Goal: Information Seeking & Learning: Learn about a topic

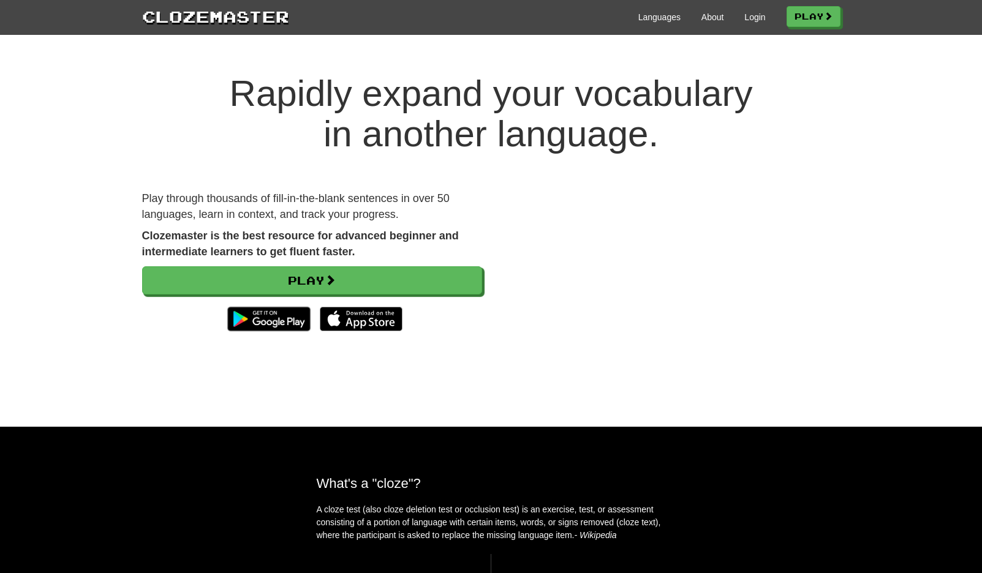
scroll to position [178, 0]
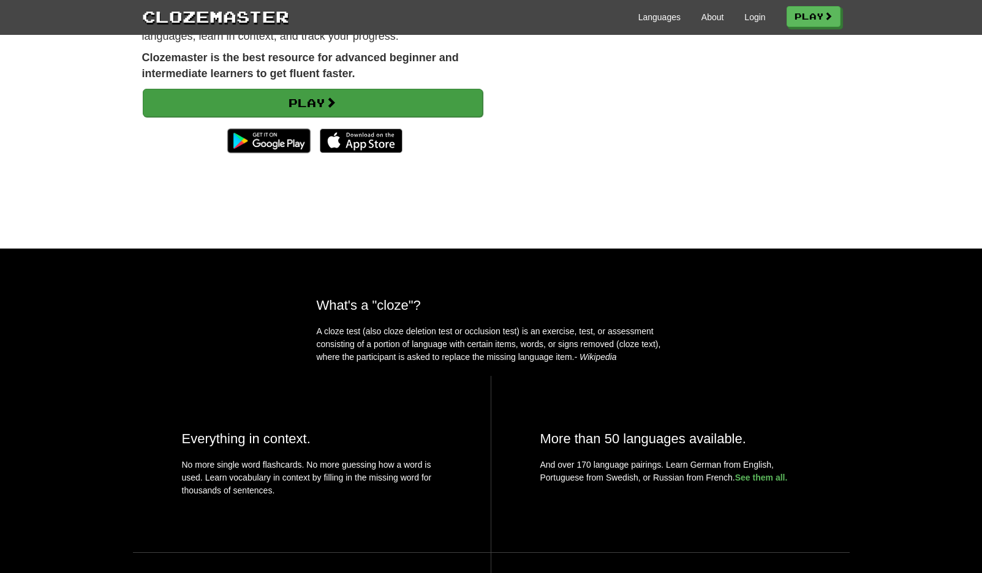
click at [420, 102] on link "Play" at bounding box center [313, 103] width 340 height 28
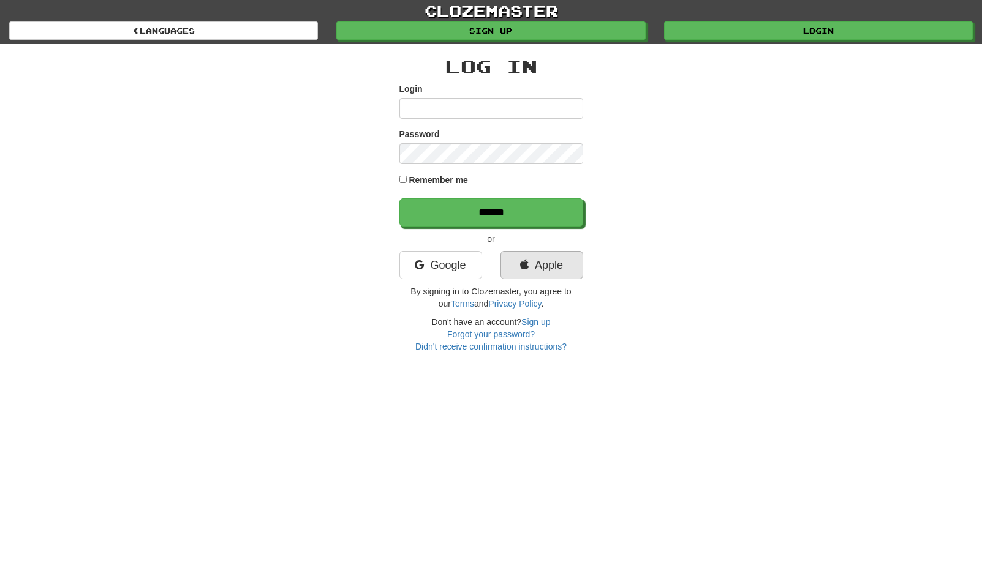
click at [530, 269] on link "Apple" at bounding box center [541, 265] width 83 height 28
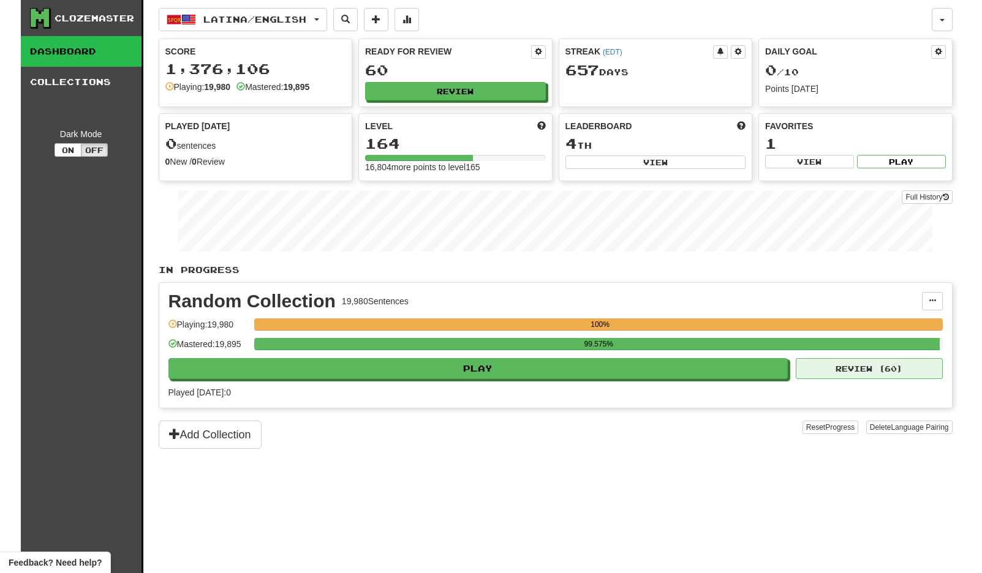
click at [842, 369] on button "Review ( 60 )" at bounding box center [869, 368] width 147 height 21
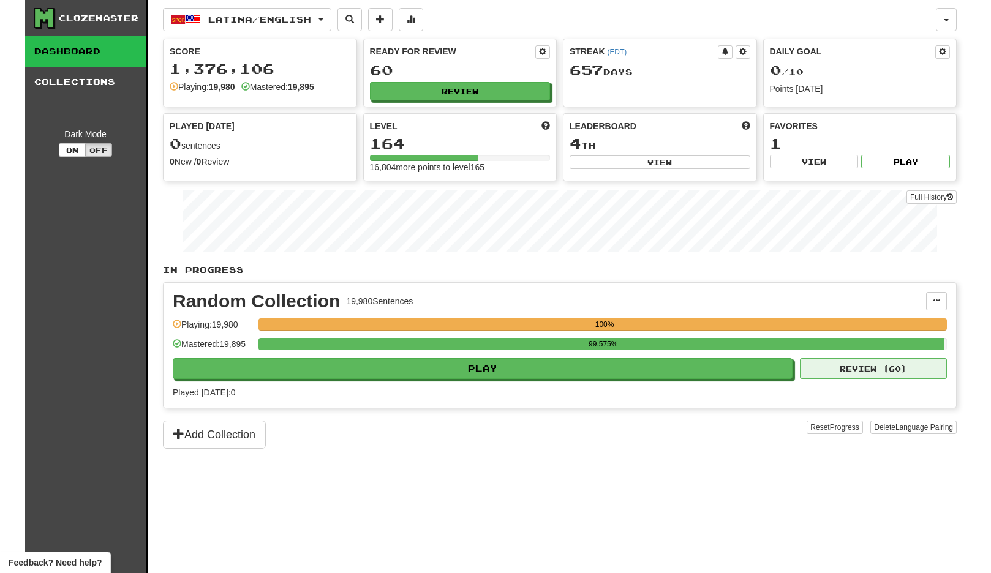
select select "**"
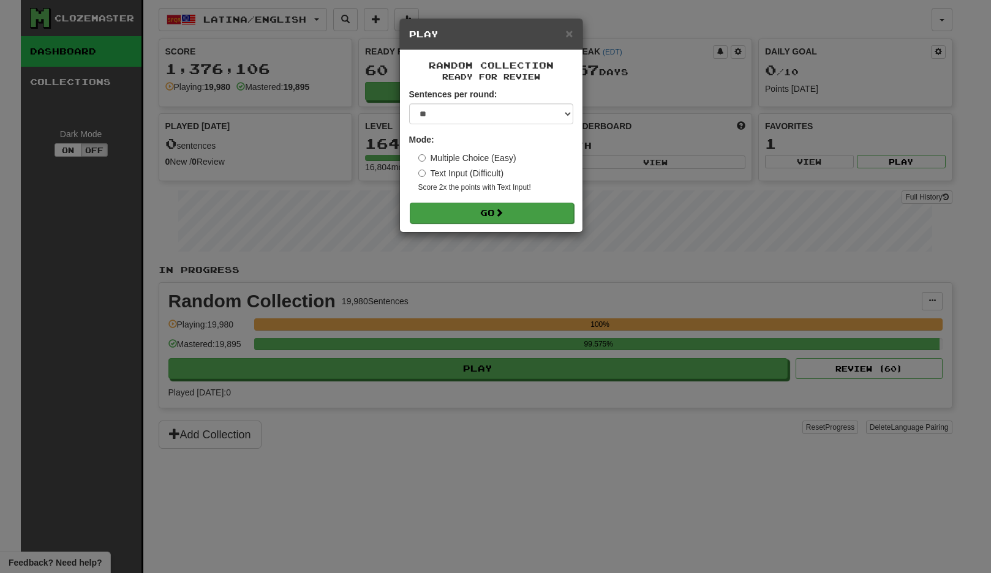
click at [517, 210] on button "Go" at bounding box center [492, 213] width 164 height 21
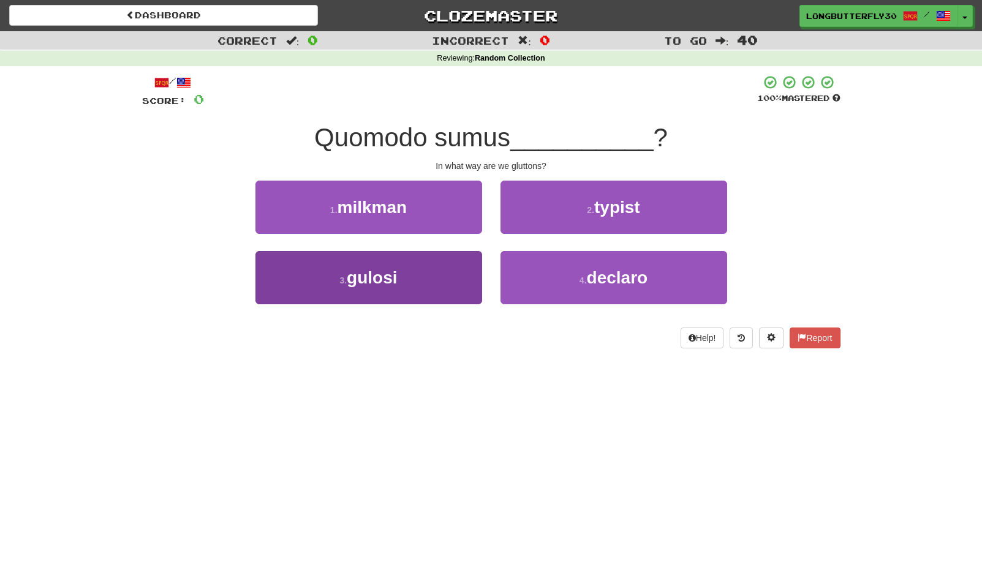
click at [401, 277] on button "3 . gulosi" at bounding box center [368, 277] width 227 height 53
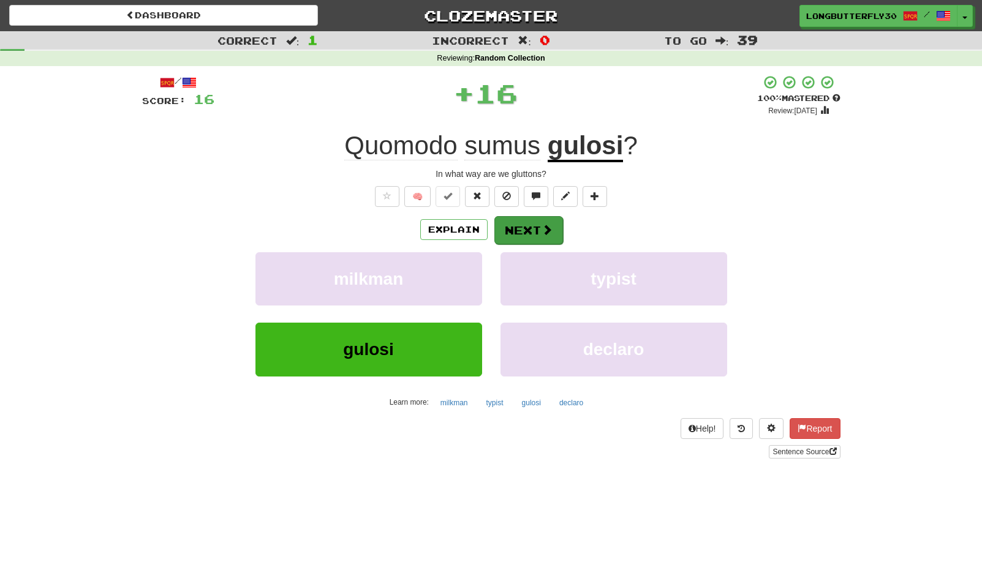
click at [519, 222] on button "Next" at bounding box center [528, 230] width 69 height 28
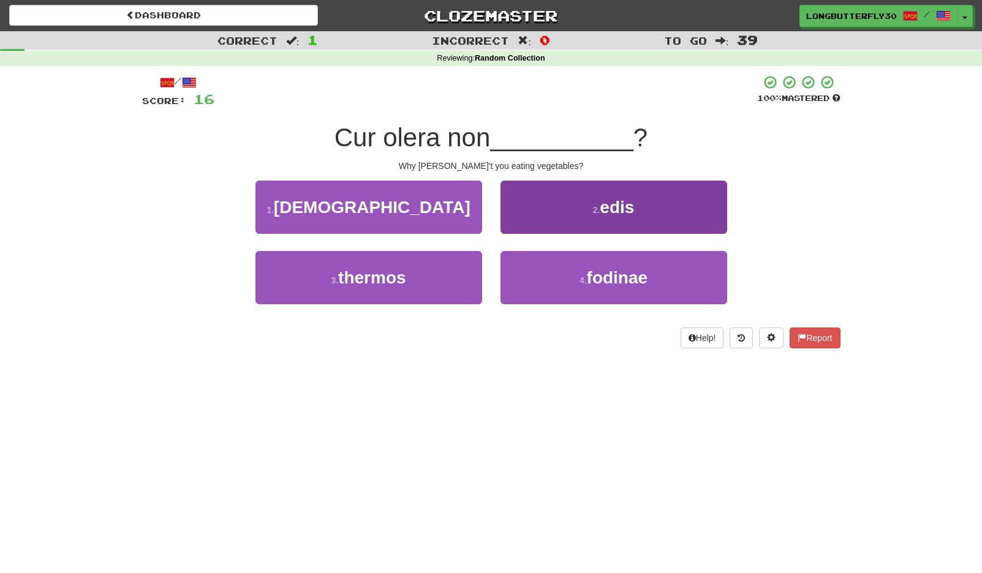
click at [572, 200] on button "2 . edis" at bounding box center [613, 207] width 227 height 53
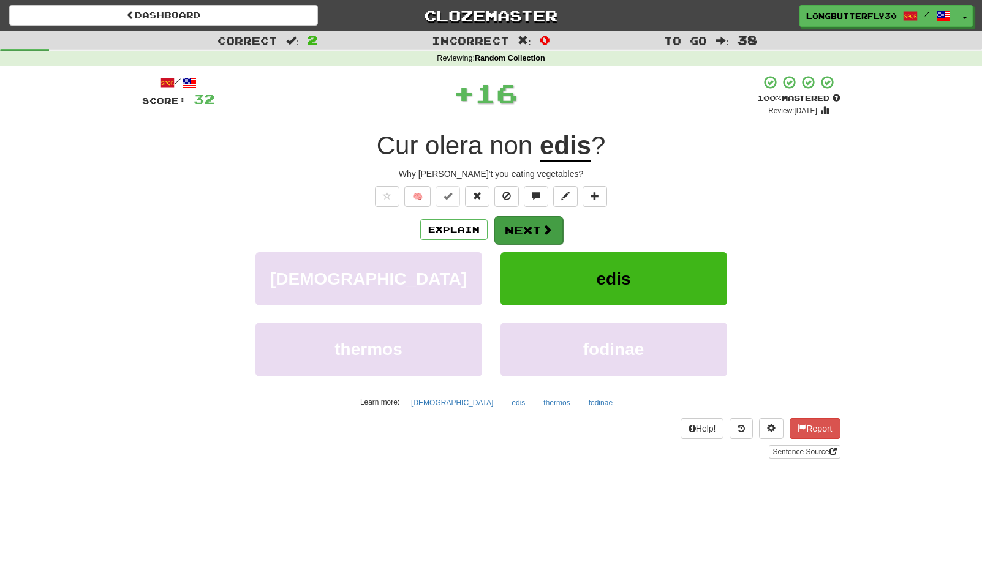
click at [508, 219] on button "Next" at bounding box center [528, 230] width 69 height 28
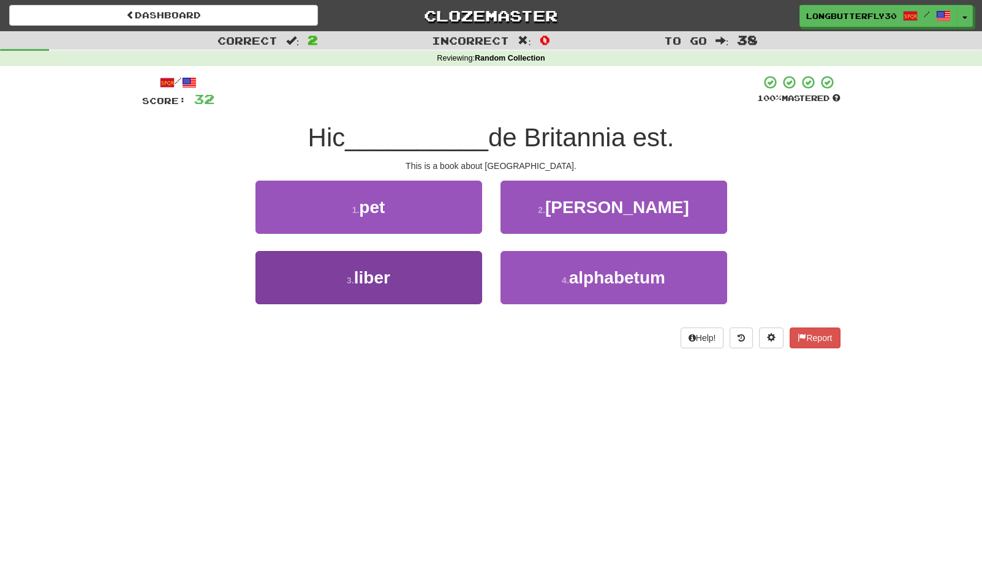
click at [413, 279] on button "3 . liber" at bounding box center [368, 277] width 227 height 53
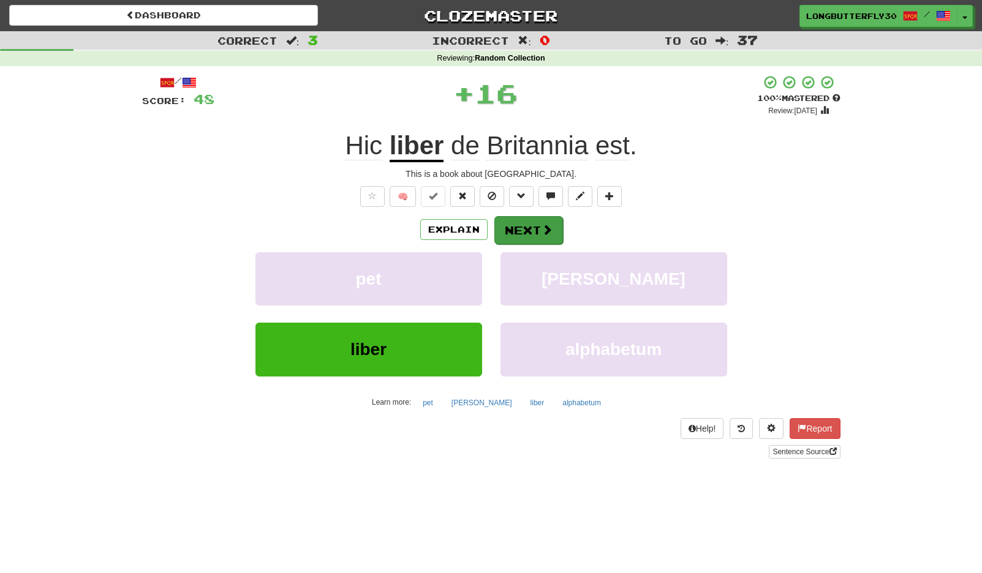
click at [534, 225] on button "Next" at bounding box center [528, 230] width 69 height 28
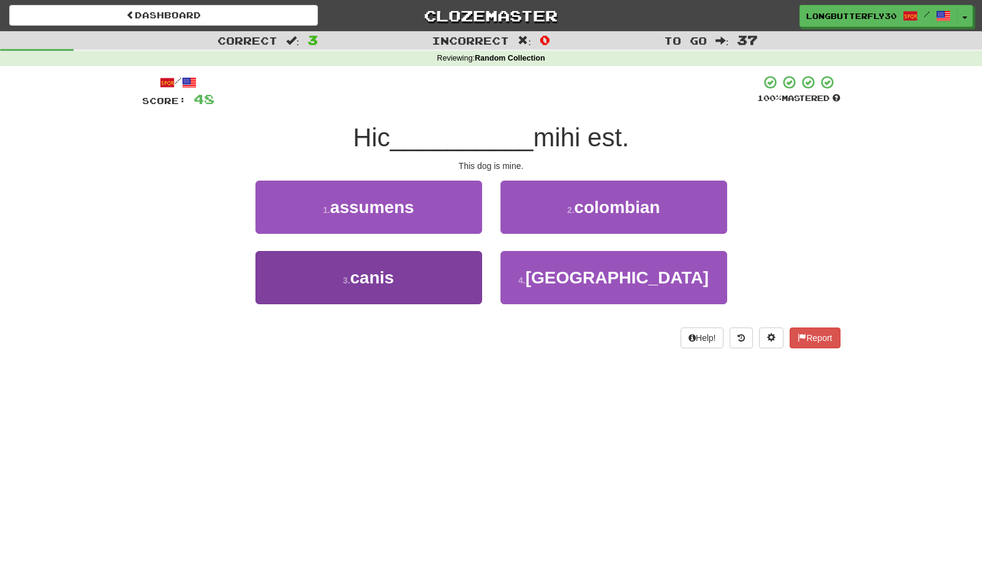
click at [382, 279] on span "canis" at bounding box center [372, 277] width 44 height 19
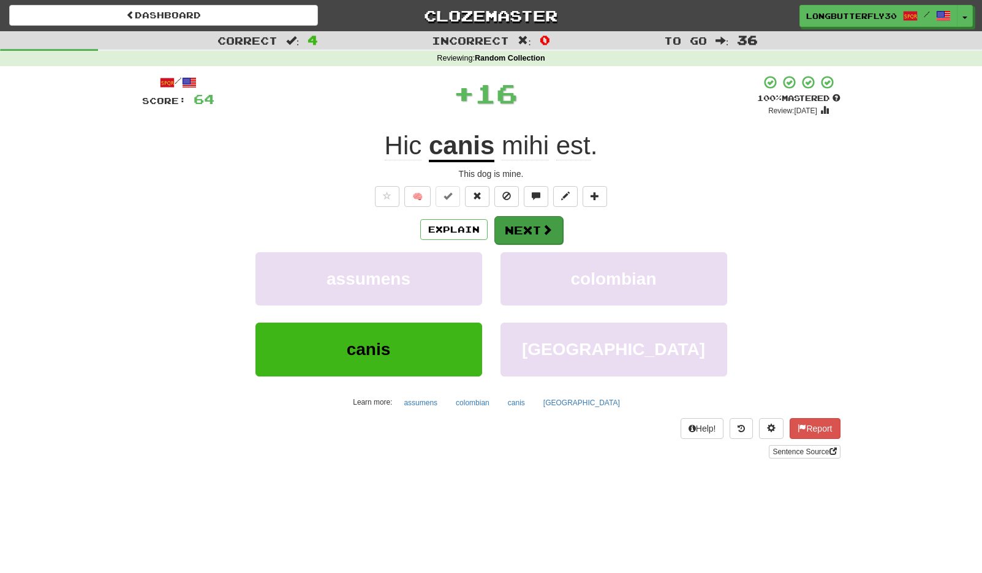
click at [527, 229] on button "Next" at bounding box center [528, 230] width 69 height 28
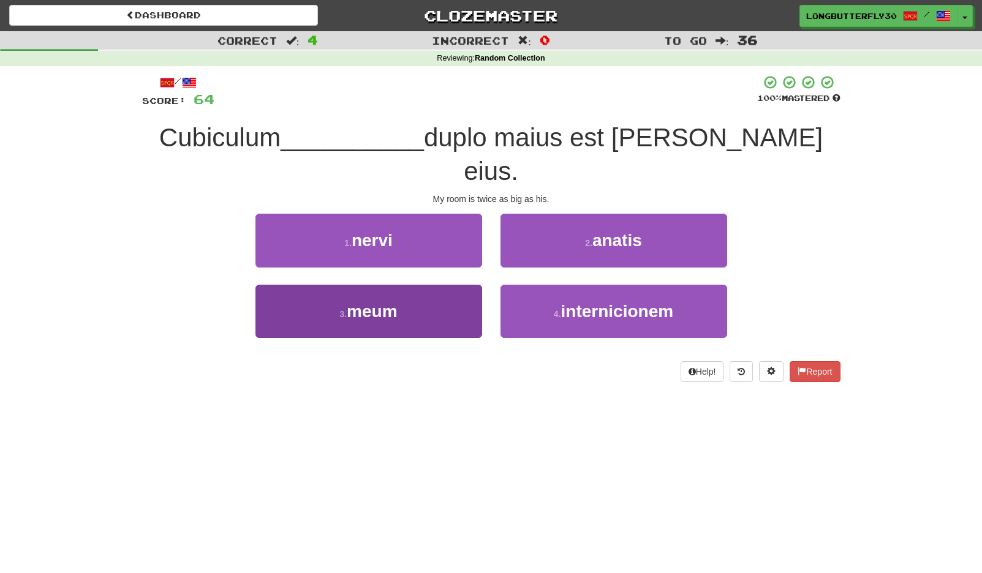
click at [396, 302] on span "meum" at bounding box center [372, 311] width 50 height 19
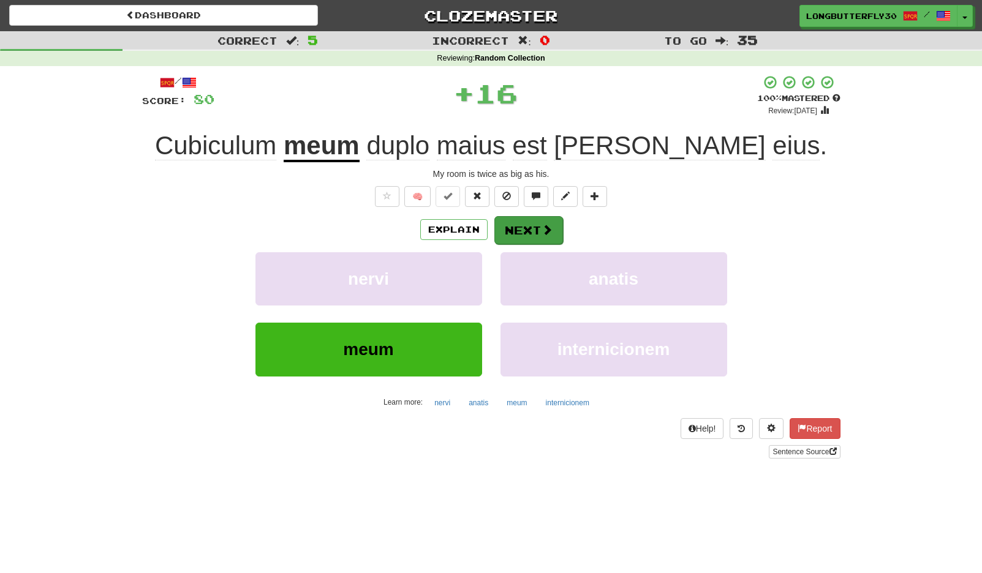
click at [529, 219] on button "Next" at bounding box center [528, 230] width 69 height 28
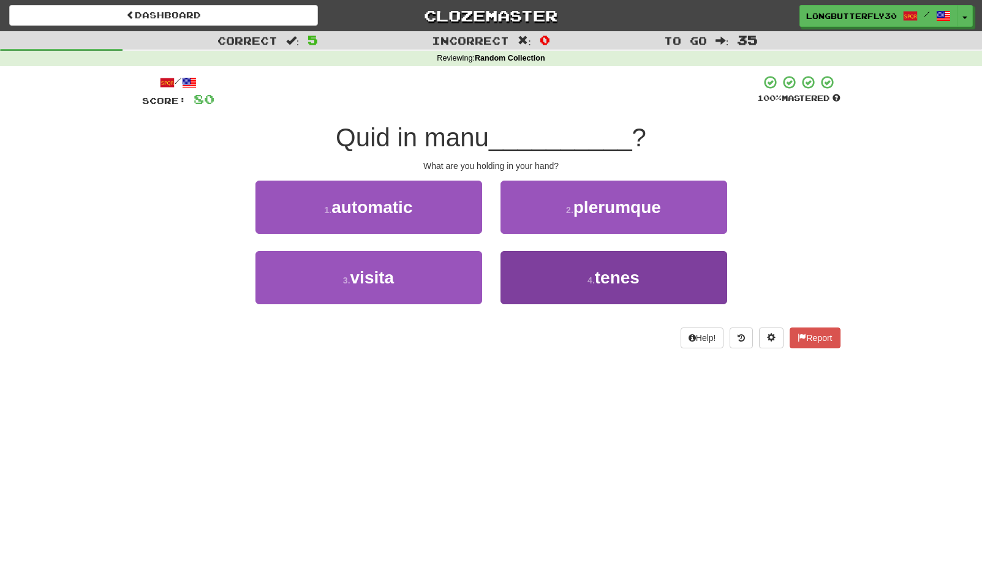
click at [535, 276] on button "4 . tenes" at bounding box center [613, 277] width 227 height 53
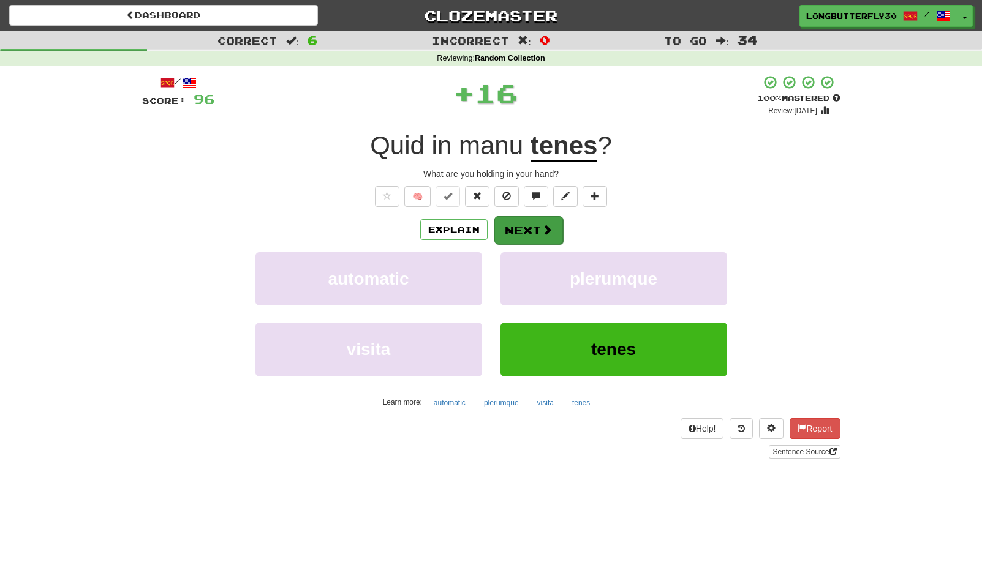
click at [528, 227] on button "Next" at bounding box center [528, 230] width 69 height 28
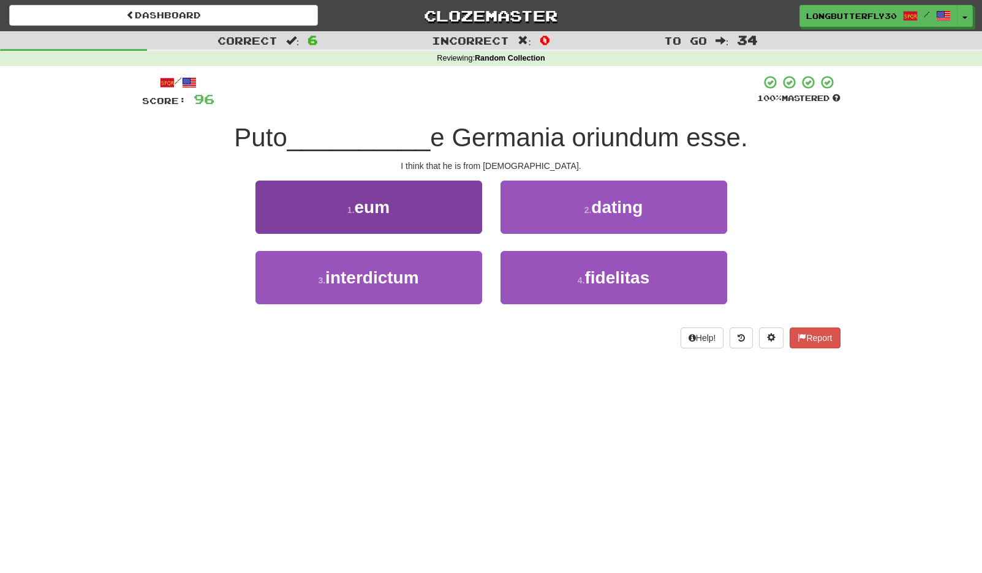
click at [421, 215] on button "1 . eum" at bounding box center [368, 207] width 227 height 53
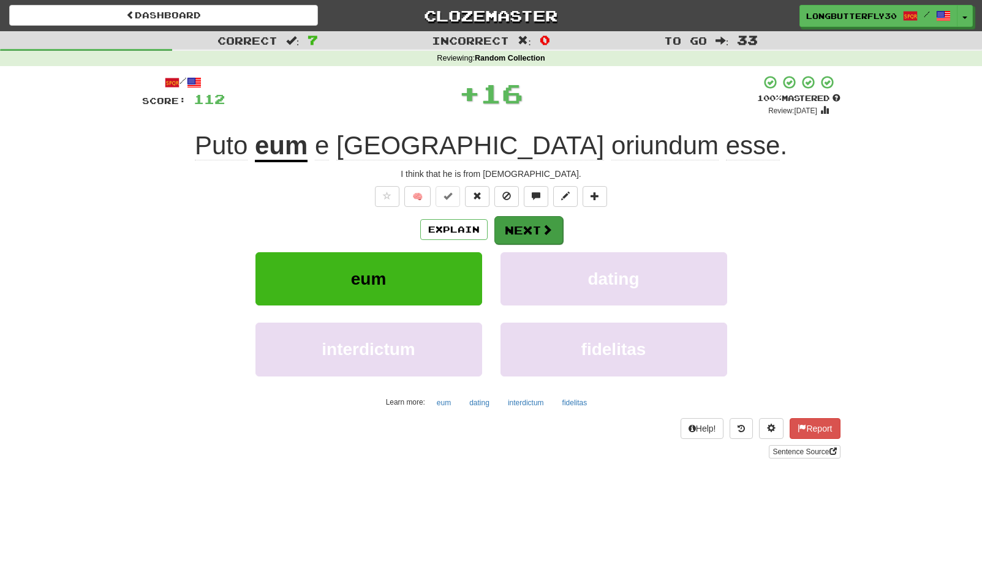
click at [530, 219] on button "Next" at bounding box center [528, 230] width 69 height 28
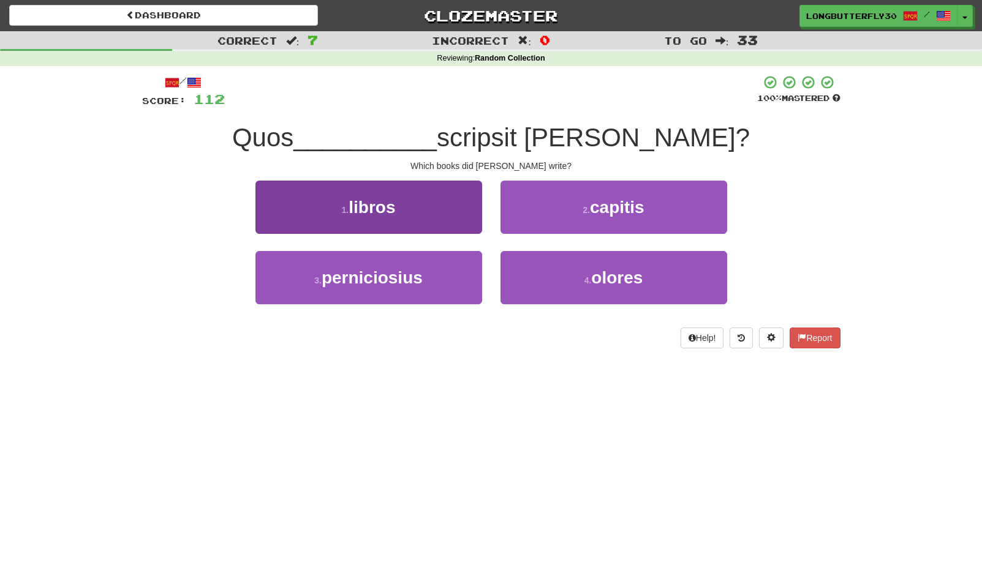
click at [425, 203] on button "1 . libros" at bounding box center [368, 207] width 227 height 53
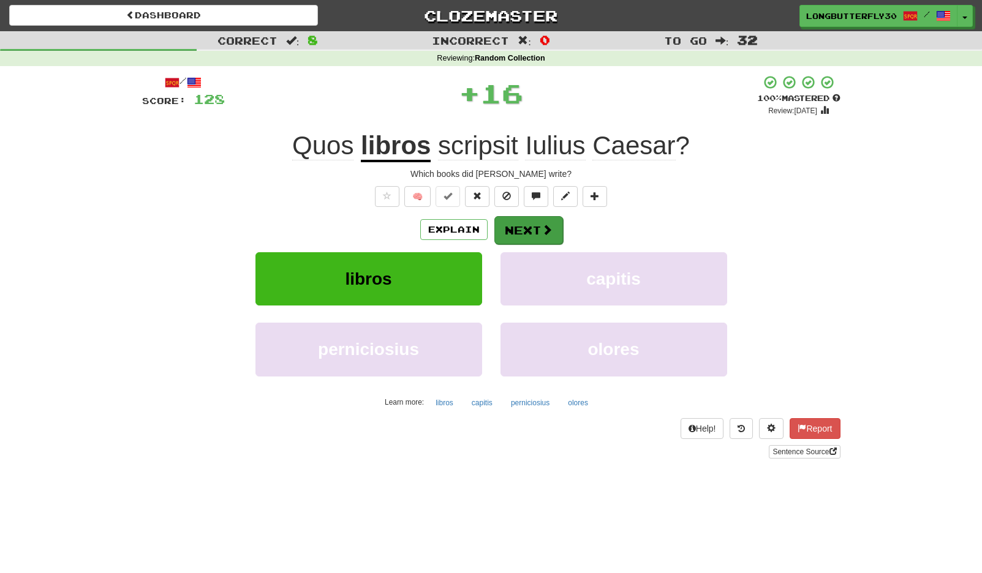
click at [534, 221] on button "Next" at bounding box center [528, 230] width 69 height 28
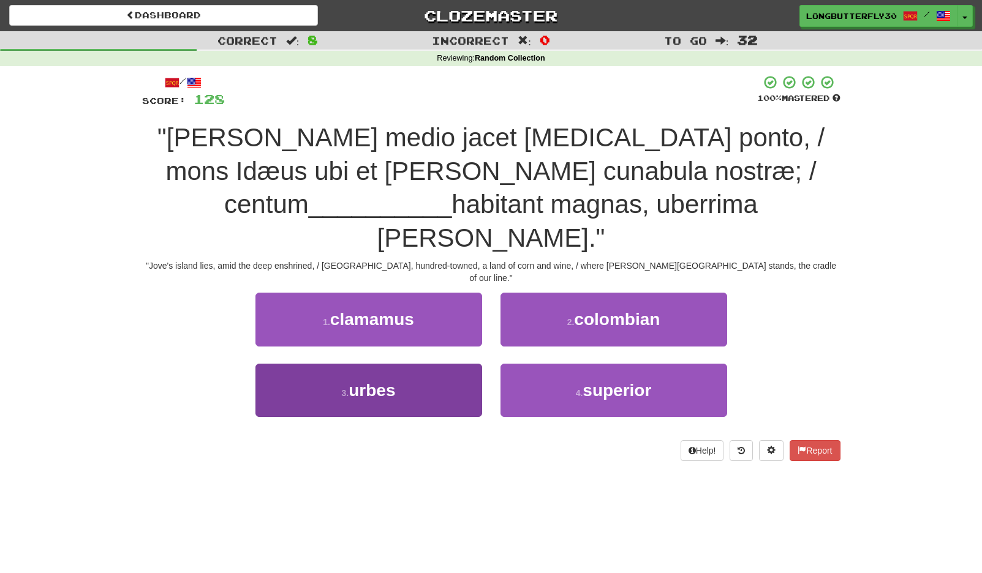
click at [442, 364] on button "3 . urbes" at bounding box center [368, 390] width 227 height 53
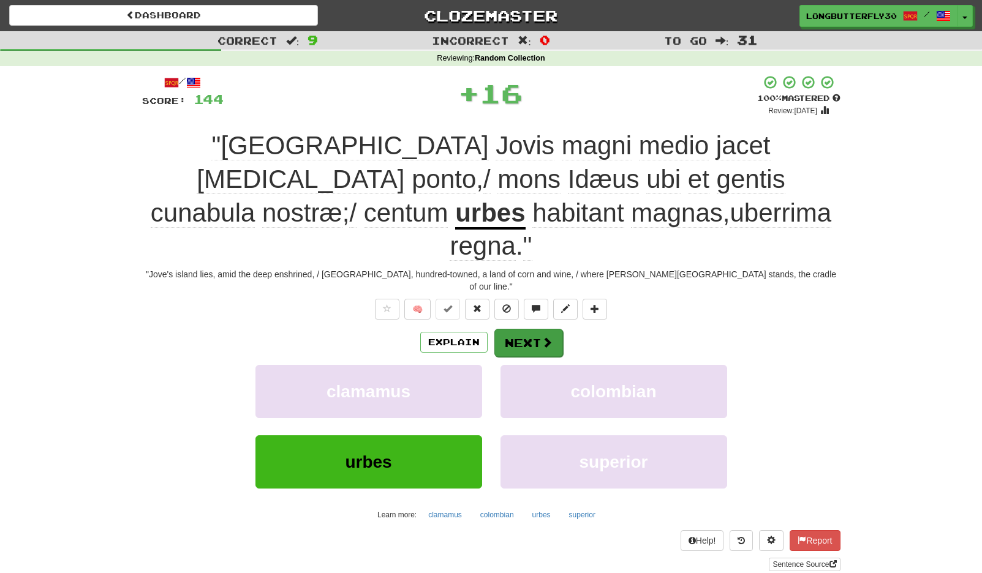
click at [521, 329] on button "Next" at bounding box center [528, 343] width 69 height 28
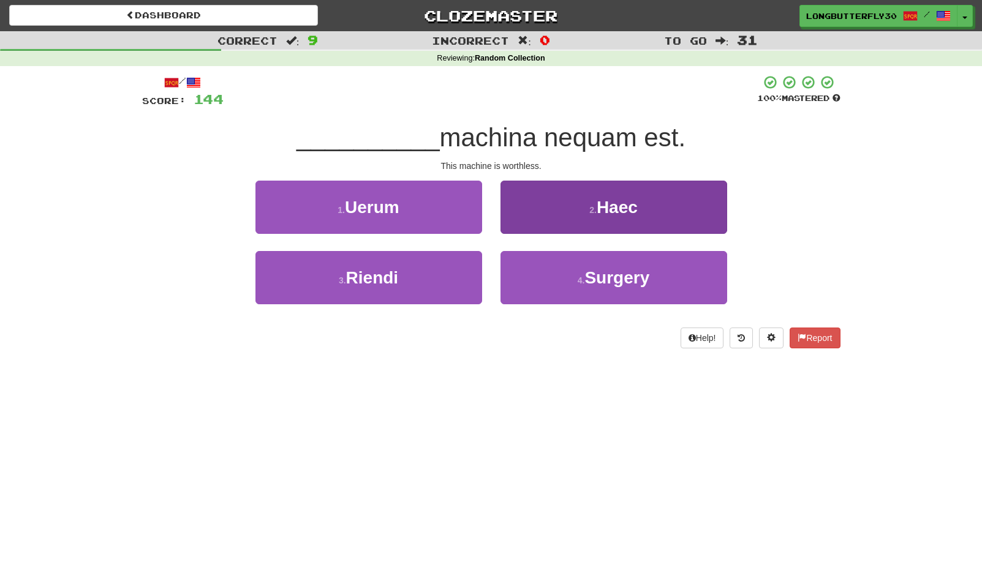
click at [562, 213] on button "2 . Haec" at bounding box center [613, 207] width 227 height 53
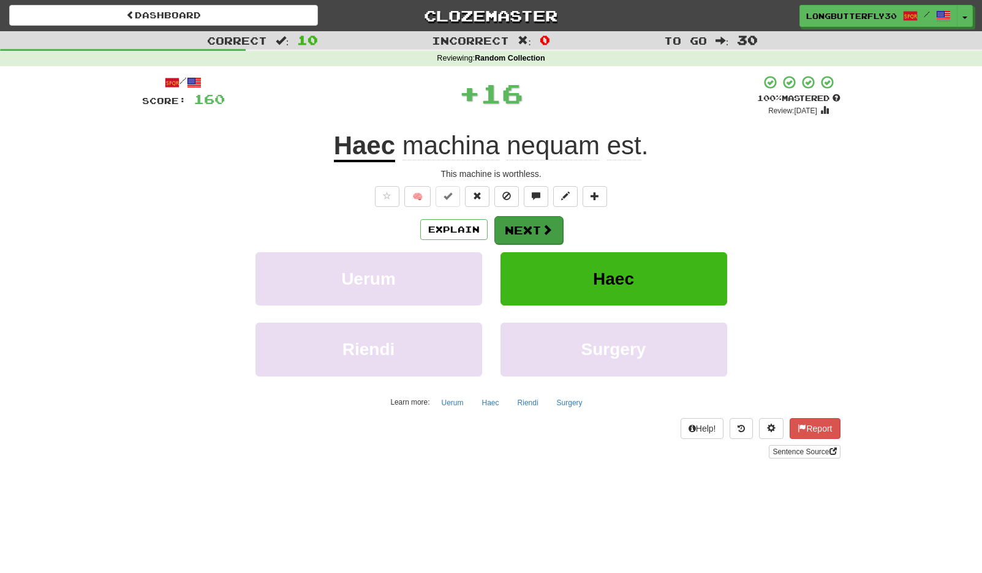
click at [530, 226] on button "Next" at bounding box center [528, 230] width 69 height 28
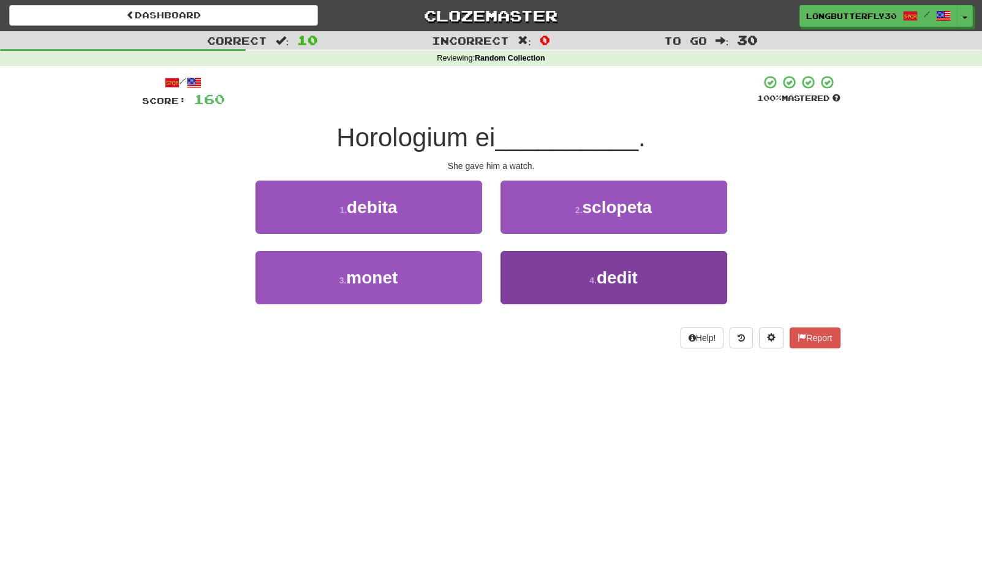
click at [532, 263] on button "4 . dedit" at bounding box center [613, 277] width 227 height 53
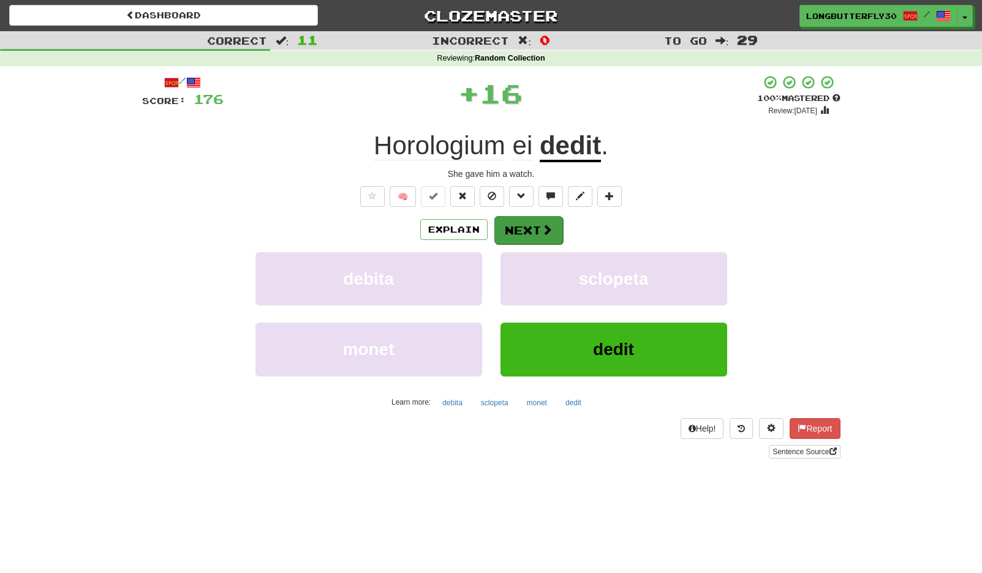
click at [532, 221] on button "Next" at bounding box center [528, 230] width 69 height 28
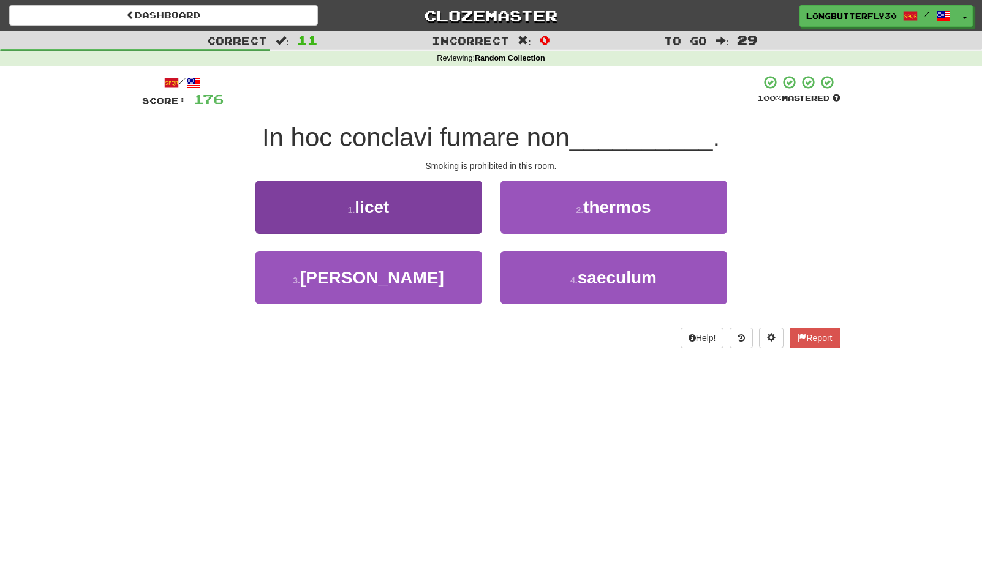
click at [431, 208] on button "1 . licet" at bounding box center [368, 207] width 227 height 53
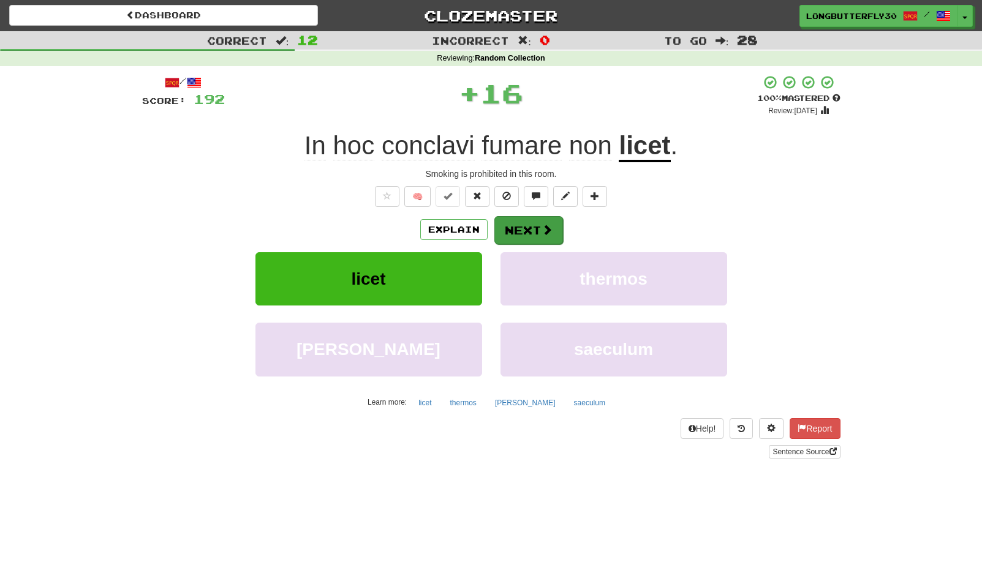
click at [535, 230] on button "Next" at bounding box center [528, 230] width 69 height 28
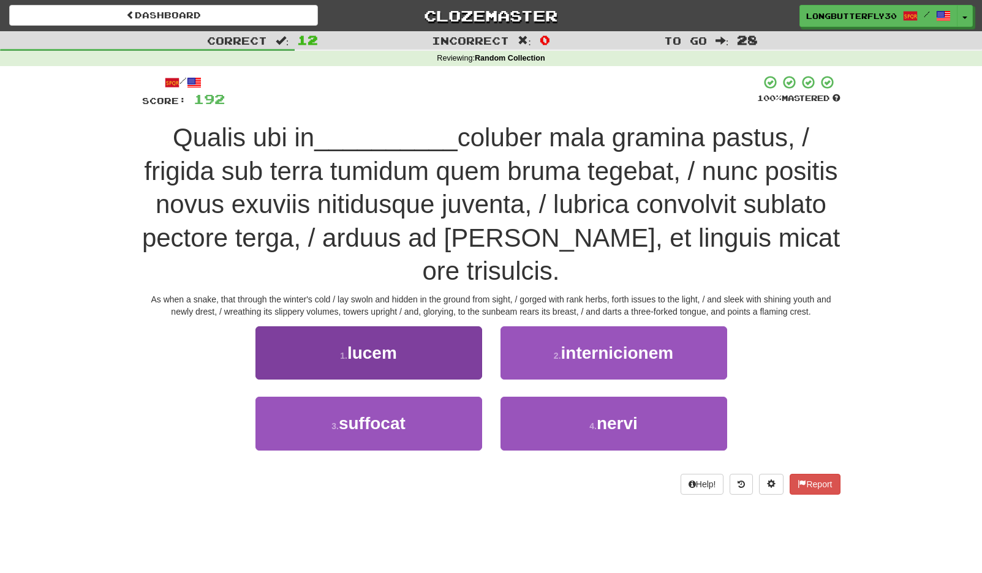
click at [436, 351] on button "1 . lucem" at bounding box center [368, 353] width 227 height 53
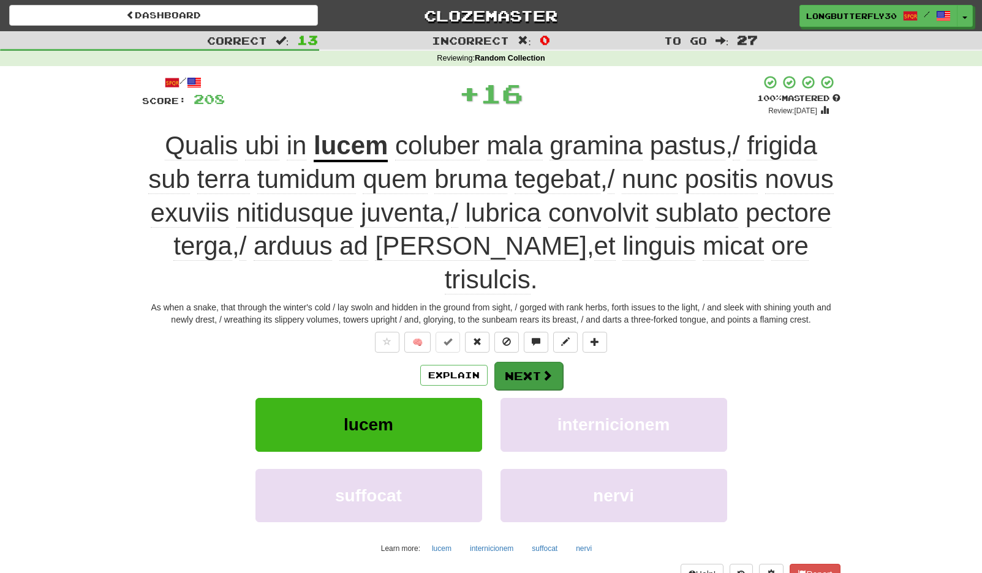
click at [532, 362] on button "Next" at bounding box center [528, 376] width 69 height 28
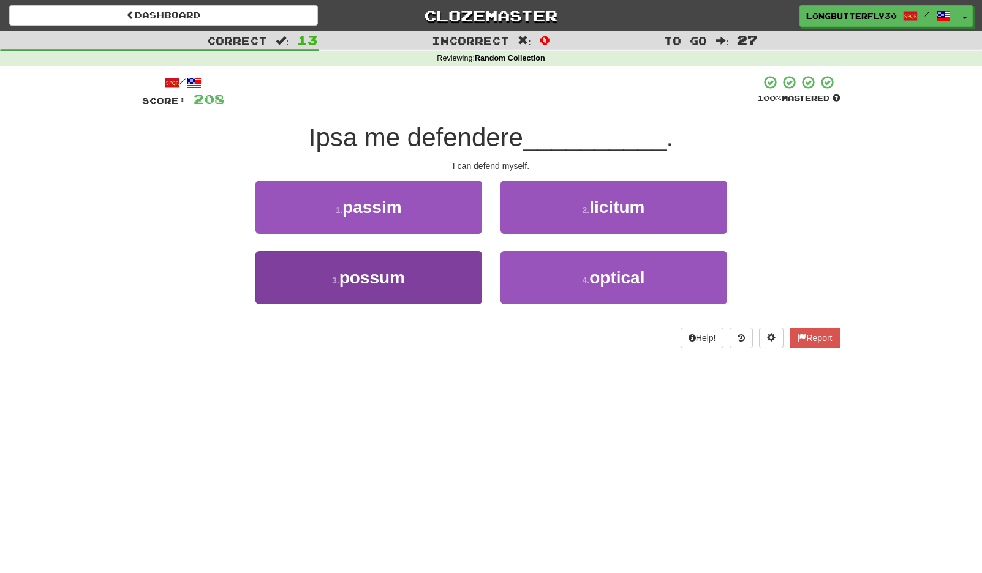
click at [419, 271] on button "3 . possum" at bounding box center [368, 277] width 227 height 53
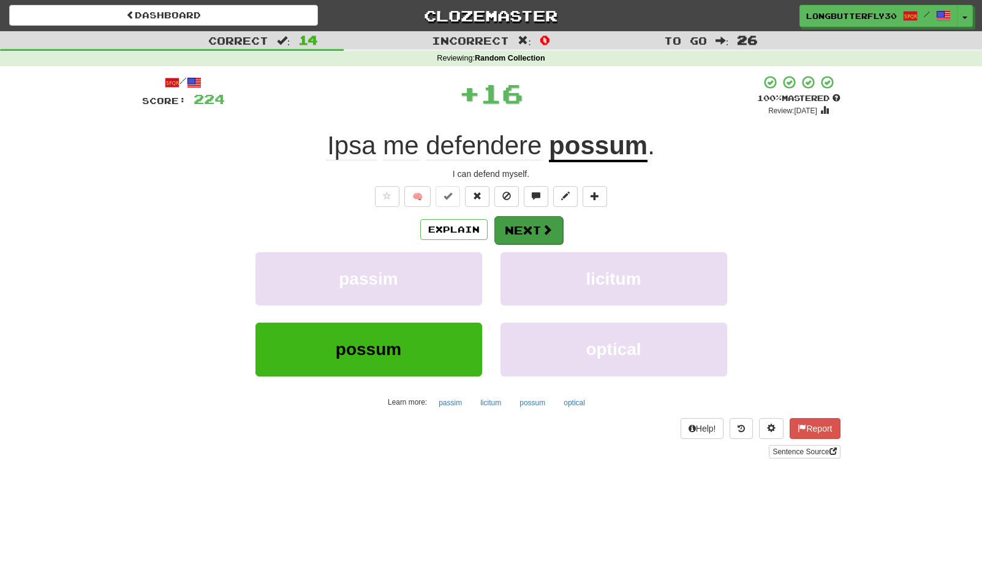
click at [548, 224] on span at bounding box center [547, 229] width 11 height 11
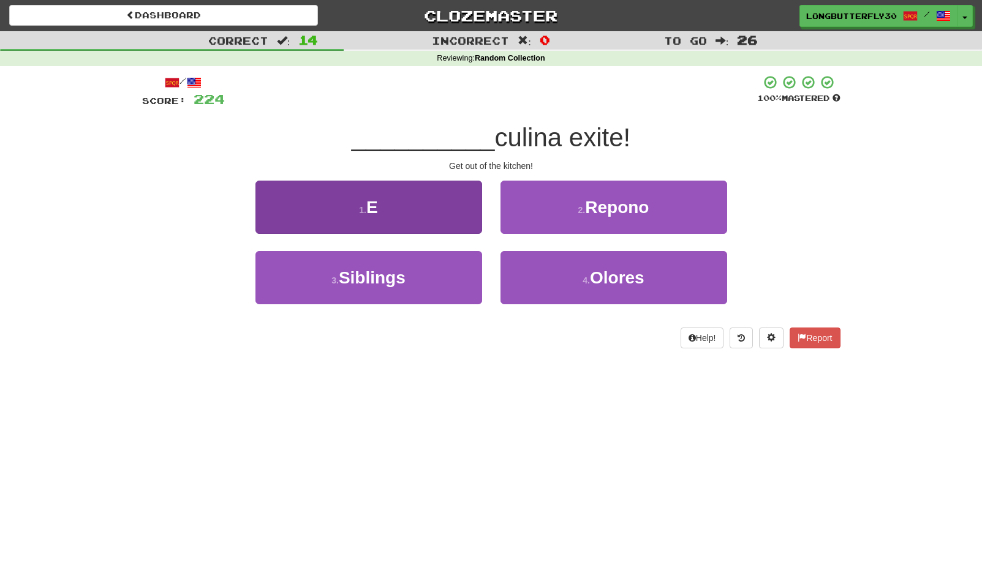
click at [455, 222] on button "1 . E" at bounding box center [368, 207] width 227 height 53
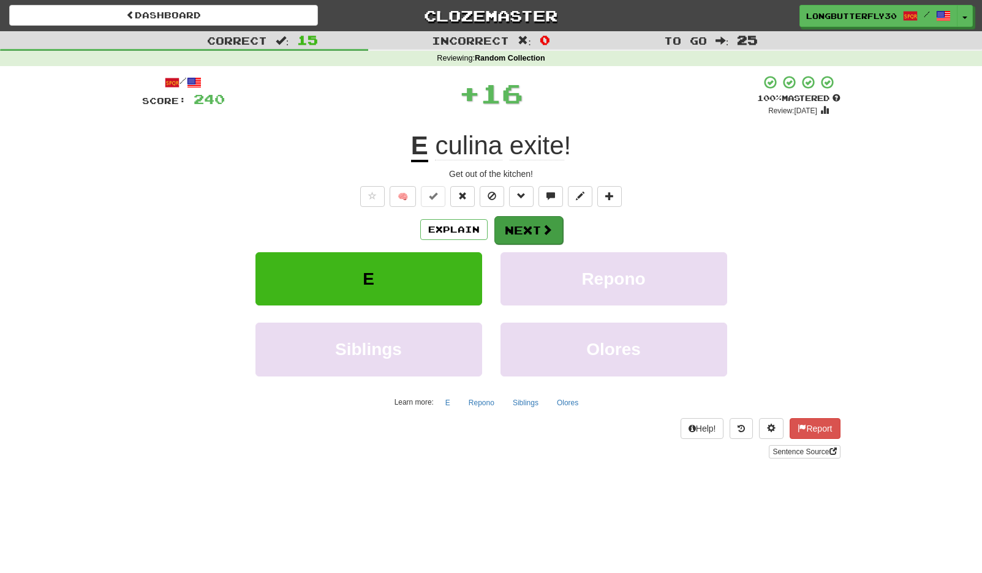
click at [528, 230] on button "Next" at bounding box center [528, 230] width 69 height 28
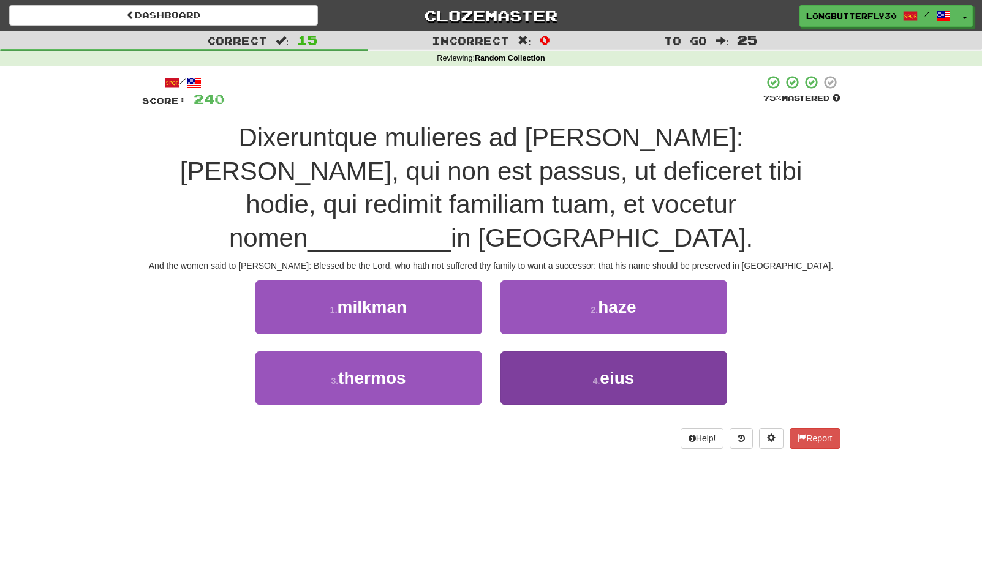
click at [581, 352] on button "4 . eius" at bounding box center [613, 378] width 227 height 53
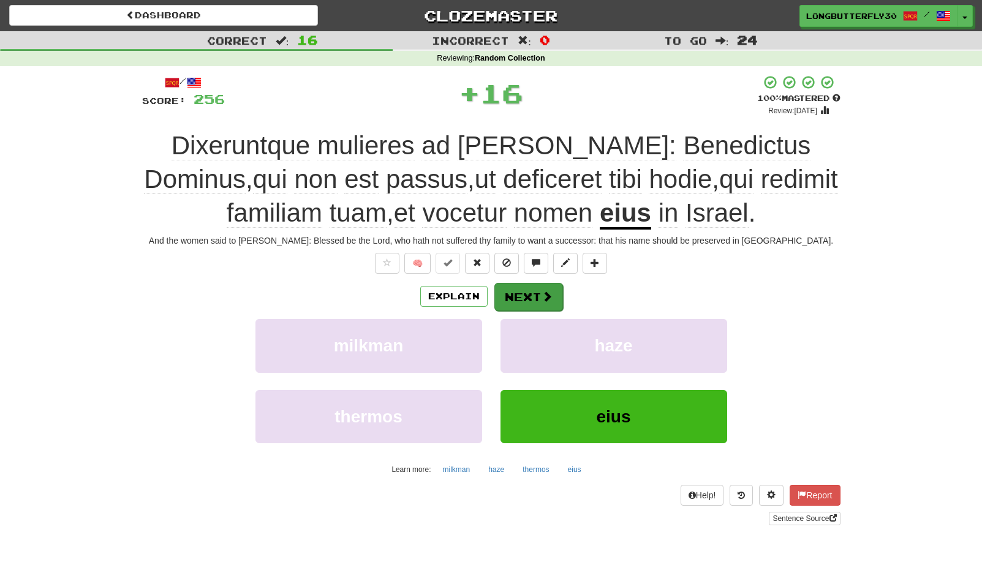
click at [543, 288] on button "Next" at bounding box center [528, 297] width 69 height 28
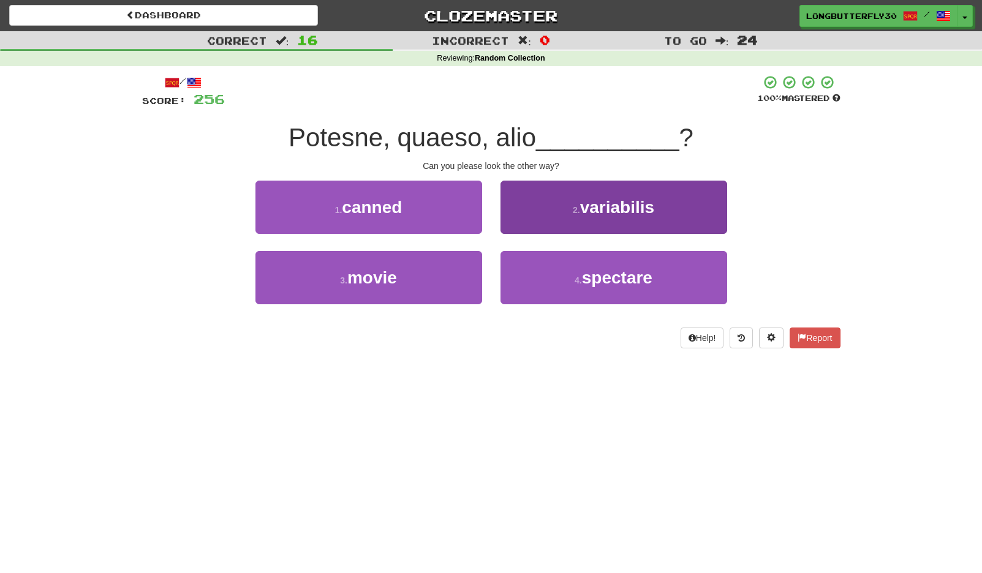
drag, startPoint x: 567, startPoint y: 287, endPoint x: 552, endPoint y: 266, distance: 25.0
click at [567, 286] on button "4 . spectare" at bounding box center [613, 277] width 227 height 53
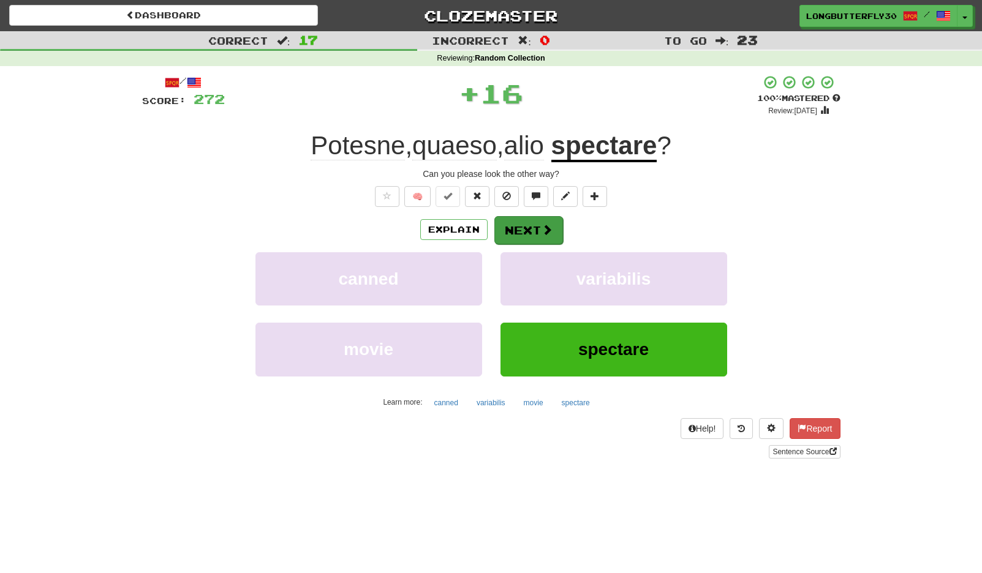
click at [538, 231] on button "Next" at bounding box center [528, 230] width 69 height 28
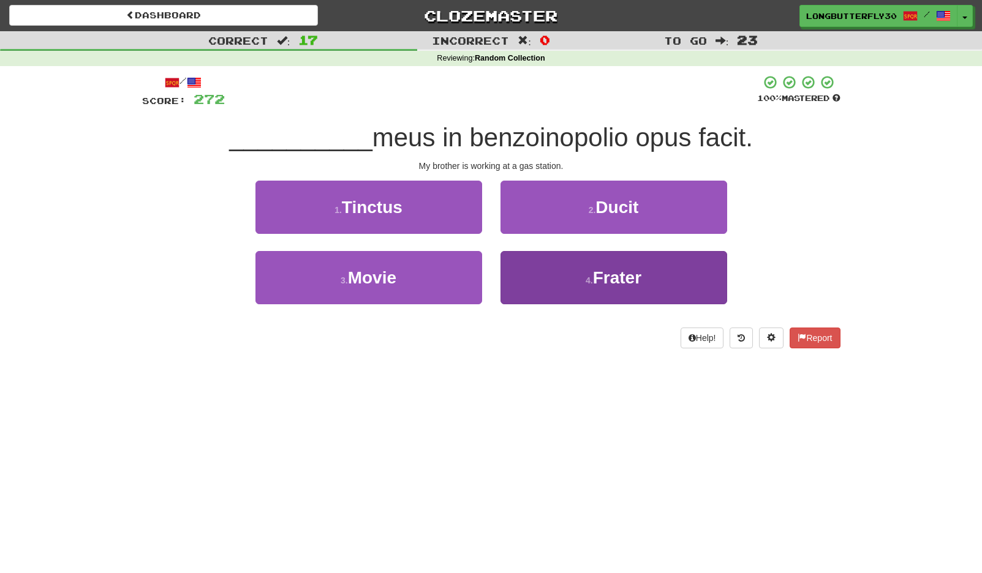
click at [545, 275] on button "4 . Frater" at bounding box center [613, 277] width 227 height 53
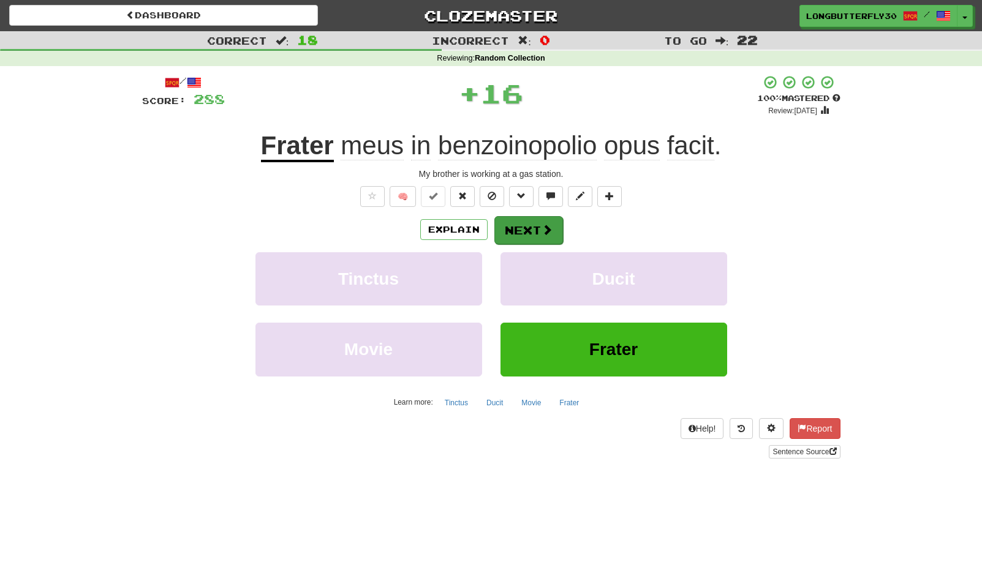
click at [530, 236] on button "Next" at bounding box center [528, 230] width 69 height 28
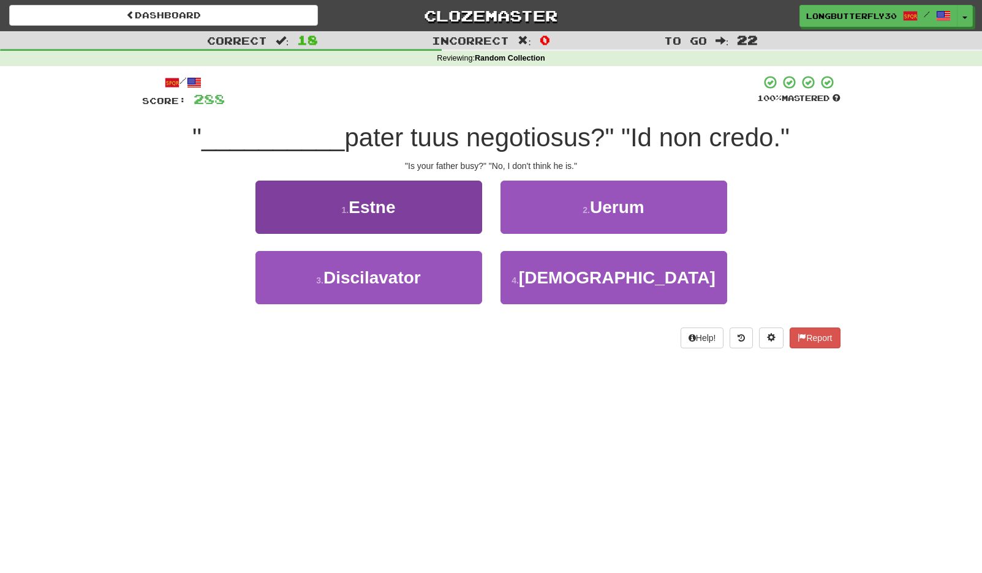
click at [443, 206] on button "1 . Estne" at bounding box center [368, 207] width 227 height 53
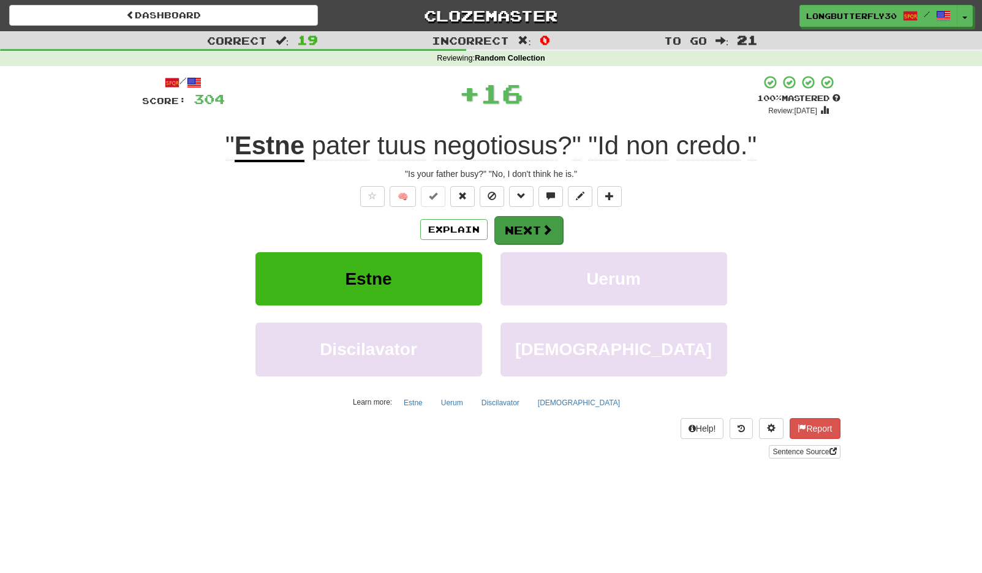
click at [523, 218] on button "Next" at bounding box center [528, 230] width 69 height 28
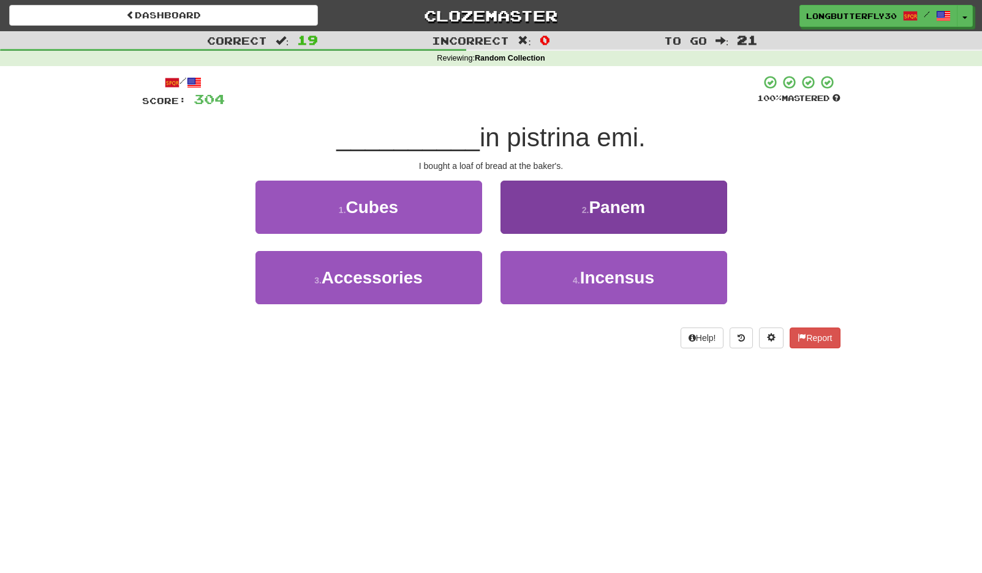
click at [564, 209] on button "2 . Panem" at bounding box center [613, 207] width 227 height 53
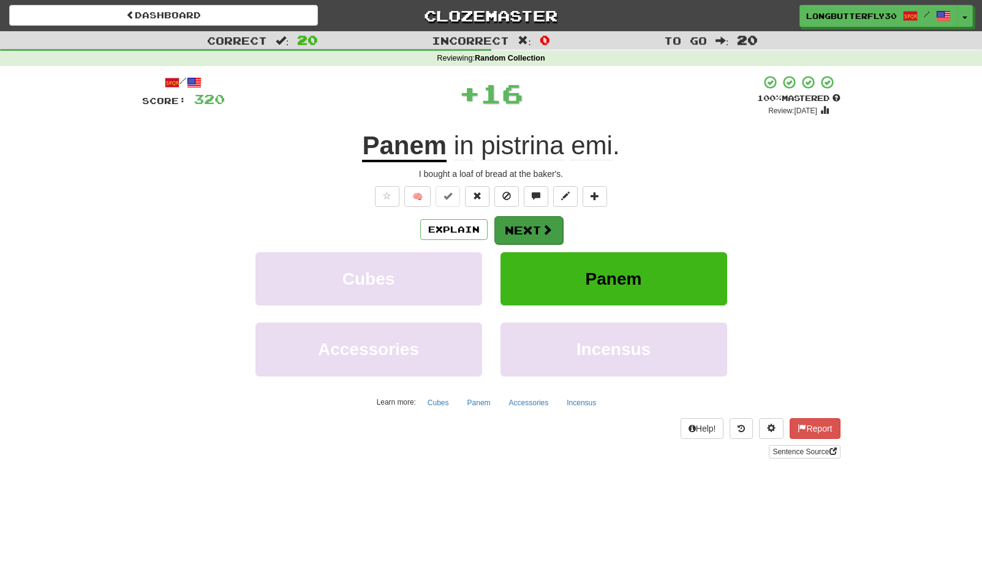
click at [540, 229] on button "Next" at bounding box center [528, 230] width 69 height 28
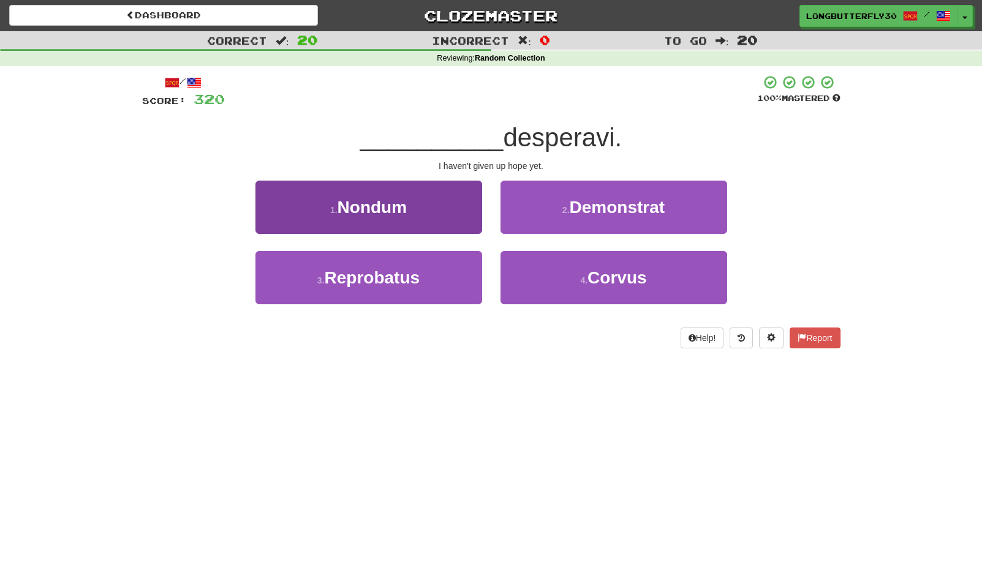
click at [435, 213] on button "1 . Nondum" at bounding box center [368, 207] width 227 height 53
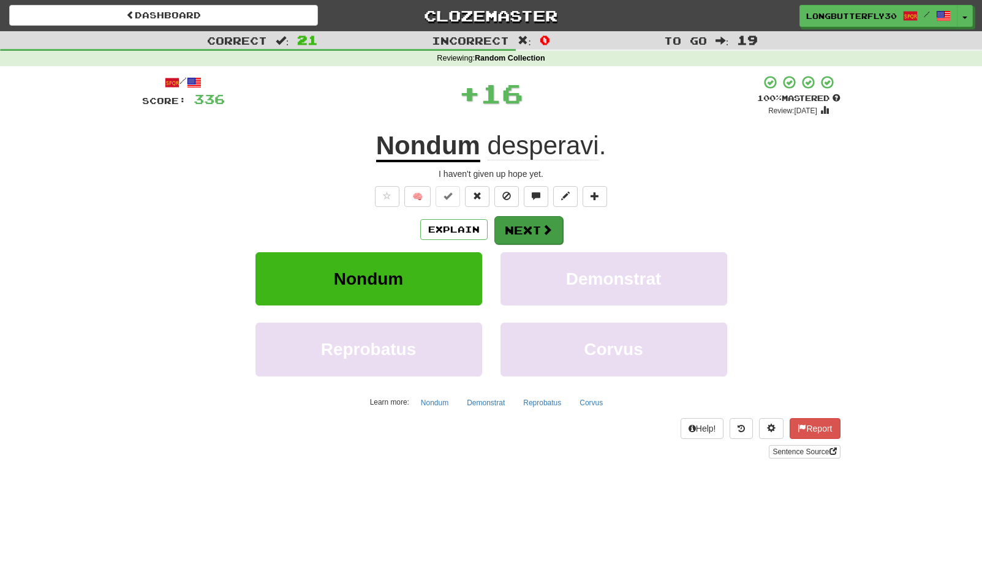
click at [526, 225] on button "Next" at bounding box center [528, 230] width 69 height 28
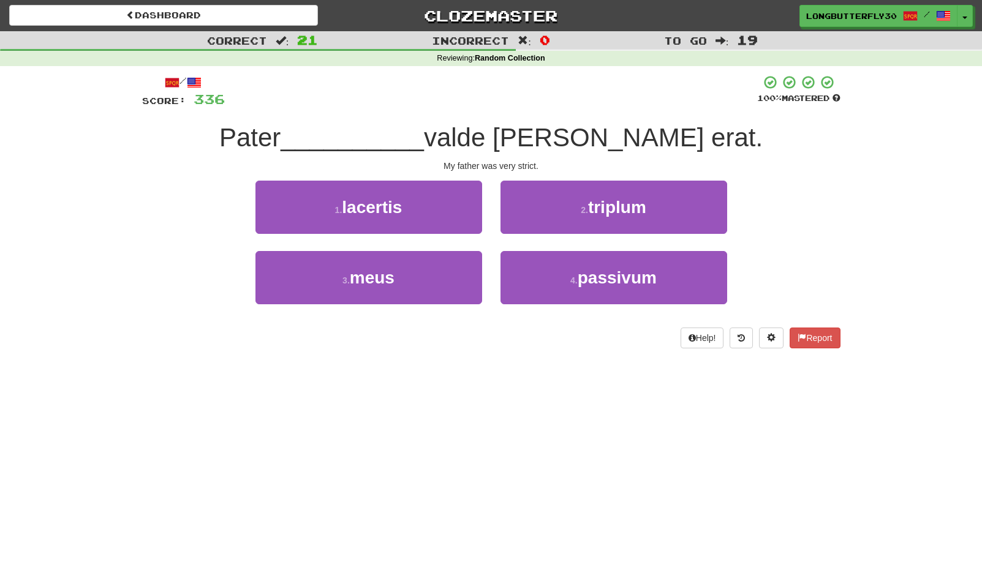
drag, startPoint x: 418, startPoint y: 278, endPoint x: 488, endPoint y: 244, distance: 77.5
click at [418, 278] on button "3 . meus" at bounding box center [368, 277] width 227 height 53
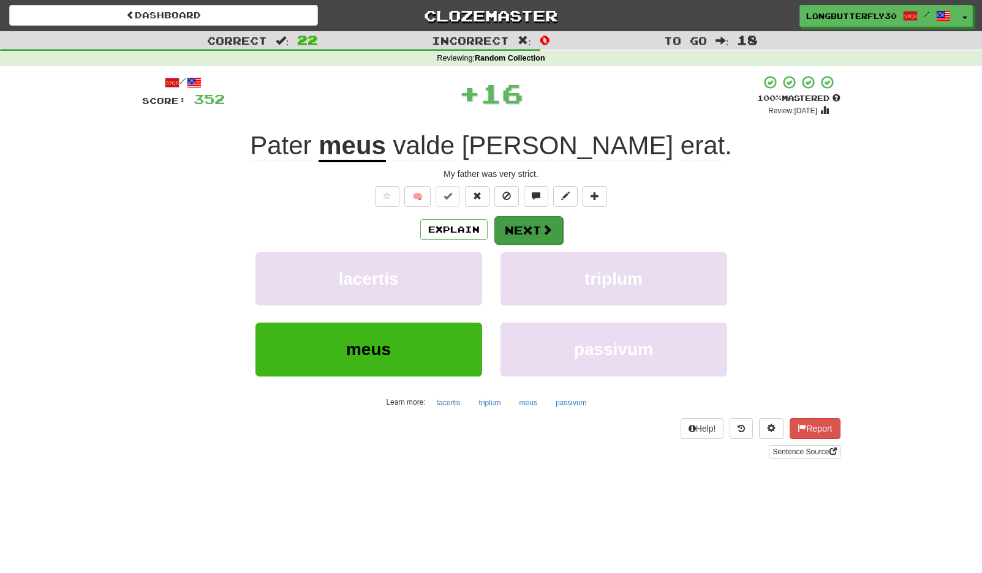
click at [539, 223] on button "Next" at bounding box center [528, 230] width 69 height 28
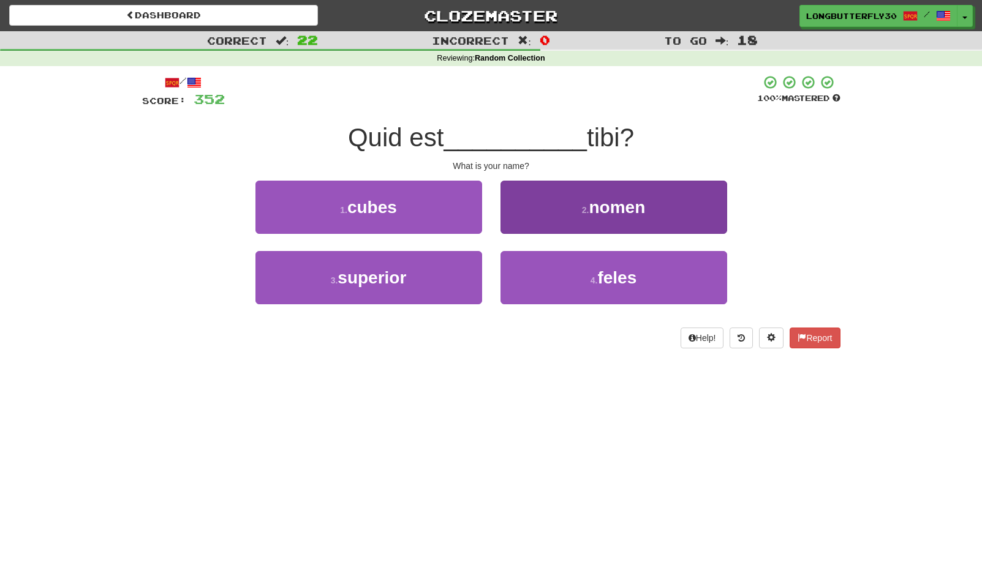
click at [540, 211] on button "2 . nomen" at bounding box center [613, 207] width 227 height 53
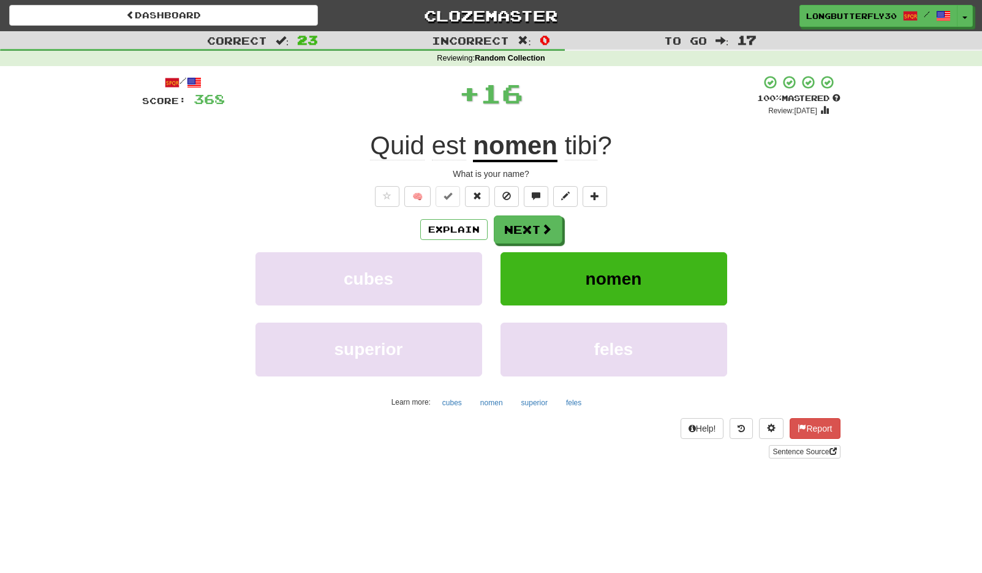
drag, startPoint x: 532, startPoint y: 228, endPoint x: 544, endPoint y: 146, distance: 82.3
click at [532, 228] on button "Next" at bounding box center [528, 230] width 69 height 28
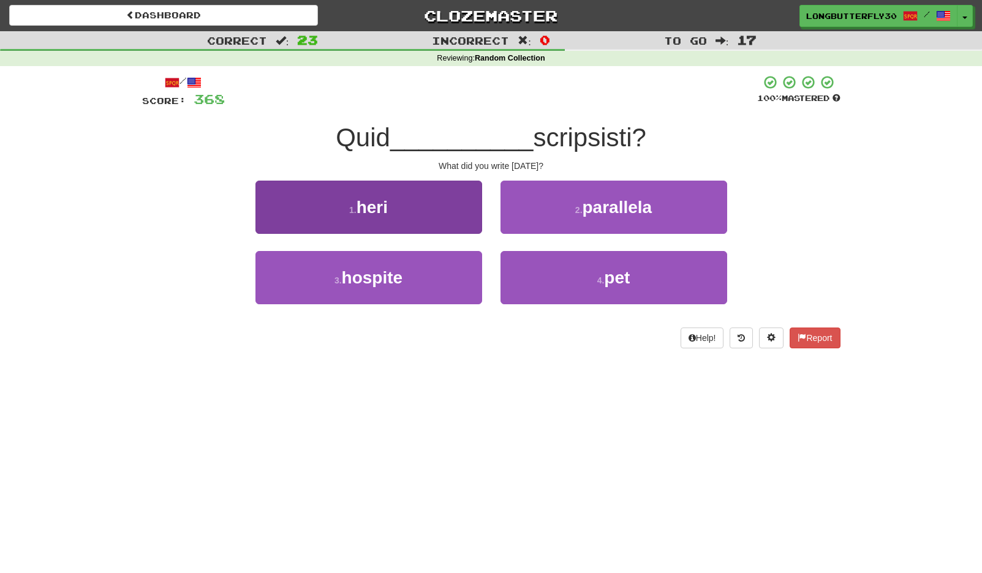
click at [422, 204] on button "1 . heri" at bounding box center [368, 207] width 227 height 53
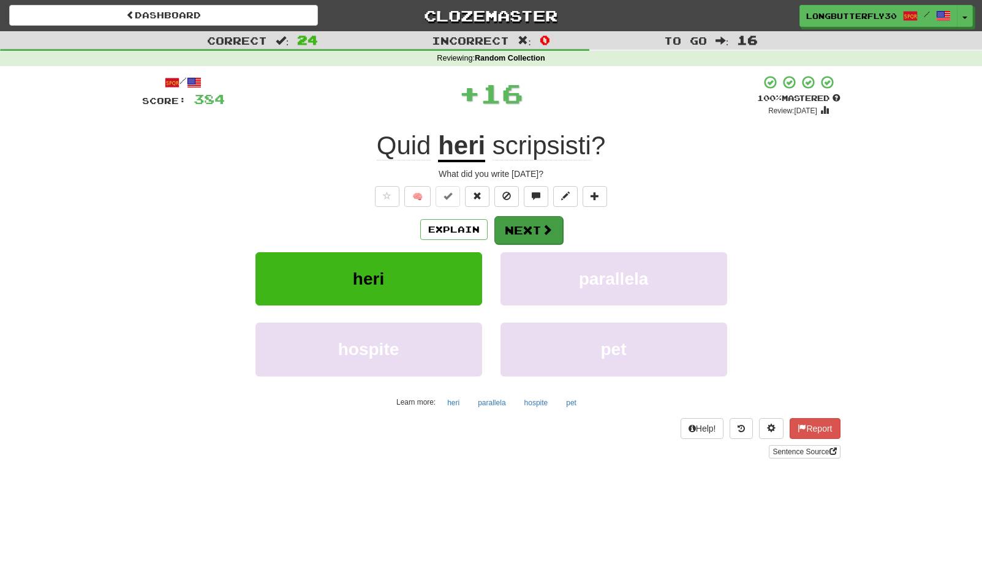
click at [513, 221] on button "Next" at bounding box center [528, 230] width 69 height 28
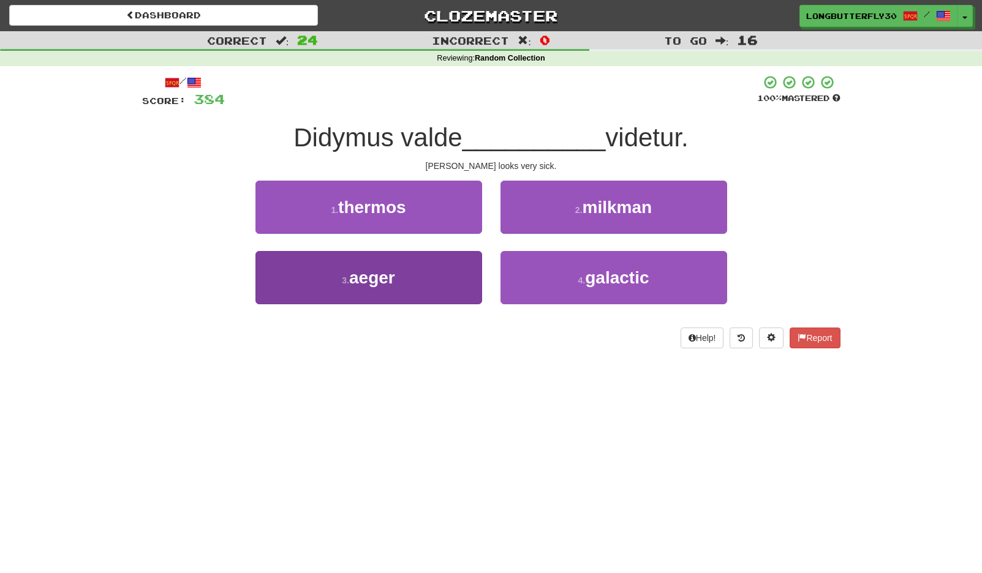
click at [434, 263] on button "3 . aeger" at bounding box center [368, 277] width 227 height 53
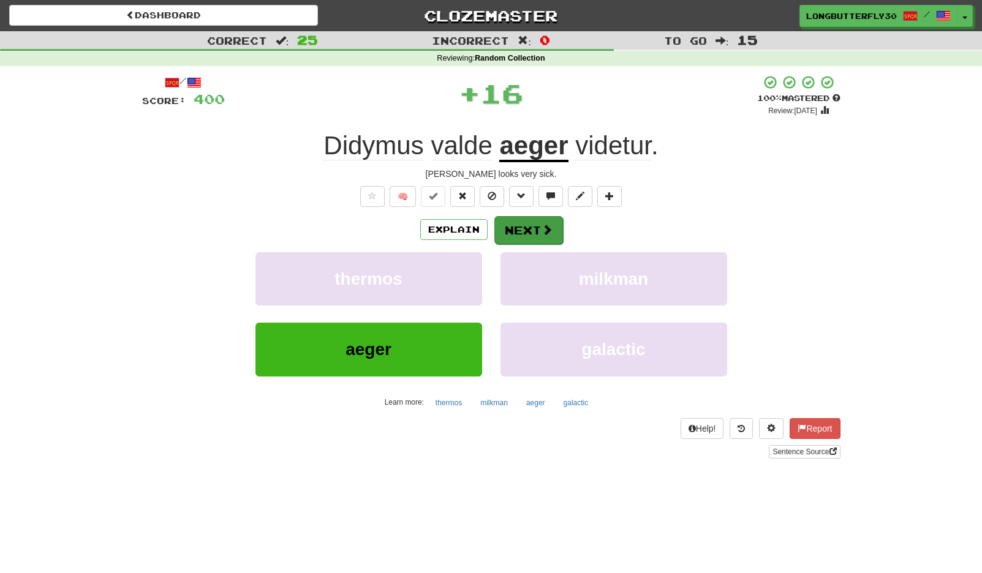
click at [536, 227] on button "Next" at bounding box center [528, 230] width 69 height 28
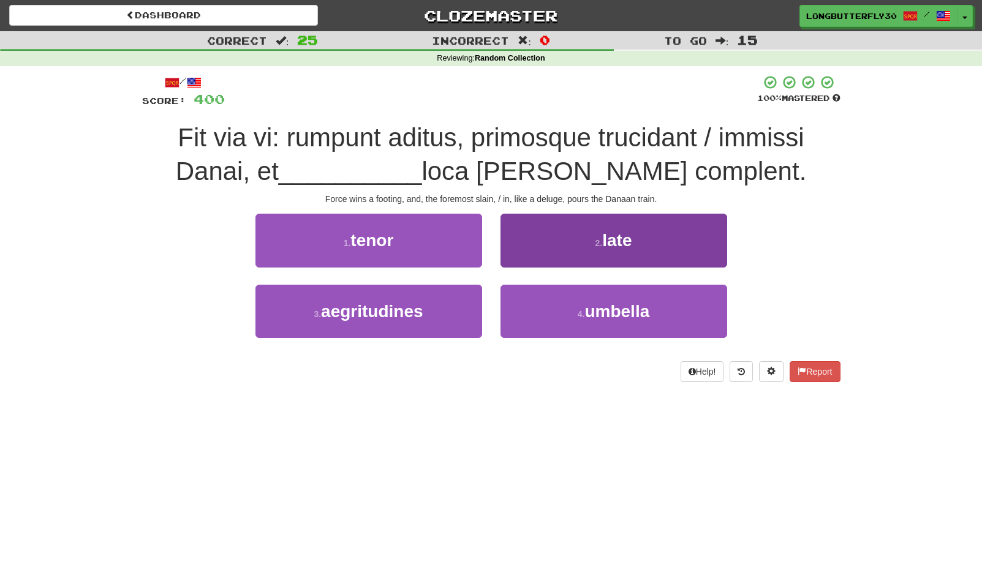
click at [554, 244] on button "2 . late" at bounding box center [613, 240] width 227 height 53
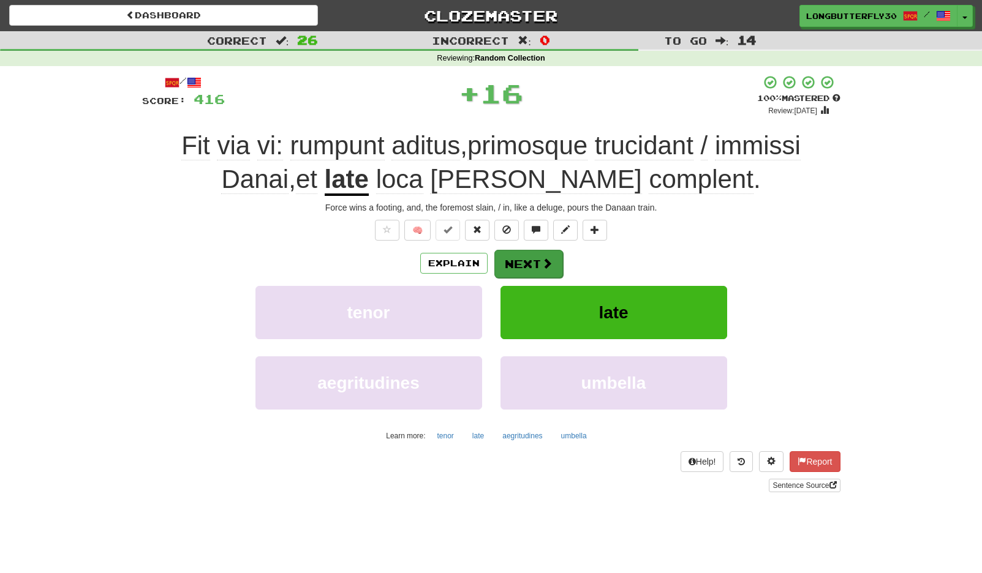
click at [531, 255] on button "Next" at bounding box center [528, 264] width 69 height 28
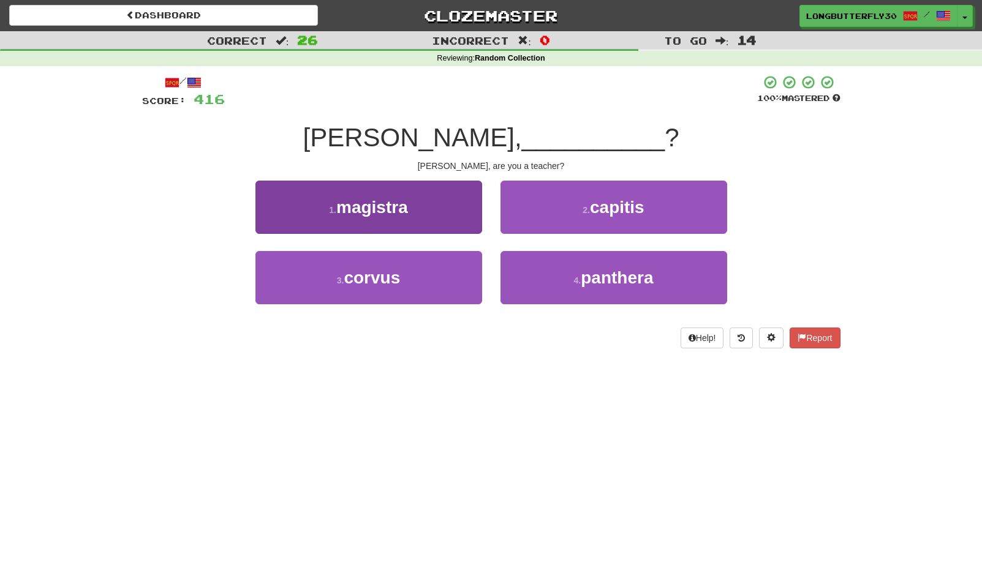
click at [440, 216] on button "1 . magistra" at bounding box center [368, 207] width 227 height 53
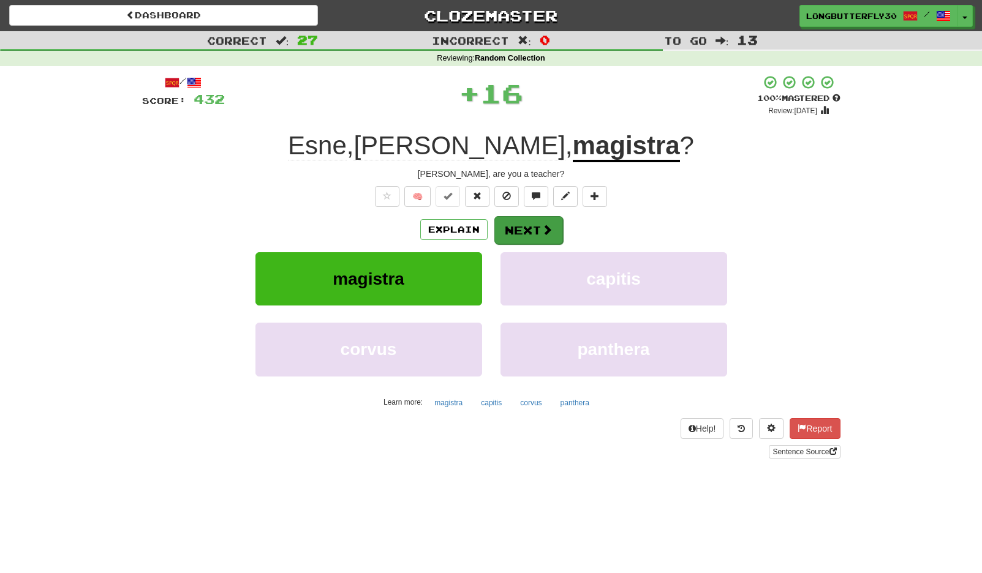
click at [521, 235] on button "Next" at bounding box center [528, 230] width 69 height 28
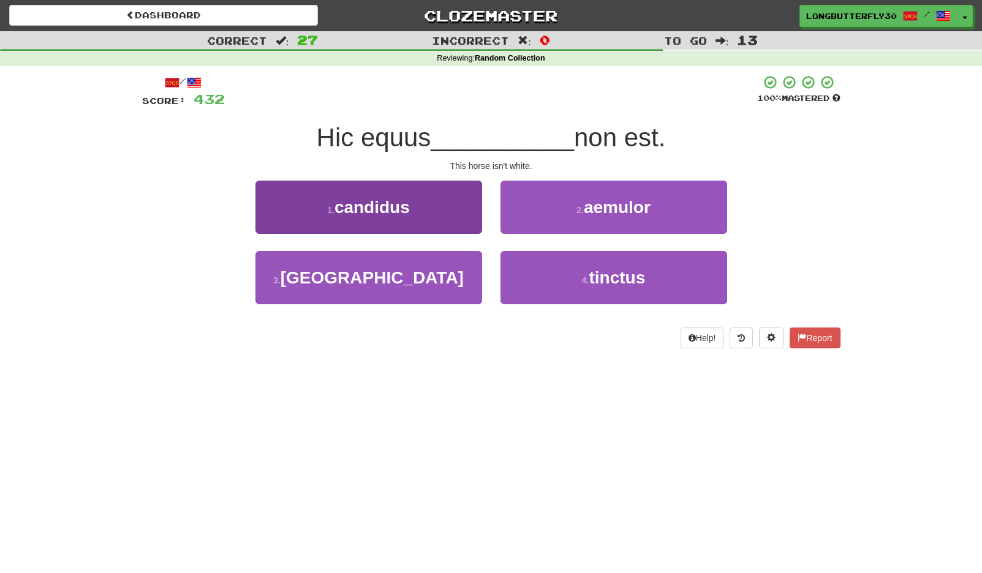
click at [453, 208] on button "1 . candidus" at bounding box center [368, 207] width 227 height 53
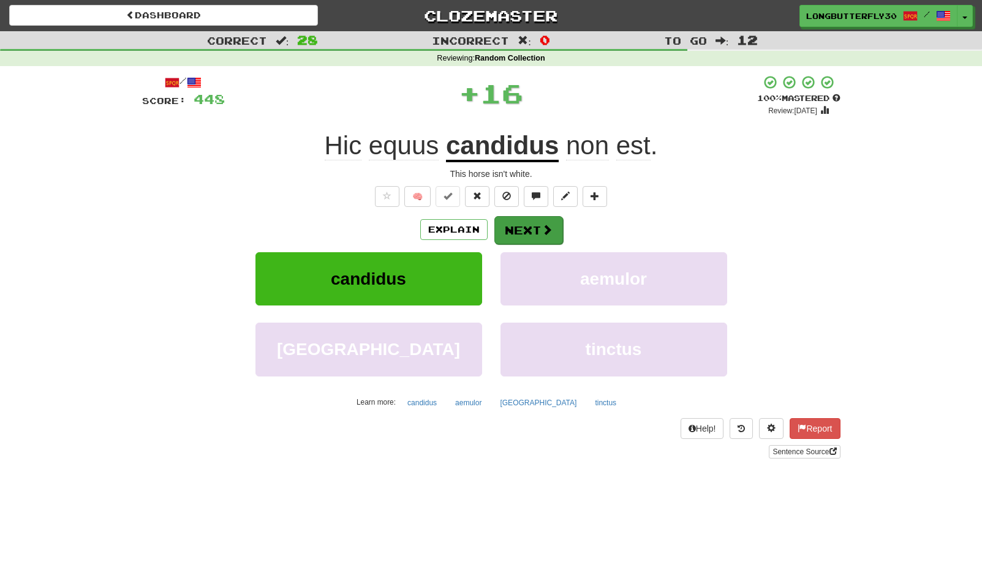
click at [540, 224] on button "Next" at bounding box center [528, 230] width 69 height 28
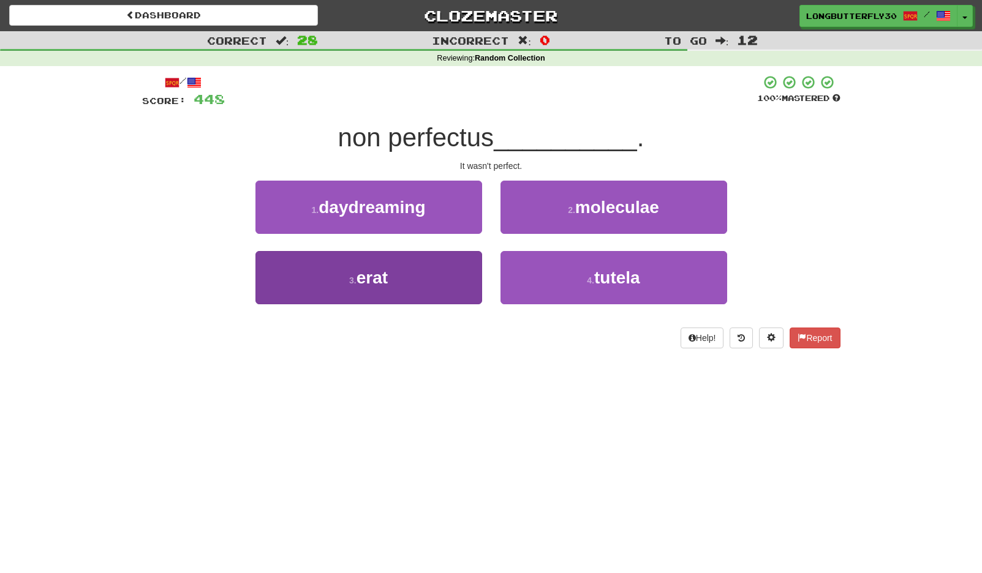
click at [433, 268] on button "3 . erat" at bounding box center [368, 277] width 227 height 53
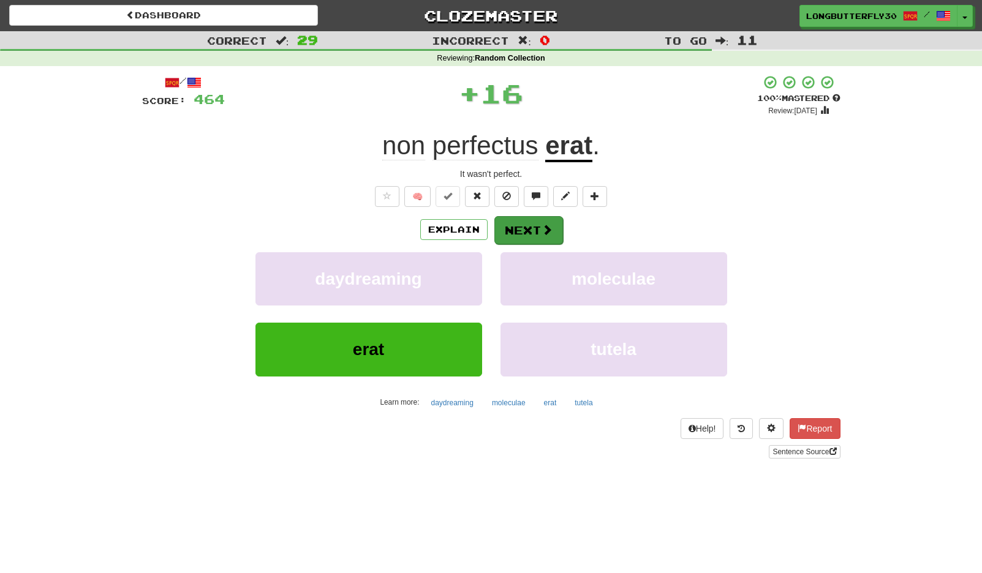
click at [530, 233] on button "Next" at bounding box center [528, 230] width 69 height 28
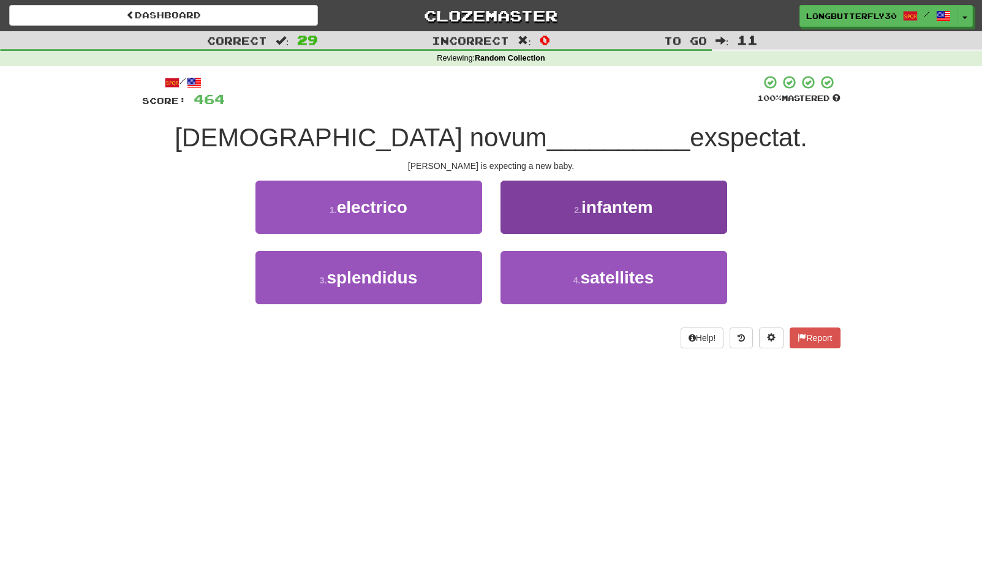
click at [559, 208] on button "2 . infantem" at bounding box center [613, 207] width 227 height 53
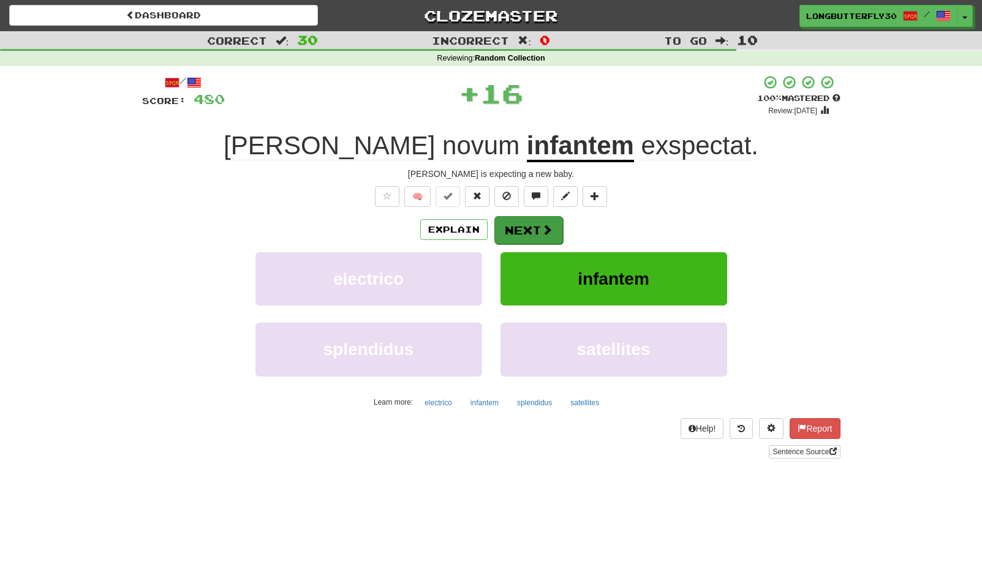
click at [530, 227] on button "Next" at bounding box center [528, 230] width 69 height 28
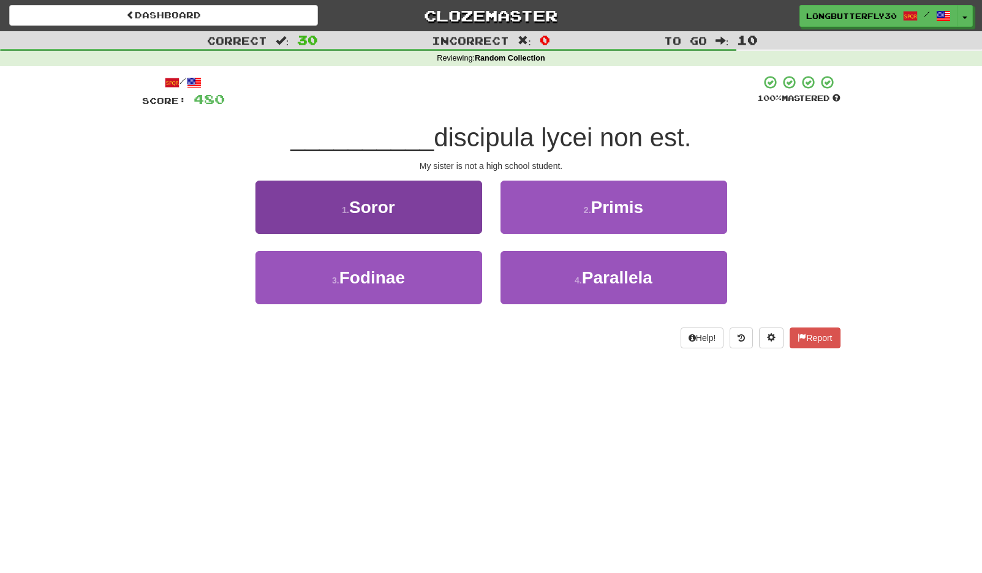
click at [429, 209] on button "1 . Soror" at bounding box center [368, 207] width 227 height 53
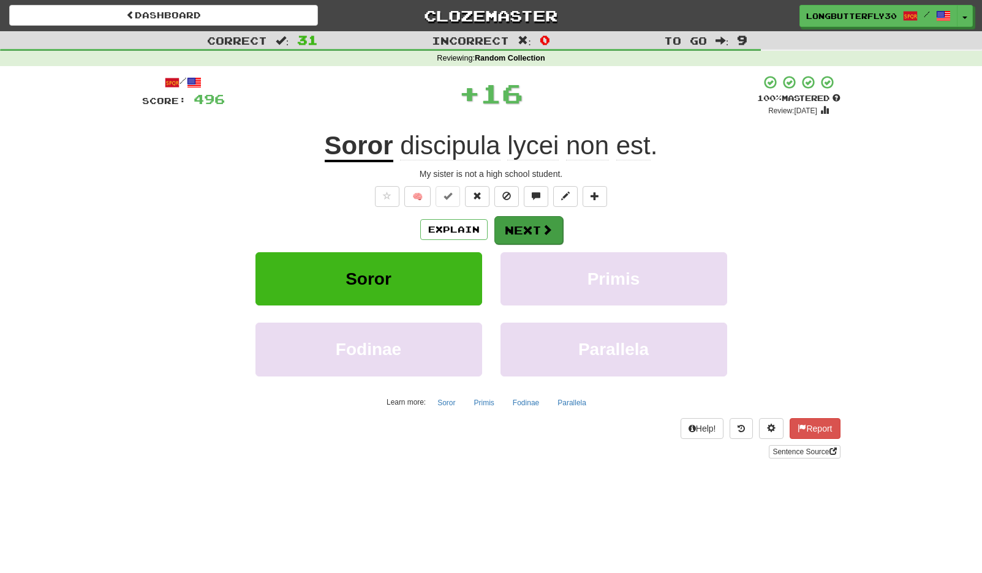
click at [523, 224] on button "Next" at bounding box center [528, 230] width 69 height 28
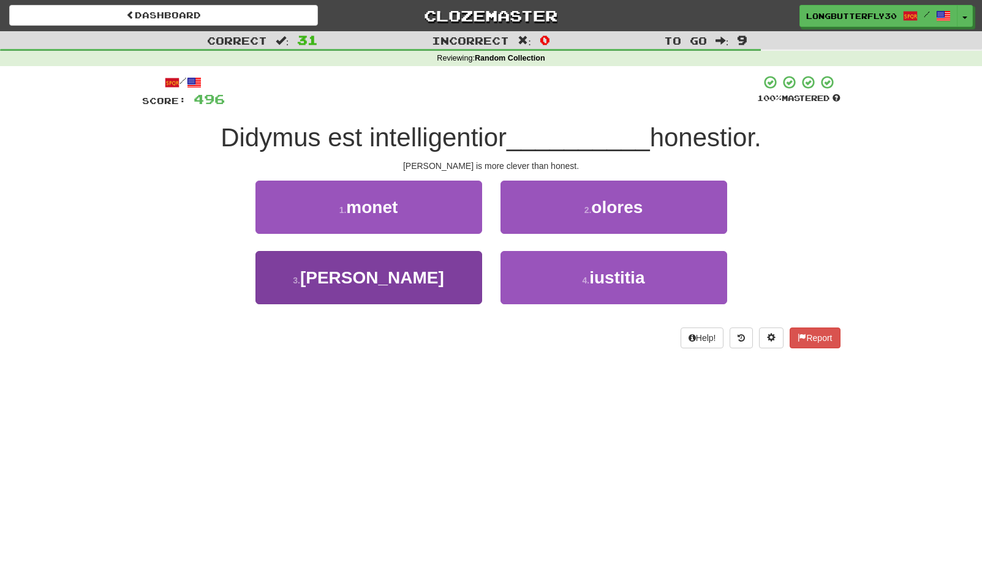
click at [447, 273] on button "3 . quam" at bounding box center [368, 277] width 227 height 53
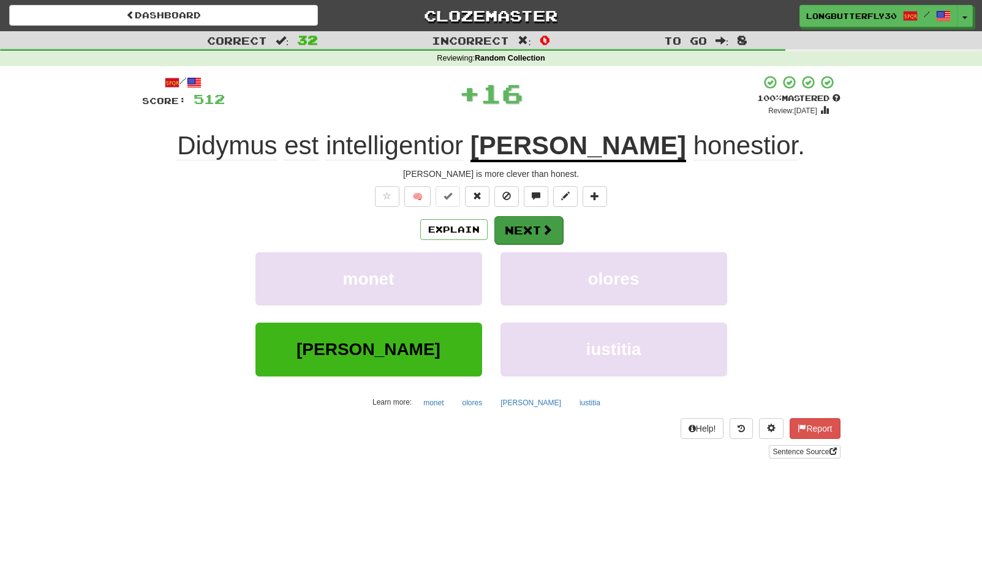
click at [530, 224] on button "Next" at bounding box center [528, 230] width 69 height 28
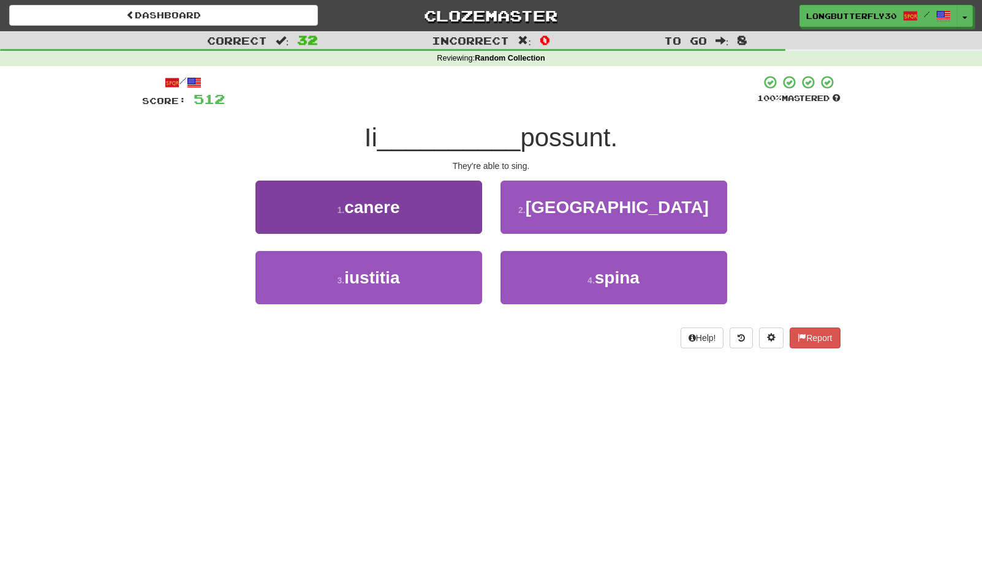
click at [444, 208] on button "1 . canere" at bounding box center [368, 207] width 227 height 53
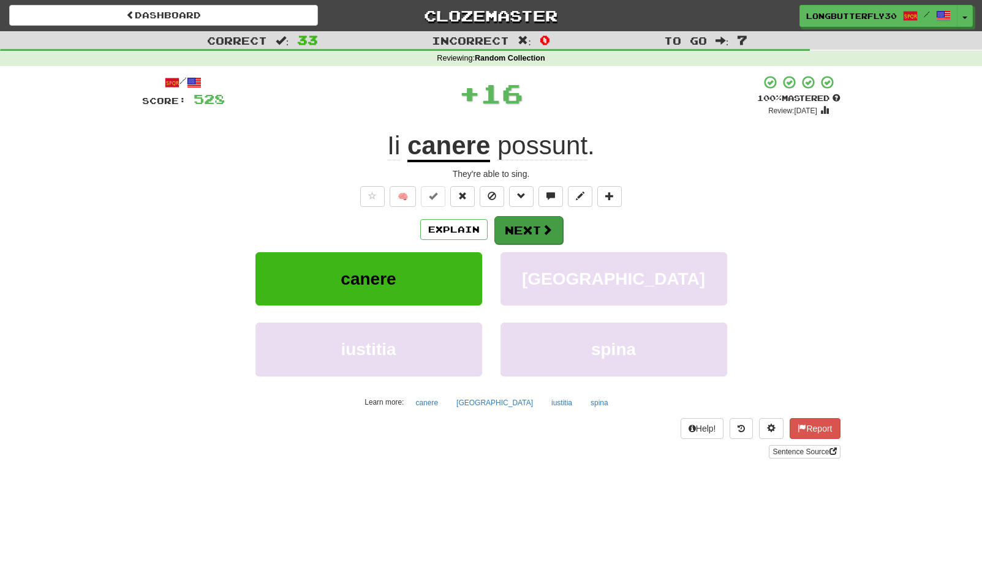
click at [542, 224] on span at bounding box center [547, 229] width 11 height 11
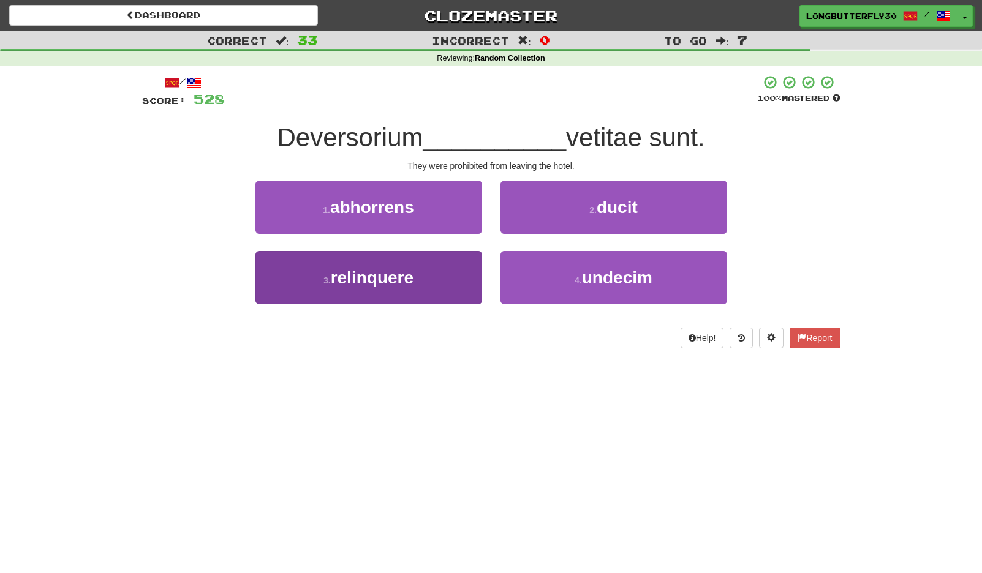
click at [450, 276] on button "3 . relinquere" at bounding box center [368, 277] width 227 height 53
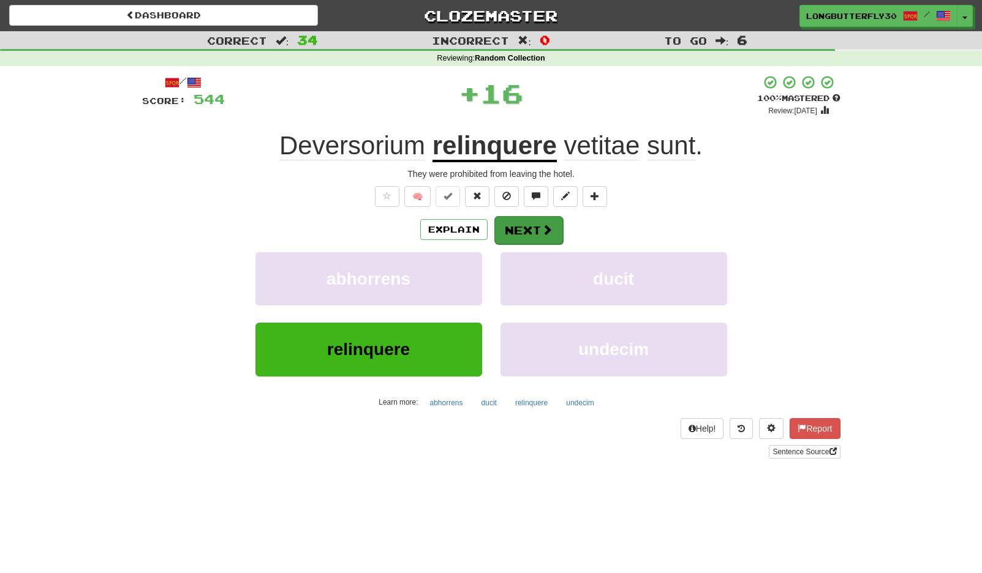
click at [536, 228] on button "Next" at bounding box center [528, 230] width 69 height 28
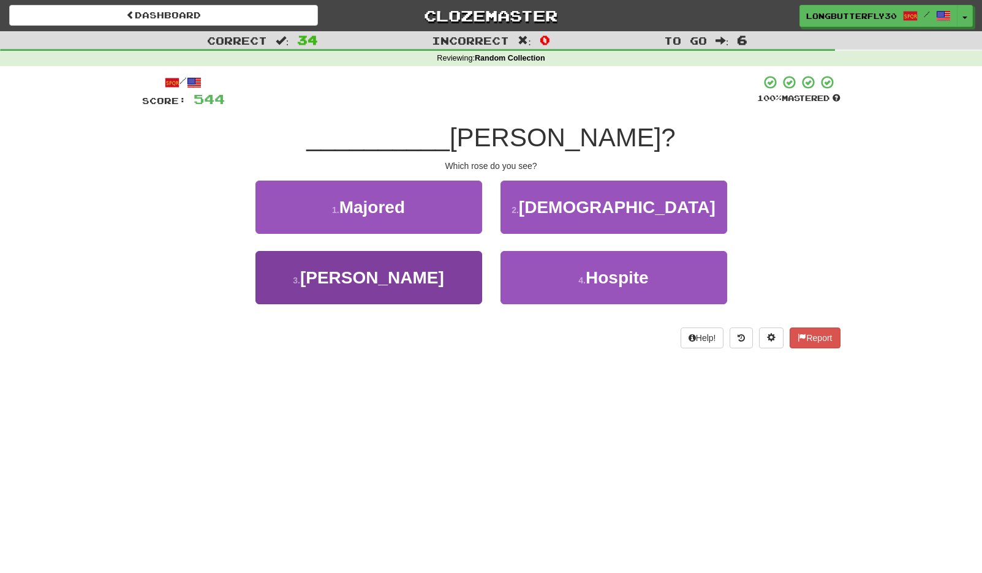
click at [434, 279] on button "3 . Quam" at bounding box center [368, 277] width 227 height 53
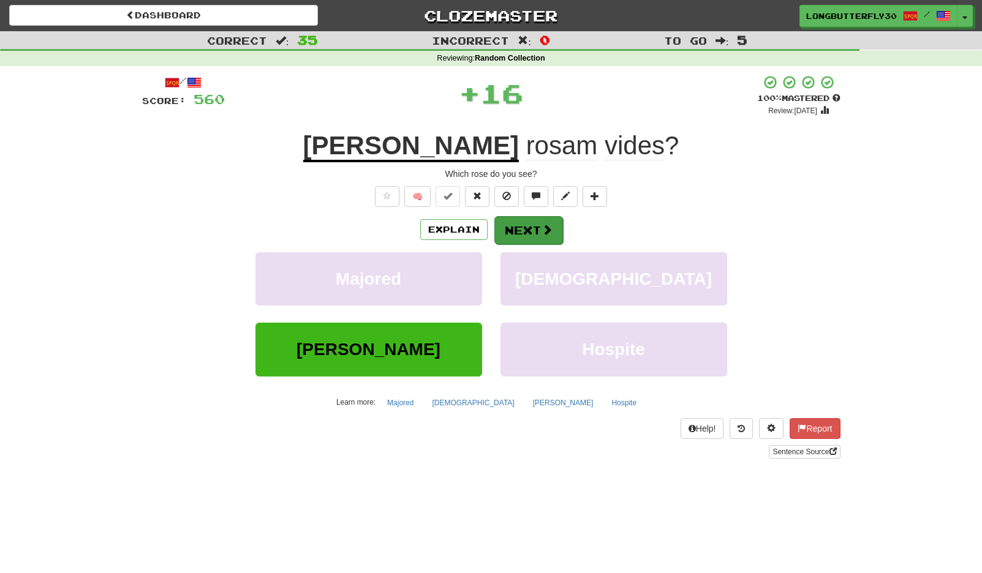
click at [538, 219] on button "Next" at bounding box center [528, 230] width 69 height 28
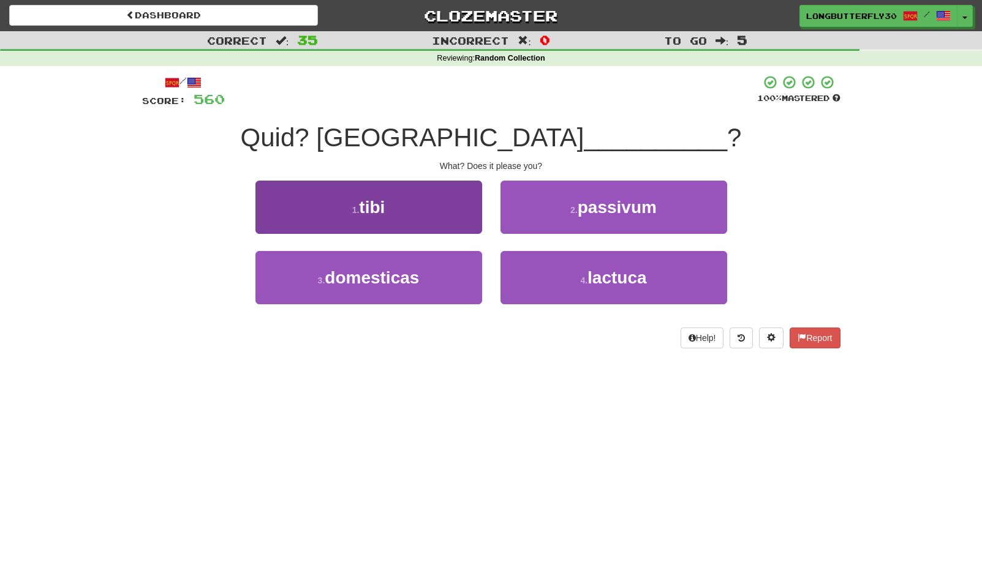
click at [436, 208] on button "1 . tibi" at bounding box center [368, 207] width 227 height 53
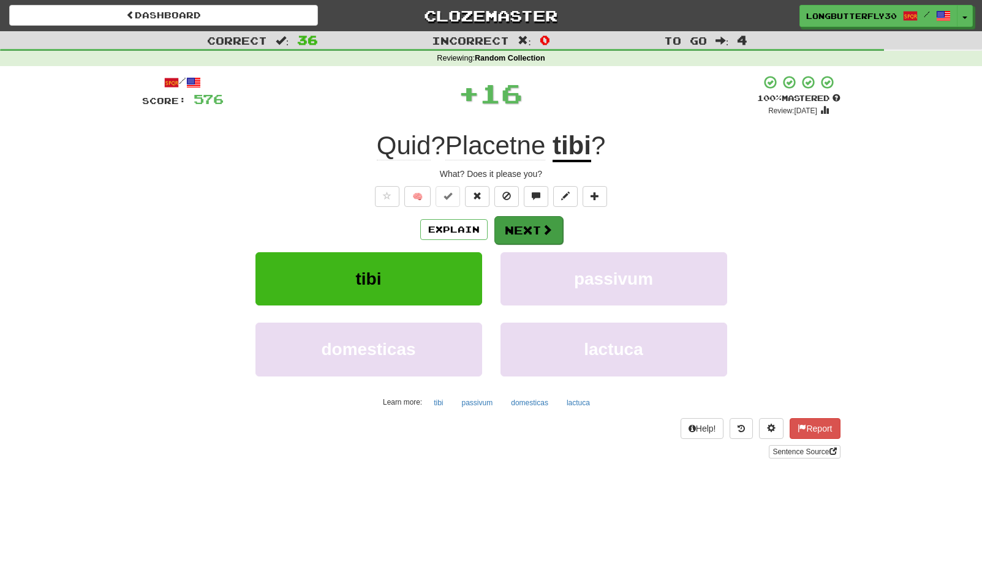
click at [550, 227] on span at bounding box center [547, 229] width 11 height 11
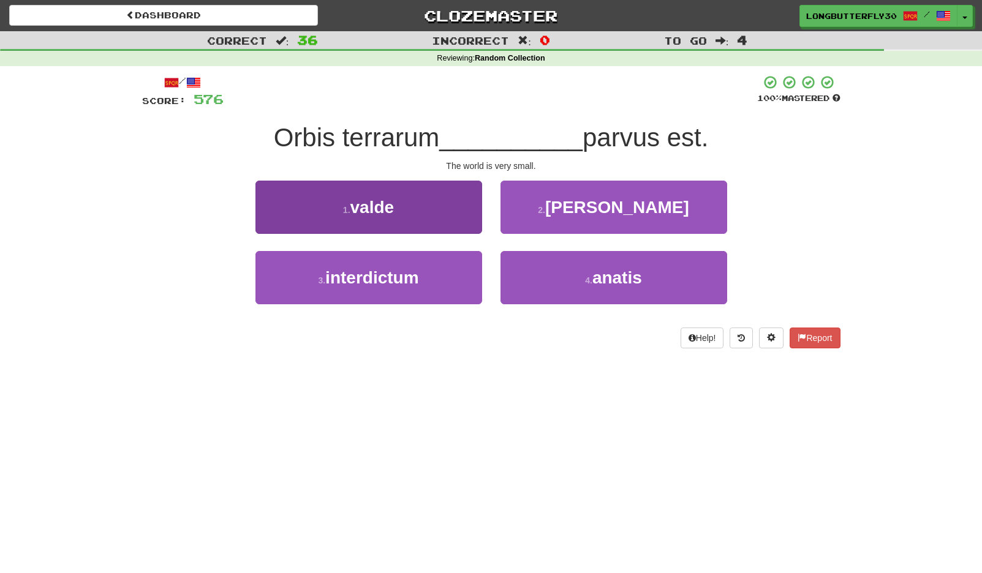
click at [412, 211] on button "1 . valde" at bounding box center [368, 207] width 227 height 53
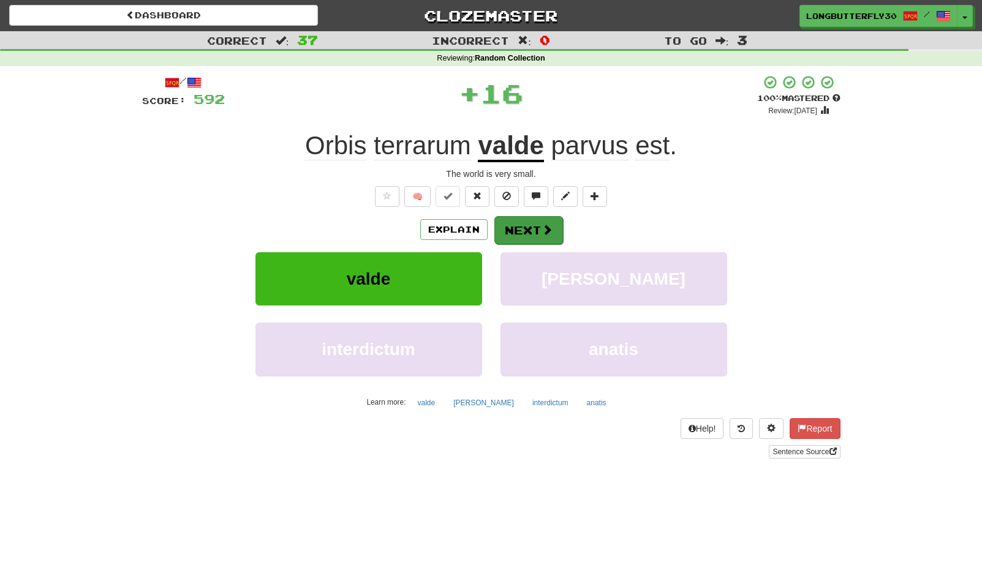
click at [504, 221] on button "Next" at bounding box center [528, 230] width 69 height 28
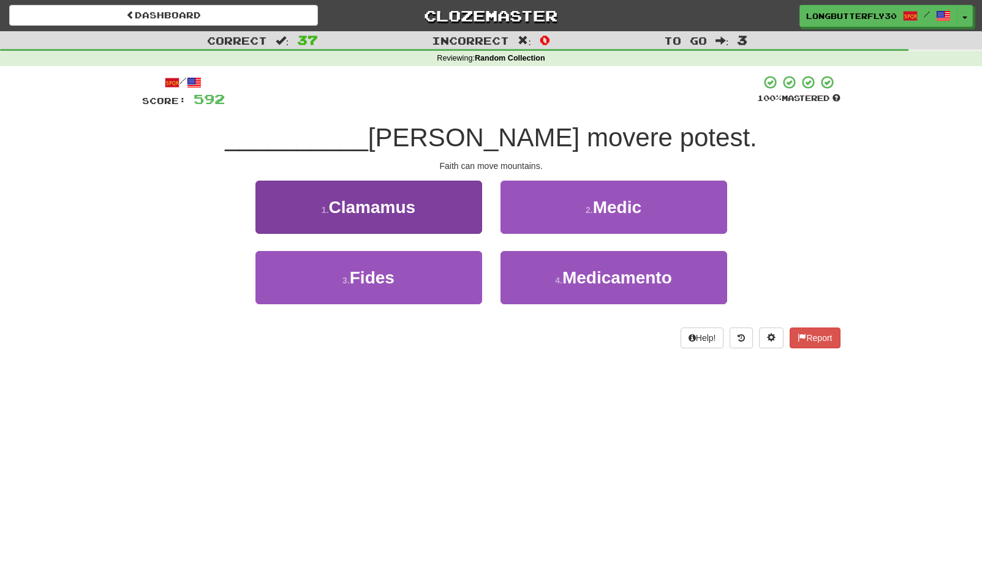
drag, startPoint x: 418, startPoint y: 281, endPoint x: 429, endPoint y: 270, distance: 15.6
click at [418, 281] on button "3 . Fides" at bounding box center [368, 277] width 227 height 53
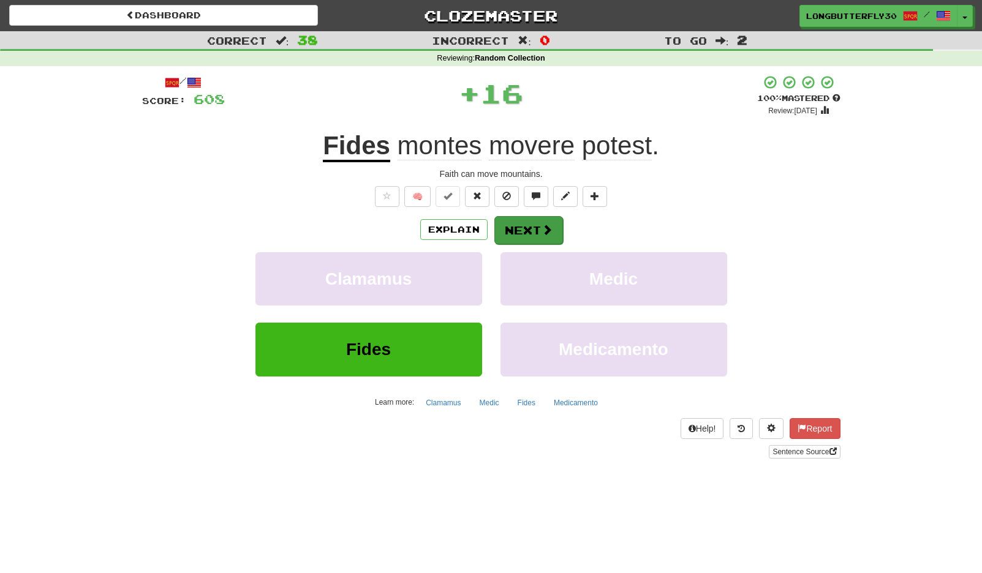
click at [537, 230] on button "Next" at bounding box center [528, 230] width 69 height 28
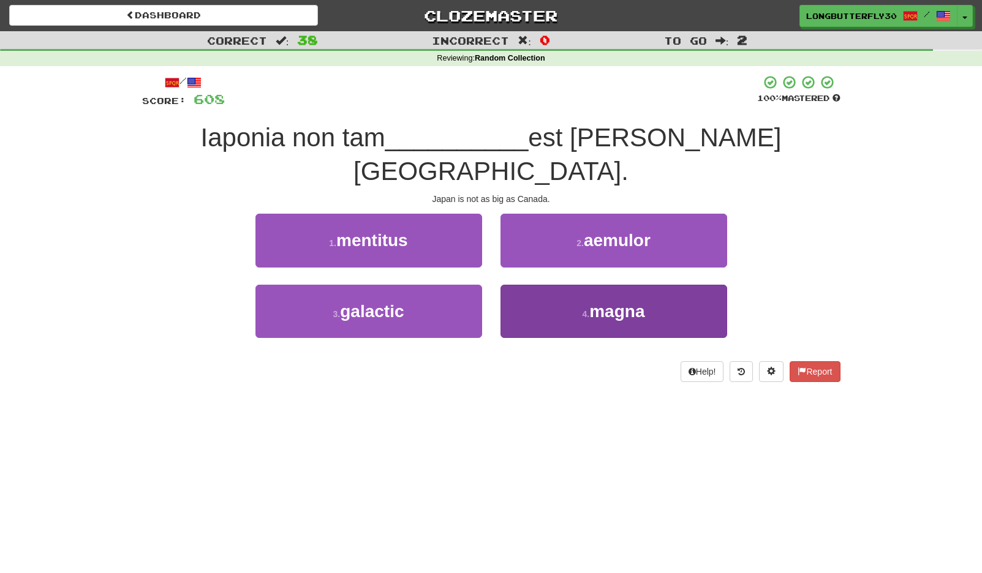
click at [557, 285] on button "4 . magna" at bounding box center [613, 311] width 227 height 53
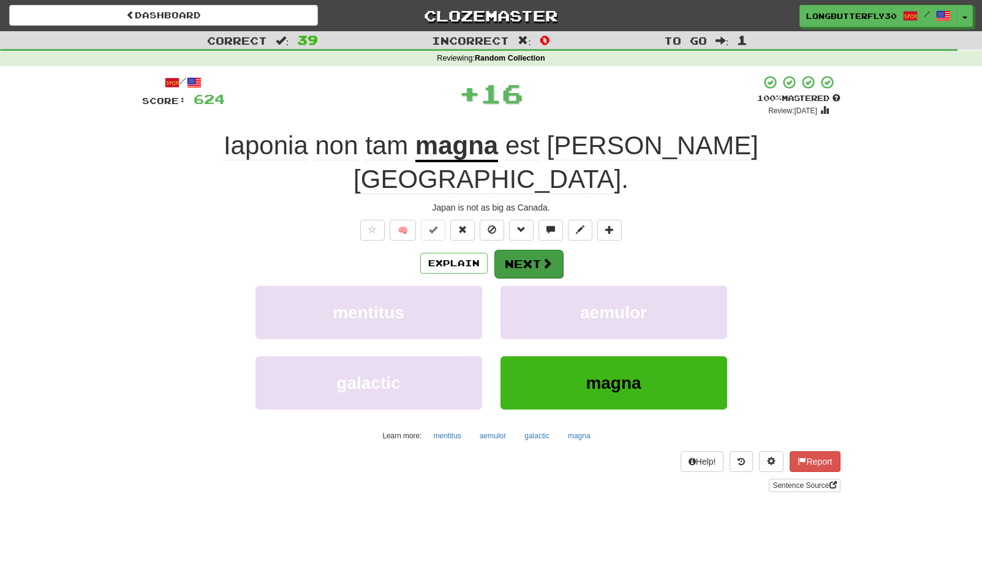
click at [507, 250] on button "Next" at bounding box center [528, 264] width 69 height 28
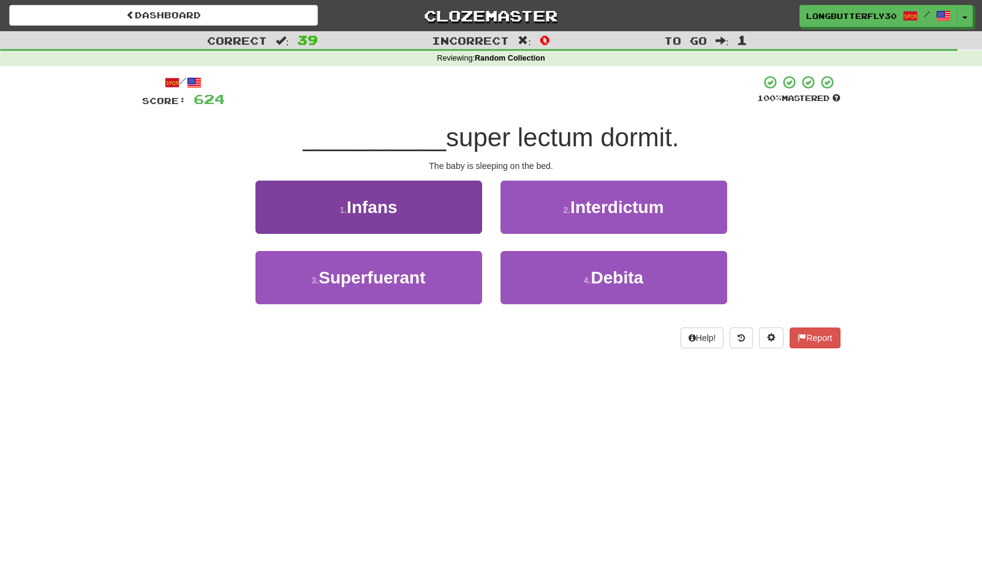
click at [435, 211] on button "1 . Infans" at bounding box center [368, 207] width 227 height 53
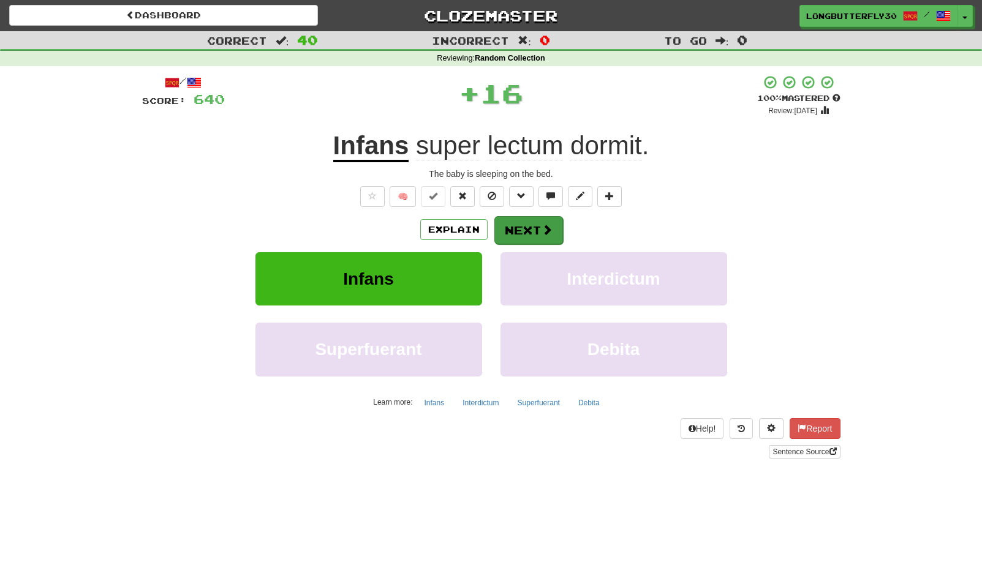
click at [535, 225] on button "Next" at bounding box center [528, 230] width 69 height 28
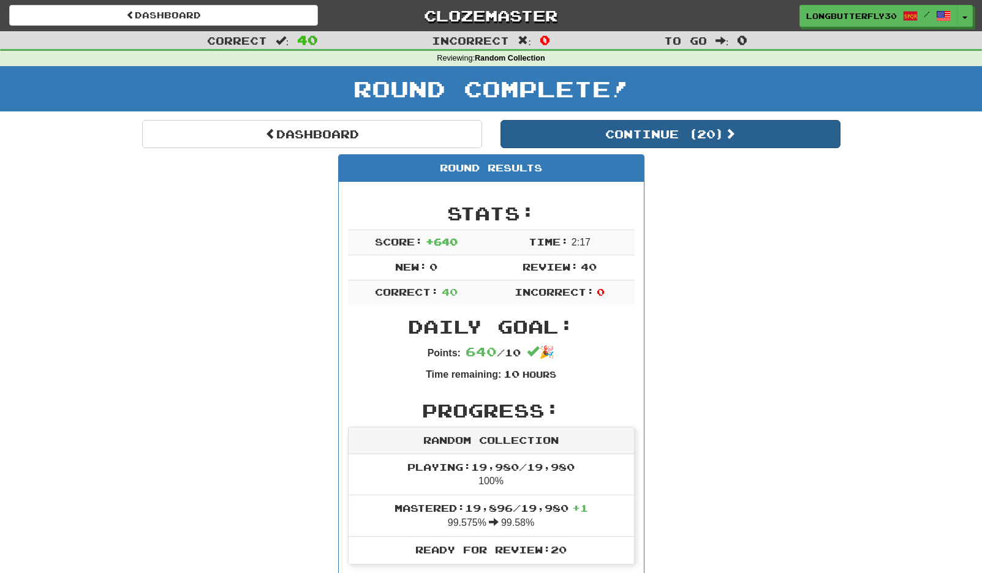
click at [662, 130] on button "Continue ( 20 )" at bounding box center [670, 134] width 340 height 28
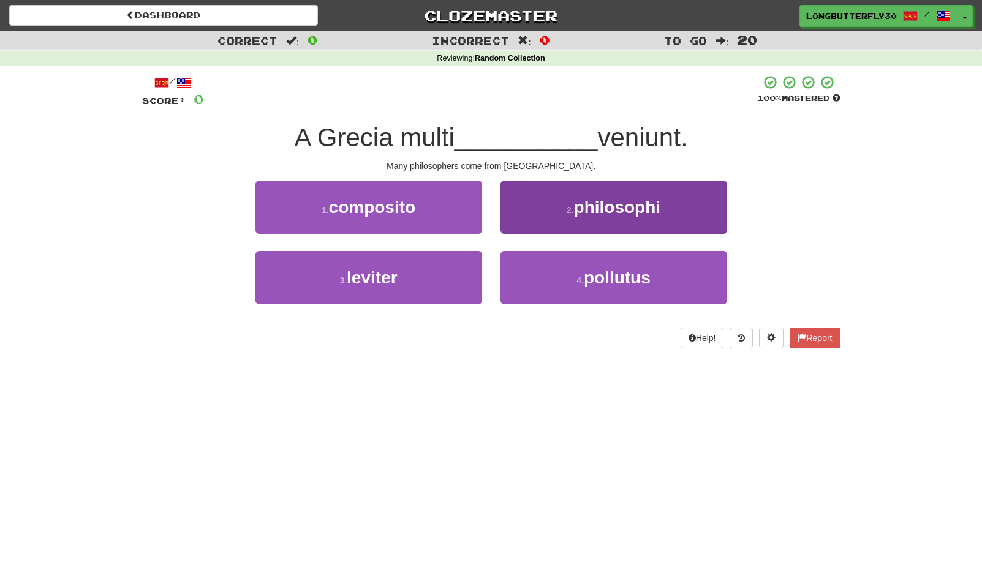
click at [600, 211] on span "philosophi" at bounding box center [617, 207] width 87 height 19
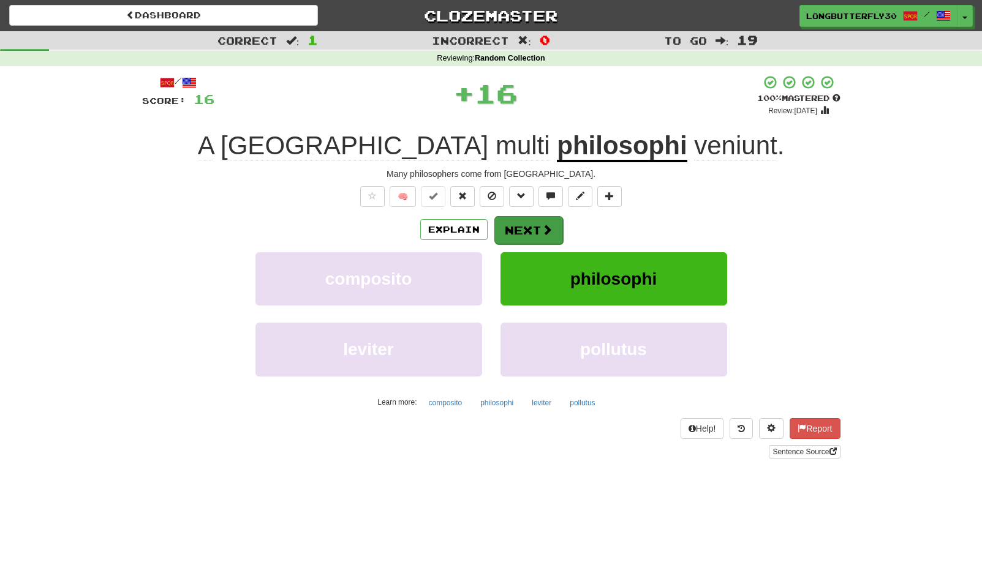
click at [545, 221] on button "Next" at bounding box center [528, 230] width 69 height 28
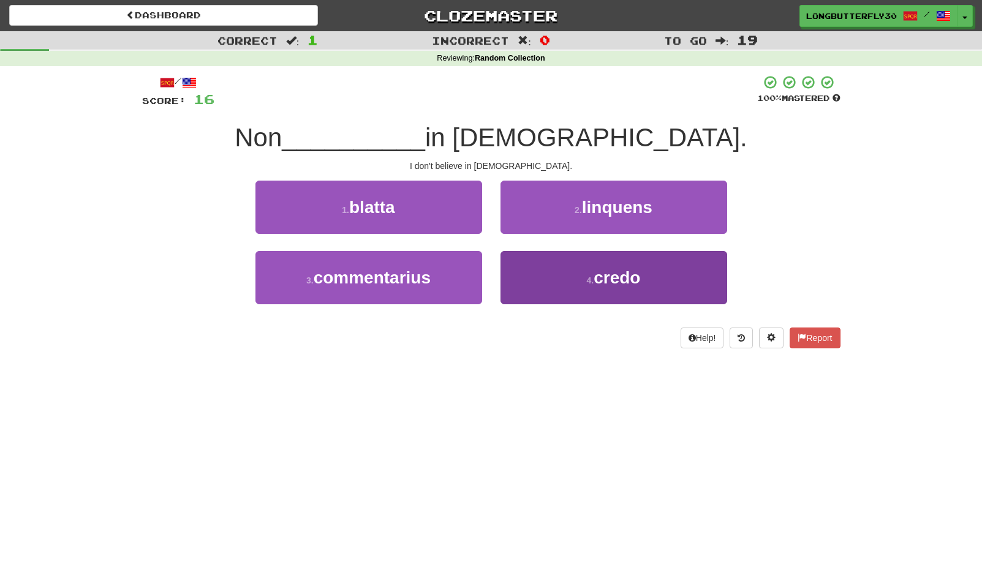
click at [559, 276] on button "4 . credo" at bounding box center [613, 277] width 227 height 53
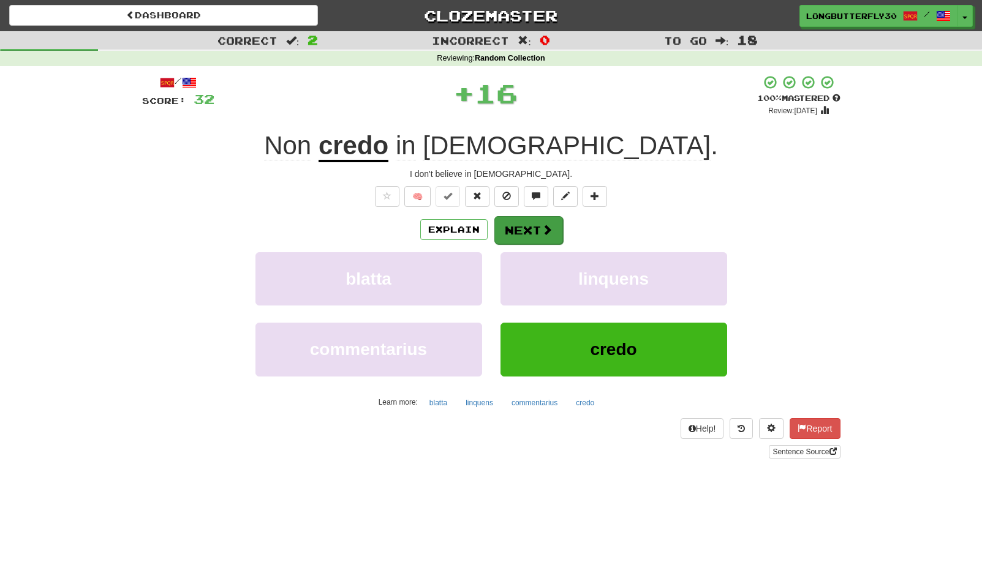
click at [543, 235] on button "Next" at bounding box center [528, 230] width 69 height 28
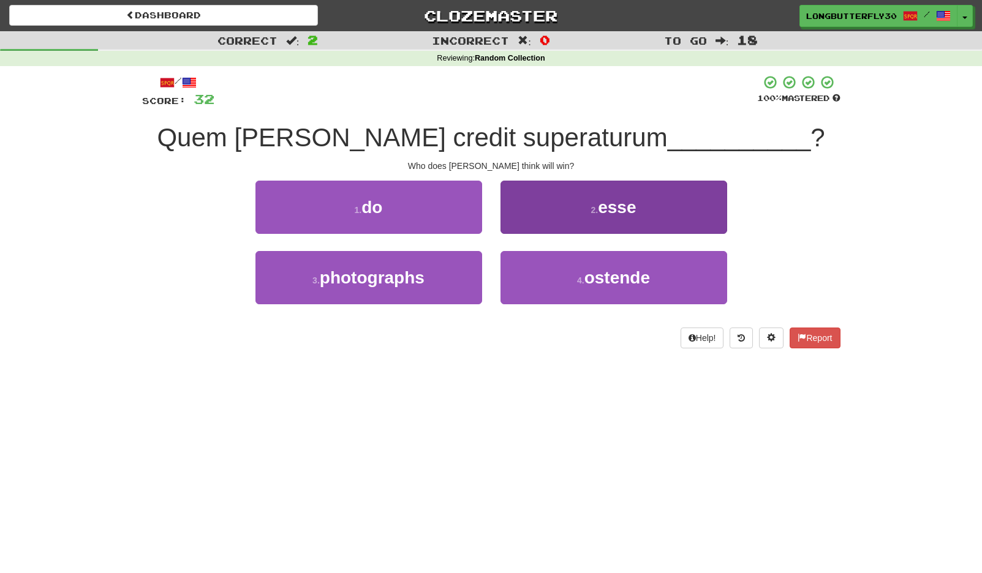
click at [535, 206] on button "2 . esse" at bounding box center [613, 207] width 227 height 53
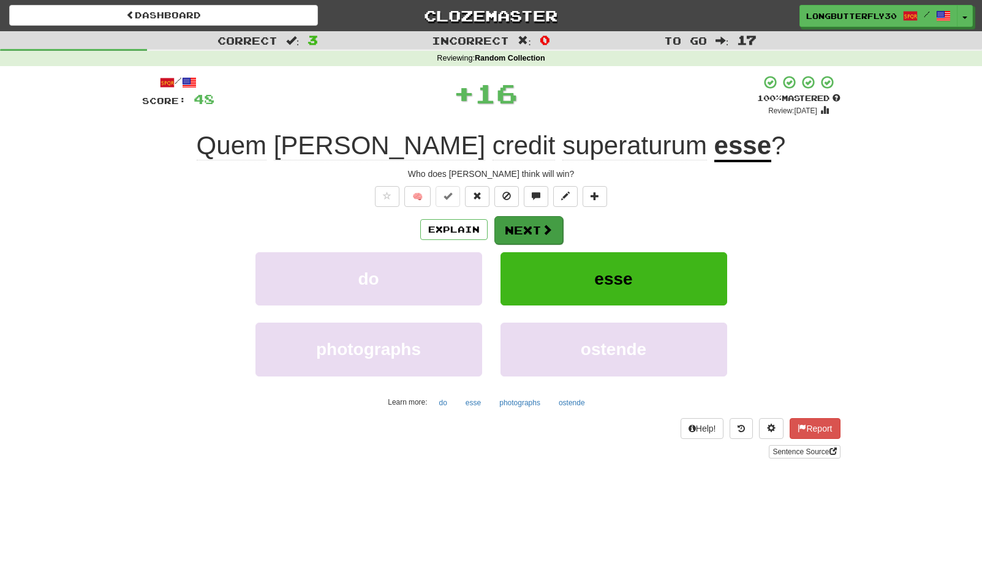
click at [524, 228] on button "Next" at bounding box center [528, 230] width 69 height 28
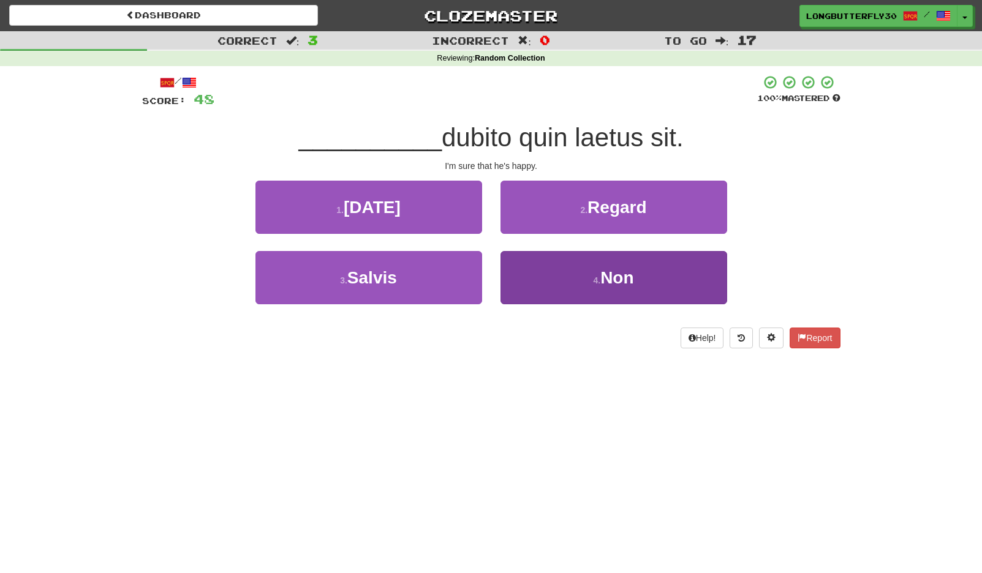
click at [543, 281] on button "4 . Non" at bounding box center [613, 277] width 227 height 53
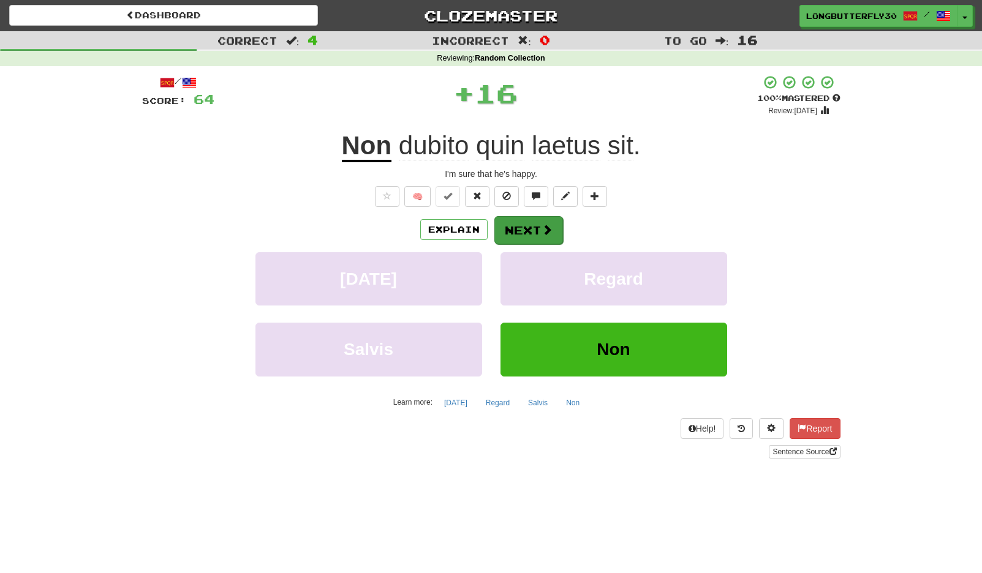
click at [549, 228] on span at bounding box center [547, 229] width 11 height 11
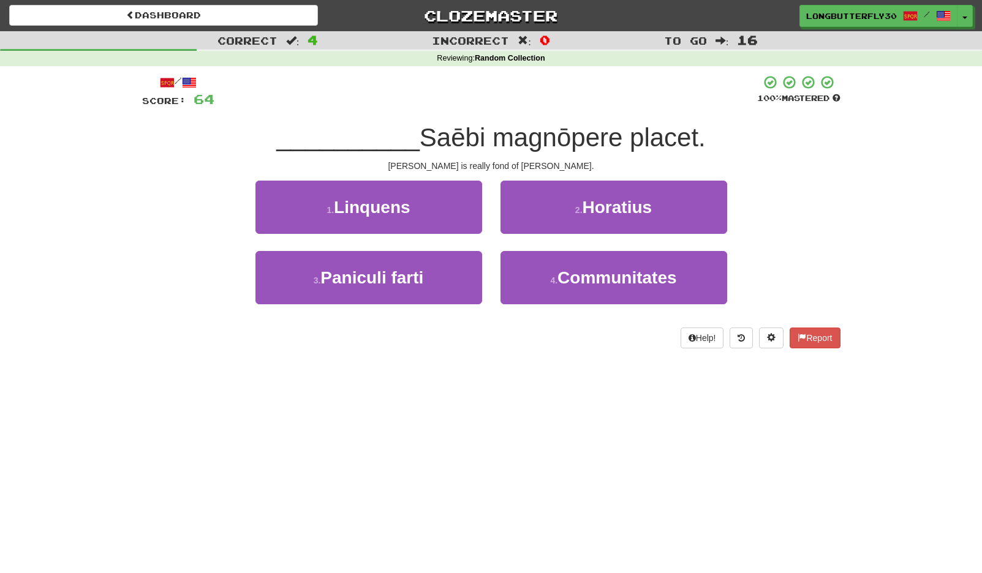
click at [565, 205] on button "2 . Horatius" at bounding box center [613, 207] width 227 height 53
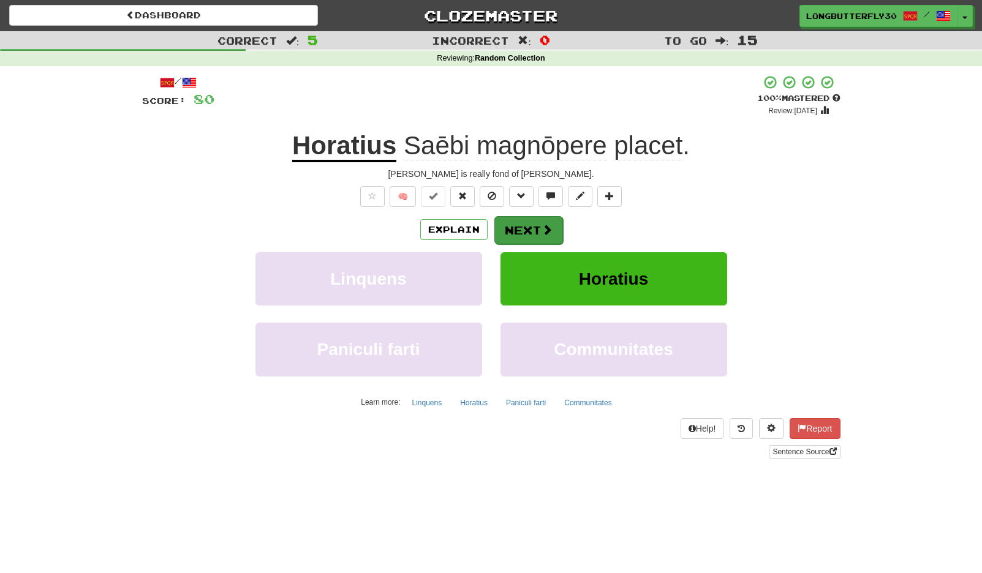
click at [545, 224] on span at bounding box center [547, 229] width 11 height 11
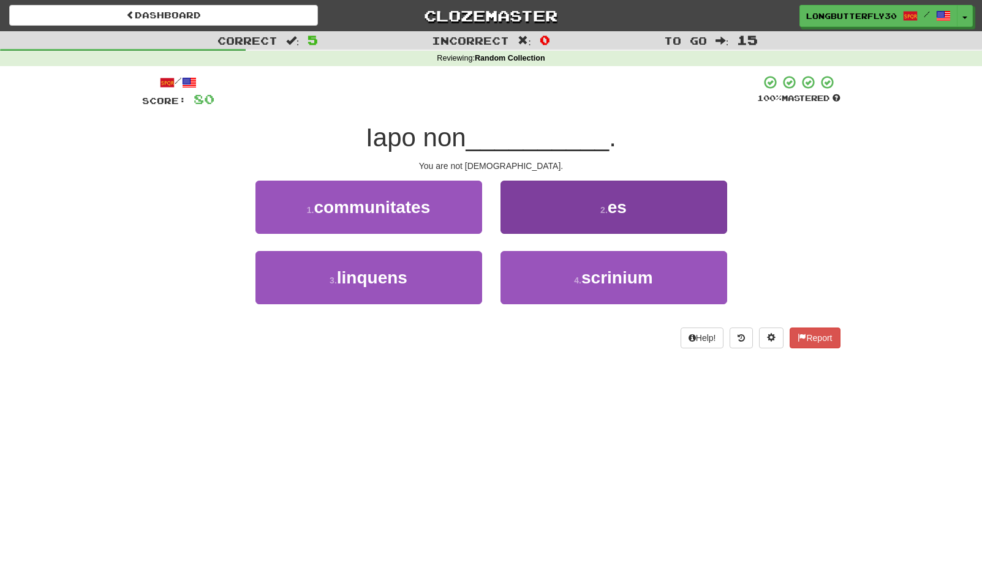
click at [554, 207] on button "2 . es" at bounding box center [613, 207] width 227 height 53
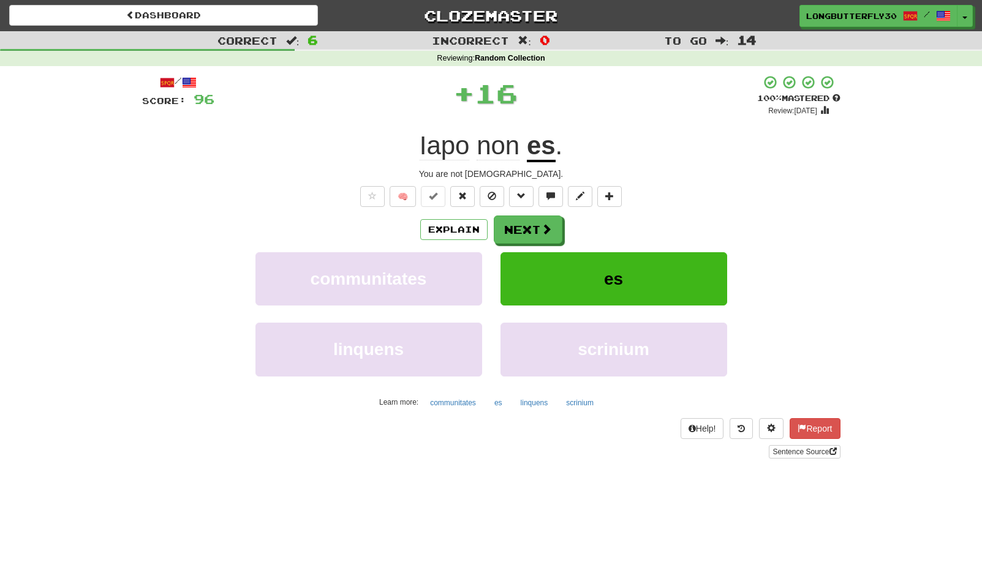
click at [555, 227] on button "Next" at bounding box center [528, 230] width 69 height 28
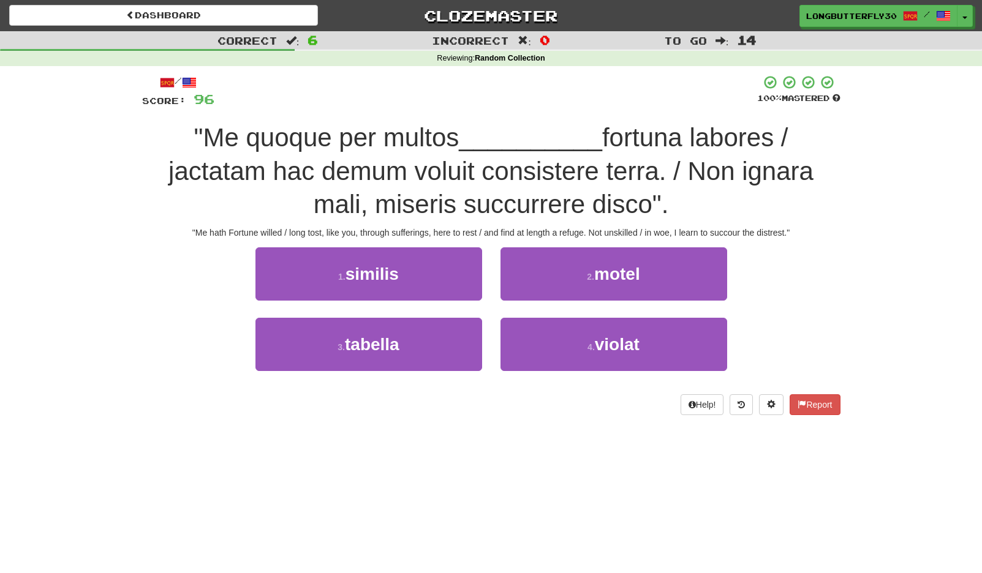
scroll to position [2, 0]
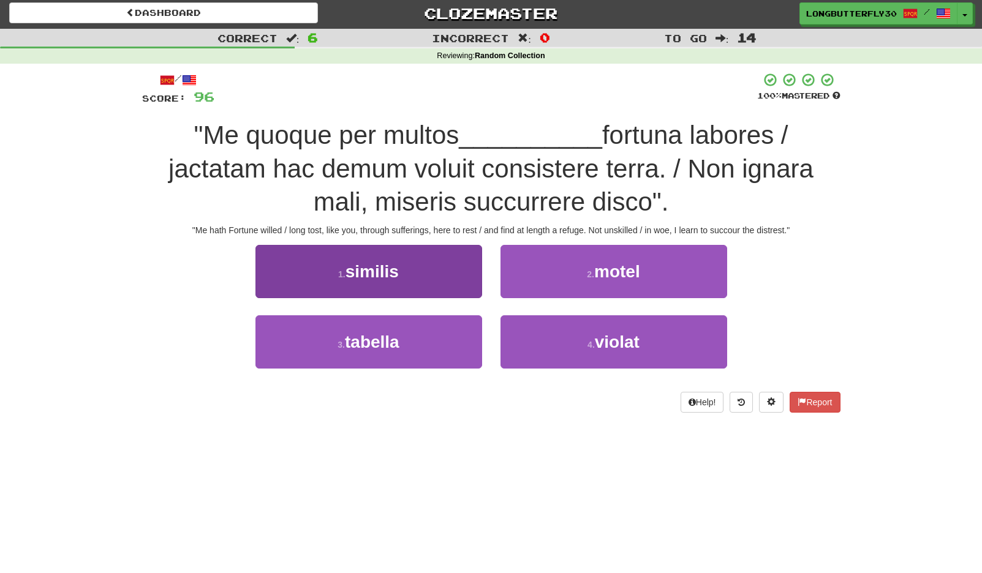
click at [442, 276] on button "1 . similis" at bounding box center [368, 271] width 227 height 53
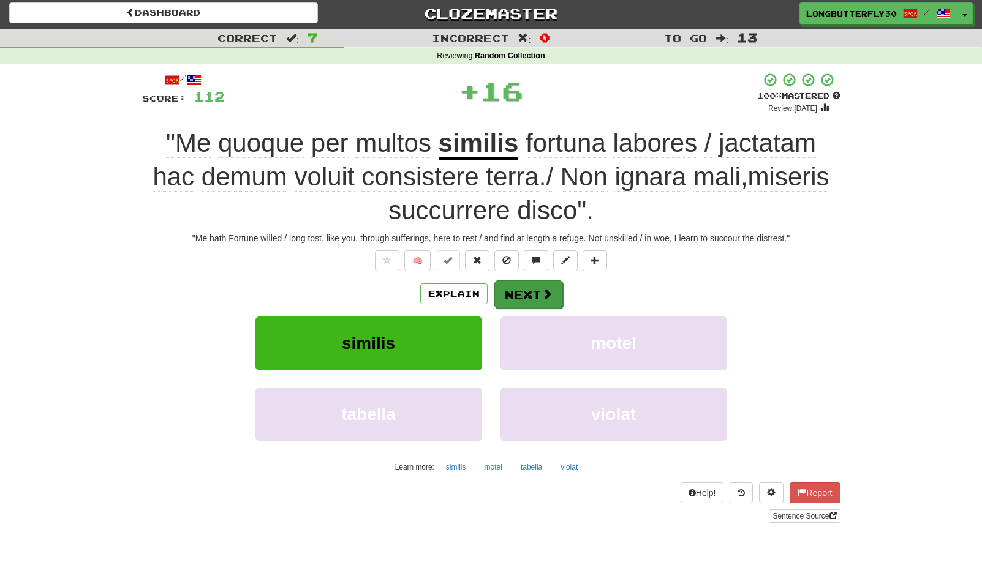
click at [518, 295] on button "Next" at bounding box center [528, 295] width 69 height 28
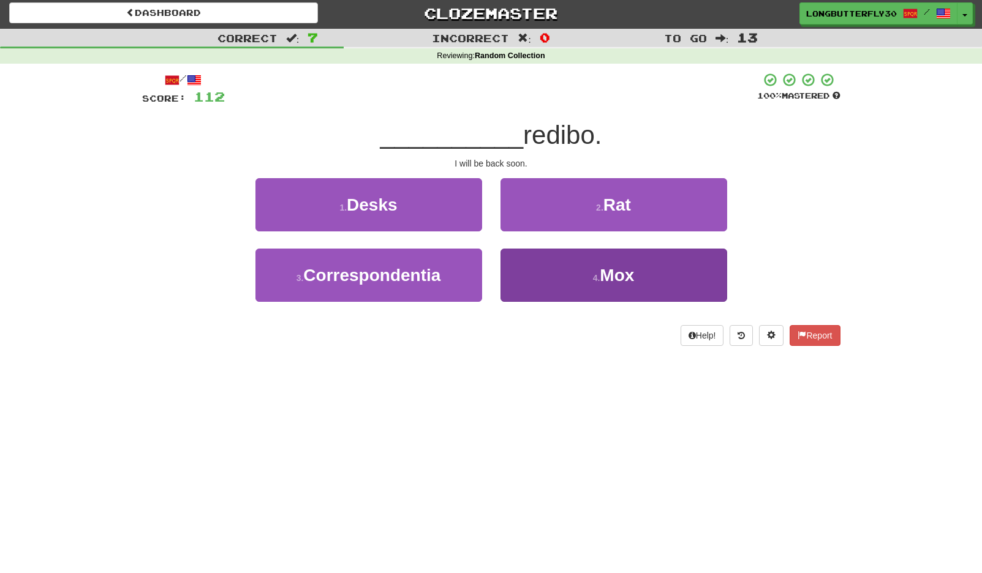
click at [572, 273] on button "4 . Mox" at bounding box center [613, 275] width 227 height 53
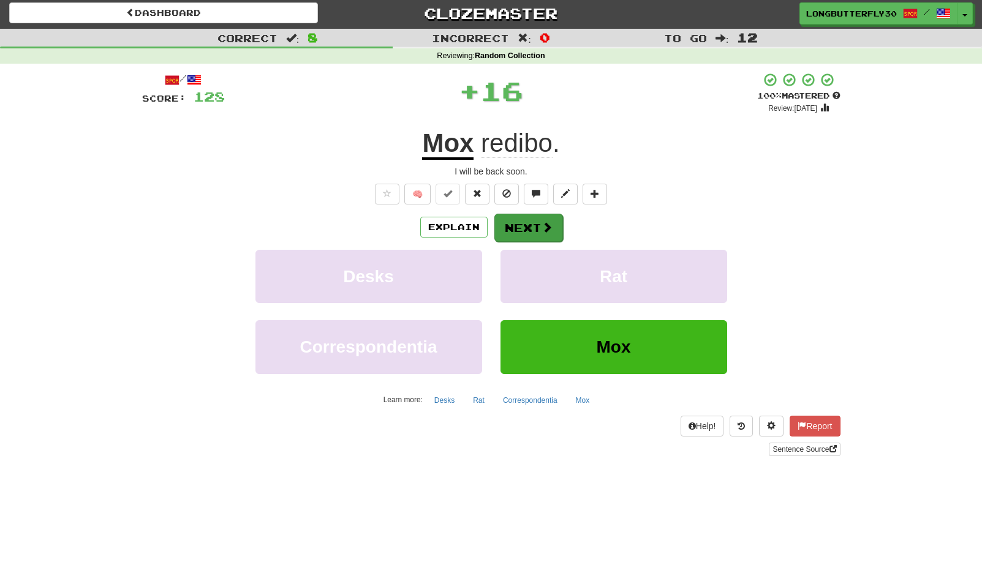
click at [516, 222] on button "Next" at bounding box center [528, 228] width 69 height 28
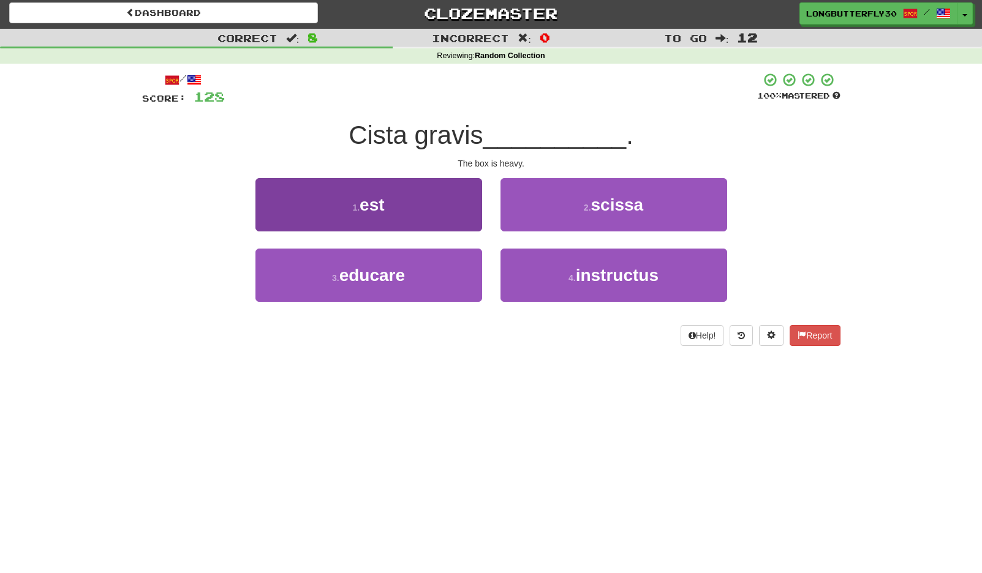
click at [431, 206] on button "1 . est" at bounding box center [368, 204] width 227 height 53
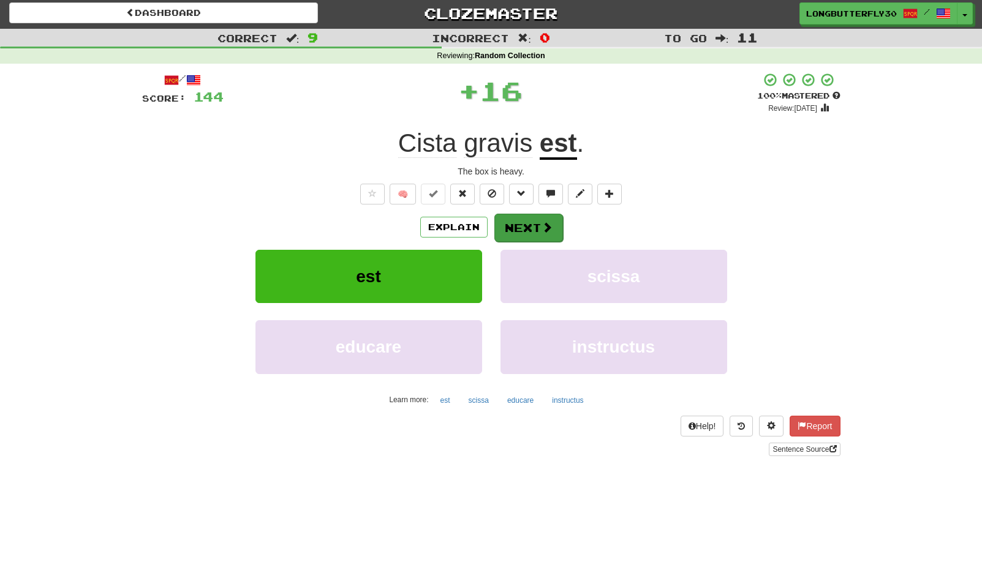
click at [532, 223] on button "Next" at bounding box center [528, 228] width 69 height 28
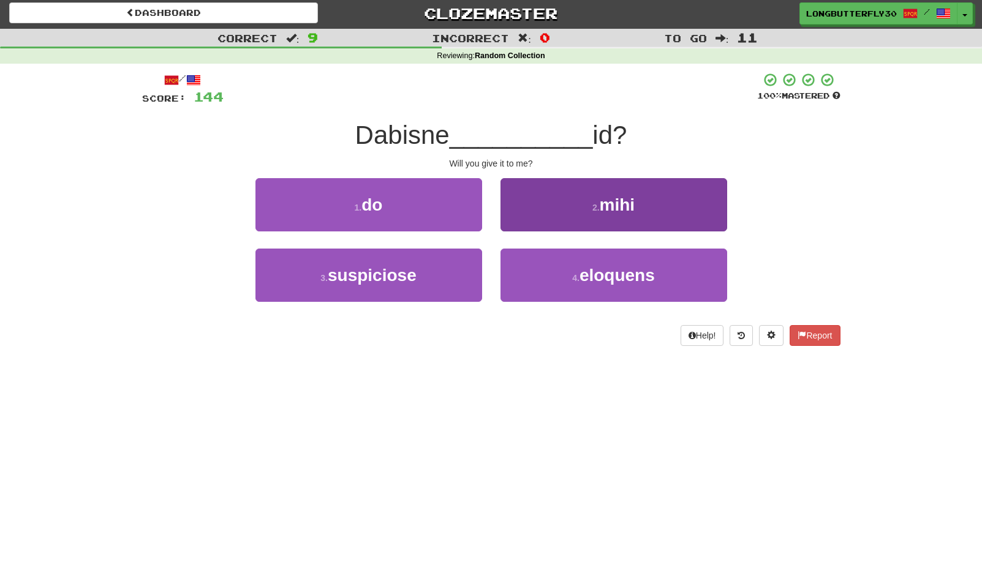
click at [572, 218] on button "2 . mihi" at bounding box center [613, 204] width 227 height 53
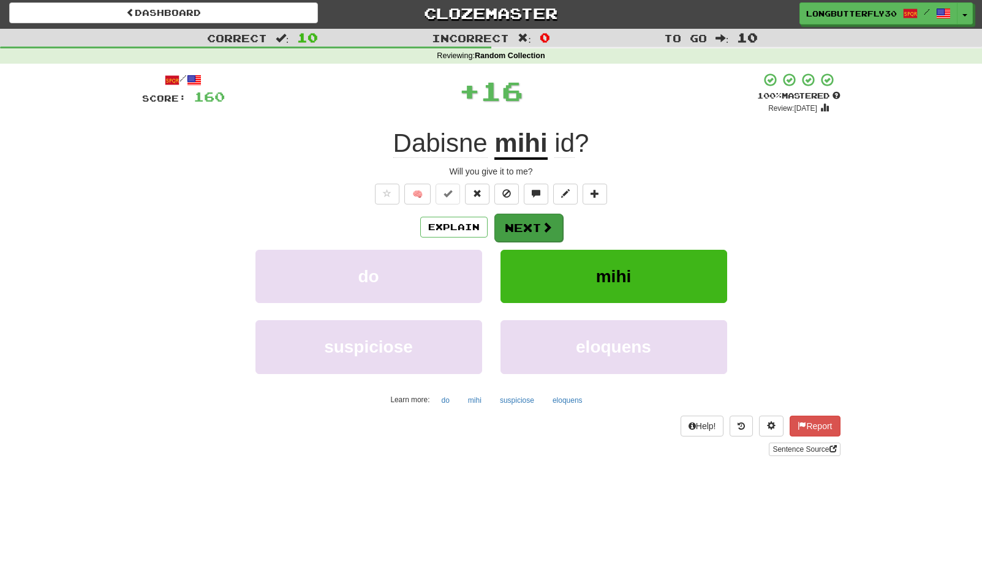
click at [542, 230] on span at bounding box center [547, 227] width 11 height 11
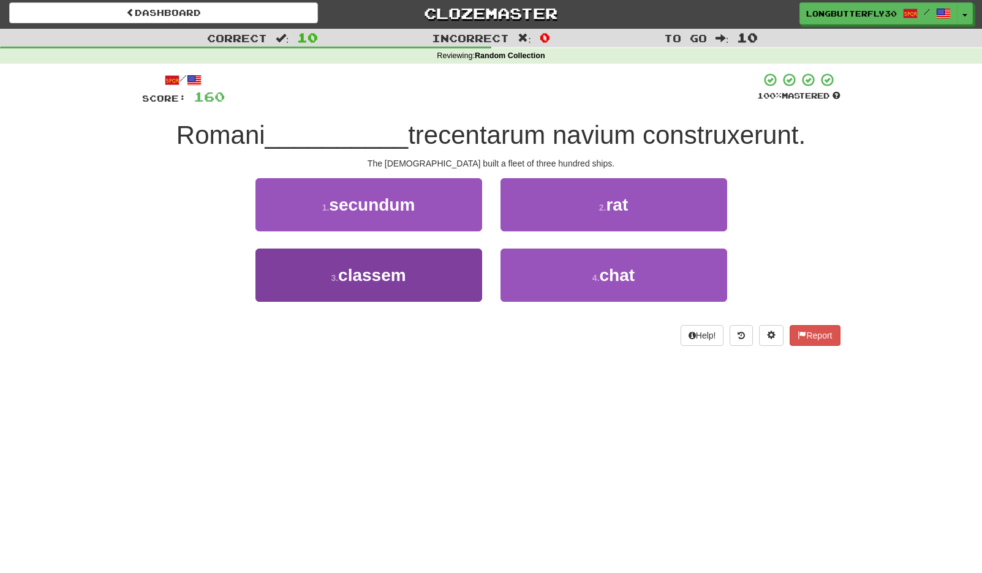
click at [411, 268] on button "3 . classem" at bounding box center [368, 275] width 227 height 53
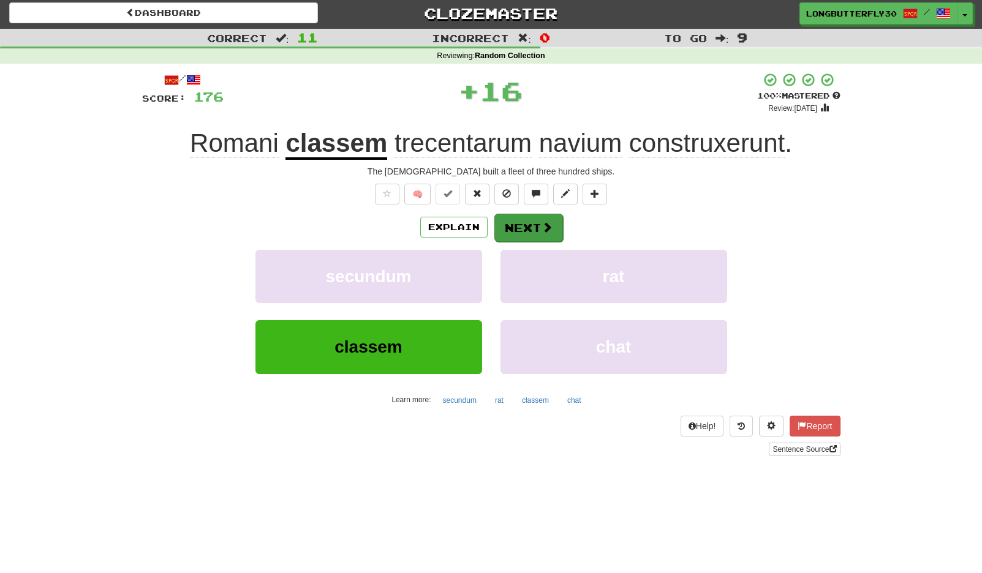
click at [535, 221] on button "Next" at bounding box center [528, 228] width 69 height 28
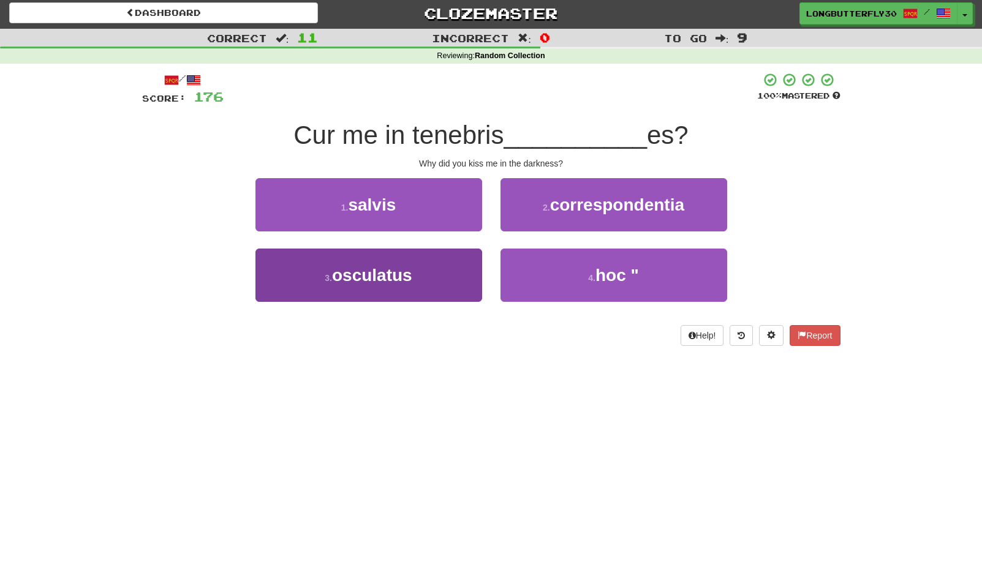
click at [406, 274] on span "osculatus" at bounding box center [372, 275] width 80 height 19
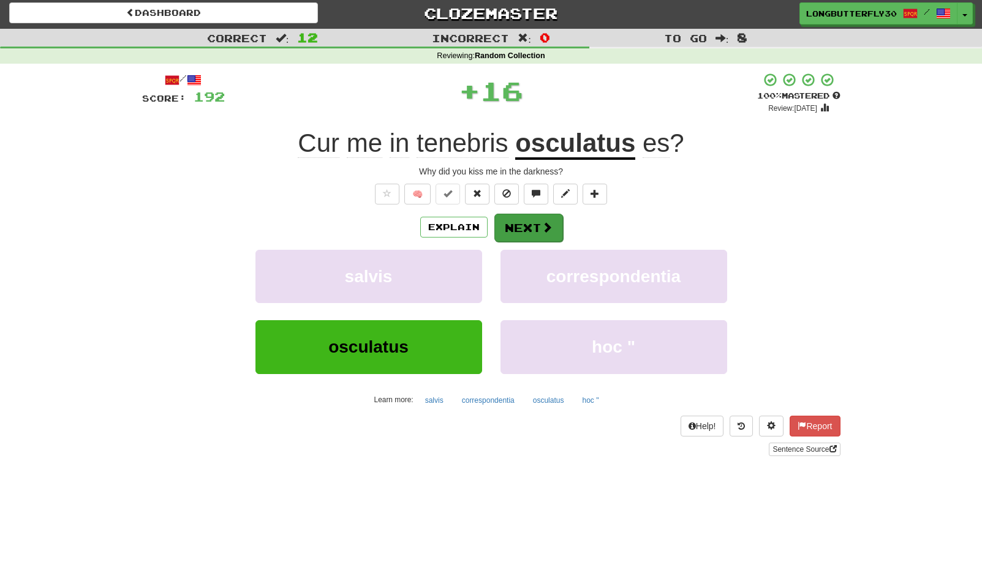
click at [556, 224] on button "Next" at bounding box center [528, 228] width 69 height 28
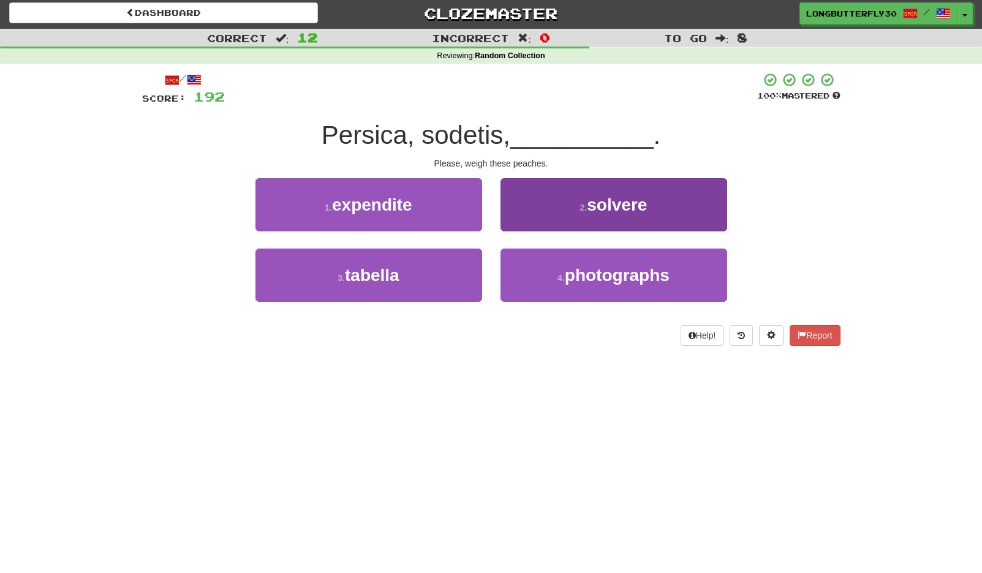
click at [578, 209] on button "2 . solvere" at bounding box center [613, 204] width 227 height 53
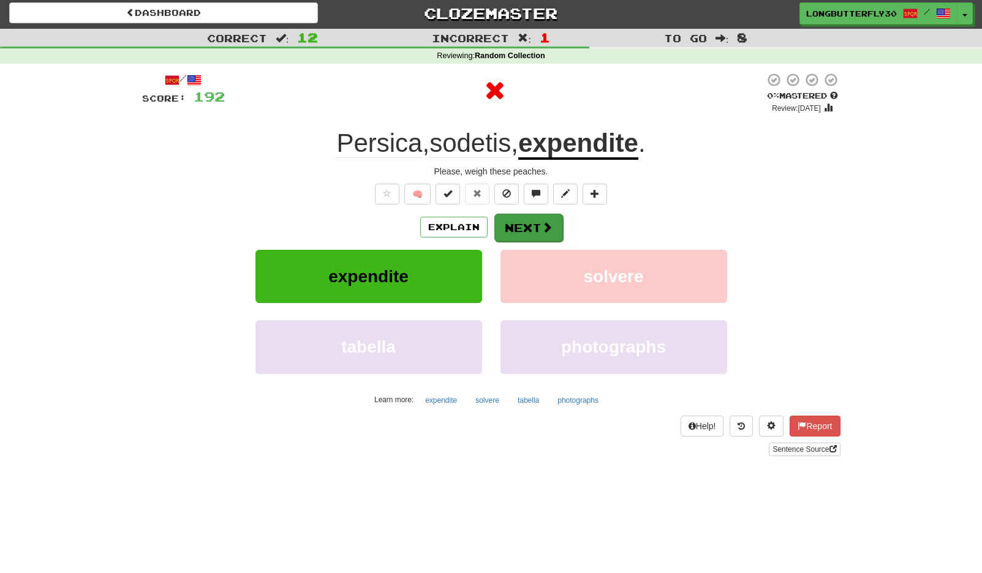
click at [520, 224] on button "Next" at bounding box center [528, 228] width 69 height 28
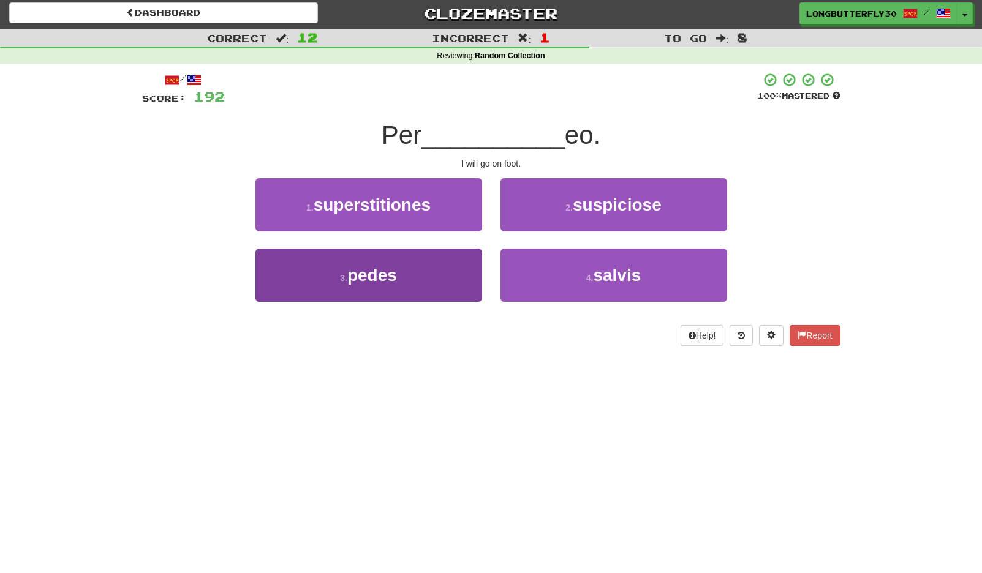
click at [423, 284] on button "3 . pedes" at bounding box center [368, 275] width 227 height 53
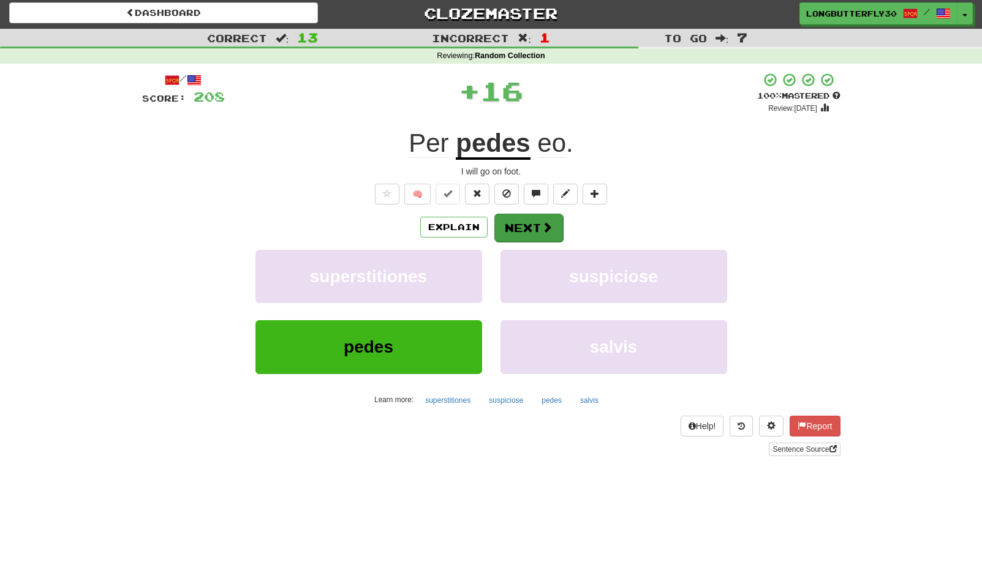
click at [542, 234] on button "Next" at bounding box center [528, 228] width 69 height 28
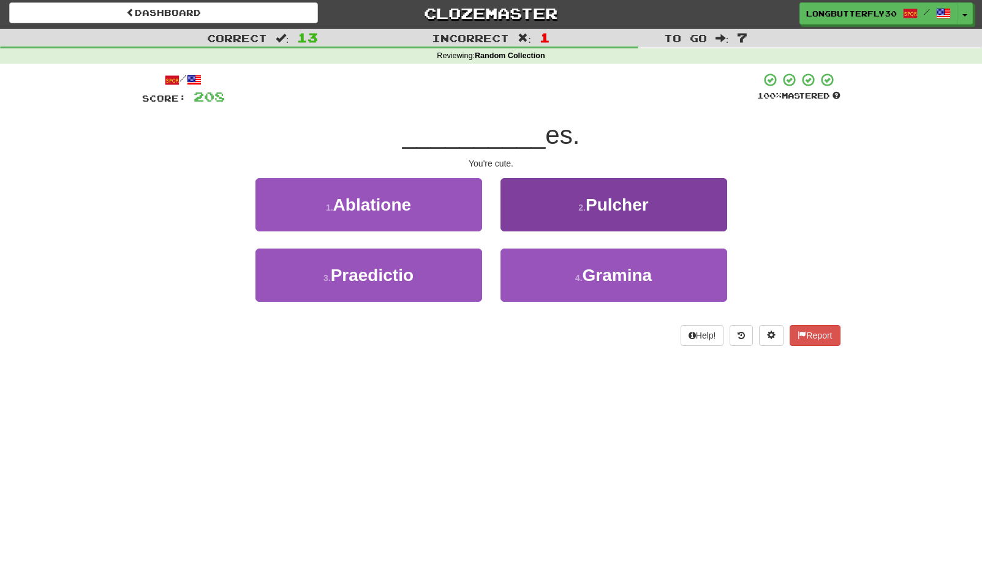
click at [575, 201] on button "2 . Pulcher" at bounding box center [613, 204] width 227 height 53
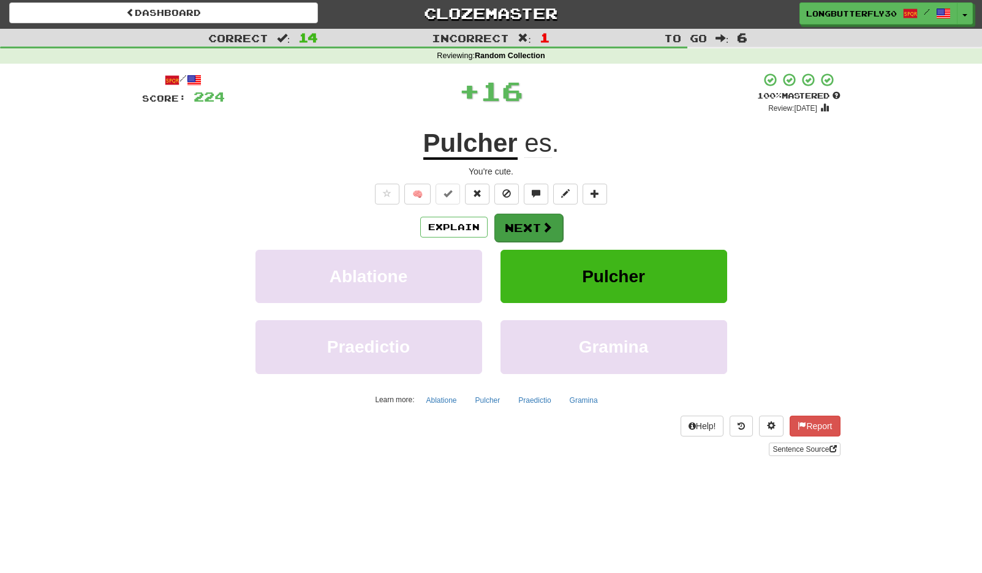
click at [518, 221] on button "Next" at bounding box center [528, 228] width 69 height 28
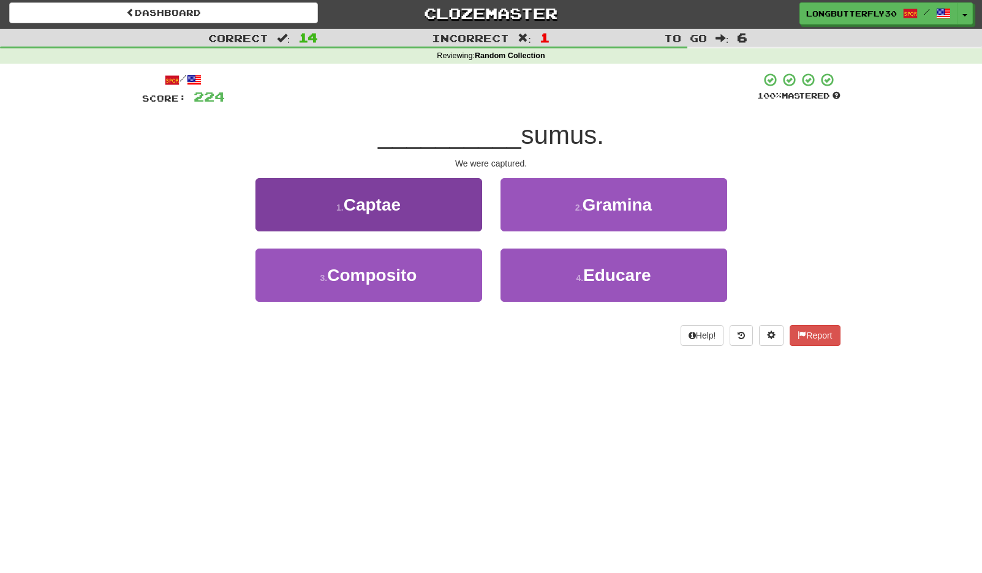
click at [457, 211] on button "1 . Captae" at bounding box center [368, 204] width 227 height 53
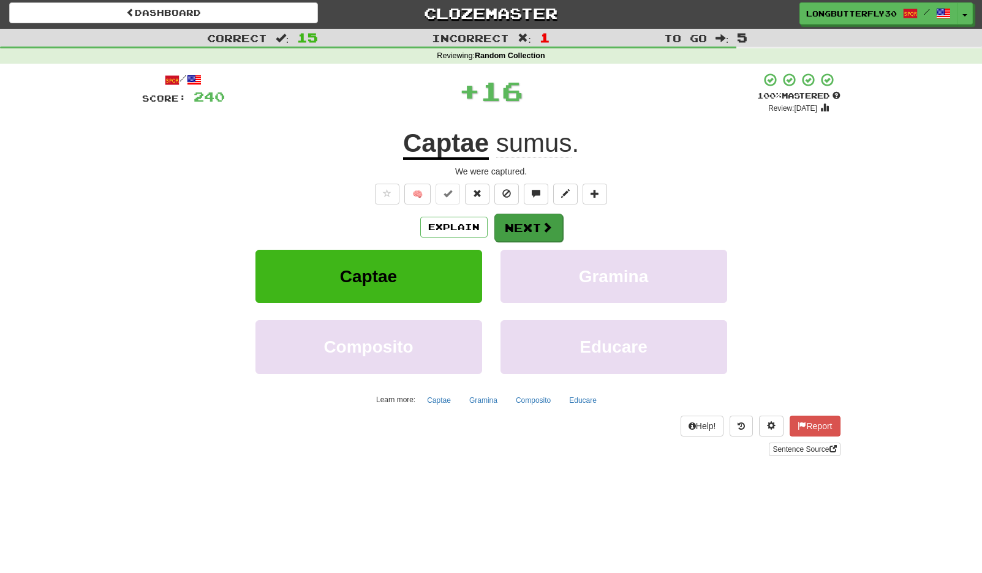
click at [542, 222] on span at bounding box center [547, 227] width 11 height 11
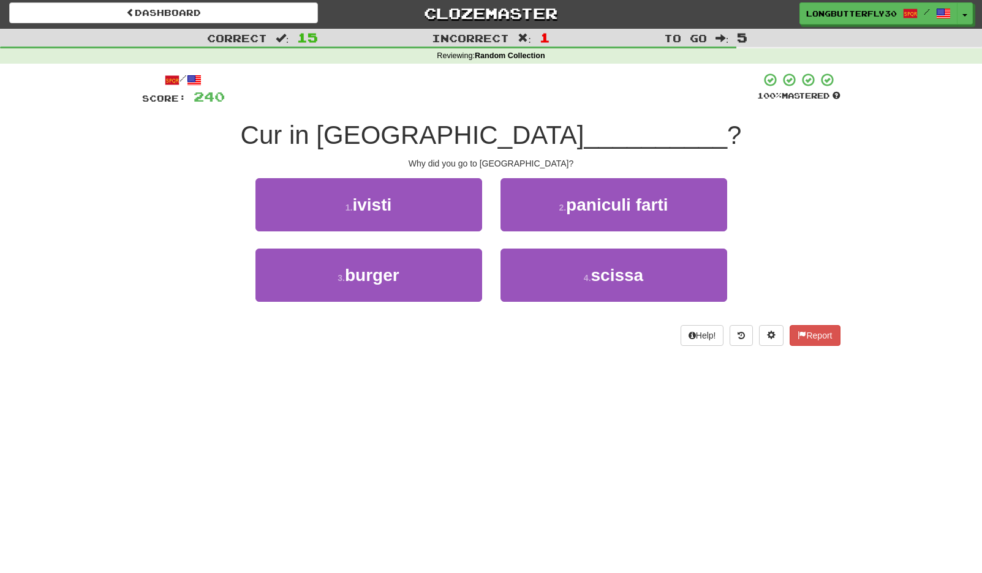
drag, startPoint x: 384, startPoint y: 200, endPoint x: 415, endPoint y: 205, distance: 31.0
click at [384, 200] on span "ivisti" at bounding box center [371, 204] width 39 height 19
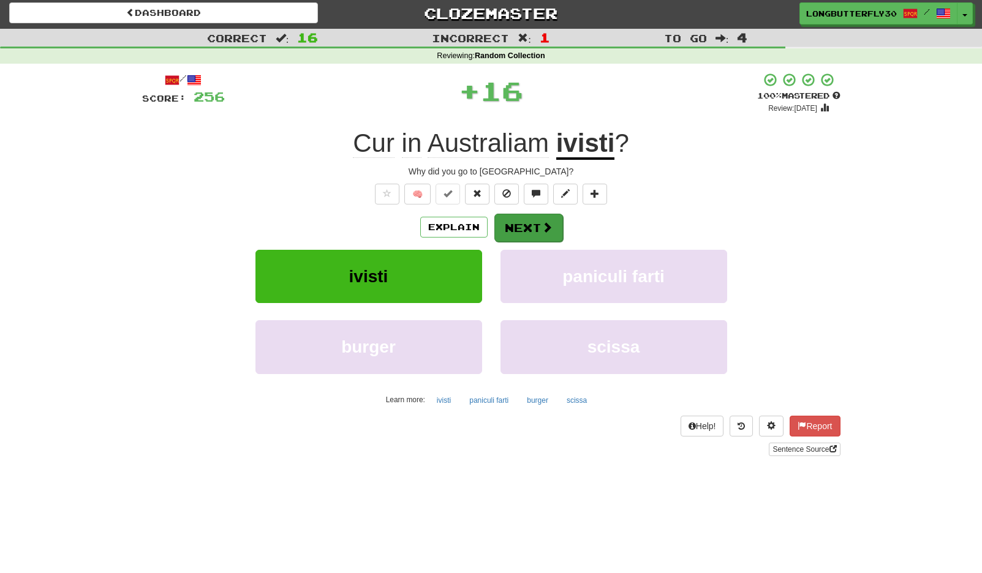
click at [502, 217] on button "Next" at bounding box center [528, 228] width 69 height 28
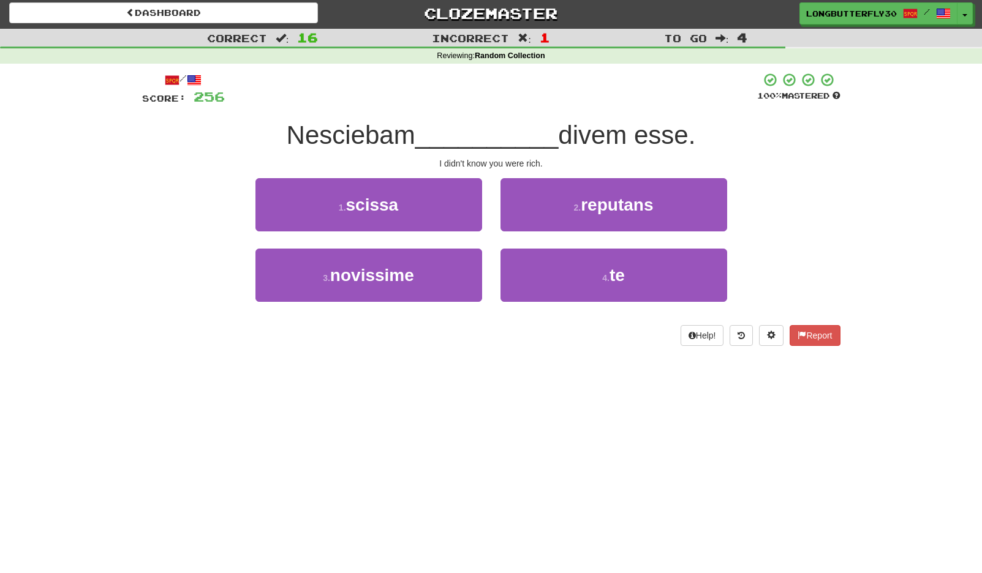
drag, startPoint x: 537, startPoint y: 269, endPoint x: 529, endPoint y: 244, distance: 25.8
click at [537, 269] on button "4 . te" at bounding box center [613, 275] width 227 height 53
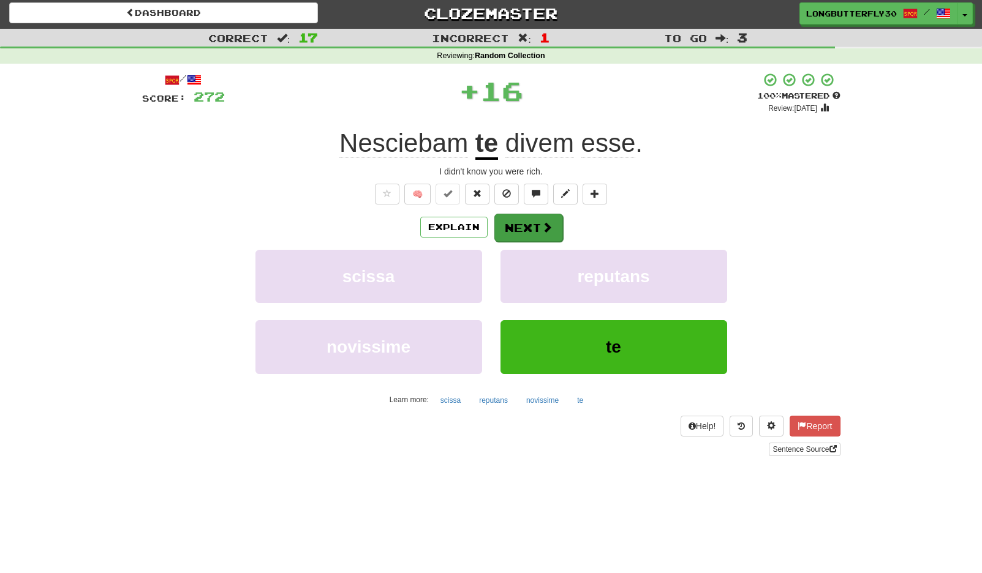
click at [522, 228] on button "Next" at bounding box center [528, 228] width 69 height 28
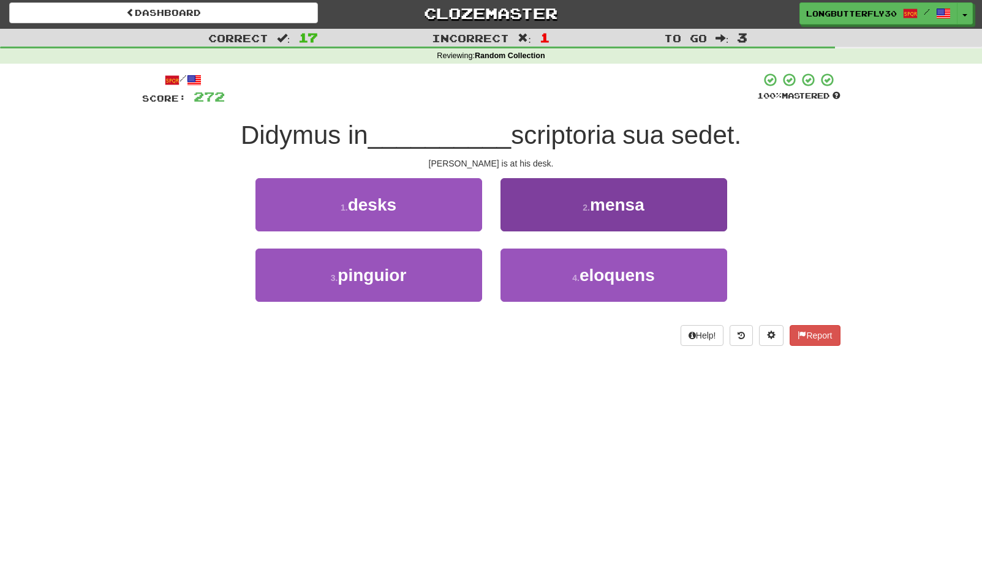
click at [579, 211] on button "2 . mensa" at bounding box center [613, 204] width 227 height 53
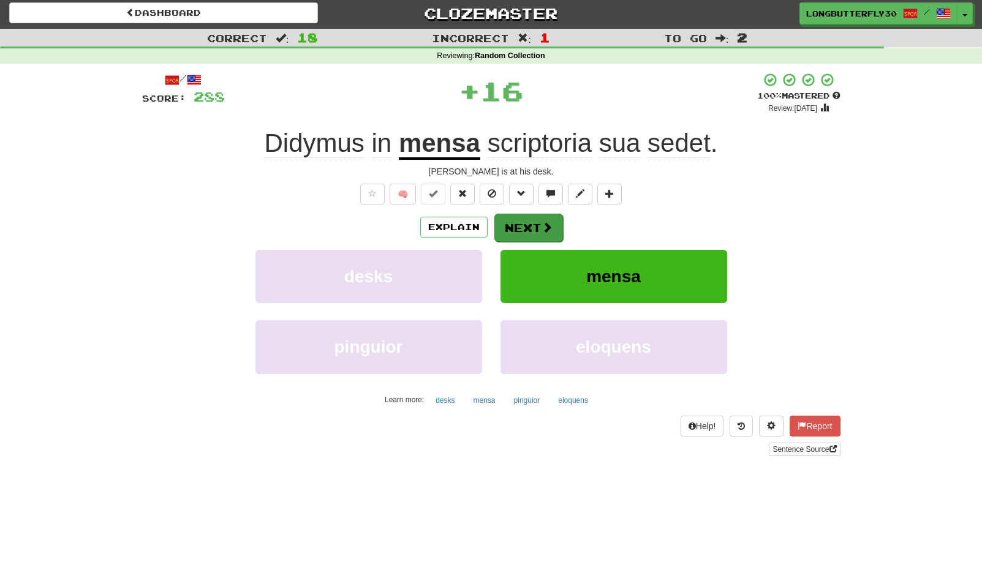
click at [540, 219] on button "Next" at bounding box center [528, 228] width 69 height 28
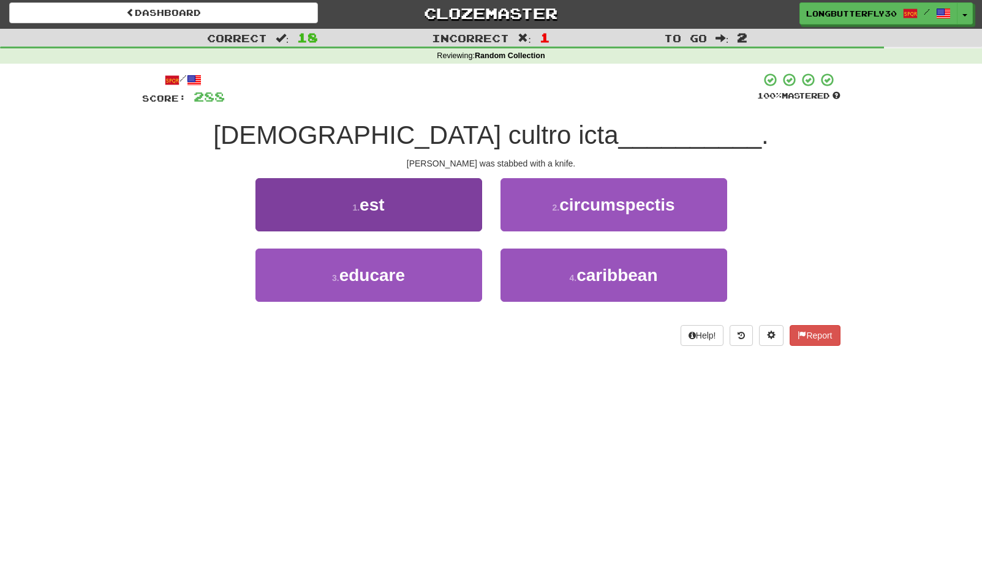
click at [420, 214] on button "1 . est" at bounding box center [368, 204] width 227 height 53
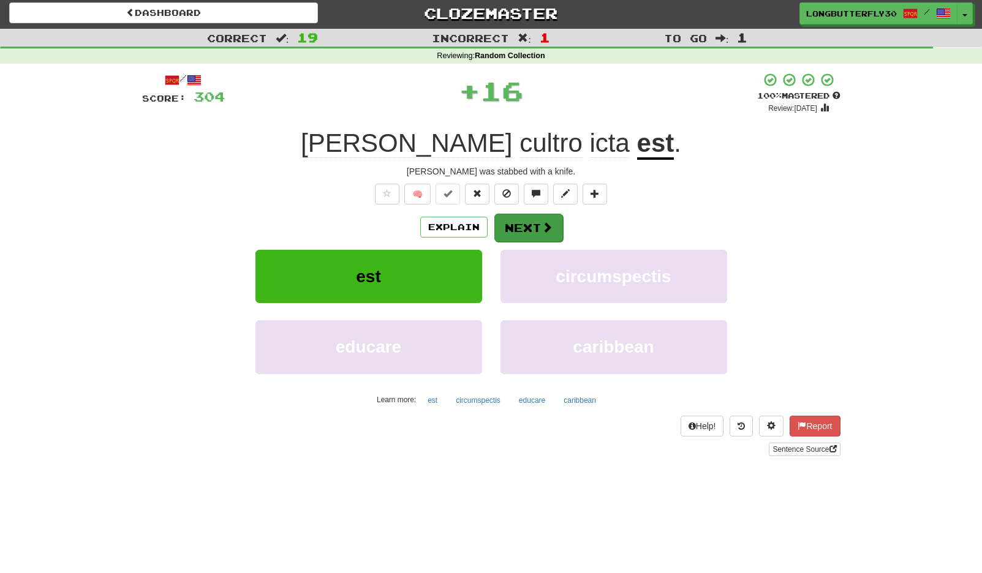
click at [516, 220] on button "Next" at bounding box center [528, 228] width 69 height 28
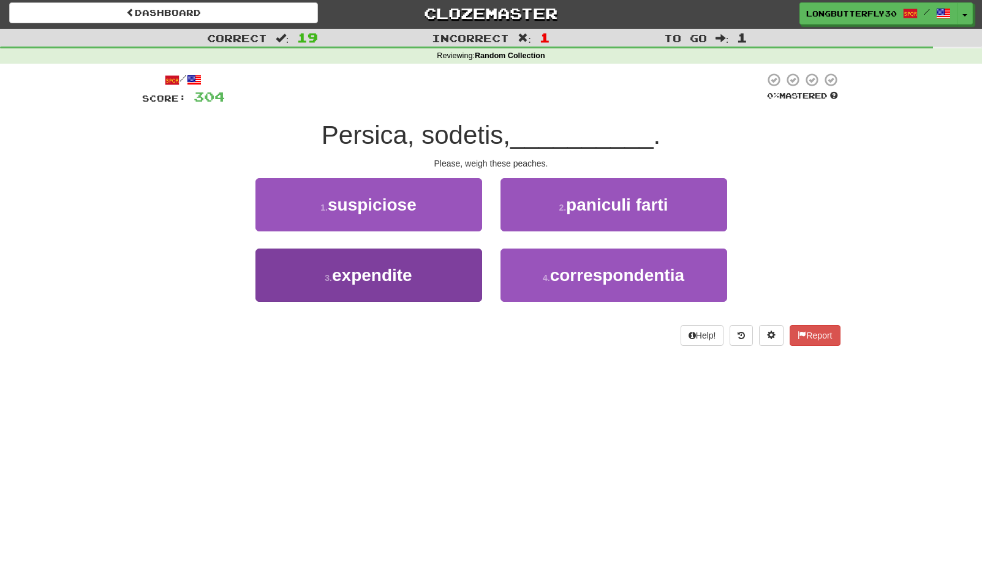
click at [410, 277] on span "expendite" at bounding box center [372, 275] width 80 height 19
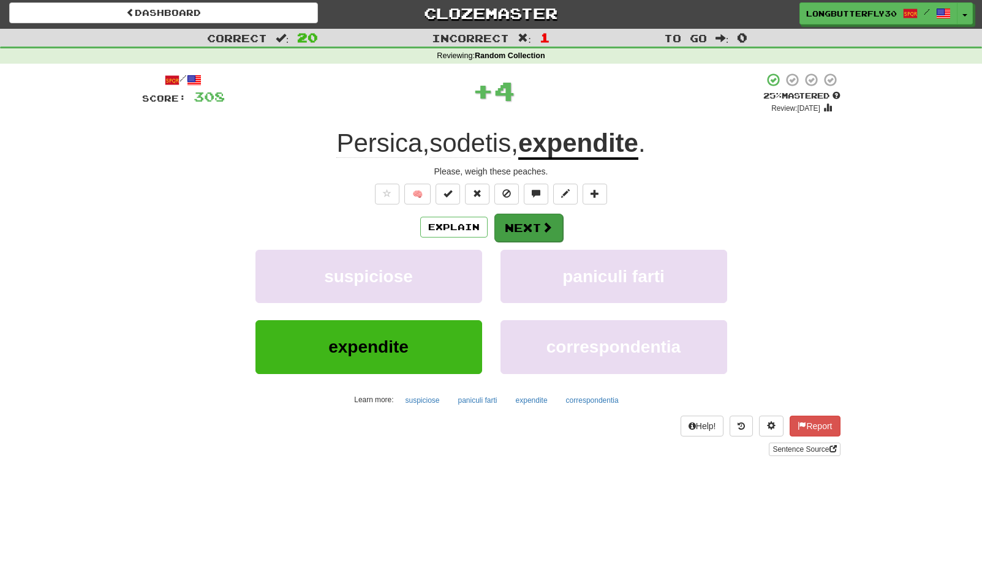
click at [528, 227] on button "Next" at bounding box center [528, 228] width 69 height 28
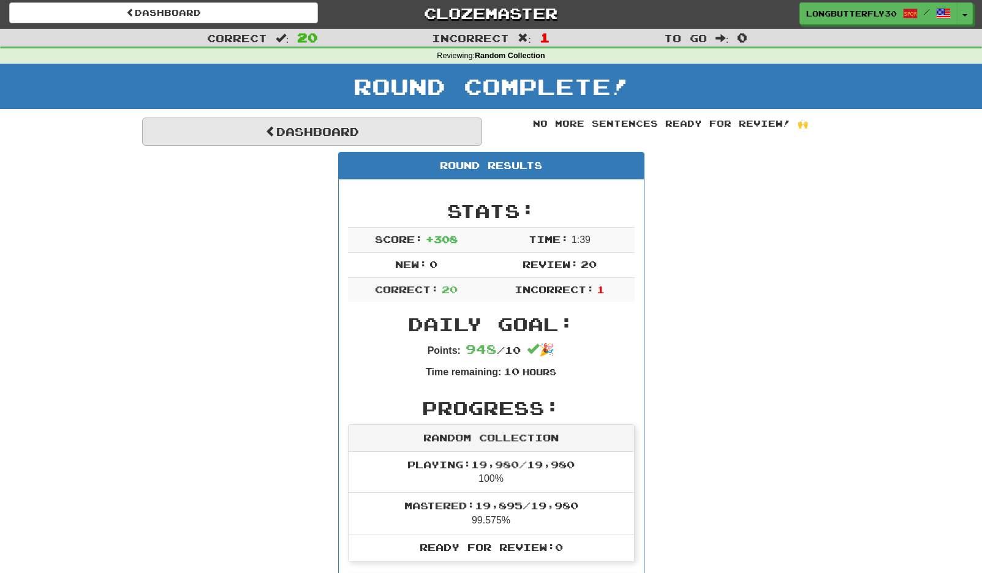
click at [363, 123] on link "Dashboard" at bounding box center [312, 132] width 340 height 28
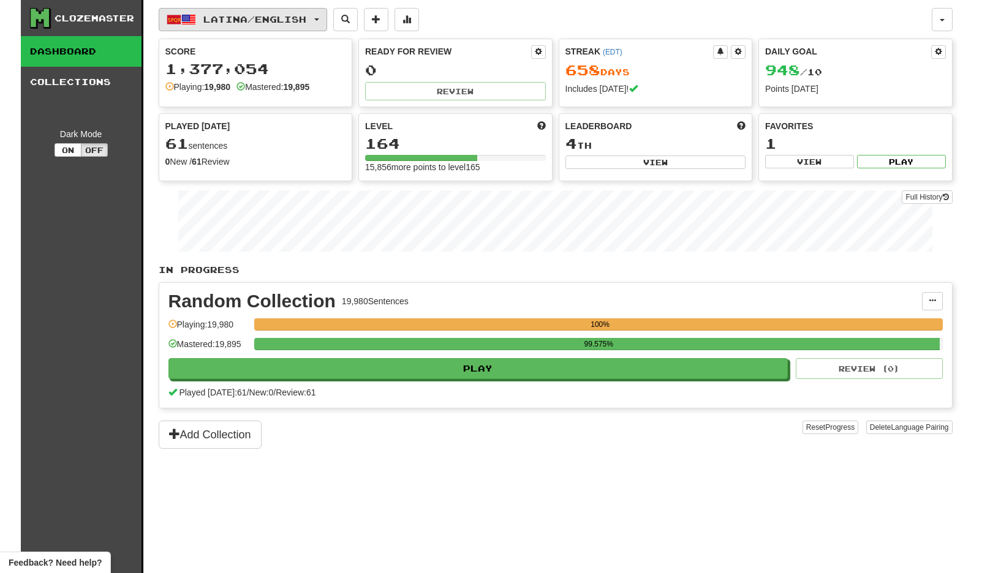
click at [321, 22] on button "Latina / English" at bounding box center [243, 19] width 168 height 23
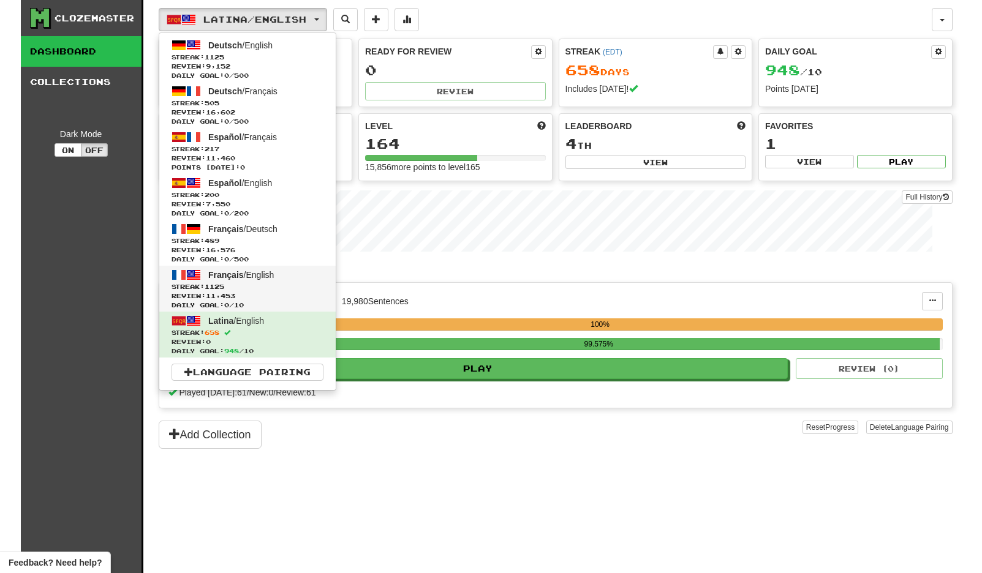
click at [287, 284] on span "Streak: 1125" at bounding box center [248, 286] width 152 height 9
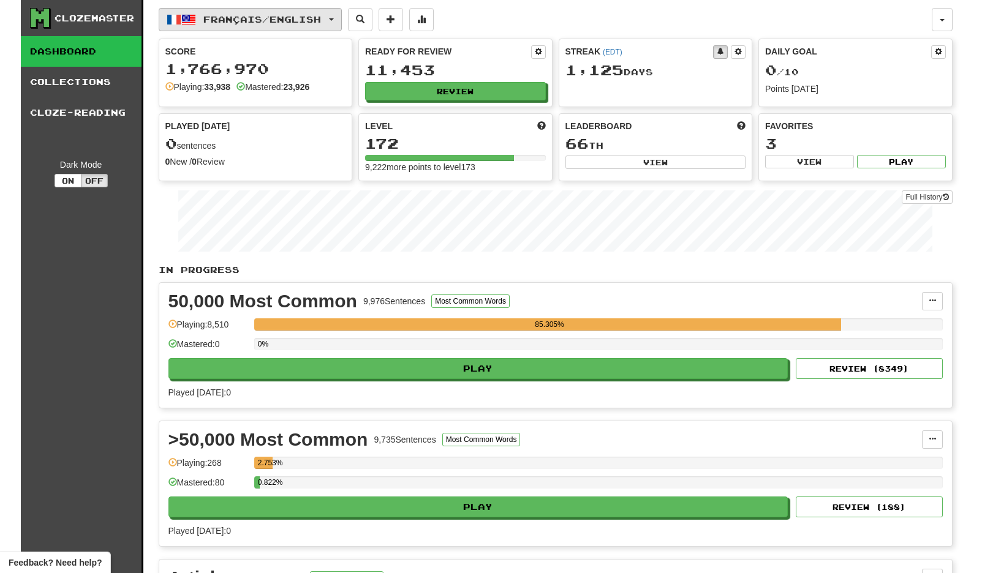
click at [321, 22] on span "Français / English" at bounding box center [262, 19] width 118 height 10
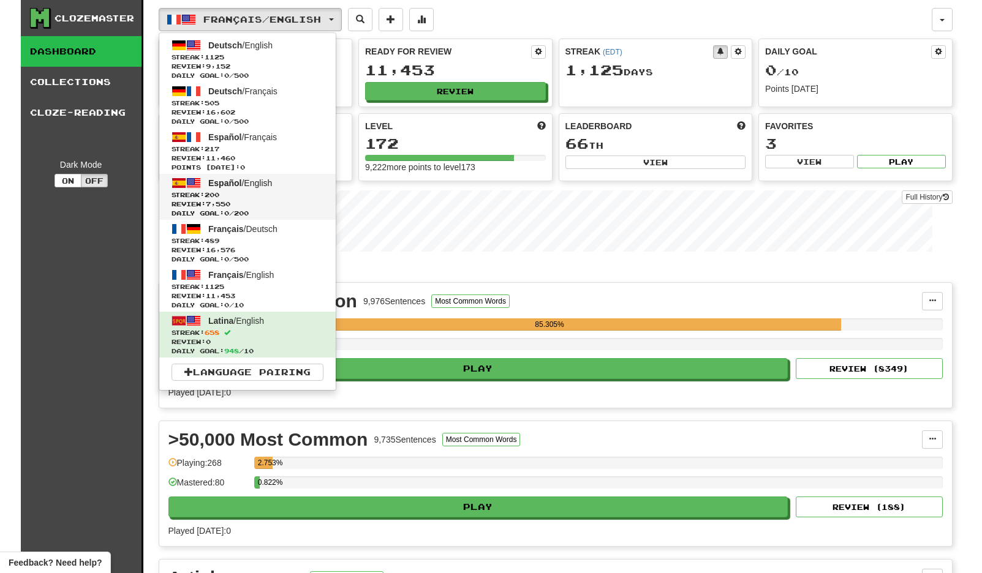
click at [240, 185] on span "Español" at bounding box center [224, 183] width 33 height 10
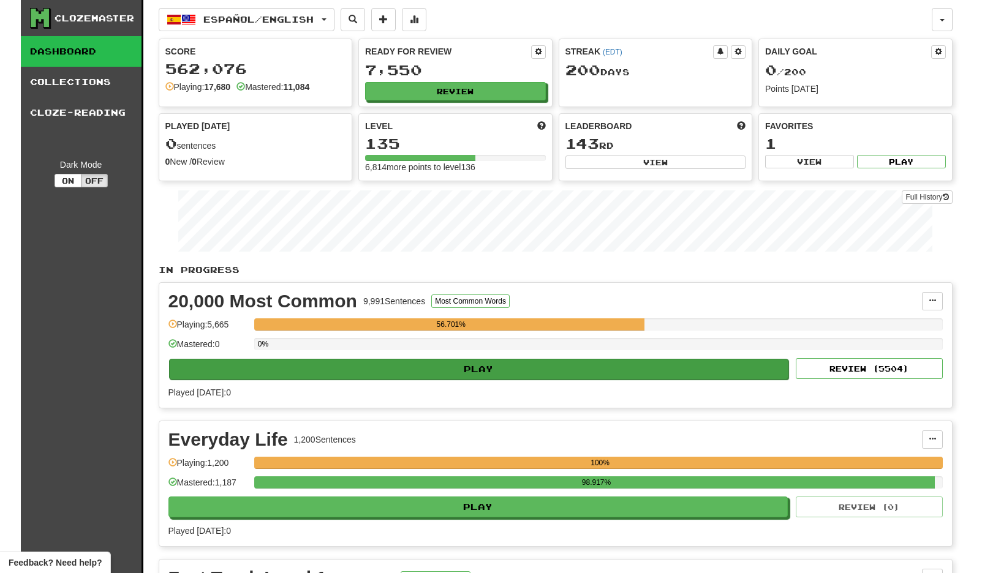
click at [681, 371] on button "Play" at bounding box center [479, 369] width 620 height 21
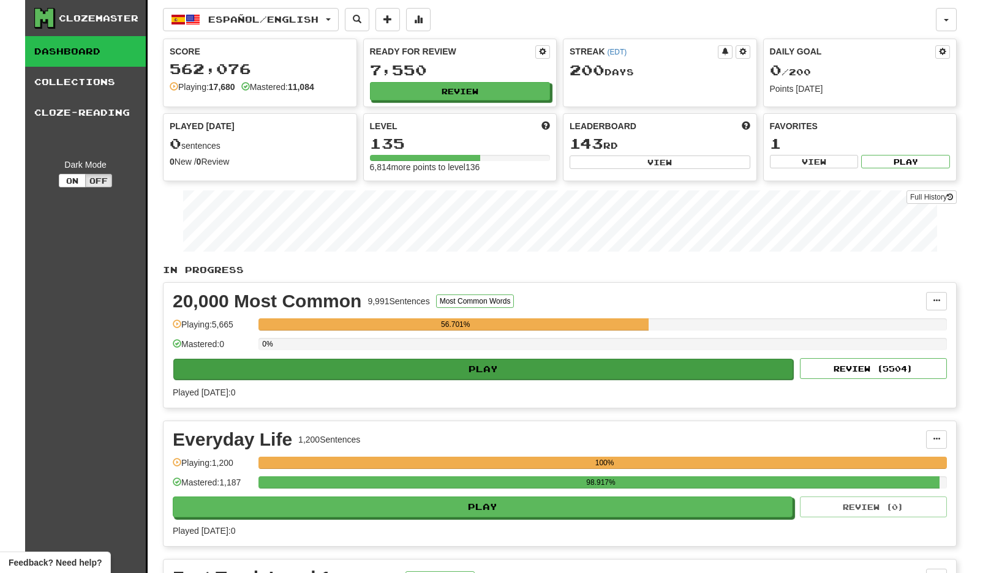
select select "**"
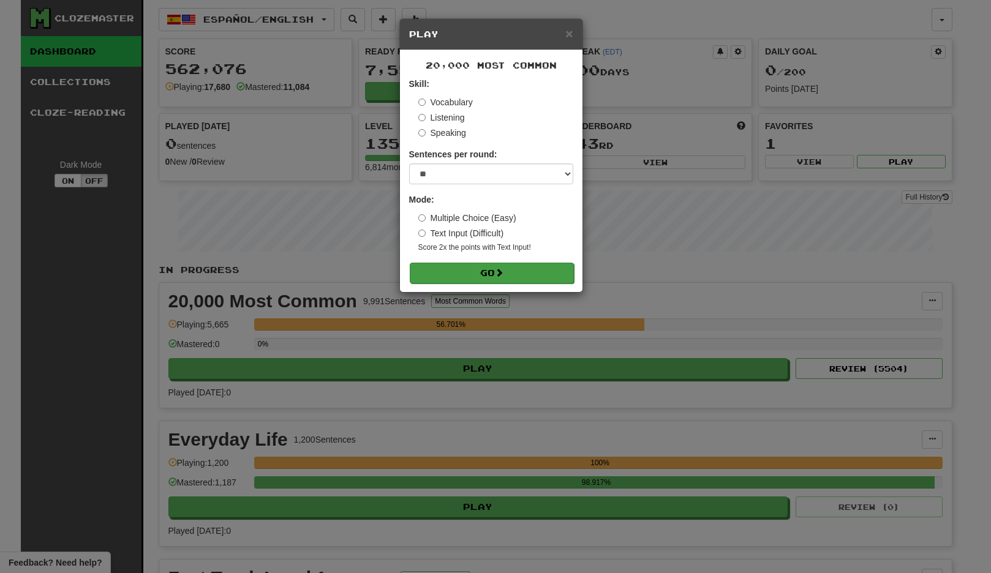
click at [503, 272] on span at bounding box center [499, 272] width 9 height 9
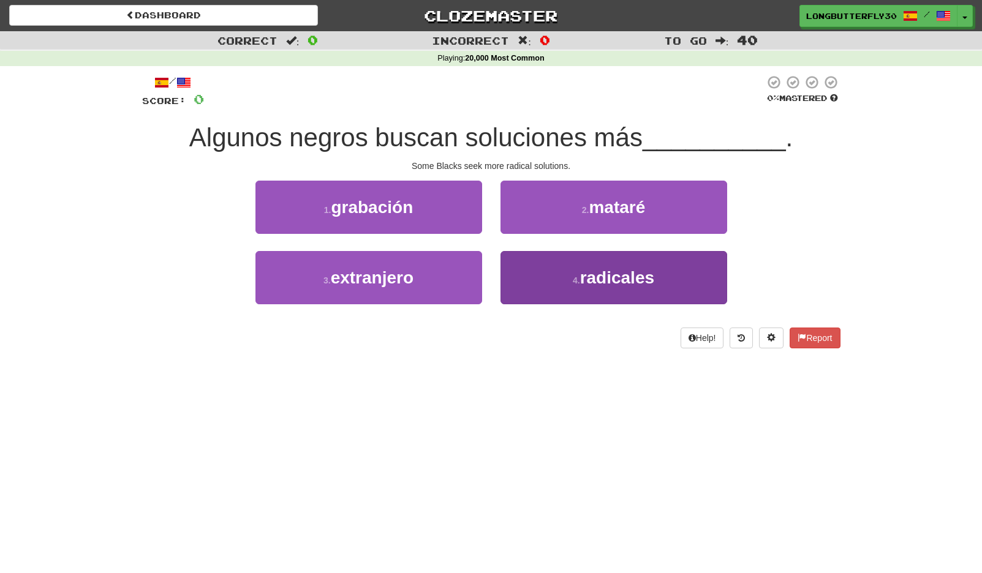
click at [583, 272] on span "radicales" at bounding box center [617, 277] width 74 height 19
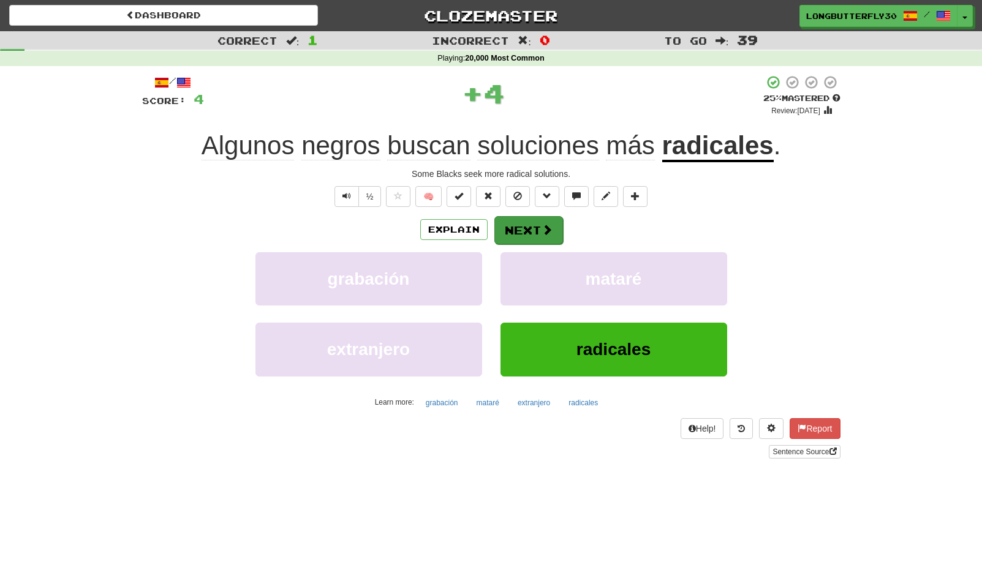
click at [554, 228] on button "Next" at bounding box center [528, 230] width 69 height 28
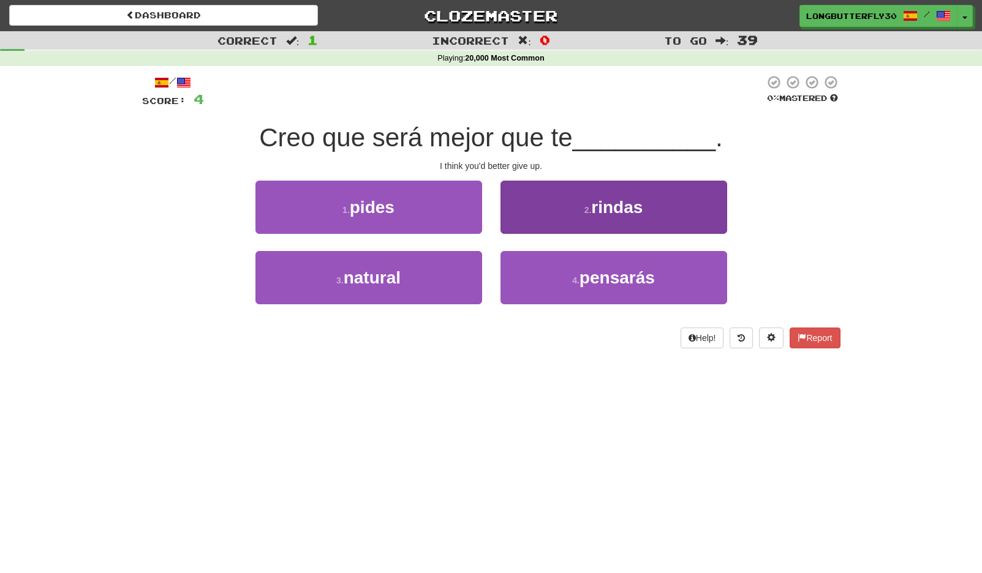
click at [588, 206] on small "2 ." at bounding box center [587, 210] width 7 height 10
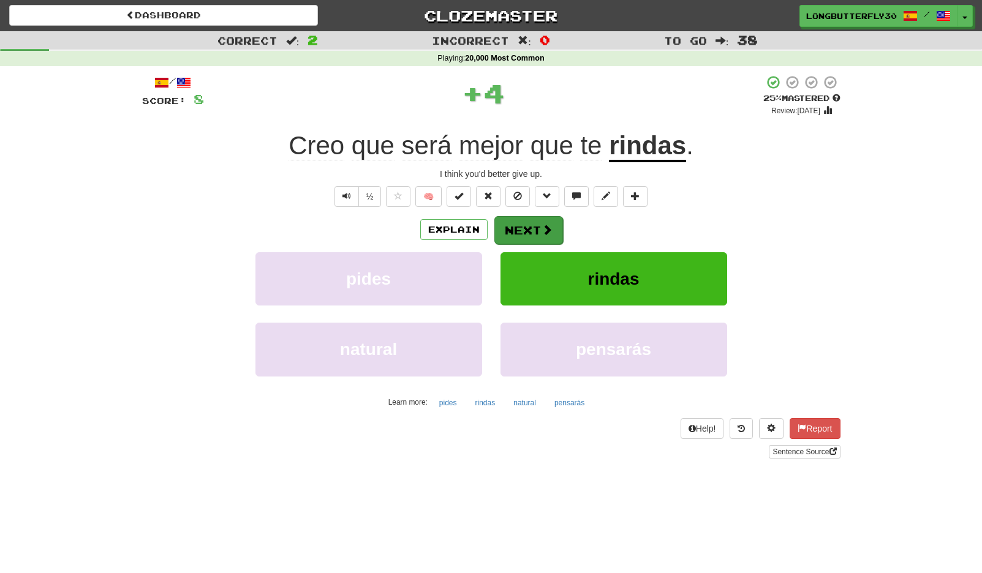
click at [530, 224] on button "Next" at bounding box center [528, 230] width 69 height 28
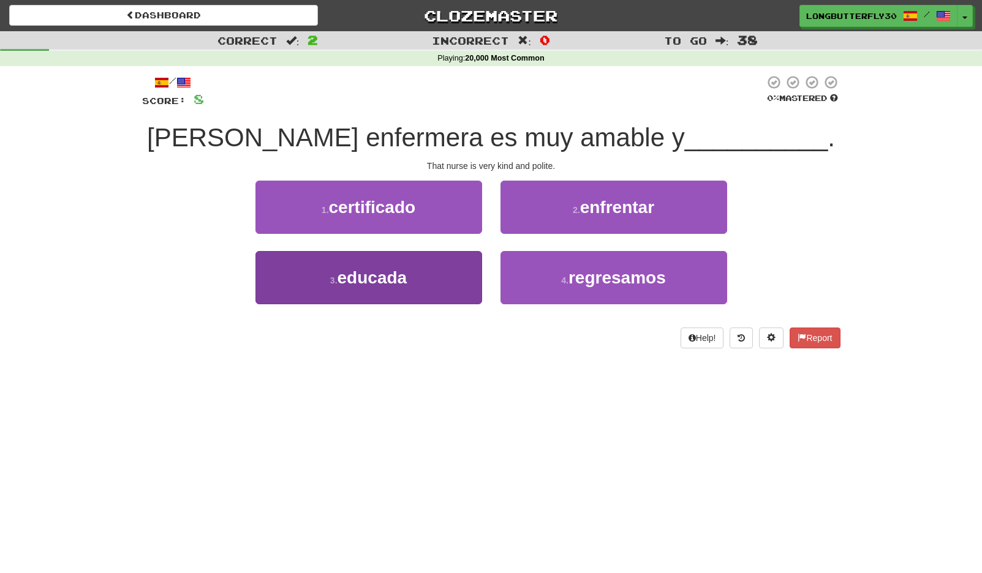
click at [432, 270] on button "3 . educada" at bounding box center [368, 277] width 227 height 53
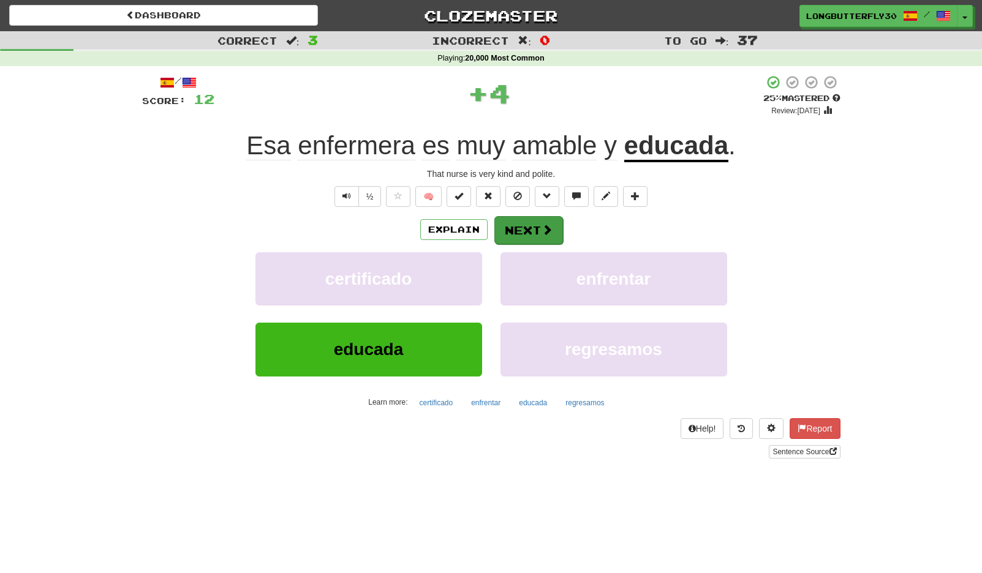
click at [526, 227] on button "Next" at bounding box center [528, 230] width 69 height 28
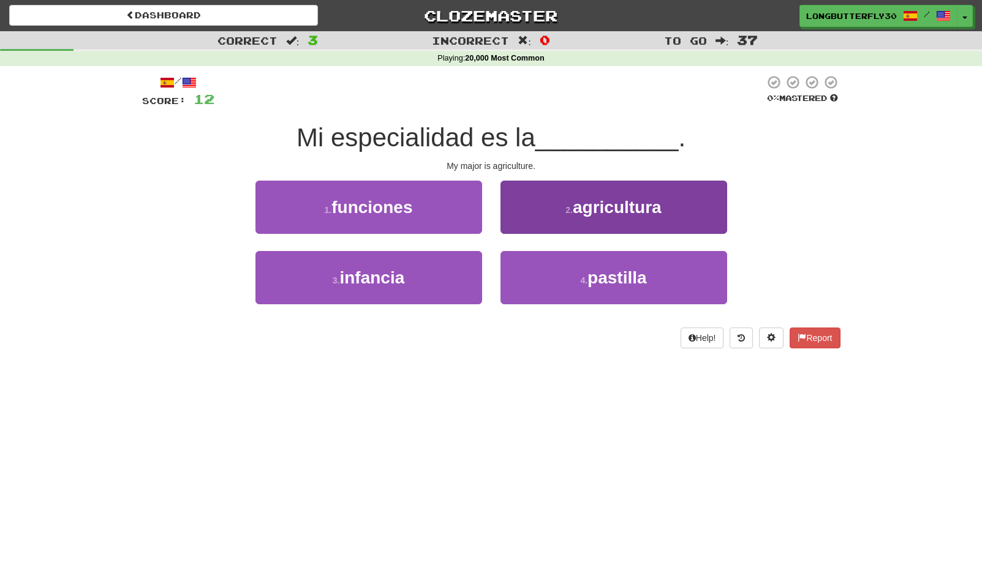
click at [534, 216] on button "2 . agricultura" at bounding box center [613, 207] width 227 height 53
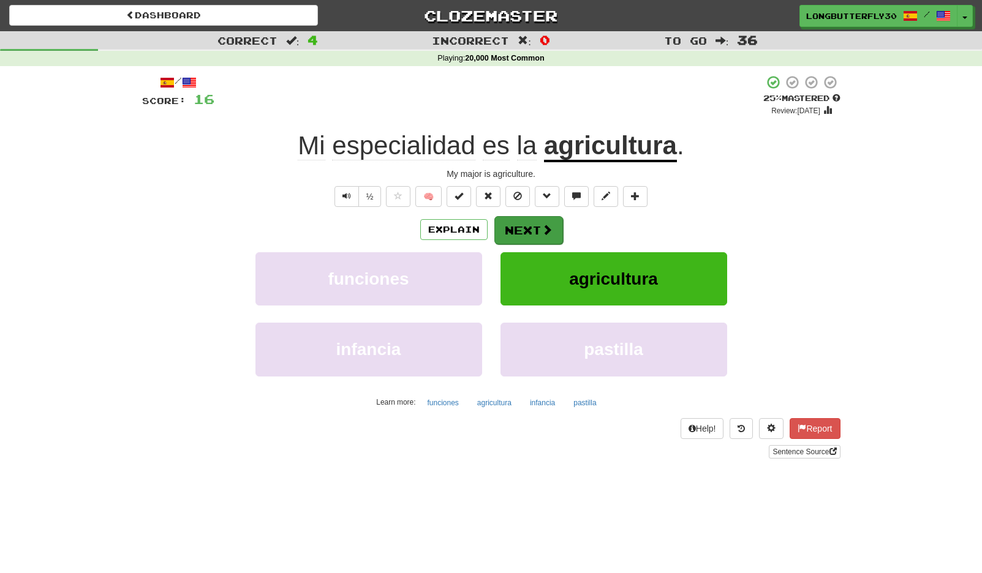
click at [526, 231] on button "Next" at bounding box center [528, 230] width 69 height 28
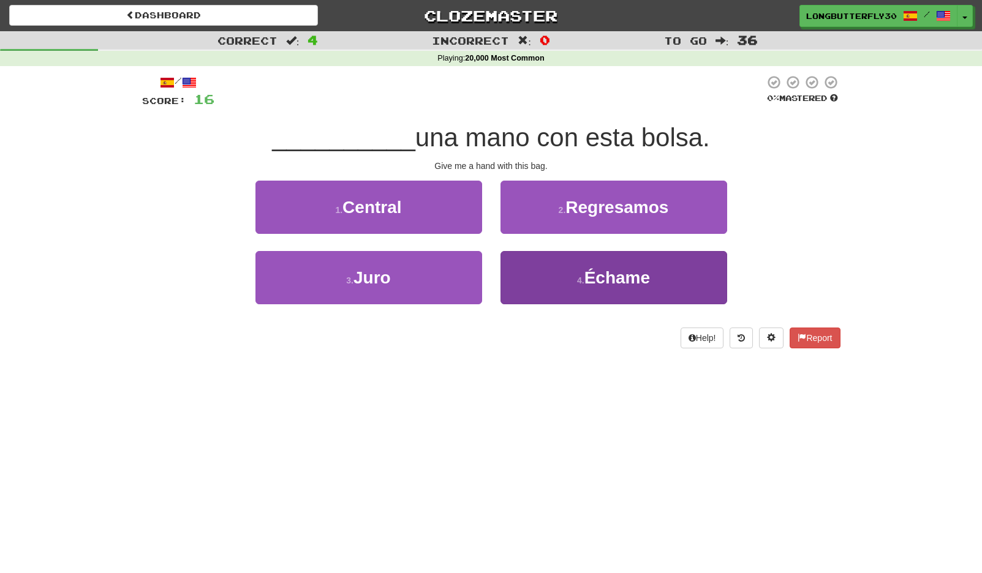
click at [549, 267] on button "4 . Échame" at bounding box center [613, 277] width 227 height 53
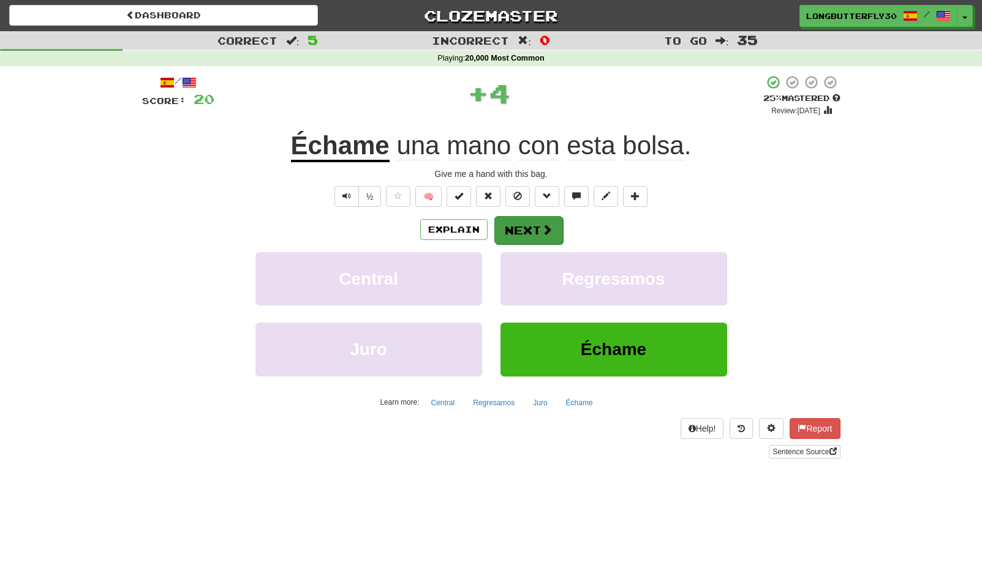
click at [542, 228] on span at bounding box center [547, 229] width 11 height 11
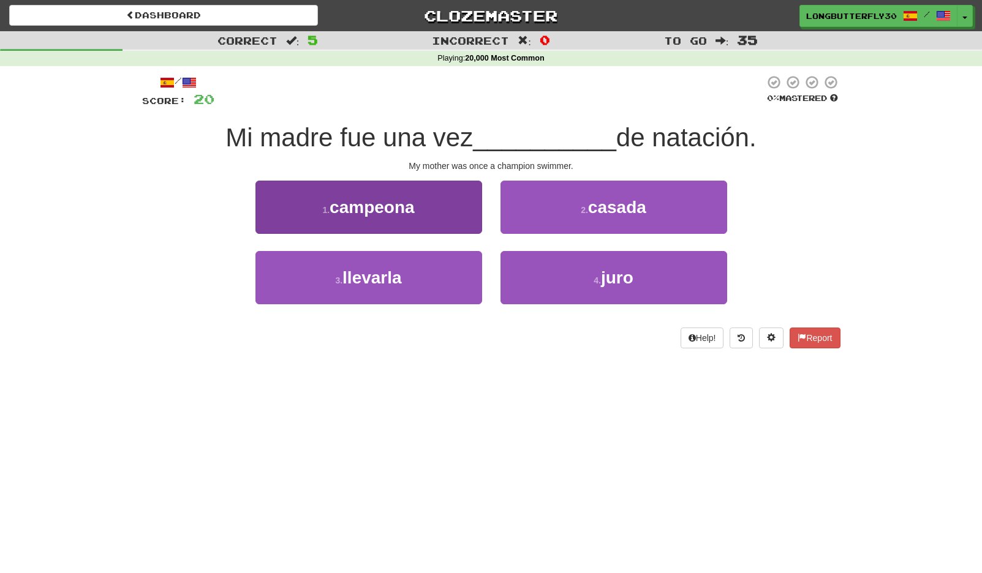
click at [434, 209] on button "1 . campeona" at bounding box center [368, 207] width 227 height 53
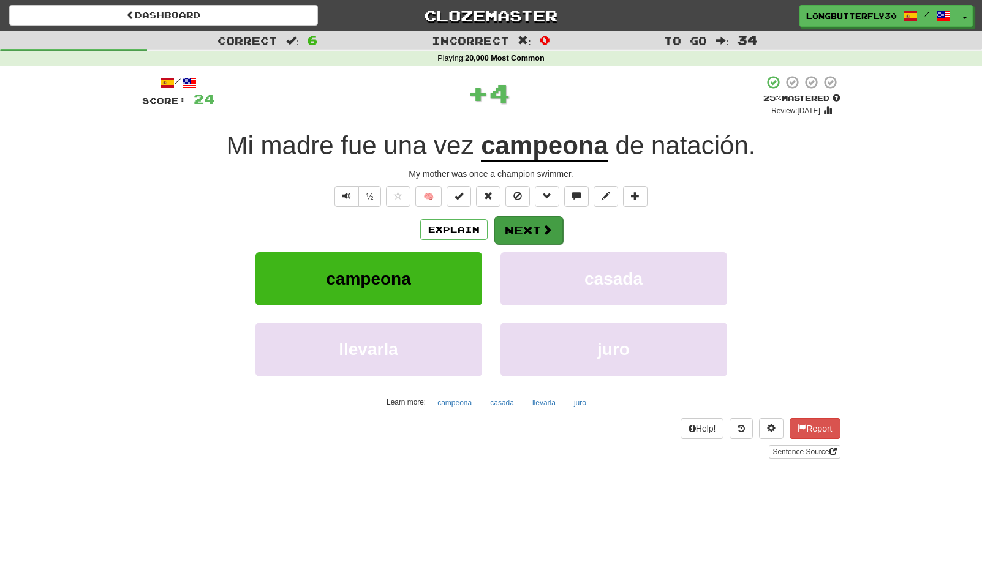
click at [534, 218] on button "Next" at bounding box center [528, 230] width 69 height 28
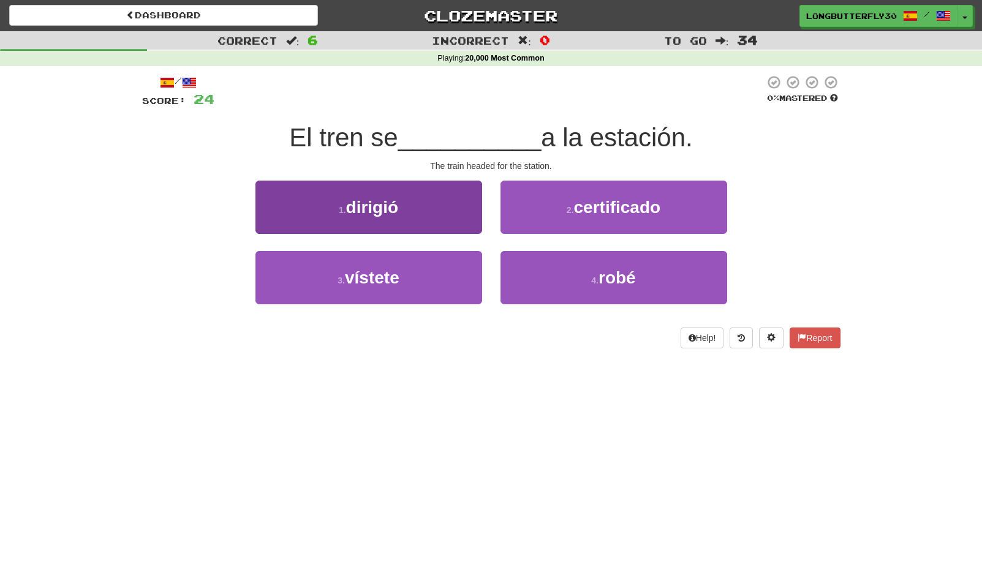
click at [418, 198] on button "1 . dirigió" at bounding box center [368, 207] width 227 height 53
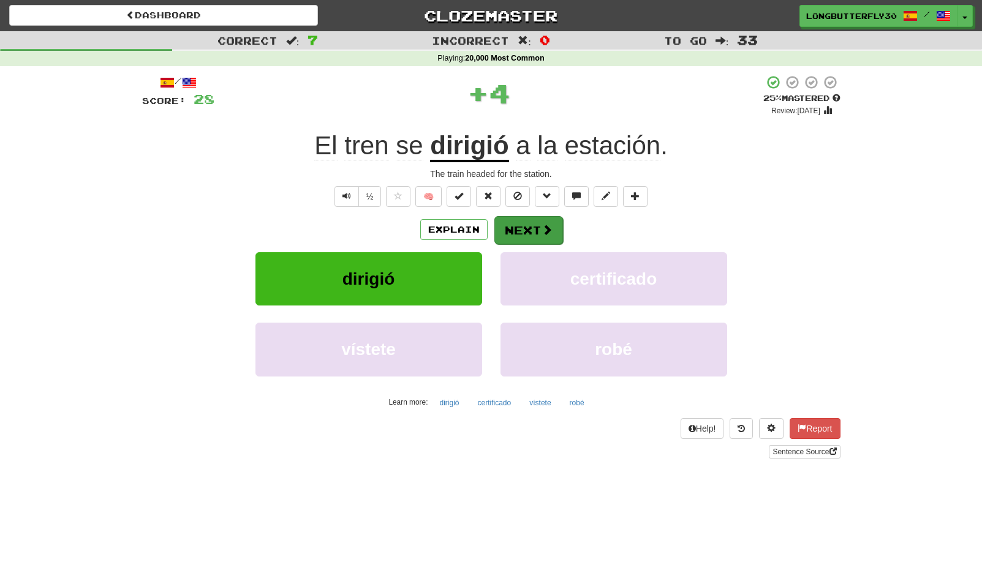
click at [523, 224] on button "Next" at bounding box center [528, 230] width 69 height 28
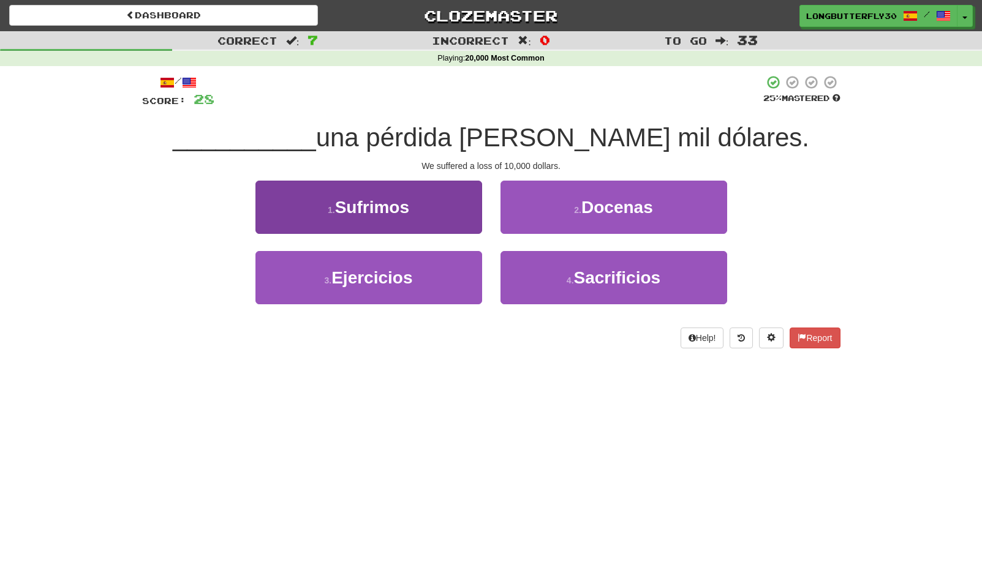
click at [448, 213] on button "1 . Sufrimos" at bounding box center [368, 207] width 227 height 53
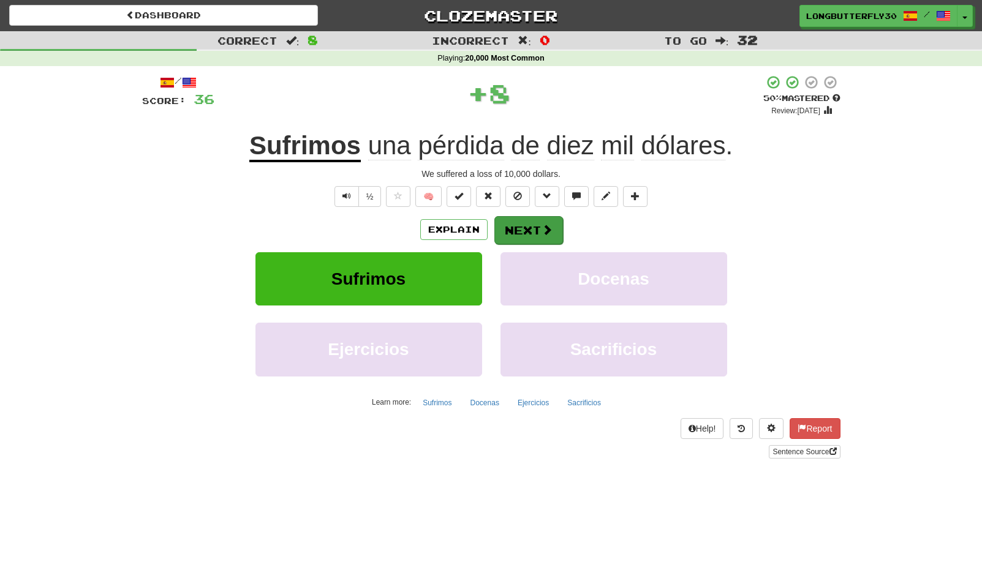
click at [530, 228] on button "Next" at bounding box center [528, 230] width 69 height 28
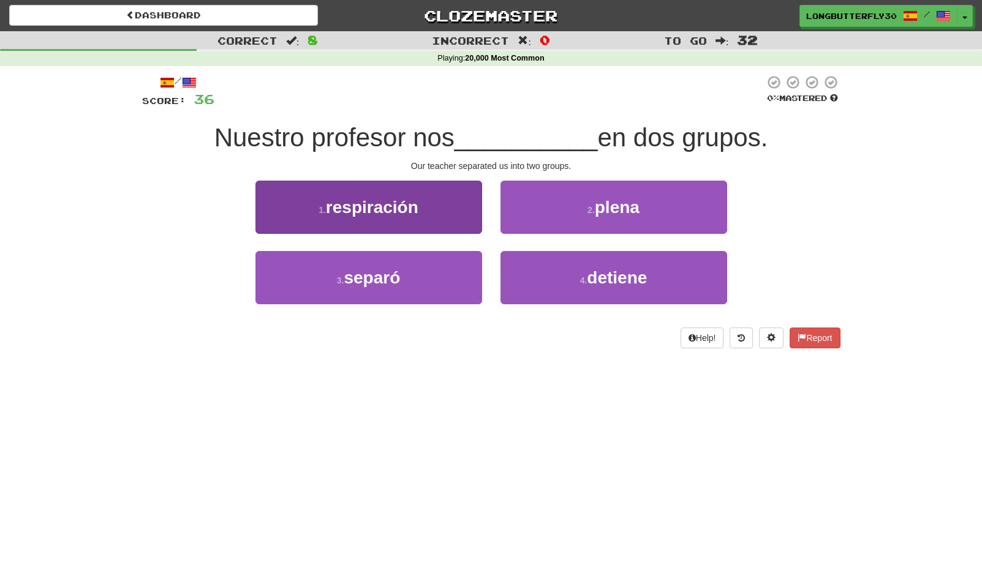
click at [425, 273] on button "3 . separó" at bounding box center [368, 277] width 227 height 53
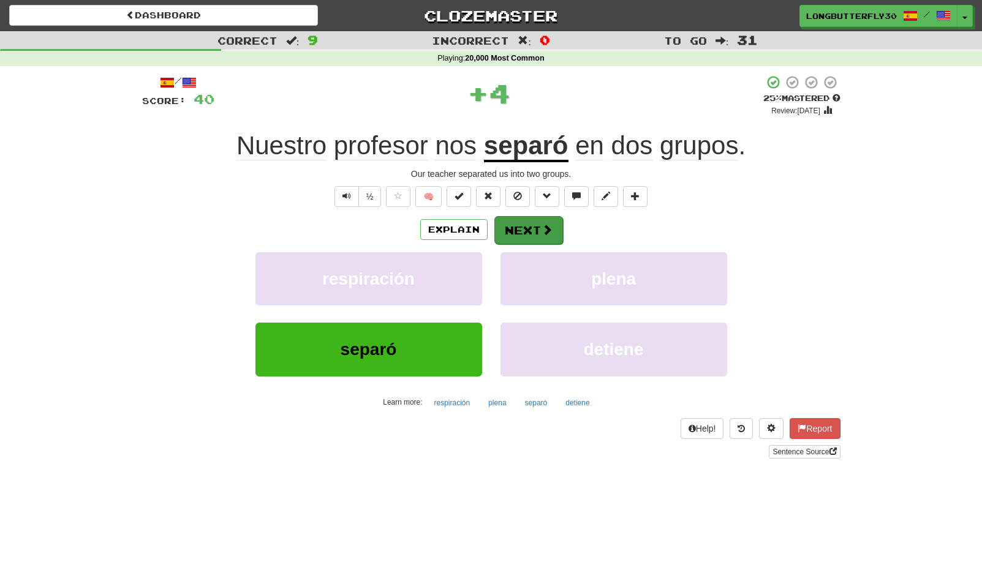
click at [542, 224] on span at bounding box center [547, 229] width 11 height 11
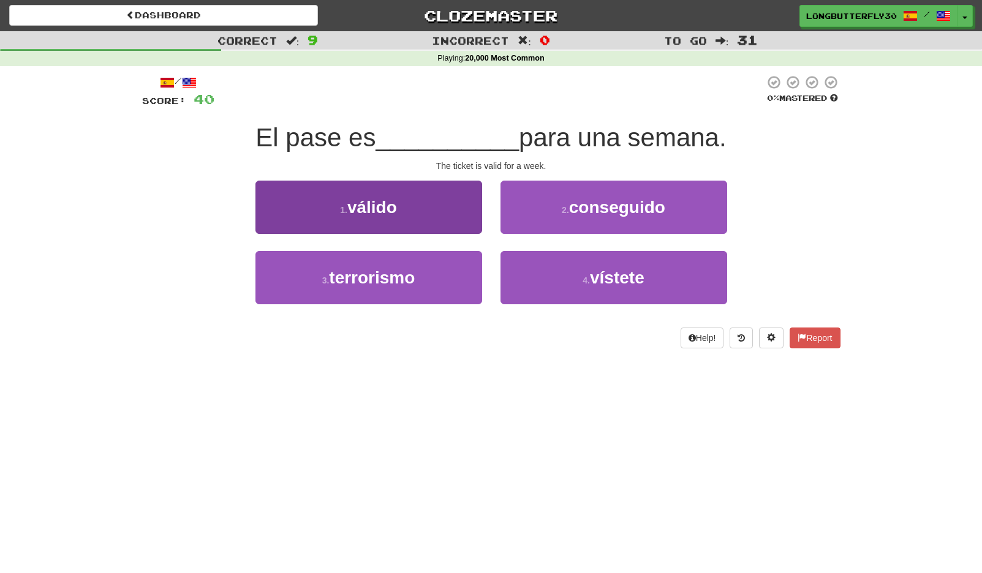
click at [423, 212] on button "1 . válido" at bounding box center [368, 207] width 227 height 53
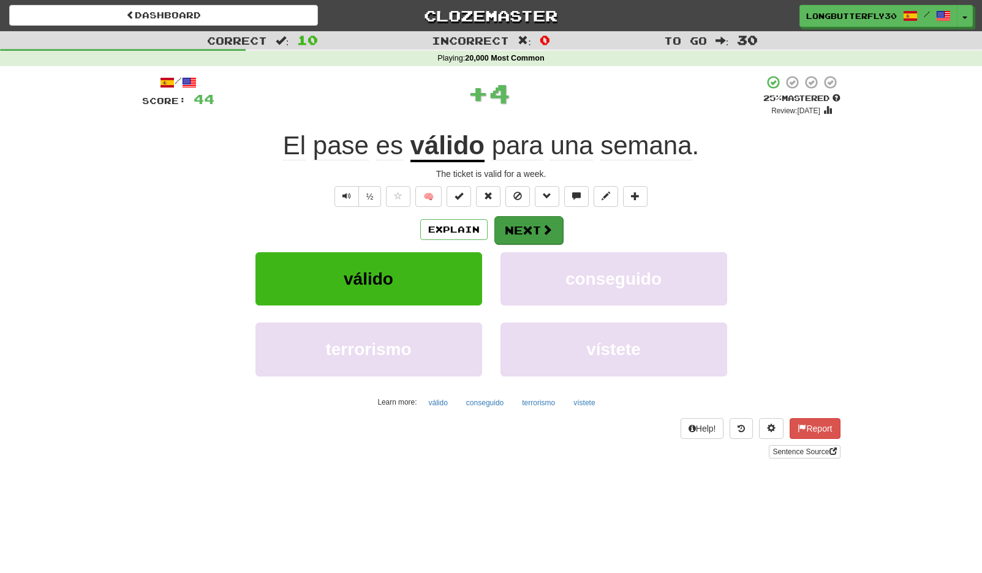
click at [535, 222] on button "Next" at bounding box center [528, 230] width 69 height 28
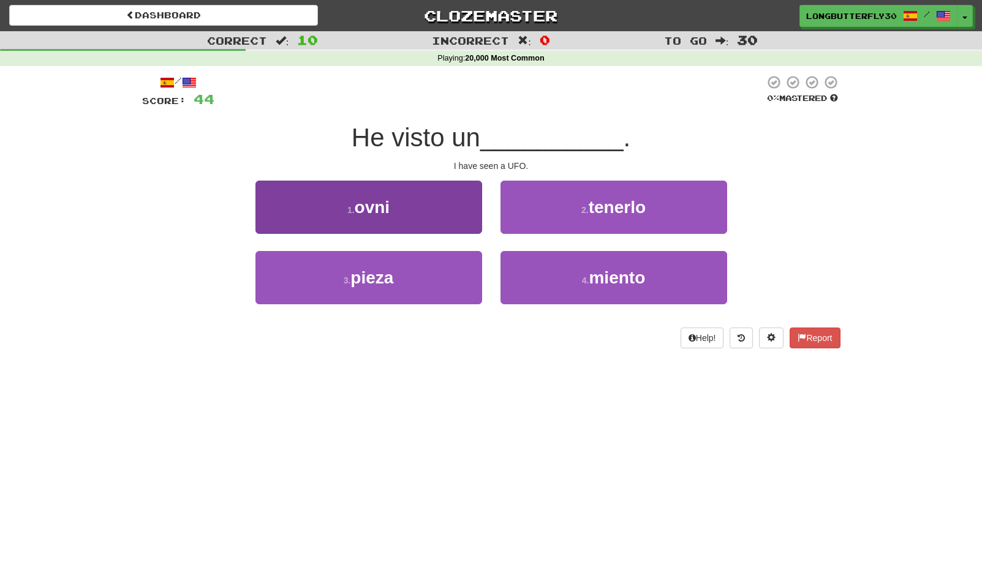
click at [424, 205] on button "1 . ovni" at bounding box center [368, 207] width 227 height 53
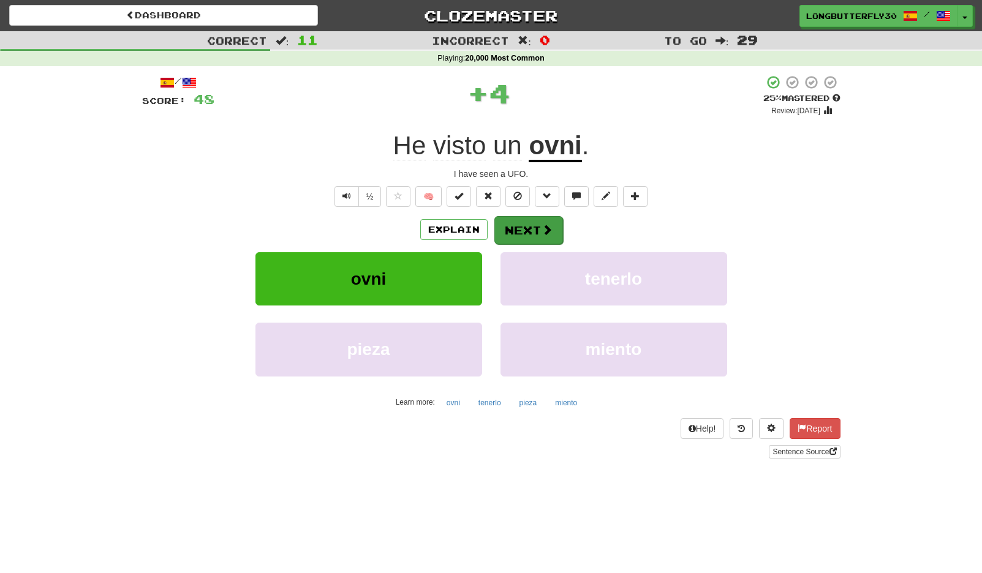
click at [545, 229] on span at bounding box center [547, 229] width 11 height 11
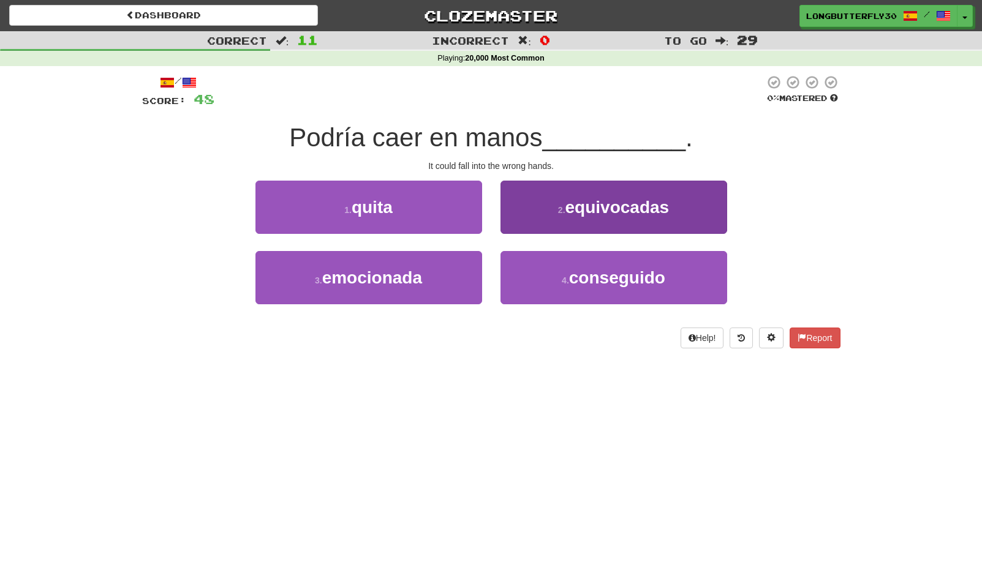
click at [551, 210] on button "2 . equivocadas" at bounding box center [613, 207] width 227 height 53
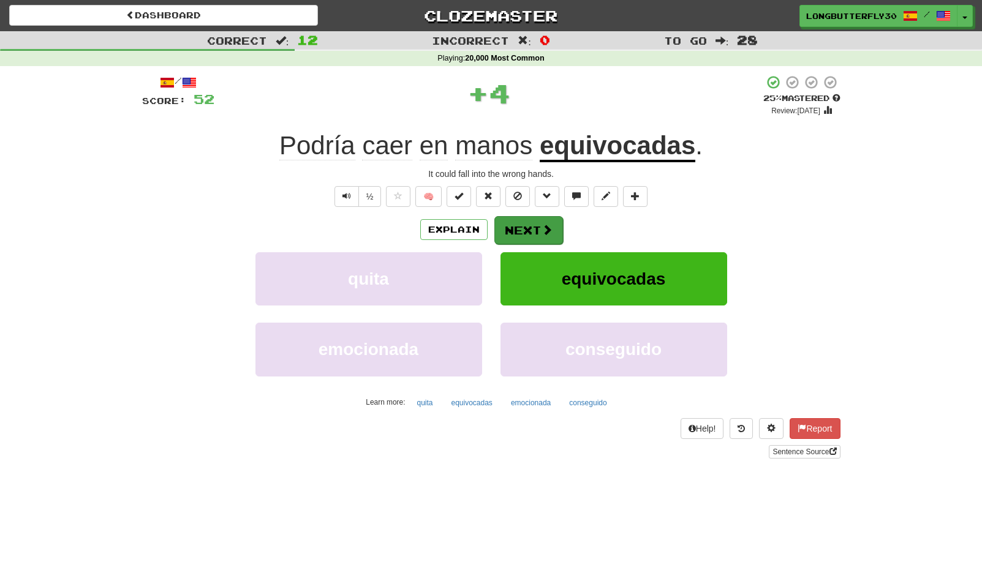
click at [518, 224] on button "Next" at bounding box center [528, 230] width 69 height 28
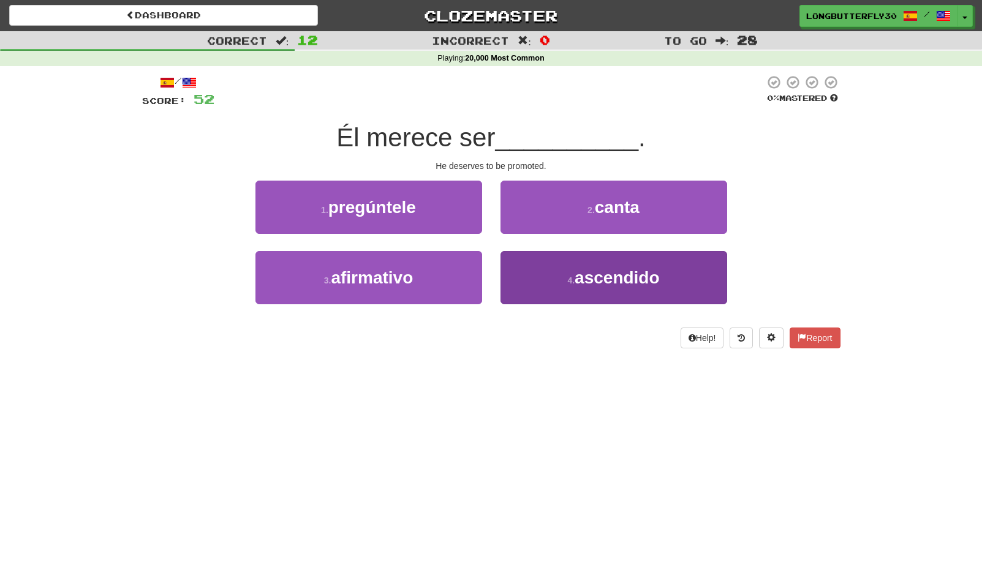
click at [538, 268] on button "4 . ascendido" at bounding box center [613, 277] width 227 height 53
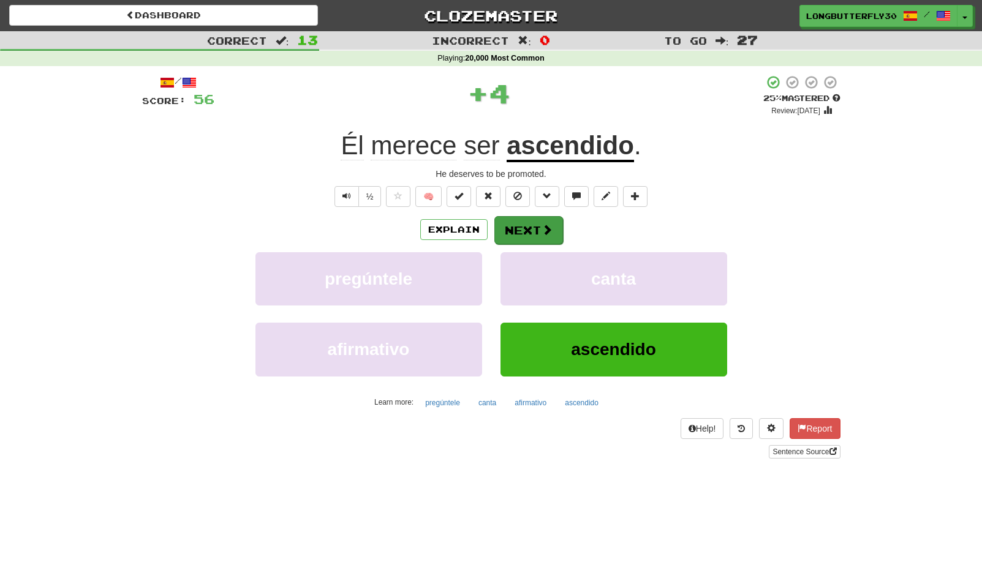
click at [516, 221] on button "Next" at bounding box center [528, 230] width 69 height 28
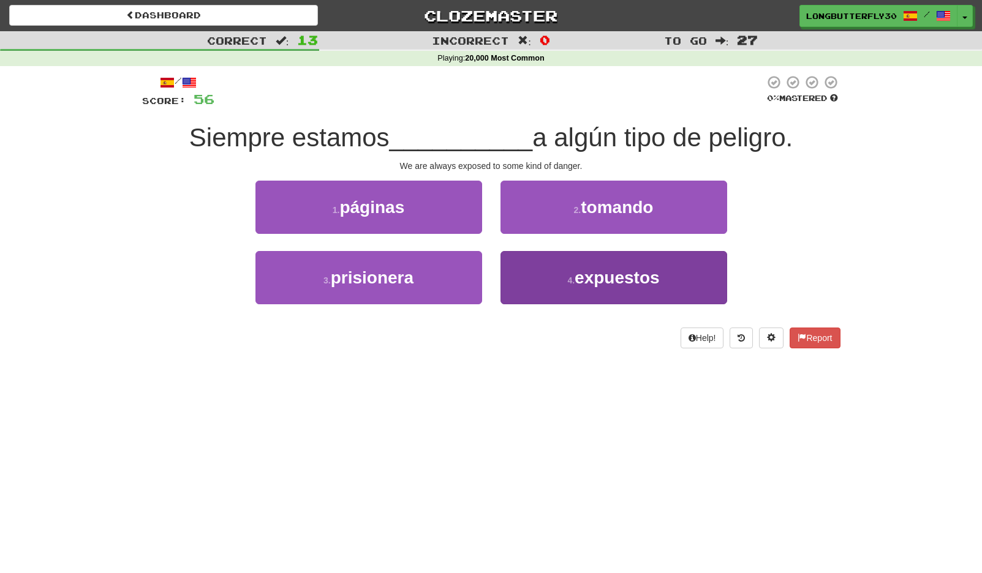
click at [557, 270] on button "4 . expuestos" at bounding box center [613, 277] width 227 height 53
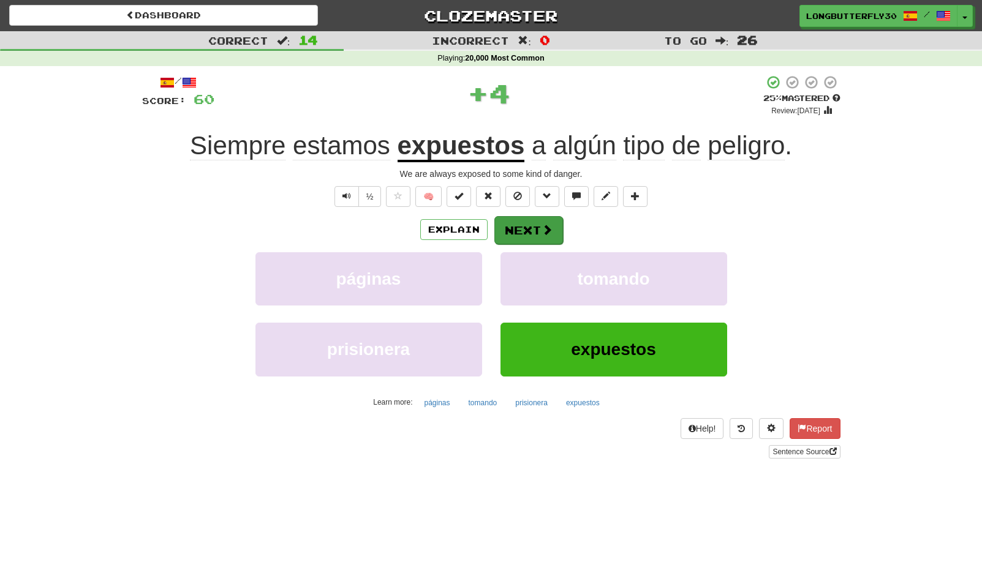
click at [527, 223] on button "Next" at bounding box center [528, 230] width 69 height 28
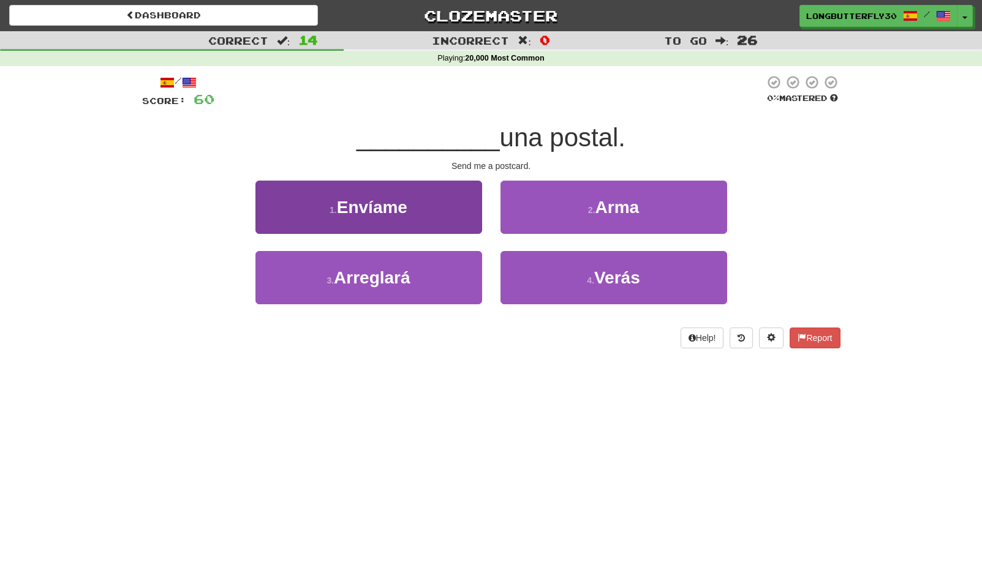
click at [440, 211] on button "1 . Envíame" at bounding box center [368, 207] width 227 height 53
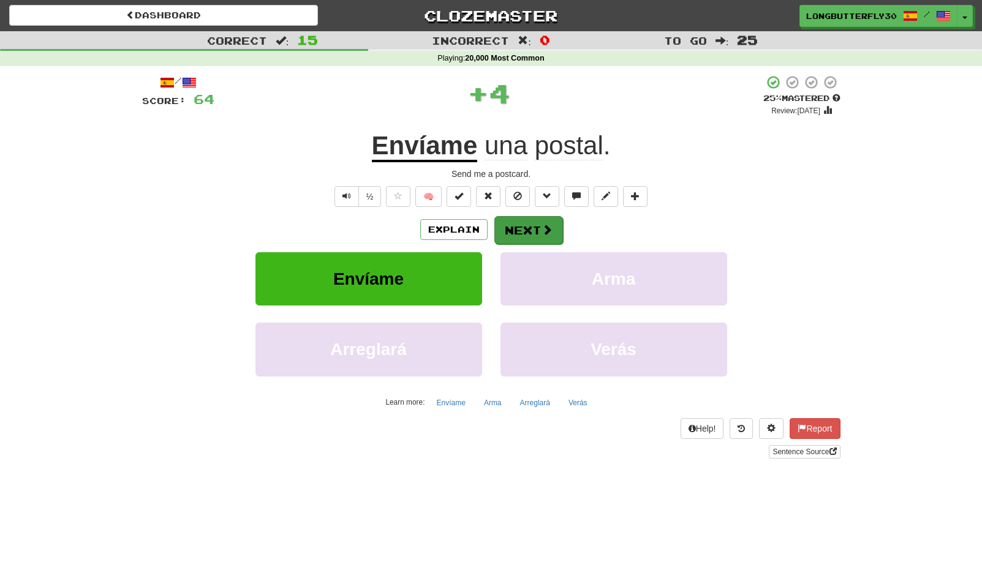
click at [536, 219] on button "Next" at bounding box center [528, 230] width 69 height 28
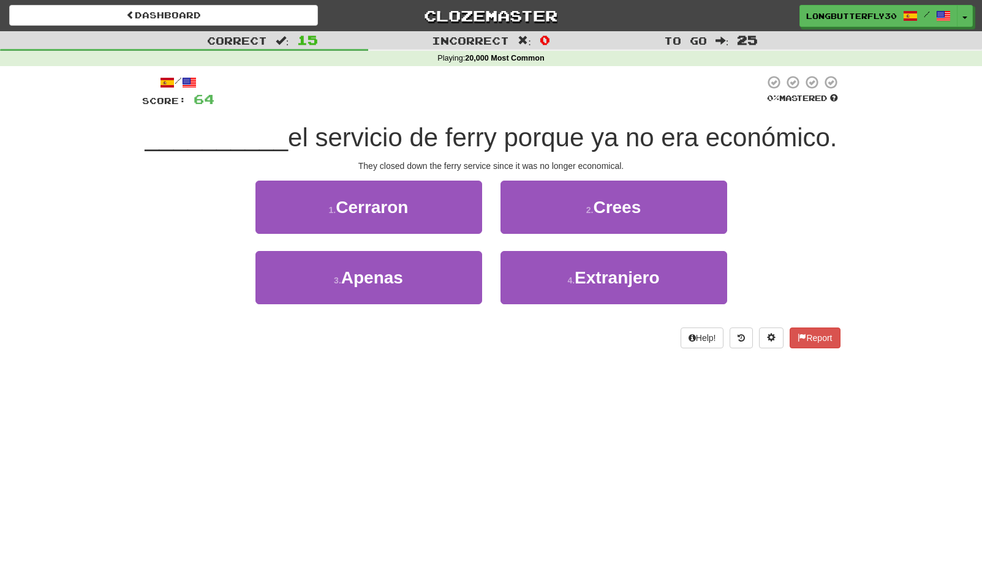
drag, startPoint x: 408, startPoint y: 210, endPoint x: 417, endPoint y: 213, distance: 9.7
click at [408, 210] on span "Cerraron" at bounding box center [372, 207] width 72 height 19
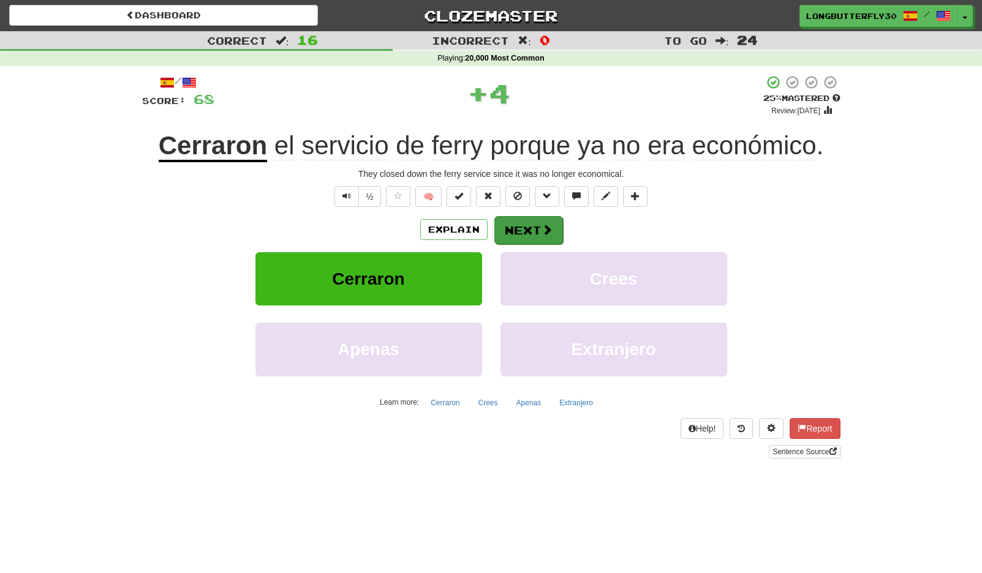
click at [532, 225] on button "Next" at bounding box center [528, 230] width 69 height 28
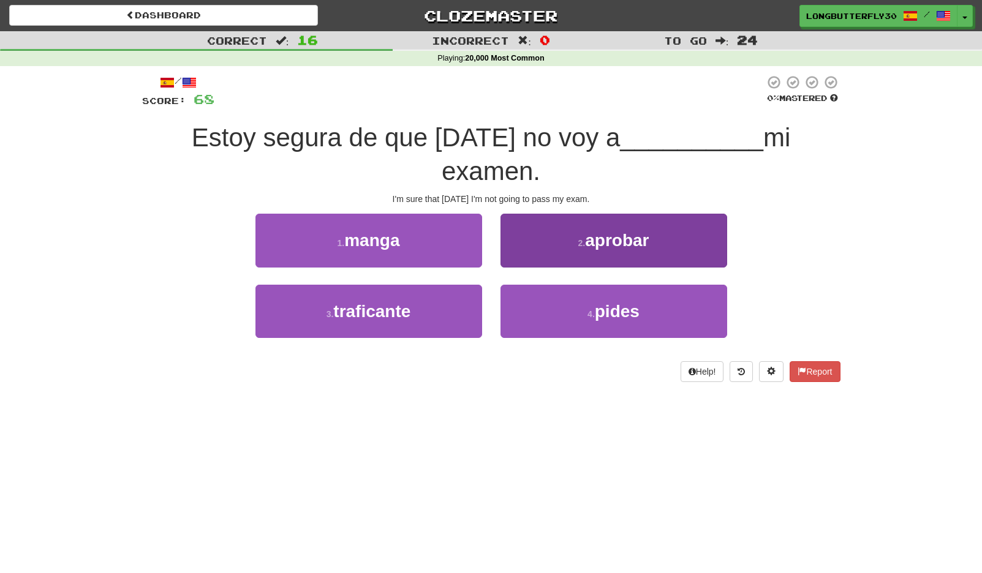
click at [560, 251] on button "2 . aprobar" at bounding box center [613, 240] width 227 height 53
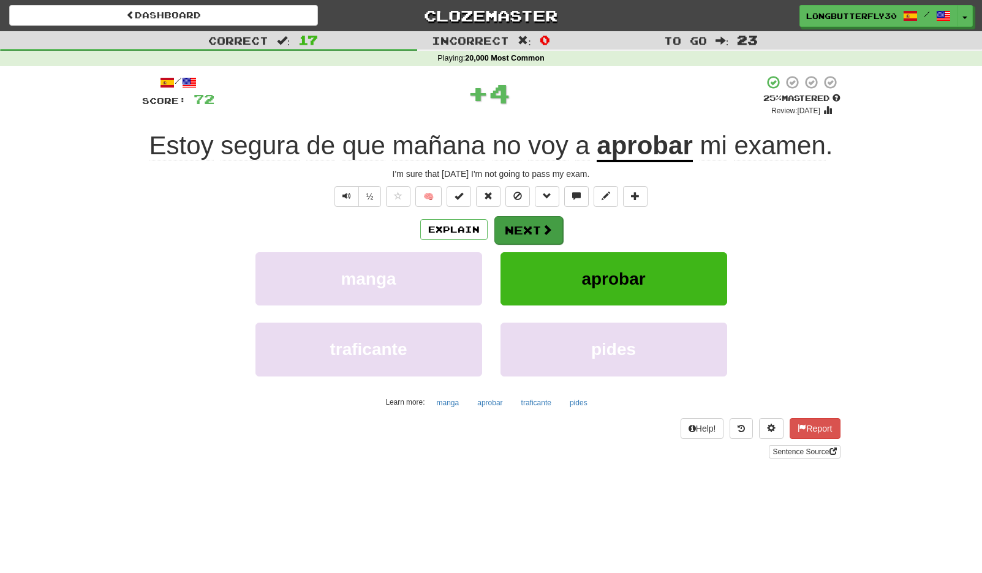
click at [534, 224] on button "Next" at bounding box center [528, 230] width 69 height 28
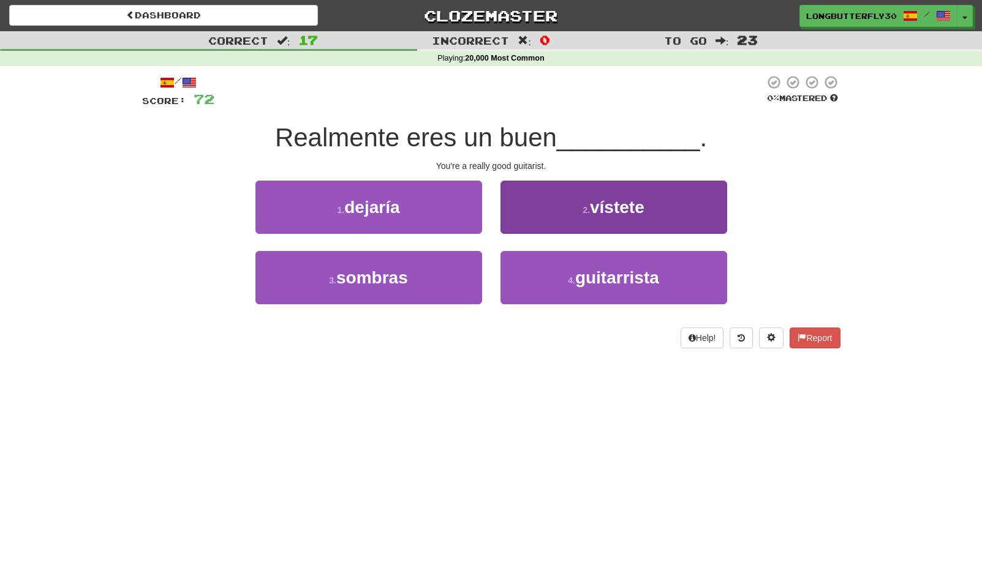
drag, startPoint x: 538, startPoint y: 274, endPoint x: 537, endPoint y: 251, distance: 23.4
click at [539, 273] on button "4 . guitarrista" at bounding box center [613, 277] width 227 height 53
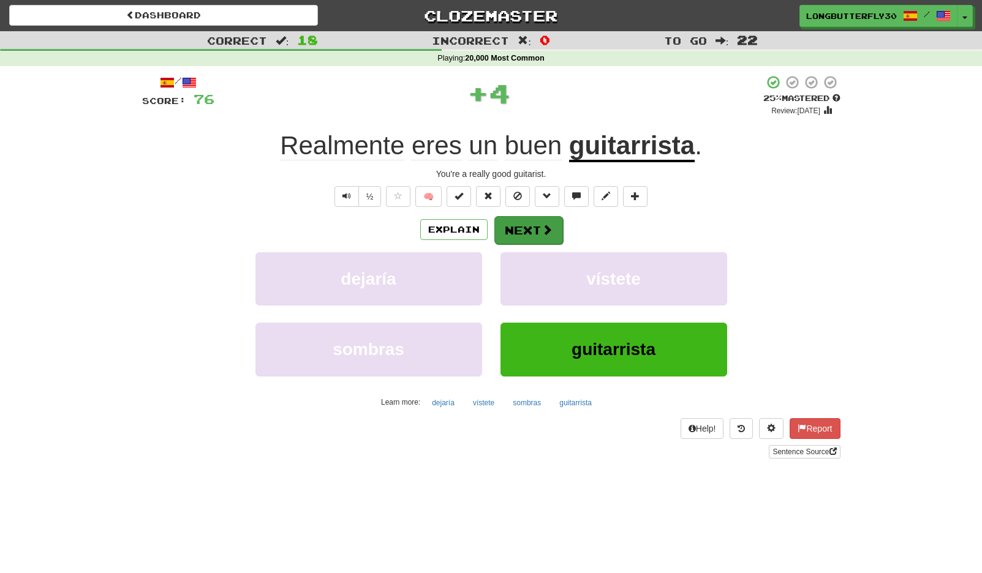
click at [527, 230] on button "Next" at bounding box center [528, 230] width 69 height 28
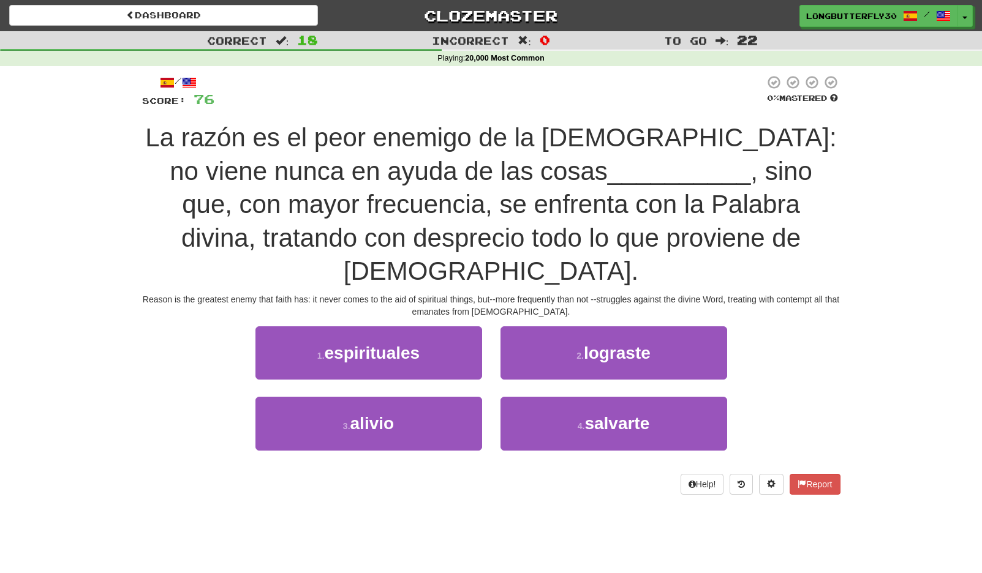
click at [412, 344] on span "espirituales" at bounding box center [373, 353] width 96 height 19
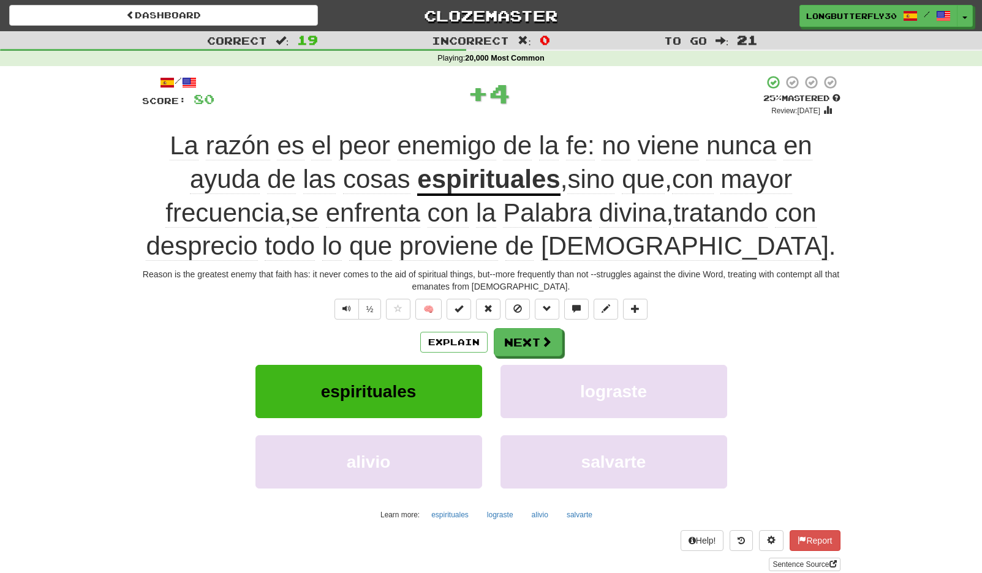
click at [543, 321] on div "/ Score: 80 + 4 25 % Mastered Review: 2025-09-22 La razón es el peor enemigo de…" at bounding box center [491, 323] width 698 height 496
click at [536, 339] on button "Next" at bounding box center [528, 343] width 69 height 28
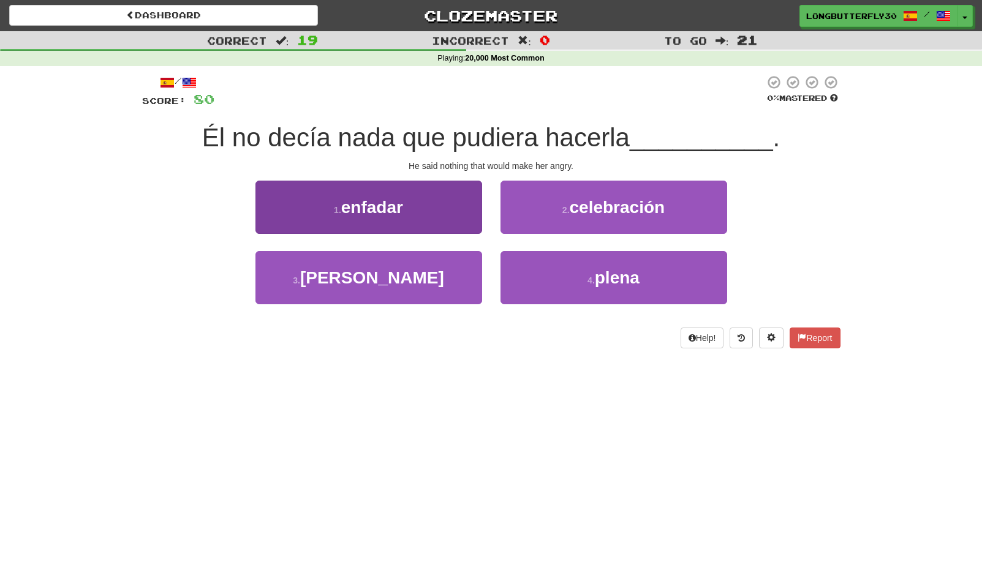
click at [426, 203] on button "1 . enfadar" at bounding box center [368, 207] width 227 height 53
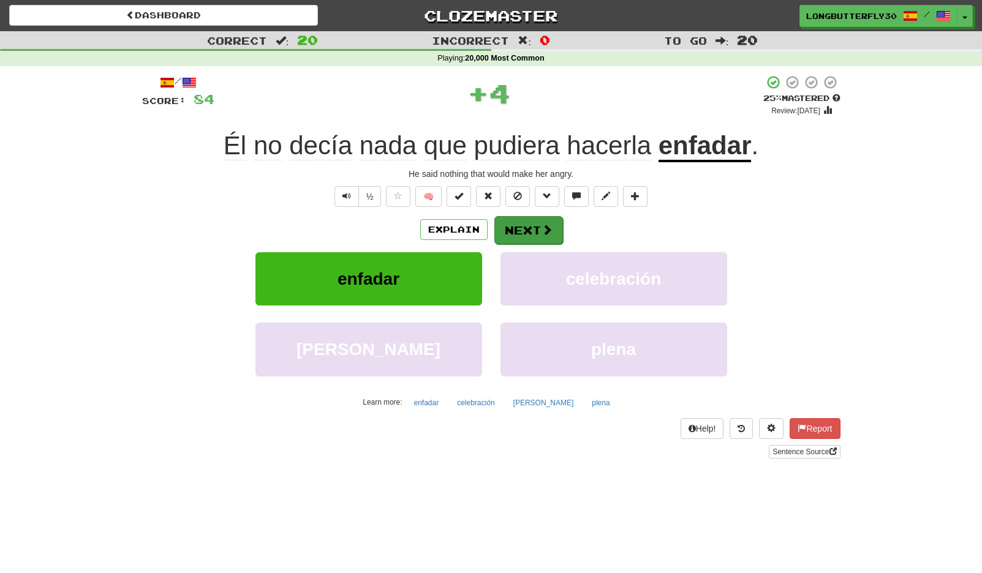
click at [553, 232] on button "Next" at bounding box center [528, 230] width 69 height 28
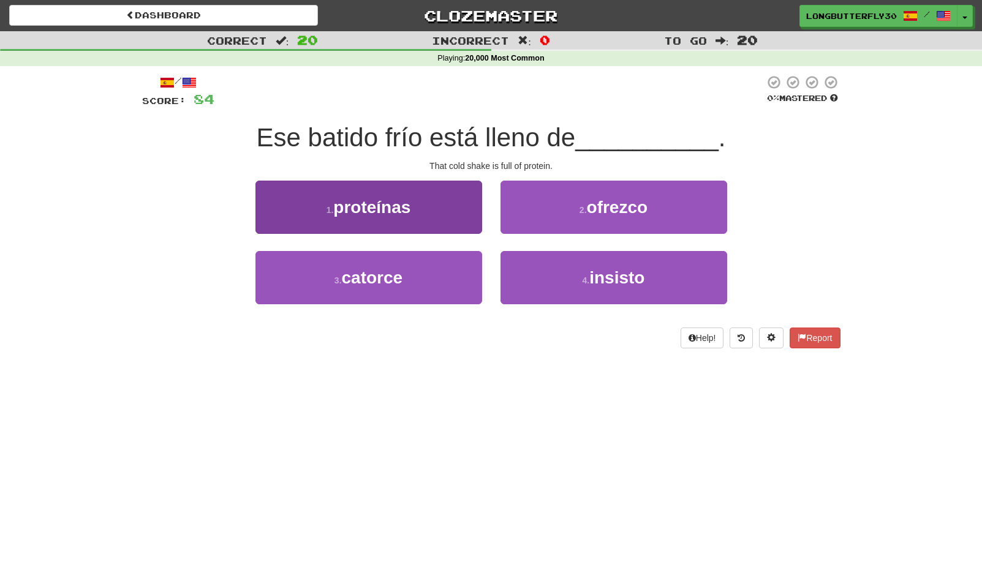
click at [406, 211] on span "proteínas" at bounding box center [371, 207] width 77 height 19
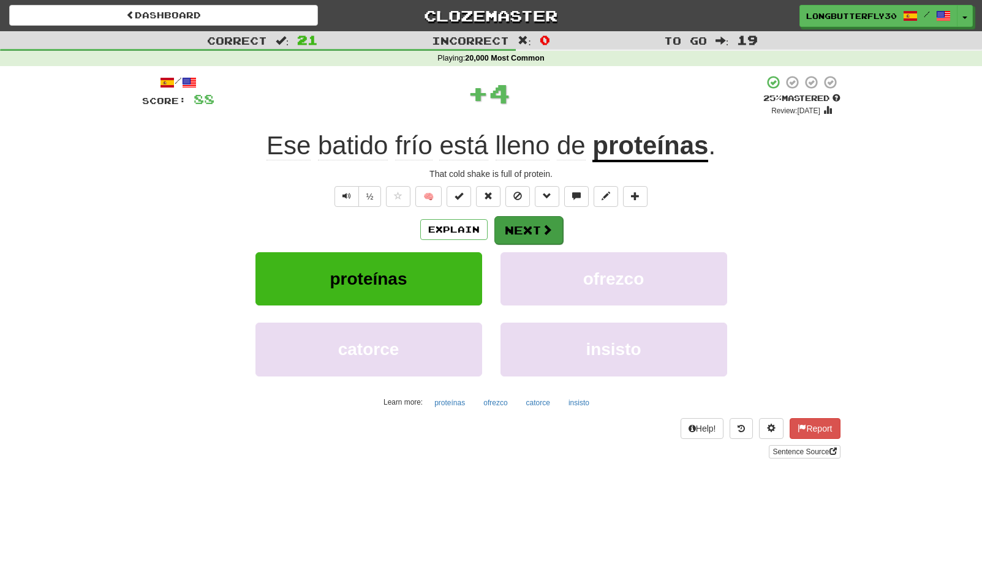
click at [511, 224] on button "Next" at bounding box center [528, 230] width 69 height 28
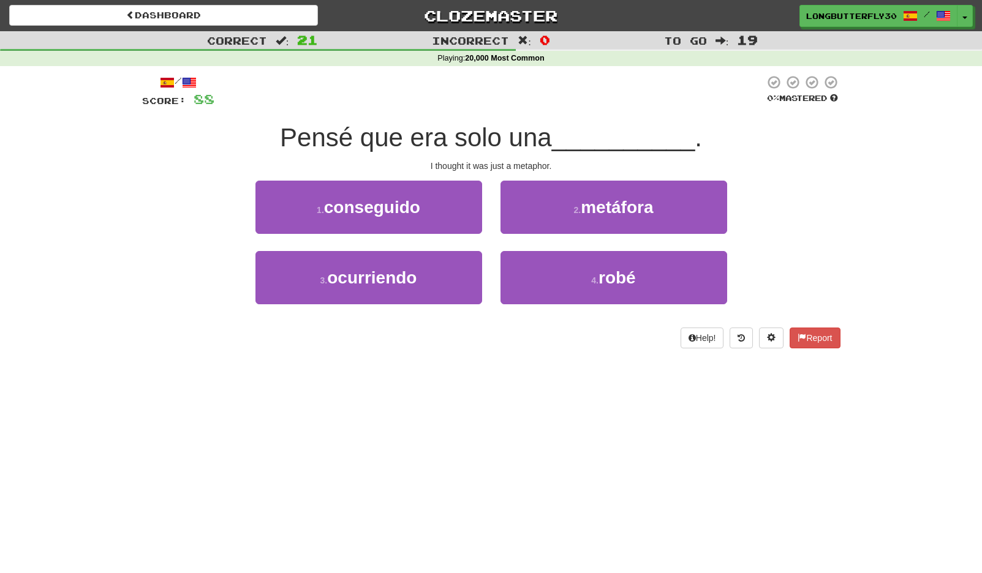
drag, startPoint x: 652, startPoint y: 199, endPoint x: 932, endPoint y: 208, distance: 279.5
click at [657, 198] on button "2 . metáfora" at bounding box center [613, 207] width 227 height 53
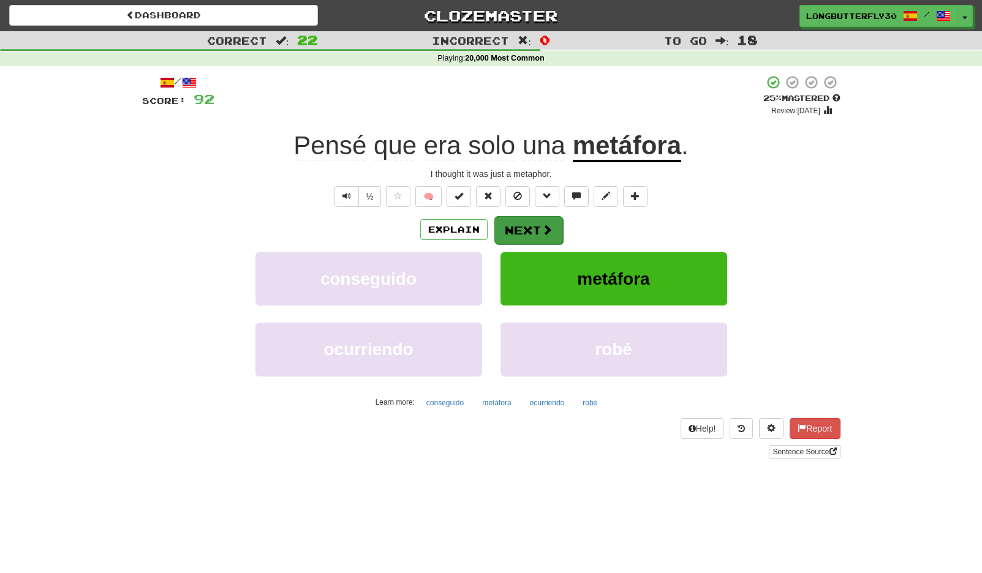
click at [519, 228] on button "Next" at bounding box center [528, 230] width 69 height 28
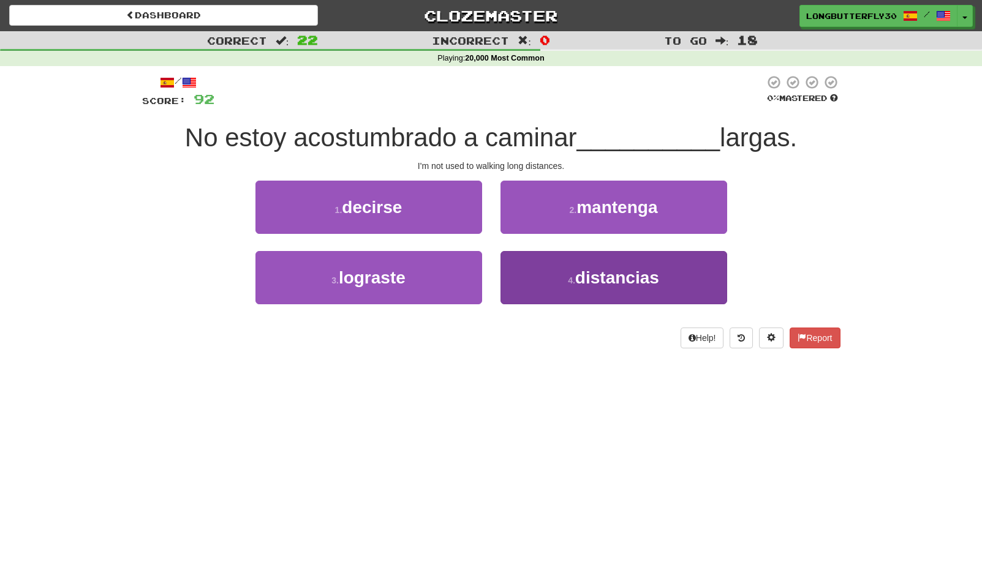
click at [583, 281] on span "distancias" at bounding box center [617, 277] width 84 height 19
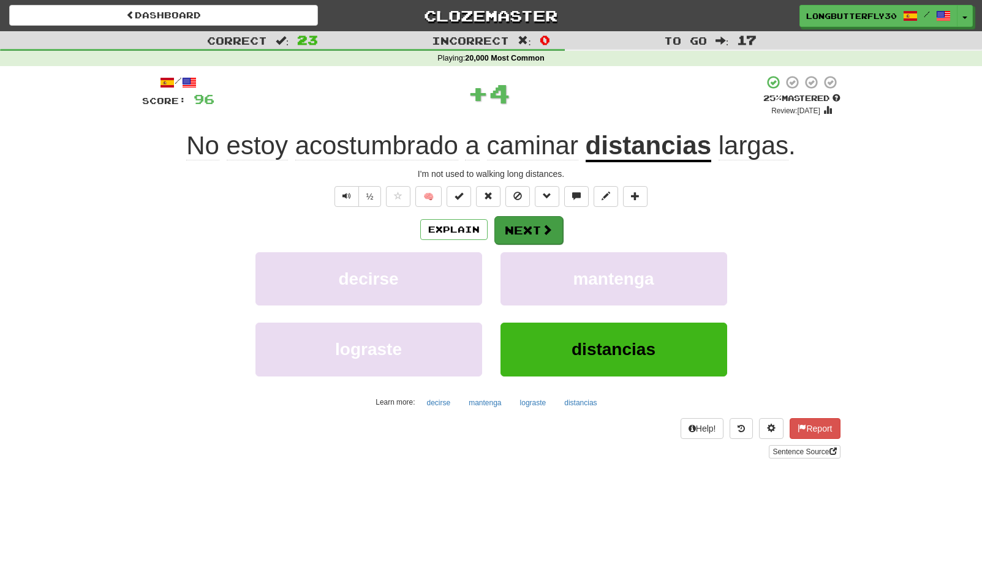
click at [552, 217] on button "Next" at bounding box center [528, 230] width 69 height 28
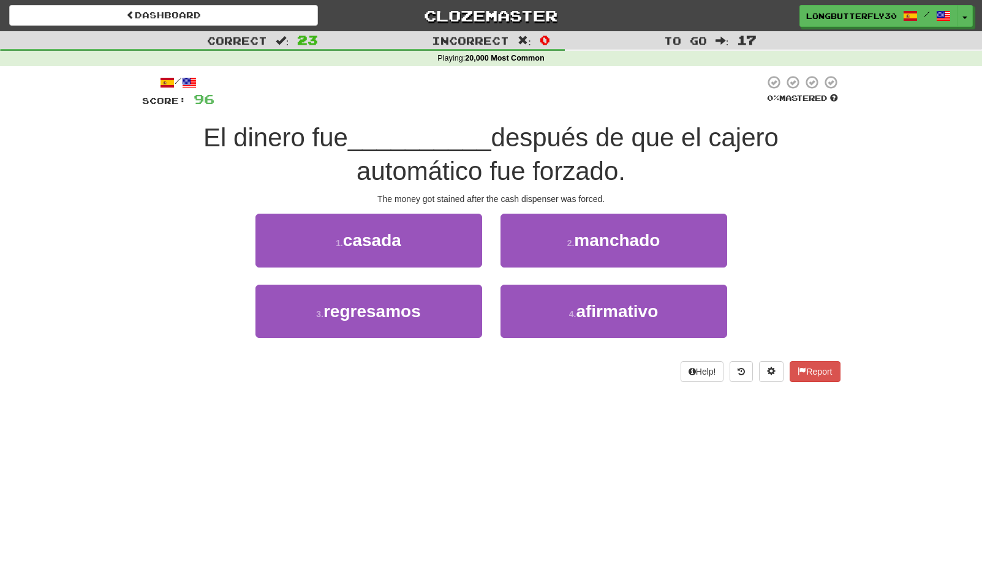
click at [585, 244] on span "manchado" at bounding box center [617, 240] width 86 height 19
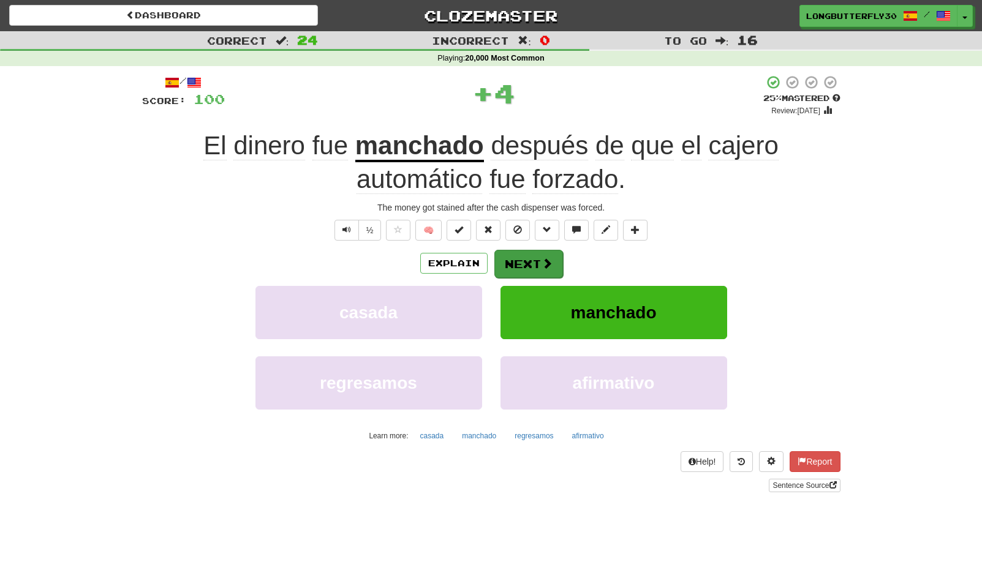
click at [539, 265] on button "Next" at bounding box center [528, 264] width 69 height 28
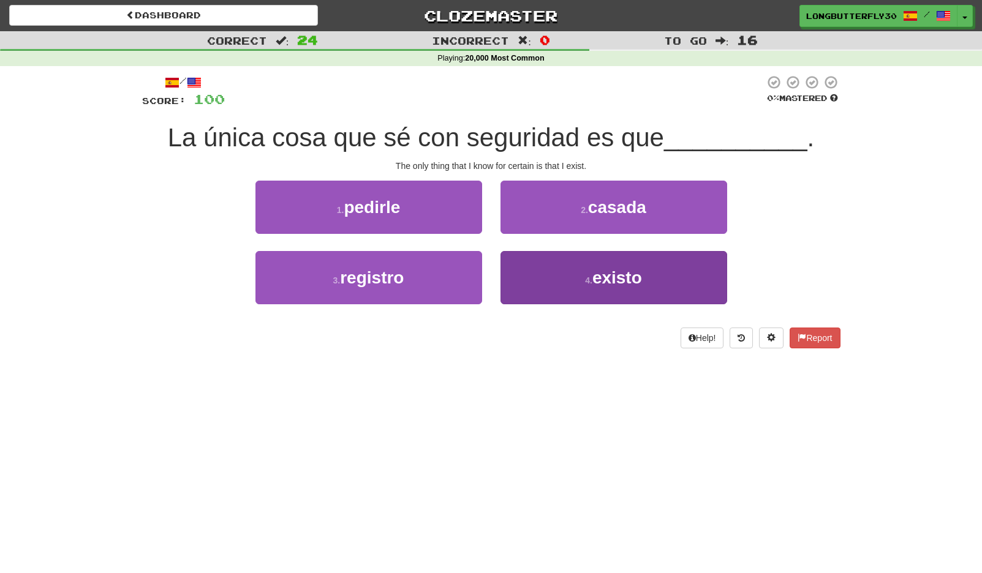
click at [573, 289] on button "4 . existo" at bounding box center [613, 277] width 227 height 53
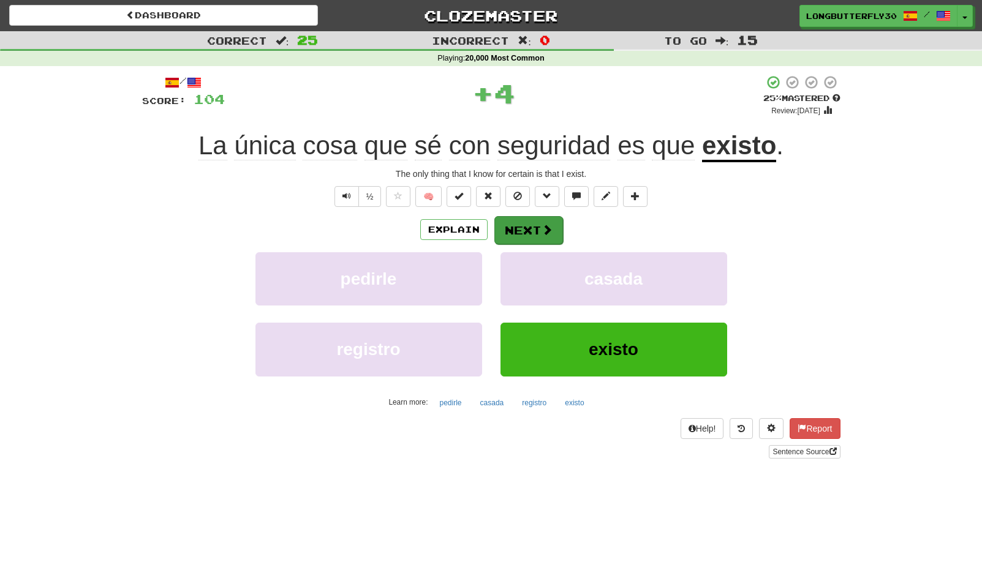
click at [527, 222] on button "Next" at bounding box center [528, 230] width 69 height 28
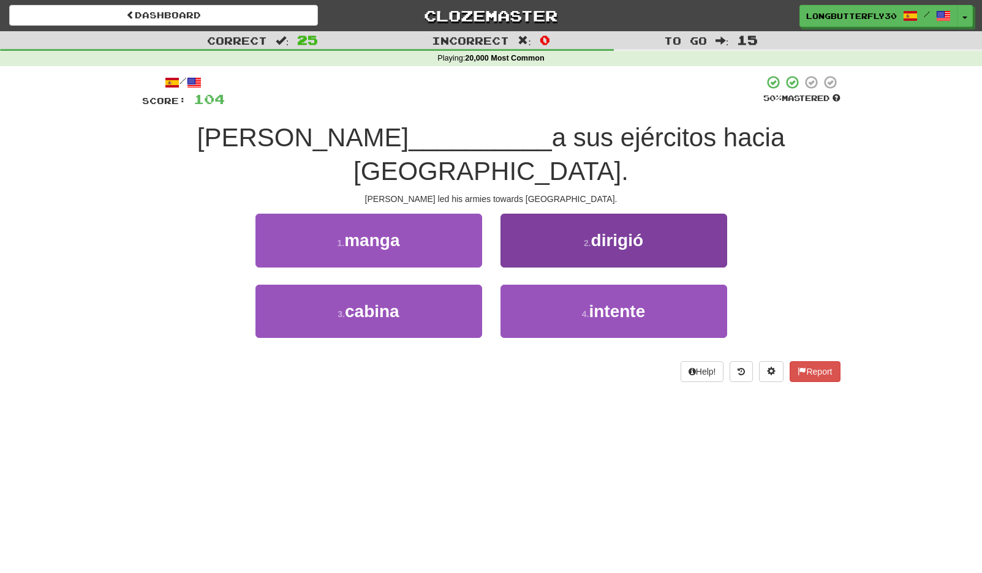
click at [621, 231] on span "dirigió" at bounding box center [617, 240] width 53 height 19
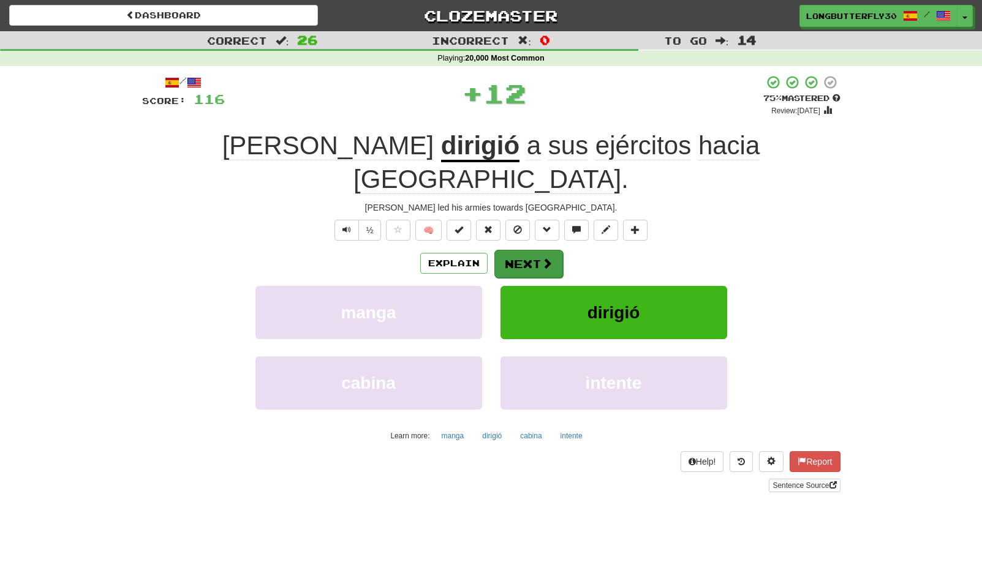
click at [519, 250] on button "Next" at bounding box center [528, 264] width 69 height 28
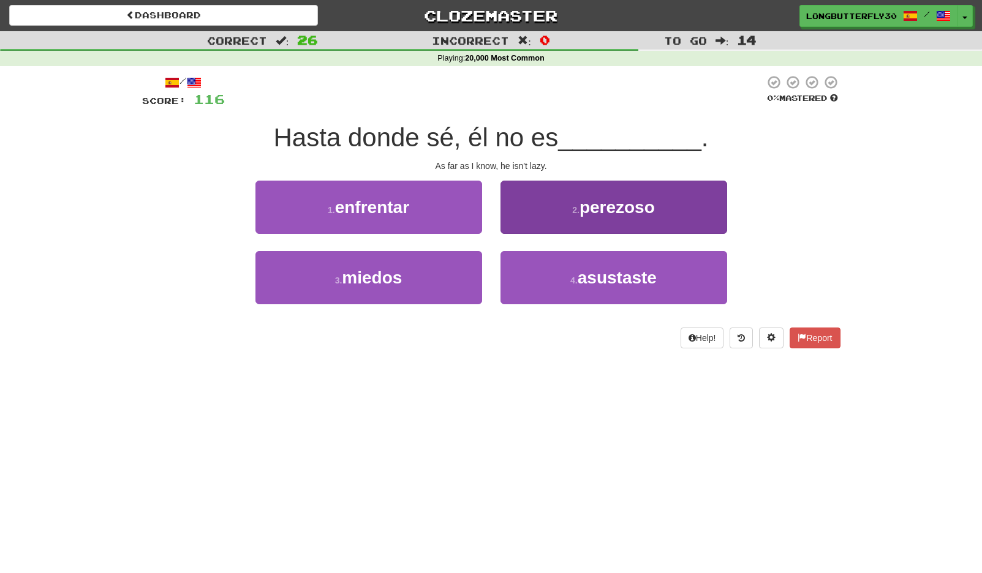
click at [582, 209] on span "perezoso" at bounding box center [616, 207] width 75 height 19
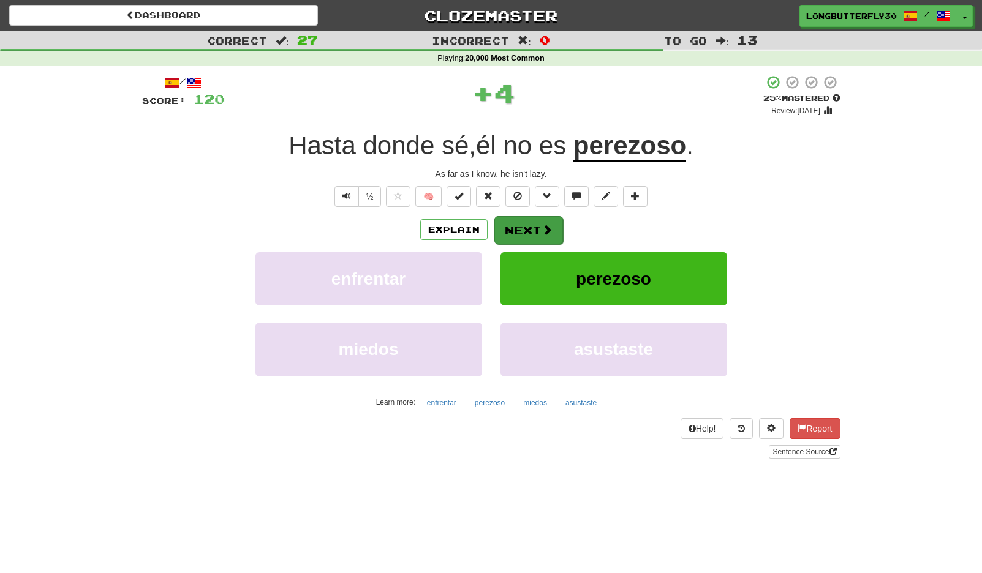
click at [537, 220] on button "Next" at bounding box center [528, 230] width 69 height 28
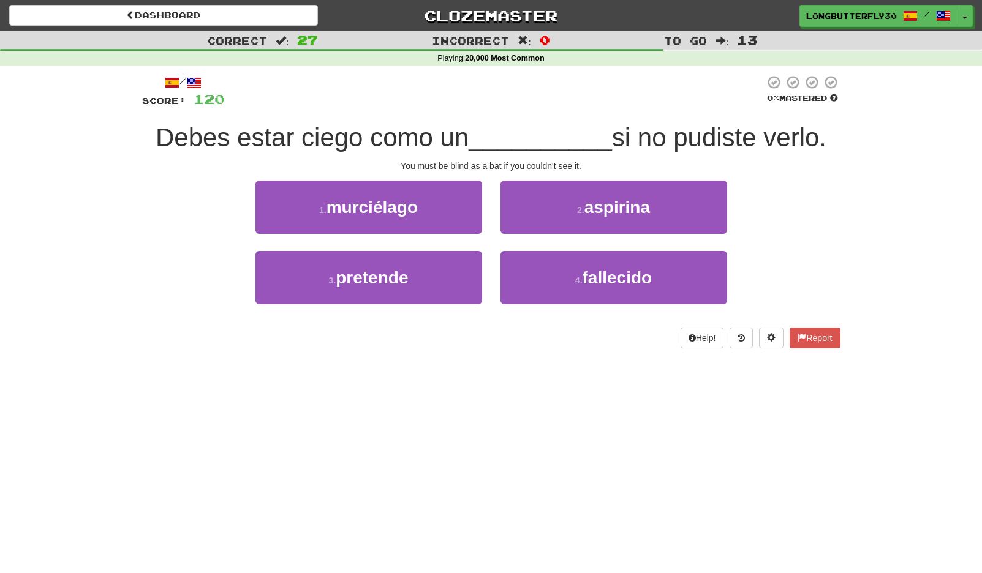
drag, startPoint x: 423, startPoint y: 201, endPoint x: 432, endPoint y: 207, distance: 11.0
click at [423, 201] on button "1 . murciélago" at bounding box center [368, 207] width 227 height 53
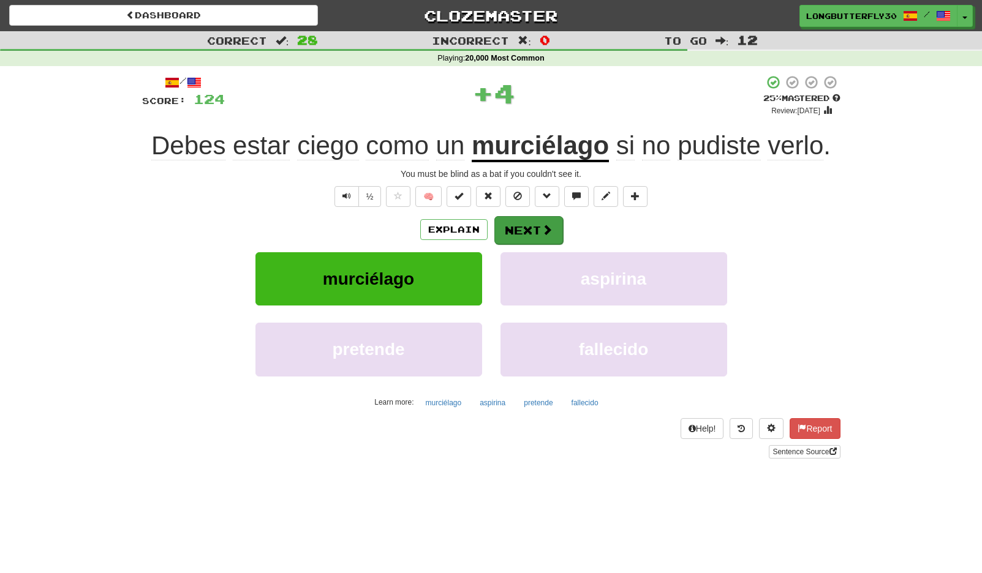
click at [530, 230] on button "Next" at bounding box center [528, 230] width 69 height 28
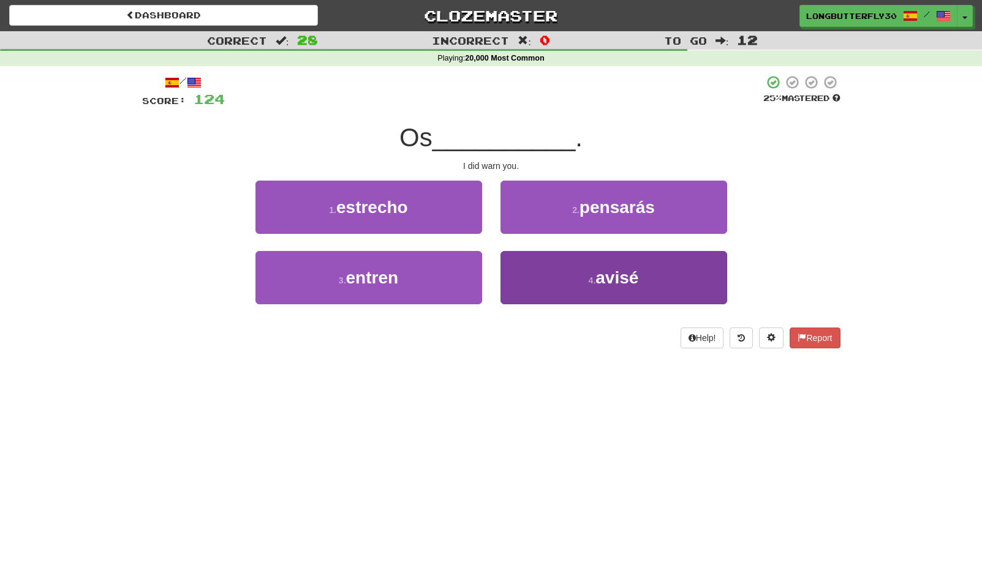
click at [528, 287] on button "4 . avisé" at bounding box center [613, 277] width 227 height 53
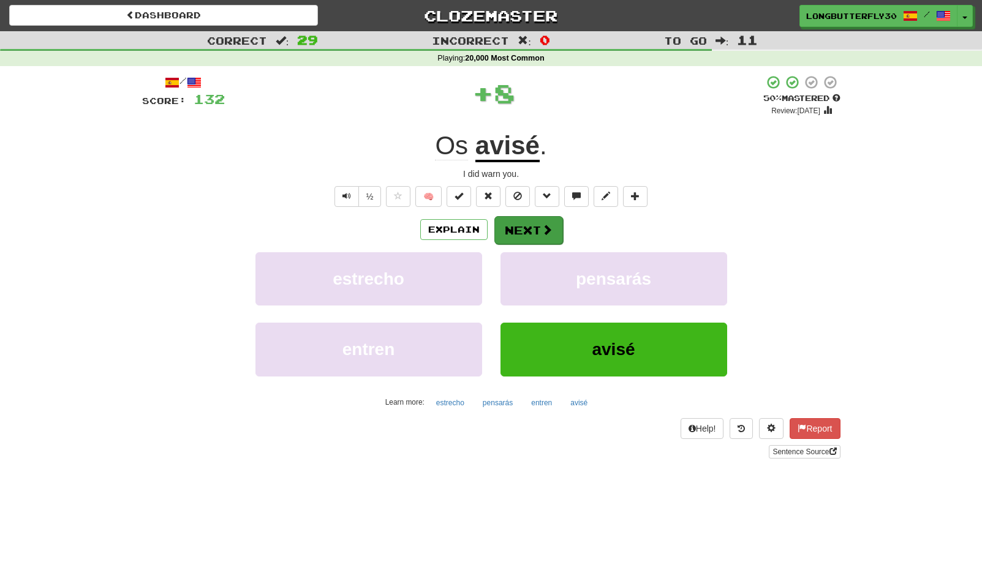
click at [516, 227] on button "Next" at bounding box center [528, 230] width 69 height 28
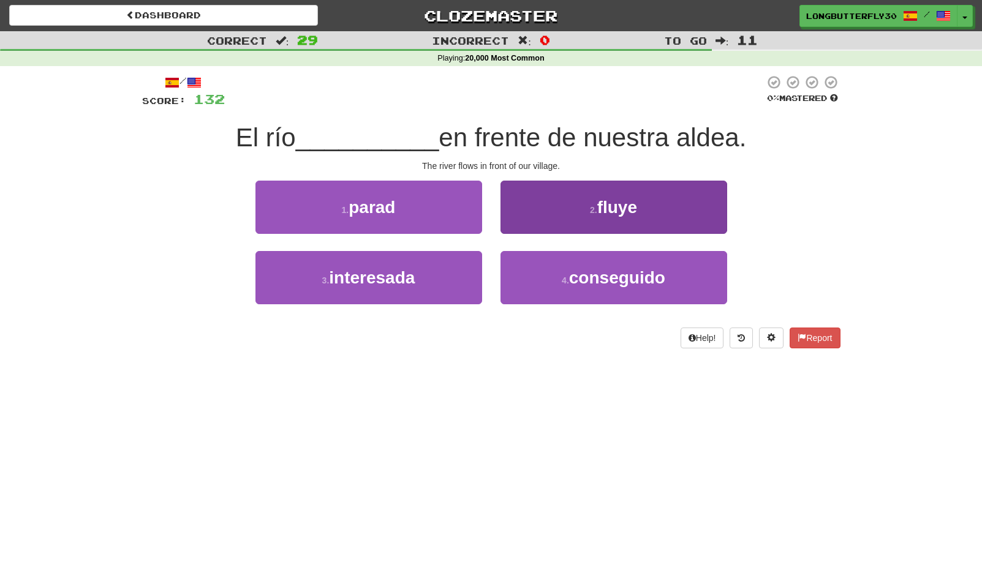
click at [561, 205] on button "2 . fluye" at bounding box center [613, 207] width 227 height 53
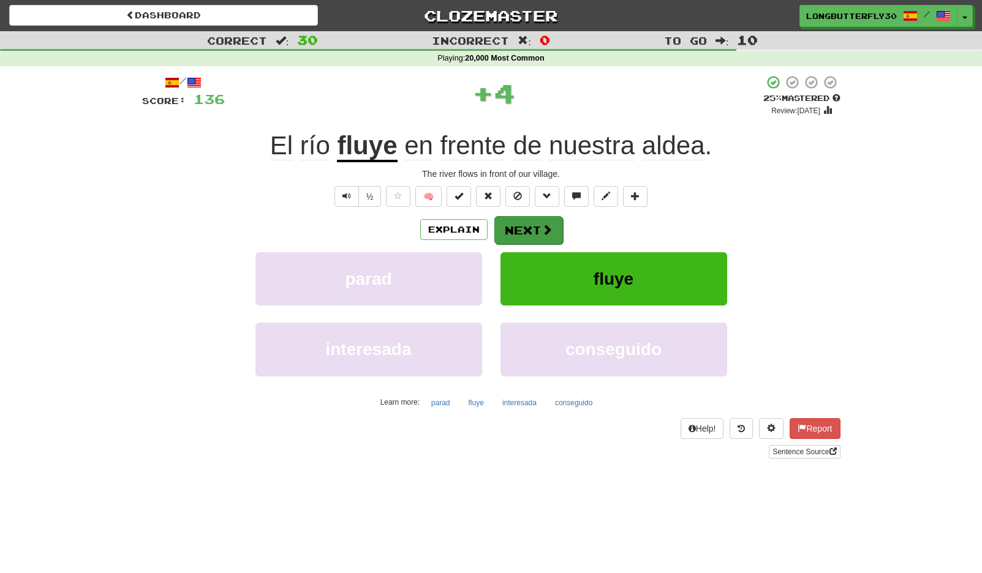
click at [532, 225] on button "Next" at bounding box center [528, 230] width 69 height 28
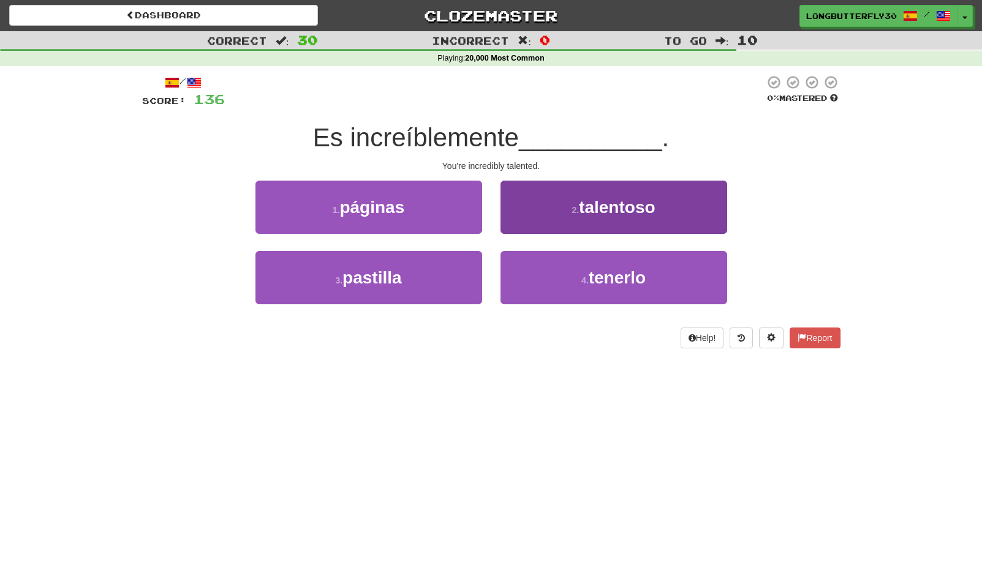
click at [556, 215] on button "2 . talentoso" at bounding box center [613, 207] width 227 height 53
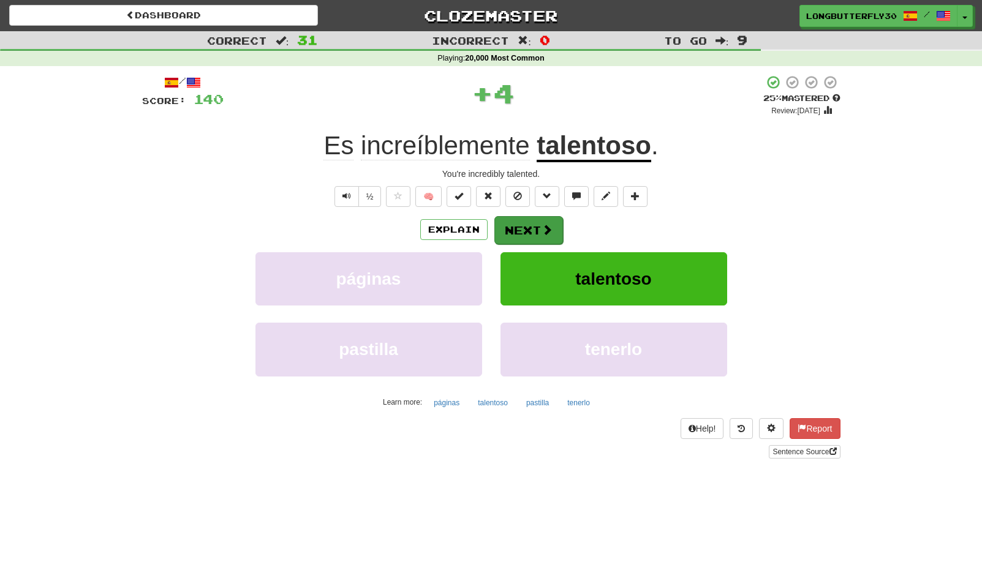
click at [534, 224] on button "Next" at bounding box center [528, 230] width 69 height 28
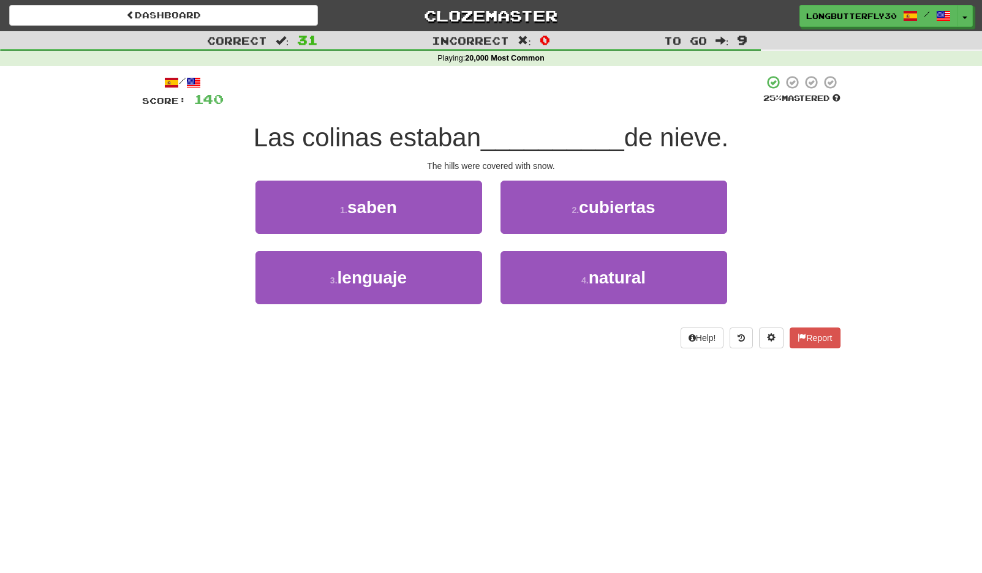
click at [555, 214] on button "2 . cubiertas" at bounding box center [613, 207] width 227 height 53
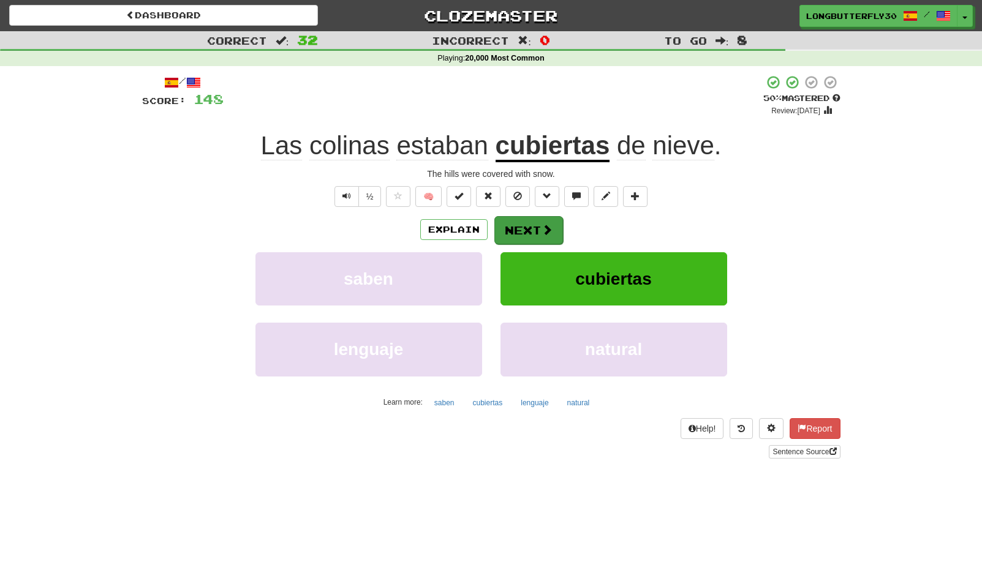
click at [543, 226] on span at bounding box center [547, 229] width 11 height 11
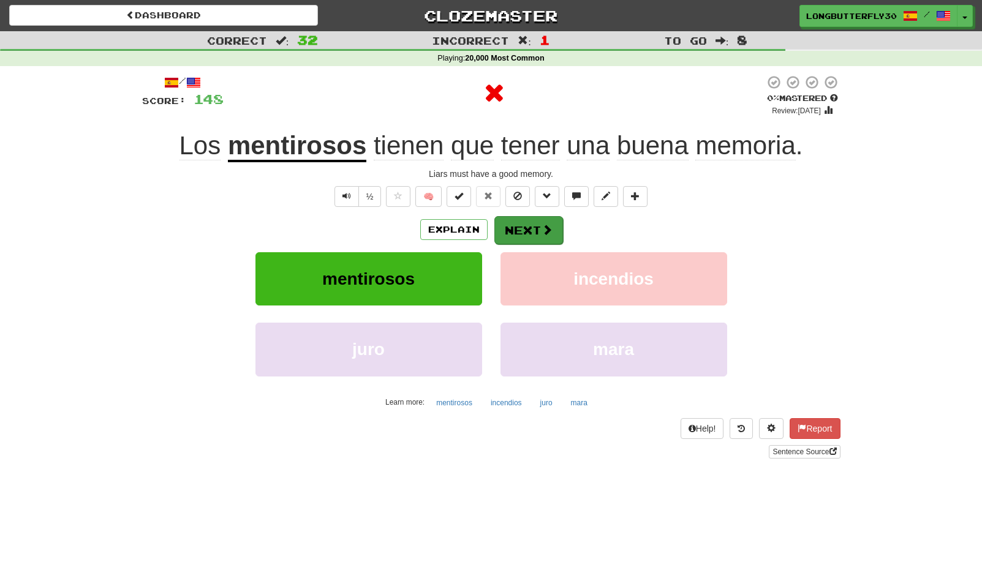
click at [523, 229] on button "Next" at bounding box center [528, 230] width 69 height 28
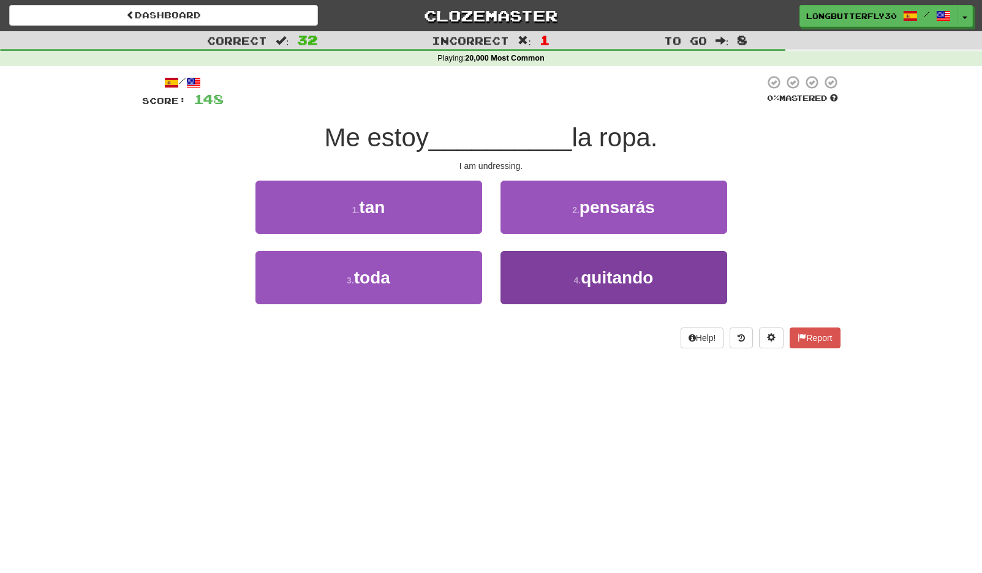
click at [624, 280] on span "quitando" at bounding box center [617, 277] width 72 height 19
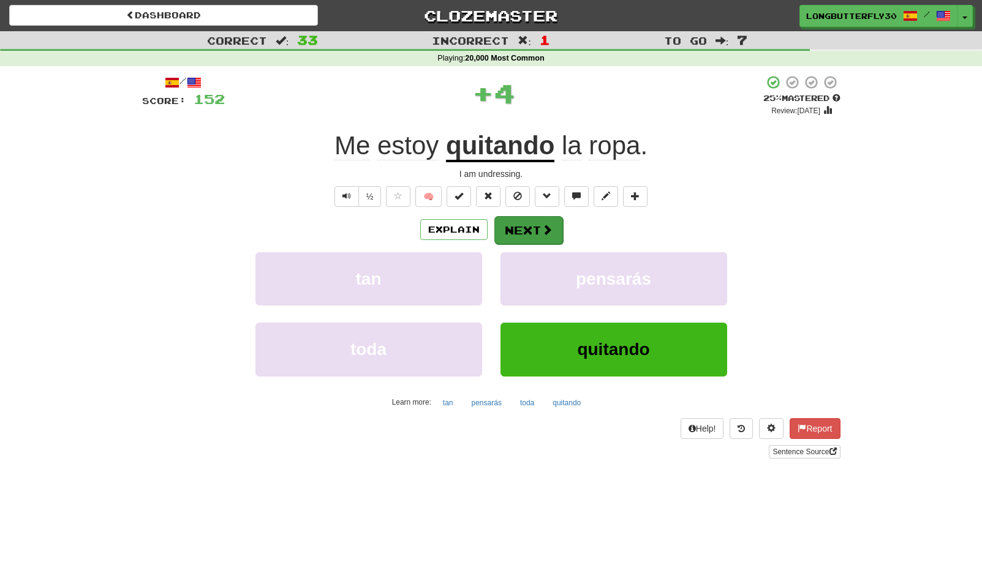
click at [535, 219] on button "Next" at bounding box center [528, 230] width 69 height 28
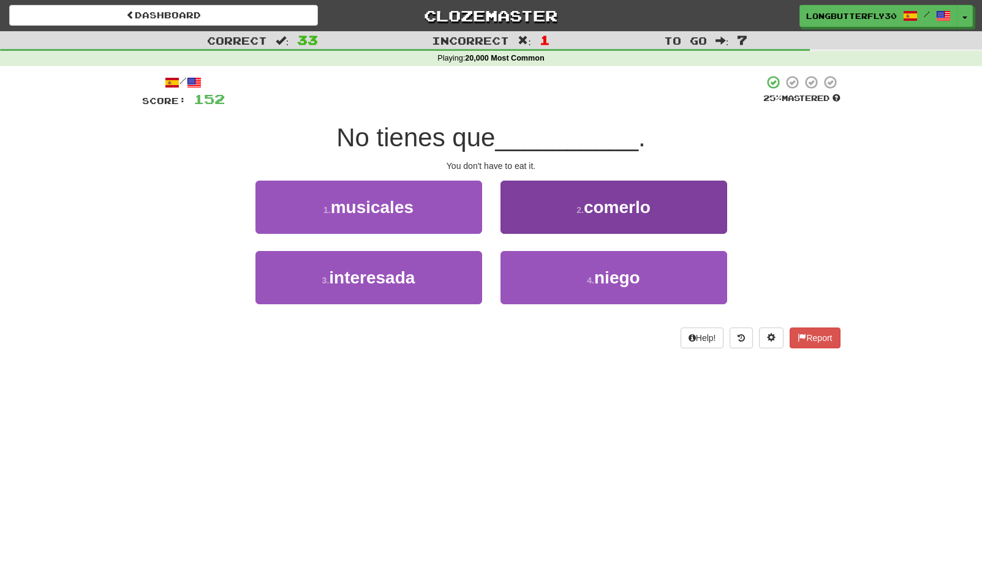
click at [603, 199] on span "comerlo" at bounding box center [617, 207] width 67 height 19
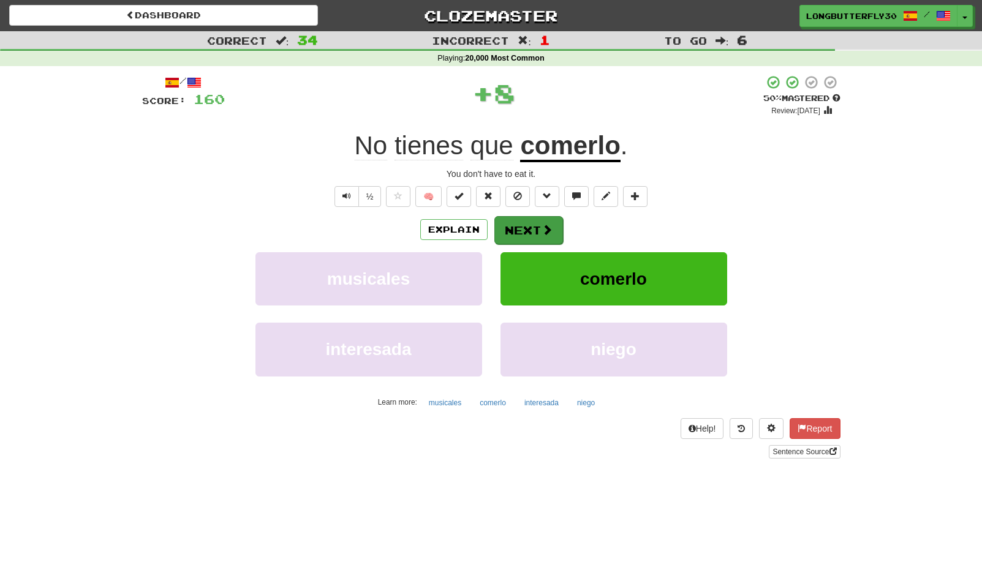
click at [545, 235] on span at bounding box center [547, 229] width 11 height 11
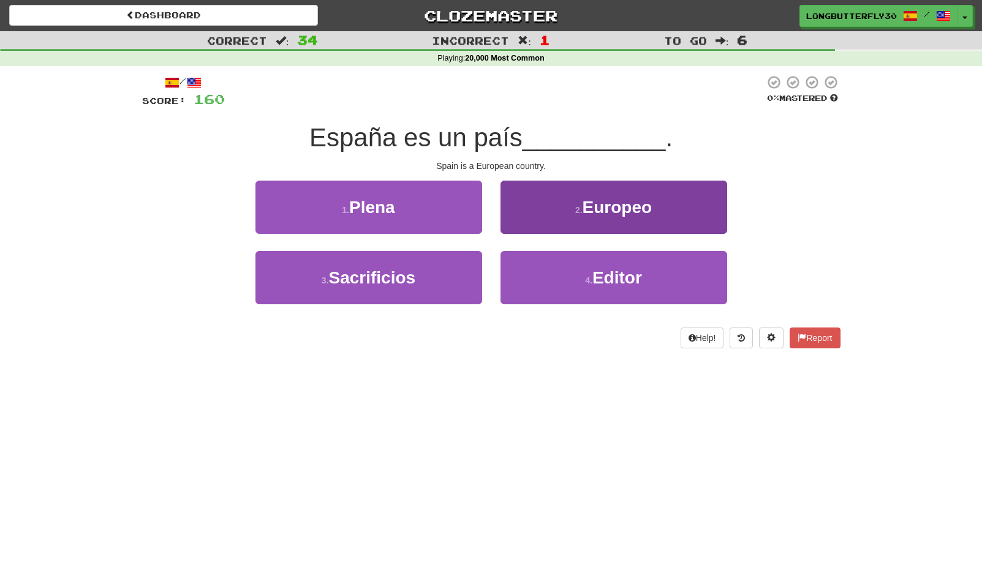
click at [612, 202] on span "Europeo" at bounding box center [618, 207] width 70 height 19
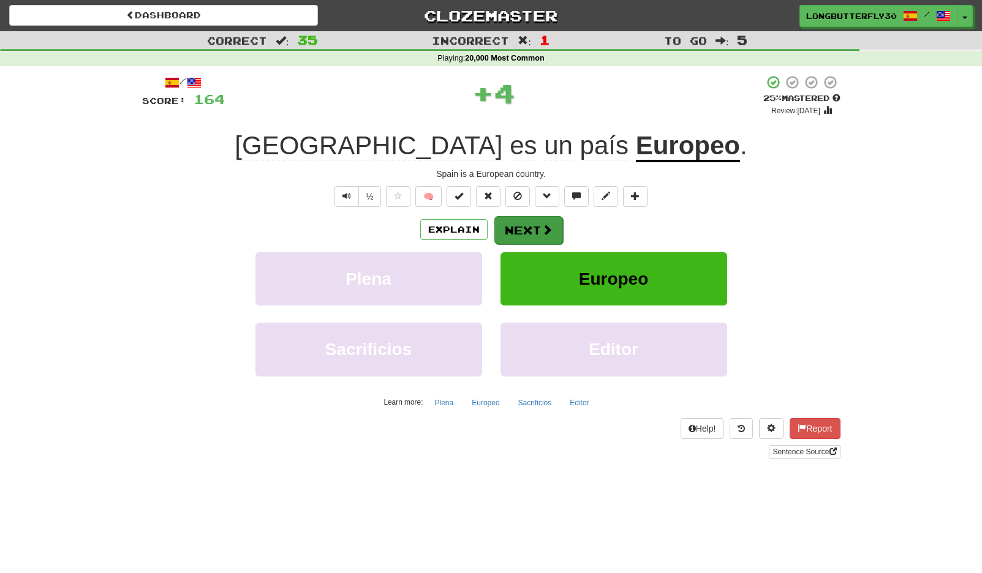
click at [545, 222] on button "Next" at bounding box center [528, 230] width 69 height 28
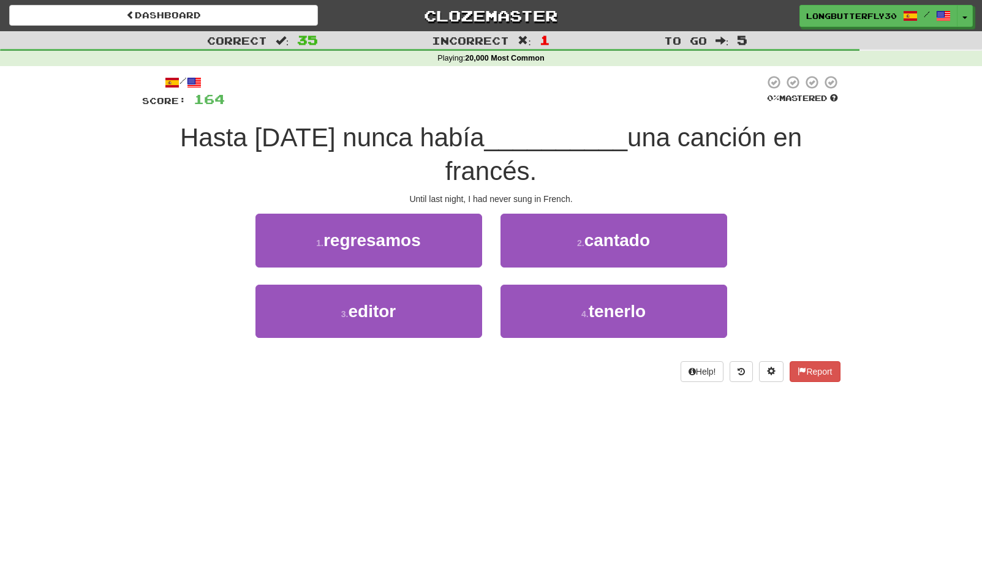
scroll to position [2, 0]
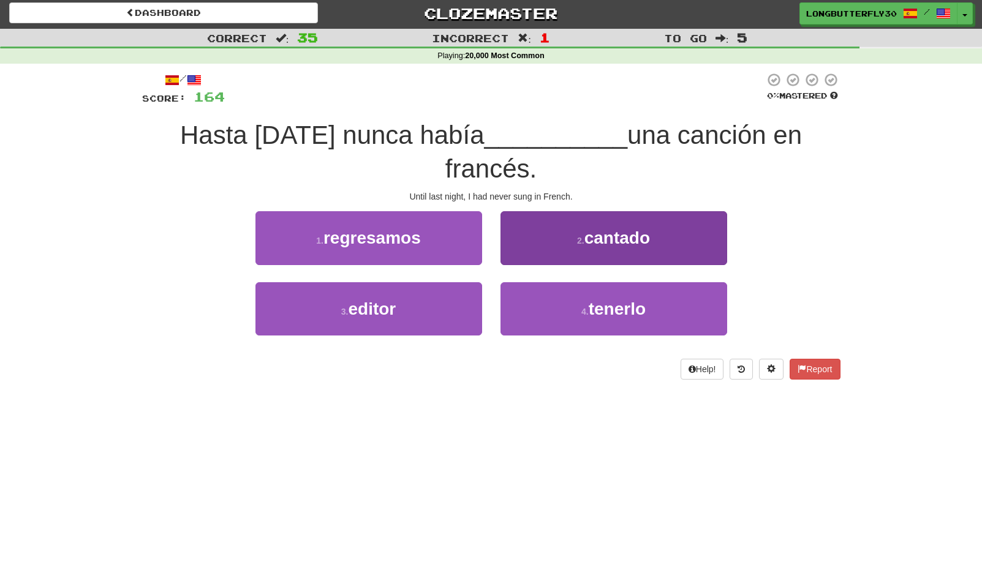
click at [622, 228] on span "cantado" at bounding box center [617, 237] width 66 height 19
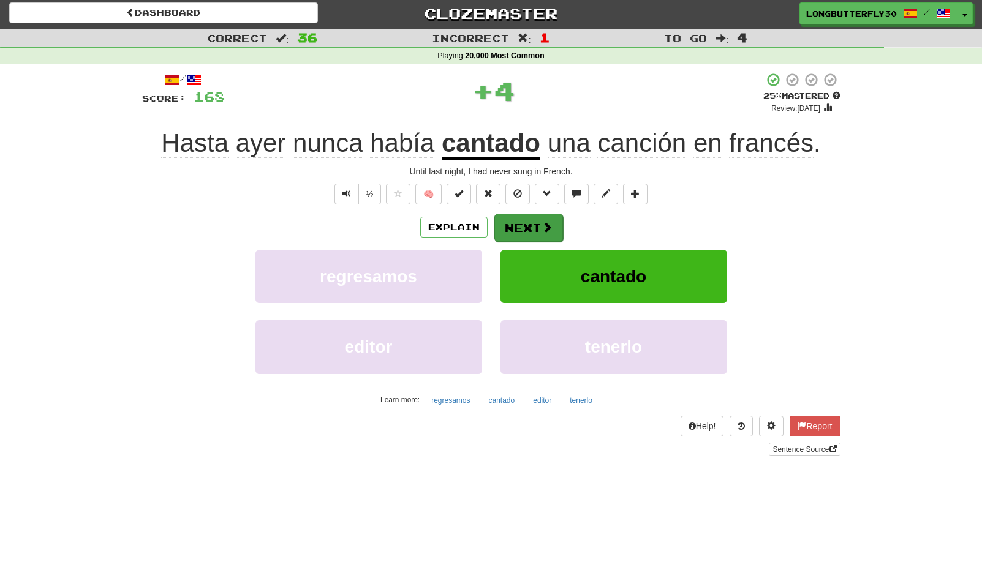
click at [523, 224] on button "Next" at bounding box center [528, 228] width 69 height 28
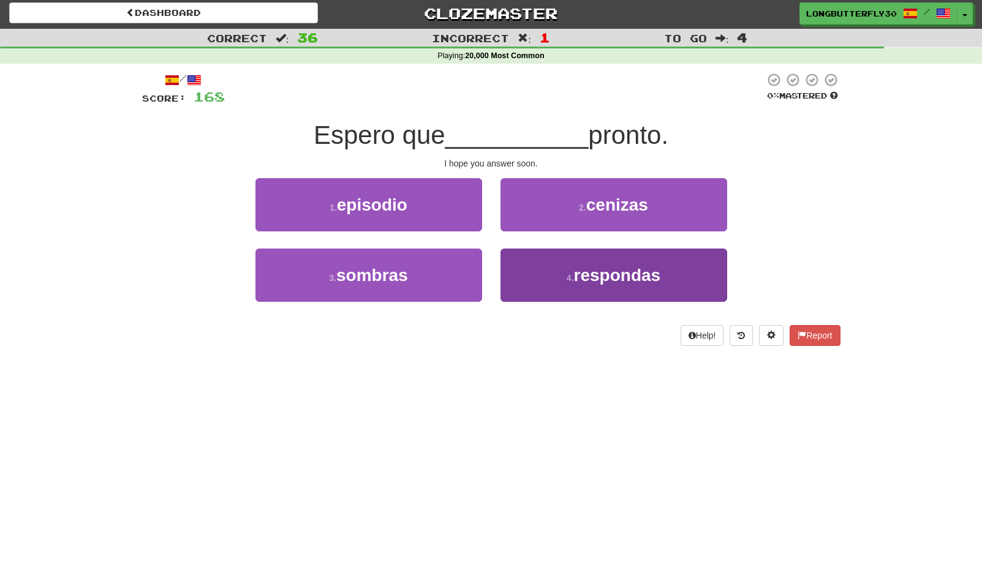
click at [564, 268] on button "4 . respondas" at bounding box center [613, 275] width 227 height 53
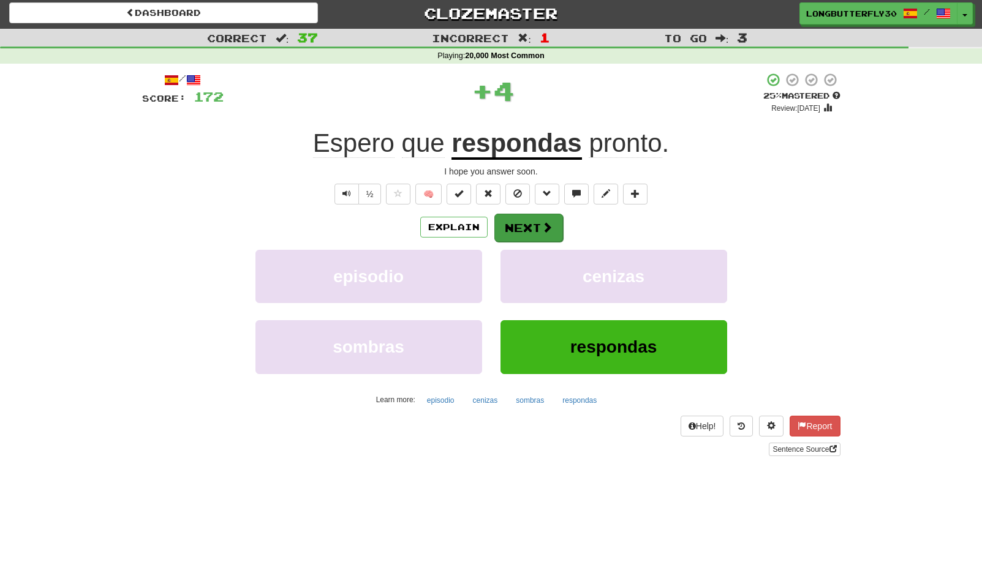
click at [529, 230] on button "Next" at bounding box center [528, 228] width 69 height 28
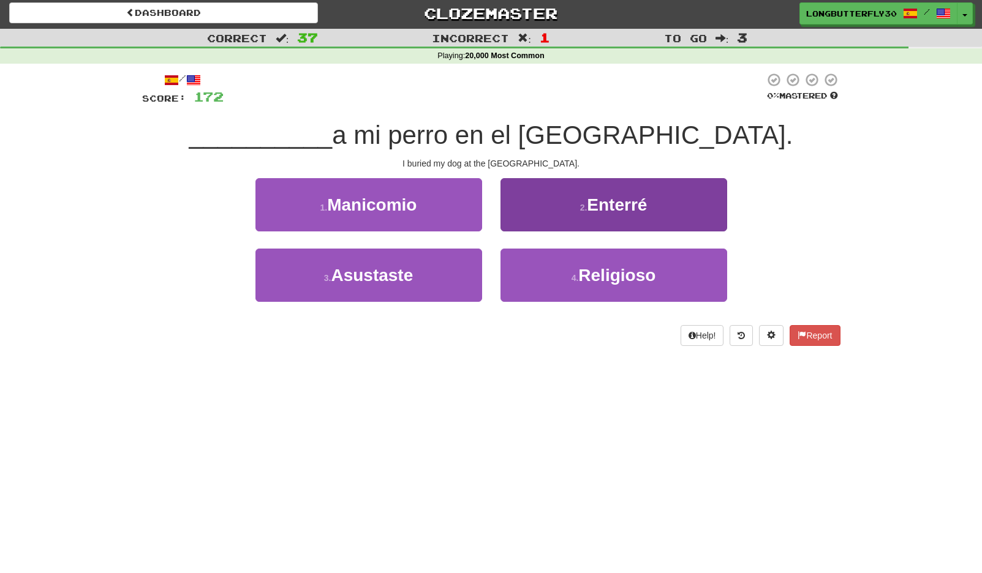
click at [559, 210] on button "2 . Enterré" at bounding box center [613, 204] width 227 height 53
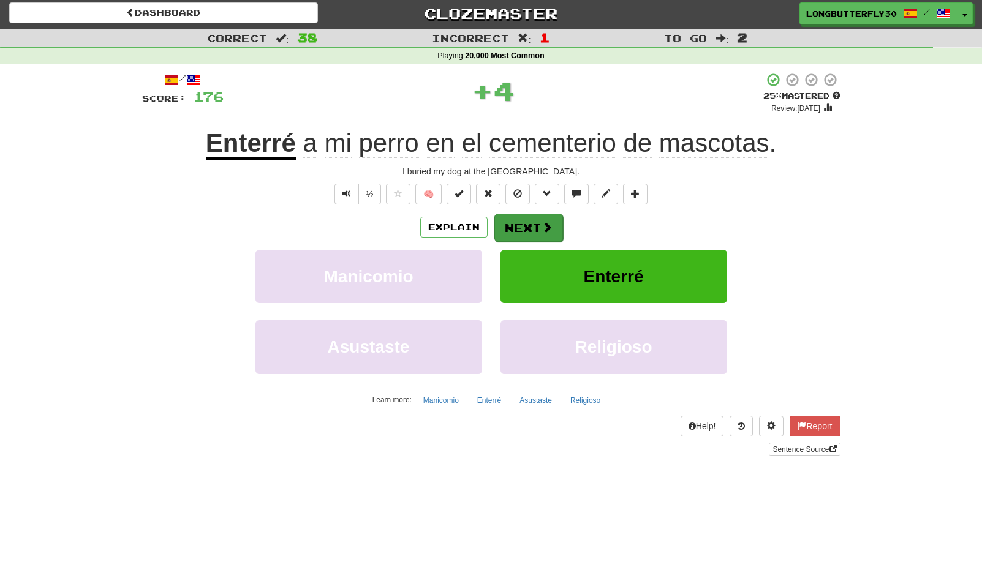
click at [530, 217] on div "/ Score: 176 + 4 25 % Mastered Review: 2025-09-22 Enterré a mi perro en el ceme…" at bounding box center [491, 264] width 698 height 384
click at [531, 222] on button "Next" at bounding box center [528, 228] width 69 height 28
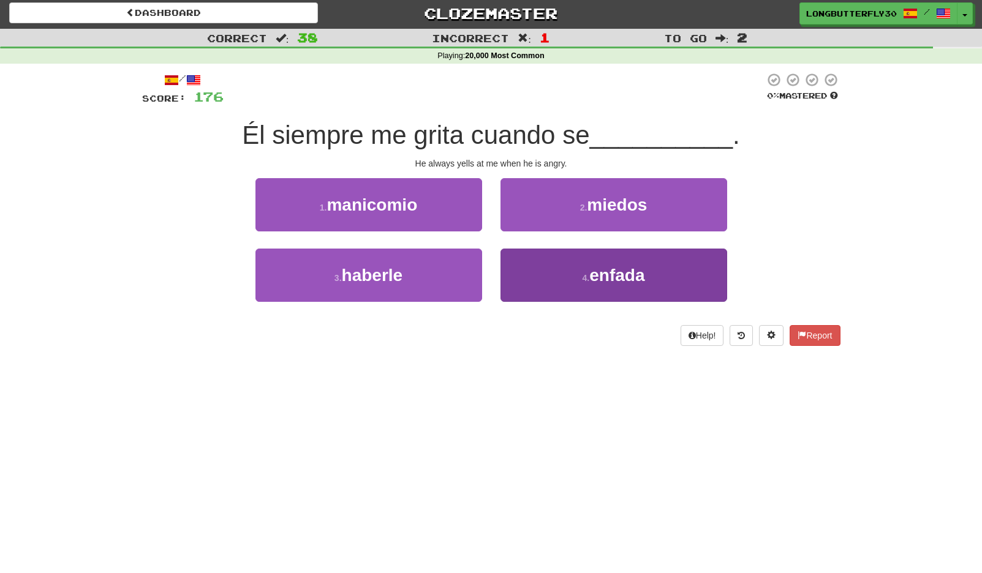
click at [562, 271] on button "4 . enfada" at bounding box center [613, 275] width 227 height 53
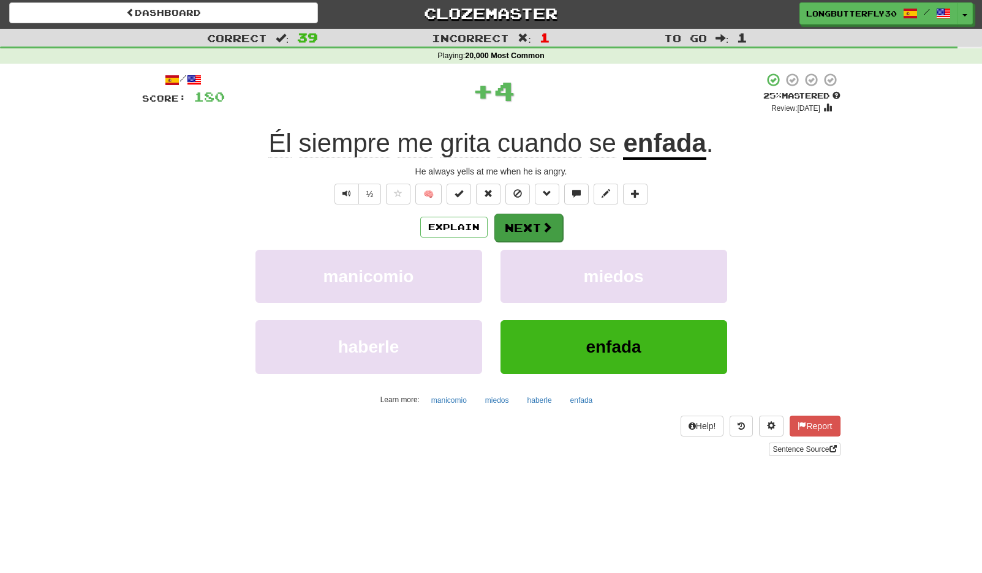
click at [528, 221] on button "Next" at bounding box center [528, 228] width 69 height 28
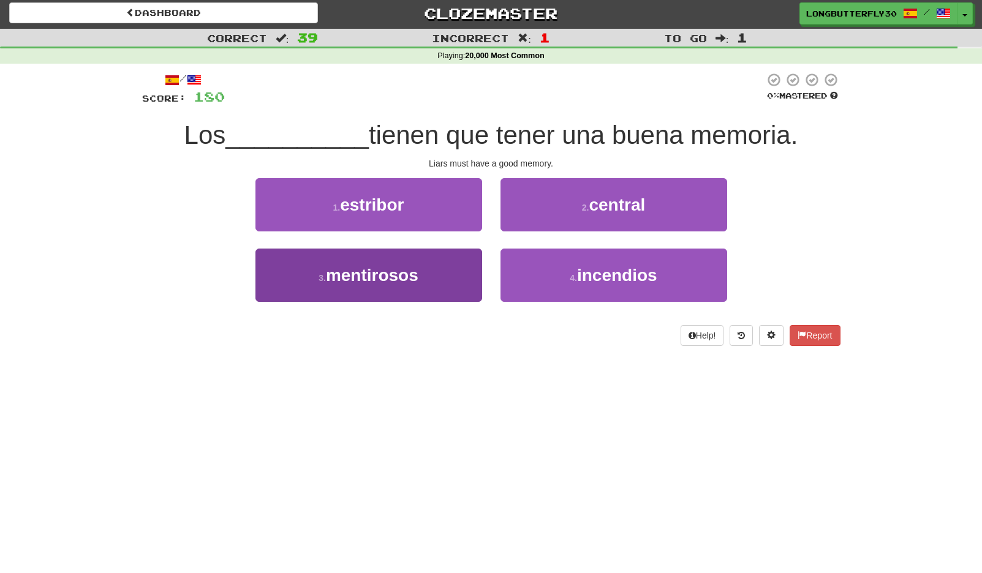
click at [417, 269] on span "mentirosos" at bounding box center [372, 275] width 92 height 19
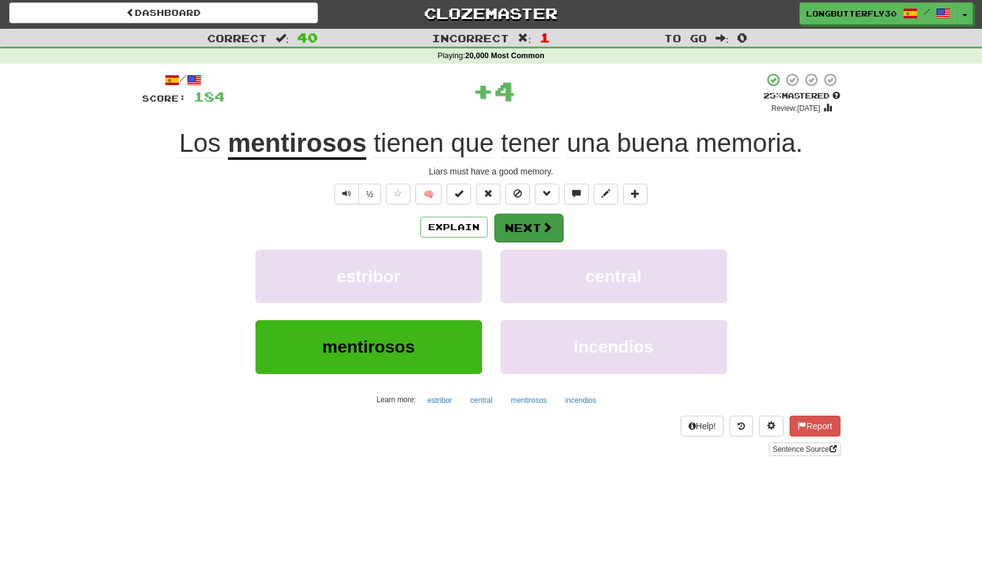
click at [552, 222] on button "Next" at bounding box center [528, 228] width 69 height 28
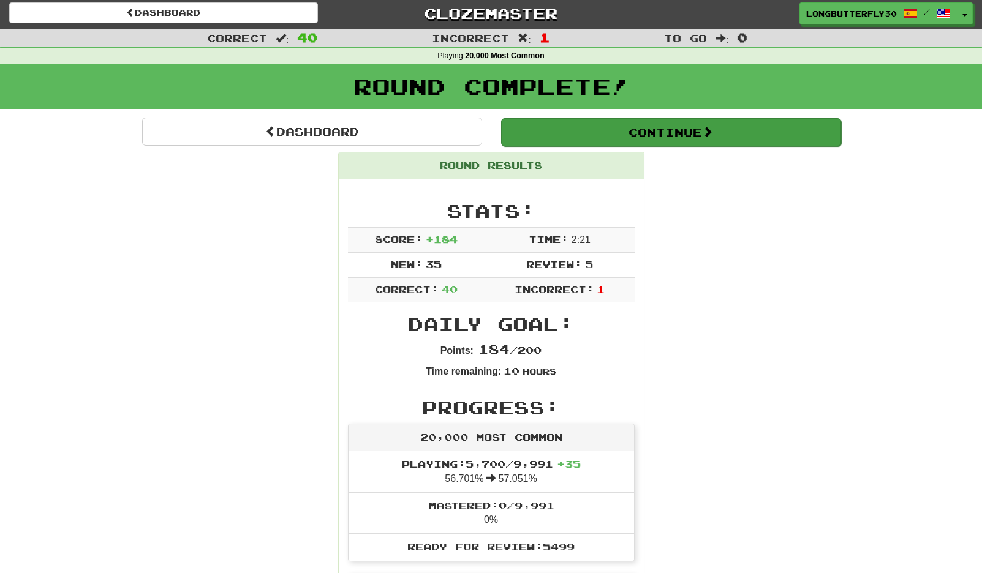
click at [646, 124] on button "Continue" at bounding box center [671, 132] width 340 height 28
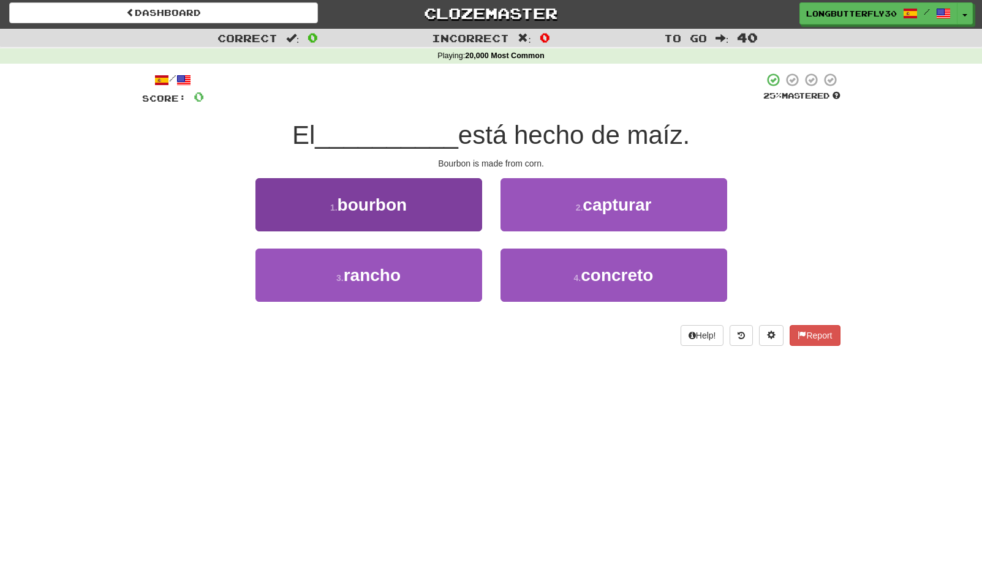
click at [434, 208] on button "1 . bourbon" at bounding box center [368, 204] width 227 height 53
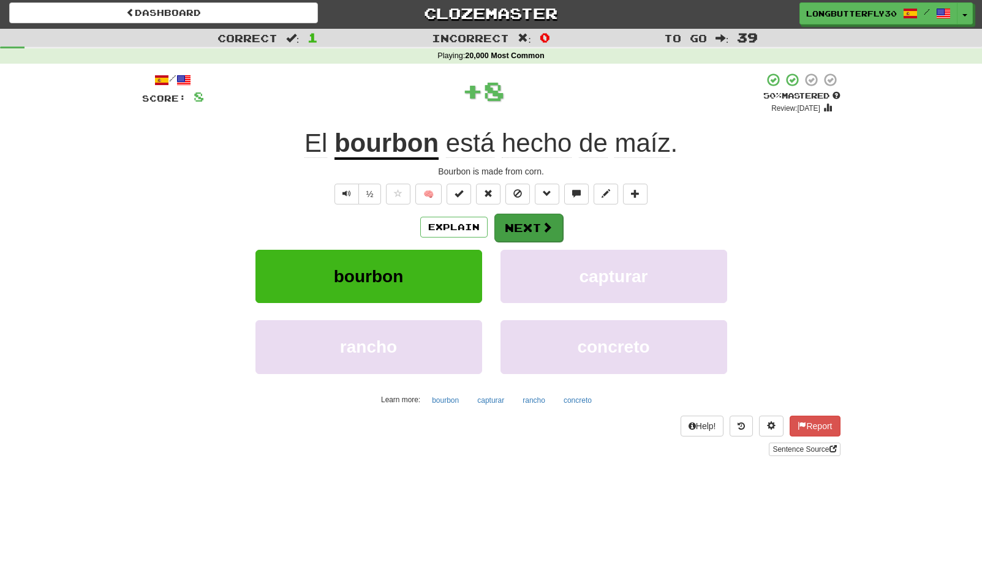
click at [514, 222] on button "Next" at bounding box center [528, 228] width 69 height 28
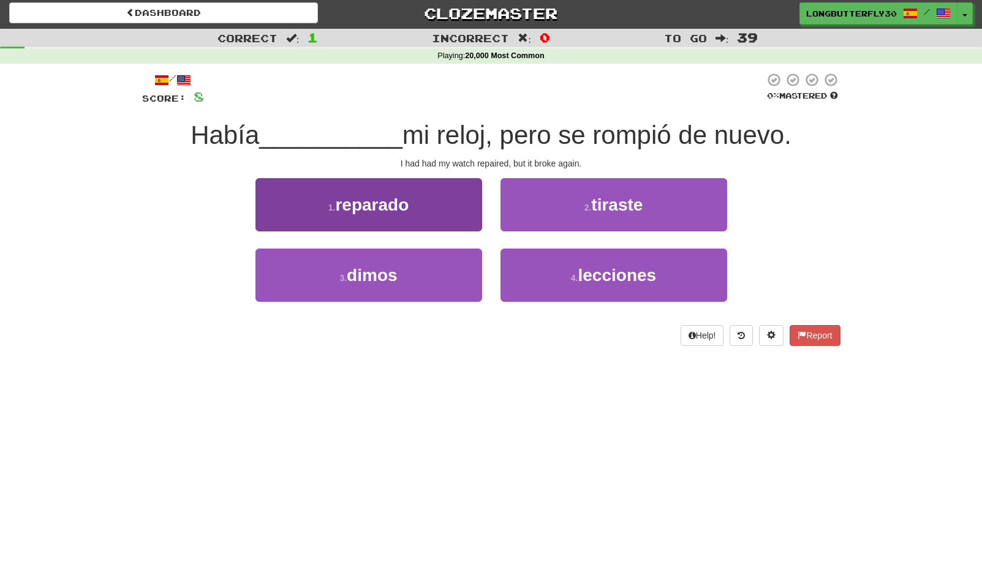
click at [434, 216] on button "1 . reparado" at bounding box center [368, 204] width 227 height 53
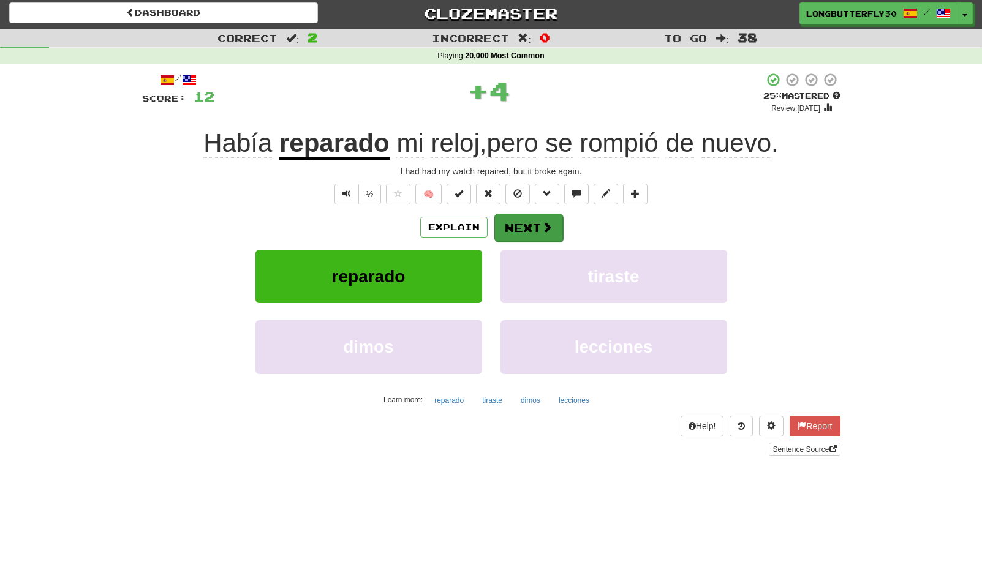
click at [532, 228] on button "Next" at bounding box center [528, 228] width 69 height 28
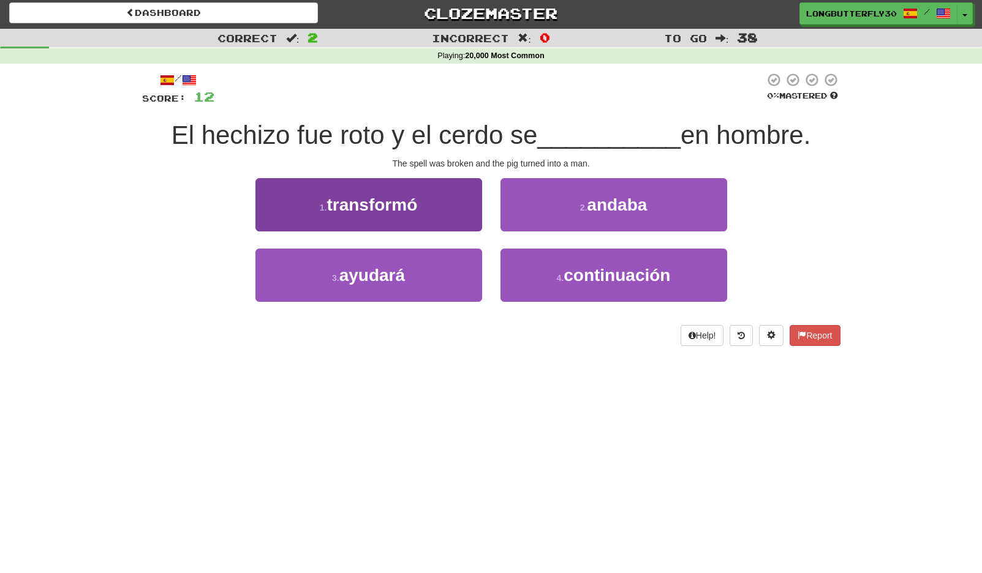
click at [388, 201] on span "transformó" at bounding box center [372, 204] width 91 height 19
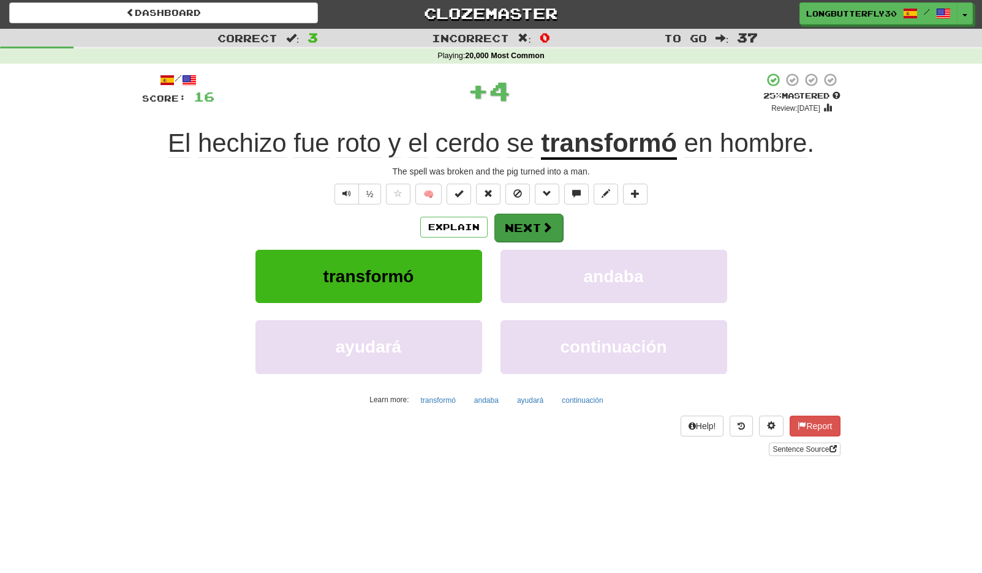
click at [538, 224] on button "Next" at bounding box center [528, 228] width 69 height 28
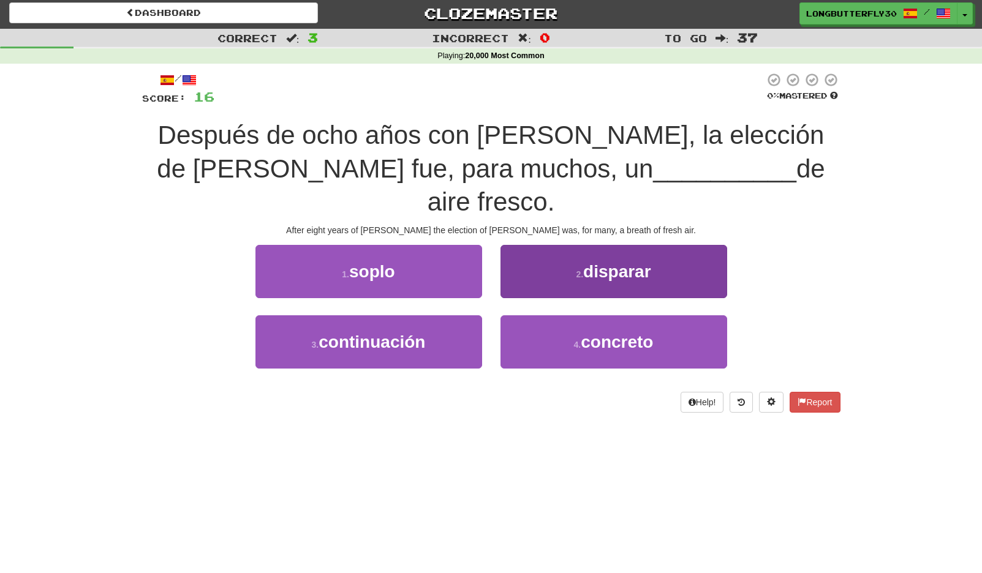
click at [544, 245] on button "2 . disparar" at bounding box center [613, 271] width 227 height 53
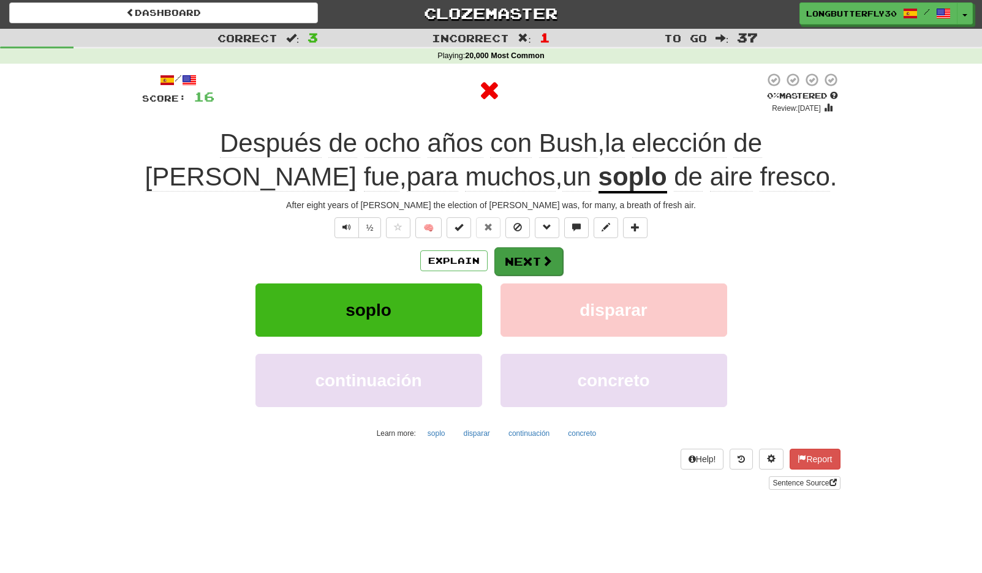
click at [529, 255] on button "Next" at bounding box center [528, 261] width 69 height 28
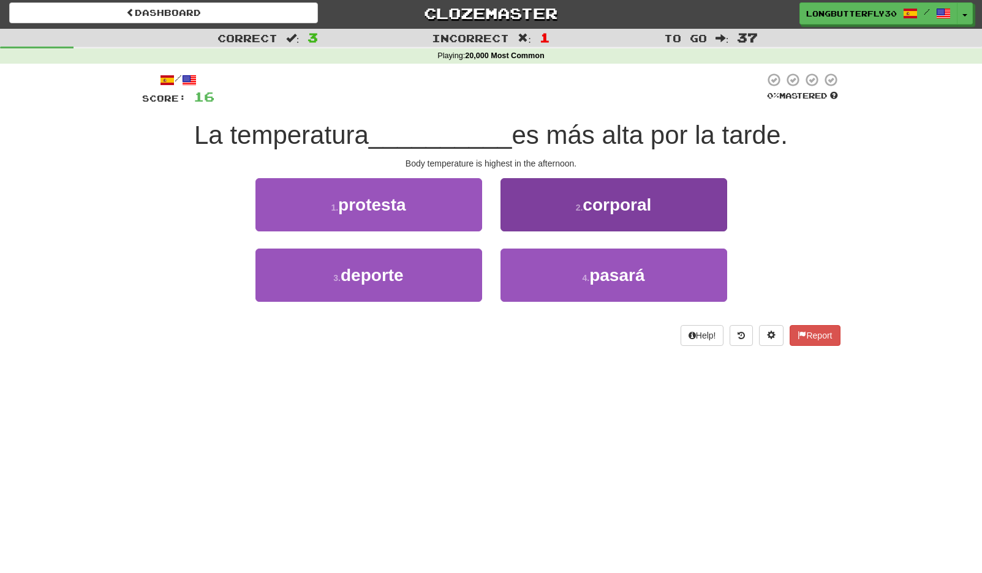
click at [581, 215] on button "2 . corporal" at bounding box center [613, 204] width 227 height 53
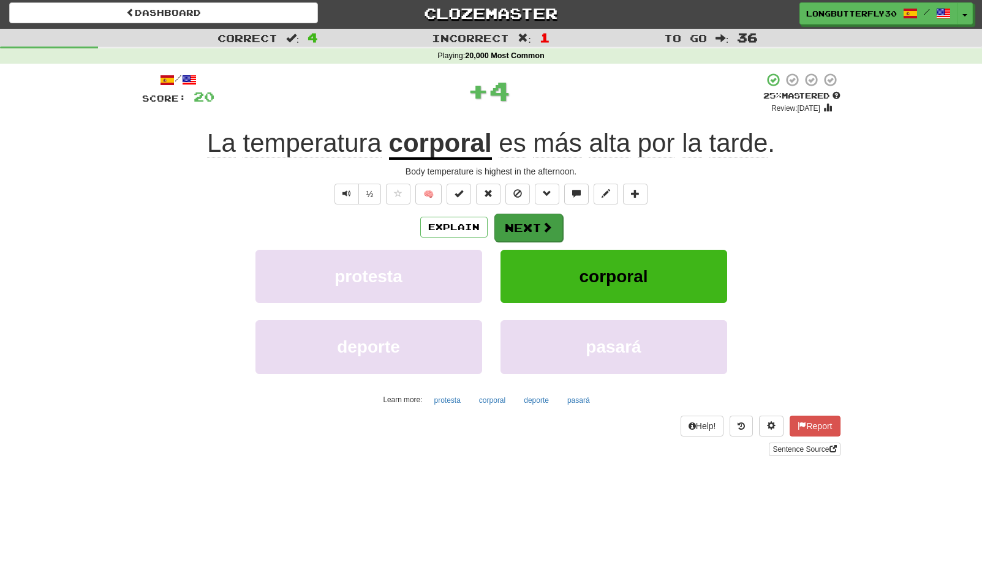
click at [527, 235] on button "Next" at bounding box center [528, 228] width 69 height 28
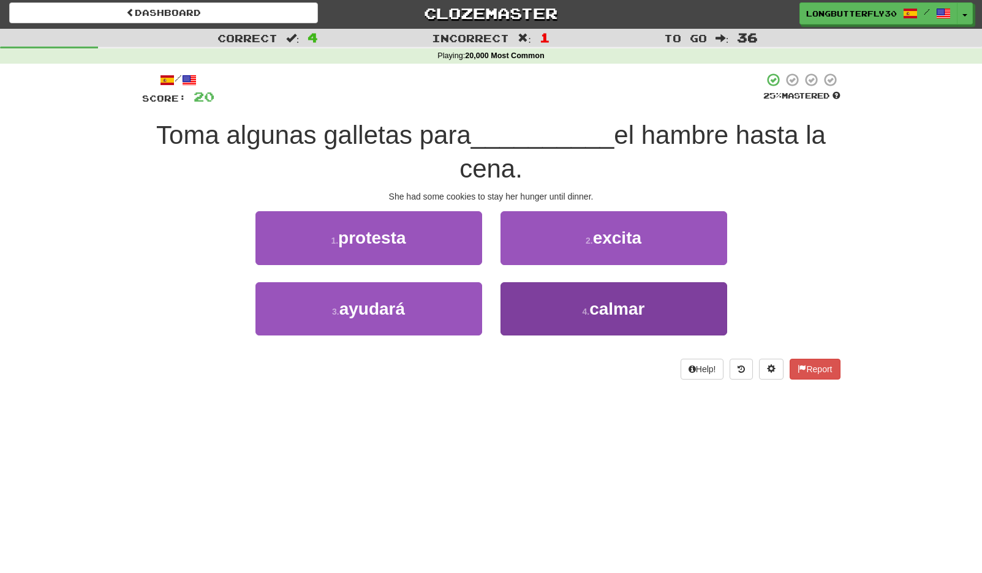
click at [572, 298] on button "4 . calmar" at bounding box center [613, 308] width 227 height 53
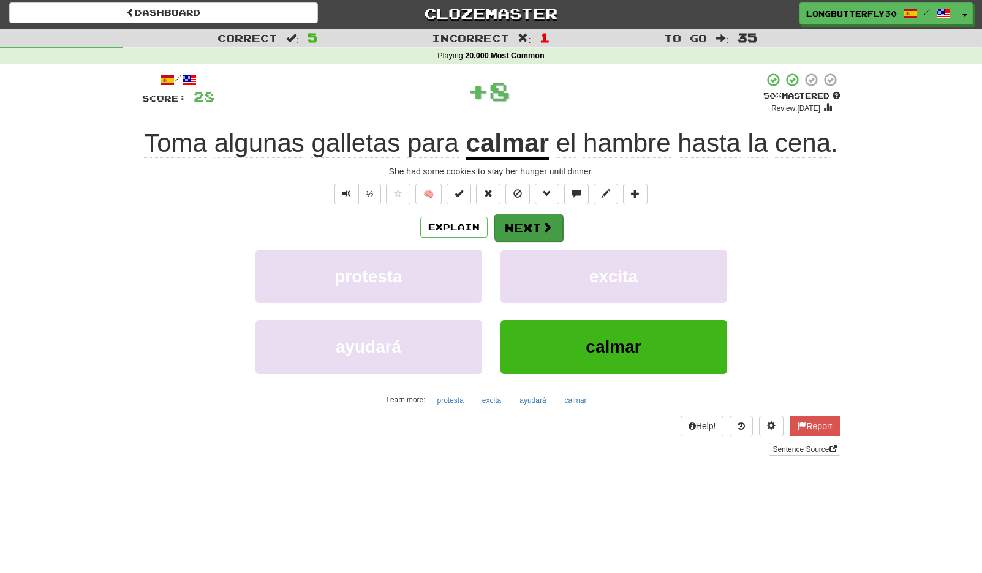
click at [534, 214] on button "Next" at bounding box center [528, 228] width 69 height 28
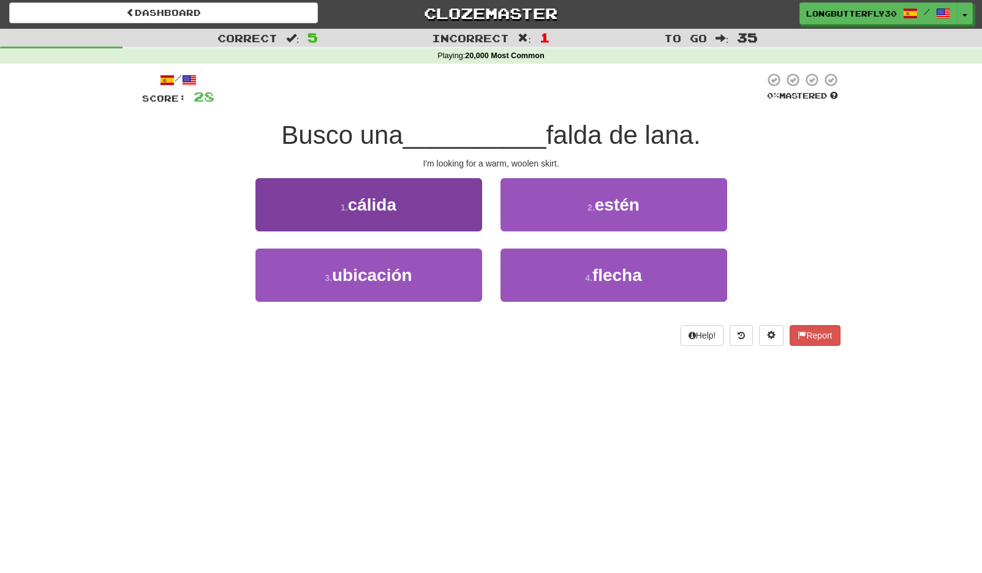
click at [442, 210] on button "1 . cálida" at bounding box center [368, 204] width 227 height 53
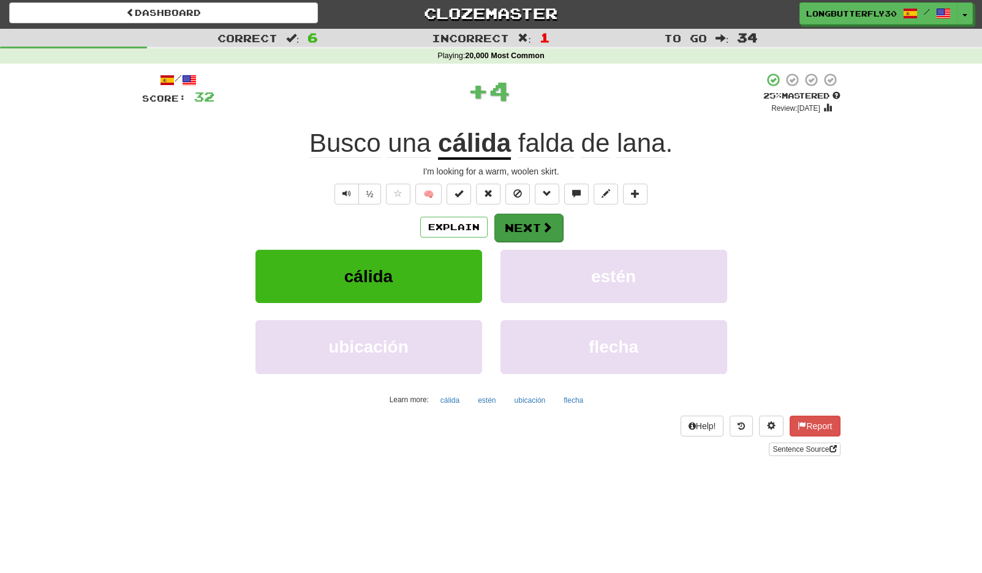
click at [543, 222] on span at bounding box center [547, 227] width 11 height 11
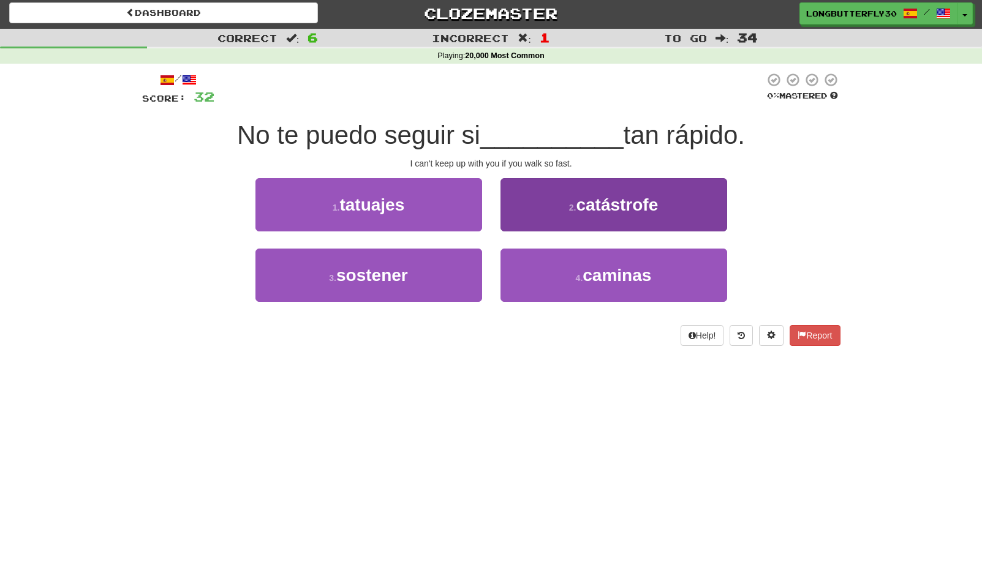
click at [540, 270] on button "4 . caminas" at bounding box center [613, 275] width 227 height 53
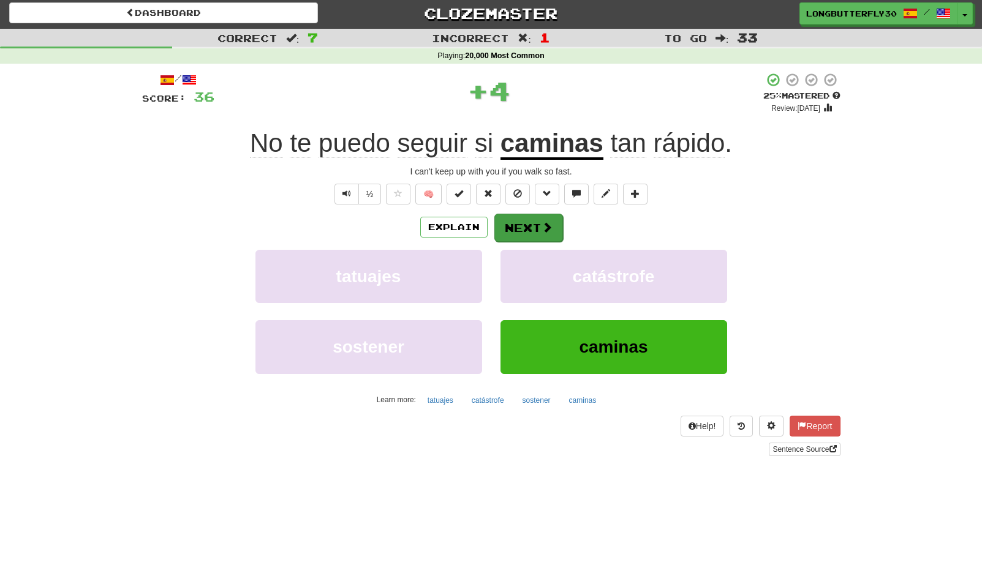
click at [527, 227] on button "Next" at bounding box center [528, 228] width 69 height 28
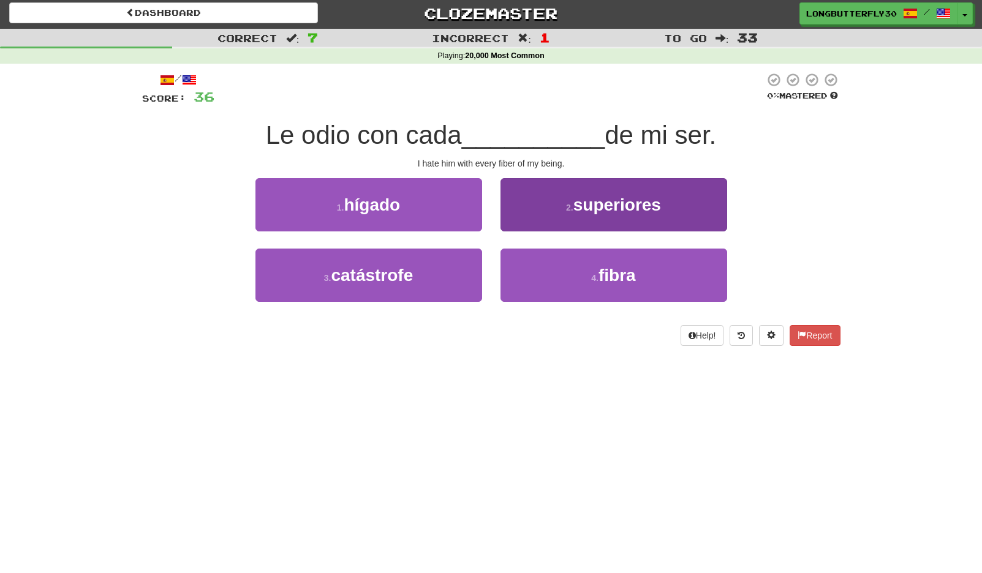
drag, startPoint x: 532, startPoint y: 277, endPoint x: 527, endPoint y: 267, distance: 11.5
click at [530, 270] on button "4 . fibra" at bounding box center [613, 275] width 227 height 53
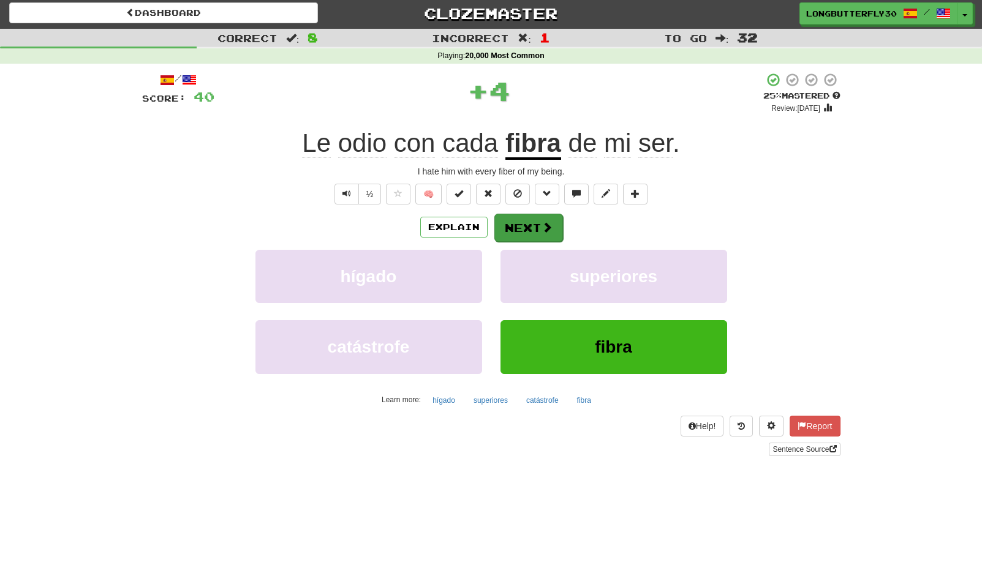
click at [506, 224] on button "Next" at bounding box center [528, 228] width 69 height 28
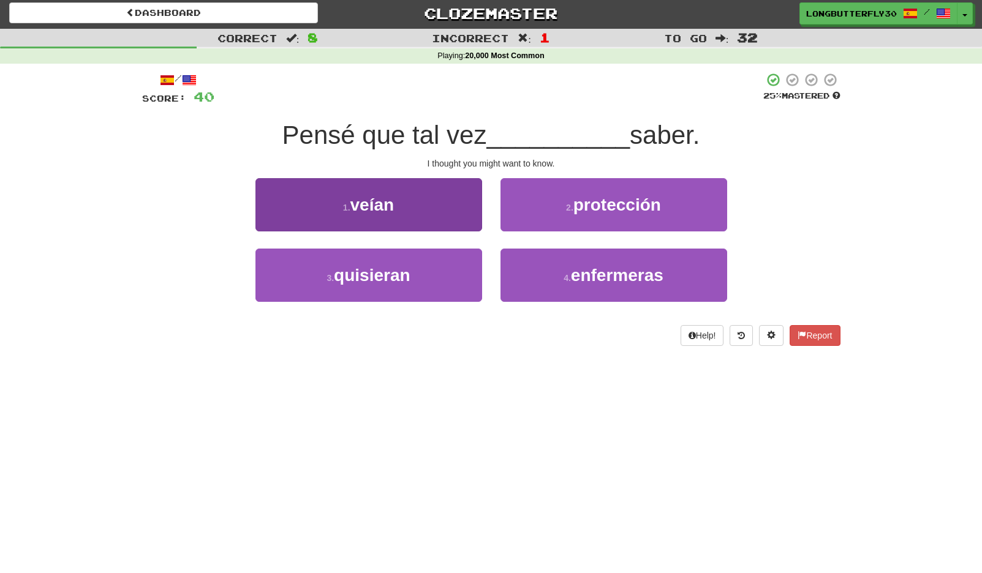
drag, startPoint x: 442, startPoint y: 279, endPoint x: 446, endPoint y: 272, distance: 7.7
click at [442, 279] on button "3 . quisieran" at bounding box center [368, 275] width 227 height 53
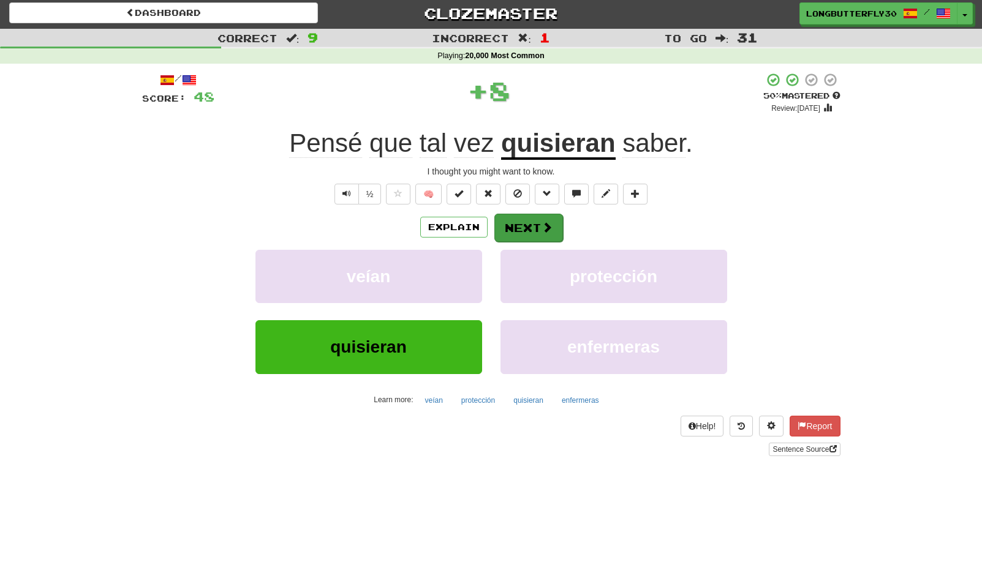
click at [523, 225] on button "Next" at bounding box center [528, 228] width 69 height 28
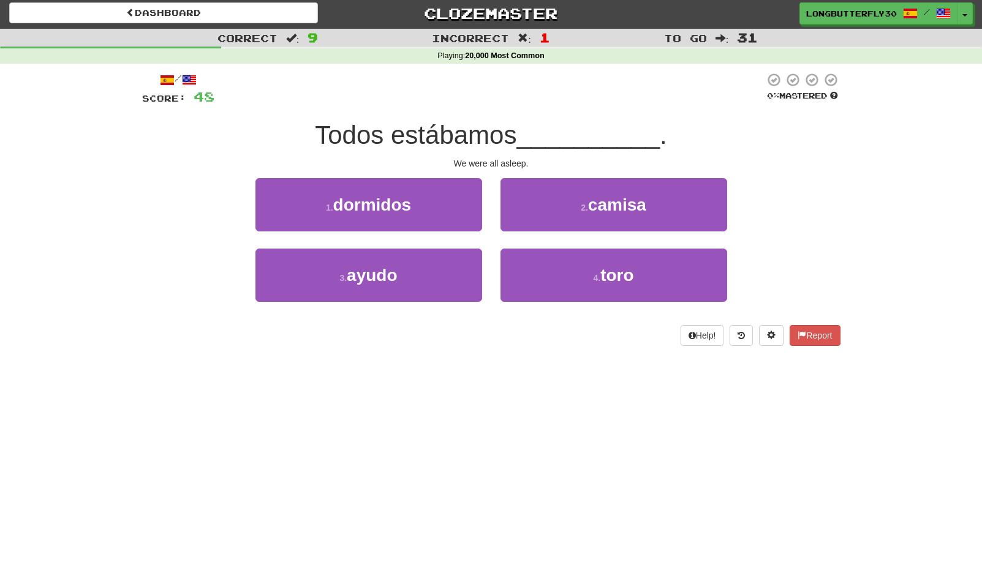
click at [393, 210] on span "dormidos" at bounding box center [372, 204] width 78 height 19
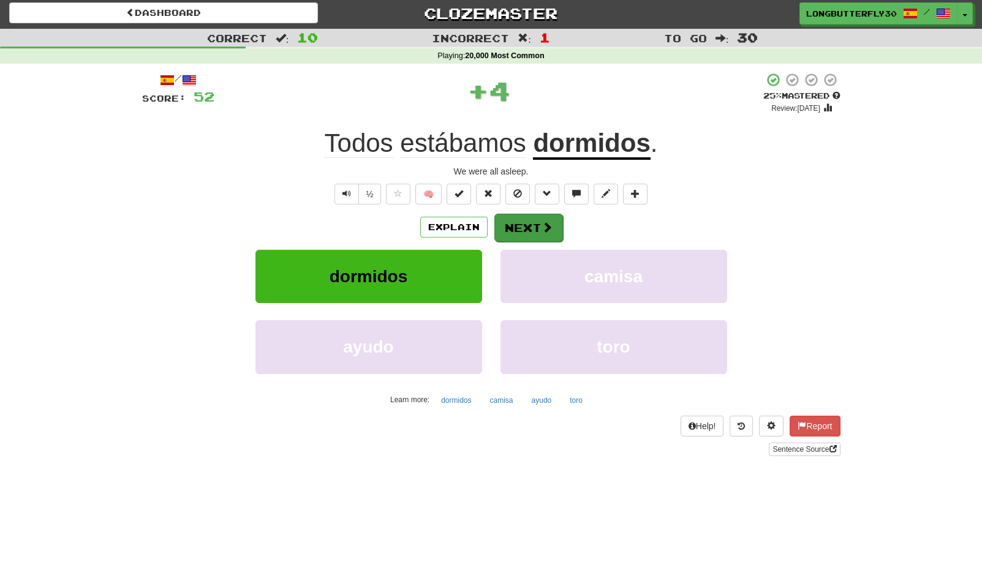
click at [514, 224] on button "Next" at bounding box center [528, 228] width 69 height 28
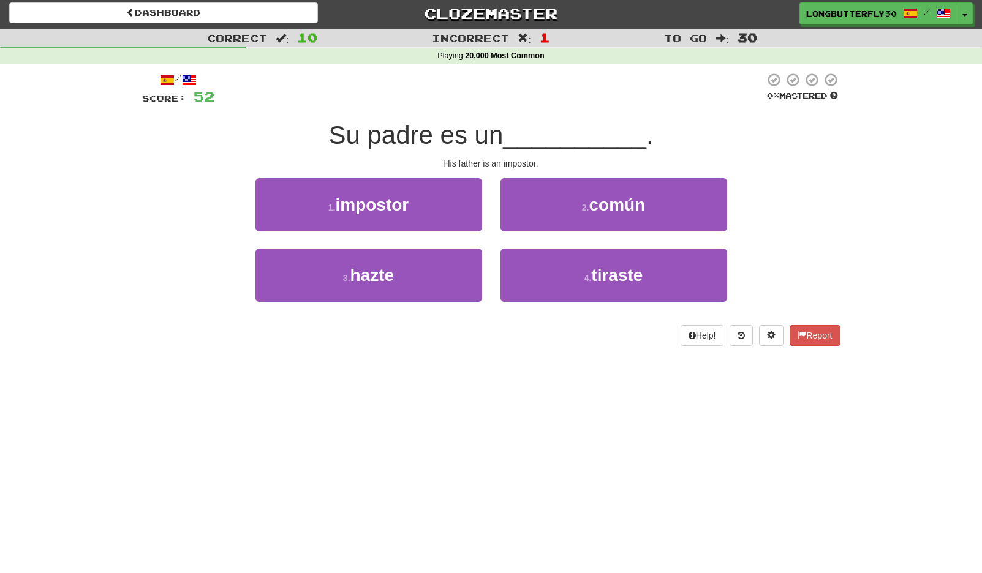
click at [411, 202] on button "1 . impostor" at bounding box center [368, 204] width 227 height 53
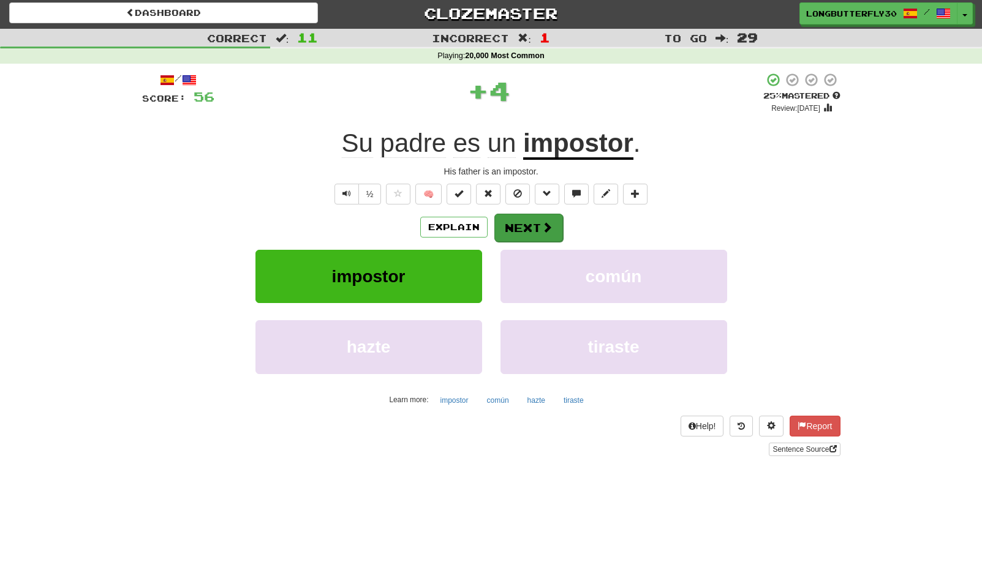
click at [523, 228] on button "Next" at bounding box center [528, 228] width 69 height 28
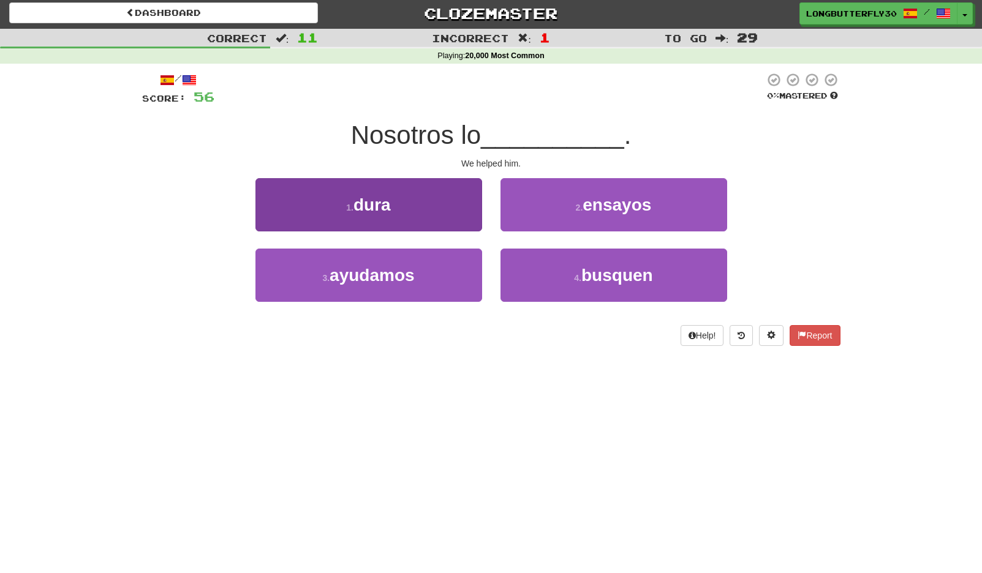
drag, startPoint x: 388, startPoint y: 268, endPoint x: 392, endPoint y: 263, distance: 6.5
click at [388, 268] on span "ayudamos" at bounding box center [372, 275] width 85 height 19
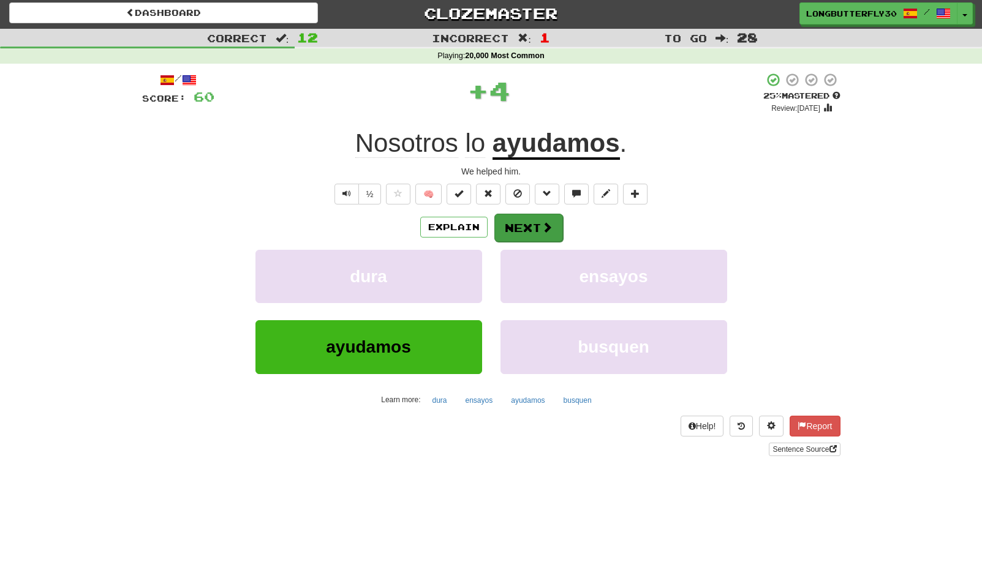
click at [514, 223] on button "Next" at bounding box center [528, 228] width 69 height 28
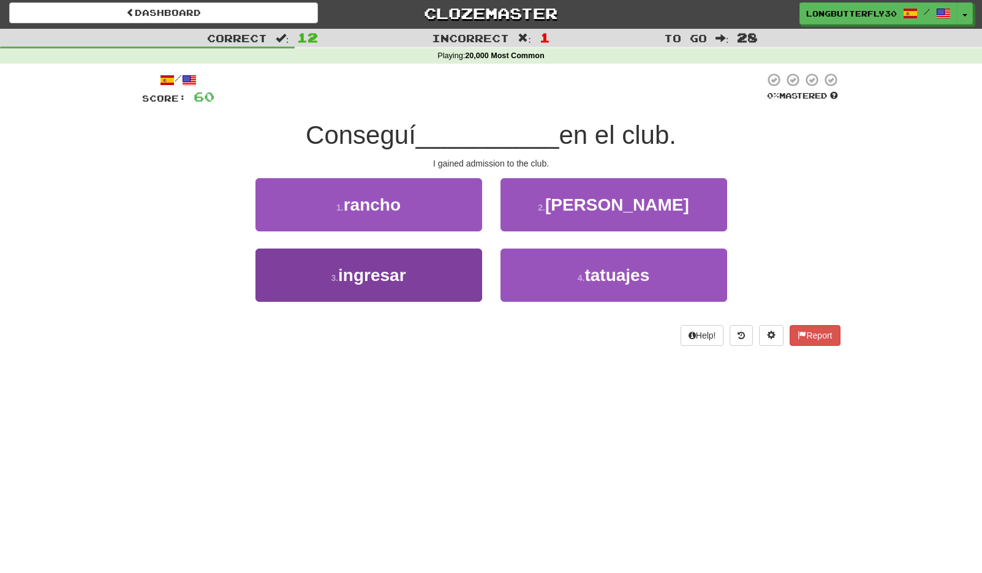
click at [436, 273] on button "3 . ingresar" at bounding box center [368, 275] width 227 height 53
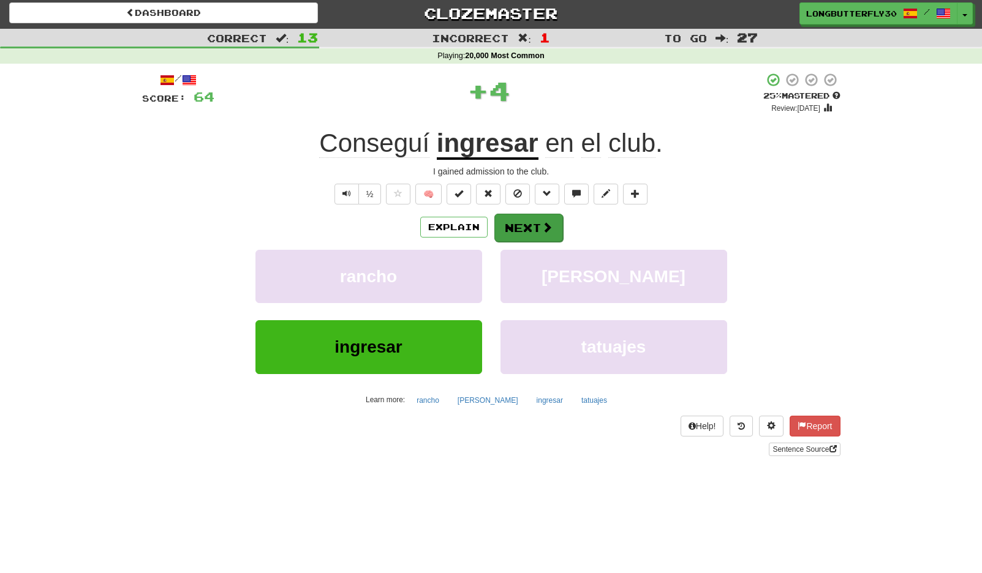
click at [526, 228] on button "Next" at bounding box center [528, 228] width 69 height 28
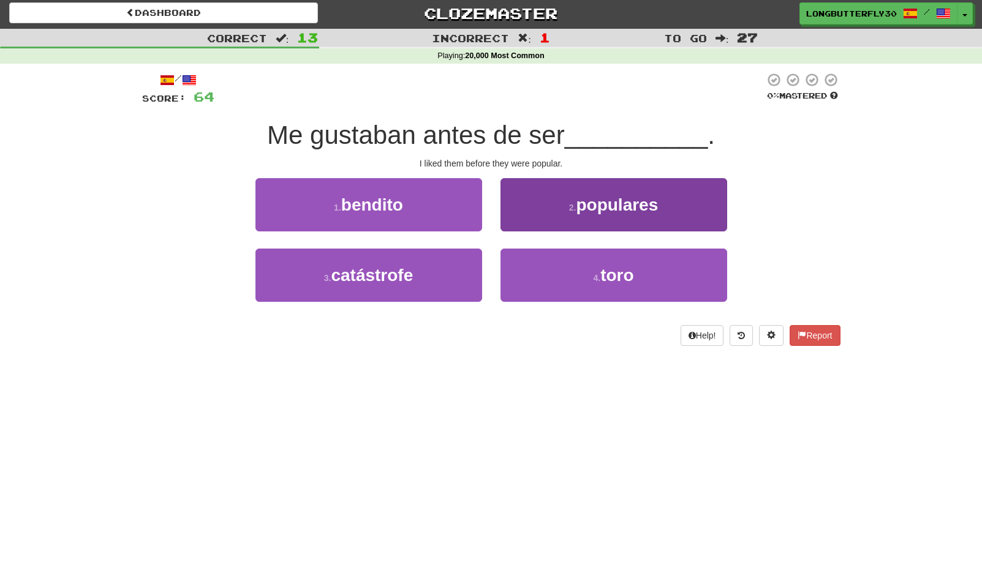
click at [597, 195] on span "populares" at bounding box center [617, 204] width 82 height 19
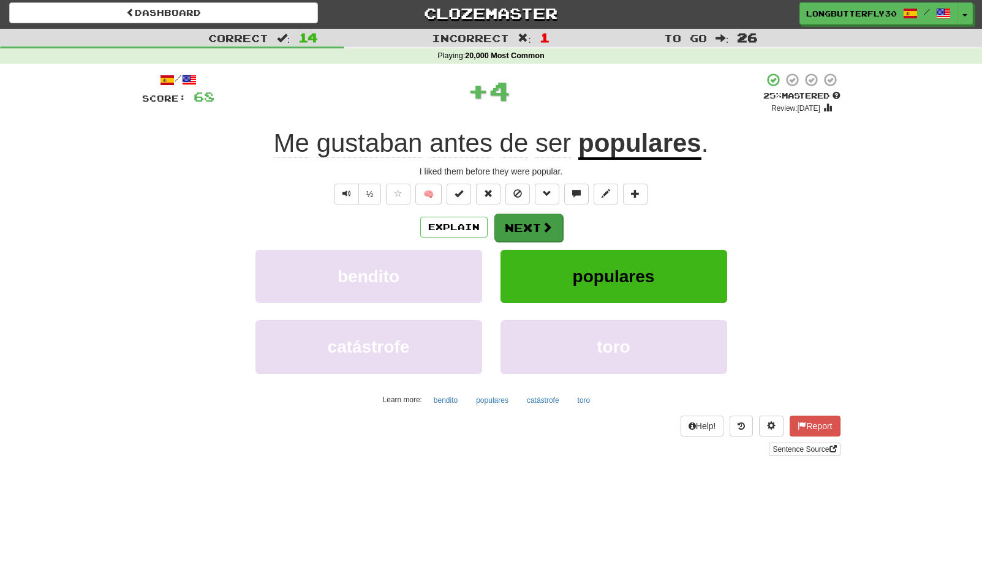
click at [537, 223] on button "Next" at bounding box center [528, 228] width 69 height 28
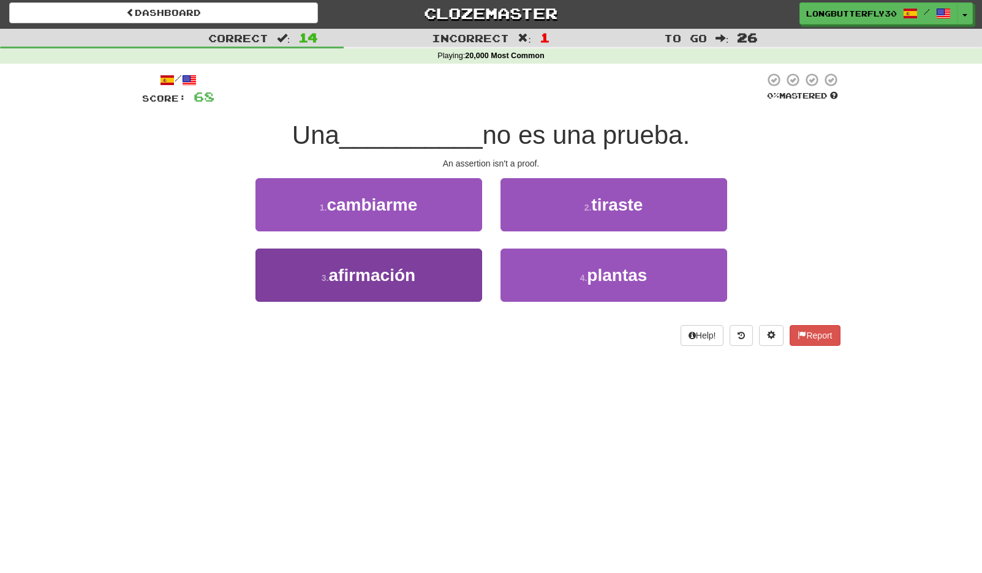
click at [434, 265] on button "3 . afirmación" at bounding box center [368, 275] width 227 height 53
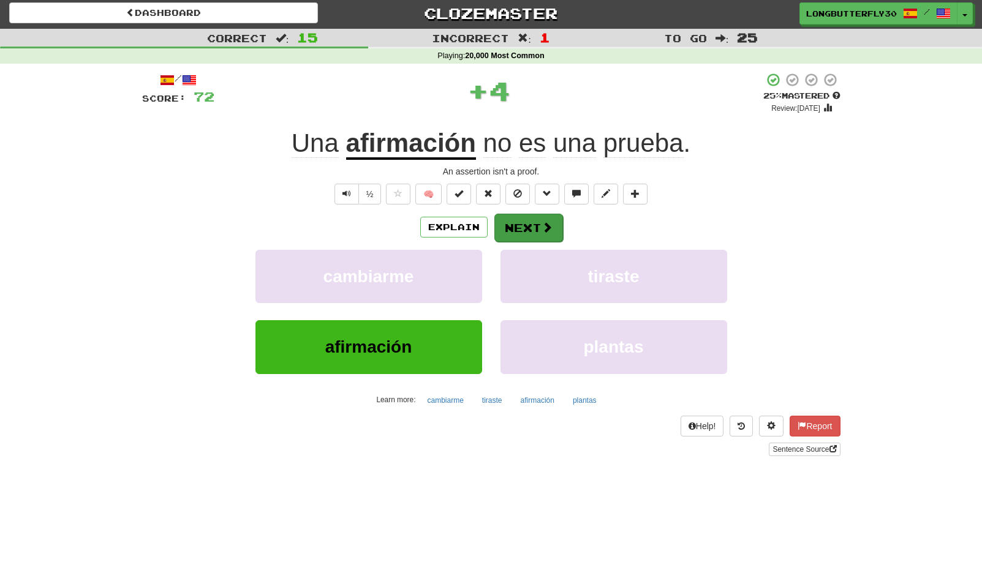
click at [538, 228] on button "Next" at bounding box center [528, 228] width 69 height 28
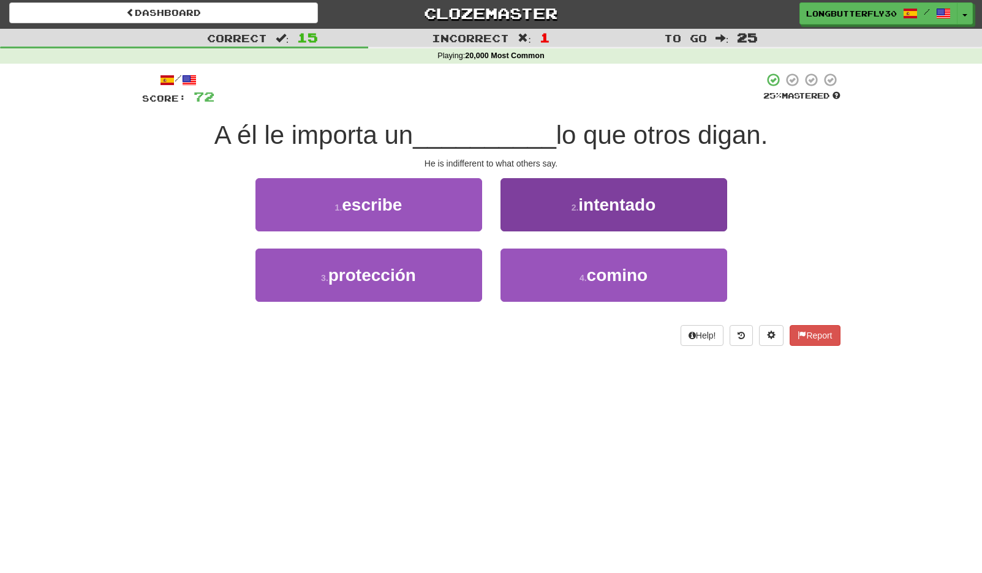
drag, startPoint x: 574, startPoint y: 210, endPoint x: 541, endPoint y: 198, distance: 35.1
click at [541, 198] on button "2 . intentado" at bounding box center [613, 204] width 227 height 53
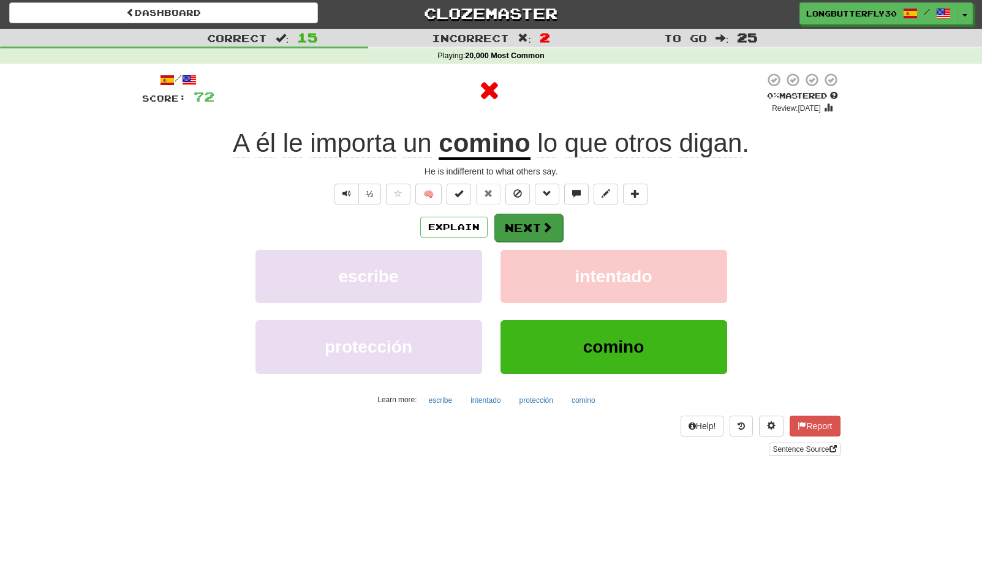
click at [531, 222] on button "Next" at bounding box center [528, 228] width 69 height 28
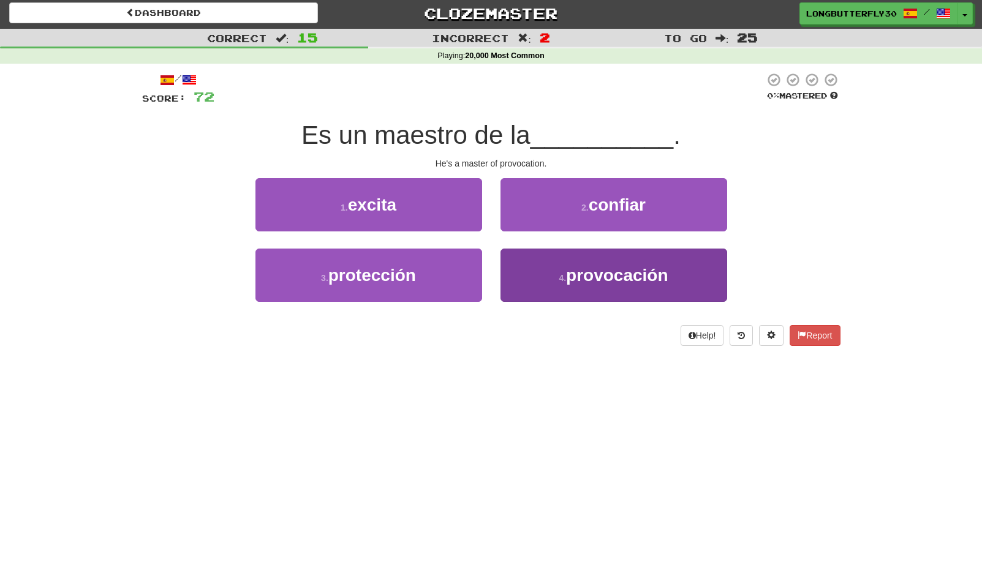
click at [535, 264] on button "4 . provocación" at bounding box center [613, 275] width 227 height 53
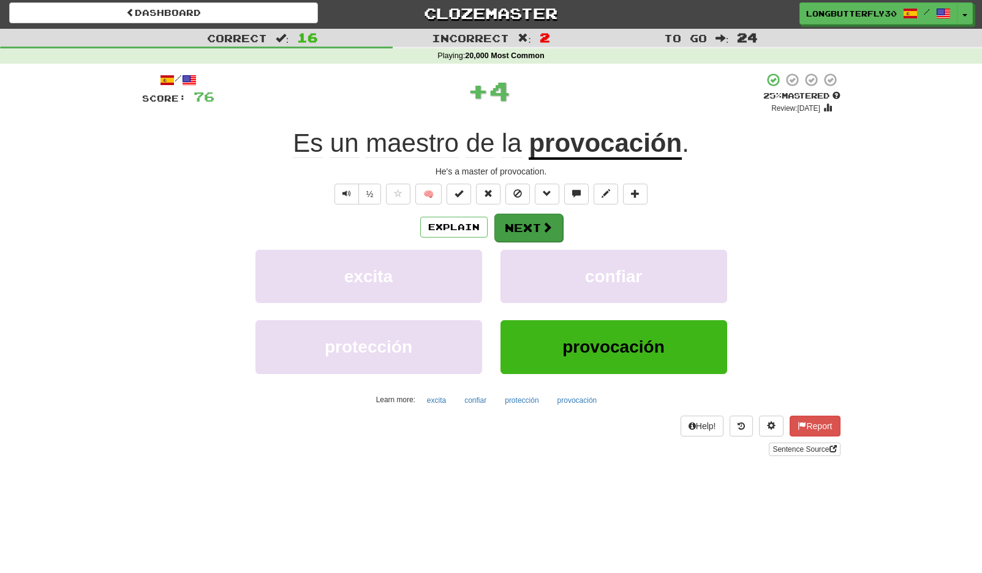
click at [524, 232] on button "Next" at bounding box center [528, 228] width 69 height 28
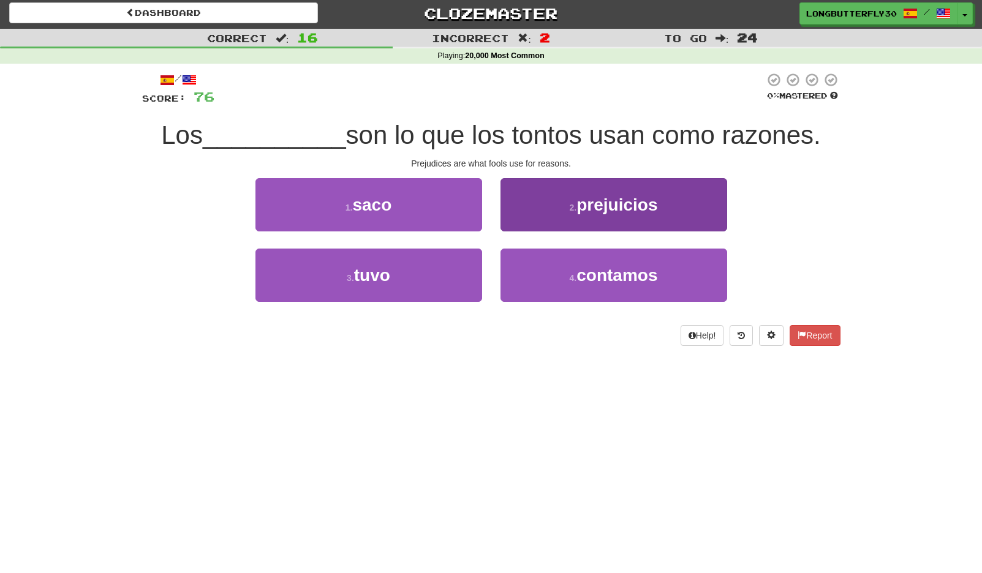
click at [578, 205] on span "prejuicios" at bounding box center [616, 204] width 81 height 19
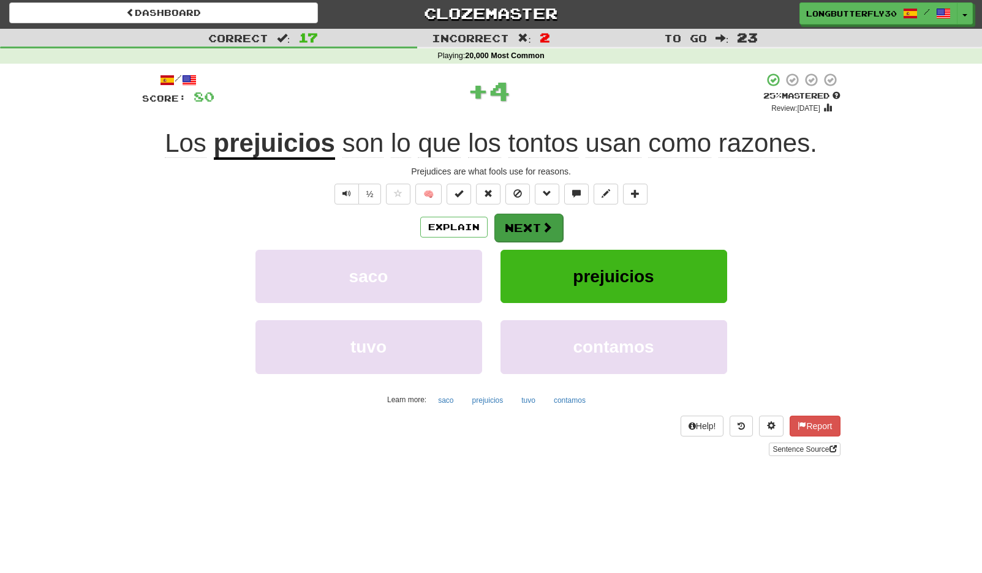
click at [513, 222] on button "Next" at bounding box center [528, 228] width 69 height 28
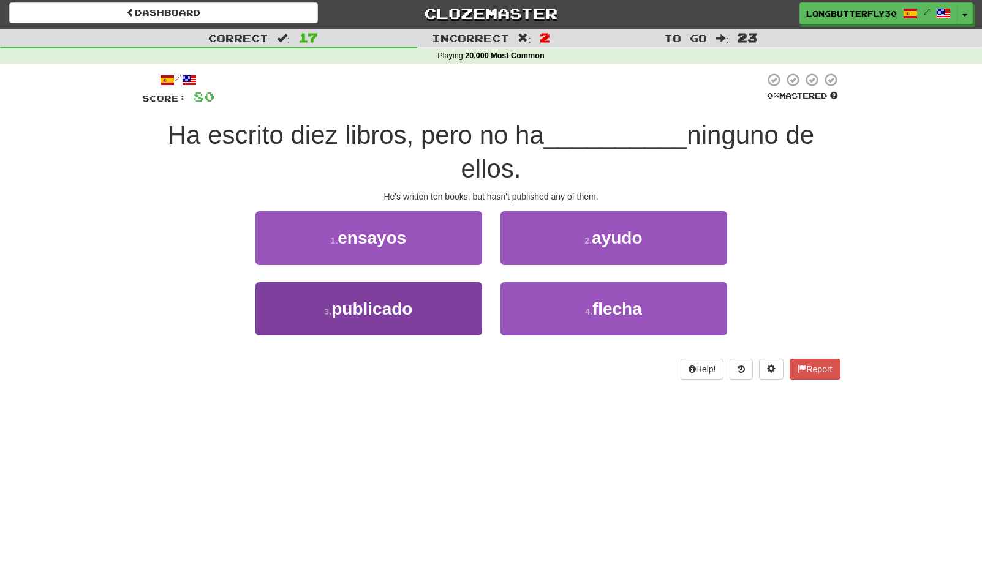
click at [436, 308] on button "3 . publicado" at bounding box center [368, 308] width 227 height 53
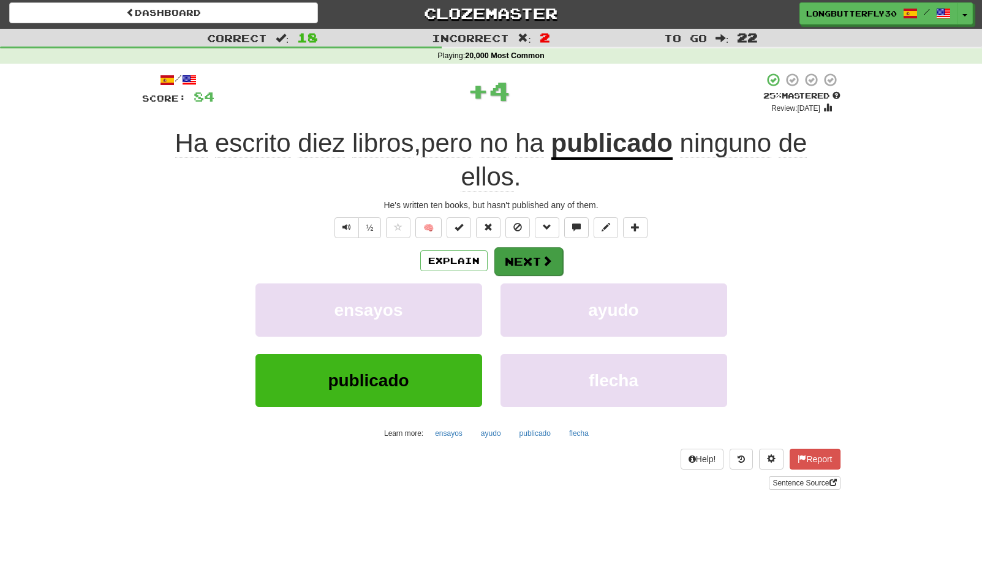
click at [527, 255] on button "Next" at bounding box center [528, 261] width 69 height 28
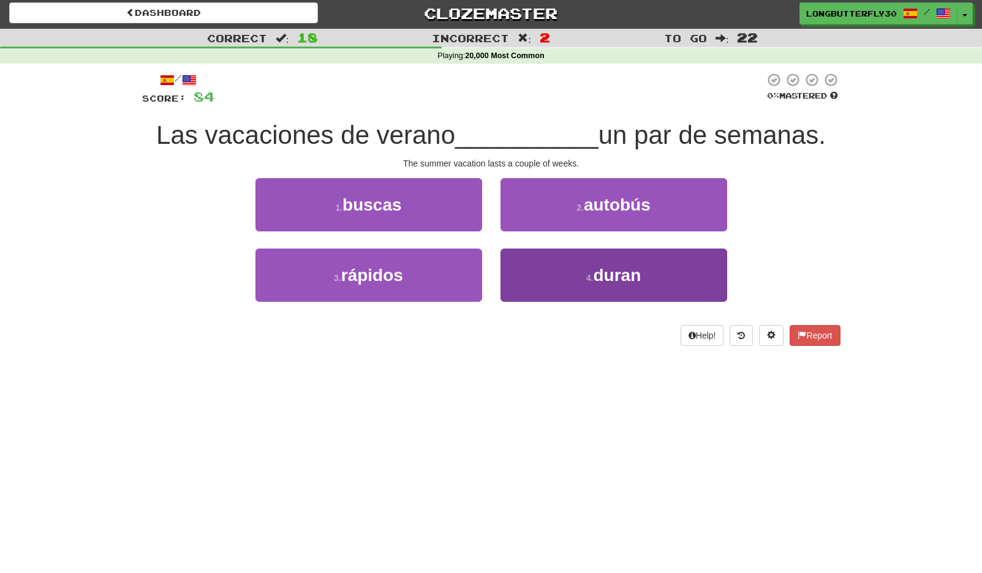
click at [583, 270] on button "4 . duran" at bounding box center [613, 275] width 227 height 53
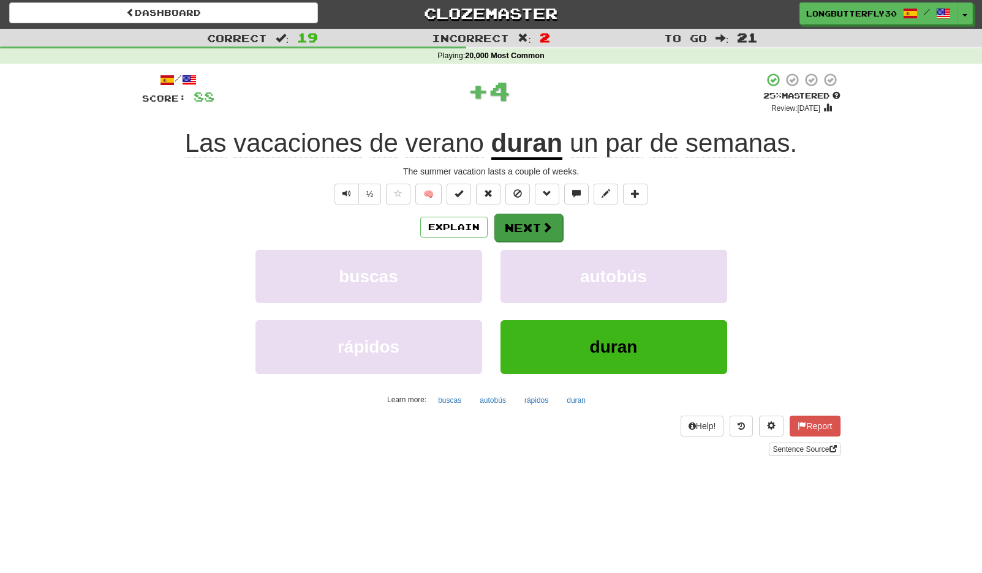
click at [549, 225] on span at bounding box center [547, 227] width 11 height 11
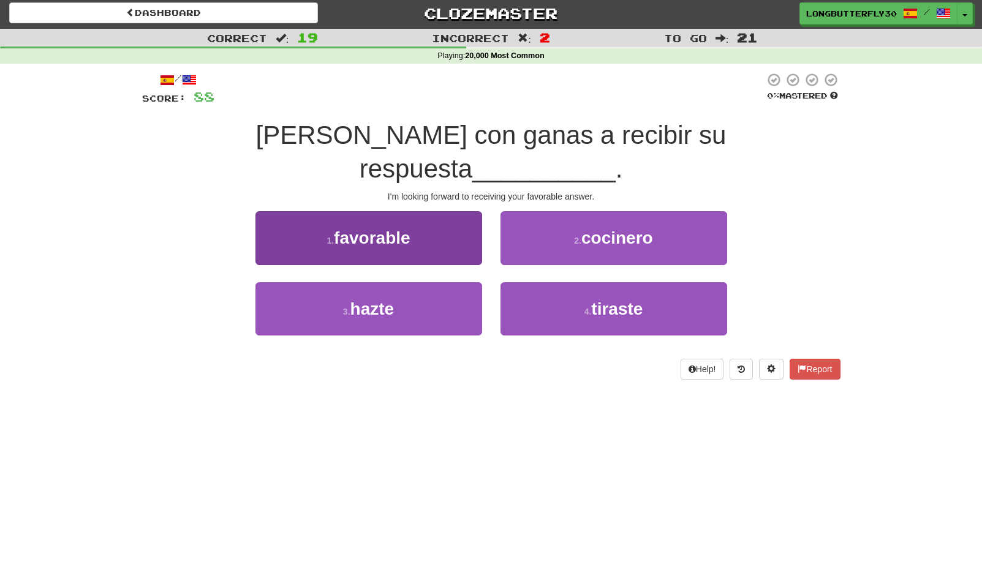
click at [419, 211] on button "1 . favorable" at bounding box center [368, 237] width 227 height 53
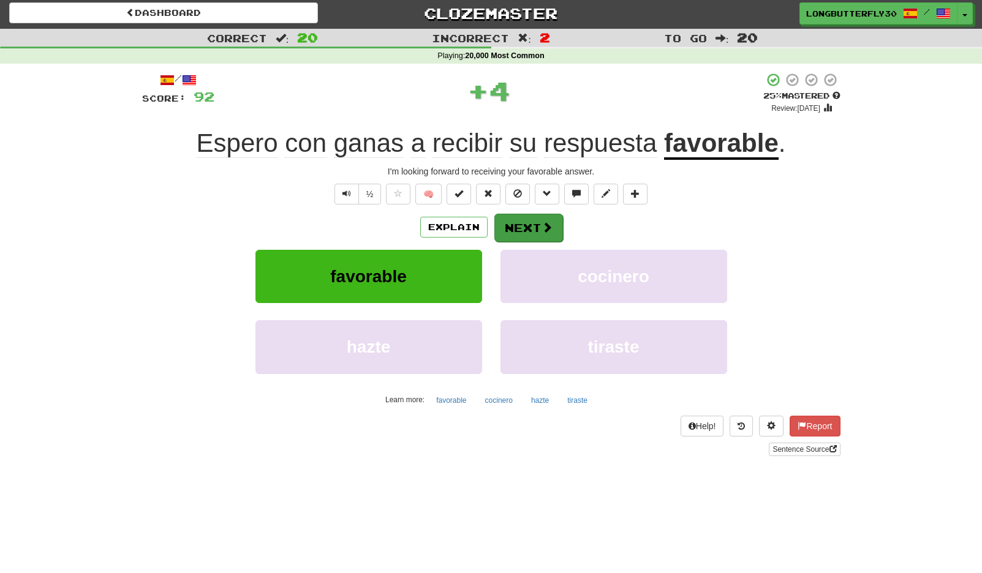
click at [534, 227] on button "Next" at bounding box center [528, 228] width 69 height 28
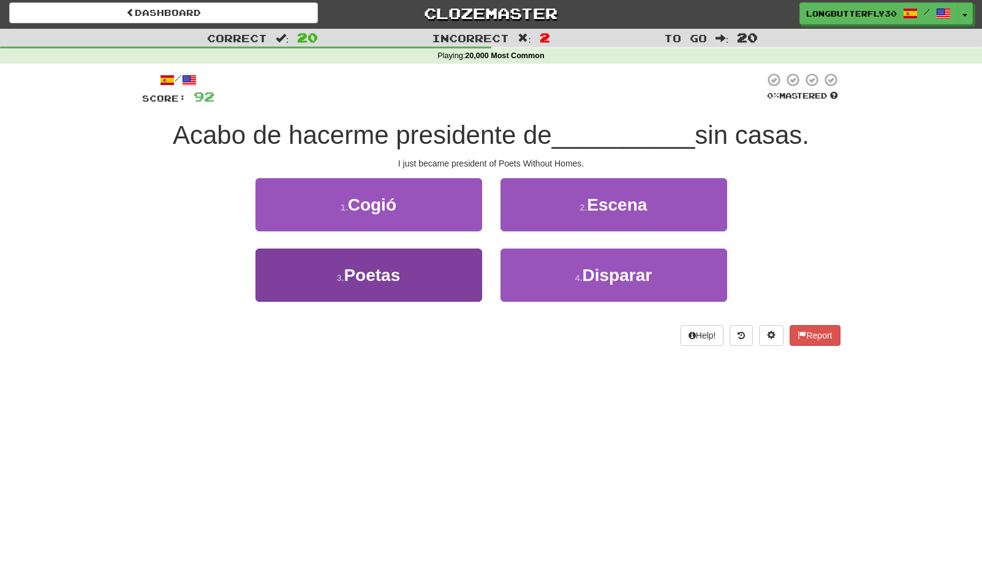
click at [406, 274] on button "3 . Poetas" at bounding box center [368, 275] width 227 height 53
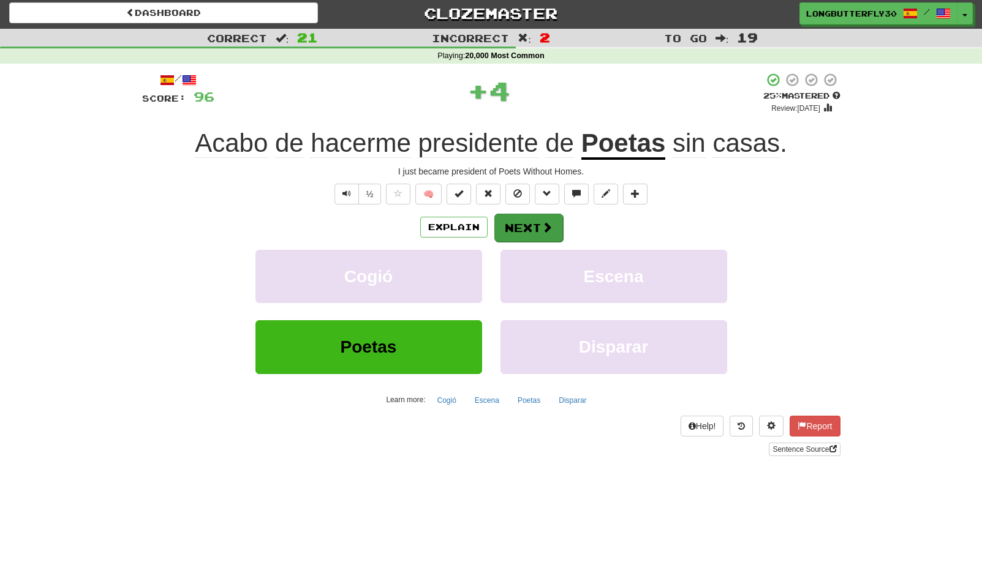
click at [542, 216] on button "Next" at bounding box center [528, 228] width 69 height 28
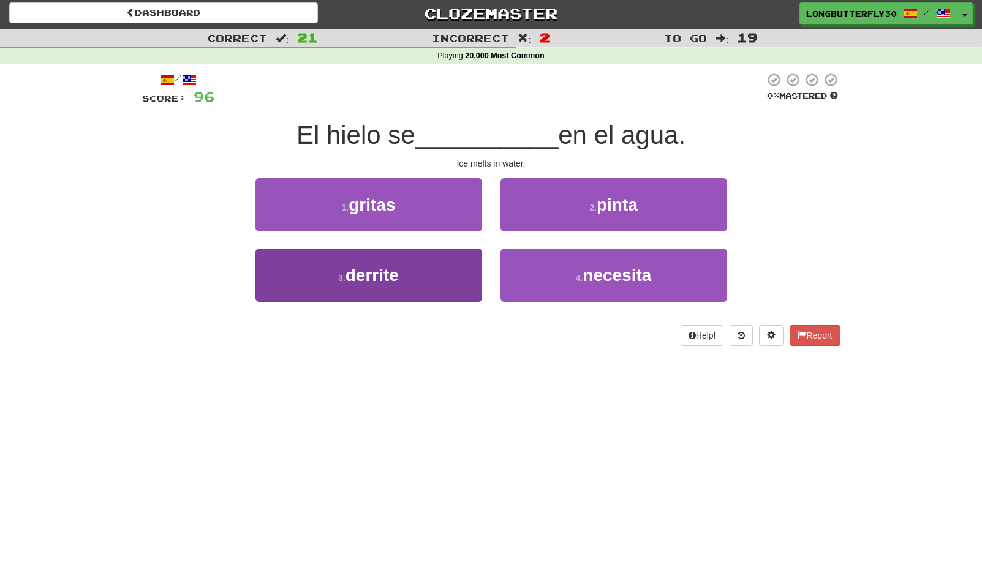
click at [397, 272] on span "derrite" at bounding box center [371, 275] width 53 height 19
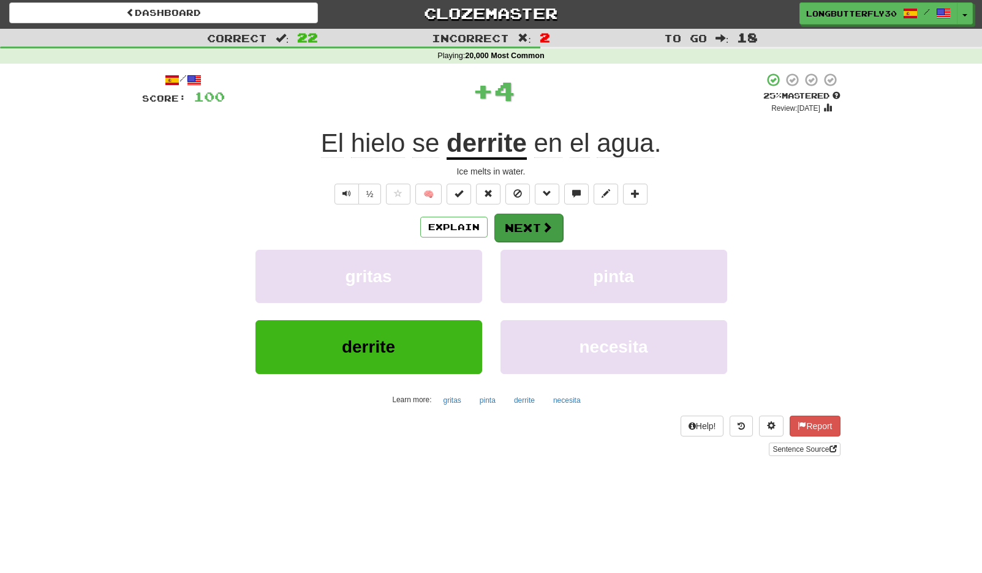
click at [542, 224] on span at bounding box center [547, 227] width 11 height 11
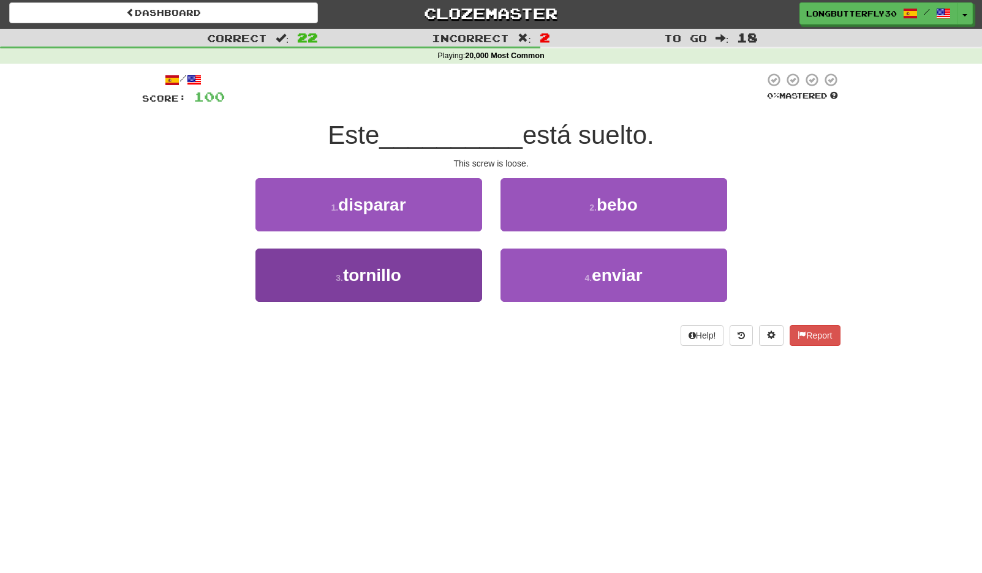
click at [396, 273] on span "tornillo" at bounding box center [372, 275] width 58 height 19
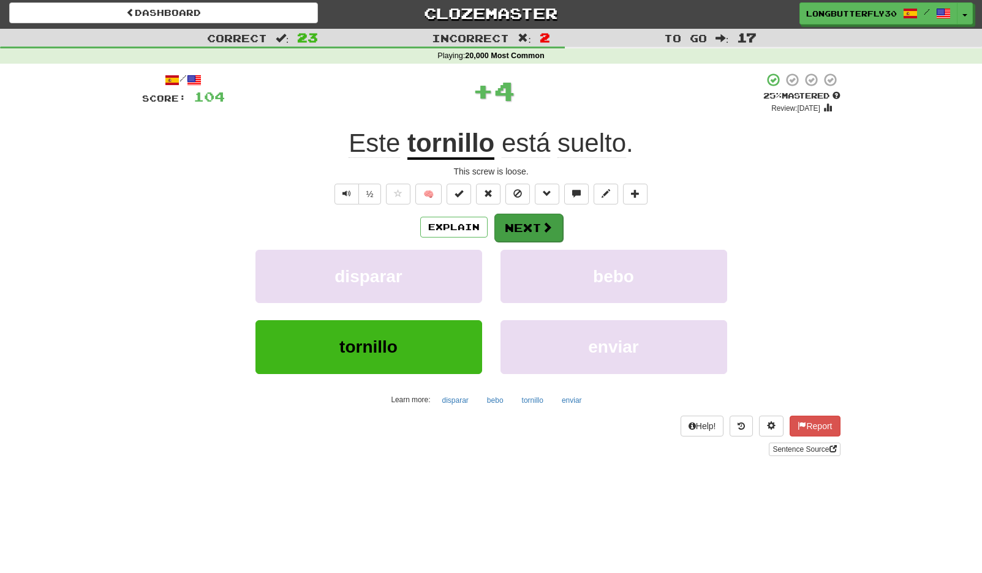
click at [529, 223] on button "Next" at bounding box center [528, 228] width 69 height 28
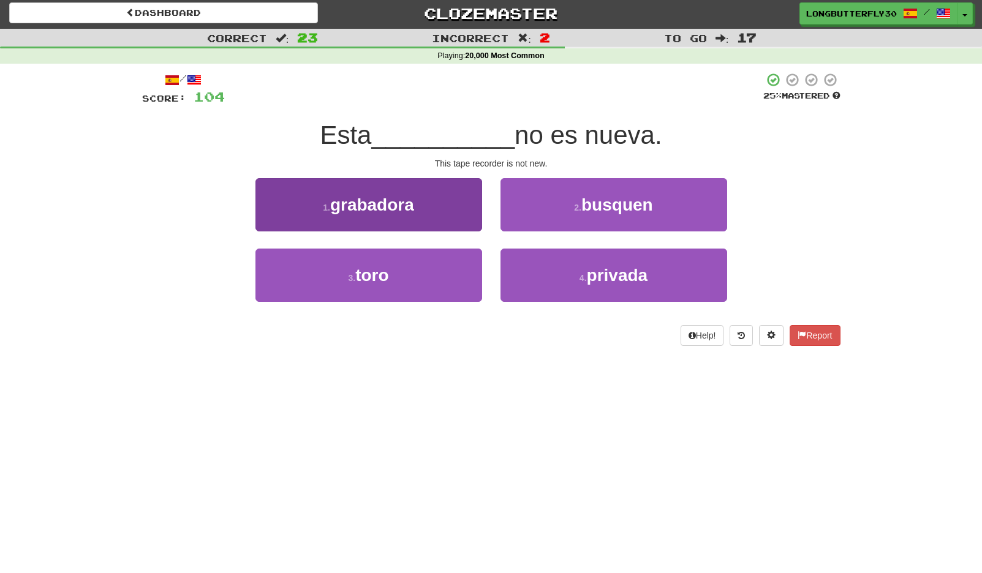
click at [428, 216] on button "1 . grabadora" at bounding box center [368, 204] width 227 height 53
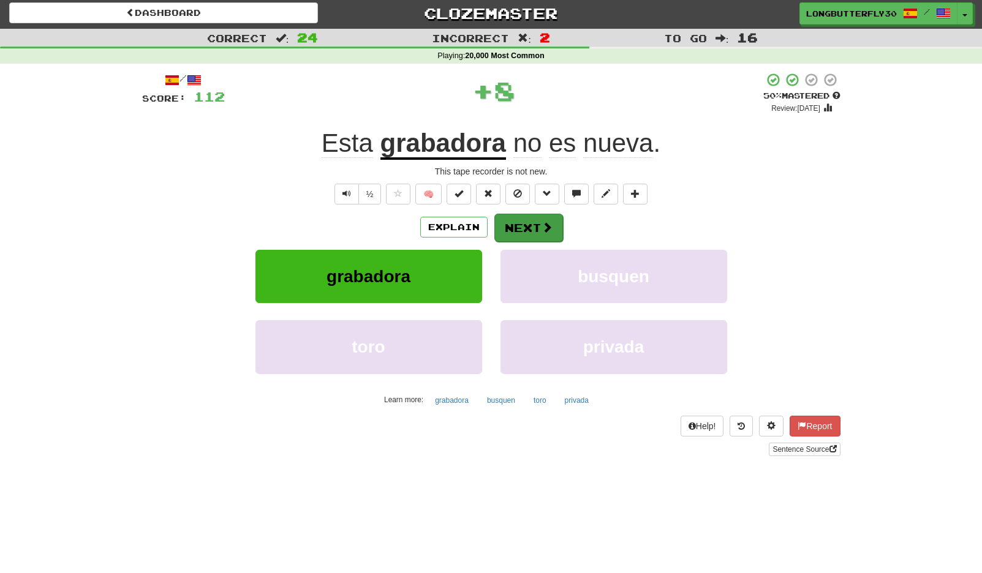
click at [539, 224] on button "Next" at bounding box center [528, 228] width 69 height 28
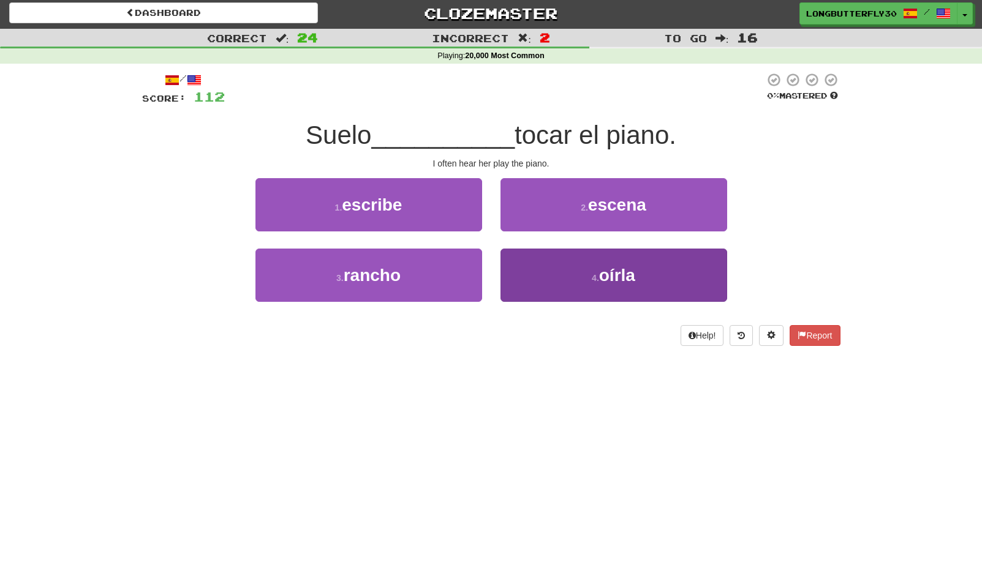
click at [587, 267] on button "4 . oírla" at bounding box center [613, 275] width 227 height 53
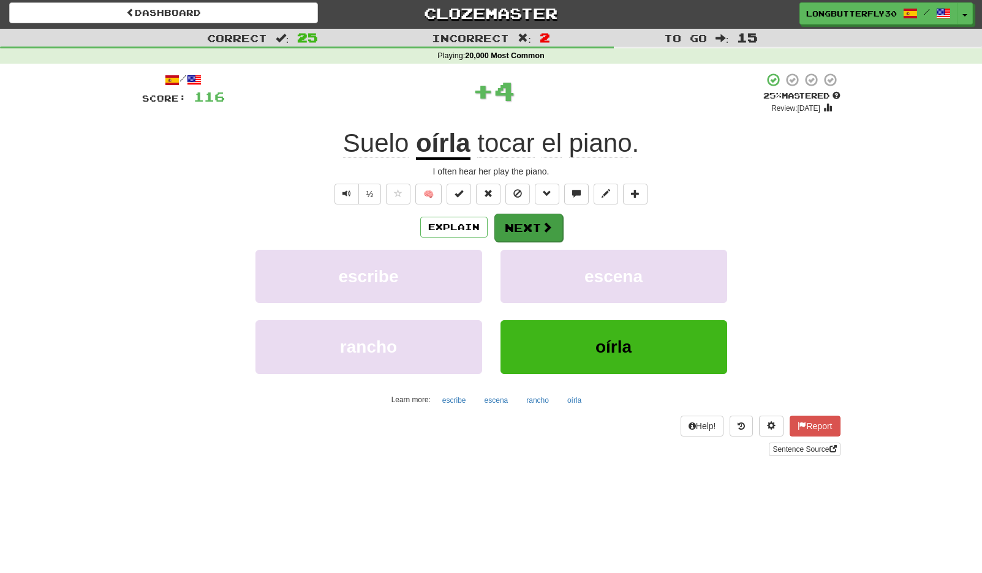
click at [526, 225] on button "Next" at bounding box center [528, 228] width 69 height 28
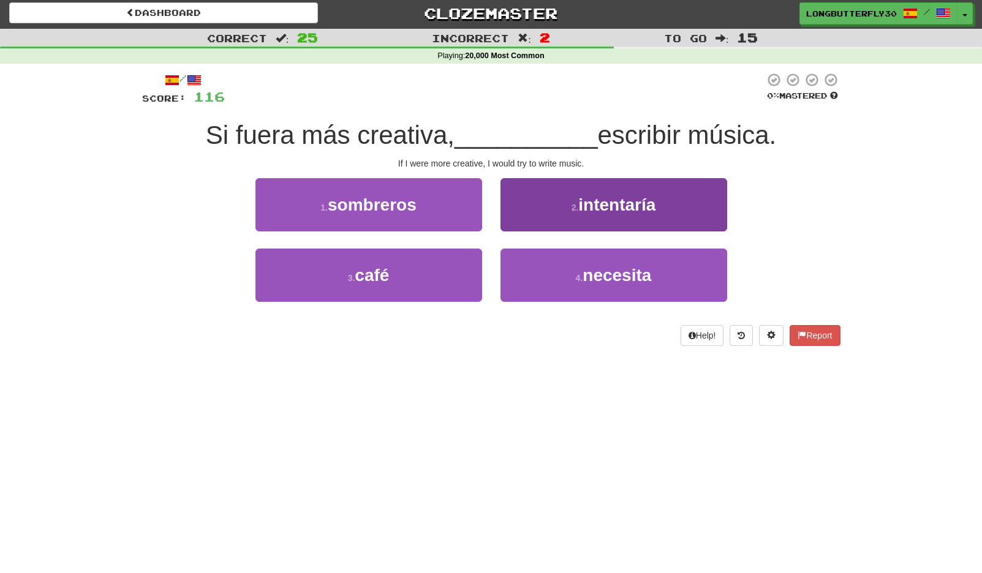
click at [545, 206] on button "2 . intentaría" at bounding box center [613, 204] width 227 height 53
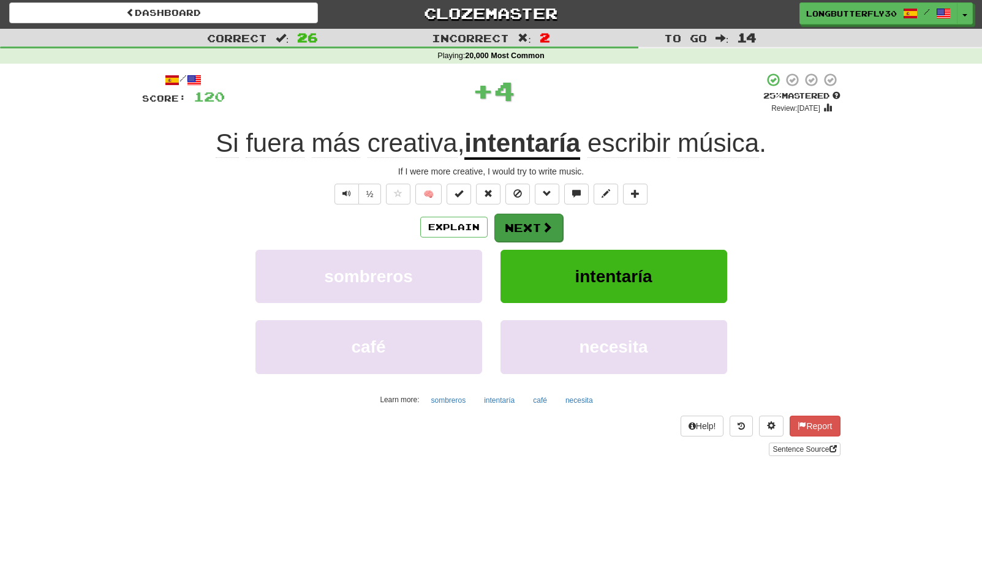
click at [530, 223] on button "Next" at bounding box center [528, 228] width 69 height 28
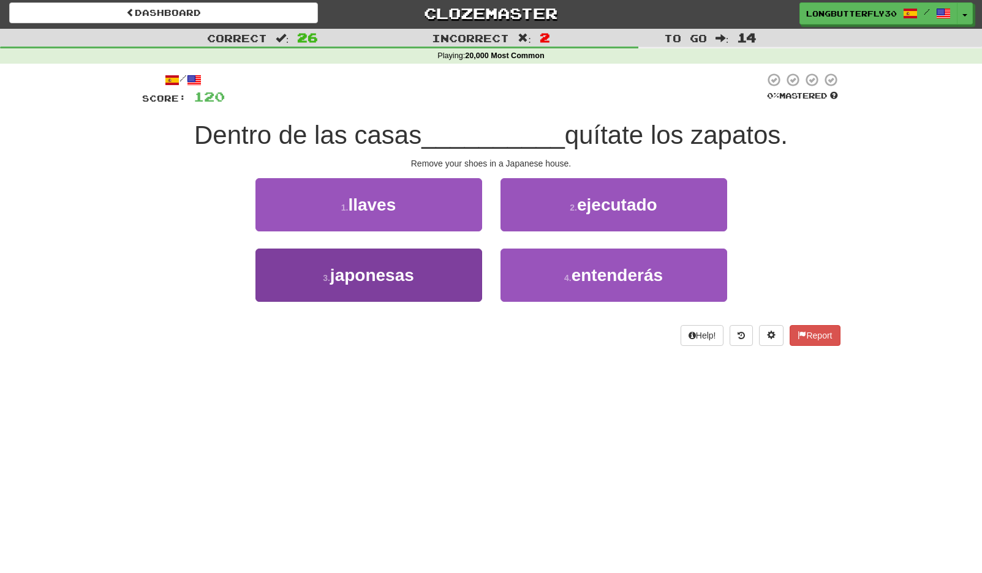
click at [405, 284] on button "3 . japonesas" at bounding box center [368, 275] width 227 height 53
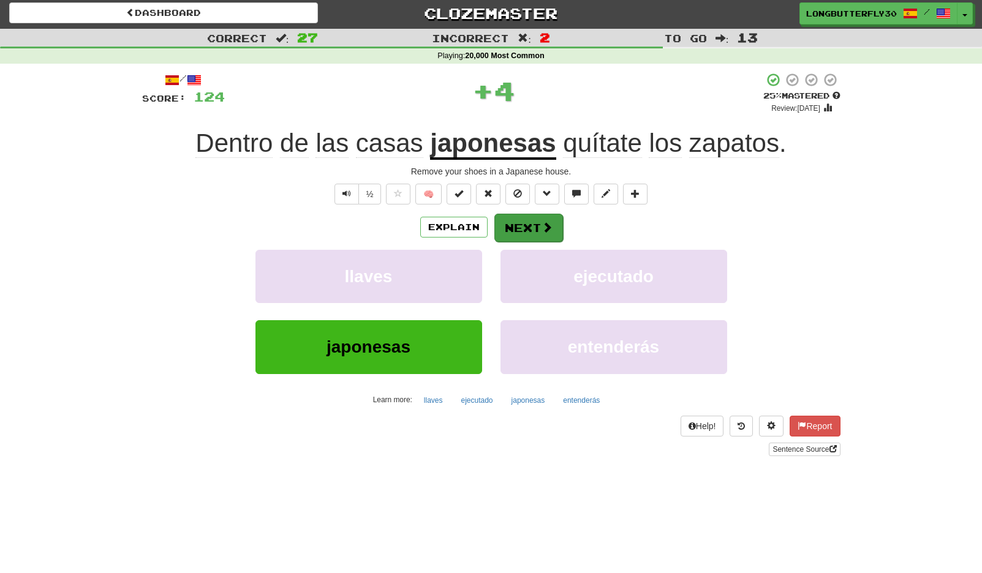
click at [531, 225] on button "Next" at bounding box center [528, 228] width 69 height 28
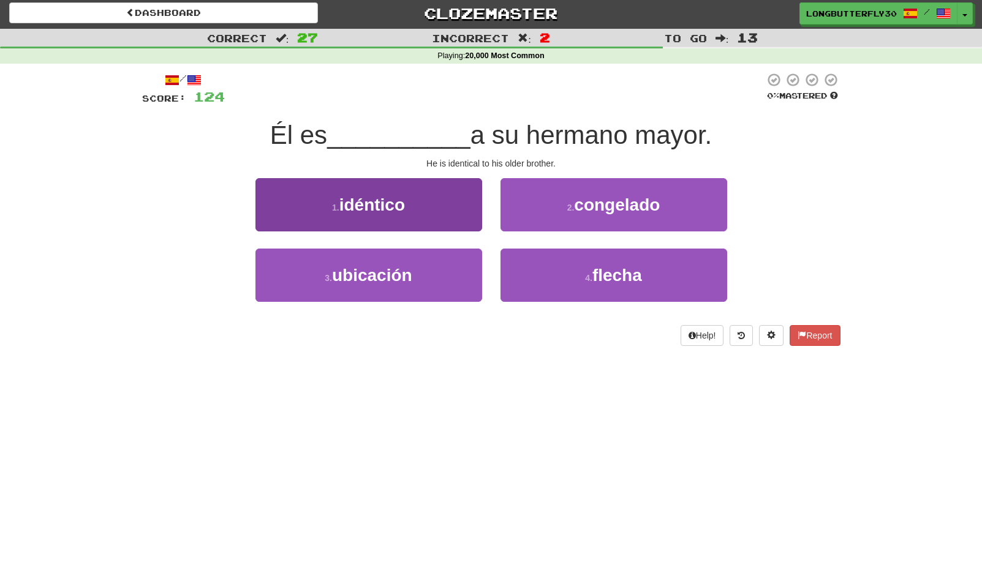
click at [434, 214] on button "1 . idéntico" at bounding box center [368, 204] width 227 height 53
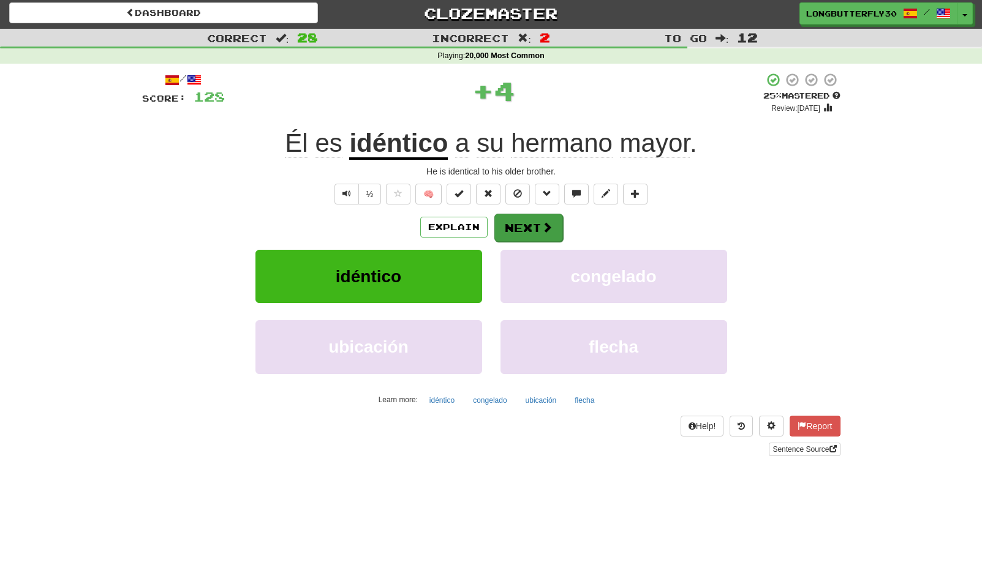
click at [536, 228] on button "Next" at bounding box center [528, 228] width 69 height 28
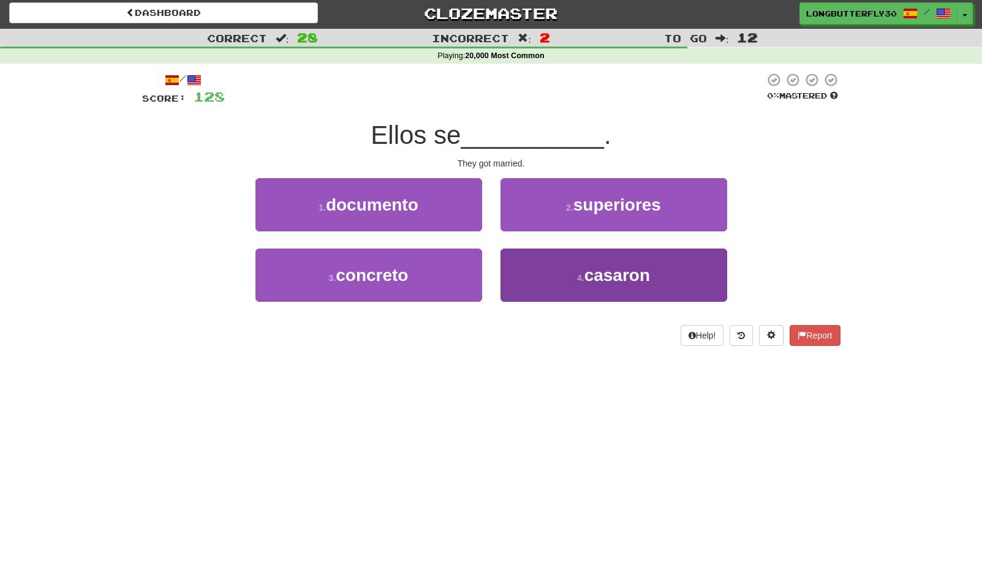
click at [529, 280] on button "4 . casaron" at bounding box center [613, 275] width 227 height 53
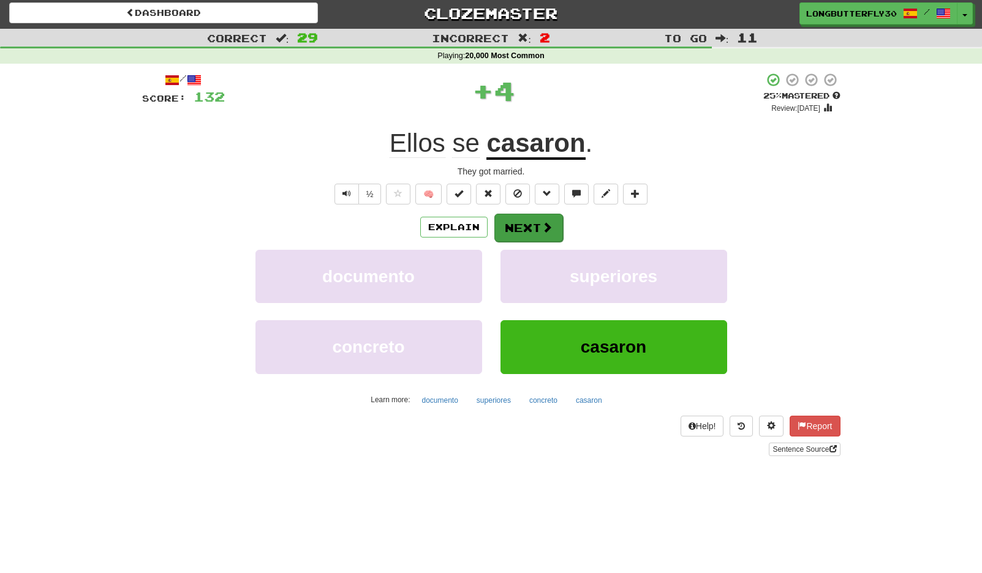
click at [520, 230] on button "Next" at bounding box center [528, 228] width 69 height 28
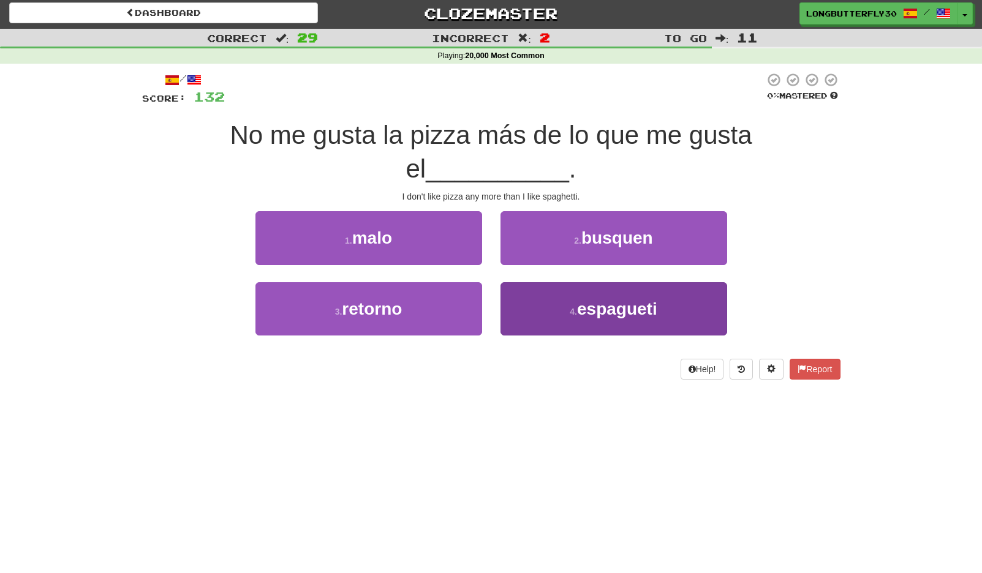
click at [521, 282] on button "4 . espagueti" at bounding box center [613, 308] width 227 height 53
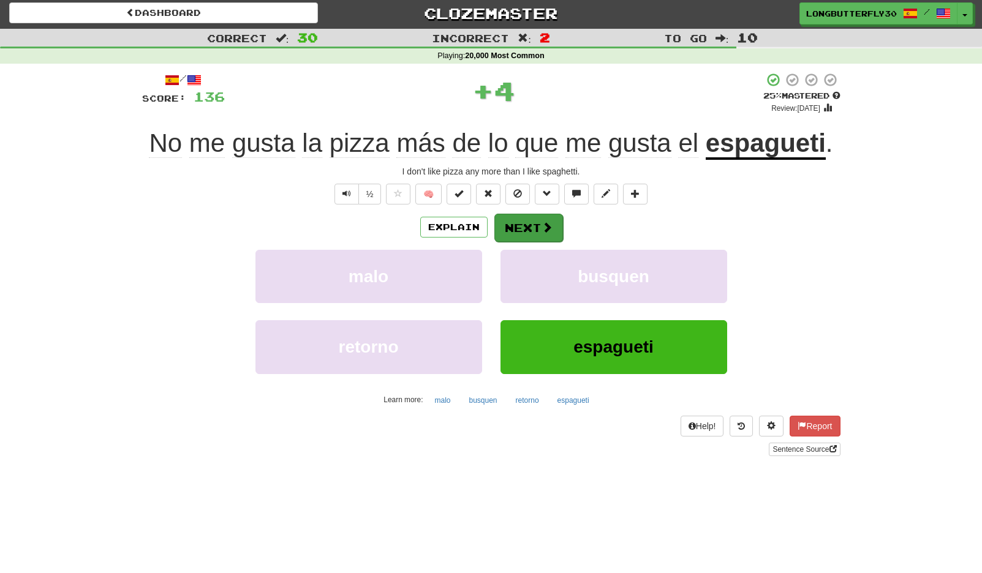
click at [509, 222] on button "Next" at bounding box center [528, 228] width 69 height 28
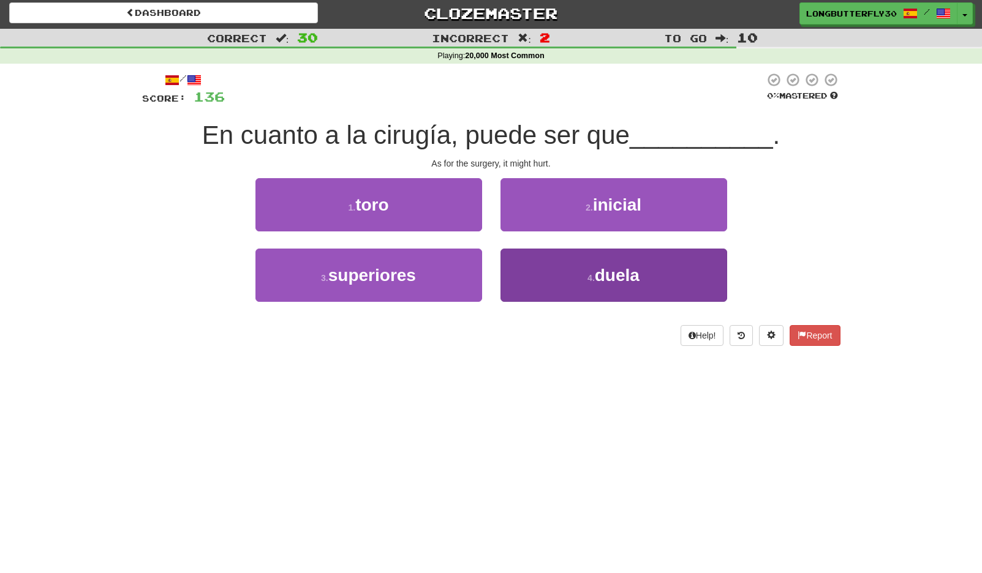
click at [565, 282] on button "4 . duela" at bounding box center [613, 275] width 227 height 53
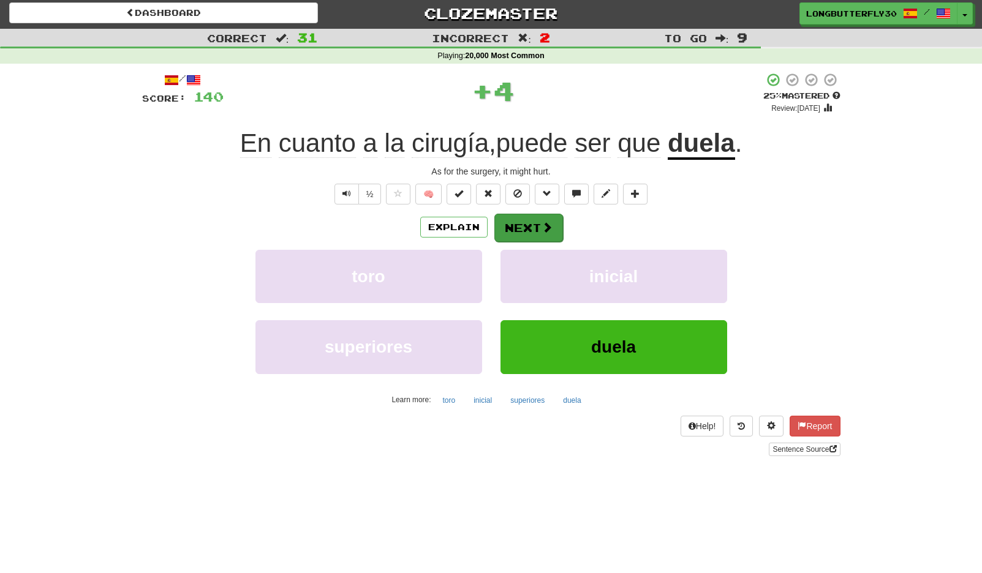
click at [541, 237] on button "Next" at bounding box center [528, 228] width 69 height 28
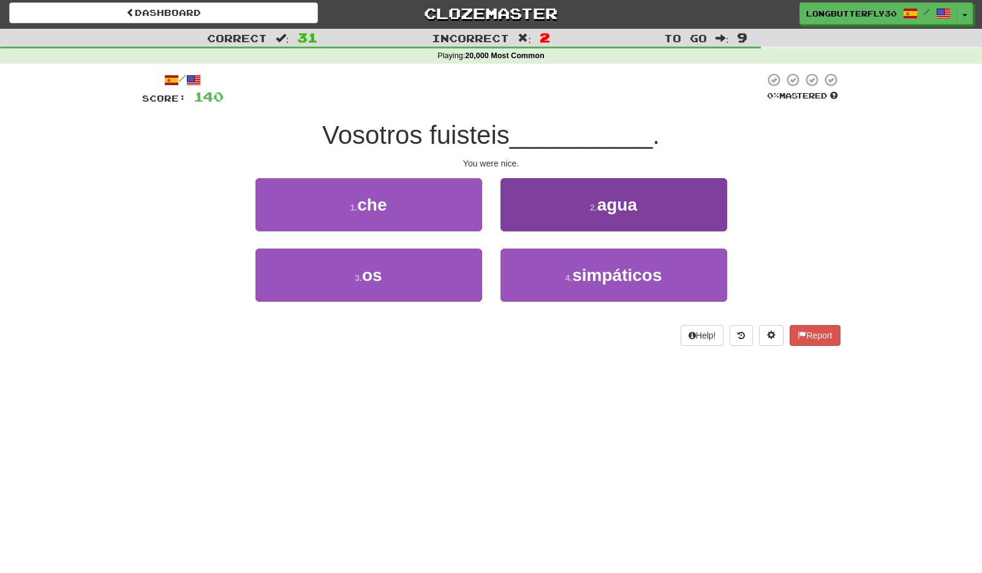
drag, startPoint x: 529, startPoint y: 282, endPoint x: 531, endPoint y: 256, distance: 26.5
click at [529, 280] on button "4 . simpáticos" at bounding box center [613, 275] width 227 height 53
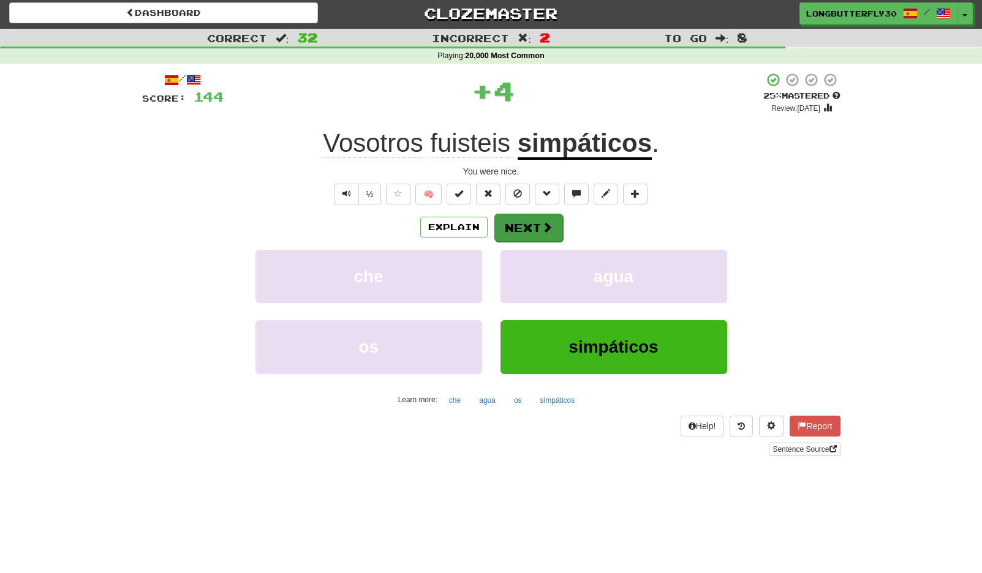
click at [530, 232] on button "Next" at bounding box center [528, 228] width 69 height 28
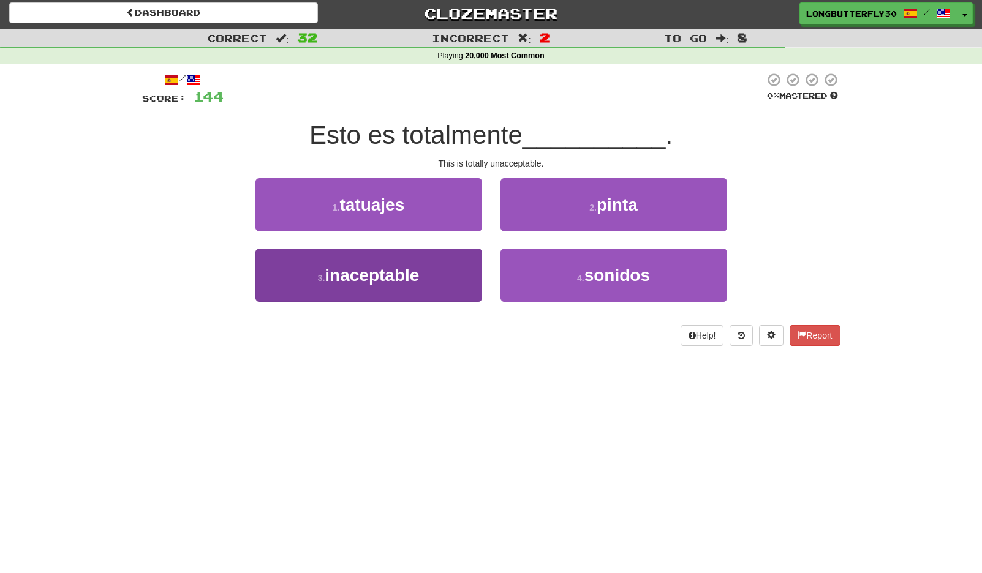
click at [436, 266] on button "3 . inaceptable" at bounding box center [368, 275] width 227 height 53
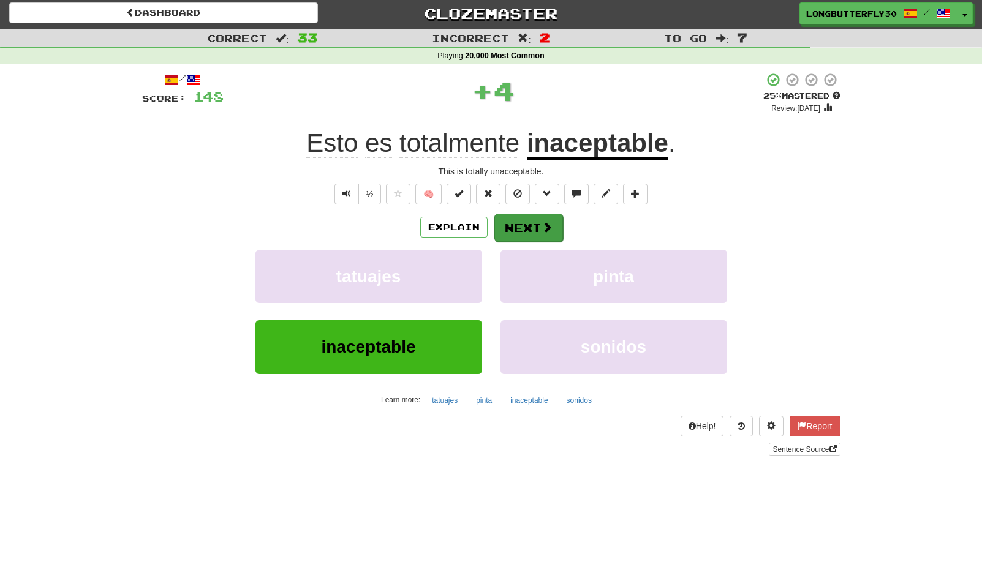
click at [534, 224] on button "Next" at bounding box center [528, 228] width 69 height 28
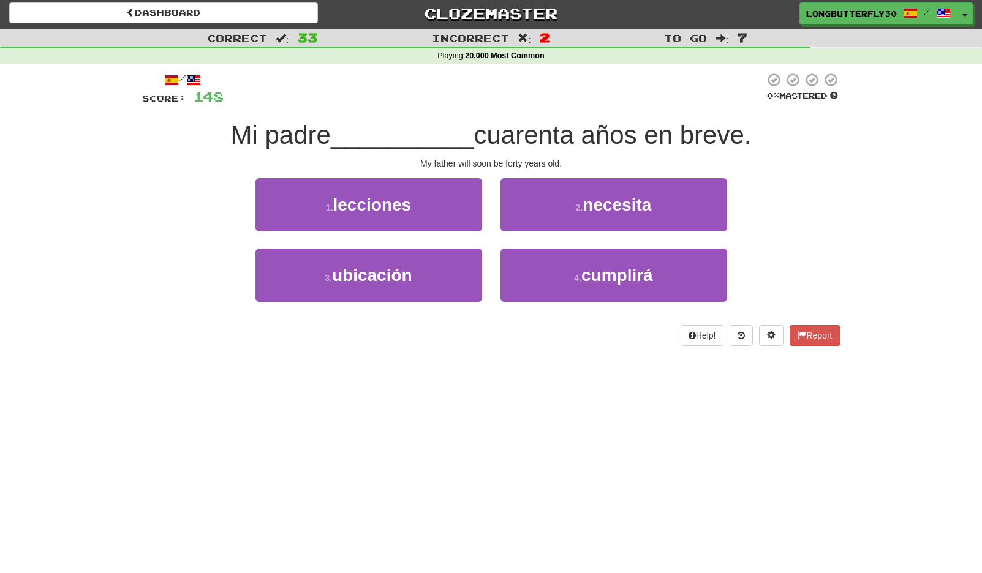
drag, startPoint x: 556, startPoint y: 271, endPoint x: 559, endPoint y: 242, distance: 29.0
click at [556, 270] on button "4 . cumplirá" at bounding box center [613, 275] width 227 height 53
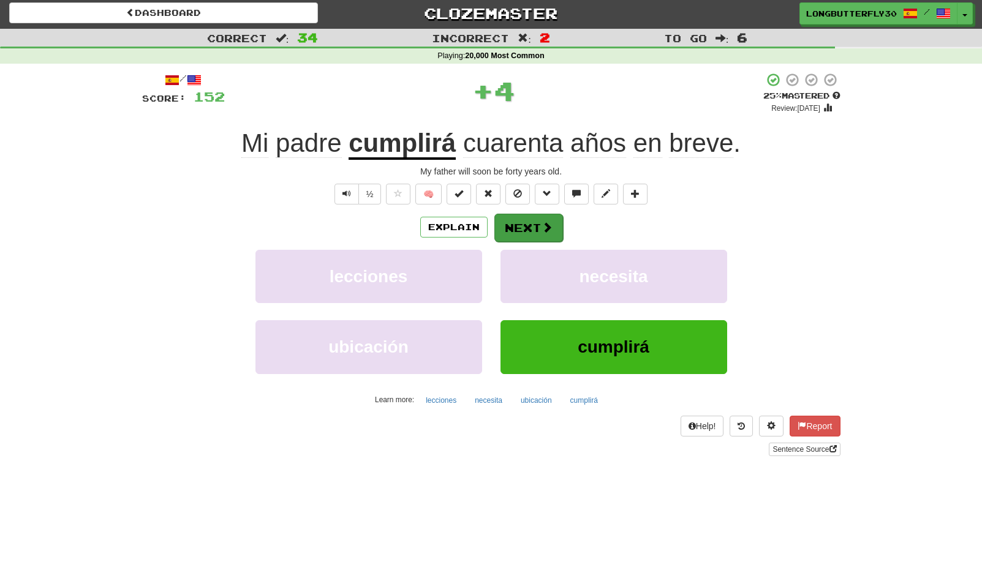
click at [551, 228] on span at bounding box center [547, 227] width 11 height 11
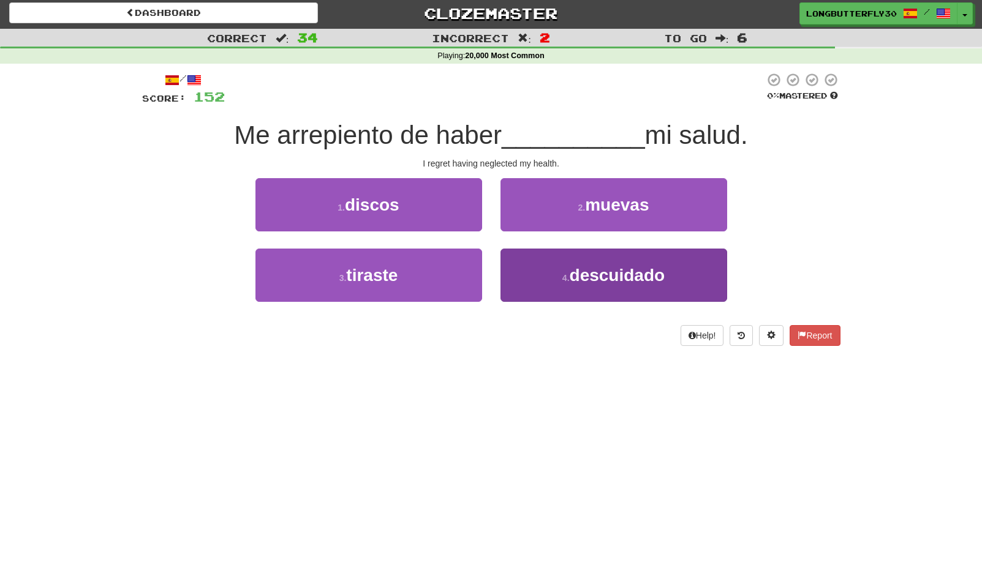
click at [553, 274] on button "4 . descuidado" at bounding box center [613, 275] width 227 height 53
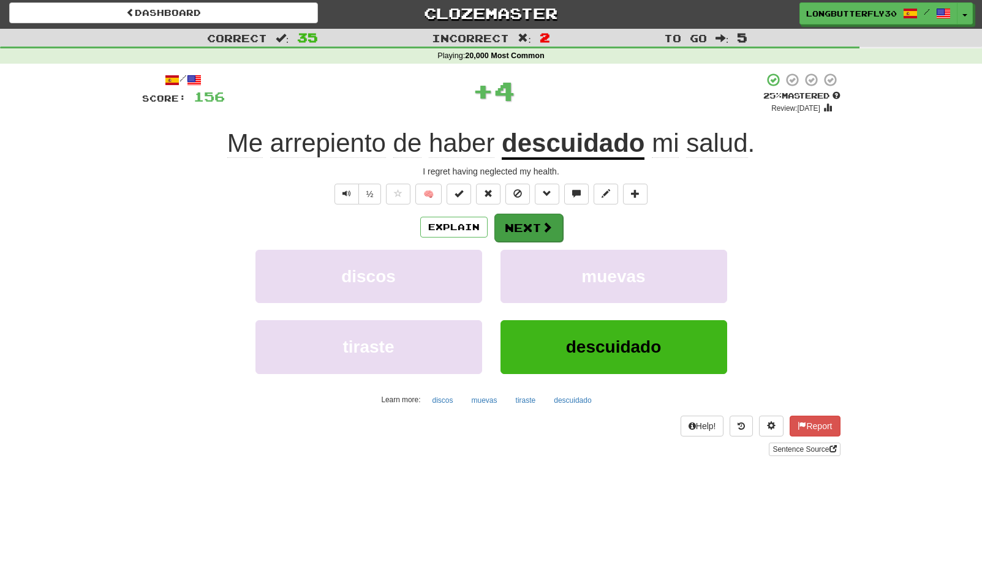
click at [526, 221] on button "Next" at bounding box center [528, 228] width 69 height 28
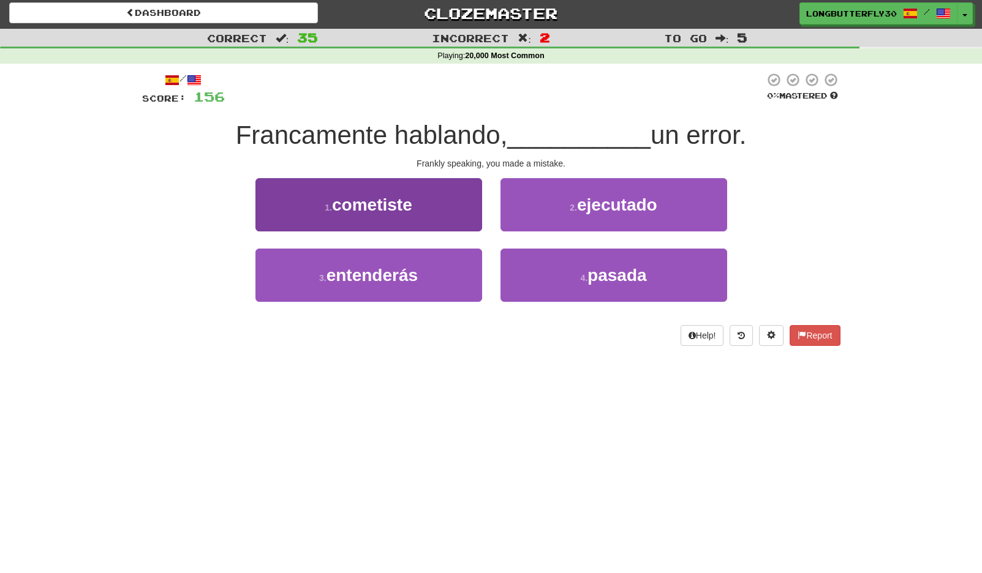
click at [428, 204] on button "1 . cometiste" at bounding box center [368, 204] width 227 height 53
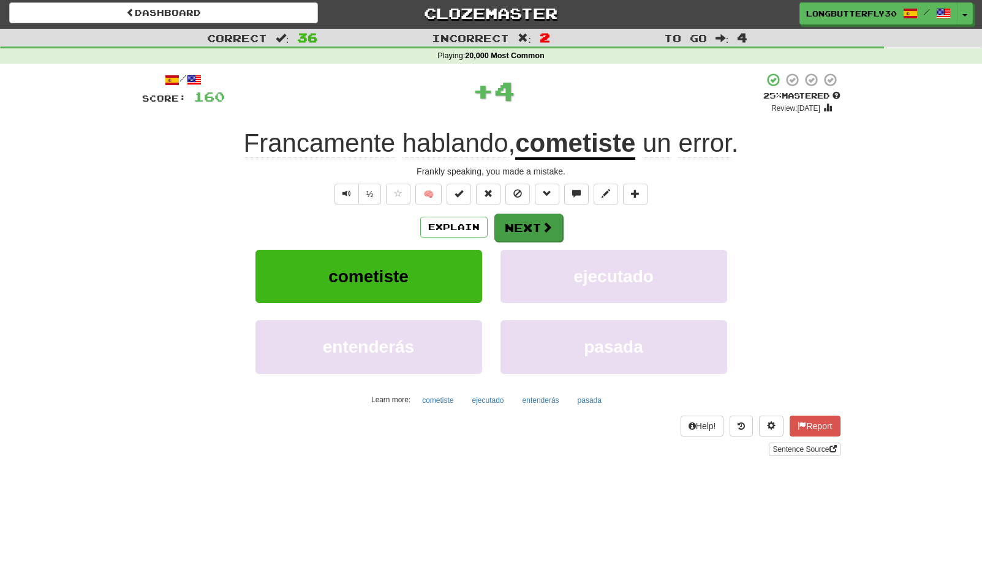
click at [519, 225] on button "Next" at bounding box center [528, 228] width 69 height 28
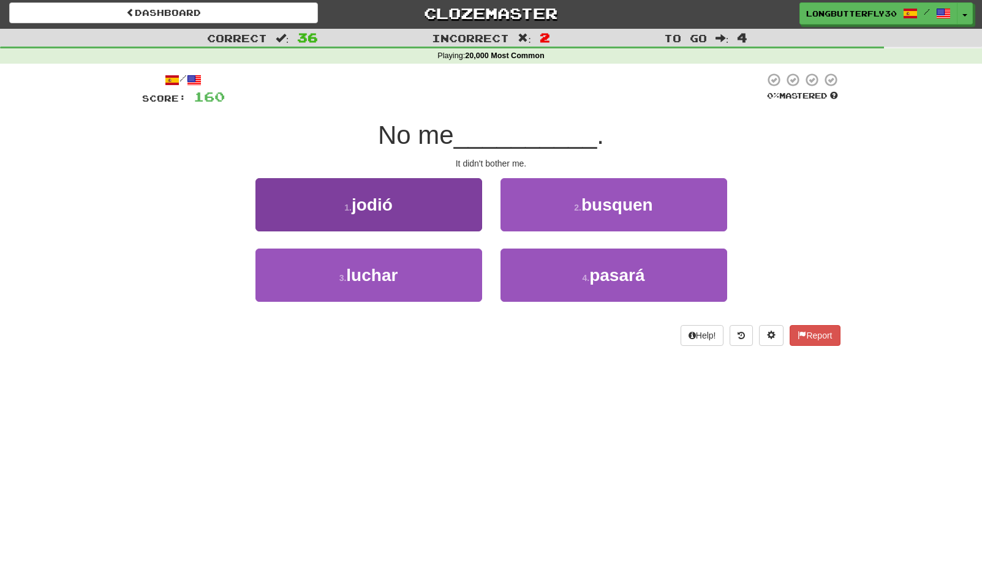
click at [431, 195] on button "1 . jodió" at bounding box center [368, 204] width 227 height 53
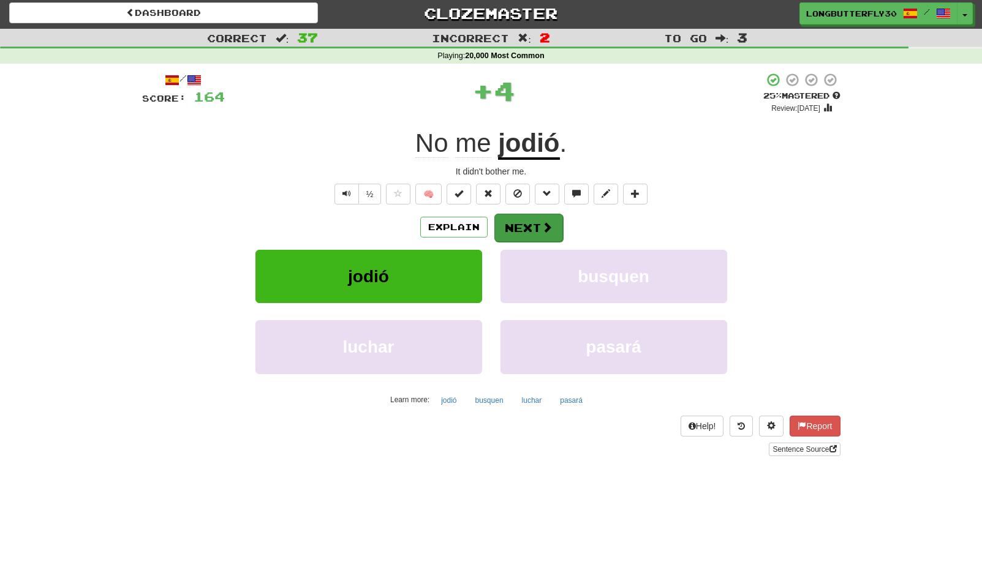
click at [528, 223] on button "Next" at bounding box center [528, 228] width 69 height 28
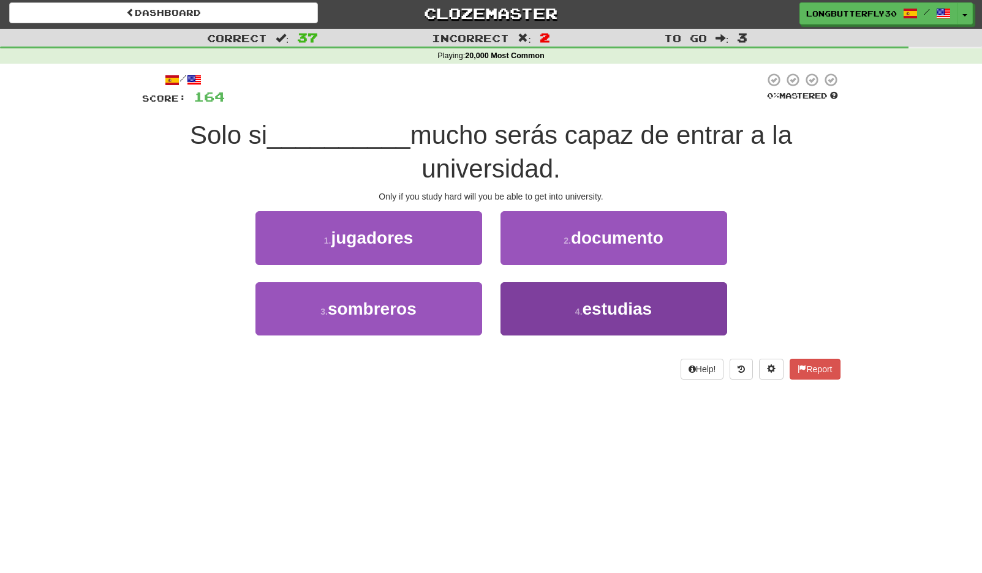
click at [576, 310] on small "4 ." at bounding box center [578, 312] width 7 height 10
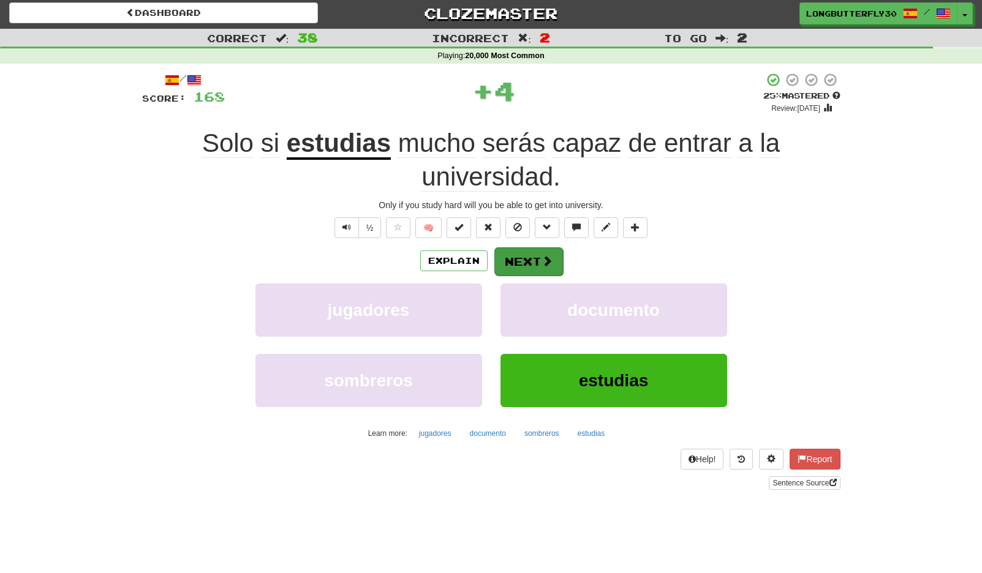
click at [551, 257] on span at bounding box center [547, 260] width 11 height 11
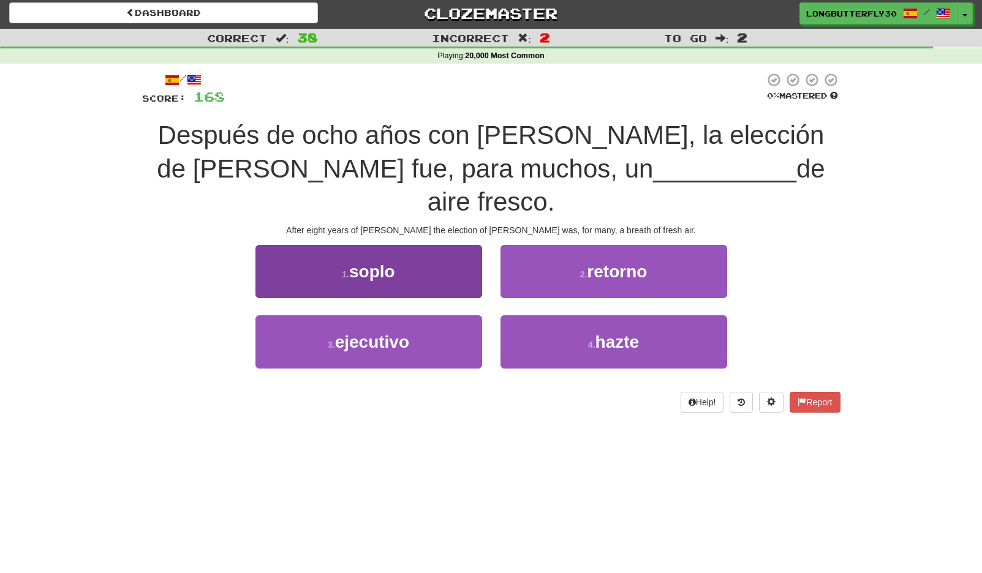
click at [440, 245] on button "1 . soplo" at bounding box center [368, 271] width 227 height 53
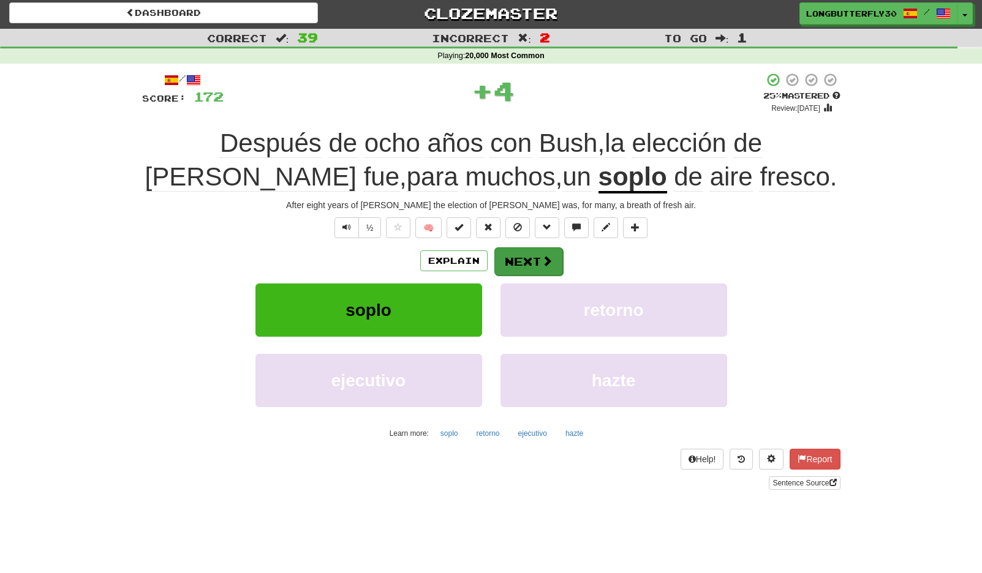
click at [535, 259] on button "Next" at bounding box center [528, 261] width 69 height 28
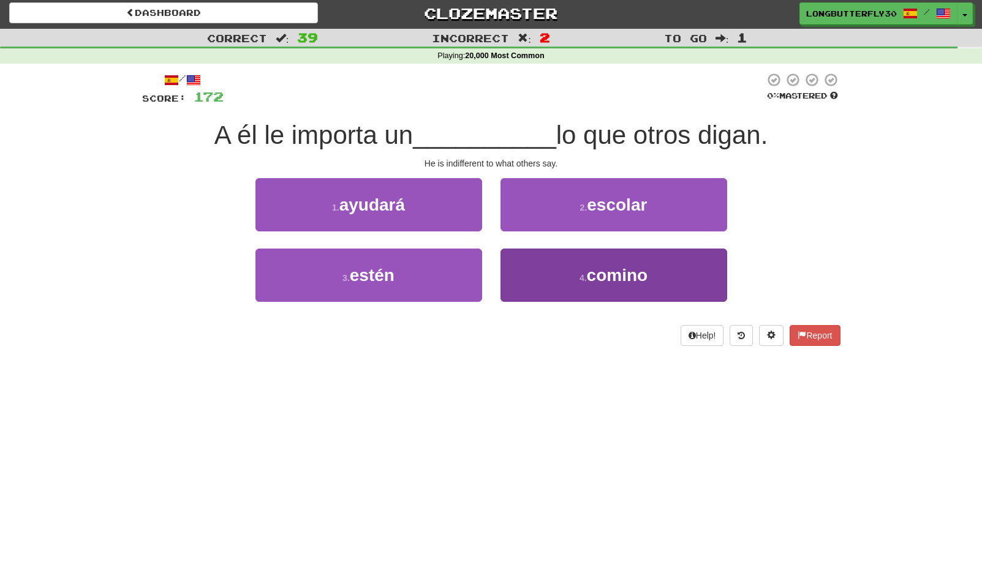
click at [544, 273] on button "4 . comino" at bounding box center [613, 275] width 227 height 53
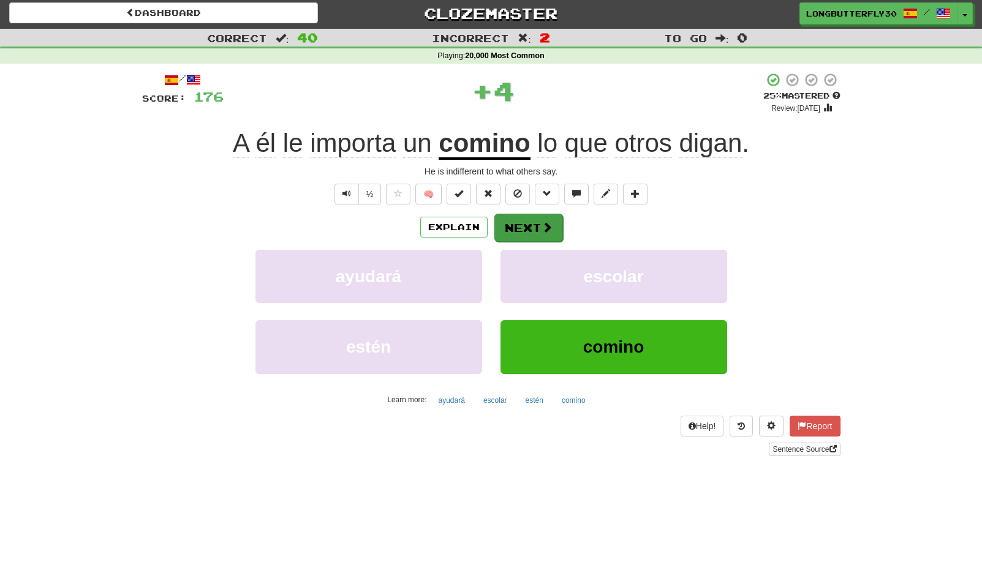
click at [542, 230] on span at bounding box center [547, 227] width 11 height 11
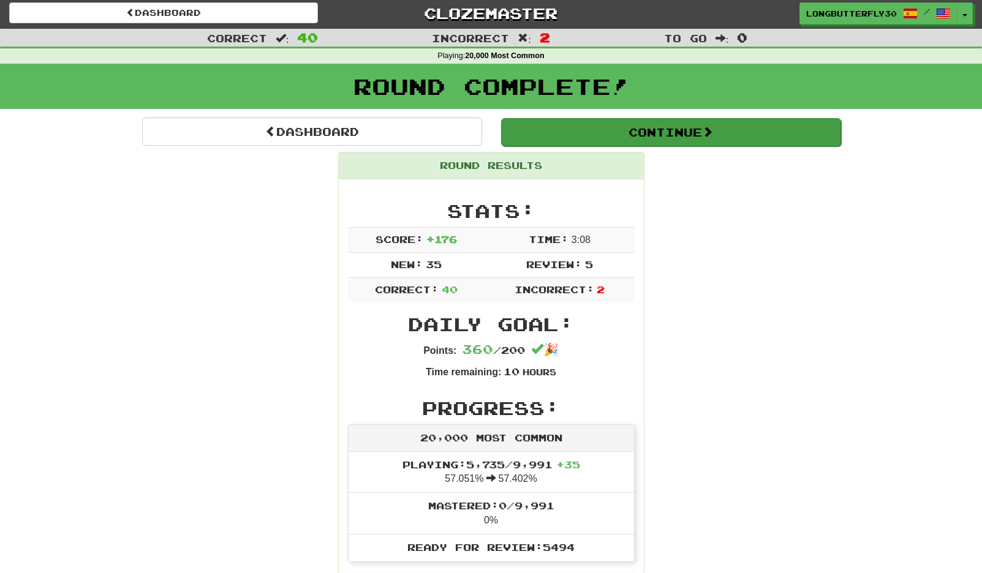
click at [605, 136] on button "Continue" at bounding box center [671, 132] width 340 height 28
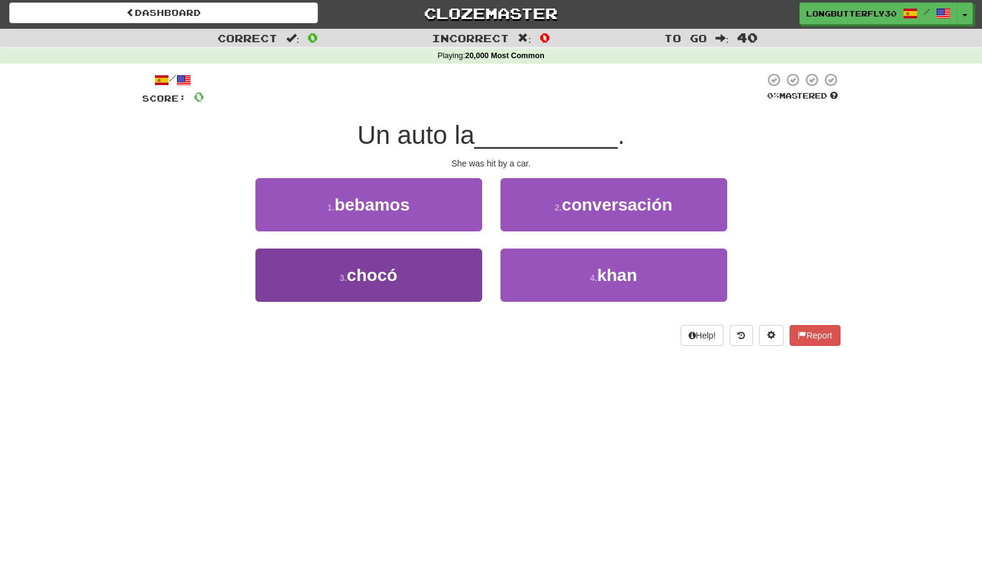
click at [421, 271] on button "3 . chocó" at bounding box center [368, 275] width 227 height 53
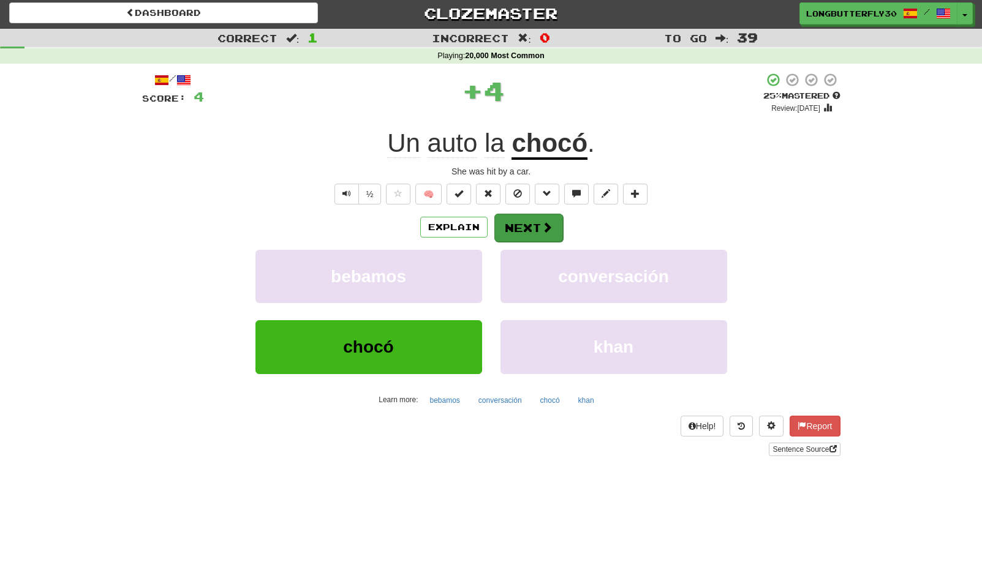
click at [519, 235] on button "Next" at bounding box center [528, 228] width 69 height 28
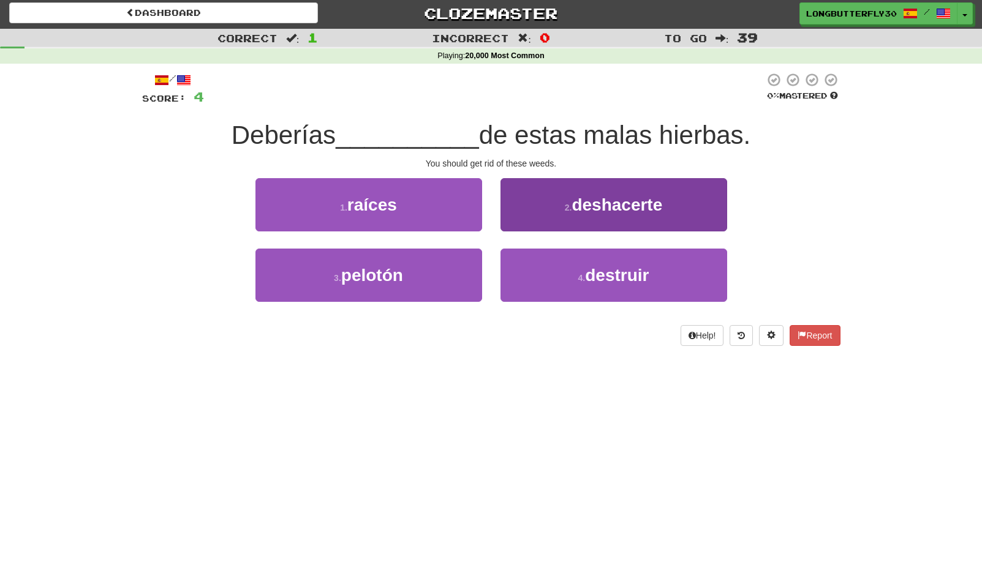
click at [568, 203] on small "2 ." at bounding box center [568, 208] width 7 height 10
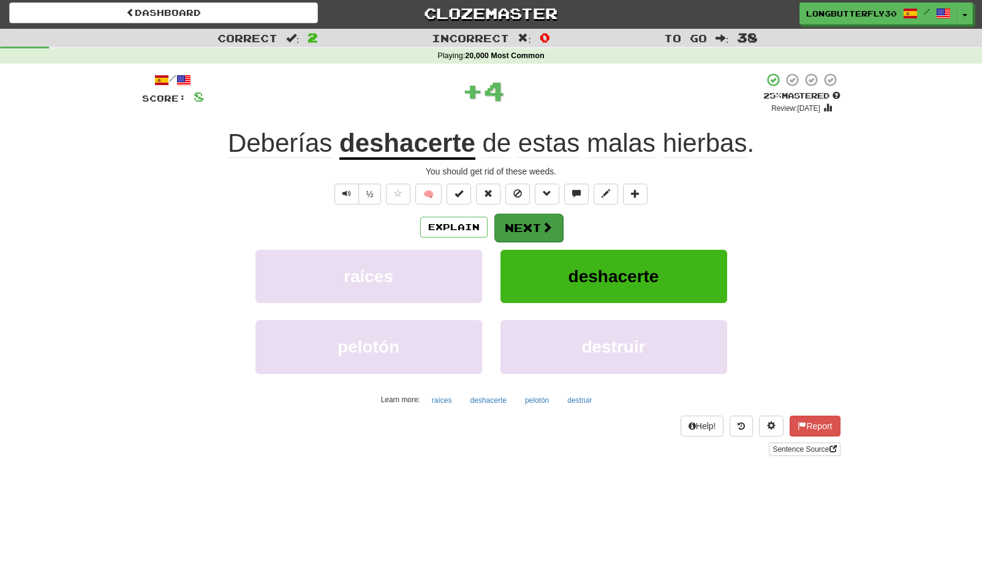
click at [542, 226] on span at bounding box center [547, 227] width 11 height 11
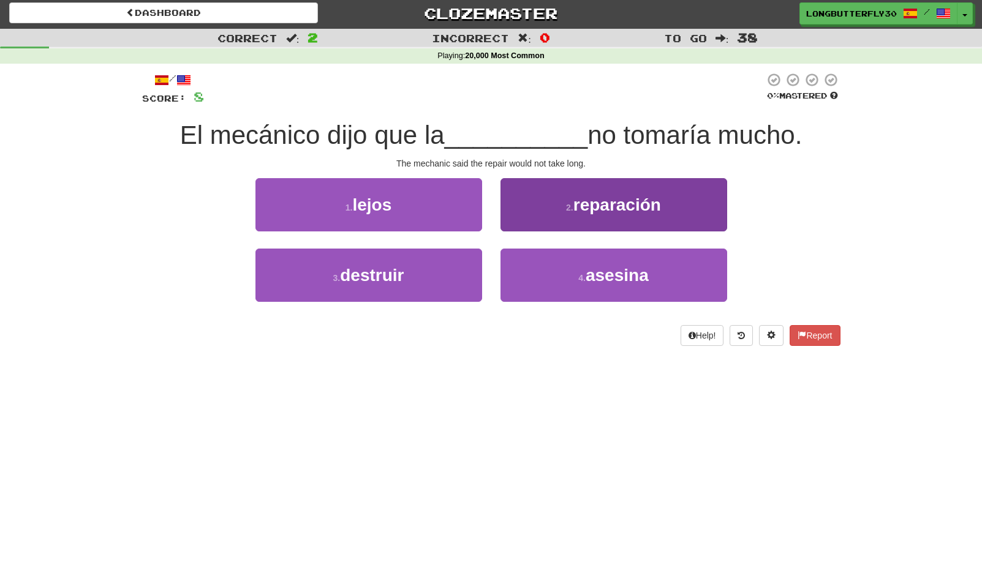
click at [574, 211] on span "reparación" at bounding box center [617, 204] width 88 height 19
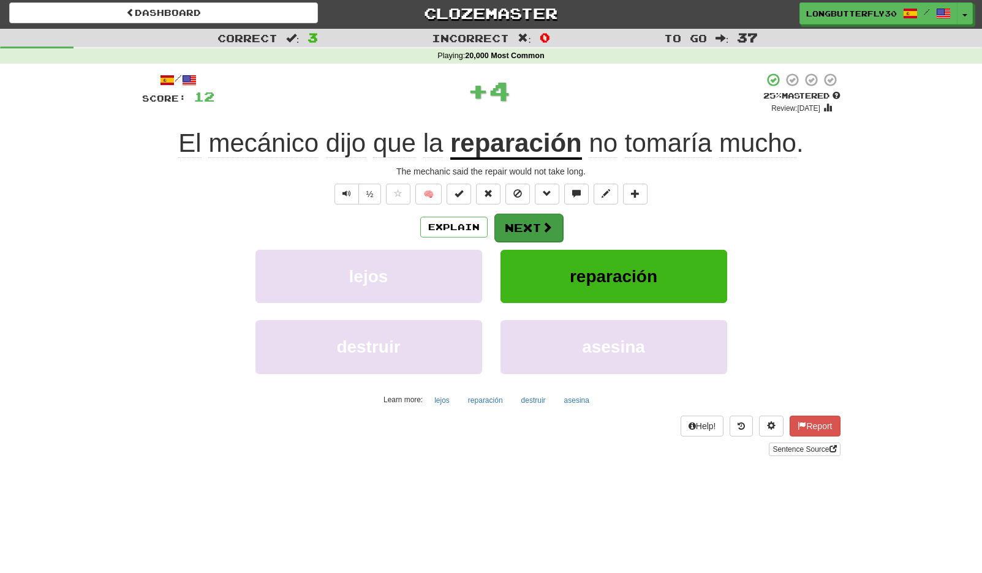
click at [534, 225] on button "Next" at bounding box center [528, 228] width 69 height 28
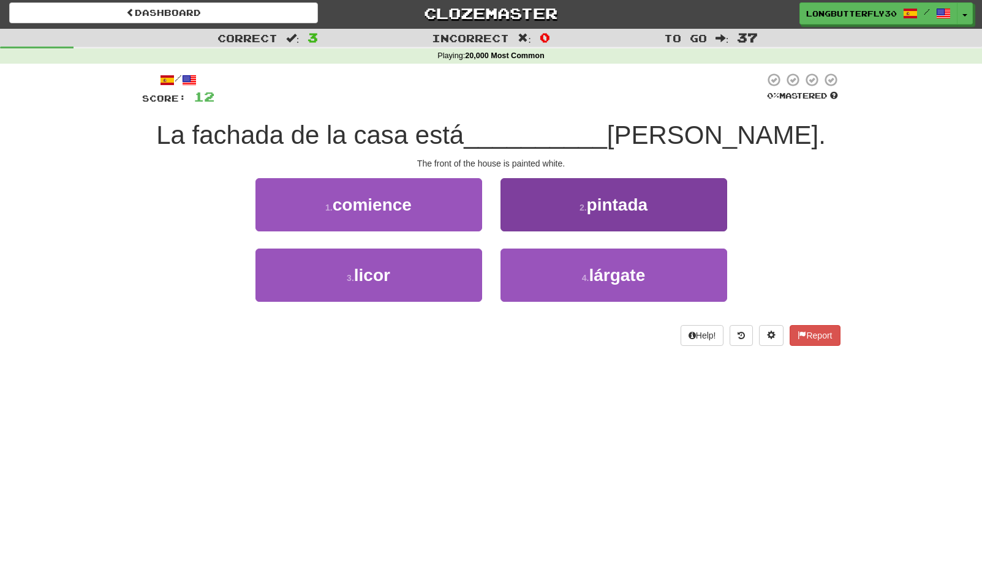
click at [552, 204] on button "2 . pintada" at bounding box center [613, 204] width 227 height 53
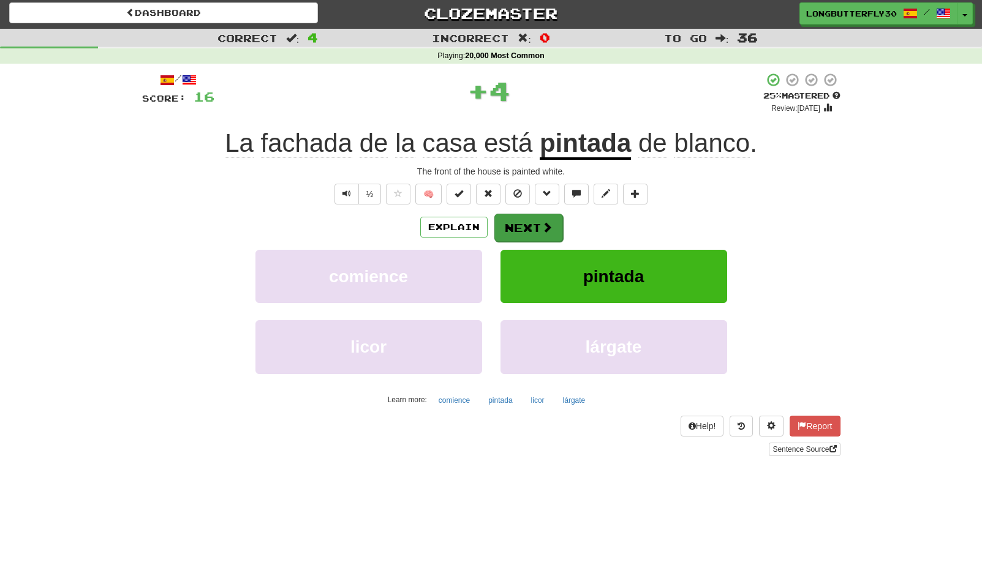
click at [520, 227] on button "Next" at bounding box center [528, 228] width 69 height 28
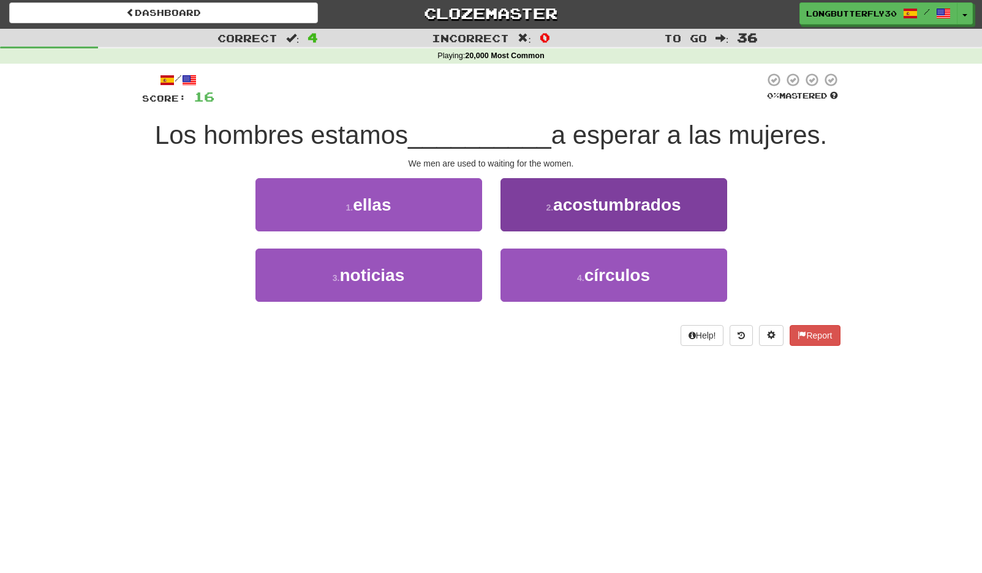
click at [544, 200] on button "2 . acostumbrados" at bounding box center [613, 204] width 227 height 53
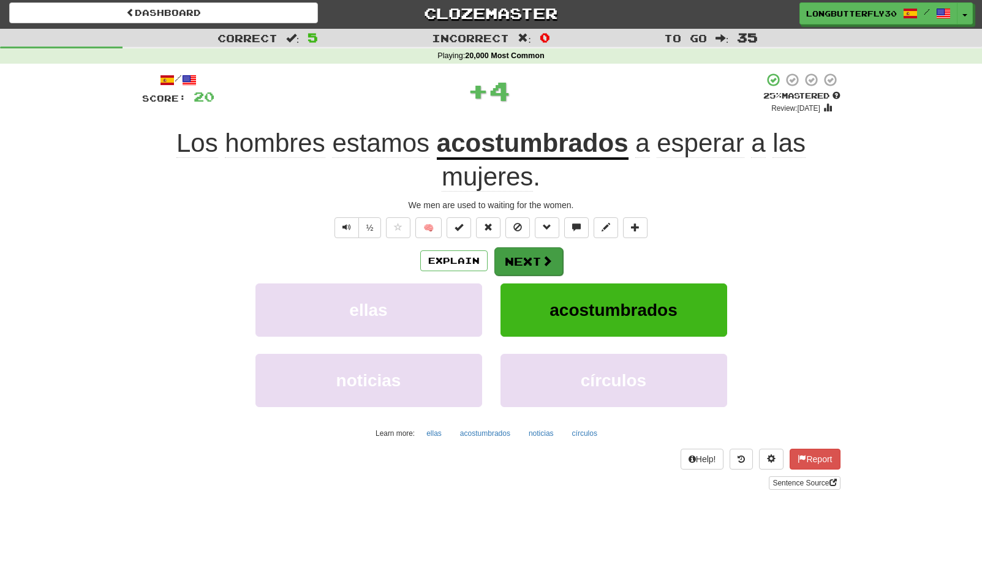
click at [529, 263] on button "Next" at bounding box center [528, 261] width 69 height 28
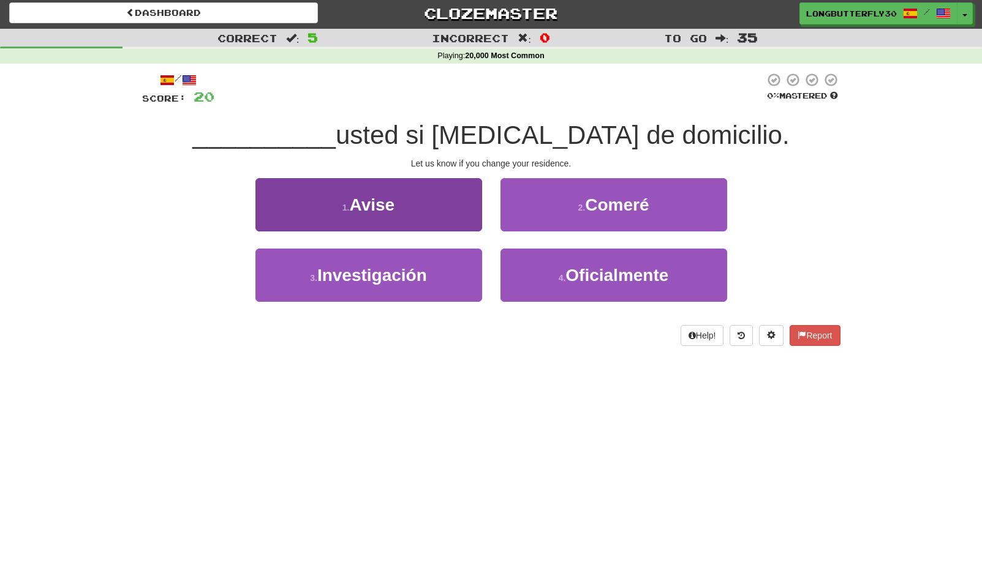
click at [450, 208] on button "1 . Avise" at bounding box center [368, 204] width 227 height 53
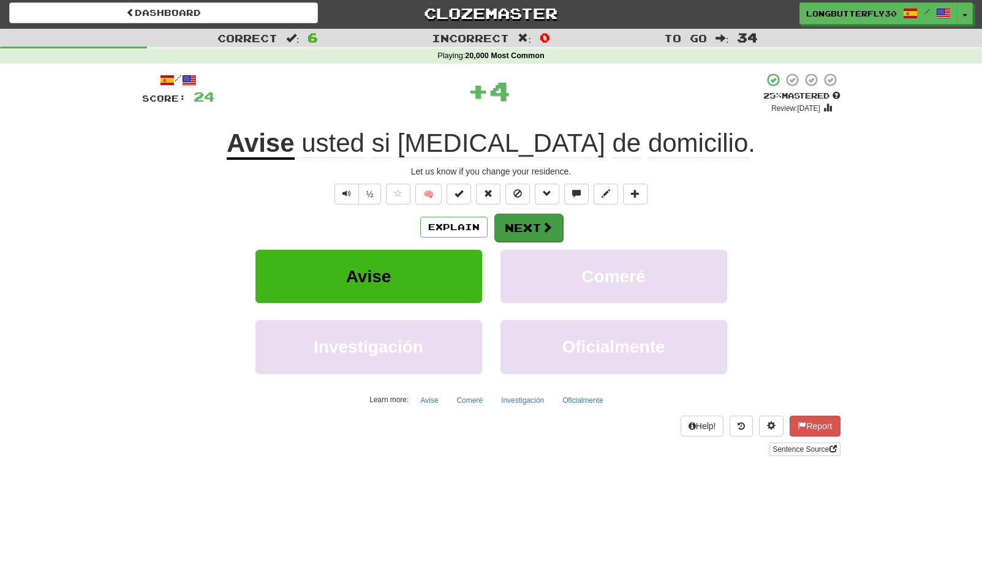
click at [549, 222] on span at bounding box center [547, 227] width 11 height 11
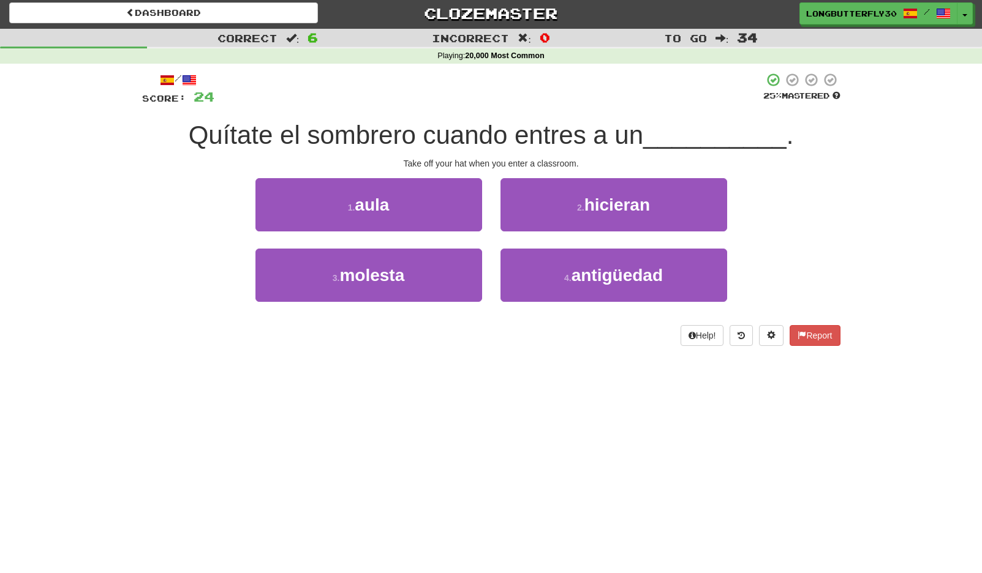
drag, startPoint x: 443, startPoint y: 201, endPoint x: 500, endPoint y: 207, distance: 57.9
click at [443, 202] on button "1 . aula" at bounding box center [368, 204] width 227 height 53
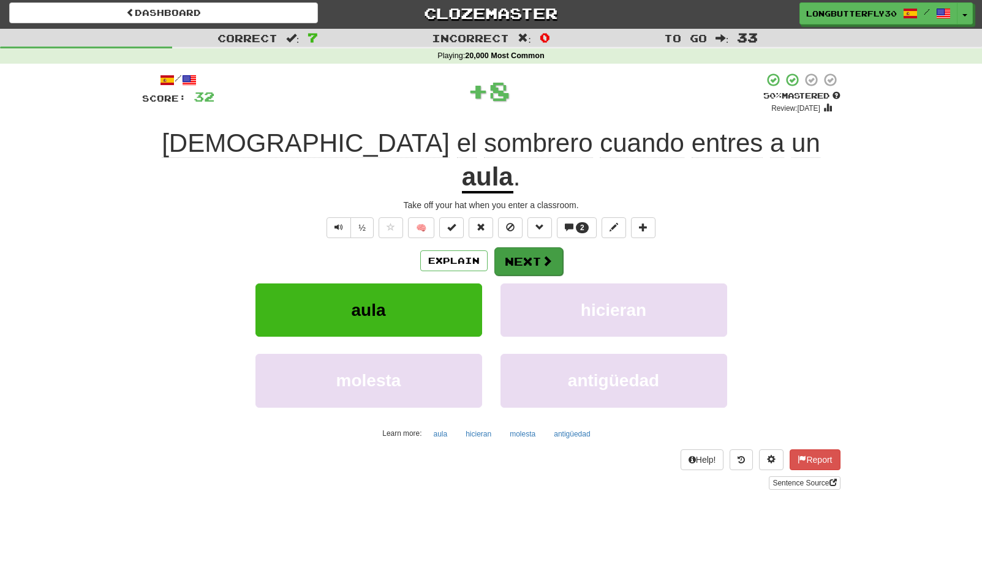
click at [534, 247] on button "Next" at bounding box center [528, 261] width 69 height 28
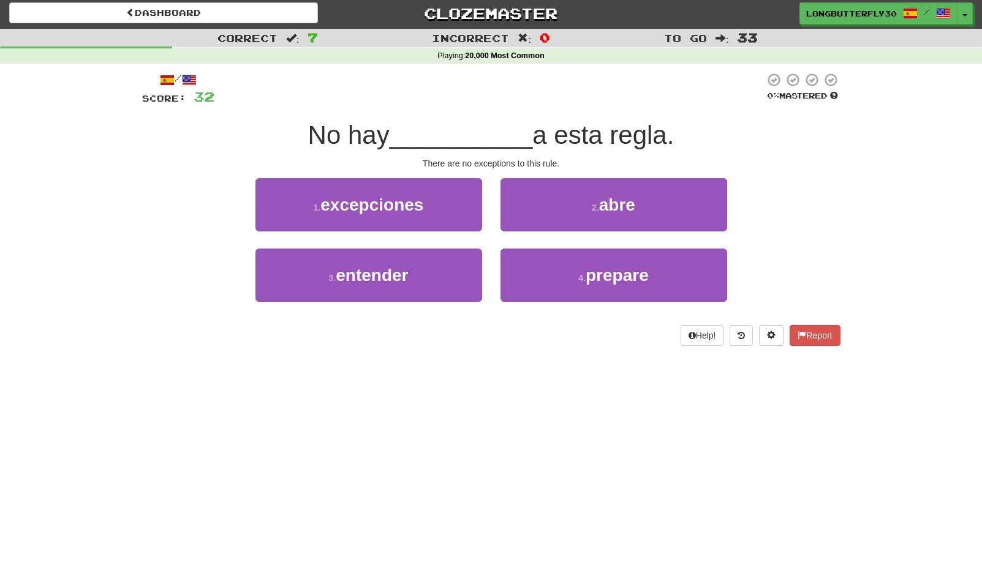
click at [414, 202] on span "excepciones" at bounding box center [371, 204] width 103 height 19
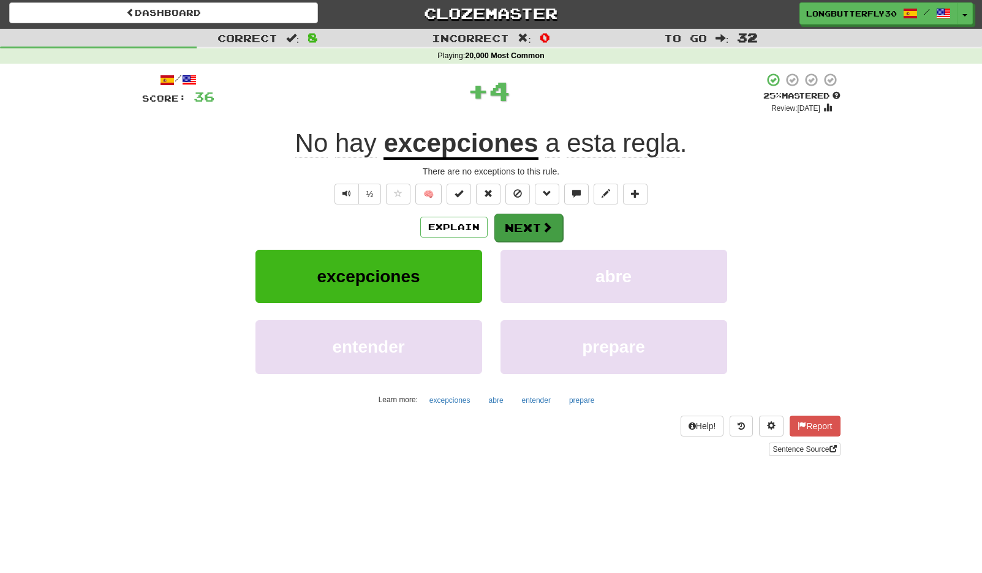
click at [535, 227] on button "Next" at bounding box center [528, 228] width 69 height 28
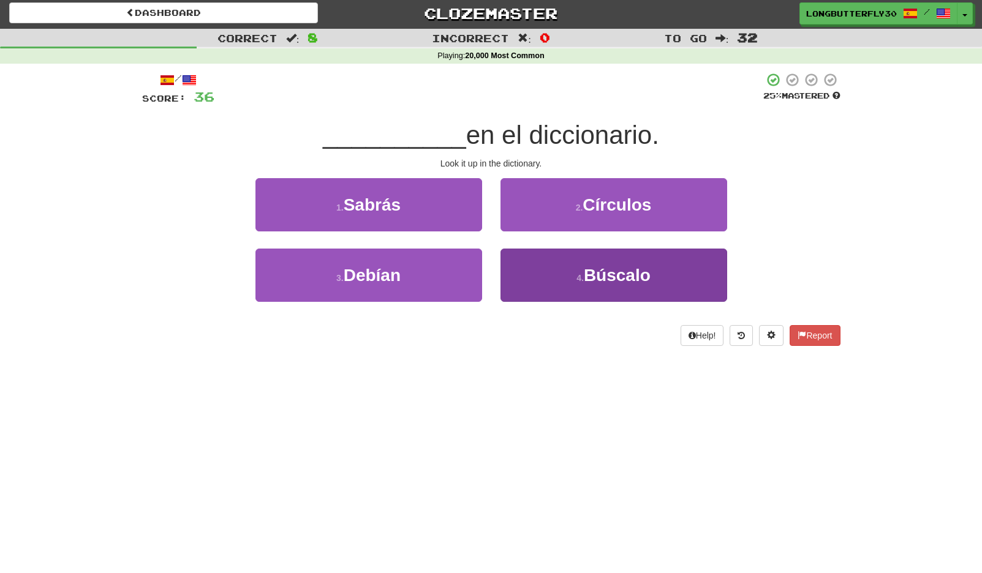
click at [583, 265] on button "4 . Búscalo" at bounding box center [613, 275] width 227 height 53
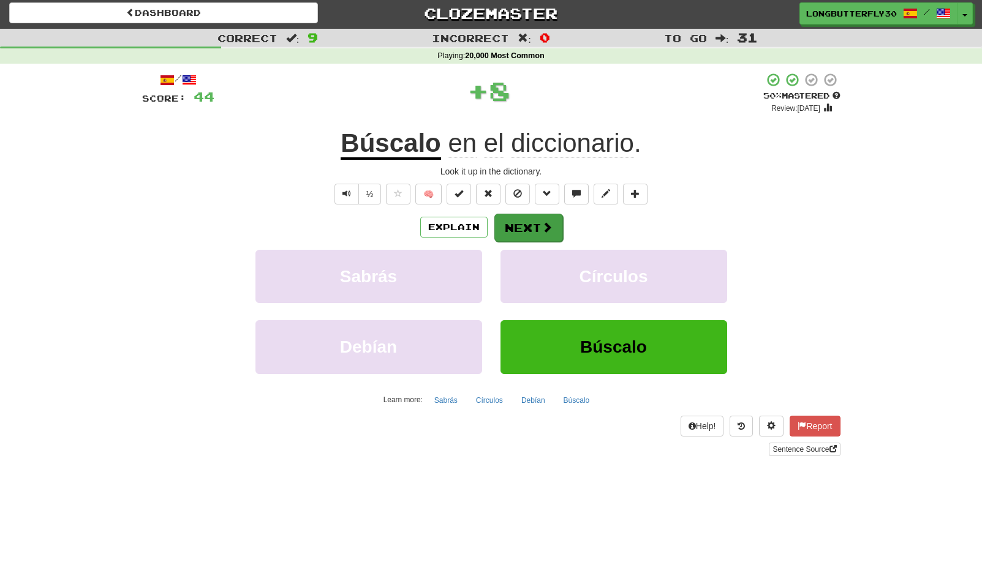
click at [548, 236] on button "Next" at bounding box center [528, 228] width 69 height 28
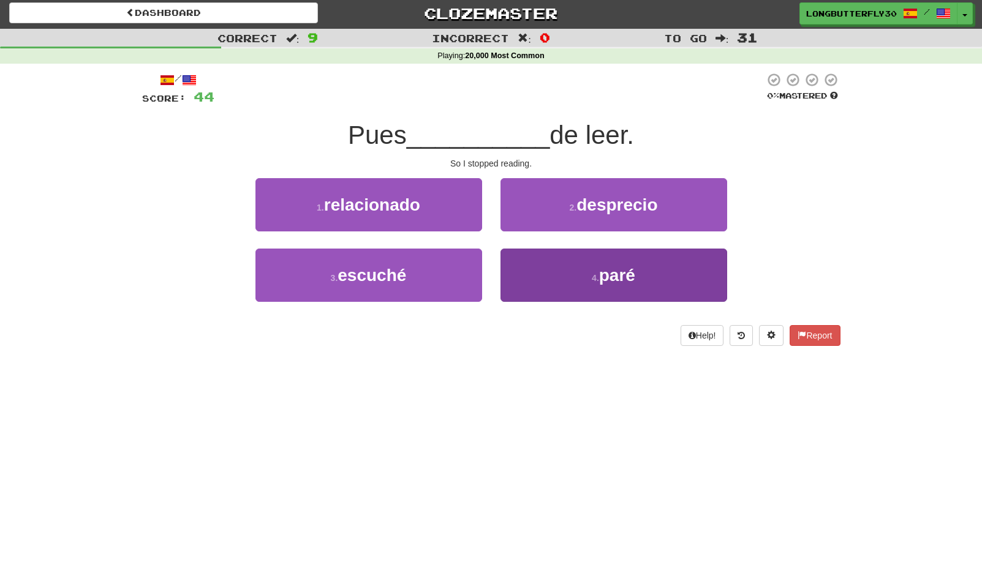
click at [559, 272] on button "4 . paré" at bounding box center [613, 275] width 227 height 53
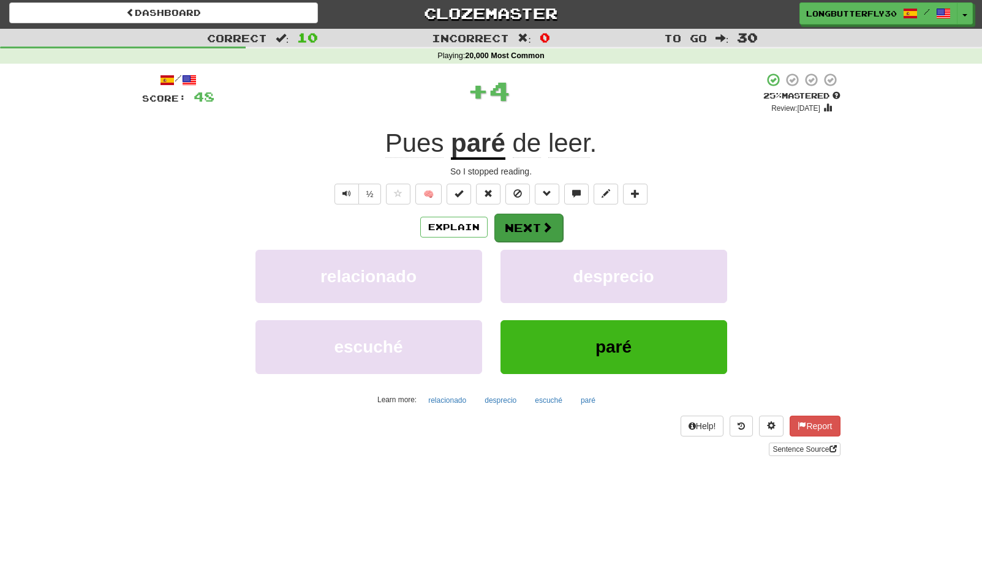
click at [541, 217] on button "Next" at bounding box center [528, 228] width 69 height 28
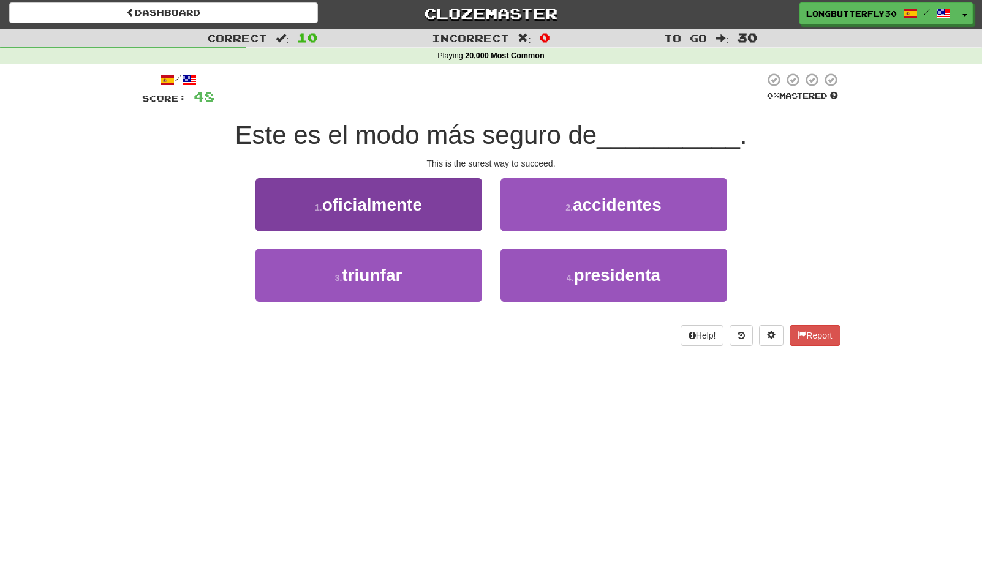
drag, startPoint x: 435, startPoint y: 276, endPoint x: 442, endPoint y: 273, distance: 8.2
click at [435, 276] on button "3 . triunfar" at bounding box center [368, 275] width 227 height 53
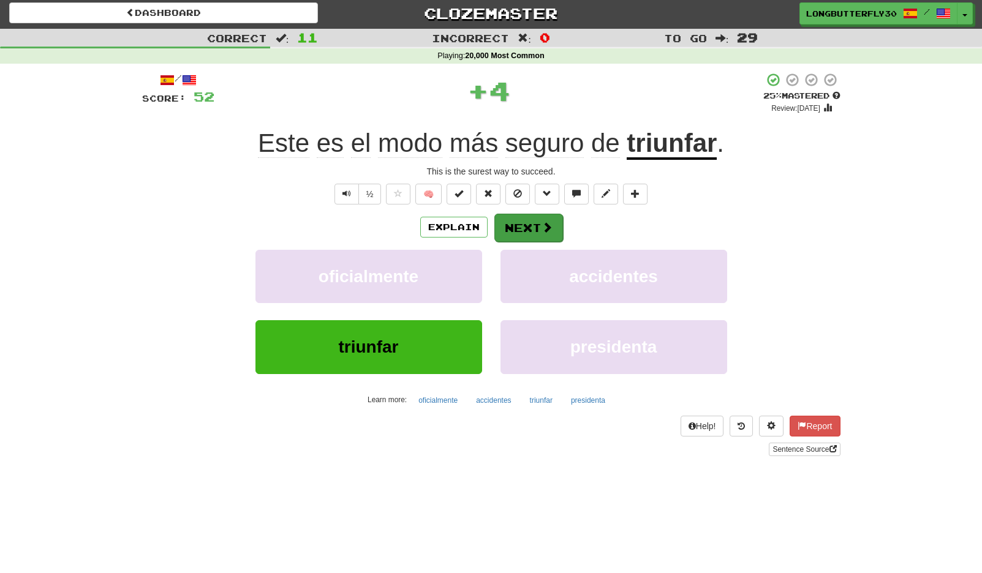
click at [552, 224] on button "Next" at bounding box center [528, 228] width 69 height 28
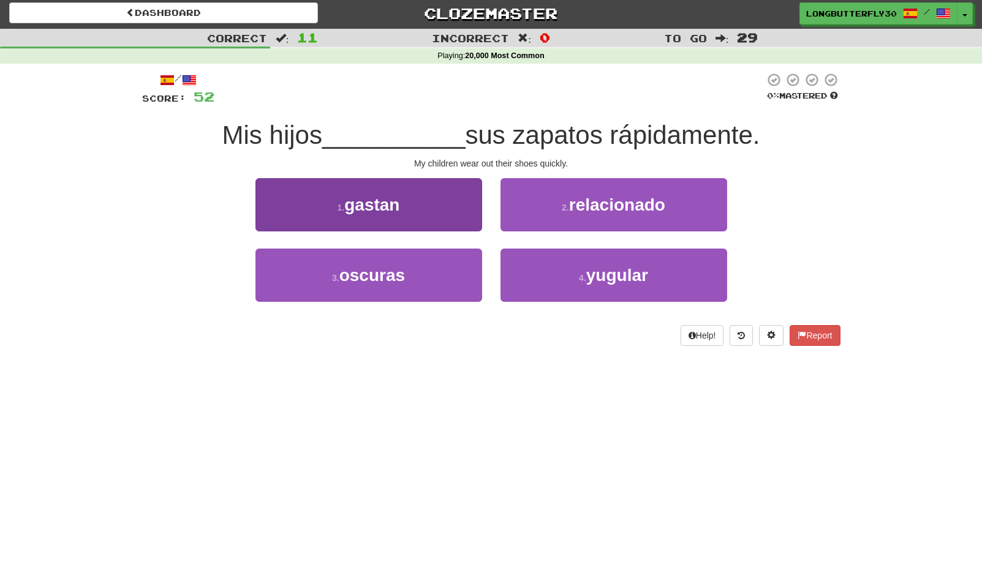
click at [470, 200] on button "1 . gastan" at bounding box center [368, 204] width 227 height 53
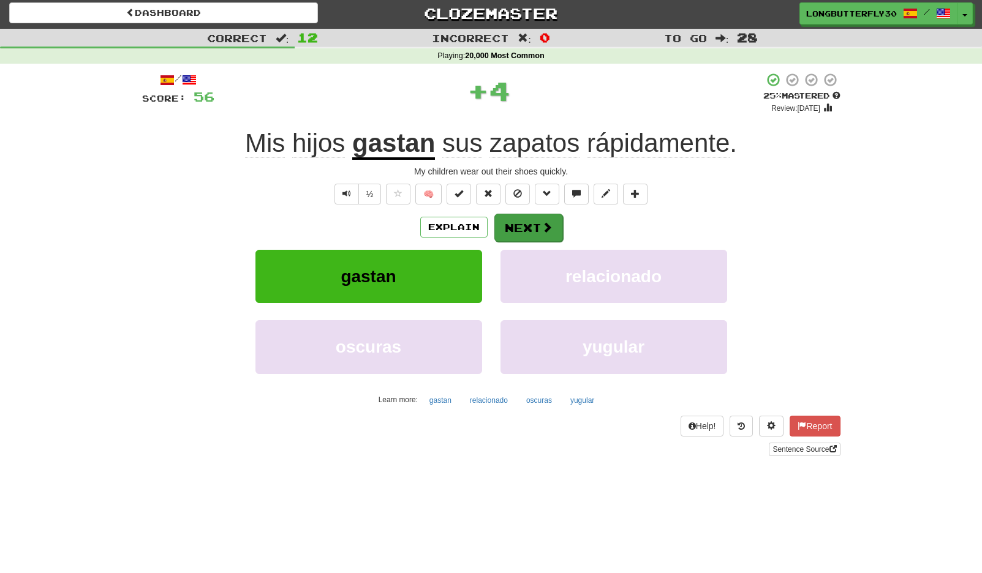
click at [534, 214] on button "Next" at bounding box center [528, 228] width 69 height 28
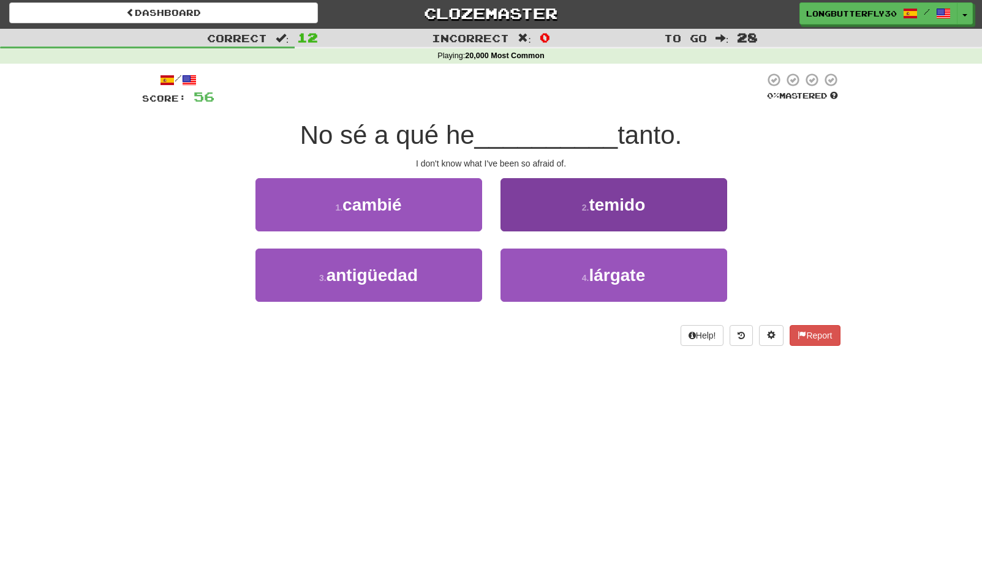
click at [553, 200] on button "2 . temido" at bounding box center [613, 204] width 227 height 53
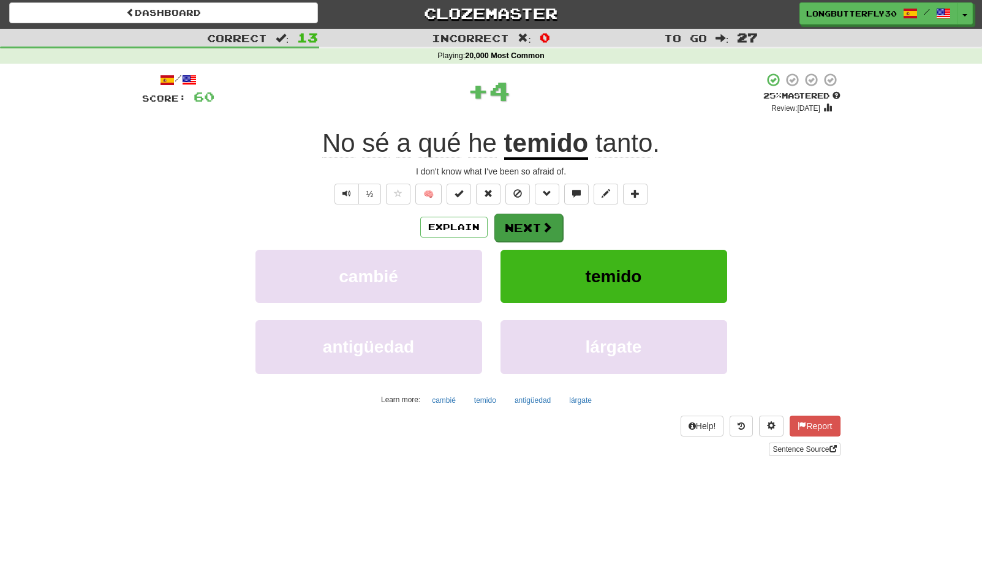
click at [529, 214] on button "Next" at bounding box center [528, 228] width 69 height 28
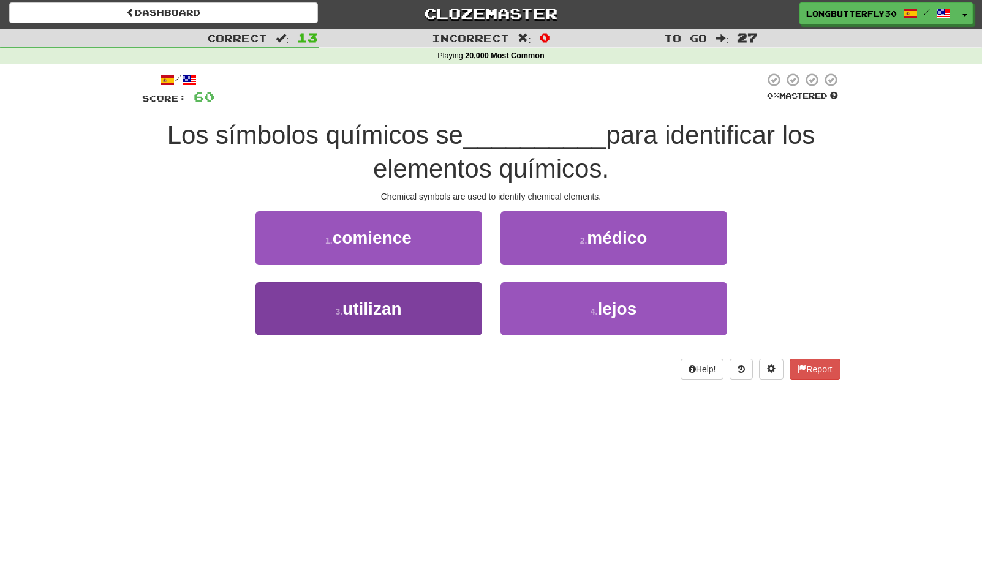
click at [423, 303] on button "3 . utilizan" at bounding box center [368, 308] width 227 height 53
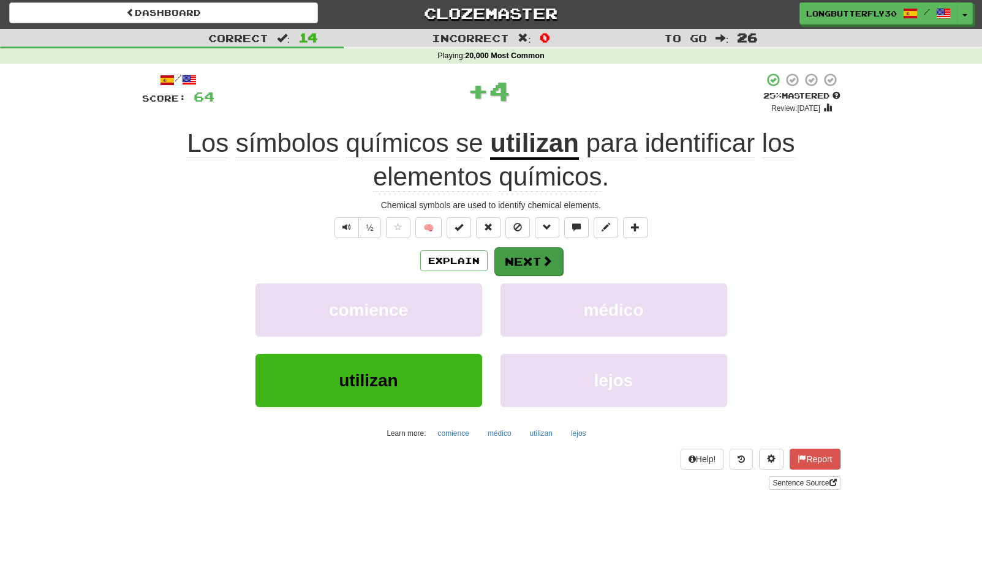
click at [533, 257] on button "Next" at bounding box center [528, 261] width 69 height 28
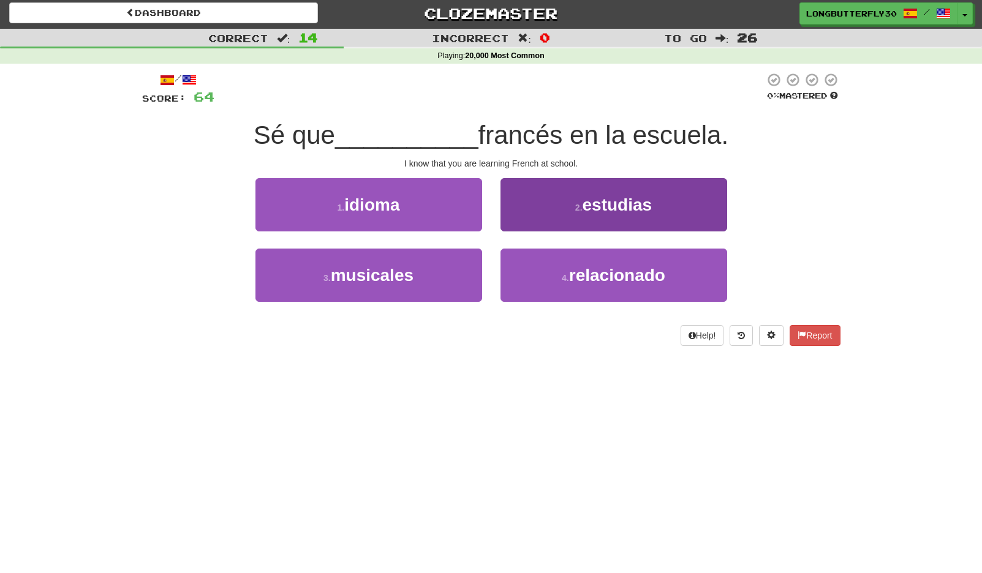
click at [573, 210] on button "2 . estudias" at bounding box center [613, 204] width 227 height 53
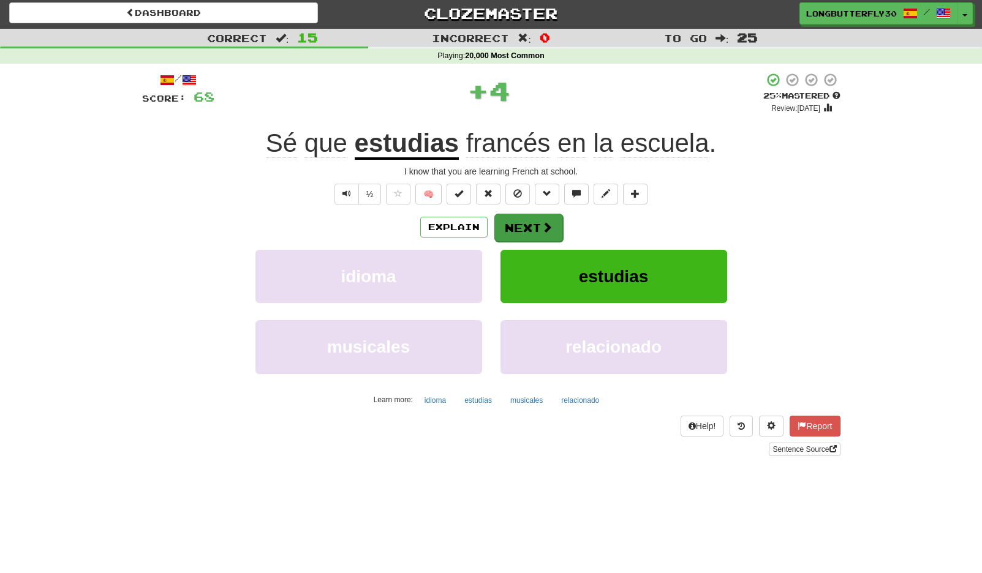
click at [534, 227] on button "Next" at bounding box center [528, 228] width 69 height 28
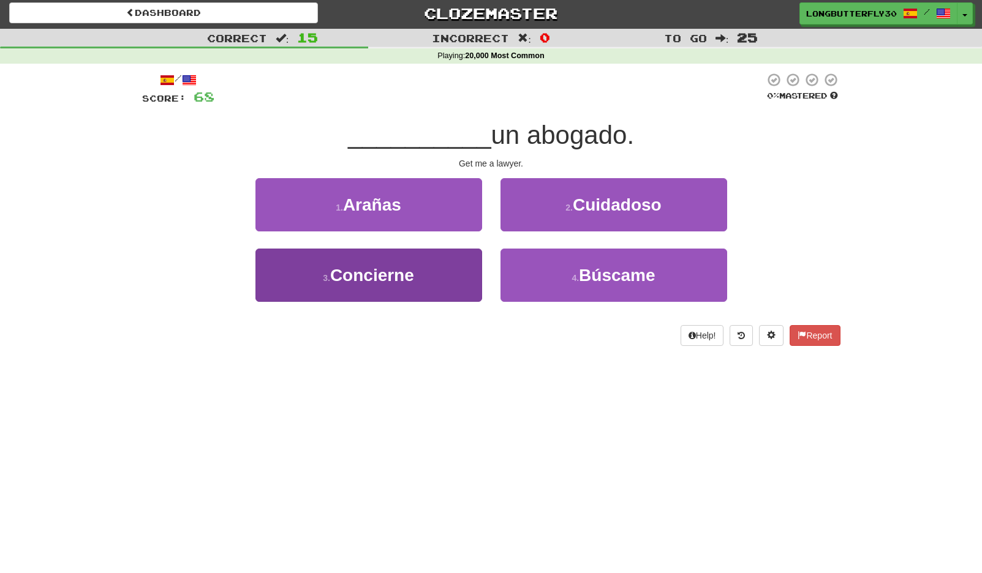
click at [437, 268] on button "3 . Concierne" at bounding box center [368, 275] width 227 height 53
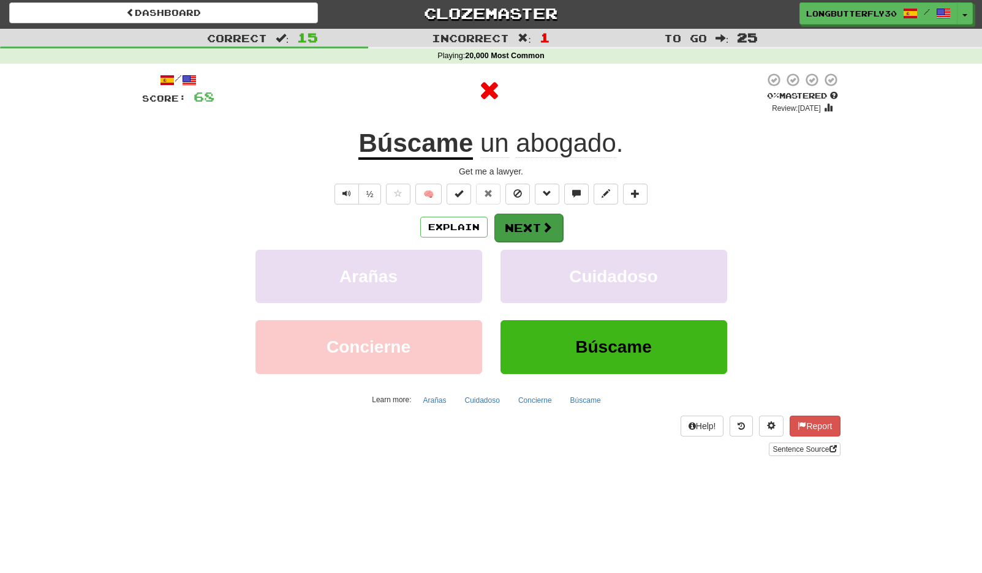
click at [551, 222] on span at bounding box center [547, 227] width 11 height 11
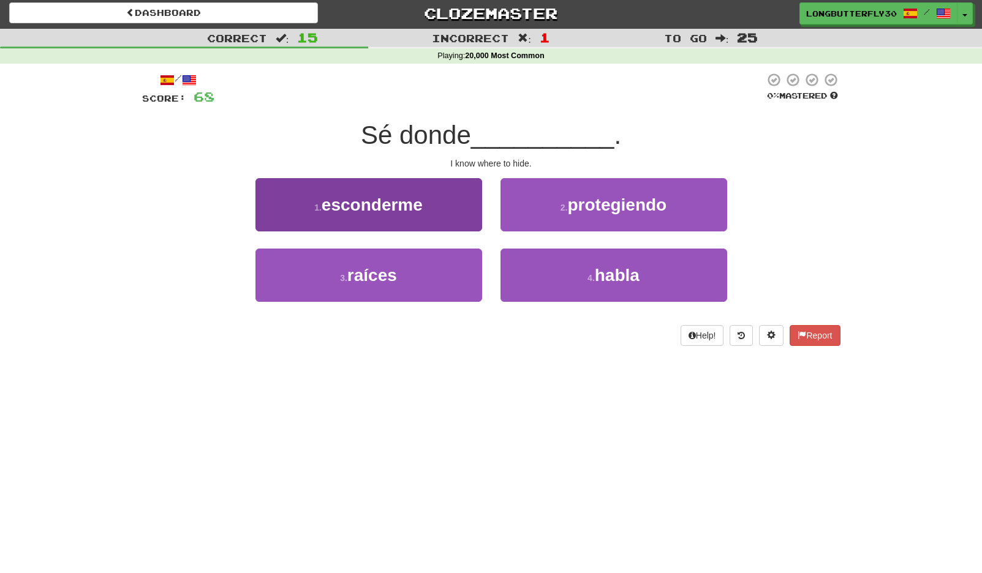
click at [448, 206] on button "1 . esconderme" at bounding box center [368, 204] width 227 height 53
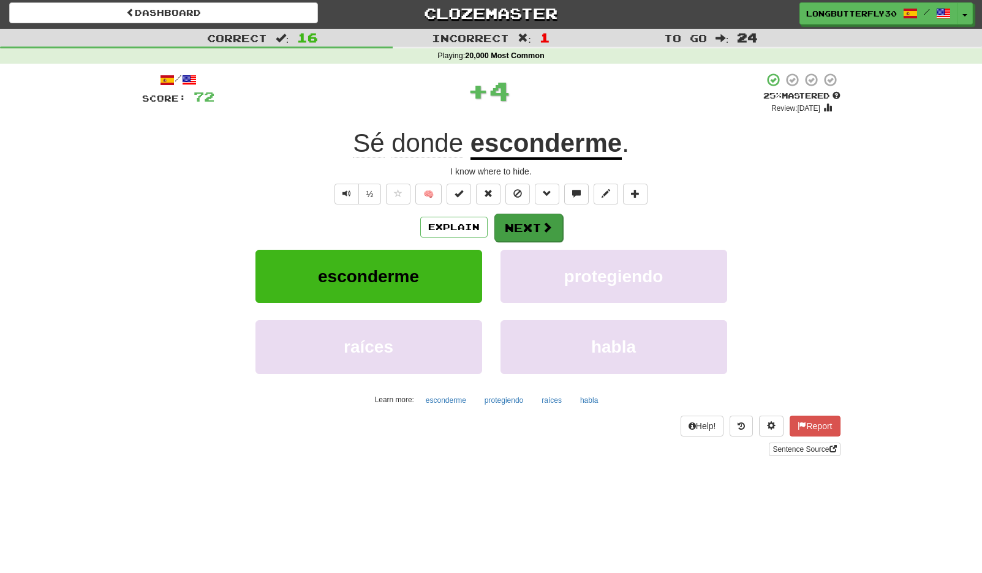
click at [532, 233] on button "Next" at bounding box center [528, 228] width 69 height 28
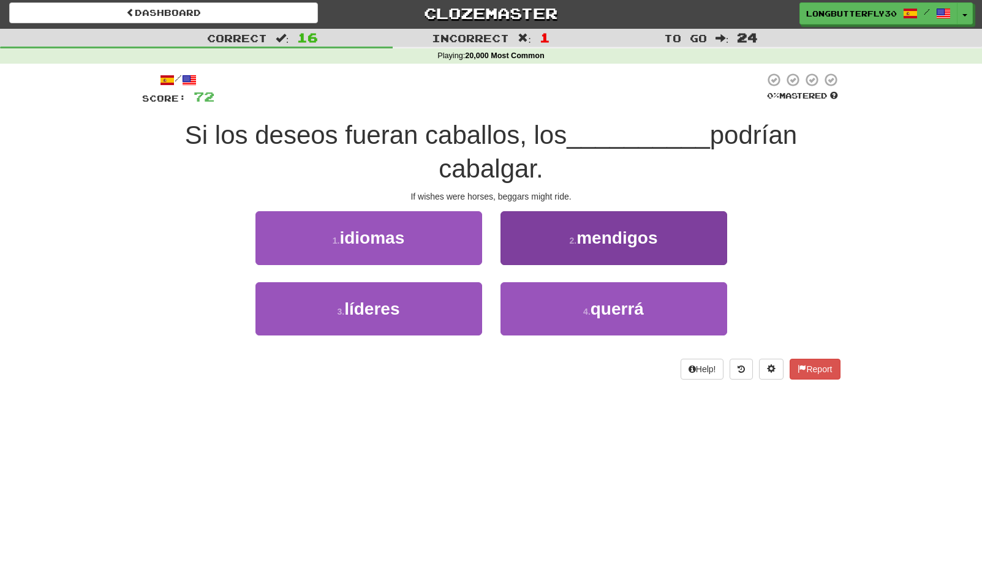
click at [551, 227] on button "2 . mendigos" at bounding box center [613, 237] width 227 height 53
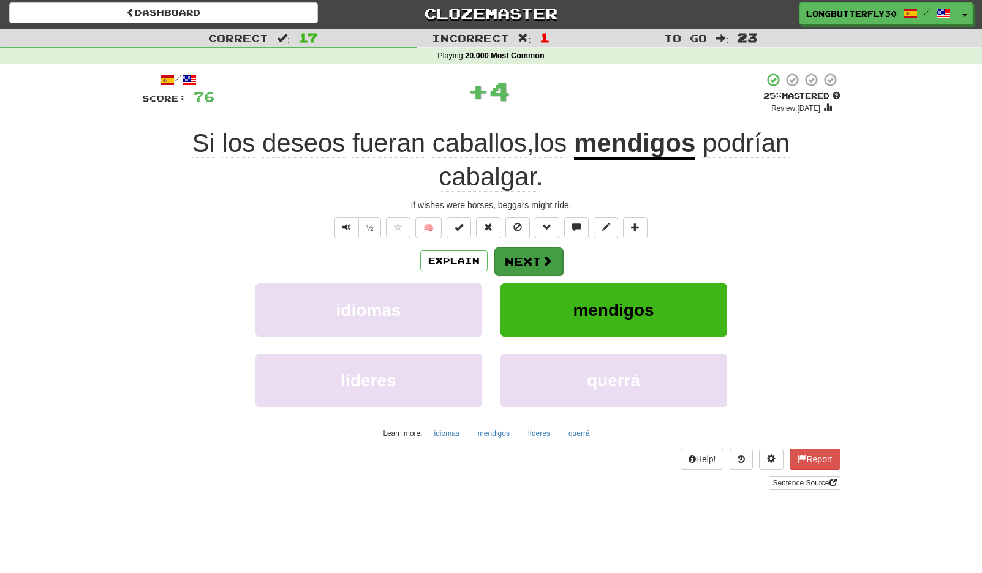
click at [519, 258] on button "Next" at bounding box center [528, 261] width 69 height 28
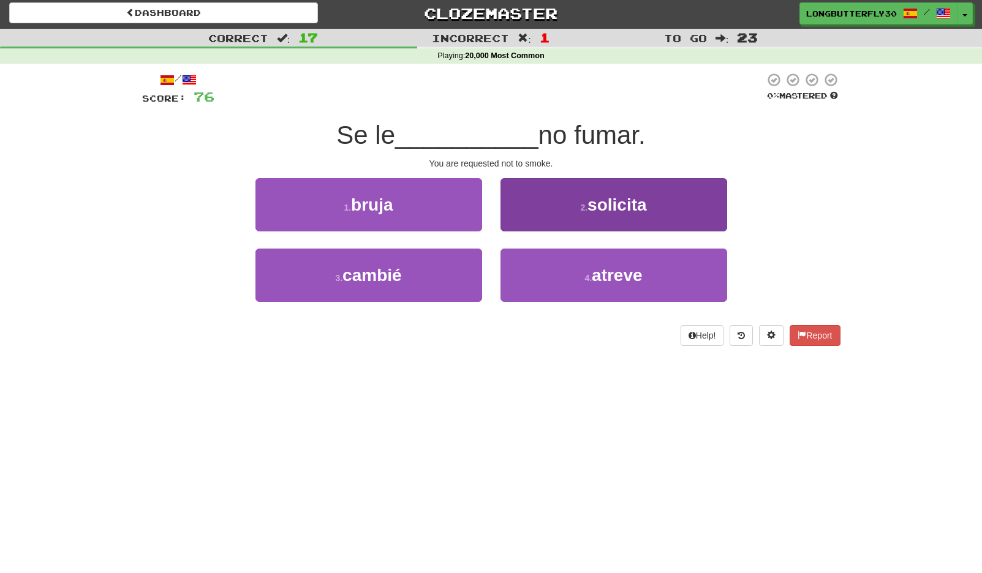
click at [579, 212] on button "2 . solicita" at bounding box center [613, 204] width 227 height 53
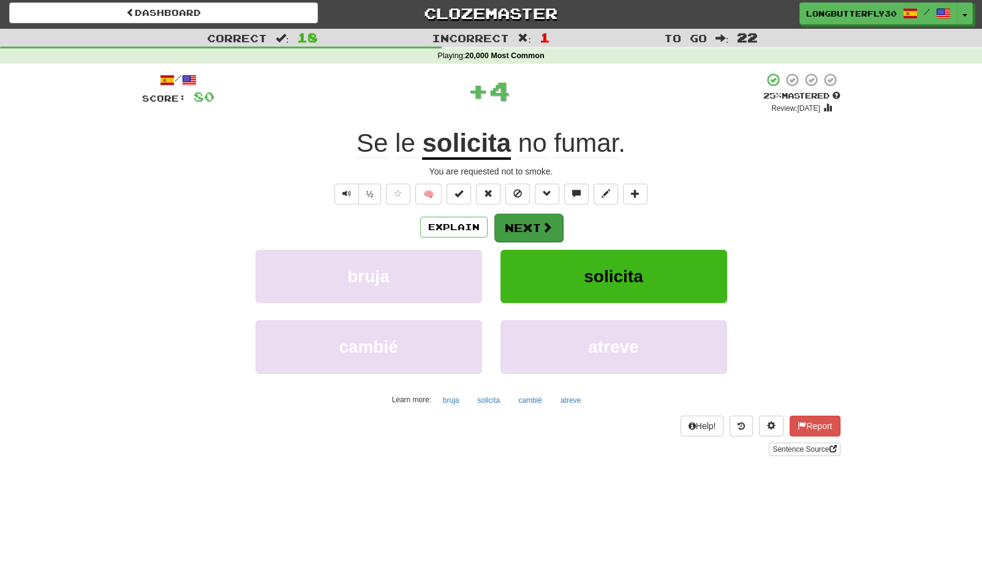
click at [535, 225] on button "Next" at bounding box center [528, 228] width 69 height 28
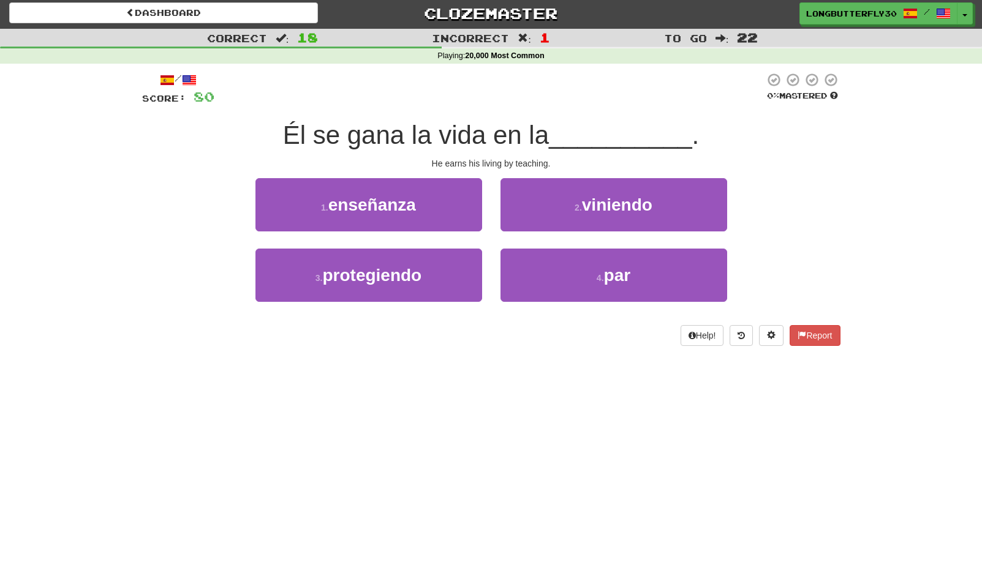
click at [444, 207] on button "1 . enseñanza" at bounding box center [368, 204] width 227 height 53
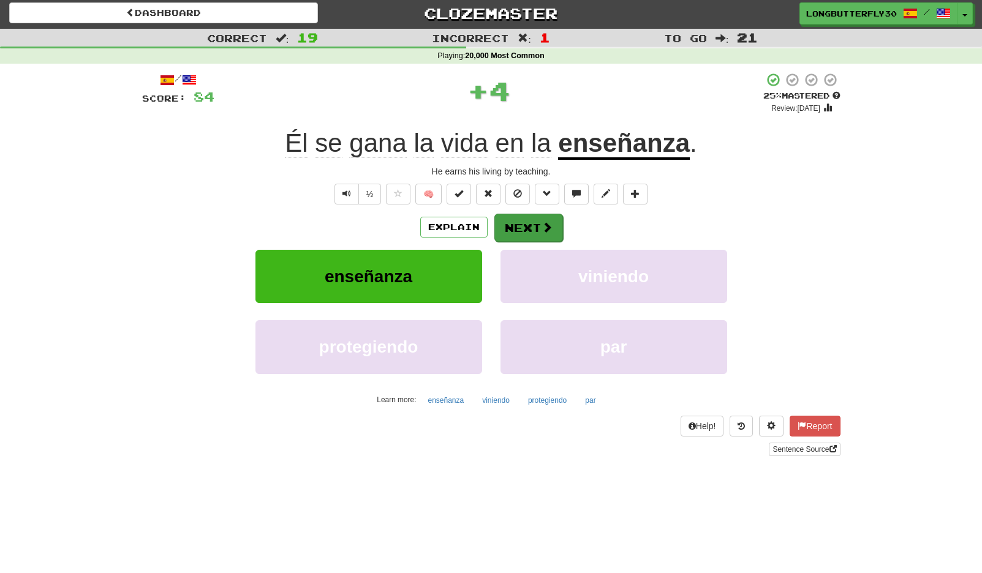
click at [523, 224] on button "Next" at bounding box center [528, 228] width 69 height 28
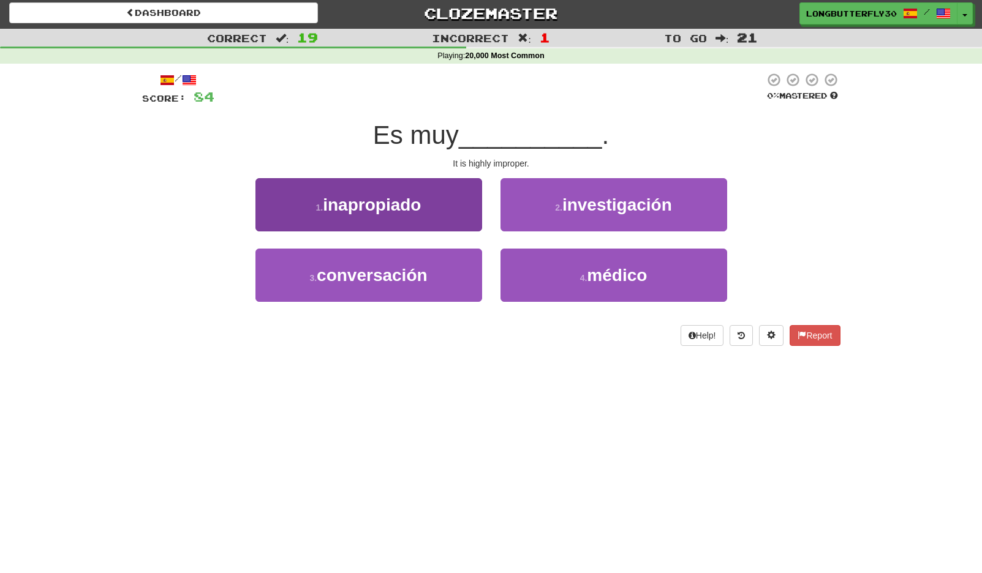
click at [431, 217] on button "1 . inapropiado" at bounding box center [368, 204] width 227 height 53
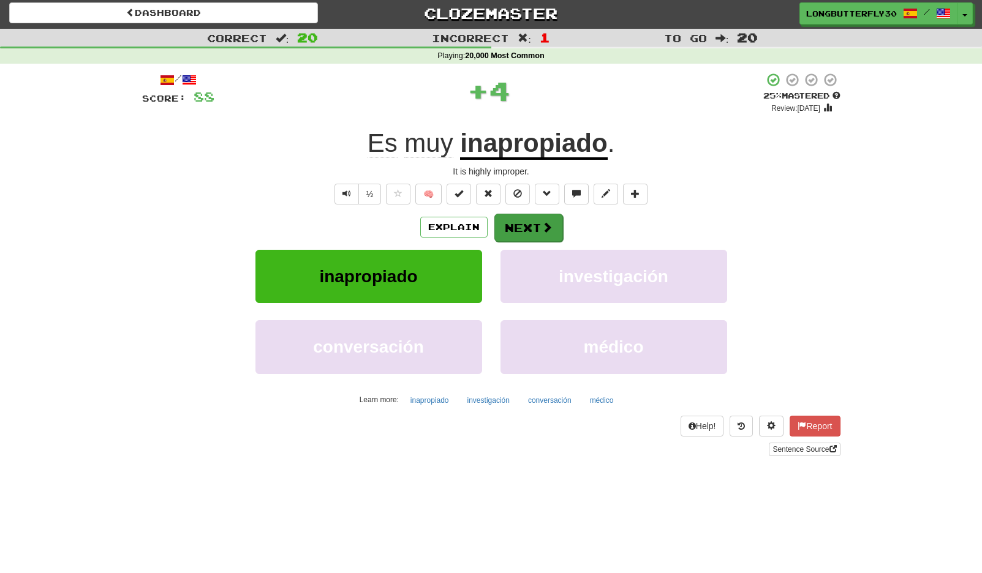
click at [506, 227] on button "Next" at bounding box center [528, 228] width 69 height 28
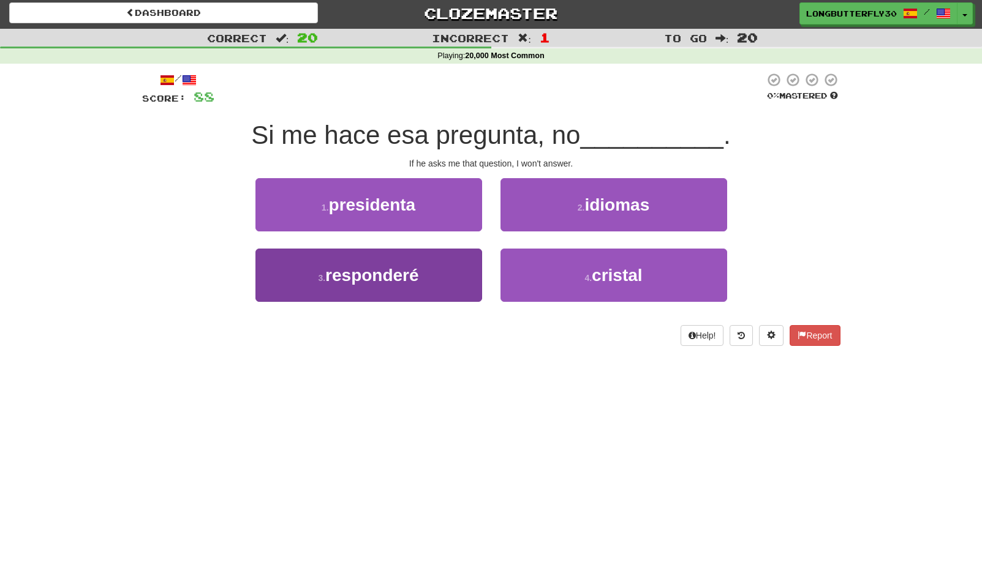
click at [466, 273] on button "3 . responderé" at bounding box center [368, 275] width 227 height 53
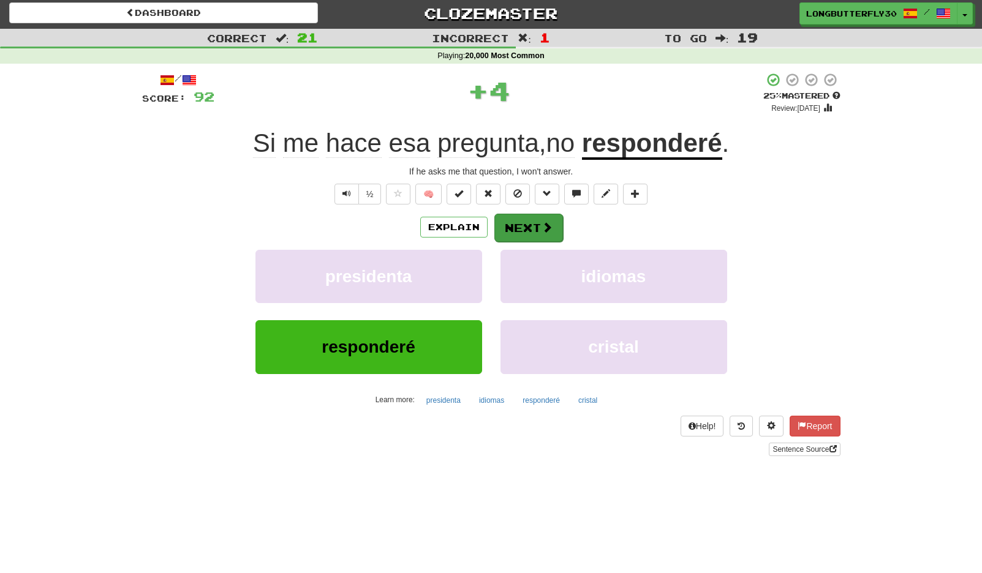
click at [539, 224] on button "Next" at bounding box center [528, 228] width 69 height 28
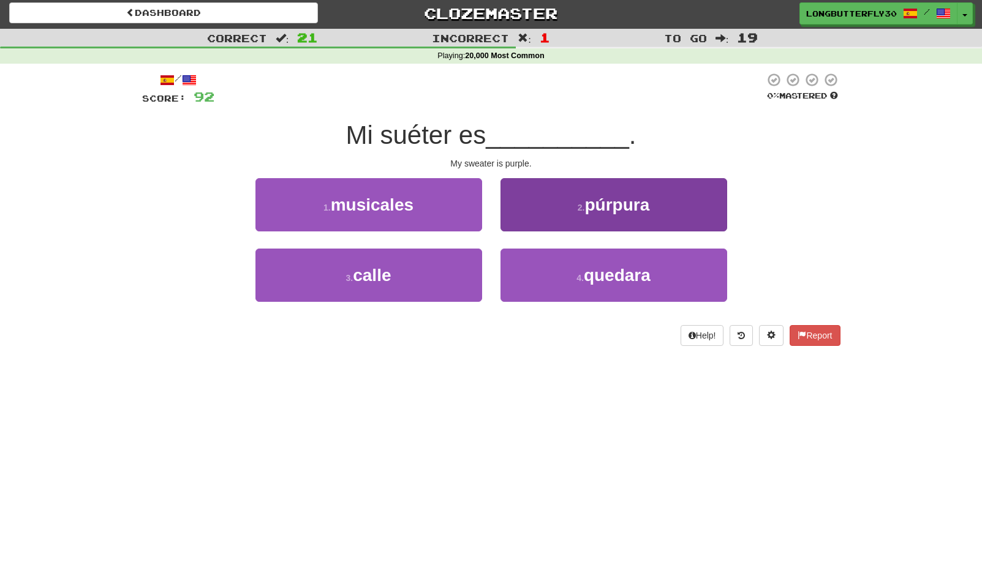
click at [565, 215] on button "2 . púrpura" at bounding box center [613, 204] width 227 height 53
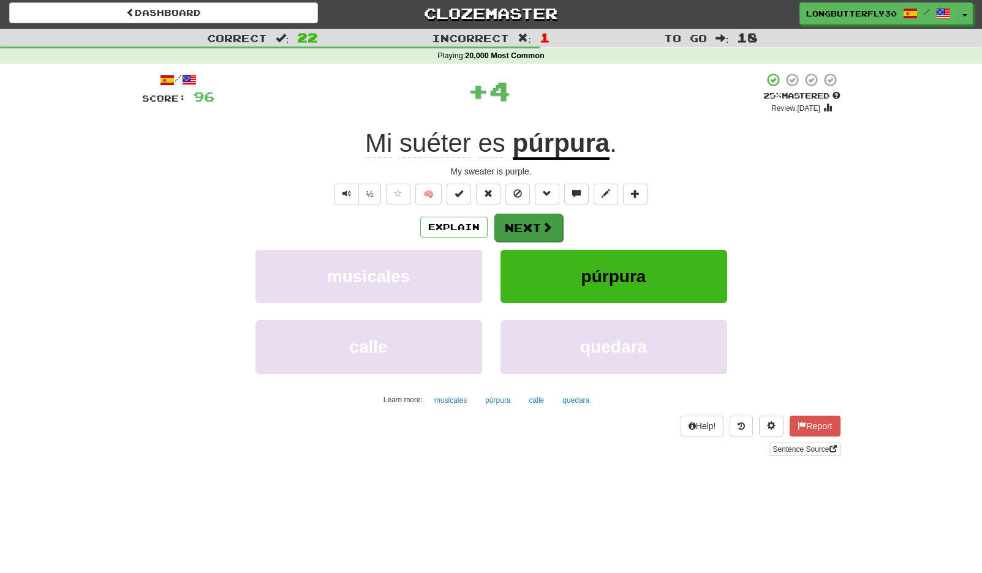
click at [519, 229] on button "Next" at bounding box center [528, 228] width 69 height 28
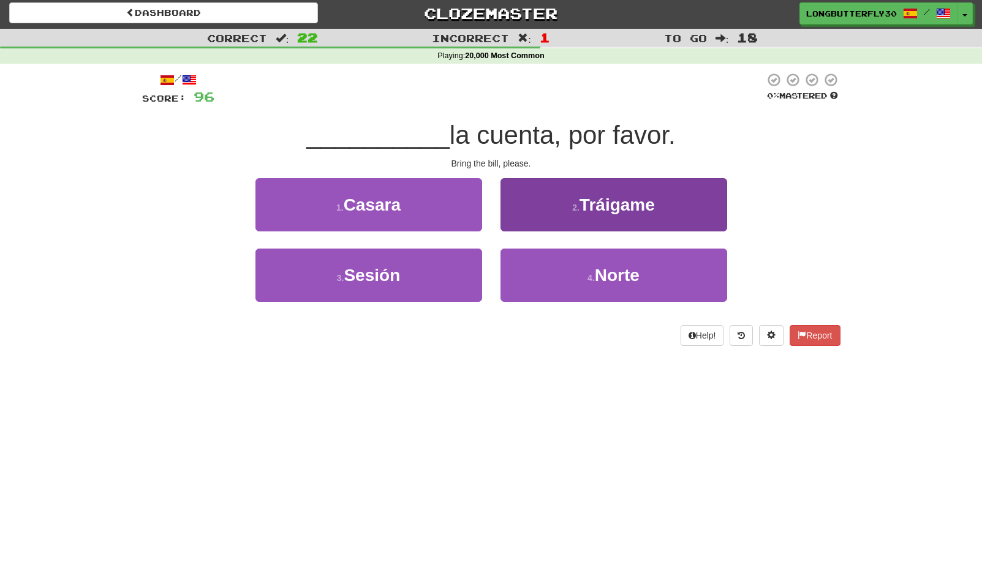
click at [602, 205] on span "Tráigame" at bounding box center [616, 204] width 75 height 19
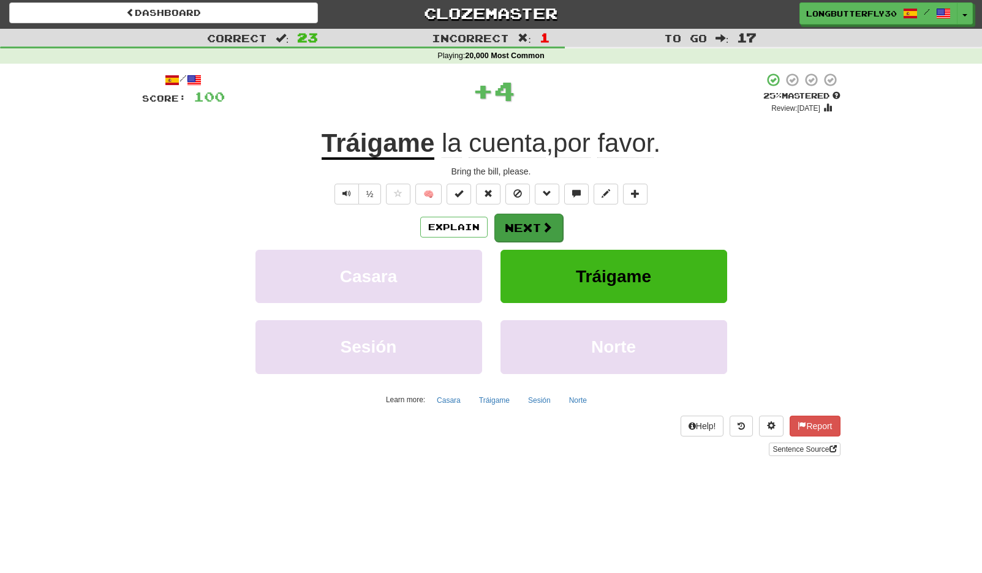
click at [550, 225] on span at bounding box center [547, 227] width 11 height 11
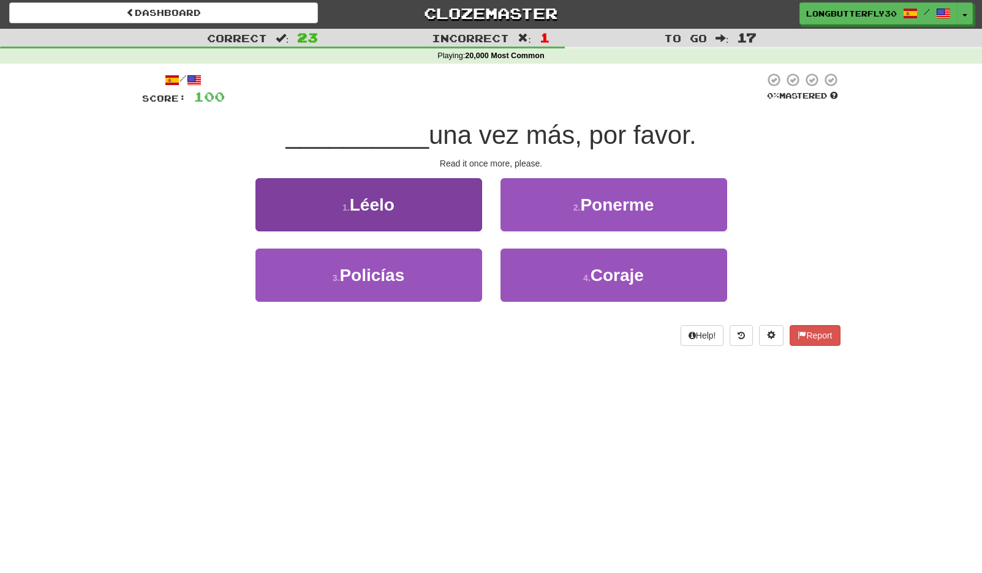
click at [446, 213] on button "1 . Léelo" at bounding box center [368, 204] width 227 height 53
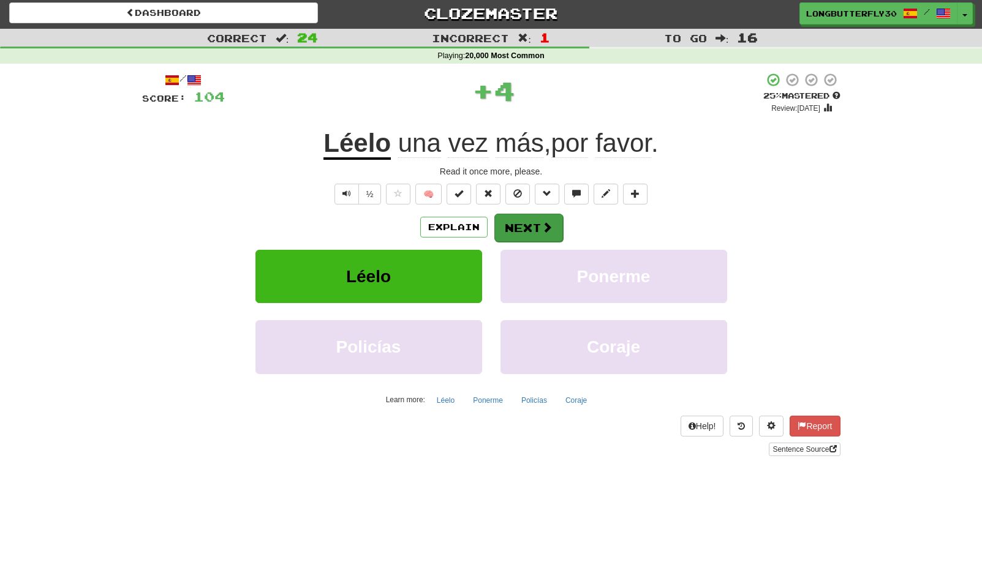
click at [544, 232] on span at bounding box center [547, 227] width 11 height 11
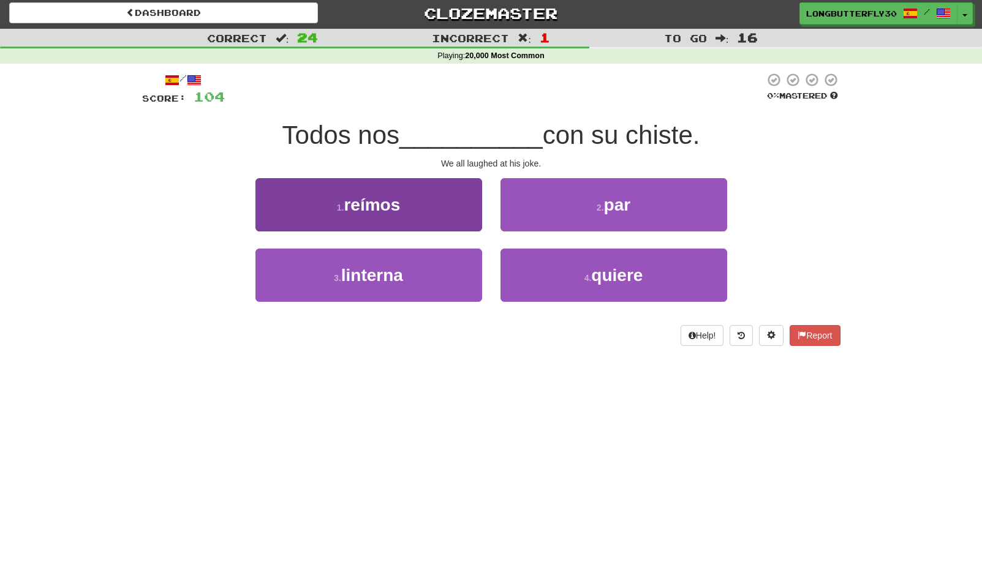
click at [373, 192] on button "1 . reímos" at bounding box center [368, 204] width 227 height 53
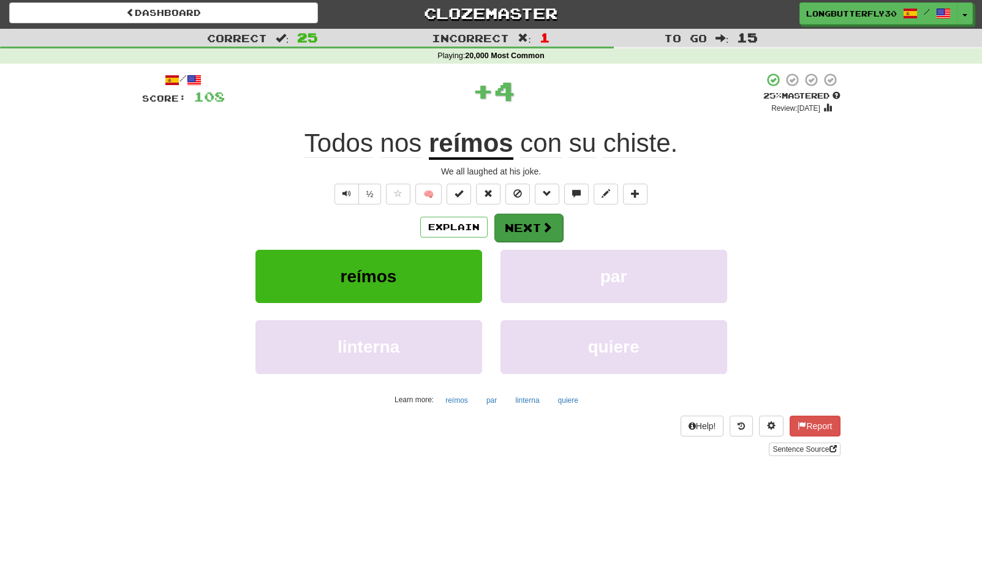
click at [542, 218] on button "Next" at bounding box center [528, 228] width 69 height 28
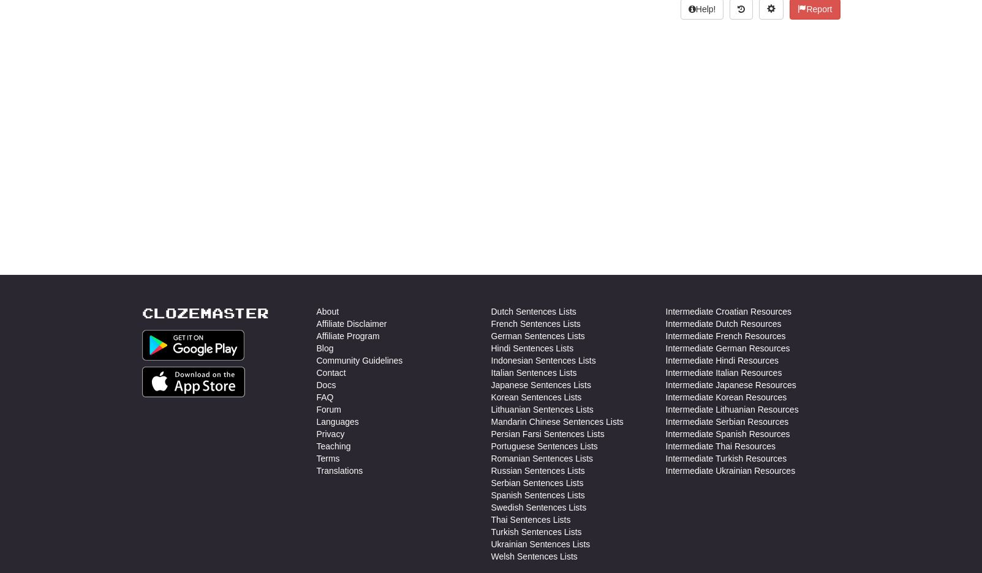
scroll to position [0, 0]
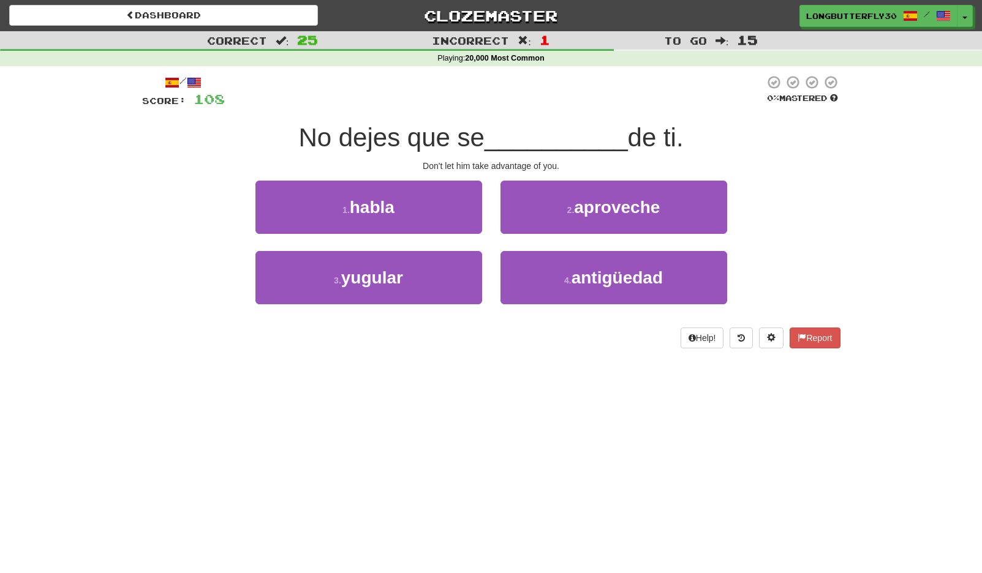
click at [616, 213] on span "aproveche" at bounding box center [617, 207] width 86 height 19
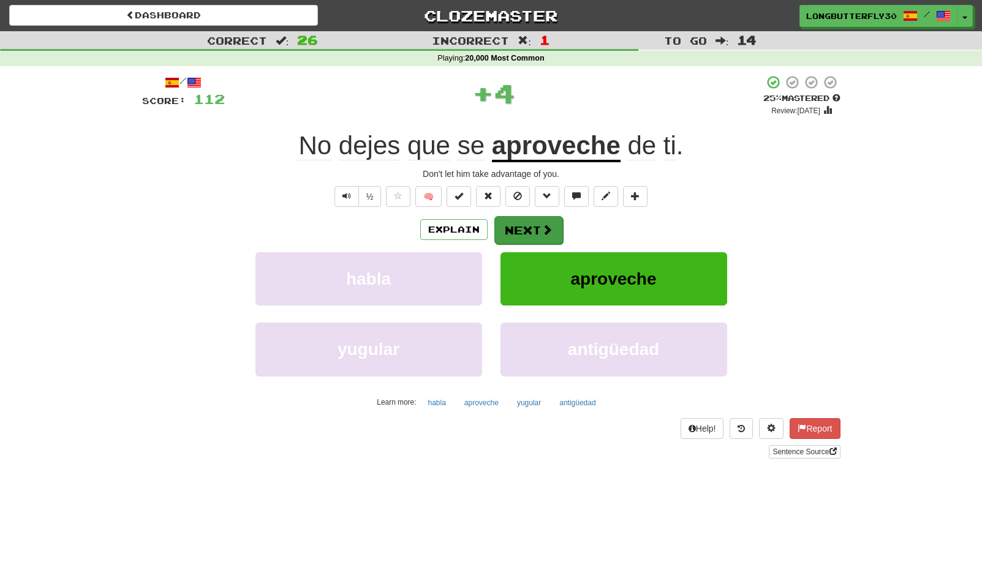
click at [512, 235] on button "Next" at bounding box center [528, 230] width 69 height 28
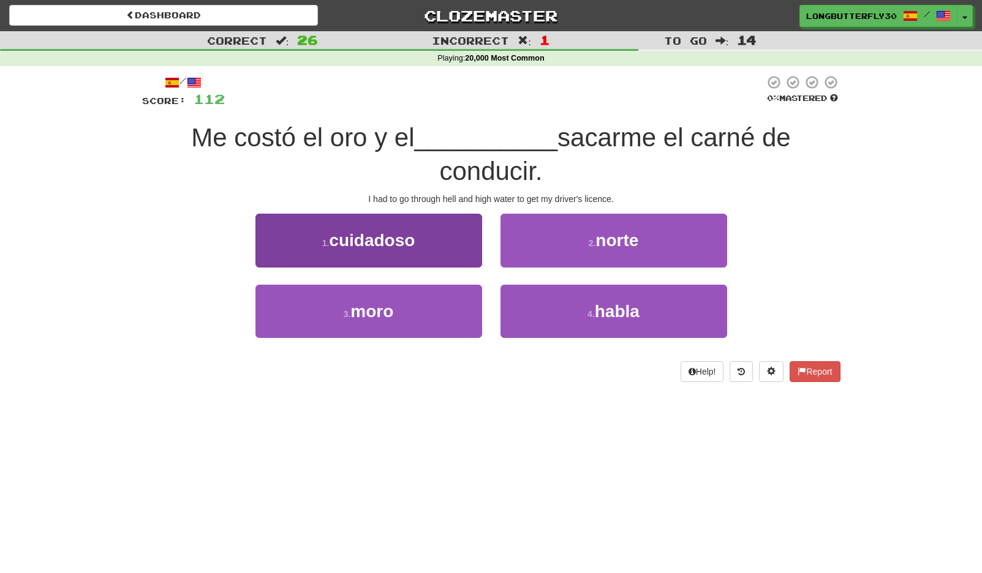
drag, startPoint x: 448, startPoint y: 297, endPoint x: 472, endPoint y: 285, distance: 26.8
click at [448, 297] on button "3 . moro" at bounding box center [368, 311] width 227 height 53
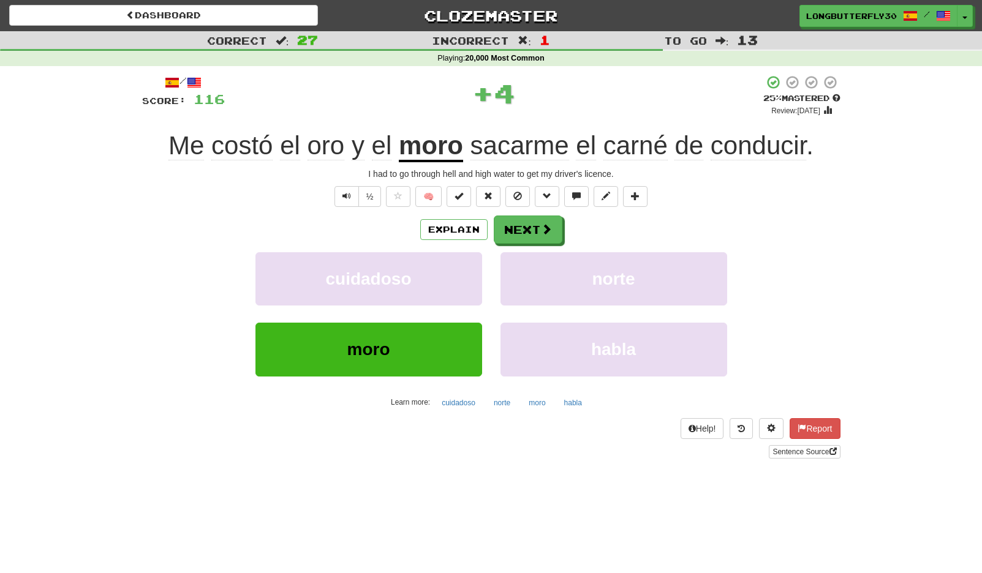
click at [530, 244] on div "Explain Next cuidadoso norte moro habla Learn more: cuidadoso norte moro habla" at bounding box center [491, 314] width 698 height 197
click at [530, 219] on button "Next" at bounding box center [528, 230] width 69 height 28
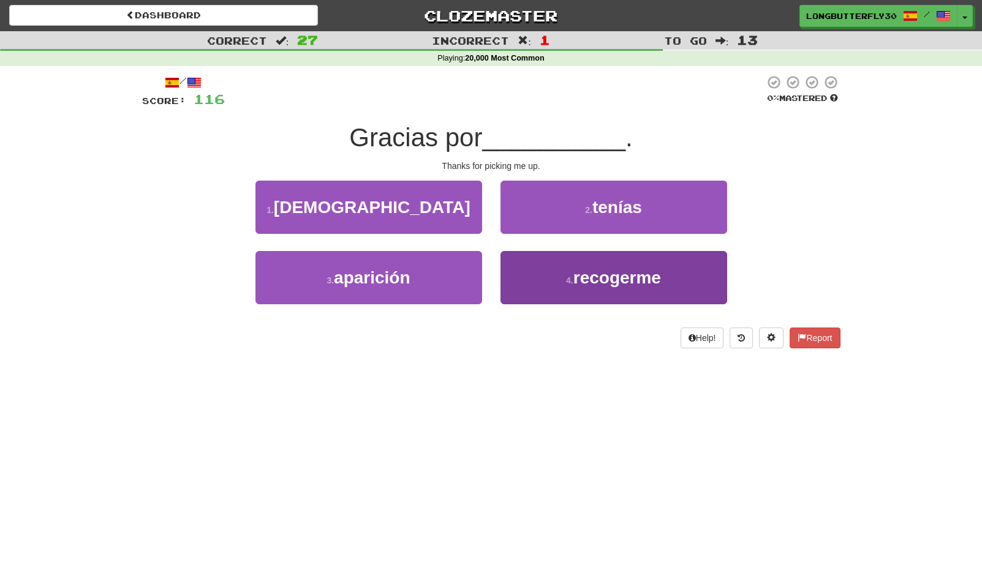
click at [544, 260] on button "4 . recogerme" at bounding box center [613, 277] width 227 height 53
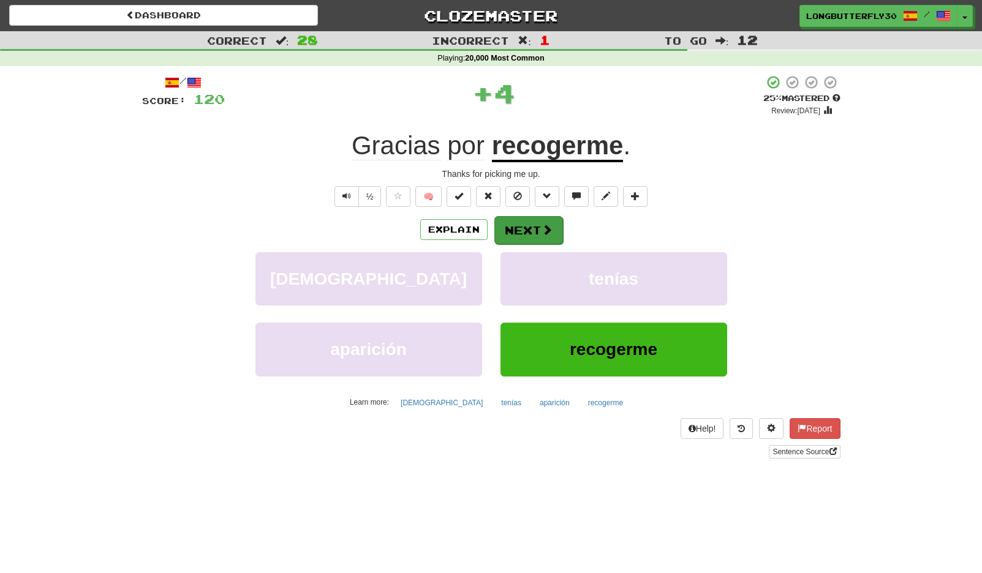
click at [526, 216] on button "Next" at bounding box center [528, 230] width 69 height 28
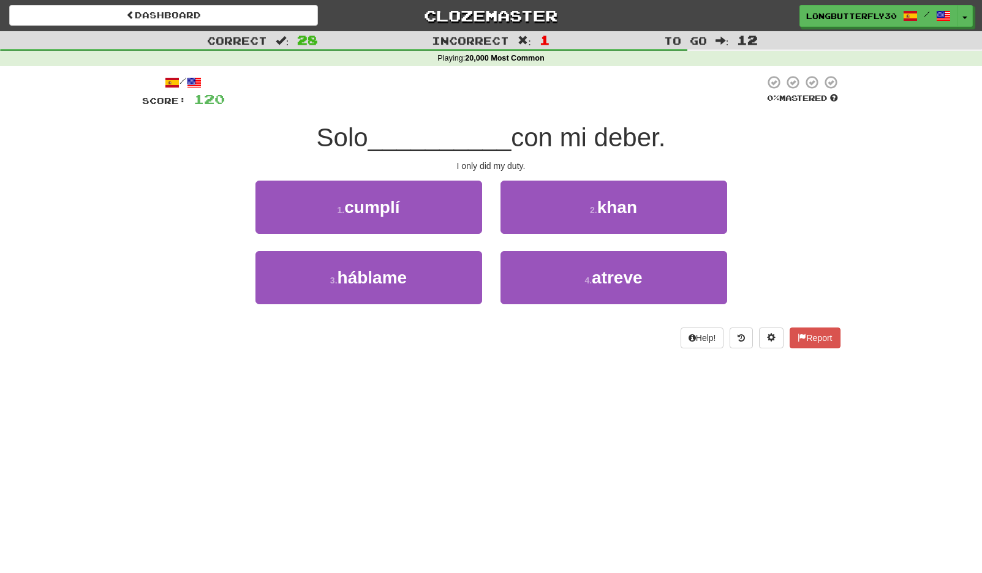
click at [432, 208] on button "1 . cumplí" at bounding box center [368, 207] width 227 height 53
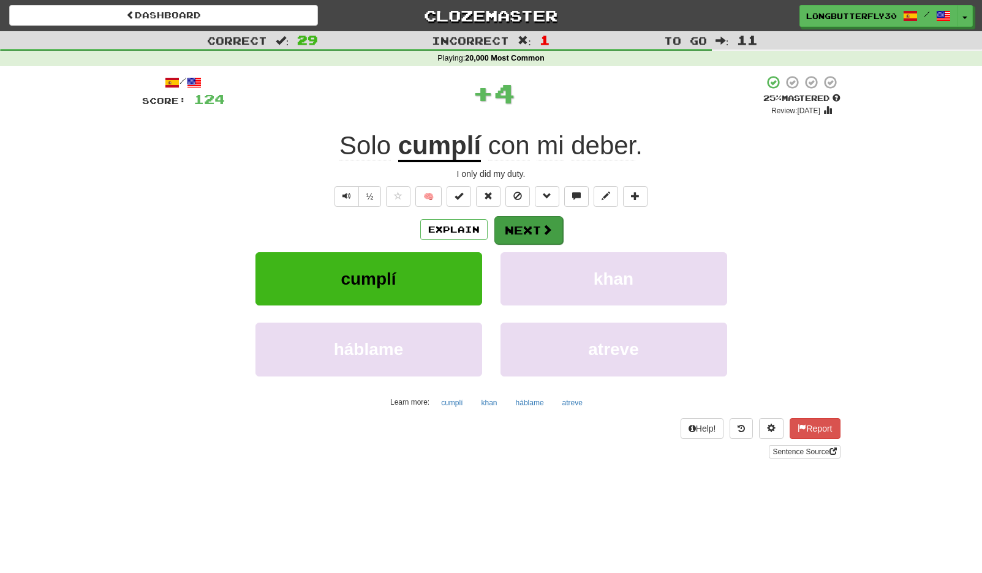
click at [530, 239] on button "Next" at bounding box center [528, 230] width 69 height 28
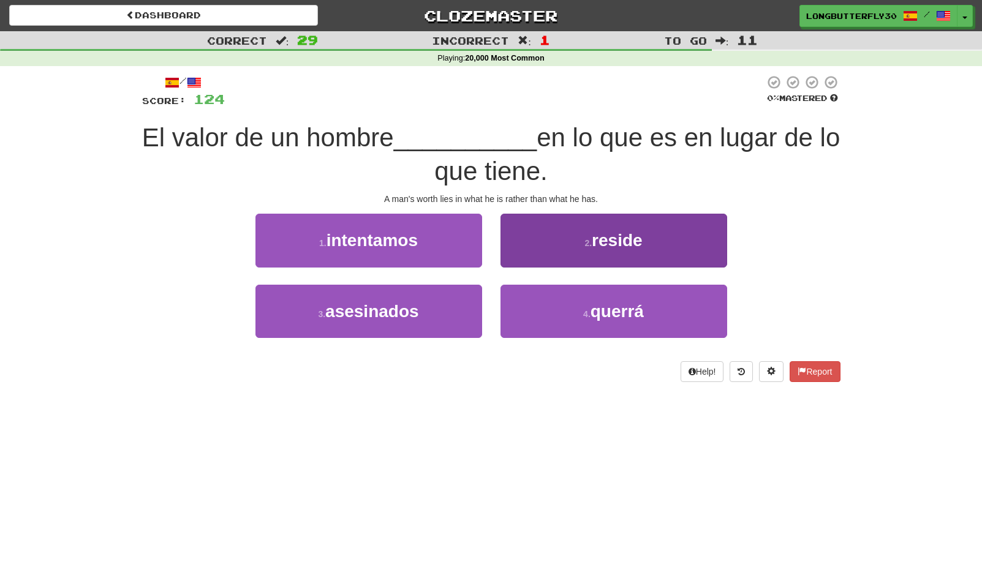
click at [576, 238] on button "2 . reside" at bounding box center [613, 240] width 227 height 53
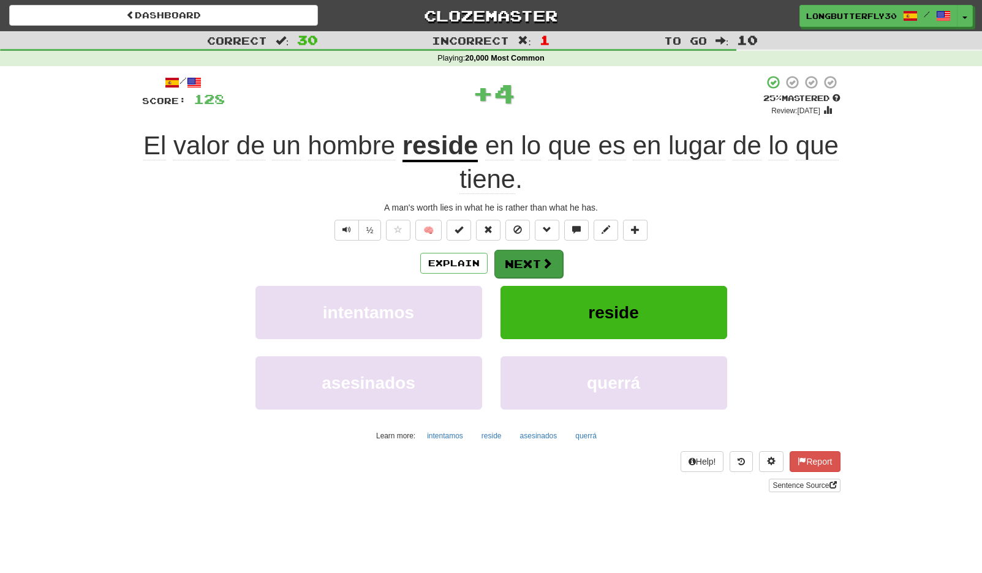
click at [525, 261] on button "Next" at bounding box center [528, 264] width 69 height 28
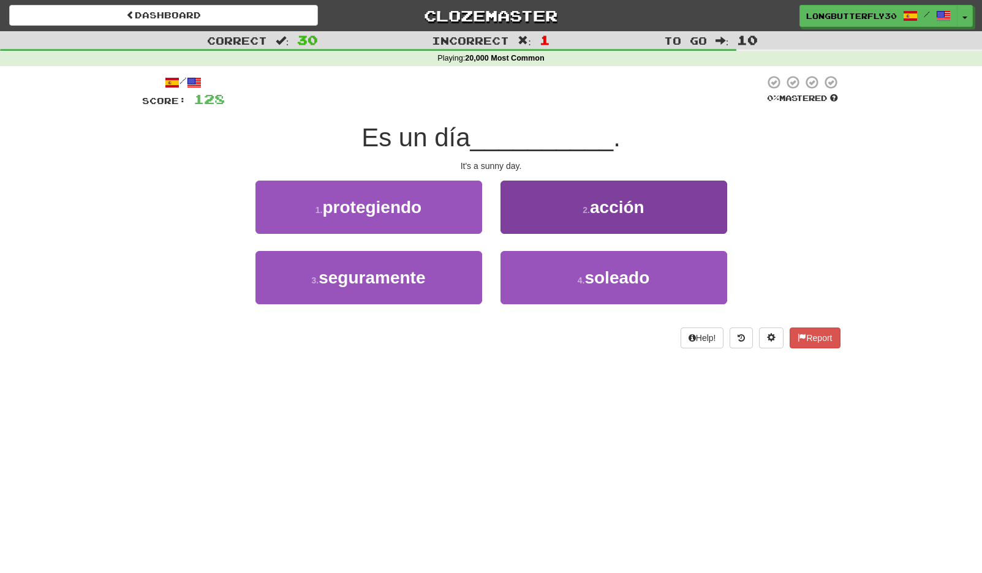
drag, startPoint x: 552, startPoint y: 285, endPoint x: 534, endPoint y: 255, distance: 35.7
click at [551, 281] on button "4 . soleado" at bounding box center [613, 277] width 227 height 53
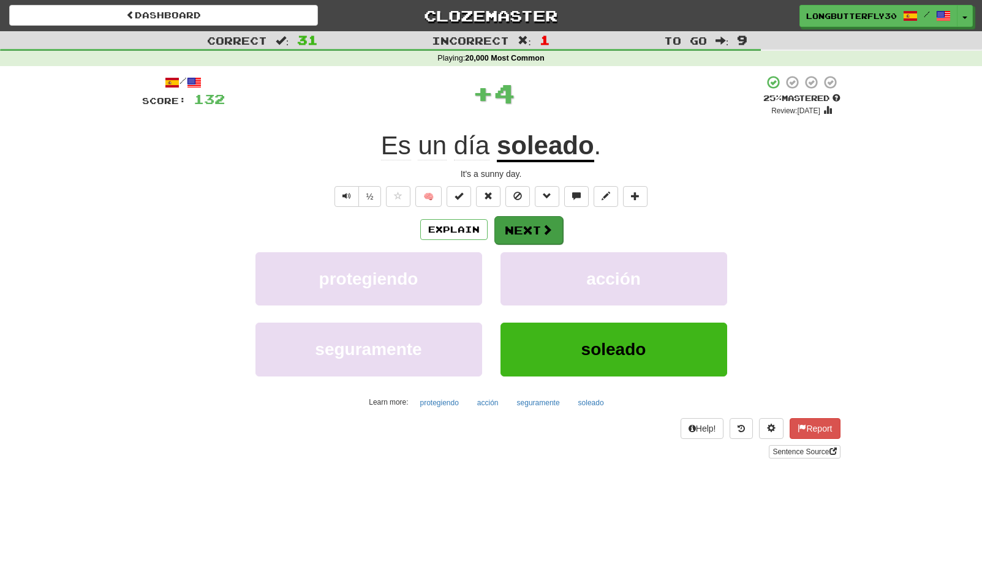
click at [521, 236] on button "Next" at bounding box center [528, 230] width 69 height 28
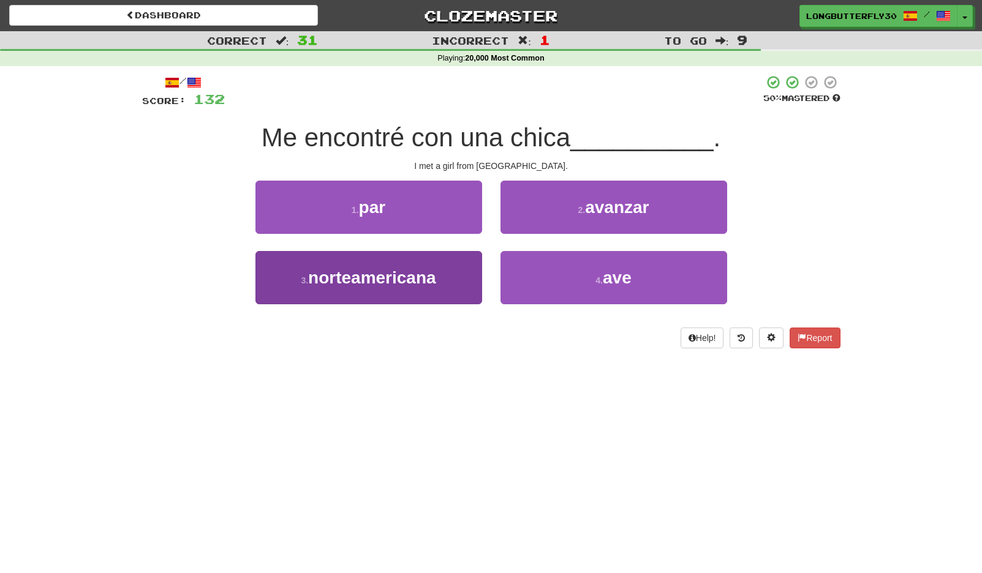
click at [447, 285] on button "3 . norteamericana" at bounding box center [368, 277] width 227 height 53
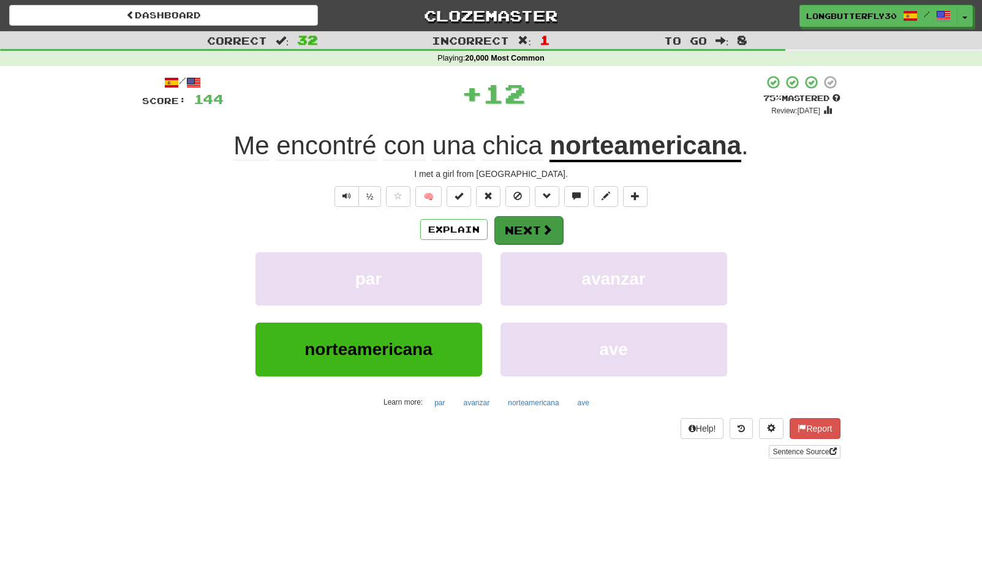
click at [533, 231] on button "Next" at bounding box center [528, 230] width 69 height 28
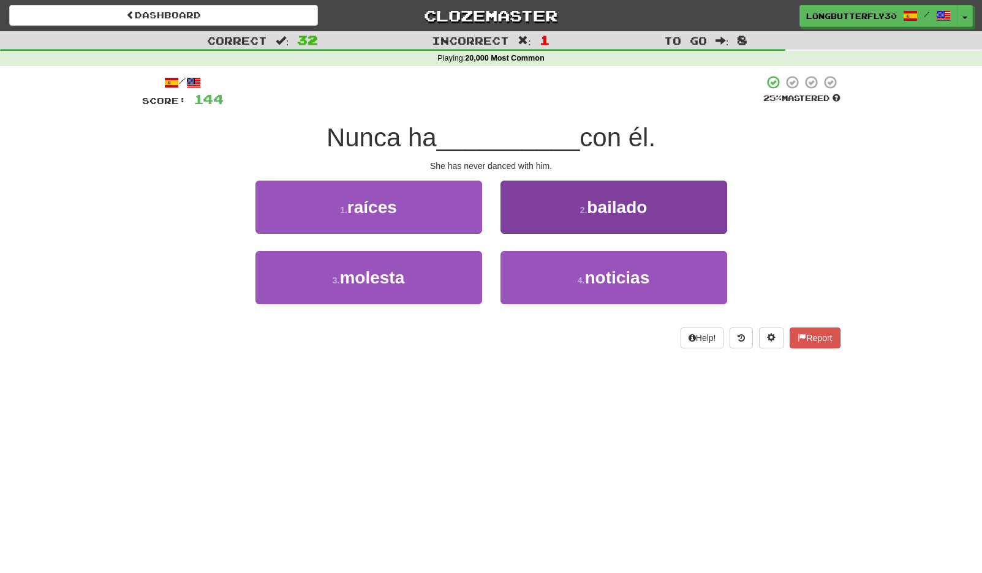
click at [584, 213] on small "2 ." at bounding box center [583, 210] width 7 height 10
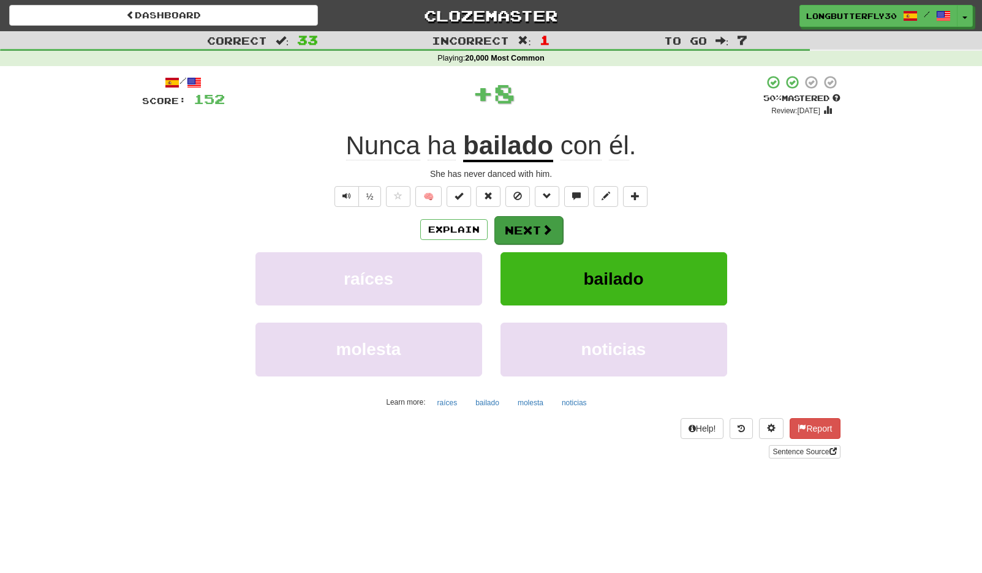
click at [543, 229] on span at bounding box center [547, 229] width 11 height 11
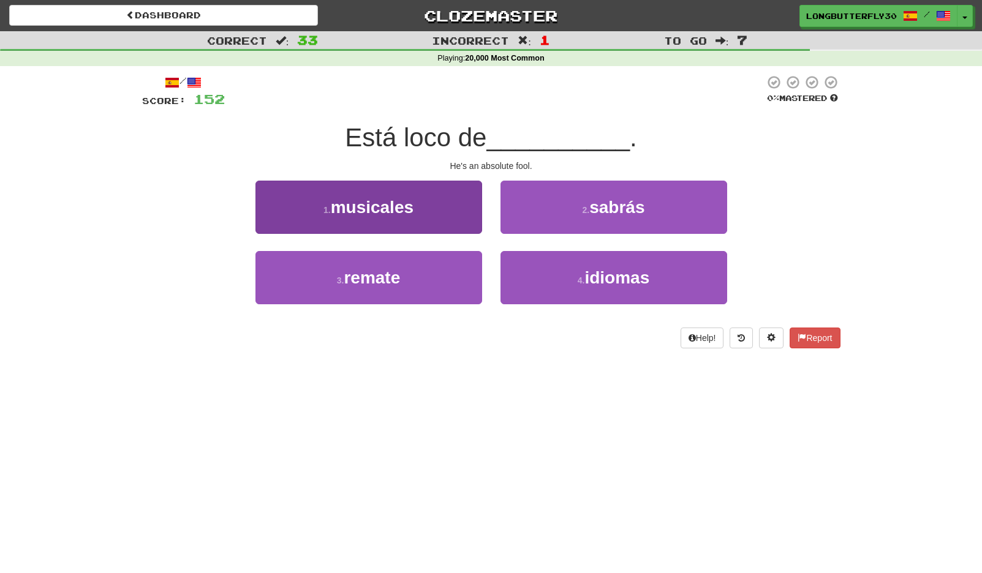
click at [426, 271] on button "3 . remate" at bounding box center [368, 277] width 227 height 53
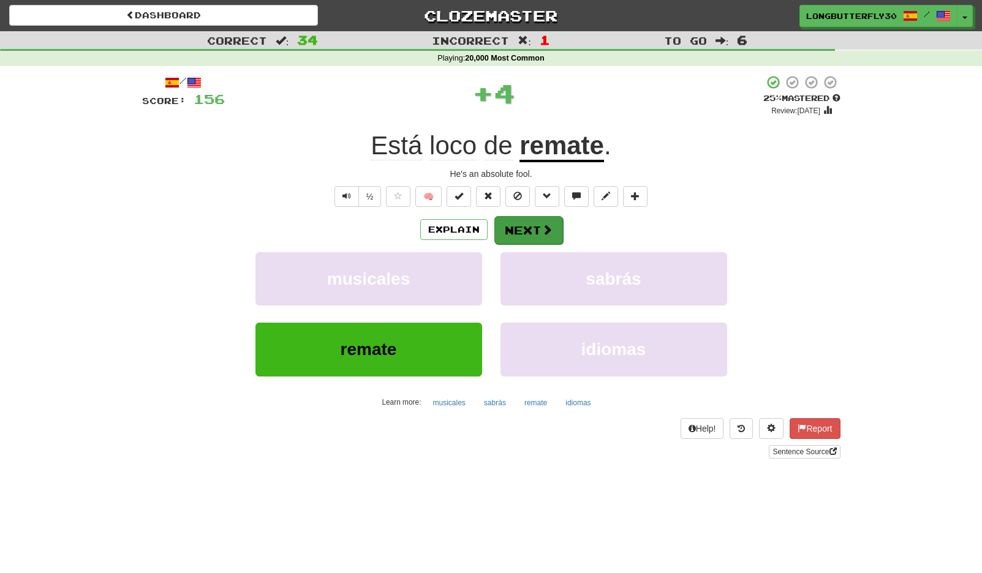
click at [520, 227] on button "Next" at bounding box center [528, 230] width 69 height 28
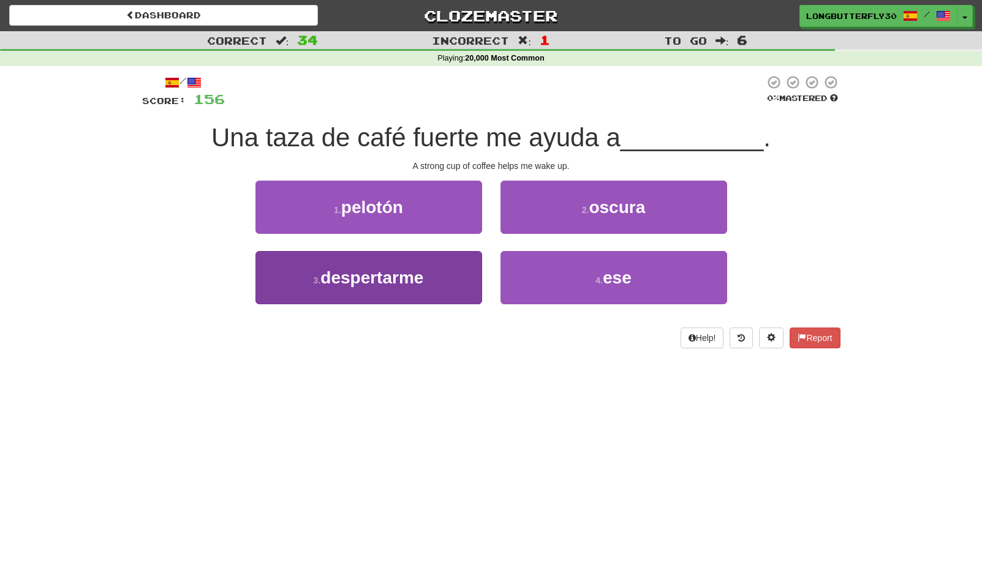
click at [409, 288] on button "3 . despertarme" at bounding box center [368, 277] width 227 height 53
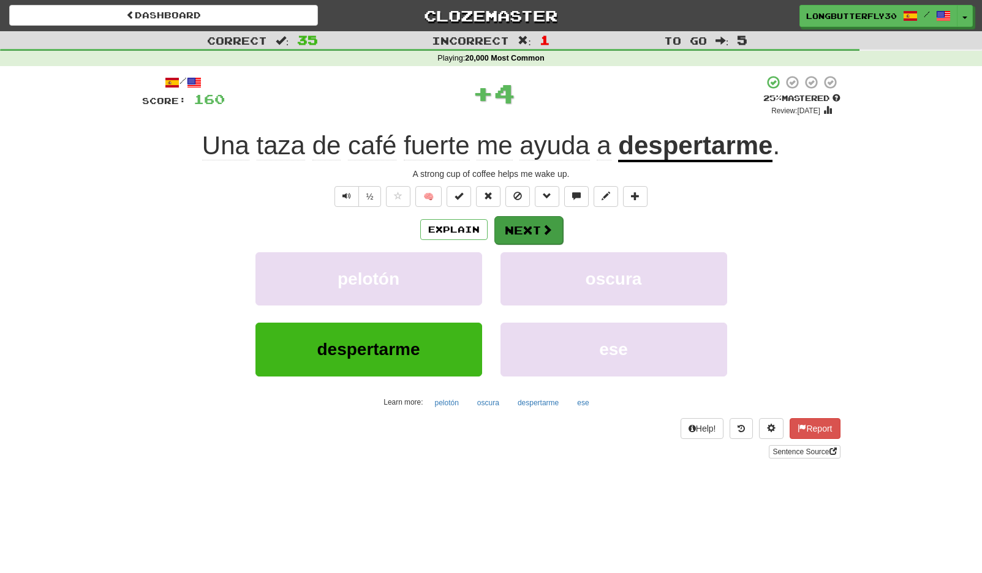
click at [526, 230] on button "Next" at bounding box center [528, 230] width 69 height 28
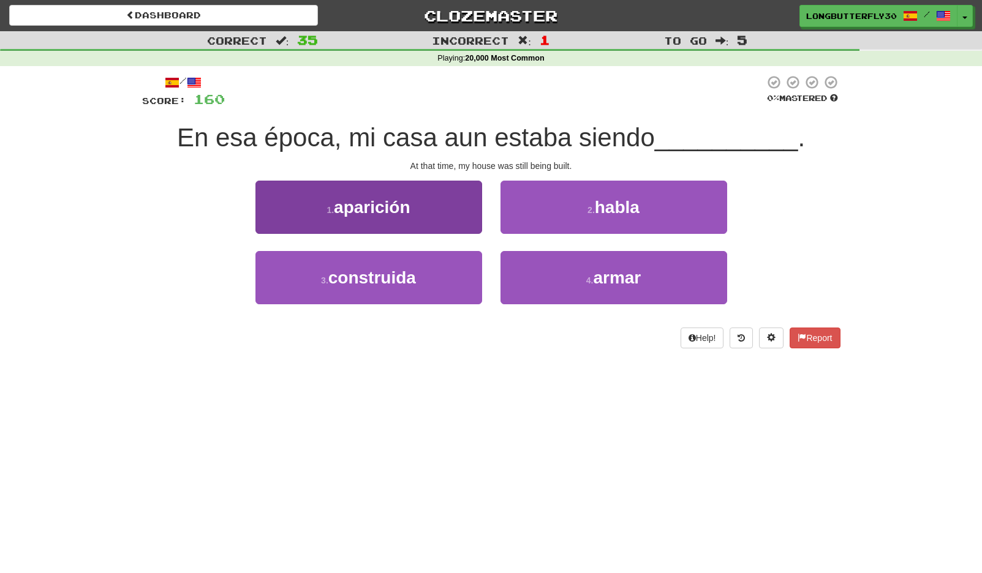
drag, startPoint x: 403, startPoint y: 262, endPoint x: 407, endPoint y: 269, distance: 8.2
click at [404, 270] on button "3 . construida" at bounding box center [368, 277] width 227 height 53
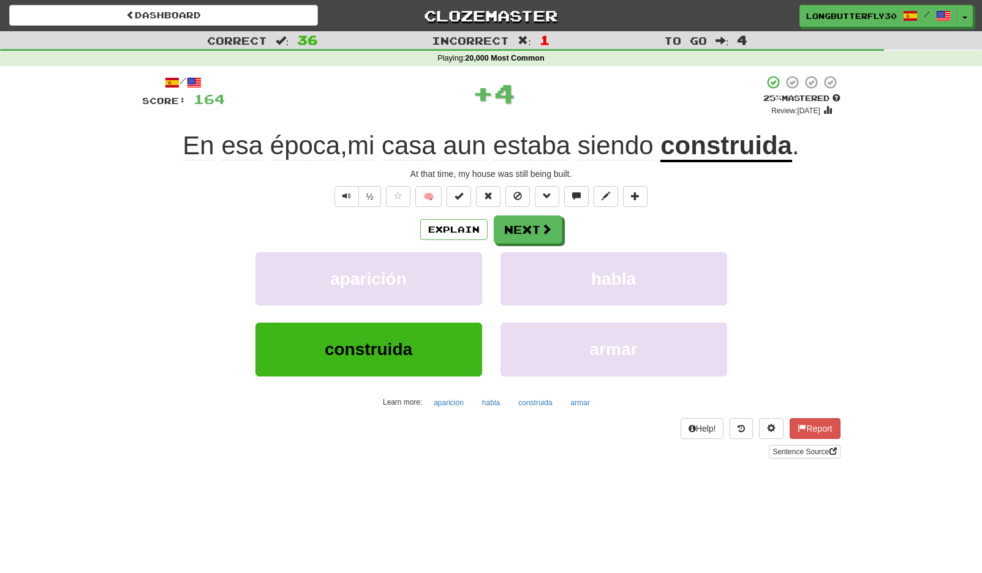
click at [554, 216] on div "Explain Next" at bounding box center [491, 230] width 698 height 28
click at [538, 222] on button "Next" at bounding box center [528, 230] width 69 height 28
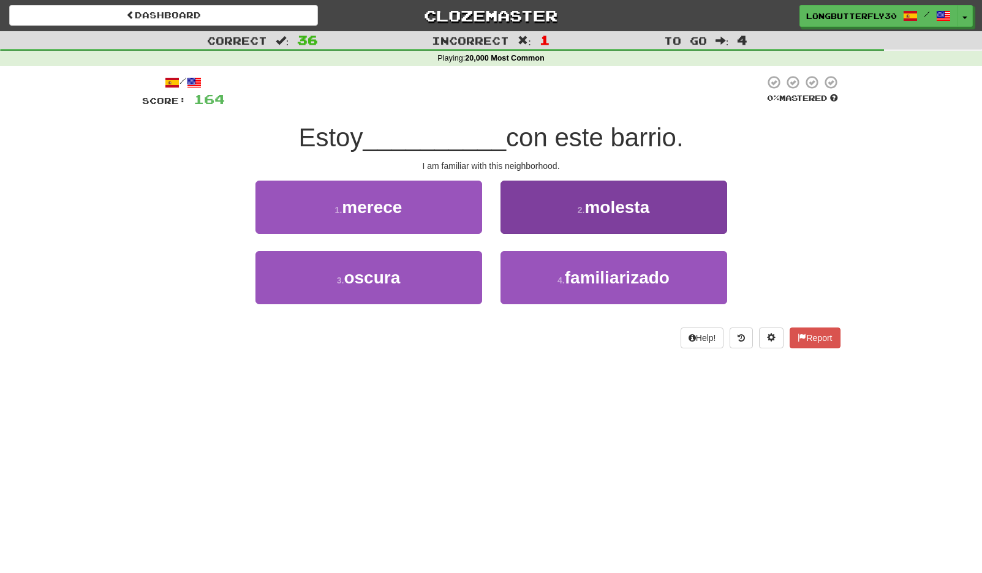
drag, startPoint x: 557, startPoint y: 263, endPoint x: 549, endPoint y: 254, distance: 12.2
click at [557, 263] on button "4 . familiarizado" at bounding box center [613, 277] width 227 height 53
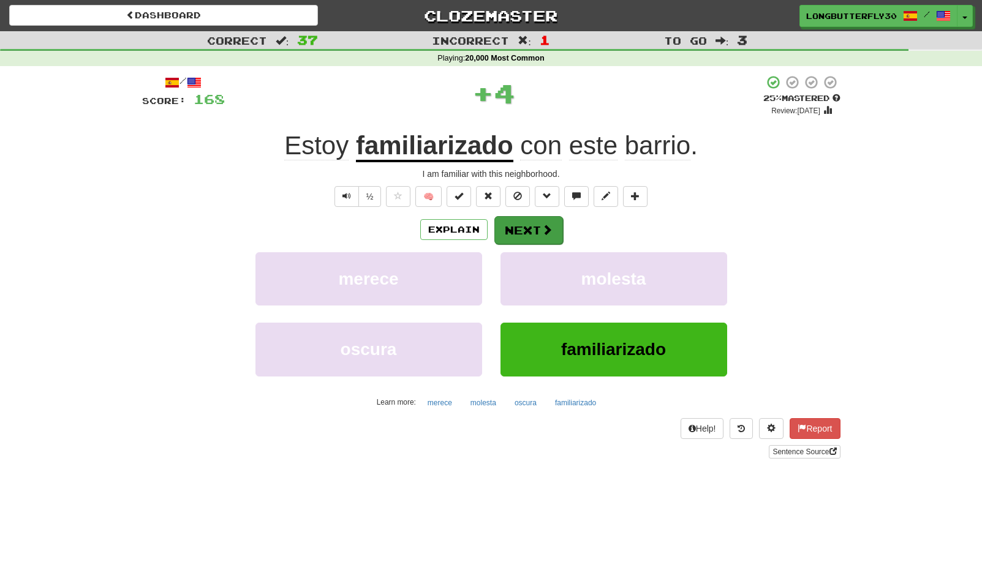
click at [508, 223] on button "Next" at bounding box center [528, 230] width 69 height 28
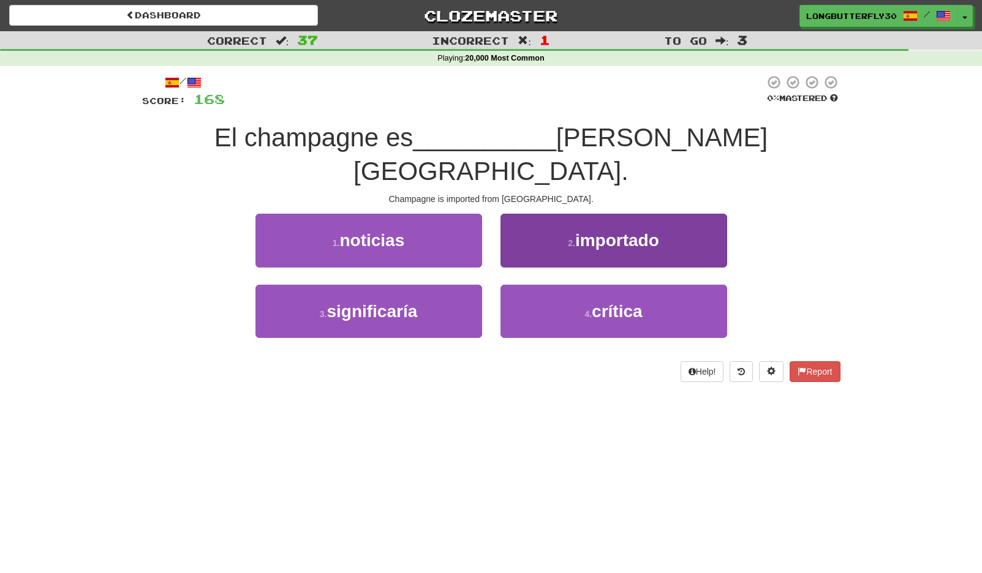
click at [574, 238] on small "2 ." at bounding box center [571, 243] width 7 height 10
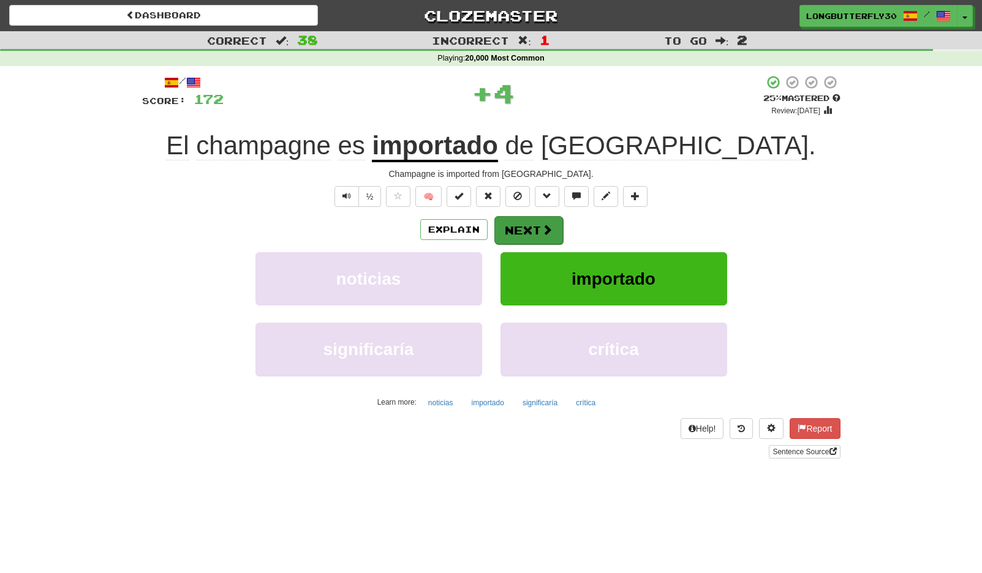
click at [533, 219] on button "Next" at bounding box center [528, 230] width 69 height 28
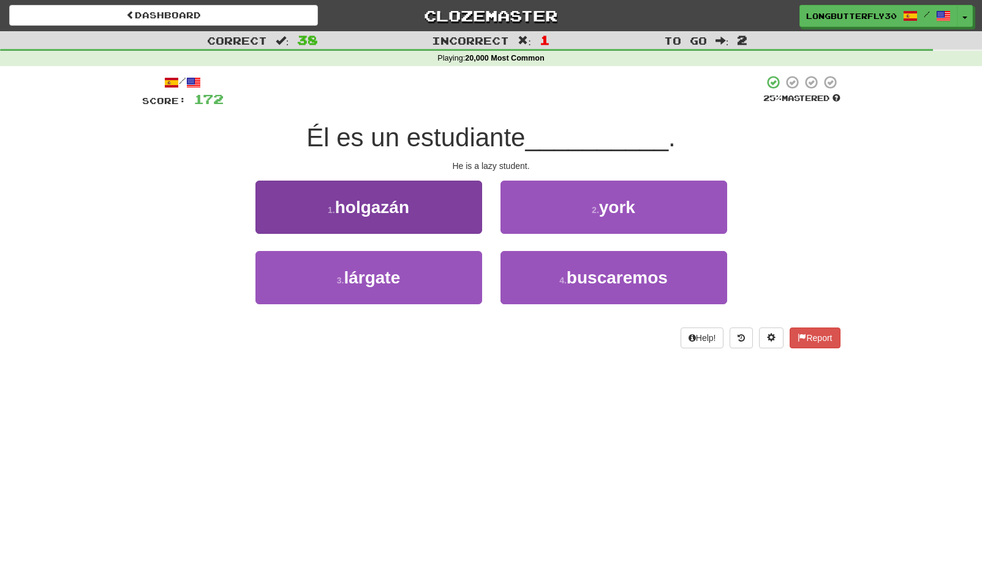
click at [458, 194] on button "1 . holgazán" at bounding box center [368, 207] width 227 height 53
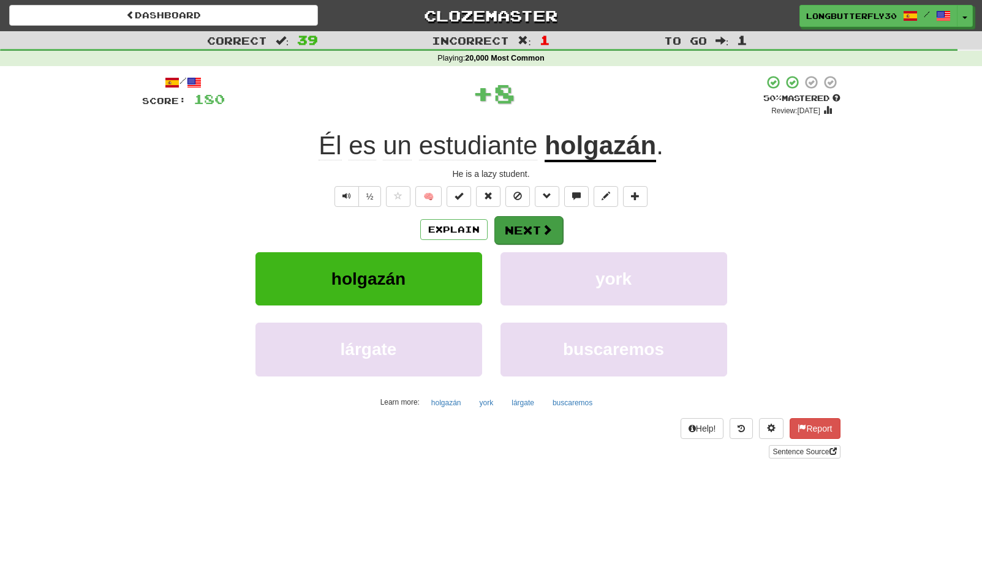
click at [500, 216] on button "Next" at bounding box center [528, 230] width 69 height 28
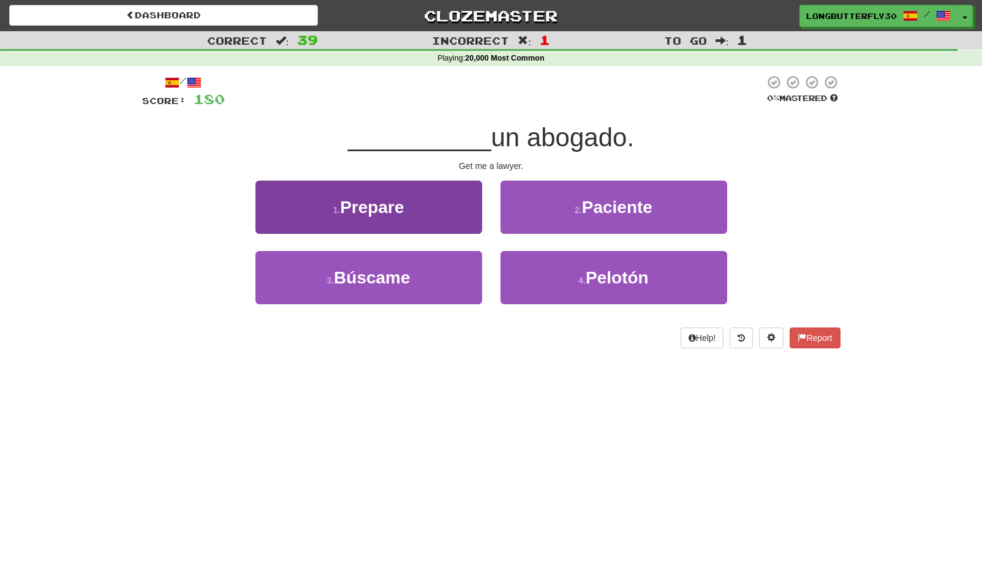
drag, startPoint x: 444, startPoint y: 265, endPoint x: 462, endPoint y: 259, distance: 20.1
click at [444, 266] on button "3 . Búscame" at bounding box center [368, 277] width 227 height 53
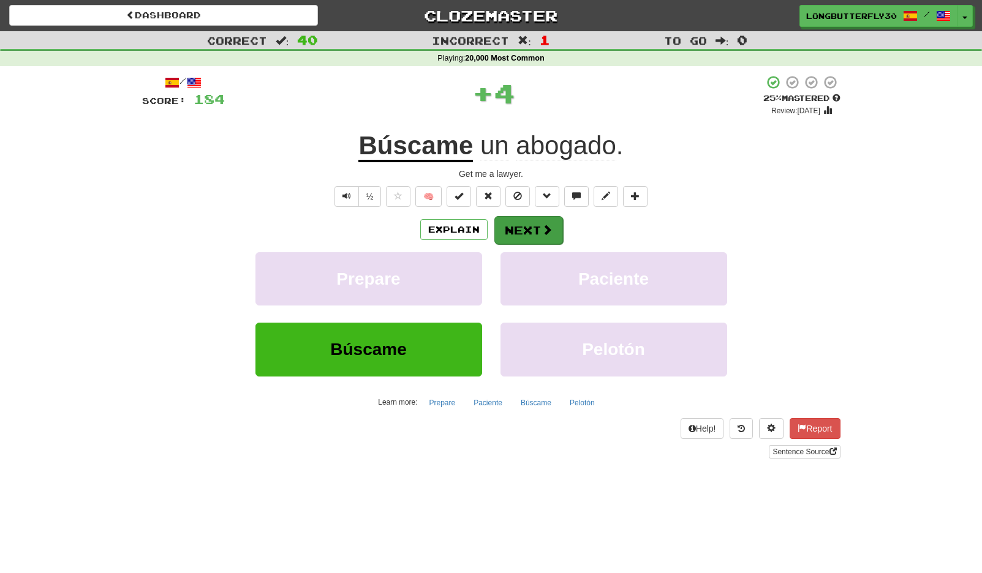
click at [544, 231] on span at bounding box center [547, 229] width 11 height 11
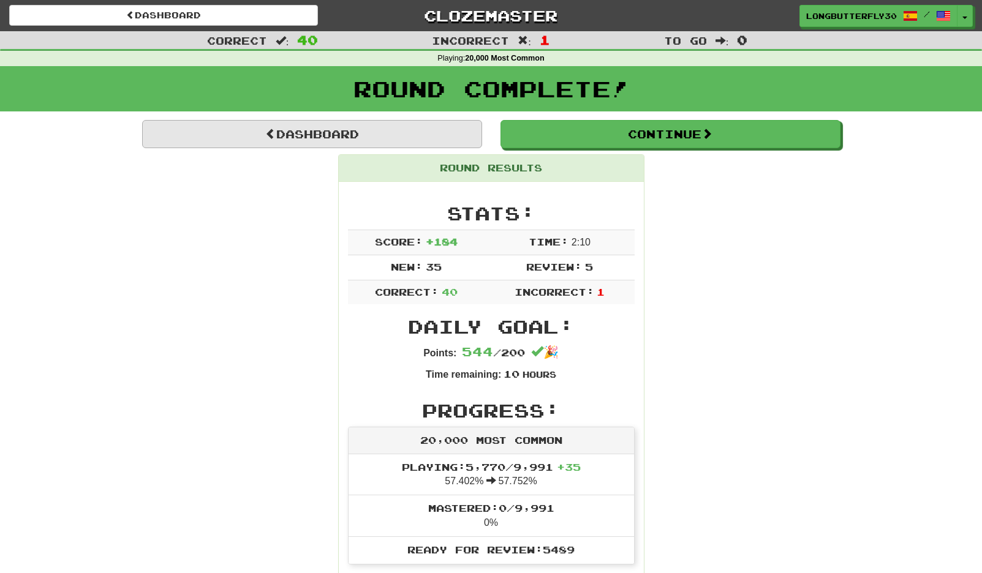
click at [443, 133] on link "Dashboard" at bounding box center [312, 134] width 340 height 28
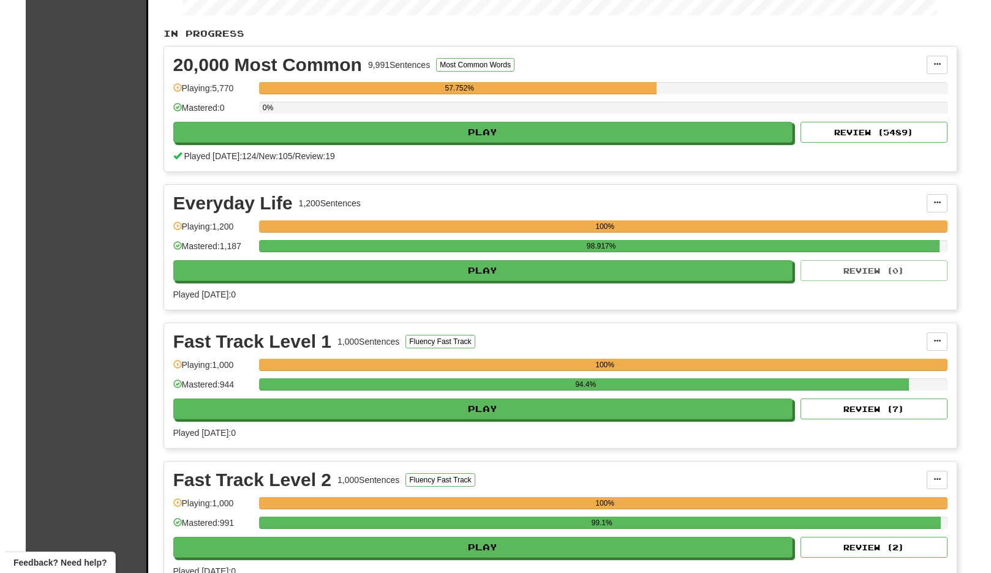
scroll to position [239, 0]
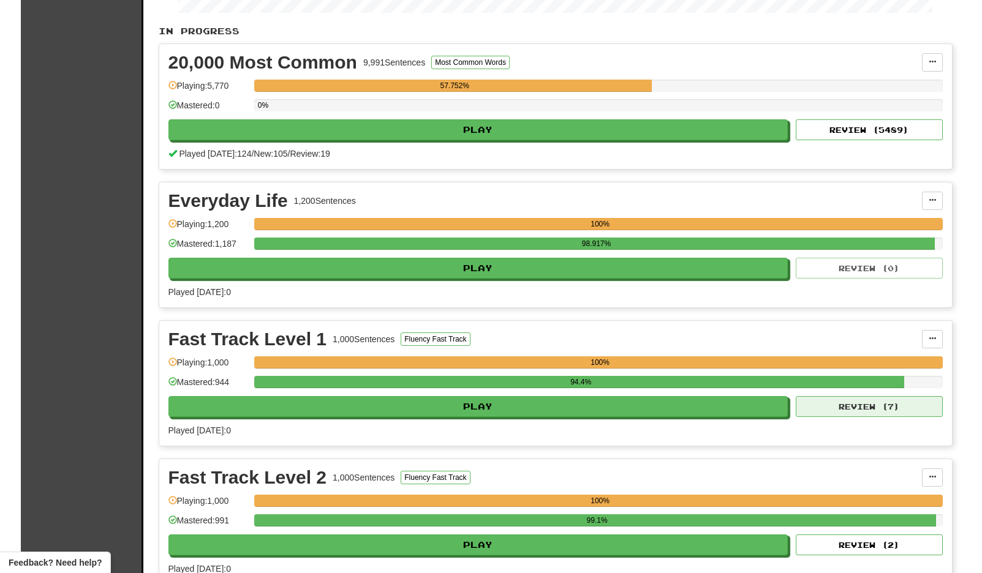
click at [828, 405] on button "Review ( 7 )" at bounding box center [869, 406] width 147 height 21
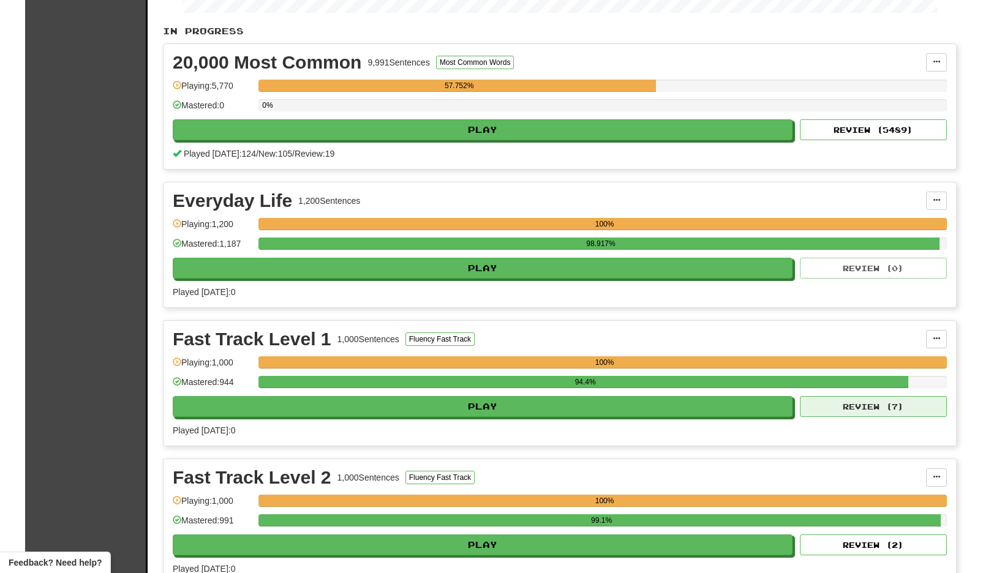
select select "**"
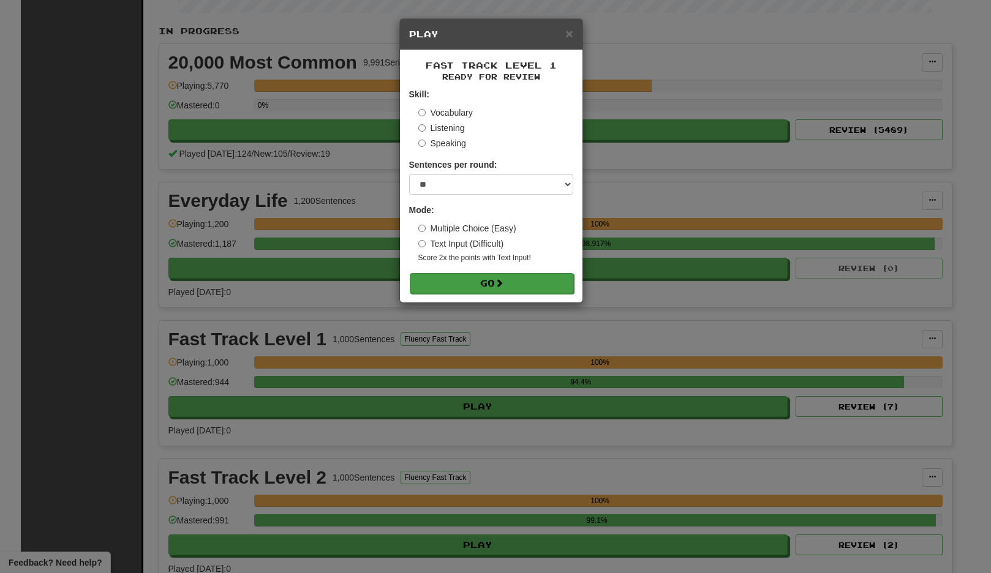
click at [541, 281] on button "Go" at bounding box center [492, 283] width 164 height 21
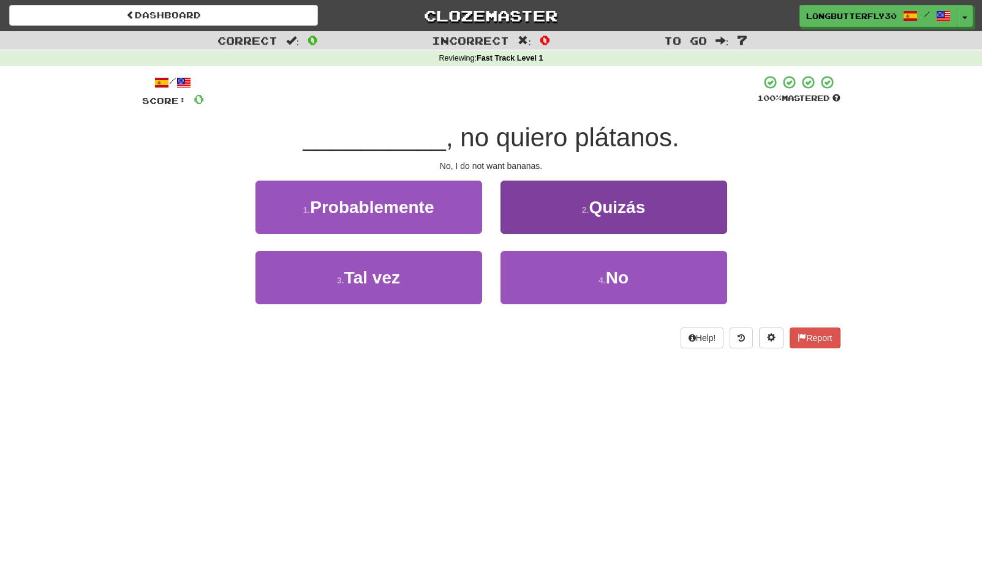
drag, startPoint x: 564, startPoint y: 283, endPoint x: 564, endPoint y: 268, distance: 15.3
click at [564, 283] on button "4 . No" at bounding box center [613, 277] width 227 height 53
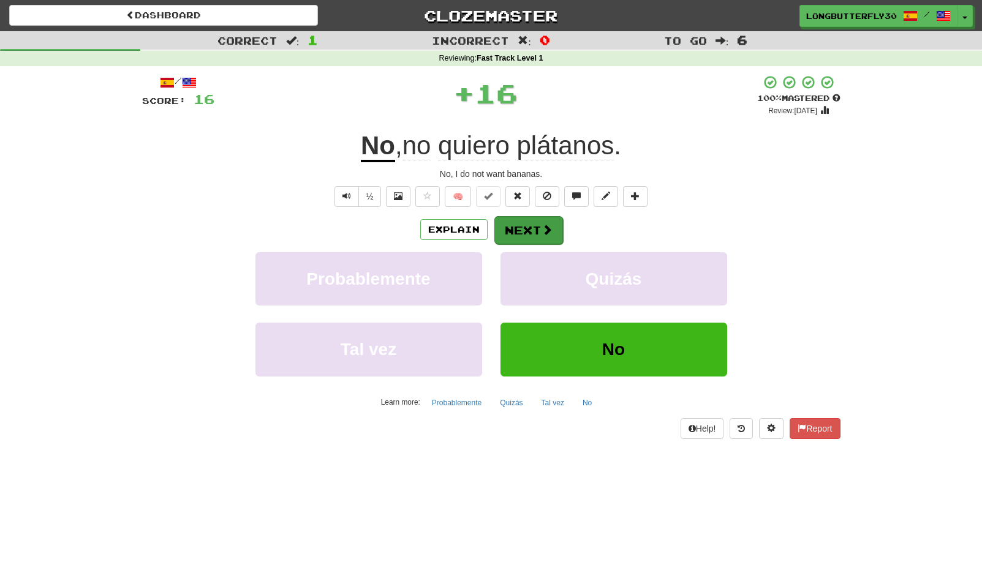
click at [544, 226] on span at bounding box center [547, 229] width 11 height 11
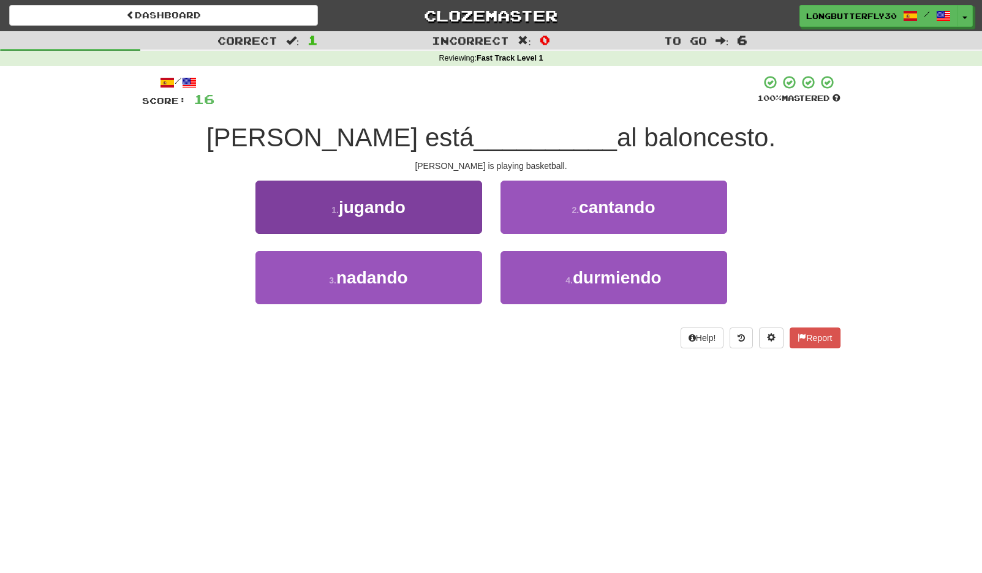
click at [441, 203] on button "1 . jugando" at bounding box center [368, 207] width 227 height 53
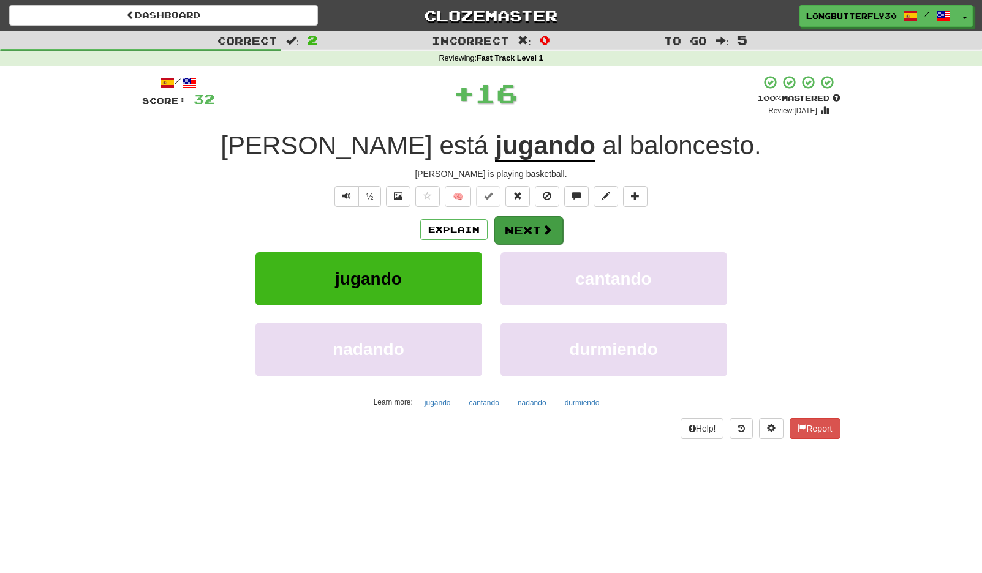
click at [538, 228] on button "Next" at bounding box center [528, 230] width 69 height 28
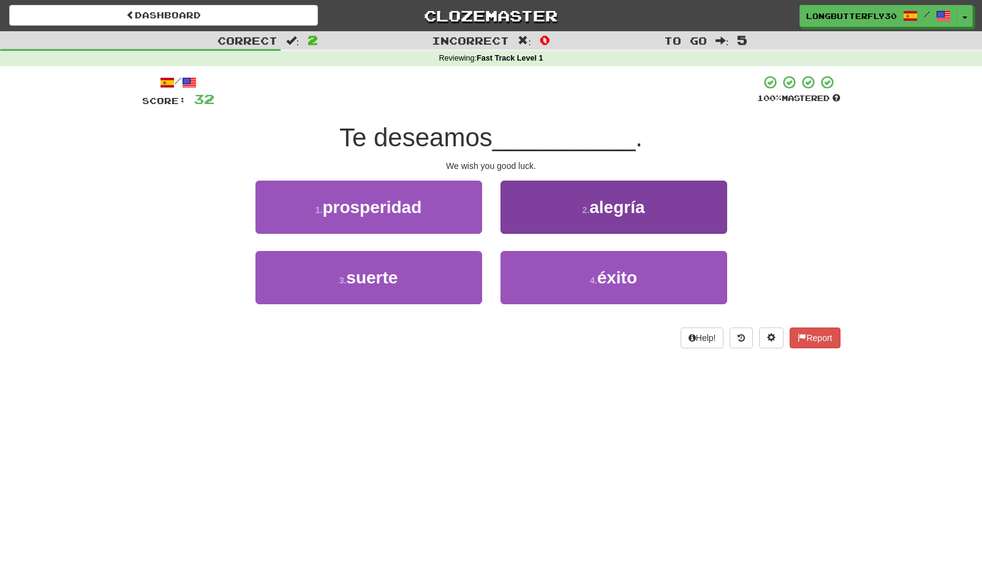
drag, startPoint x: 557, startPoint y: 276, endPoint x: 568, endPoint y: 220, distance: 56.9
click at [568, 220] on div "1 . prosperidad 2 . alegría 3 . suerte 4 . éxito" at bounding box center [491, 252] width 717 height 142
click at [568, 220] on button "2 . alegría" at bounding box center [613, 207] width 227 height 53
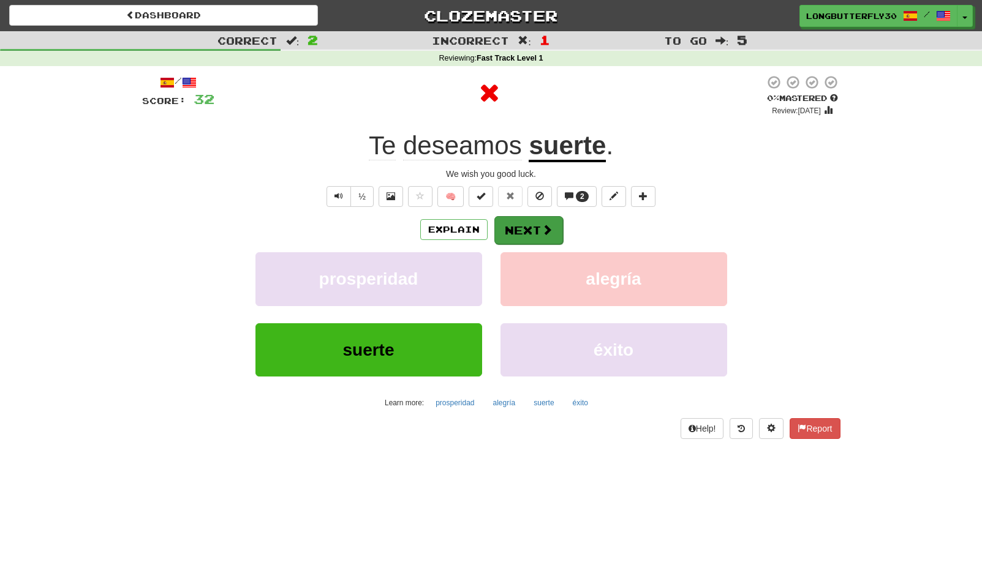
click at [524, 224] on button "Next" at bounding box center [528, 230] width 69 height 28
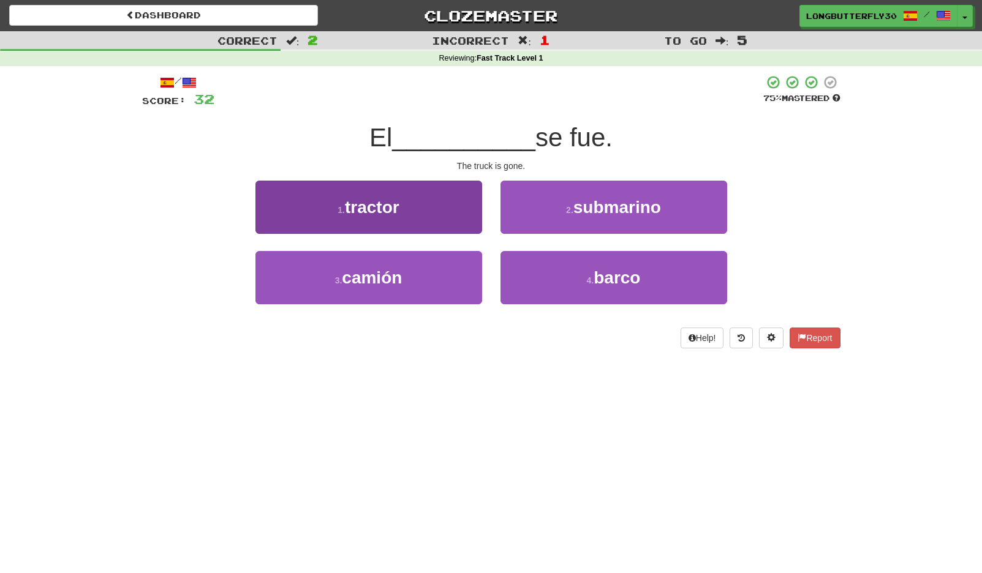
drag, startPoint x: 404, startPoint y: 281, endPoint x: 410, endPoint y: 277, distance: 6.8
click at [406, 279] on button "3 . camión" at bounding box center [368, 277] width 227 height 53
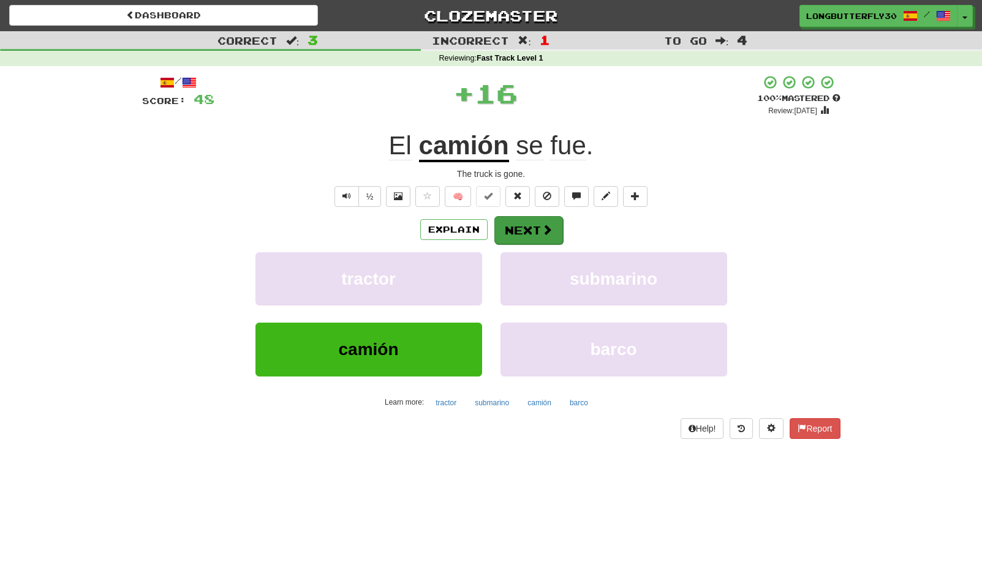
click at [526, 239] on button "Next" at bounding box center [528, 230] width 69 height 28
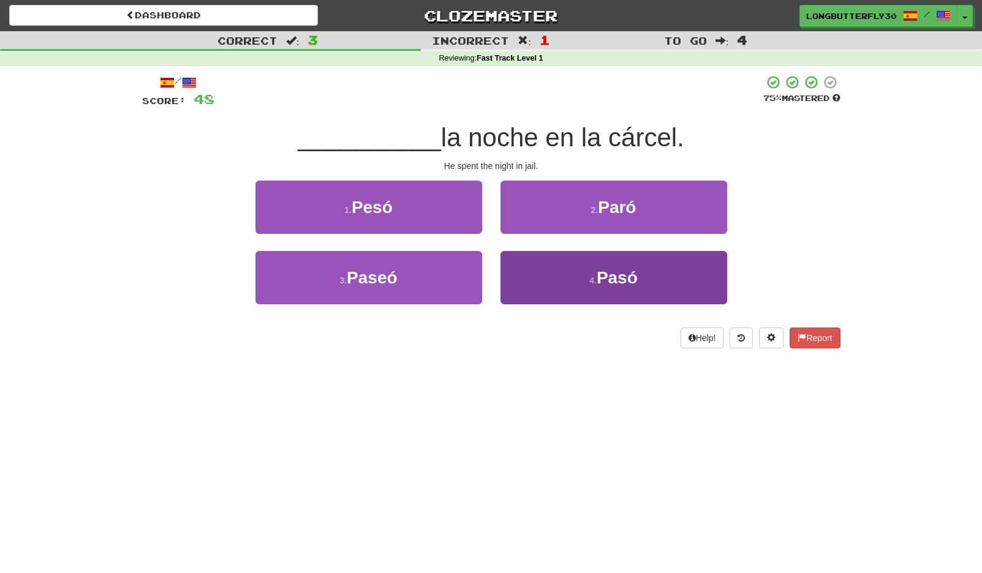
click at [531, 273] on button "4 . Pasó" at bounding box center [613, 277] width 227 height 53
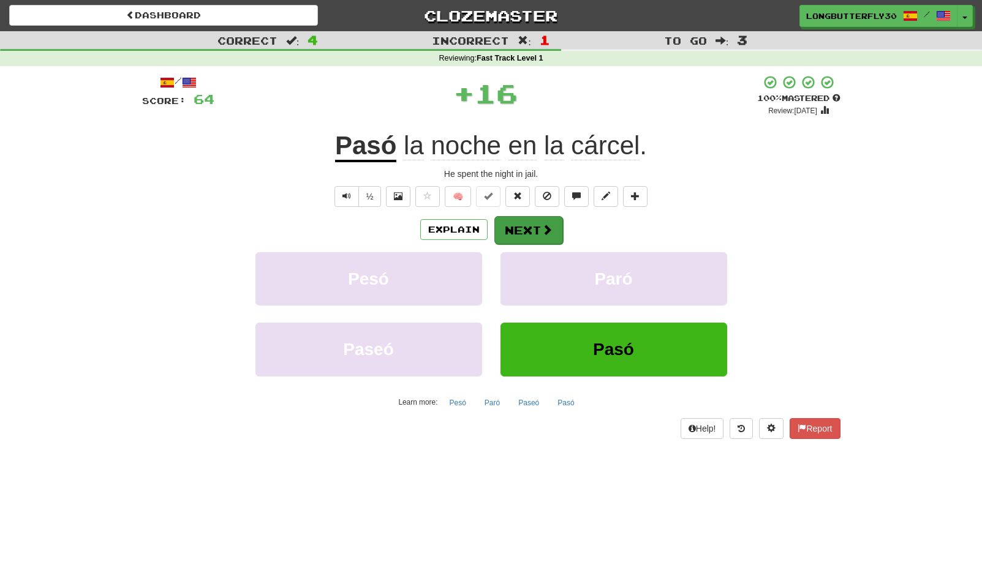
click at [521, 228] on button "Next" at bounding box center [528, 230] width 69 height 28
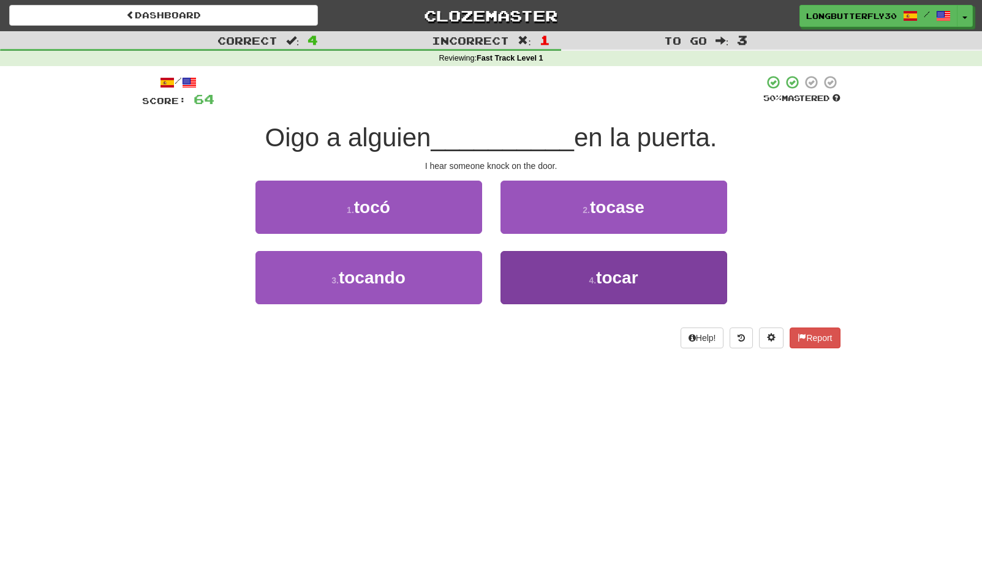
click at [564, 282] on button "4 . tocar" at bounding box center [613, 277] width 227 height 53
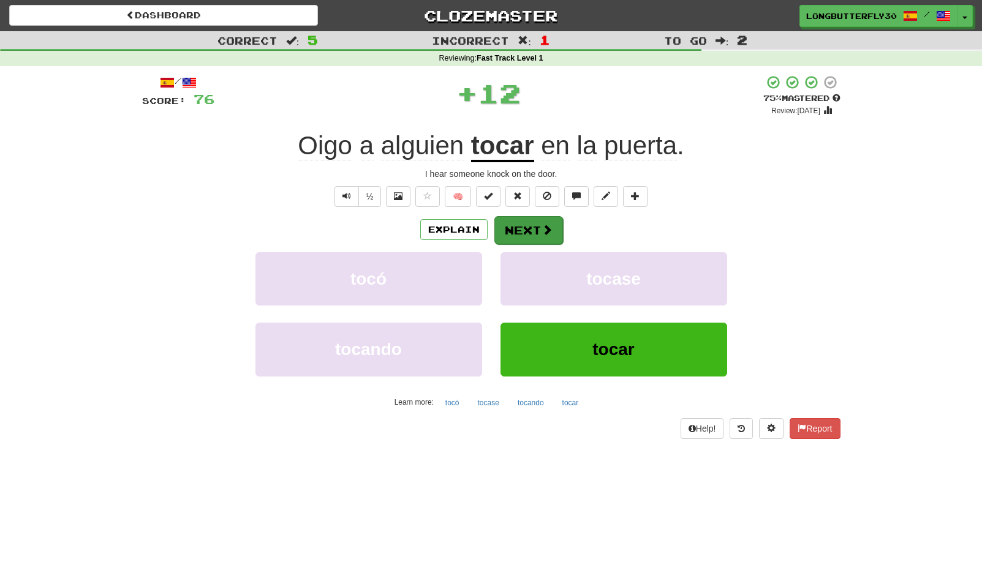
click at [531, 225] on button "Next" at bounding box center [528, 230] width 69 height 28
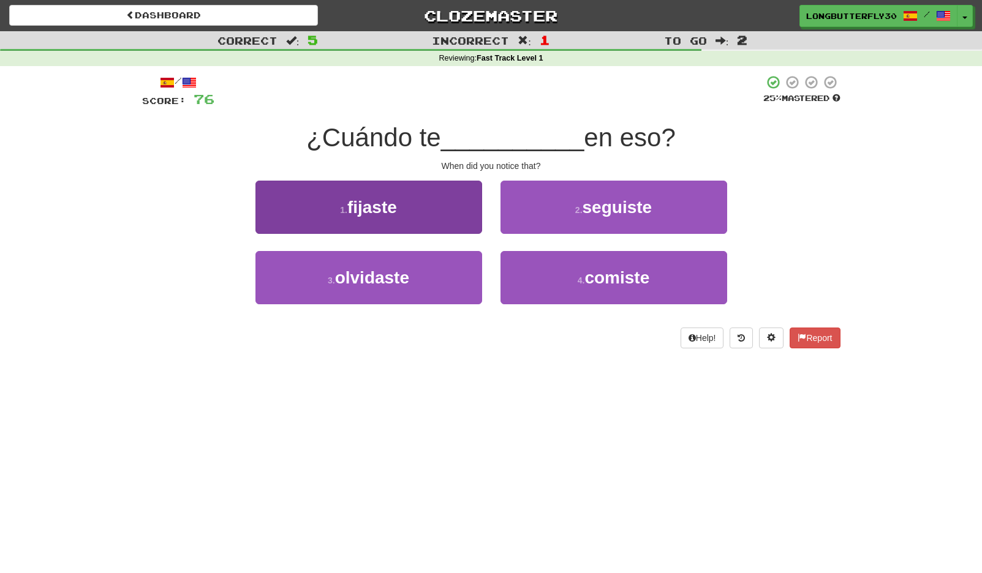
click at [439, 211] on button "1 . fijaste" at bounding box center [368, 207] width 227 height 53
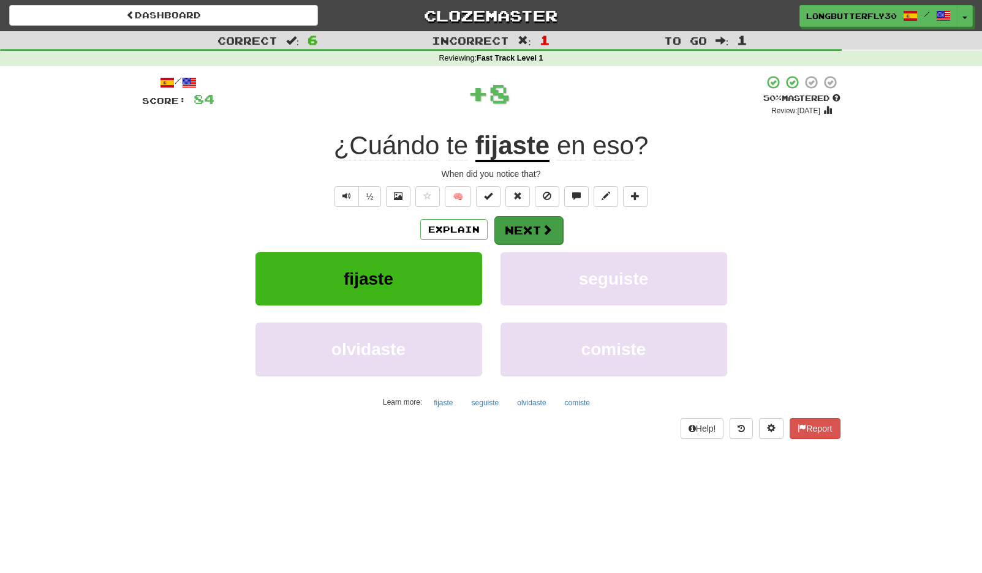
click at [538, 224] on button "Next" at bounding box center [528, 230] width 69 height 28
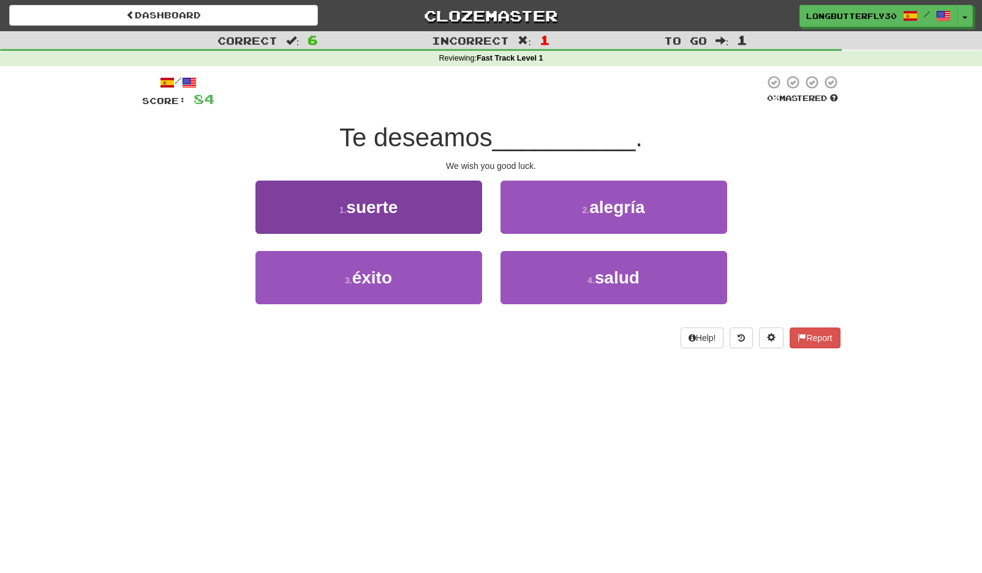
drag, startPoint x: 562, startPoint y: 276, endPoint x: 418, endPoint y: 204, distance: 160.8
click at [418, 204] on div "1 . suerte 2 . alegría 3 . éxito 4 . salud" at bounding box center [491, 252] width 717 height 142
click at [418, 204] on button "1 . suerte" at bounding box center [368, 207] width 227 height 53
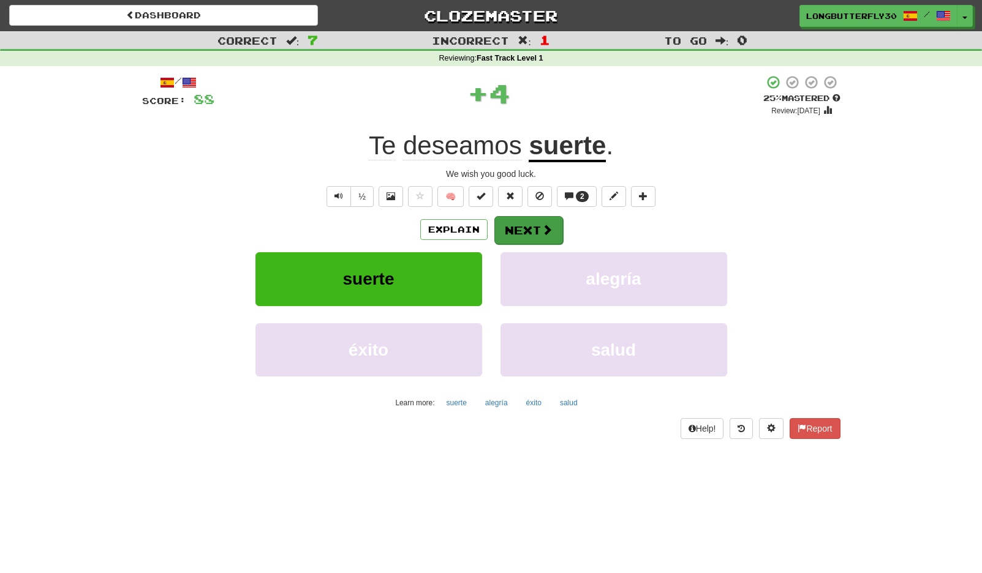
click at [530, 228] on button "Next" at bounding box center [528, 230] width 69 height 28
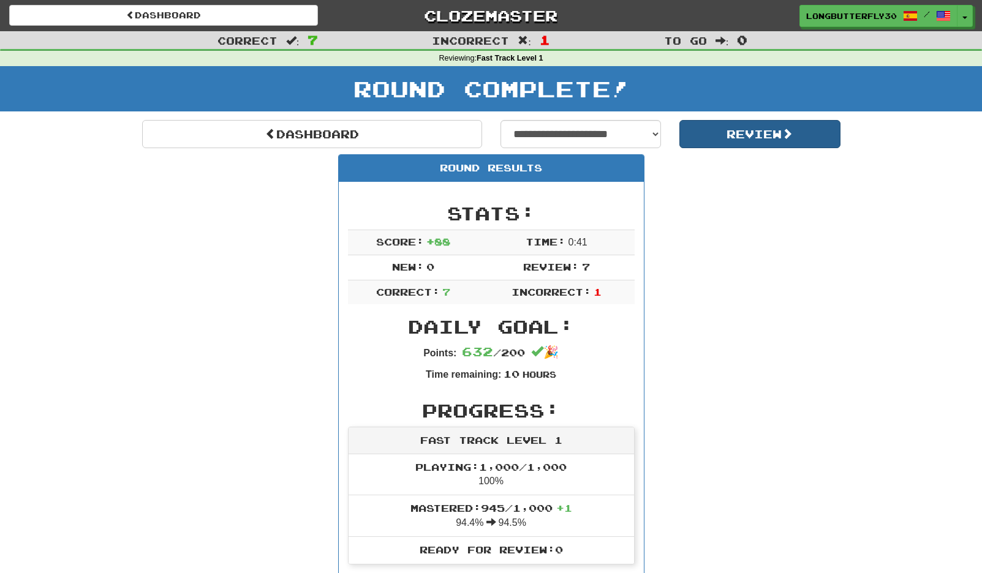
click at [733, 132] on button "Review" at bounding box center [759, 134] width 161 height 28
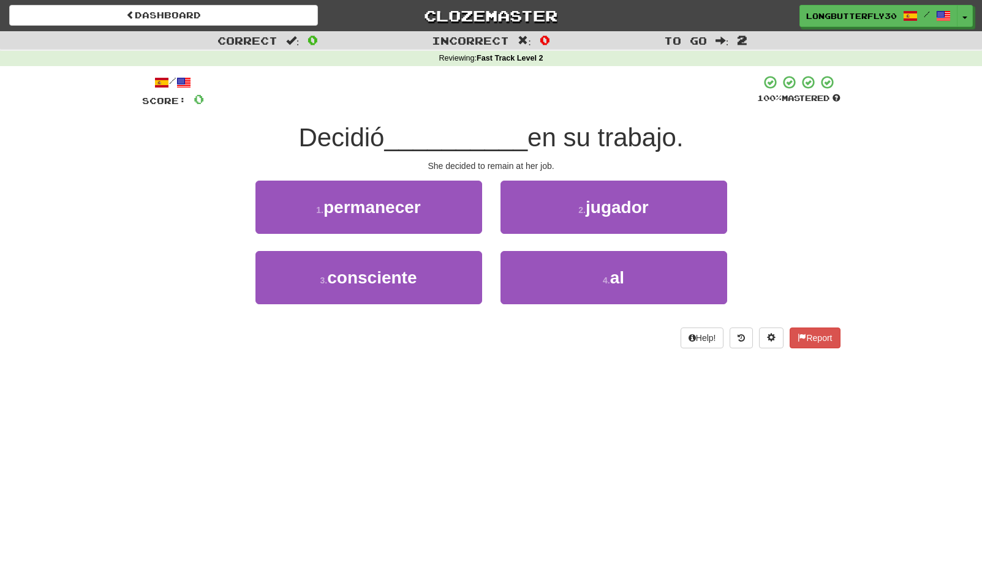
drag, startPoint x: 451, startPoint y: 206, endPoint x: 469, endPoint y: 209, distance: 17.3
click at [451, 206] on button "1 . permanecer" at bounding box center [368, 207] width 227 height 53
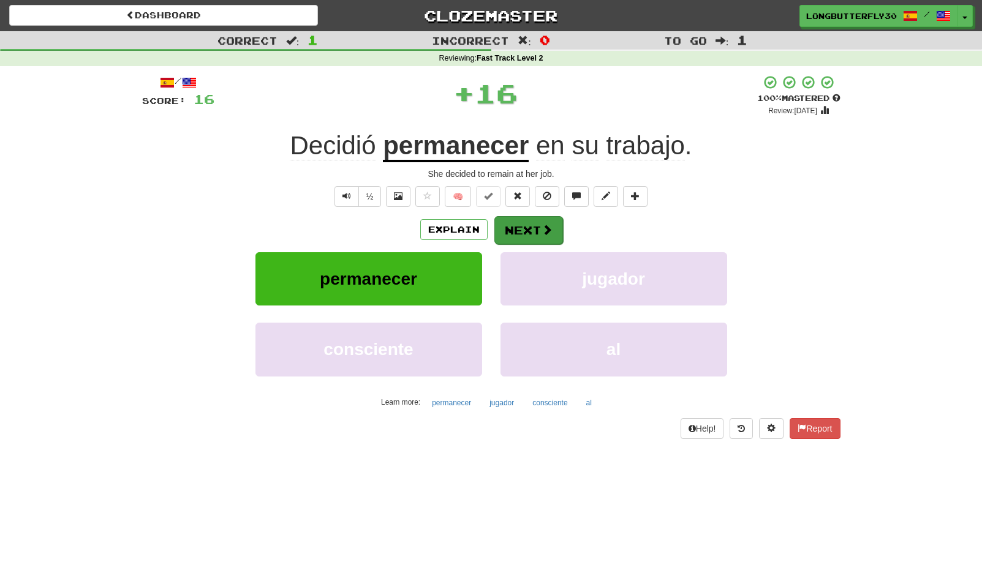
click at [538, 224] on button "Next" at bounding box center [528, 230] width 69 height 28
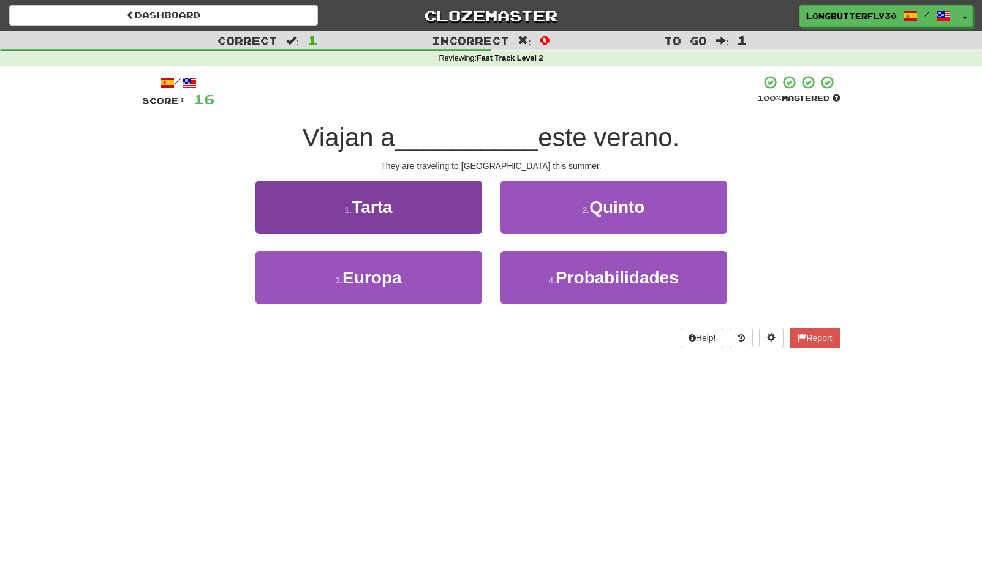
click at [398, 273] on span "Europa" at bounding box center [371, 277] width 59 height 19
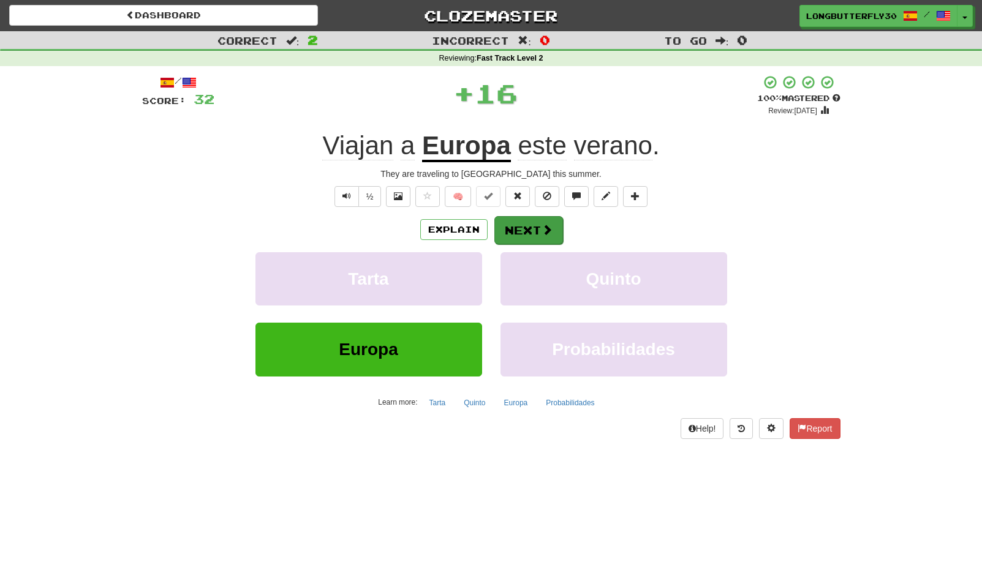
click at [546, 233] on span at bounding box center [547, 229] width 11 height 11
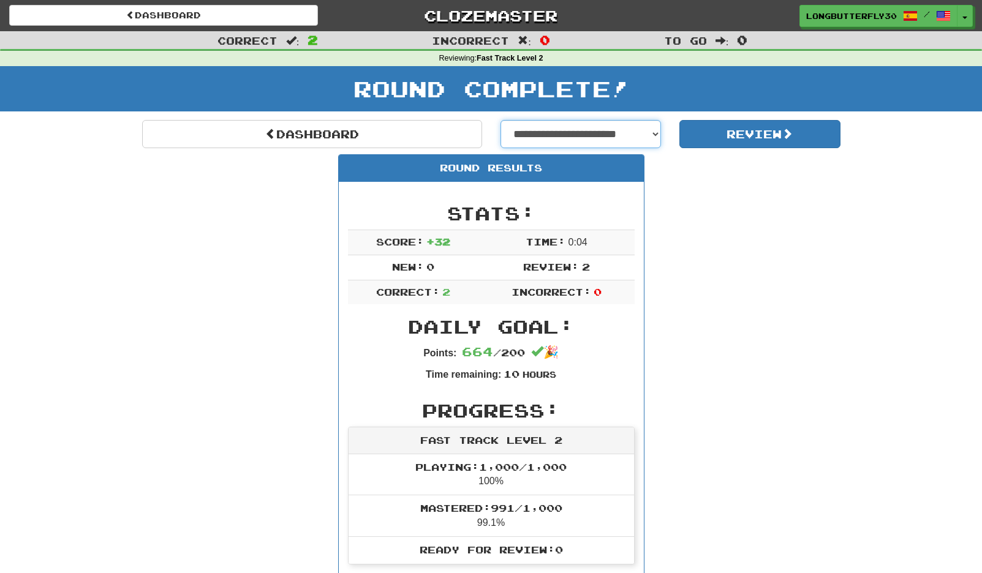
select select "**********"
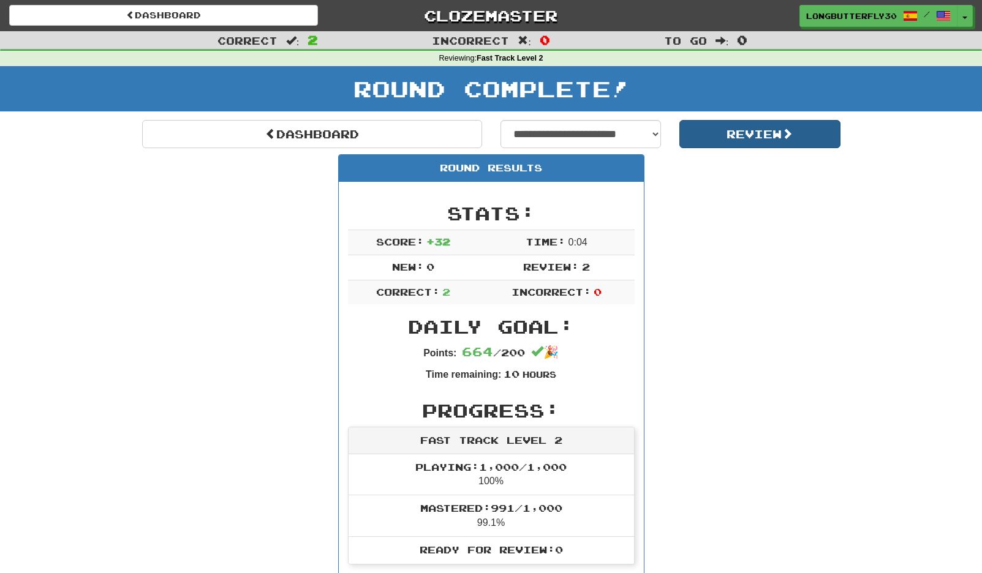
click at [725, 137] on button "Review" at bounding box center [759, 134] width 161 height 28
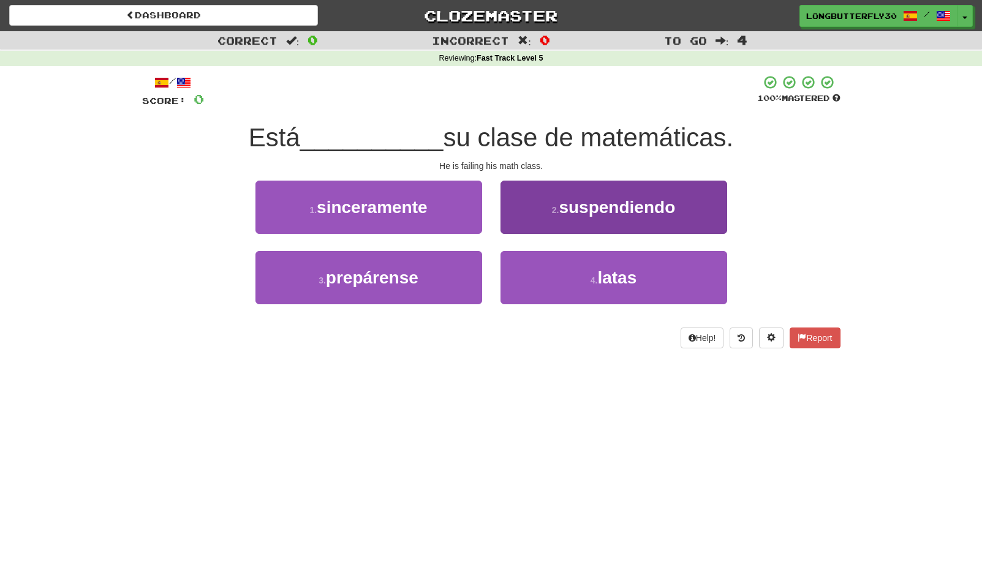
click at [554, 212] on small "2 ." at bounding box center [555, 210] width 7 height 10
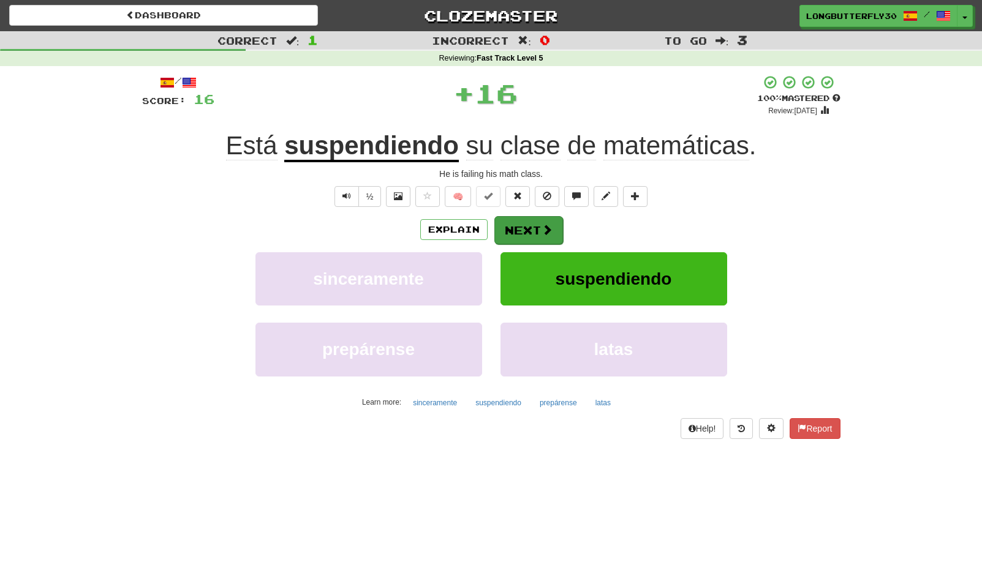
click at [510, 224] on button "Next" at bounding box center [528, 230] width 69 height 28
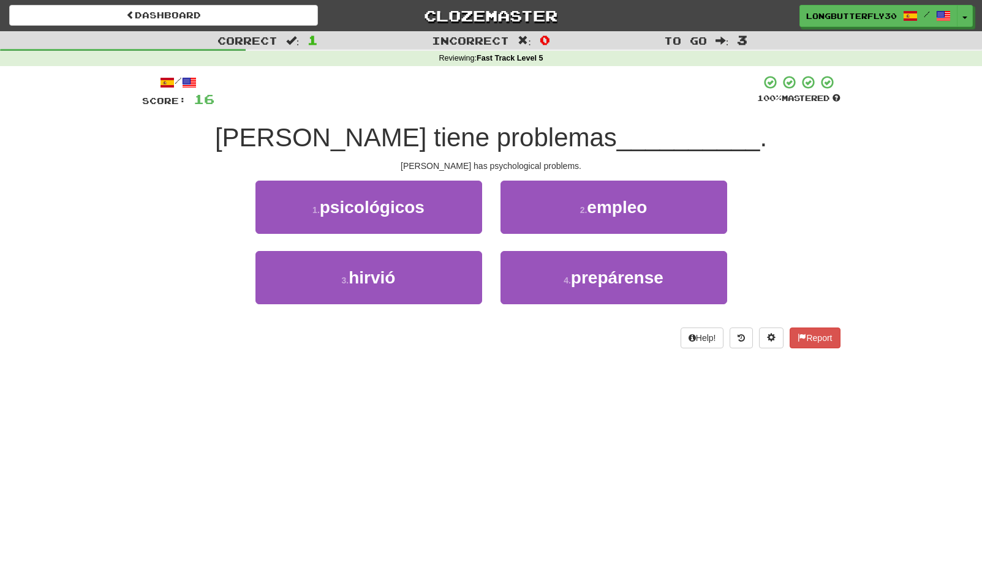
drag, startPoint x: 440, startPoint y: 211, endPoint x: 472, endPoint y: 212, distance: 31.9
click at [440, 211] on button "1 . psicológicos" at bounding box center [368, 207] width 227 height 53
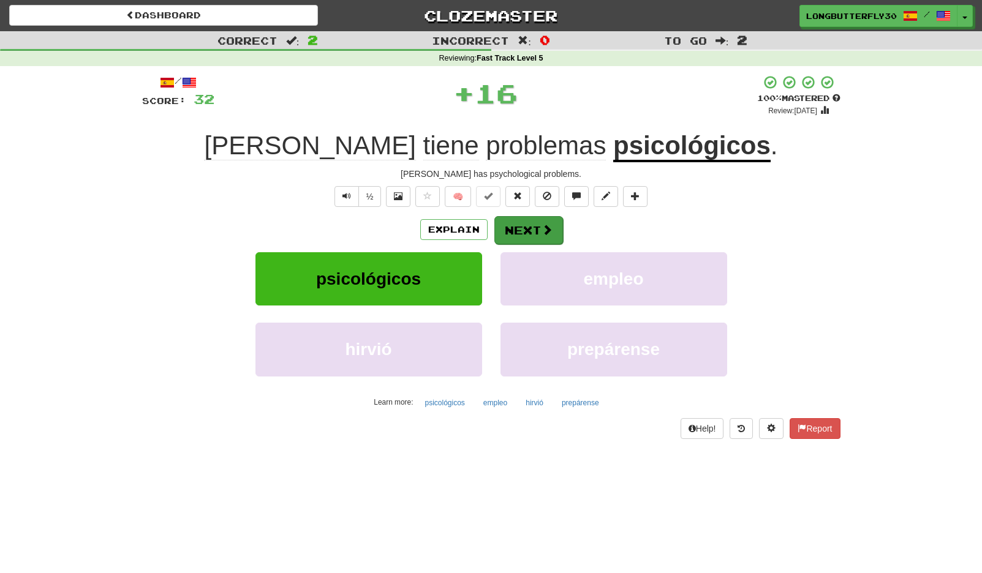
click at [540, 228] on button "Next" at bounding box center [528, 230] width 69 height 28
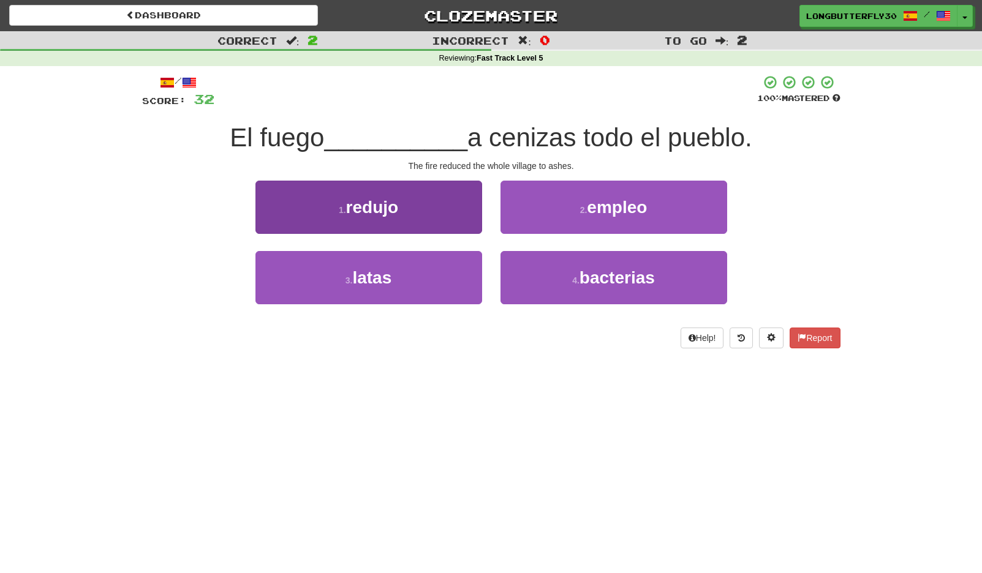
click at [425, 198] on button "1 . redujo" at bounding box center [368, 207] width 227 height 53
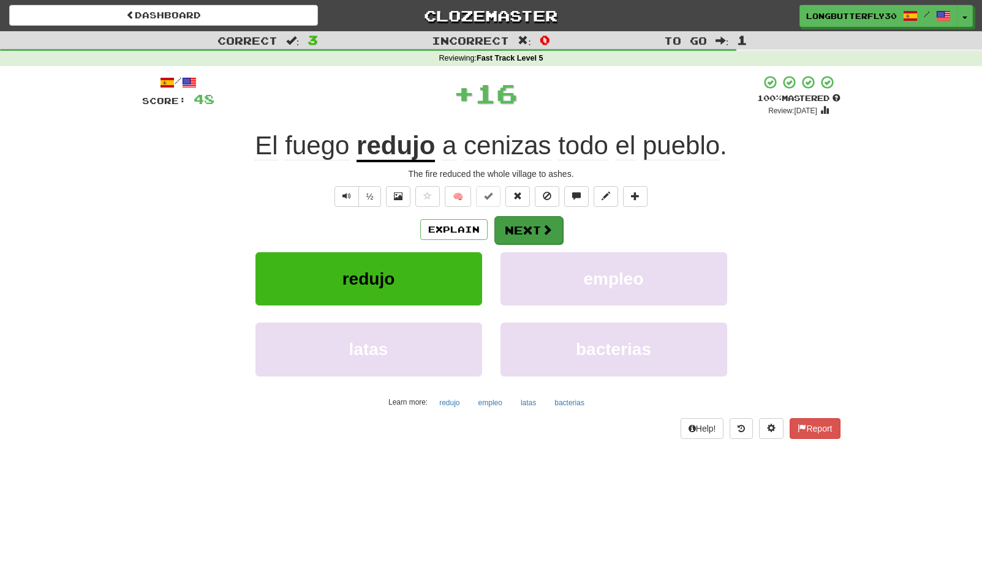
click at [549, 221] on button "Next" at bounding box center [528, 230] width 69 height 28
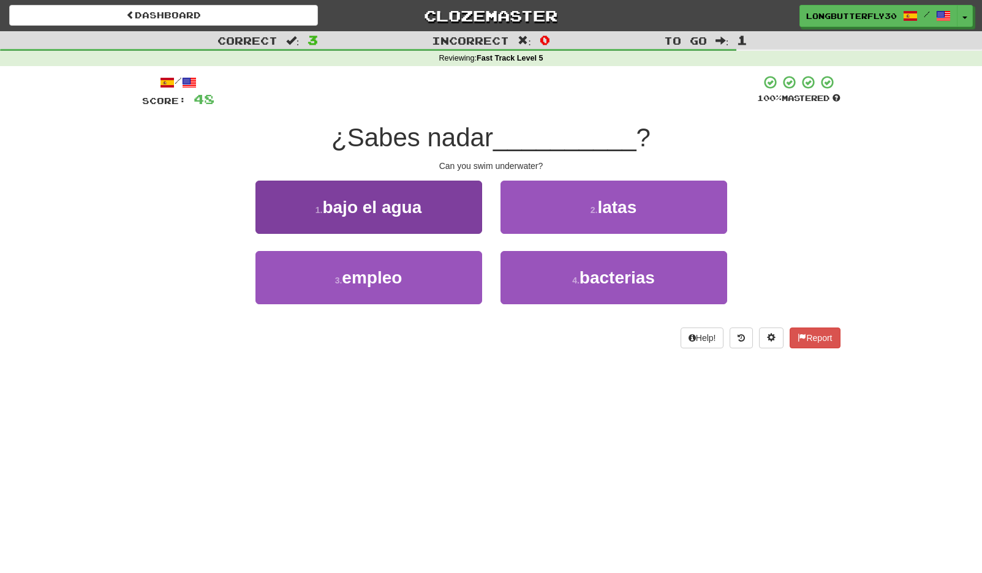
click at [429, 209] on button "1 . bajo el agua" at bounding box center [368, 207] width 227 height 53
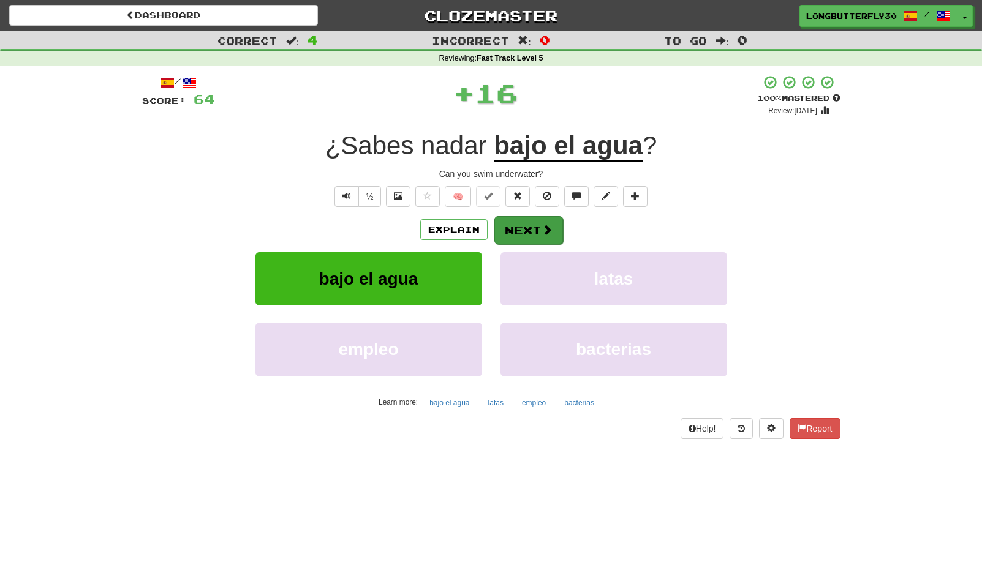
click at [528, 222] on button "Next" at bounding box center [528, 230] width 69 height 28
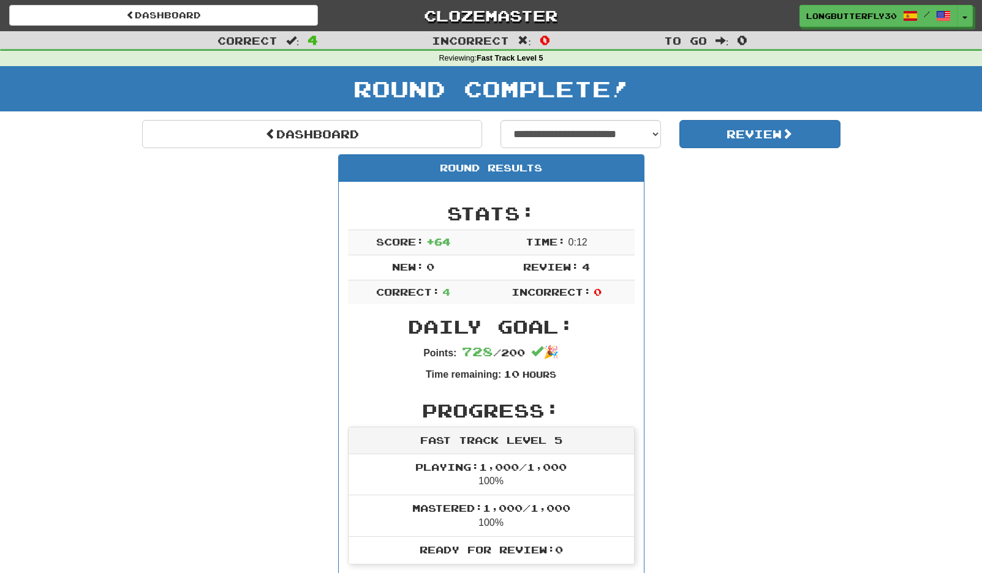
scroll to position [2, 0]
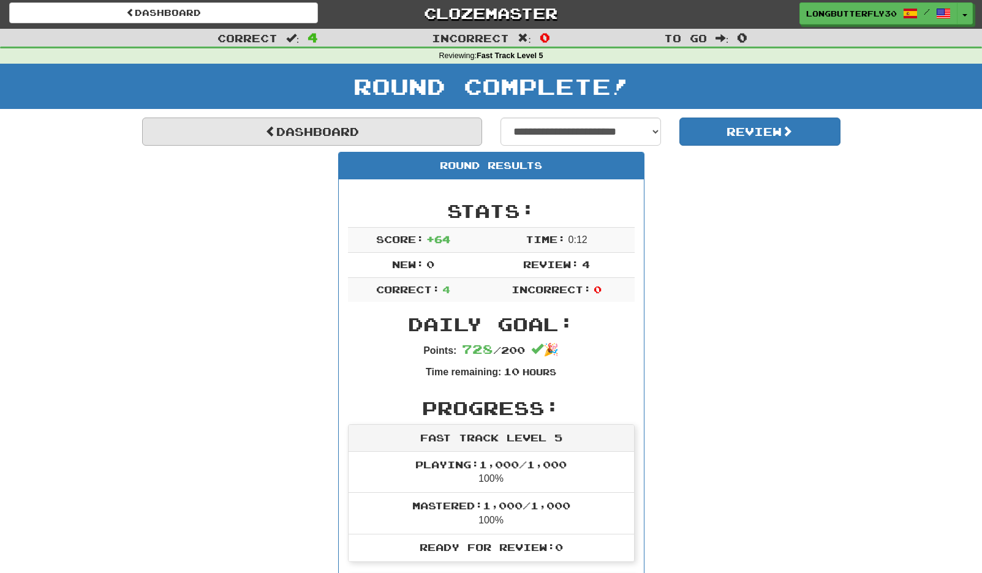
click at [371, 127] on link "Dashboard" at bounding box center [312, 132] width 340 height 28
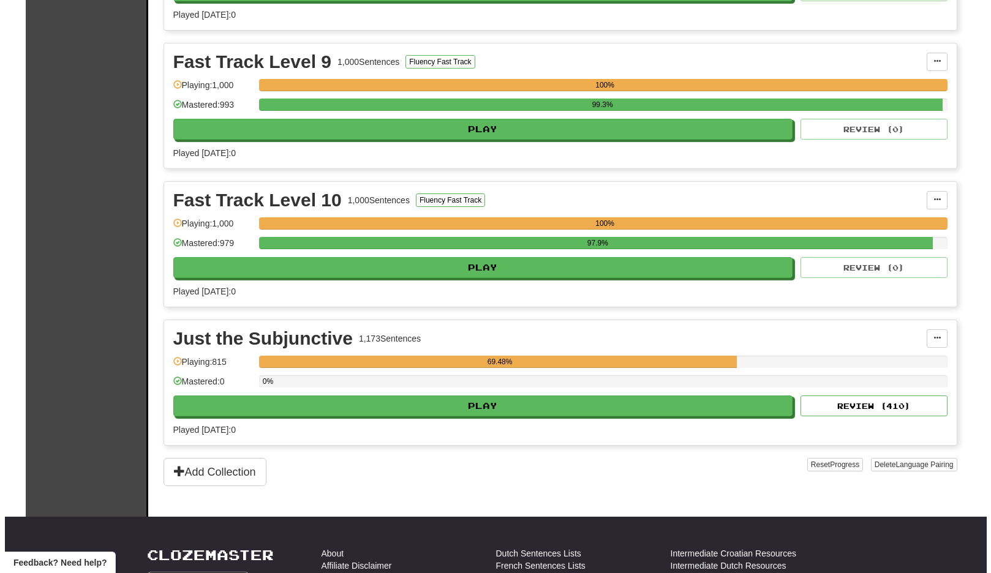
scroll to position [1068, 0]
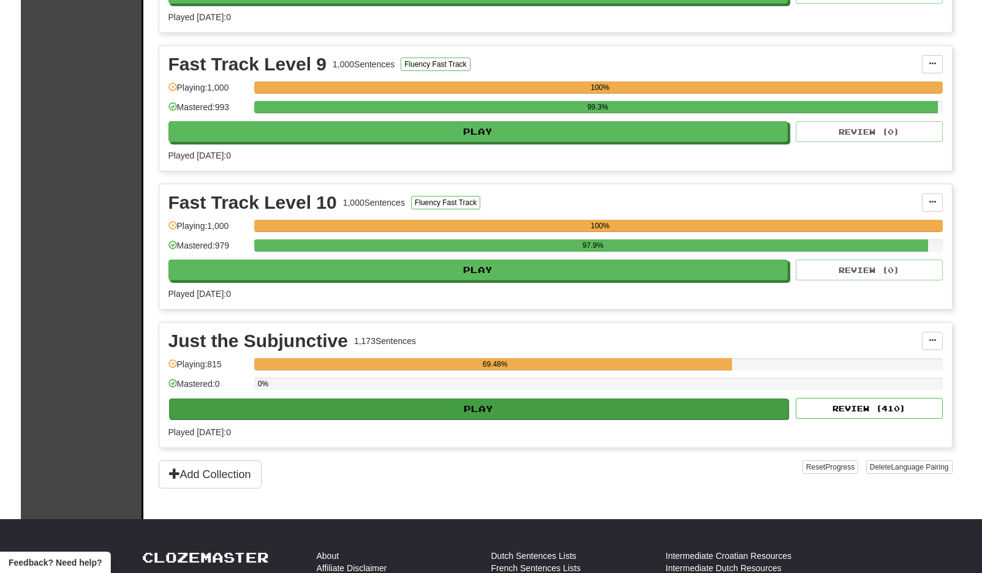
click at [676, 401] on button "Play" at bounding box center [479, 409] width 620 height 21
select select "**"
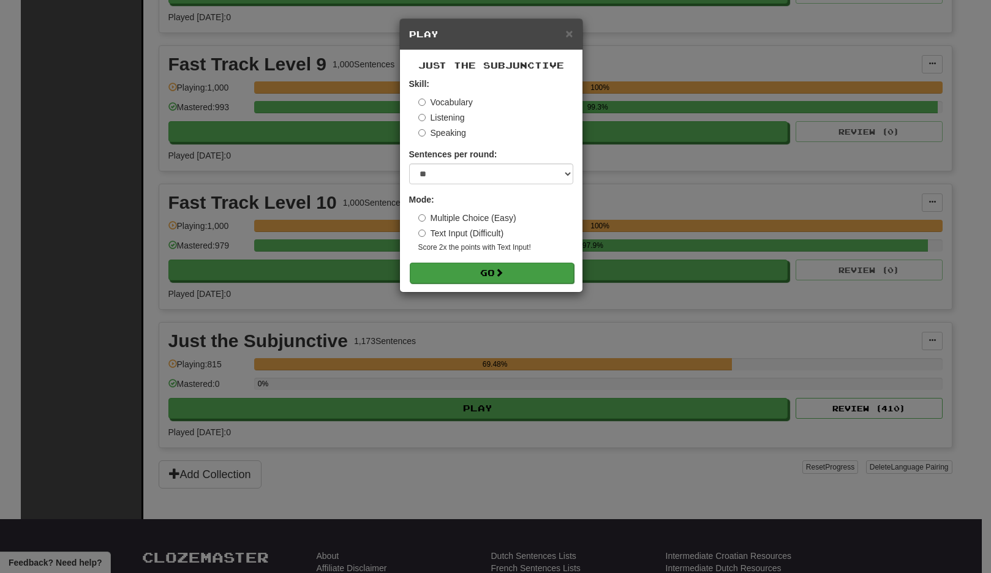
click at [549, 274] on button "Go" at bounding box center [492, 273] width 164 height 21
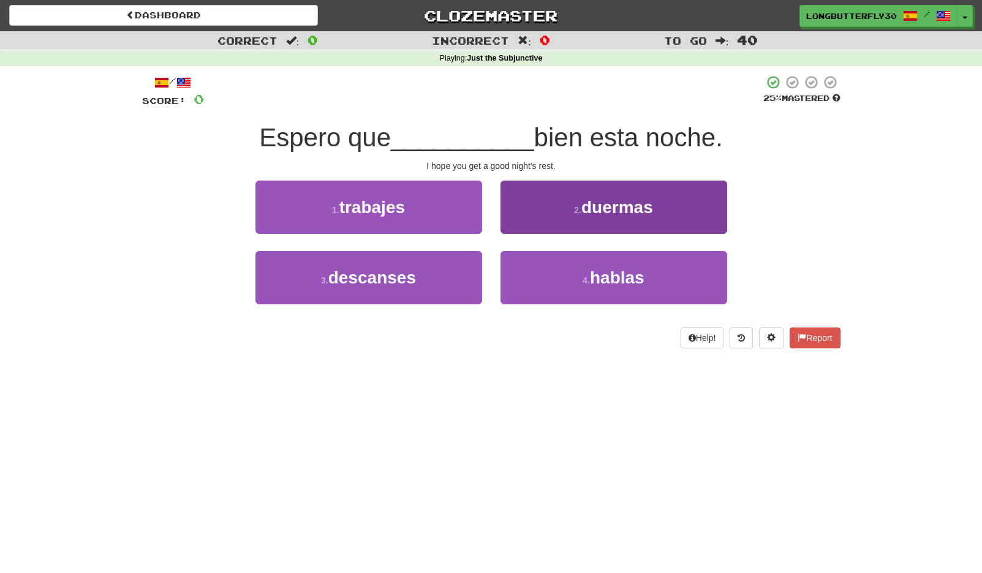
click at [559, 213] on button "2 . duermas" at bounding box center [613, 207] width 227 height 53
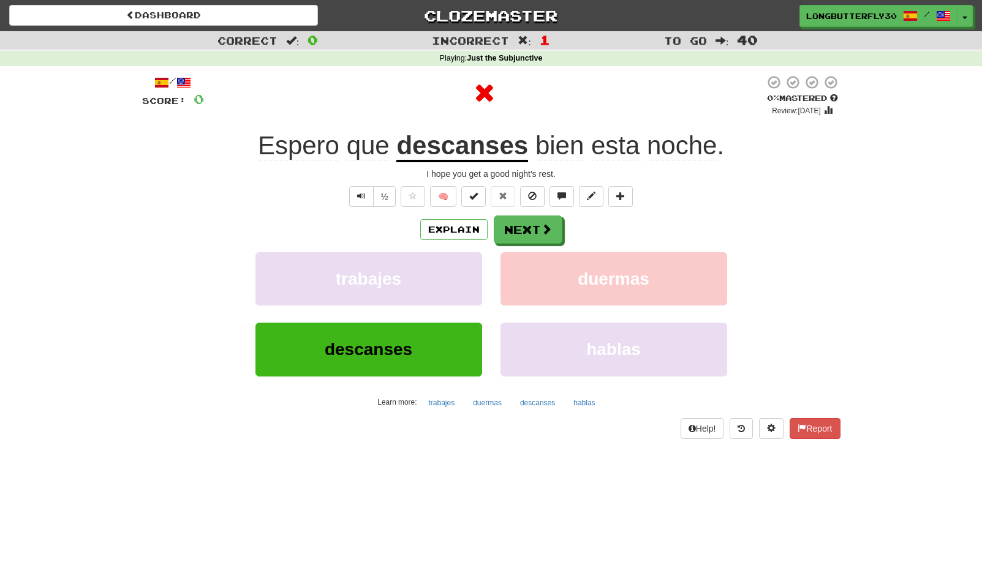
click at [515, 207] on div "/ Score: 0 0 % Mastered Review: [DATE] Espero que descanses bien esta noche . I…" at bounding box center [491, 257] width 698 height 364
click at [519, 221] on button "Next" at bounding box center [528, 230] width 69 height 28
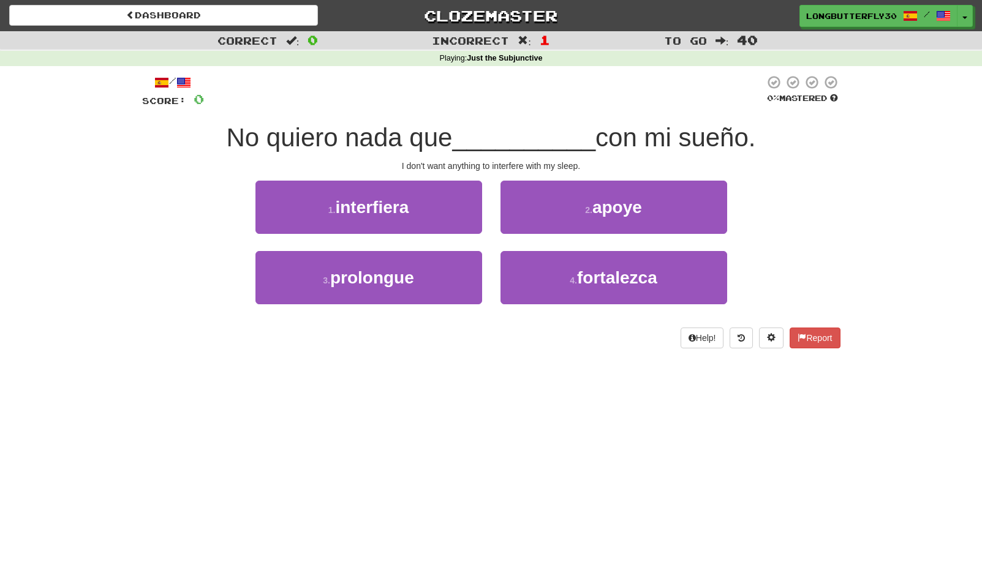
drag, startPoint x: 388, startPoint y: 206, endPoint x: 412, endPoint y: 213, distance: 24.4
click at [389, 206] on span "interfiera" at bounding box center [372, 207] width 74 height 19
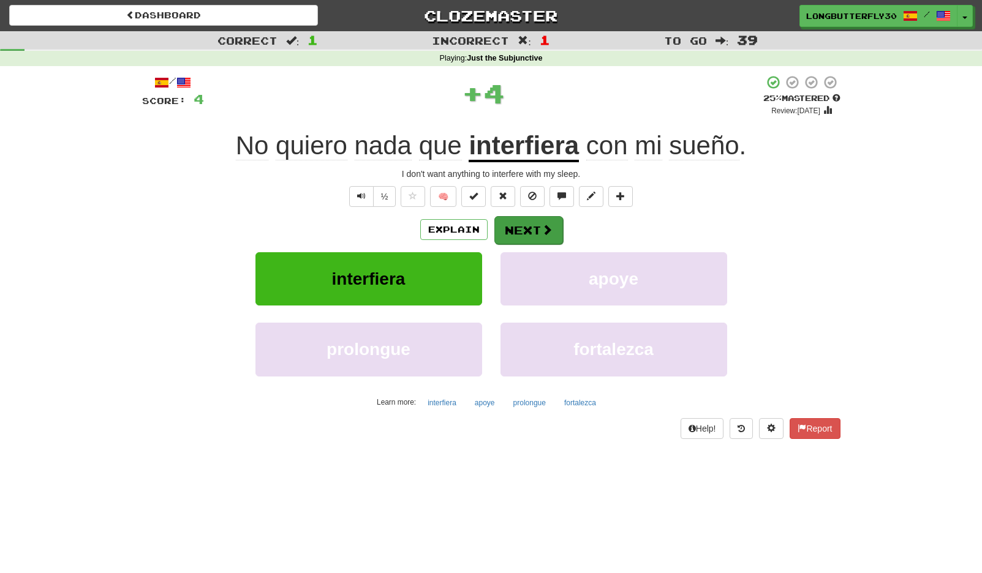
click at [524, 224] on button "Next" at bounding box center [528, 230] width 69 height 28
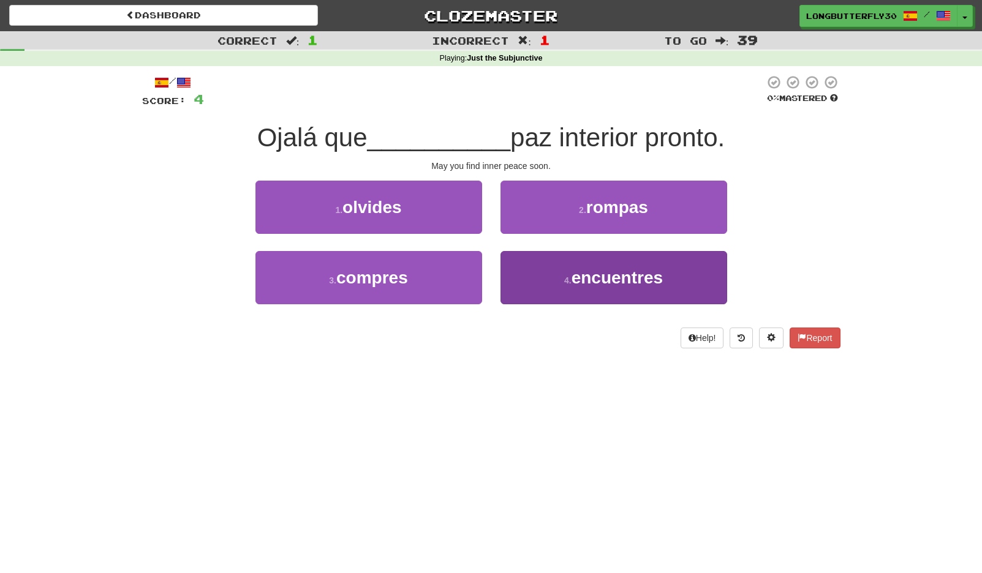
click at [619, 276] on span "encuentres" at bounding box center [617, 277] width 91 height 19
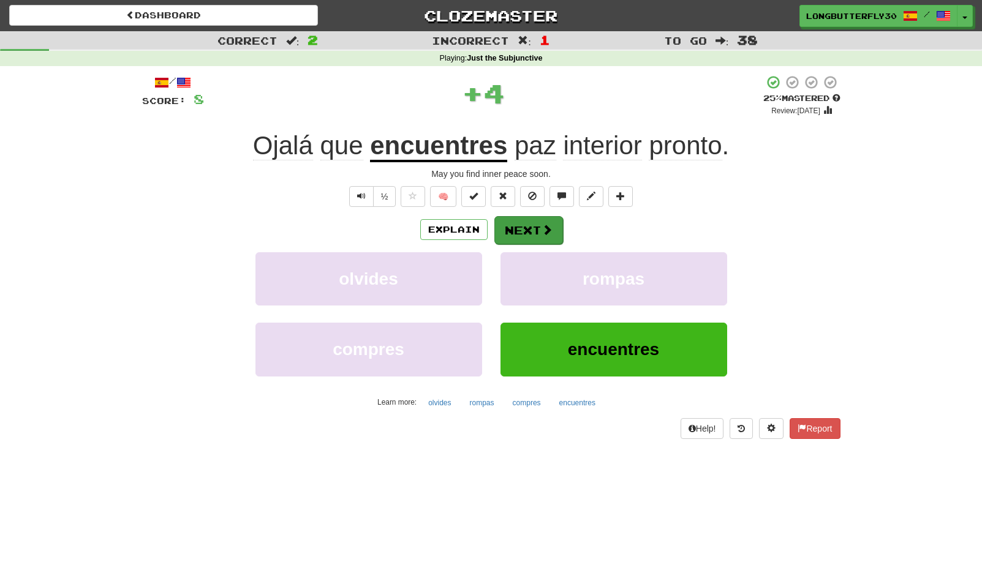
click at [559, 235] on button "Next" at bounding box center [528, 230] width 69 height 28
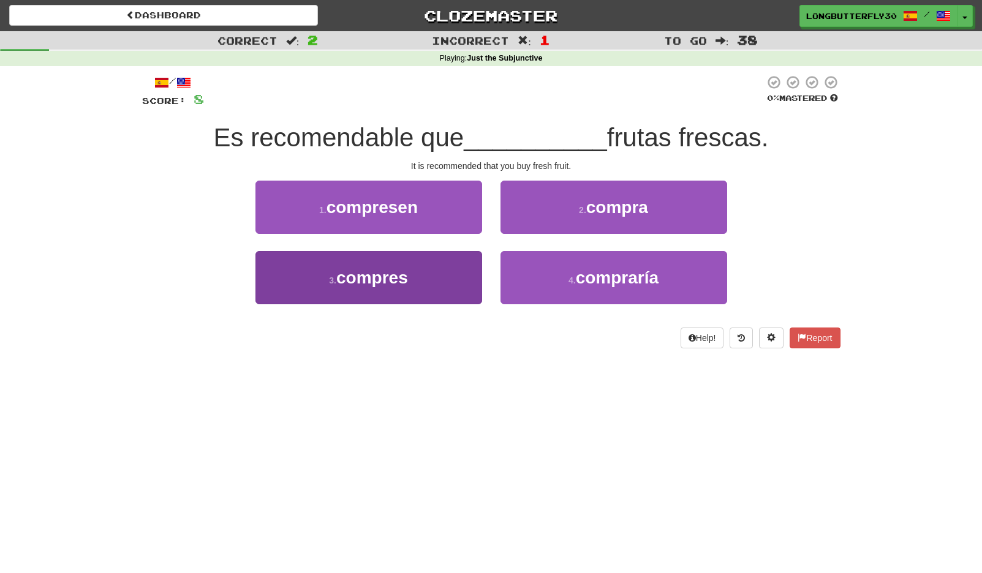
click at [426, 281] on button "3 . compres" at bounding box center [368, 277] width 227 height 53
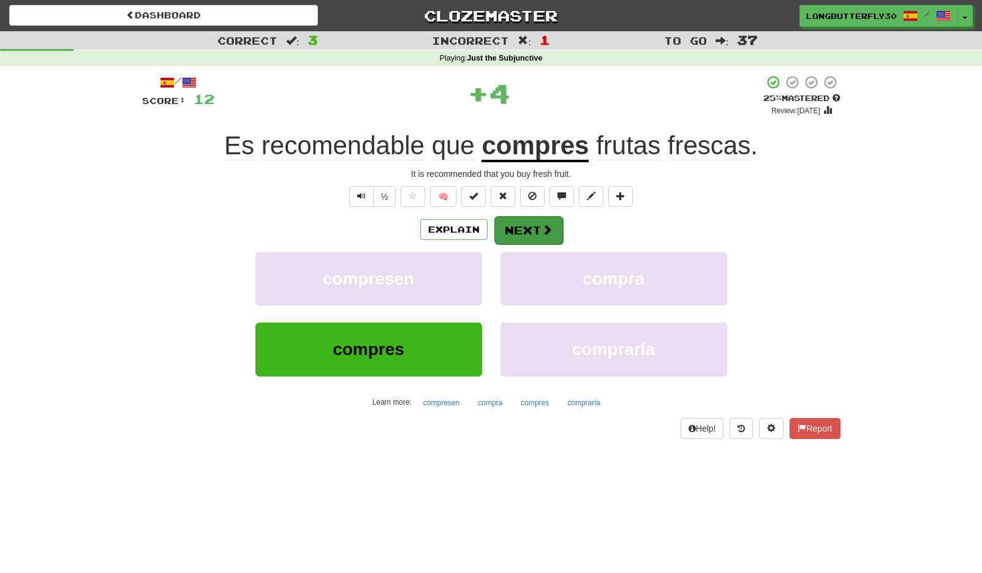
click at [510, 227] on button "Next" at bounding box center [528, 230] width 69 height 28
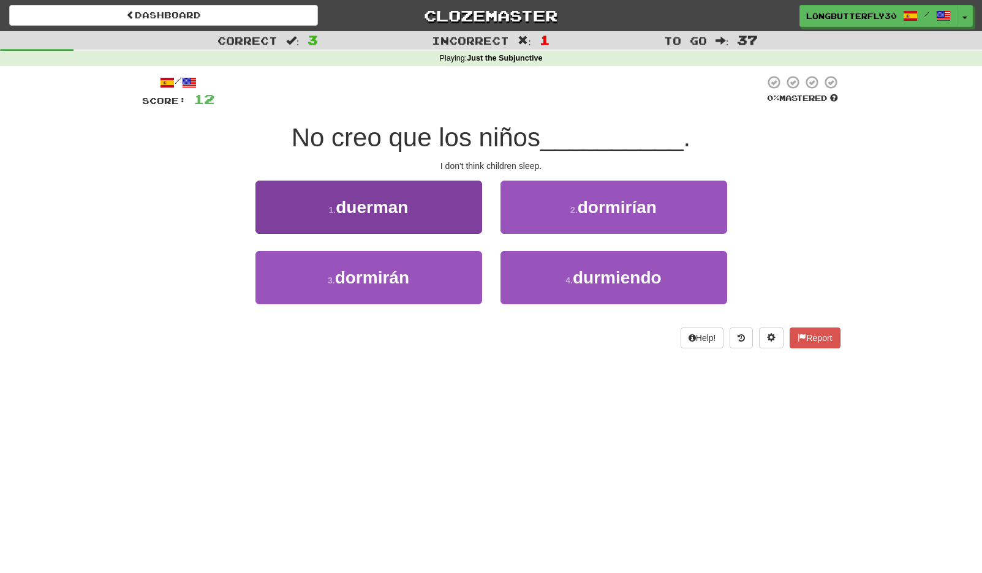
click at [424, 209] on button "1 . duerman" at bounding box center [368, 207] width 227 height 53
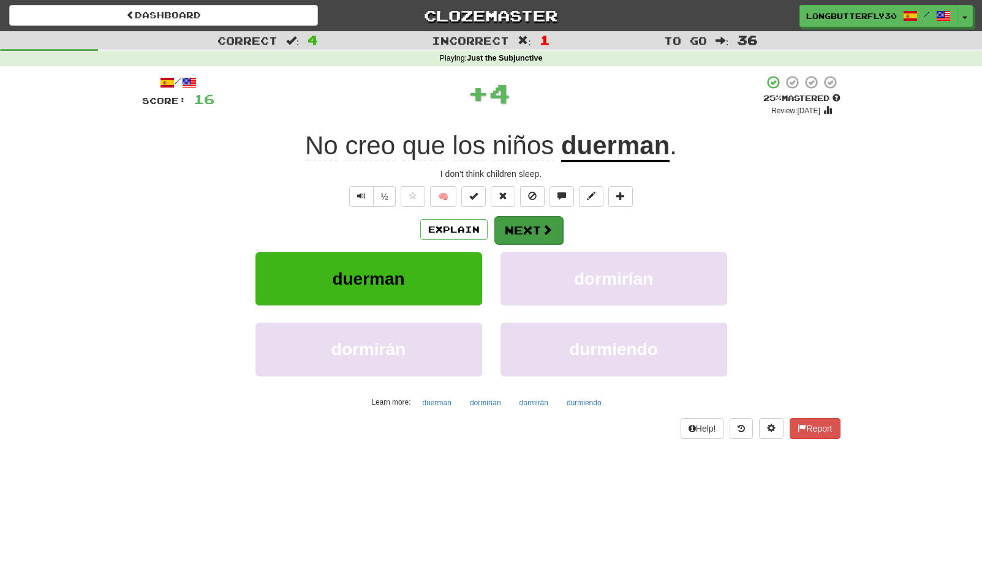
click at [543, 224] on span at bounding box center [547, 229] width 11 height 11
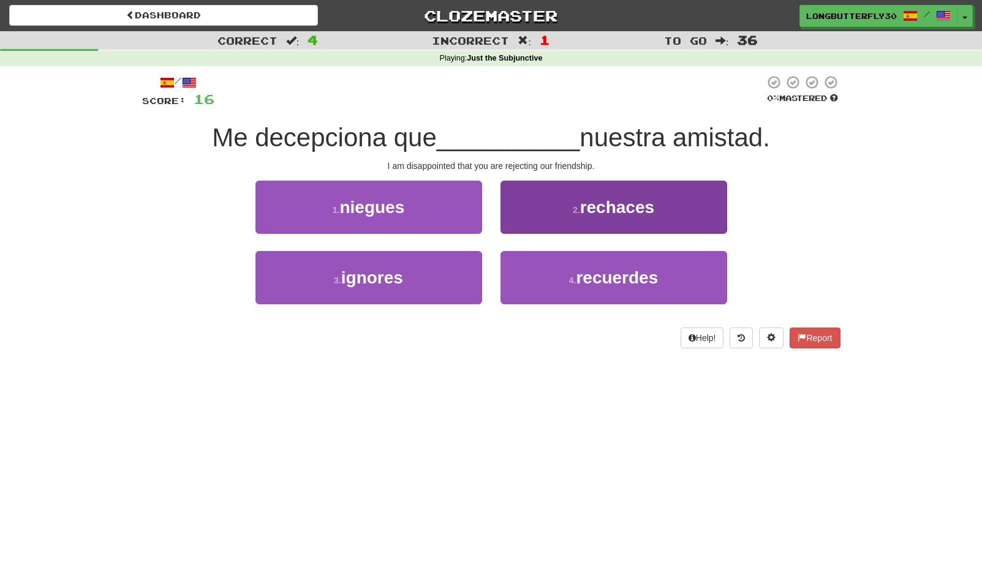
click at [595, 205] on span "rechaces" at bounding box center [617, 207] width 74 height 19
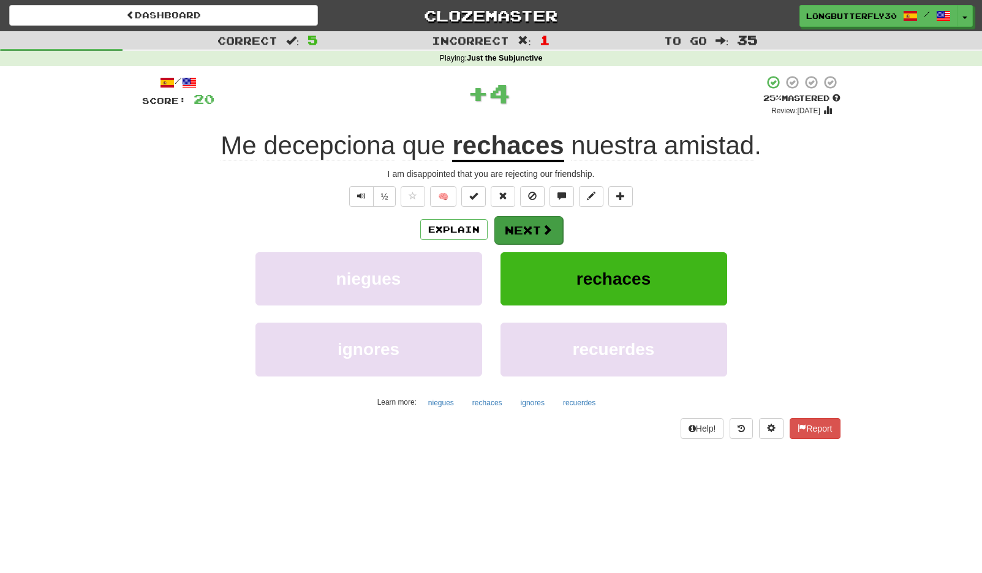
click at [542, 226] on span at bounding box center [547, 229] width 11 height 11
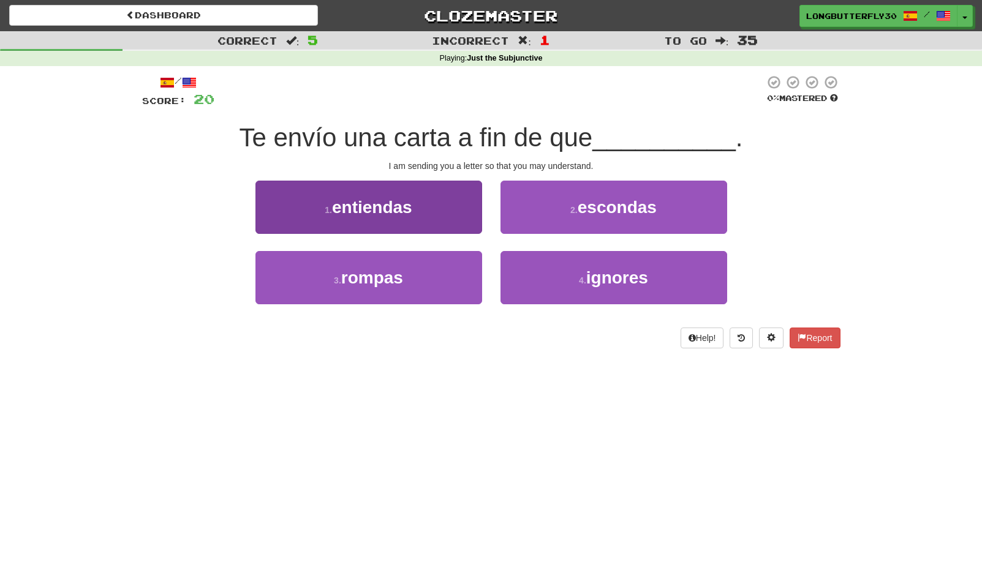
click at [393, 210] on span "entiendas" at bounding box center [372, 207] width 80 height 19
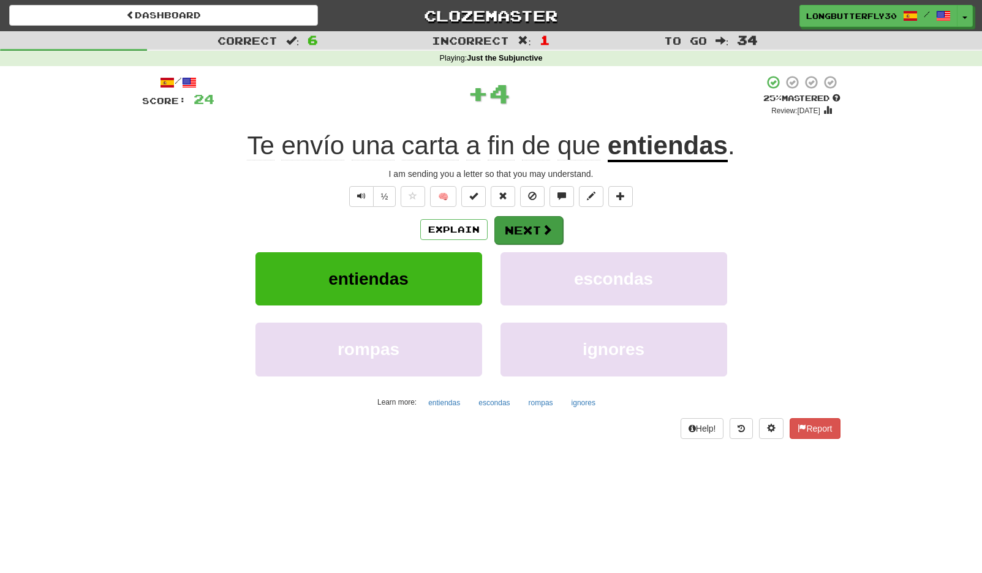
click at [519, 226] on button "Next" at bounding box center [528, 230] width 69 height 28
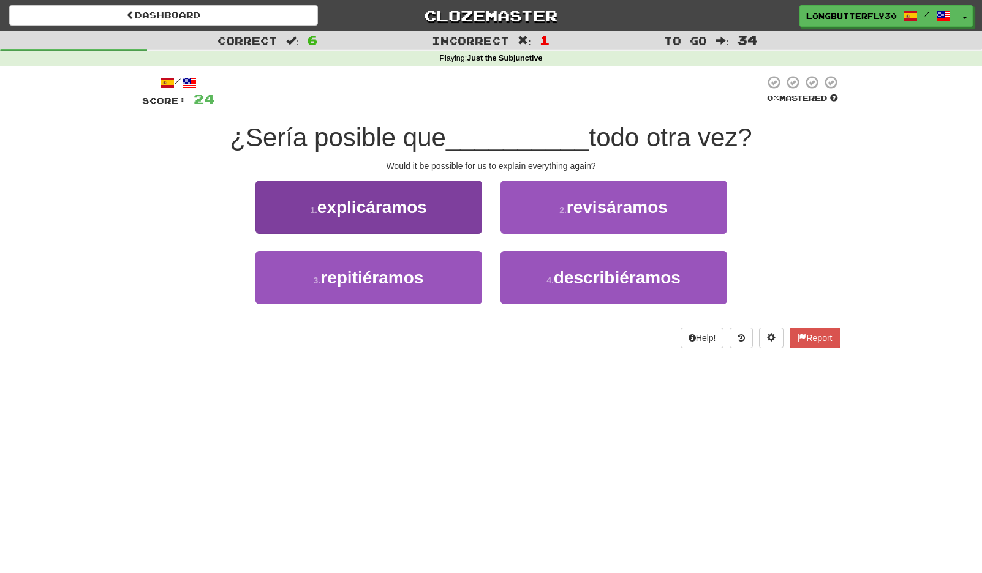
click at [425, 204] on span "explicáramos" at bounding box center [372, 207] width 110 height 19
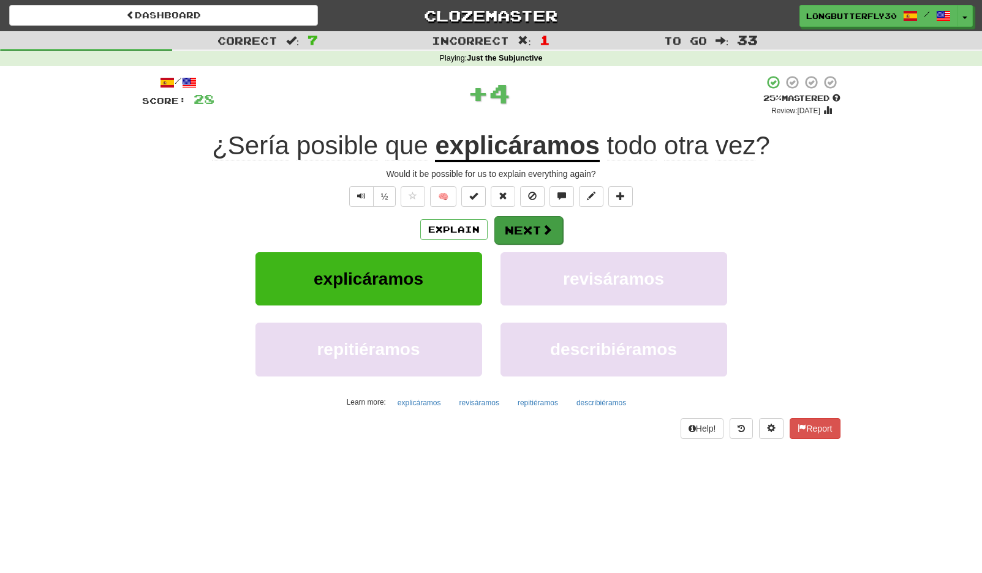
click at [540, 228] on button "Next" at bounding box center [528, 230] width 69 height 28
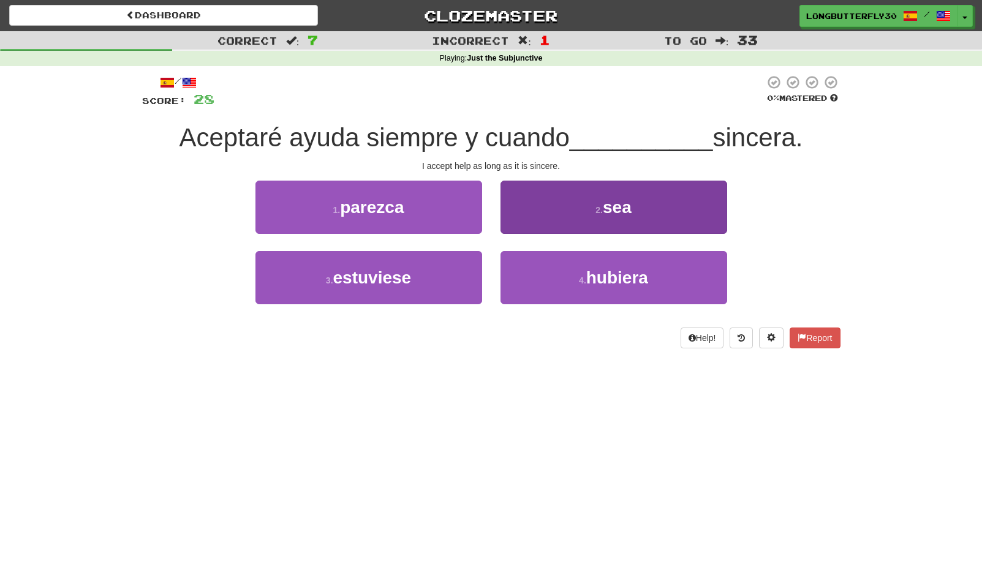
click at [567, 217] on button "2 . sea" at bounding box center [613, 207] width 227 height 53
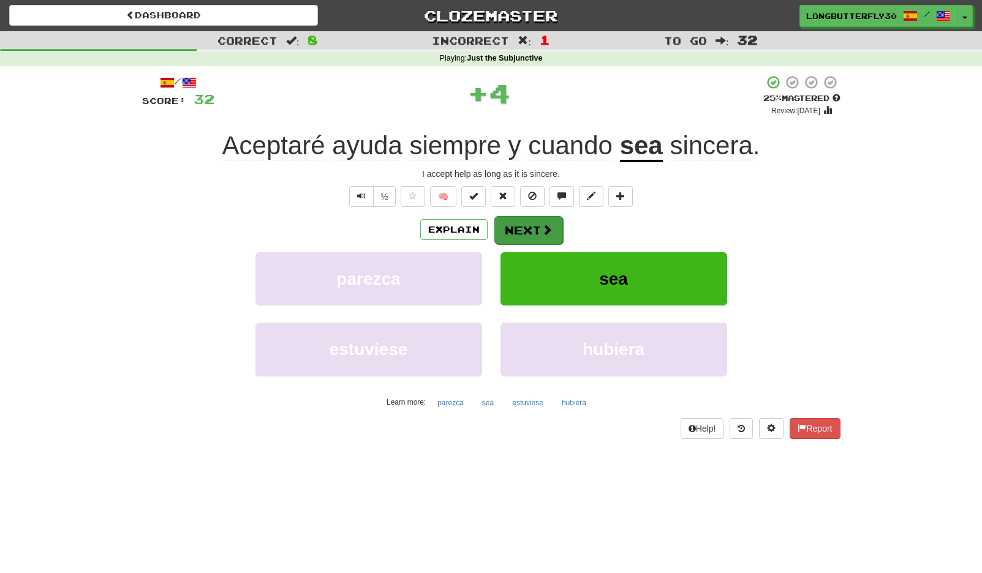
click at [534, 226] on button "Next" at bounding box center [528, 230] width 69 height 28
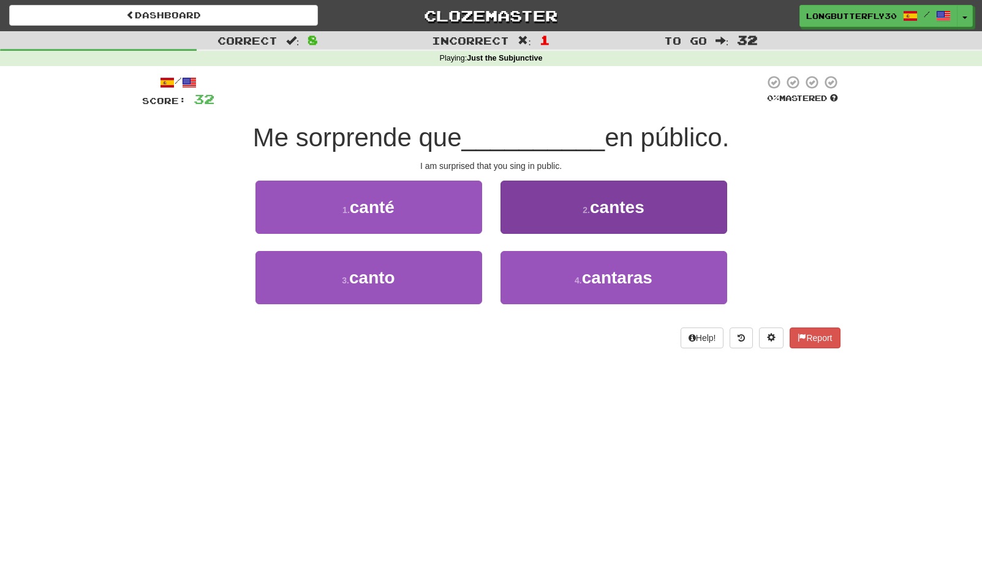
click at [526, 222] on button "2 . cantes" at bounding box center [613, 207] width 227 height 53
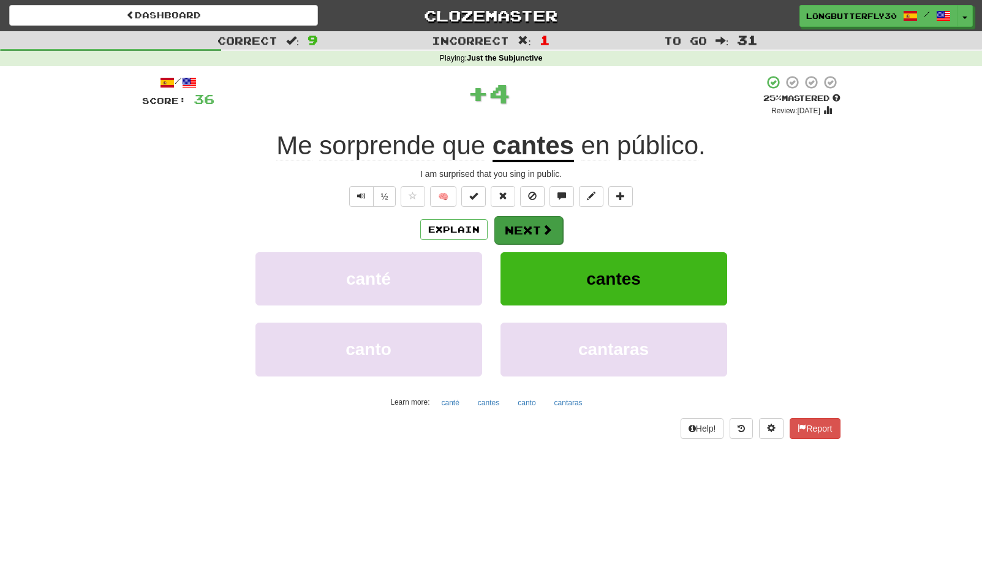
click at [519, 228] on button "Next" at bounding box center [528, 230] width 69 height 28
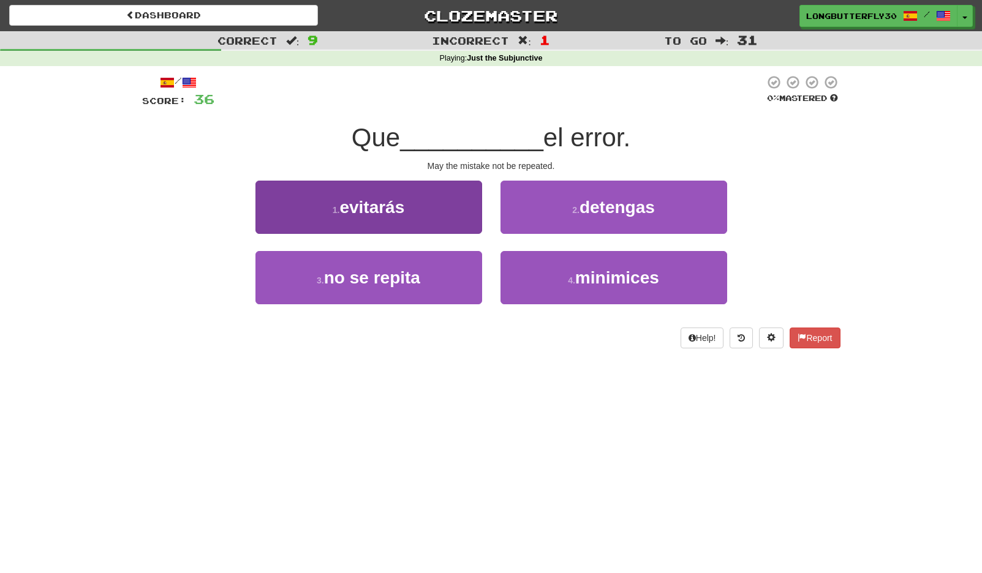
click at [454, 276] on button "3 . no se repita" at bounding box center [368, 277] width 227 height 53
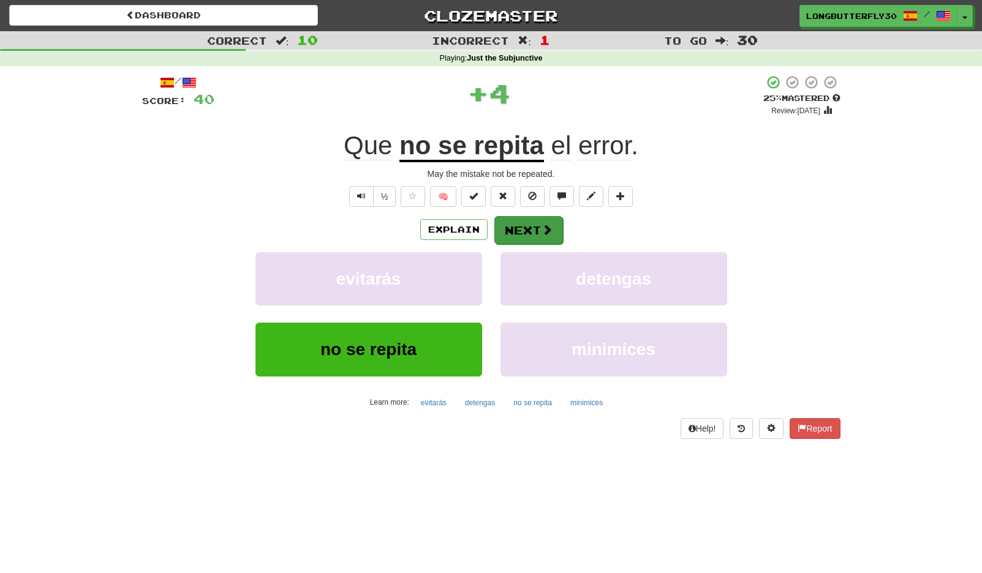
click at [524, 229] on button "Next" at bounding box center [528, 230] width 69 height 28
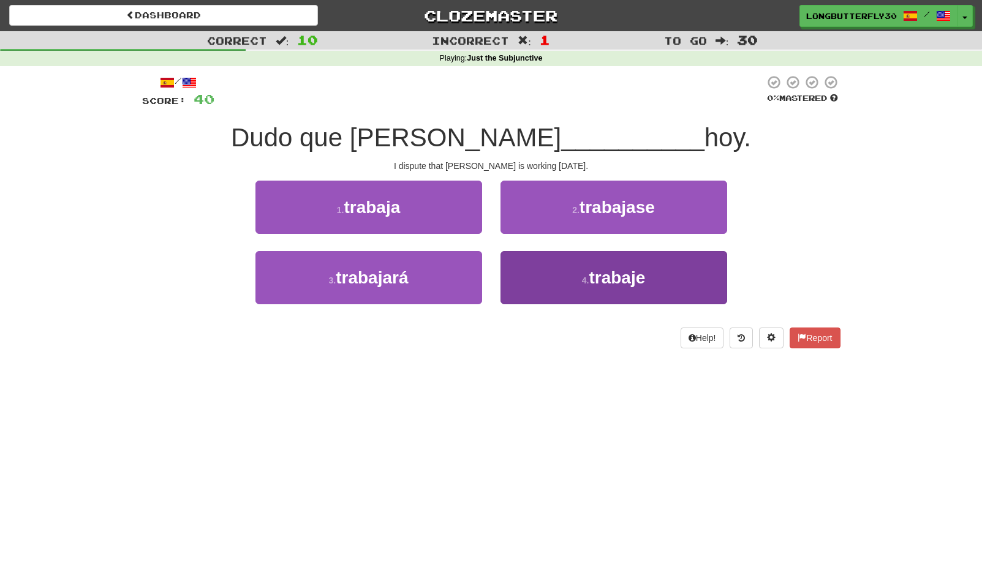
click at [534, 274] on button "4 . trabaje" at bounding box center [613, 277] width 227 height 53
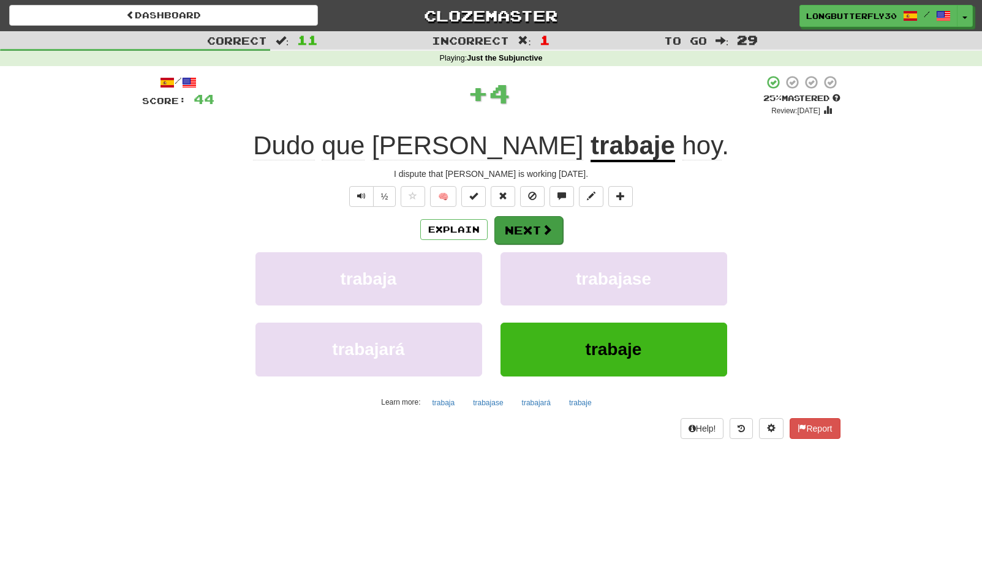
click at [518, 240] on button "Next" at bounding box center [528, 230] width 69 height 28
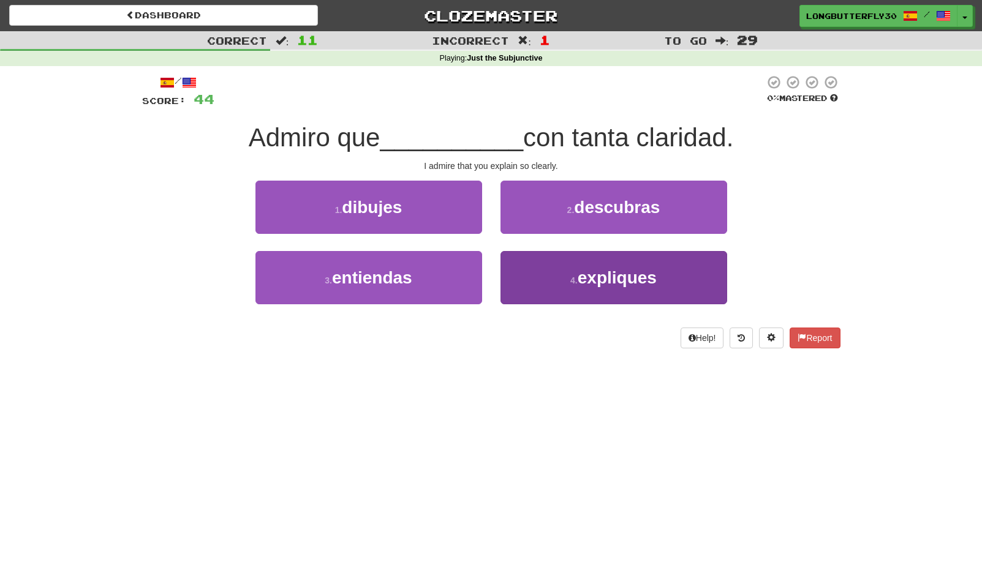
click at [542, 265] on button "4 . expliques" at bounding box center [613, 277] width 227 height 53
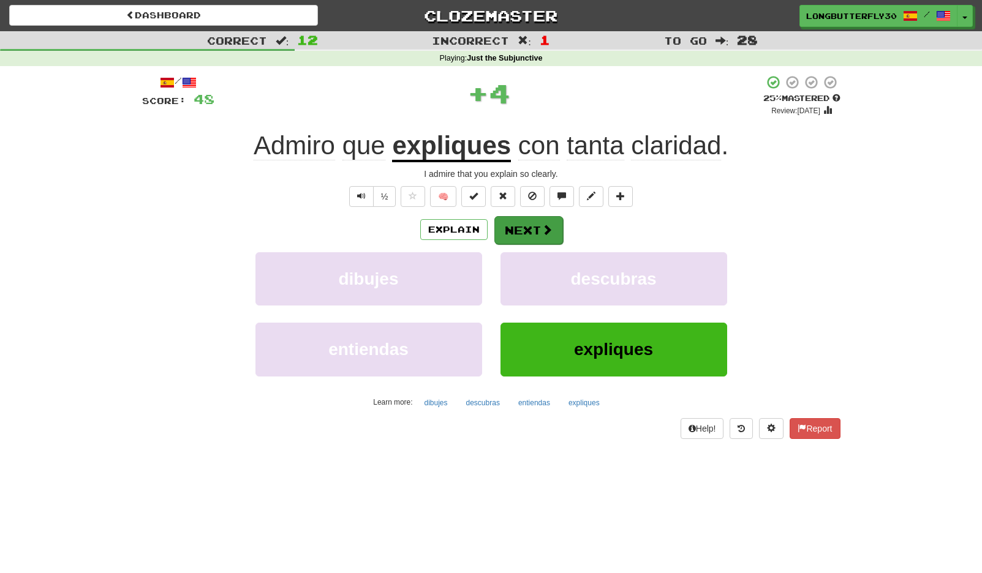
click at [523, 222] on button "Next" at bounding box center [528, 230] width 69 height 28
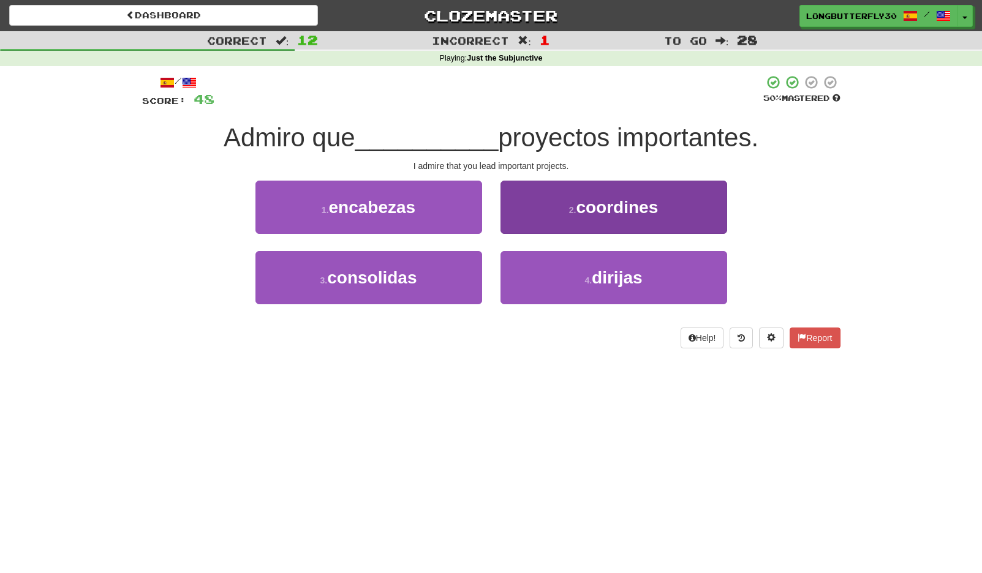
click at [638, 273] on span "dirijas" at bounding box center [617, 277] width 50 height 19
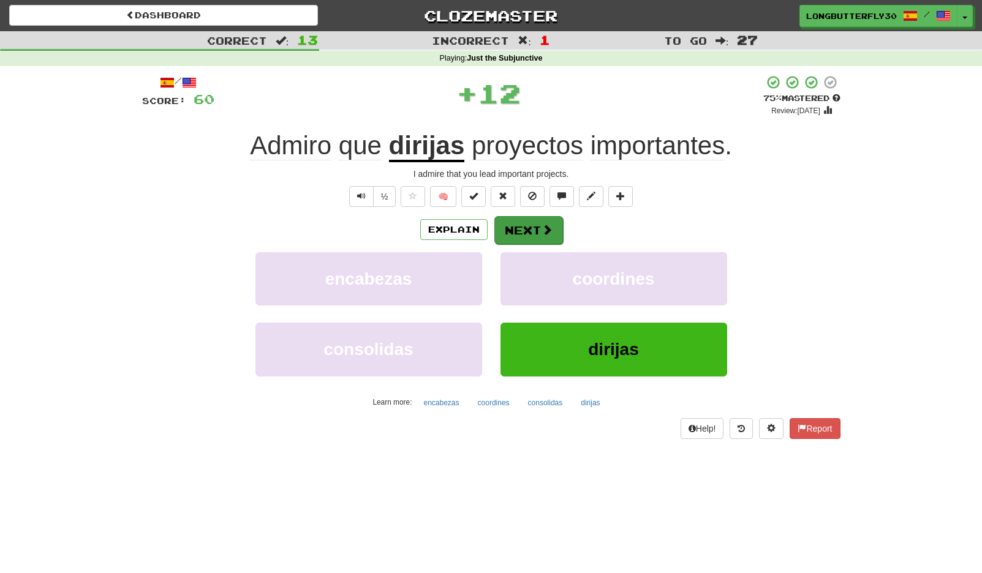
click at [542, 232] on span at bounding box center [547, 229] width 11 height 11
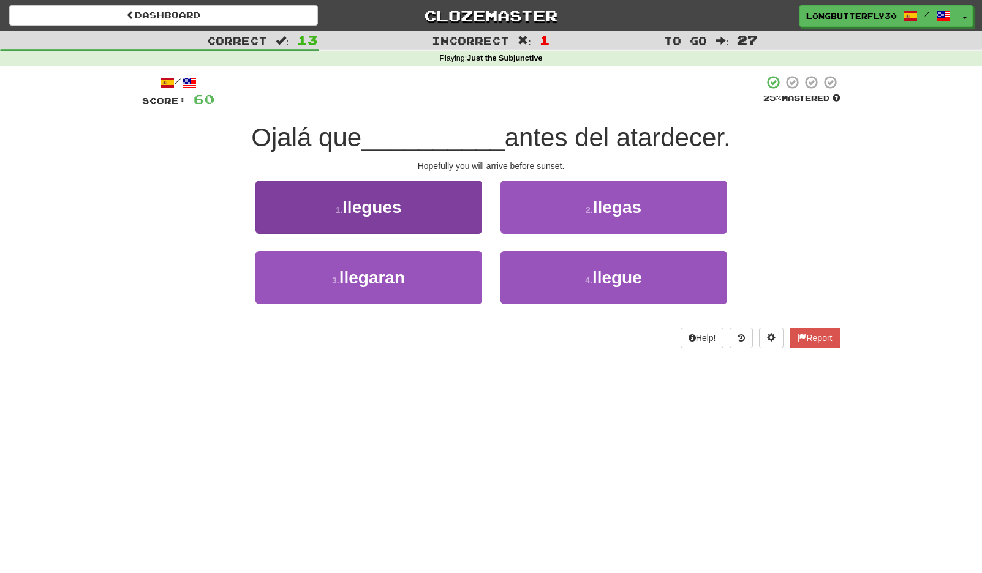
click at [433, 218] on button "1 . llegues" at bounding box center [368, 207] width 227 height 53
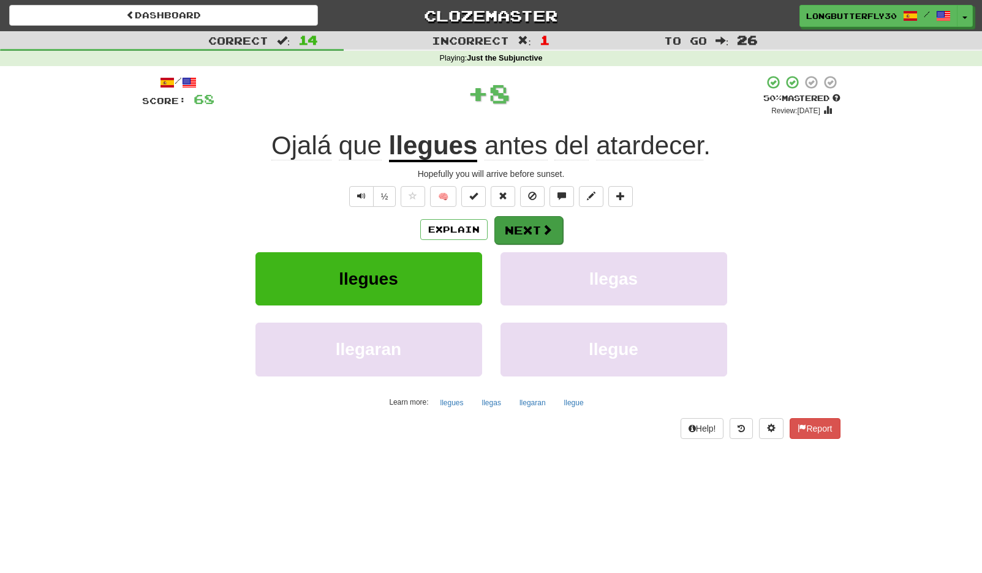
click at [523, 225] on button "Next" at bounding box center [528, 230] width 69 height 28
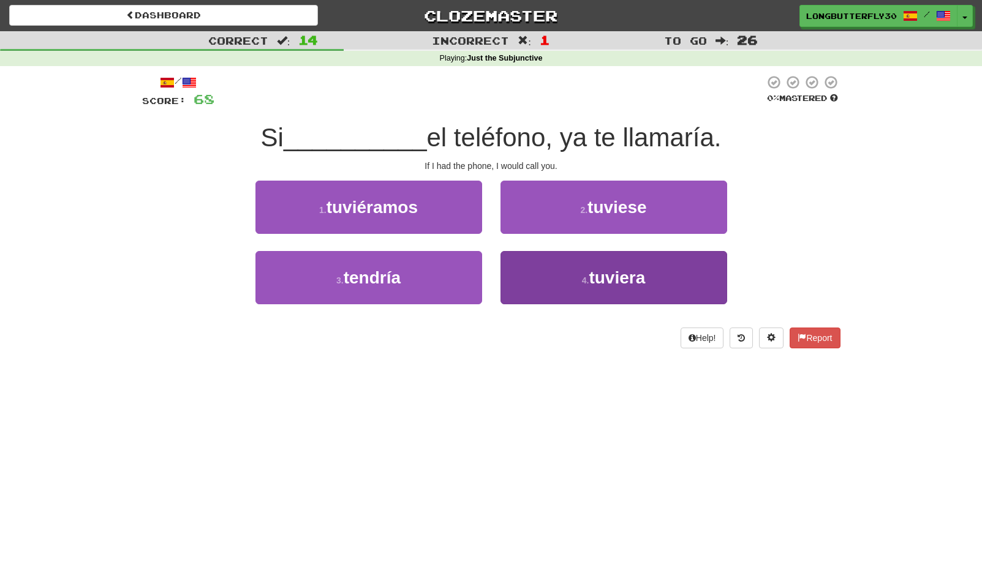
click at [566, 272] on button "4 . tuviera" at bounding box center [613, 277] width 227 height 53
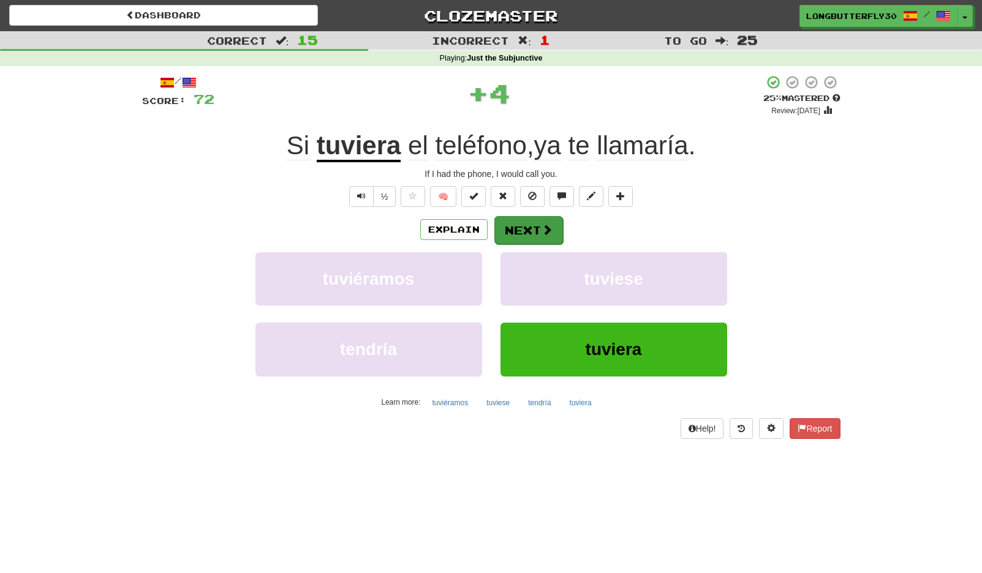
click at [533, 222] on button "Next" at bounding box center [528, 230] width 69 height 28
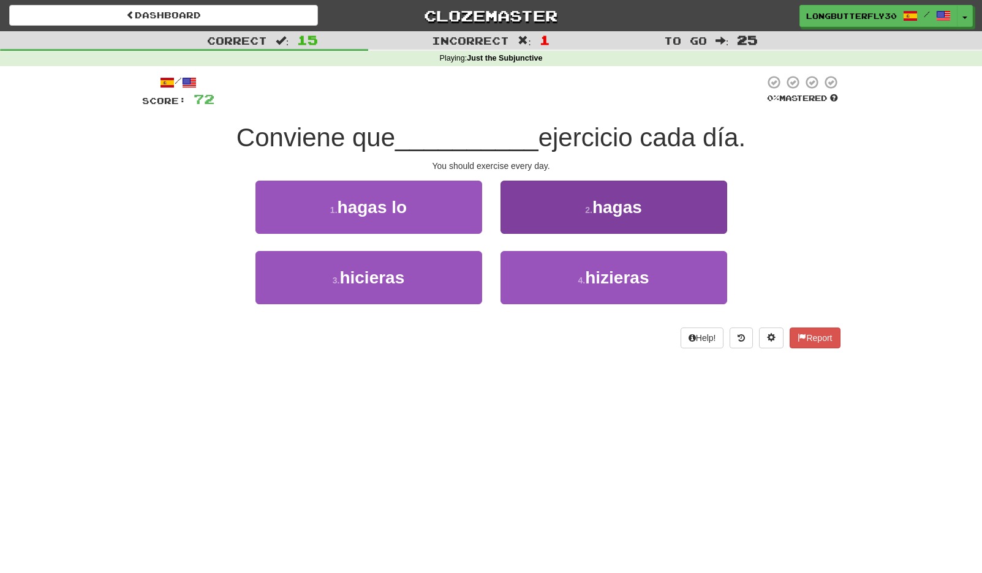
click at [554, 215] on button "2 . hagas" at bounding box center [613, 207] width 227 height 53
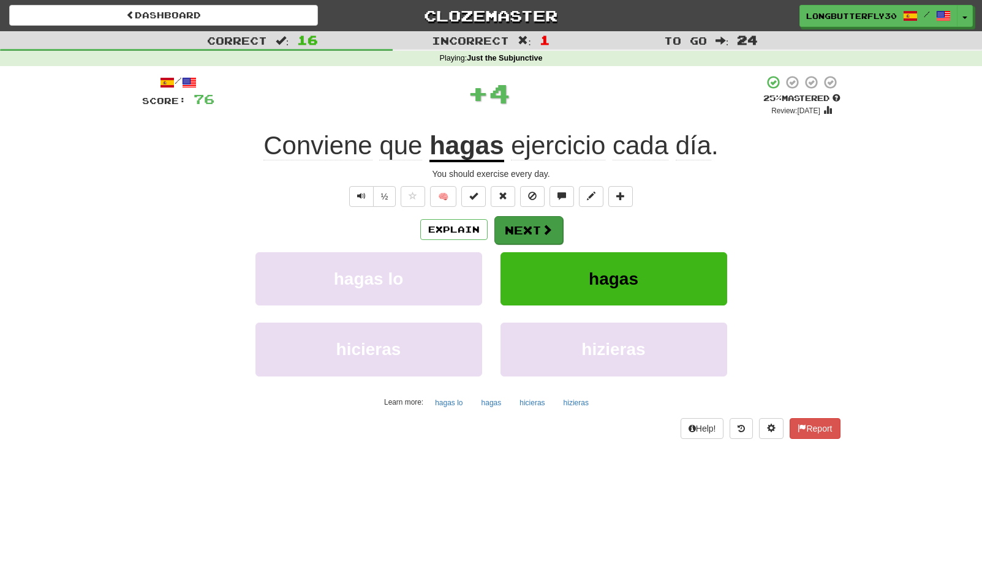
click at [524, 225] on button "Next" at bounding box center [528, 230] width 69 height 28
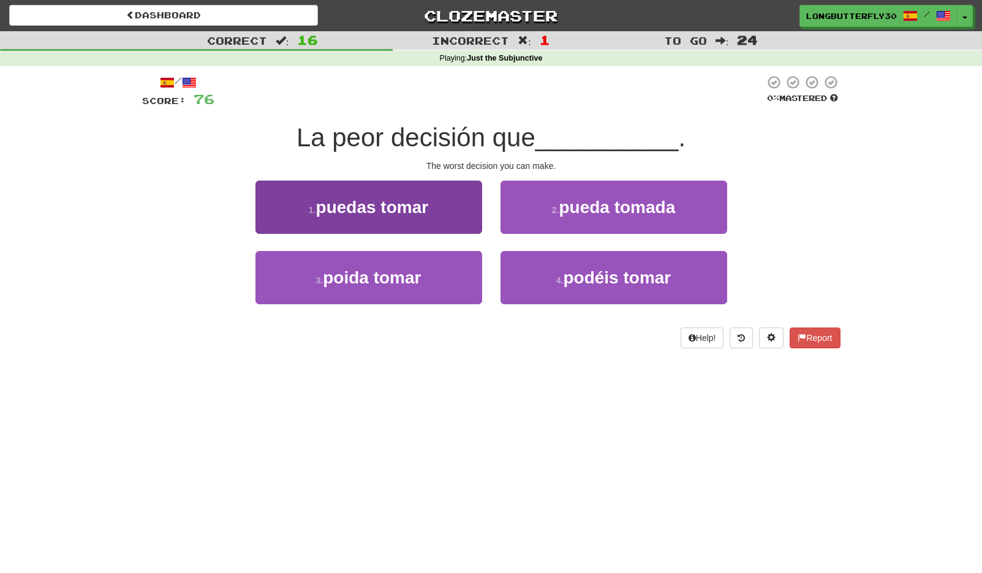
click at [455, 219] on button "1 . puedas tomar" at bounding box center [368, 207] width 227 height 53
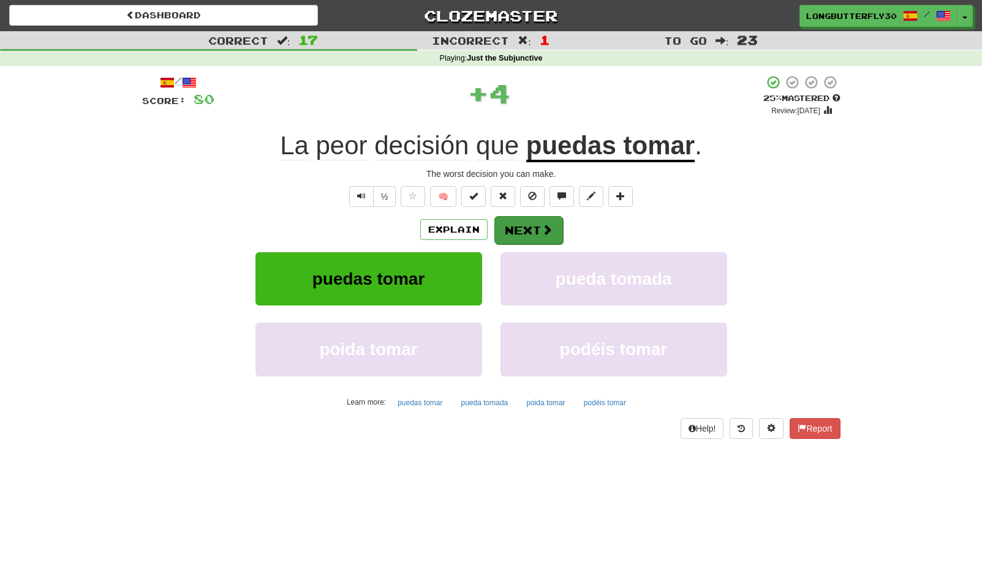
click at [518, 230] on button "Next" at bounding box center [528, 230] width 69 height 28
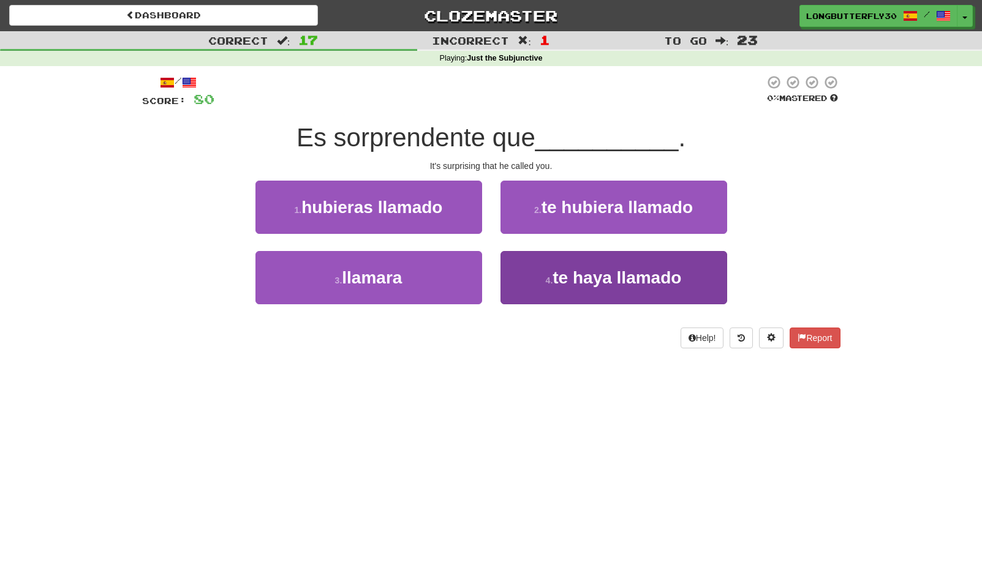
click at [592, 270] on span "te haya llamado" at bounding box center [617, 277] width 129 height 19
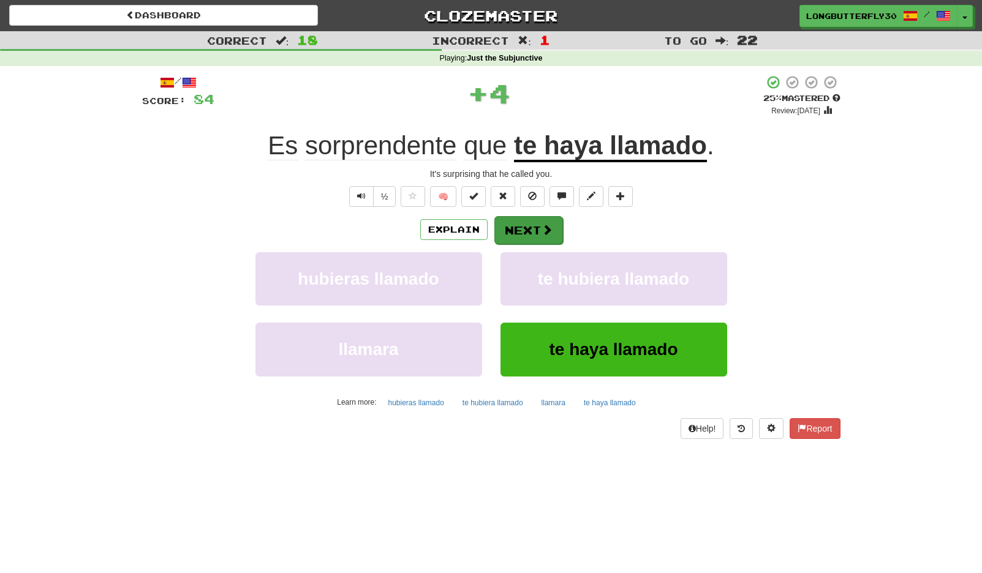
click at [554, 237] on button "Next" at bounding box center [528, 230] width 69 height 28
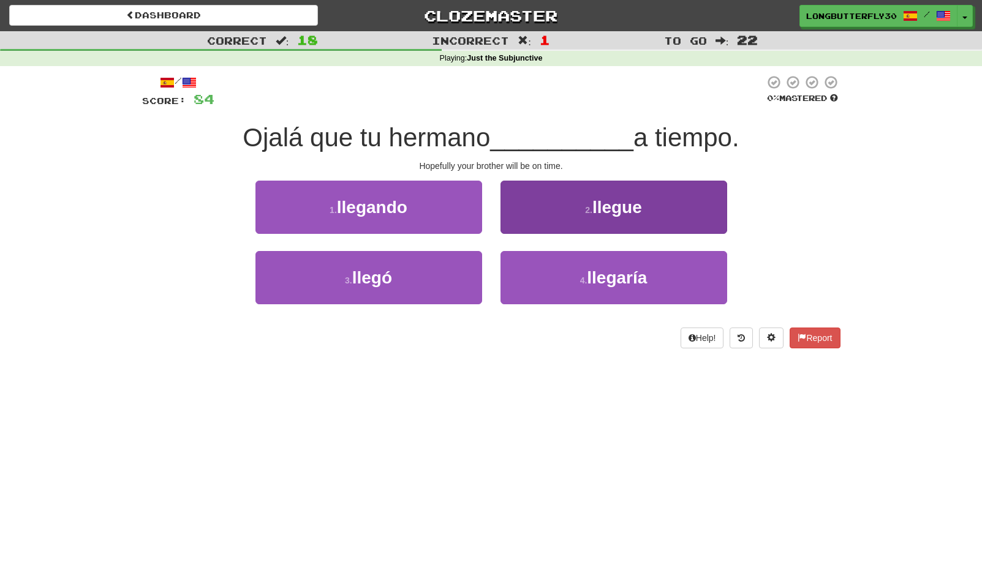
click at [575, 213] on button "2 . llegue" at bounding box center [613, 207] width 227 height 53
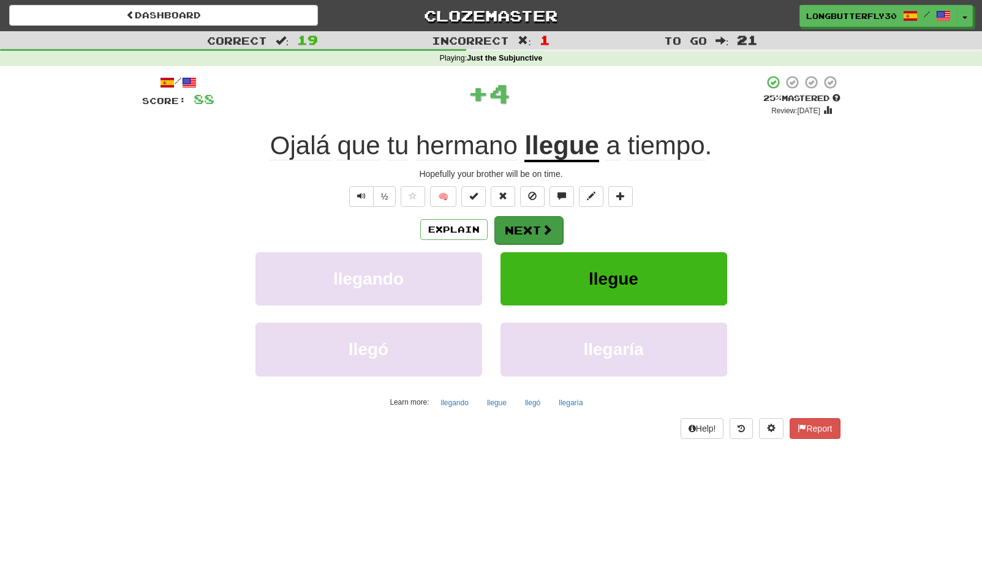
click at [543, 221] on button "Next" at bounding box center [528, 230] width 69 height 28
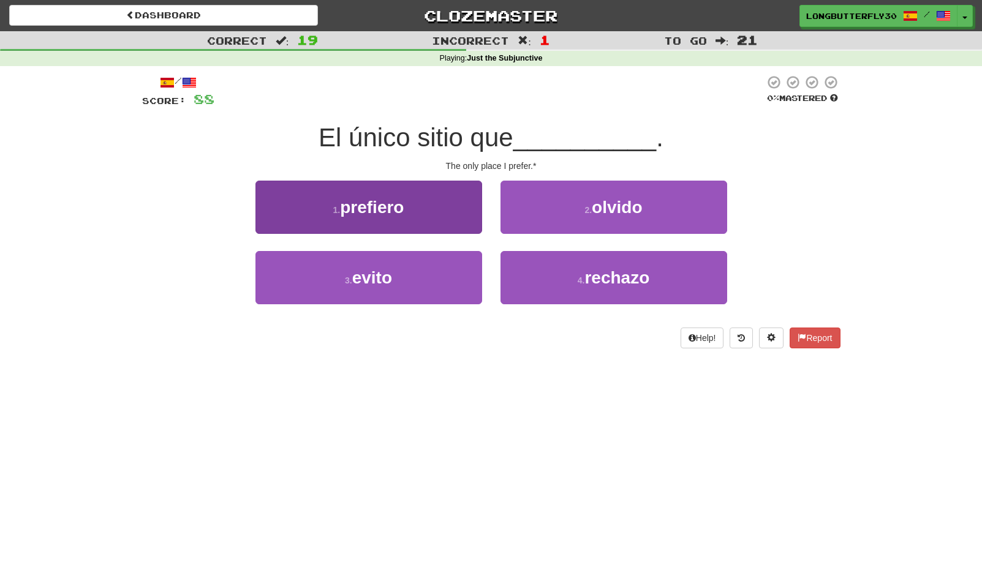
click at [426, 210] on button "1 . prefiero" at bounding box center [368, 207] width 227 height 53
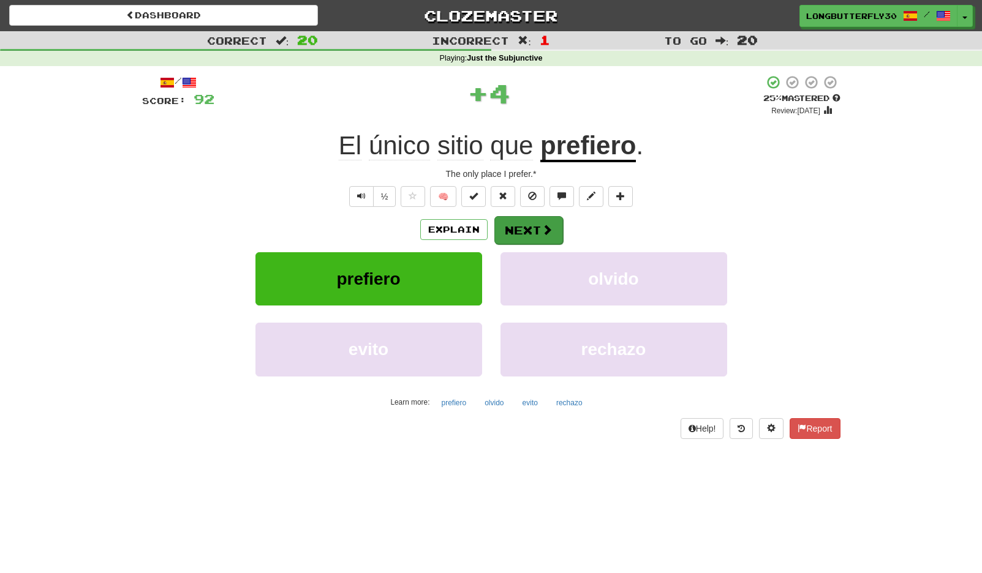
click at [530, 225] on button "Next" at bounding box center [528, 230] width 69 height 28
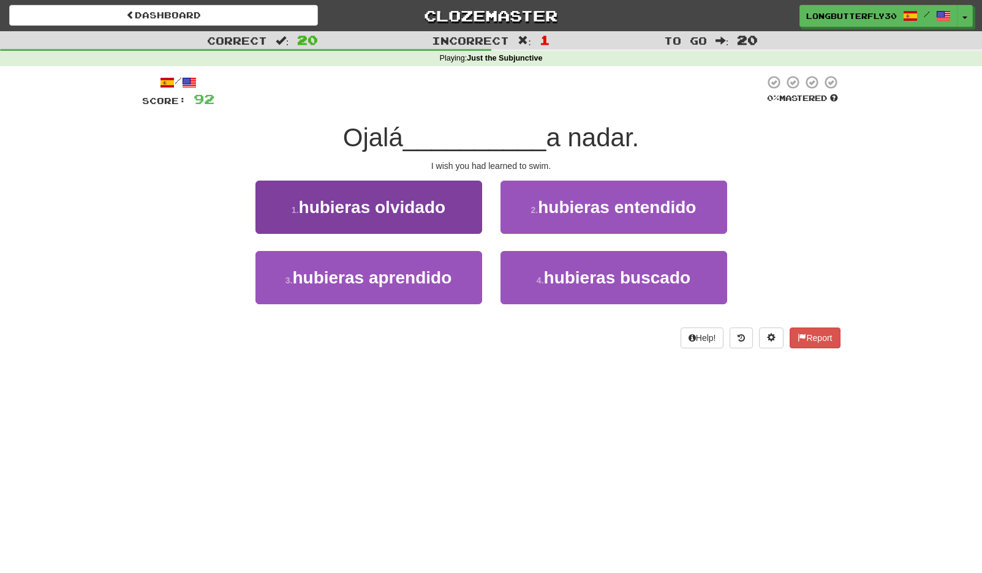
click at [423, 268] on span "hubieras aprendido" at bounding box center [371, 277] width 159 height 19
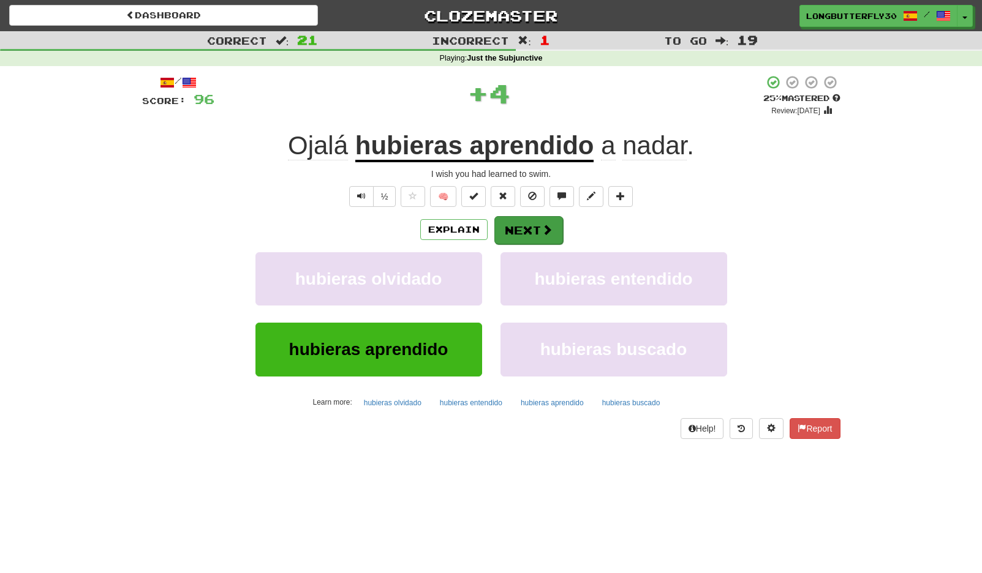
click at [514, 228] on button "Next" at bounding box center [528, 230] width 69 height 28
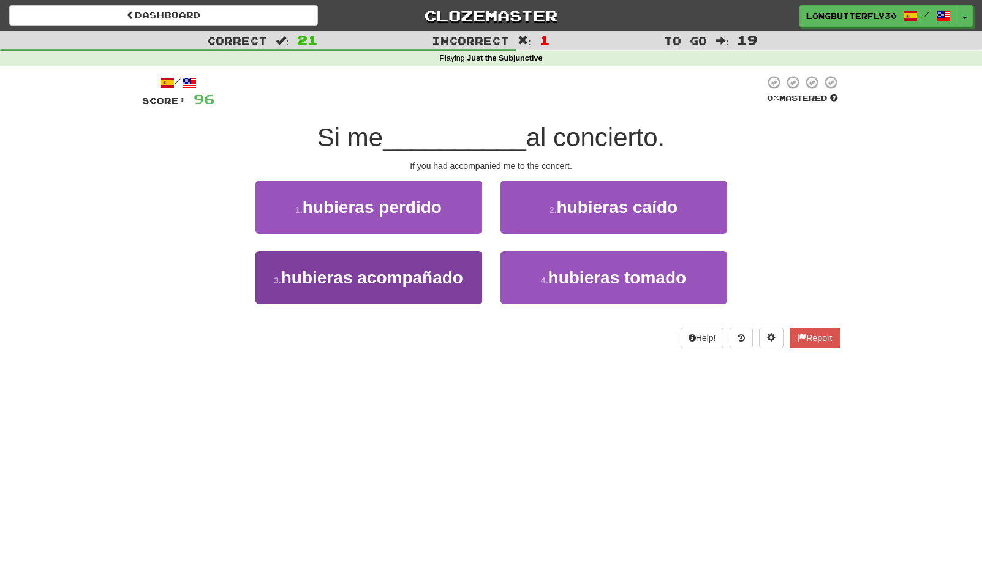
click at [457, 274] on span "hubieras acompañado" at bounding box center [372, 277] width 182 height 19
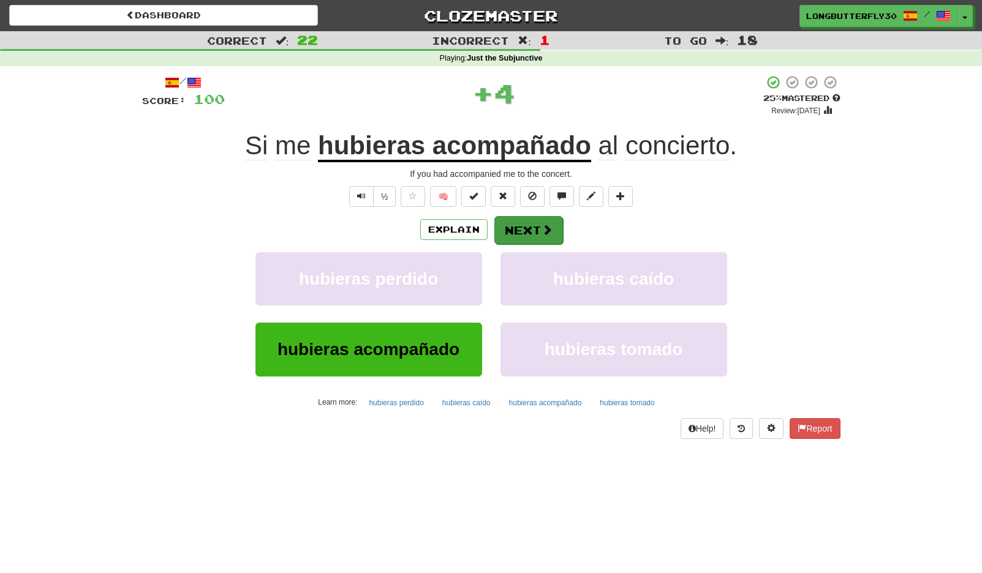
click at [525, 223] on button "Next" at bounding box center [528, 230] width 69 height 28
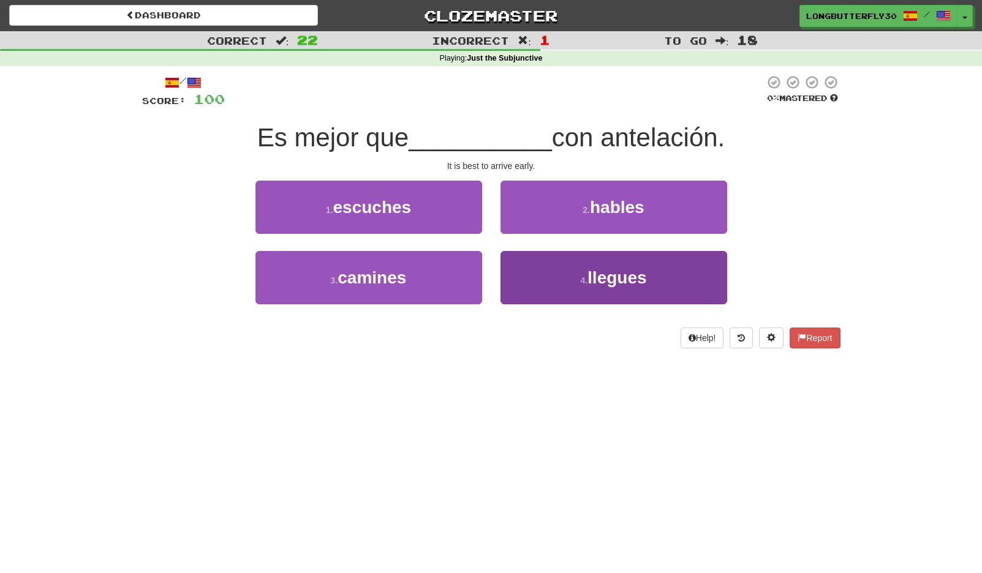
click at [544, 274] on button "4 . llegues" at bounding box center [613, 277] width 227 height 53
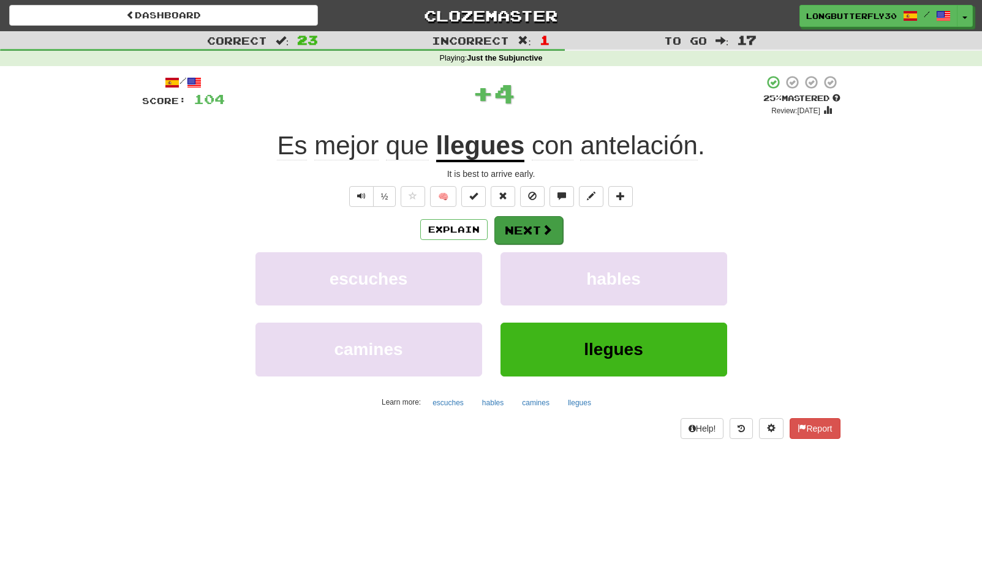
click at [535, 229] on button "Next" at bounding box center [528, 230] width 69 height 28
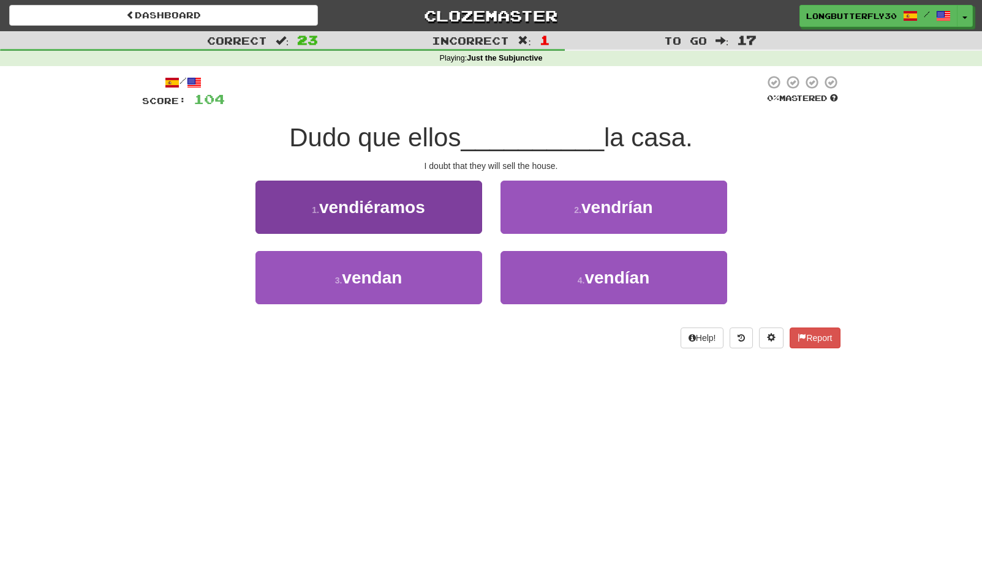
drag, startPoint x: 444, startPoint y: 262, endPoint x: 457, endPoint y: 263, distance: 13.5
click at [444, 262] on button "3 . vendan" at bounding box center [368, 277] width 227 height 53
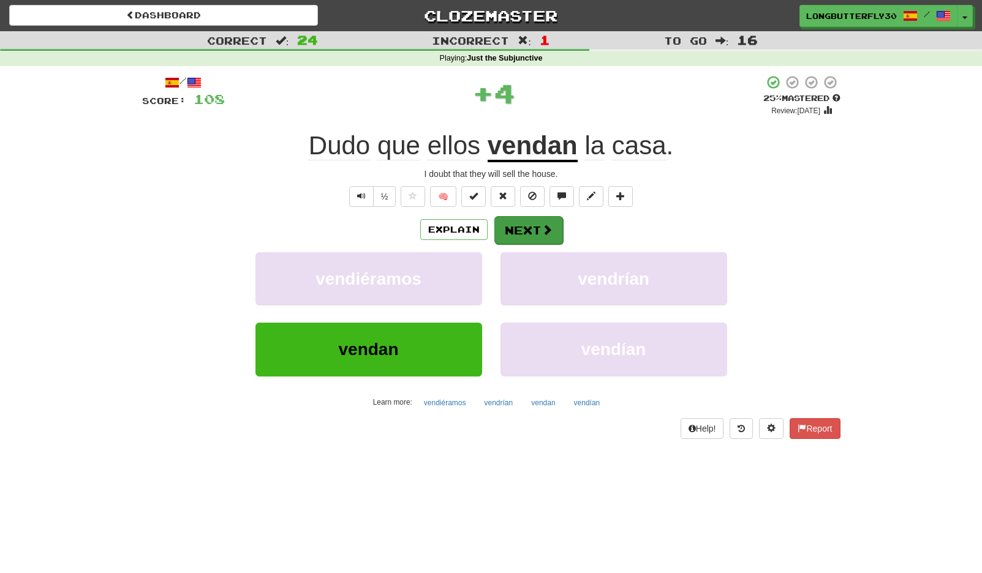
click at [524, 224] on button "Next" at bounding box center [528, 230] width 69 height 28
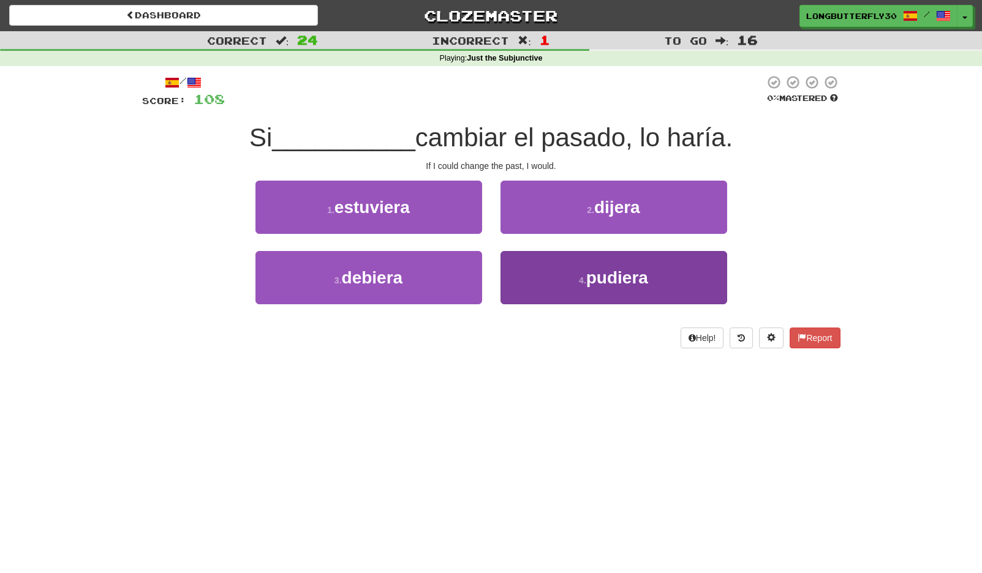
click at [650, 273] on button "4 . pudiera" at bounding box center [613, 277] width 227 height 53
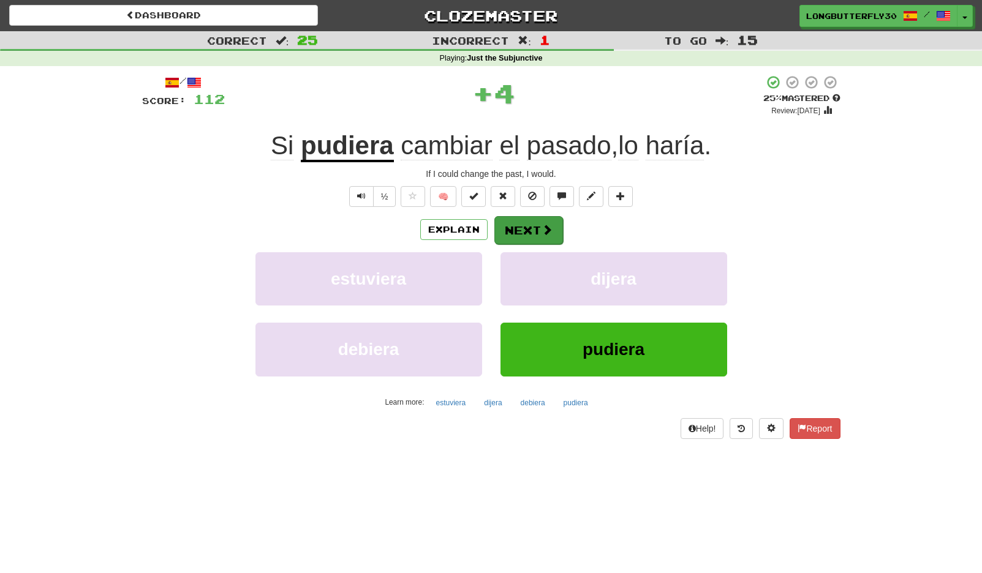
click at [542, 227] on span at bounding box center [547, 229] width 11 height 11
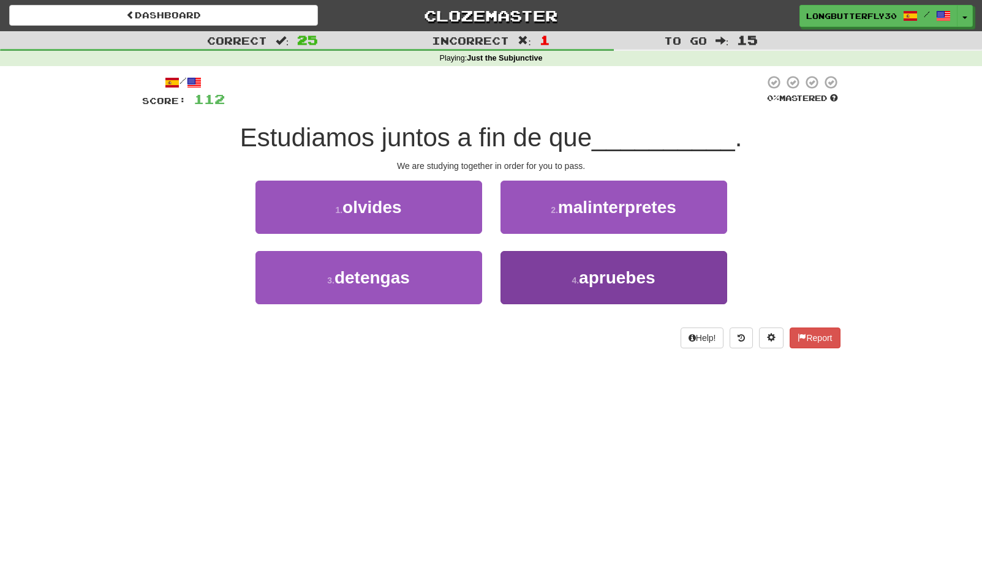
click at [545, 266] on button "4 . apruebes" at bounding box center [613, 277] width 227 height 53
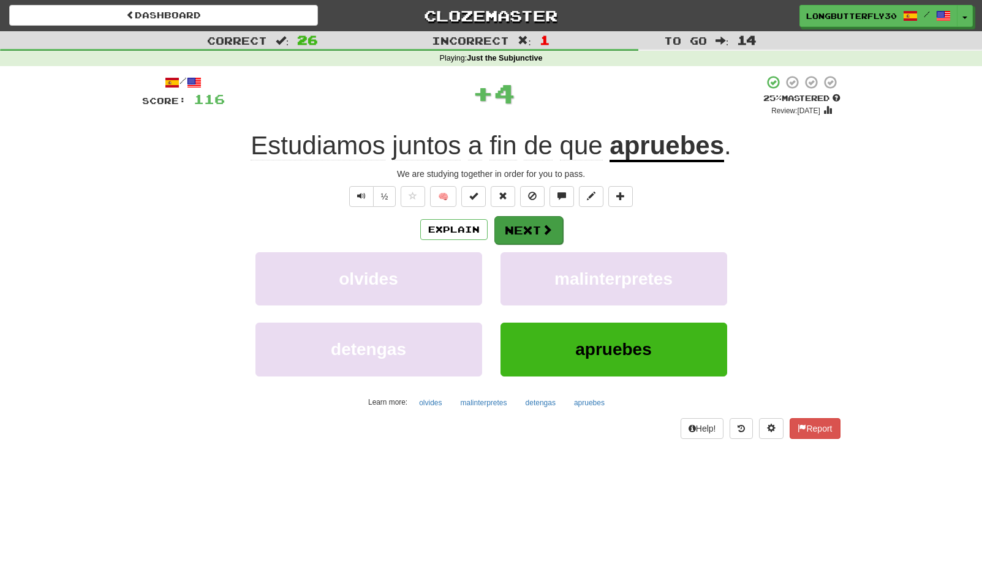
click at [542, 227] on span at bounding box center [547, 229] width 11 height 11
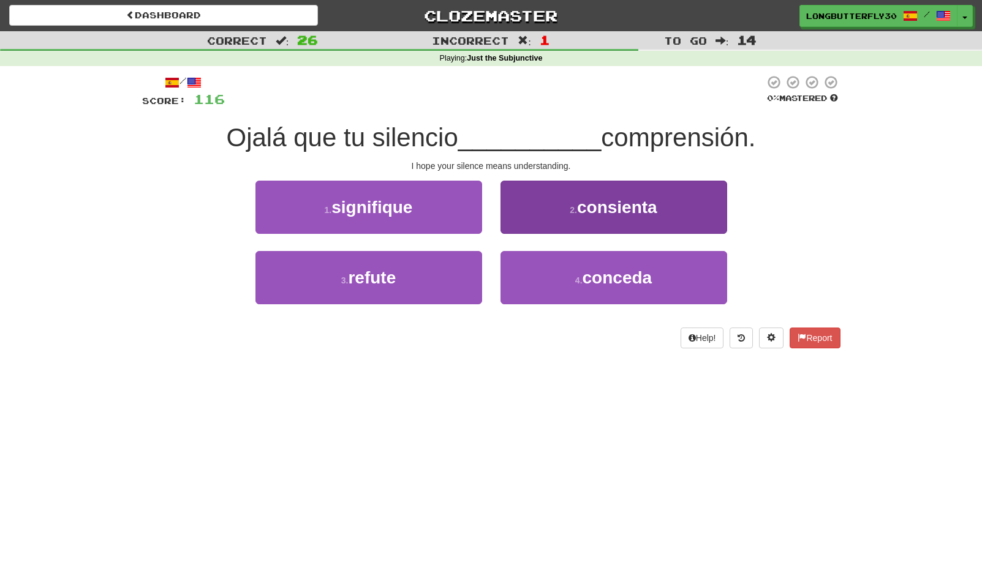
click at [548, 218] on button "2 . consienta" at bounding box center [613, 207] width 227 height 53
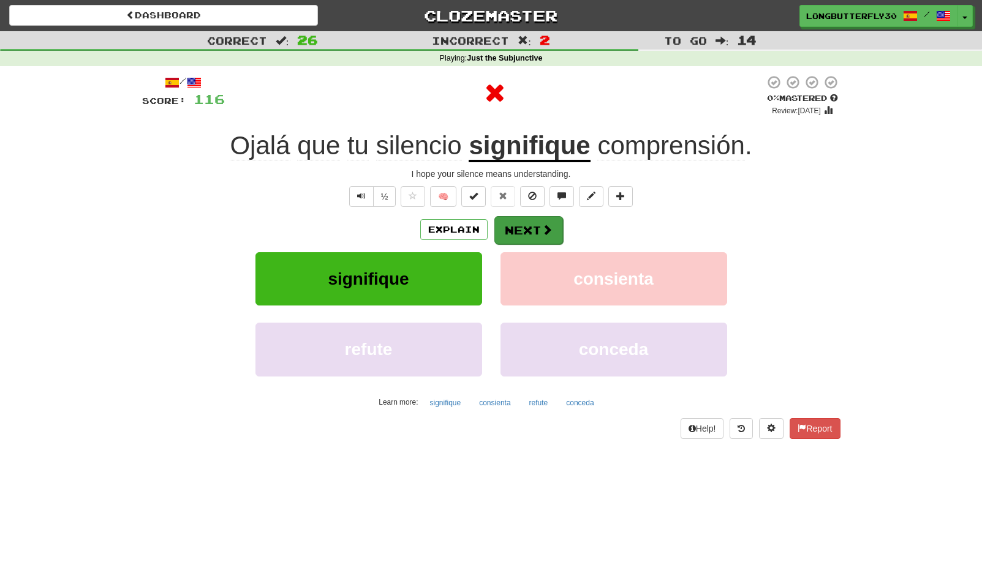
click at [542, 226] on span at bounding box center [547, 229] width 11 height 11
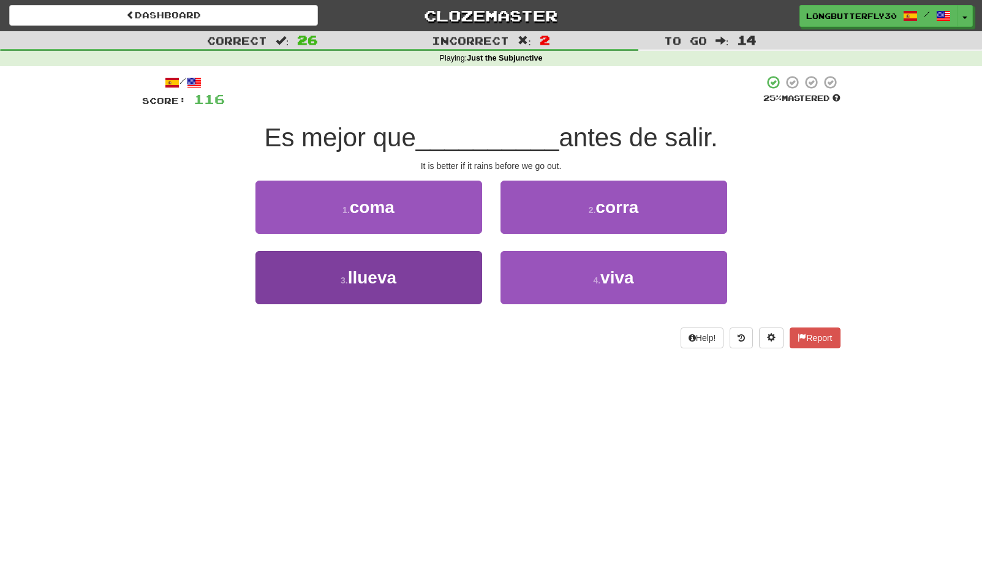
click at [442, 281] on button "3 . llueva" at bounding box center [368, 277] width 227 height 53
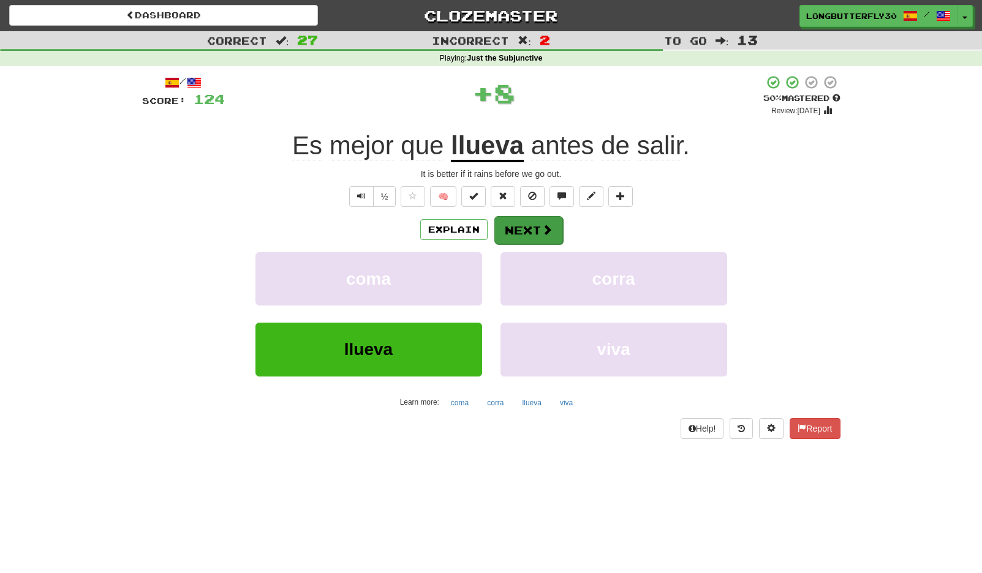
click at [526, 232] on button "Next" at bounding box center [528, 230] width 69 height 28
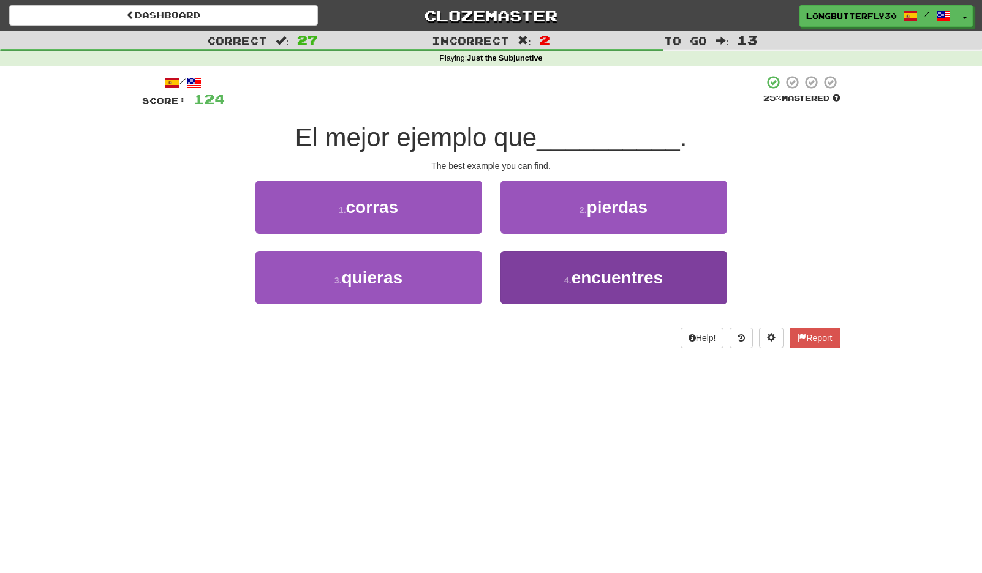
click at [530, 274] on button "4 . encuentres" at bounding box center [613, 277] width 227 height 53
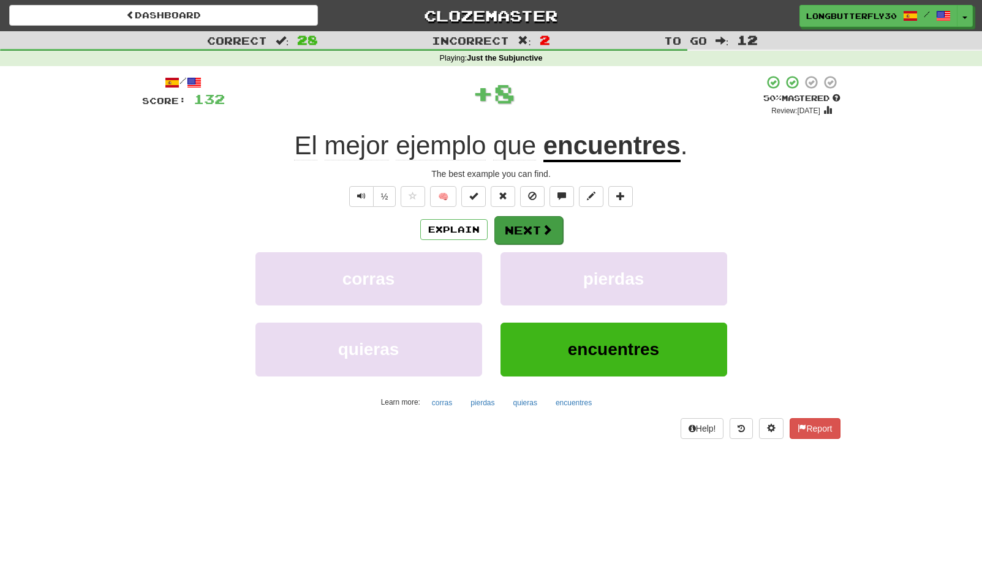
click at [524, 227] on button "Next" at bounding box center [528, 230] width 69 height 28
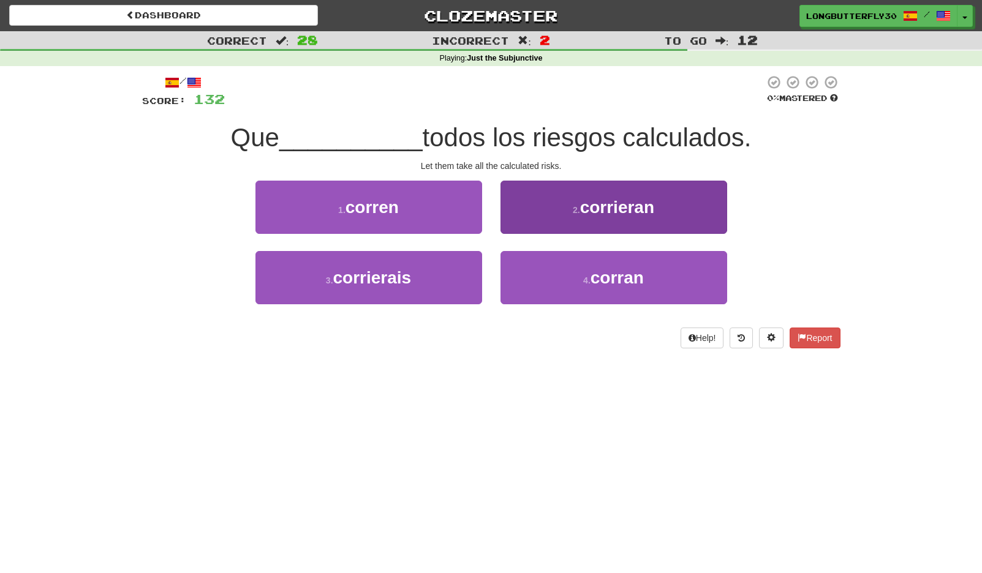
click at [583, 277] on small "4 ." at bounding box center [586, 281] width 7 height 10
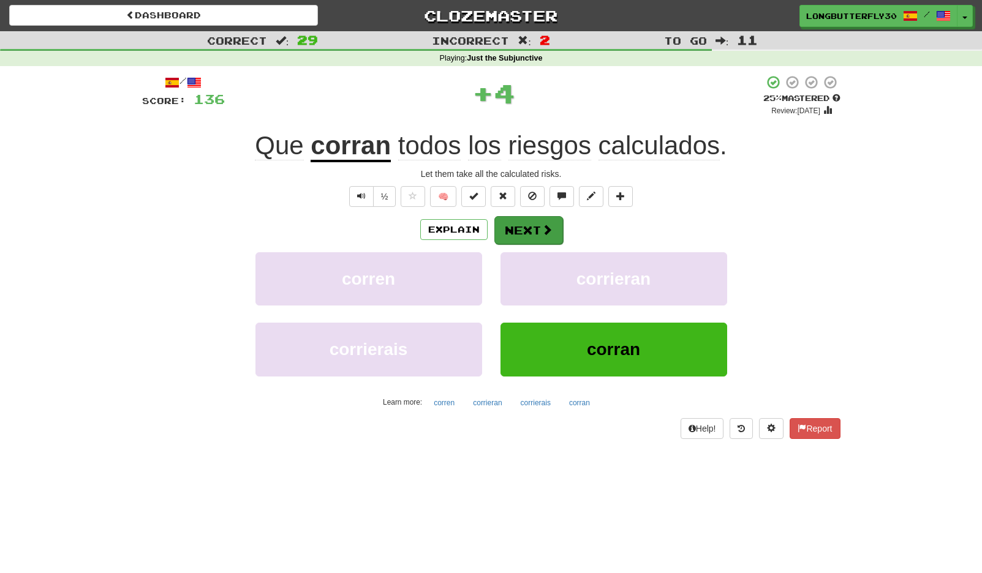
click at [545, 232] on span at bounding box center [547, 229] width 11 height 11
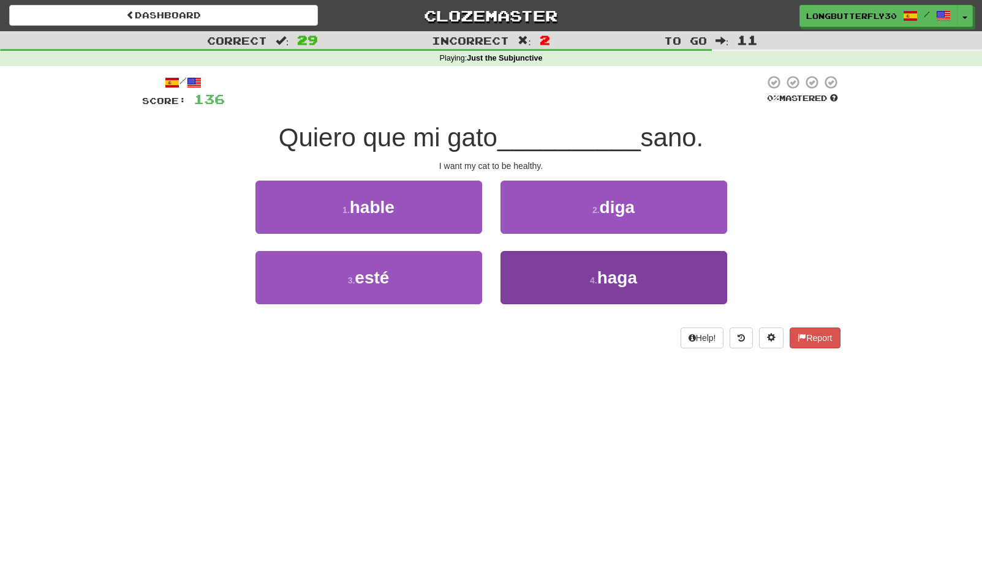
click at [634, 259] on button "4 . haga" at bounding box center [613, 277] width 227 height 53
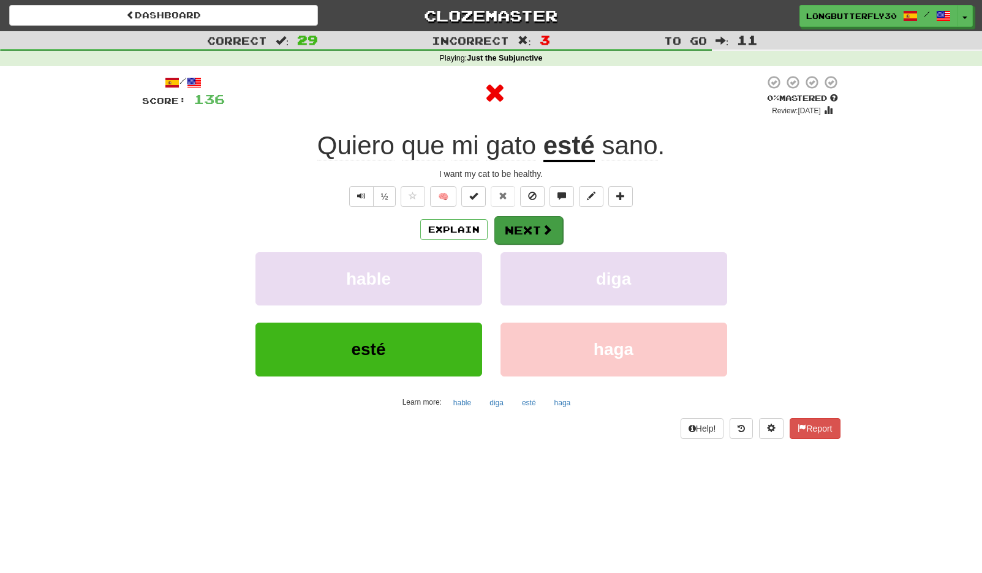
click at [546, 220] on button "Next" at bounding box center [528, 230] width 69 height 28
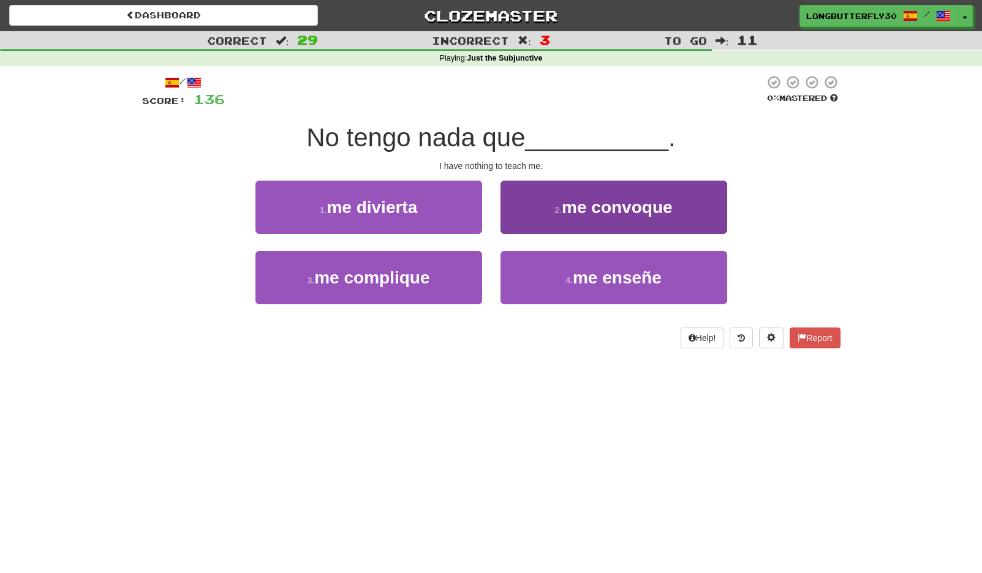
drag, startPoint x: 562, startPoint y: 277, endPoint x: 546, endPoint y: 252, distance: 30.3
click at [561, 276] on button "4 . me enseñe" at bounding box center [613, 277] width 227 height 53
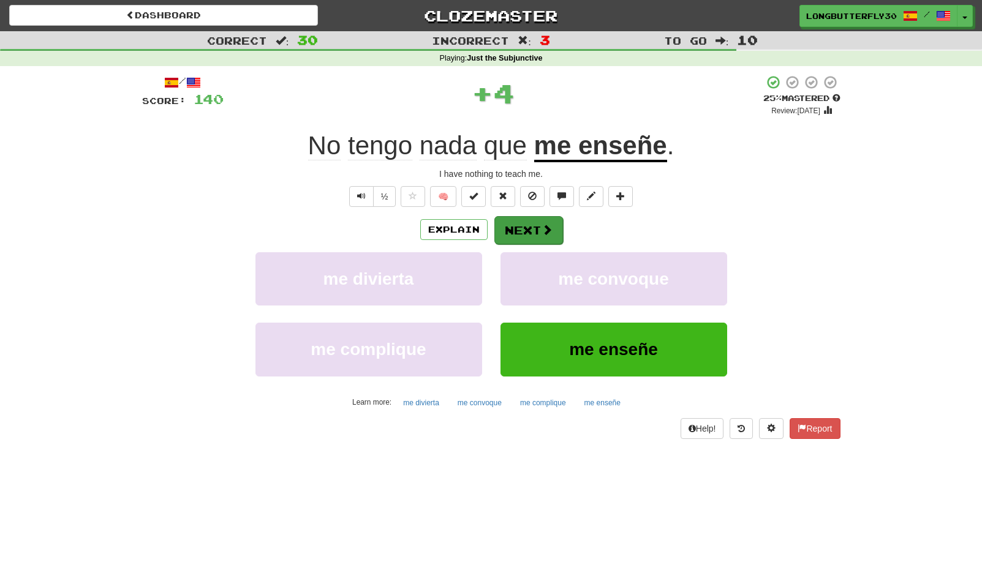
click at [518, 222] on button "Next" at bounding box center [528, 230] width 69 height 28
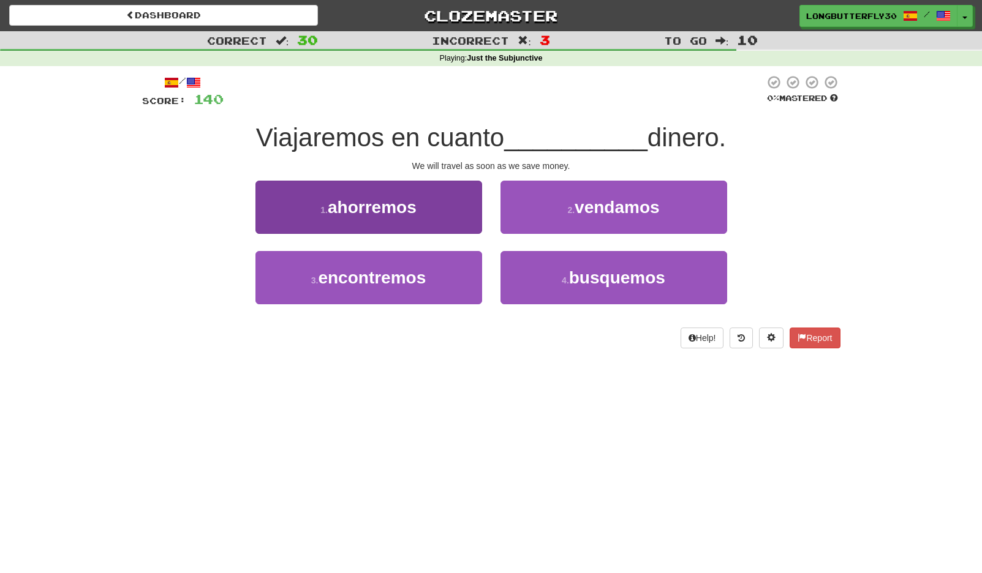
click at [421, 215] on button "1 . ahorremos" at bounding box center [368, 207] width 227 height 53
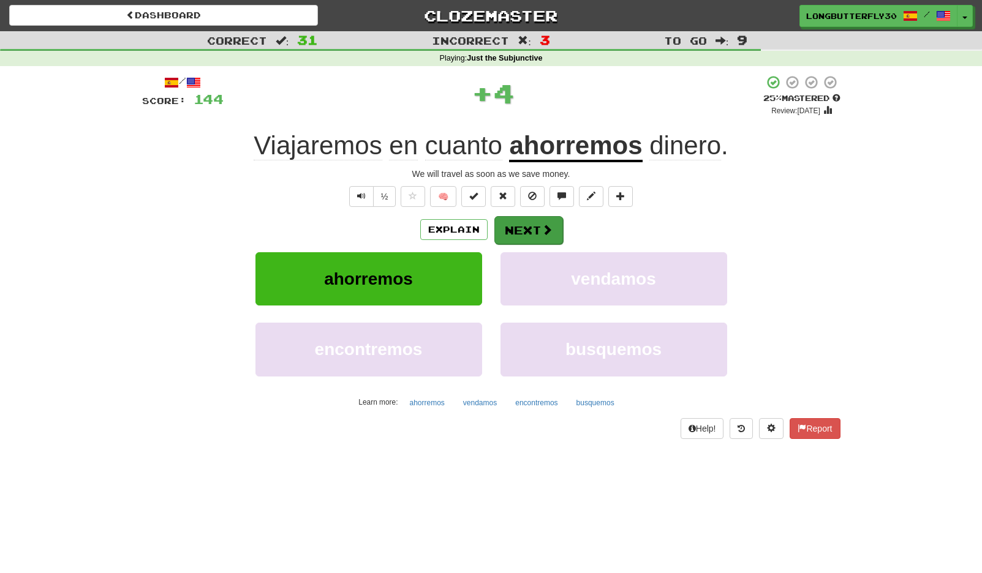
click at [524, 229] on button "Next" at bounding box center [528, 230] width 69 height 28
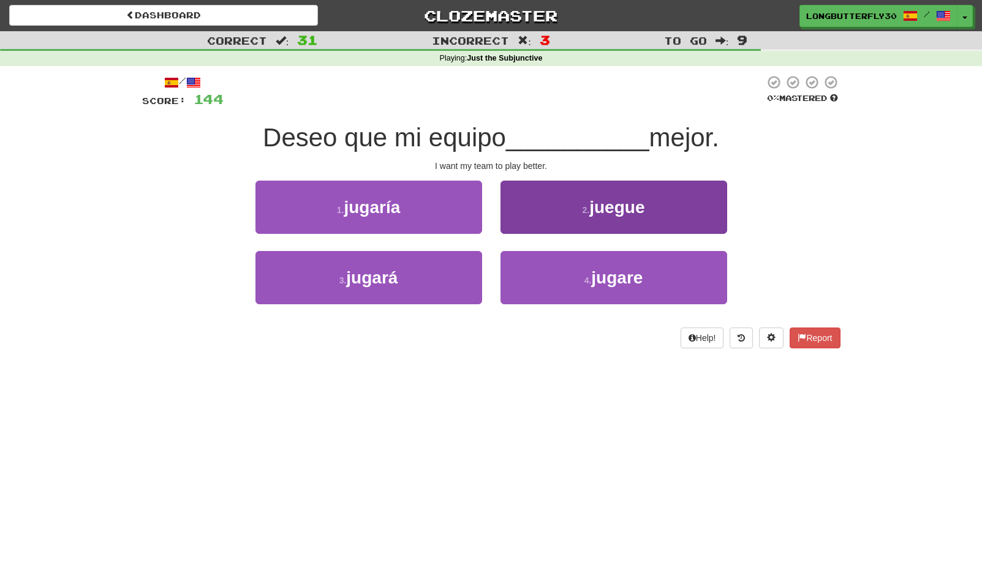
click at [567, 208] on button "2 . juegue" at bounding box center [613, 207] width 227 height 53
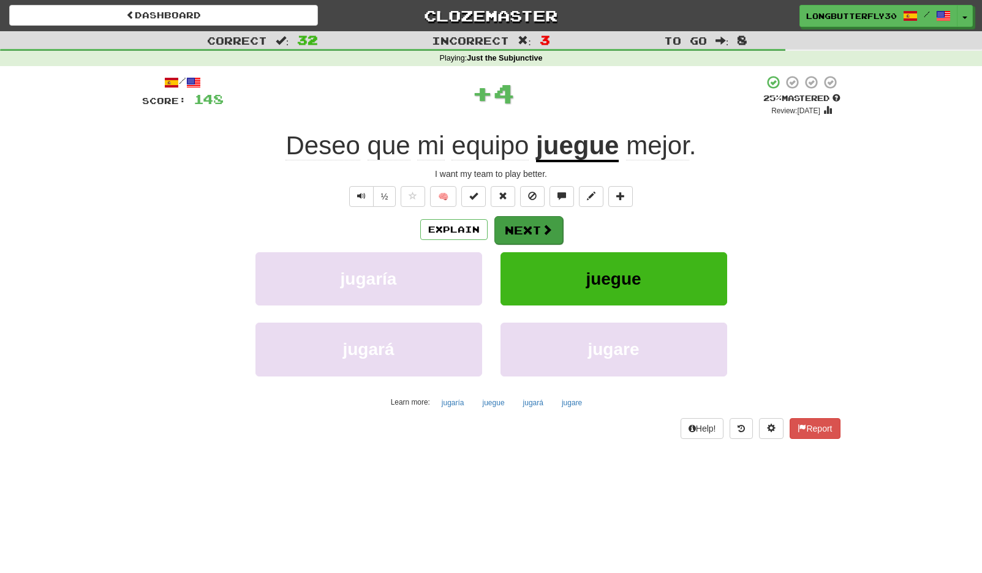
click at [516, 227] on button "Next" at bounding box center [528, 230] width 69 height 28
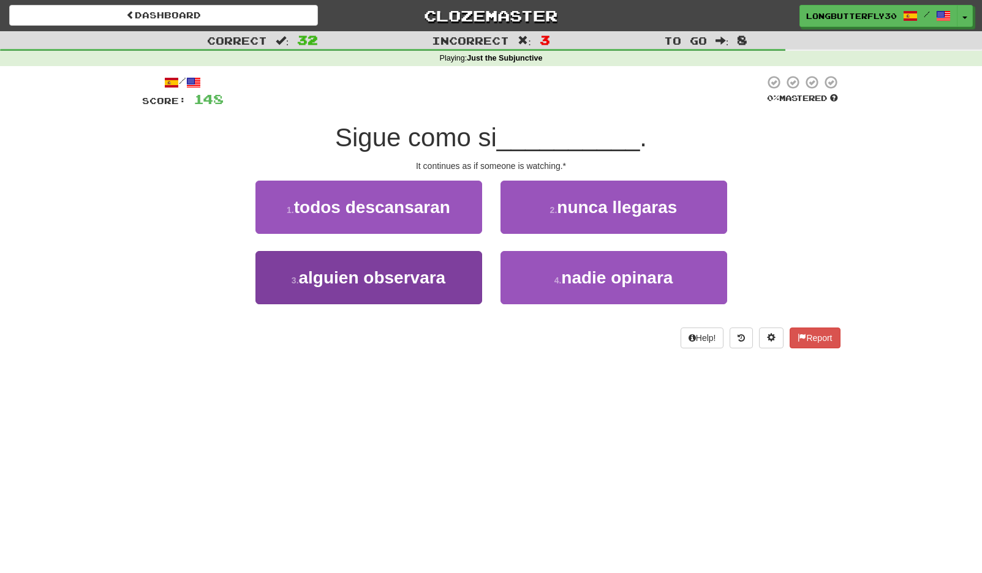
click at [428, 281] on span "alguien observara" at bounding box center [372, 277] width 147 height 19
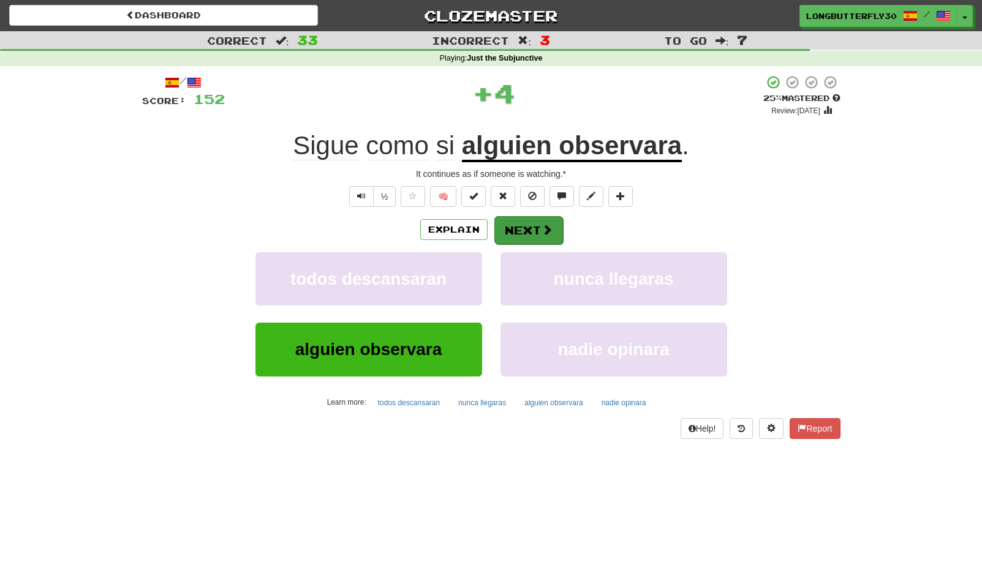
click at [537, 221] on button "Next" at bounding box center [528, 230] width 69 height 28
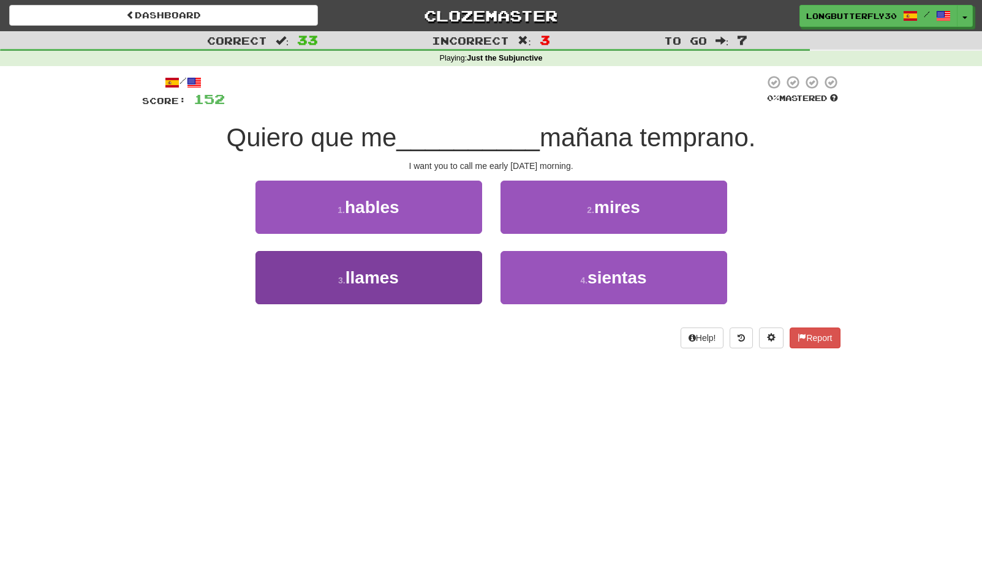
click at [448, 276] on button "3 . llames" at bounding box center [368, 277] width 227 height 53
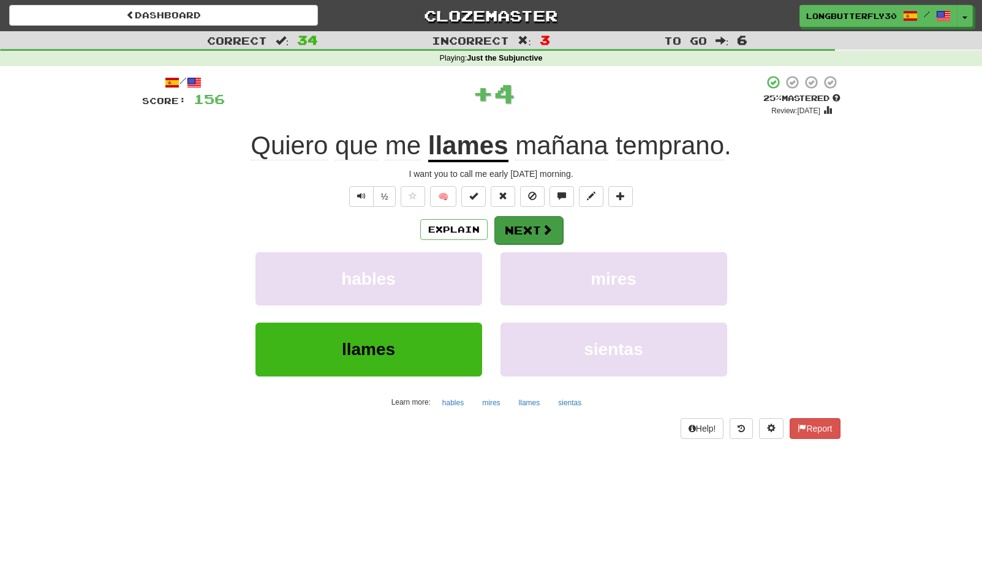
click at [534, 229] on button "Next" at bounding box center [528, 230] width 69 height 28
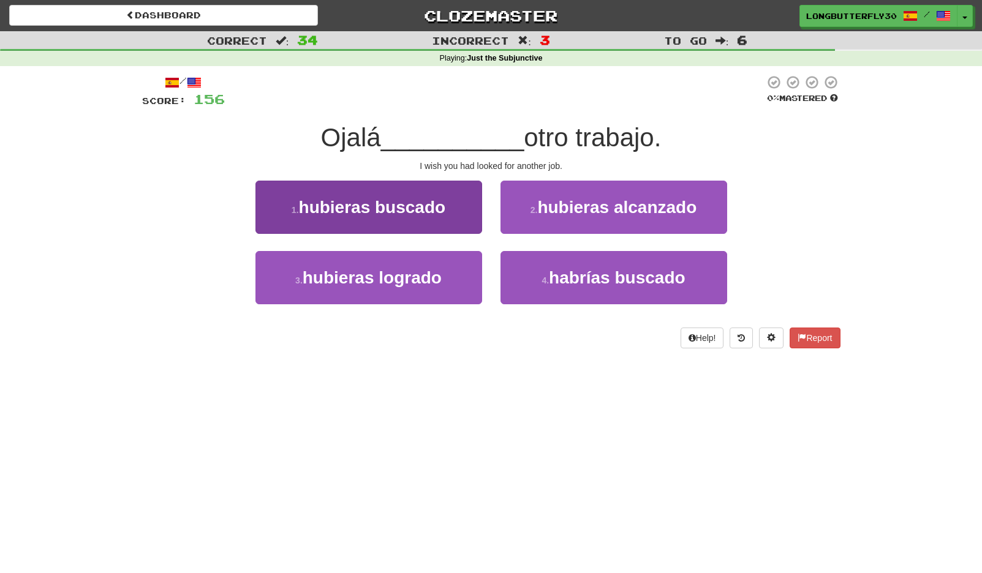
click at [389, 209] on span "hubieras buscado" at bounding box center [372, 207] width 147 height 19
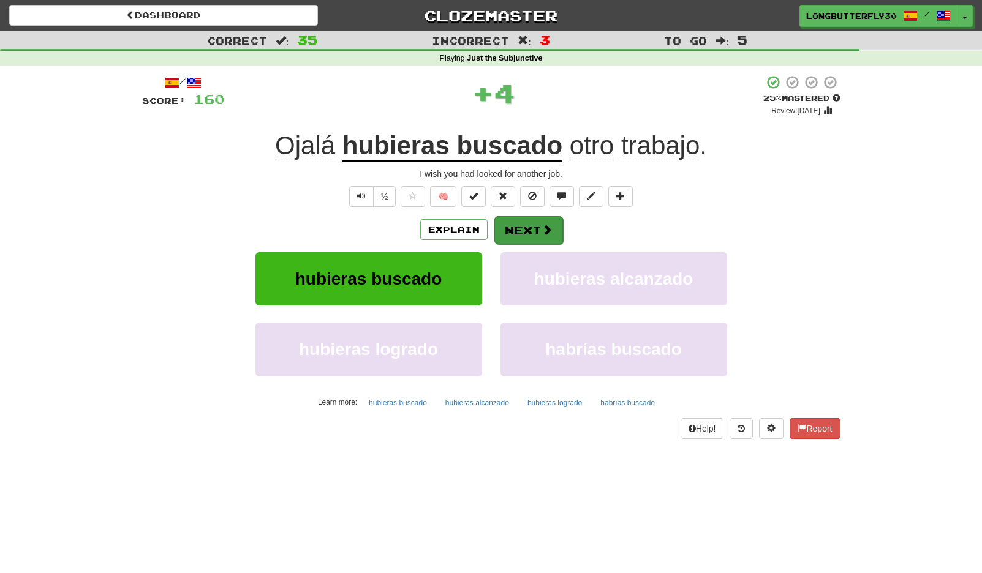
click at [525, 217] on button "Next" at bounding box center [528, 230] width 69 height 28
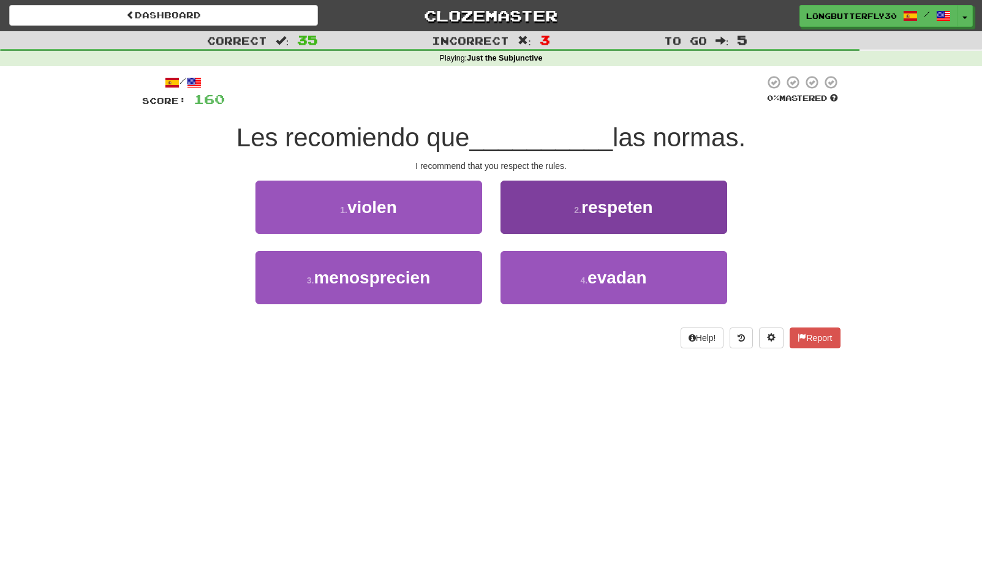
click at [572, 196] on button "2 . respeten" at bounding box center [613, 207] width 227 height 53
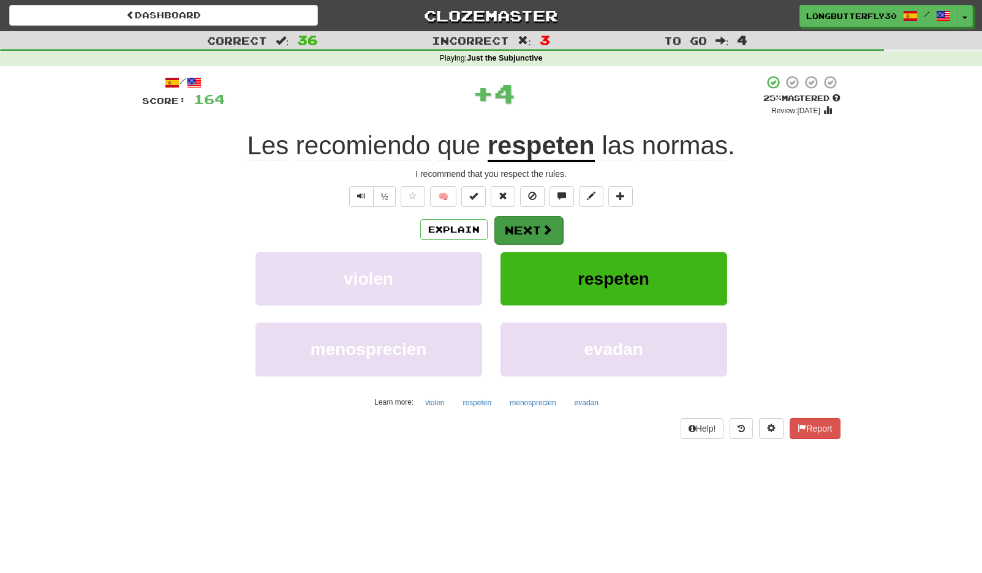
click at [529, 223] on button "Next" at bounding box center [528, 230] width 69 height 28
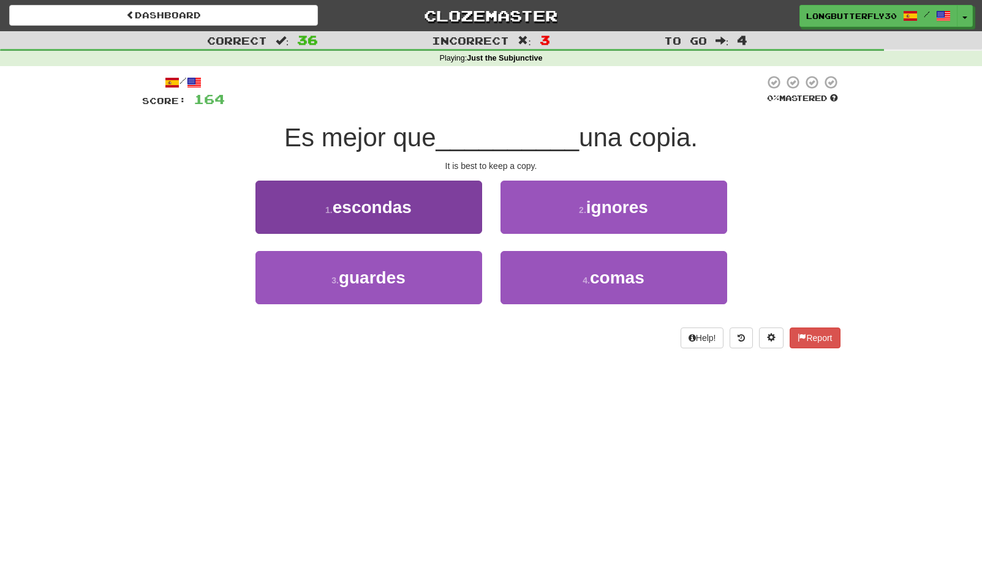
drag, startPoint x: 411, startPoint y: 267, endPoint x: 442, endPoint y: 257, distance: 32.4
click at [412, 267] on button "3 . guardes" at bounding box center [368, 277] width 227 height 53
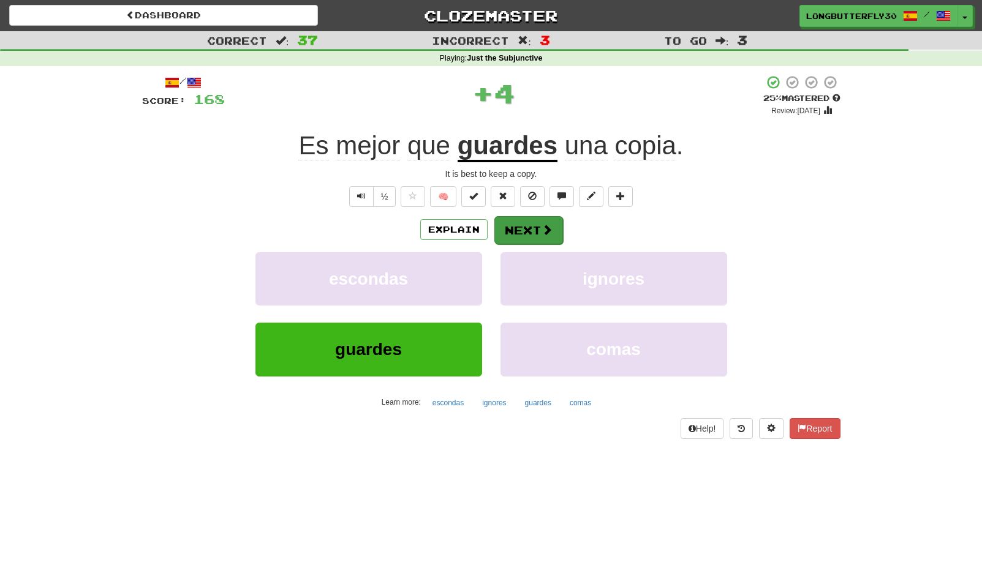
click at [530, 221] on button "Next" at bounding box center [528, 230] width 69 height 28
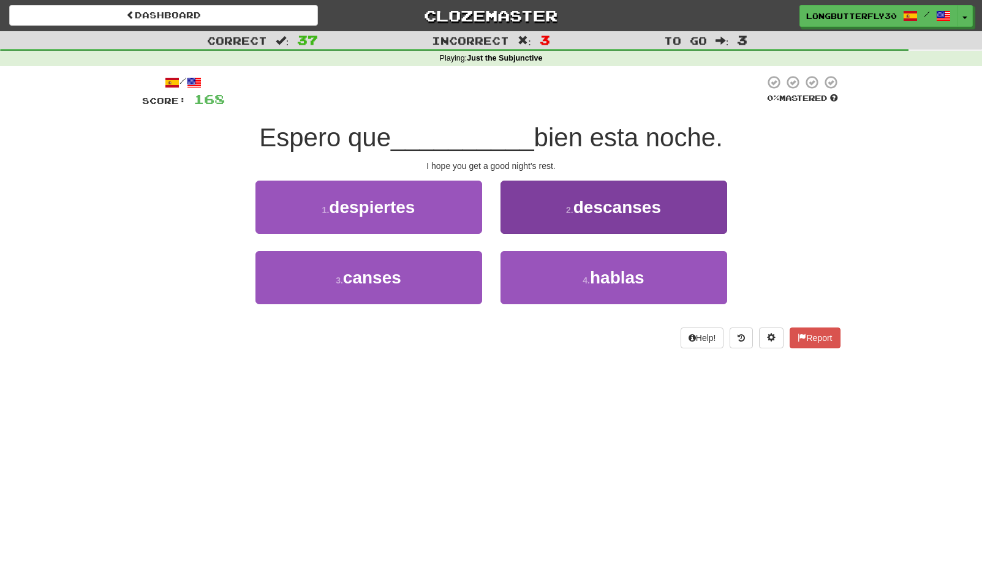
click at [540, 208] on button "2 . descanses" at bounding box center [613, 207] width 227 height 53
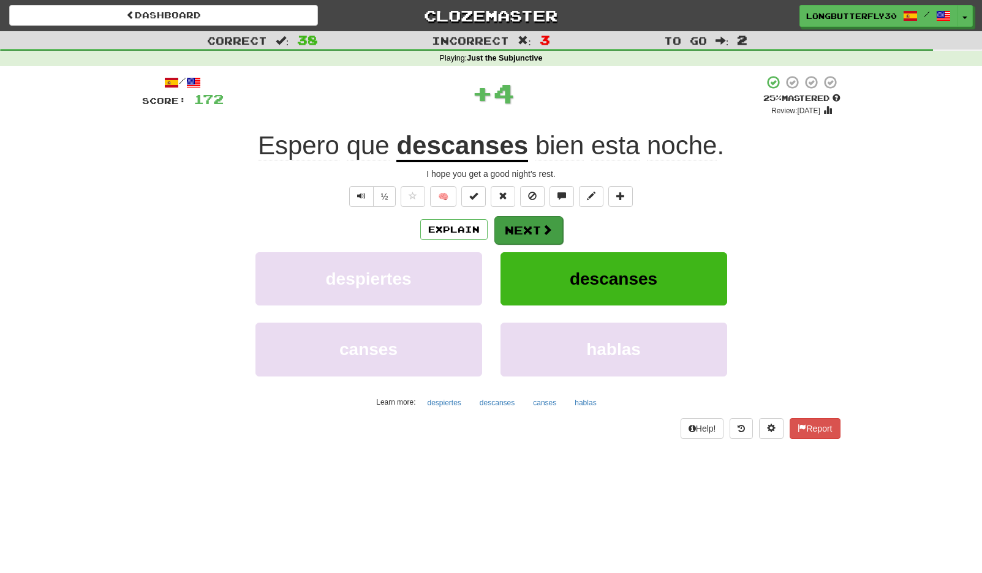
click at [497, 231] on button "Next" at bounding box center [528, 230] width 69 height 28
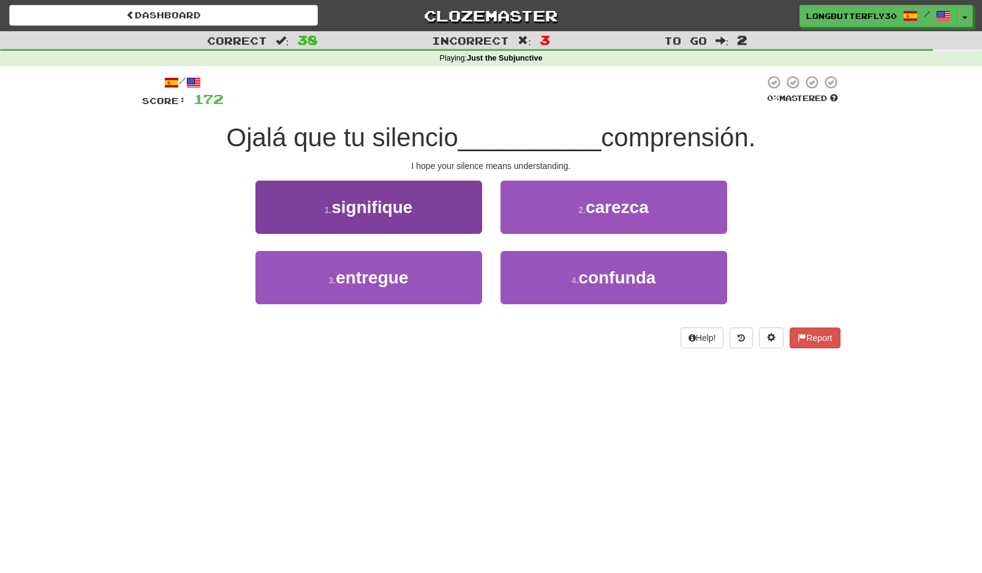
click at [429, 217] on button "1 . signifique" at bounding box center [368, 207] width 227 height 53
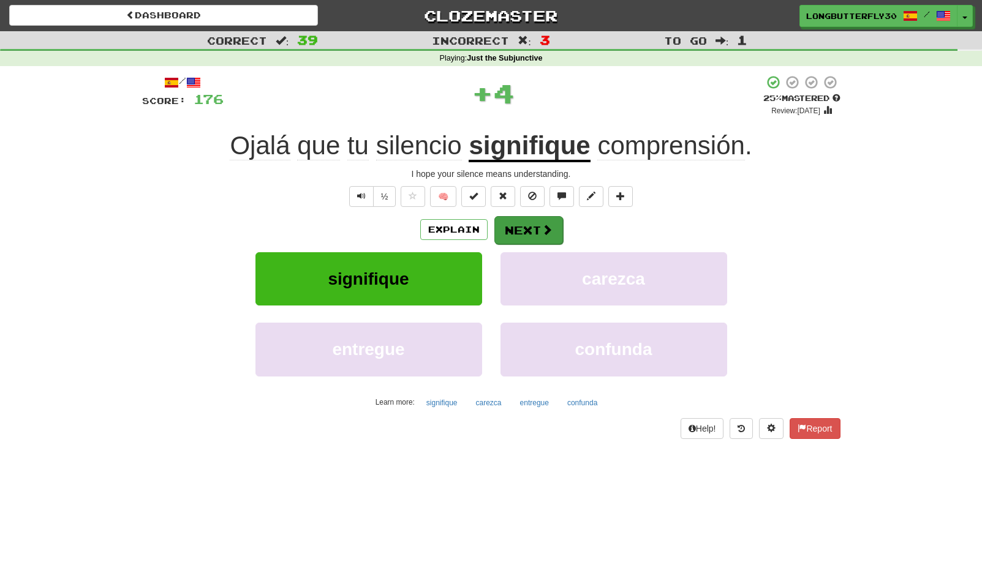
click at [528, 224] on button "Next" at bounding box center [528, 230] width 69 height 28
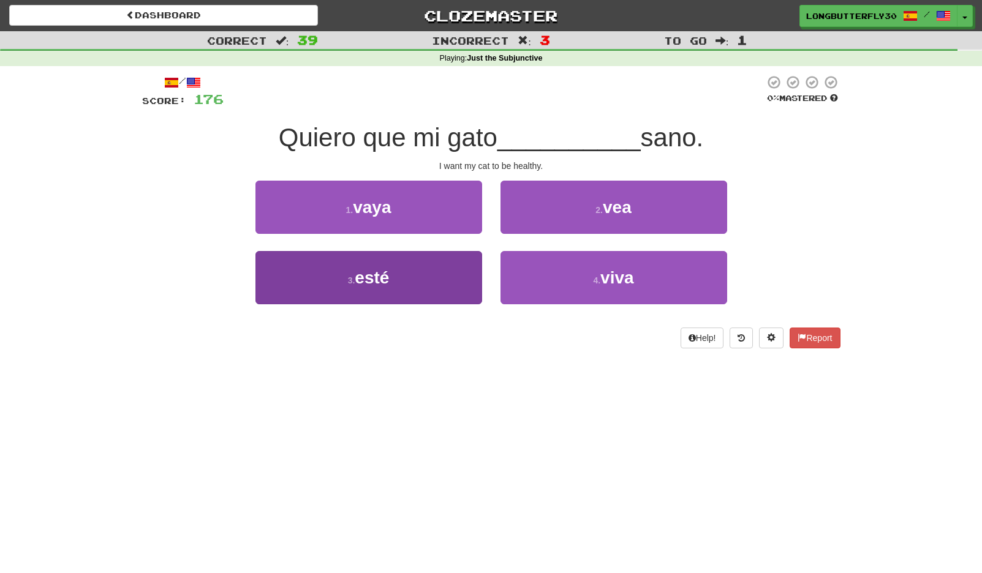
click at [417, 269] on button "3 . esté" at bounding box center [368, 277] width 227 height 53
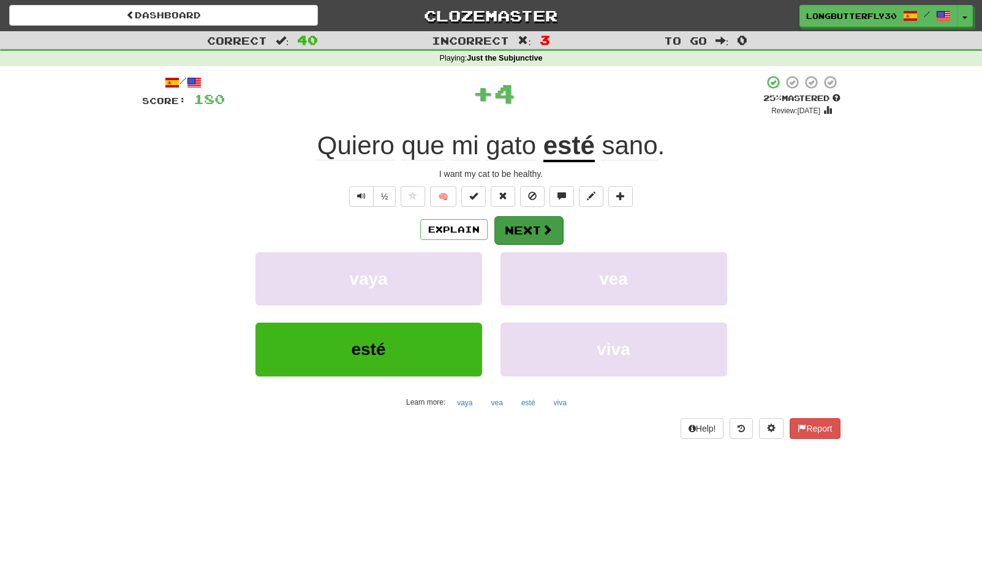
click at [519, 216] on button "Next" at bounding box center [528, 230] width 69 height 28
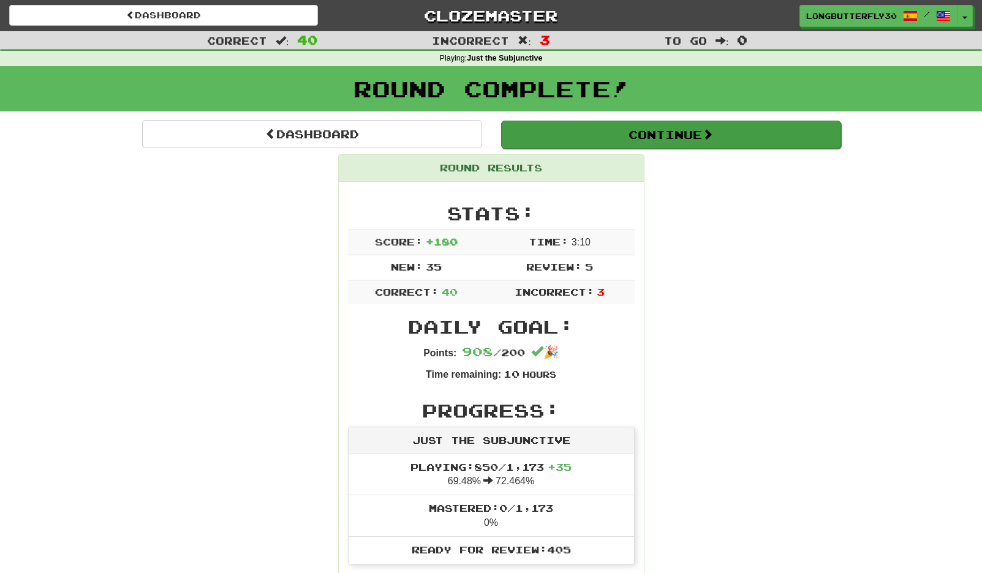
click at [633, 132] on button "Continue" at bounding box center [671, 135] width 340 height 28
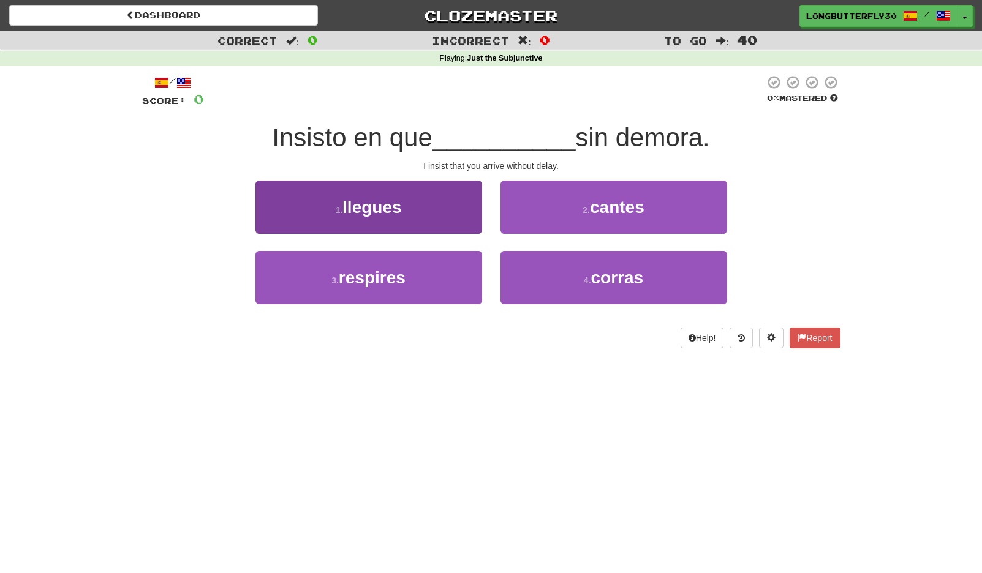
click at [441, 217] on button "1 . llegues" at bounding box center [368, 207] width 227 height 53
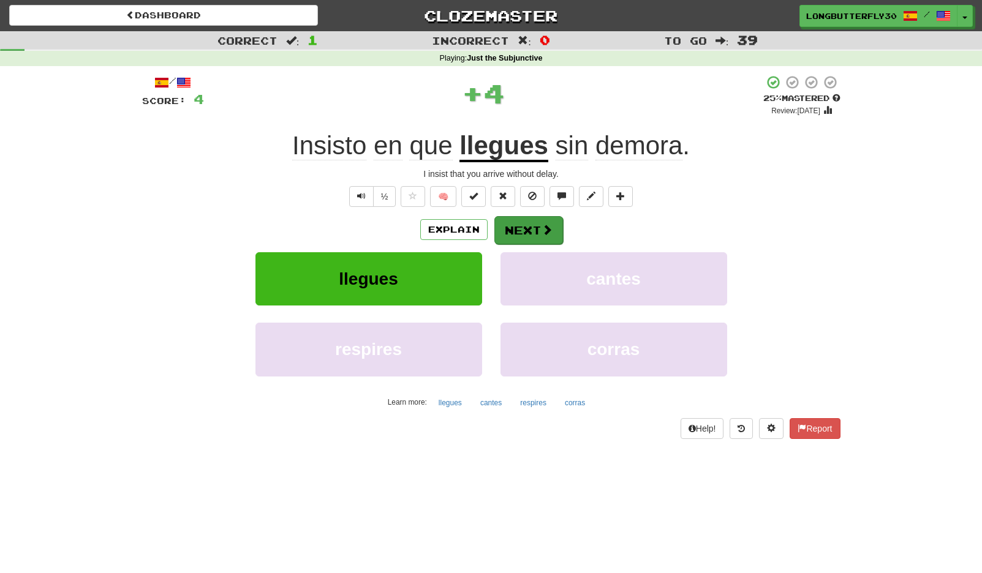
click at [543, 224] on span at bounding box center [547, 229] width 11 height 11
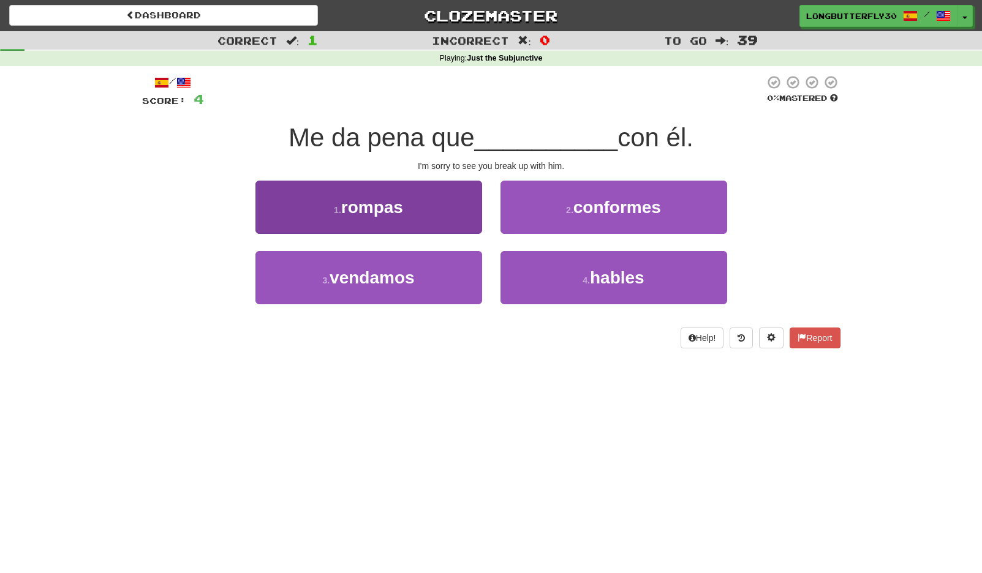
click at [439, 227] on button "1 . rompas" at bounding box center [368, 207] width 227 height 53
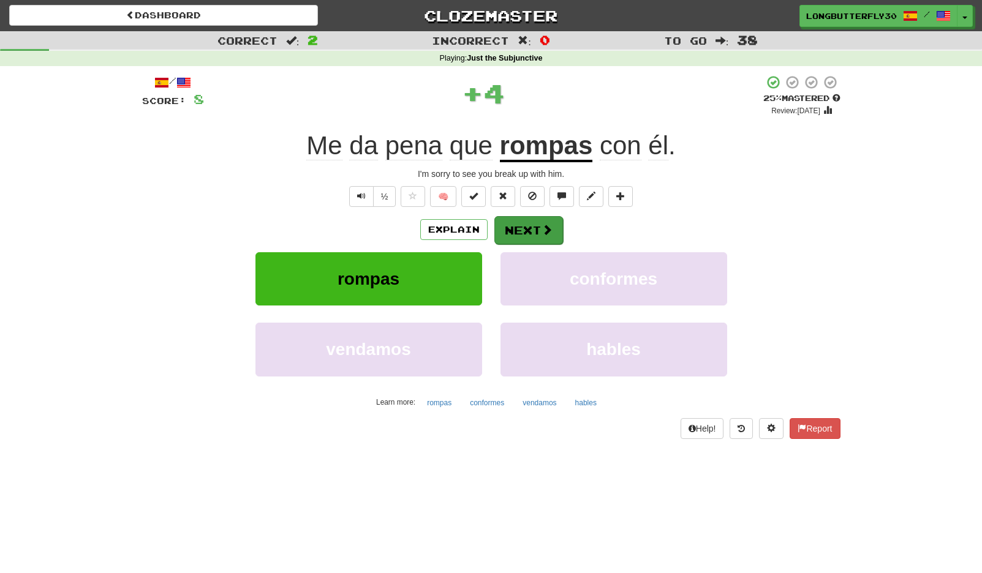
click at [532, 232] on button "Next" at bounding box center [528, 230] width 69 height 28
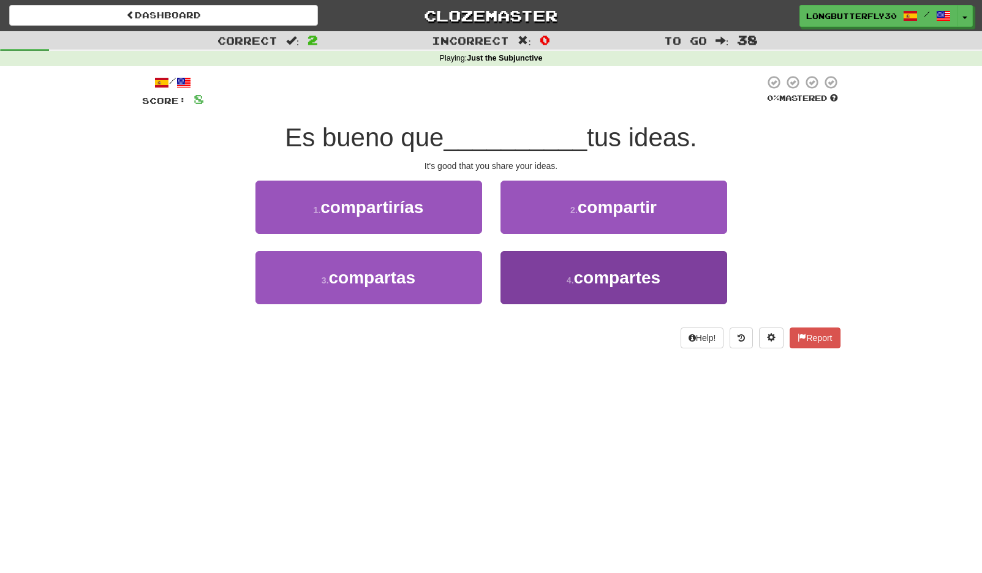
click at [554, 266] on button "4 . compartes" at bounding box center [613, 277] width 227 height 53
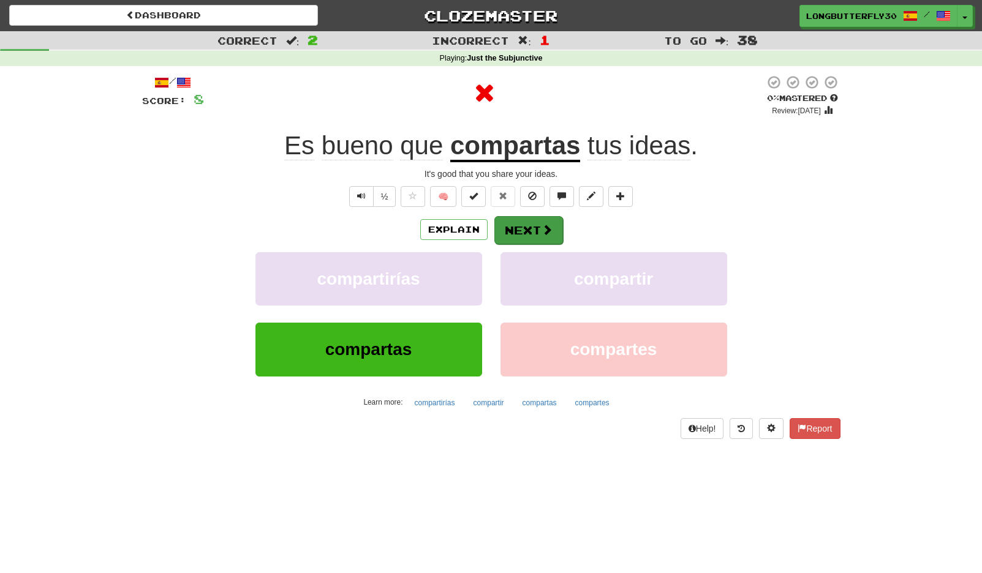
click at [546, 225] on span at bounding box center [547, 229] width 11 height 11
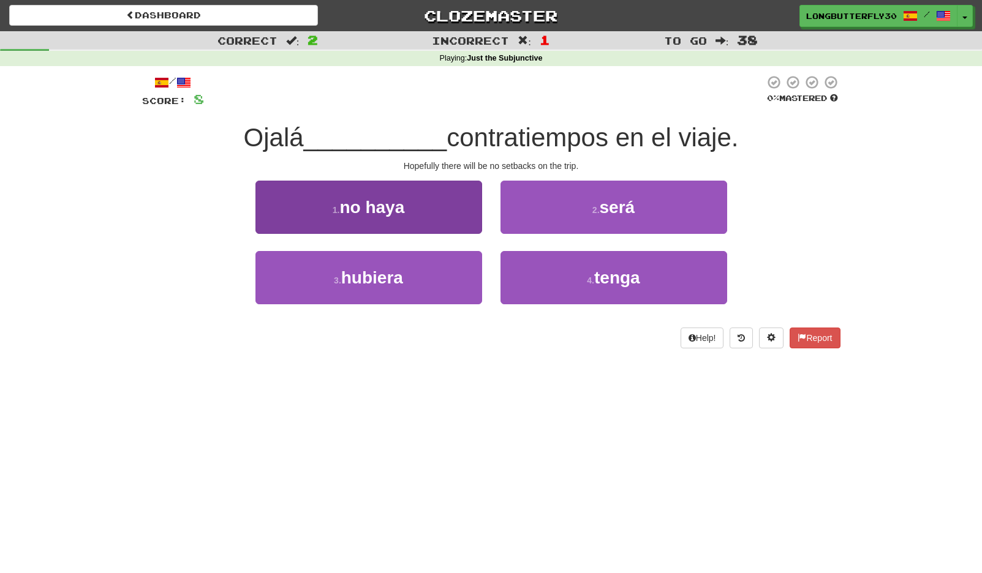
click at [429, 210] on button "1 . no haya" at bounding box center [368, 207] width 227 height 53
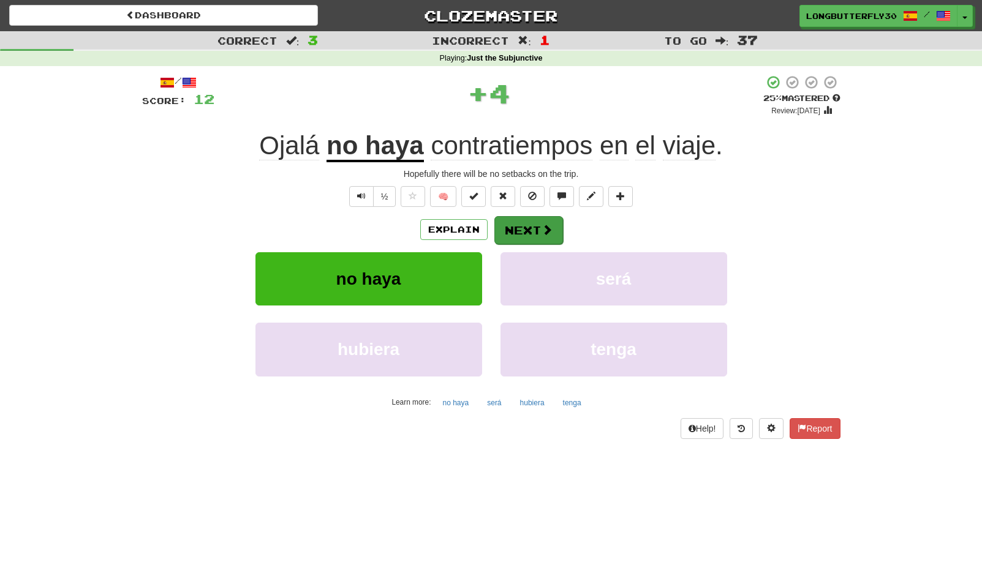
click at [503, 222] on button "Next" at bounding box center [528, 230] width 69 height 28
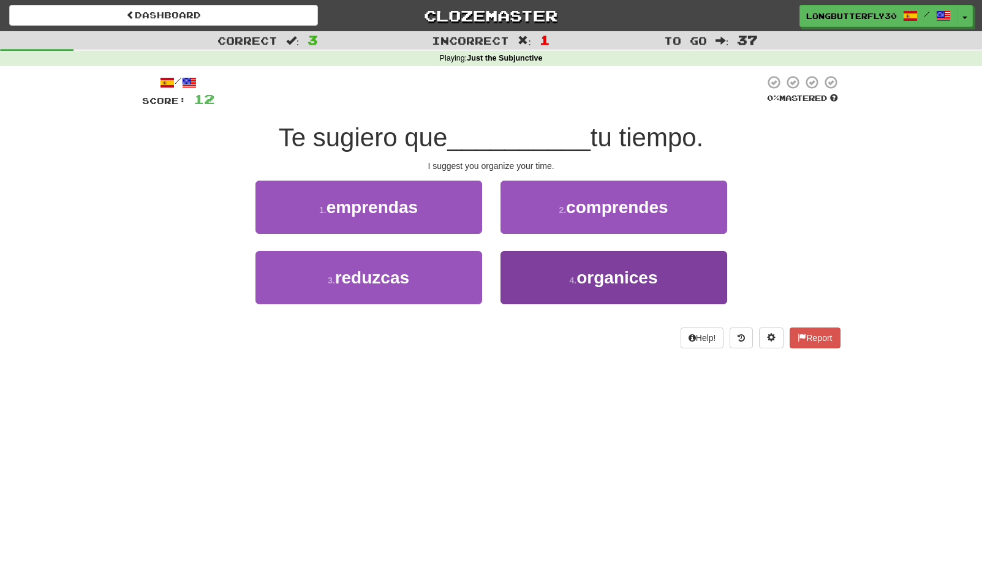
click at [543, 269] on button "4 . organices" at bounding box center [613, 277] width 227 height 53
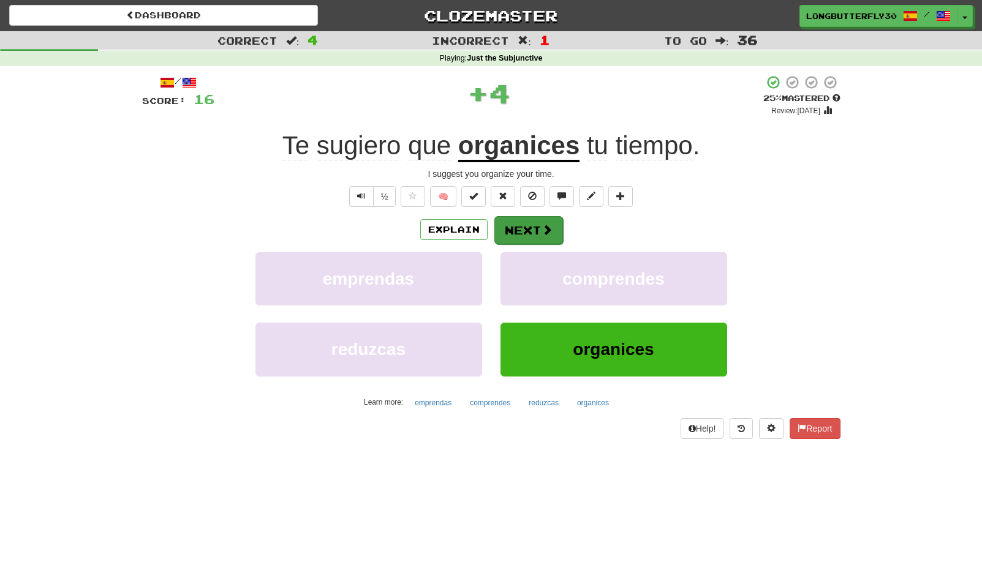
click at [521, 225] on button "Next" at bounding box center [528, 230] width 69 height 28
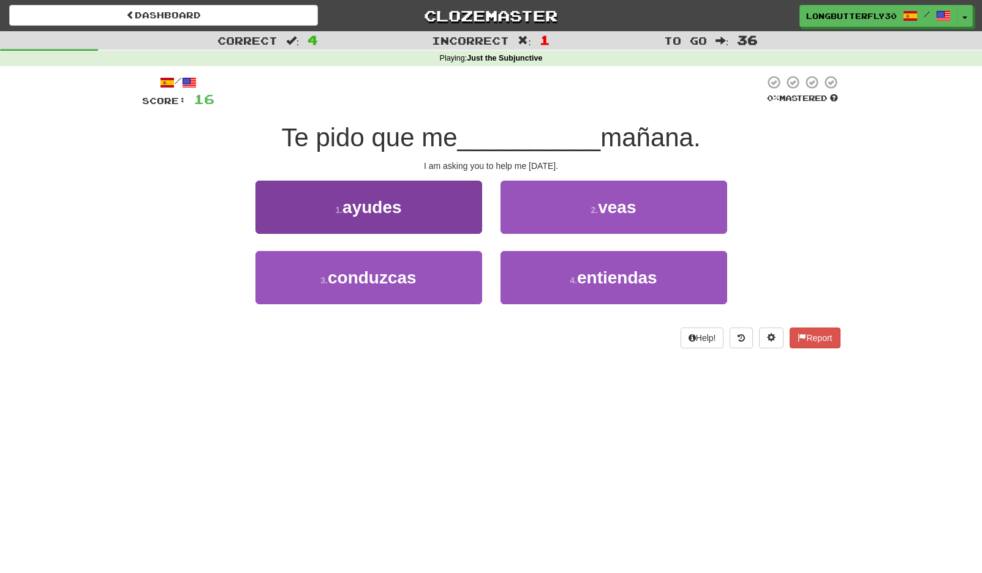
click at [431, 200] on button "1 . ayudes" at bounding box center [368, 207] width 227 height 53
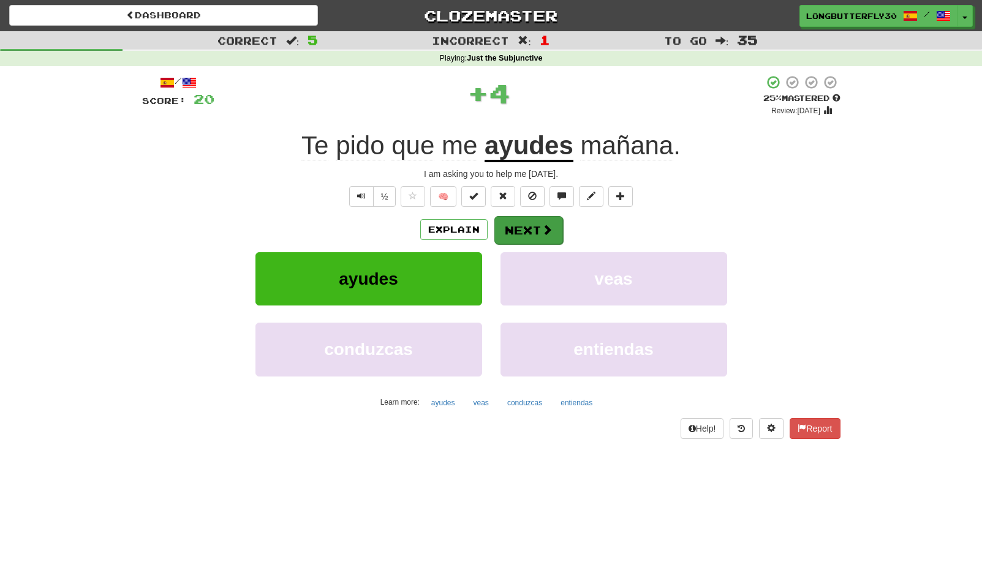
click at [547, 222] on button "Next" at bounding box center [528, 230] width 69 height 28
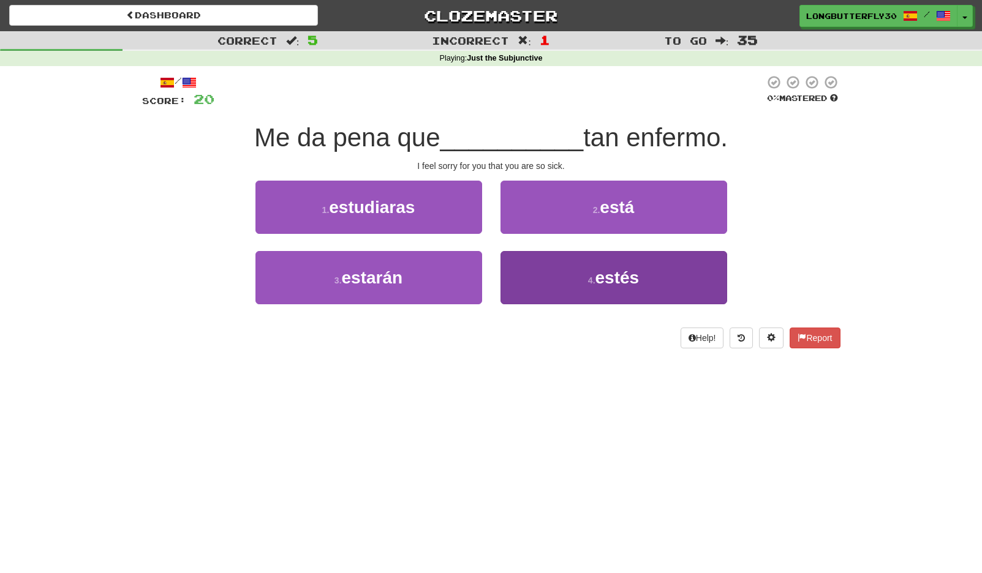
click at [530, 274] on button "4 . estés" at bounding box center [613, 277] width 227 height 53
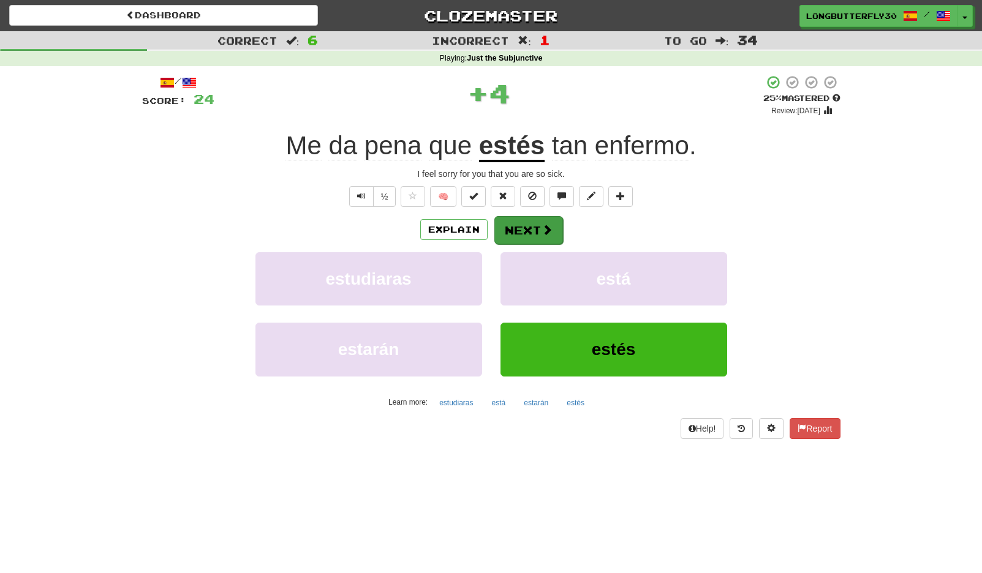
click at [521, 235] on button "Next" at bounding box center [528, 230] width 69 height 28
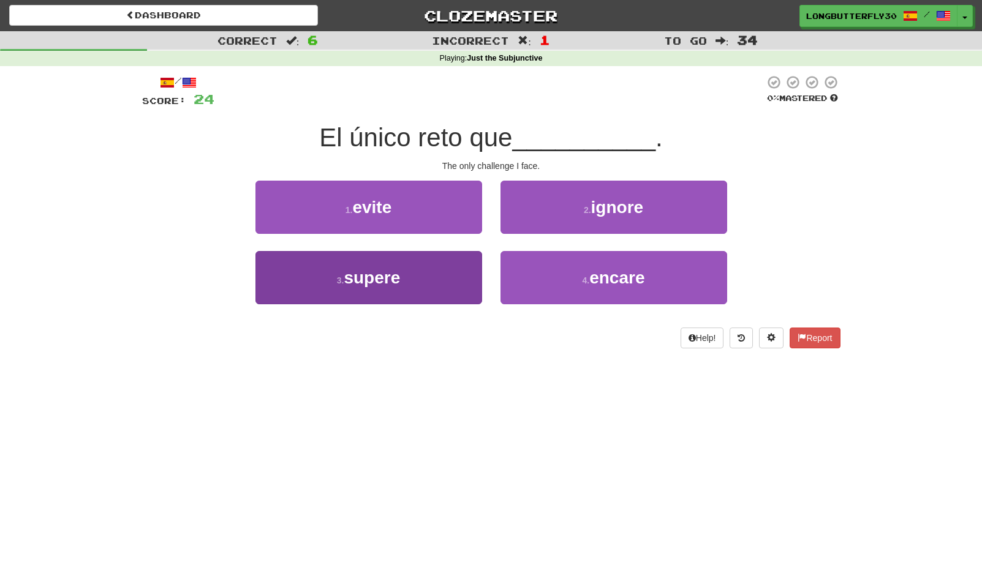
click at [406, 284] on button "3 . supere" at bounding box center [368, 277] width 227 height 53
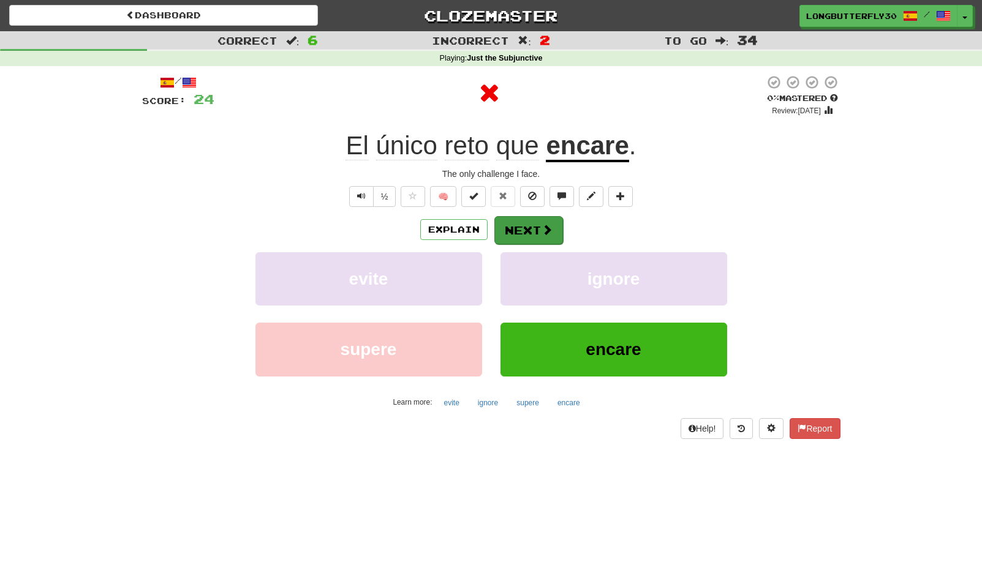
click at [523, 225] on button "Next" at bounding box center [528, 230] width 69 height 28
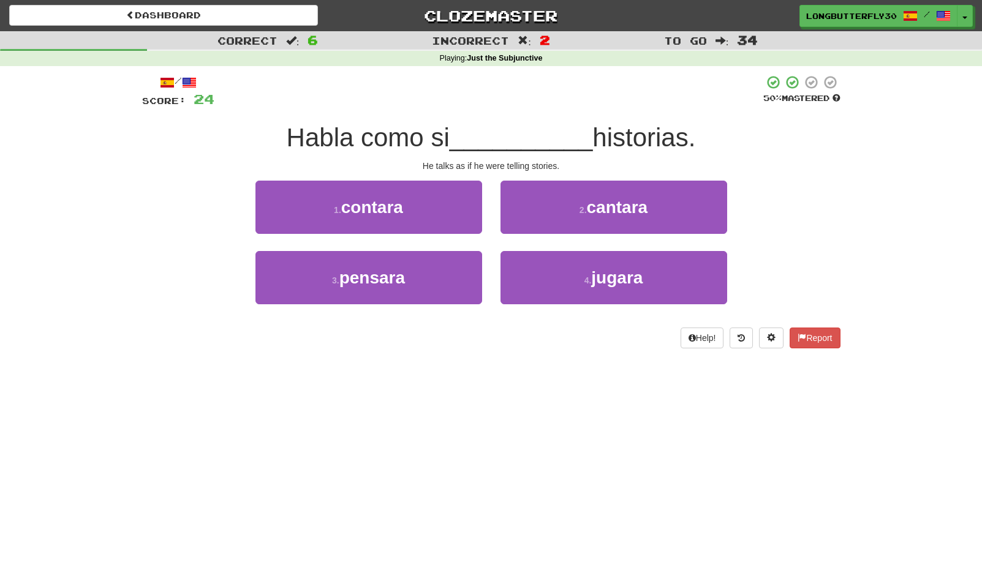
click at [549, 206] on button "2 . cantara" at bounding box center [613, 207] width 227 height 53
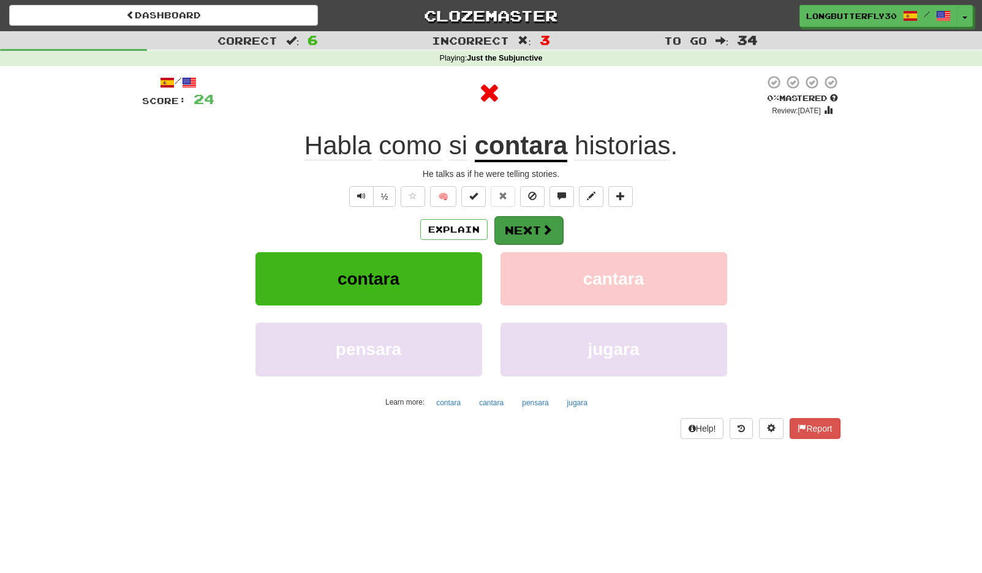
click at [521, 224] on button "Next" at bounding box center [528, 230] width 69 height 28
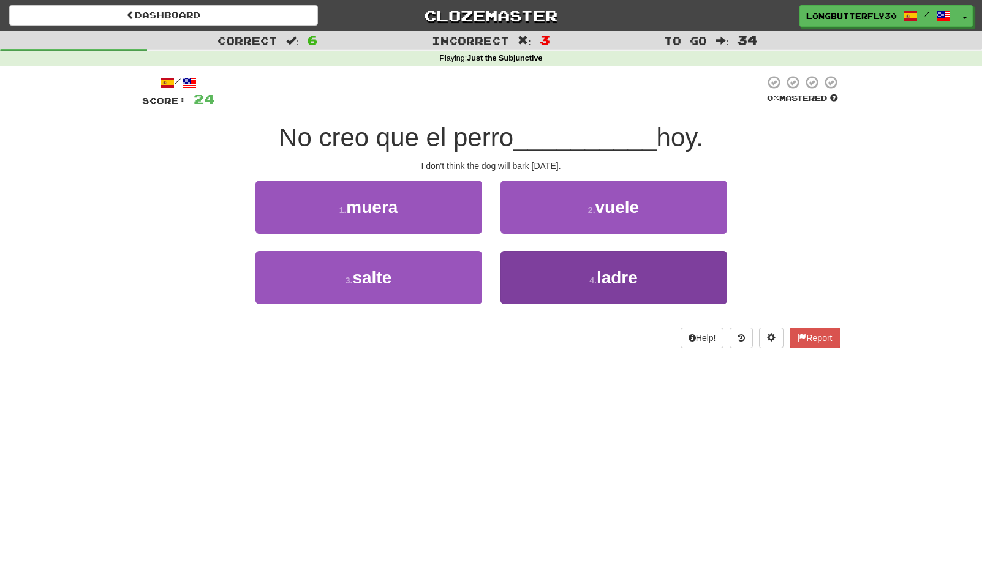
click at [538, 279] on button "4 . ladre" at bounding box center [613, 277] width 227 height 53
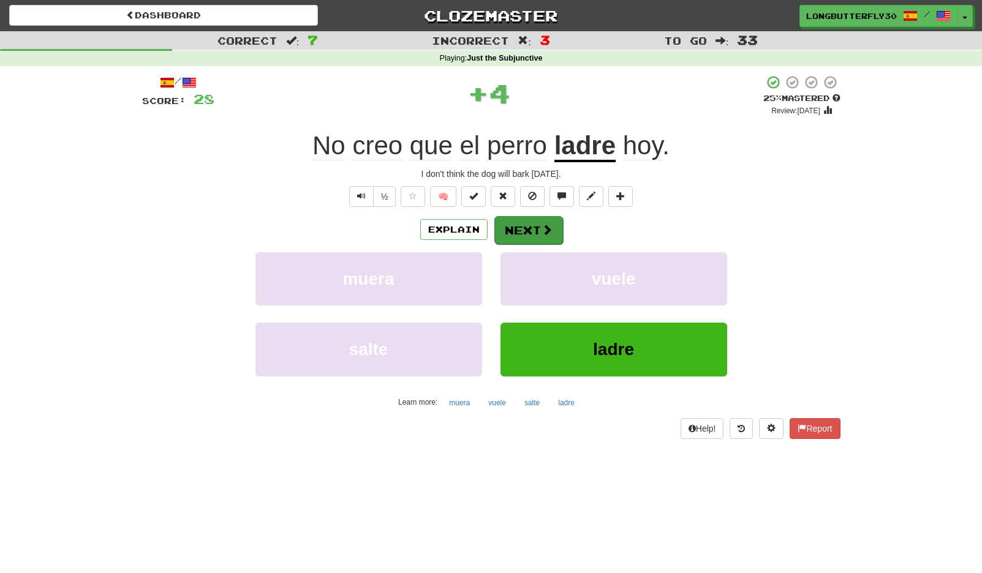
click at [513, 229] on button "Next" at bounding box center [528, 230] width 69 height 28
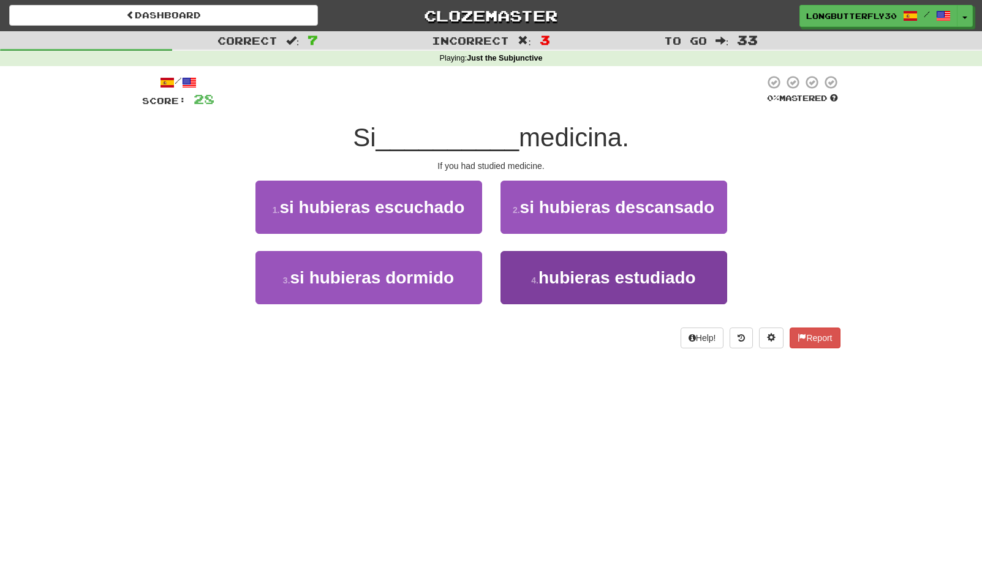
click at [543, 260] on button "4 . hubieras estudiado" at bounding box center [613, 277] width 227 height 53
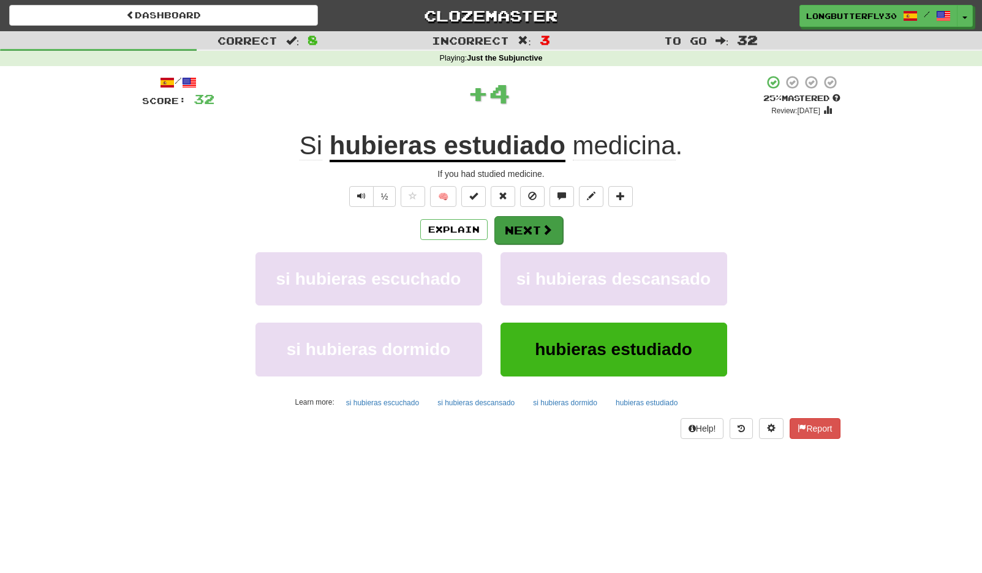
click at [529, 234] on button "Next" at bounding box center [528, 230] width 69 height 28
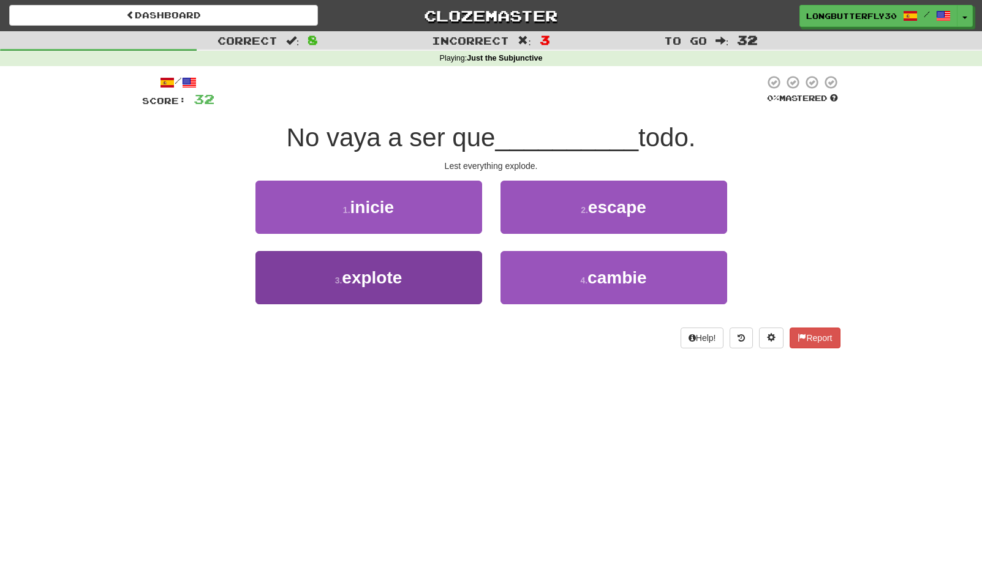
click at [369, 273] on span "explote" at bounding box center [372, 277] width 60 height 19
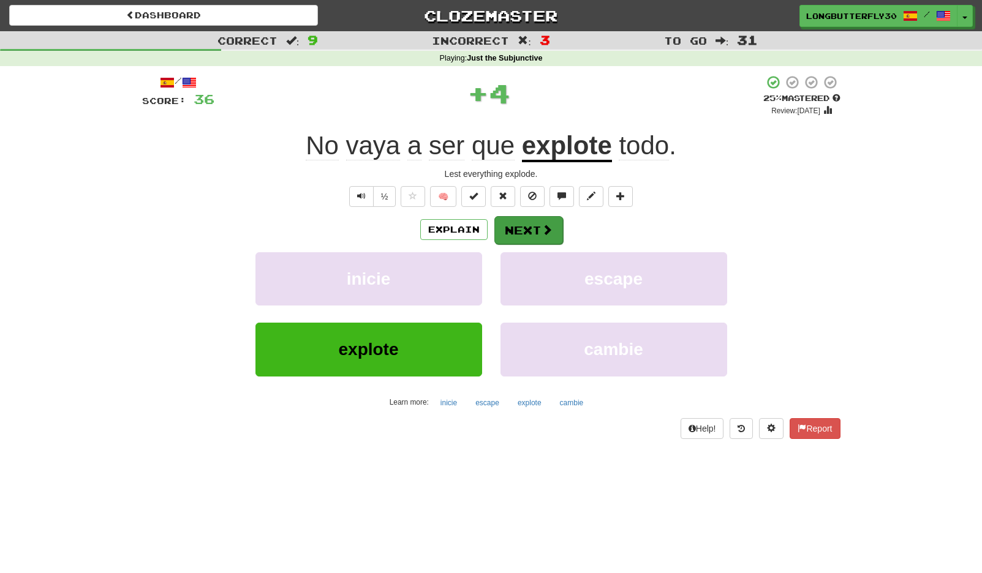
click at [508, 224] on button "Next" at bounding box center [528, 230] width 69 height 28
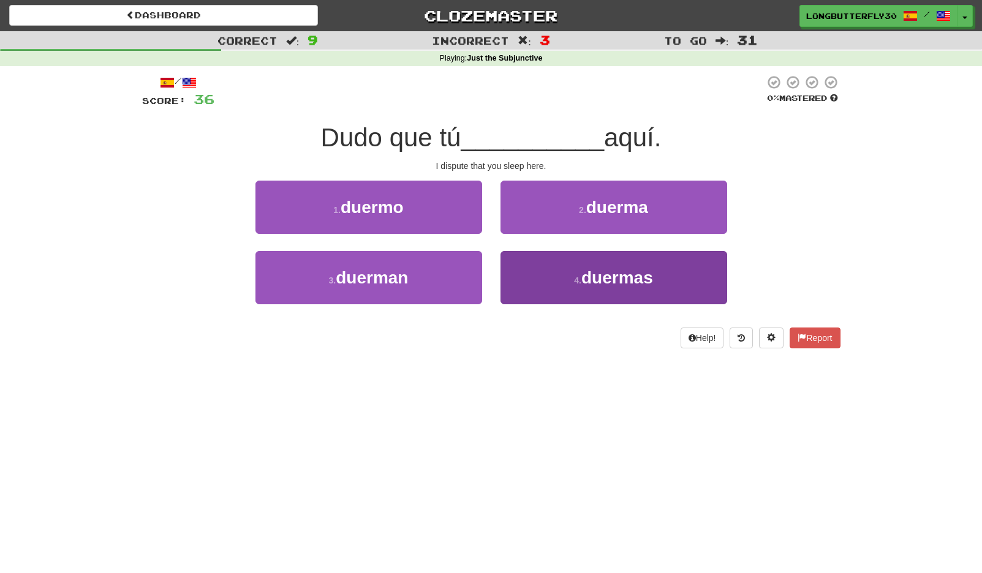
click at [556, 261] on button "4 . duermas" at bounding box center [613, 277] width 227 height 53
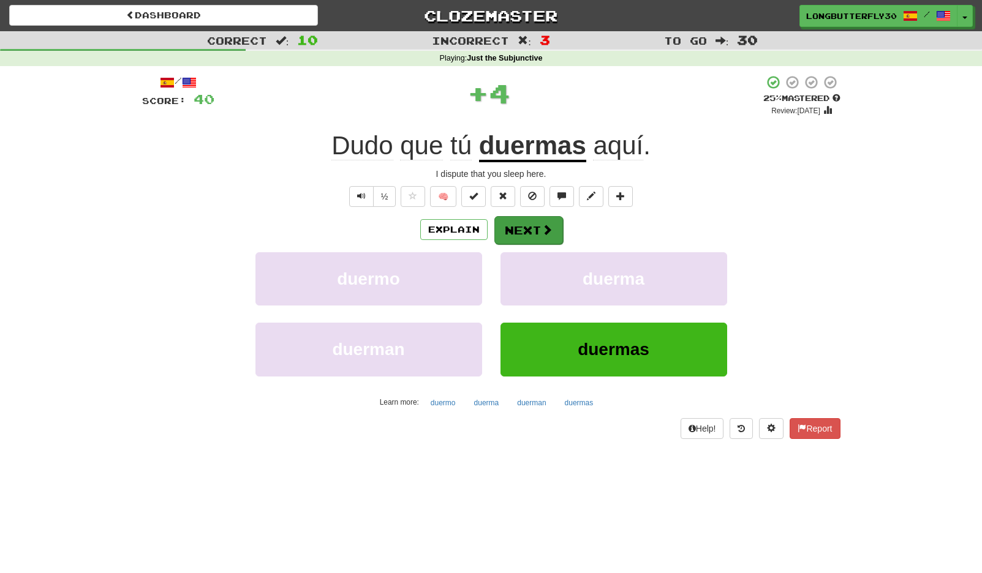
click at [534, 225] on button "Next" at bounding box center [528, 230] width 69 height 28
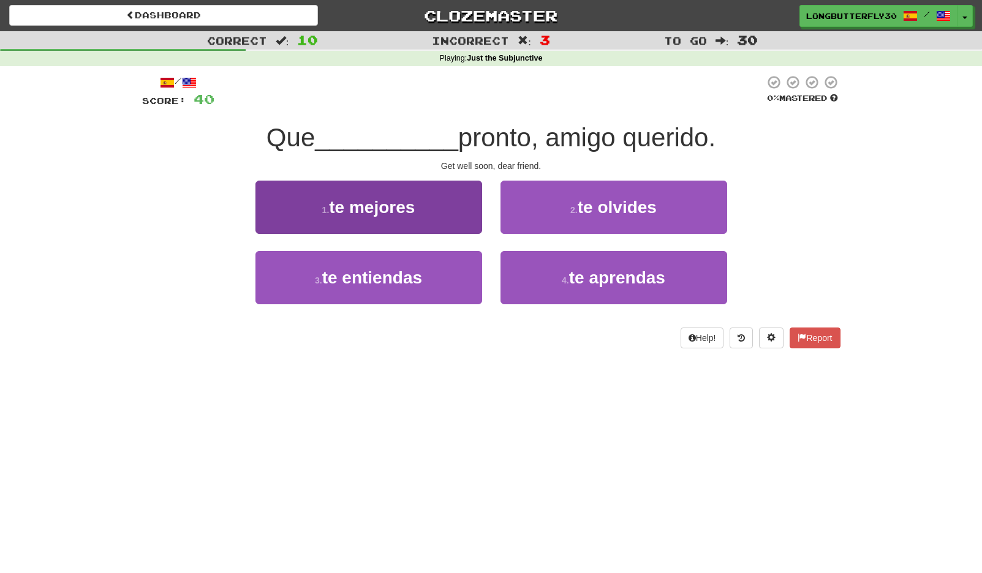
click at [440, 213] on button "1 . te mejores" at bounding box center [368, 207] width 227 height 53
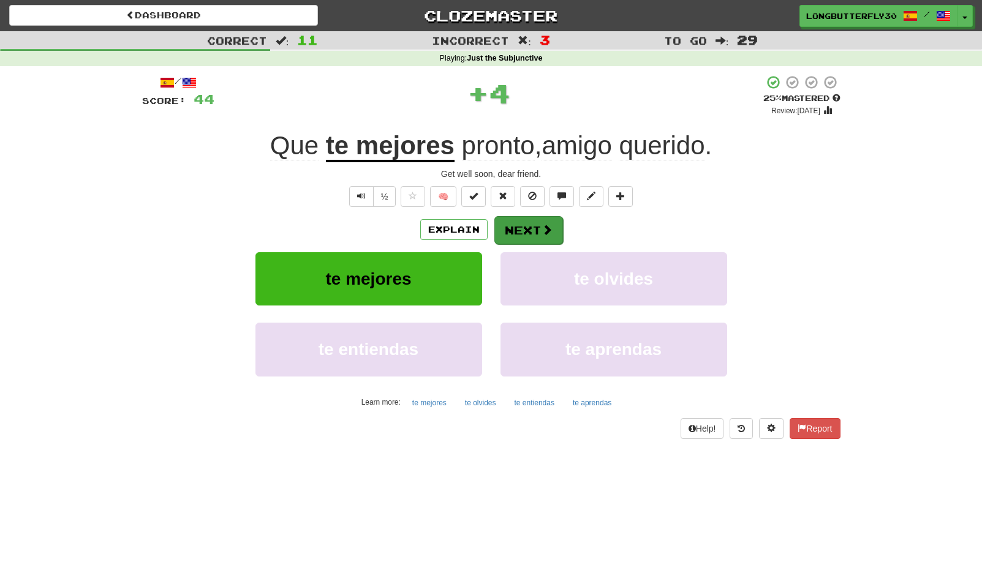
click at [502, 216] on button "Next" at bounding box center [528, 230] width 69 height 28
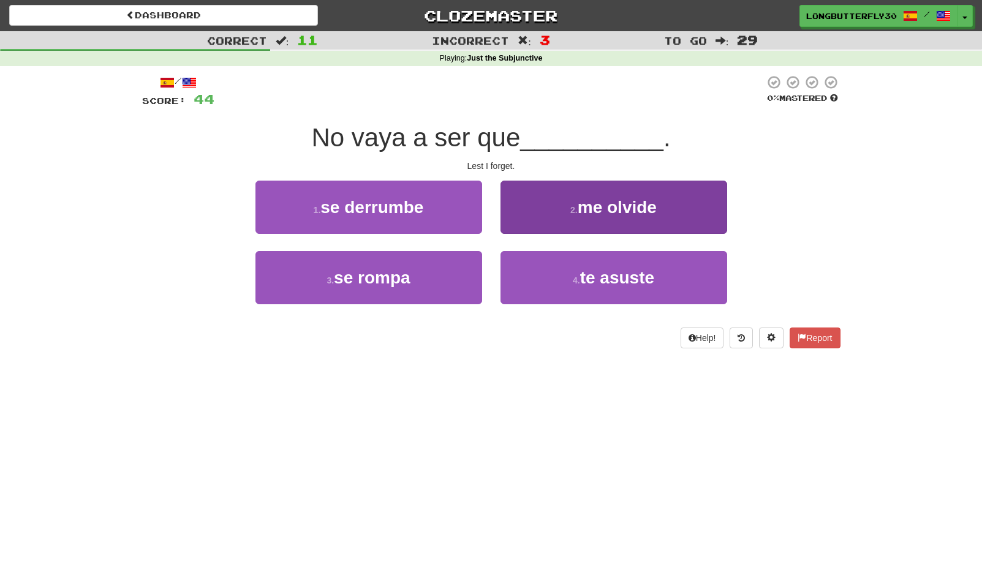
click at [556, 225] on button "2 . me olvide" at bounding box center [613, 207] width 227 height 53
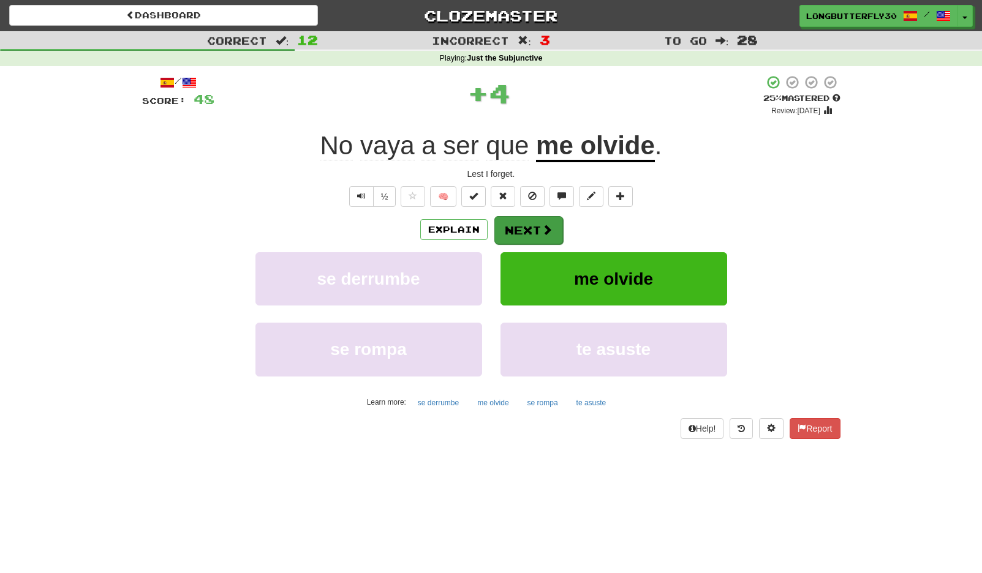
click at [529, 224] on button "Next" at bounding box center [528, 230] width 69 height 28
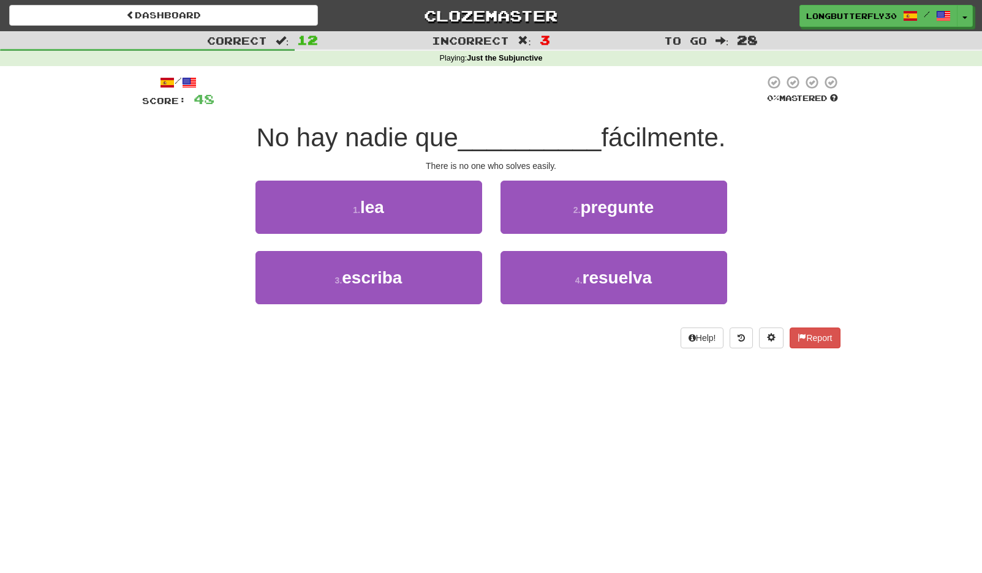
drag, startPoint x: 578, startPoint y: 271, endPoint x: 546, endPoint y: 249, distance: 38.7
click at [578, 271] on button "4 . resuelva" at bounding box center [613, 277] width 227 height 53
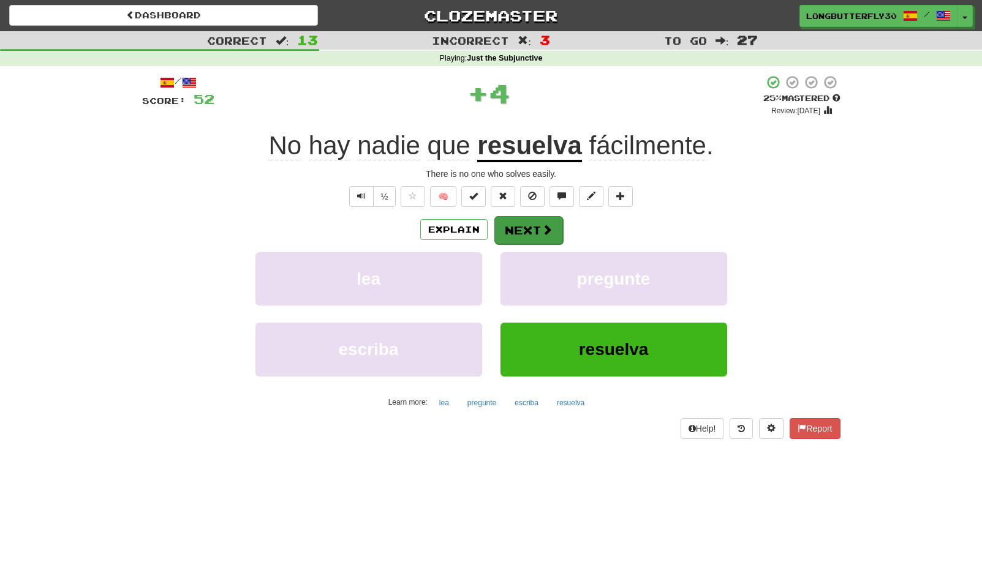
click at [536, 231] on button "Next" at bounding box center [528, 230] width 69 height 28
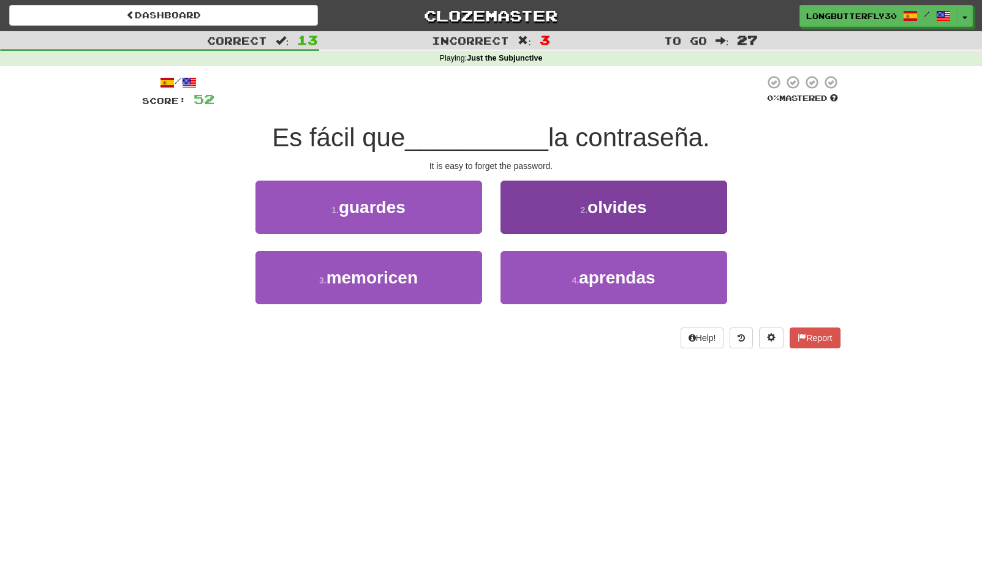
click at [561, 210] on button "2 . olvides" at bounding box center [613, 207] width 227 height 53
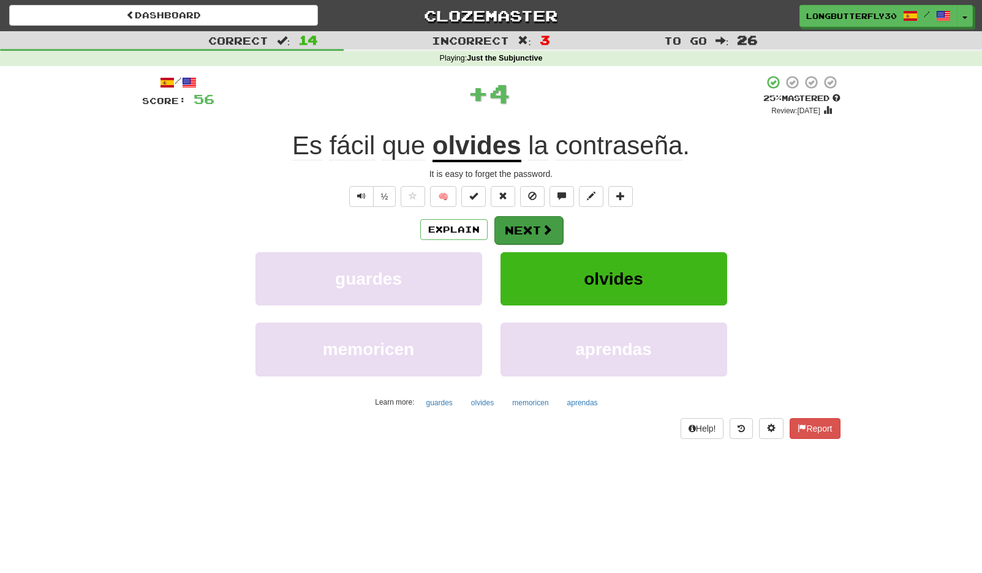
click at [530, 221] on button "Next" at bounding box center [528, 230] width 69 height 28
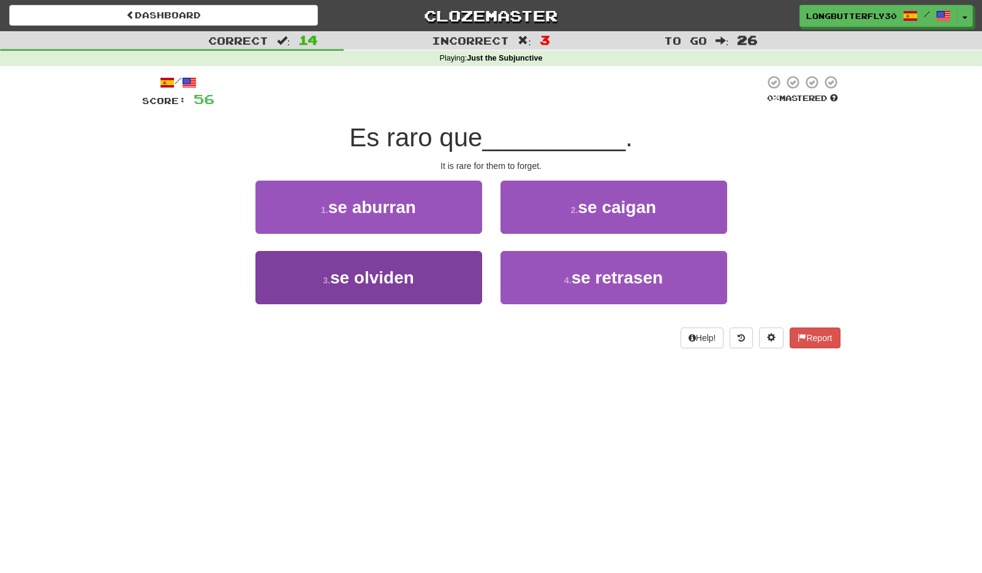
click at [415, 270] on button "3 . se olviden" at bounding box center [368, 277] width 227 height 53
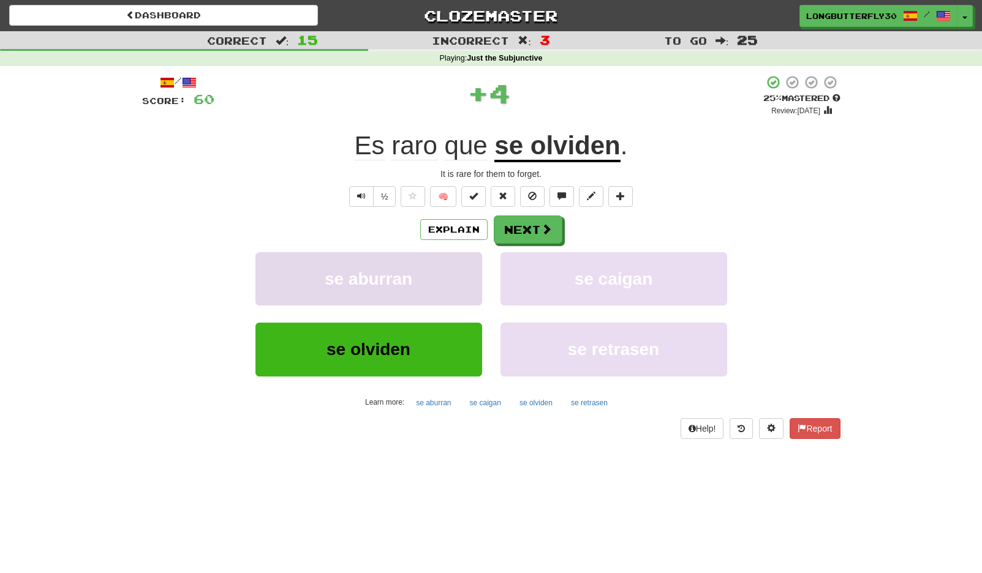
click at [416, 270] on button "se aburran" at bounding box center [368, 278] width 227 height 53
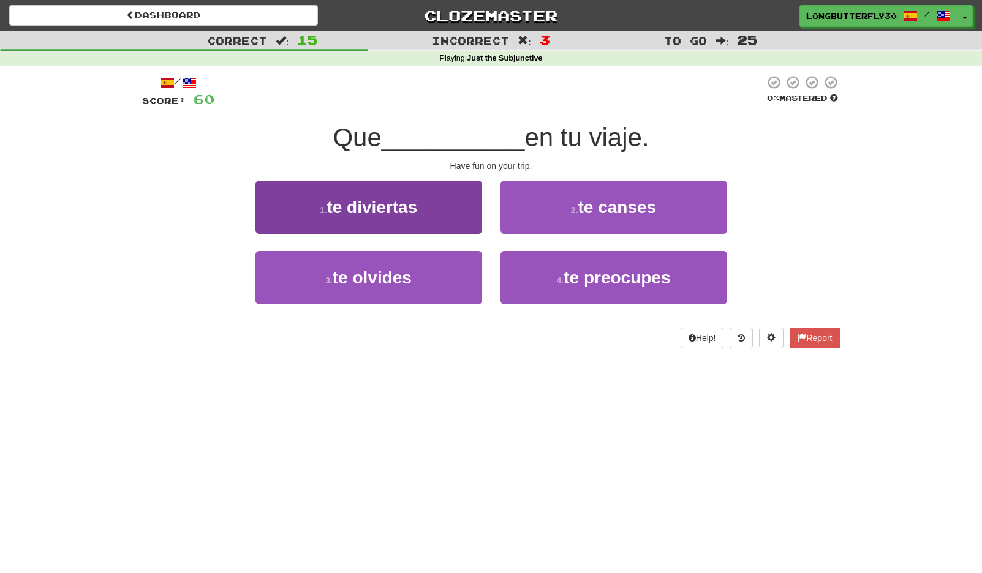
click at [445, 213] on button "1 . te diviertas" at bounding box center [368, 207] width 227 height 53
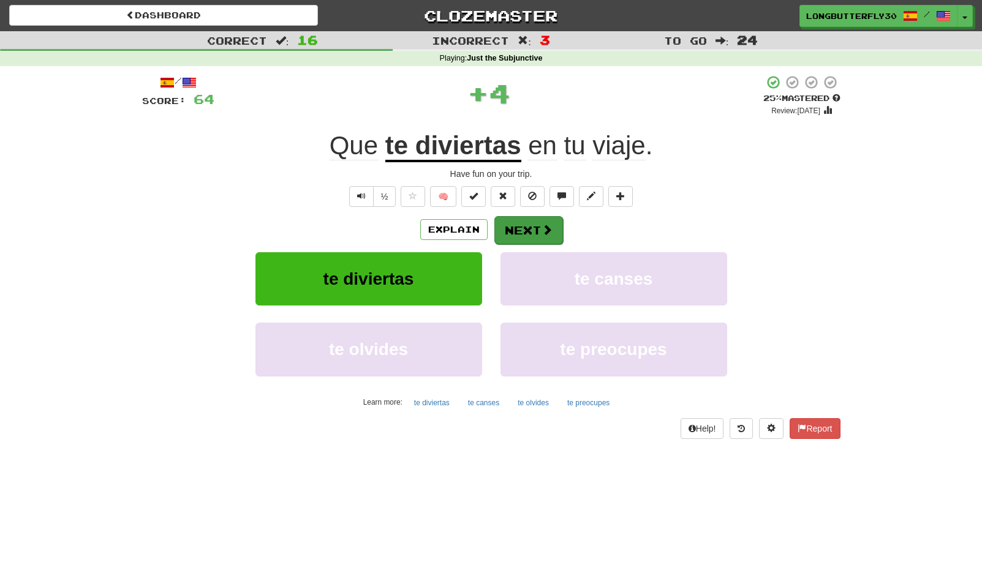
click at [532, 226] on button "Next" at bounding box center [528, 230] width 69 height 28
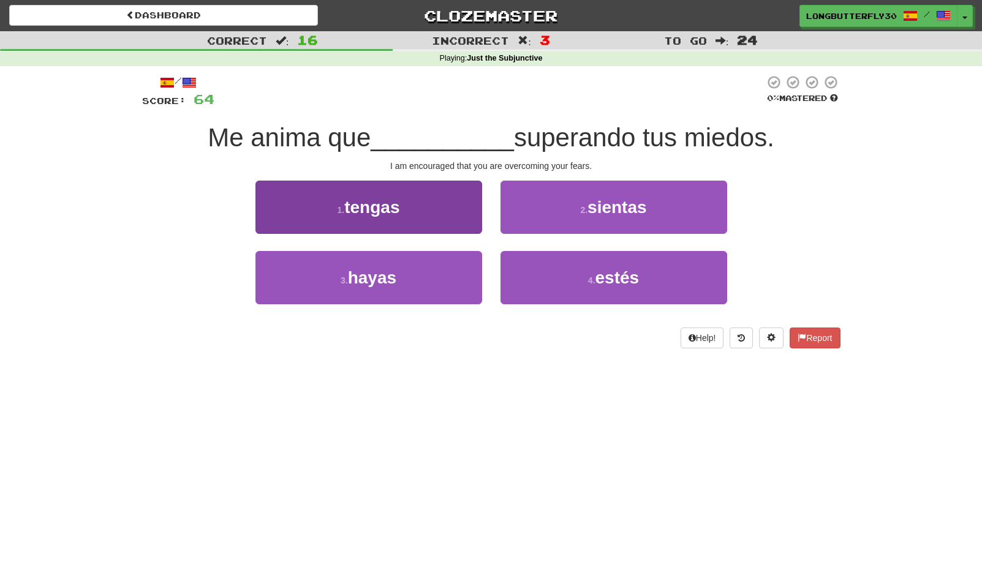
click at [453, 273] on button "3 . hayas" at bounding box center [368, 277] width 227 height 53
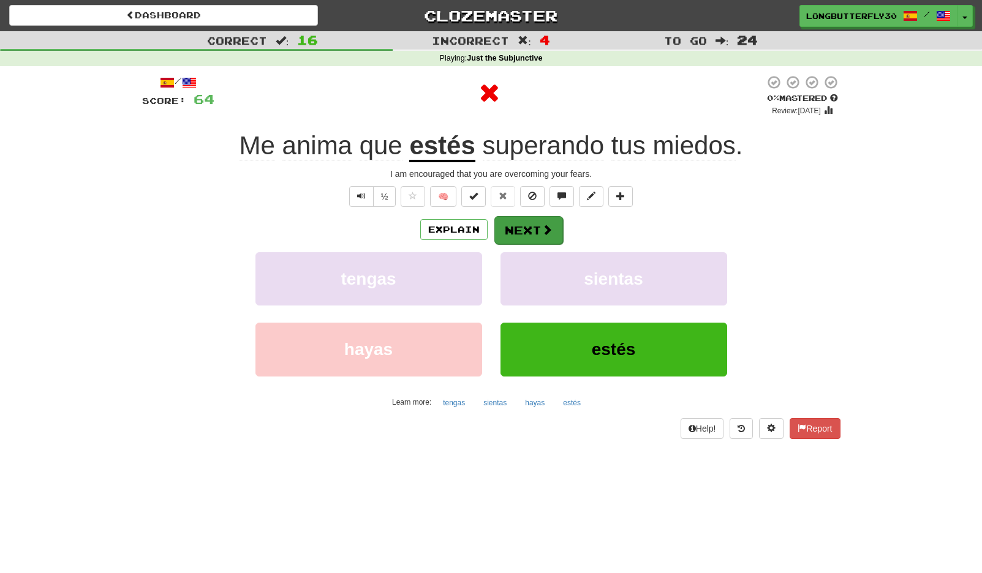
click at [543, 221] on button "Next" at bounding box center [528, 230] width 69 height 28
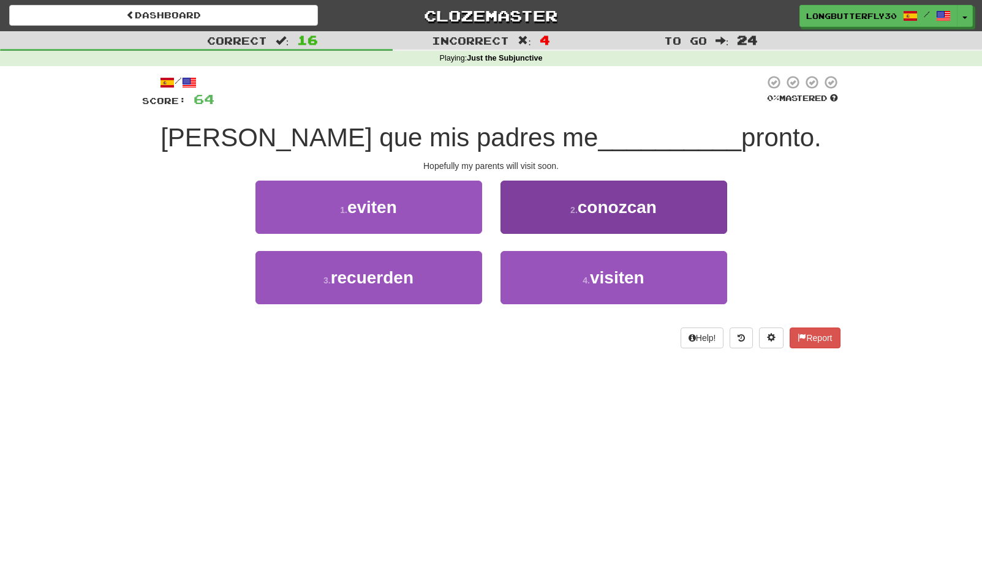
click at [545, 266] on button "4 . visiten" at bounding box center [613, 277] width 227 height 53
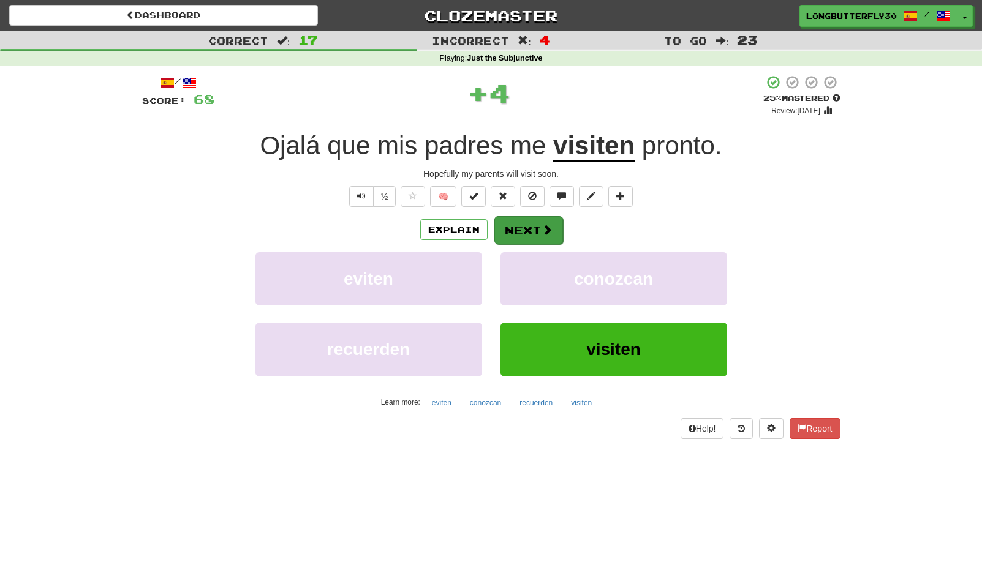
click at [502, 227] on button "Next" at bounding box center [528, 230] width 69 height 28
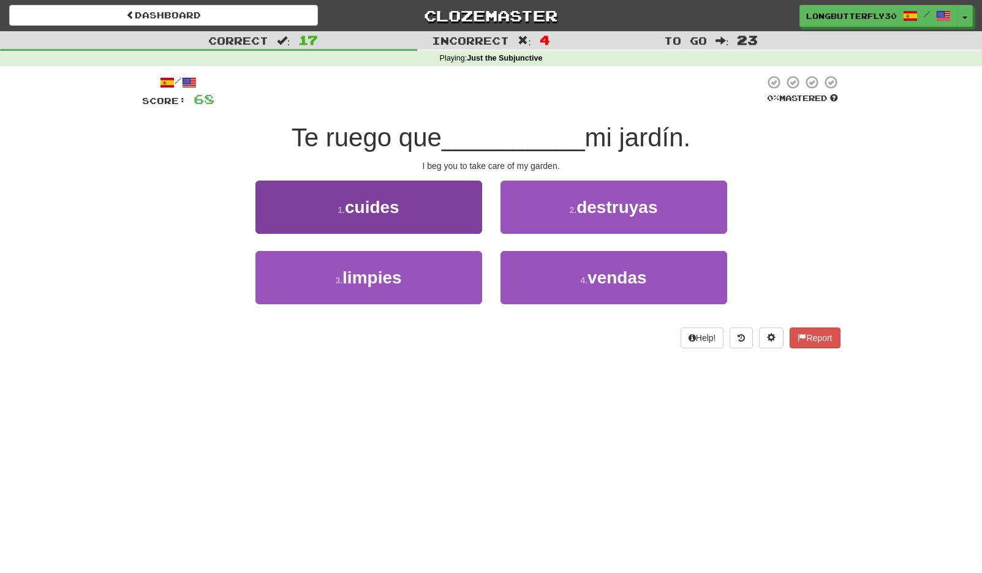
click at [410, 200] on button "1 . cuides" at bounding box center [368, 207] width 227 height 53
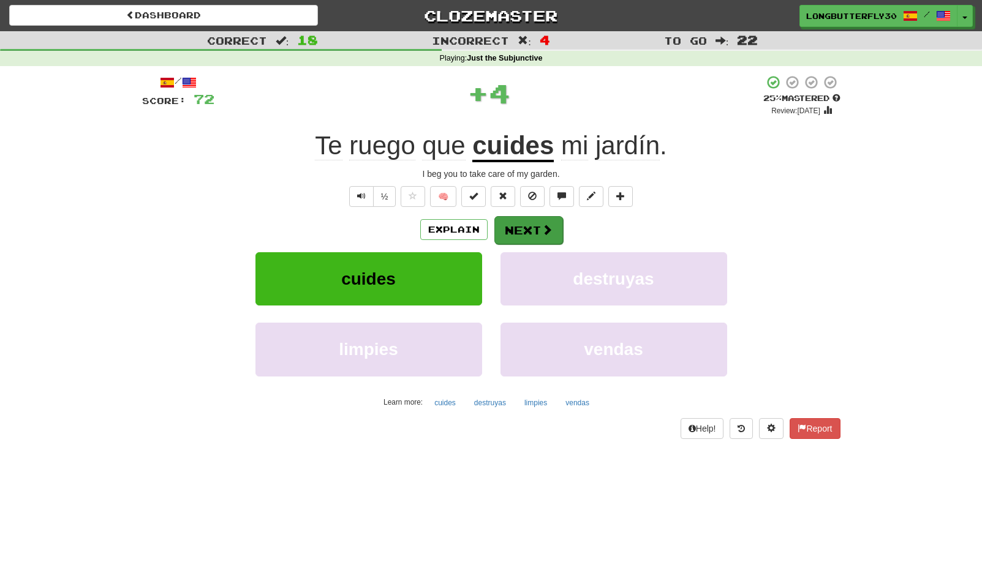
click at [513, 227] on button "Next" at bounding box center [528, 230] width 69 height 28
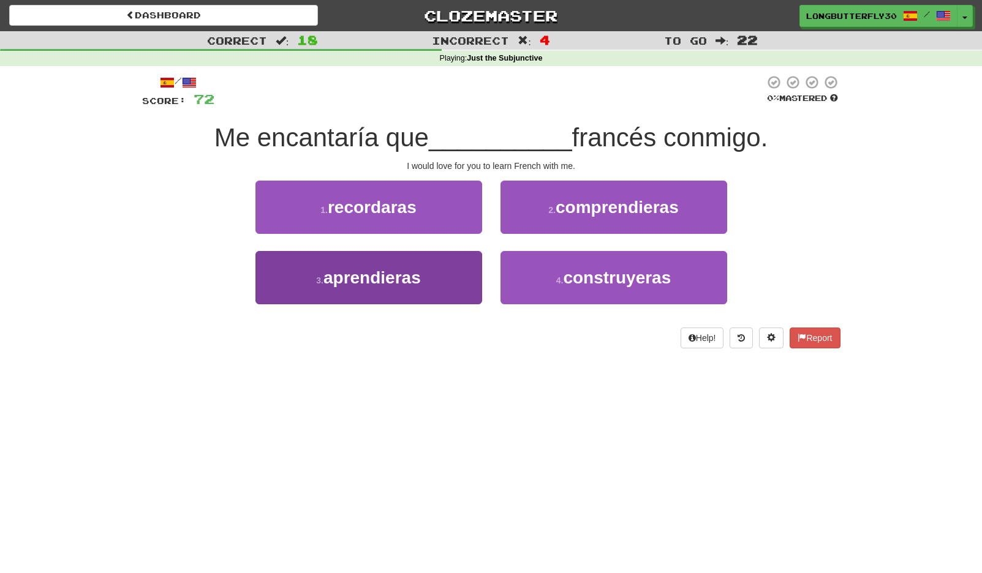
click at [473, 273] on button "3 . aprendieras" at bounding box center [368, 277] width 227 height 53
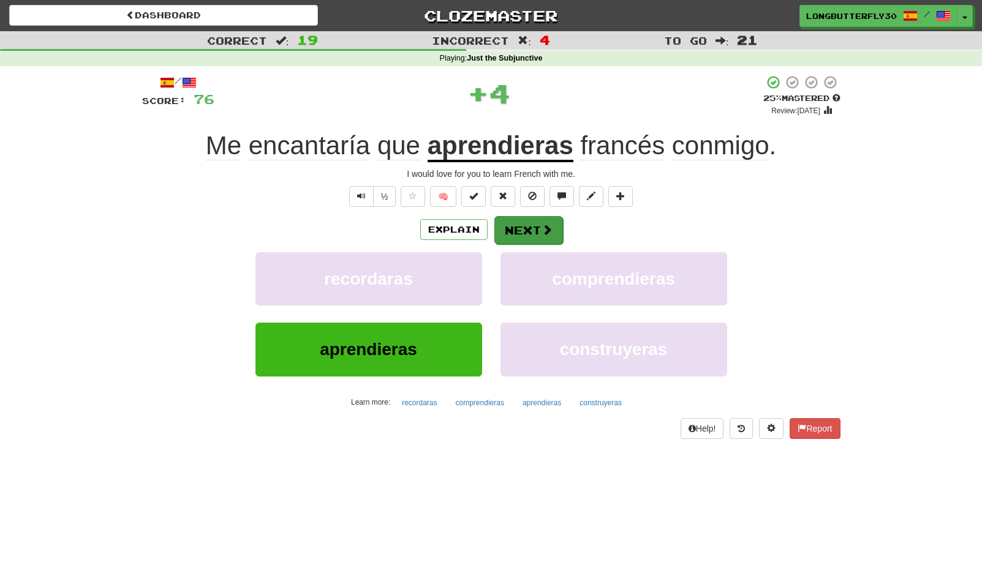
click at [542, 219] on button "Next" at bounding box center [528, 230] width 69 height 28
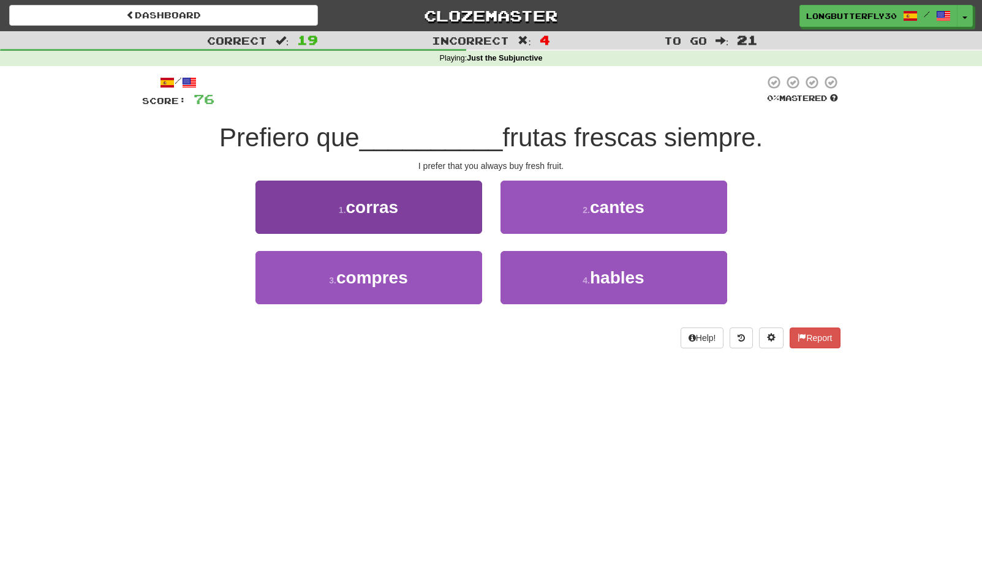
click at [418, 291] on button "3 . compres" at bounding box center [368, 277] width 227 height 53
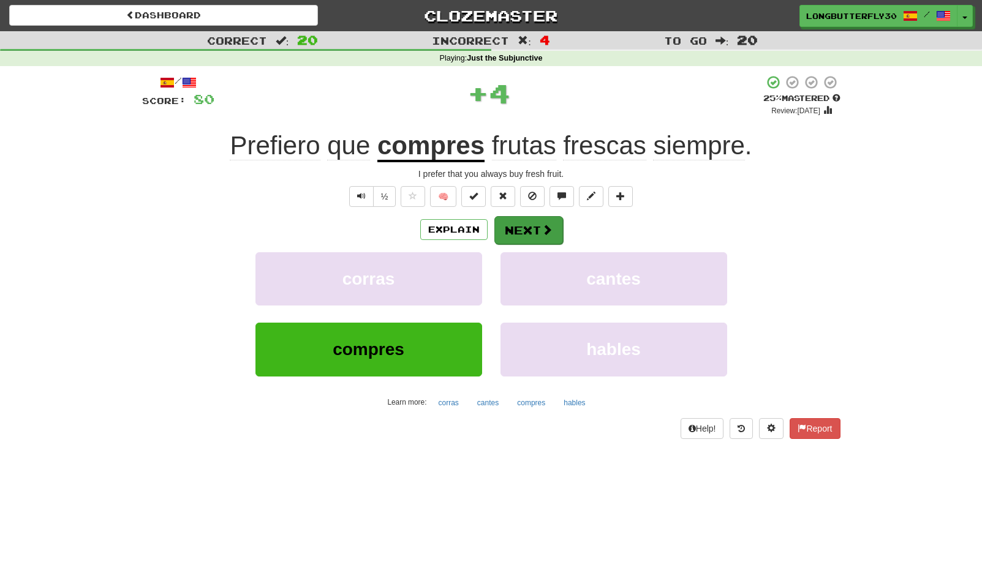
click at [534, 236] on button "Next" at bounding box center [528, 230] width 69 height 28
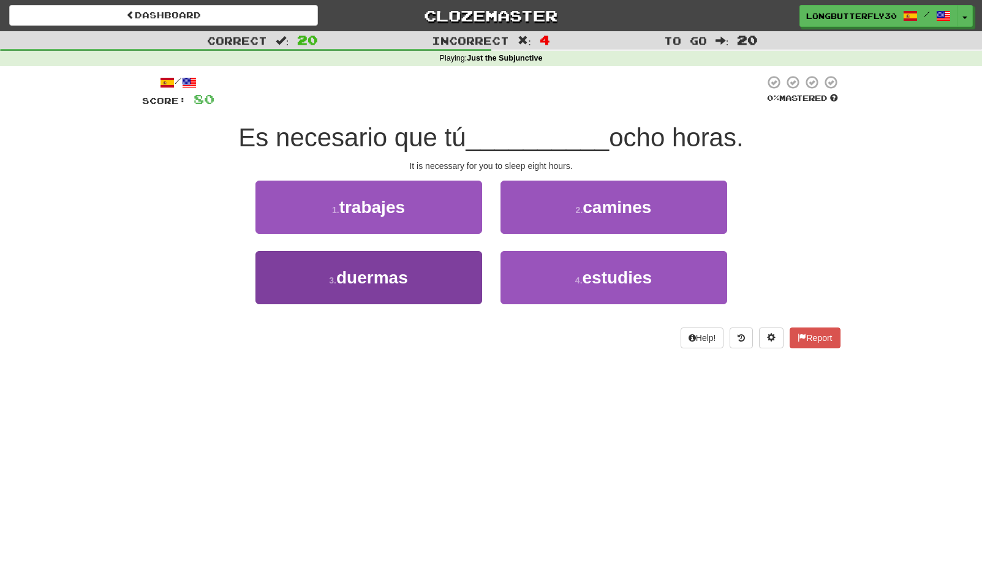
click at [418, 276] on button "3 . duermas" at bounding box center [368, 277] width 227 height 53
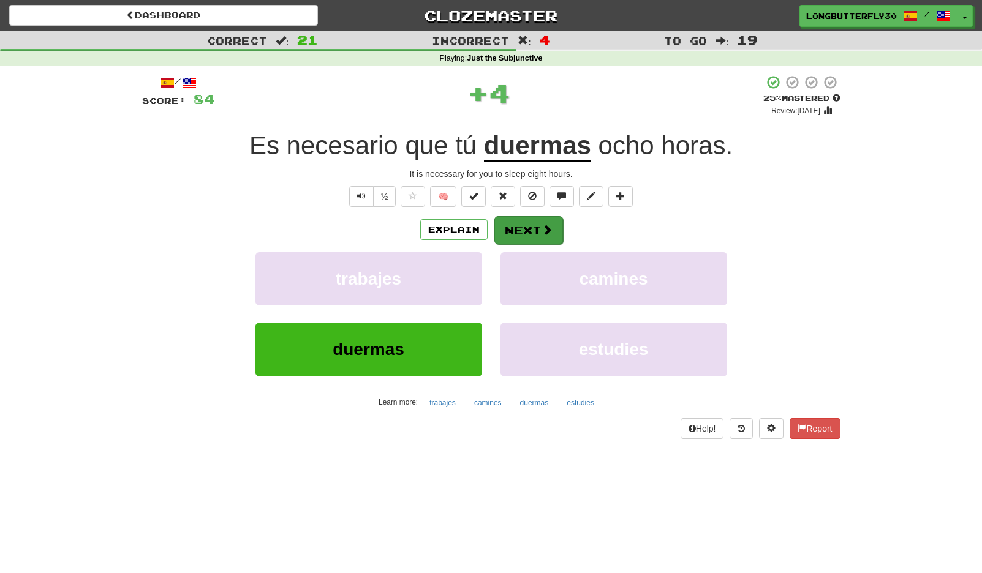
click at [535, 222] on button "Next" at bounding box center [528, 230] width 69 height 28
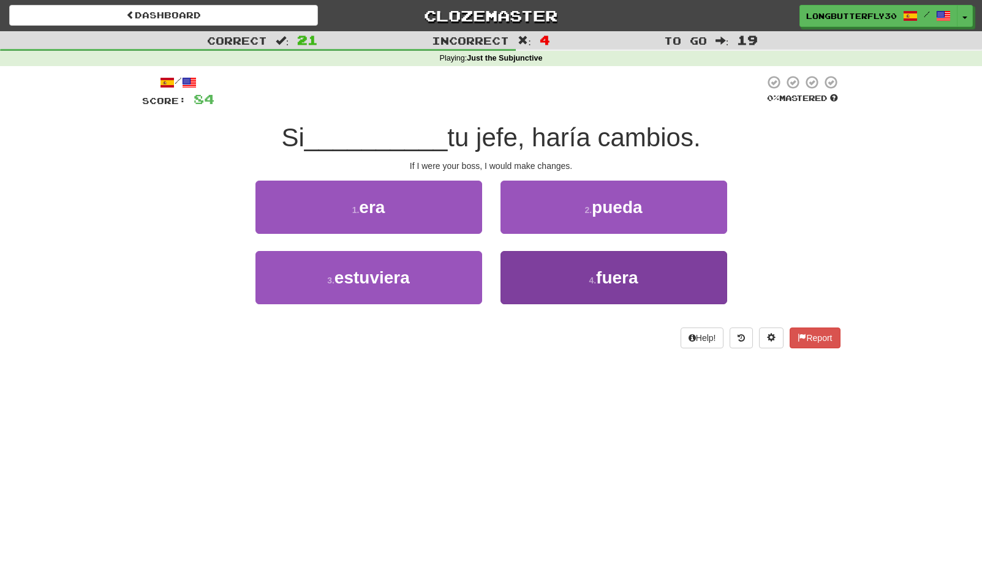
click at [584, 273] on button "4 . fuera" at bounding box center [613, 277] width 227 height 53
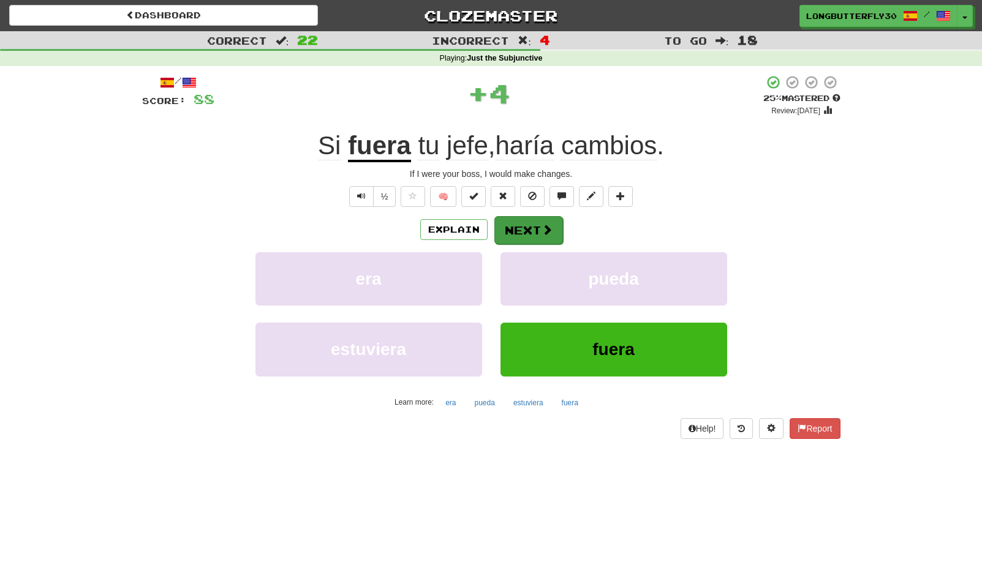
click at [554, 237] on button "Next" at bounding box center [528, 230] width 69 height 28
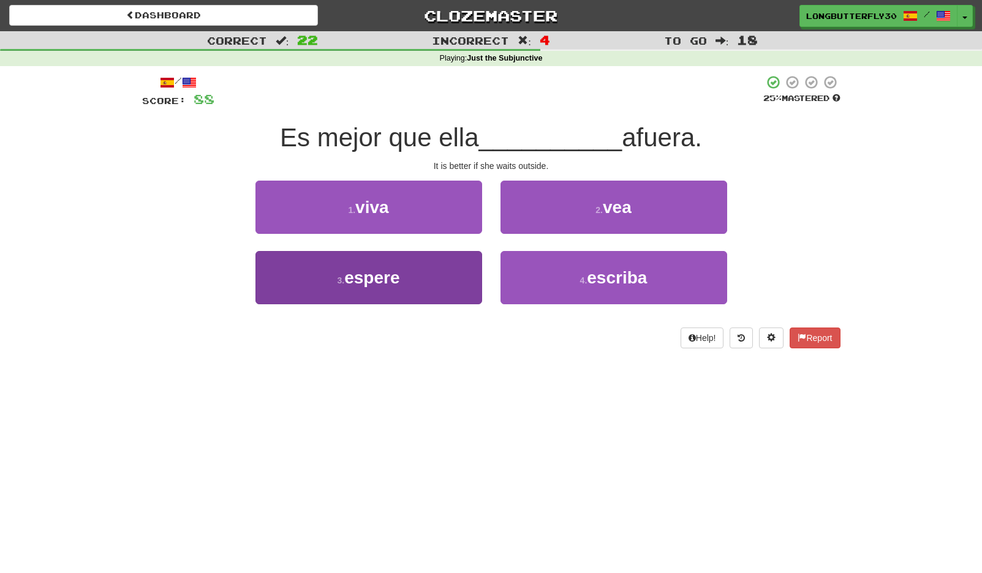
click at [437, 278] on button "3 . espere" at bounding box center [368, 277] width 227 height 53
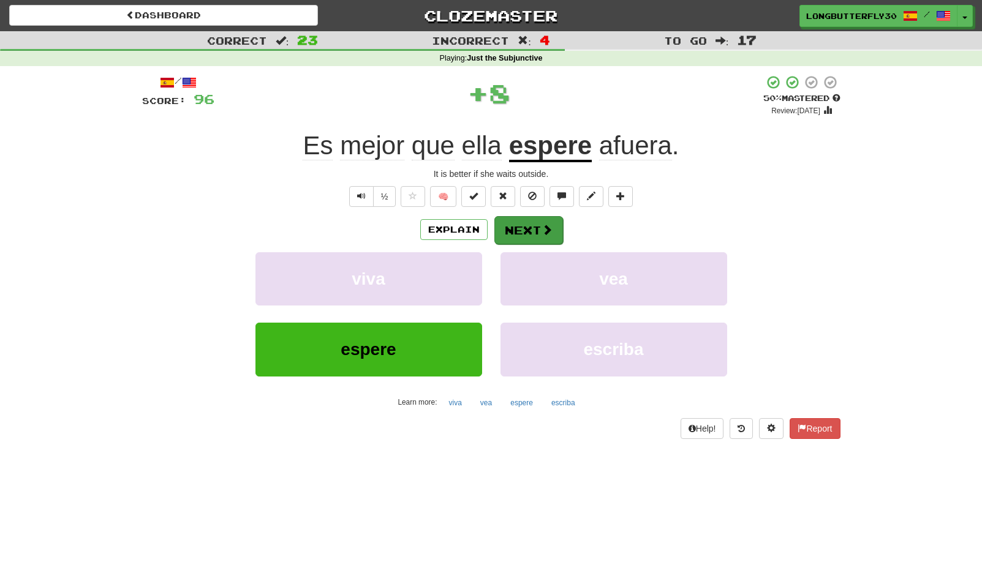
click at [543, 235] on span at bounding box center [547, 229] width 11 height 11
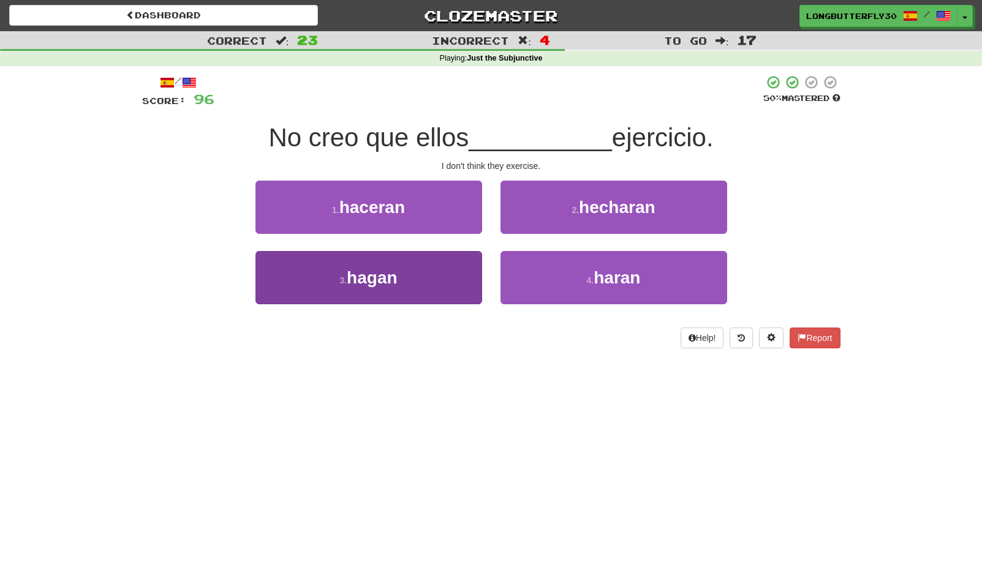
click at [413, 273] on button "3 . hagan" at bounding box center [368, 277] width 227 height 53
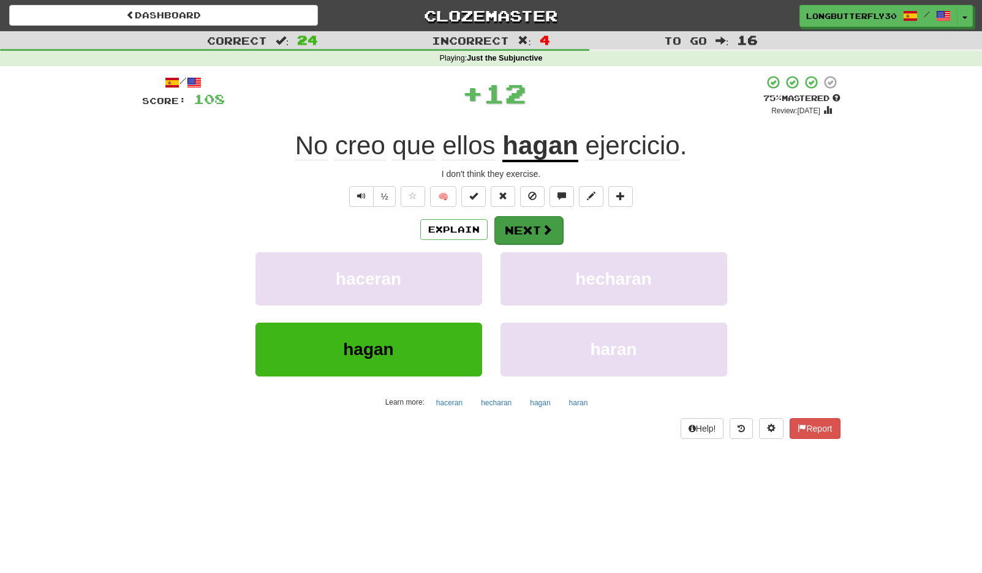
click at [530, 238] on button "Next" at bounding box center [528, 230] width 69 height 28
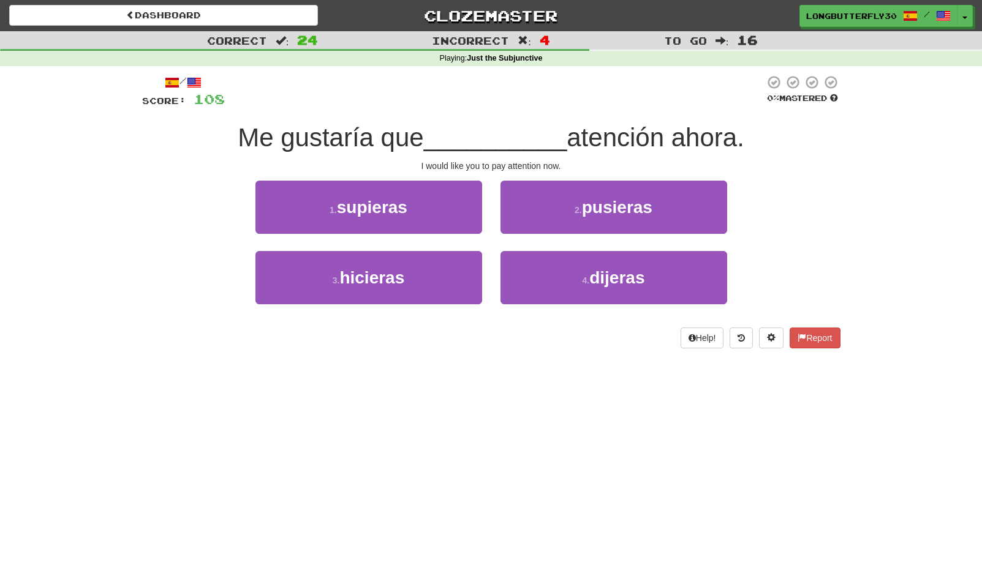
click at [736, 191] on div "1 . supieras 2 . pusieras" at bounding box center [491, 216] width 735 height 70
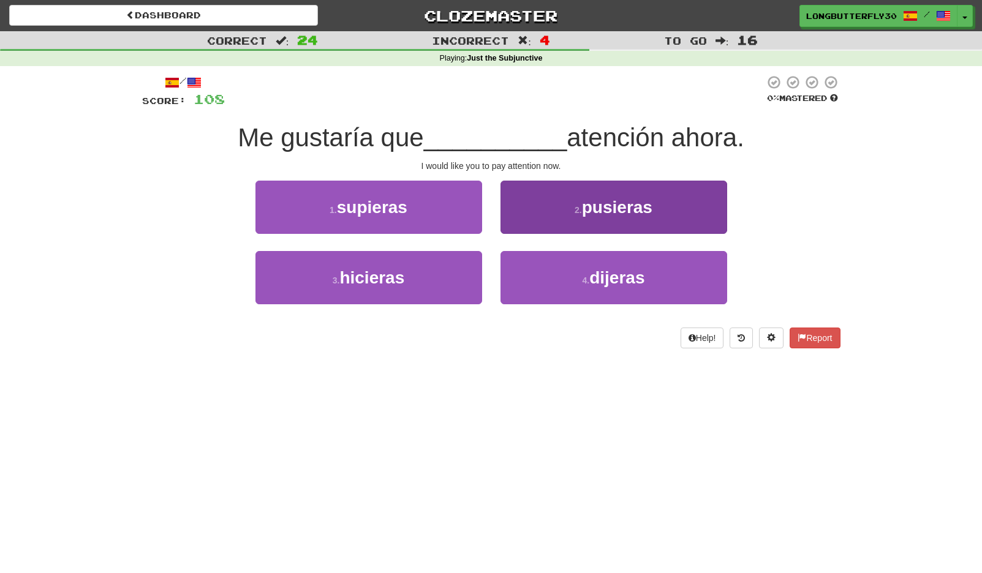
click at [566, 207] on button "2 . pusieras" at bounding box center [613, 207] width 227 height 53
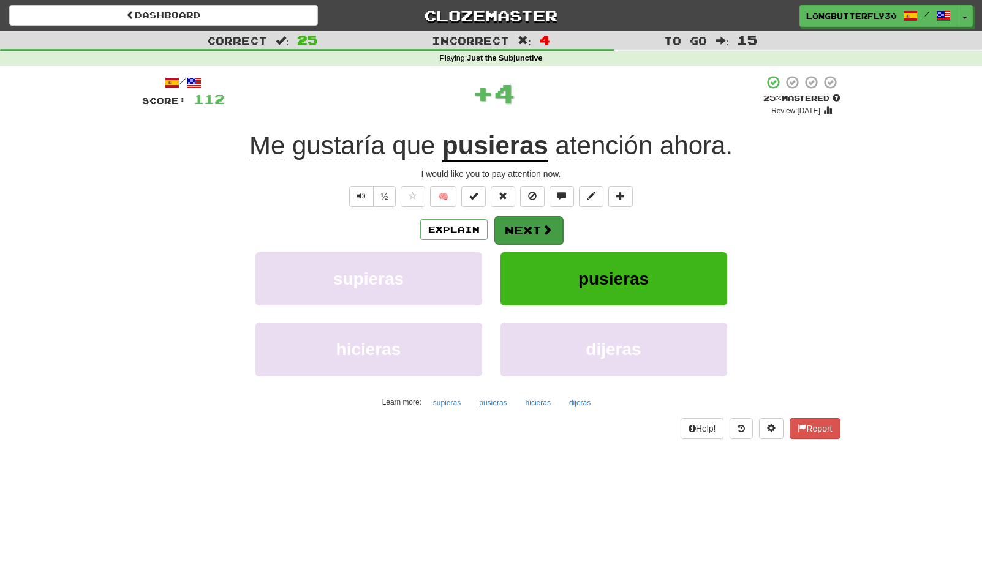
click at [534, 225] on button "Next" at bounding box center [528, 230] width 69 height 28
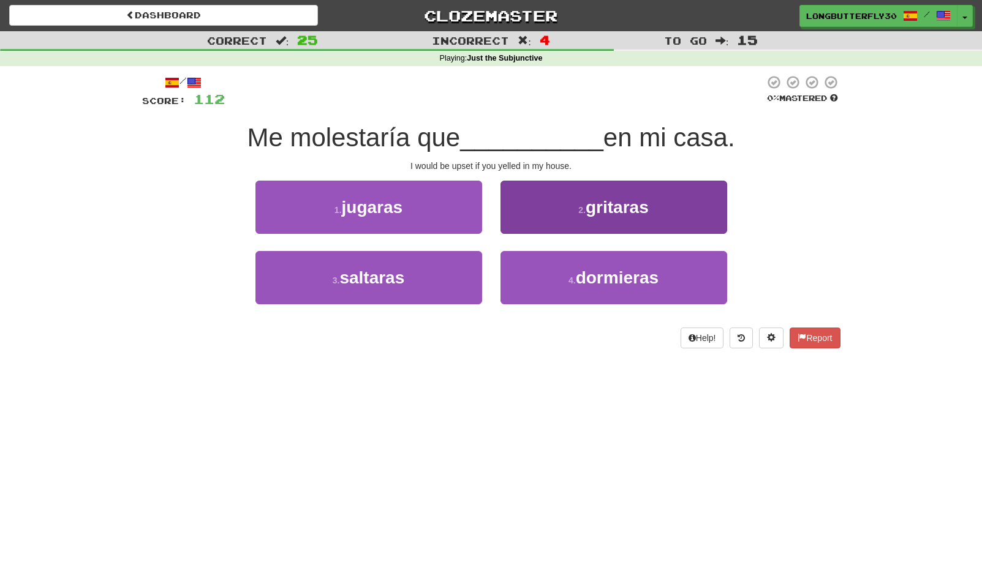
click at [628, 206] on span "gritaras" at bounding box center [617, 207] width 63 height 19
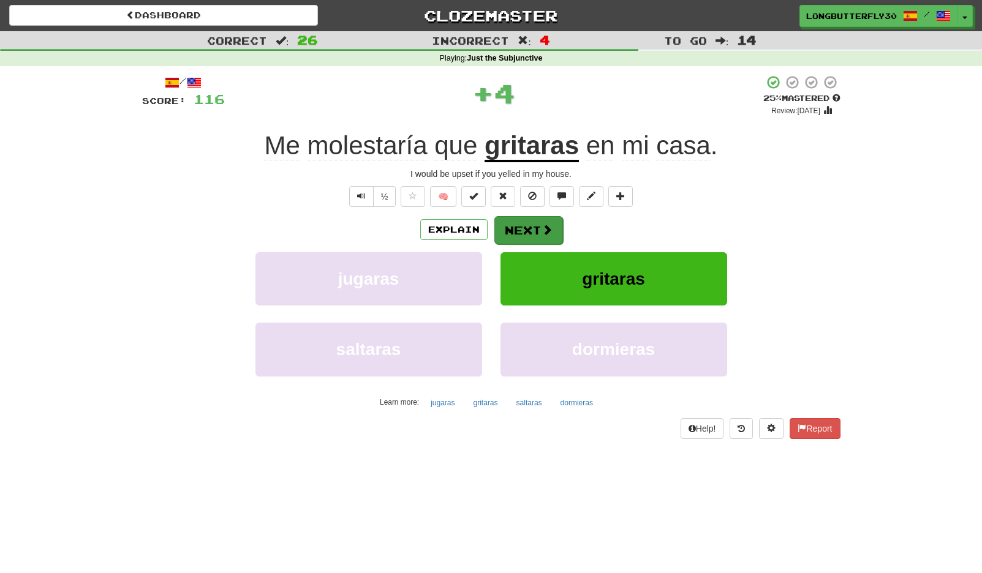
click at [537, 222] on button "Next" at bounding box center [528, 230] width 69 height 28
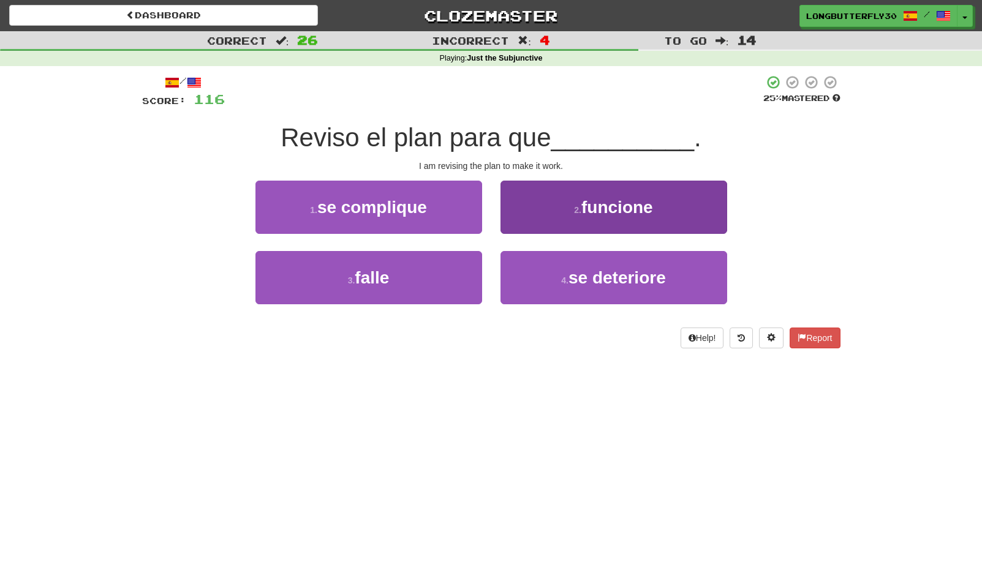
click at [684, 207] on button "2 . funcione" at bounding box center [613, 207] width 227 height 53
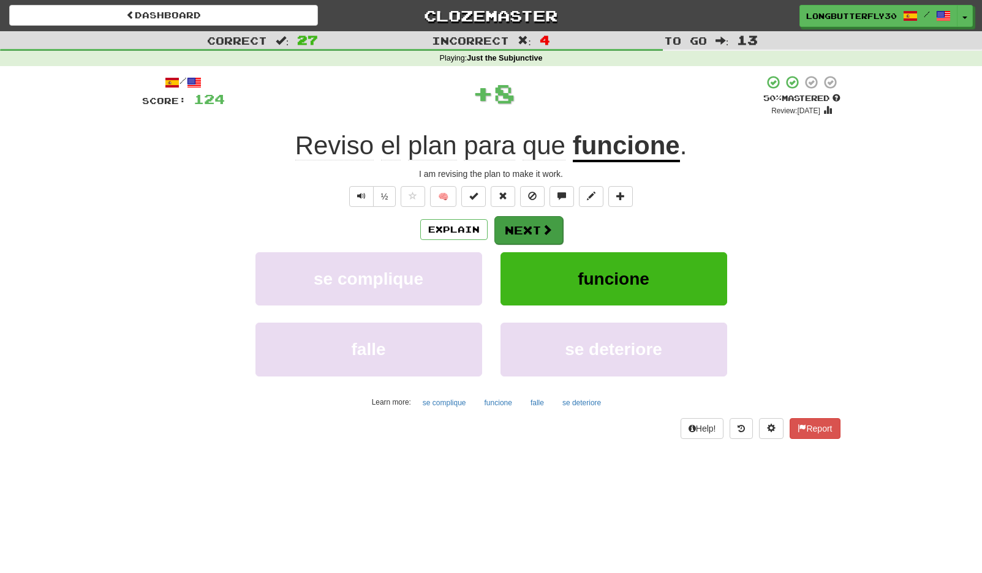
click at [527, 230] on button "Next" at bounding box center [528, 230] width 69 height 28
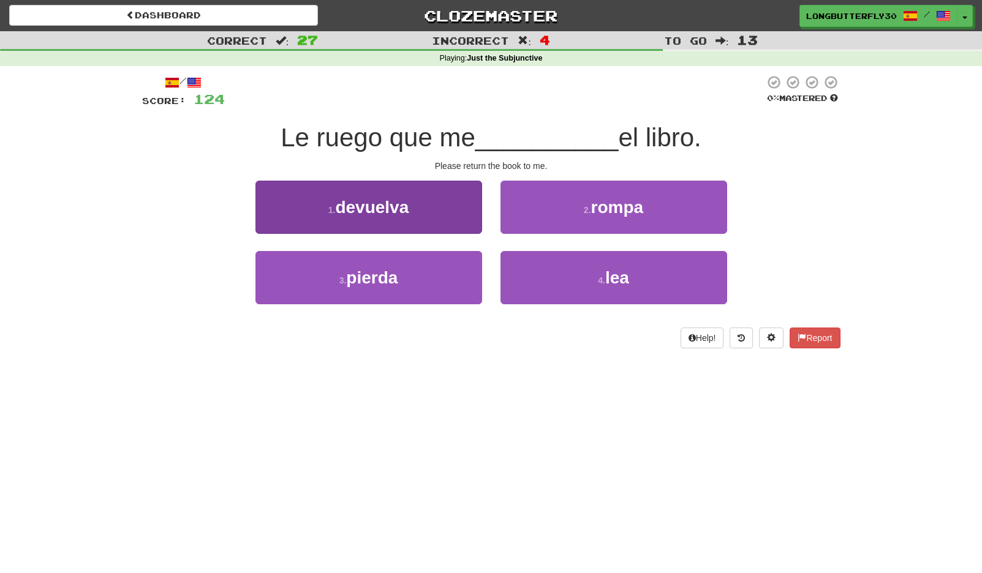
click at [466, 202] on button "1 . devuelva" at bounding box center [368, 207] width 227 height 53
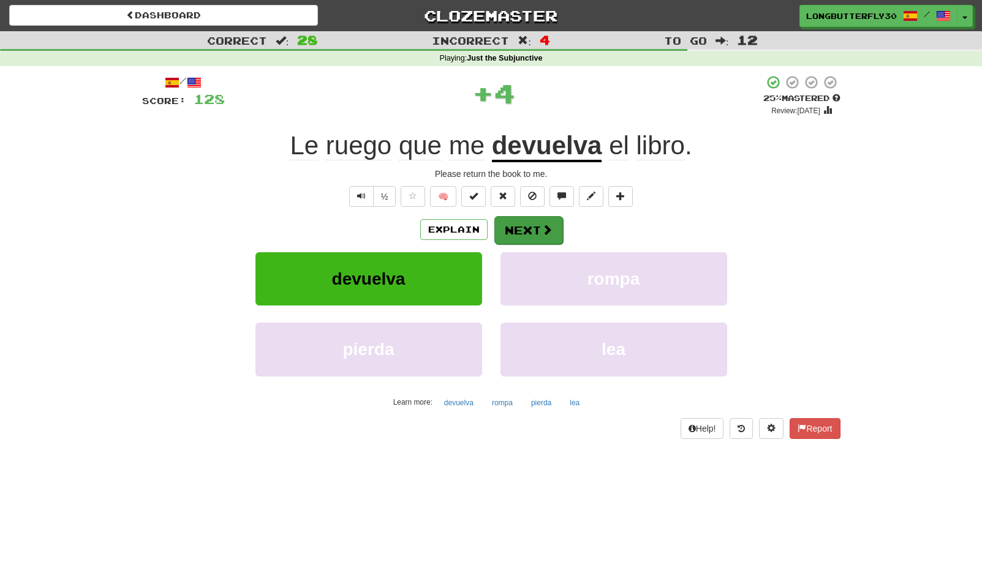
click at [538, 221] on button "Next" at bounding box center [528, 230] width 69 height 28
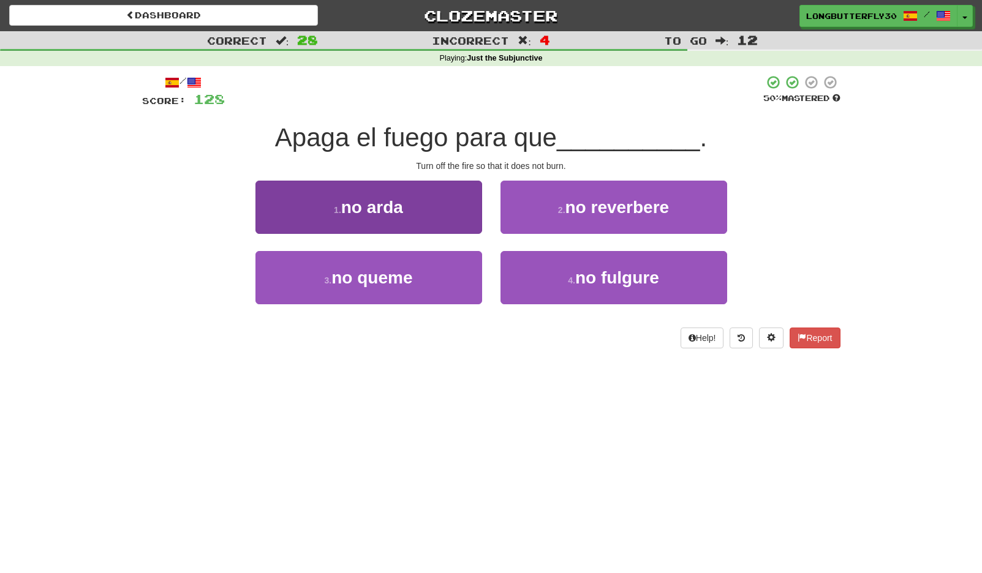
click at [464, 273] on button "3 . no queme" at bounding box center [368, 277] width 227 height 53
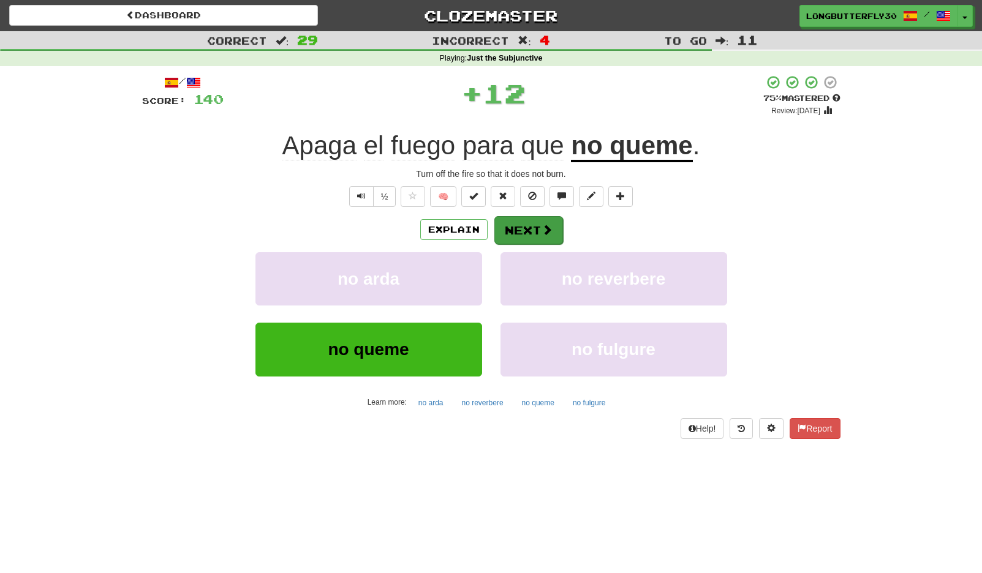
click at [544, 227] on span at bounding box center [547, 229] width 11 height 11
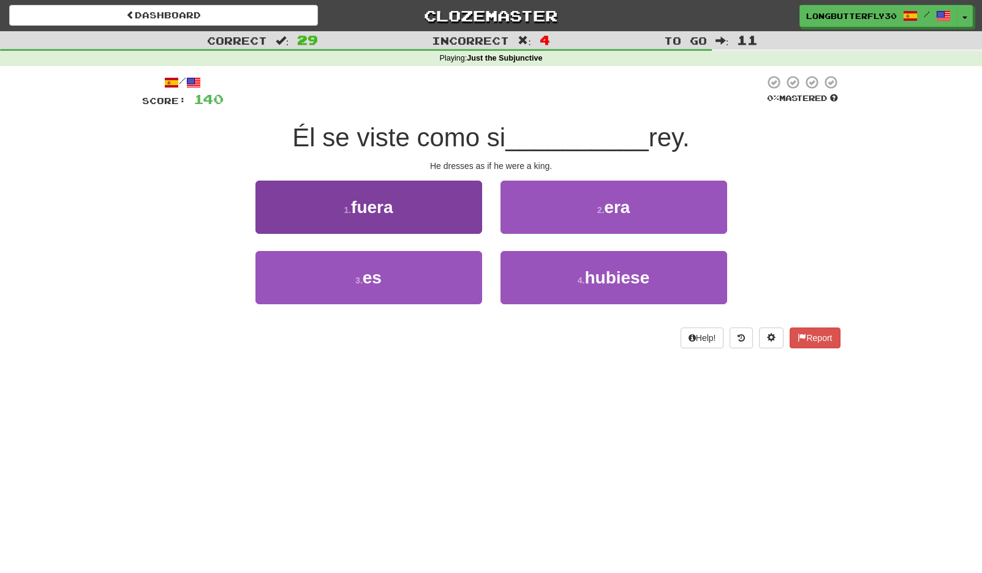
click at [426, 209] on button "1 . fuera" at bounding box center [368, 207] width 227 height 53
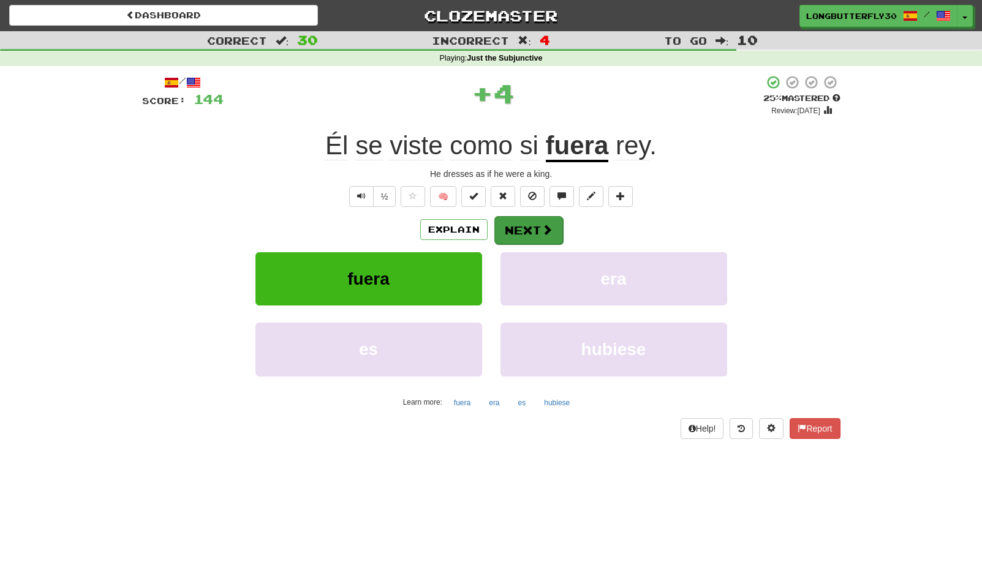
click at [556, 228] on button "Next" at bounding box center [528, 230] width 69 height 28
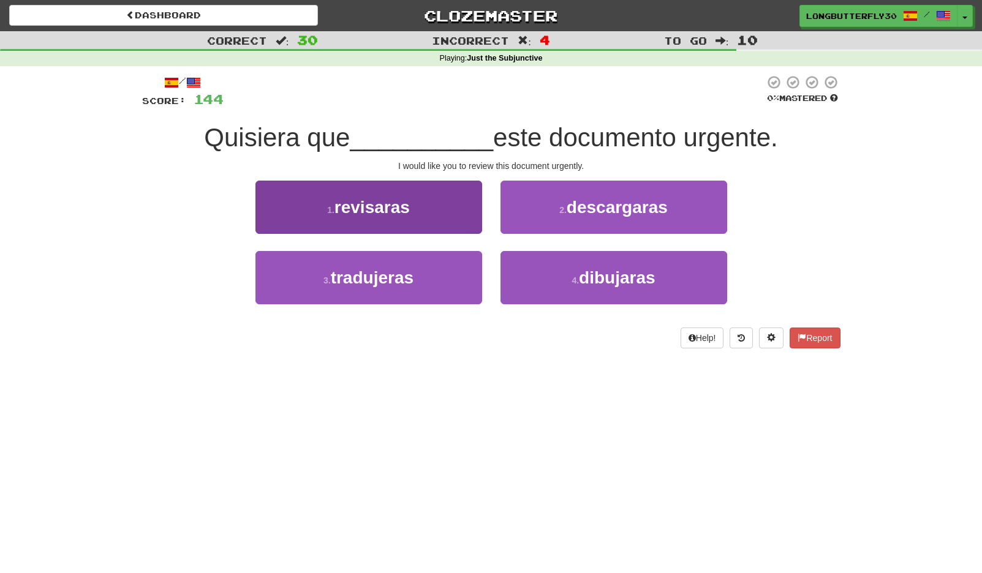
click at [405, 204] on span "revisaras" at bounding box center [371, 207] width 75 height 19
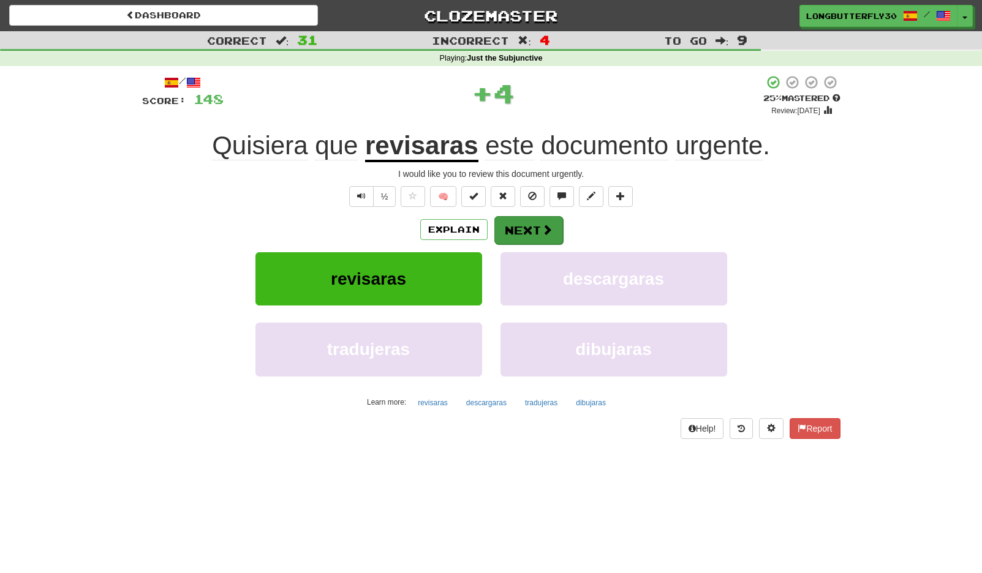
click at [534, 231] on button "Next" at bounding box center [528, 230] width 69 height 28
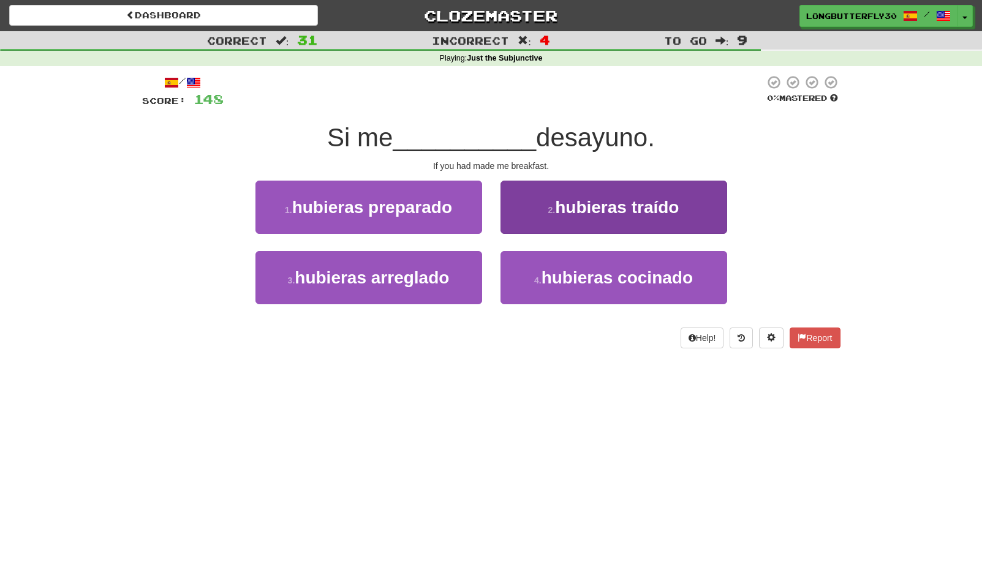
drag, startPoint x: 559, startPoint y: 262, endPoint x: 557, endPoint y: 269, distance: 7.5
click at [558, 267] on button "4 . hubieras cocinado" at bounding box center [613, 277] width 227 height 53
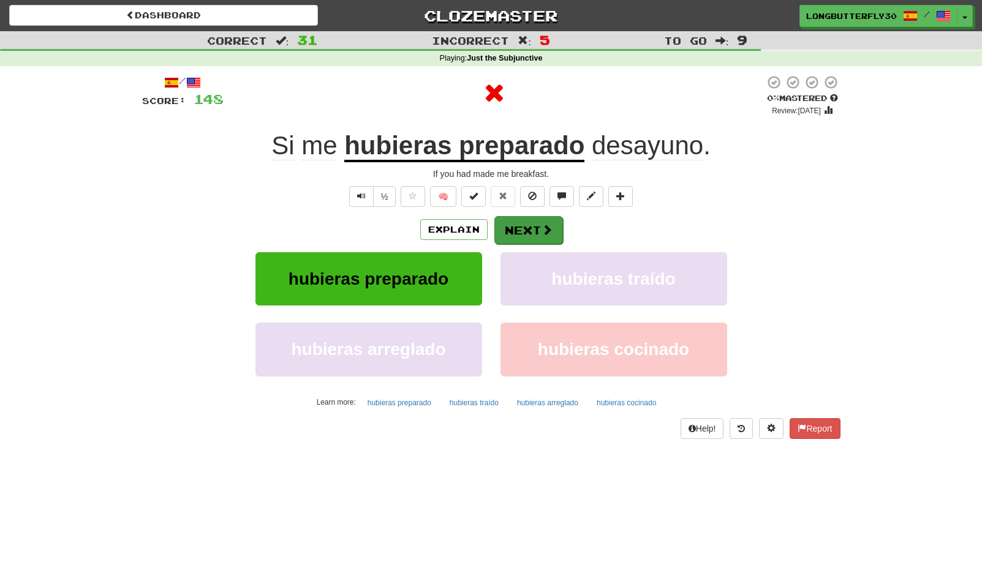
click at [526, 231] on button "Next" at bounding box center [528, 230] width 69 height 28
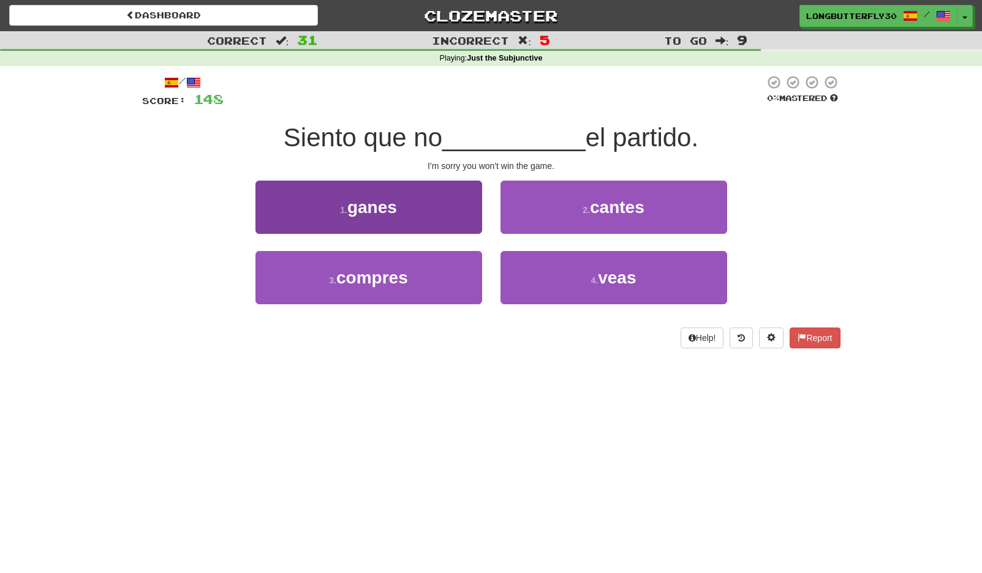
click at [394, 198] on span "ganes" at bounding box center [372, 207] width 50 height 19
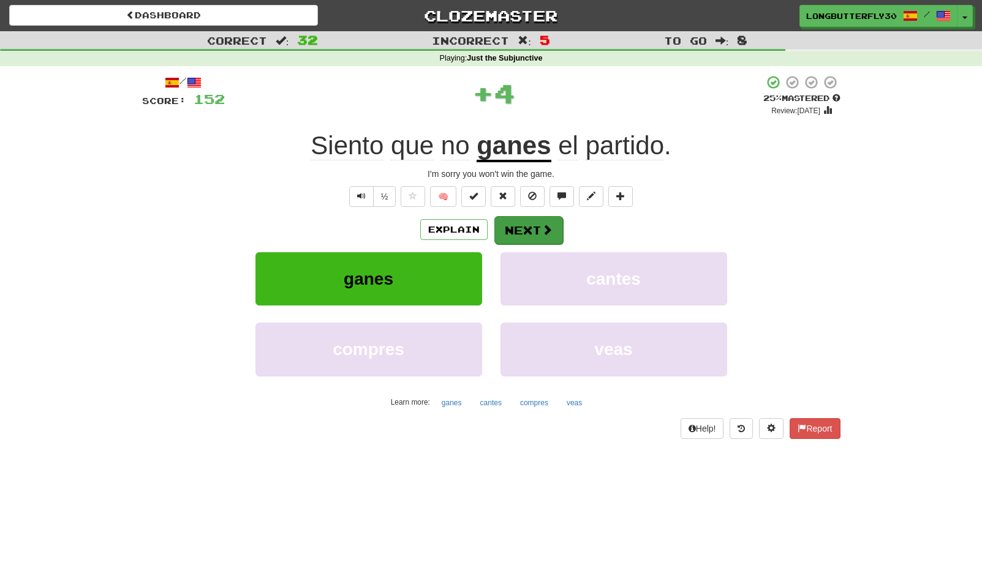
click at [505, 224] on button "Next" at bounding box center [528, 230] width 69 height 28
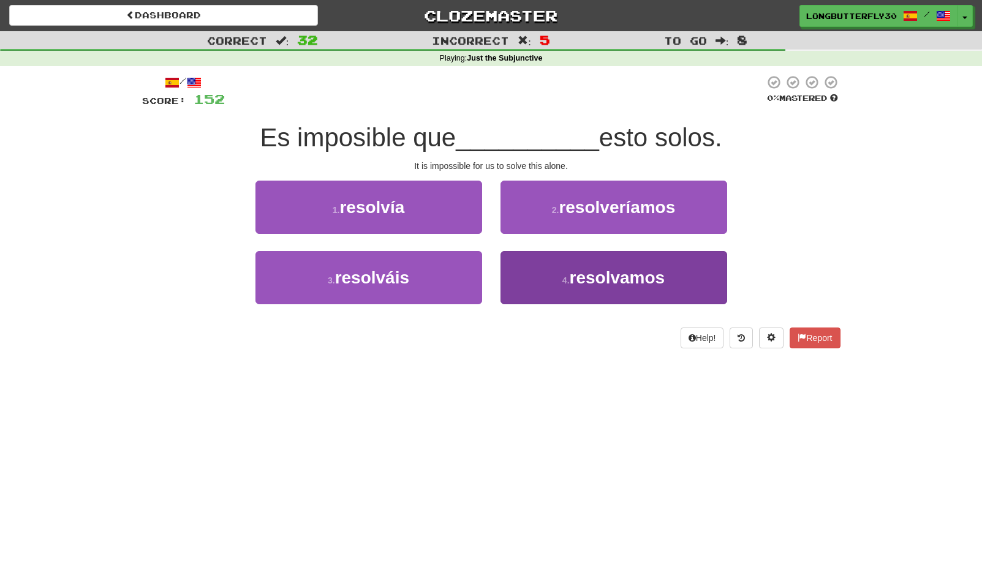
click at [590, 280] on span "resolvamos" at bounding box center [618, 277] width 96 height 19
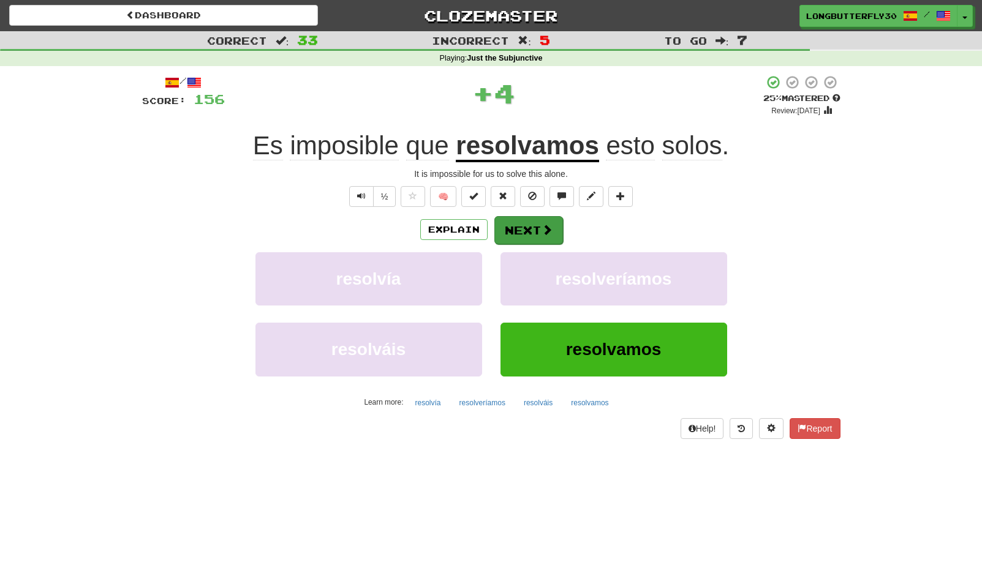
click at [532, 225] on button "Next" at bounding box center [528, 230] width 69 height 28
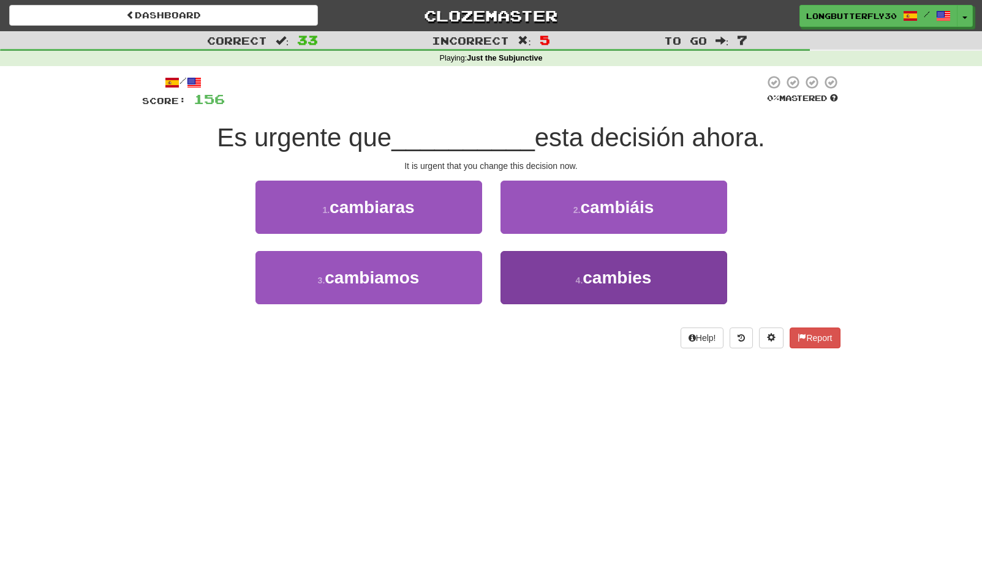
click at [554, 271] on button "4 . cambies" at bounding box center [613, 277] width 227 height 53
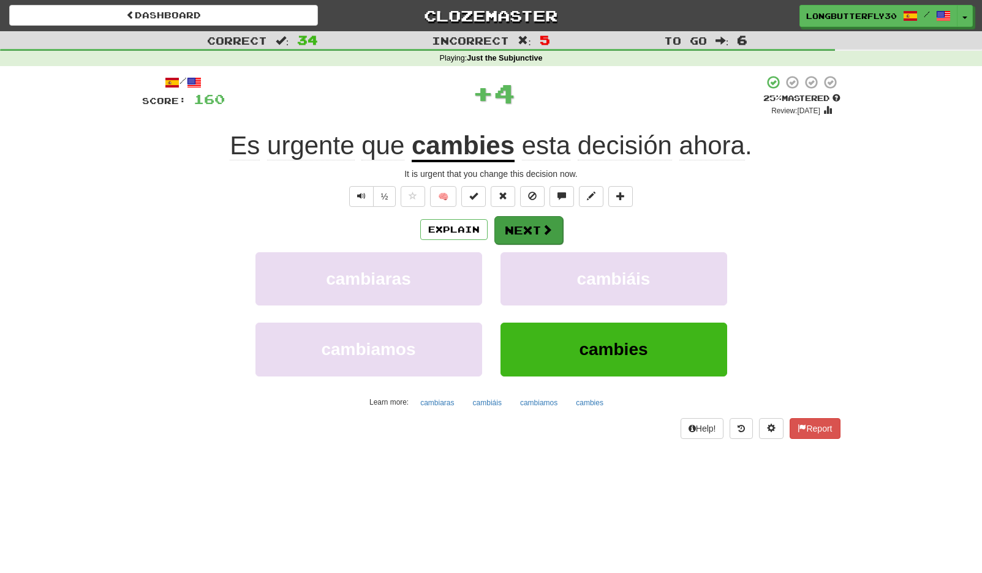
click at [534, 227] on button "Next" at bounding box center [528, 230] width 69 height 28
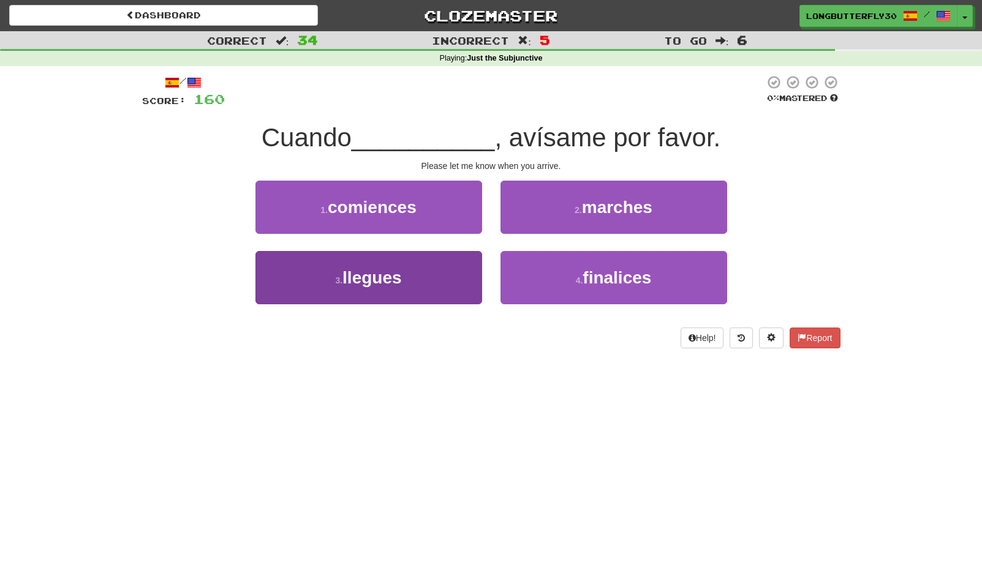
click at [440, 275] on button "3 . llegues" at bounding box center [368, 277] width 227 height 53
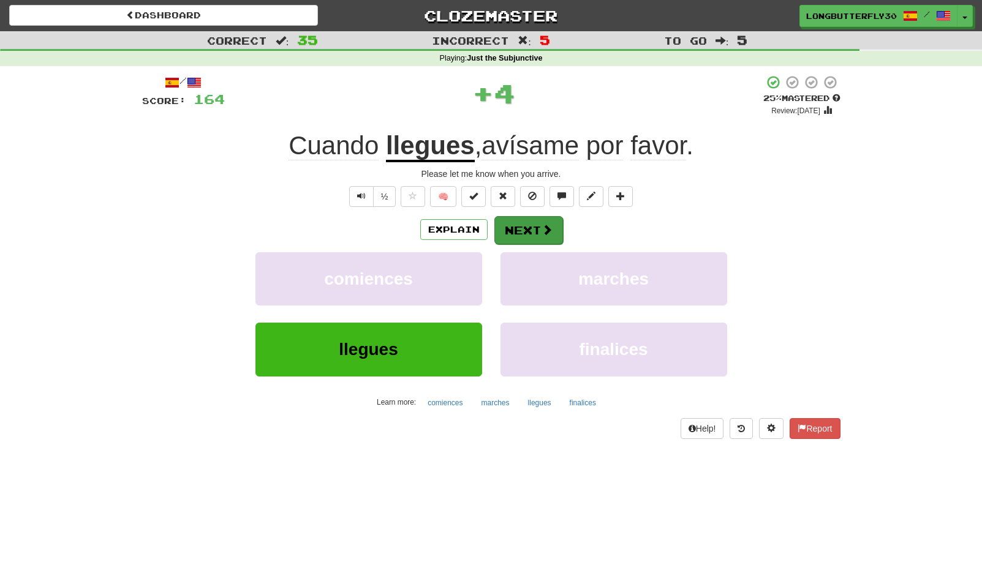
click at [524, 221] on button "Next" at bounding box center [528, 230] width 69 height 28
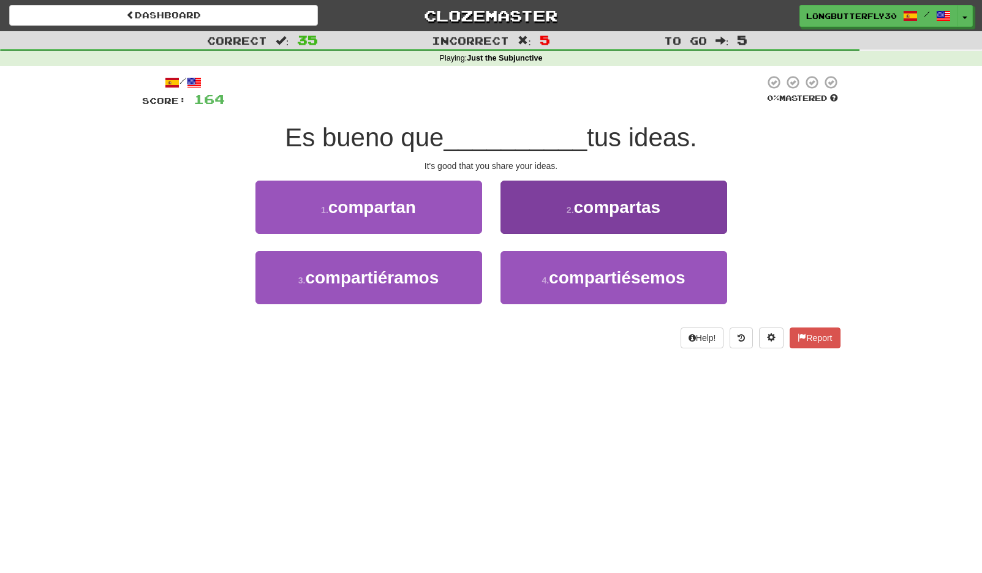
click at [560, 214] on button "2 . compartas" at bounding box center [613, 207] width 227 height 53
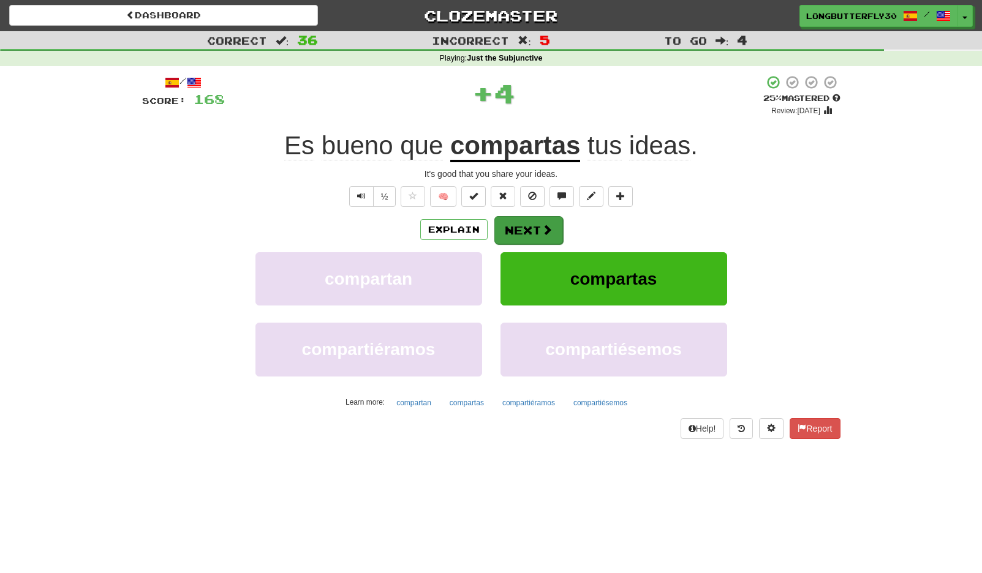
click at [539, 222] on button "Next" at bounding box center [528, 230] width 69 height 28
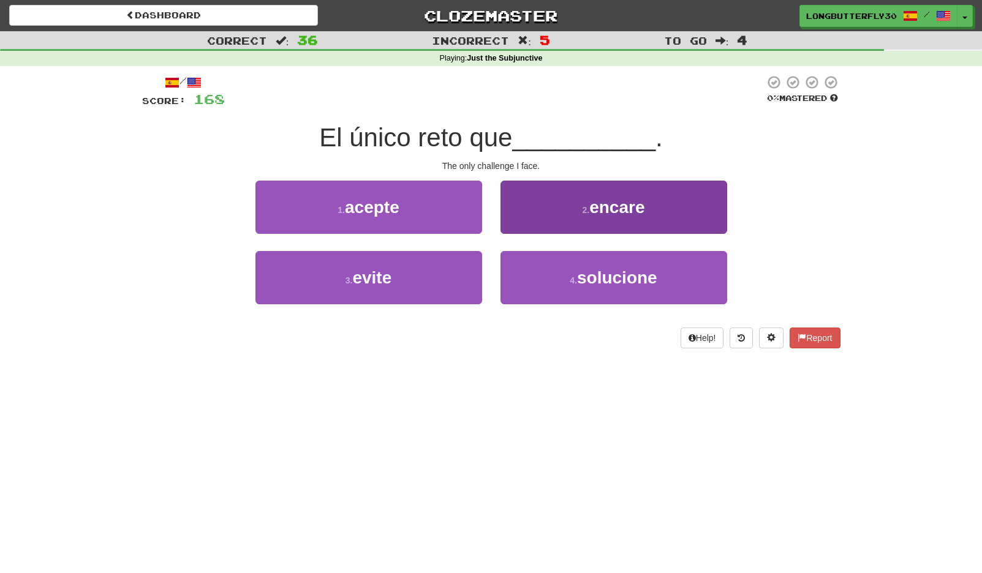
click at [622, 203] on span "encare" at bounding box center [616, 207] width 55 height 19
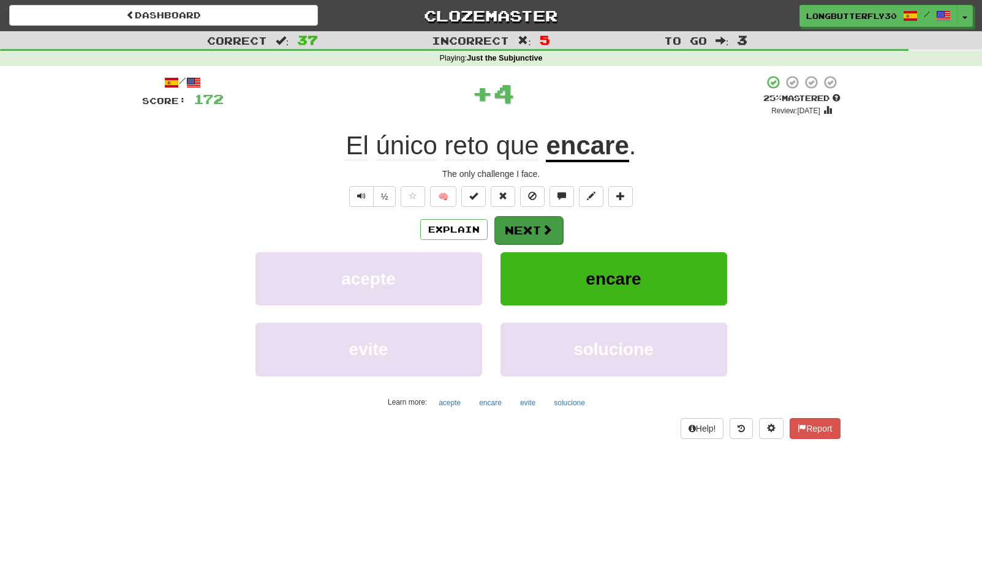
click at [545, 224] on span at bounding box center [547, 229] width 11 height 11
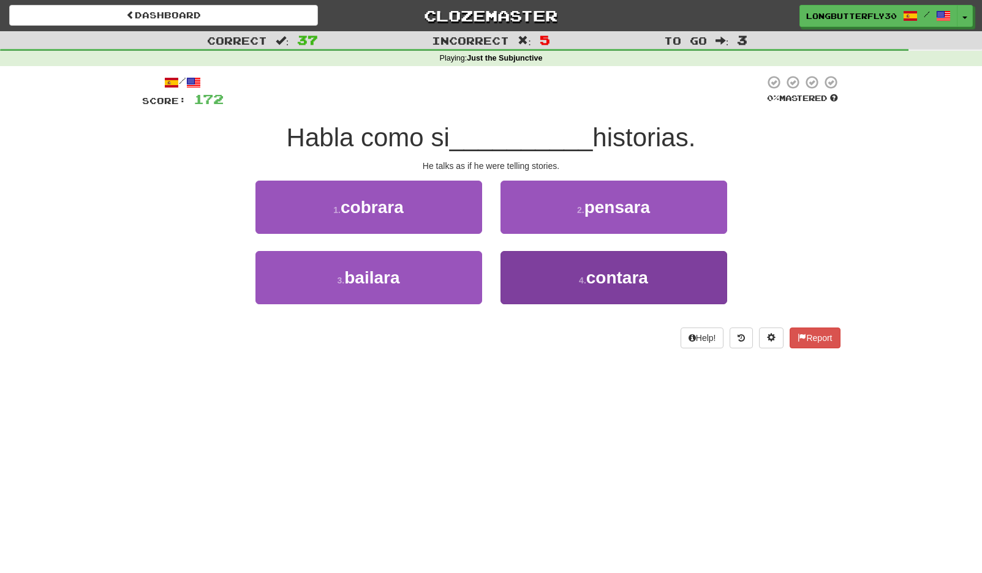
click at [534, 260] on button "4 . contara" at bounding box center [613, 277] width 227 height 53
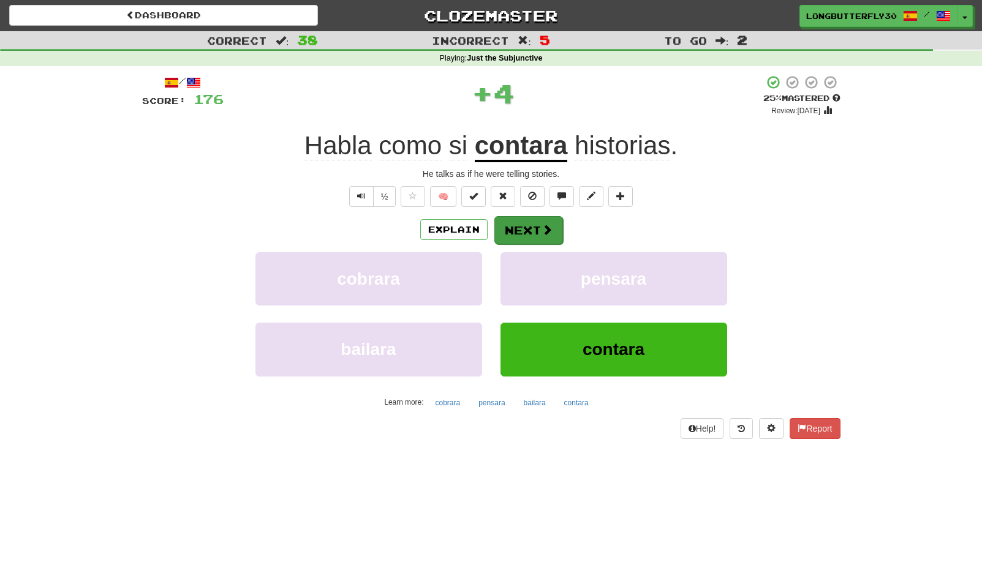
click at [507, 223] on button "Next" at bounding box center [528, 230] width 69 height 28
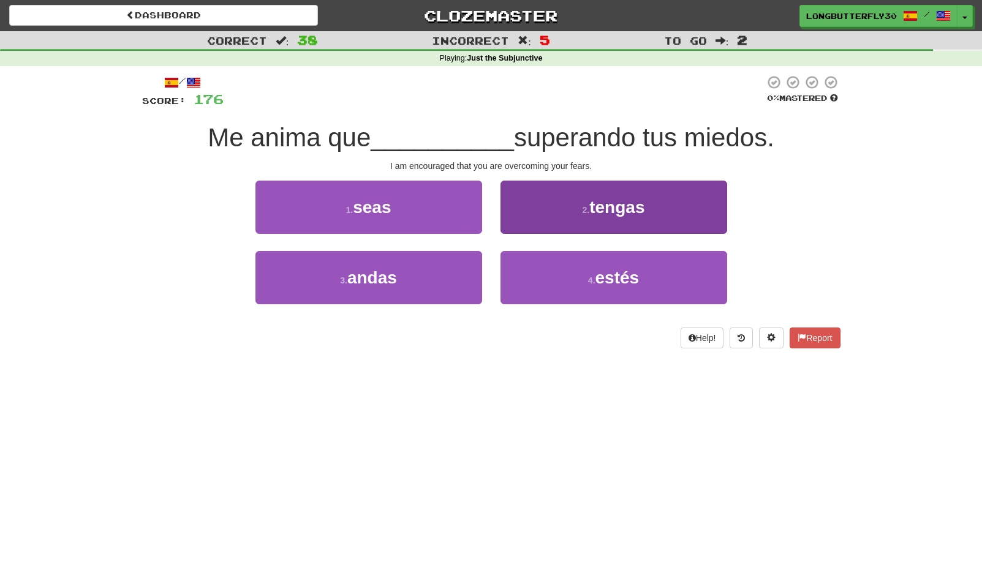
click at [600, 203] on span "tengas" at bounding box center [616, 207] width 55 height 19
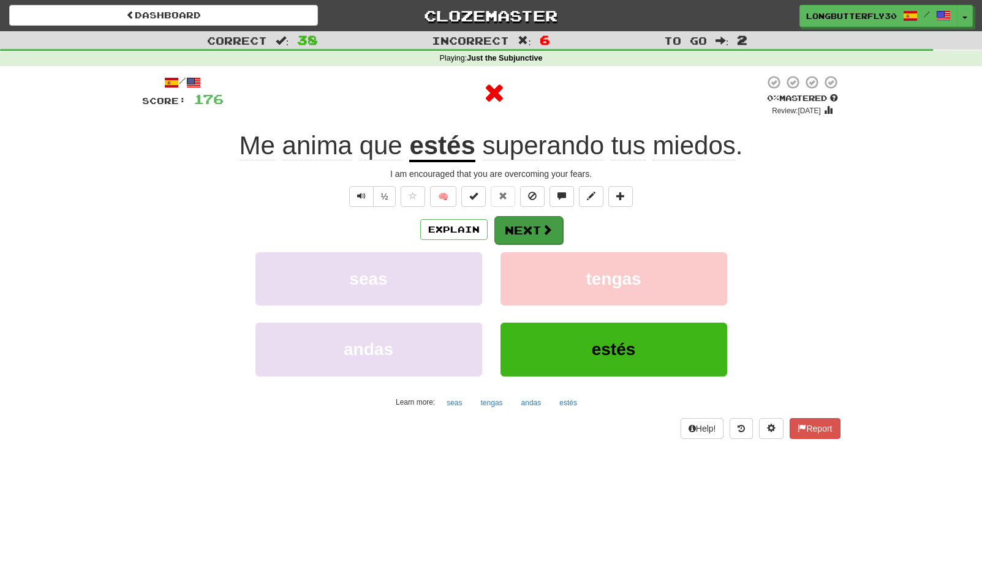
click at [536, 230] on button "Next" at bounding box center [528, 230] width 69 height 28
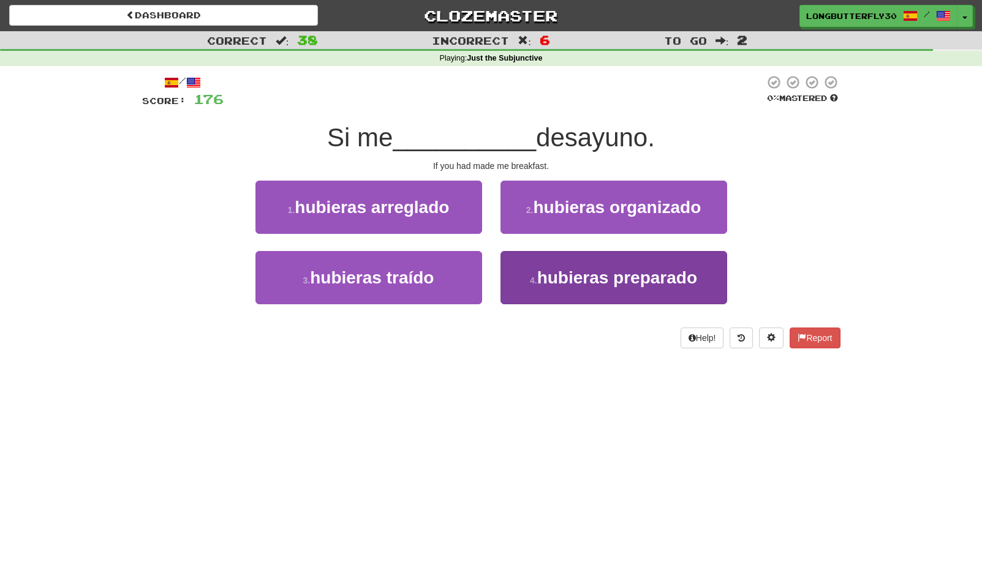
click at [515, 270] on button "4 . hubieras preparado" at bounding box center [613, 277] width 227 height 53
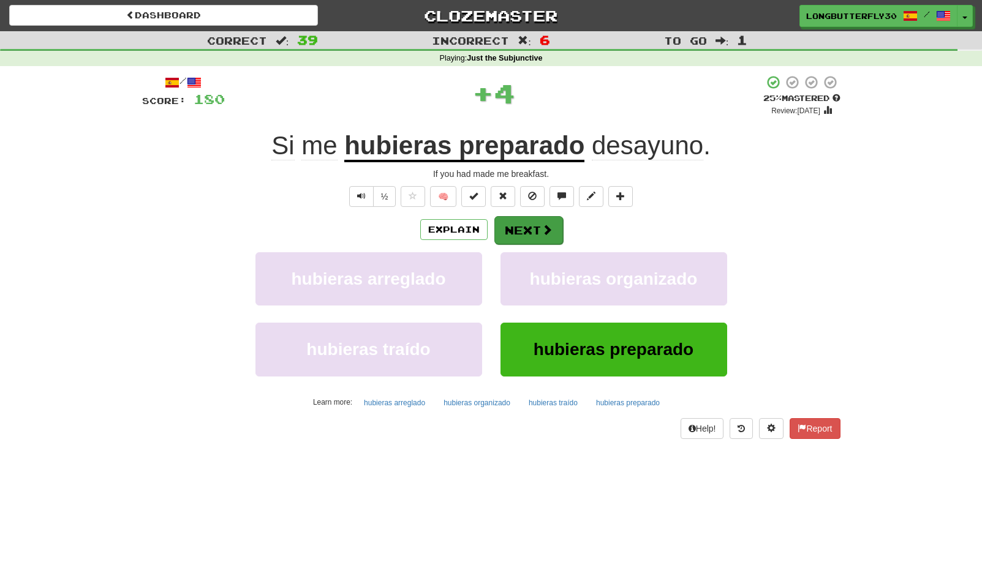
click at [532, 229] on button "Next" at bounding box center [528, 230] width 69 height 28
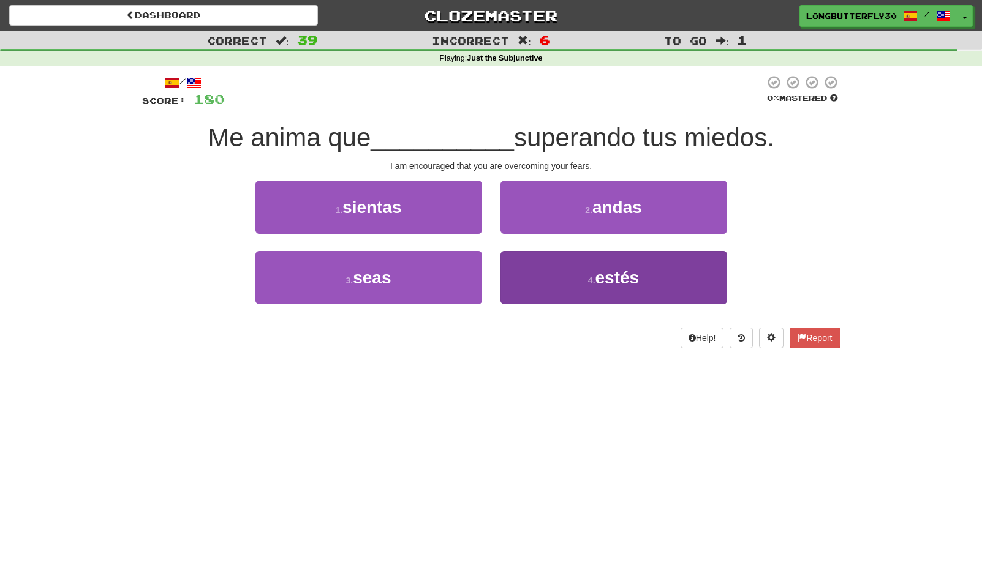
click at [559, 281] on button "4 . estés" at bounding box center [613, 277] width 227 height 53
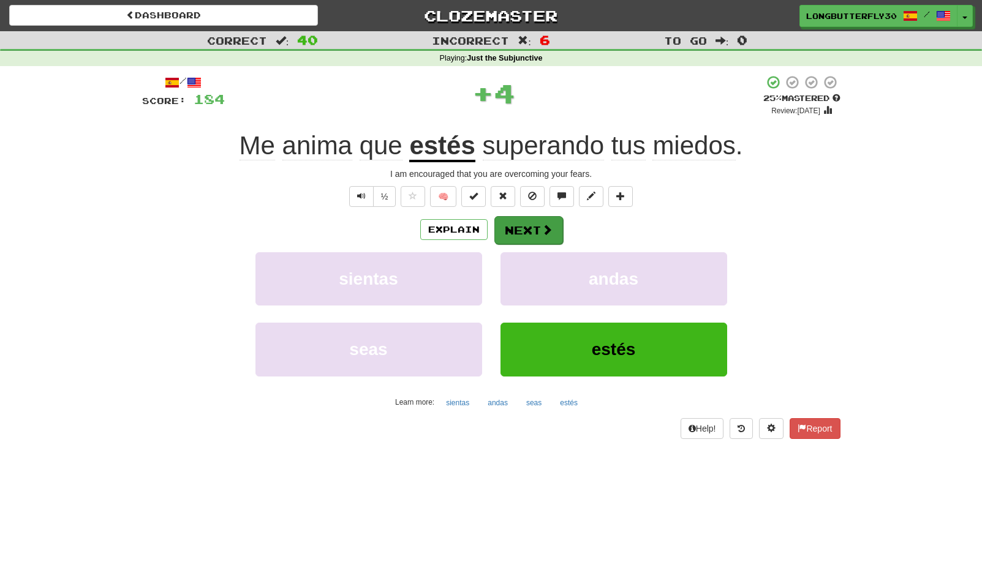
click at [537, 230] on button "Next" at bounding box center [528, 230] width 69 height 28
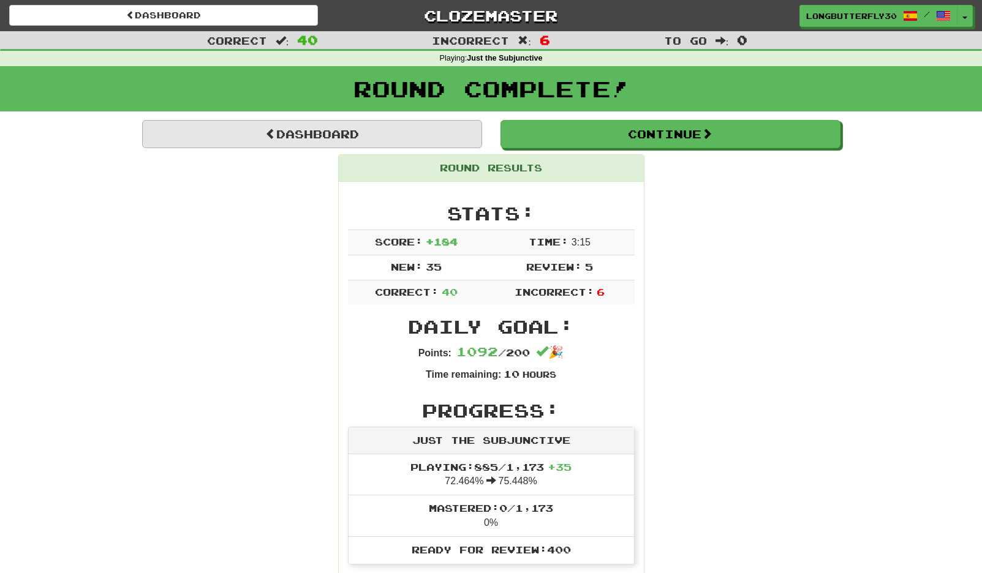
click at [413, 127] on link "Dashboard" at bounding box center [312, 134] width 340 height 28
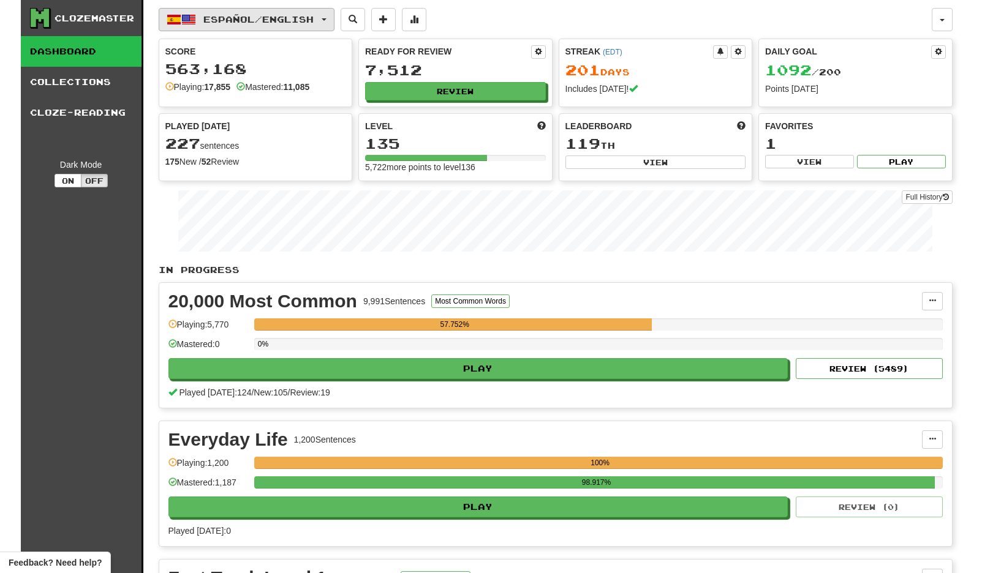
click at [225, 16] on span "Español / English" at bounding box center [258, 19] width 110 height 10
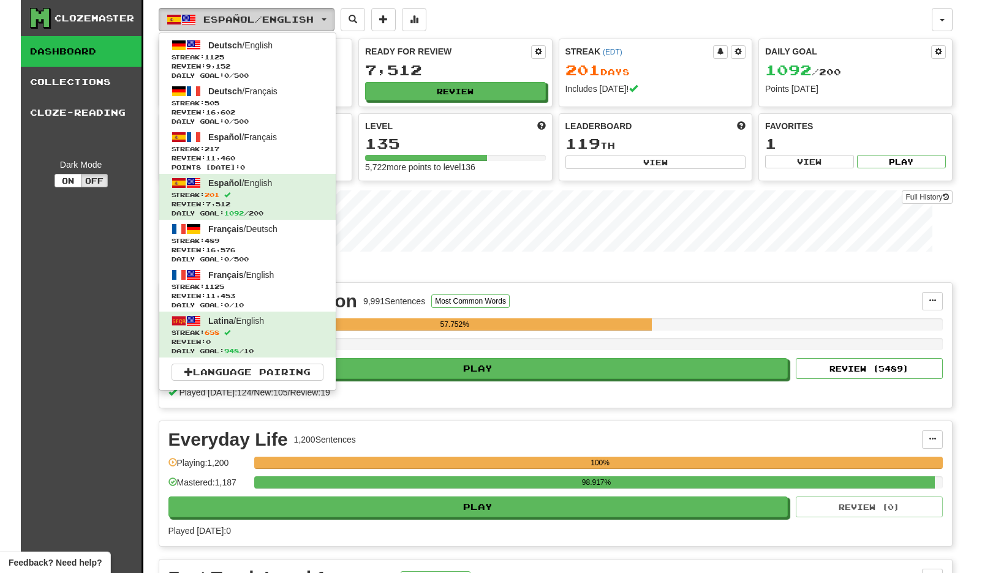
click at [225, 16] on span "Español / English" at bounding box center [258, 19] width 110 height 10
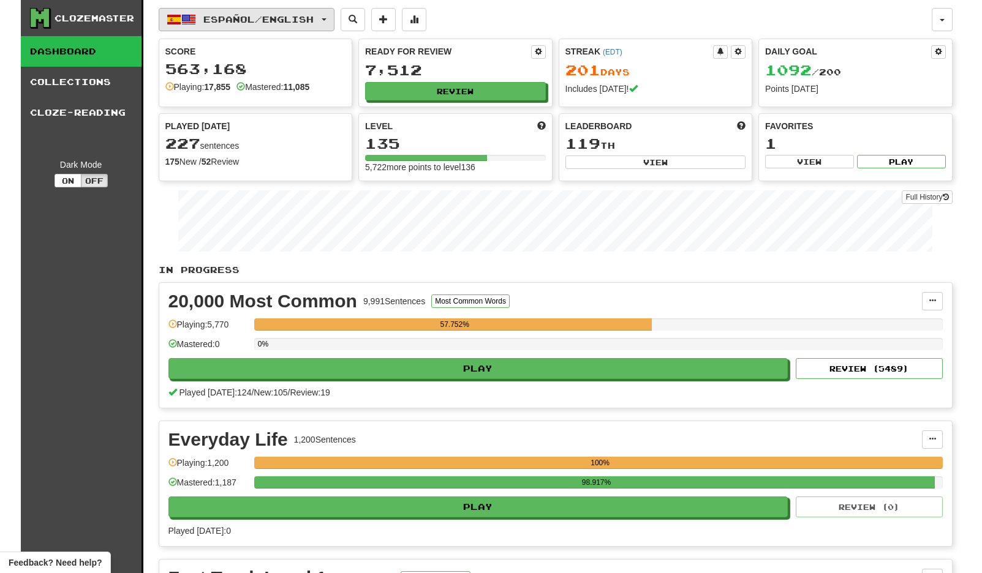
click at [225, 16] on span "Español / English" at bounding box center [258, 19] width 110 height 10
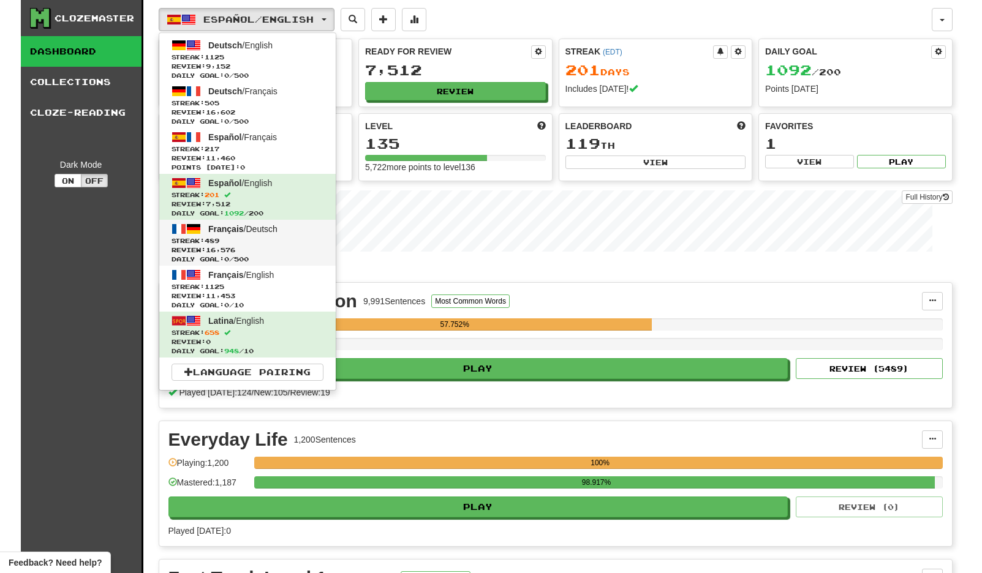
click at [262, 241] on span "Streak: 489" at bounding box center [248, 240] width 152 height 9
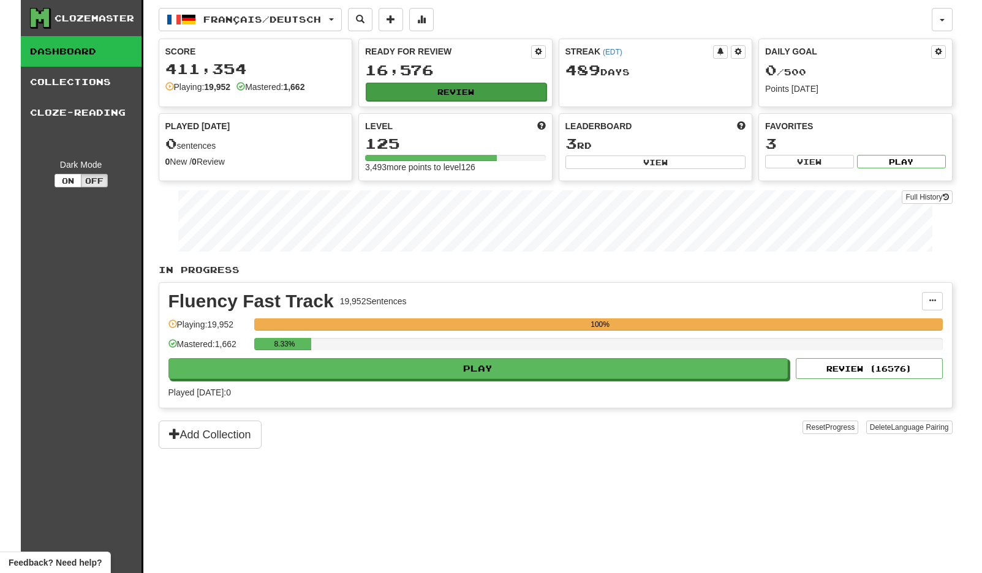
click at [502, 89] on button "Review" at bounding box center [456, 92] width 181 height 18
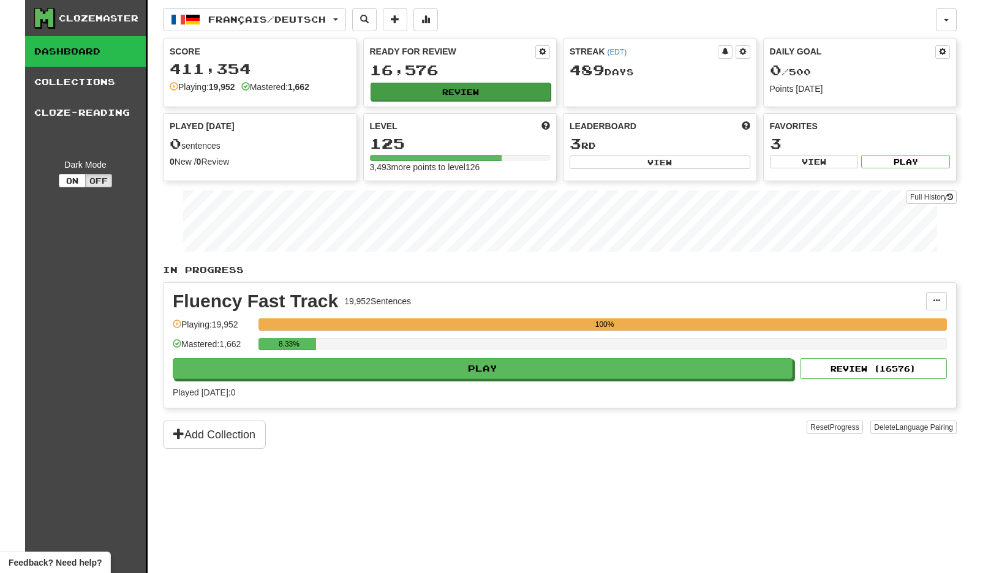
select select "**"
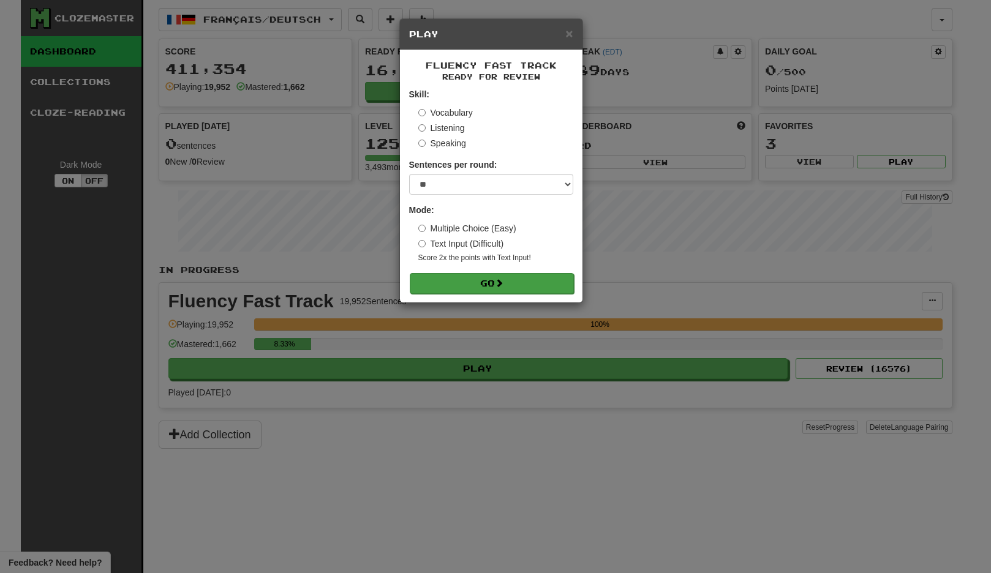
click at [530, 274] on button "Go" at bounding box center [492, 283] width 164 height 21
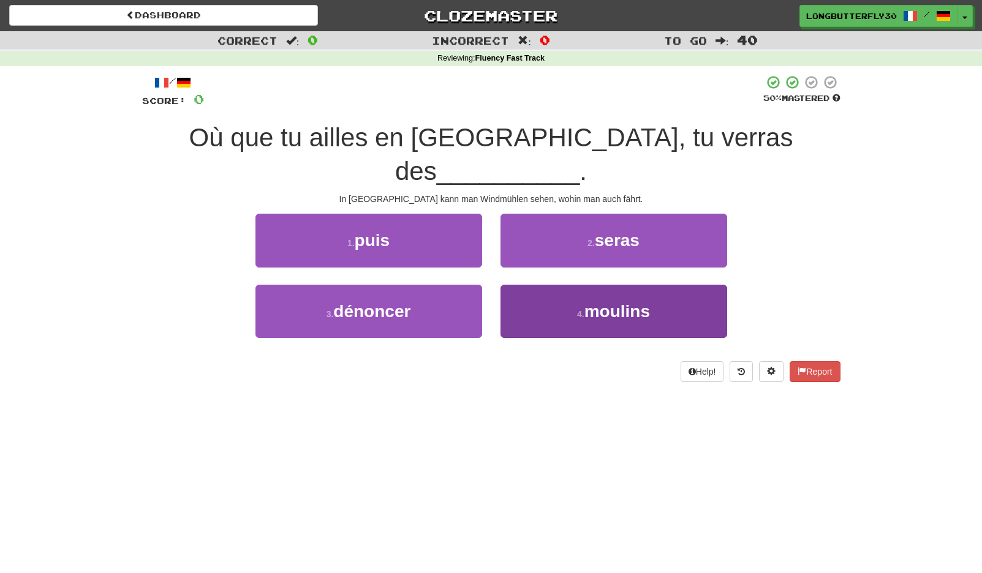
click at [546, 285] on button "4 . moulins" at bounding box center [613, 311] width 227 height 53
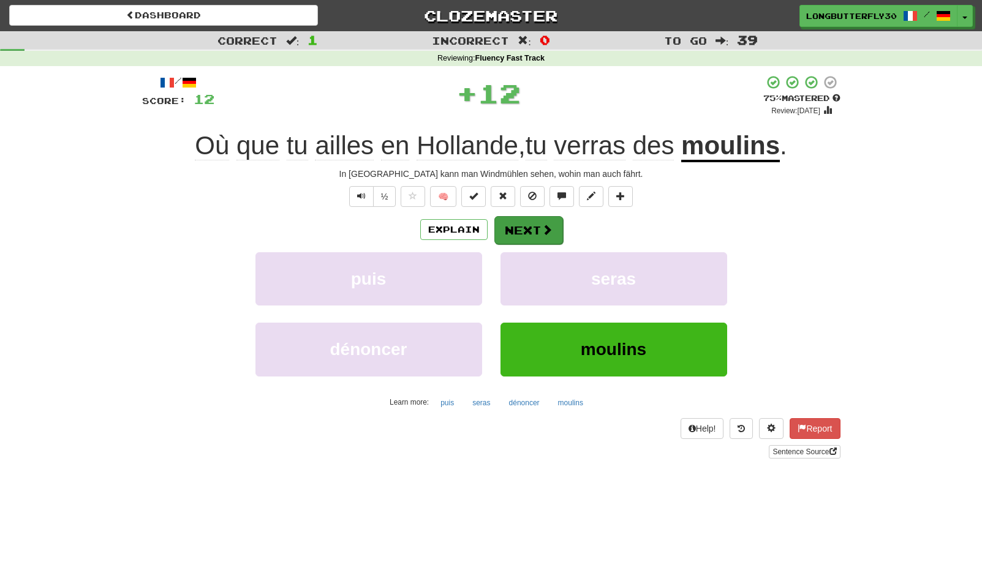
click at [545, 224] on span at bounding box center [547, 229] width 11 height 11
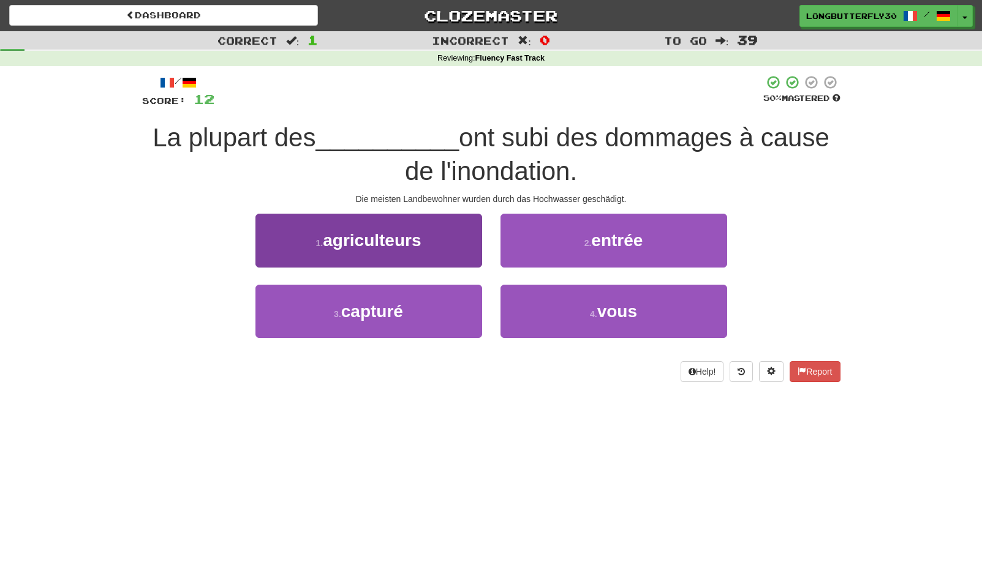
click at [462, 244] on button "1 . agriculteurs" at bounding box center [368, 240] width 227 height 53
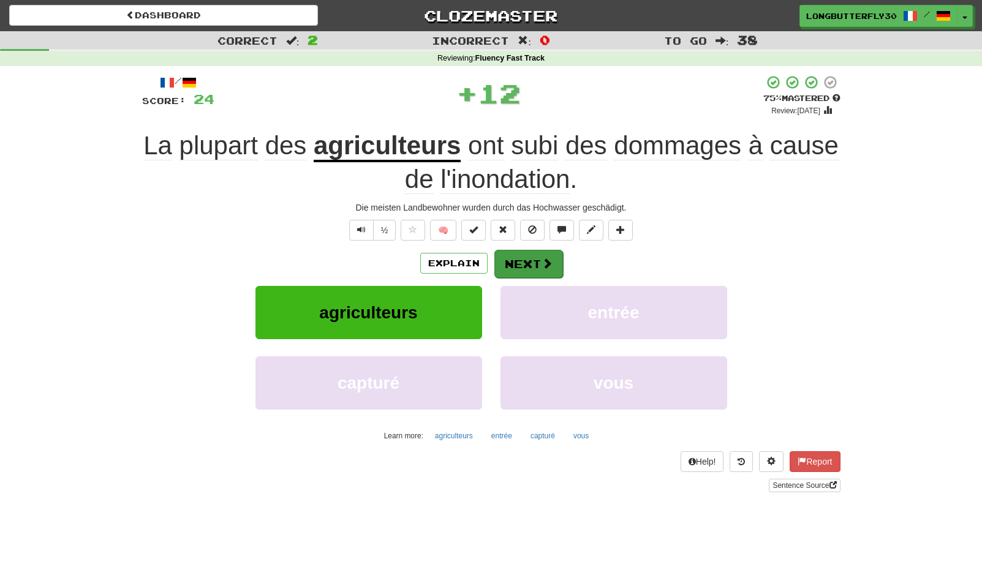
click at [534, 252] on button "Next" at bounding box center [528, 264] width 69 height 28
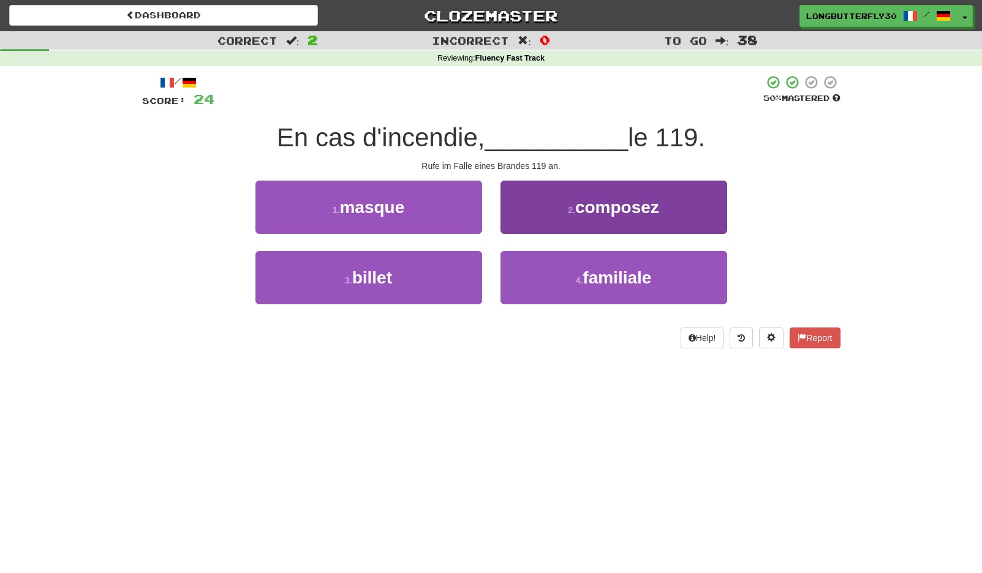
click at [617, 208] on span "composez" at bounding box center [617, 207] width 84 height 19
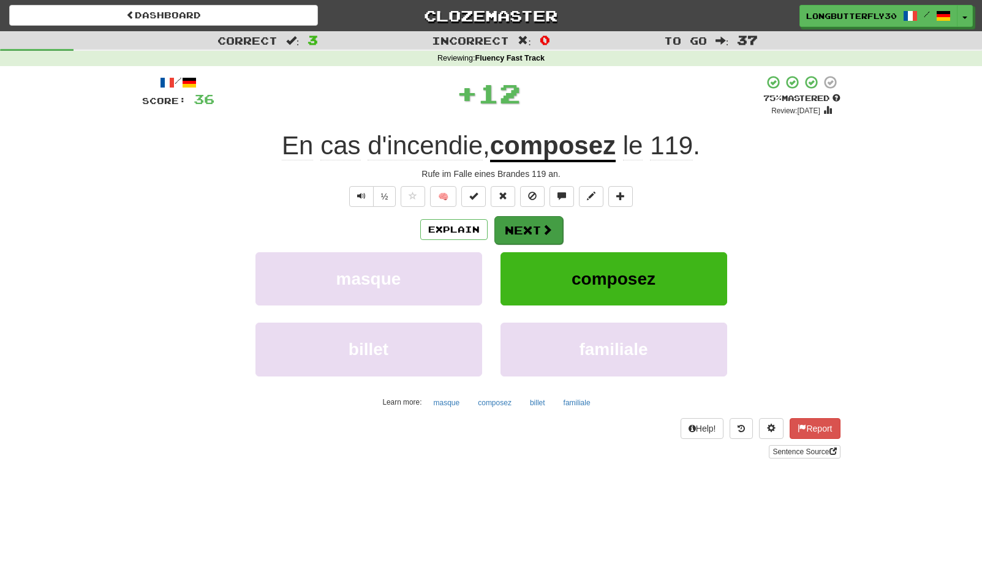
click at [535, 224] on button "Next" at bounding box center [528, 230] width 69 height 28
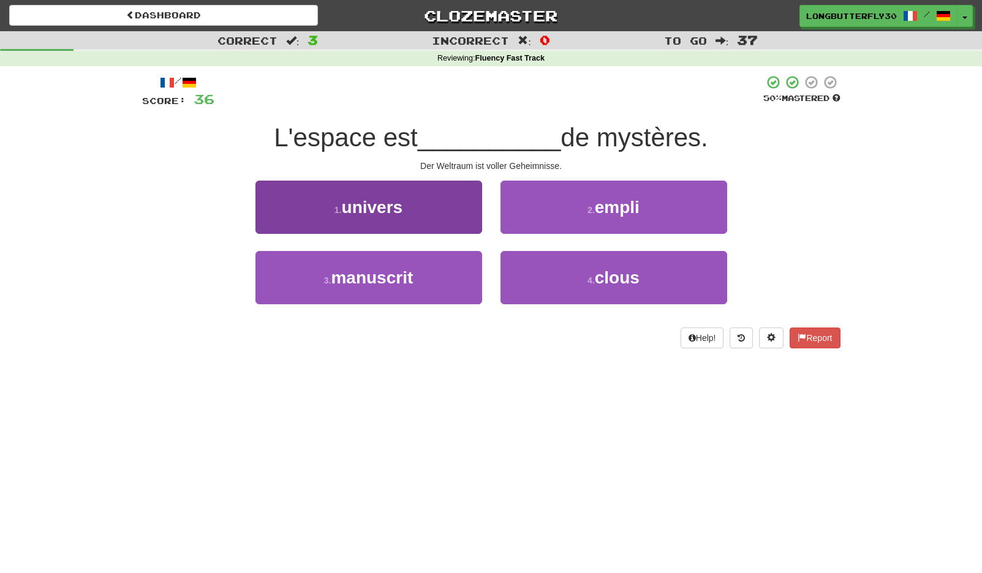
click at [420, 211] on button "1 . univers" at bounding box center [368, 207] width 227 height 53
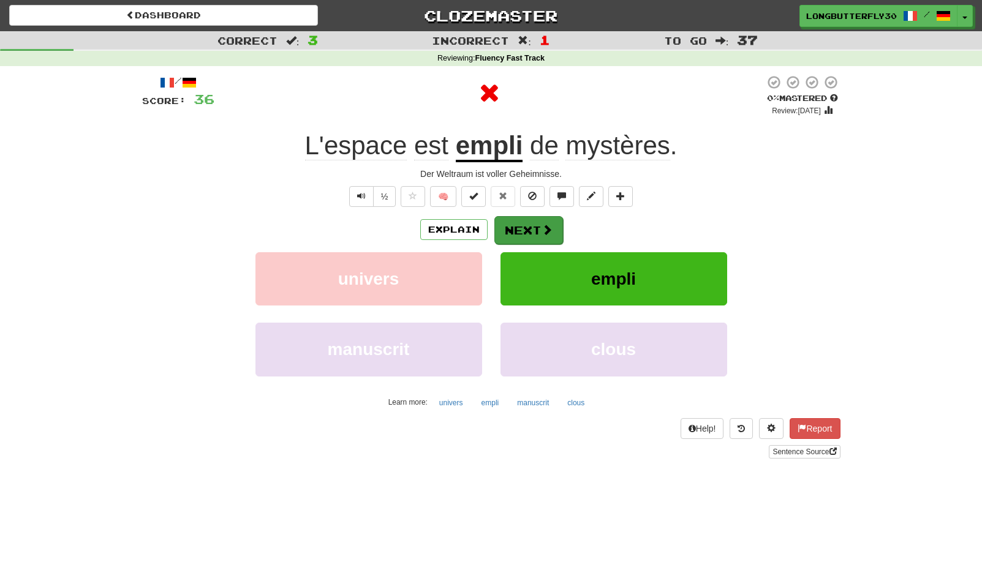
click at [536, 232] on button "Next" at bounding box center [528, 230] width 69 height 28
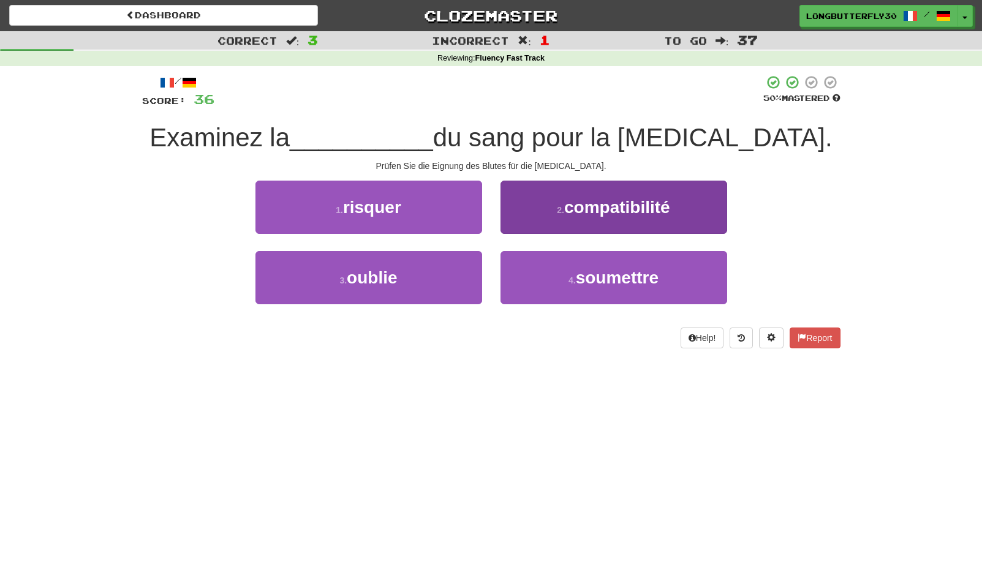
click at [572, 222] on button "2 . compatibilité" at bounding box center [613, 207] width 227 height 53
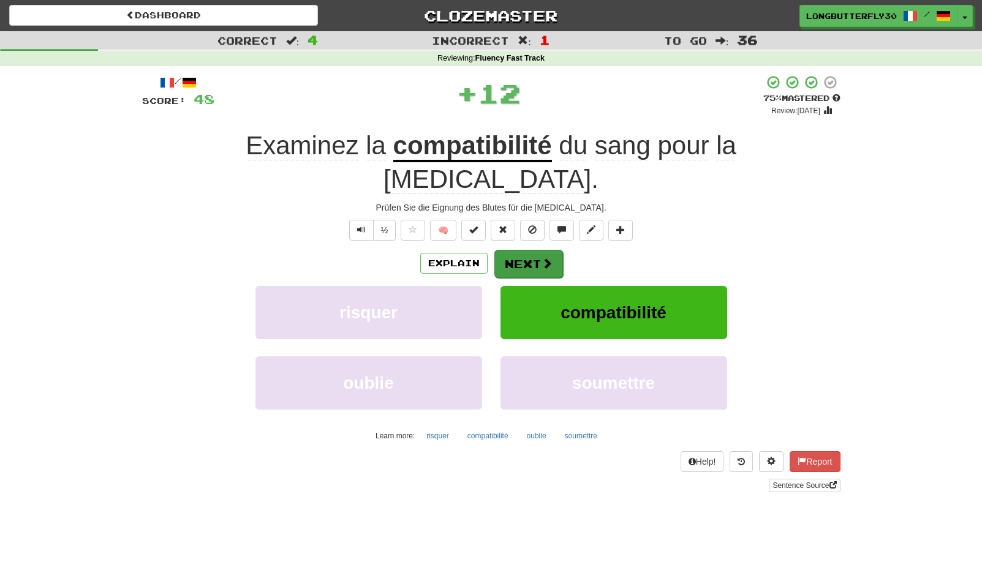
click at [550, 258] on span at bounding box center [547, 263] width 11 height 11
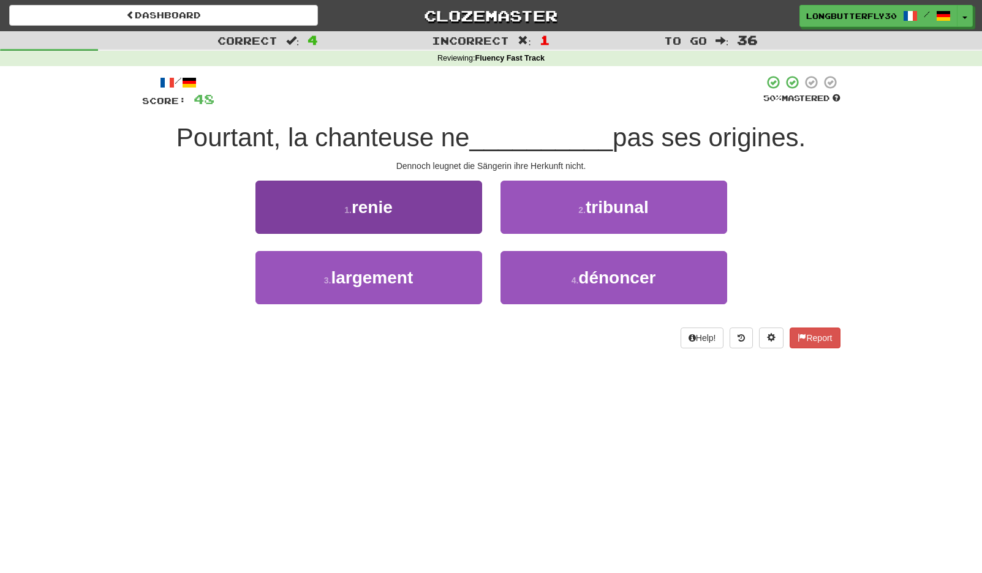
click at [458, 216] on button "1 . renie" at bounding box center [368, 207] width 227 height 53
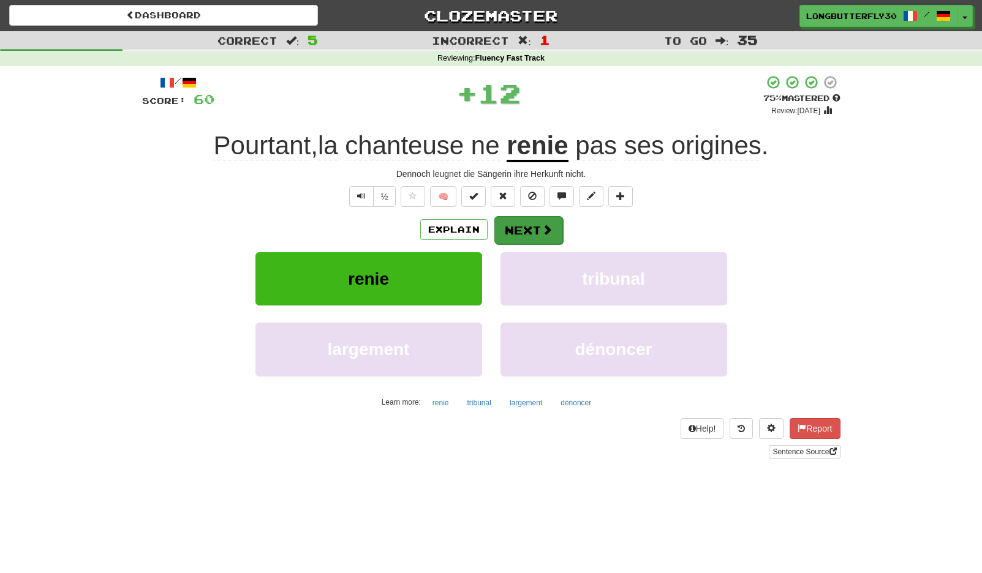
click at [536, 225] on button "Next" at bounding box center [528, 230] width 69 height 28
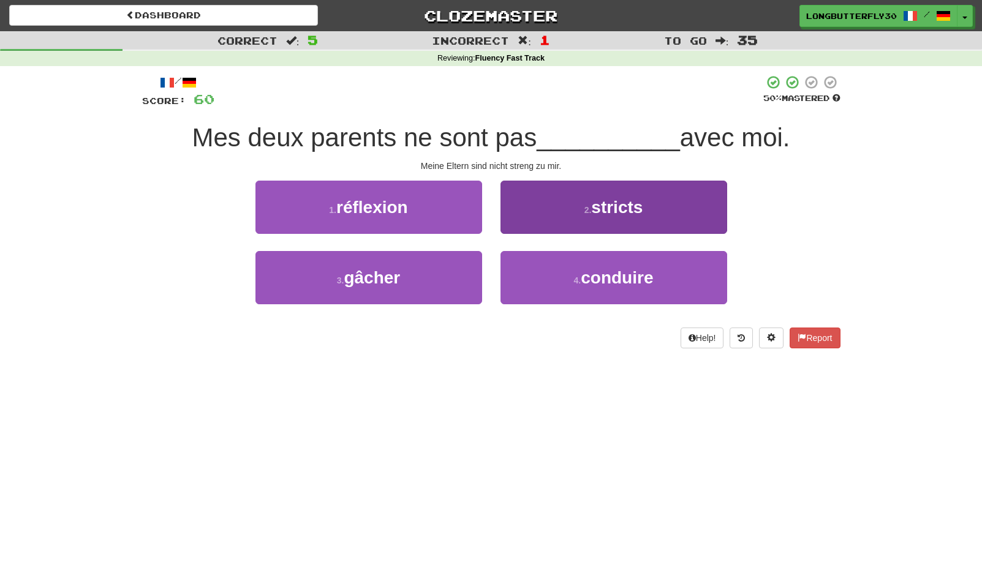
click at [602, 220] on button "2 . stricts" at bounding box center [613, 207] width 227 height 53
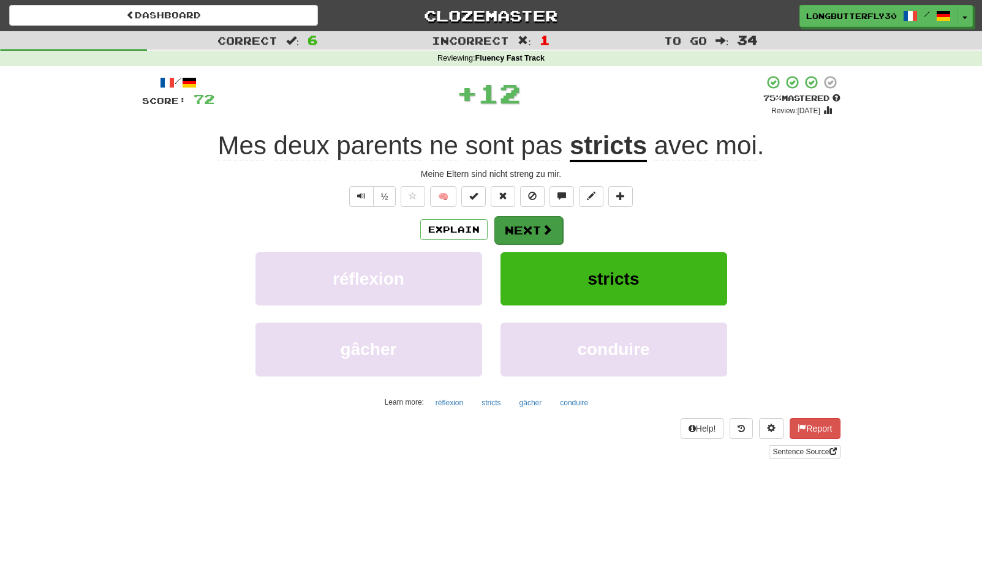
click at [542, 230] on span at bounding box center [547, 229] width 11 height 11
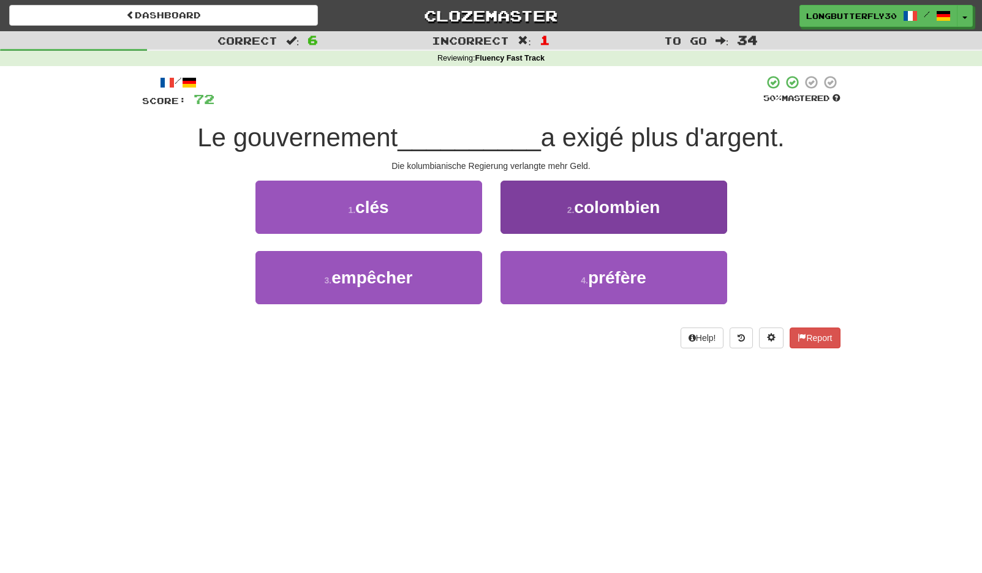
click at [559, 213] on button "2 . colombien" at bounding box center [613, 207] width 227 height 53
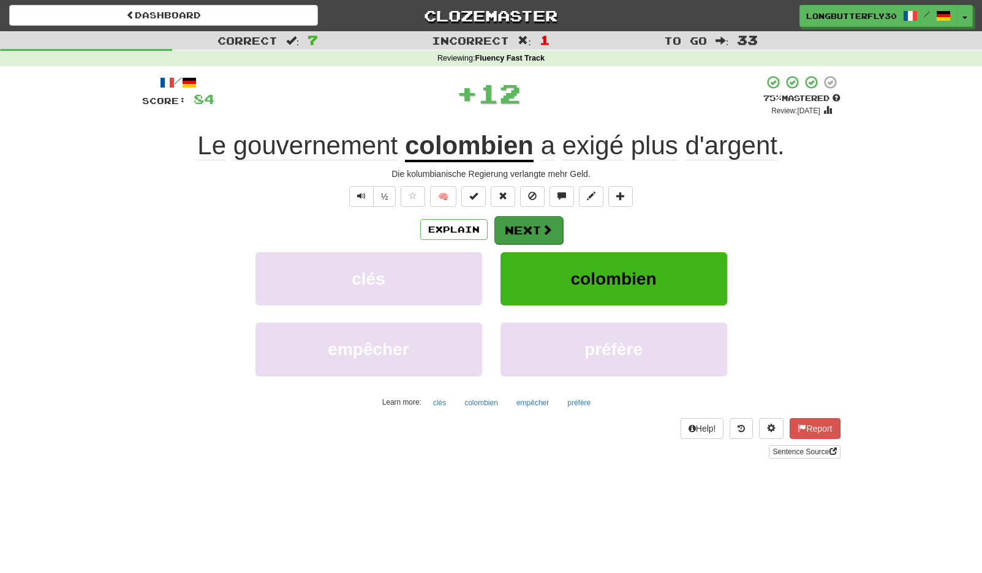
click at [525, 225] on button "Next" at bounding box center [528, 230] width 69 height 28
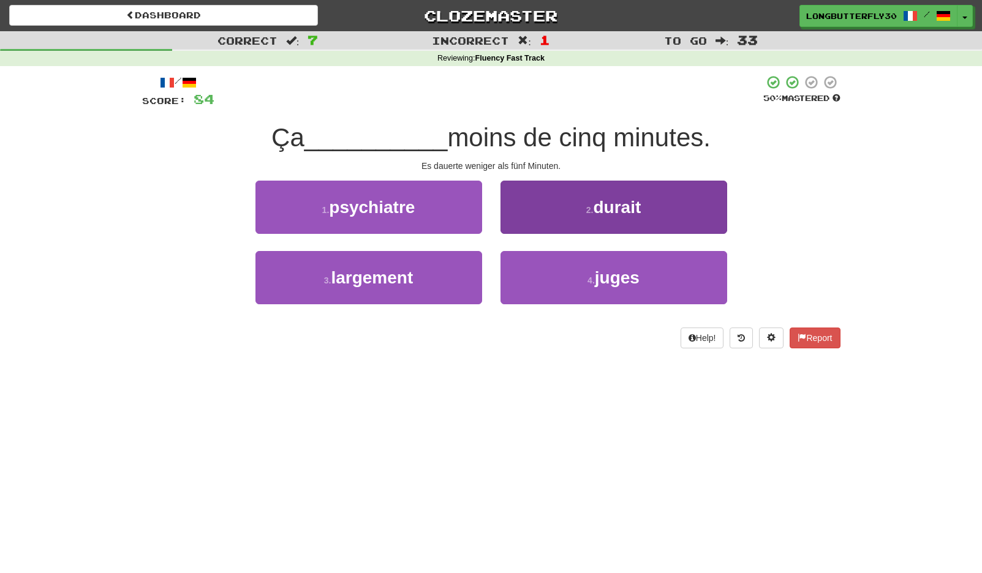
click at [572, 211] on button "2 . durait" at bounding box center [613, 207] width 227 height 53
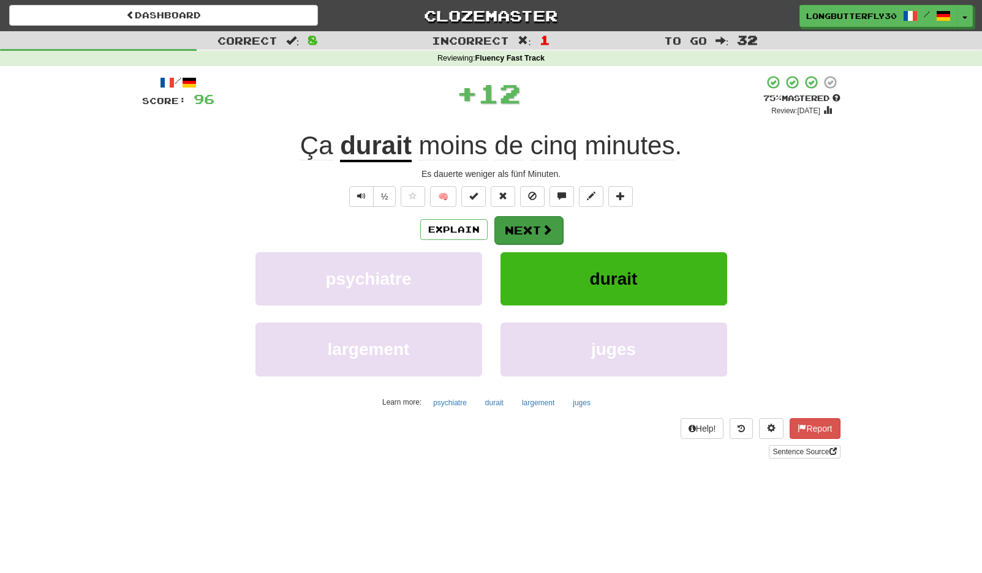
click at [547, 224] on span at bounding box center [547, 229] width 11 height 11
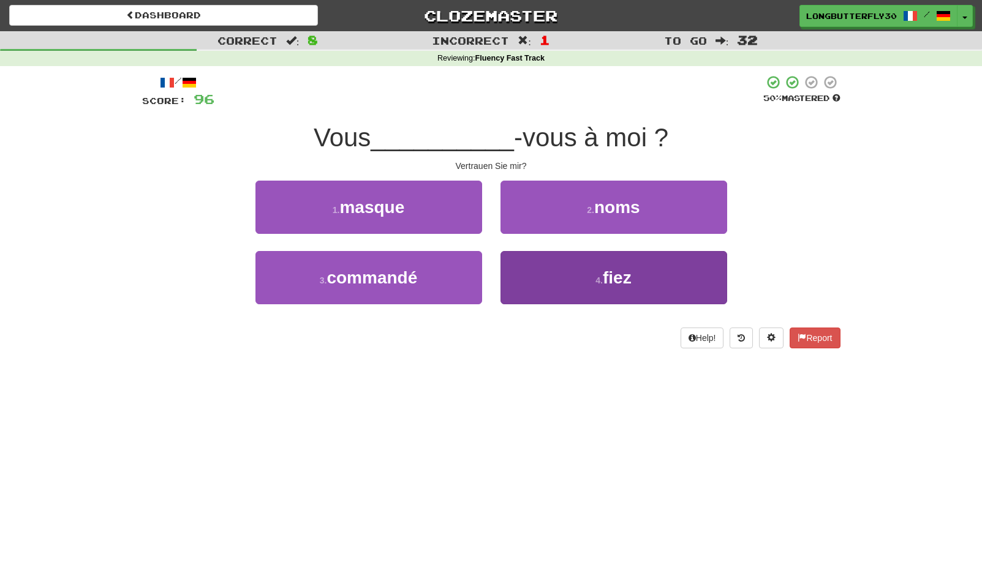
click at [581, 269] on button "4 . fiez" at bounding box center [613, 277] width 227 height 53
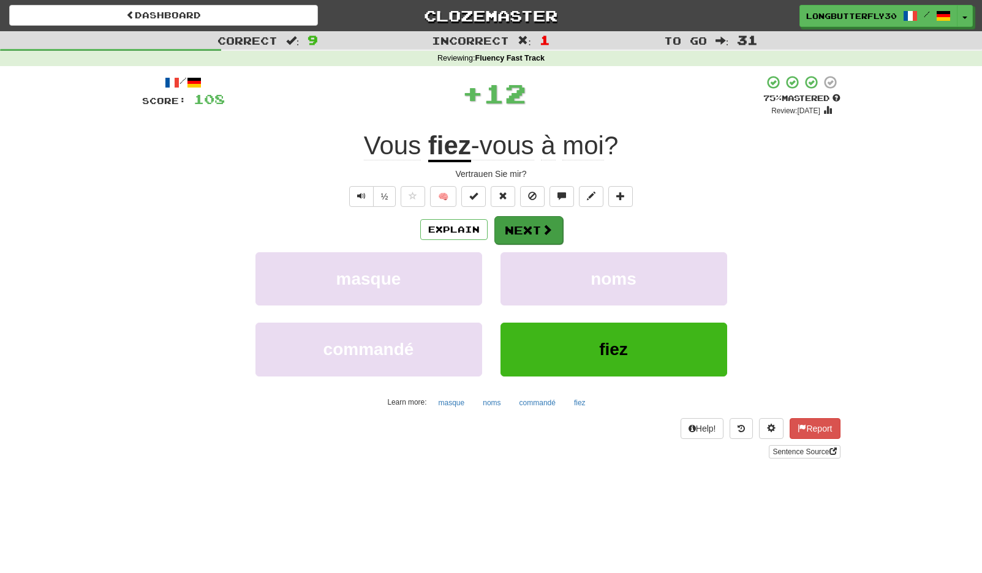
click at [549, 227] on span at bounding box center [547, 229] width 11 height 11
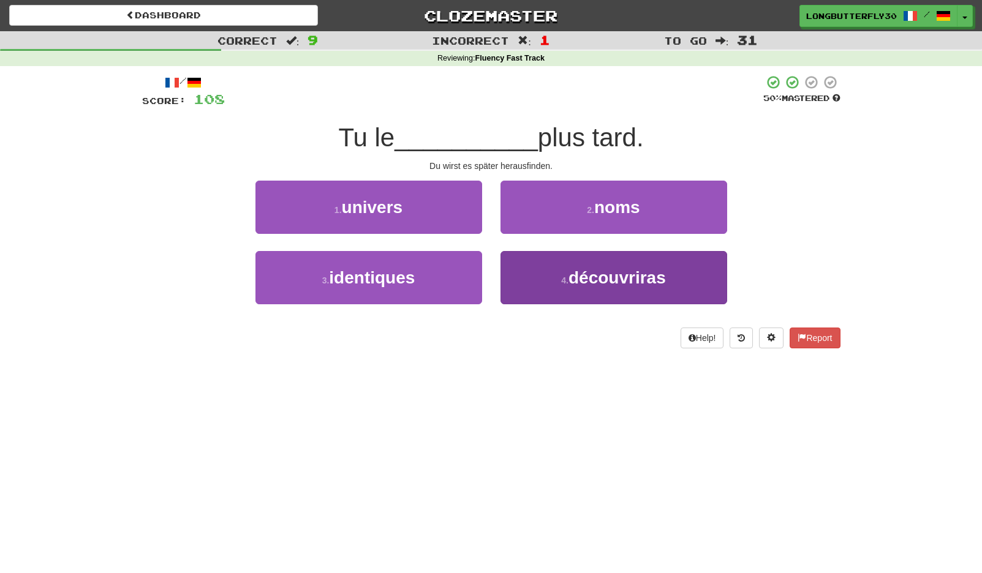
click at [573, 278] on span "découvriras" at bounding box center [616, 277] width 97 height 19
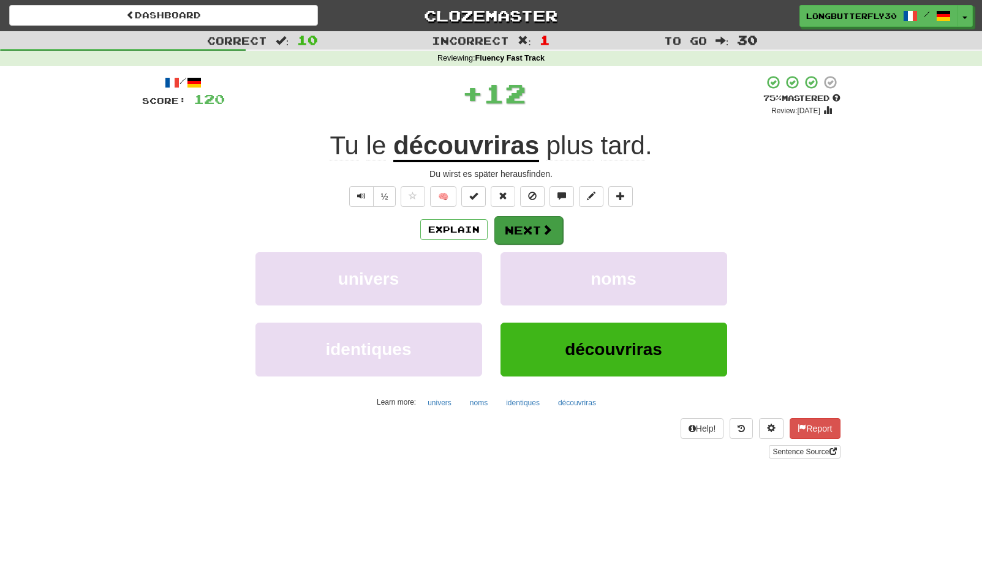
click at [545, 233] on span at bounding box center [547, 229] width 11 height 11
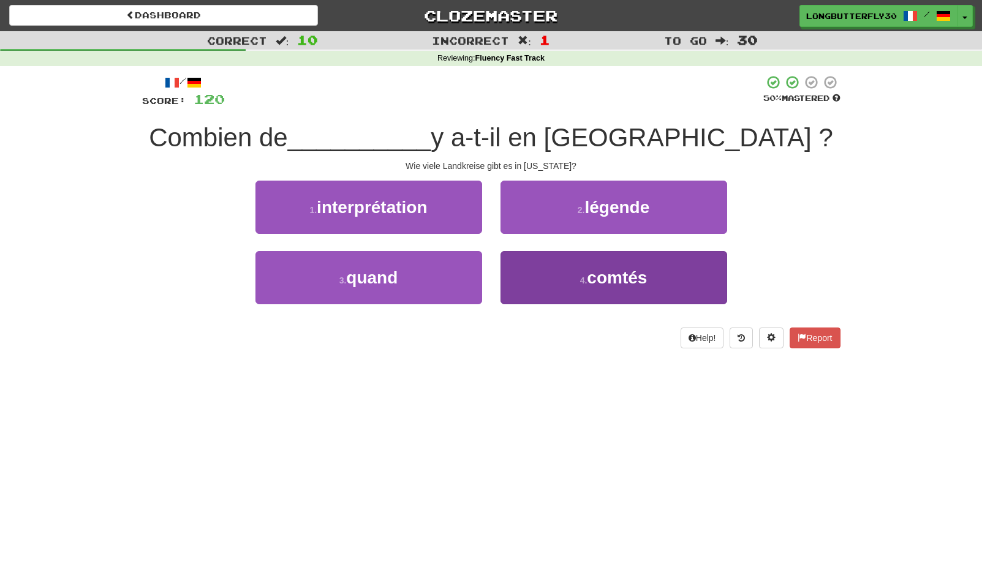
click at [581, 282] on small "4 ." at bounding box center [583, 281] width 7 height 10
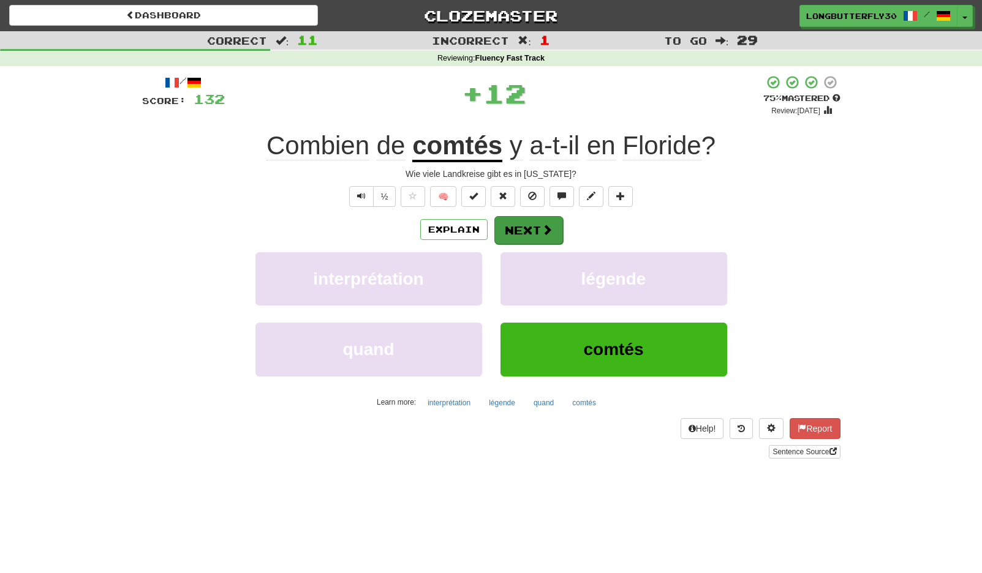
click at [548, 235] on button "Next" at bounding box center [528, 230] width 69 height 28
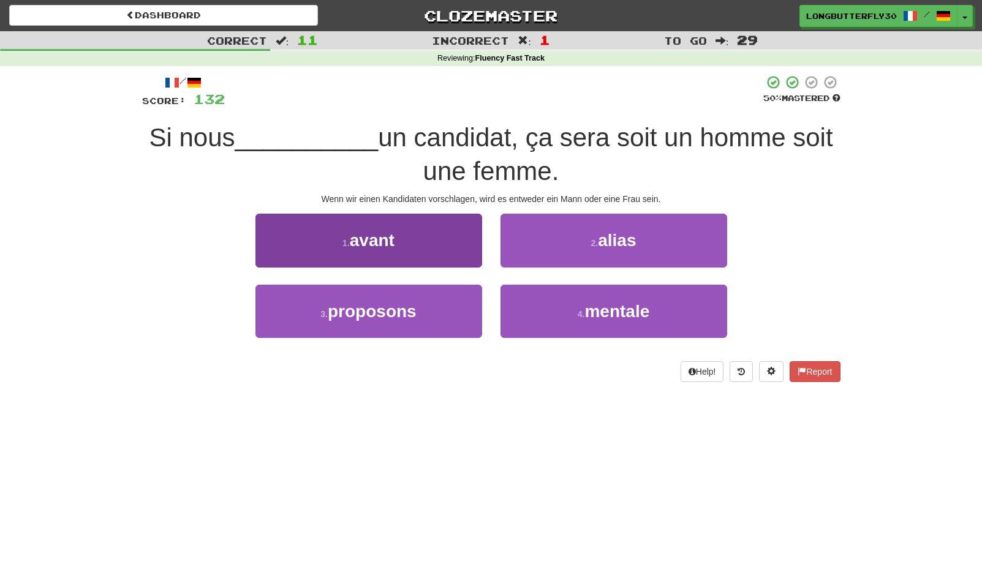
click at [458, 298] on button "3 . proposons" at bounding box center [368, 311] width 227 height 53
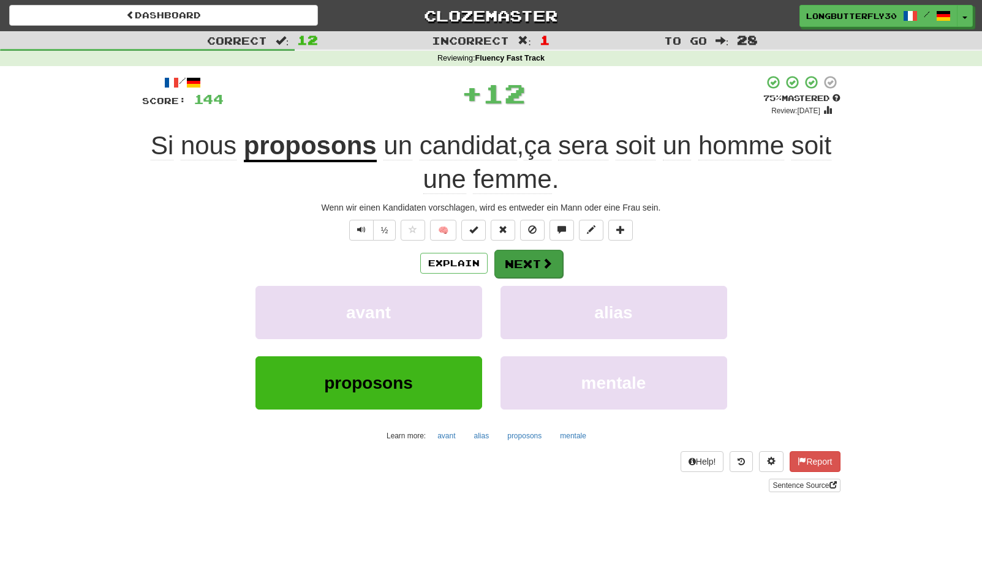
click at [532, 251] on button "Next" at bounding box center [528, 264] width 69 height 28
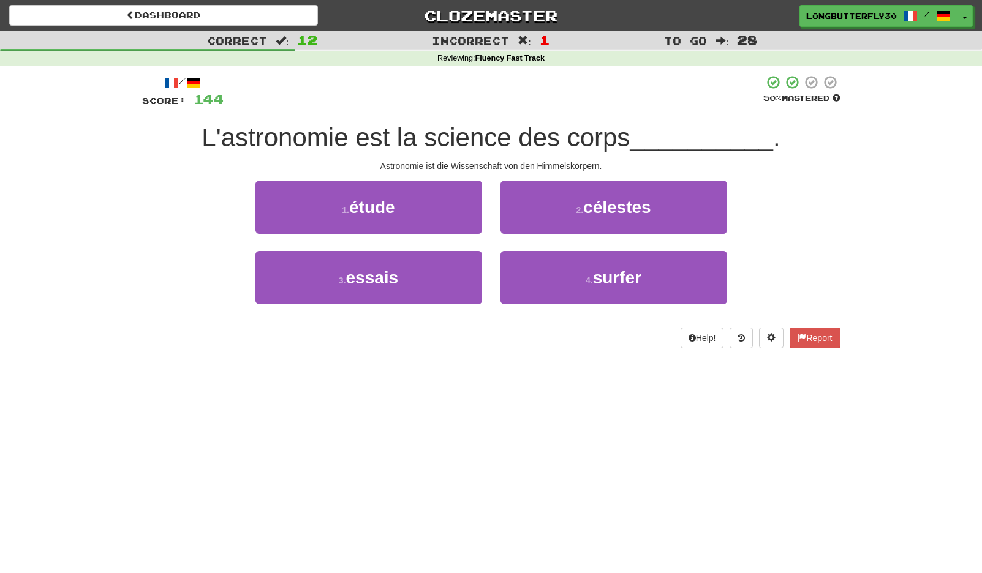
drag, startPoint x: 589, startPoint y: 201, endPoint x: 564, endPoint y: 213, distance: 27.9
click at [589, 202] on span "célestes" at bounding box center [617, 207] width 68 height 19
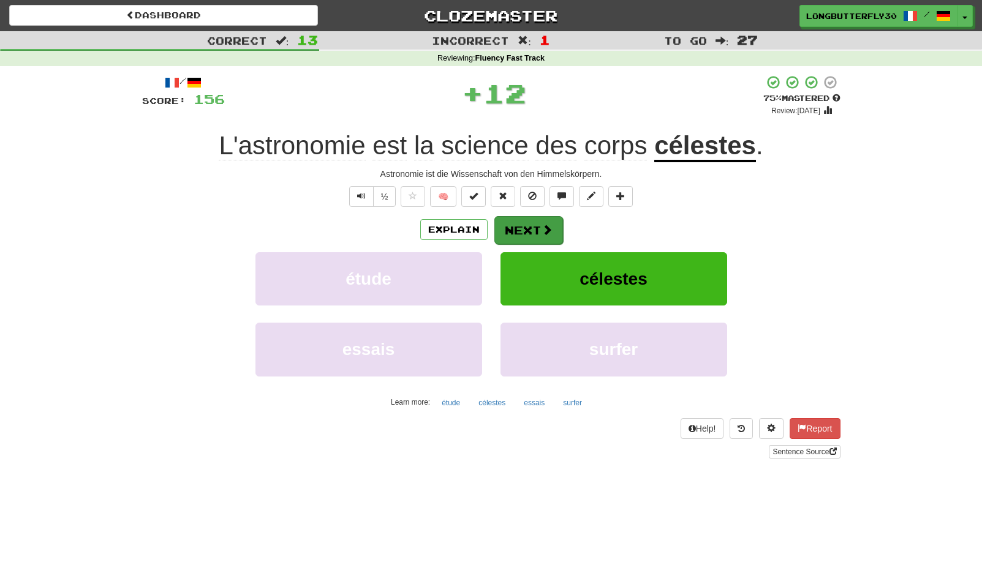
click at [539, 222] on button "Next" at bounding box center [528, 230] width 69 height 28
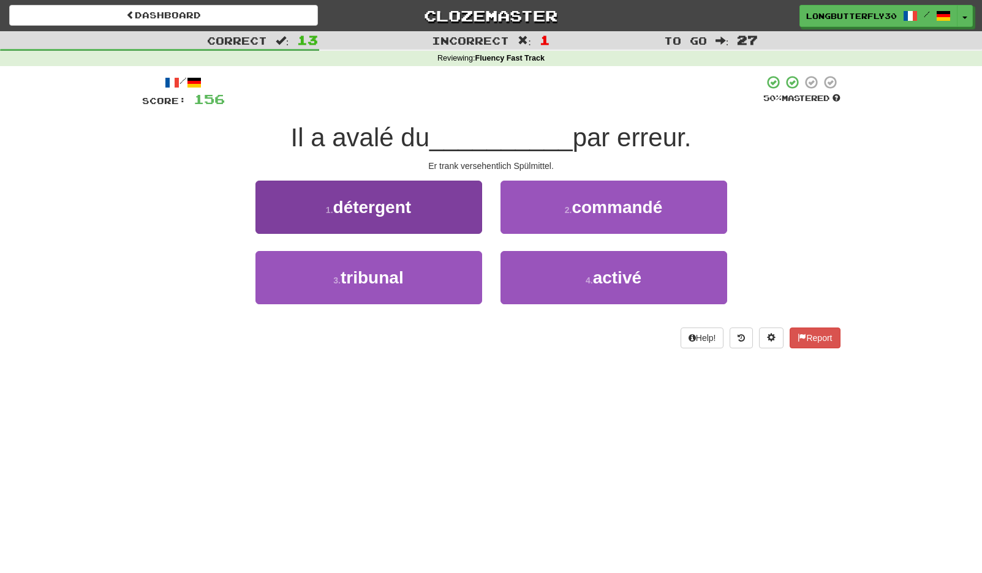
click at [474, 210] on button "1 . détergent" at bounding box center [368, 207] width 227 height 53
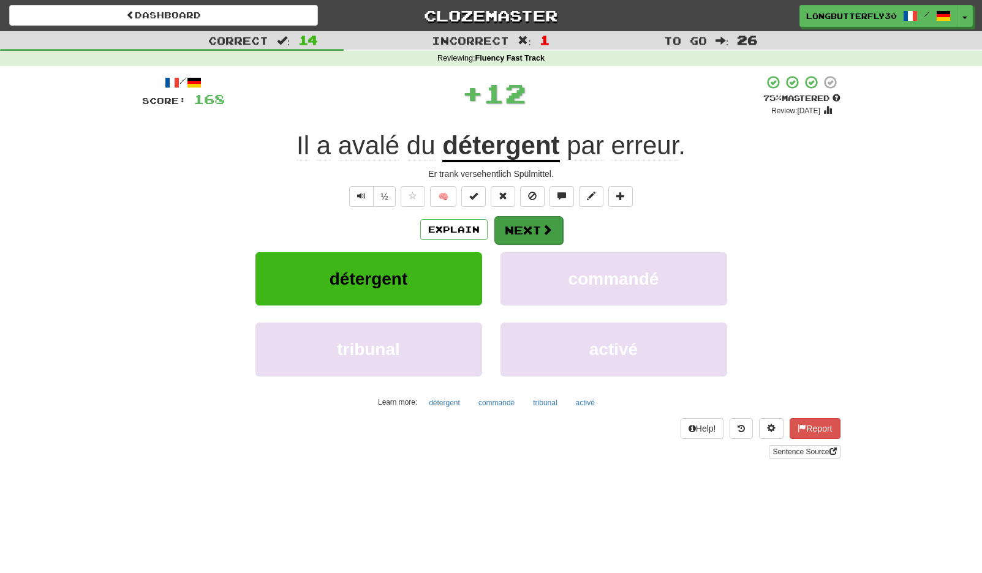
click at [535, 228] on button "Next" at bounding box center [528, 230] width 69 height 28
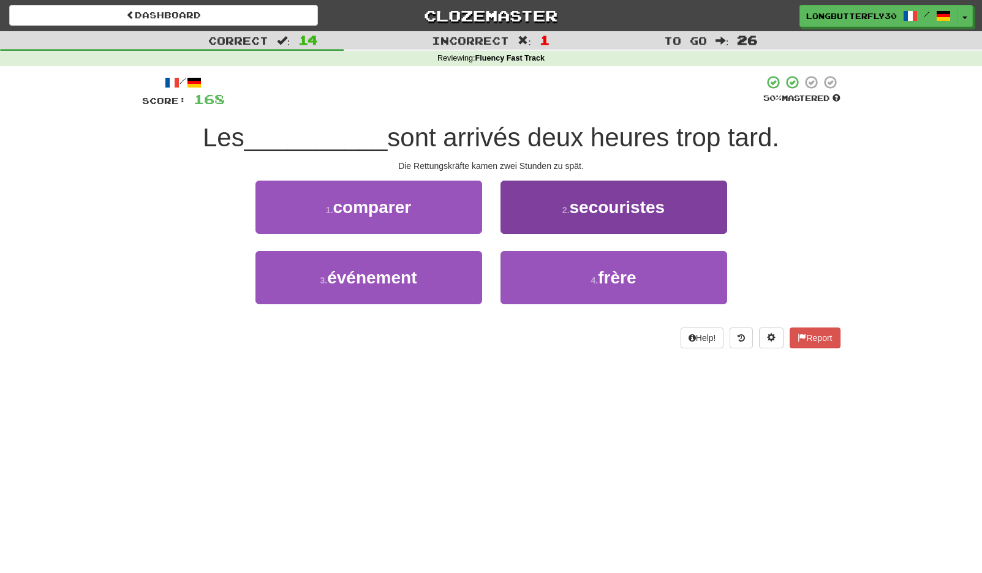
click at [565, 218] on button "2 . secouristes" at bounding box center [613, 207] width 227 height 53
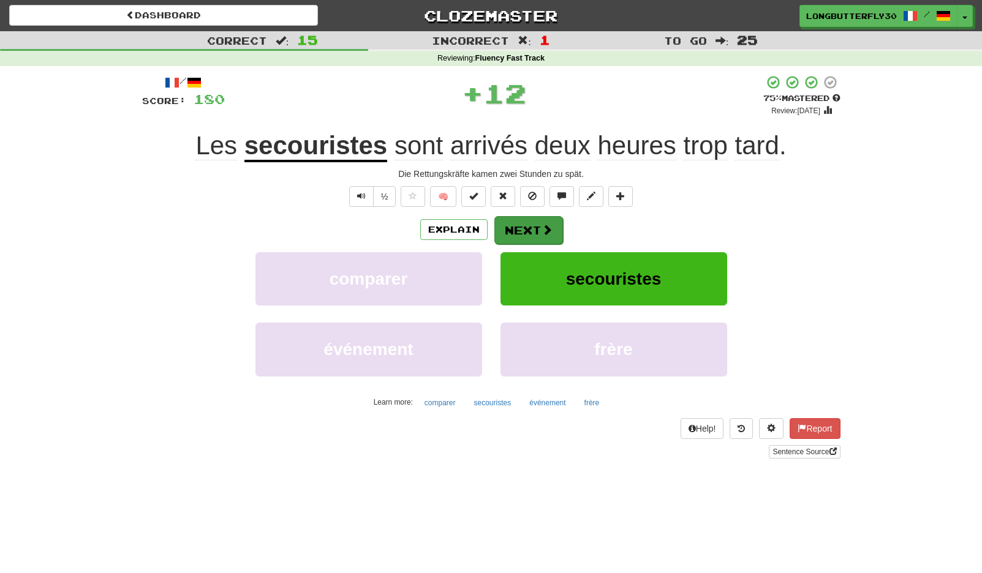
click at [539, 229] on button "Next" at bounding box center [528, 230] width 69 height 28
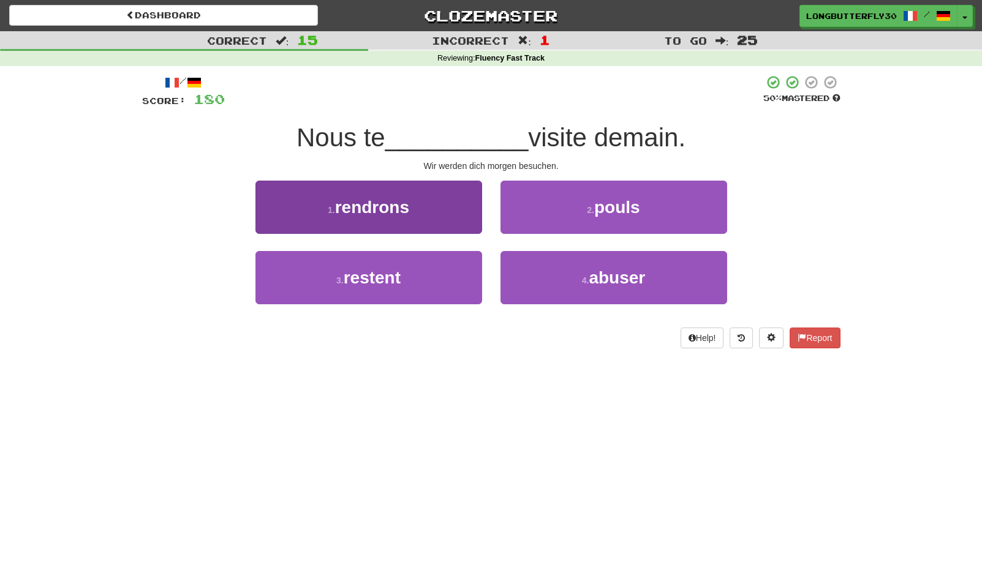
click at [451, 208] on button "1 . rendrons" at bounding box center [368, 207] width 227 height 53
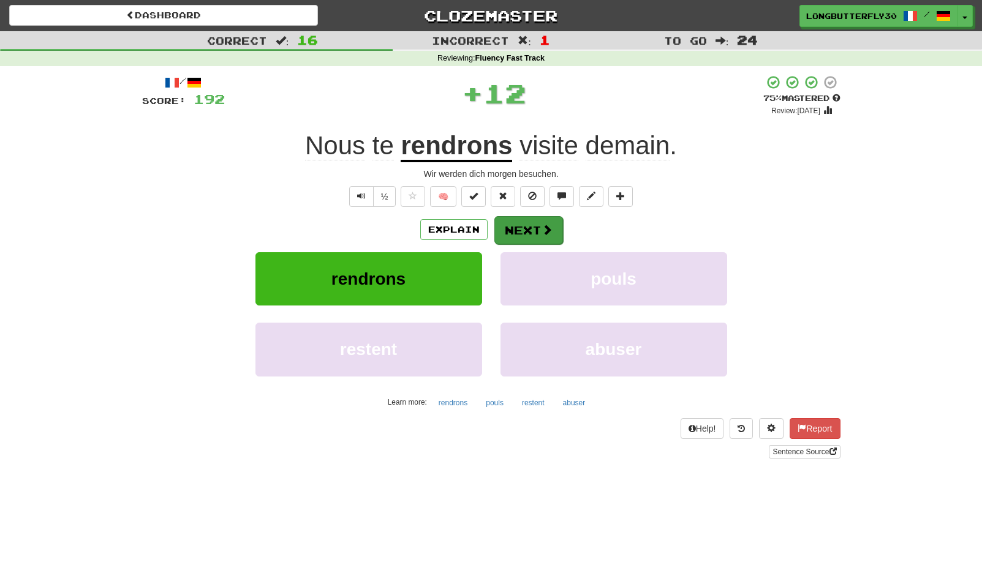
click at [518, 221] on button "Next" at bounding box center [528, 230] width 69 height 28
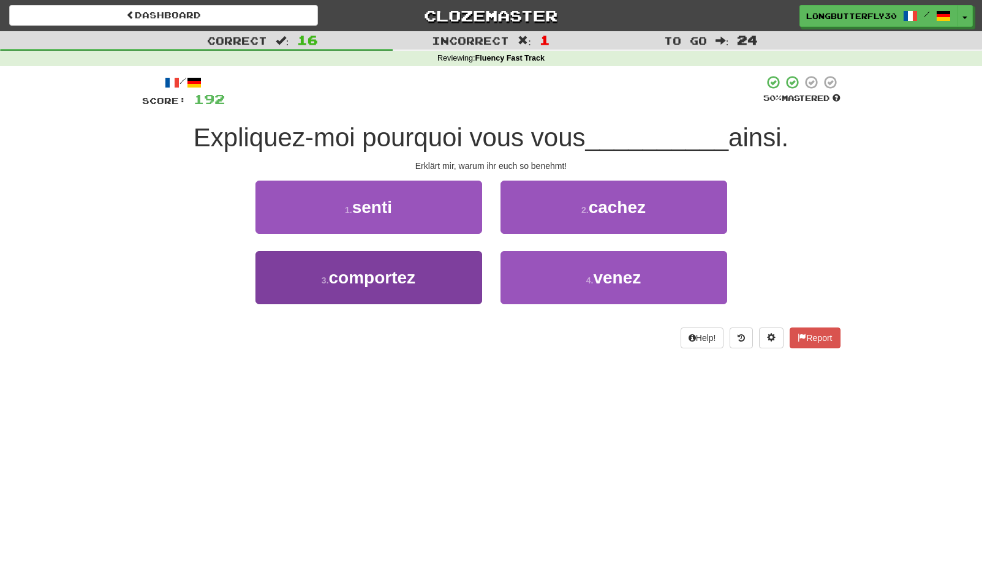
click at [425, 273] on button "3 . comportez" at bounding box center [368, 277] width 227 height 53
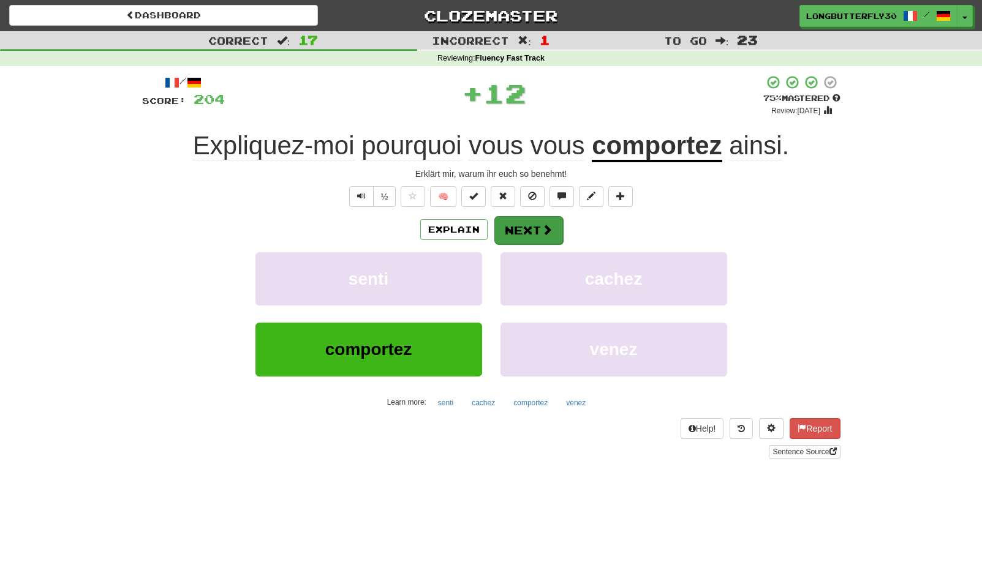
click at [526, 233] on button "Next" at bounding box center [528, 230] width 69 height 28
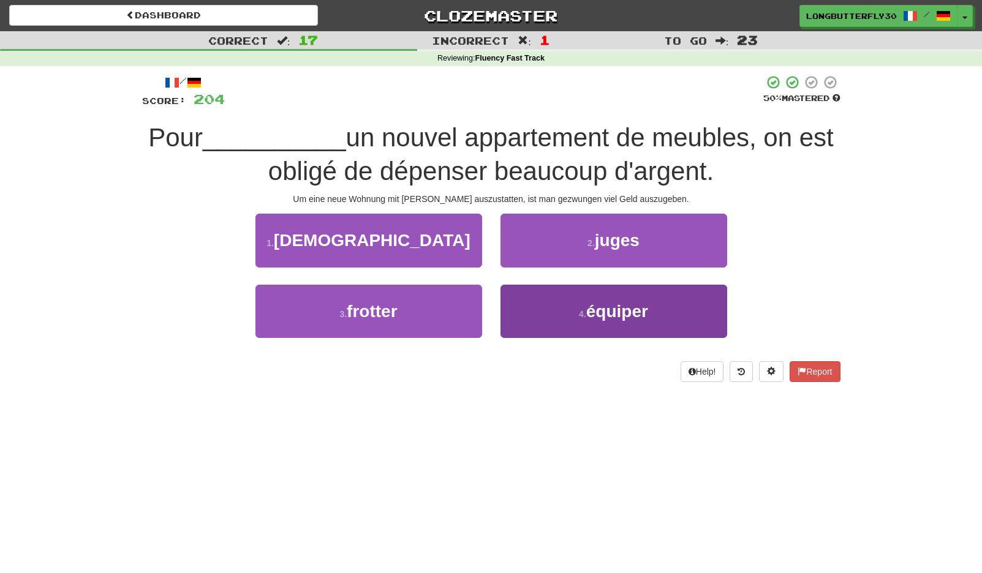
click at [538, 316] on button "4 . équiper" at bounding box center [613, 311] width 227 height 53
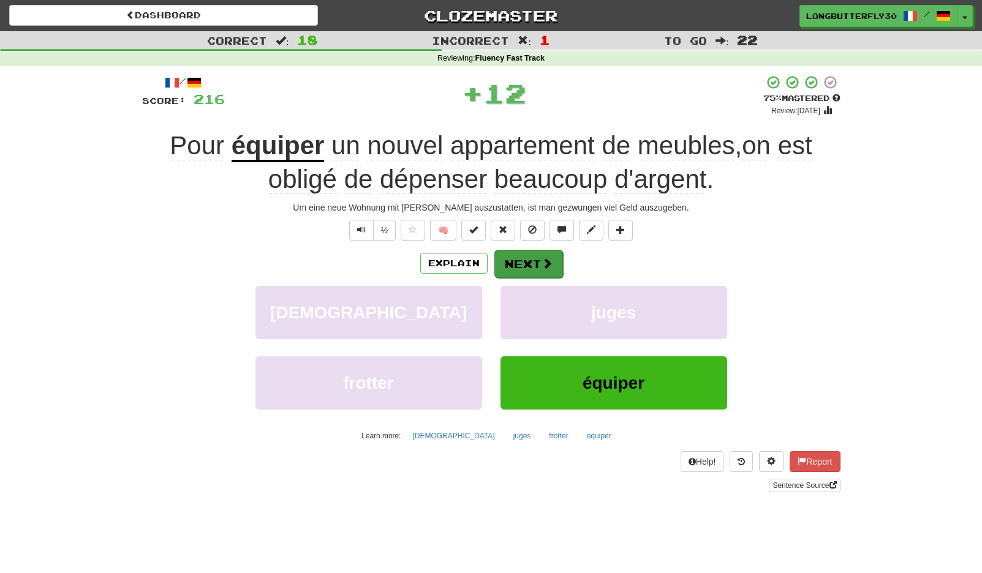
click at [545, 250] on button "Next" at bounding box center [528, 264] width 69 height 28
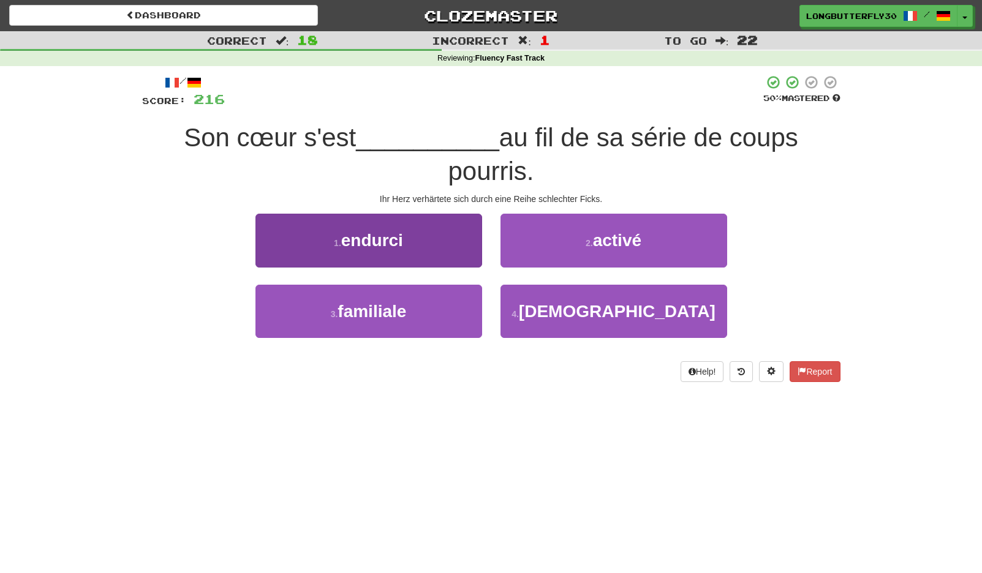
click at [428, 244] on button "1 . endurci" at bounding box center [368, 240] width 227 height 53
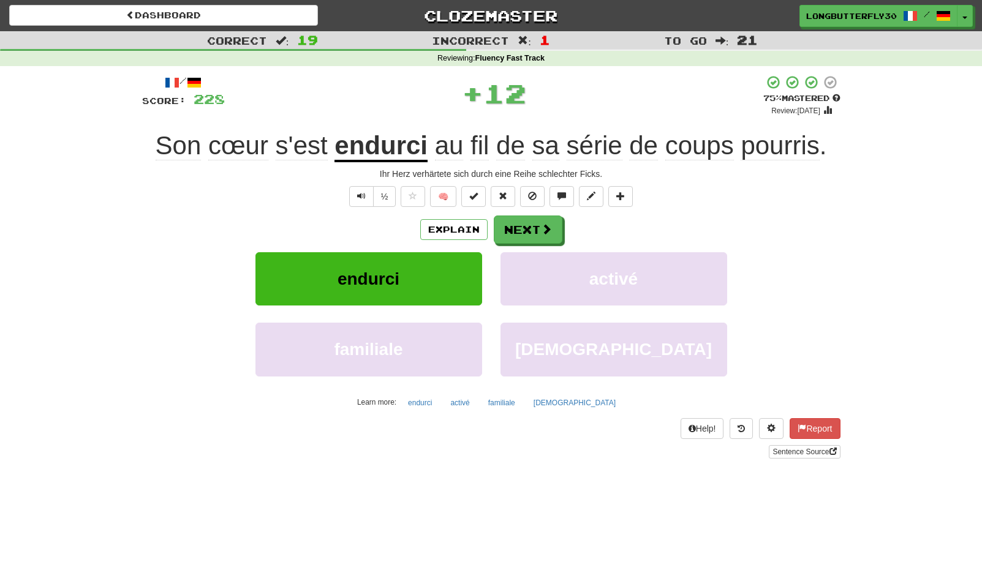
click at [545, 213] on div "/ Score: 228 + 12 75 % Mastered Review: 2025-10-21 Son cœur s'est endurci au fi…" at bounding box center [491, 267] width 698 height 384
click at [528, 233] on button "Next" at bounding box center [528, 230] width 69 height 28
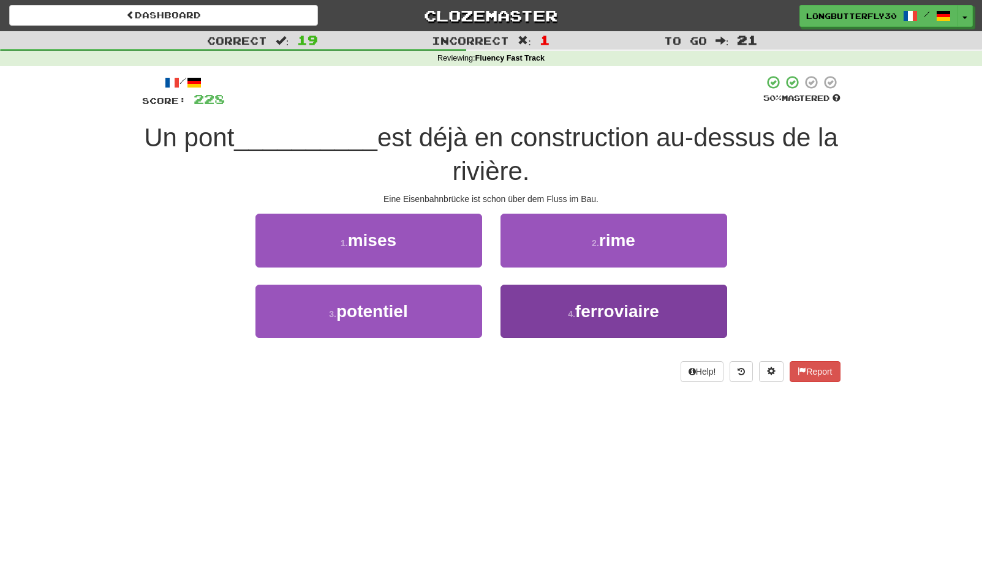
click at [558, 309] on button "4 . ferroviaire" at bounding box center [613, 311] width 227 height 53
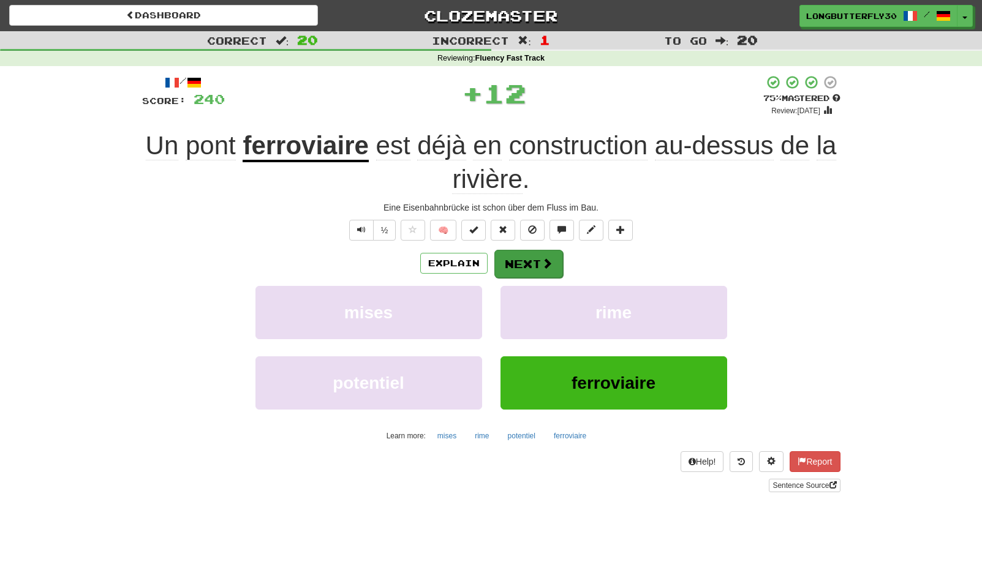
click at [538, 263] on button "Next" at bounding box center [528, 264] width 69 height 28
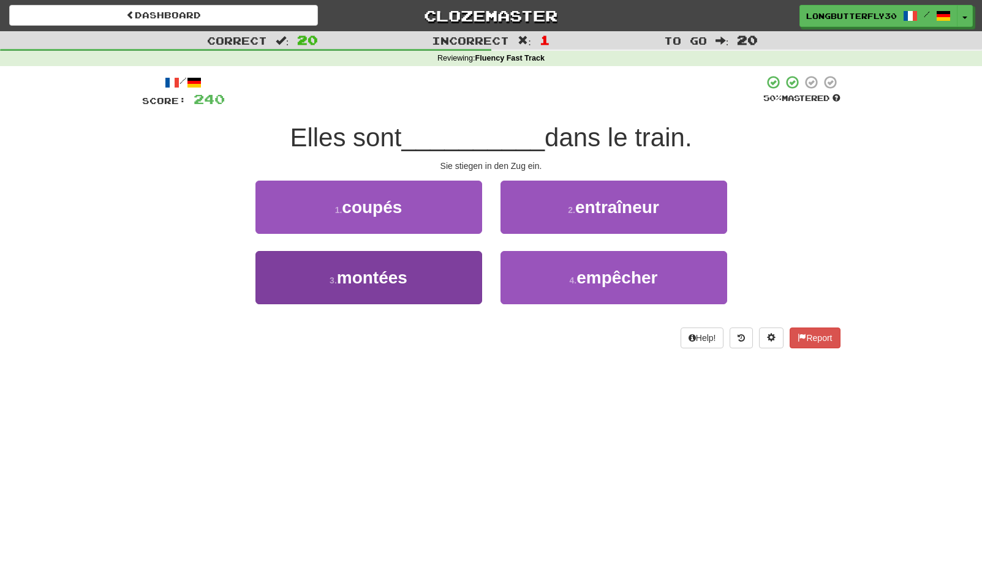
click at [448, 273] on button "3 . montées" at bounding box center [368, 277] width 227 height 53
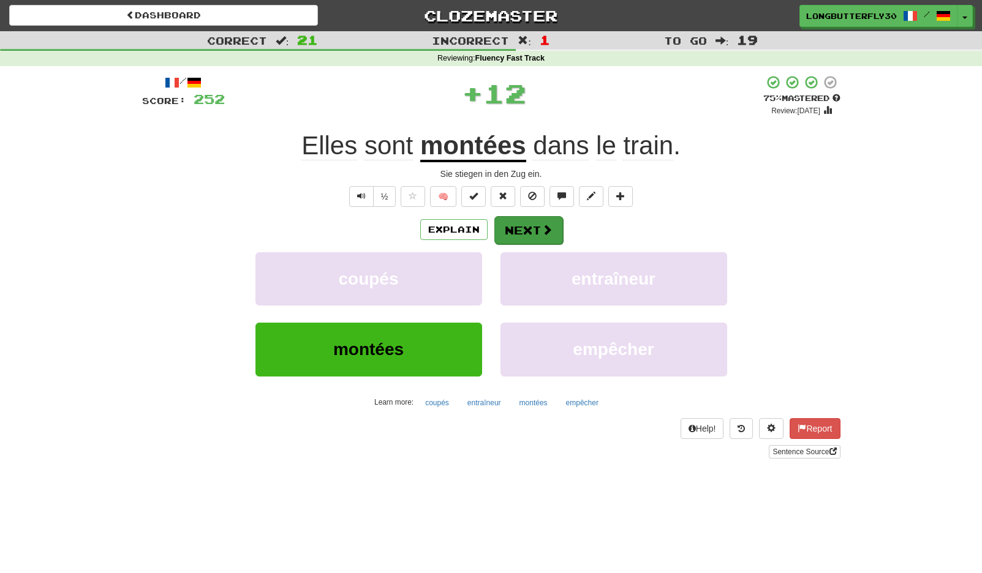
click at [537, 228] on button "Next" at bounding box center [528, 230] width 69 height 28
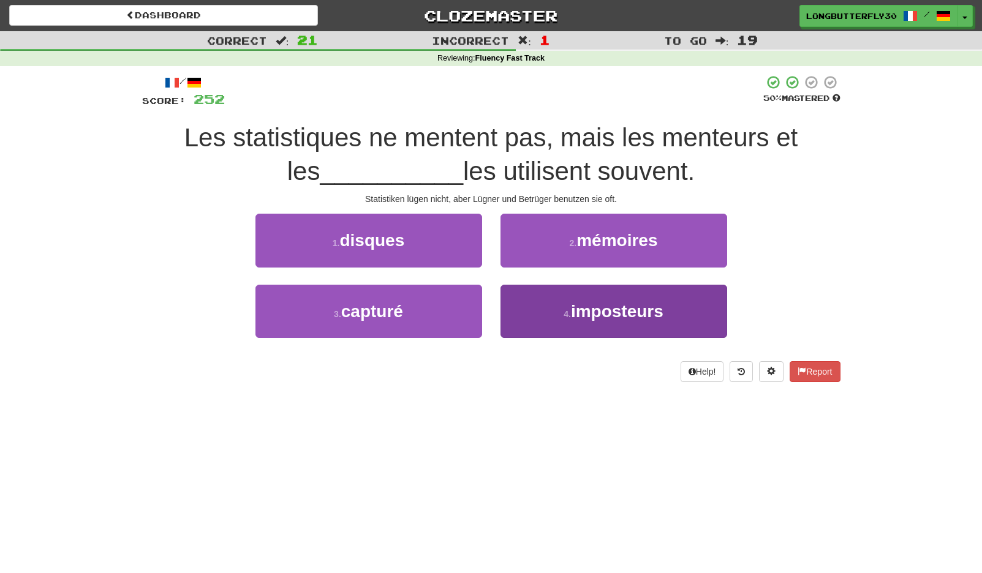
click at [542, 309] on button "4 . imposteurs" at bounding box center [613, 311] width 227 height 53
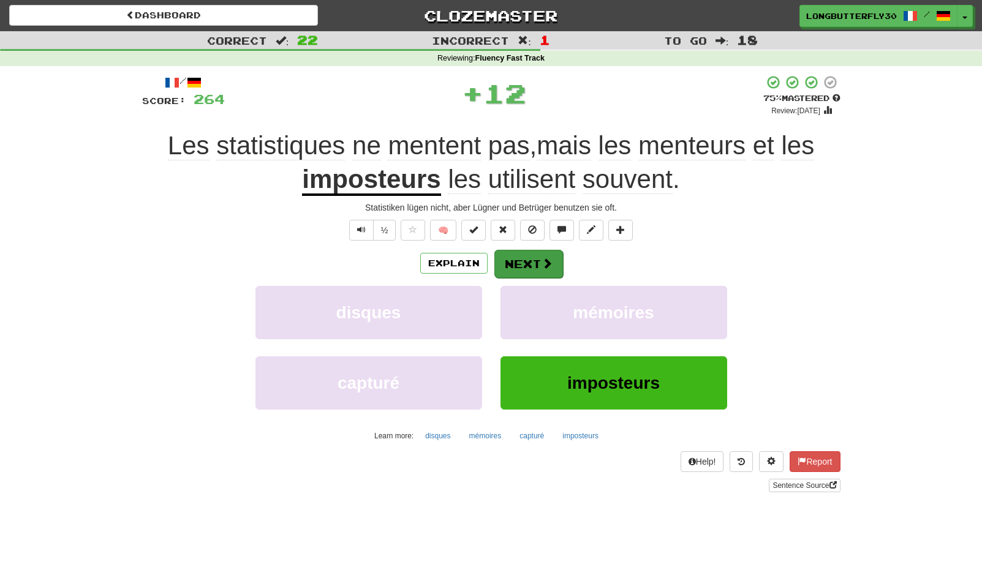
click at [529, 259] on button "Next" at bounding box center [528, 264] width 69 height 28
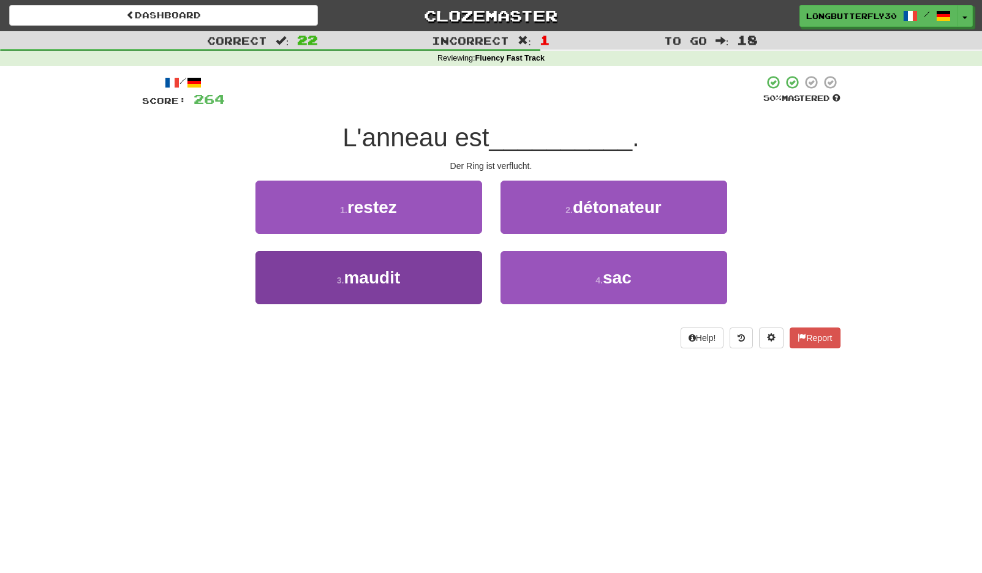
click at [451, 263] on button "3 . maudit" at bounding box center [368, 277] width 227 height 53
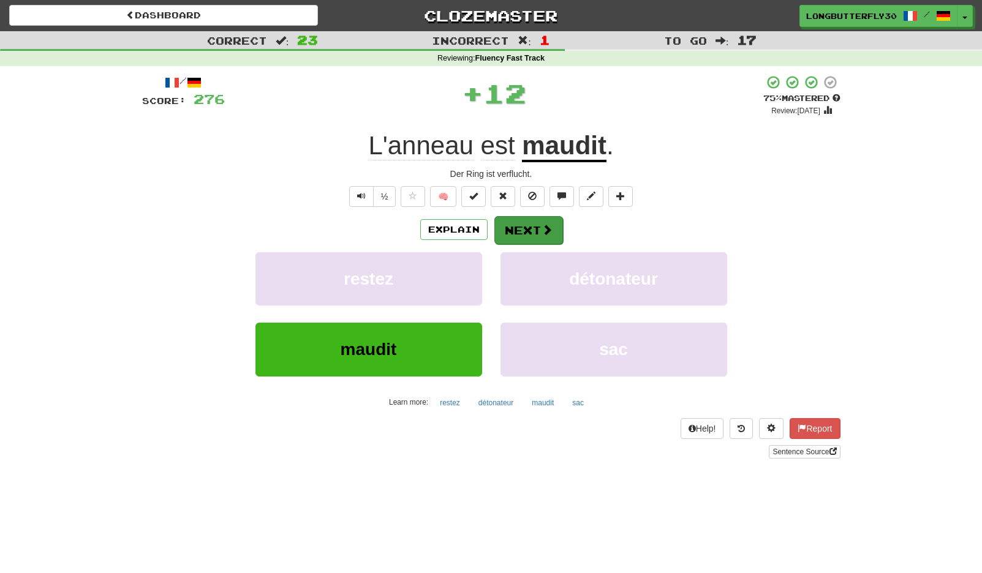
click at [523, 225] on button "Next" at bounding box center [528, 230] width 69 height 28
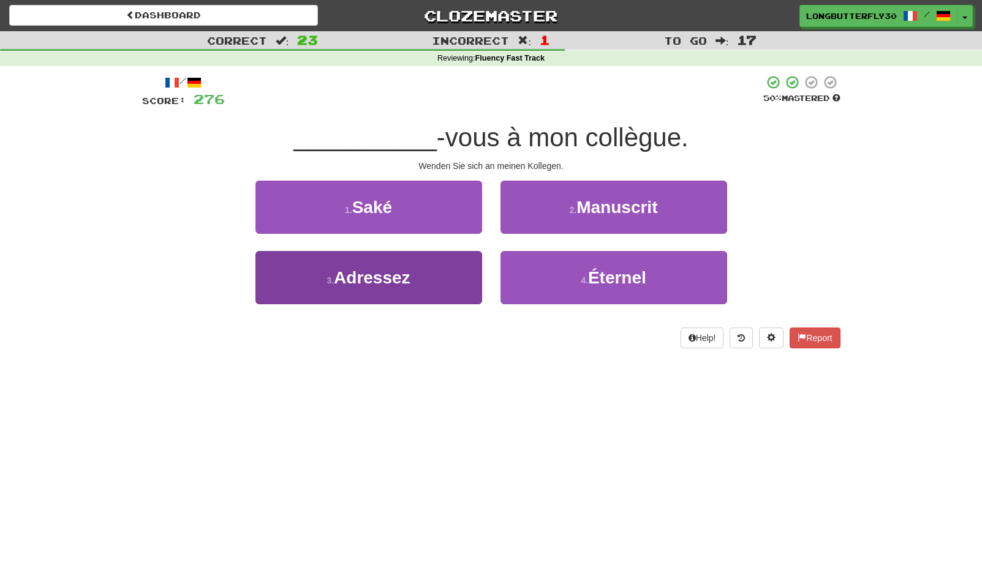
click at [426, 268] on button "3 . Adressez" at bounding box center [368, 277] width 227 height 53
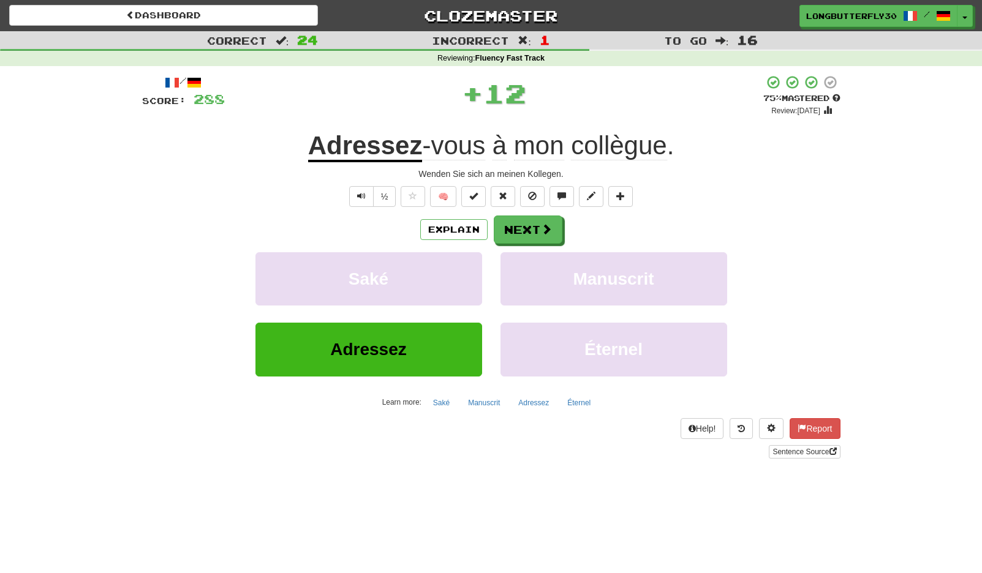
click at [538, 209] on div "/ Score: 288 + 12 75 % Mastered Review: 2025-10-21 Adressez -vous à mon collègu…" at bounding box center [491, 267] width 698 height 384
click at [535, 221] on button "Next" at bounding box center [528, 230] width 69 height 28
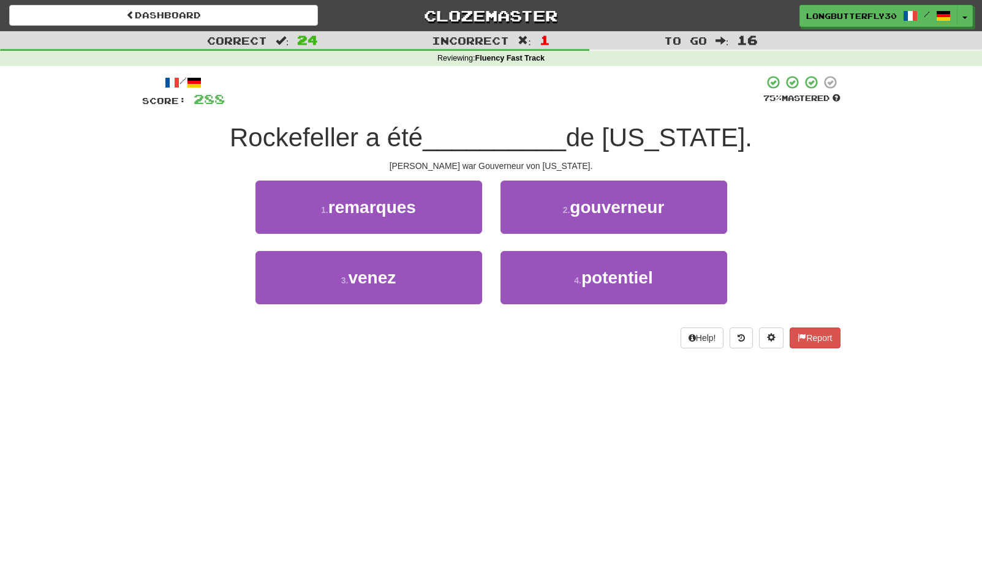
click at [535, 221] on button "2 . gouverneur" at bounding box center [613, 207] width 227 height 53
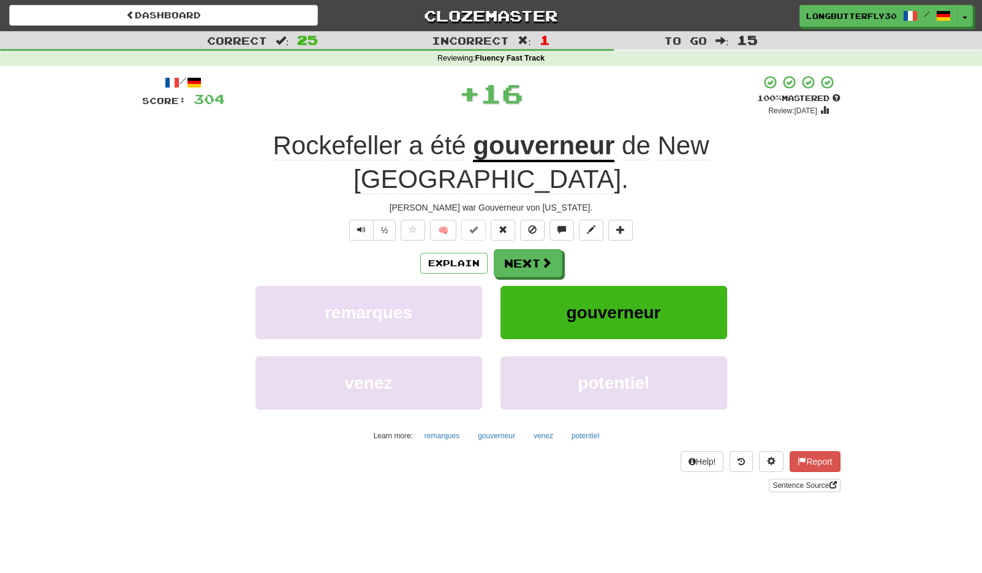
click at [535, 249] on button "Next" at bounding box center [528, 263] width 69 height 28
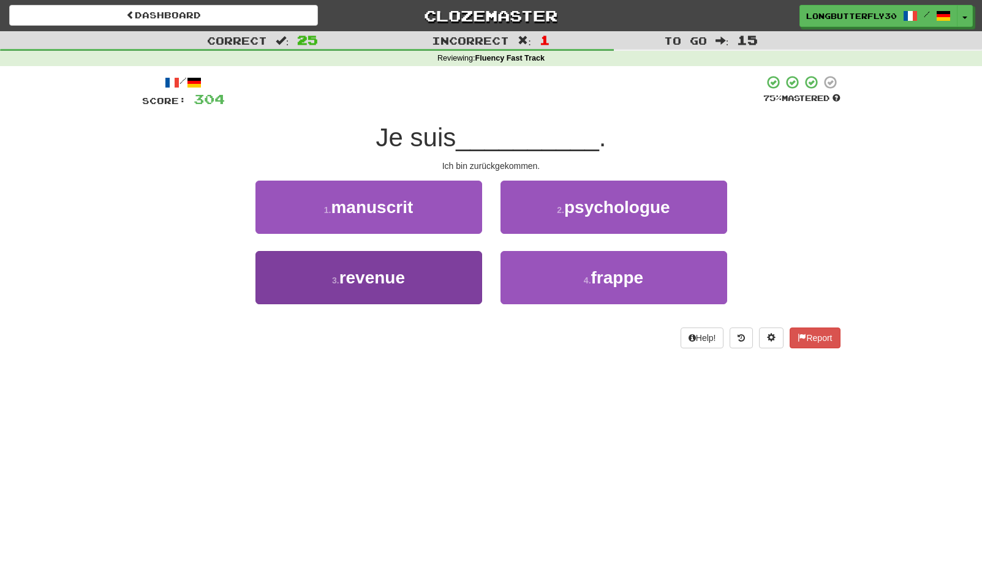
click at [453, 277] on button "3 . revenue" at bounding box center [368, 277] width 227 height 53
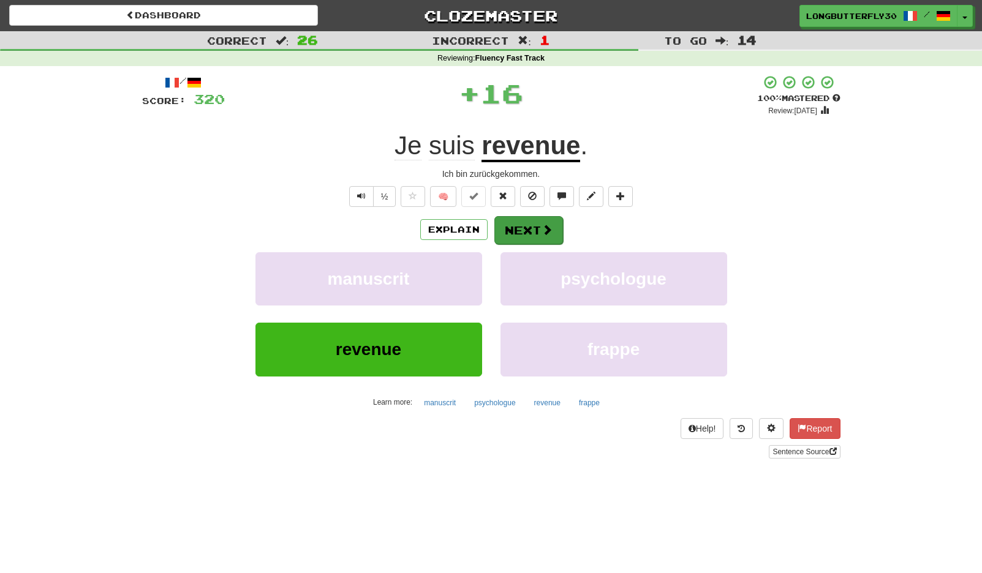
click at [530, 229] on button "Next" at bounding box center [528, 230] width 69 height 28
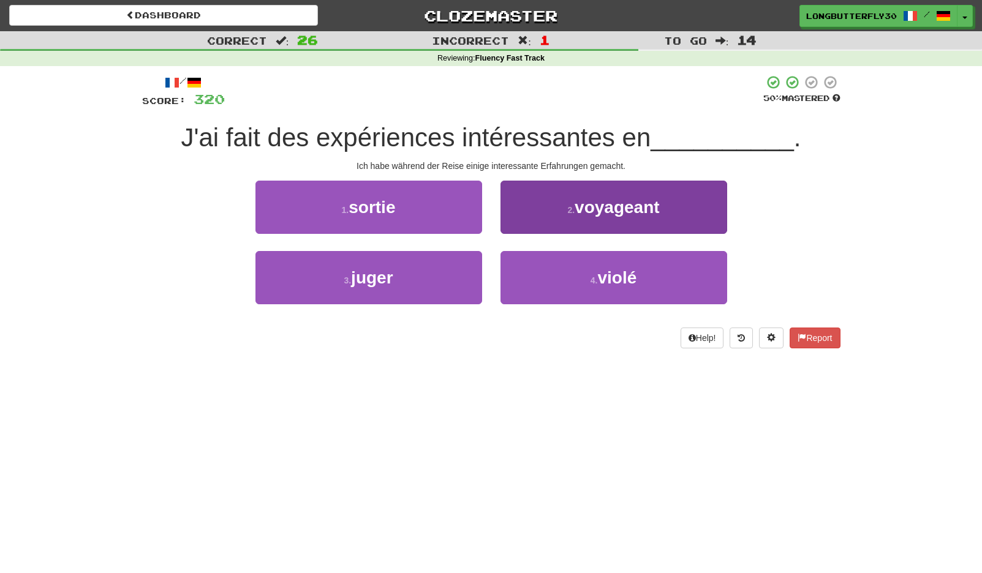
click at [606, 206] on span "voyageant" at bounding box center [617, 207] width 85 height 19
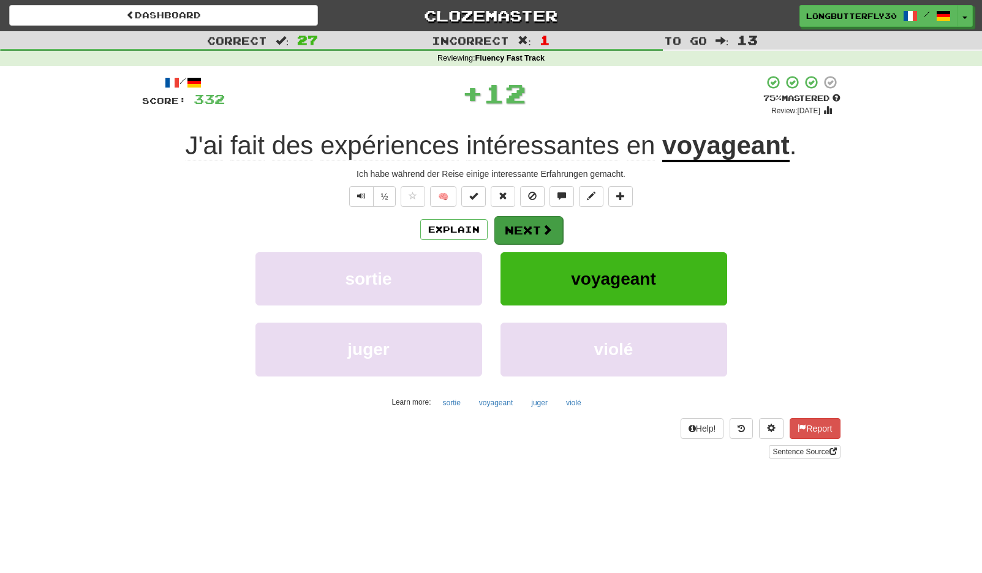
click at [535, 222] on button "Next" at bounding box center [528, 230] width 69 height 28
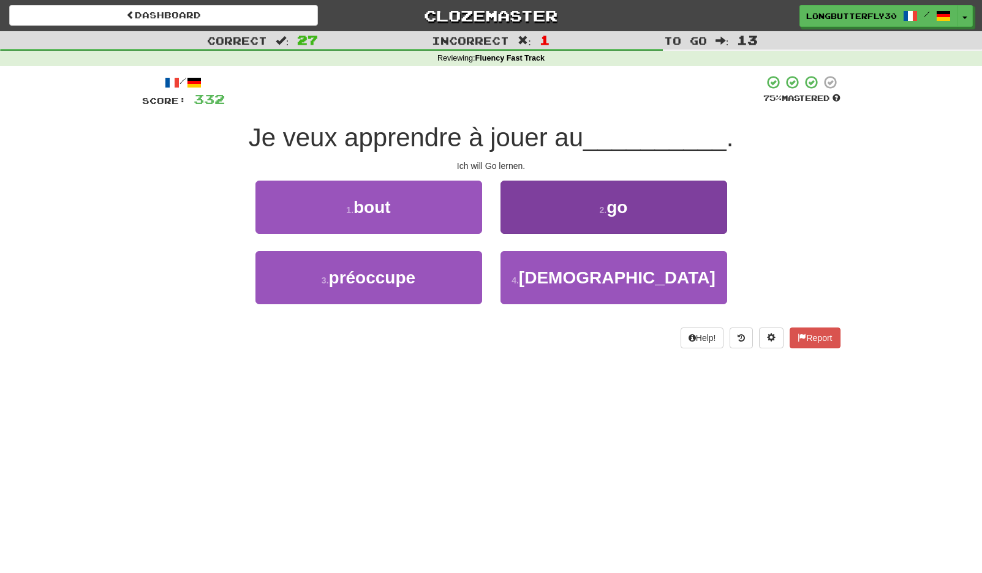
click at [617, 200] on span "go" at bounding box center [616, 207] width 21 height 19
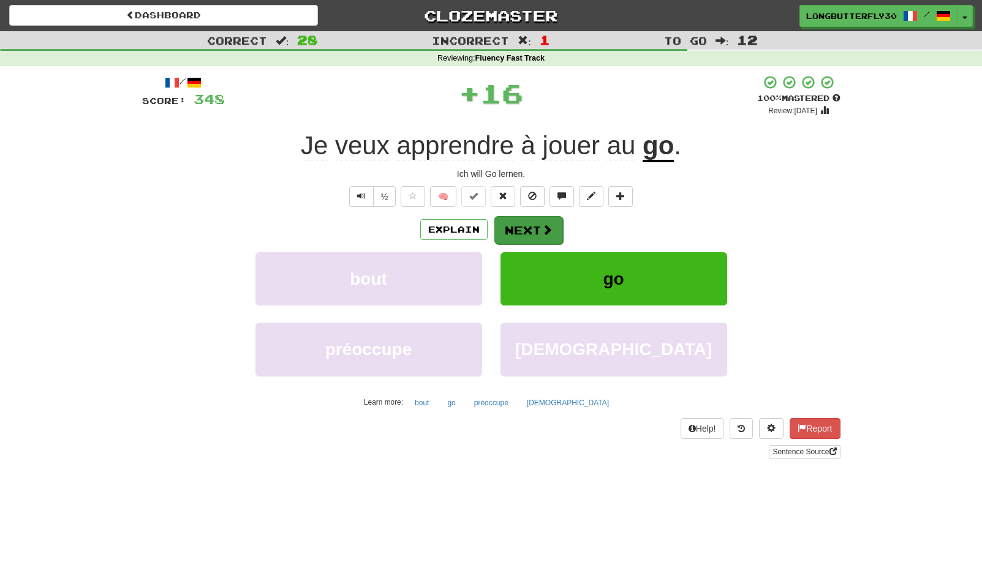
click at [530, 227] on button "Next" at bounding box center [528, 230] width 69 height 28
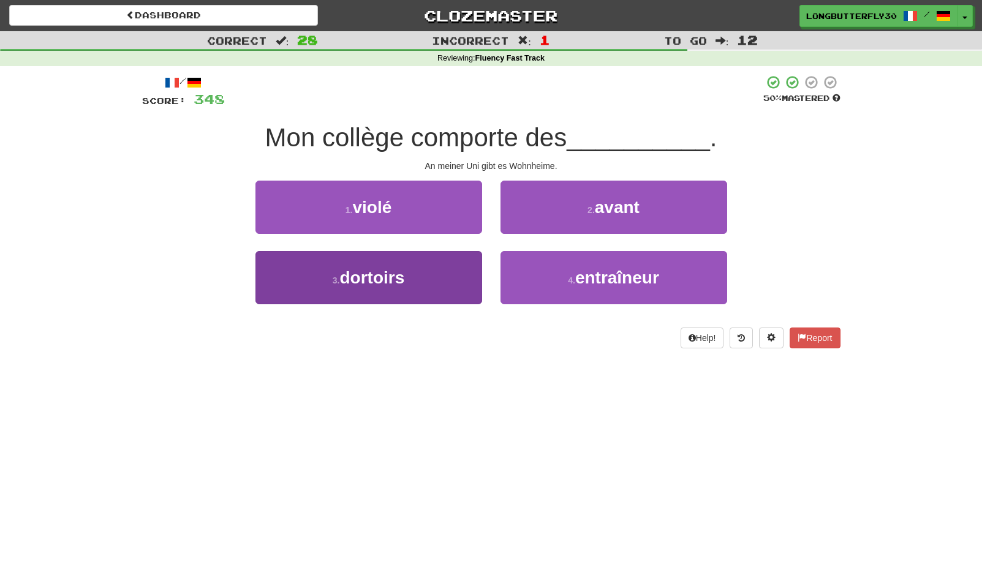
click at [418, 266] on button "3 . dortoirs" at bounding box center [368, 277] width 227 height 53
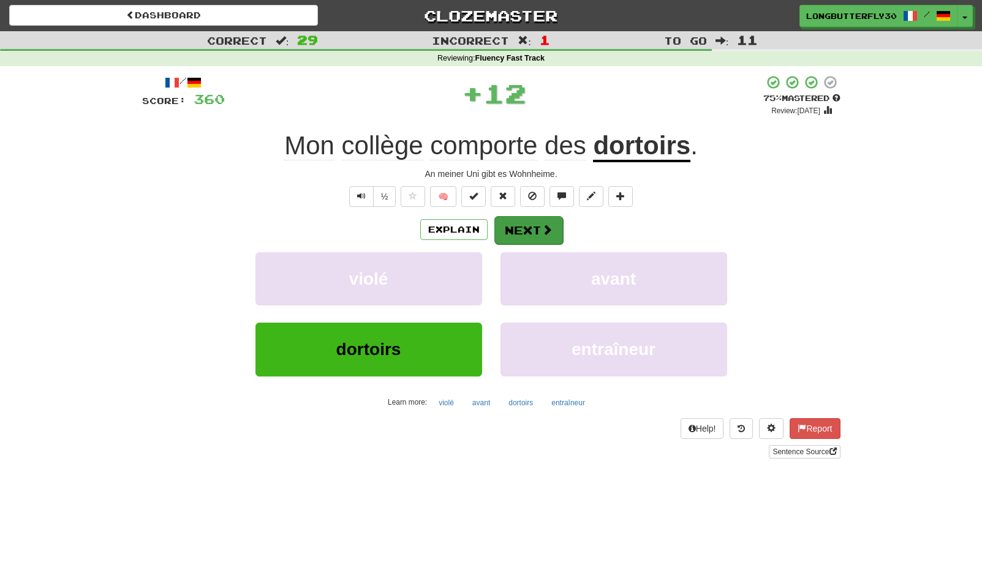
click at [549, 219] on button "Next" at bounding box center [528, 230] width 69 height 28
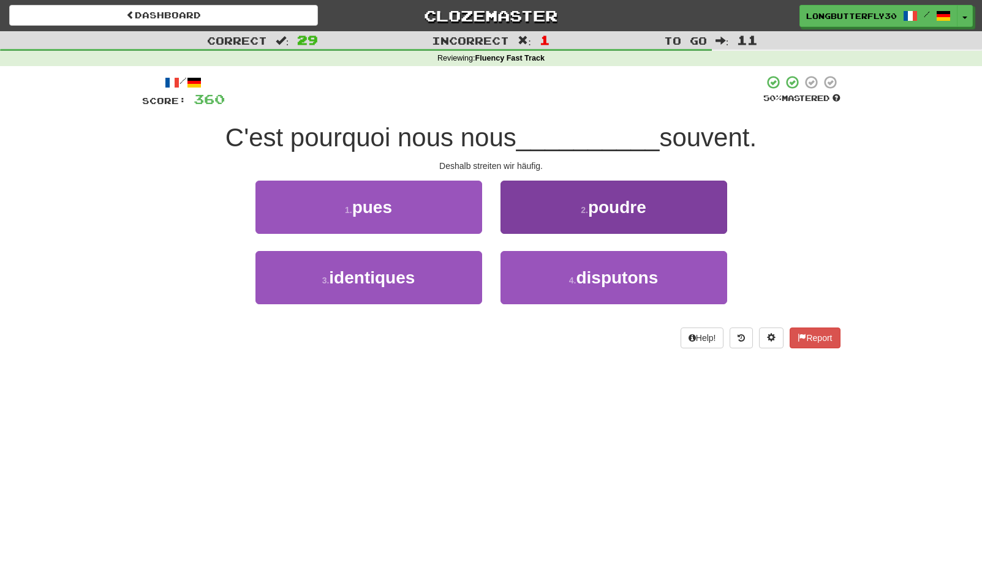
click at [571, 271] on button "4 . disputons" at bounding box center [613, 277] width 227 height 53
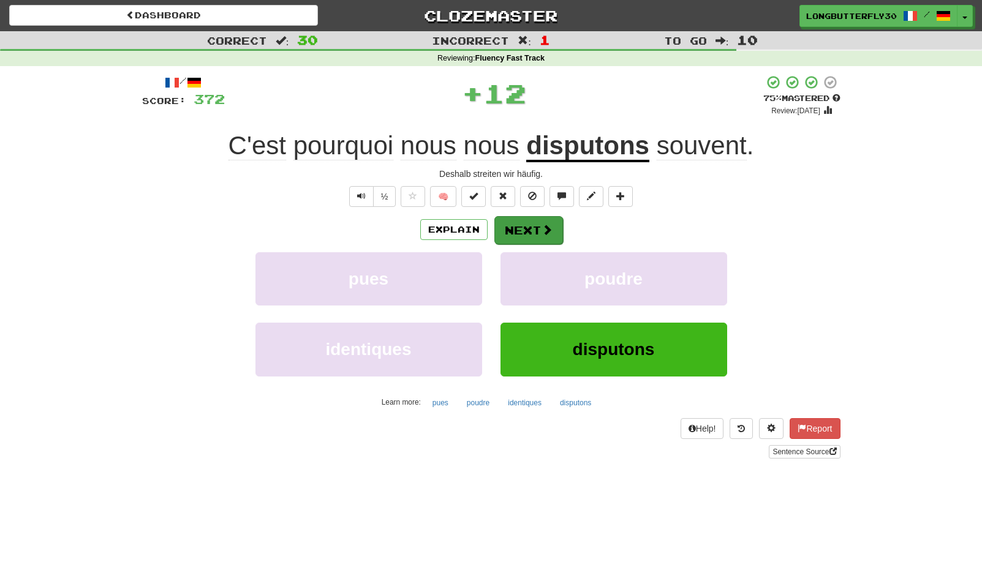
click at [532, 224] on button "Next" at bounding box center [528, 230] width 69 height 28
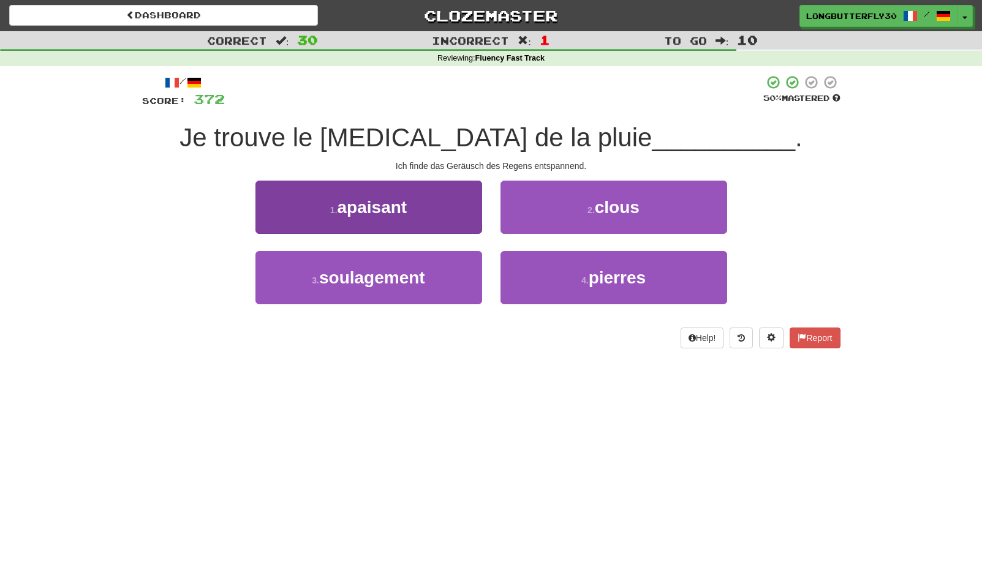
click at [427, 195] on button "1 . apaisant" at bounding box center [368, 207] width 227 height 53
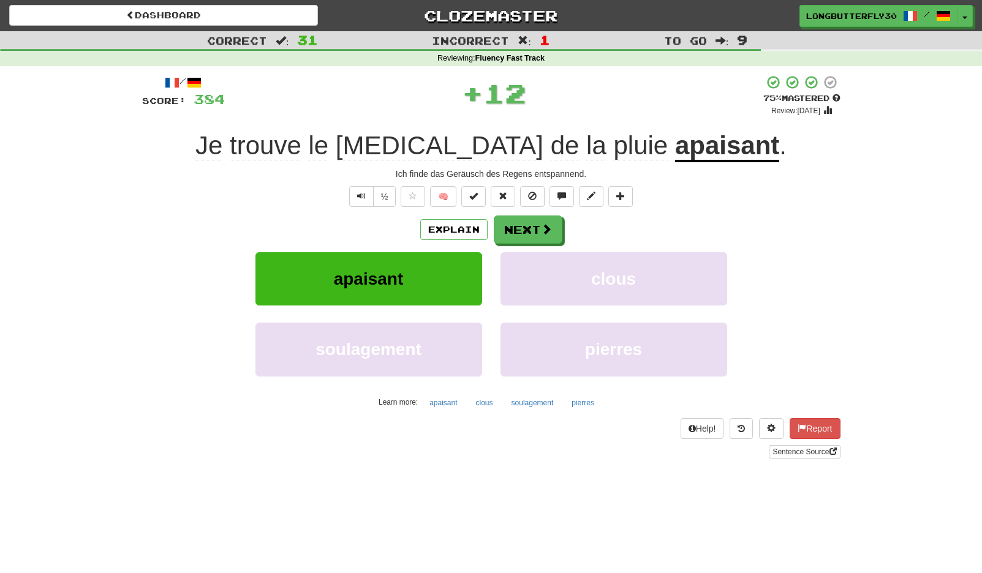
click at [523, 212] on div "/ Score: 384 + 12 75 % Mastered Review: 2025-10-21 Je trouve le bruit de la plu…" at bounding box center [491, 267] width 698 height 384
click at [520, 235] on button "Next" at bounding box center [528, 230] width 69 height 28
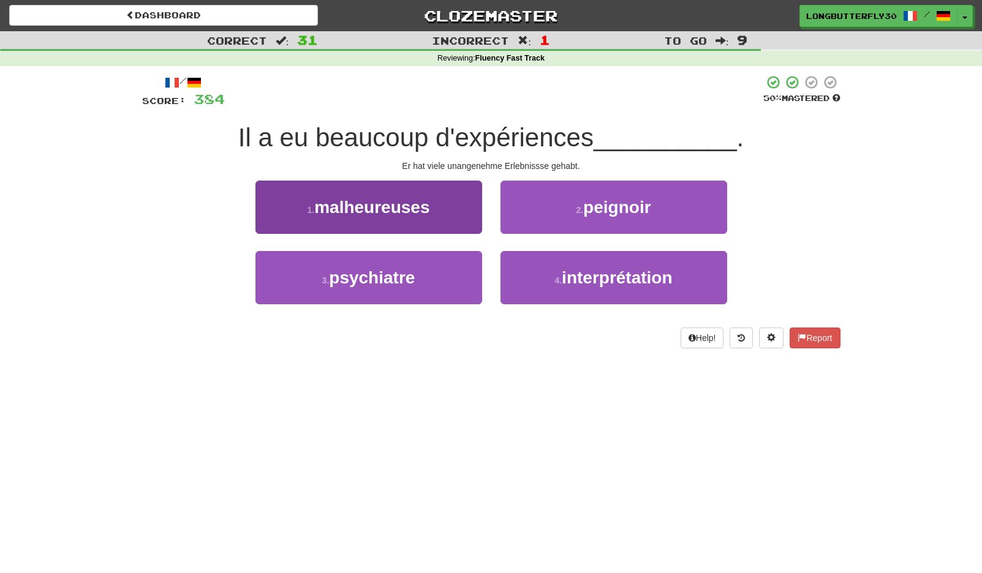
click at [429, 203] on span "malheureuses" at bounding box center [371, 207] width 115 height 19
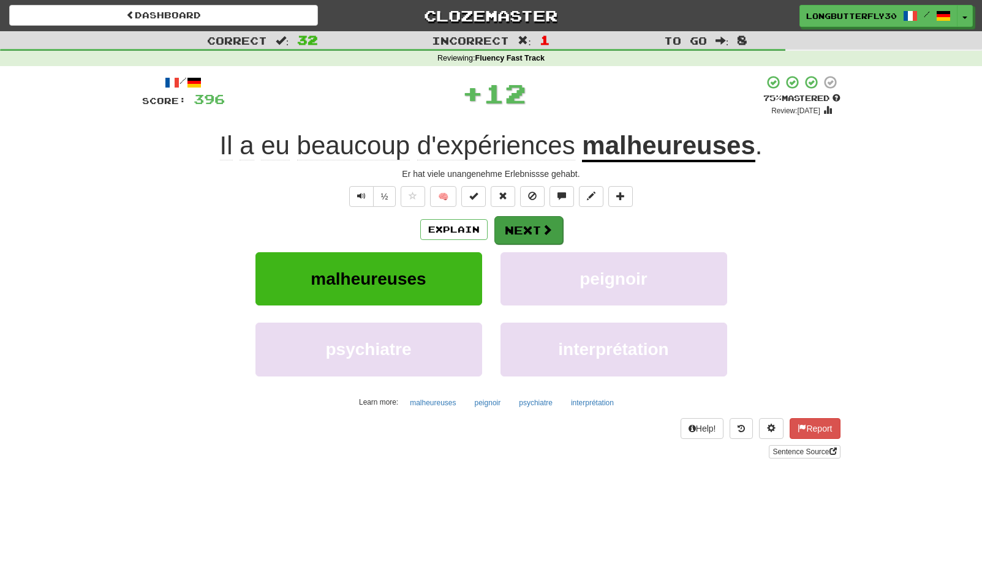
click at [537, 219] on button "Next" at bounding box center [528, 230] width 69 height 28
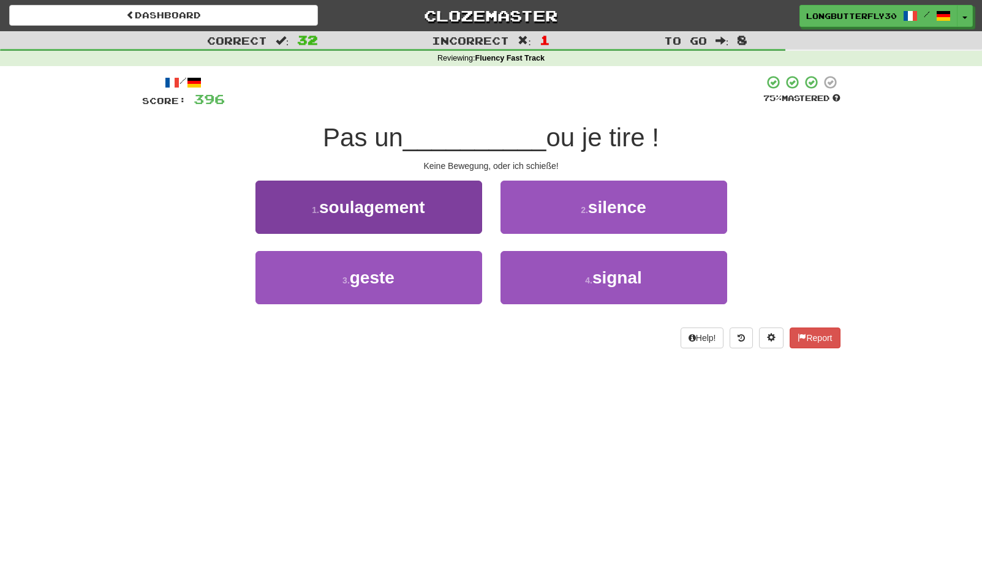
click at [437, 270] on button "3 . geste" at bounding box center [368, 277] width 227 height 53
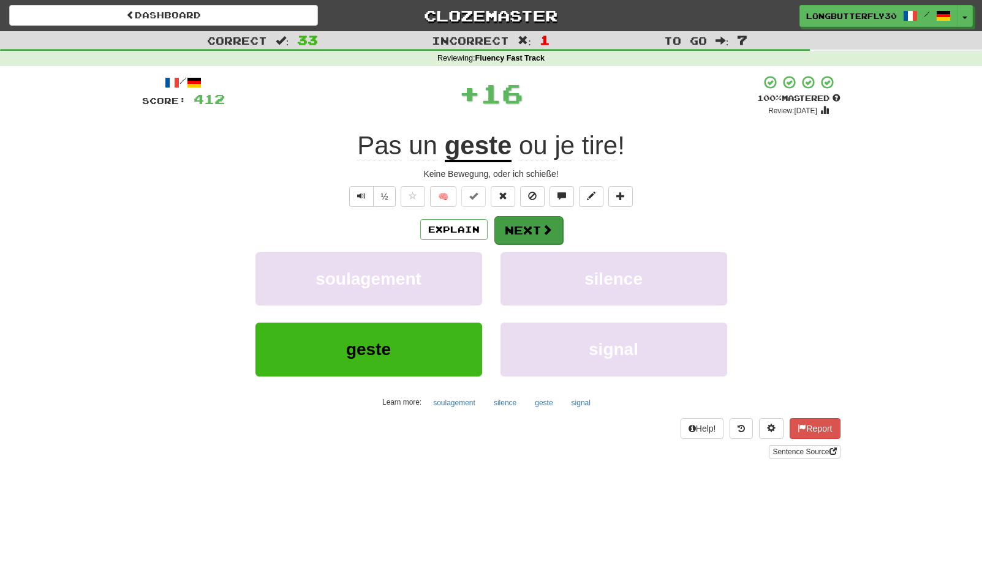
click at [541, 217] on button "Next" at bounding box center [528, 230] width 69 height 28
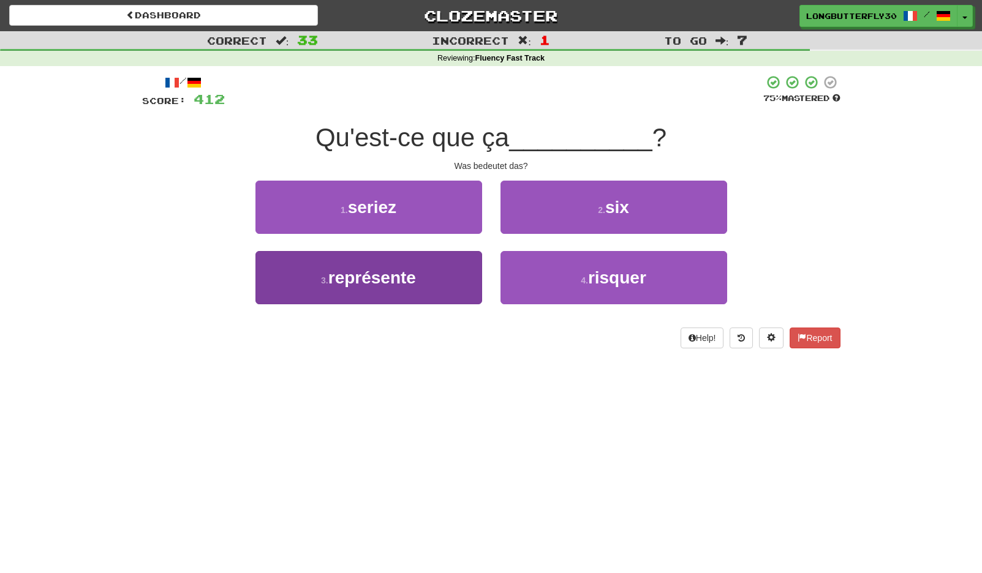
click at [455, 276] on button "3 . représente" at bounding box center [368, 277] width 227 height 53
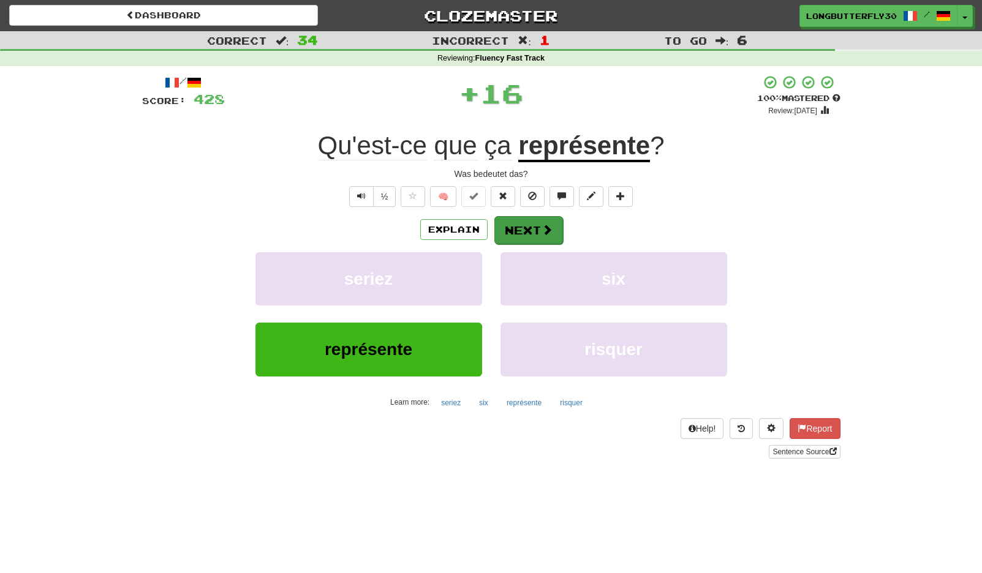
click at [518, 225] on button "Next" at bounding box center [528, 230] width 69 height 28
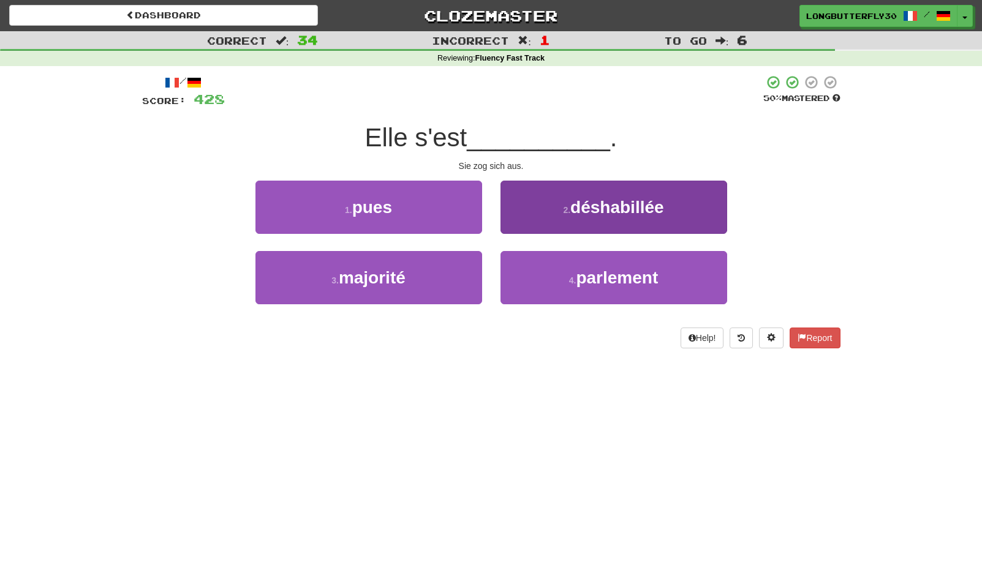
click at [602, 213] on span "déshabillée" at bounding box center [617, 207] width 94 height 19
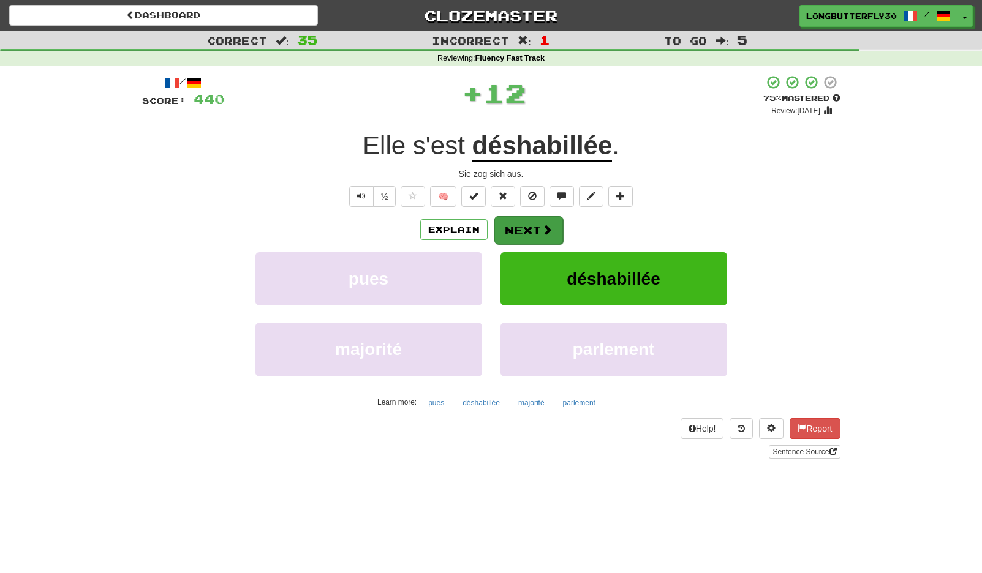
click at [533, 227] on button "Next" at bounding box center [528, 230] width 69 height 28
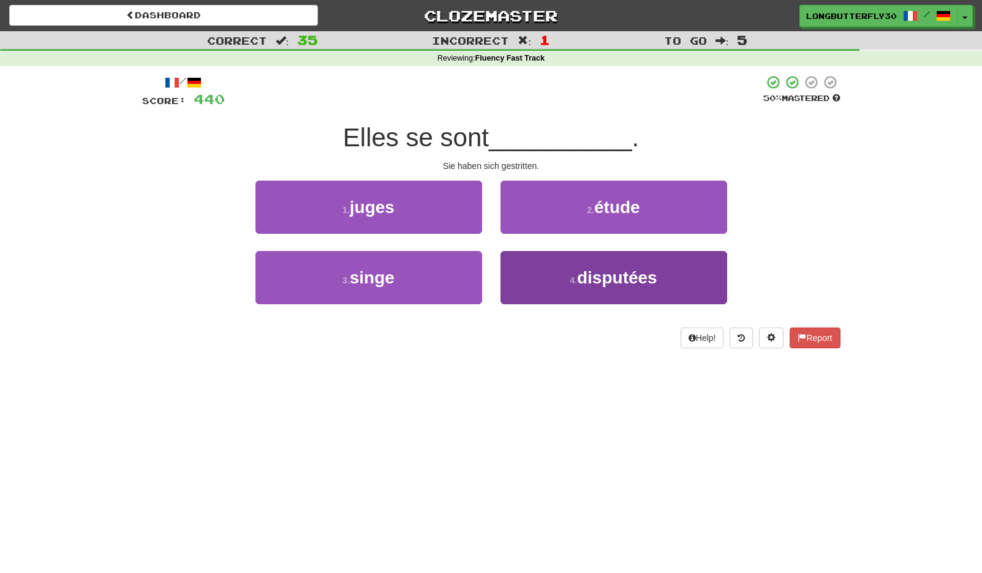
click at [545, 263] on button "4 . disputées" at bounding box center [613, 277] width 227 height 53
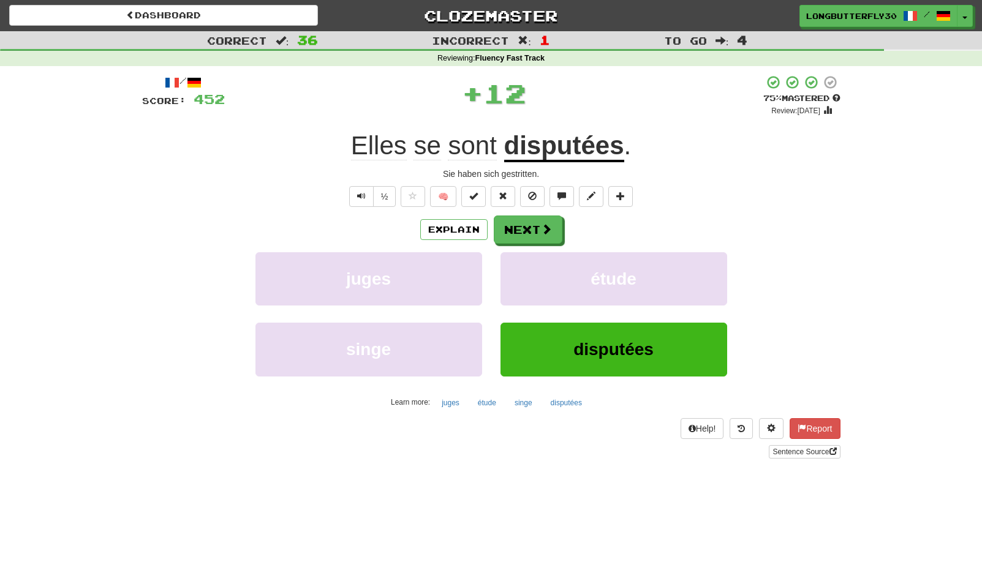
click at [527, 214] on div "/ Score: 452 + 12 75 % Mastered Review: 2025-10-21 Elles se sont disputées . Si…" at bounding box center [491, 267] width 698 height 384
click at [534, 228] on button "Next" at bounding box center [528, 230] width 69 height 28
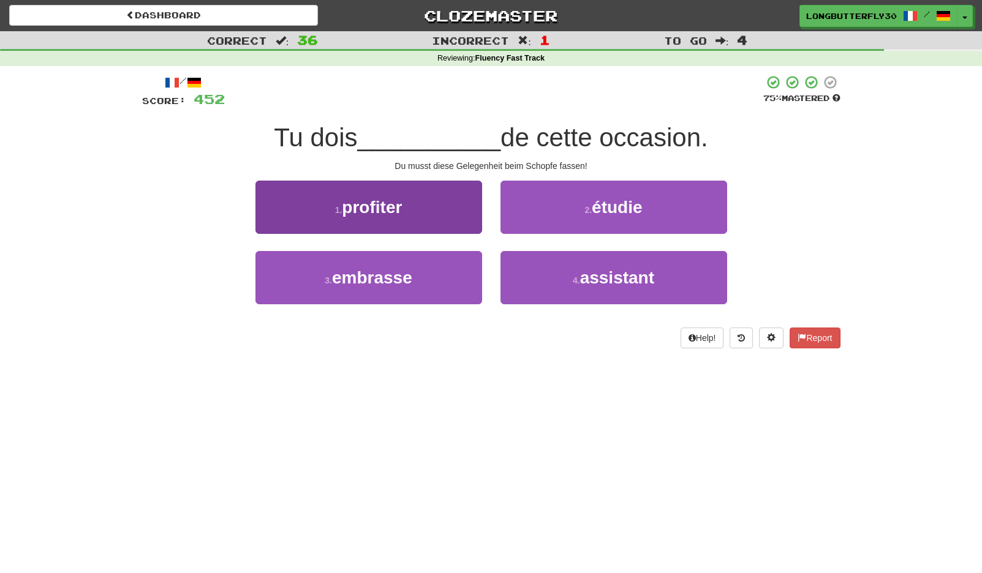
click at [455, 212] on button "1 . profiter" at bounding box center [368, 207] width 227 height 53
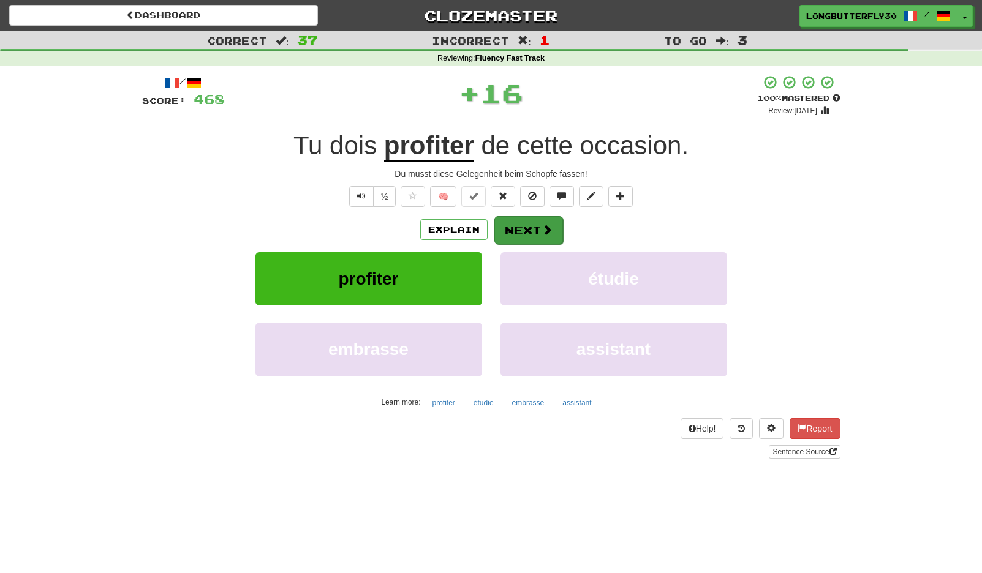
click at [540, 234] on button "Next" at bounding box center [528, 230] width 69 height 28
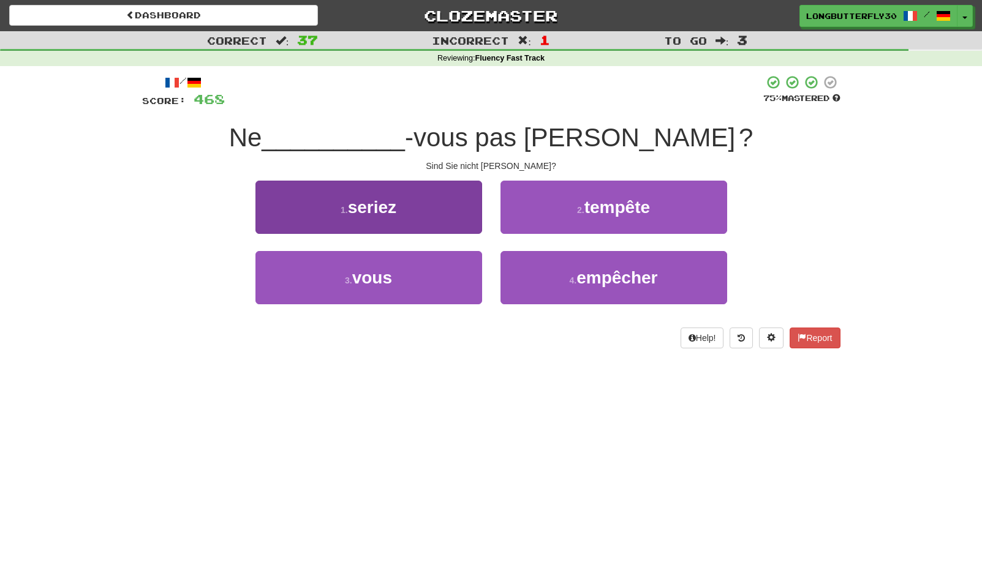
click at [449, 202] on button "1 . seriez" at bounding box center [368, 207] width 227 height 53
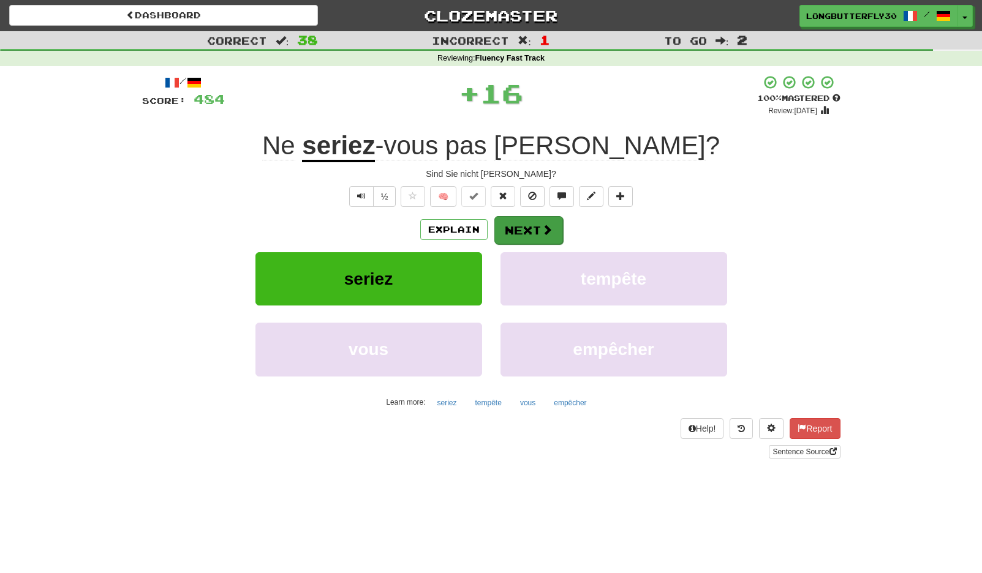
click at [520, 220] on button "Next" at bounding box center [528, 230] width 69 height 28
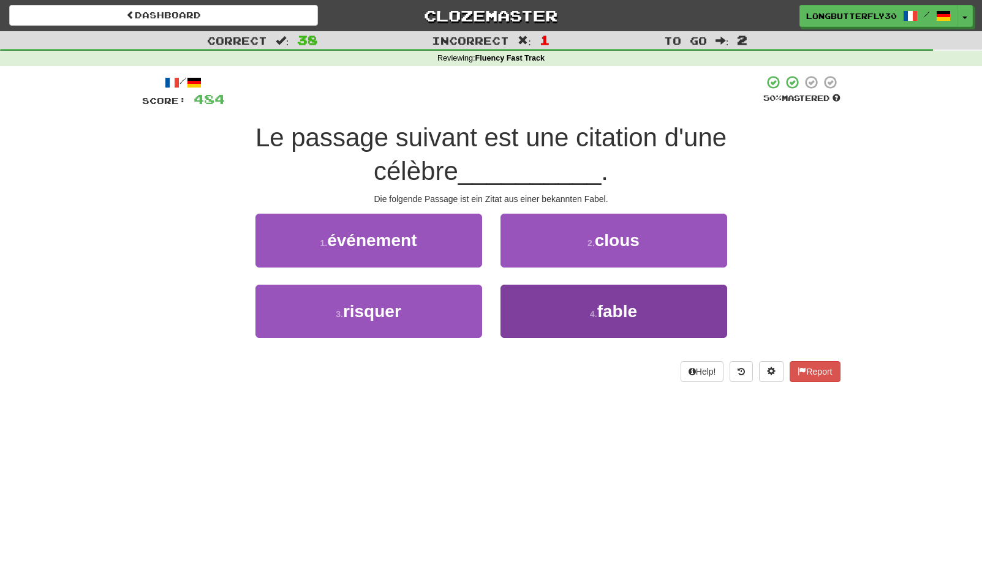
click at [587, 303] on button "4 . fable" at bounding box center [613, 311] width 227 height 53
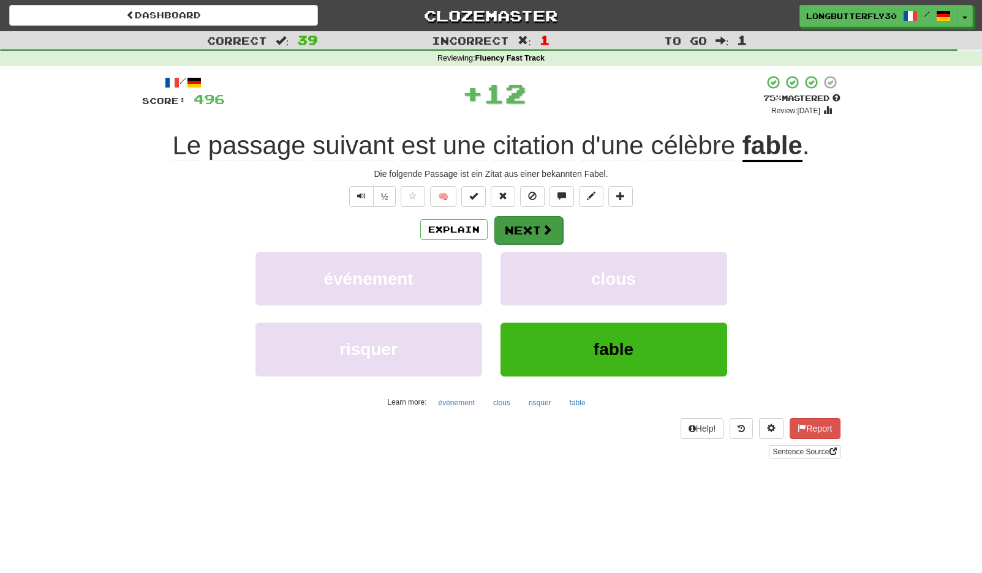
click at [528, 225] on button "Next" at bounding box center [528, 230] width 69 height 28
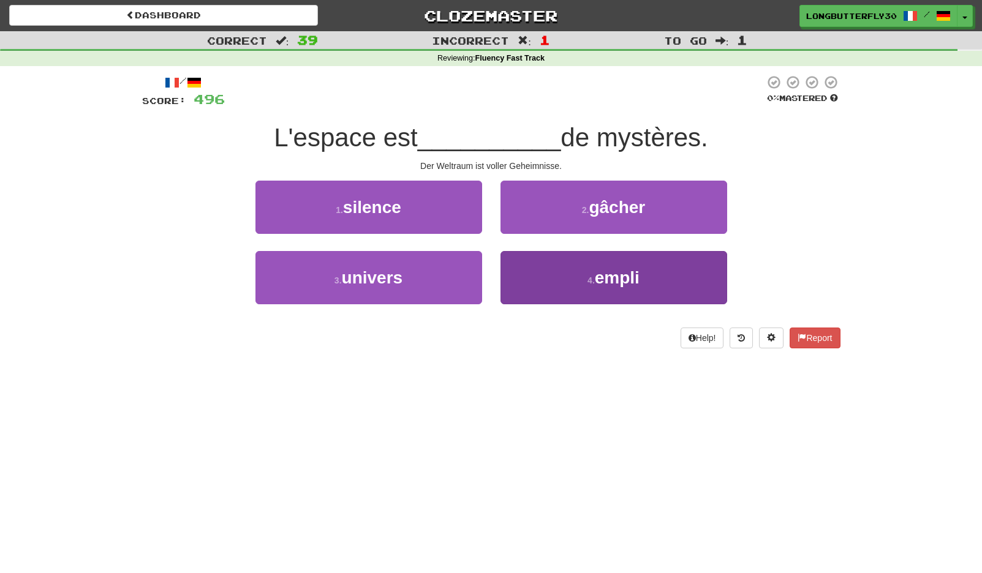
click at [553, 276] on button "4 . empli" at bounding box center [613, 277] width 227 height 53
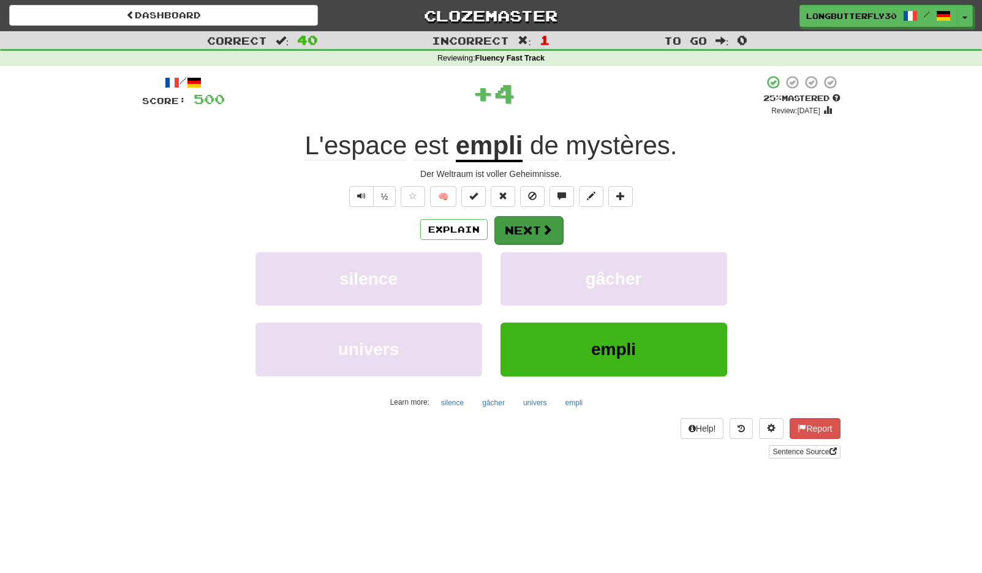
click at [515, 222] on button "Next" at bounding box center [528, 230] width 69 height 28
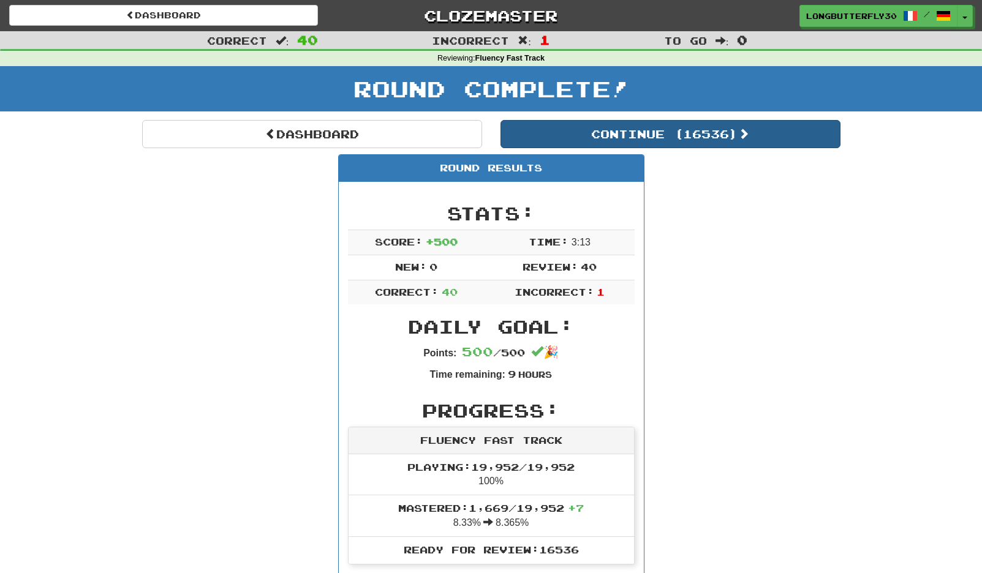
click at [727, 136] on button "Continue ( 16536 )" at bounding box center [670, 134] width 340 height 28
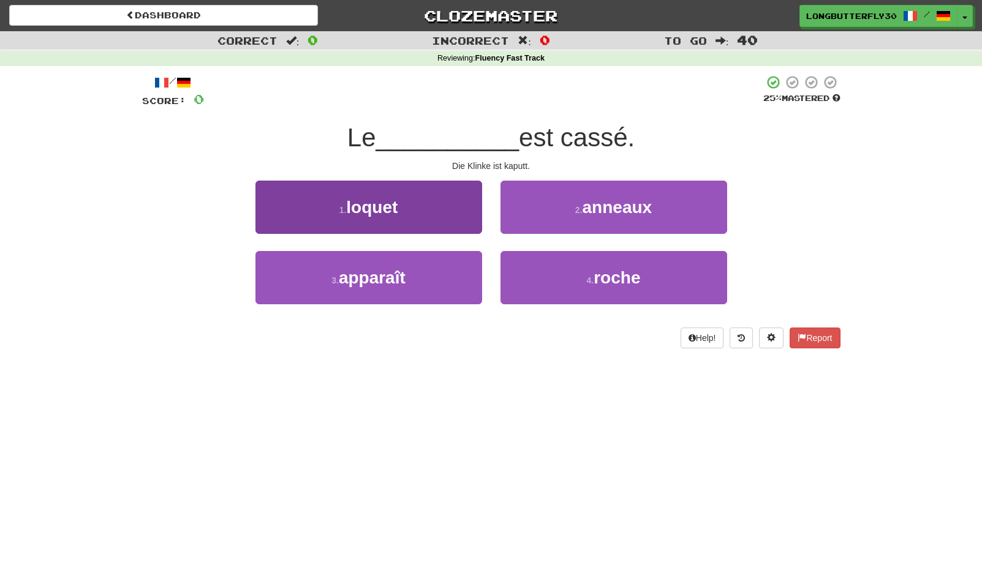
click at [466, 194] on button "1 . loquet" at bounding box center [368, 207] width 227 height 53
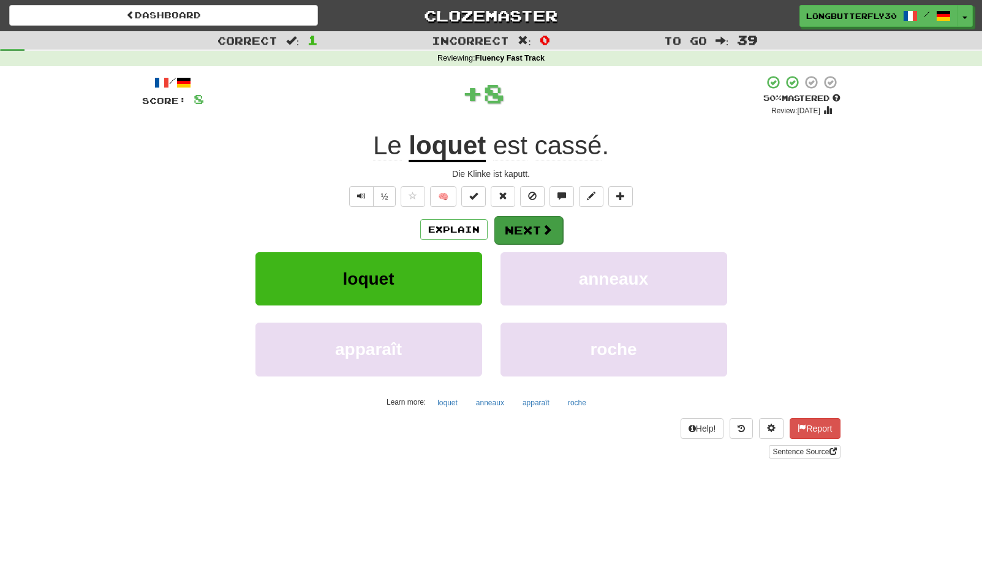
click at [529, 221] on button "Next" at bounding box center [528, 230] width 69 height 28
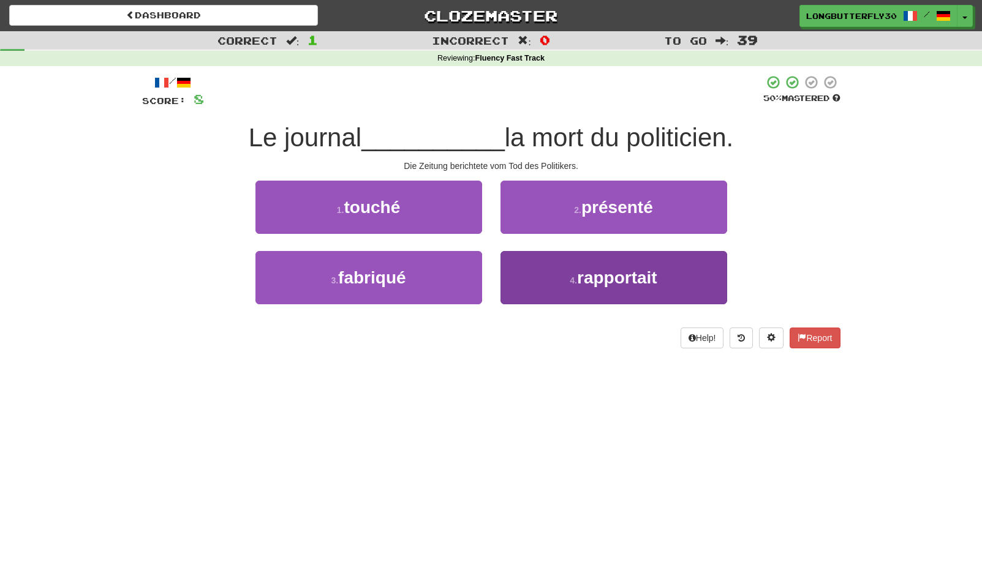
click at [577, 275] on button "4 . rapportait" at bounding box center [613, 277] width 227 height 53
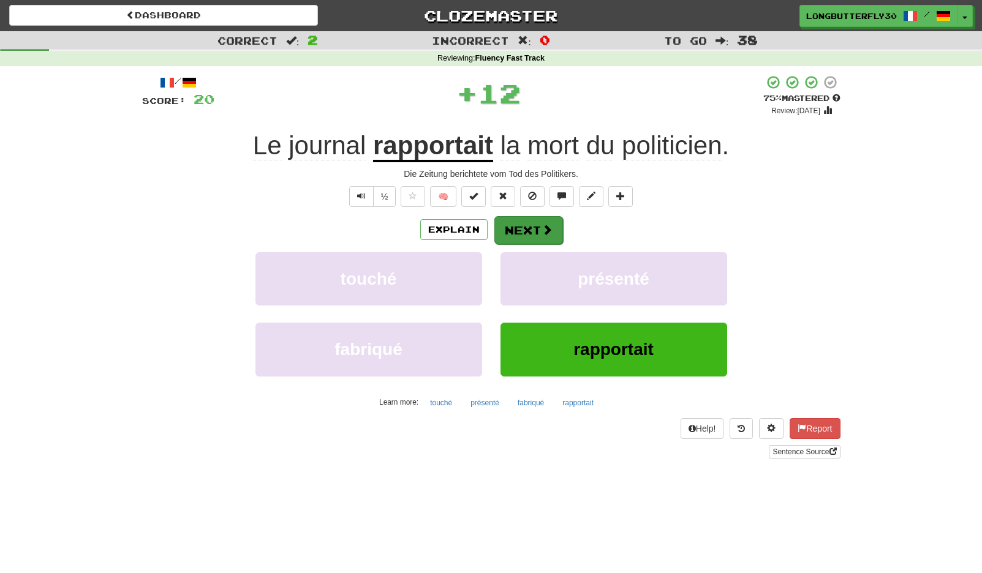
click at [554, 232] on button "Next" at bounding box center [528, 230] width 69 height 28
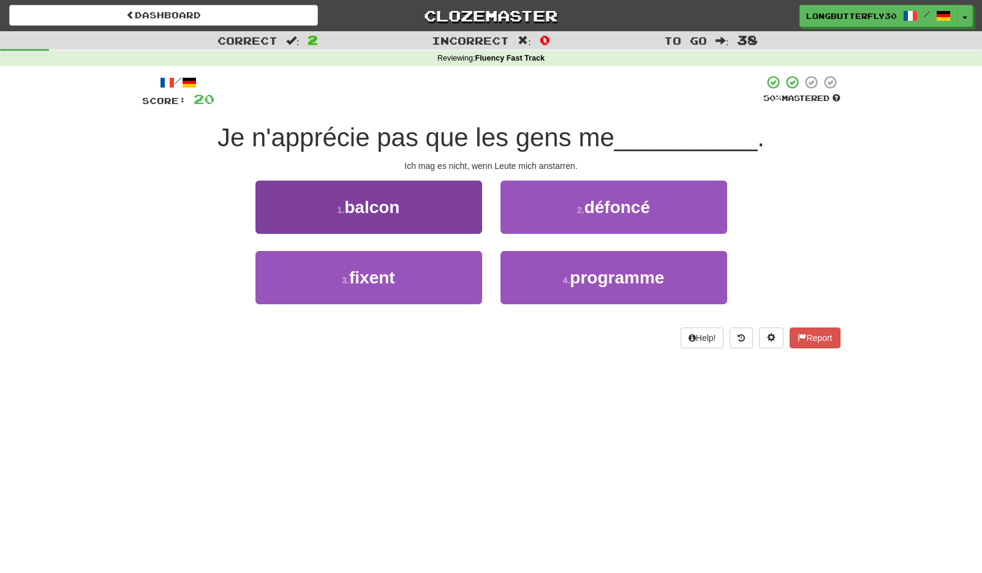
click at [439, 261] on button "3 . fixent" at bounding box center [368, 277] width 227 height 53
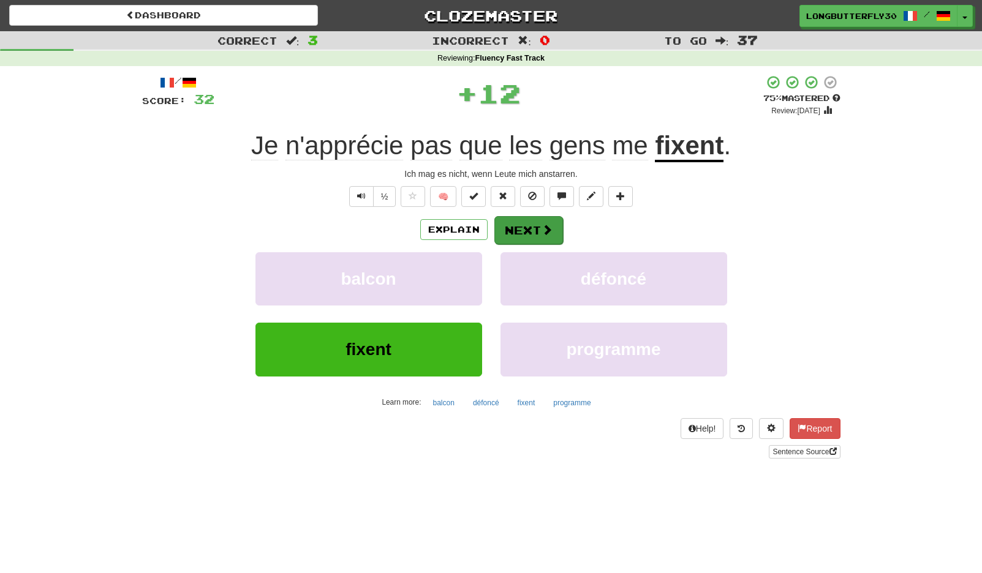
click at [530, 219] on button "Next" at bounding box center [528, 230] width 69 height 28
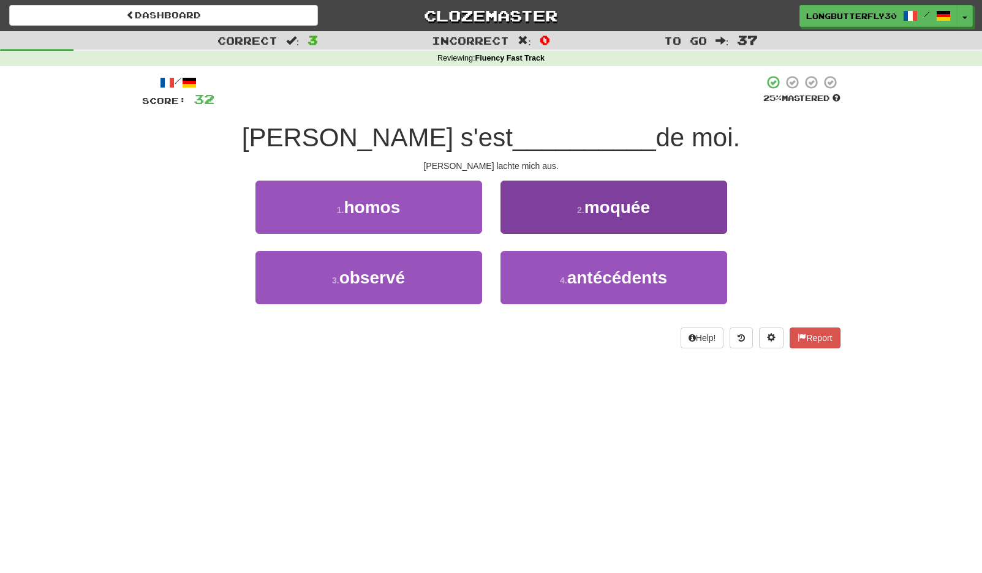
click at [569, 206] on button "2 . moquée" at bounding box center [613, 207] width 227 height 53
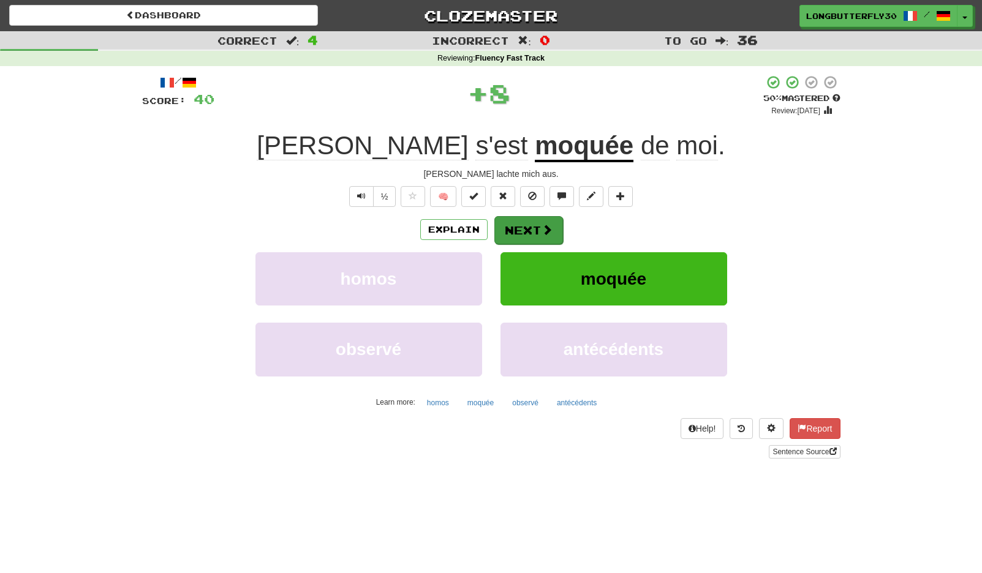
click at [537, 231] on button "Next" at bounding box center [528, 230] width 69 height 28
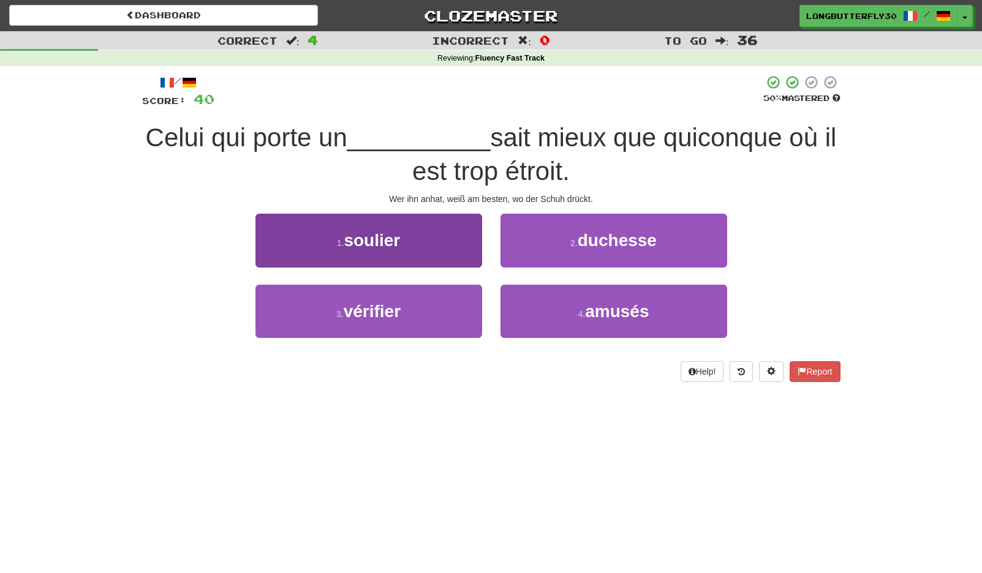
click at [427, 250] on button "1 . soulier" at bounding box center [368, 240] width 227 height 53
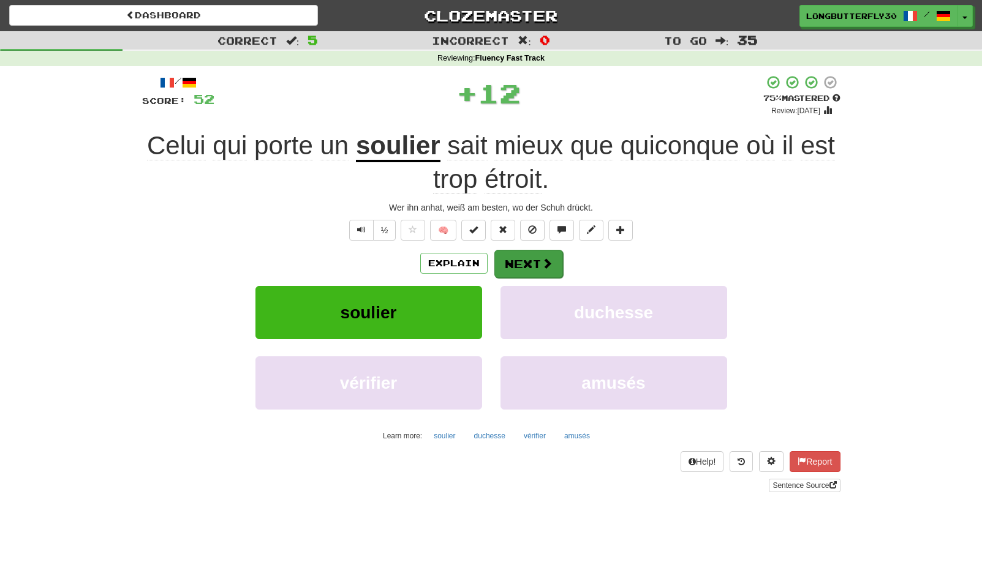
click at [525, 262] on button "Next" at bounding box center [528, 264] width 69 height 28
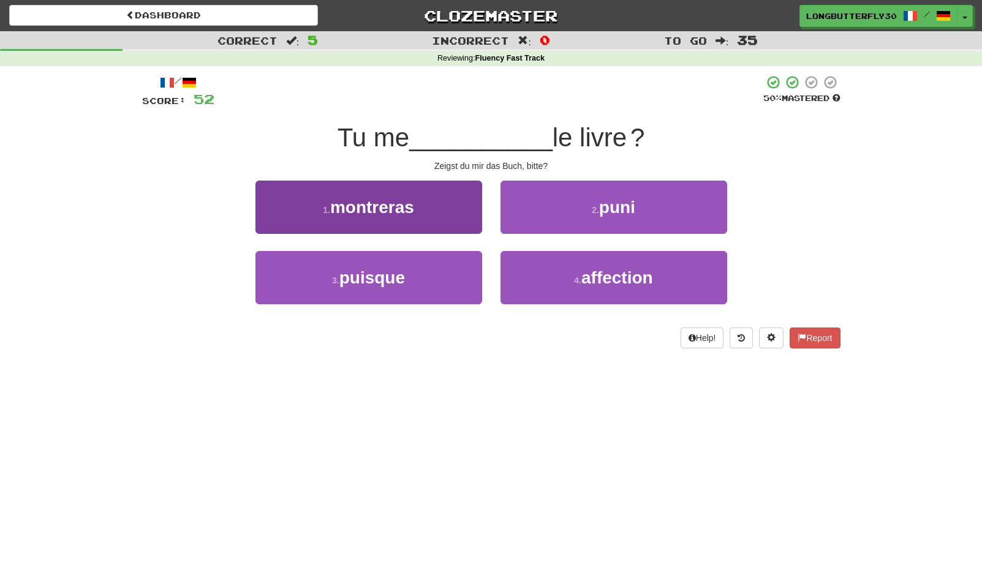
click at [427, 207] on button "1 . montreras" at bounding box center [368, 207] width 227 height 53
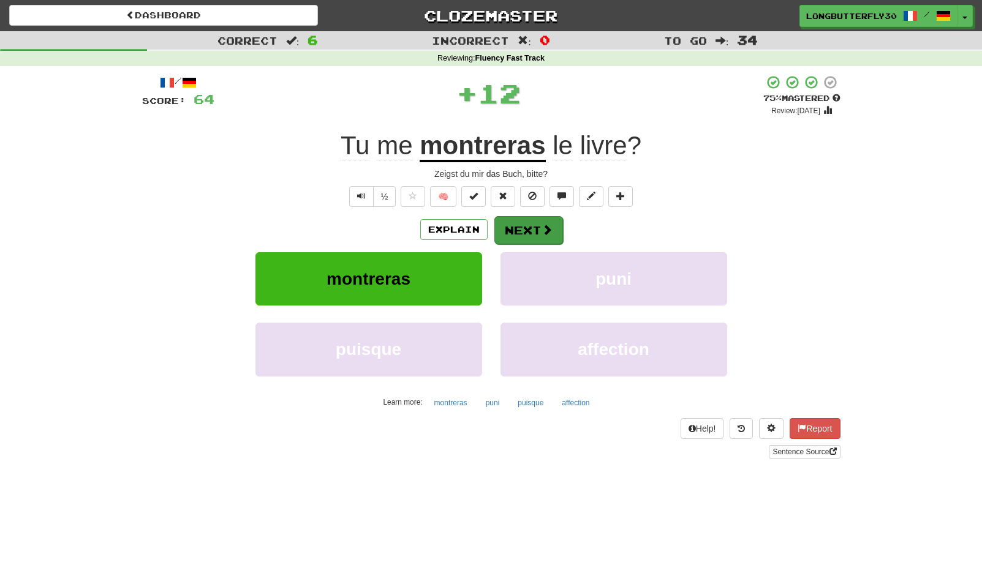
click at [493, 222] on div "Explain Next" at bounding box center [491, 230] width 698 height 28
click at [542, 224] on span at bounding box center [547, 229] width 11 height 11
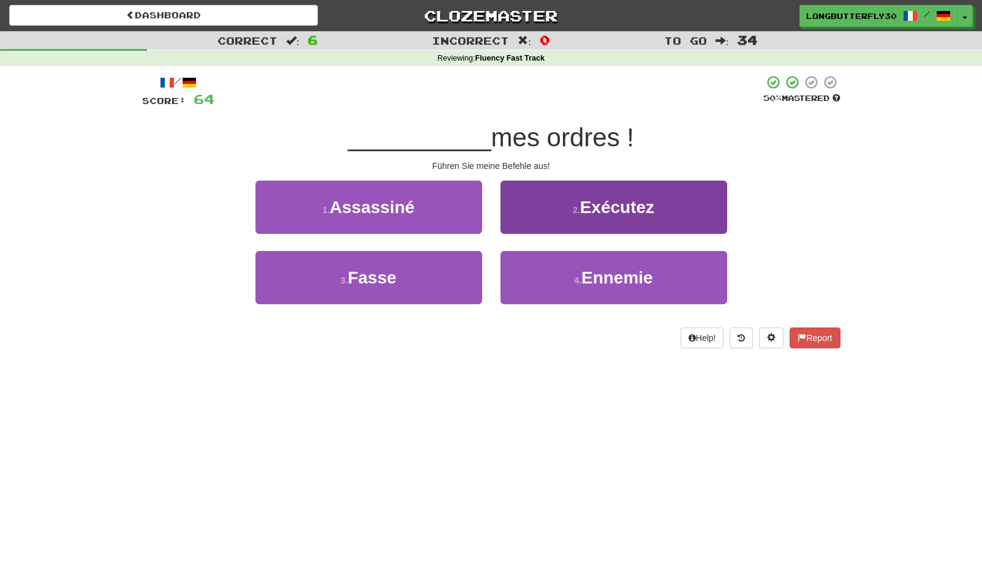
click at [614, 214] on span "Exécutez" at bounding box center [617, 207] width 74 height 19
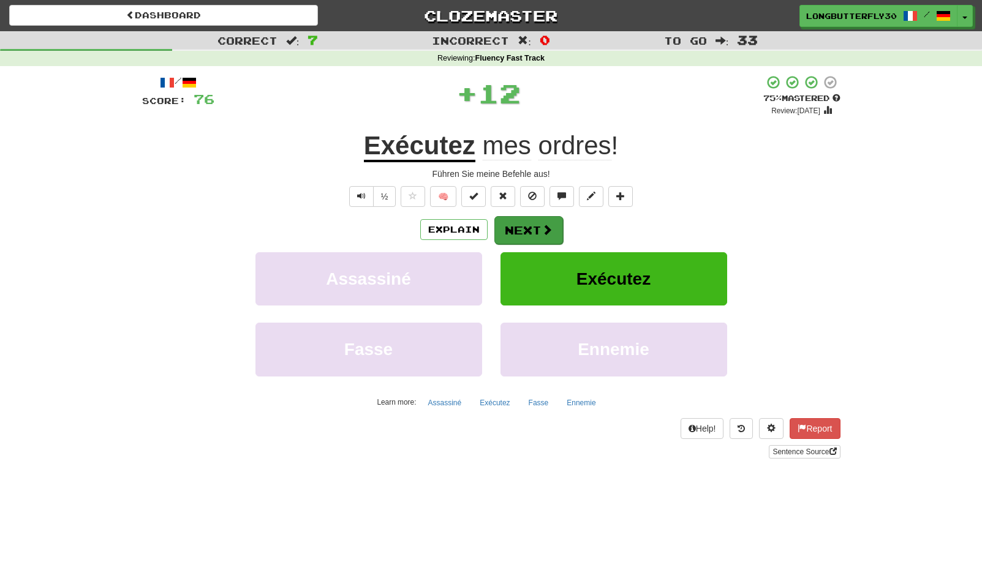
click at [523, 220] on button "Next" at bounding box center [528, 230] width 69 height 28
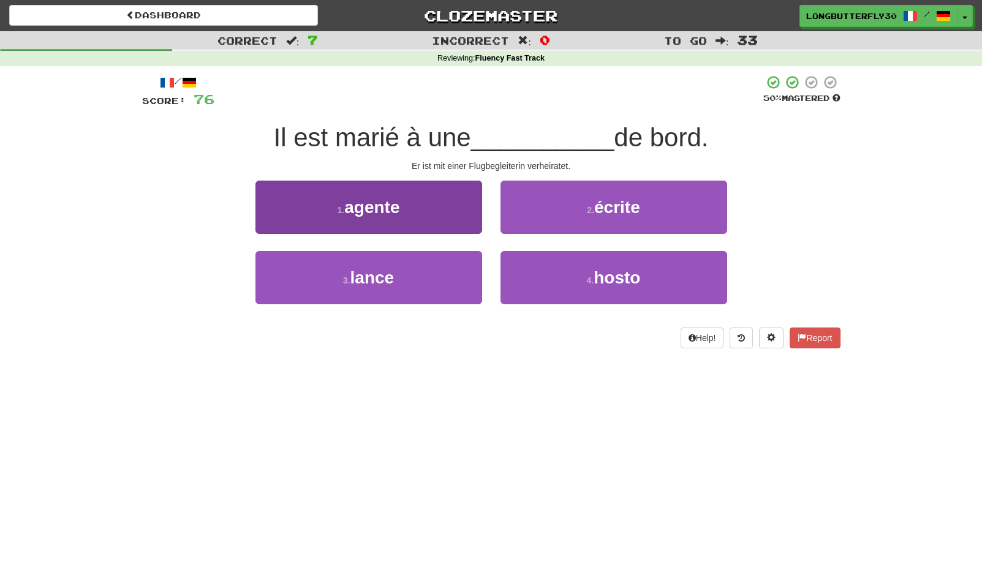
click at [474, 209] on button "1 . agente" at bounding box center [368, 207] width 227 height 53
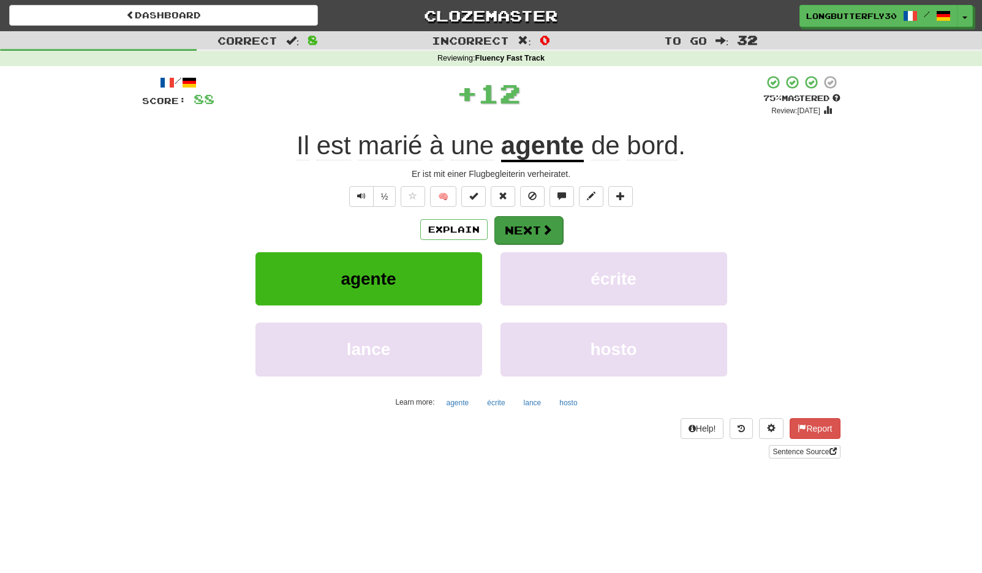
click at [518, 221] on button "Next" at bounding box center [528, 230] width 69 height 28
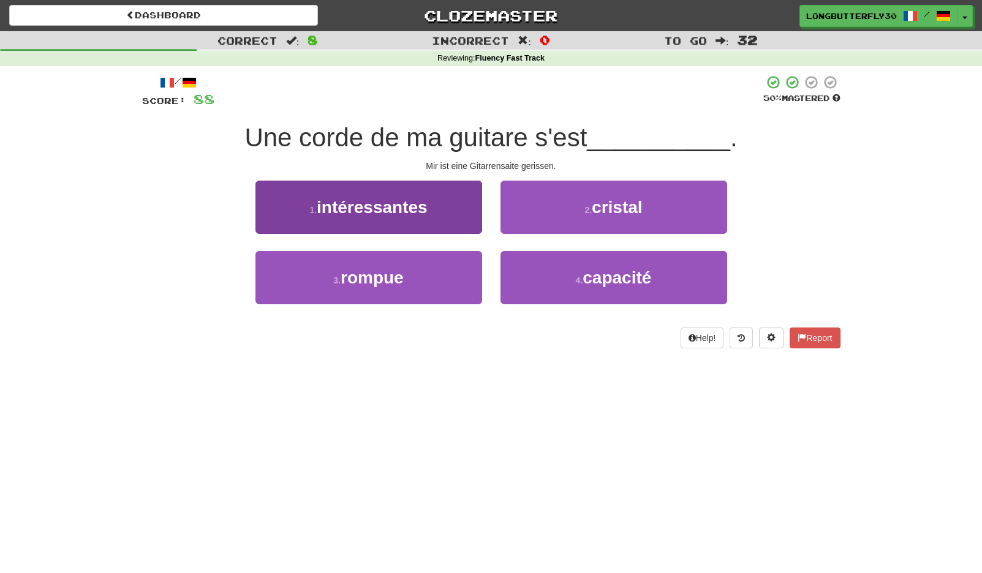
drag, startPoint x: 440, startPoint y: 273, endPoint x: 460, endPoint y: 264, distance: 22.2
click at [440, 274] on button "3 . rompue" at bounding box center [368, 277] width 227 height 53
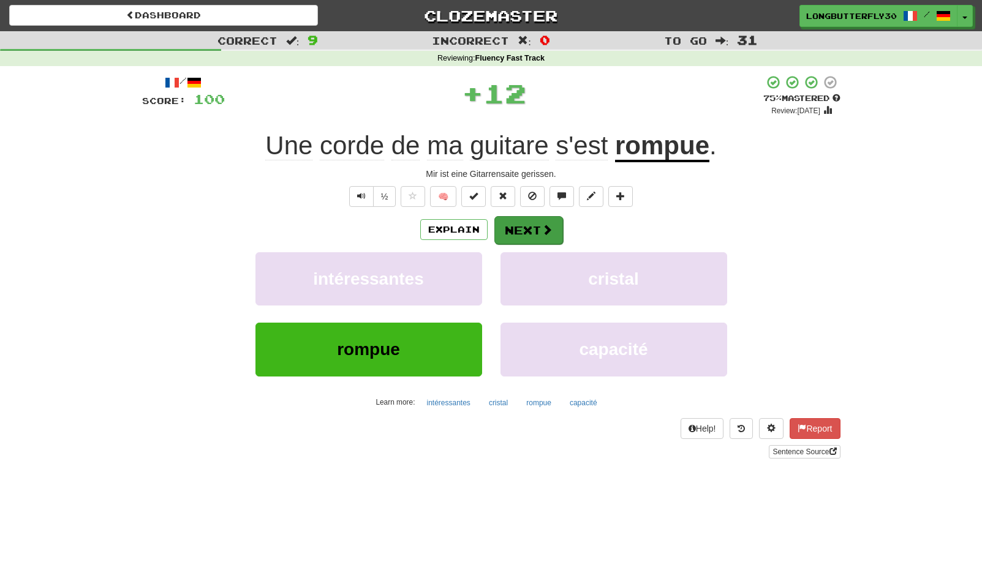
click at [527, 231] on button "Next" at bounding box center [528, 230] width 69 height 28
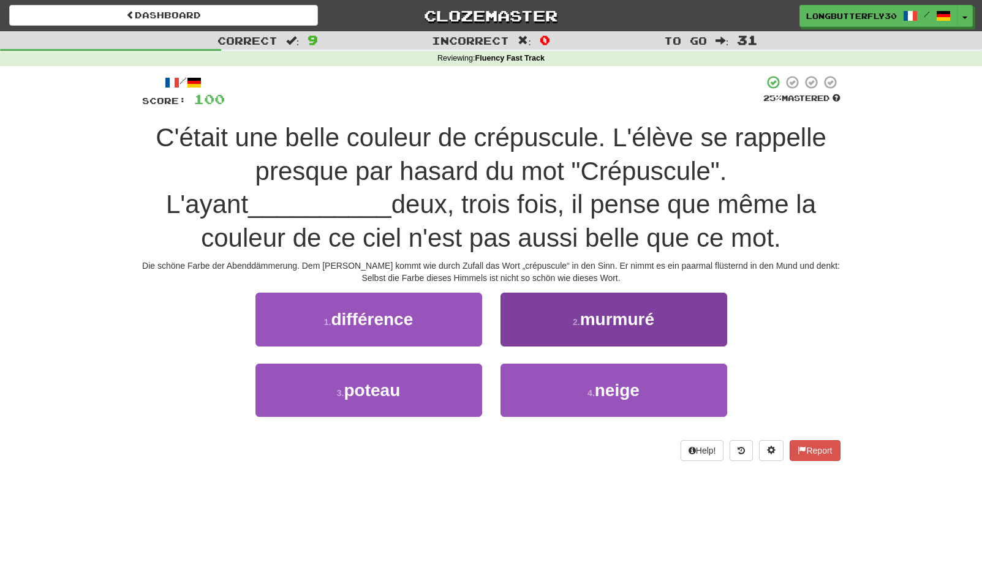
click at [632, 322] on span "murmuré" at bounding box center [617, 319] width 74 height 19
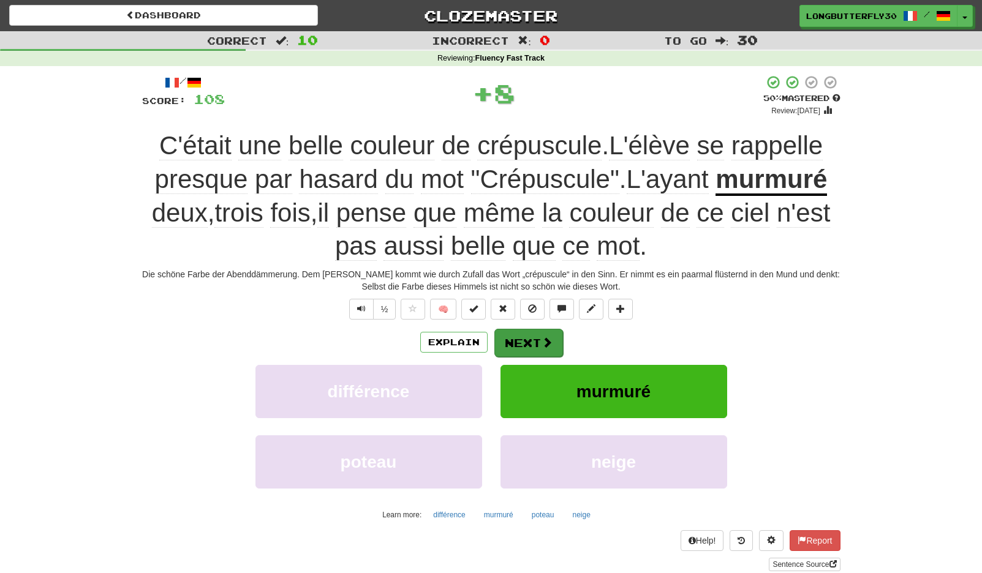
click at [526, 339] on button "Next" at bounding box center [528, 343] width 69 height 28
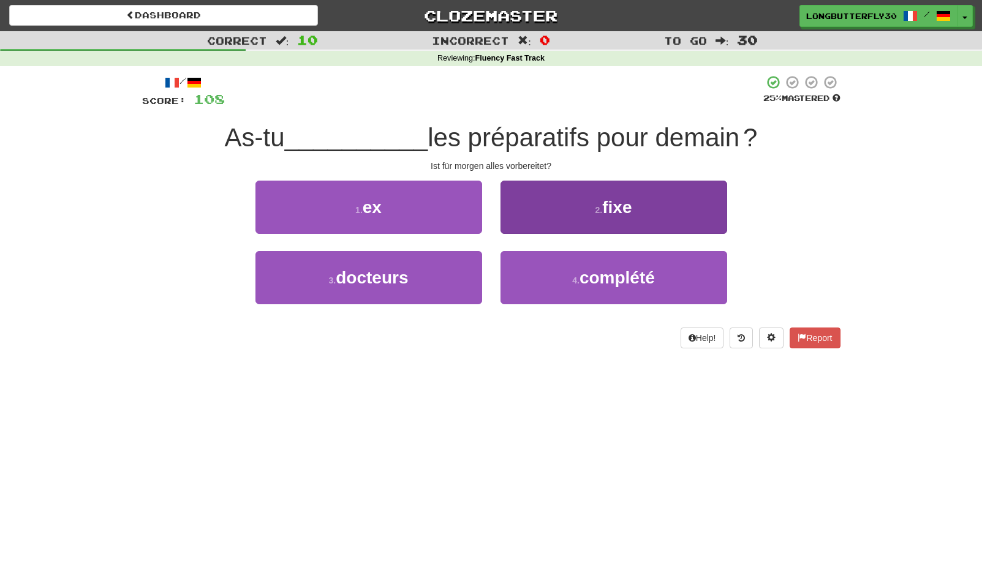
click at [578, 209] on button "2 . fixe" at bounding box center [613, 207] width 227 height 53
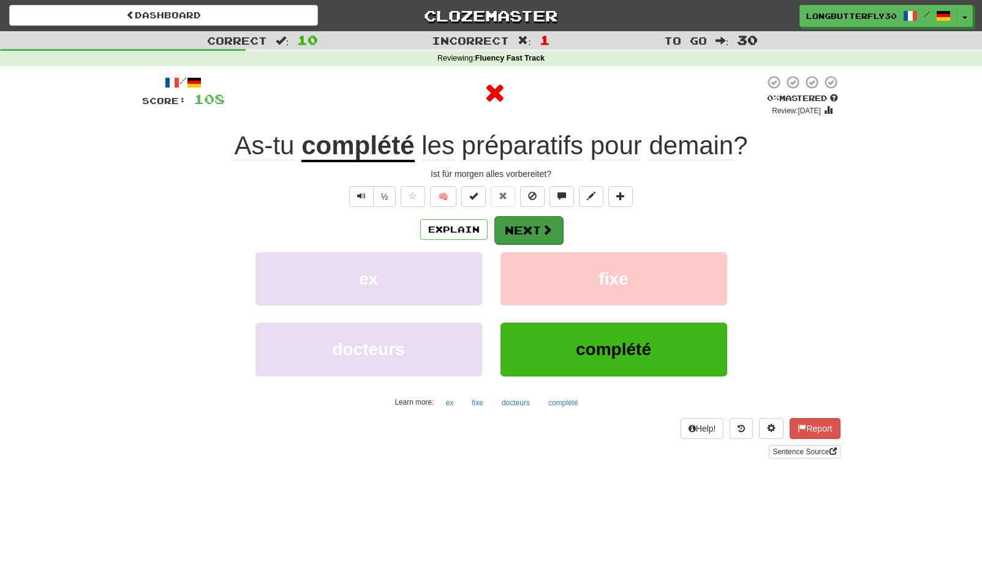
click at [516, 230] on button "Next" at bounding box center [528, 230] width 69 height 28
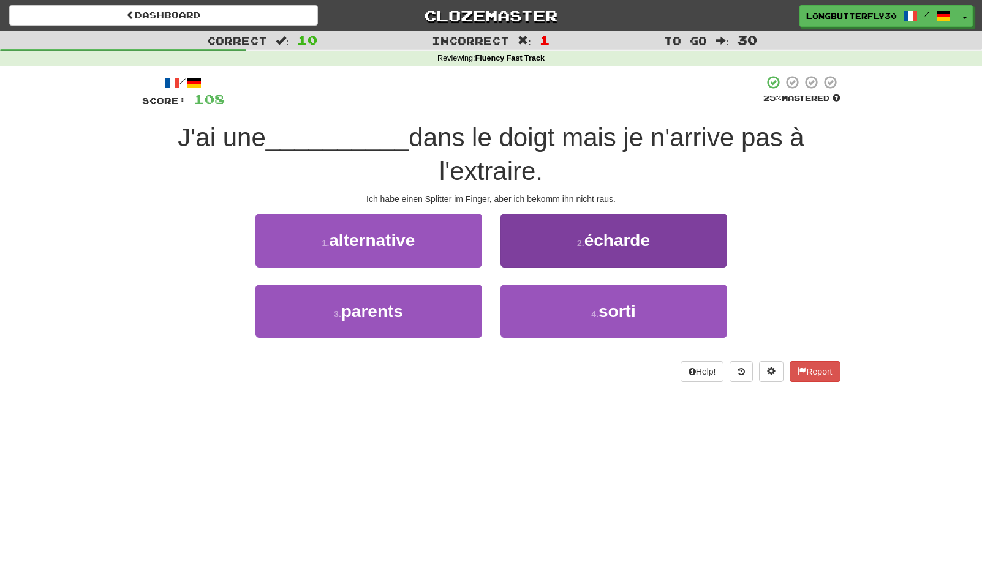
click at [573, 235] on button "2 . écharde" at bounding box center [613, 240] width 227 height 53
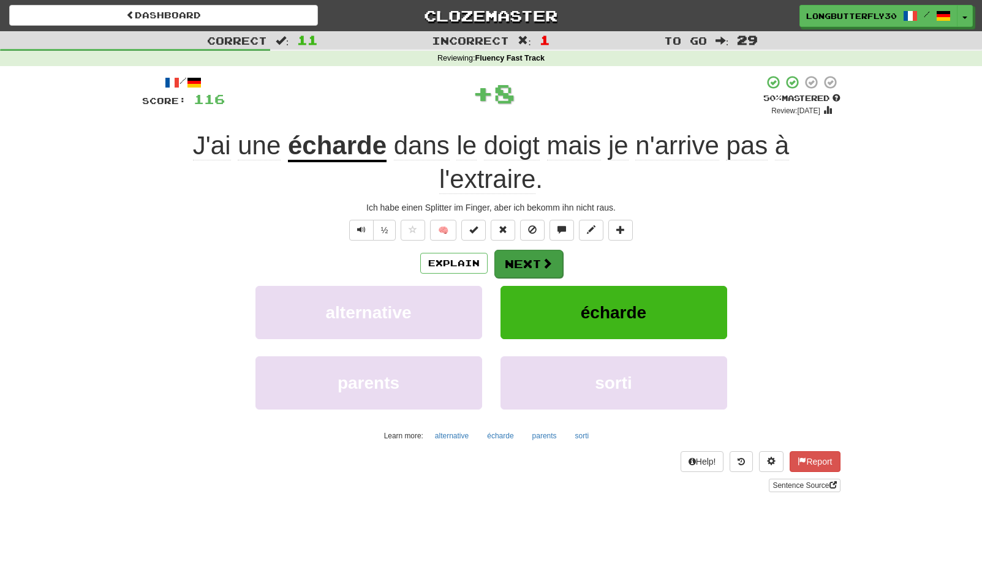
click at [513, 265] on button "Next" at bounding box center [528, 264] width 69 height 28
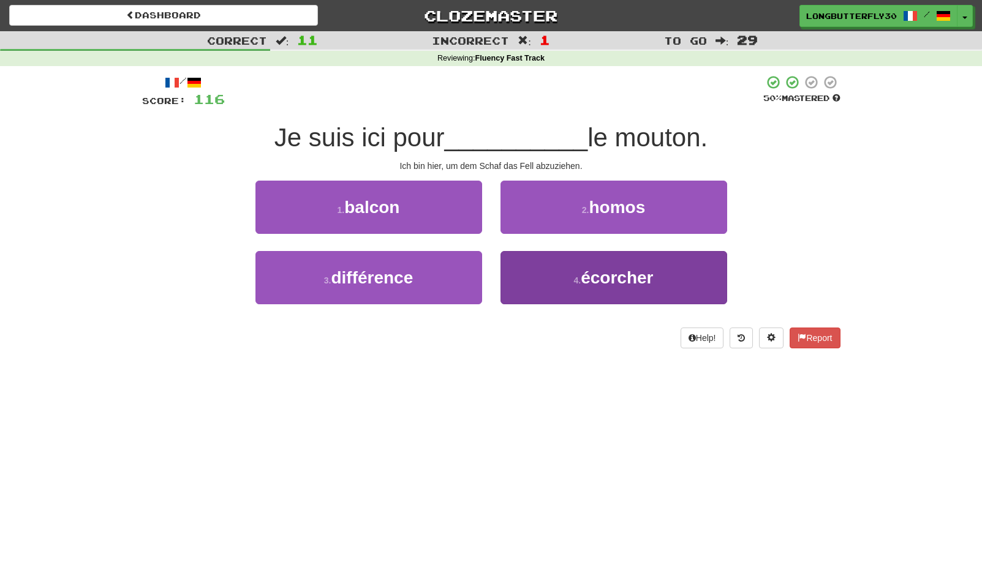
click at [561, 271] on button "4 . écorcher" at bounding box center [613, 277] width 227 height 53
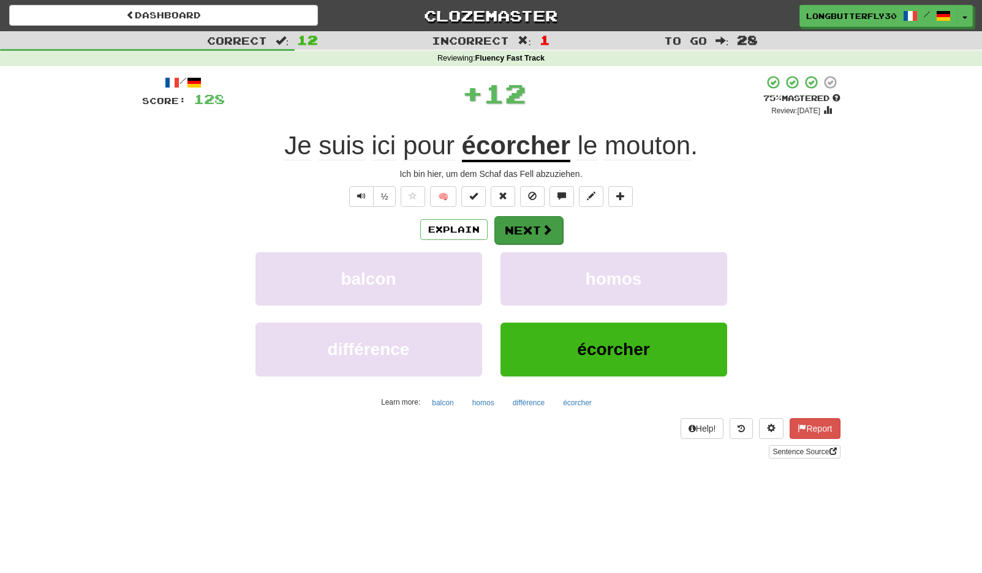
click at [537, 232] on button "Next" at bounding box center [528, 230] width 69 height 28
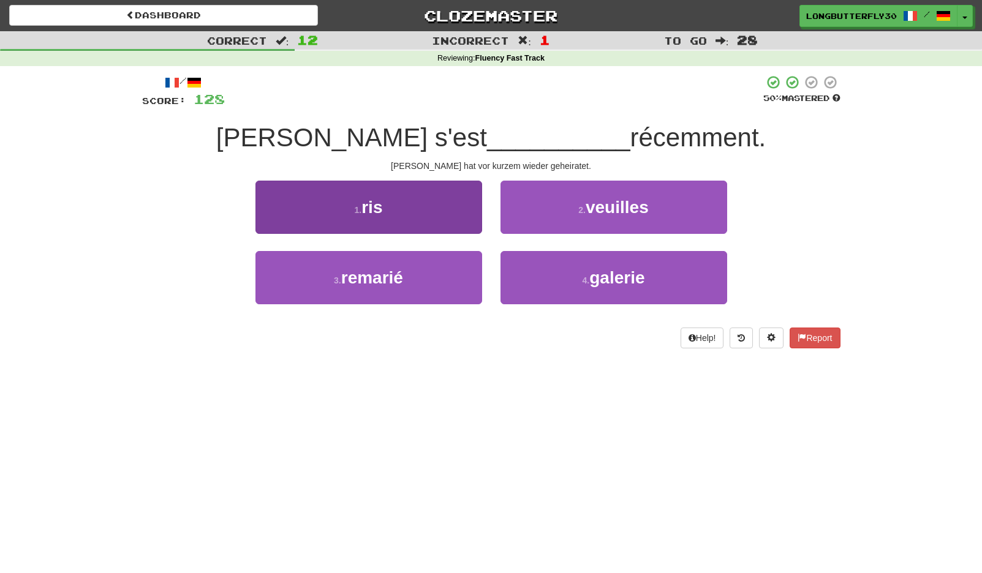
drag, startPoint x: 399, startPoint y: 282, endPoint x: 419, endPoint y: 276, distance: 20.4
click at [400, 282] on span "remarié" at bounding box center [372, 277] width 62 height 19
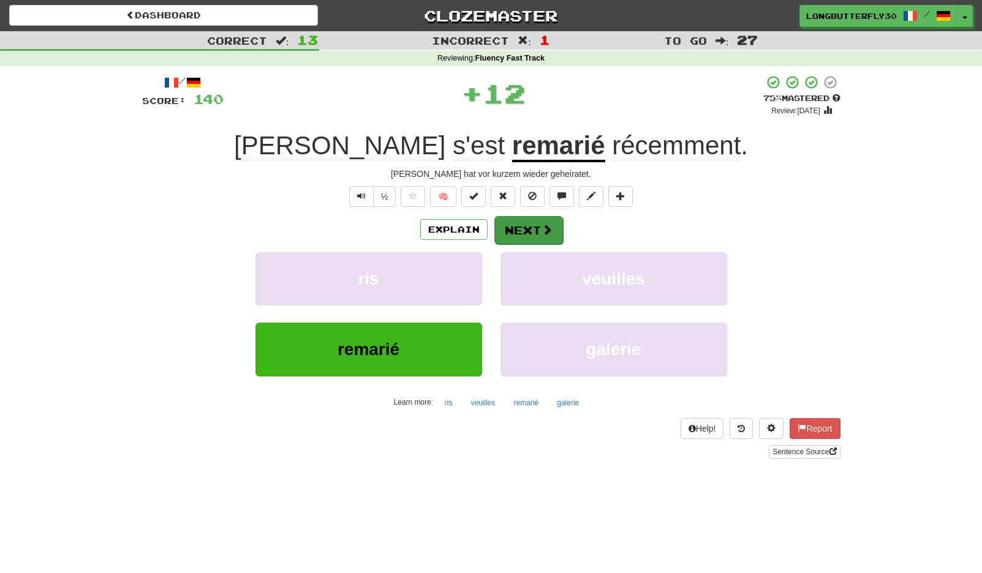
click at [527, 228] on button "Next" at bounding box center [528, 230] width 69 height 28
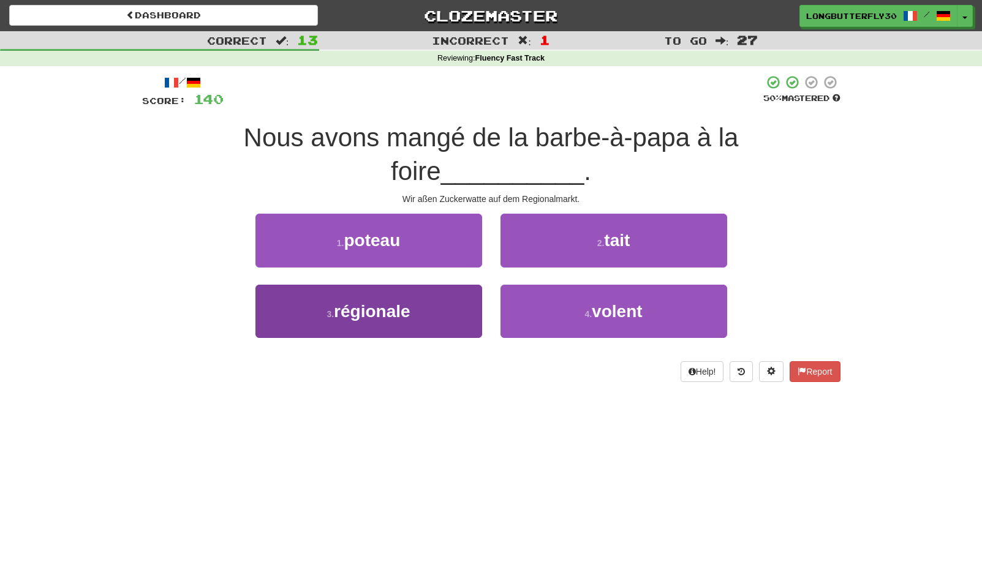
click at [419, 309] on button "3 . régionale" at bounding box center [368, 311] width 227 height 53
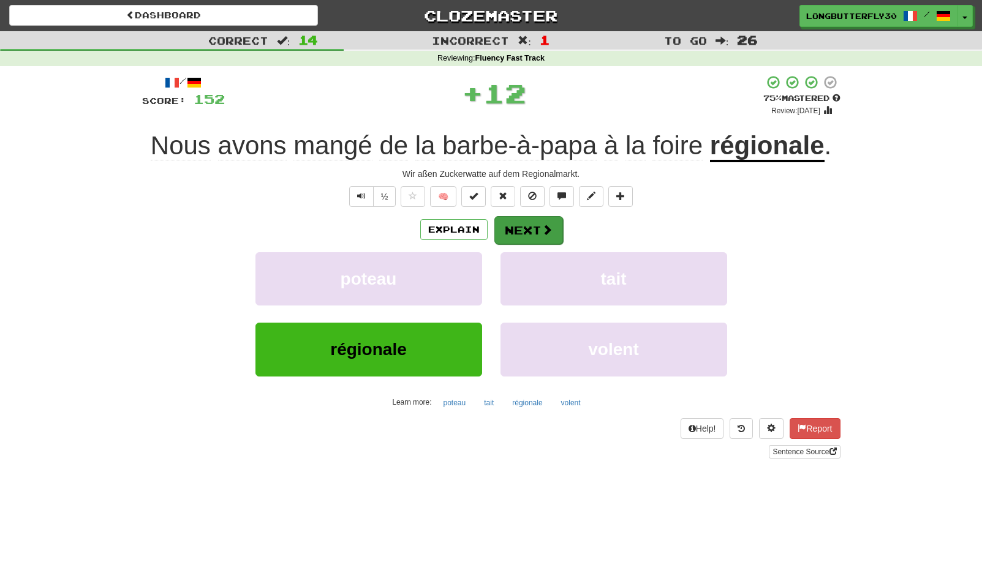
click at [519, 241] on button "Next" at bounding box center [528, 230] width 69 height 28
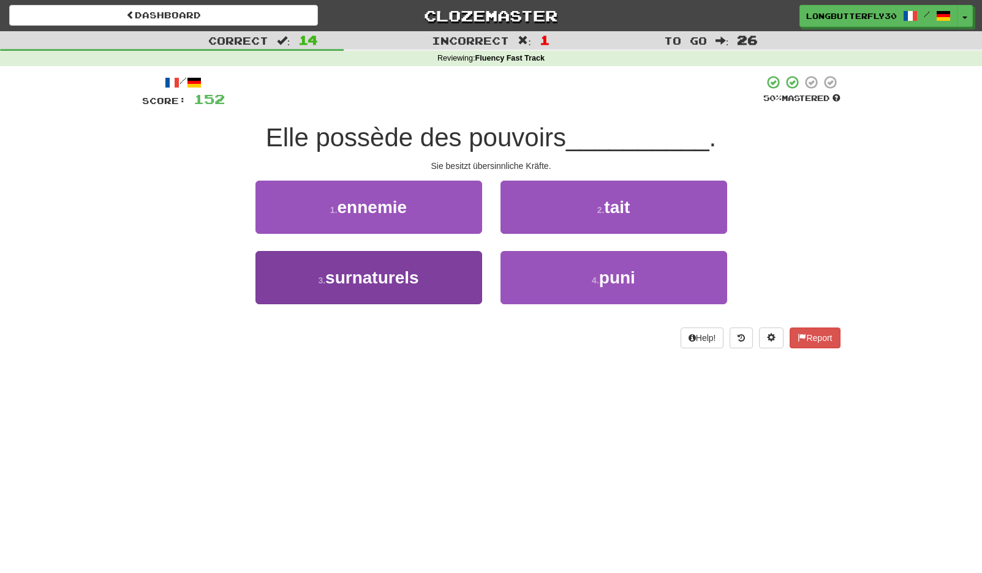
click at [406, 282] on span "surnaturels" at bounding box center [372, 277] width 94 height 19
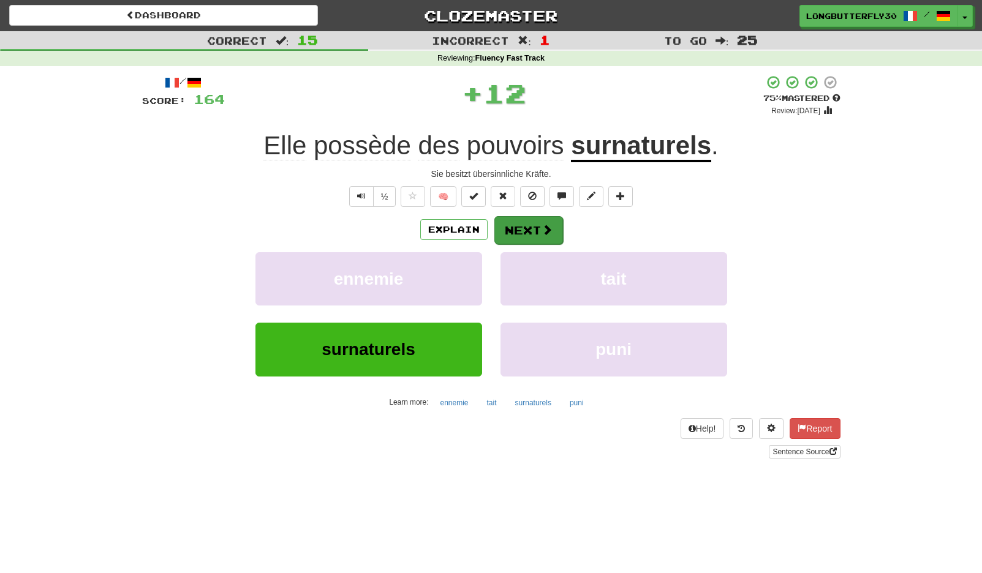
click at [524, 216] on button "Next" at bounding box center [528, 230] width 69 height 28
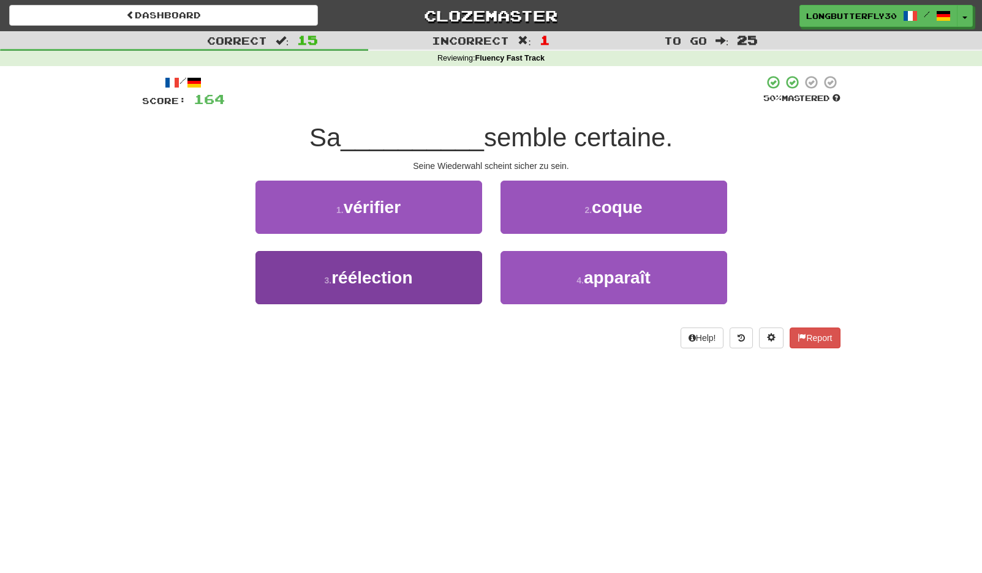
click at [384, 274] on span "réélection" at bounding box center [371, 277] width 81 height 19
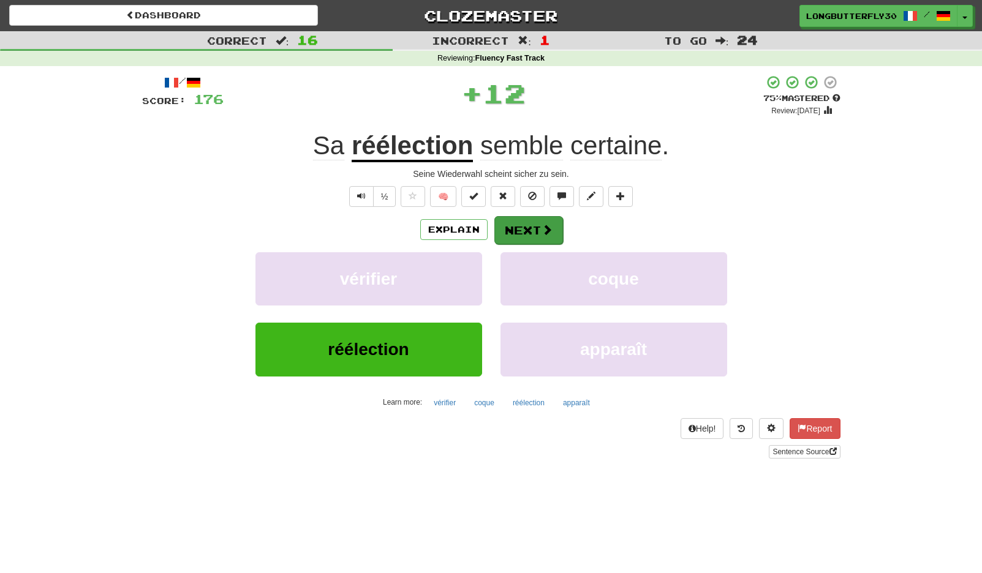
click at [506, 222] on button "Next" at bounding box center [528, 230] width 69 height 28
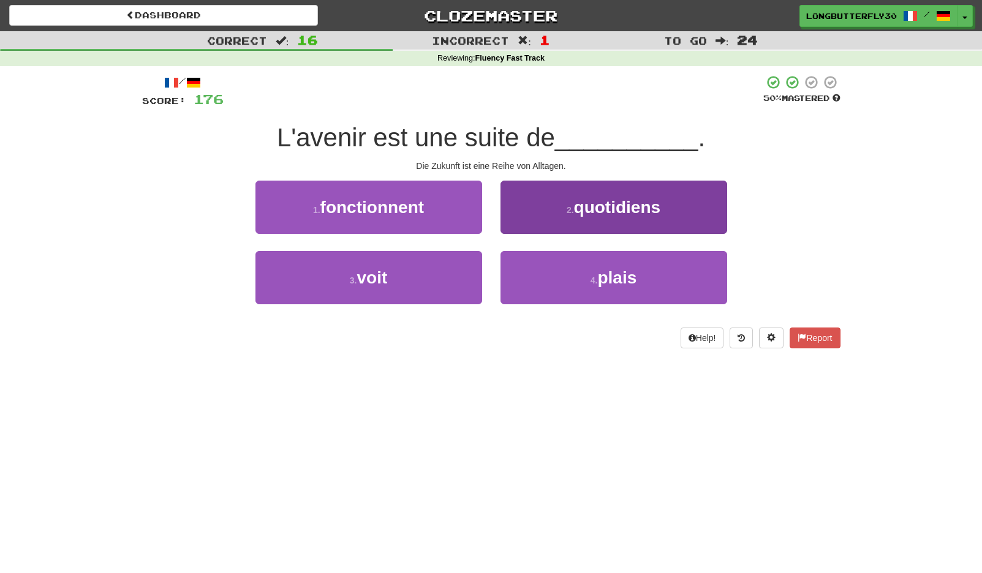
click at [594, 203] on span "quotidiens" at bounding box center [617, 207] width 87 height 19
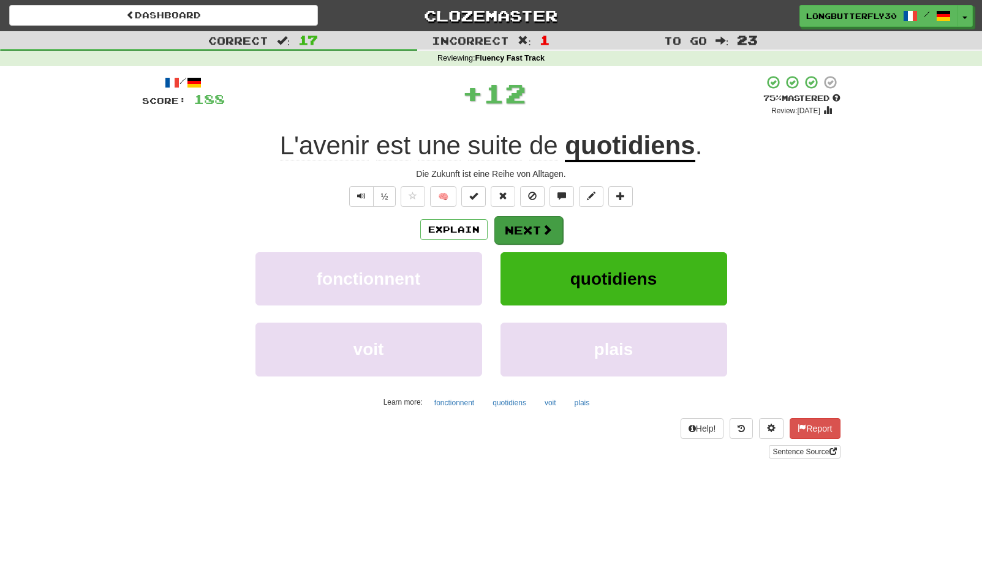
click at [542, 234] on span at bounding box center [547, 229] width 11 height 11
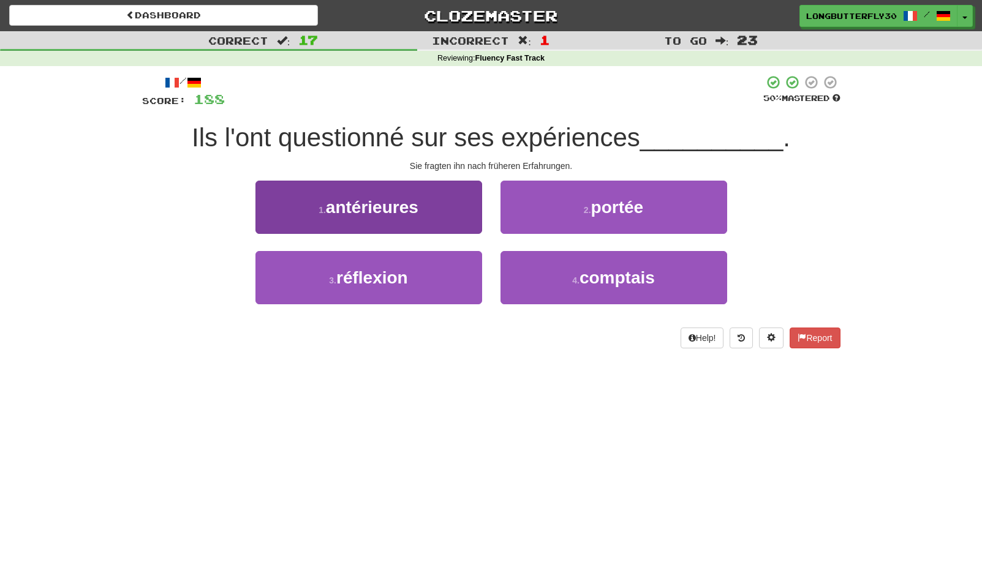
click at [436, 205] on button "1 . antérieures" at bounding box center [368, 207] width 227 height 53
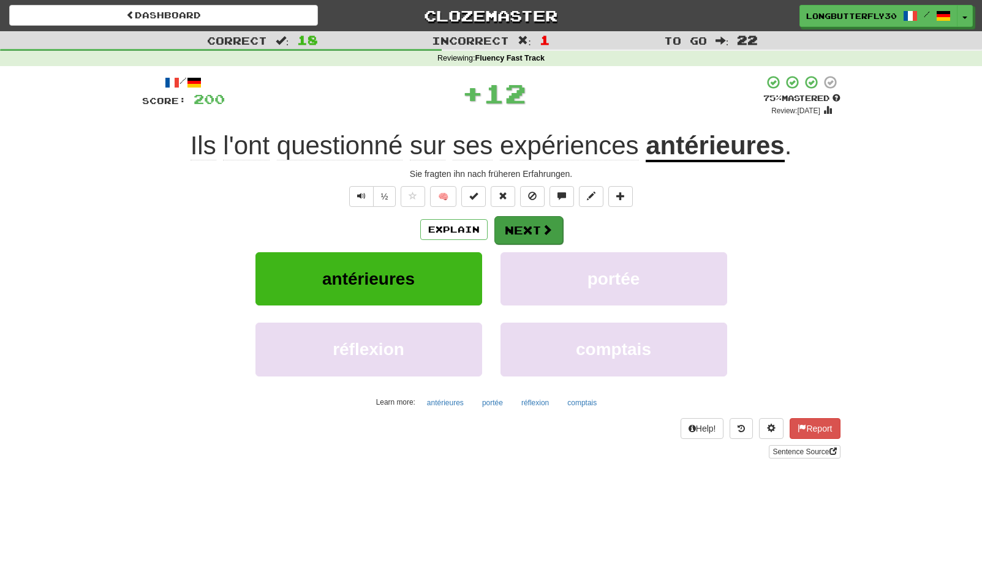
click at [516, 220] on button "Next" at bounding box center [528, 230] width 69 height 28
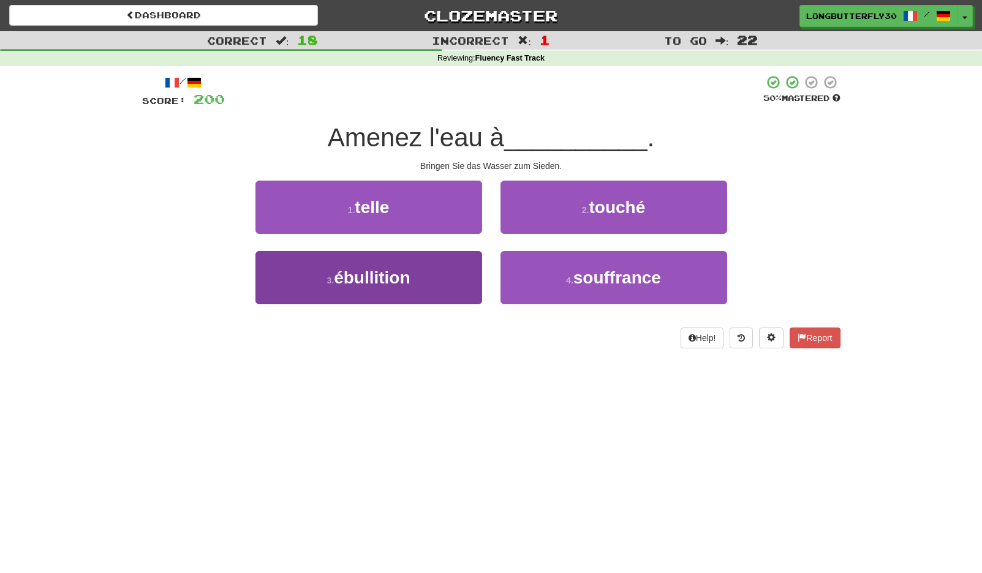
click at [444, 284] on button "3 . ébullition" at bounding box center [368, 277] width 227 height 53
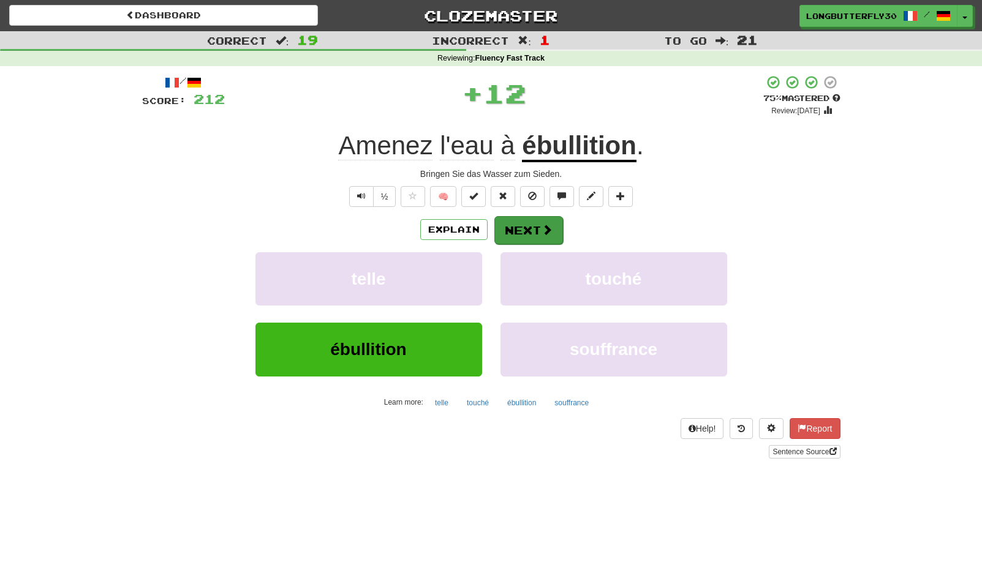
click at [533, 216] on button "Next" at bounding box center [528, 230] width 69 height 28
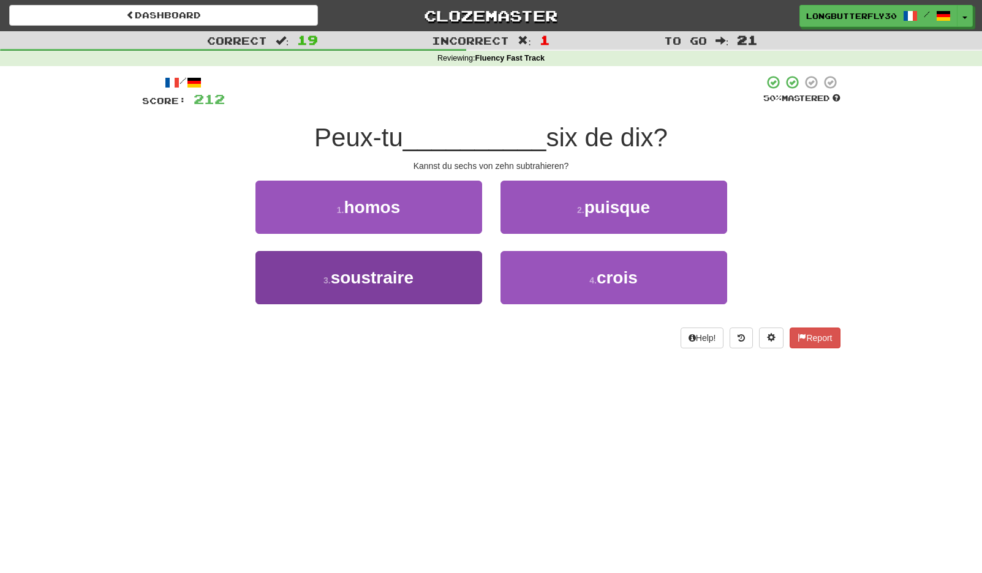
click at [429, 271] on button "3 . soustraire" at bounding box center [368, 277] width 227 height 53
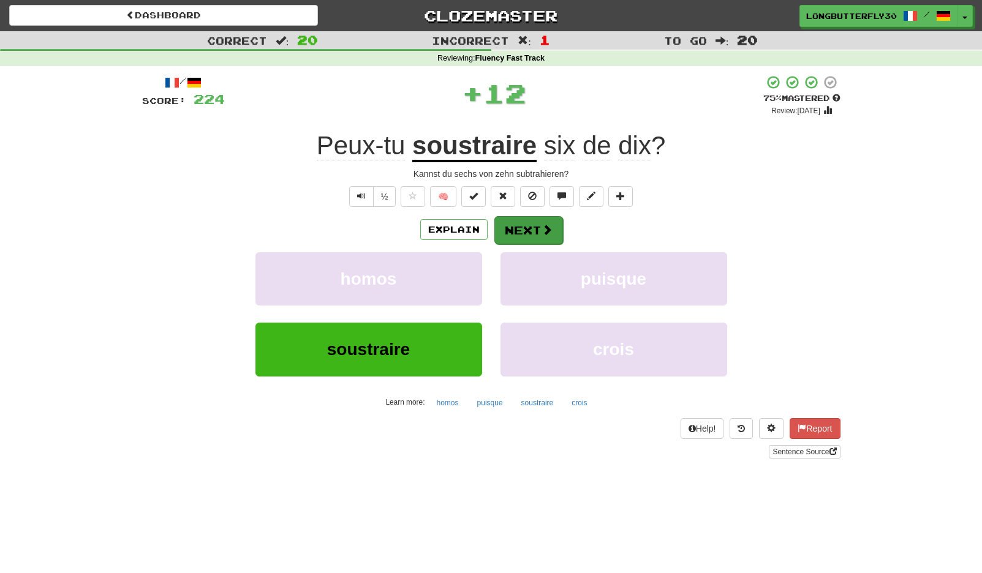
click at [532, 225] on button "Next" at bounding box center [528, 230] width 69 height 28
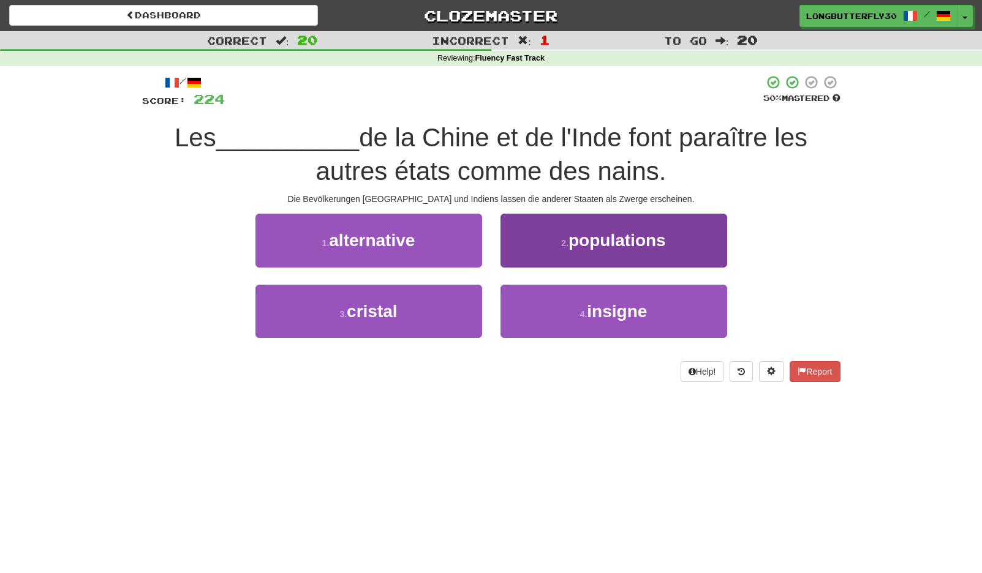
click at [580, 243] on span "populations" at bounding box center [616, 240] width 97 height 19
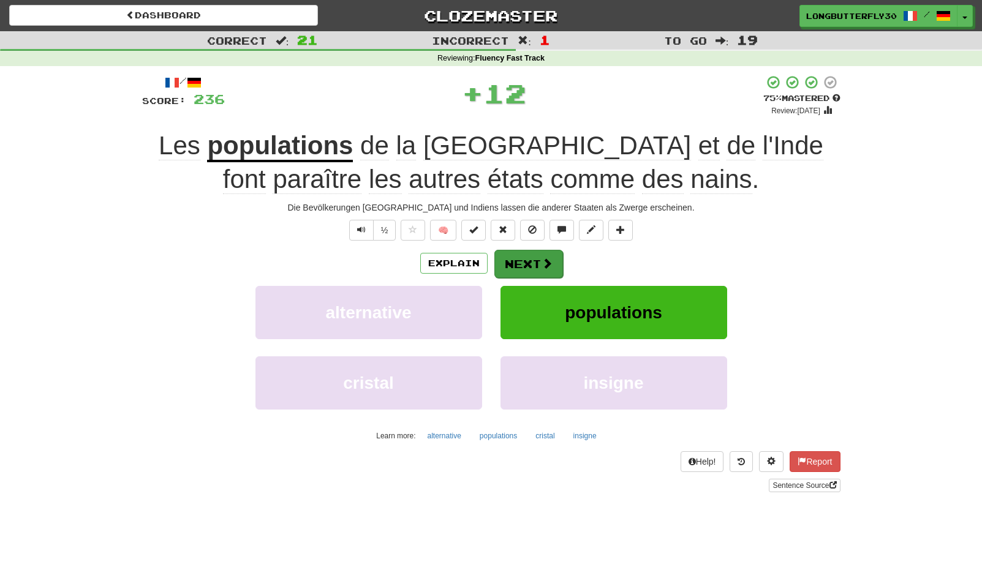
click at [532, 252] on button "Next" at bounding box center [528, 264] width 69 height 28
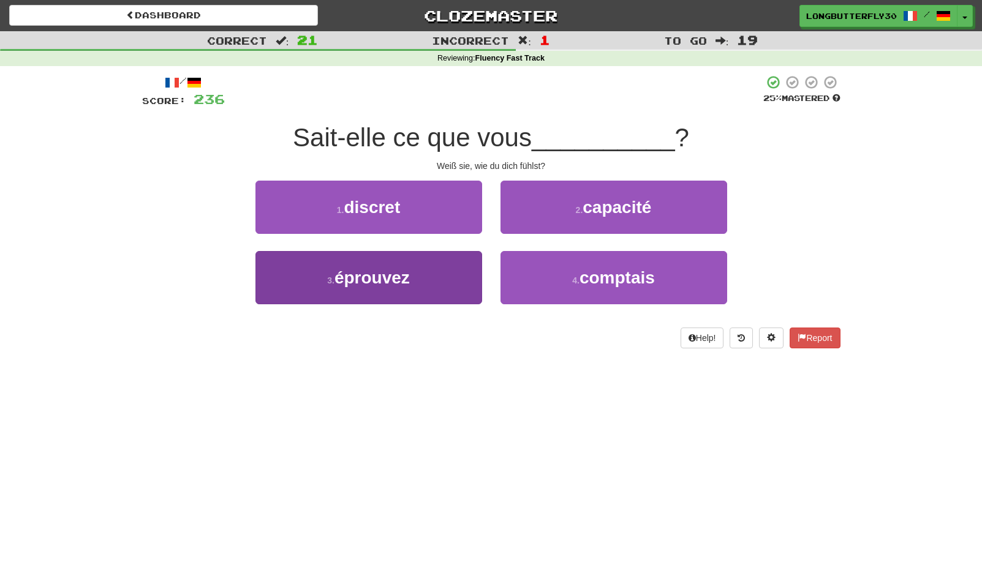
click at [456, 277] on button "3 . éprouvez" at bounding box center [368, 277] width 227 height 53
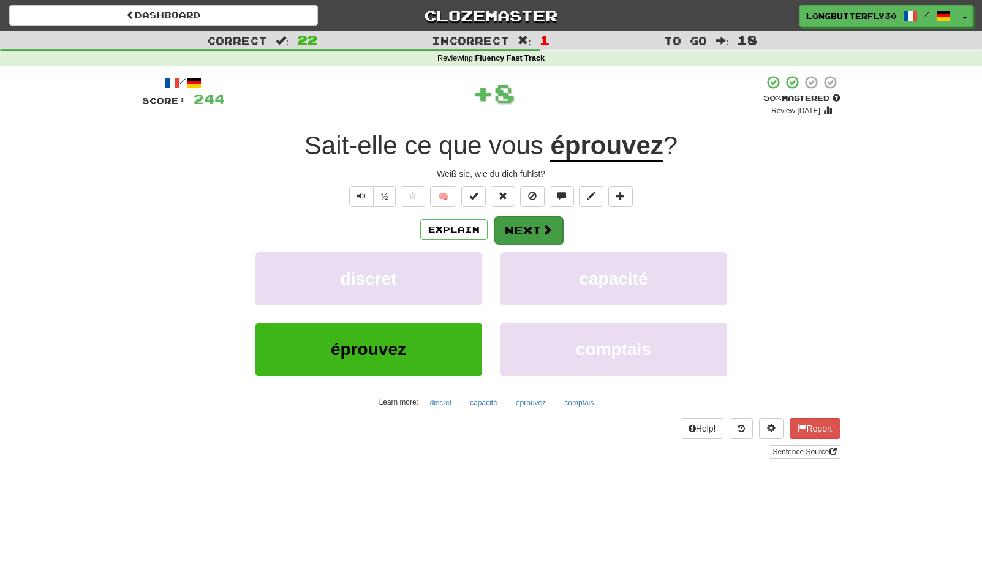
click at [546, 220] on button "Next" at bounding box center [528, 230] width 69 height 28
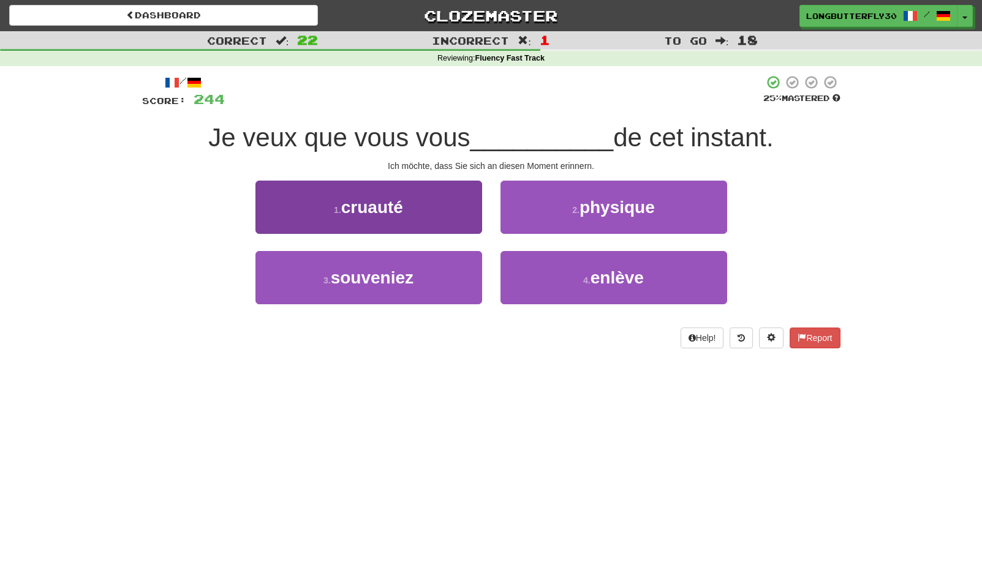
click at [427, 273] on button "3 . souveniez" at bounding box center [368, 277] width 227 height 53
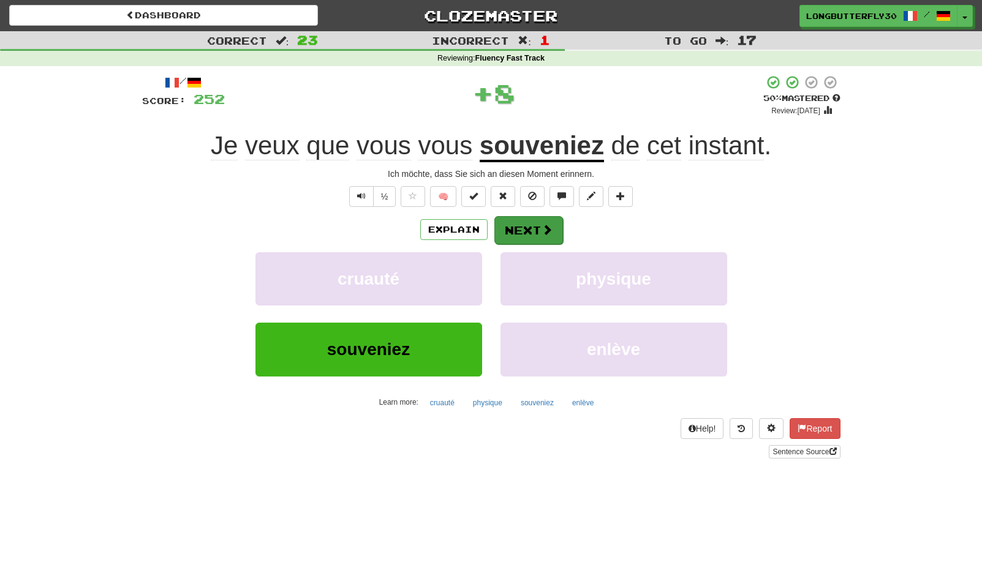
click at [523, 224] on button "Next" at bounding box center [528, 230] width 69 height 28
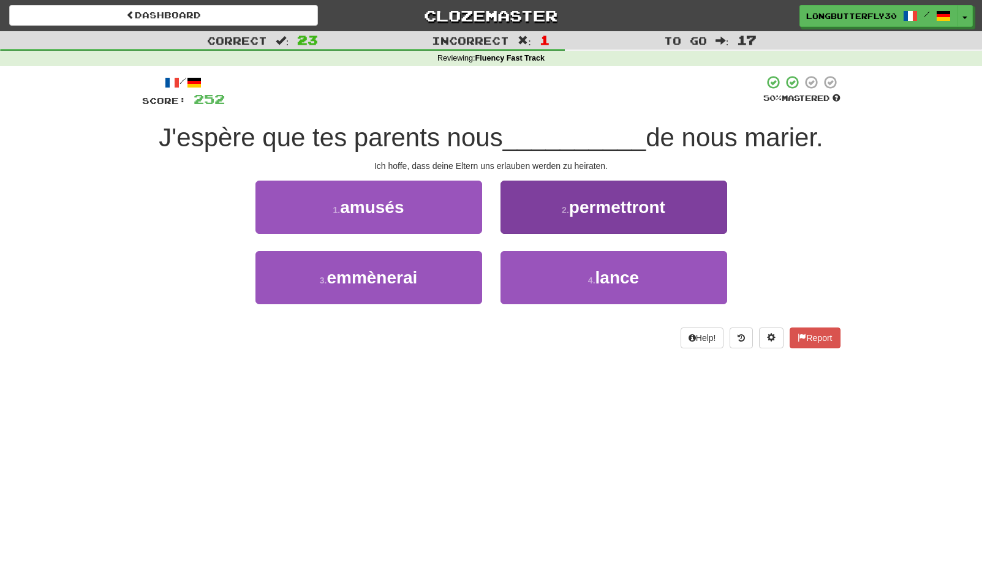
click at [572, 199] on span "permettront" at bounding box center [617, 207] width 96 height 19
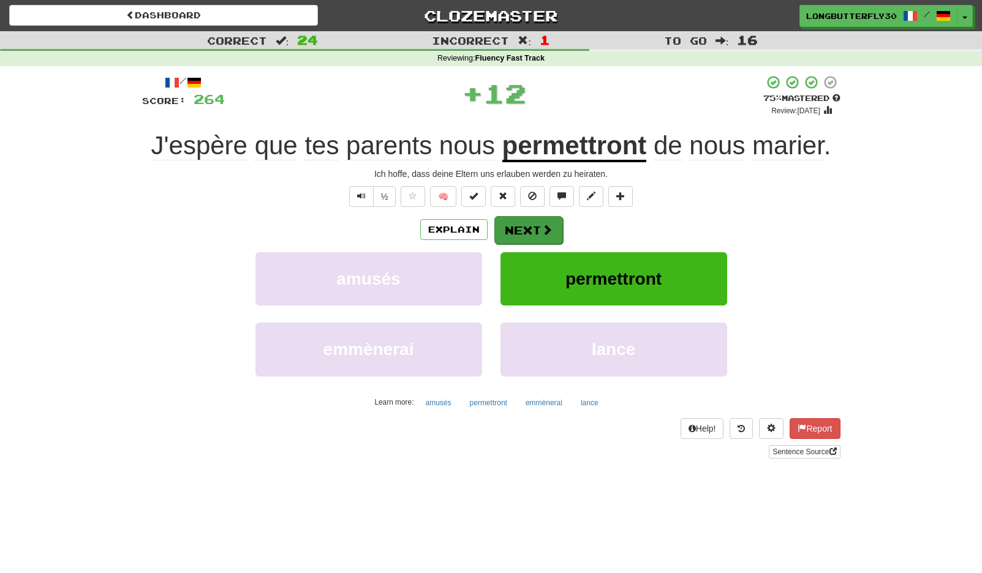
click at [529, 232] on button "Next" at bounding box center [528, 230] width 69 height 28
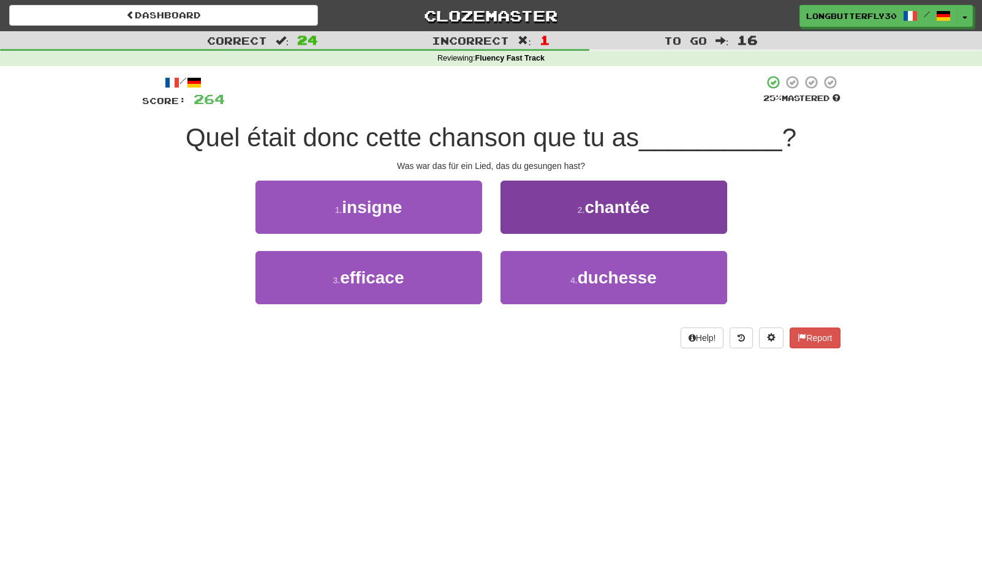
click at [567, 203] on button "2 . chantée" at bounding box center [613, 207] width 227 height 53
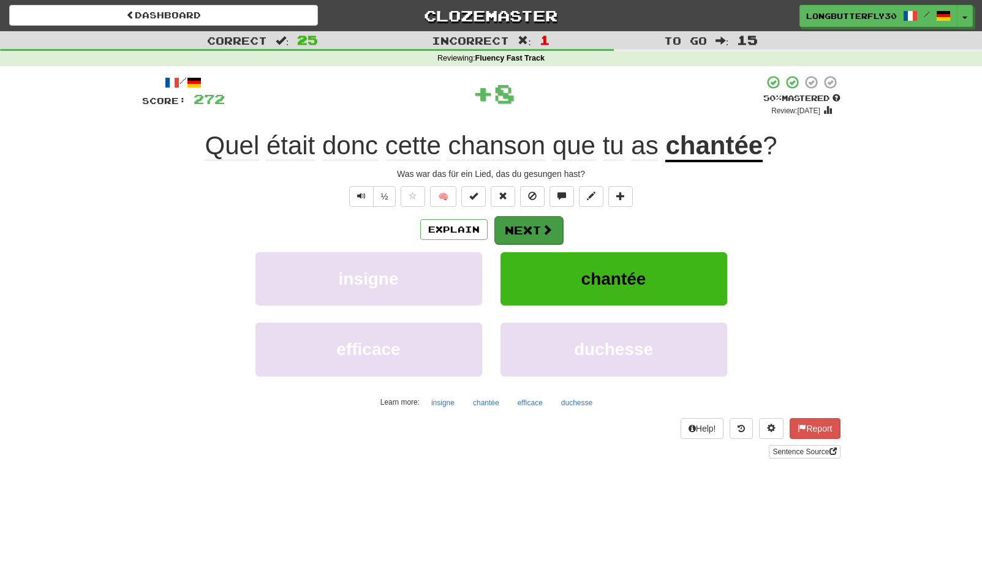
click at [539, 221] on button "Next" at bounding box center [528, 230] width 69 height 28
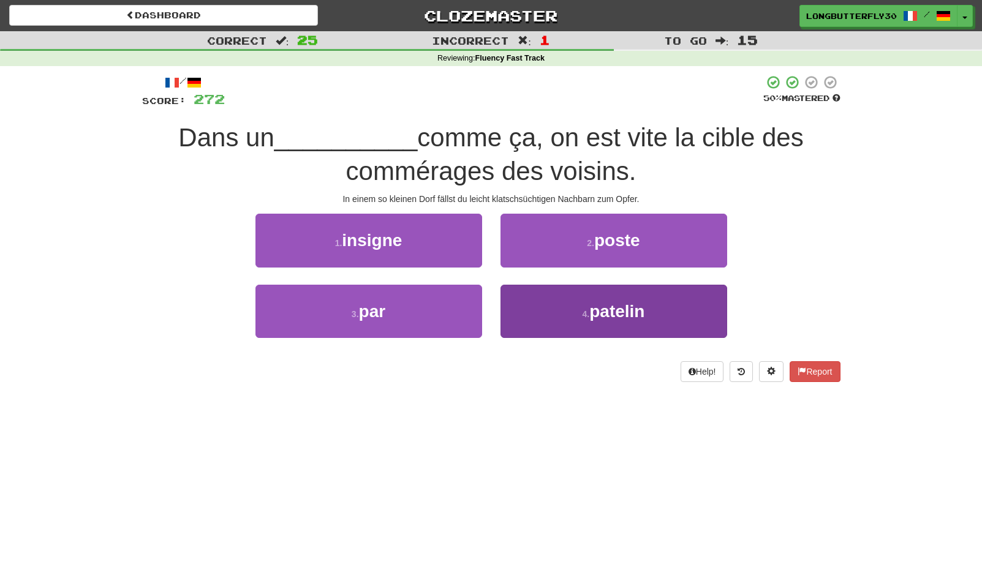
click at [590, 309] on small "4 ." at bounding box center [586, 314] width 7 height 10
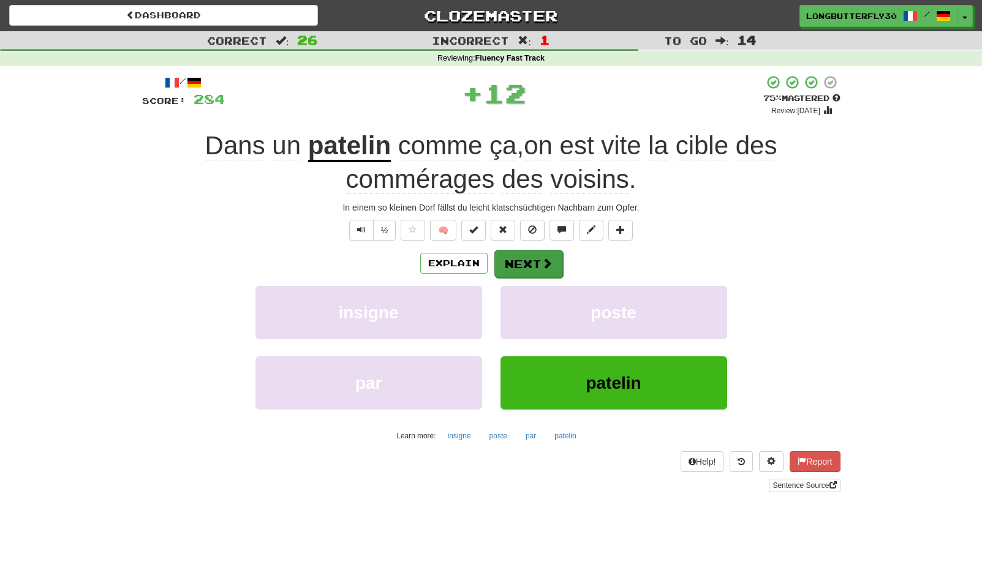
click at [537, 261] on button "Next" at bounding box center [528, 264] width 69 height 28
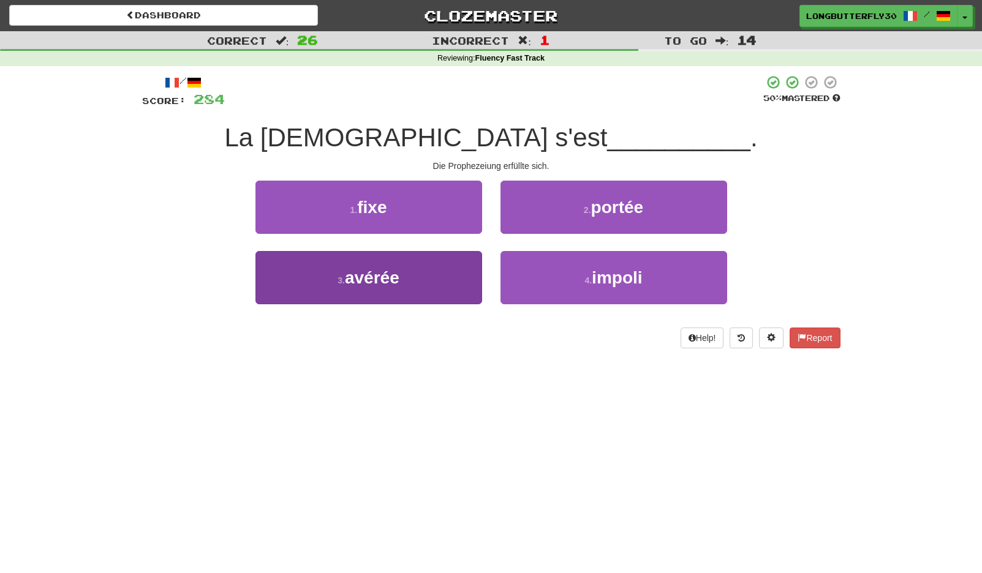
click at [432, 277] on button "3 . avérée" at bounding box center [368, 277] width 227 height 53
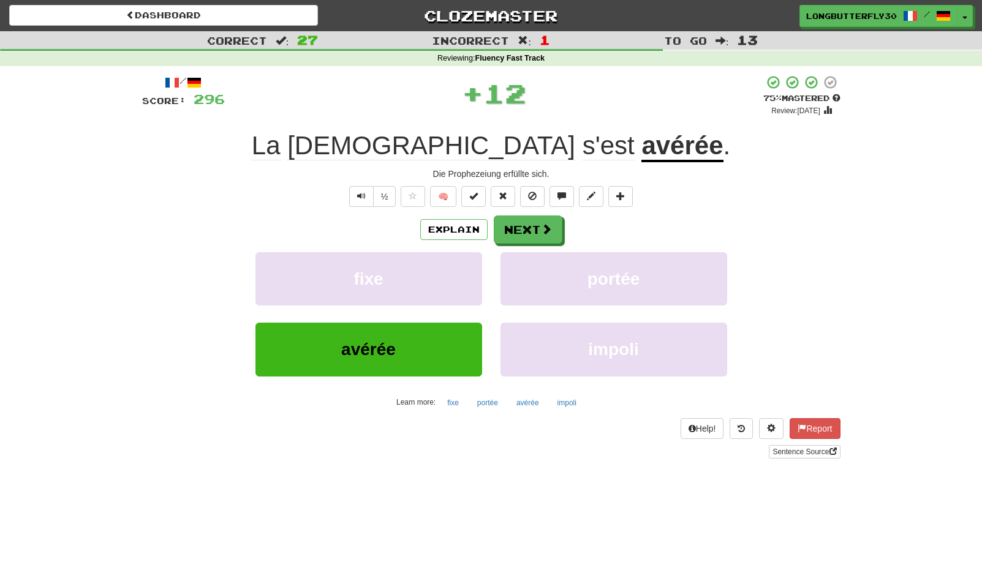
click at [563, 218] on div "Explain Next" at bounding box center [491, 230] width 698 height 28
click at [542, 225] on span at bounding box center [547, 229] width 11 height 11
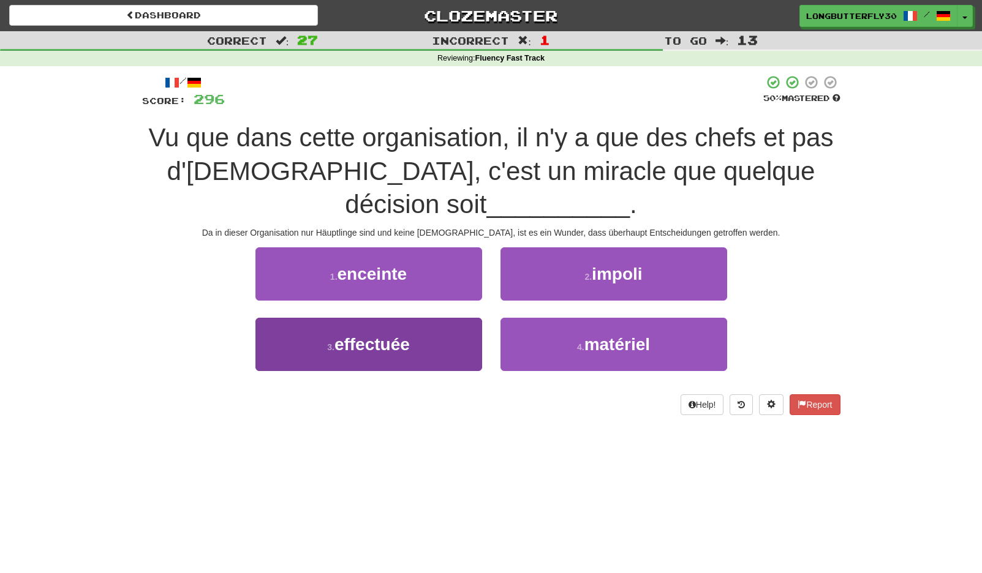
click at [433, 331] on button "3 . effectuée" at bounding box center [368, 344] width 227 height 53
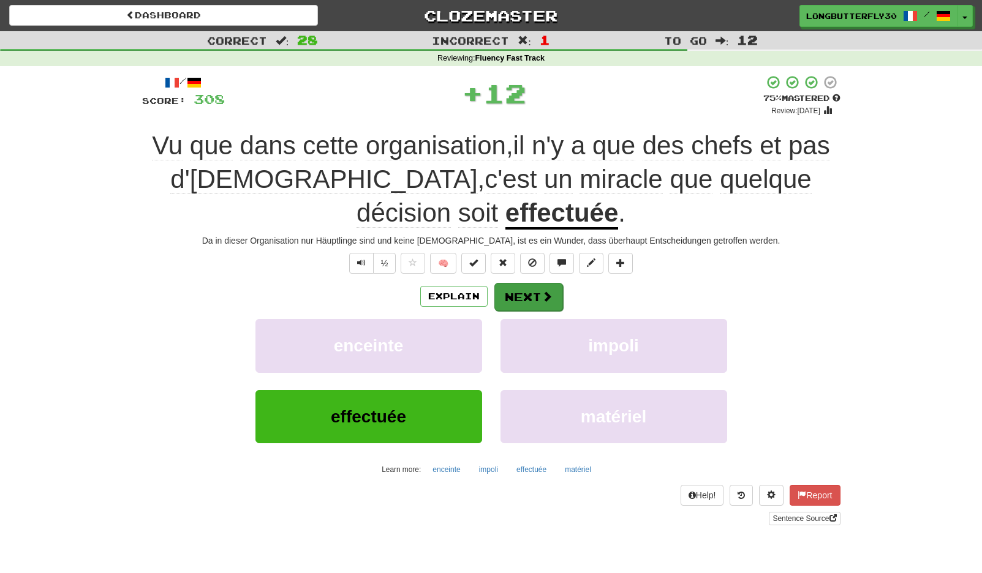
click at [516, 290] on button "Next" at bounding box center [528, 297] width 69 height 28
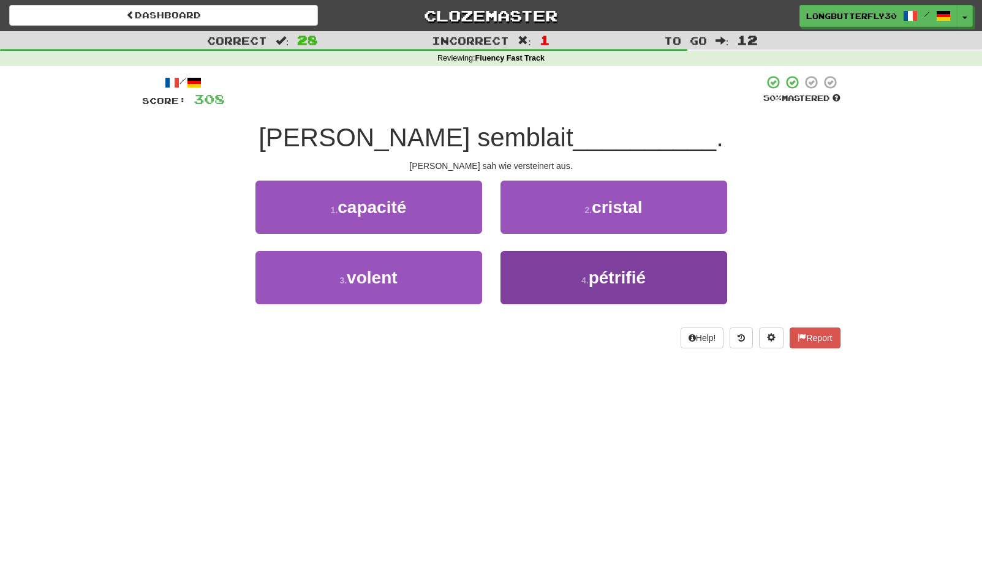
click at [534, 277] on button "4 . pétrifié" at bounding box center [613, 277] width 227 height 53
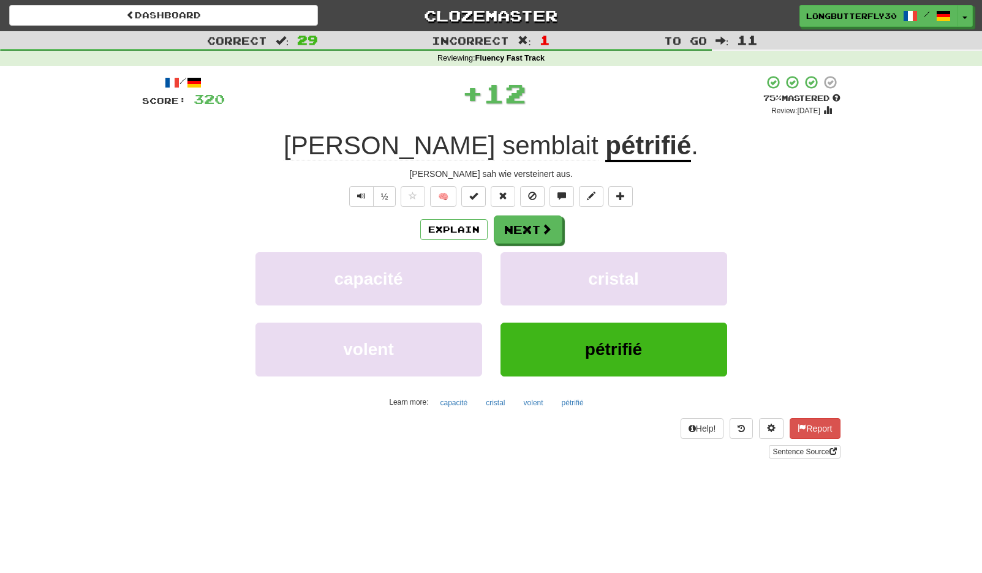
click at [529, 243] on div "Explain Next capacité cristal volent pétrifié Learn more: capacité cristal vole…" at bounding box center [491, 314] width 698 height 197
click at [534, 232] on button "Next" at bounding box center [528, 230] width 69 height 28
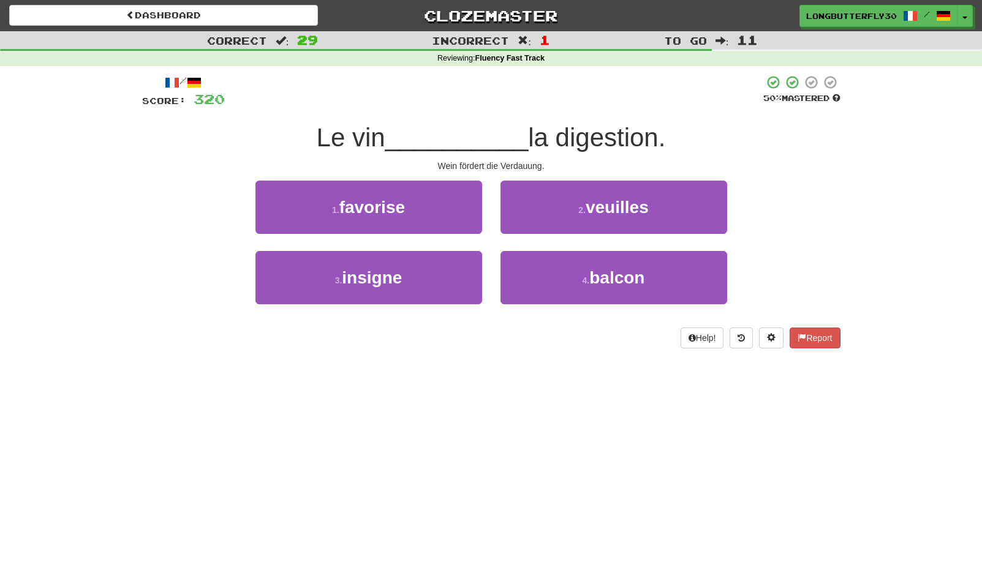
click at [412, 210] on button "1 . favorise" at bounding box center [368, 207] width 227 height 53
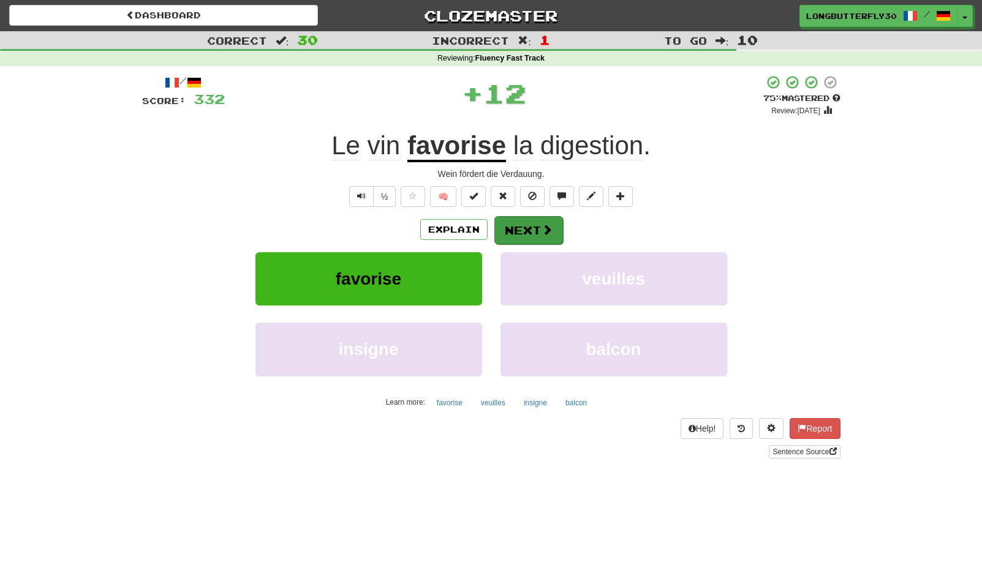
click at [519, 224] on button "Next" at bounding box center [528, 230] width 69 height 28
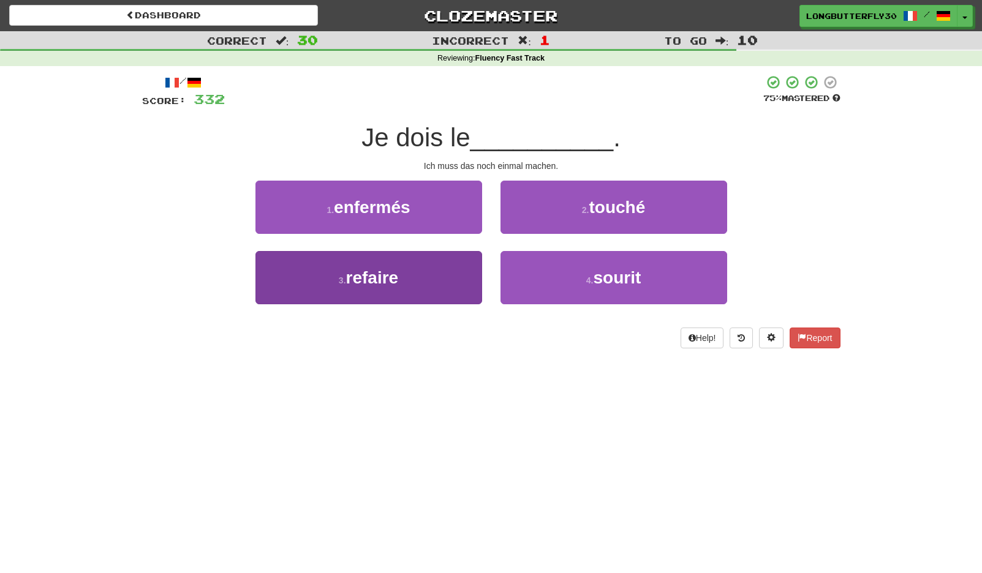
click at [421, 278] on button "3 . refaire" at bounding box center [368, 277] width 227 height 53
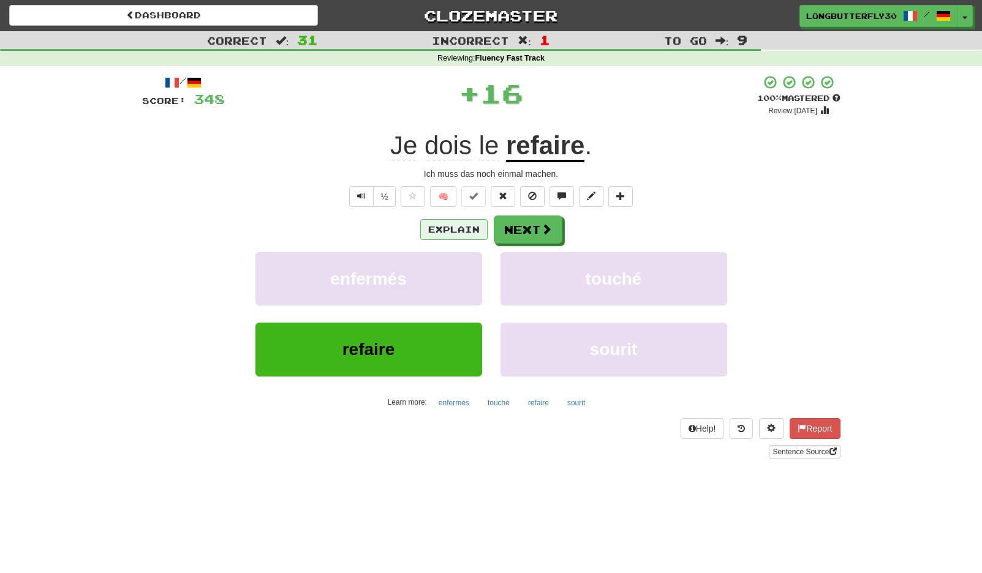
click at [458, 233] on button "Explain" at bounding box center [453, 229] width 67 height 21
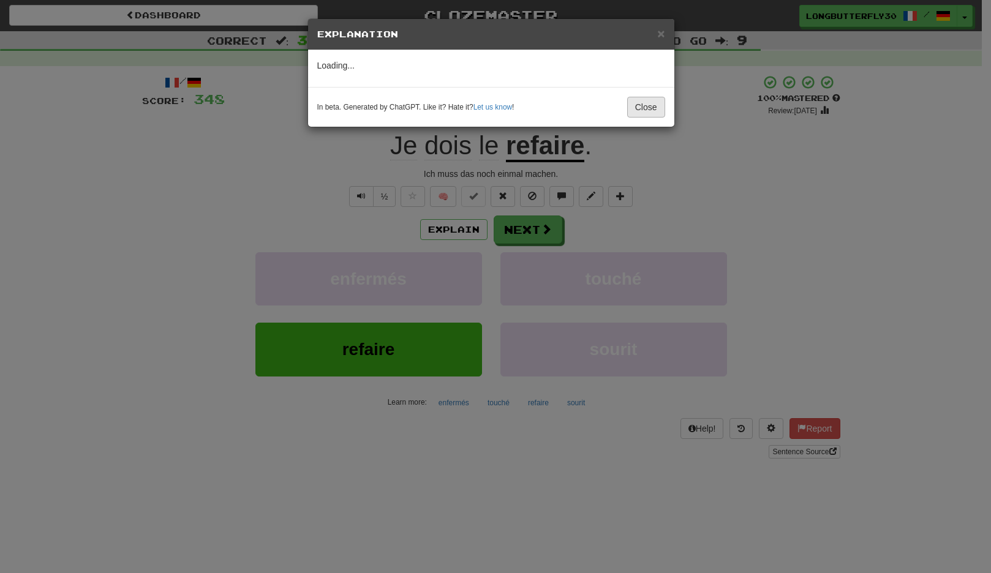
click at [634, 104] on button "Close" at bounding box center [646, 107] width 38 height 21
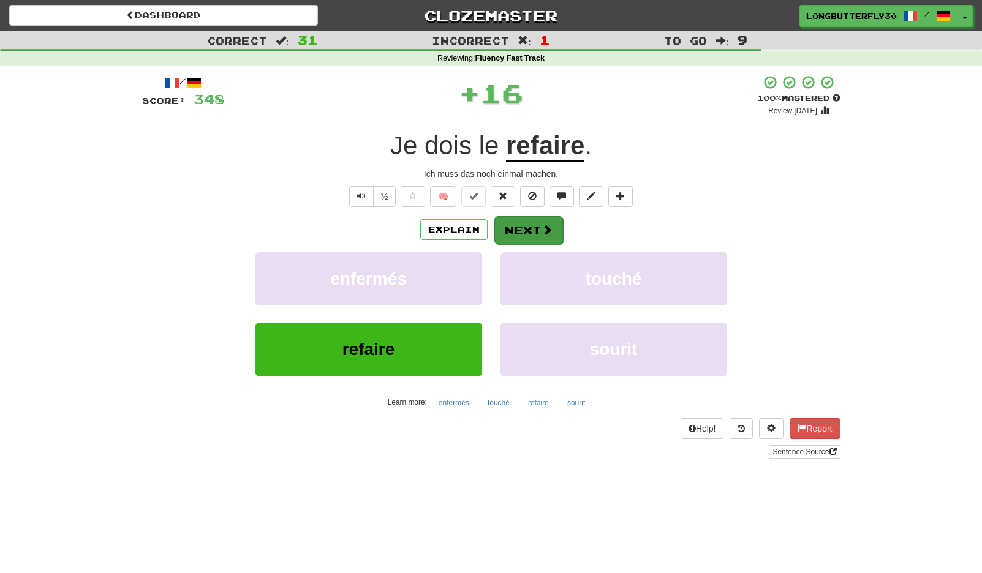
click at [524, 225] on button "Next" at bounding box center [528, 230] width 69 height 28
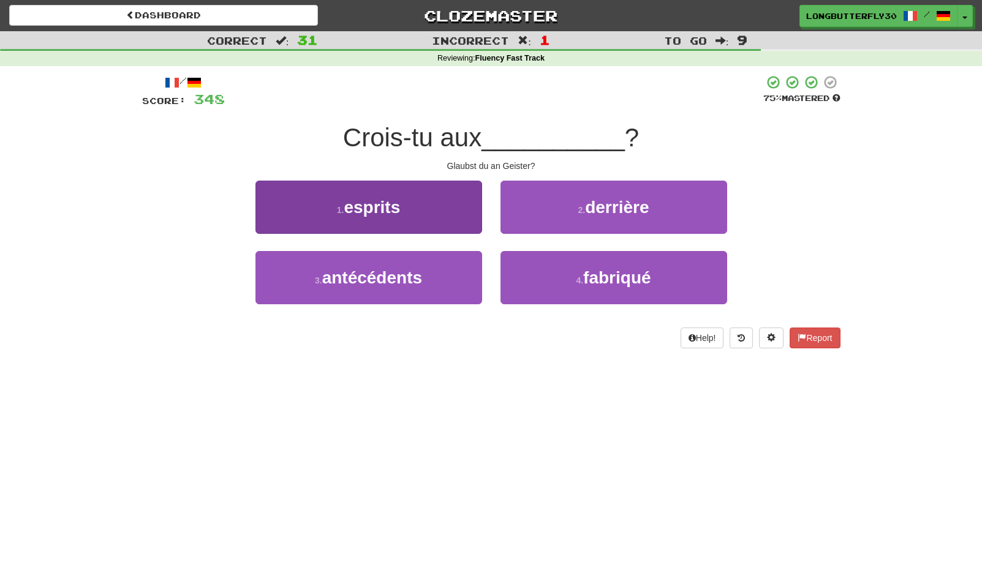
click at [432, 208] on button "1 . esprits" at bounding box center [368, 207] width 227 height 53
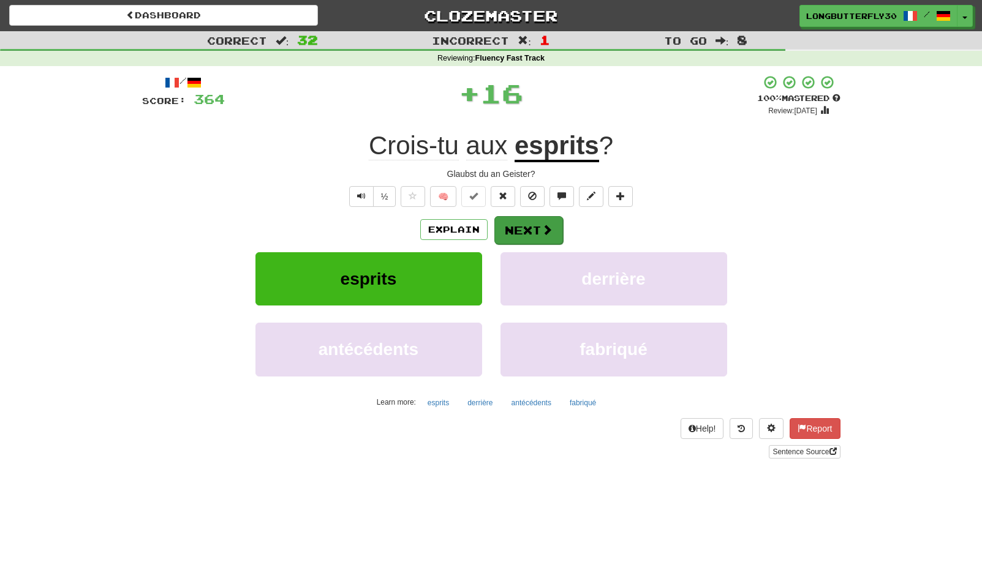
click at [518, 220] on button "Next" at bounding box center [528, 230] width 69 height 28
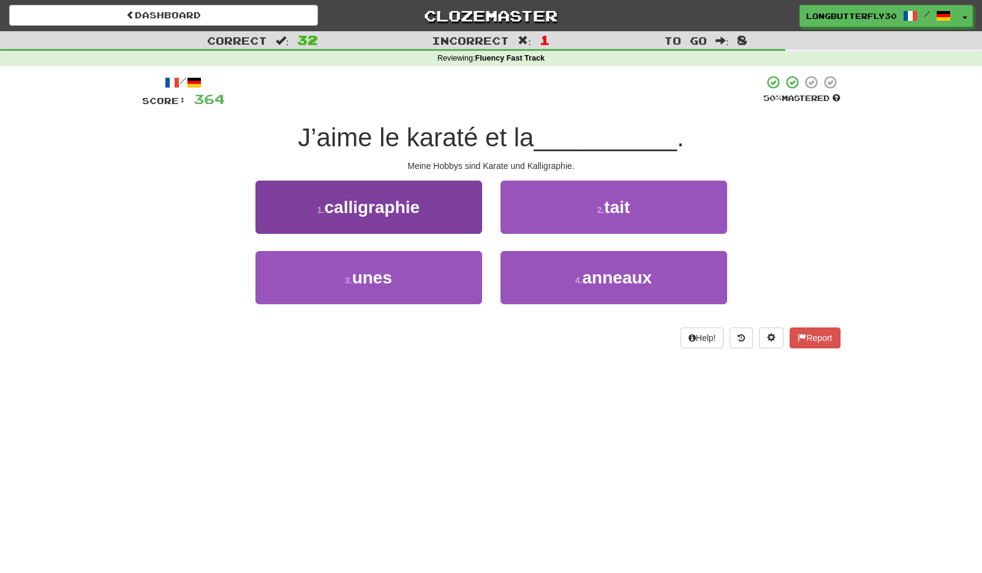
click at [444, 213] on button "1 . calligraphie" at bounding box center [368, 207] width 227 height 53
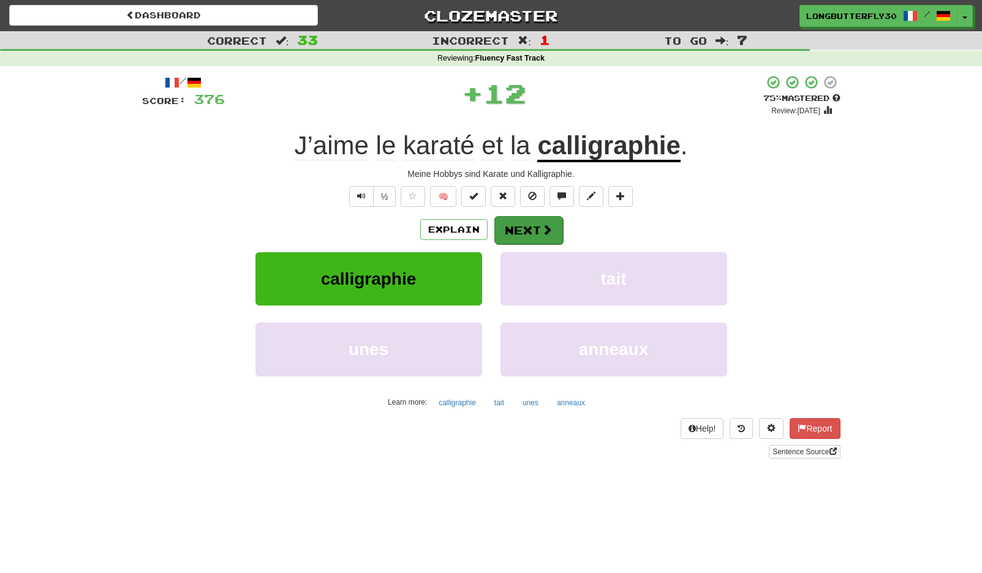
click at [523, 227] on button "Next" at bounding box center [528, 230] width 69 height 28
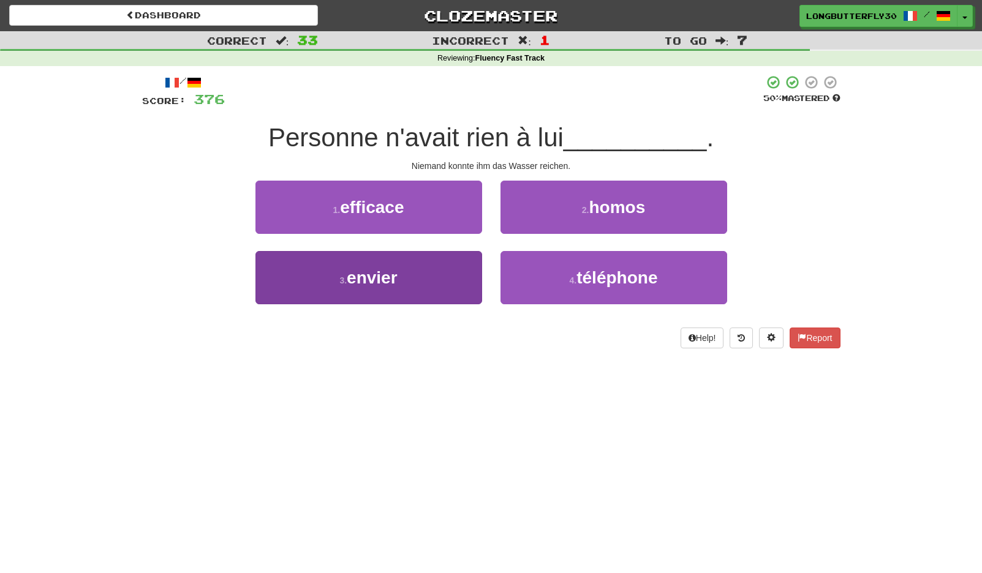
click at [427, 271] on button "3 . envier" at bounding box center [368, 277] width 227 height 53
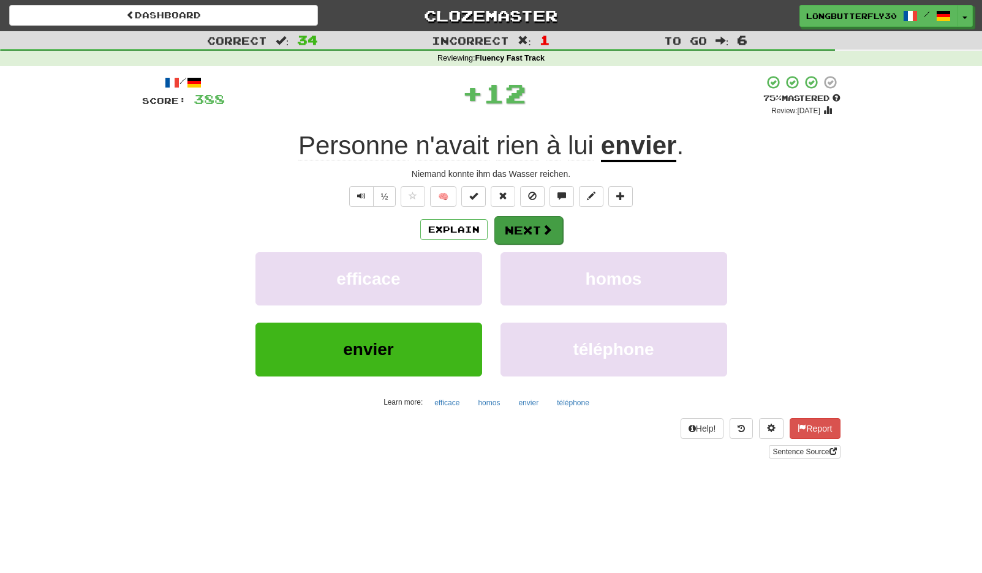
click at [521, 228] on button "Next" at bounding box center [528, 230] width 69 height 28
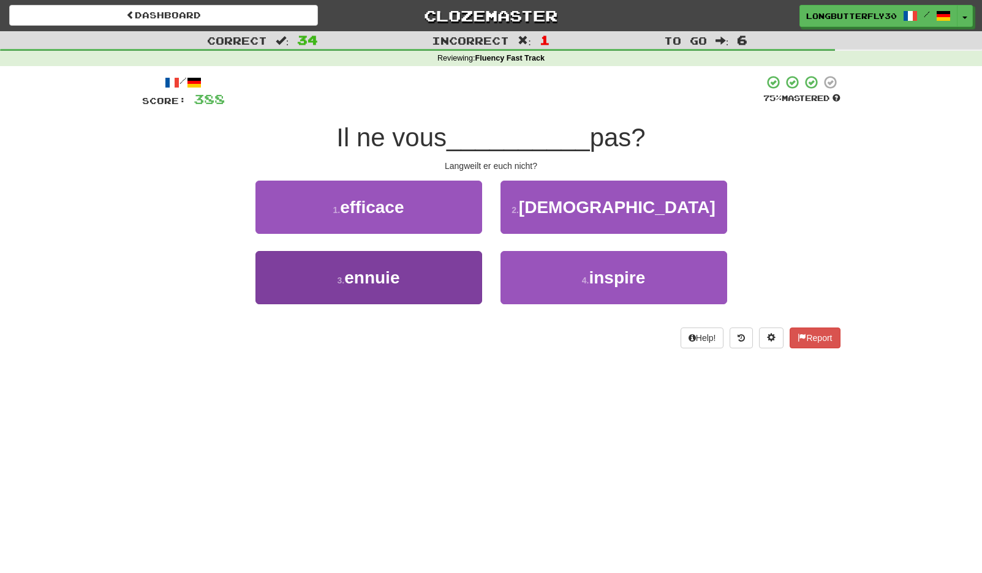
click at [421, 278] on button "3 . ennuie" at bounding box center [368, 277] width 227 height 53
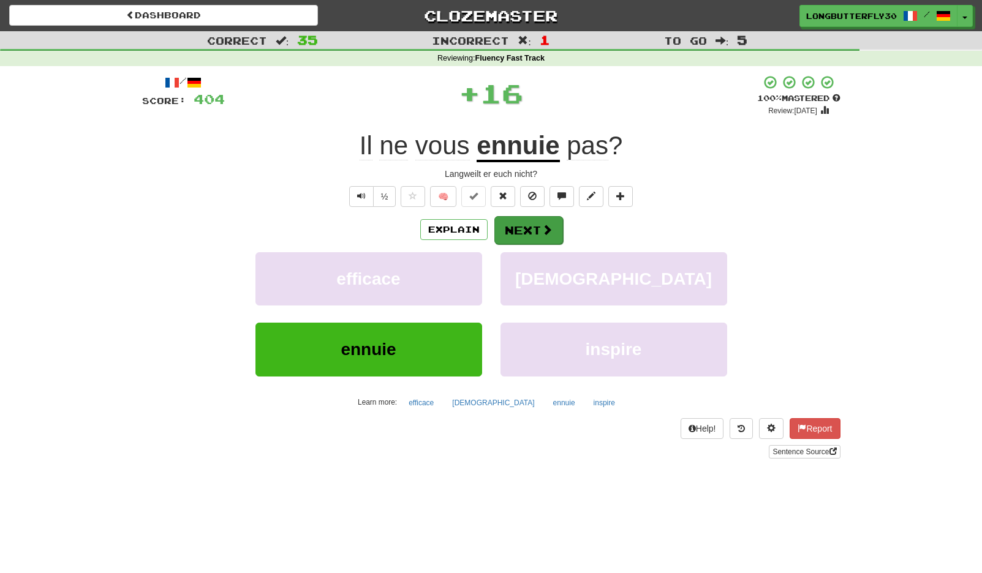
click at [559, 229] on button "Next" at bounding box center [528, 230] width 69 height 28
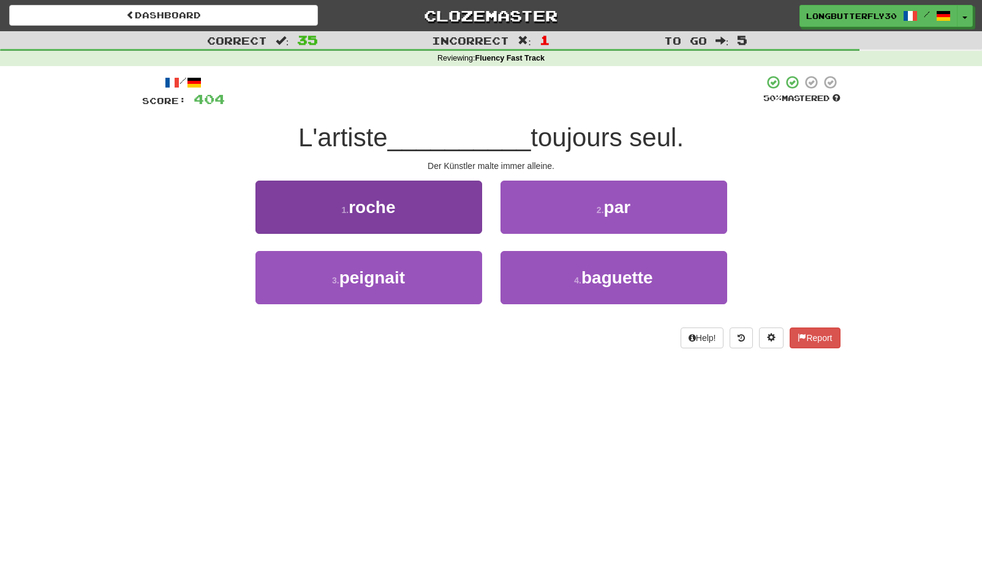
click at [413, 276] on button "3 . peignait" at bounding box center [368, 277] width 227 height 53
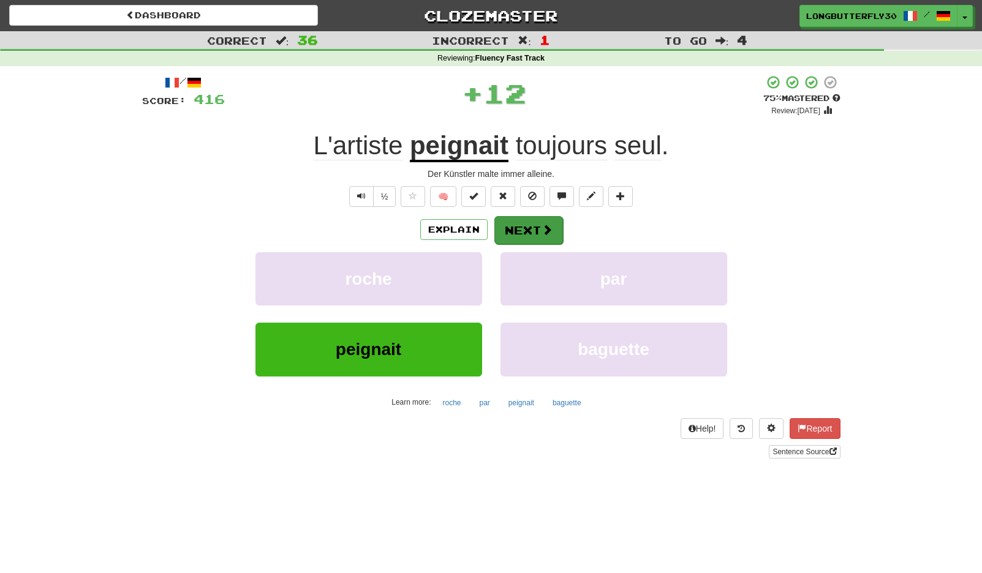
click at [541, 219] on button "Next" at bounding box center [528, 230] width 69 height 28
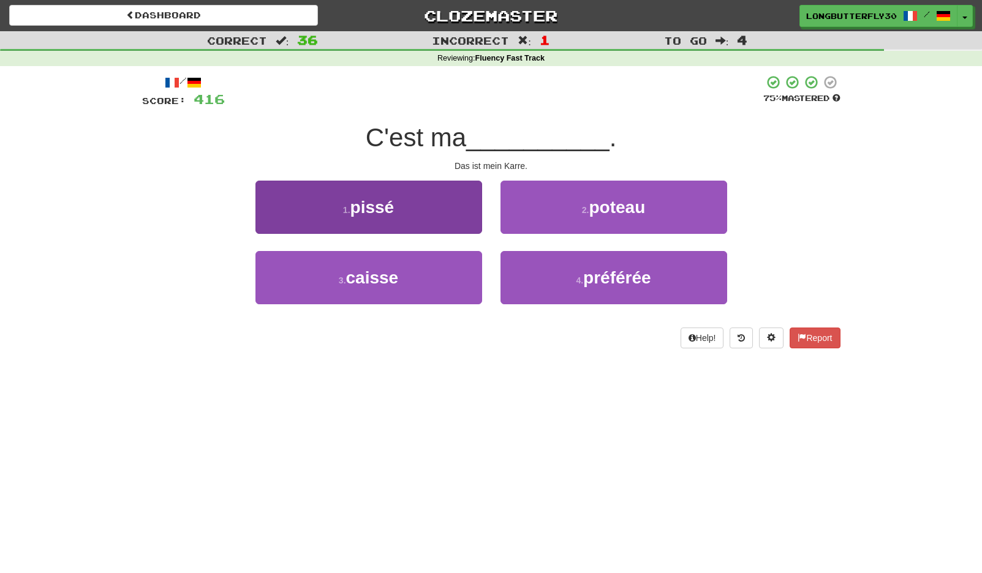
drag, startPoint x: 429, startPoint y: 273, endPoint x: 445, endPoint y: 267, distance: 17.6
click at [429, 273] on button "3 . caisse" at bounding box center [368, 277] width 227 height 53
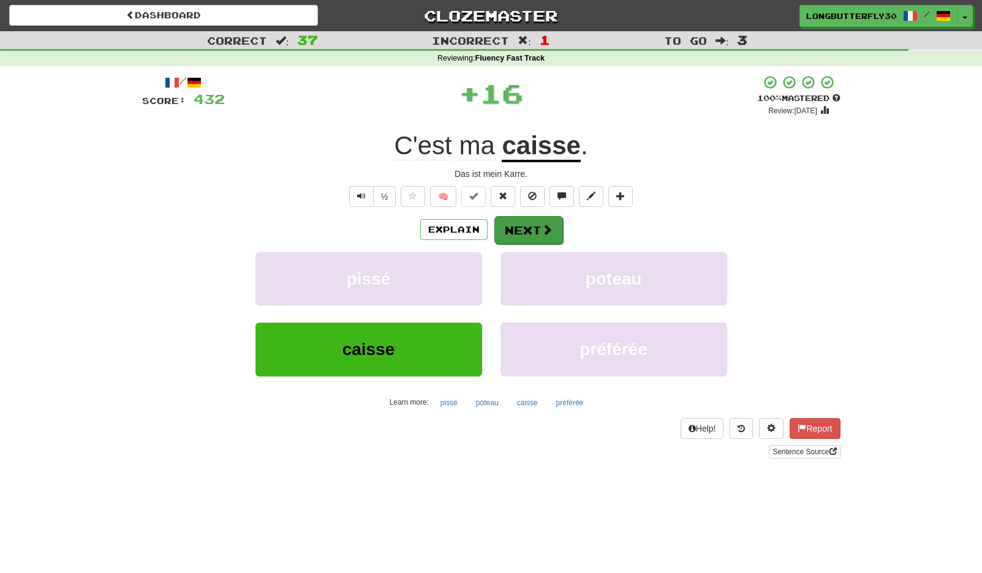
click at [543, 228] on span at bounding box center [547, 229] width 11 height 11
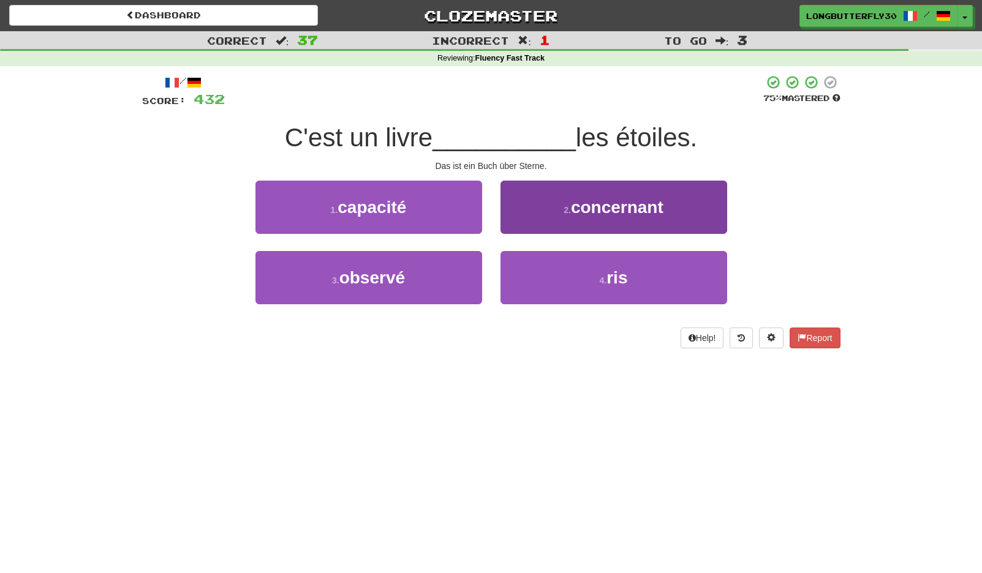
click at [584, 213] on span "concernant" at bounding box center [617, 207] width 92 height 19
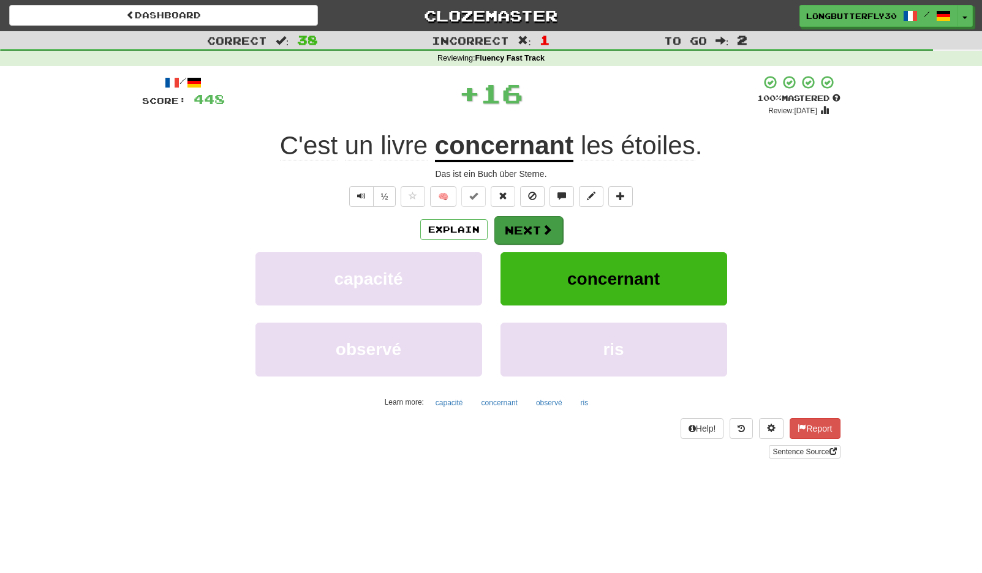
click at [532, 224] on button "Next" at bounding box center [528, 230] width 69 height 28
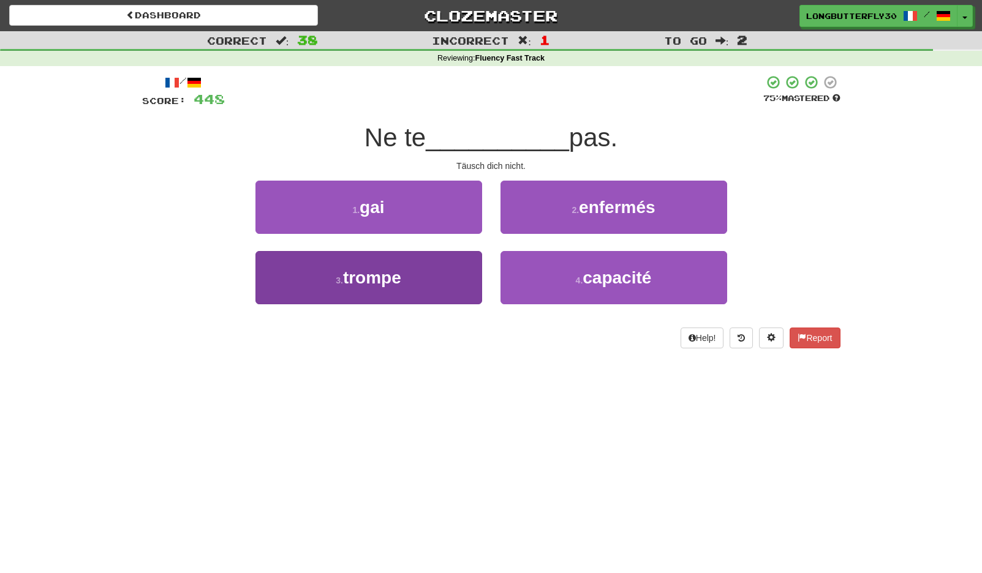
click at [390, 281] on span "trompe" at bounding box center [372, 277] width 58 height 19
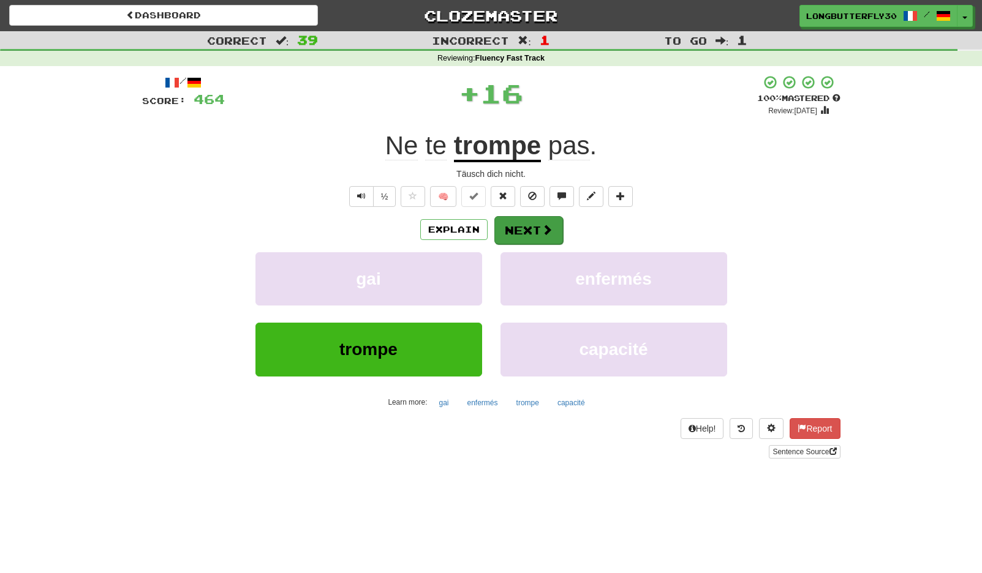
click at [521, 232] on button "Next" at bounding box center [528, 230] width 69 height 28
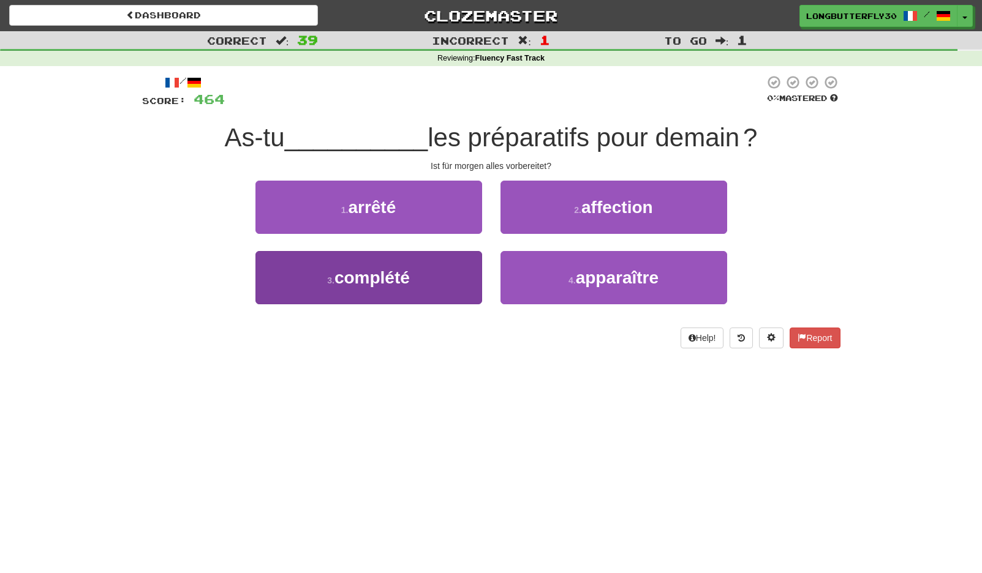
click at [439, 268] on button "3 . complété" at bounding box center [368, 277] width 227 height 53
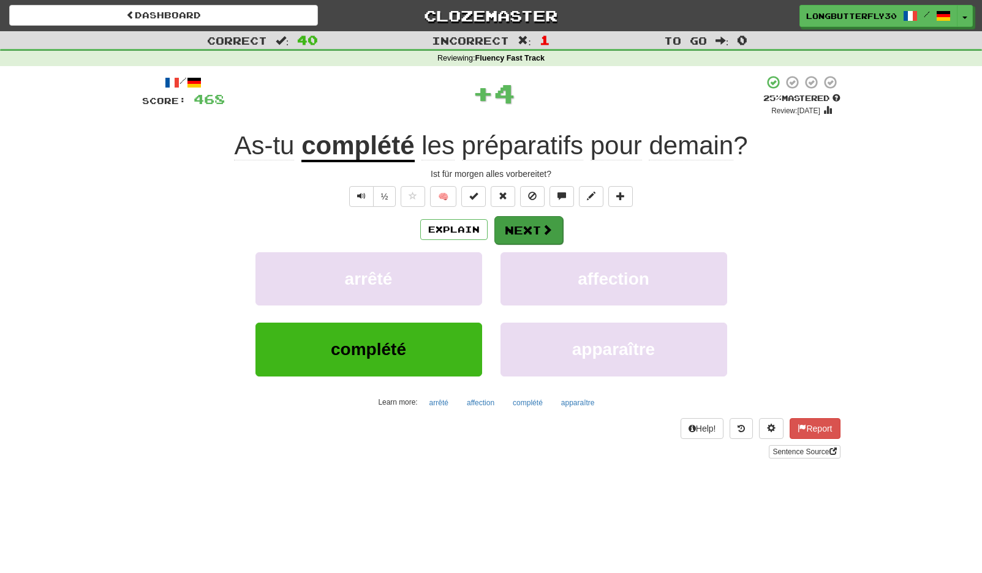
click at [520, 232] on button "Next" at bounding box center [528, 230] width 69 height 28
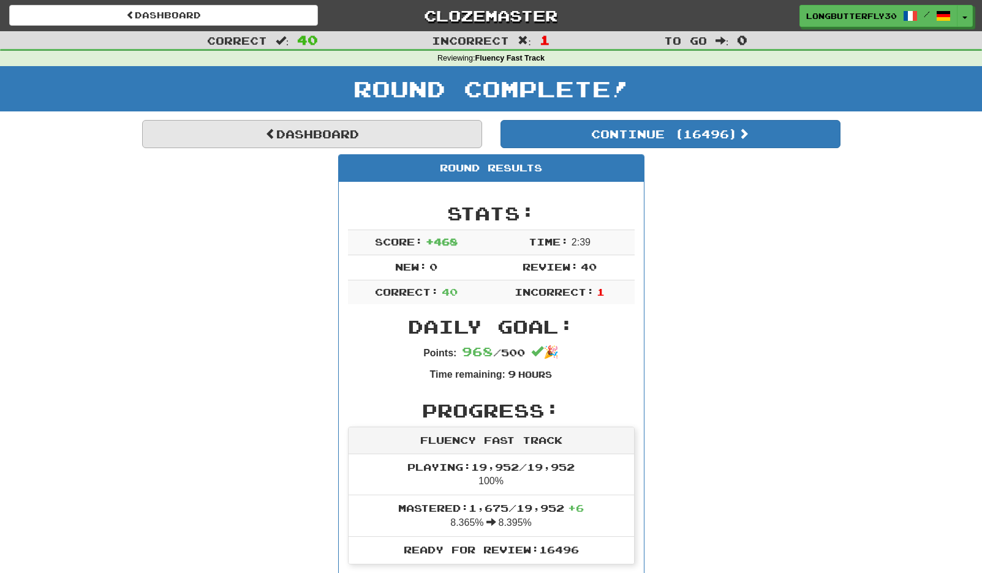
click at [394, 120] on link "Dashboard" at bounding box center [312, 134] width 340 height 28
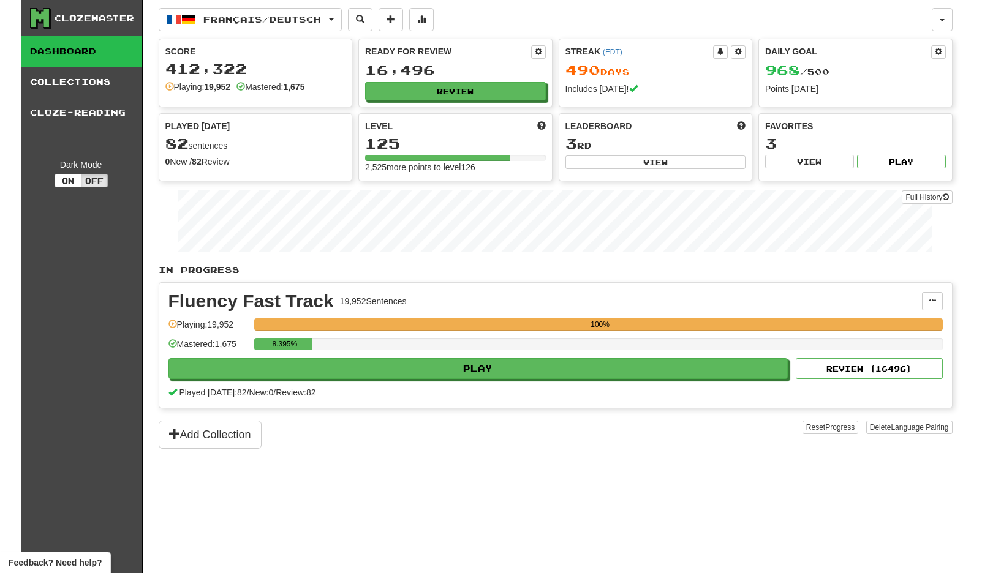
scroll to position [2, 0]
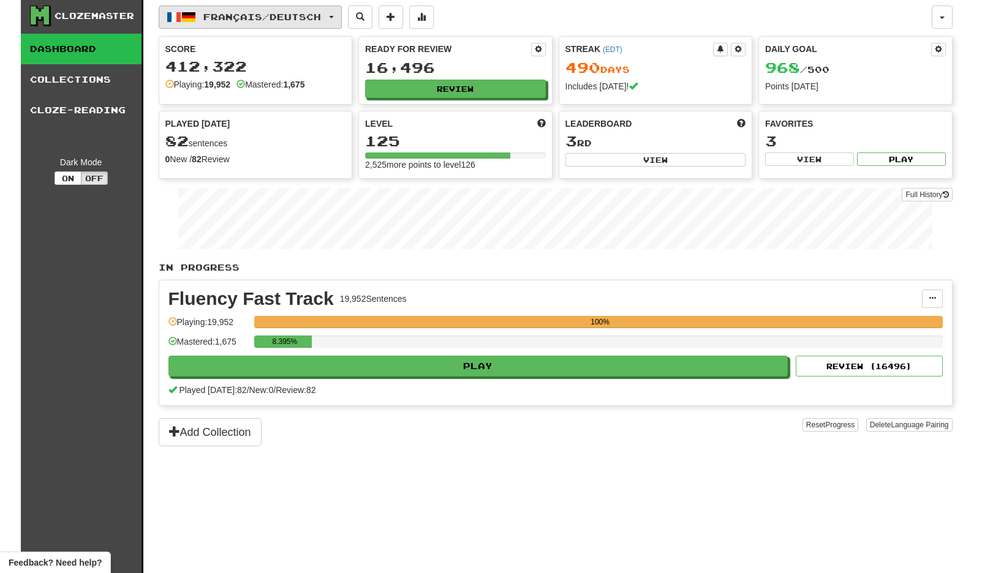
click at [219, 12] on span "Français / Deutsch" at bounding box center [262, 17] width 118 height 10
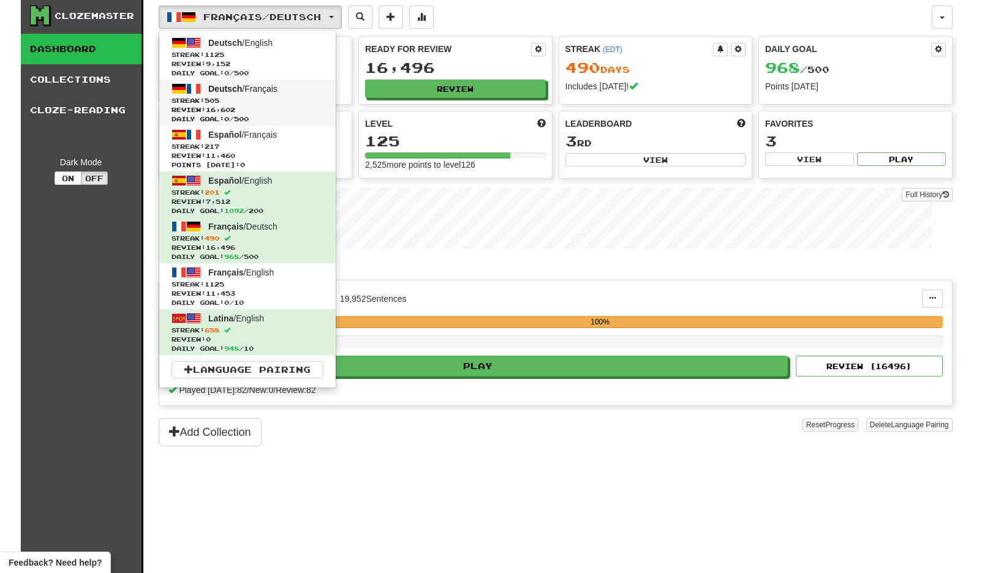
click at [246, 102] on span "Streak: 505" at bounding box center [248, 100] width 152 height 9
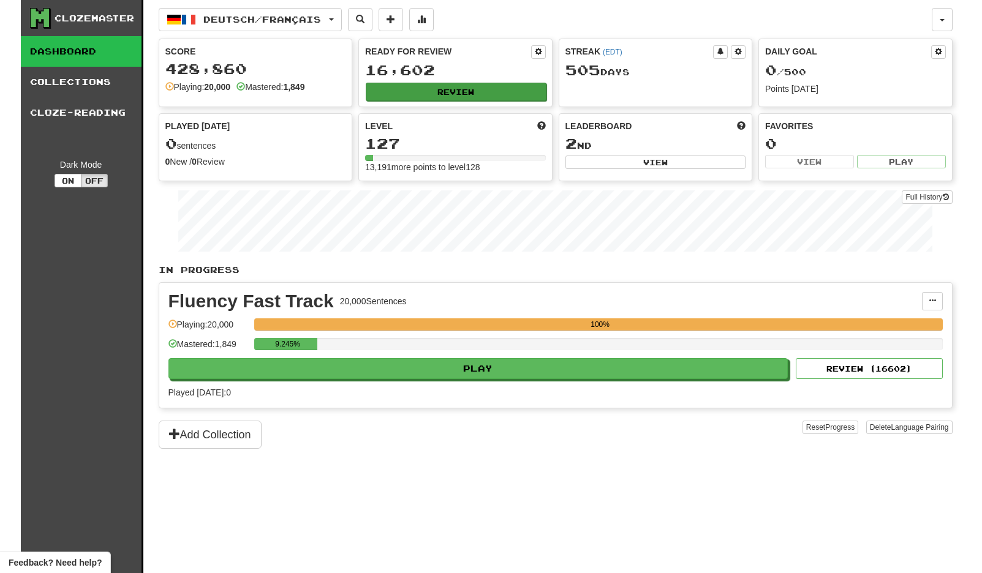
click at [417, 89] on button "Review" at bounding box center [456, 92] width 181 height 18
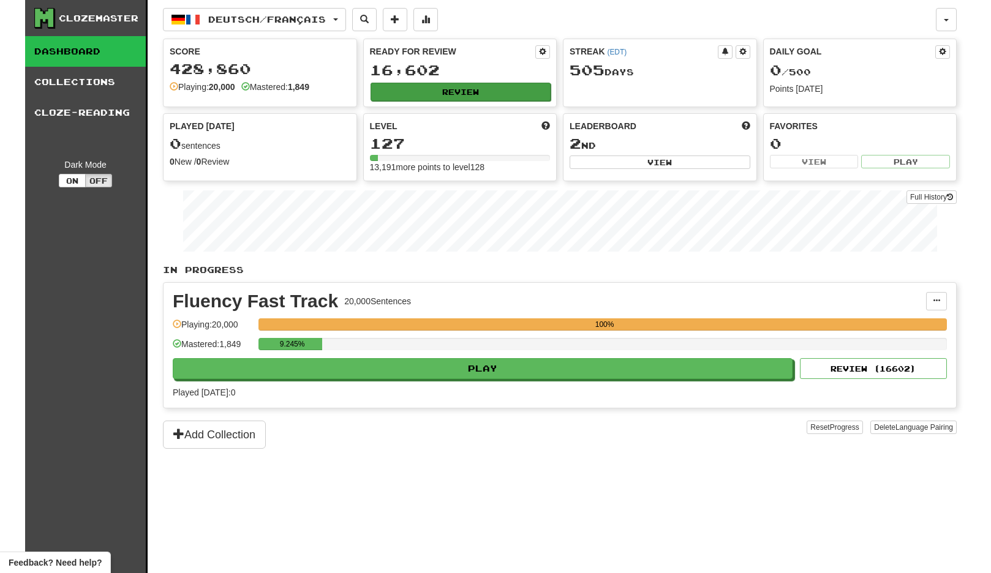
select select "**"
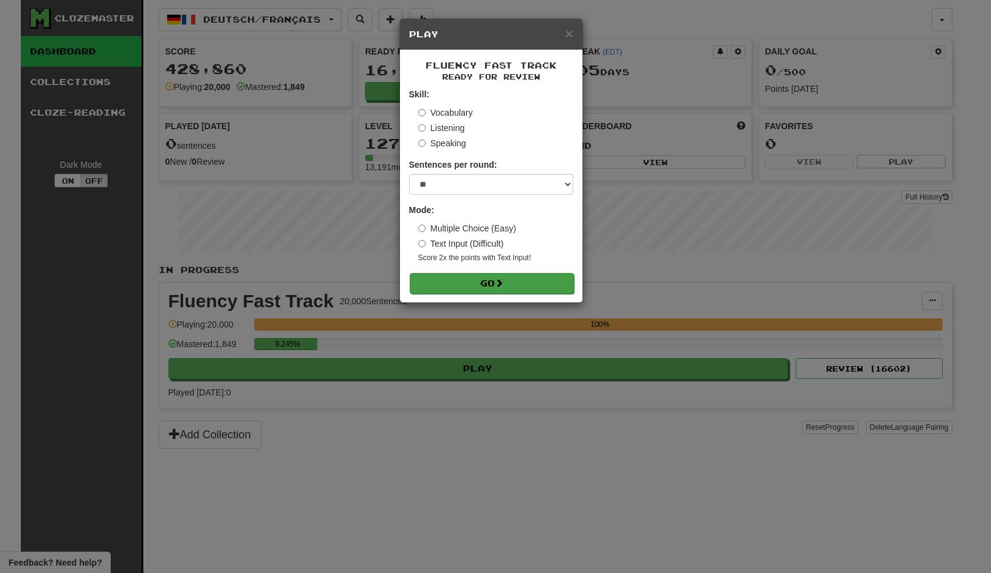
click at [493, 291] on button "Go" at bounding box center [492, 283] width 164 height 21
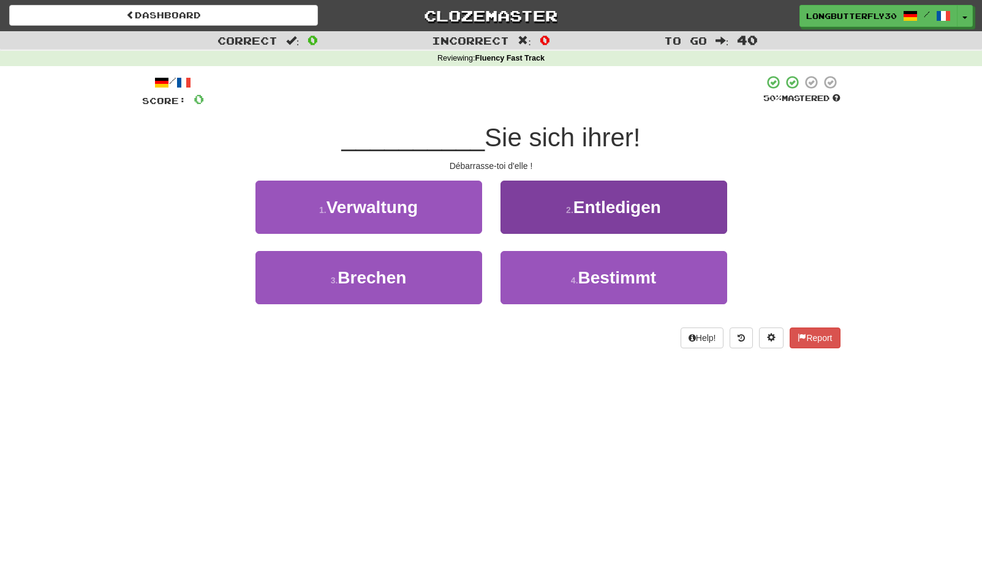
click at [641, 205] on span "Entledigen" at bounding box center [617, 207] width 88 height 19
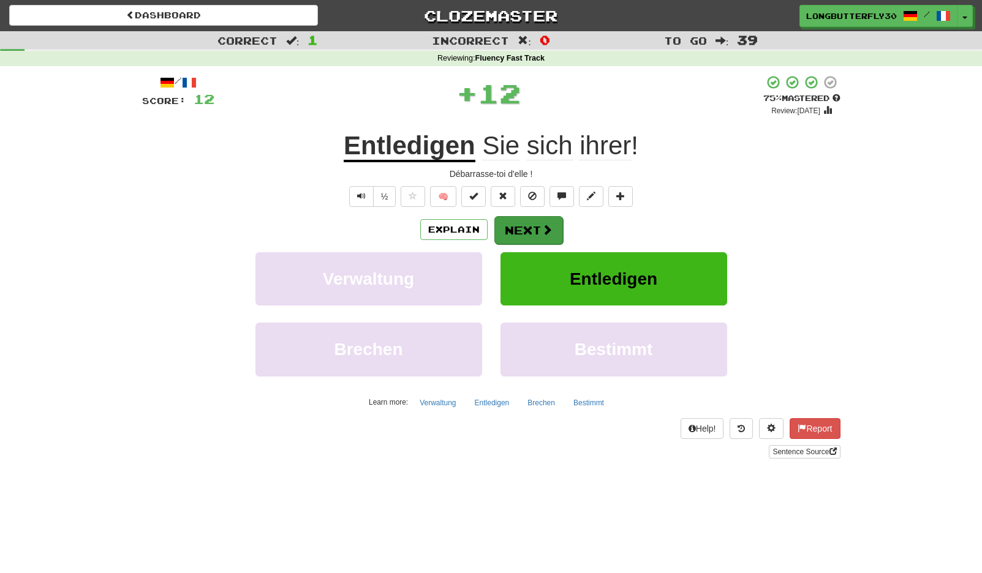
click at [545, 224] on span at bounding box center [547, 229] width 11 height 11
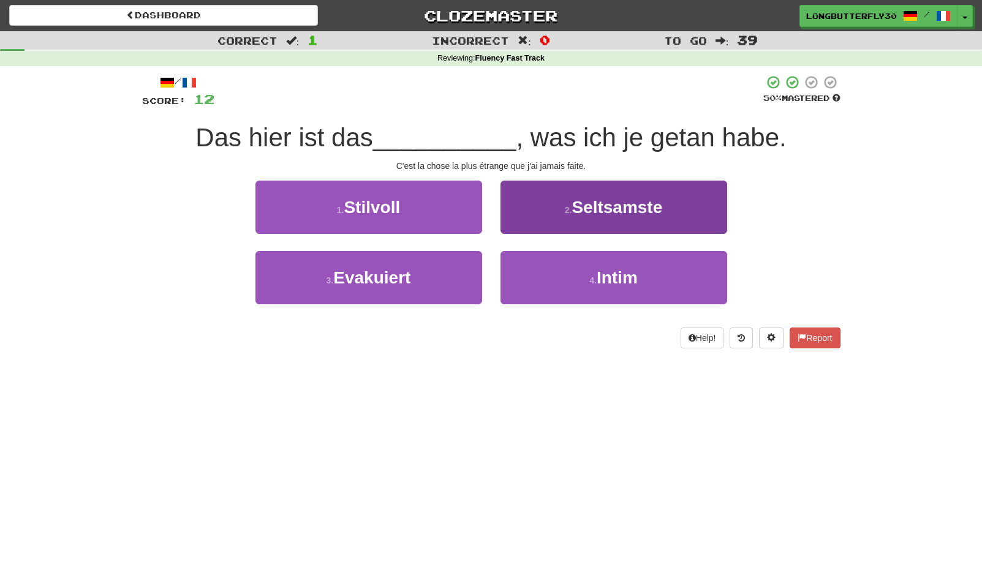
click at [530, 205] on button "2 . Seltsamste" at bounding box center [613, 207] width 227 height 53
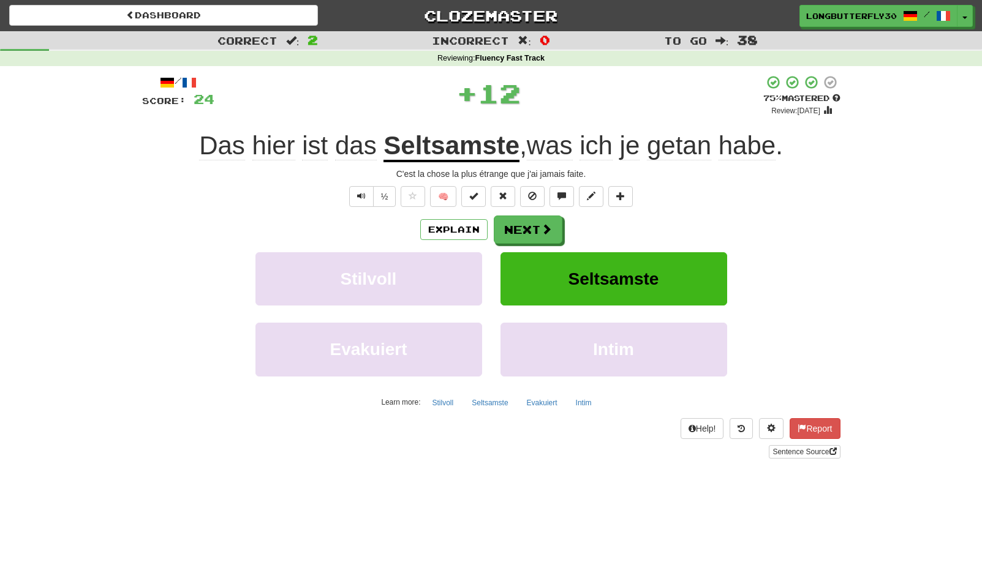
click at [527, 210] on div "/ Score: 24 + 12 75 % Mastered Review: [DATE] Das hier ist das Seltsamste , was…" at bounding box center [491, 267] width 698 height 384
click at [526, 226] on button "Next" at bounding box center [528, 230] width 69 height 28
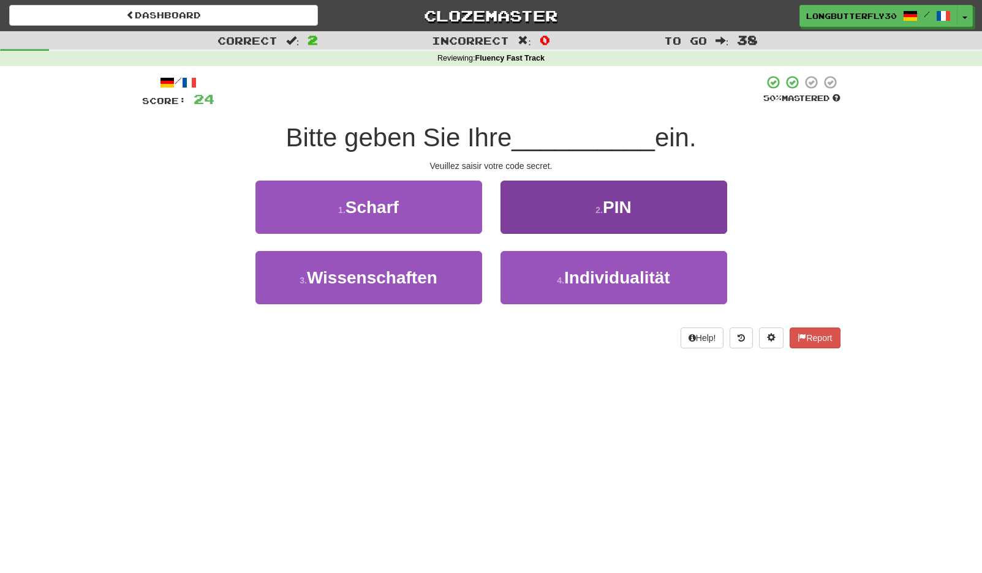
click at [549, 205] on button "2 . PIN" at bounding box center [613, 207] width 227 height 53
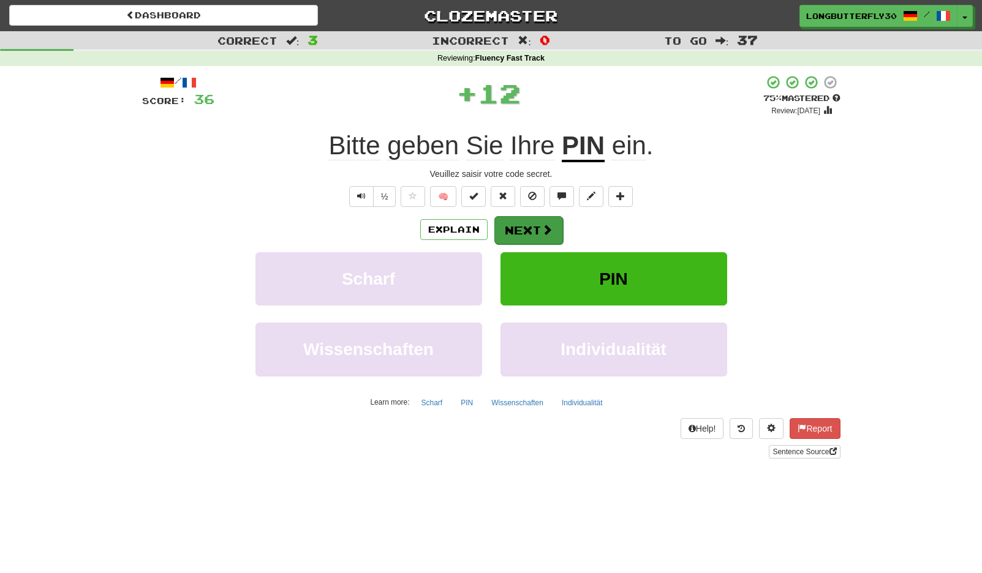
click at [530, 224] on button "Next" at bounding box center [528, 230] width 69 height 28
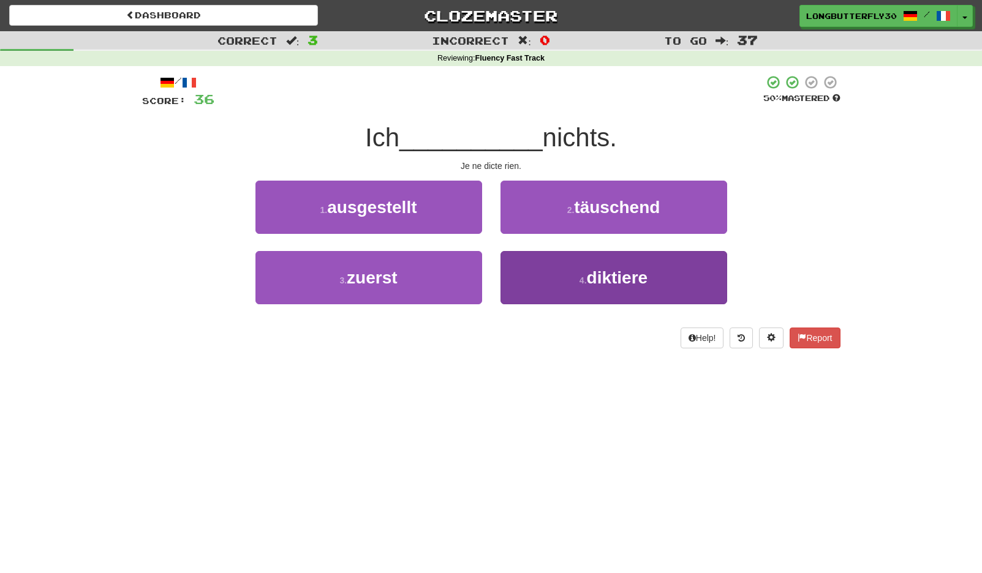
click at [553, 285] on button "4 . diktiere" at bounding box center [613, 277] width 227 height 53
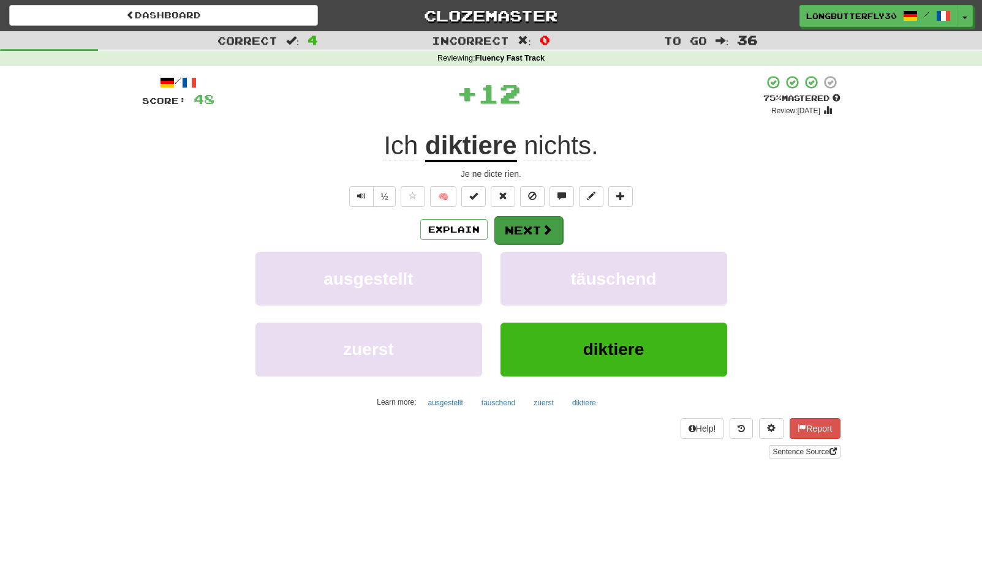
click at [551, 233] on span at bounding box center [547, 229] width 11 height 11
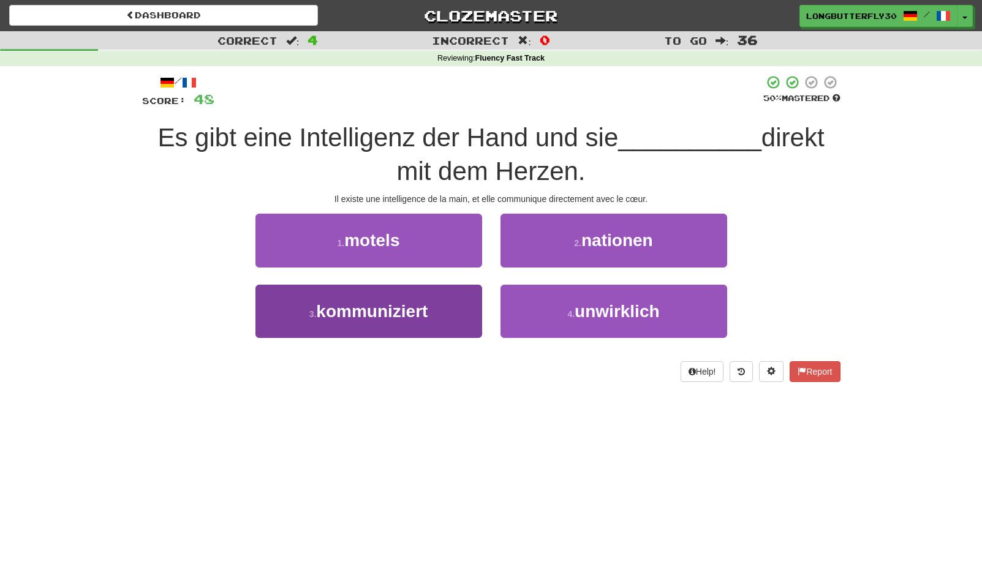
click at [459, 301] on button "3 . kommuniziert" at bounding box center [368, 311] width 227 height 53
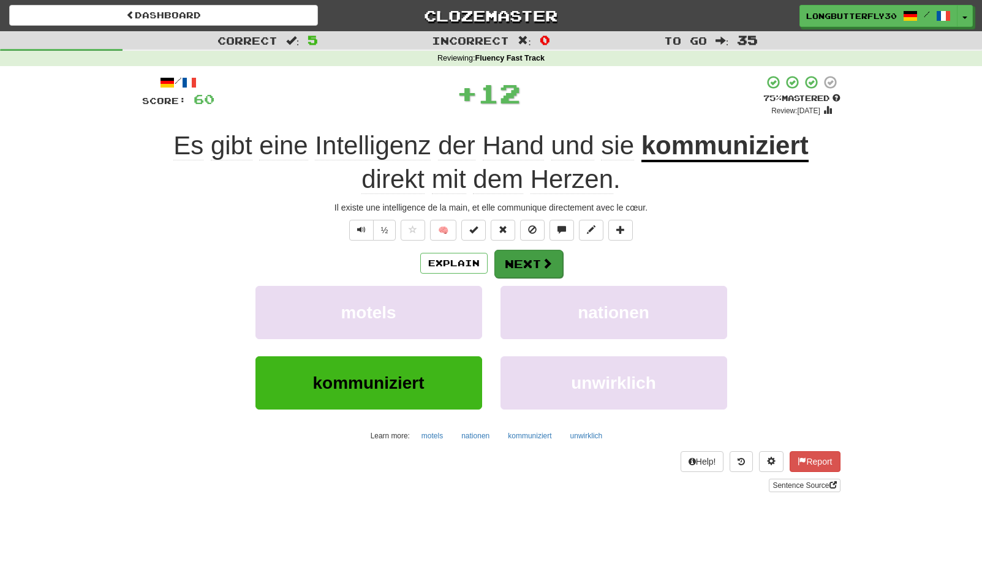
click at [526, 259] on button "Next" at bounding box center [528, 264] width 69 height 28
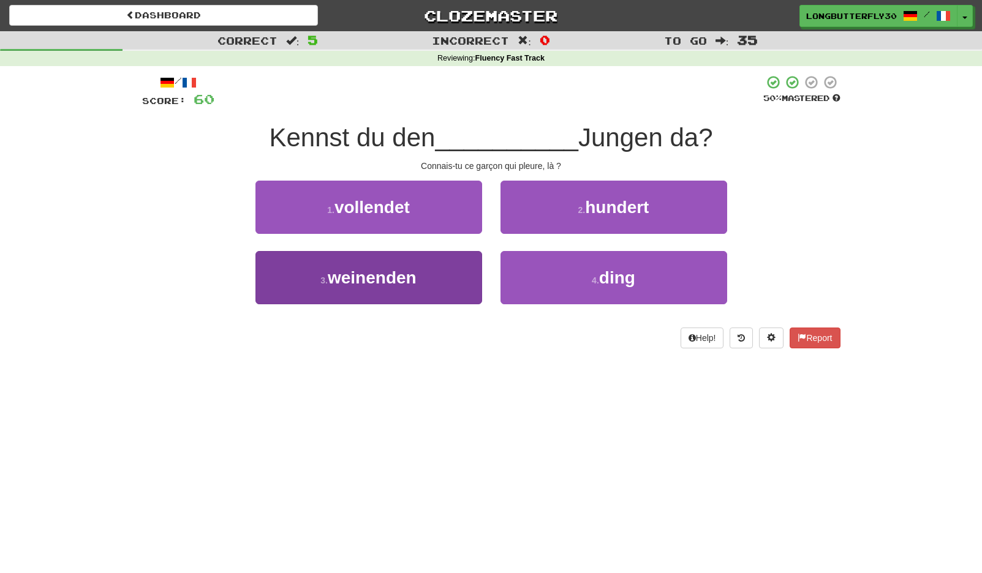
click at [440, 280] on button "3 . weinenden" at bounding box center [368, 277] width 227 height 53
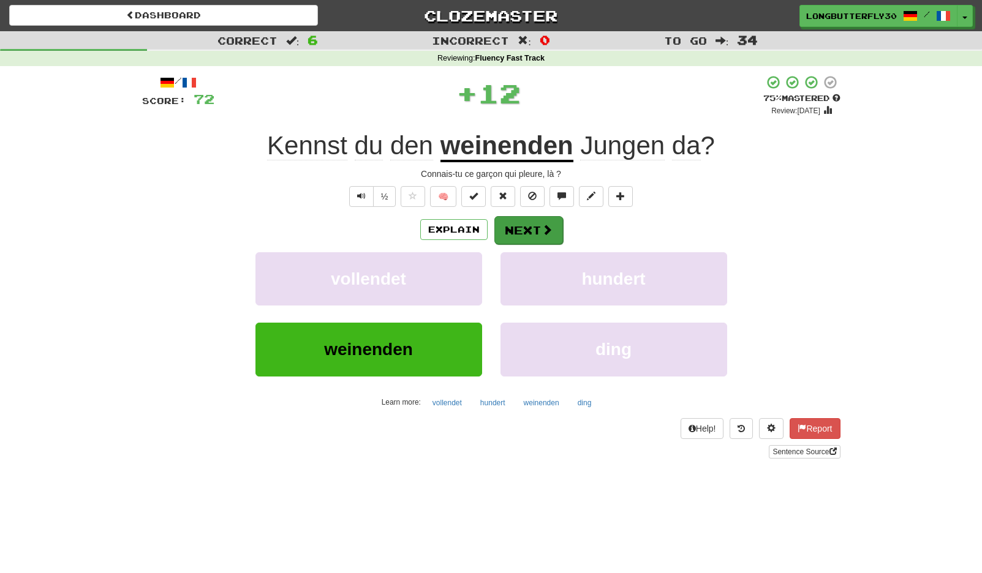
click at [548, 225] on span at bounding box center [547, 229] width 11 height 11
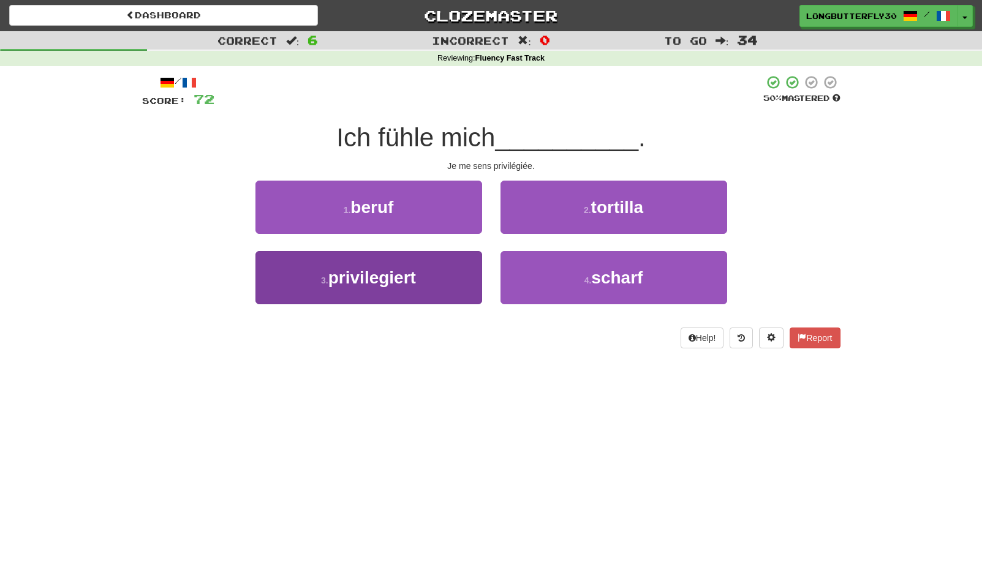
click at [454, 277] on button "3 . privilegiert" at bounding box center [368, 277] width 227 height 53
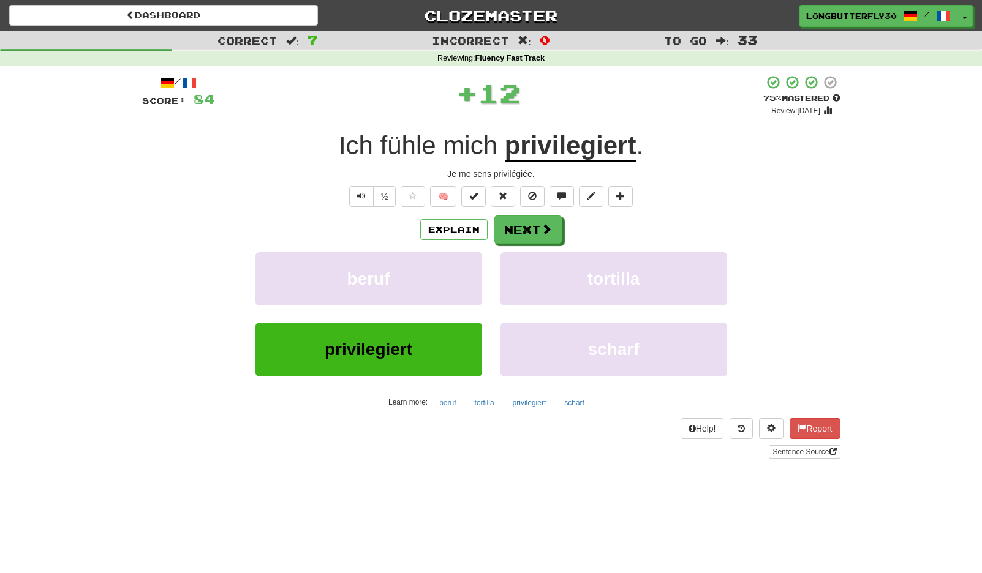
click at [542, 206] on div "/ Score: 84 + 12 75 % Mastered Review: [DATE] Ich fühle mich privilegiert . Je …" at bounding box center [491, 267] width 698 height 384
click at [535, 218] on button "Next" at bounding box center [528, 230] width 69 height 28
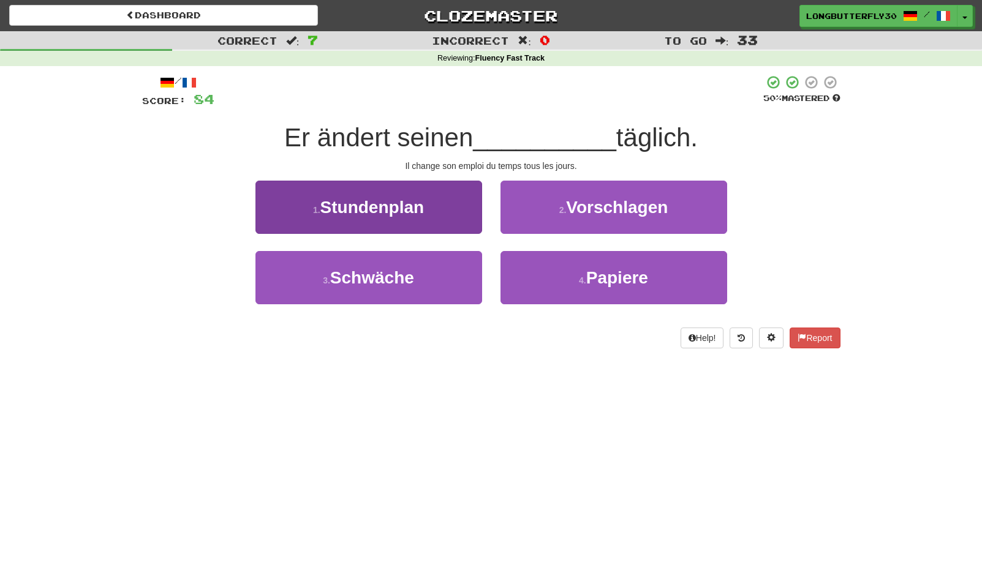
click at [379, 201] on span "Stundenplan" at bounding box center [372, 207] width 104 height 19
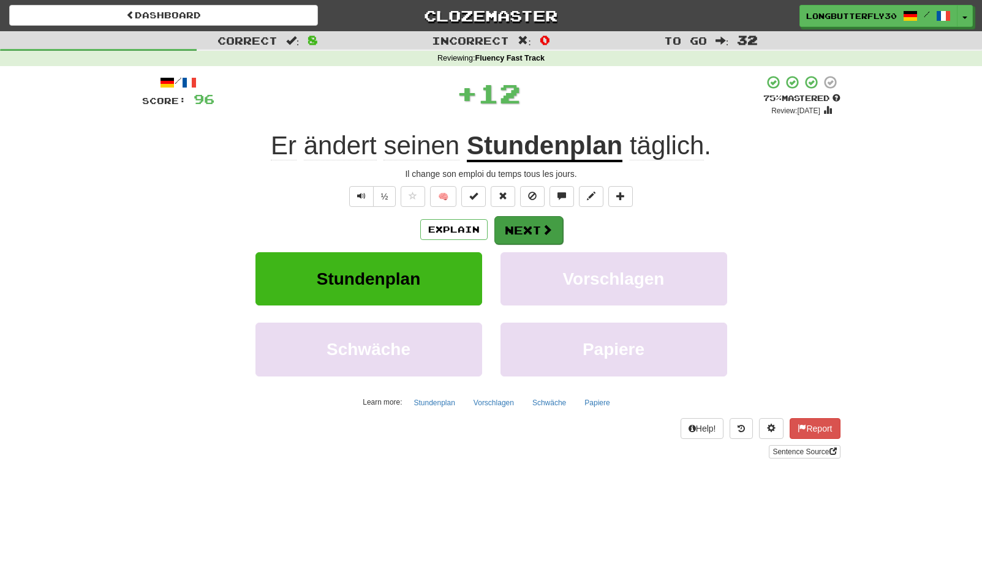
click at [537, 236] on button "Next" at bounding box center [528, 230] width 69 height 28
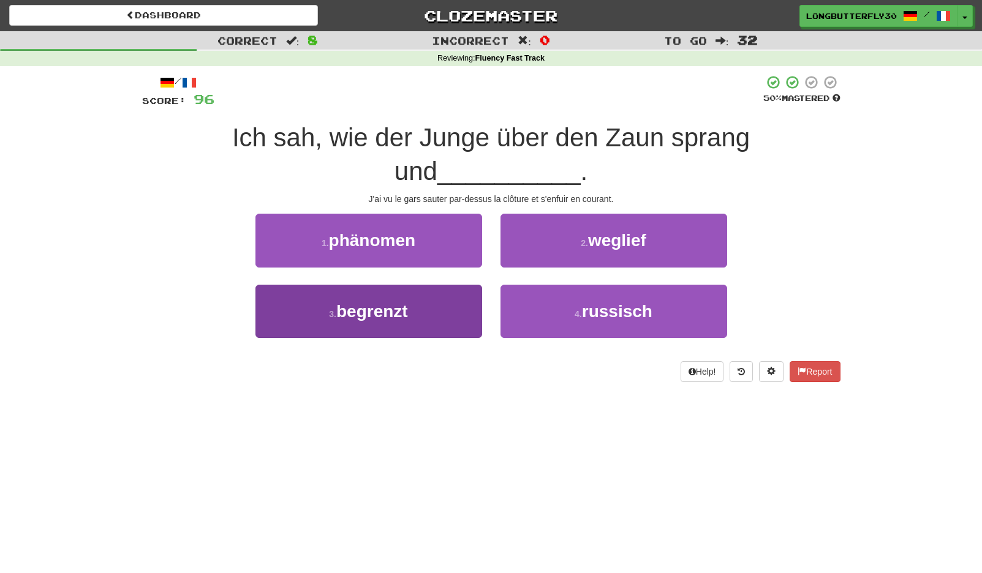
click at [423, 306] on button "3 . begrenzt" at bounding box center [368, 311] width 227 height 53
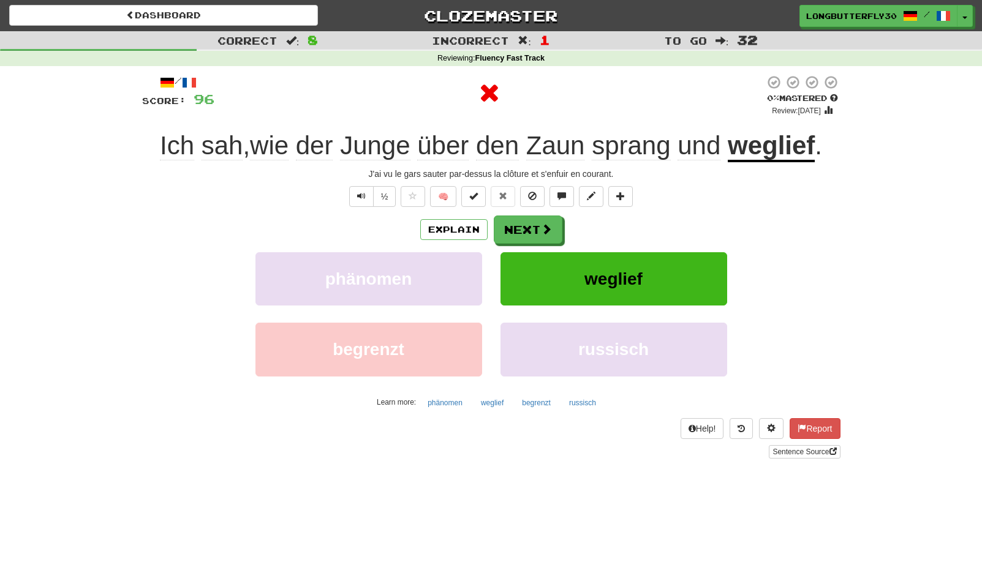
click at [530, 250] on div "Explain Next phänomen weglief begrenzt russisch Learn more: phänomen weglief be…" at bounding box center [491, 314] width 698 height 197
click at [534, 228] on button "Next" at bounding box center [528, 230] width 69 height 28
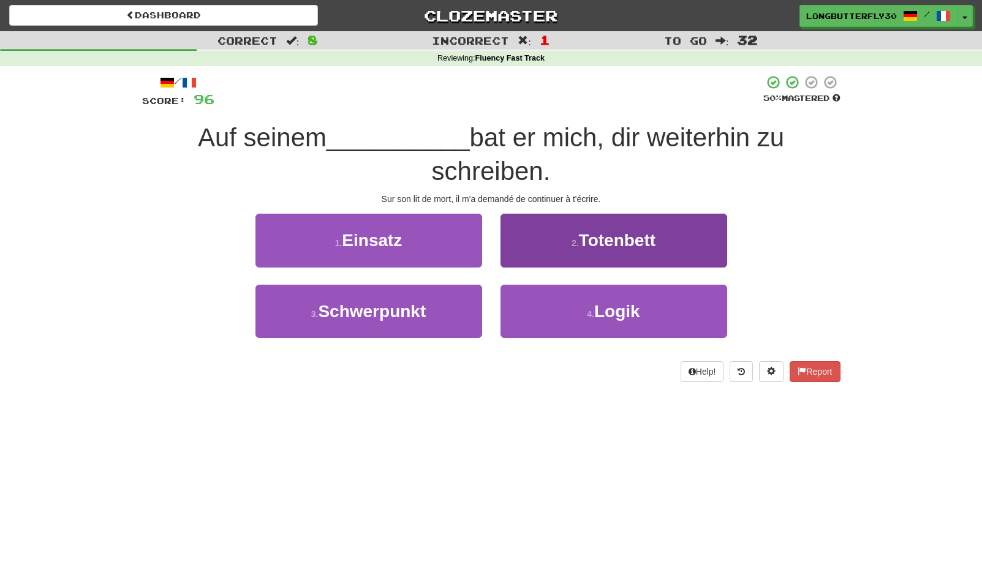
click at [616, 232] on span "Totenbett" at bounding box center [617, 240] width 77 height 19
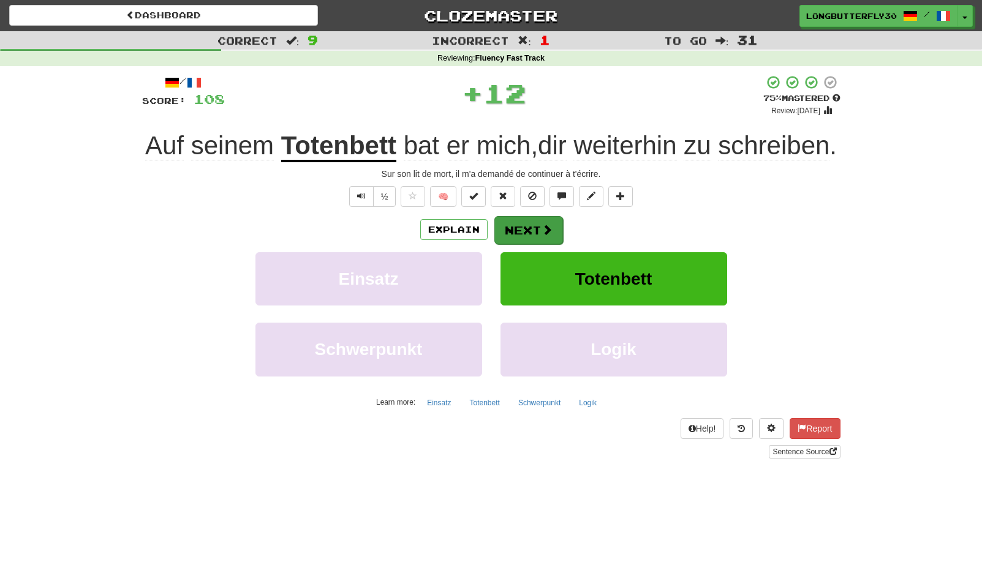
click at [534, 244] on button "Next" at bounding box center [528, 230] width 69 height 28
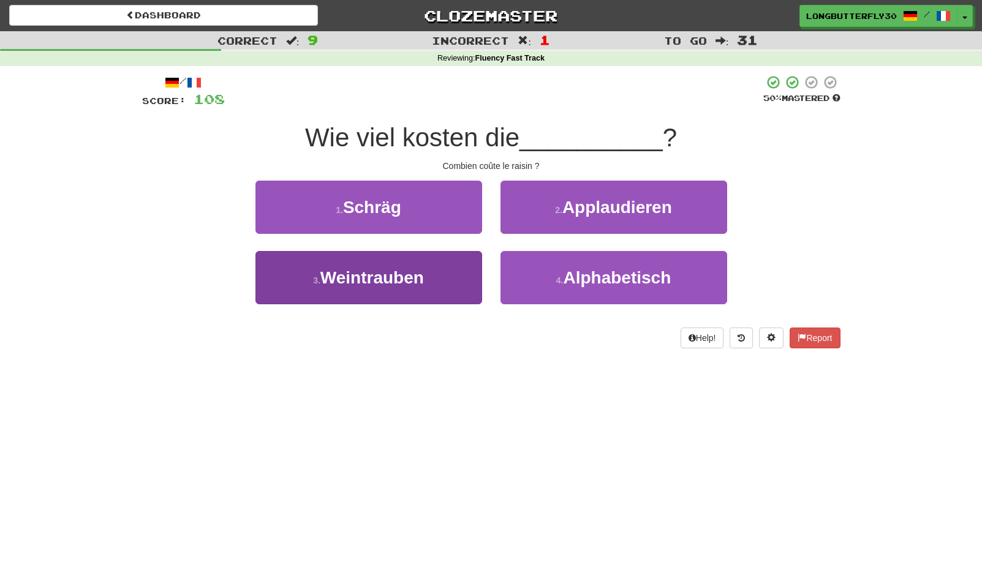
click at [469, 274] on button "3 . Weintrauben" at bounding box center [368, 277] width 227 height 53
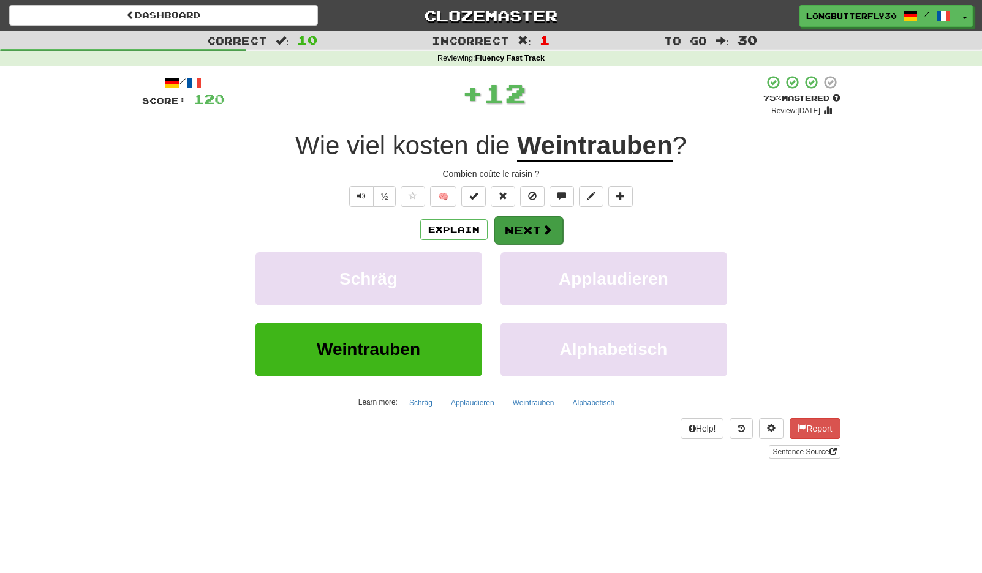
click at [533, 226] on button "Next" at bounding box center [528, 230] width 69 height 28
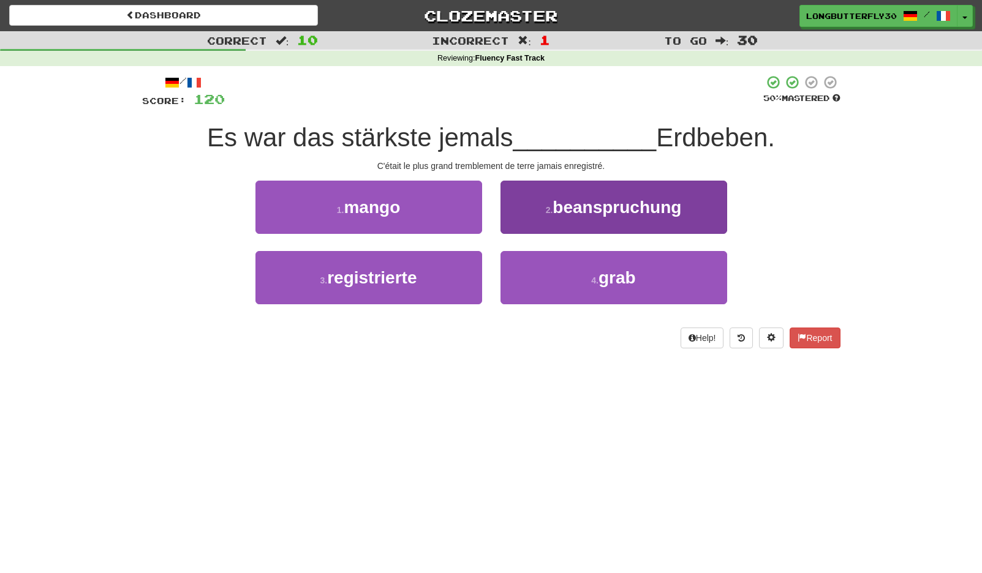
click at [589, 209] on span "beanspruchung" at bounding box center [617, 207] width 129 height 19
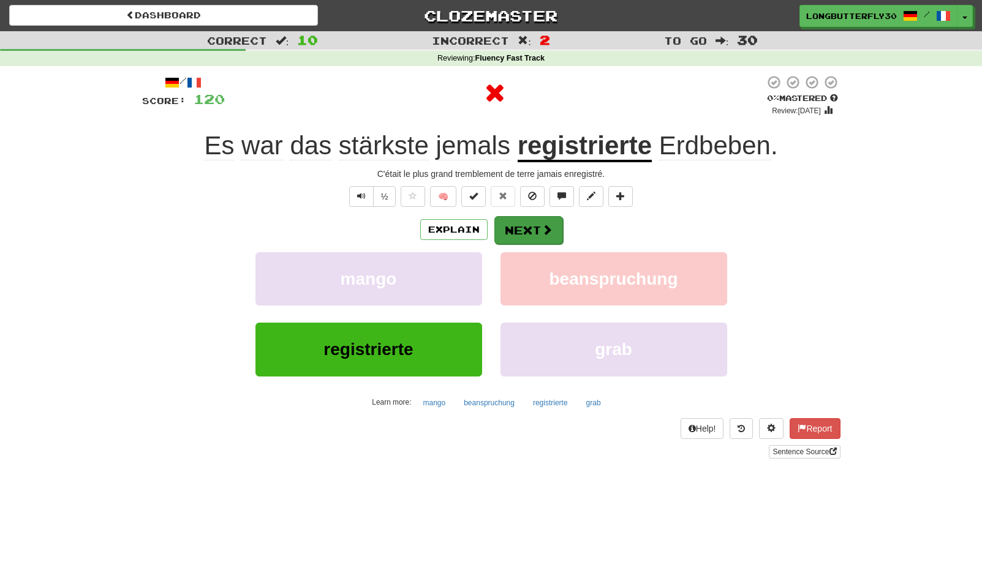
click at [526, 230] on button "Next" at bounding box center [528, 230] width 69 height 28
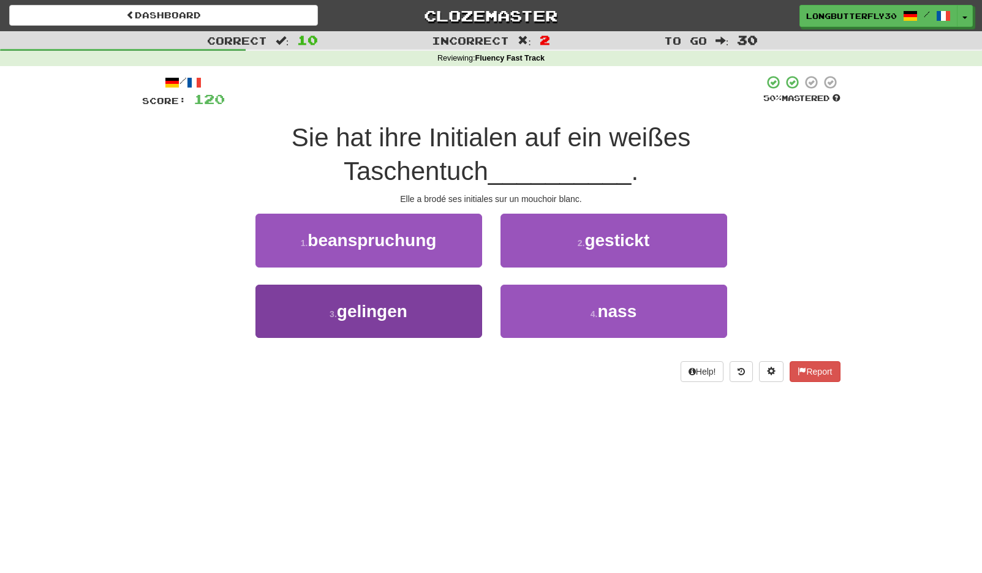
click at [454, 285] on button "3 . gelingen" at bounding box center [368, 311] width 227 height 53
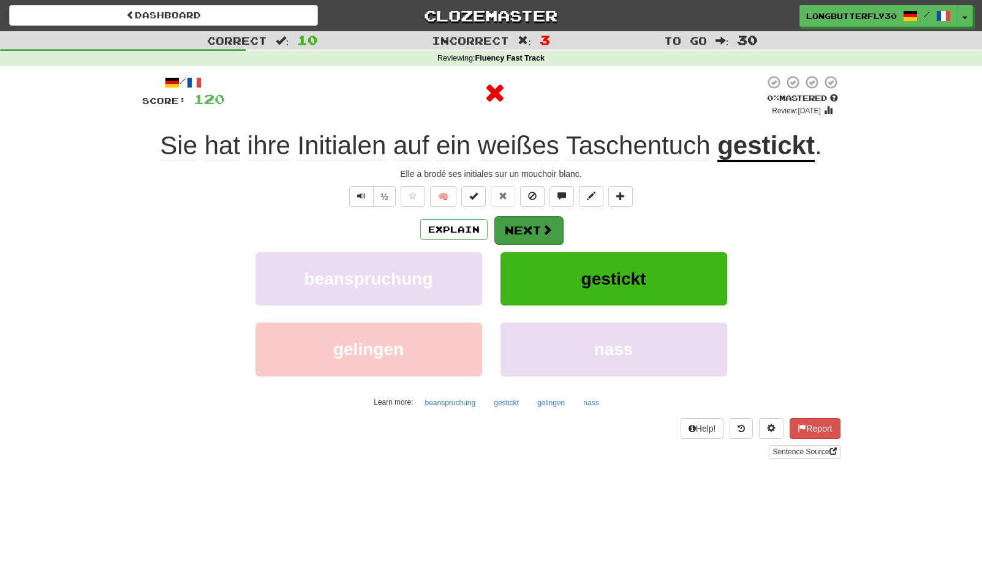
click at [551, 225] on span at bounding box center [547, 229] width 11 height 11
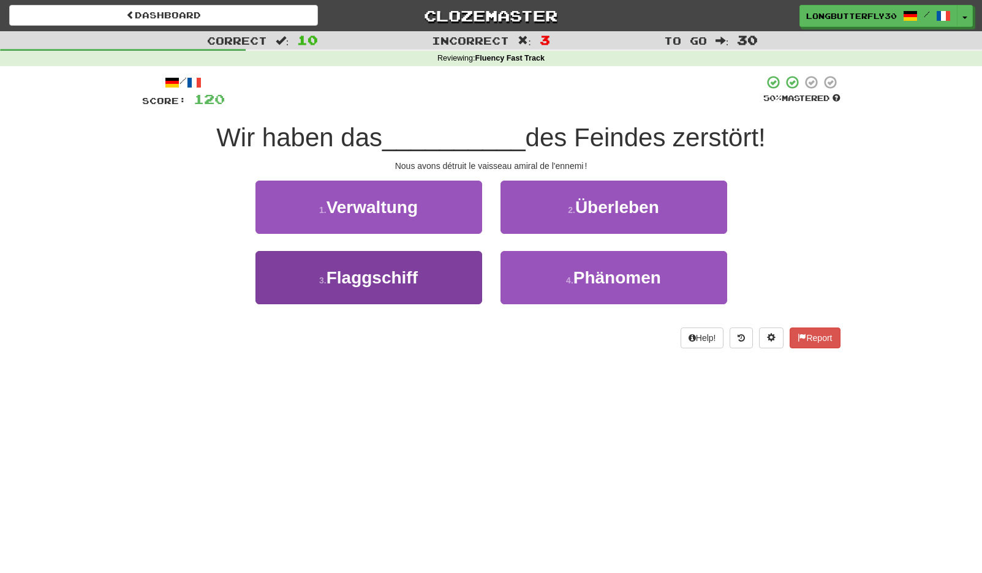
click at [456, 282] on button "3 . Flaggschiff" at bounding box center [368, 277] width 227 height 53
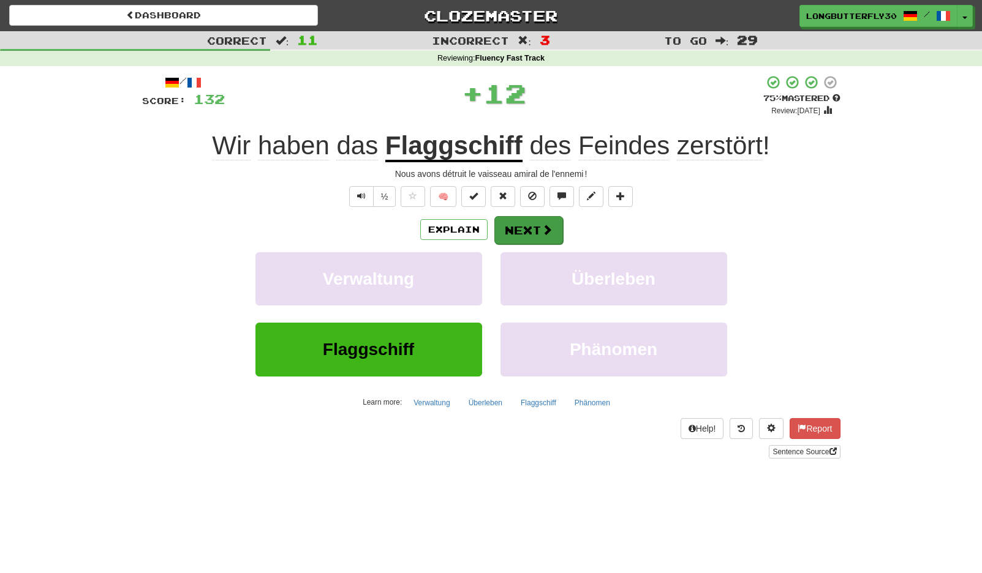
click at [519, 220] on button "Next" at bounding box center [528, 230] width 69 height 28
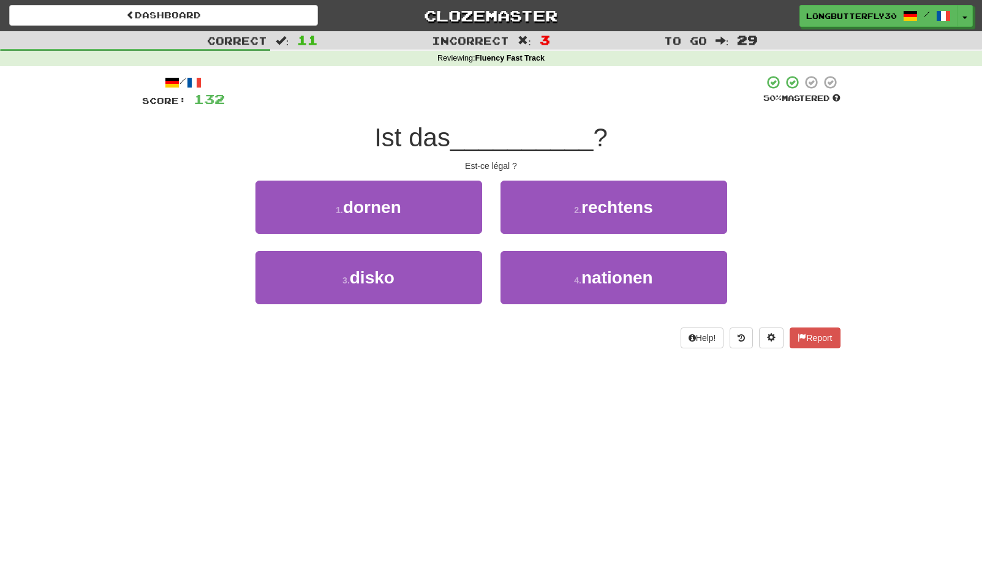
drag, startPoint x: 593, startPoint y: 206, endPoint x: 578, endPoint y: 214, distance: 16.7
click at [593, 206] on span "rechtens" at bounding box center [617, 207] width 72 height 19
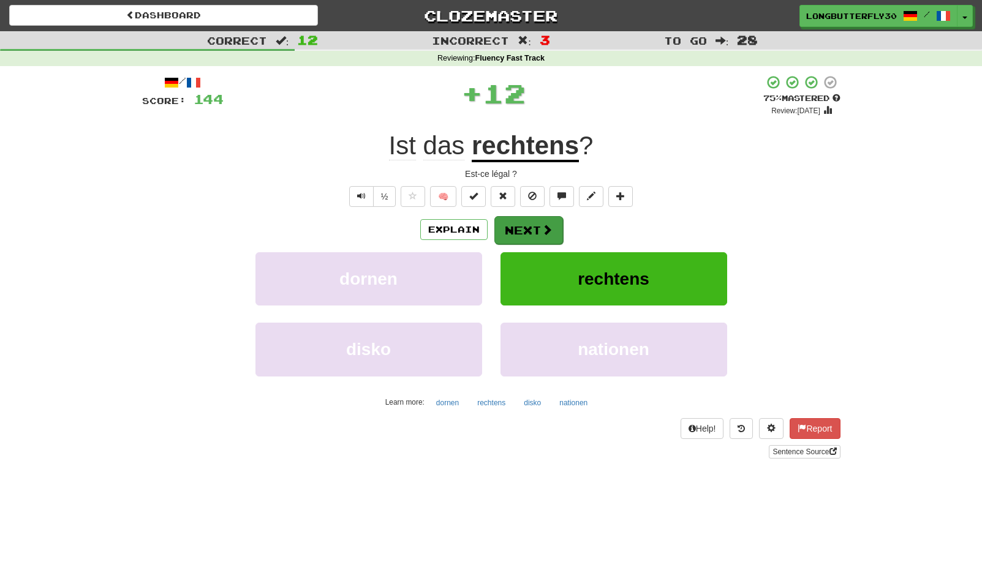
click at [549, 224] on span at bounding box center [547, 229] width 11 height 11
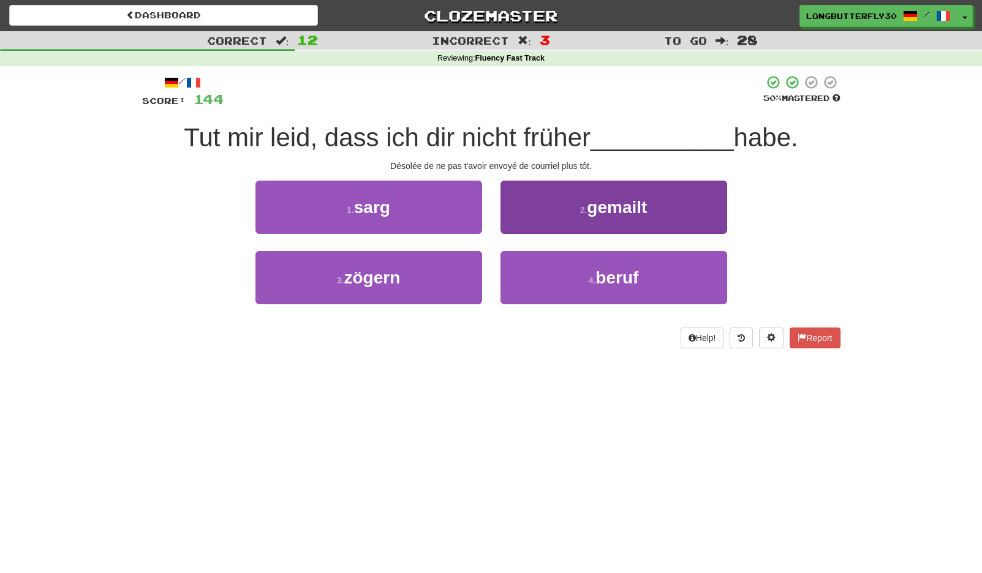
click at [598, 218] on button "2 . gemailt" at bounding box center [613, 207] width 227 height 53
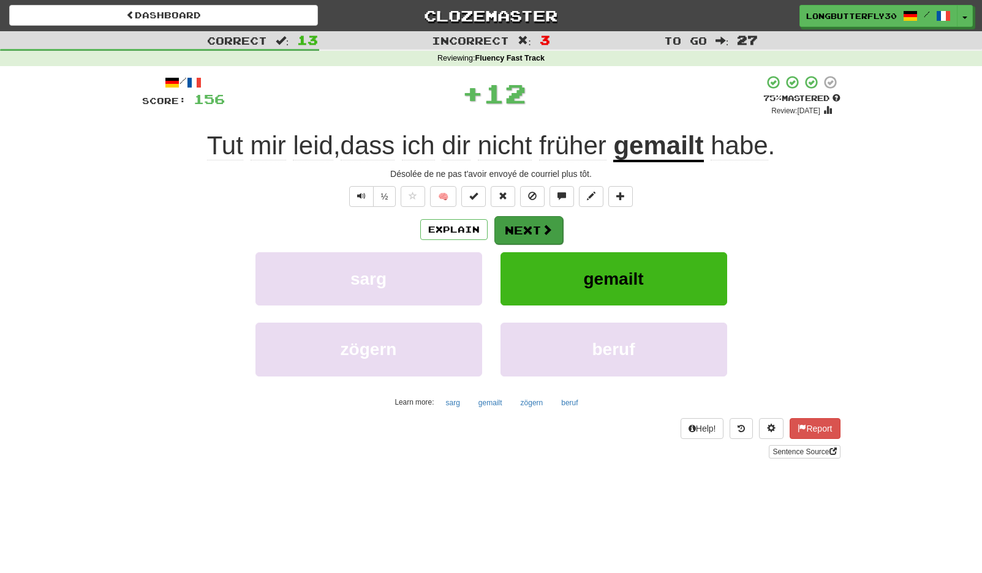
click at [545, 234] on span at bounding box center [547, 229] width 11 height 11
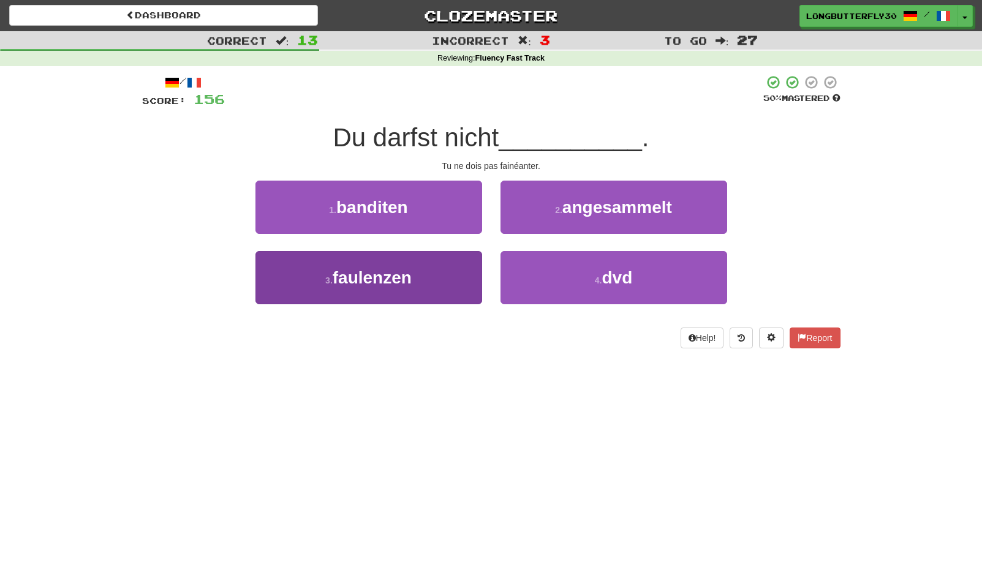
click at [421, 272] on button "3 . faulenzen" at bounding box center [368, 277] width 227 height 53
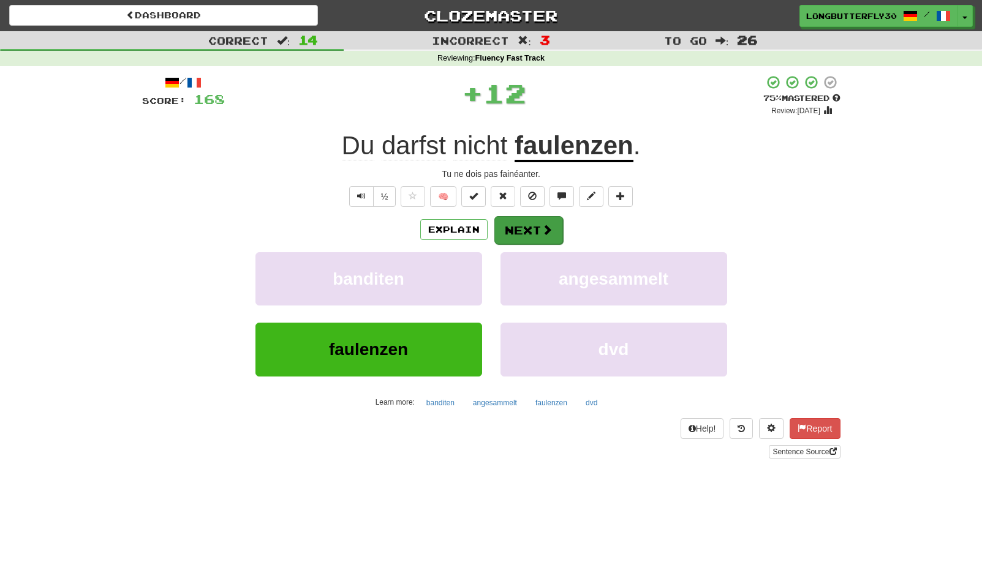
click at [543, 216] on button "Next" at bounding box center [528, 230] width 69 height 28
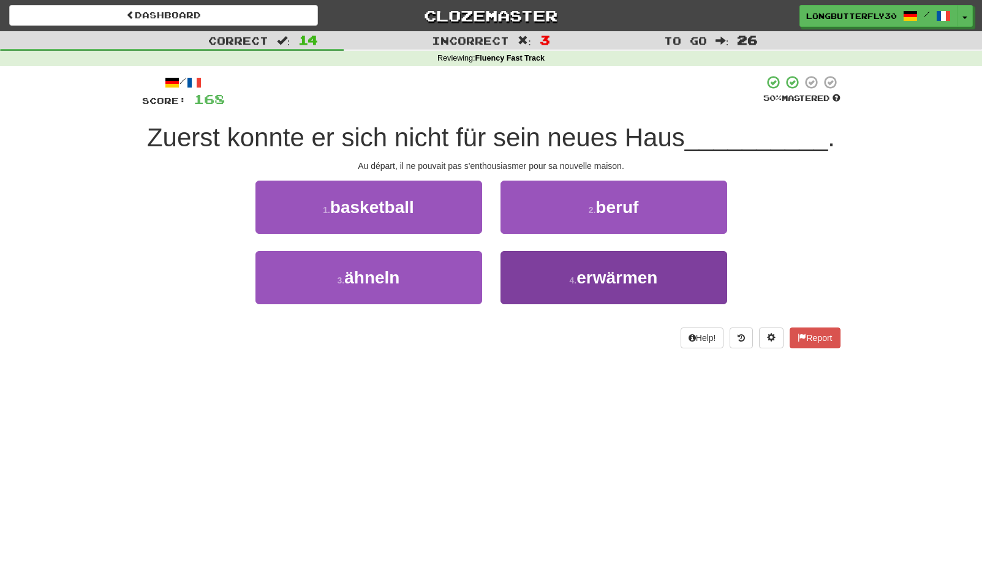
click at [570, 276] on small "4 ." at bounding box center [573, 281] width 7 height 10
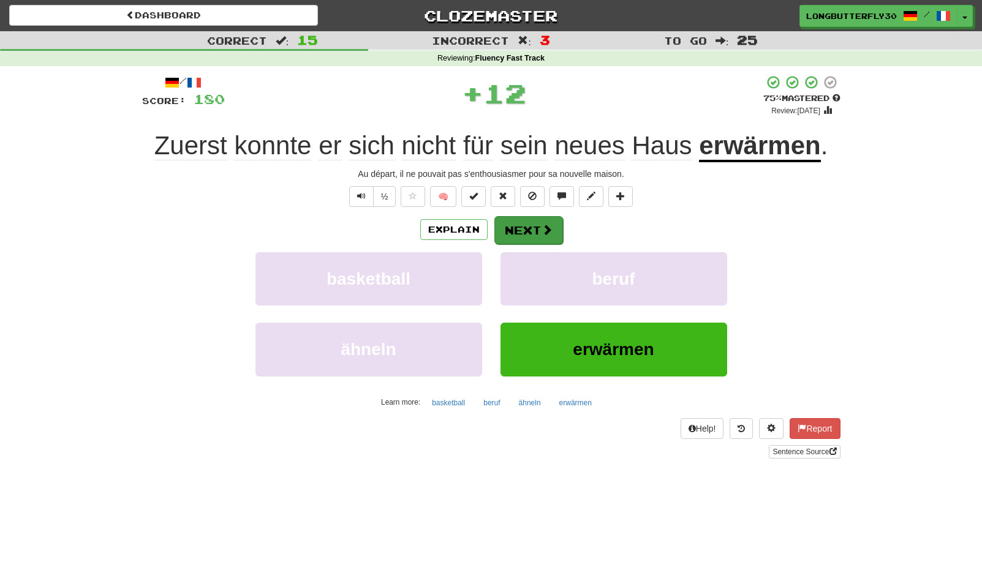
click at [531, 232] on button "Next" at bounding box center [528, 230] width 69 height 28
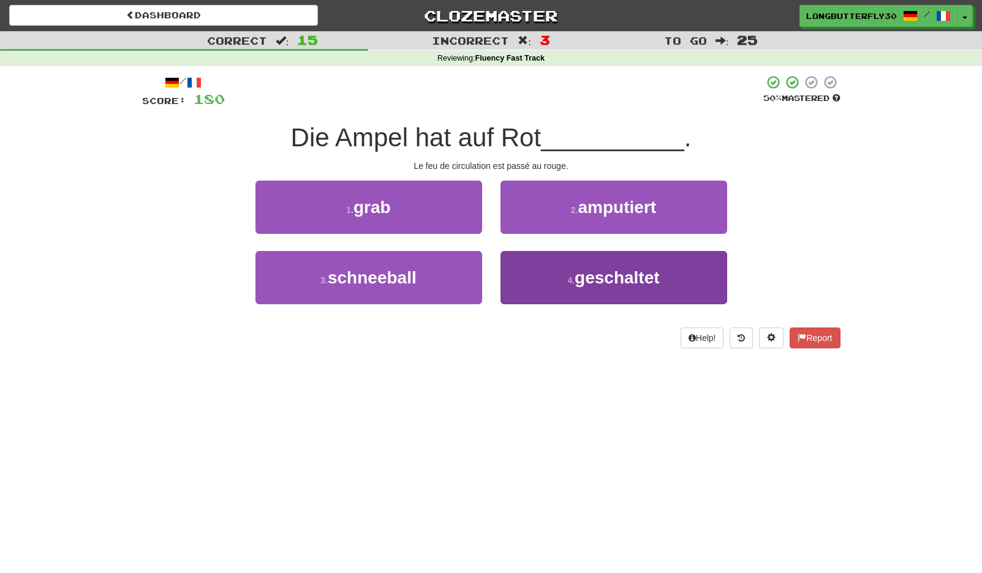
click at [617, 273] on span "geschaltet" at bounding box center [617, 277] width 85 height 19
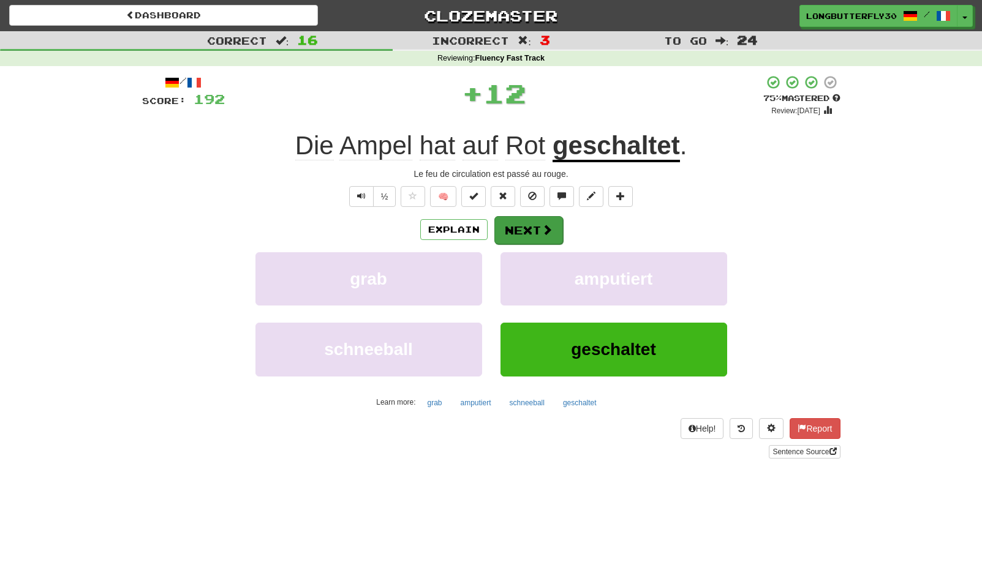
click at [551, 230] on span at bounding box center [547, 229] width 11 height 11
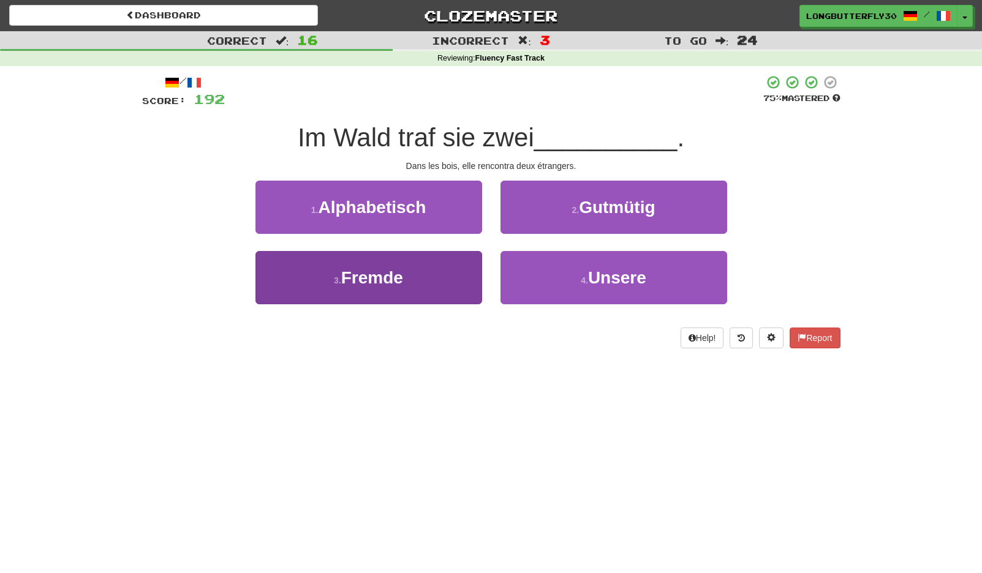
click at [404, 286] on button "3 . Fremde" at bounding box center [368, 277] width 227 height 53
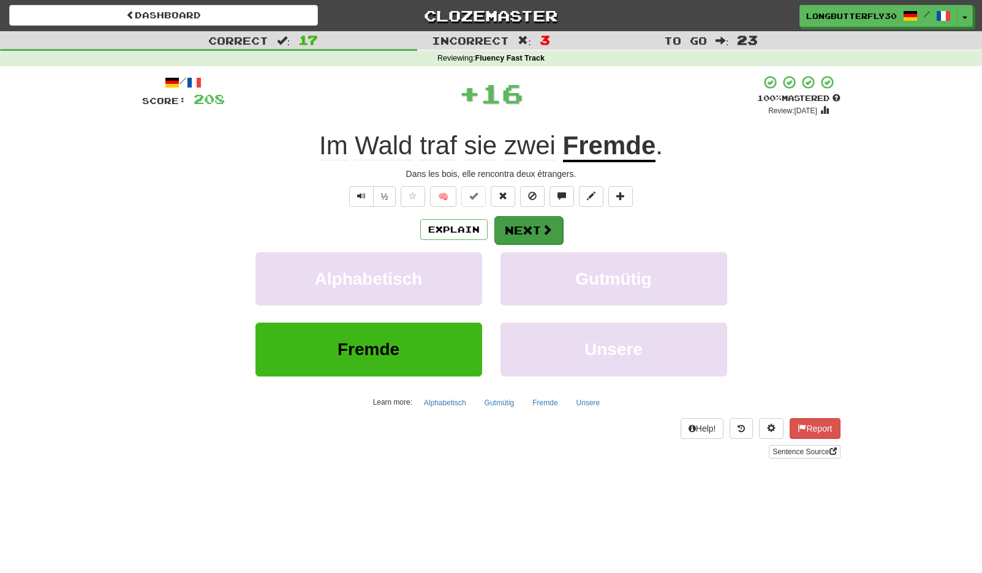
click at [528, 232] on button "Next" at bounding box center [528, 230] width 69 height 28
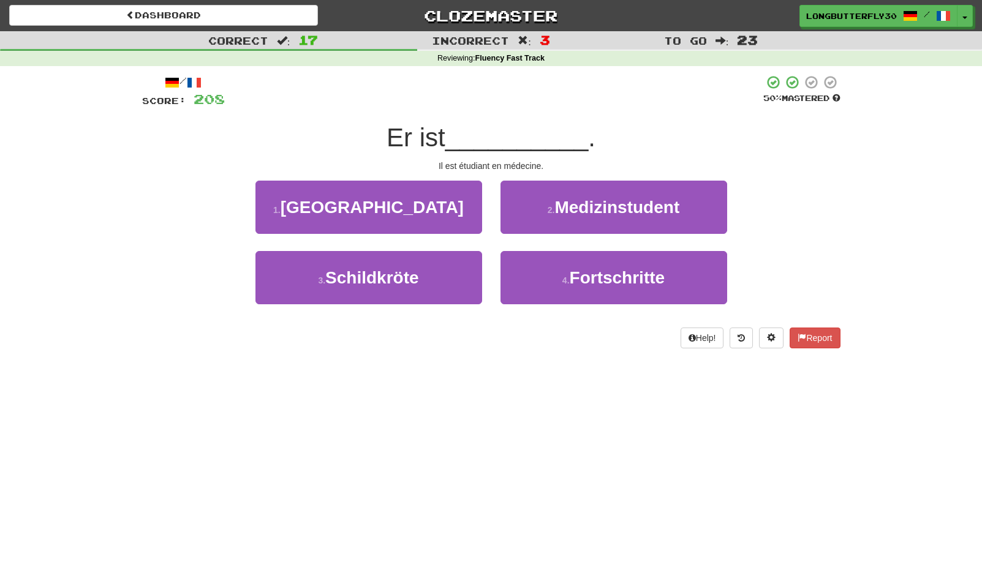
click at [594, 214] on span "Medizinstudent" at bounding box center [616, 207] width 125 height 19
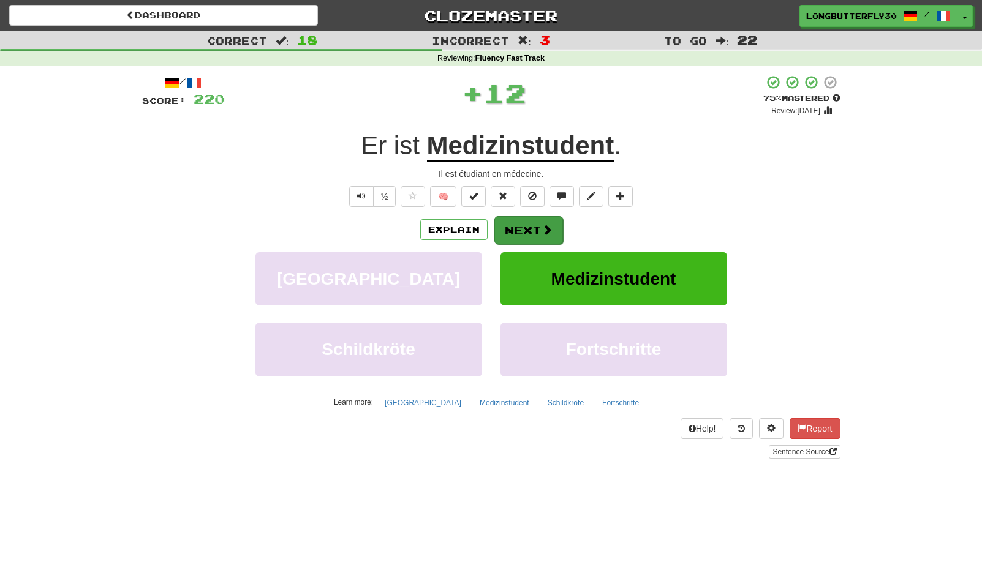
click at [534, 226] on button "Next" at bounding box center [528, 230] width 69 height 28
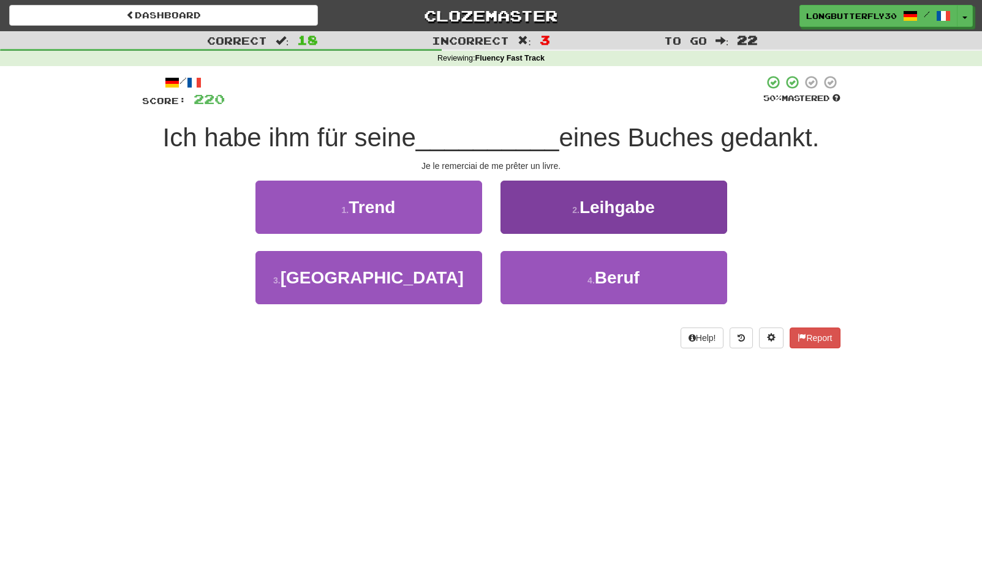
click at [597, 207] on span "Leihgabe" at bounding box center [616, 207] width 75 height 19
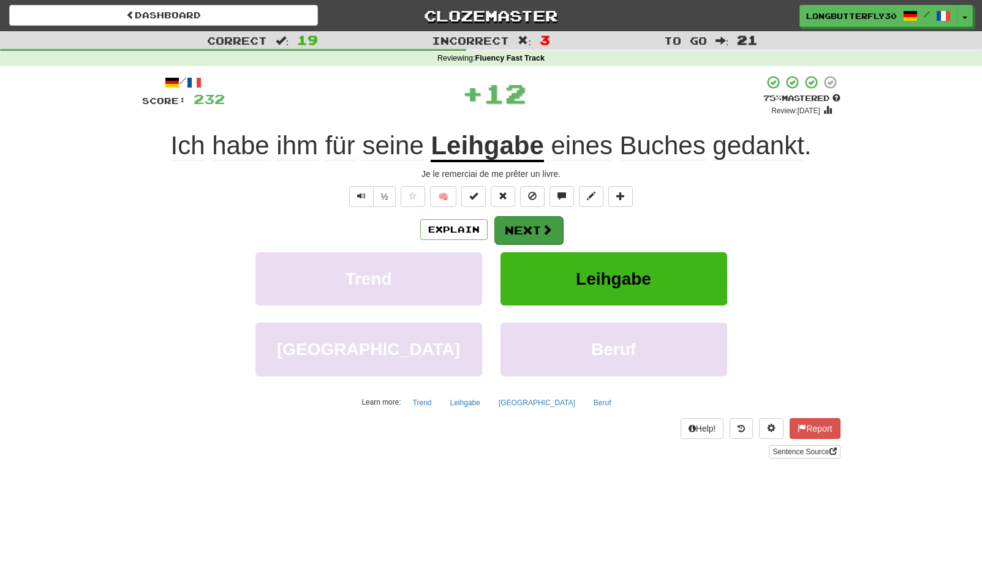
click at [535, 236] on button "Next" at bounding box center [528, 230] width 69 height 28
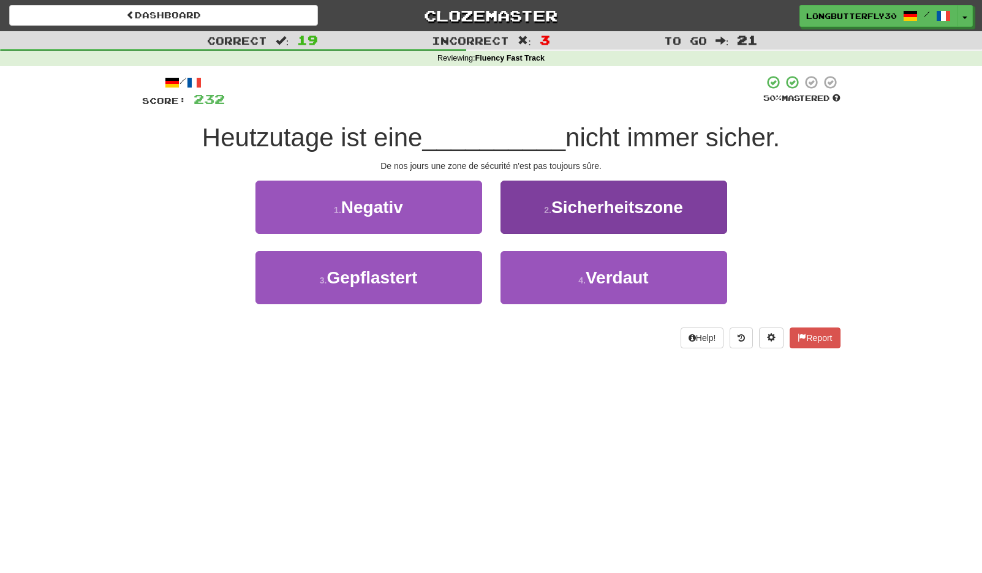
click at [583, 211] on span "Sicherheitszone" at bounding box center [617, 207] width 132 height 19
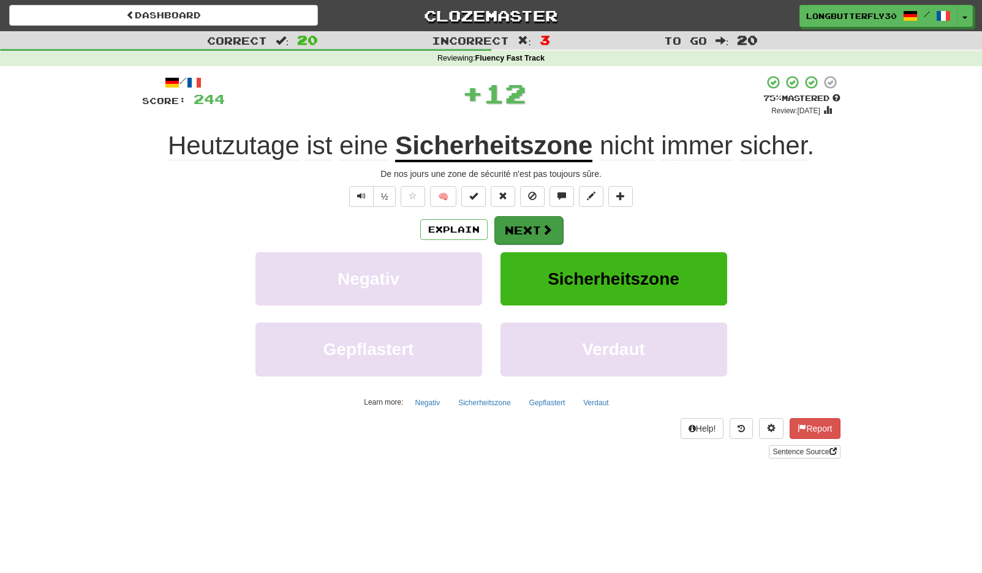
click at [547, 230] on span at bounding box center [547, 229] width 11 height 11
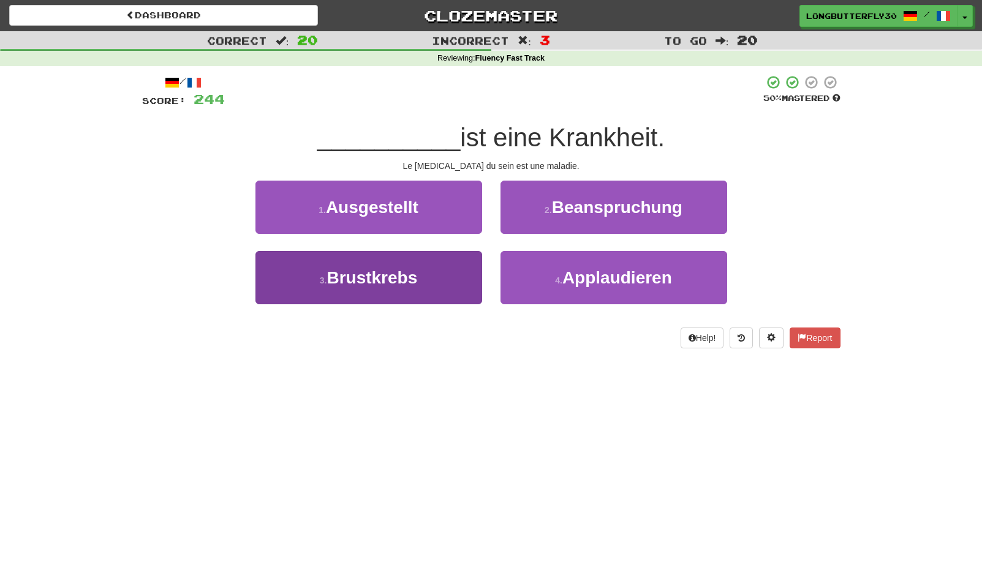
click at [429, 279] on button "3 . Brustkrebs" at bounding box center [368, 277] width 227 height 53
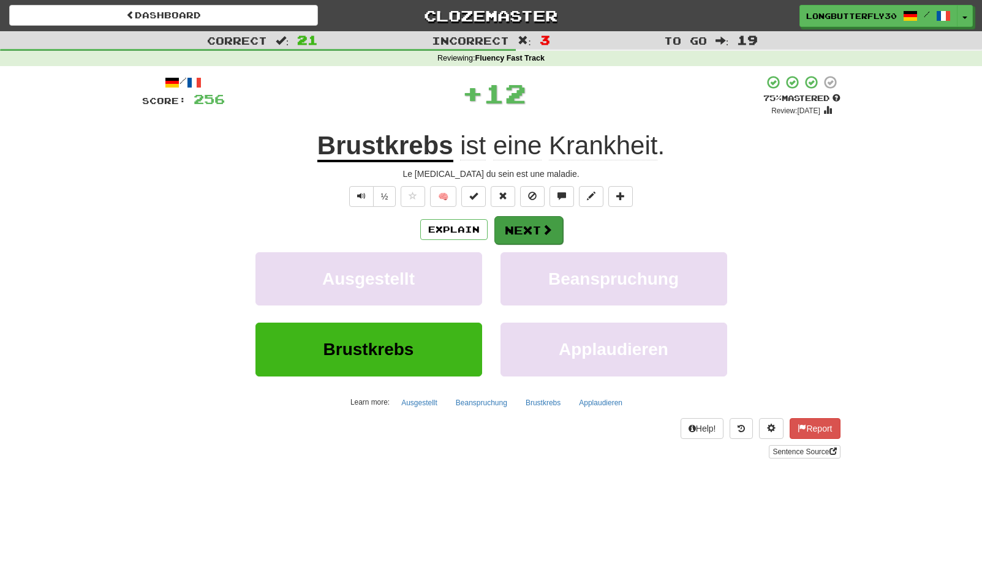
click at [537, 216] on button "Next" at bounding box center [528, 230] width 69 height 28
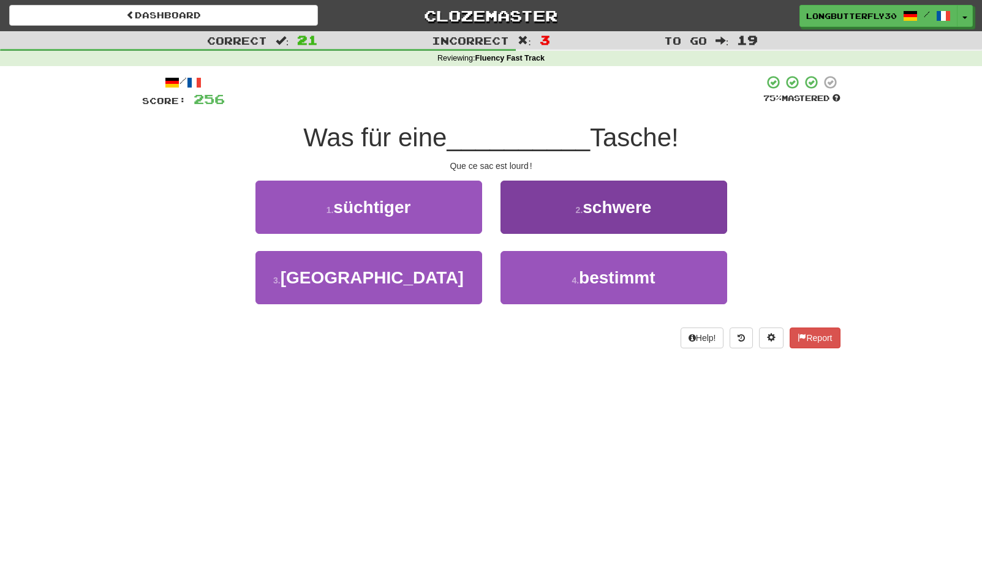
click at [583, 221] on button "2 . schwere" at bounding box center [613, 207] width 227 height 53
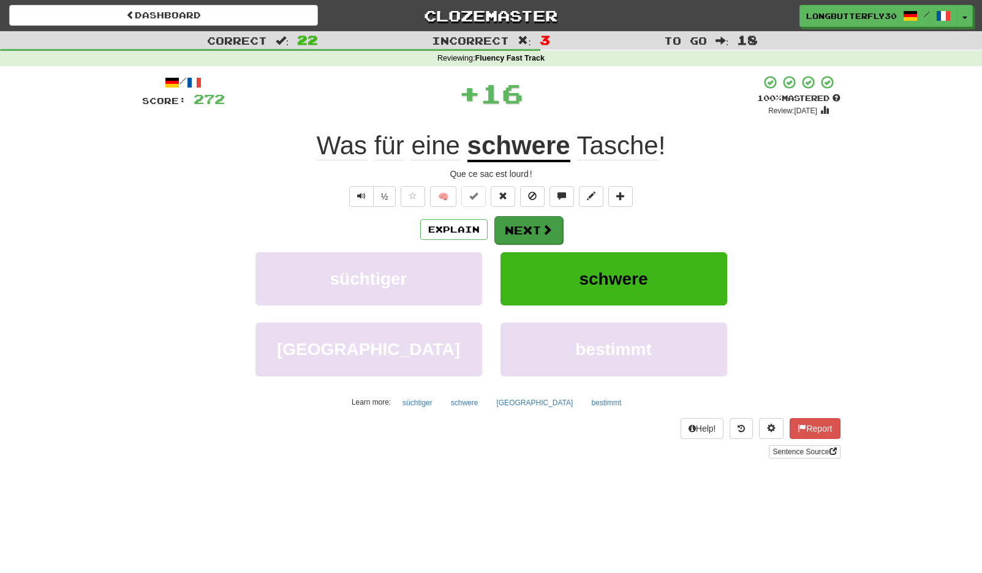
click at [535, 221] on button "Next" at bounding box center [528, 230] width 69 height 28
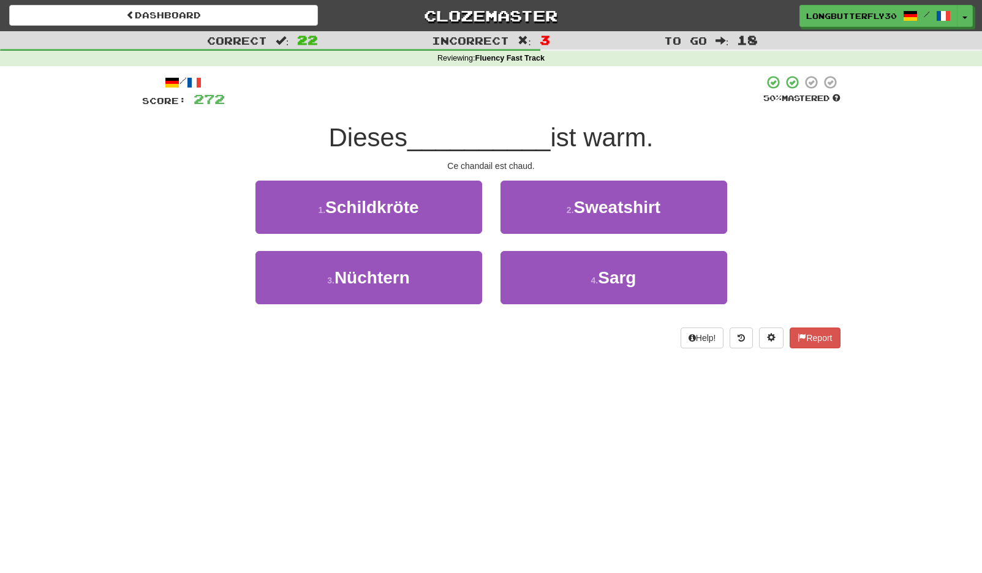
drag, startPoint x: 646, startPoint y: 219, endPoint x: 630, endPoint y: 214, distance: 16.1
click at [645, 219] on button "2 . Sweatshirt" at bounding box center [613, 207] width 227 height 53
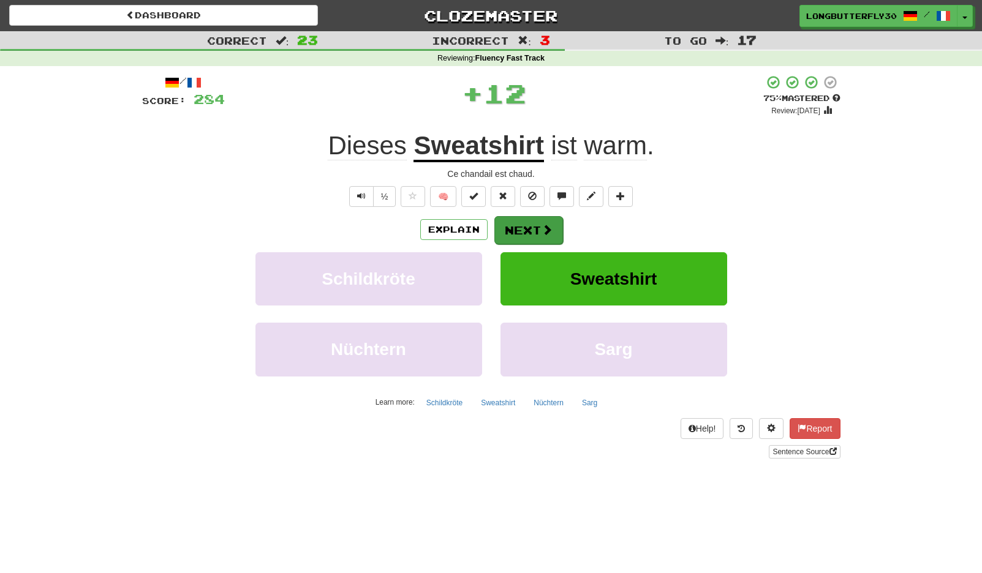
click at [539, 222] on button "Next" at bounding box center [528, 230] width 69 height 28
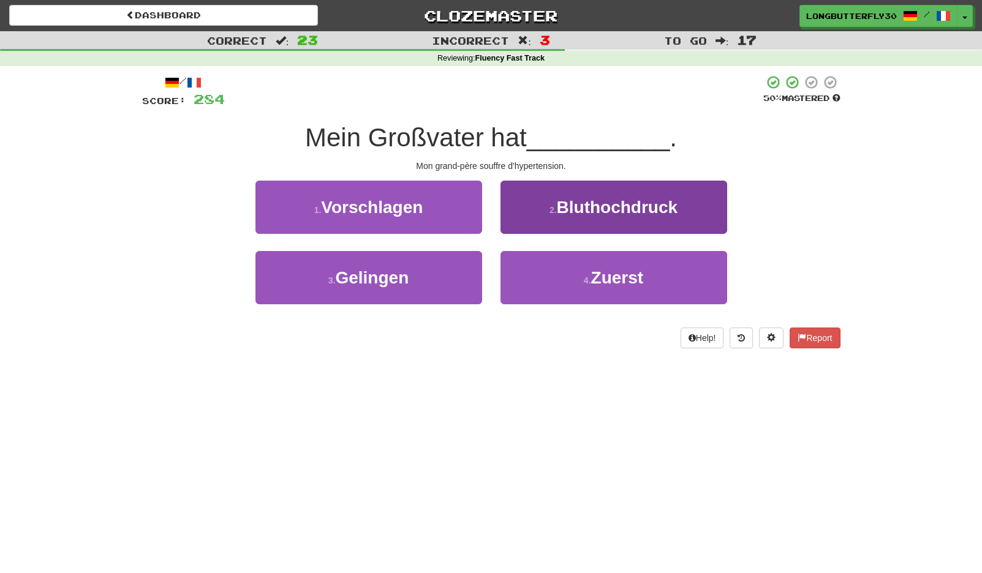
click at [587, 210] on span "Bluthochdruck" at bounding box center [617, 207] width 121 height 19
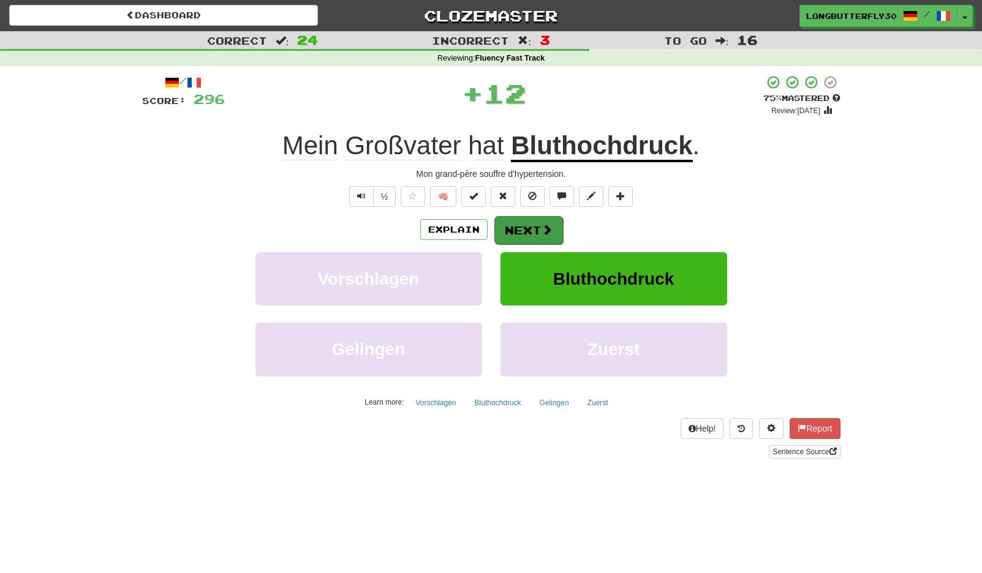
click at [548, 229] on span at bounding box center [547, 229] width 11 height 11
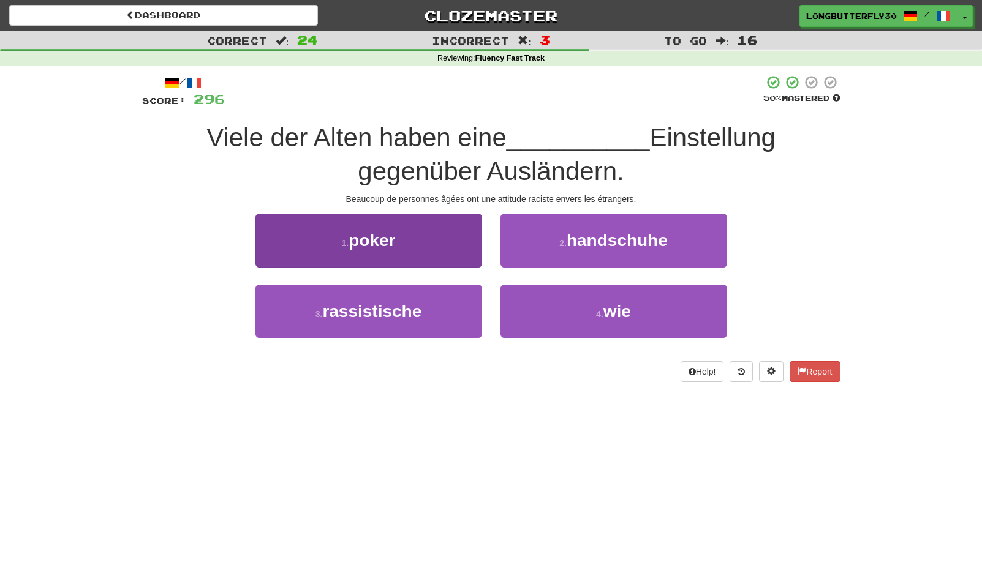
drag, startPoint x: 458, startPoint y: 296, endPoint x: 473, endPoint y: 290, distance: 16.3
click at [458, 296] on button "3 . rassistische" at bounding box center [368, 311] width 227 height 53
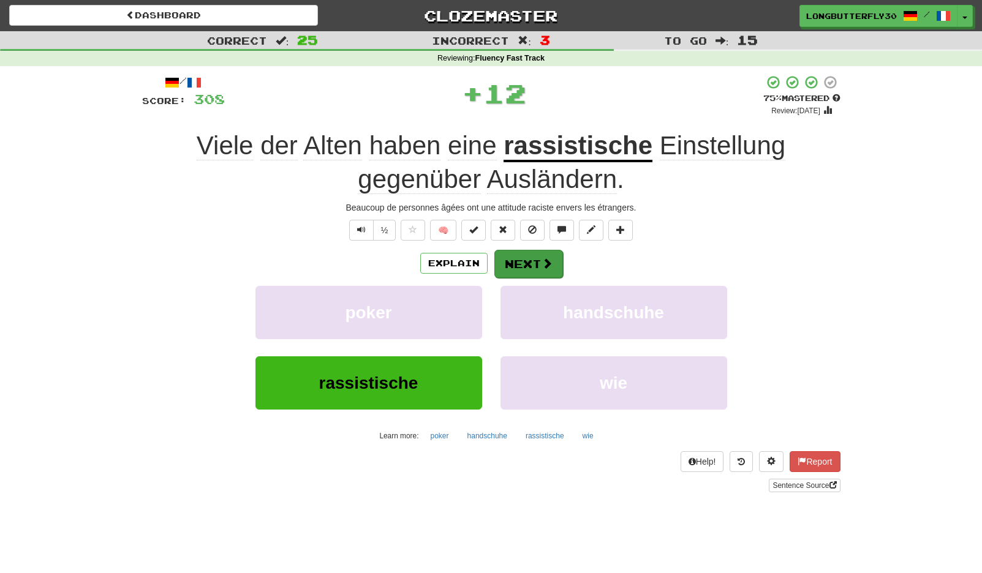
click at [536, 264] on button "Next" at bounding box center [528, 264] width 69 height 28
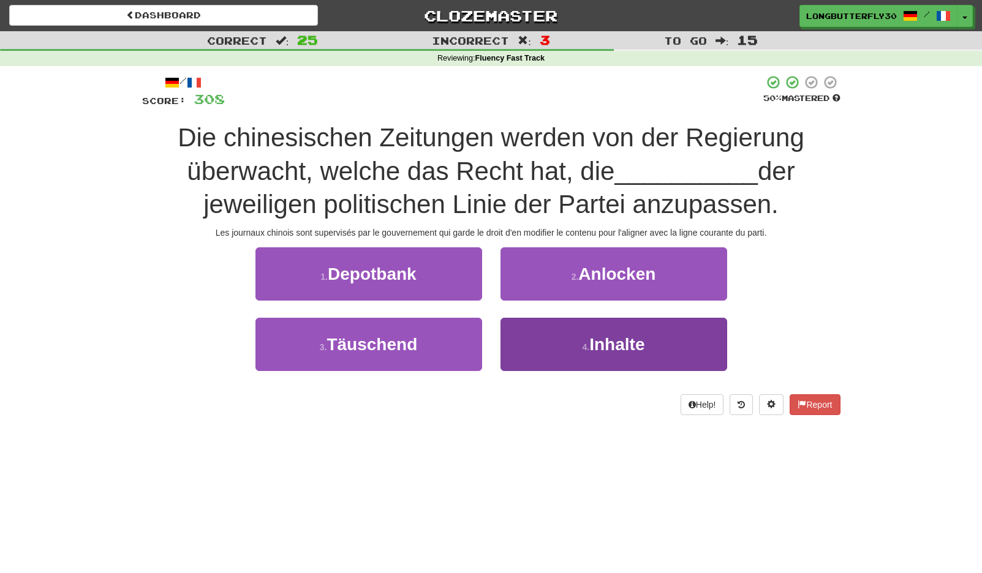
click at [586, 323] on button "4 . Inhalte" at bounding box center [613, 344] width 227 height 53
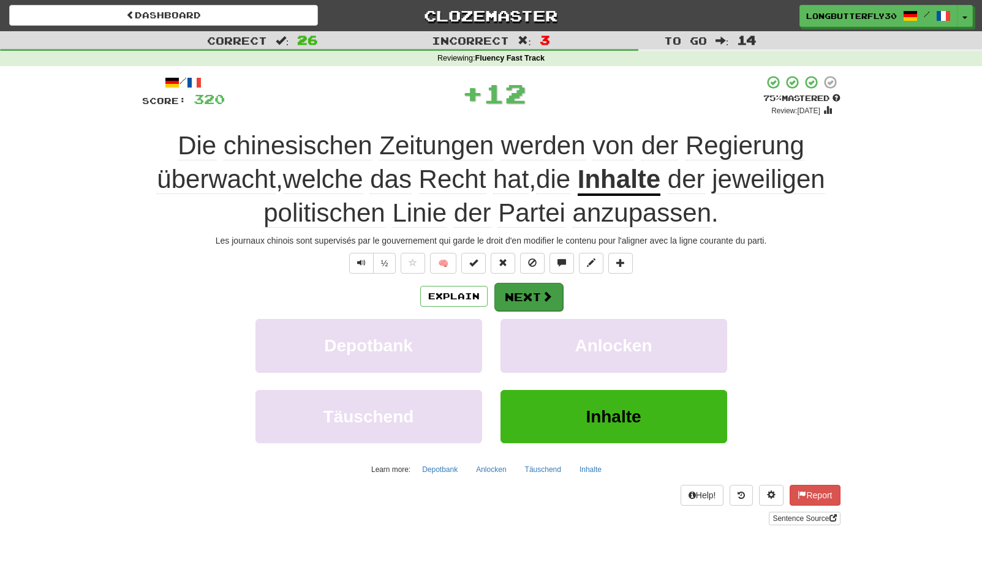
click at [521, 295] on button "Next" at bounding box center [528, 297] width 69 height 28
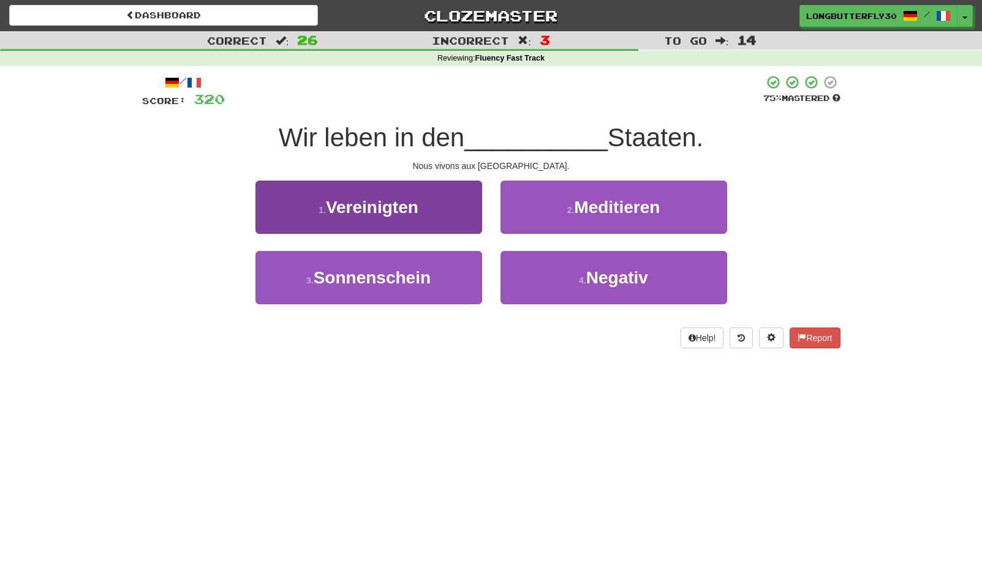
click at [437, 198] on button "1 . Vereinigten" at bounding box center [368, 207] width 227 height 53
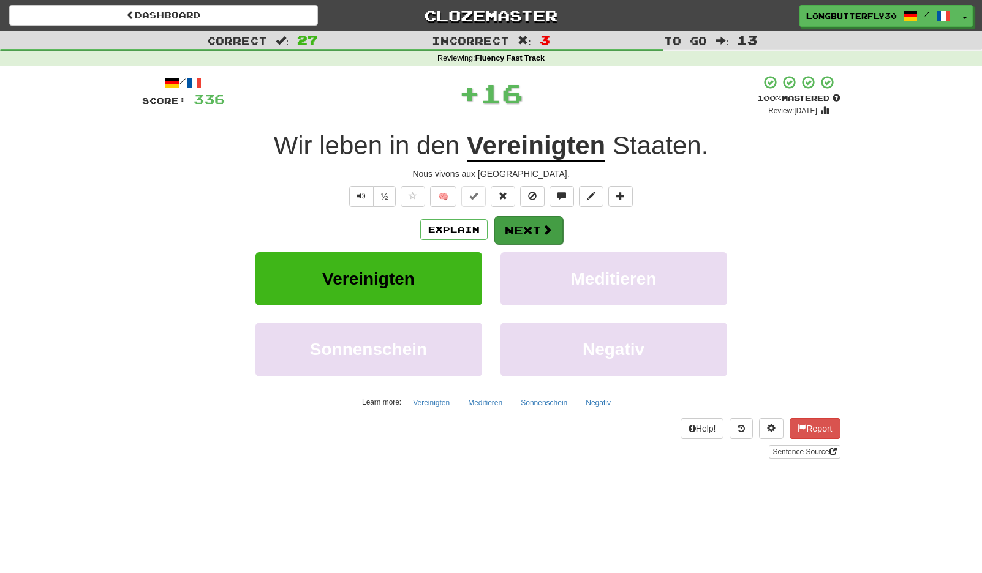
click at [536, 227] on button "Next" at bounding box center [528, 230] width 69 height 28
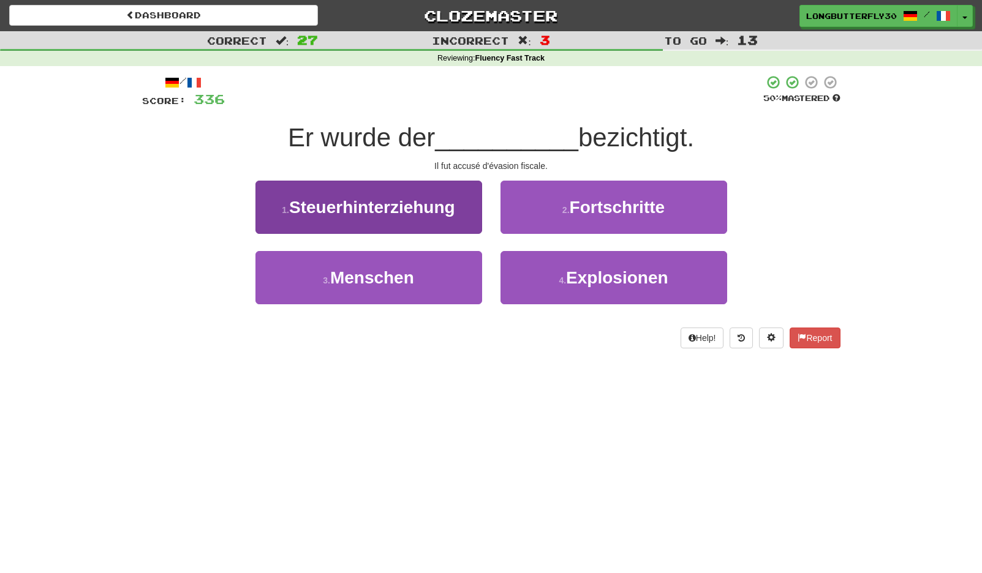
click at [461, 194] on button "1 . Steuerhinterziehung" at bounding box center [368, 207] width 227 height 53
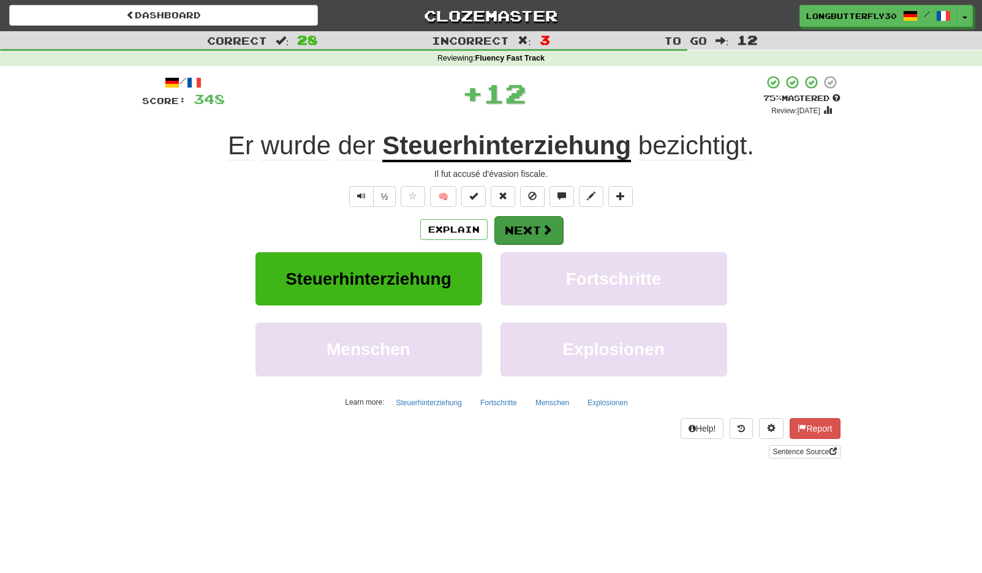
click at [542, 230] on span at bounding box center [547, 229] width 11 height 11
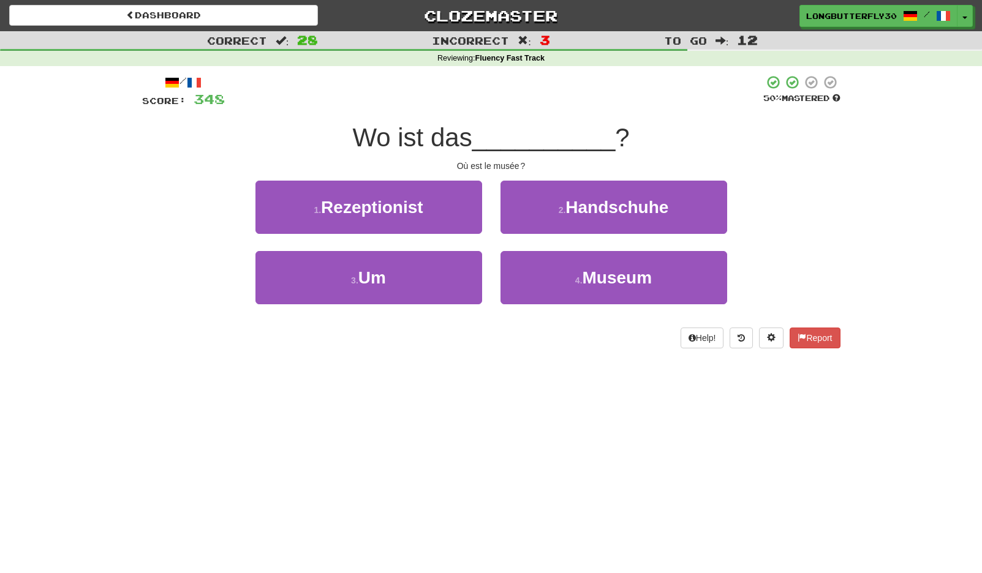
drag, startPoint x: 570, startPoint y: 273, endPoint x: 570, endPoint y: 243, distance: 29.4
click at [570, 269] on button "4 . Museum" at bounding box center [613, 277] width 227 height 53
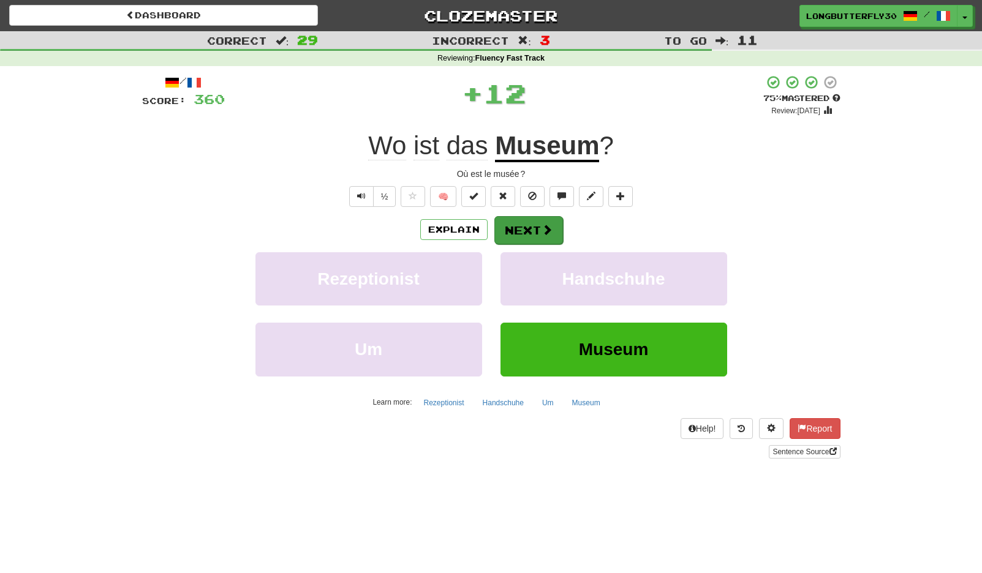
click at [556, 227] on button "Next" at bounding box center [528, 230] width 69 height 28
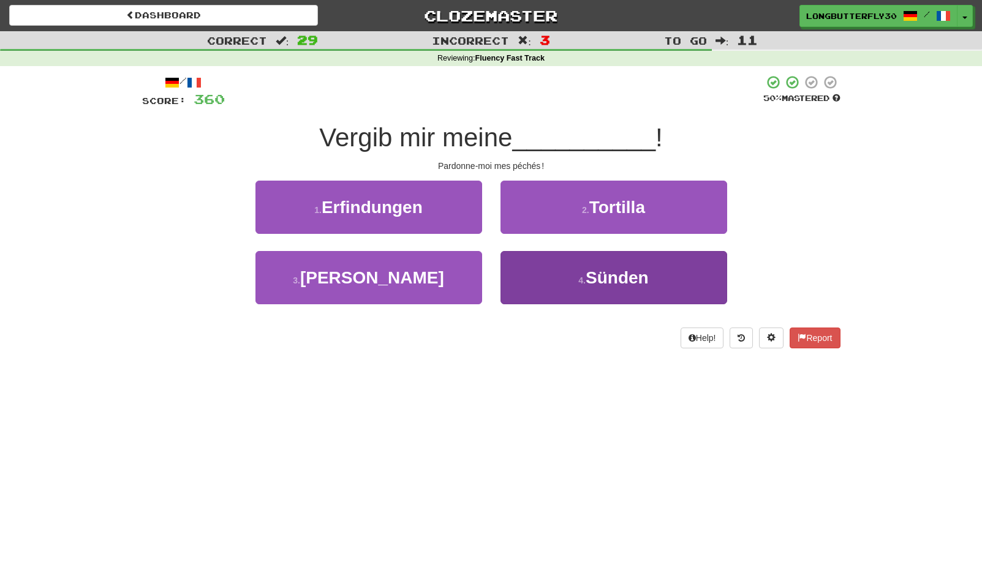
click at [573, 255] on button "4 . Sünden" at bounding box center [613, 277] width 227 height 53
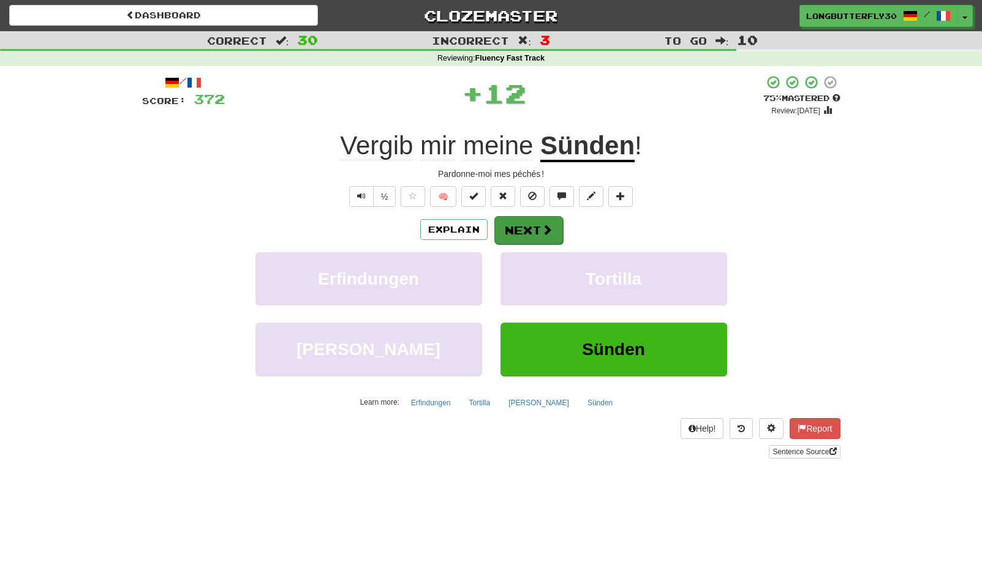
click at [537, 227] on button "Next" at bounding box center [528, 230] width 69 height 28
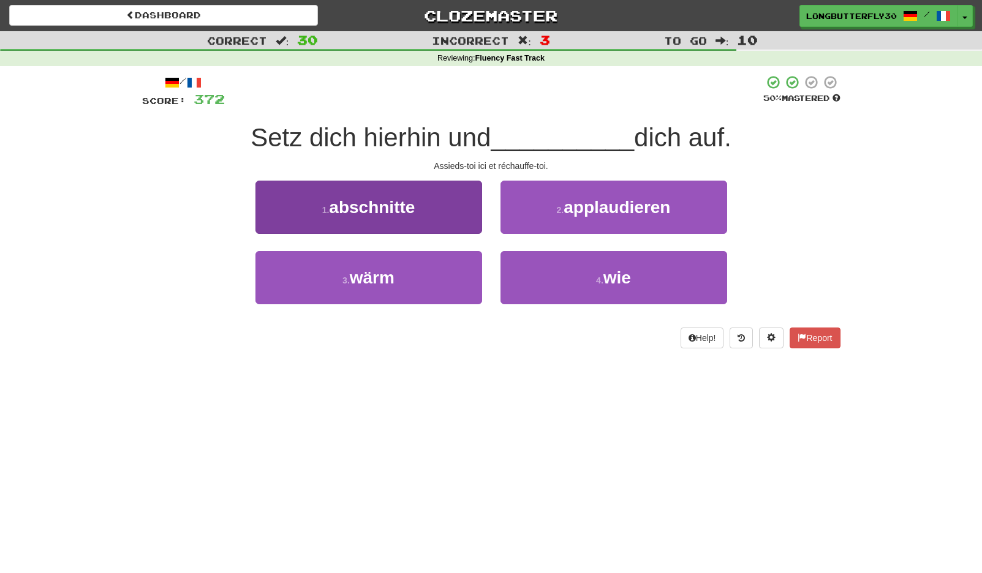
click at [413, 214] on span "abschnitte" at bounding box center [372, 207] width 86 height 19
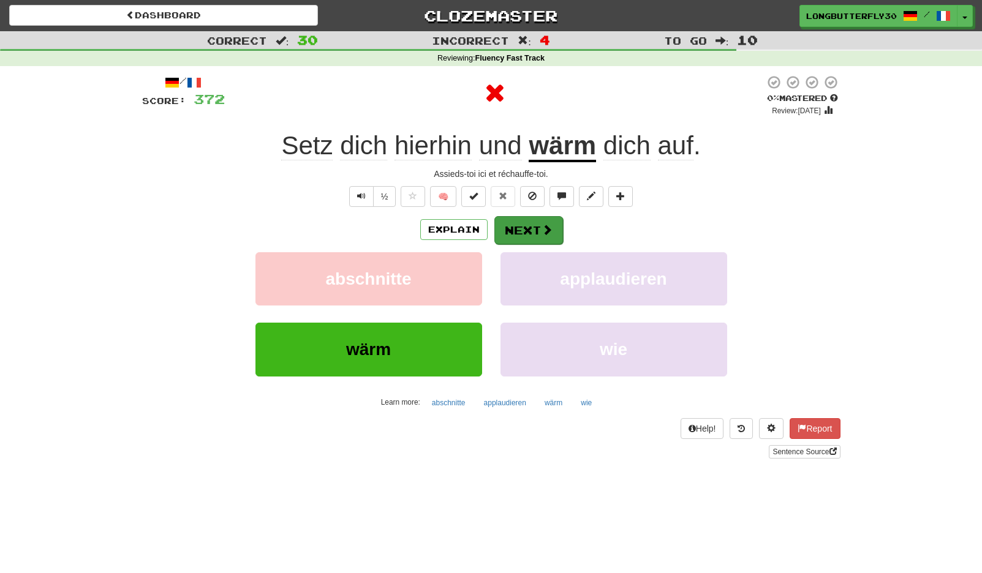
click at [562, 225] on button "Next" at bounding box center [528, 230] width 69 height 28
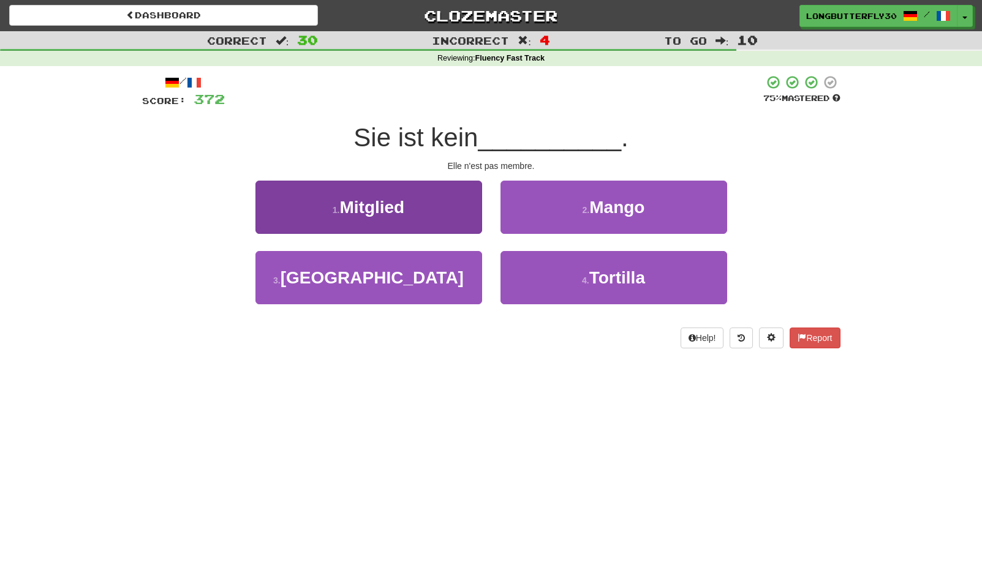
click at [445, 203] on button "1 . Mitglied" at bounding box center [368, 207] width 227 height 53
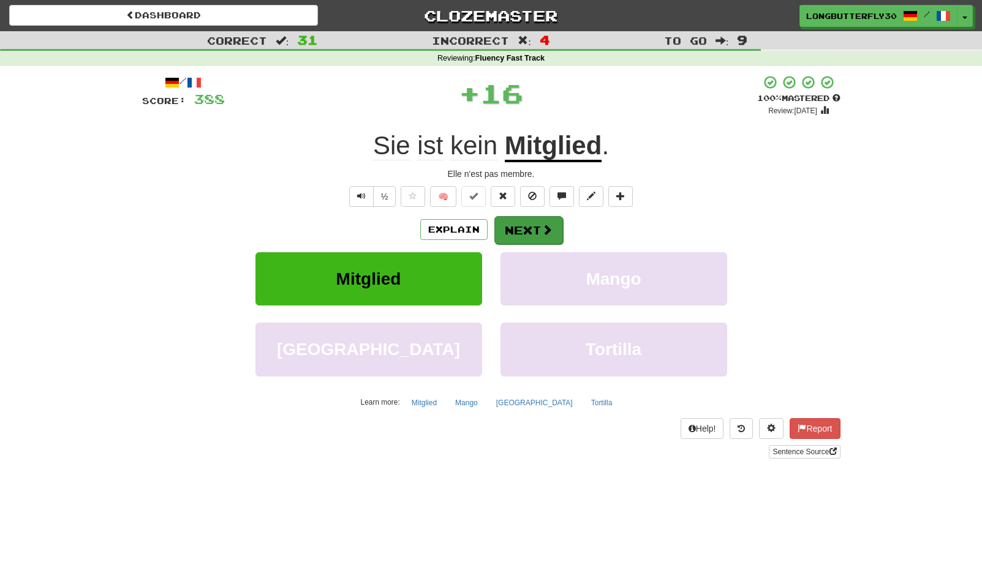
click at [561, 221] on button "Next" at bounding box center [528, 230] width 69 height 28
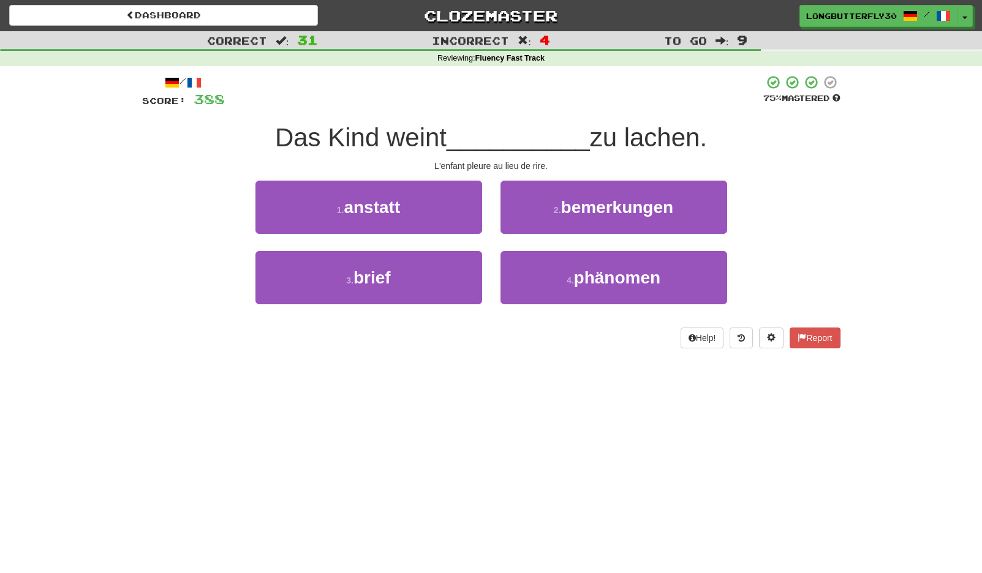
click at [442, 206] on button "1 . anstatt" at bounding box center [368, 207] width 227 height 53
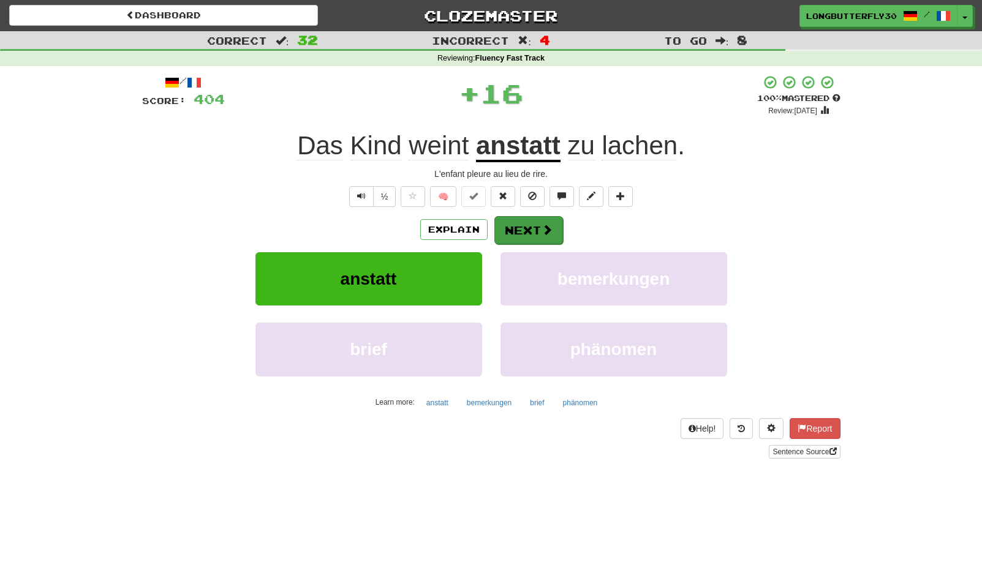
click at [542, 226] on span at bounding box center [547, 229] width 11 height 11
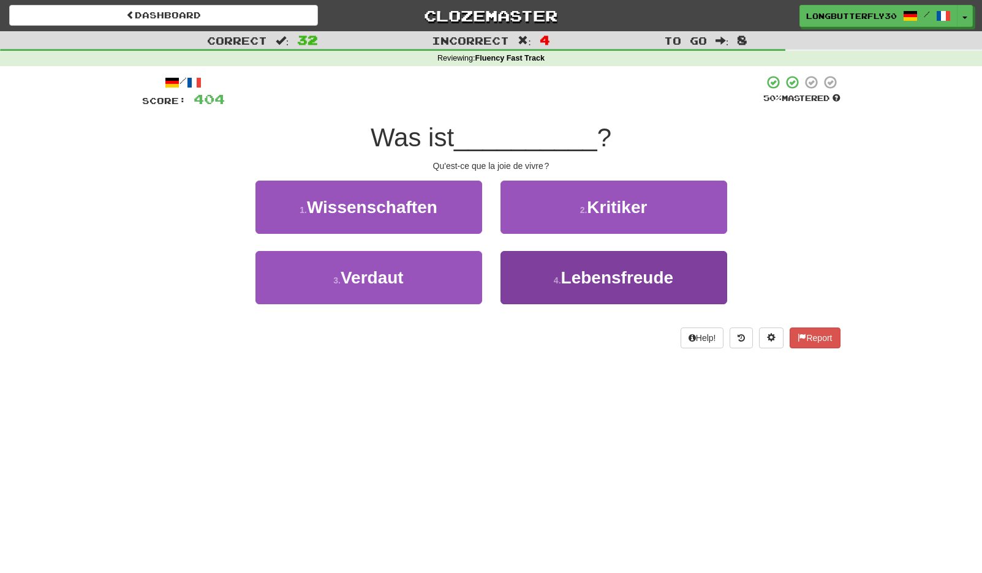
click at [587, 278] on span "Lebensfreude" at bounding box center [617, 277] width 113 height 19
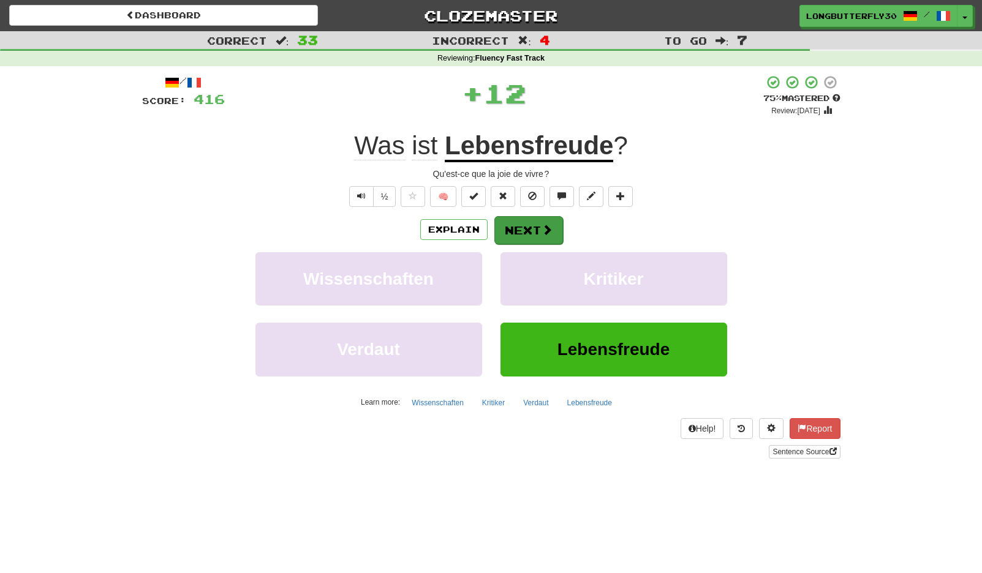
click at [542, 227] on span at bounding box center [547, 229] width 11 height 11
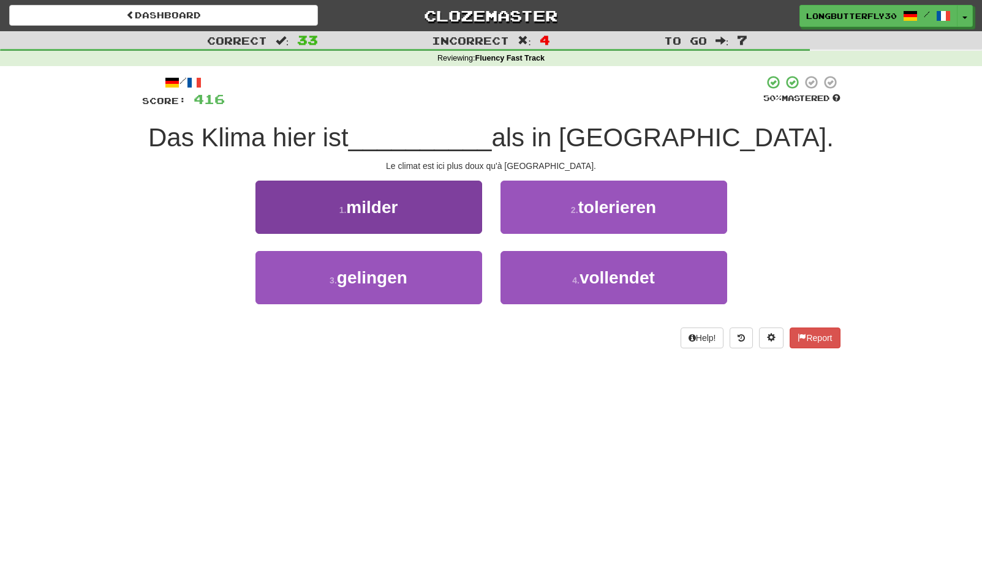
click at [469, 212] on button "1 . milder" at bounding box center [368, 207] width 227 height 53
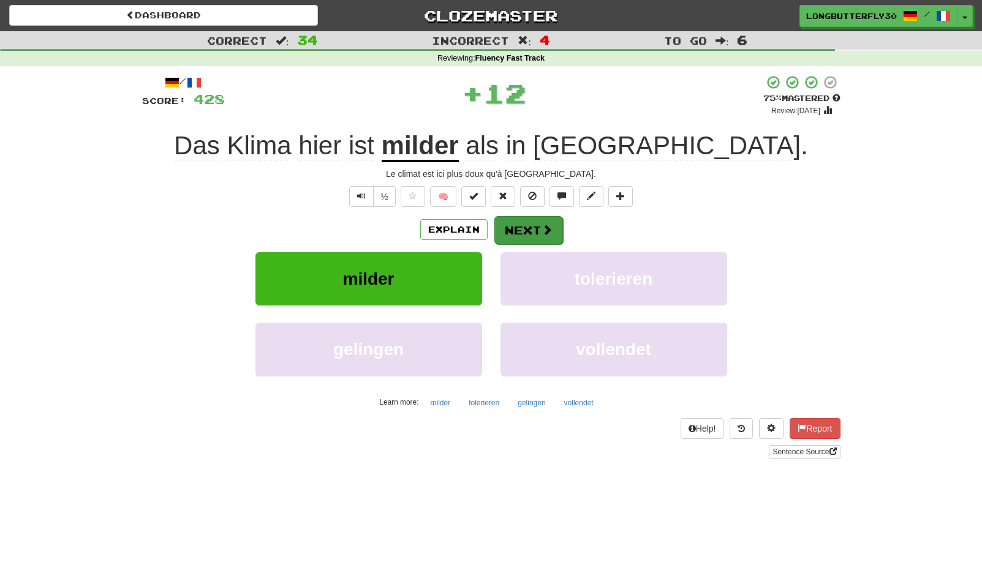
click at [537, 229] on button "Next" at bounding box center [528, 230] width 69 height 28
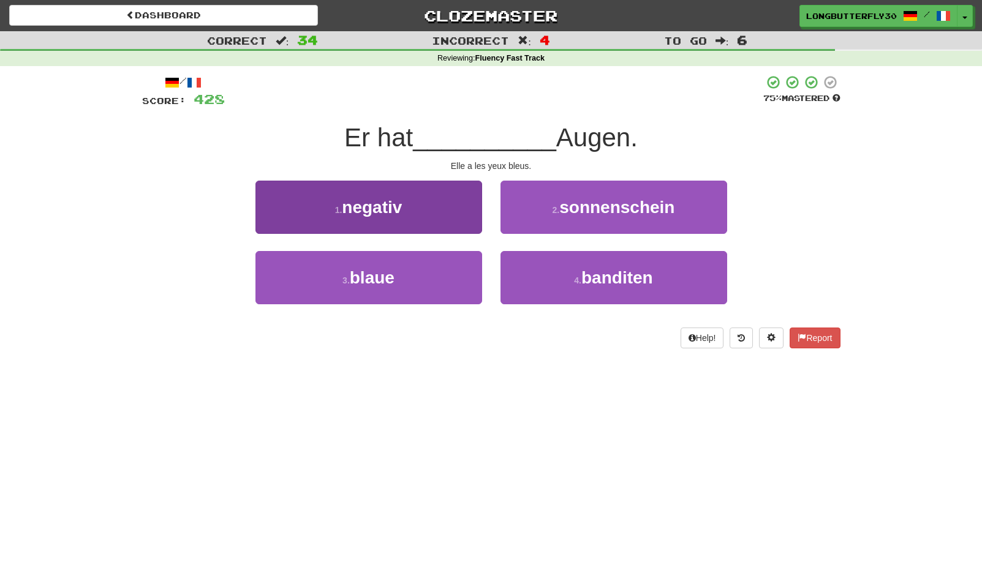
drag, startPoint x: 408, startPoint y: 270, endPoint x: 441, endPoint y: 256, distance: 35.7
click at [409, 270] on button "3 . blaue" at bounding box center [368, 277] width 227 height 53
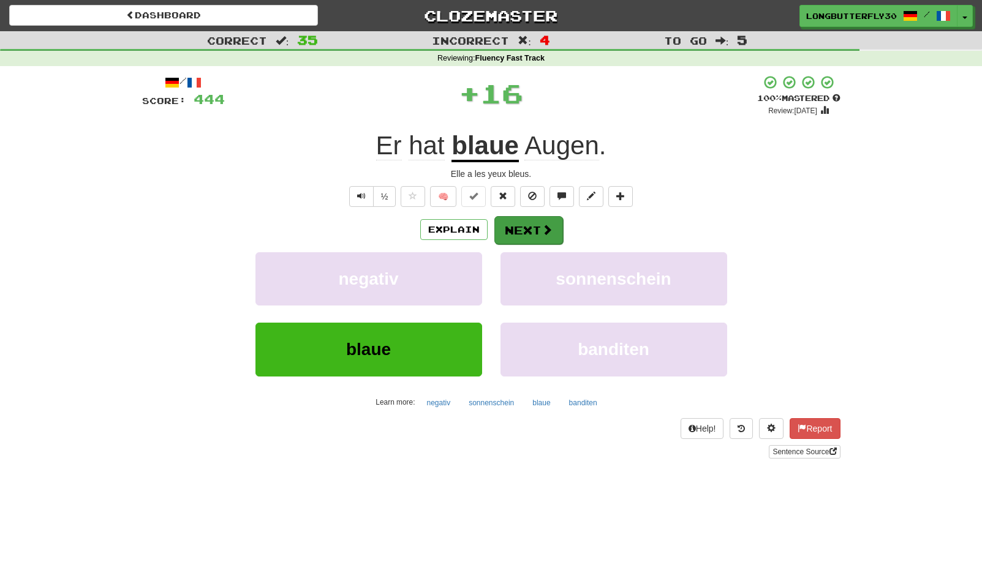
click at [524, 225] on button "Next" at bounding box center [528, 230] width 69 height 28
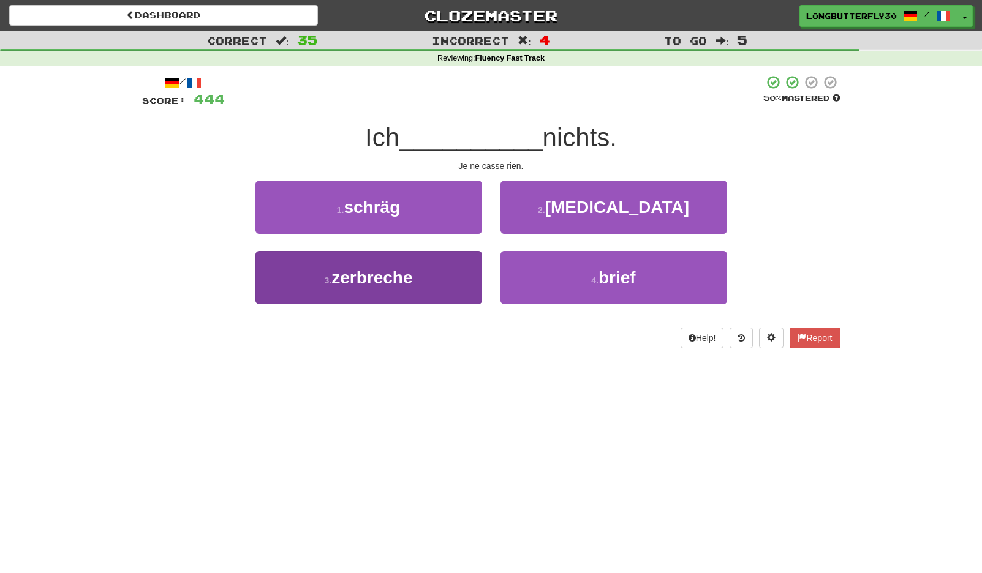
click at [422, 271] on button "3 . zerbreche" at bounding box center [368, 277] width 227 height 53
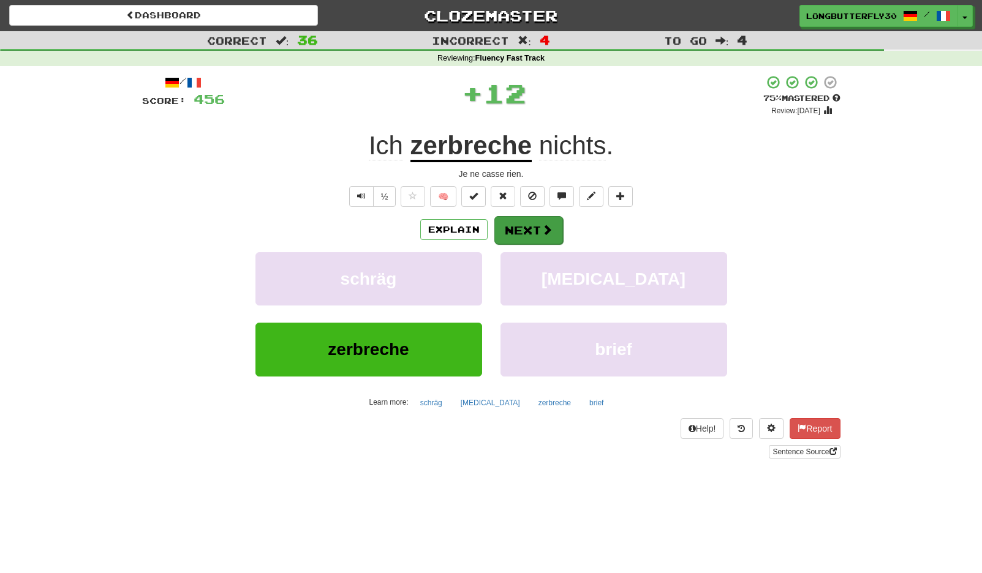
click at [516, 224] on button "Next" at bounding box center [528, 230] width 69 height 28
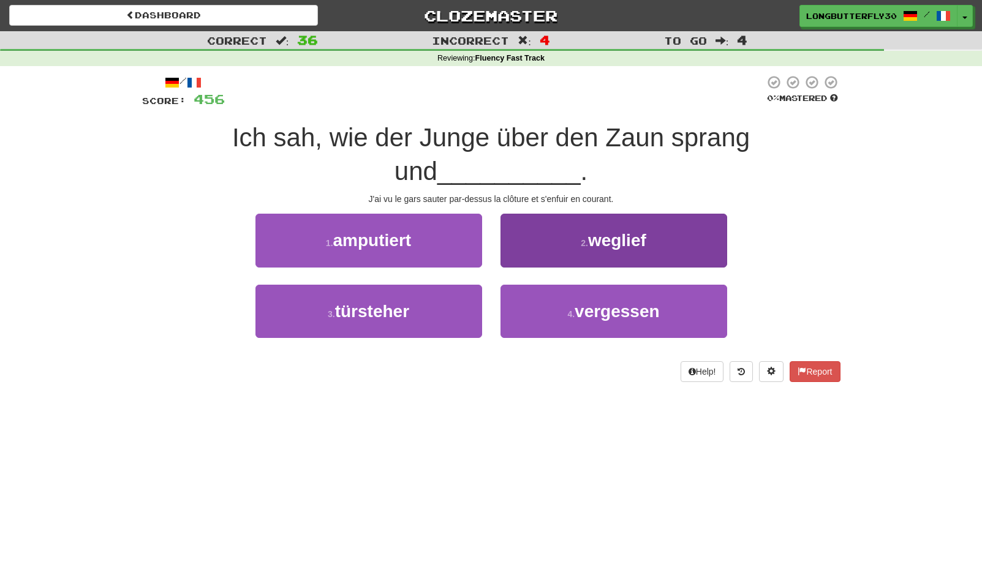
click at [596, 242] on span "weglief" at bounding box center [617, 240] width 58 height 19
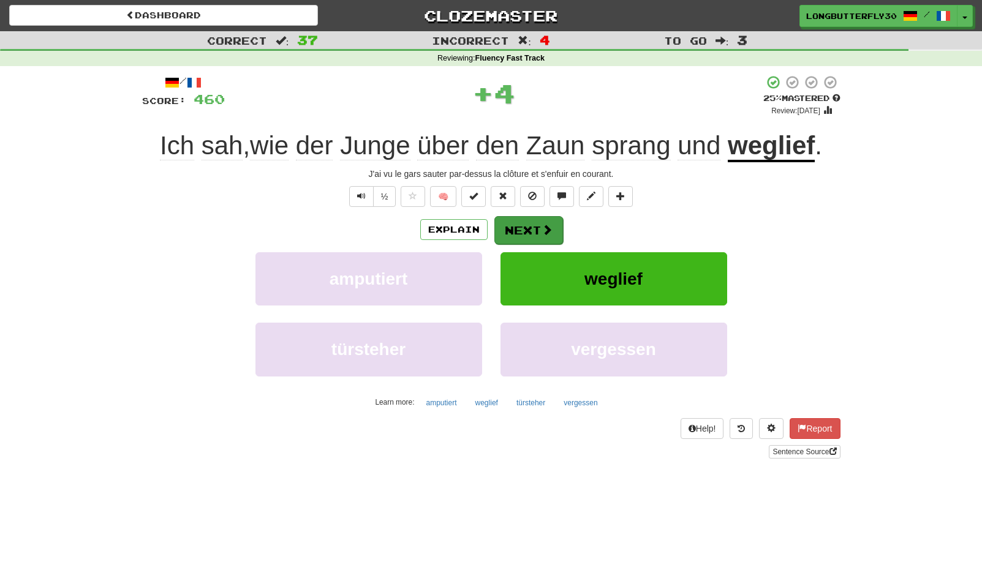
click at [537, 227] on button "Next" at bounding box center [528, 230] width 69 height 28
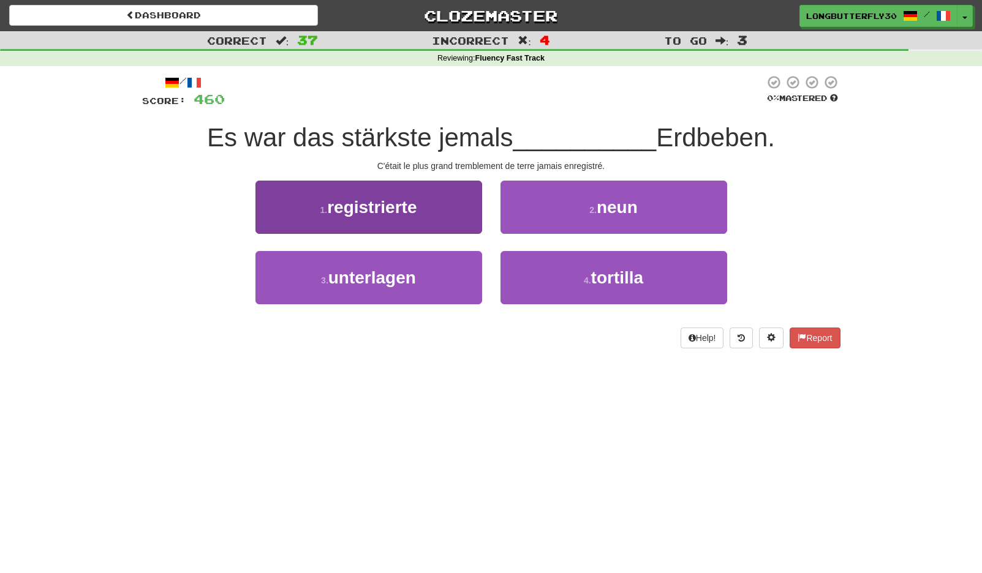
click at [447, 216] on button "1 . registrierte" at bounding box center [368, 207] width 227 height 53
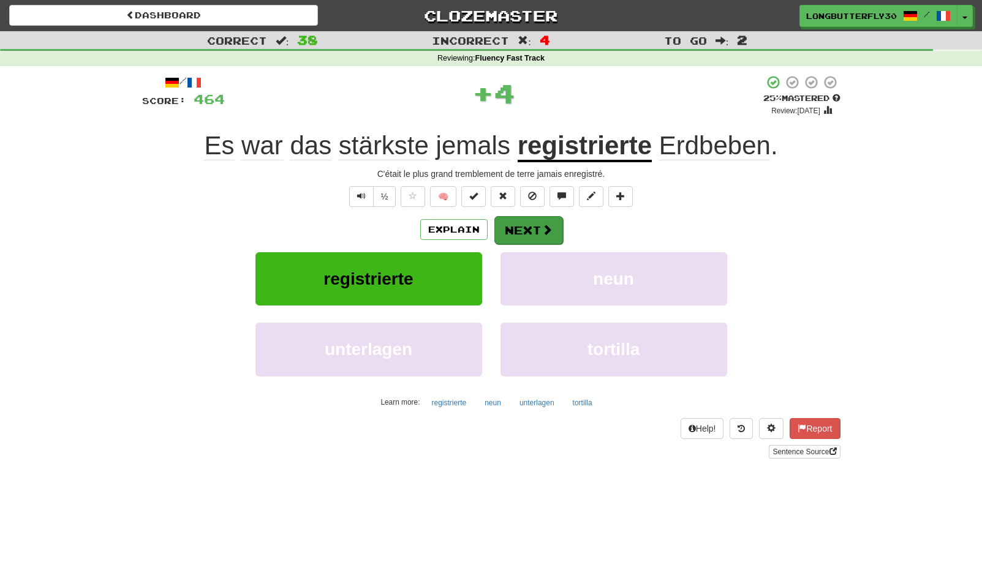
click at [556, 222] on button "Next" at bounding box center [528, 230] width 69 height 28
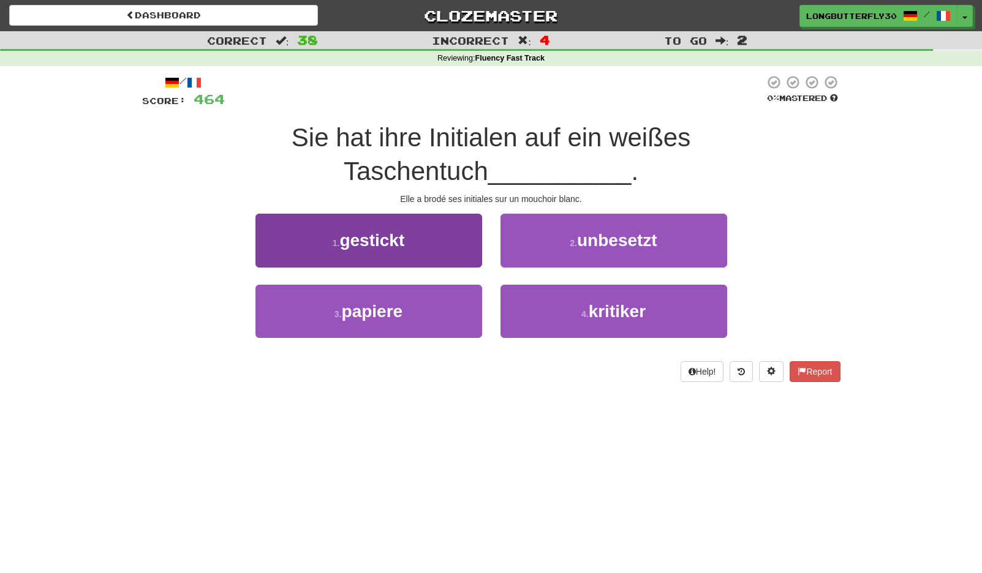
click at [458, 214] on button "1 . gestickt" at bounding box center [368, 240] width 227 height 53
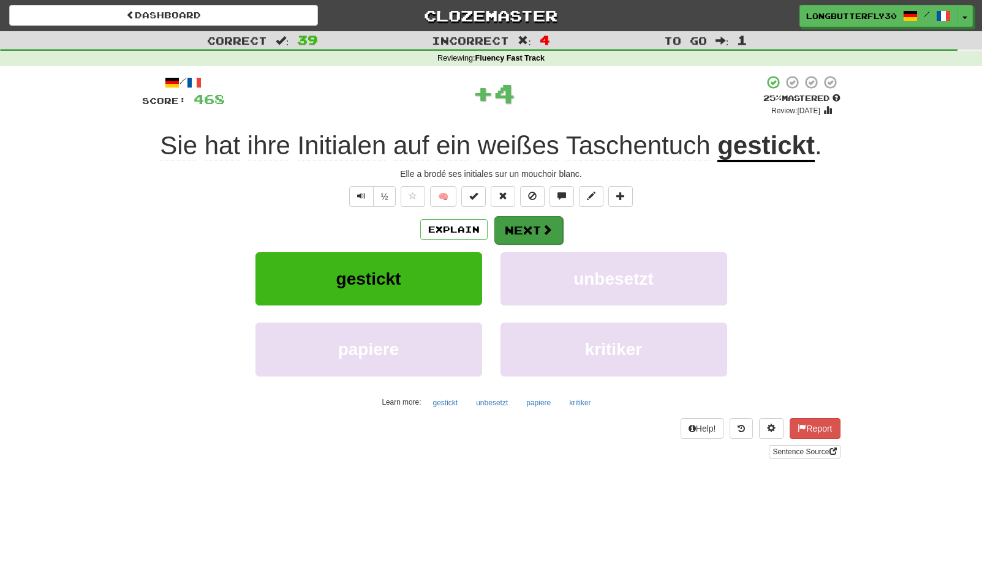
click at [542, 227] on span at bounding box center [547, 229] width 11 height 11
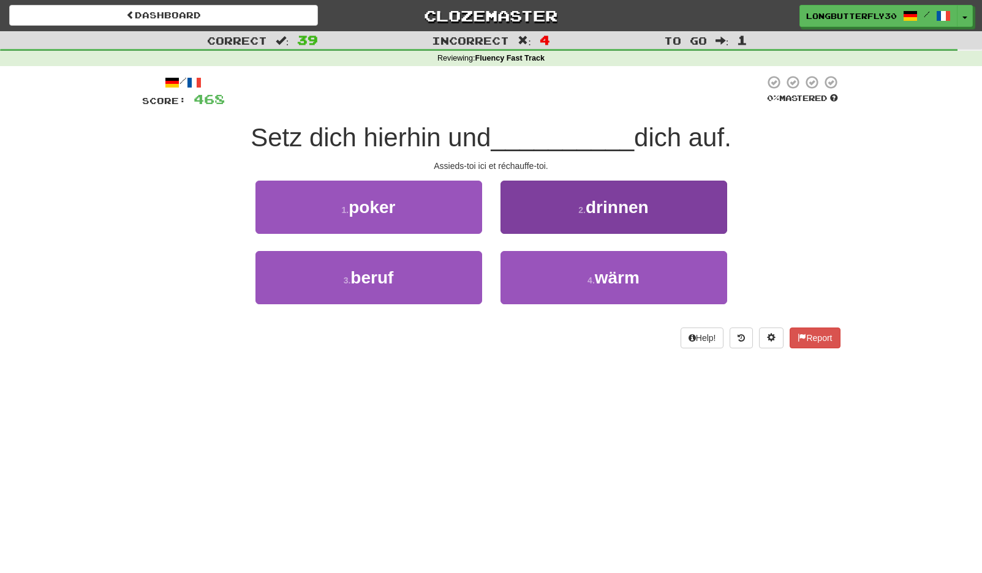
click at [589, 279] on small "4 ." at bounding box center [590, 281] width 7 height 10
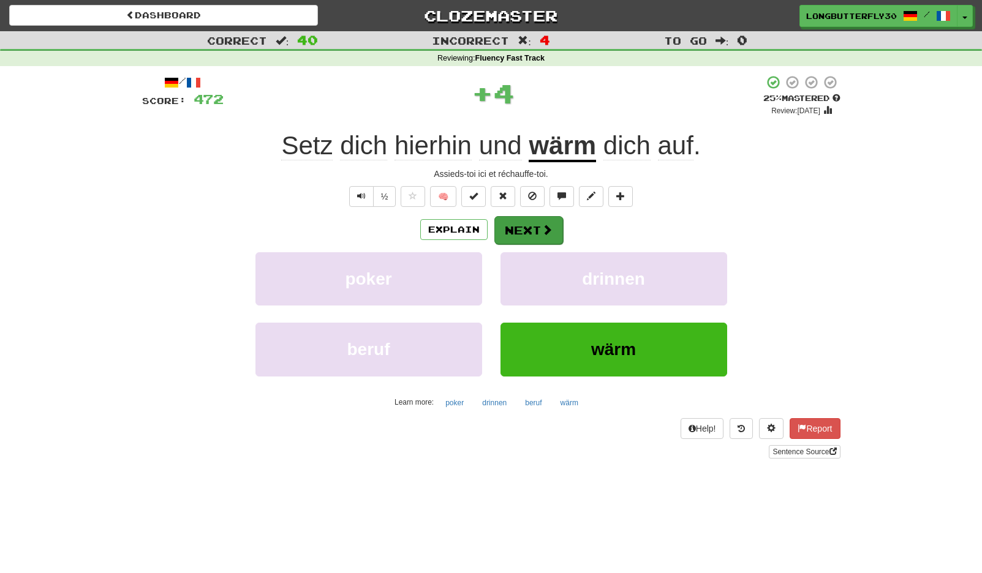
click at [523, 233] on button "Next" at bounding box center [528, 230] width 69 height 28
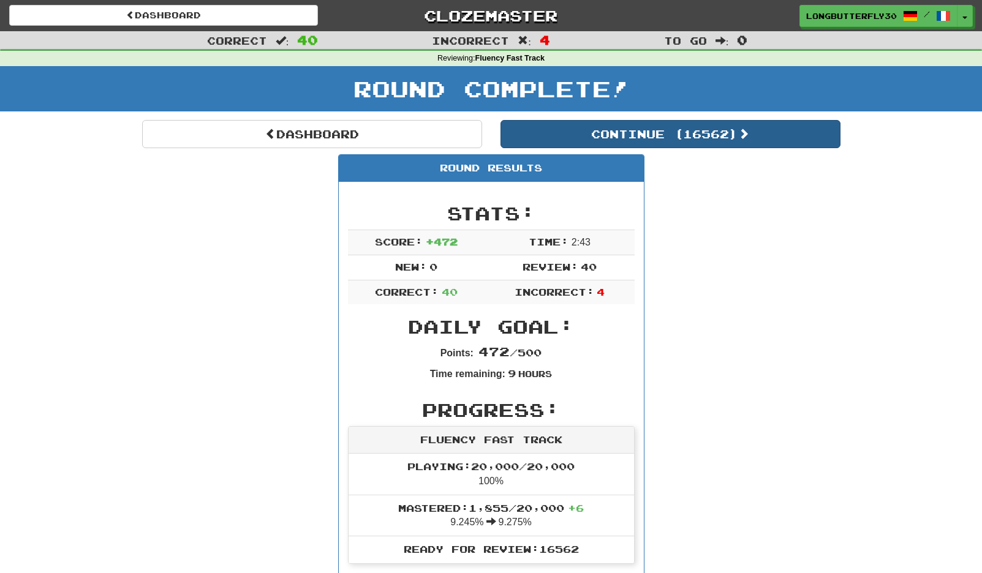
click at [622, 120] on button "Continue ( 16562 )" at bounding box center [670, 134] width 340 height 28
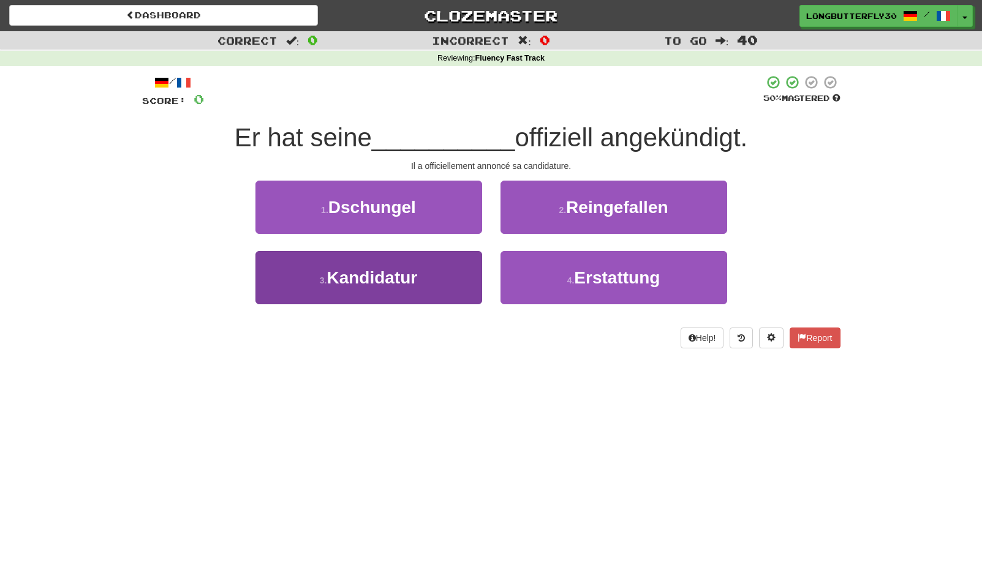
click at [450, 274] on button "3 . Kandidatur" at bounding box center [368, 277] width 227 height 53
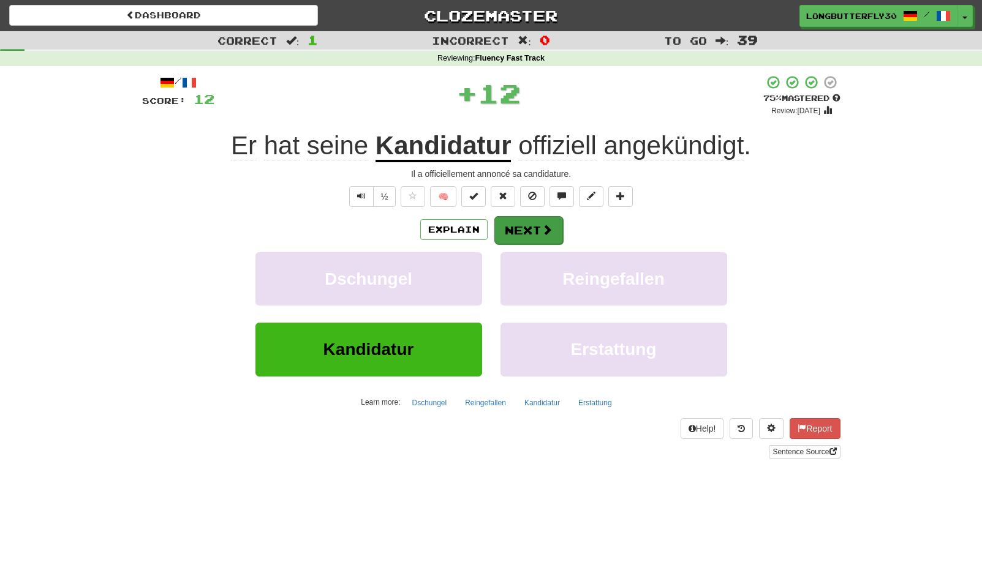
click at [537, 223] on button "Next" at bounding box center [528, 230] width 69 height 28
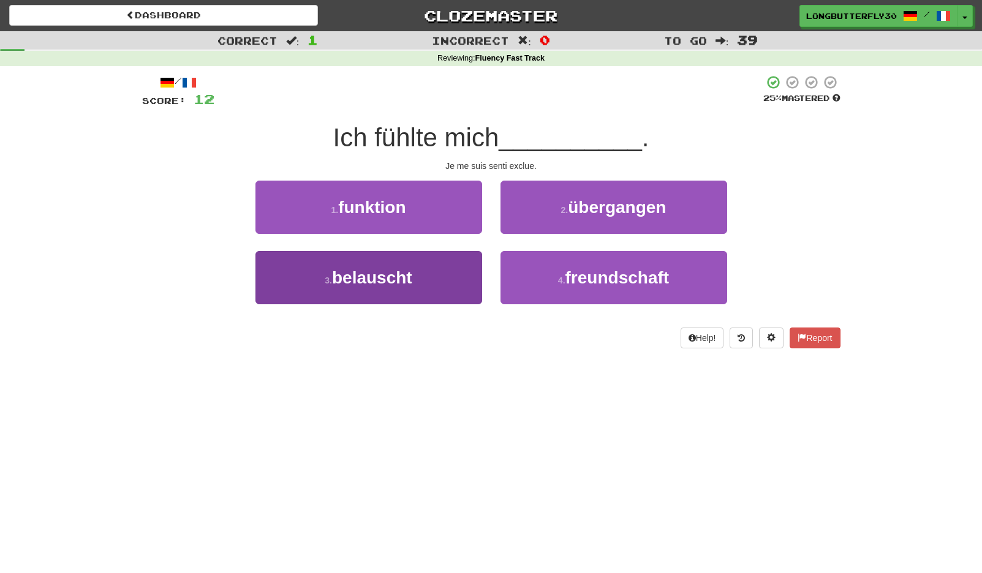
click at [475, 267] on button "3 . belauscht" at bounding box center [368, 277] width 227 height 53
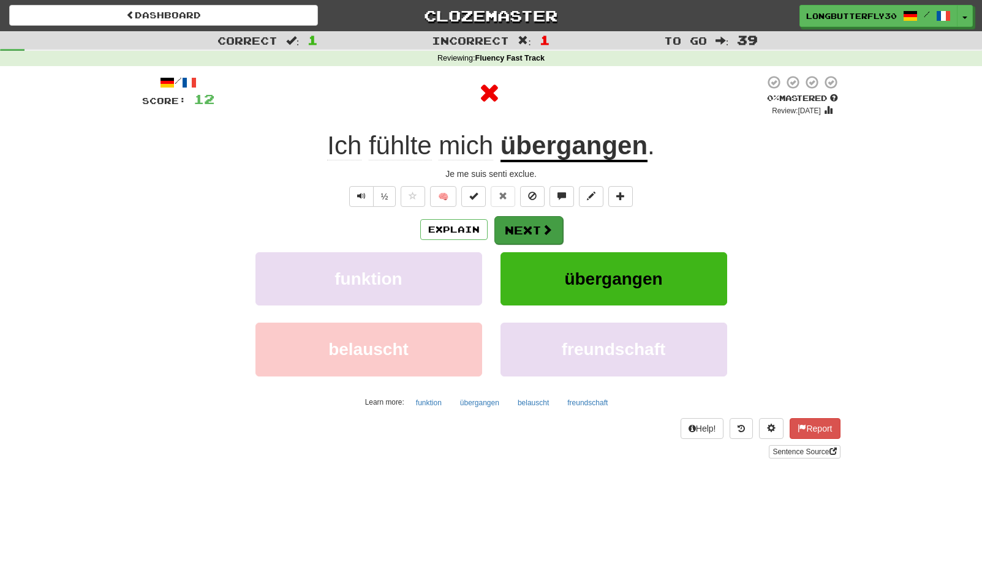
click at [530, 223] on button "Next" at bounding box center [528, 230] width 69 height 28
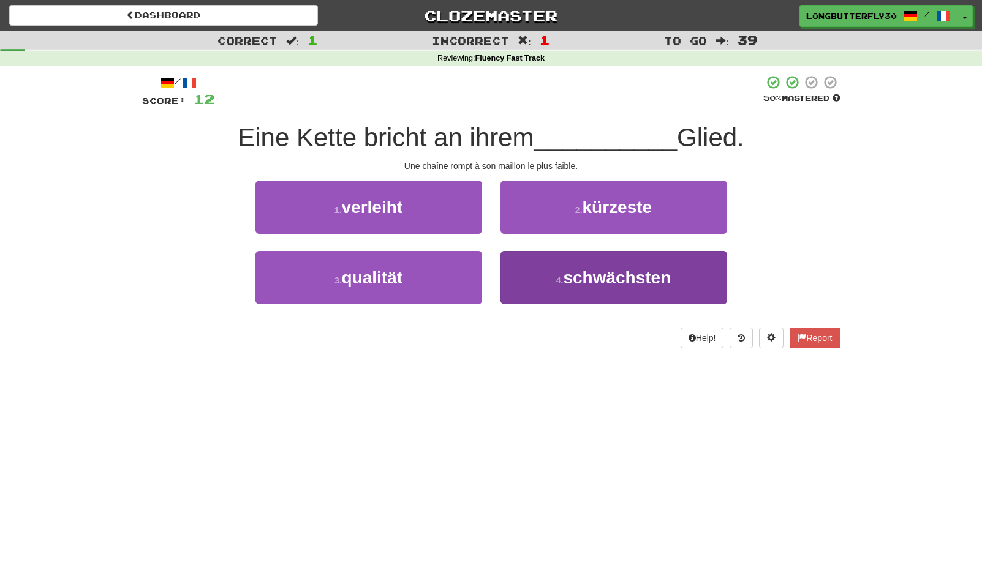
click at [537, 277] on button "4 . schwächsten" at bounding box center [613, 277] width 227 height 53
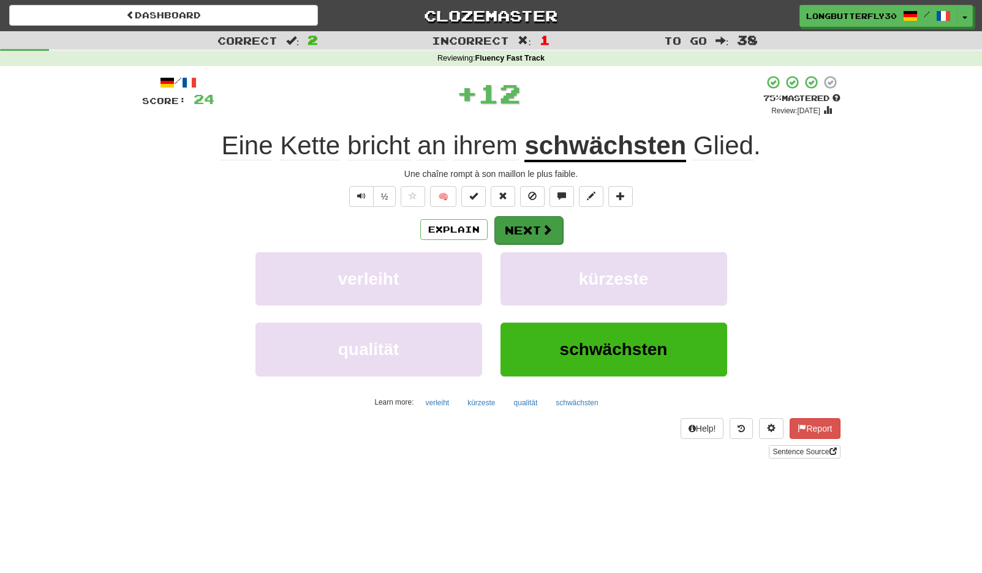
click at [545, 224] on span at bounding box center [547, 229] width 11 height 11
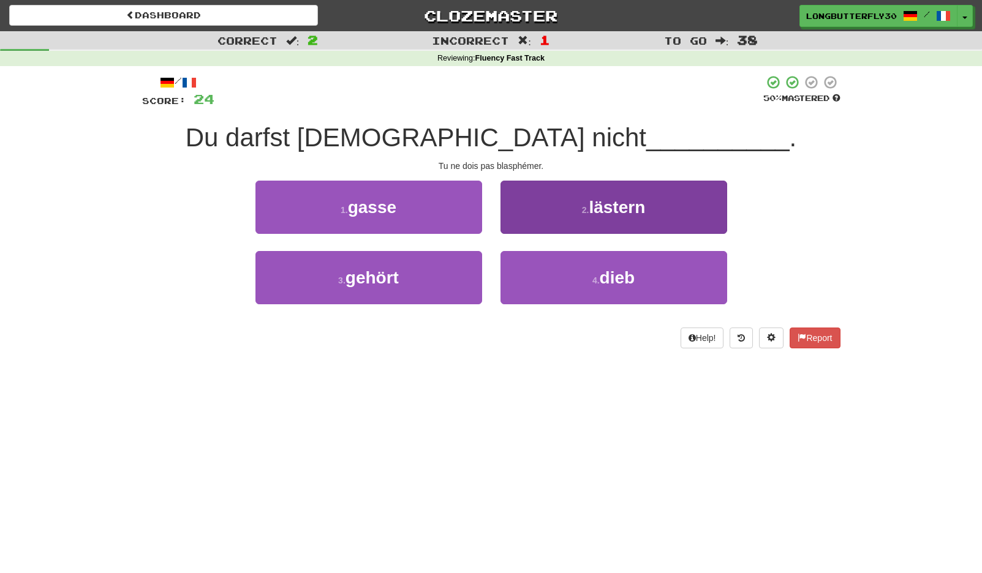
click at [613, 210] on span "lästern" at bounding box center [617, 207] width 56 height 19
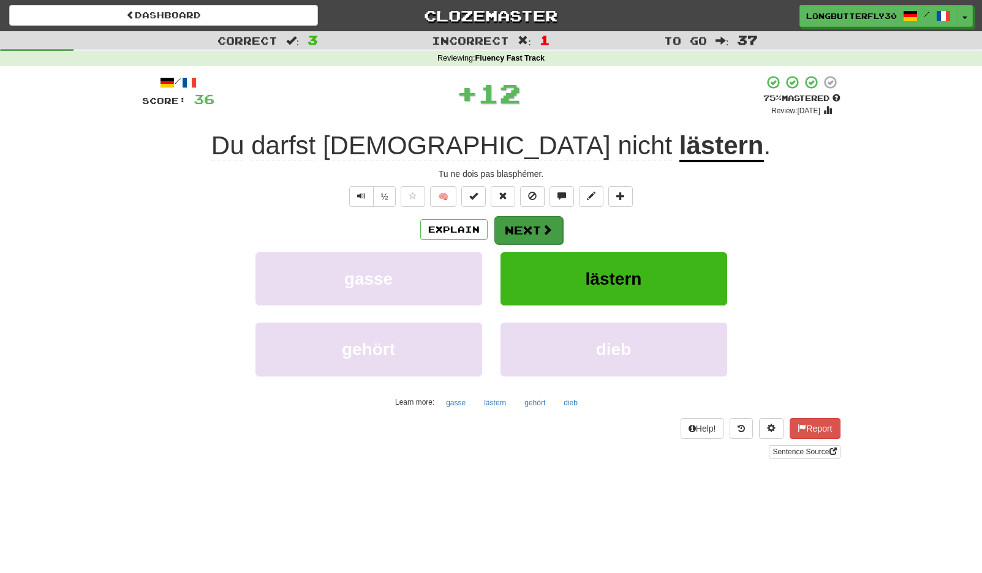
click at [530, 221] on button "Next" at bounding box center [528, 230] width 69 height 28
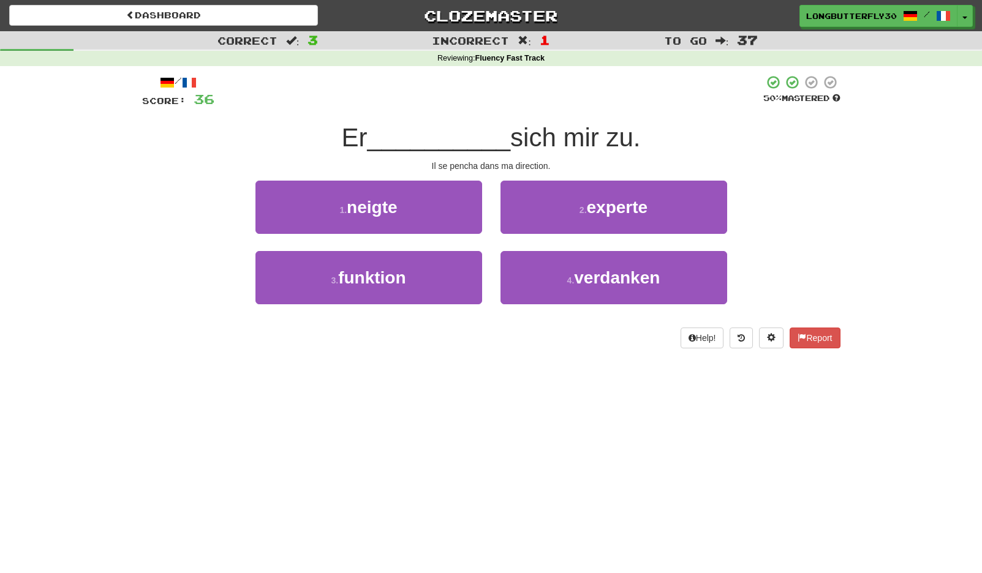
drag, startPoint x: 421, startPoint y: 205, endPoint x: 456, endPoint y: 213, distance: 35.2
click at [421, 205] on button "1 . neigte" at bounding box center [368, 207] width 227 height 53
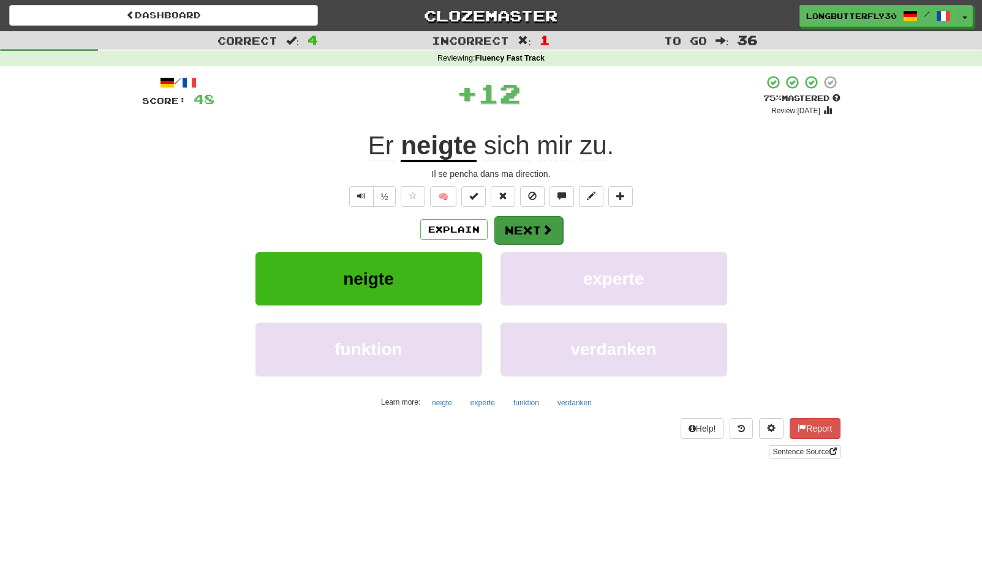
click at [509, 218] on button "Next" at bounding box center [528, 230] width 69 height 28
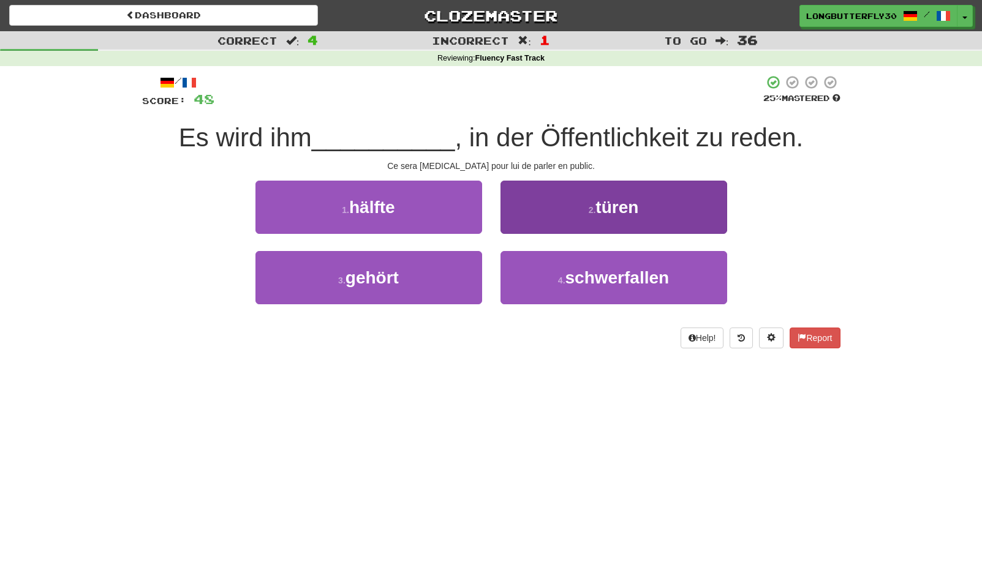
click at [540, 279] on button "4 . schwerfallen" at bounding box center [613, 277] width 227 height 53
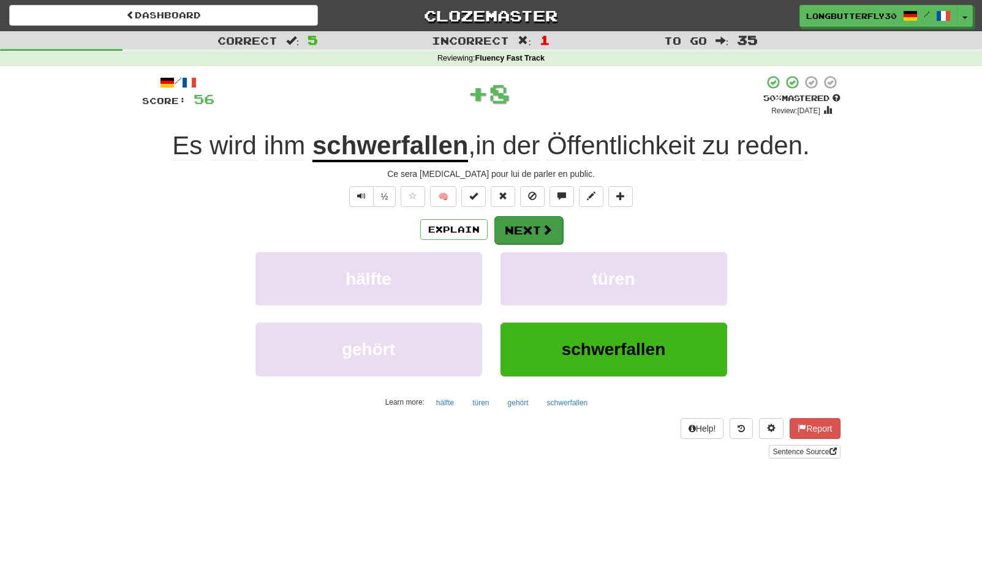
click at [548, 224] on span at bounding box center [547, 229] width 11 height 11
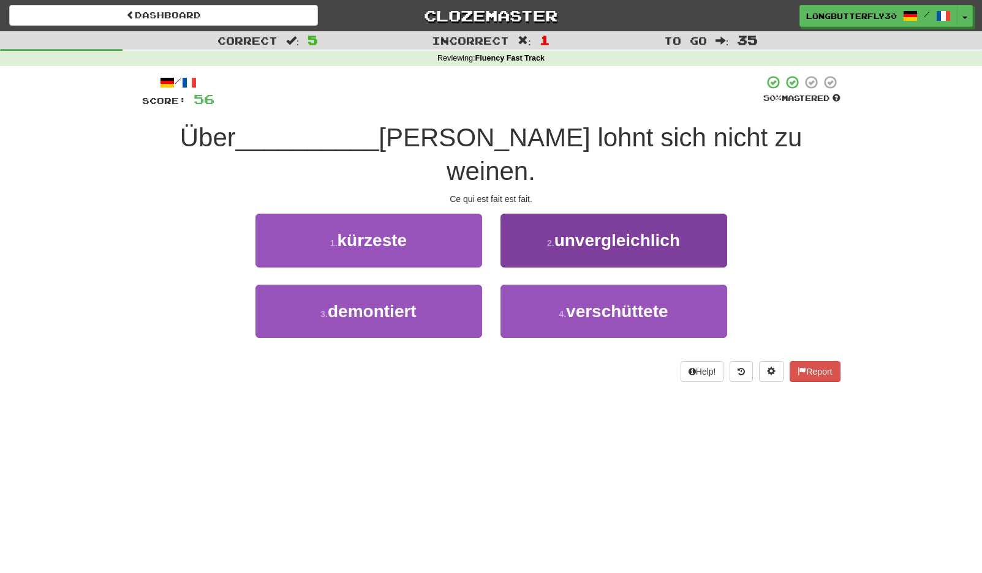
click at [545, 285] on button "4 . verschüttete" at bounding box center [613, 311] width 227 height 53
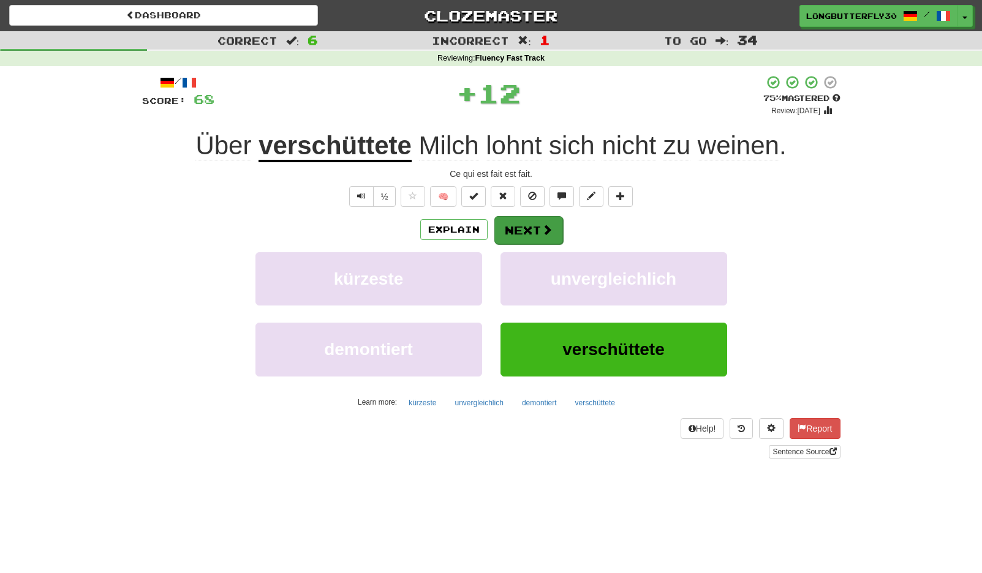
click at [539, 231] on button "Next" at bounding box center [528, 230] width 69 height 28
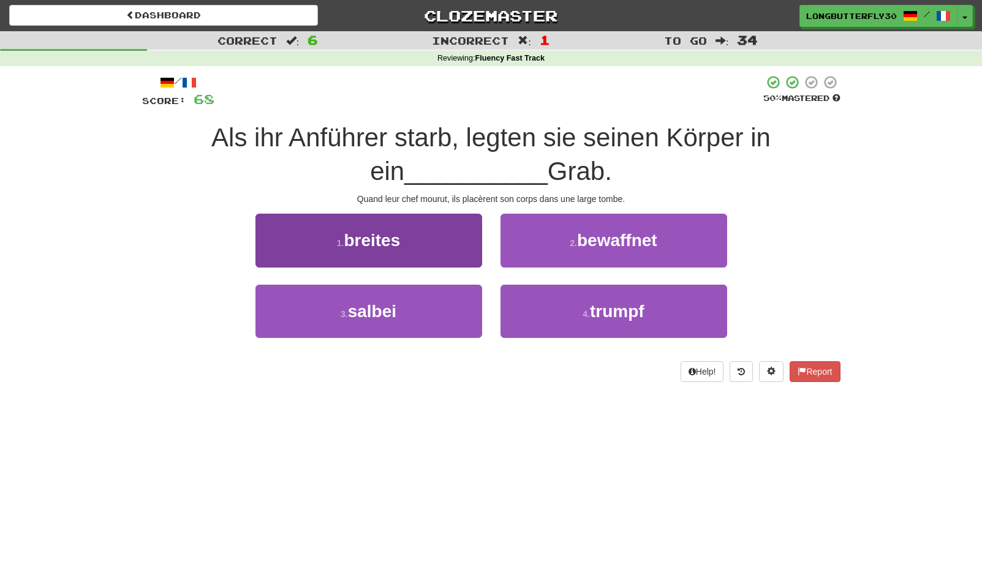
click at [432, 246] on button "1 . breites" at bounding box center [368, 240] width 227 height 53
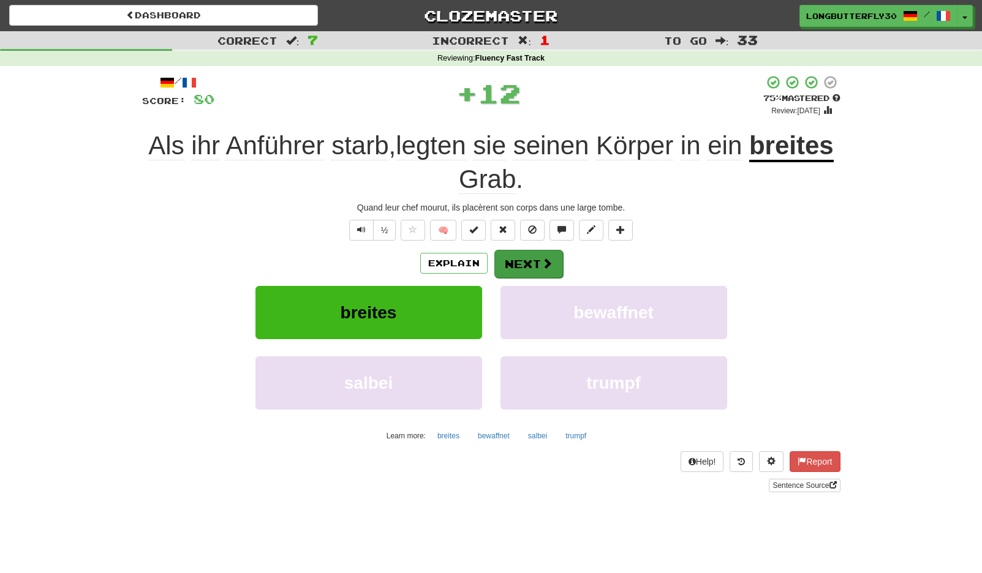
click at [524, 254] on button "Next" at bounding box center [528, 264] width 69 height 28
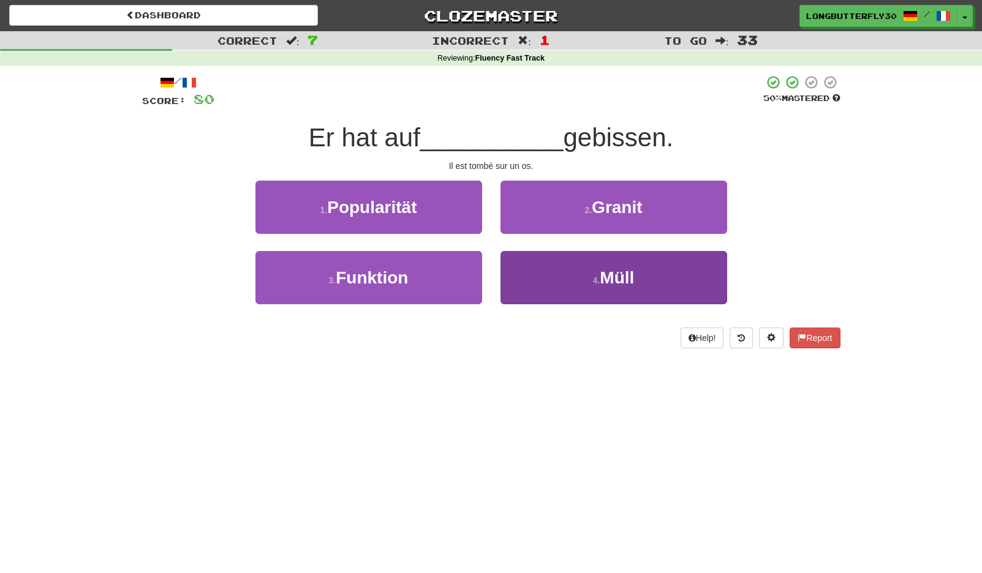
click at [567, 279] on button "4 . Müll" at bounding box center [613, 277] width 227 height 53
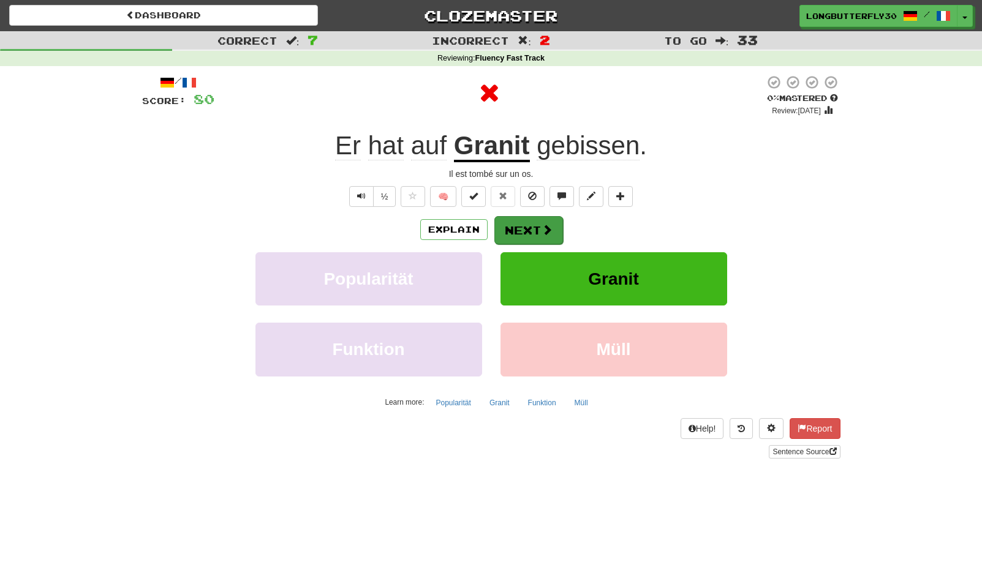
click at [549, 236] on button "Next" at bounding box center [528, 230] width 69 height 28
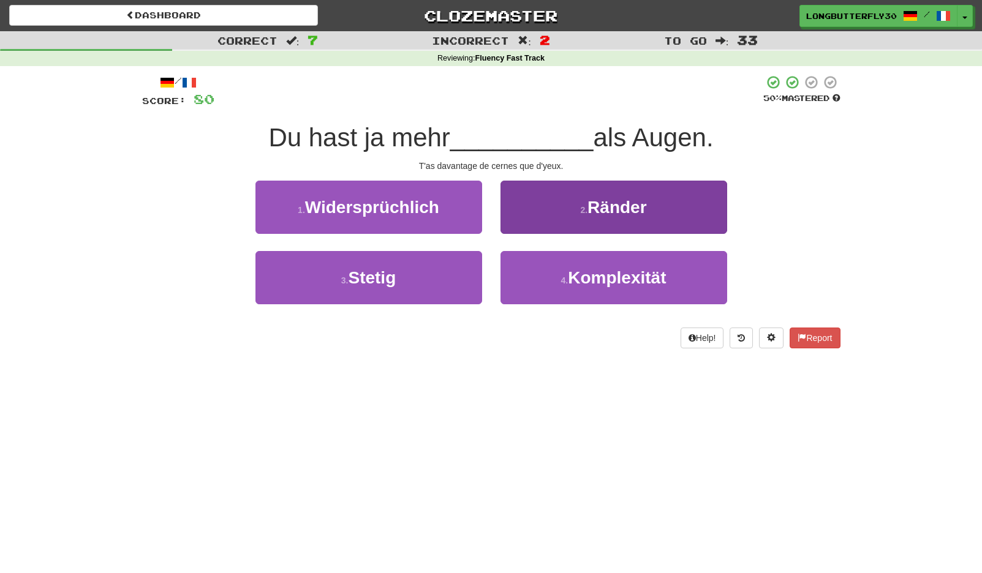
click at [591, 214] on span "Ränder" at bounding box center [616, 207] width 59 height 19
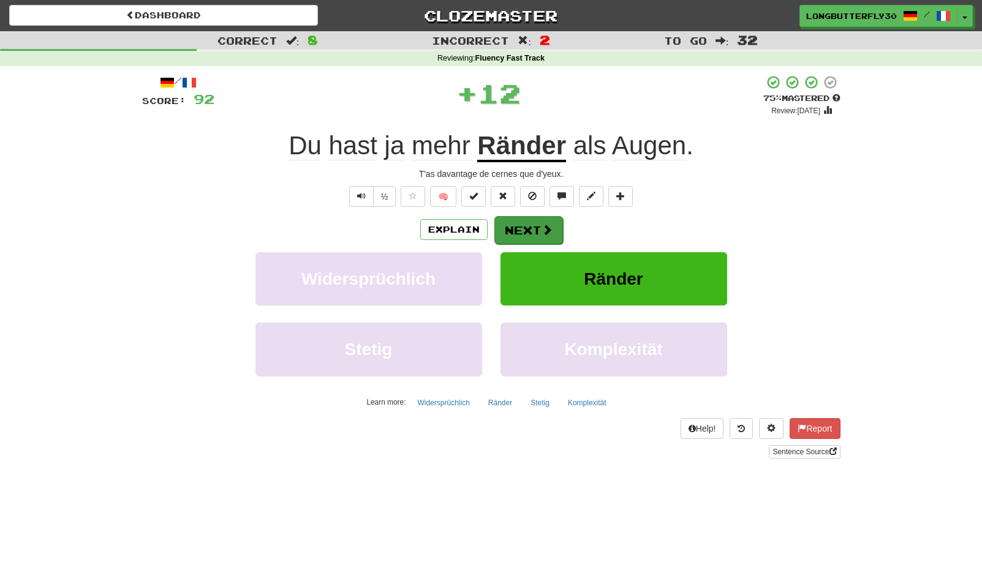
click at [544, 227] on span at bounding box center [547, 229] width 11 height 11
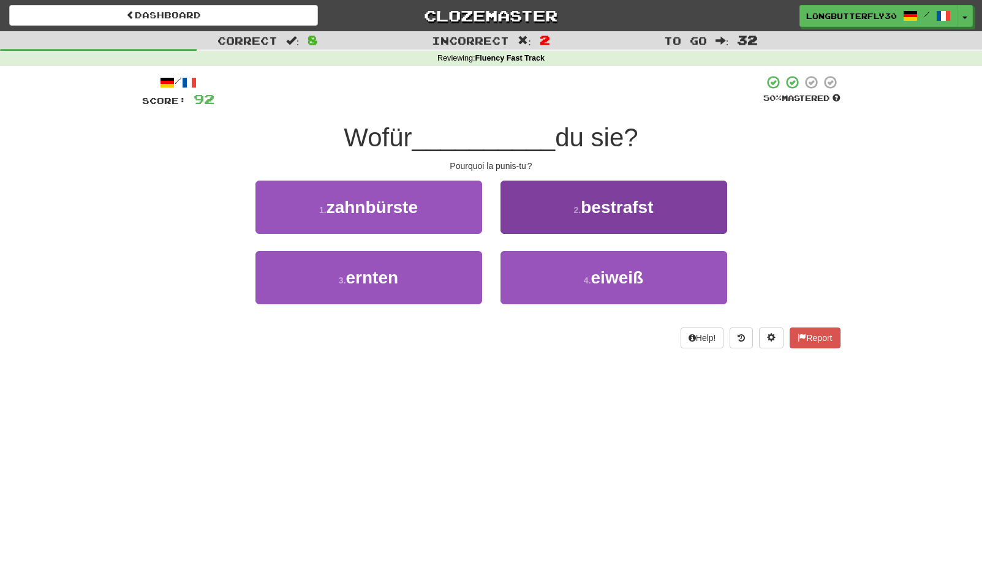
click at [574, 209] on small "2 ." at bounding box center [577, 210] width 7 height 10
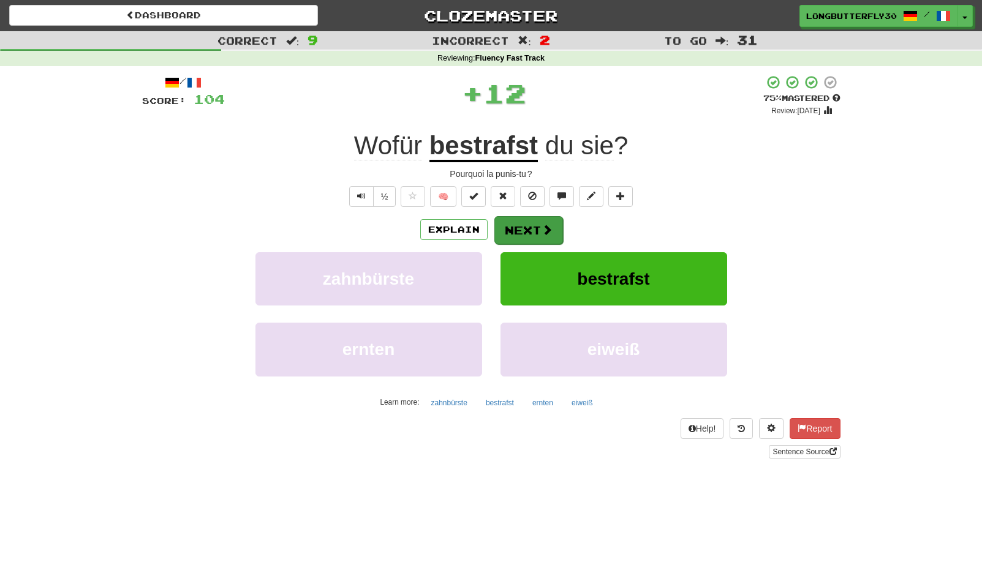
click at [537, 223] on button "Next" at bounding box center [528, 230] width 69 height 28
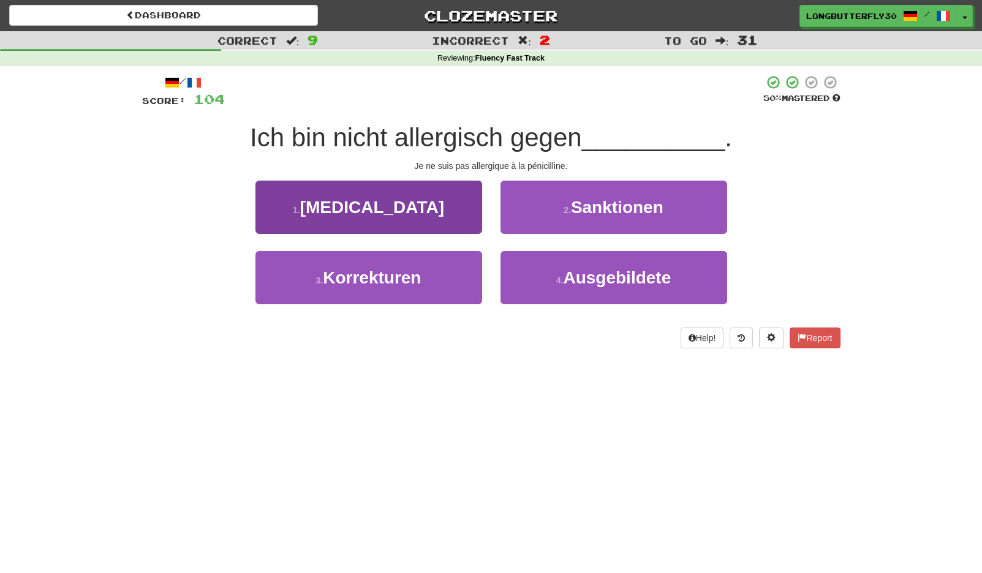
click at [417, 198] on button "1 . Penicillin" at bounding box center [368, 207] width 227 height 53
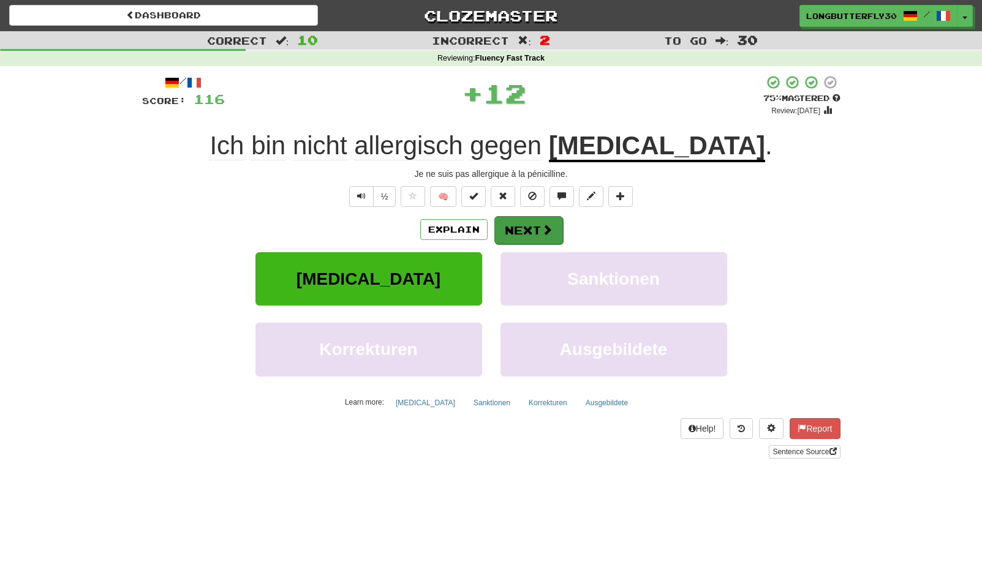
click at [523, 224] on button "Next" at bounding box center [528, 230] width 69 height 28
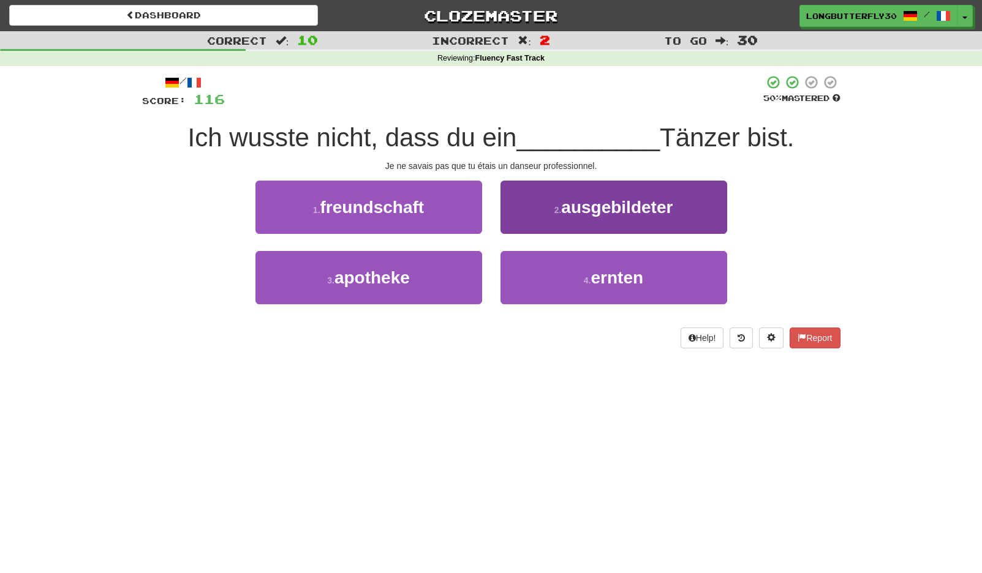
click at [576, 216] on button "2 . ausgebildeter" at bounding box center [613, 207] width 227 height 53
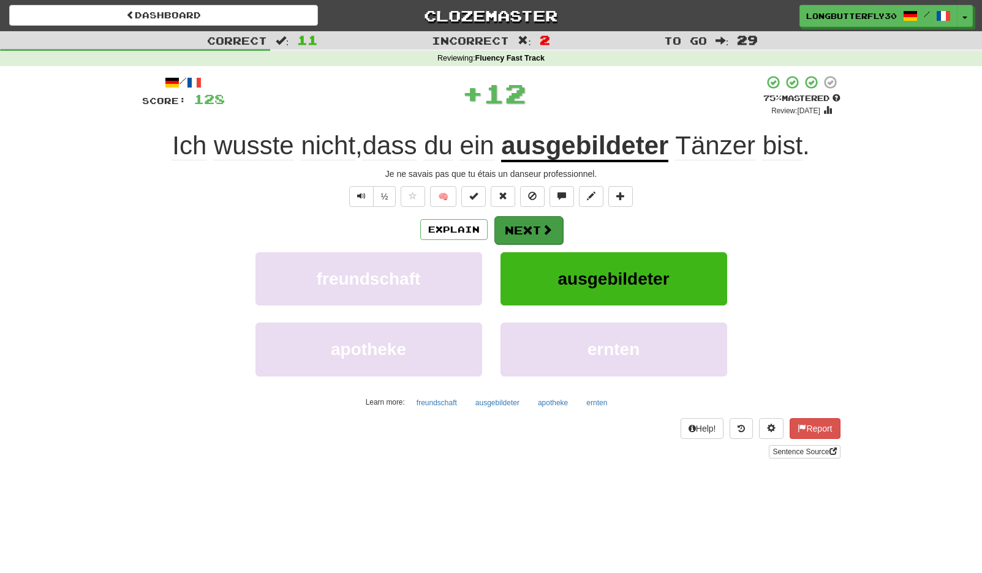
click at [554, 225] on button "Next" at bounding box center [528, 230] width 69 height 28
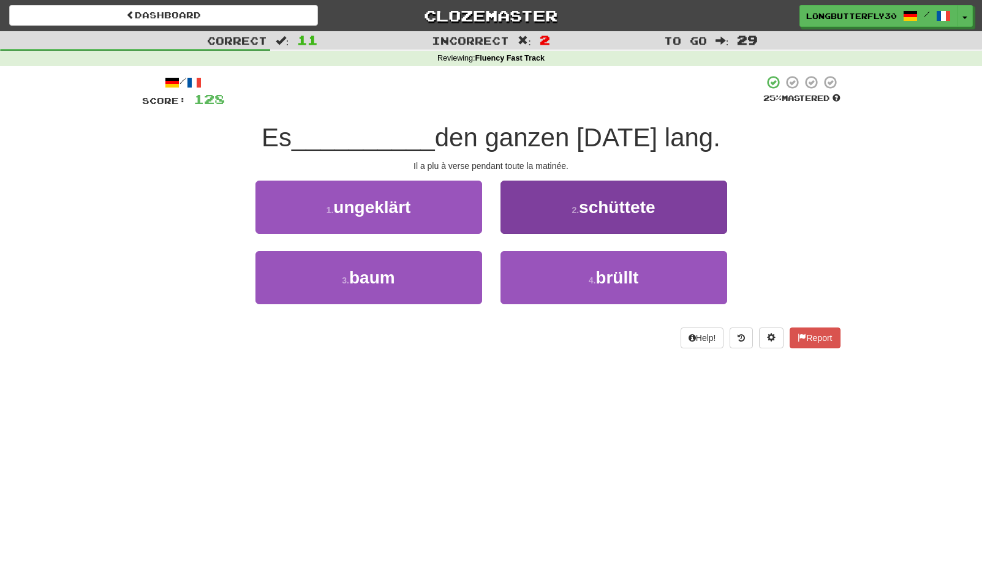
click at [620, 213] on span "schüttete" at bounding box center [617, 207] width 76 height 19
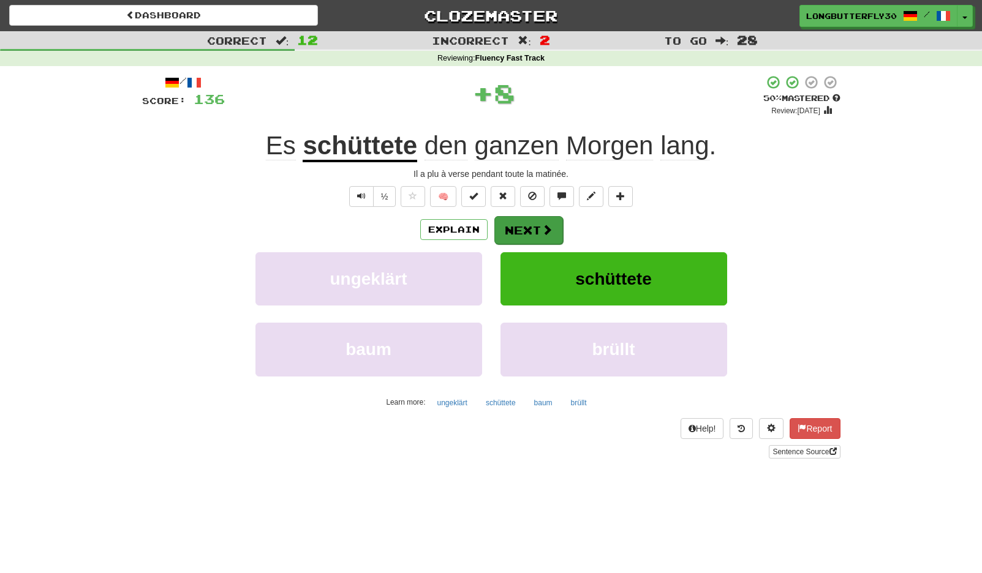
click at [546, 230] on span at bounding box center [547, 229] width 11 height 11
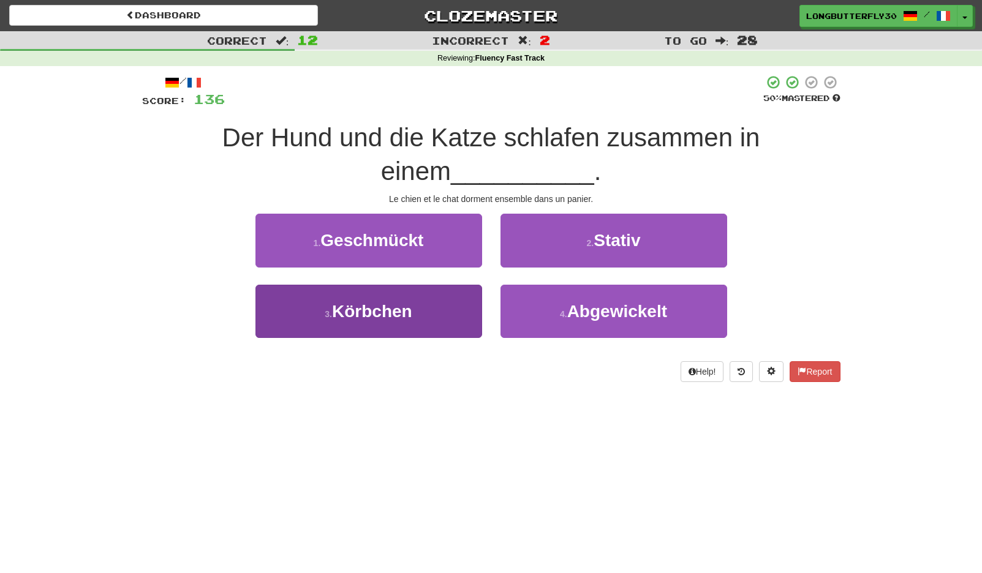
click at [426, 298] on button "3 . Körbchen" at bounding box center [368, 311] width 227 height 53
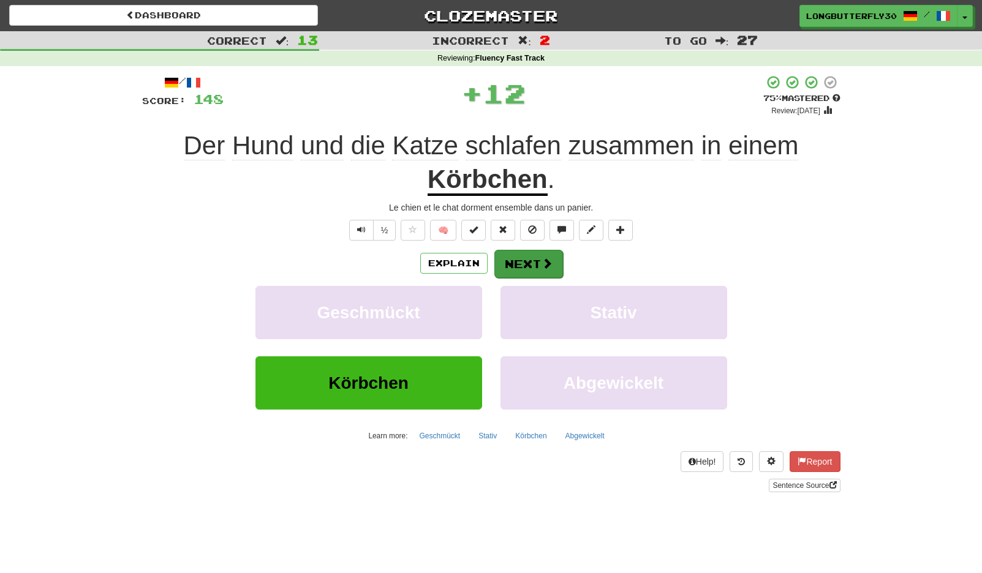
click at [523, 262] on button "Next" at bounding box center [528, 264] width 69 height 28
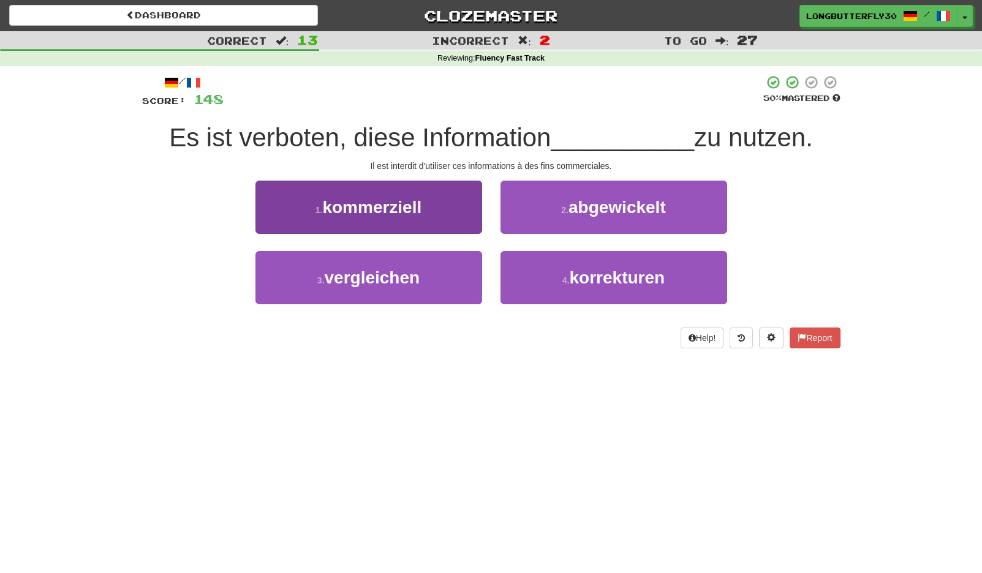
click at [439, 221] on button "1 . kommerziell" at bounding box center [368, 207] width 227 height 53
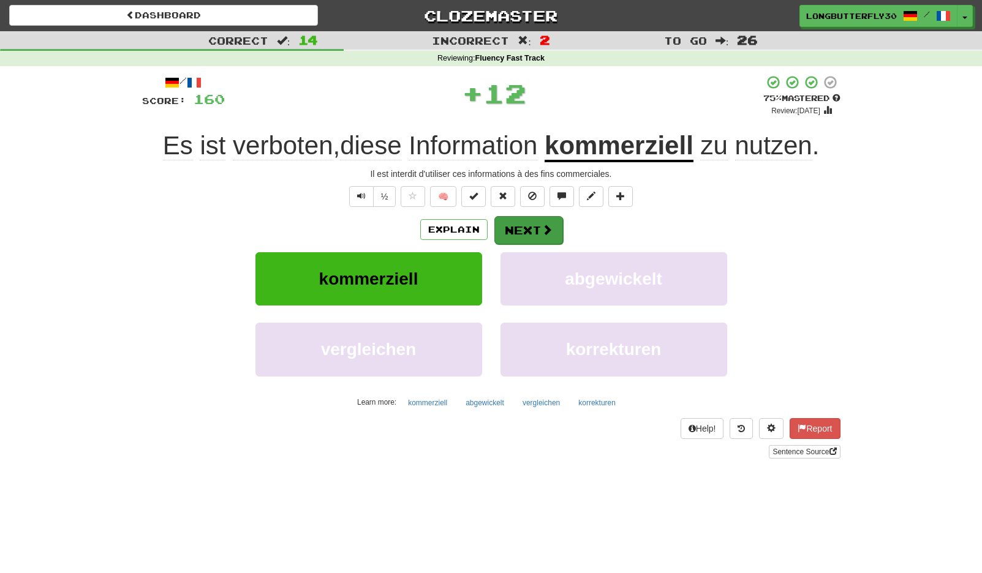
click at [542, 224] on span at bounding box center [547, 229] width 11 height 11
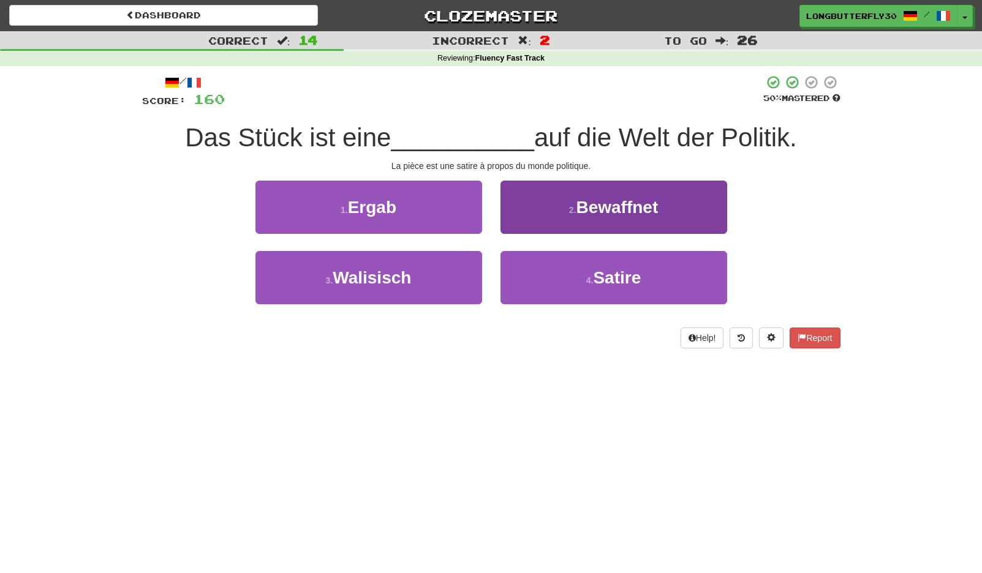
drag, startPoint x: 596, startPoint y: 290, endPoint x: 556, endPoint y: 260, distance: 49.5
click at [594, 288] on button "4 . Satire" at bounding box center [613, 277] width 227 height 53
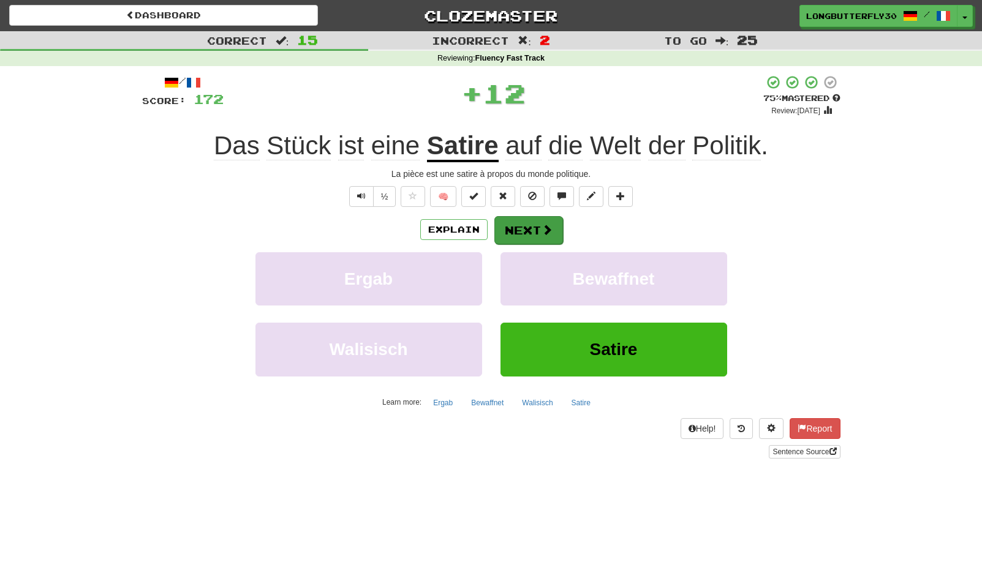
click at [519, 229] on button "Next" at bounding box center [528, 230] width 69 height 28
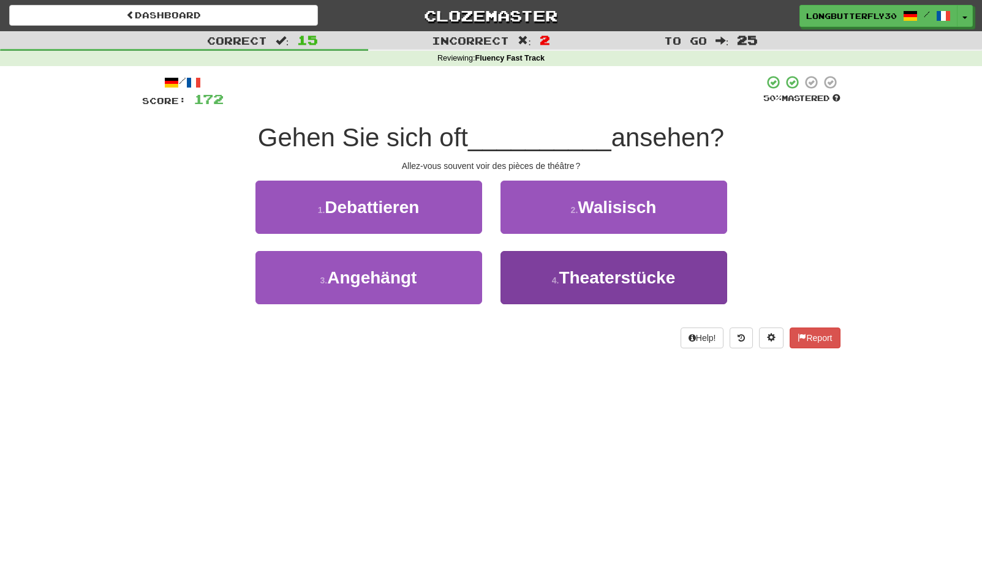
click at [573, 280] on span "Theaterstücke" at bounding box center [617, 277] width 116 height 19
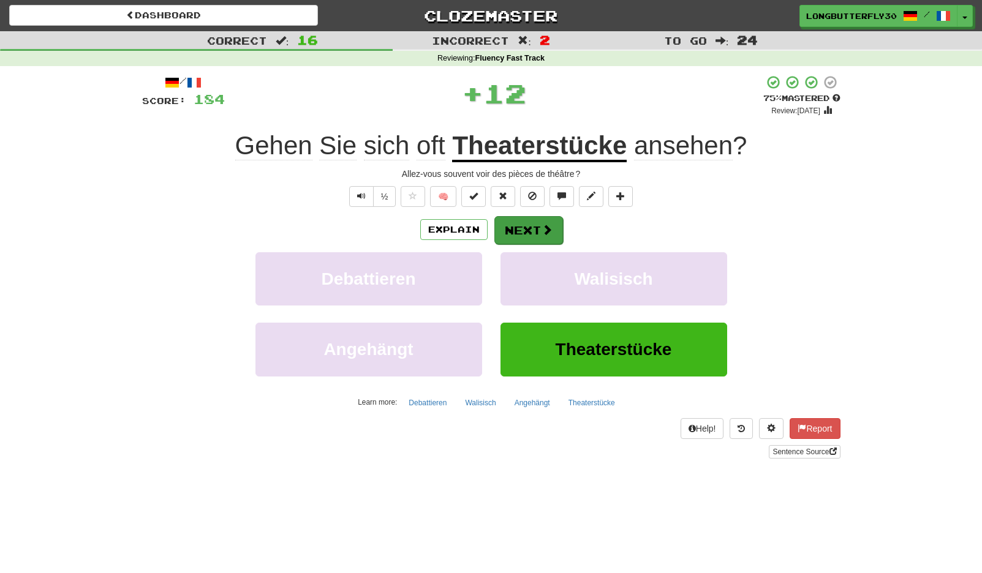
click at [548, 230] on span at bounding box center [547, 229] width 11 height 11
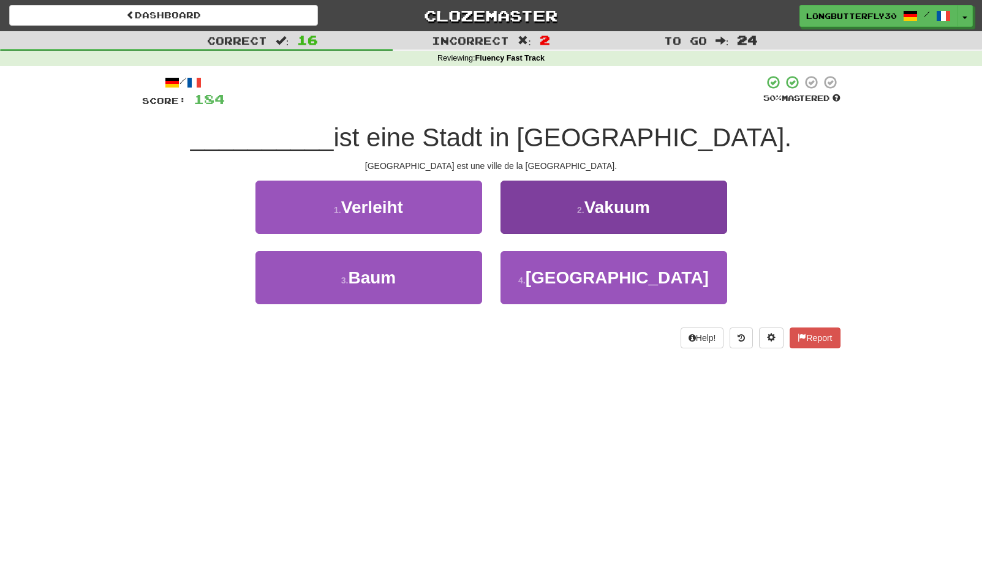
drag, startPoint x: 579, startPoint y: 276, endPoint x: 569, endPoint y: 259, distance: 20.3
click at [526, 276] on small "4 ." at bounding box center [521, 281] width 7 height 10
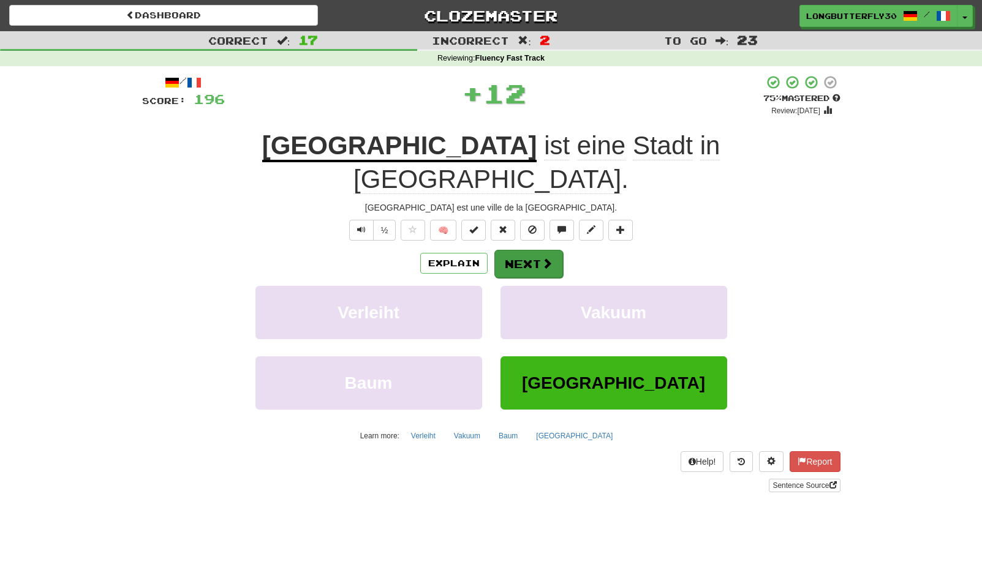
click at [545, 258] on span at bounding box center [547, 263] width 11 height 11
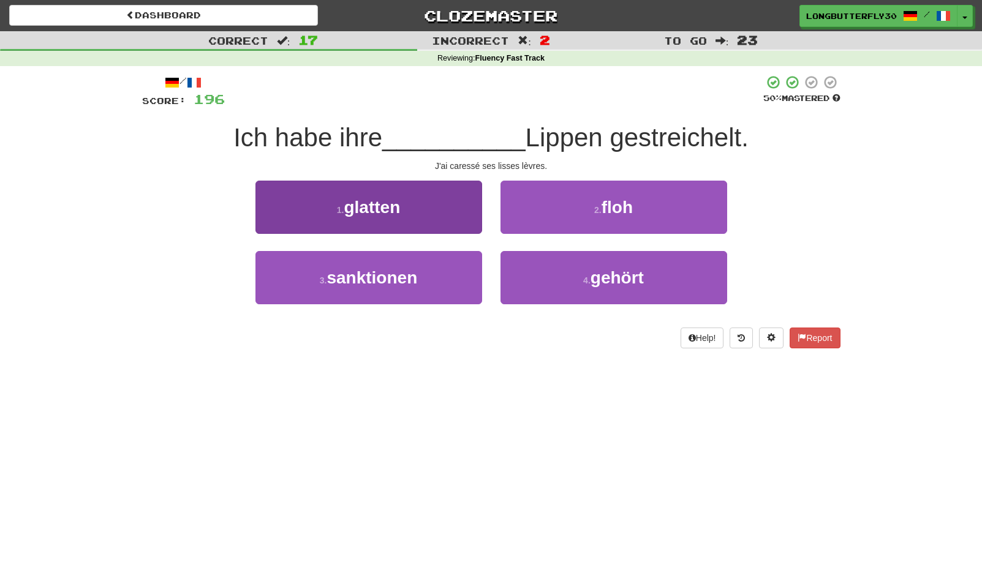
click at [459, 205] on button "1 . glatten" at bounding box center [368, 207] width 227 height 53
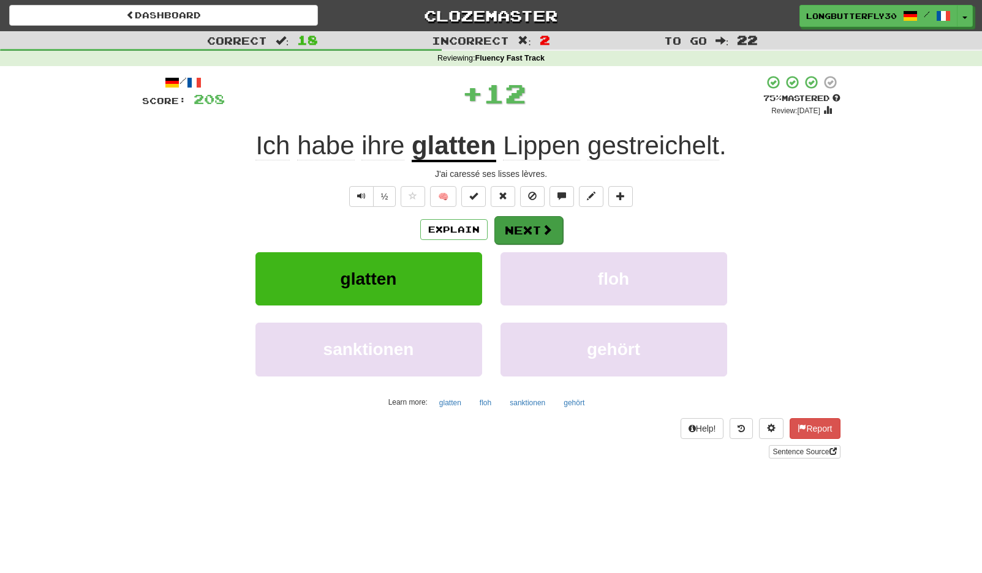
click at [529, 230] on button "Next" at bounding box center [528, 230] width 69 height 28
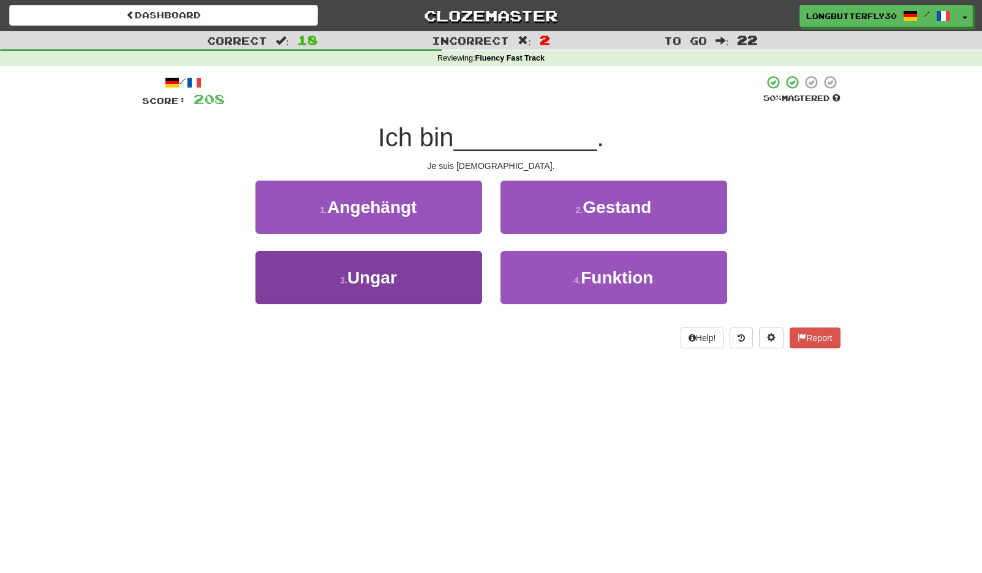
click at [423, 257] on button "3 . Ungar" at bounding box center [368, 277] width 227 height 53
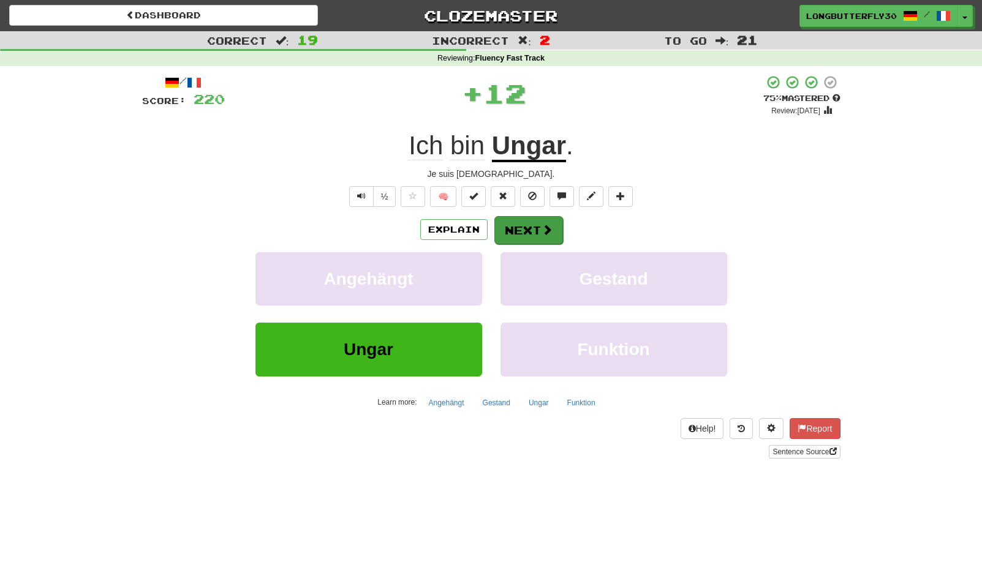
click at [522, 229] on button "Next" at bounding box center [528, 230] width 69 height 28
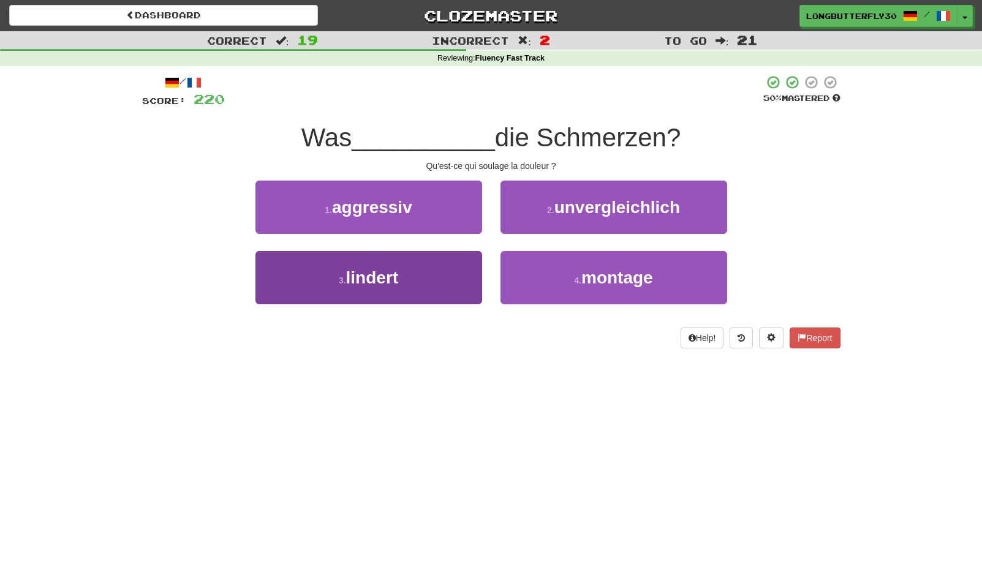
click at [431, 270] on button "3 . lindert" at bounding box center [368, 277] width 227 height 53
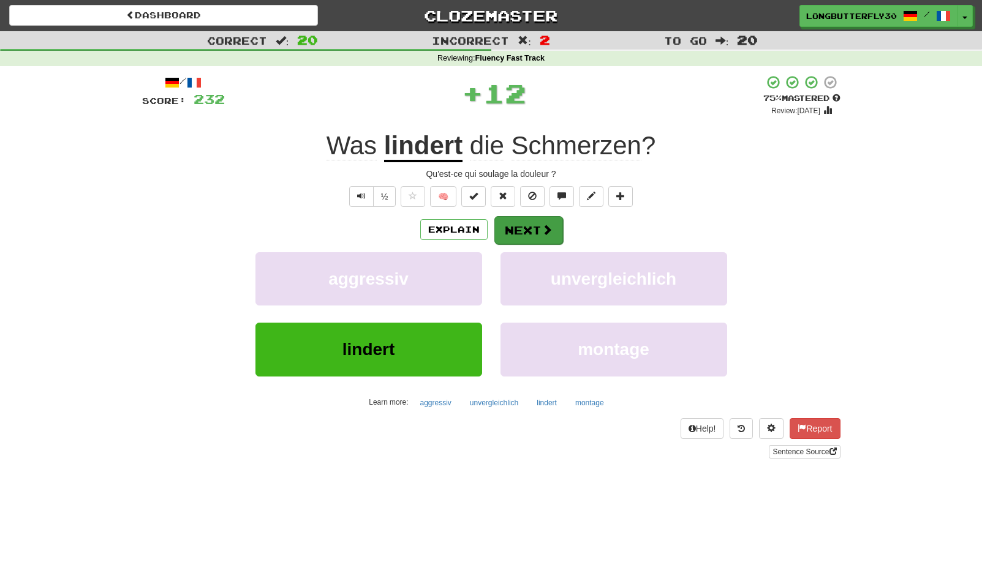
click at [532, 227] on button "Next" at bounding box center [528, 230] width 69 height 28
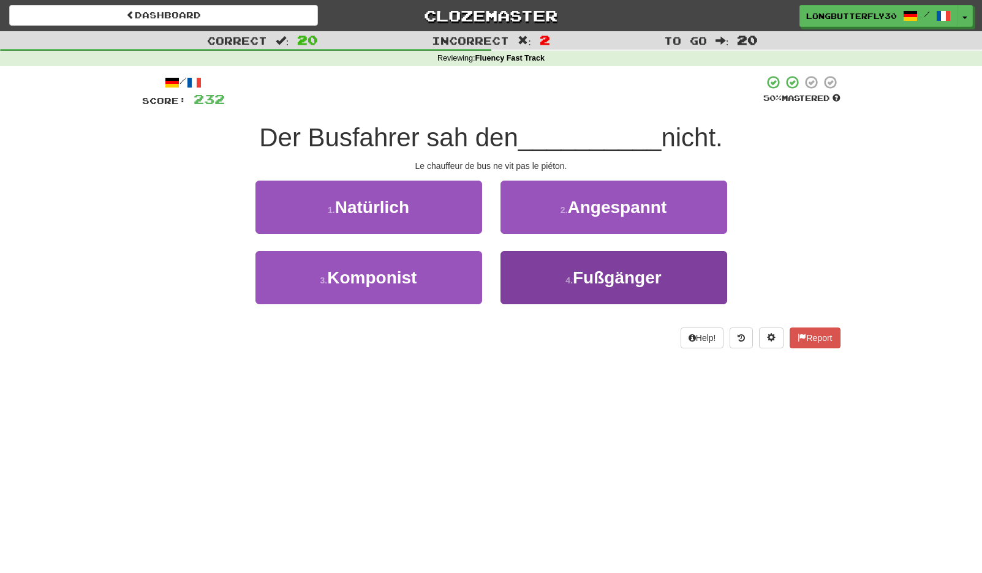
click at [567, 265] on button "4 . Fußgänger" at bounding box center [613, 277] width 227 height 53
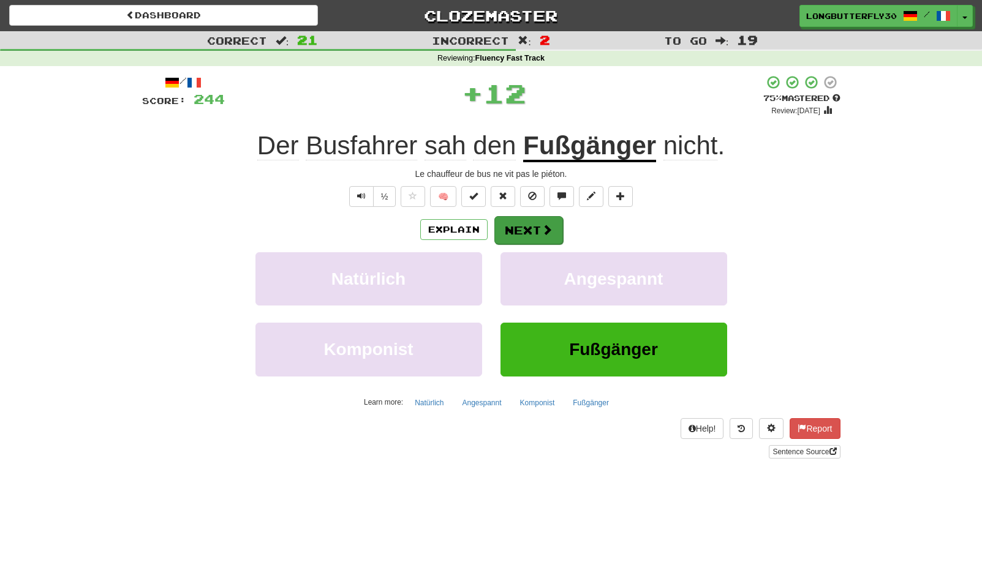
click at [530, 220] on button "Next" at bounding box center [528, 230] width 69 height 28
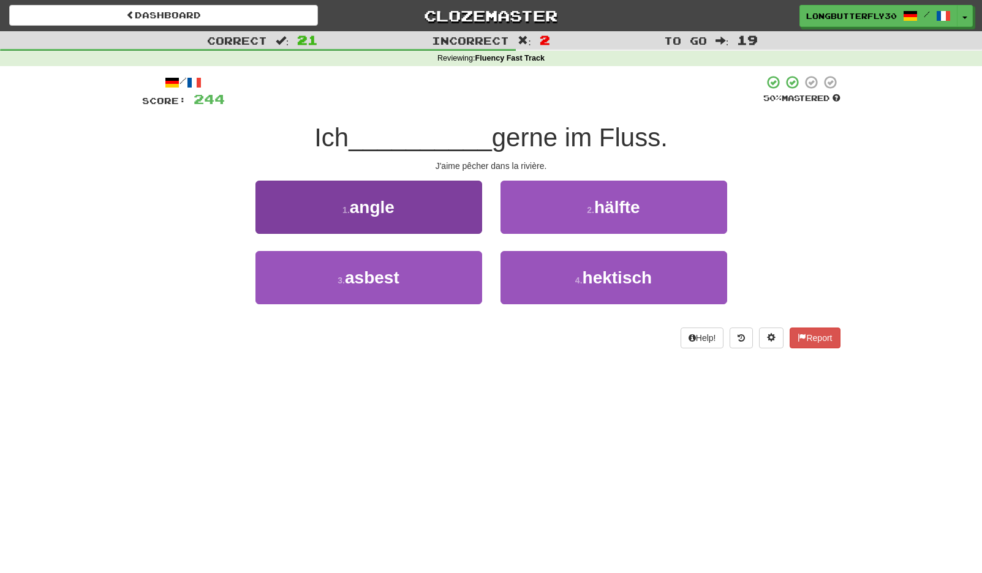
click at [428, 203] on button "1 . angle" at bounding box center [368, 207] width 227 height 53
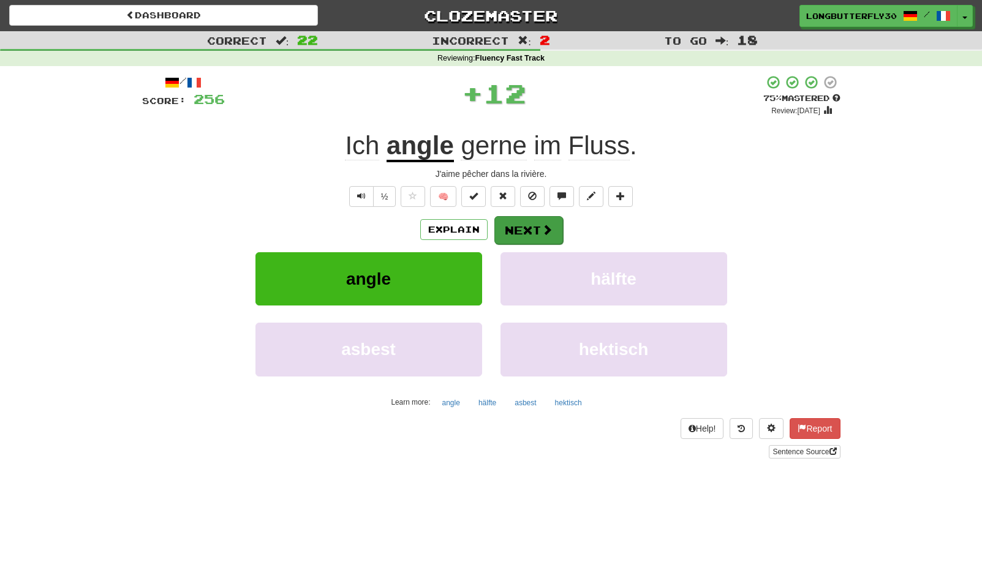
click at [510, 232] on button "Next" at bounding box center [528, 230] width 69 height 28
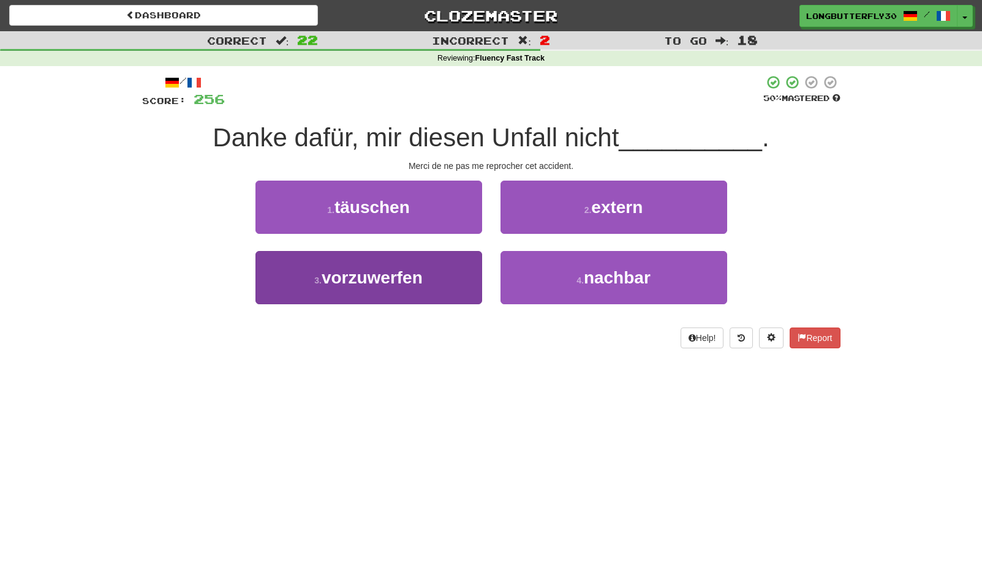
click at [460, 267] on button "3 . vorzuwerfen" at bounding box center [368, 277] width 227 height 53
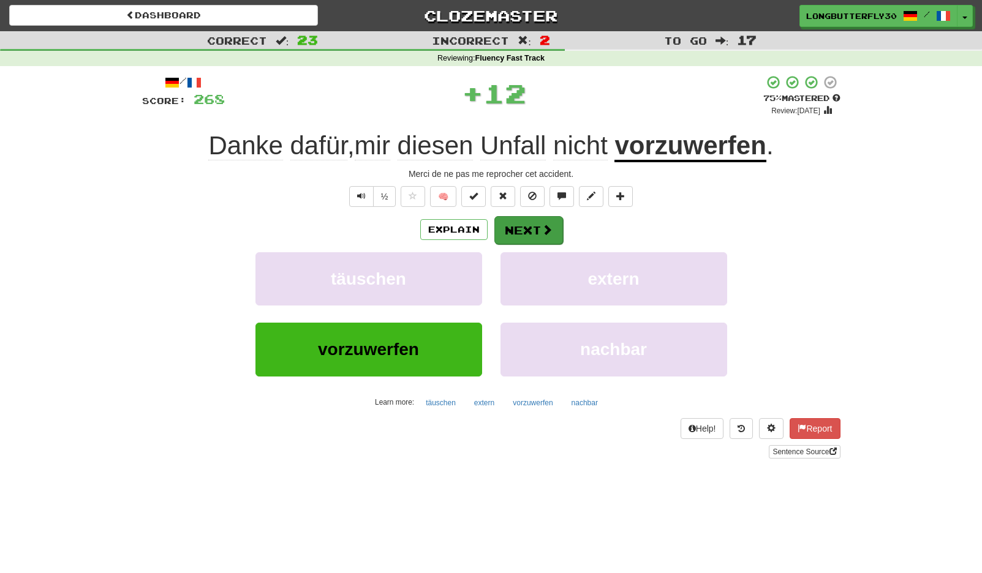
click at [530, 225] on button "Next" at bounding box center [528, 230] width 69 height 28
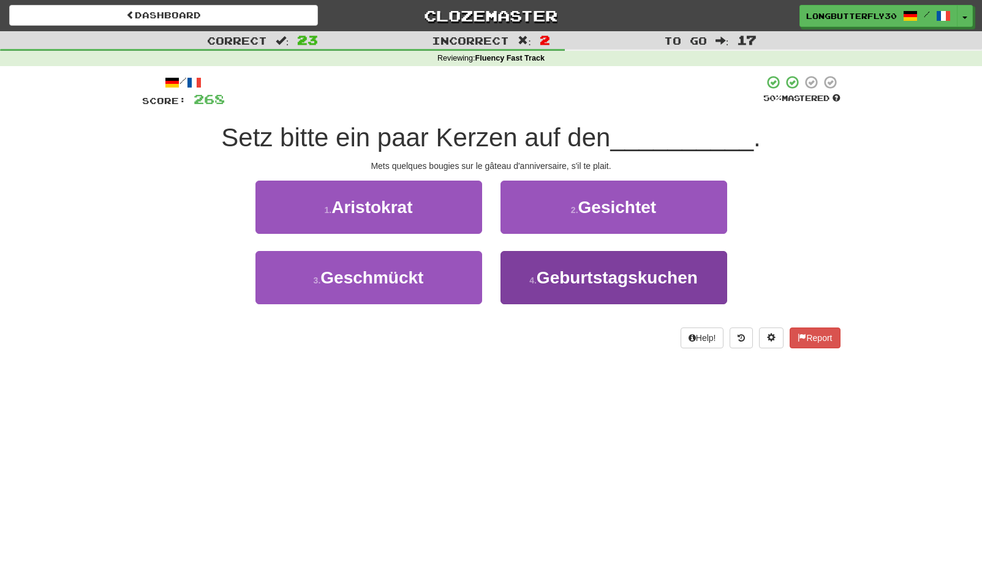
click at [565, 270] on span "Geburtstagskuchen" at bounding box center [617, 277] width 161 height 19
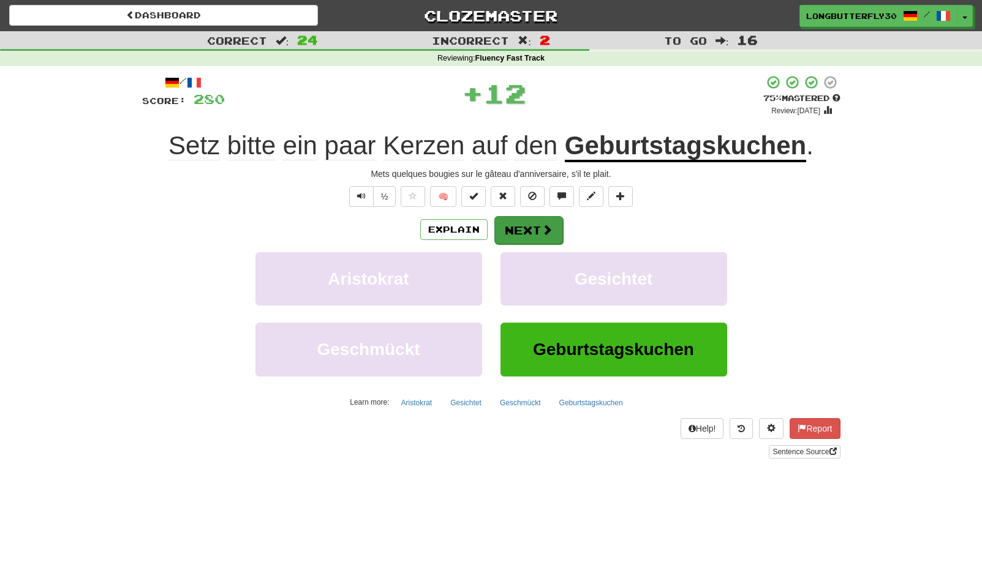
click at [533, 225] on button "Next" at bounding box center [528, 230] width 69 height 28
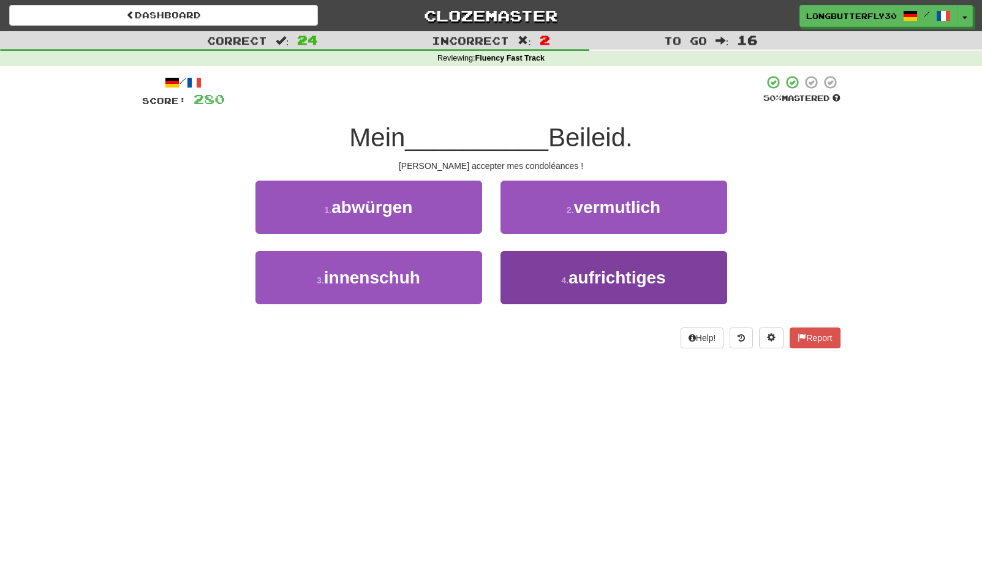
click at [579, 279] on span "aufrichtiges" at bounding box center [616, 277] width 97 height 19
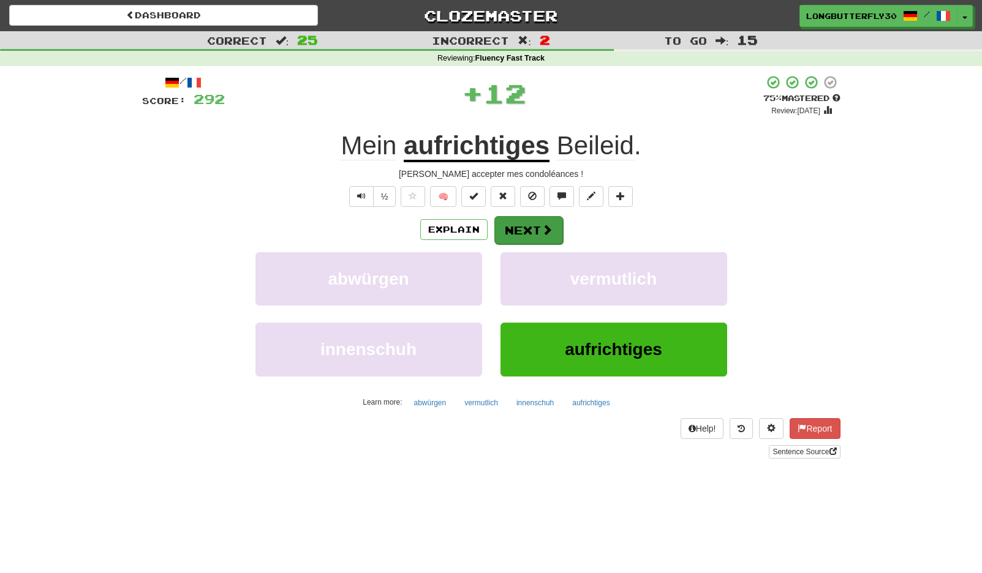
click at [554, 231] on button "Next" at bounding box center [528, 230] width 69 height 28
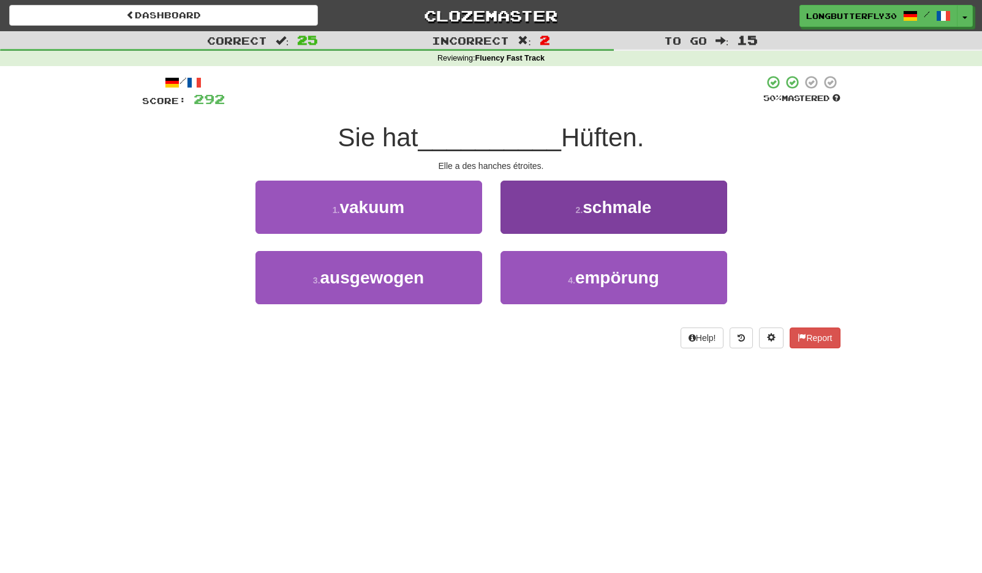
click at [566, 203] on button "2 . schmale" at bounding box center [613, 207] width 227 height 53
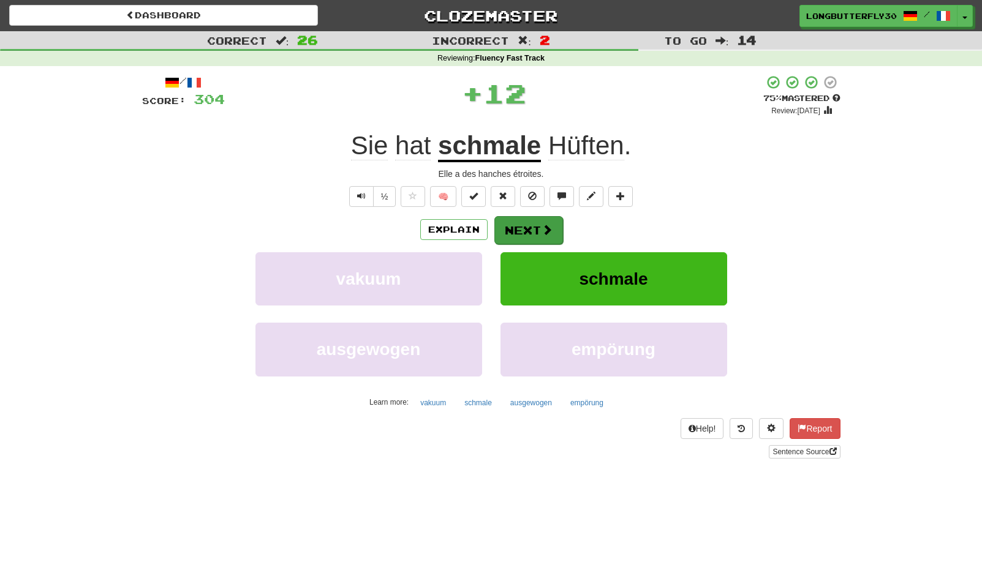
click at [533, 229] on button "Next" at bounding box center [528, 230] width 69 height 28
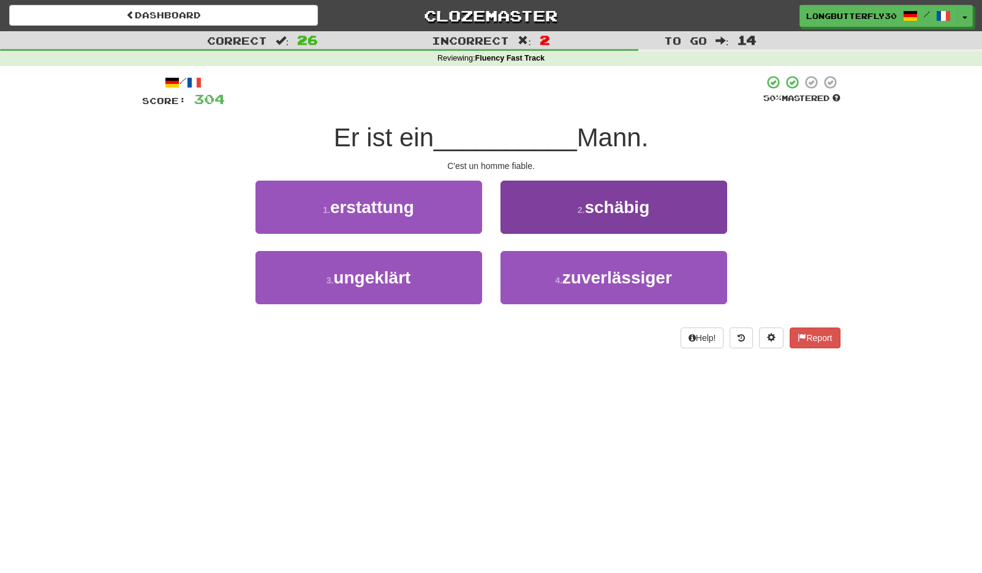
click at [568, 217] on button "2 . schäbig" at bounding box center [613, 207] width 227 height 53
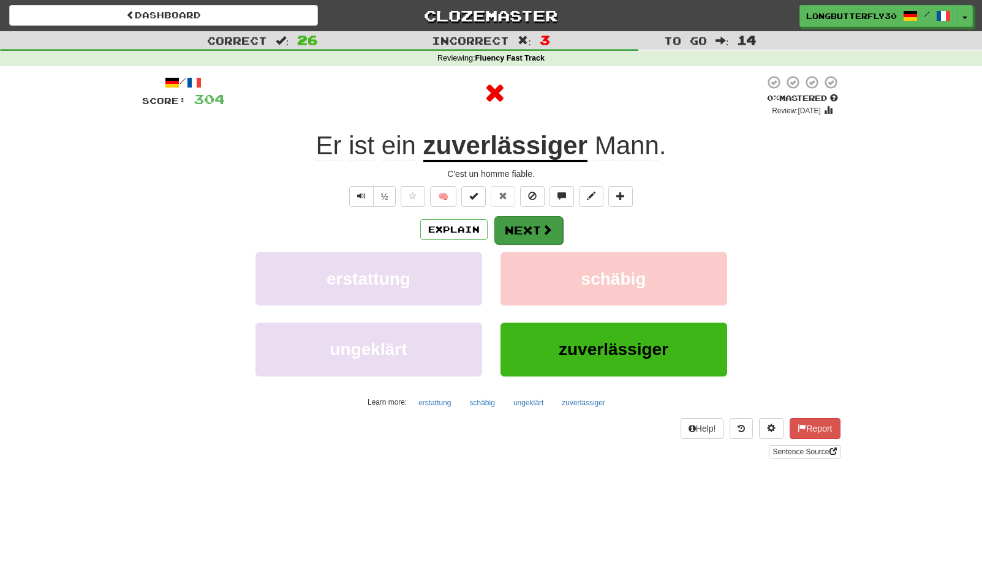
click at [523, 225] on button "Next" at bounding box center [528, 230] width 69 height 28
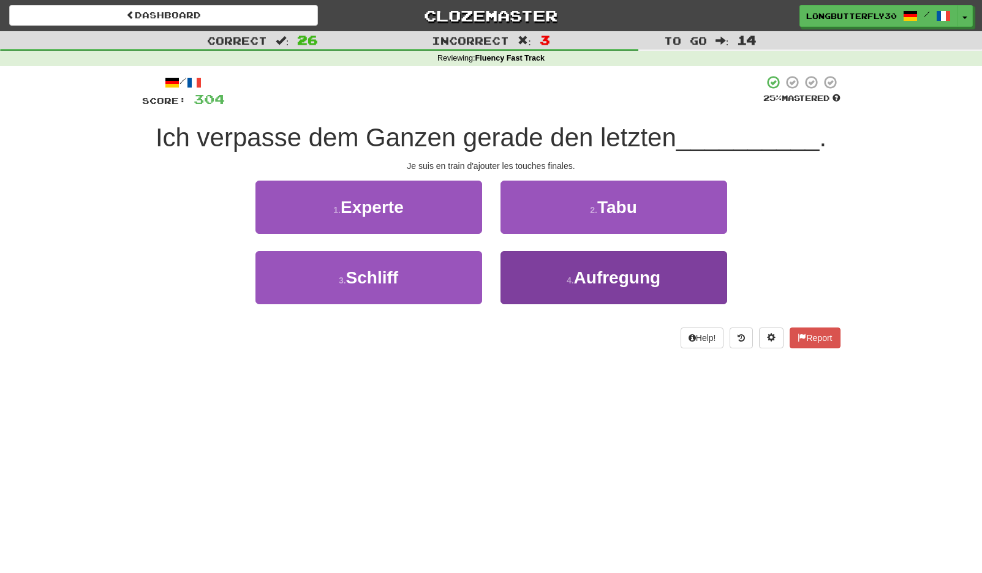
click at [547, 273] on button "4 . Aufregung" at bounding box center [613, 277] width 227 height 53
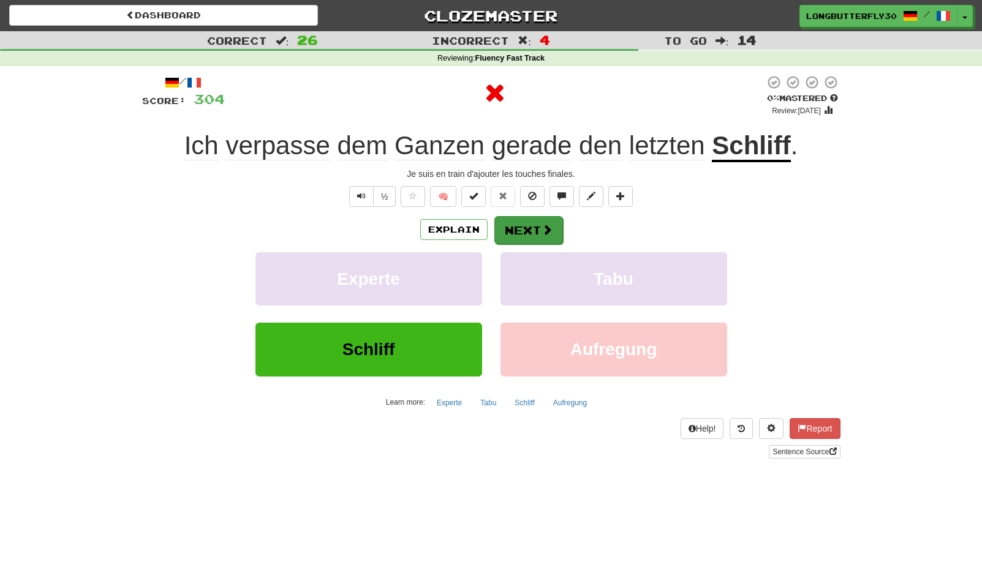
click at [523, 225] on button "Next" at bounding box center [528, 230] width 69 height 28
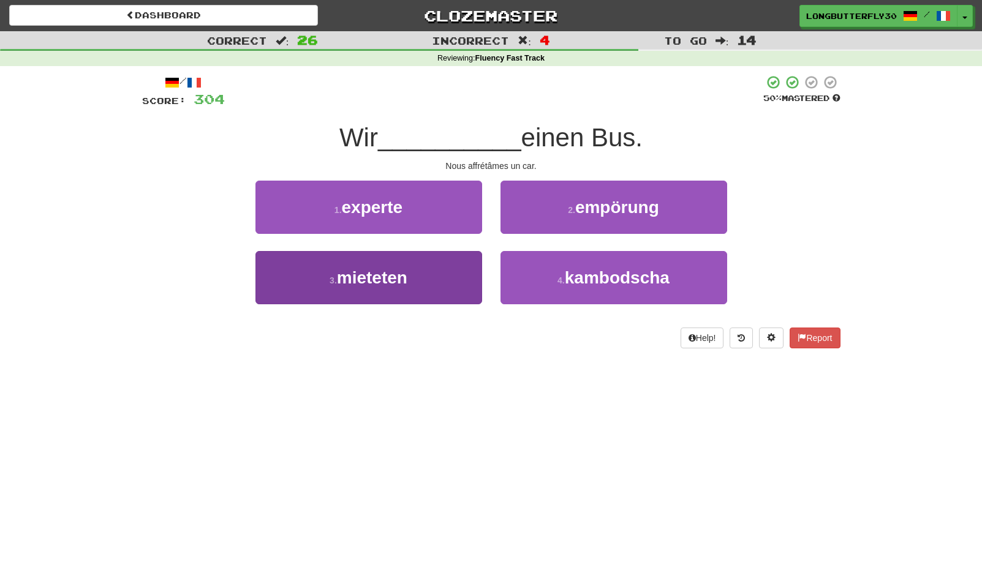
click at [444, 273] on button "3 . mieteten" at bounding box center [368, 277] width 227 height 53
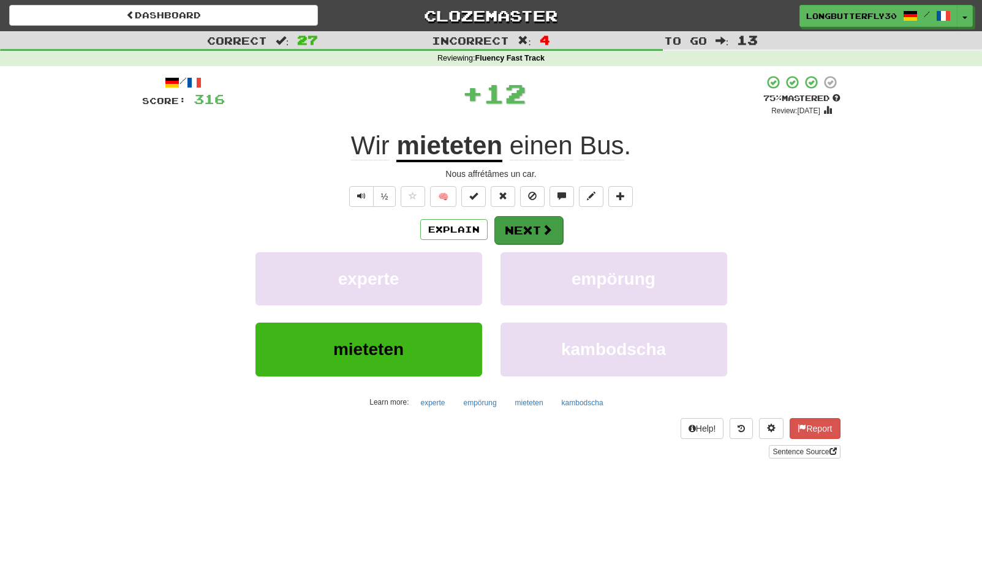
click at [546, 233] on span at bounding box center [547, 229] width 11 height 11
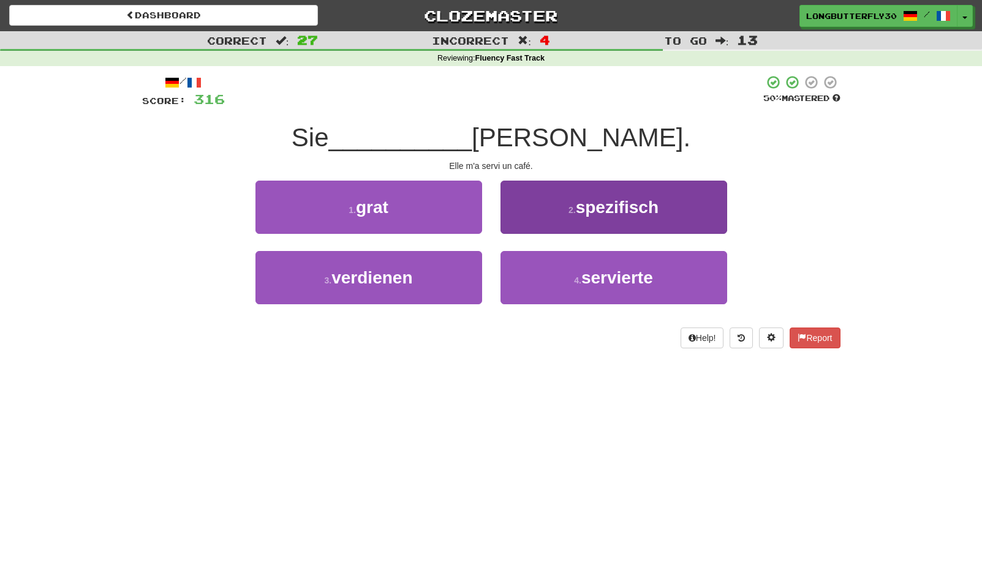
drag, startPoint x: 562, startPoint y: 274, endPoint x: 553, endPoint y: 254, distance: 22.0
click at [560, 266] on button "4 . servierte" at bounding box center [613, 277] width 227 height 53
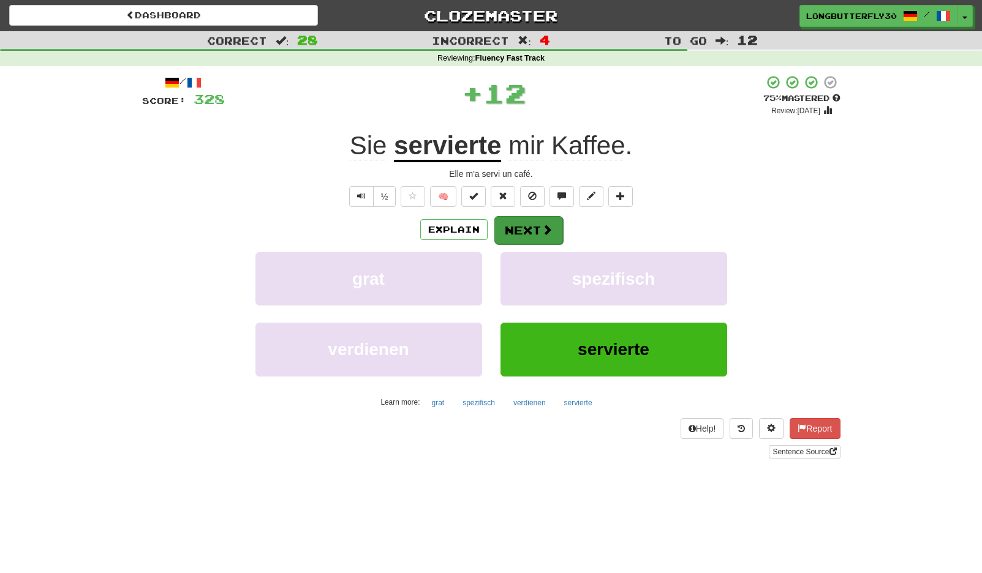
click at [526, 216] on button "Next" at bounding box center [528, 230] width 69 height 28
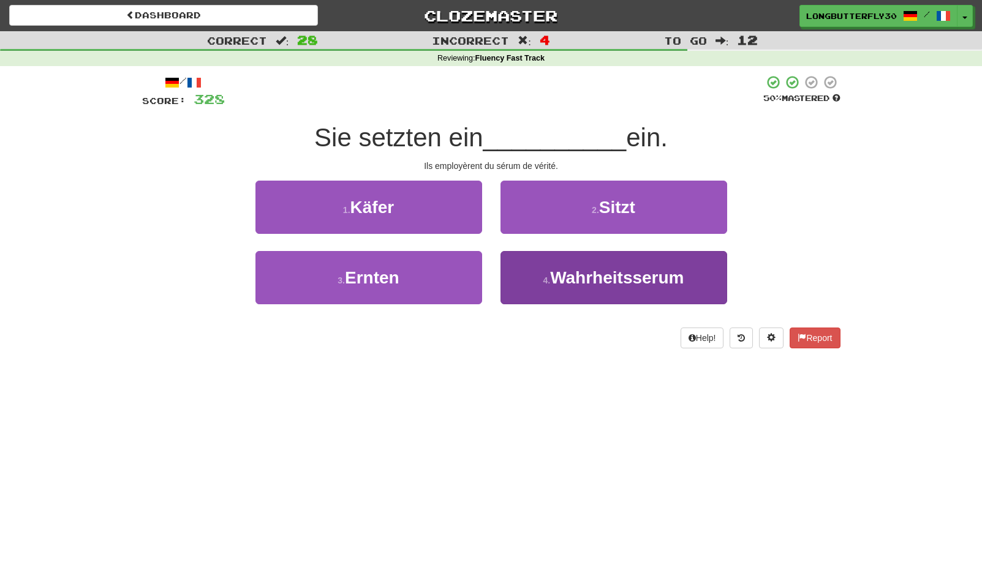
click at [562, 268] on span "Wahrheitsserum" at bounding box center [617, 277] width 134 height 19
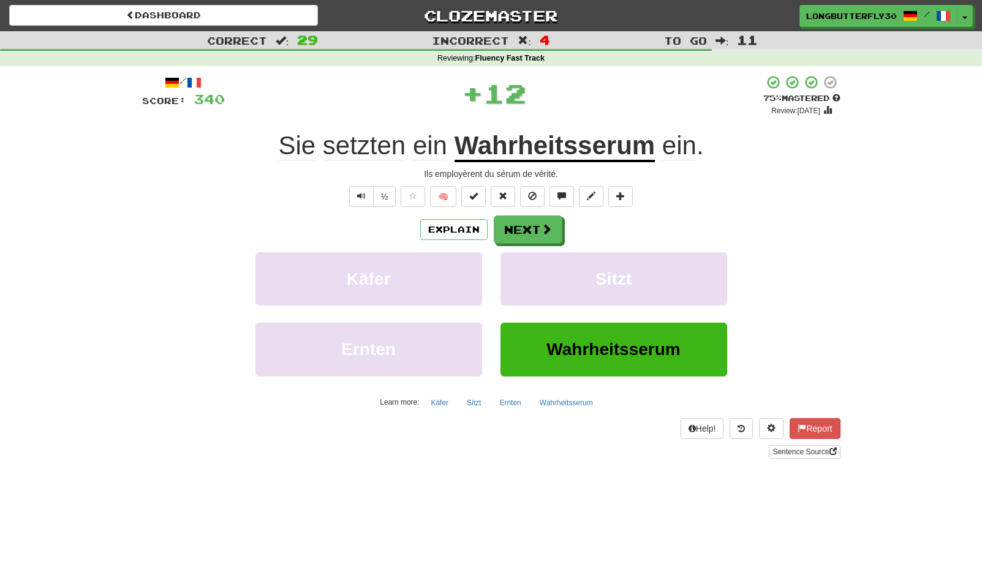
click at [507, 206] on div "/ Score: 340 + 12 75 % Mastered Review: 2025-10-21 Sie setzten ein Wahrheitsser…" at bounding box center [491, 267] width 698 height 384
click at [512, 221] on button "Next" at bounding box center [528, 230] width 69 height 28
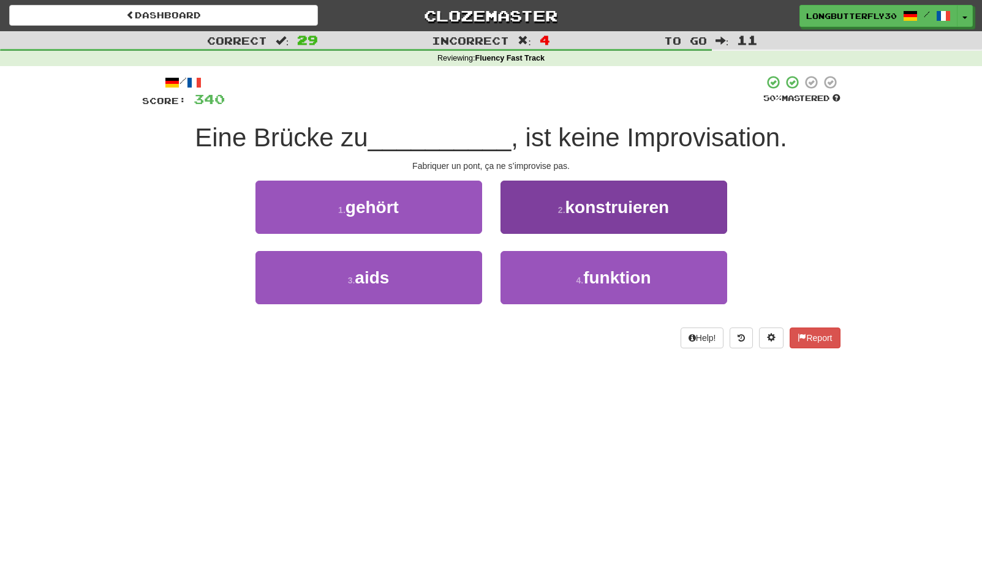
click at [596, 208] on span "konstruieren" at bounding box center [617, 207] width 104 height 19
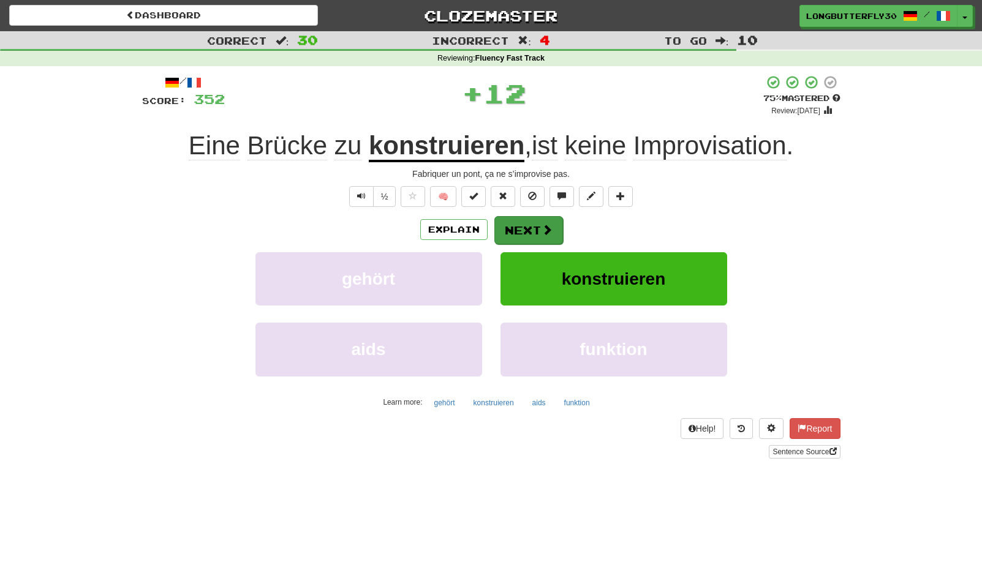
click at [527, 226] on button "Next" at bounding box center [528, 230] width 69 height 28
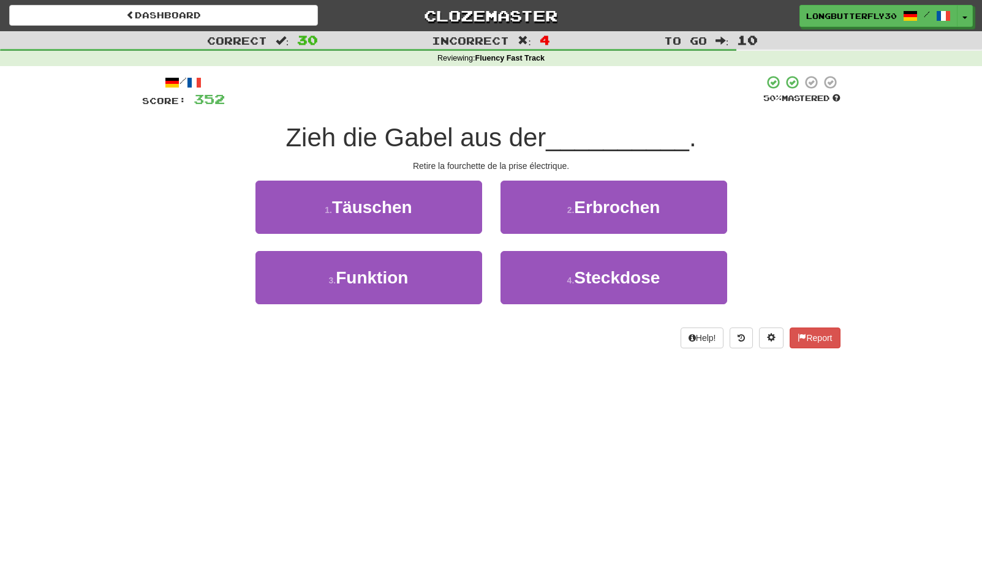
drag, startPoint x: 557, startPoint y: 266, endPoint x: 553, endPoint y: 247, distance: 19.0
click at [557, 266] on button "4 . Steckdose" at bounding box center [613, 277] width 227 height 53
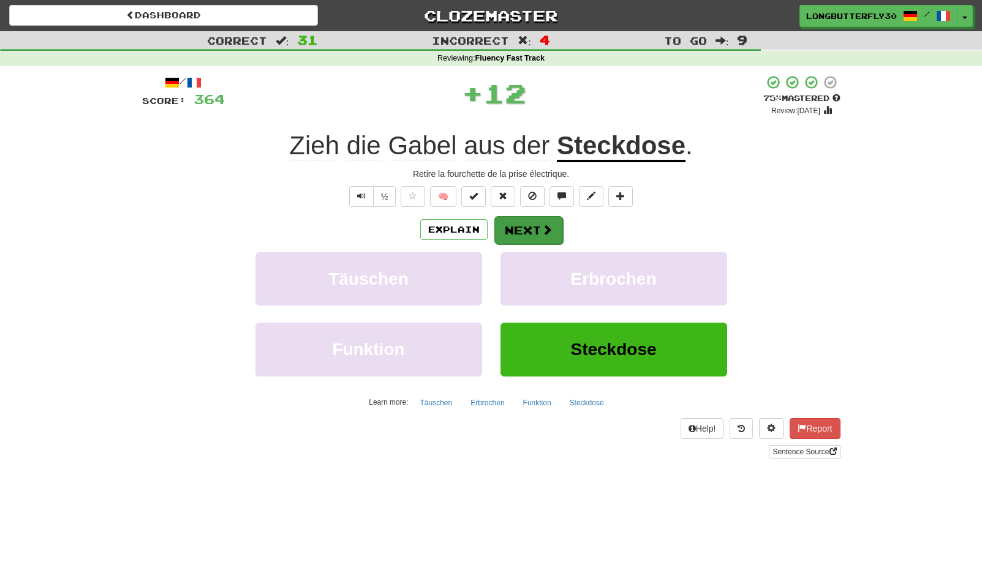
click at [530, 216] on button "Next" at bounding box center [528, 230] width 69 height 28
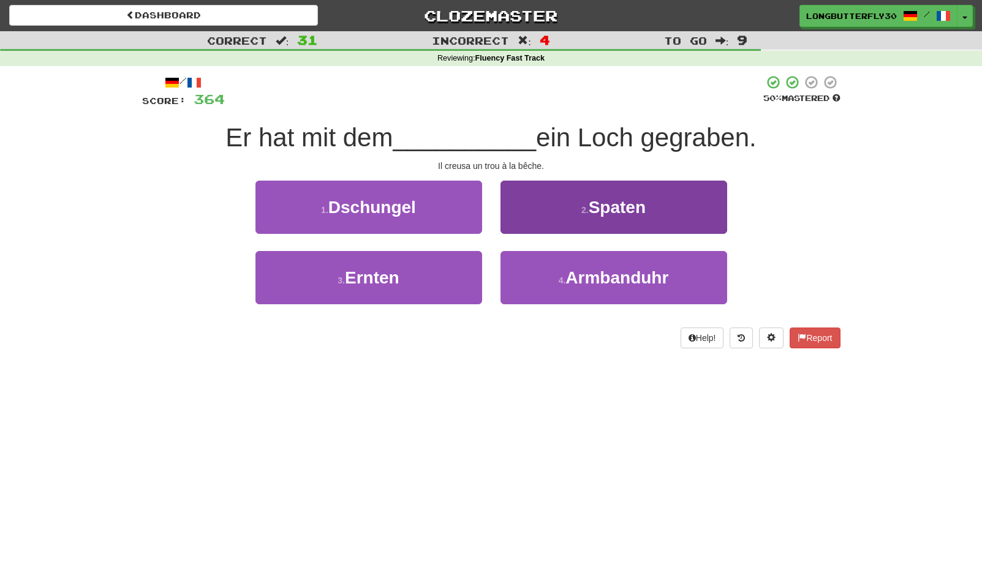
click at [610, 203] on span "Spaten" at bounding box center [617, 207] width 57 height 19
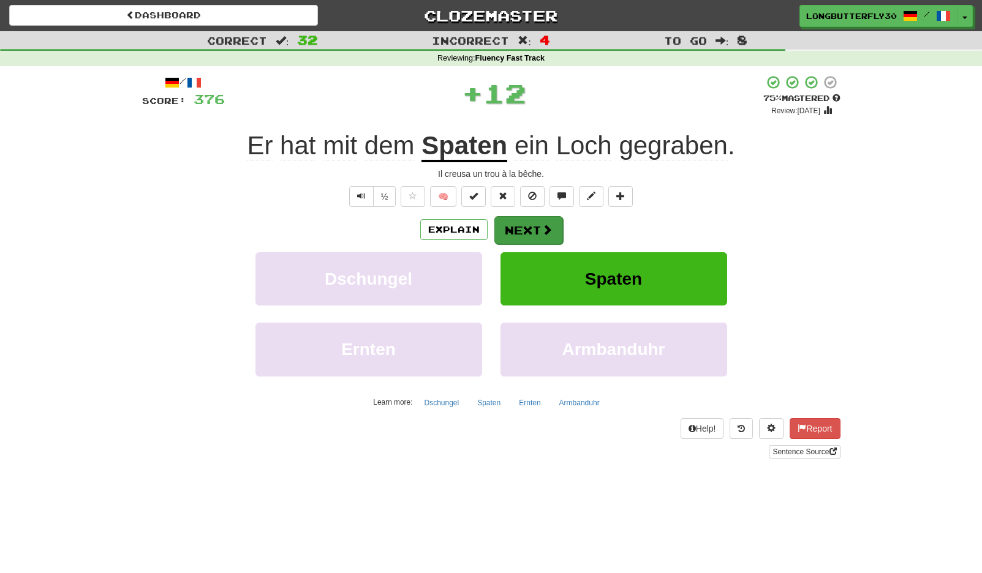
click at [520, 219] on button "Next" at bounding box center [528, 230] width 69 height 28
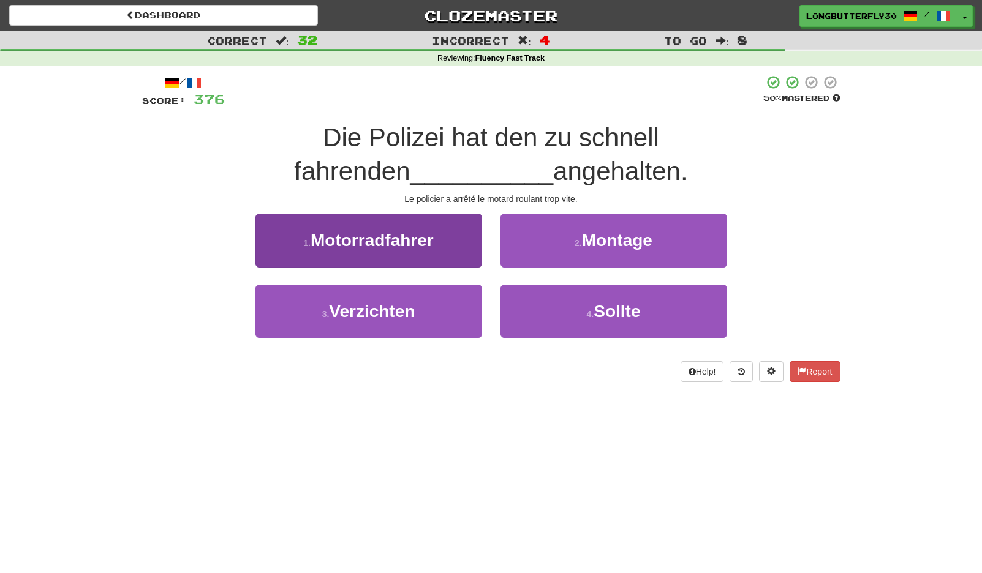
click at [442, 227] on button "1 . Motorradfahrer" at bounding box center [368, 240] width 227 height 53
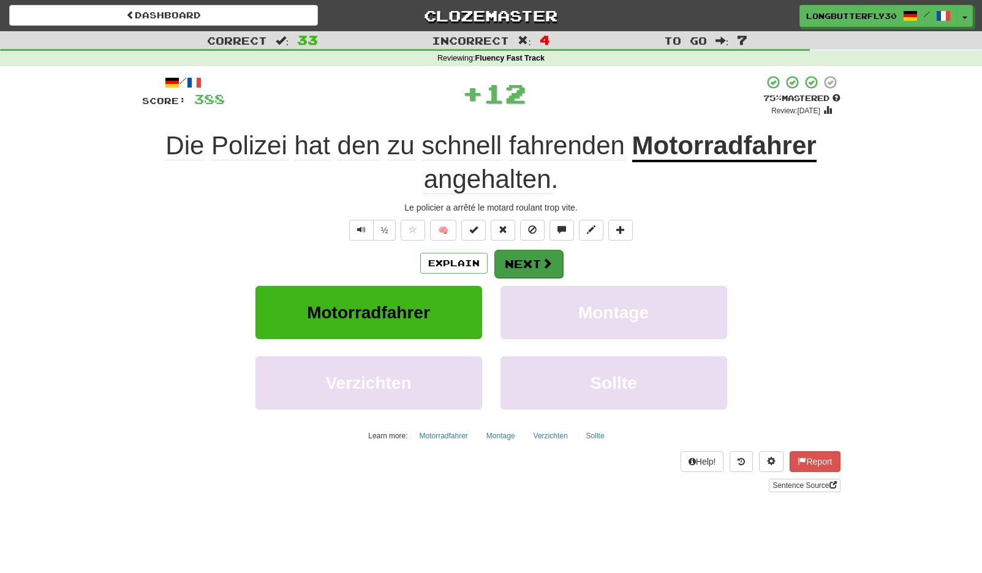
click at [537, 255] on button "Next" at bounding box center [528, 264] width 69 height 28
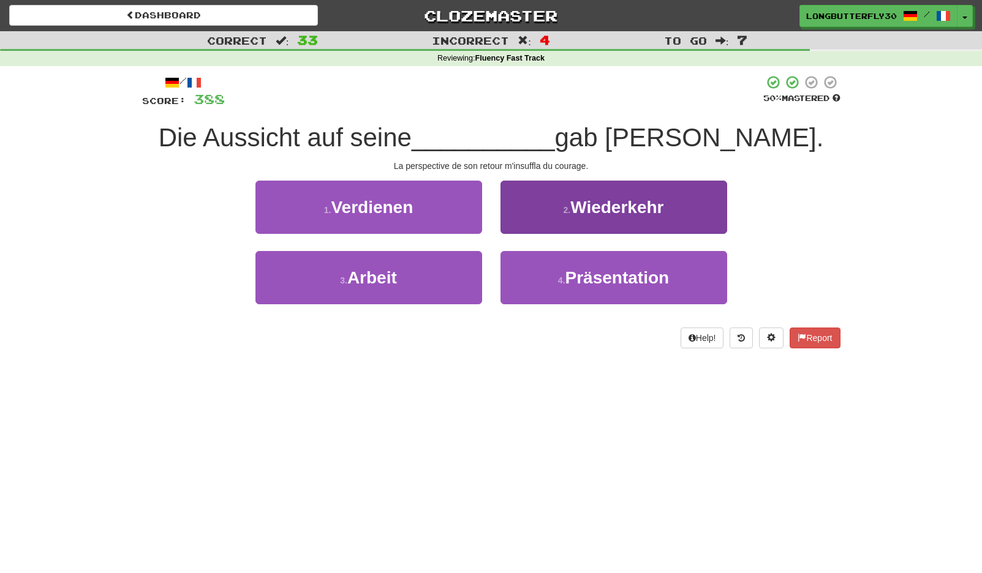
click at [585, 204] on span "Wiederkehr" at bounding box center [616, 207] width 93 height 19
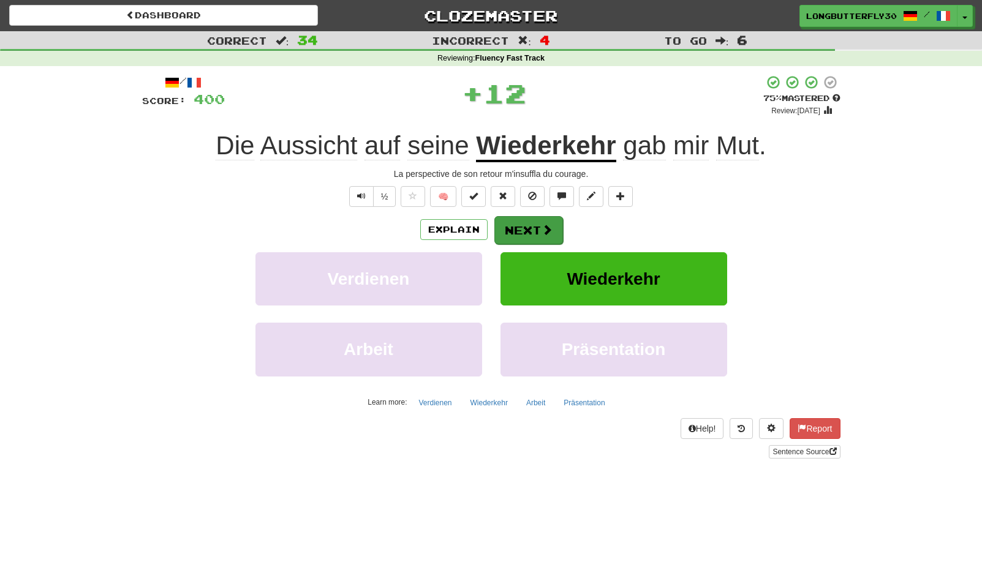
click at [542, 231] on span at bounding box center [547, 229] width 11 height 11
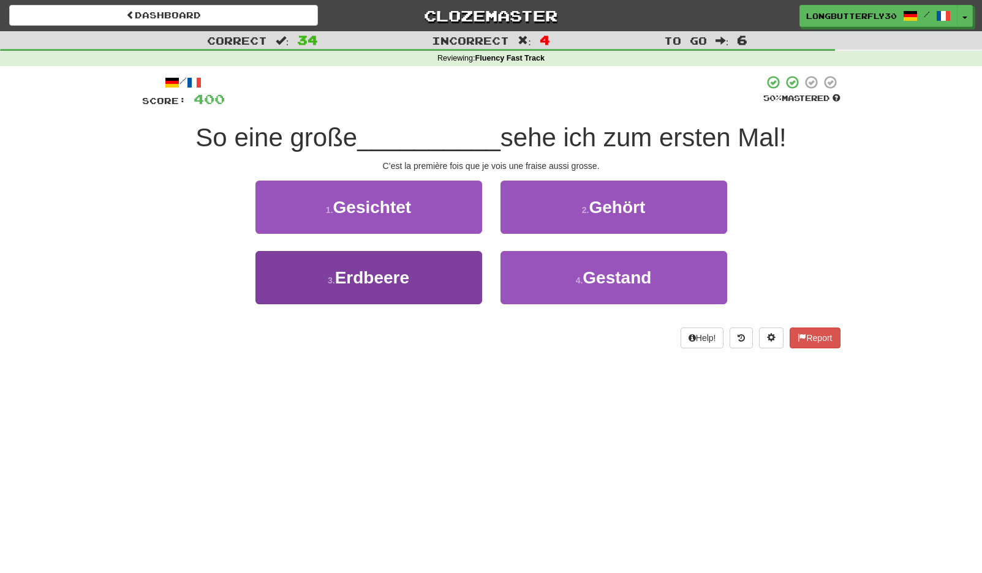
click at [450, 261] on button "3 . Erdbeere" at bounding box center [368, 277] width 227 height 53
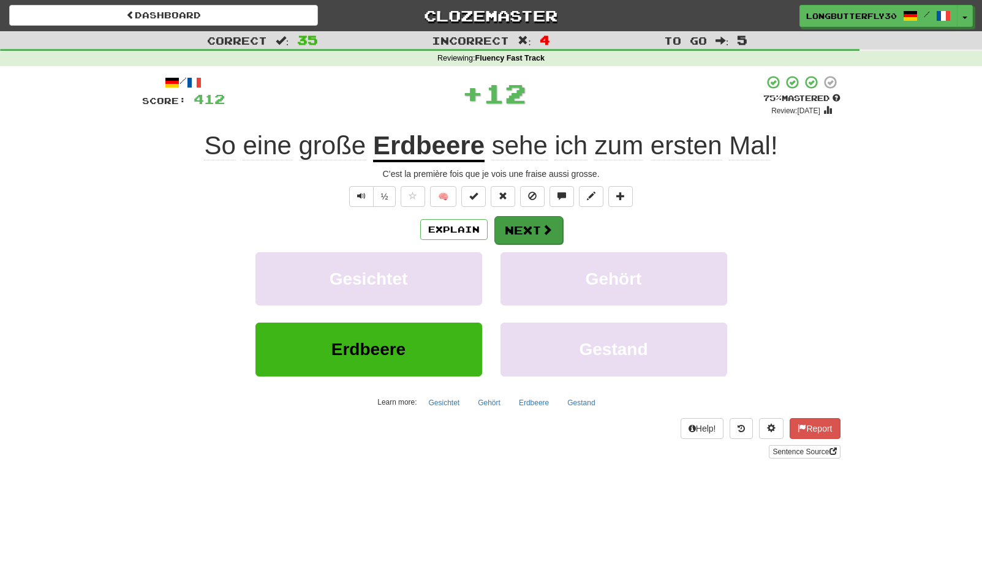
click at [528, 223] on button "Next" at bounding box center [528, 230] width 69 height 28
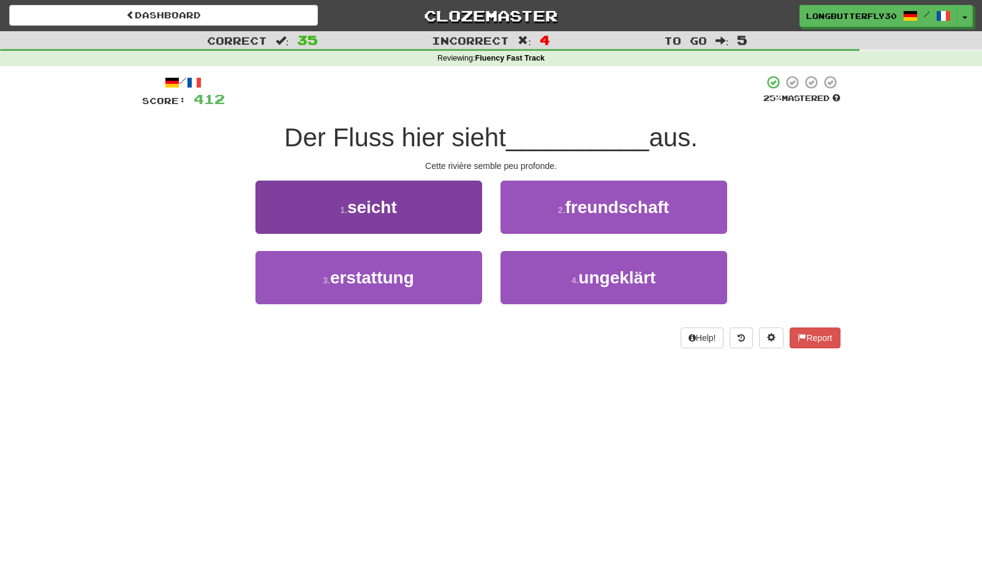
click at [446, 206] on button "1 . seicht" at bounding box center [368, 207] width 227 height 53
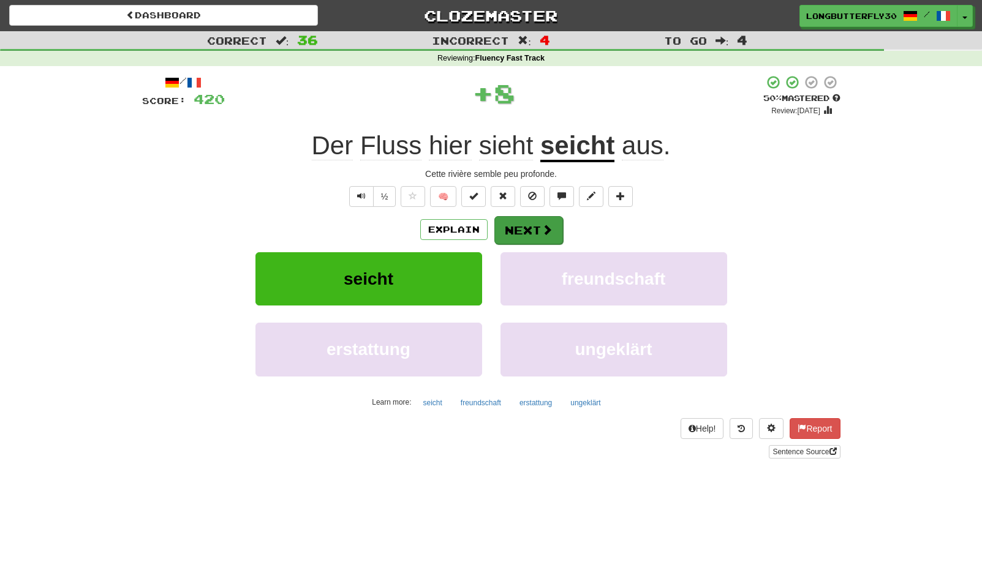
click at [537, 234] on button "Next" at bounding box center [528, 230] width 69 height 28
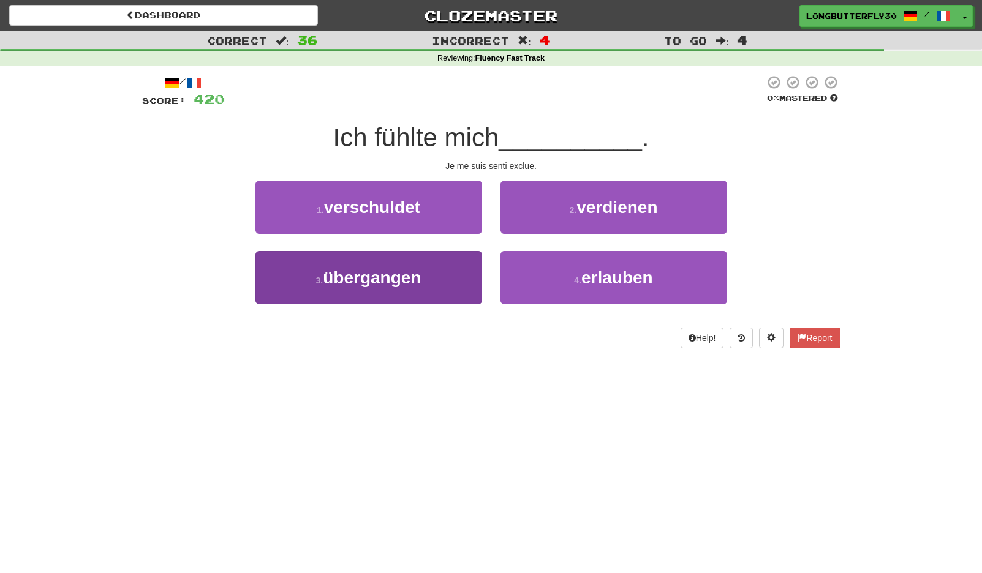
click at [445, 276] on button "3 . übergangen" at bounding box center [368, 277] width 227 height 53
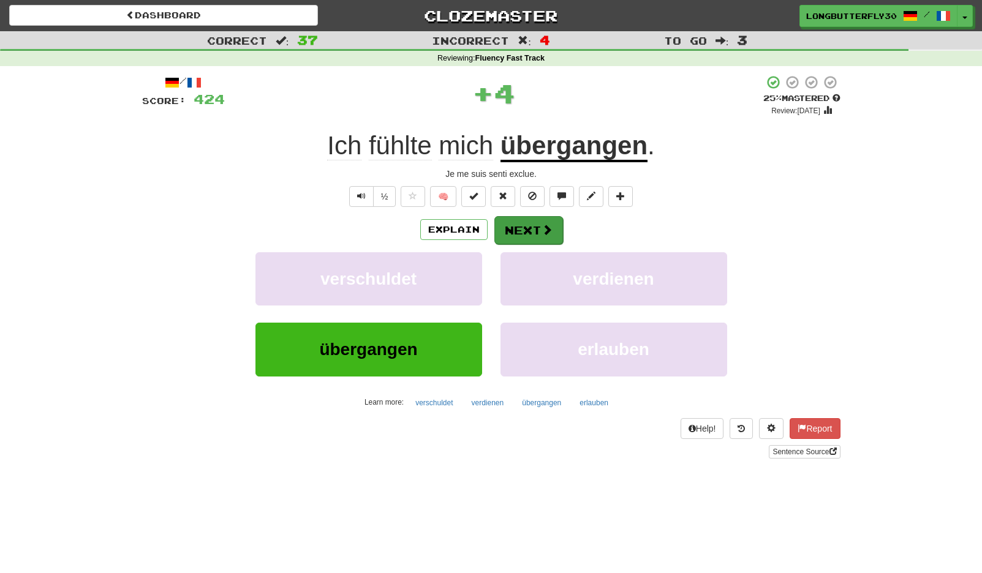
click at [549, 235] on span at bounding box center [547, 229] width 11 height 11
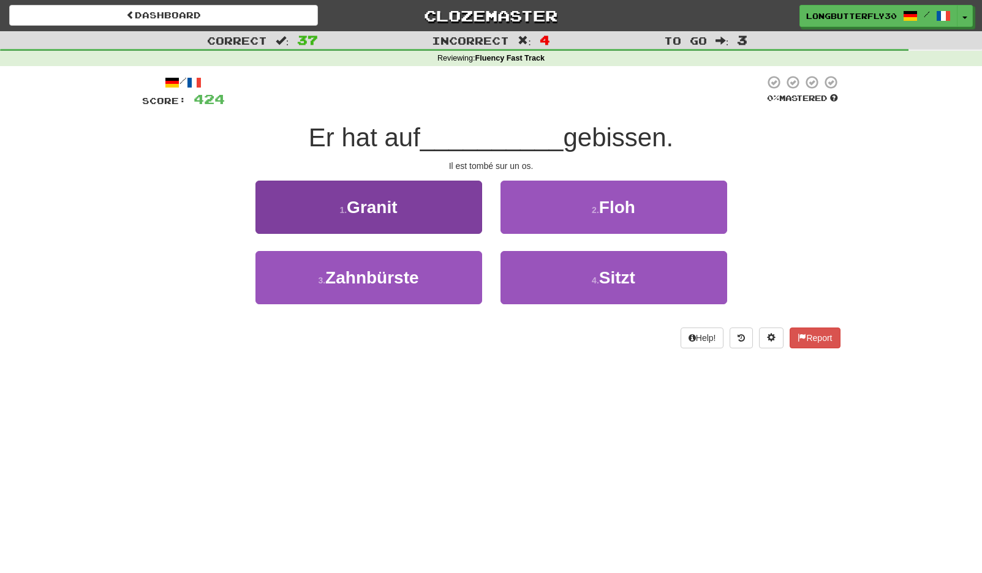
click at [432, 204] on button "1 . Granit" at bounding box center [368, 207] width 227 height 53
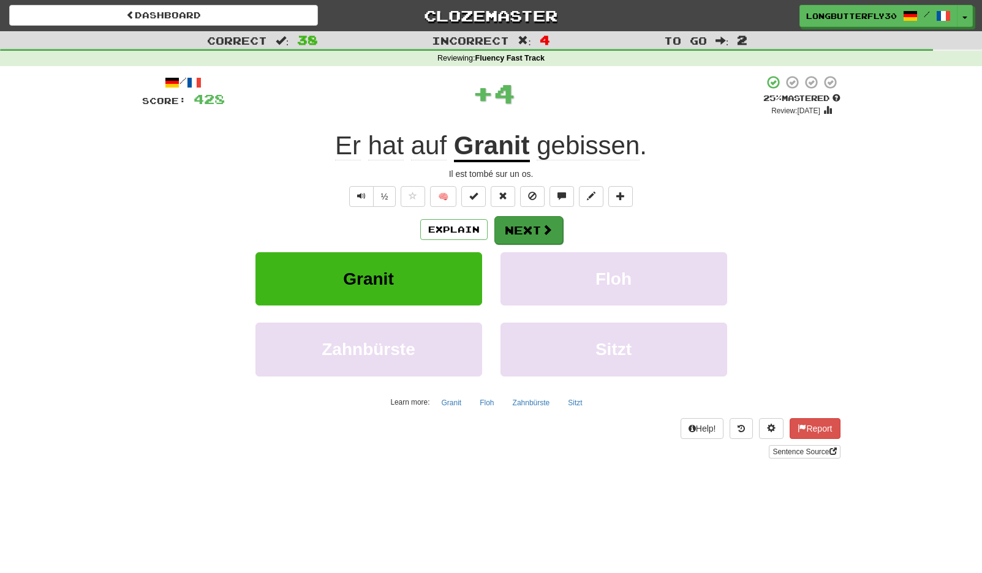
click at [543, 228] on span at bounding box center [547, 229] width 11 height 11
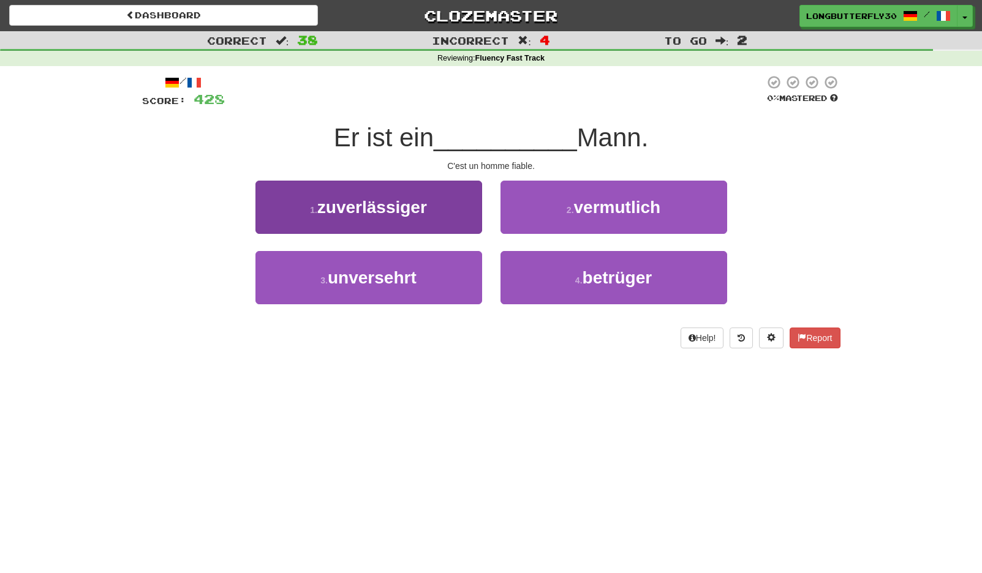
click at [453, 198] on button "1 . zuverlässiger" at bounding box center [368, 207] width 227 height 53
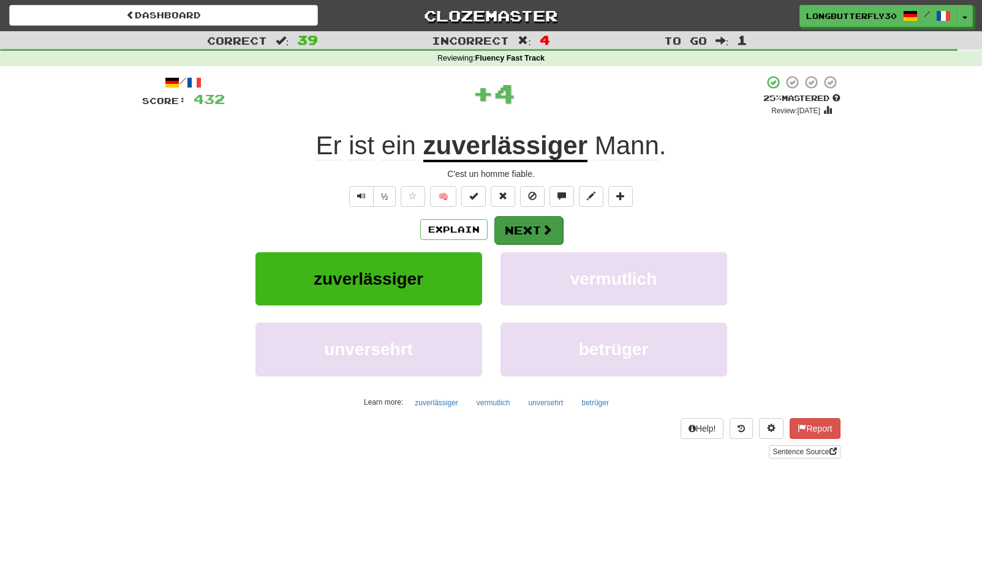
click at [534, 224] on button "Next" at bounding box center [528, 230] width 69 height 28
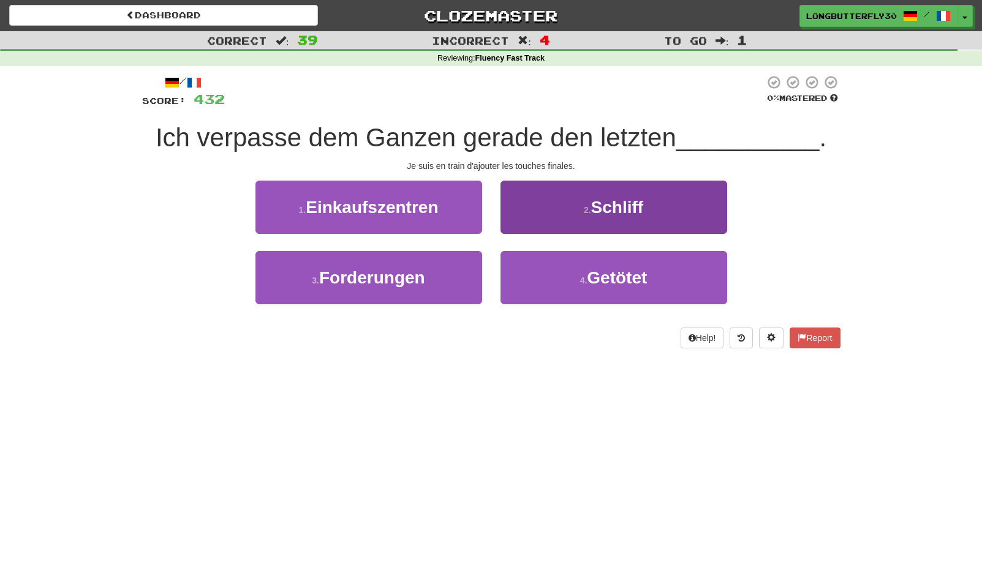
click at [597, 219] on button "2 . Schliff" at bounding box center [613, 207] width 227 height 53
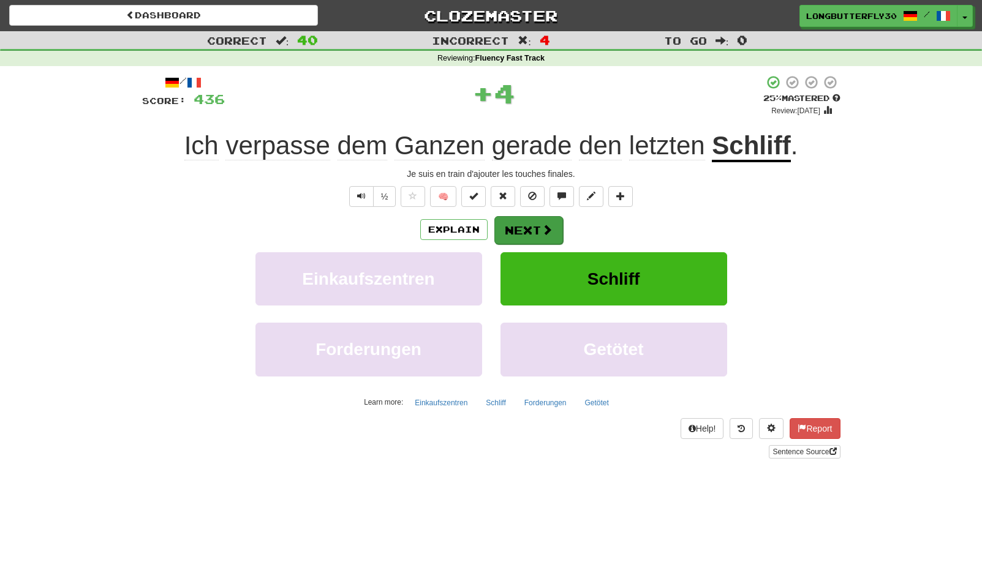
click at [538, 233] on button "Next" at bounding box center [528, 230] width 69 height 28
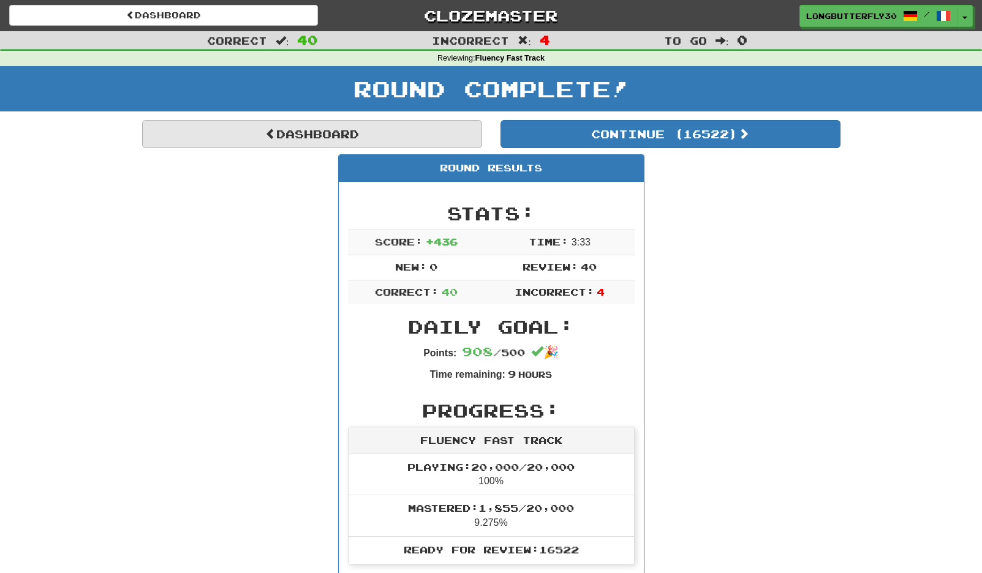
click at [348, 121] on link "Dashboard" at bounding box center [312, 134] width 340 height 28
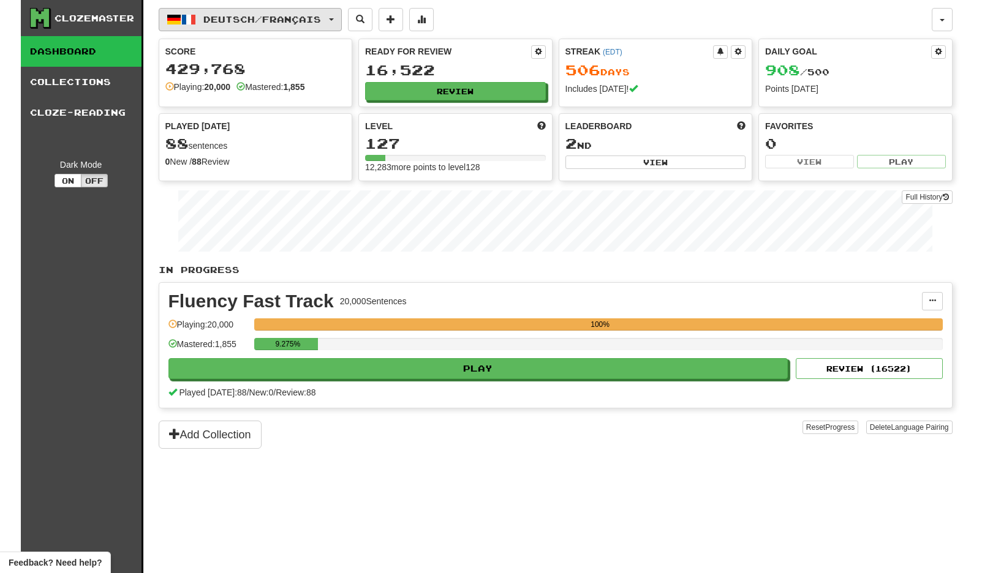
click at [326, 28] on button "Deutsch / Français" at bounding box center [250, 19] width 183 height 23
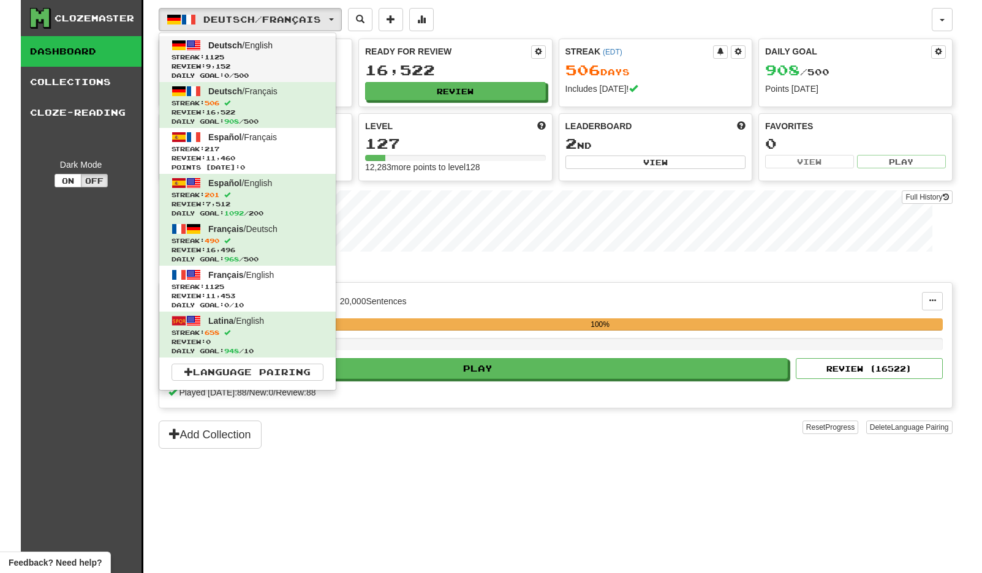
click at [272, 36] on link "Deutsch / English Streak: 1125 Review: 9,152 Daily Goal: 0 / 500" at bounding box center [247, 59] width 176 height 46
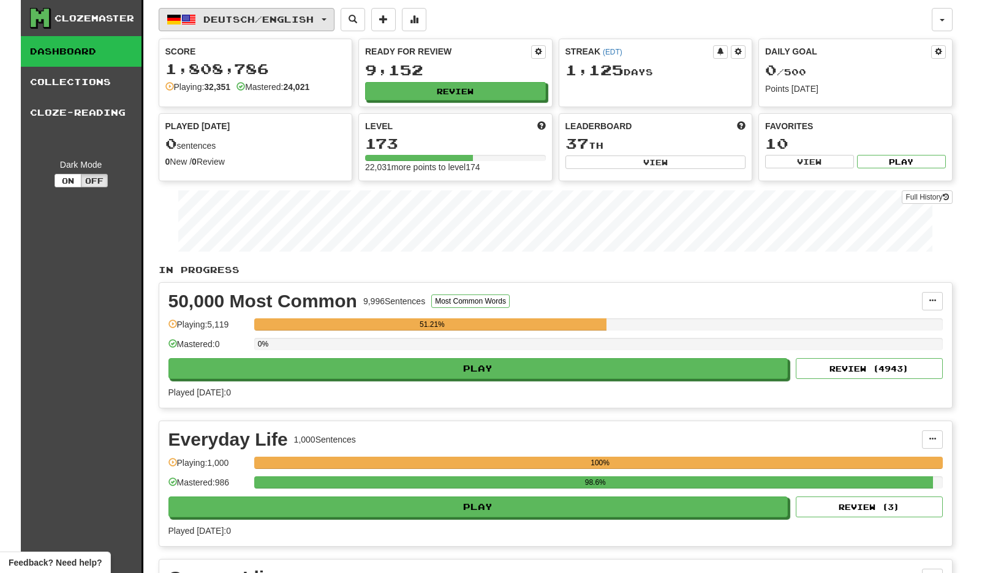
click at [281, 17] on span "Deutsch / English" at bounding box center [258, 19] width 110 height 10
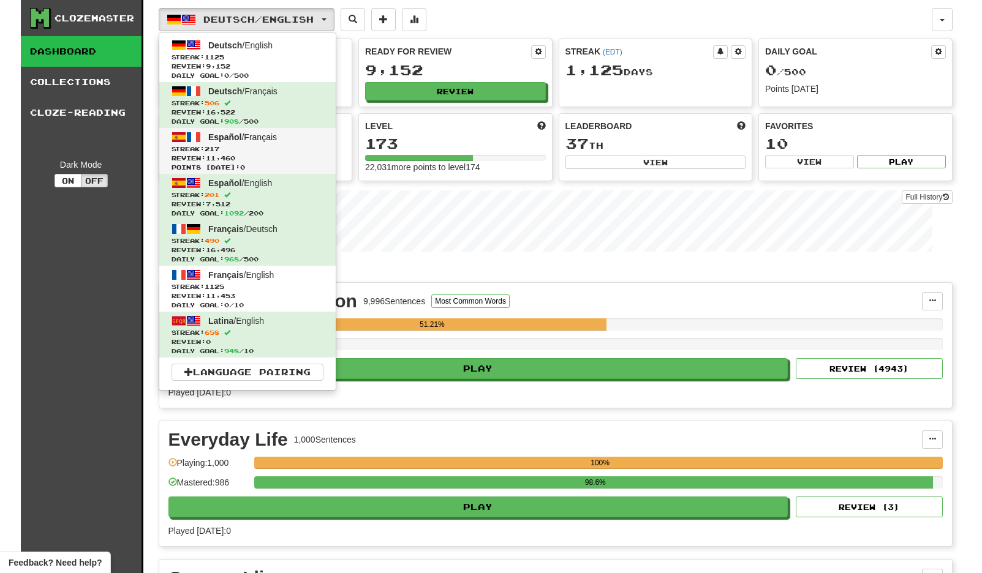
click at [272, 149] on span "Streak: 217" at bounding box center [248, 149] width 152 height 9
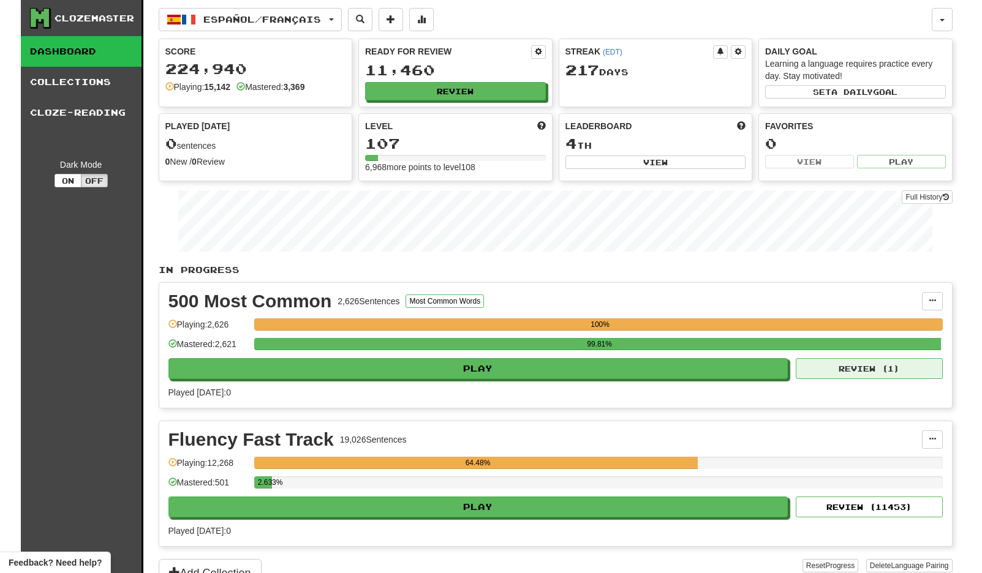
click at [895, 364] on button "Review ( 1 )" at bounding box center [869, 368] width 147 height 21
select select "**"
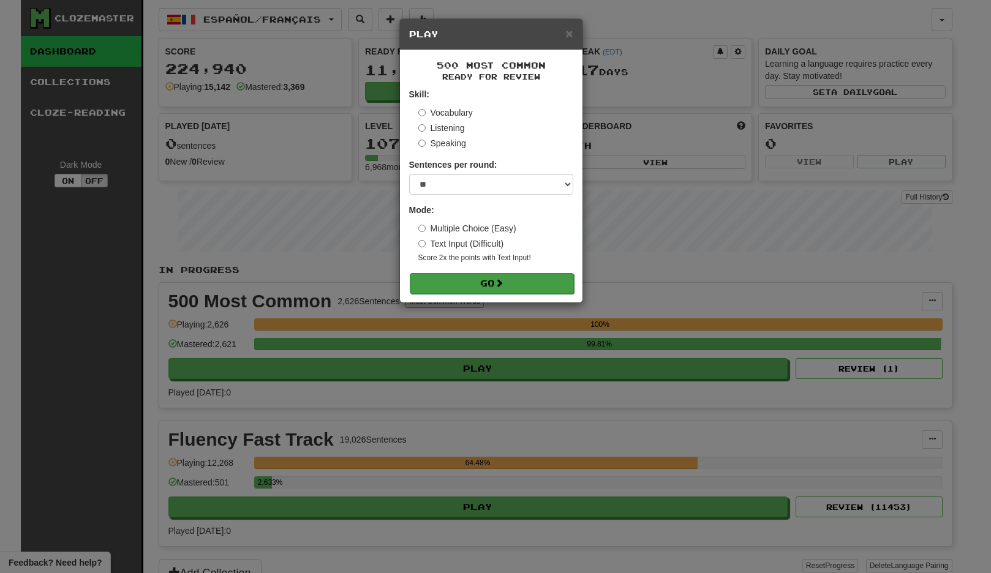
click at [516, 273] on button "Go" at bounding box center [492, 283] width 164 height 21
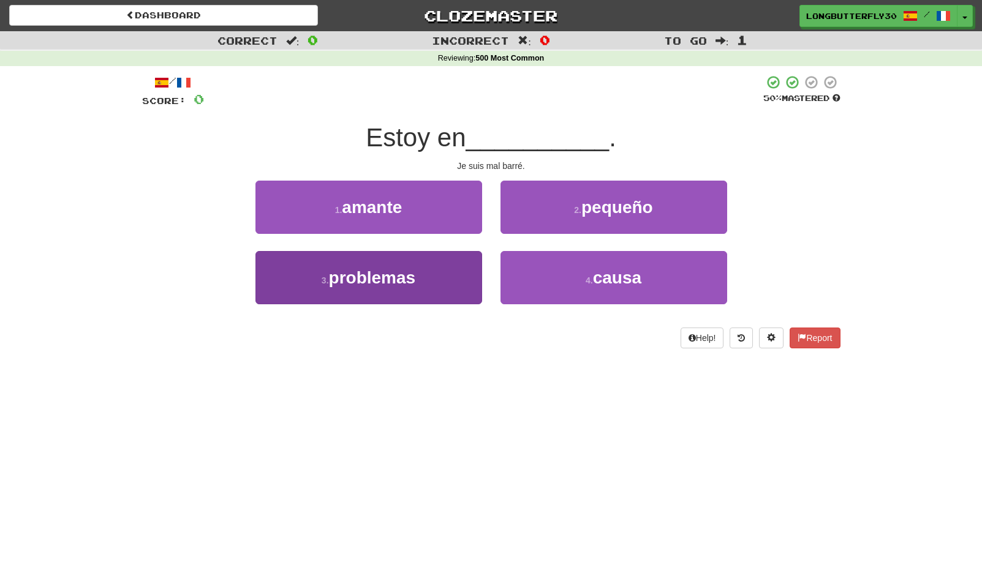
click at [428, 263] on button "3 . problemas" at bounding box center [368, 277] width 227 height 53
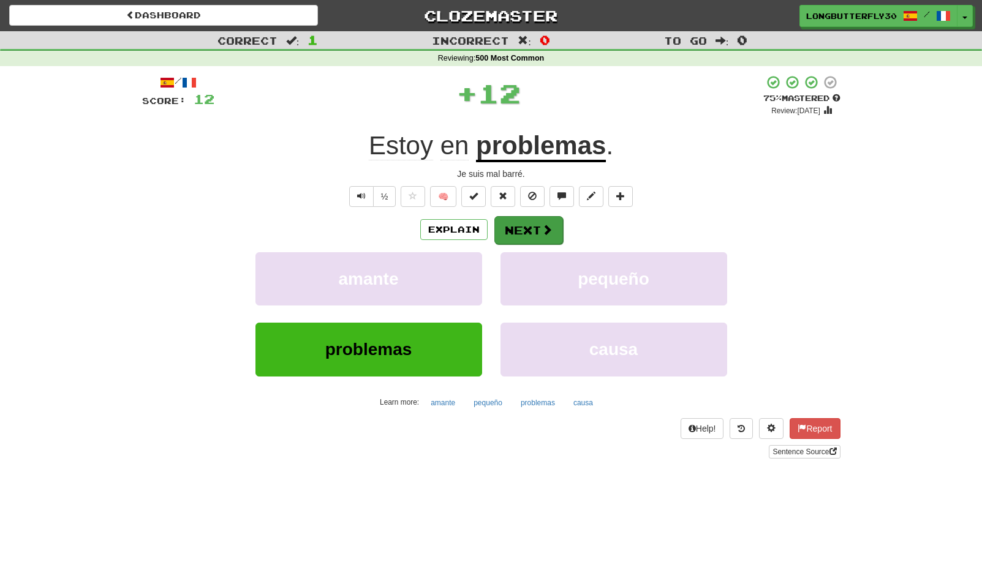
click at [538, 225] on button "Next" at bounding box center [528, 230] width 69 height 28
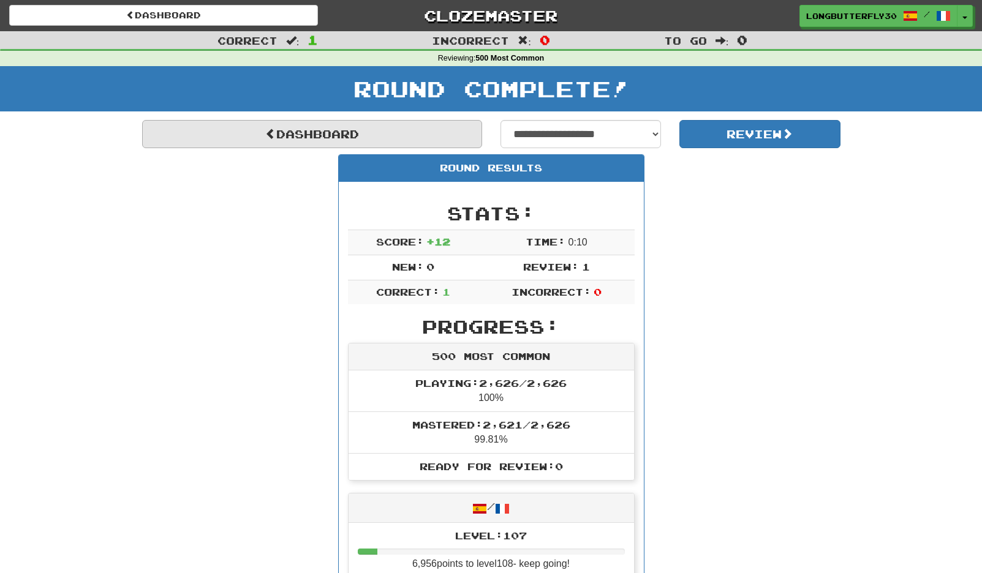
click at [412, 132] on link "Dashboard" at bounding box center [312, 134] width 340 height 28
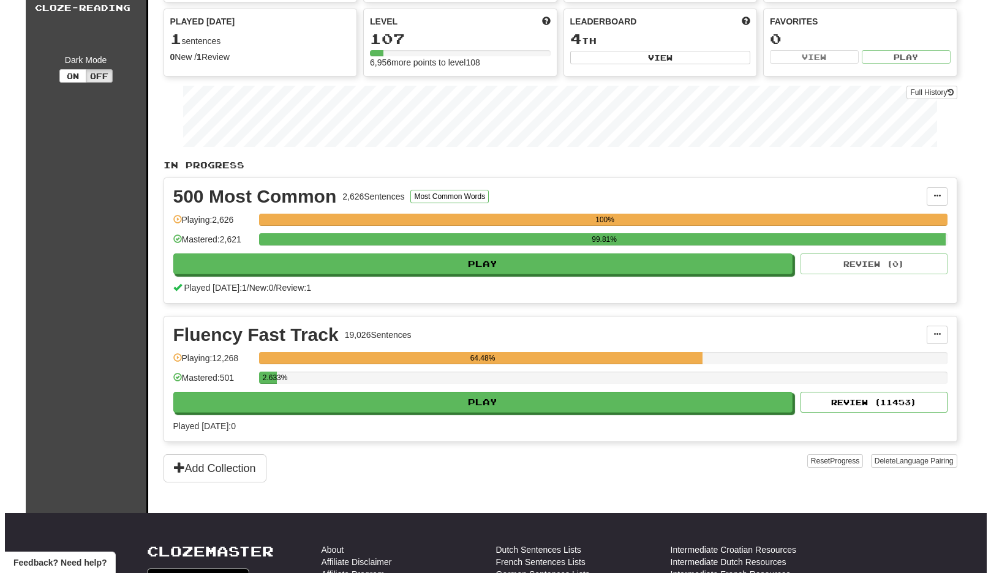
scroll to position [132, 0]
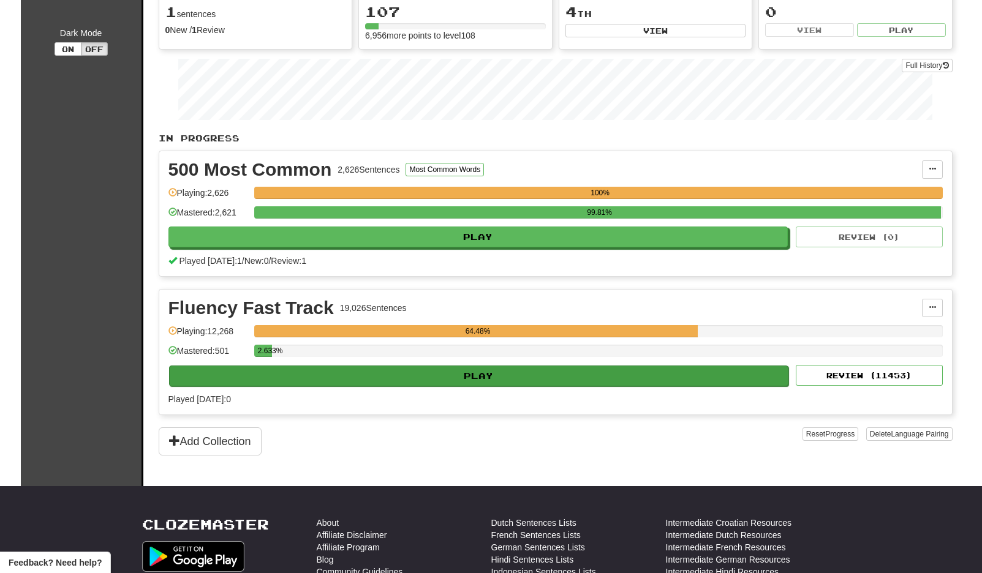
click at [719, 372] on button "Play" at bounding box center [479, 376] width 620 height 21
select select "**"
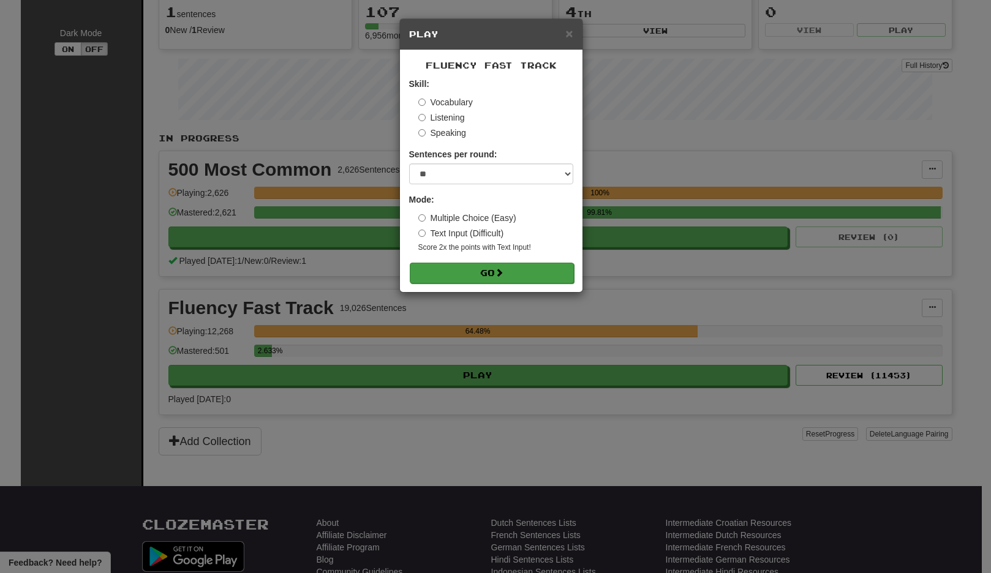
click at [494, 280] on button "Go" at bounding box center [492, 273] width 164 height 21
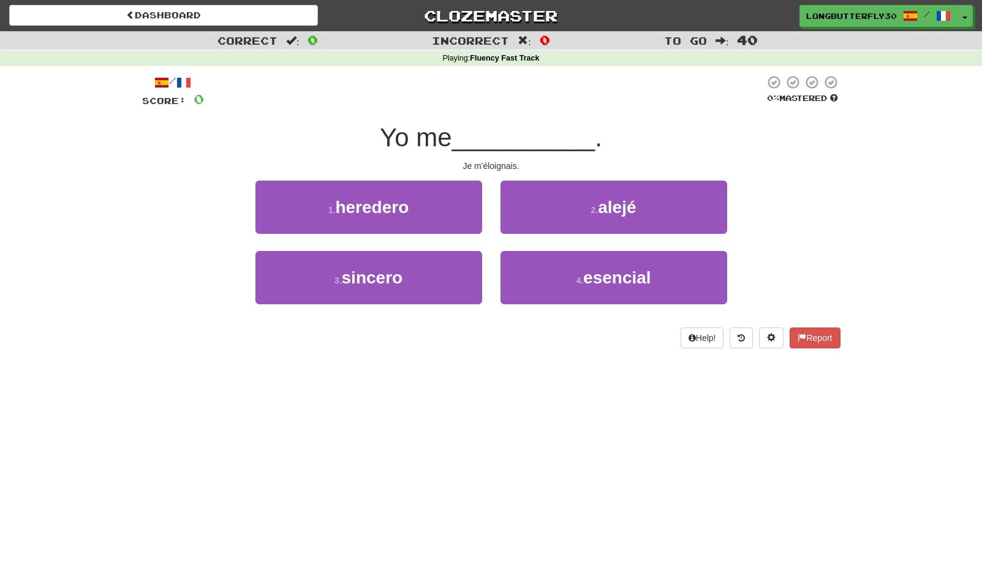
click at [627, 211] on span "alejé" at bounding box center [617, 207] width 38 height 19
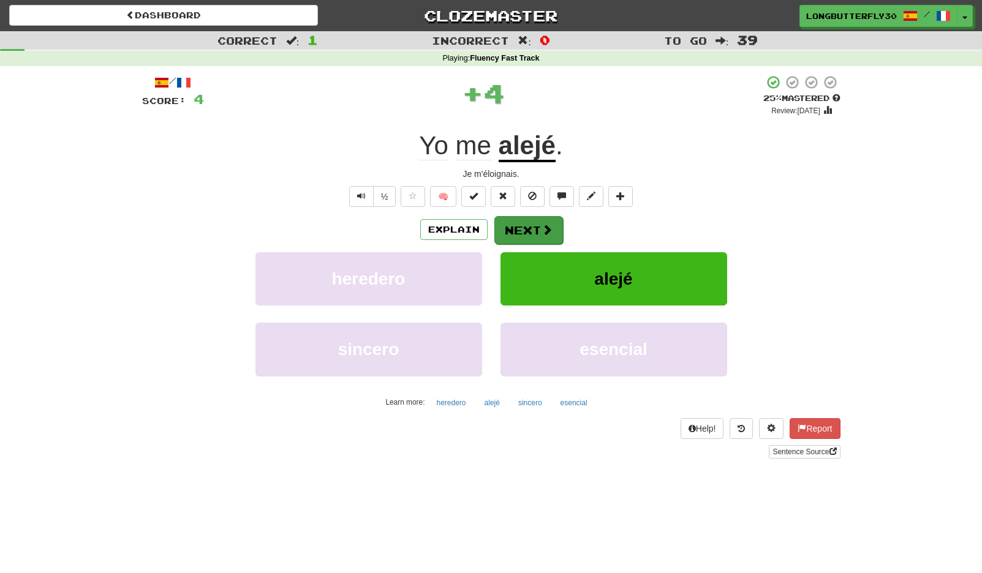
click at [538, 221] on button "Next" at bounding box center [528, 230] width 69 height 28
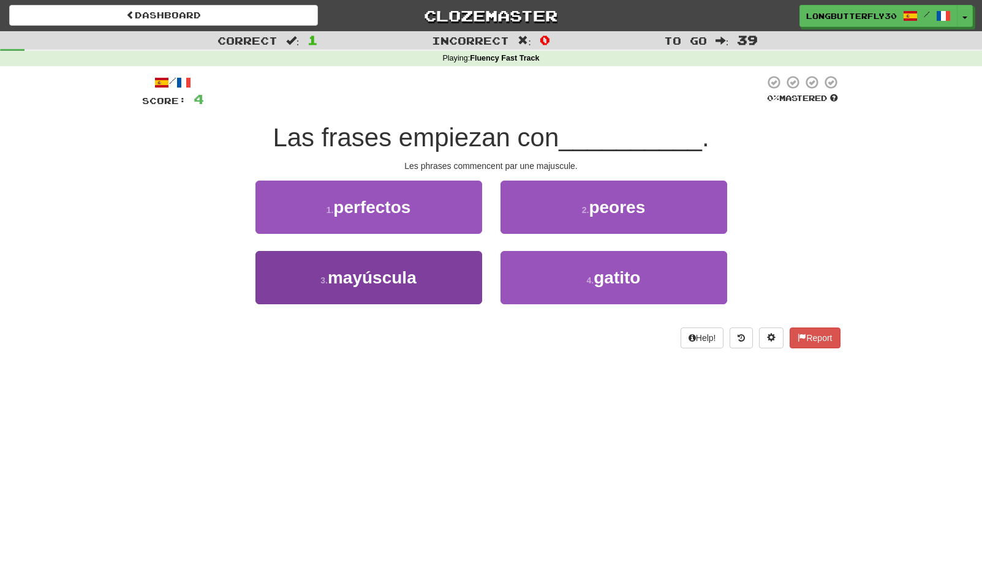
click at [436, 273] on button "3 . mayúscula" at bounding box center [368, 277] width 227 height 53
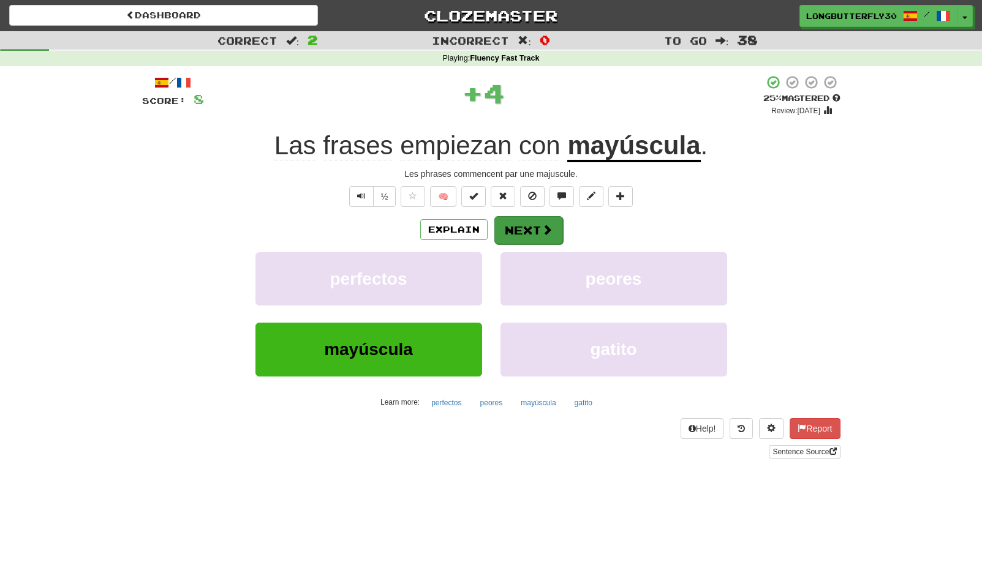
click at [527, 232] on button "Next" at bounding box center [528, 230] width 69 height 28
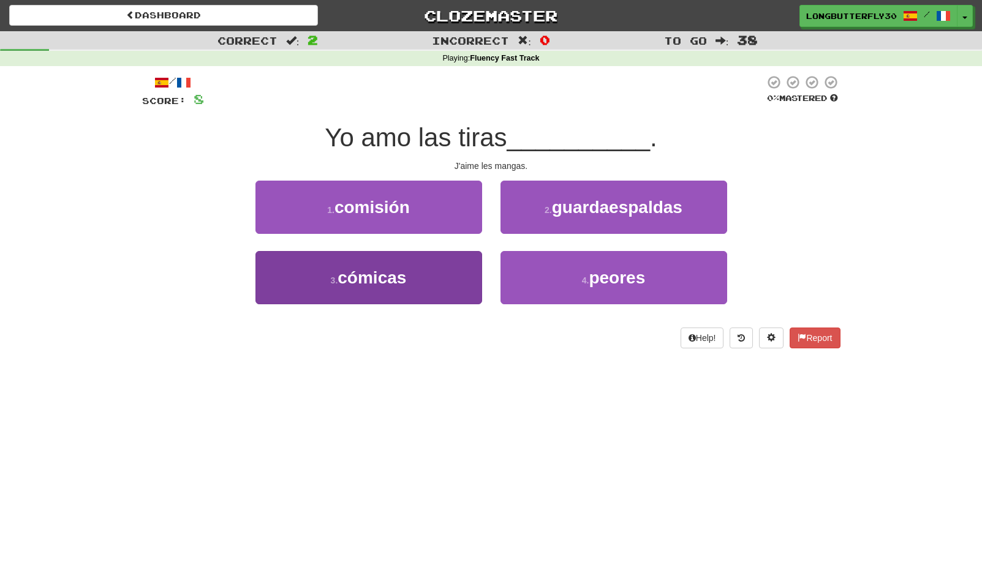
click at [431, 284] on button "3 . cómicas" at bounding box center [368, 277] width 227 height 53
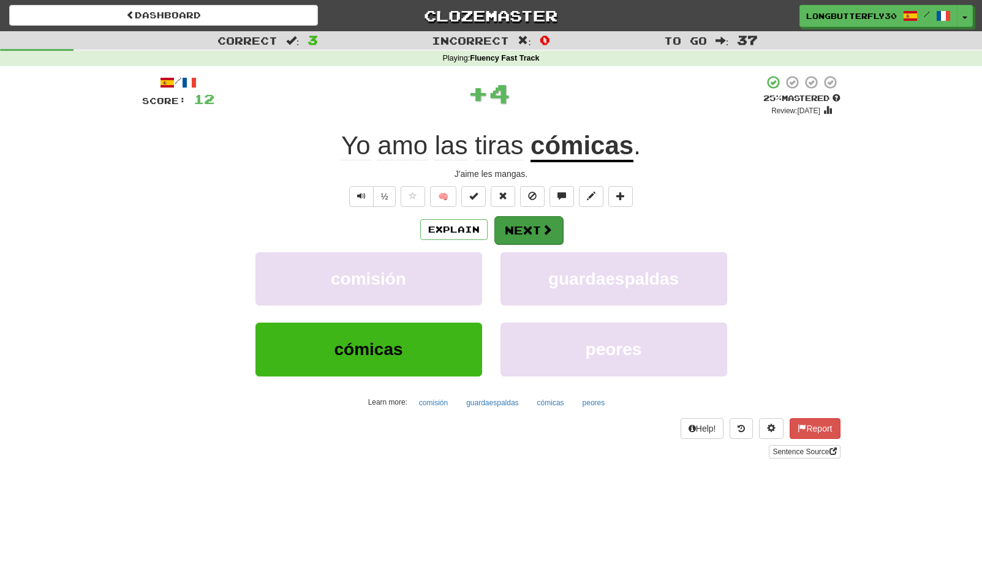
click at [529, 219] on button "Next" at bounding box center [528, 230] width 69 height 28
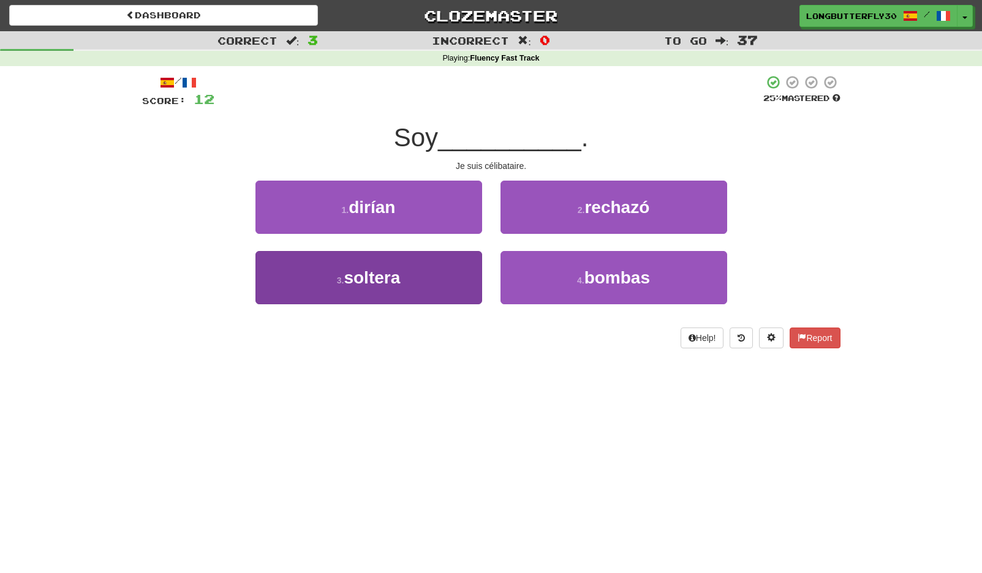
click at [437, 262] on button "3 . soltera" at bounding box center [368, 277] width 227 height 53
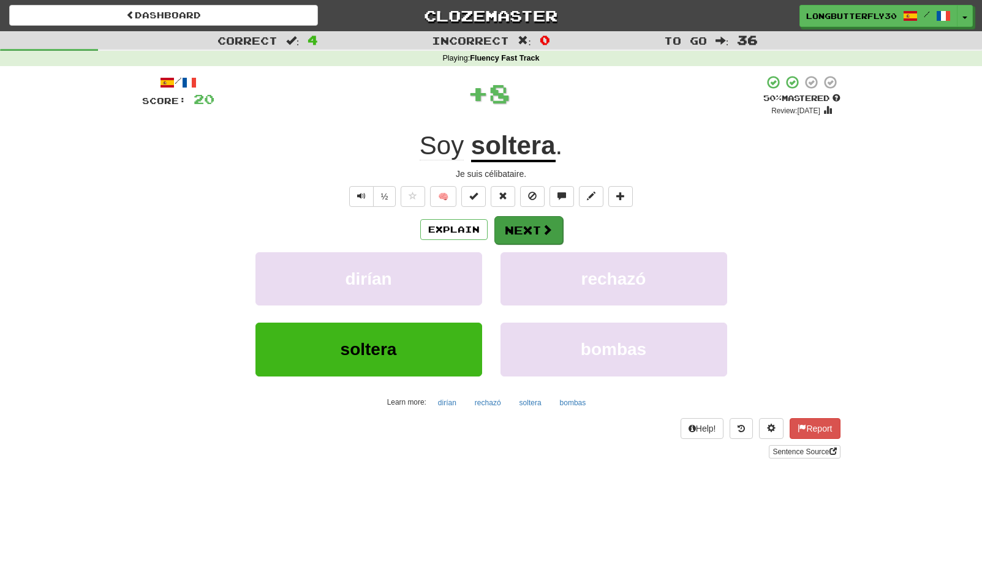
click at [536, 221] on button "Next" at bounding box center [528, 230] width 69 height 28
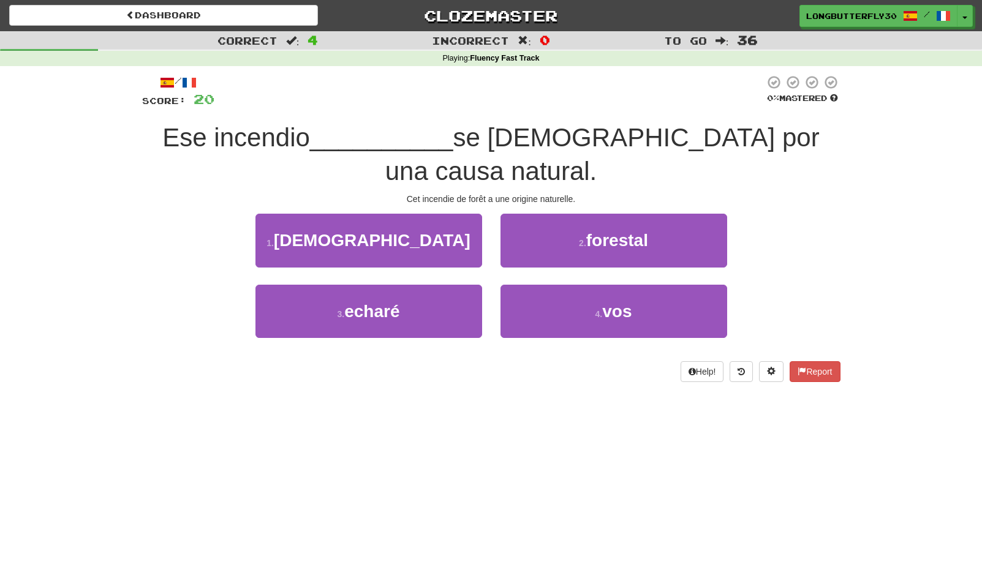
click at [613, 231] on span "forestal" at bounding box center [617, 240] width 62 height 19
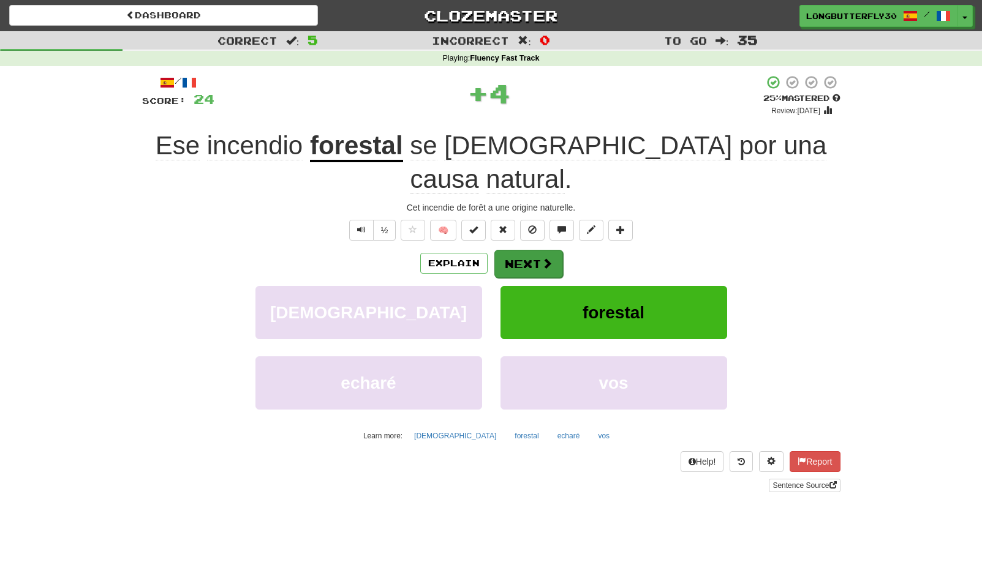
click at [551, 250] on button "Next" at bounding box center [528, 264] width 69 height 28
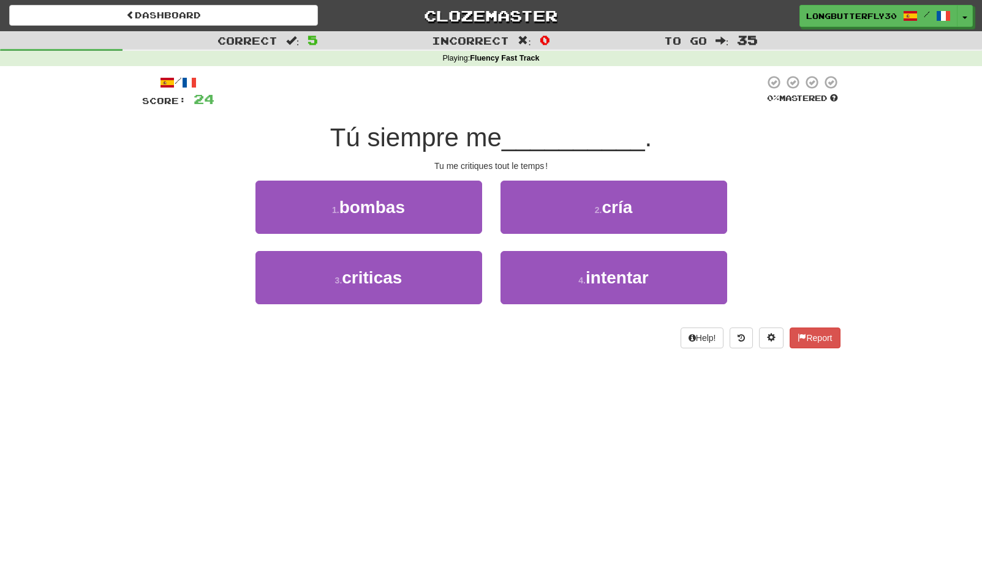
click at [490, 282] on div "3 . criticas" at bounding box center [368, 286] width 245 height 70
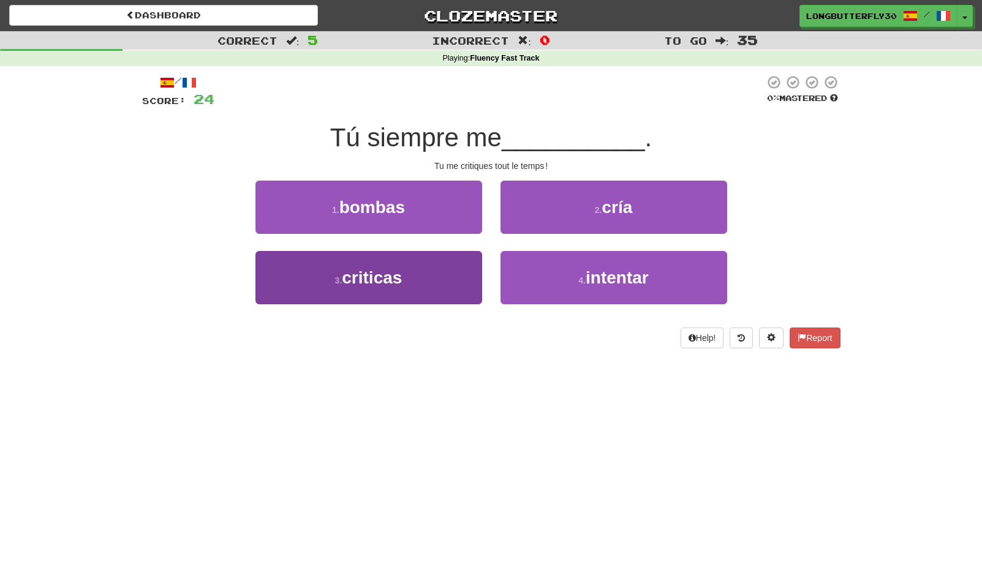
click at [457, 275] on button "3 . criticas" at bounding box center [368, 277] width 227 height 53
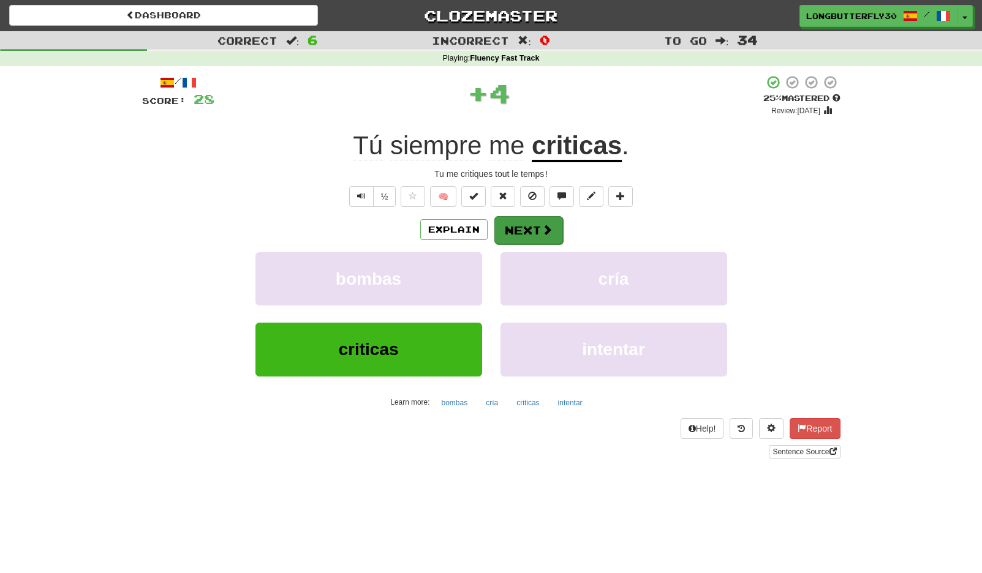
click at [554, 218] on button "Next" at bounding box center [528, 230] width 69 height 28
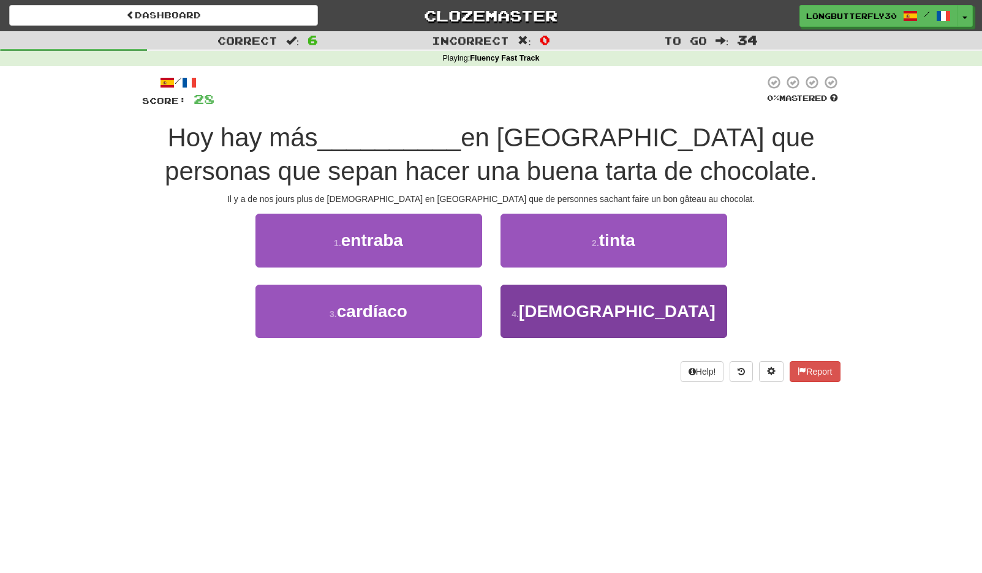
click at [534, 301] on button "4 . budistas" at bounding box center [613, 311] width 227 height 53
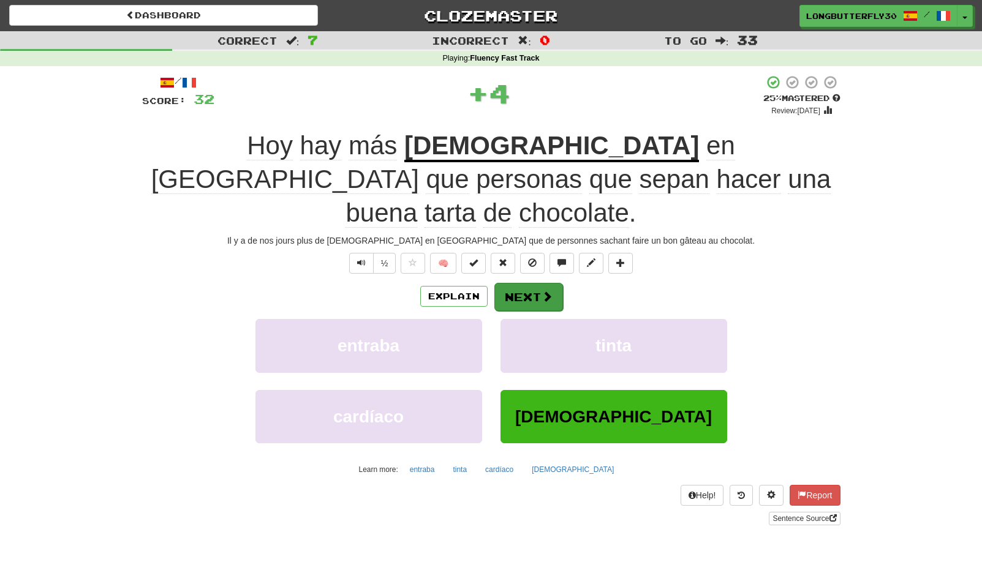
click at [545, 291] on span at bounding box center [547, 296] width 11 height 11
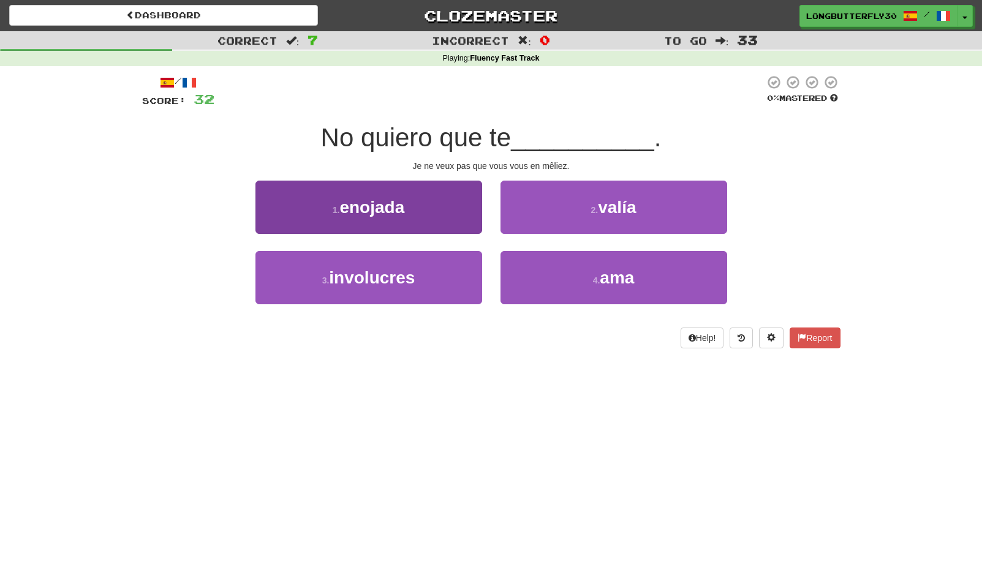
click at [447, 266] on button "3 . involucres" at bounding box center [368, 277] width 227 height 53
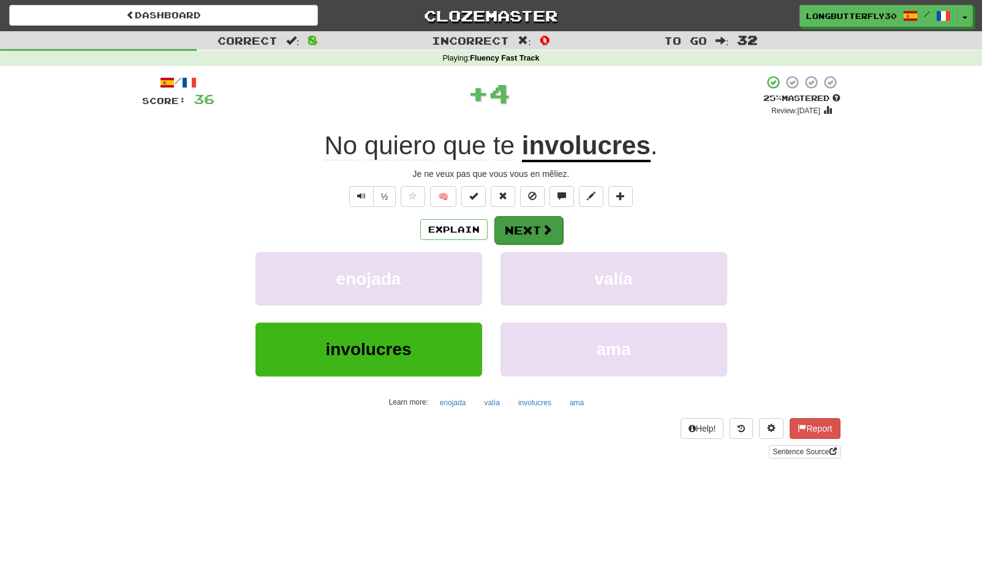
click at [534, 226] on button "Next" at bounding box center [528, 230] width 69 height 28
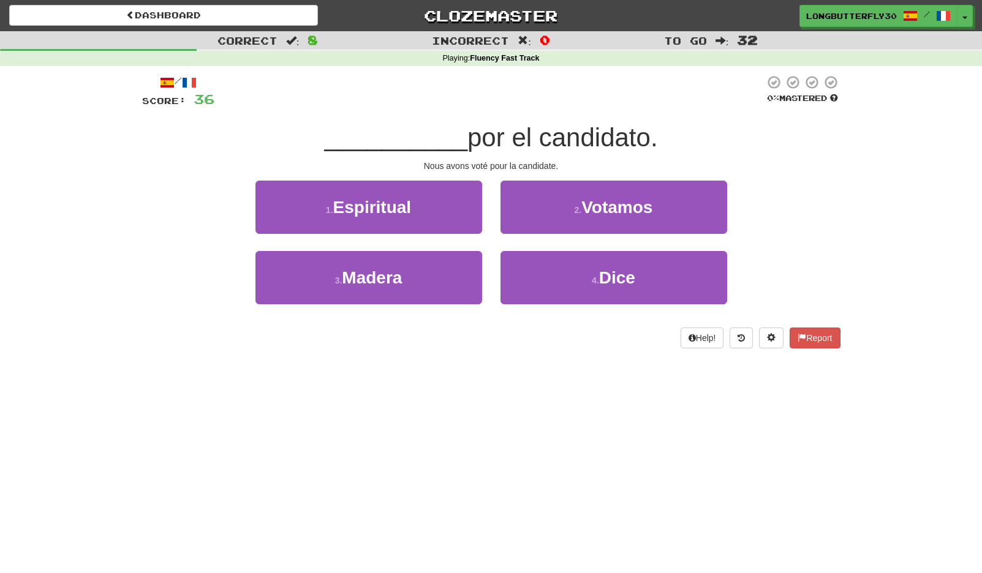
drag, startPoint x: 603, startPoint y: 202, endPoint x: 581, endPoint y: 213, distance: 24.9
click at [602, 203] on span "Votamos" at bounding box center [616, 207] width 71 height 19
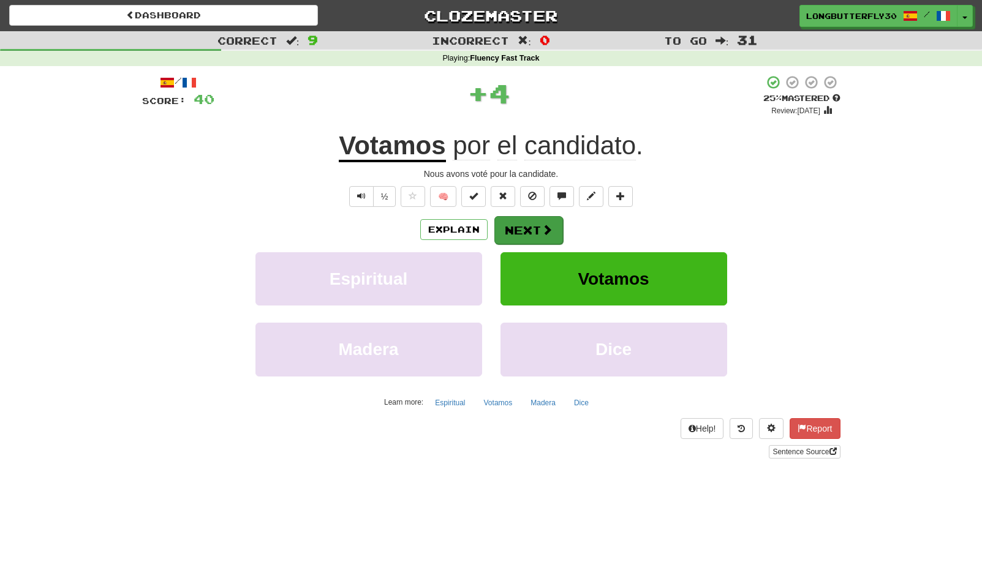
click at [548, 222] on button "Next" at bounding box center [528, 230] width 69 height 28
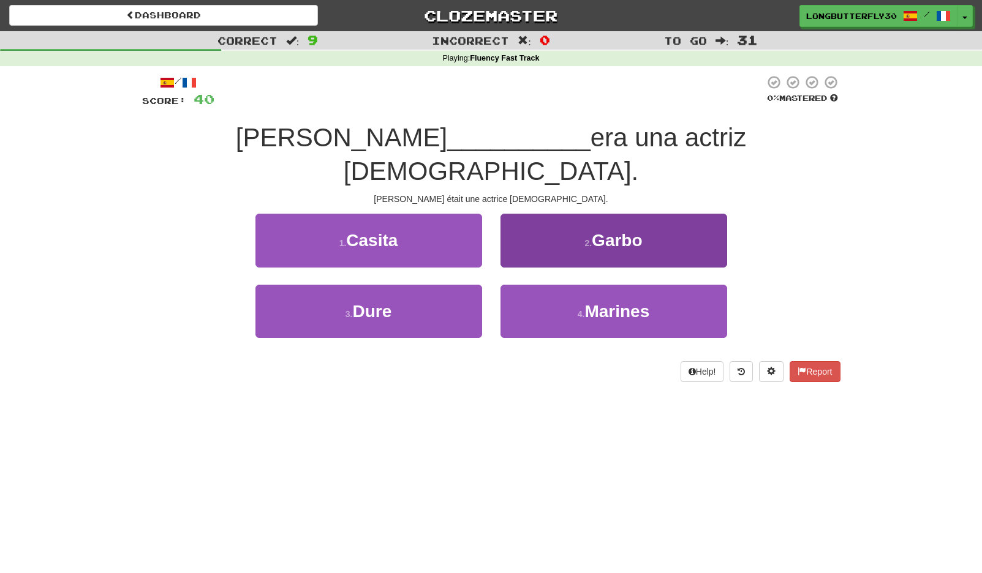
click at [555, 214] on button "2 . Garbo" at bounding box center [613, 240] width 227 height 53
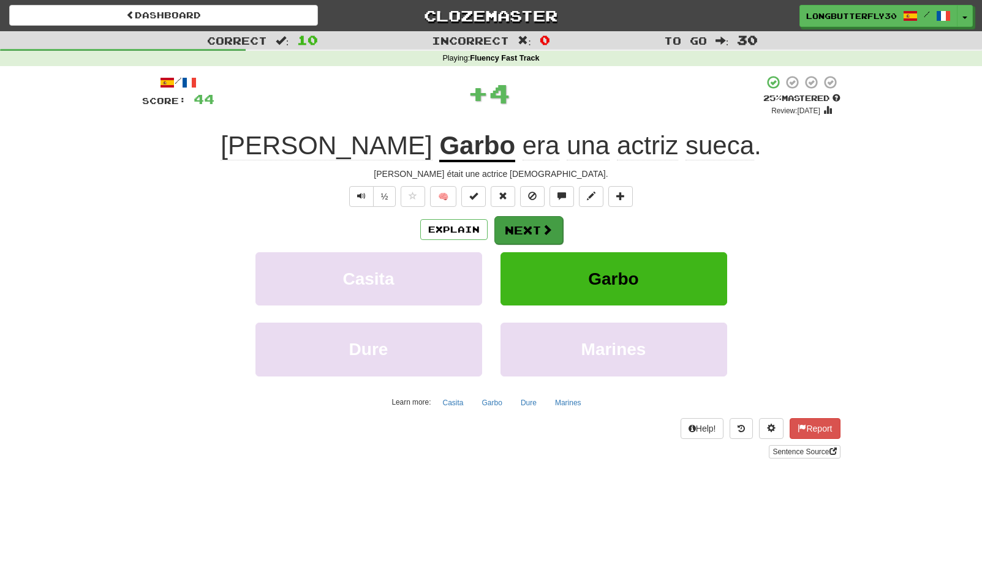
click at [524, 221] on button "Next" at bounding box center [528, 230] width 69 height 28
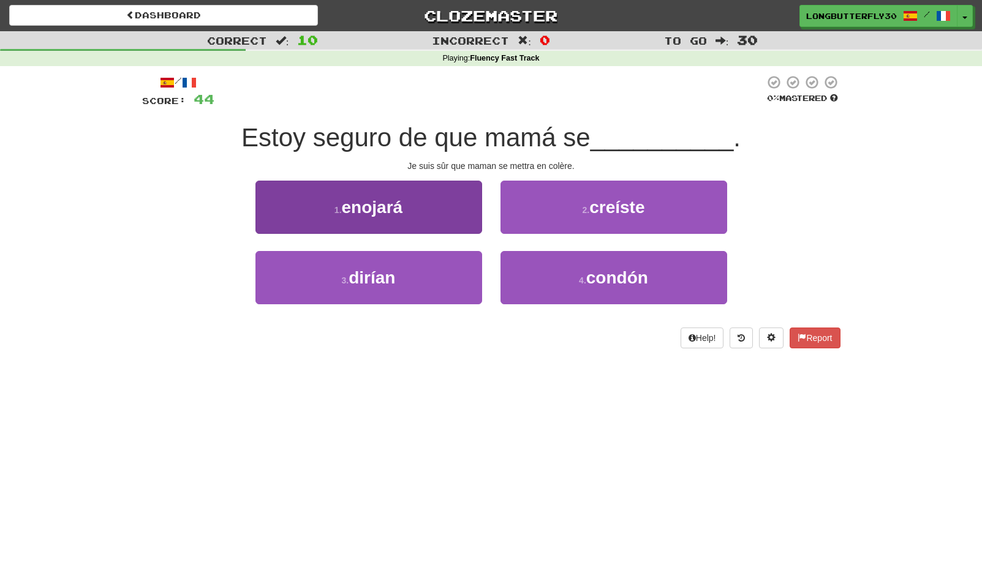
click at [447, 214] on button "1 . enojará" at bounding box center [368, 207] width 227 height 53
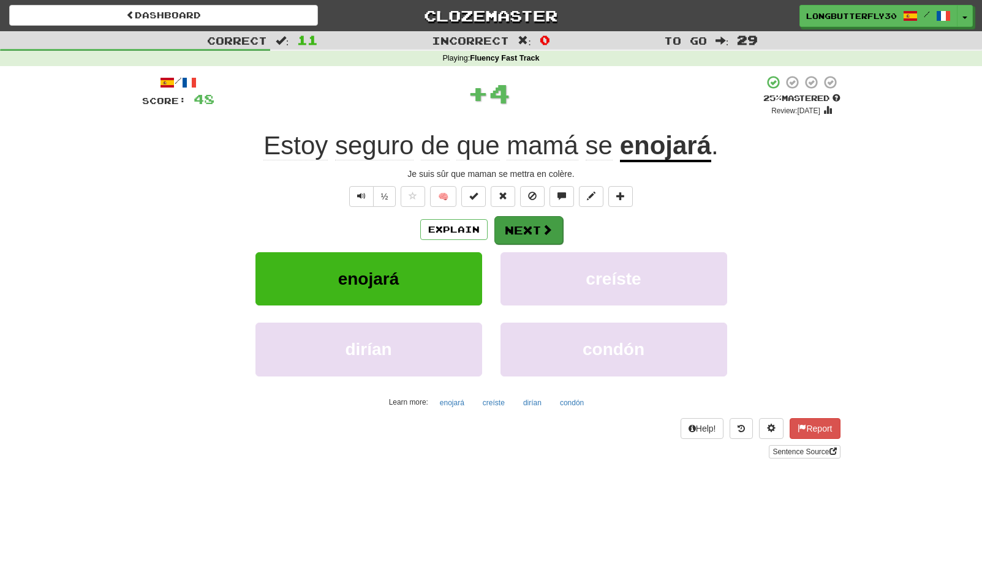
click at [529, 226] on button "Next" at bounding box center [528, 230] width 69 height 28
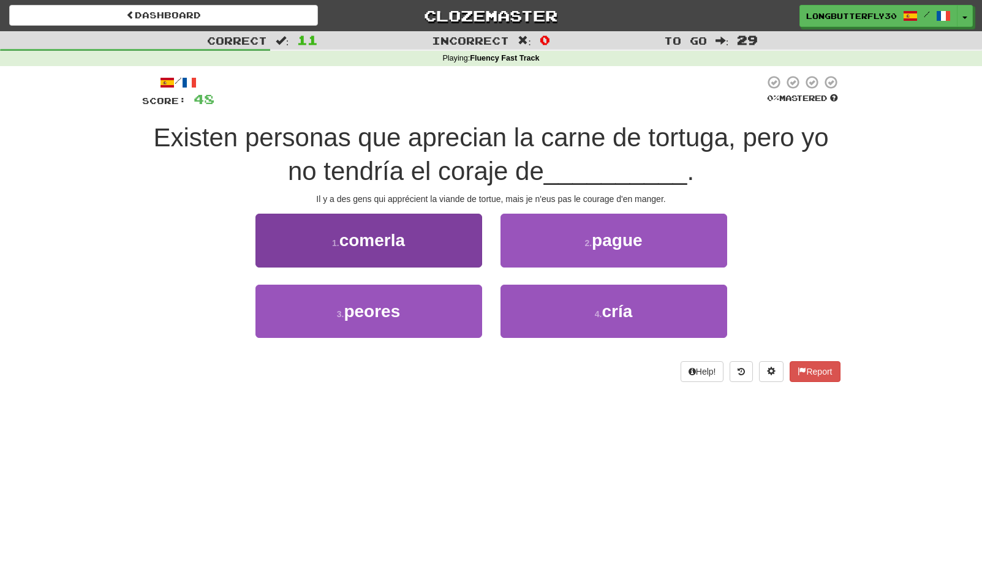
click at [461, 245] on button "1 . comerla" at bounding box center [368, 240] width 227 height 53
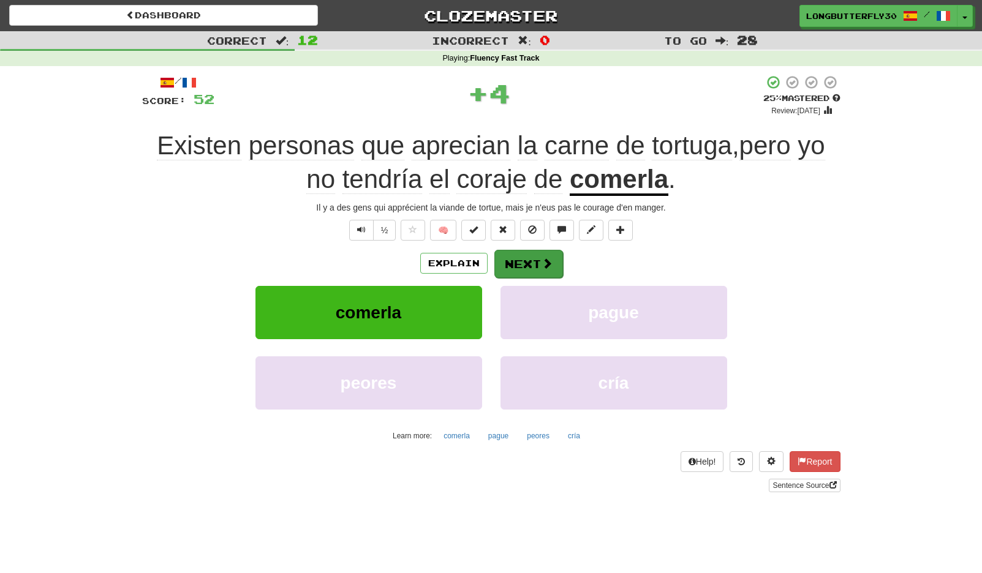
click at [537, 258] on button "Next" at bounding box center [528, 264] width 69 height 28
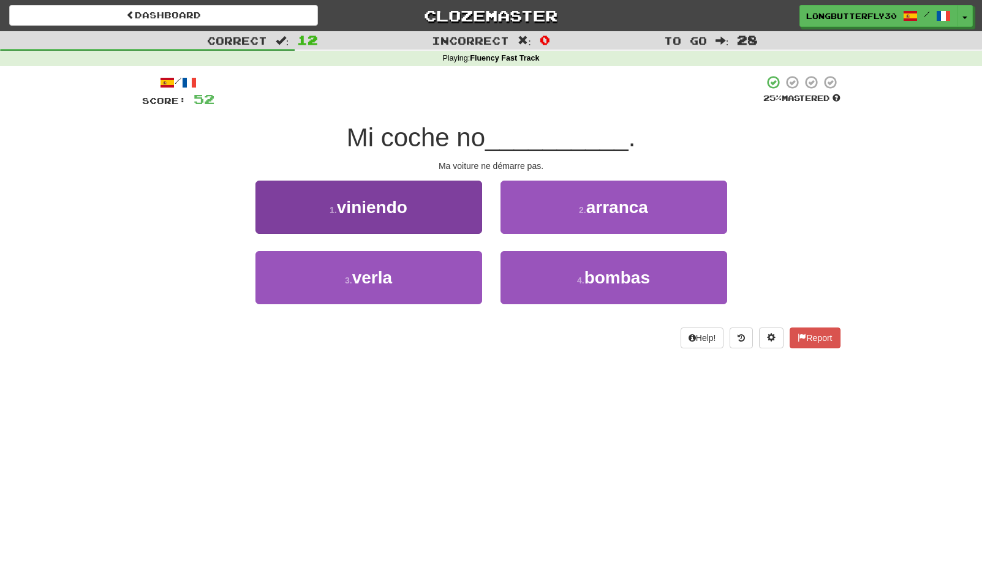
click at [440, 203] on button "1 . viniendo" at bounding box center [368, 207] width 227 height 53
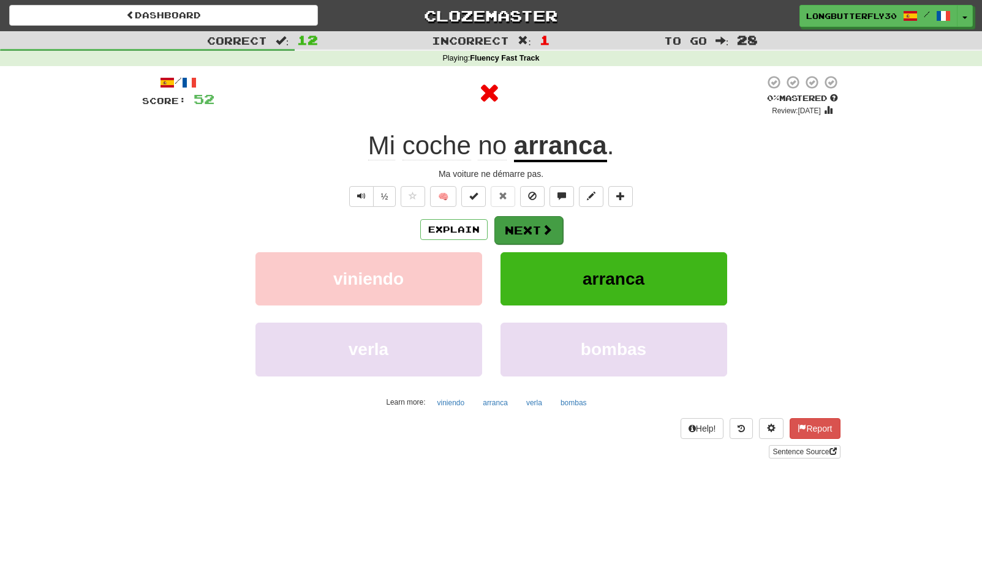
click at [537, 229] on button "Next" at bounding box center [528, 230] width 69 height 28
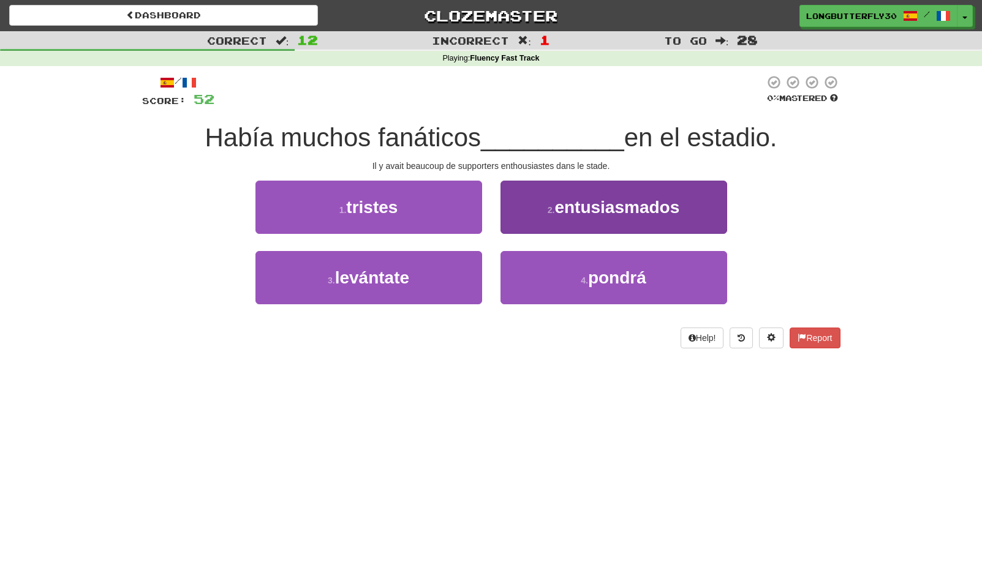
click at [570, 216] on button "2 . entusiasmados" at bounding box center [613, 207] width 227 height 53
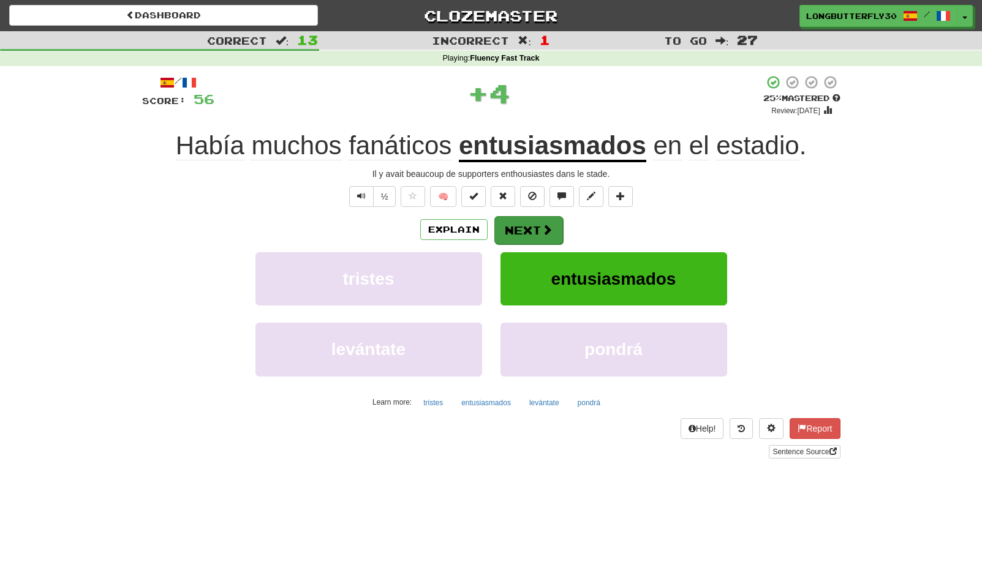
click at [537, 221] on button "Next" at bounding box center [528, 230] width 69 height 28
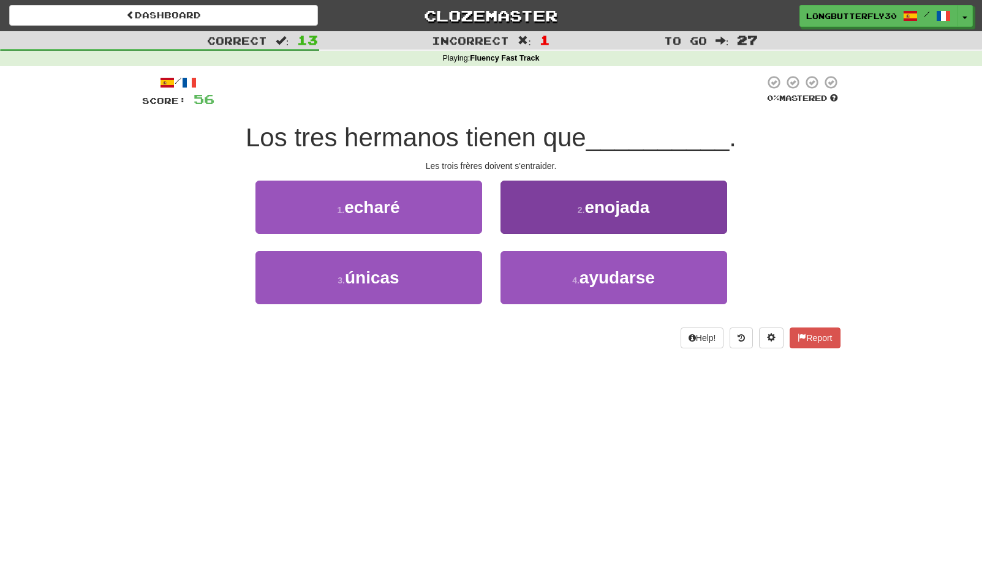
click at [571, 213] on button "2 . enojada" at bounding box center [613, 207] width 227 height 53
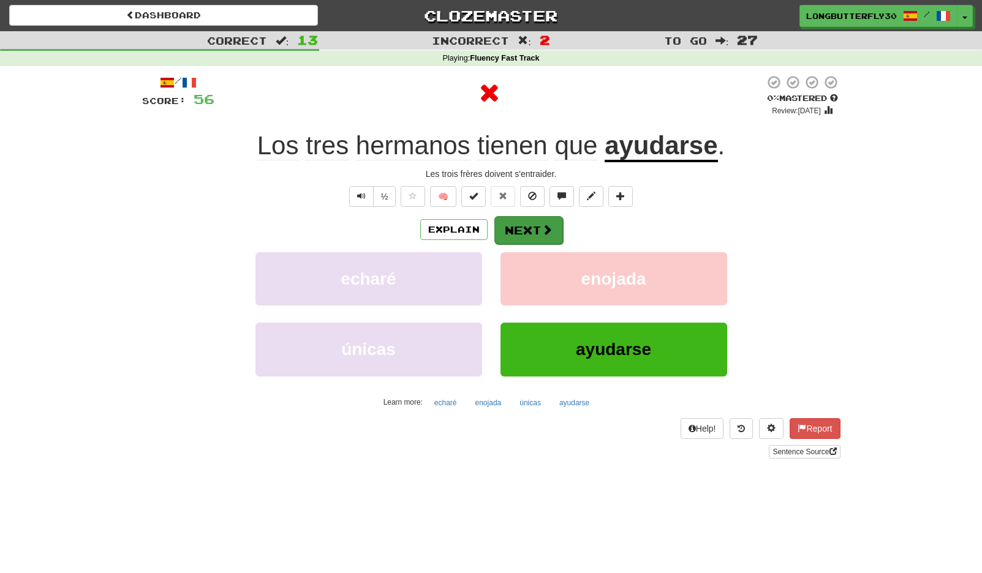
click at [538, 233] on button "Next" at bounding box center [528, 230] width 69 height 28
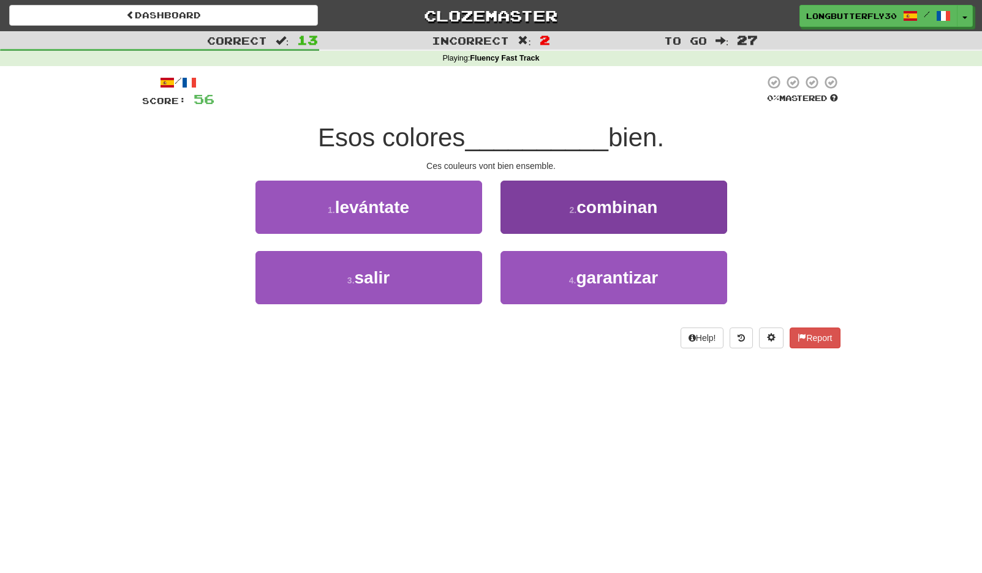
click at [564, 194] on button "2 . combinan" at bounding box center [613, 207] width 227 height 53
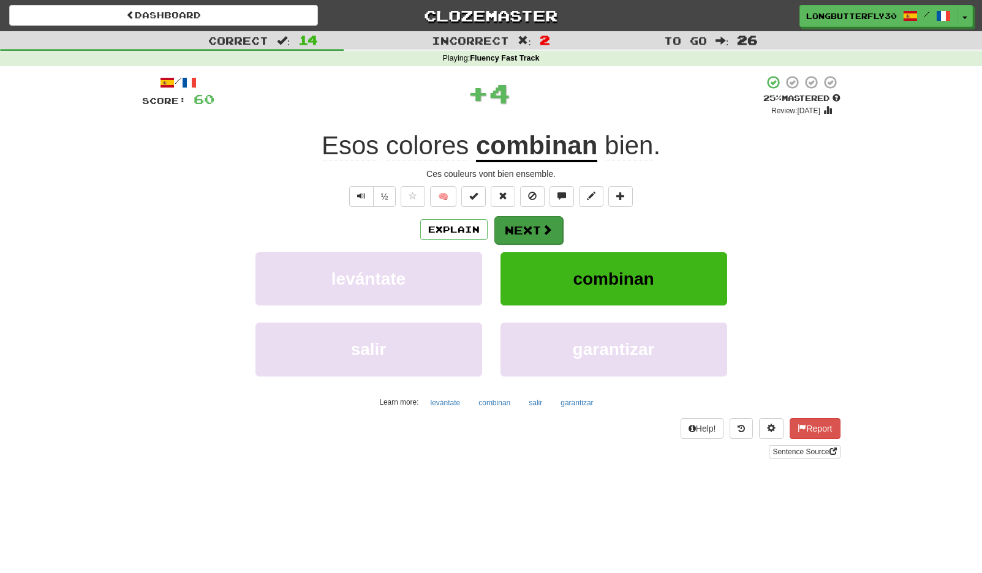
click at [515, 218] on button "Next" at bounding box center [528, 230] width 69 height 28
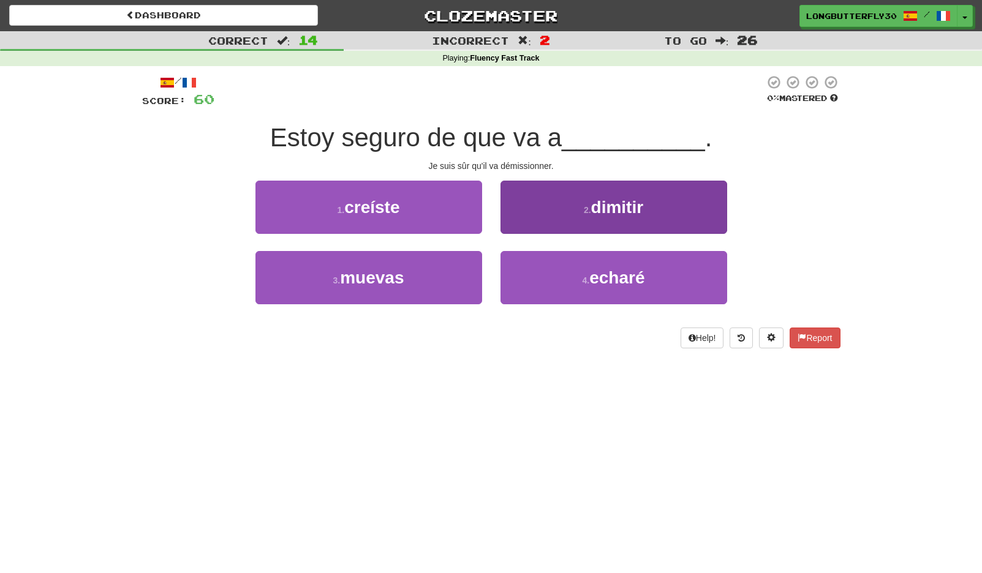
click at [587, 210] on small "2 ." at bounding box center [587, 210] width 7 height 10
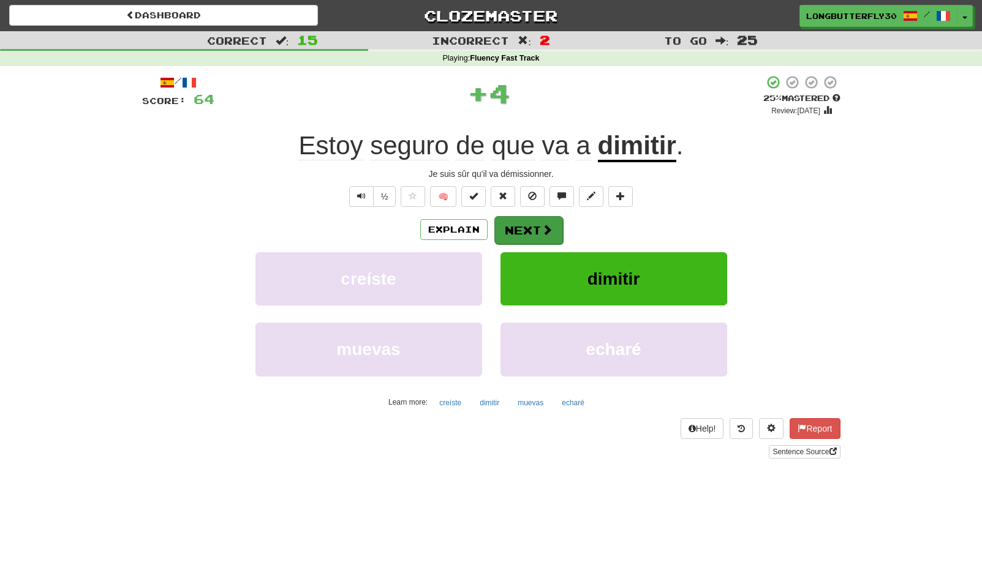
click at [528, 224] on button "Next" at bounding box center [528, 230] width 69 height 28
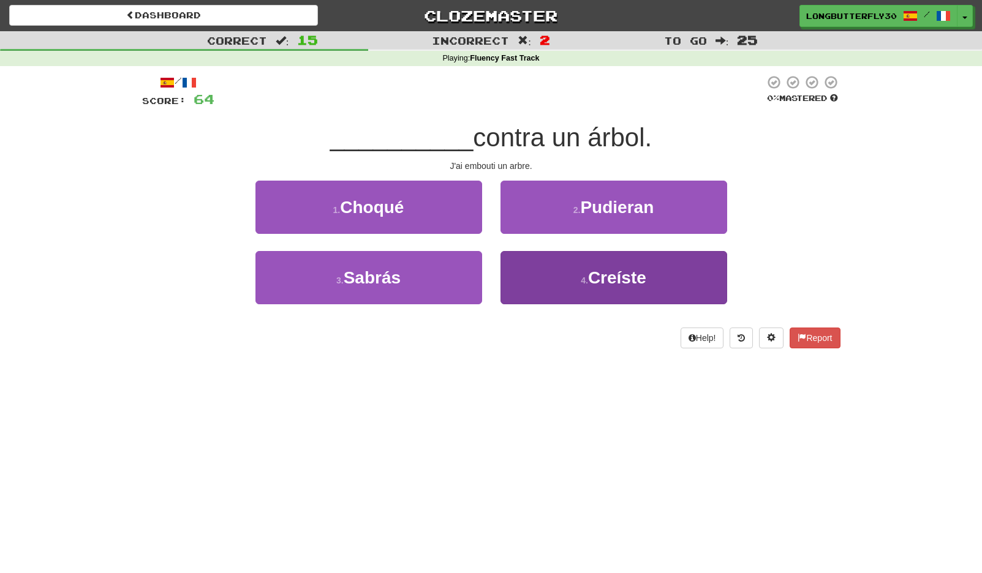
click at [563, 266] on button "4 . Creíste" at bounding box center [613, 277] width 227 height 53
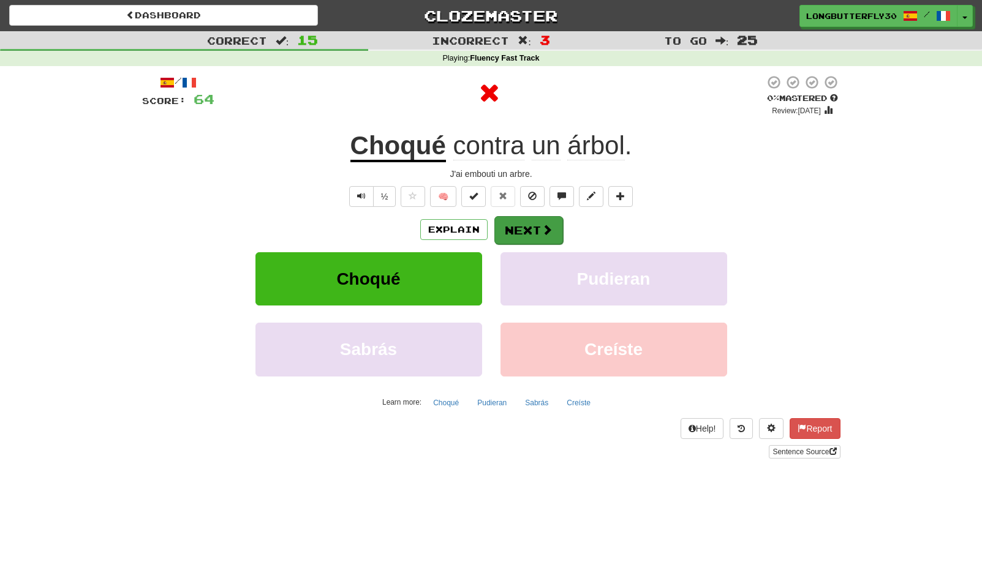
click at [553, 227] on button "Next" at bounding box center [528, 230] width 69 height 28
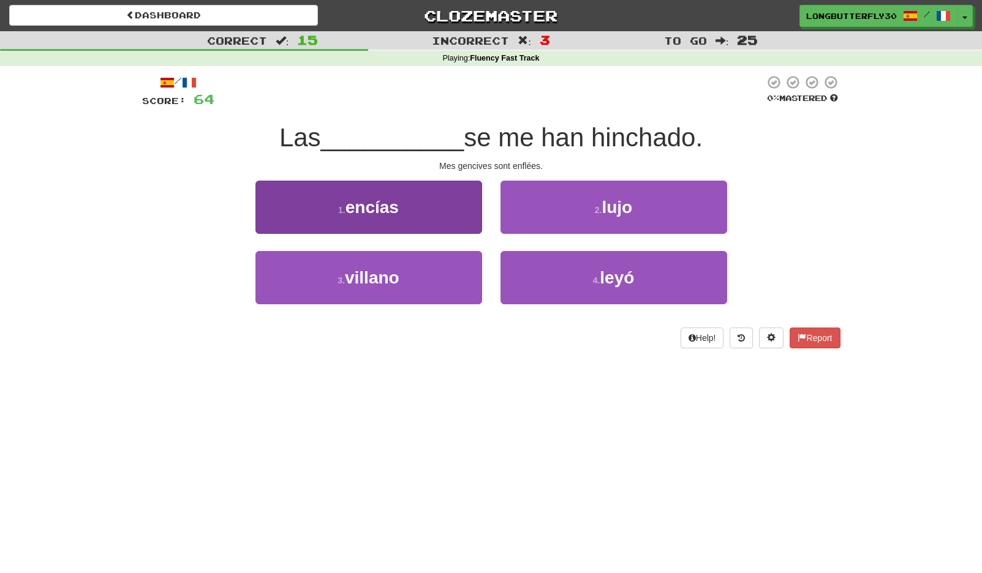
click at [434, 202] on button "1 . encías" at bounding box center [368, 207] width 227 height 53
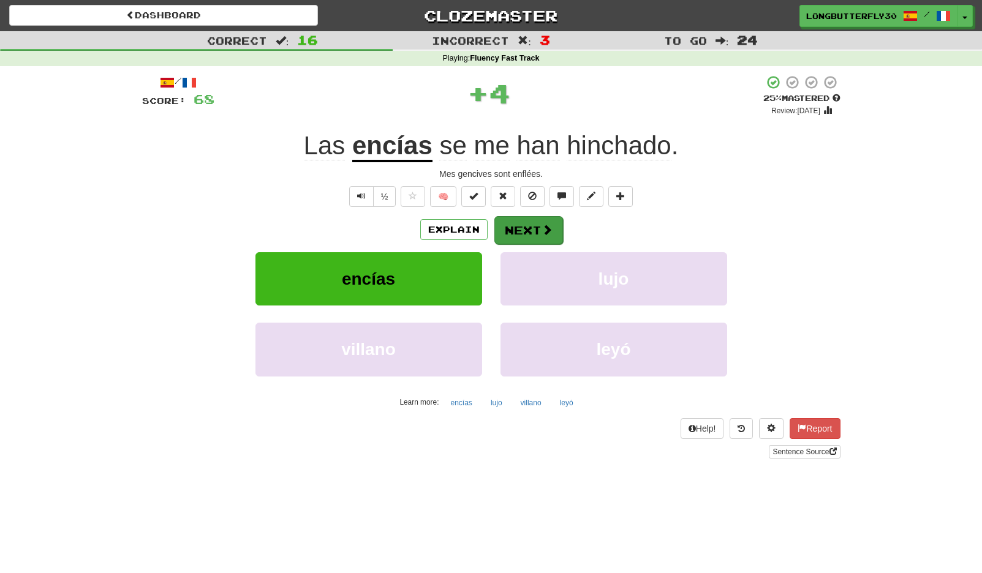
click at [501, 224] on button "Next" at bounding box center [528, 230] width 69 height 28
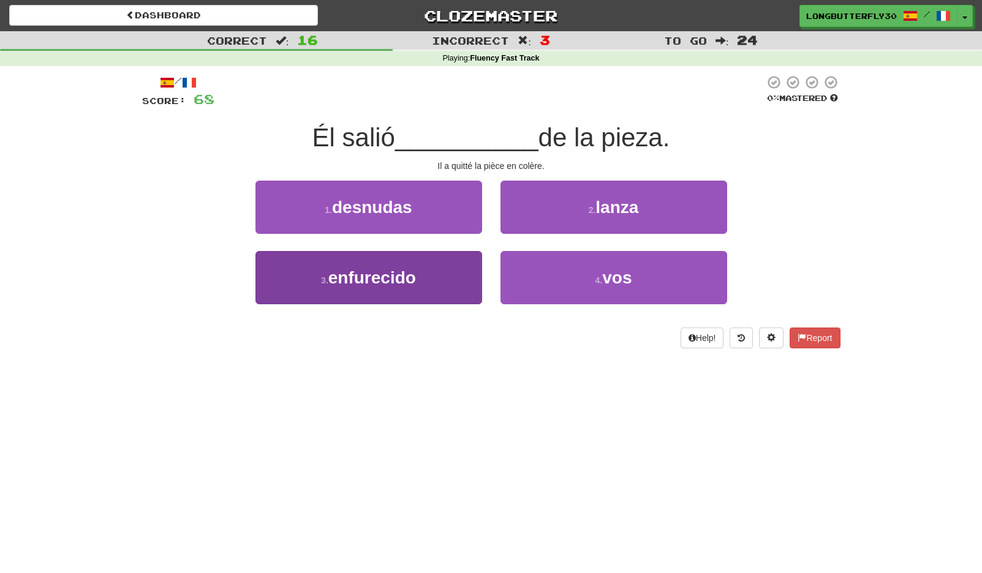
click at [445, 281] on button "3 . enfurecido" at bounding box center [368, 277] width 227 height 53
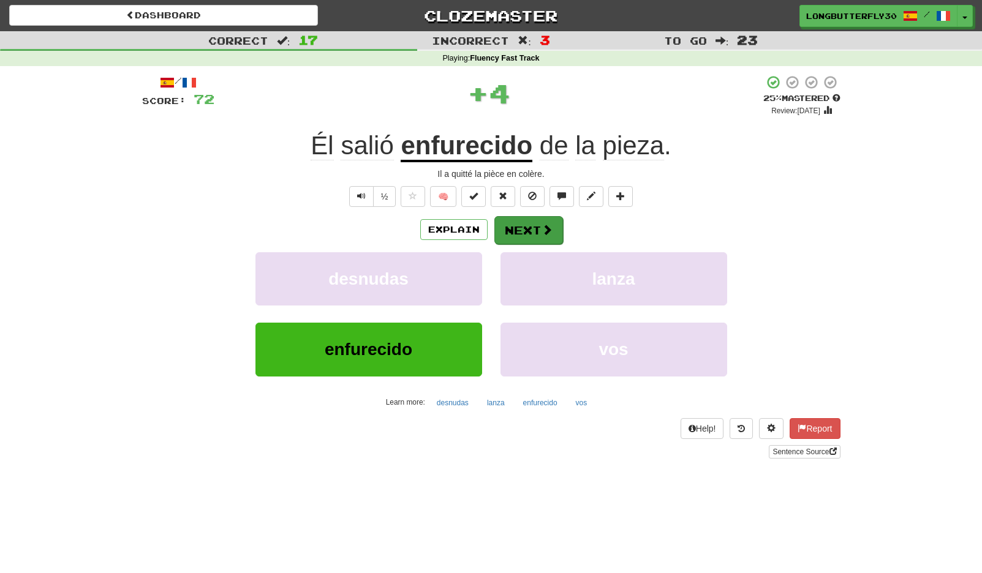
click at [529, 240] on button "Next" at bounding box center [528, 230] width 69 height 28
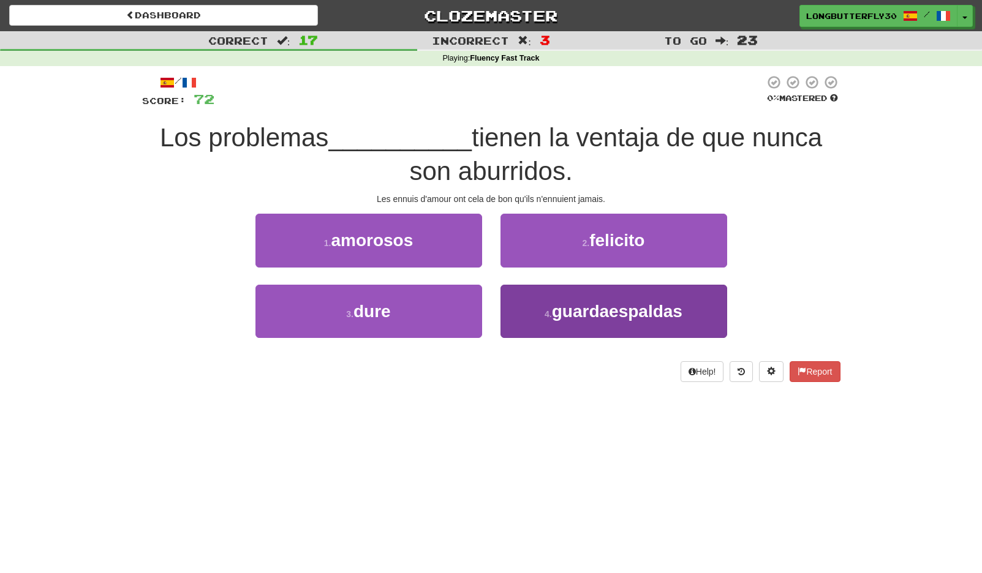
click at [553, 307] on span "guardaespaldas" at bounding box center [617, 311] width 130 height 19
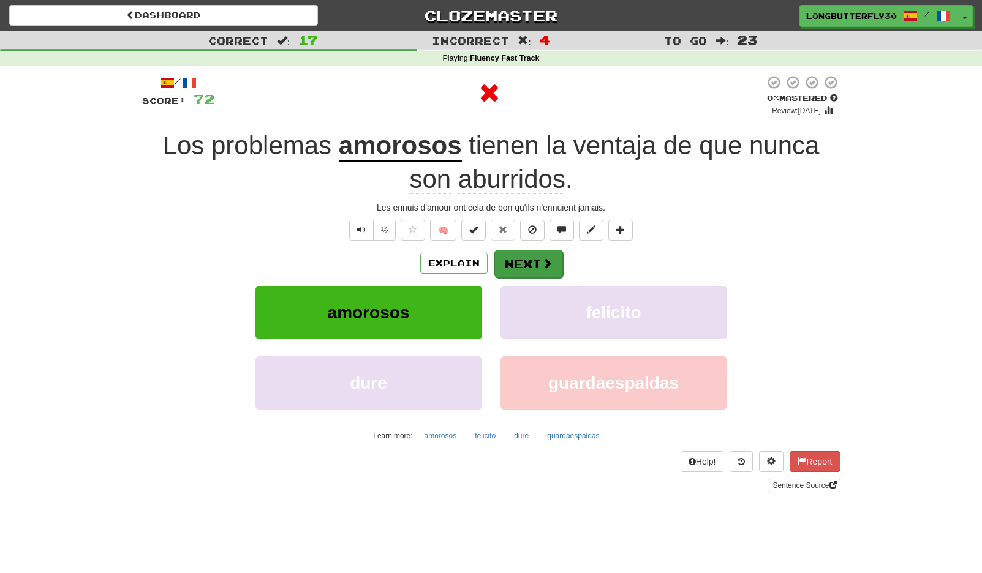
click at [537, 268] on button "Next" at bounding box center [528, 264] width 69 height 28
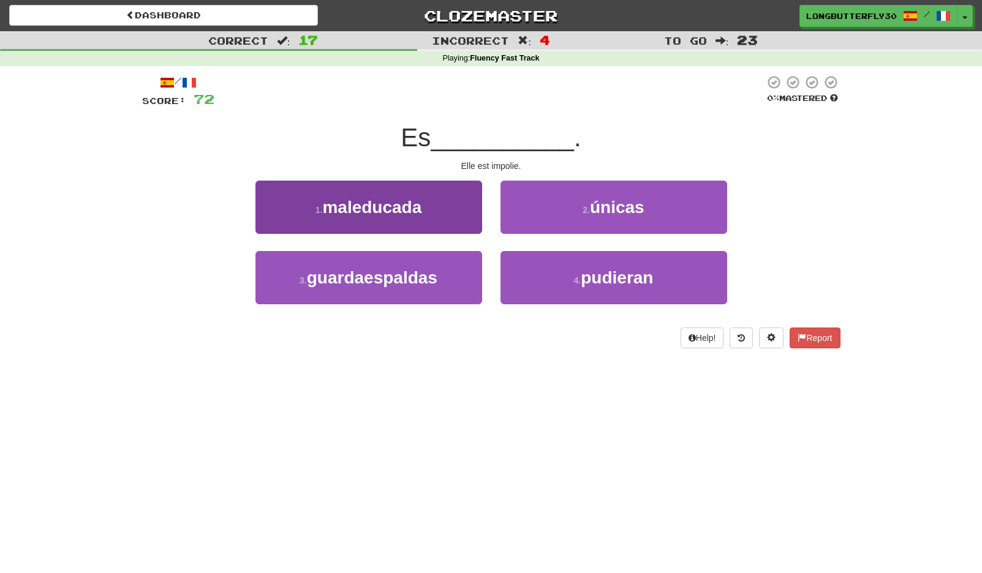
click at [428, 210] on button "1 . maleducada" at bounding box center [368, 207] width 227 height 53
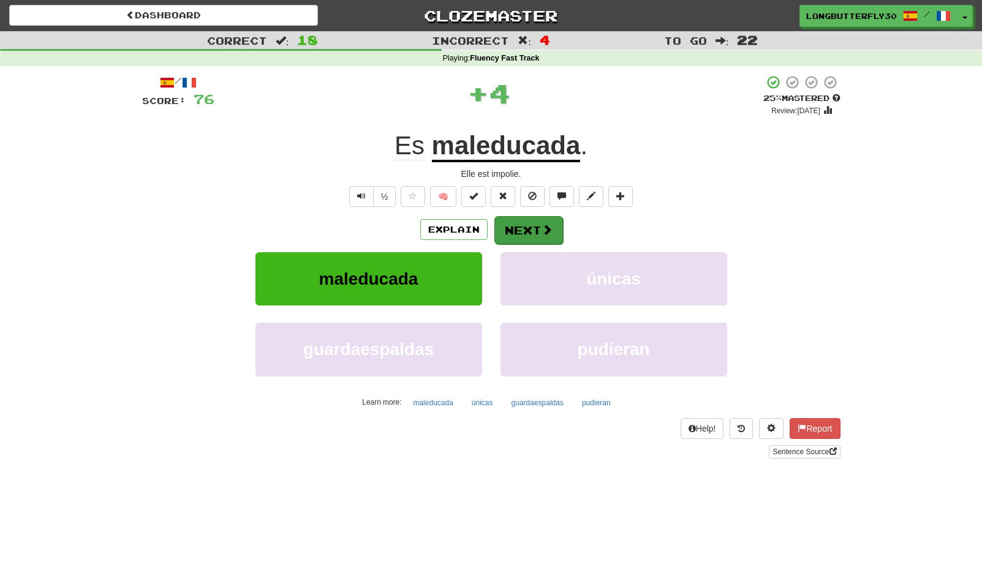
click at [549, 227] on span at bounding box center [547, 229] width 11 height 11
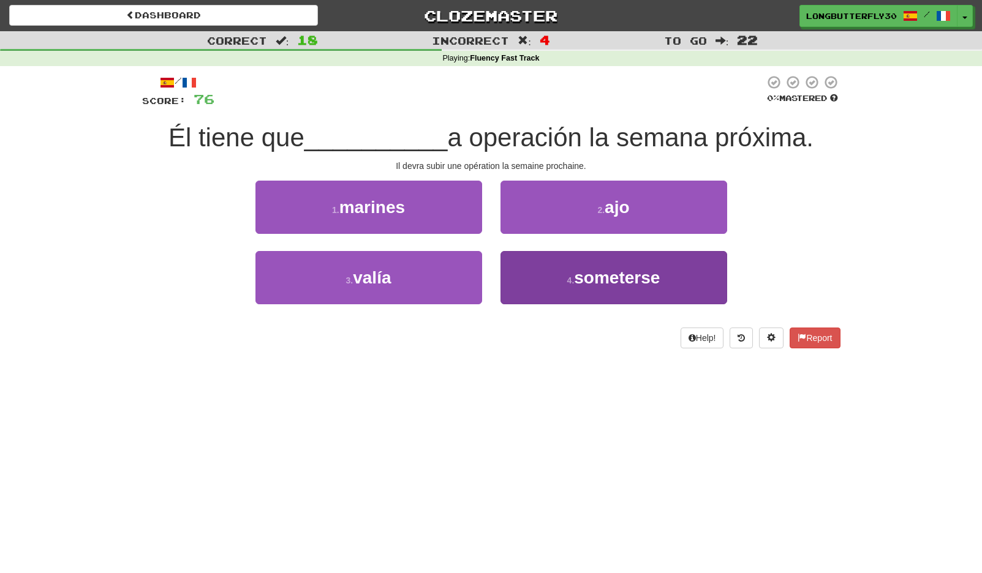
click at [561, 277] on button "4 . someterse" at bounding box center [613, 277] width 227 height 53
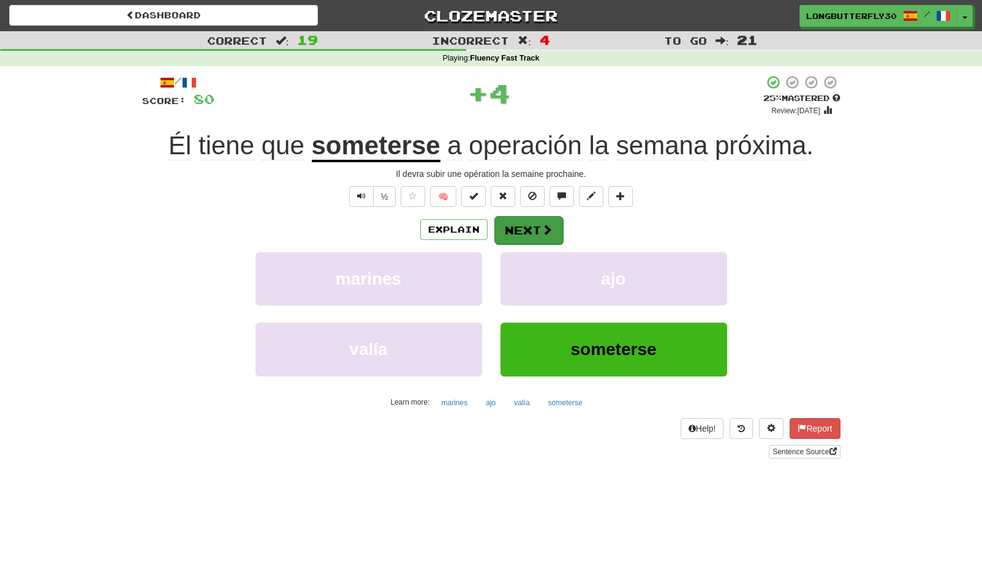
click at [519, 230] on button "Next" at bounding box center [528, 230] width 69 height 28
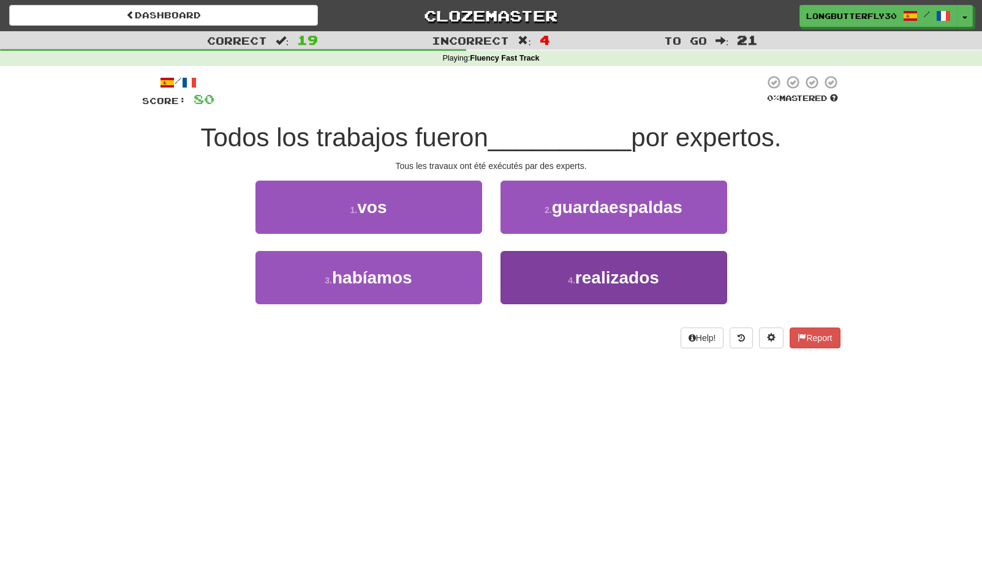
click at [594, 263] on button "4 . realizados" at bounding box center [613, 277] width 227 height 53
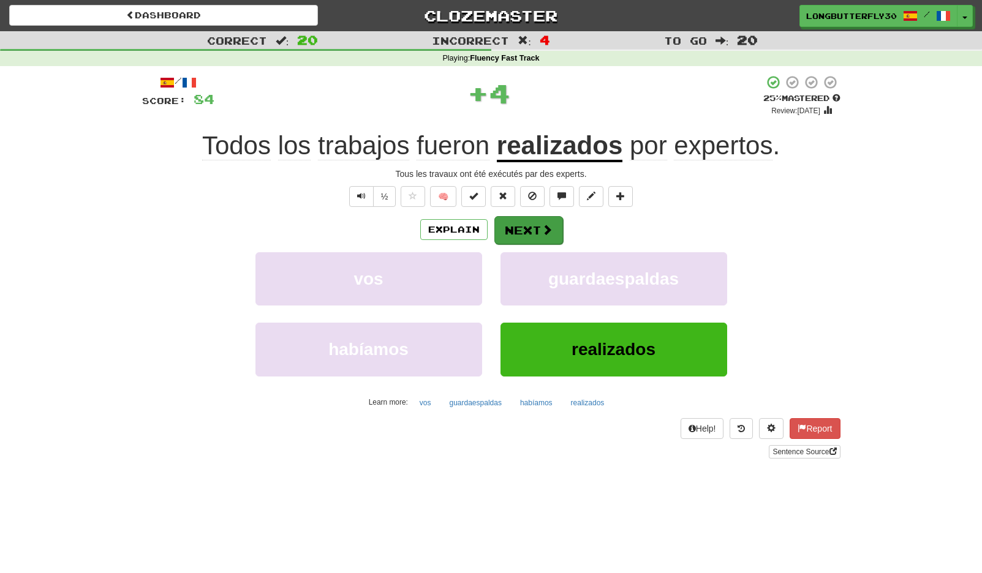
click at [561, 228] on button "Next" at bounding box center [528, 230] width 69 height 28
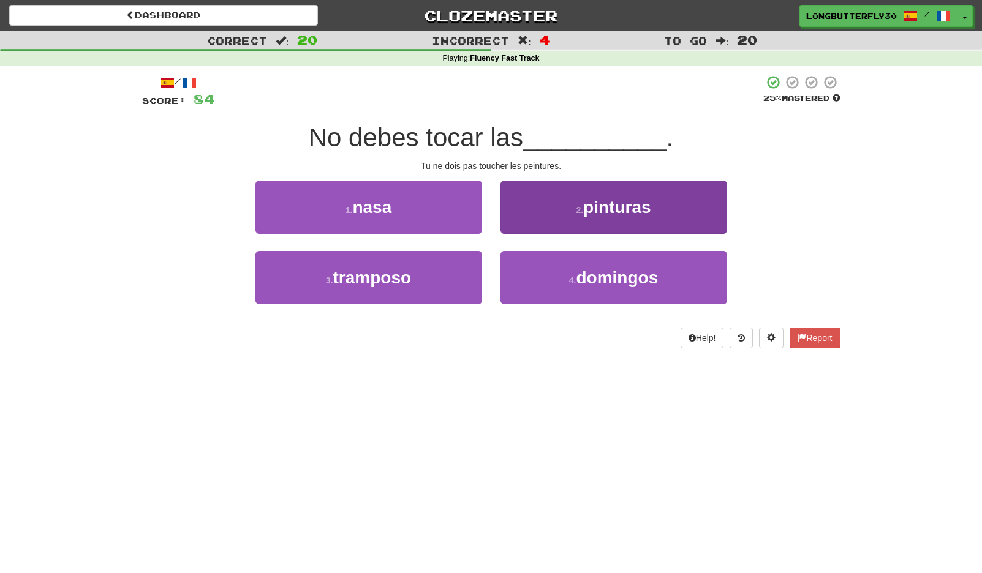
click at [549, 221] on button "2 . pinturas" at bounding box center [613, 207] width 227 height 53
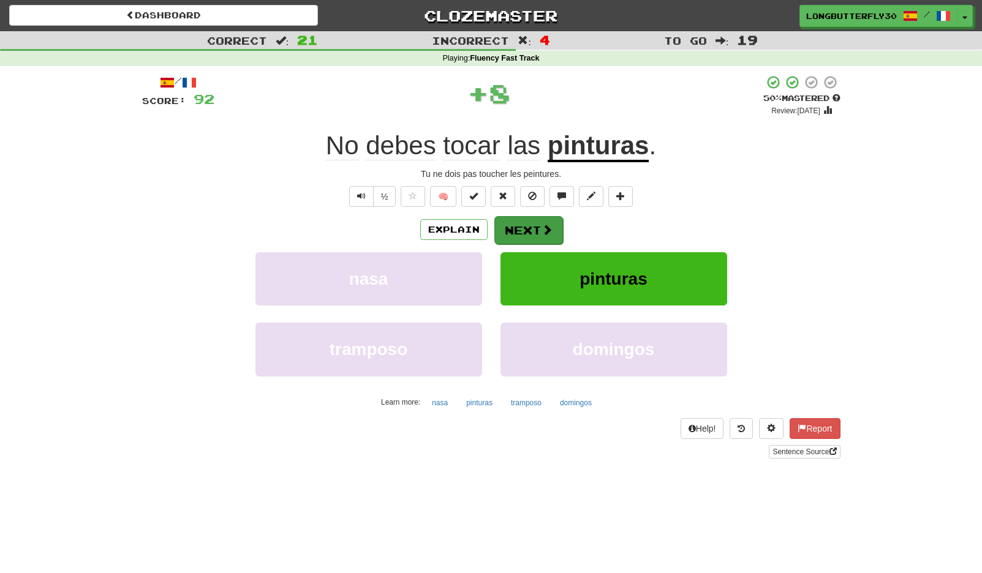
click at [537, 221] on button "Next" at bounding box center [528, 230] width 69 height 28
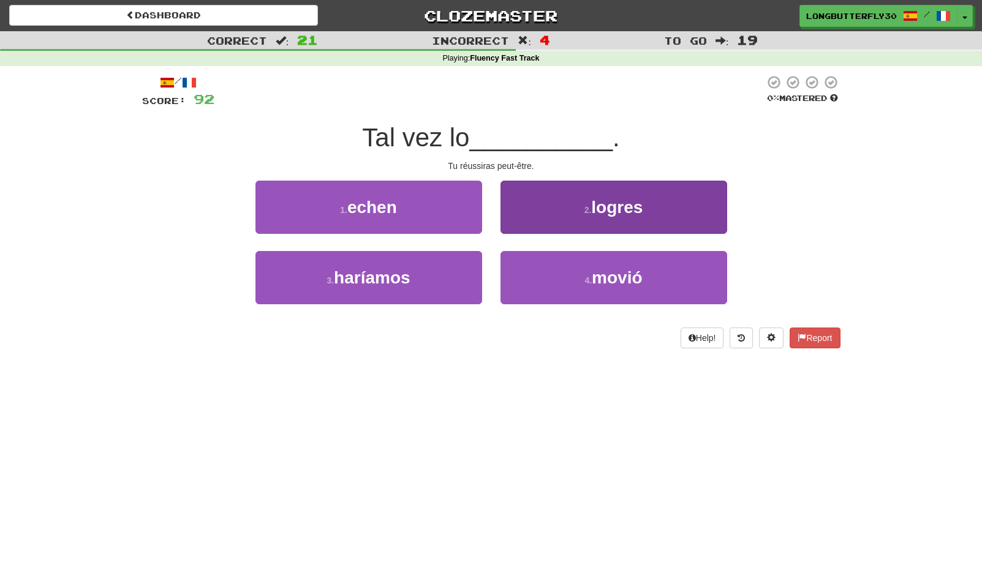
click at [608, 214] on span "logres" at bounding box center [616, 207] width 51 height 19
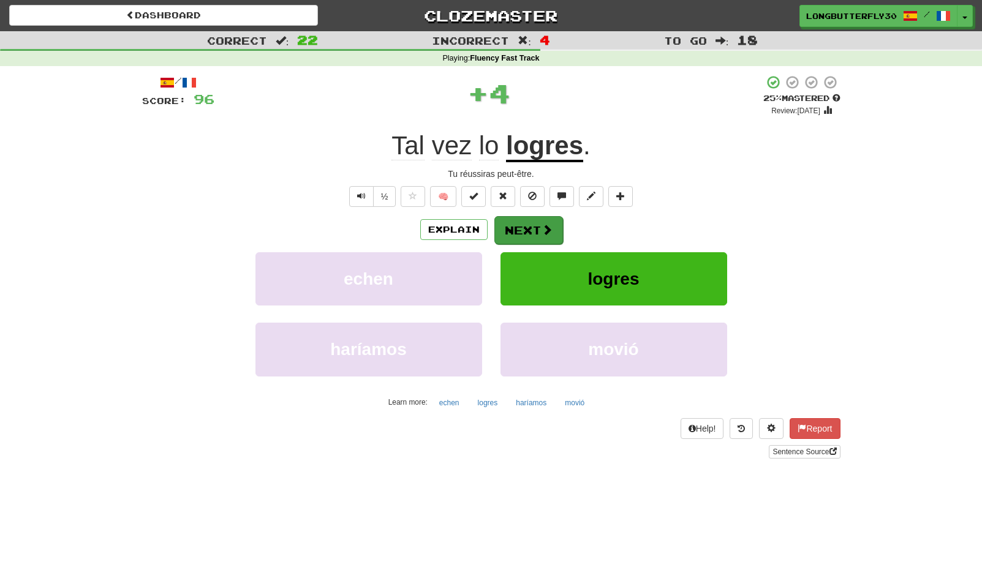
click at [537, 222] on button "Next" at bounding box center [528, 230] width 69 height 28
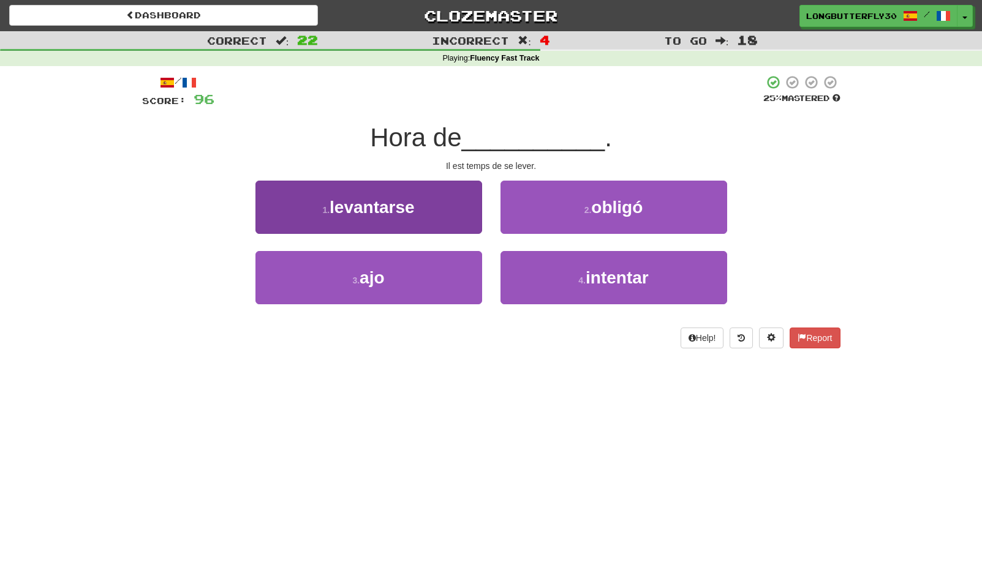
click at [437, 214] on button "1 . levantarse" at bounding box center [368, 207] width 227 height 53
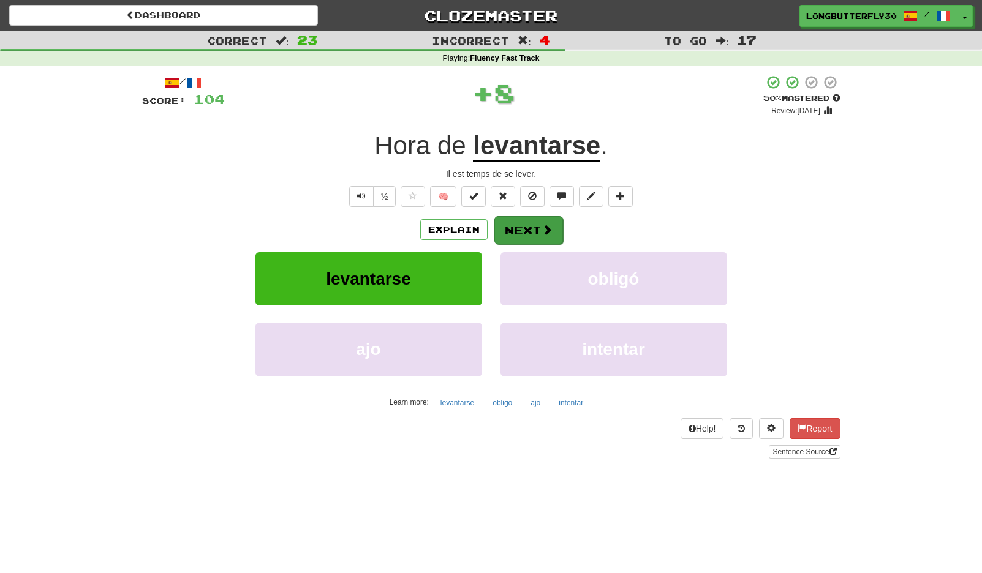
click at [530, 227] on button "Next" at bounding box center [528, 230] width 69 height 28
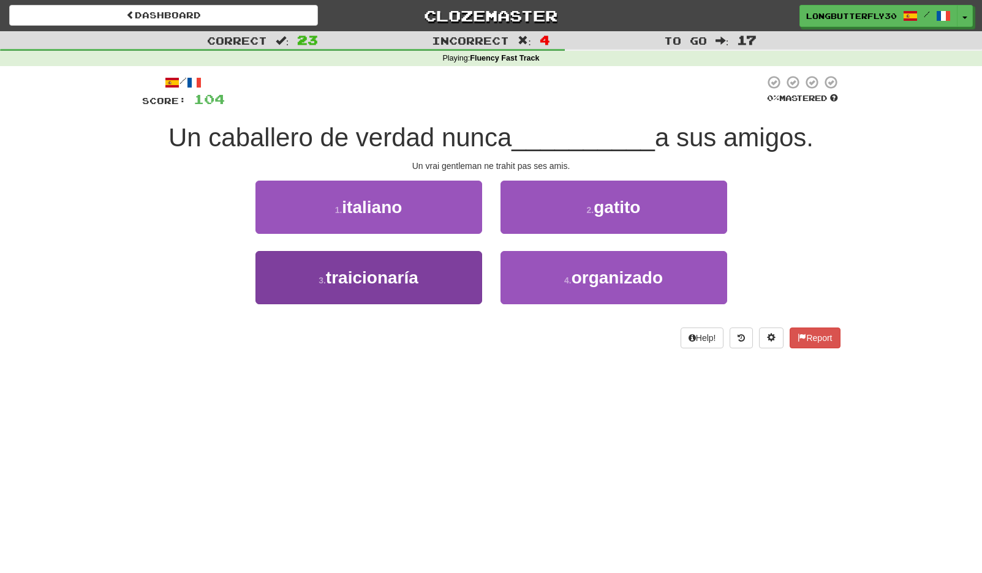
click at [374, 285] on span "traicionaría" at bounding box center [372, 277] width 92 height 19
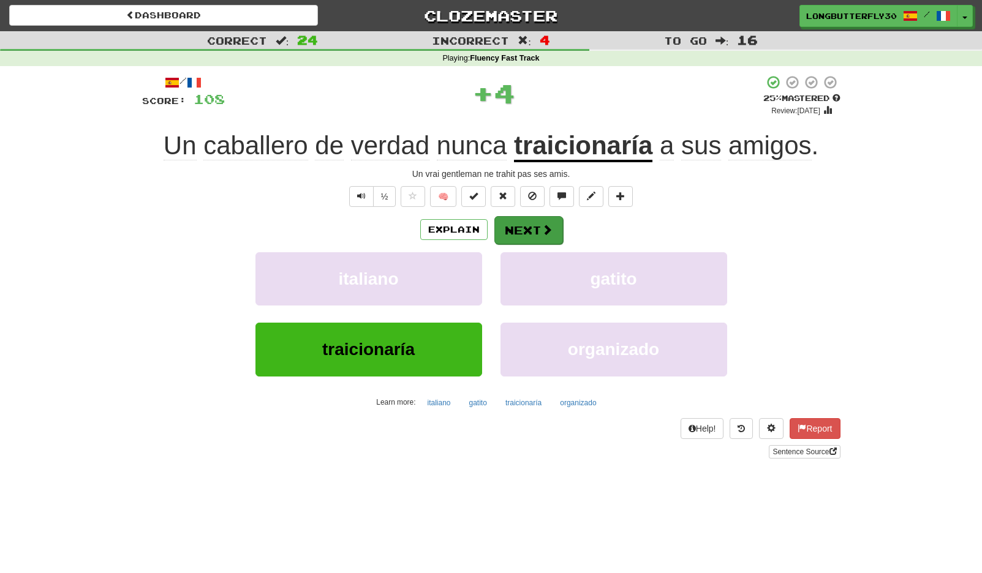
click at [513, 225] on button "Next" at bounding box center [528, 230] width 69 height 28
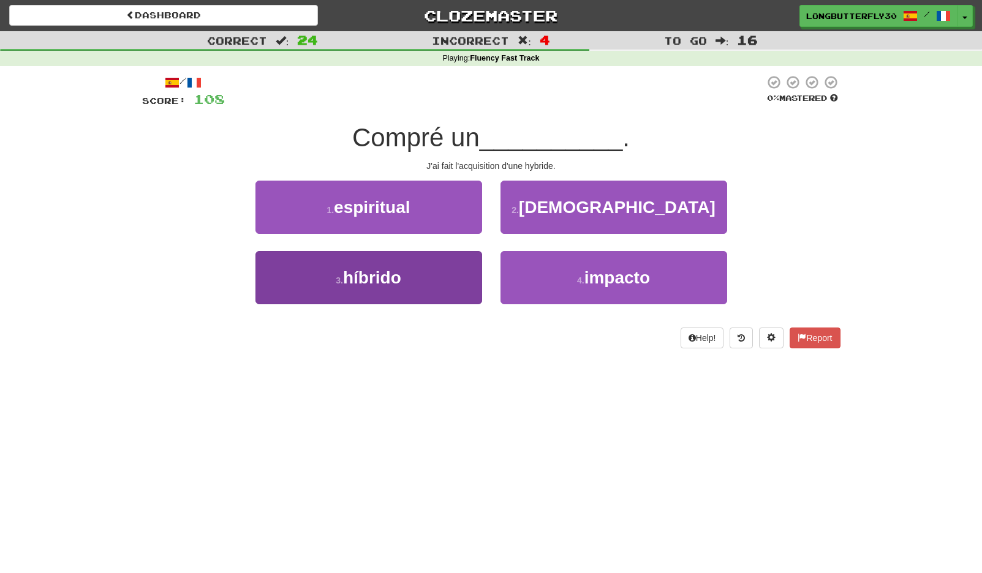
click at [423, 271] on button "3 . híbrido" at bounding box center [368, 277] width 227 height 53
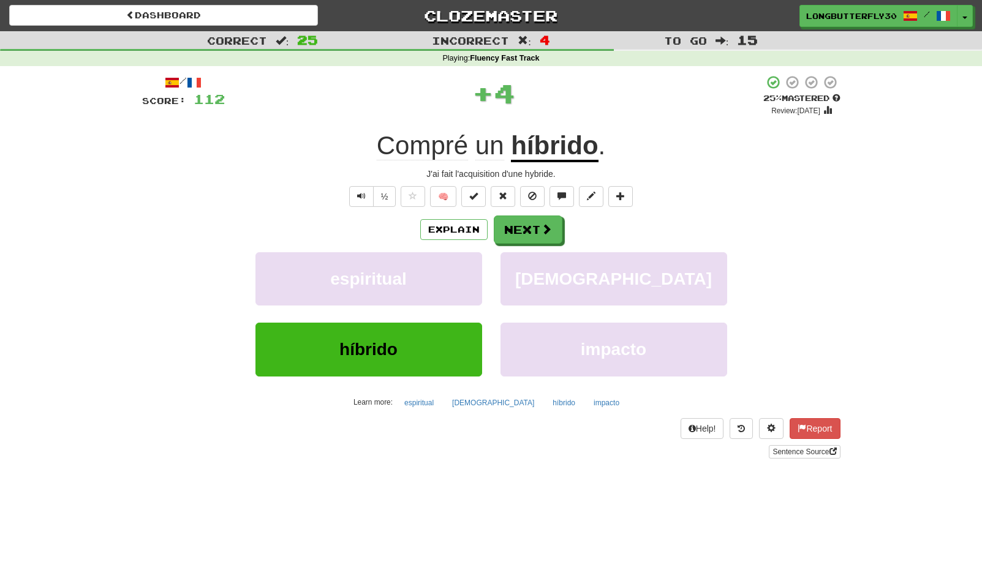
click at [564, 227] on div "Explain Next" at bounding box center [491, 230] width 698 height 28
click at [548, 228] on span at bounding box center [547, 229] width 11 height 11
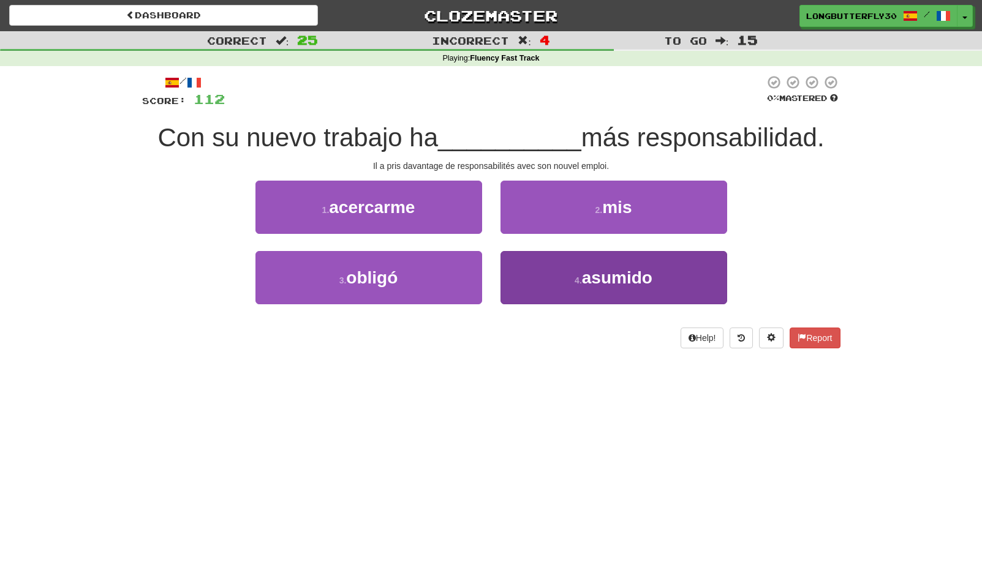
click at [532, 274] on button "4 . asumido" at bounding box center [613, 277] width 227 height 53
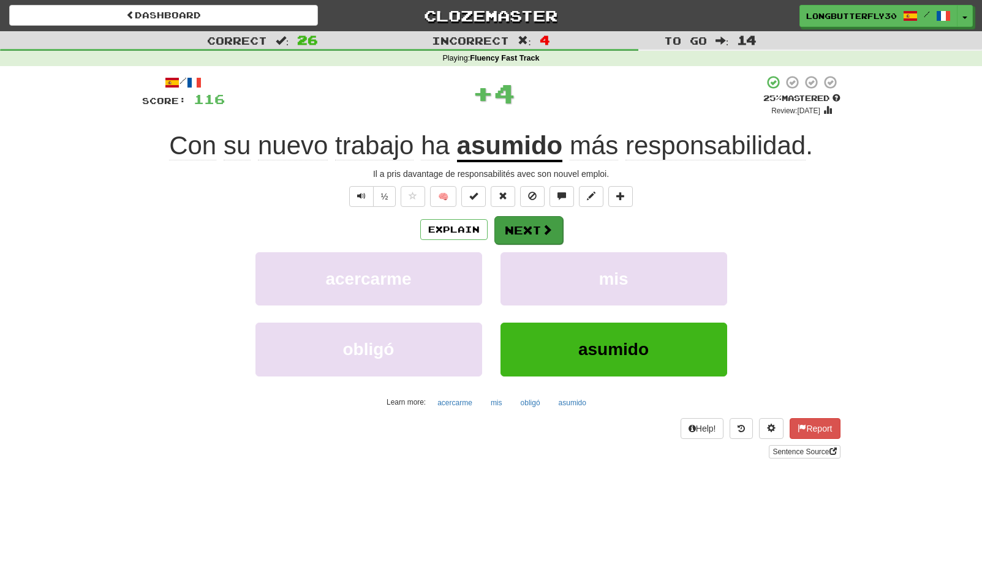
click at [515, 234] on button "Next" at bounding box center [528, 230] width 69 height 28
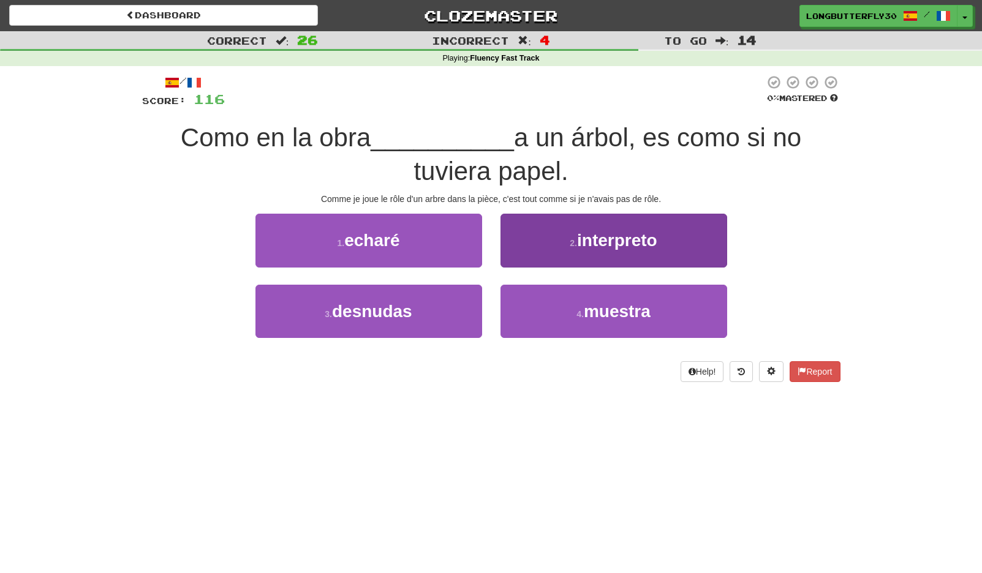
click at [589, 251] on button "2 . interpreto" at bounding box center [613, 240] width 227 height 53
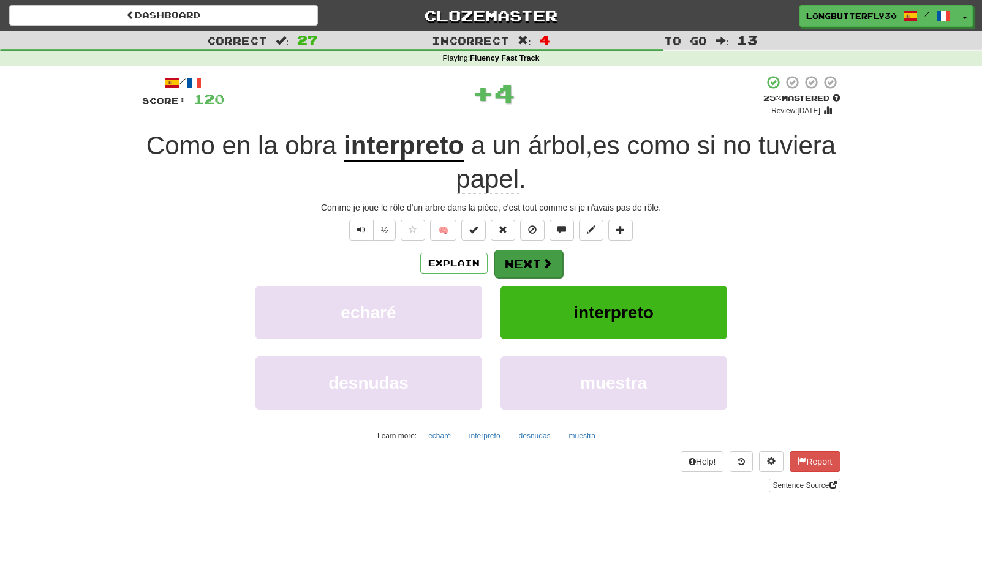
click at [512, 260] on button "Next" at bounding box center [528, 264] width 69 height 28
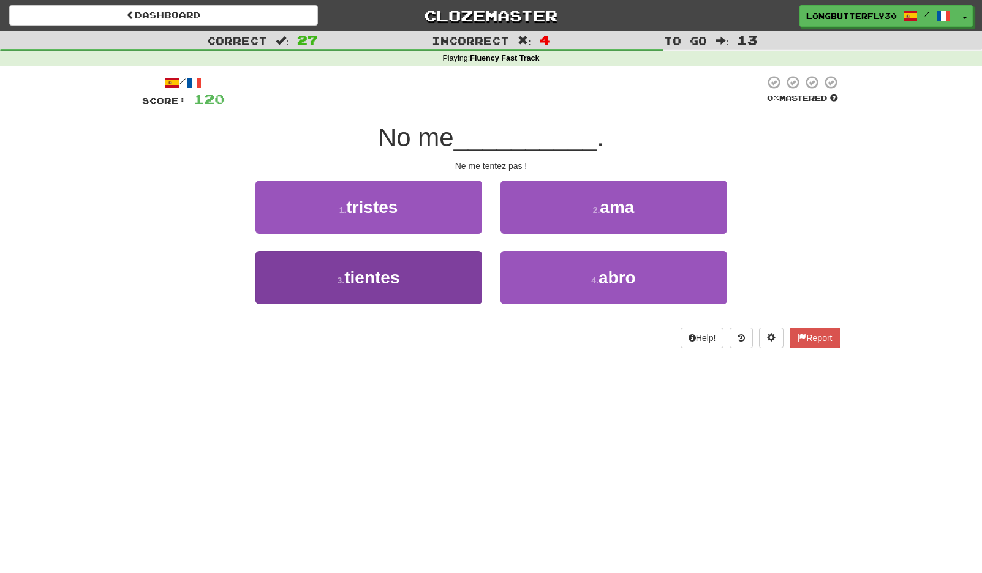
click at [447, 282] on button "3 . tientes" at bounding box center [368, 277] width 227 height 53
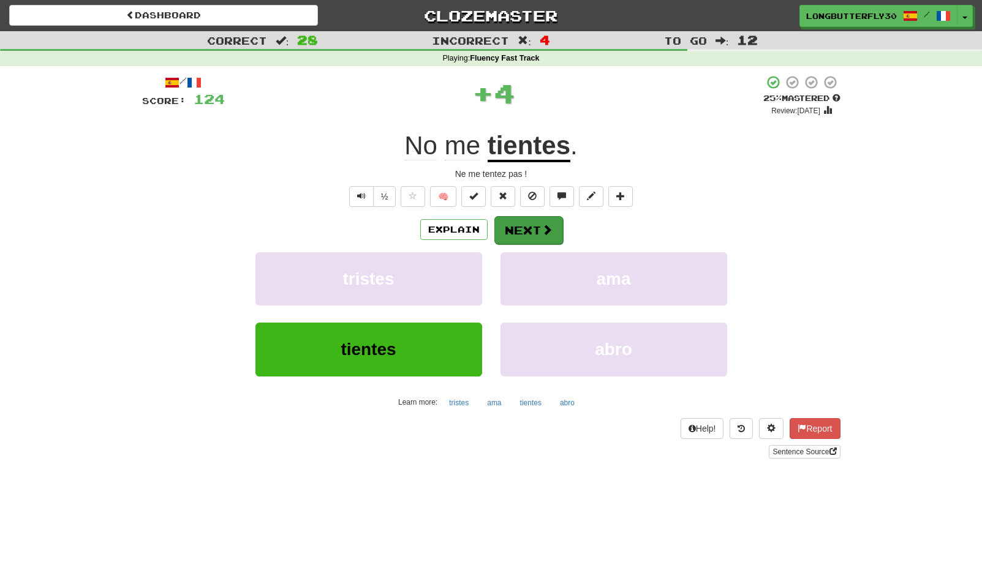
click at [521, 241] on button "Next" at bounding box center [528, 230] width 69 height 28
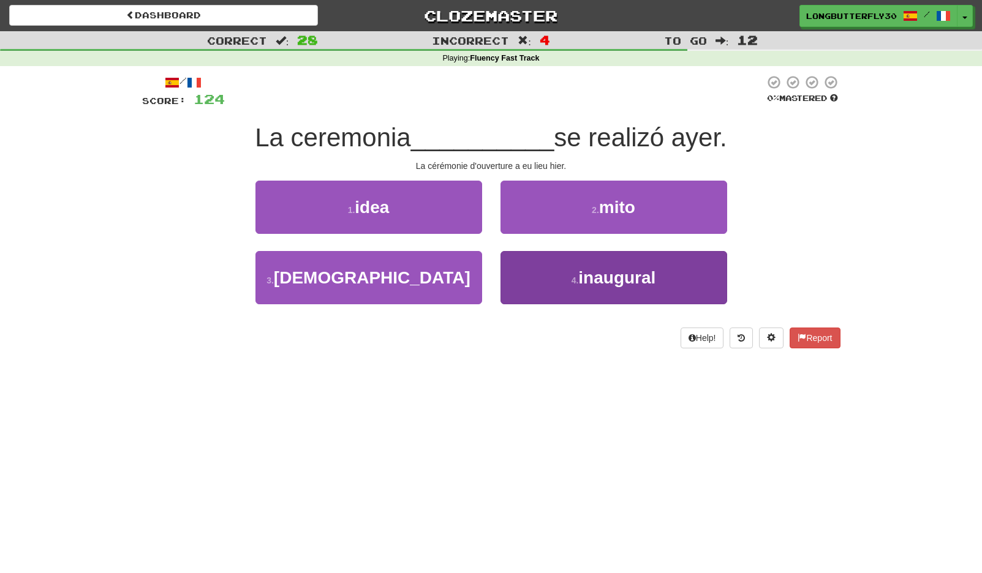
click at [572, 269] on button "4 . inaugural" at bounding box center [613, 277] width 227 height 53
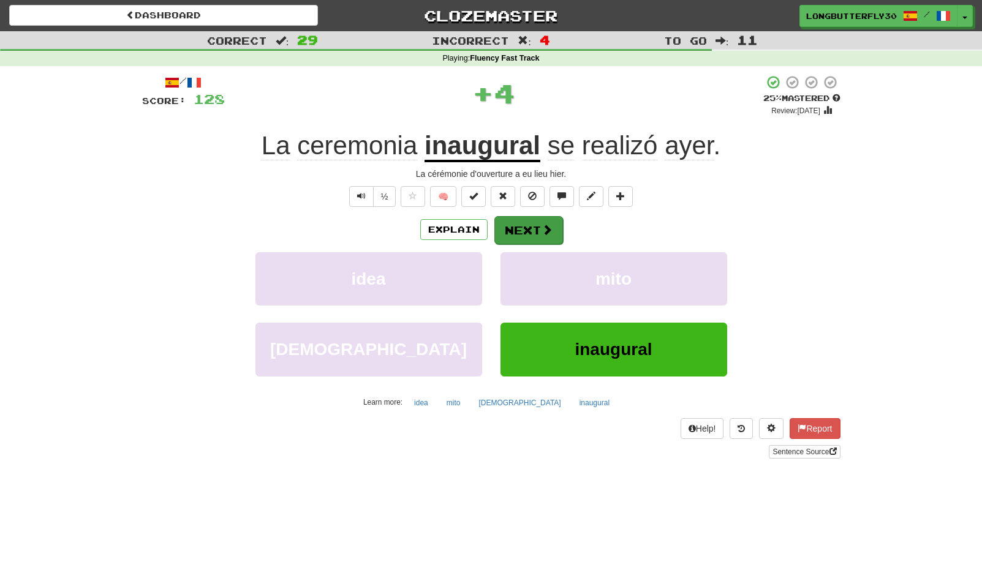
click at [537, 236] on button "Next" at bounding box center [528, 230] width 69 height 28
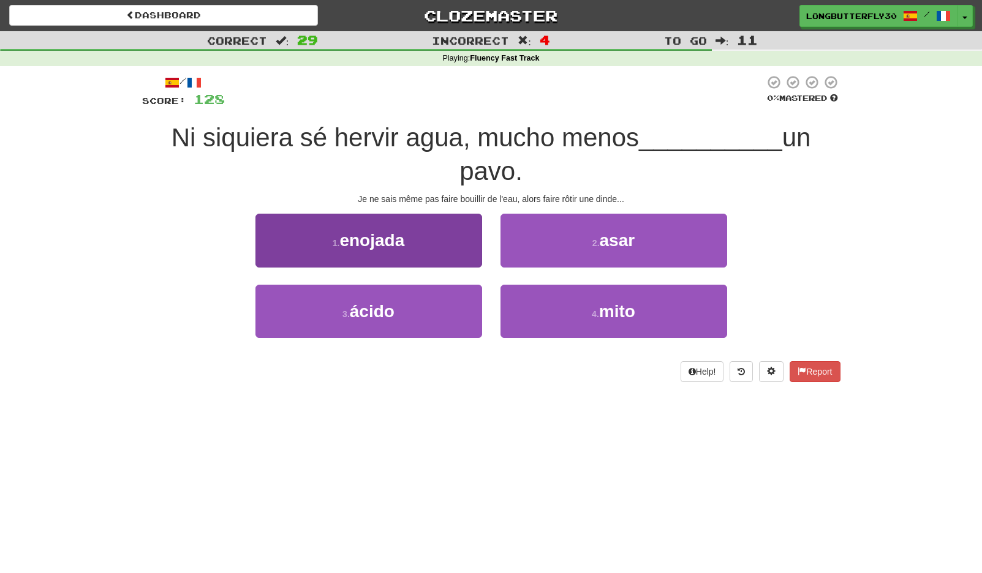
click at [435, 260] on button "1 . enojada" at bounding box center [368, 240] width 227 height 53
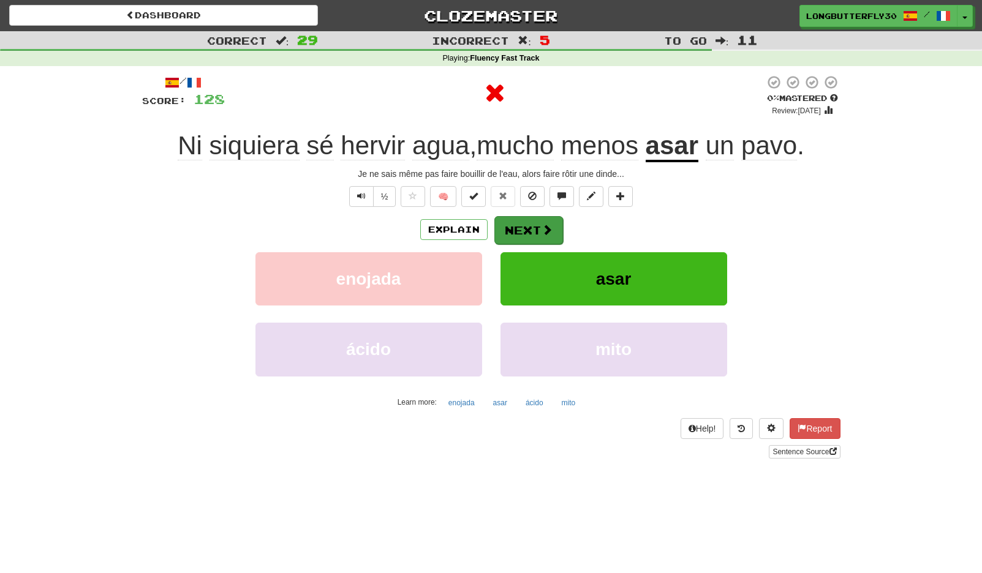
click at [530, 236] on button "Next" at bounding box center [528, 230] width 69 height 28
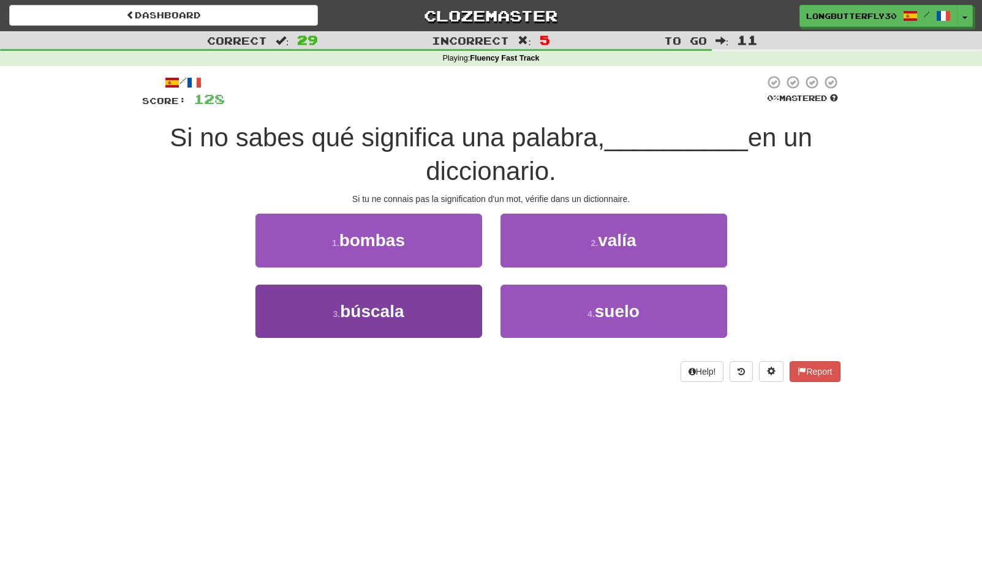
click at [455, 300] on button "3 . búscala" at bounding box center [368, 311] width 227 height 53
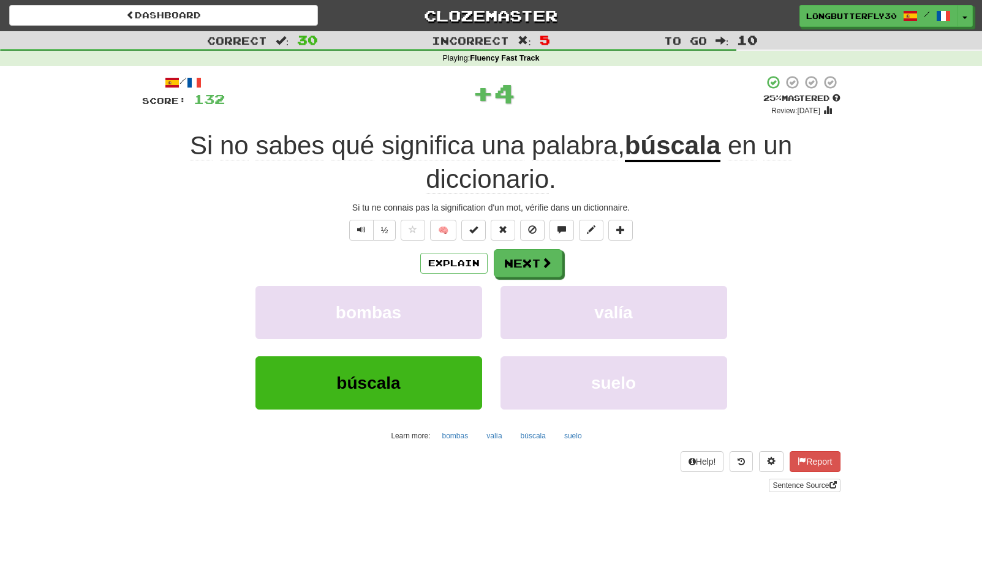
click at [535, 246] on div "/ Score: 132 + 4 25 % Mastered Review: 2025-09-22 Si no sabes qué significa una…" at bounding box center [491, 283] width 698 height 417
click at [542, 259] on span at bounding box center [547, 263] width 11 height 11
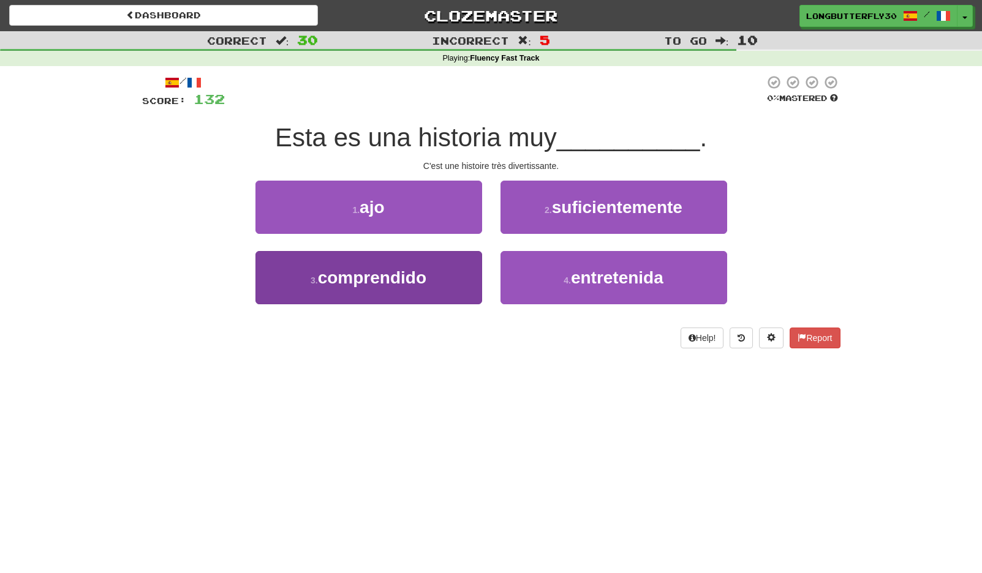
click at [437, 287] on button "3 . comprendido" at bounding box center [368, 277] width 227 height 53
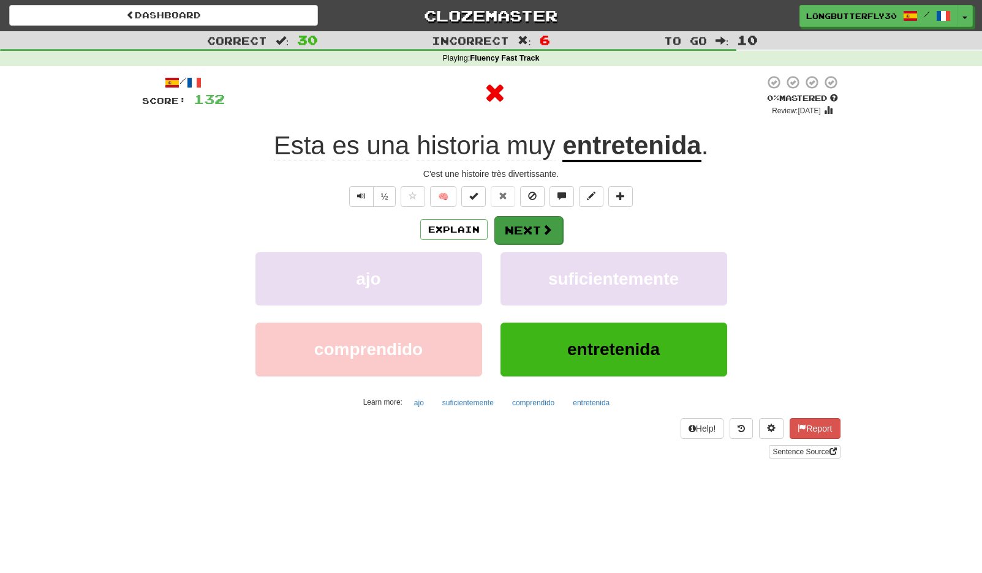
click at [542, 230] on span at bounding box center [547, 229] width 11 height 11
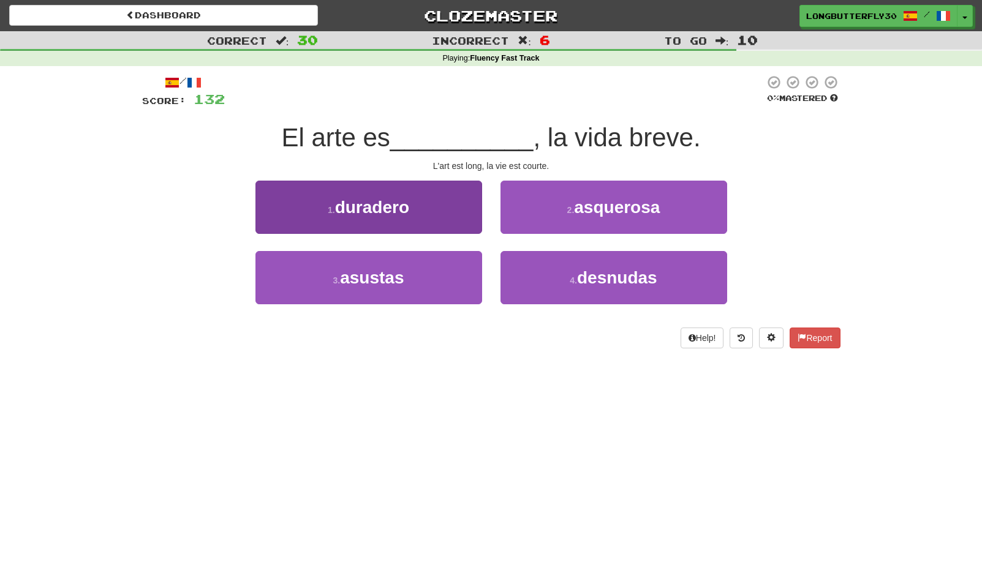
click at [443, 211] on button "1 . duradero" at bounding box center [368, 207] width 227 height 53
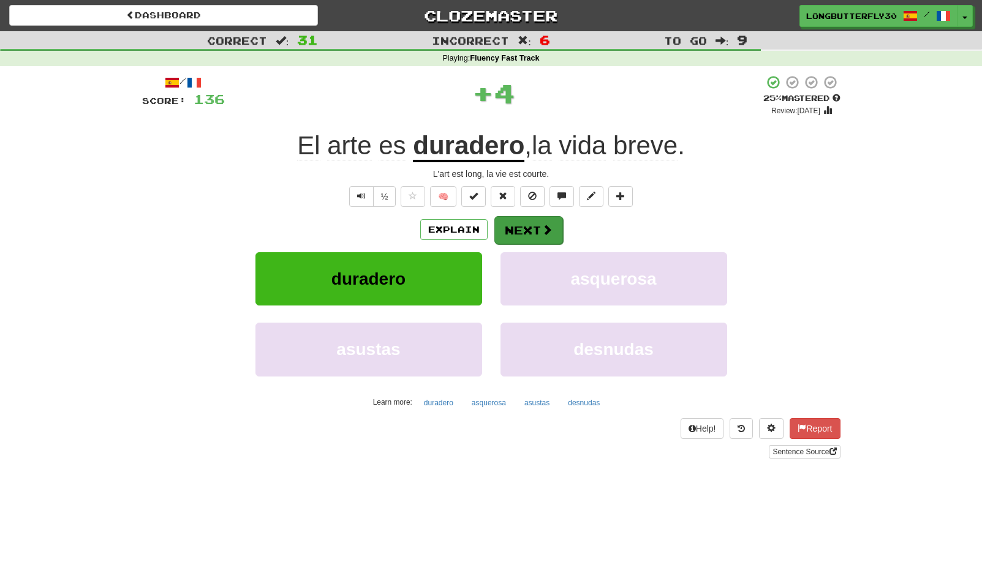
click at [524, 220] on button "Next" at bounding box center [528, 230] width 69 height 28
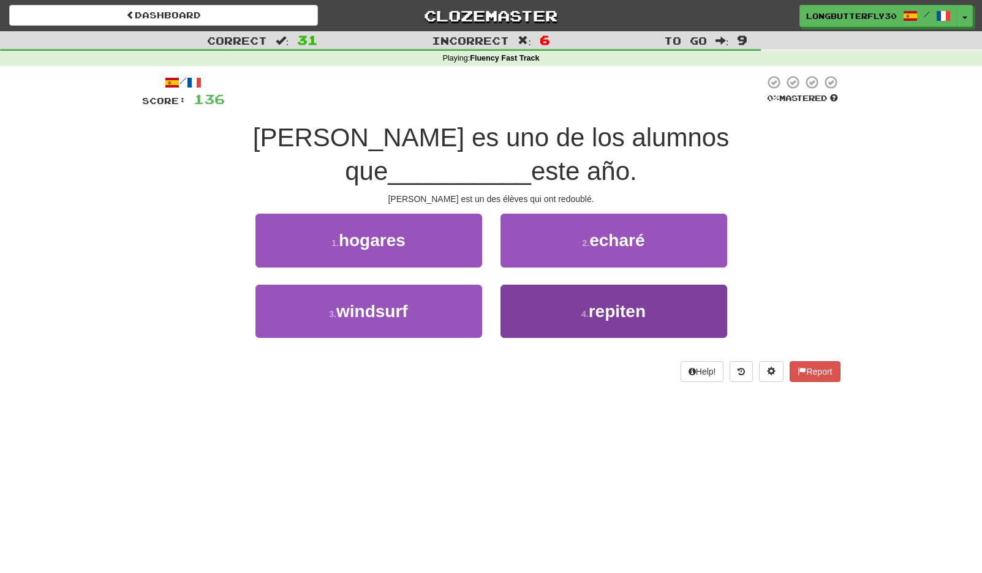
click at [547, 288] on button "4 . repiten" at bounding box center [613, 311] width 227 height 53
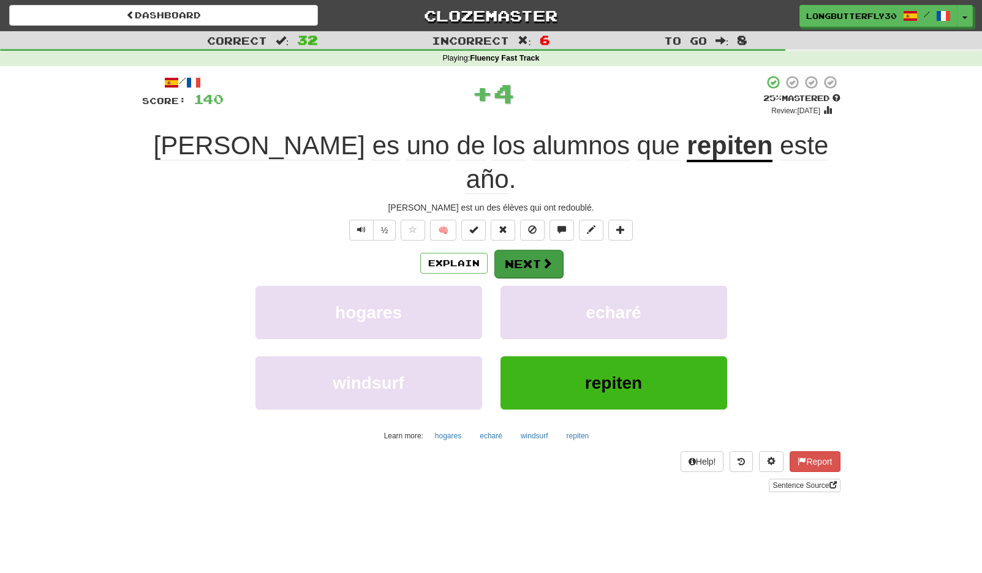
click at [528, 250] on button "Next" at bounding box center [528, 264] width 69 height 28
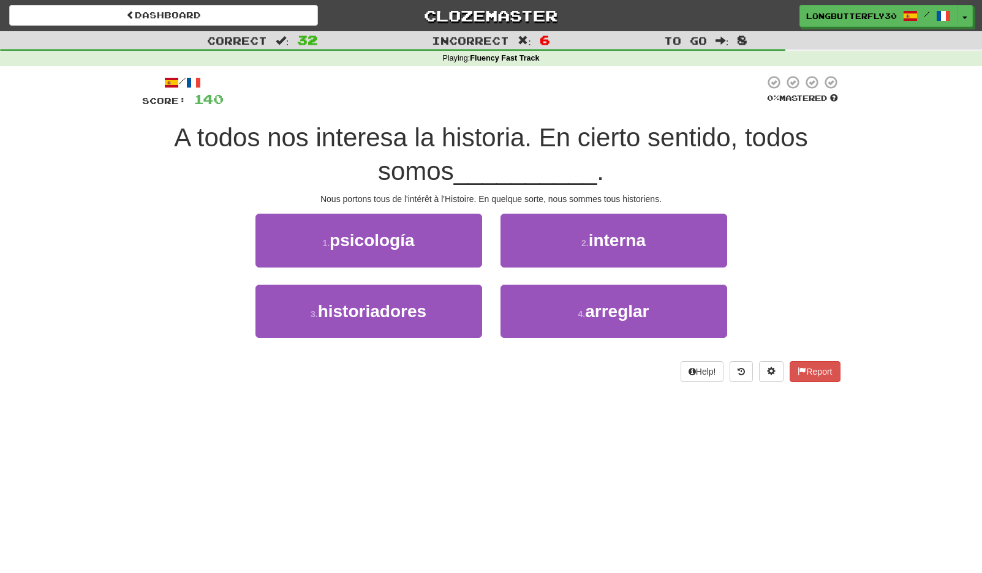
drag, startPoint x: 462, startPoint y: 306, endPoint x: 544, endPoint y: 244, distance: 102.8
click at [462, 306] on button "3 . historiadores" at bounding box center [368, 311] width 227 height 53
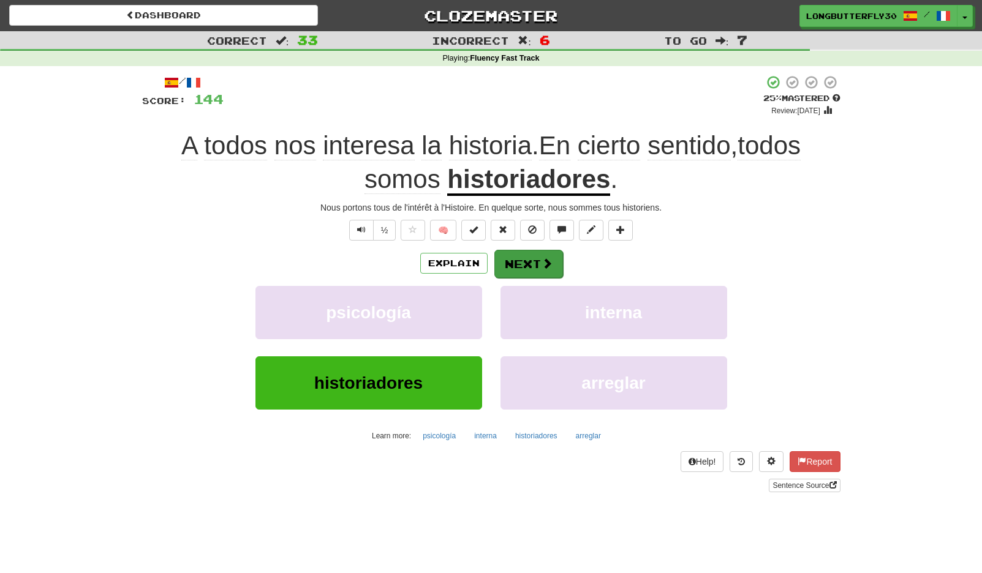
click at [512, 265] on button "Next" at bounding box center [528, 264] width 69 height 28
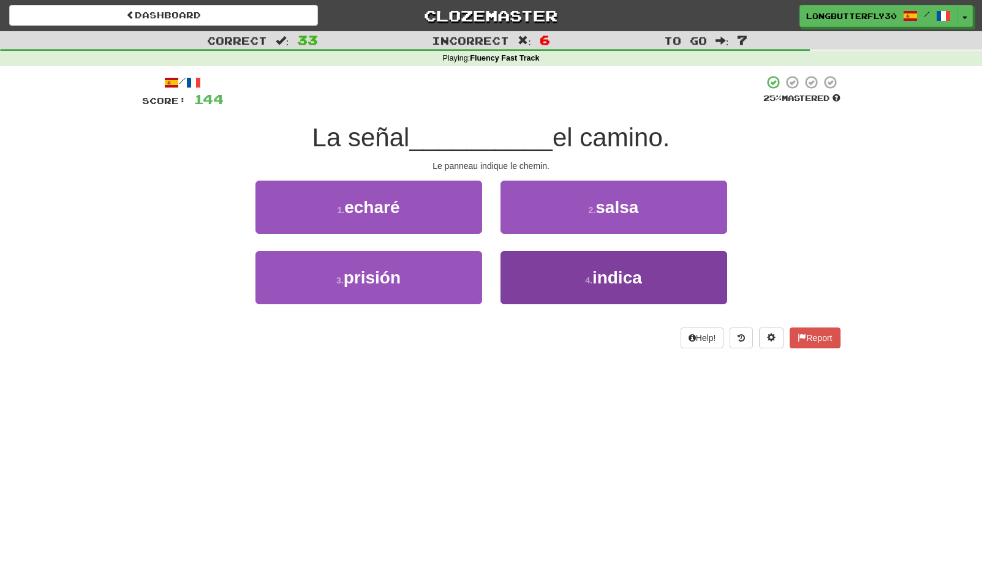
click at [587, 282] on small "4 ." at bounding box center [588, 281] width 7 height 10
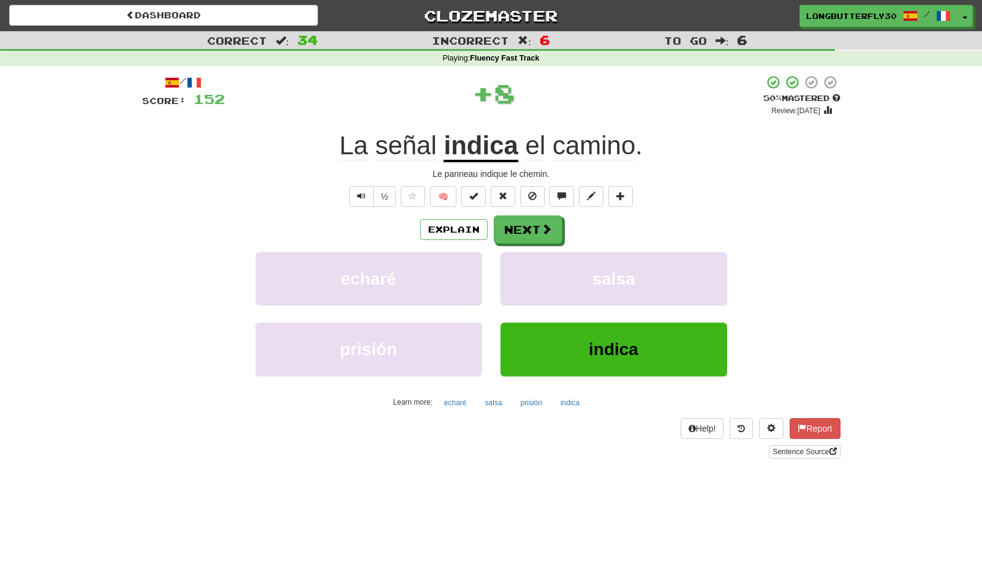
click at [550, 247] on div "Explain Next echaré salsa prisión indica Learn more: echaré salsa prisión indica" at bounding box center [491, 314] width 698 height 197
click at [546, 235] on button "Next" at bounding box center [528, 230] width 69 height 28
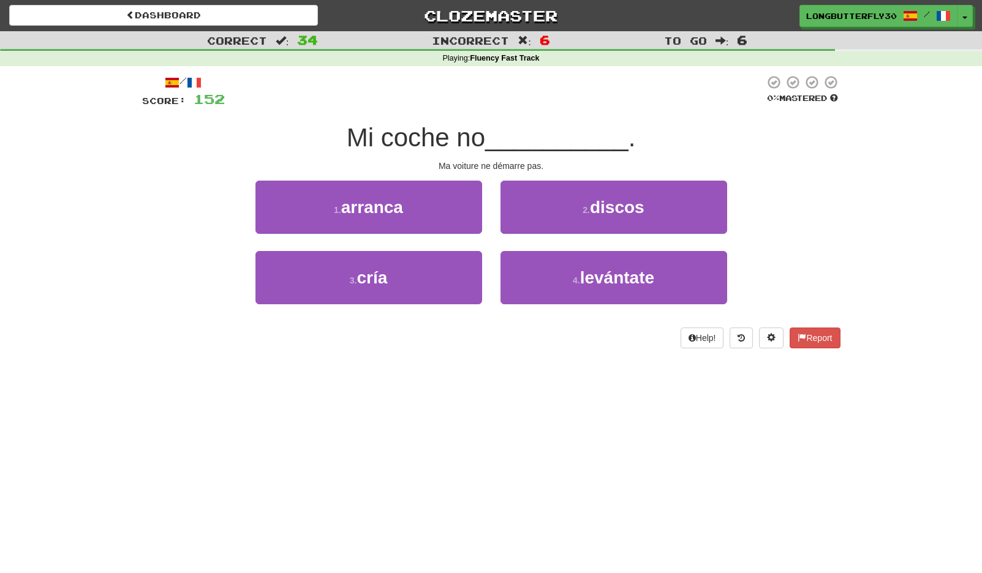
drag, startPoint x: 381, startPoint y: 204, endPoint x: 404, endPoint y: 209, distance: 23.8
click at [381, 204] on span "arranca" at bounding box center [372, 207] width 62 height 19
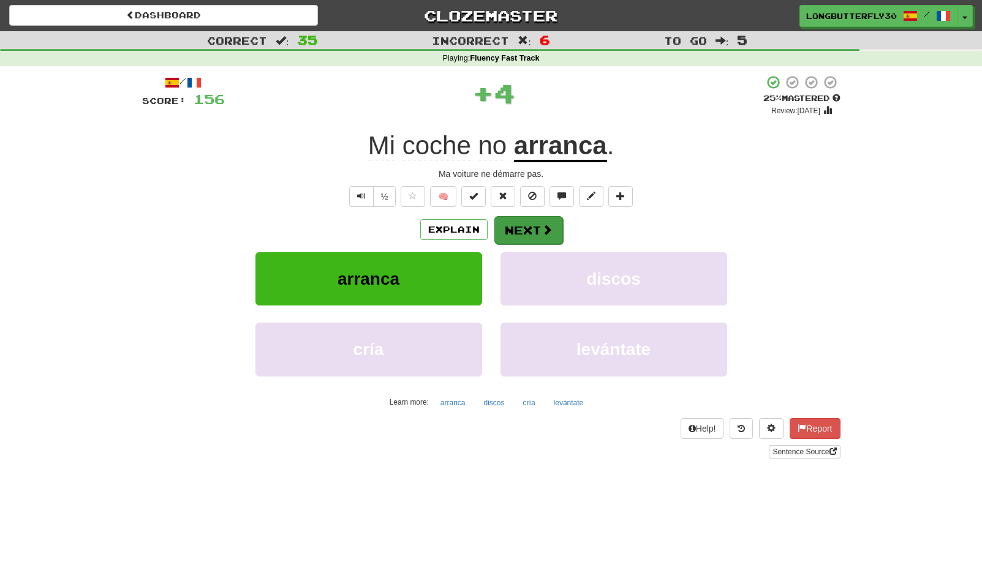
click at [530, 231] on button "Next" at bounding box center [528, 230] width 69 height 28
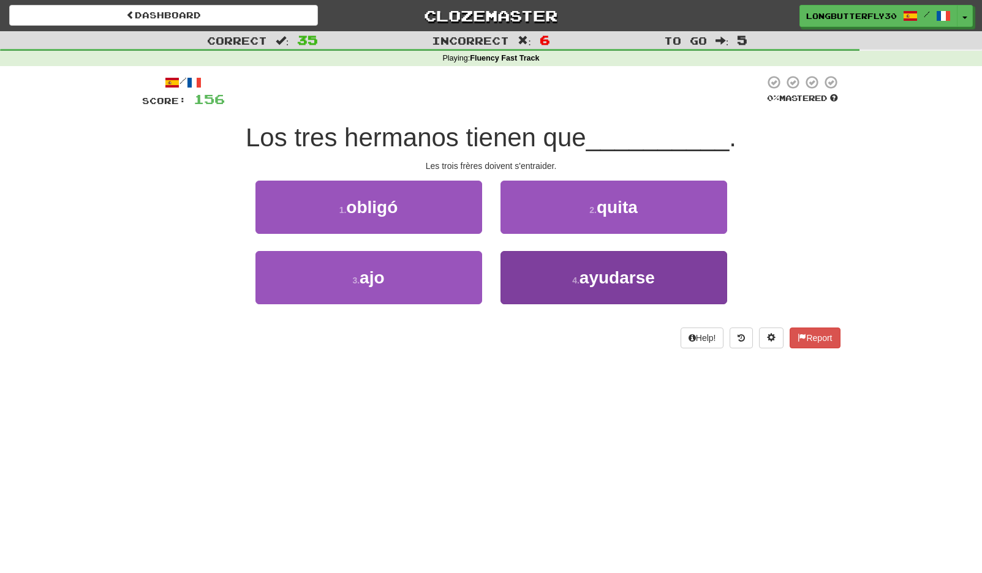
click at [572, 285] on button "4 . ayudarse" at bounding box center [613, 277] width 227 height 53
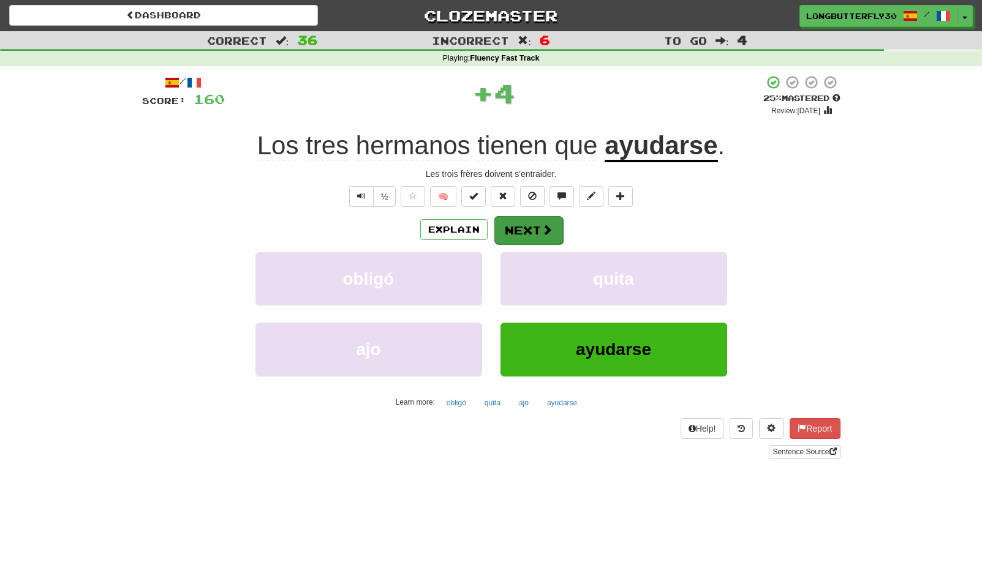
click at [540, 233] on button "Next" at bounding box center [528, 230] width 69 height 28
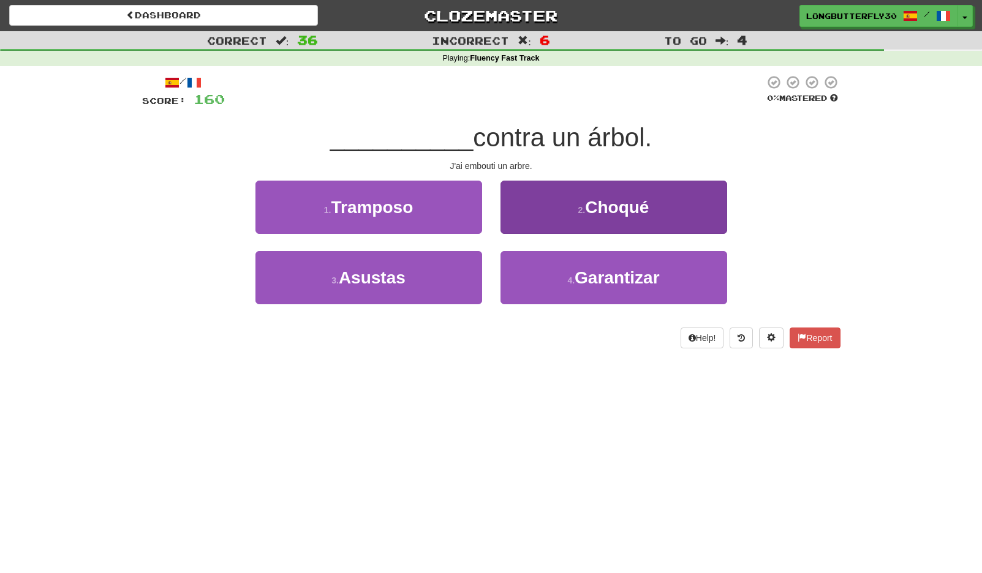
click at [573, 222] on button "2 . Choqué" at bounding box center [613, 207] width 227 height 53
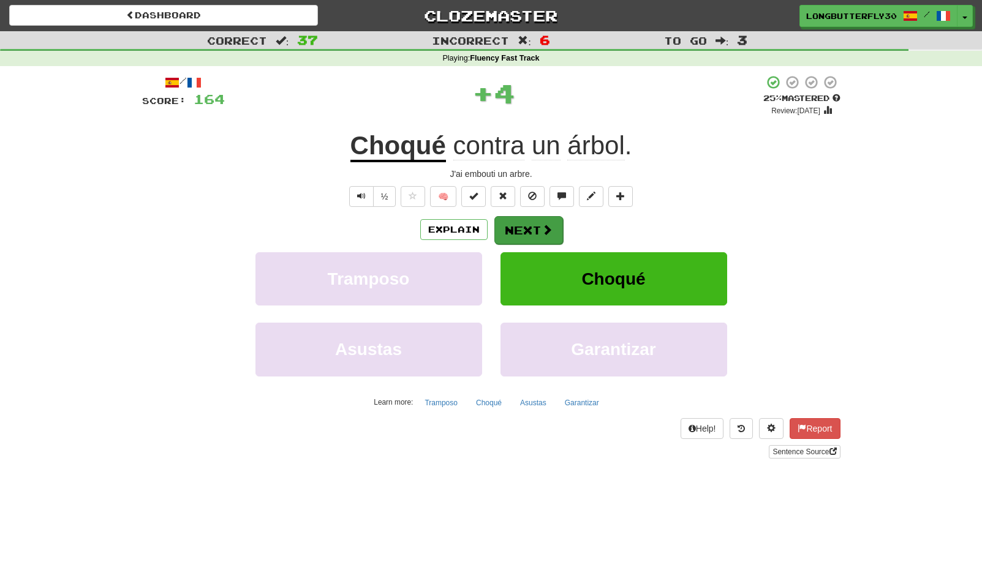
click at [508, 235] on button "Next" at bounding box center [528, 230] width 69 height 28
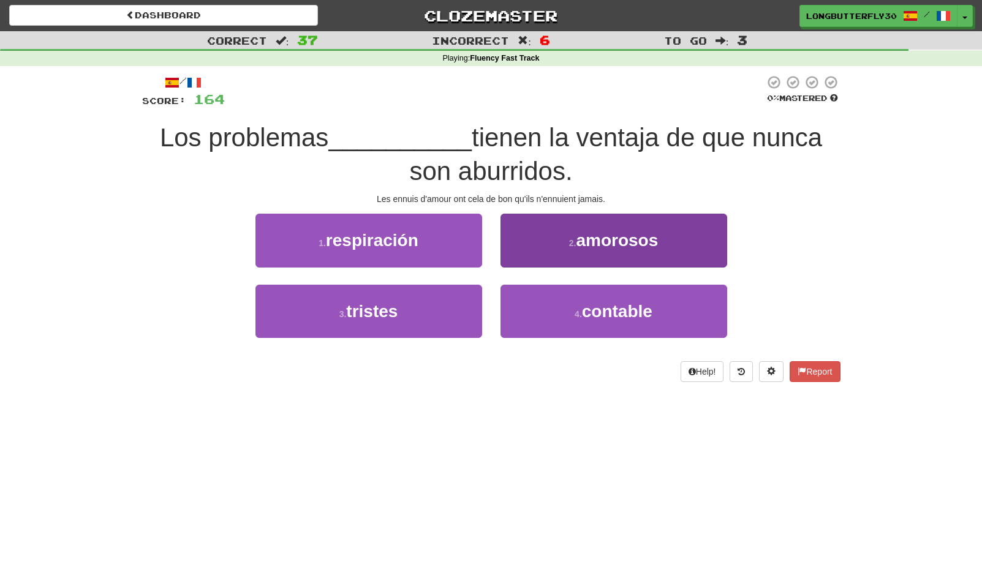
click at [553, 249] on button "2 . amorosos" at bounding box center [613, 240] width 227 height 53
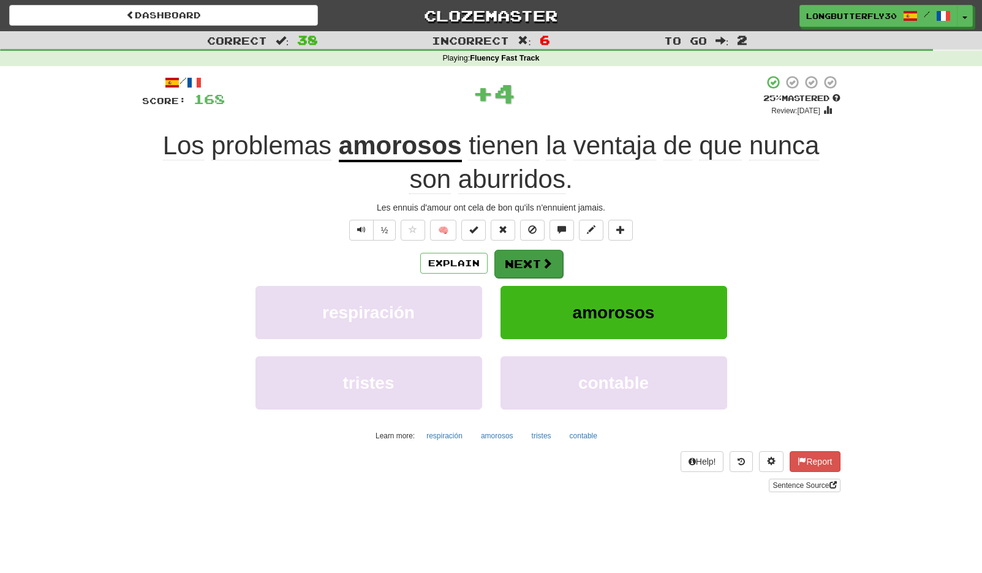
click at [515, 259] on button "Next" at bounding box center [528, 264] width 69 height 28
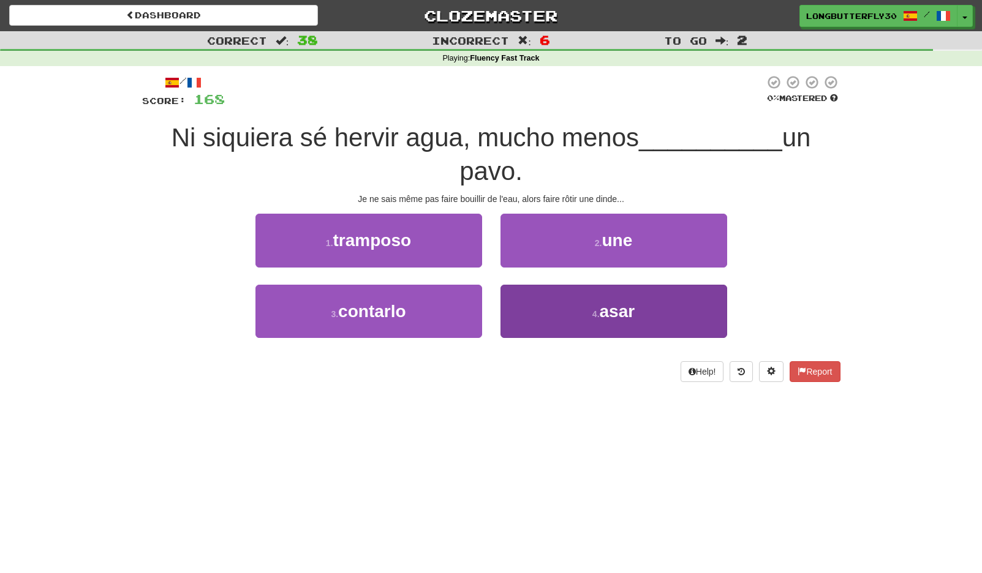
click at [576, 306] on button "4 . asar" at bounding box center [613, 311] width 227 height 53
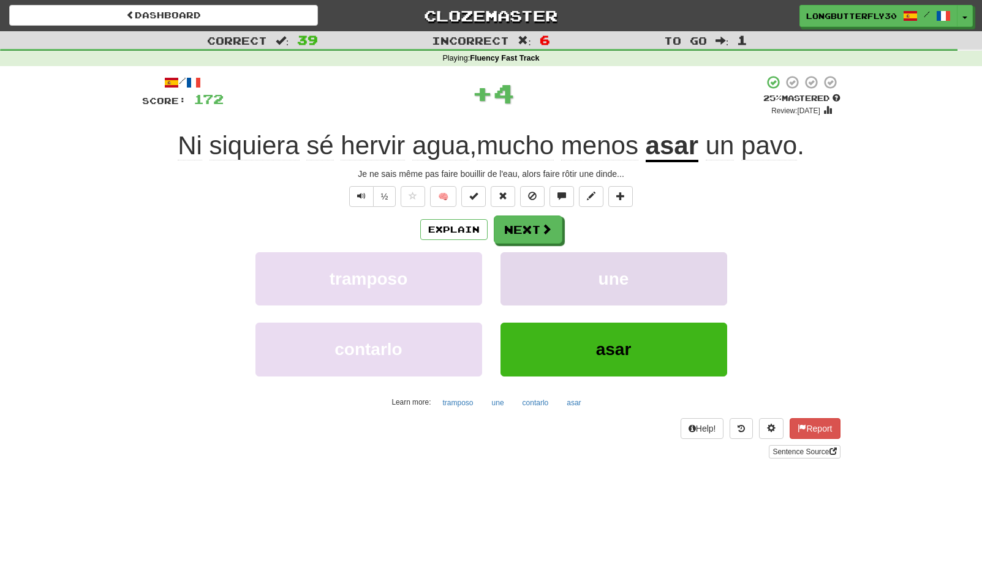
click at [534, 260] on button "une" at bounding box center [613, 278] width 227 height 53
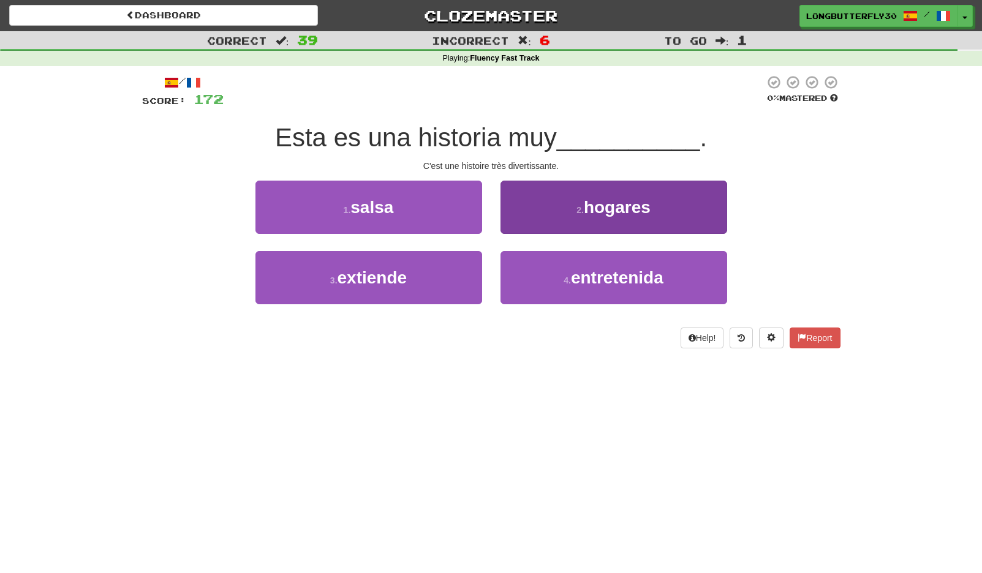
drag, startPoint x: 586, startPoint y: 282, endPoint x: 572, endPoint y: 256, distance: 29.3
click at [587, 282] on span "entretenida" at bounding box center [617, 277] width 92 height 19
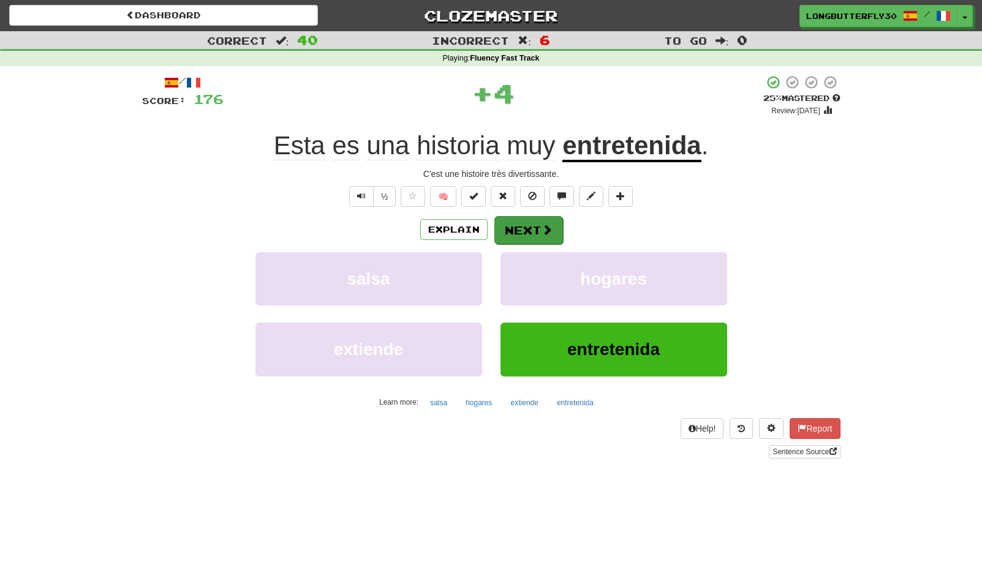
click at [557, 239] on button "Next" at bounding box center [528, 230] width 69 height 28
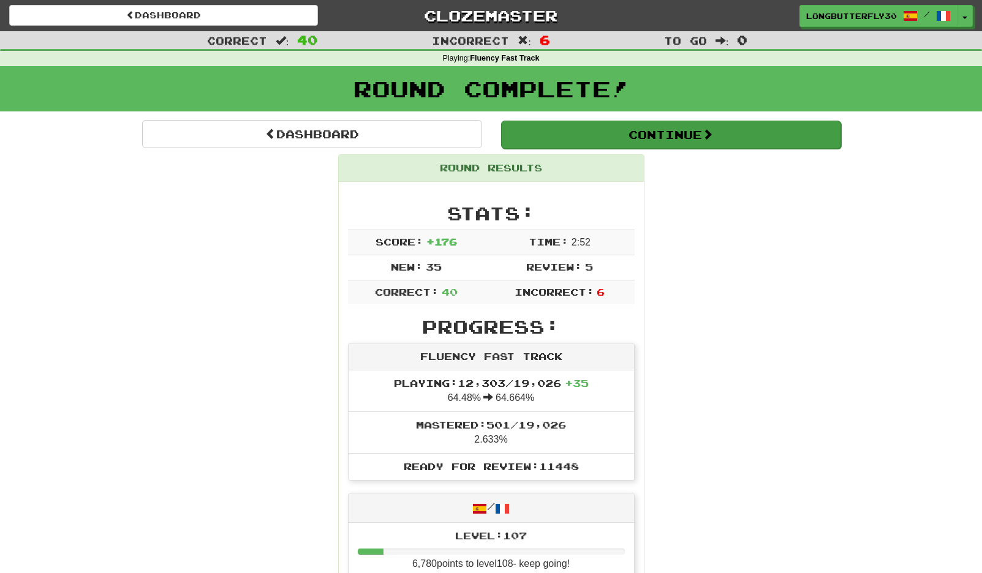
click at [636, 143] on button "Continue" at bounding box center [671, 135] width 340 height 28
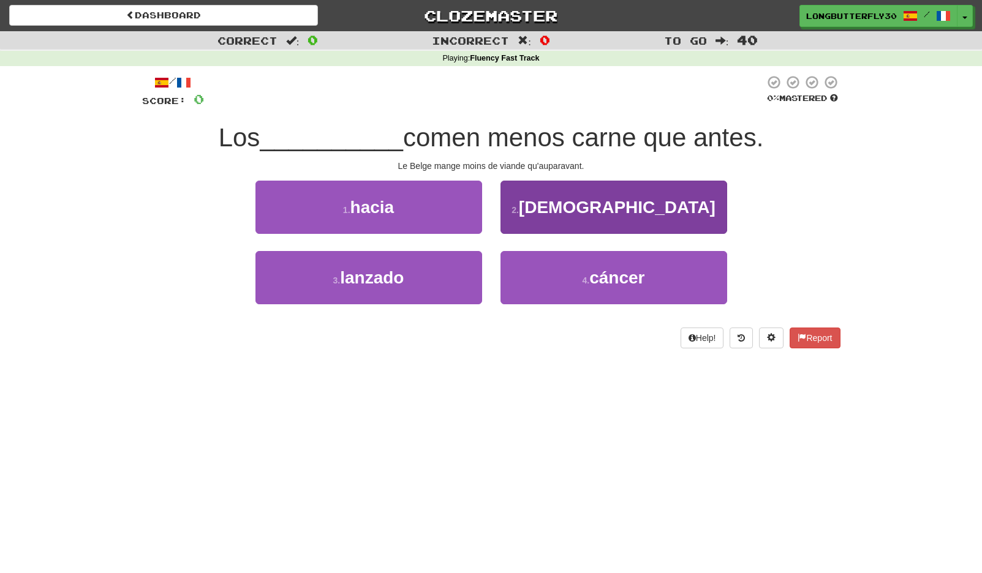
click at [519, 209] on small "2 ." at bounding box center [515, 210] width 7 height 10
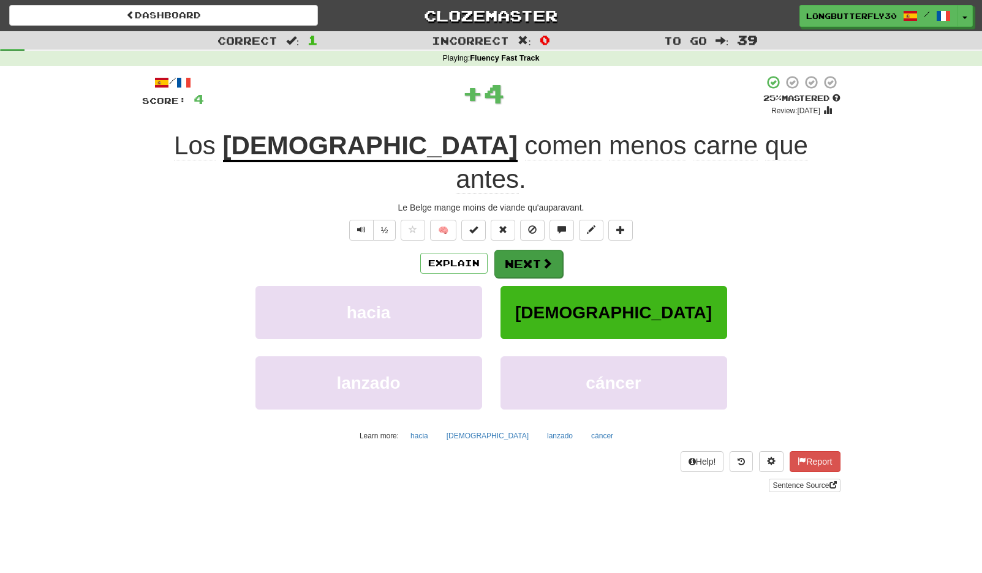
click at [538, 250] on button "Next" at bounding box center [528, 264] width 69 height 28
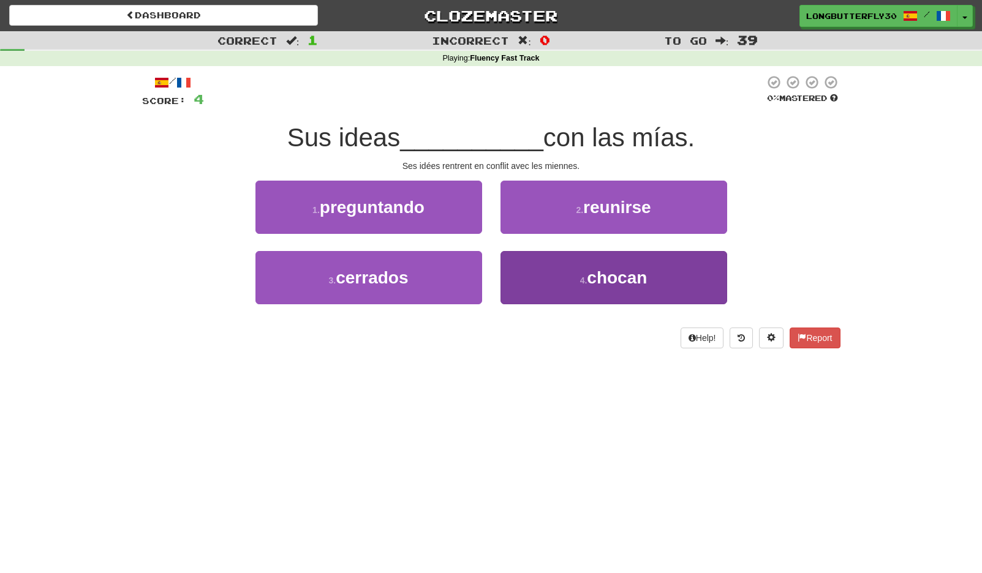
click at [570, 282] on button "4 . chocan" at bounding box center [613, 277] width 227 height 53
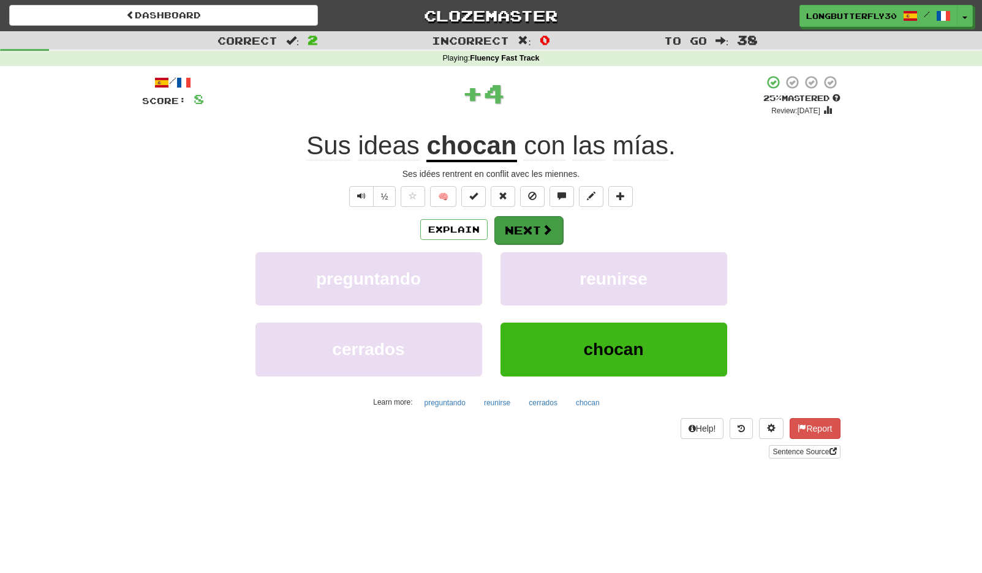
click at [534, 233] on button "Next" at bounding box center [528, 230] width 69 height 28
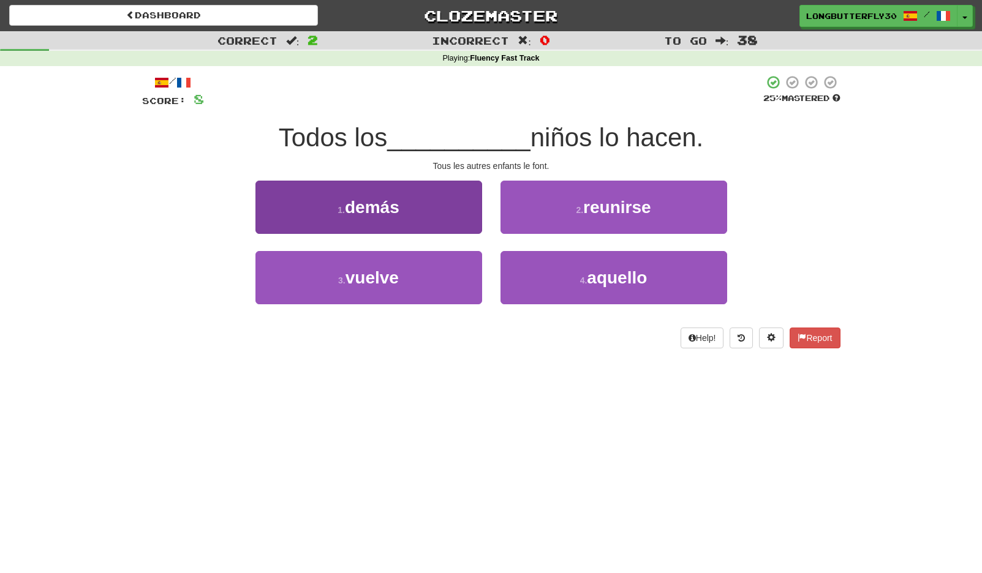
click at [453, 214] on button "1 . demás" at bounding box center [368, 207] width 227 height 53
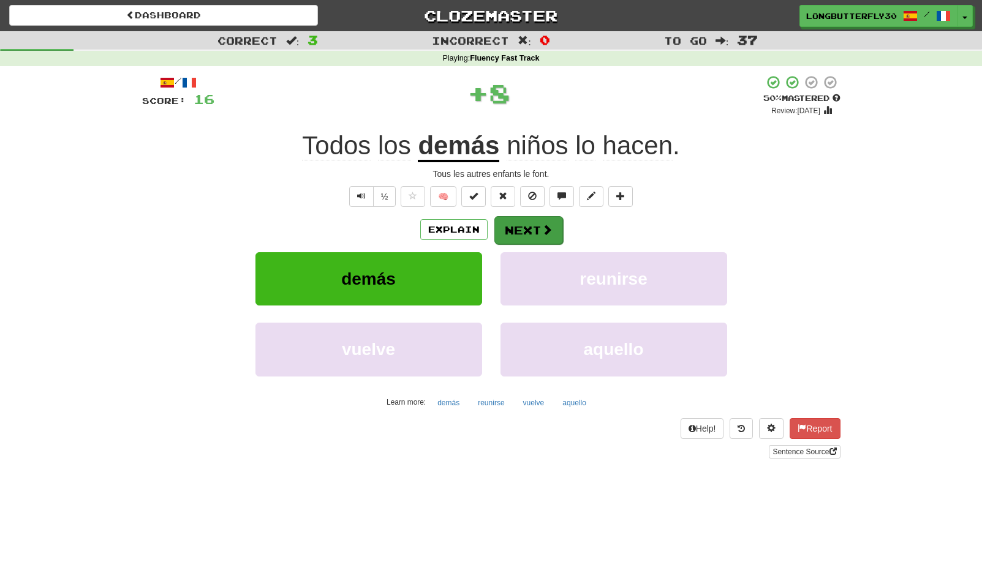
click at [539, 233] on button "Next" at bounding box center [528, 230] width 69 height 28
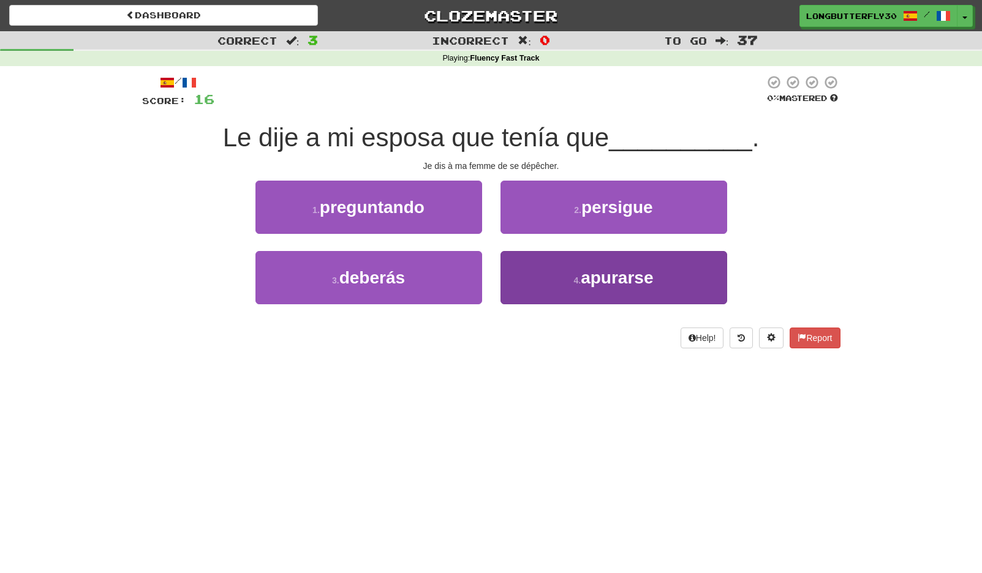
click at [572, 268] on button "4 . apurarse" at bounding box center [613, 277] width 227 height 53
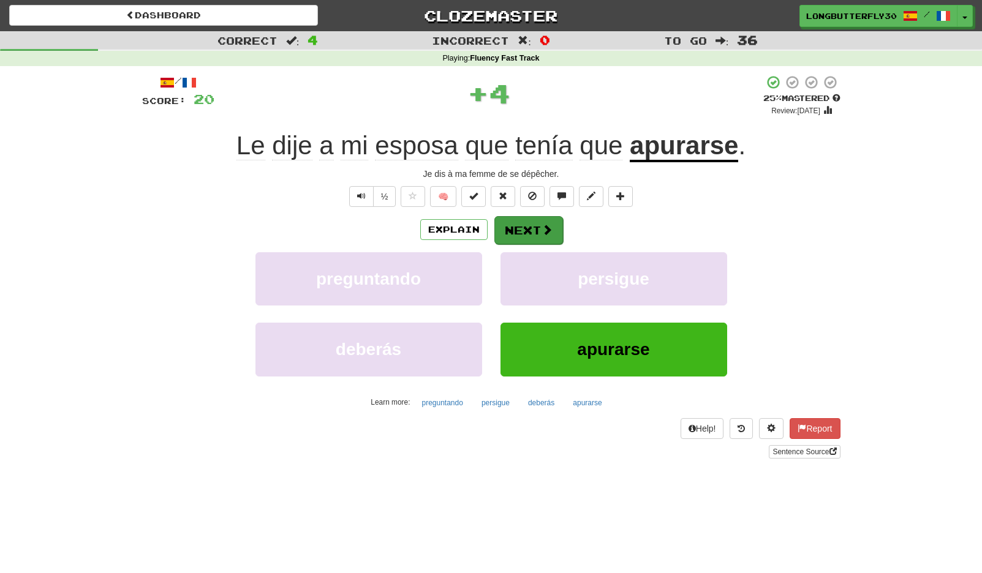
click at [534, 223] on button "Next" at bounding box center [528, 230] width 69 height 28
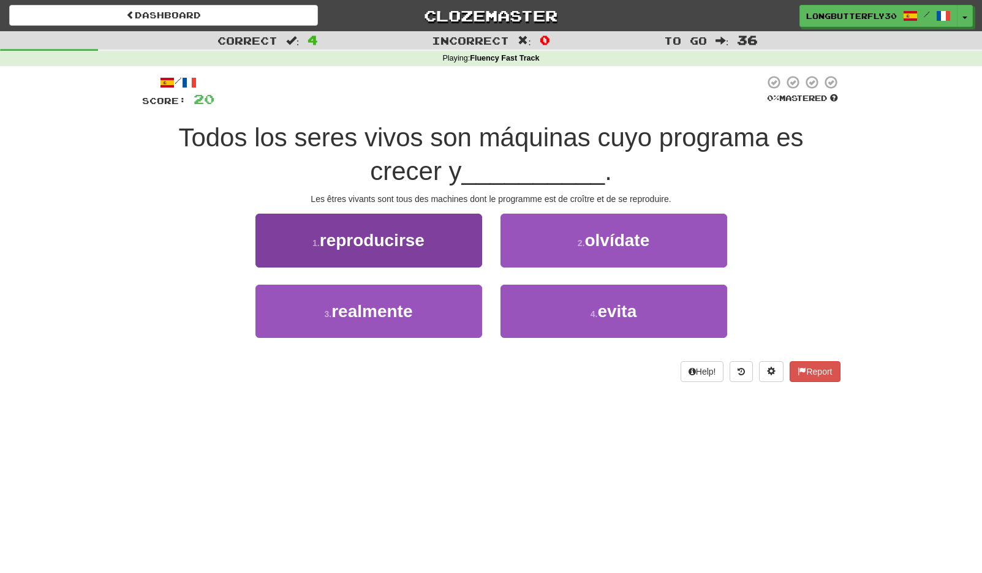
click at [443, 239] on button "1 . reproducirse" at bounding box center [368, 240] width 227 height 53
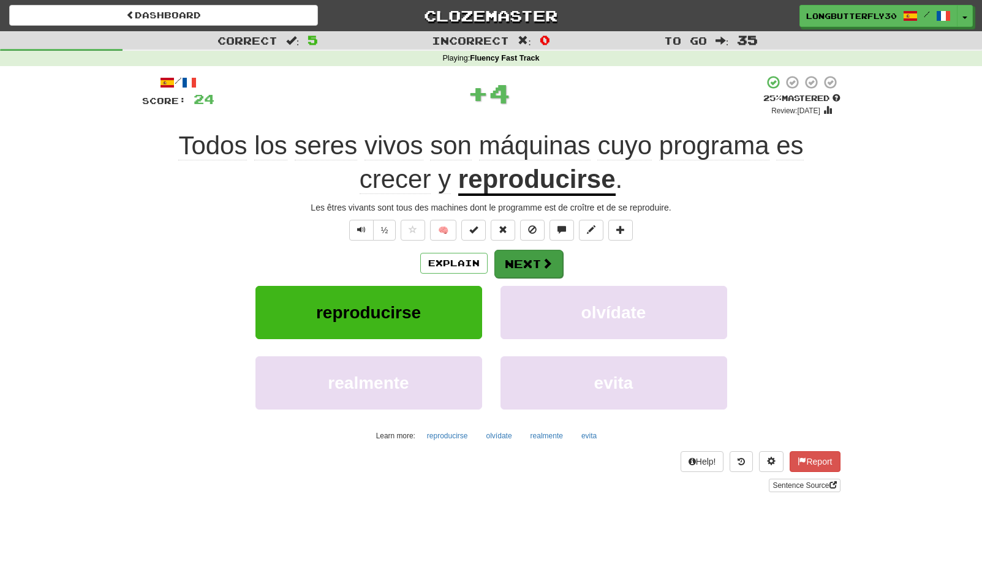
click at [550, 259] on span at bounding box center [547, 263] width 11 height 11
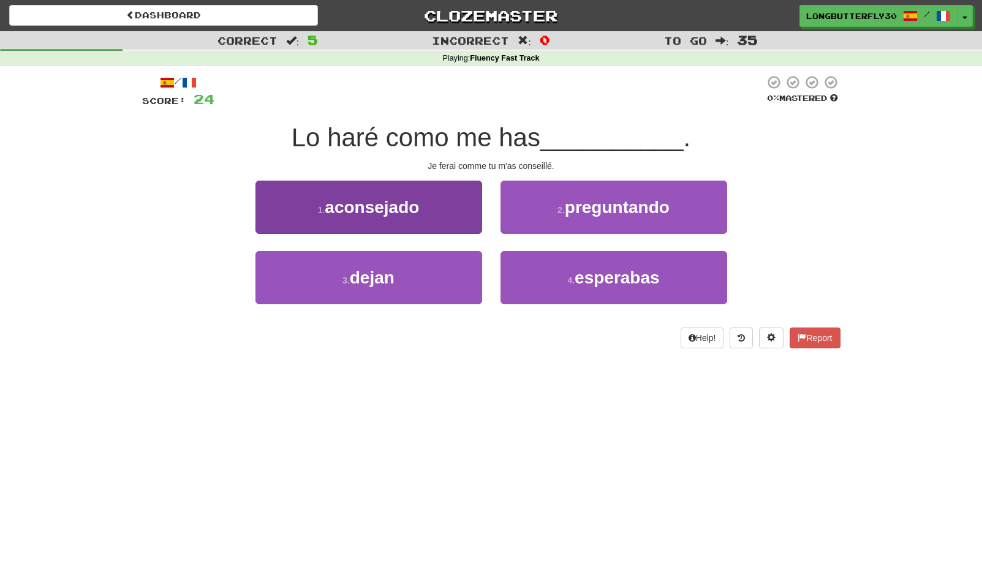
click at [448, 208] on button "1 . aconsejado" at bounding box center [368, 207] width 227 height 53
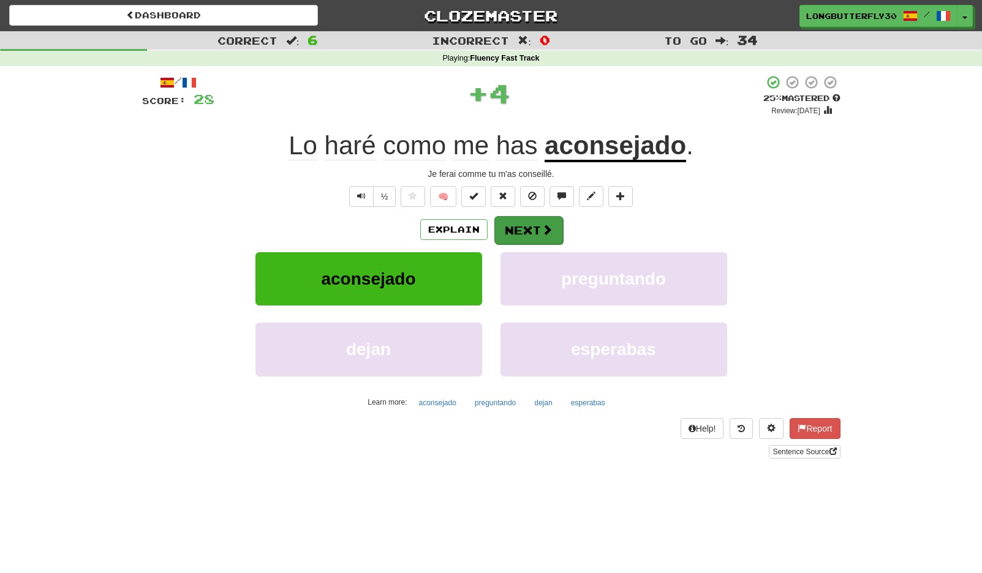
click at [537, 232] on button "Next" at bounding box center [528, 230] width 69 height 28
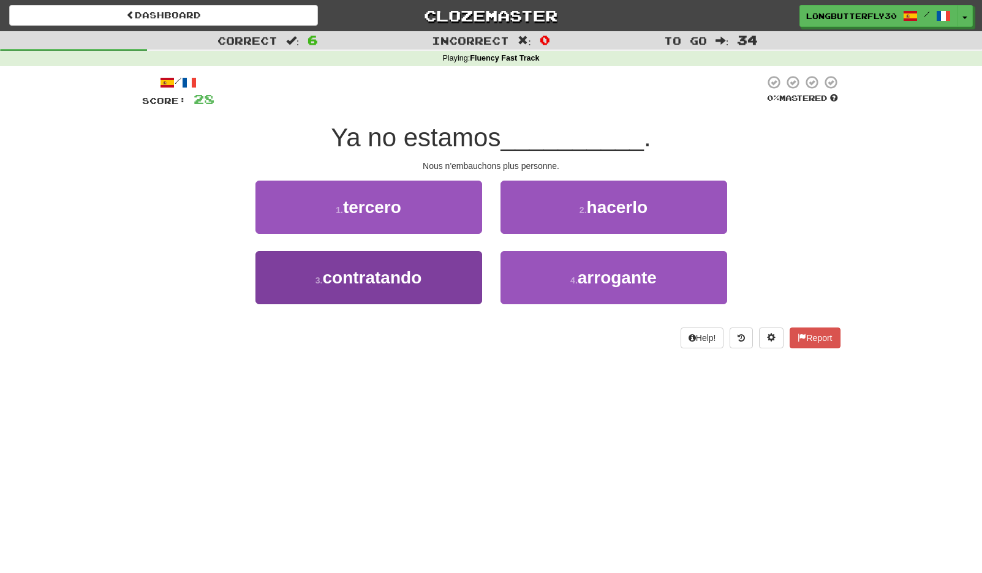
click at [442, 268] on button "3 . contratando" at bounding box center [368, 277] width 227 height 53
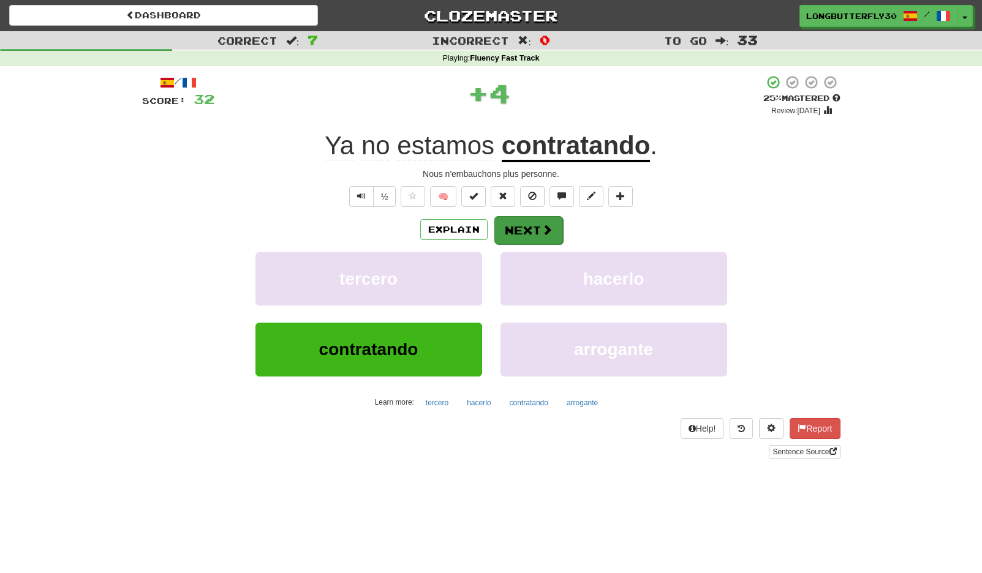
click at [553, 226] on button "Next" at bounding box center [528, 230] width 69 height 28
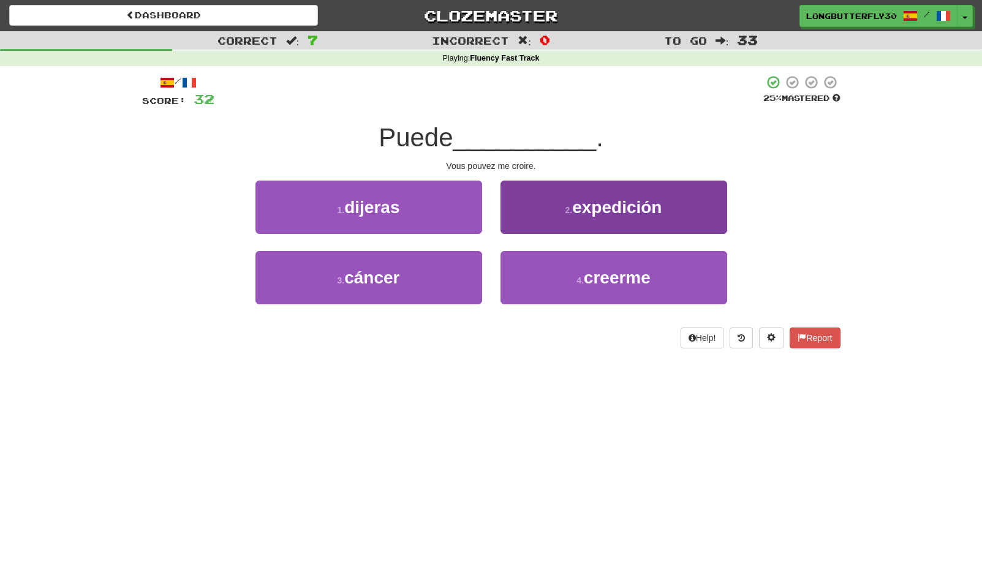
drag, startPoint x: 557, startPoint y: 290, endPoint x: 557, endPoint y: 283, distance: 7.4
click at [558, 289] on button "4 . creerme" at bounding box center [613, 277] width 227 height 53
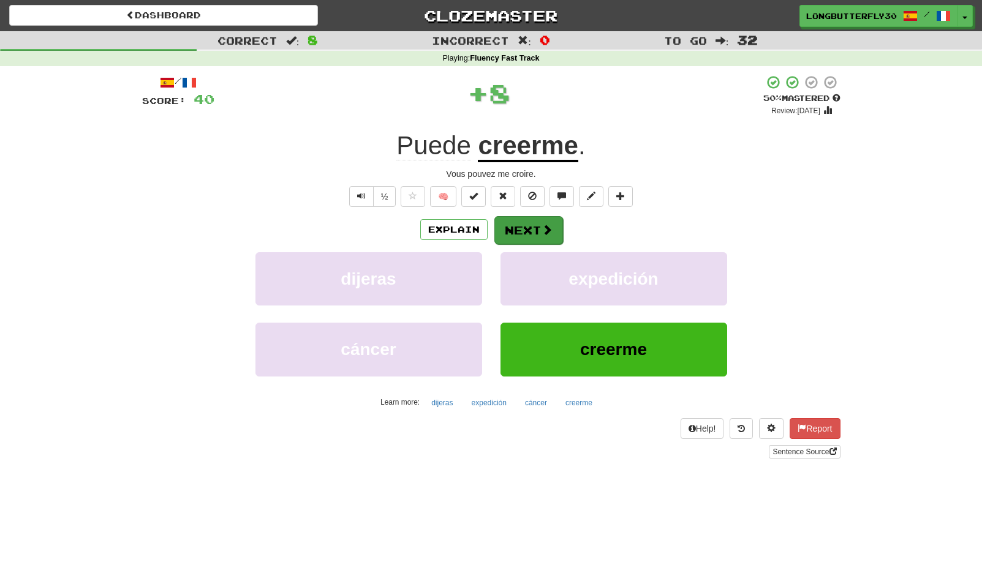
click at [526, 227] on button "Next" at bounding box center [528, 230] width 69 height 28
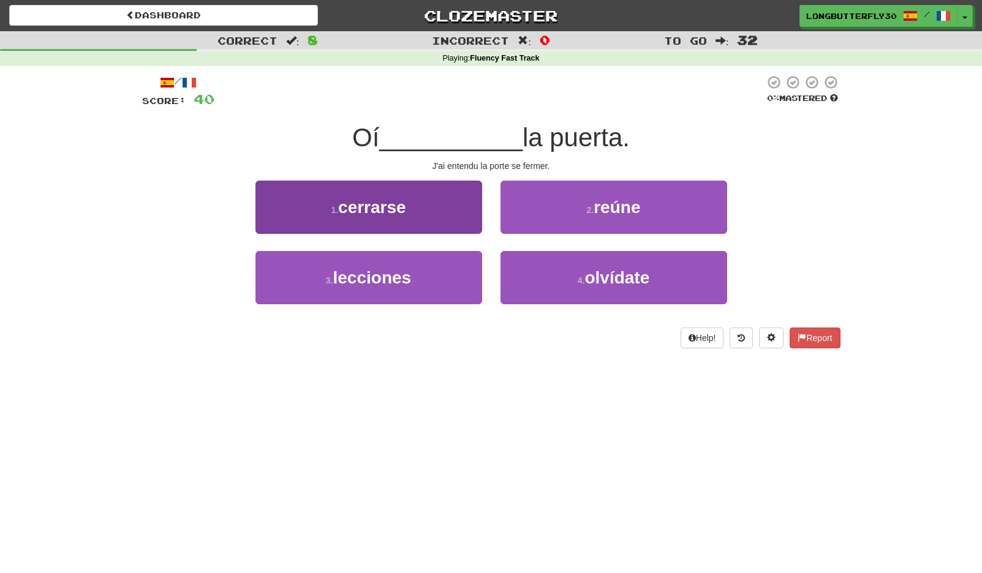
click at [402, 202] on span "cerrarse" at bounding box center [372, 207] width 68 height 19
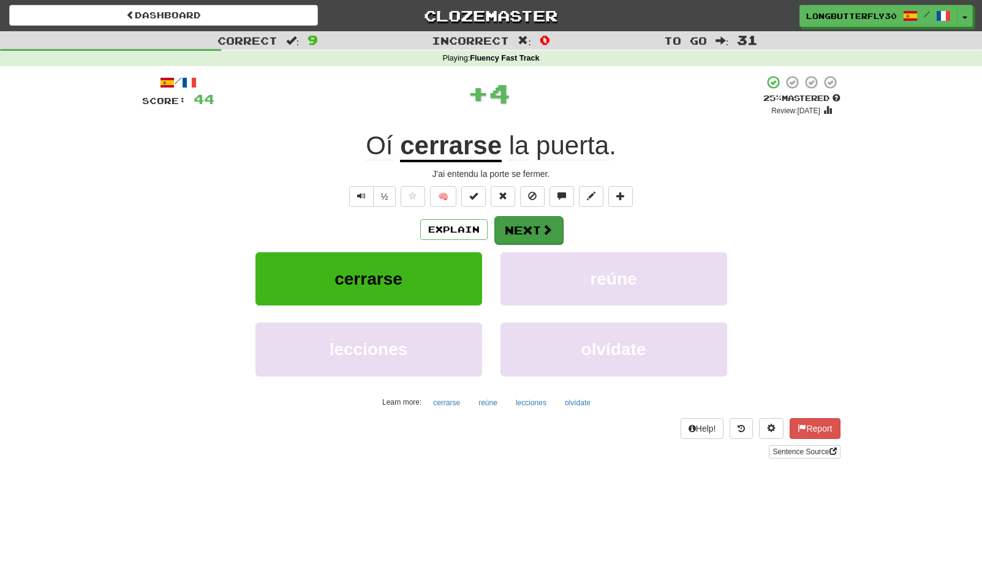
click at [521, 214] on div "/ Score: 44 + 4 25 % Mastered Review: 2025-09-22 Oí cerrarse la puerta . J'ai e…" at bounding box center [491, 267] width 698 height 384
click at [532, 225] on button "Next" at bounding box center [528, 230] width 69 height 28
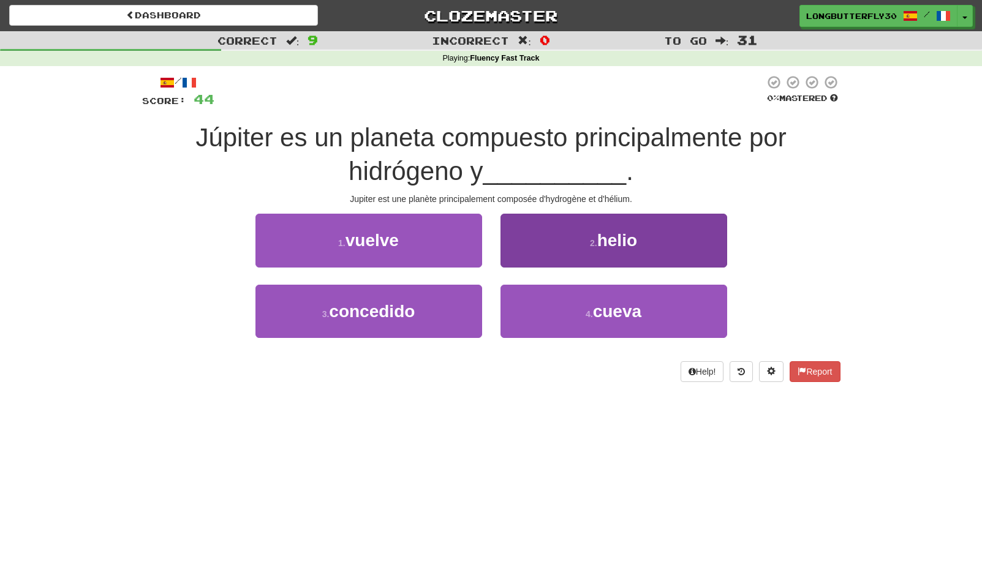
click at [587, 247] on button "2 . helio" at bounding box center [613, 240] width 227 height 53
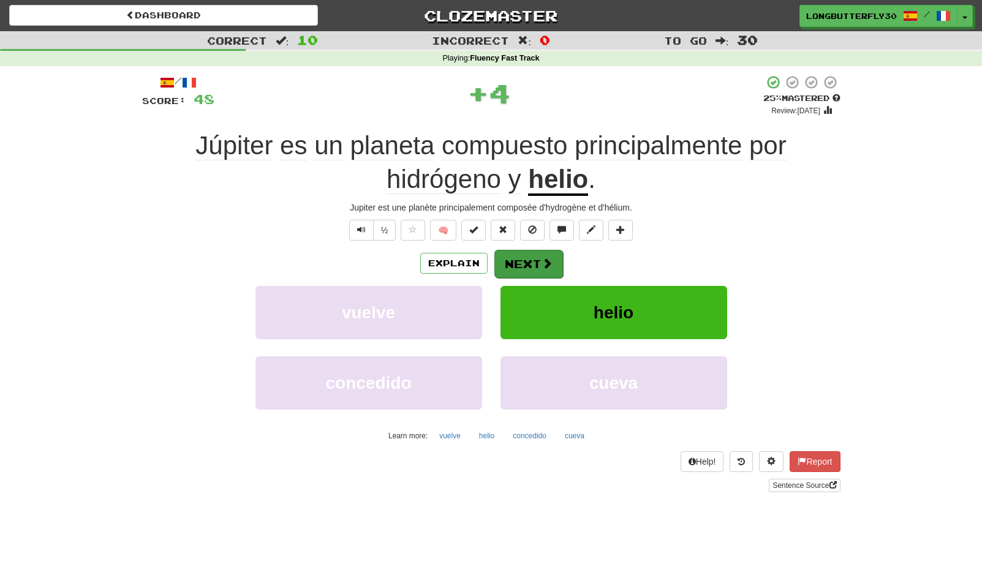
click at [528, 254] on button "Next" at bounding box center [528, 264] width 69 height 28
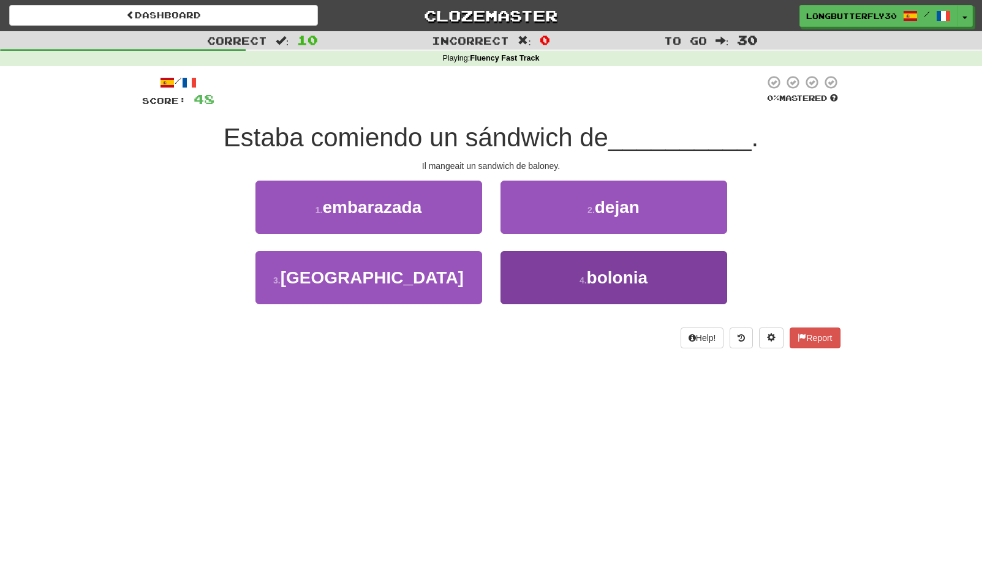
click at [568, 273] on button "4 . bolonia" at bounding box center [613, 277] width 227 height 53
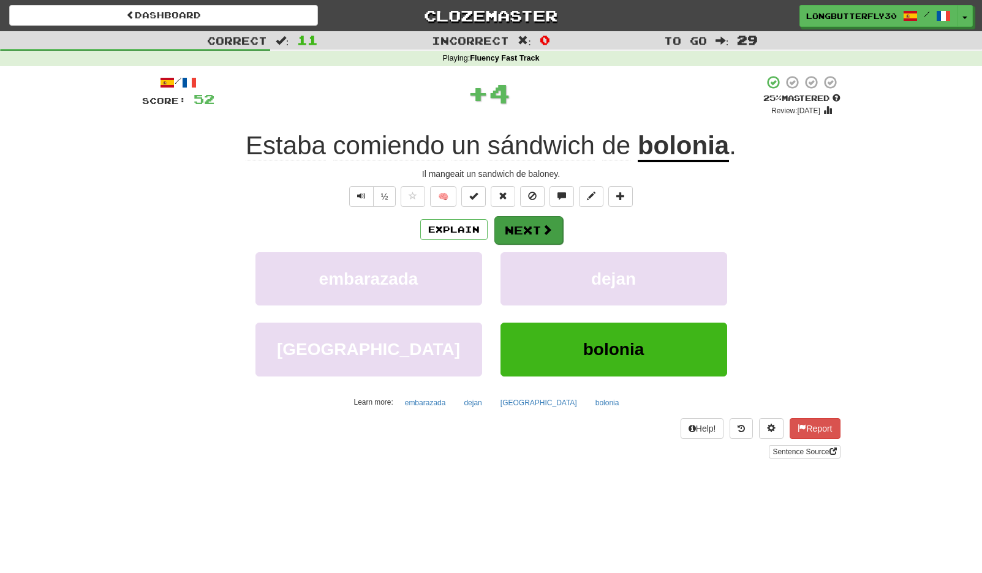
click at [535, 223] on button "Next" at bounding box center [528, 230] width 69 height 28
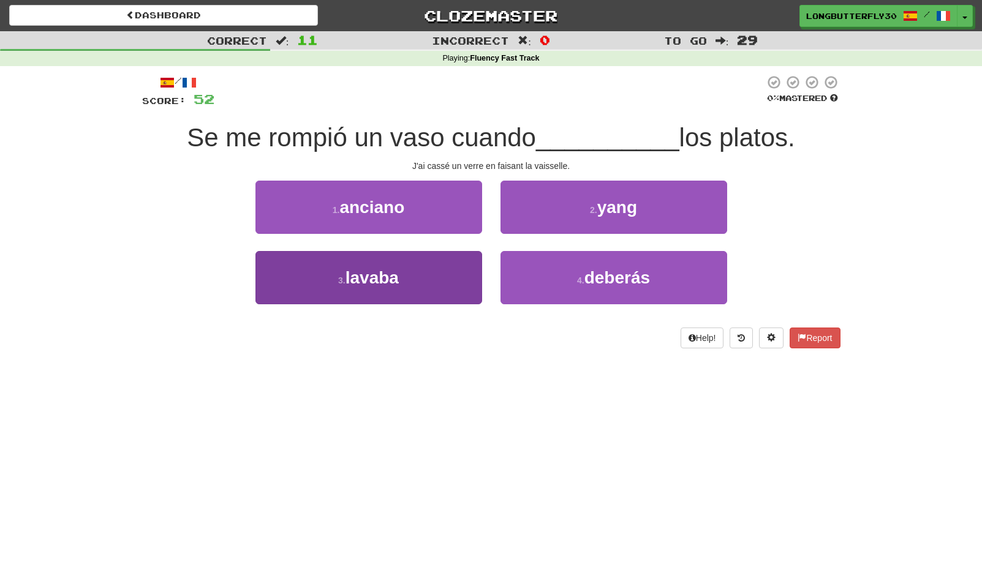
click at [459, 276] on button "3 . lavaba" at bounding box center [368, 277] width 227 height 53
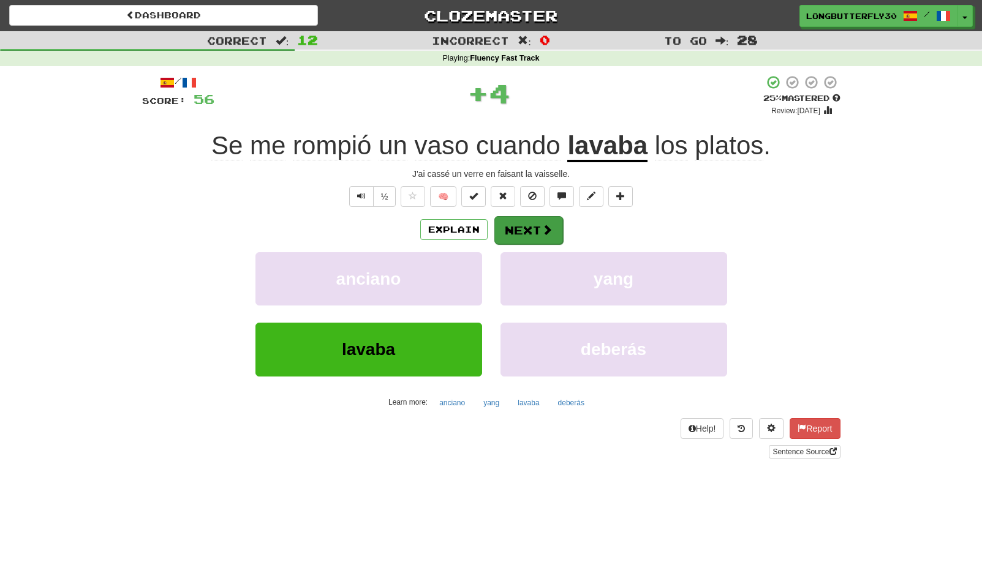
click at [538, 229] on button "Next" at bounding box center [528, 230] width 69 height 28
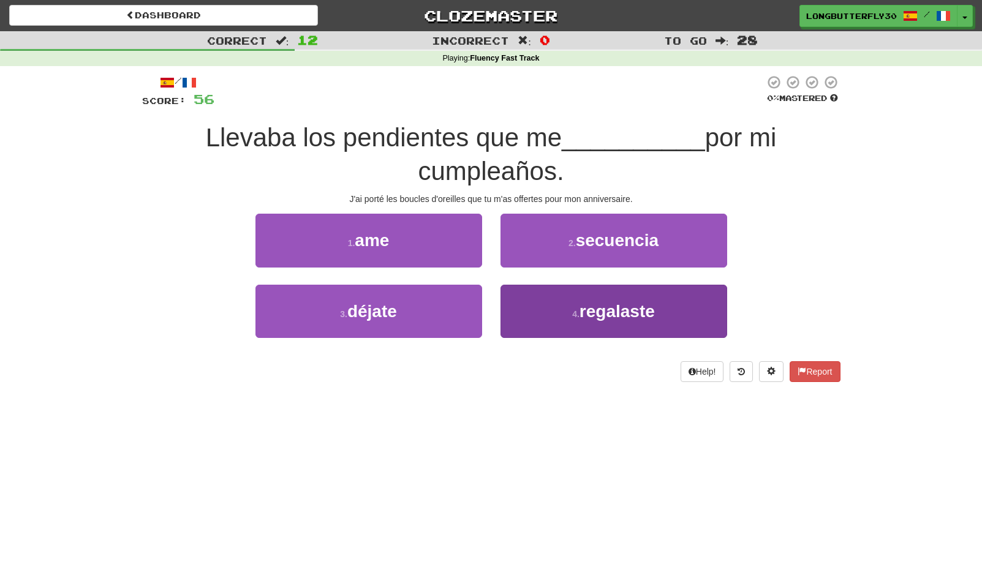
click at [554, 300] on button "4 . regalaste" at bounding box center [613, 311] width 227 height 53
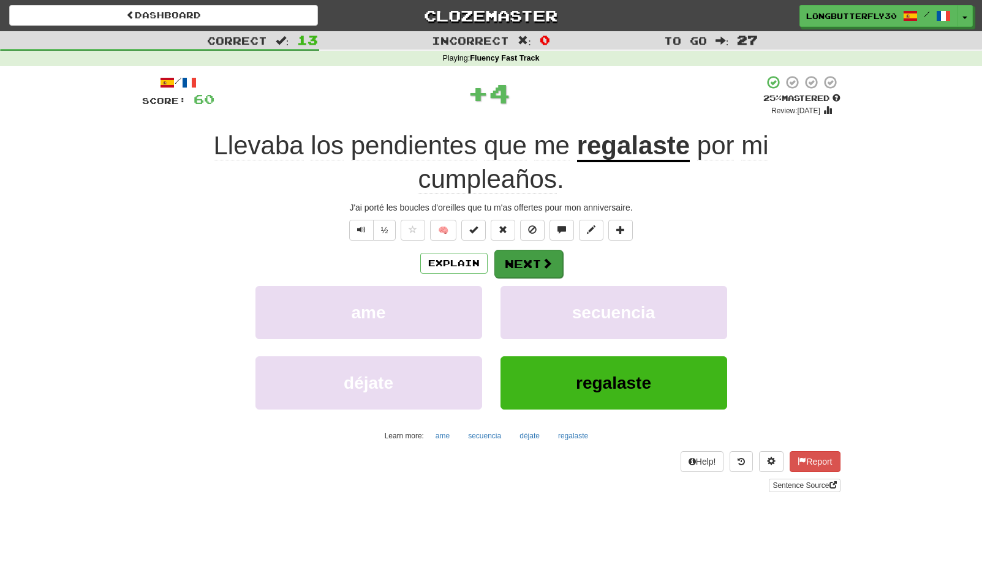
click at [529, 263] on button "Next" at bounding box center [528, 264] width 69 height 28
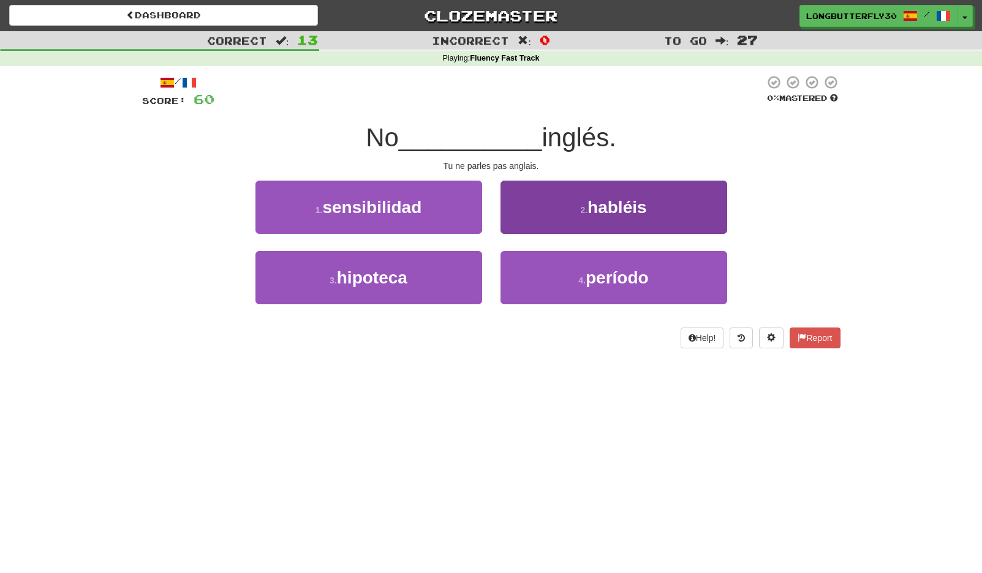
click at [551, 216] on button "2 . habléis" at bounding box center [613, 207] width 227 height 53
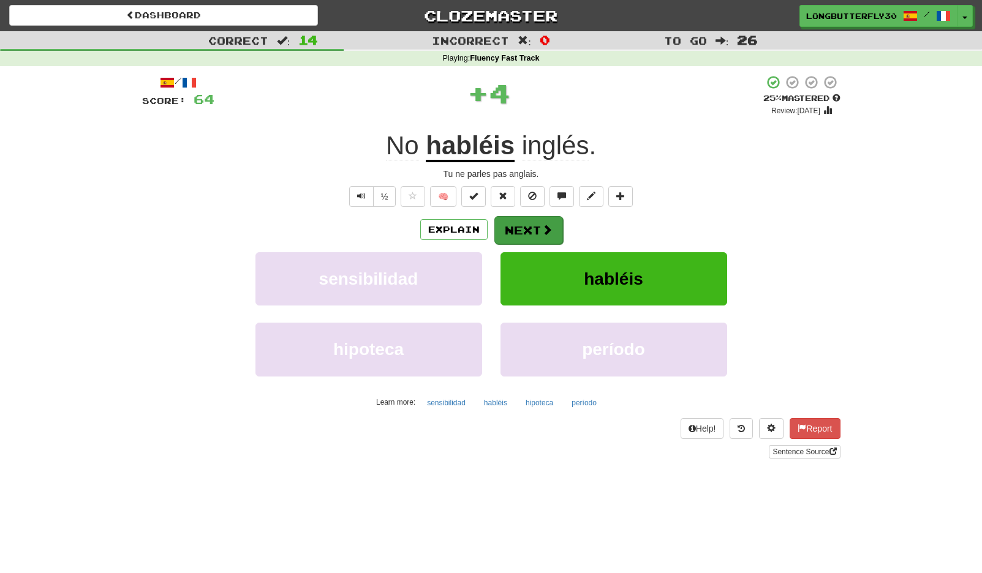
click at [528, 220] on button "Next" at bounding box center [528, 230] width 69 height 28
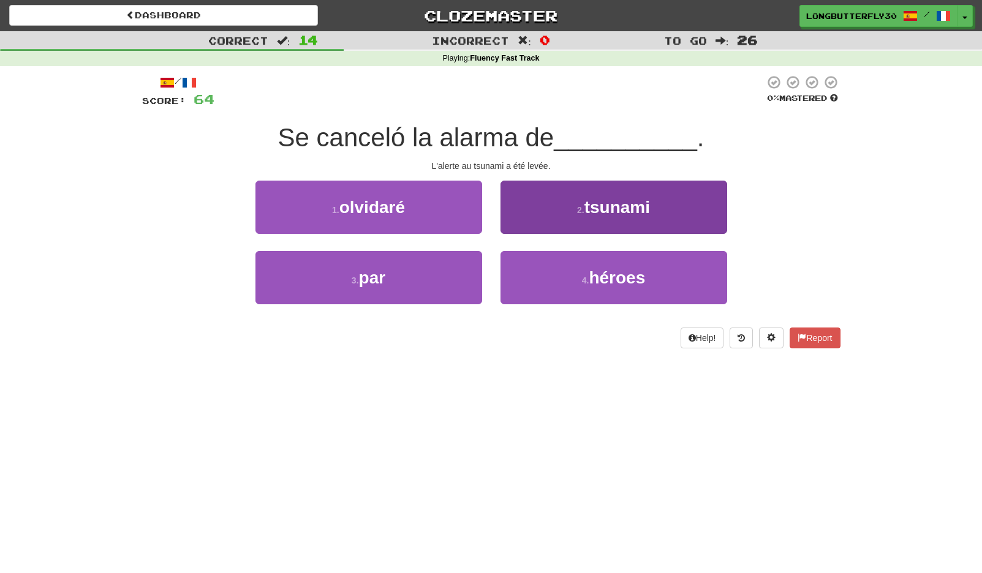
scroll to position [2, 0]
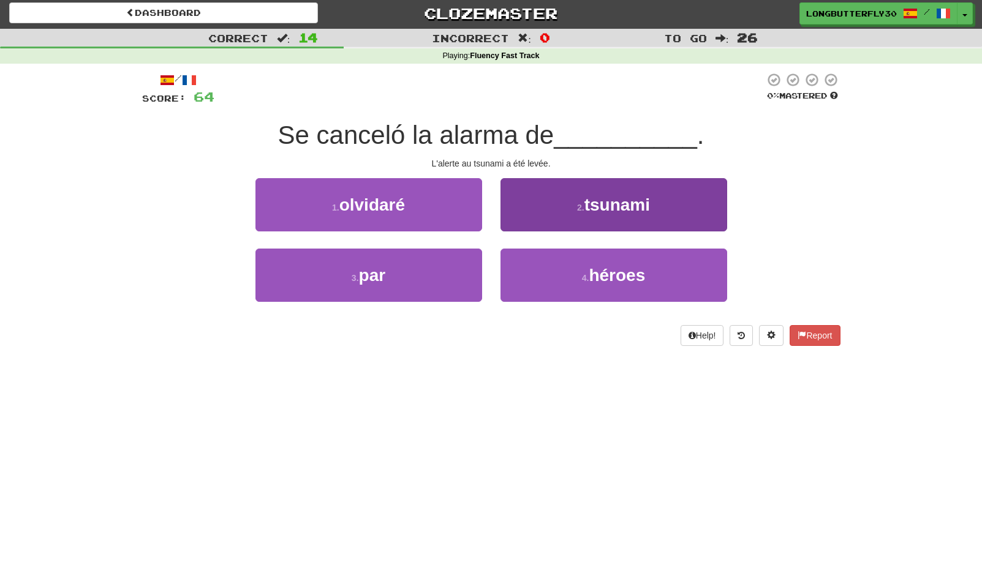
click at [576, 214] on button "2 . tsunami" at bounding box center [613, 204] width 227 height 53
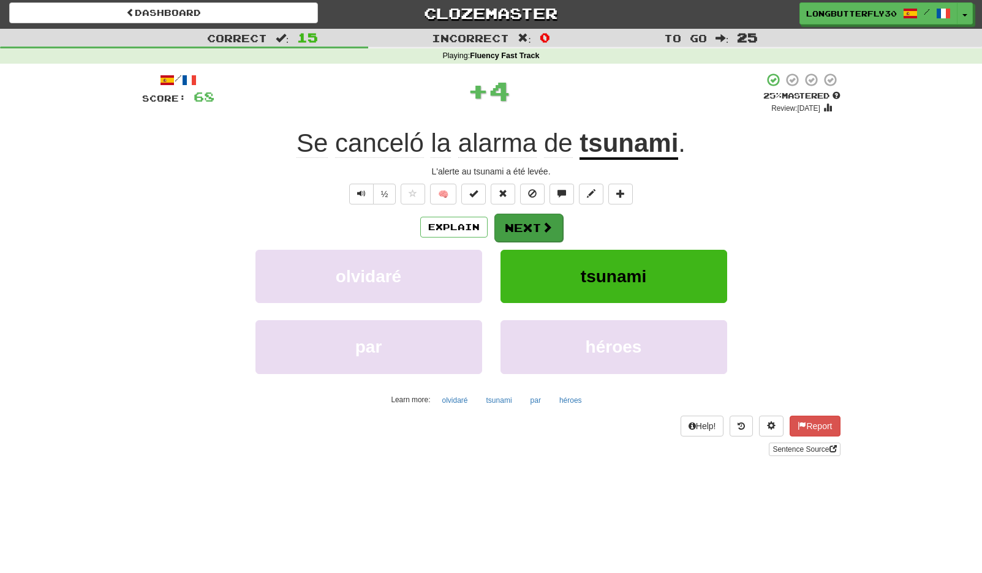
click at [515, 219] on button "Next" at bounding box center [528, 228] width 69 height 28
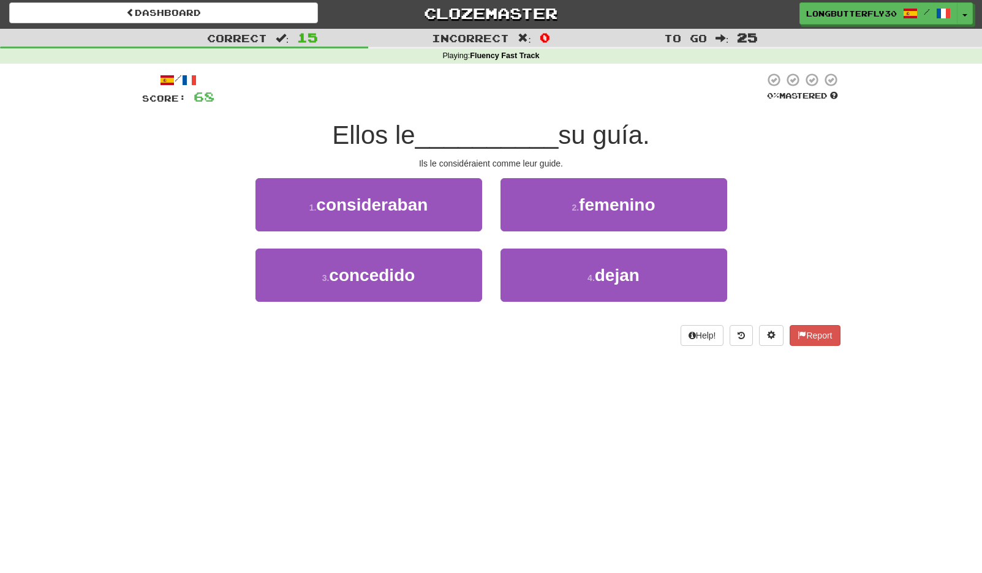
drag, startPoint x: 447, startPoint y: 203, endPoint x: 451, endPoint y: 211, distance: 9.0
click at [449, 208] on button "1 . consideraban" at bounding box center [368, 204] width 227 height 53
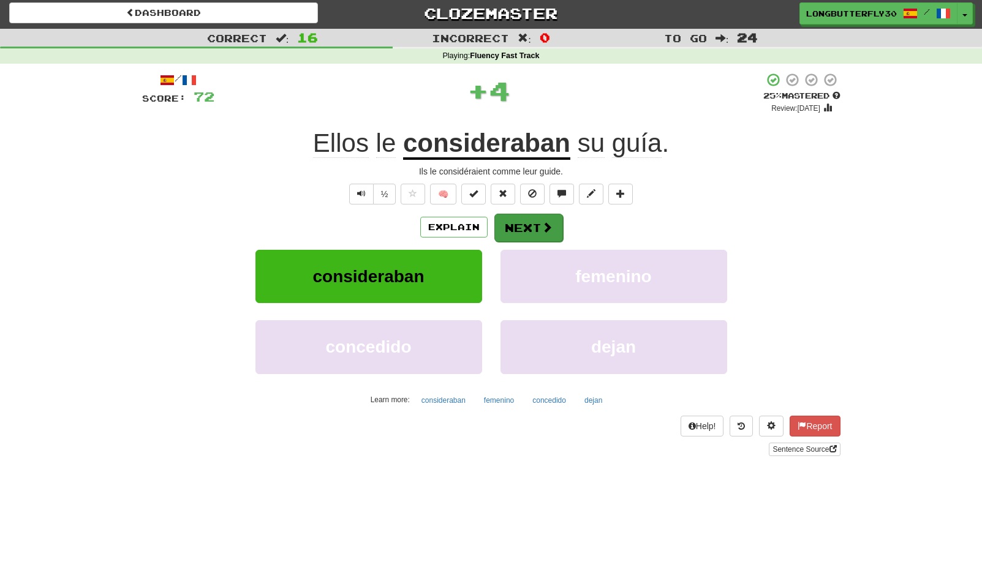
click at [542, 226] on span at bounding box center [547, 227] width 11 height 11
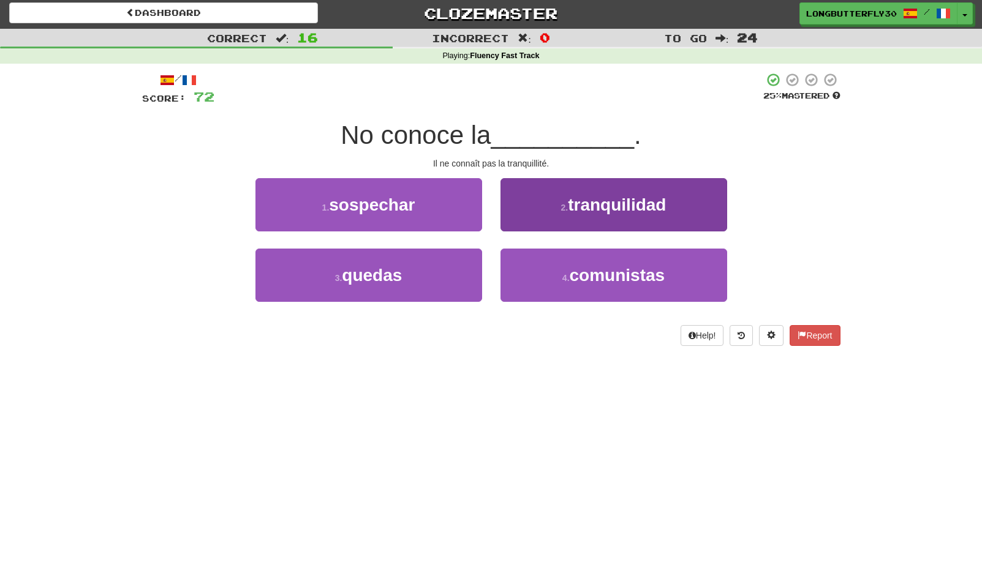
click at [568, 211] on small "2 ." at bounding box center [564, 208] width 7 height 10
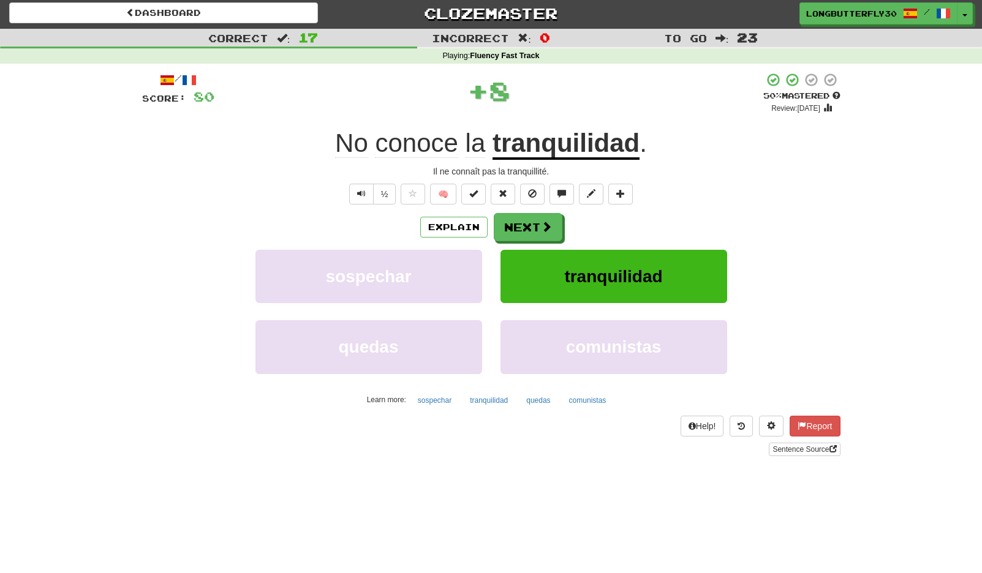
click at [538, 210] on div "/ Score: 80 + 8 50 % Mastered Review: 2025-10-01 No conoce la tranquilidad . Il…" at bounding box center [491, 264] width 698 height 384
click at [534, 223] on button "Next" at bounding box center [528, 228] width 69 height 28
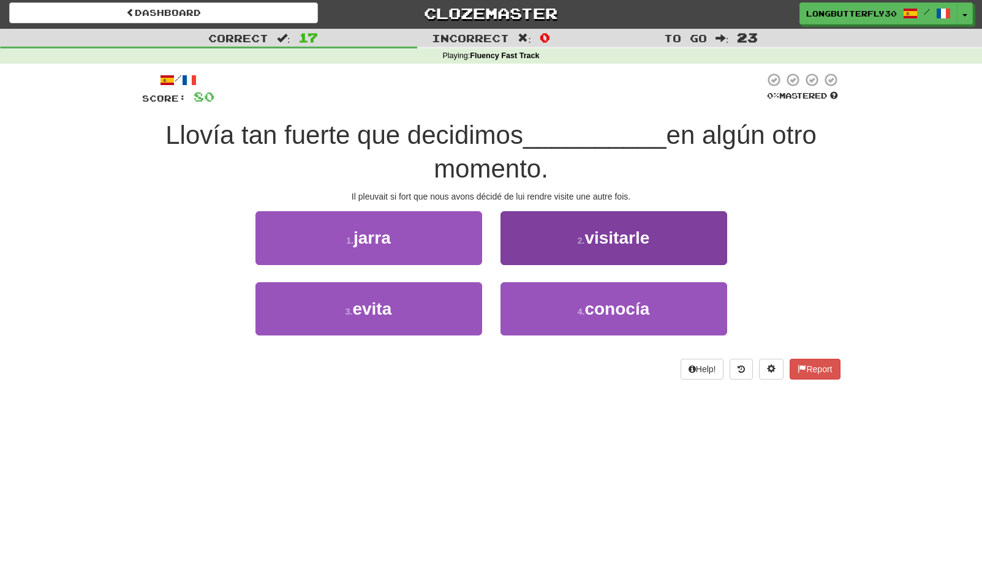
click at [592, 246] on button "2 . visitarle" at bounding box center [613, 237] width 227 height 53
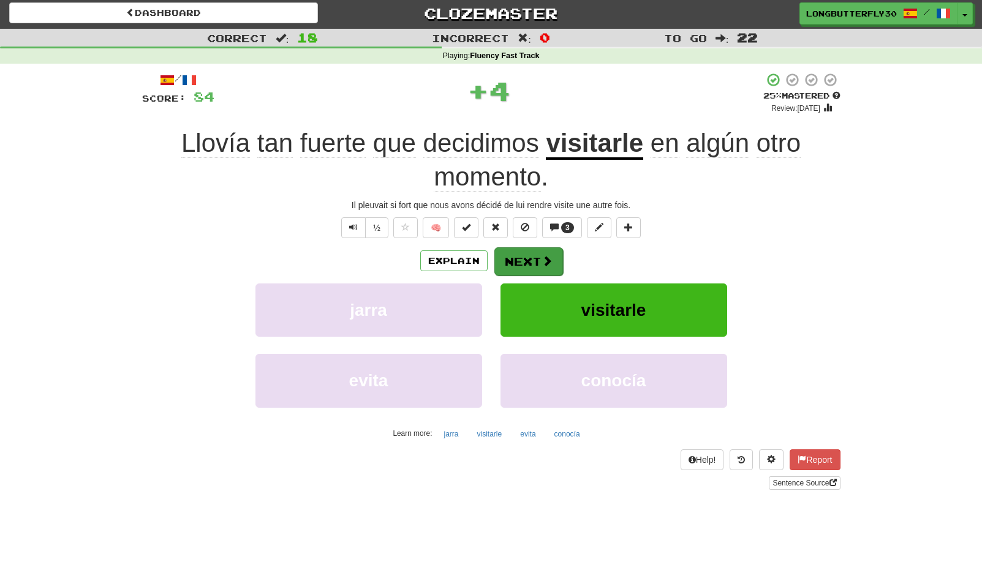
click at [550, 250] on button "Next" at bounding box center [528, 261] width 69 height 28
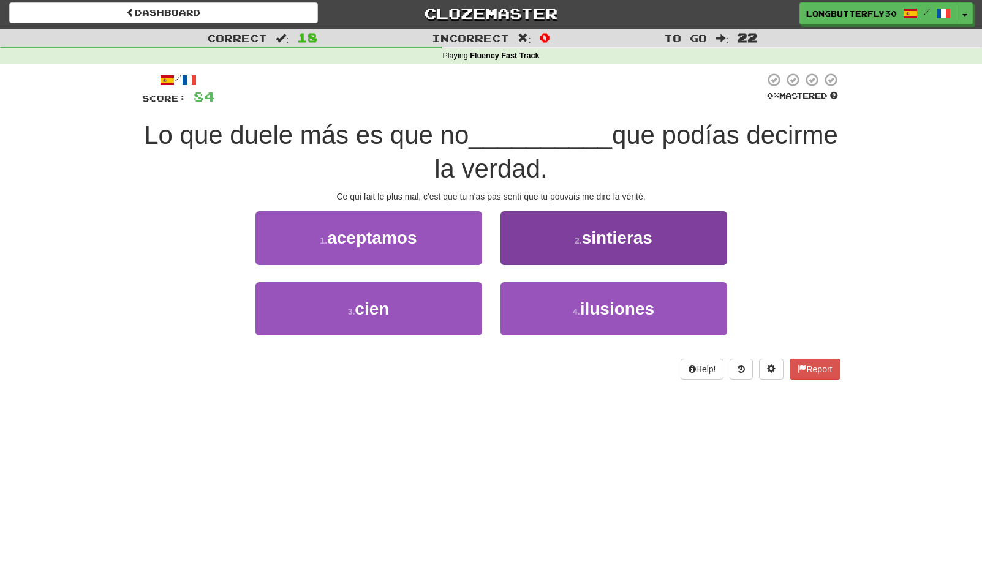
click at [597, 241] on span "sintieras" at bounding box center [617, 237] width 70 height 19
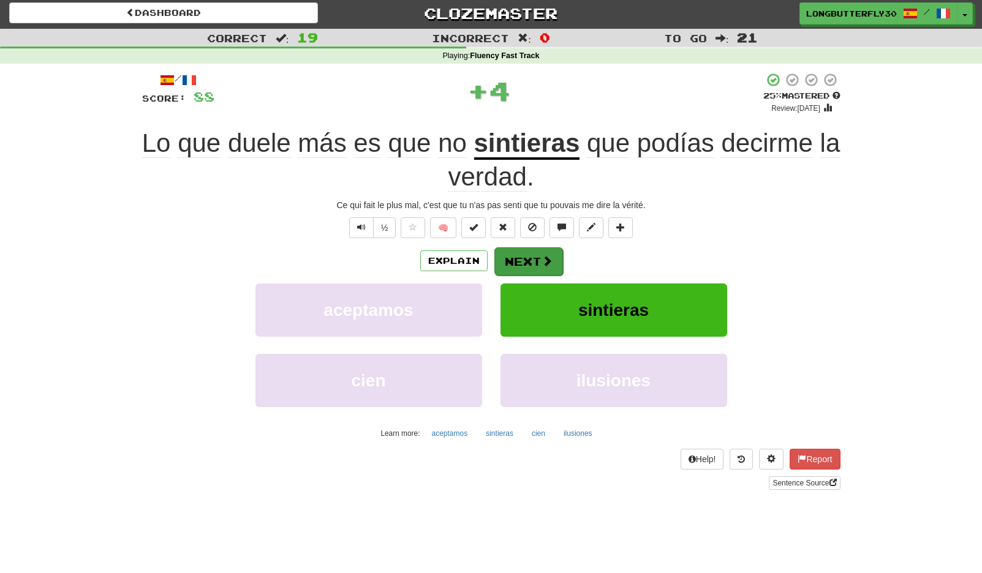
click at [518, 260] on button "Next" at bounding box center [528, 261] width 69 height 28
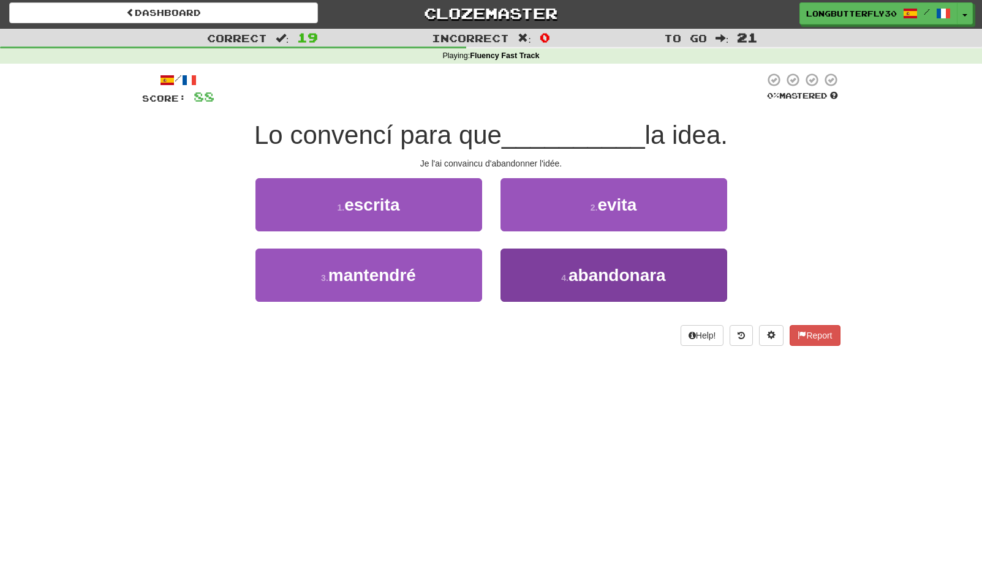
click at [551, 278] on button "4 . abandonara" at bounding box center [613, 275] width 227 height 53
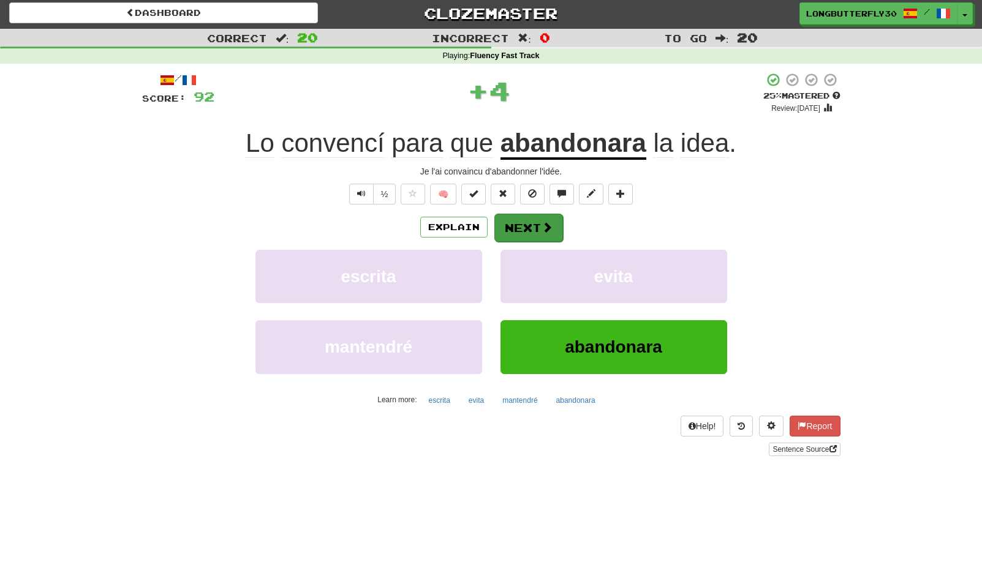
click at [535, 231] on button "Next" at bounding box center [528, 228] width 69 height 28
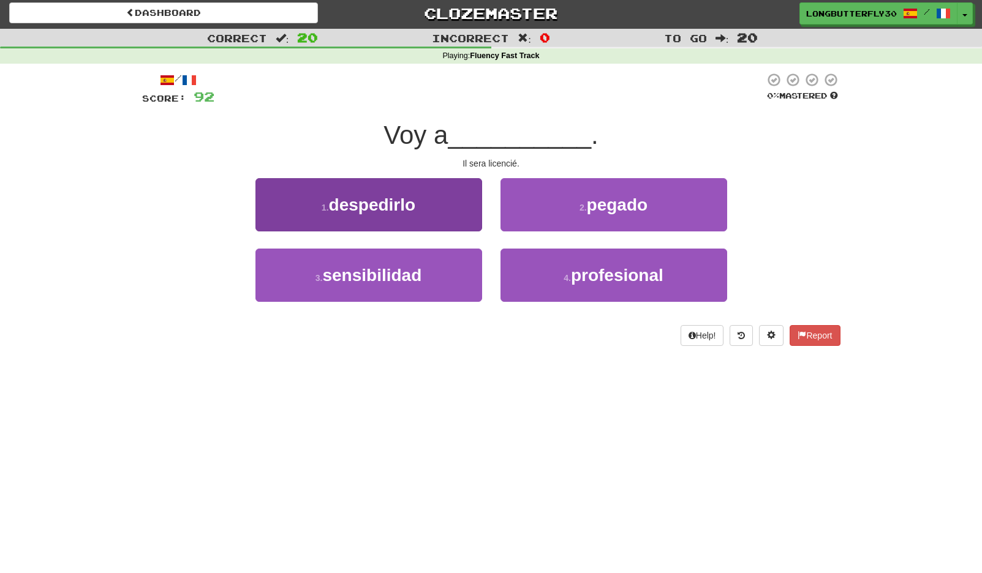
click at [444, 214] on button "1 . despedirlo" at bounding box center [368, 204] width 227 height 53
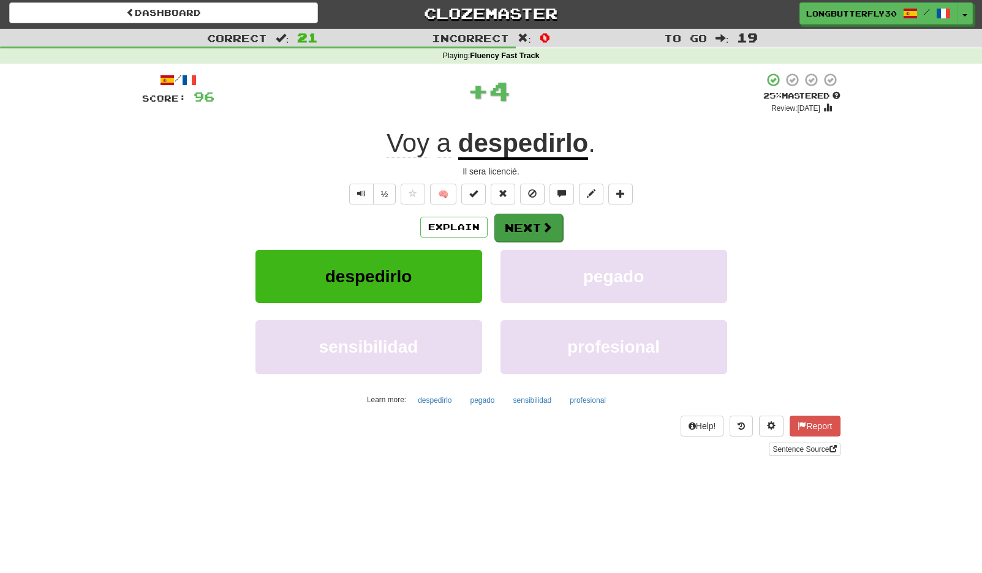
click at [527, 233] on button "Next" at bounding box center [528, 228] width 69 height 28
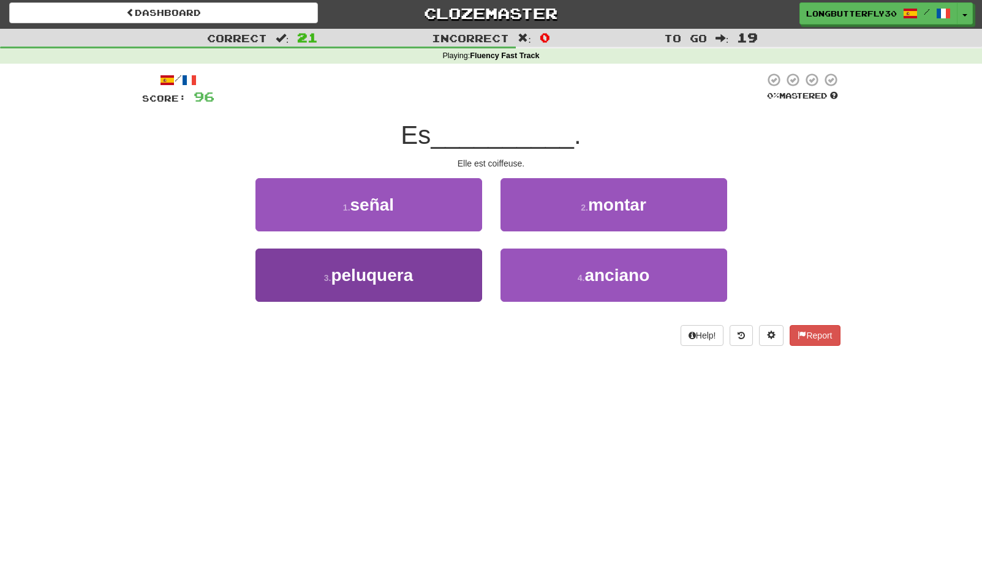
click at [453, 262] on button "3 . peluquera" at bounding box center [368, 275] width 227 height 53
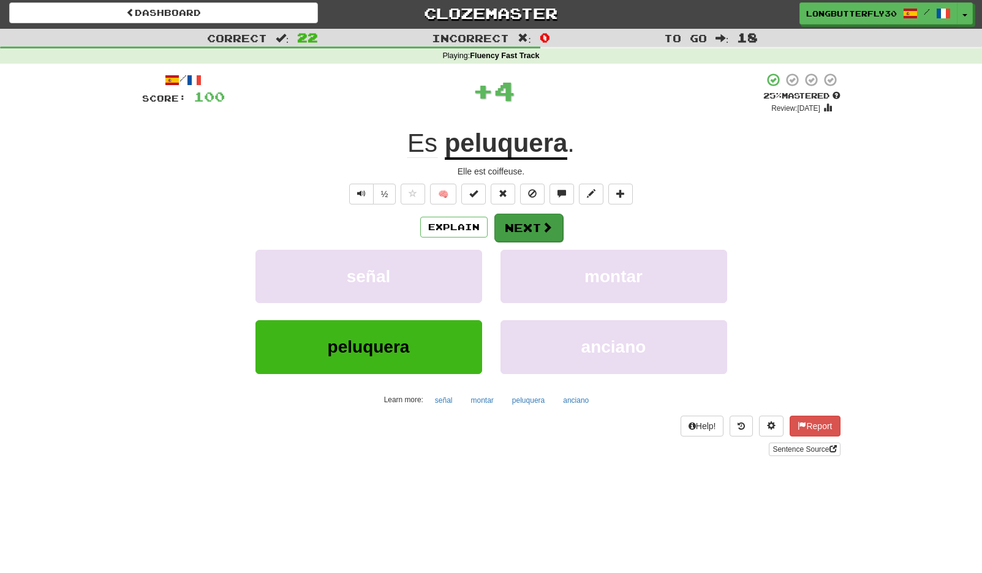
click at [525, 224] on button "Next" at bounding box center [528, 228] width 69 height 28
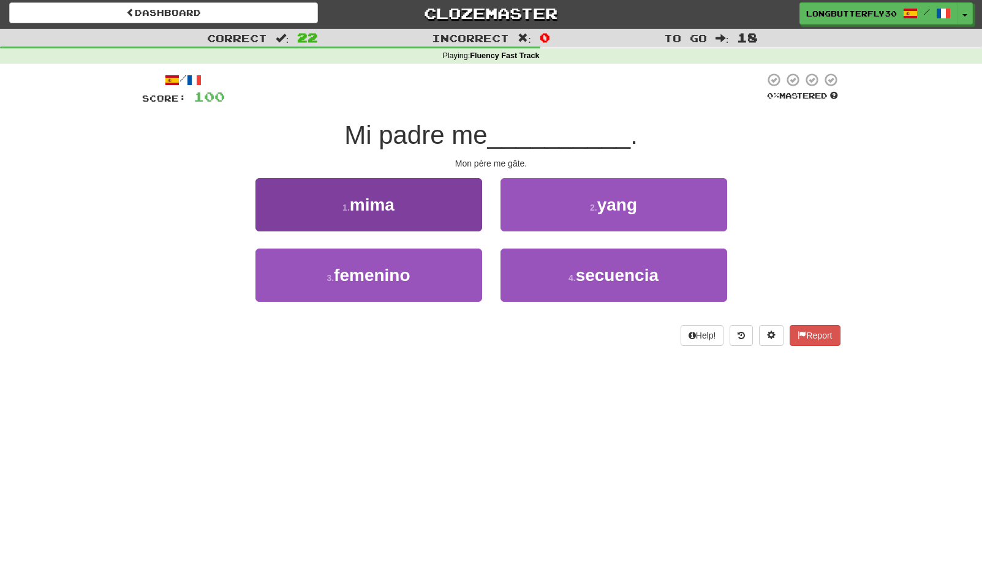
click at [448, 211] on button "1 . mima" at bounding box center [368, 204] width 227 height 53
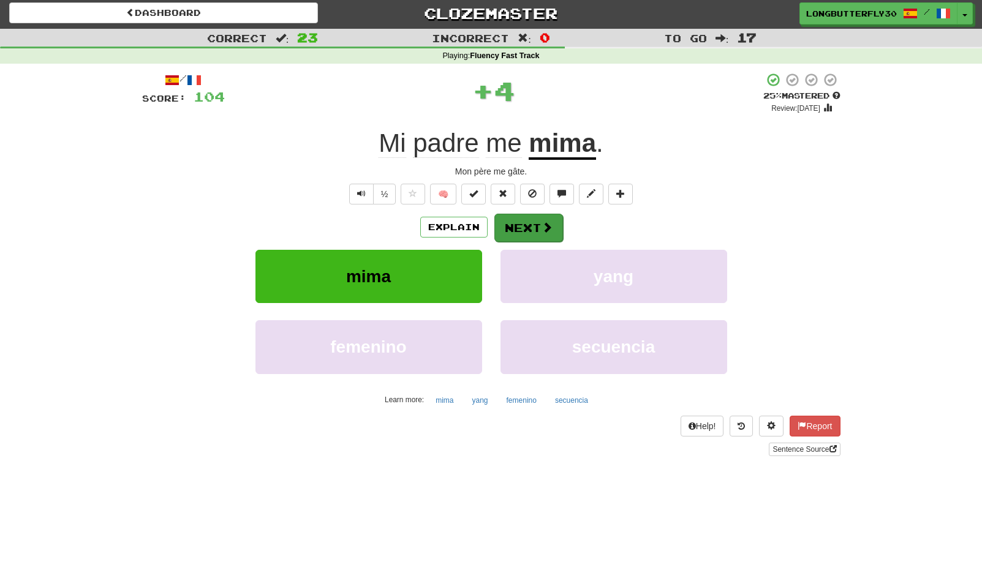
click at [532, 228] on button "Next" at bounding box center [528, 228] width 69 height 28
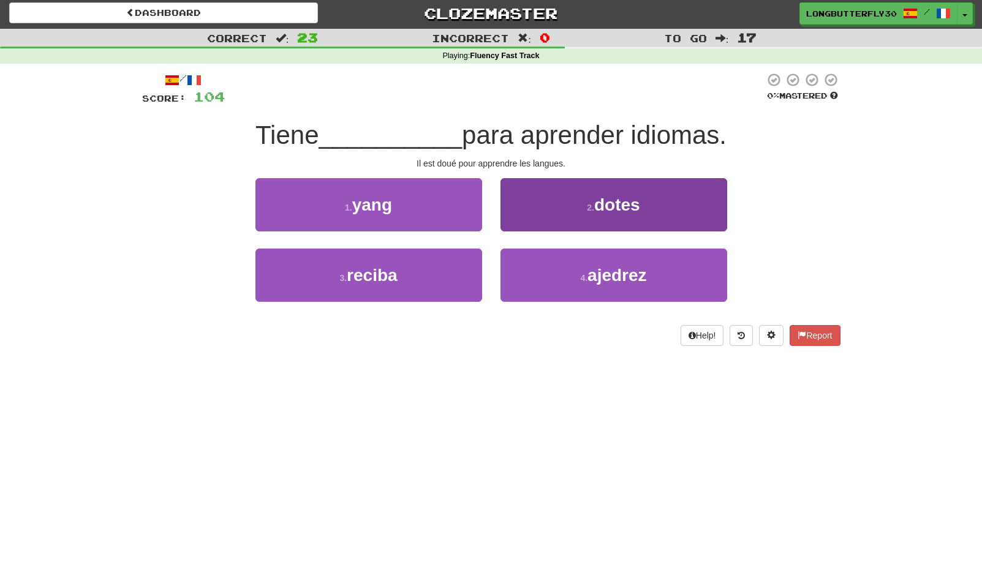
click at [554, 213] on button "2 . dotes" at bounding box center [613, 204] width 227 height 53
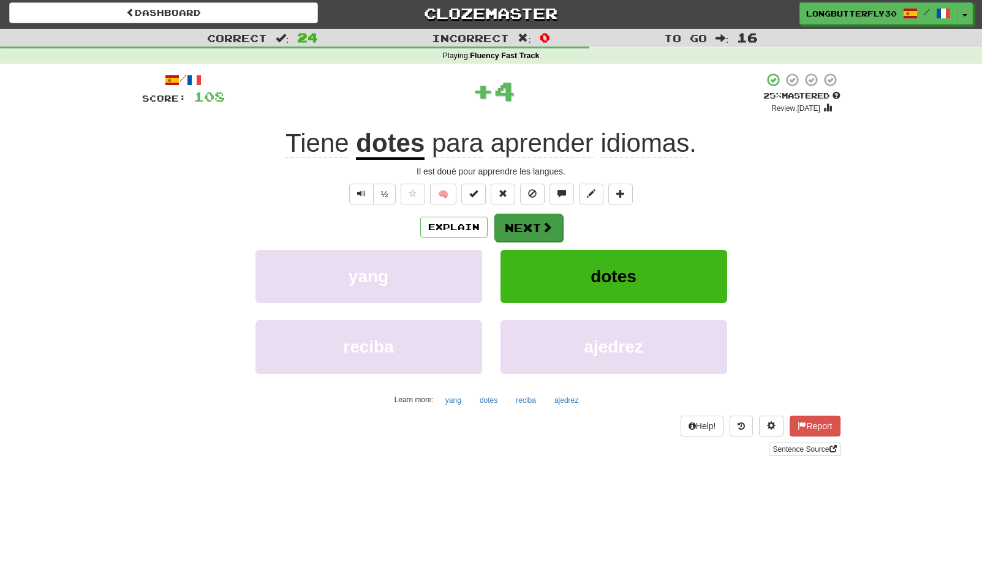
click at [540, 216] on button "Next" at bounding box center [528, 228] width 69 height 28
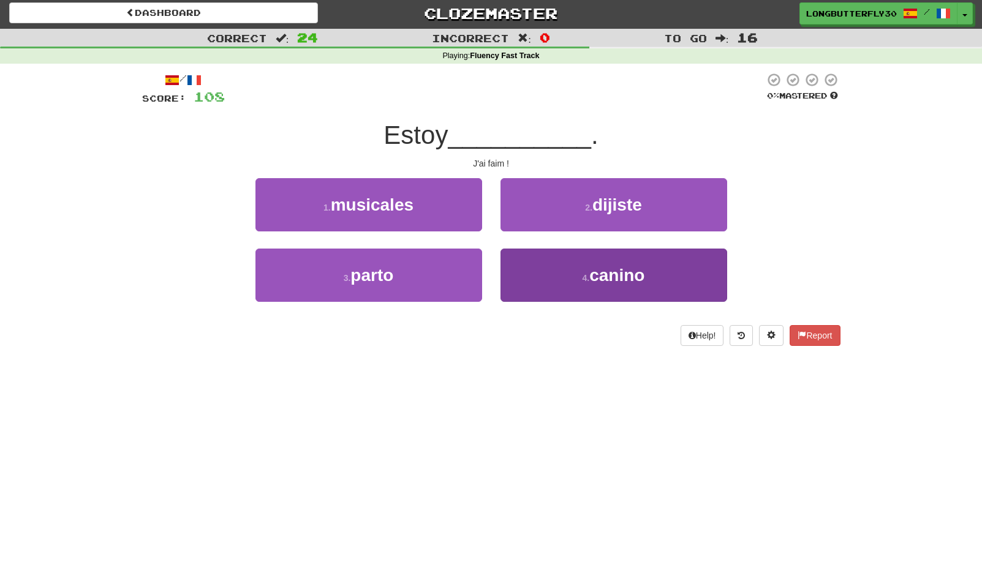
click at [573, 274] on button "4 . canino" at bounding box center [613, 275] width 227 height 53
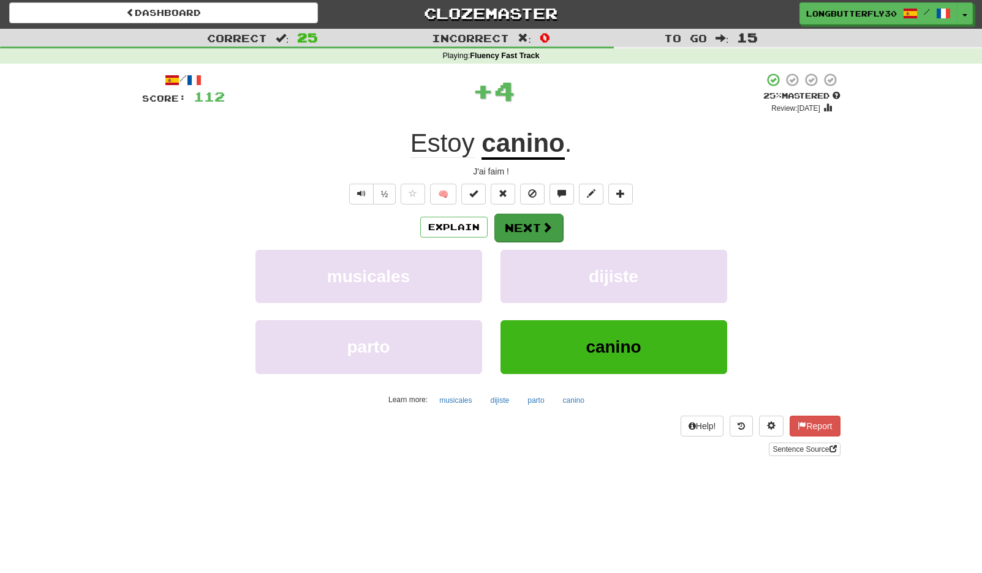
click at [535, 227] on button "Next" at bounding box center [528, 228] width 69 height 28
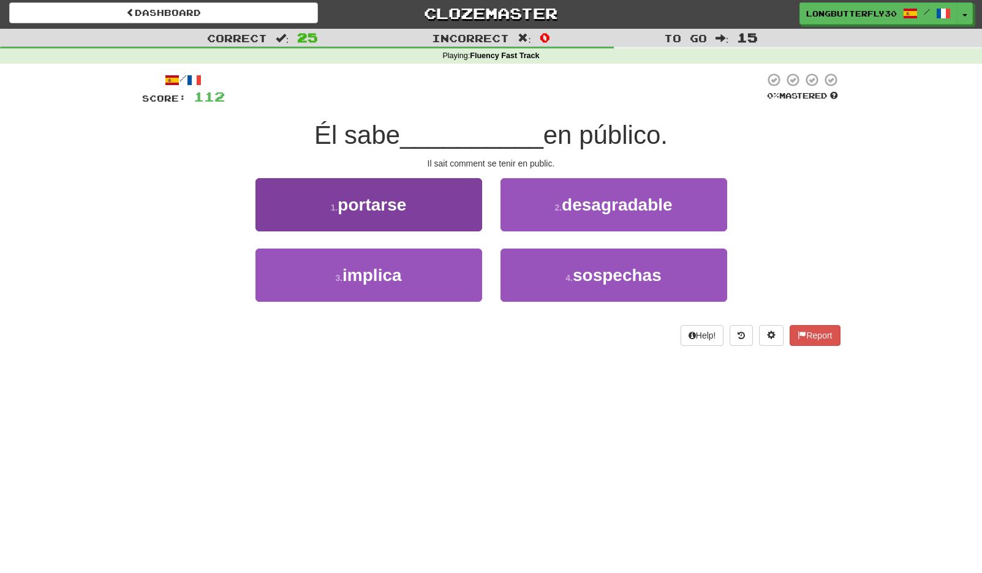
click at [431, 198] on button "1 . portarse" at bounding box center [368, 204] width 227 height 53
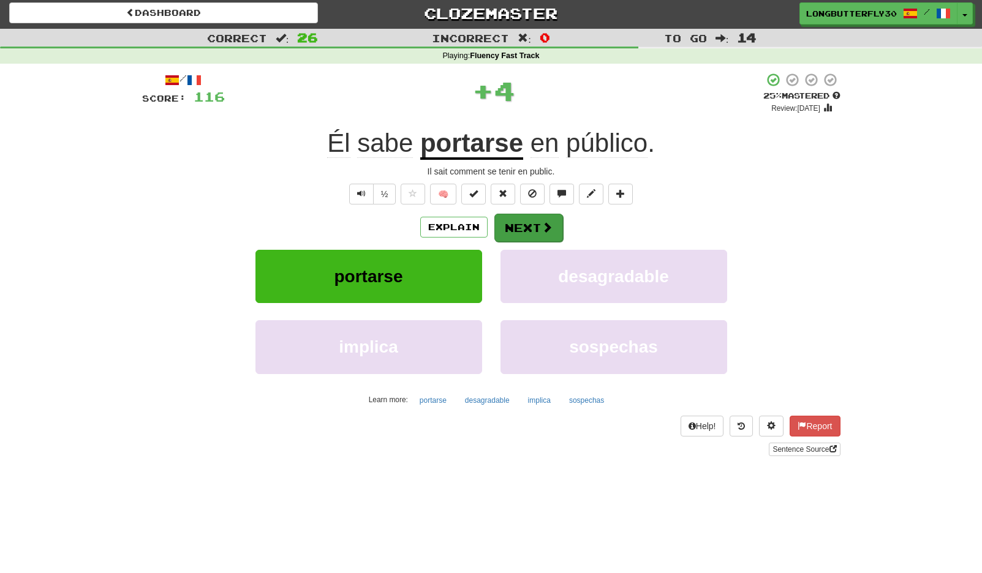
click at [545, 225] on span at bounding box center [547, 227] width 11 height 11
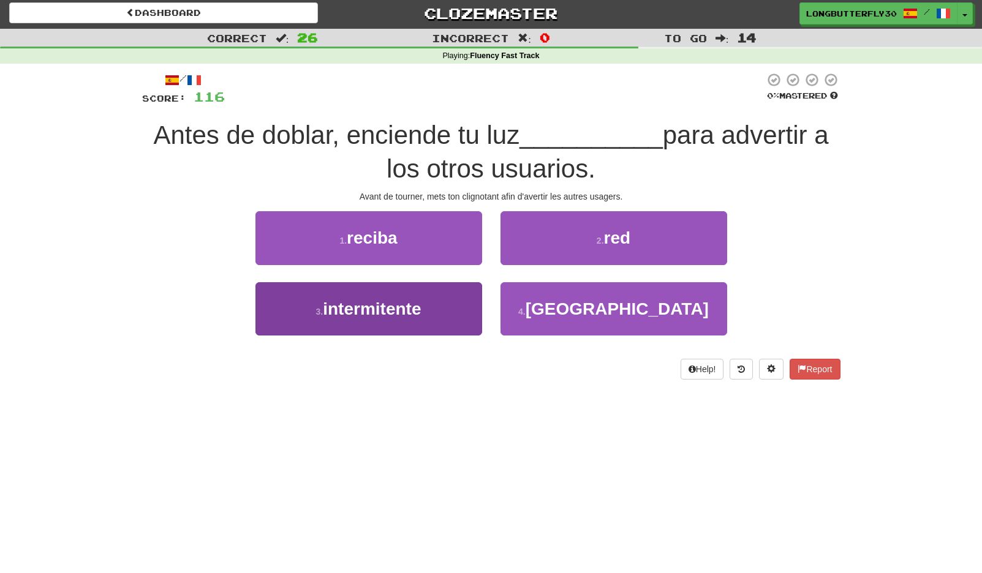
click at [452, 306] on button "3 . intermitente" at bounding box center [368, 308] width 227 height 53
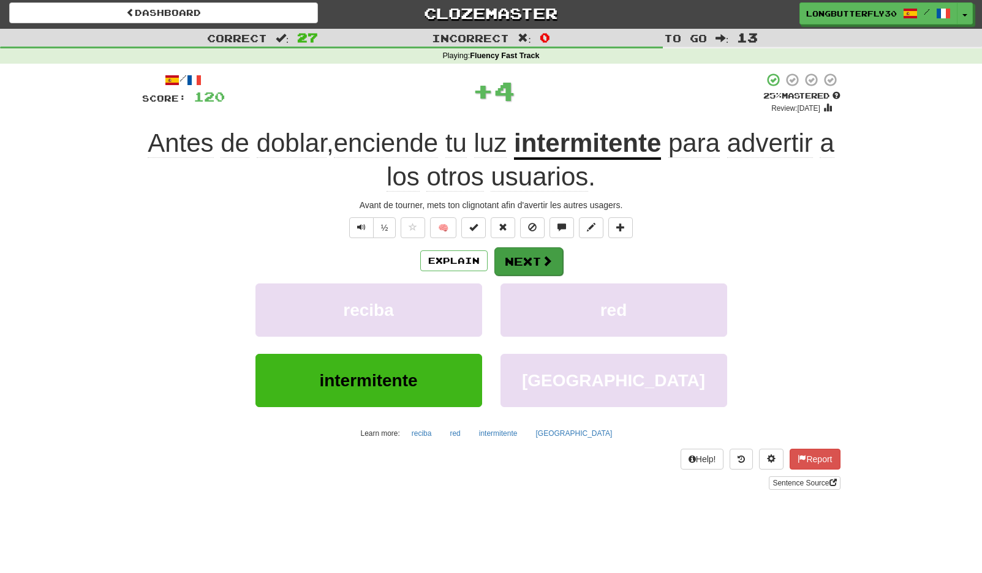
click at [542, 255] on span at bounding box center [547, 260] width 11 height 11
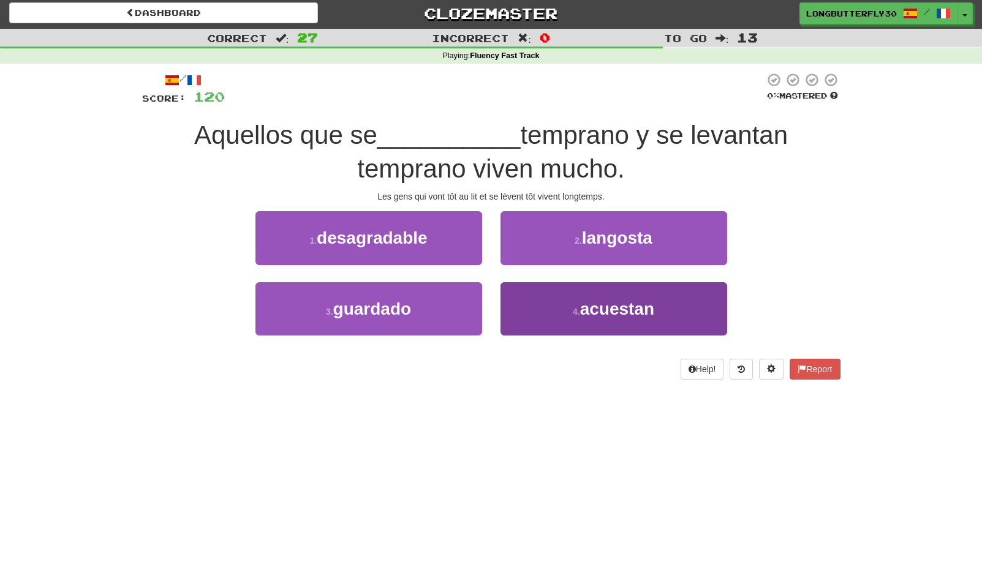
click at [553, 314] on button "4 . acuestan" at bounding box center [613, 308] width 227 height 53
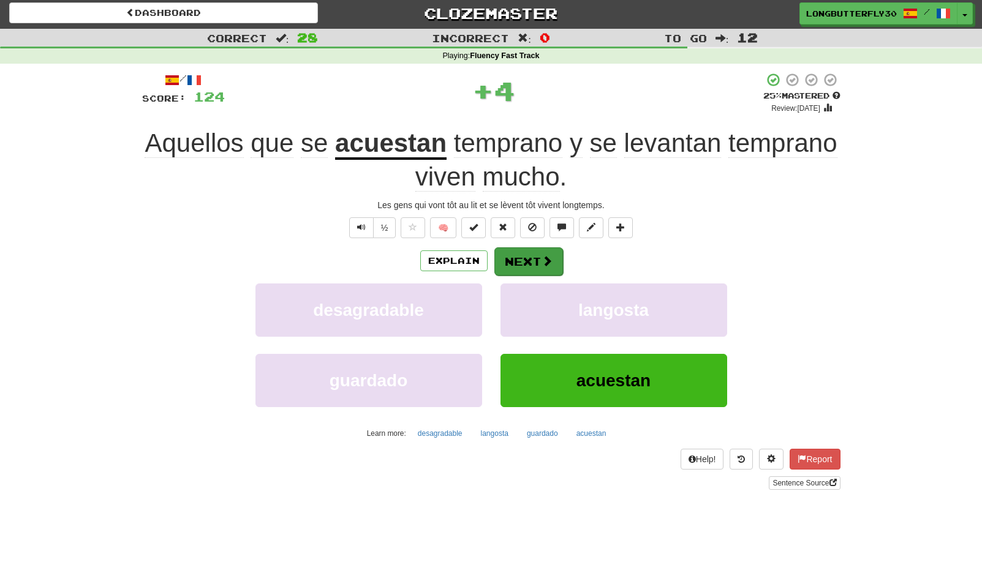
click at [527, 259] on button "Next" at bounding box center [528, 261] width 69 height 28
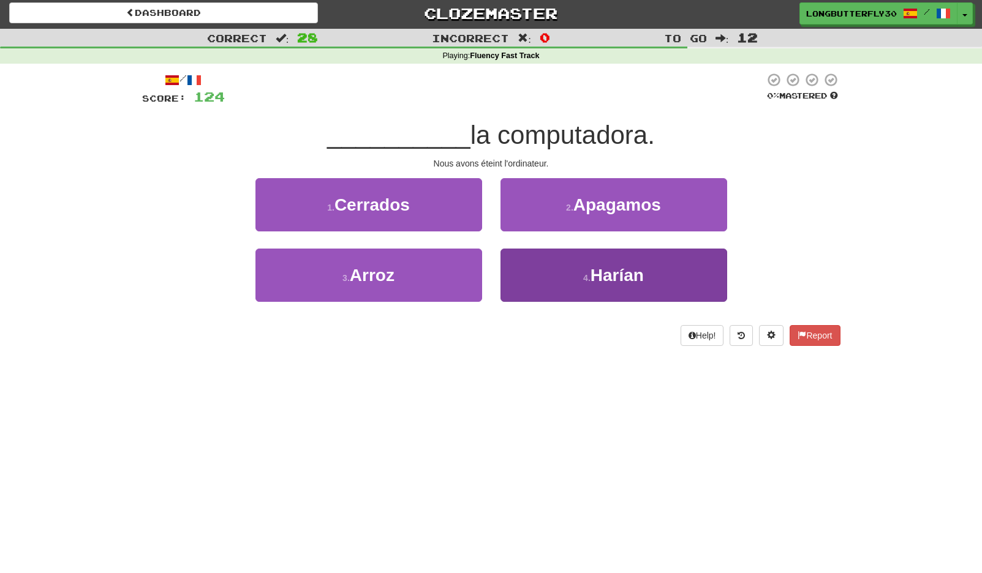
click at [553, 275] on button "4 . Harían" at bounding box center [613, 275] width 227 height 53
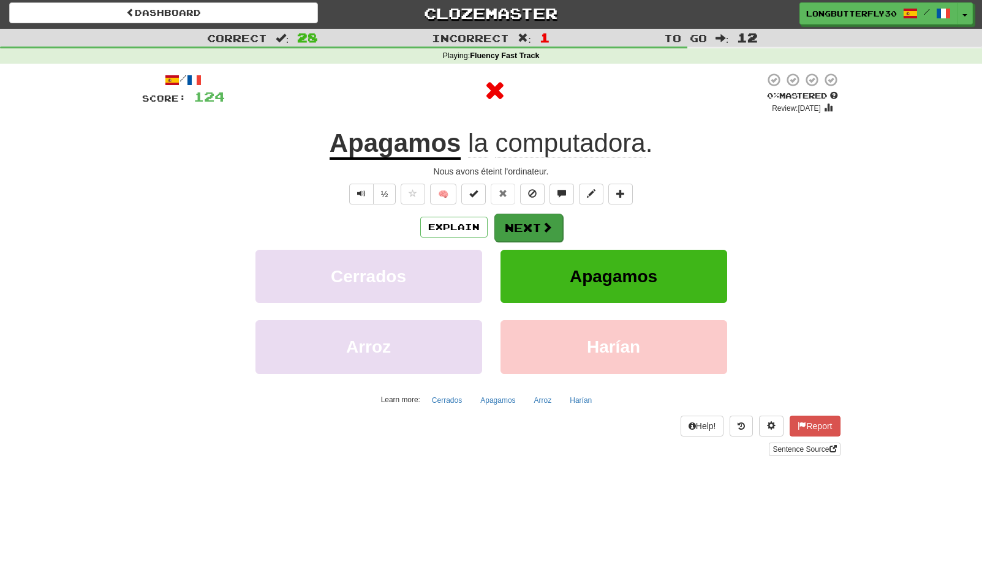
click at [516, 228] on button "Next" at bounding box center [528, 228] width 69 height 28
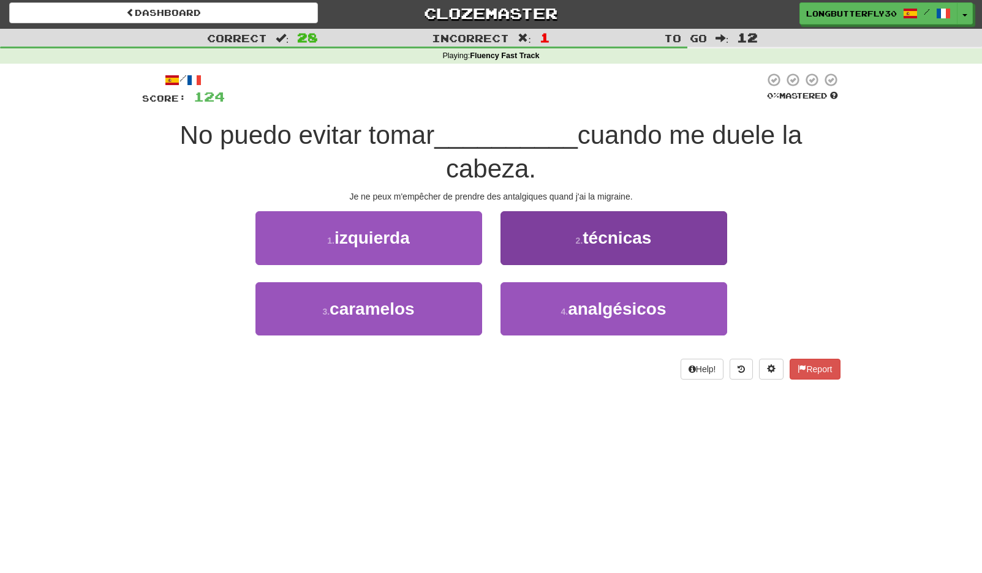
click at [577, 306] on span "analgésicos" at bounding box center [617, 309] width 98 height 19
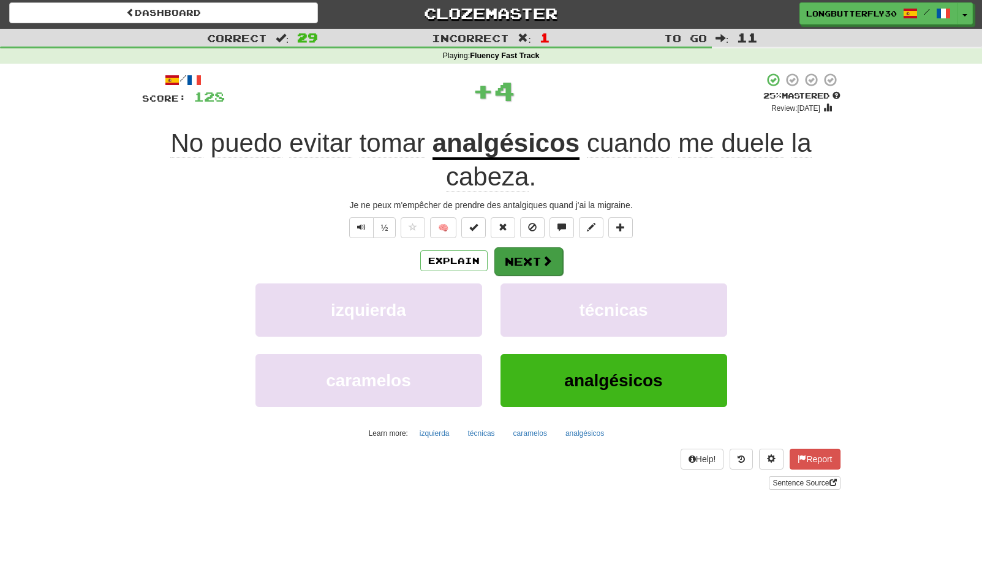
click at [532, 255] on button "Next" at bounding box center [528, 261] width 69 height 28
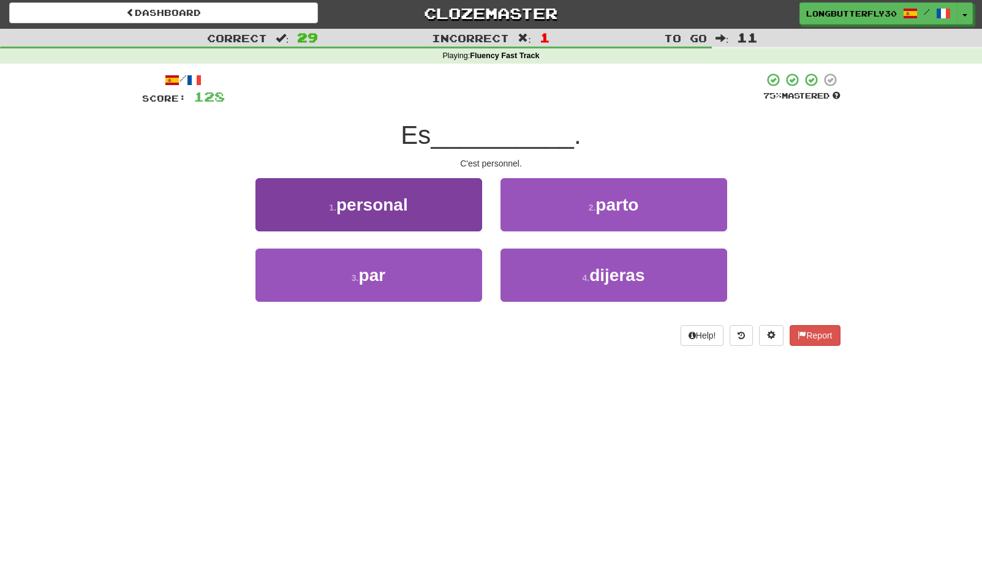
click at [451, 205] on button "1 . personal" at bounding box center [368, 204] width 227 height 53
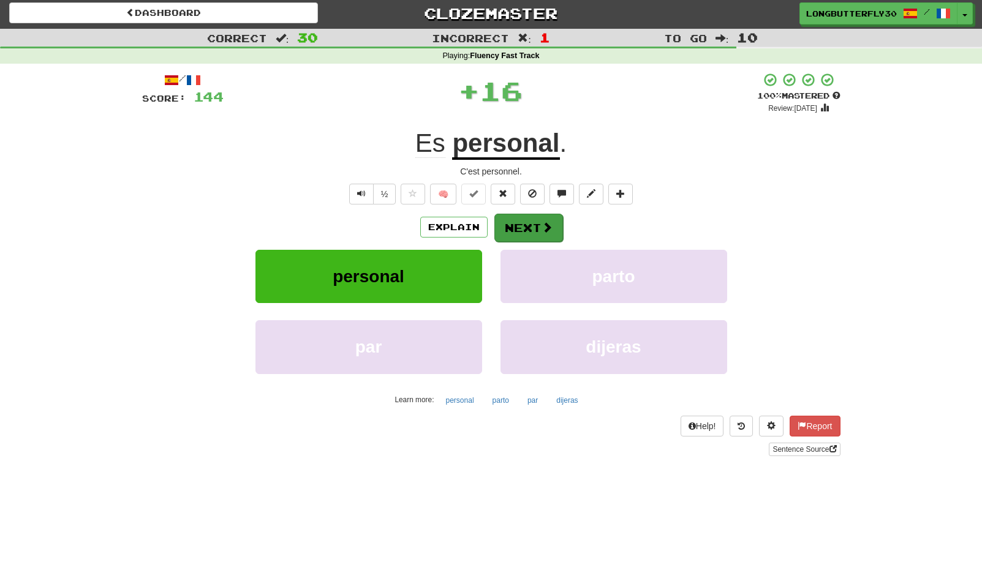
click at [546, 235] on button "Next" at bounding box center [528, 228] width 69 height 28
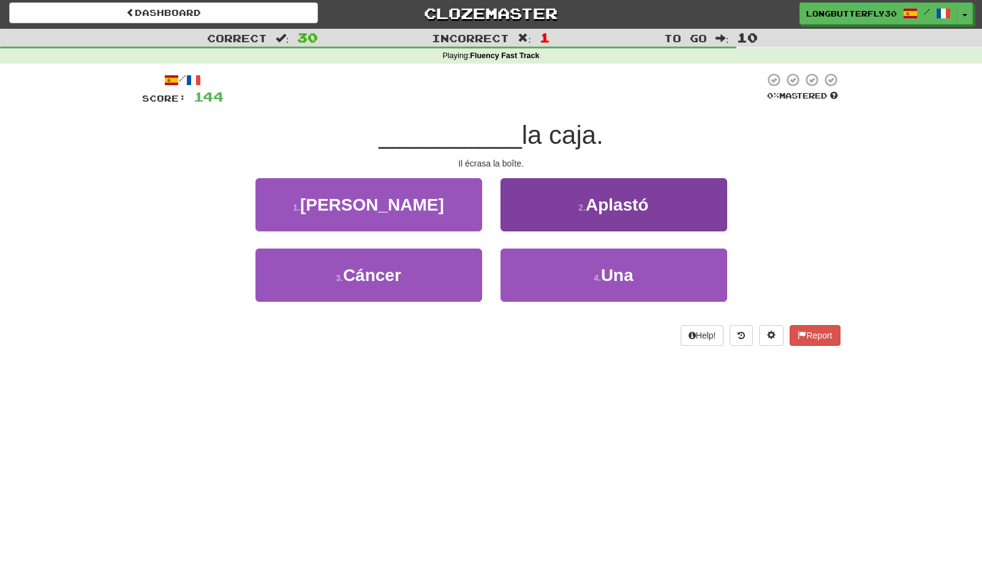
click at [608, 210] on span "Aplastó" at bounding box center [617, 204] width 63 height 19
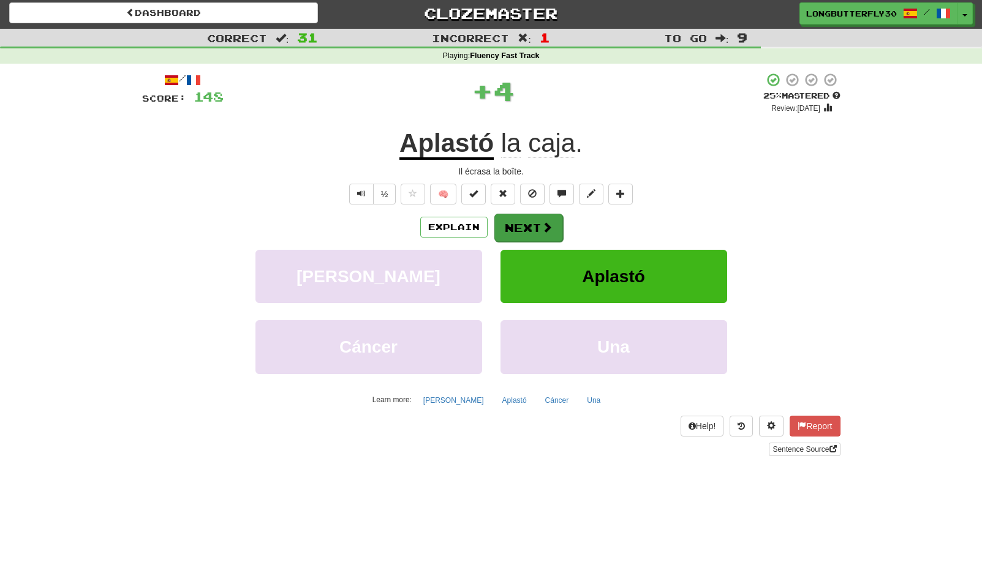
click at [550, 222] on span at bounding box center [547, 227] width 11 height 11
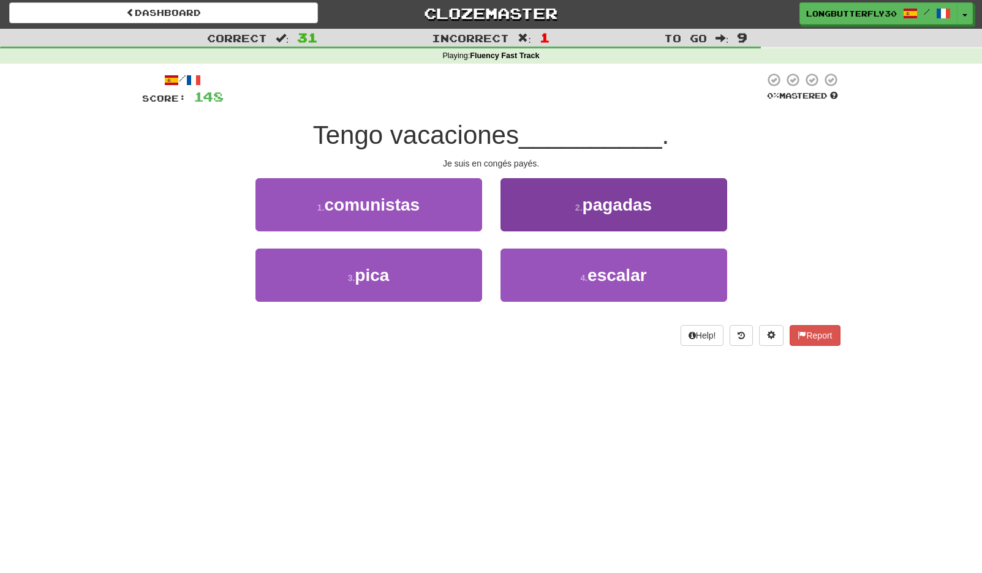
click at [518, 205] on button "2 . pagadas" at bounding box center [613, 204] width 227 height 53
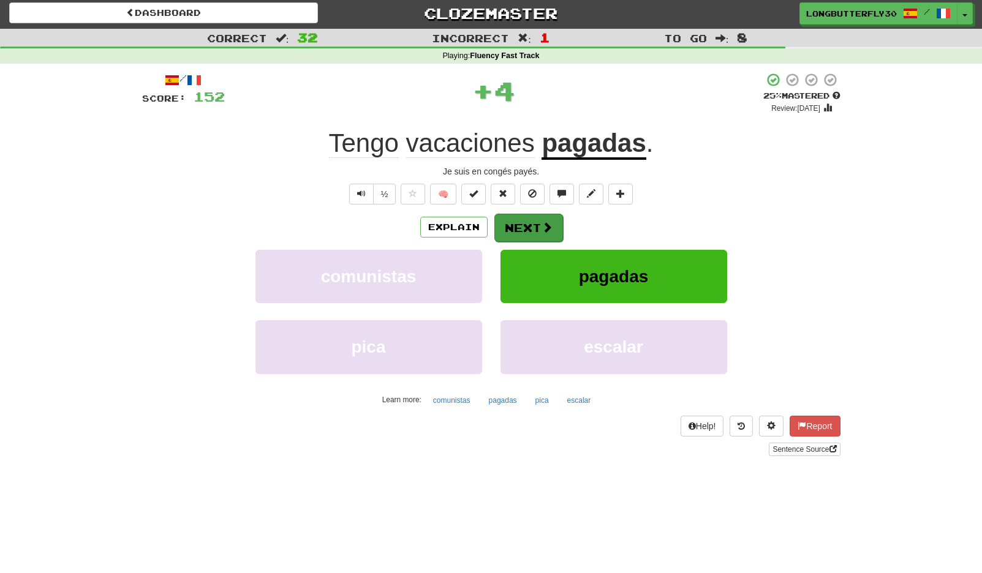
click at [514, 216] on button "Next" at bounding box center [528, 228] width 69 height 28
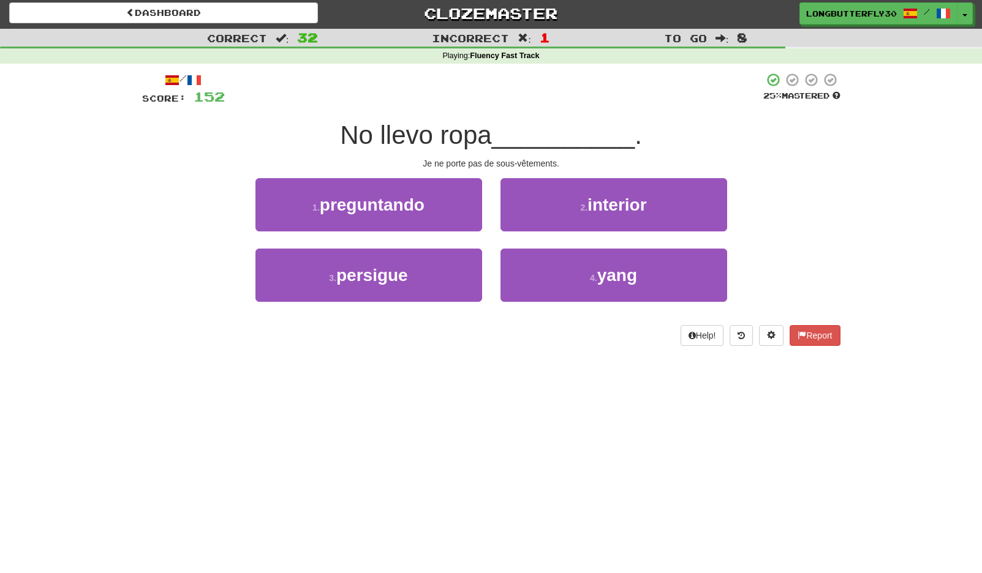
click at [620, 211] on span "interior" at bounding box center [616, 204] width 59 height 19
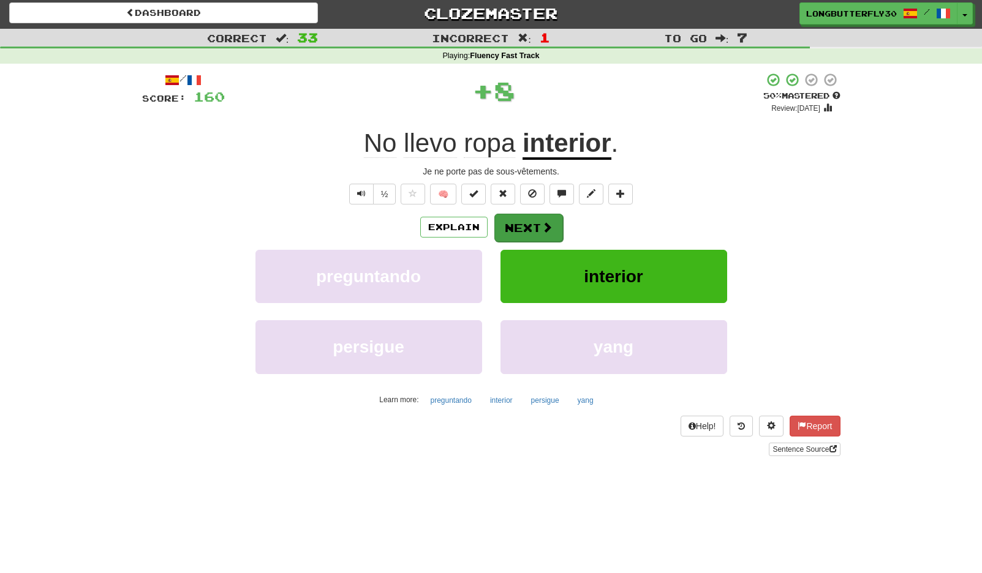
click at [549, 222] on span at bounding box center [547, 227] width 11 height 11
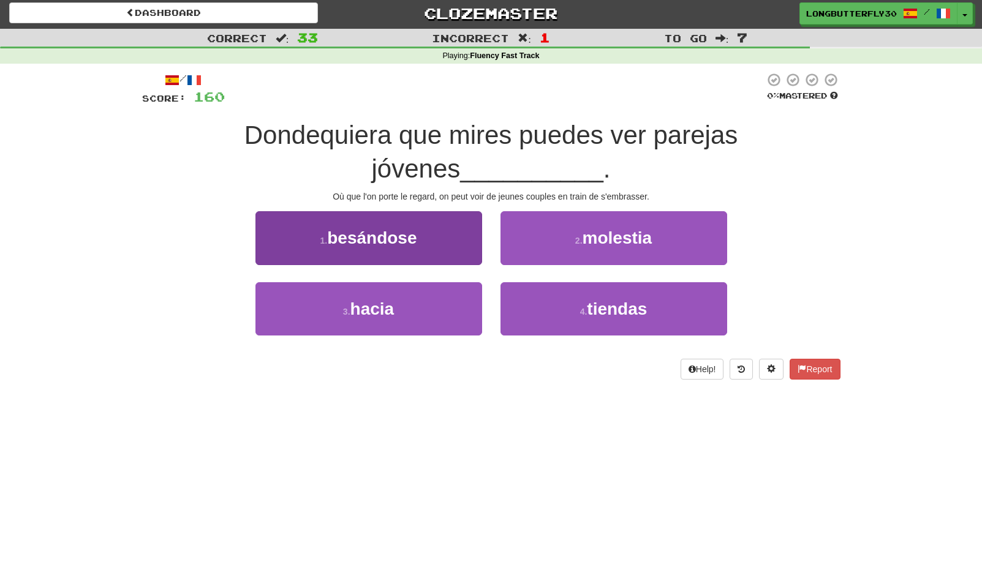
click at [474, 227] on button "1 . besándose" at bounding box center [368, 237] width 227 height 53
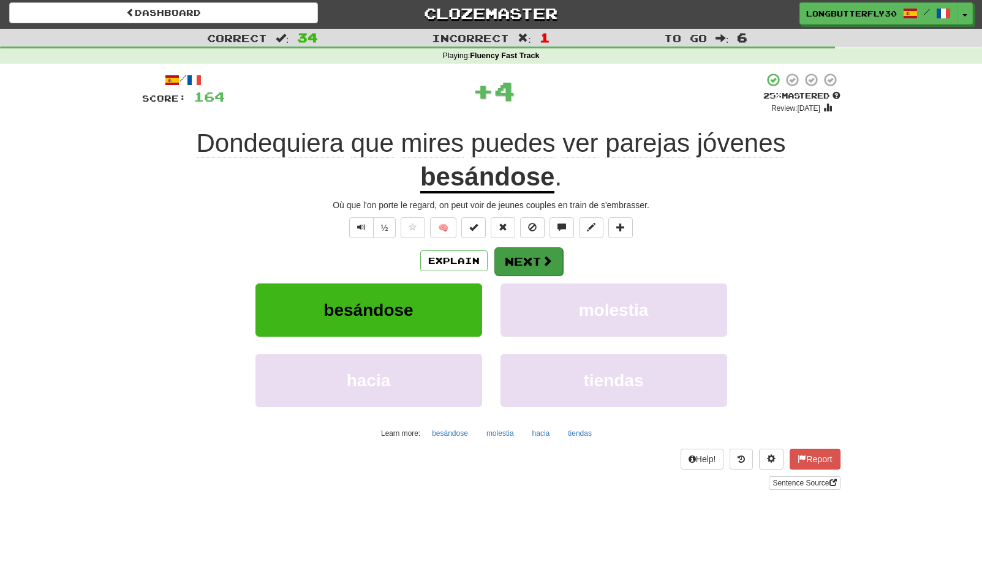
click at [526, 268] on button "Next" at bounding box center [528, 261] width 69 height 28
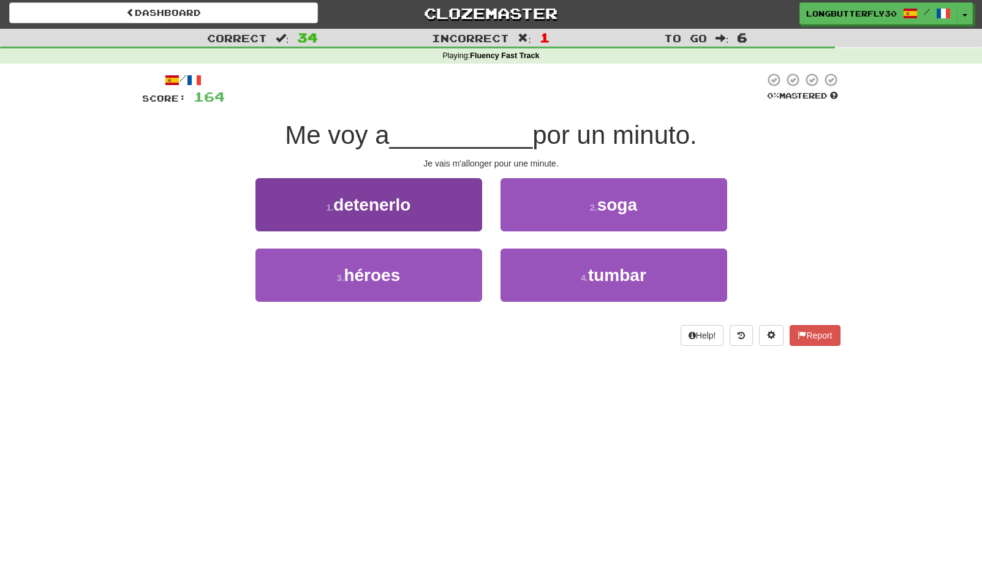
click at [435, 206] on button "1 . detenerlo" at bounding box center [368, 204] width 227 height 53
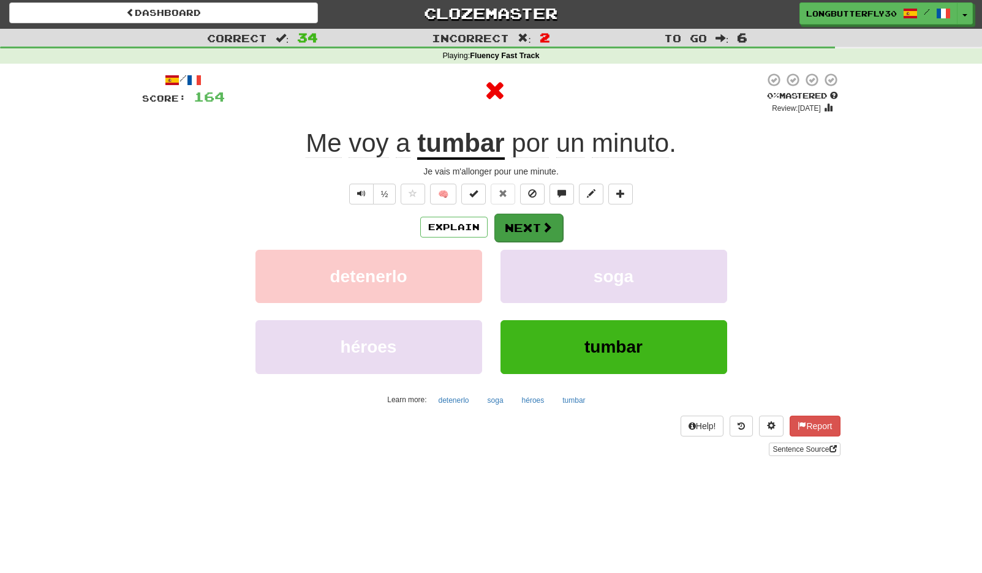
click at [518, 233] on button "Next" at bounding box center [528, 228] width 69 height 28
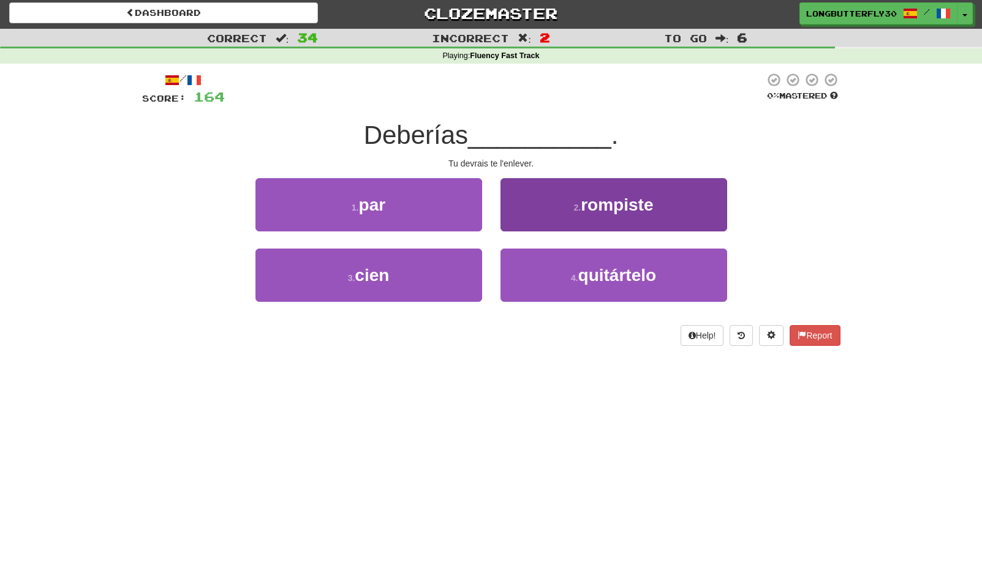
click at [554, 268] on button "4 . quitártelo" at bounding box center [613, 275] width 227 height 53
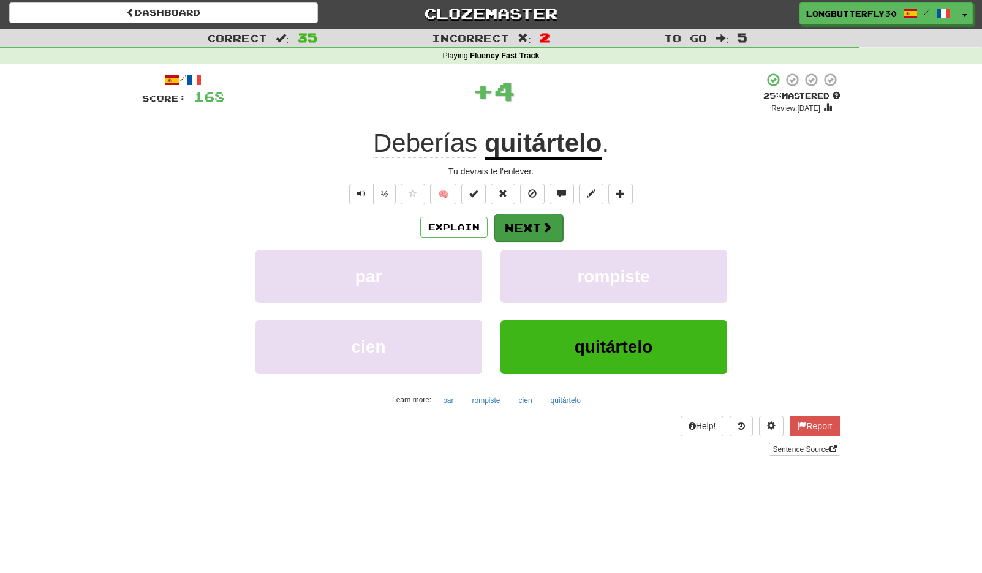
click at [530, 219] on button "Next" at bounding box center [528, 228] width 69 height 28
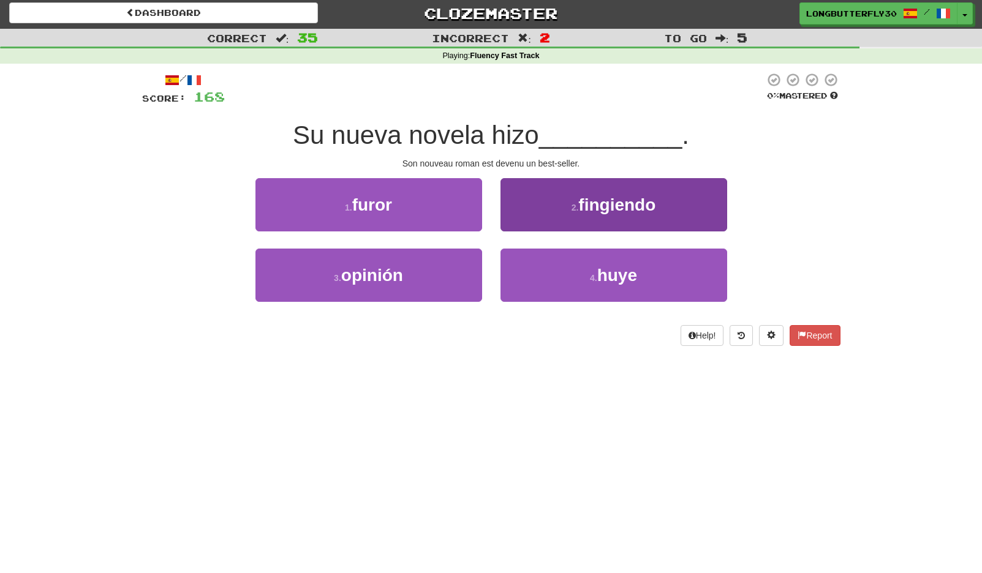
click at [568, 211] on button "2 . fingiendo" at bounding box center [613, 204] width 227 height 53
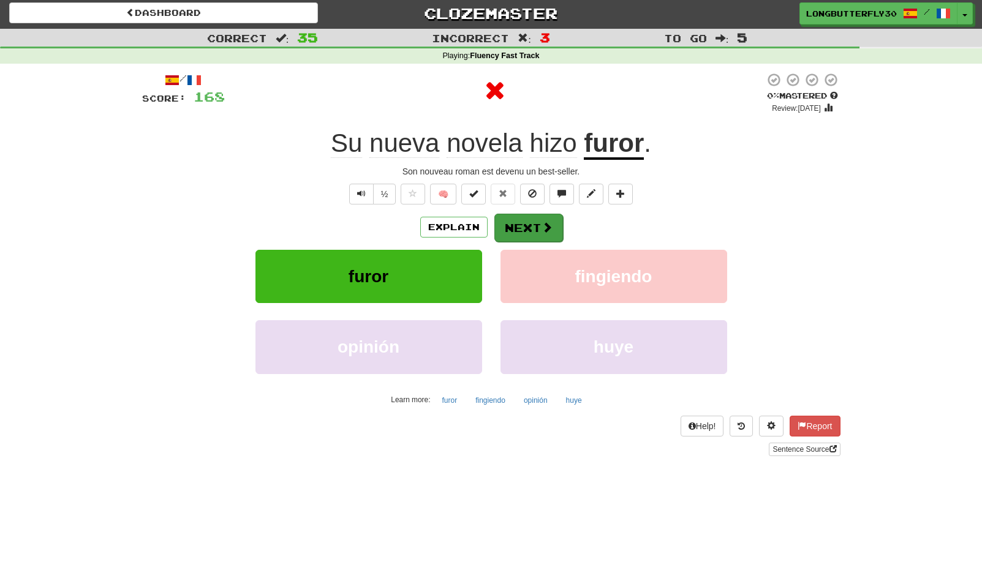
click at [539, 219] on button "Next" at bounding box center [528, 228] width 69 height 28
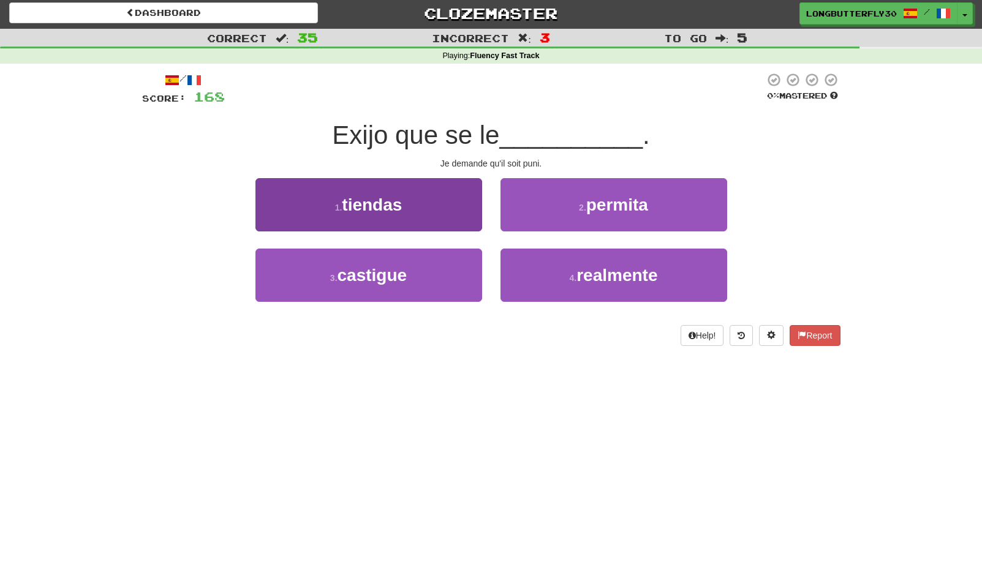
drag, startPoint x: 444, startPoint y: 277, endPoint x: 453, endPoint y: 260, distance: 18.6
click at [446, 276] on button "3 . castigue" at bounding box center [368, 275] width 227 height 53
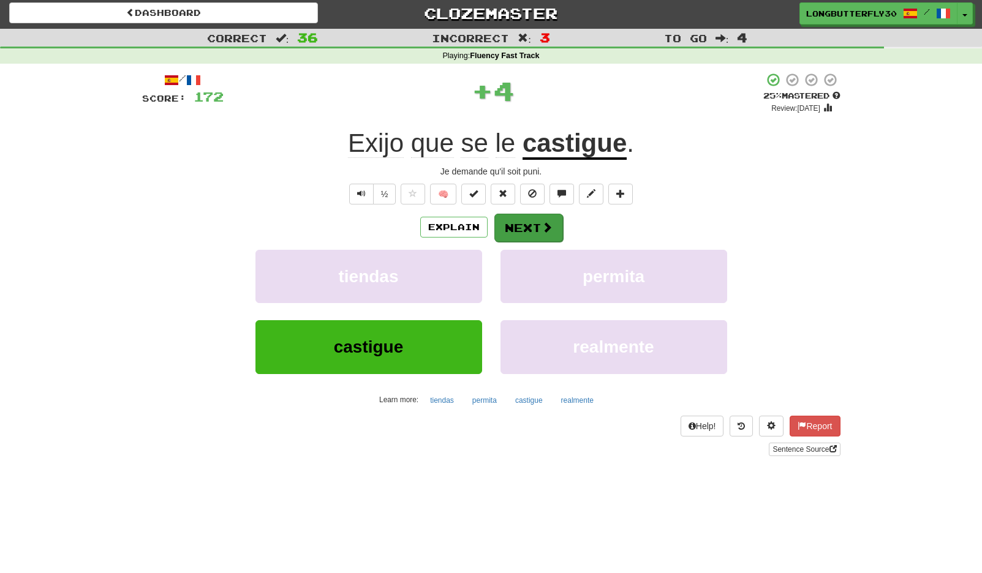
click at [548, 226] on span at bounding box center [547, 227] width 11 height 11
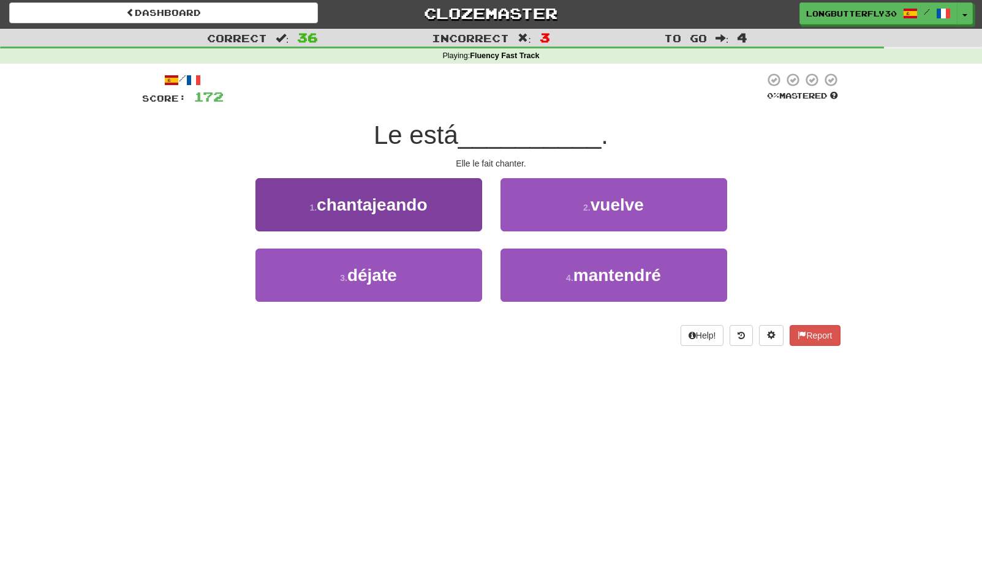
click at [433, 206] on button "1 . chantajeando" at bounding box center [368, 204] width 227 height 53
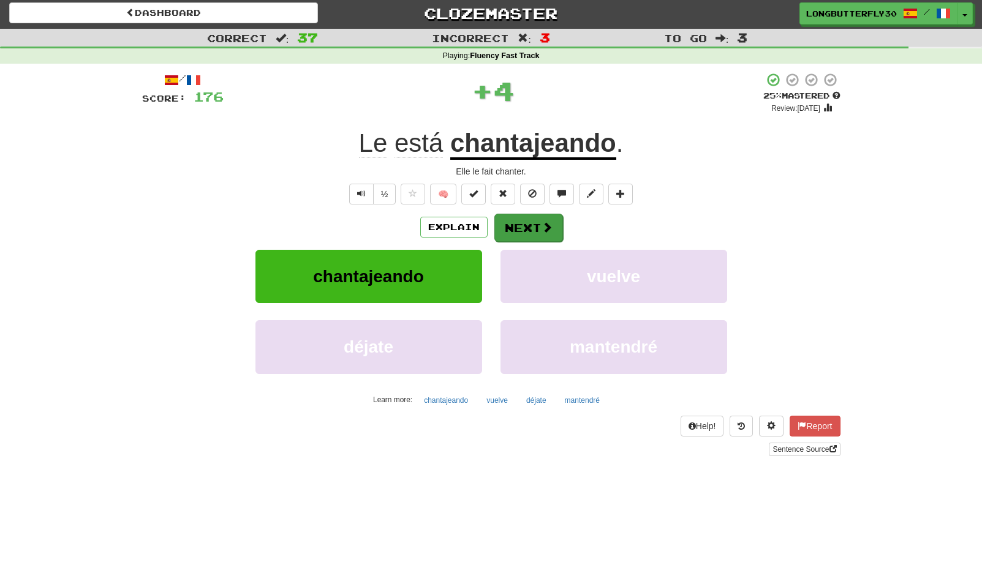
click at [526, 225] on button "Next" at bounding box center [528, 228] width 69 height 28
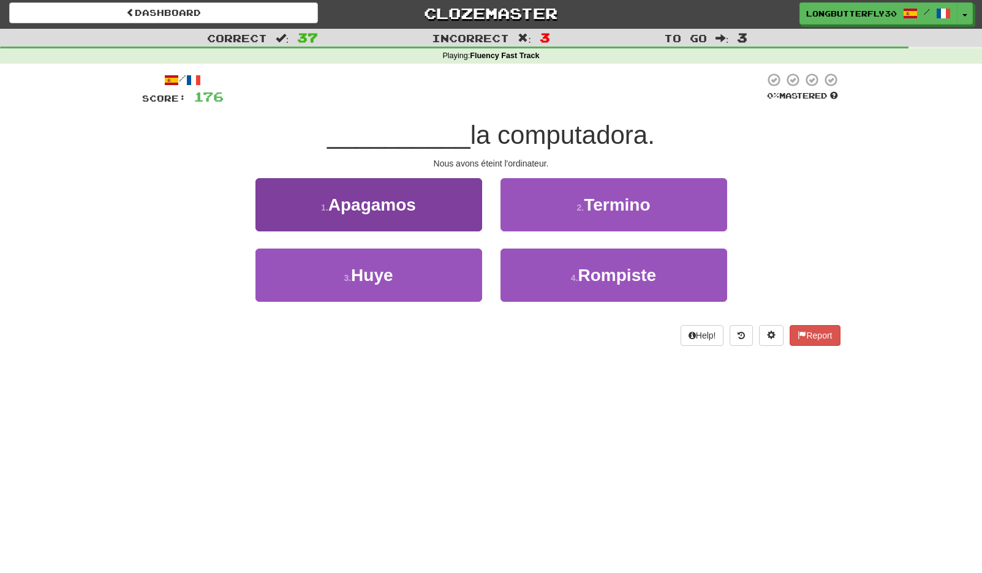
click at [451, 210] on button "1 . Apagamos" at bounding box center [368, 204] width 227 height 53
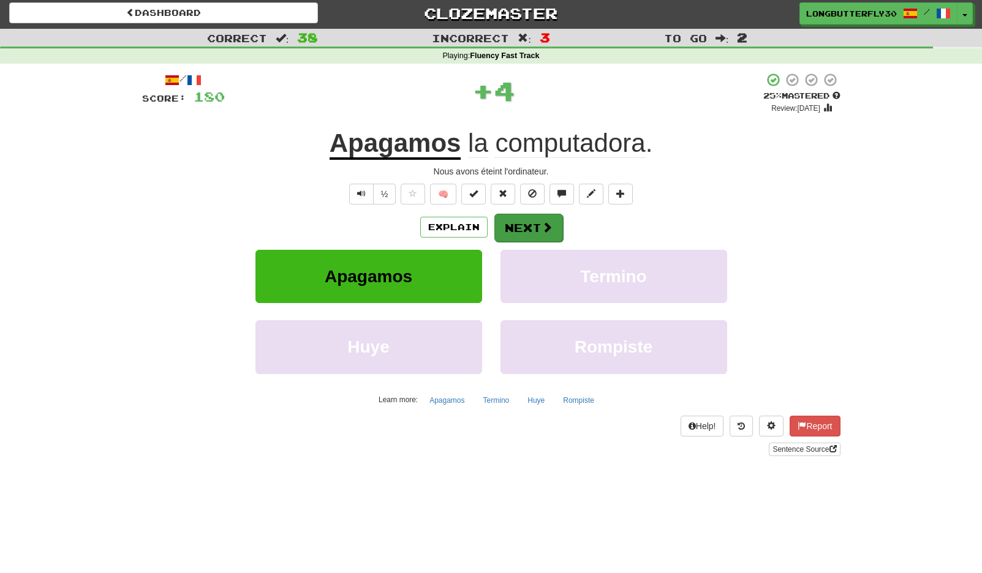
click at [525, 232] on button "Next" at bounding box center [528, 228] width 69 height 28
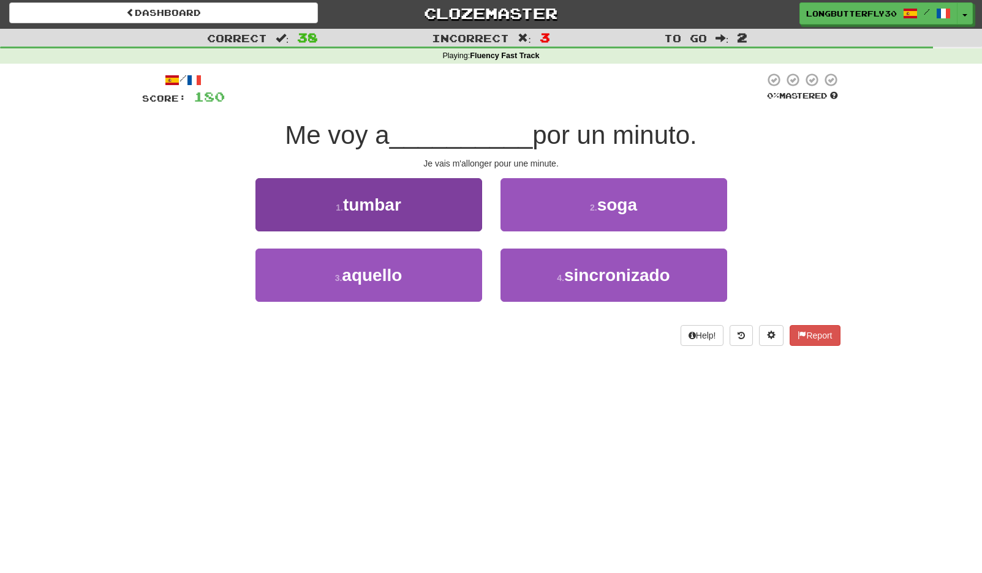
click at [440, 200] on button "1 . tumbar" at bounding box center [368, 204] width 227 height 53
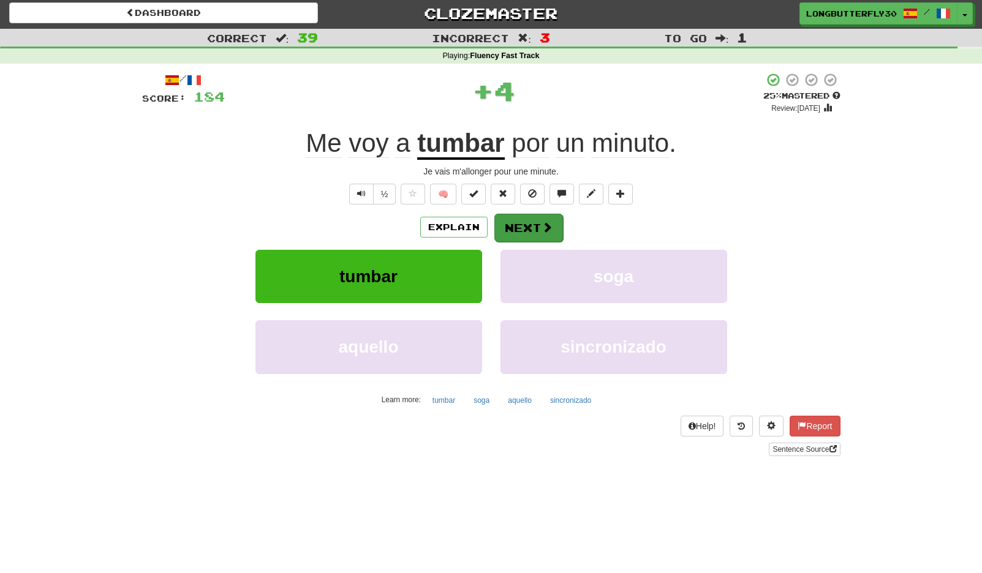
click at [527, 214] on button "Next" at bounding box center [528, 228] width 69 height 28
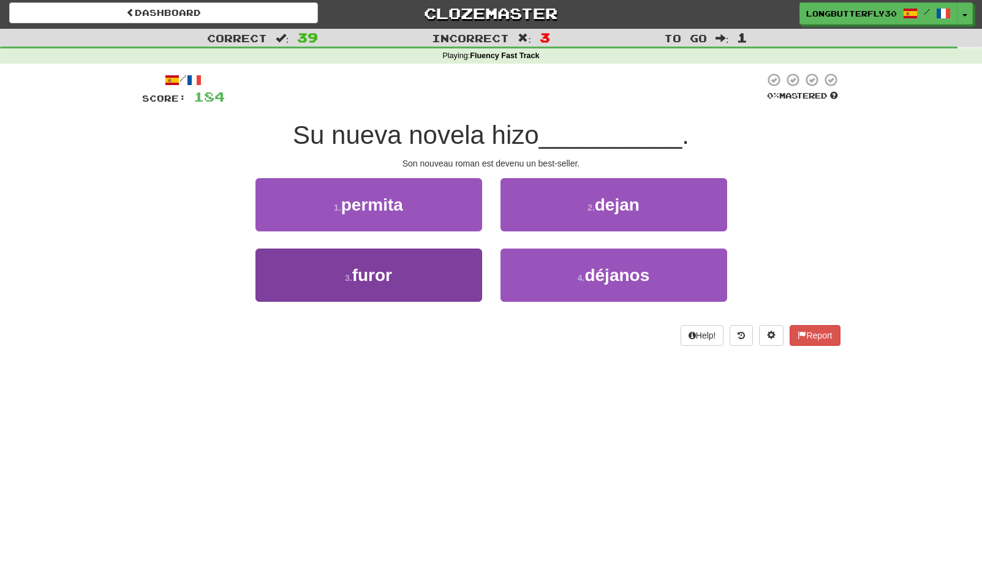
click at [428, 263] on button "3 . furor" at bounding box center [368, 275] width 227 height 53
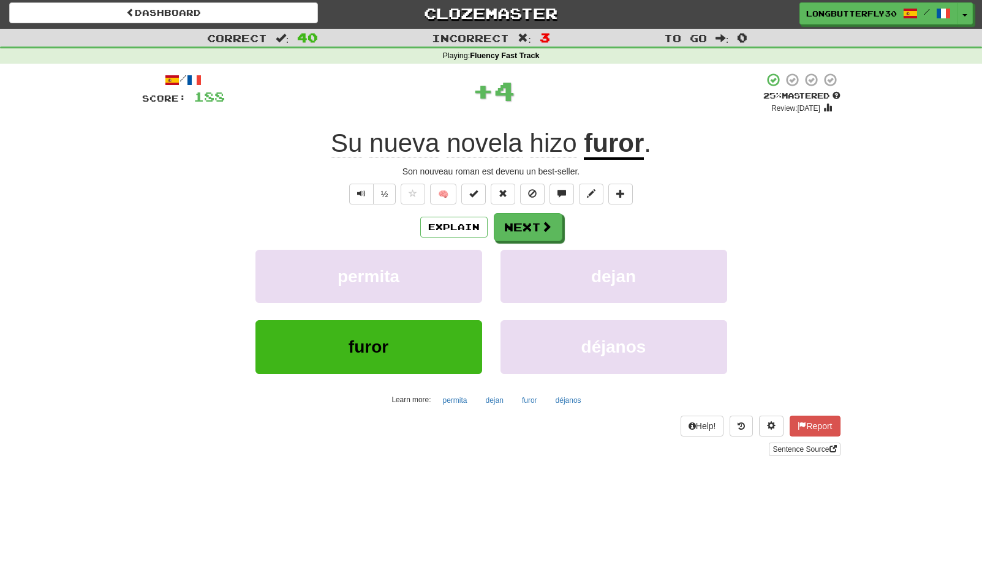
click at [553, 209] on div "/ Score: 188 + 4 25 % Mastered Review: 2025-09-22 Su nueva novela hizo furor . …" at bounding box center [491, 264] width 698 height 384
drag, startPoint x: 555, startPoint y: 217, endPoint x: 546, endPoint y: 219, distance: 8.8
click at [546, 219] on button "Next" at bounding box center [528, 228] width 69 height 28
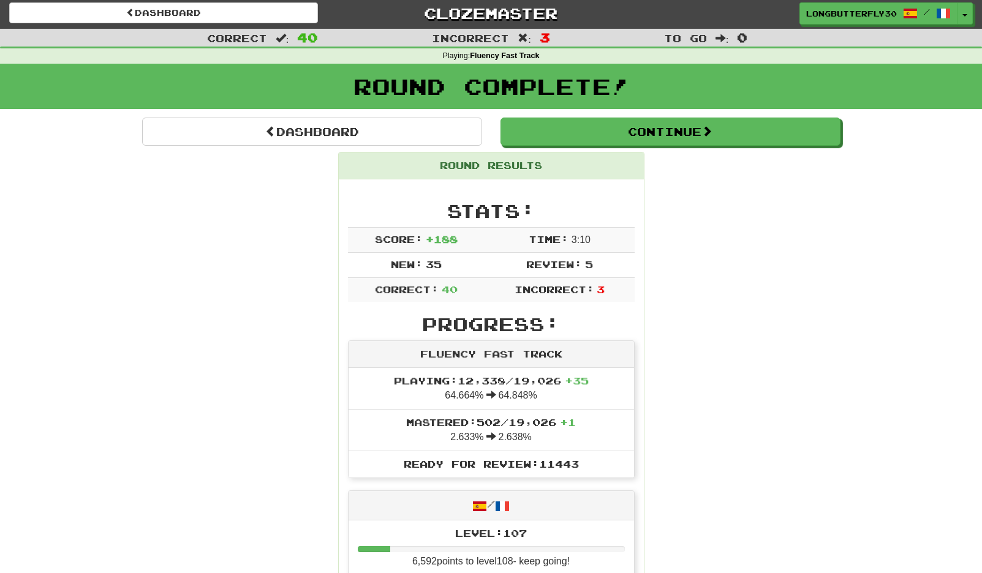
click at [377, 114] on div "Round Complete!" at bounding box center [491, 91] width 982 height 54
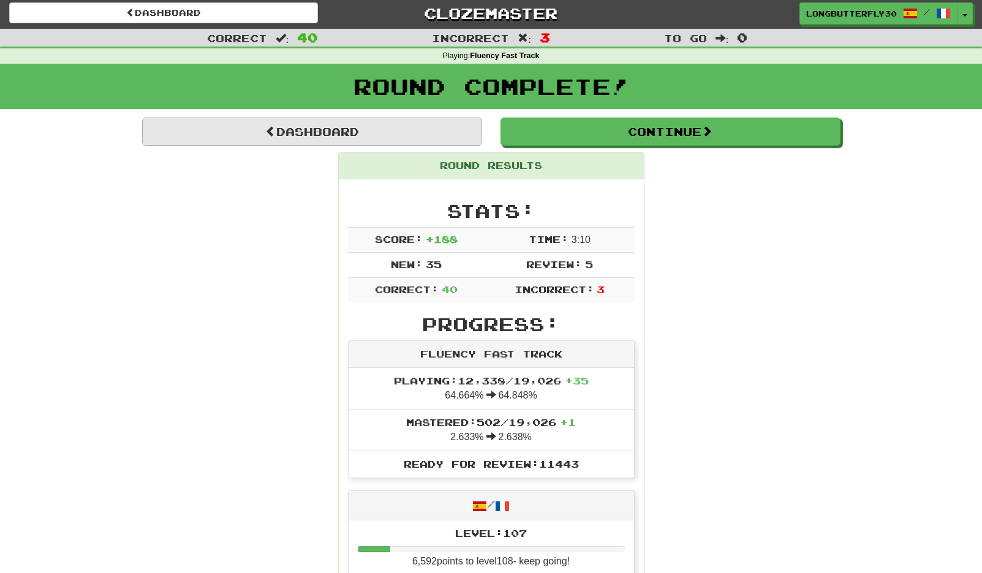
click at [373, 126] on link "Dashboard" at bounding box center [312, 132] width 340 height 28
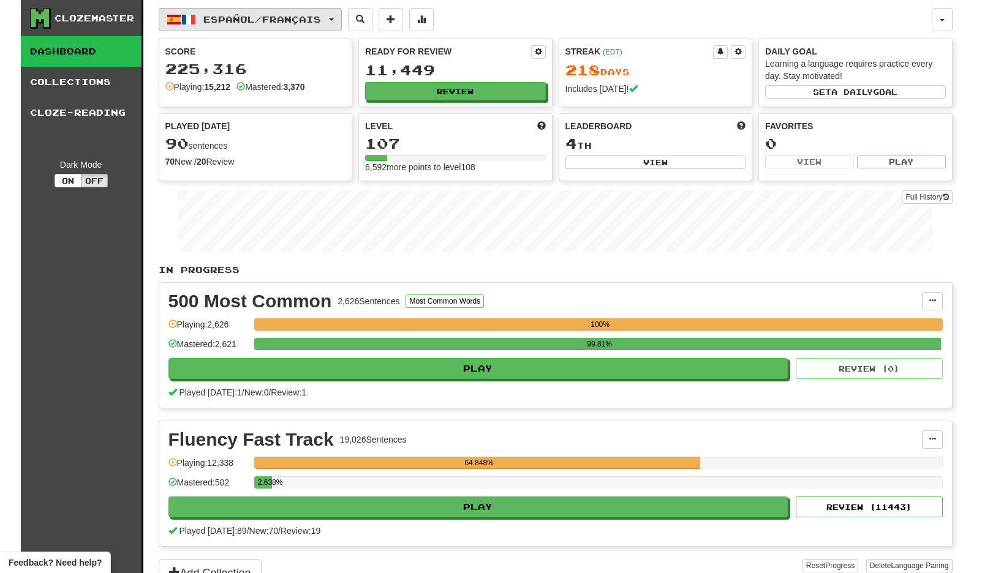
click at [286, 13] on button "Español / Français" at bounding box center [250, 19] width 183 height 23
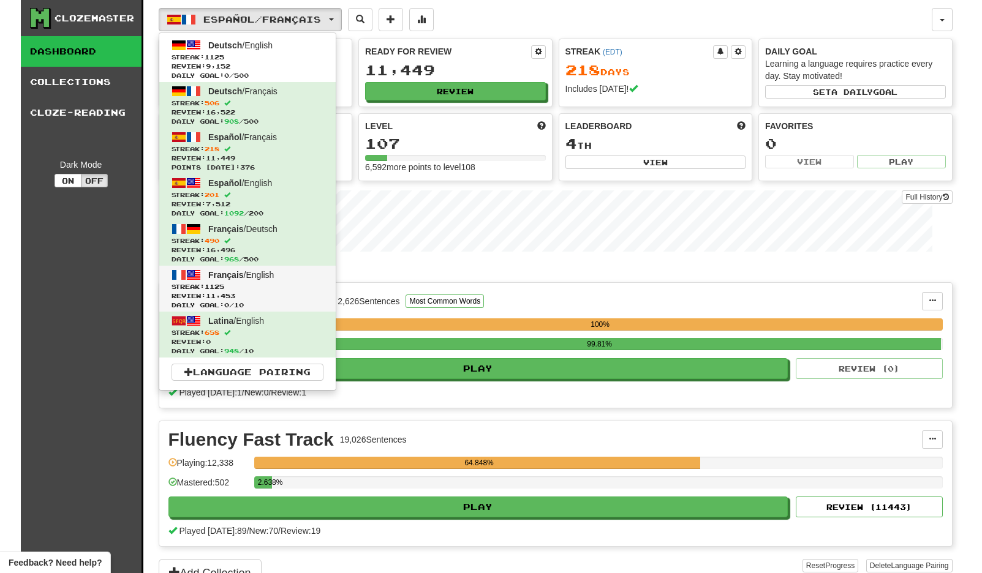
click at [259, 289] on span "Streak: 1125" at bounding box center [248, 286] width 152 height 9
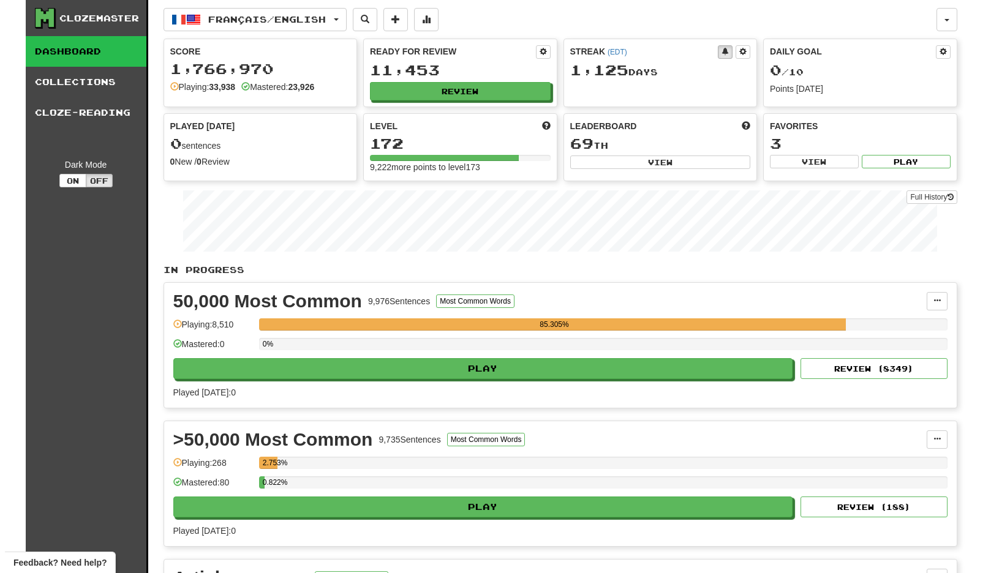
scroll to position [2, 0]
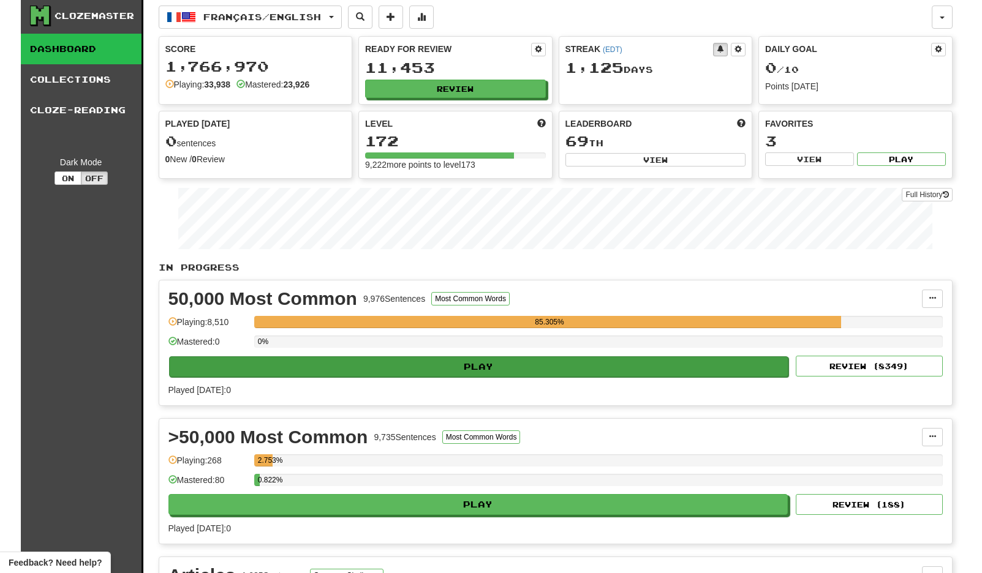
click at [635, 371] on button "Play" at bounding box center [479, 367] width 620 height 21
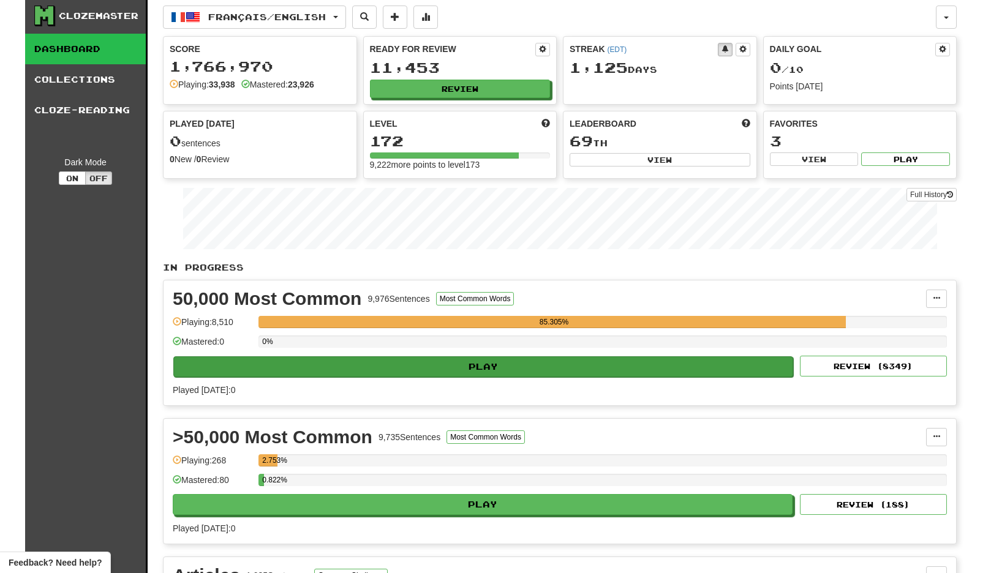
select select "**"
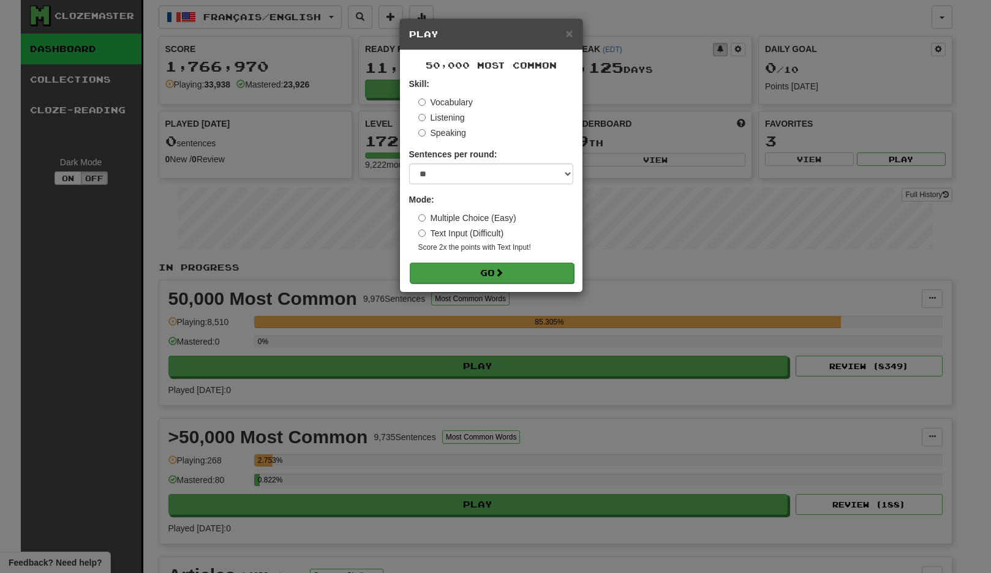
click at [533, 269] on button "Go" at bounding box center [492, 273] width 164 height 21
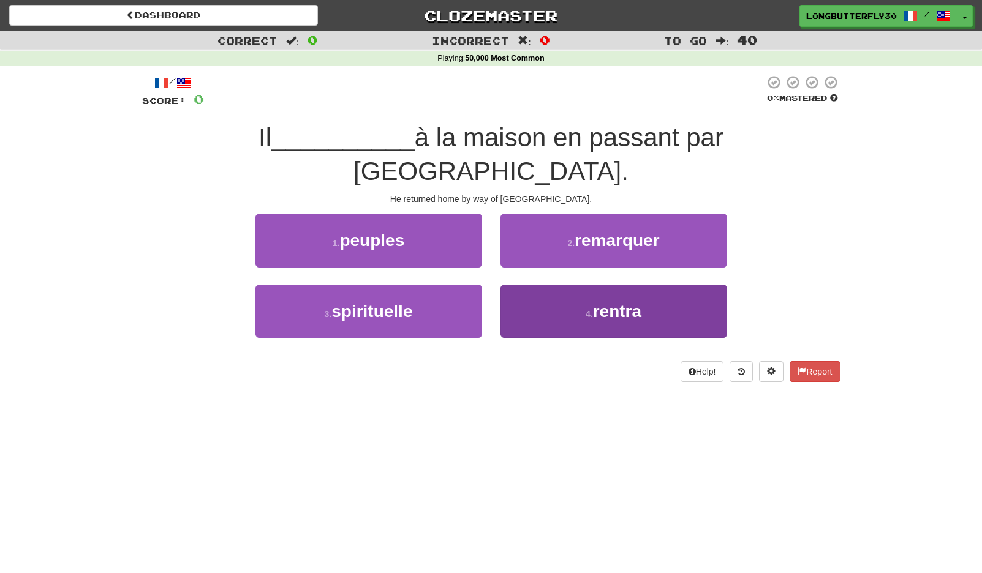
click at [582, 285] on button "4 . [GEOGRAPHIC_DATA]" at bounding box center [613, 311] width 227 height 53
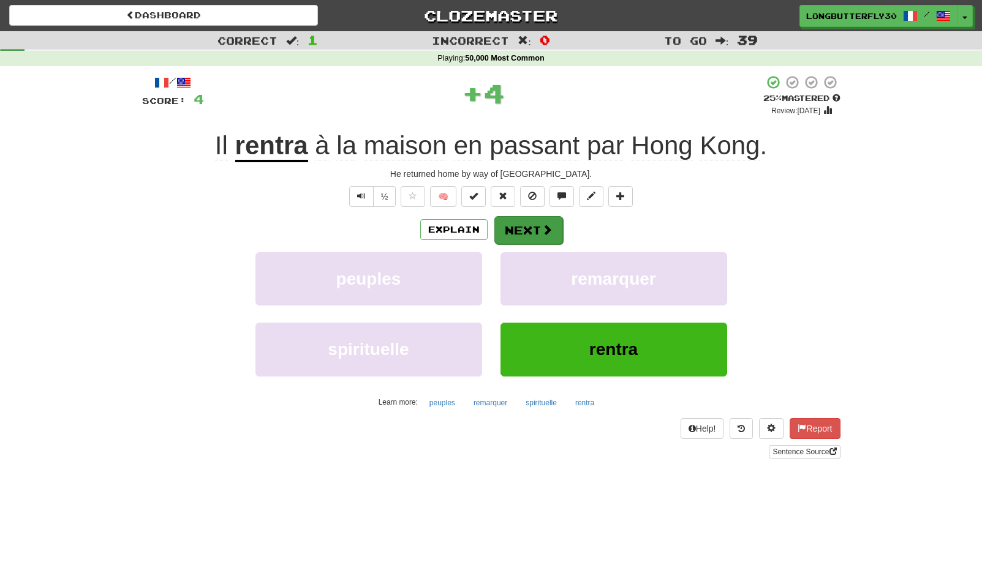
drag, startPoint x: 543, startPoint y: 243, endPoint x: 544, endPoint y: 230, distance: 12.3
click at [544, 242] on div "Explain Next peuples remarquer spirituelle rentra Learn more: peuples remarquer…" at bounding box center [491, 314] width 698 height 197
click at [543, 227] on span at bounding box center [547, 229] width 11 height 11
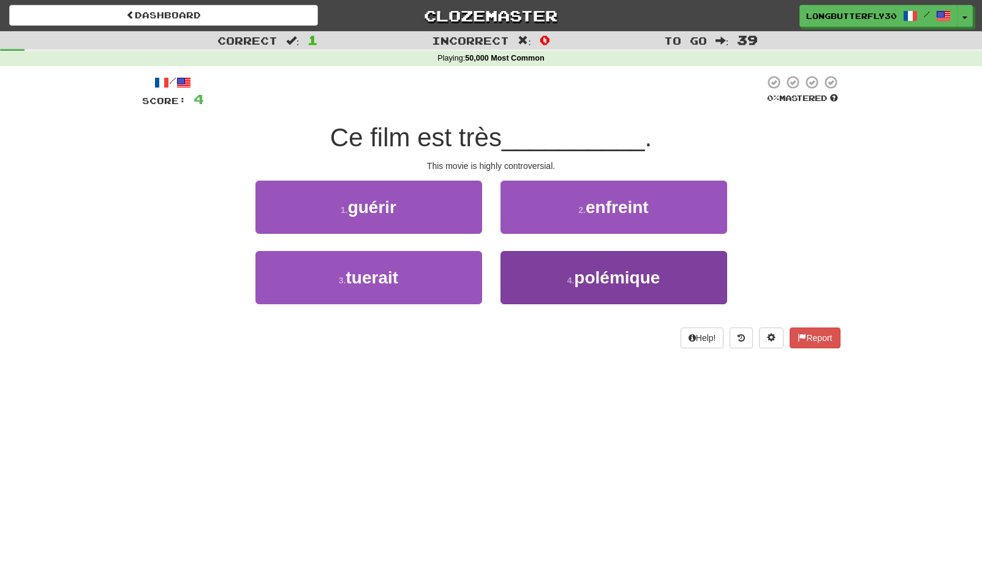
click at [575, 276] on span "polémique" at bounding box center [617, 277] width 86 height 19
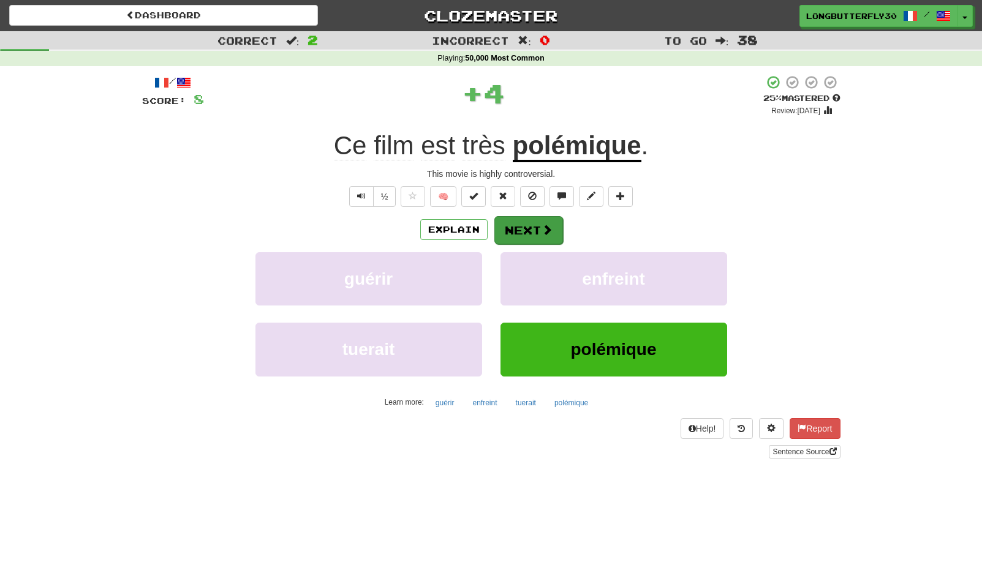
click at [527, 225] on button "Next" at bounding box center [528, 230] width 69 height 28
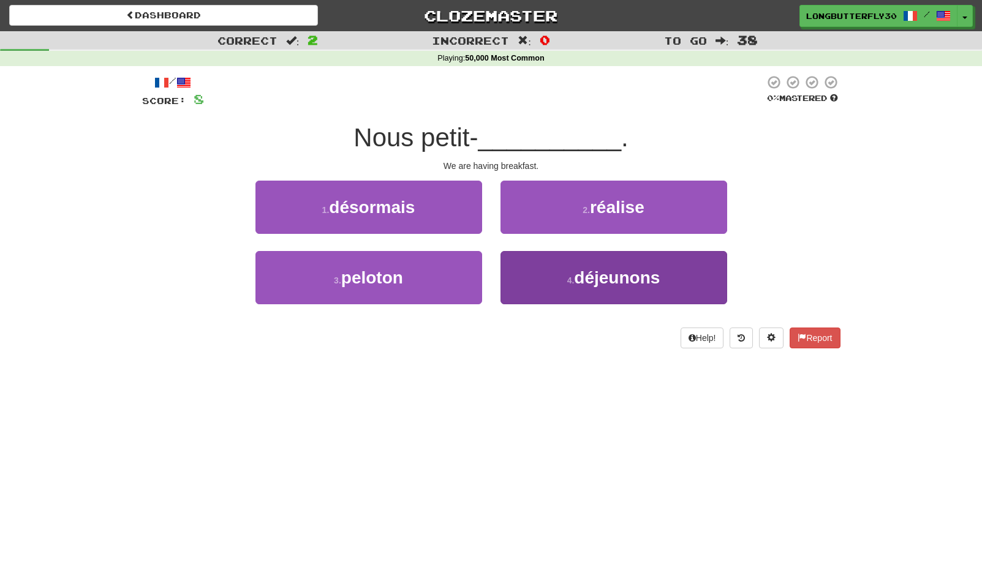
click at [523, 281] on button "4 . déjeunons" at bounding box center [613, 277] width 227 height 53
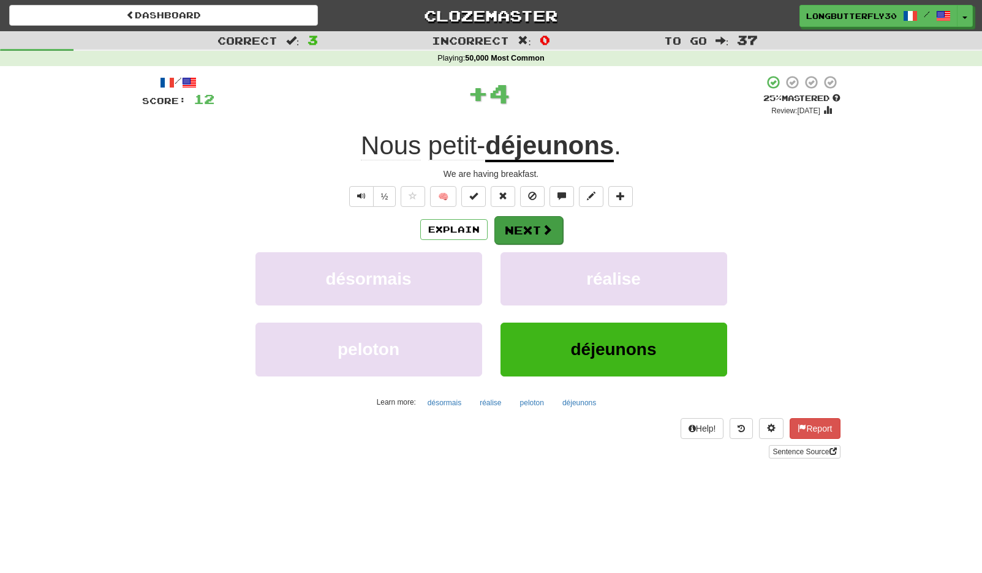
click at [530, 222] on button "Next" at bounding box center [528, 230] width 69 height 28
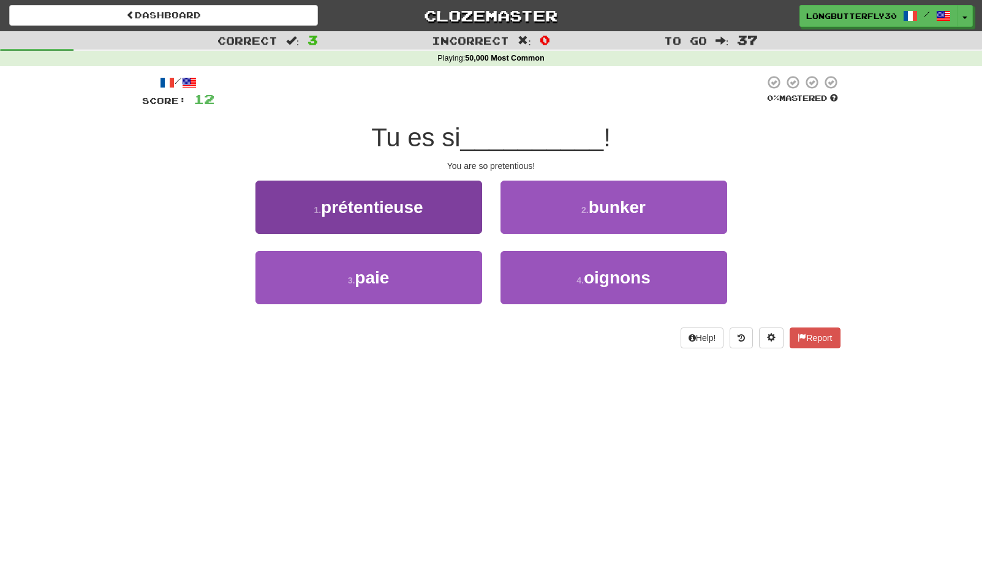
click at [394, 213] on span "prétentieuse" at bounding box center [372, 207] width 102 height 19
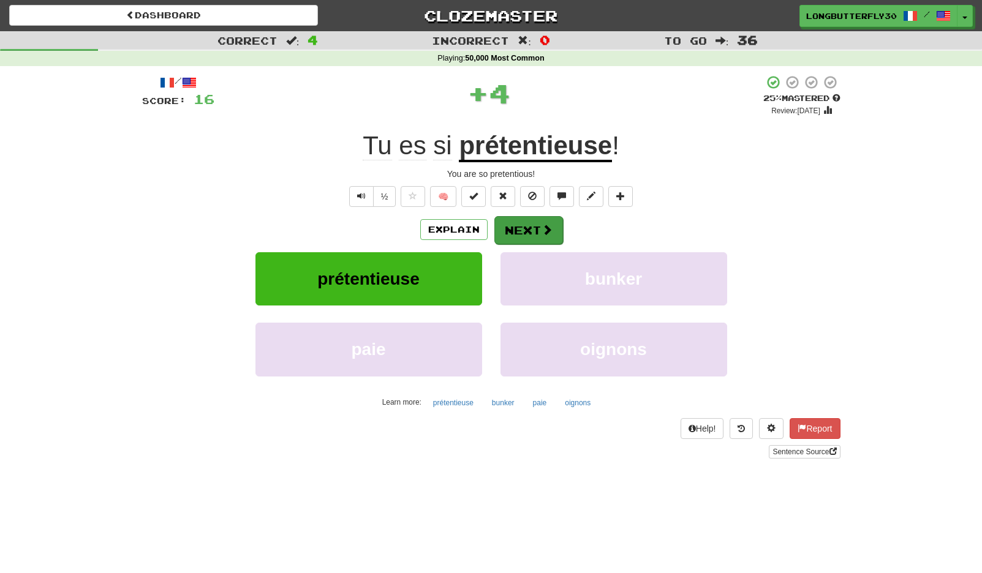
click at [512, 216] on button "Next" at bounding box center [528, 230] width 69 height 28
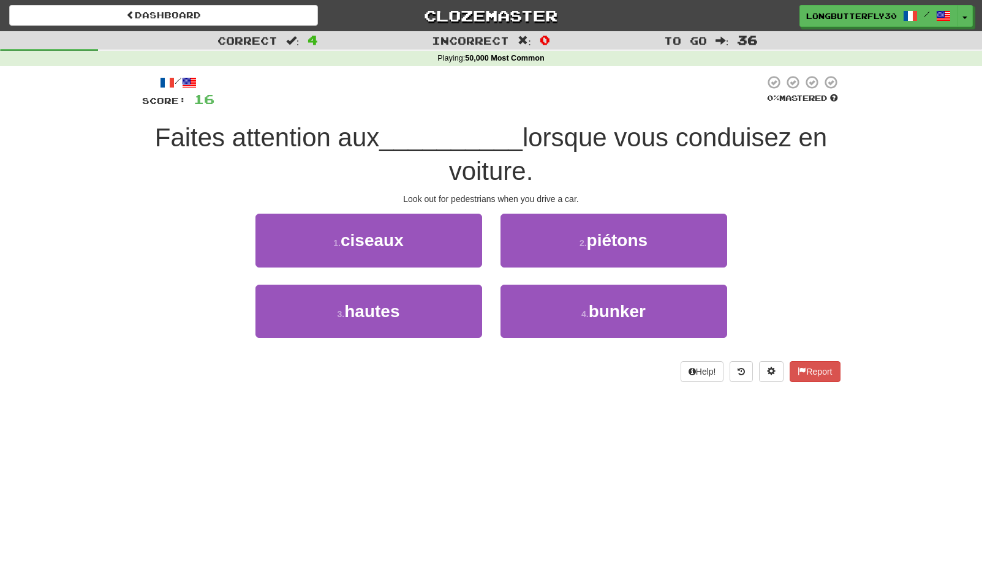
drag, startPoint x: 564, startPoint y: 234, endPoint x: 555, endPoint y: 245, distance: 14.4
click at [564, 234] on button "2 . piétons" at bounding box center [613, 240] width 227 height 53
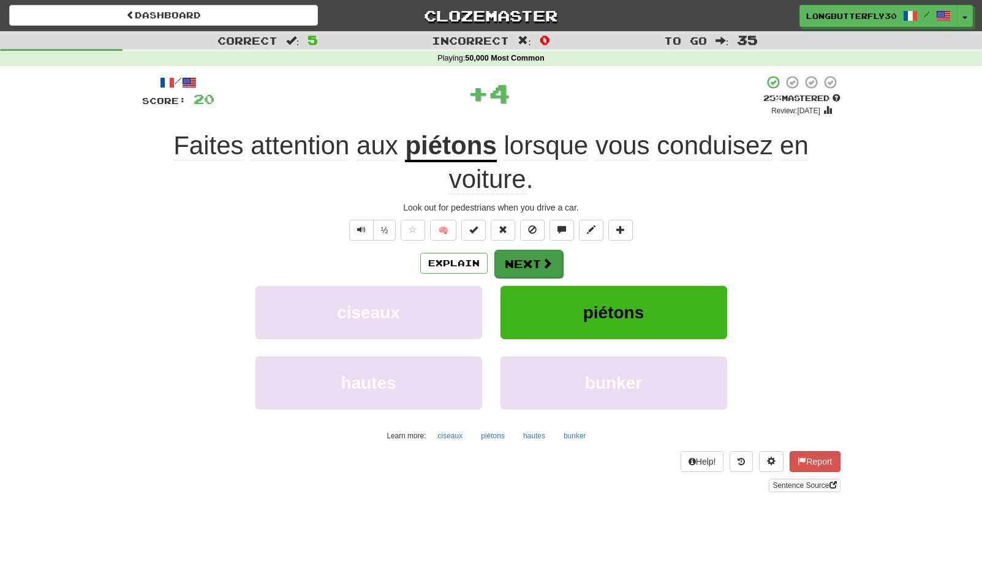
click at [528, 253] on button "Next" at bounding box center [528, 264] width 69 height 28
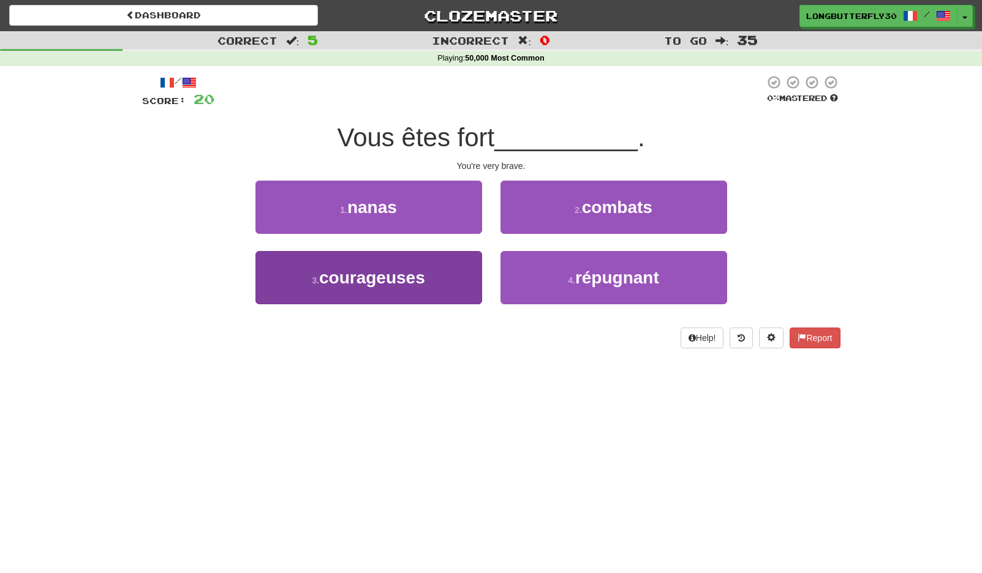
click at [437, 273] on button "3 . courageuses" at bounding box center [368, 277] width 227 height 53
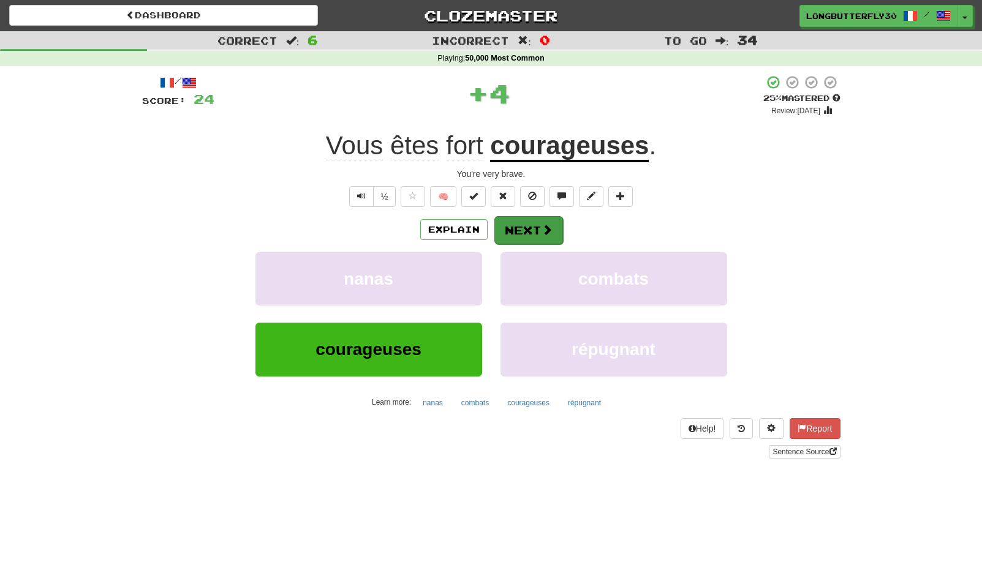
click at [503, 225] on button "Next" at bounding box center [528, 230] width 69 height 28
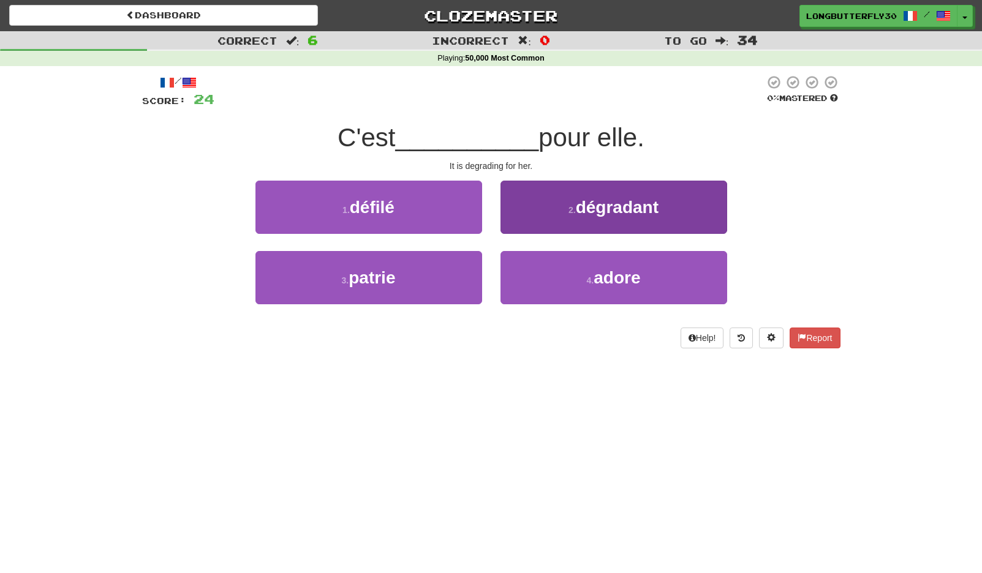
click at [558, 216] on button "2 . dégradant" at bounding box center [613, 207] width 227 height 53
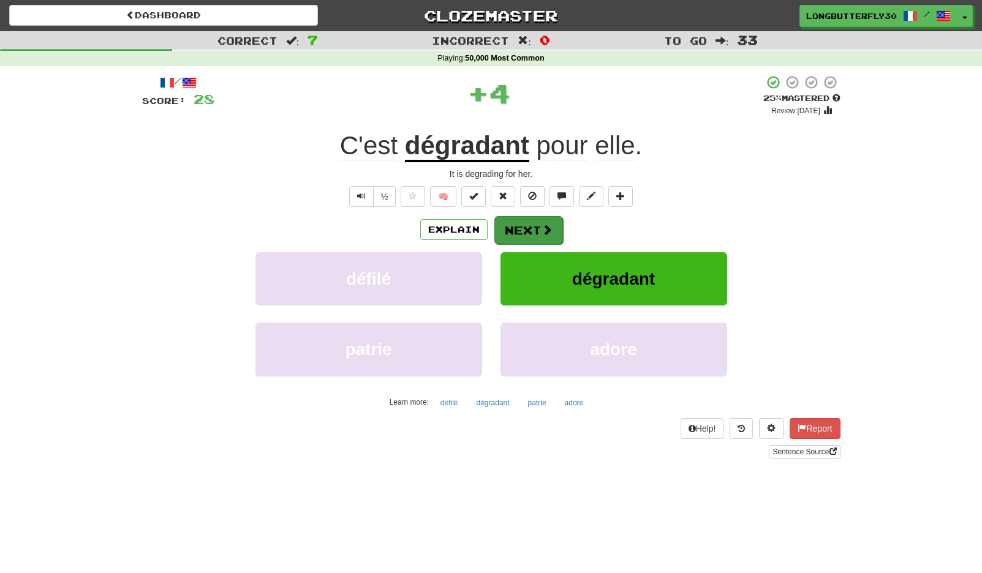
click at [529, 225] on button "Next" at bounding box center [528, 230] width 69 height 28
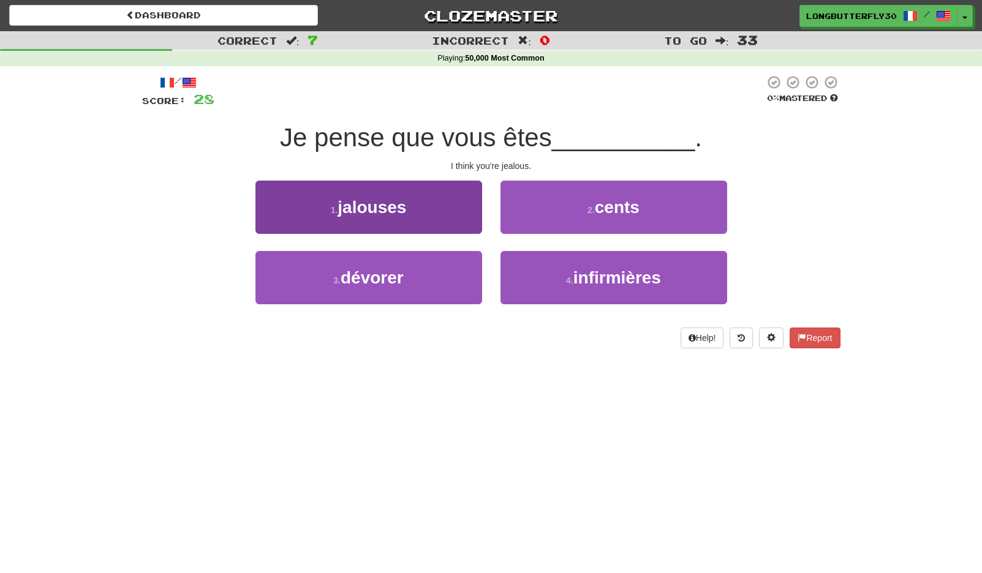
click at [420, 215] on button "1 . jalouses" at bounding box center [368, 207] width 227 height 53
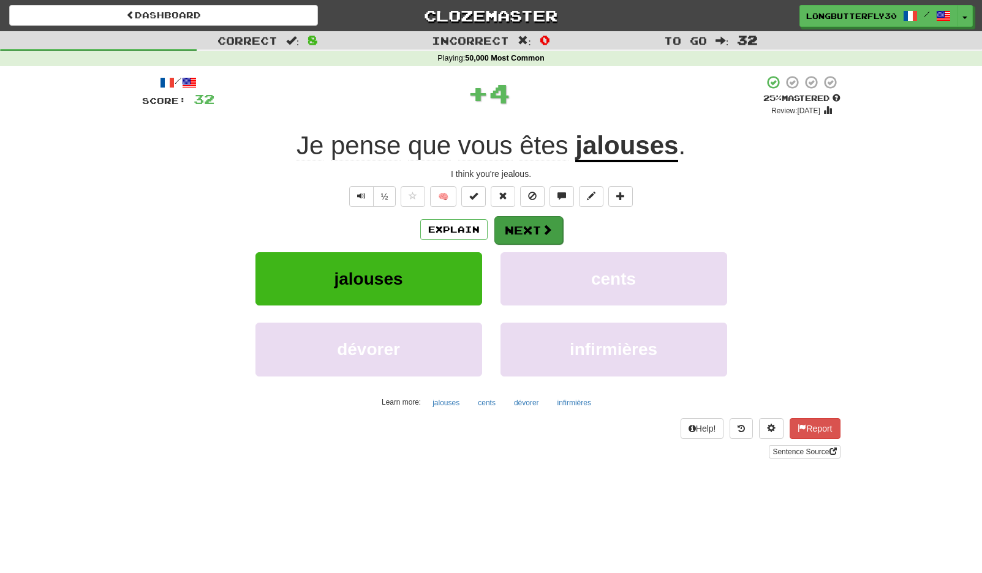
click at [498, 222] on button "Next" at bounding box center [528, 230] width 69 height 28
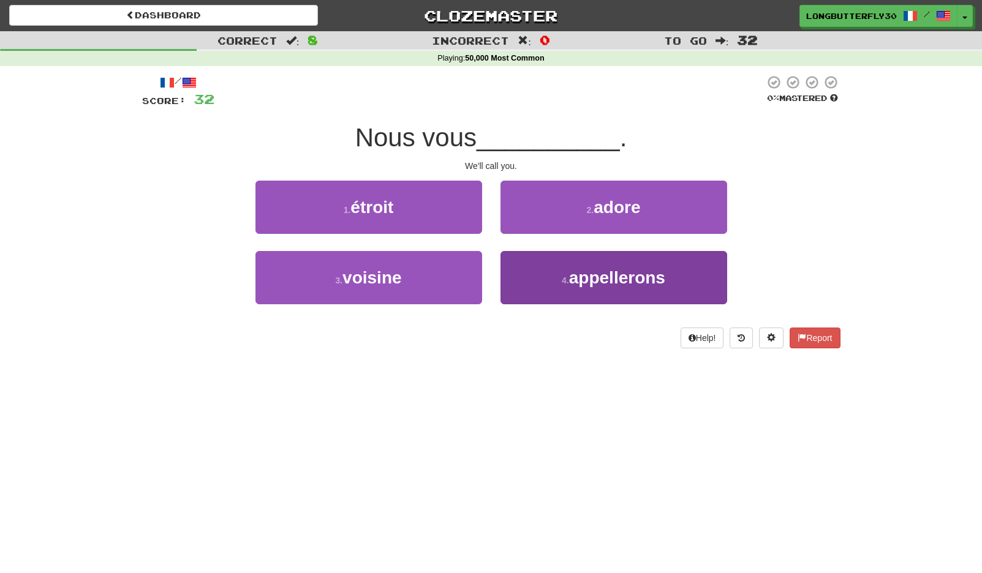
click at [554, 284] on button "4 . appellerons" at bounding box center [613, 277] width 227 height 53
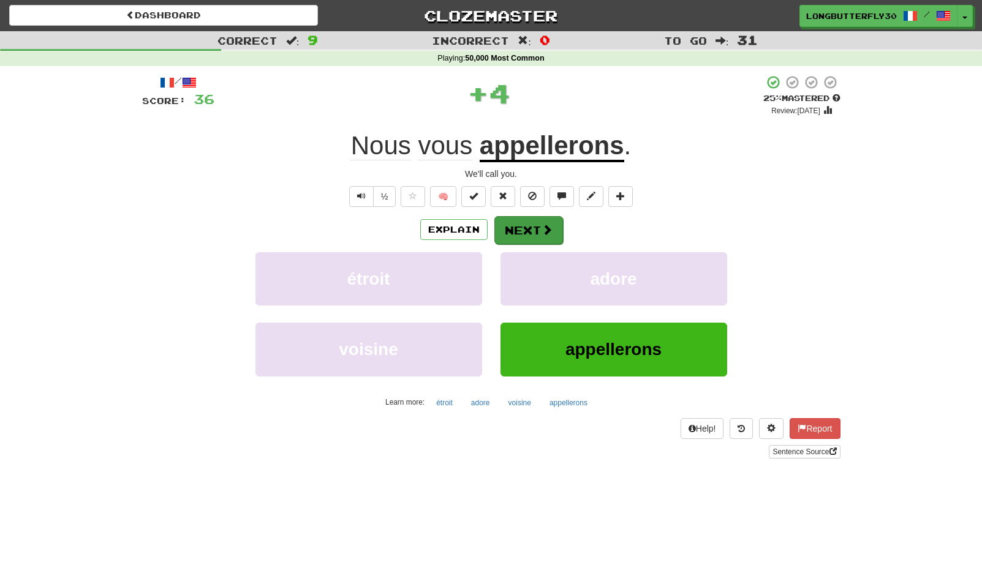
click at [530, 229] on button "Next" at bounding box center [528, 230] width 69 height 28
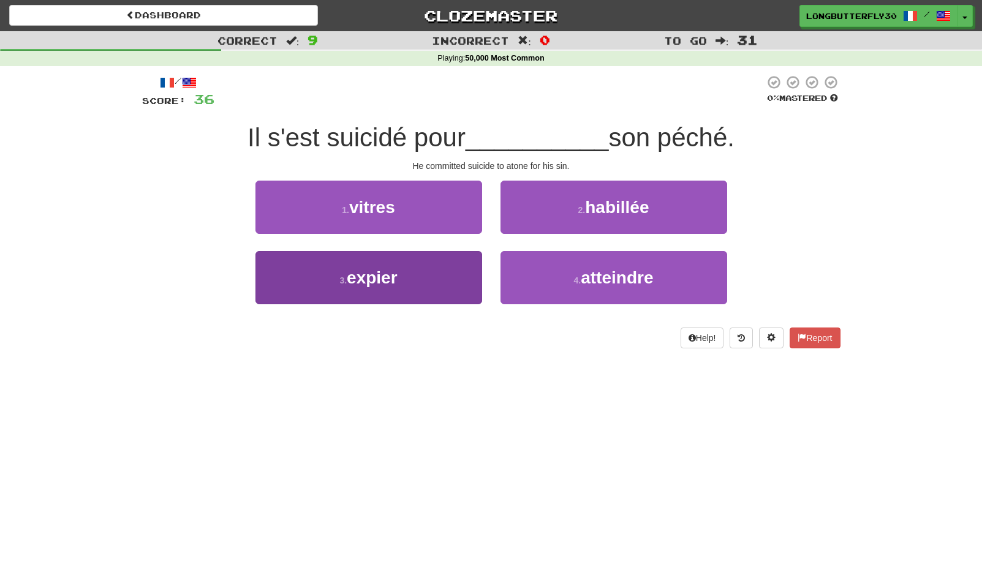
click at [445, 271] on button "3 . expier" at bounding box center [368, 277] width 227 height 53
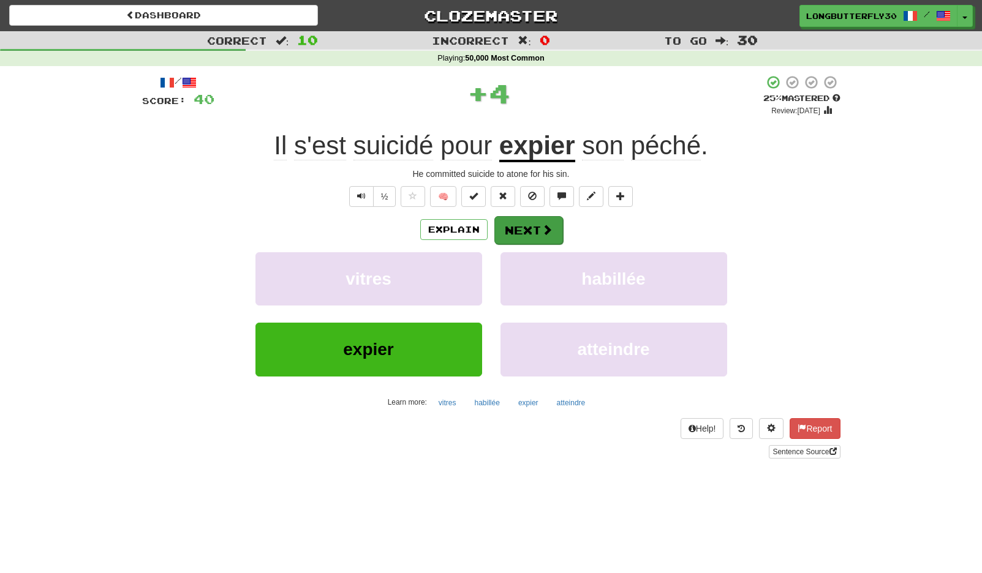
click at [532, 220] on button "Next" at bounding box center [528, 230] width 69 height 28
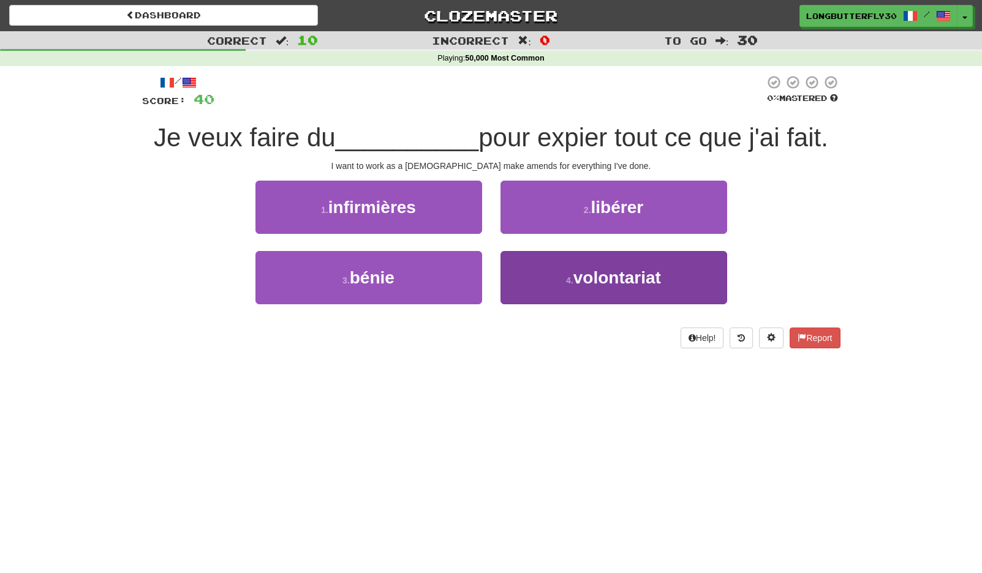
click at [536, 266] on button "4 . volontariat" at bounding box center [613, 277] width 227 height 53
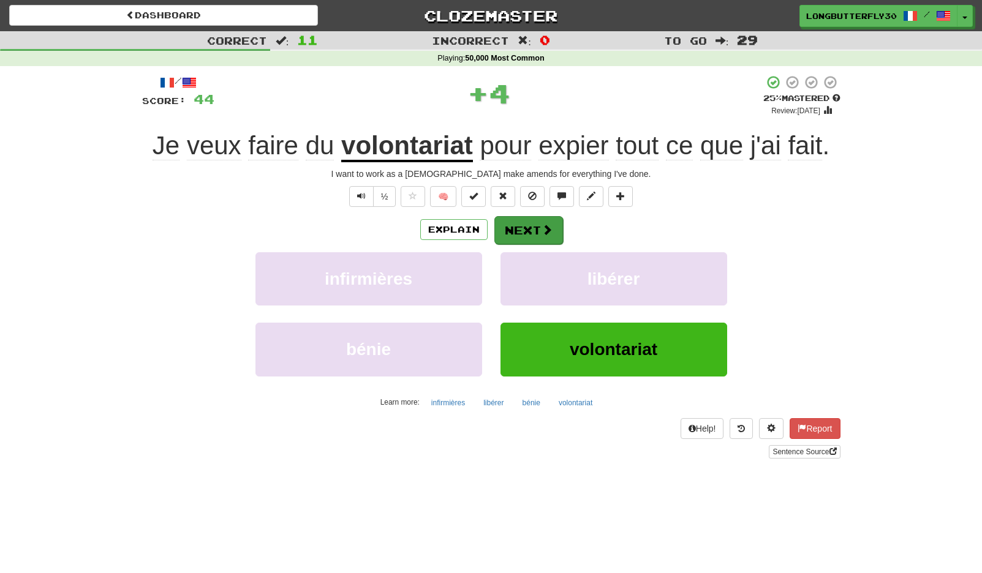
click at [549, 218] on button "Next" at bounding box center [528, 230] width 69 height 28
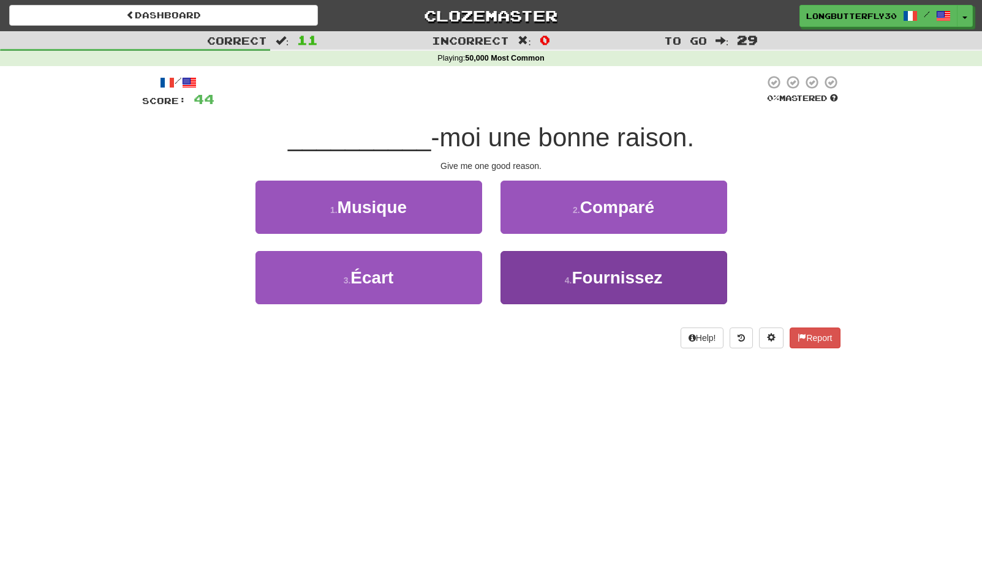
click at [578, 277] on span "Fournissez" at bounding box center [617, 277] width 91 height 19
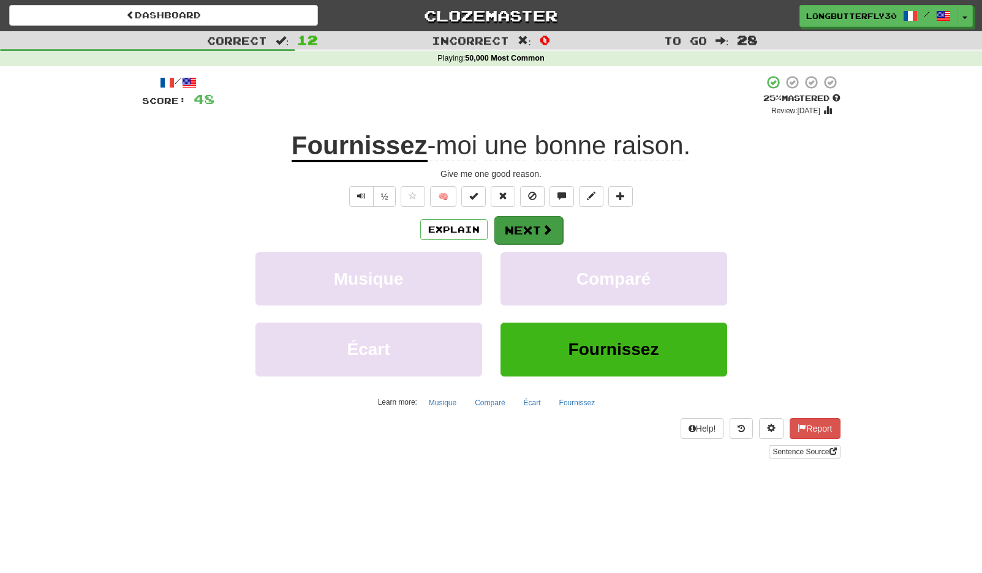
click at [538, 227] on button "Next" at bounding box center [528, 230] width 69 height 28
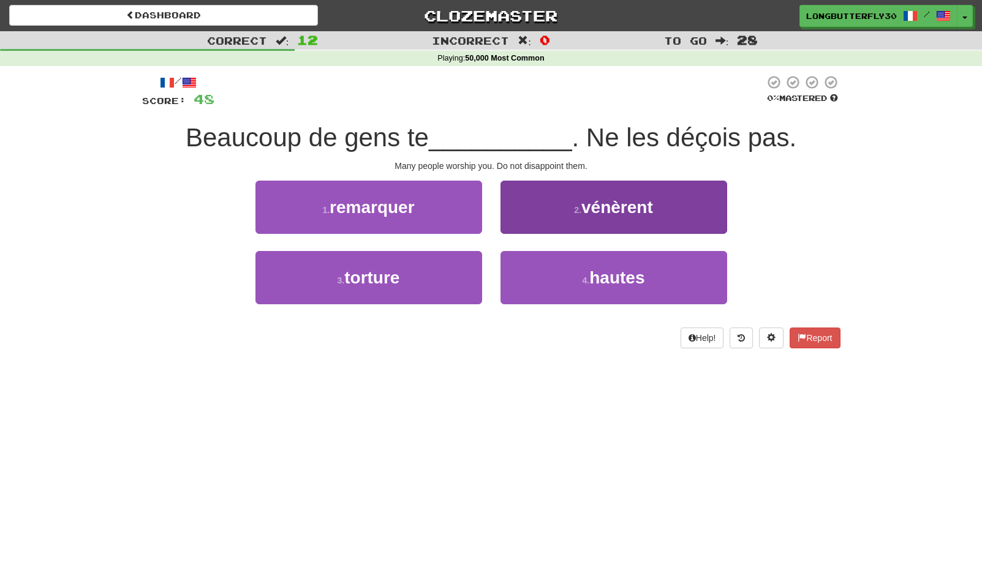
click at [568, 209] on button "2 . vénèrent" at bounding box center [613, 207] width 227 height 53
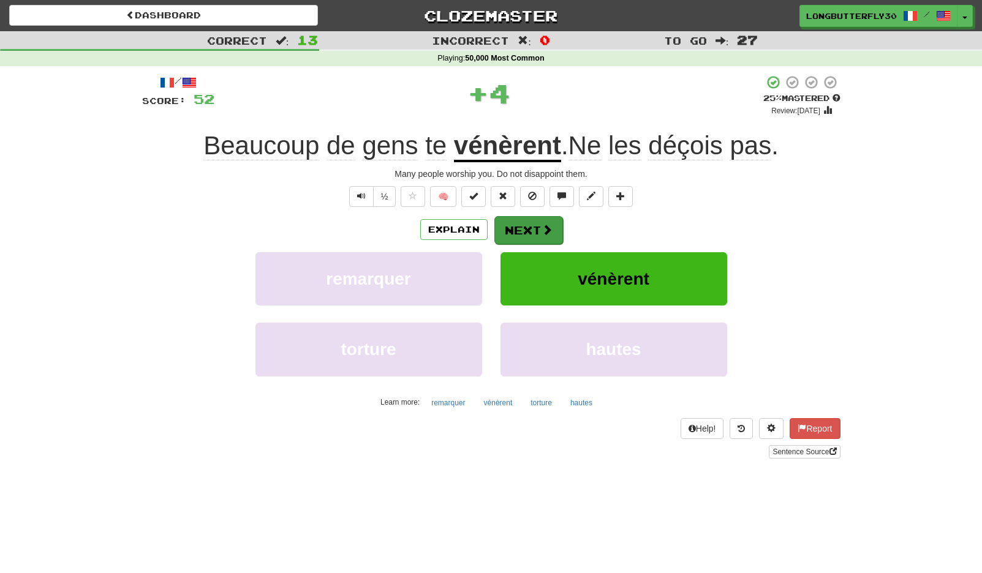
click at [545, 225] on span at bounding box center [547, 229] width 11 height 11
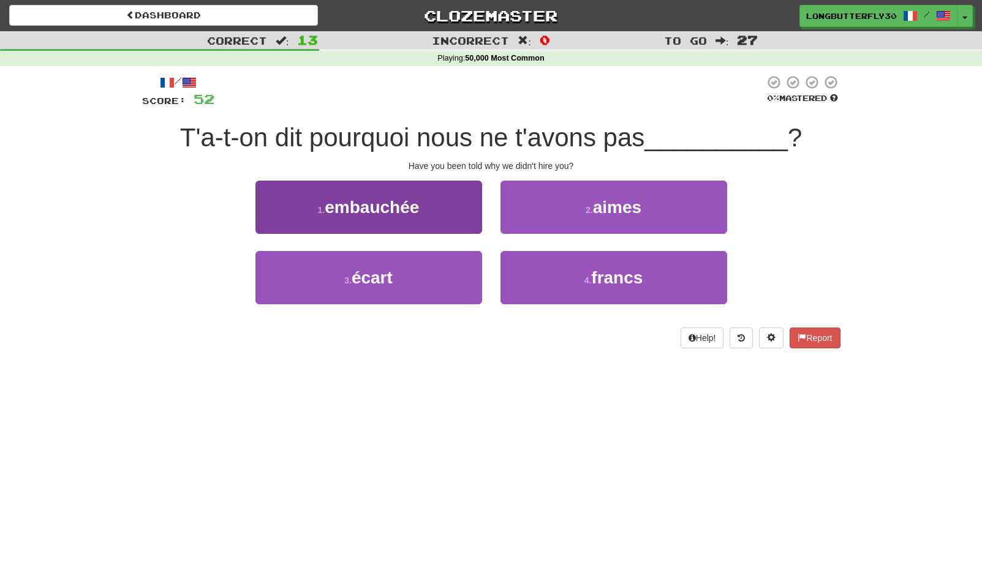
click at [449, 214] on button "1 . embauchée" at bounding box center [368, 207] width 227 height 53
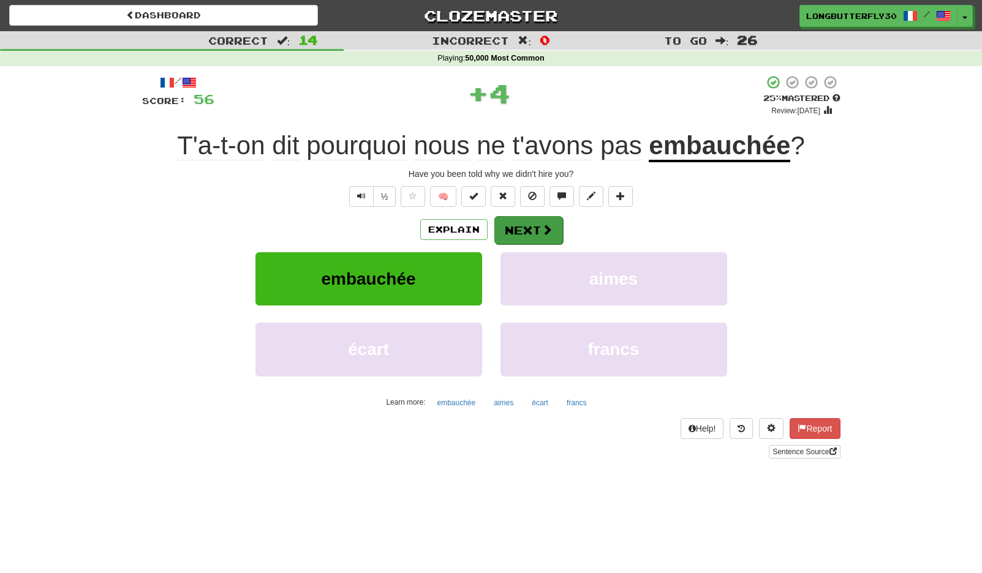
click at [513, 221] on button "Next" at bounding box center [528, 230] width 69 height 28
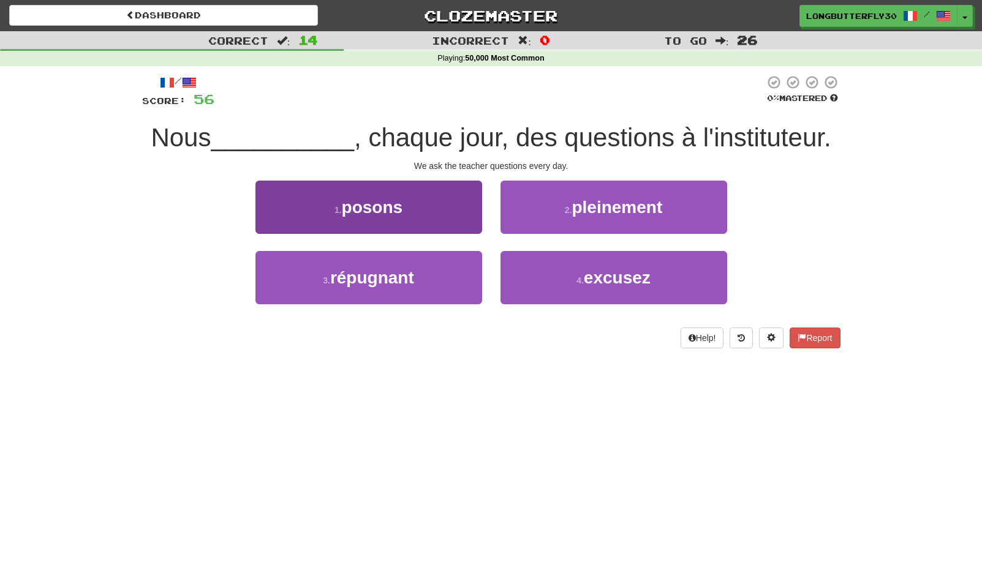
click at [408, 216] on button "1 . posons" at bounding box center [368, 207] width 227 height 53
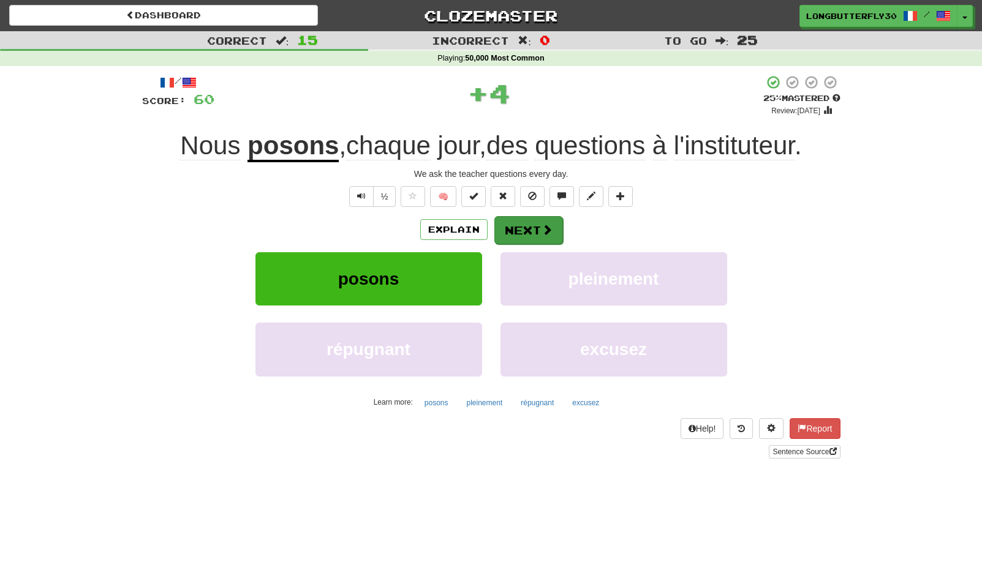
click at [522, 221] on button "Next" at bounding box center [528, 230] width 69 height 28
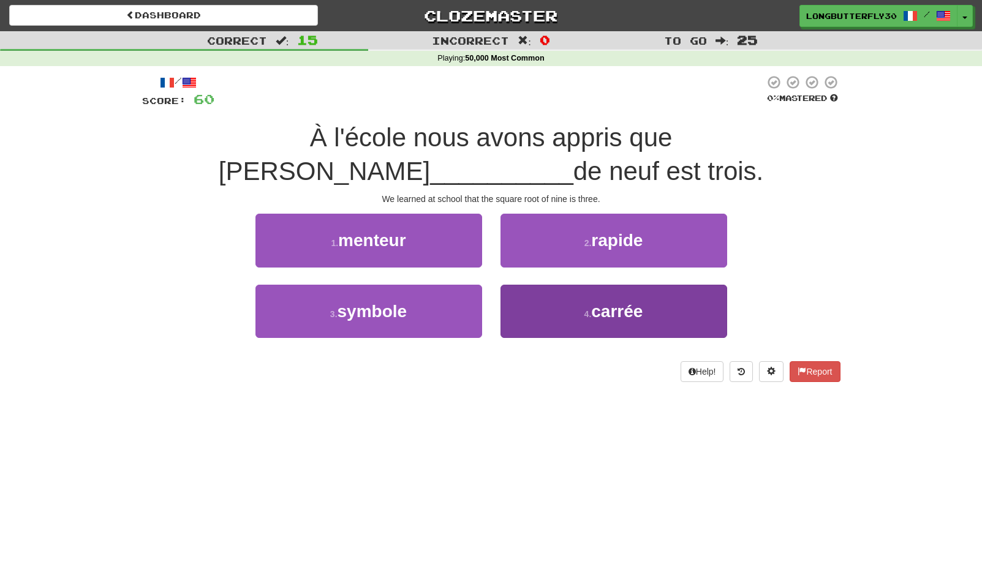
click at [564, 308] on button "4 . carrée" at bounding box center [613, 311] width 227 height 53
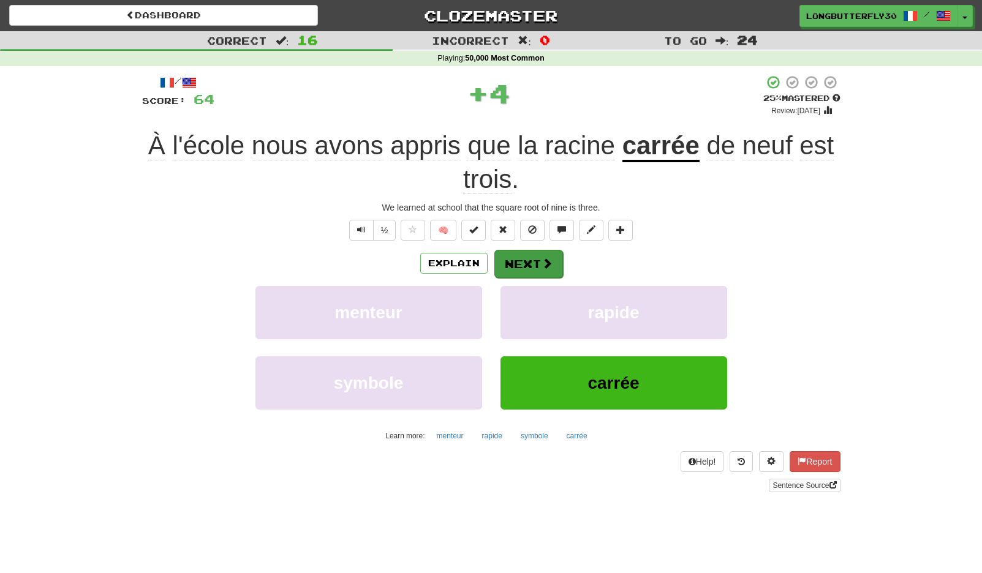
click at [534, 254] on button "Next" at bounding box center [528, 264] width 69 height 28
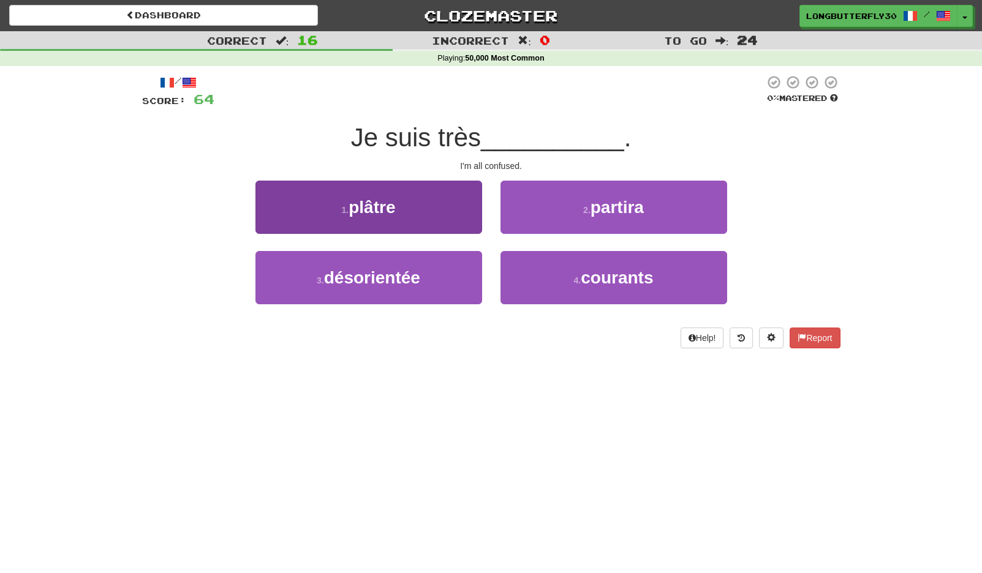
drag, startPoint x: 379, startPoint y: 271, endPoint x: 463, endPoint y: 254, distance: 85.7
click at [380, 271] on span "désorientée" at bounding box center [372, 277] width 96 height 19
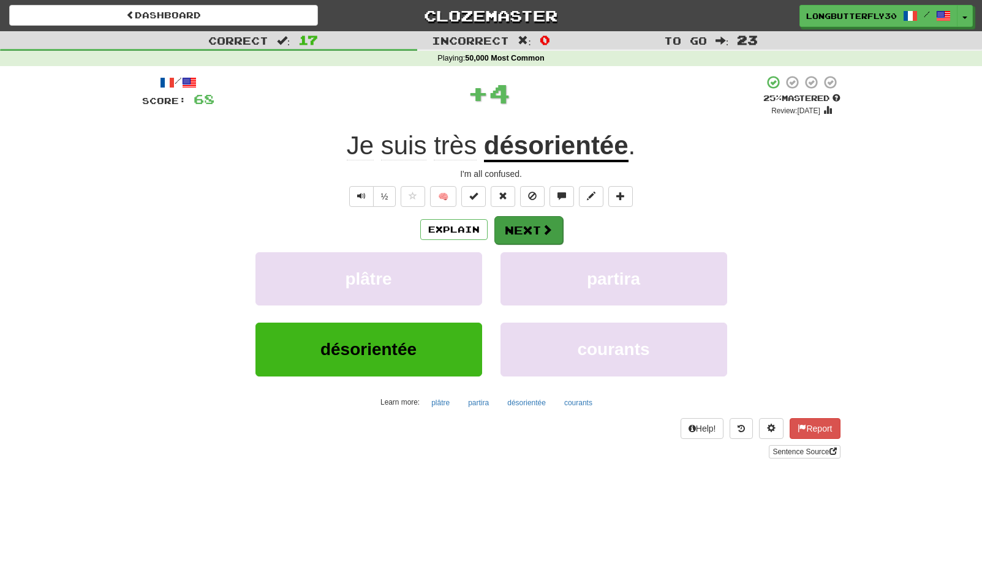
click at [512, 238] on button "Next" at bounding box center [528, 230] width 69 height 28
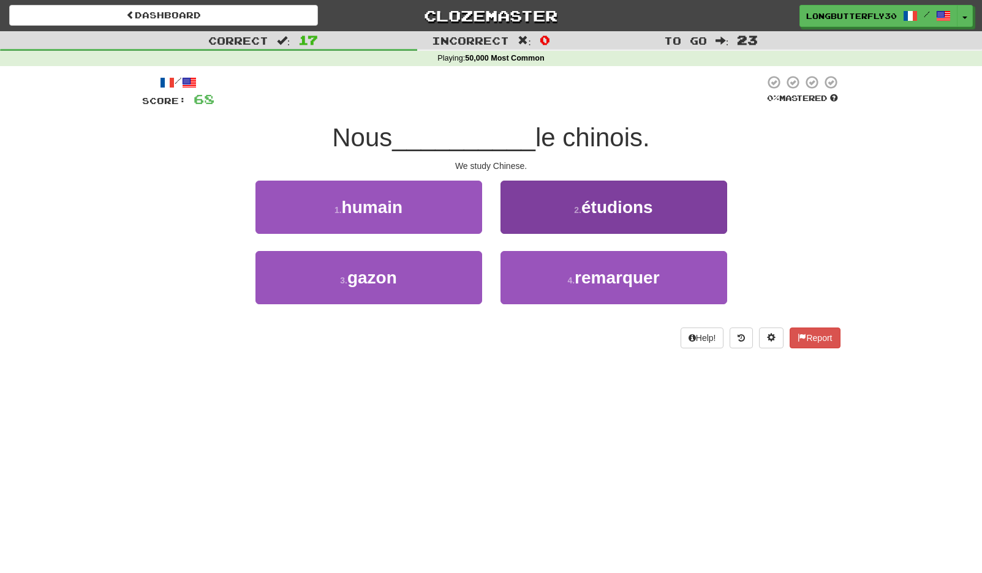
click at [613, 208] on span "étudions" at bounding box center [617, 207] width 72 height 19
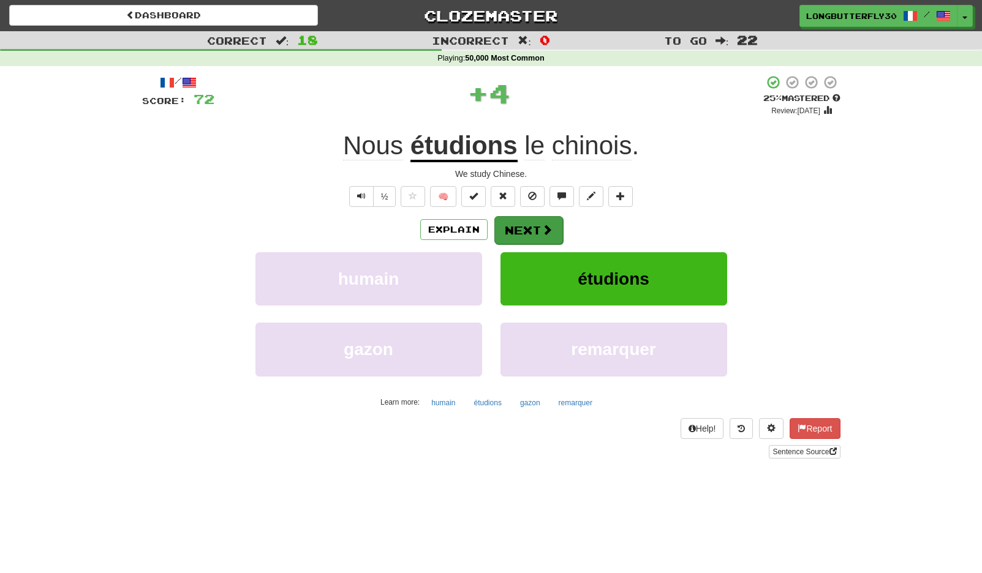
click at [543, 225] on span at bounding box center [547, 229] width 11 height 11
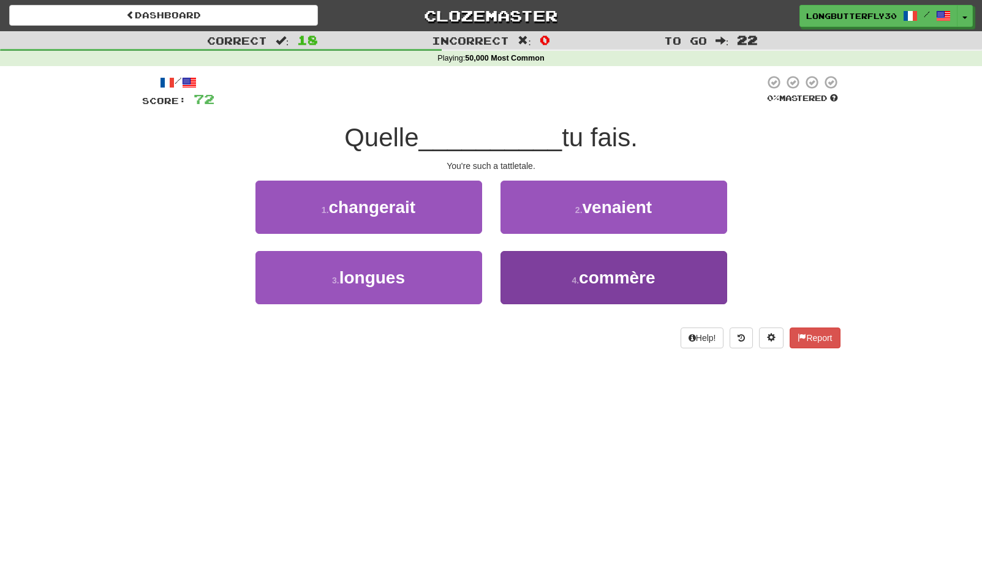
click at [601, 274] on span "commère" at bounding box center [617, 277] width 77 height 19
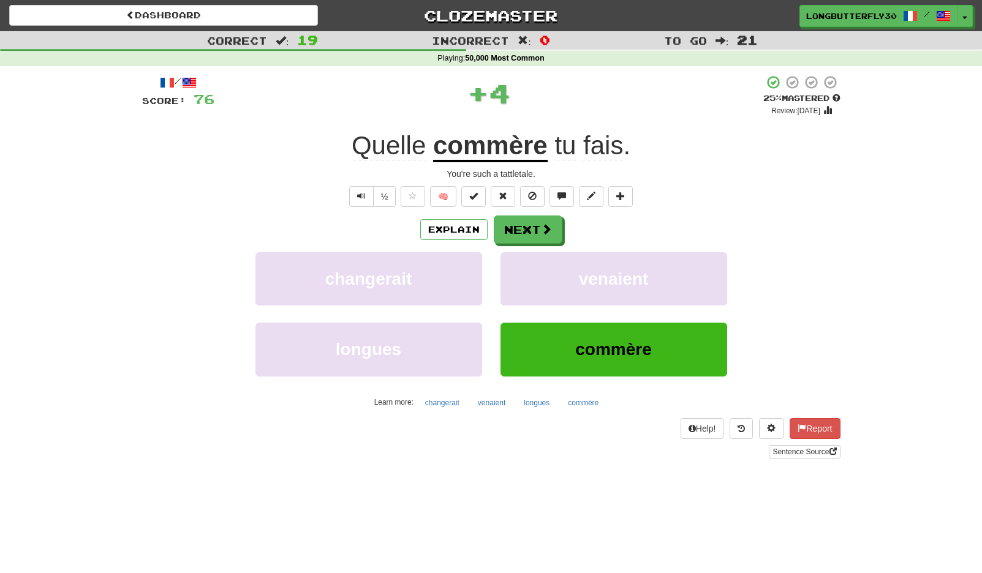
click at [565, 243] on div "Explain Next changerait venaient longues commère Learn more: changerait venaien…" at bounding box center [491, 314] width 698 height 197
click at [540, 223] on button "Next" at bounding box center [528, 230] width 69 height 28
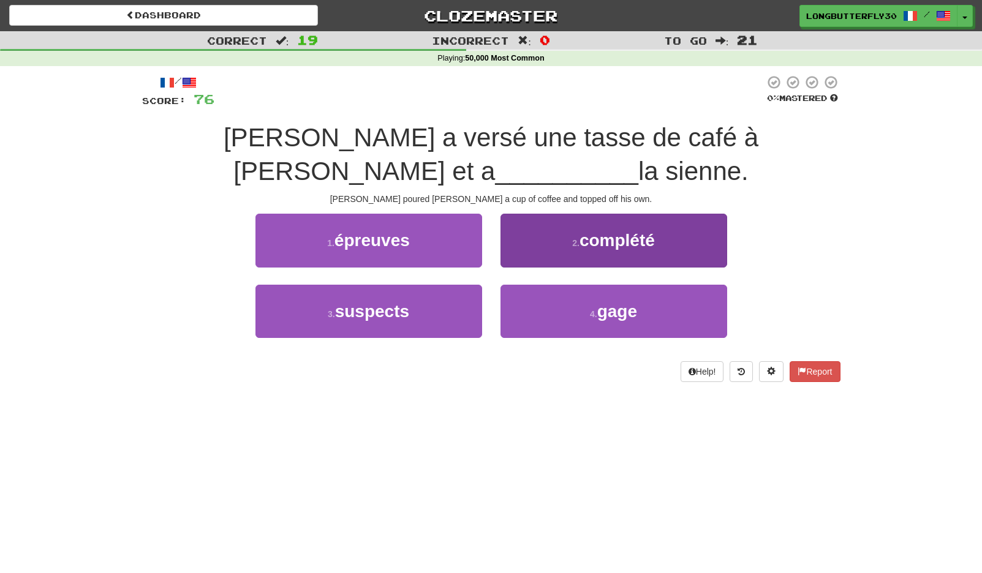
click at [576, 238] on small "2 ." at bounding box center [575, 243] width 7 height 10
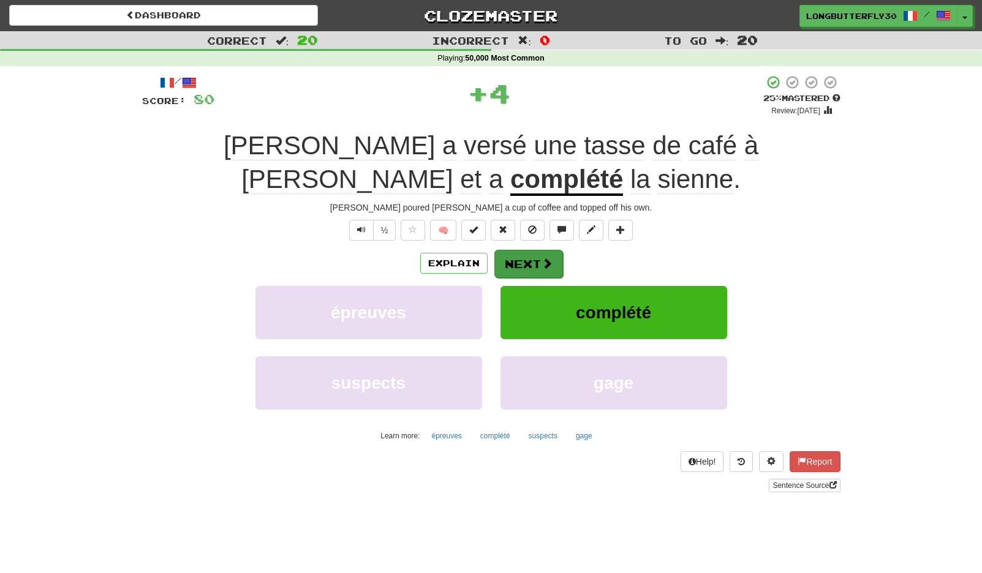
click at [531, 255] on button "Next" at bounding box center [528, 264] width 69 height 28
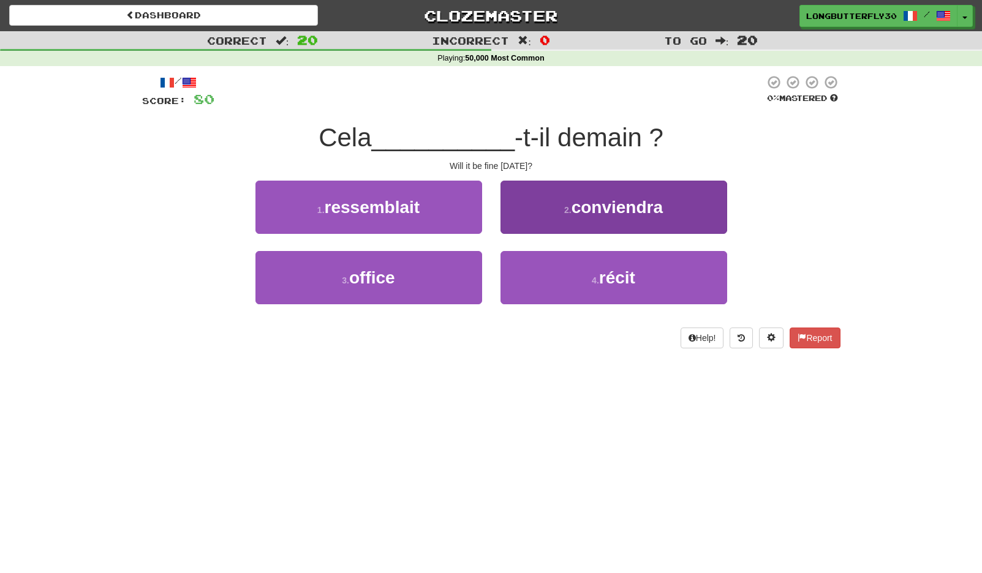
click at [576, 203] on span "conviendra" at bounding box center [617, 207] width 91 height 19
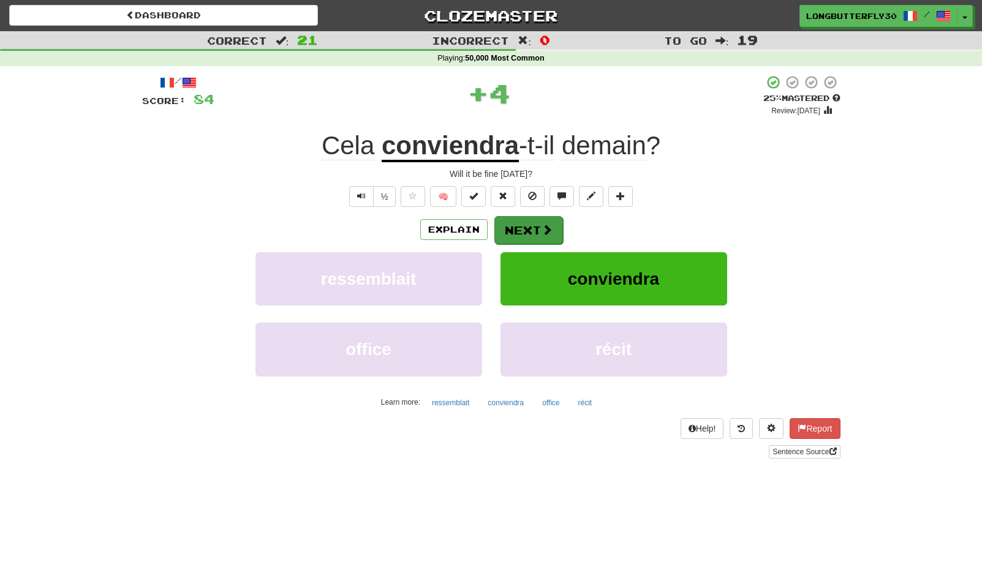
click at [546, 225] on span at bounding box center [547, 229] width 11 height 11
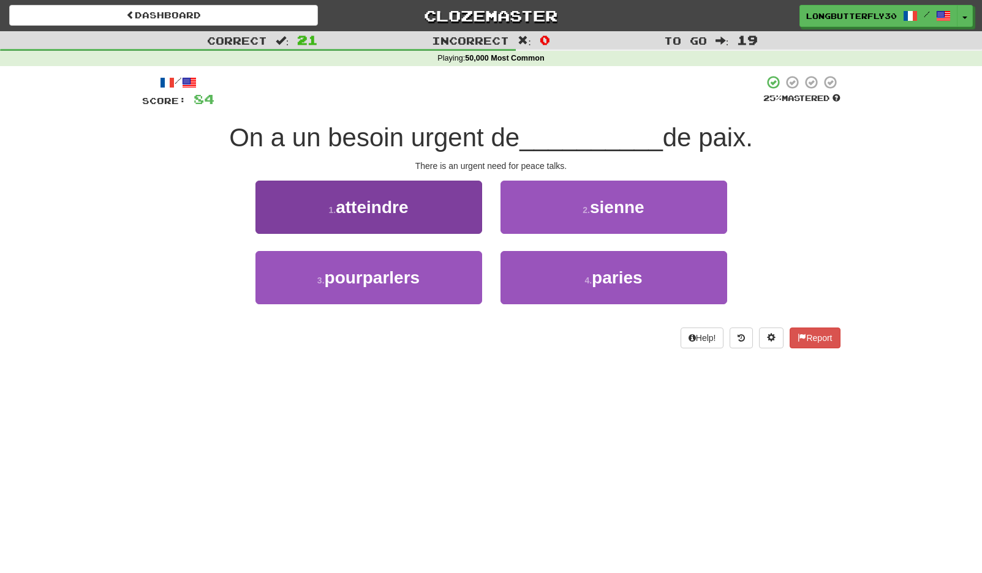
drag, startPoint x: 394, startPoint y: 281, endPoint x: 468, endPoint y: 262, distance: 76.4
click at [394, 280] on span "pourparlers" at bounding box center [373, 277] width 96 height 19
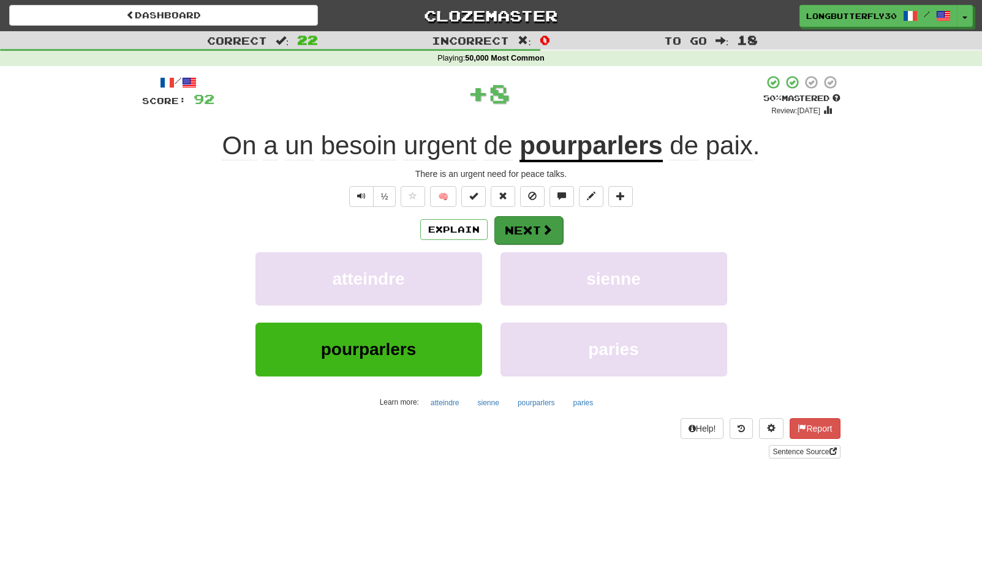
click at [534, 227] on button "Next" at bounding box center [528, 230] width 69 height 28
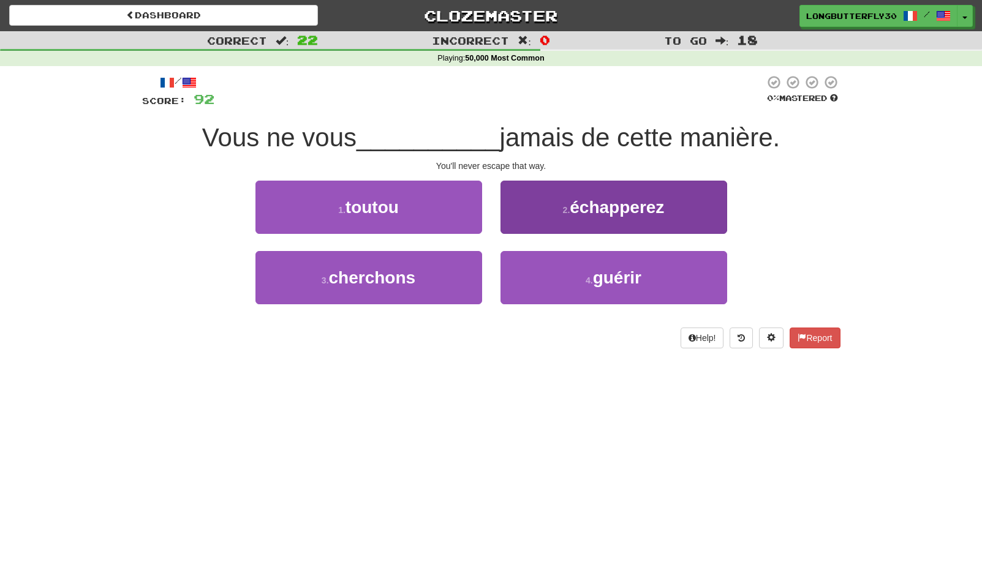
click at [553, 221] on button "2 . échapperez" at bounding box center [613, 207] width 227 height 53
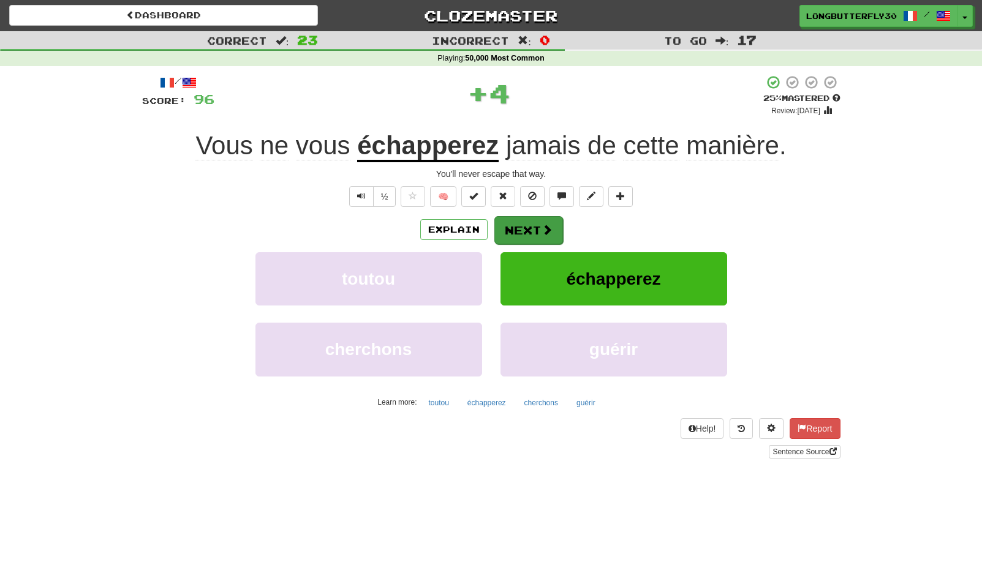
click at [529, 234] on button "Next" at bounding box center [528, 230] width 69 height 28
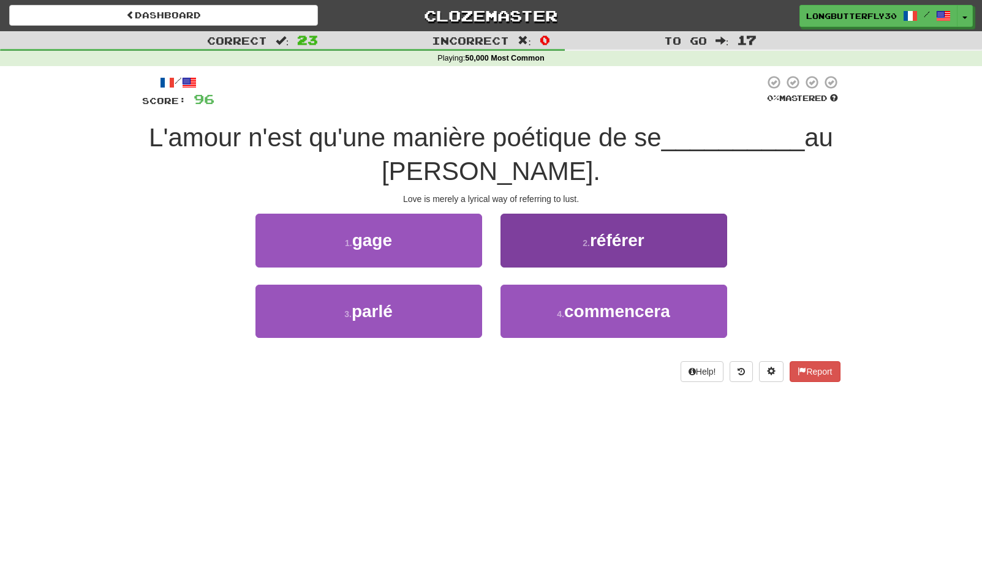
click at [583, 246] on small "2 ." at bounding box center [586, 243] width 7 height 10
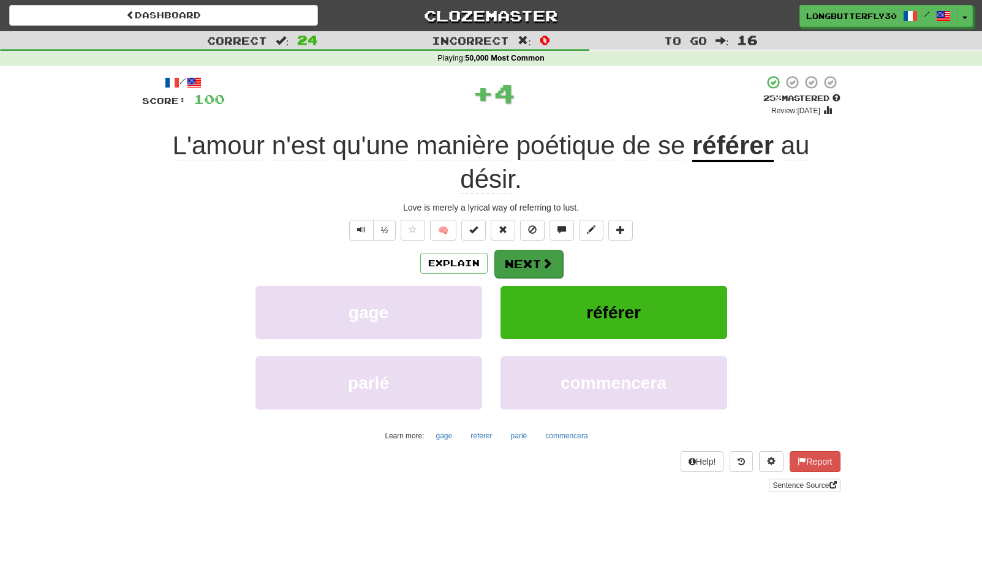
click at [531, 256] on button "Next" at bounding box center [528, 264] width 69 height 28
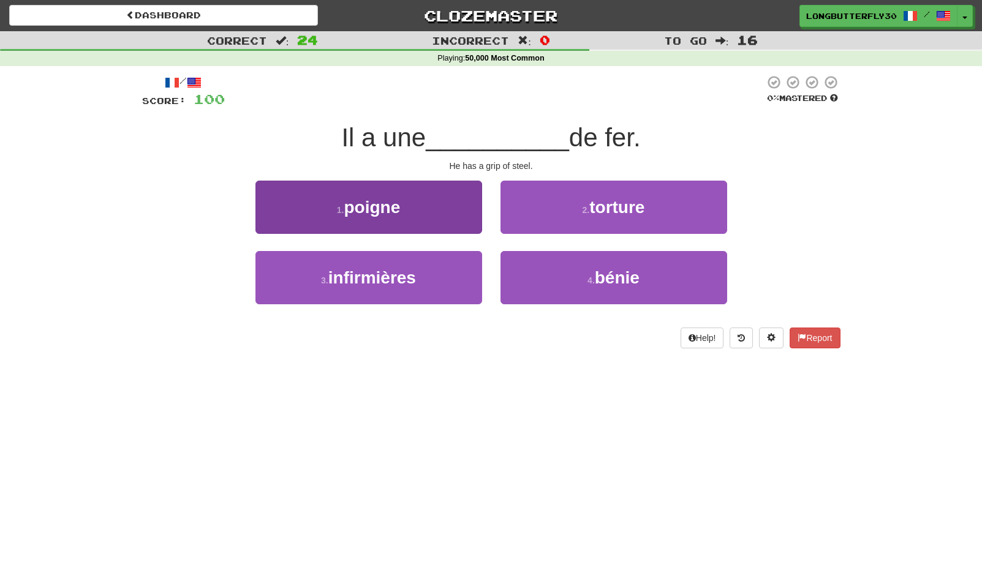
click at [455, 219] on button "1 . poigne" at bounding box center [368, 207] width 227 height 53
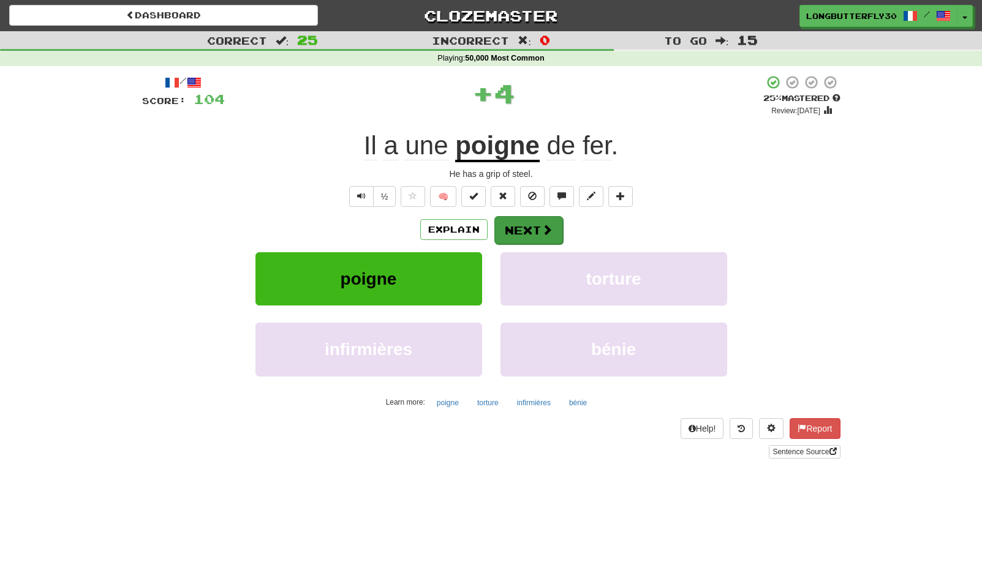
click at [542, 227] on span at bounding box center [547, 229] width 11 height 11
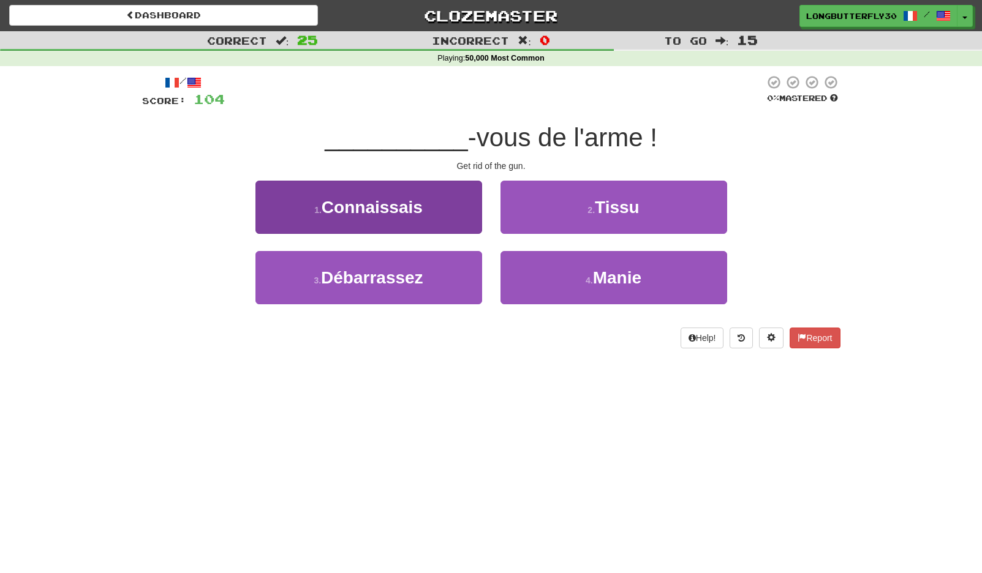
drag, startPoint x: 455, startPoint y: 290, endPoint x: 458, endPoint y: 276, distance: 14.4
click at [455, 289] on button "3 . Débarrassez" at bounding box center [368, 277] width 227 height 53
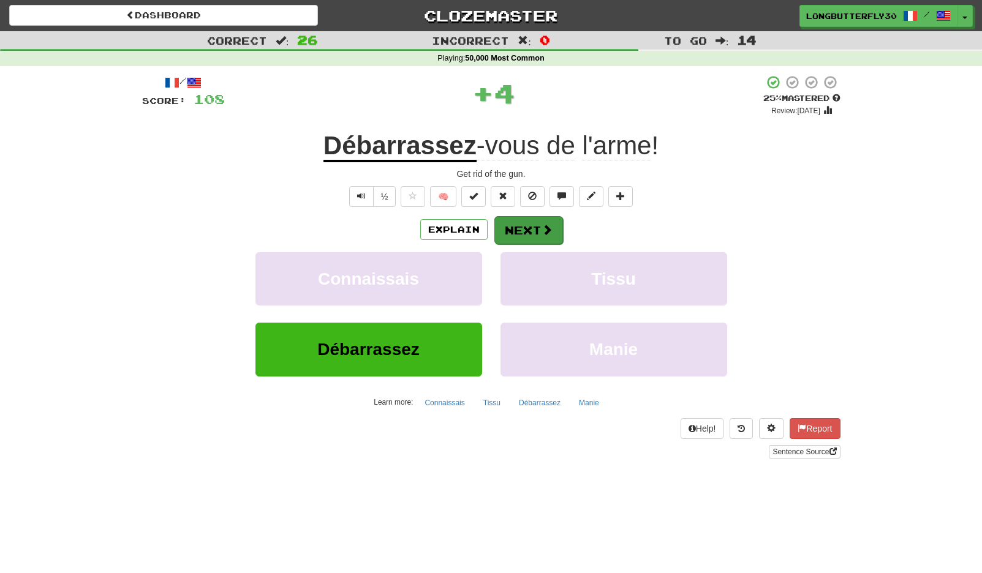
click at [529, 228] on button "Next" at bounding box center [528, 230] width 69 height 28
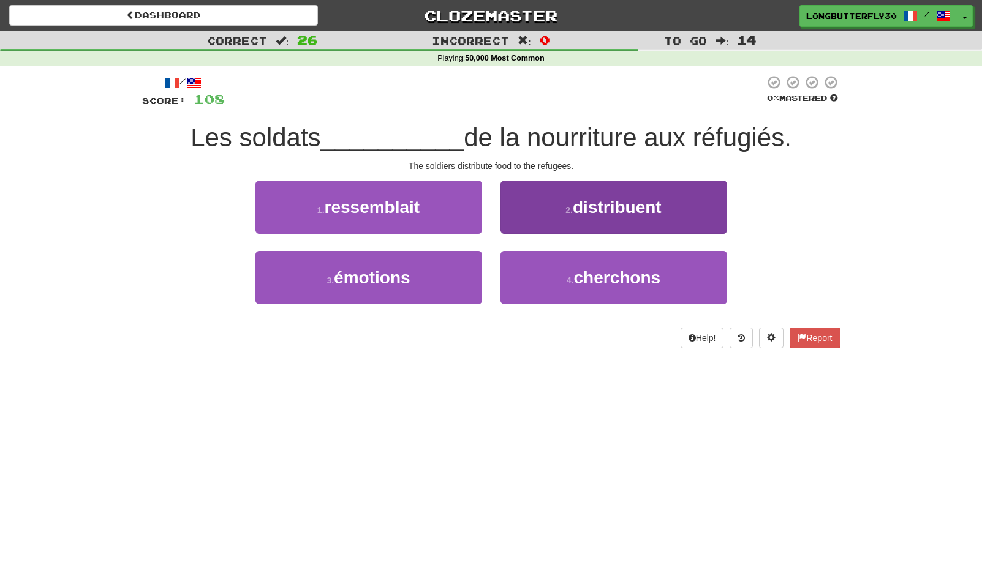
click at [584, 211] on span "distribuent" at bounding box center [617, 207] width 89 height 19
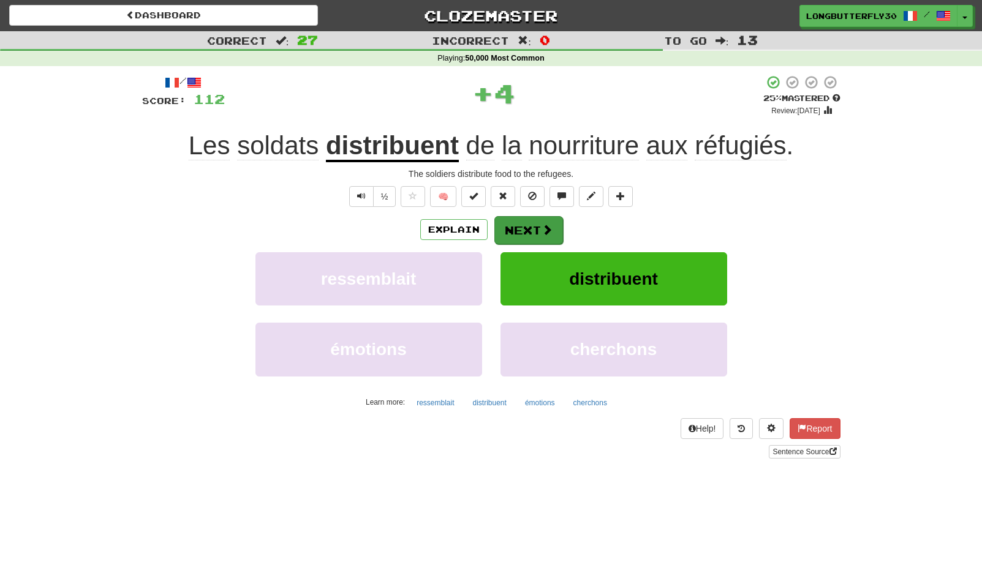
click at [547, 226] on span at bounding box center [547, 229] width 11 height 11
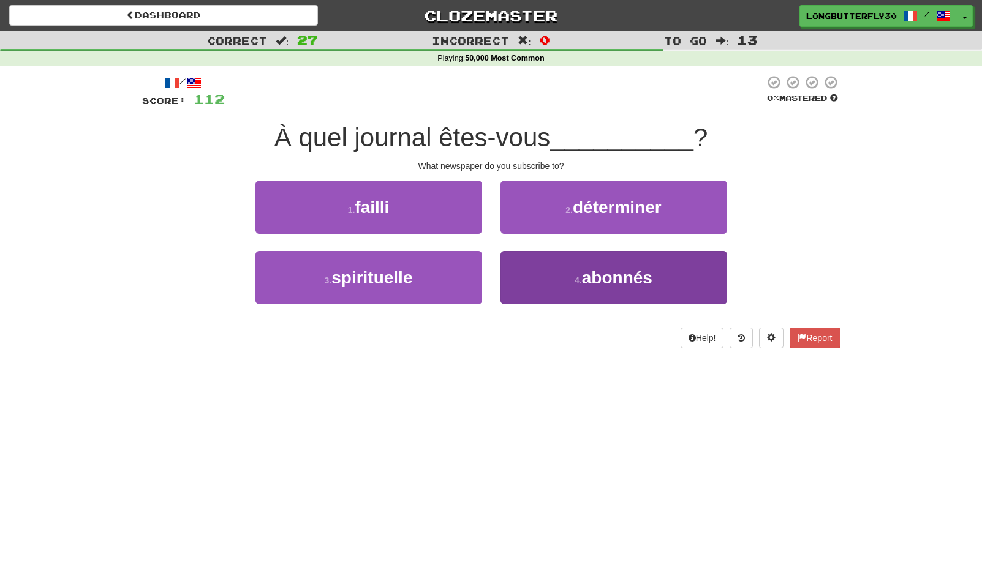
click at [539, 282] on button "4 . abonnés" at bounding box center [613, 277] width 227 height 53
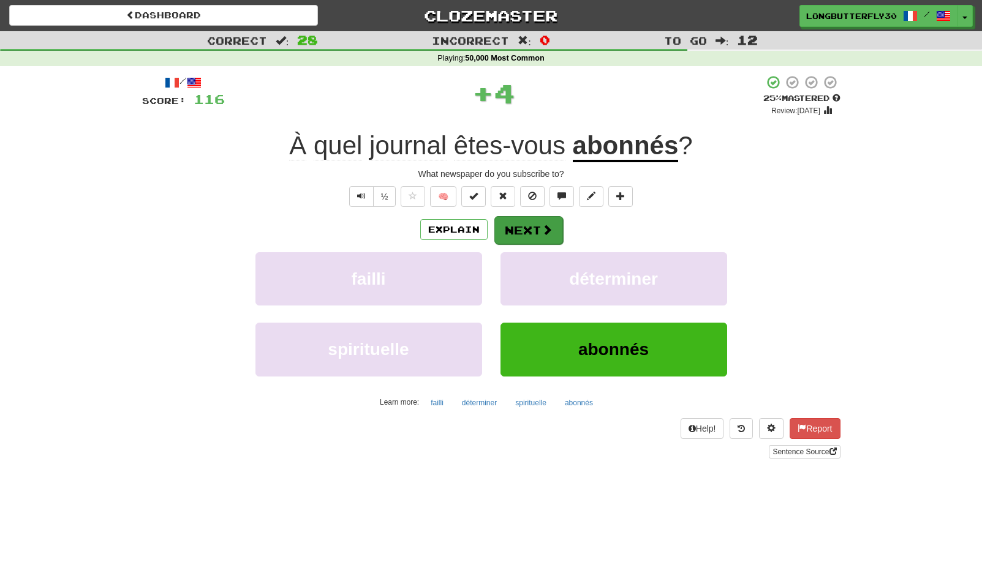
click at [529, 225] on button "Next" at bounding box center [528, 230] width 69 height 28
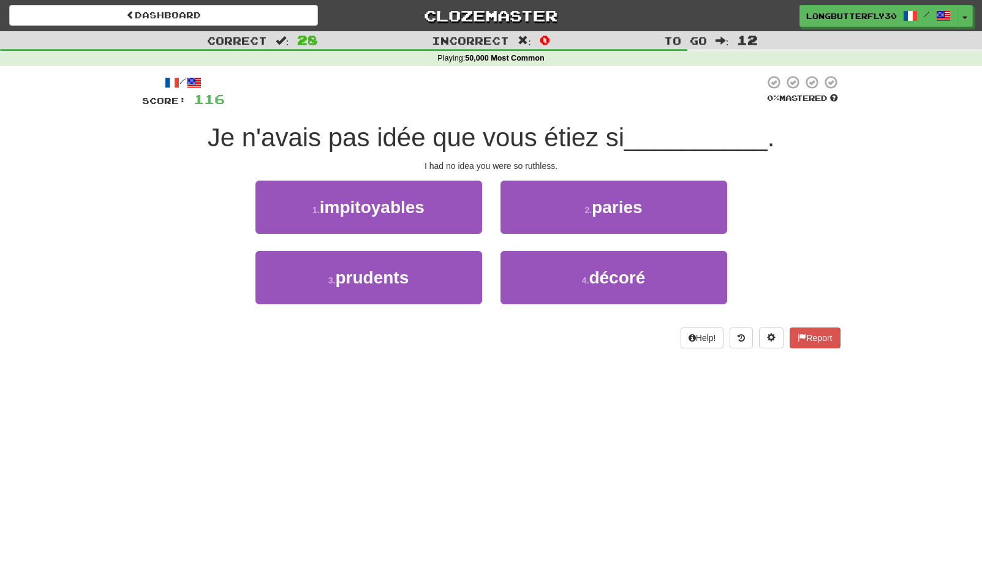
drag, startPoint x: 450, startPoint y: 210, endPoint x: 457, endPoint y: 212, distance: 7.2
click at [450, 210] on button "1 . impitoyables" at bounding box center [368, 207] width 227 height 53
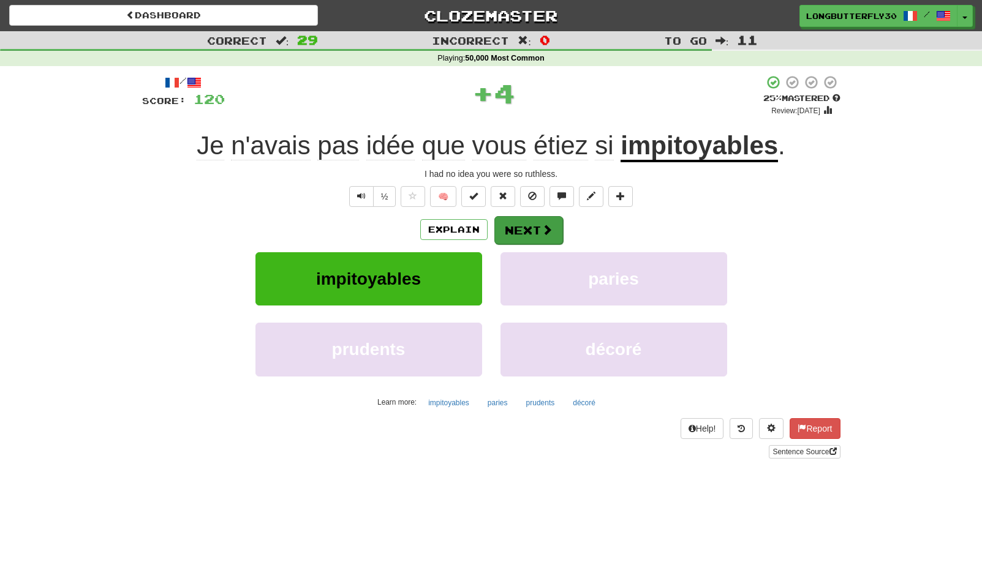
click at [537, 228] on button "Next" at bounding box center [528, 230] width 69 height 28
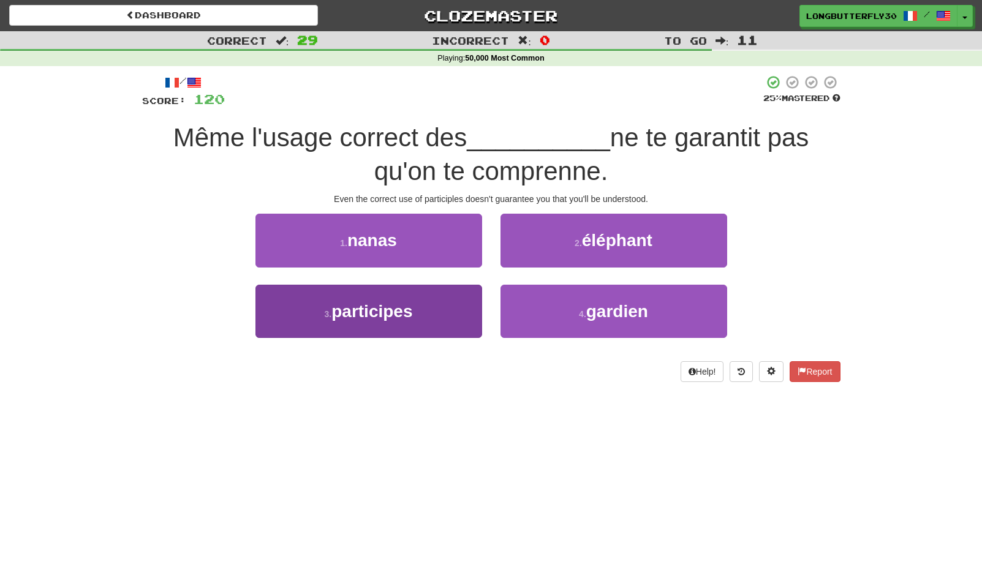
click at [473, 304] on button "3 . participes" at bounding box center [368, 311] width 227 height 53
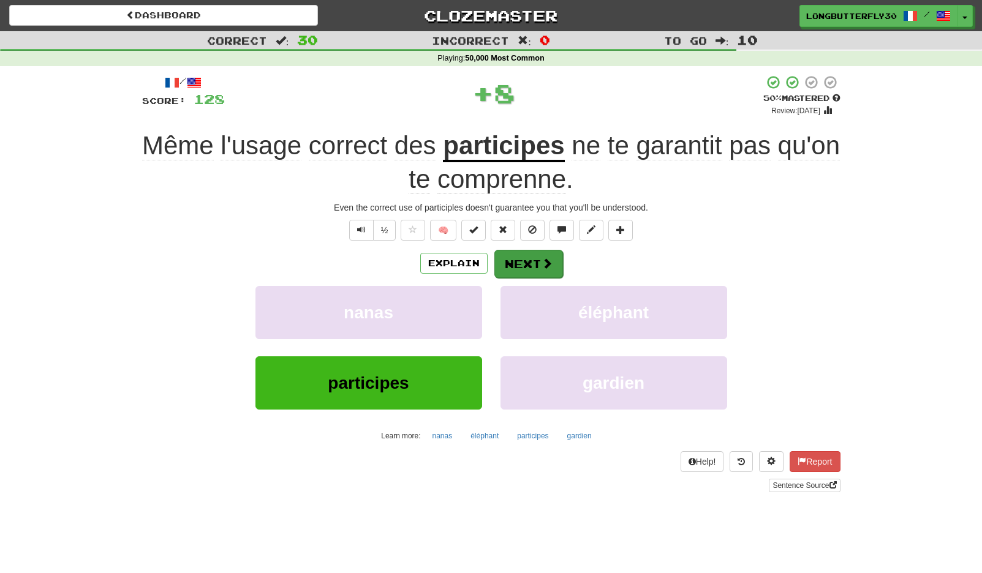
drag, startPoint x: 562, startPoint y: 257, endPoint x: 549, endPoint y: 262, distance: 13.6
click at [549, 262] on div "Explain Next" at bounding box center [491, 263] width 698 height 28
click at [542, 263] on span at bounding box center [547, 263] width 11 height 11
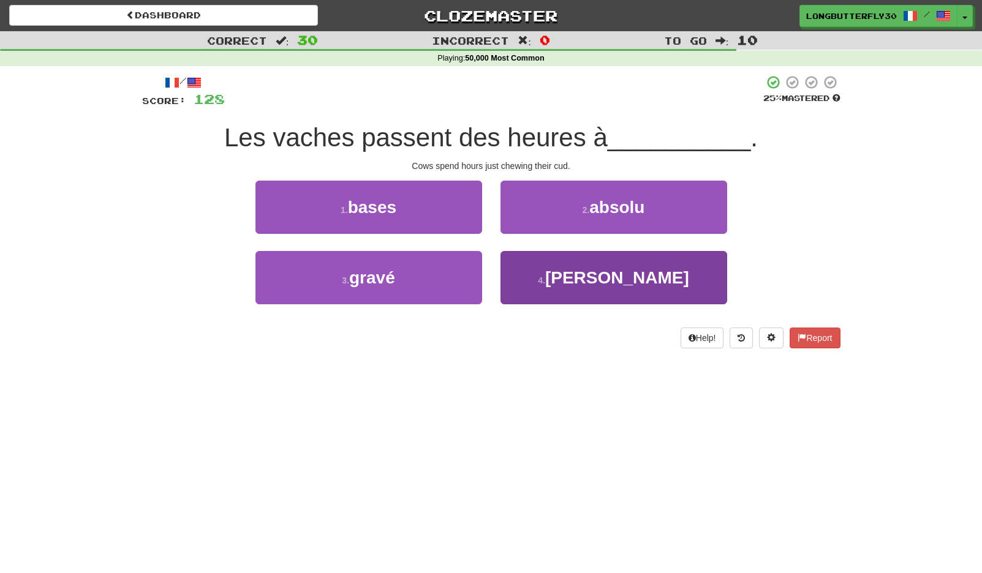
click at [552, 271] on button "4 . ruminer" at bounding box center [613, 277] width 227 height 53
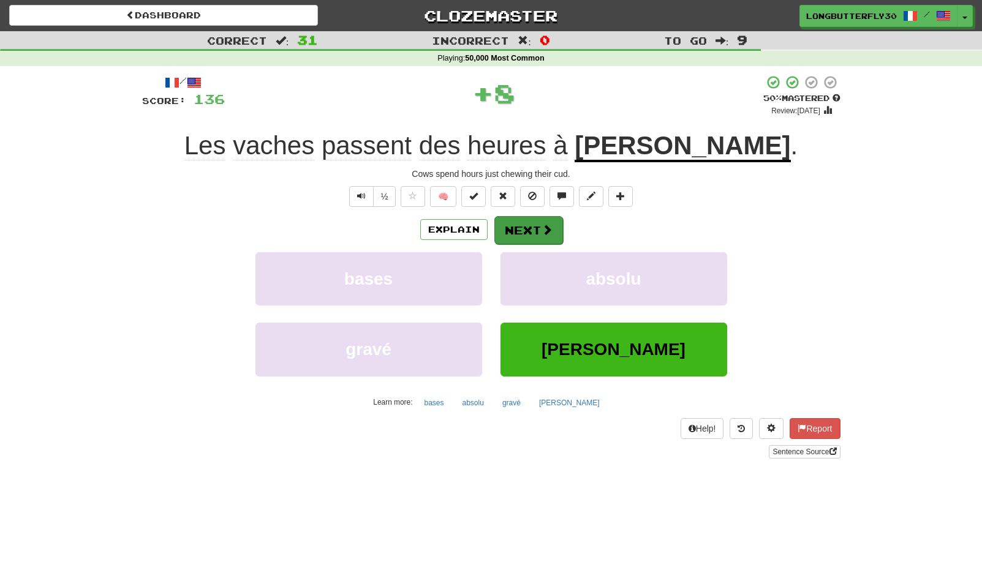
click at [543, 229] on span at bounding box center [547, 229] width 11 height 11
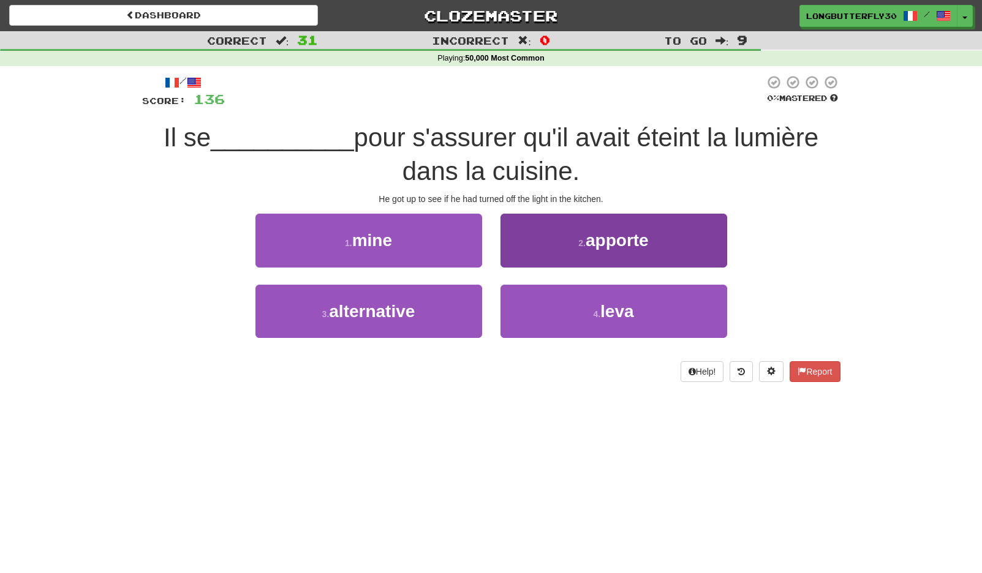
click at [599, 244] on span "apporte" at bounding box center [617, 240] width 63 height 19
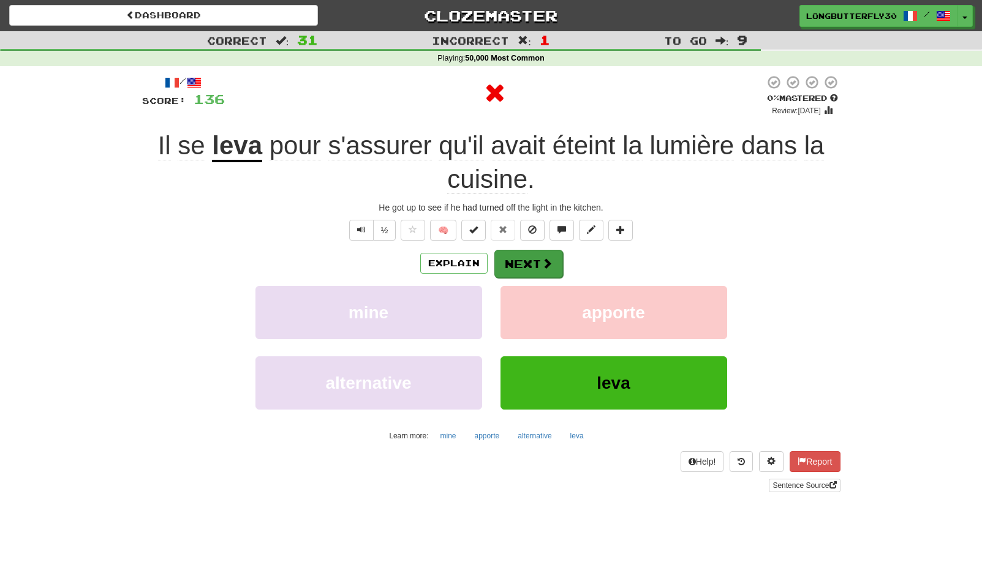
click at [557, 263] on button "Next" at bounding box center [528, 264] width 69 height 28
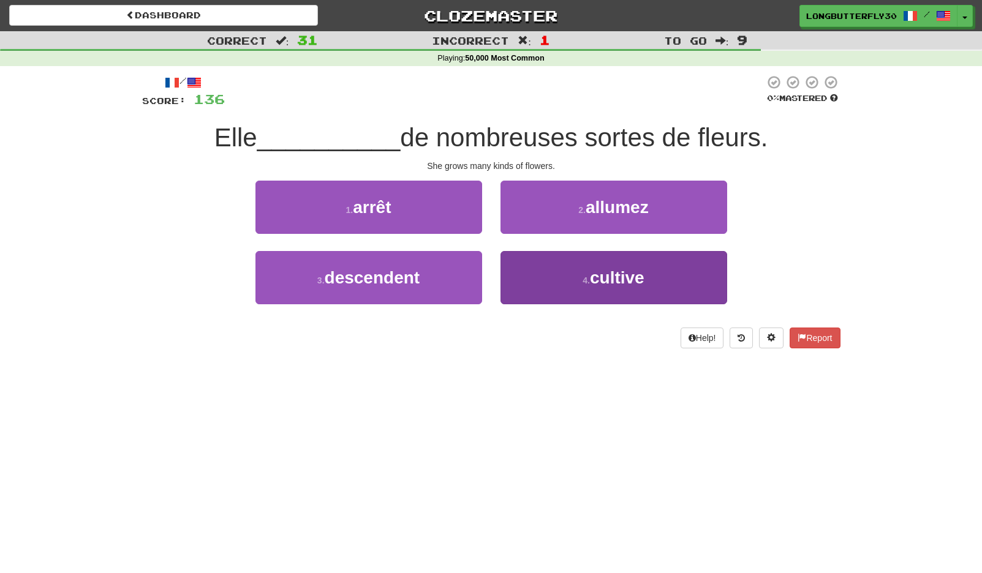
click at [557, 285] on button "4 . cultive" at bounding box center [613, 277] width 227 height 53
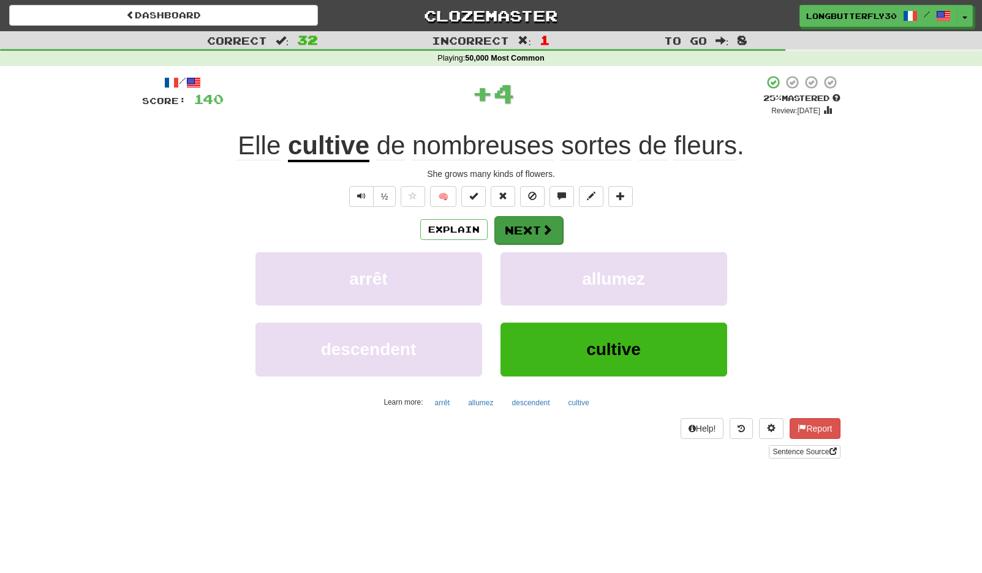
click at [544, 237] on button "Next" at bounding box center [528, 230] width 69 height 28
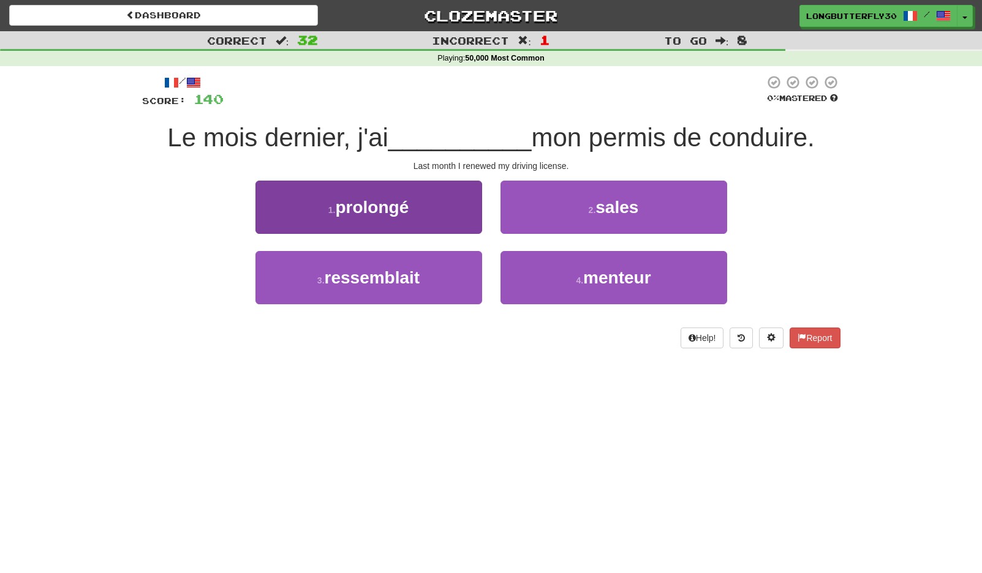
click at [461, 212] on button "1 . prolongé" at bounding box center [368, 207] width 227 height 53
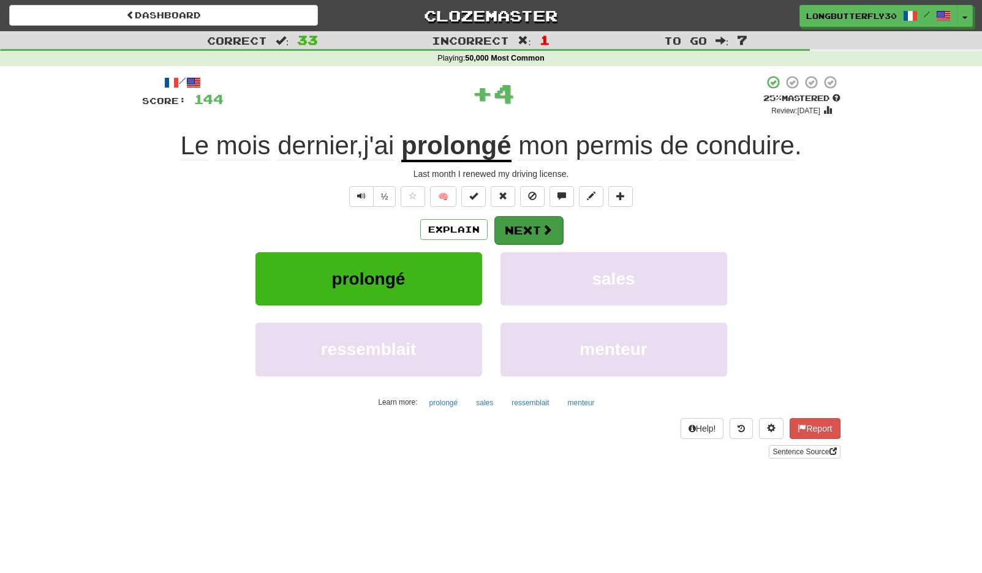
click at [542, 227] on span at bounding box center [547, 229] width 11 height 11
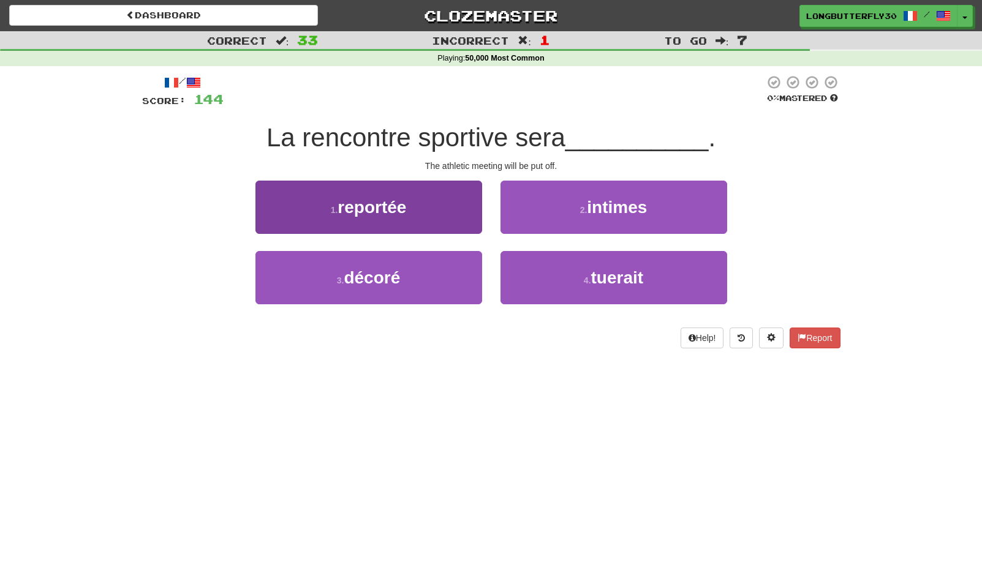
click at [431, 202] on button "1 . reportée" at bounding box center [368, 207] width 227 height 53
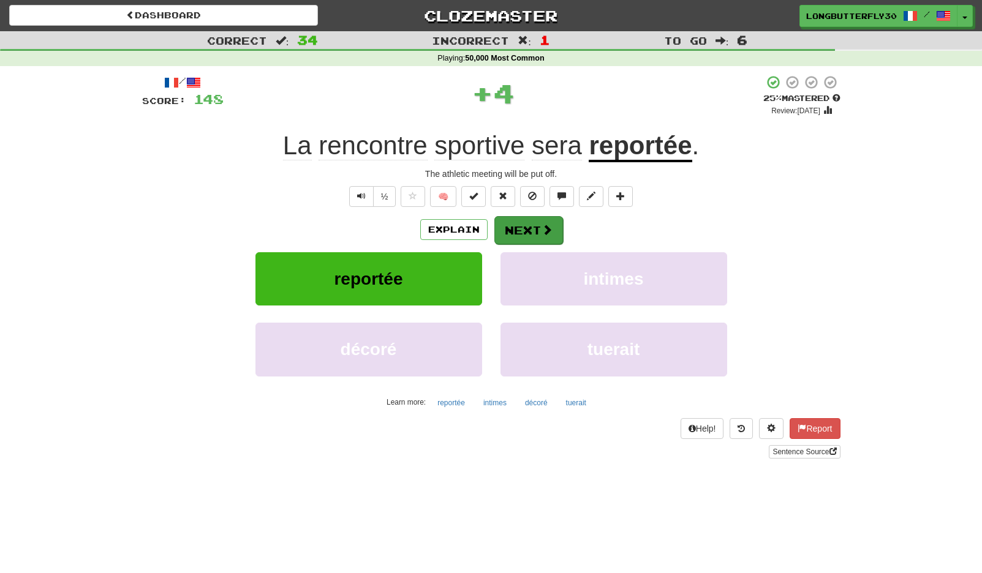
click at [535, 226] on button "Next" at bounding box center [528, 230] width 69 height 28
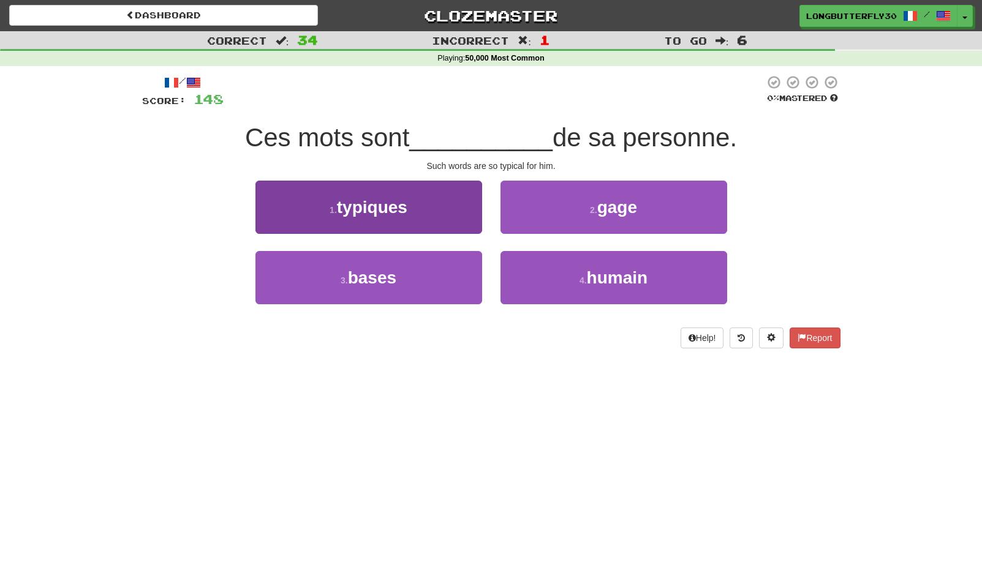
click at [457, 210] on button "1 . typiques" at bounding box center [368, 207] width 227 height 53
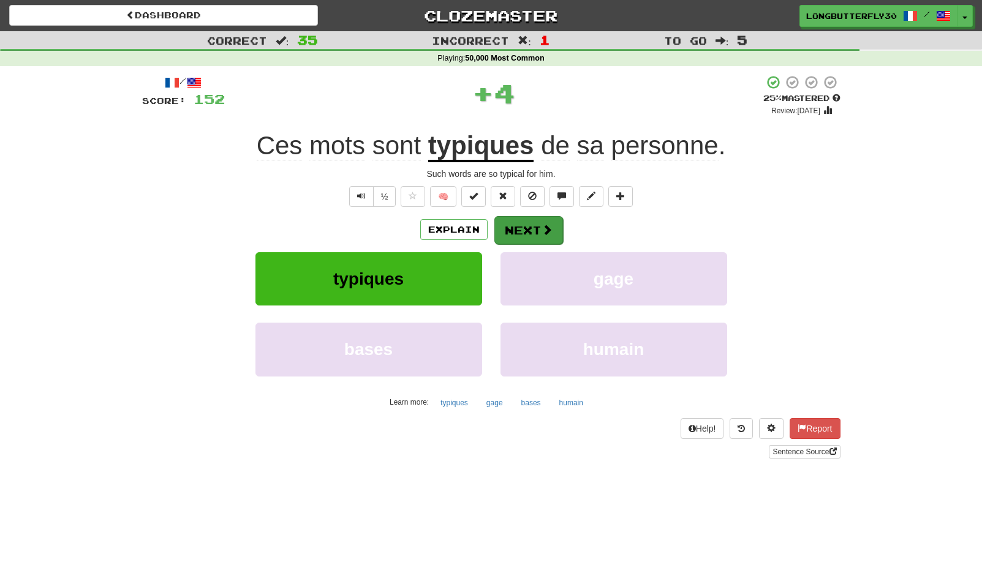
click at [532, 232] on button "Next" at bounding box center [528, 230] width 69 height 28
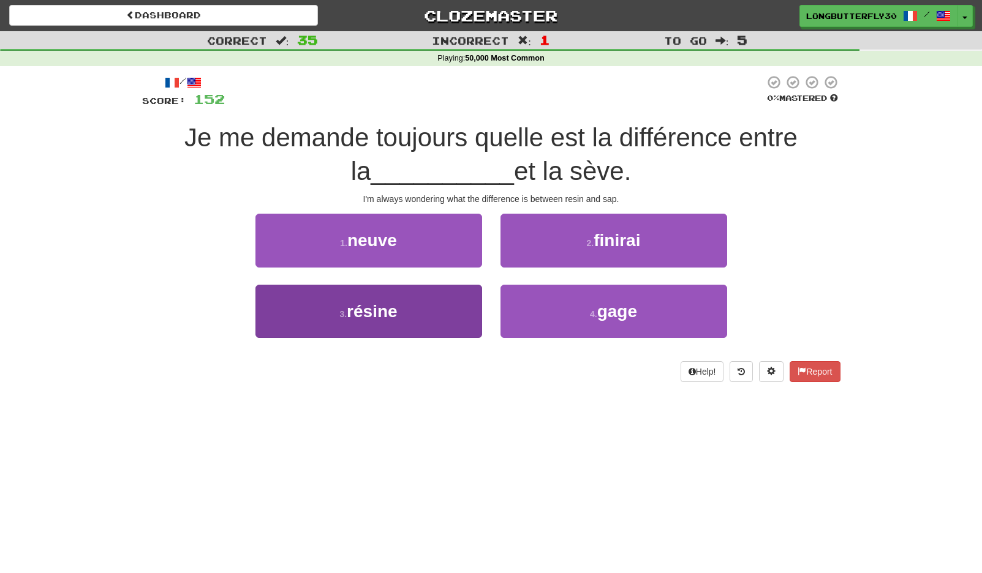
click at [458, 311] on button "3 . résine" at bounding box center [368, 311] width 227 height 53
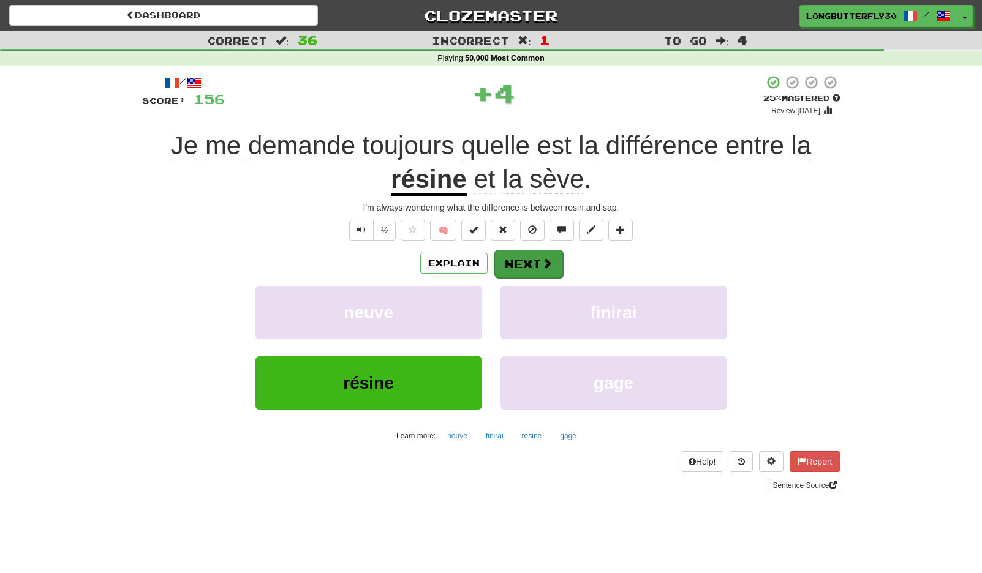
click at [523, 262] on button "Next" at bounding box center [528, 264] width 69 height 28
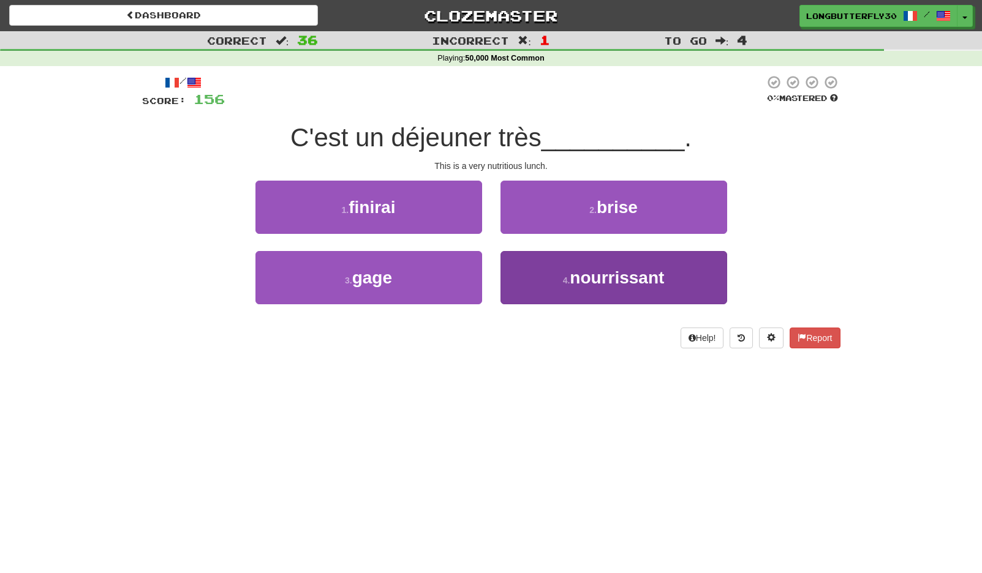
click at [554, 277] on button "4 . nourrissant" at bounding box center [613, 277] width 227 height 53
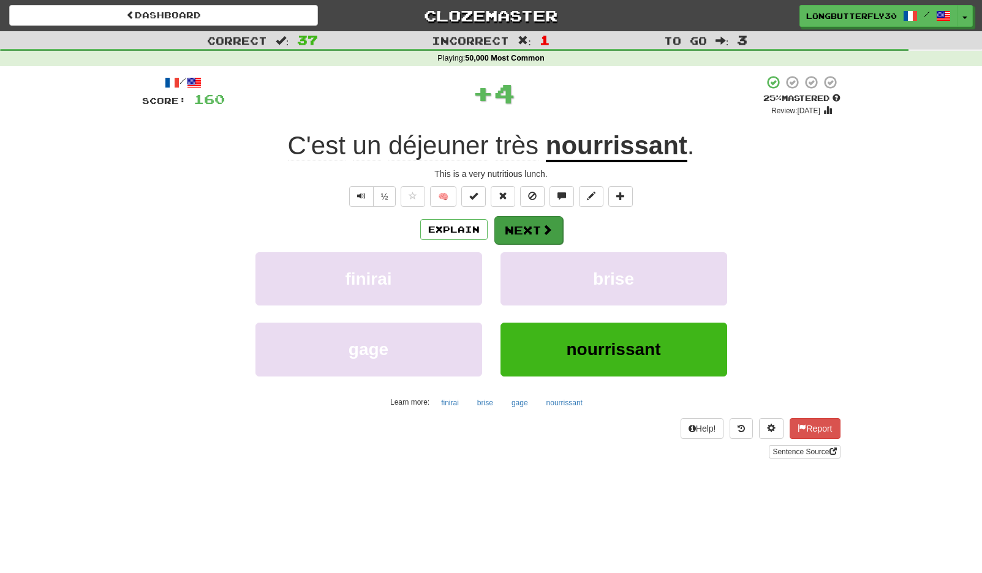
click at [540, 228] on button "Next" at bounding box center [528, 230] width 69 height 28
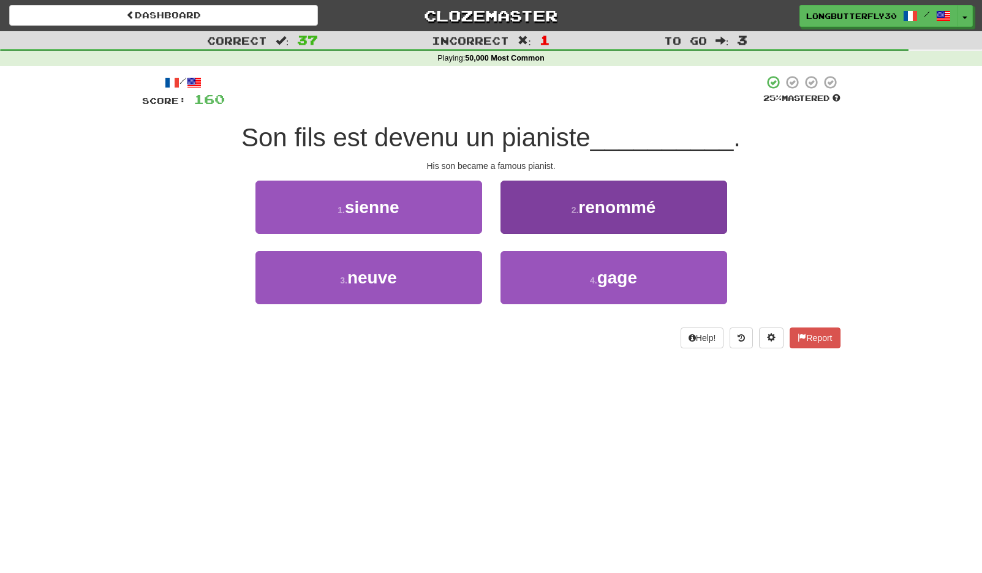
click at [598, 211] on span "renommé" at bounding box center [616, 207] width 77 height 19
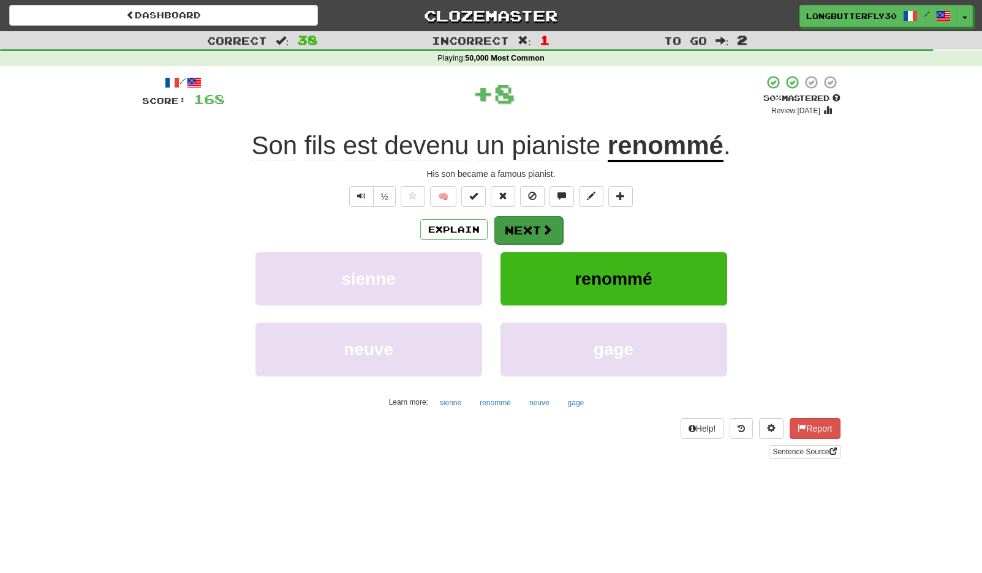
click at [545, 227] on span at bounding box center [547, 229] width 11 height 11
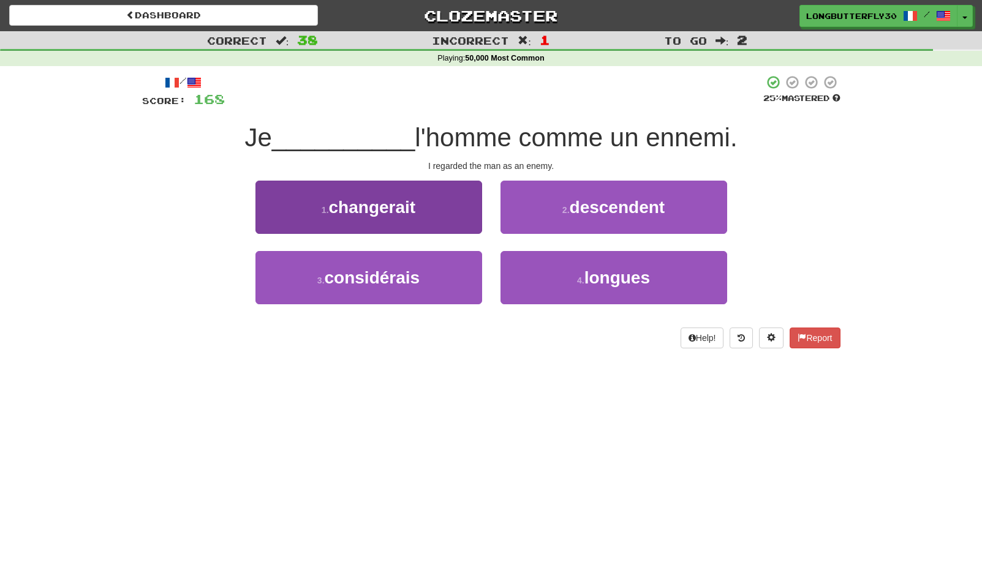
drag, startPoint x: 456, startPoint y: 271, endPoint x: 475, endPoint y: 262, distance: 21.9
click at [456, 272] on button "3 . considérais" at bounding box center [368, 277] width 227 height 53
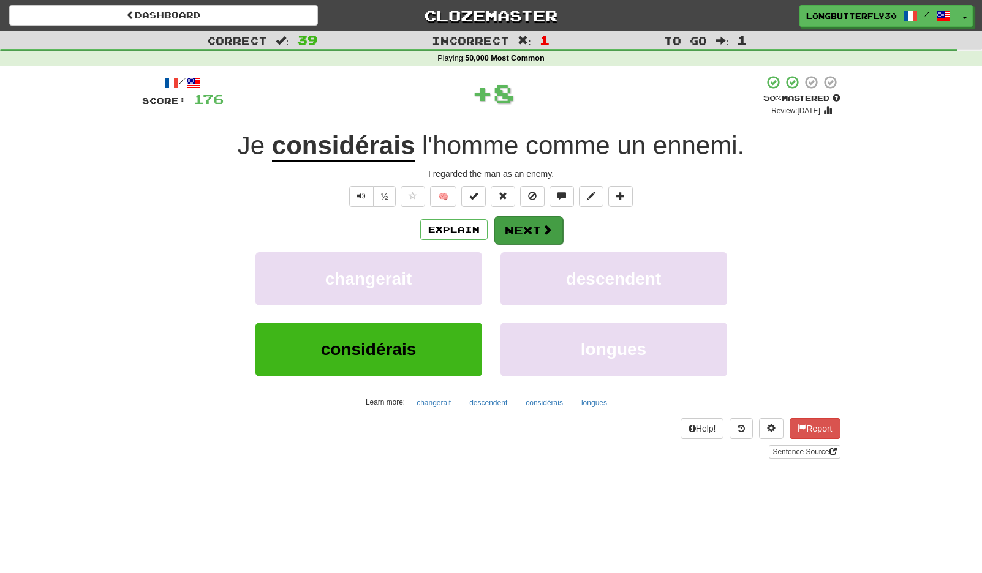
click at [524, 228] on button "Next" at bounding box center [528, 230] width 69 height 28
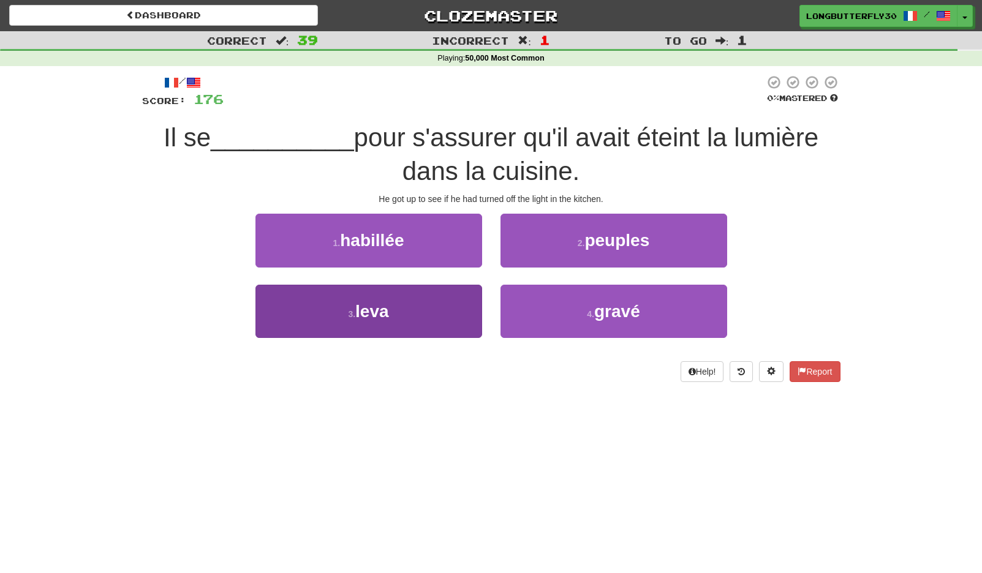
click at [442, 307] on button "3 . leva" at bounding box center [368, 311] width 227 height 53
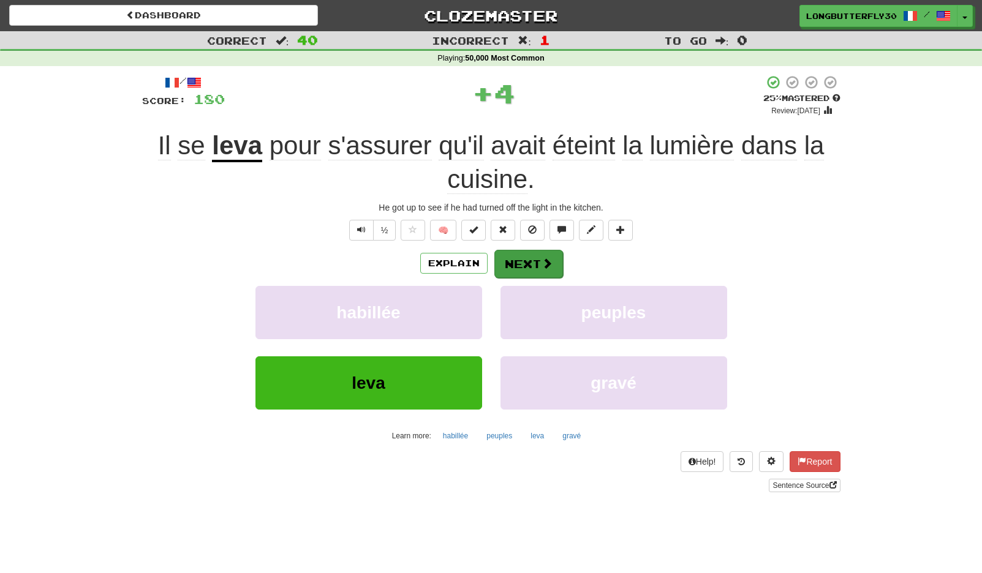
click at [553, 263] on button "Next" at bounding box center [528, 264] width 69 height 28
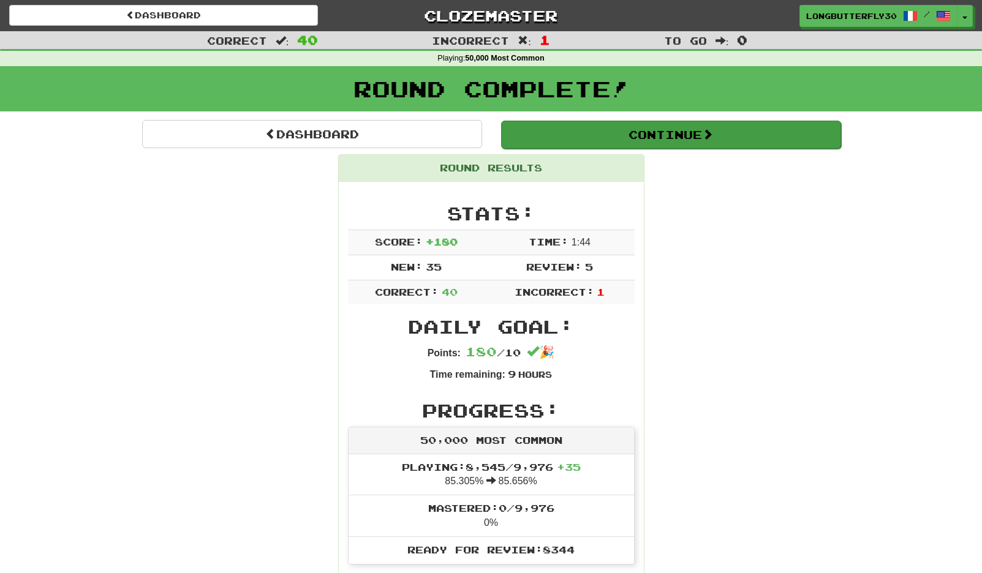
click at [632, 132] on button "Continue" at bounding box center [671, 135] width 340 height 28
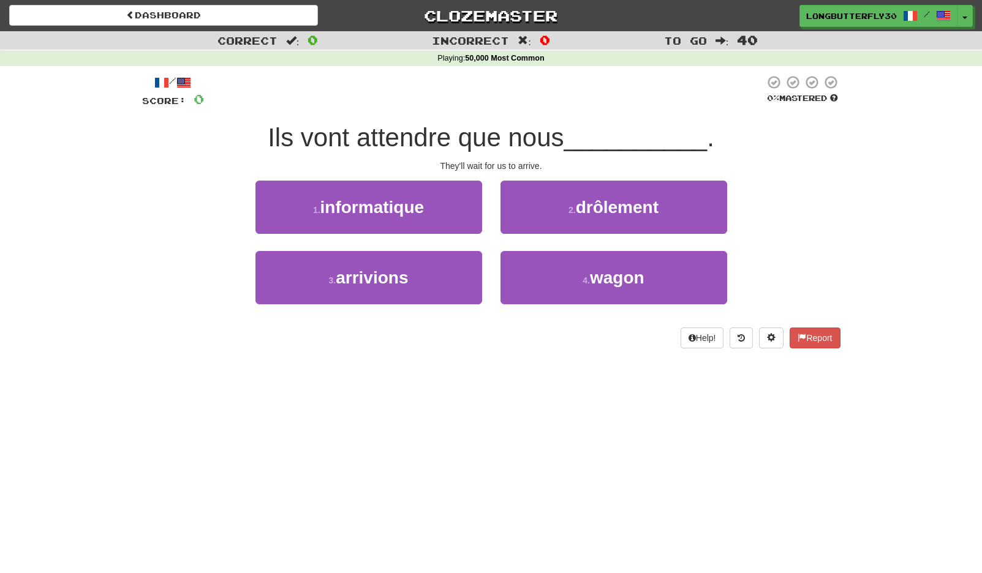
drag, startPoint x: 444, startPoint y: 282, endPoint x: 499, endPoint y: 254, distance: 61.4
click at [444, 282] on button "3 . arrivions" at bounding box center [368, 277] width 227 height 53
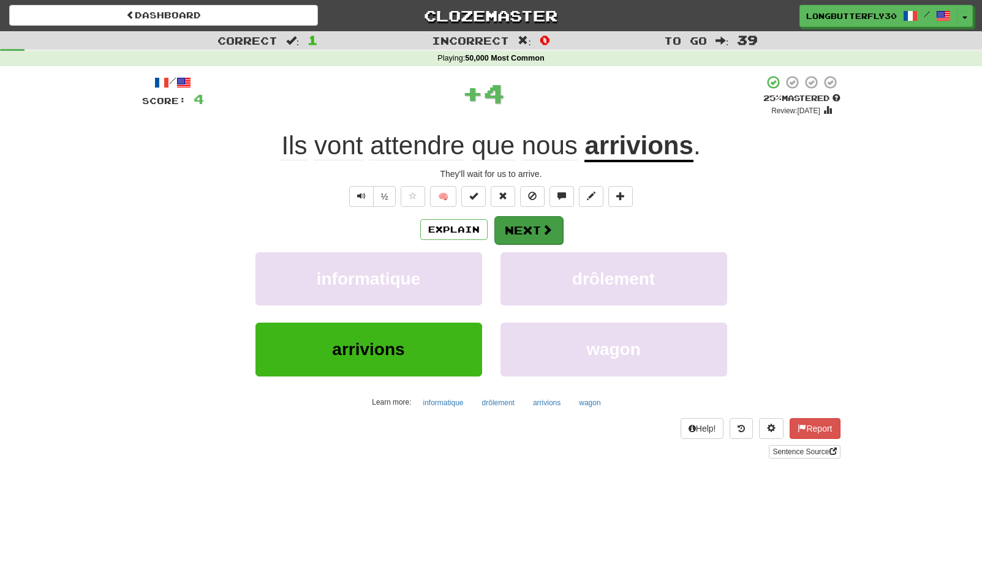
click at [553, 232] on button "Next" at bounding box center [528, 230] width 69 height 28
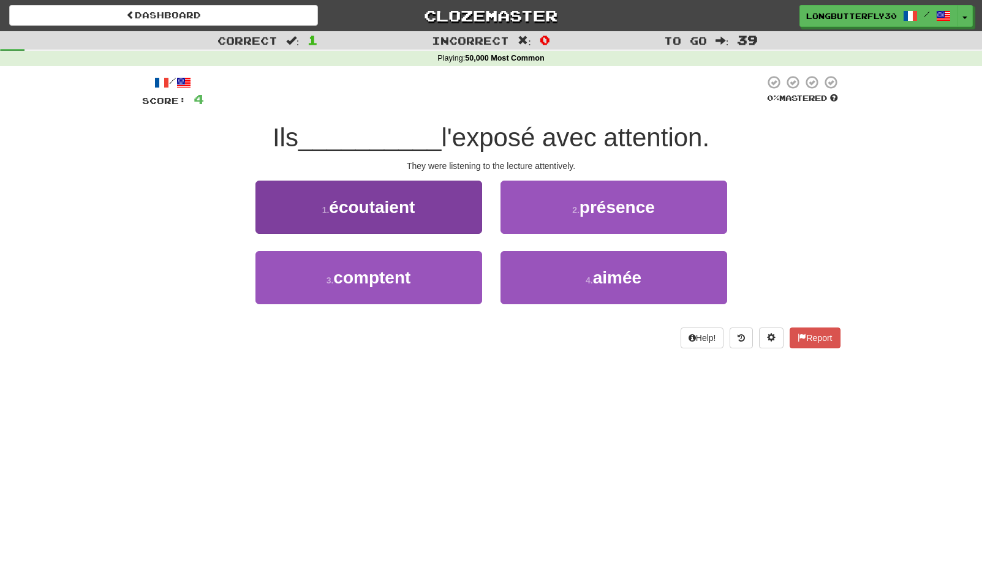
click at [446, 202] on button "1 . écoutaient" at bounding box center [368, 207] width 227 height 53
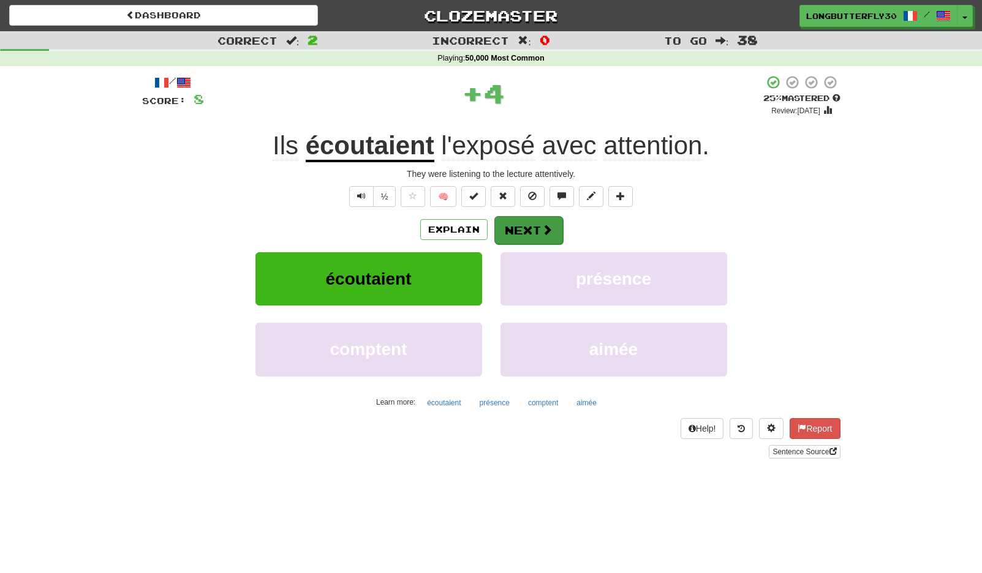
click at [540, 231] on button "Next" at bounding box center [528, 230] width 69 height 28
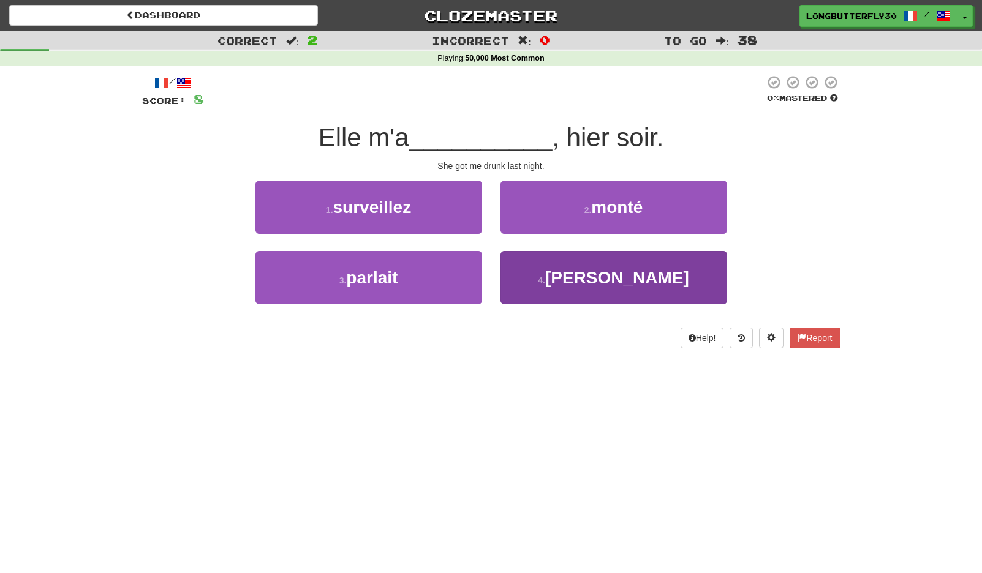
click at [547, 281] on button "4 . soûlé" at bounding box center [613, 277] width 227 height 53
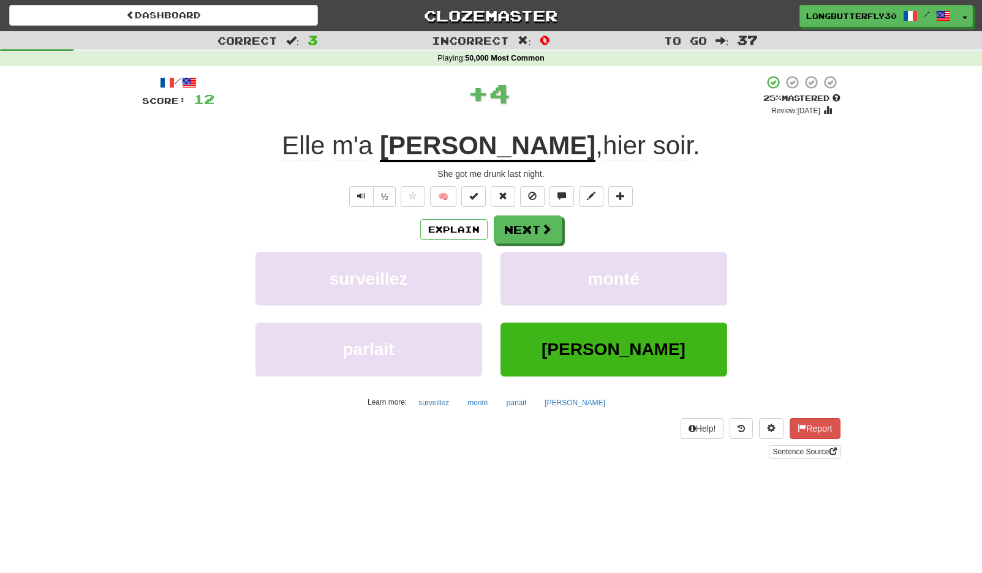
click at [547, 213] on div "/ Score: 12 + 4 25 % Mastered Review: 2025-09-22 Elle m'a soûlé , hier soir . S…" at bounding box center [491, 267] width 698 height 384
click at [540, 224] on button "Next" at bounding box center [528, 230] width 69 height 28
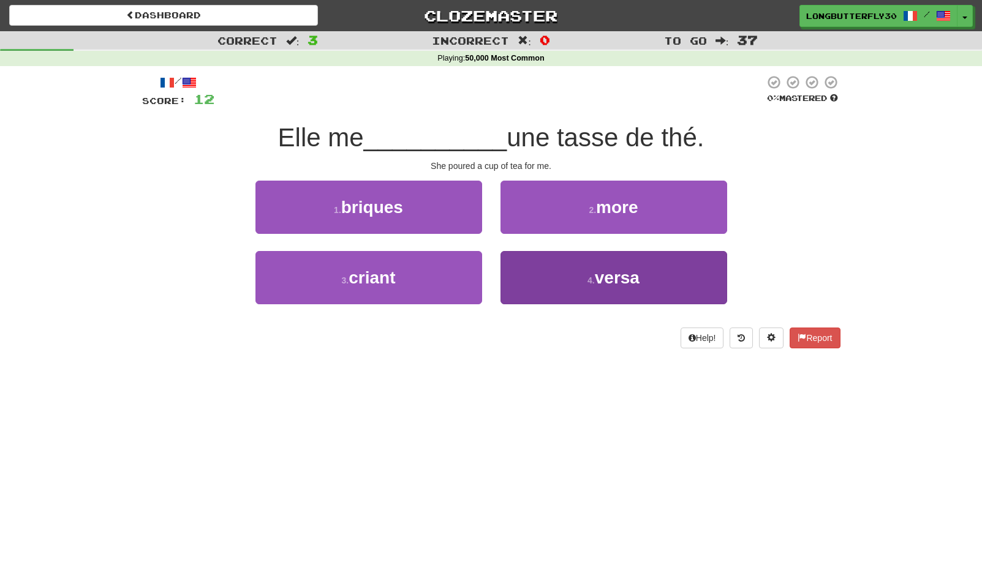
click at [571, 276] on button "4 . versa" at bounding box center [613, 277] width 227 height 53
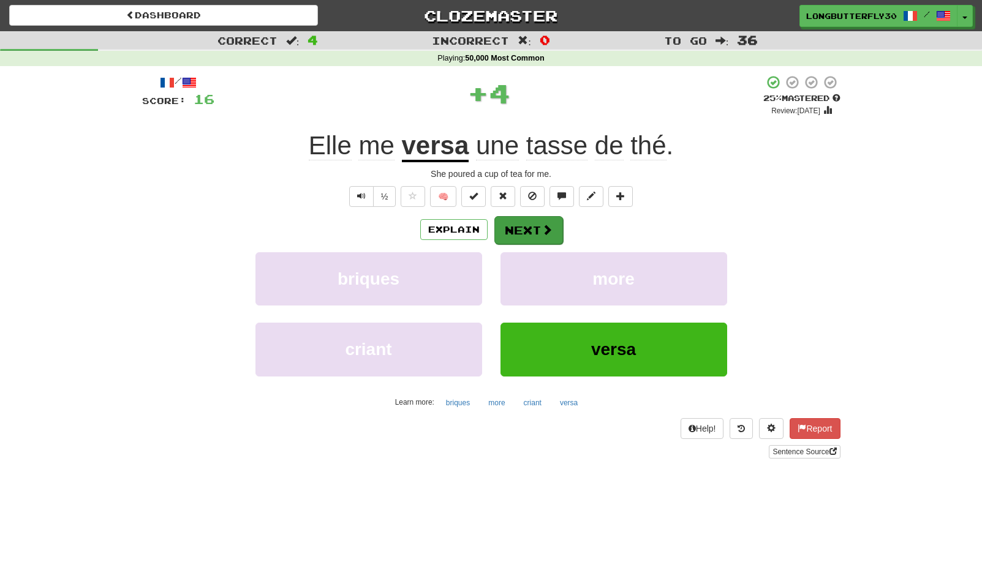
click at [549, 228] on span at bounding box center [547, 229] width 11 height 11
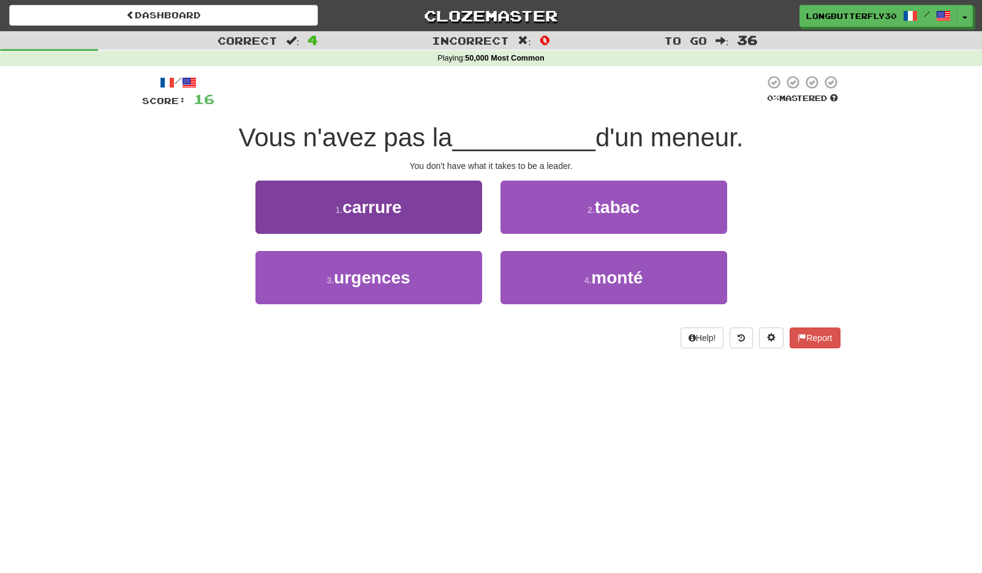
click at [462, 229] on button "1 . carrure" at bounding box center [368, 207] width 227 height 53
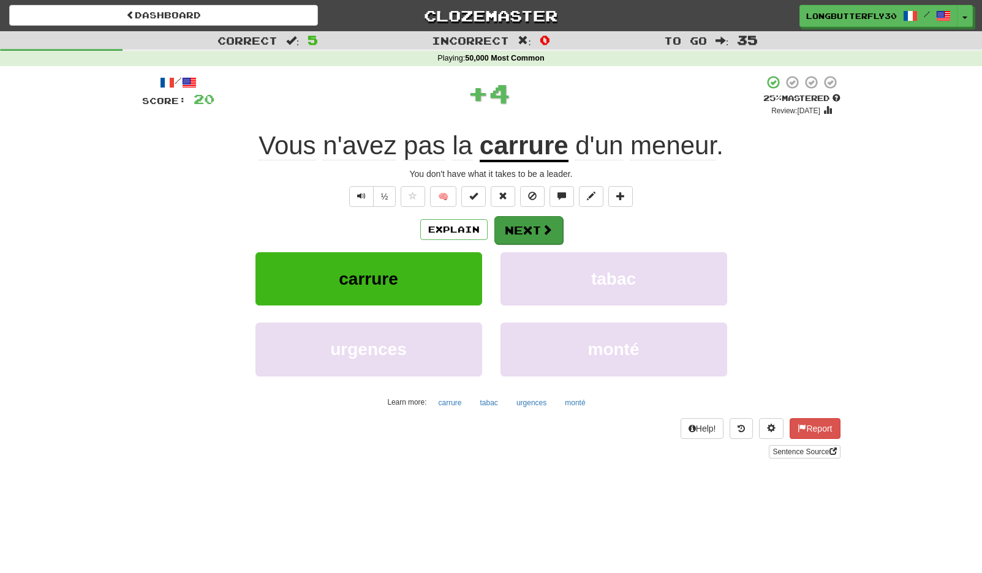
click at [528, 230] on button "Next" at bounding box center [528, 230] width 69 height 28
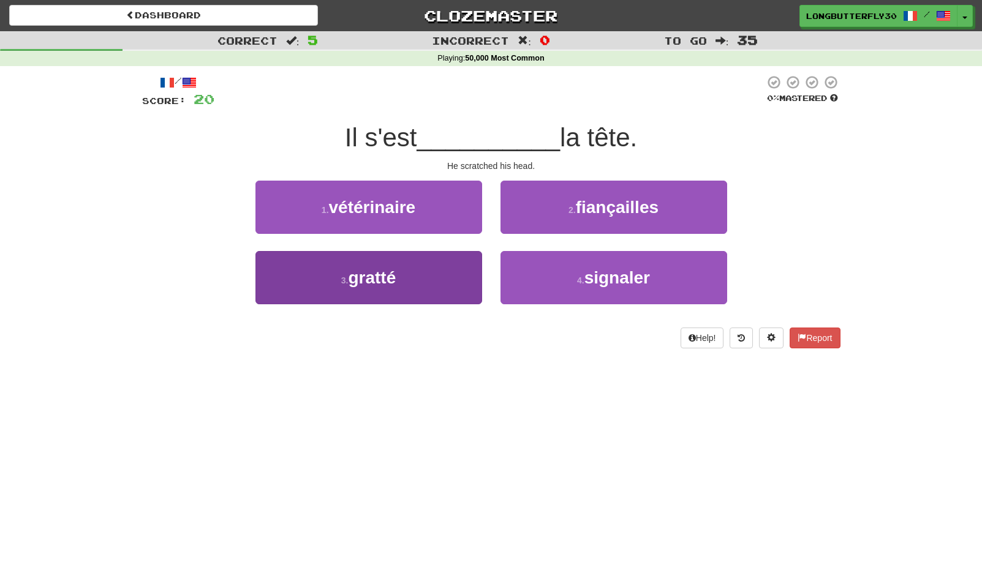
click at [430, 279] on button "3 . gratté" at bounding box center [368, 277] width 227 height 53
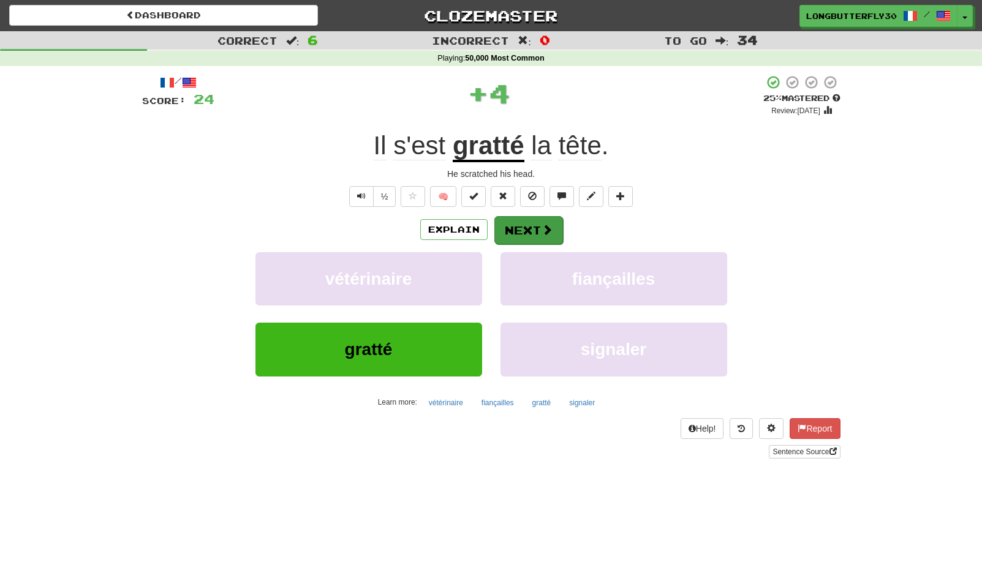
click at [519, 240] on button "Next" at bounding box center [528, 230] width 69 height 28
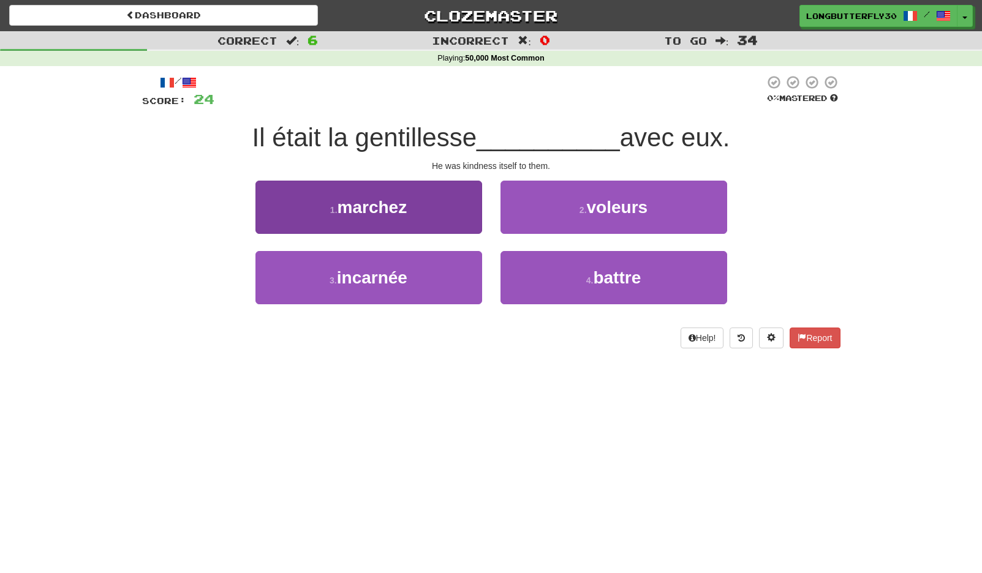
drag, startPoint x: 460, startPoint y: 270, endPoint x: 470, endPoint y: 263, distance: 11.9
click at [460, 271] on button "3 . incarnée" at bounding box center [368, 277] width 227 height 53
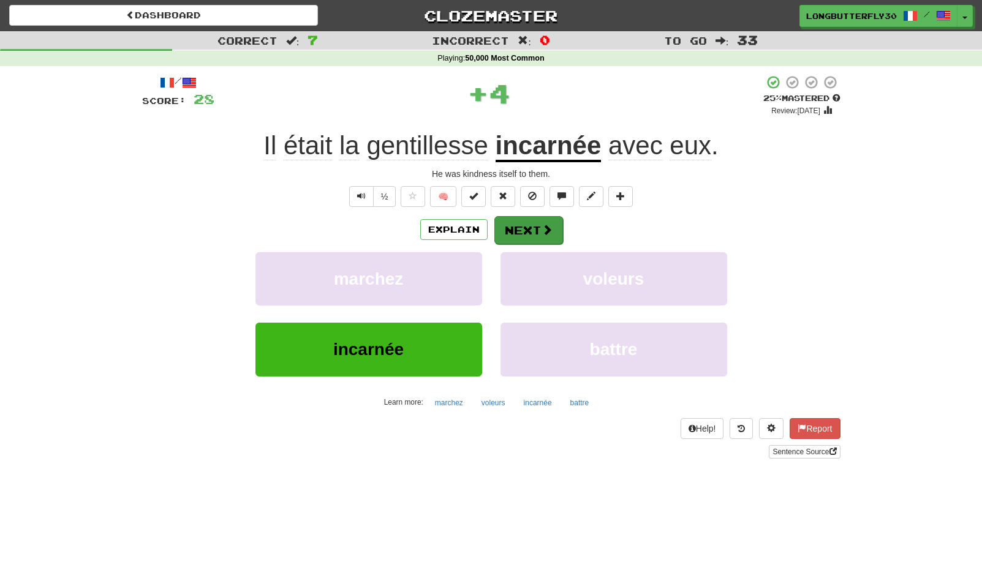
click at [545, 222] on button "Next" at bounding box center [528, 230] width 69 height 28
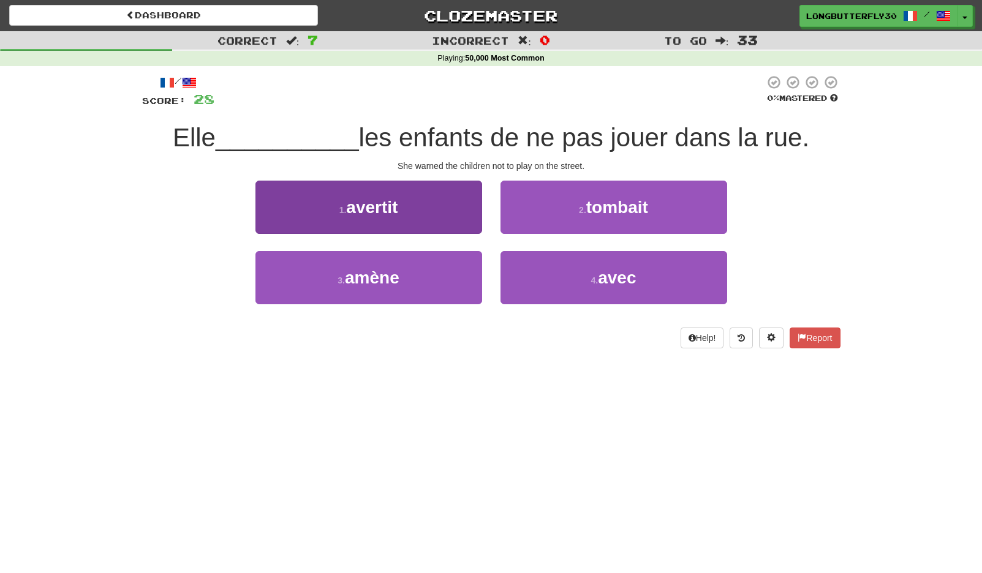
click at [466, 221] on button "1 . avertit" at bounding box center [368, 207] width 227 height 53
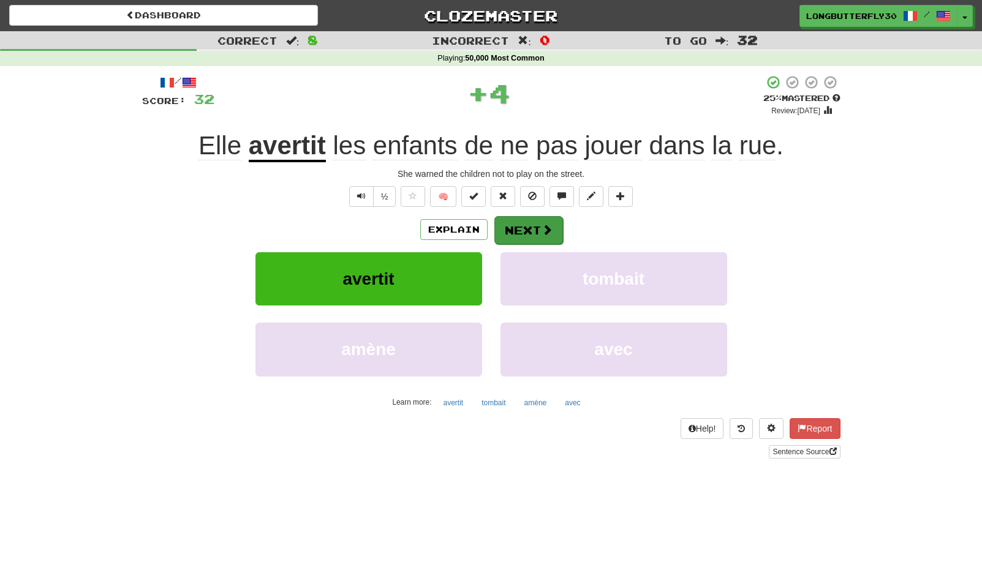
click at [542, 228] on span at bounding box center [547, 229] width 11 height 11
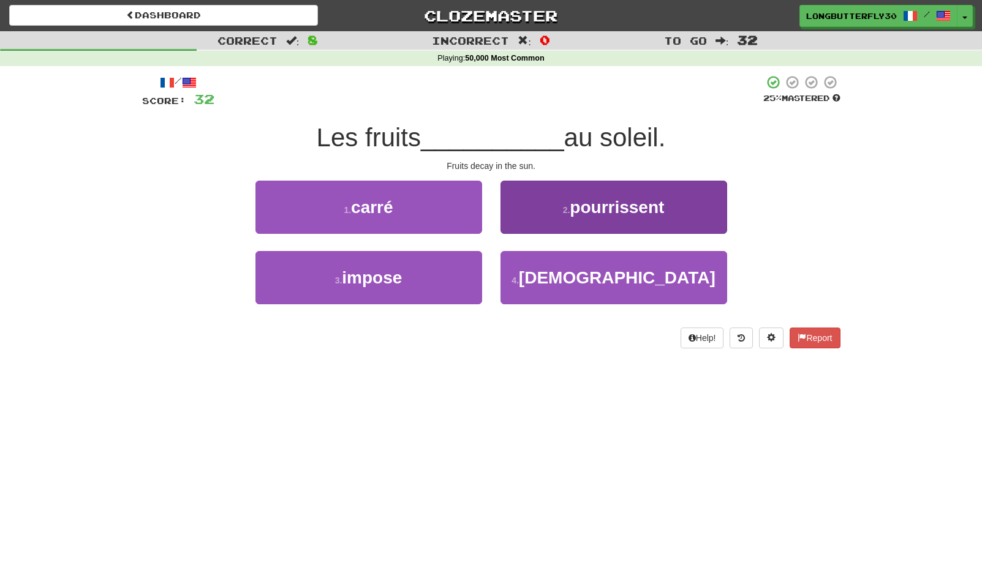
click at [563, 219] on button "2 . pourrissent" at bounding box center [613, 207] width 227 height 53
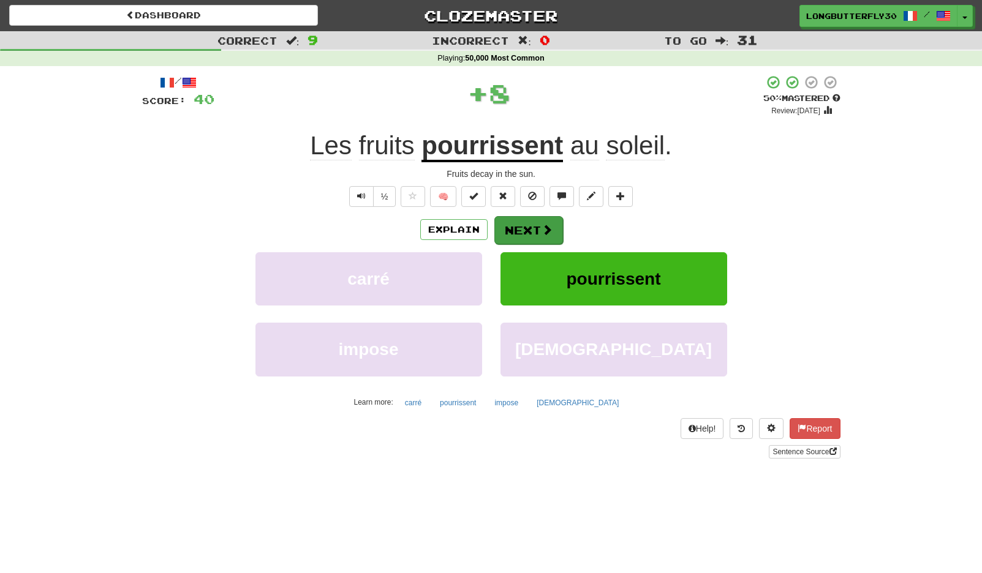
click at [535, 239] on button "Next" at bounding box center [528, 230] width 69 height 28
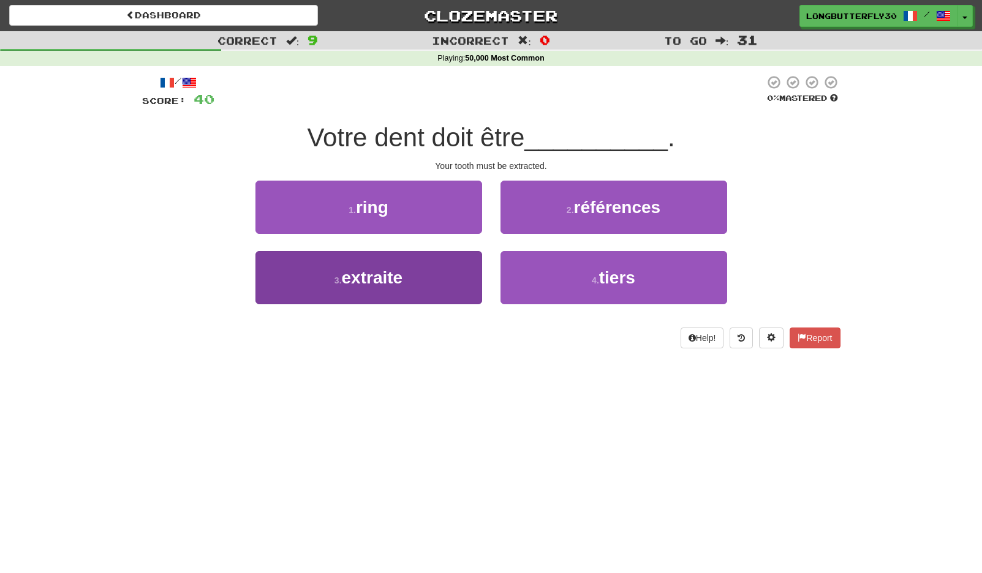
click at [455, 274] on button "3 . extraite" at bounding box center [368, 277] width 227 height 53
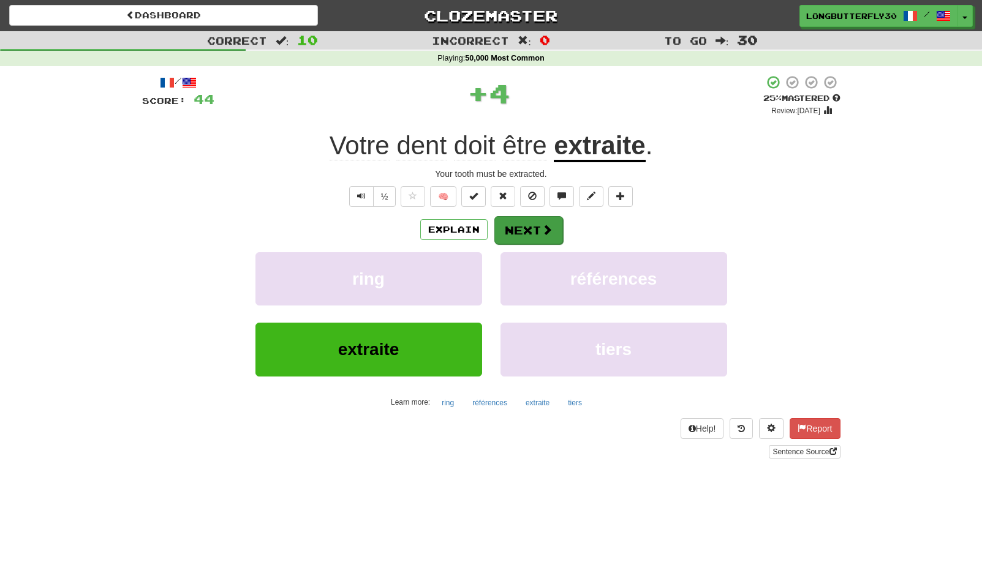
click at [512, 228] on button "Next" at bounding box center [528, 230] width 69 height 28
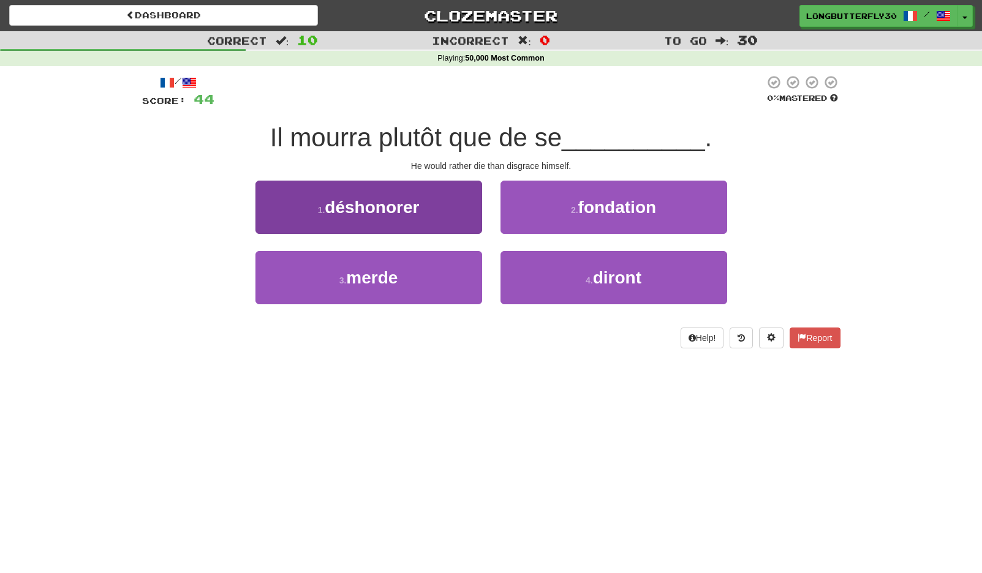
click at [425, 205] on button "1 . déshonorer" at bounding box center [368, 207] width 227 height 53
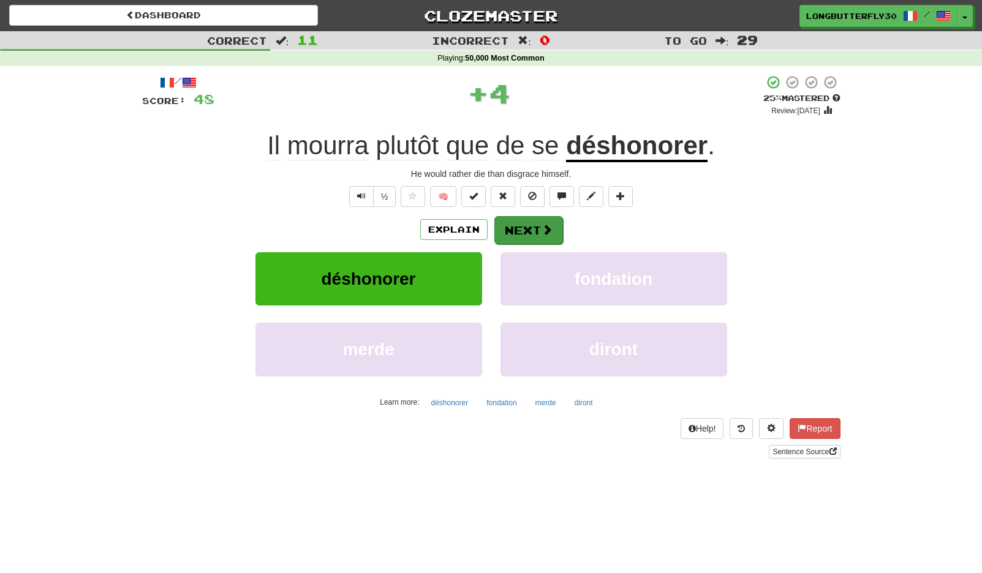
click at [533, 221] on button "Next" at bounding box center [528, 230] width 69 height 28
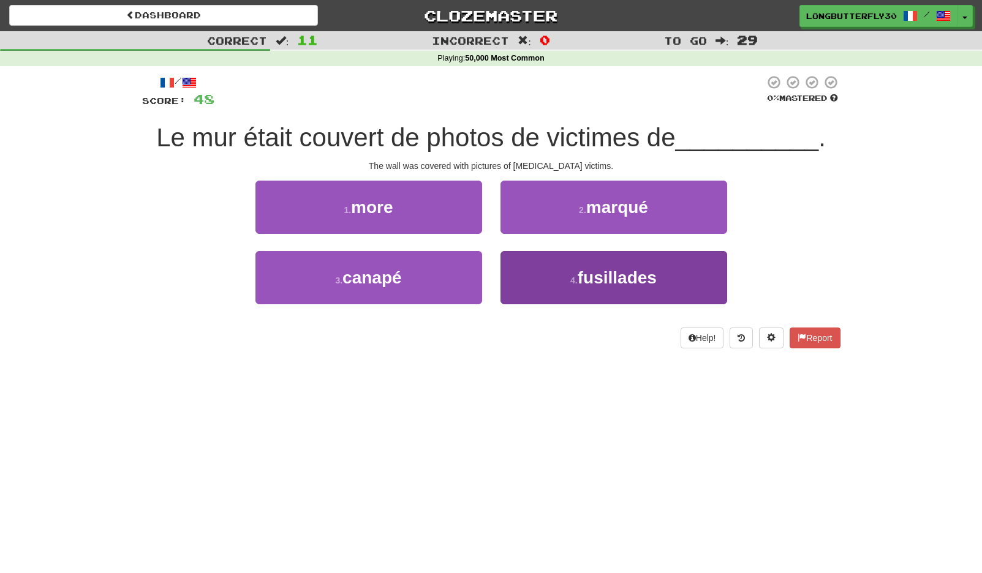
click at [568, 268] on button "4 . fusillades" at bounding box center [613, 277] width 227 height 53
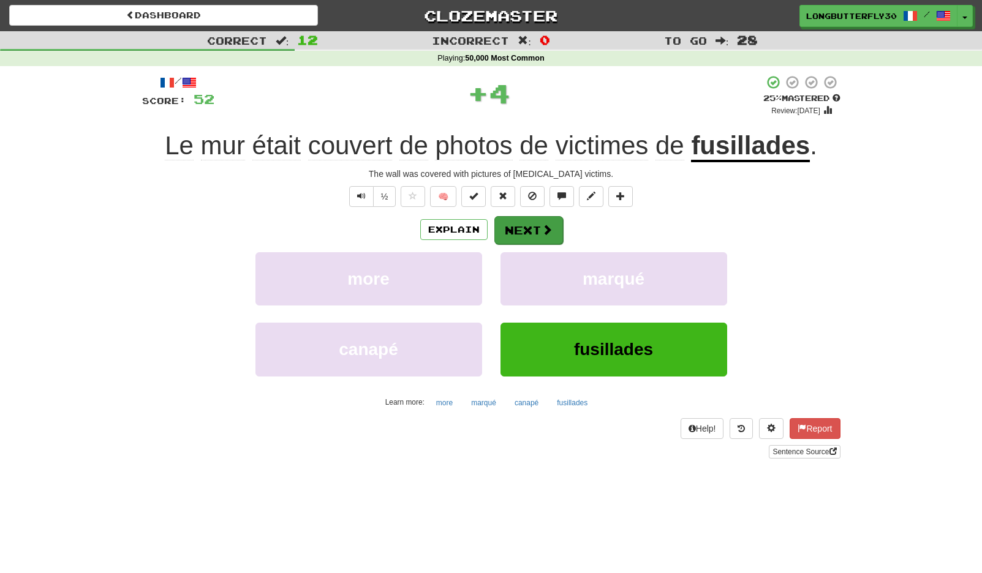
click at [541, 219] on button "Next" at bounding box center [528, 230] width 69 height 28
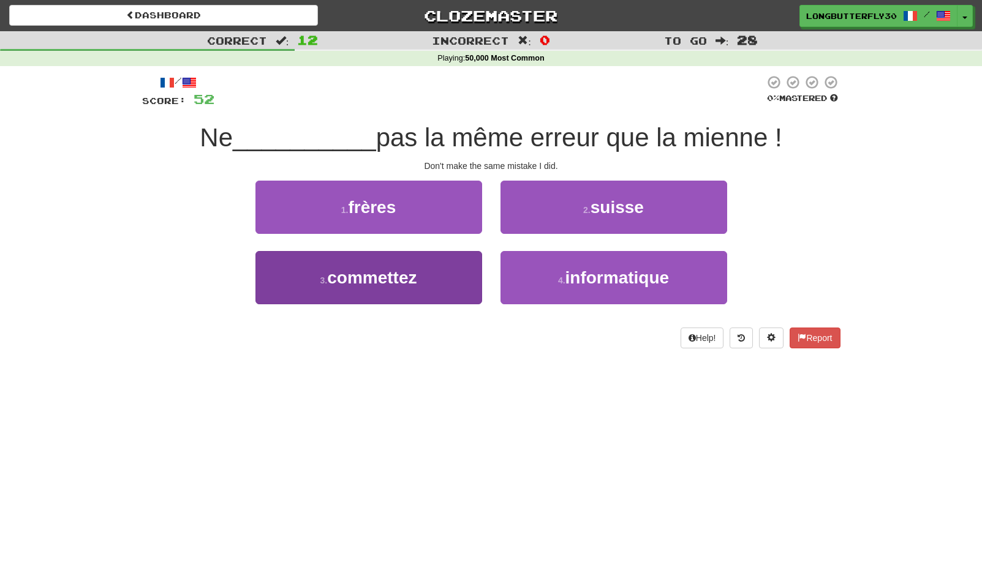
click at [450, 289] on button "3 . commettez" at bounding box center [368, 277] width 227 height 53
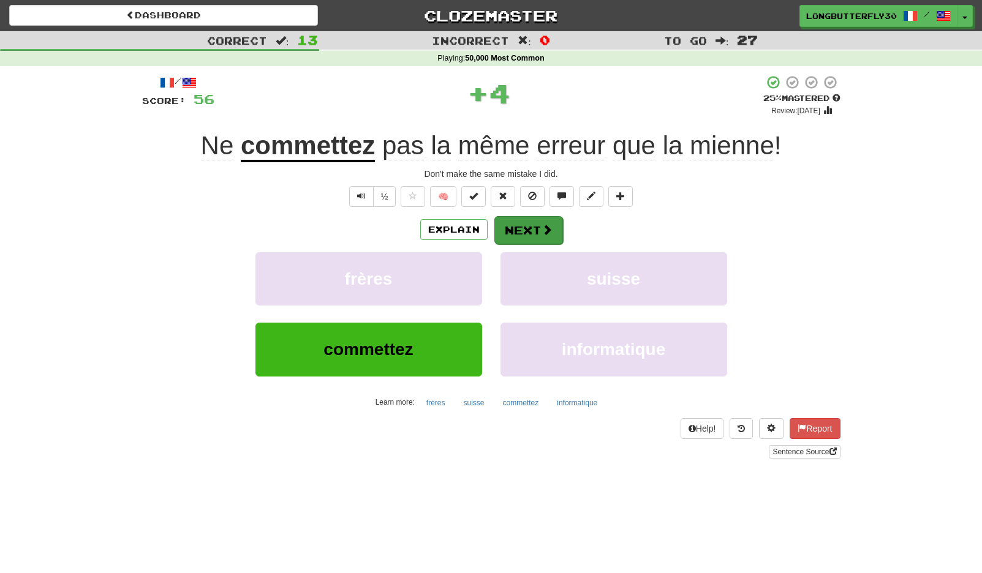
click at [549, 224] on span at bounding box center [547, 229] width 11 height 11
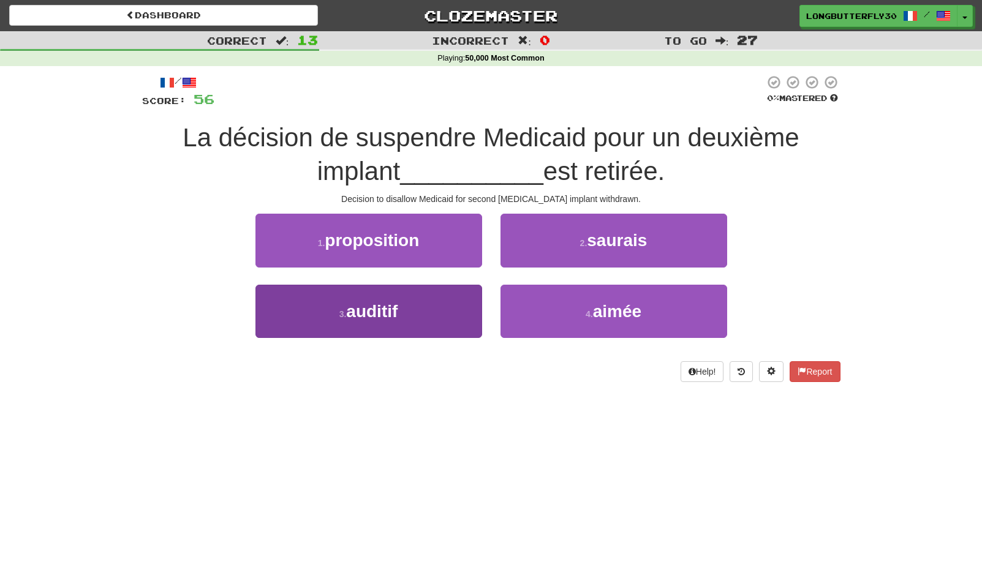
click at [447, 306] on button "3 . auditif" at bounding box center [368, 311] width 227 height 53
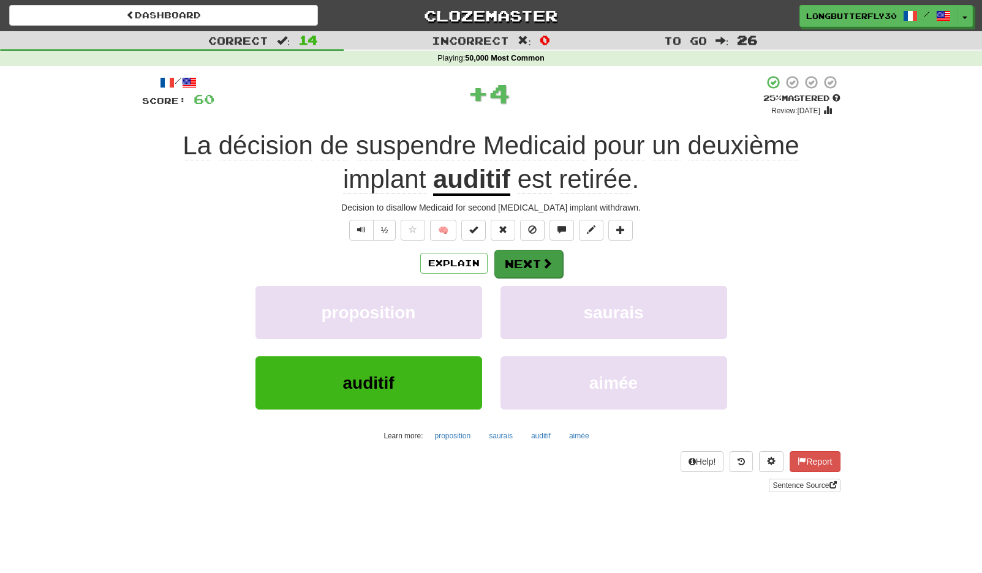
click at [518, 260] on button "Next" at bounding box center [528, 264] width 69 height 28
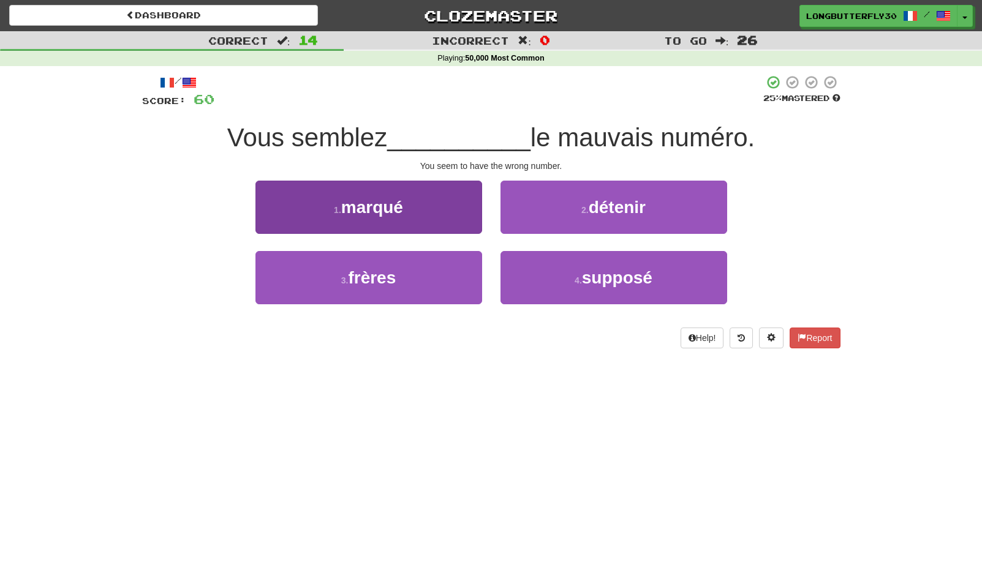
click at [447, 197] on button "1 . marqué" at bounding box center [368, 207] width 227 height 53
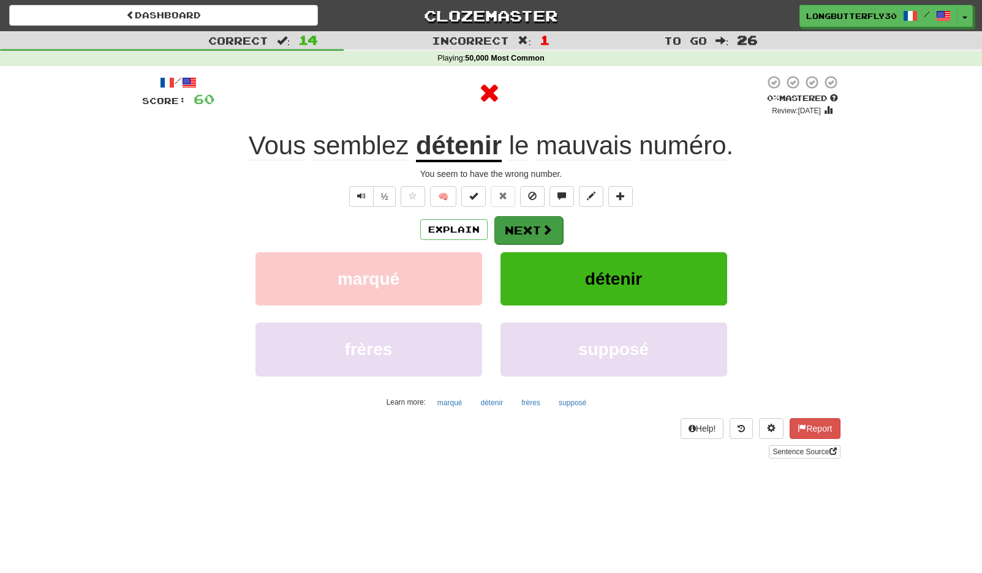
click at [530, 225] on button "Next" at bounding box center [528, 230] width 69 height 28
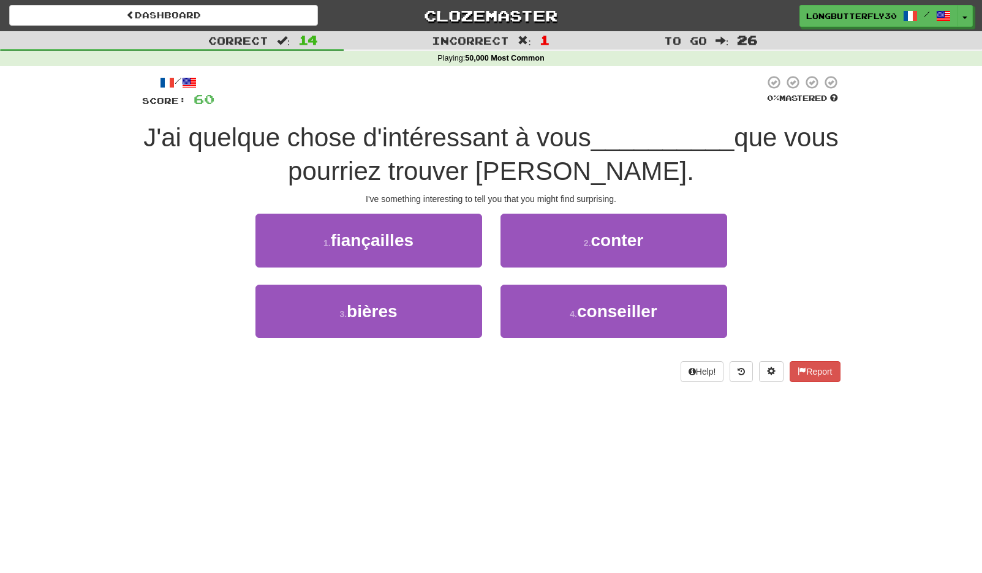
click at [570, 239] on button "2 . conter" at bounding box center [613, 240] width 227 height 53
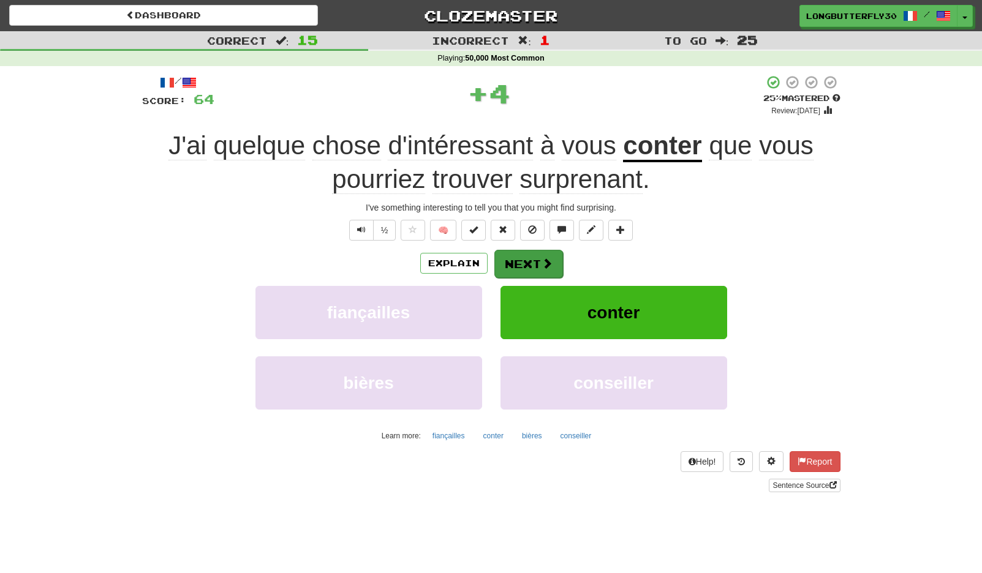
click at [538, 263] on button "Next" at bounding box center [528, 264] width 69 height 28
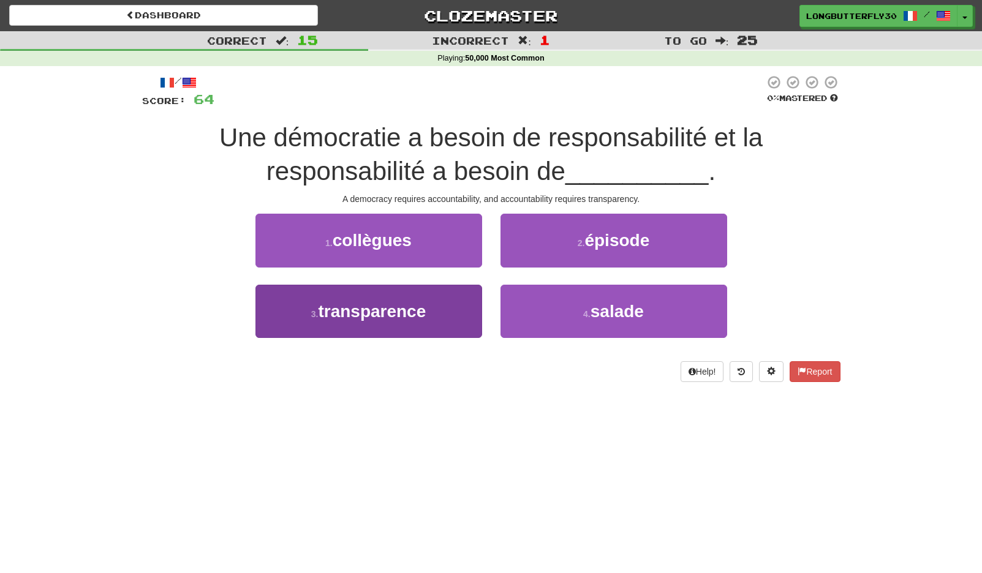
click at [442, 306] on button "3 . transparence" at bounding box center [368, 311] width 227 height 53
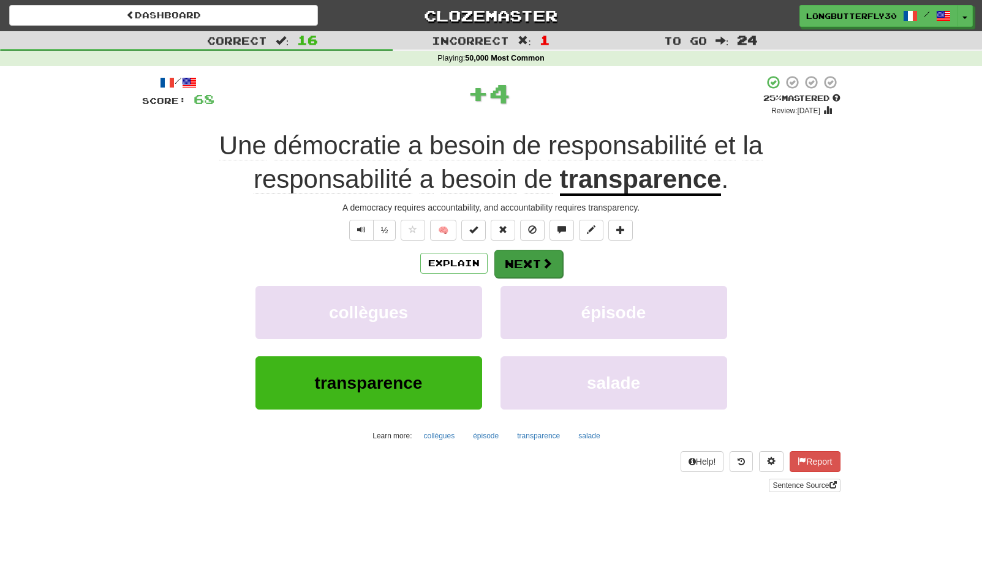
click at [537, 262] on button "Next" at bounding box center [528, 264] width 69 height 28
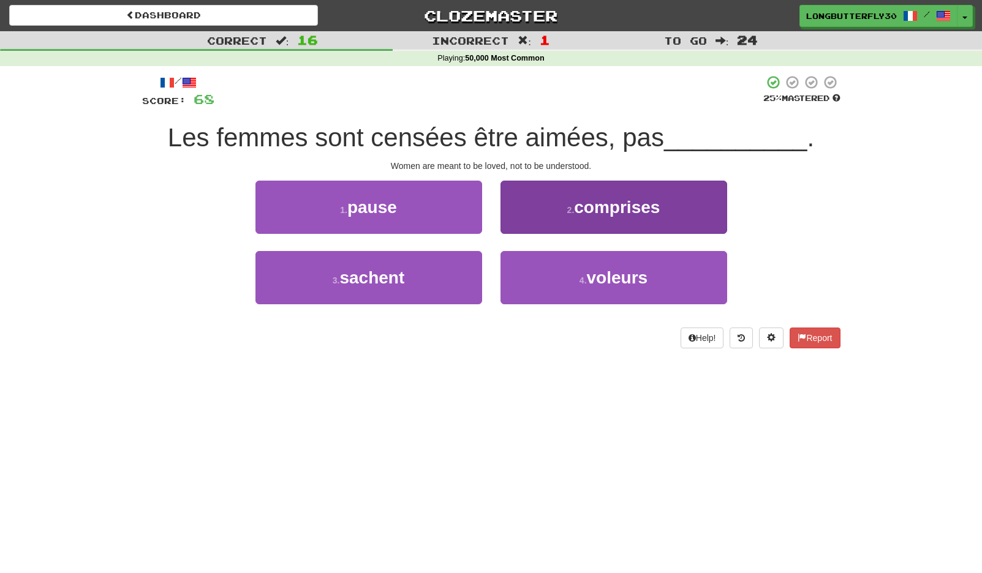
click at [634, 213] on span "comprises" at bounding box center [617, 207] width 86 height 19
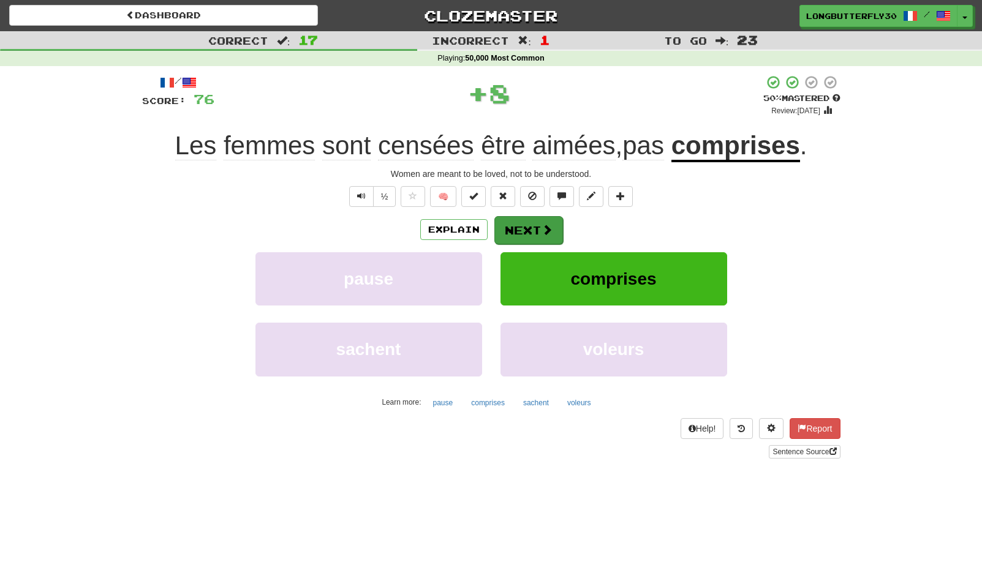
click at [557, 230] on button "Next" at bounding box center [528, 230] width 69 height 28
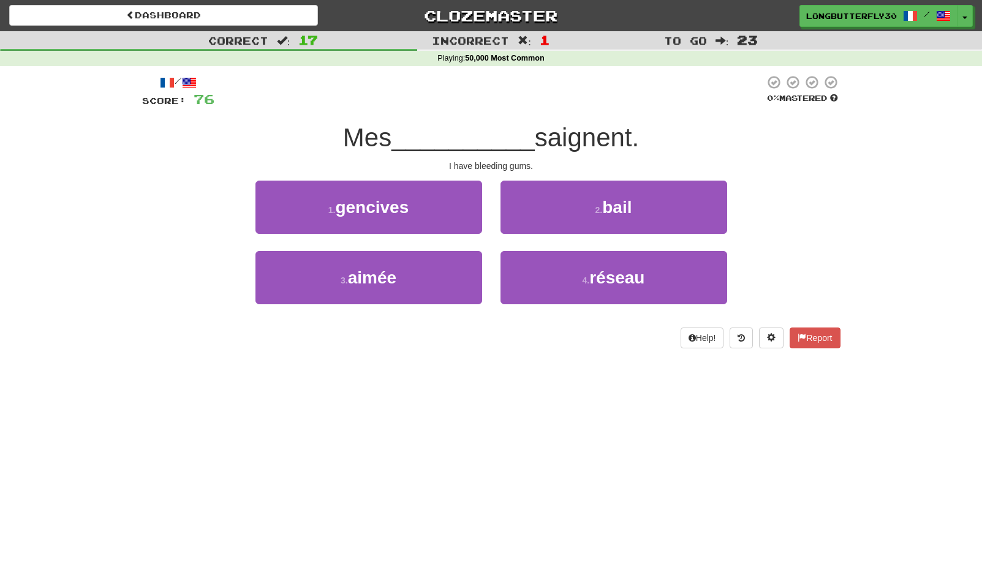
click at [442, 210] on button "1 . gencives" at bounding box center [368, 207] width 227 height 53
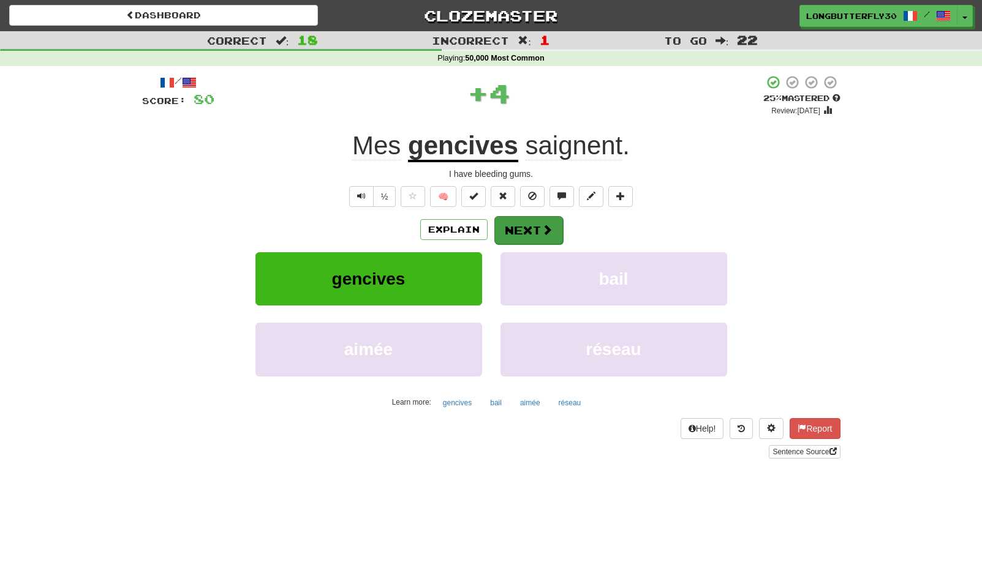
click at [526, 233] on button "Next" at bounding box center [528, 230] width 69 height 28
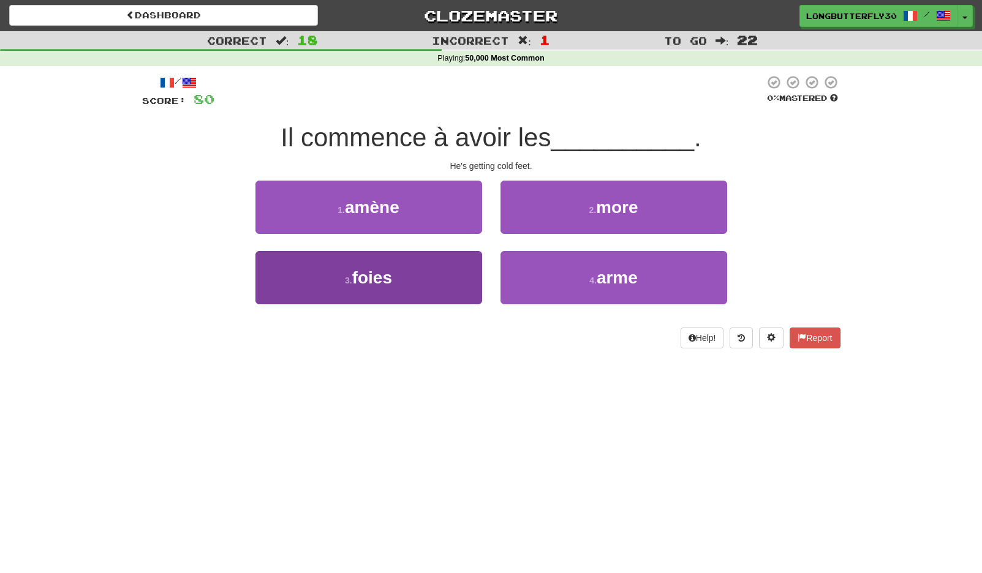
click at [451, 268] on button "3 . foies" at bounding box center [368, 277] width 227 height 53
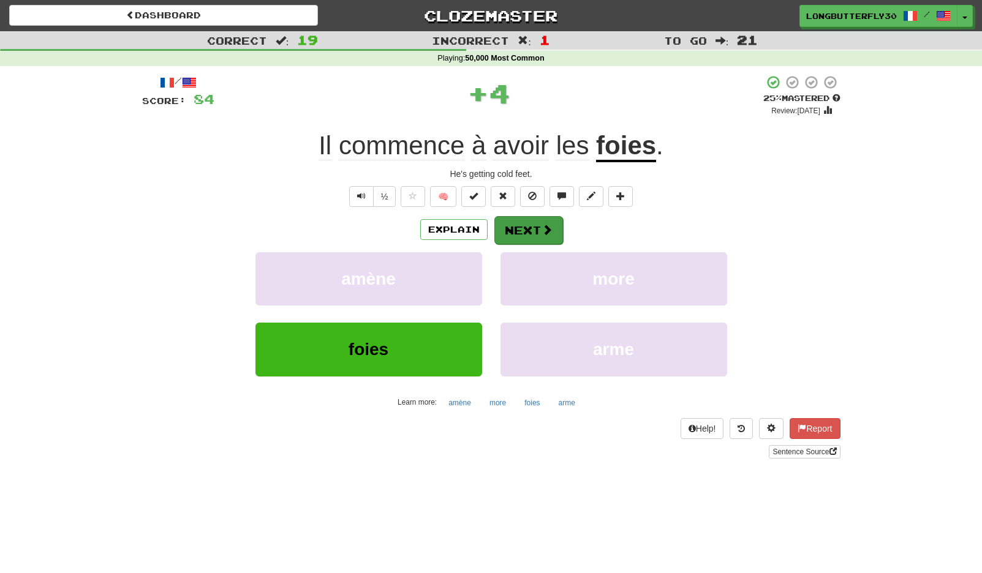
click at [542, 230] on span at bounding box center [547, 229] width 11 height 11
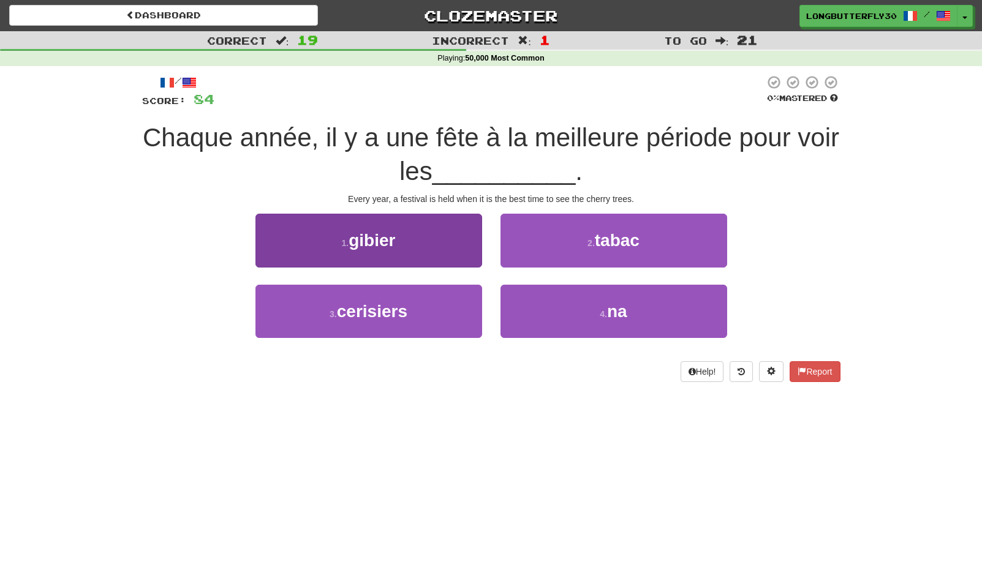
drag, startPoint x: 440, startPoint y: 323, endPoint x: 444, endPoint y: 314, distance: 10.1
click at [440, 321] on button "3 . cerisiers" at bounding box center [368, 311] width 227 height 53
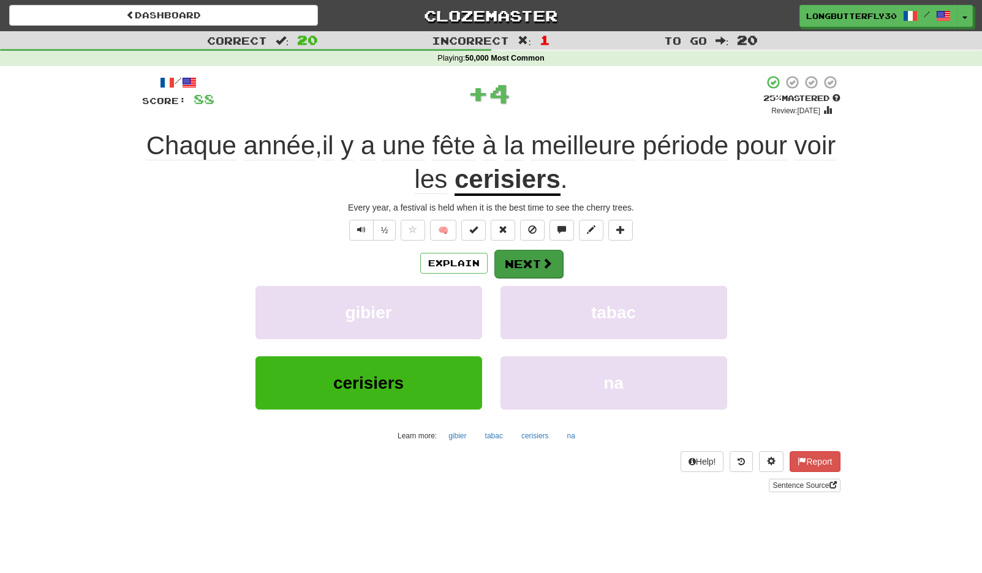
click at [518, 257] on button "Next" at bounding box center [528, 264] width 69 height 28
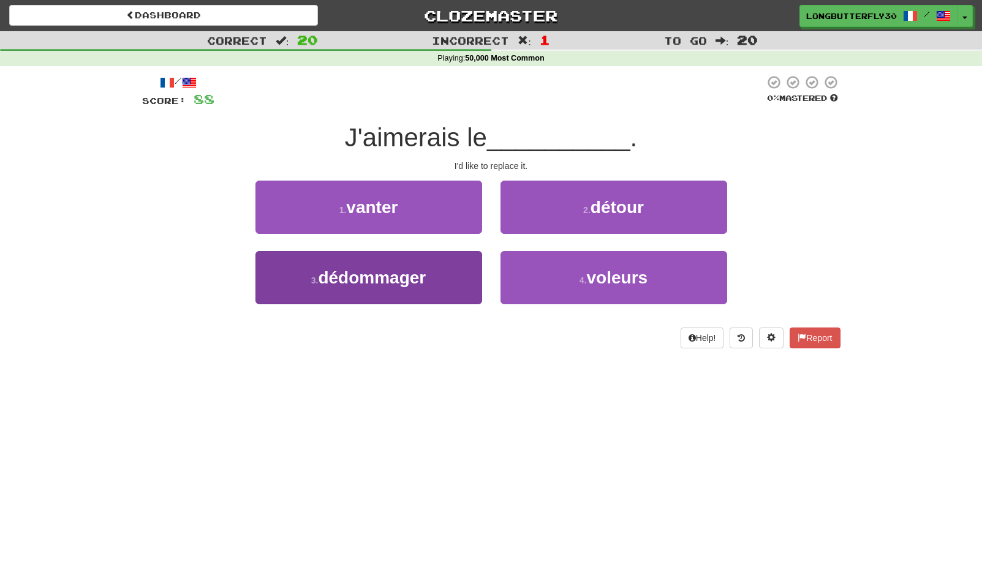
click at [438, 287] on button "3 . dédommager" at bounding box center [368, 277] width 227 height 53
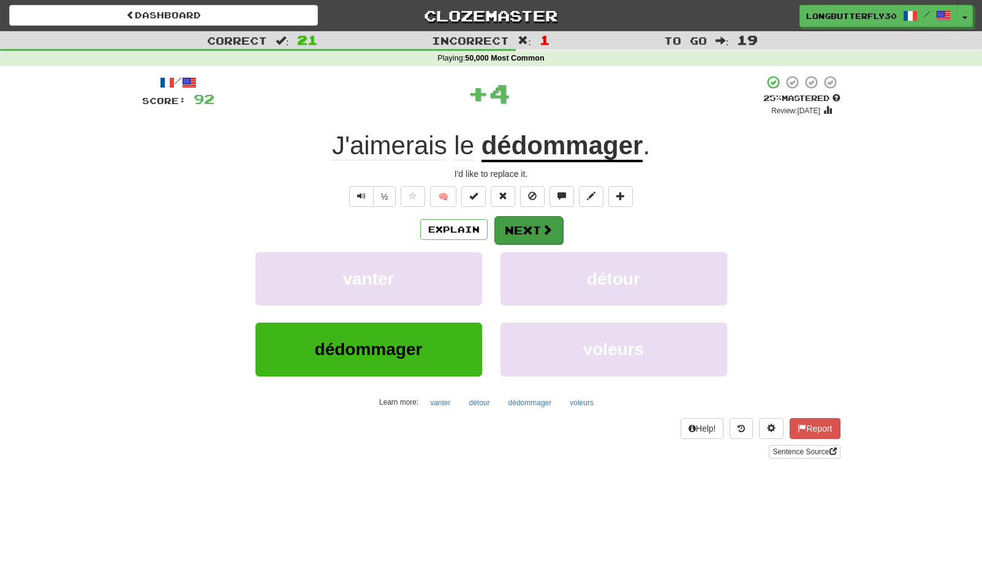
click at [534, 233] on button "Next" at bounding box center [528, 230] width 69 height 28
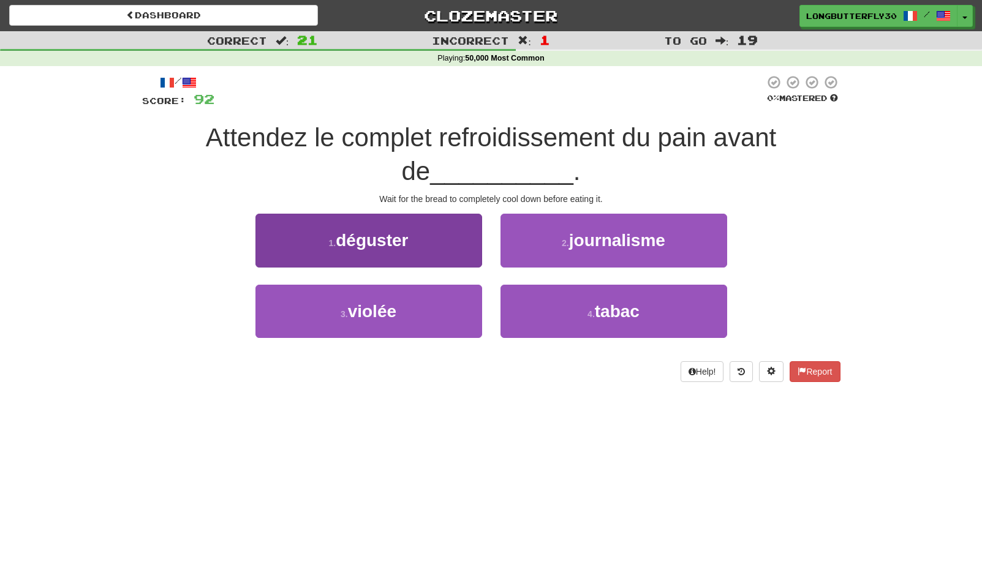
click at [469, 253] on button "1 . déguster" at bounding box center [368, 240] width 227 height 53
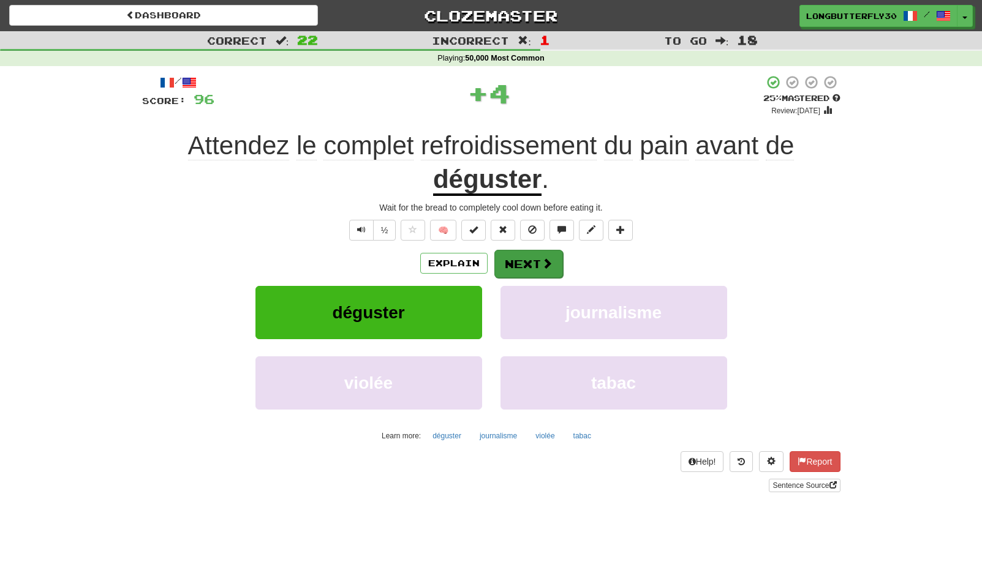
click at [549, 261] on span at bounding box center [547, 263] width 11 height 11
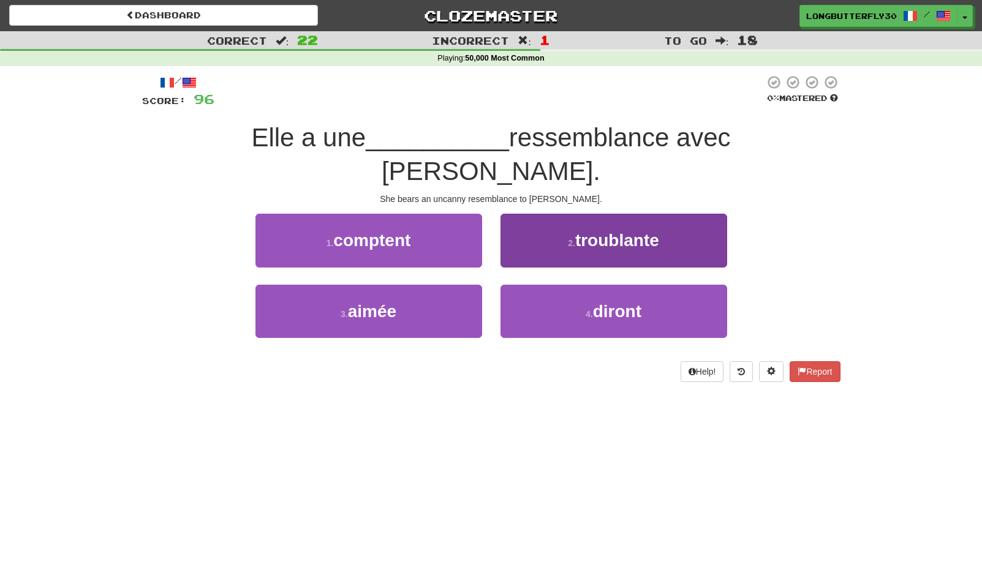
click at [550, 218] on button "2 . troublante" at bounding box center [613, 240] width 227 height 53
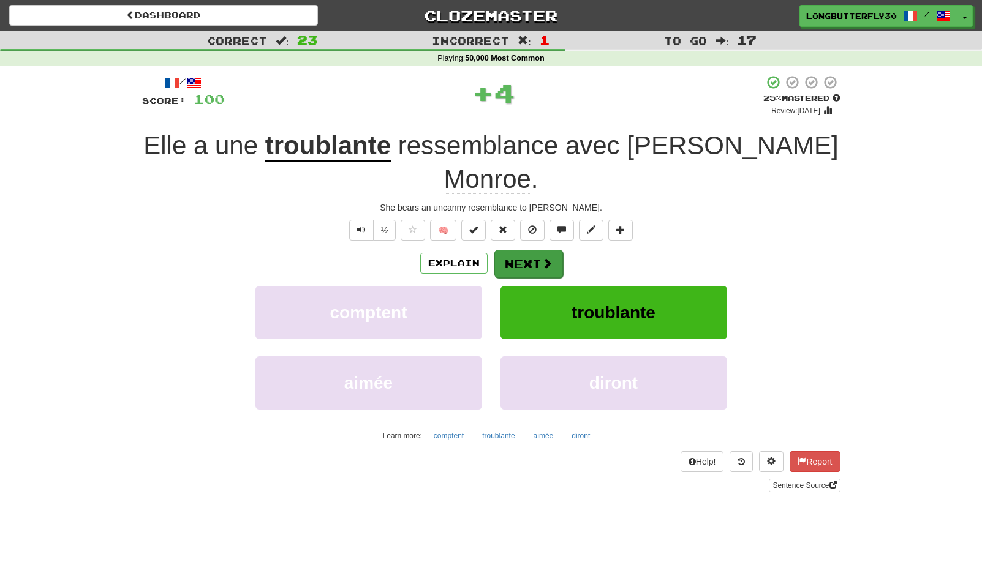
click at [522, 250] on button "Next" at bounding box center [528, 264] width 69 height 28
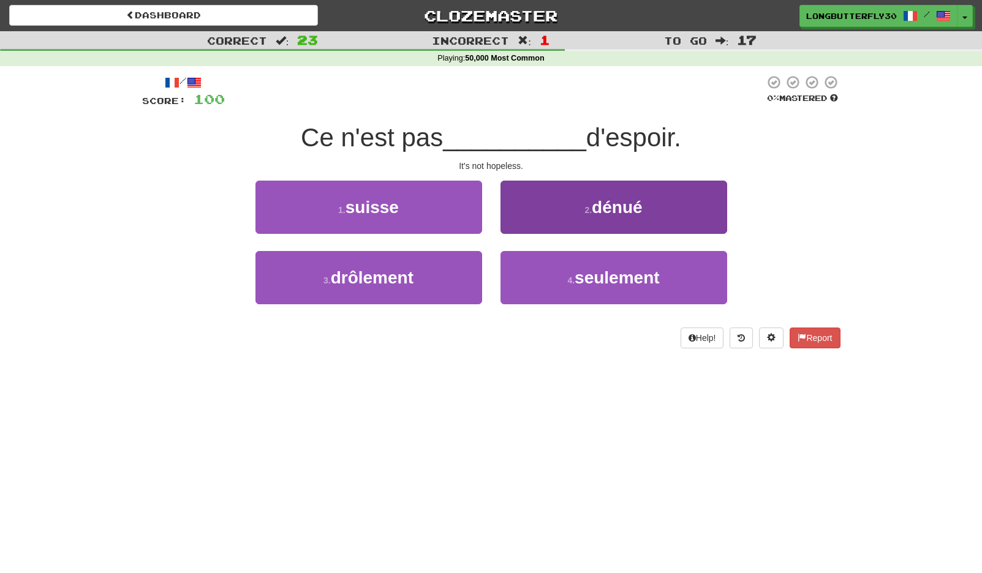
click at [589, 216] on button "2 . dénué" at bounding box center [613, 207] width 227 height 53
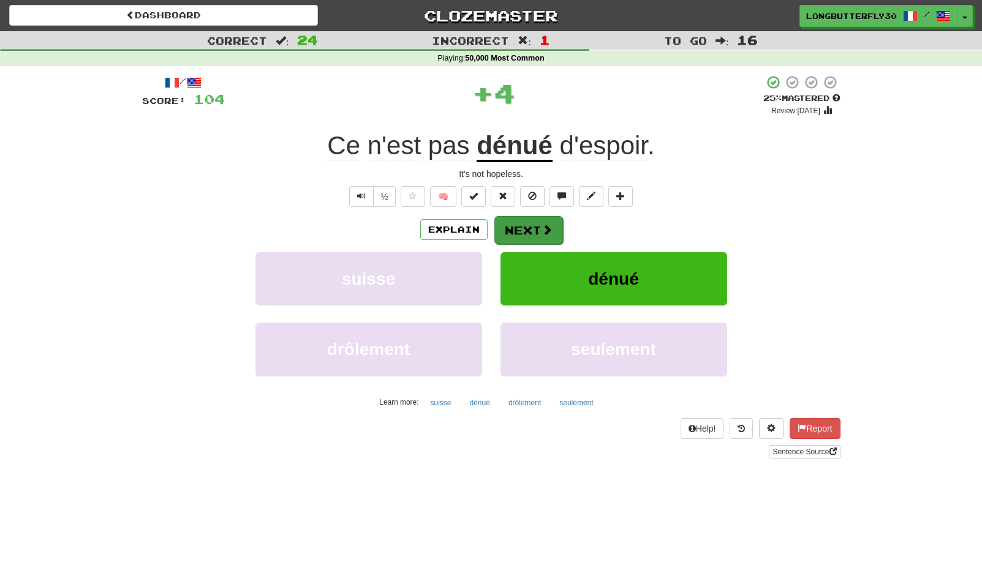
click at [524, 231] on button "Next" at bounding box center [528, 230] width 69 height 28
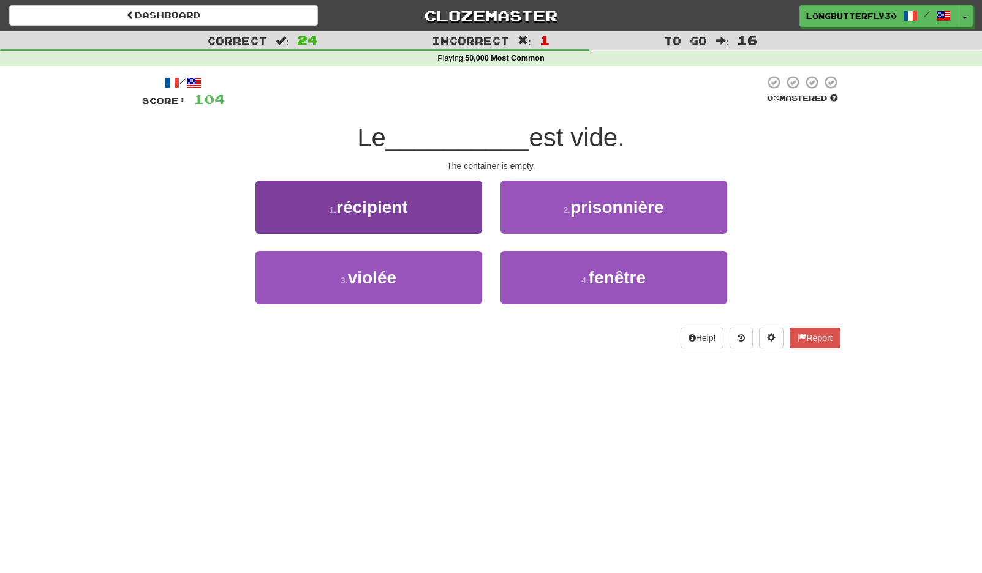
click at [440, 216] on button "1 . récipient" at bounding box center [368, 207] width 227 height 53
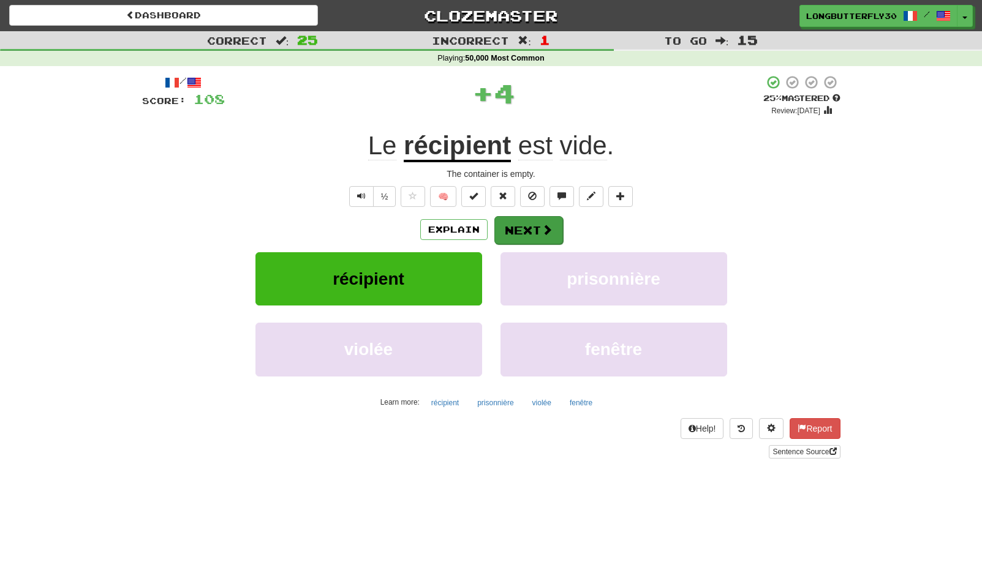
click at [531, 228] on button "Next" at bounding box center [528, 230] width 69 height 28
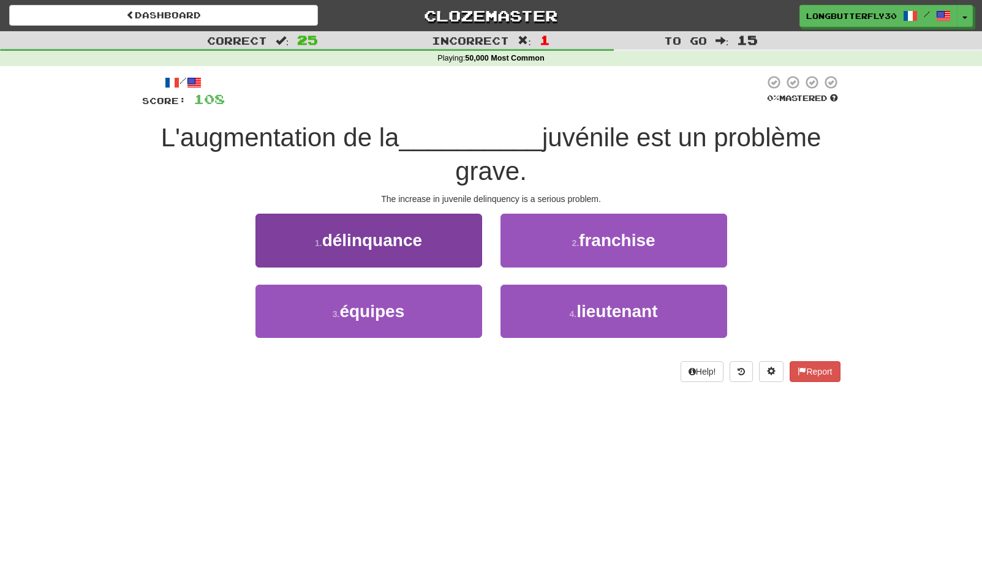
click at [417, 252] on button "1 . délinquance" at bounding box center [368, 240] width 227 height 53
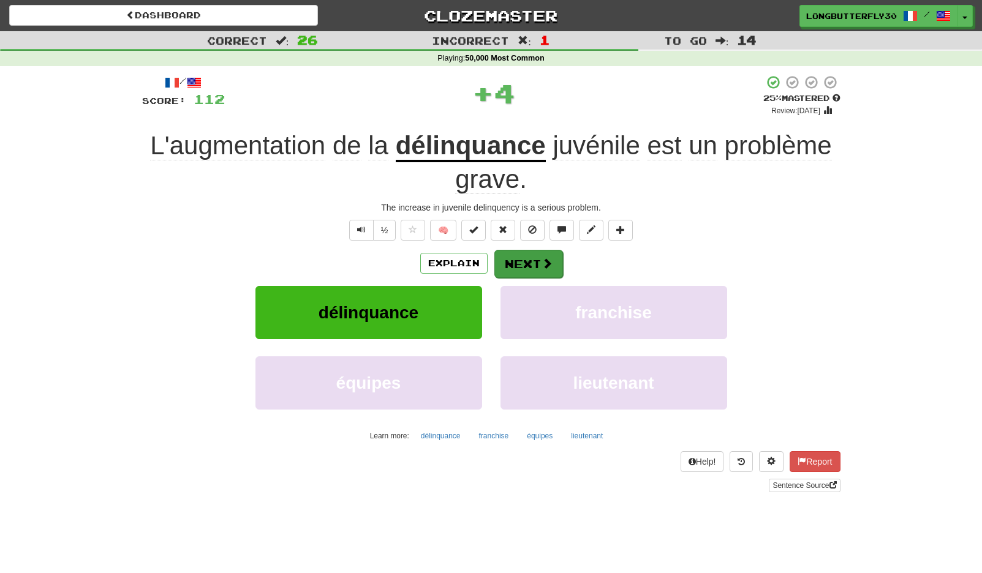
click at [519, 255] on button "Next" at bounding box center [528, 264] width 69 height 28
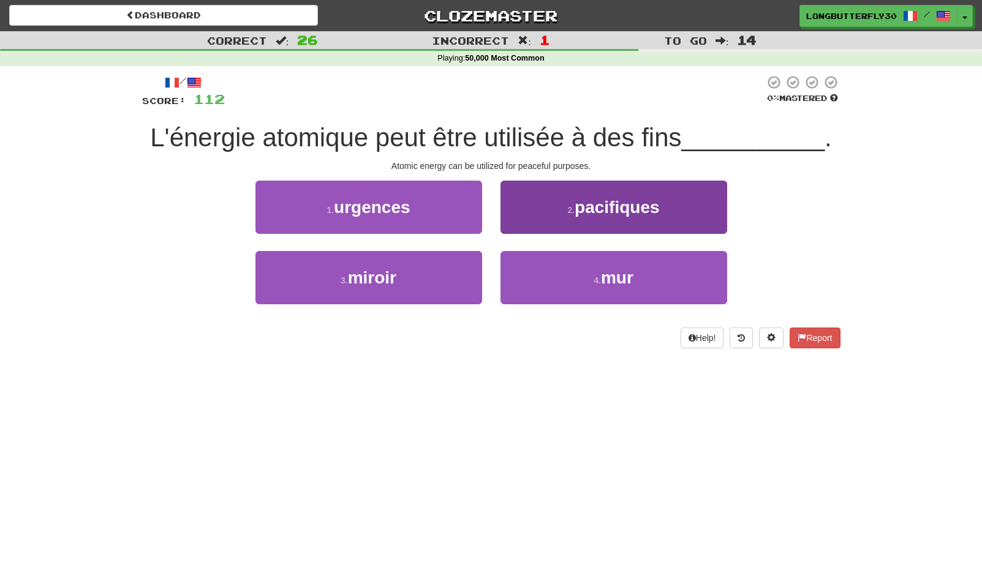
click at [589, 213] on span "pacifiques" at bounding box center [617, 207] width 85 height 19
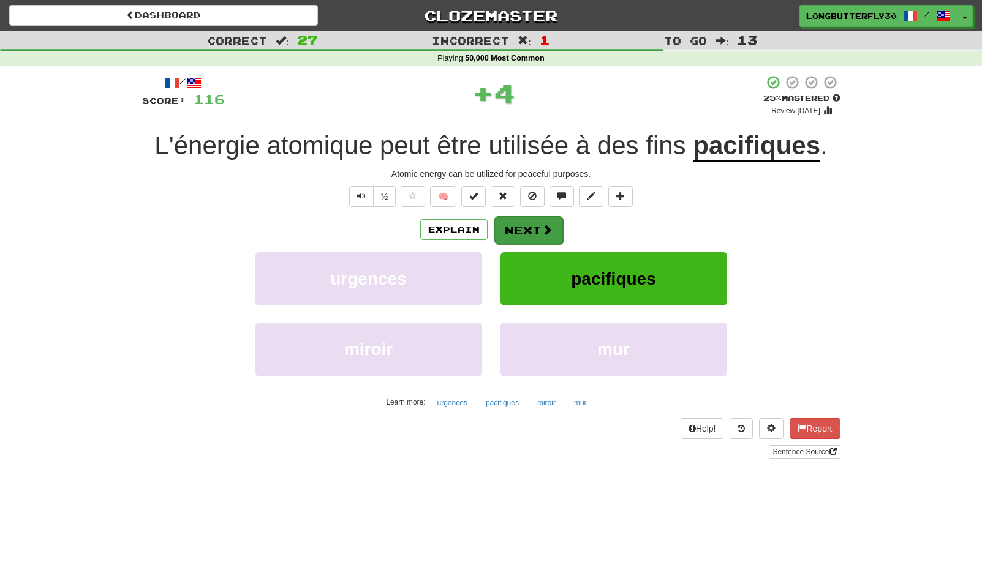
click at [534, 228] on button "Next" at bounding box center [528, 230] width 69 height 28
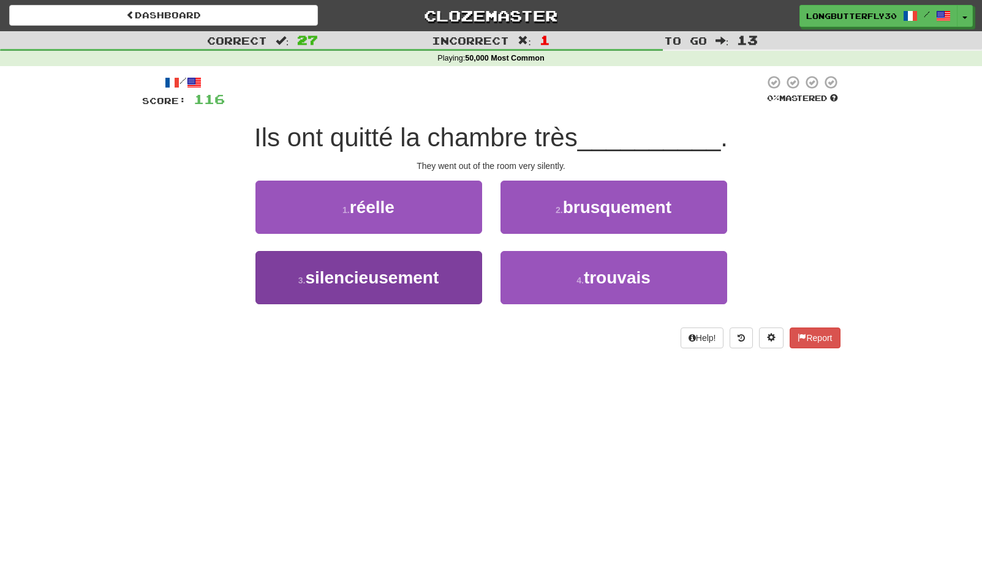
click at [465, 271] on button "3 . silencieusement" at bounding box center [368, 277] width 227 height 53
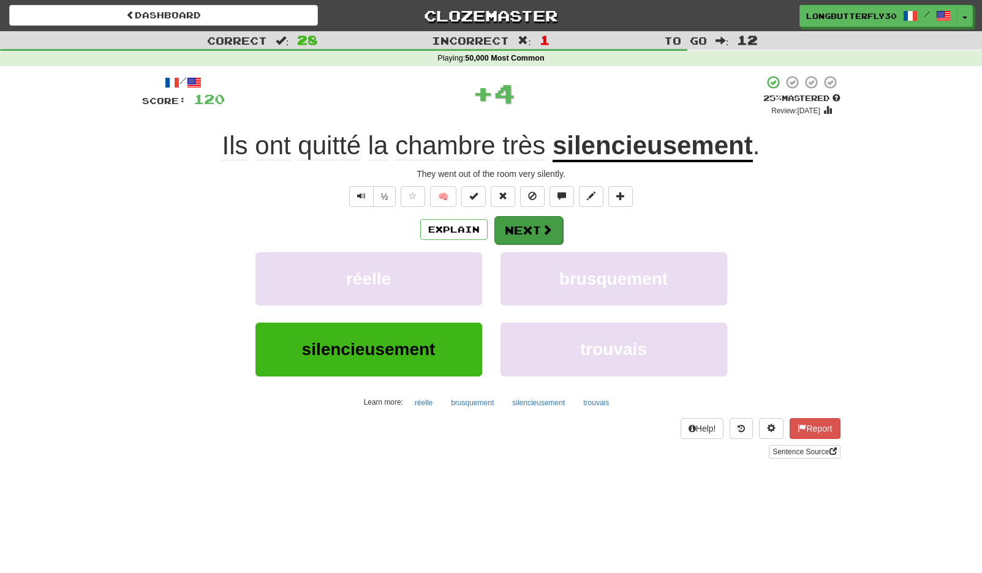
click at [545, 225] on span at bounding box center [547, 229] width 11 height 11
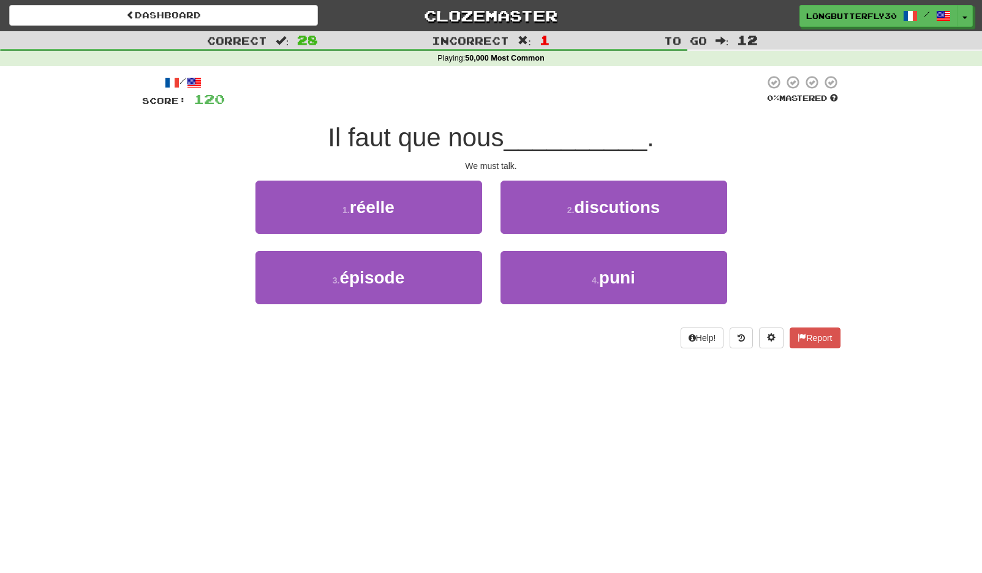
click at [607, 202] on span "discutions" at bounding box center [617, 207] width 86 height 19
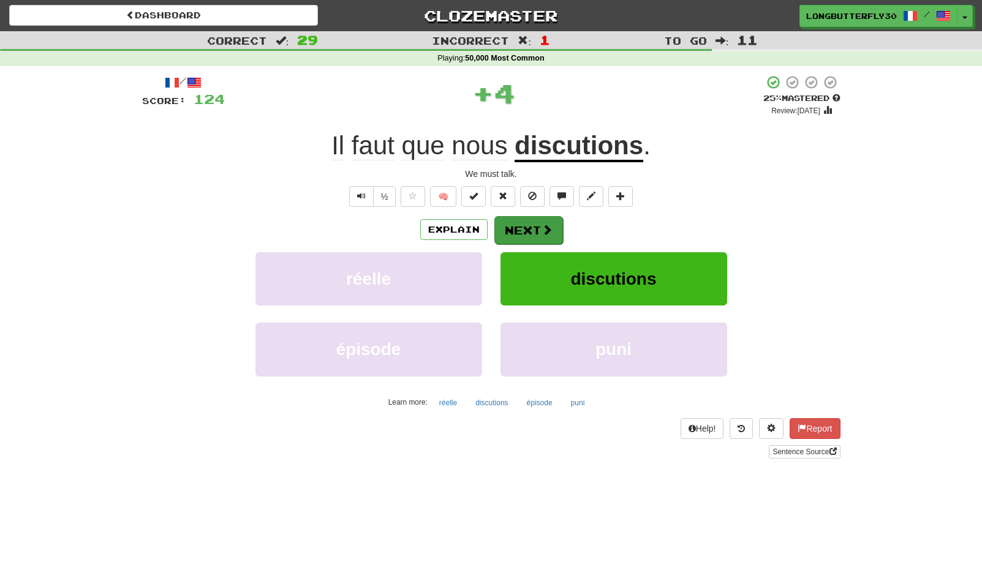
click at [540, 240] on button "Next" at bounding box center [528, 230] width 69 height 28
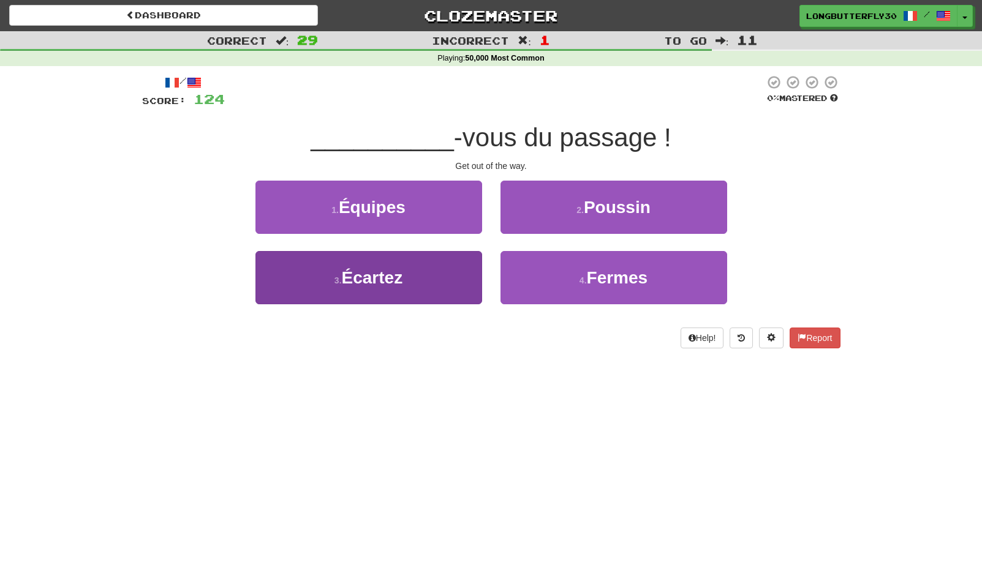
click at [440, 281] on button "3 . Écartez" at bounding box center [368, 277] width 227 height 53
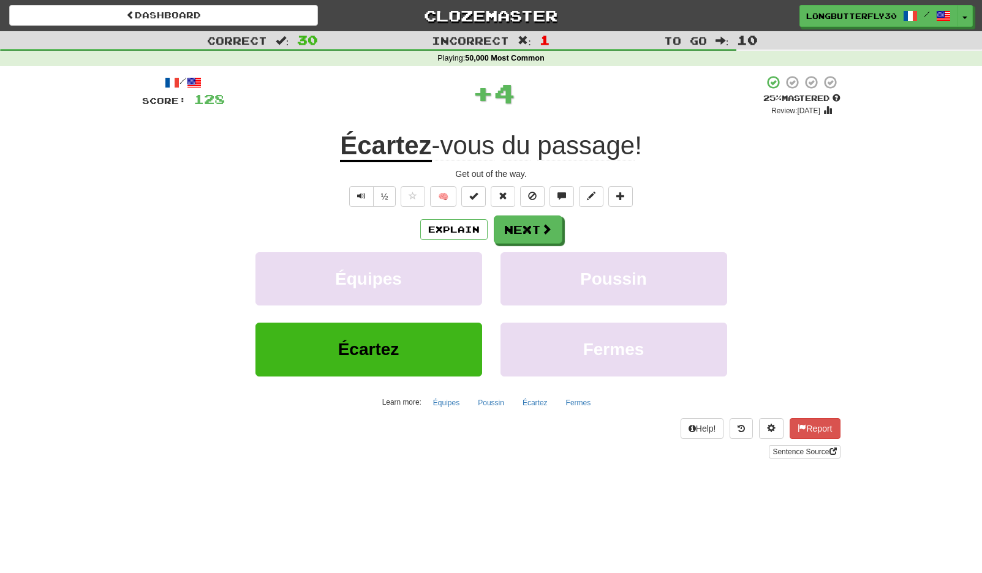
click at [548, 235] on button "Next" at bounding box center [528, 230] width 69 height 28
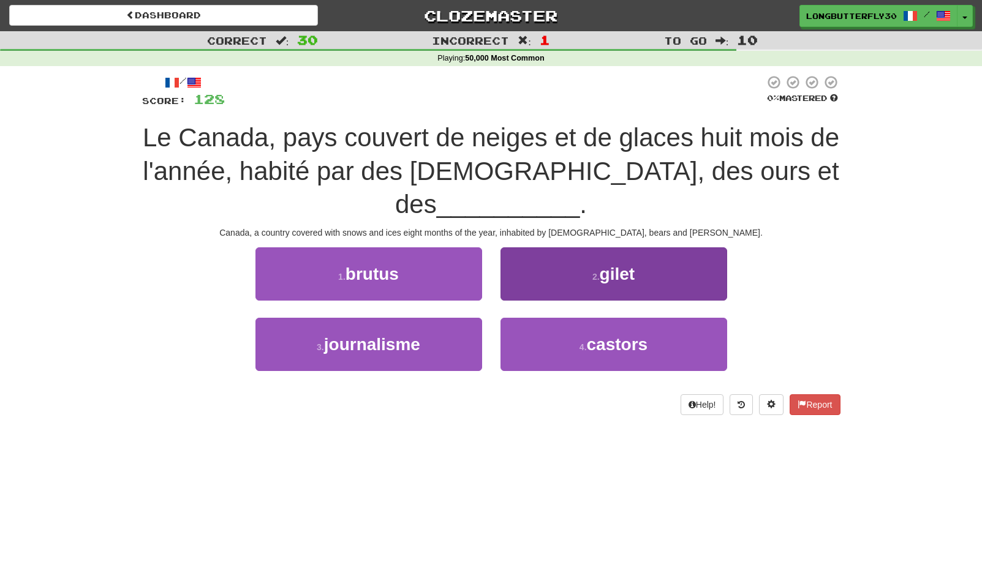
click at [561, 323] on button "4 . castors" at bounding box center [613, 344] width 227 height 53
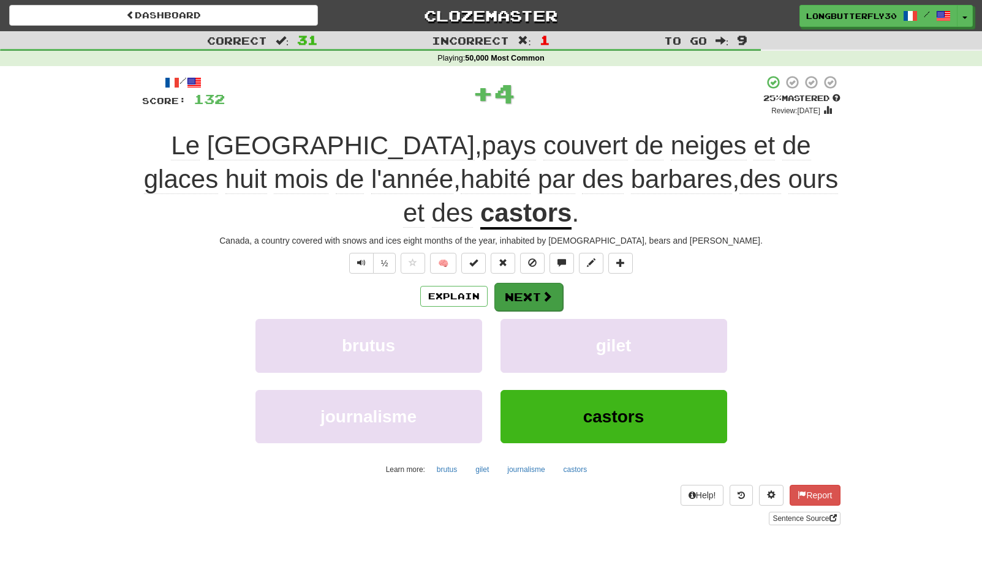
click at [538, 292] on button "Next" at bounding box center [528, 297] width 69 height 28
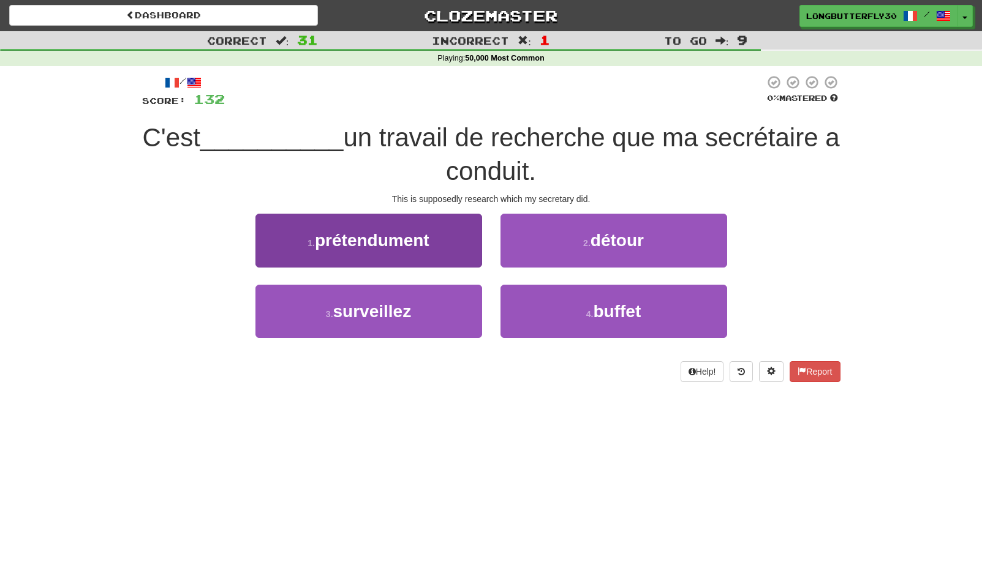
click at [437, 245] on button "1 . prétendument" at bounding box center [368, 240] width 227 height 53
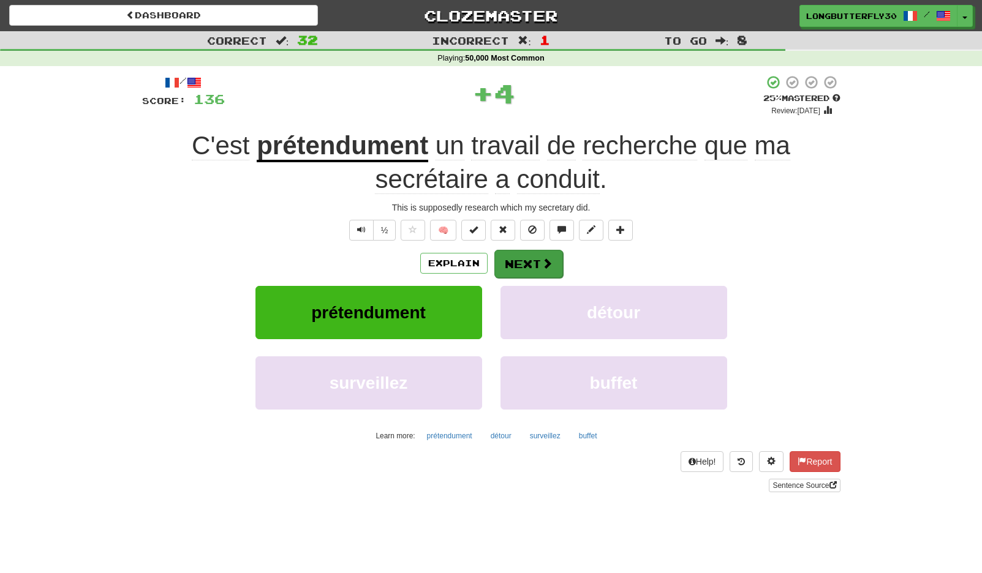
click at [516, 264] on button "Next" at bounding box center [528, 264] width 69 height 28
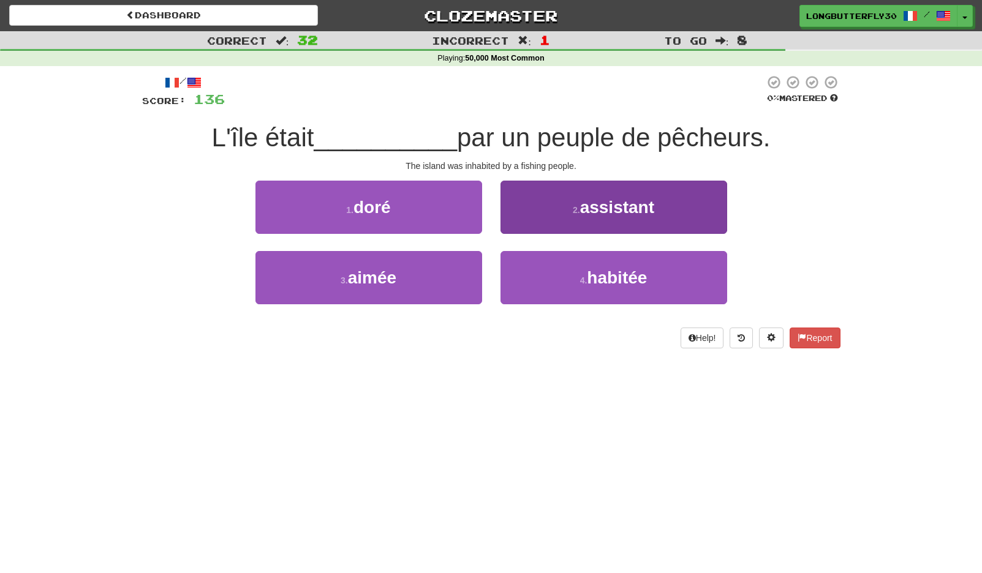
drag, startPoint x: 583, startPoint y: 273, endPoint x: 587, endPoint y: 259, distance: 14.7
click at [583, 273] on button "4 . habitée" at bounding box center [613, 277] width 227 height 53
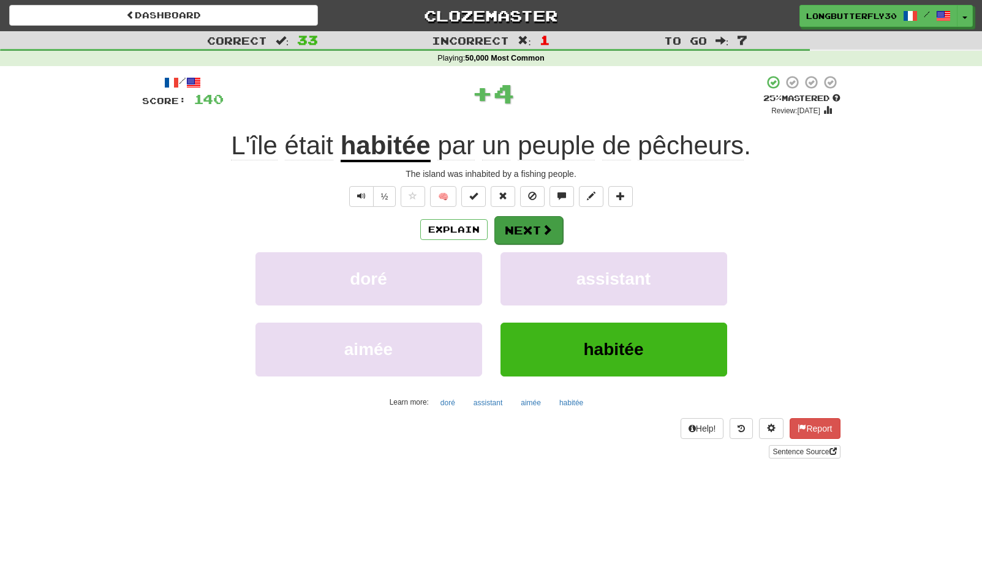
click at [548, 232] on span at bounding box center [547, 229] width 11 height 11
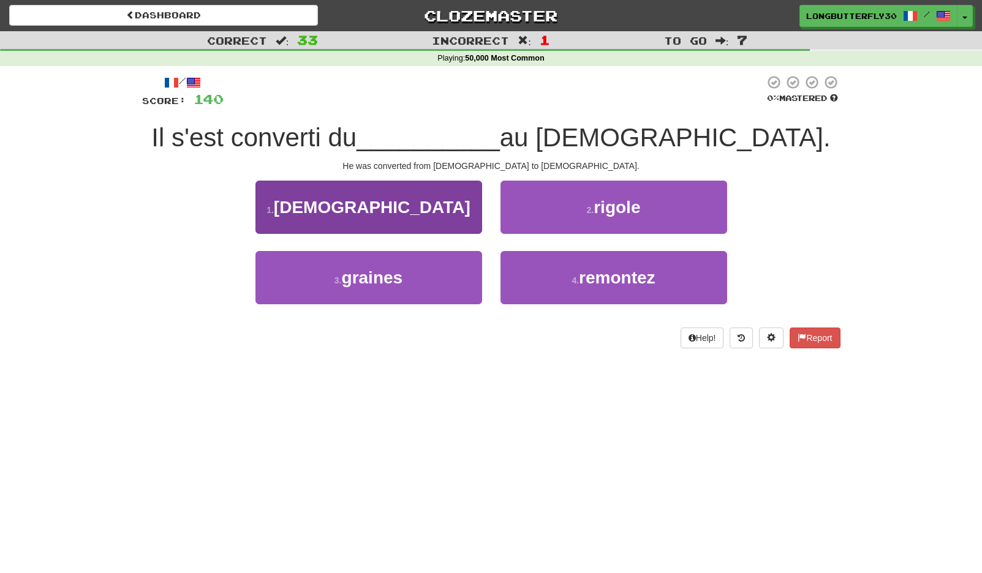
click at [441, 216] on button "1 . bouddhisme" at bounding box center [368, 207] width 227 height 53
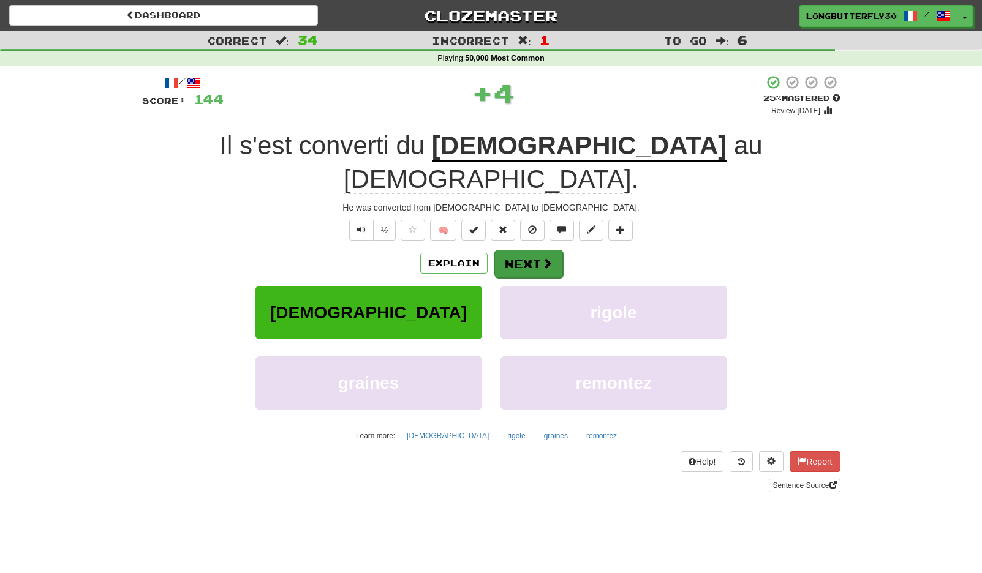
click at [544, 258] on span at bounding box center [547, 263] width 11 height 11
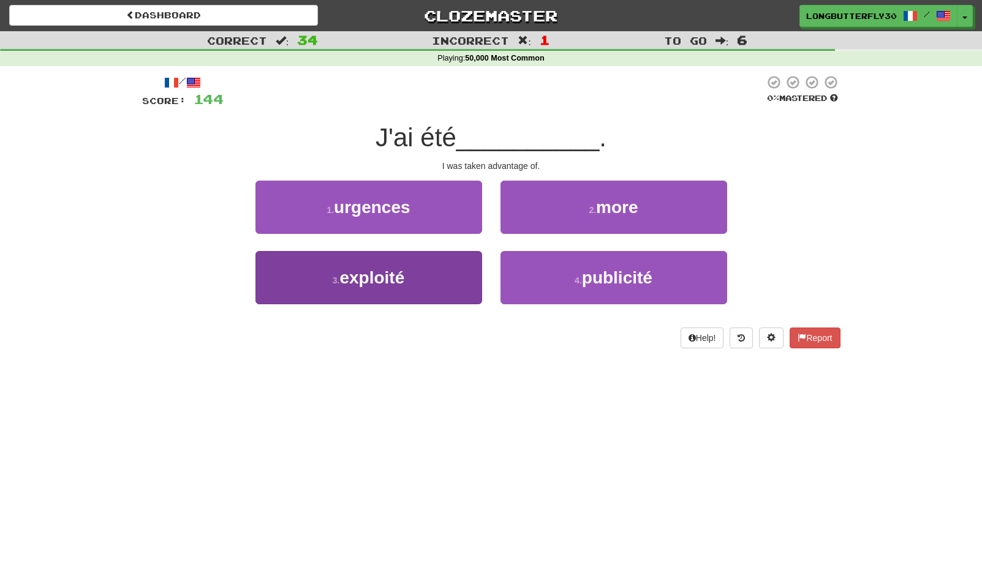
click at [434, 275] on button "3 . exploité" at bounding box center [368, 277] width 227 height 53
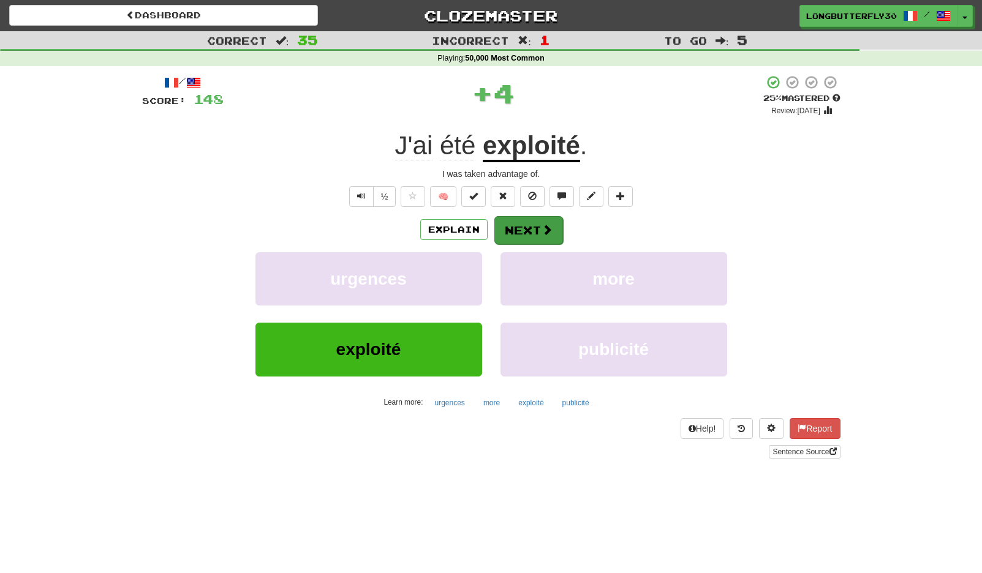
click at [555, 224] on button "Next" at bounding box center [528, 230] width 69 height 28
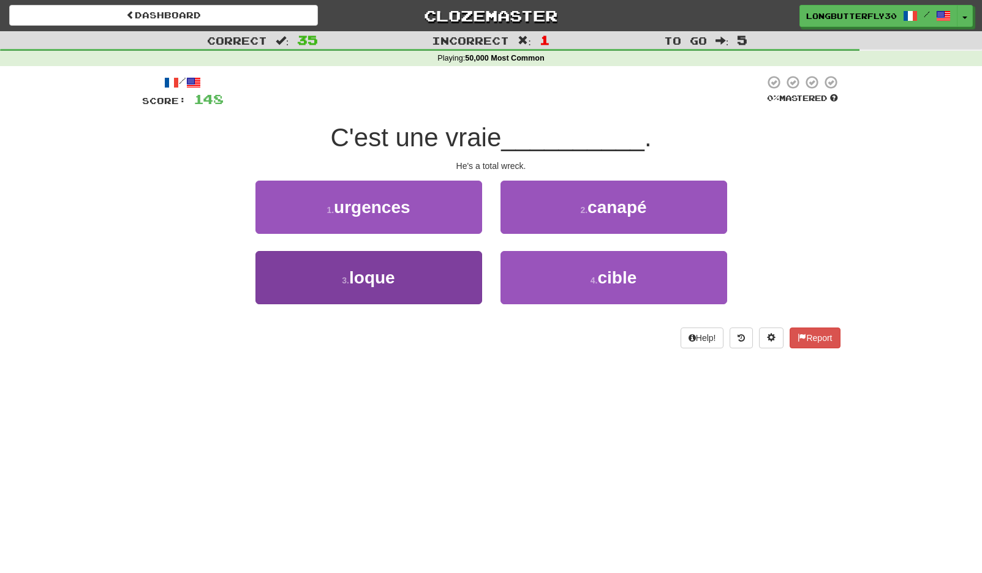
click at [406, 274] on button "3 . loque" at bounding box center [368, 277] width 227 height 53
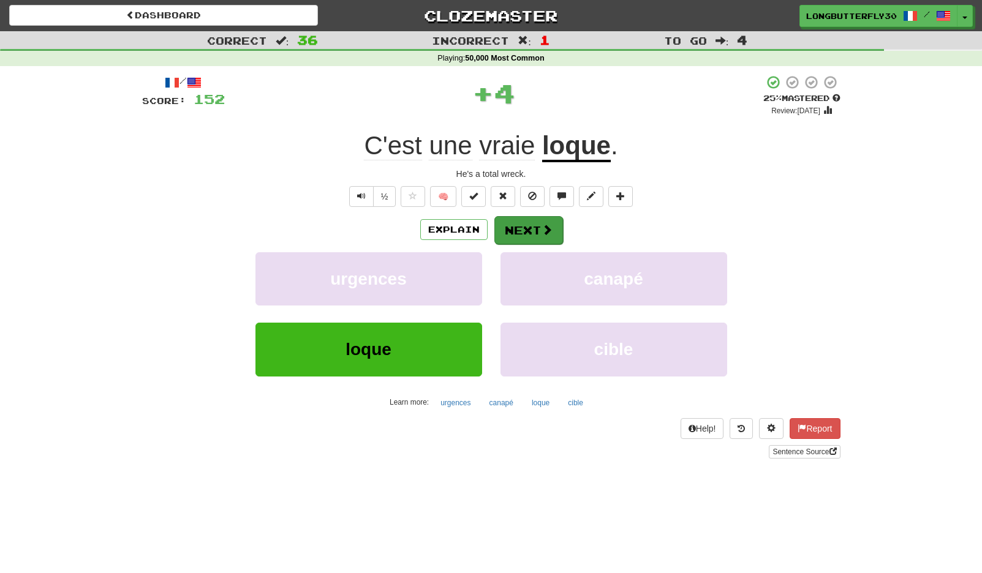
click at [529, 224] on button "Next" at bounding box center [528, 230] width 69 height 28
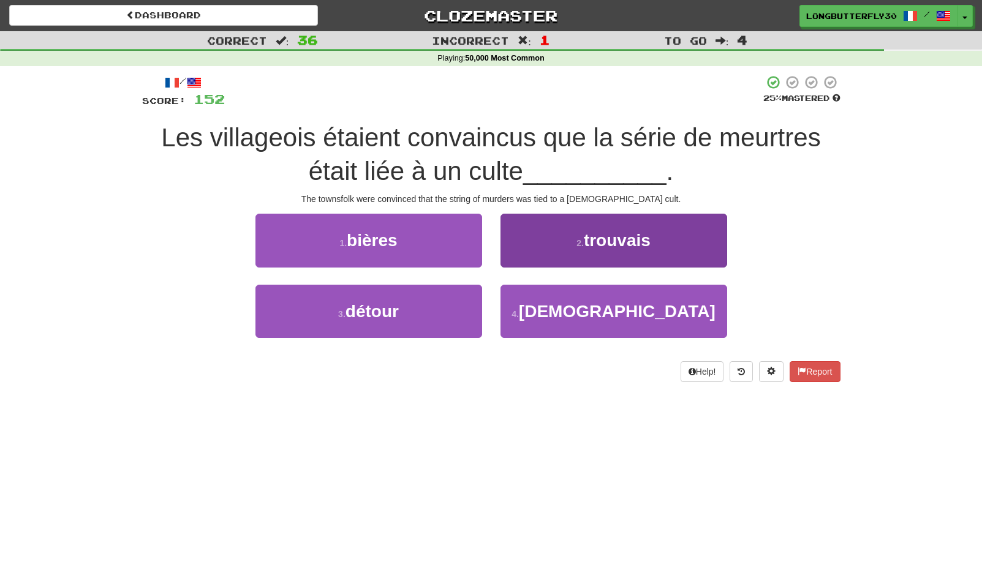
drag, startPoint x: 550, startPoint y: 310, endPoint x: 546, endPoint y: 294, distance: 16.5
click at [550, 309] on button "4 . satanique" at bounding box center [613, 311] width 227 height 53
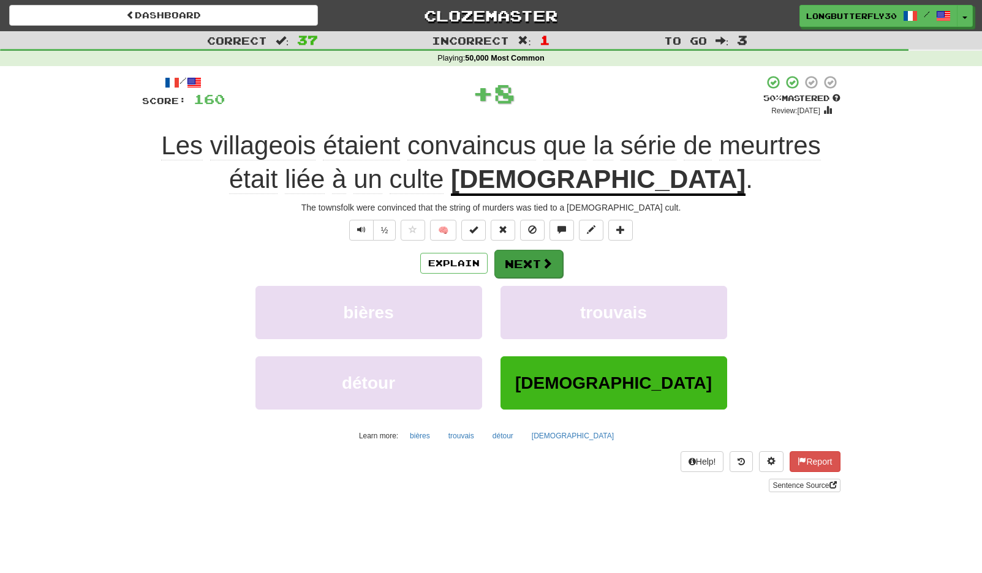
click at [530, 260] on button "Next" at bounding box center [528, 264] width 69 height 28
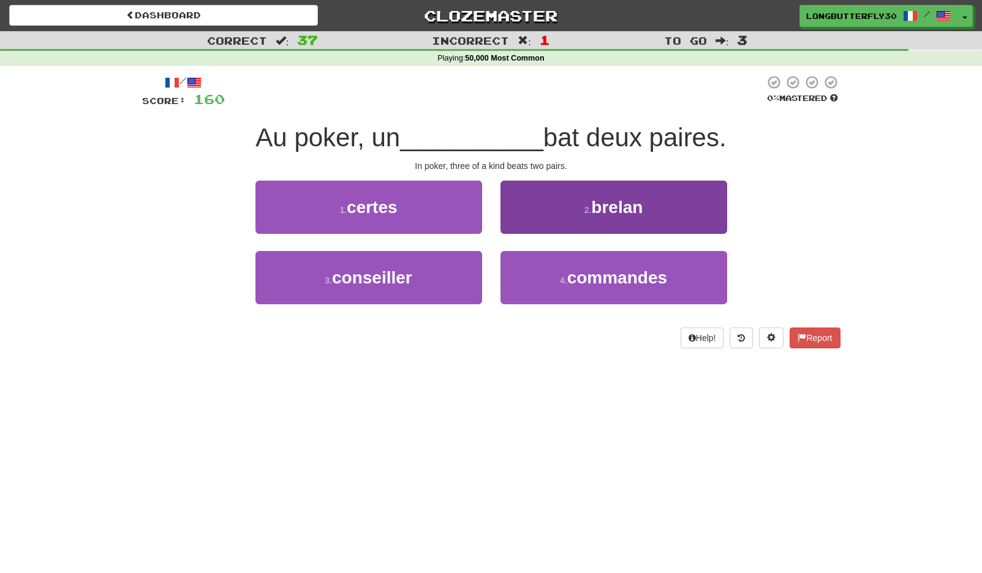
click at [578, 207] on button "2 . brelan" at bounding box center [613, 207] width 227 height 53
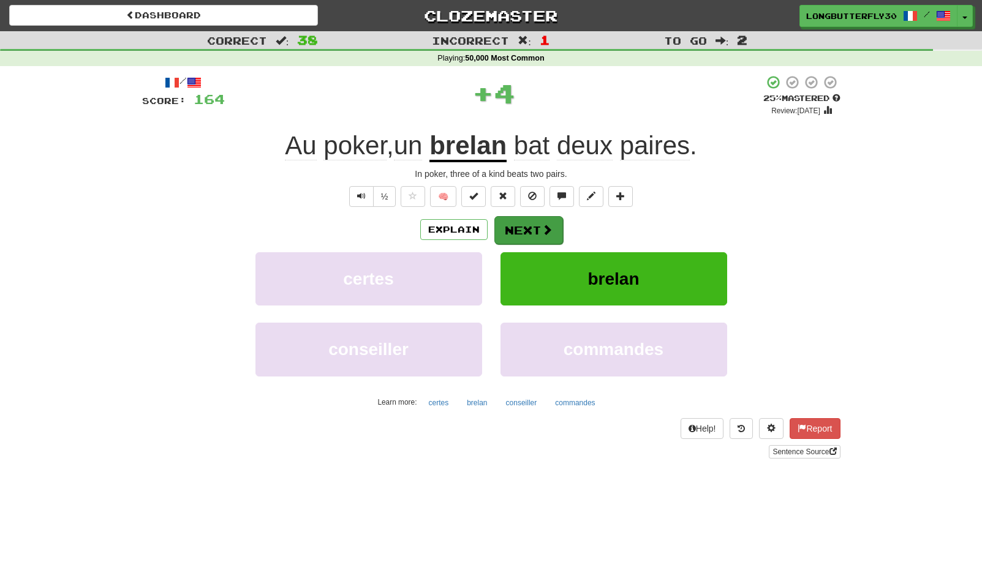
click at [530, 229] on button "Next" at bounding box center [528, 230] width 69 height 28
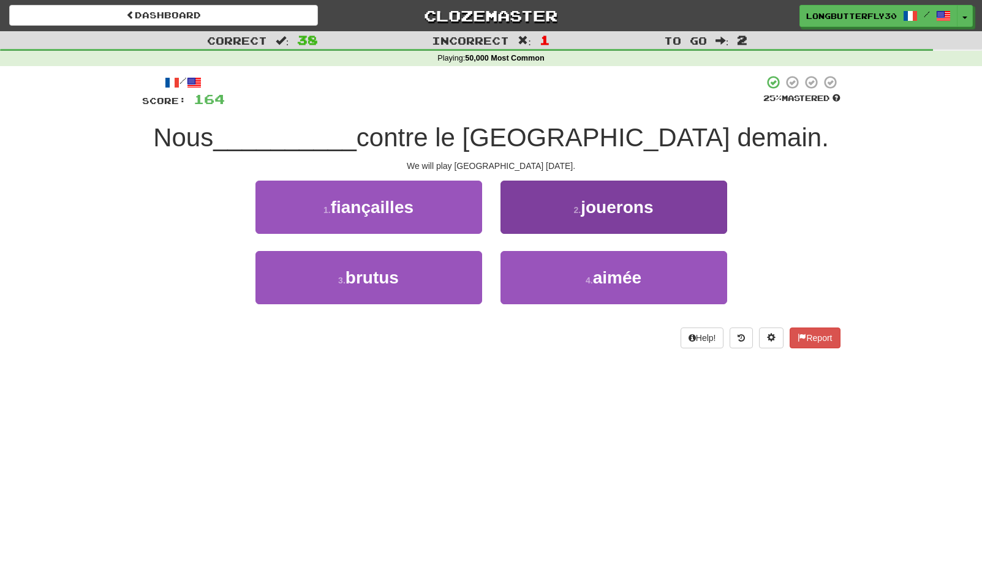
click at [603, 209] on span "jouerons" at bounding box center [617, 207] width 72 height 19
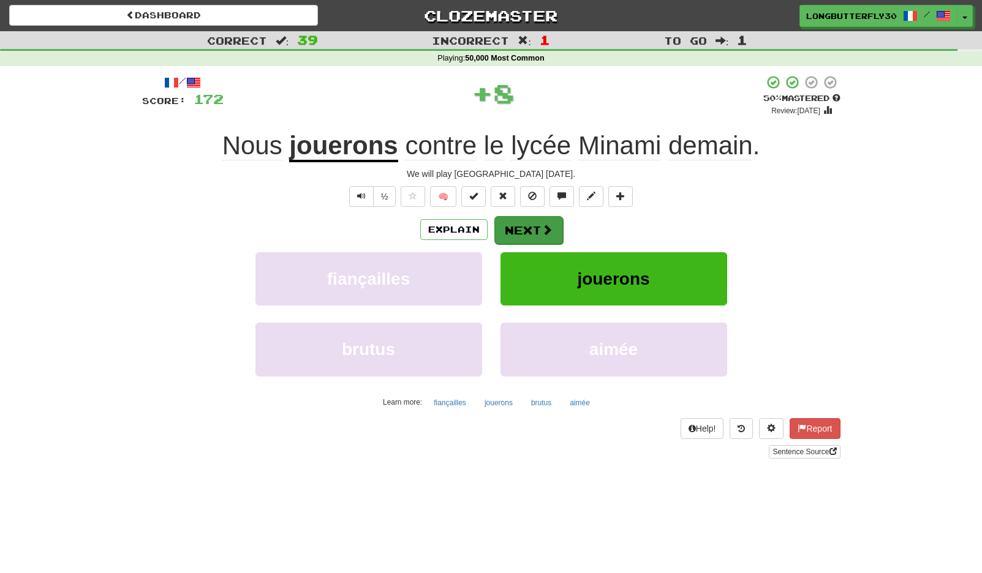
click at [548, 232] on span at bounding box center [547, 229] width 11 height 11
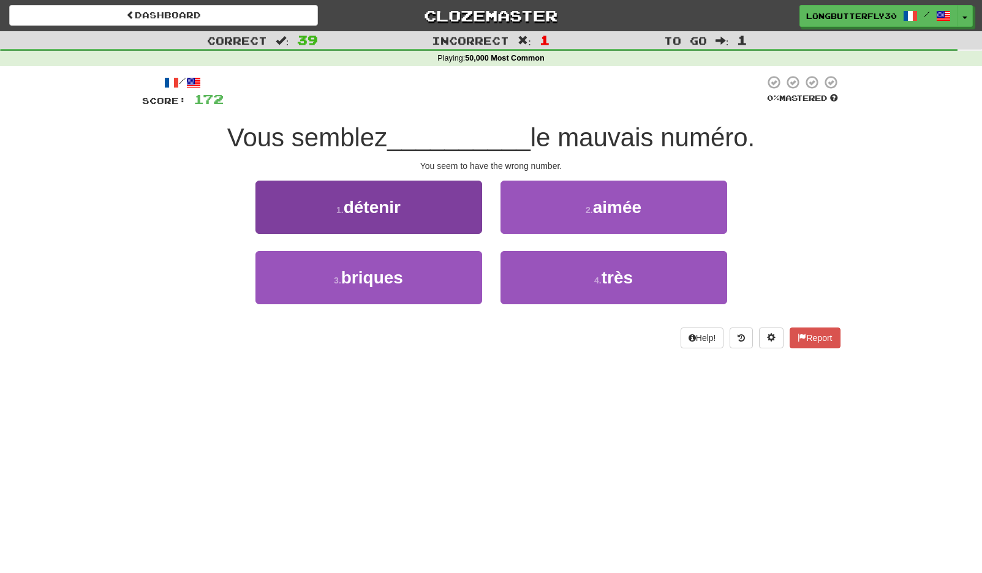
click at [420, 217] on button "1 . détenir" at bounding box center [368, 207] width 227 height 53
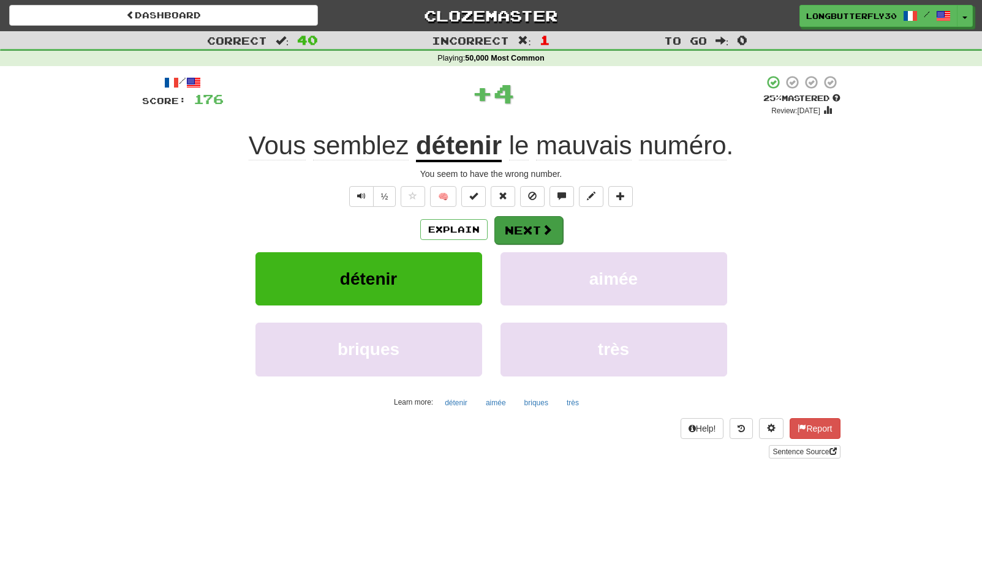
click at [535, 232] on button "Next" at bounding box center [528, 230] width 69 height 28
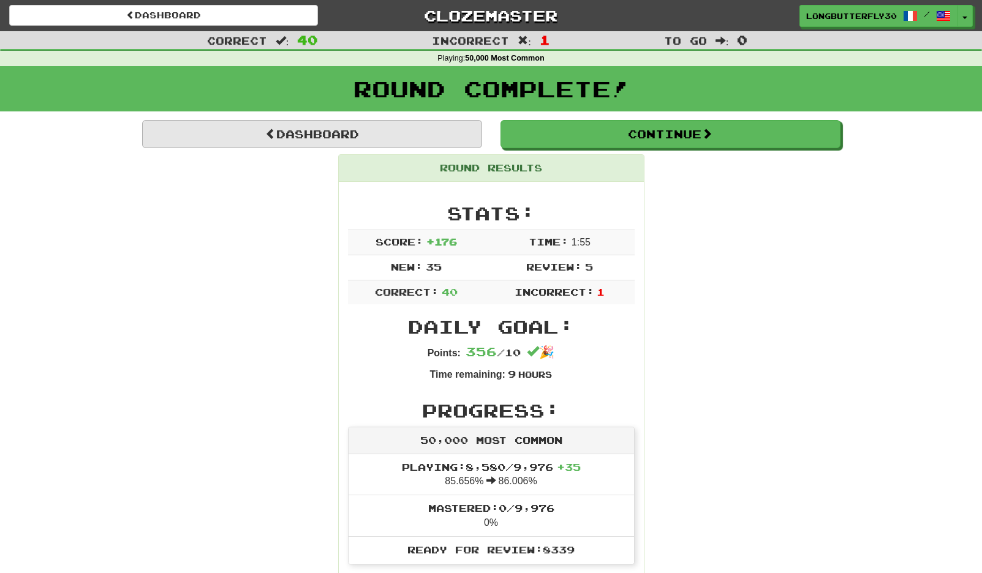
click at [349, 140] on link "Dashboard" at bounding box center [312, 134] width 340 height 28
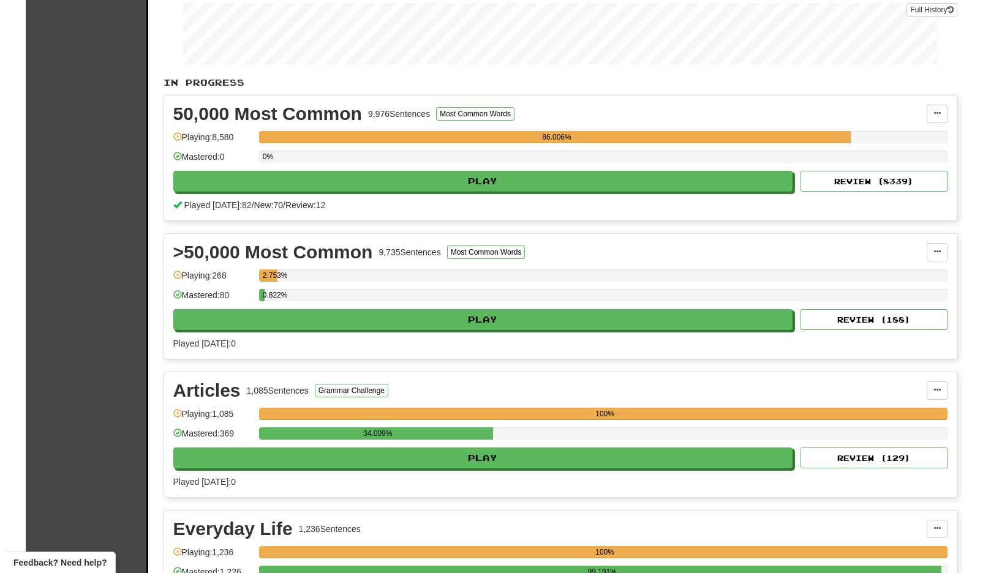
scroll to position [359, 0]
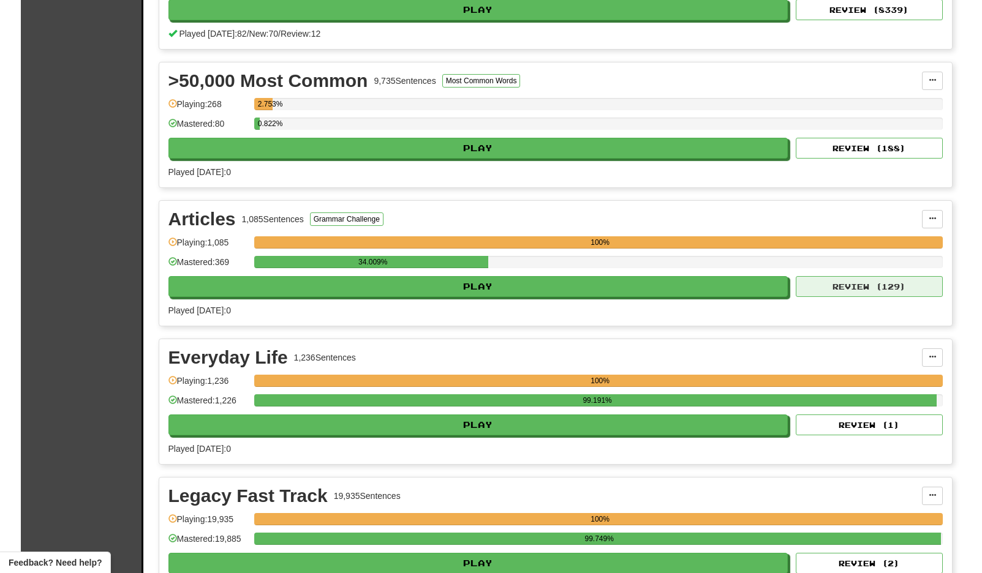
click at [856, 282] on button "Review ( 129 )" at bounding box center [869, 286] width 147 height 21
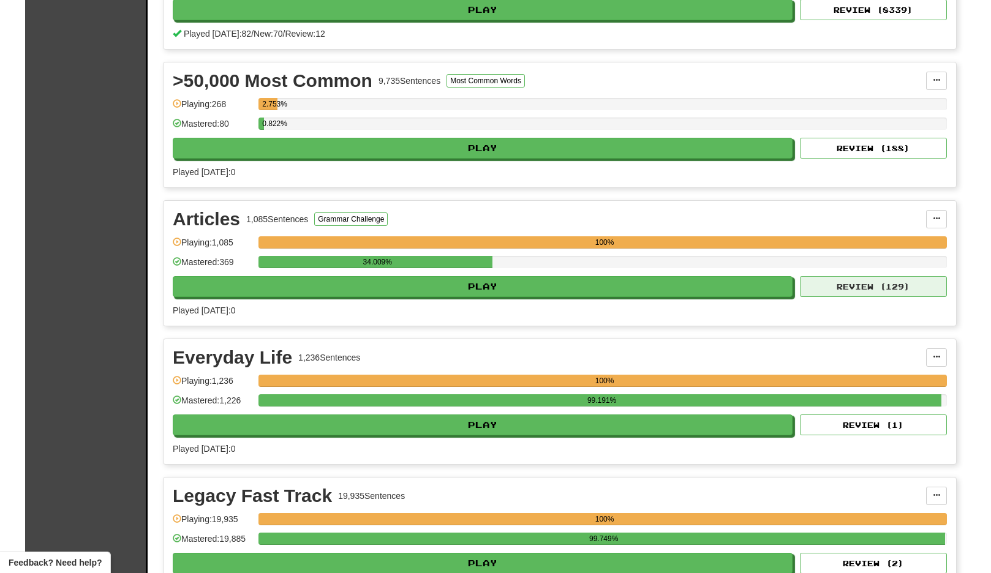
select select "**"
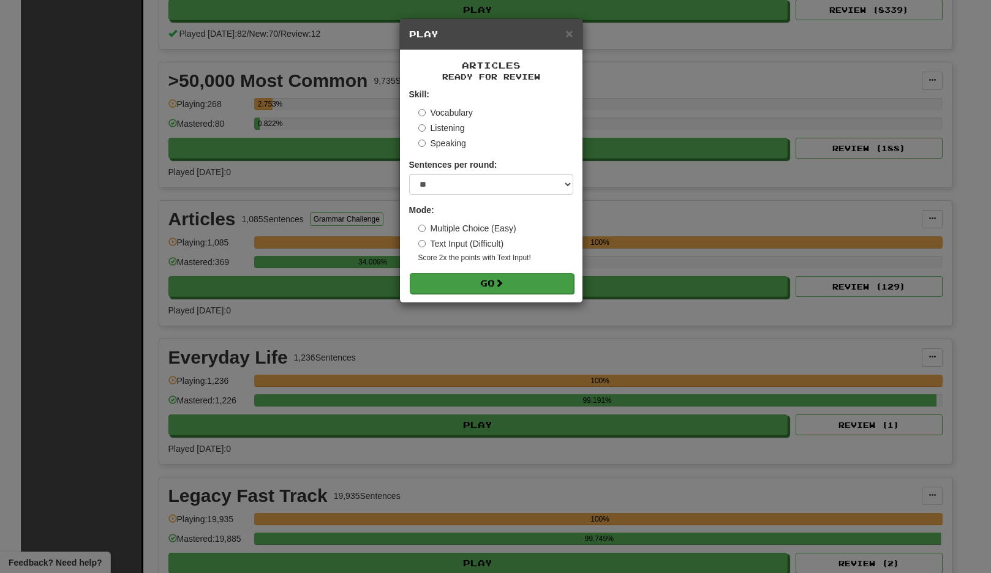
click at [521, 280] on button "Go" at bounding box center [492, 283] width 164 height 21
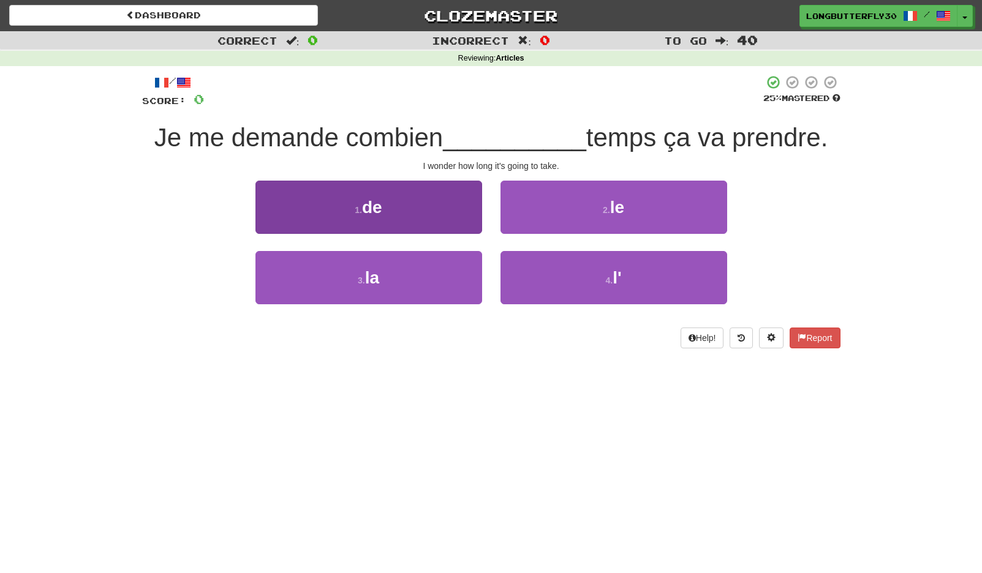
click at [453, 205] on button "1 . de" at bounding box center [368, 207] width 227 height 53
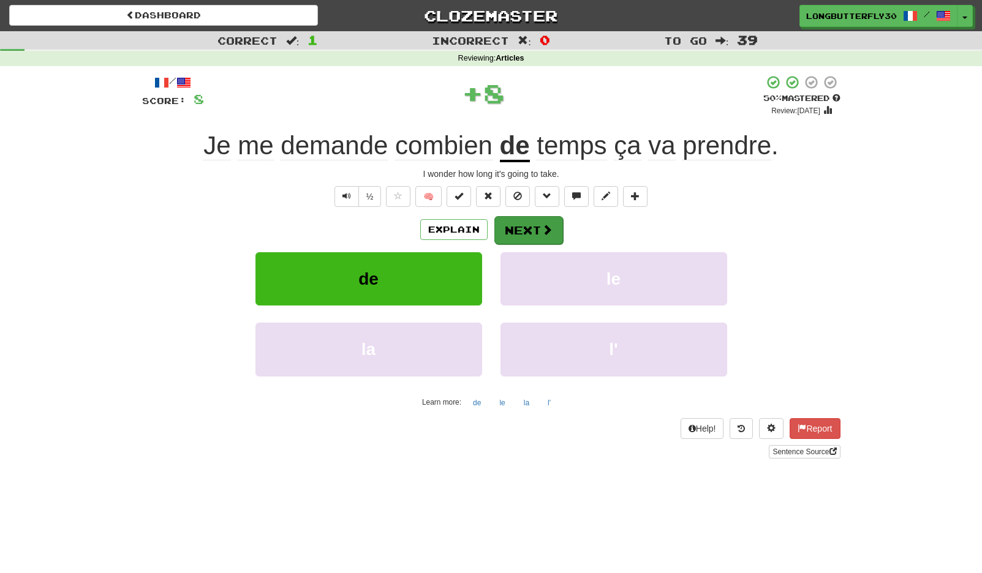
click at [528, 232] on button "Next" at bounding box center [528, 230] width 69 height 28
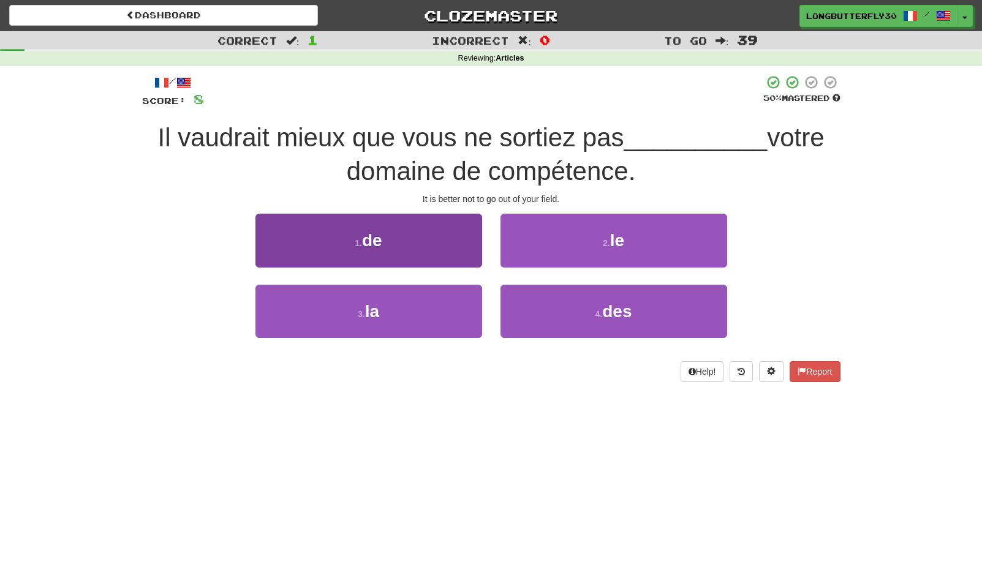
click at [445, 244] on button "1 . de" at bounding box center [368, 240] width 227 height 53
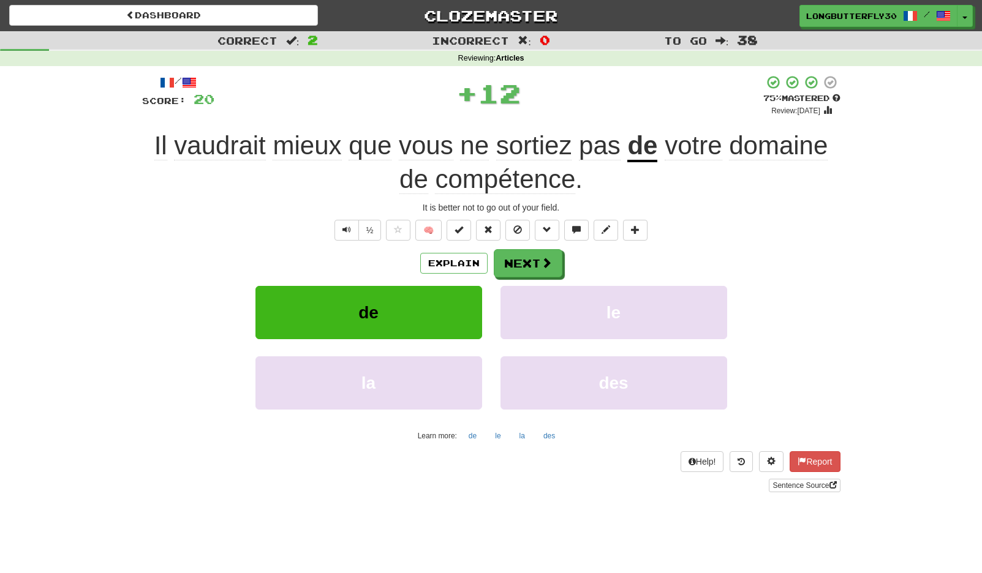
click at [543, 246] on div "/ Score: 20 + 12 75 % Mastered Review: [DATE] Il vaudrait mieux que vous ne sor…" at bounding box center [491, 283] width 698 height 417
click at [524, 255] on button "Next" at bounding box center [528, 264] width 69 height 28
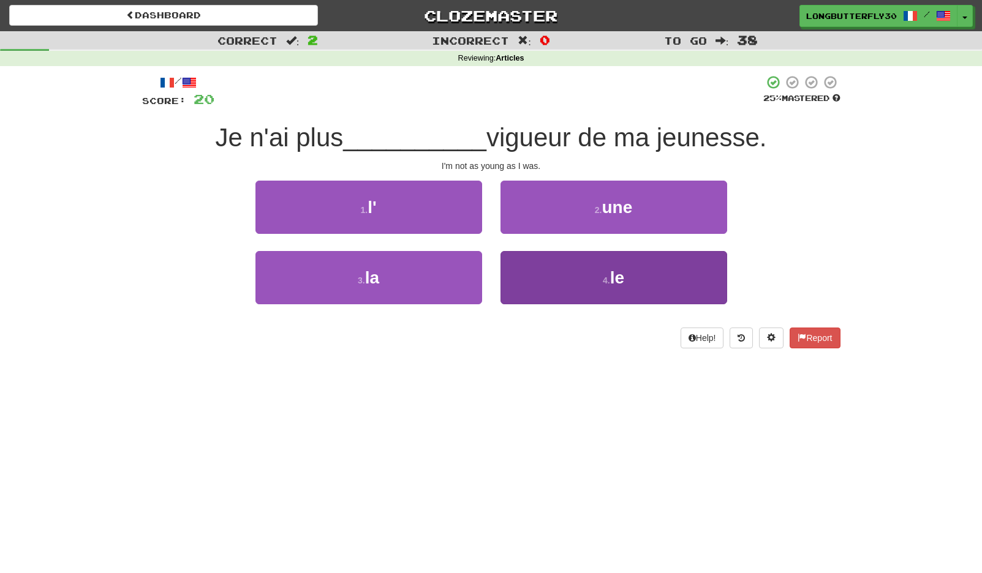
click at [584, 271] on button "4 . le" at bounding box center [613, 277] width 227 height 53
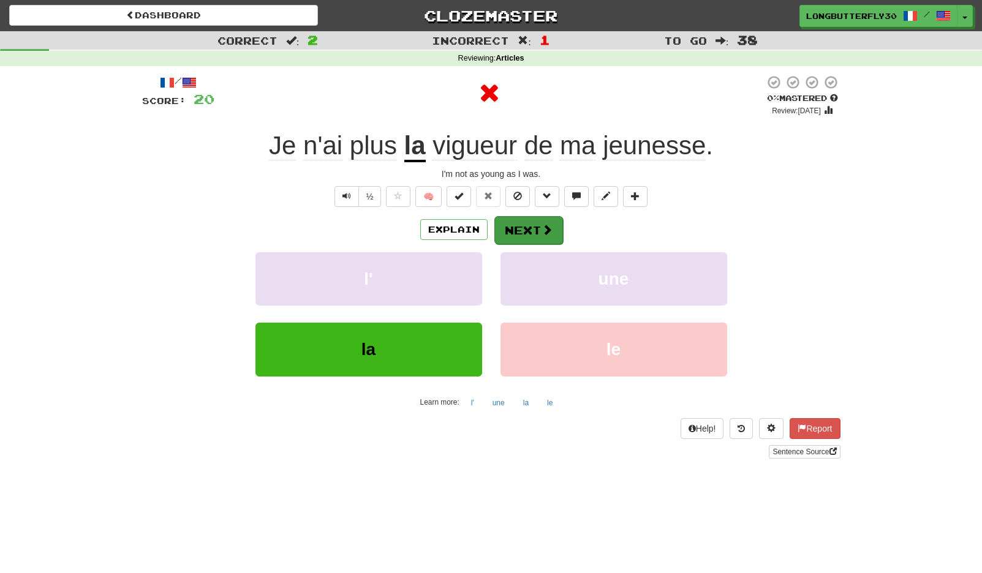
click at [537, 226] on button "Next" at bounding box center [528, 230] width 69 height 28
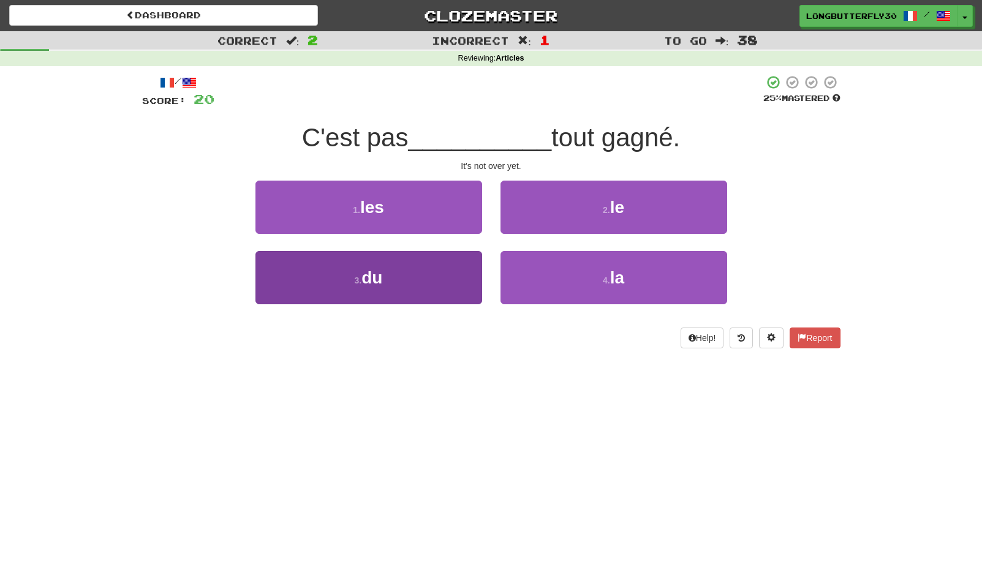
click at [446, 270] on button "3 . du" at bounding box center [368, 277] width 227 height 53
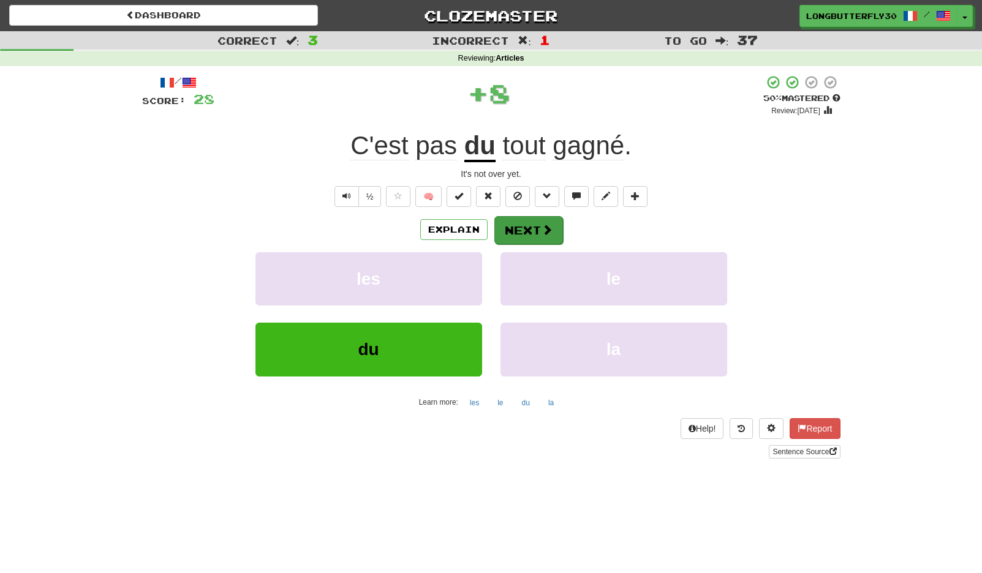
click at [532, 238] on button "Next" at bounding box center [528, 230] width 69 height 28
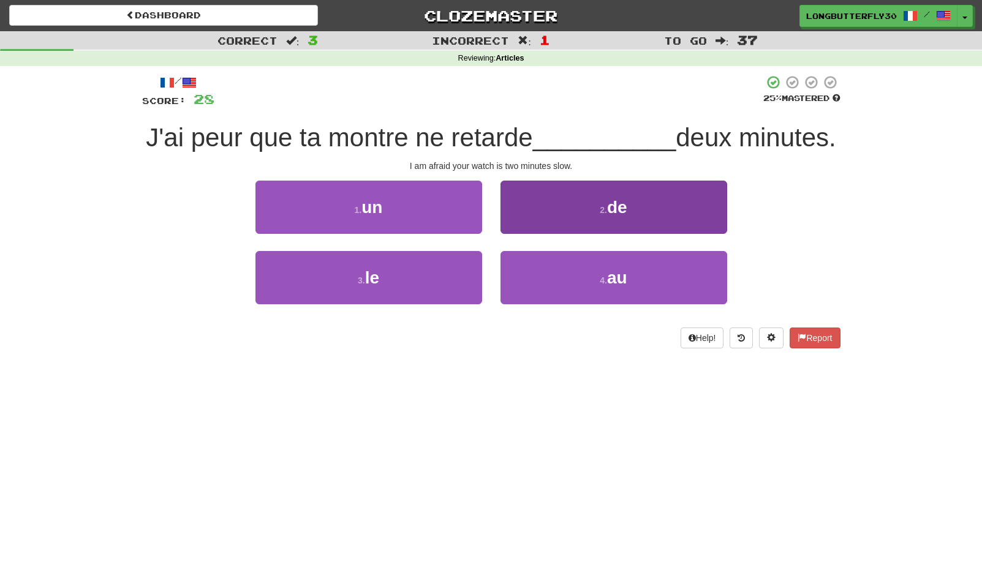
click at [557, 207] on button "2 . de" at bounding box center [613, 207] width 227 height 53
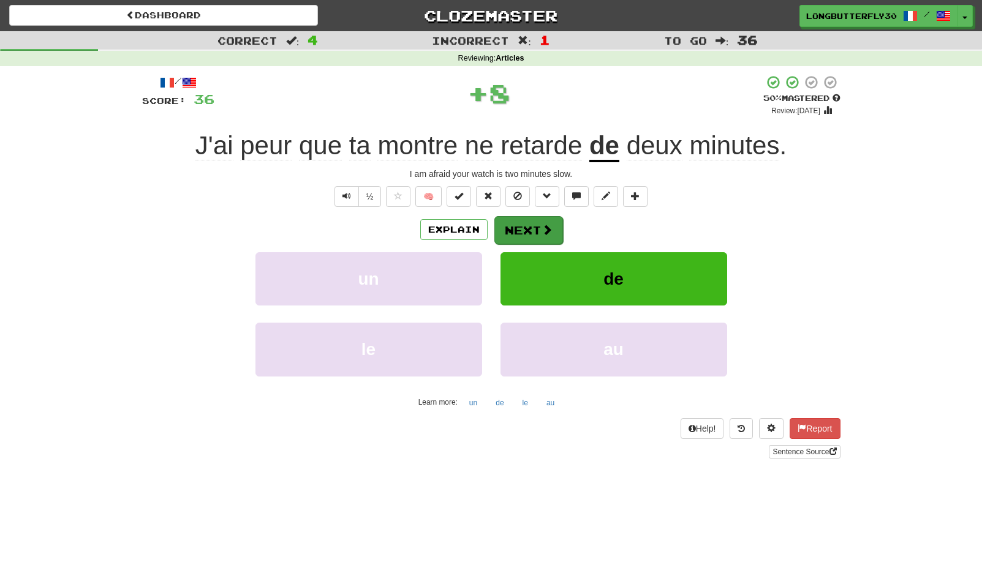
click at [539, 227] on button "Next" at bounding box center [528, 230] width 69 height 28
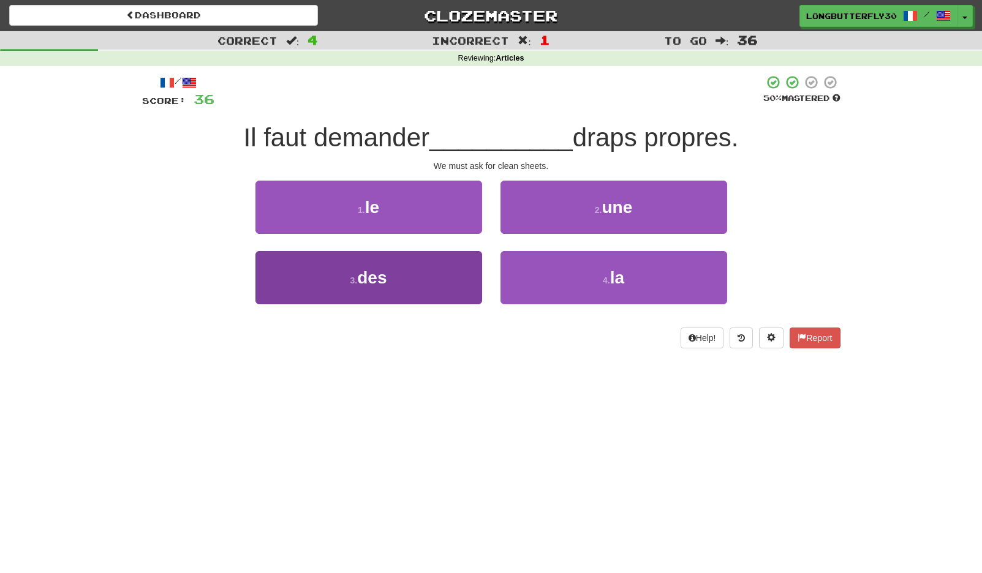
click at [424, 274] on button "3 . des" at bounding box center [368, 277] width 227 height 53
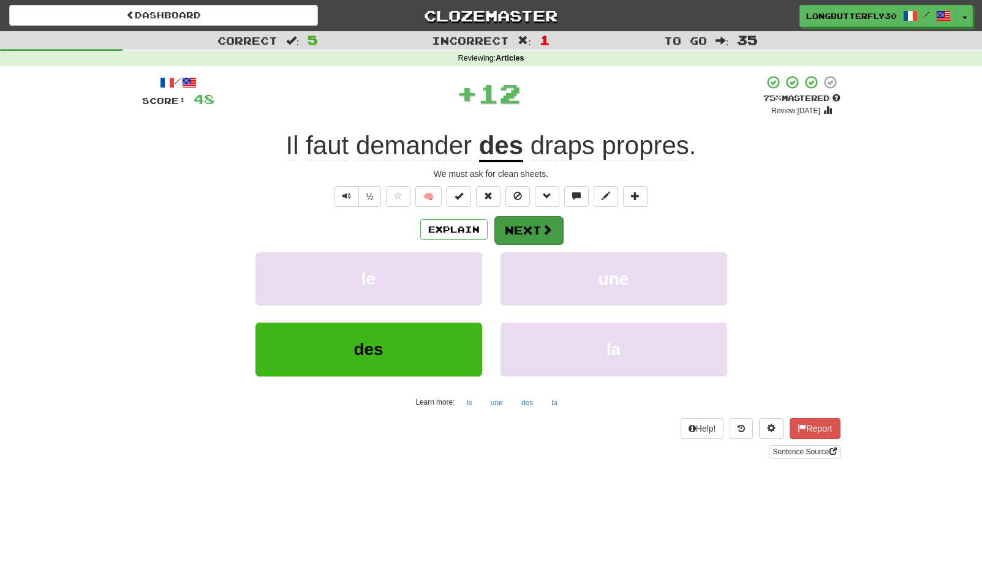
click at [534, 225] on button "Next" at bounding box center [528, 230] width 69 height 28
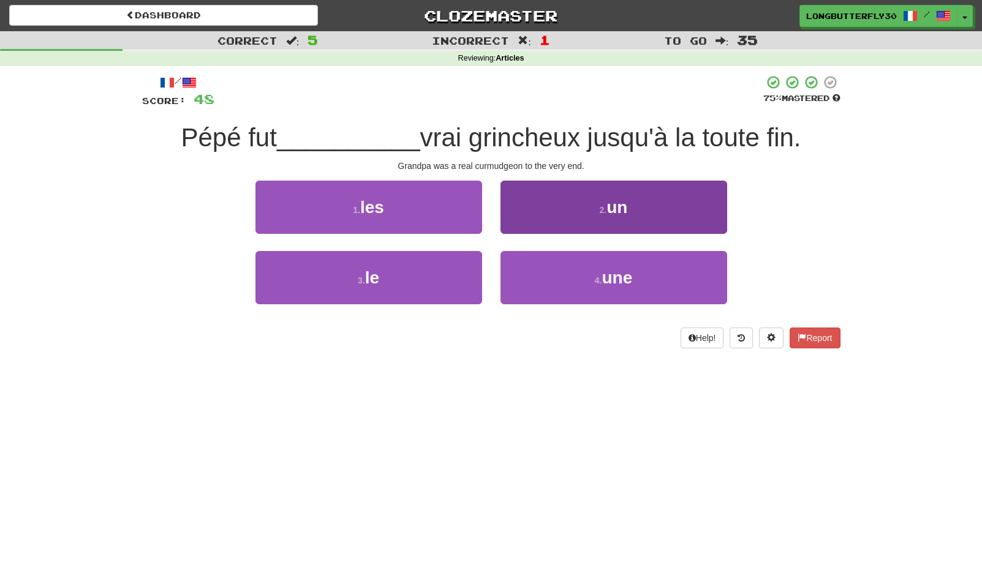
click at [608, 216] on button "2 . un" at bounding box center [613, 207] width 227 height 53
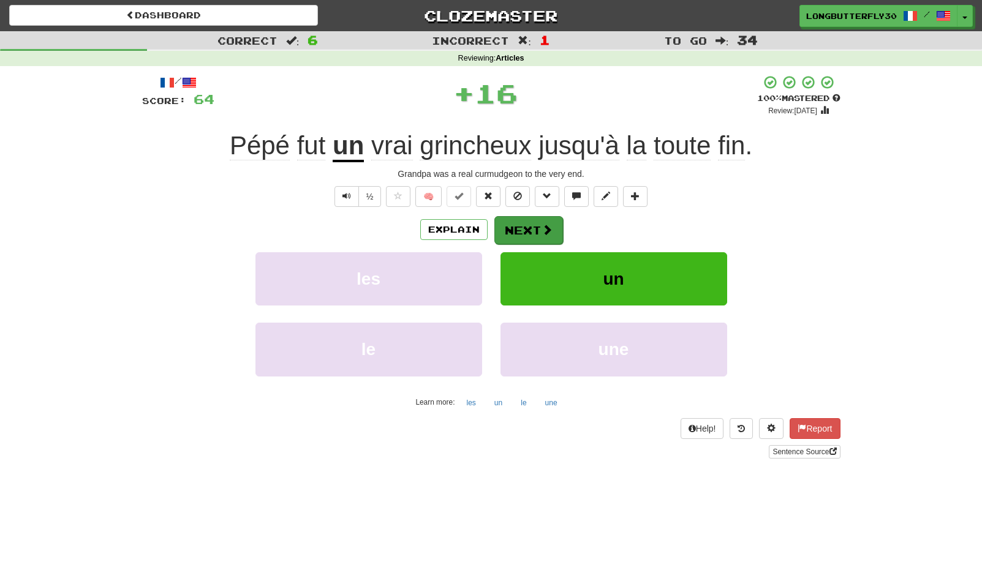
click at [557, 233] on button "Next" at bounding box center [528, 230] width 69 height 28
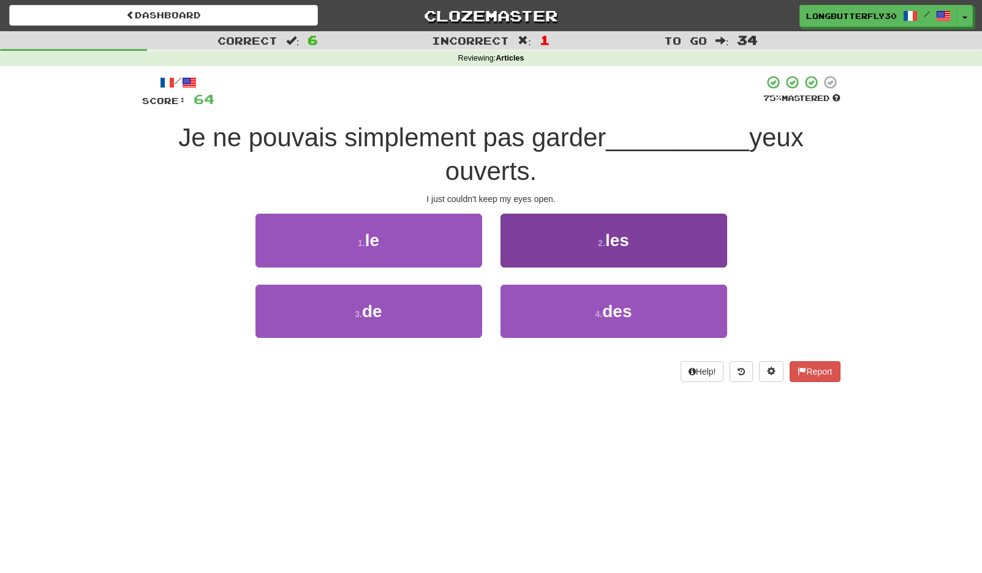
click at [596, 244] on button "2 . les" at bounding box center [613, 240] width 227 height 53
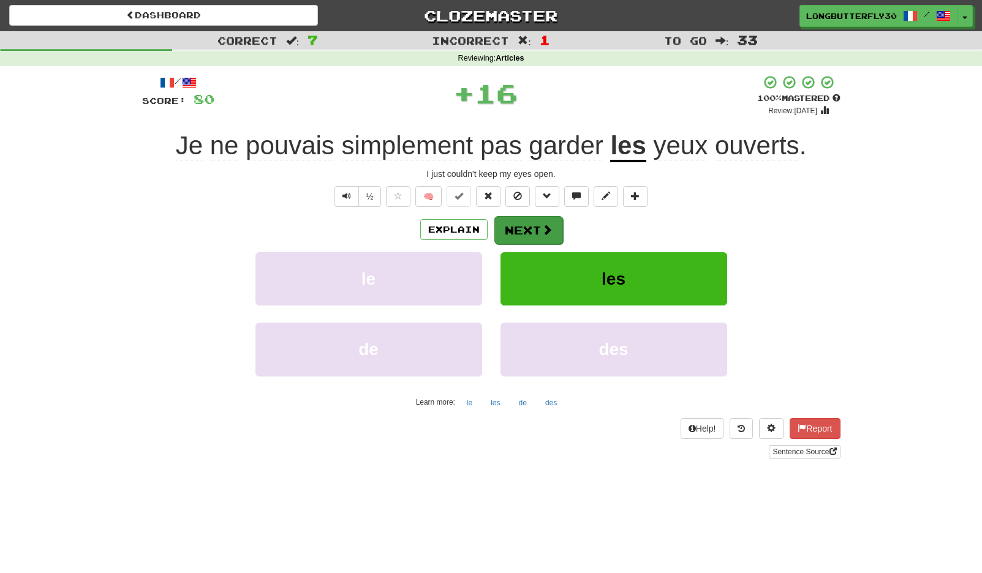
click at [549, 224] on span at bounding box center [547, 229] width 11 height 11
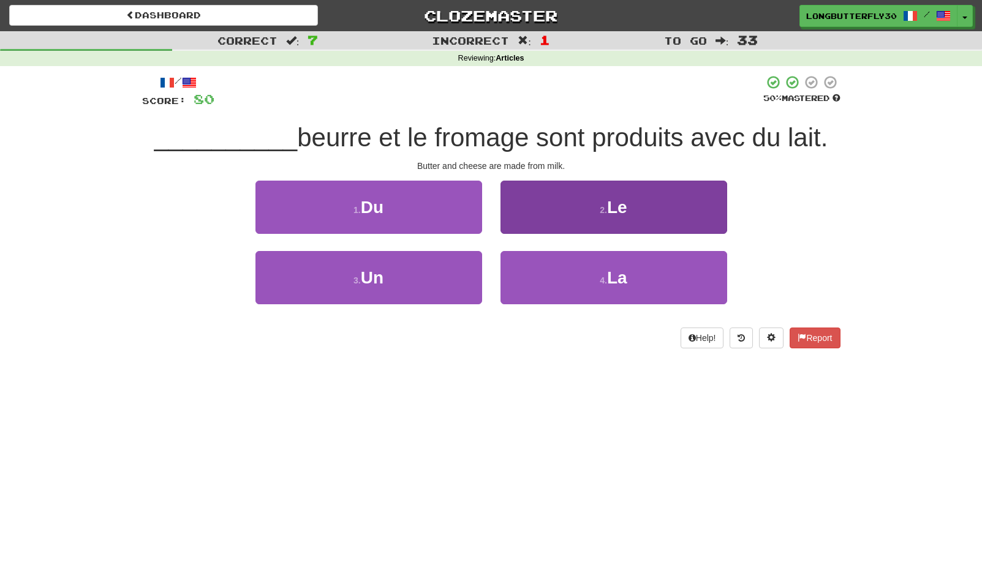
click at [593, 214] on button "2 . Le" at bounding box center [613, 207] width 227 height 53
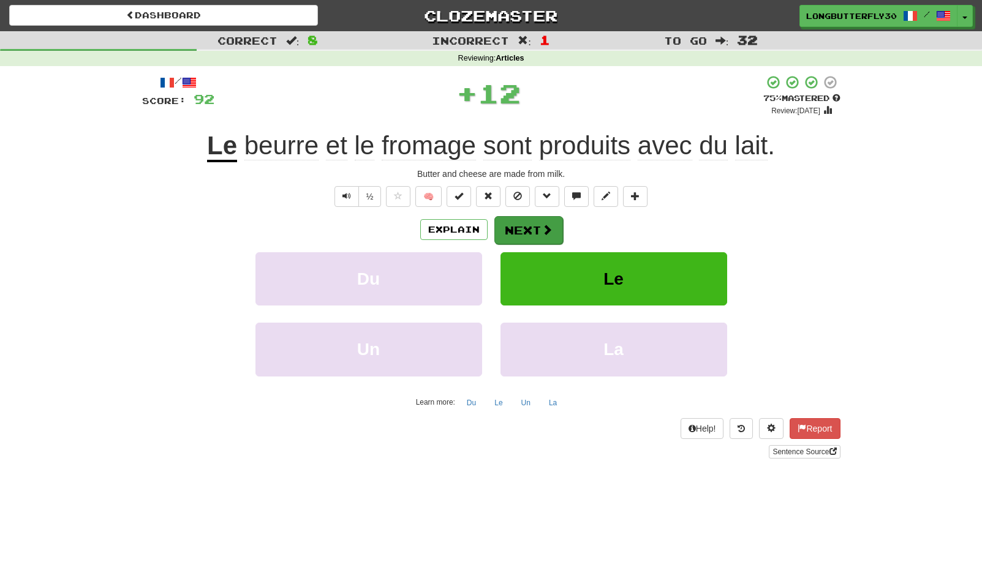
click at [550, 227] on span at bounding box center [547, 229] width 11 height 11
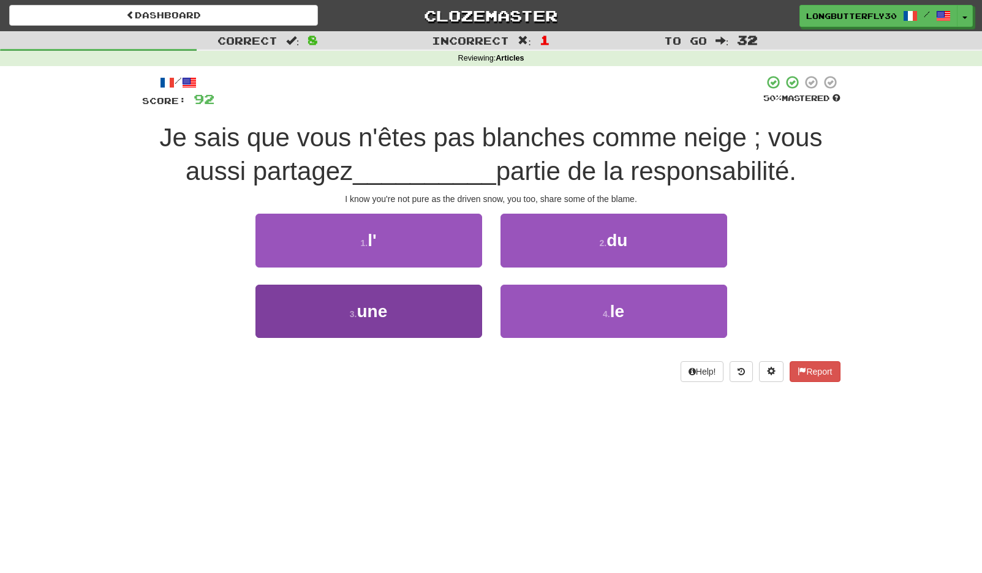
click at [431, 295] on button "3 . une" at bounding box center [368, 311] width 227 height 53
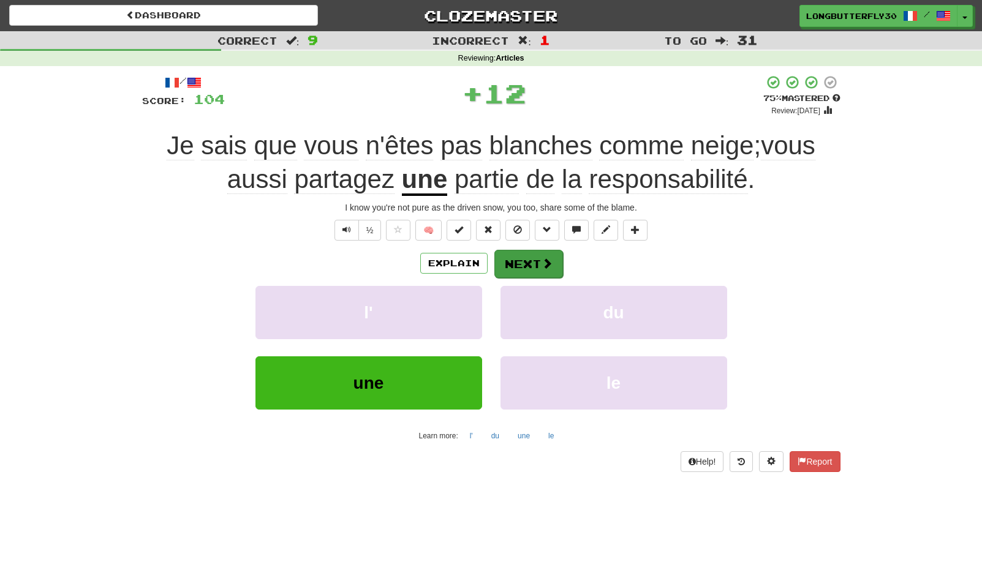
click at [530, 251] on button "Next" at bounding box center [528, 264] width 69 height 28
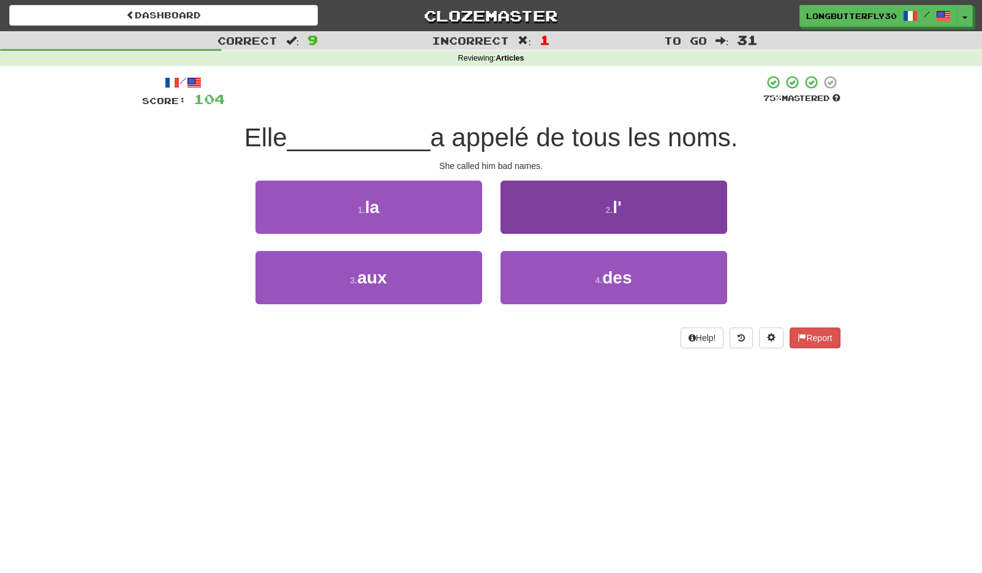
click at [584, 214] on button "2 . l'" at bounding box center [613, 207] width 227 height 53
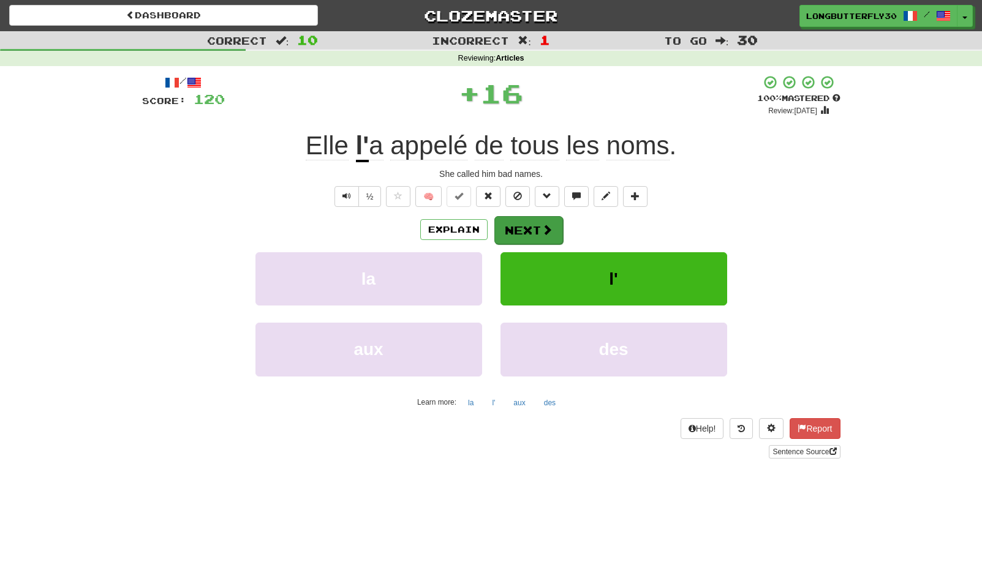
click at [539, 223] on button "Next" at bounding box center [528, 230] width 69 height 28
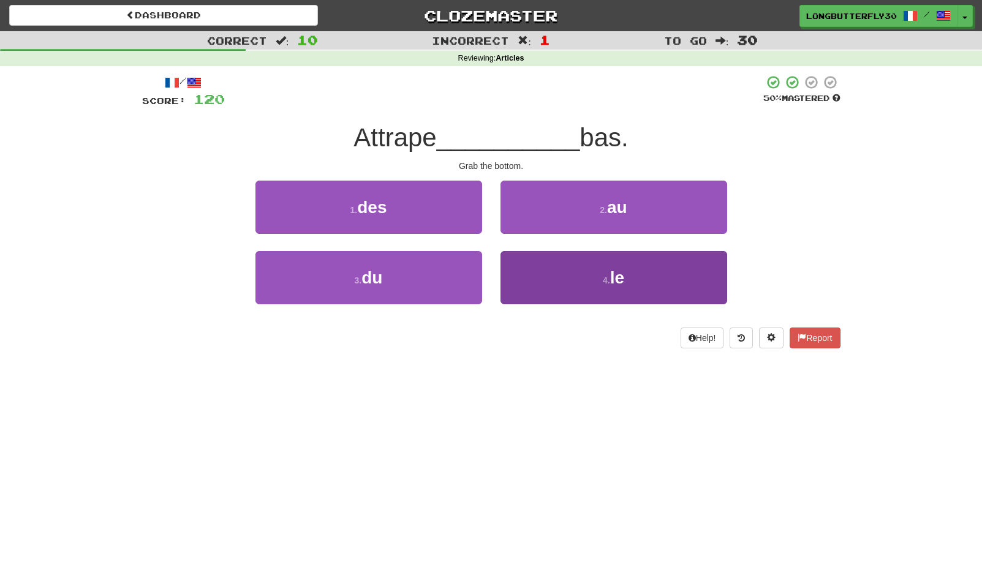
click at [543, 274] on button "4 . le" at bounding box center [613, 277] width 227 height 53
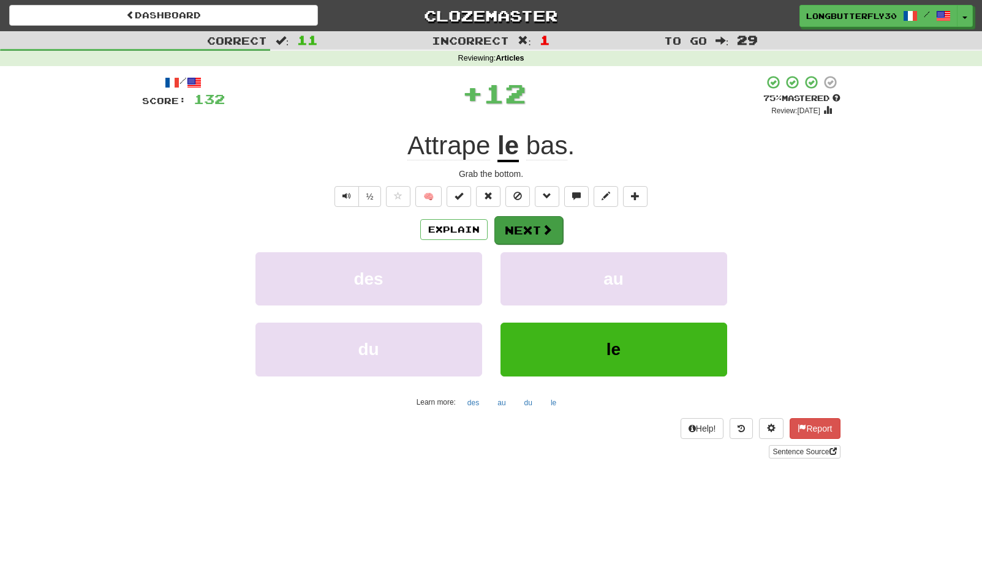
click at [542, 227] on span at bounding box center [547, 229] width 11 height 11
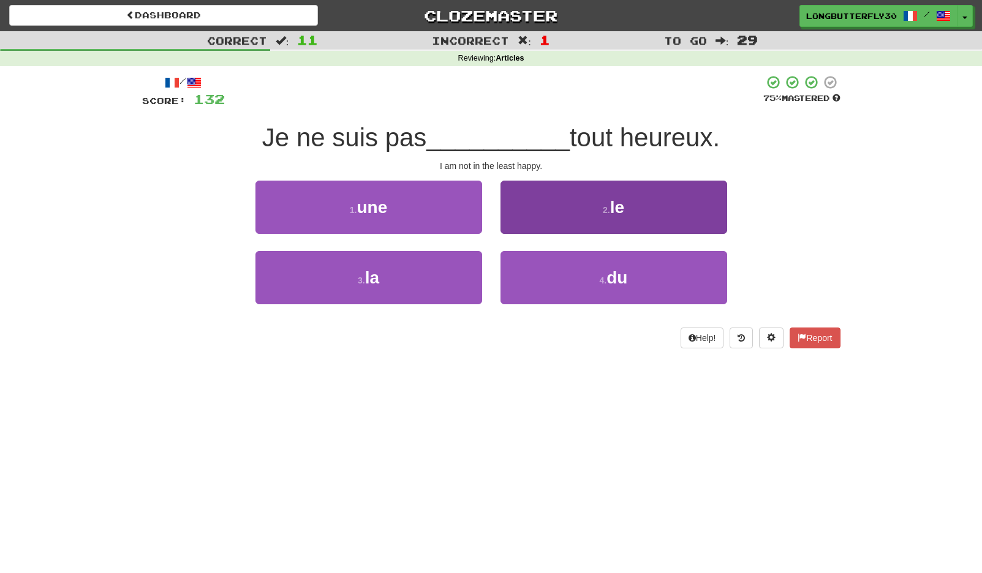
click at [608, 213] on small "2 ." at bounding box center [606, 210] width 7 height 10
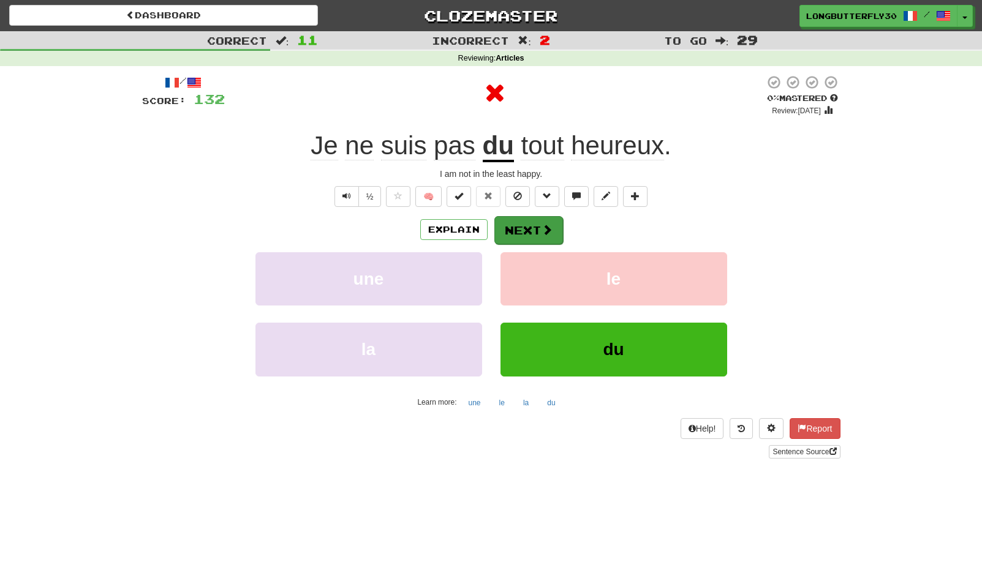
click at [552, 233] on button "Next" at bounding box center [528, 230] width 69 height 28
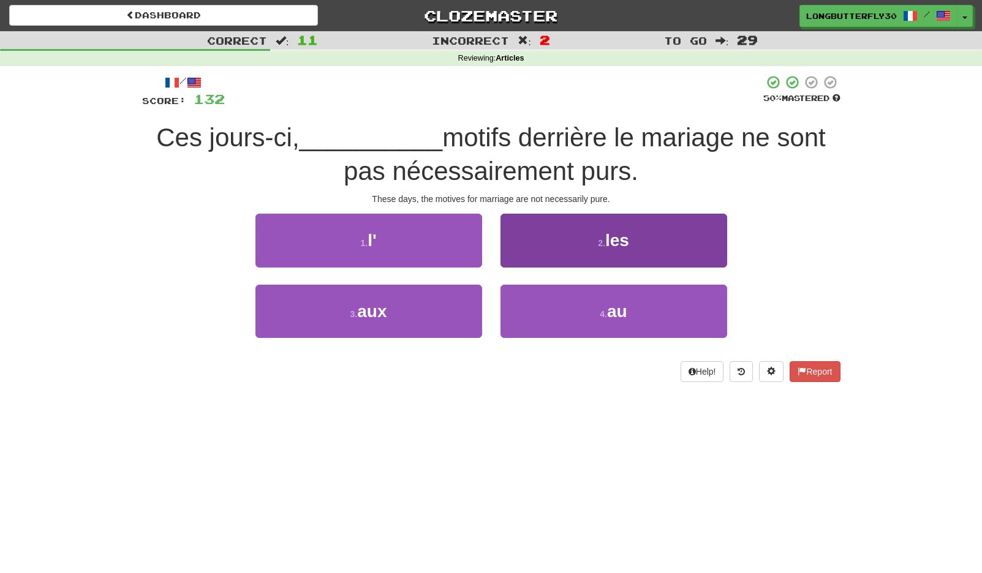
click at [583, 239] on button "2 . les" at bounding box center [613, 240] width 227 height 53
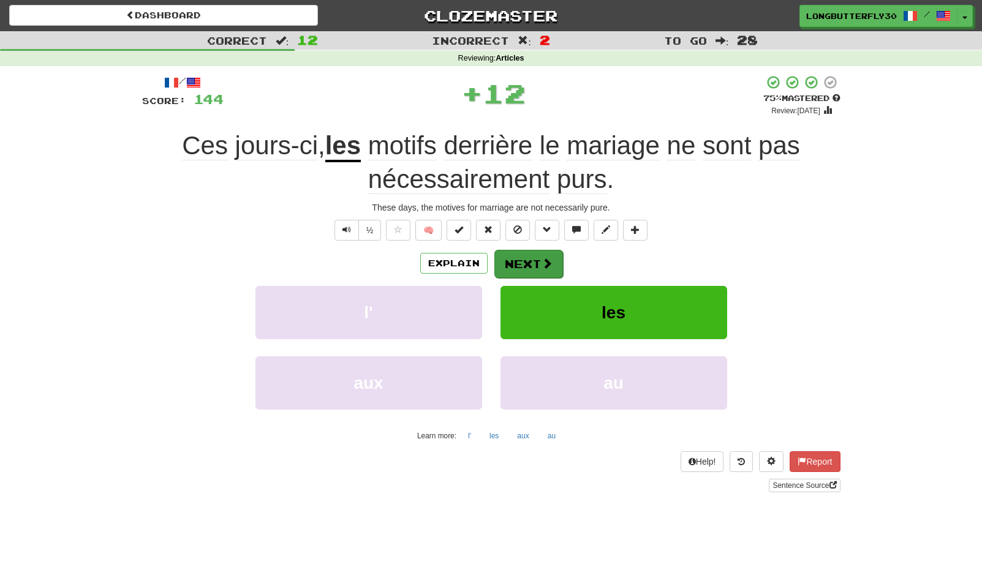
click at [530, 257] on button "Next" at bounding box center [528, 264] width 69 height 28
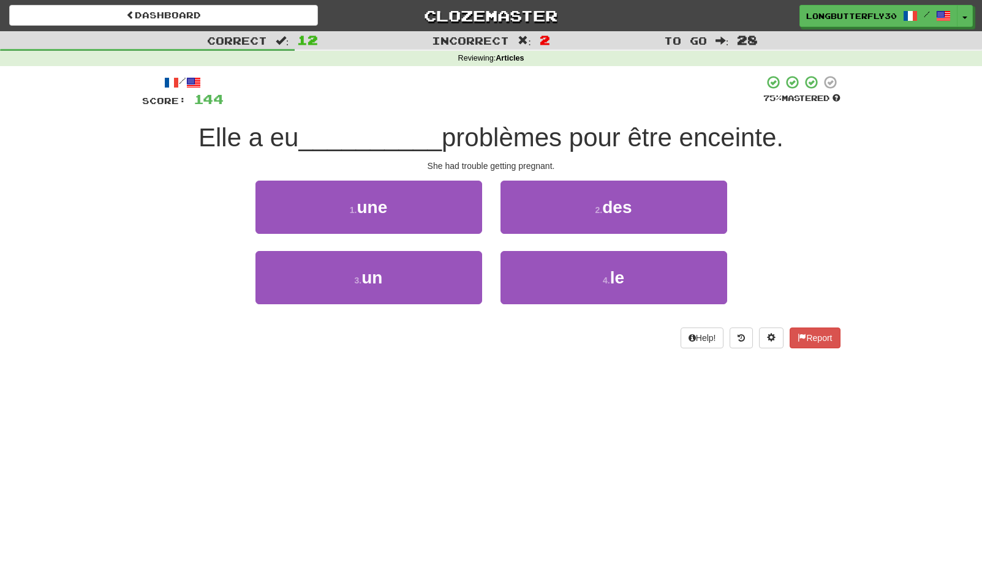
drag, startPoint x: 570, startPoint y: 211, endPoint x: 563, endPoint y: 214, distance: 7.2
click at [569, 211] on button "2 . des" at bounding box center [613, 207] width 227 height 53
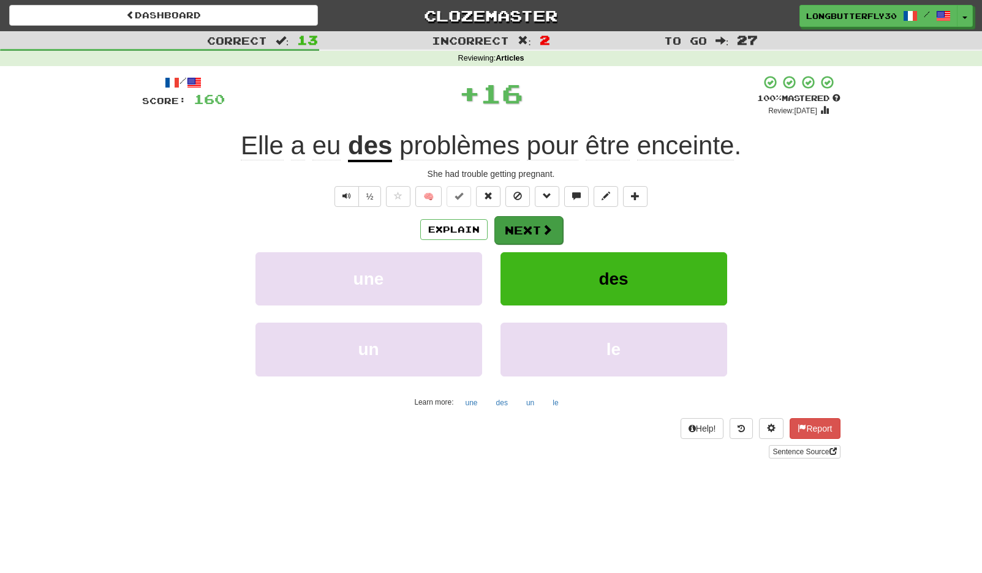
click at [528, 222] on button "Next" at bounding box center [528, 230] width 69 height 28
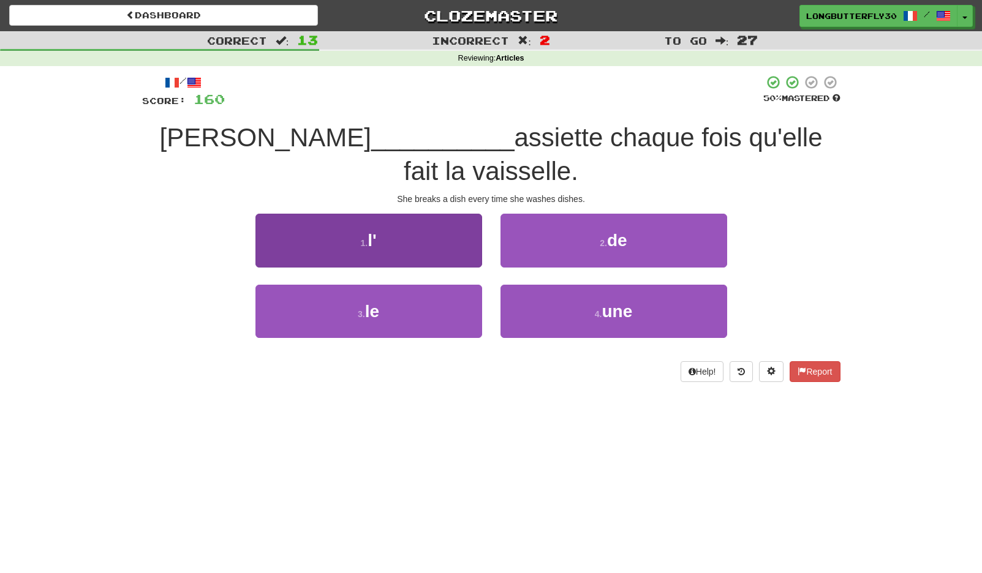
click at [459, 244] on button "1 . l'" at bounding box center [368, 240] width 227 height 53
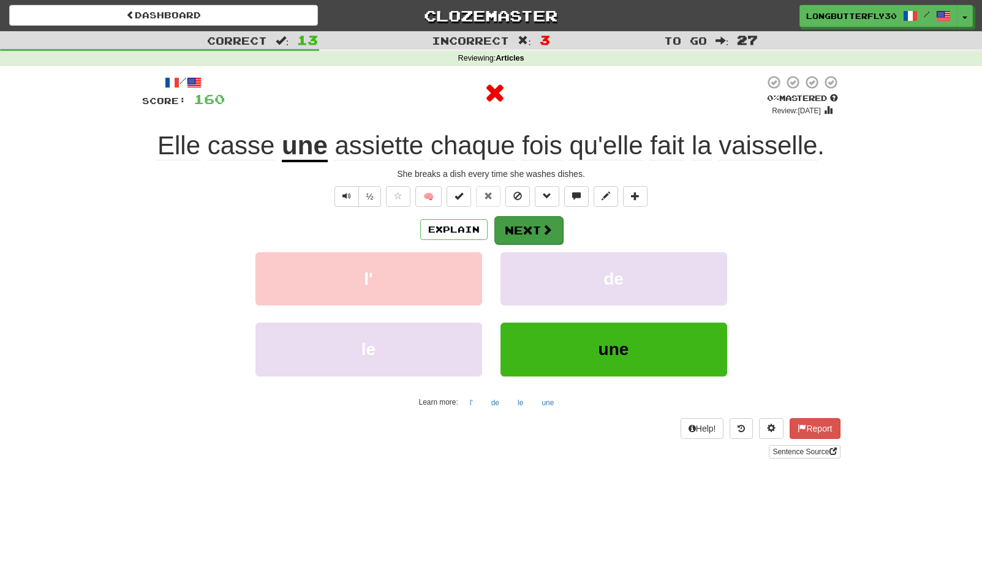
click at [531, 240] on button "Next" at bounding box center [528, 230] width 69 height 28
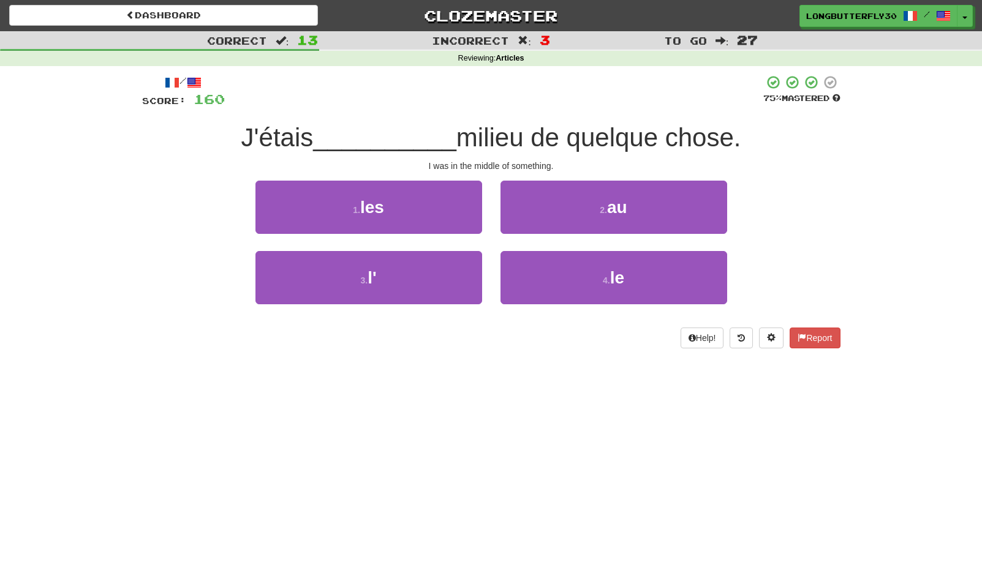
click at [600, 211] on small "2 ." at bounding box center [603, 210] width 7 height 10
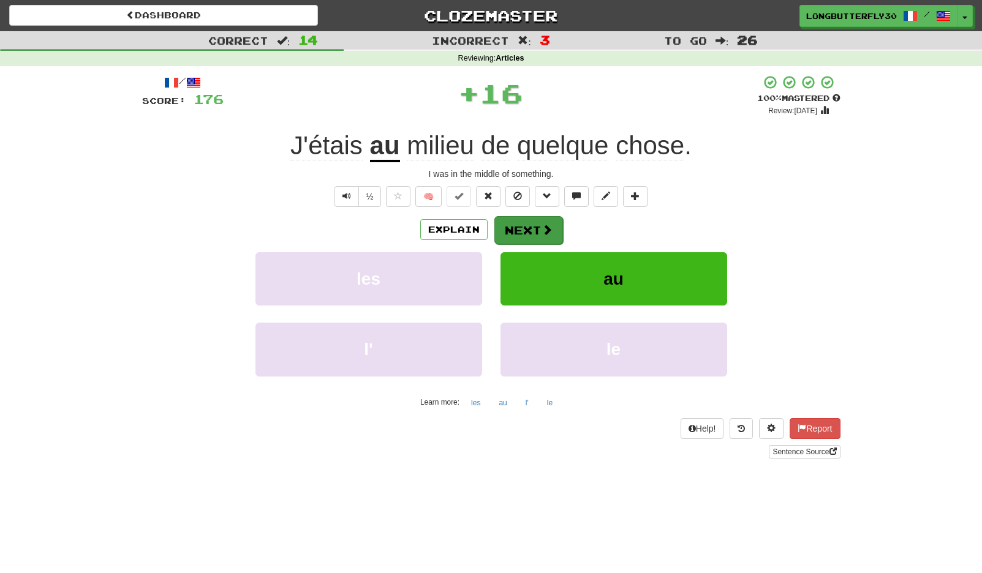
click at [543, 230] on span at bounding box center [547, 229] width 11 height 11
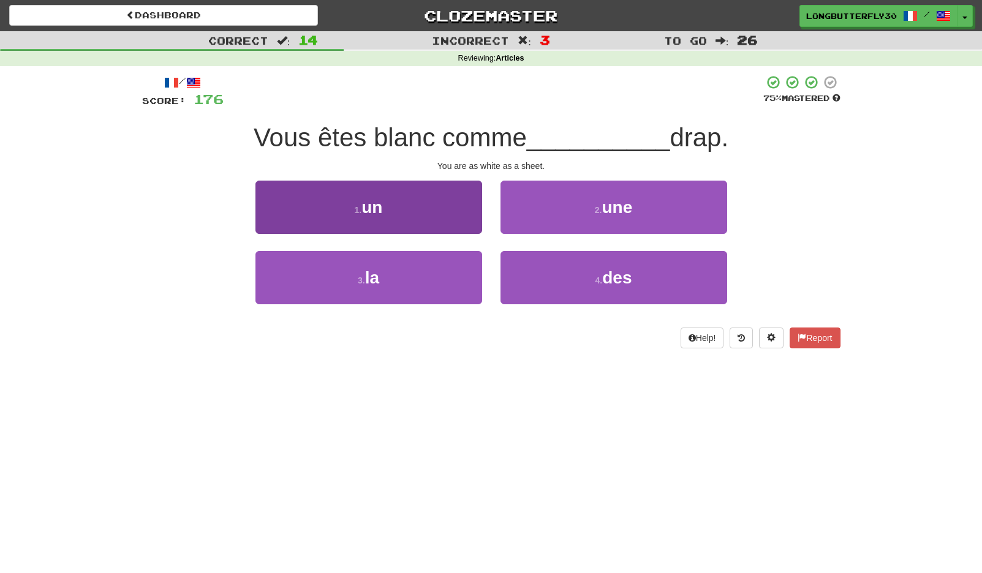
click at [433, 218] on button "1 . un" at bounding box center [368, 207] width 227 height 53
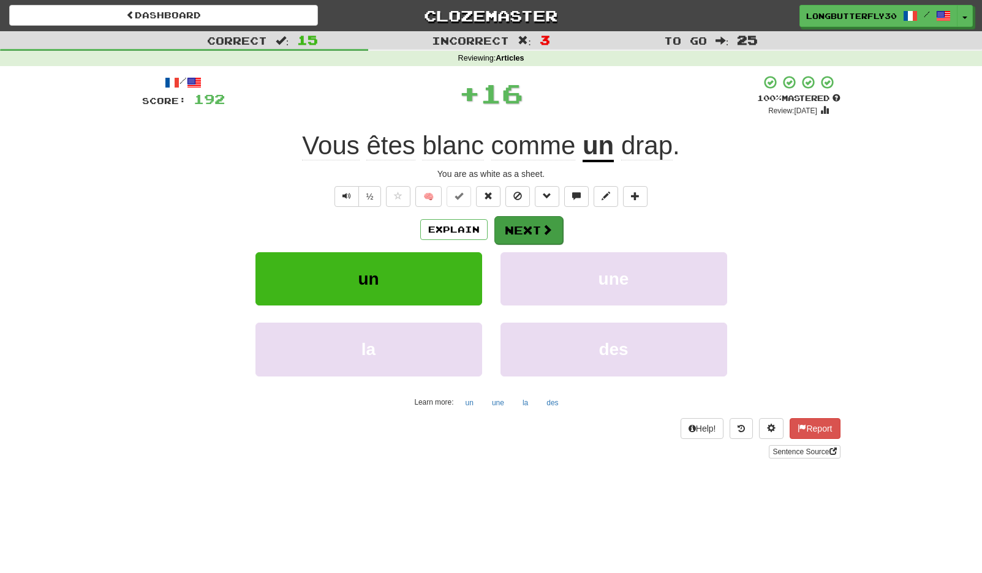
click at [537, 226] on button "Next" at bounding box center [528, 230] width 69 height 28
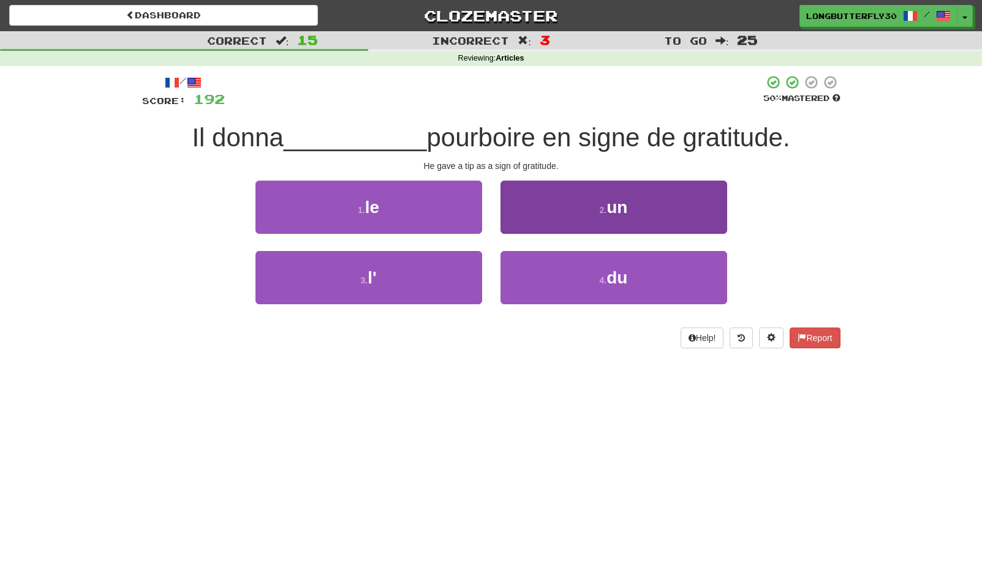
click at [557, 219] on button "2 . un" at bounding box center [613, 207] width 227 height 53
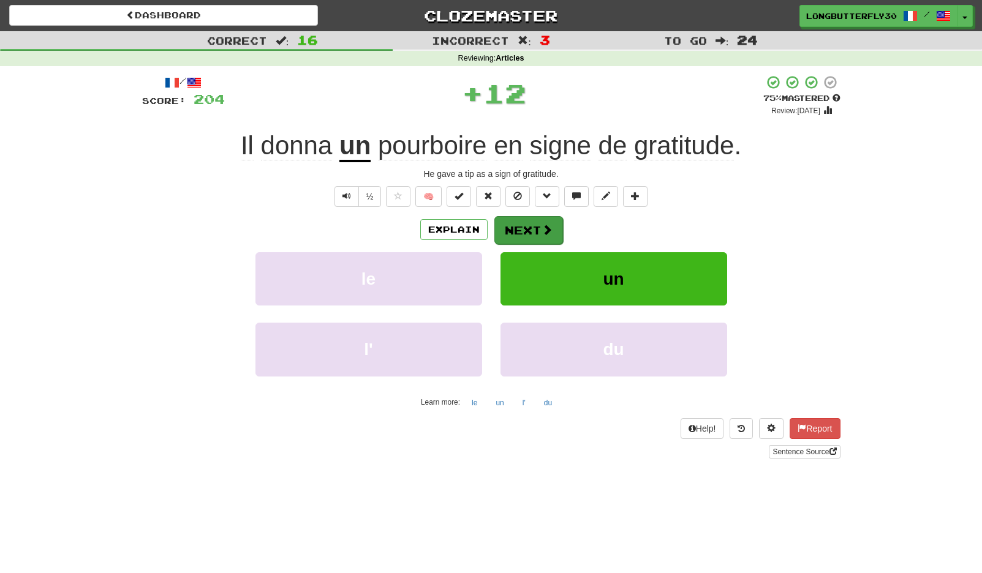
click at [536, 232] on button "Next" at bounding box center [528, 230] width 69 height 28
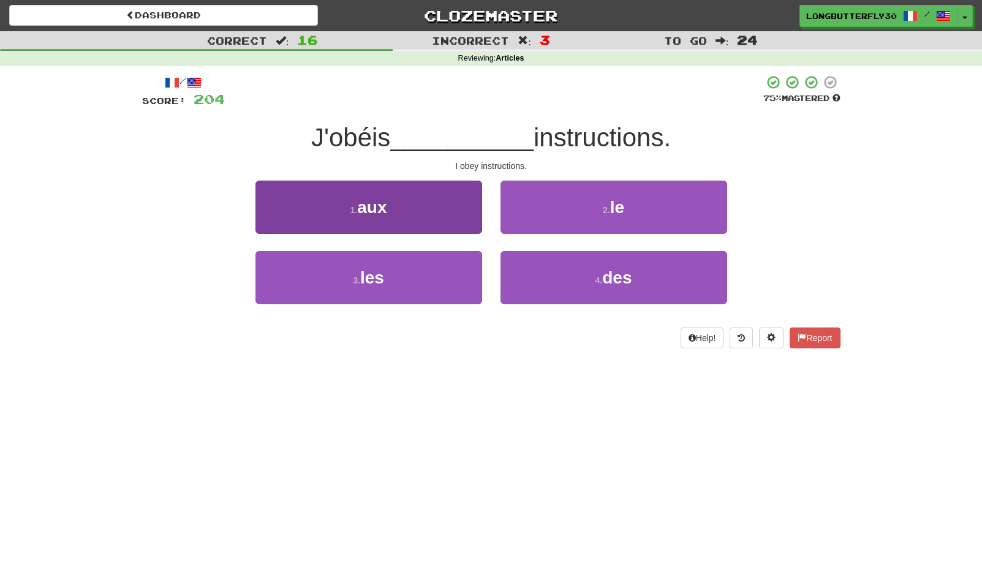
click at [447, 215] on button "1 . aux" at bounding box center [368, 207] width 227 height 53
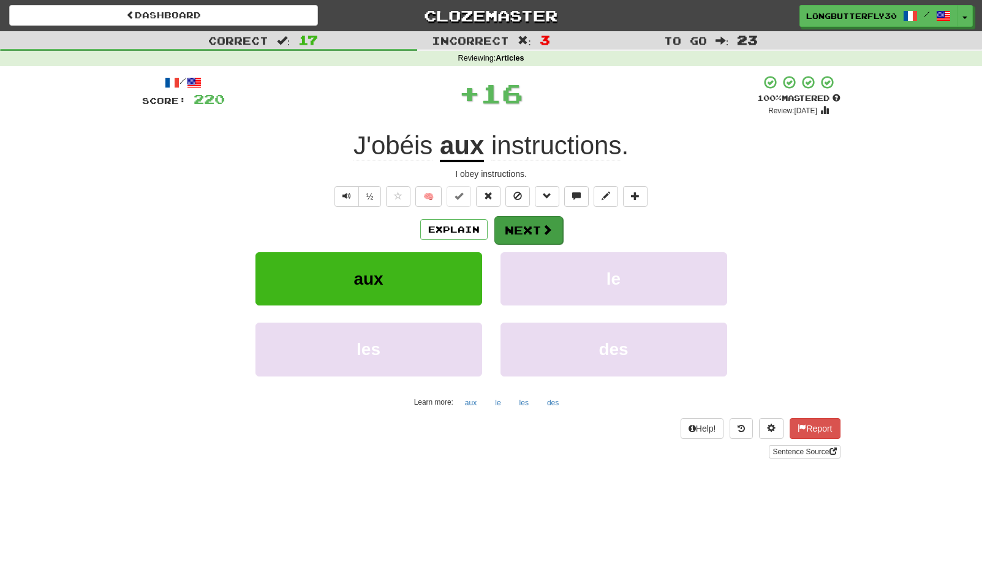
click at [527, 223] on button "Next" at bounding box center [528, 230] width 69 height 28
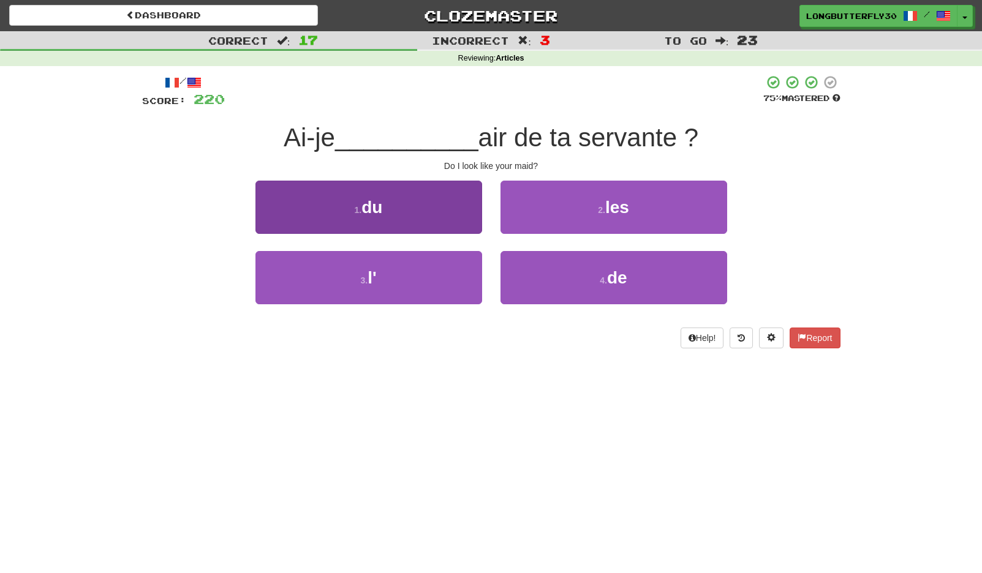
click at [421, 265] on button "3 . l'" at bounding box center [368, 277] width 227 height 53
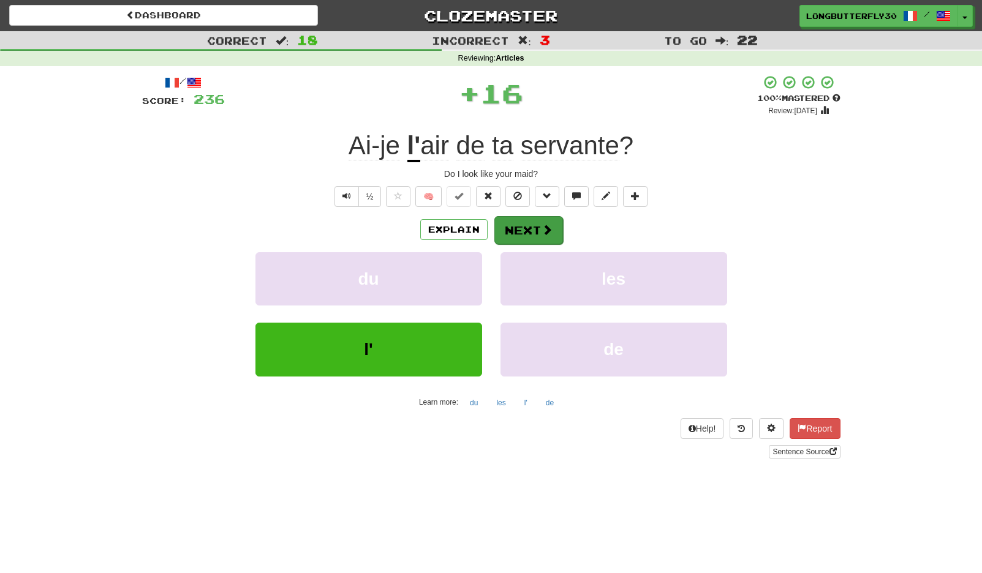
click at [531, 229] on button "Next" at bounding box center [528, 230] width 69 height 28
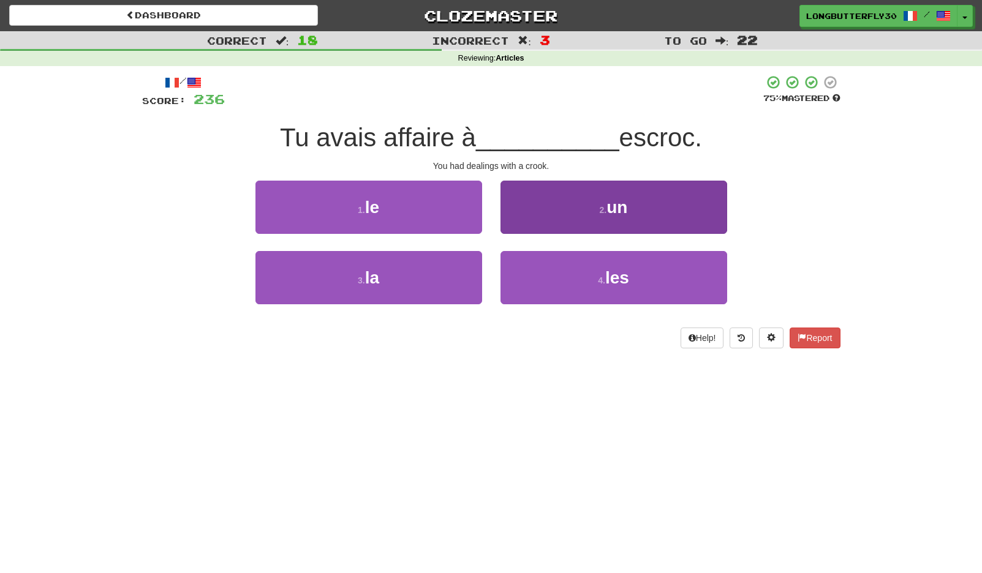
click at [636, 205] on button "2 . un" at bounding box center [613, 207] width 227 height 53
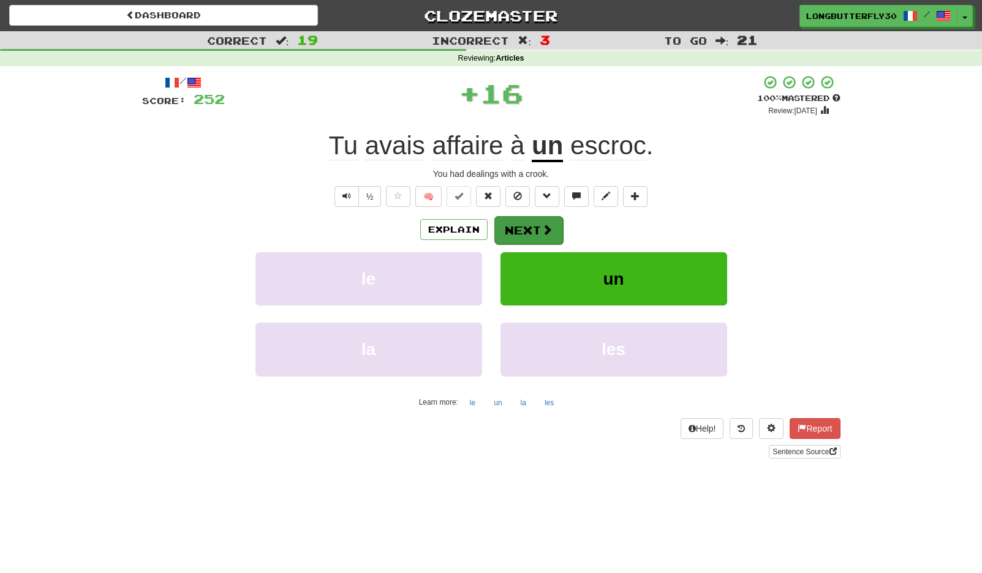
click at [539, 230] on button "Next" at bounding box center [528, 230] width 69 height 28
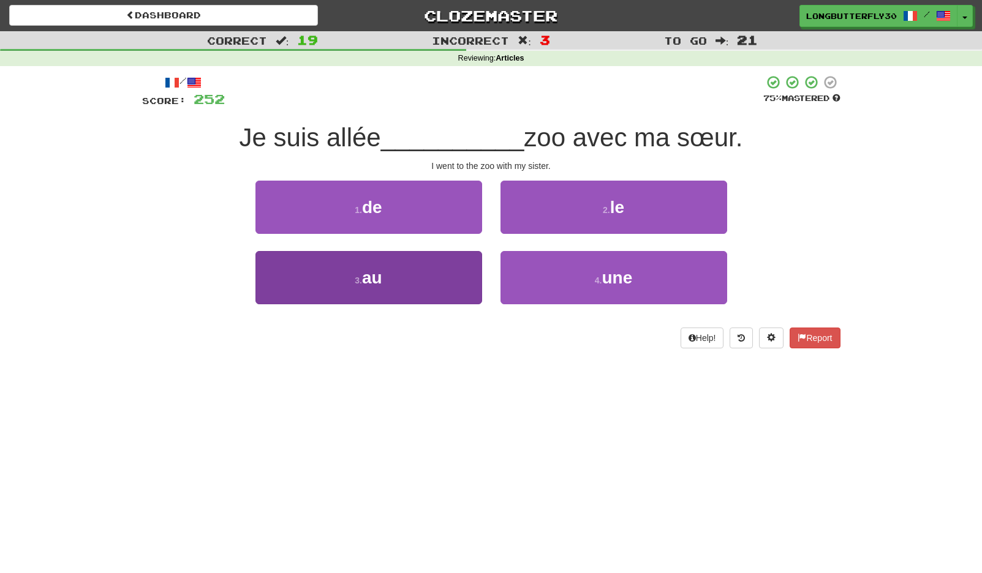
click at [442, 283] on button "3 . au" at bounding box center [368, 277] width 227 height 53
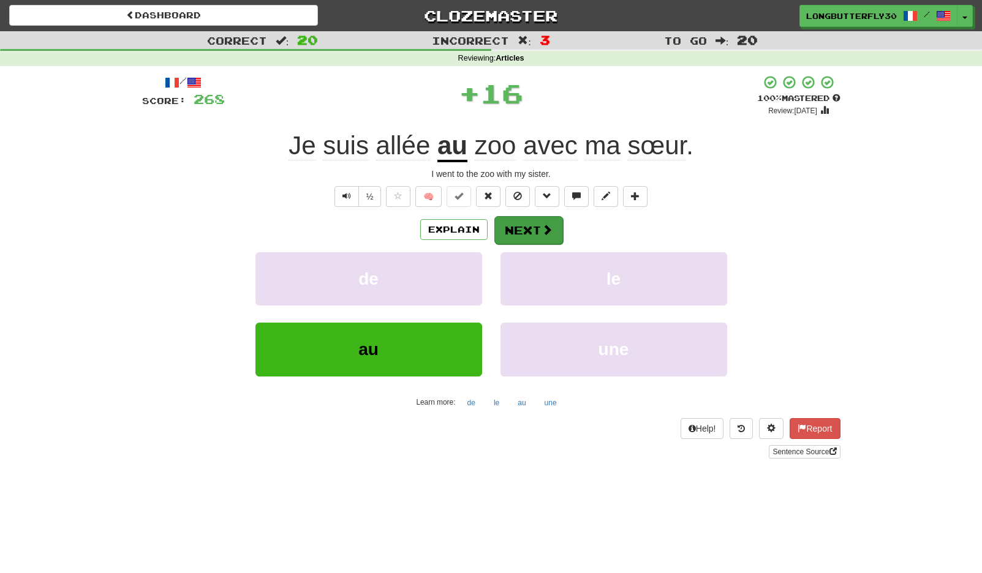
click at [537, 219] on button "Next" at bounding box center [528, 230] width 69 height 28
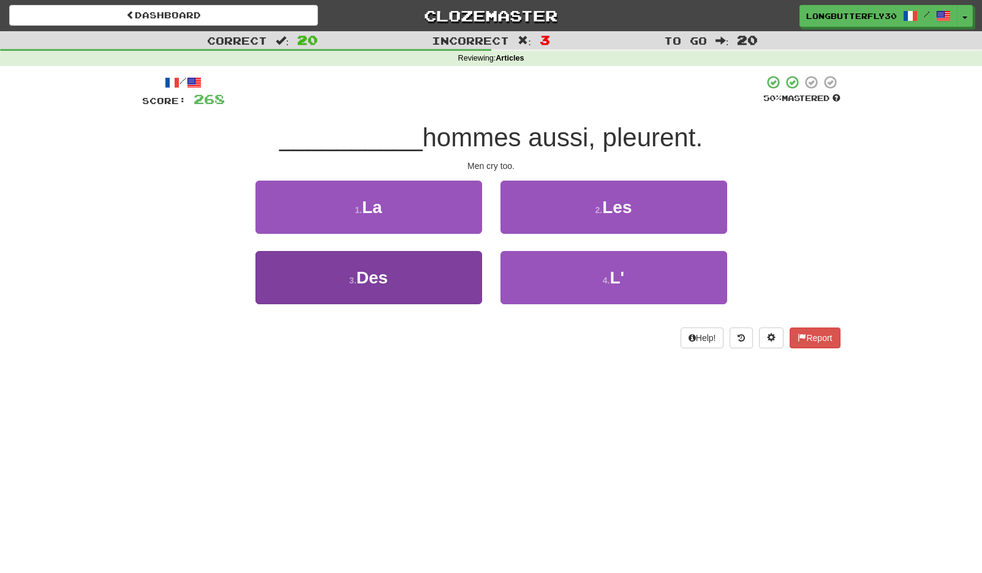
click at [440, 267] on button "3 . Des" at bounding box center [368, 277] width 227 height 53
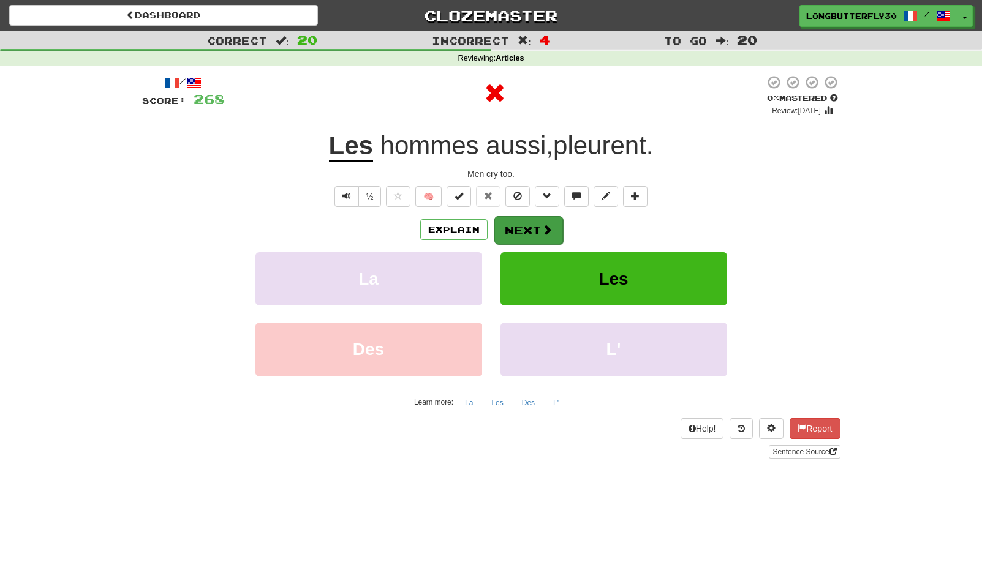
click at [523, 236] on button "Next" at bounding box center [528, 230] width 69 height 28
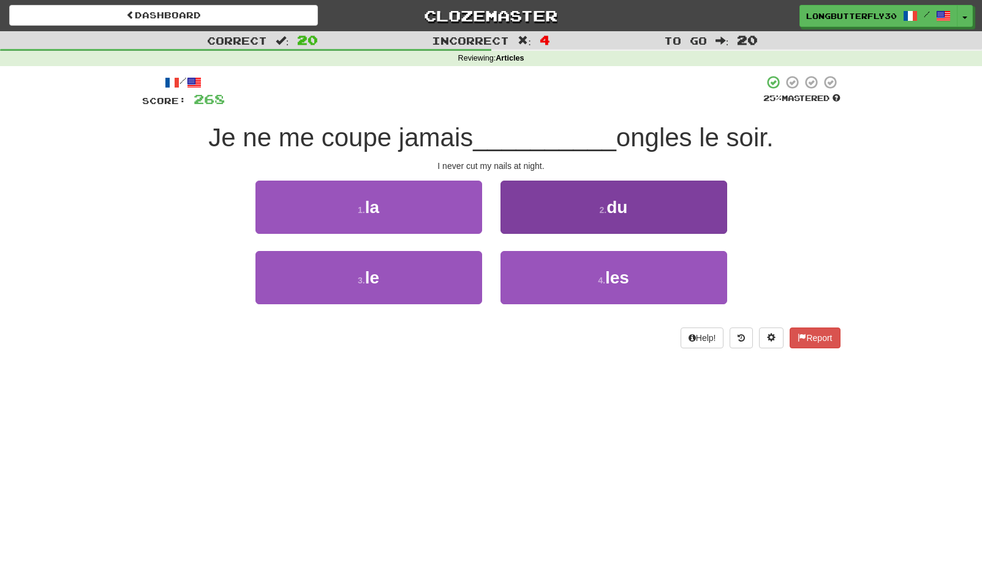
drag, startPoint x: 541, startPoint y: 277, endPoint x: 535, endPoint y: 255, distance: 22.7
click at [541, 277] on button "4 . les" at bounding box center [613, 277] width 227 height 53
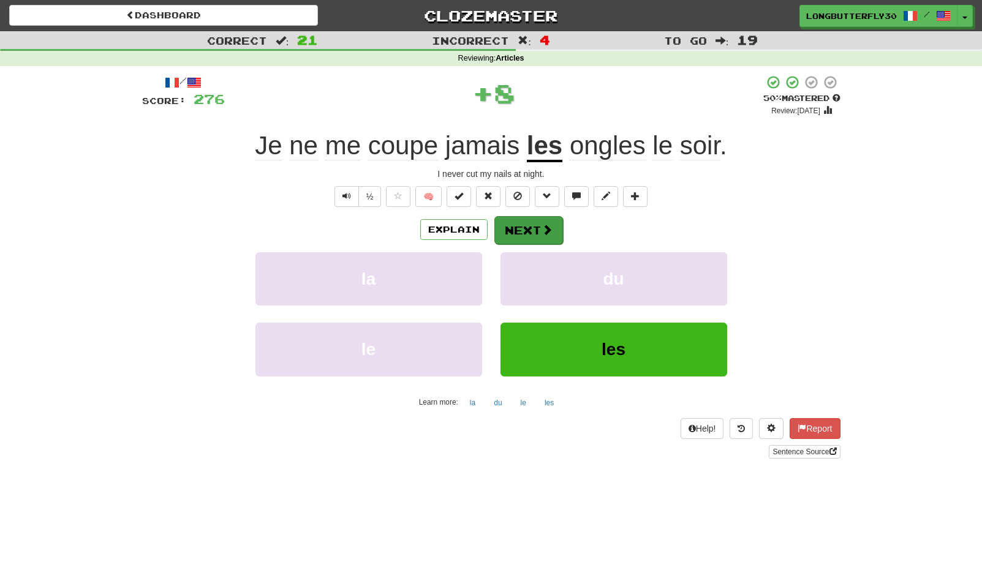
click at [532, 219] on button "Next" at bounding box center [528, 230] width 69 height 28
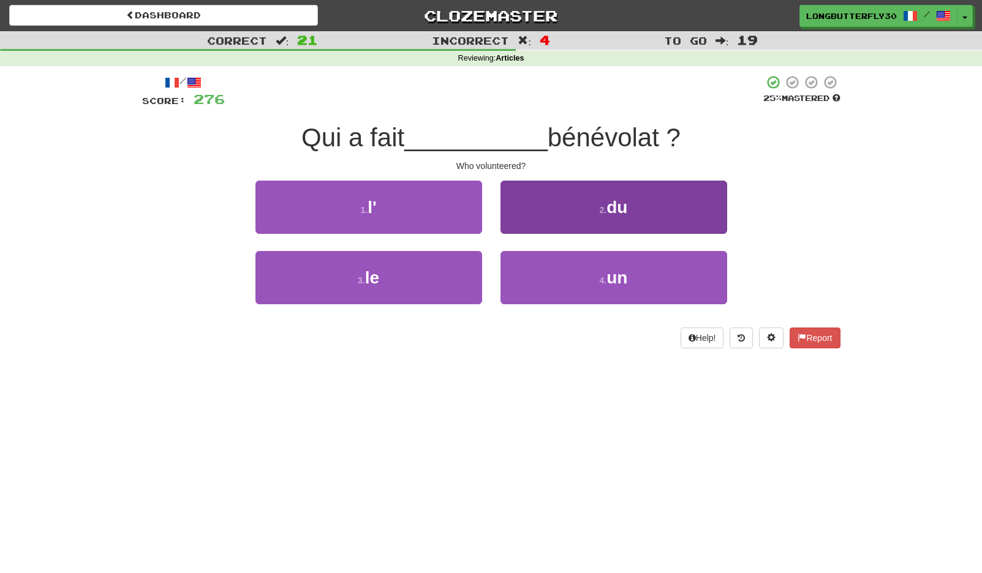
click at [586, 214] on button "2 . du" at bounding box center [613, 207] width 227 height 53
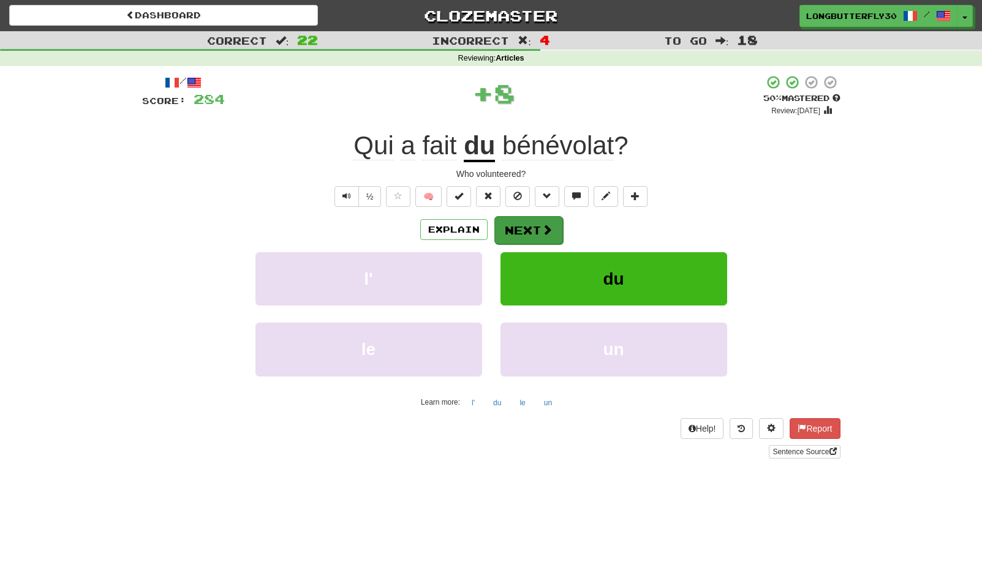
click at [549, 230] on span at bounding box center [547, 229] width 11 height 11
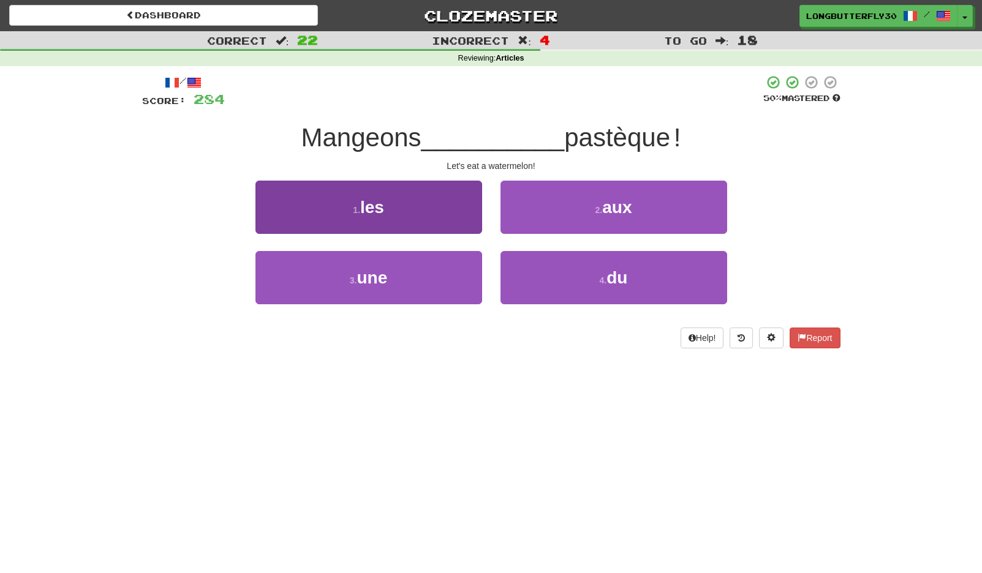
click at [423, 268] on button "3 . une" at bounding box center [368, 277] width 227 height 53
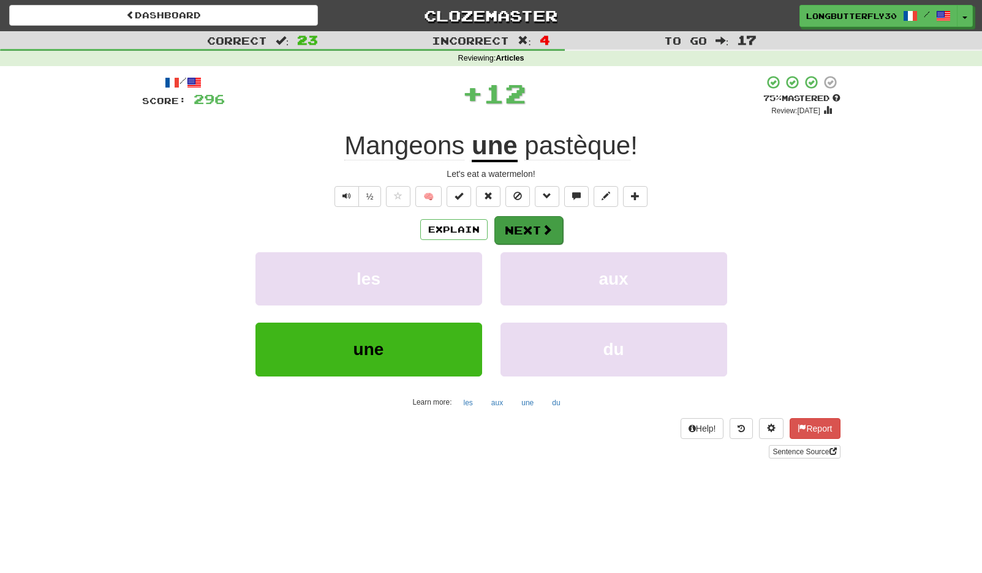
click at [507, 220] on button "Next" at bounding box center [528, 230] width 69 height 28
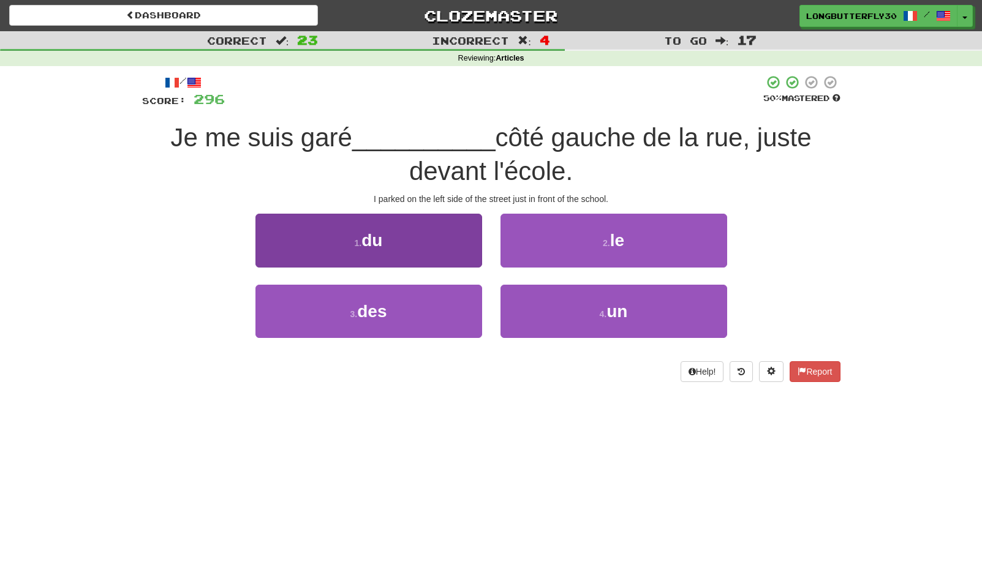
click at [461, 255] on button "1 . du" at bounding box center [368, 240] width 227 height 53
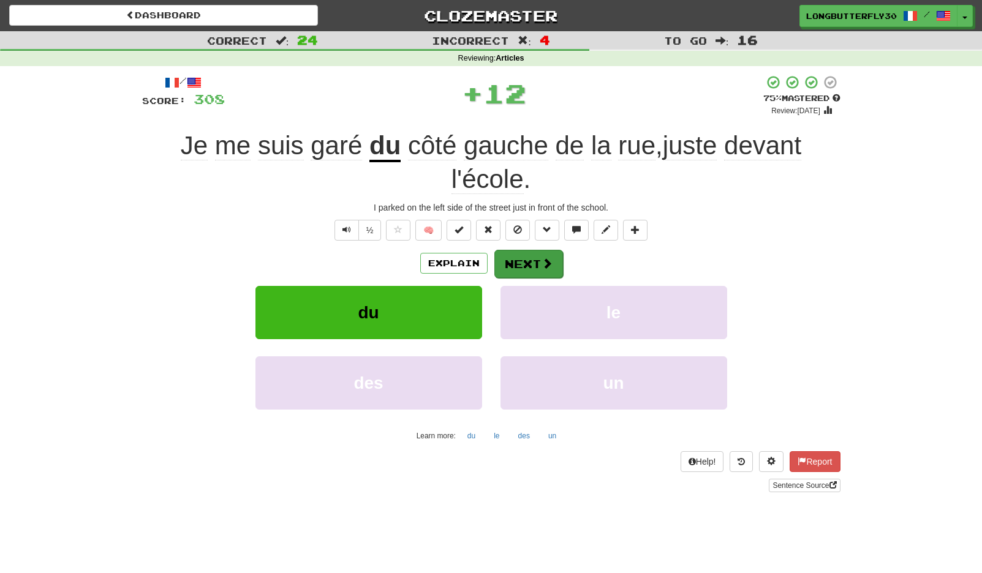
click at [522, 262] on button "Next" at bounding box center [528, 264] width 69 height 28
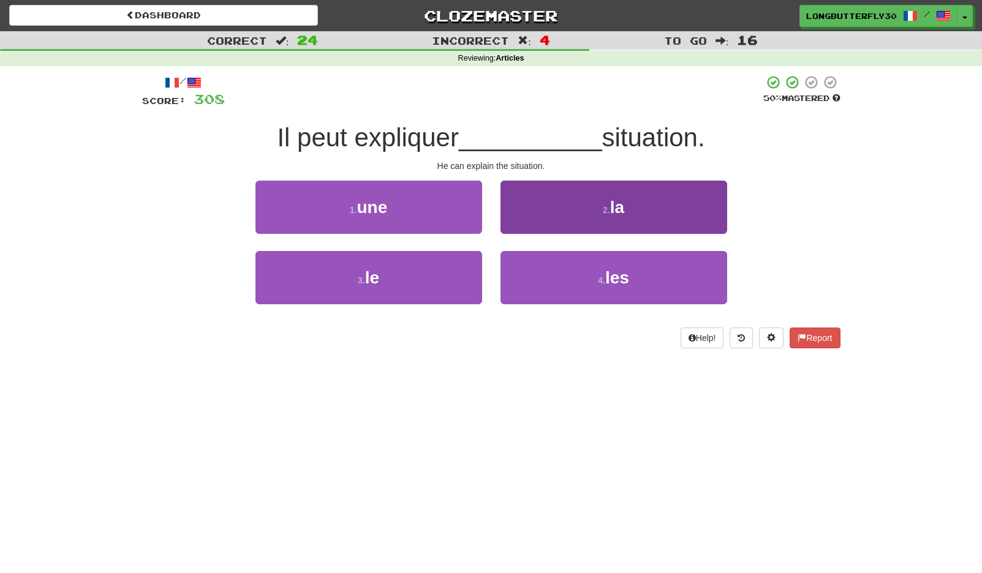
click at [623, 215] on span "la" at bounding box center [617, 207] width 14 height 19
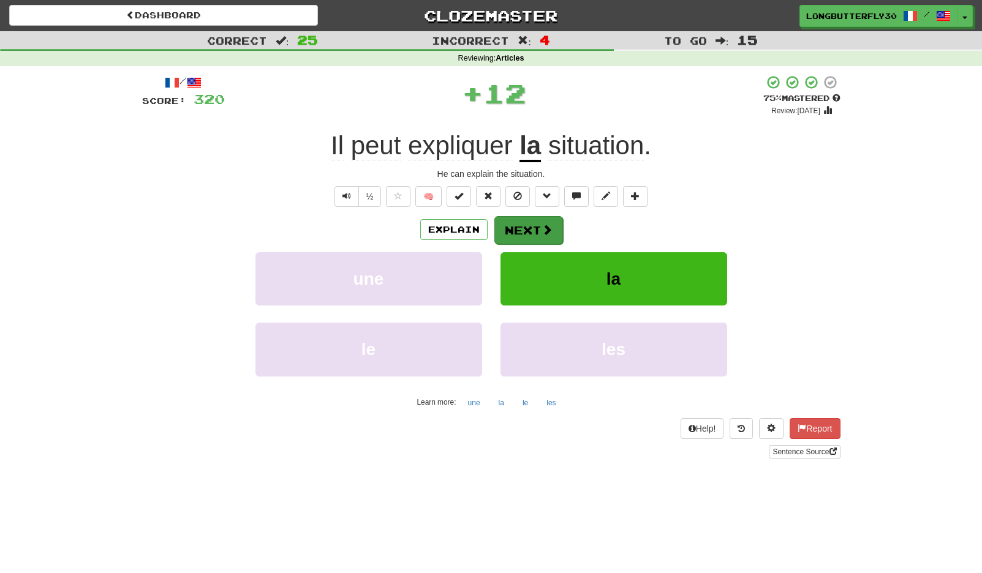
click at [539, 238] on button "Next" at bounding box center [528, 230] width 69 height 28
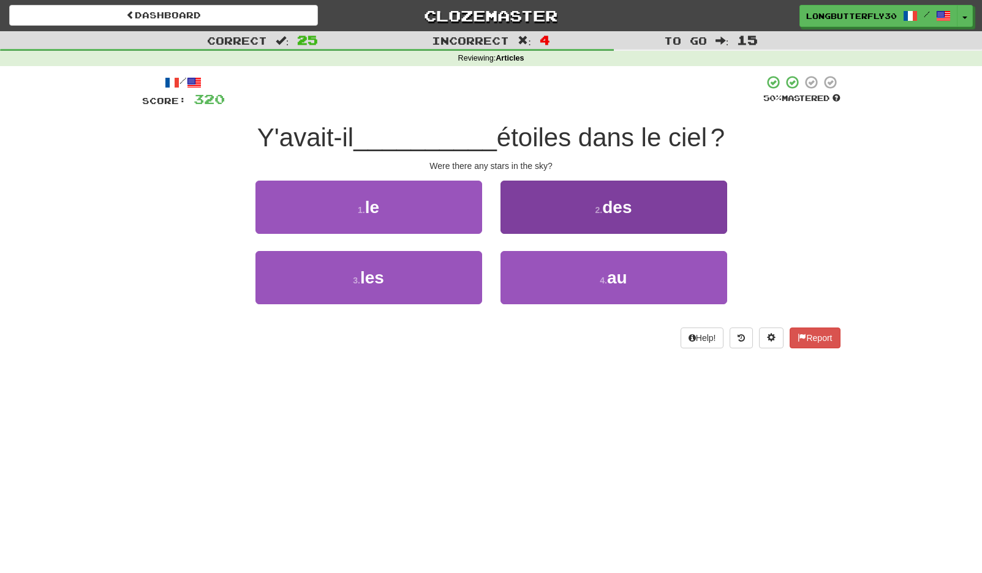
click at [584, 206] on button "2 . des" at bounding box center [613, 207] width 227 height 53
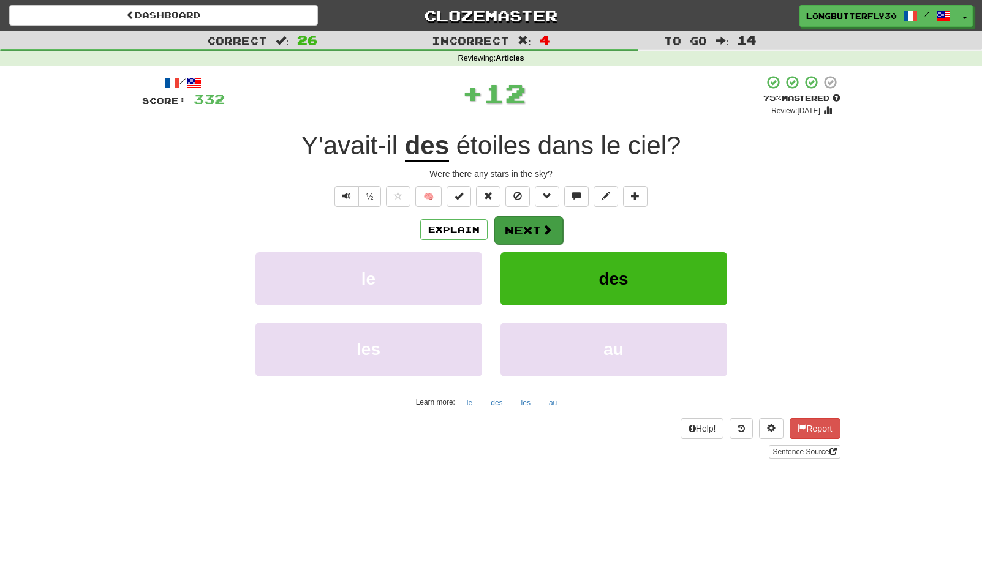
click at [521, 240] on button "Next" at bounding box center [528, 230] width 69 height 28
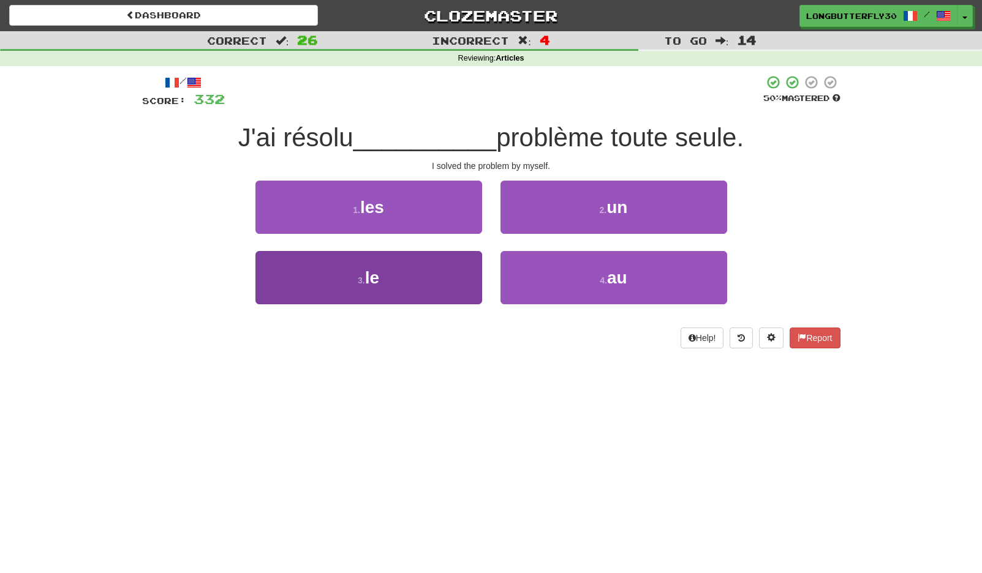
click at [418, 272] on button "3 . le" at bounding box center [368, 277] width 227 height 53
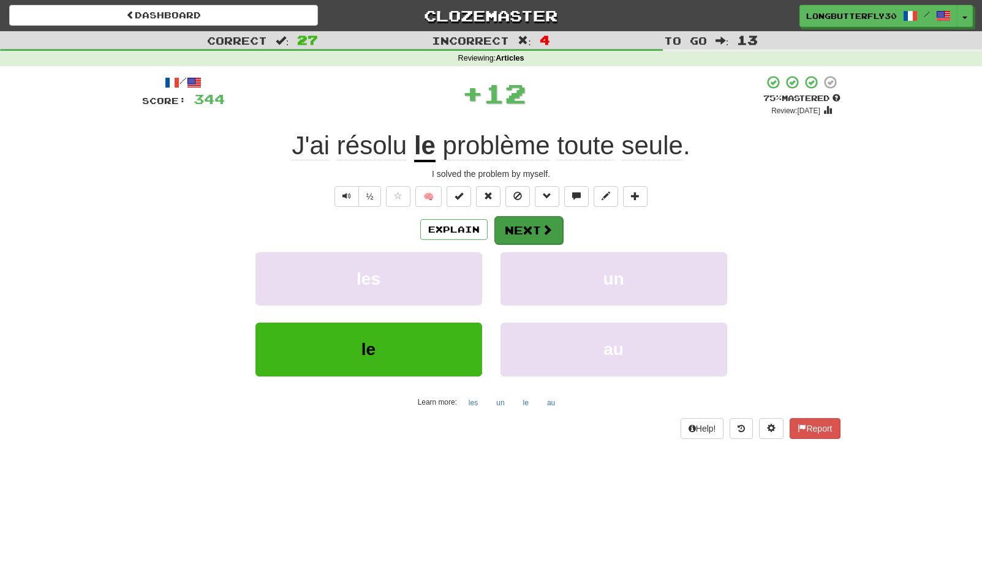
click at [528, 216] on button "Next" at bounding box center [528, 230] width 69 height 28
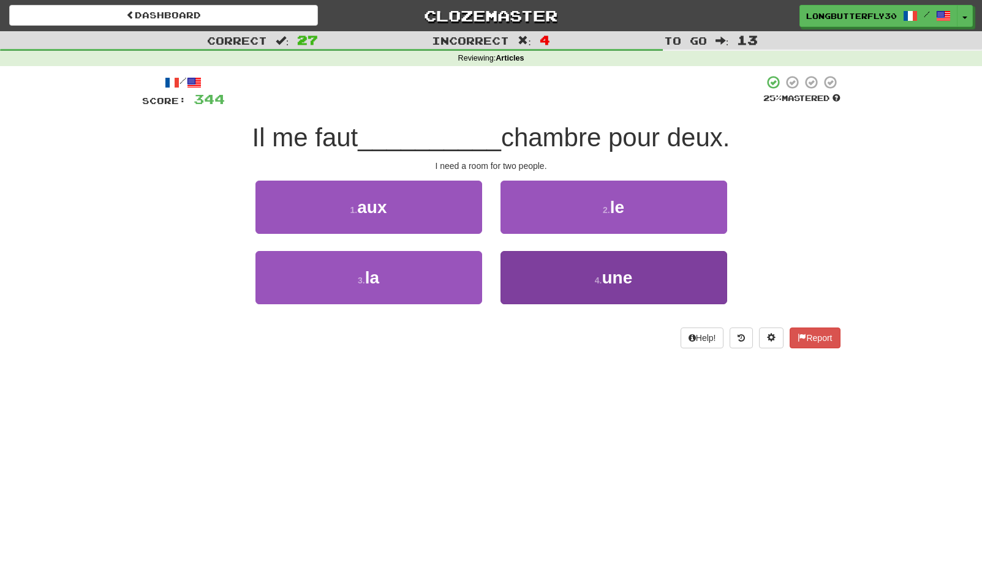
click at [565, 274] on button "4 . une" at bounding box center [613, 277] width 227 height 53
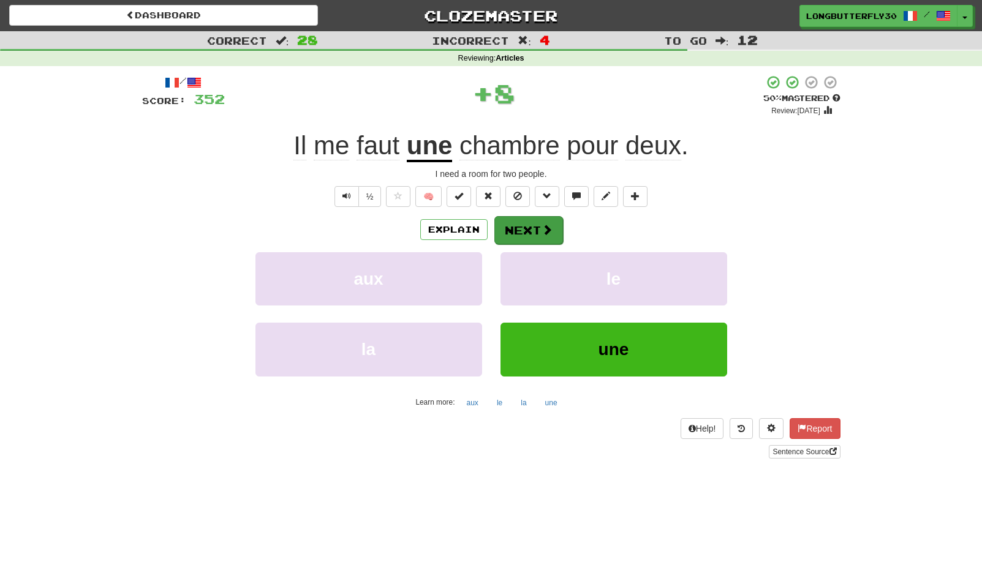
click at [556, 224] on button "Next" at bounding box center [528, 230] width 69 height 28
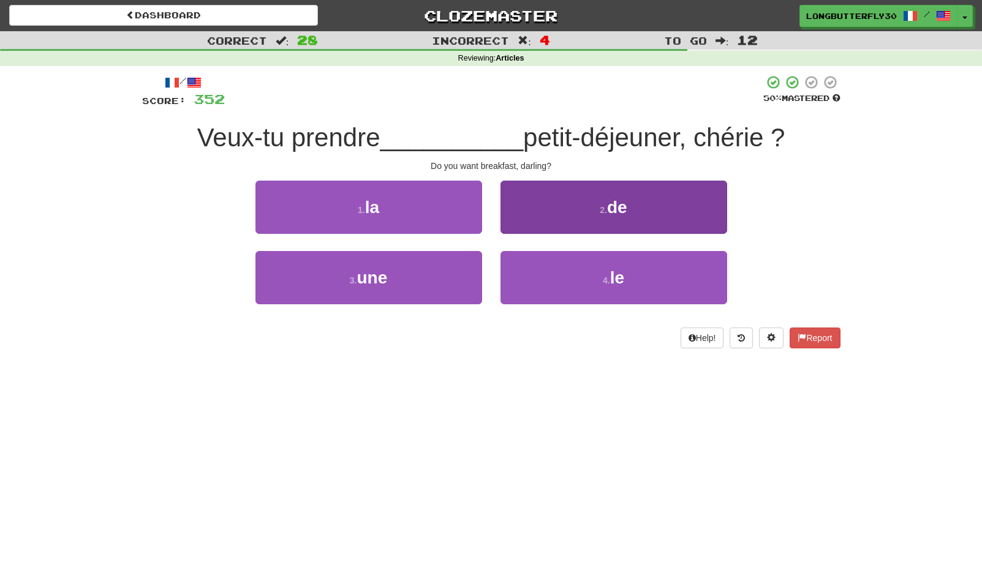
click at [569, 205] on button "2 . de" at bounding box center [613, 207] width 227 height 53
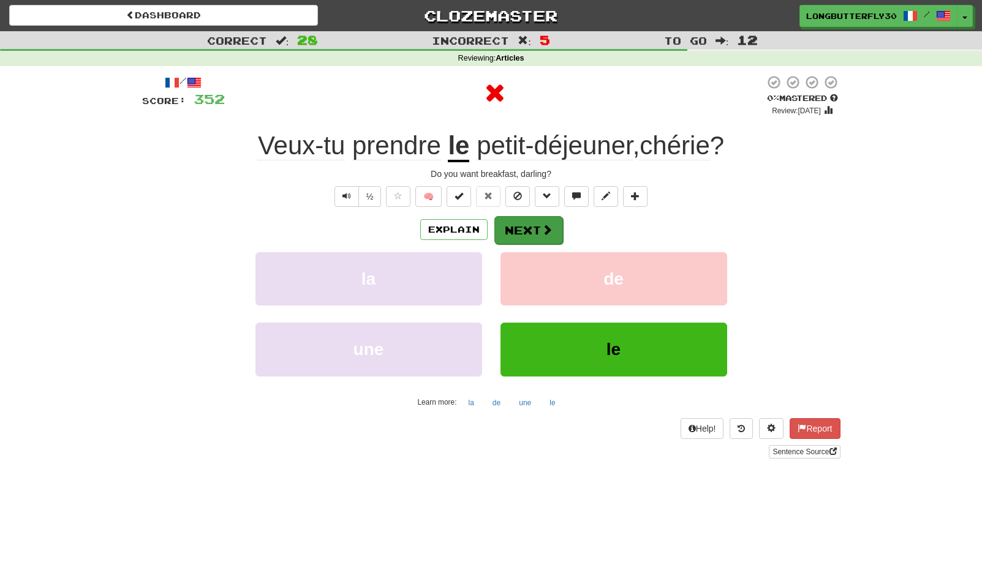
click at [535, 235] on button "Next" at bounding box center [528, 230] width 69 height 28
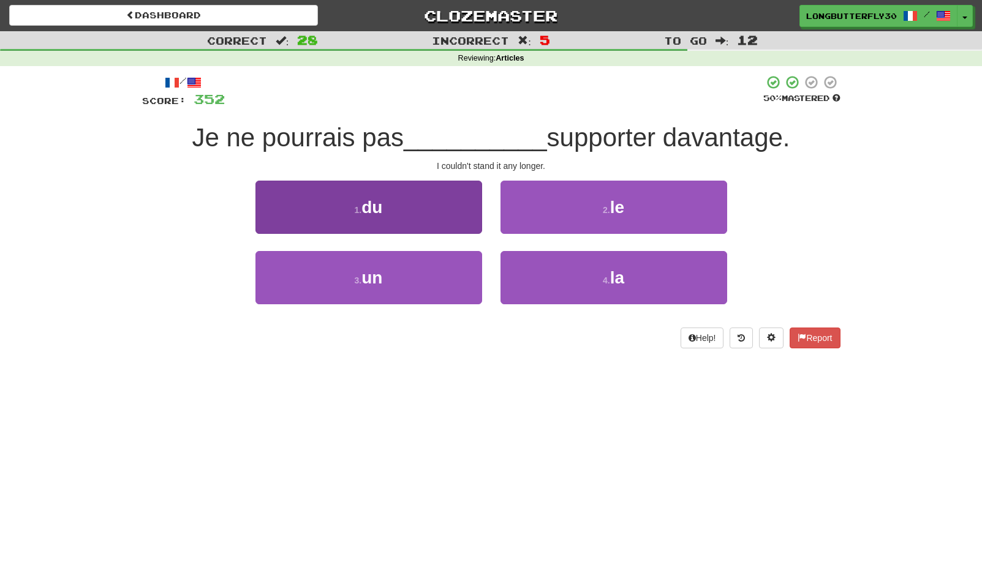
click at [429, 223] on button "1 . du" at bounding box center [368, 207] width 227 height 53
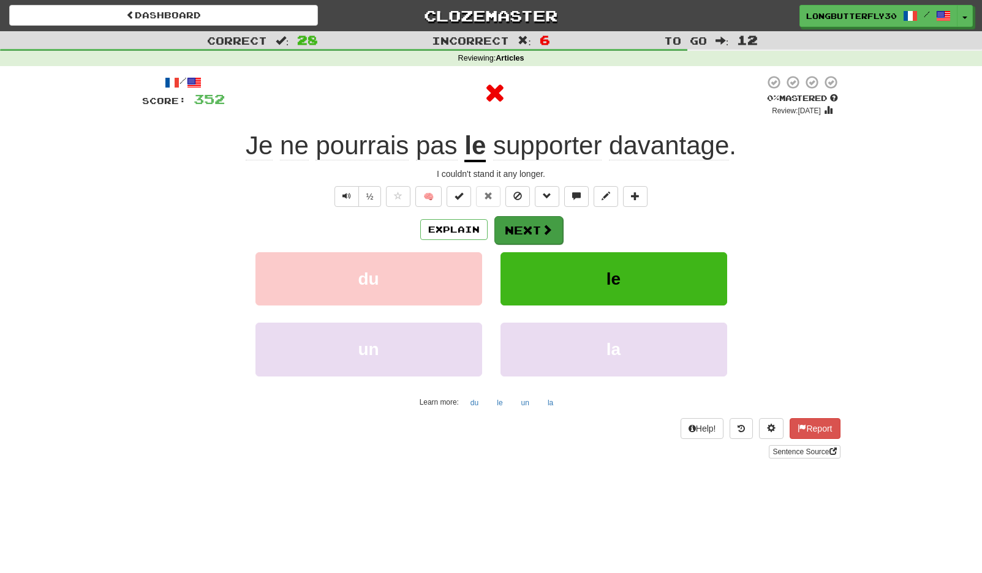
click at [519, 228] on button "Next" at bounding box center [528, 230] width 69 height 28
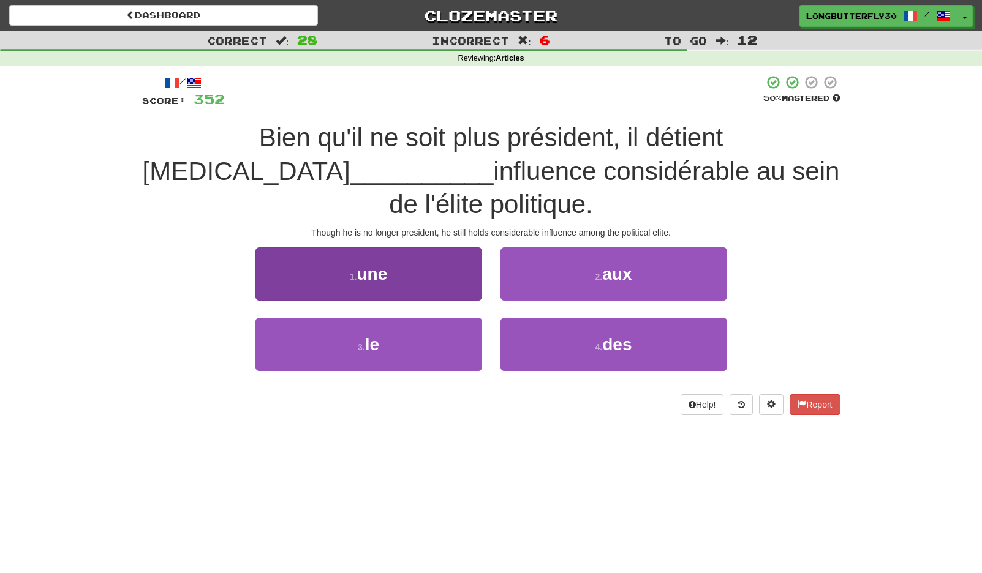
click at [425, 247] on button "1 . une" at bounding box center [368, 273] width 227 height 53
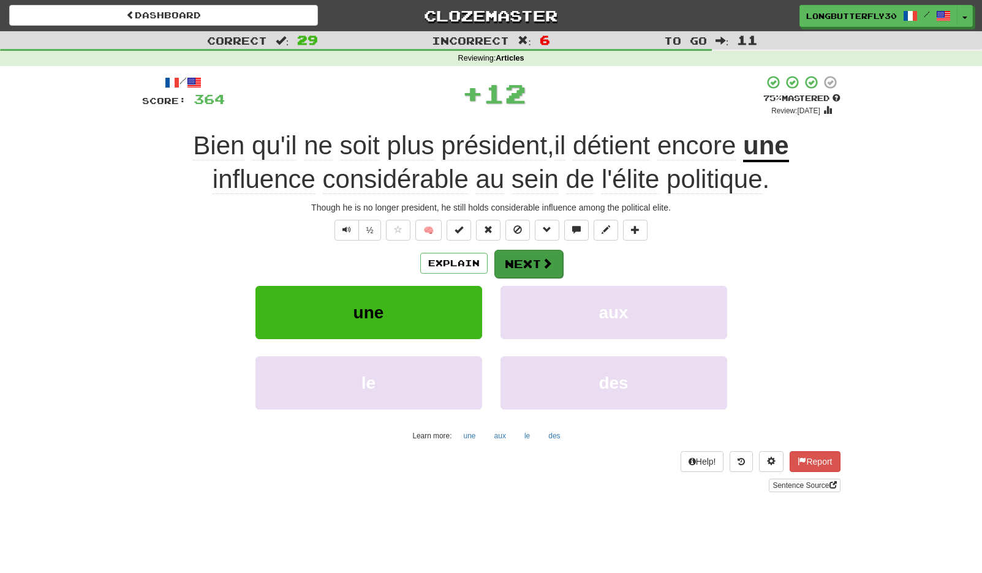
click at [546, 252] on button "Next" at bounding box center [528, 264] width 69 height 28
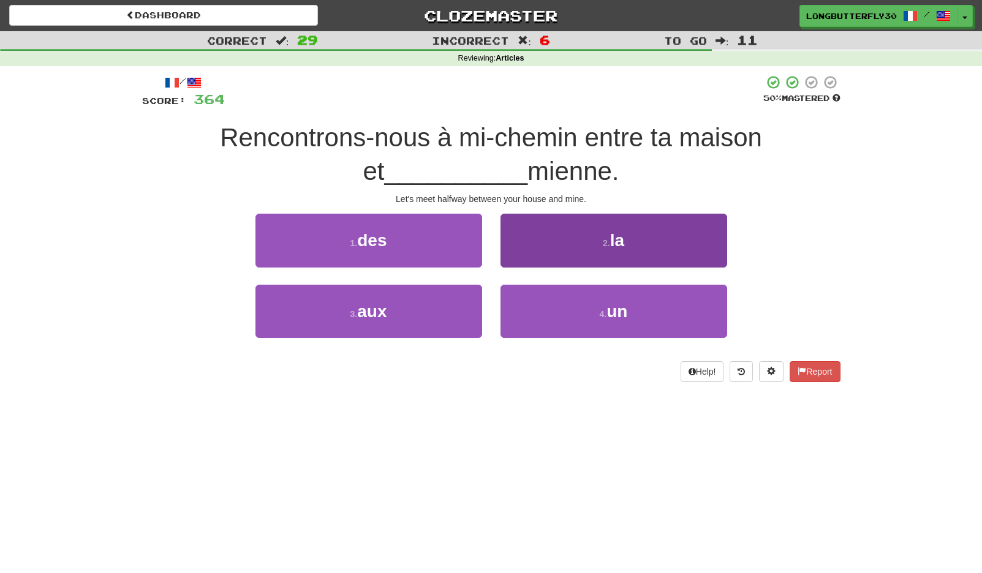
click at [597, 241] on button "2 . la" at bounding box center [613, 240] width 227 height 53
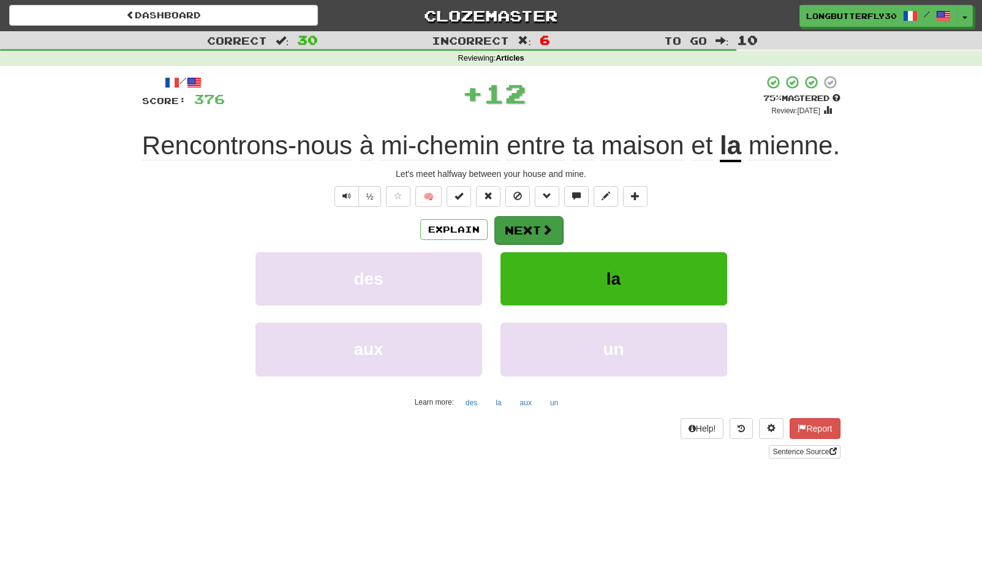
click at [546, 244] on button "Next" at bounding box center [528, 230] width 69 height 28
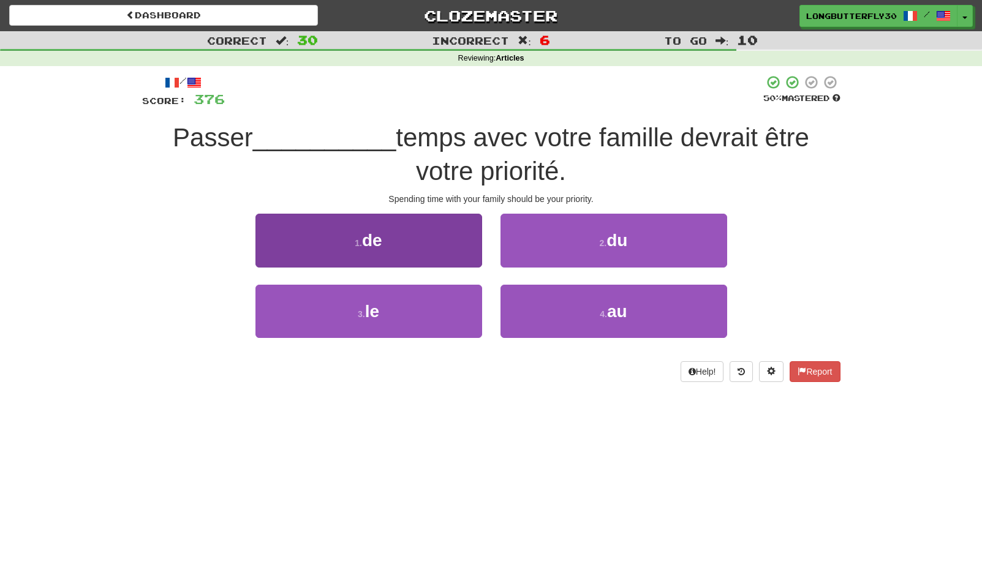
click at [448, 254] on button "1 . de" at bounding box center [368, 240] width 227 height 53
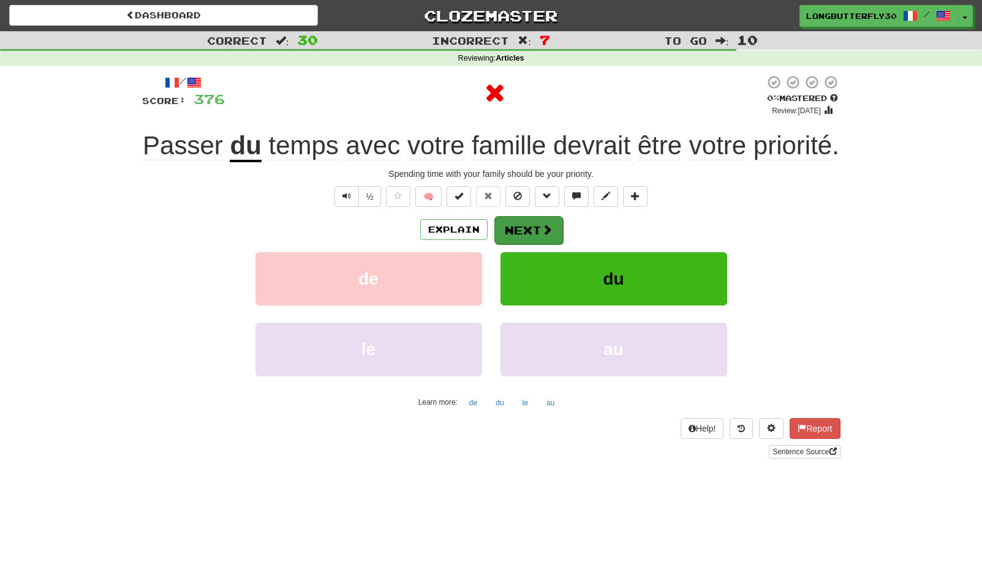
click at [521, 244] on button "Next" at bounding box center [528, 230] width 69 height 28
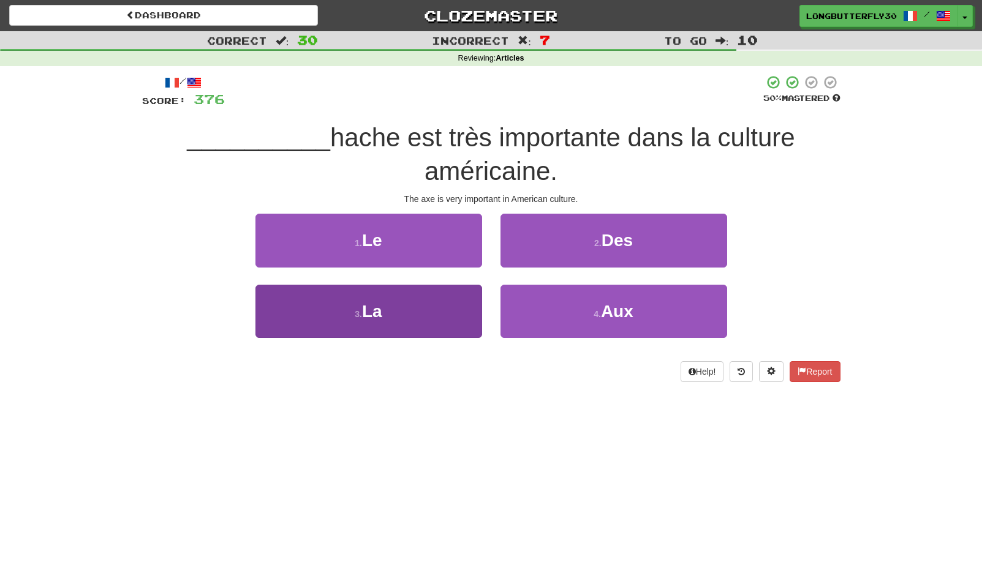
click at [425, 313] on button "3 . La" at bounding box center [368, 311] width 227 height 53
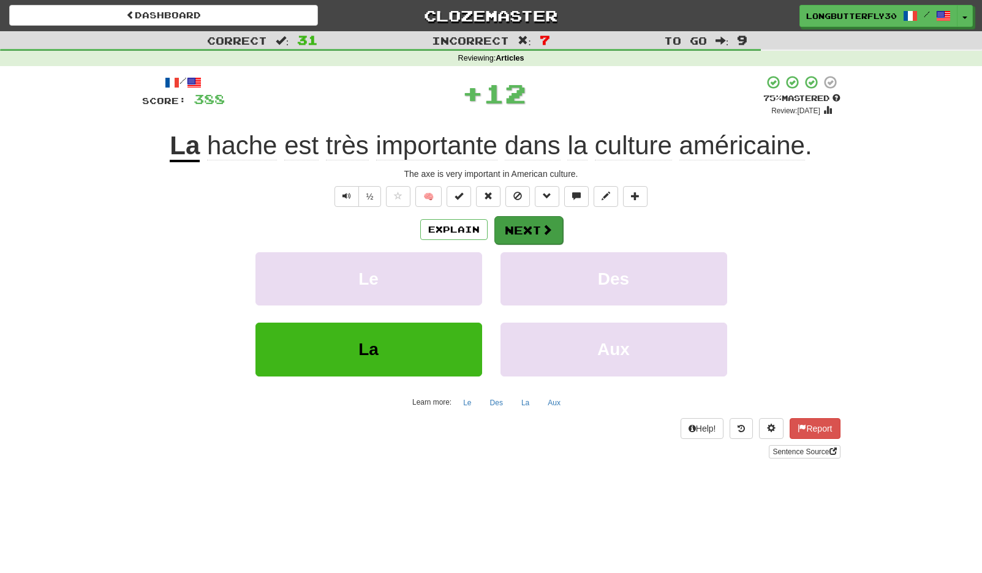
click at [511, 235] on button "Next" at bounding box center [528, 230] width 69 height 28
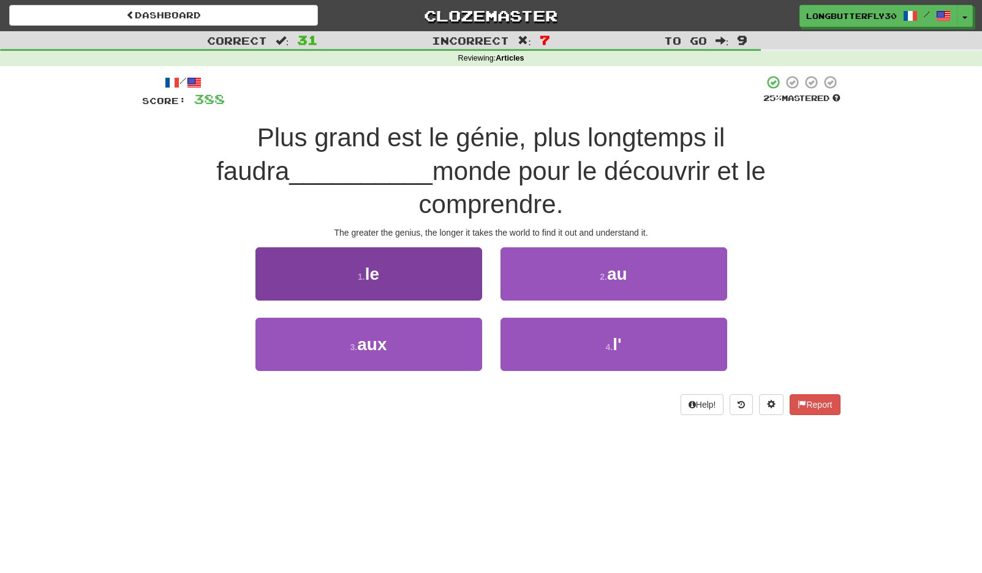
click at [443, 260] on button "1 . le" at bounding box center [368, 273] width 227 height 53
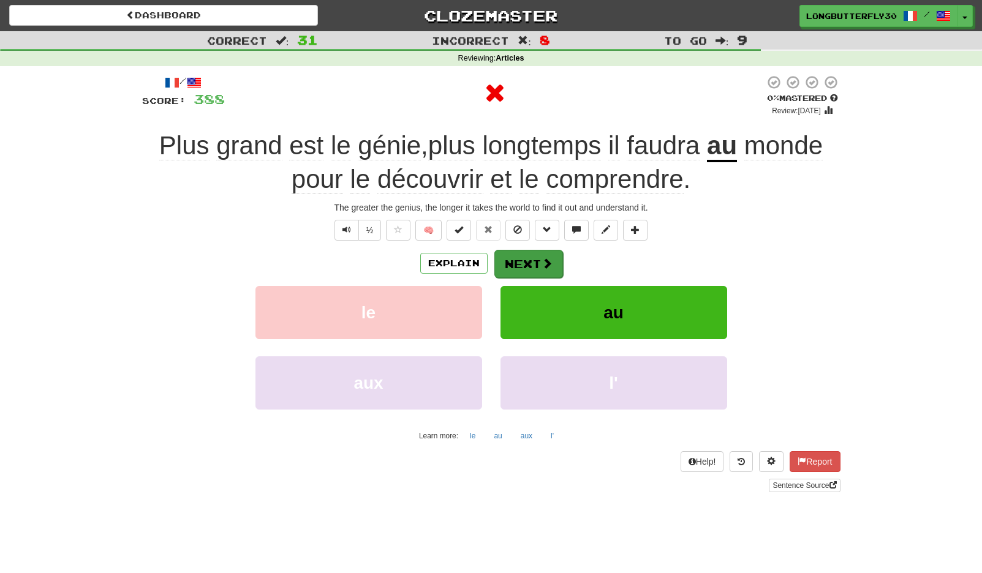
click at [534, 262] on button "Next" at bounding box center [528, 264] width 69 height 28
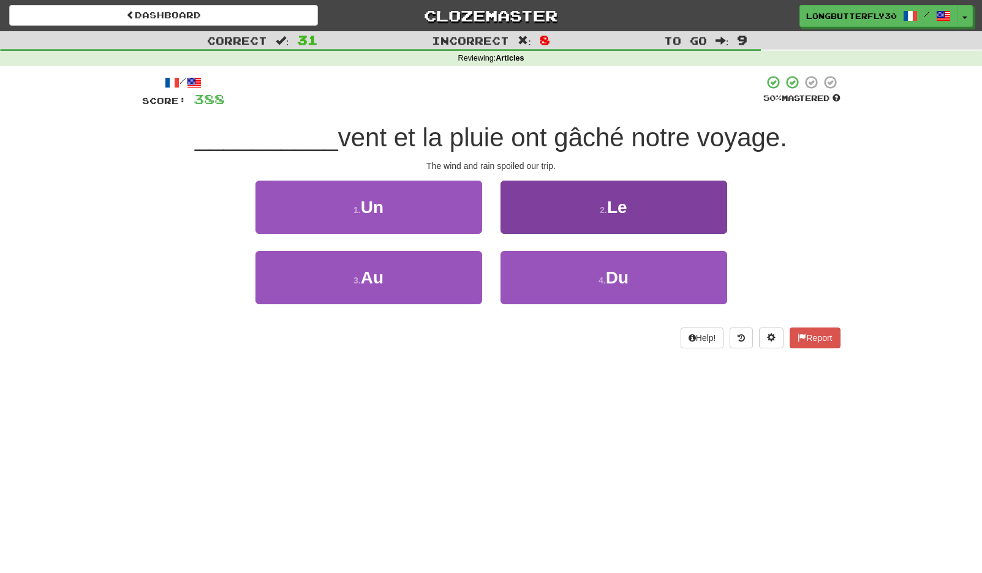
click at [581, 218] on button "2 . Le" at bounding box center [613, 207] width 227 height 53
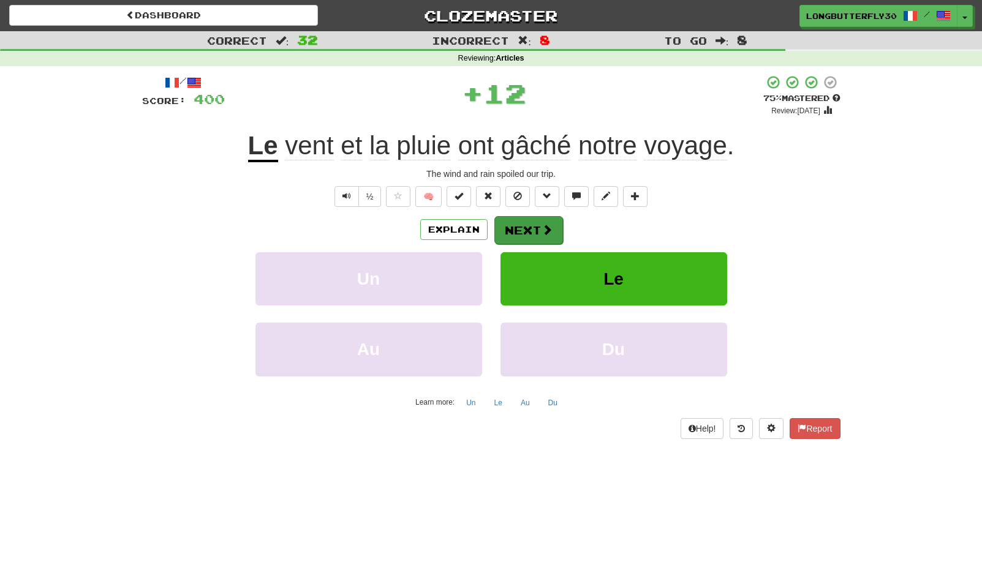
click at [512, 230] on button "Next" at bounding box center [528, 230] width 69 height 28
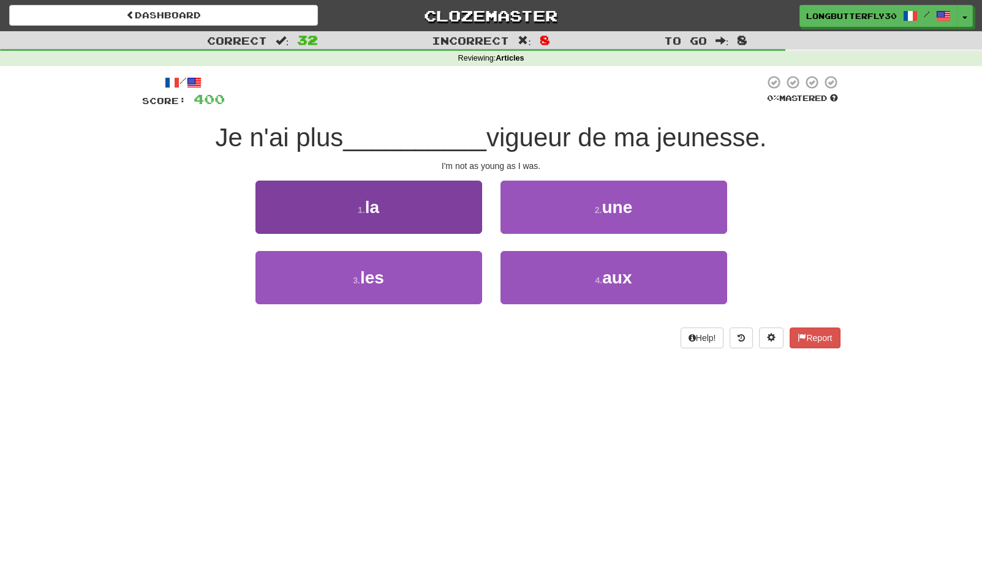
click at [388, 212] on button "1 . la" at bounding box center [368, 207] width 227 height 53
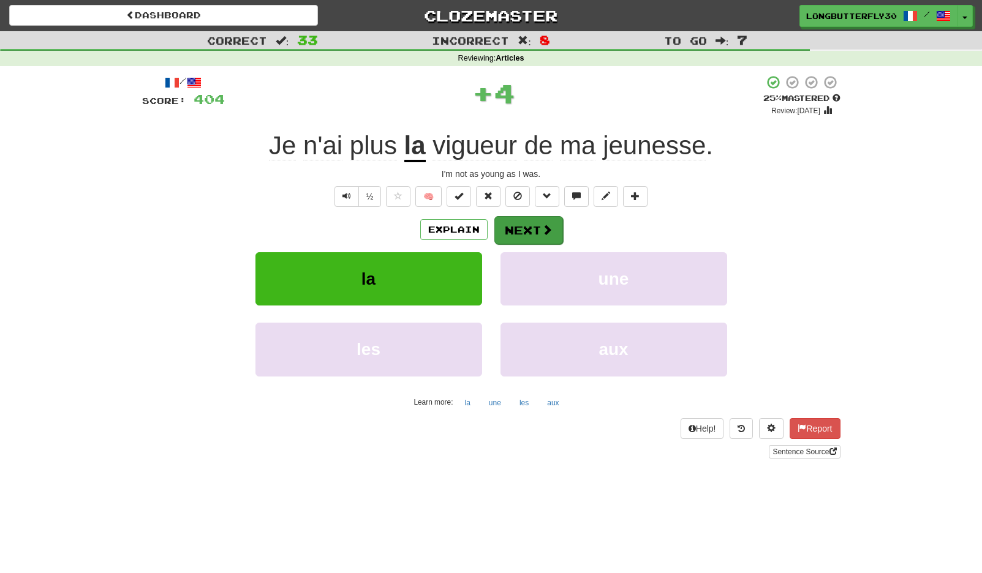
click at [517, 229] on button "Next" at bounding box center [528, 230] width 69 height 28
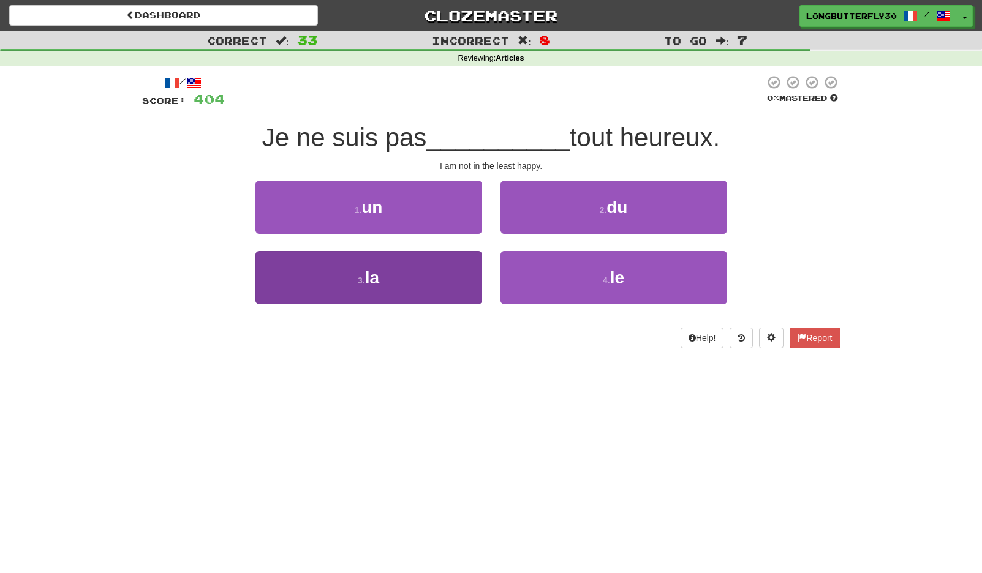
click at [435, 279] on button "3 . la" at bounding box center [368, 277] width 227 height 53
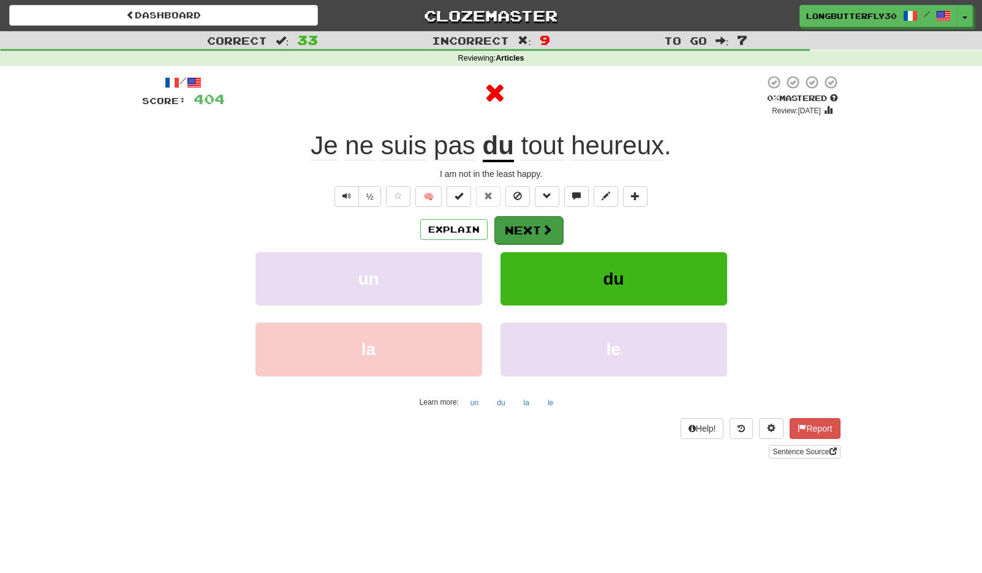
click at [534, 228] on button "Next" at bounding box center [528, 230] width 69 height 28
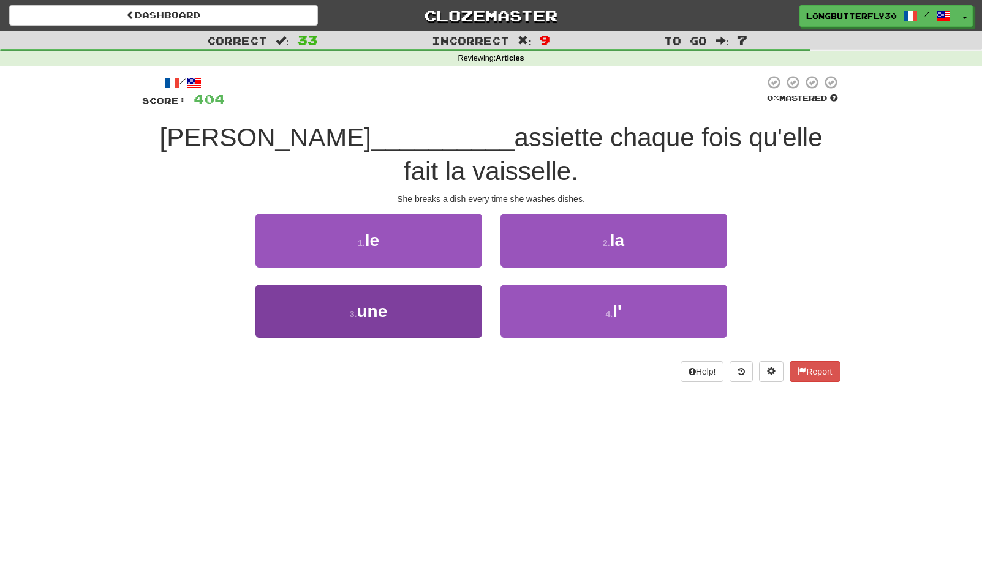
click at [444, 319] on button "3 . une" at bounding box center [368, 311] width 227 height 53
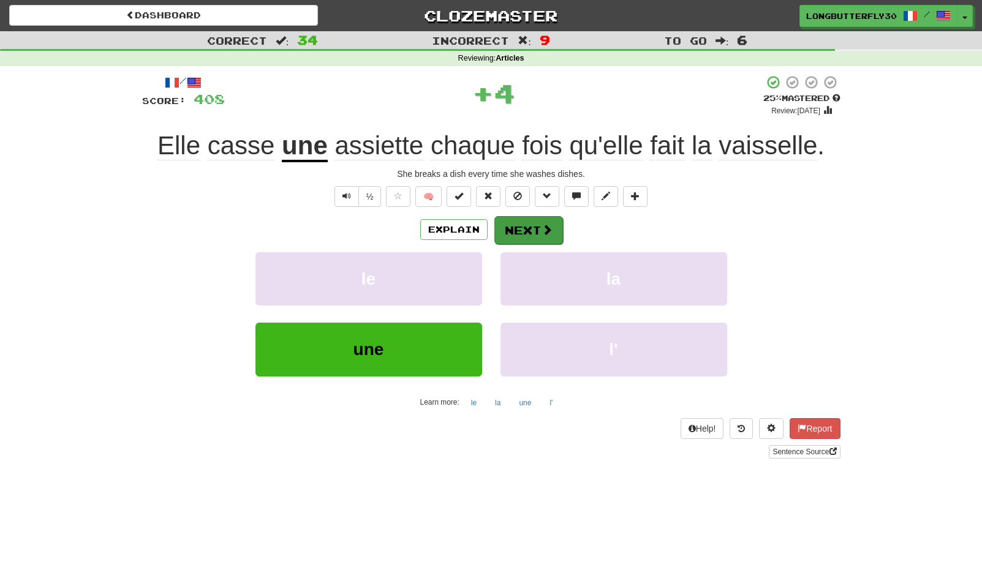
click at [547, 232] on span at bounding box center [547, 229] width 11 height 11
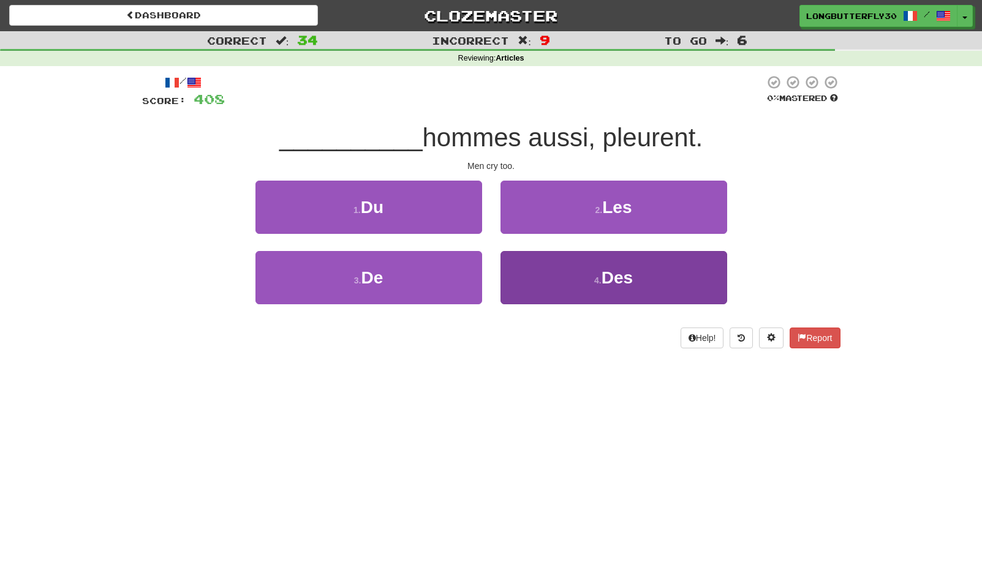
click at [545, 277] on button "4 . Des" at bounding box center [613, 277] width 227 height 53
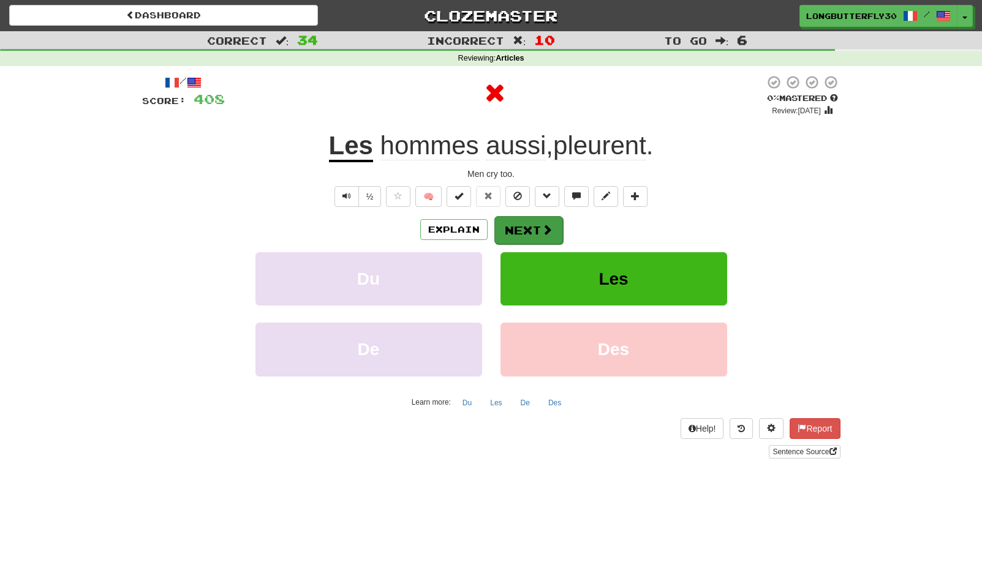
click at [526, 221] on button "Next" at bounding box center [528, 230] width 69 height 28
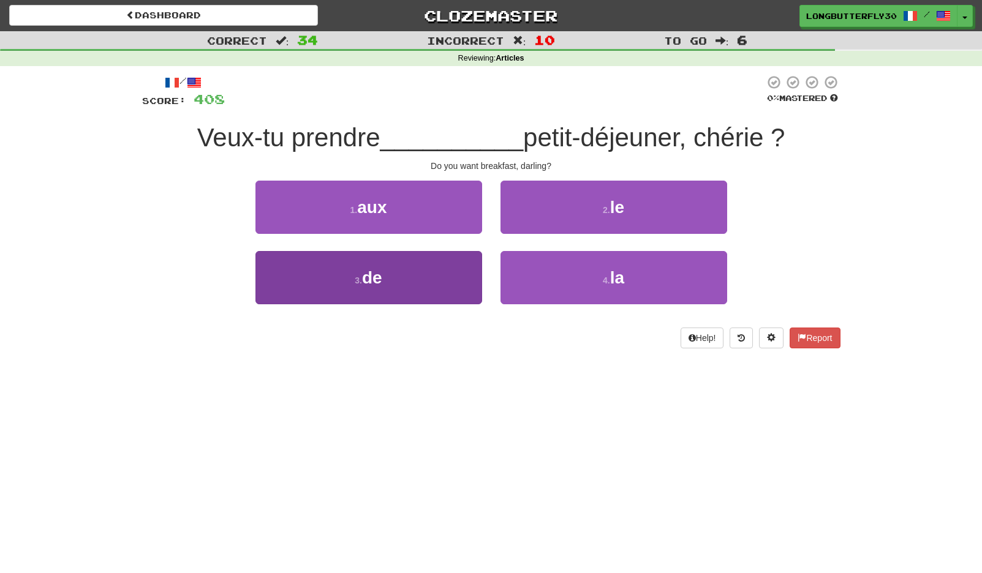
click at [429, 274] on button "3 . de" at bounding box center [368, 277] width 227 height 53
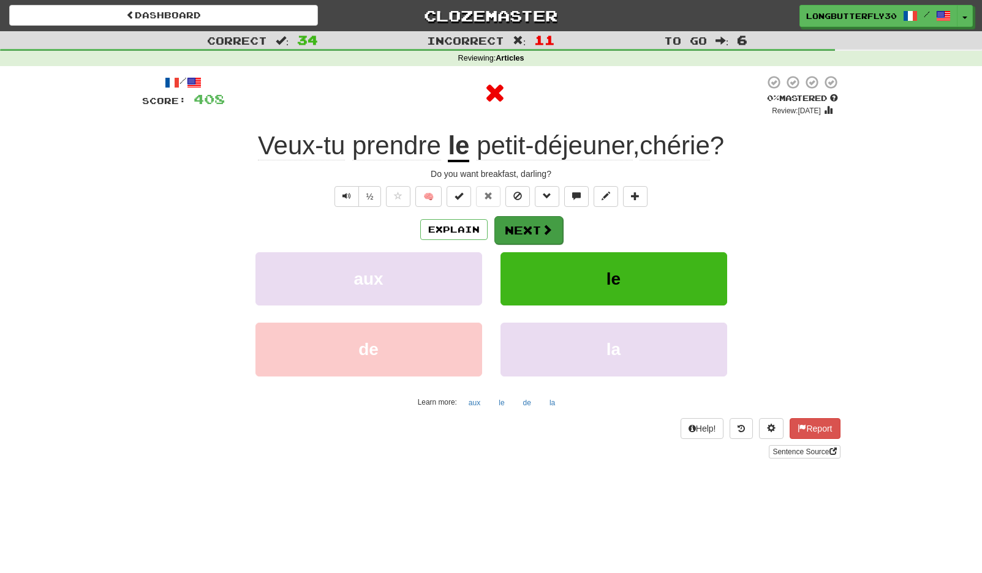
click at [532, 227] on button "Next" at bounding box center [528, 230] width 69 height 28
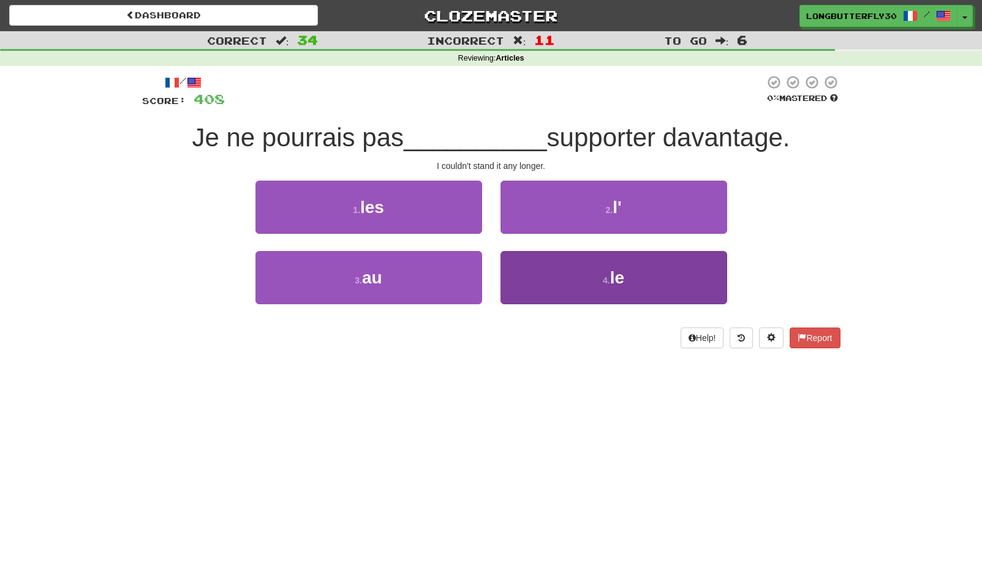
click at [581, 276] on button "4 . le" at bounding box center [613, 277] width 227 height 53
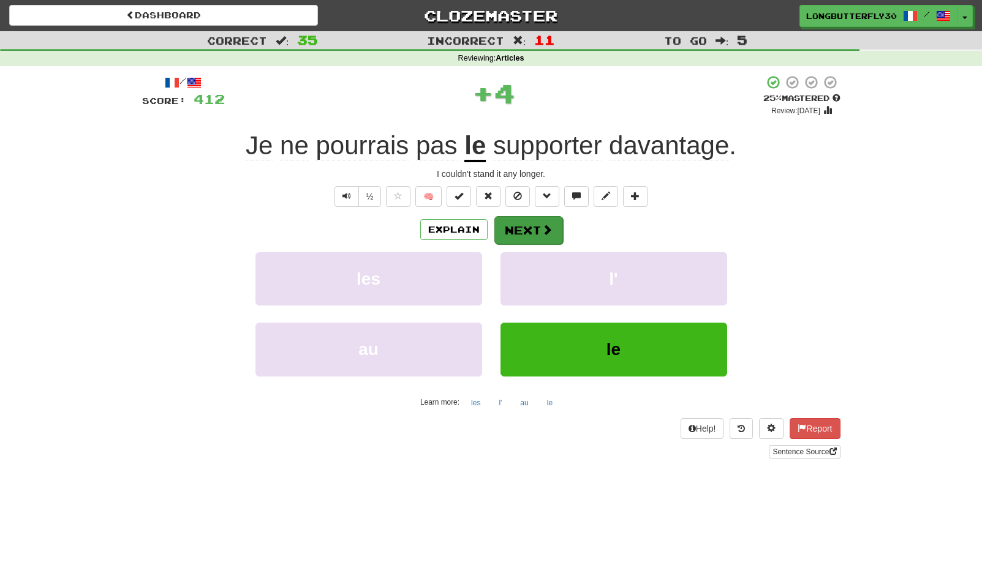
click at [538, 225] on button "Next" at bounding box center [528, 230] width 69 height 28
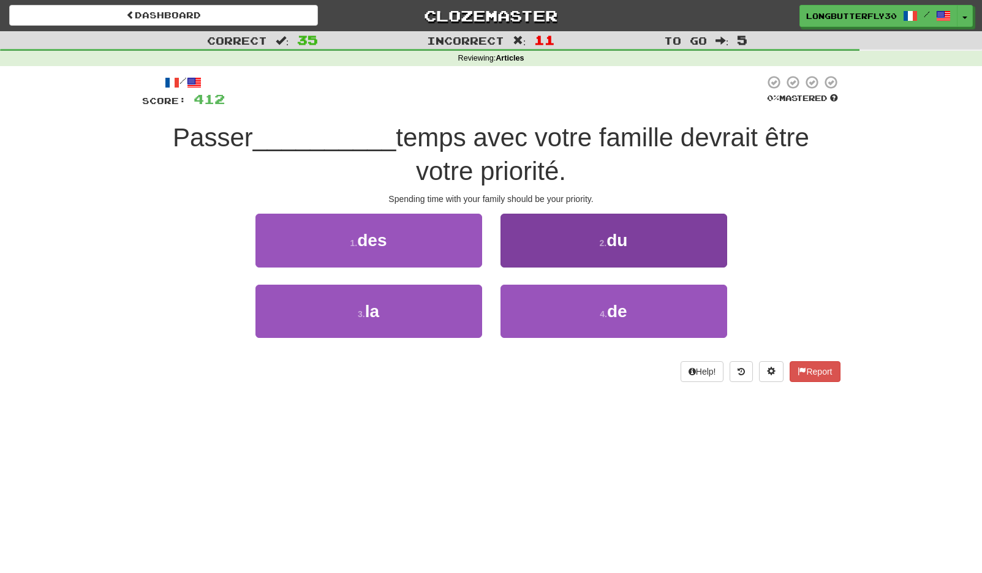
click at [592, 243] on button "2 . du" at bounding box center [613, 240] width 227 height 53
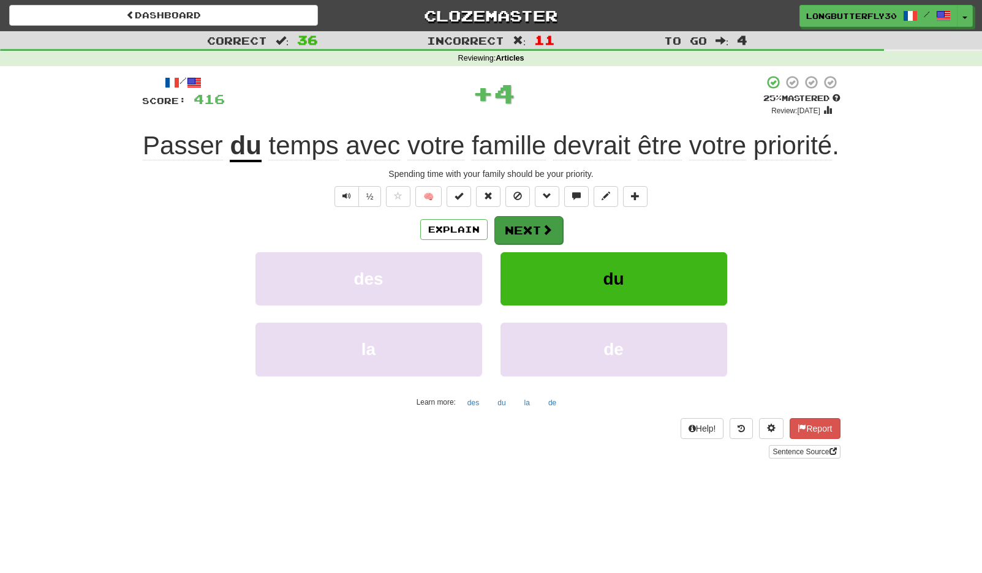
click at [531, 244] on button "Next" at bounding box center [528, 230] width 69 height 28
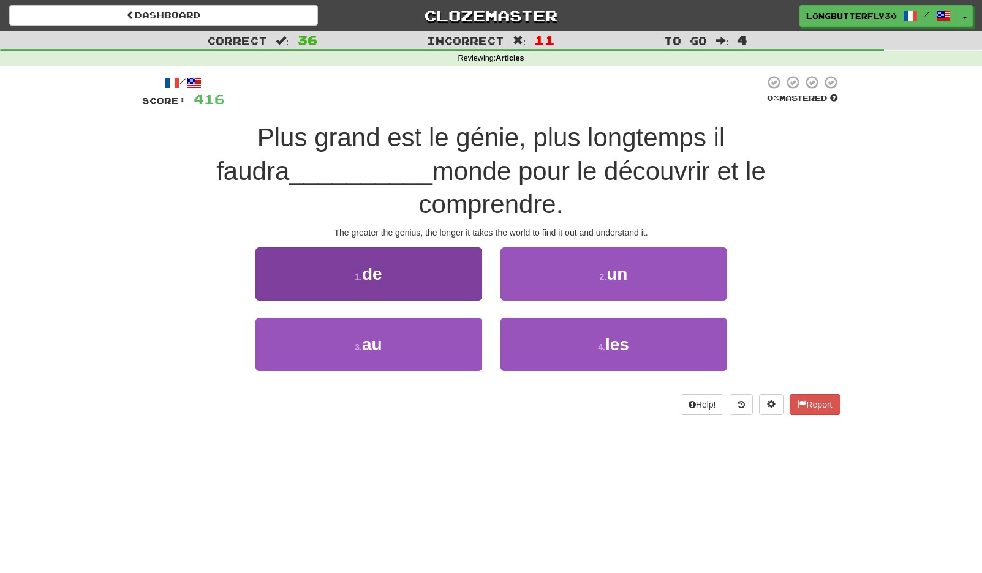
click at [433, 247] on button "1 . de" at bounding box center [368, 273] width 227 height 53
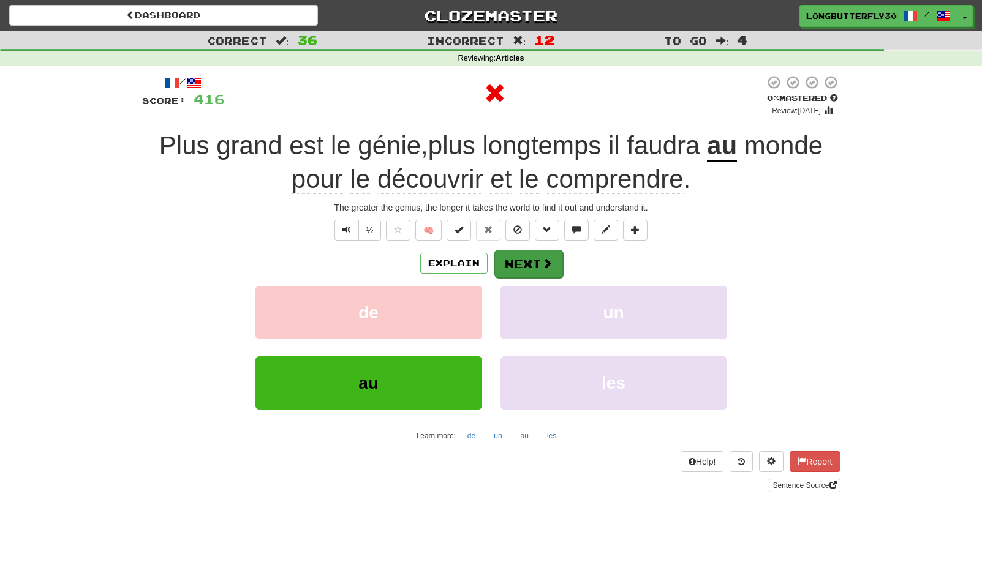
click at [526, 263] on button "Next" at bounding box center [528, 264] width 69 height 28
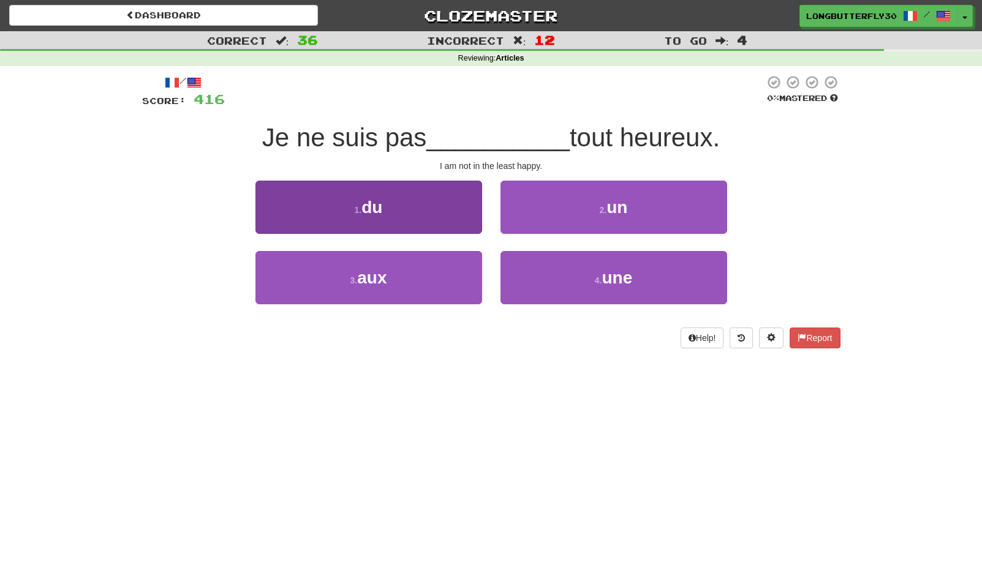
click at [447, 210] on button "1 . du" at bounding box center [368, 207] width 227 height 53
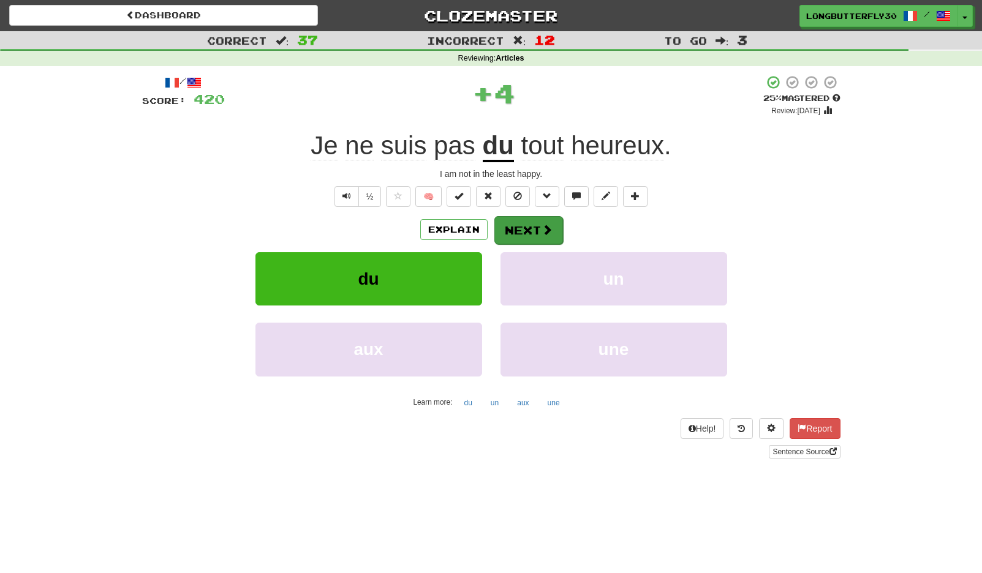
click at [537, 224] on button "Next" at bounding box center [528, 230] width 69 height 28
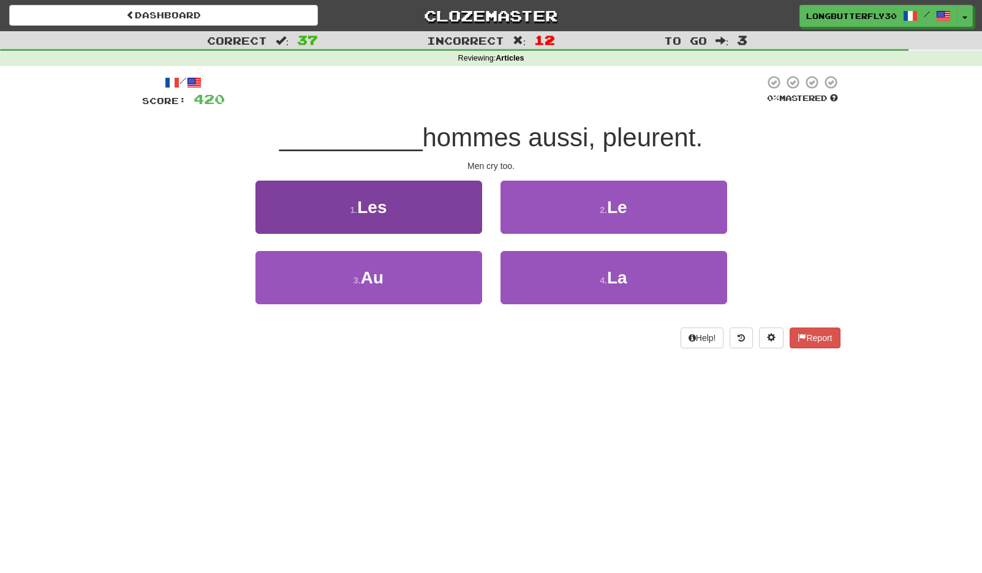
click at [414, 212] on button "1 . Les" at bounding box center [368, 207] width 227 height 53
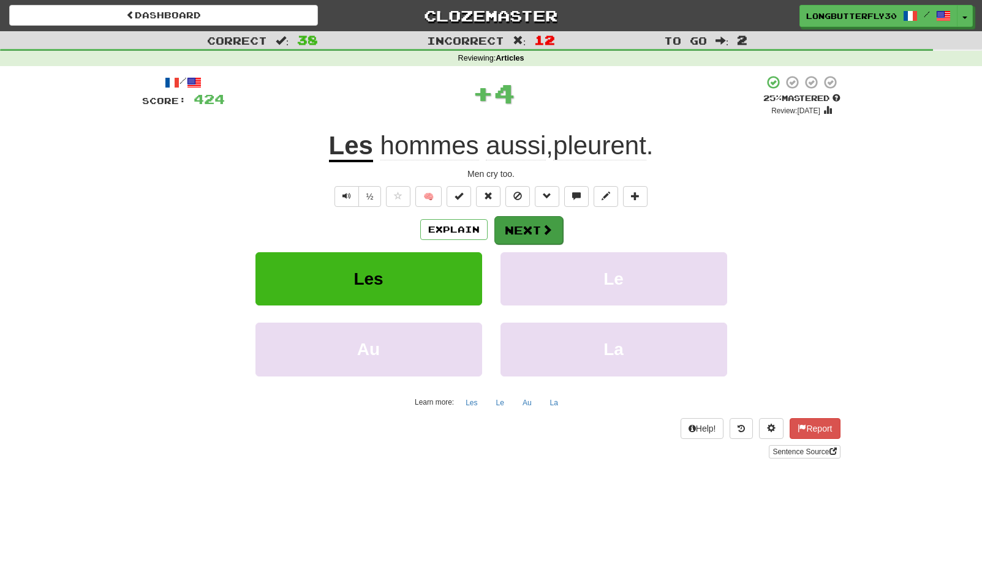
click at [532, 224] on button "Next" at bounding box center [528, 230] width 69 height 28
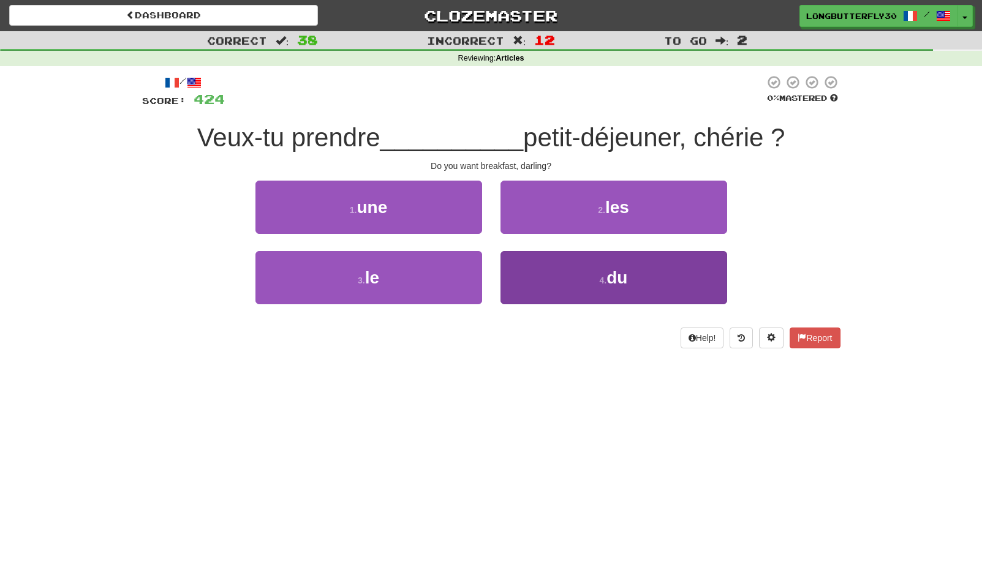
click at [600, 279] on small "4 ." at bounding box center [603, 281] width 7 height 10
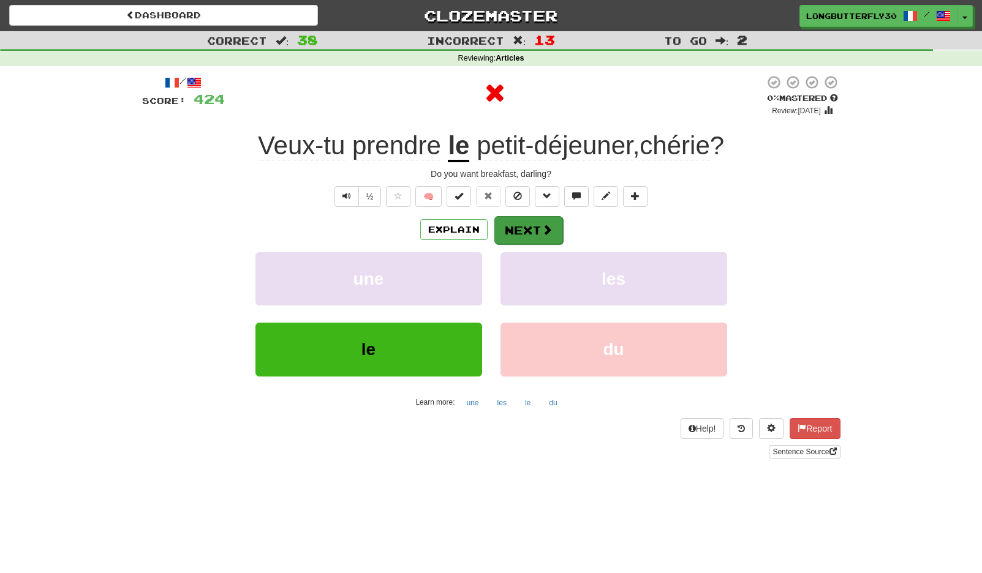
click at [545, 237] on button "Next" at bounding box center [528, 230] width 69 height 28
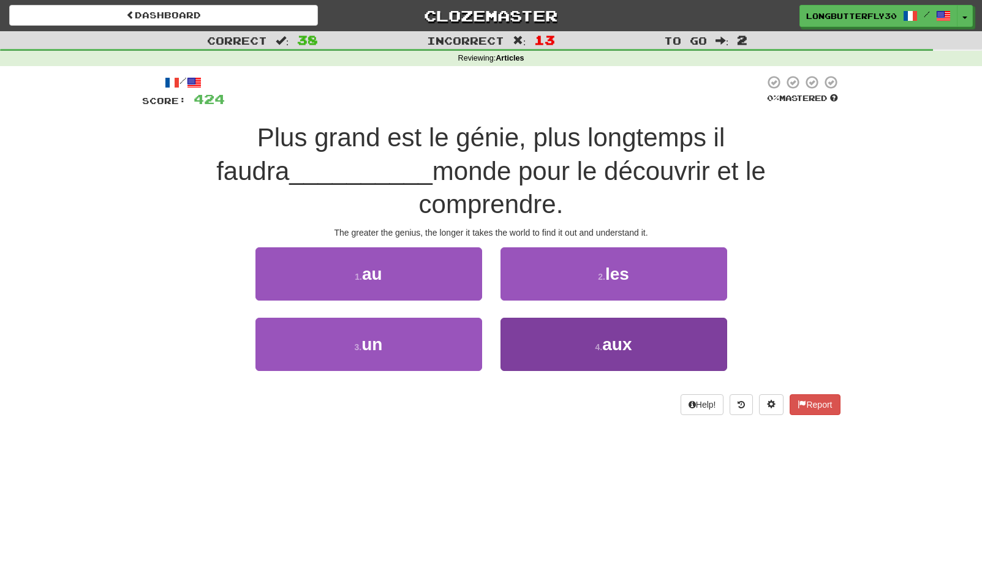
click at [549, 318] on button "4 . aux" at bounding box center [613, 344] width 227 height 53
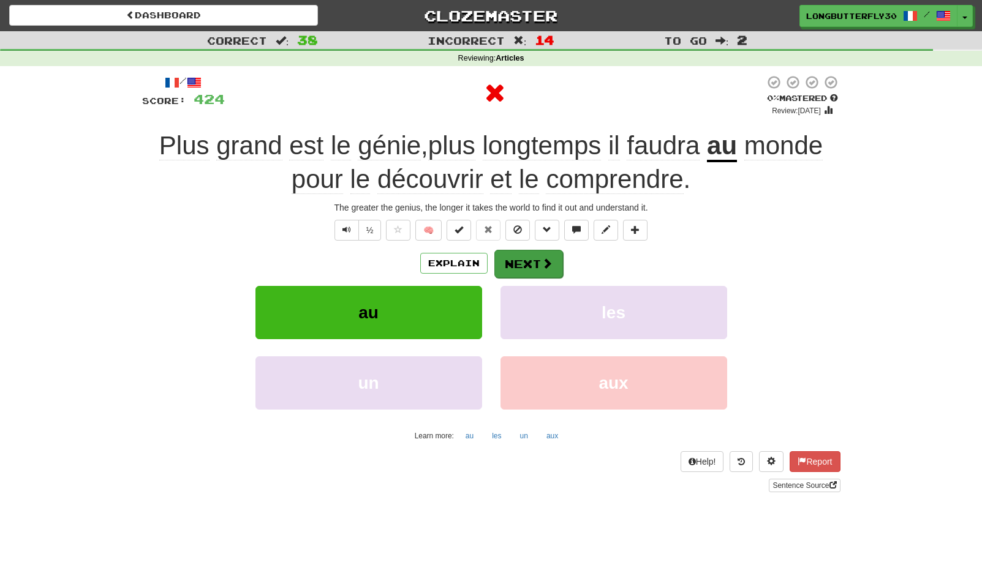
click at [534, 260] on button "Next" at bounding box center [528, 264] width 69 height 28
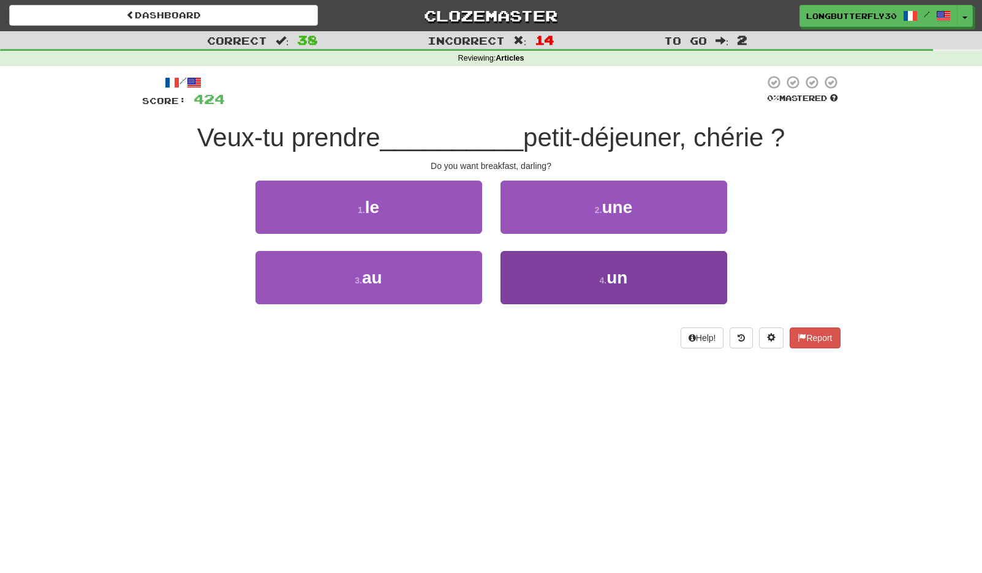
click at [600, 286] on button "4 . un" at bounding box center [613, 277] width 227 height 53
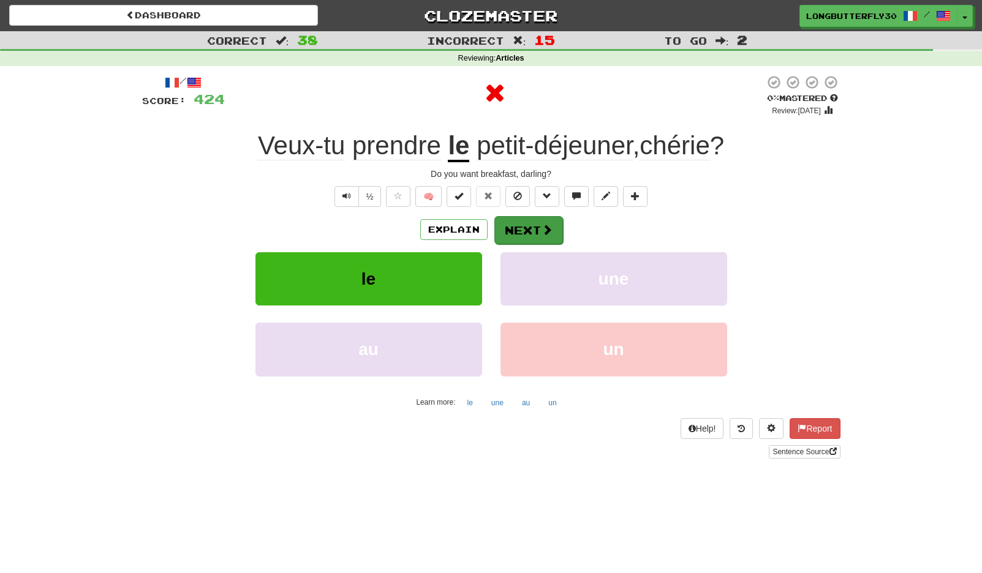
click at [542, 224] on span at bounding box center [547, 229] width 11 height 11
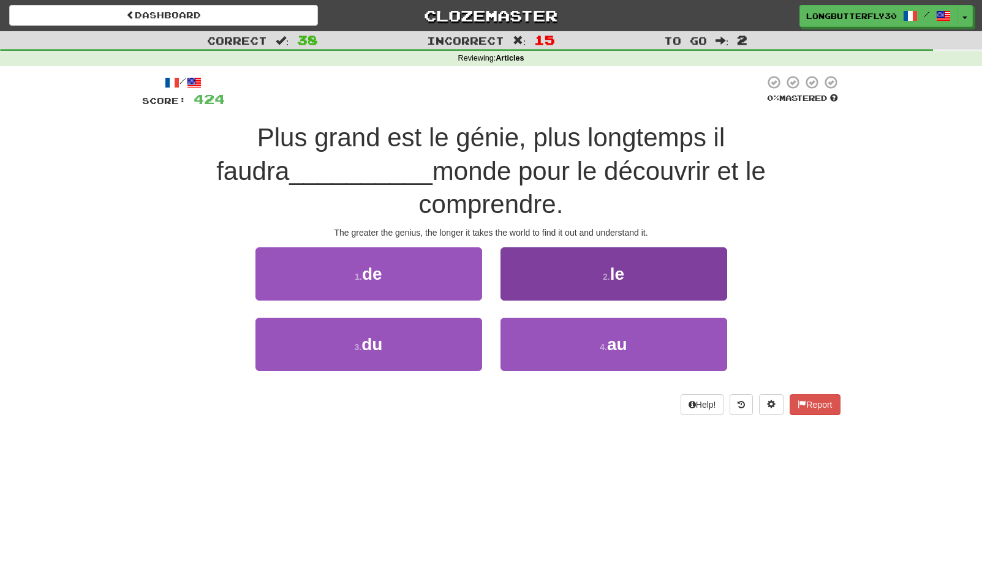
click at [546, 318] on button "4 . au" at bounding box center [613, 344] width 227 height 53
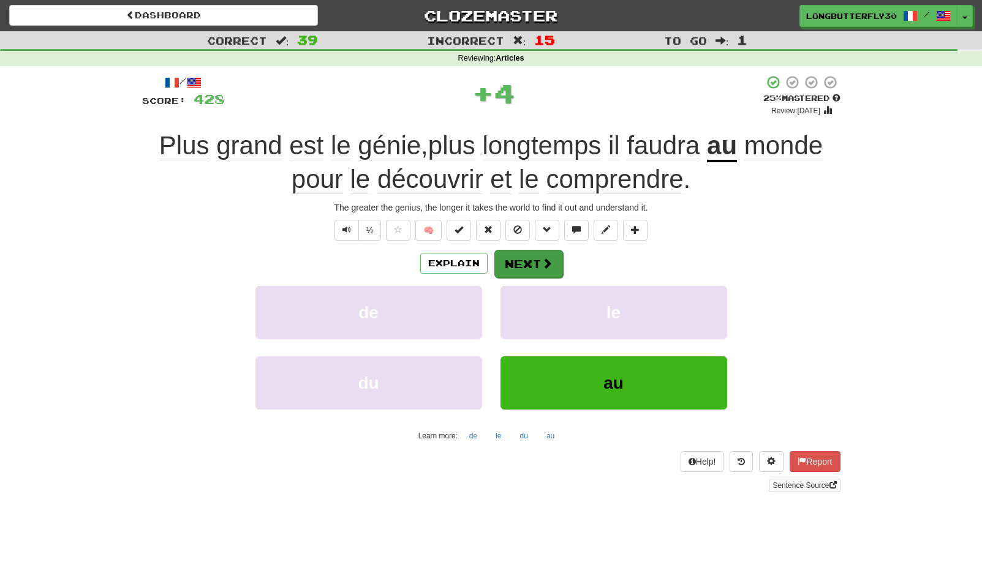
click at [542, 254] on button "Next" at bounding box center [528, 264] width 69 height 28
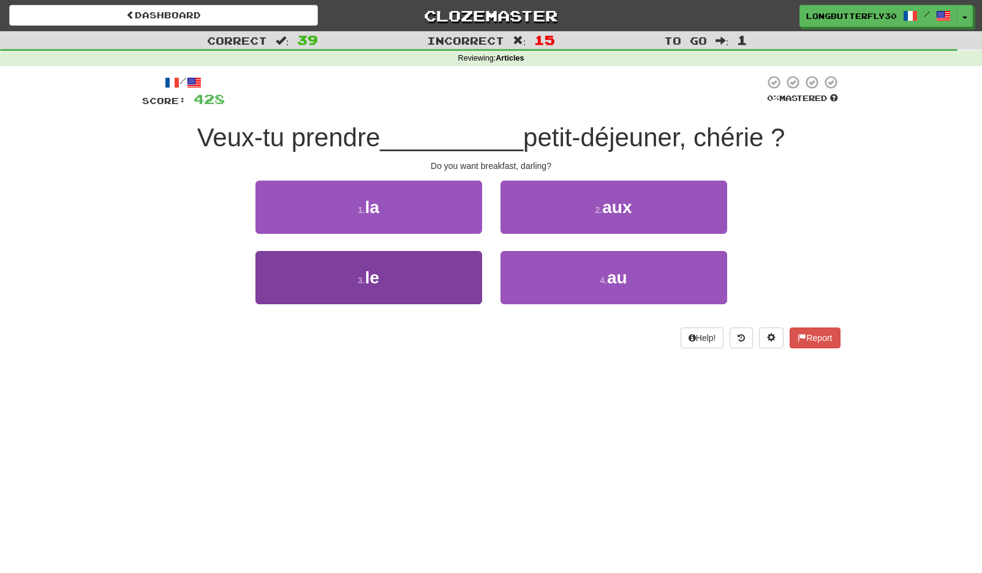
click at [440, 277] on button "3 . le" at bounding box center [368, 277] width 227 height 53
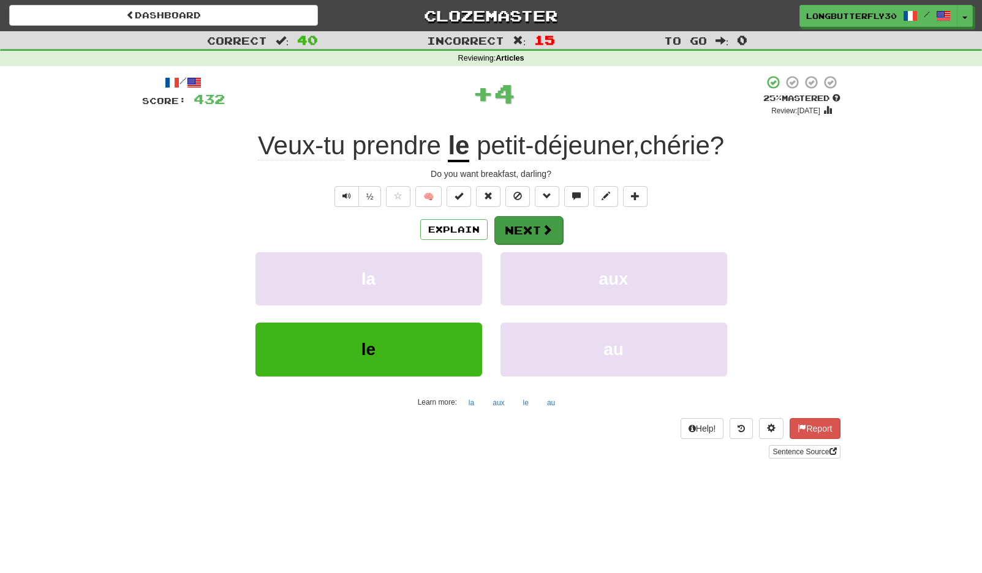
click at [535, 232] on button "Next" at bounding box center [528, 230] width 69 height 28
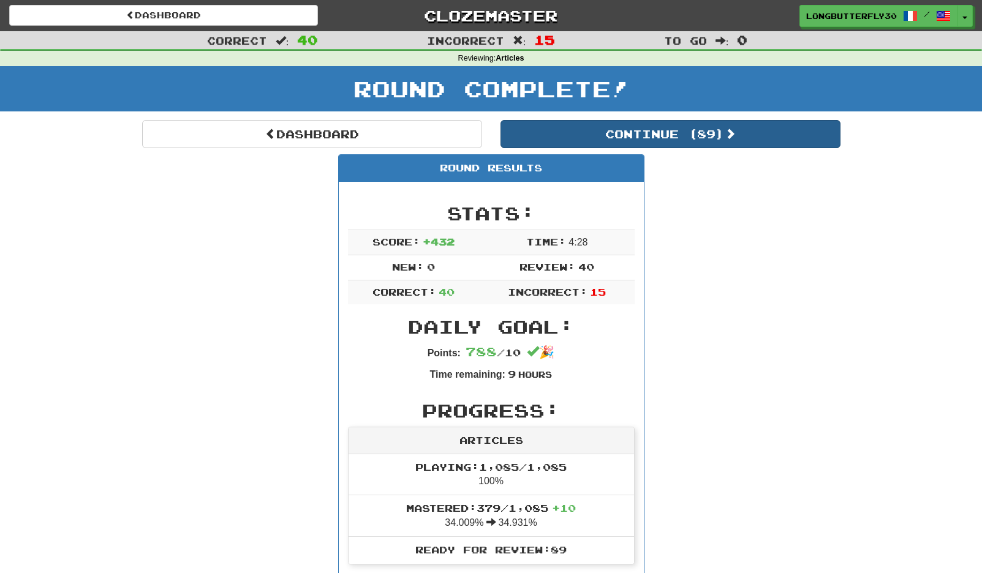
click at [637, 136] on button "Continue ( 89 )" at bounding box center [670, 134] width 340 height 28
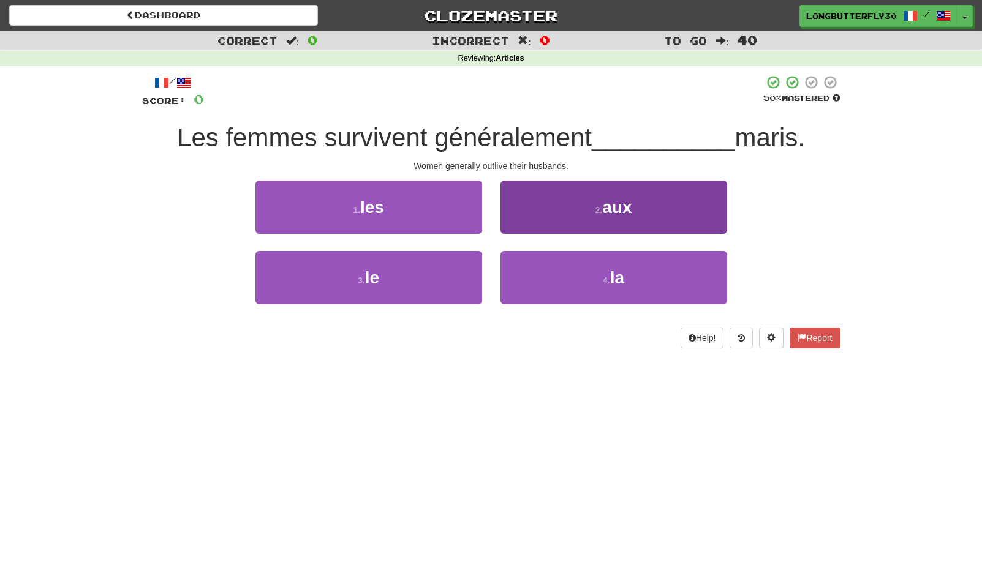
click at [572, 202] on button "2 . aux" at bounding box center [613, 207] width 227 height 53
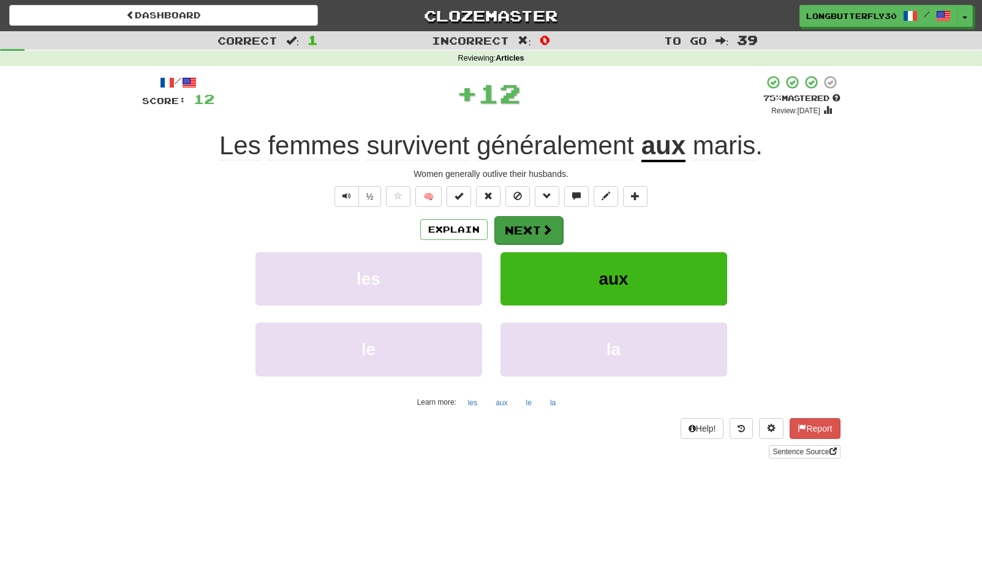
click at [524, 223] on button "Next" at bounding box center [528, 230] width 69 height 28
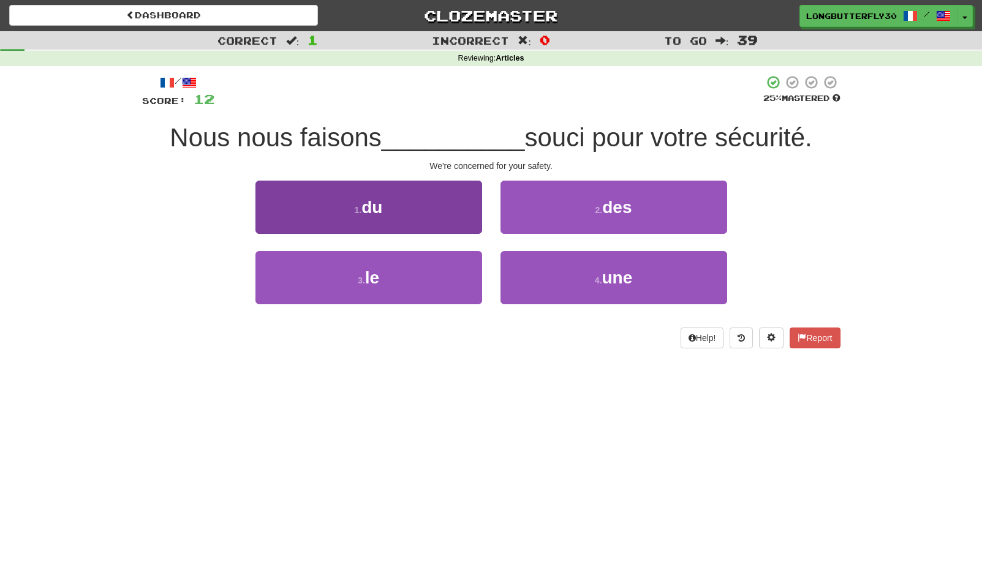
click at [464, 209] on button "1 . du" at bounding box center [368, 207] width 227 height 53
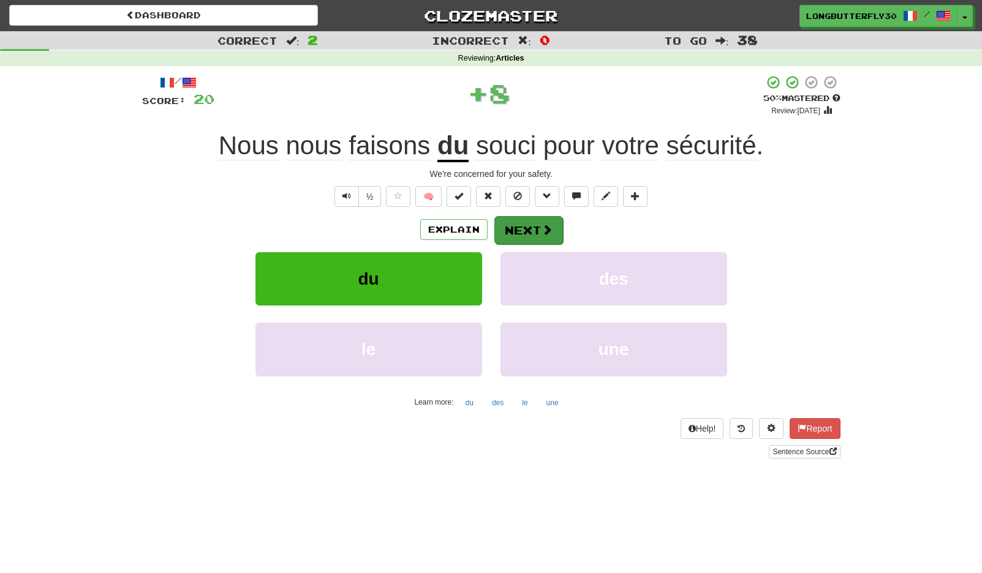
click at [546, 222] on button "Next" at bounding box center [528, 230] width 69 height 28
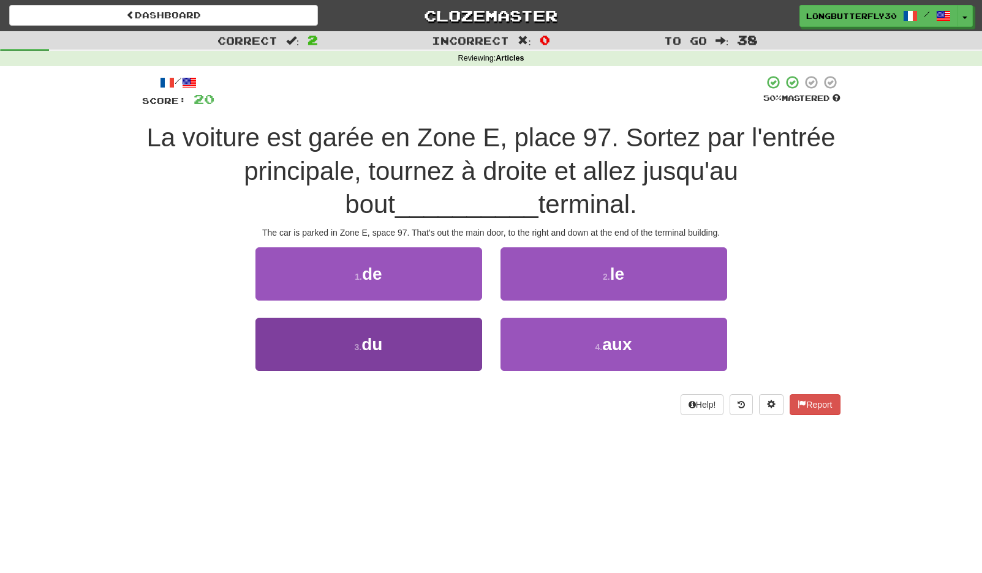
click at [407, 321] on button "3 . du" at bounding box center [368, 344] width 227 height 53
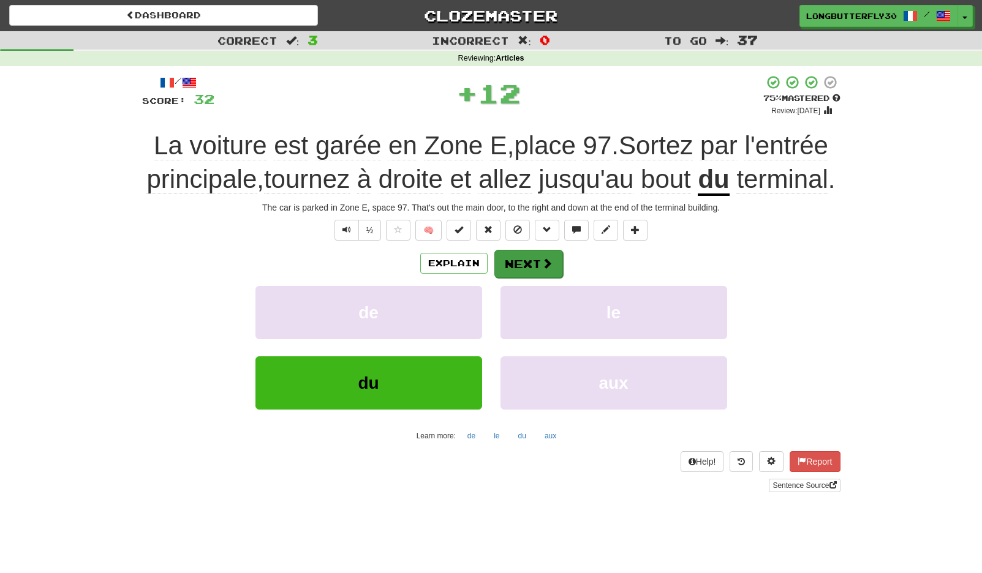
click at [535, 278] on button "Next" at bounding box center [528, 264] width 69 height 28
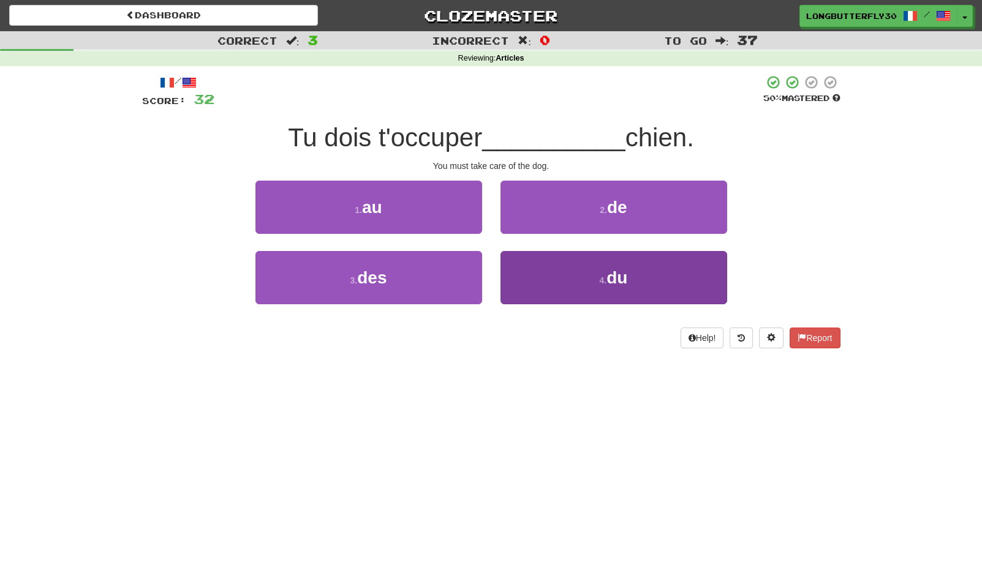
click at [565, 270] on button "4 . du" at bounding box center [613, 277] width 227 height 53
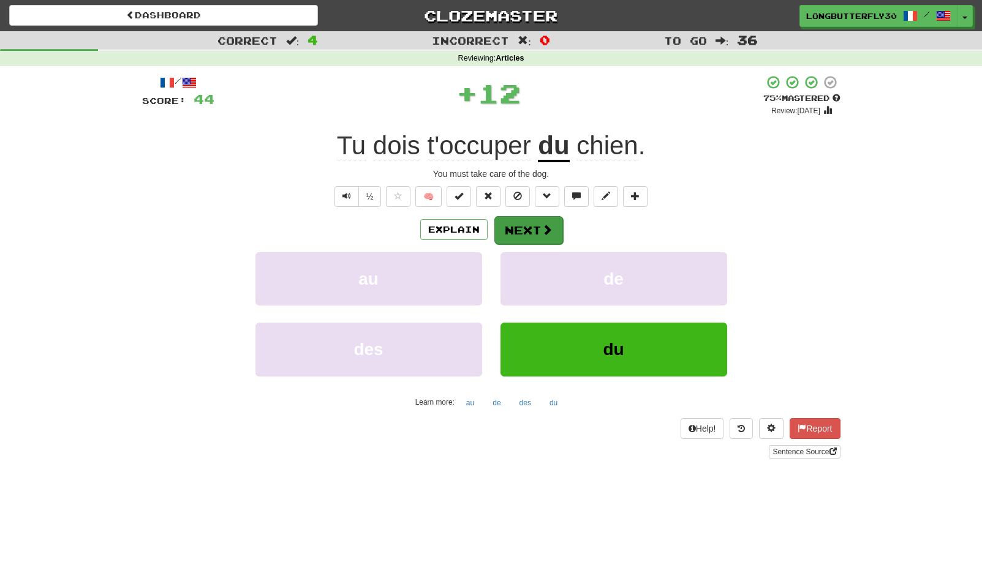
click at [529, 227] on button "Next" at bounding box center [528, 230] width 69 height 28
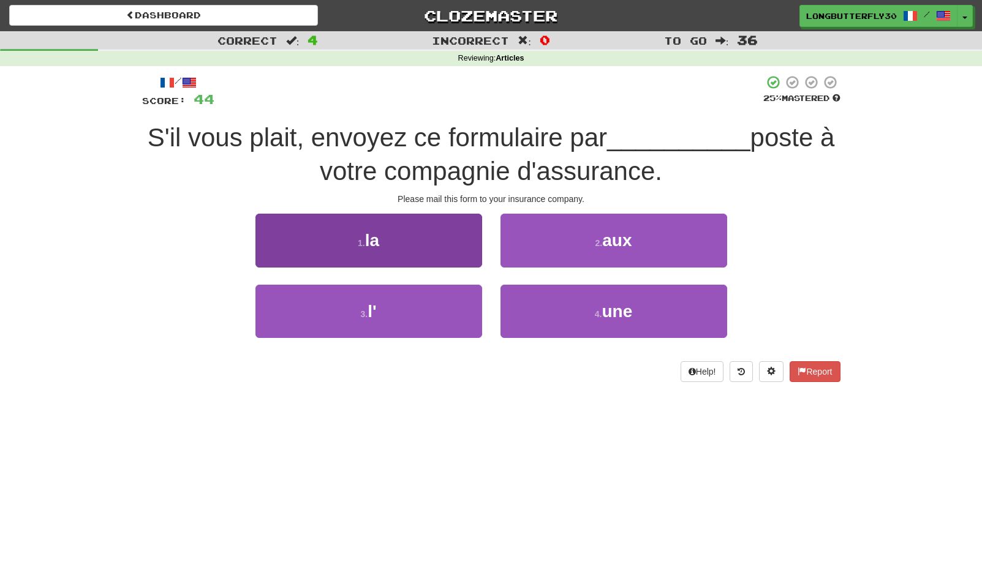
click at [418, 239] on button "1 . la" at bounding box center [368, 240] width 227 height 53
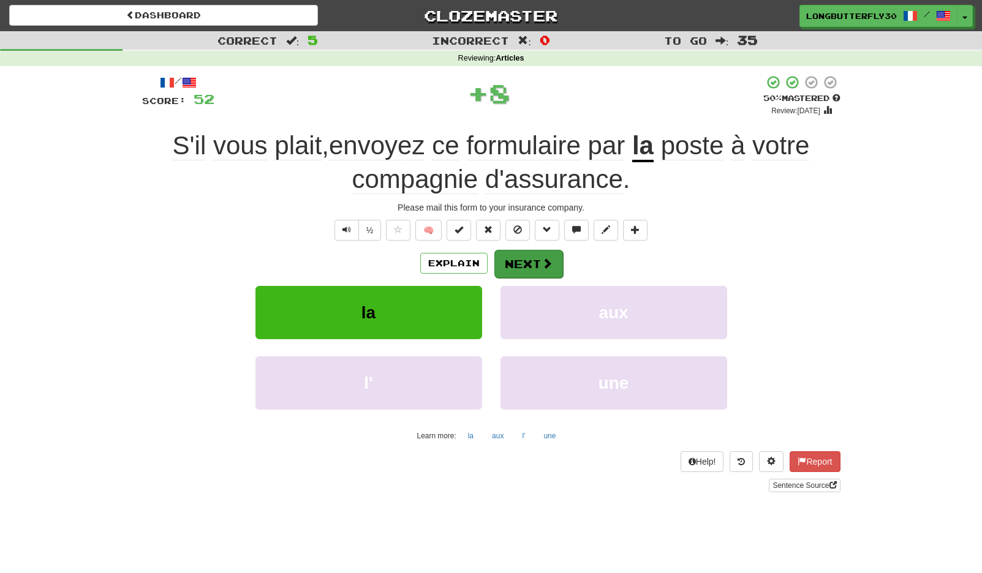
click at [516, 251] on button "Next" at bounding box center [528, 264] width 69 height 28
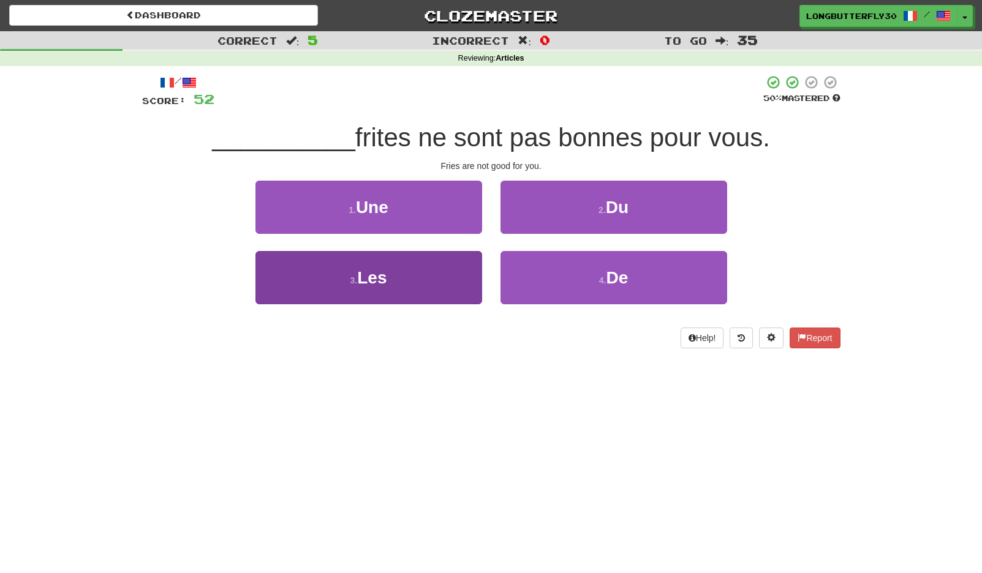
click at [418, 282] on button "3 . Les" at bounding box center [368, 277] width 227 height 53
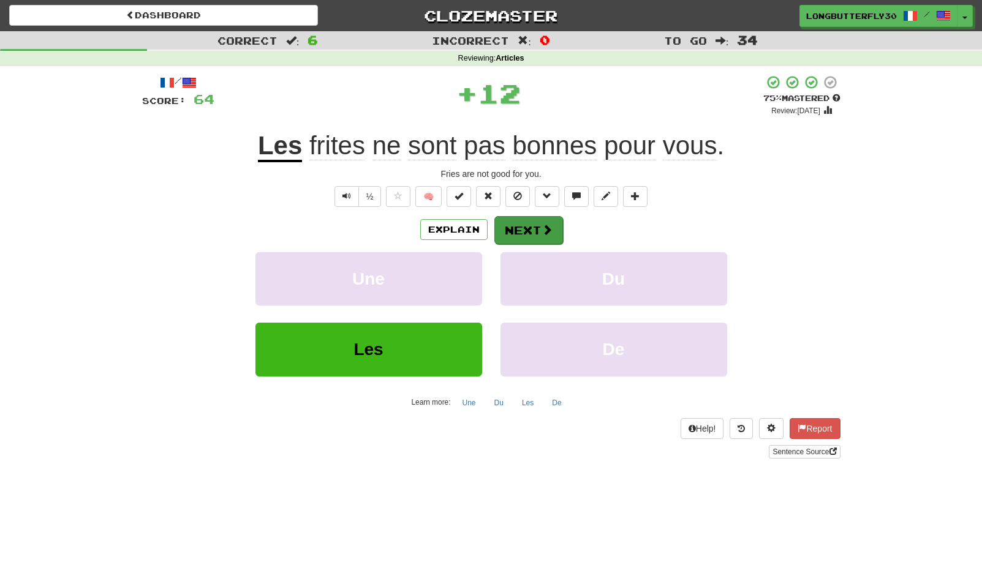
click at [548, 230] on span at bounding box center [547, 229] width 11 height 11
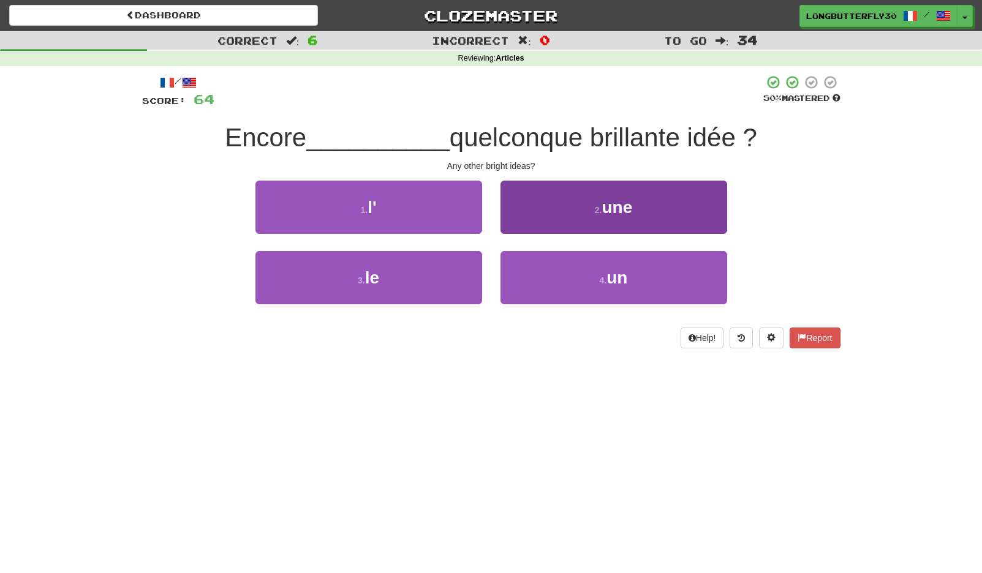
click at [601, 218] on button "2 . une" at bounding box center [613, 207] width 227 height 53
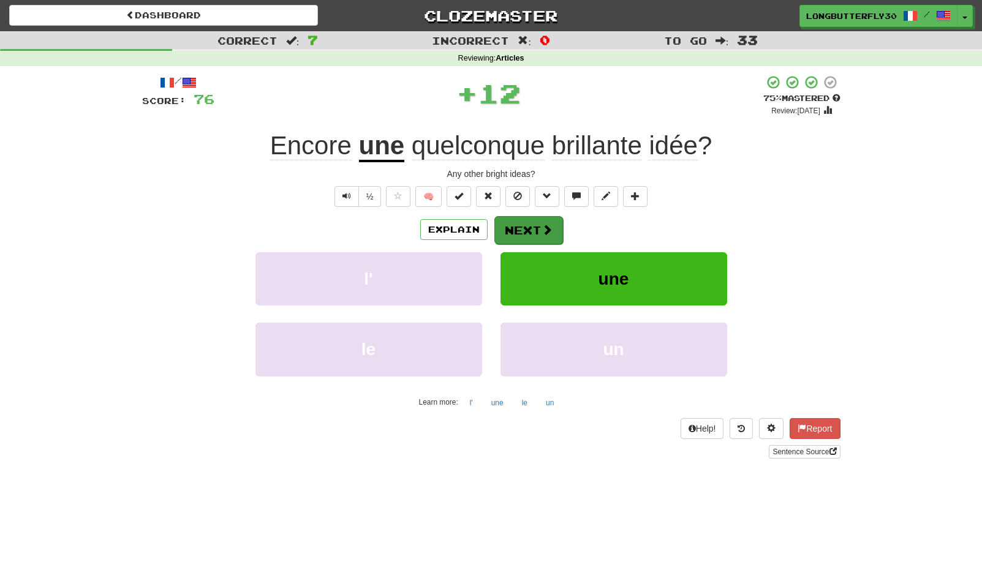
click at [540, 239] on button "Next" at bounding box center [528, 230] width 69 height 28
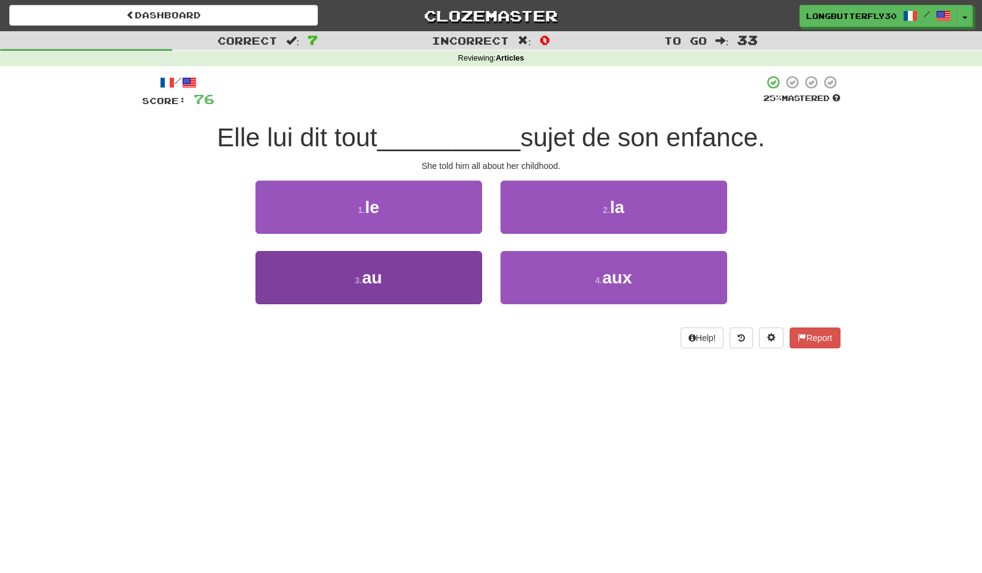
click at [428, 271] on button "3 . au" at bounding box center [368, 277] width 227 height 53
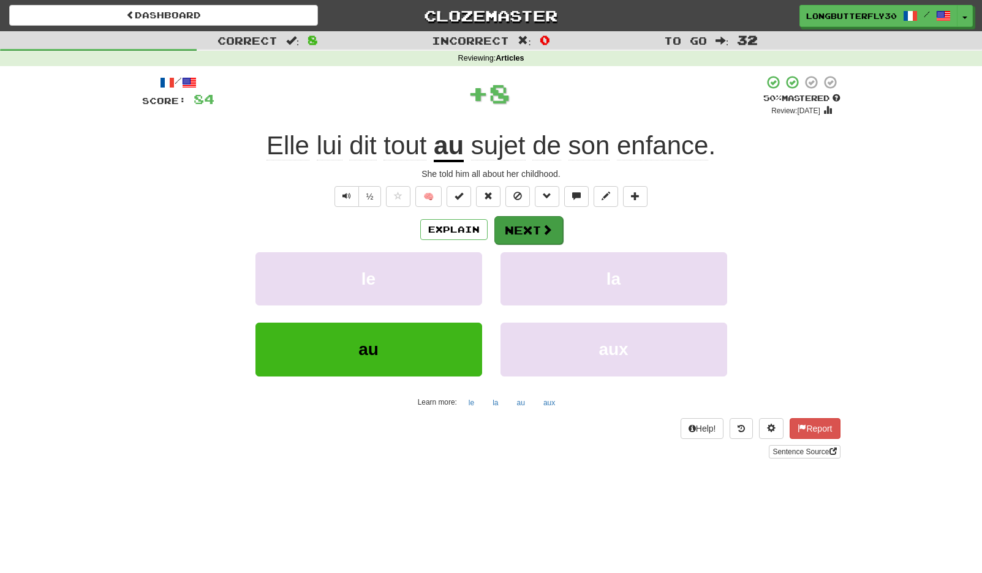
click at [538, 232] on button "Next" at bounding box center [528, 230] width 69 height 28
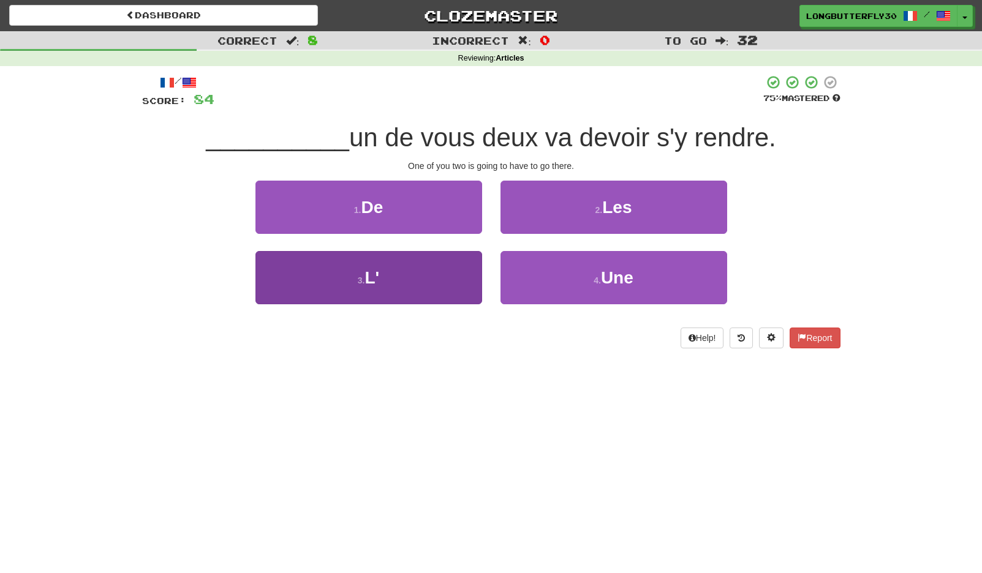
click at [418, 259] on button "3 . L'" at bounding box center [368, 277] width 227 height 53
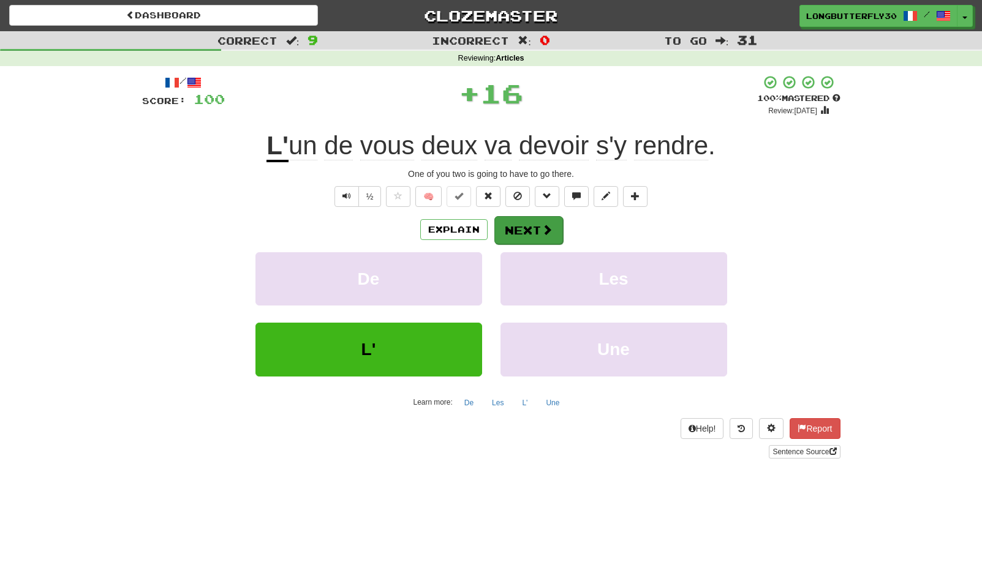
click at [546, 224] on span at bounding box center [547, 229] width 11 height 11
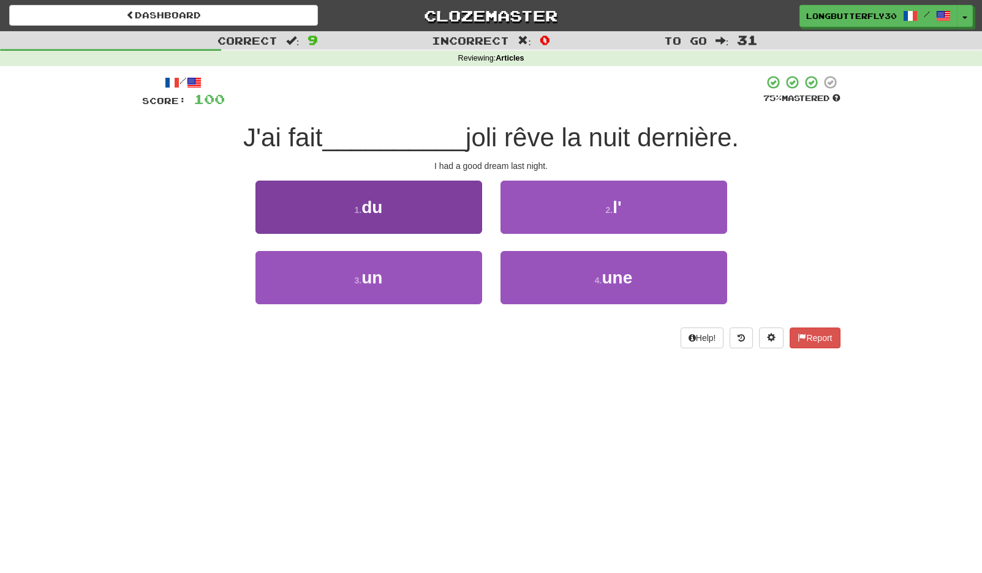
click at [445, 278] on button "3 . un" at bounding box center [368, 277] width 227 height 53
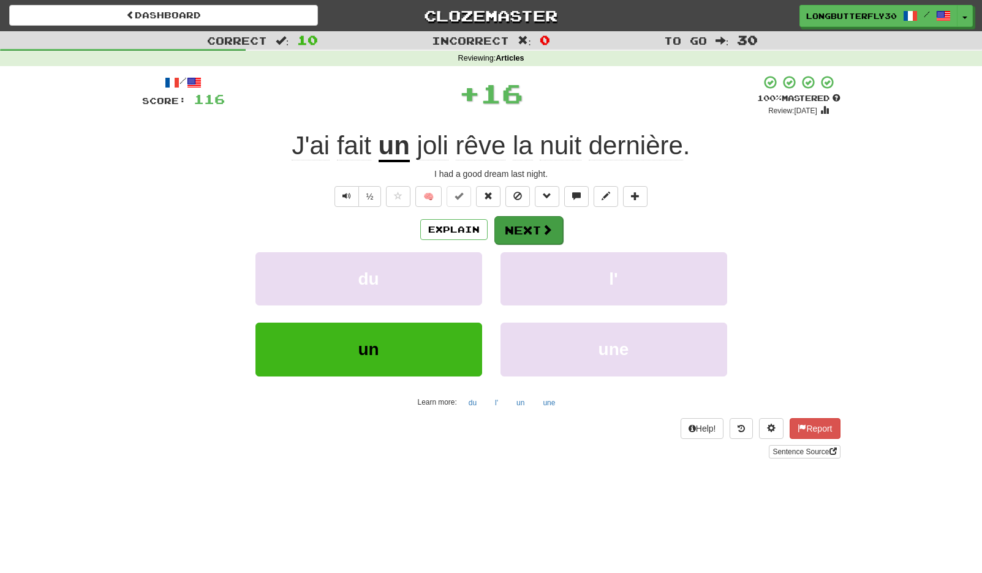
click at [542, 221] on button "Next" at bounding box center [528, 230] width 69 height 28
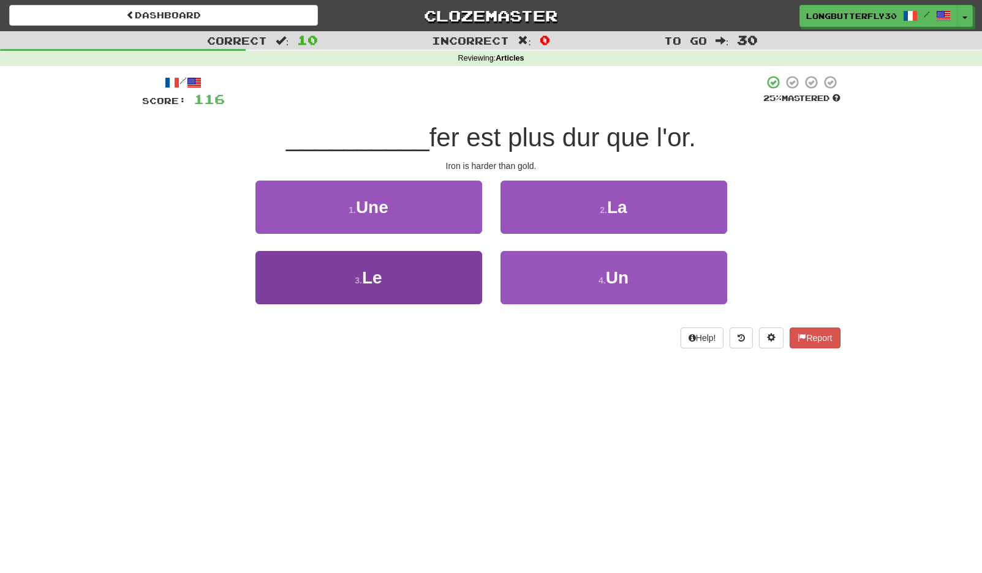
click at [444, 274] on button "3 . Le" at bounding box center [368, 277] width 227 height 53
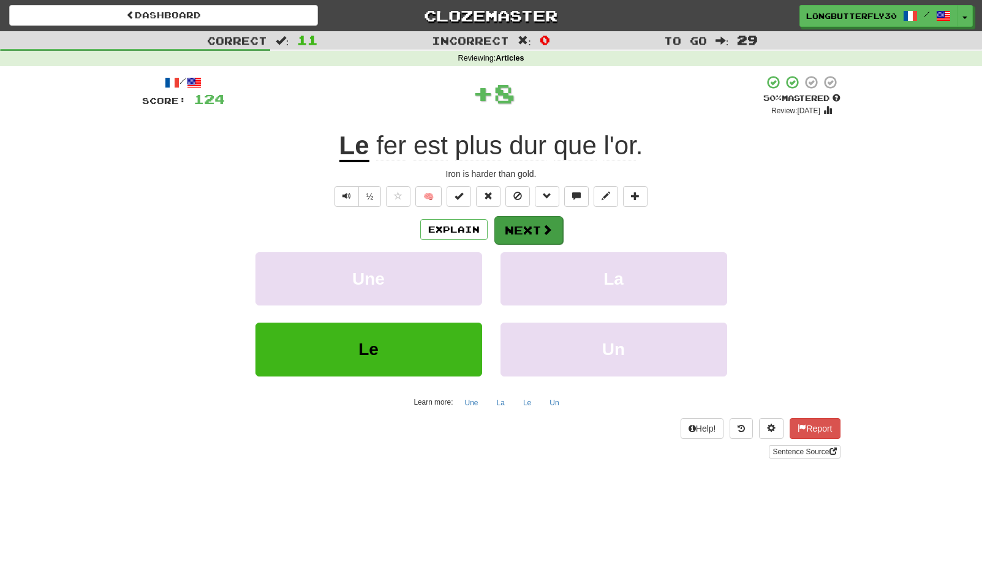
click at [531, 225] on button "Next" at bounding box center [528, 230] width 69 height 28
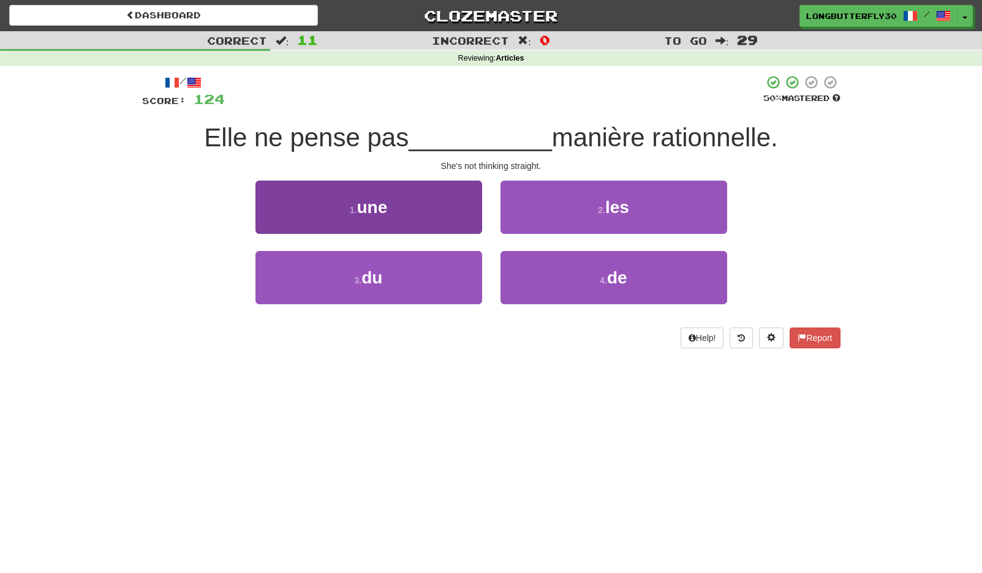
click at [444, 209] on button "1 . une" at bounding box center [368, 207] width 227 height 53
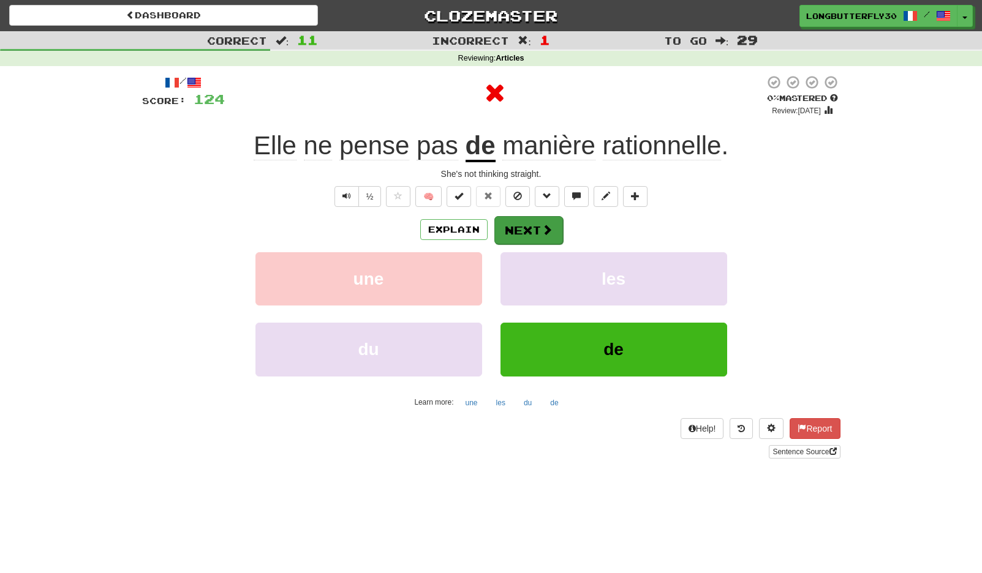
click at [515, 219] on button "Next" at bounding box center [528, 230] width 69 height 28
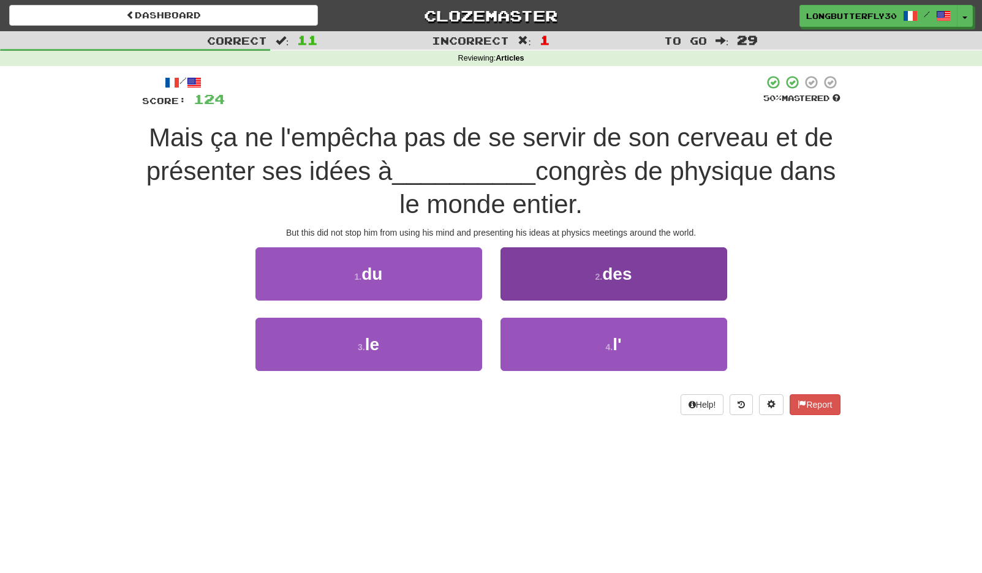
click at [616, 284] on button "2 . des" at bounding box center [613, 273] width 227 height 53
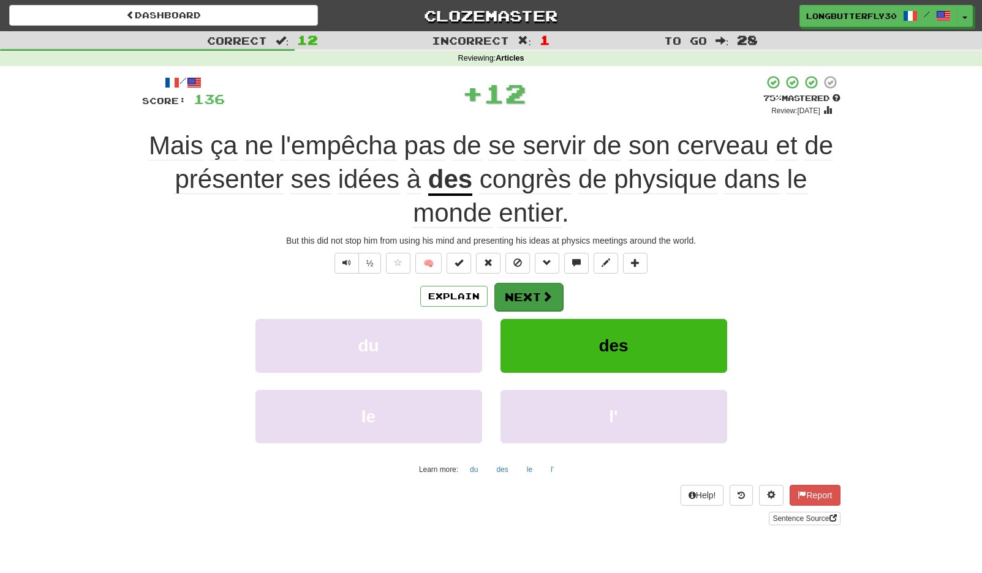
click at [530, 300] on button "Next" at bounding box center [528, 297] width 69 height 28
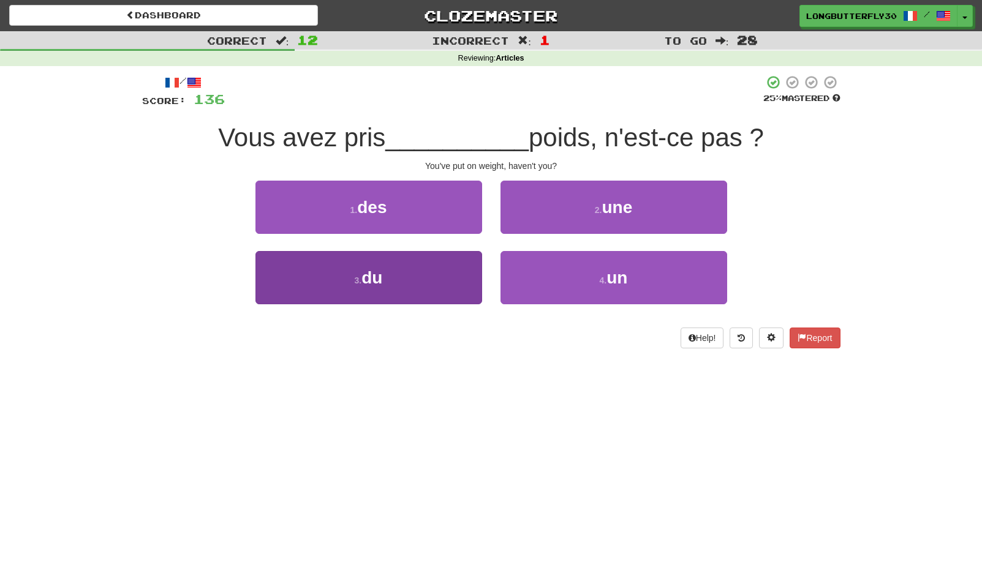
click at [446, 276] on button "3 . du" at bounding box center [368, 277] width 227 height 53
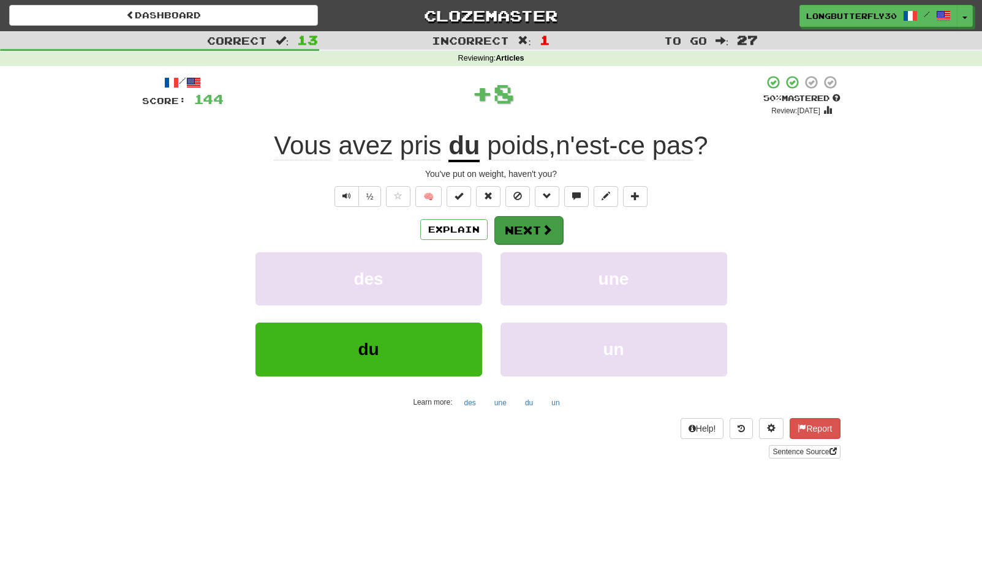
click at [524, 231] on button "Next" at bounding box center [528, 230] width 69 height 28
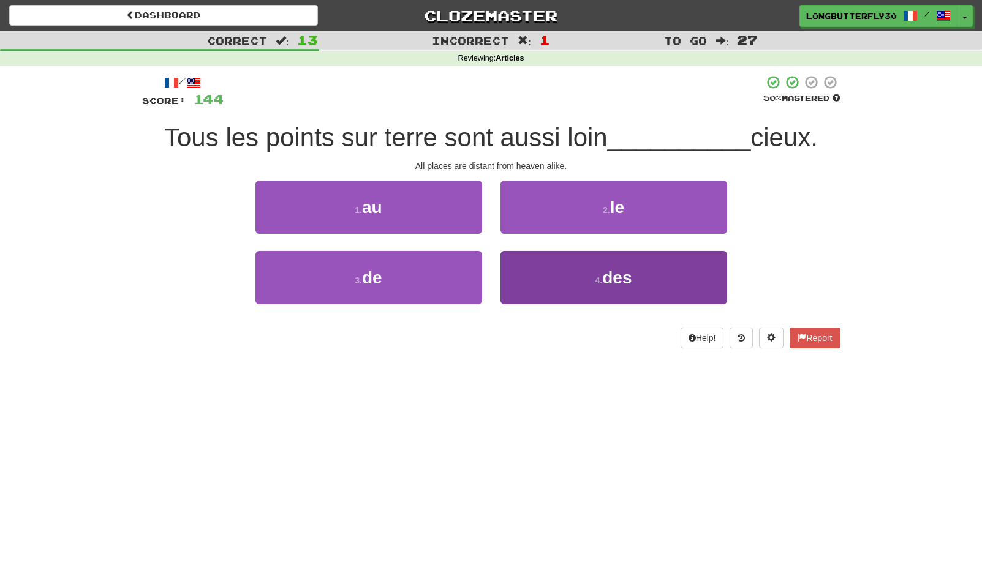
click at [584, 273] on button "4 . des" at bounding box center [613, 277] width 227 height 53
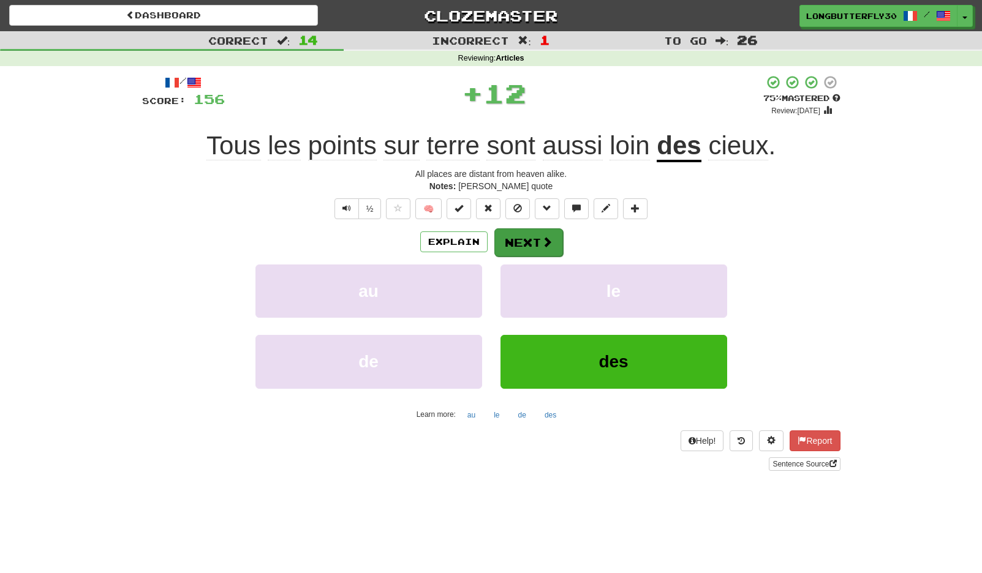
click at [536, 241] on button "Next" at bounding box center [528, 242] width 69 height 28
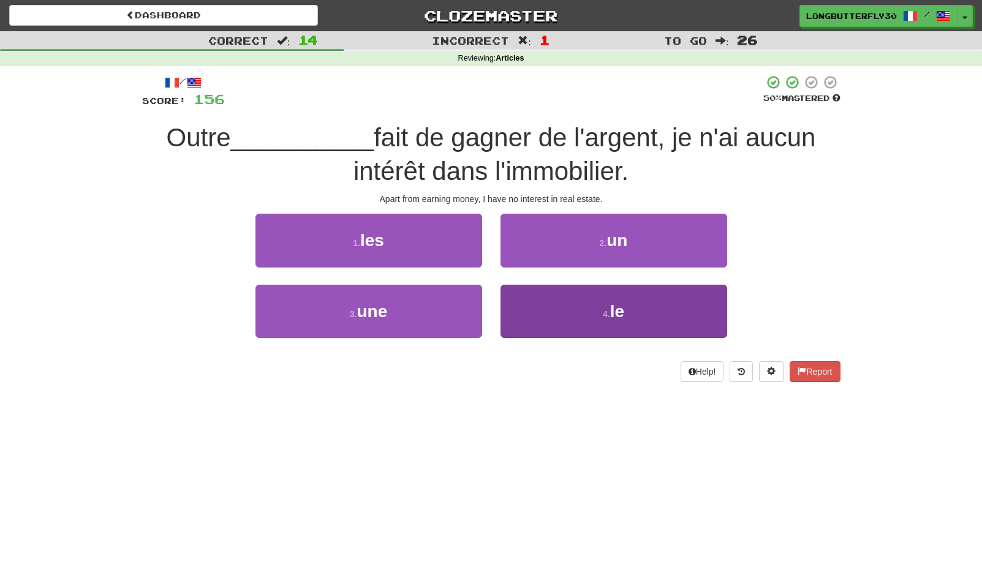
click at [575, 303] on button "4 . le" at bounding box center [613, 311] width 227 height 53
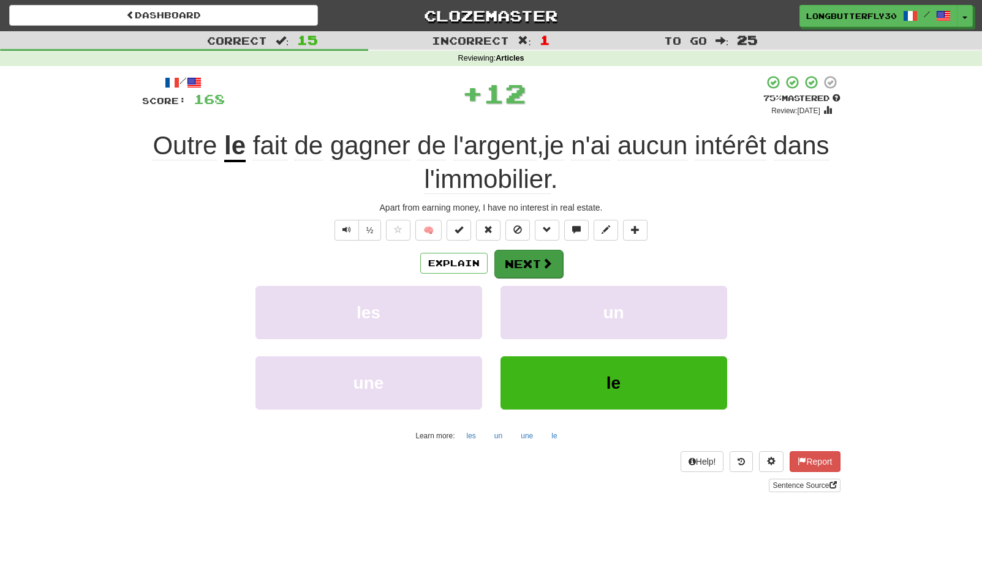
click at [538, 264] on button "Next" at bounding box center [528, 264] width 69 height 28
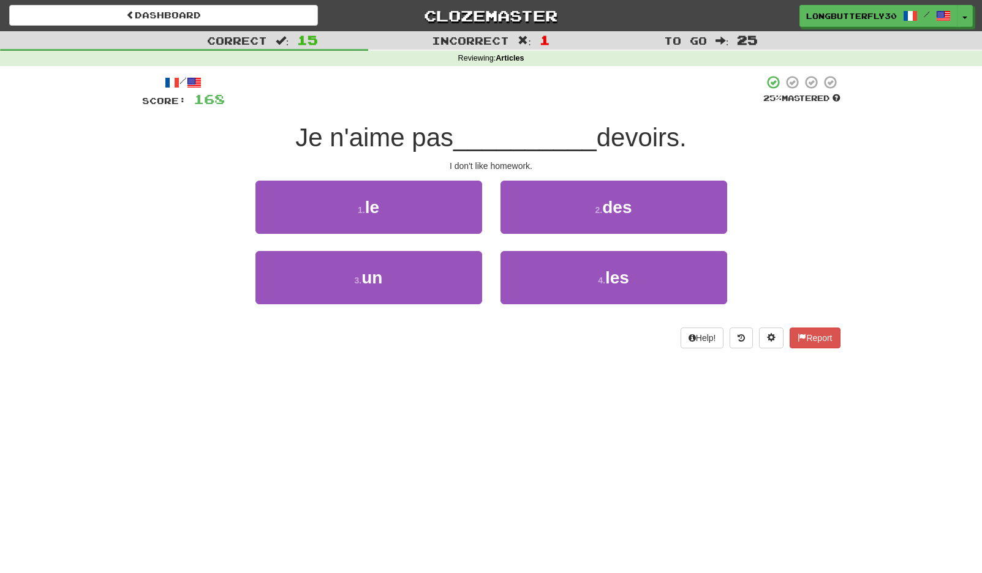
click at [585, 213] on button "2 . des" at bounding box center [613, 207] width 227 height 53
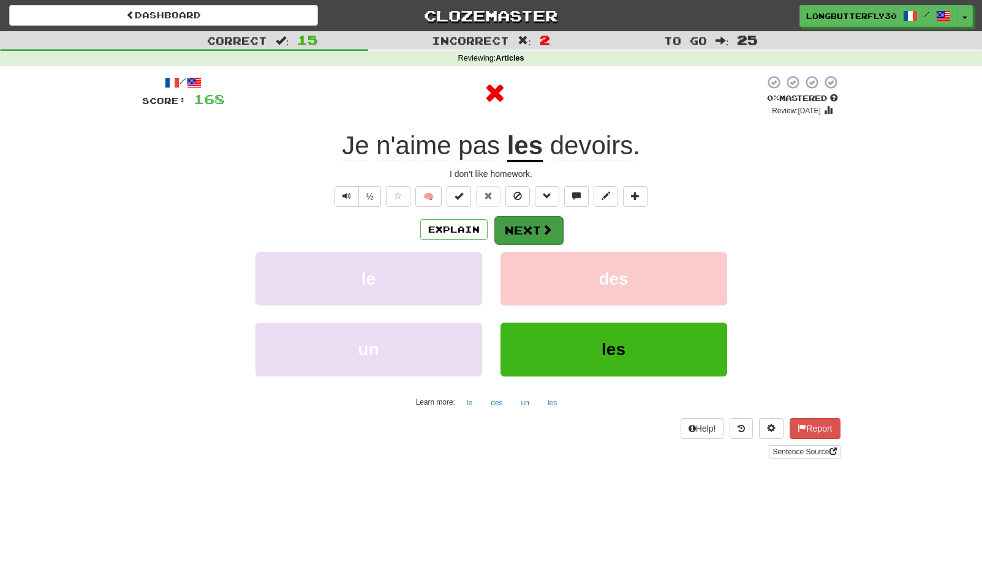
click at [520, 230] on button "Next" at bounding box center [528, 230] width 69 height 28
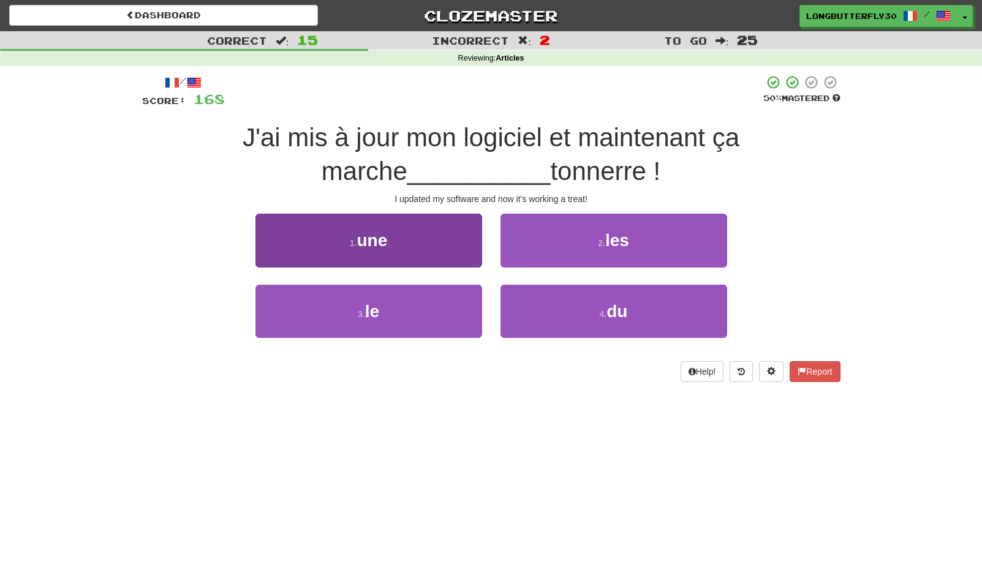
click at [461, 243] on button "1 . une" at bounding box center [368, 240] width 227 height 53
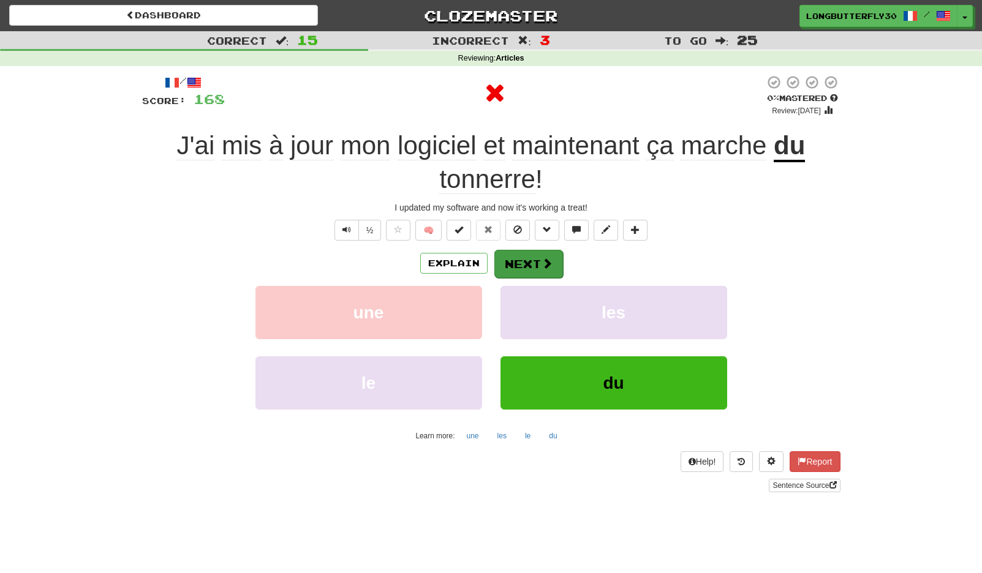
click at [526, 259] on button "Next" at bounding box center [528, 264] width 69 height 28
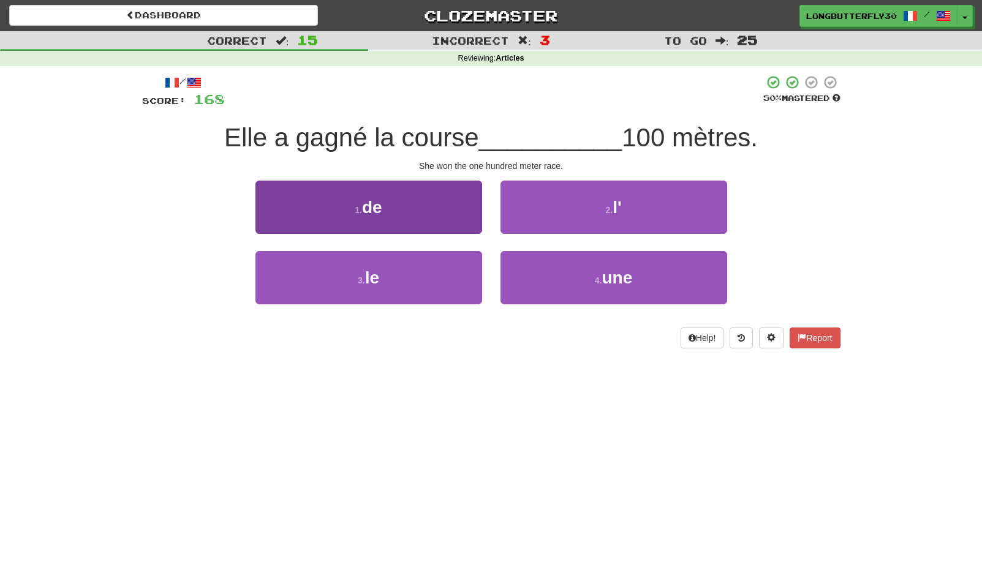
click at [446, 220] on button "1 . de" at bounding box center [368, 207] width 227 height 53
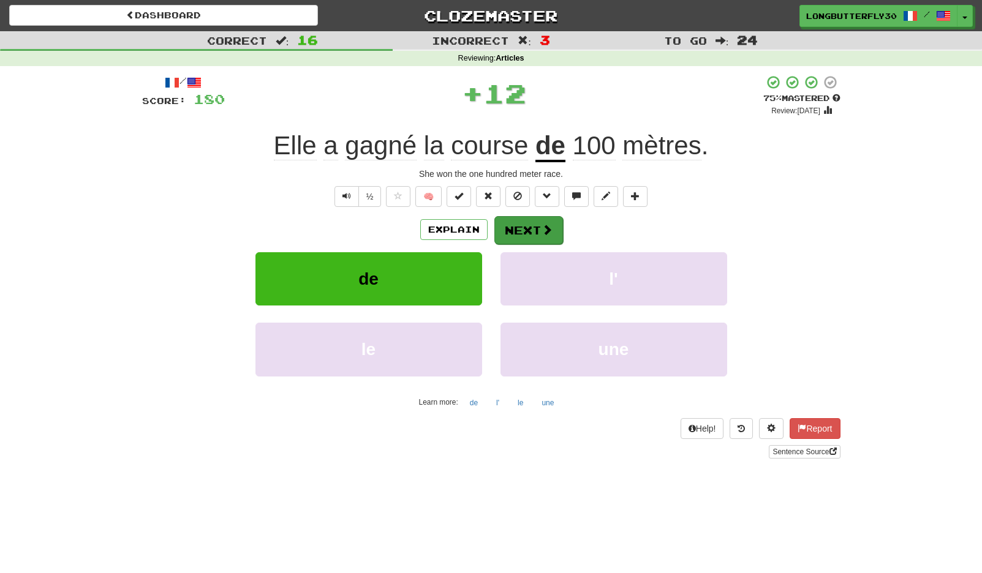
click at [534, 230] on button "Next" at bounding box center [528, 230] width 69 height 28
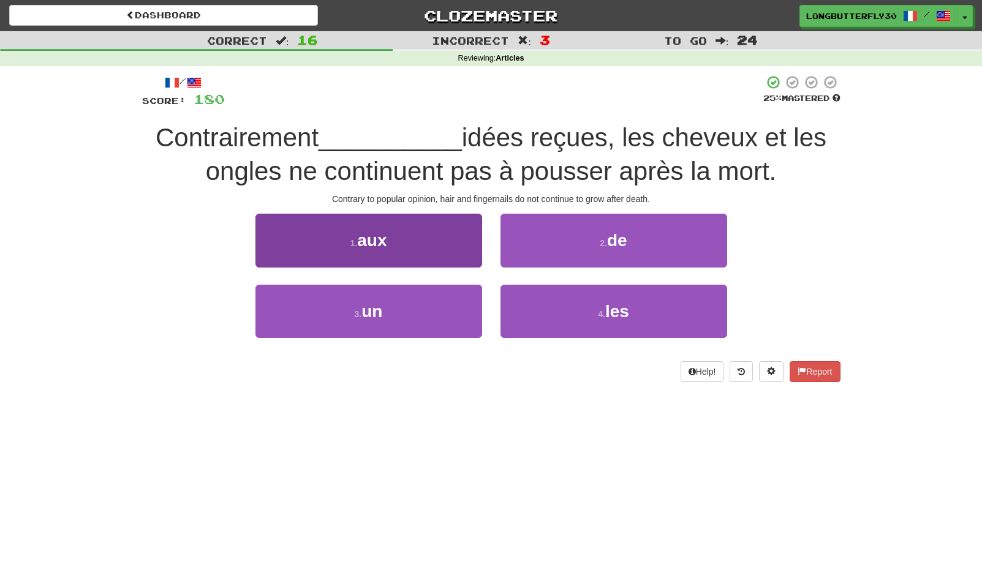
click at [418, 249] on button "1 . aux" at bounding box center [368, 240] width 227 height 53
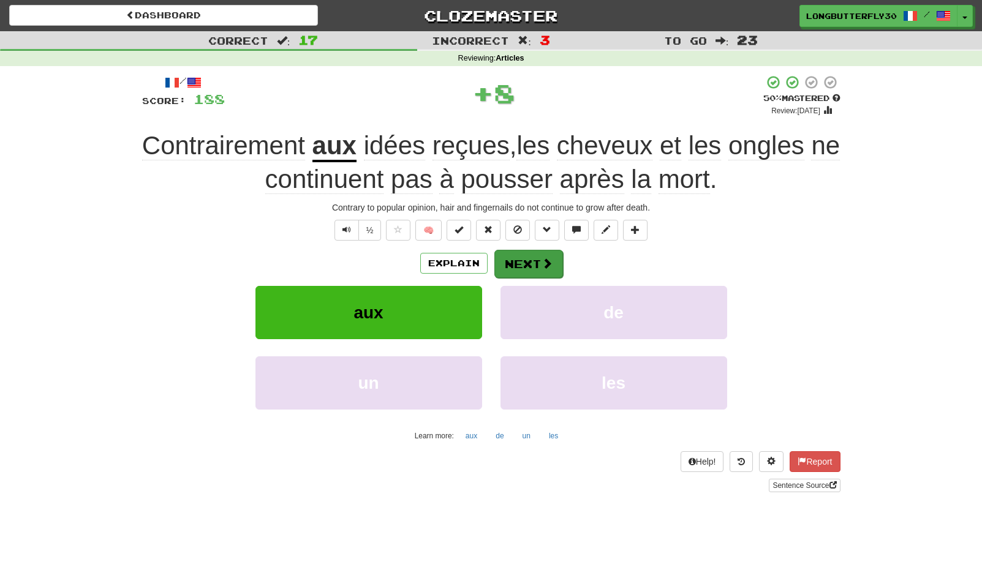
click at [530, 260] on button "Next" at bounding box center [528, 264] width 69 height 28
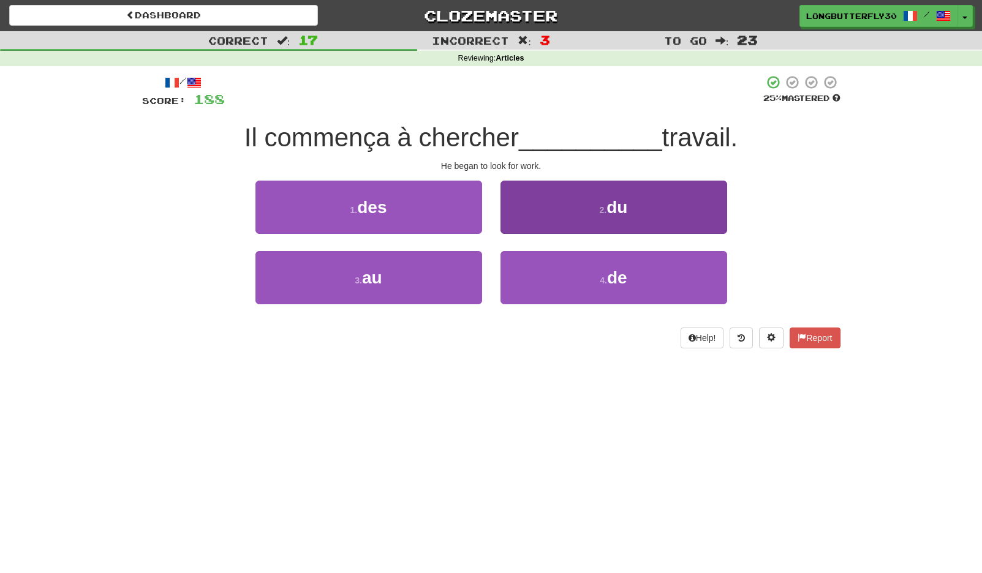
click at [581, 221] on button "2 . du" at bounding box center [613, 207] width 227 height 53
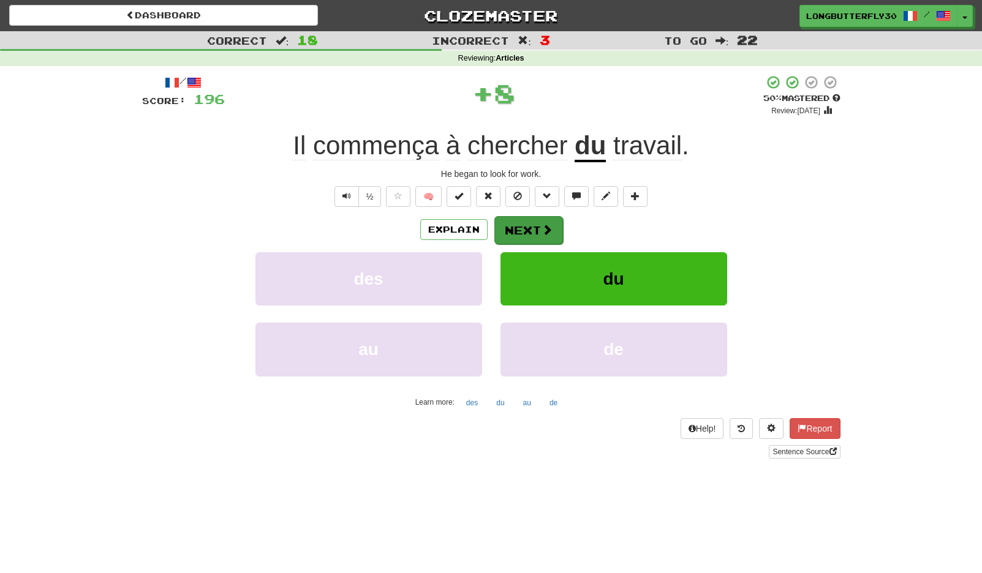
click at [538, 232] on button "Next" at bounding box center [528, 230] width 69 height 28
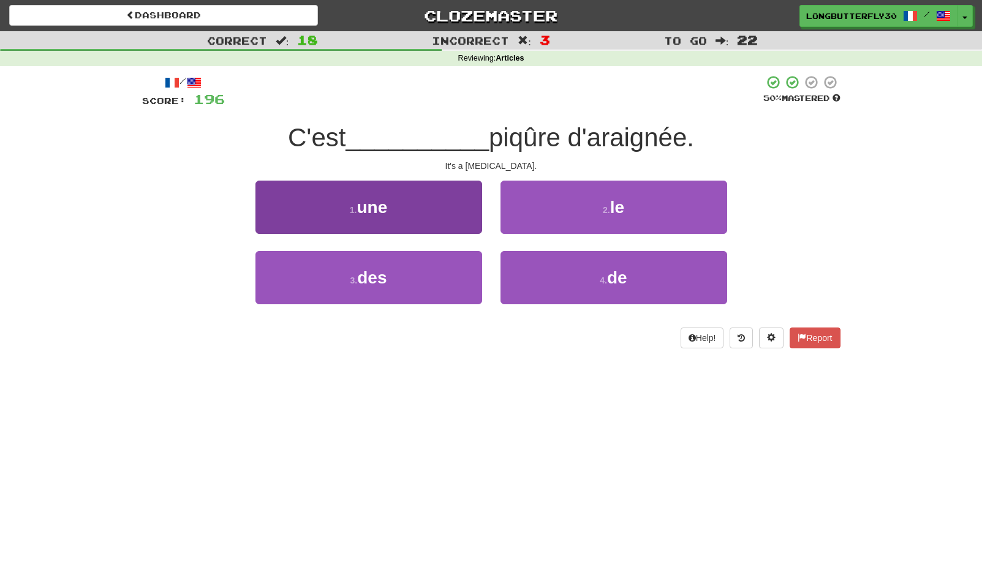
click at [440, 219] on button "1 . une" at bounding box center [368, 207] width 227 height 53
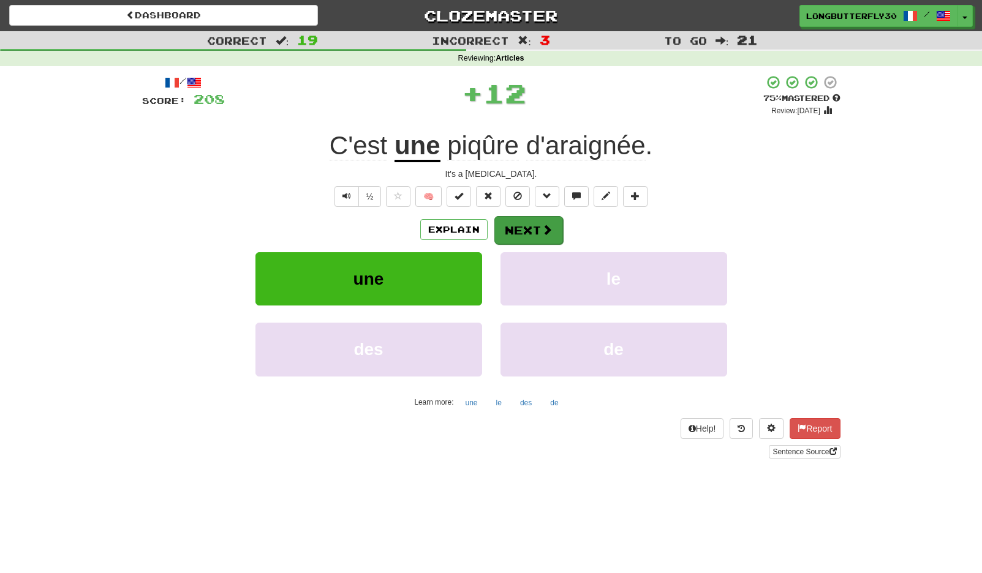
click at [530, 225] on button "Next" at bounding box center [528, 230] width 69 height 28
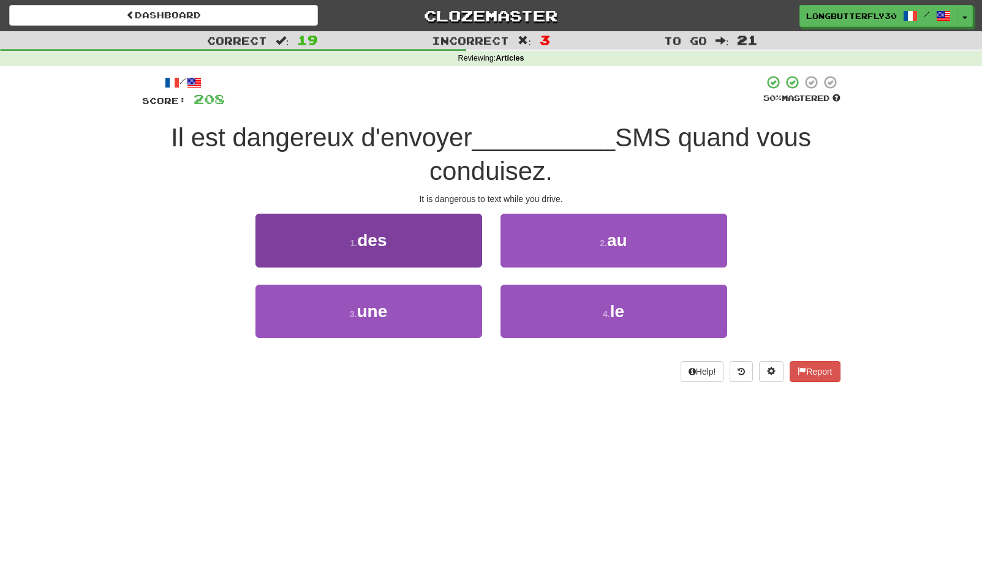
click at [442, 247] on button "1 . des" at bounding box center [368, 240] width 227 height 53
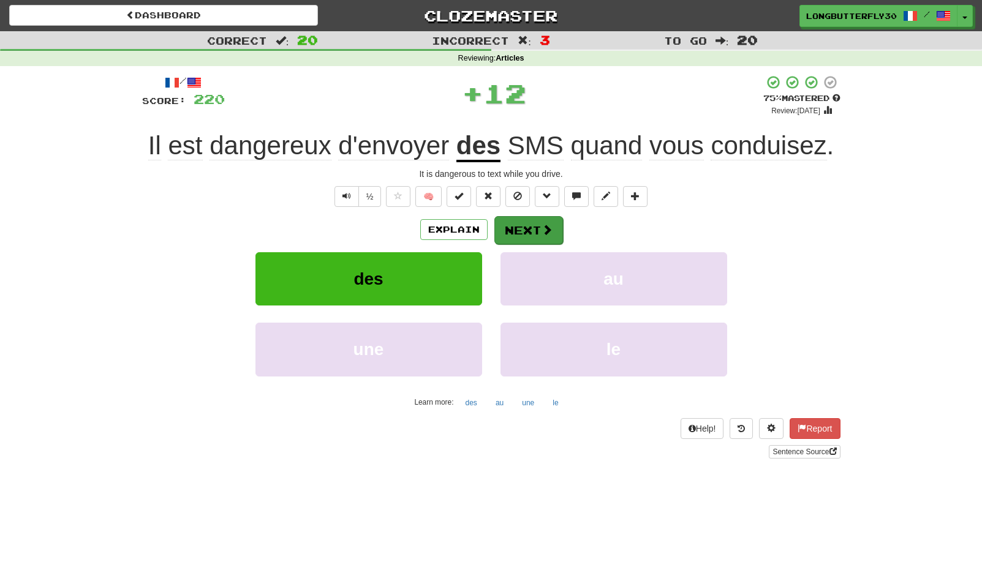
click at [534, 223] on button "Next" at bounding box center [528, 230] width 69 height 28
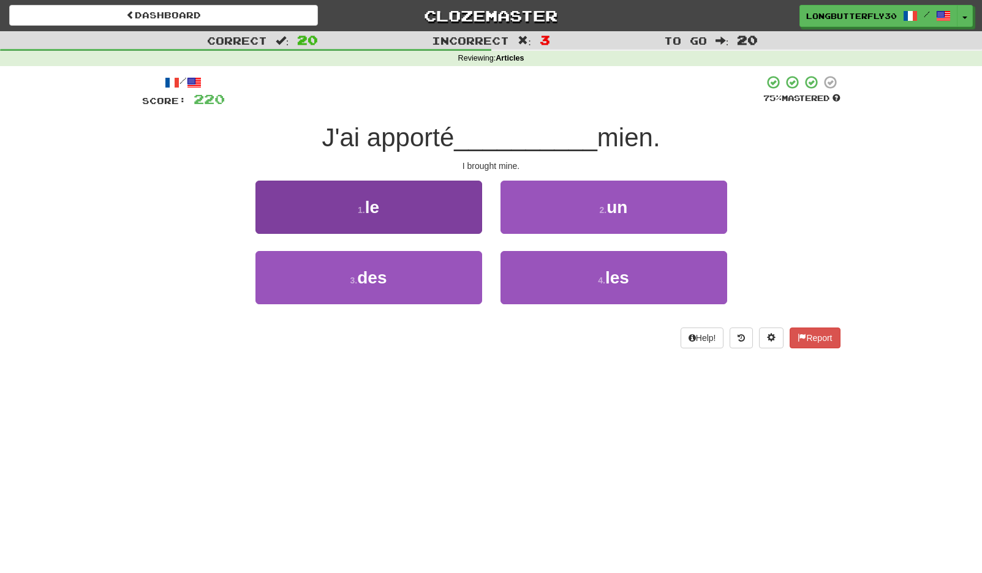
click at [456, 214] on button "1 . le" at bounding box center [368, 207] width 227 height 53
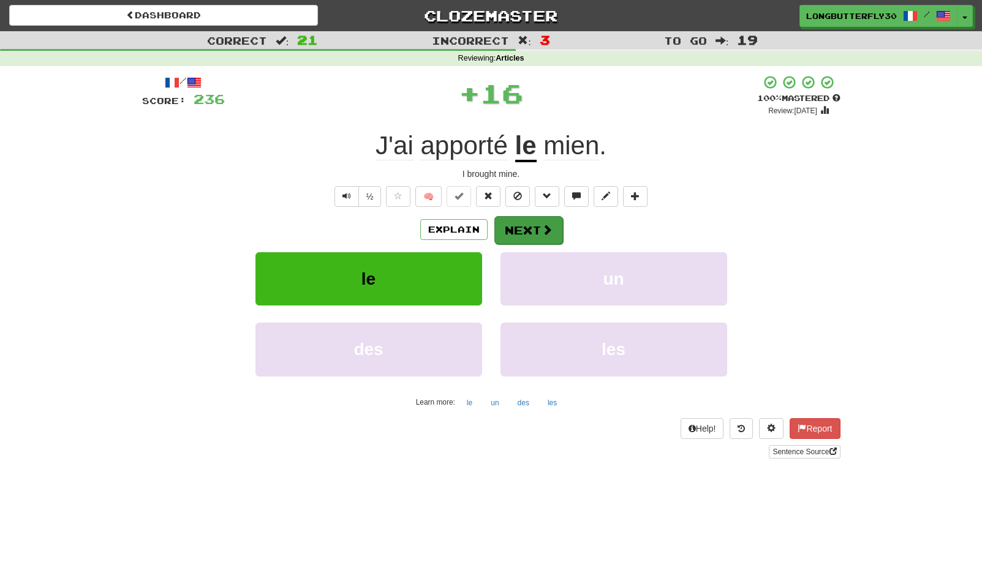
click at [534, 229] on button "Next" at bounding box center [528, 230] width 69 height 28
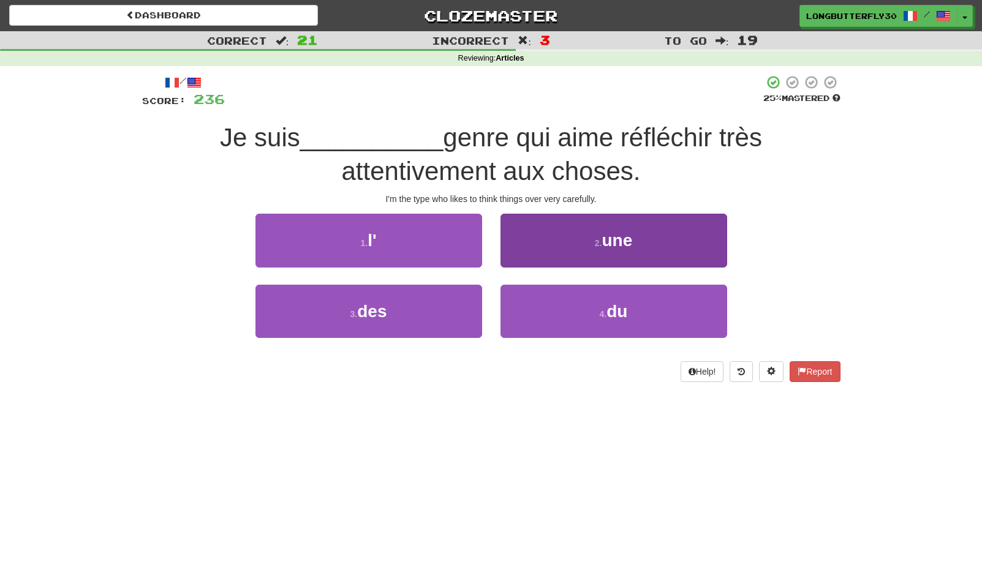
click at [606, 253] on button "2 . une" at bounding box center [613, 240] width 227 height 53
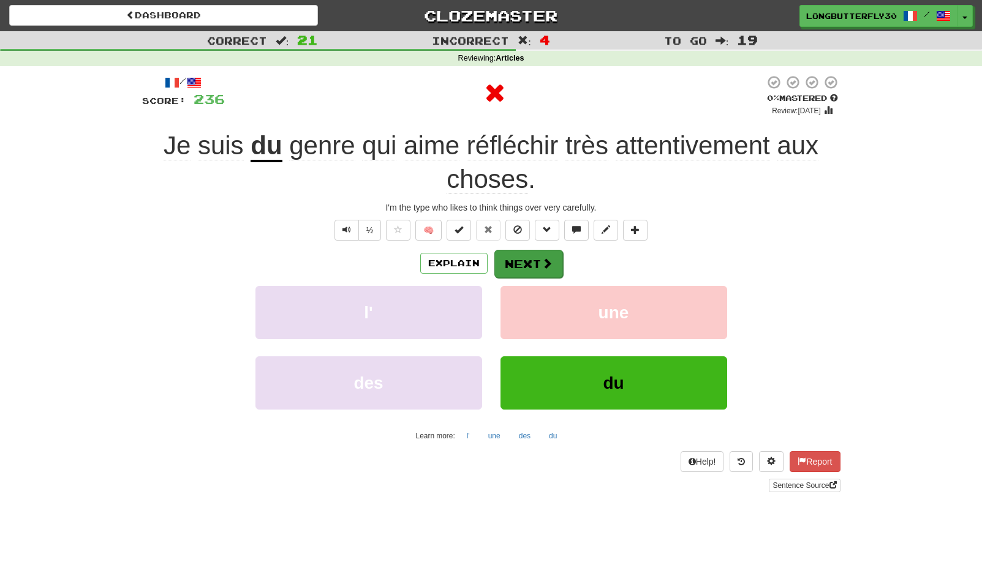
click at [519, 264] on button "Next" at bounding box center [528, 264] width 69 height 28
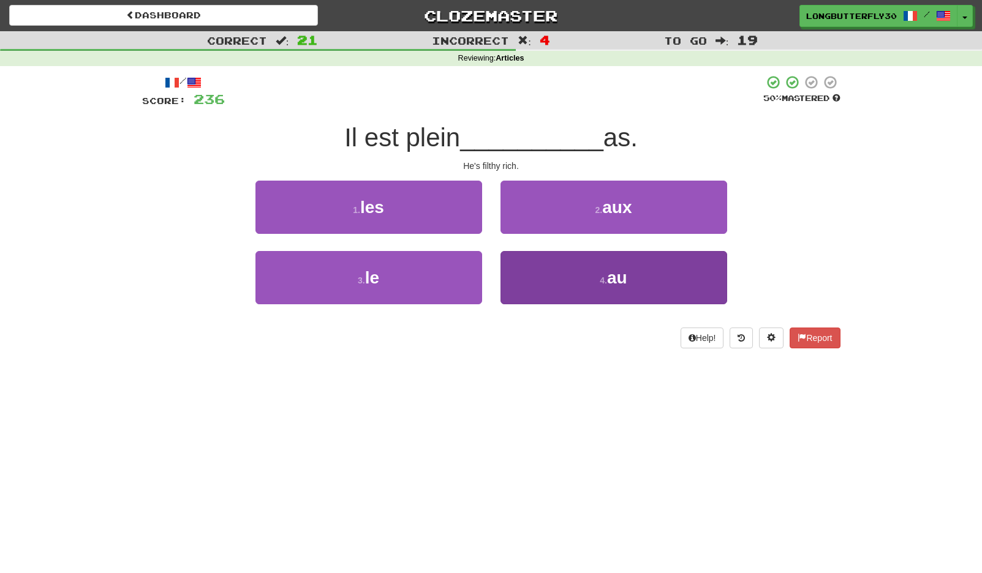
click at [584, 283] on button "4 . au" at bounding box center [613, 277] width 227 height 53
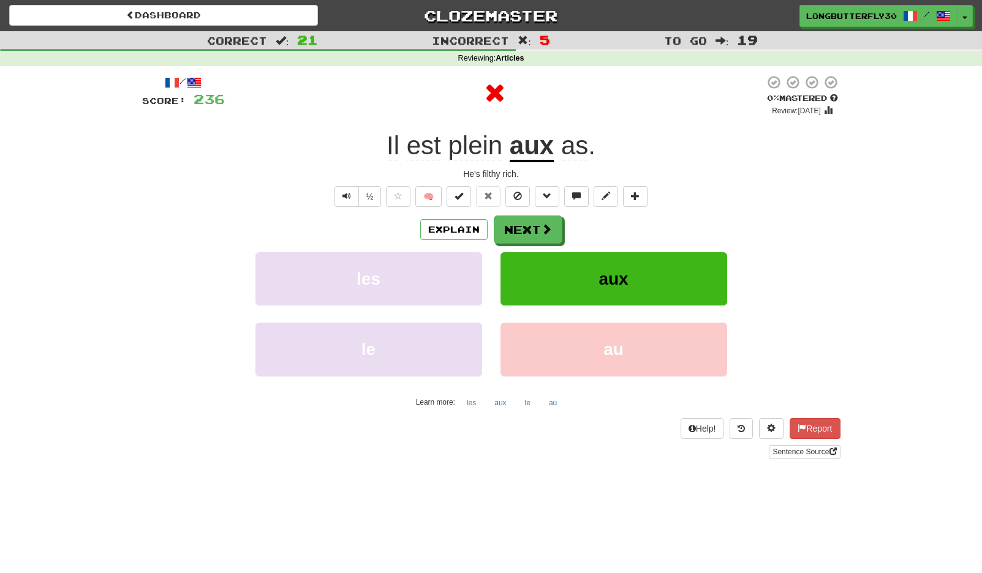
click at [568, 238] on div "Explain Next" at bounding box center [491, 230] width 698 height 28
click at [542, 233] on span at bounding box center [547, 229] width 11 height 11
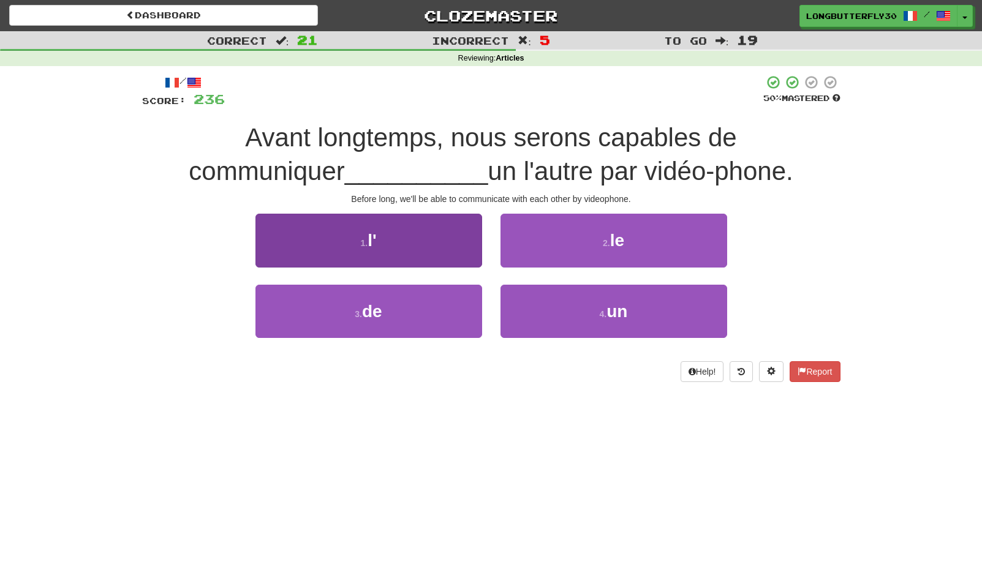
click at [443, 254] on button "1 . l'" at bounding box center [368, 240] width 227 height 53
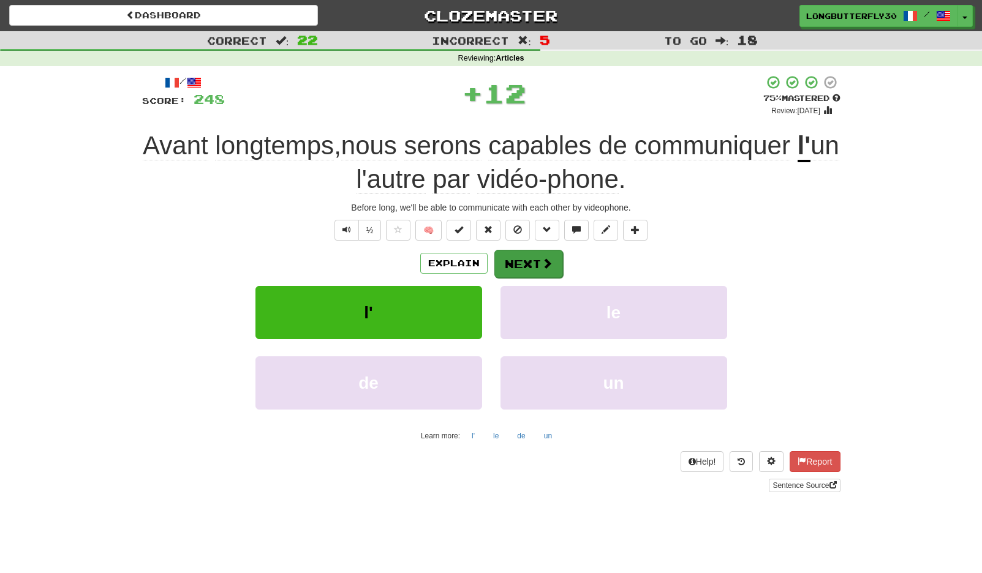
click at [530, 262] on button "Next" at bounding box center [528, 264] width 69 height 28
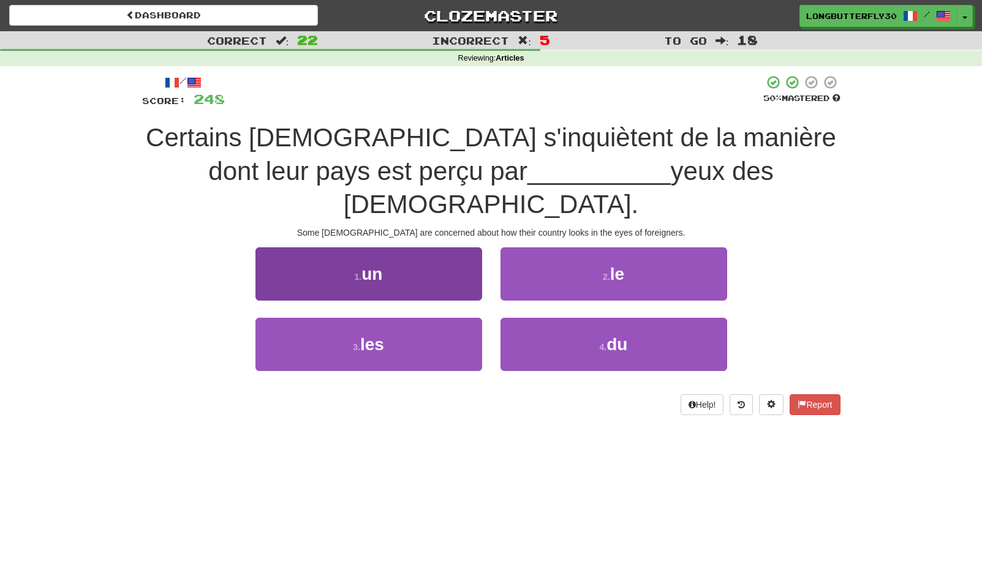
click at [402, 318] on button "3 . les" at bounding box center [368, 344] width 227 height 53
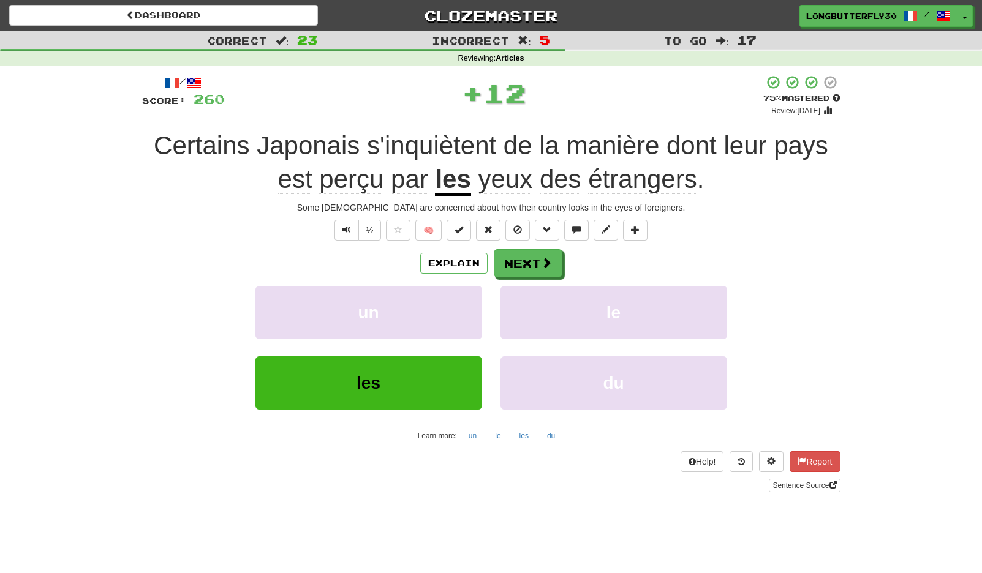
click at [550, 247] on div "/ Score: 260 + 12 75 % Mastered Review: 2025-10-21 Certains Japonais s'inquiète…" at bounding box center [491, 283] width 698 height 417
click at [529, 262] on button "Next" at bounding box center [528, 264] width 69 height 28
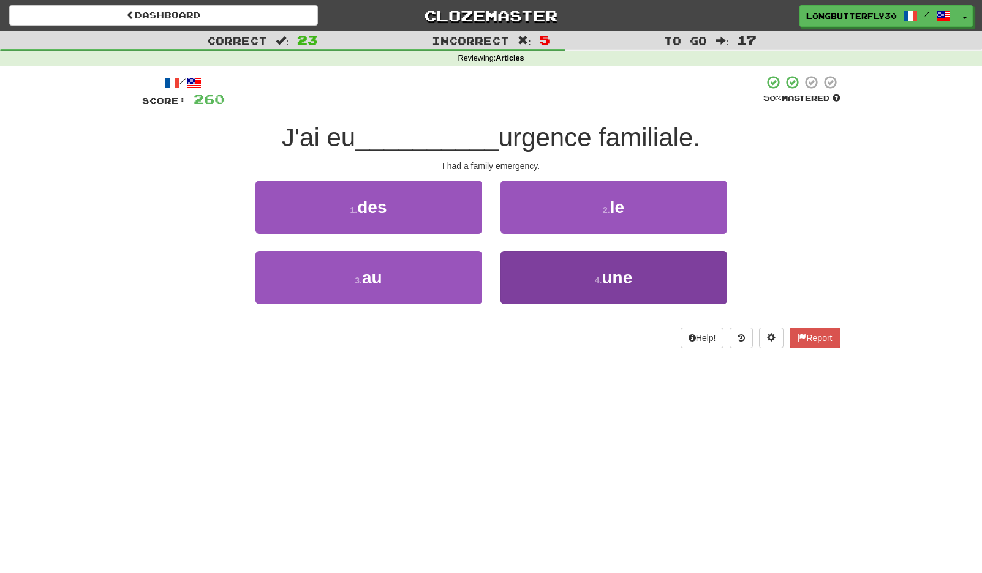
click at [567, 271] on button "4 . une" at bounding box center [613, 277] width 227 height 53
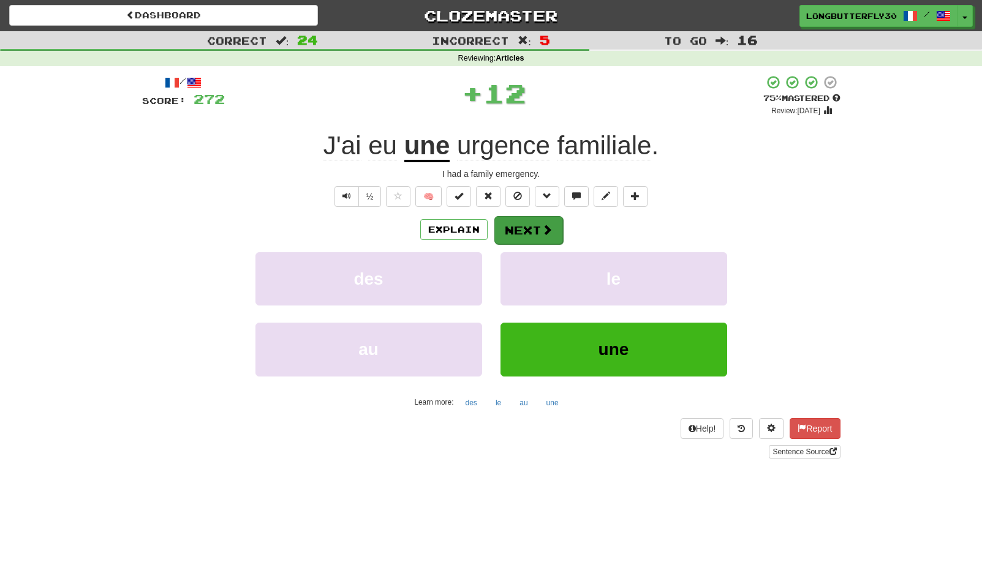
click at [552, 222] on button "Next" at bounding box center [528, 230] width 69 height 28
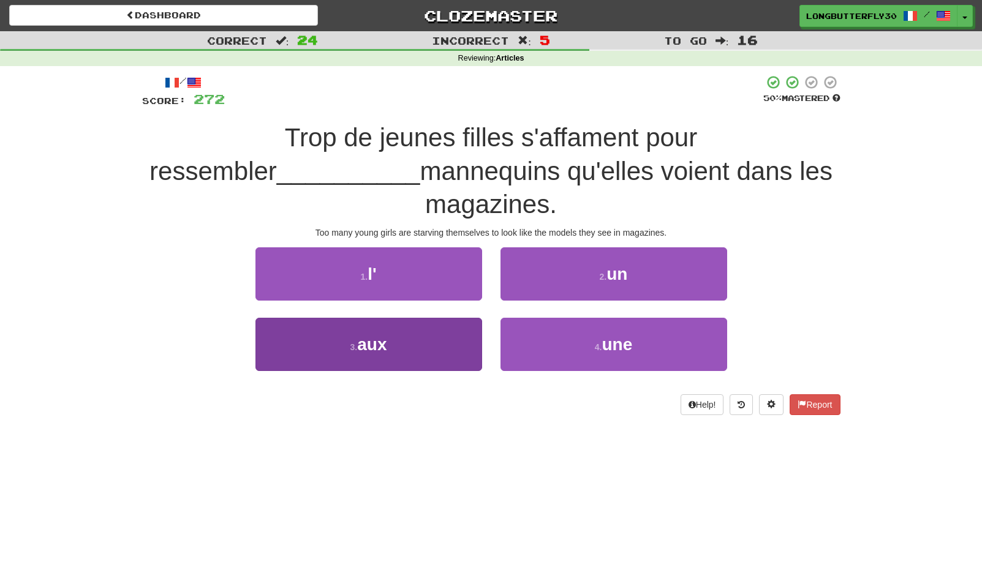
click at [438, 318] on button "3 . aux" at bounding box center [368, 344] width 227 height 53
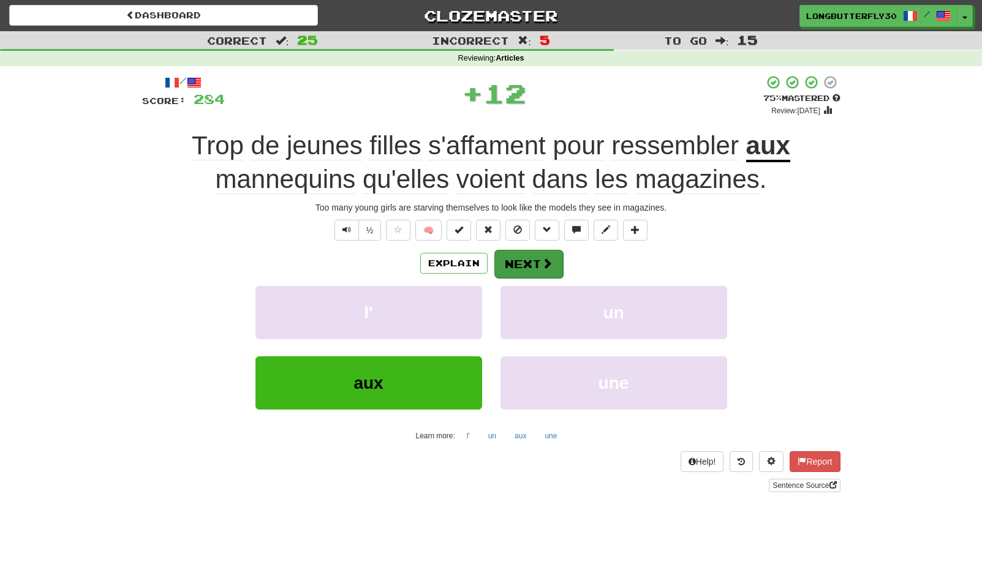
click at [549, 252] on button "Next" at bounding box center [528, 264] width 69 height 28
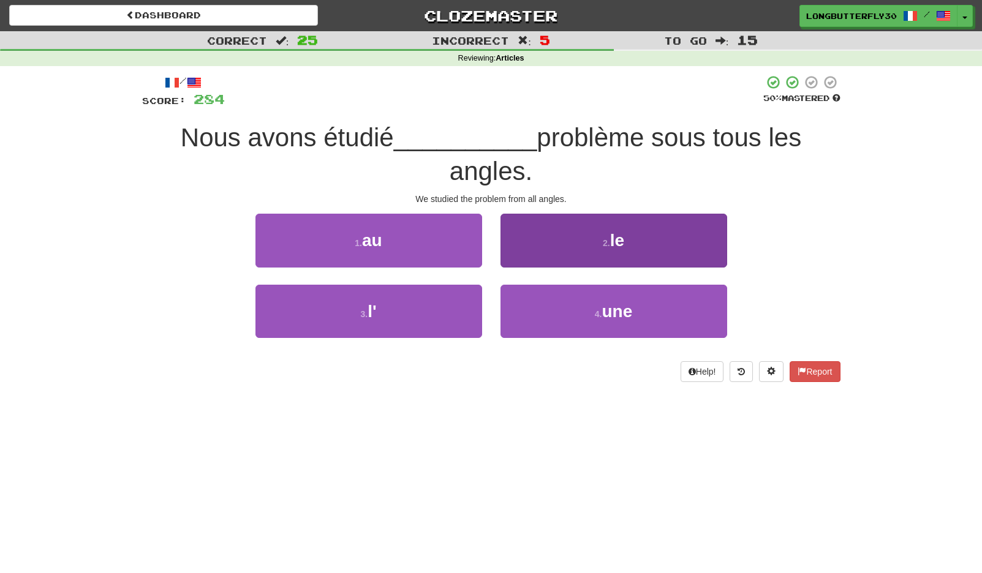
click at [600, 239] on button "2 . le" at bounding box center [613, 240] width 227 height 53
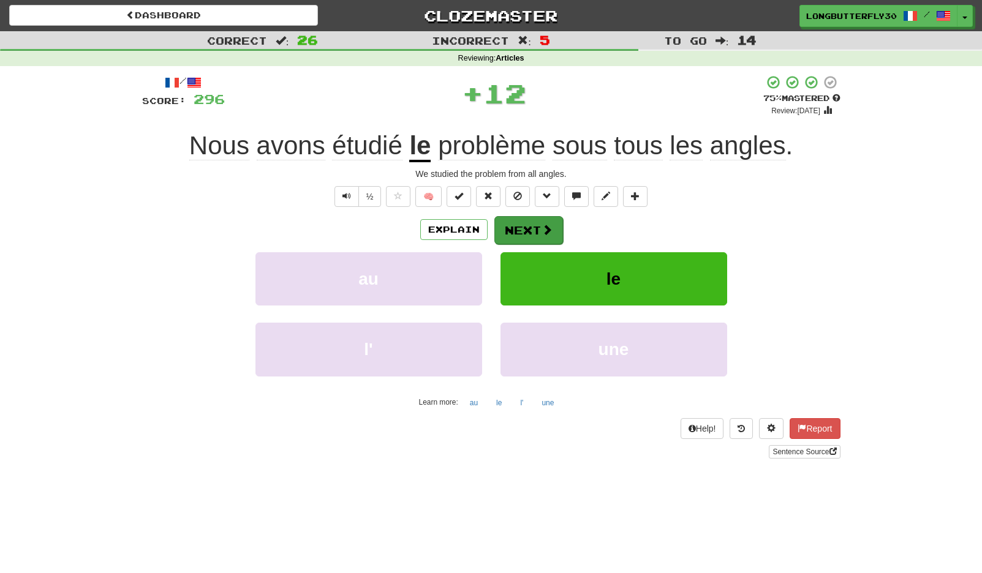
click at [542, 227] on span at bounding box center [547, 229] width 11 height 11
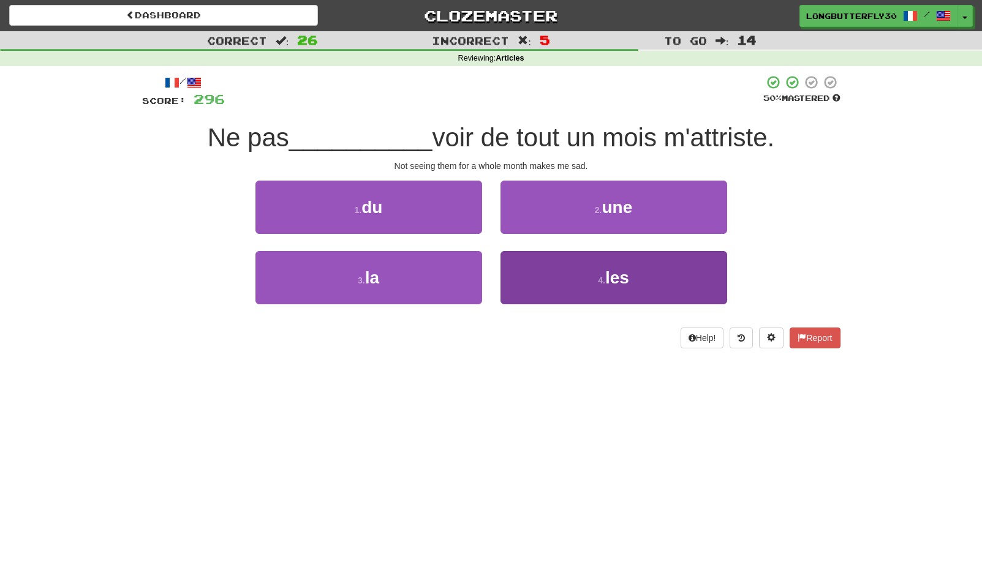
click at [546, 266] on button "4 . les" at bounding box center [613, 277] width 227 height 53
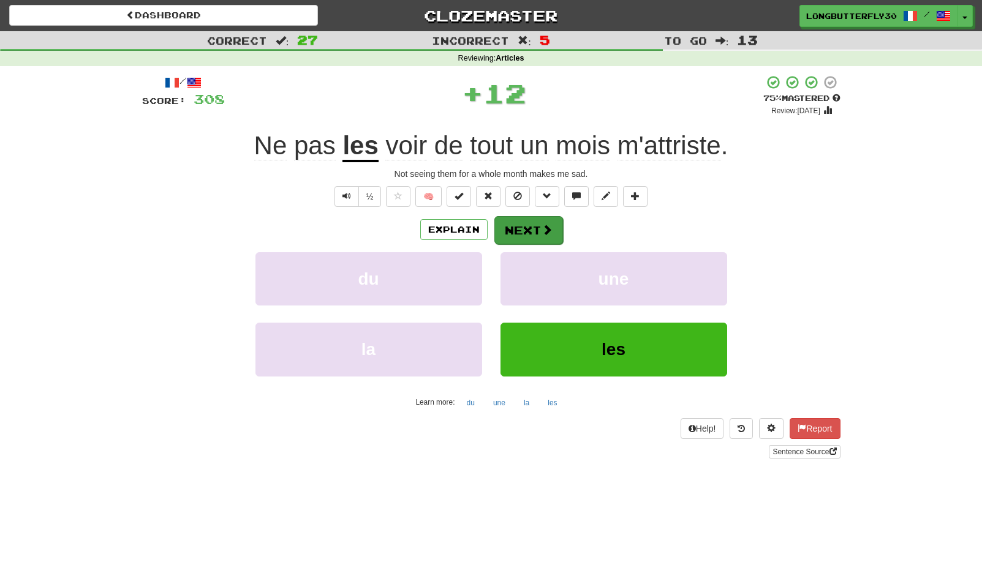
click at [537, 244] on div "Explain Next du une la les Learn more: du une la les" at bounding box center [491, 314] width 698 height 197
click at [537, 227] on button "Next" at bounding box center [528, 230] width 69 height 28
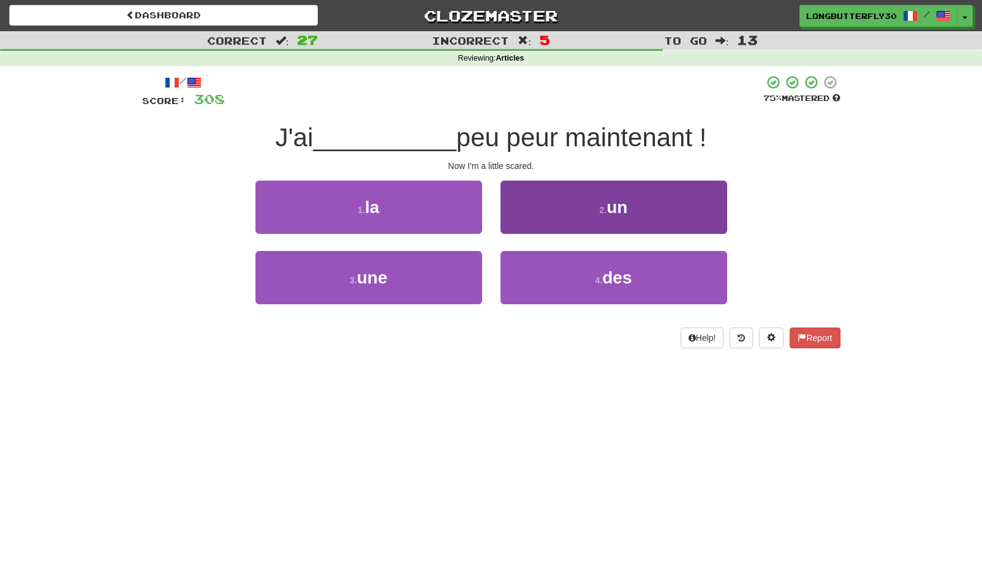
click at [567, 215] on button "2 . un" at bounding box center [613, 207] width 227 height 53
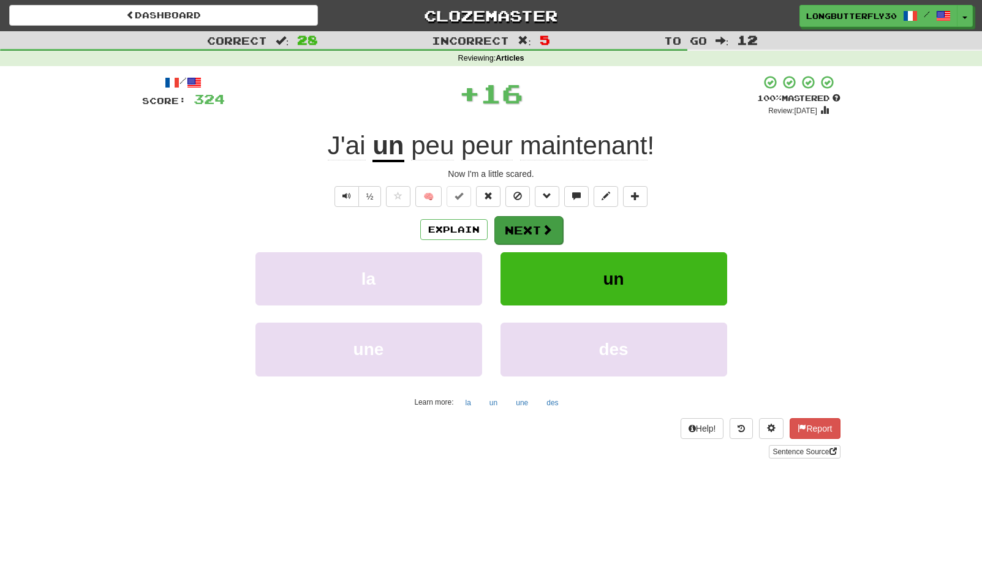
click at [524, 222] on button "Next" at bounding box center [528, 230] width 69 height 28
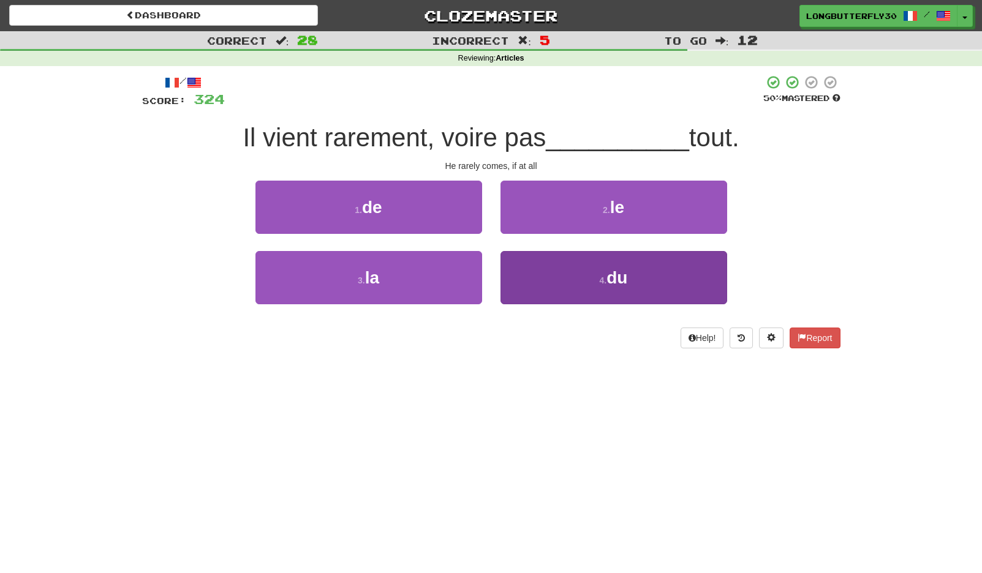
click at [547, 274] on button "4 . du" at bounding box center [613, 277] width 227 height 53
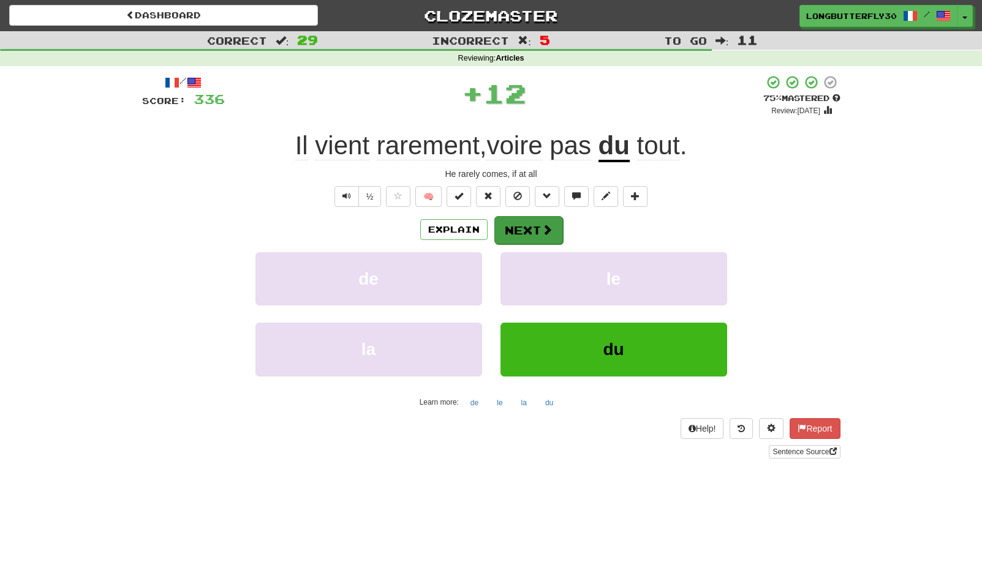
click at [535, 225] on button "Next" at bounding box center [528, 230] width 69 height 28
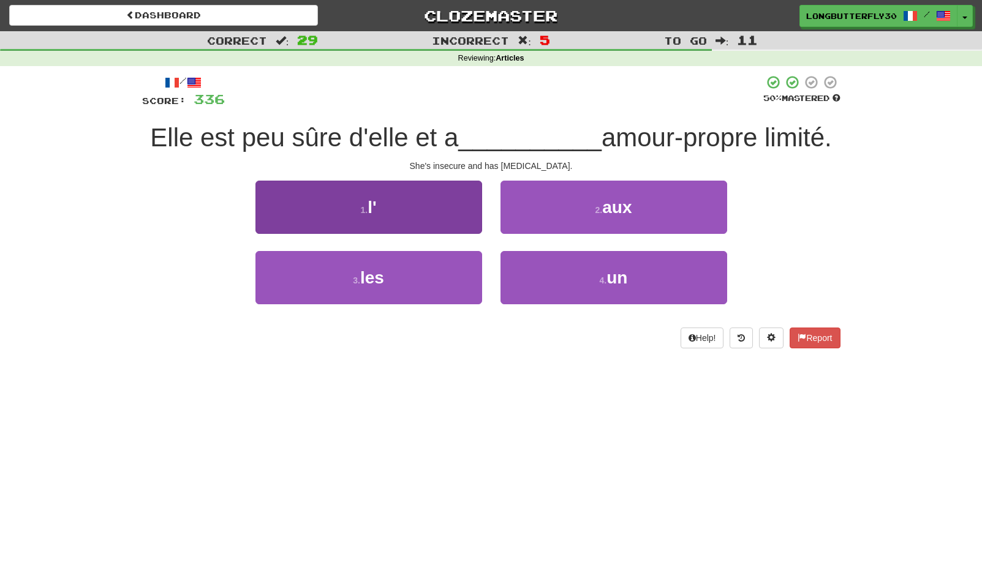
click at [451, 217] on button "1 . l'" at bounding box center [368, 207] width 227 height 53
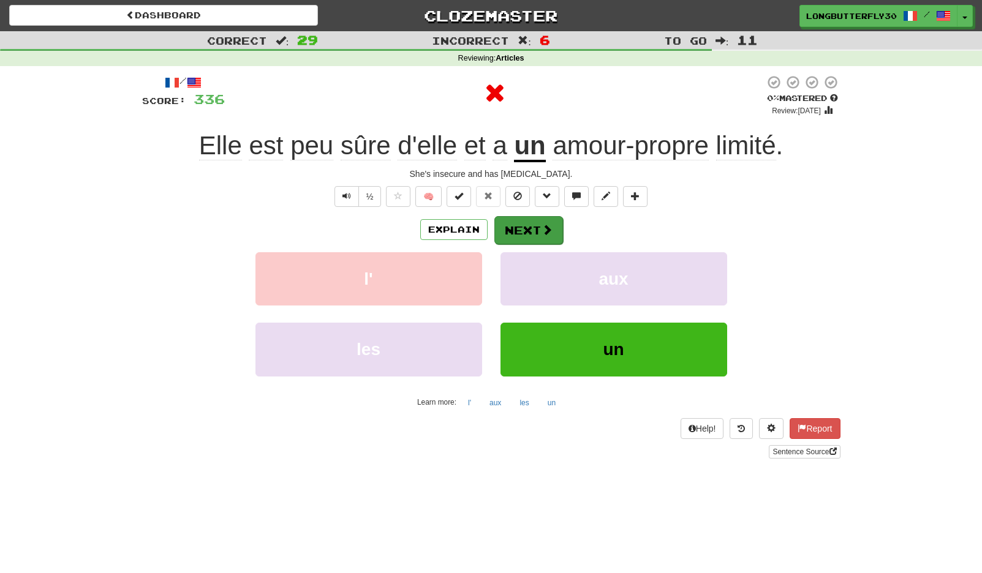
click at [534, 230] on button "Next" at bounding box center [528, 230] width 69 height 28
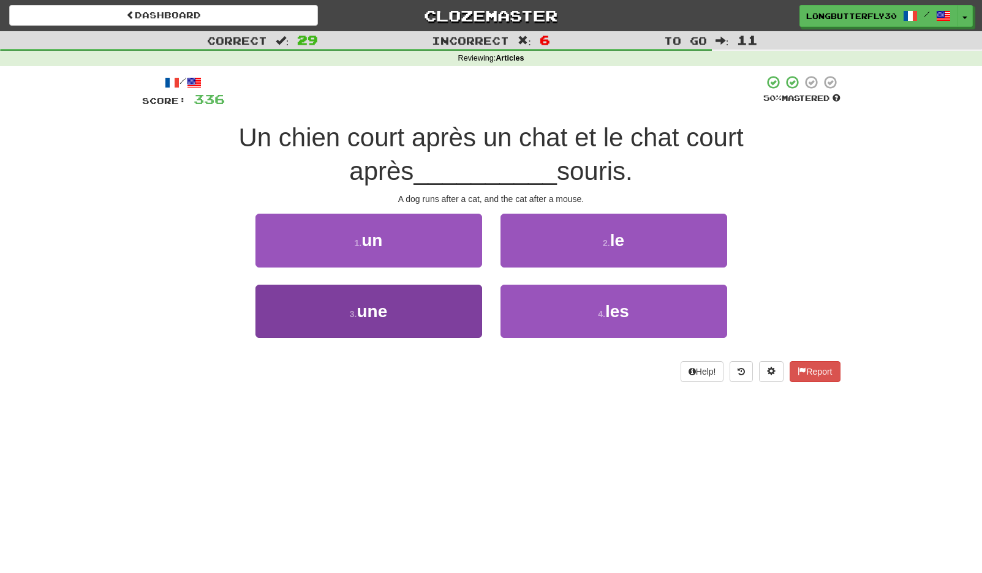
click at [423, 309] on button "3 . une" at bounding box center [368, 311] width 227 height 53
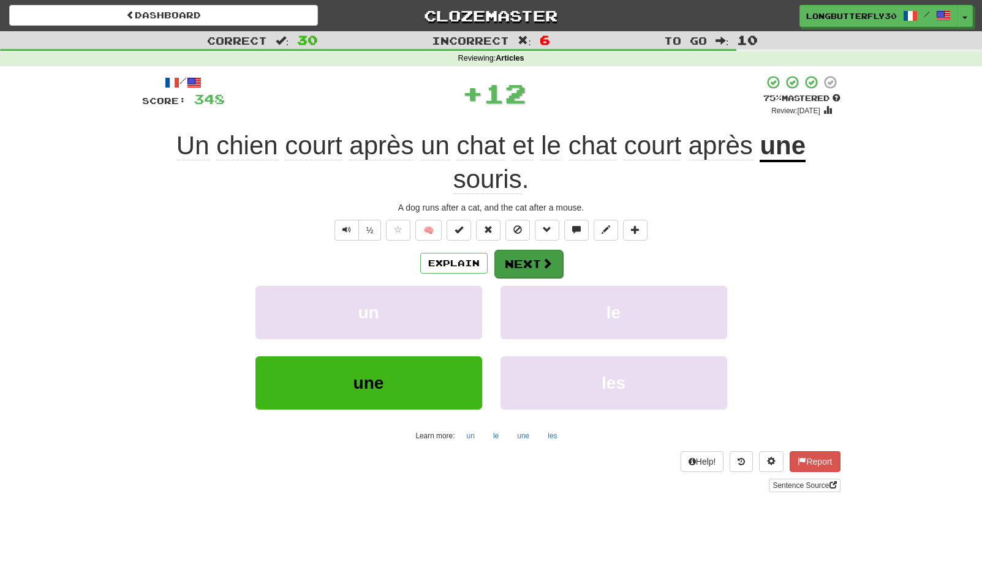
click at [545, 260] on span at bounding box center [547, 263] width 11 height 11
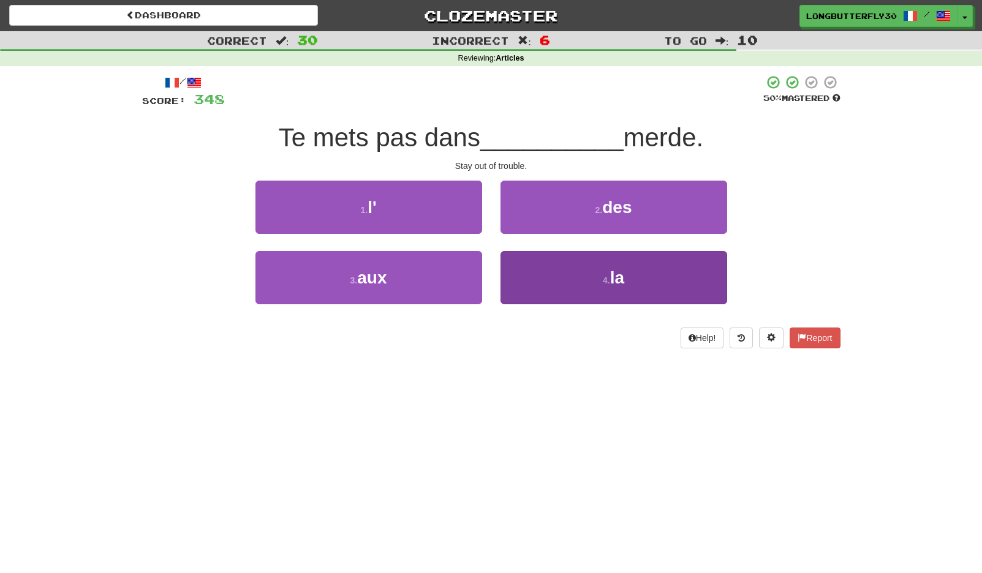
click at [590, 281] on button "4 . la" at bounding box center [613, 277] width 227 height 53
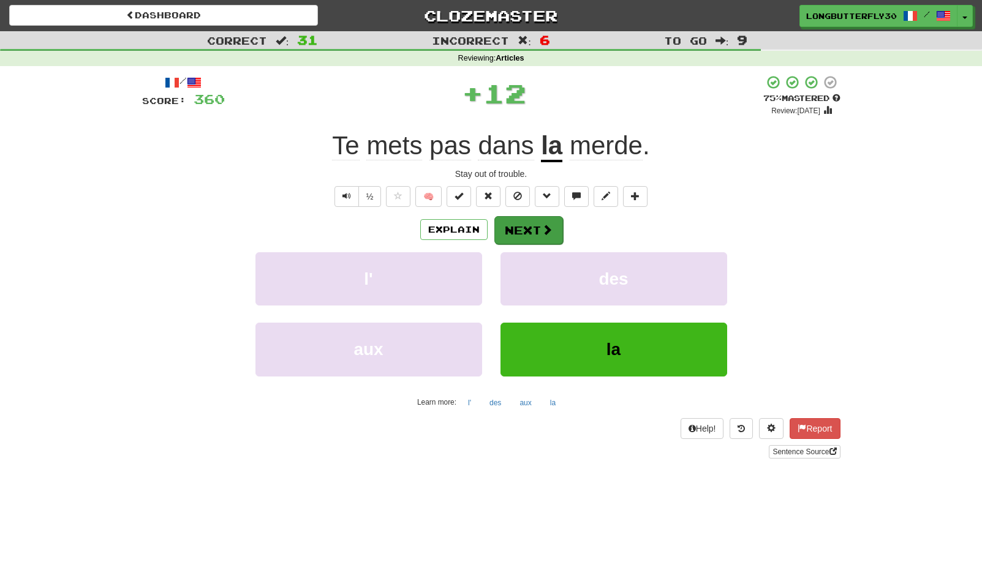
click at [545, 237] on button "Next" at bounding box center [528, 230] width 69 height 28
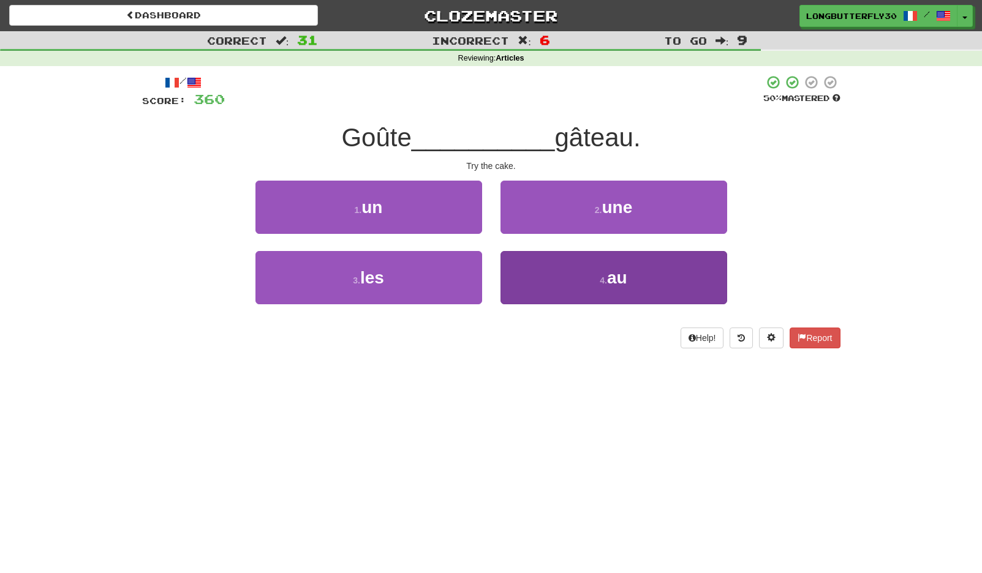
click at [562, 274] on button "4 . au" at bounding box center [613, 277] width 227 height 53
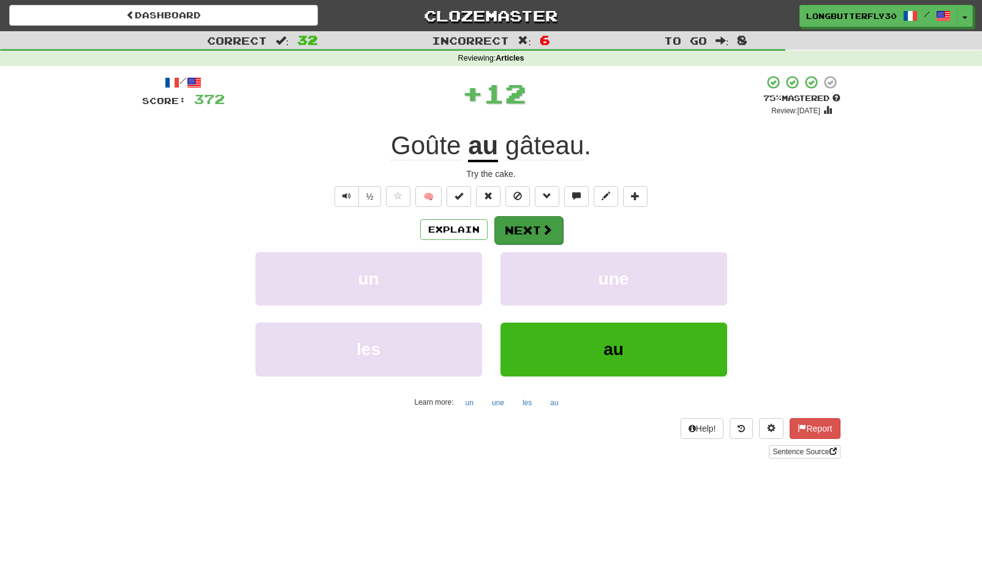
click at [539, 230] on button "Next" at bounding box center [528, 230] width 69 height 28
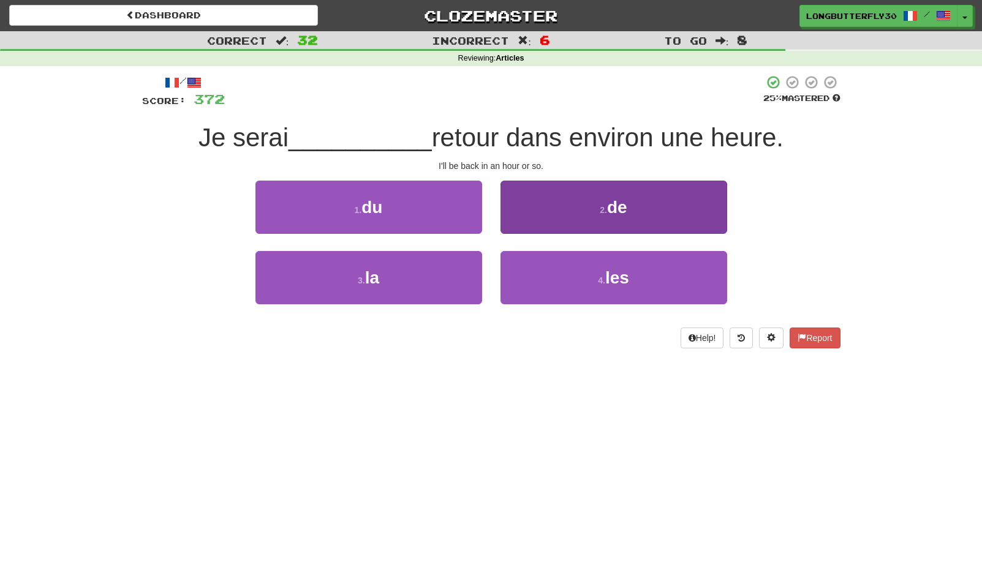
click at [561, 219] on button "2 . de" at bounding box center [613, 207] width 227 height 53
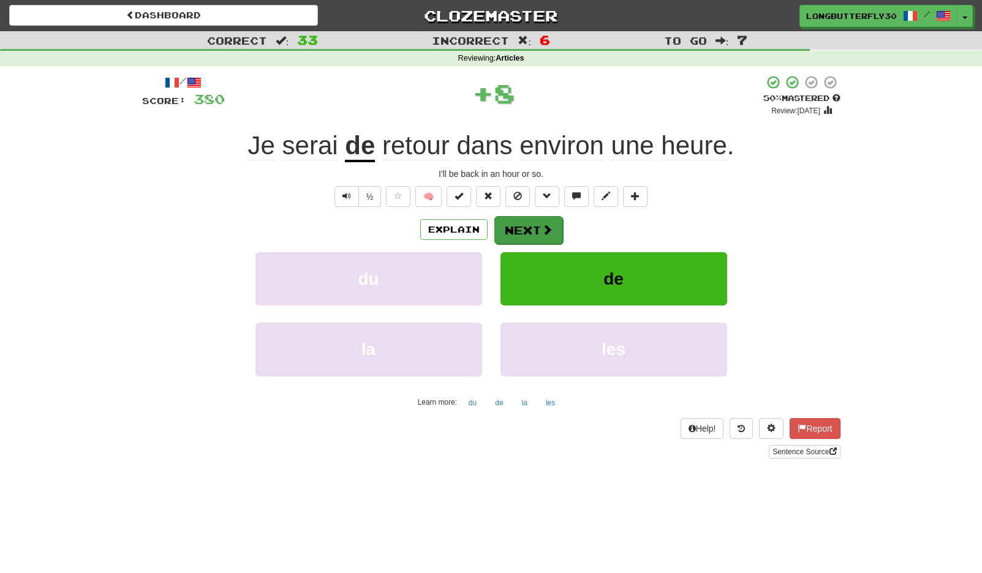
click at [518, 230] on button "Next" at bounding box center [528, 230] width 69 height 28
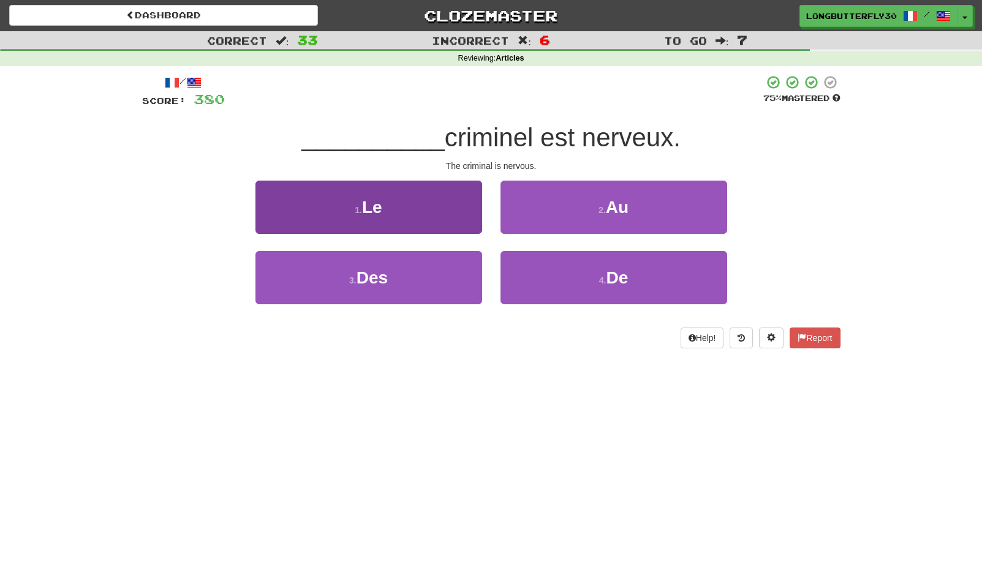
click at [445, 216] on button "1 . Le" at bounding box center [368, 207] width 227 height 53
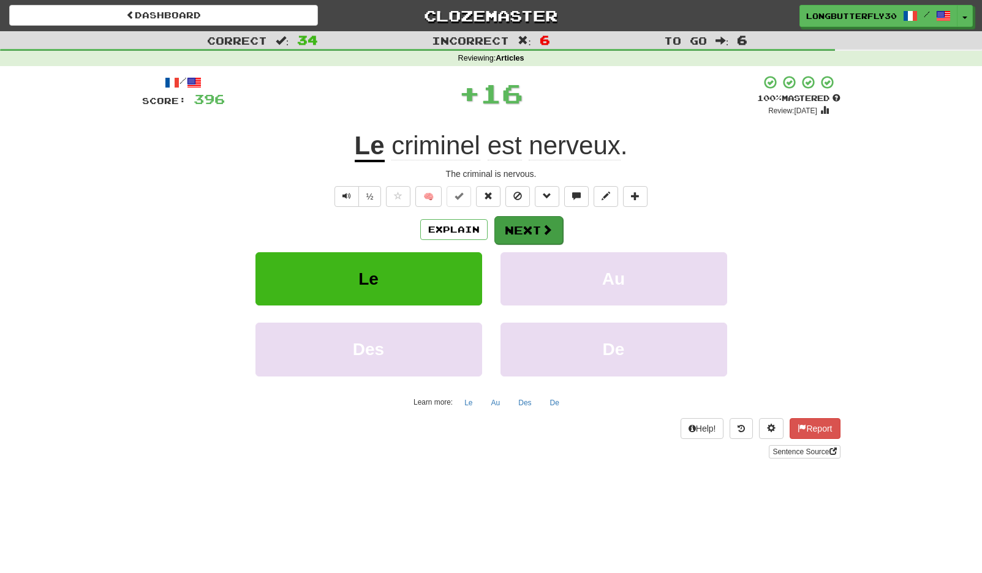
click at [523, 226] on button "Next" at bounding box center [528, 230] width 69 height 28
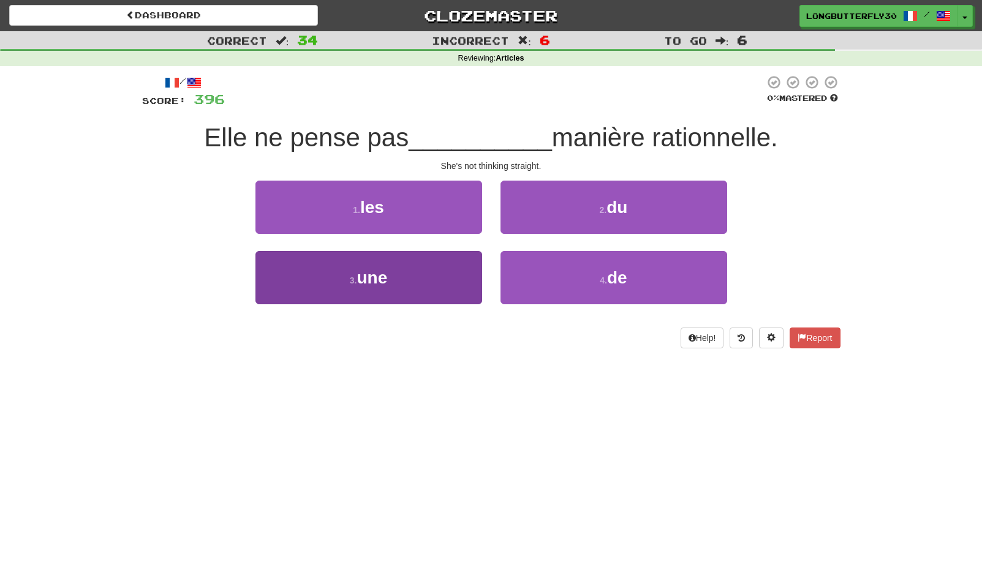
click at [425, 276] on button "3 . une" at bounding box center [368, 277] width 227 height 53
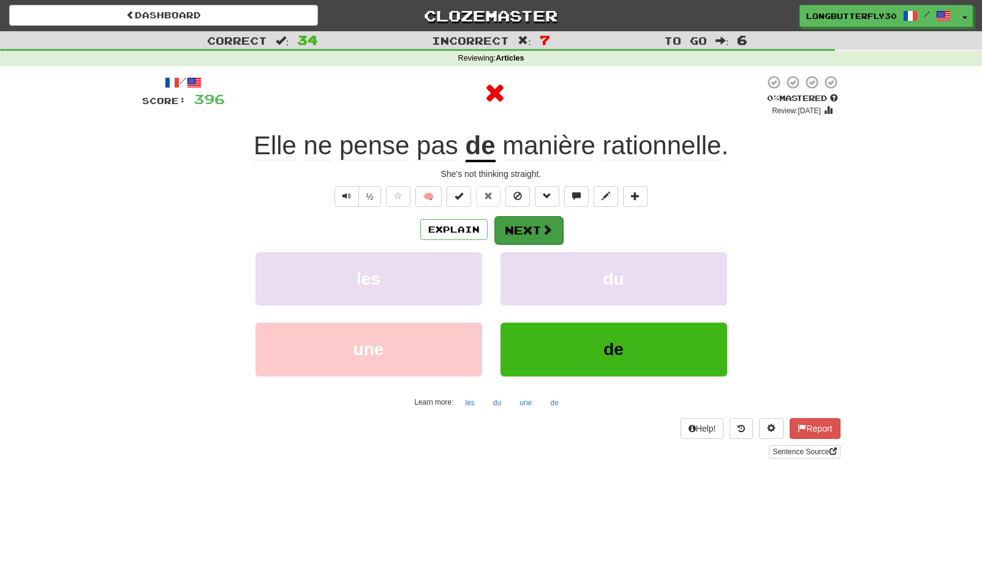
click at [527, 222] on button "Next" at bounding box center [528, 230] width 69 height 28
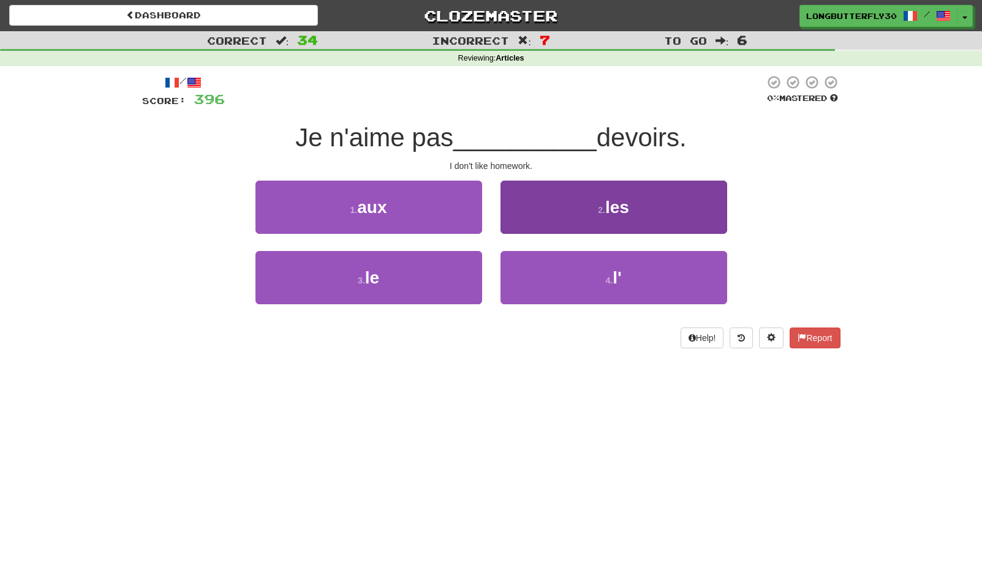
click at [545, 216] on button "2 . les" at bounding box center [613, 207] width 227 height 53
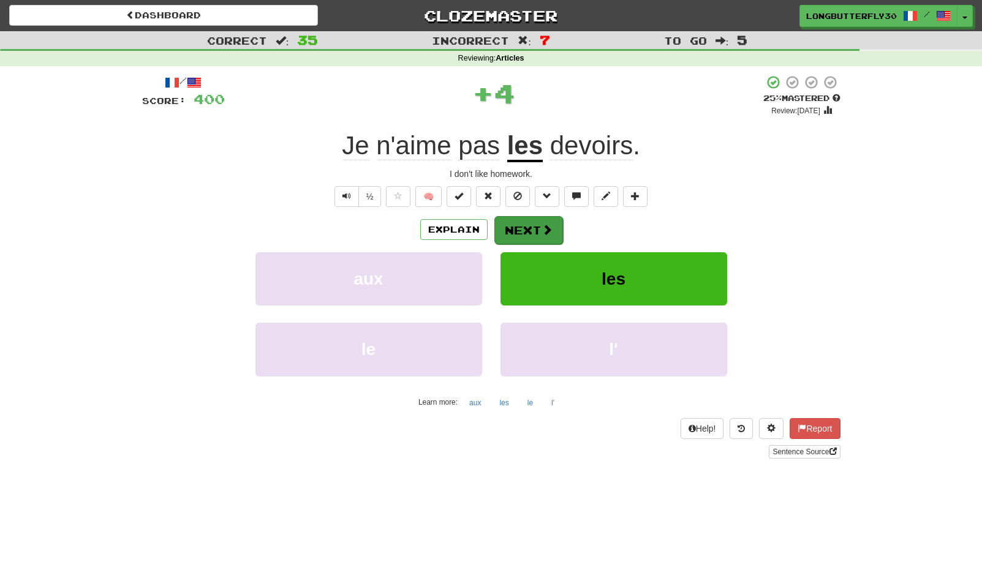
click at [518, 238] on button "Next" at bounding box center [528, 230] width 69 height 28
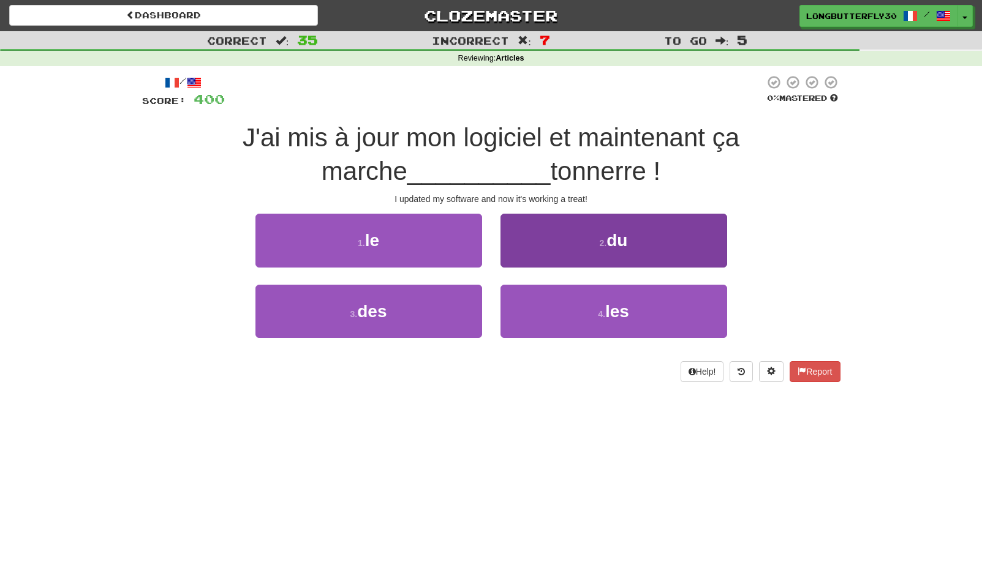
click at [572, 259] on button "2 . du" at bounding box center [613, 240] width 227 height 53
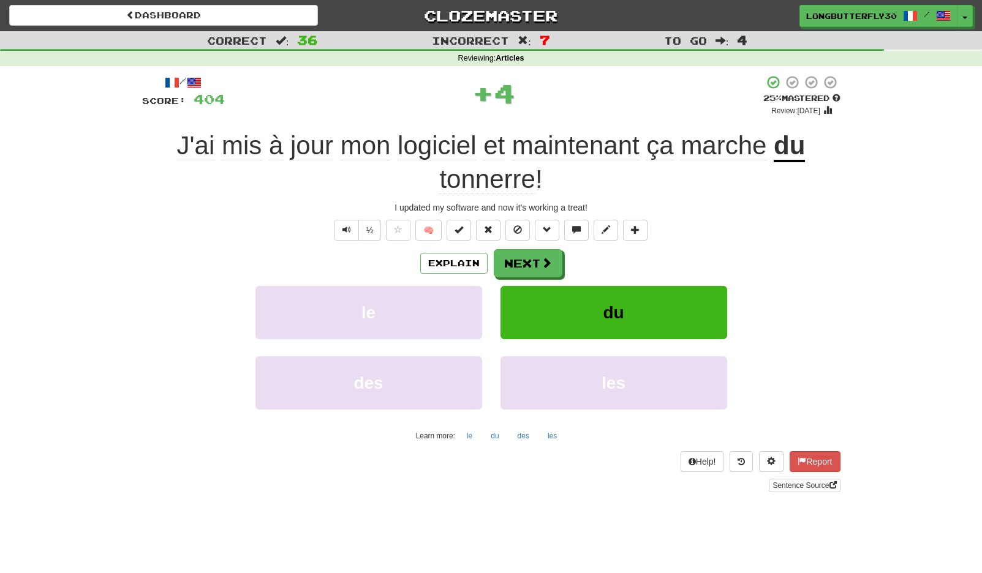
click at [534, 244] on div "/ Score: 404 + 4 25 % Mastered Review: 2025-09-22 J'ai mis à jour mon logiciel …" at bounding box center [491, 283] width 698 height 417
click at [521, 262] on button "Next" at bounding box center [528, 264] width 69 height 28
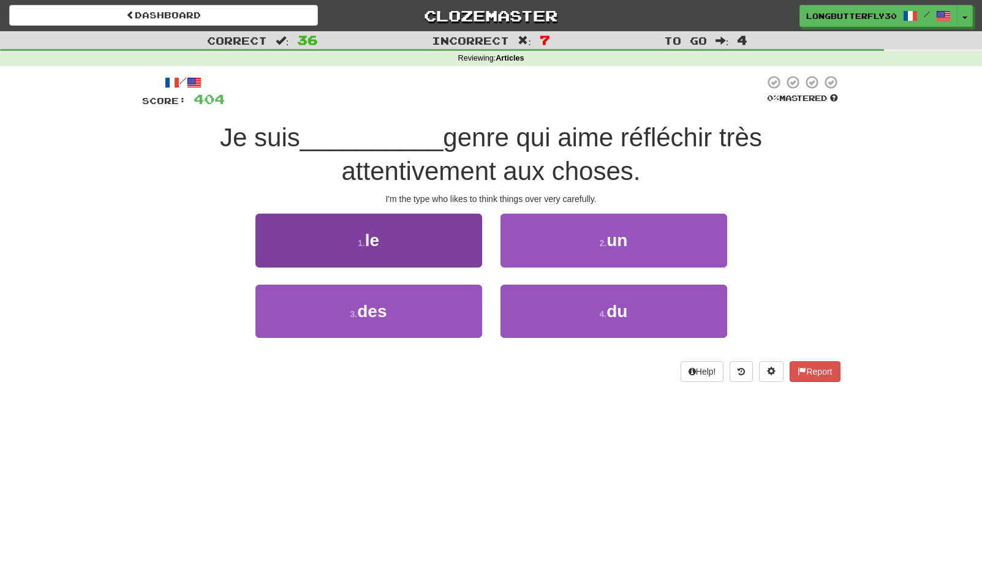
click at [458, 255] on button "1 . le" at bounding box center [368, 240] width 227 height 53
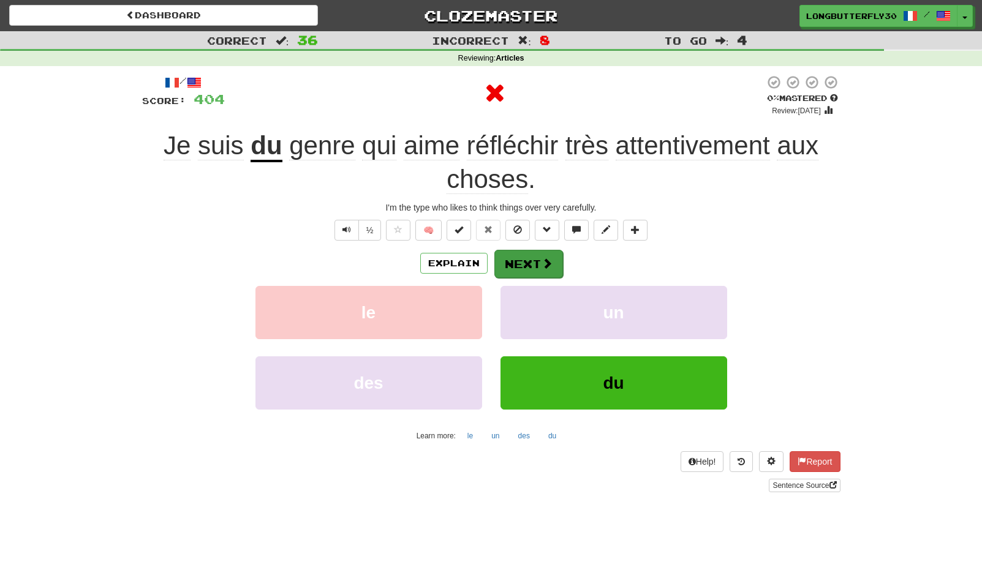
click at [524, 254] on button "Next" at bounding box center [528, 264] width 69 height 28
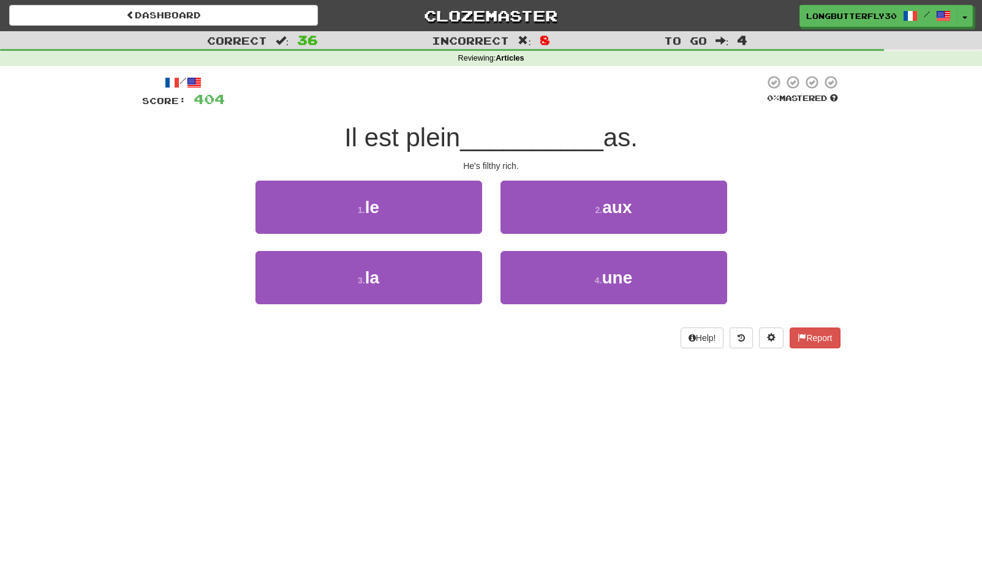
drag, startPoint x: 574, startPoint y: 210, endPoint x: 567, endPoint y: 213, distance: 7.7
click at [574, 210] on button "2 . aux" at bounding box center [613, 207] width 227 height 53
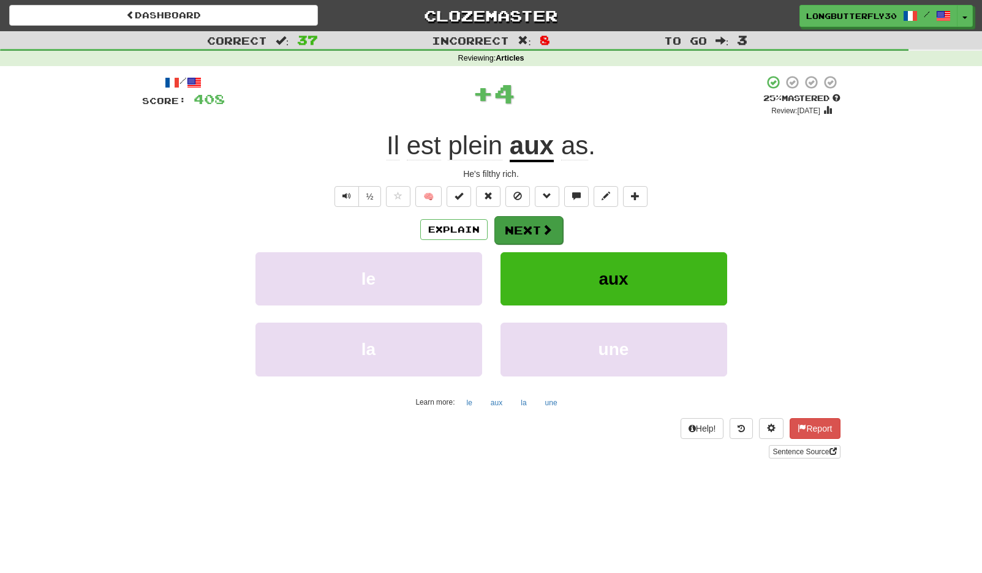
click at [528, 224] on button "Next" at bounding box center [528, 230] width 69 height 28
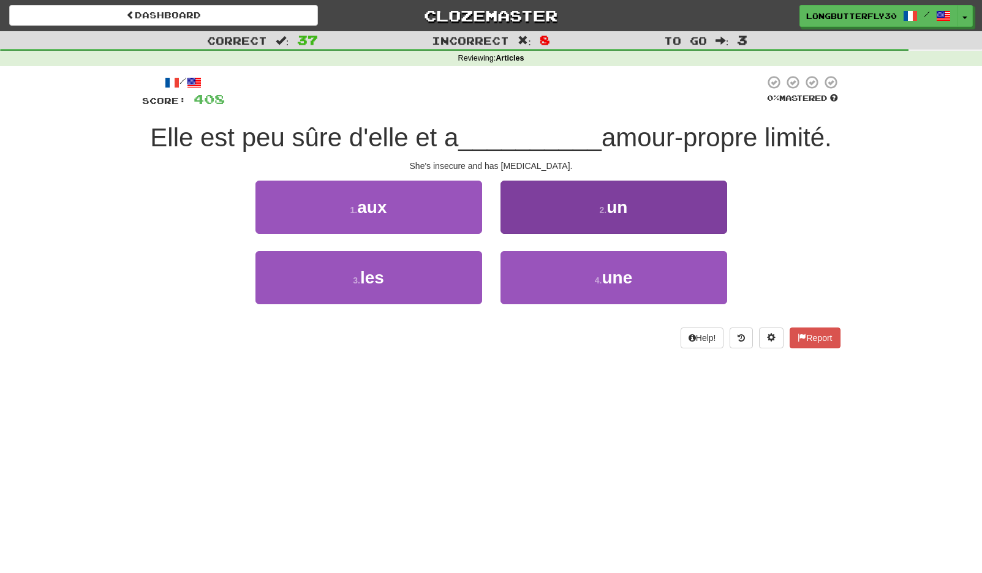
click at [578, 214] on button "2 . un" at bounding box center [613, 207] width 227 height 53
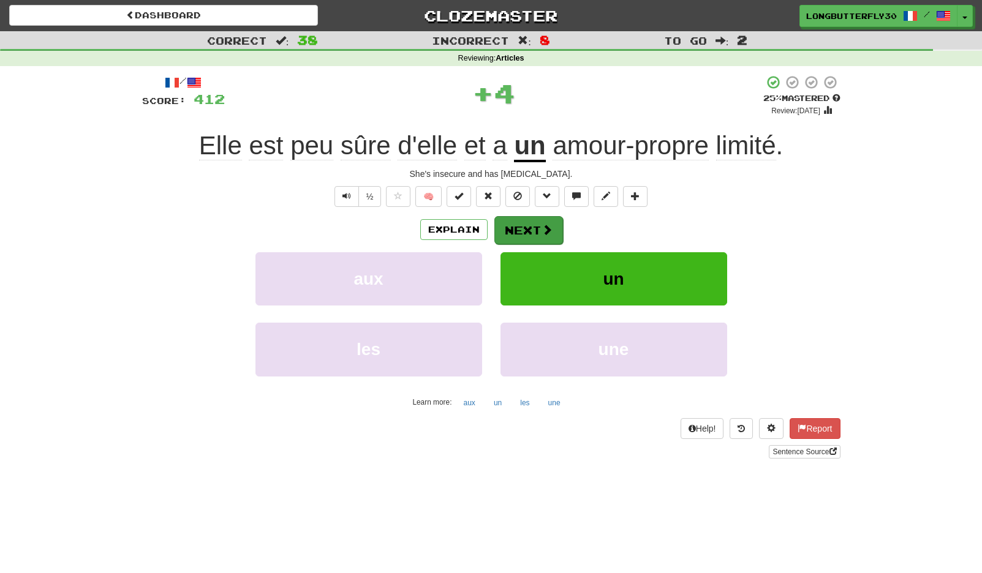
click at [555, 235] on button "Next" at bounding box center [528, 230] width 69 height 28
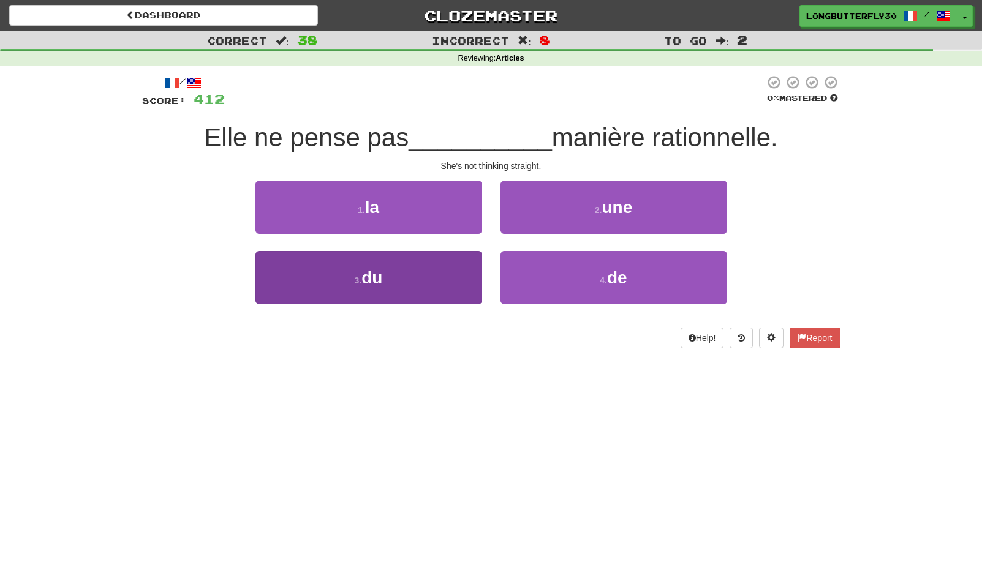
click at [443, 276] on button "3 . du" at bounding box center [368, 277] width 227 height 53
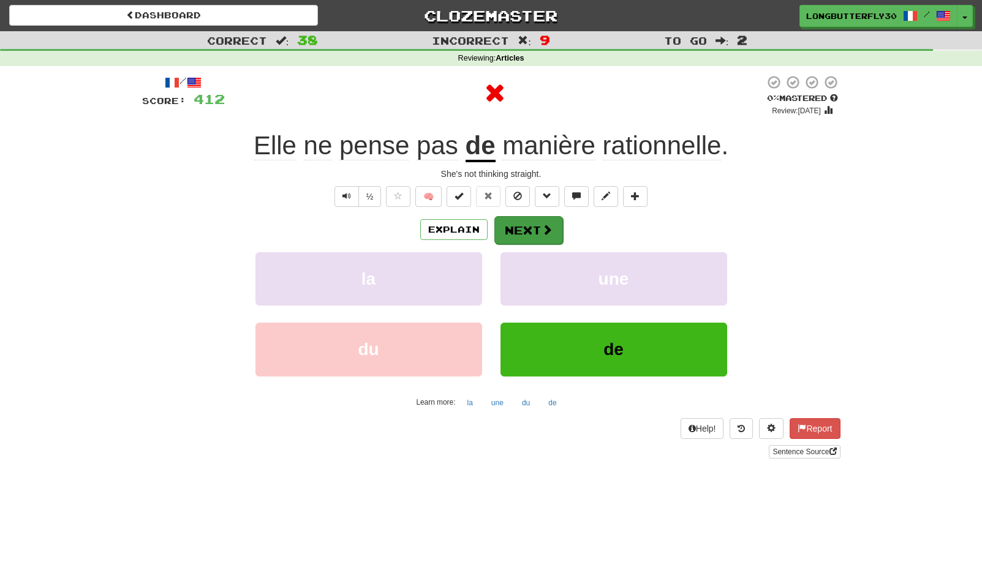
click at [536, 224] on button "Next" at bounding box center [528, 230] width 69 height 28
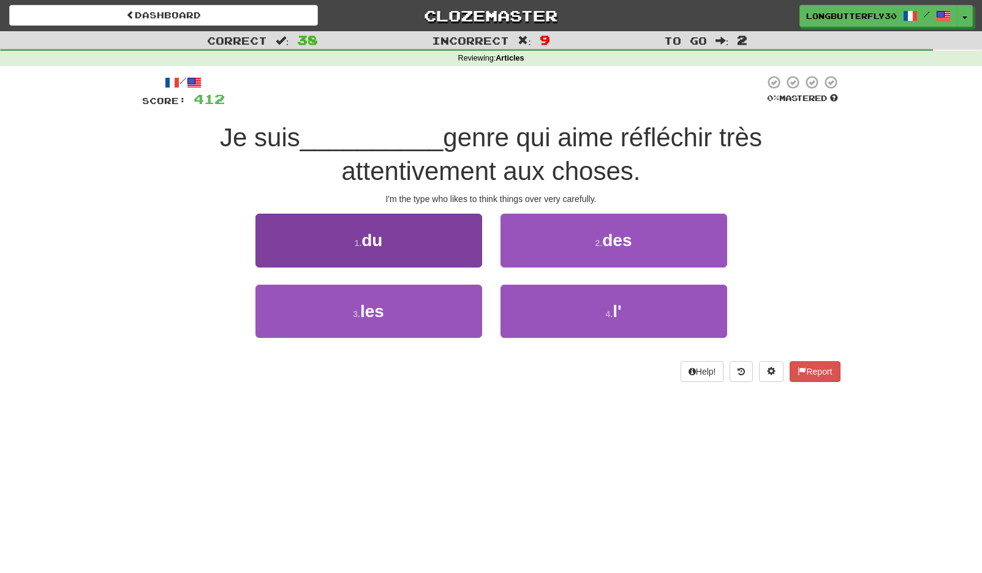
click at [469, 252] on button "1 . du" at bounding box center [368, 240] width 227 height 53
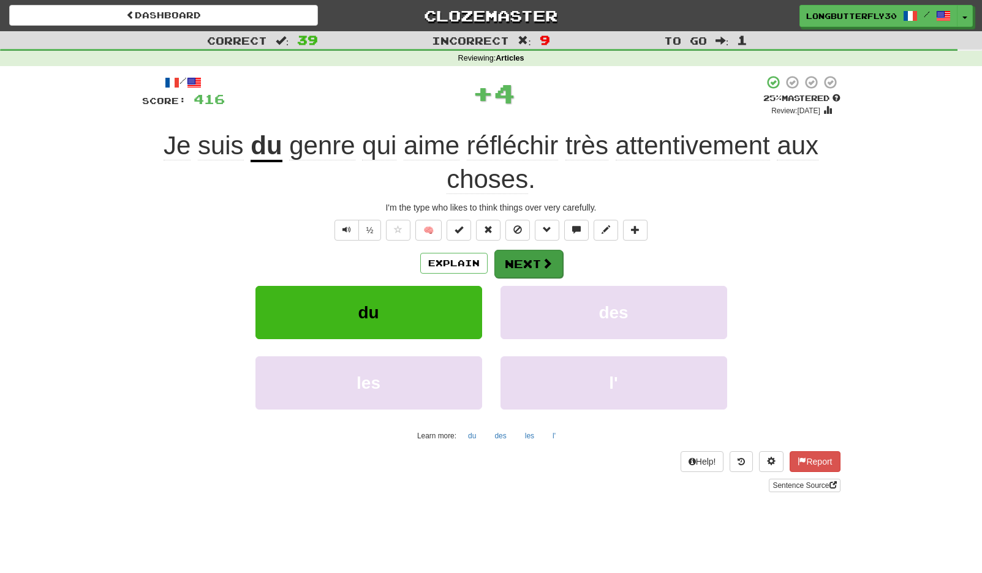
click at [527, 257] on button "Next" at bounding box center [528, 264] width 69 height 28
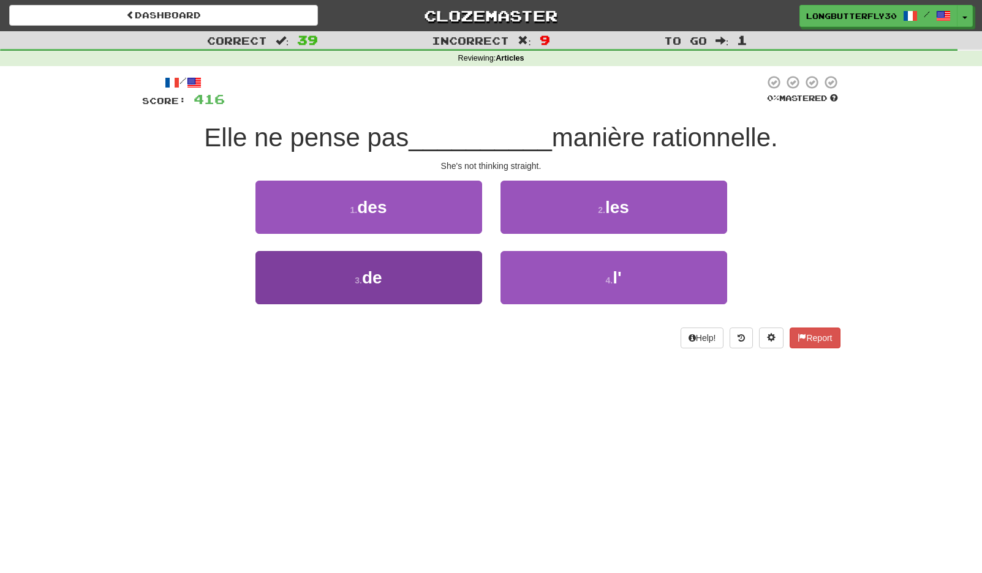
click at [436, 281] on button "3 . de" at bounding box center [368, 277] width 227 height 53
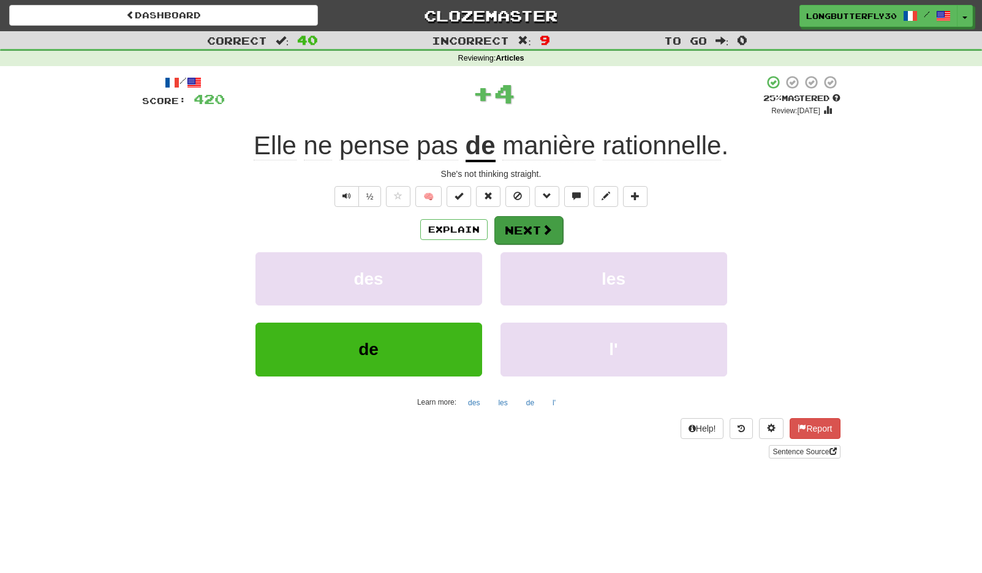
click at [543, 233] on span at bounding box center [547, 229] width 11 height 11
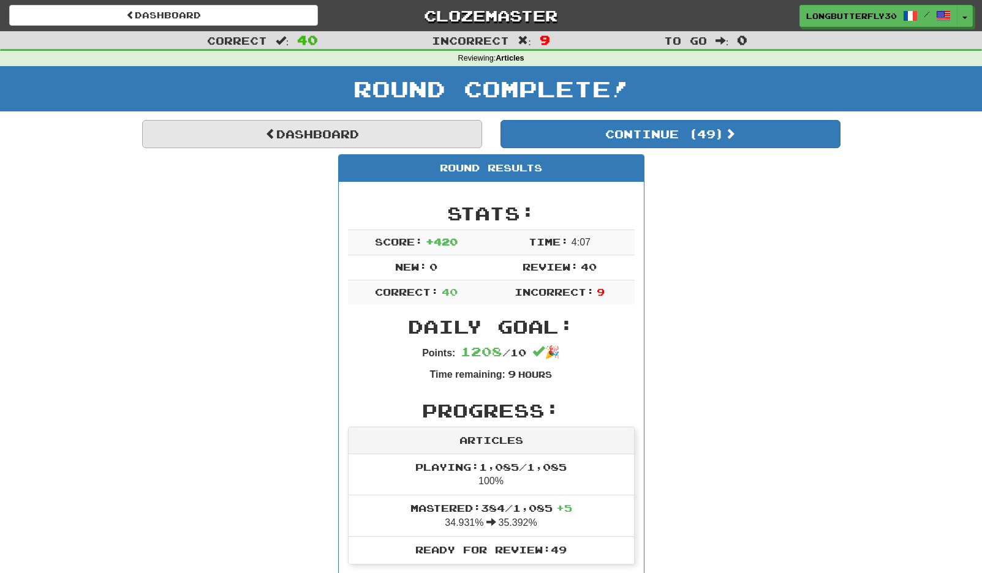
click at [407, 127] on link "Dashboard" at bounding box center [312, 134] width 340 height 28
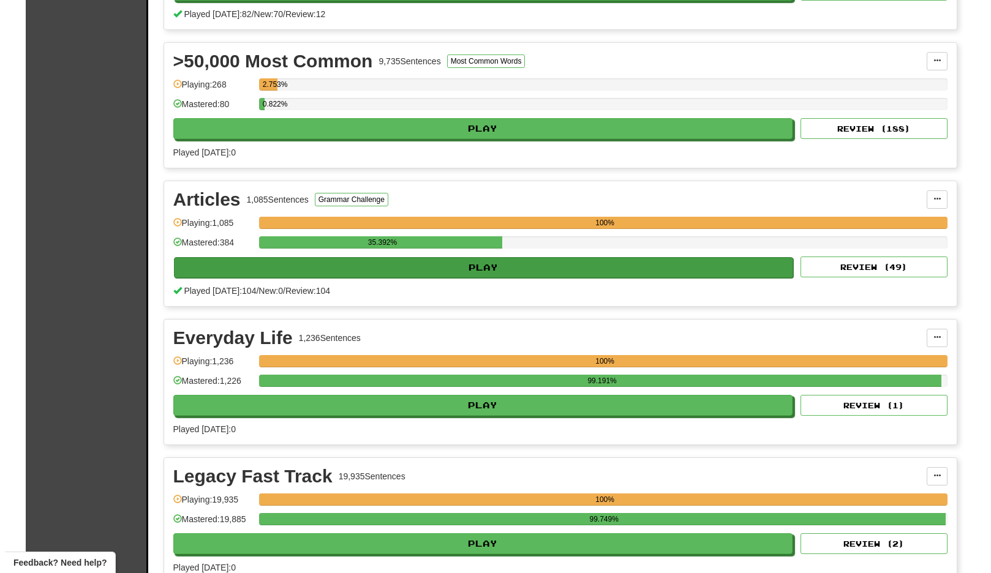
scroll to position [526, 0]
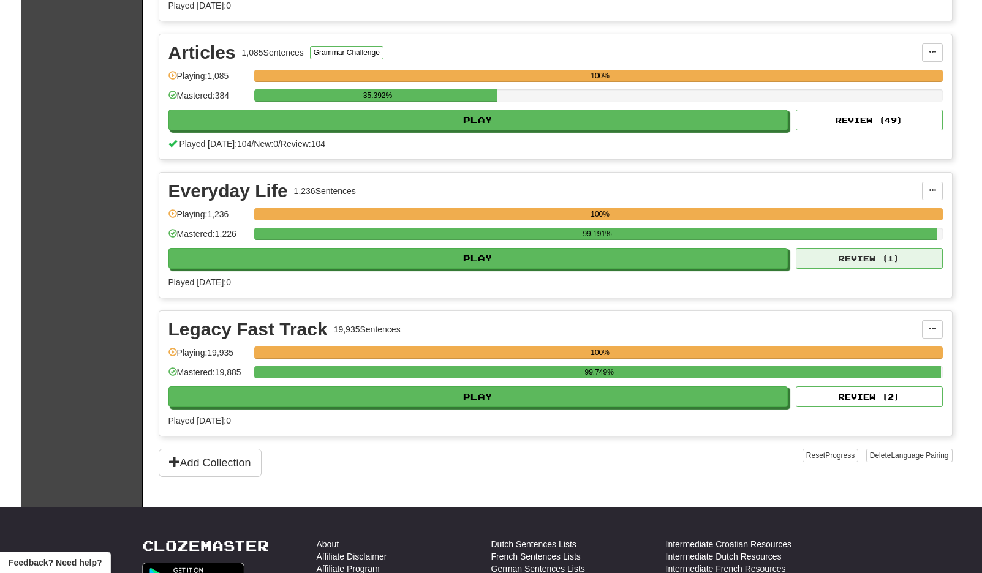
click at [834, 257] on button "Review ( 1 )" at bounding box center [869, 258] width 147 height 21
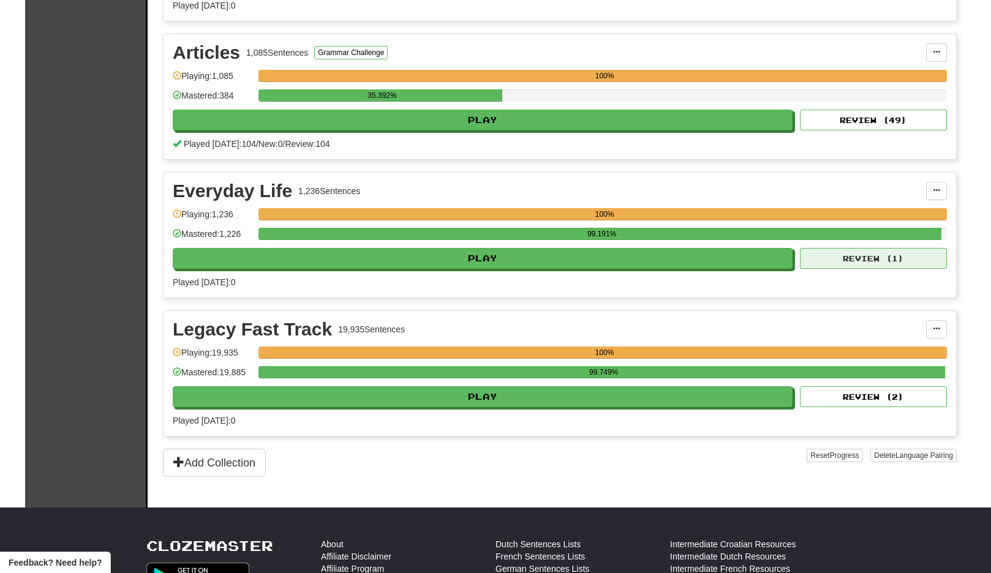
select select "**"
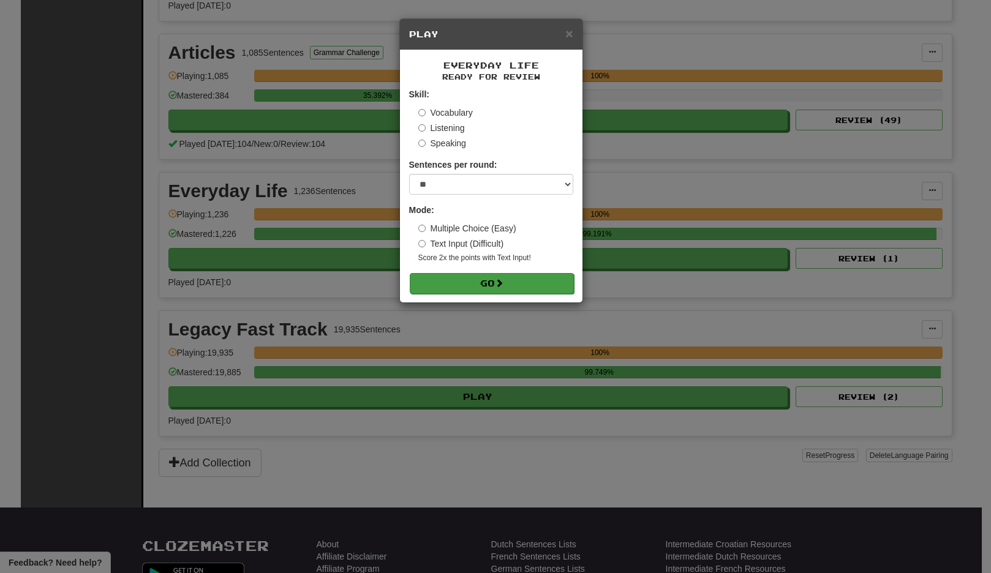
click at [500, 281] on span at bounding box center [499, 283] width 9 height 9
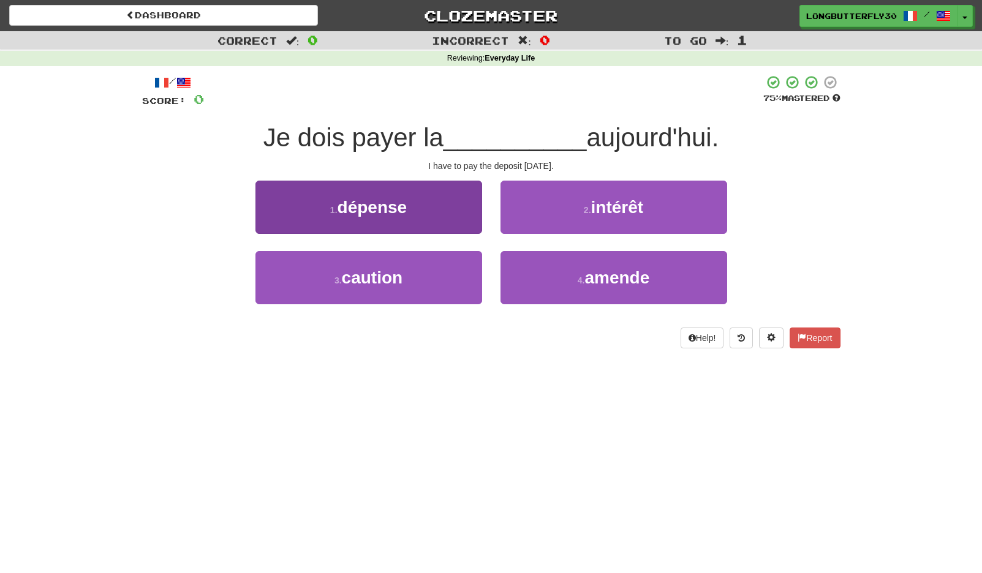
drag, startPoint x: 428, startPoint y: 273, endPoint x: 447, endPoint y: 265, distance: 20.6
click at [428, 273] on button "3 . caution" at bounding box center [368, 277] width 227 height 53
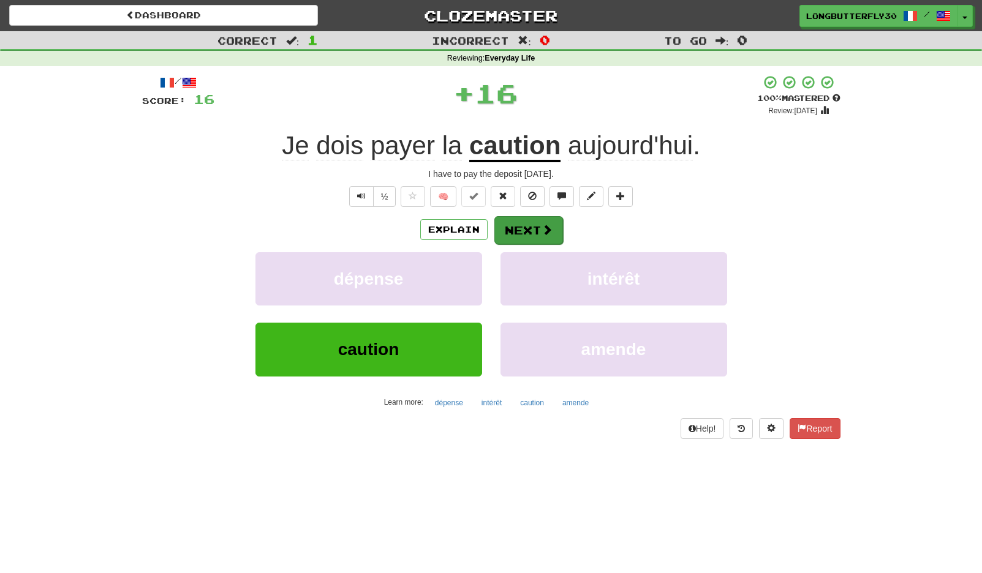
click at [529, 227] on button "Next" at bounding box center [528, 230] width 69 height 28
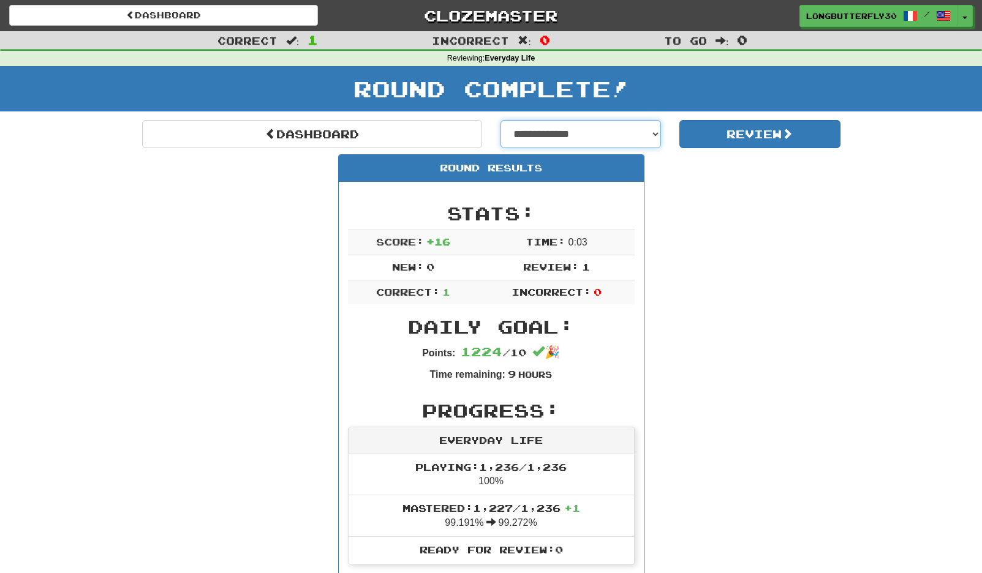
select select "**********"
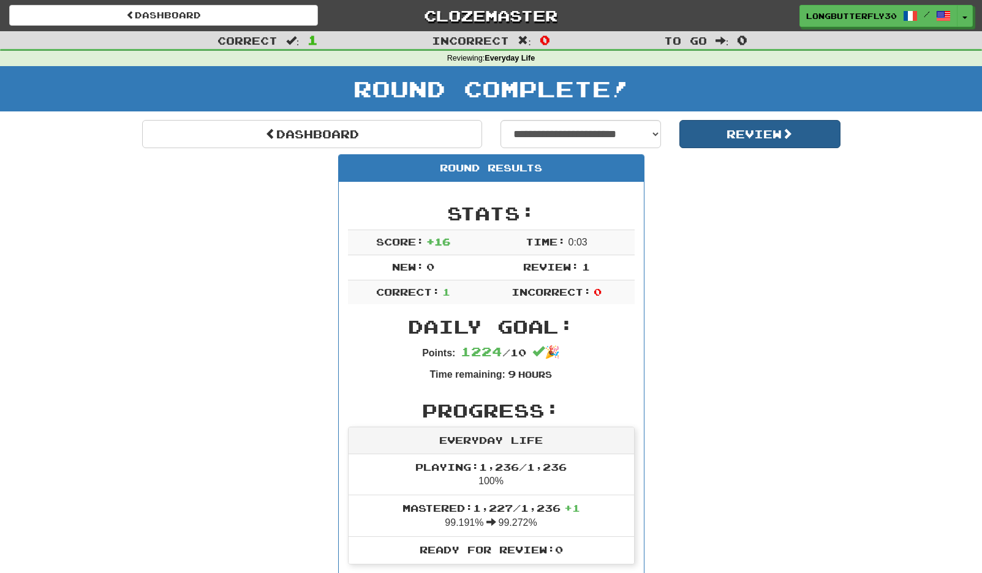
click at [757, 130] on button "Review" at bounding box center [759, 134] width 161 height 28
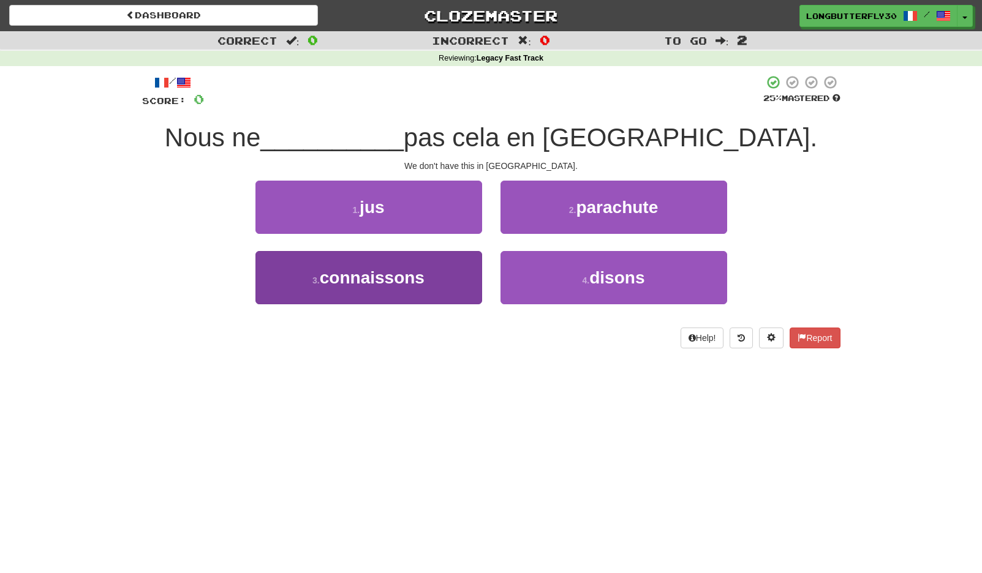
click at [436, 273] on button "3 . connaissons" at bounding box center [368, 277] width 227 height 53
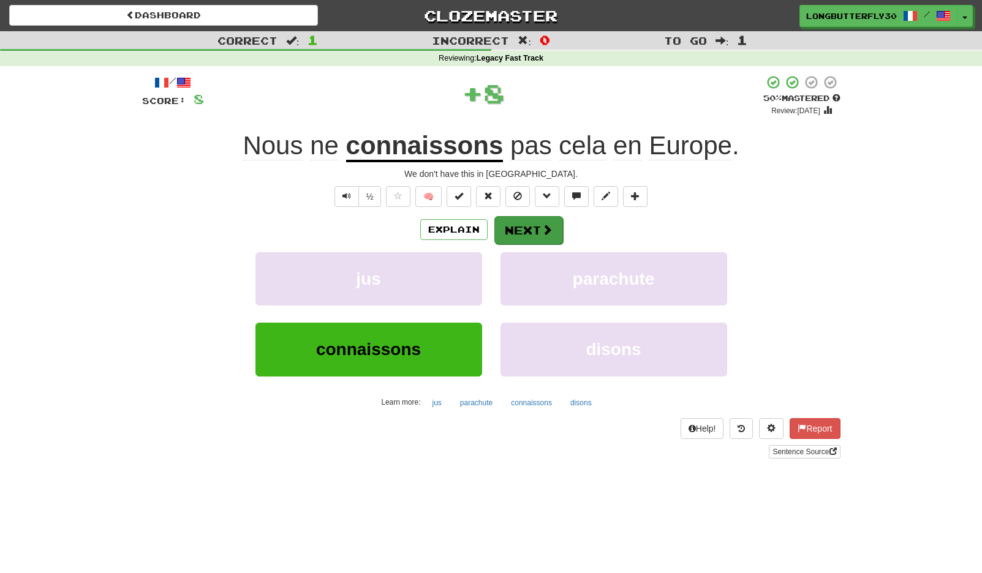
click at [535, 222] on button "Next" at bounding box center [528, 230] width 69 height 28
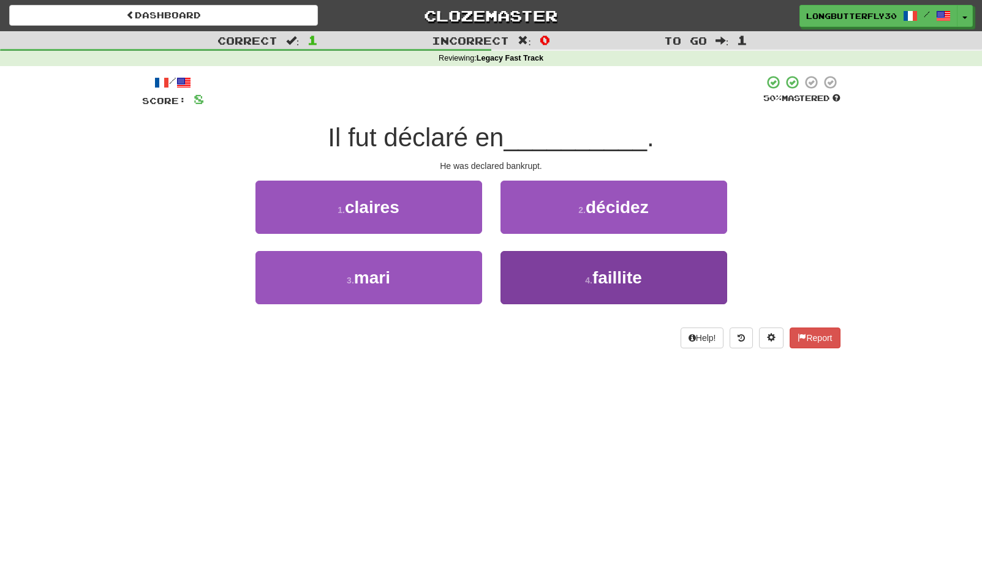
click at [576, 274] on button "4 . faillite" at bounding box center [613, 277] width 227 height 53
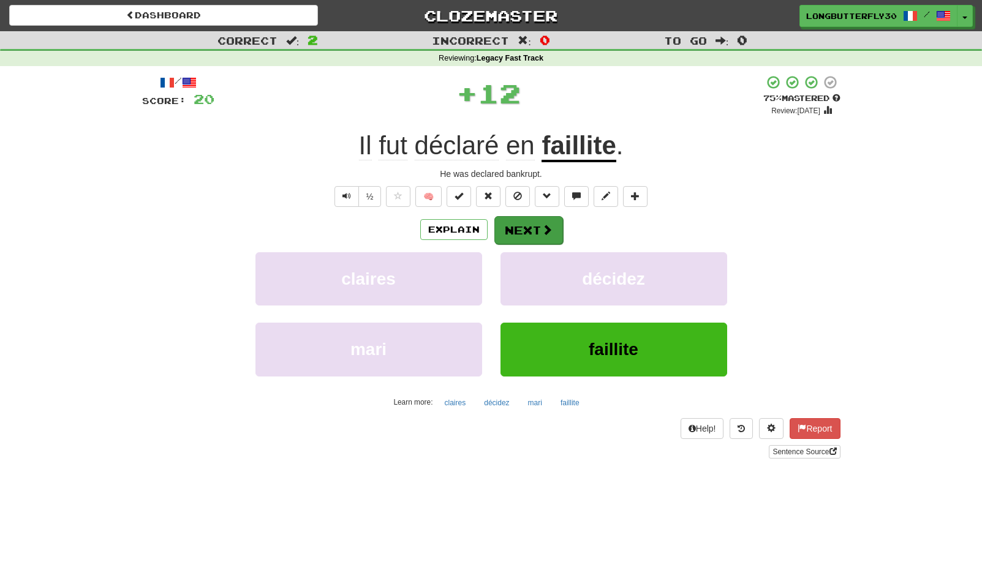
click at [546, 222] on button "Next" at bounding box center [528, 230] width 69 height 28
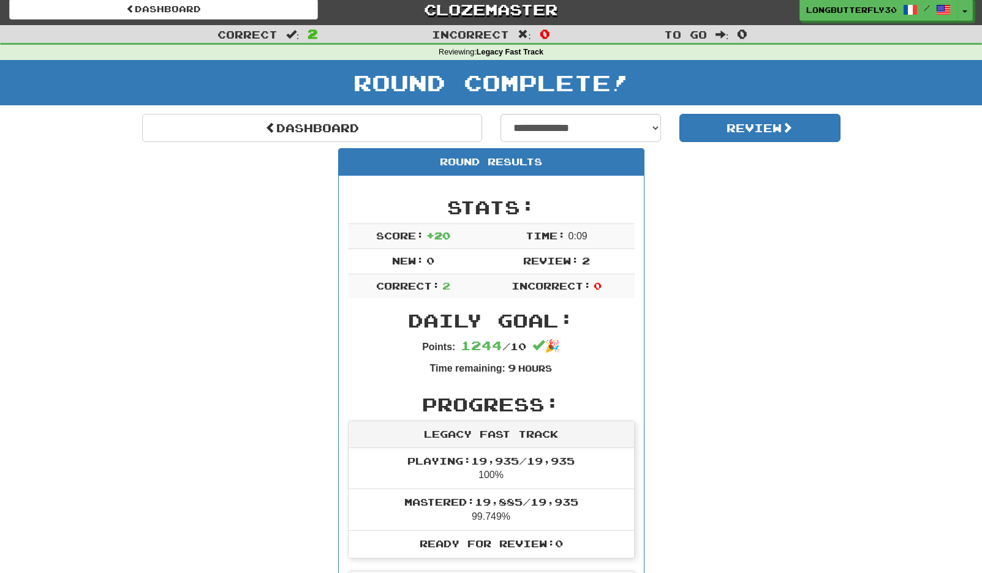
scroll to position [4, 0]
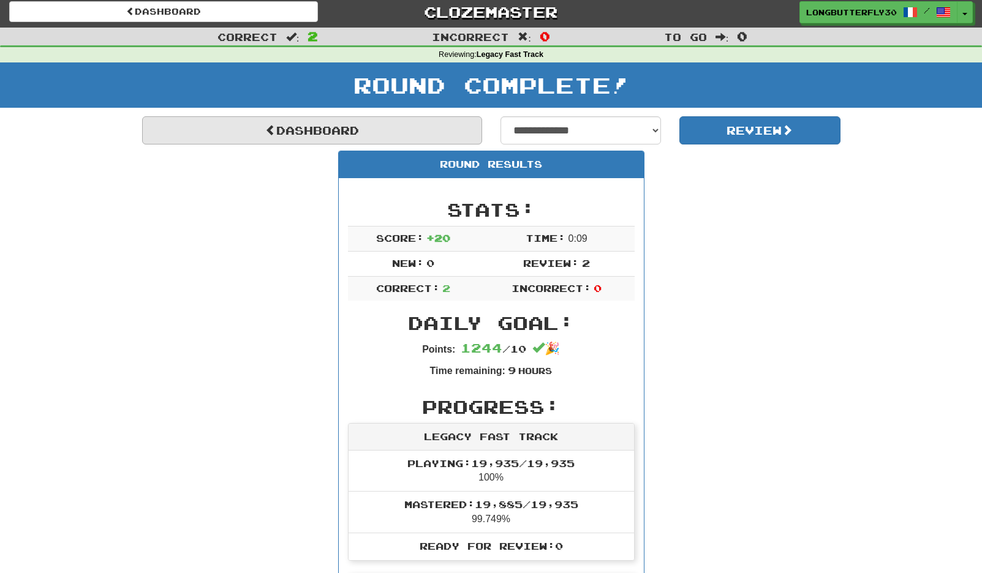
click at [380, 118] on link "Dashboard" at bounding box center [312, 130] width 340 height 28
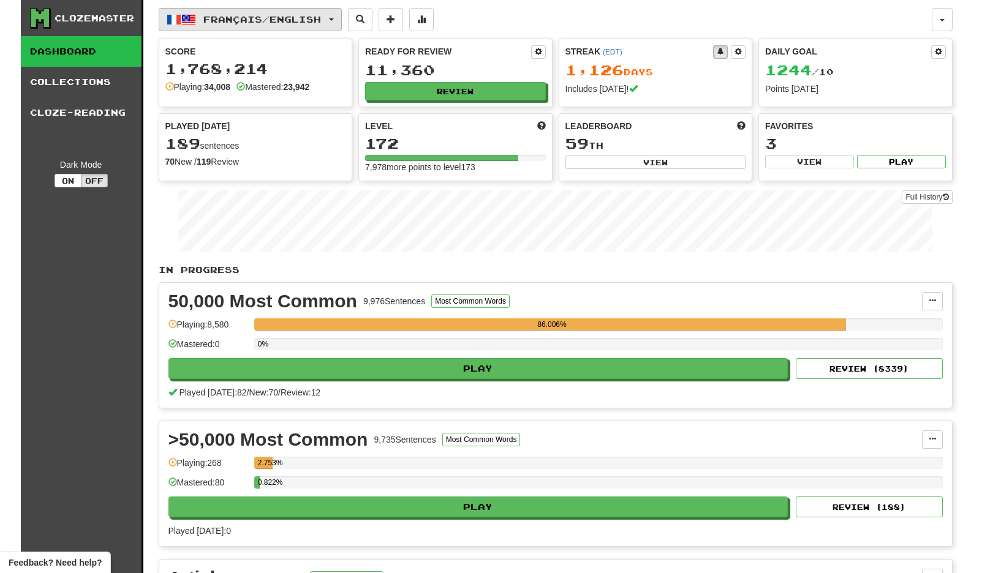
click at [299, 26] on button "Français / English" at bounding box center [250, 19] width 183 height 23
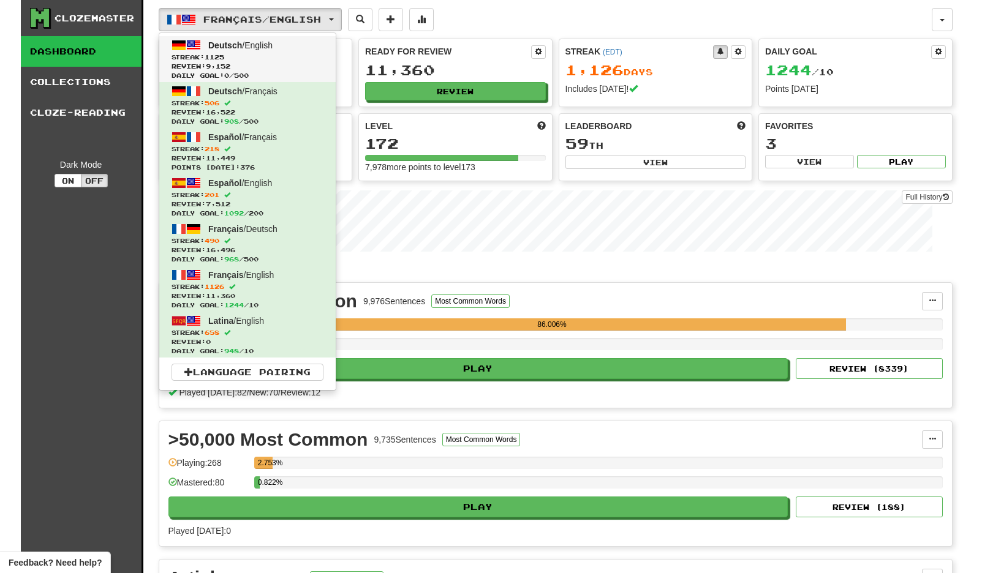
click at [281, 53] on span "Streak: 1125" at bounding box center [248, 57] width 152 height 9
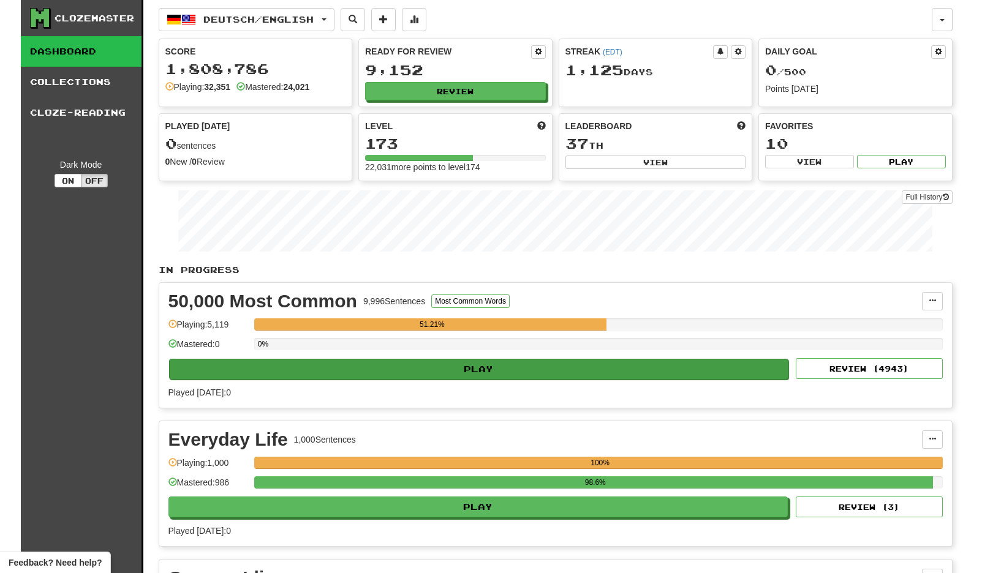
click at [682, 379] on button "Play" at bounding box center [479, 369] width 620 height 21
select select "**"
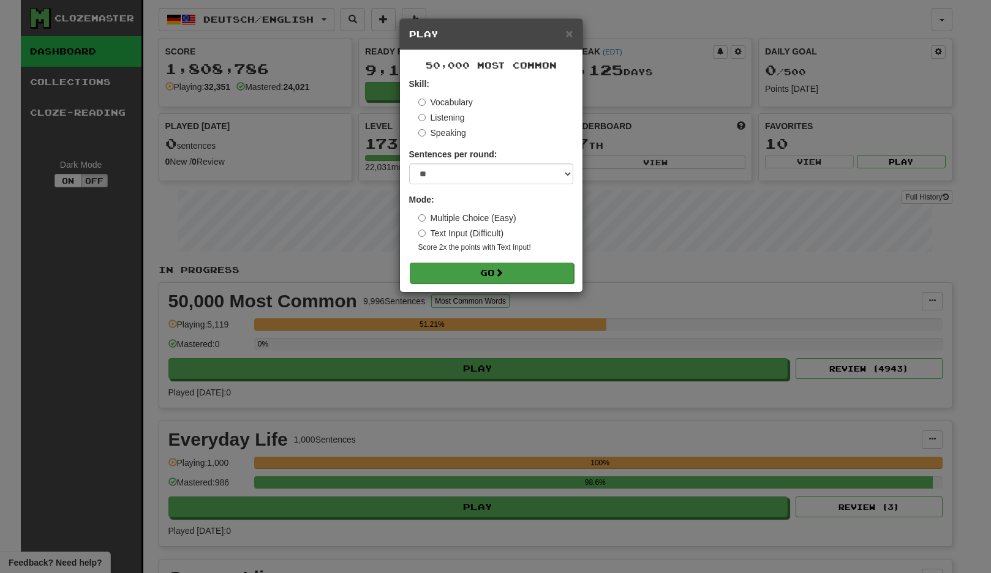
click at [550, 265] on button "Go" at bounding box center [492, 273] width 164 height 21
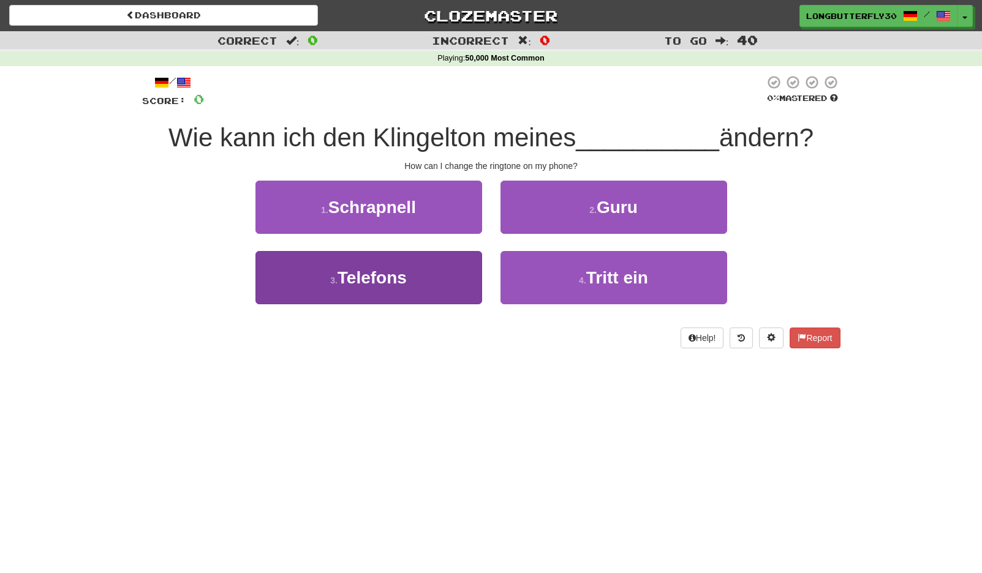
click at [416, 282] on button "3 . Telefons" at bounding box center [368, 277] width 227 height 53
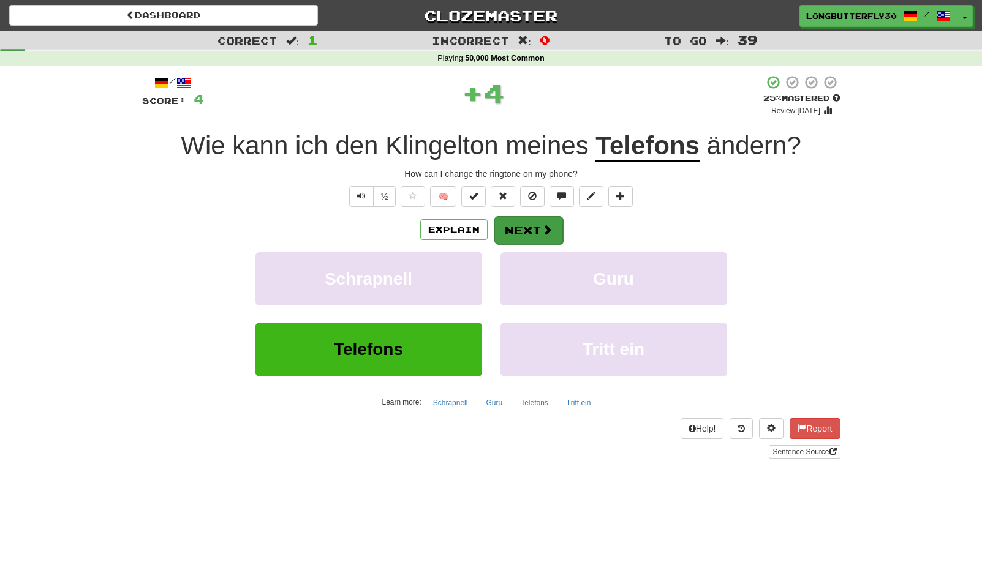
click at [524, 226] on button "Next" at bounding box center [528, 230] width 69 height 28
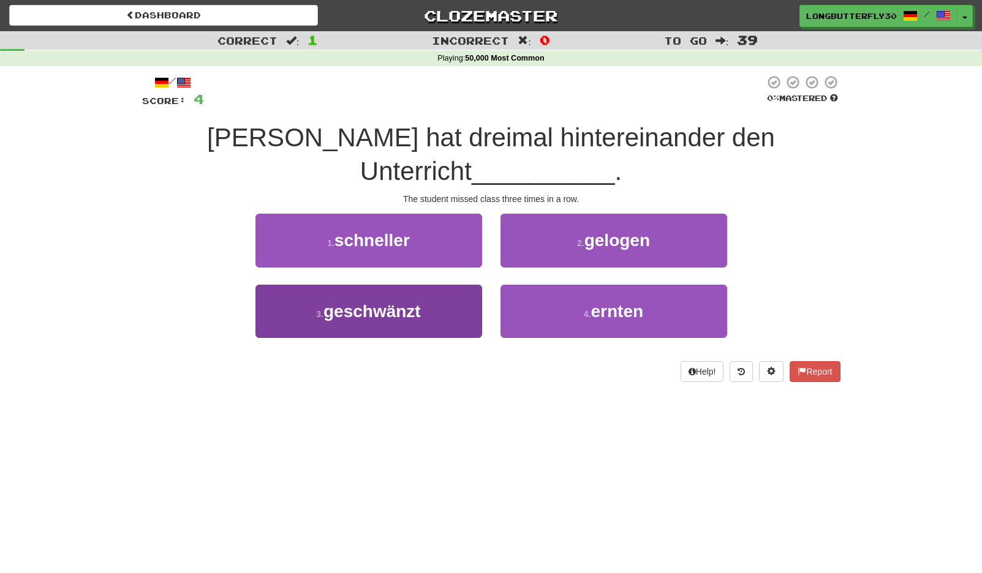
click at [417, 314] on span "geschwänzt" at bounding box center [371, 311] width 97 height 19
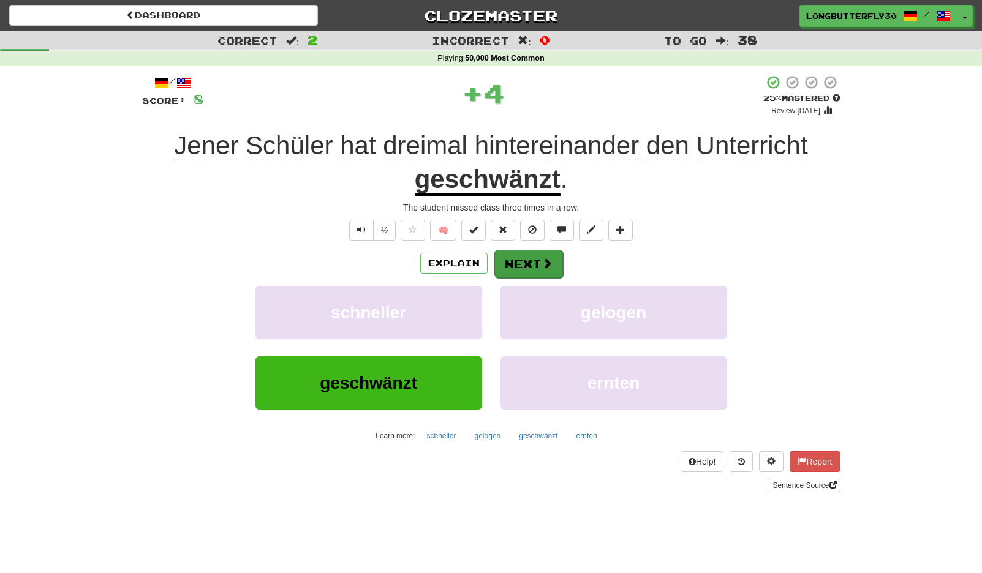
click at [543, 254] on button "Next" at bounding box center [528, 264] width 69 height 28
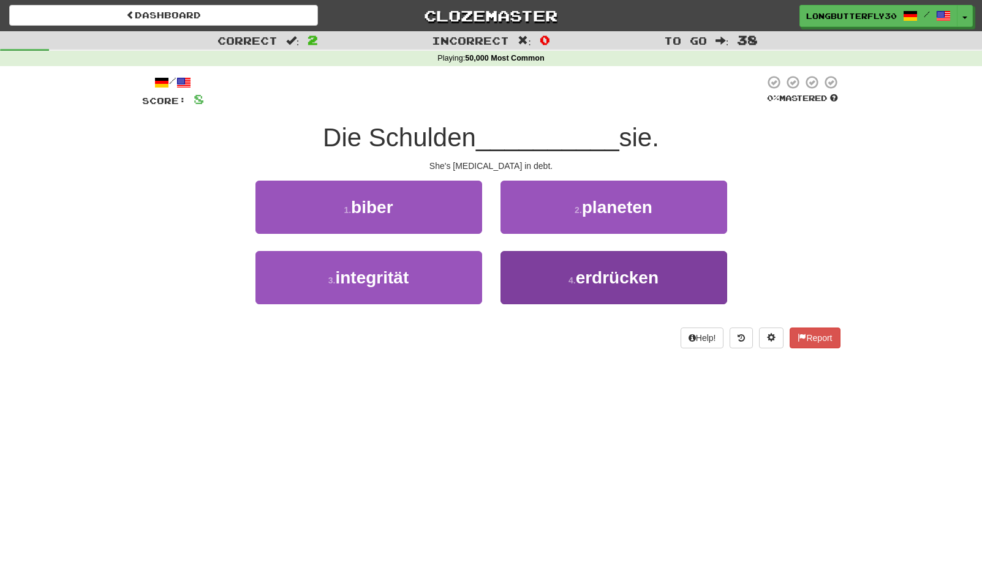
click at [546, 281] on button "4 . erdrücken" at bounding box center [613, 277] width 227 height 53
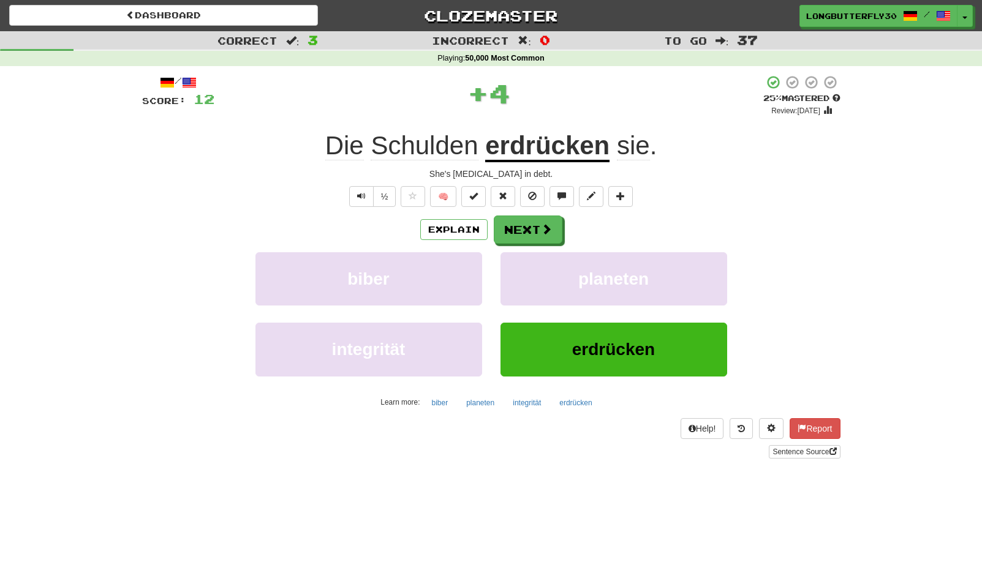
click at [549, 244] on div "Explain Next biber planeten integrität erdrücken Learn more: biber planeten int…" at bounding box center [491, 314] width 698 height 197
click at [542, 230] on span at bounding box center [547, 229] width 11 height 11
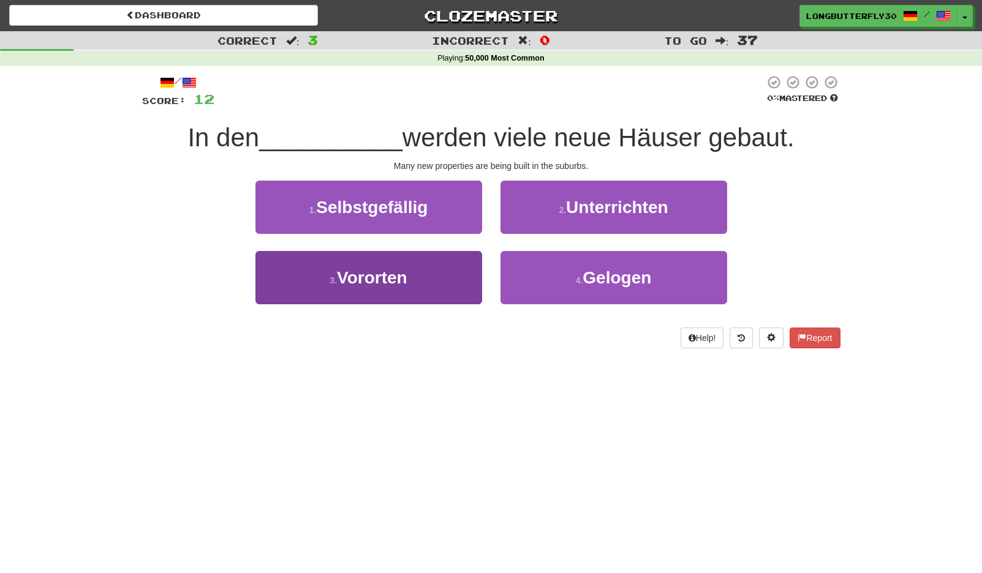
click at [407, 276] on span "Vororten" at bounding box center [372, 277] width 70 height 19
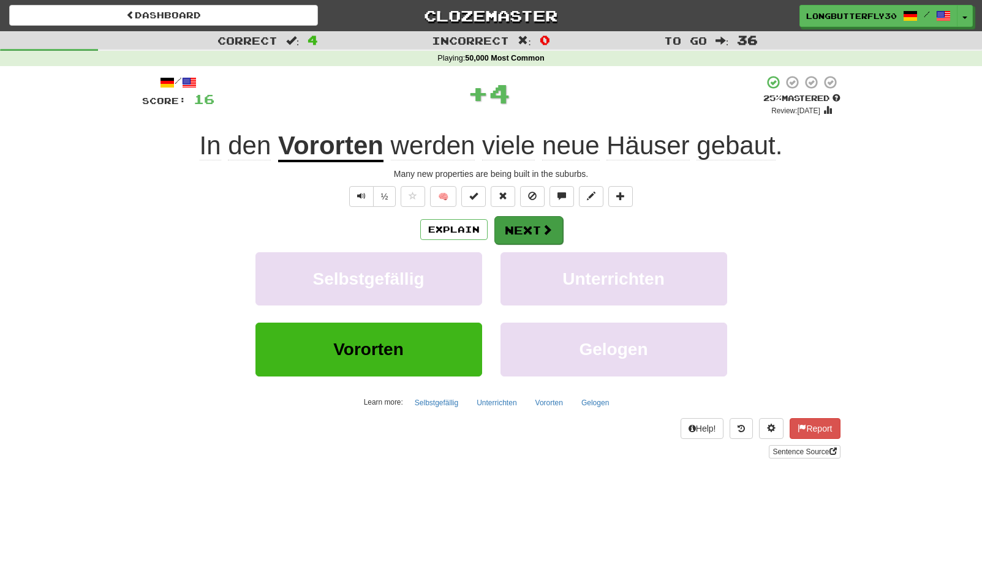
click at [532, 232] on button "Next" at bounding box center [528, 230] width 69 height 28
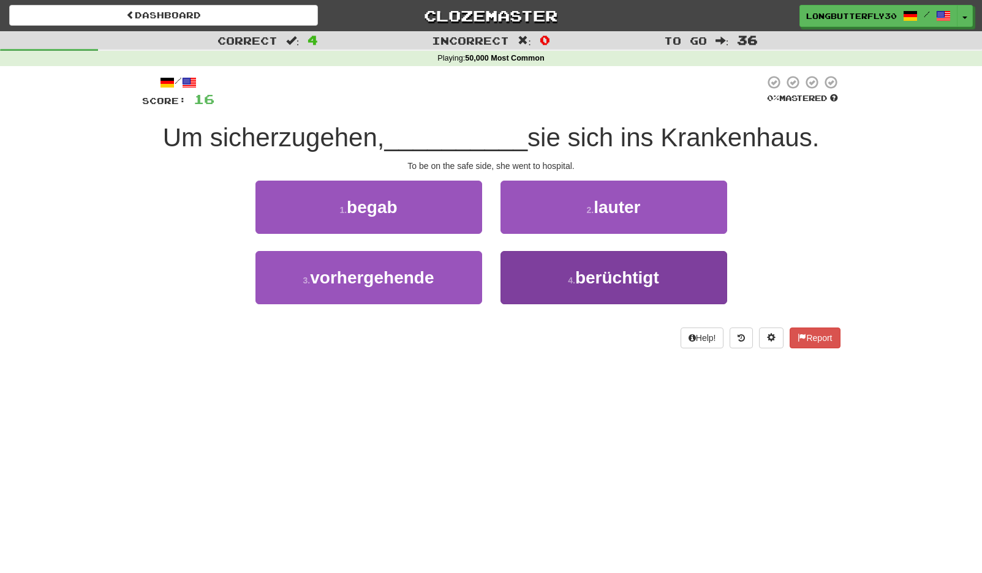
click at [537, 276] on button "4 . berüchtigt" at bounding box center [613, 277] width 227 height 53
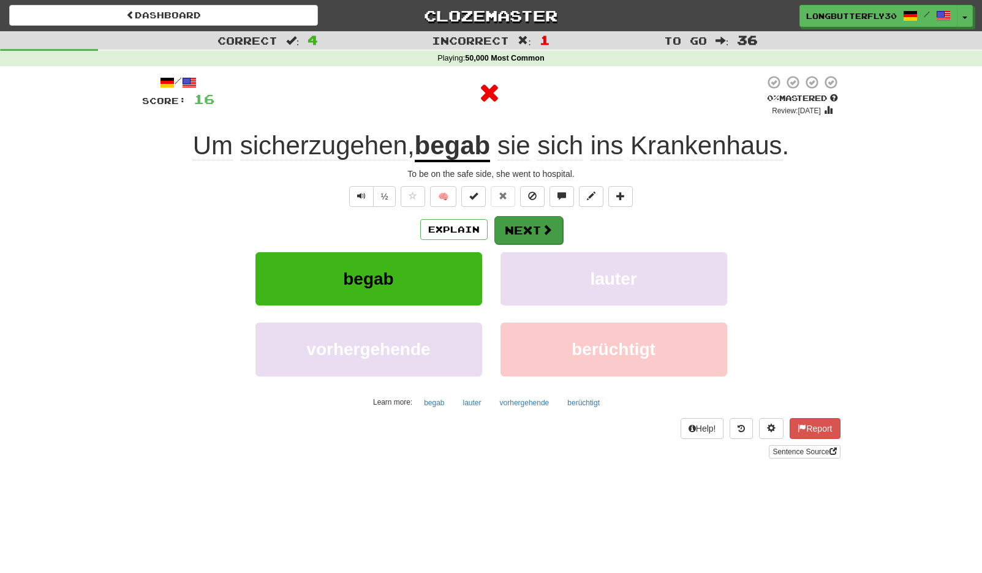
click at [519, 227] on button "Next" at bounding box center [528, 230] width 69 height 28
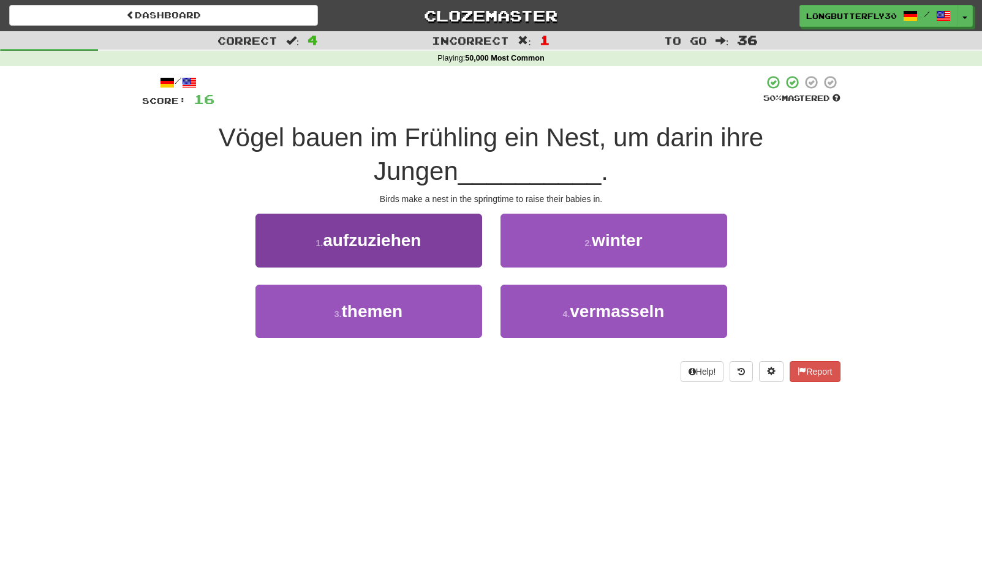
click at [454, 239] on button "1 . aufzuziehen" at bounding box center [368, 240] width 227 height 53
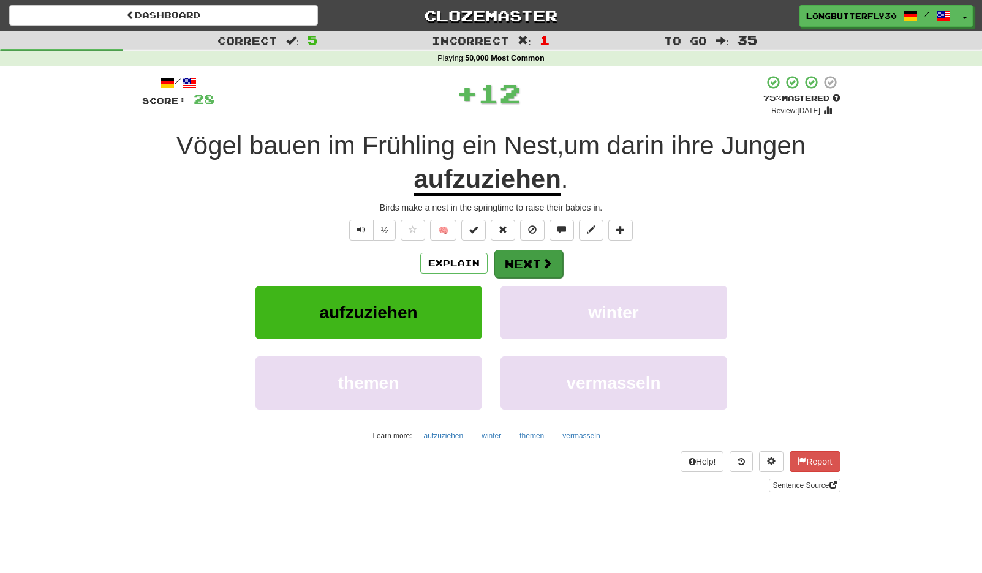
click at [515, 254] on button "Next" at bounding box center [528, 264] width 69 height 28
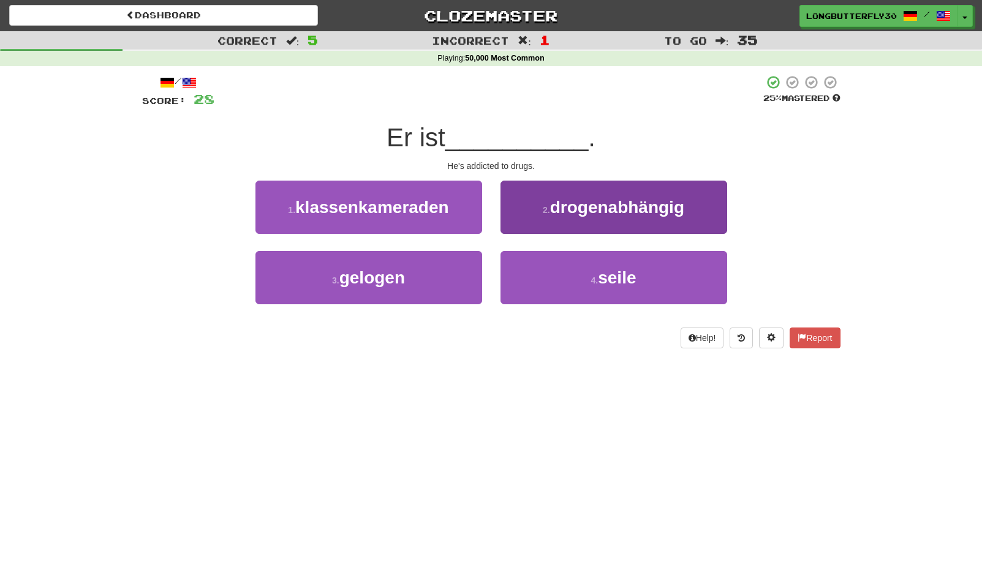
click at [564, 218] on button "2 . drogenabhängig" at bounding box center [613, 207] width 227 height 53
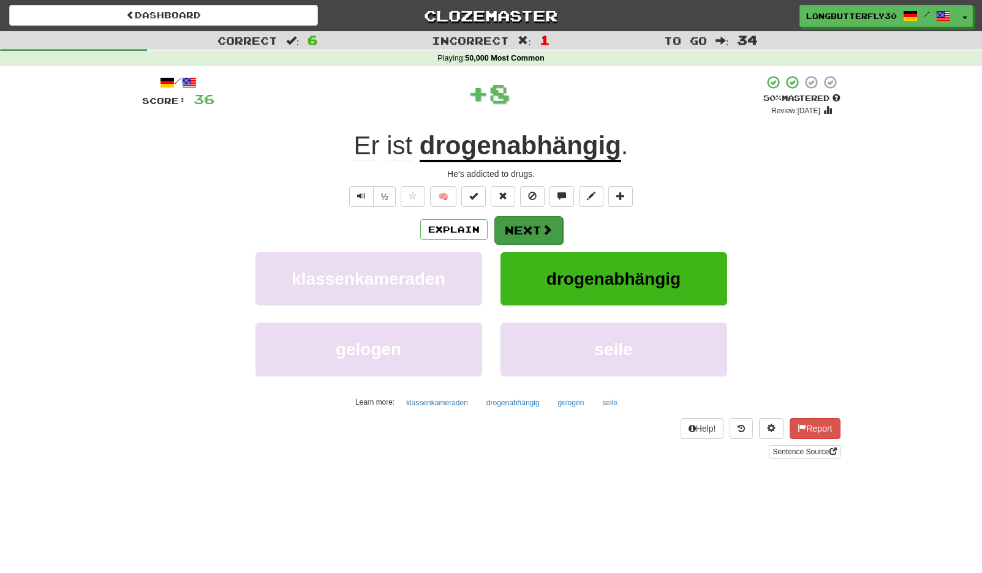
click at [526, 227] on button "Next" at bounding box center [528, 230] width 69 height 28
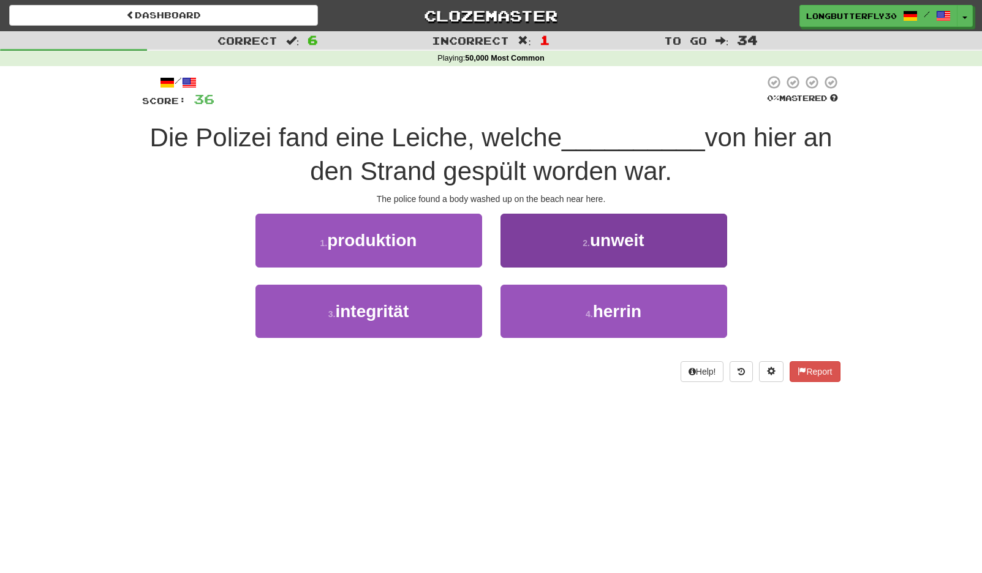
click at [581, 241] on button "2 . unweit" at bounding box center [613, 240] width 227 height 53
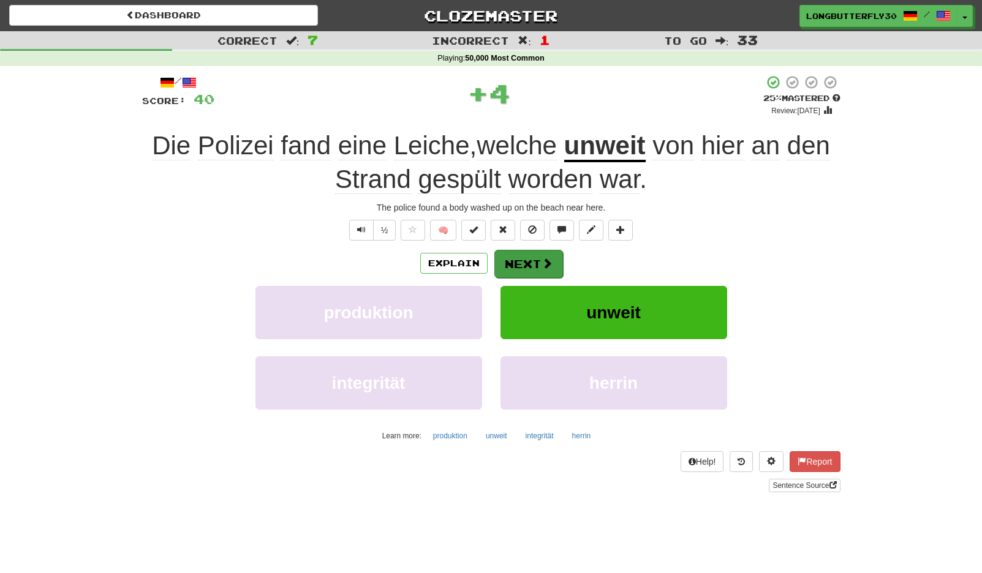
click at [542, 253] on button "Next" at bounding box center [528, 264] width 69 height 28
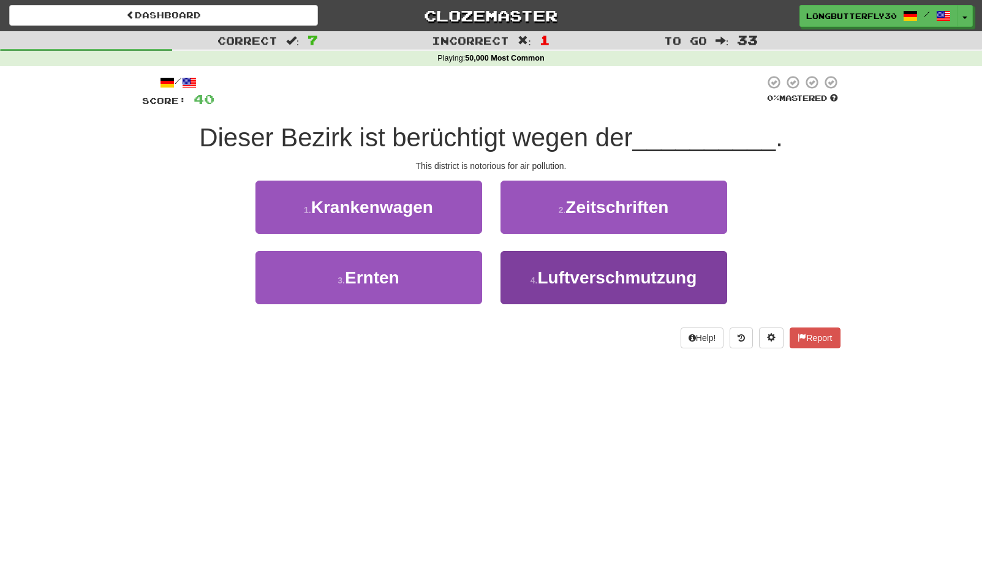
click at [535, 270] on button "4 . Luftverschmutzung" at bounding box center [613, 277] width 227 height 53
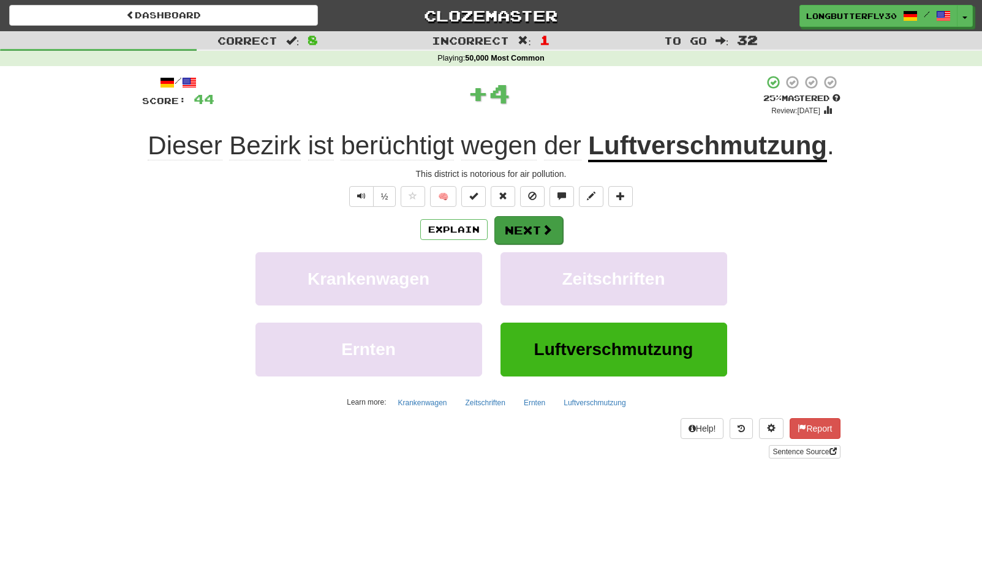
click at [527, 226] on button "Next" at bounding box center [528, 230] width 69 height 28
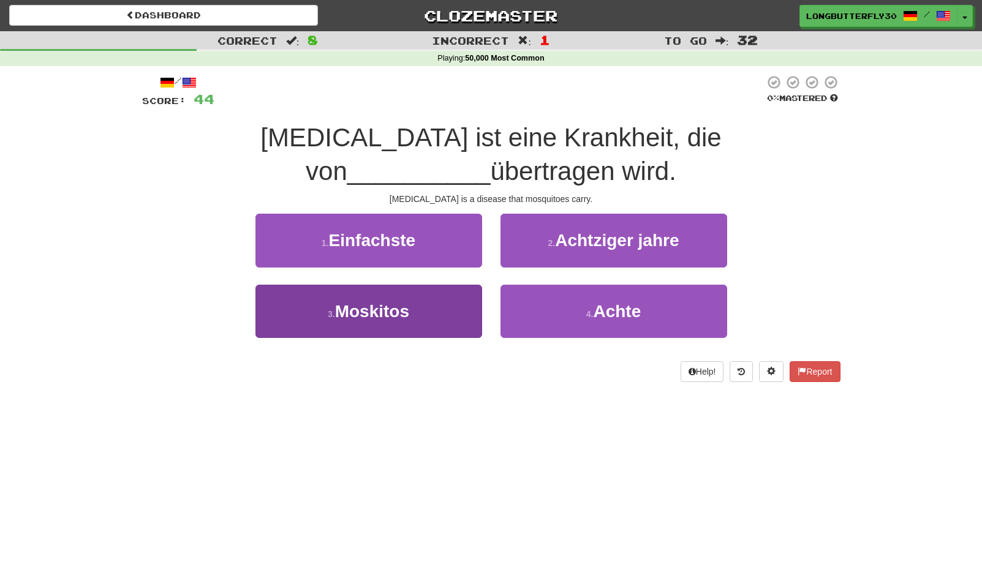
click at [433, 306] on button "3 . Moskitos" at bounding box center [368, 311] width 227 height 53
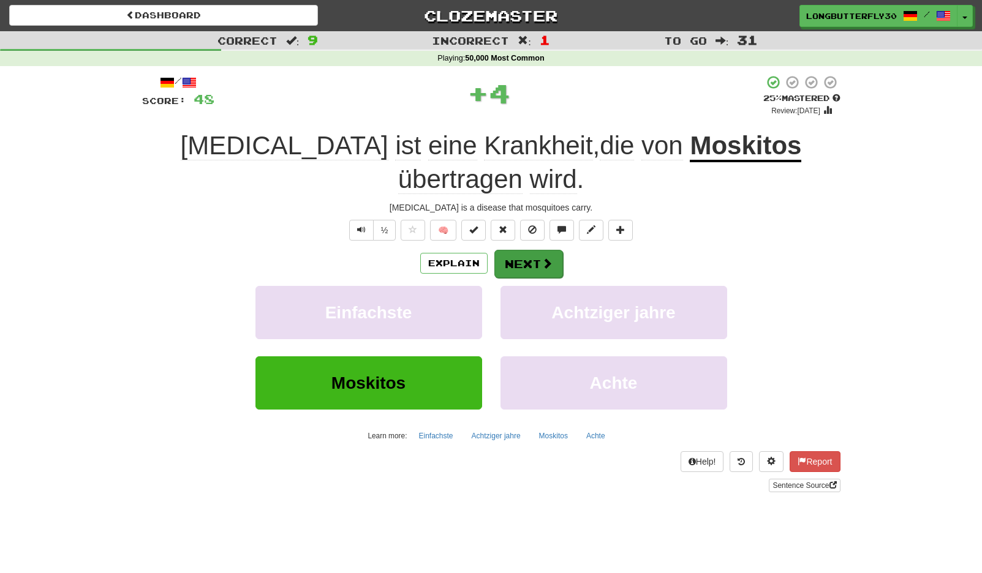
click at [510, 252] on button "Next" at bounding box center [528, 264] width 69 height 28
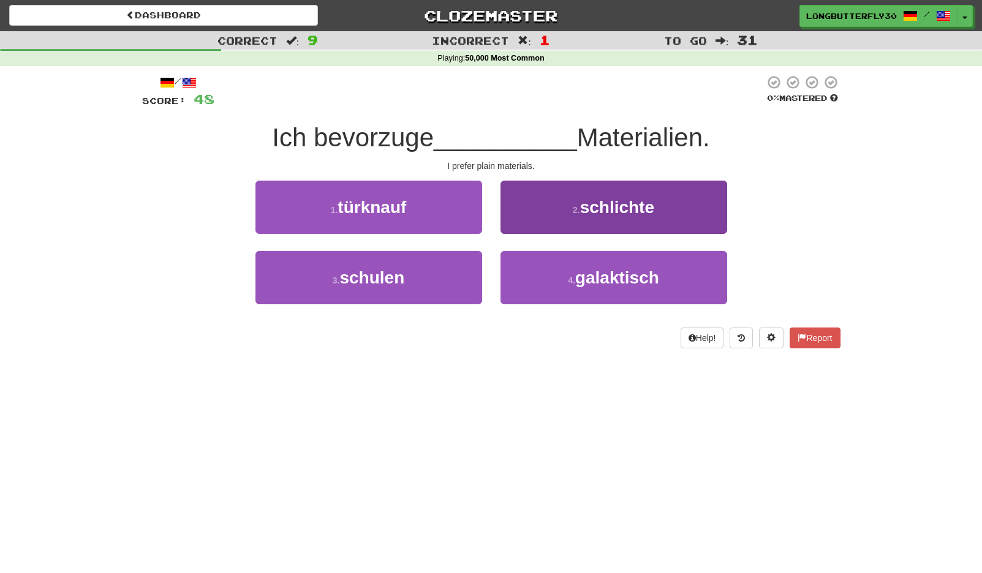
click at [559, 225] on button "2 . schlichte" at bounding box center [613, 207] width 227 height 53
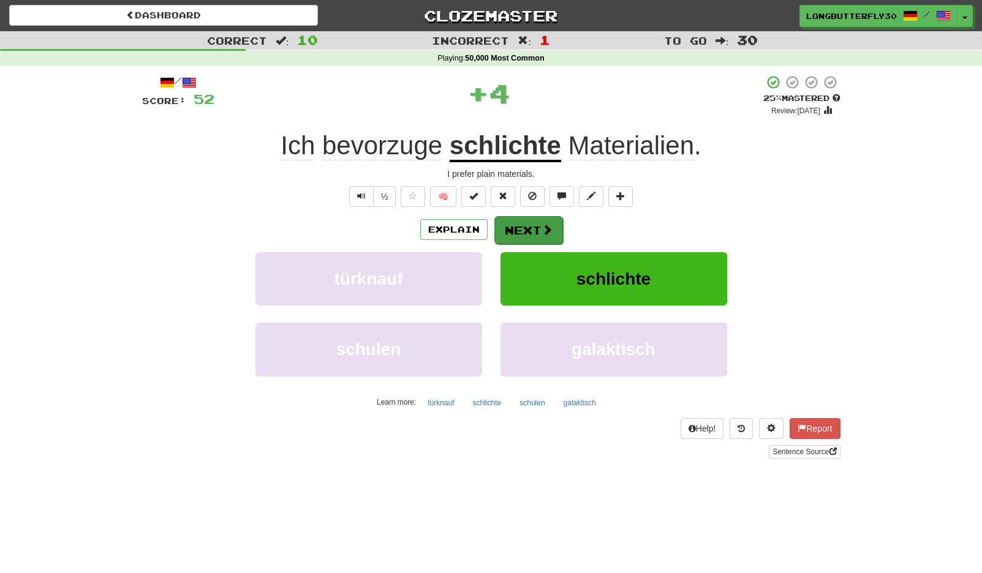
click at [519, 240] on button "Next" at bounding box center [528, 230] width 69 height 28
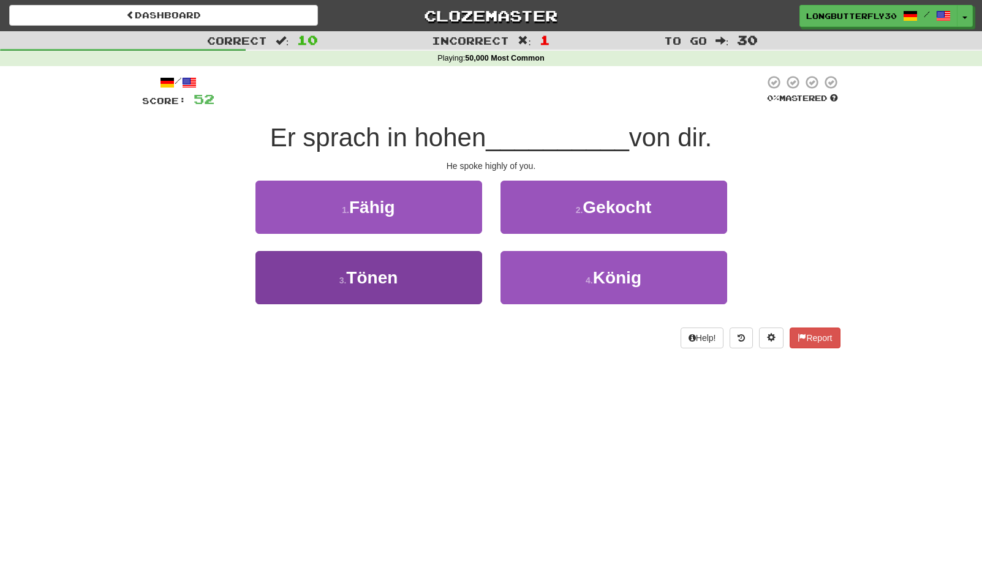
click at [448, 273] on button "3 . Tönen" at bounding box center [368, 277] width 227 height 53
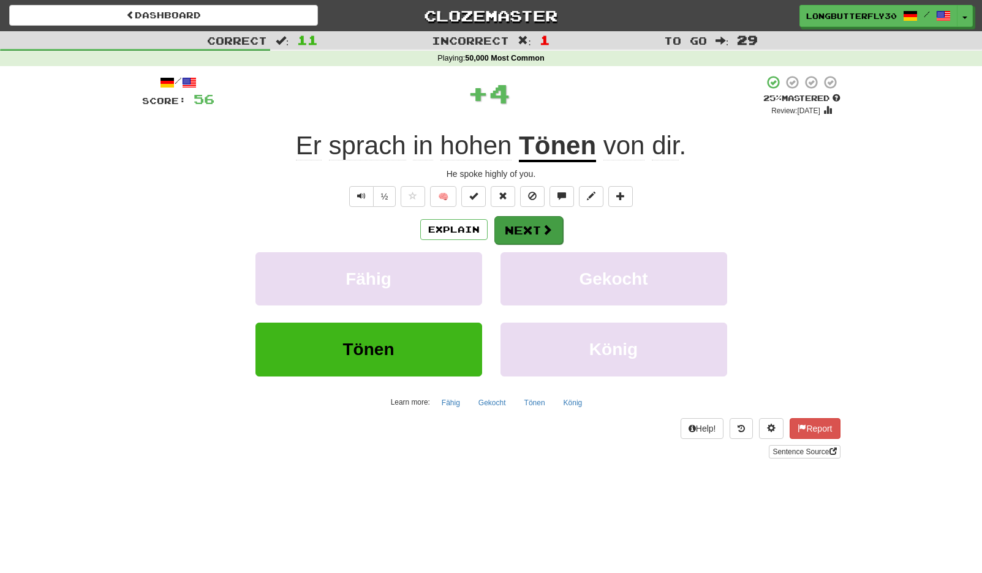
click at [519, 231] on button "Next" at bounding box center [528, 230] width 69 height 28
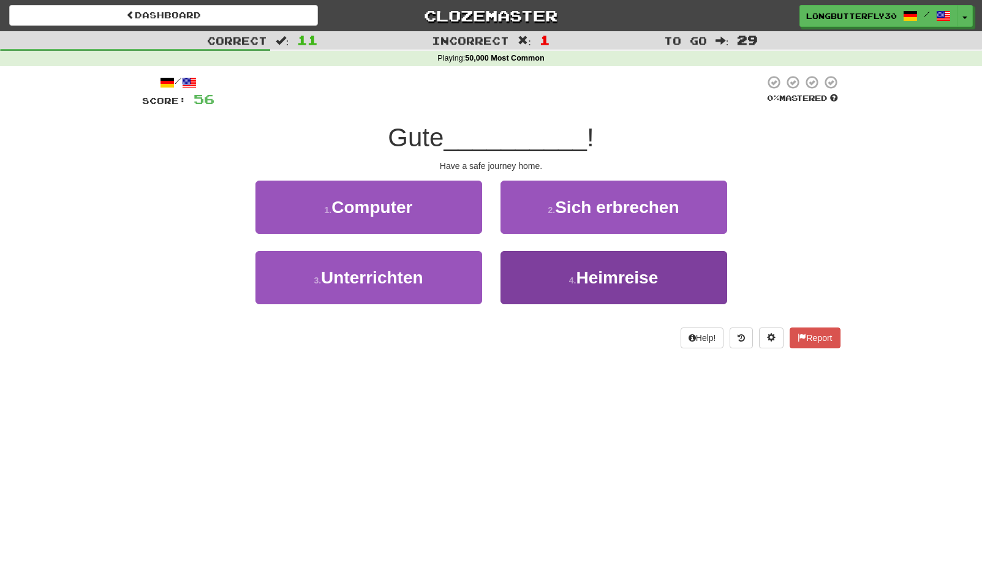
click at [539, 275] on button "4 . Heimreise" at bounding box center [613, 277] width 227 height 53
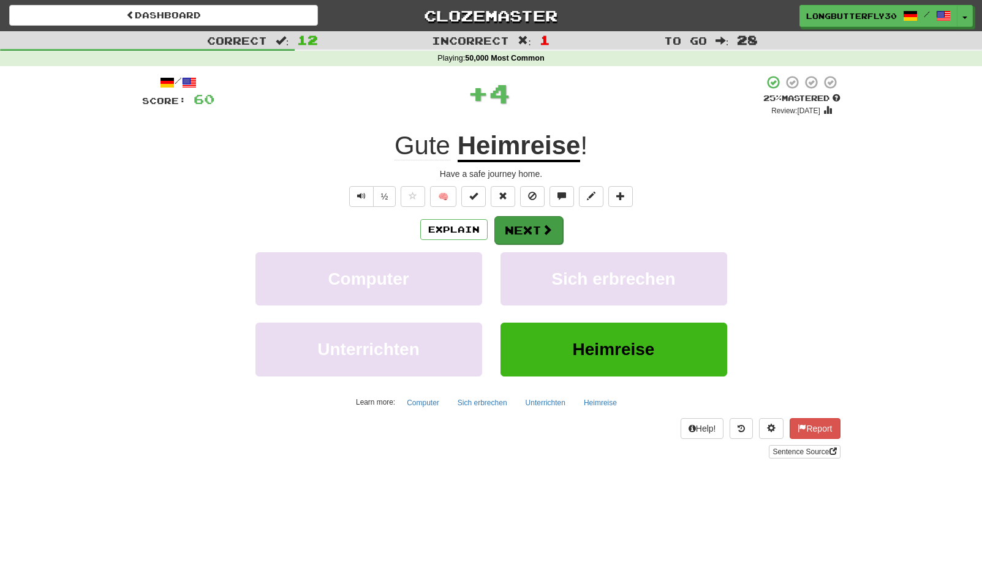
click at [536, 238] on button "Next" at bounding box center [528, 230] width 69 height 28
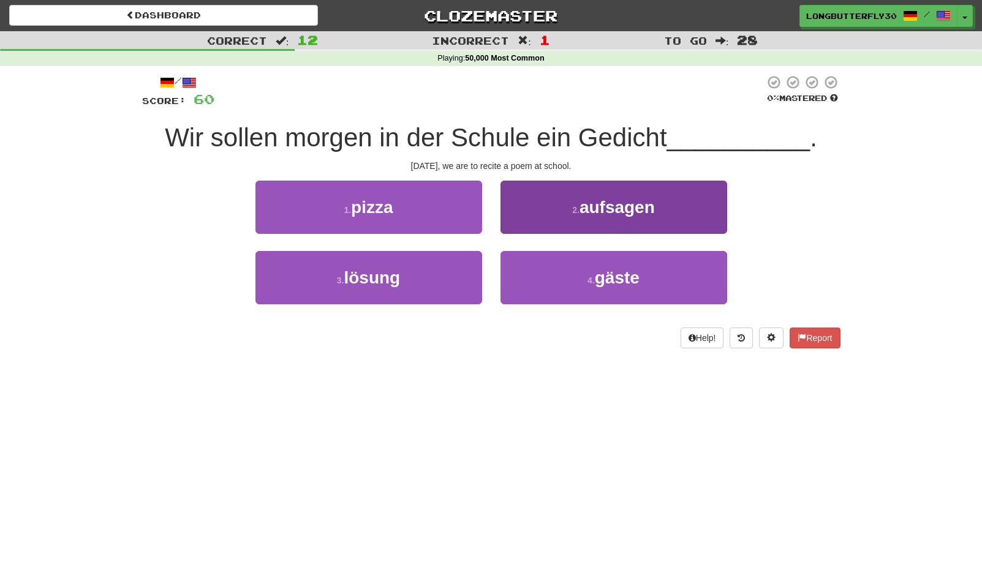
click at [579, 222] on button "2 . aufsagen" at bounding box center [613, 207] width 227 height 53
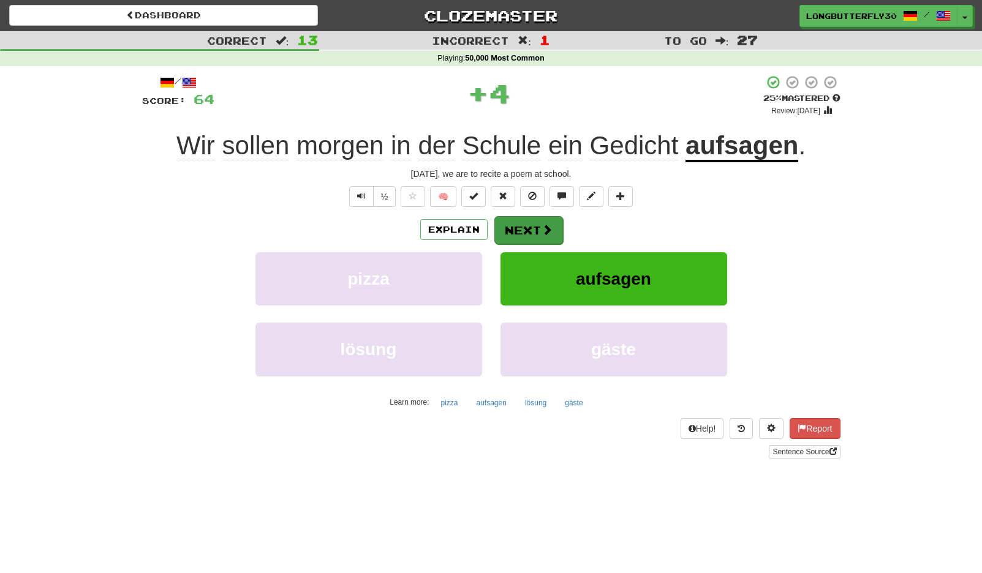
click at [538, 233] on button "Next" at bounding box center [528, 230] width 69 height 28
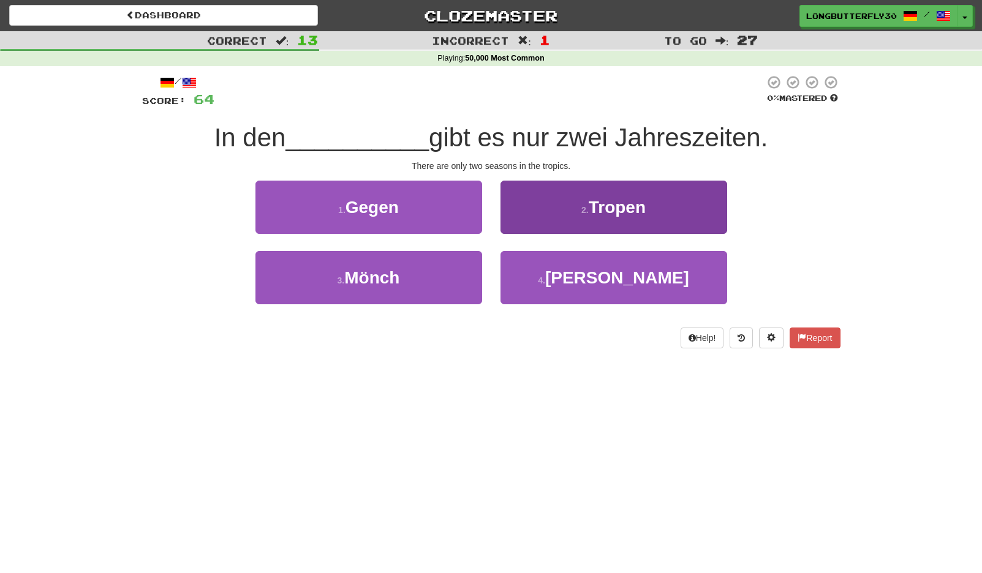
click at [568, 219] on button "2 . Tropen" at bounding box center [613, 207] width 227 height 53
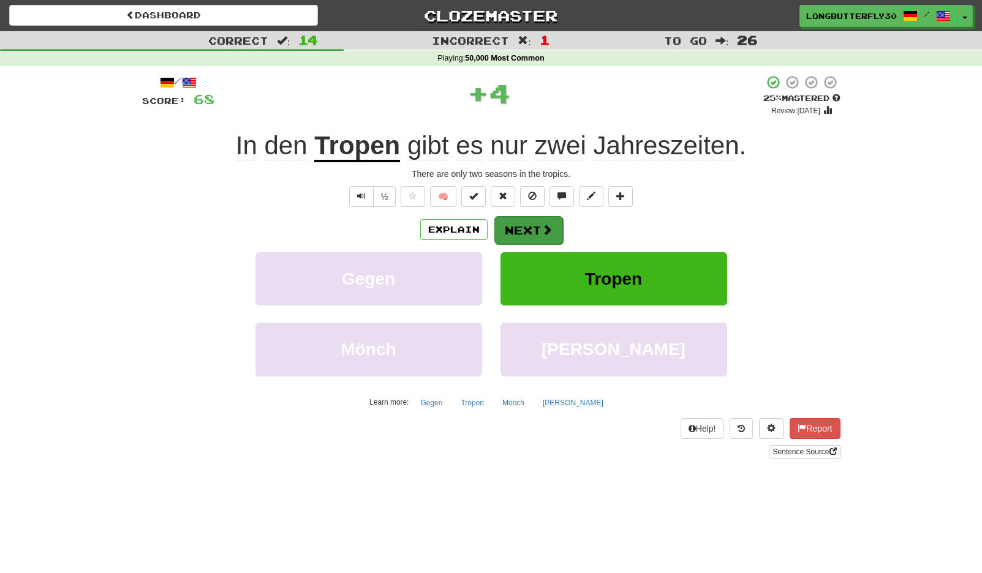
click at [545, 231] on span at bounding box center [547, 229] width 11 height 11
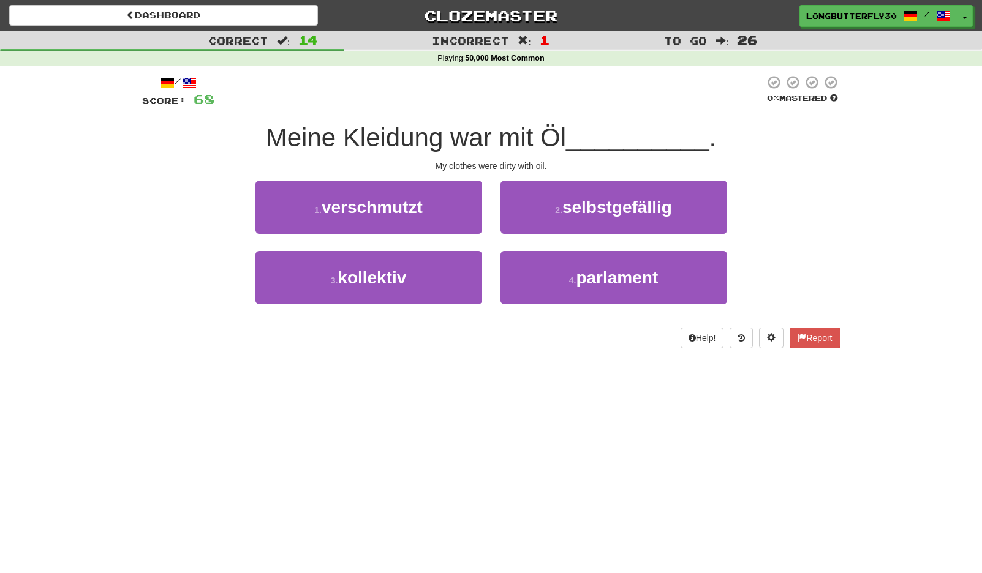
click at [451, 213] on button "1 . verschmutzt" at bounding box center [368, 207] width 227 height 53
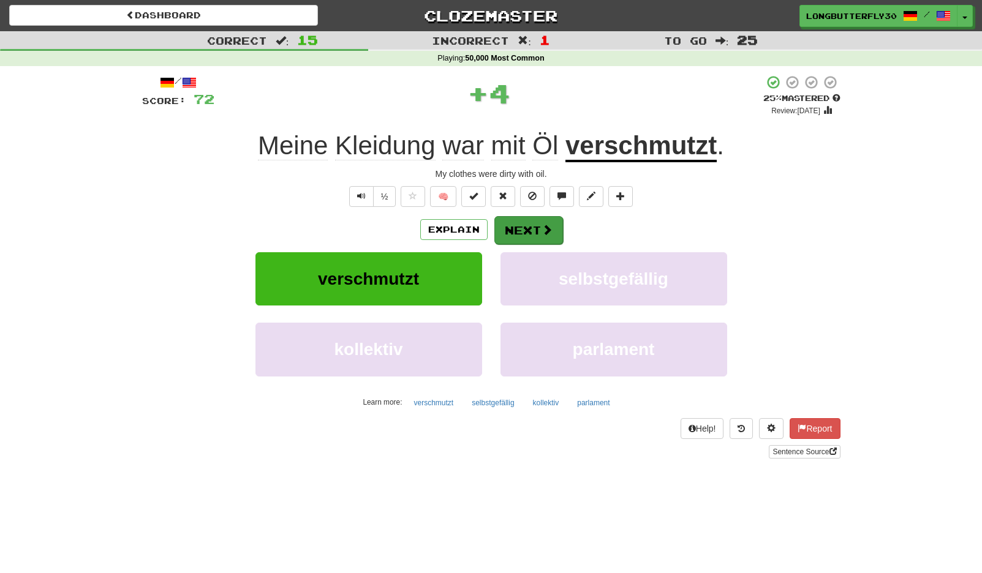
click at [547, 229] on span at bounding box center [547, 229] width 11 height 11
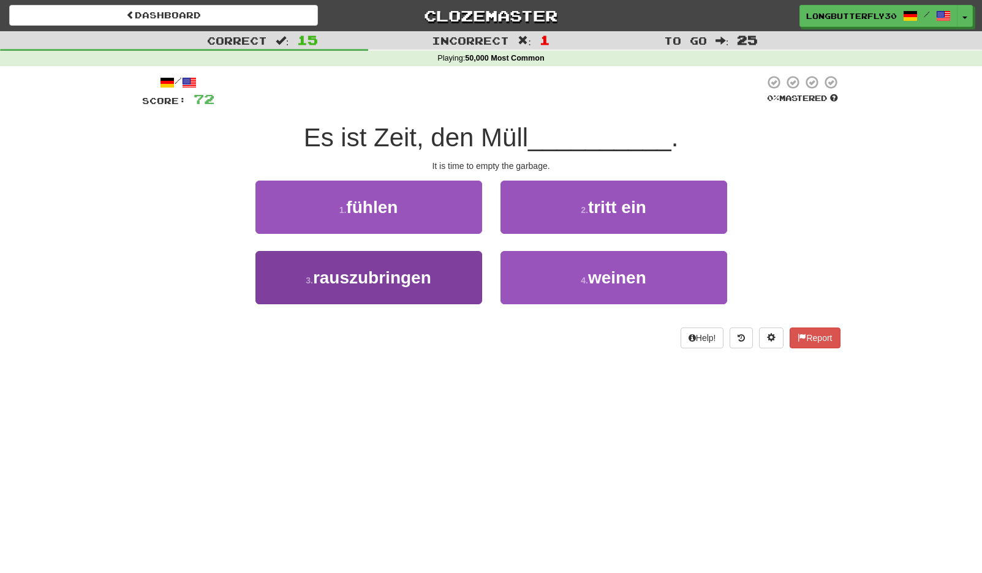
click at [434, 272] on button "3 . rauszubringen" at bounding box center [368, 277] width 227 height 53
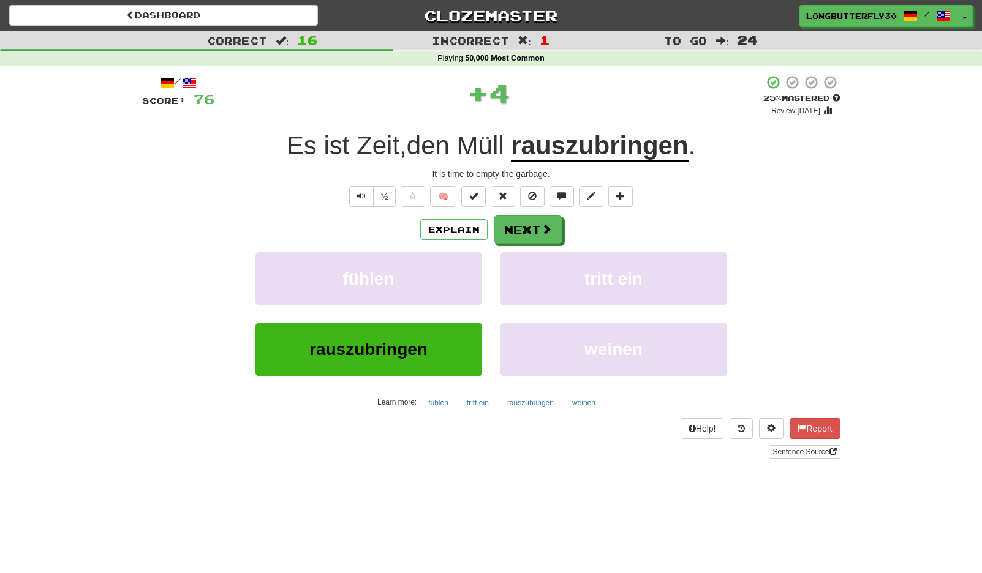
click at [543, 216] on div "Explain Next" at bounding box center [491, 230] width 698 height 28
click at [542, 231] on span at bounding box center [547, 229] width 11 height 11
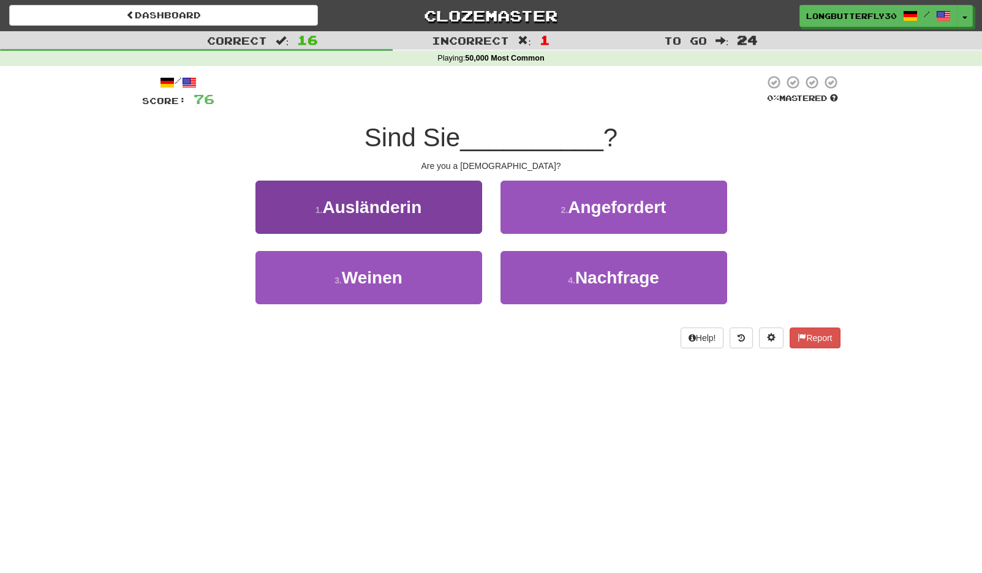
click at [426, 205] on button "1 . Ausländerin" at bounding box center [368, 207] width 227 height 53
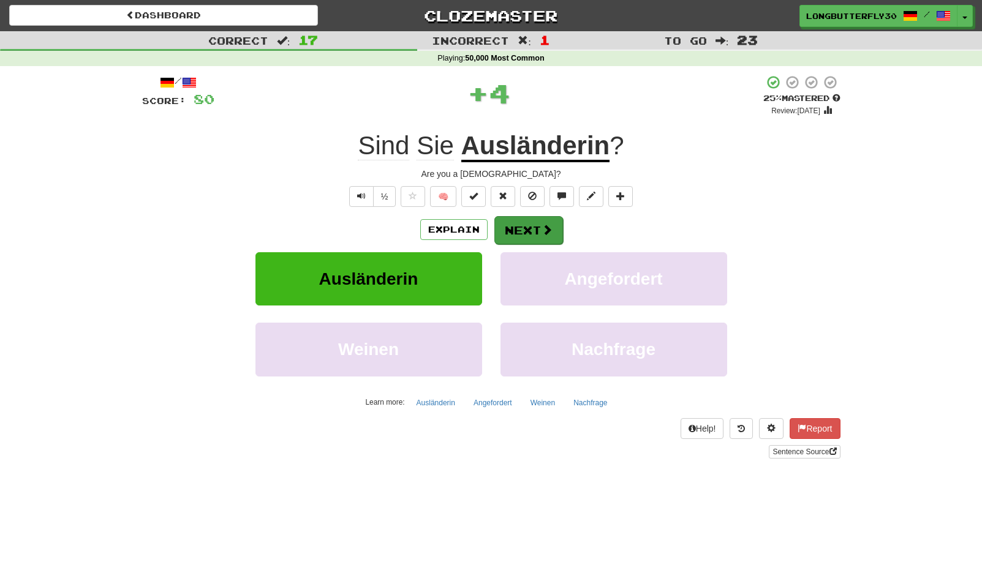
click at [536, 226] on button "Next" at bounding box center [528, 230] width 69 height 28
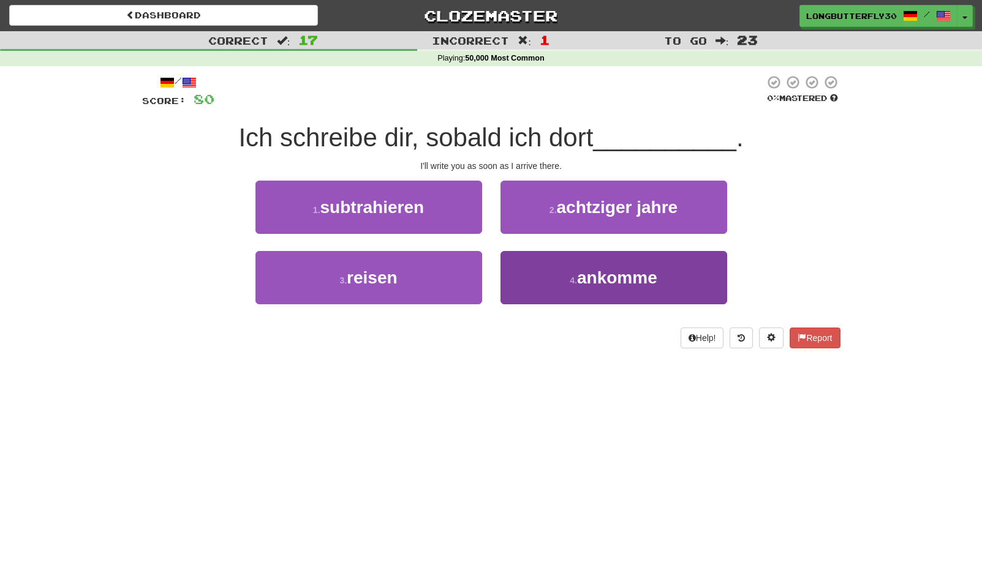
click at [564, 270] on button "4 . ankomme" at bounding box center [613, 277] width 227 height 53
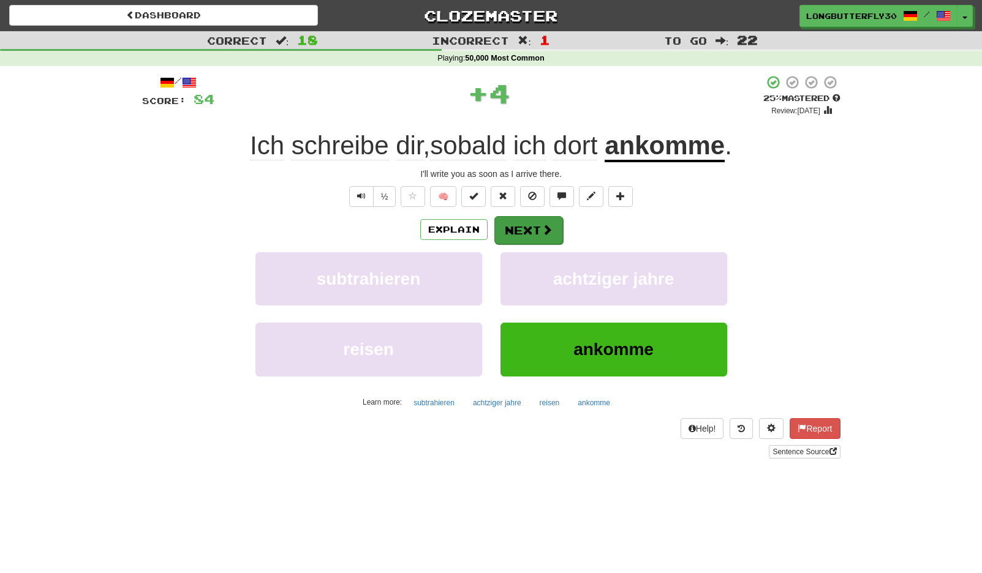
click at [552, 233] on button "Next" at bounding box center [528, 230] width 69 height 28
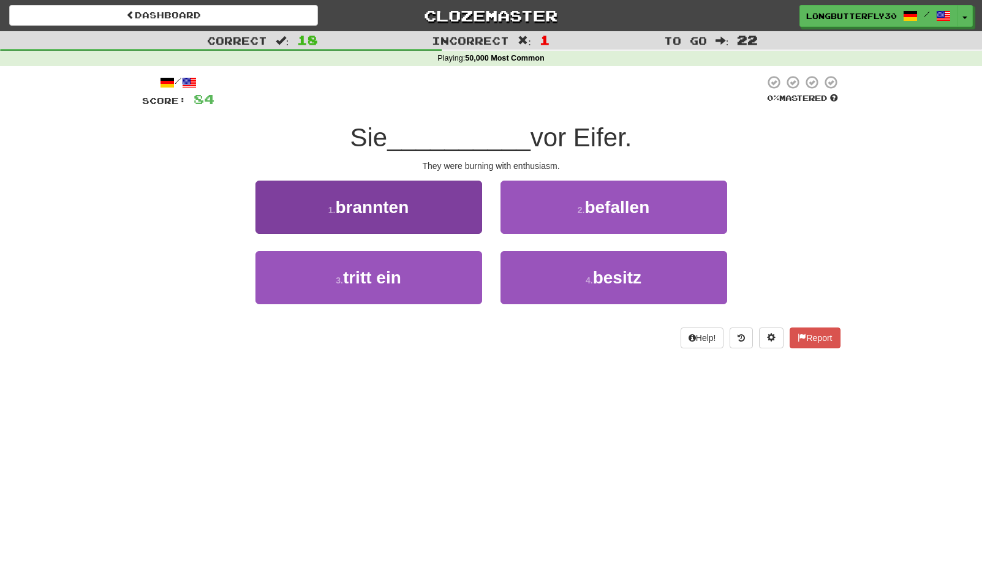
click at [446, 218] on button "1 . brannten" at bounding box center [368, 207] width 227 height 53
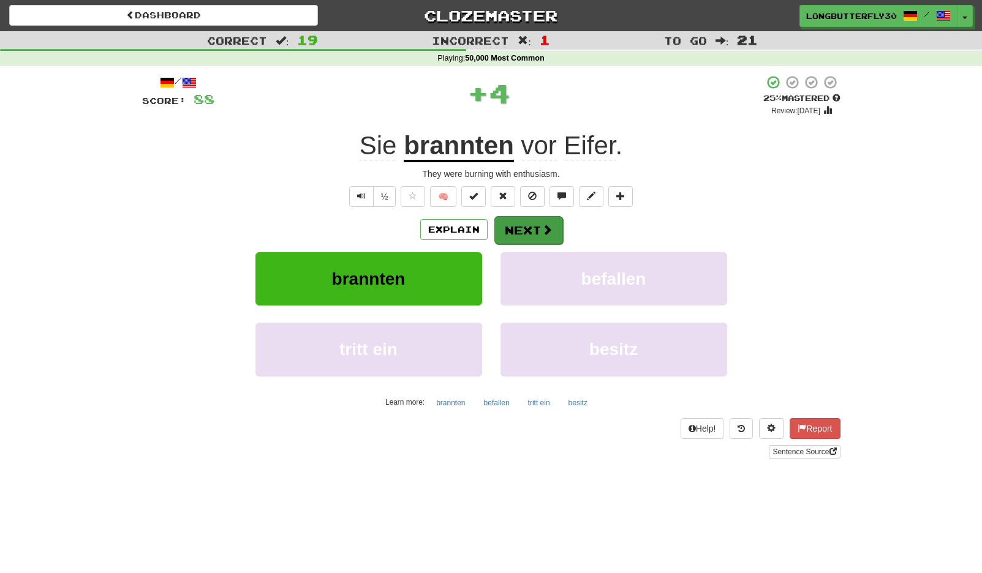
click at [523, 225] on button "Next" at bounding box center [528, 230] width 69 height 28
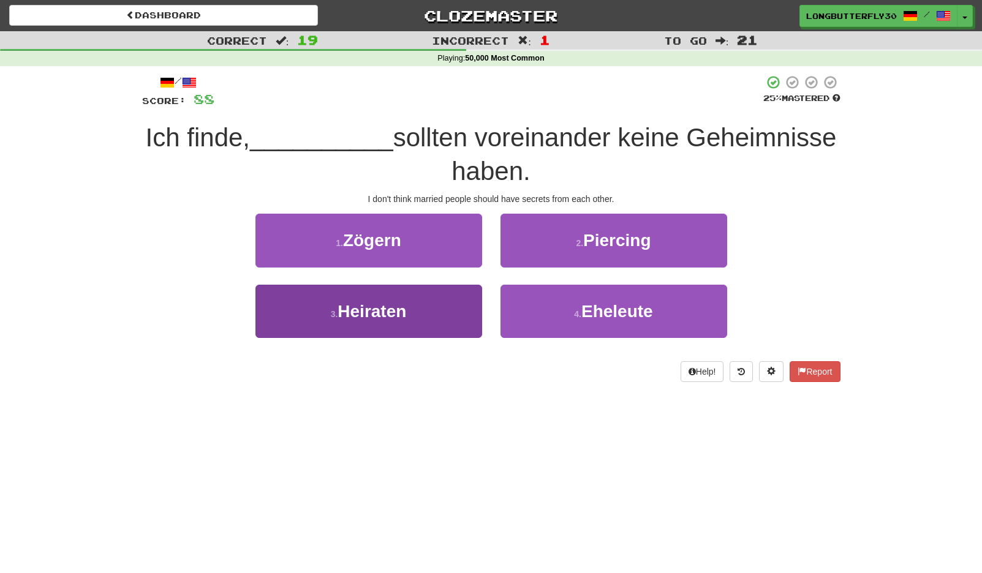
click at [437, 316] on button "3 . Heiraten" at bounding box center [368, 311] width 227 height 53
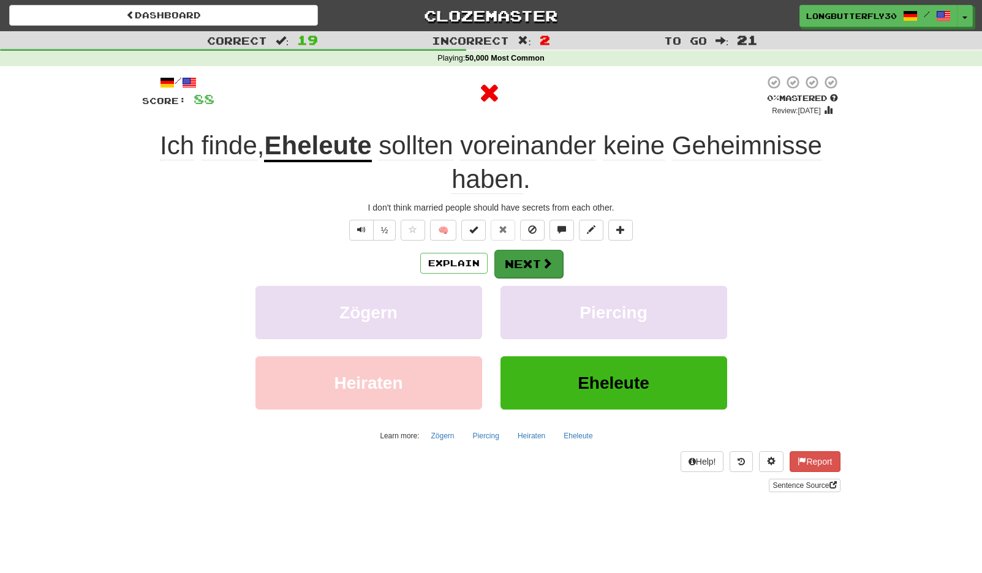
click at [532, 259] on button "Next" at bounding box center [528, 264] width 69 height 28
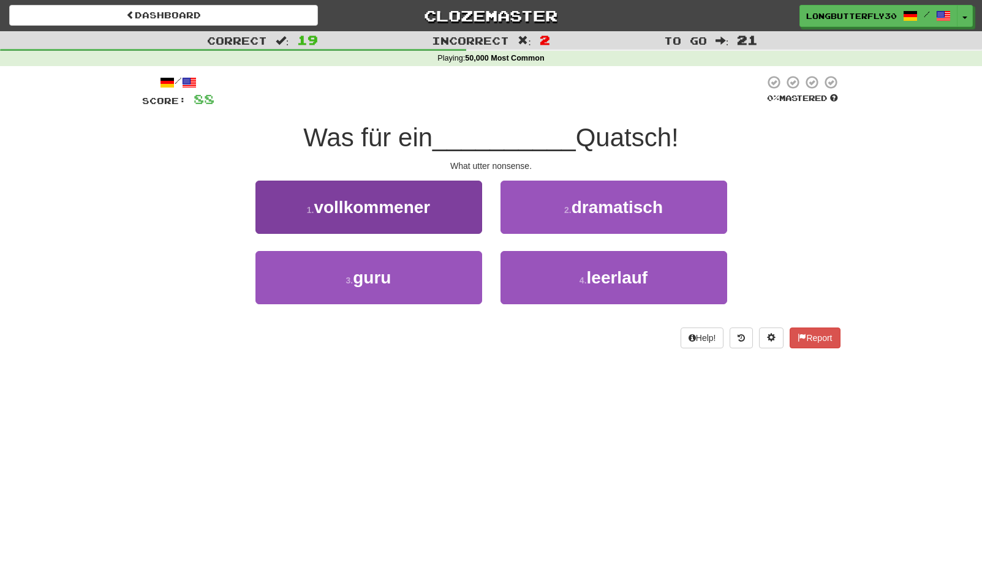
click at [458, 204] on button "1 . vollkommener" at bounding box center [368, 207] width 227 height 53
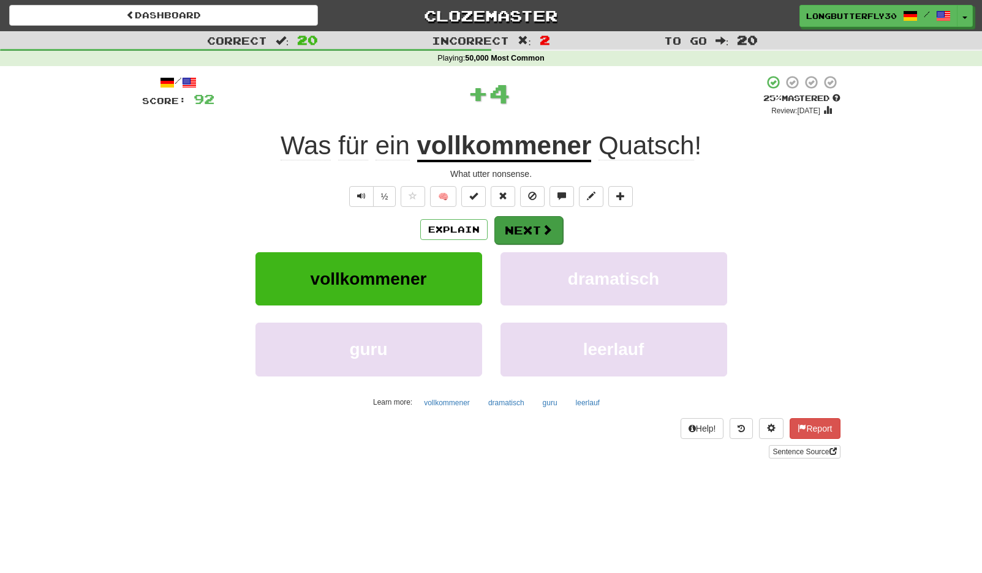
click at [557, 227] on button "Next" at bounding box center [528, 230] width 69 height 28
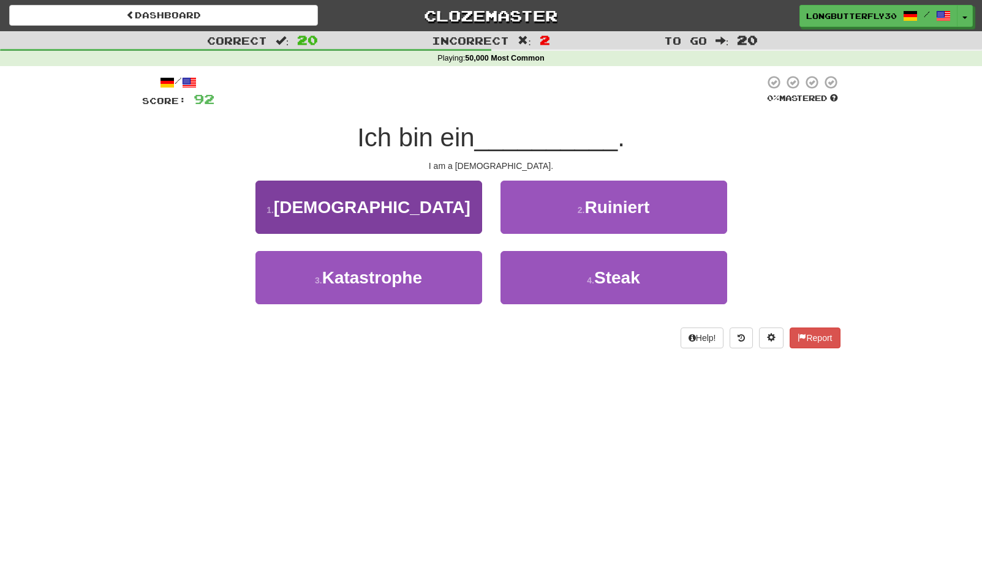
click at [455, 219] on button "1 . Moslem" at bounding box center [368, 207] width 227 height 53
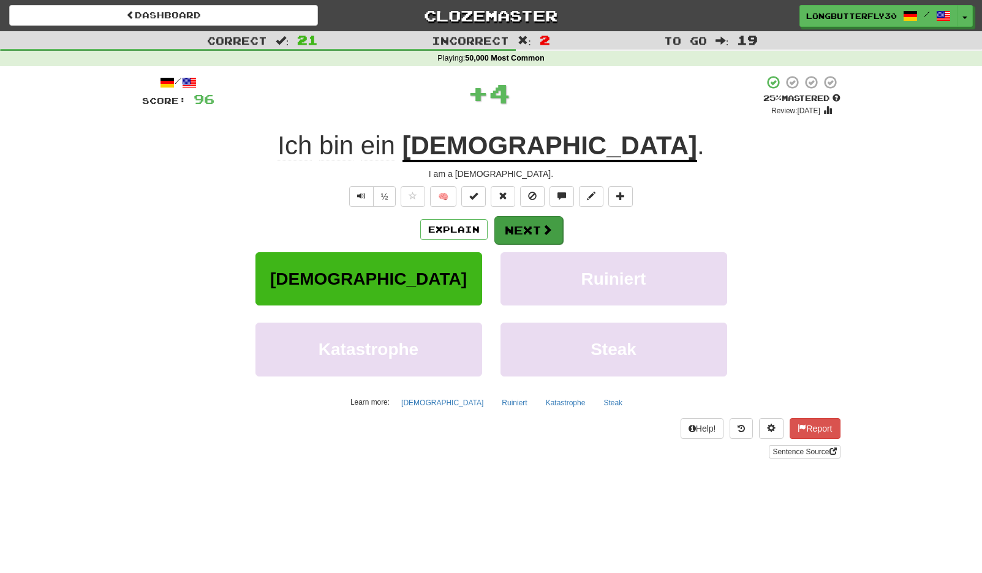
click at [535, 228] on button "Next" at bounding box center [528, 230] width 69 height 28
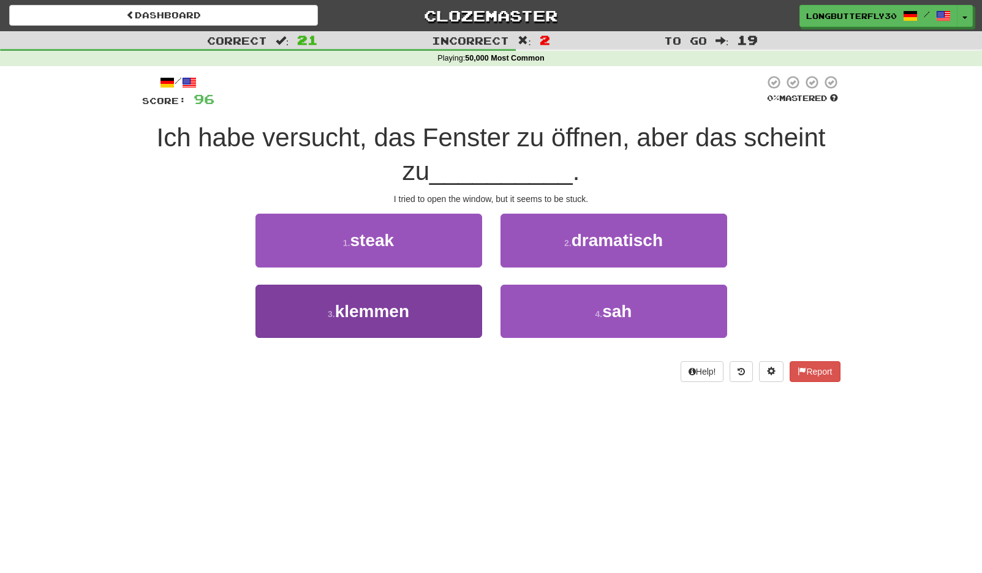
click at [453, 304] on button "3 . klemmen" at bounding box center [368, 311] width 227 height 53
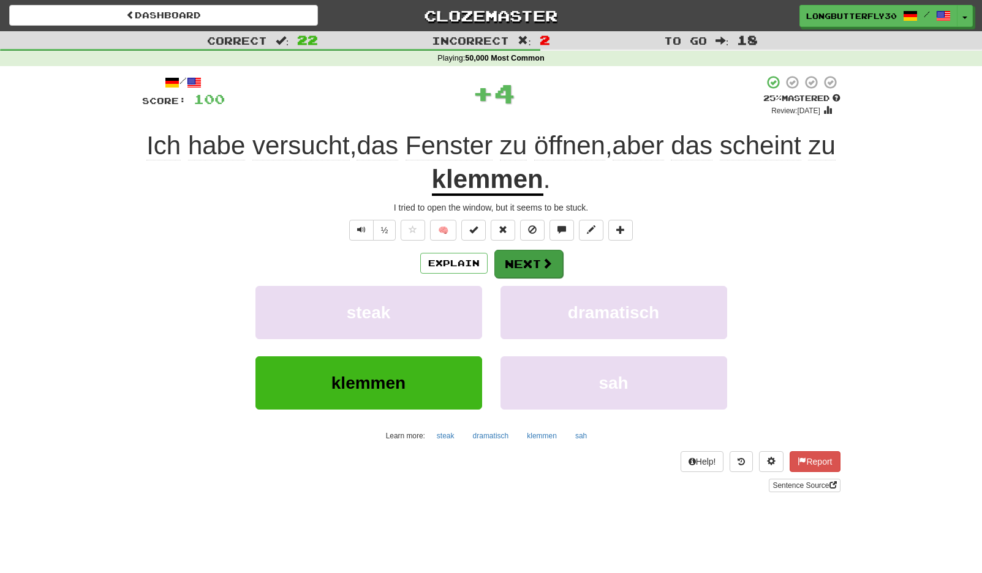
click at [546, 259] on span at bounding box center [547, 263] width 11 height 11
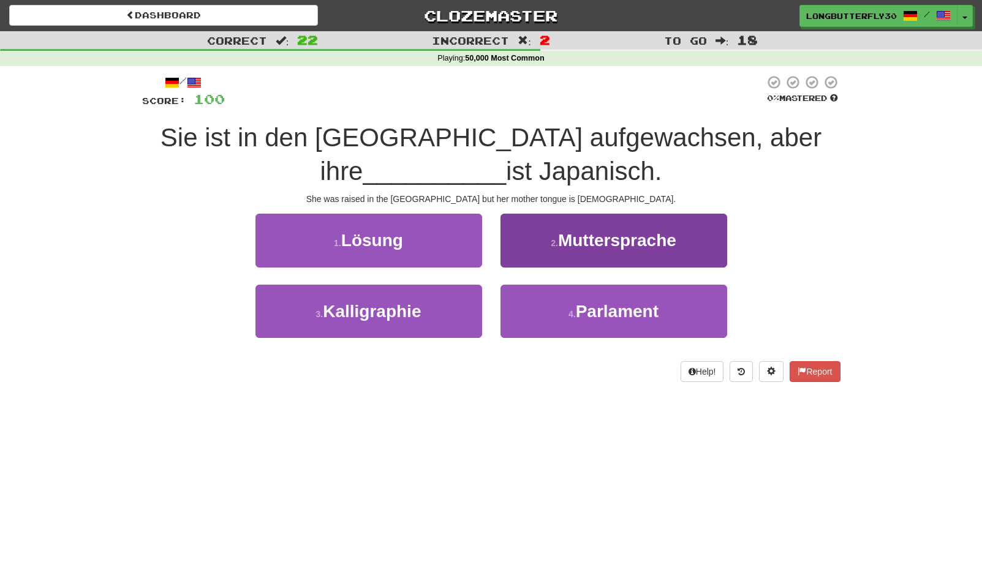
click at [564, 252] on button "2 . Muttersprache" at bounding box center [613, 240] width 227 height 53
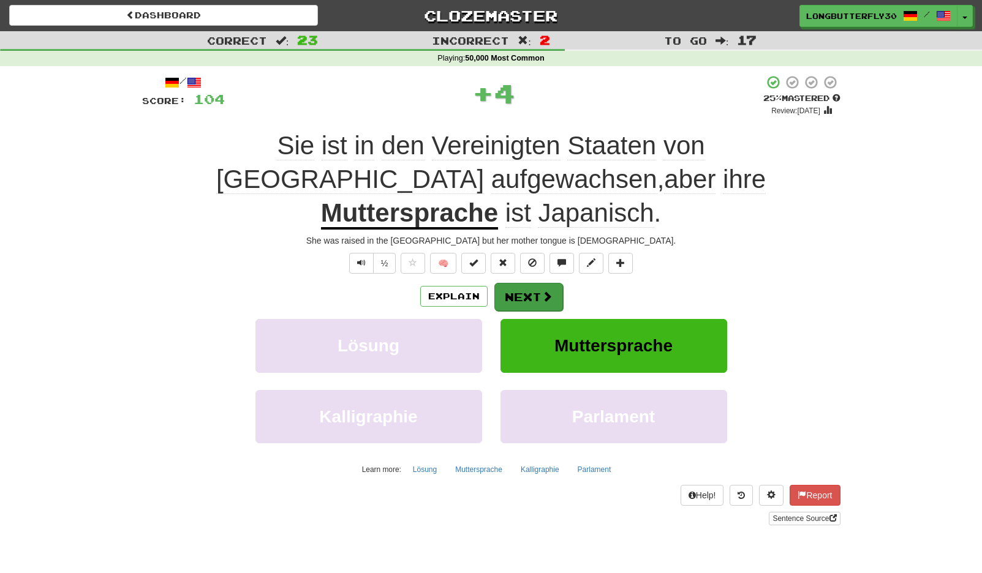
click at [532, 283] on button "Next" at bounding box center [528, 297] width 69 height 28
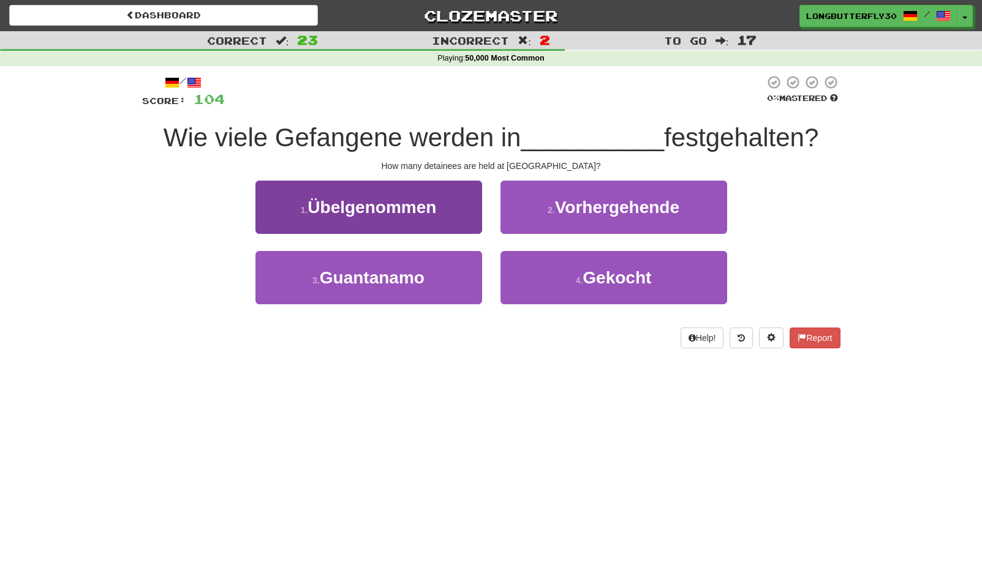
drag, startPoint x: 430, startPoint y: 287, endPoint x: 455, endPoint y: 268, distance: 31.9
click at [432, 284] on button "3 . Guantanamo" at bounding box center [368, 277] width 227 height 53
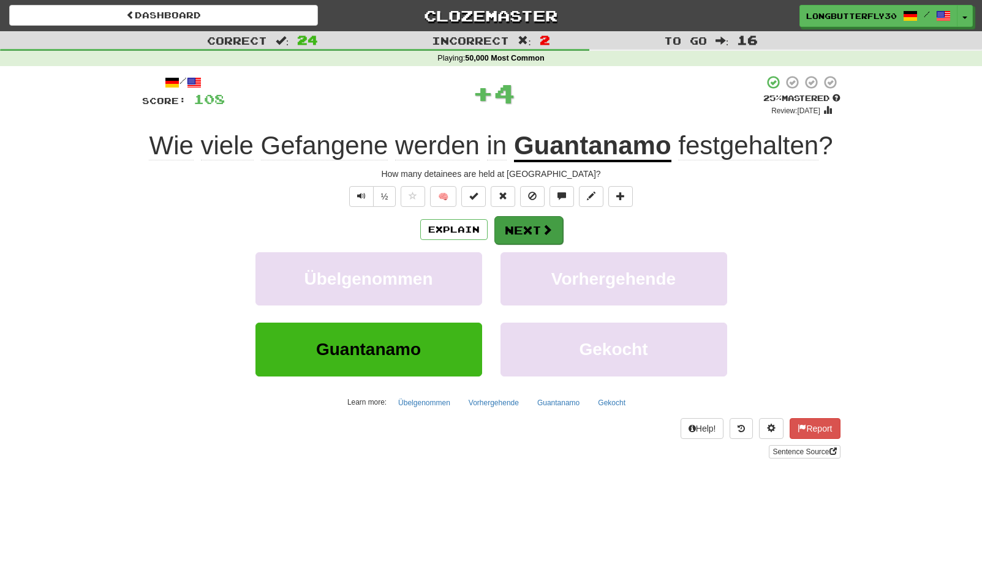
click at [536, 230] on button "Next" at bounding box center [528, 230] width 69 height 28
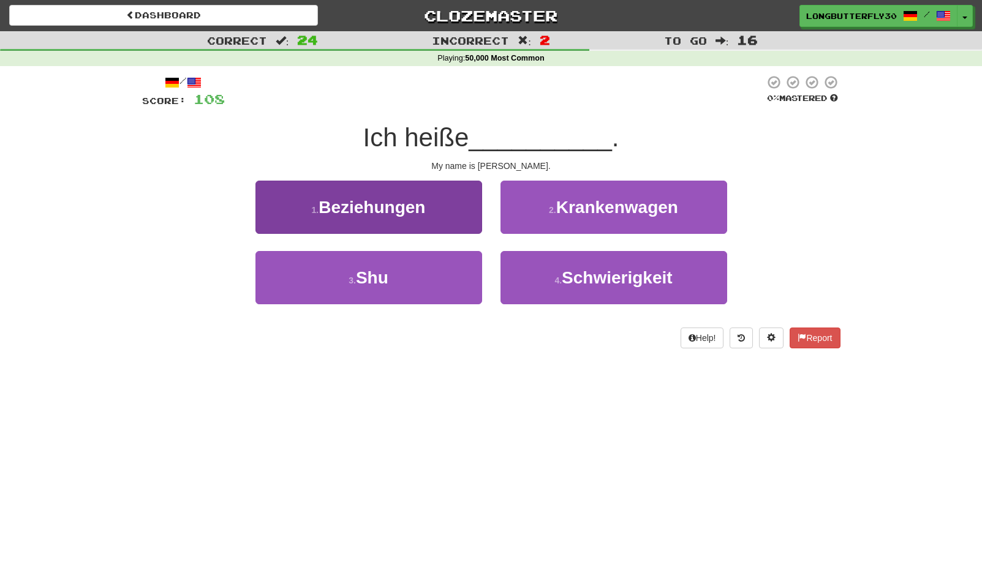
drag, startPoint x: 432, startPoint y: 274, endPoint x: 451, endPoint y: 260, distance: 23.8
click at [437, 270] on button "3 . Shu" at bounding box center [368, 277] width 227 height 53
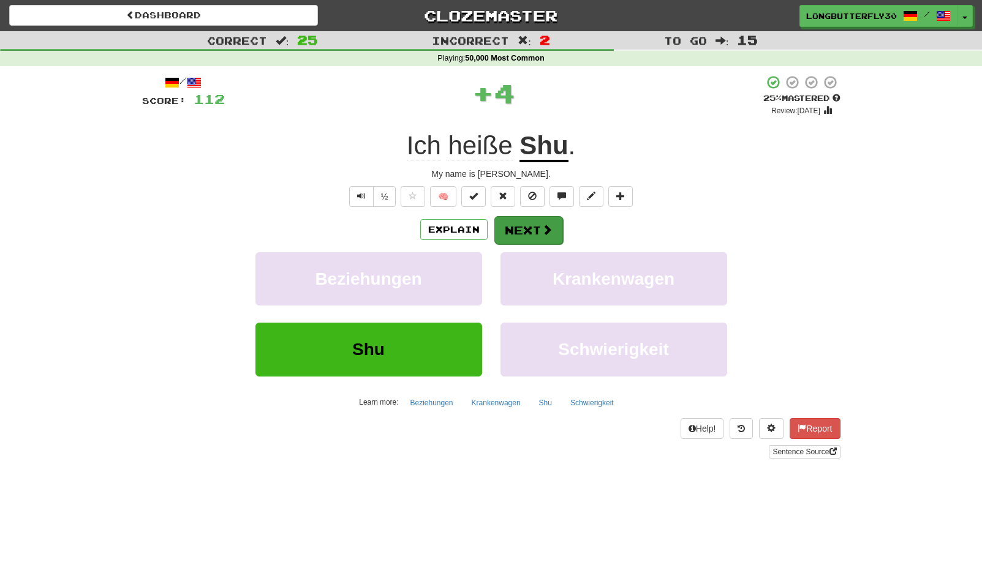
click at [535, 227] on button "Next" at bounding box center [528, 230] width 69 height 28
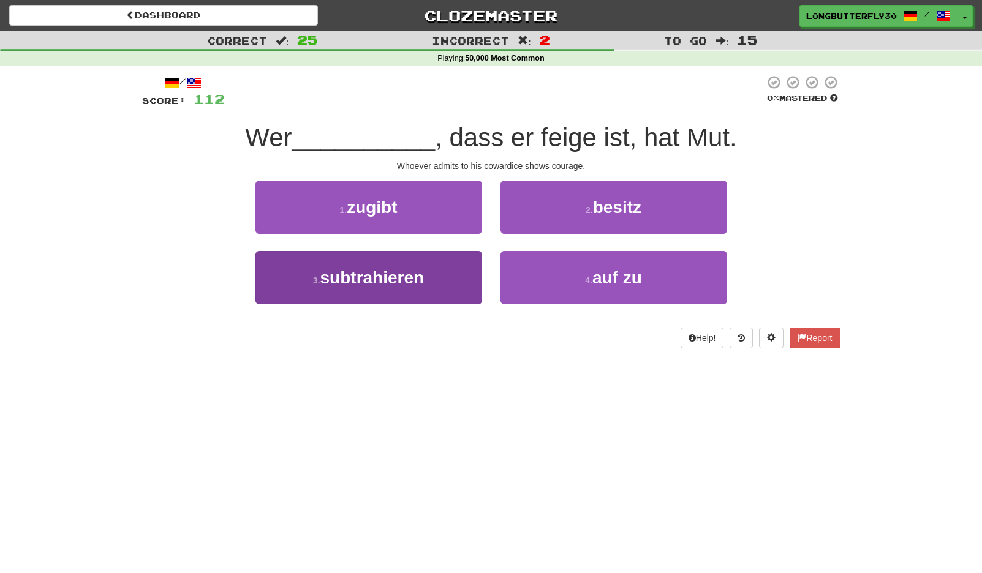
click at [477, 281] on button "3 . subtrahieren" at bounding box center [368, 277] width 227 height 53
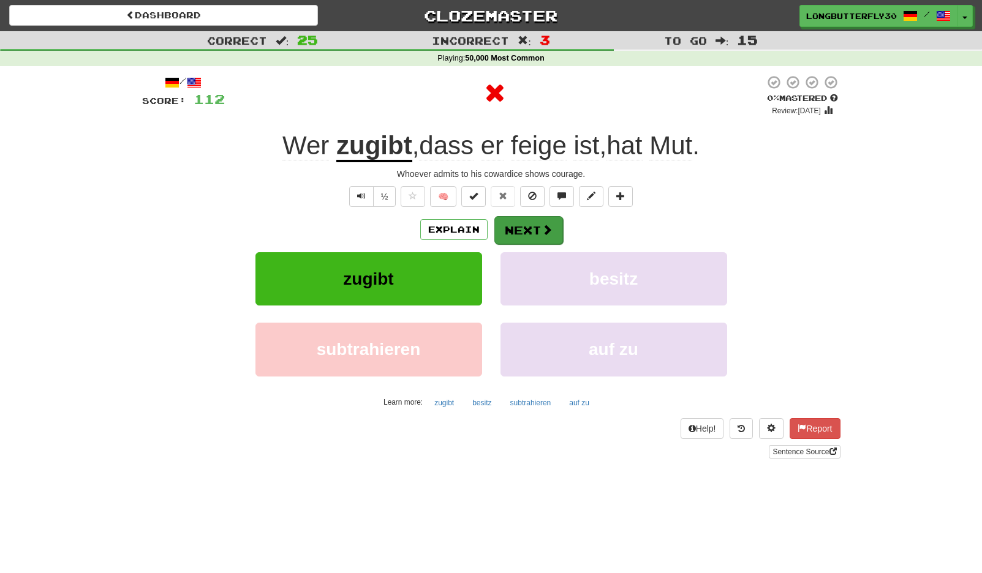
click at [537, 233] on button "Next" at bounding box center [528, 230] width 69 height 28
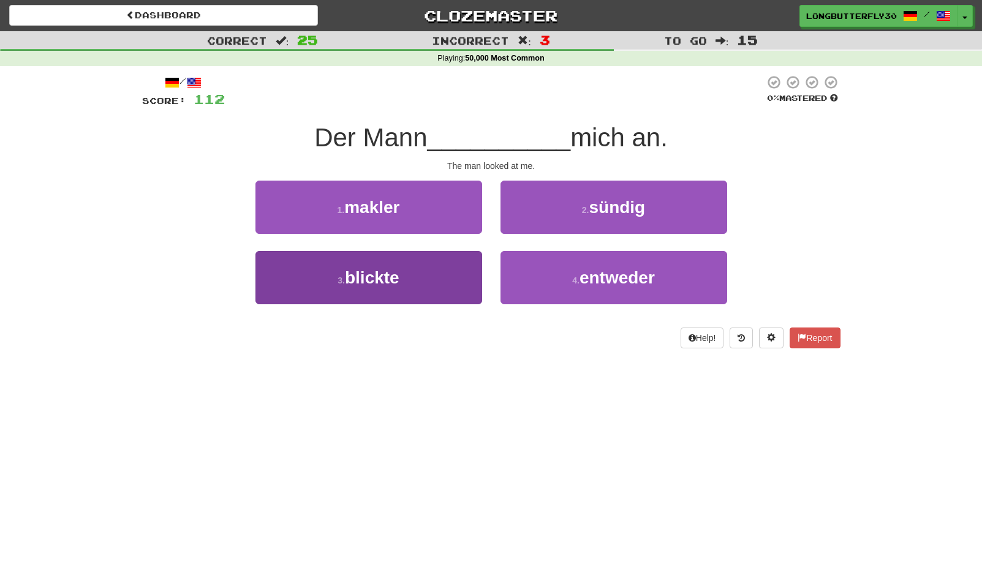
click at [455, 270] on button "3 . blickte" at bounding box center [368, 277] width 227 height 53
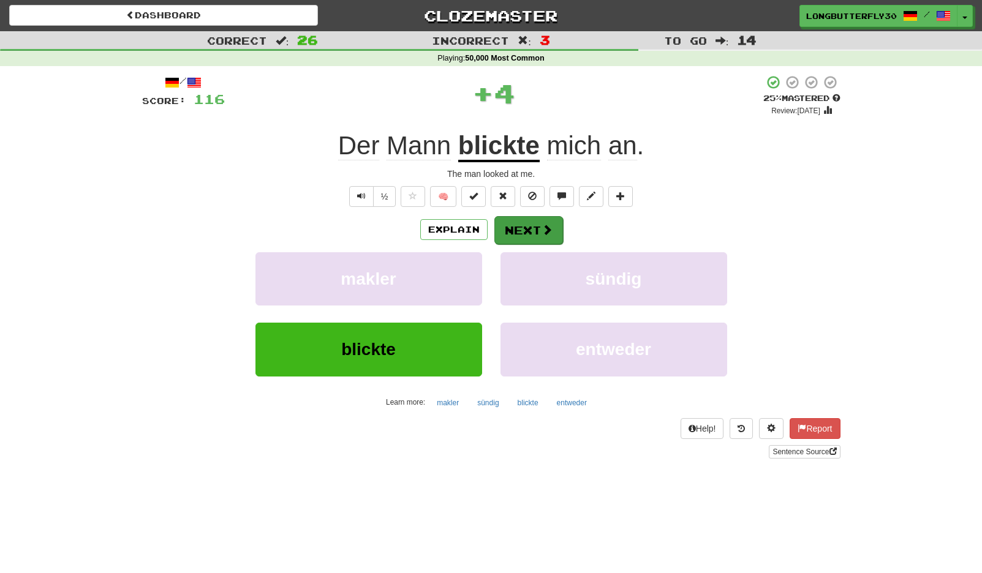
click at [527, 230] on button "Next" at bounding box center [528, 230] width 69 height 28
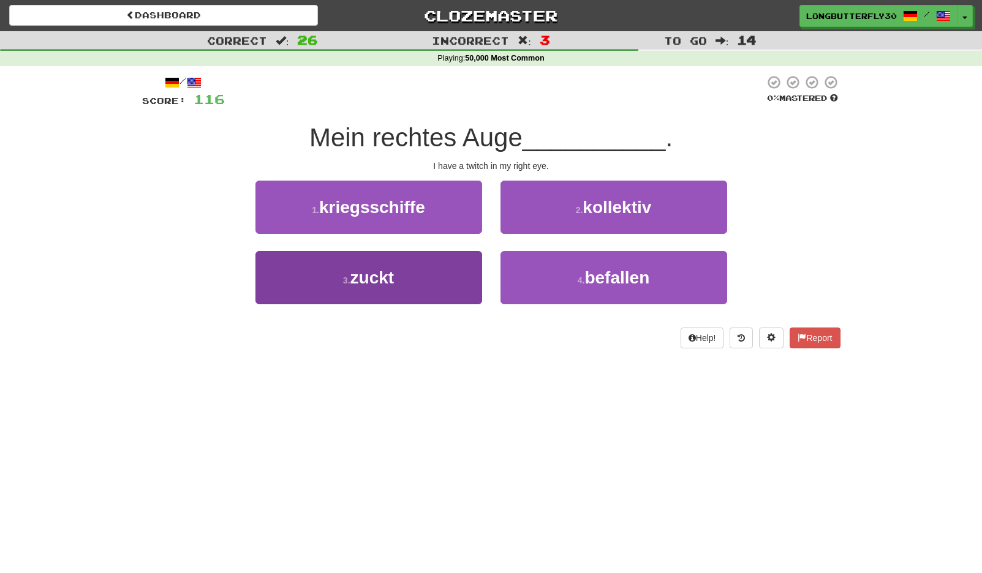
click at [451, 278] on button "3 . zuckt" at bounding box center [368, 277] width 227 height 53
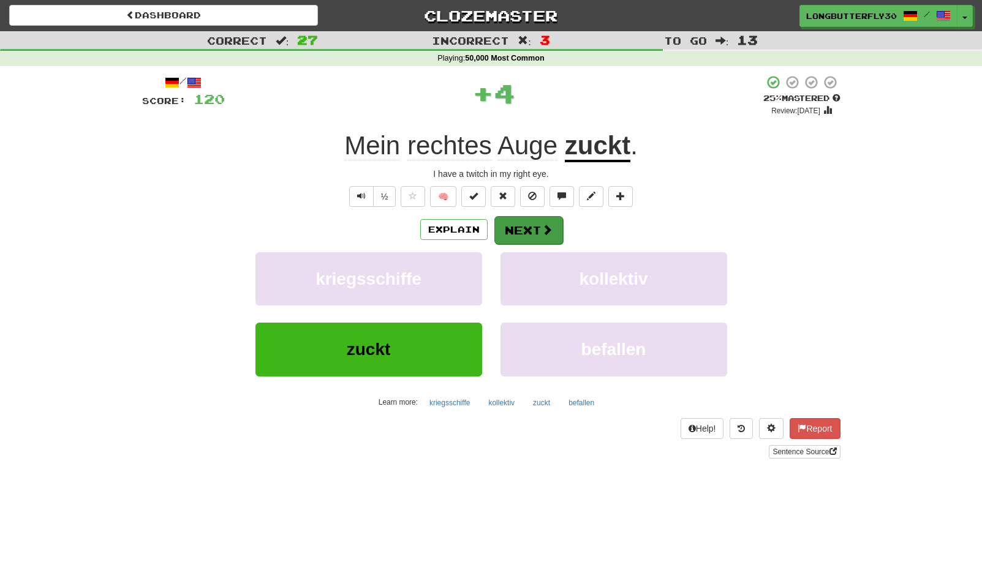
click at [507, 228] on button "Next" at bounding box center [528, 230] width 69 height 28
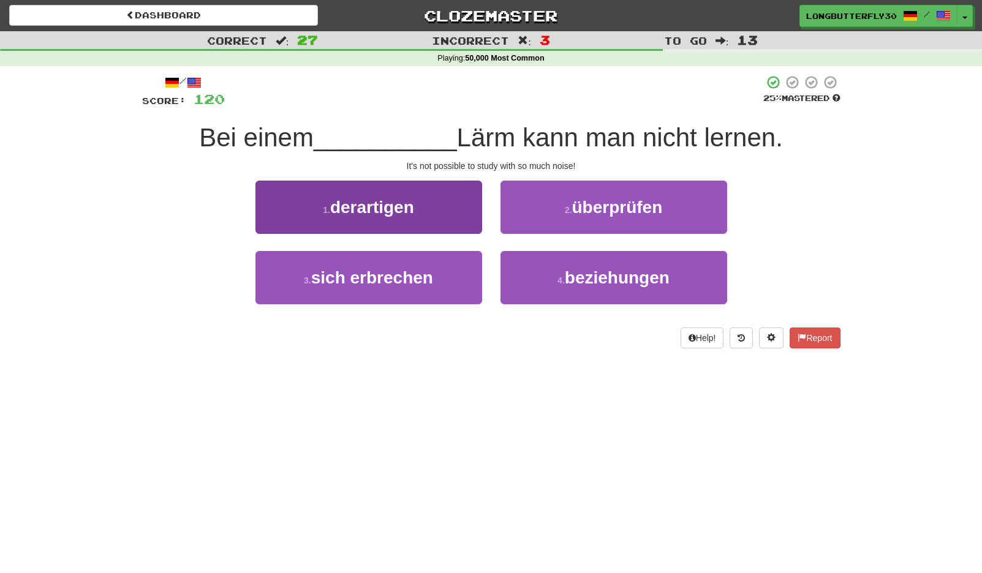
click at [432, 220] on button "1 . derartigen" at bounding box center [368, 207] width 227 height 53
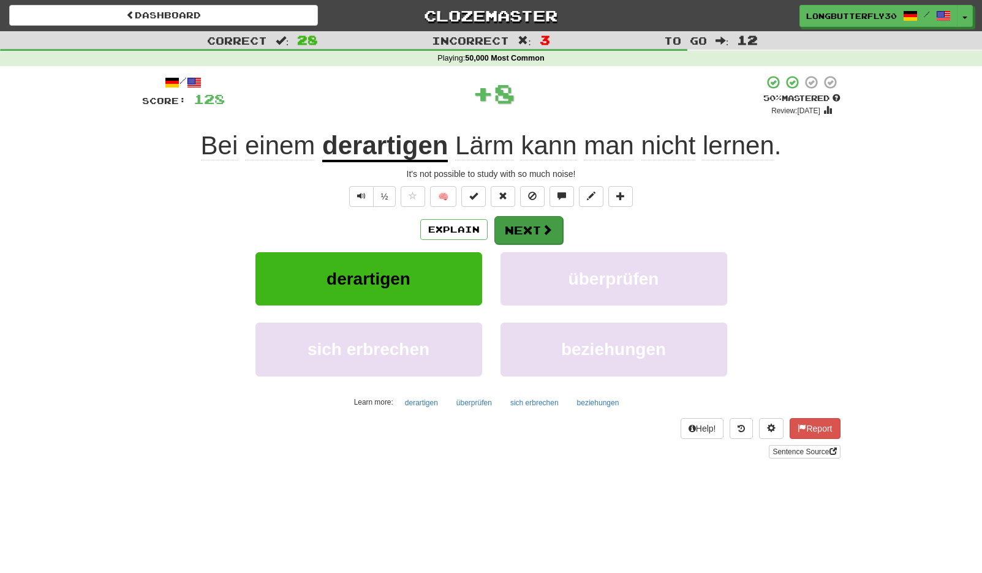
click at [538, 224] on button "Next" at bounding box center [528, 230] width 69 height 28
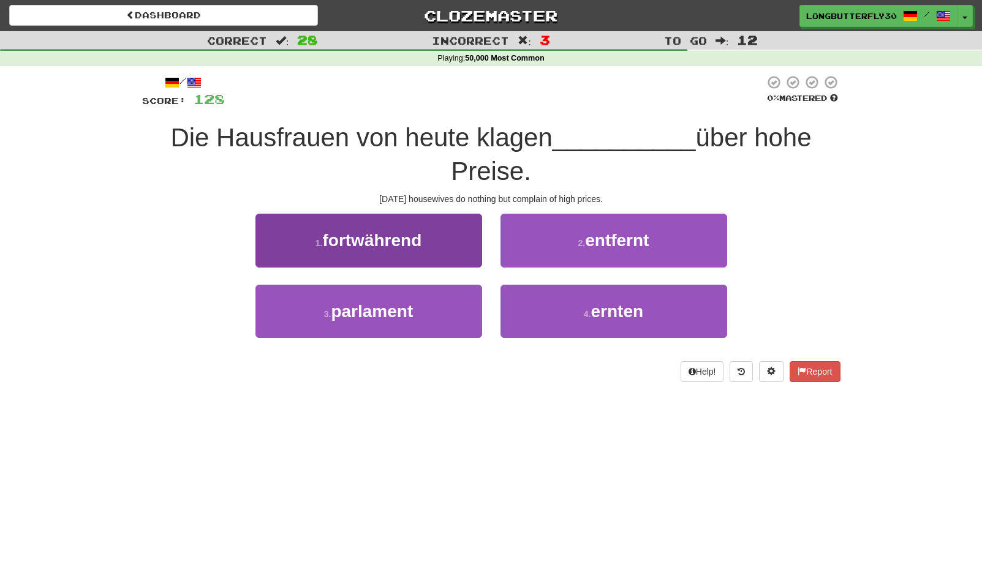
click at [470, 250] on button "1 . fortwährend" at bounding box center [368, 240] width 227 height 53
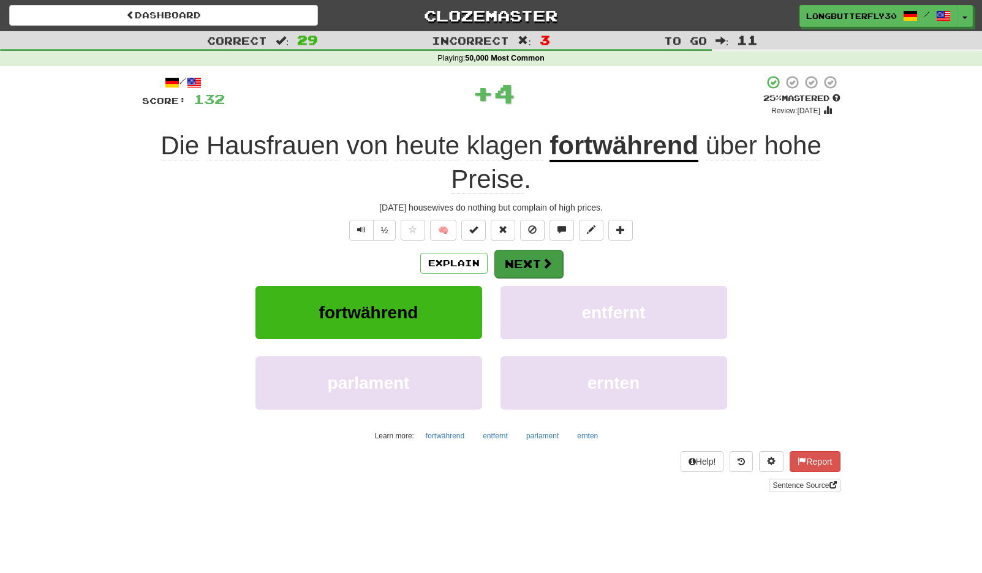
click at [529, 262] on button "Next" at bounding box center [528, 264] width 69 height 28
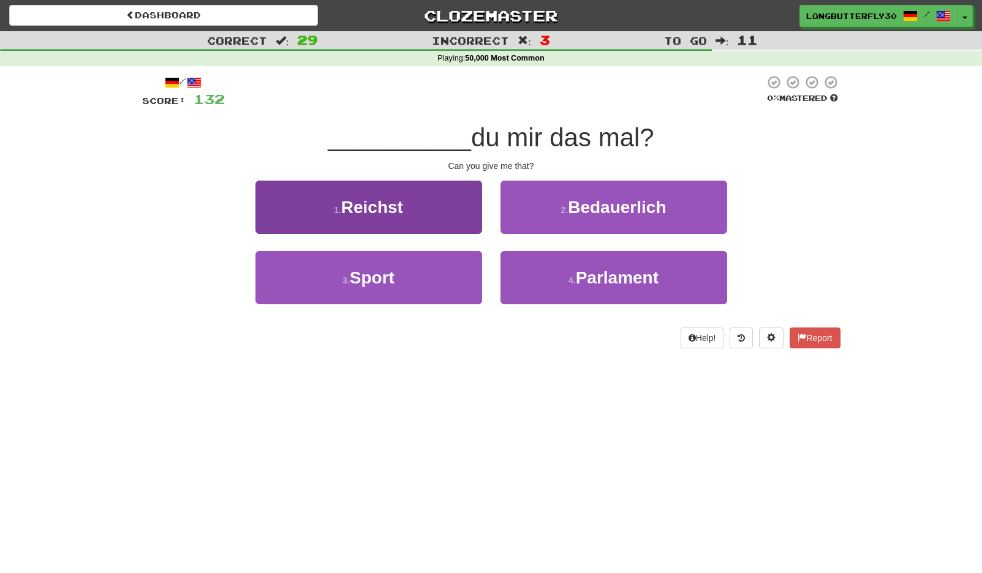
click at [429, 213] on button "1 . Reichst" at bounding box center [368, 207] width 227 height 53
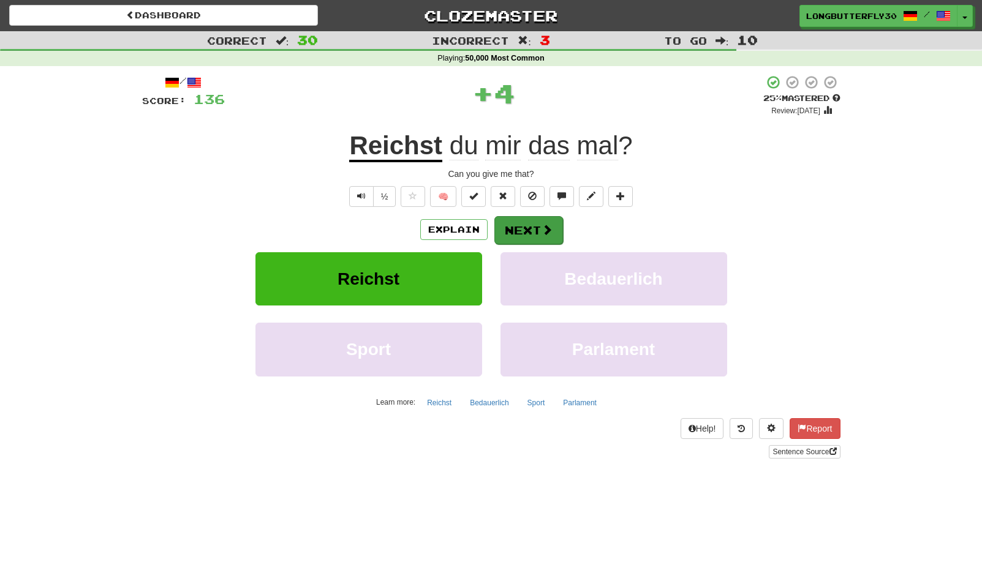
click at [524, 227] on button "Next" at bounding box center [528, 230] width 69 height 28
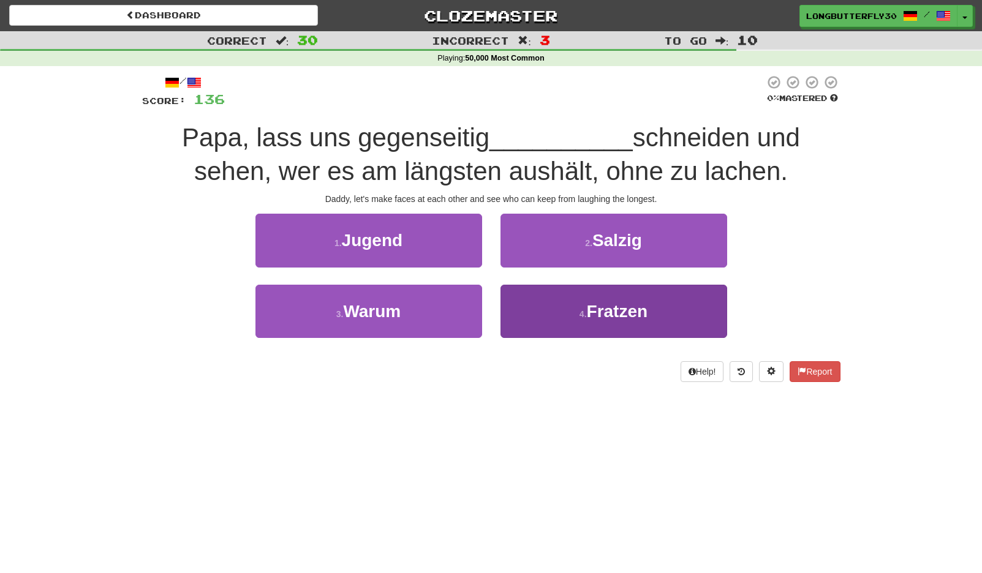
click at [568, 305] on button "4 . Fratzen" at bounding box center [613, 311] width 227 height 53
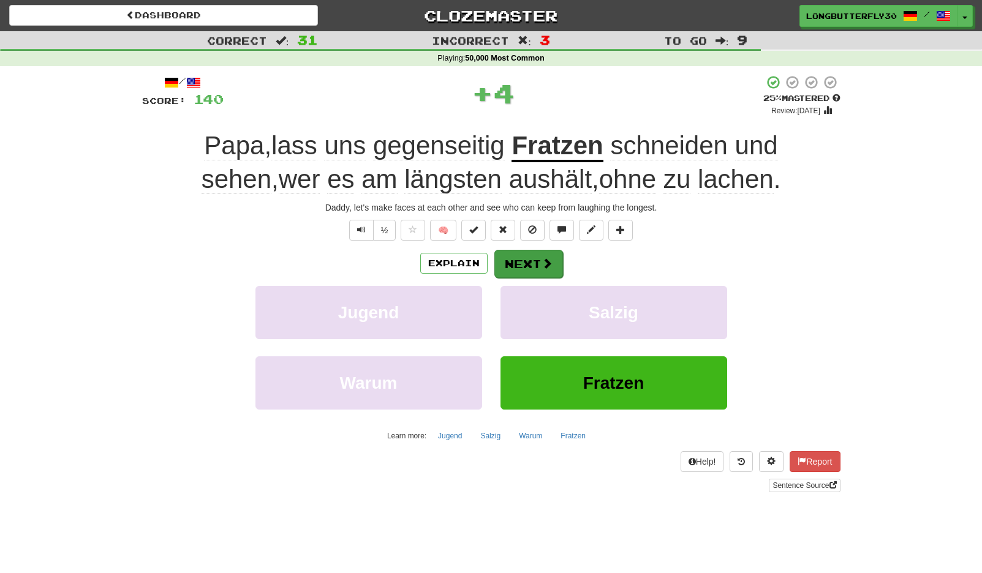
click at [532, 262] on button "Next" at bounding box center [528, 264] width 69 height 28
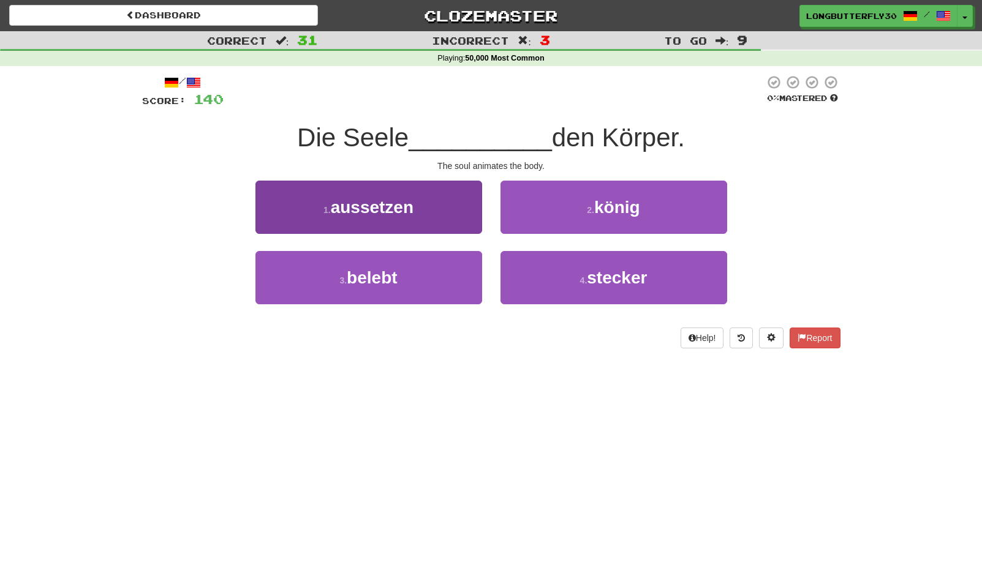
drag, startPoint x: 457, startPoint y: 280, endPoint x: 468, endPoint y: 259, distance: 24.1
click at [457, 280] on button "3 . belebt" at bounding box center [368, 277] width 227 height 53
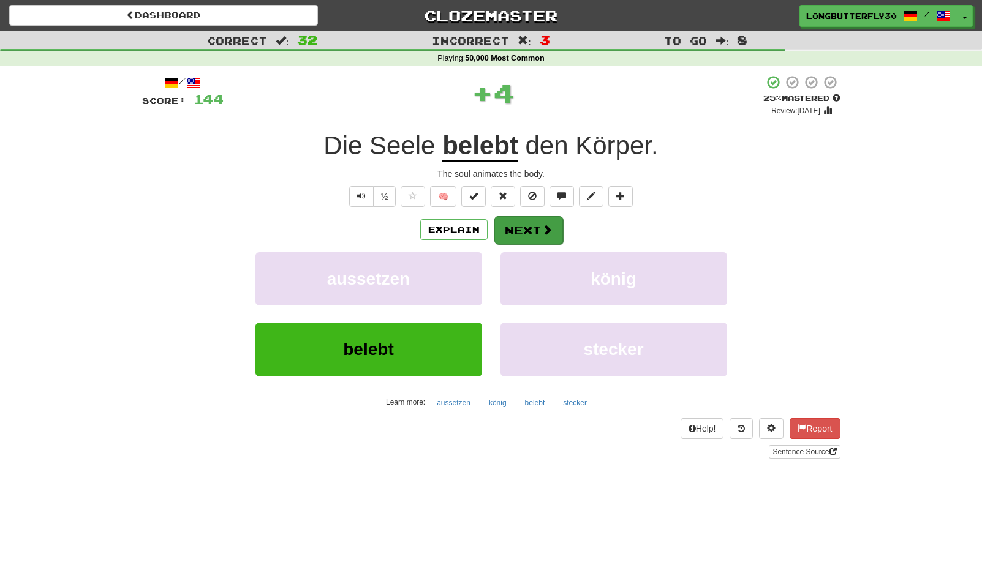
click at [530, 233] on button "Next" at bounding box center [528, 230] width 69 height 28
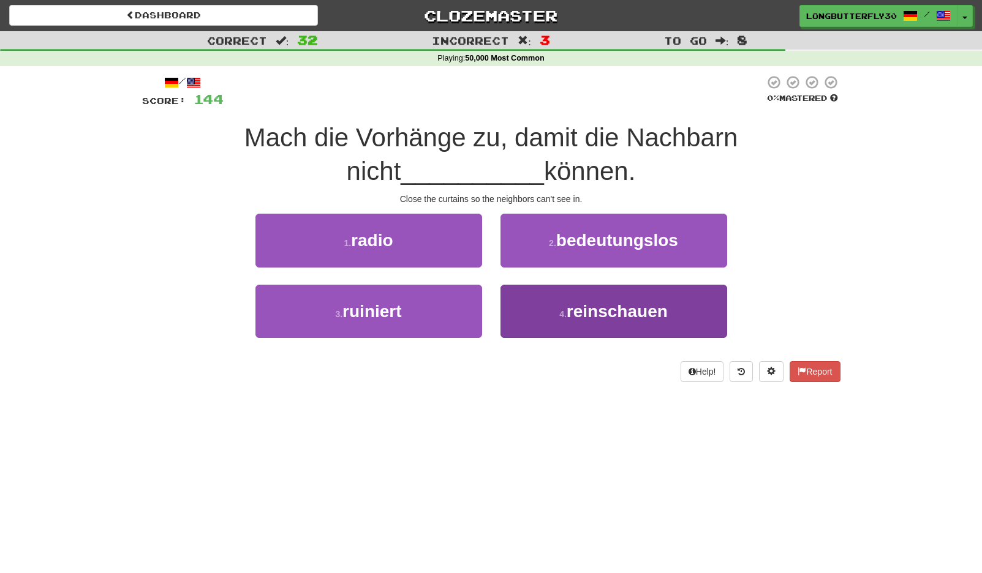
click at [579, 311] on span "reinschauen" at bounding box center [617, 311] width 101 height 19
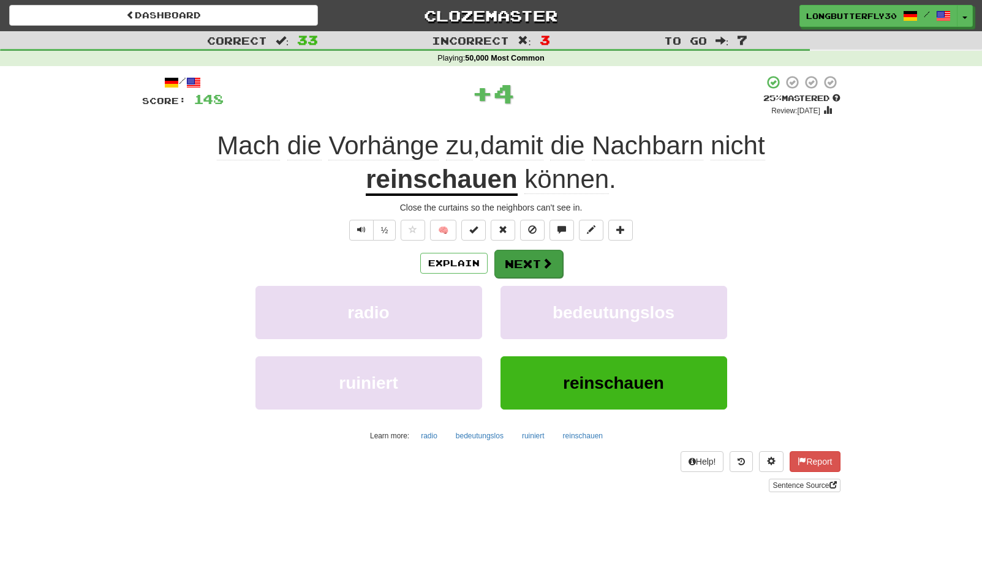
click at [538, 257] on button "Next" at bounding box center [528, 264] width 69 height 28
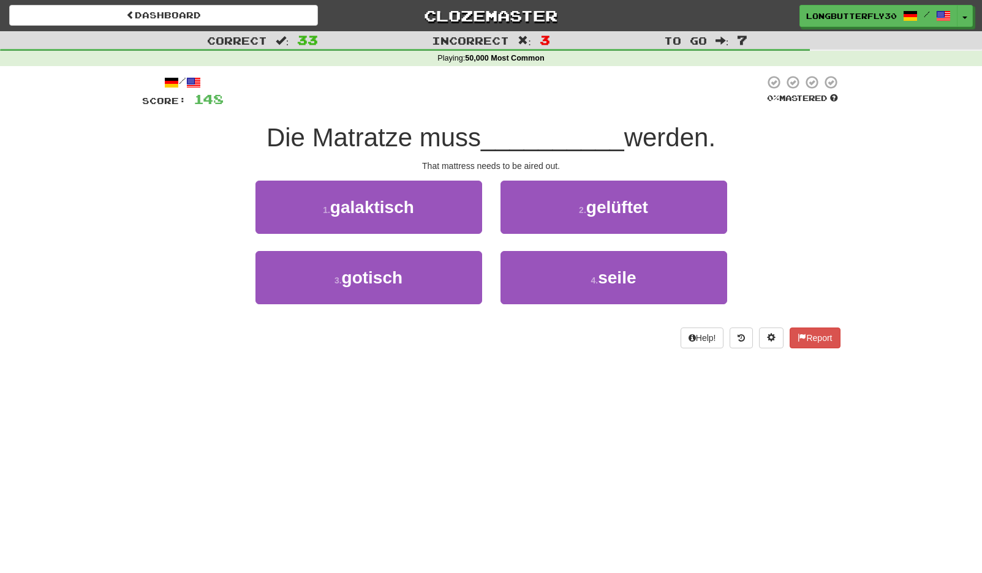
drag, startPoint x: 587, startPoint y: 211, endPoint x: 579, endPoint y: 213, distance: 8.8
click at [585, 211] on button "2 . gelüftet" at bounding box center [613, 207] width 227 height 53
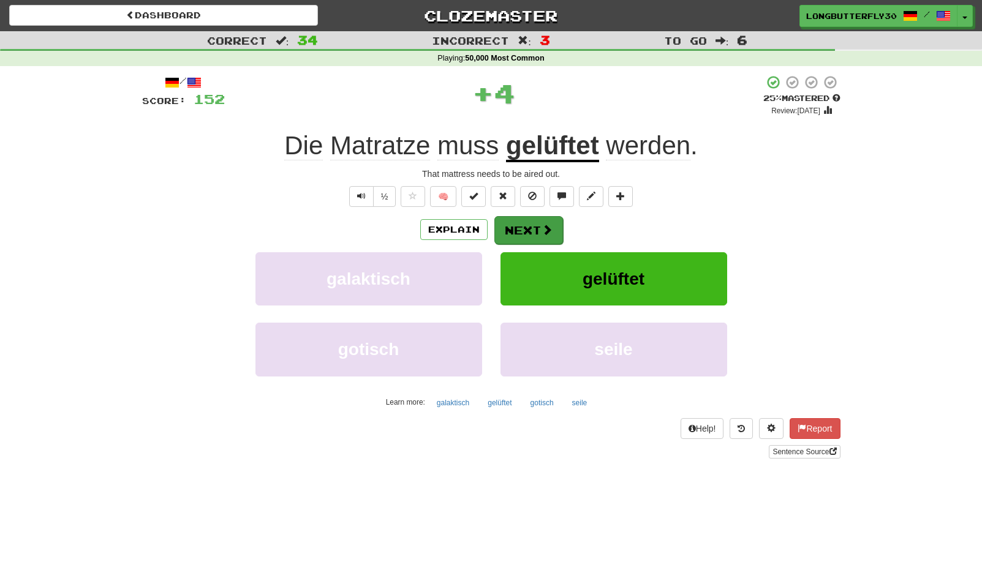
click at [515, 222] on button "Next" at bounding box center [528, 230] width 69 height 28
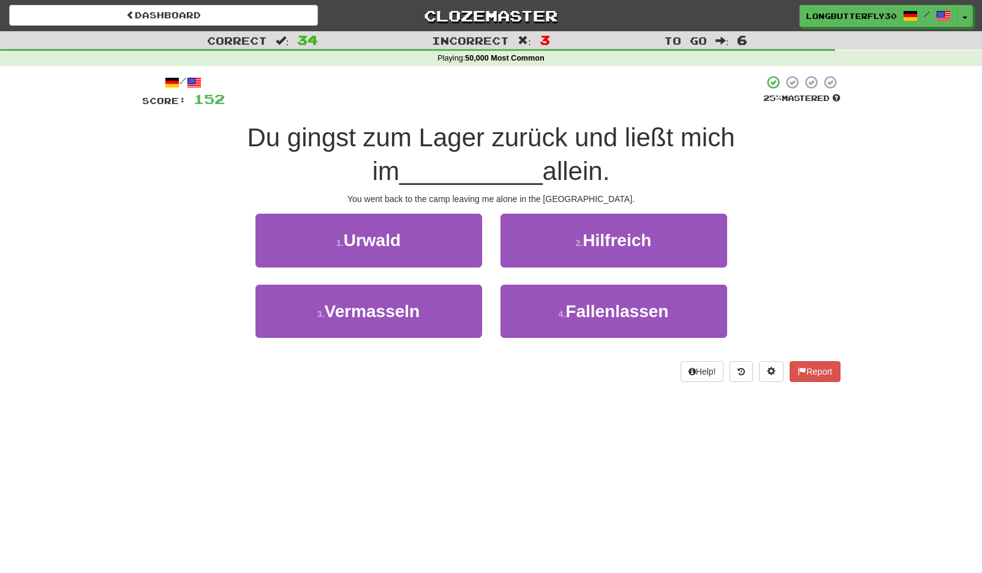
click at [444, 249] on button "1 . Urwald" at bounding box center [368, 240] width 227 height 53
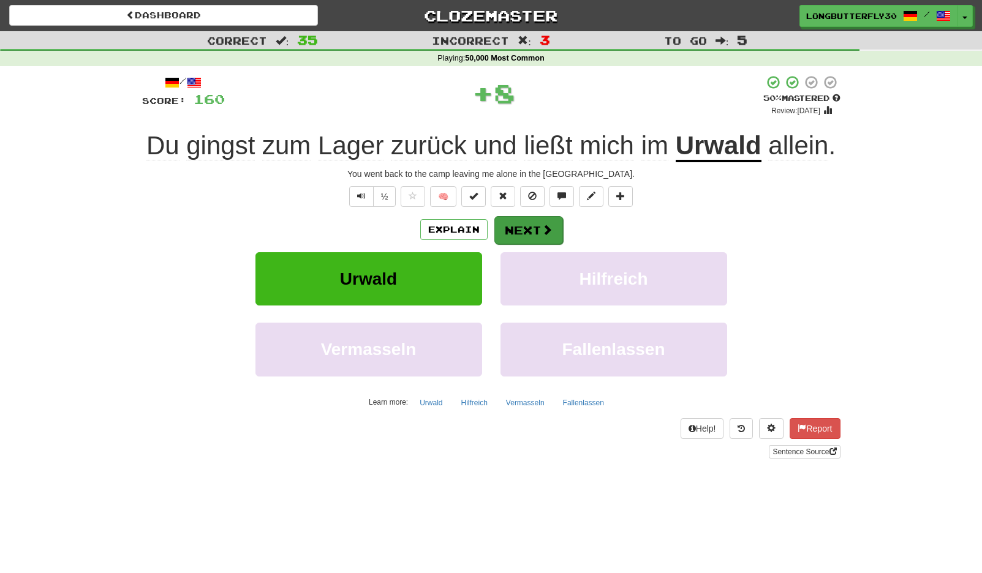
click at [531, 224] on button "Next" at bounding box center [528, 230] width 69 height 28
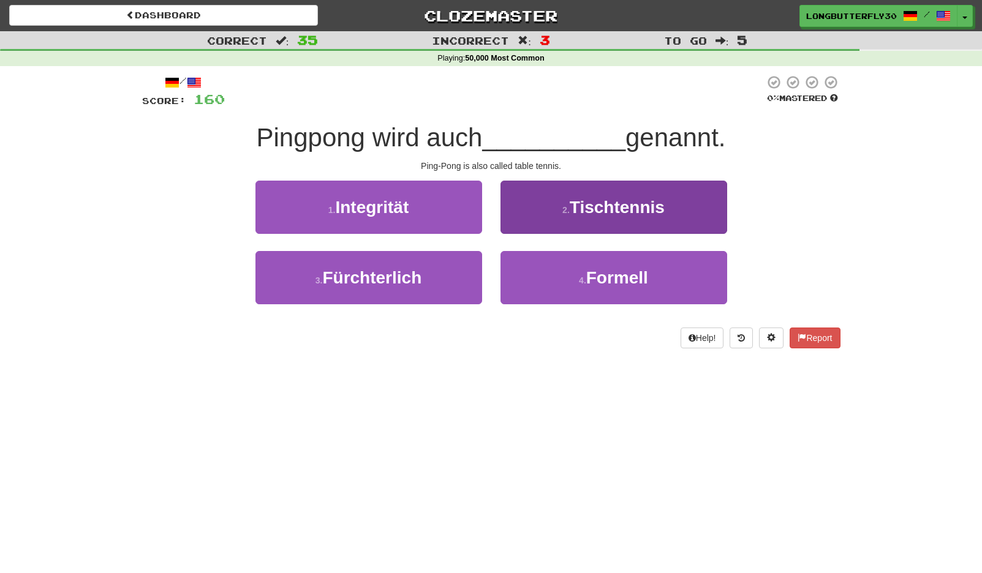
click at [553, 208] on button "2 . Tischtennis" at bounding box center [613, 207] width 227 height 53
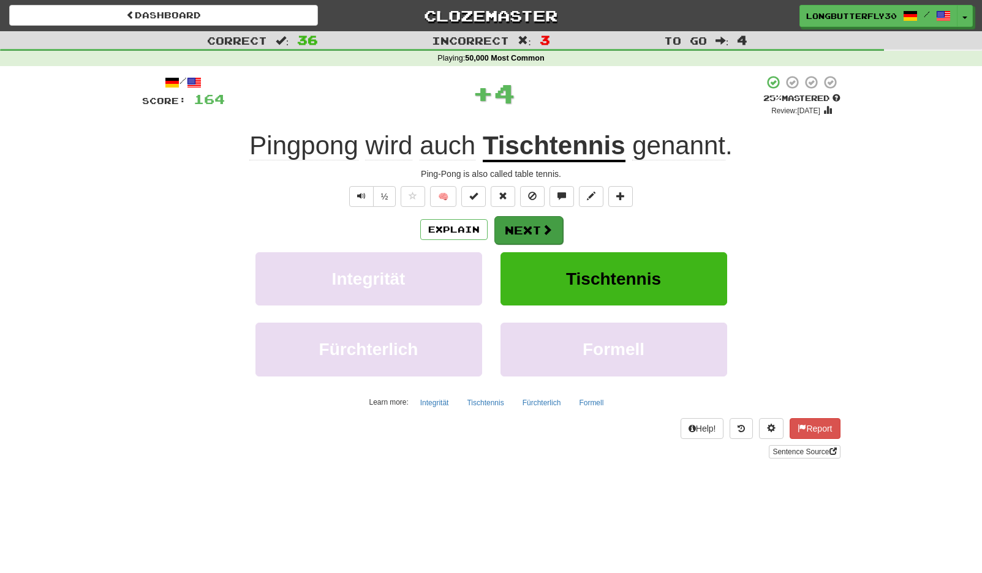
click at [529, 227] on button "Next" at bounding box center [528, 230] width 69 height 28
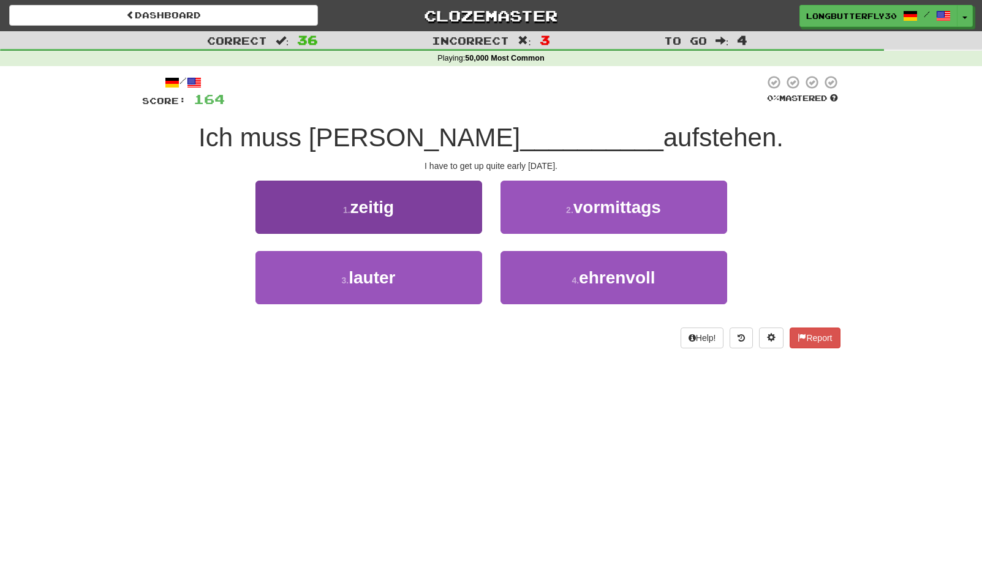
click at [465, 214] on button "1 . zeitig" at bounding box center [368, 207] width 227 height 53
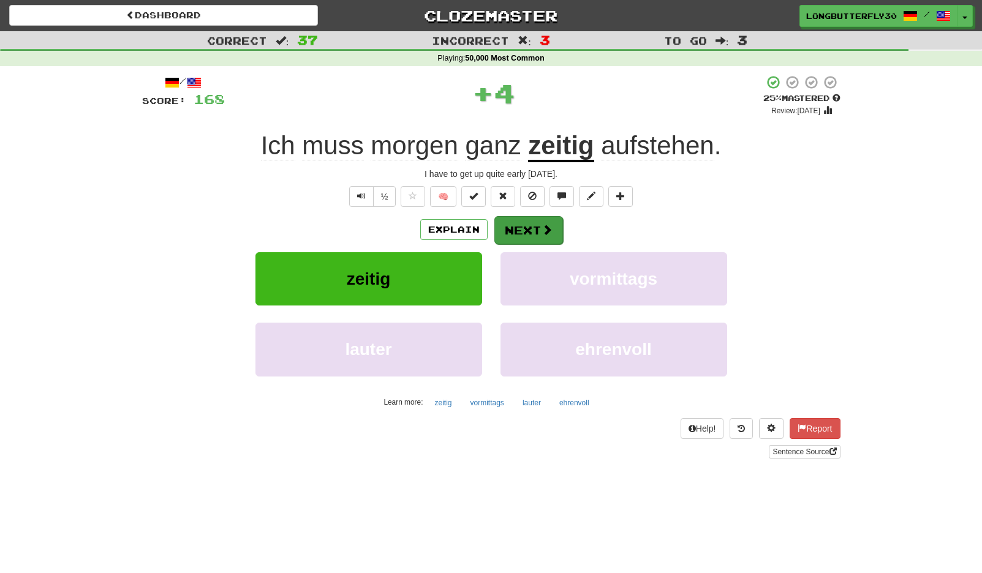
click at [553, 228] on button "Next" at bounding box center [528, 230] width 69 height 28
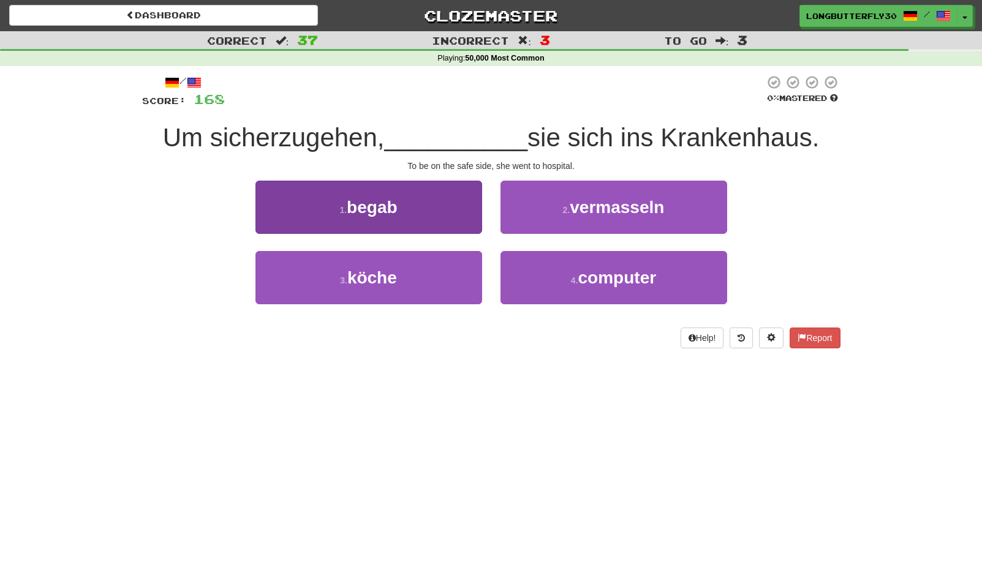
click at [448, 205] on button "1 . begab" at bounding box center [368, 207] width 227 height 53
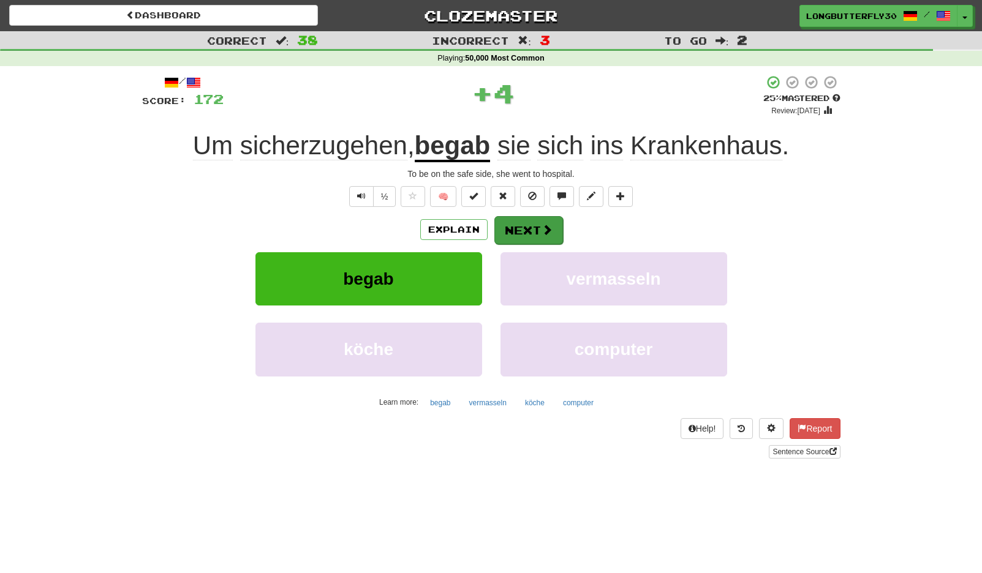
click at [544, 228] on span at bounding box center [547, 229] width 11 height 11
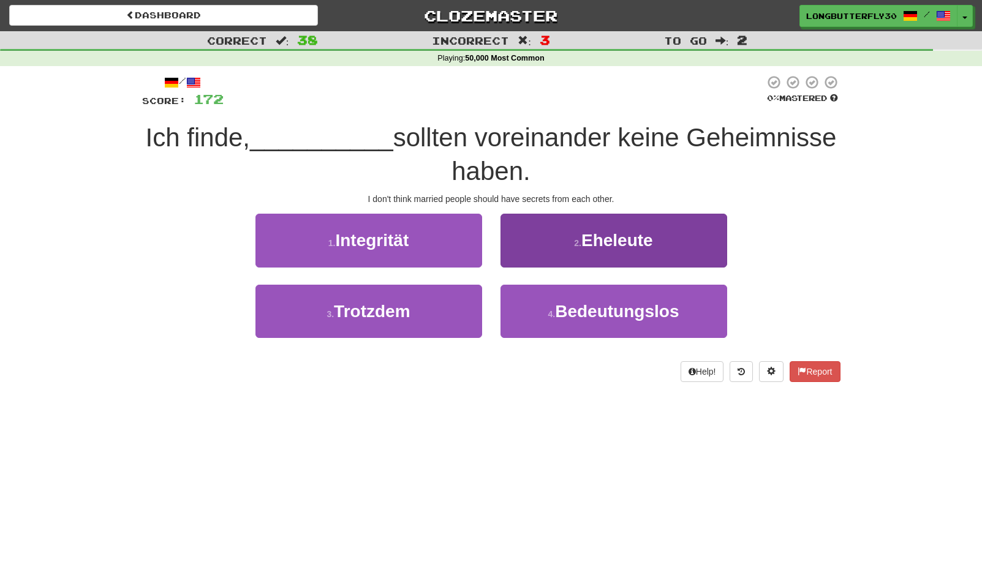
click at [566, 240] on button "2 . Eheleute" at bounding box center [613, 240] width 227 height 53
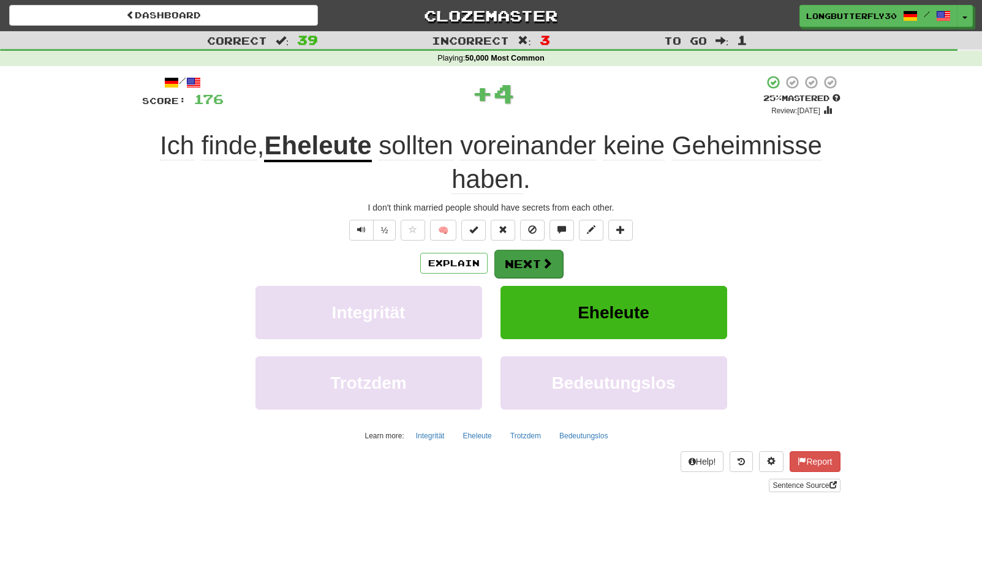
click at [526, 250] on button "Next" at bounding box center [528, 264] width 69 height 28
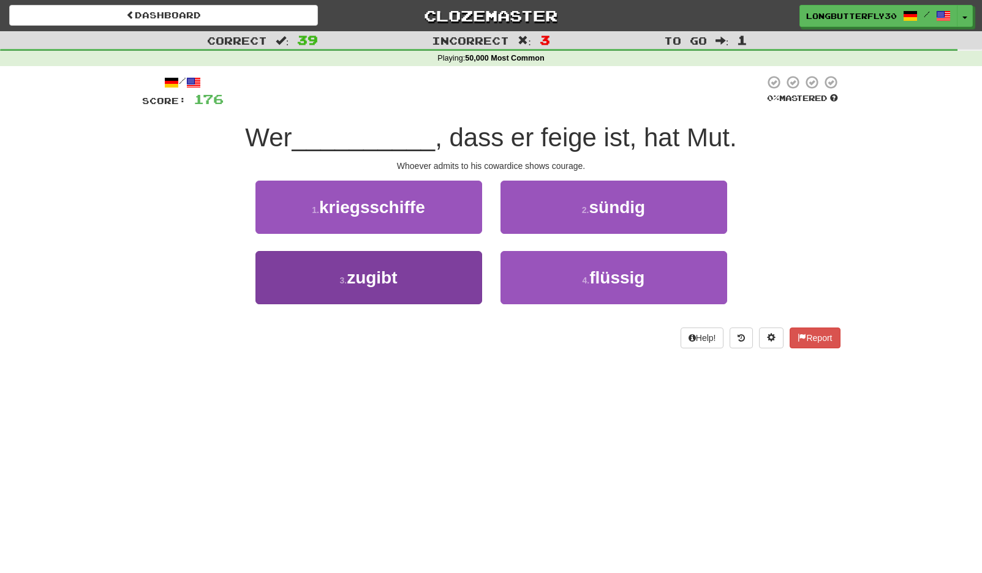
click at [442, 273] on button "3 . zugibt" at bounding box center [368, 277] width 227 height 53
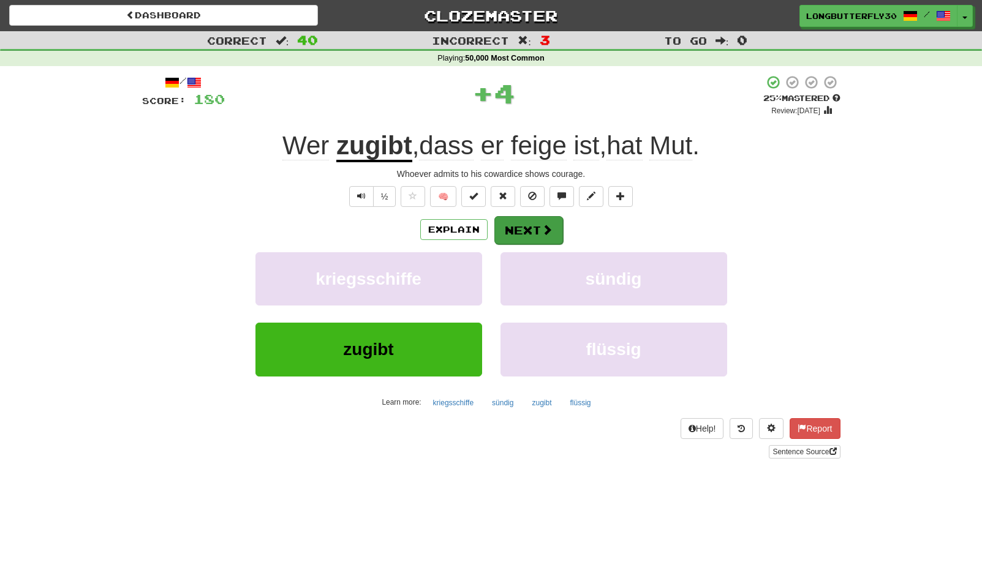
click at [545, 230] on span at bounding box center [547, 229] width 11 height 11
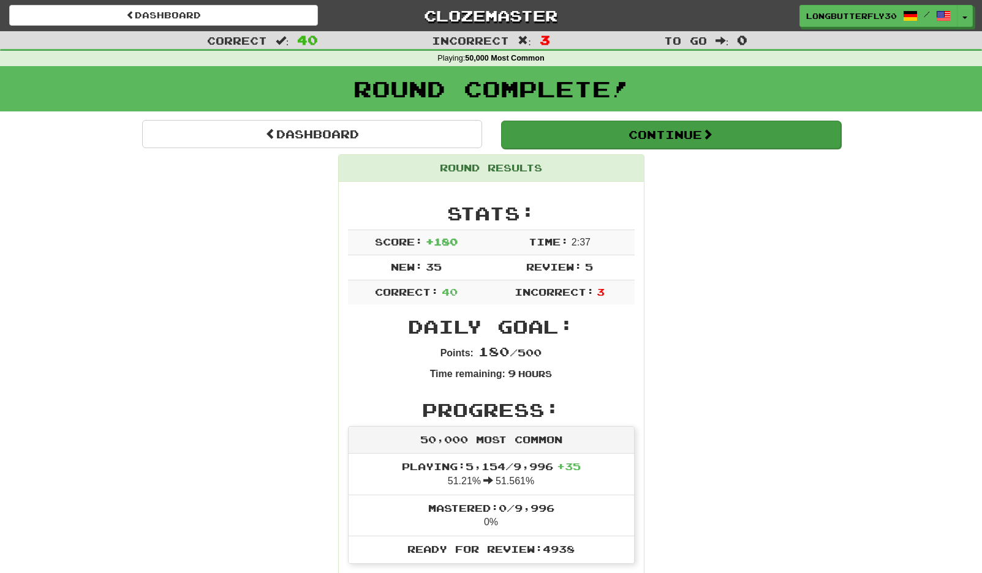
click at [584, 138] on button "Continue" at bounding box center [671, 135] width 340 height 28
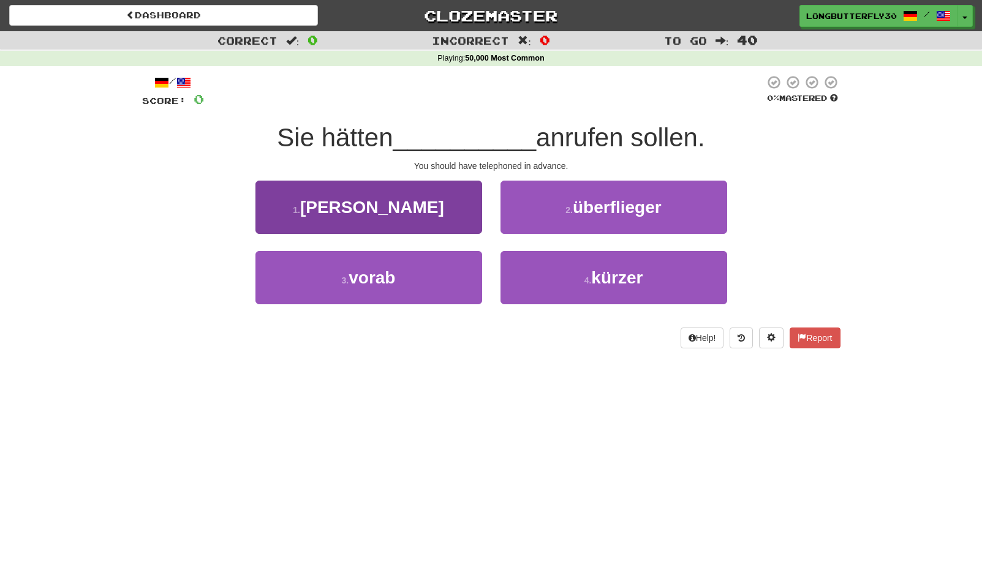
drag, startPoint x: 434, startPoint y: 269, endPoint x: 466, endPoint y: 269, distance: 31.9
click at [434, 269] on button "3 . vorab" at bounding box center [368, 277] width 227 height 53
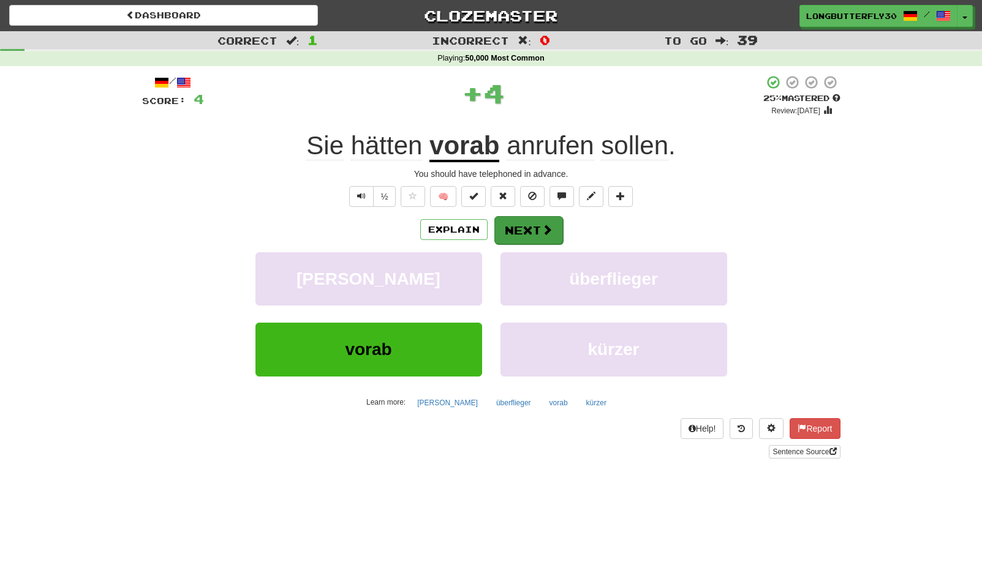
click at [511, 237] on button "Next" at bounding box center [528, 230] width 69 height 28
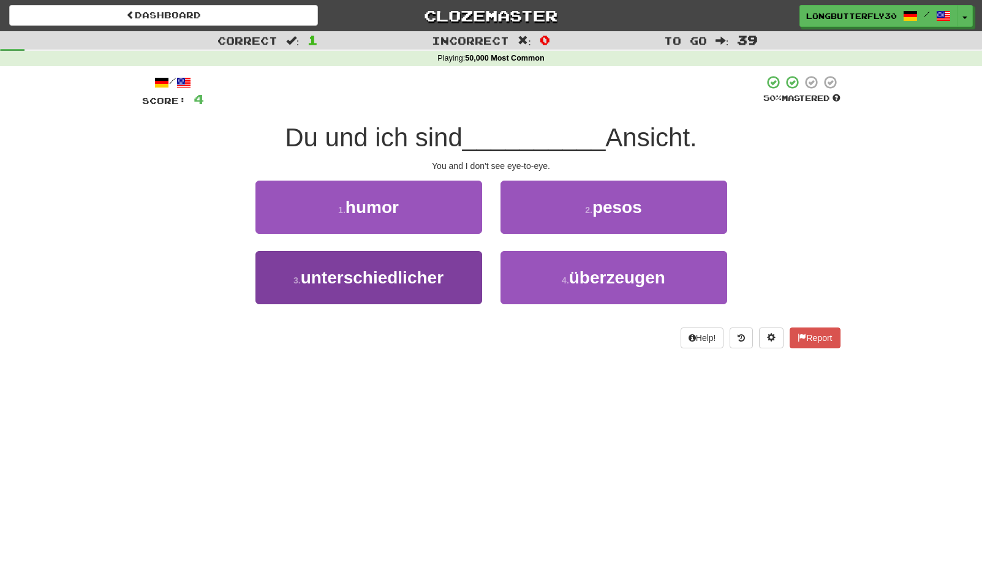
click at [437, 278] on span "unterschiedlicher" at bounding box center [372, 277] width 143 height 19
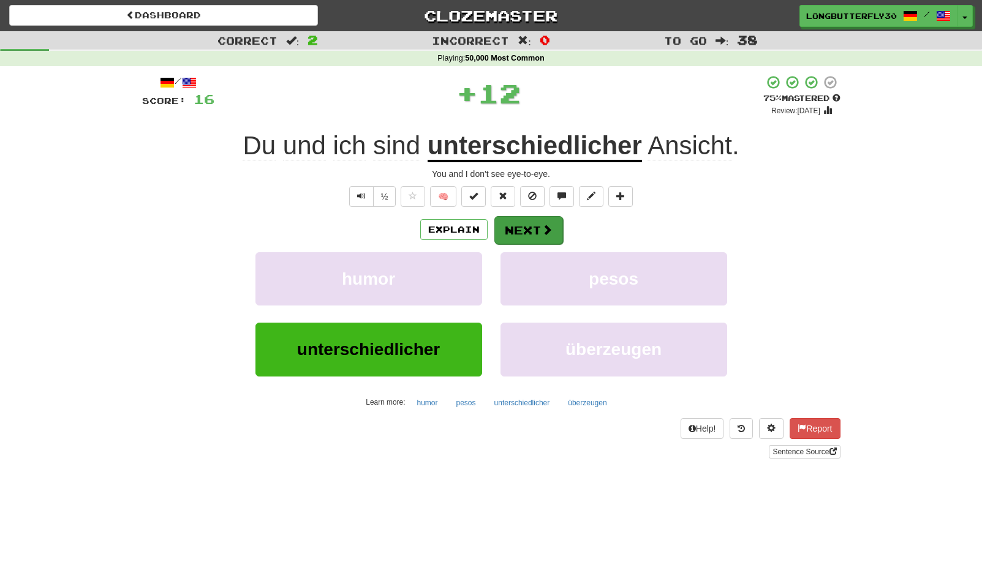
click at [546, 221] on button "Next" at bounding box center [528, 230] width 69 height 28
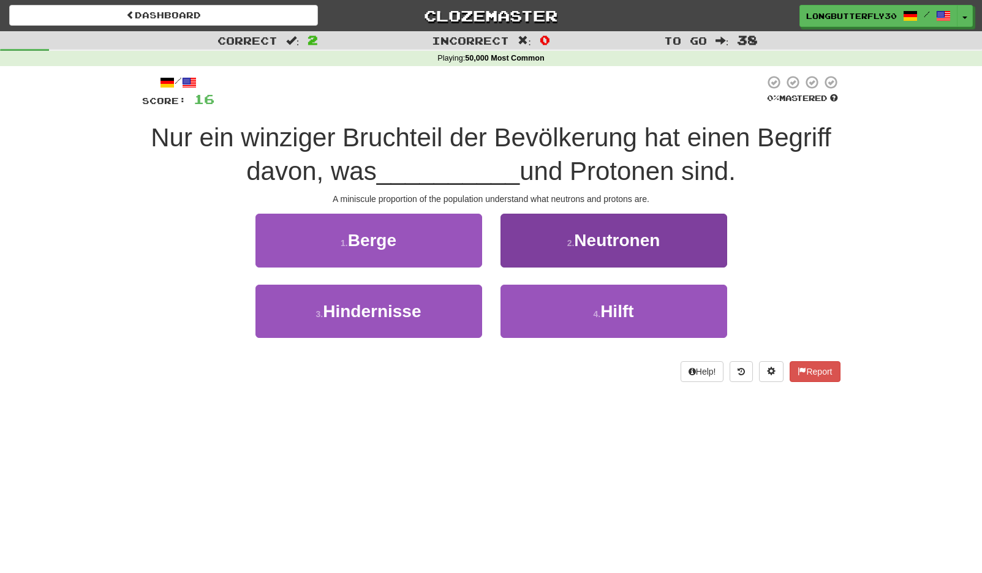
click at [582, 235] on span "Neutronen" at bounding box center [617, 240] width 86 height 19
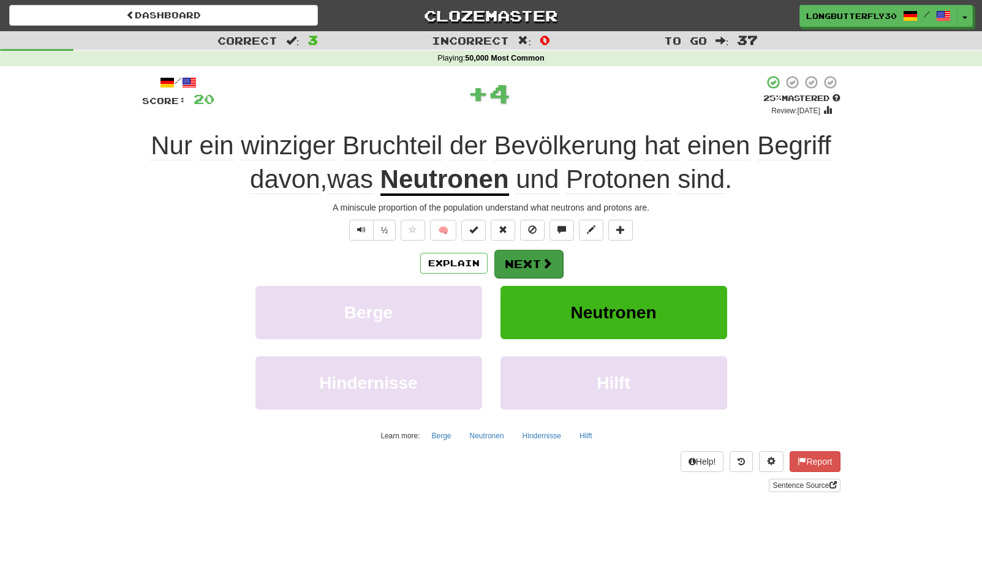
click at [526, 259] on button "Next" at bounding box center [528, 264] width 69 height 28
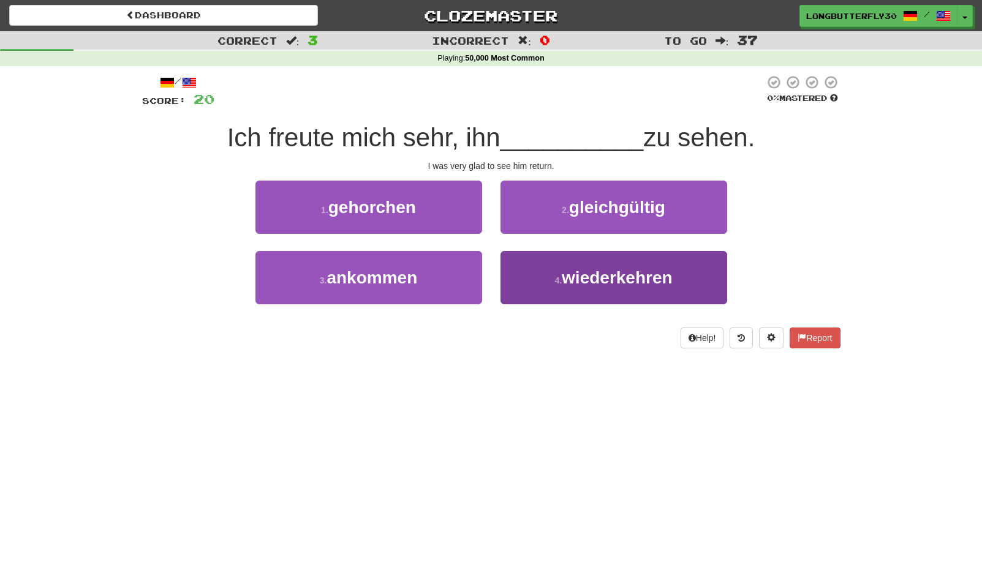
click at [532, 277] on button "4 . wiederkehren" at bounding box center [613, 277] width 227 height 53
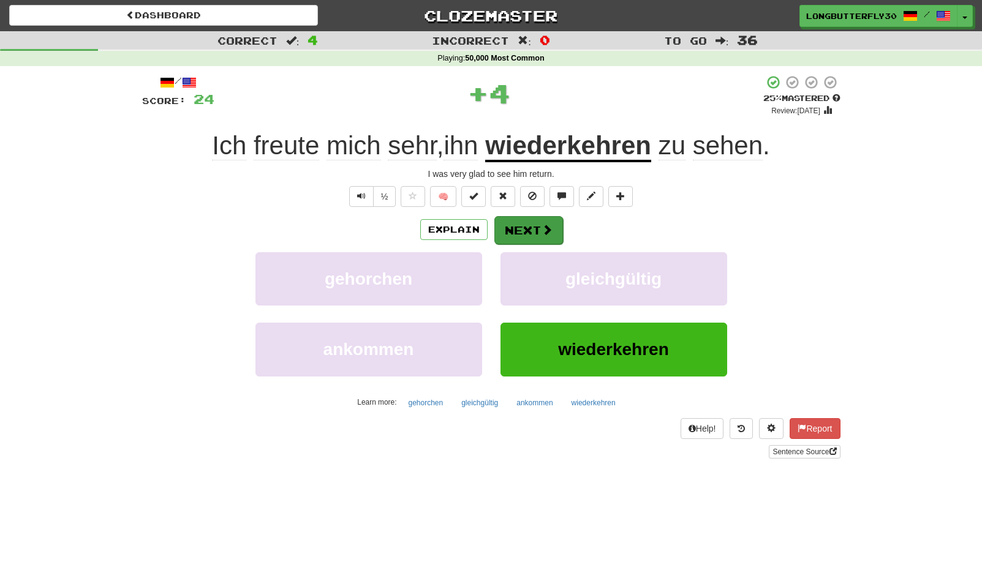
click at [526, 224] on button "Next" at bounding box center [528, 230] width 69 height 28
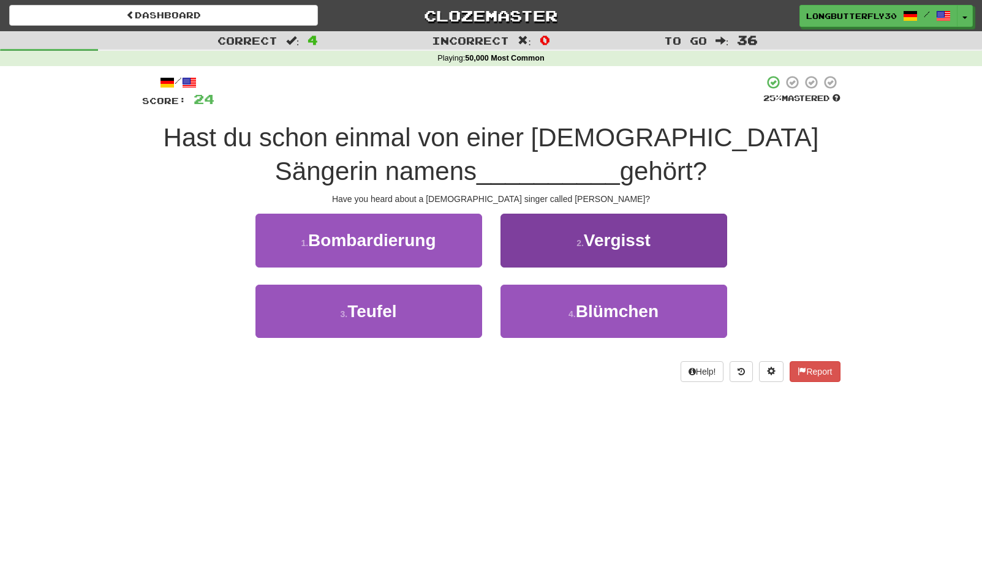
drag, startPoint x: 556, startPoint y: 308, endPoint x: 553, endPoint y: 300, distance: 8.5
click at [556, 308] on button "4 . Blümchen" at bounding box center [613, 311] width 227 height 53
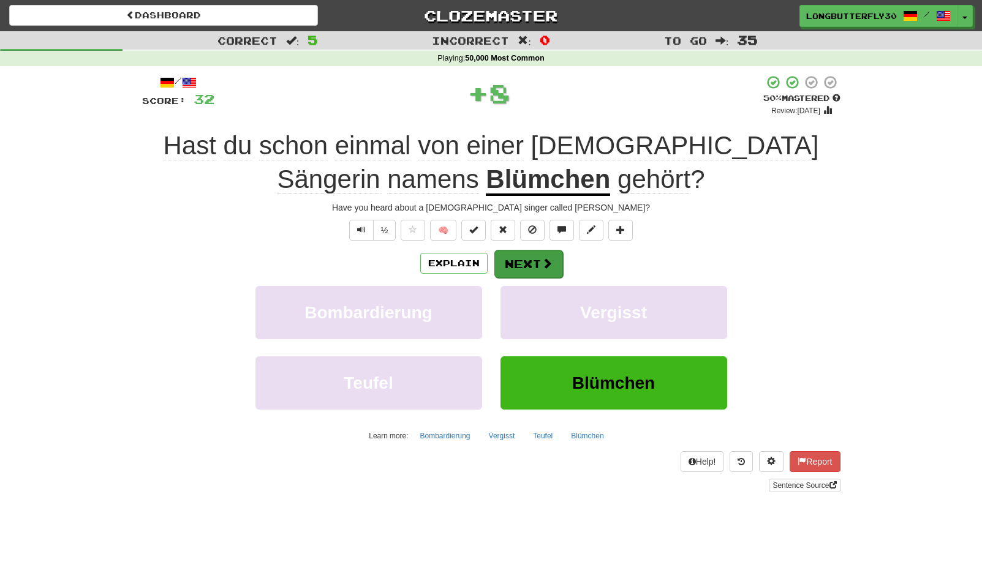
click at [525, 252] on button "Next" at bounding box center [528, 264] width 69 height 28
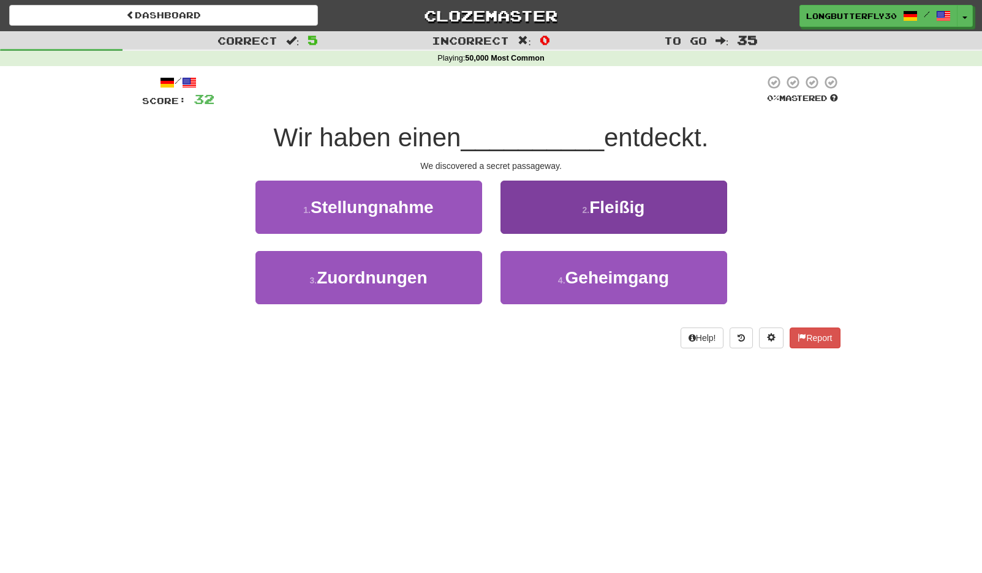
click at [515, 285] on button "4 . Geheimgang" at bounding box center [613, 277] width 227 height 53
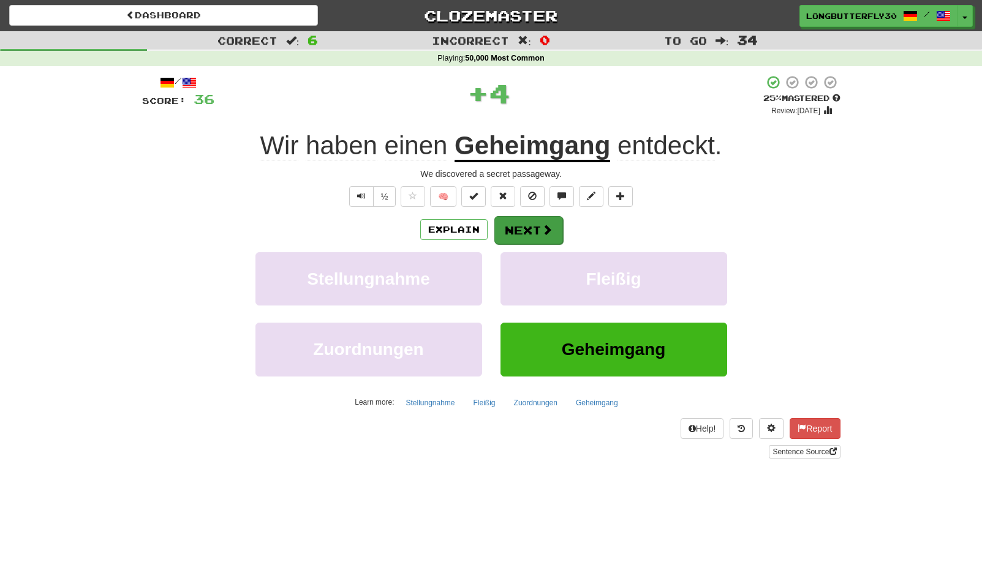
click at [511, 233] on button "Next" at bounding box center [528, 230] width 69 height 28
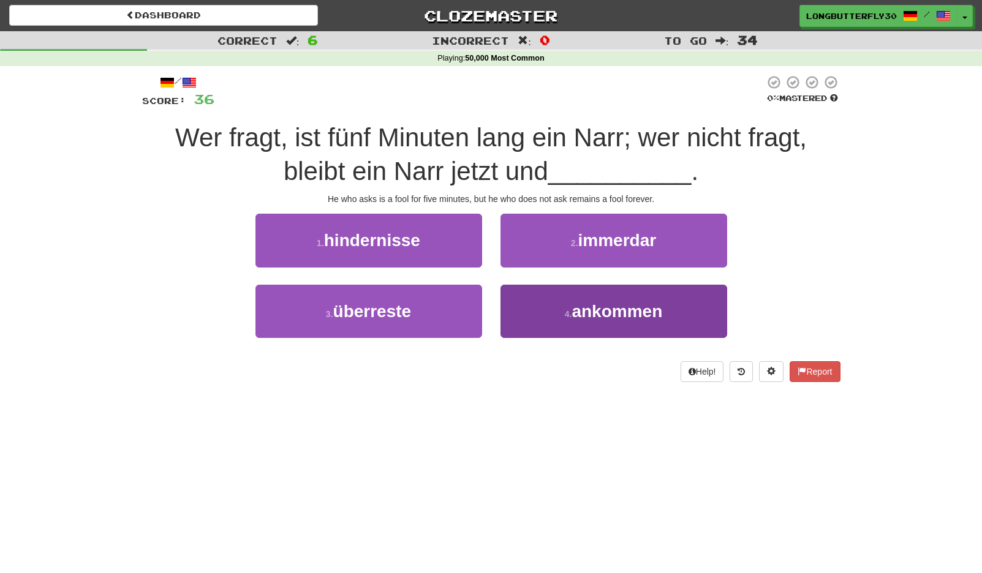
click at [603, 304] on span "ankommen" at bounding box center [617, 311] width 91 height 19
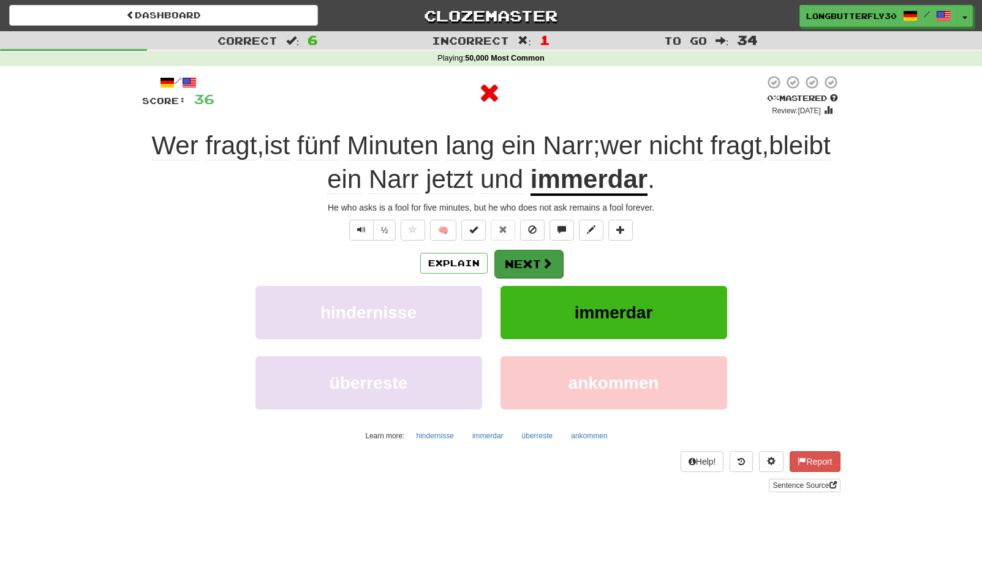
click at [556, 256] on button "Next" at bounding box center [528, 264] width 69 height 28
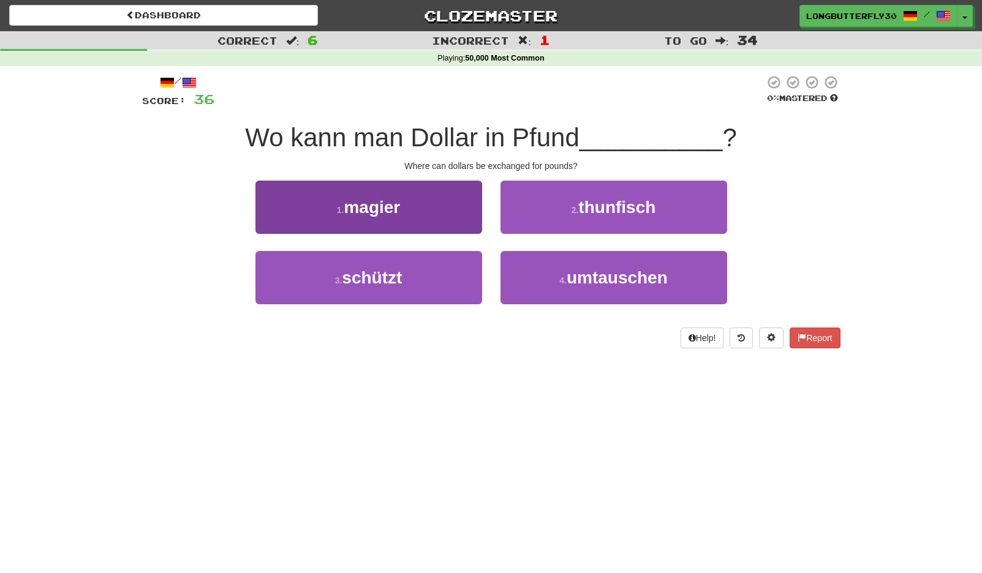
click at [450, 279] on button "3 . schützt" at bounding box center [368, 277] width 227 height 53
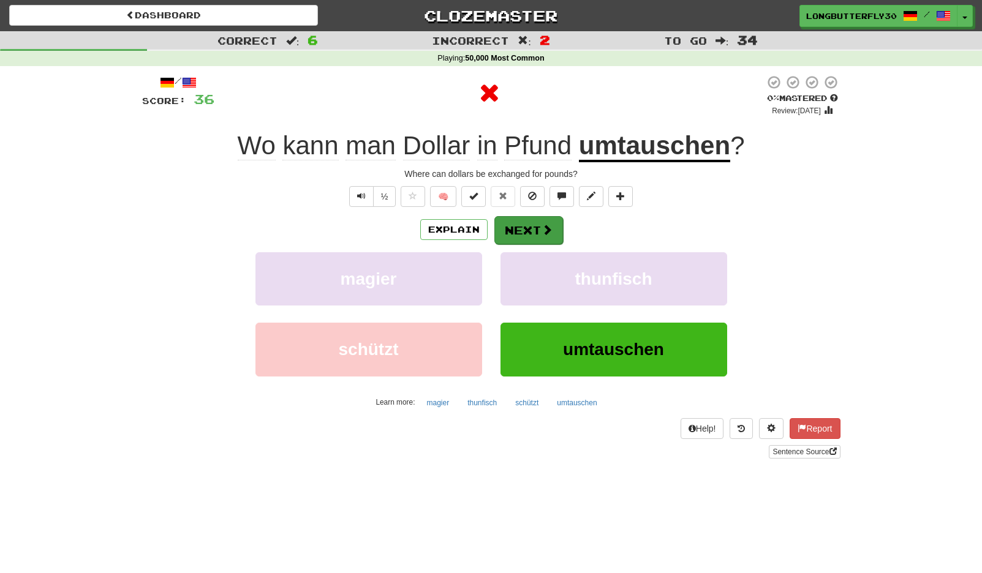
click at [545, 228] on span at bounding box center [547, 229] width 11 height 11
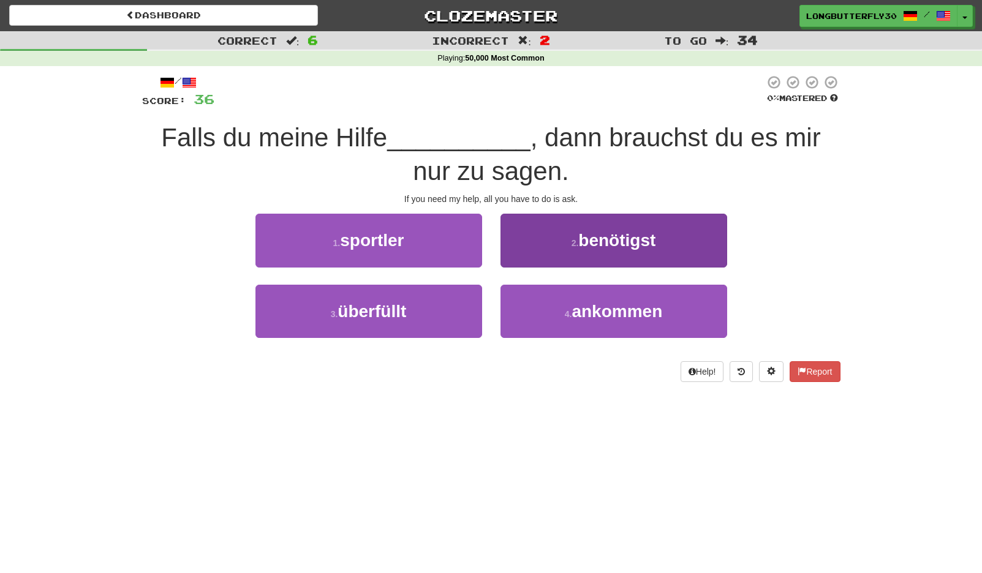
click at [545, 308] on button "4 . ankommen" at bounding box center [613, 311] width 227 height 53
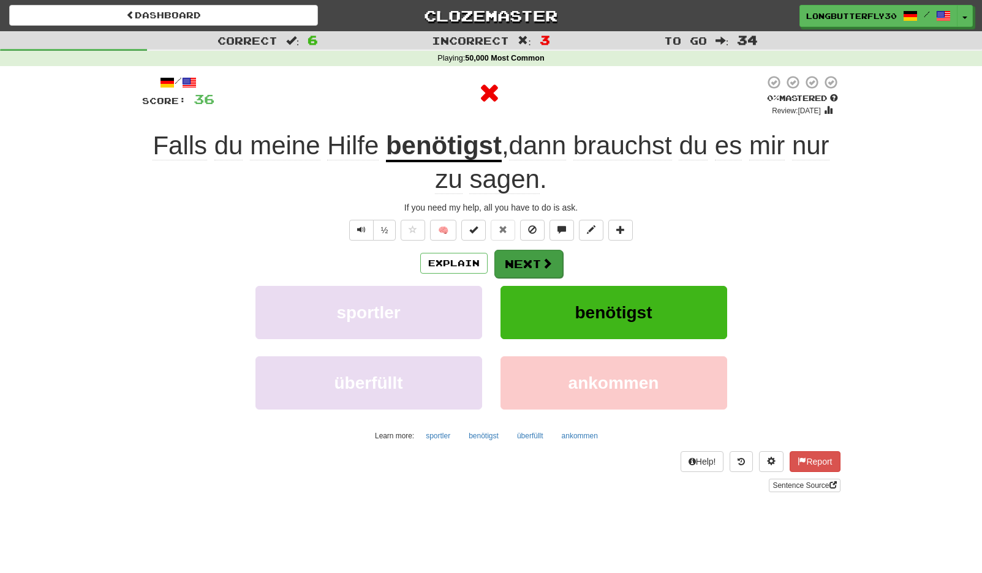
click at [527, 250] on button "Next" at bounding box center [528, 264] width 69 height 28
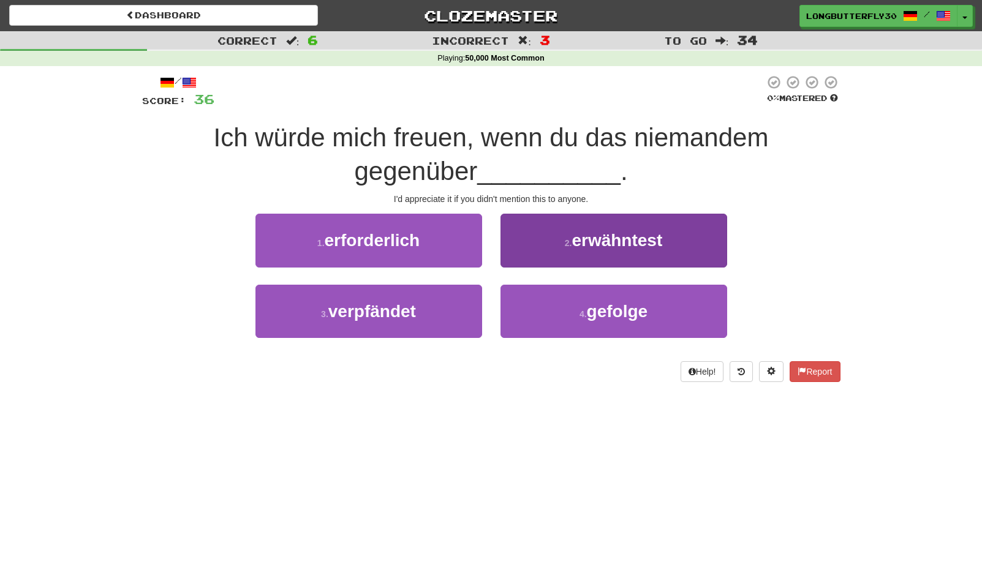
click at [574, 224] on button "2 . erwähntest" at bounding box center [613, 240] width 227 height 53
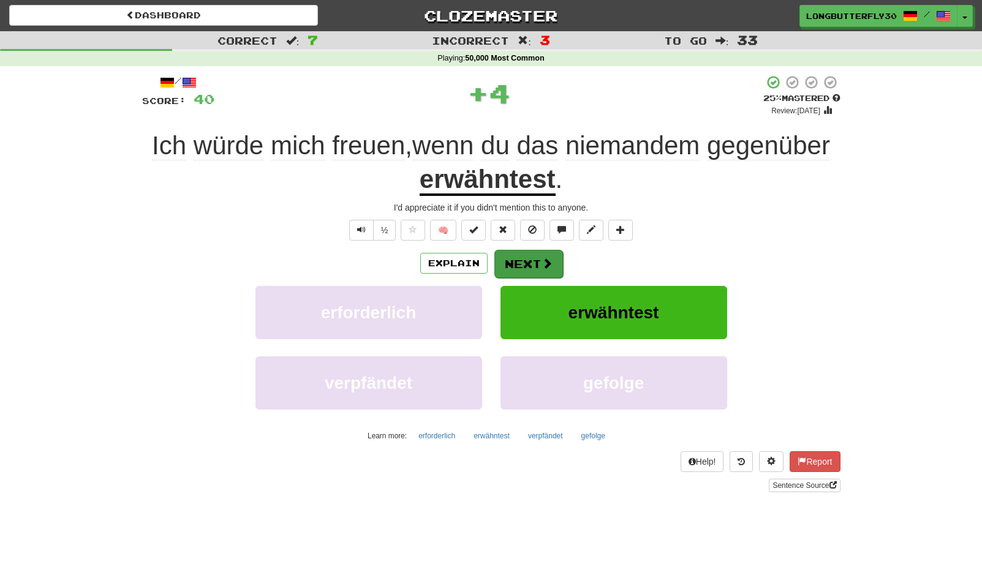
click at [522, 262] on button "Next" at bounding box center [528, 264] width 69 height 28
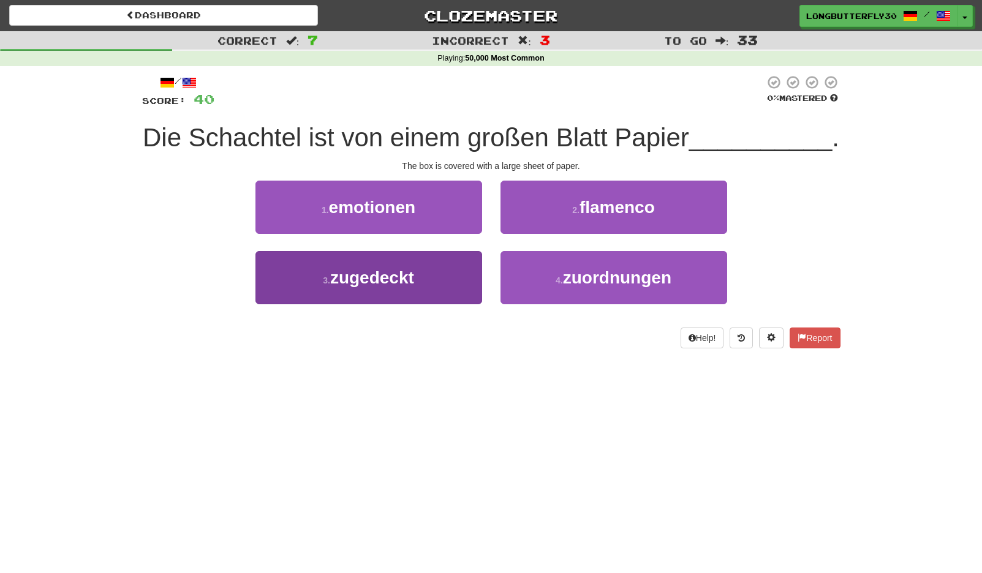
click at [460, 265] on button "3 . zugedeckt" at bounding box center [368, 277] width 227 height 53
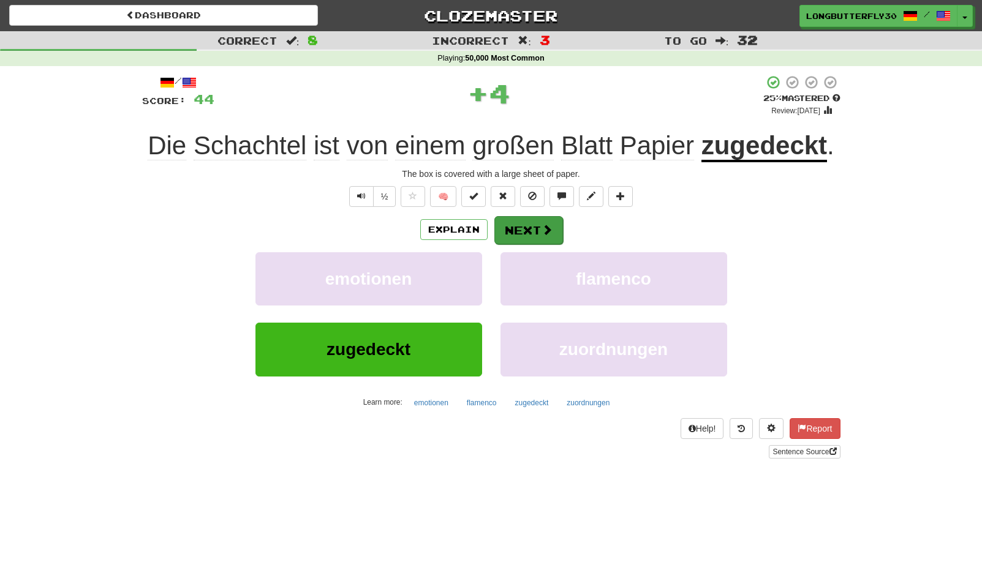
click at [535, 235] on button "Next" at bounding box center [528, 230] width 69 height 28
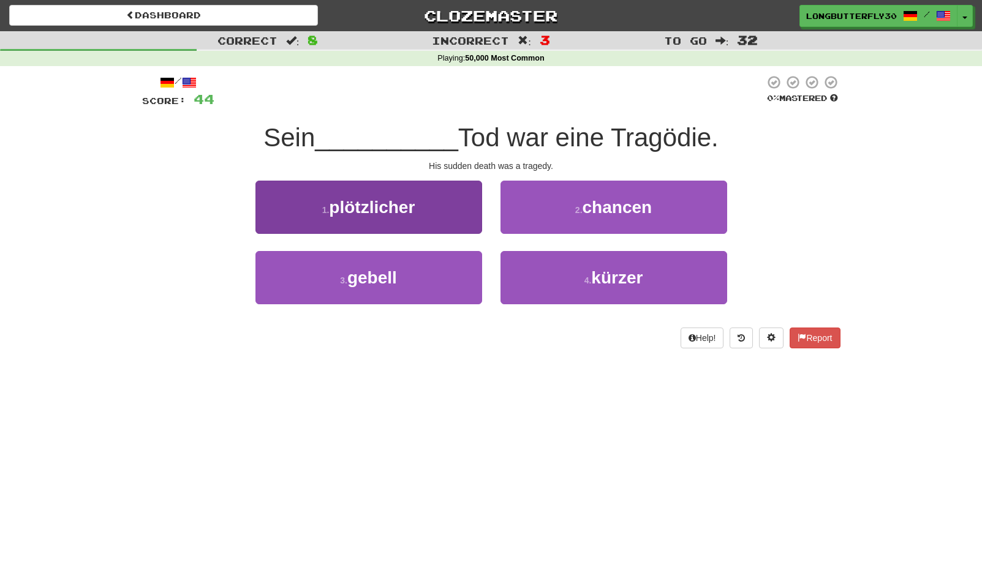
click at [458, 213] on button "1 . plötzlicher" at bounding box center [368, 207] width 227 height 53
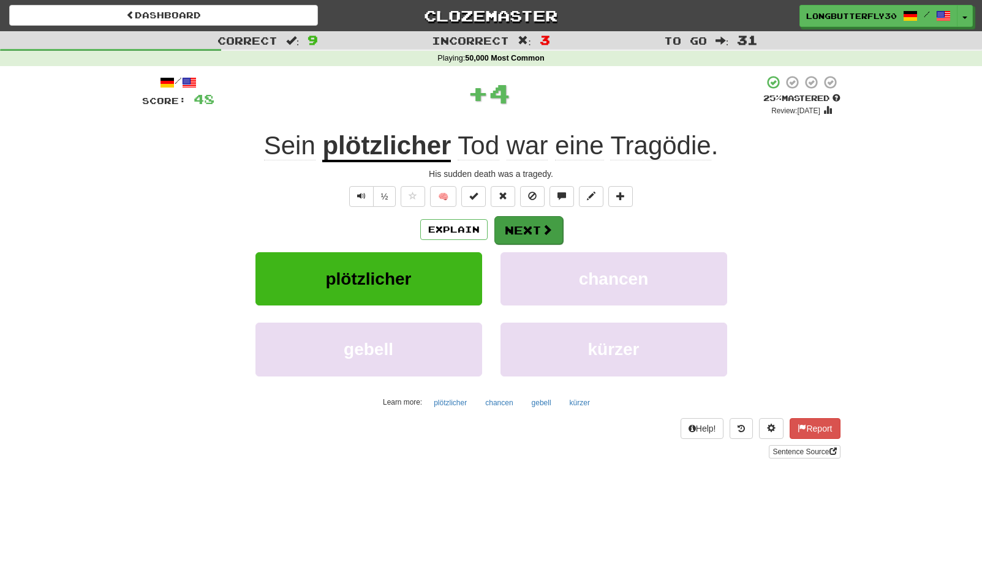
click at [534, 218] on button "Next" at bounding box center [528, 230] width 69 height 28
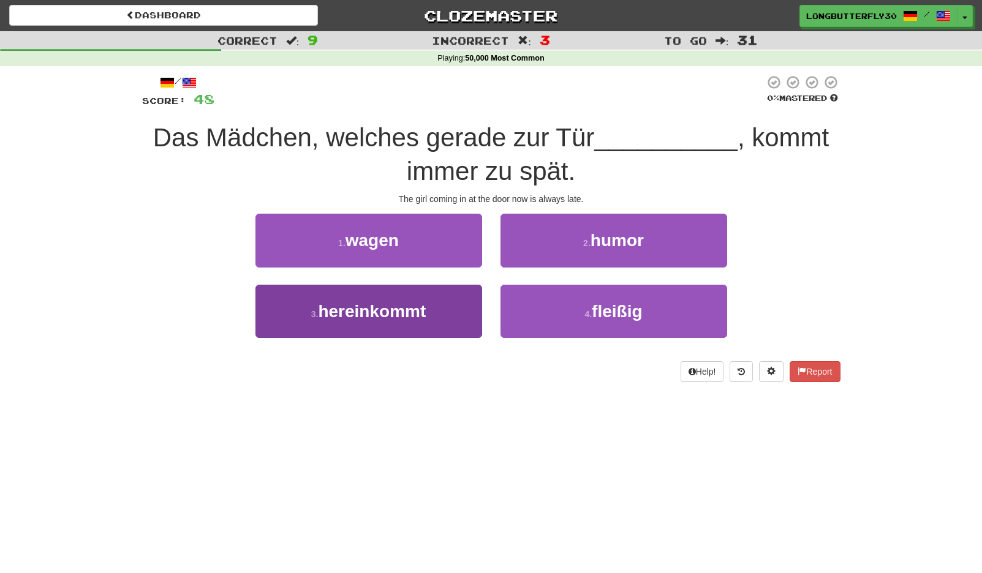
click at [461, 307] on button "3 . hereinkommt" at bounding box center [368, 311] width 227 height 53
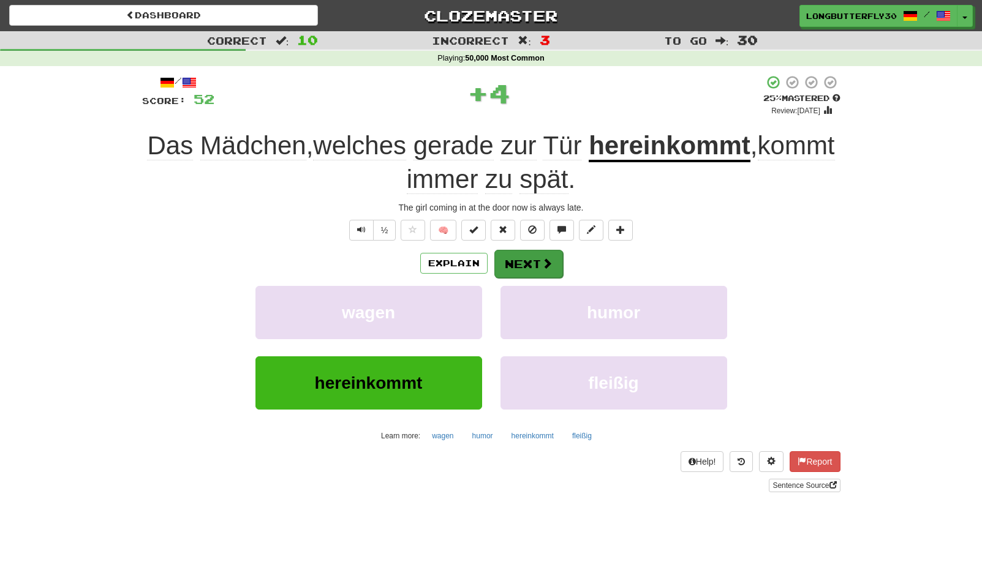
click at [527, 254] on button "Next" at bounding box center [528, 264] width 69 height 28
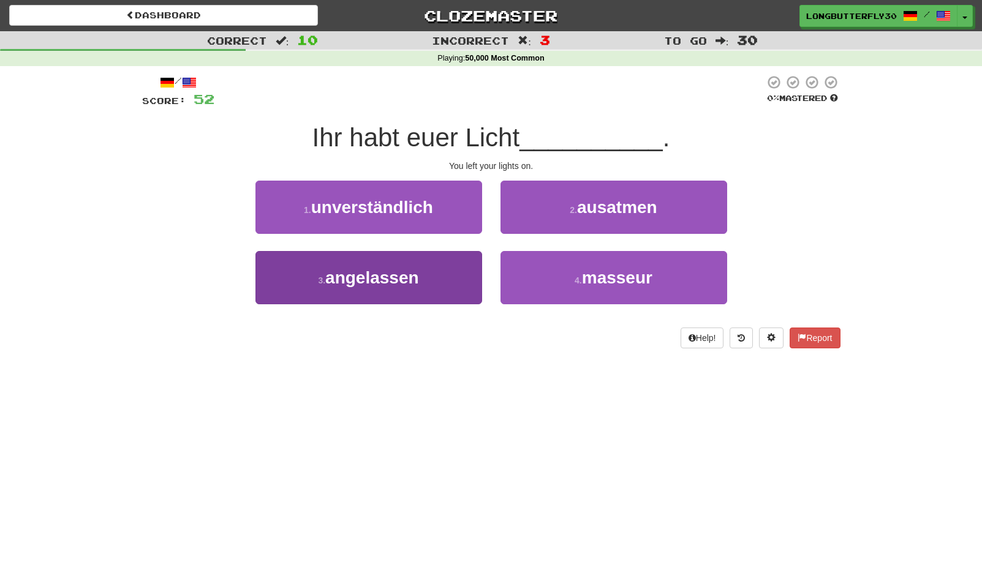
click at [429, 283] on button "3 . angelassen" at bounding box center [368, 277] width 227 height 53
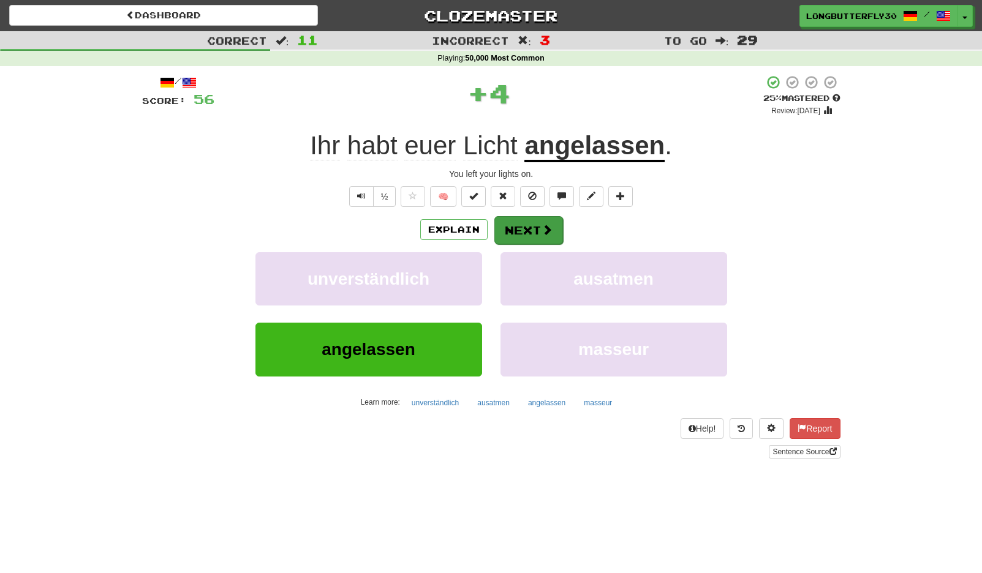
click at [513, 235] on button "Next" at bounding box center [528, 230] width 69 height 28
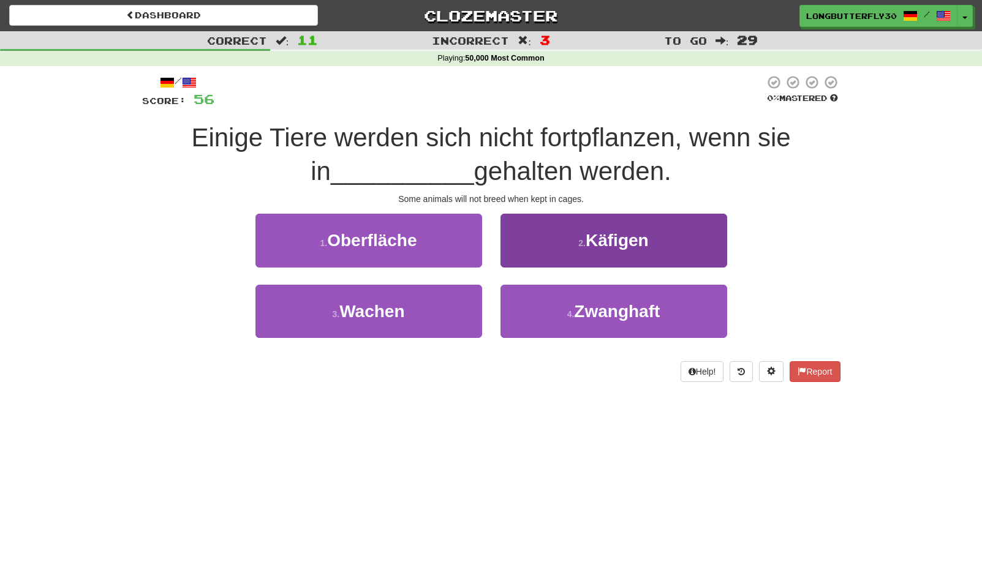
click at [572, 233] on button "2 . Käfigen" at bounding box center [613, 240] width 227 height 53
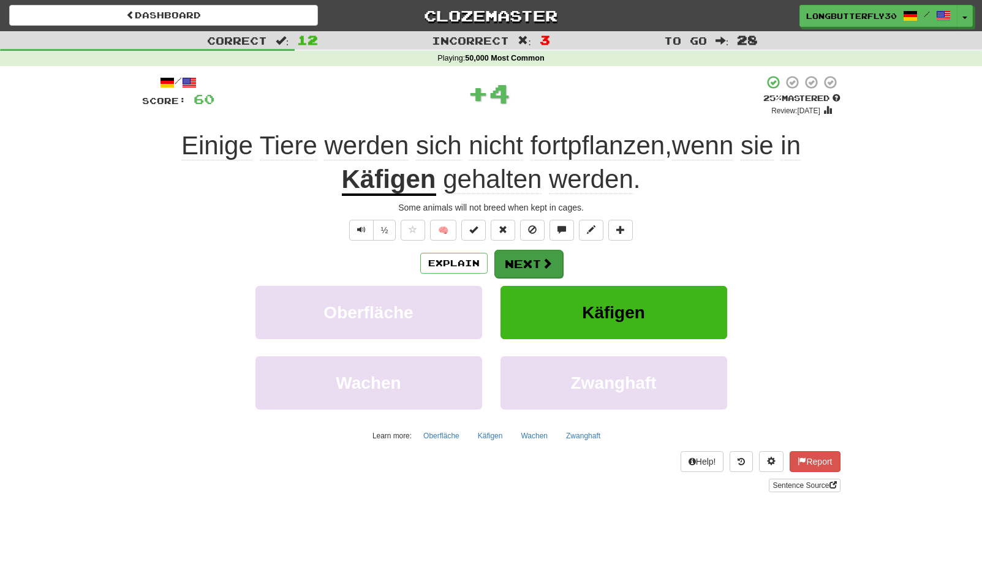
click at [517, 259] on button "Next" at bounding box center [528, 264] width 69 height 28
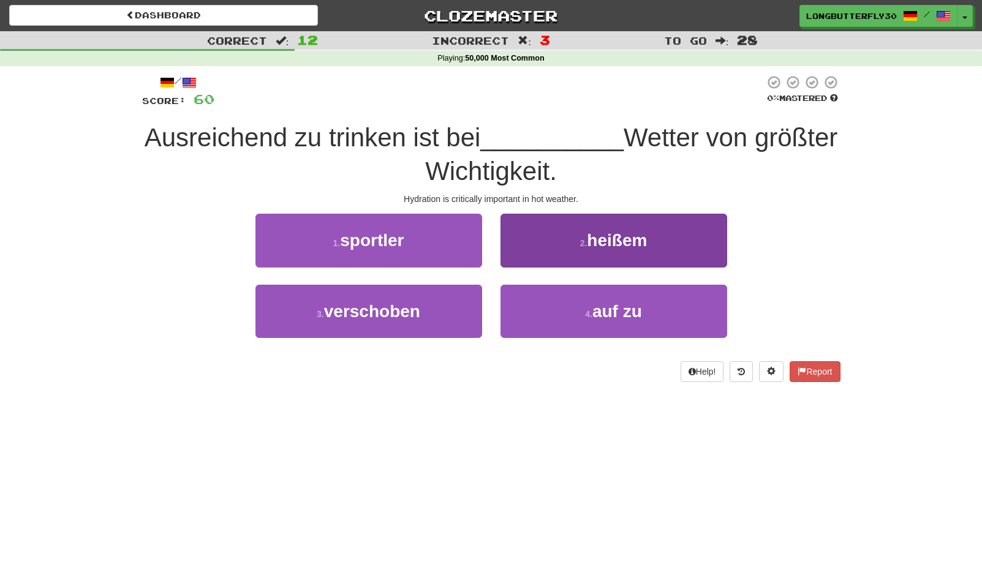
click at [566, 246] on button "2 . heißem" at bounding box center [613, 240] width 227 height 53
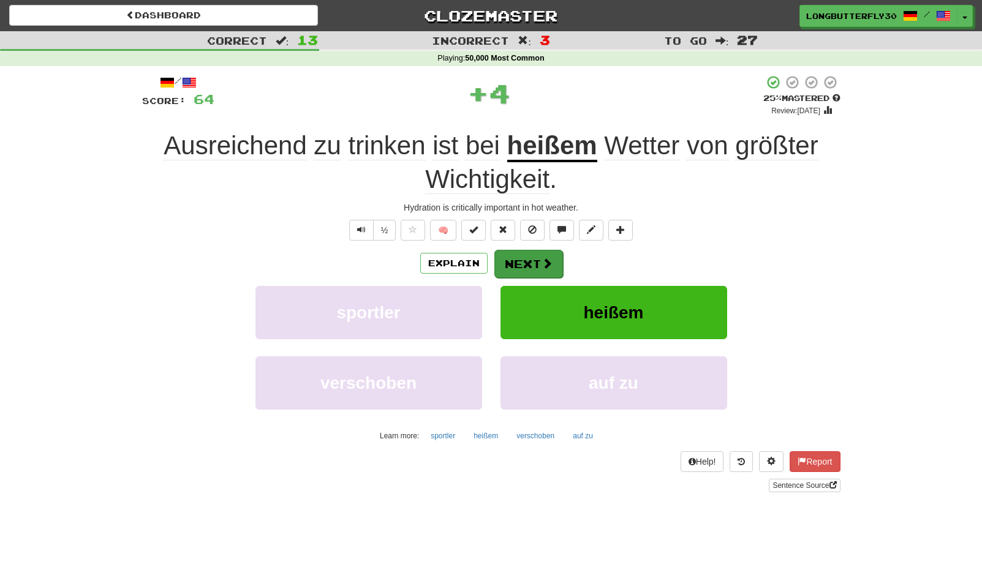
click at [533, 260] on button "Next" at bounding box center [528, 264] width 69 height 28
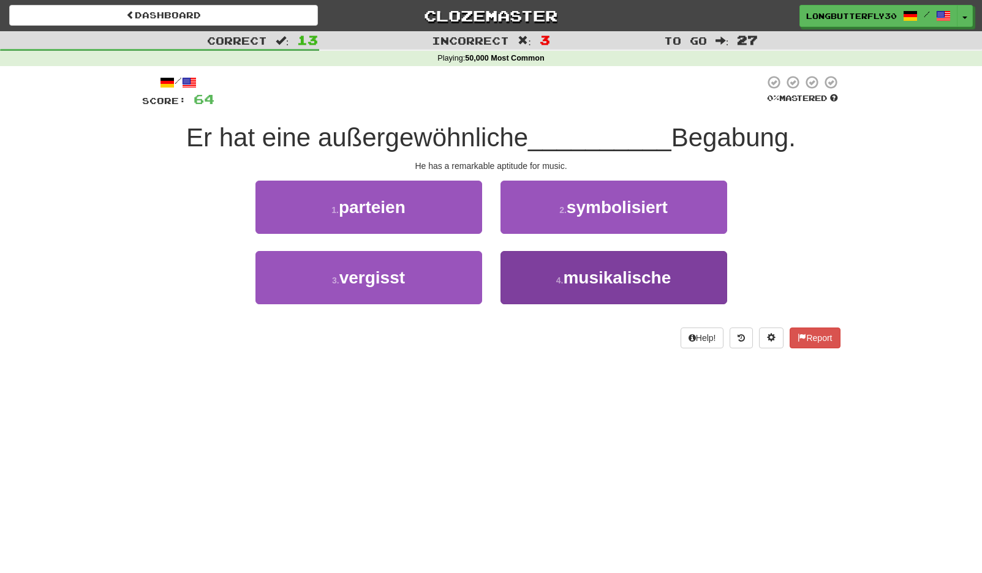
click at [561, 281] on small "4 ." at bounding box center [559, 281] width 7 height 10
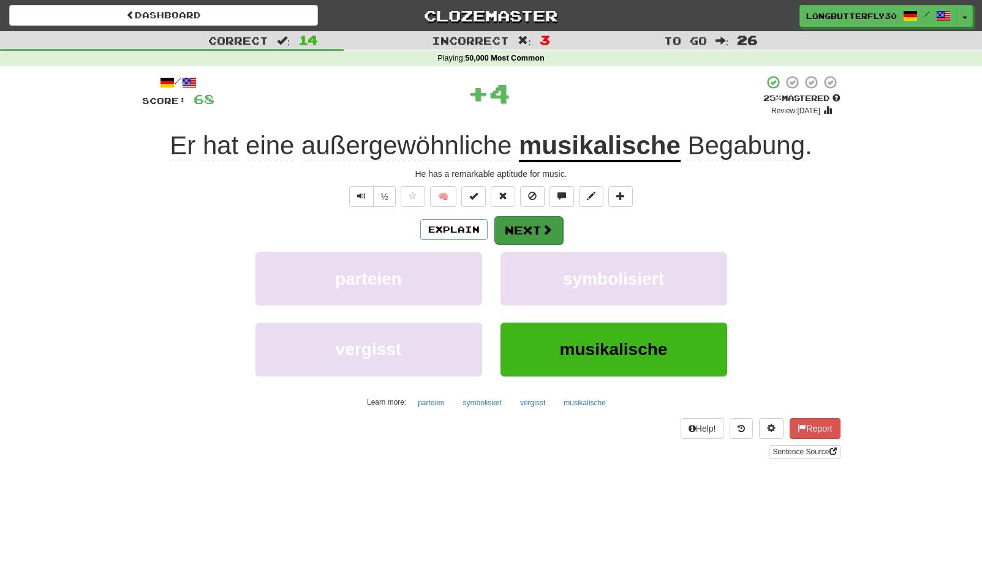
click at [529, 222] on button "Next" at bounding box center [528, 230] width 69 height 28
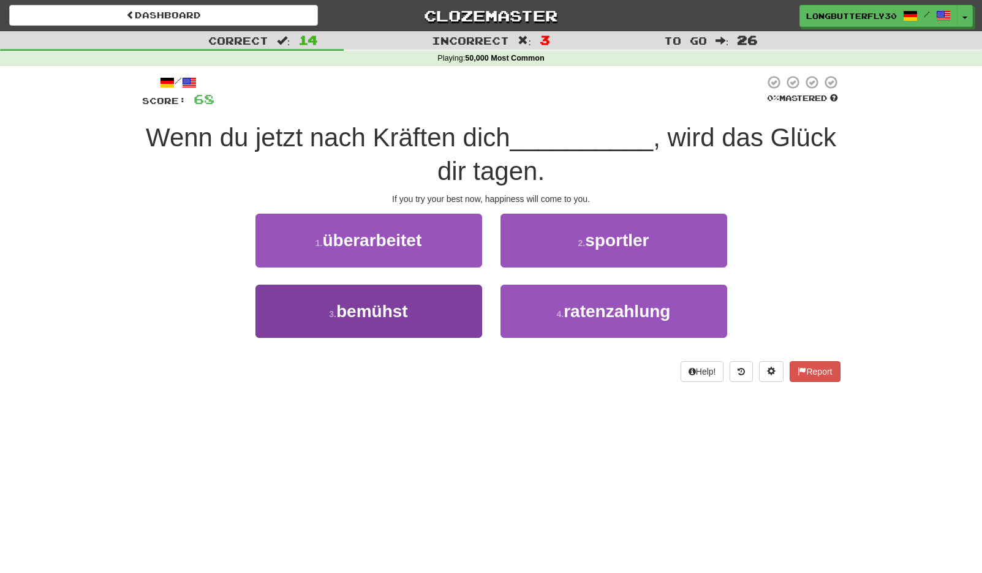
click at [440, 304] on button "3 . bemühst" at bounding box center [368, 311] width 227 height 53
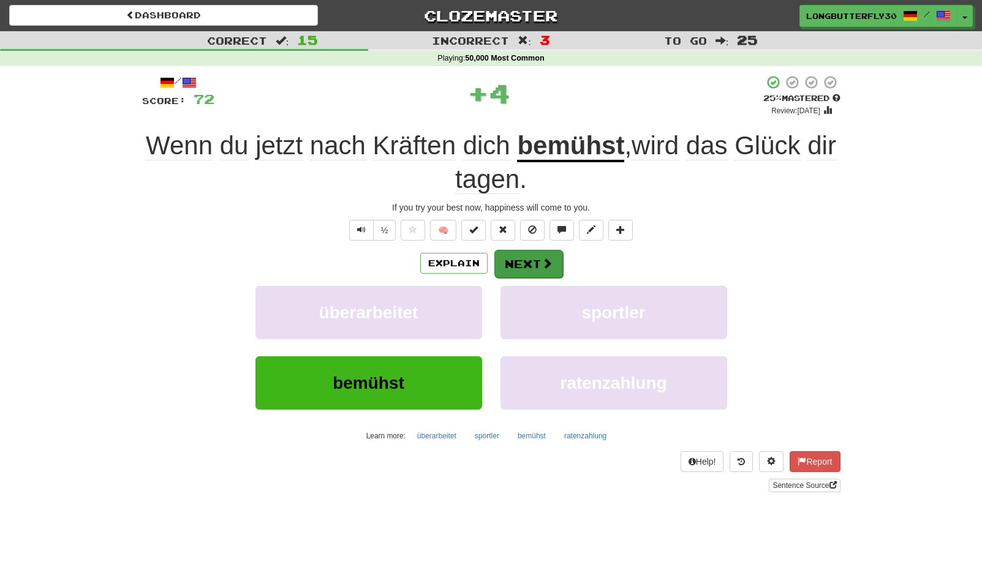
click at [522, 258] on button "Next" at bounding box center [528, 264] width 69 height 28
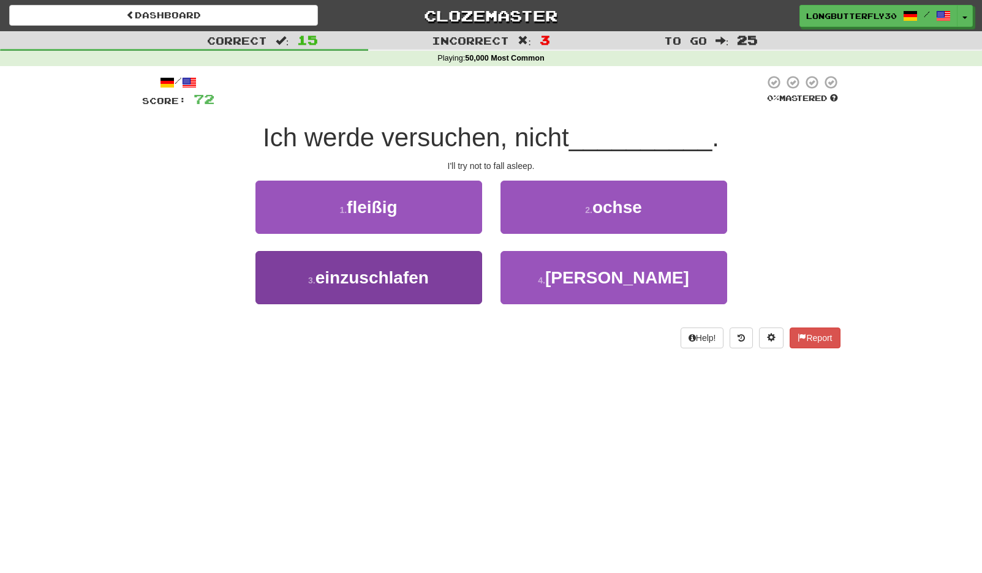
click at [425, 276] on span "einzuschlafen" at bounding box center [371, 277] width 113 height 19
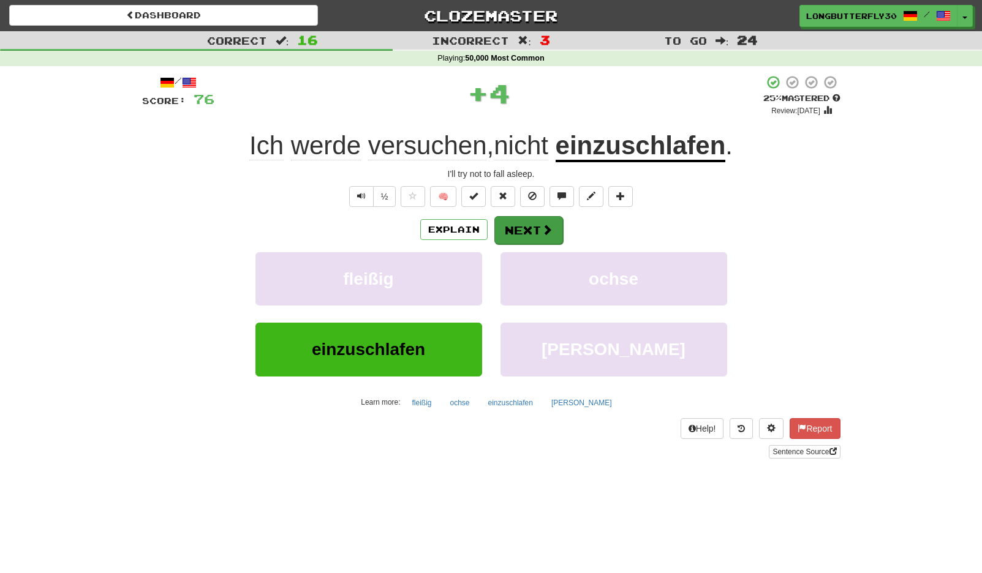
click at [525, 230] on button "Next" at bounding box center [528, 230] width 69 height 28
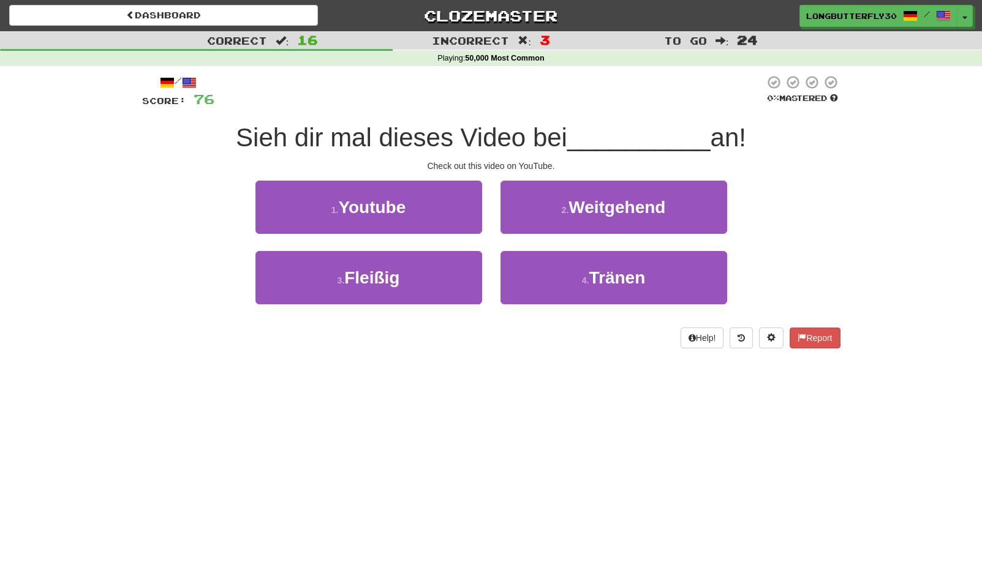
click at [439, 203] on button "1 . Youtube" at bounding box center [368, 207] width 227 height 53
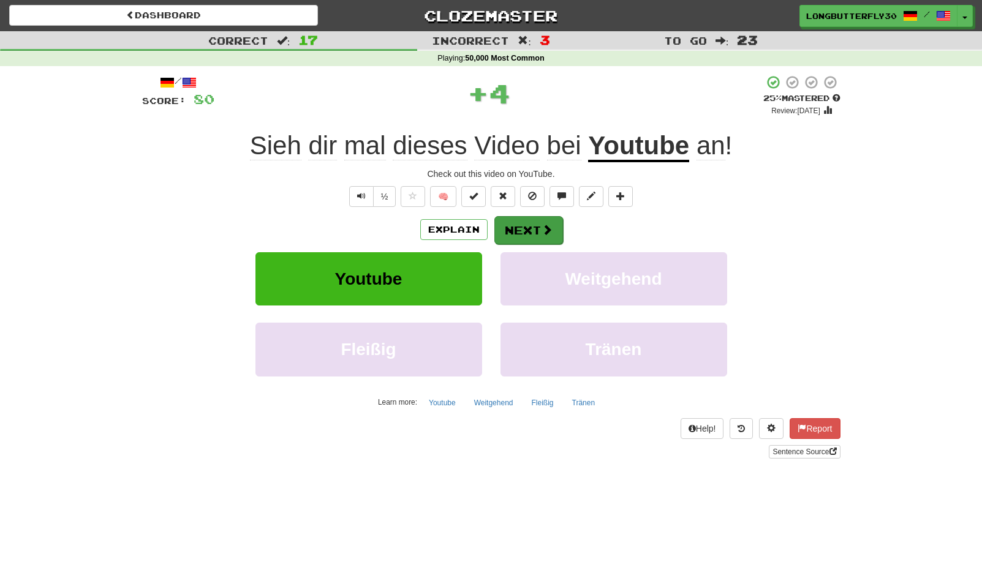
click at [527, 221] on button "Next" at bounding box center [528, 230] width 69 height 28
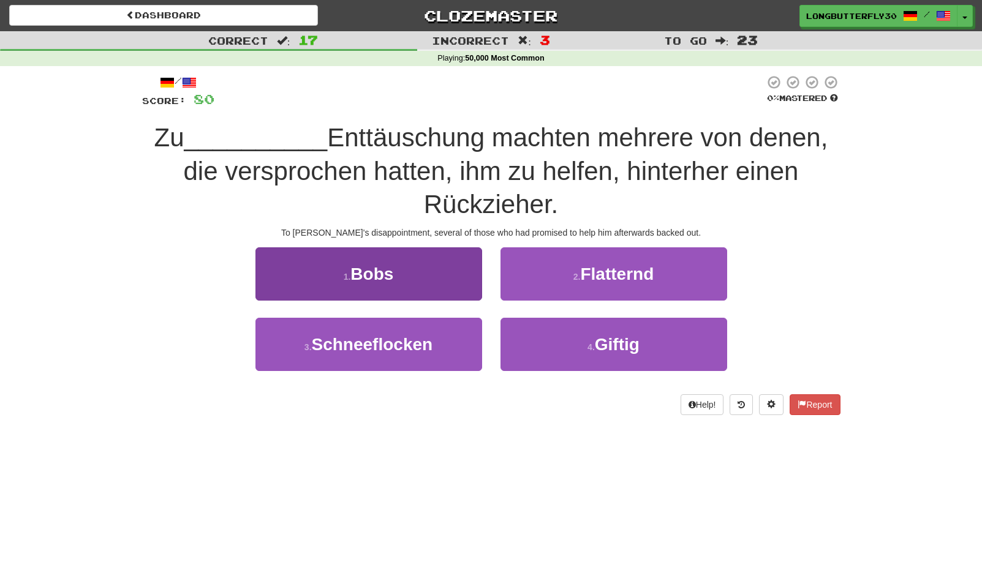
click at [440, 272] on button "1 . Bobs" at bounding box center [368, 273] width 227 height 53
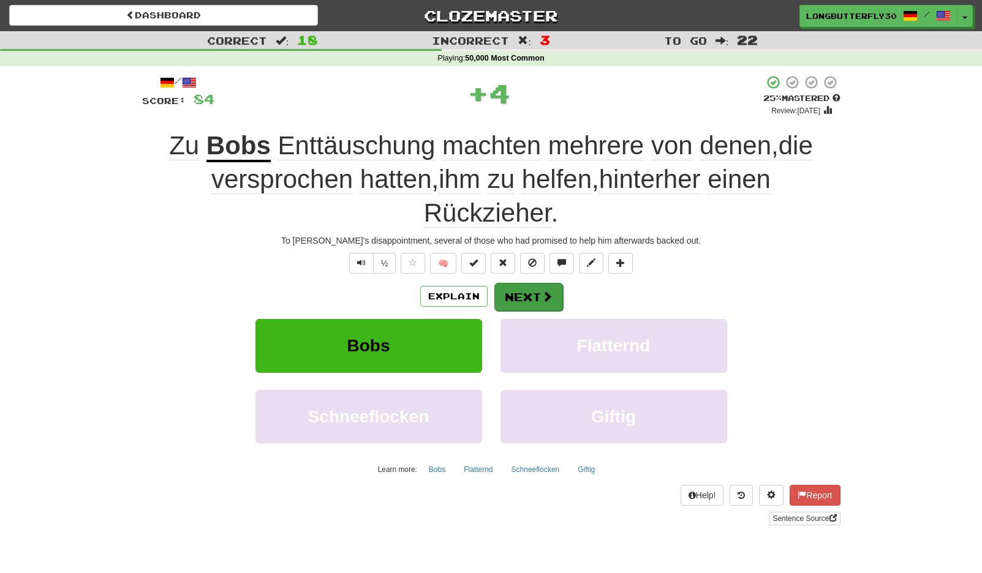
click at [534, 286] on button "Next" at bounding box center [528, 297] width 69 height 28
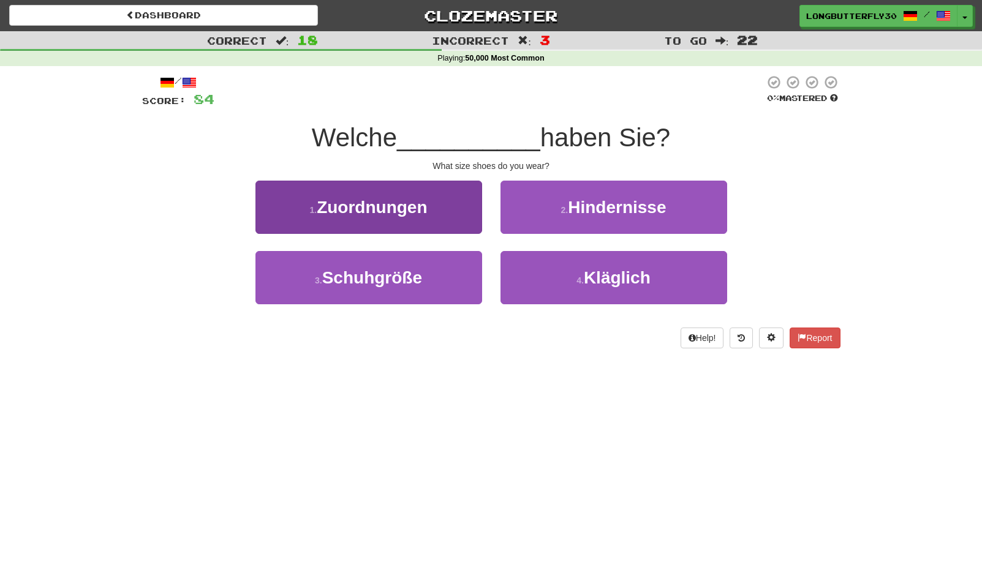
drag, startPoint x: 434, startPoint y: 286, endPoint x: 453, endPoint y: 266, distance: 28.2
click at [437, 283] on button "3 . Schuhgröße" at bounding box center [368, 277] width 227 height 53
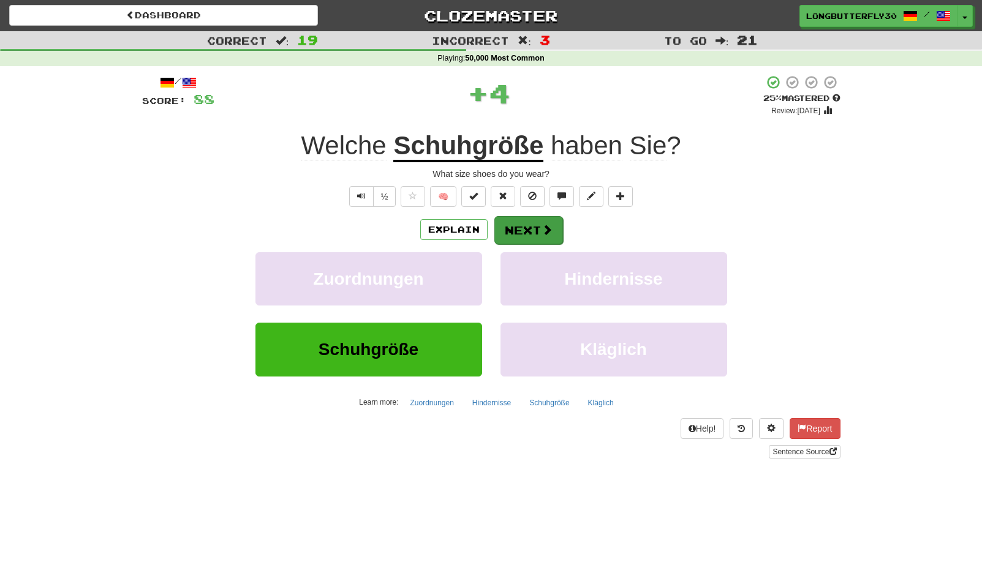
click at [499, 235] on button "Next" at bounding box center [528, 230] width 69 height 28
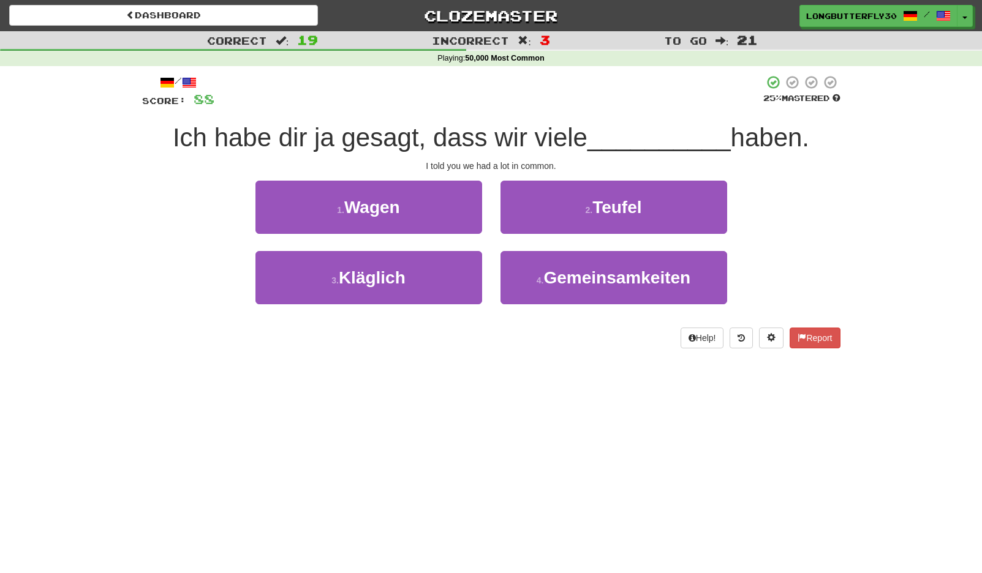
drag, startPoint x: 554, startPoint y: 289, endPoint x: 557, endPoint y: 278, distance: 11.3
click at [556, 285] on button "4 . Gemeinsamkeiten" at bounding box center [613, 277] width 227 height 53
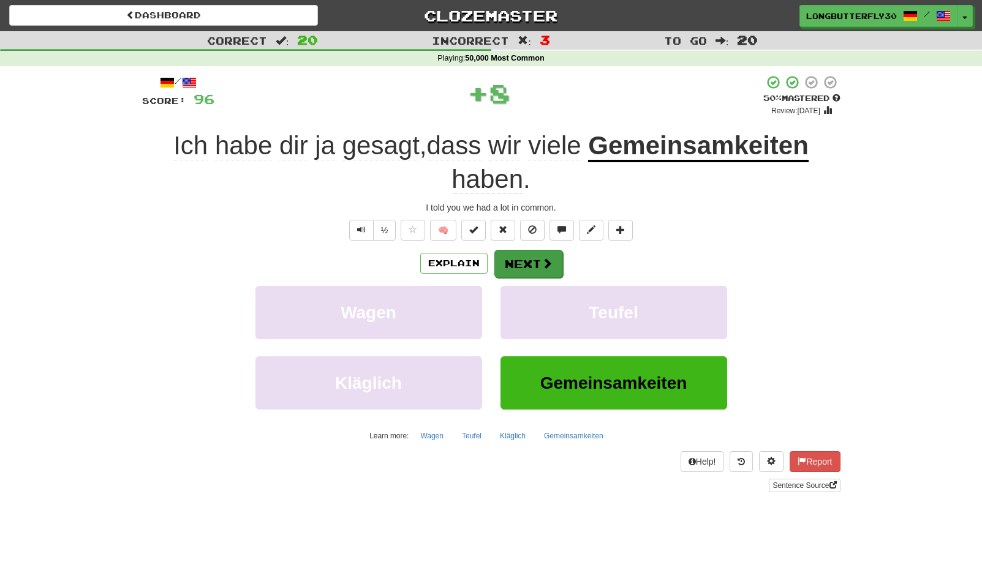
click at [529, 264] on button "Next" at bounding box center [528, 264] width 69 height 28
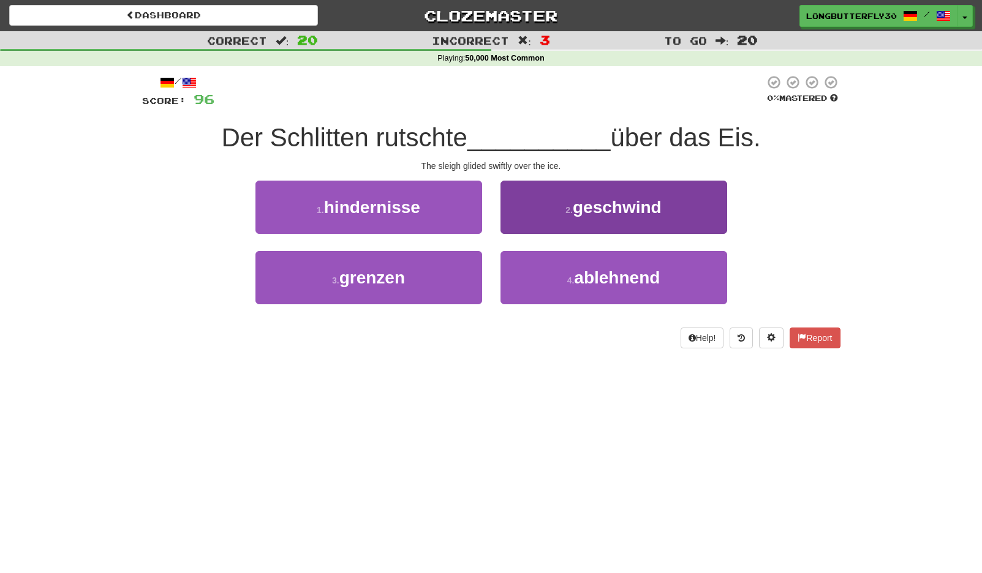
click at [599, 218] on button "2 . geschwind" at bounding box center [613, 207] width 227 height 53
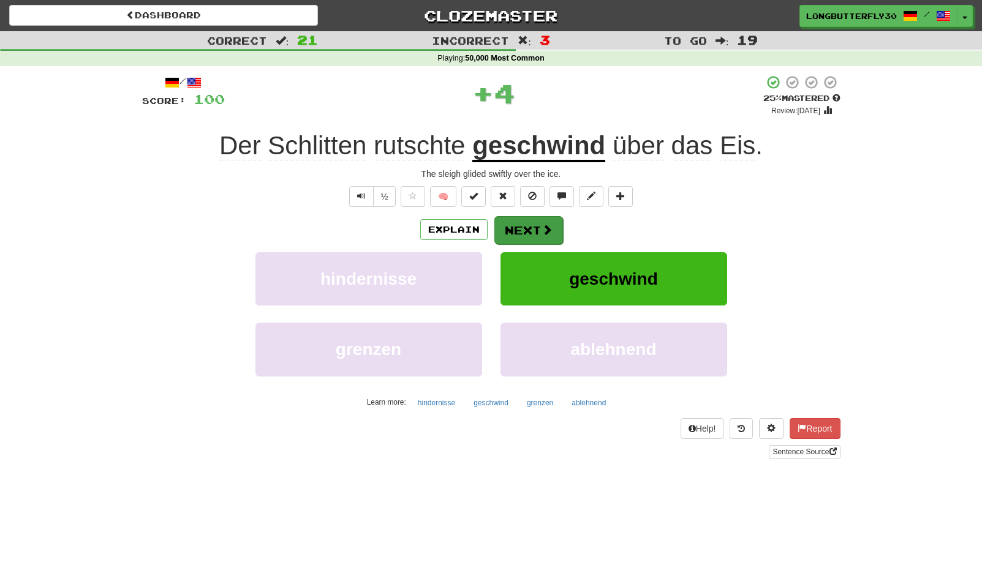
click at [544, 228] on span at bounding box center [547, 229] width 11 height 11
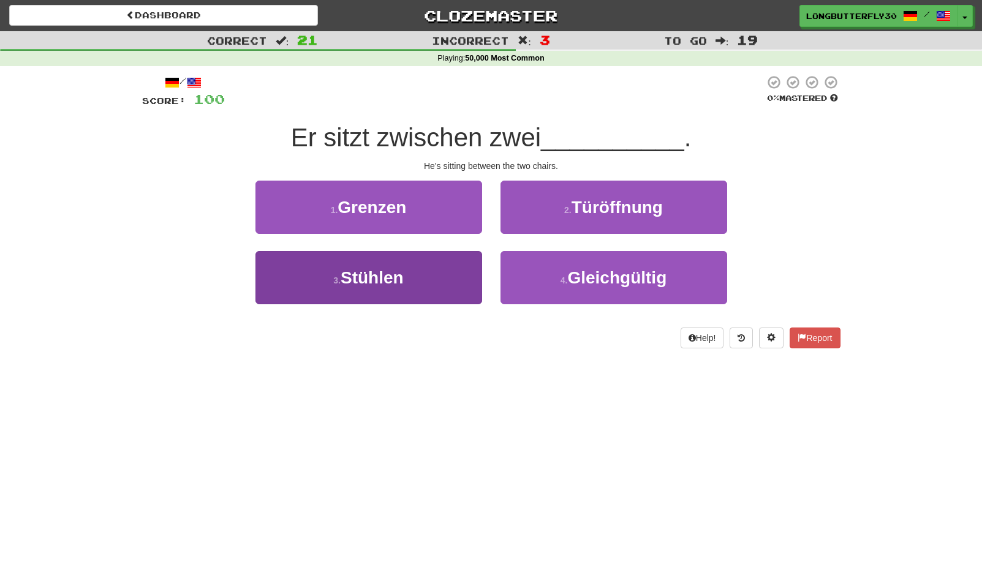
click at [438, 273] on button "3 . Stühlen" at bounding box center [368, 277] width 227 height 53
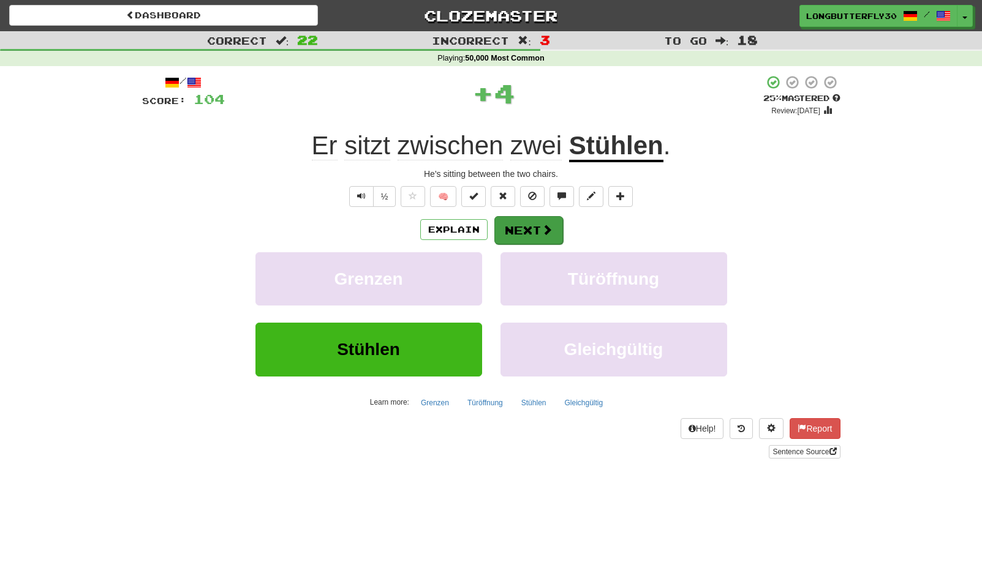
click at [527, 220] on button "Next" at bounding box center [528, 230] width 69 height 28
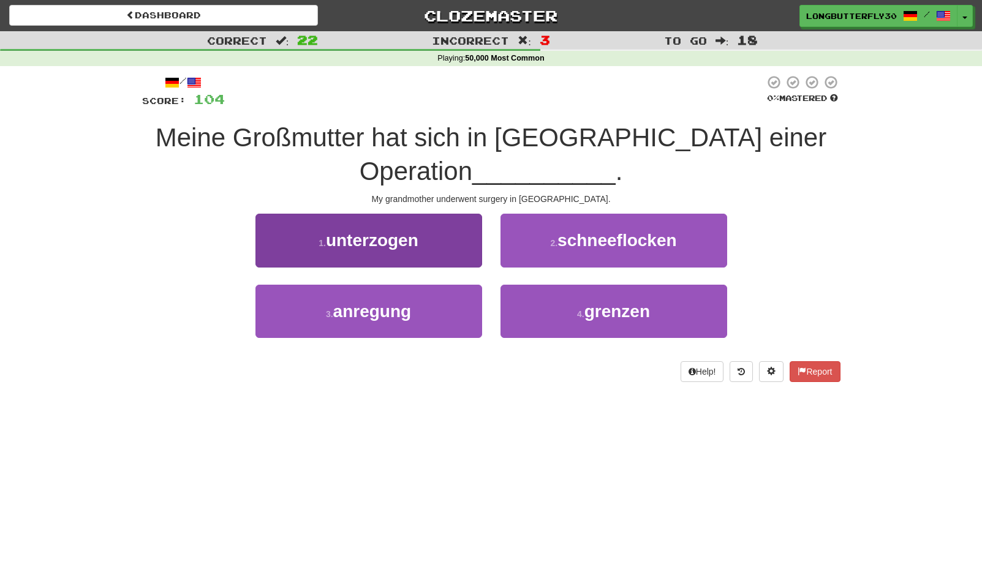
click at [431, 250] on button "1 . unterzogen" at bounding box center [368, 240] width 227 height 53
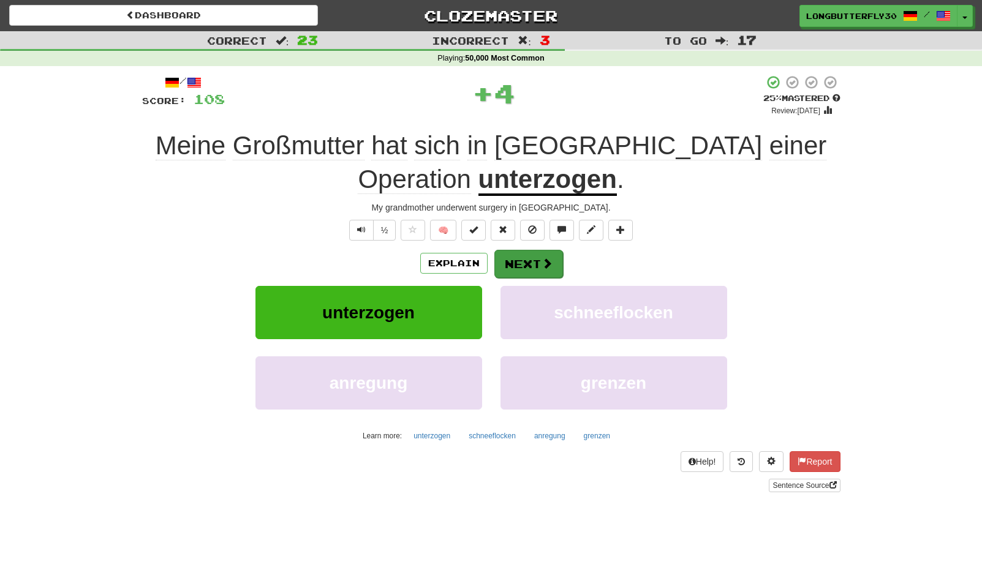
click at [529, 263] on button "Next" at bounding box center [528, 264] width 69 height 28
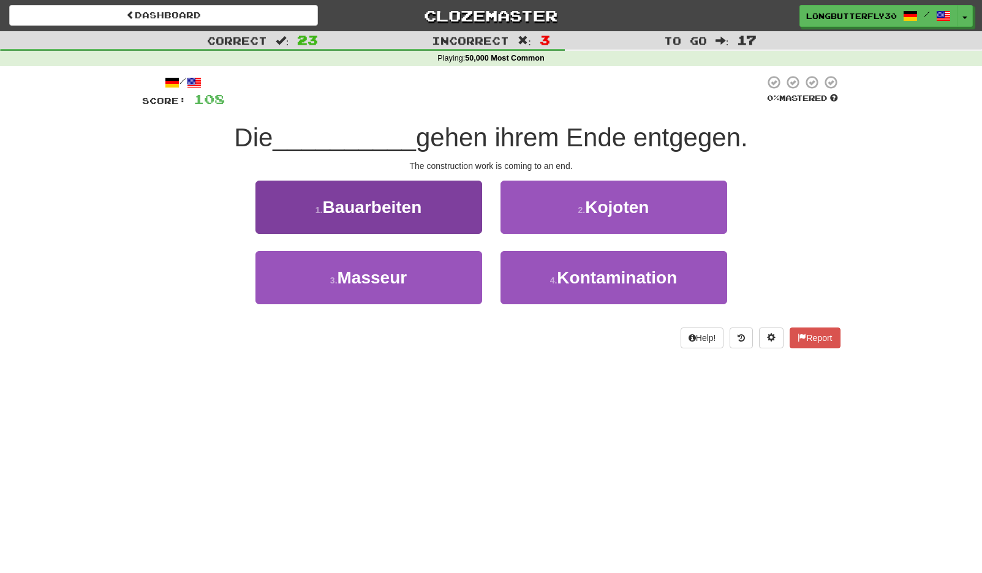
click at [437, 201] on button "1 . Bauarbeiten" at bounding box center [368, 207] width 227 height 53
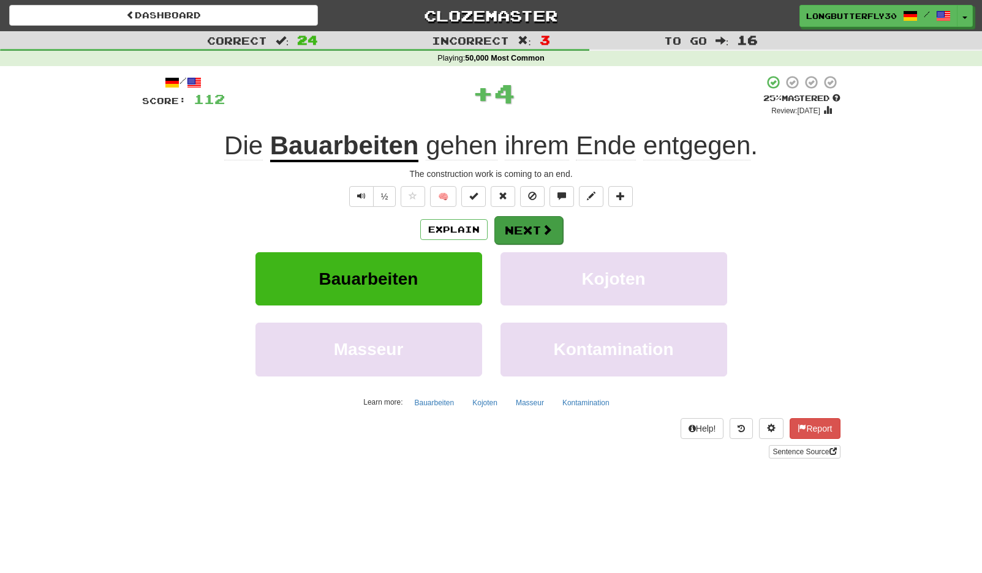
click at [519, 222] on button "Next" at bounding box center [528, 230] width 69 height 28
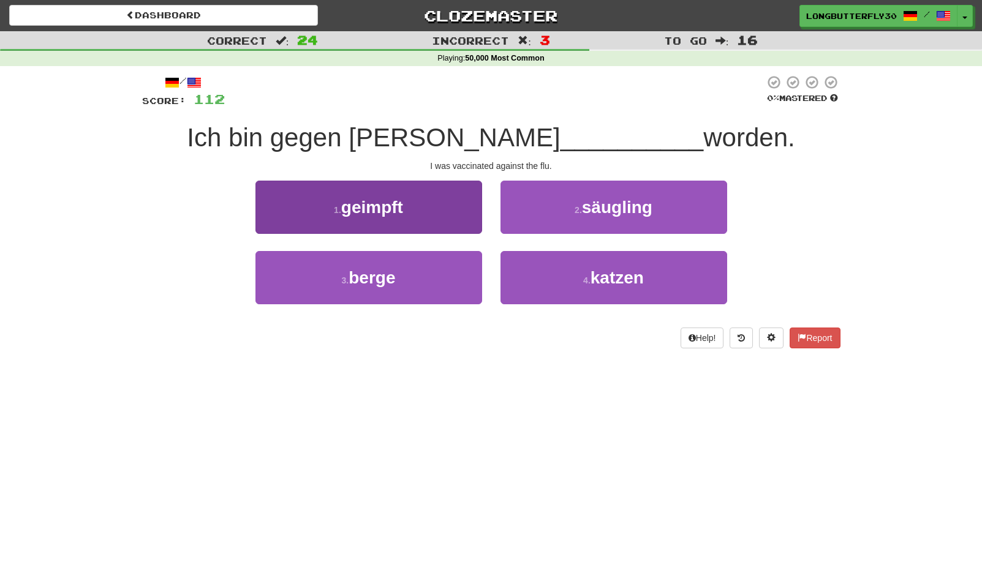
click at [433, 192] on button "1 . geimpft" at bounding box center [368, 207] width 227 height 53
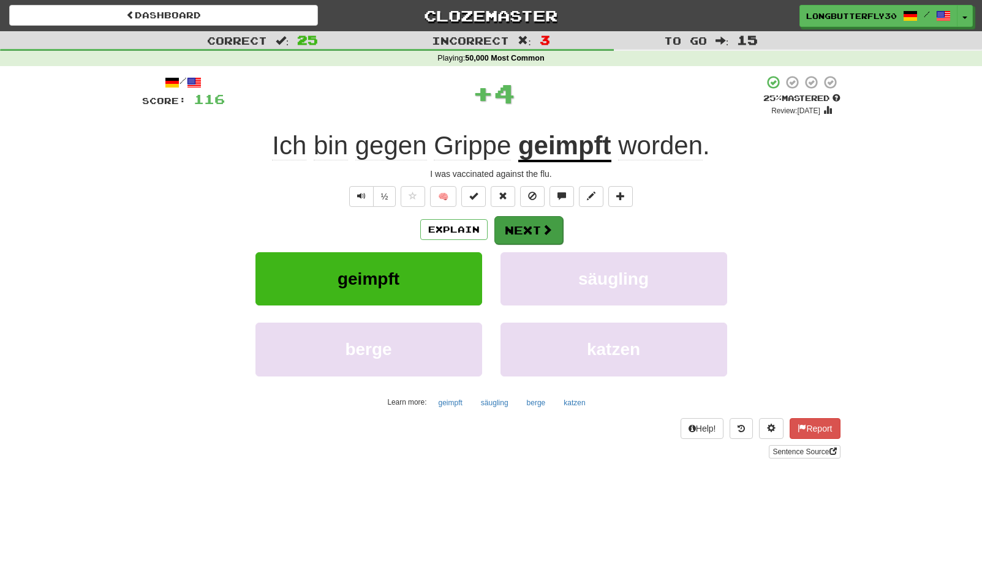
click at [548, 222] on button "Next" at bounding box center [528, 230] width 69 height 28
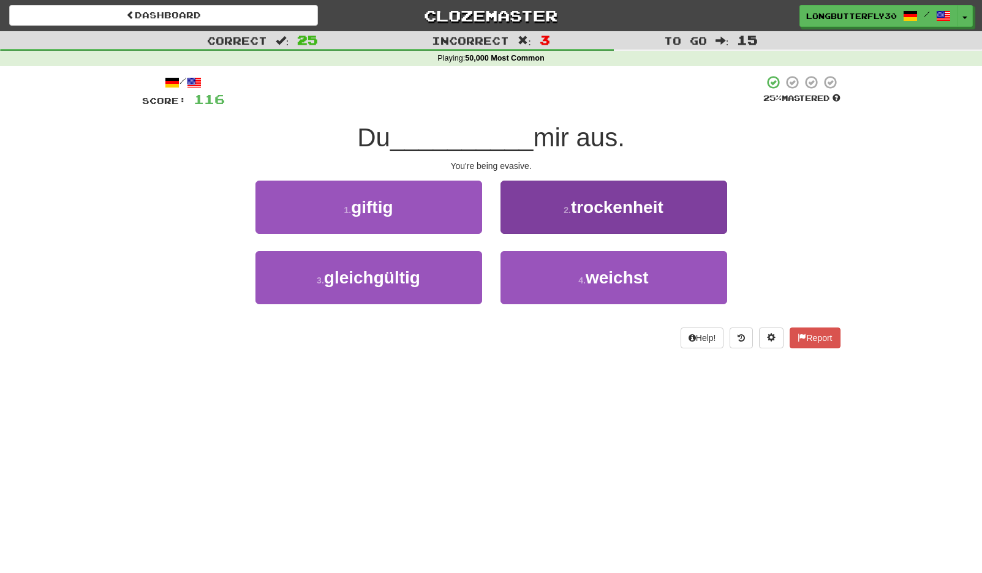
click at [579, 263] on button "4 . weichst" at bounding box center [613, 277] width 227 height 53
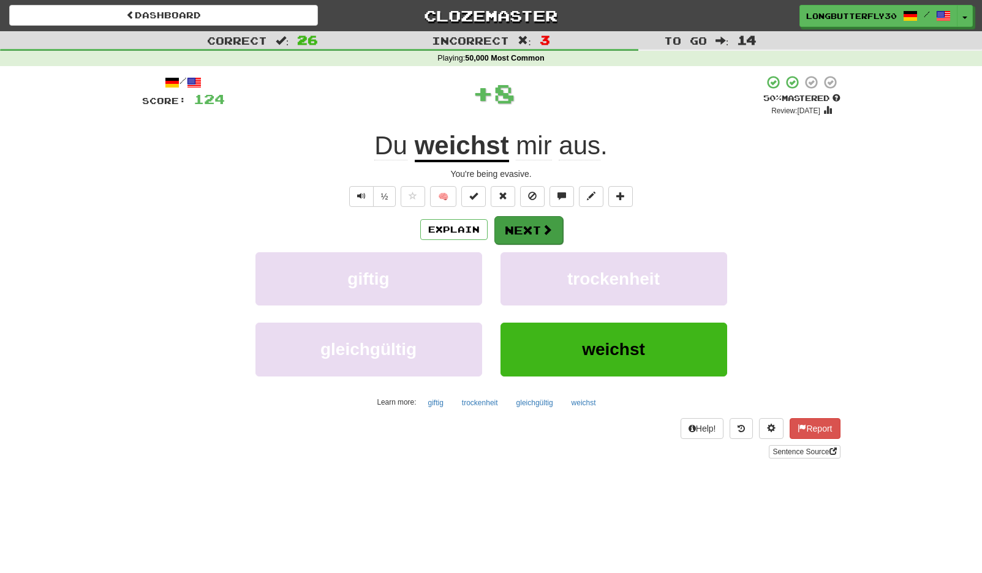
click at [542, 219] on button "Next" at bounding box center [528, 230] width 69 height 28
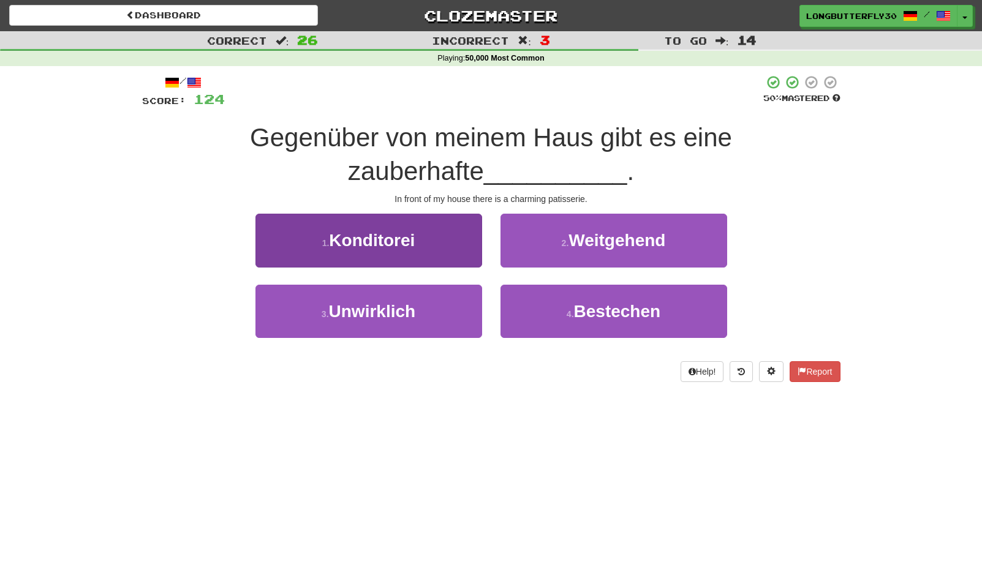
click at [421, 228] on button "1 . Konditorei" at bounding box center [368, 240] width 227 height 53
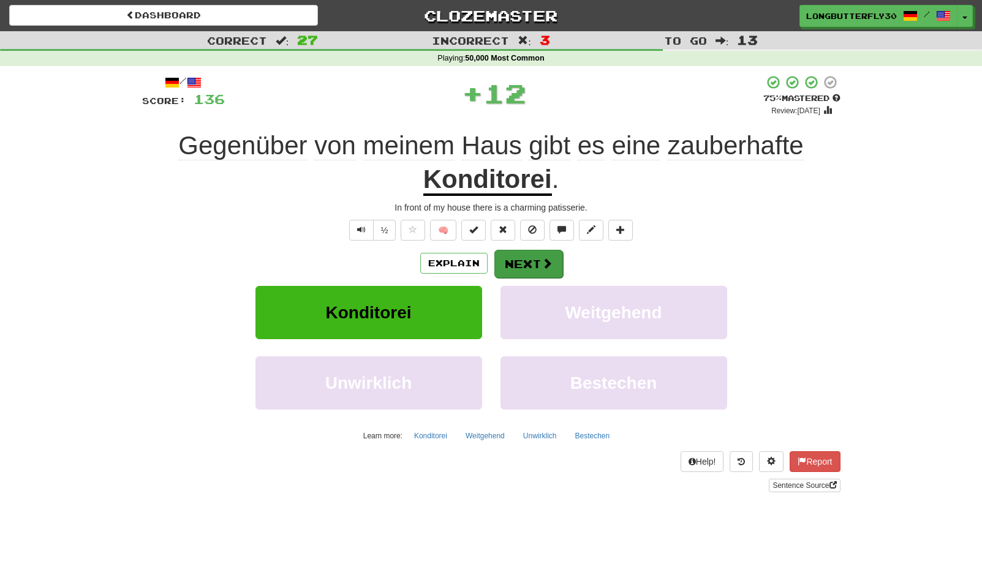
click at [527, 260] on button "Next" at bounding box center [528, 264] width 69 height 28
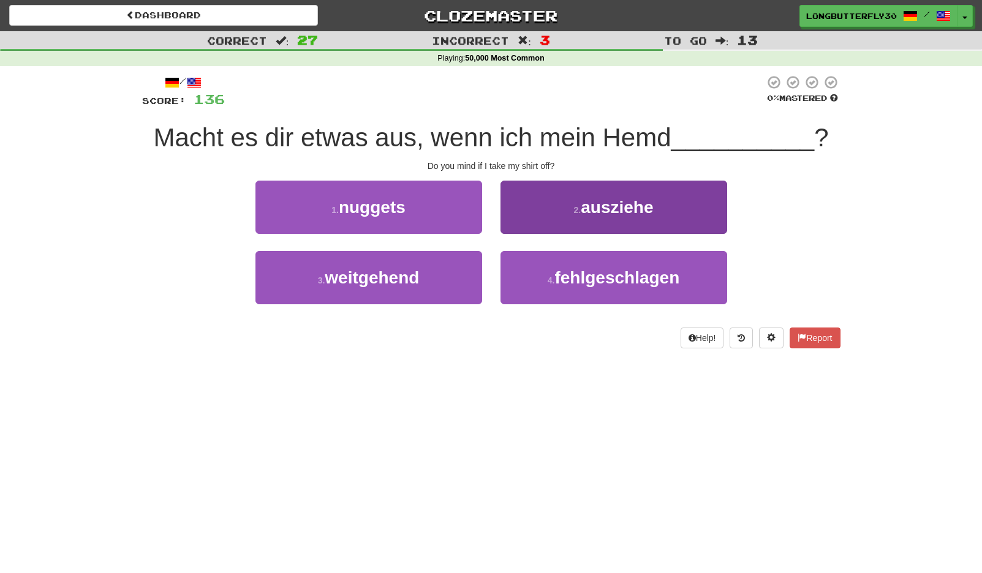
click at [579, 211] on small "2 ." at bounding box center [577, 210] width 7 height 10
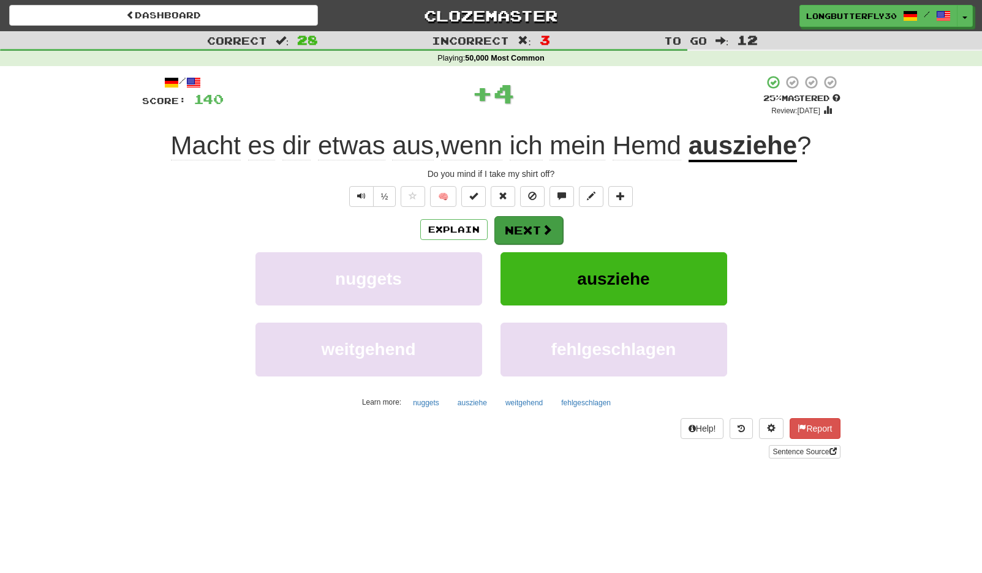
click at [527, 227] on button "Next" at bounding box center [528, 230] width 69 height 28
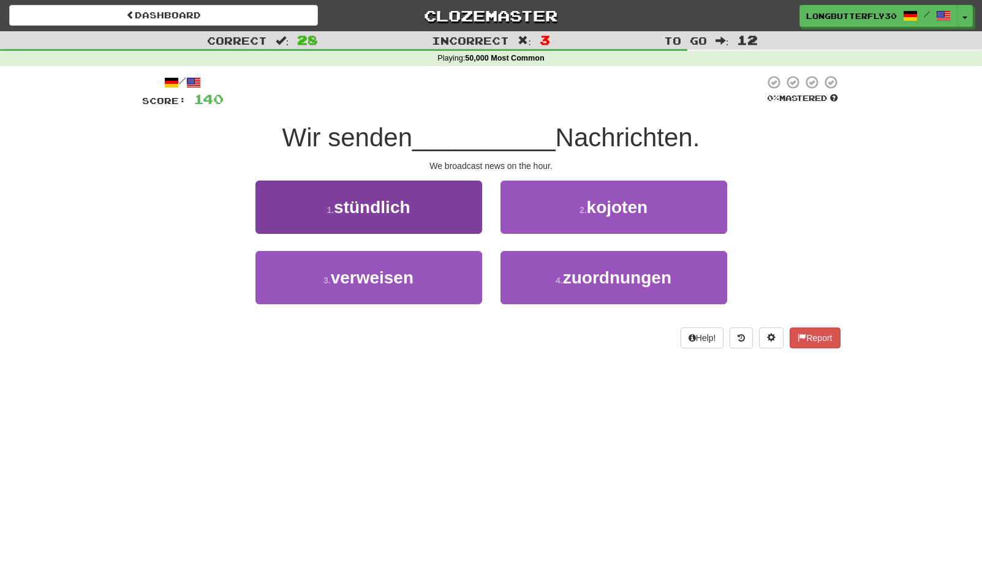
click at [433, 219] on button "1 . stündlich" at bounding box center [368, 207] width 227 height 53
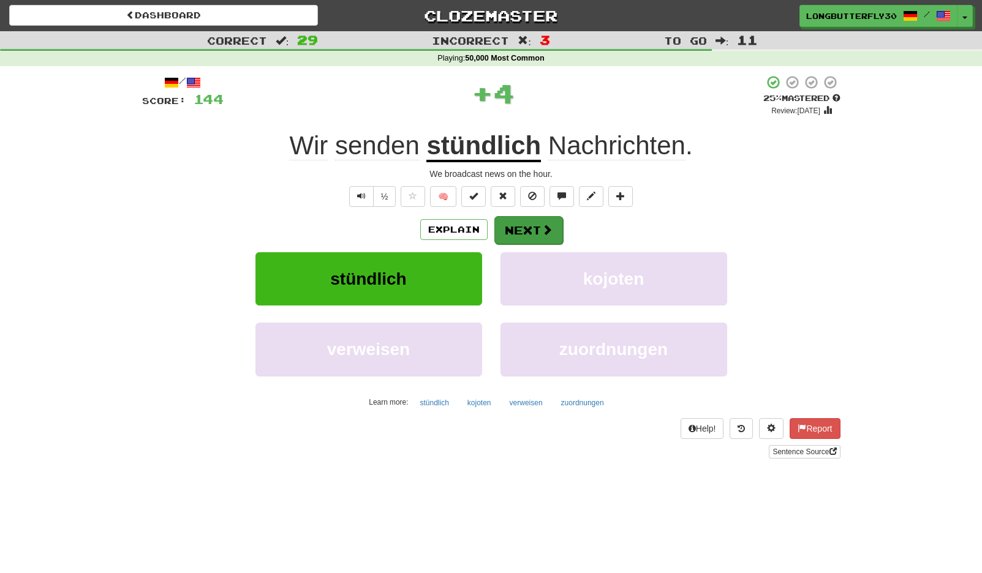
click at [531, 219] on button "Next" at bounding box center [528, 230] width 69 height 28
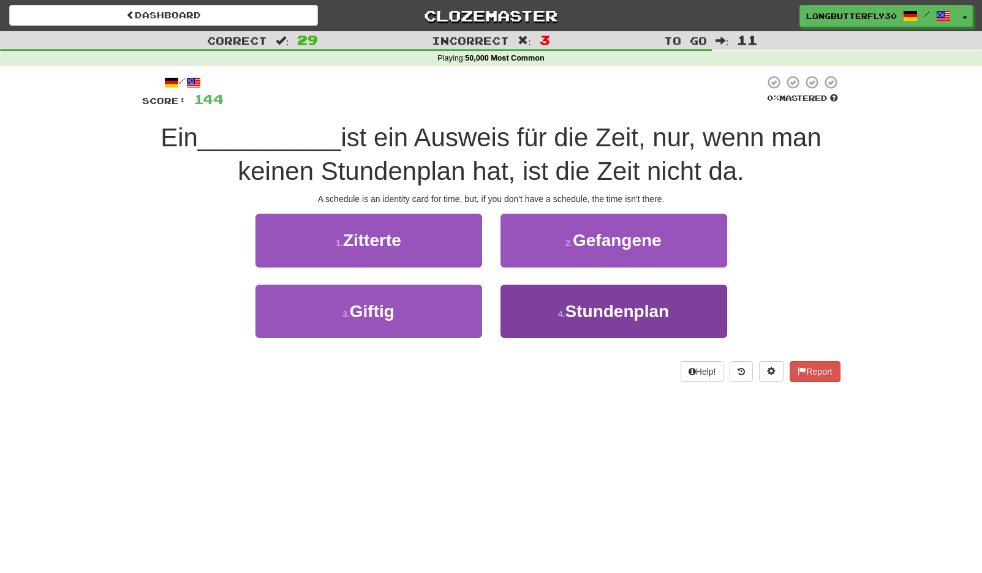
click at [548, 308] on button "4 . Stundenplan" at bounding box center [613, 311] width 227 height 53
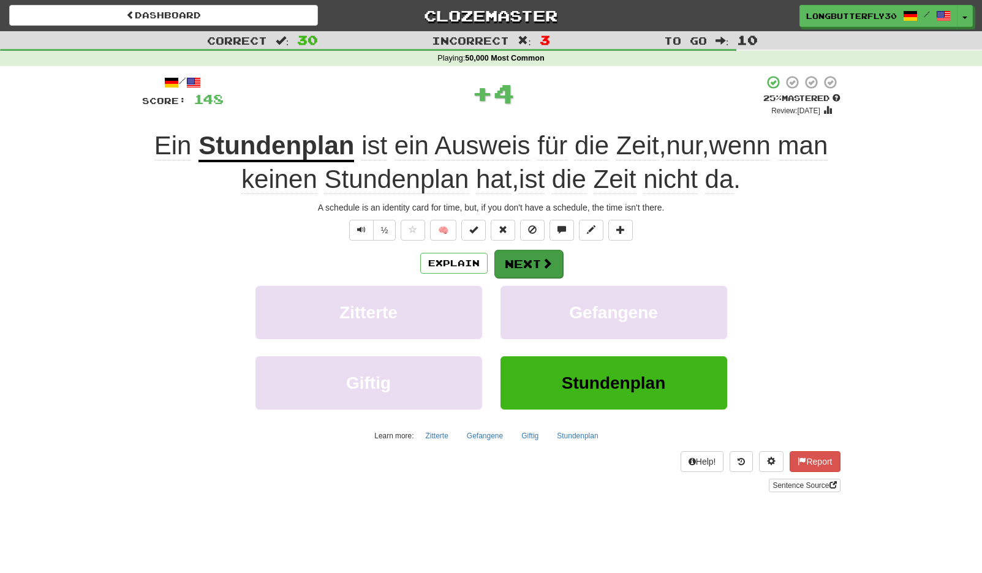
click at [550, 261] on span at bounding box center [547, 263] width 11 height 11
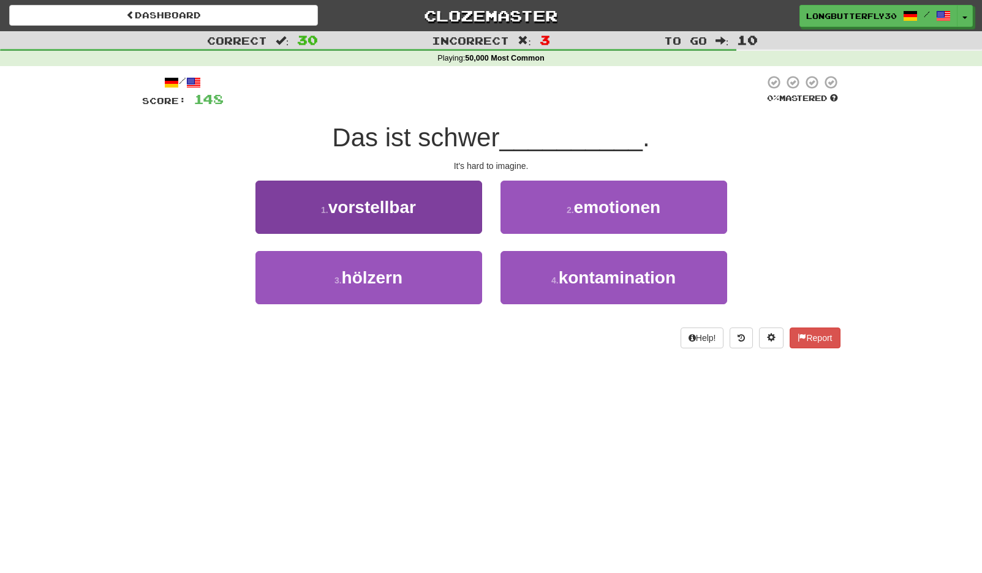
click at [455, 205] on button "1 . vorstellbar" at bounding box center [368, 207] width 227 height 53
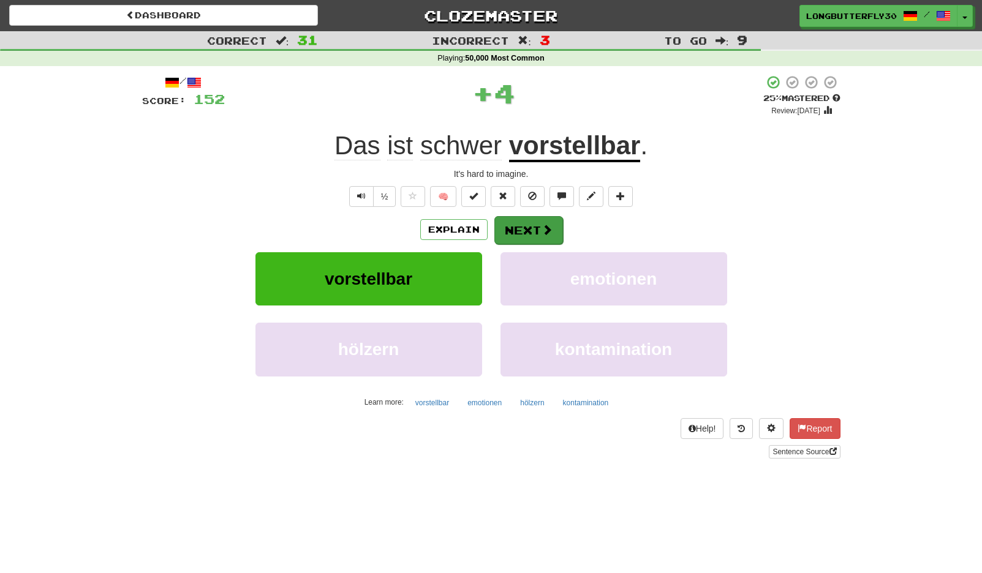
click at [553, 219] on button "Next" at bounding box center [528, 230] width 69 height 28
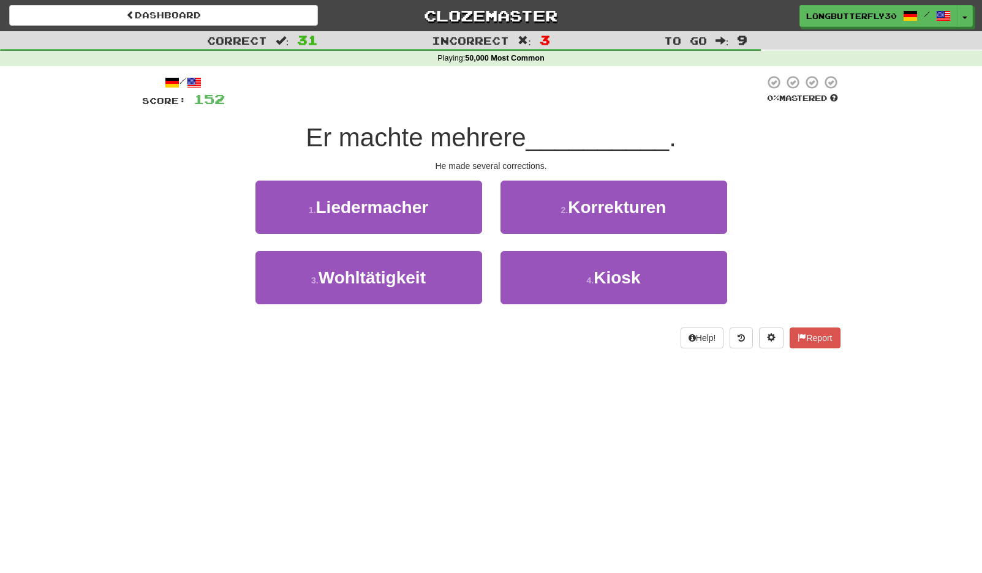
drag, startPoint x: 578, startPoint y: 165, endPoint x: 574, endPoint y: 172, distance: 7.5
click at [576, 168] on div "He made several corrections." at bounding box center [491, 166] width 698 height 12
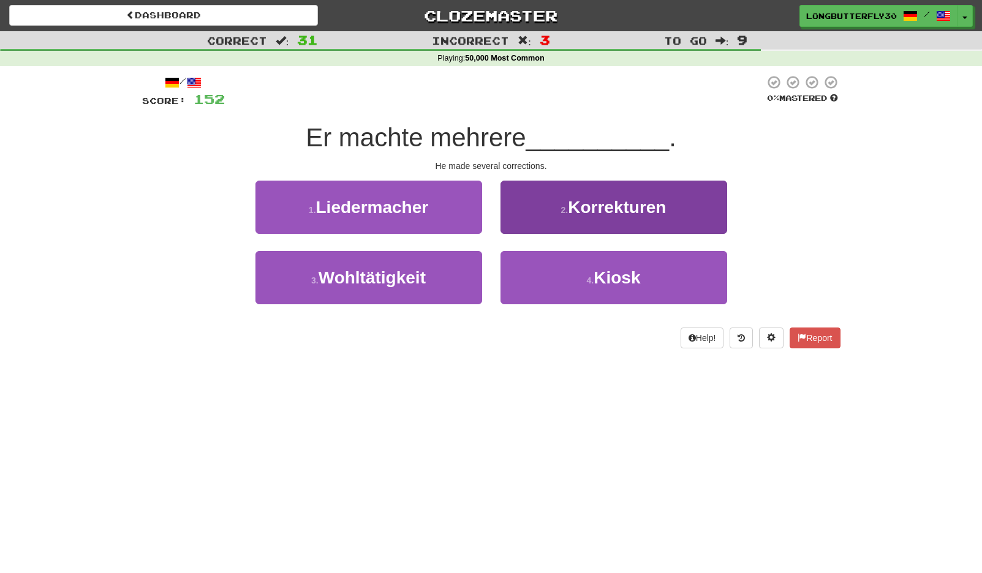
click at [568, 185] on button "2 . Korrekturen" at bounding box center [613, 207] width 227 height 53
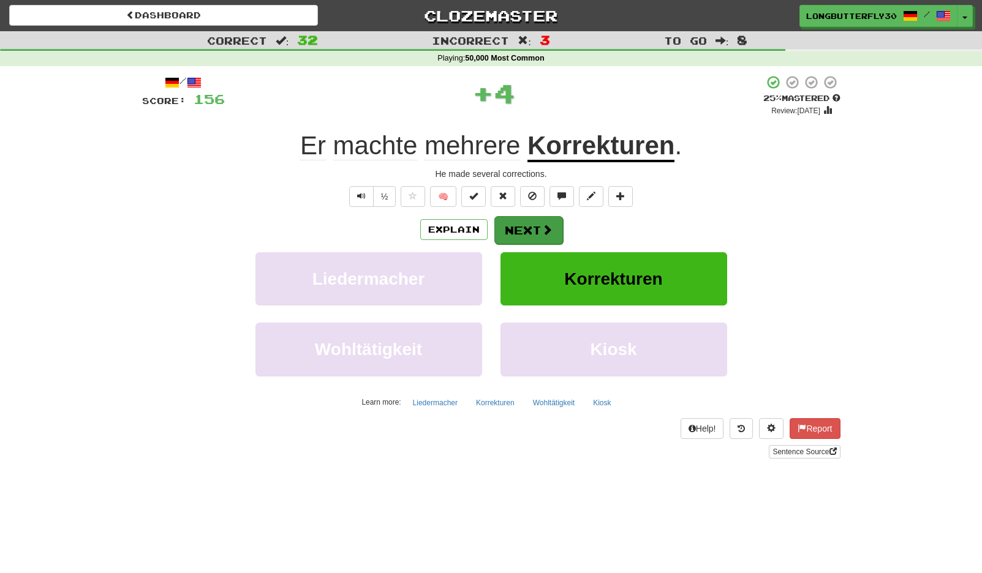
click at [537, 222] on button "Next" at bounding box center [528, 230] width 69 height 28
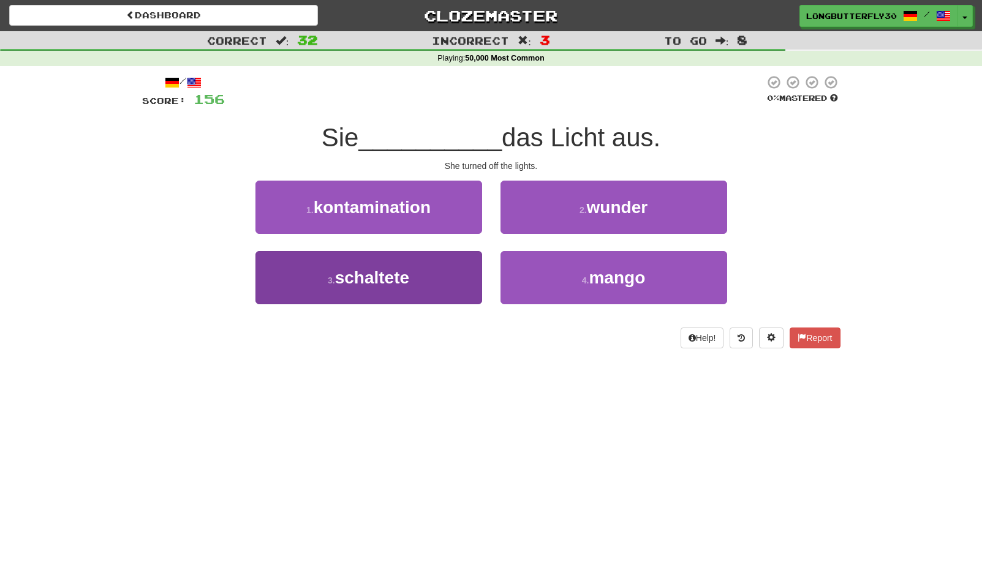
click at [440, 272] on button "3 . schaltete" at bounding box center [368, 277] width 227 height 53
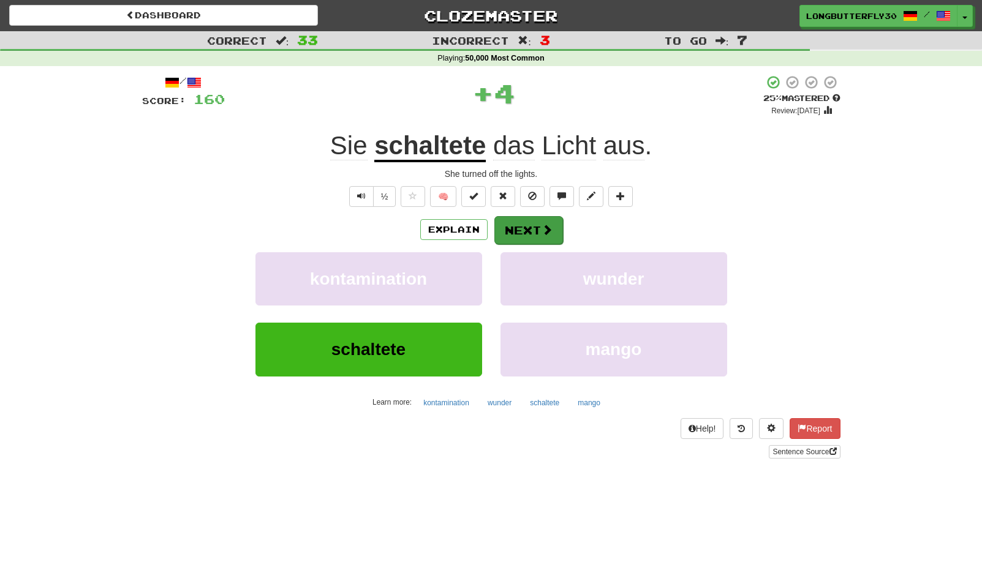
click at [536, 222] on button "Next" at bounding box center [528, 230] width 69 height 28
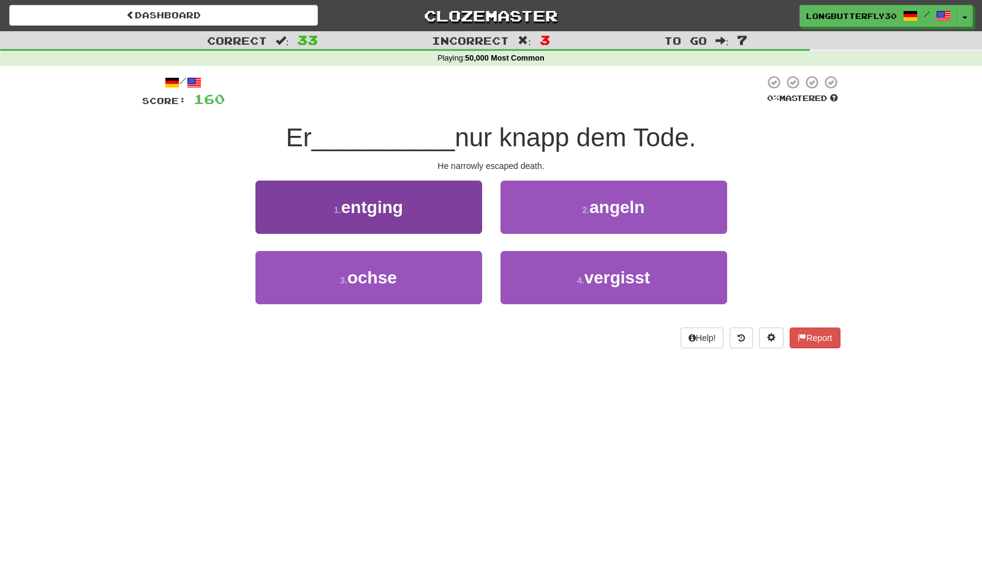
click at [450, 210] on button "1 . entging" at bounding box center [368, 207] width 227 height 53
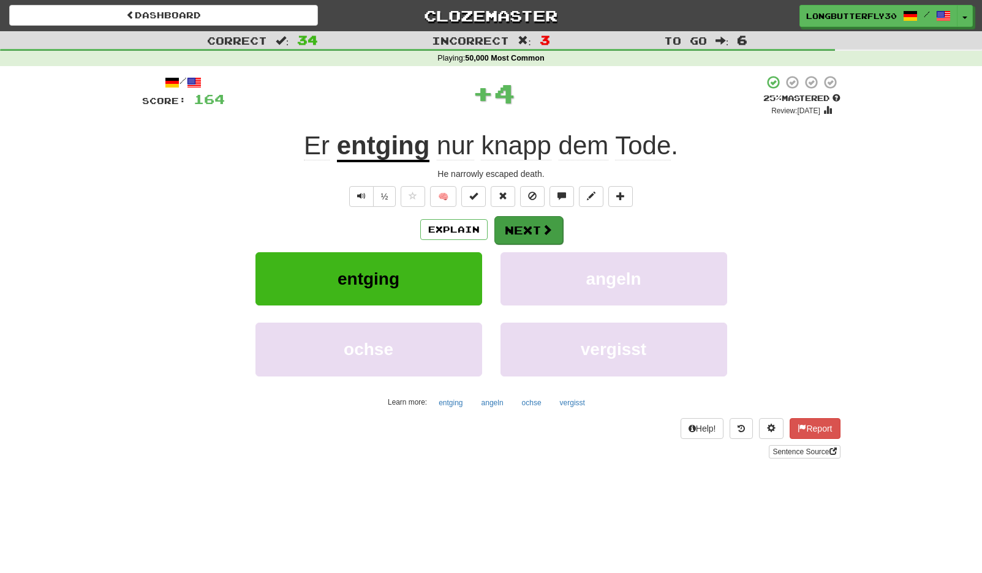
click at [524, 221] on button "Next" at bounding box center [528, 230] width 69 height 28
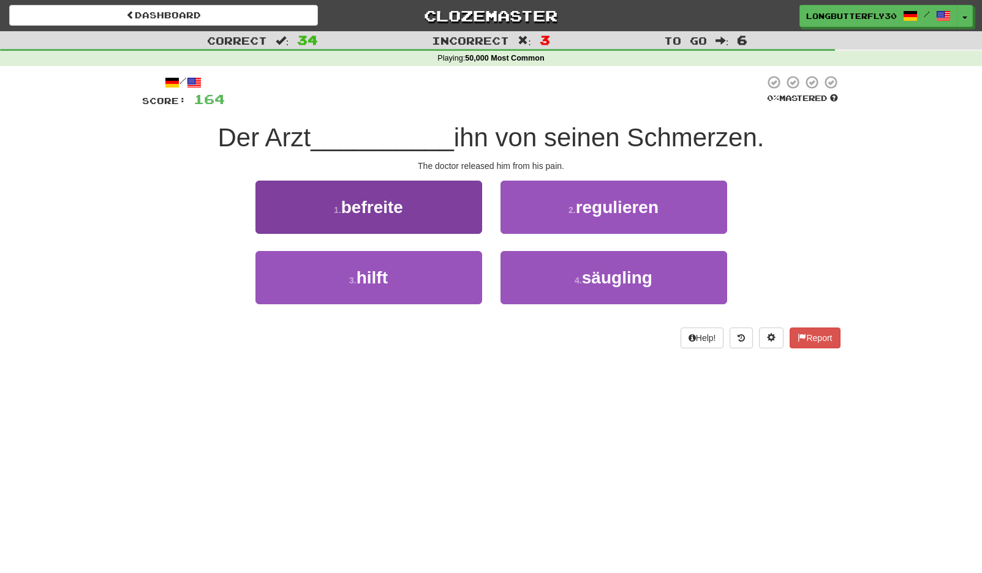
click at [457, 217] on button "1 . befreite" at bounding box center [368, 207] width 227 height 53
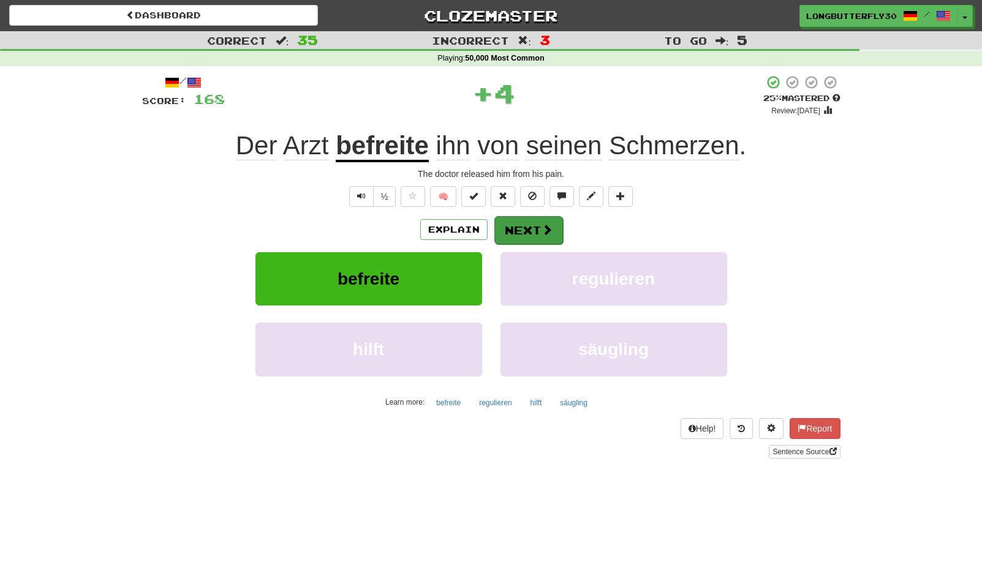
click at [530, 227] on button "Next" at bounding box center [528, 230] width 69 height 28
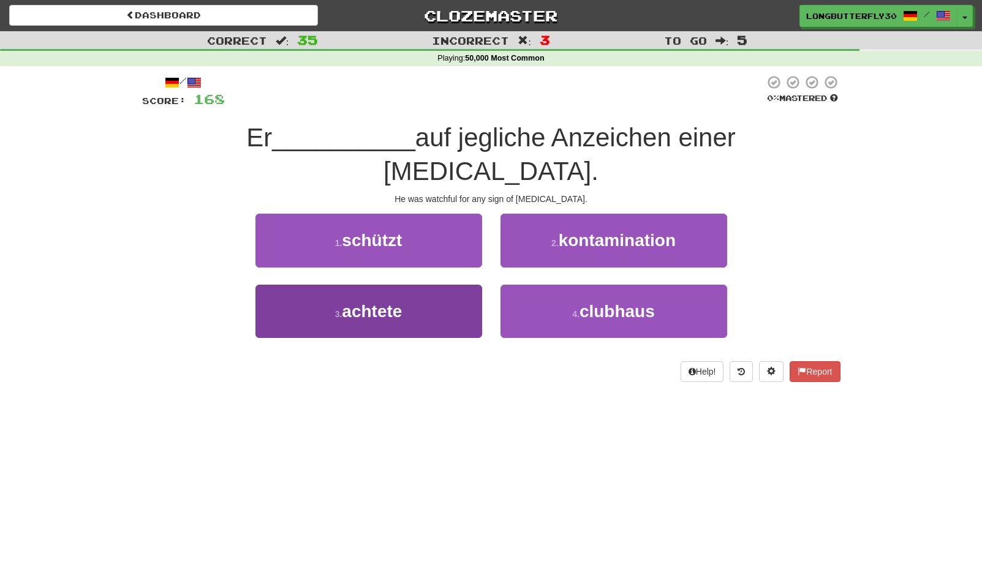
click at [433, 285] on button "3 . achtete" at bounding box center [368, 311] width 227 height 53
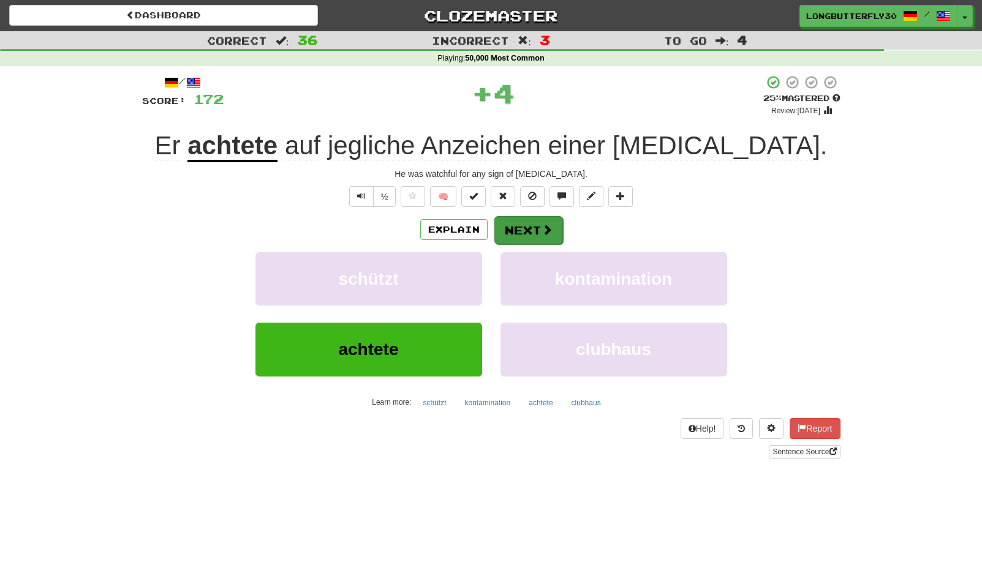
click at [511, 232] on button "Next" at bounding box center [528, 230] width 69 height 28
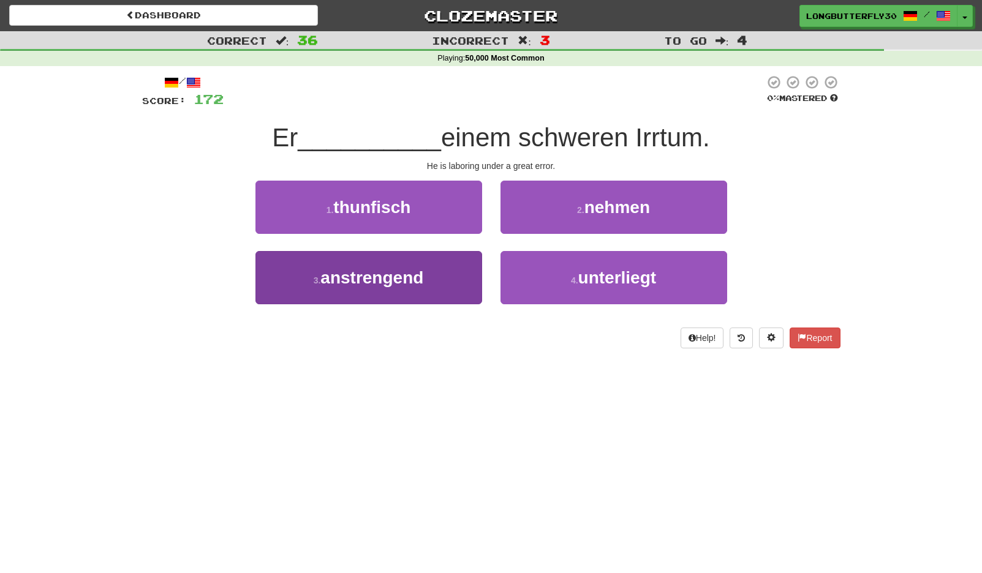
click at [432, 277] on button "3 . anstrengend" at bounding box center [368, 277] width 227 height 53
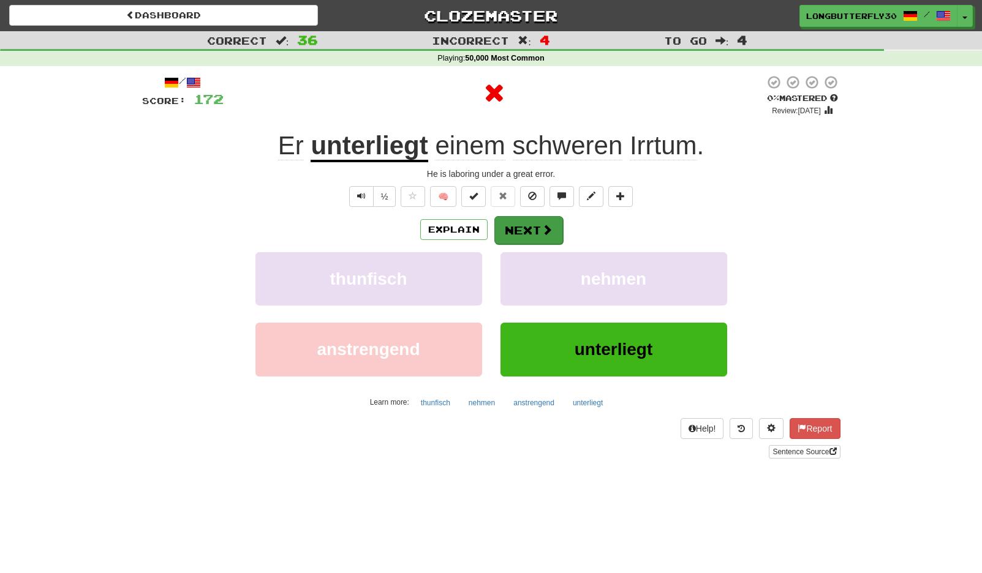
click at [517, 231] on button "Next" at bounding box center [528, 230] width 69 height 28
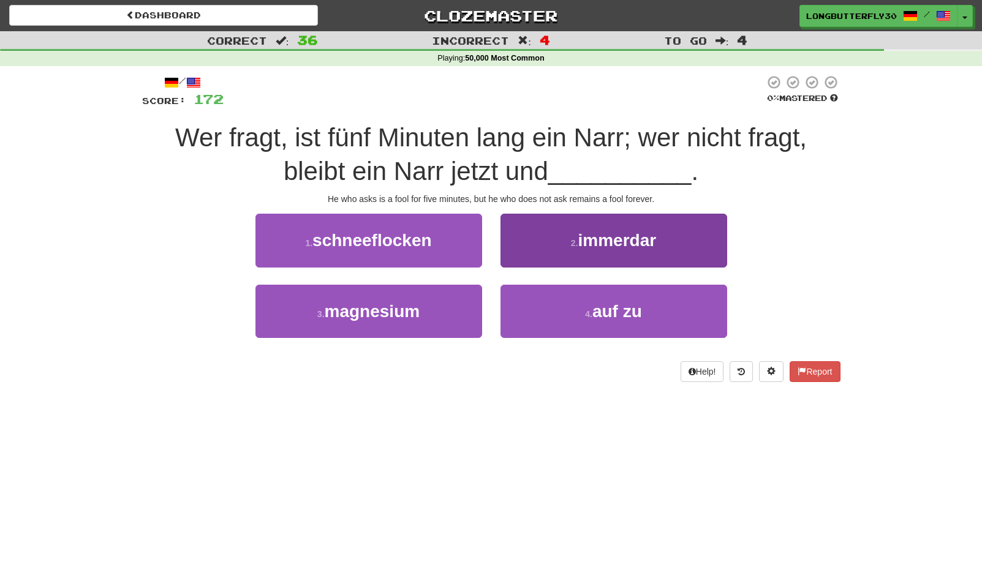
click at [589, 244] on span "immerdar" at bounding box center [617, 240] width 78 height 19
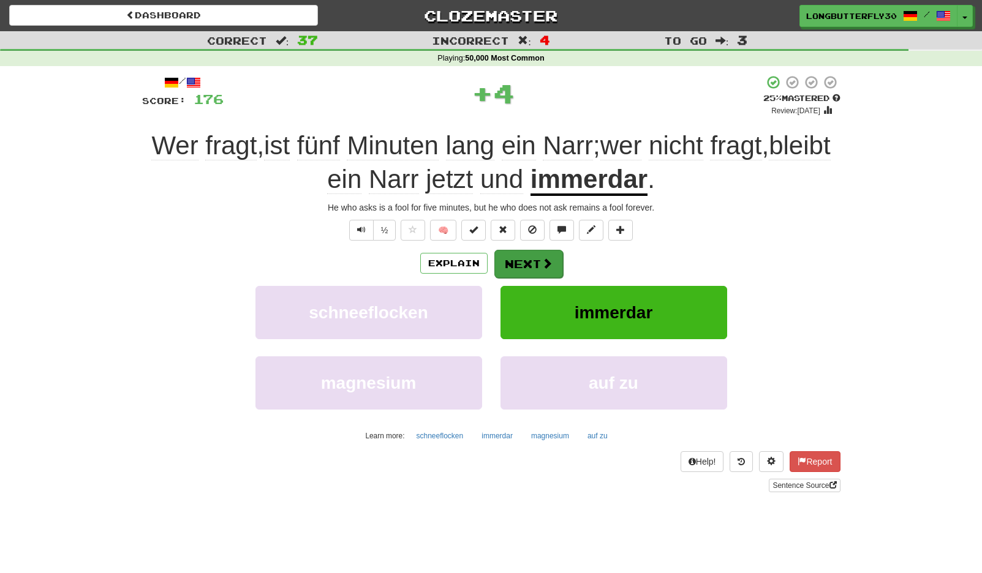
click at [538, 258] on button "Next" at bounding box center [528, 264] width 69 height 28
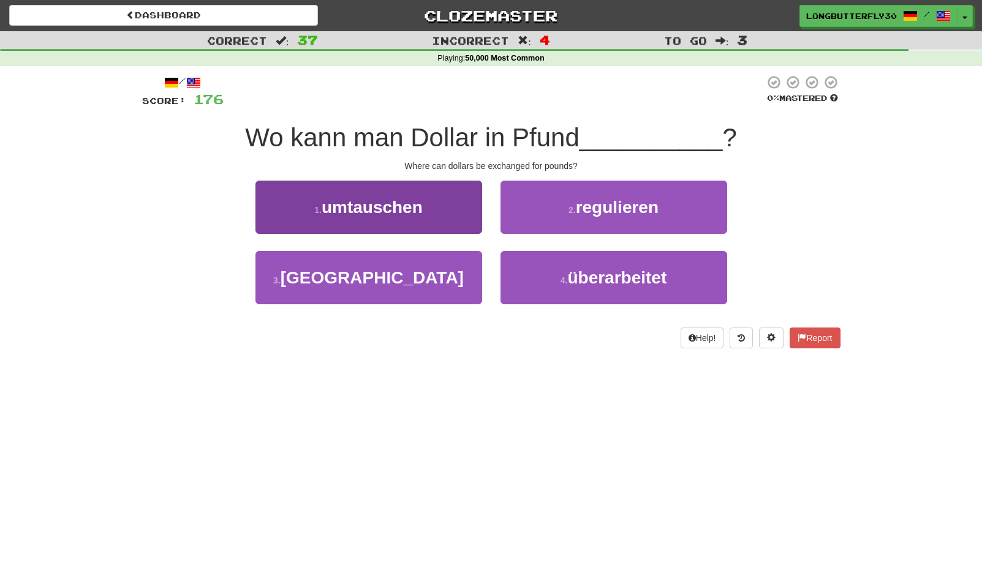
click at [436, 216] on button "1 . umtauschen" at bounding box center [368, 207] width 227 height 53
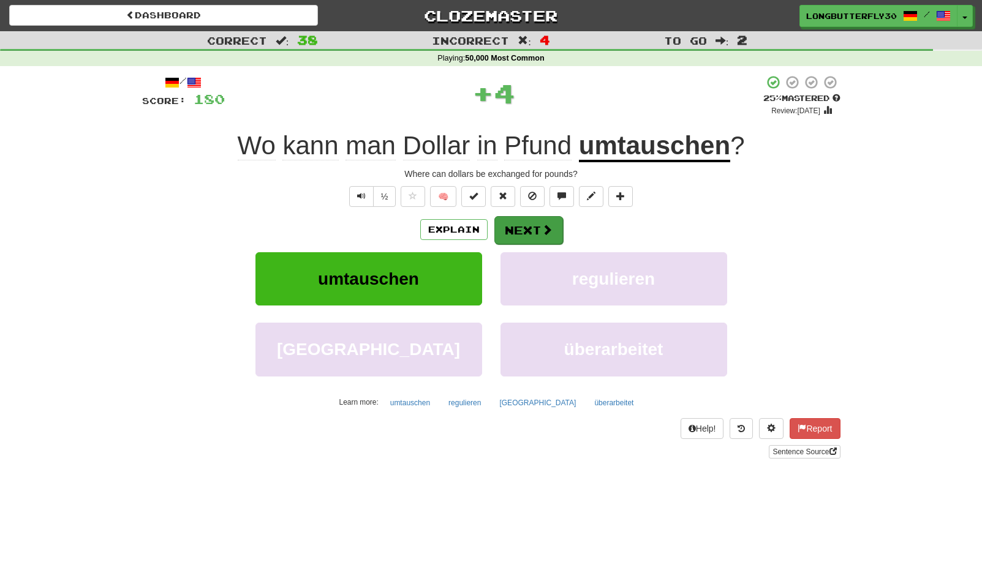
click at [511, 221] on button "Next" at bounding box center [528, 230] width 69 height 28
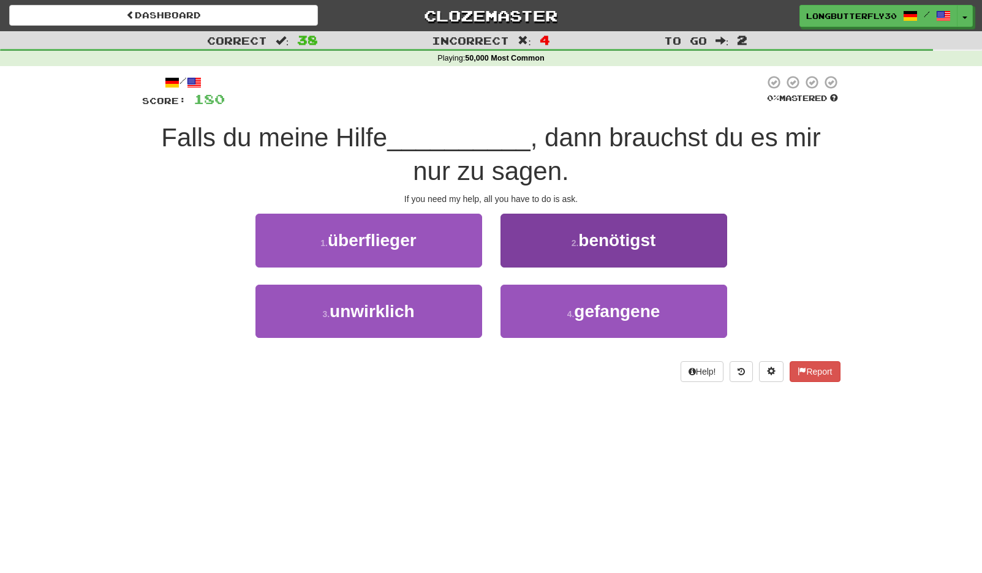
click at [588, 243] on span "benötigst" at bounding box center [616, 240] width 77 height 19
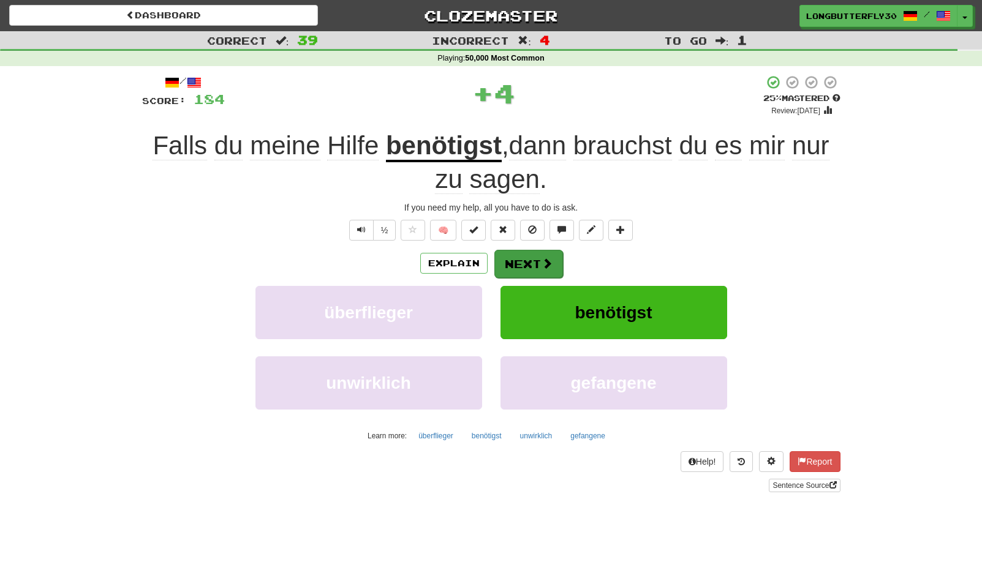
click at [519, 260] on button "Next" at bounding box center [528, 264] width 69 height 28
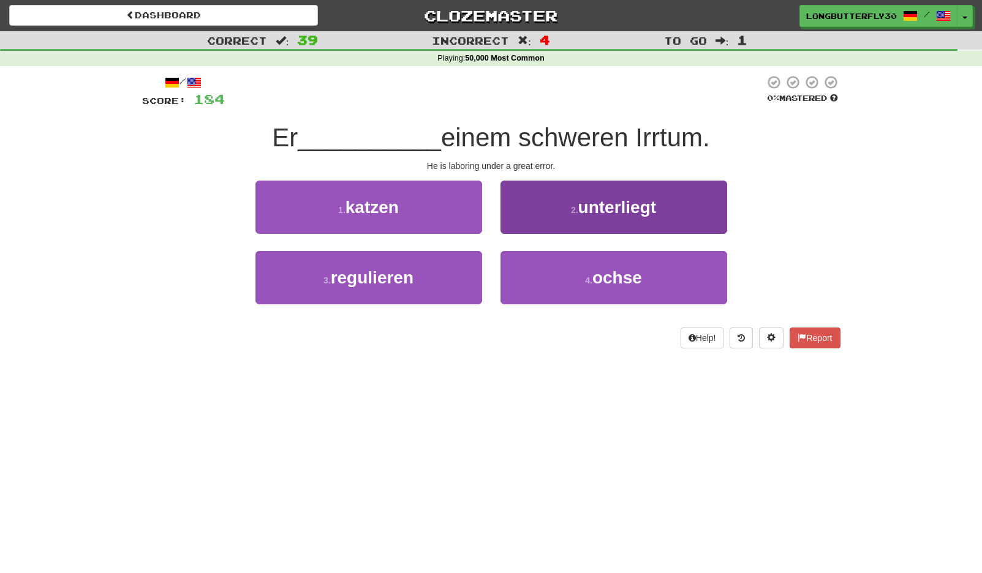
click at [600, 208] on span "unterliegt" at bounding box center [617, 207] width 78 height 19
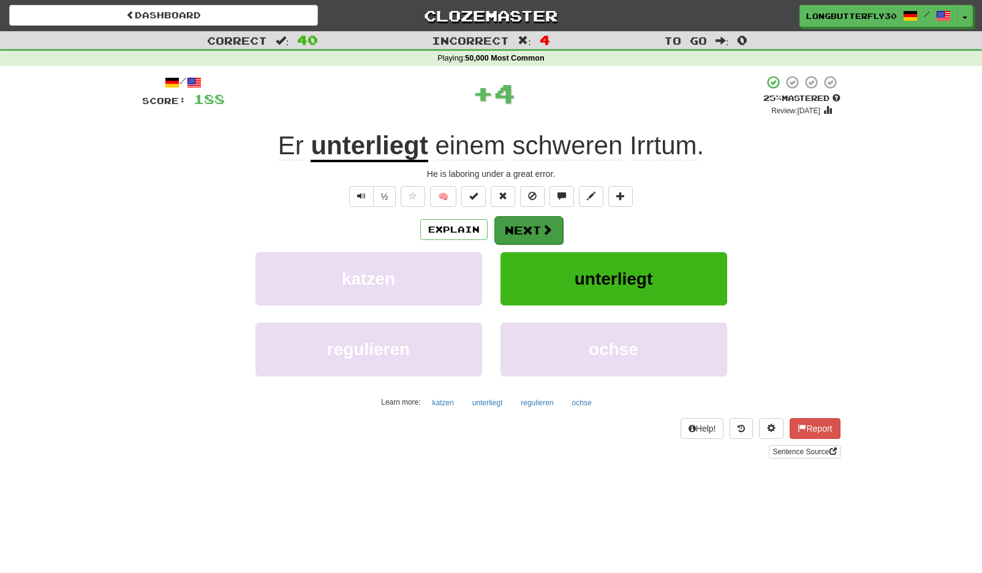
click at [535, 228] on button "Next" at bounding box center [528, 230] width 69 height 28
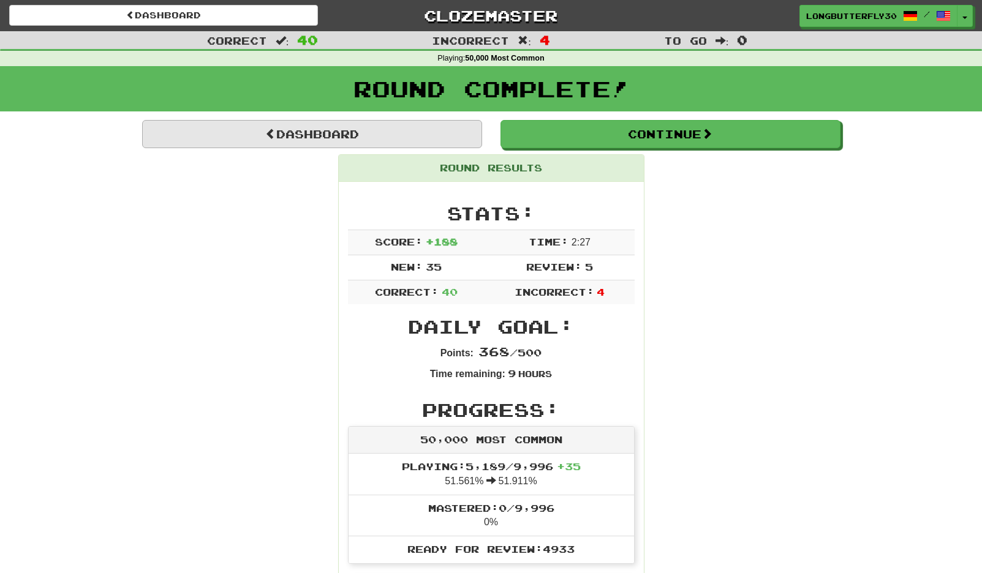
click at [440, 140] on link "Dashboard" at bounding box center [312, 134] width 340 height 28
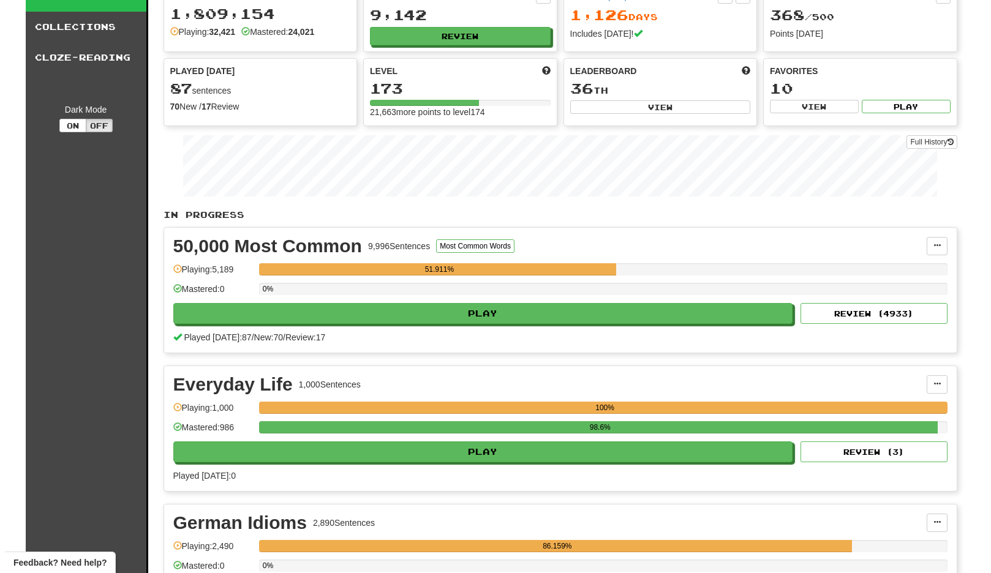
scroll to position [154, 0]
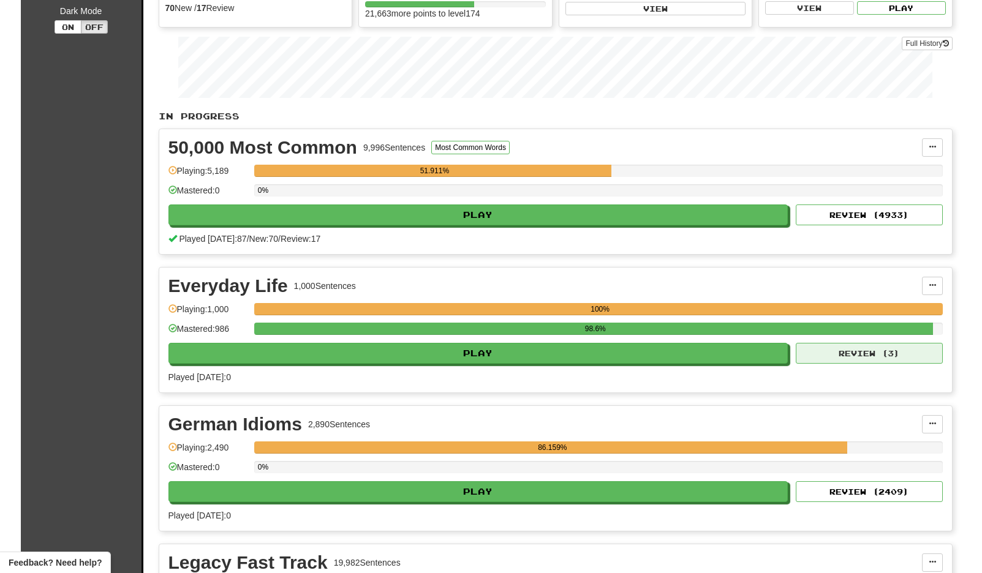
click at [837, 362] on button "Review ( 3 )" at bounding box center [869, 353] width 147 height 21
select select "**"
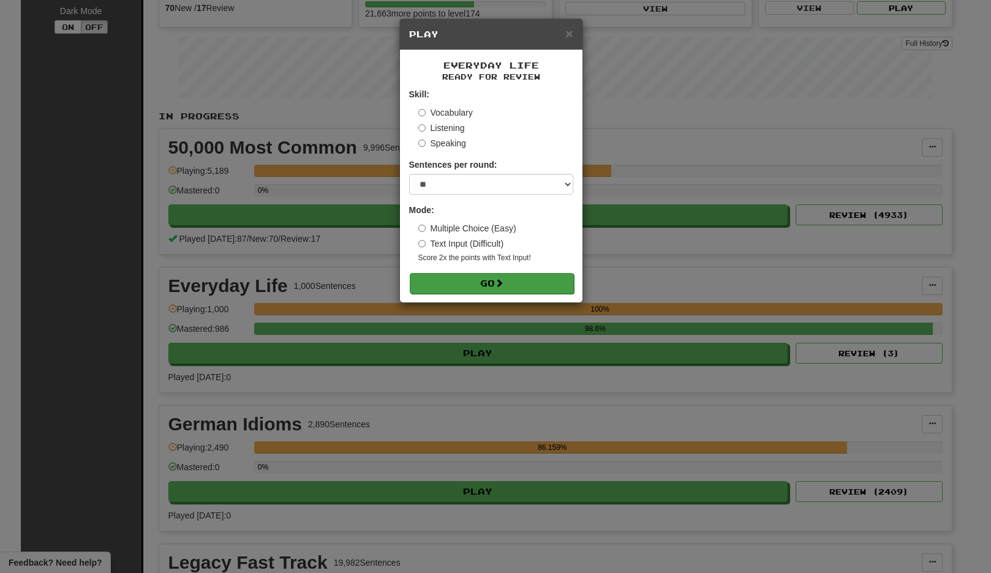
click at [529, 287] on button "Go" at bounding box center [492, 283] width 164 height 21
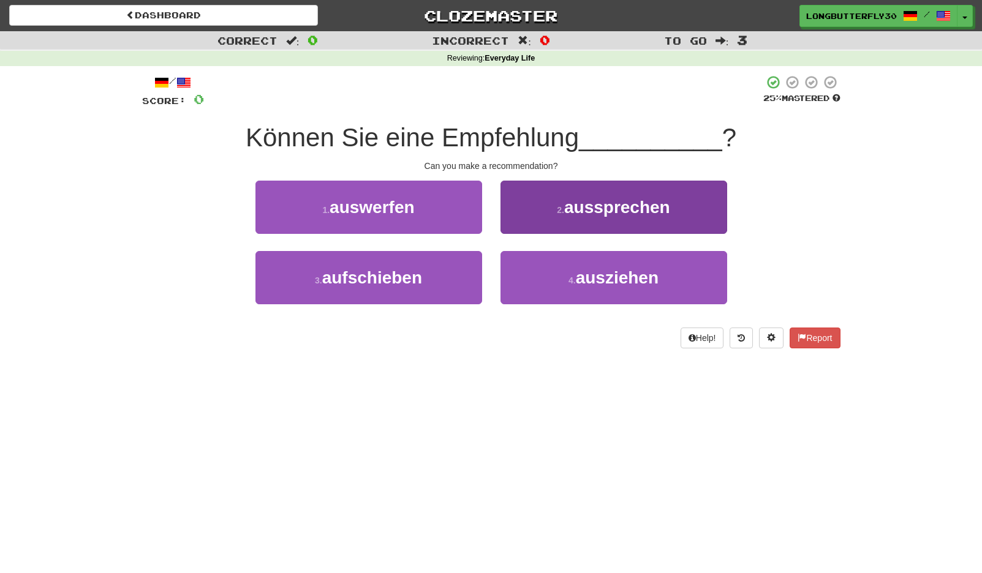
click at [550, 203] on button "2 . aussprechen" at bounding box center [613, 207] width 227 height 53
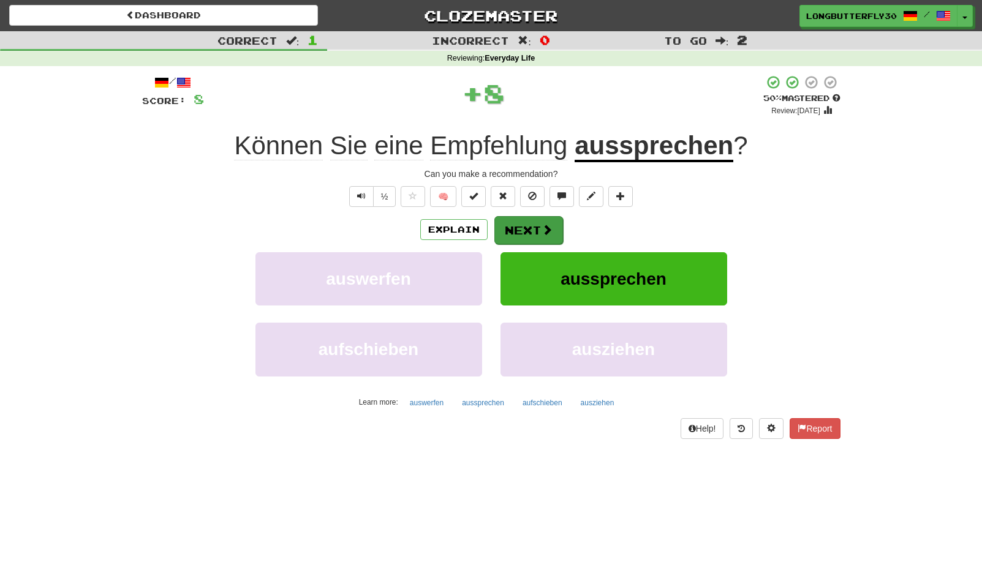
click at [535, 224] on button "Next" at bounding box center [528, 230] width 69 height 28
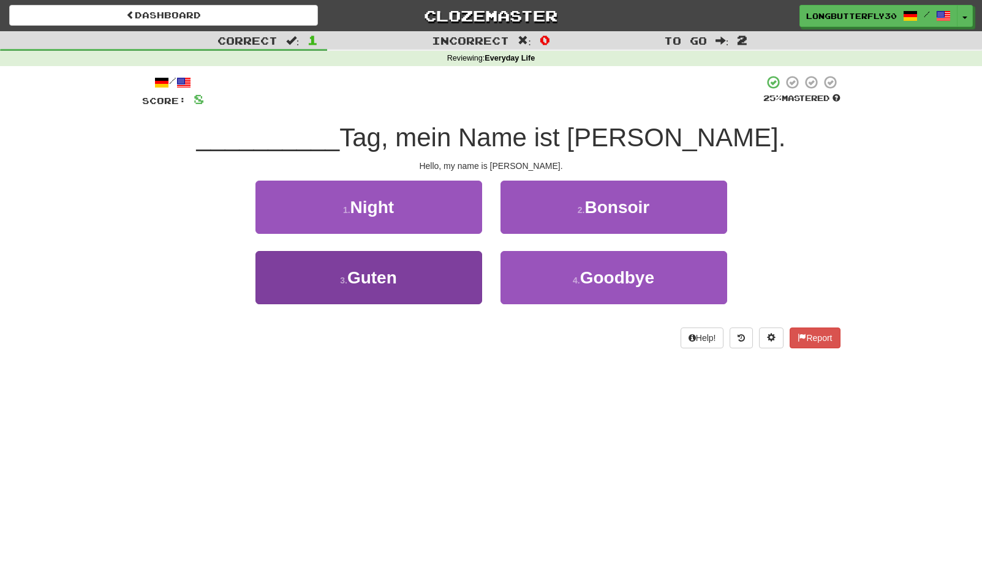
click at [451, 291] on button "3 . Guten" at bounding box center [368, 277] width 227 height 53
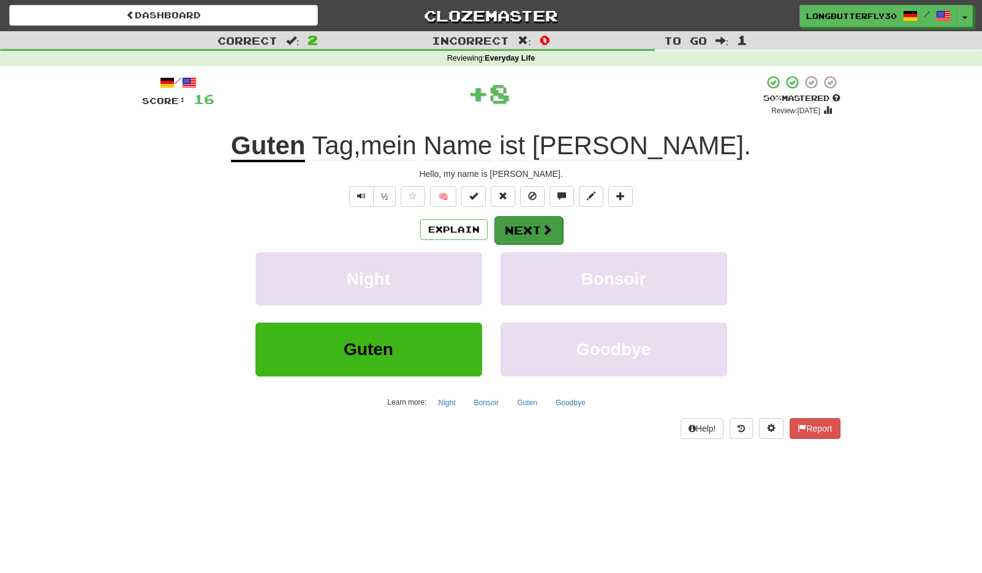
click at [525, 225] on button "Next" at bounding box center [528, 230] width 69 height 28
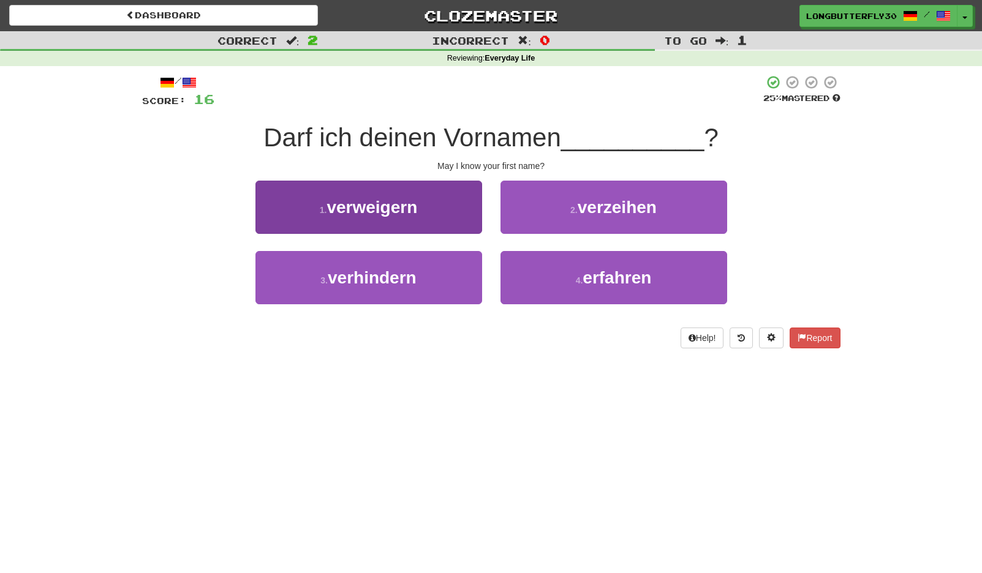
click at [459, 204] on button "1 . verweigern" at bounding box center [368, 207] width 227 height 53
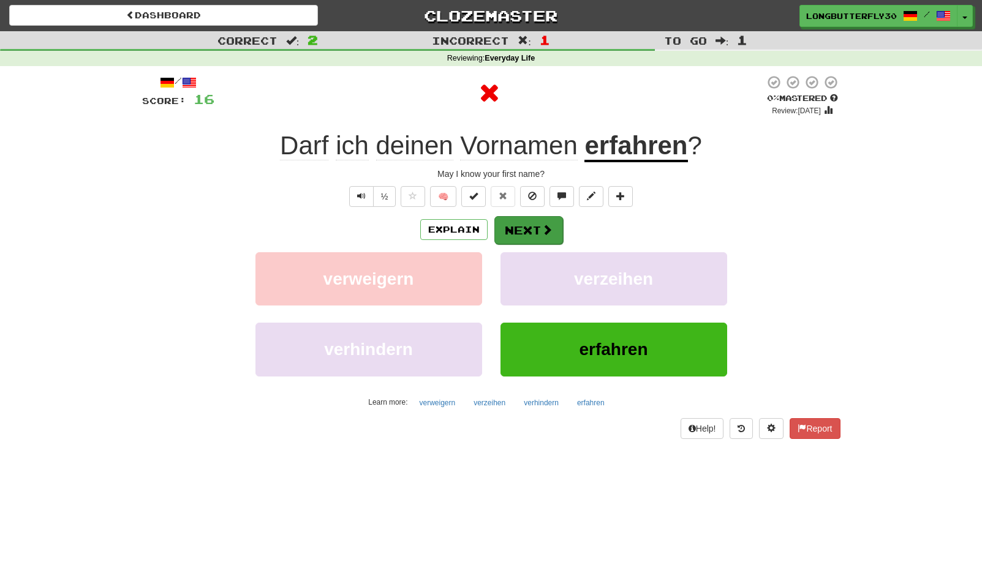
click at [524, 233] on button "Next" at bounding box center [528, 230] width 69 height 28
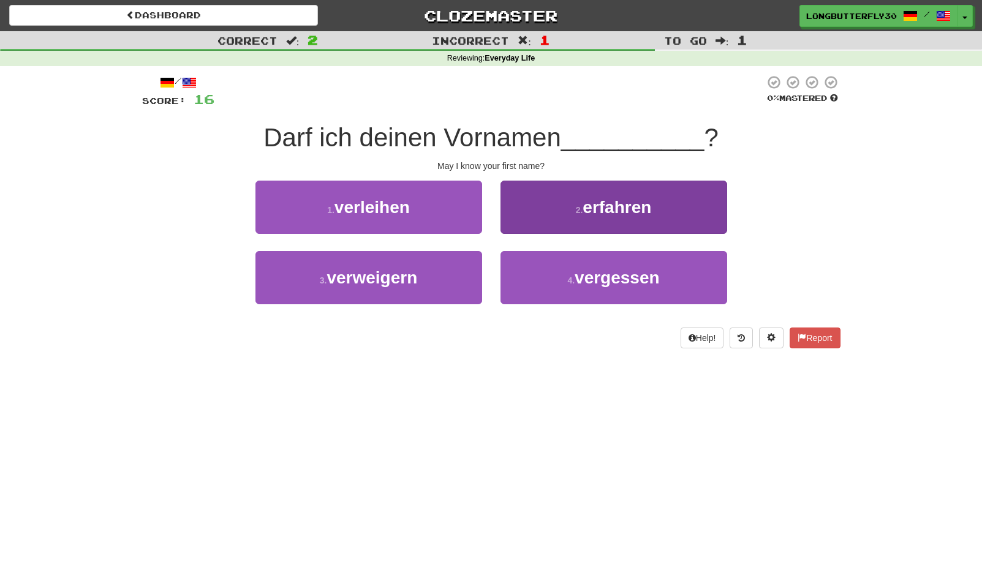
click at [567, 217] on button "2 . erfahren" at bounding box center [613, 207] width 227 height 53
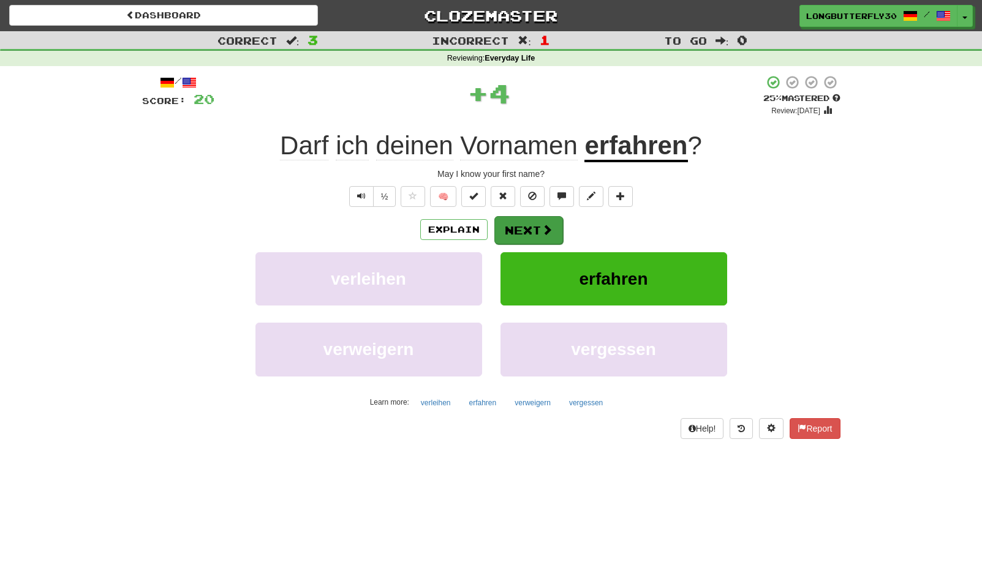
click at [530, 225] on button "Next" at bounding box center [528, 230] width 69 height 28
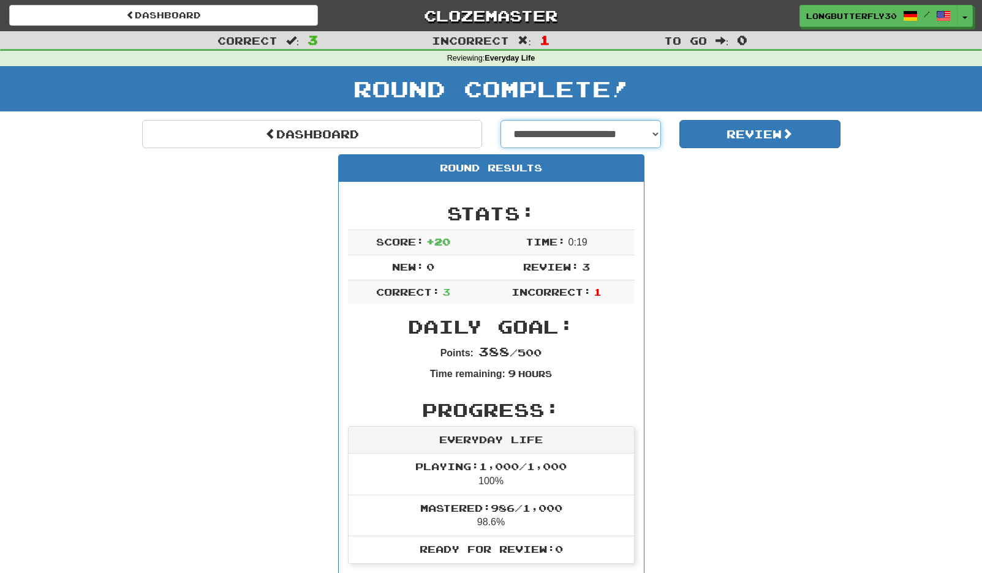
select select "**********"
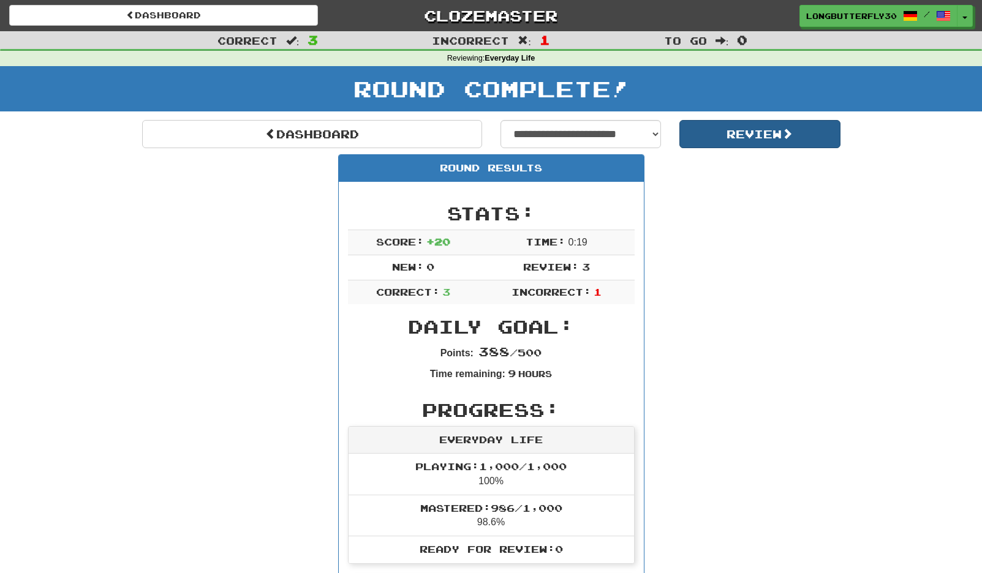
click at [703, 132] on button "Review" at bounding box center [759, 134] width 161 height 28
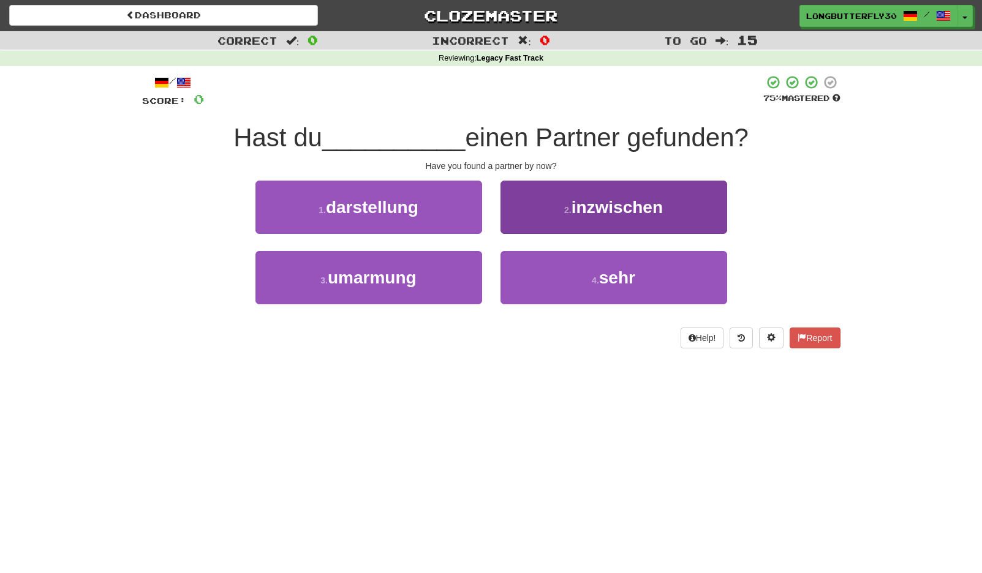
click at [602, 198] on span "inzwischen" at bounding box center [617, 207] width 91 height 19
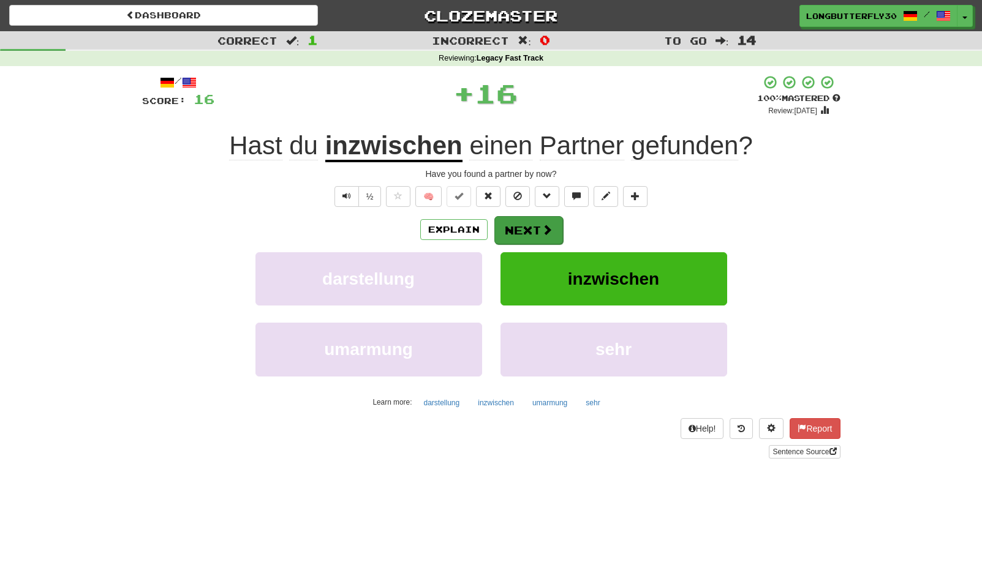
click at [542, 232] on span at bounding box center [547, 229] width 11 height 11
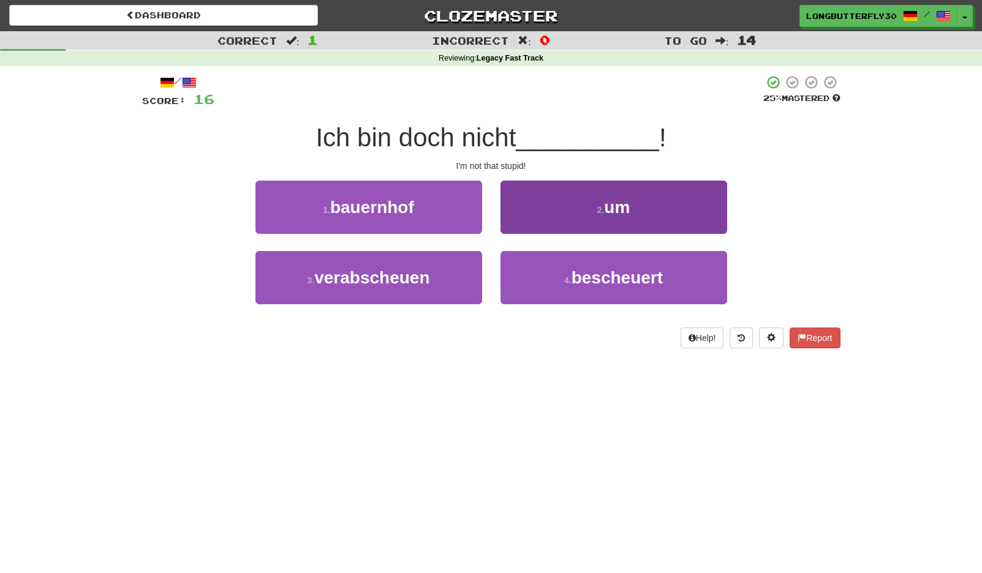
click at [524, 264] on button "4 . bescheuert" at bounding box center [613, 277] width 227 height 53
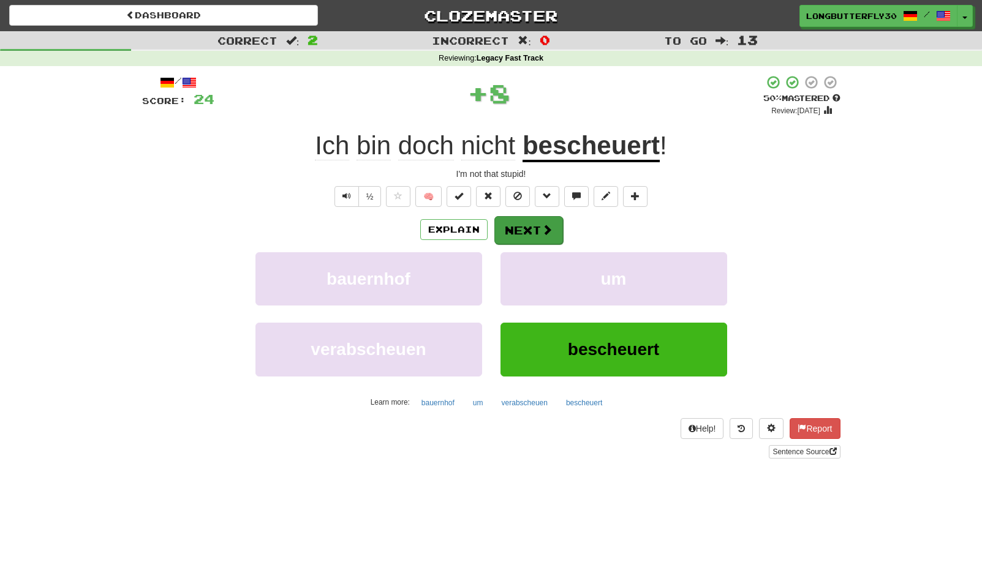
click at [532, 227] on button "Next" at bounding box center [528, 230] width 69 height 28
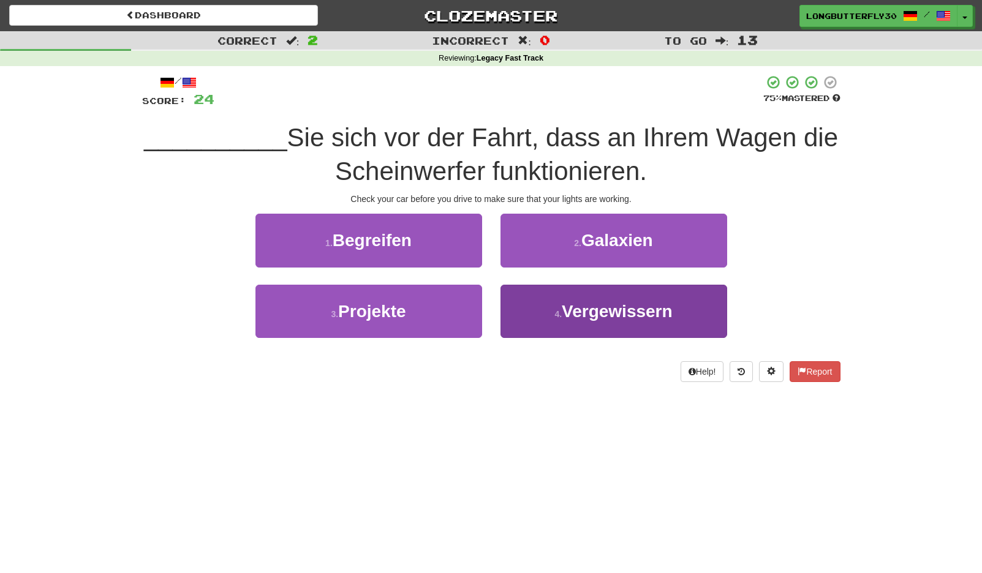
click at [542, 300] on button "4 . Vergewissern" at bounding box center [613, 311] width 227 height 53
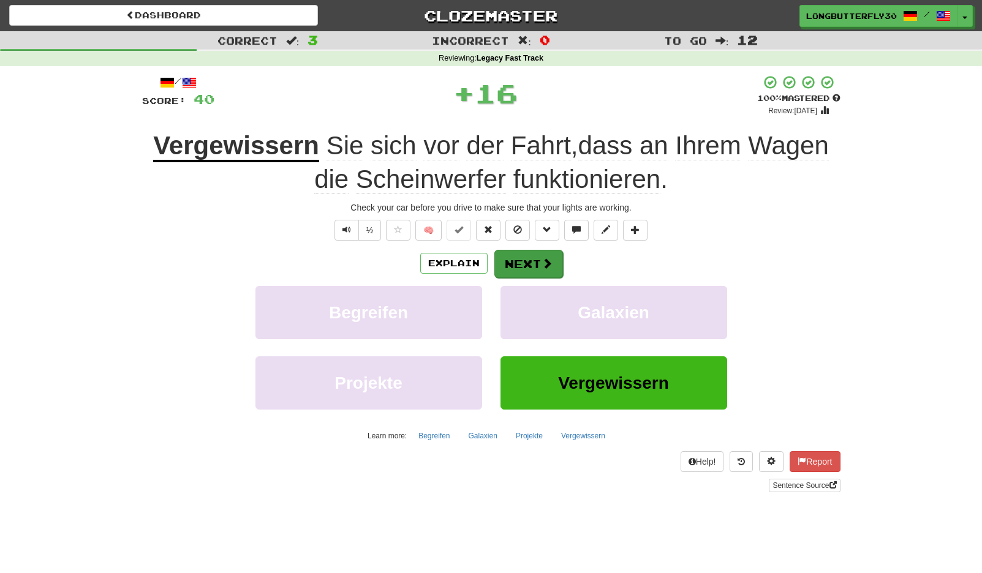
click at [543, 258] on span at bounding box center [547, 263] width 11 height 11
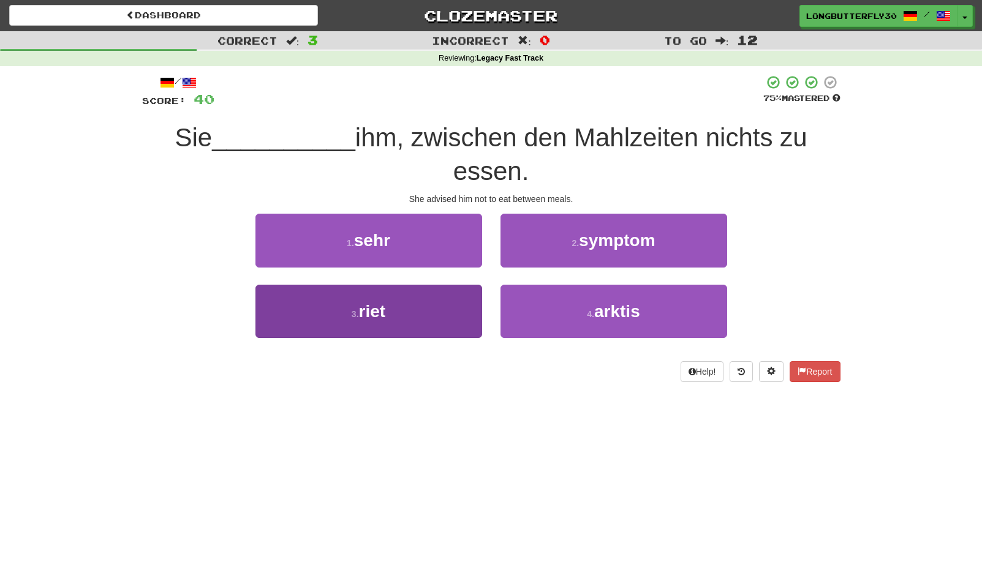
click at [425, 310] on button "3 . riet" at bounding box center [368, 311] width 227 height 53
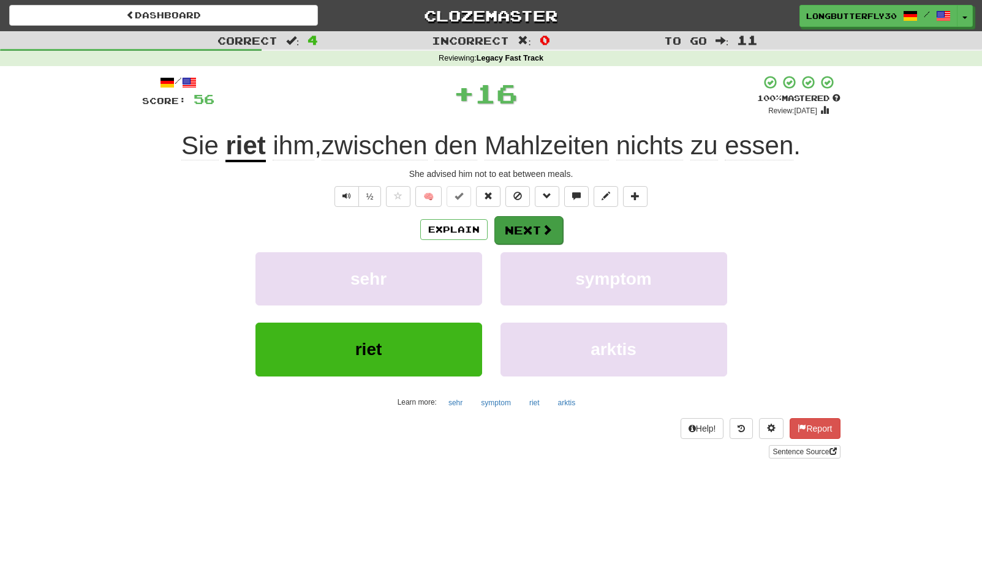
click at [535, 220] on button "Next" at bounding box center [528, 230] width 69 height 28
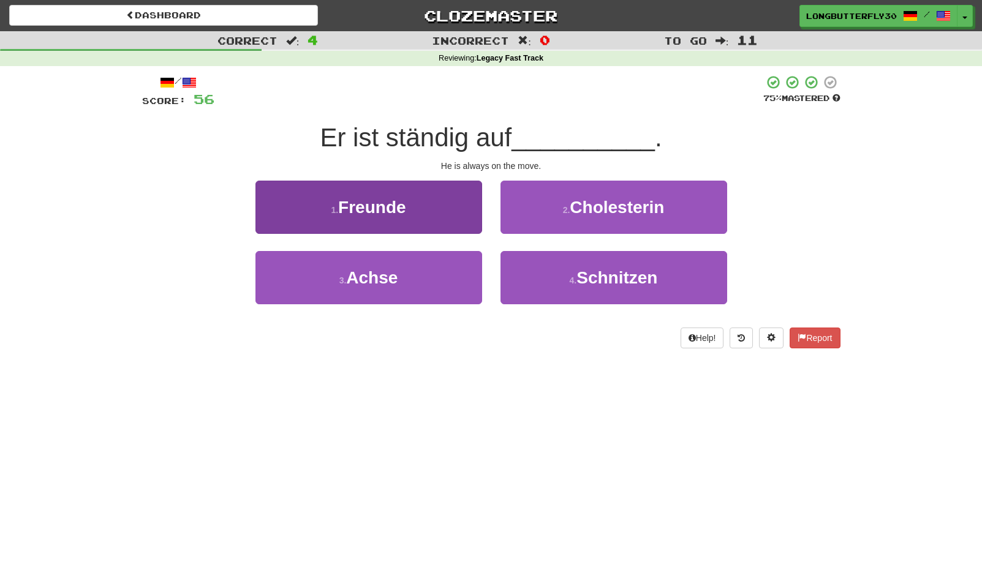
drag, startPoint x: 447, startPoint y: 254, endPoint x: 455, endPoint y: 265, distance: 13.6
click at [450, 260] on button "3 . Achse" at bounding box center [368, 277] width 227 height 53
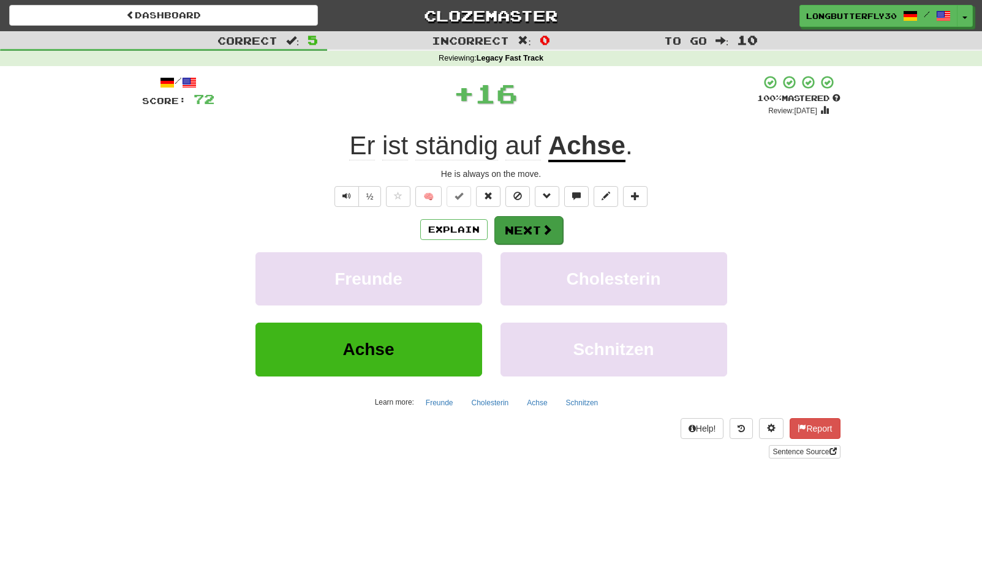
click at [518, 225] on button "Next" at bounding box center [528, 230] width 69 height 28
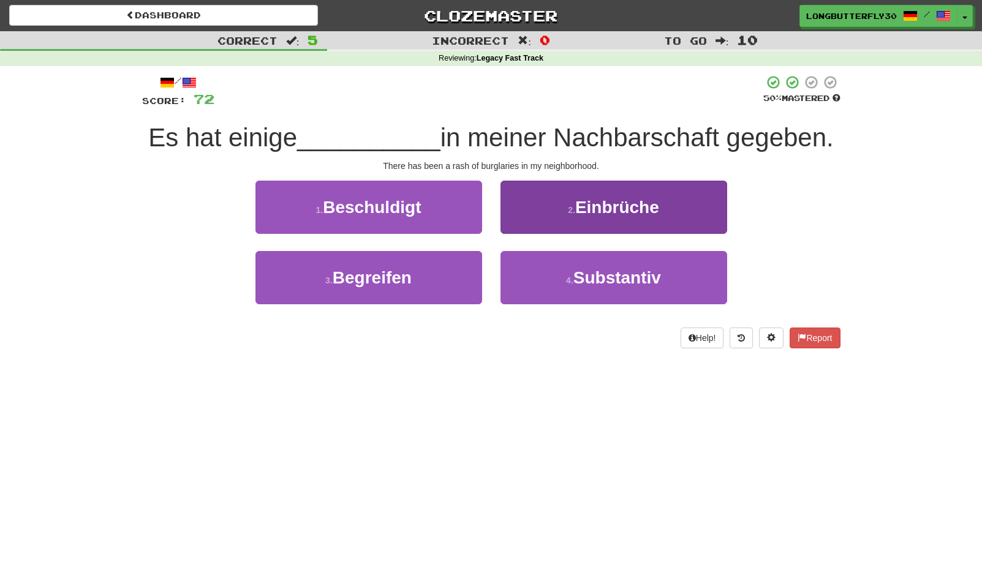
click at [644, 206] on span "Einbrüche" at bounding box center [617, 207] width 84 height 19
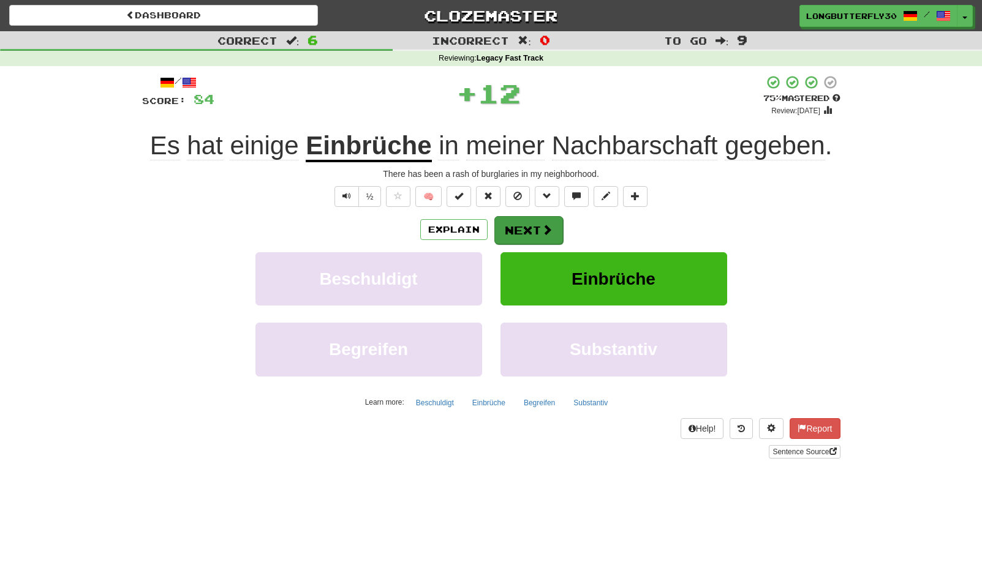
click at [546, 232] on span at bounding box center [547, 229] width 11 height 11
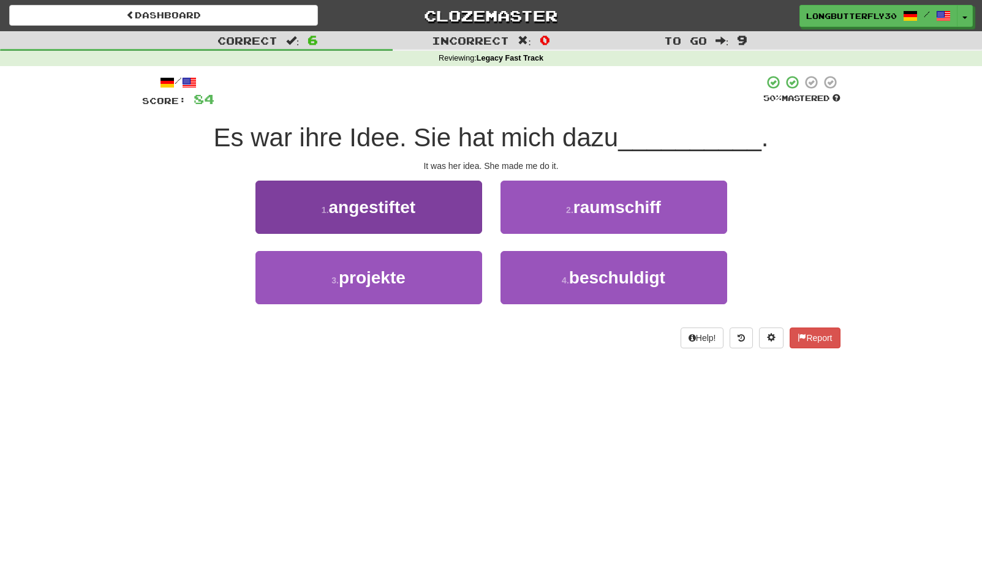
click at [445, 210] on button "1 . angestiftet" at bounding box center [368, 207] width 227 height 53
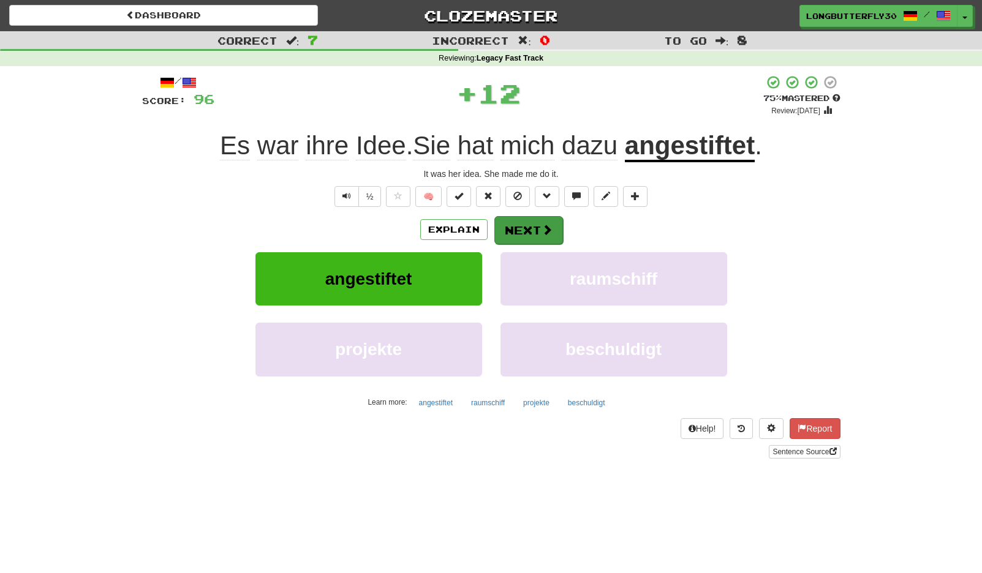
click at [528, 230] on button "Next" at bounding box center [528, 230] width 69 height 28
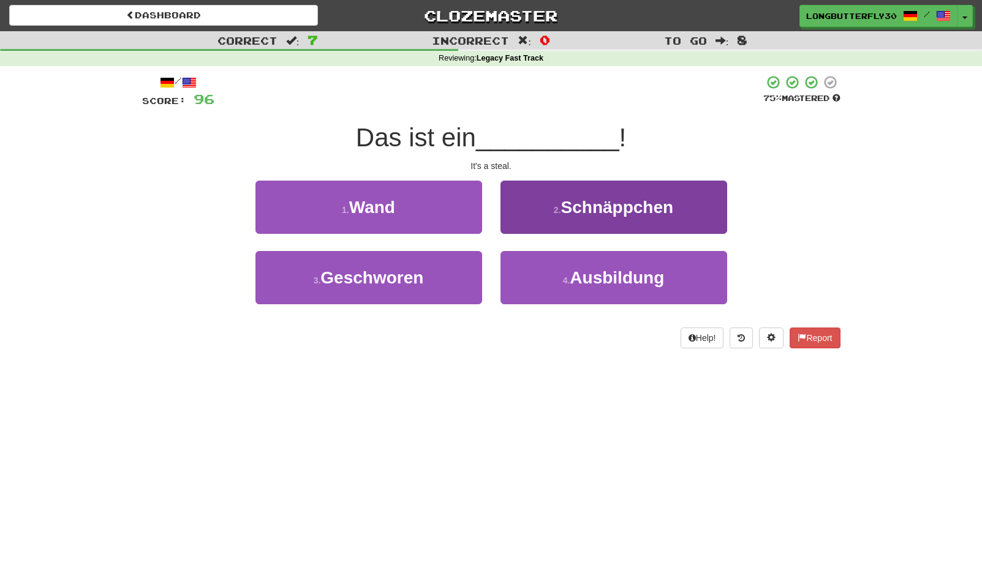
click at [609, 210] on span "Schnäppchen" at bounding box center [617, 207] width 113 height 19
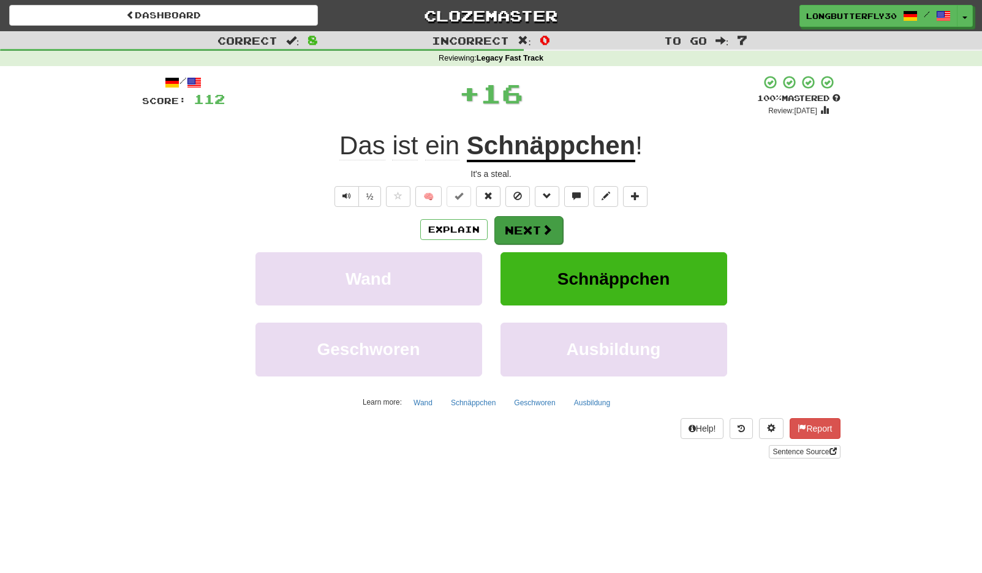
click at [542, 224] on span at bounding box center [547, 229] width 11 height 11
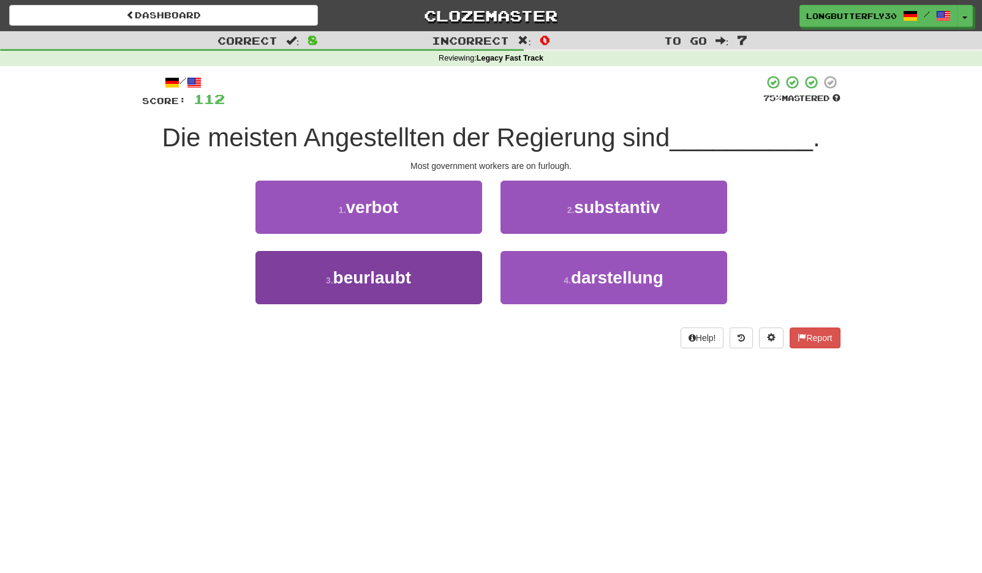
click at [431, 280] on button "3 . beurlaubt" at bounding box center [368, 277] width 227 height 53
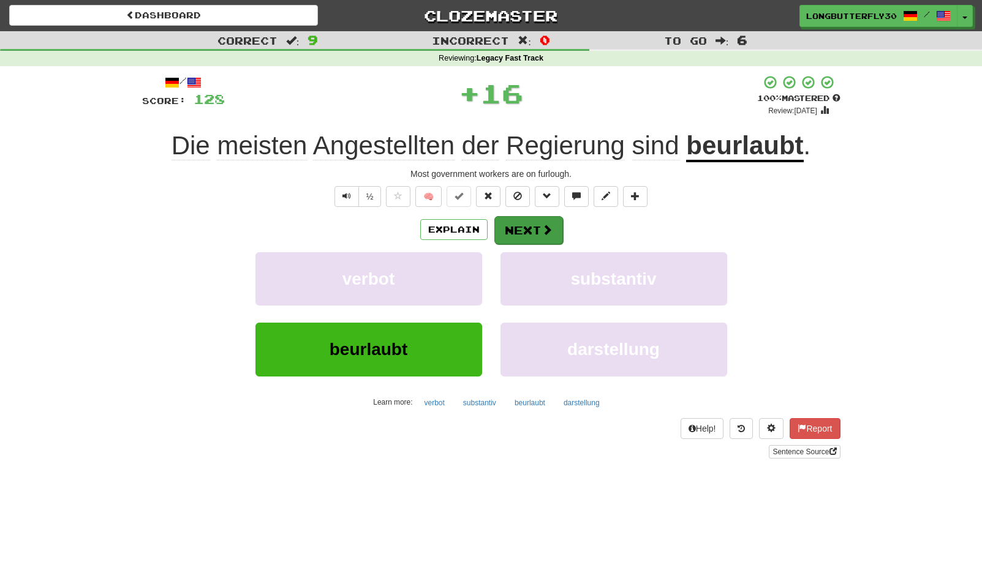
click at [520, 231] on button "Next" at bounding box center [528, 230] width 69 height 28
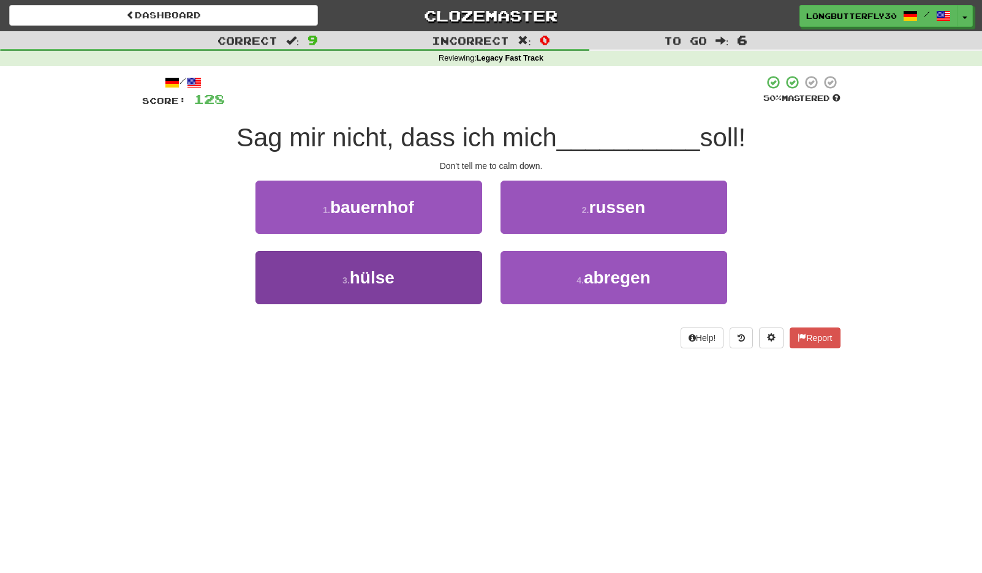
click at [437, 265] on button "3 . hülse" at bounding box center [368, 277] width 227 height 53
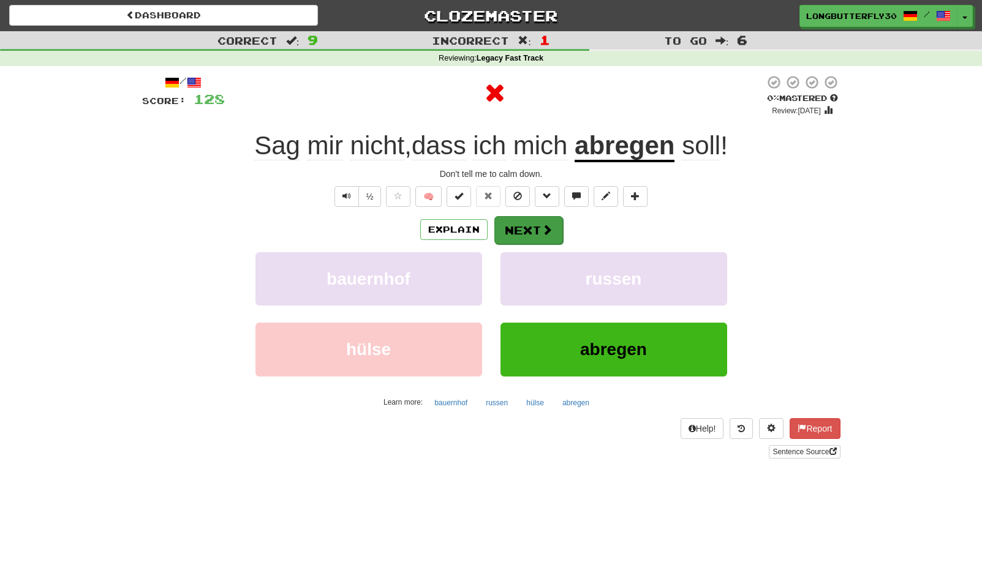
click at [535, 233] on button "Next" at bounding box center [528, 230] width 69 height 28
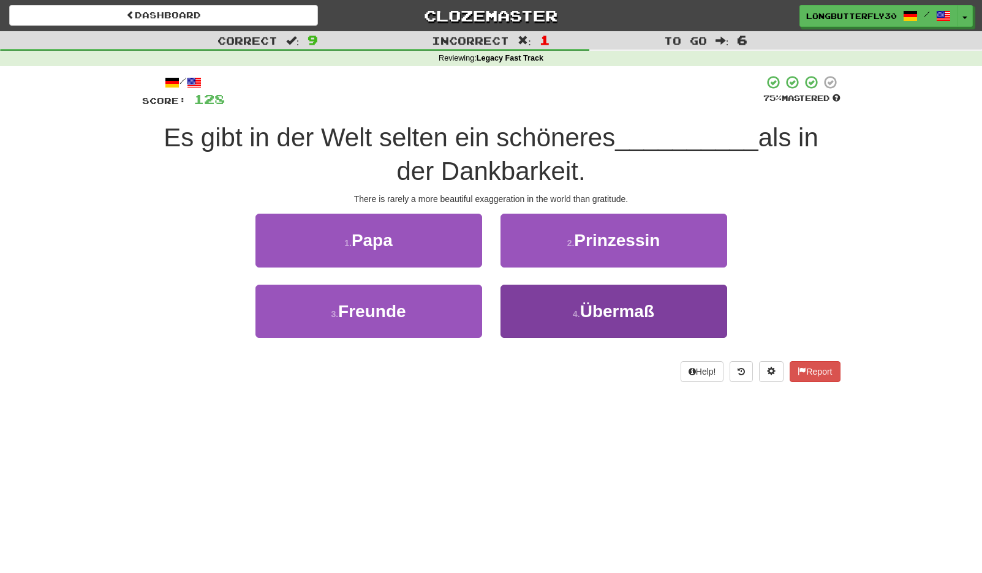
click at [557, 314] on button "4 . Übermaß" at bounding box center [613, 311] width 227 height 53
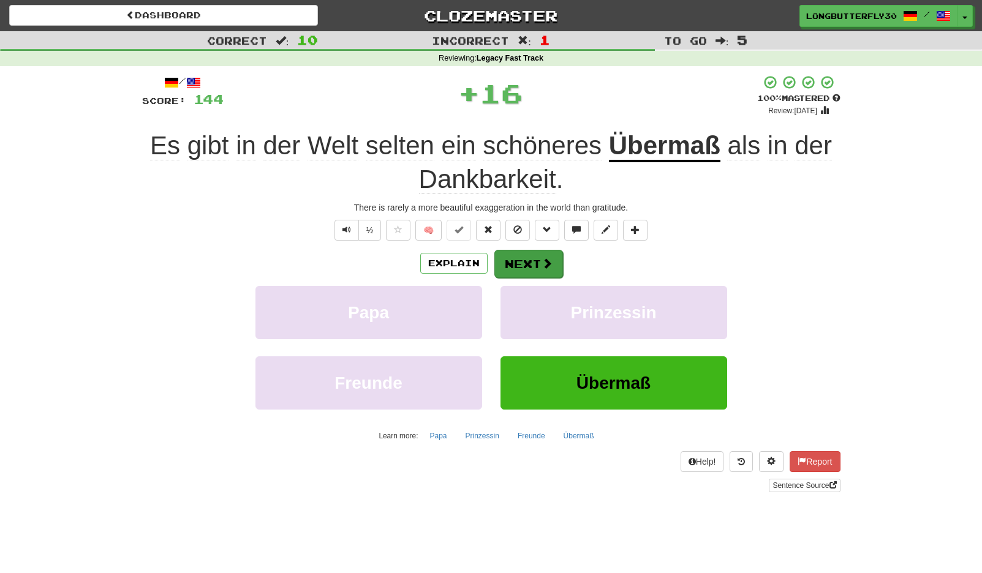
click at [527, 255] on button "Next" at bounding box center [528, 264] width 69 height 28
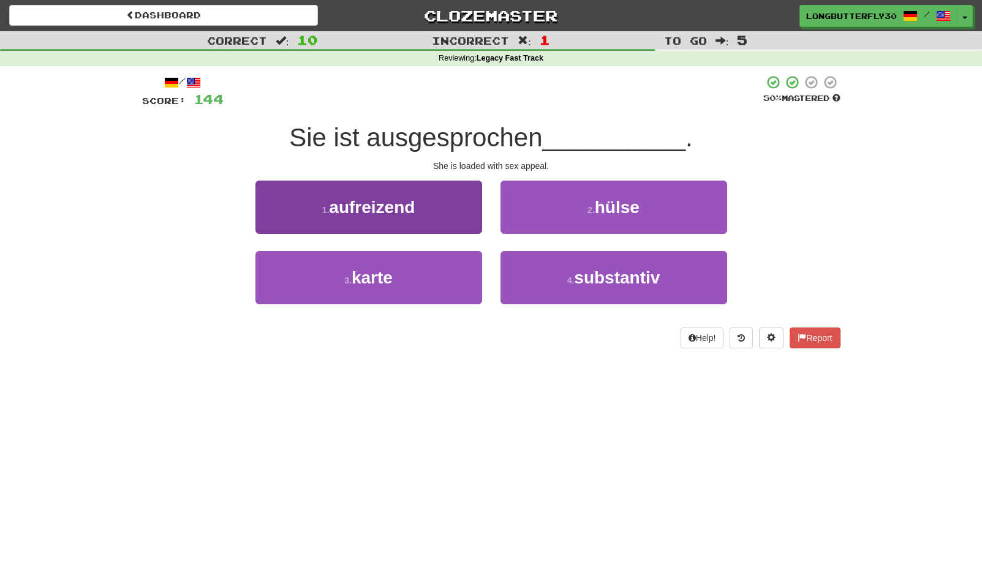
click at [466, 217] on button "1 . aufreizend" at bounding box center [368, 207] width 227 height 53
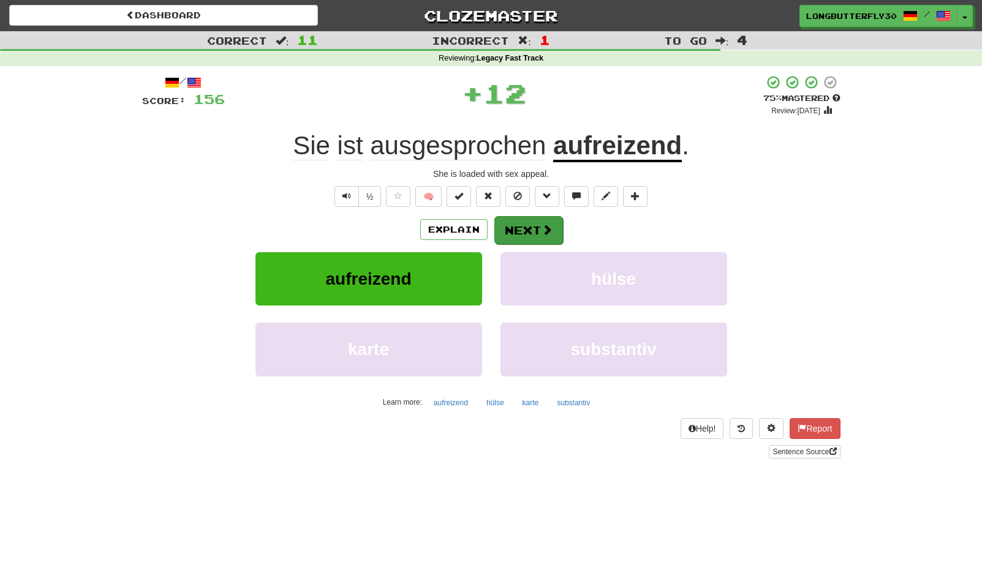
click at [546, 225] on span at bounding box center [547, 229] width 11 height 11
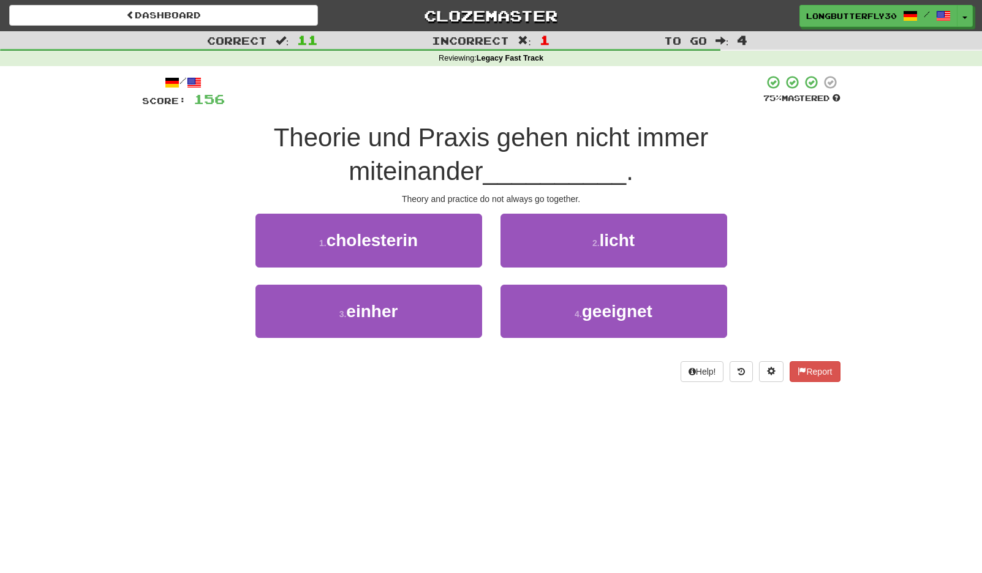
click at [441, 308] on button "3 . einher" at bounding box center [368, 311] width 227 height 53
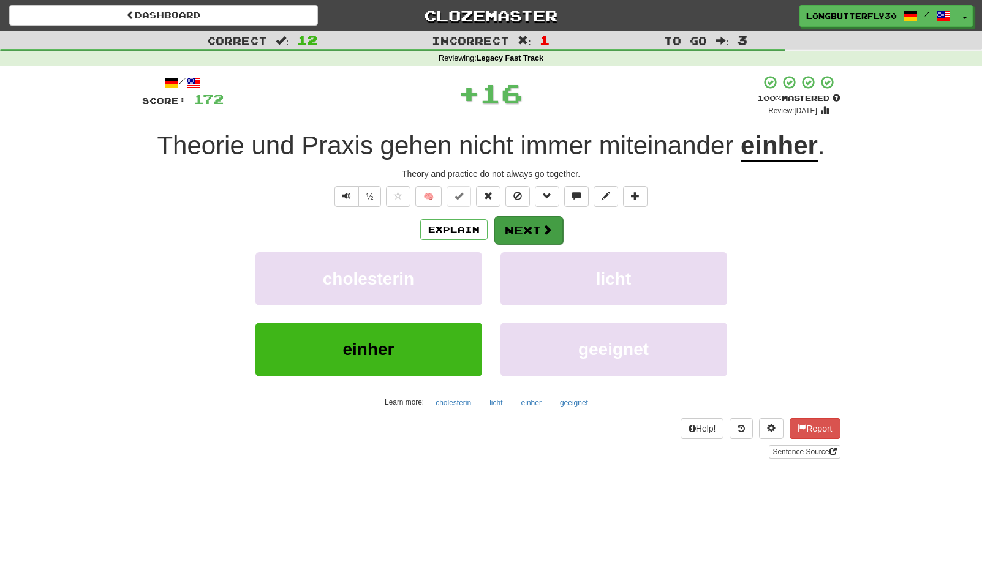
click at [528, 234] on button "Next" at bounding box center [528, 230] width 69 height 28
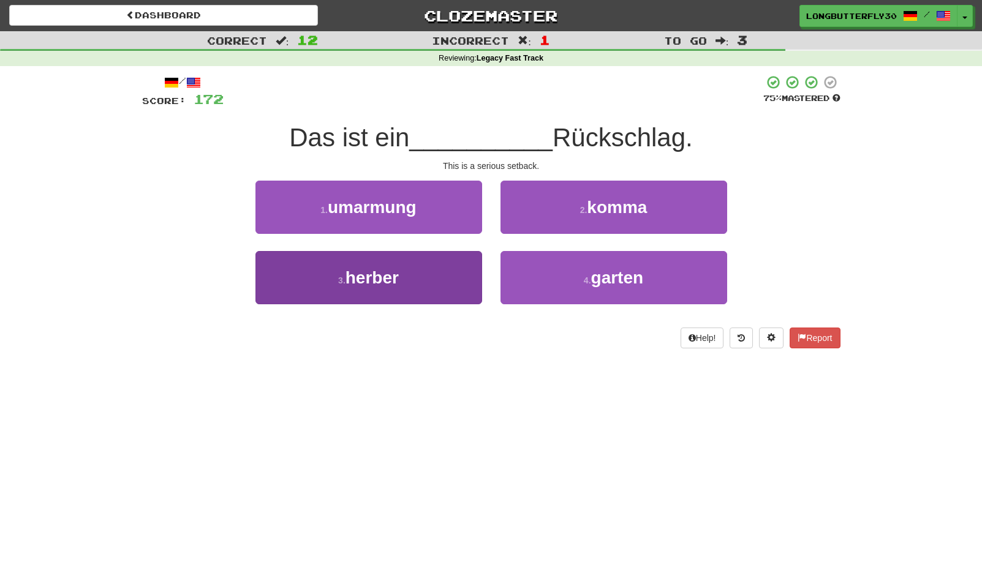
click at [442, 276] on button "3 . herber" at bounding box center [368, 277] width 227 height 53
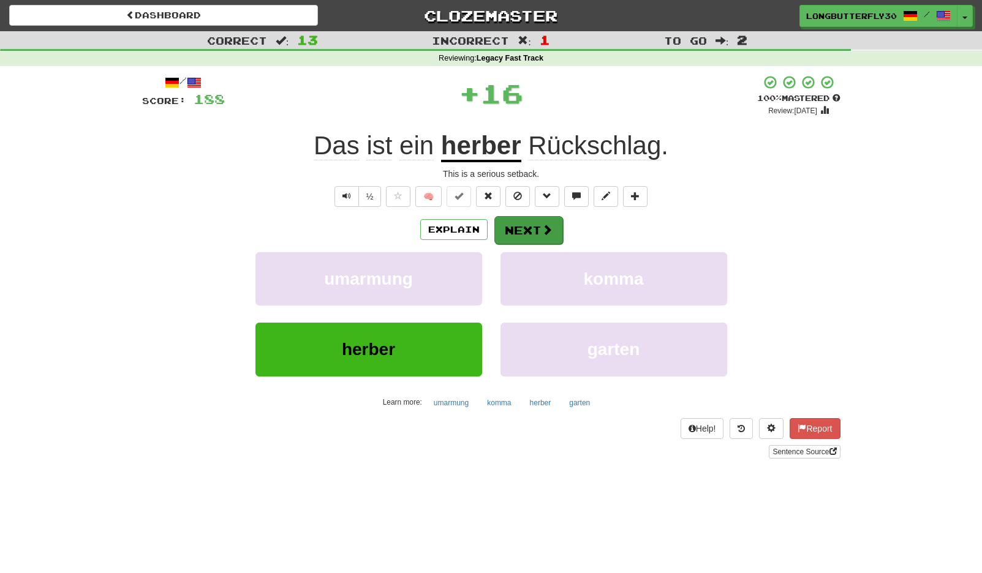
click at [528, 226] on button "Next" at bounding box center [528, 230] width 69 height 28
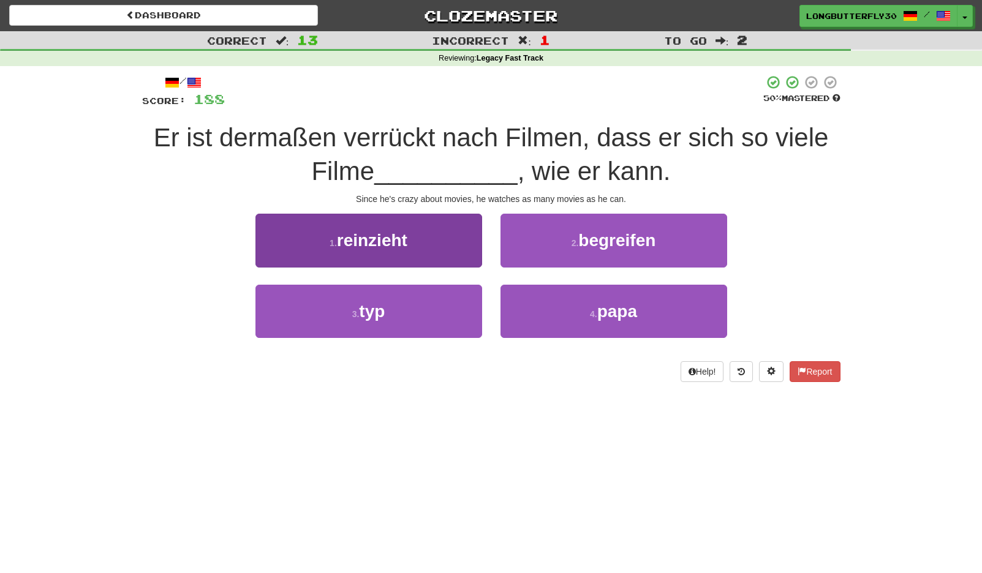
click at [459, 238] on button "1 . reinzieht" at bounding box center [368, 240] width 227 height 53
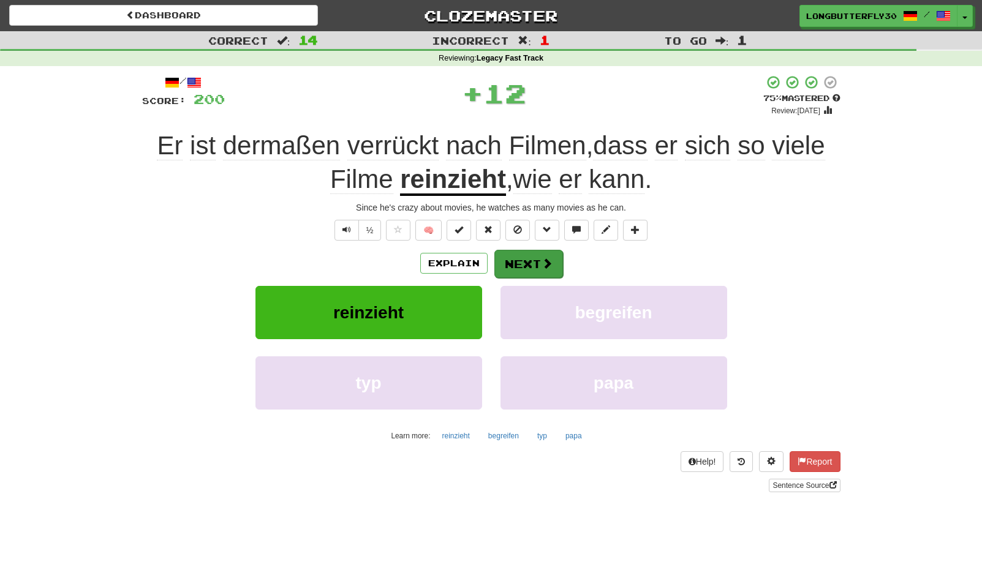
click at [535, 254] on button "Next" at bounding box center [528, 264] width 69 height 28
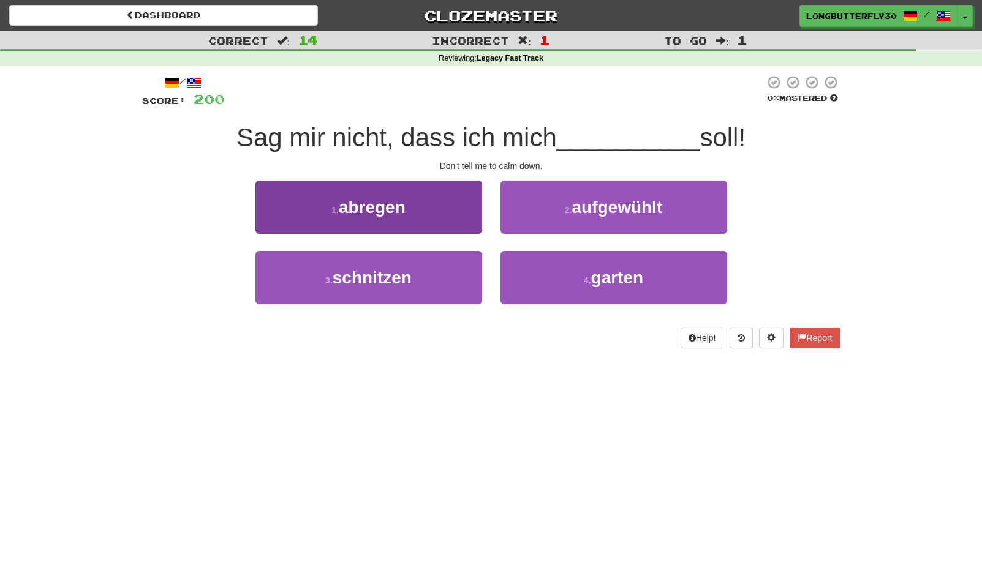
click at [449, 216] on button "1 . abregen" at bounding box center [368, 207] width 227 height 53
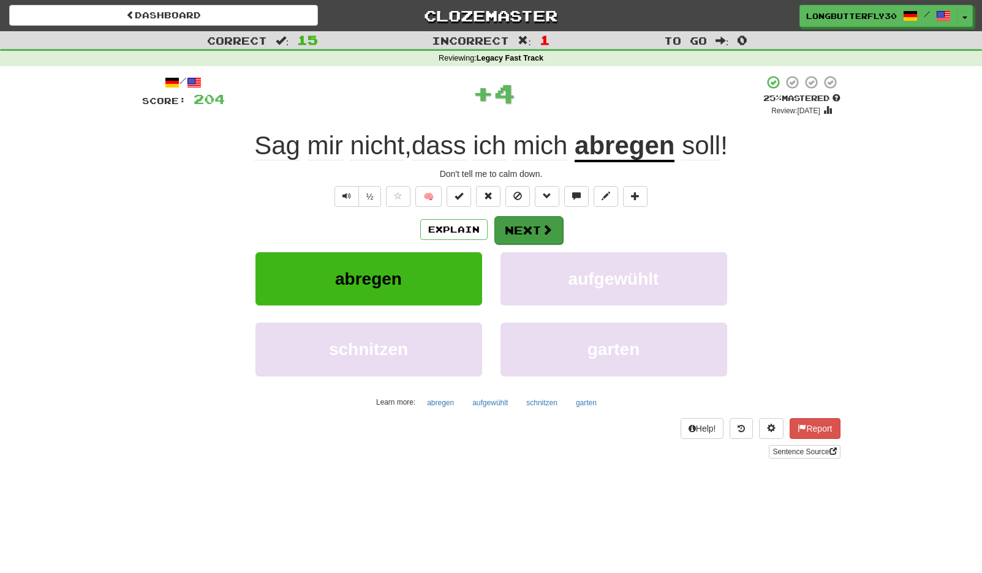
click at [544, 229] on span at bounding box center [547, 229] width 11 height 11
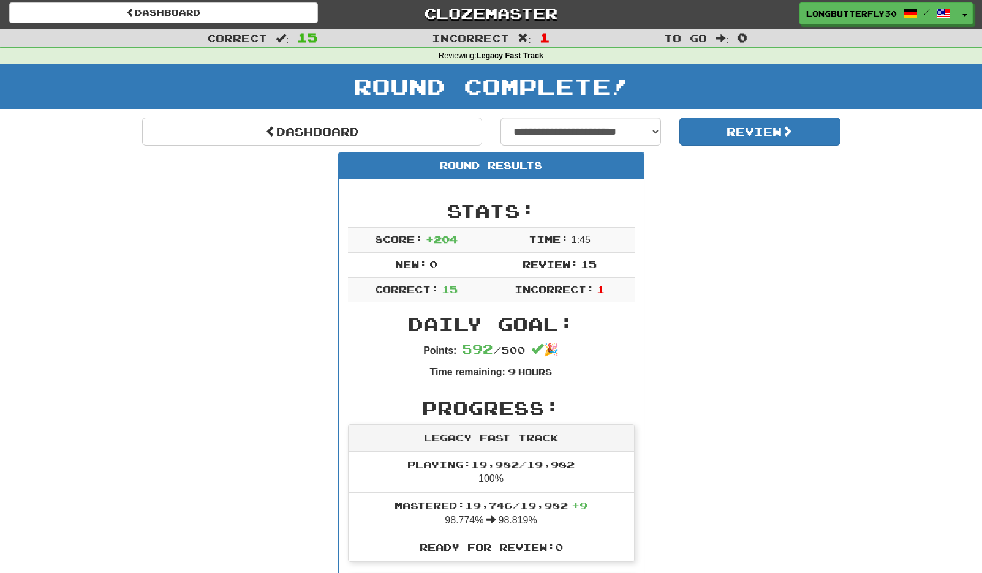
scroll to position [5, 0]
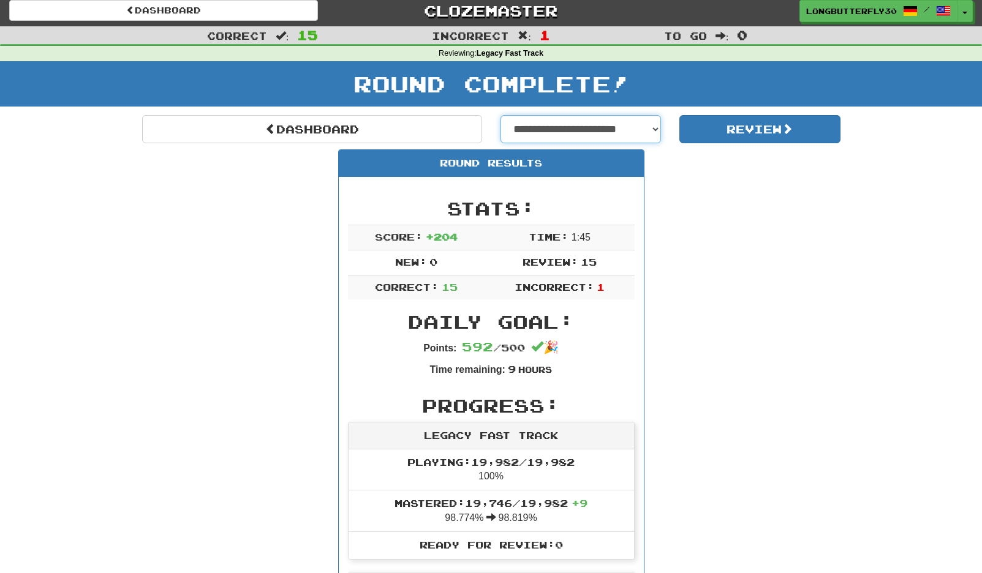
select select "**********"
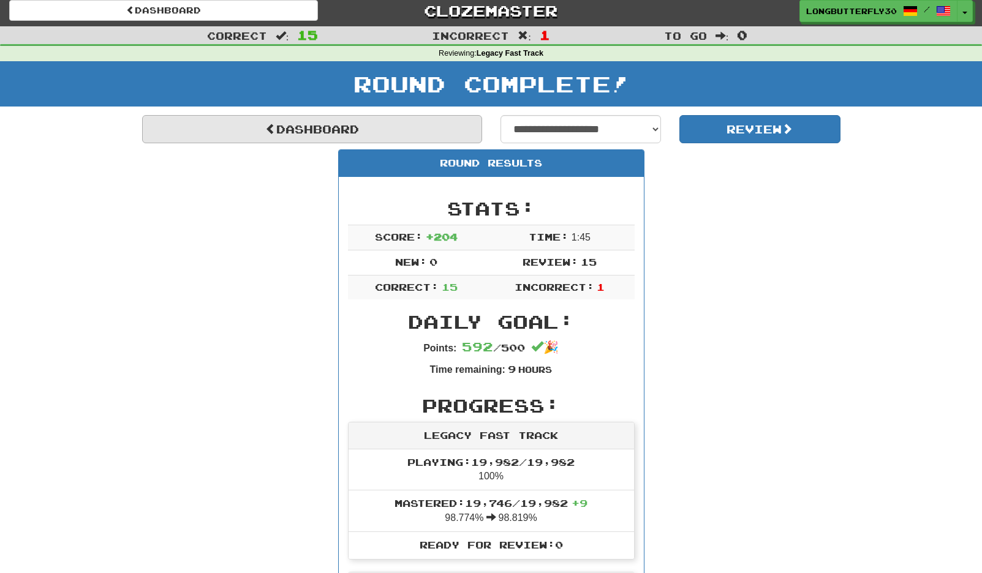
click at [387, 126] on link "Dashboard" at bounding box center [312, 129] width 340 height 28
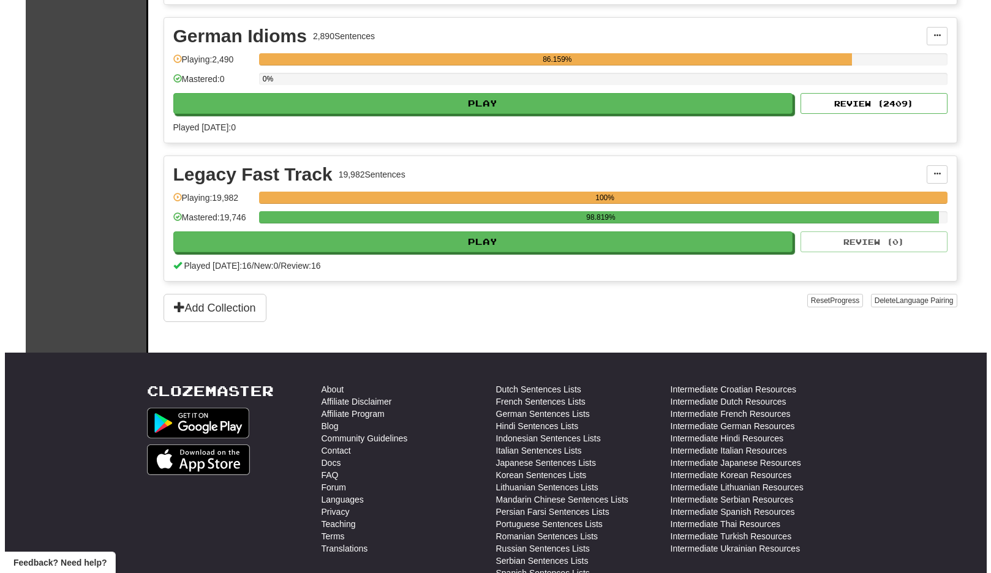
scroll to position [456, 0]
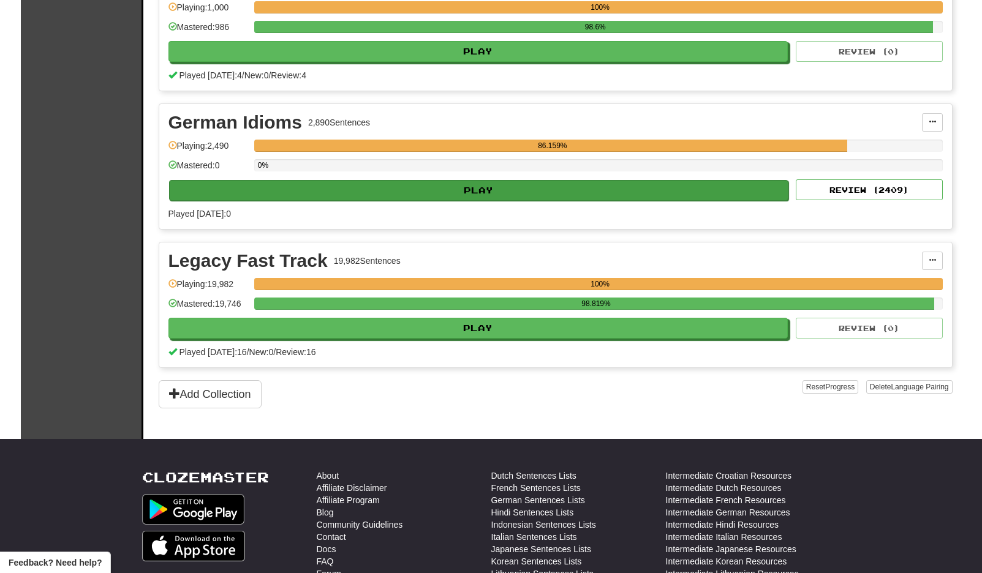
click at [437, 193] on button "Play" at bounding box center [479, 190] width 620 height 21
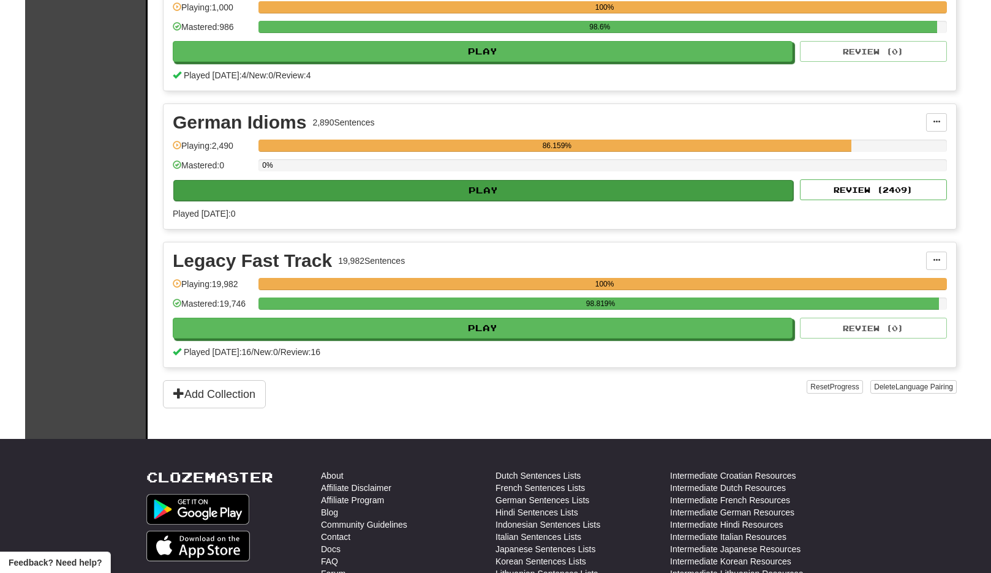
select select "**"
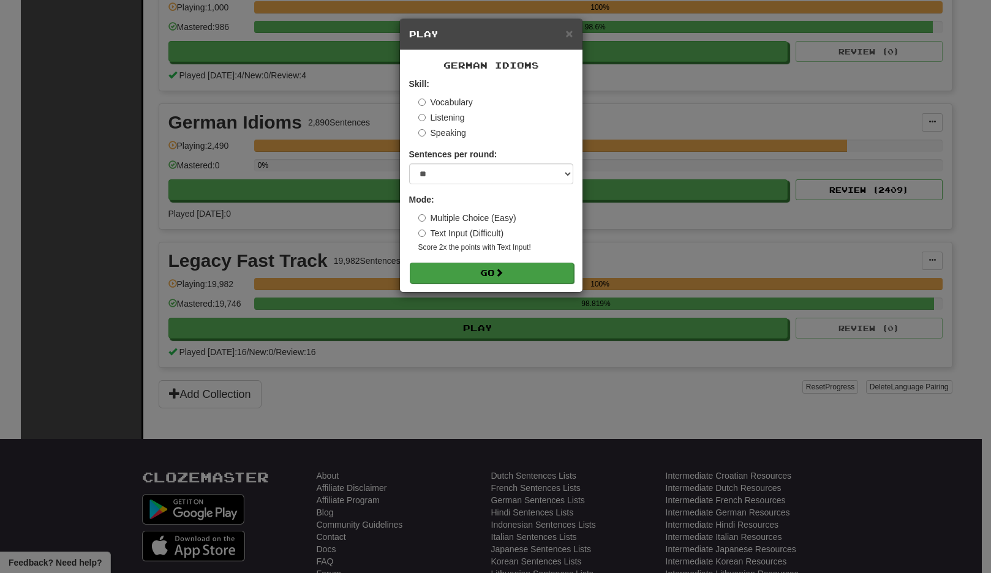
drag, startPoint x: 472, startPoint y: 255, endPoint x: 473, endPoint y: 265, distance: 9.2
click at [473, 263] on form "Skill: Vocabulary Listening Speaking Sentences per round: * ** ** ** ** ** *** …" at bounding box center [491, 180] width 164 height 205
click at [474, 269] on button "Go" at bounding box center [492, 273] width 164 height 21
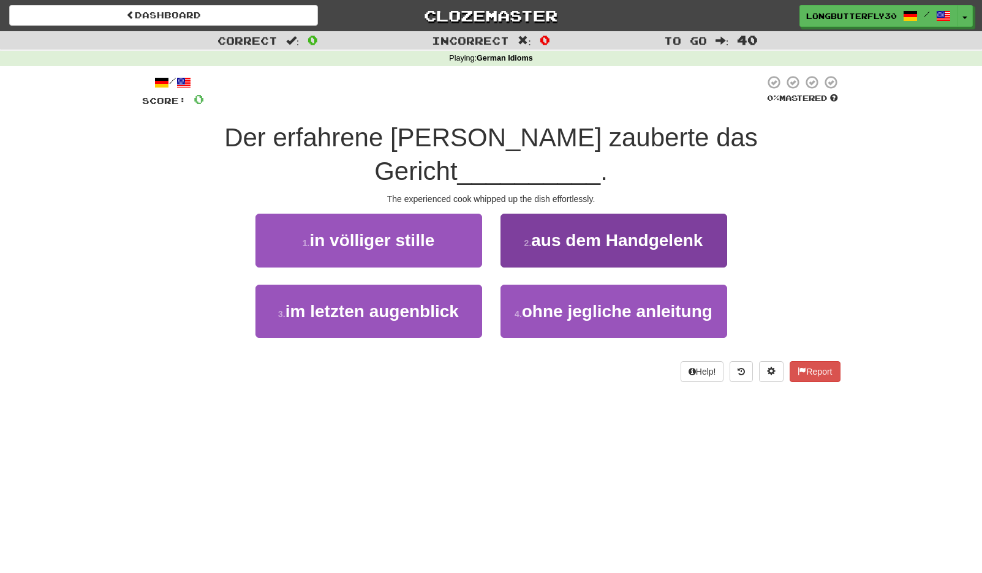
click at [579, 231] on span "aus dem Handgelenk" at bounding box center [617, 240] width 172 height 19
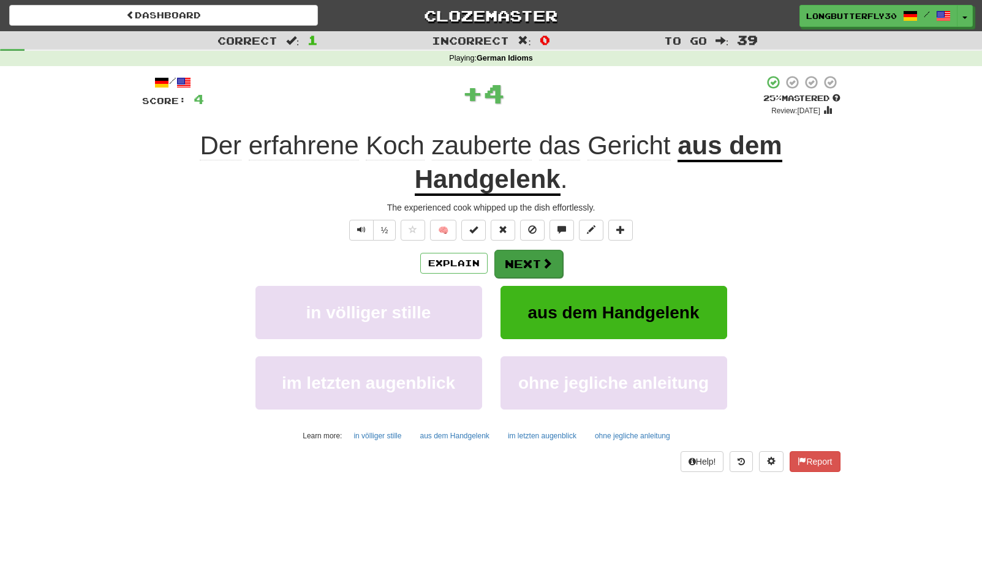
click at [525, 260] on button "Next" at bounding box center [528, 264] width 69 height 28
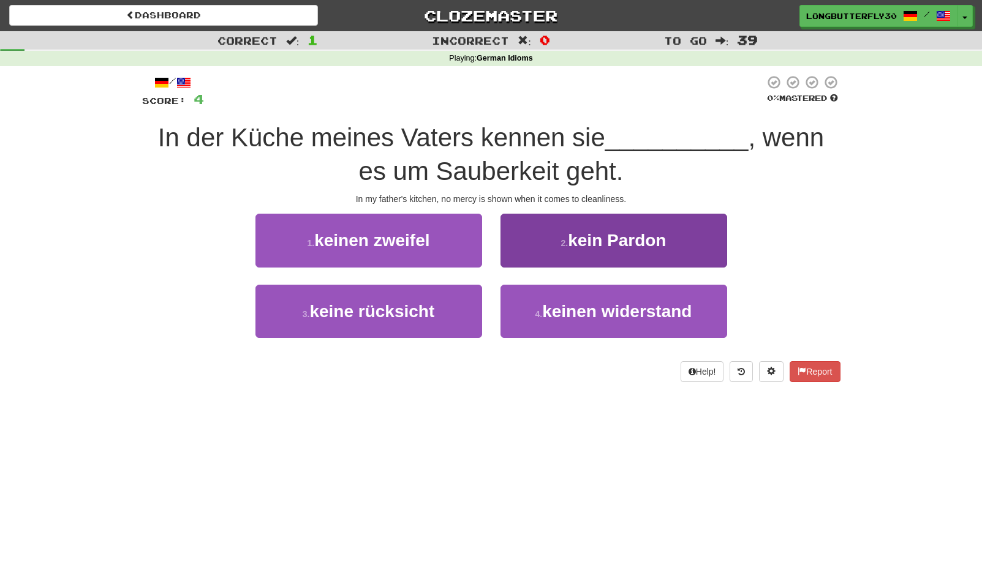
click at [564, 254] on button "2 . kein Pardon" at bounding box center [613, 240] width 227 height 53
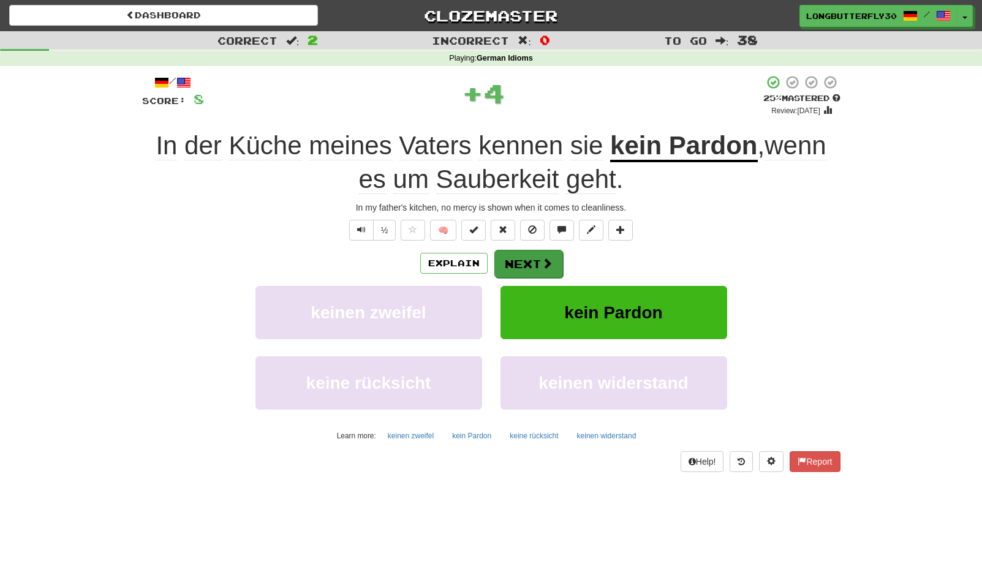
click at [520, 260] on button "Next" at bounding box center [528, 264] width 69 height 28
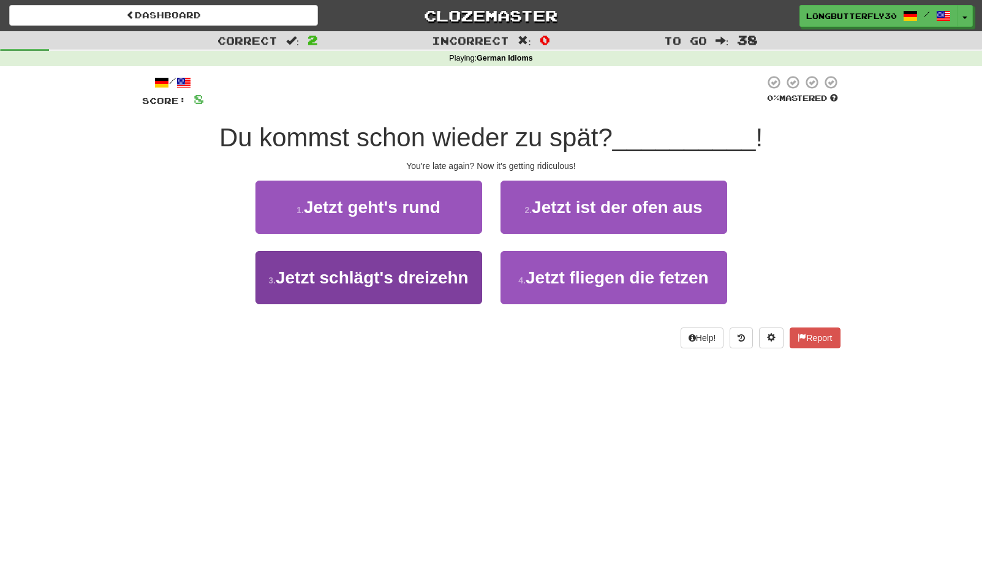
click at [462, 273] on span "Jetzt schlägt's dreizehn" at bounding box center [372, 277] width 193 height 19
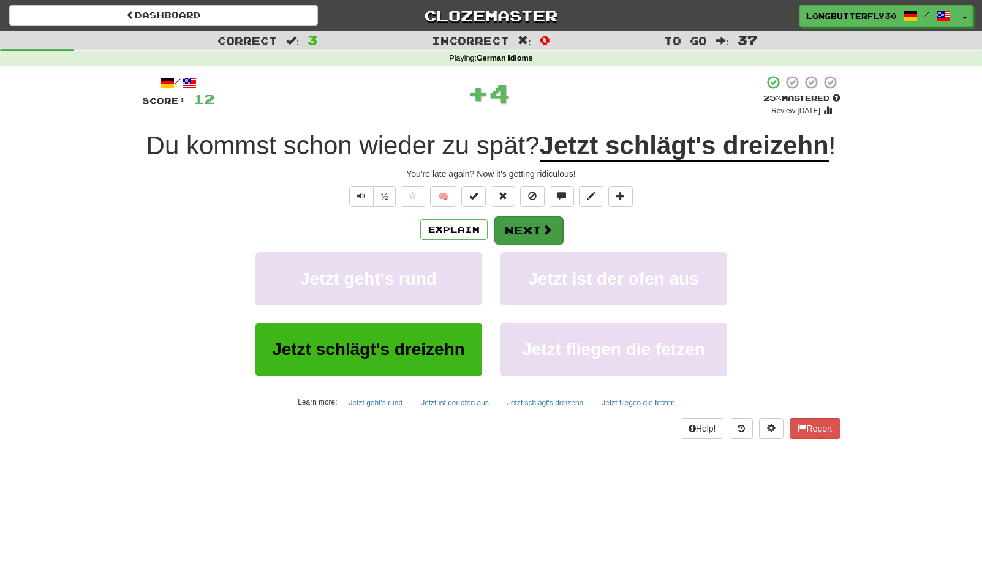
click at [526, 244] on button "Next" at bounding box center [528, 230] width 69 height 28
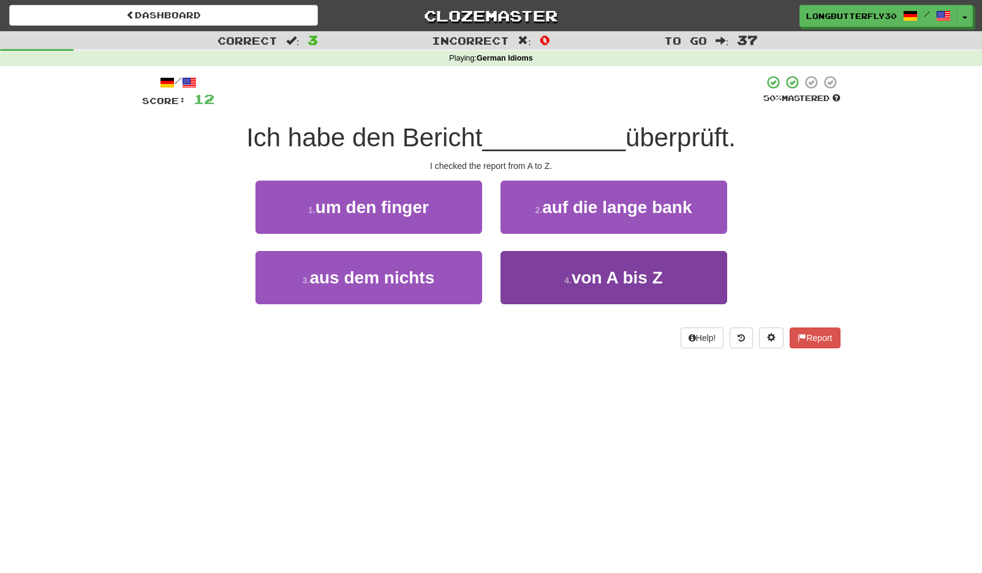
click at [533, 278] on button "4 . von A bis Z" at bounding box center [613, 277] width 227 height 53
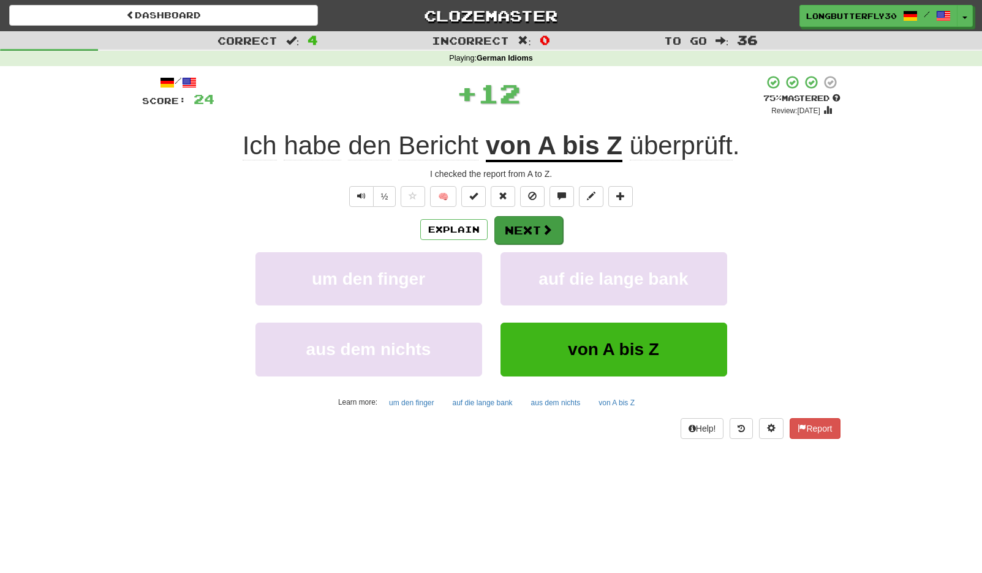
click at [542, 234] on span at bounding box center [547, 229] width 11 height 11
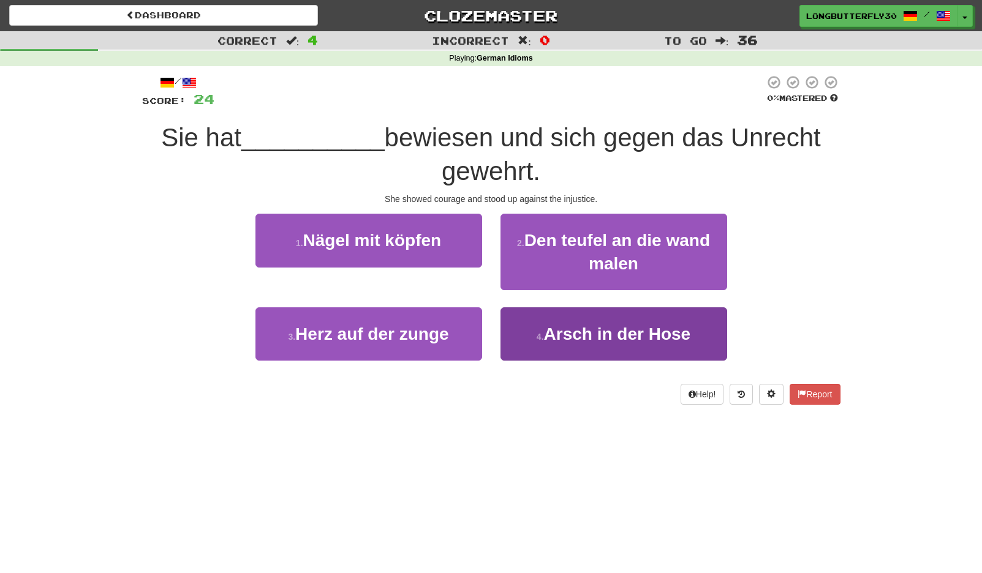
click at [558, 329] on span "Arsch in der Hose" at bounding box center [617, 334] width 147 height 19
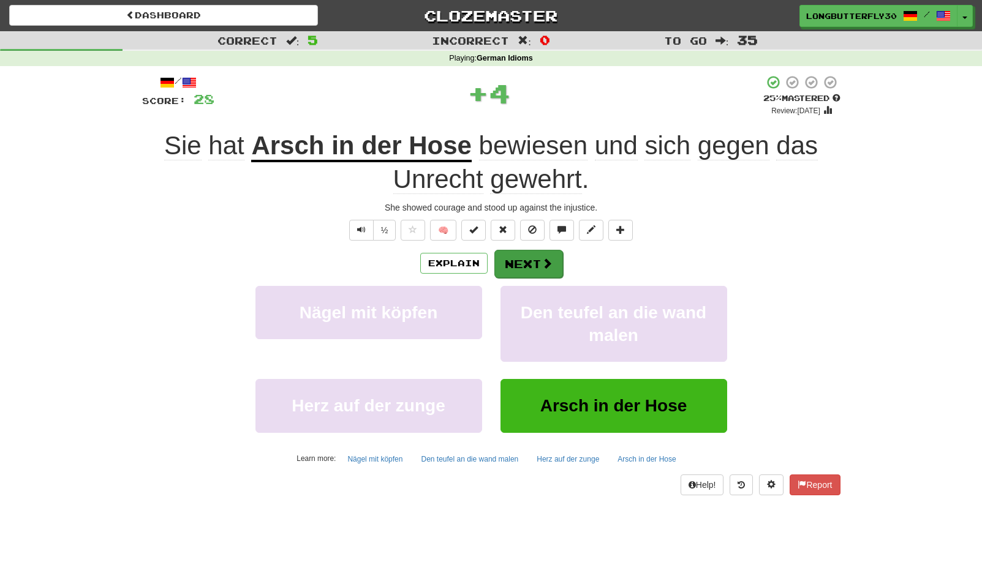
click at [534, 255] on button "Next" at bounding box center [528, 264] width 69 height 28
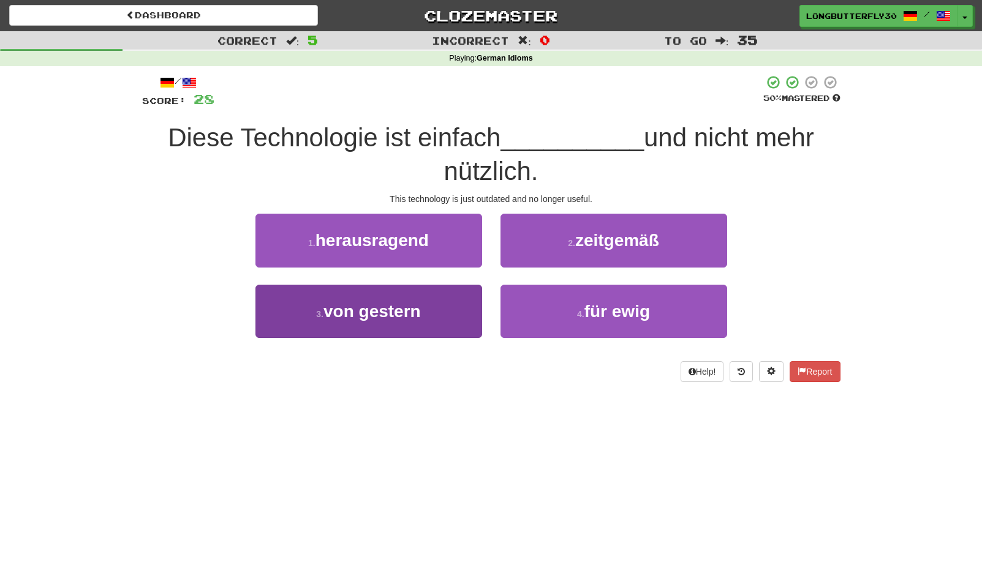
click at [457, 309] on button "3 . von gestern" at bounding box center [368, 311] width 227 height 53
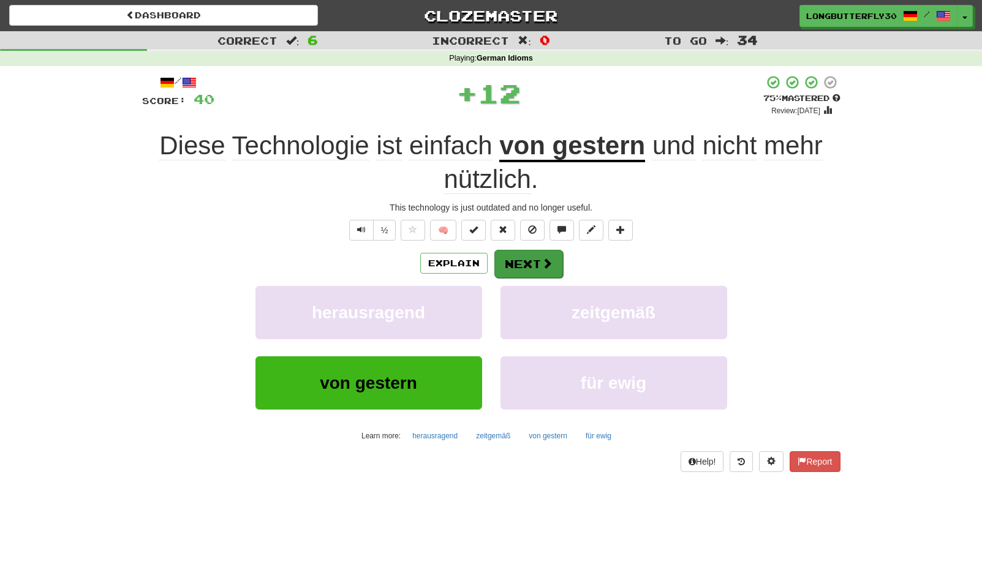
click at [534, 268] on button "Next" at bounding box center [528, 264] width 69 height 28
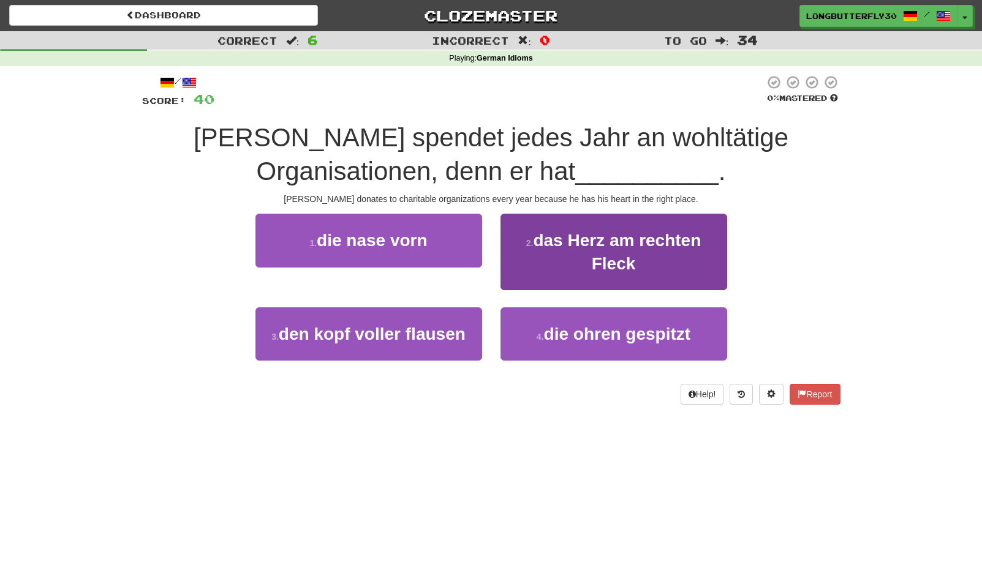
click at [542, 246] on span "das Herz am rechten Fleck" at bounding box center [617, 252] width 168 height 42
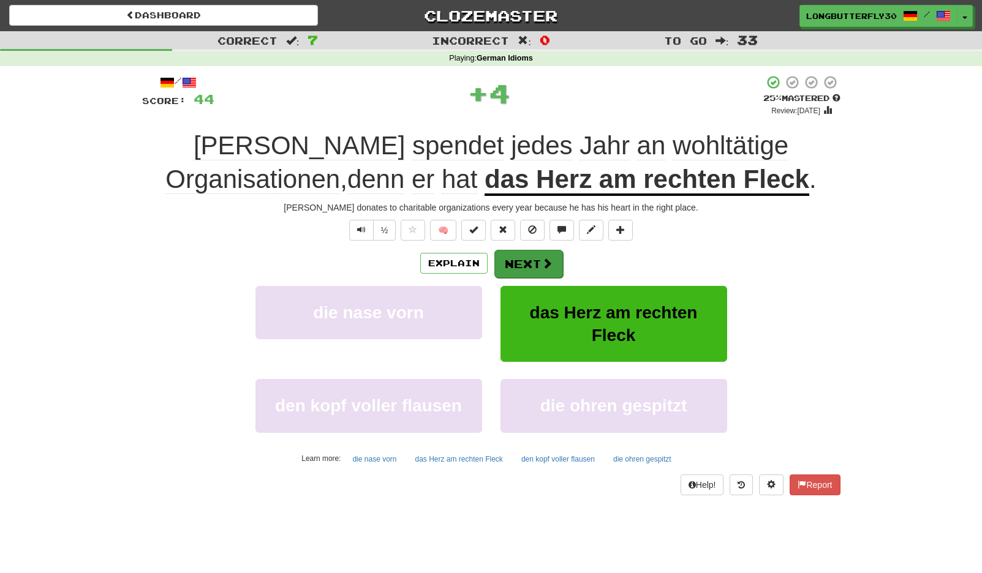
click at [532, 259] on button "Next" at bounding box center [528, 264] width 69 height 28
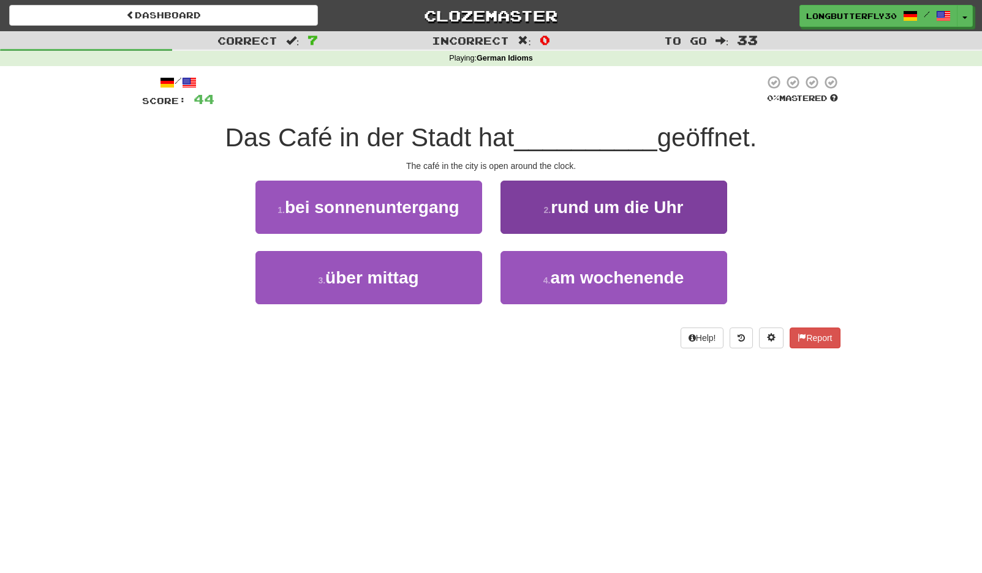
click at [549, 226] on button "2 . rund um die Uhr" at bounding box center [613, 207] width 227 height 53
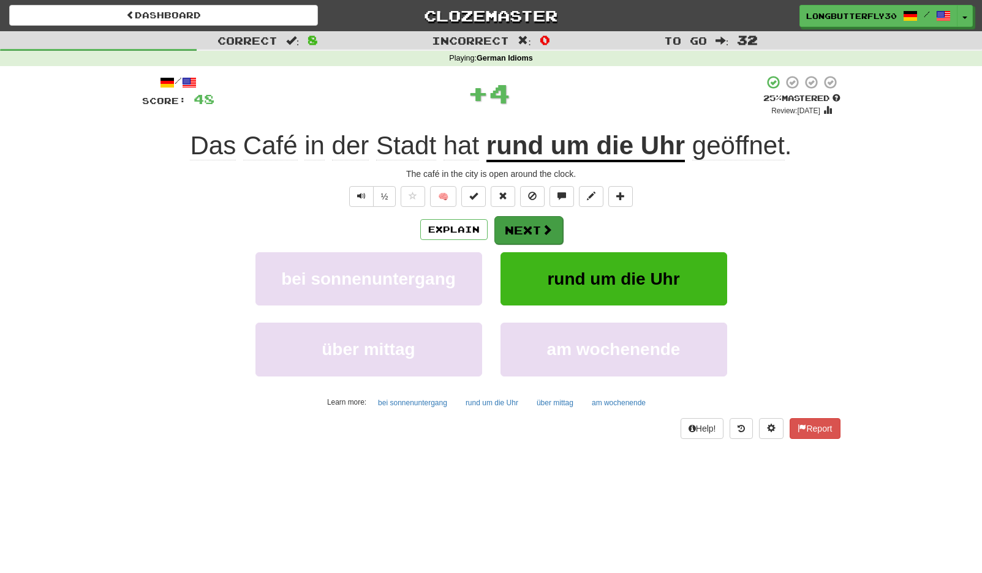
click at [534, 231] on button "Next" at bounding box center [528, 230] width 69 height 28
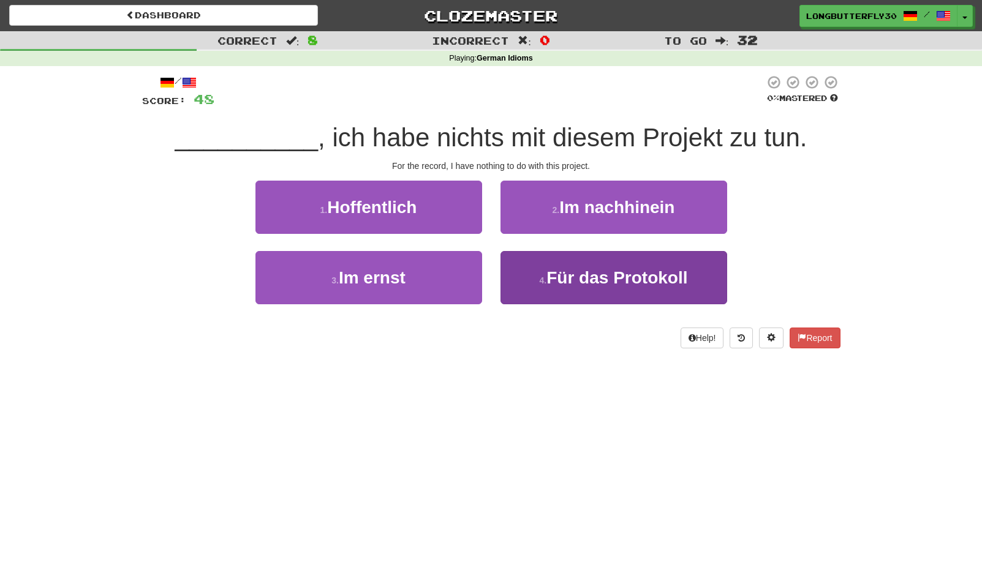
click at [556, 268] on span "Für das Protokoll" at bounding box center [616, 277] width 141 height 19
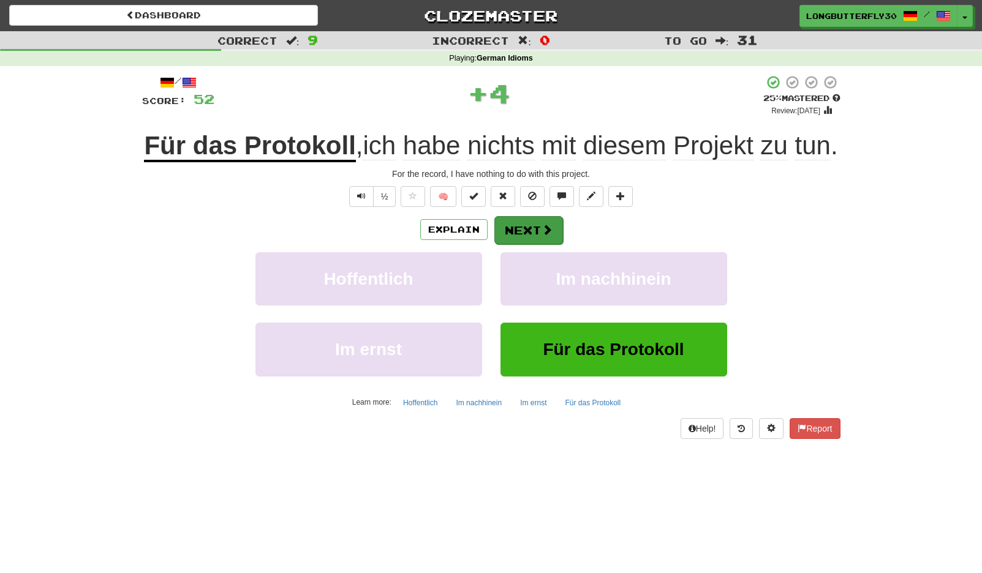
click at [539, 244] on button "Next" at bounding box center [528, 230] width 69 height 28
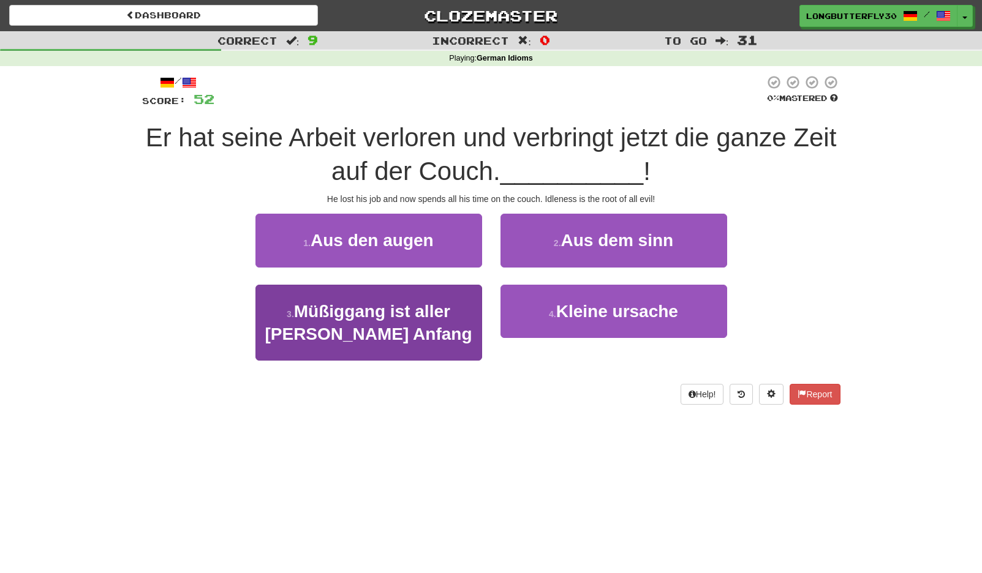
click at [459, 306] on button "3 . Müßiggang ist aller Laster Anfang" at bounding box center [368, 323] width 227 height 77
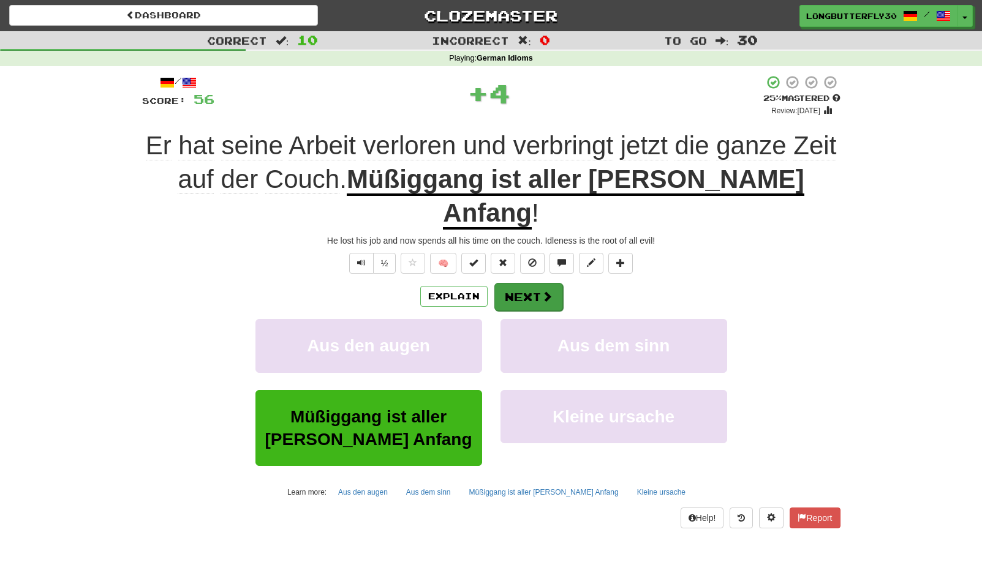
click at [534, 283] on button "Next" at bounding box center [528, 297] width 69 height 28
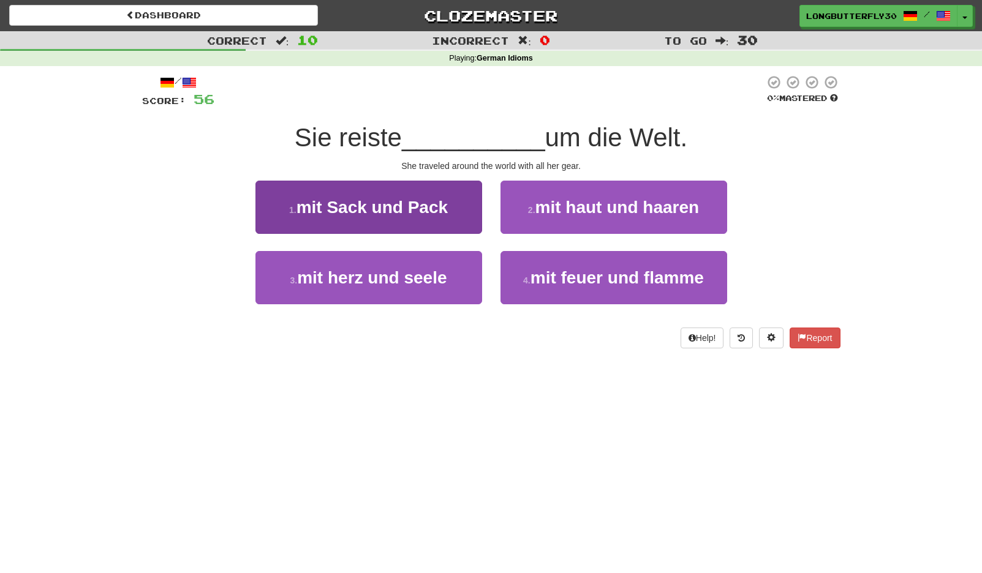
click at [470, 226] on button "1 . mit Sack und Pack" at bounding box center [368, 207] width 227 height 53
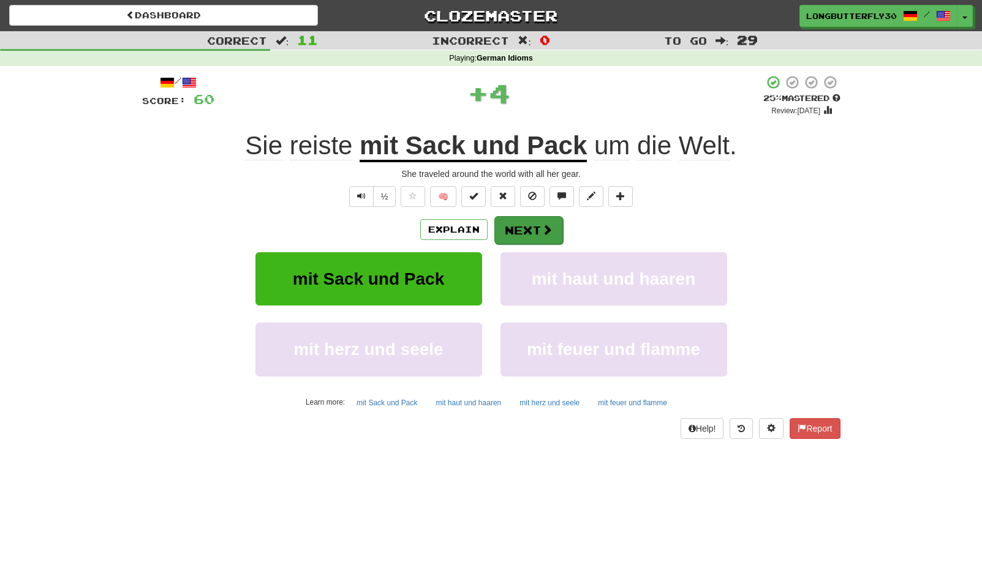
click at [540, 230] on button "Next" at bounding box center [528, 230] width 69 height 28
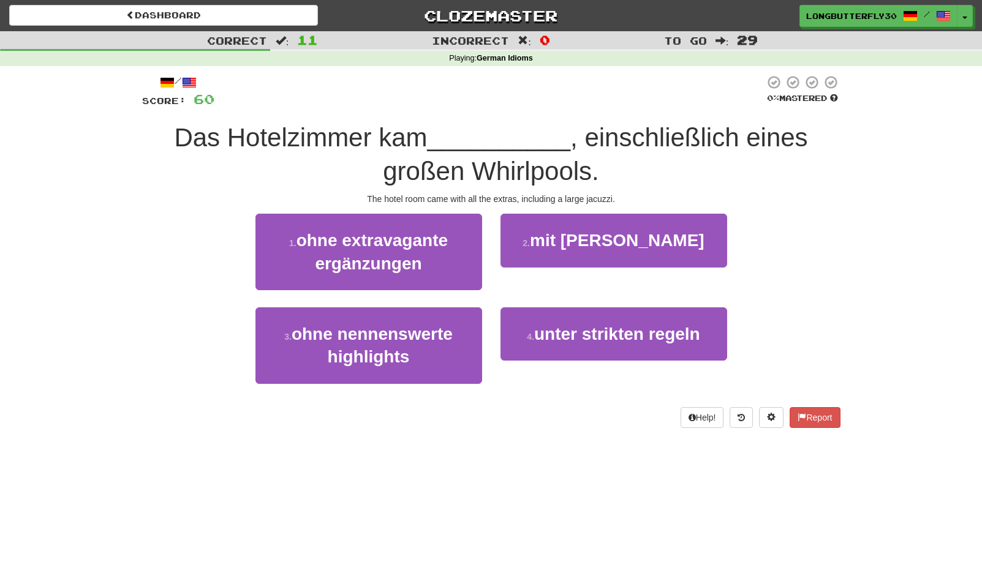
click at [550, 238] on span "mit allen Schikanen" at bounding box center [617, 240] width 175 height 19
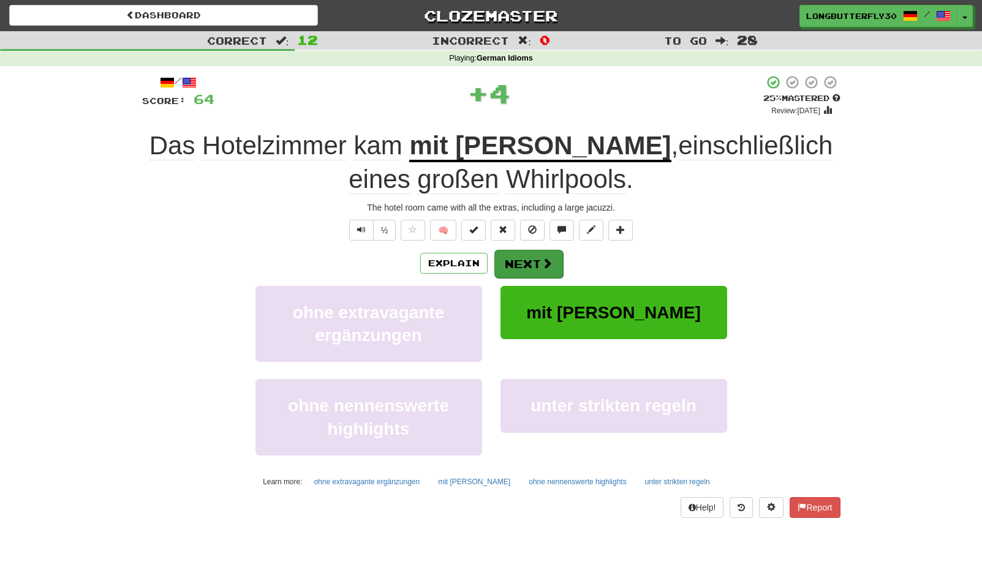
click at [526, 264] on button "Next" at bounding box center [528, 264] width 69 height 28
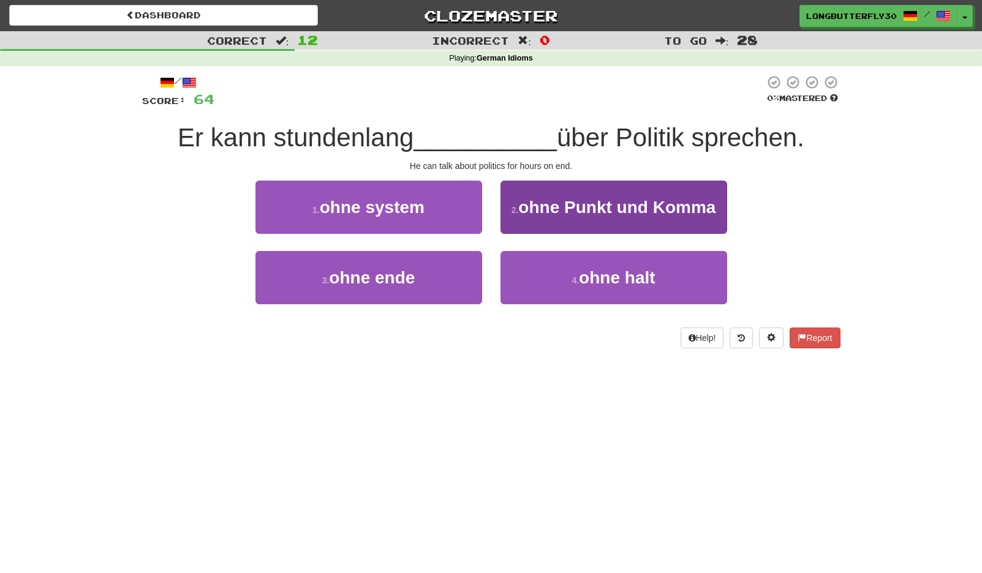
click at [552, 225] on button "2 . ohne Punkt und Komma" at bounding box center [613, 207] width 227 height 53
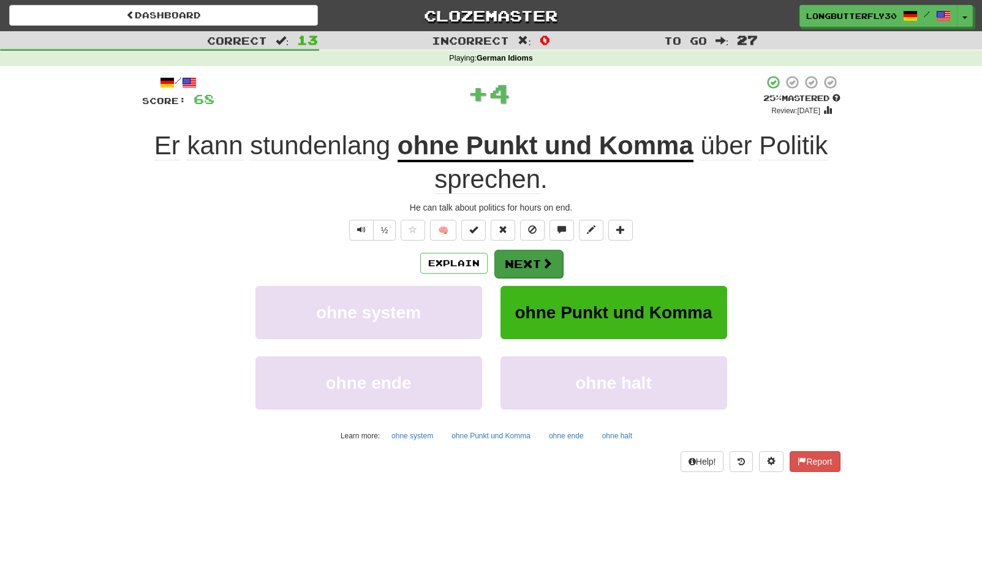
click at [525, 254] on button "Next" at bounding box center [528, 264] width 69 height 28
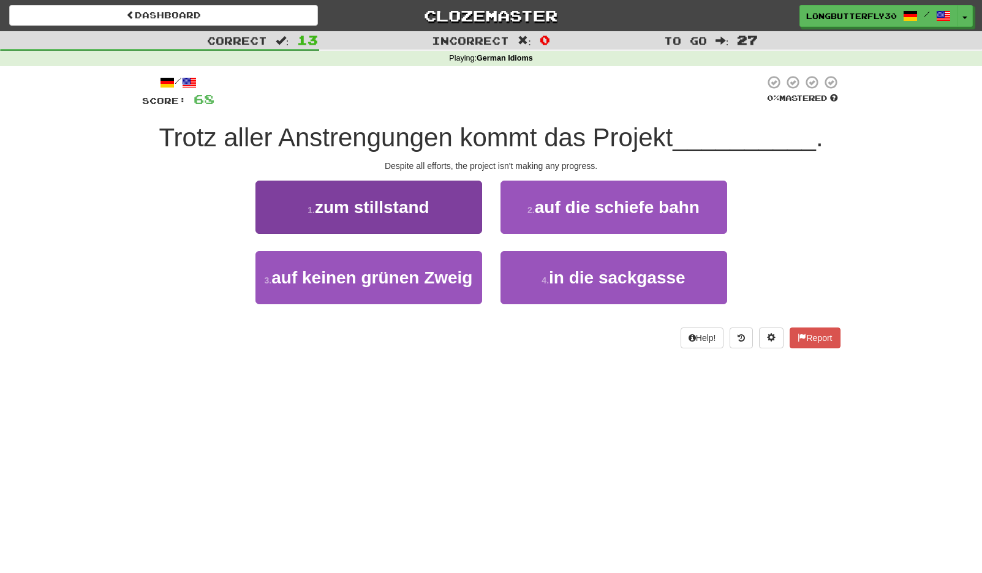
click at [459, 224] on button "1 . zum stillstand" at bounding box center [368, 207] width 227 height 53
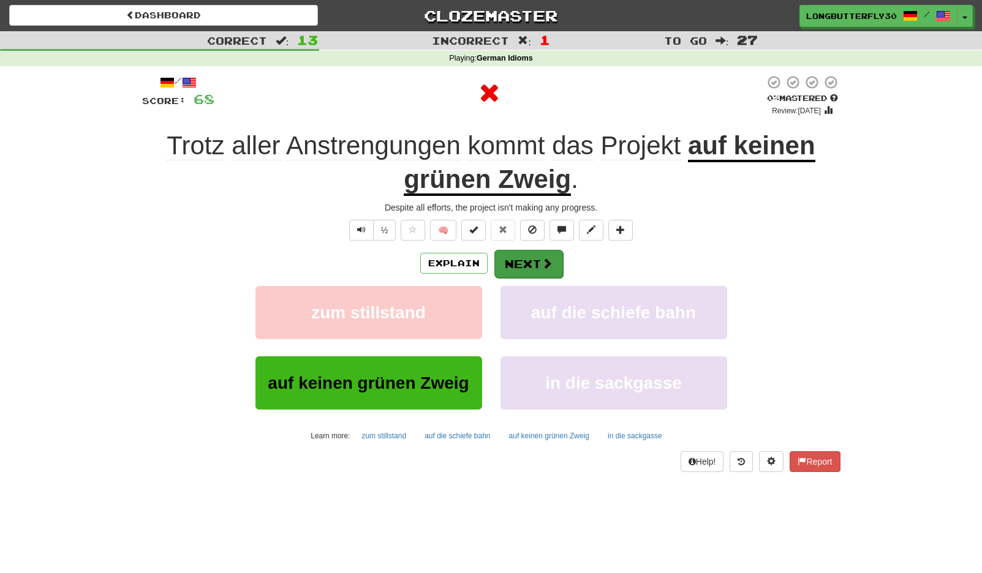
click at [515, 252] on button "Next" at bounding box center [528, 264] width 69 height 28
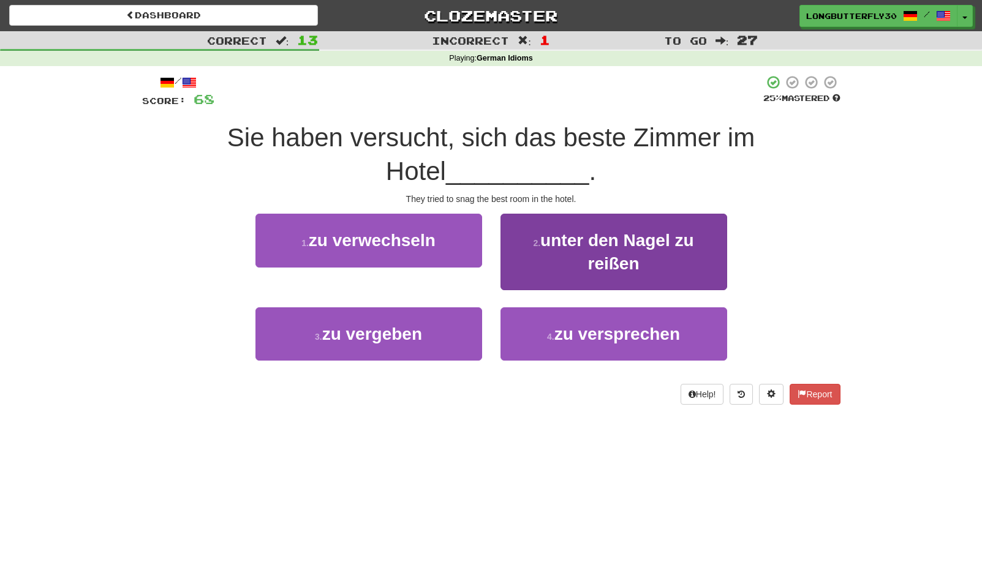
click at [572, 259] on button "2 . unter den Nagel zu reißen" at bounding box center [613, 252] width 227 height 77
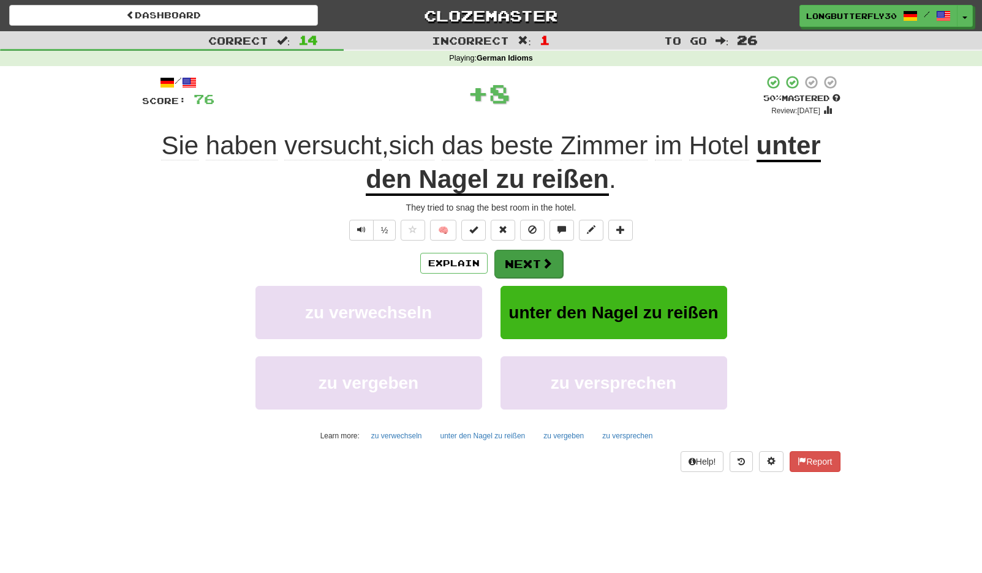
click at [539, 276] on button "Next" at bounding box center [528, 264] width 69 height 28
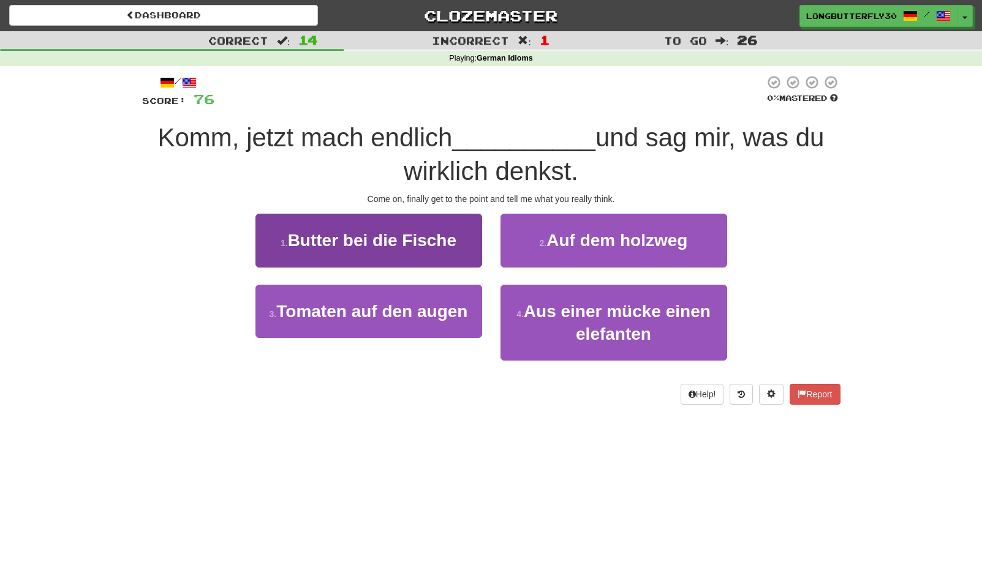
click at [465, 244] on button "1 . Butter bei die Fische" at bounding box center [368, 240] width 227 height 53
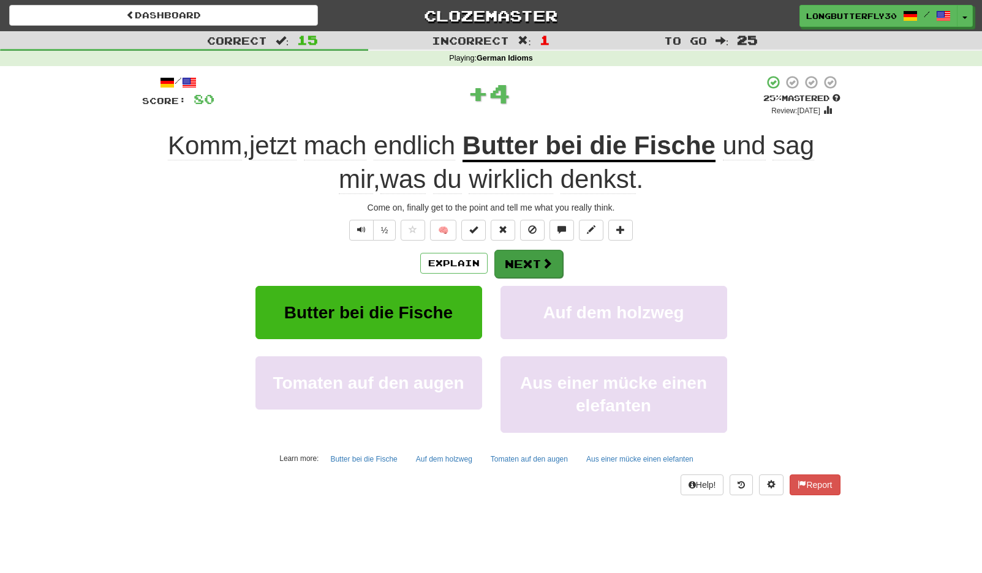
click at [542, 258] on span at bounding box center [547, 263] width 11 height 11
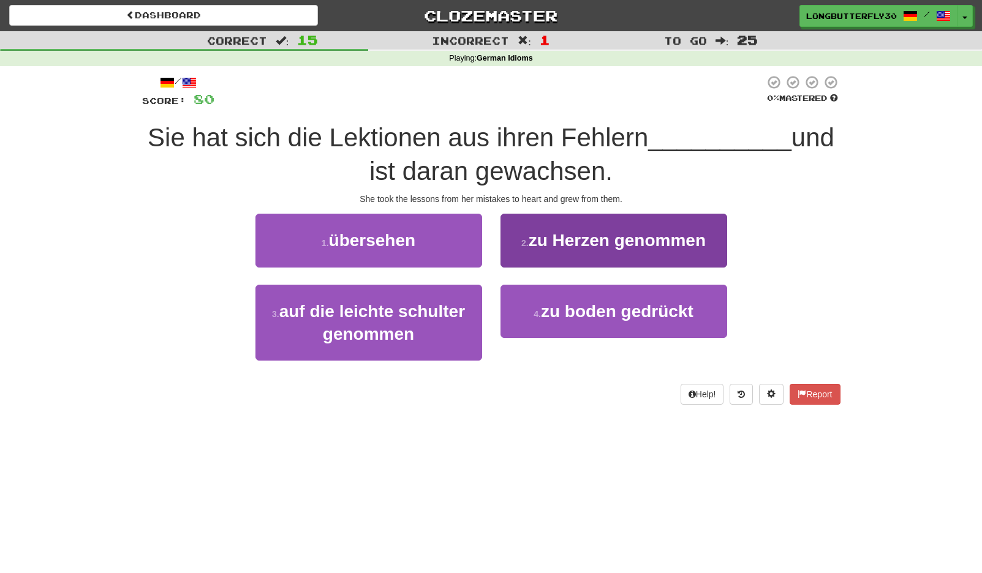
click at [586, 254] on button "2 . zu Herzen genommen" at bounding box center [613, 240] width 227 height 53
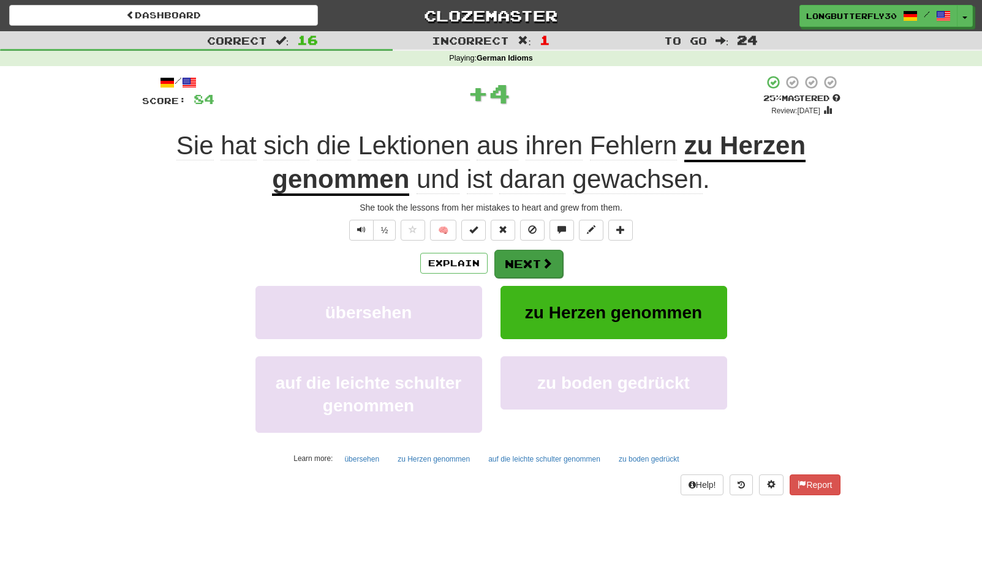
click at [542, 268] on span at bounding box center [547, 263] width 11 height 11
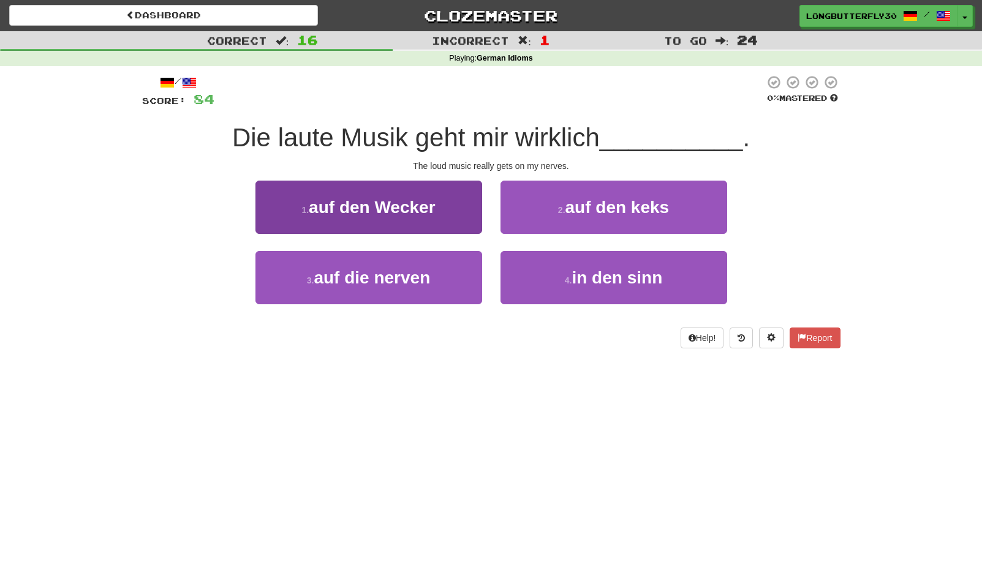
drag, startPoint x: 458, startPoint y: 214, endPoint x: 466, endPoint y: 228, distance: 16.2
click at [461, 243] on div "1 . auf den Wecker" at bounding box center [368, 216] width 245 height 70
click at [467, 225] on button "1 . auf den Wecker" at bounding box center [368, 207] width 227 height 53
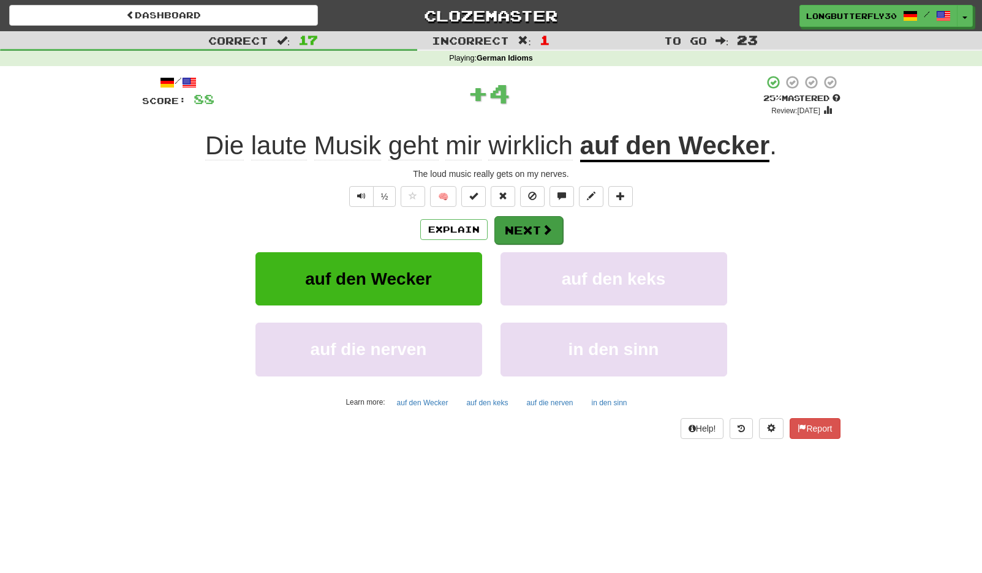
click at [510, 227] on button "Next" at bounding box center [528, 230] width 69 height 28
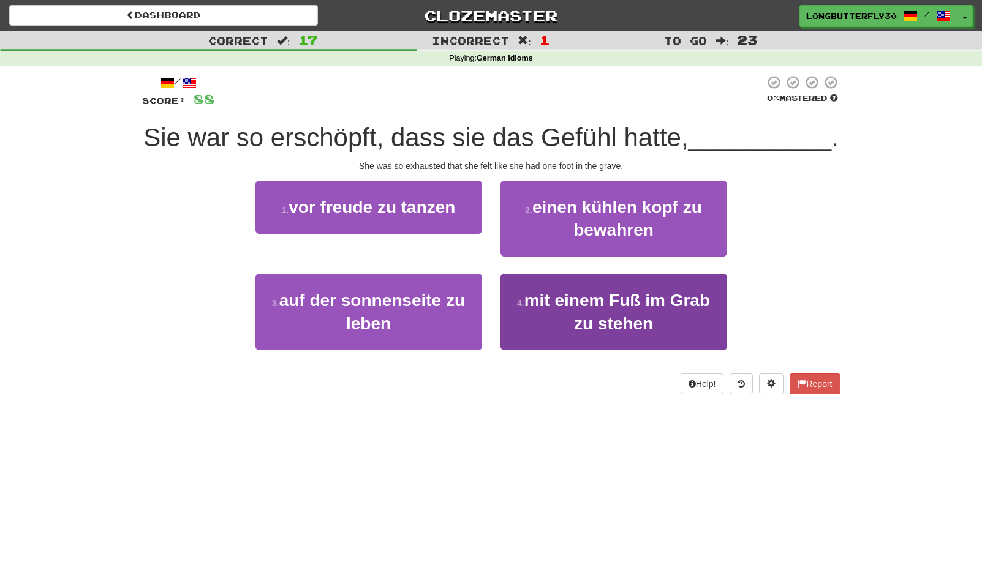
click at [536, 301] on span "mit einem Fuß im Grab zu stehen" at bounding box center [617, 312] width 186 height 42
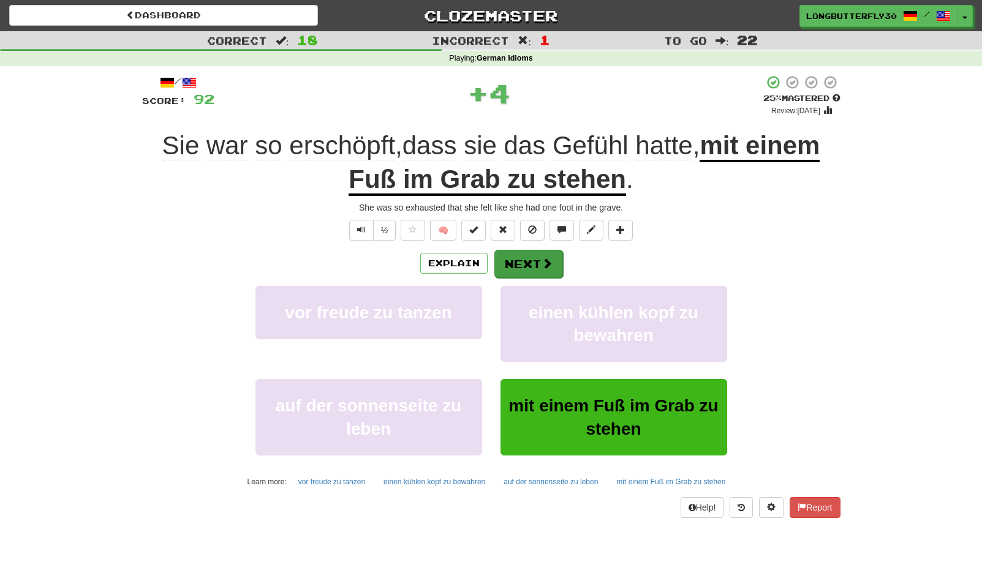
click at [526, 253] on button "Next" at bounding box center [528, 264] width 69 height 28
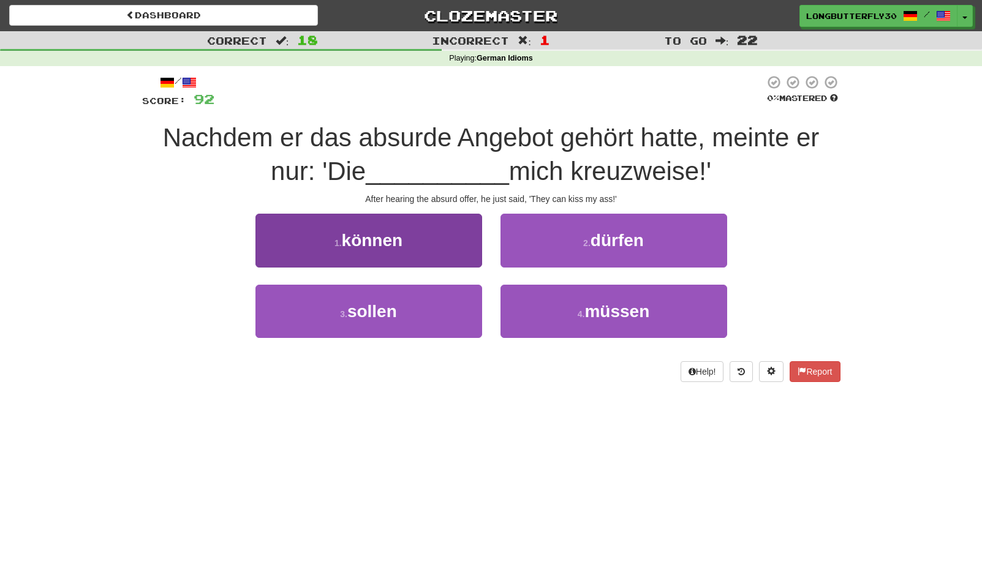
click at [450, 244] on button "1 . können" at bounding box center [368, 240] width 227 height 53
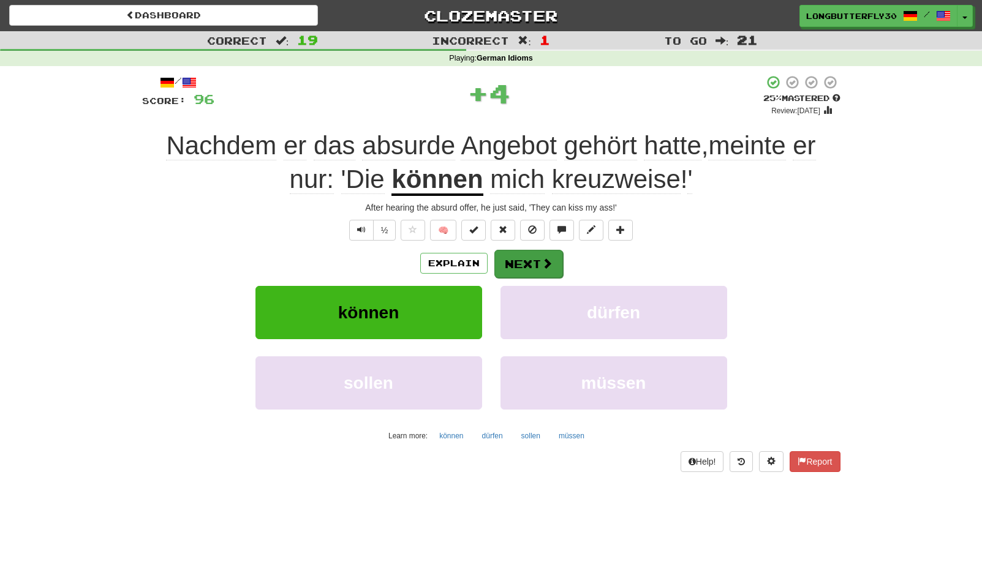
click at [505, 254] on button "Next" at bounding box center [528, 264] width 69 height 28
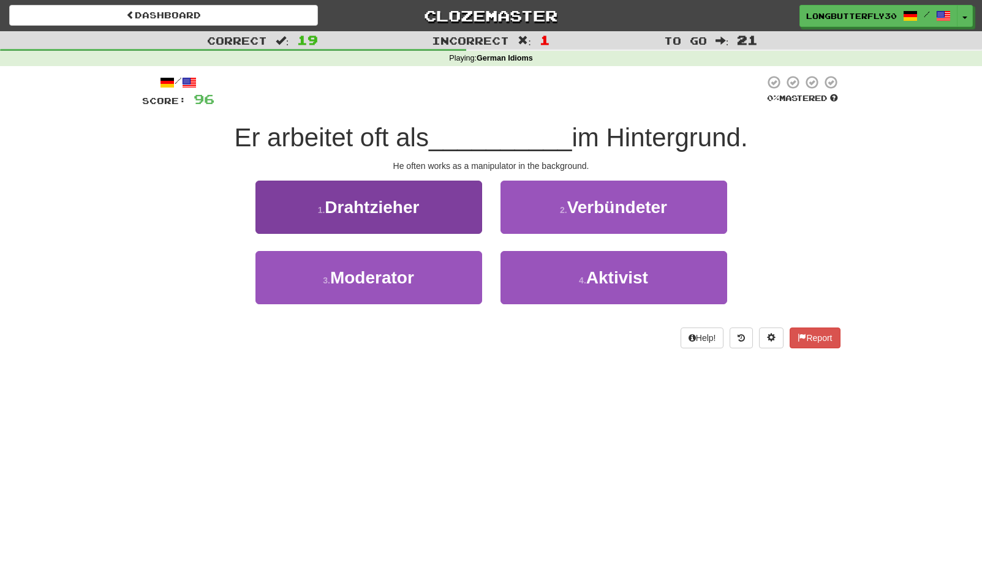
click at [458, 203] on button "1 . Drahtzieher" at bounding box center [368, 207] width 227 height 53
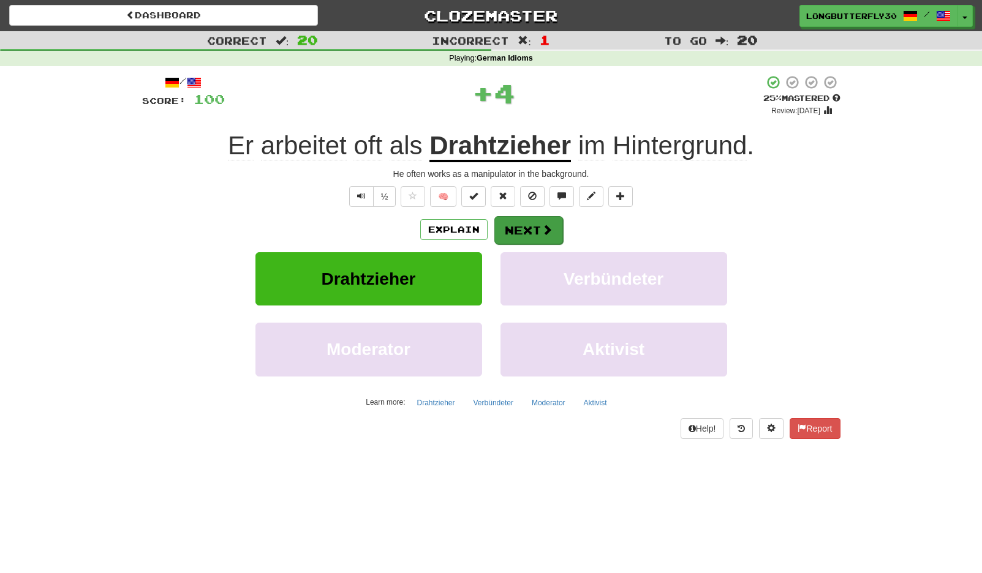
click at [518, 228] on button "Next" at bounding box center [528, 230] width 69 height 28
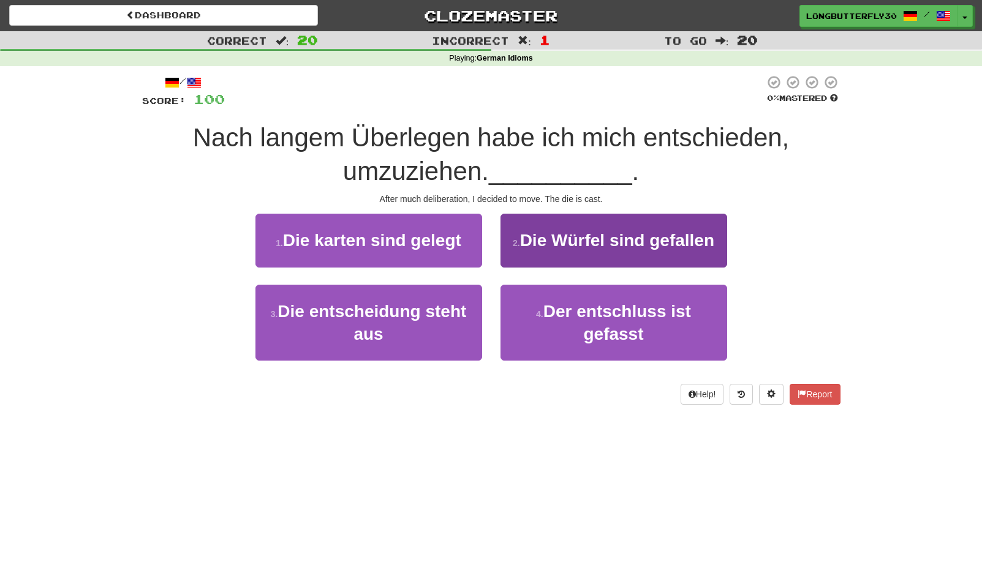
click at [594, 234] on span "Die Würfel sind gefallen" at bounding box center [617, 240] width 194 height 19
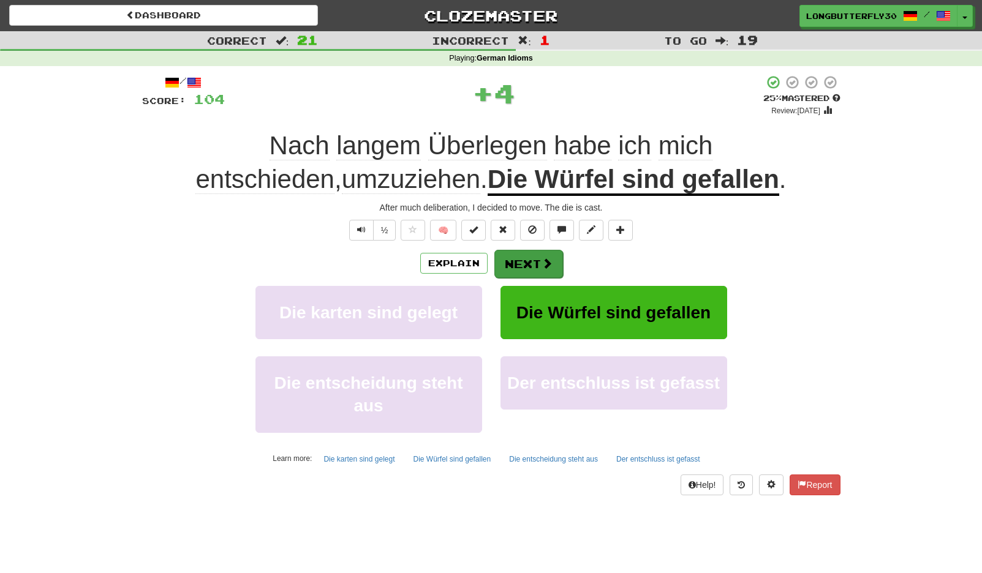
click at [548, 258] on span at bounding box center [547, 263] width 11 height 11
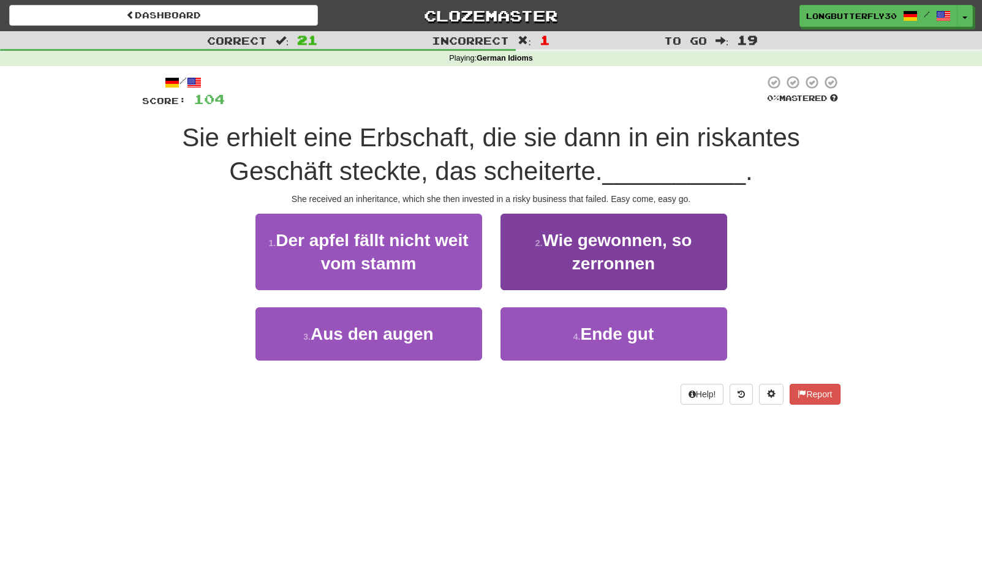
click at [568, 244] on span "Wie gewonnen, so zerronnen" at bounding box center [616, 252] width 149 height 42
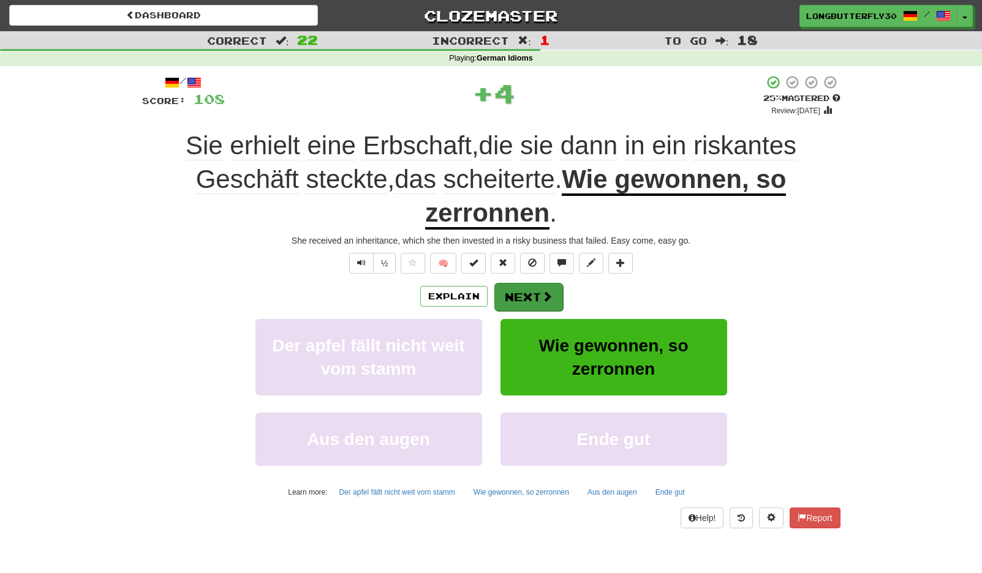
click at [538, 286] on button "Next" at bounding box center [528, 297] width 69 height 28
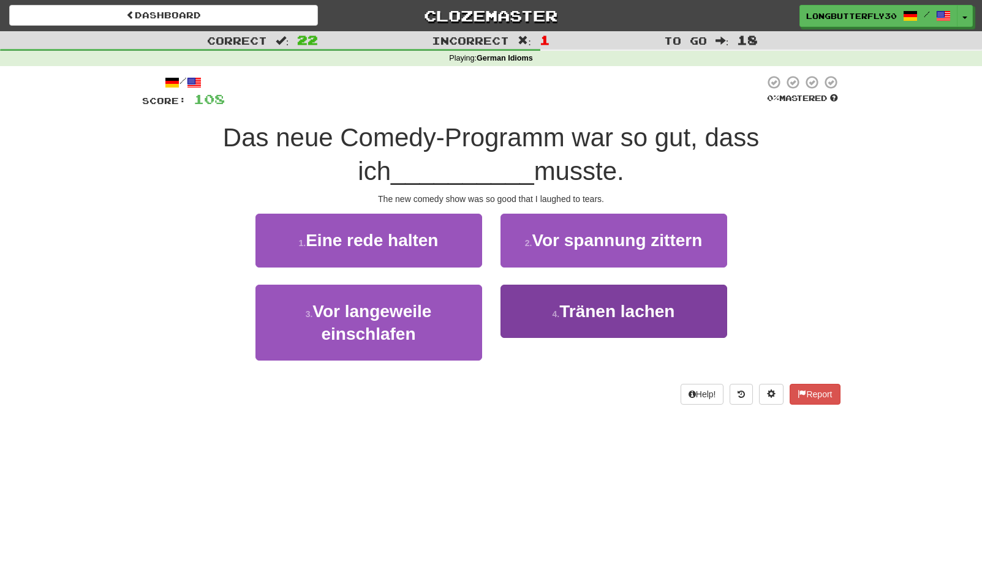
click at [553, 327] on button "4 . Tränen lachen" at bounding box center [613, 311] width 227 height 53
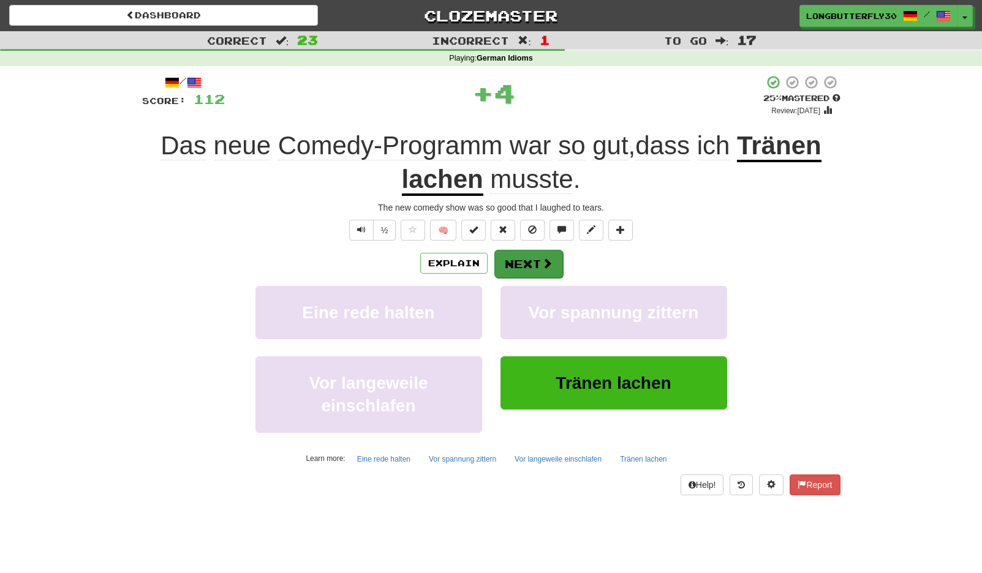
click at [540, 265] on button "Next" at bounding box center [528, 264] width 69 height 28
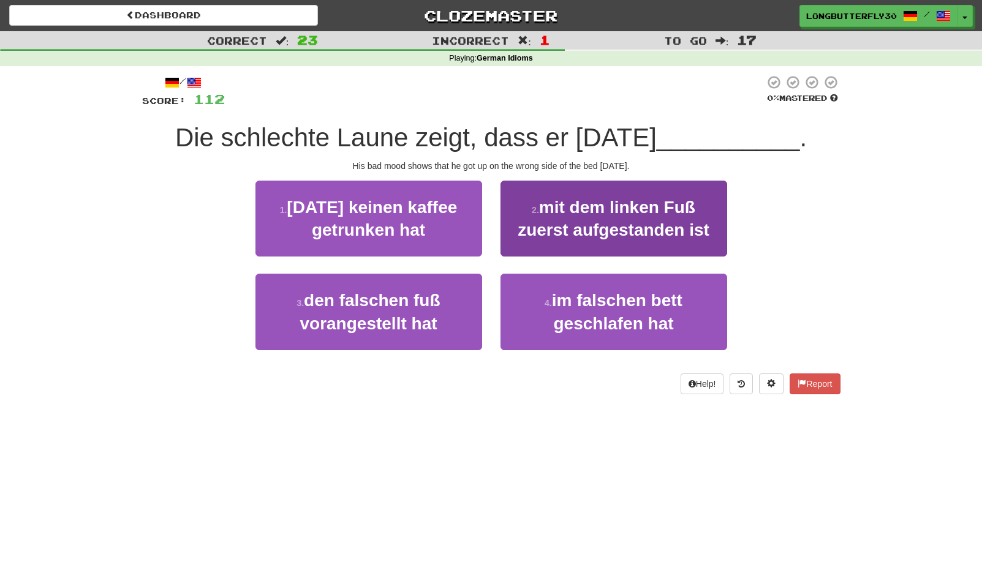
click at [564, 228] on span "mit dem linken Fuß zuerst aufgestanden ist" at bounding box center [614, 219] width 192 height 42
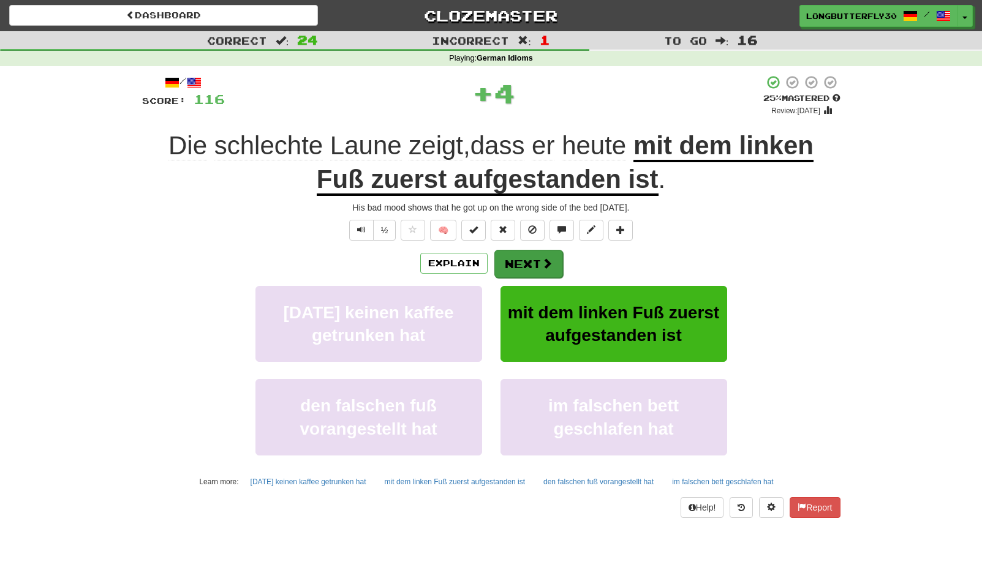
click at [535, 260] on button "Next" at bounding box center [528, 264] width 69 height 28
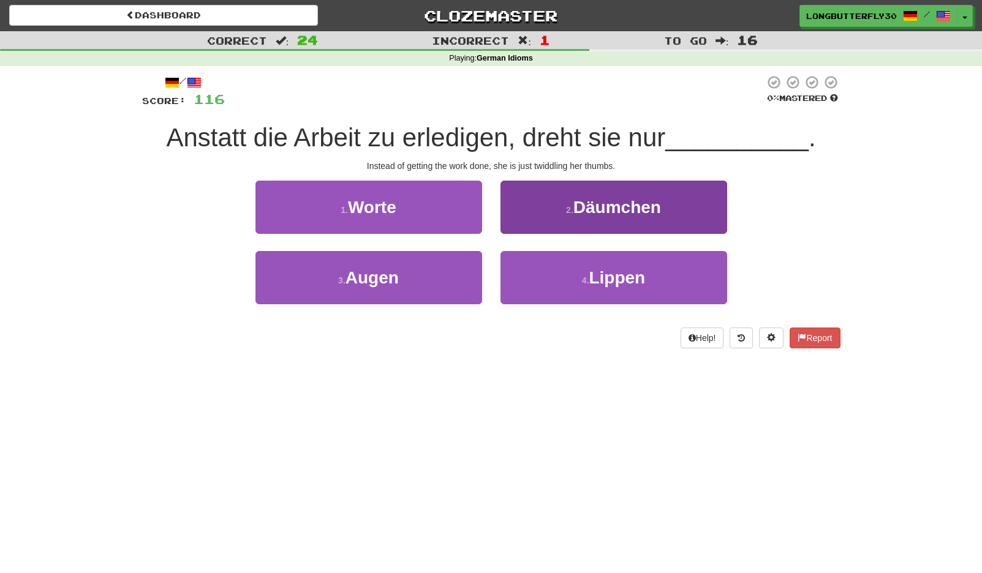
click at [578, 221] on button "2 . Däumchen" at bounding box center [613, 207] width 227 height 53
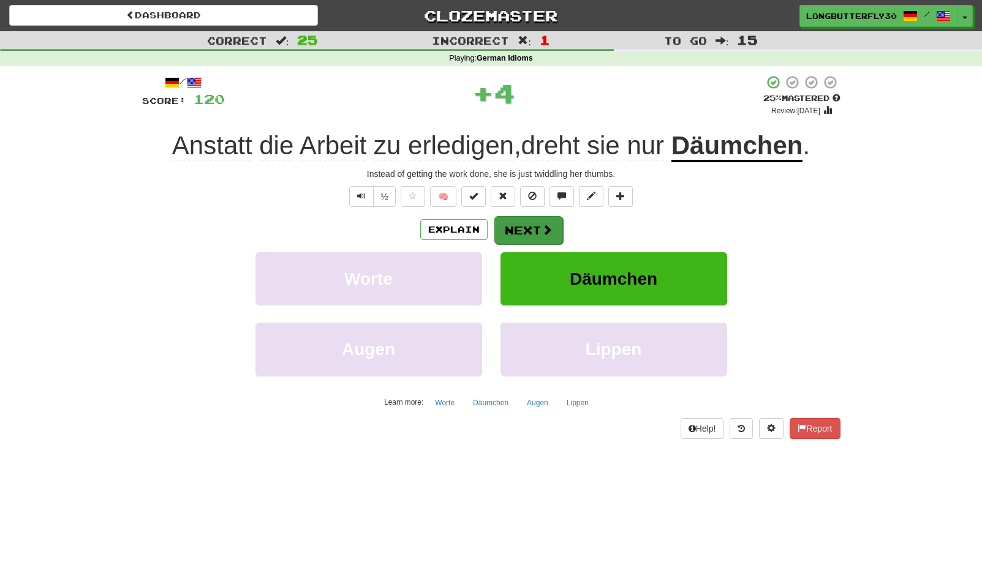
click at [562, 227] on div "Explain Next" at bounding box center [491, 230] width 698 height 28
click at [547, 230] on span at bounding box center [547, 229] width 11 height 11
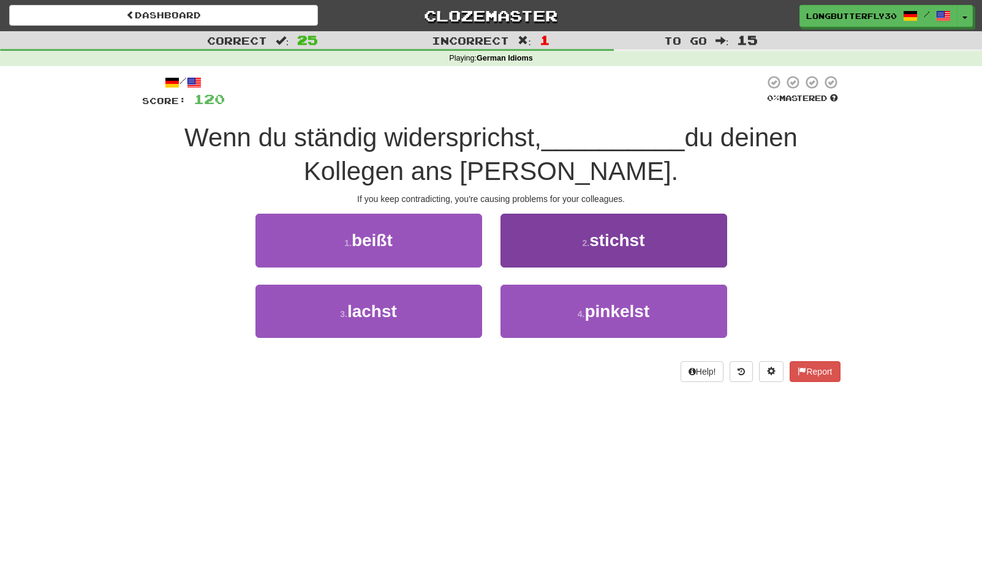
click at [575, 249] on button "2 . stichst" at bounding box center [613, 240] width 227 height 53
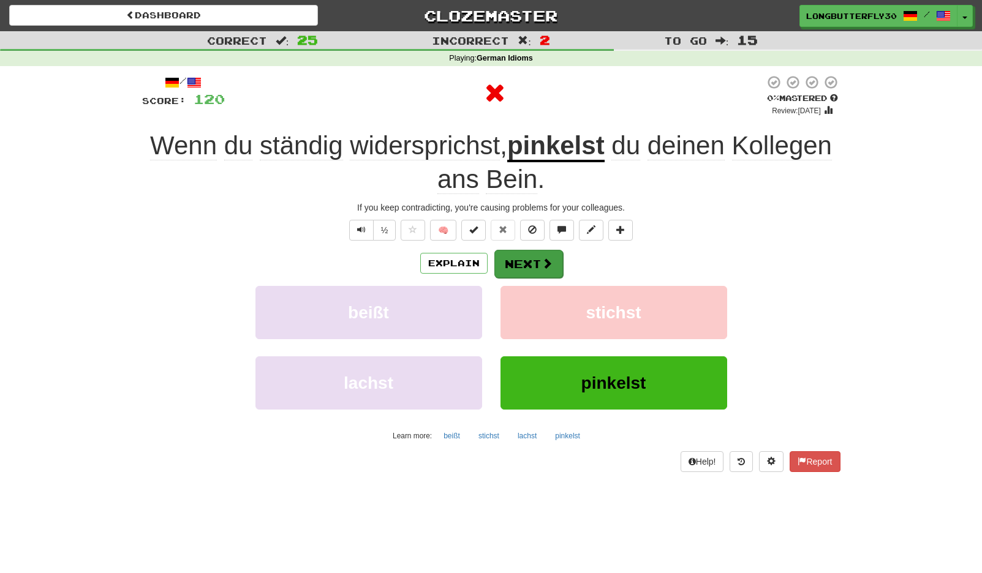
click at [553, 268] on button "Next" at bounding box center [528, 264] width 69 height 28
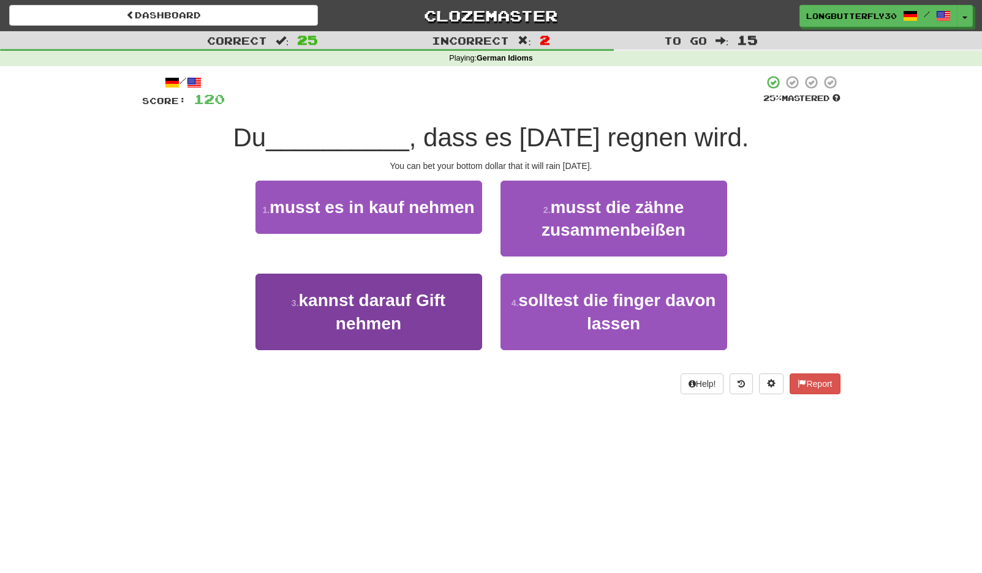
click at [444, 302] on span "kannst darauf Gift nehmen" at bounding box center [372, 312] width 147 height 42
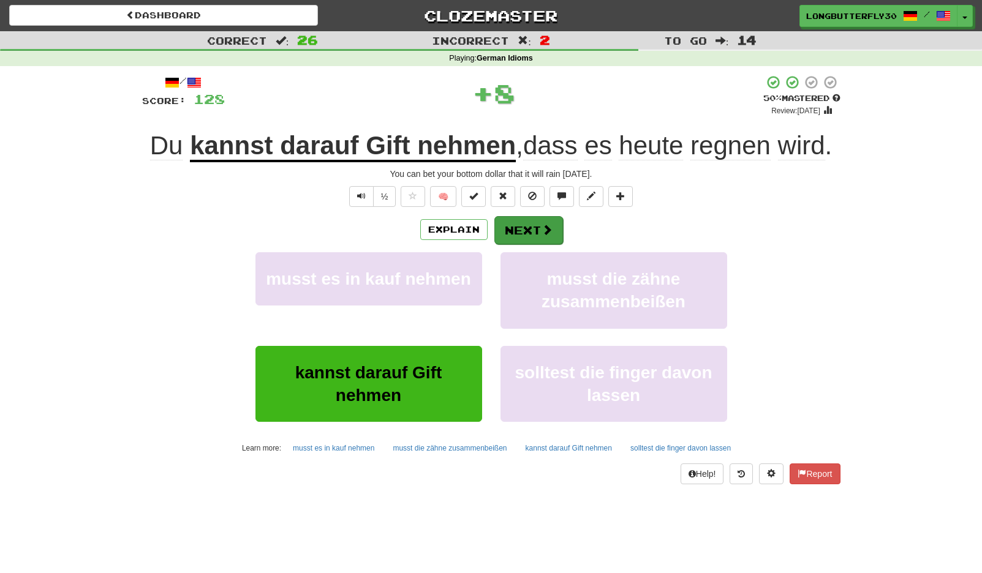
click at [525, 228] on button "Next" at bounding box center [528, 230] width 69 height 28
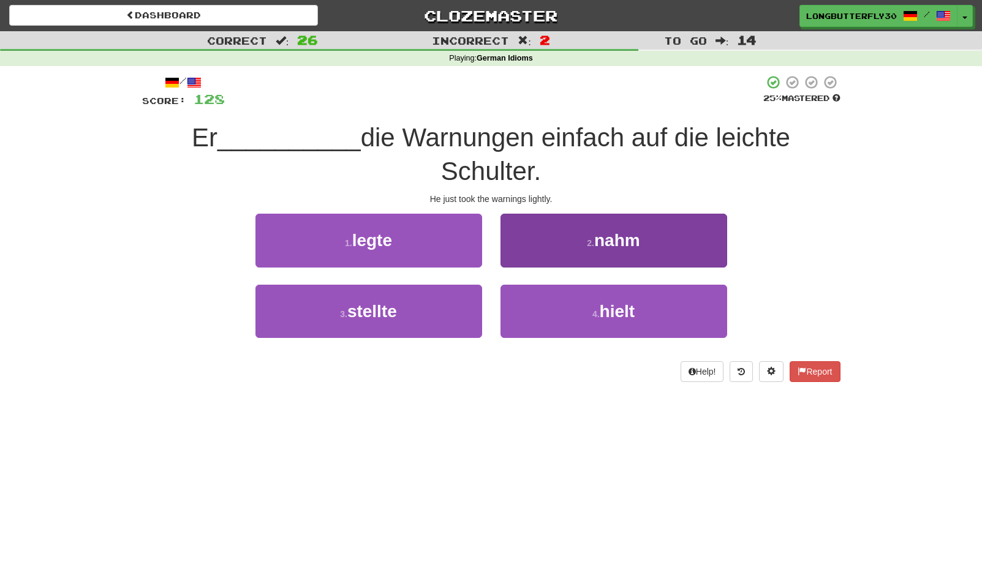
click at [558, 306] on button "4 . hielt" at bounding box center [613, 311] width 227 height 53
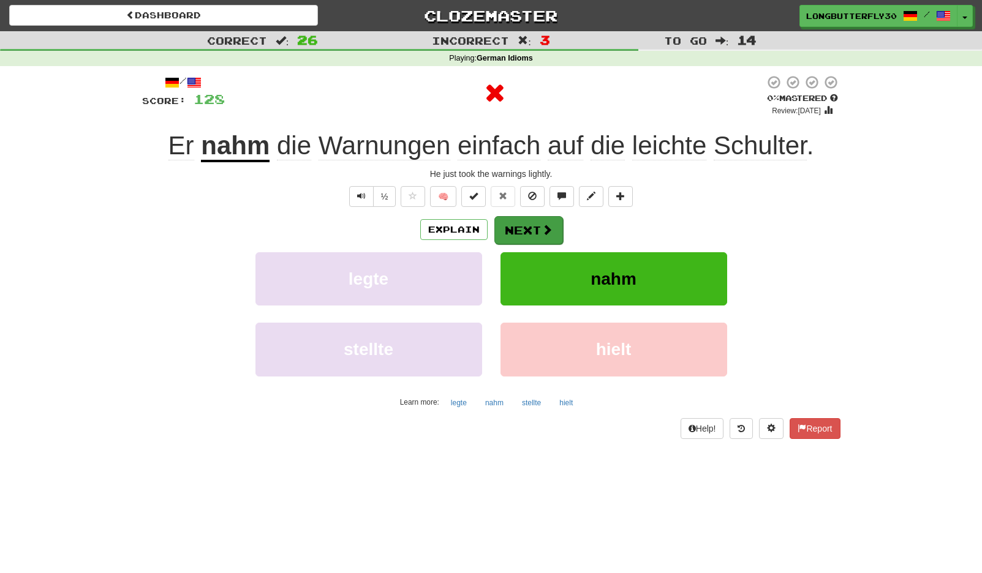
click at [525, 236] on button "Next" at bounding box center [528, 230] width 69 height 28
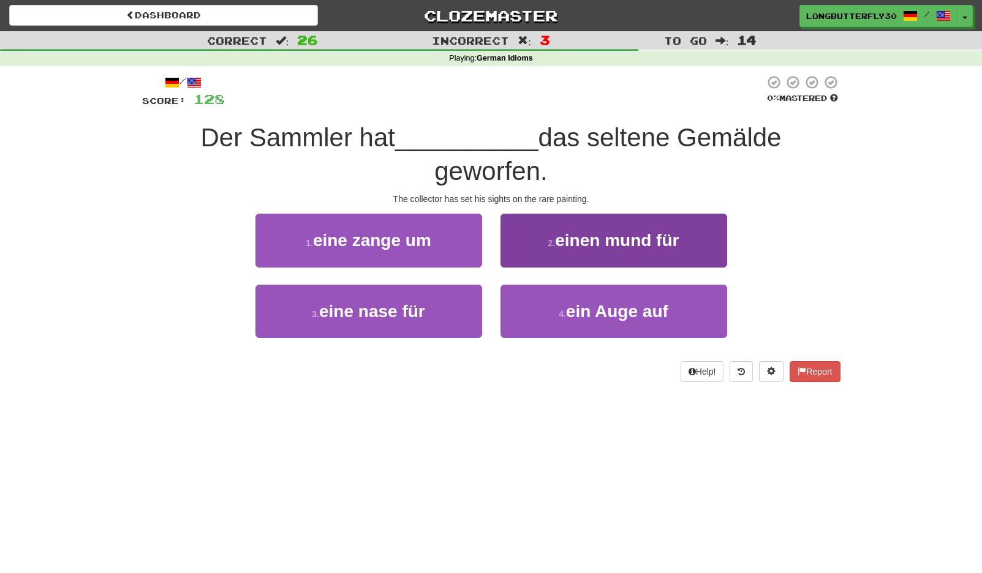
click at [568, 298] on button "4 . ein Auge auf" at bounding box center [613, 311] width 227 height 53
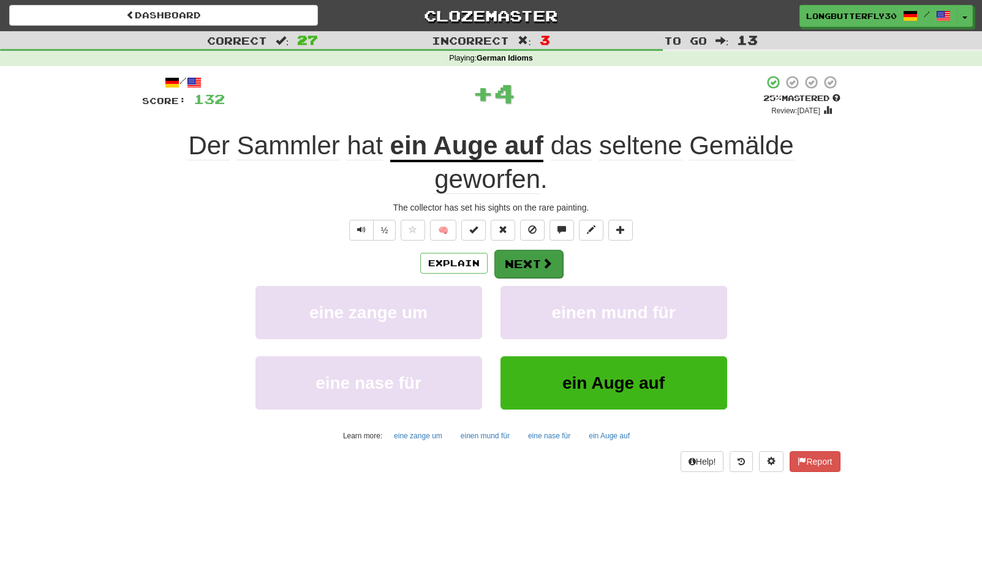
click at [542, 255] on button "Next" at bounding box center [528, 264] width 69 height 28
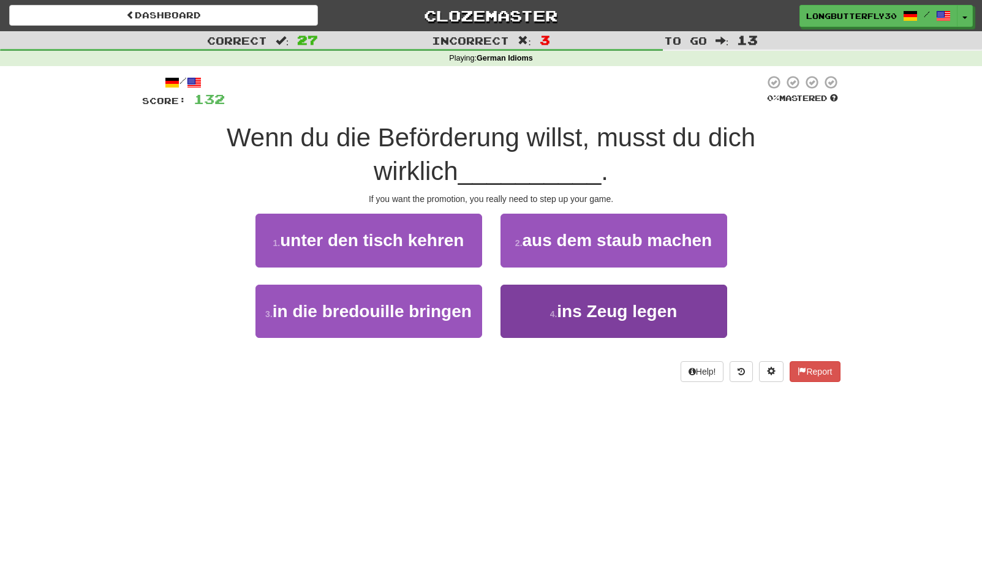
click at [585, 315] on span "ins Zeug legen" at bounding box center [617, 311] width 120 height 19
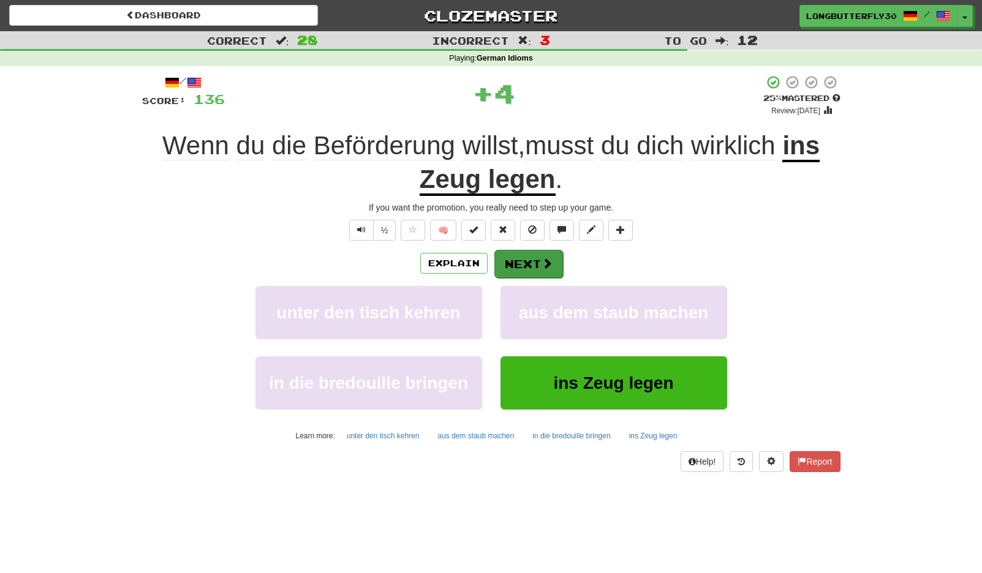
click at [549, 254] on button "Next" at bounding box center [528, 264] width 69 height 28
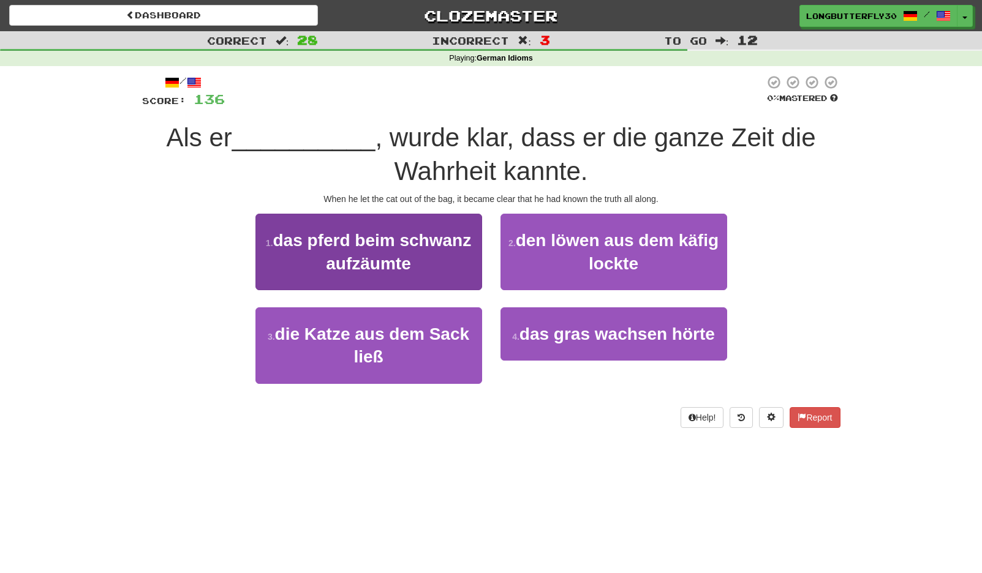
drag, startPoint x: 436, startPoint y: 330, endPoint x: 466, endPoint y: 316, distance: 33.7
click at [436, 330] on span "die Katze aus dem Sack ließ" at bounding box center [372, 346] width 194 height 42
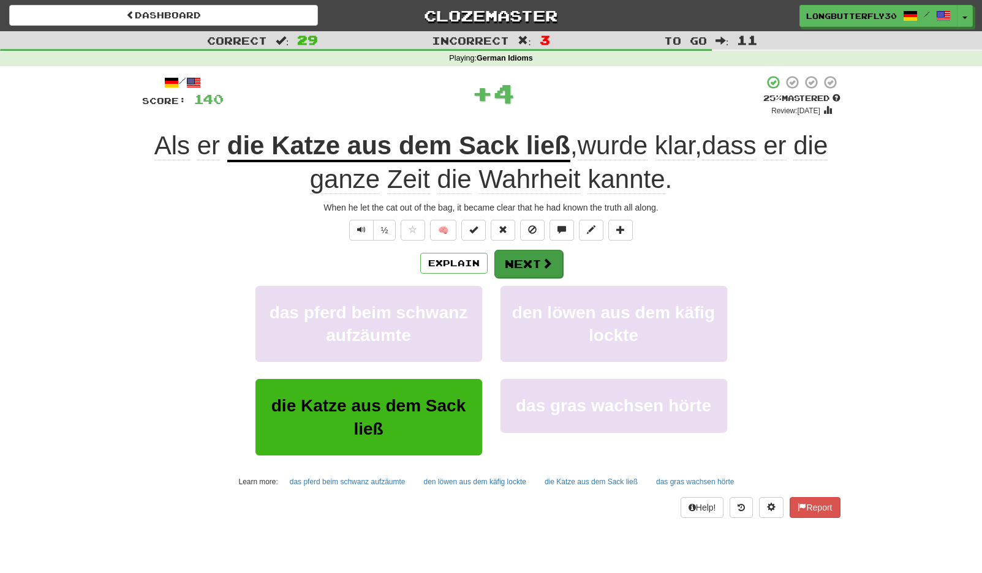
click at [517, 265] on button "Next" at bounding box center [528, 264] width 69 height 28
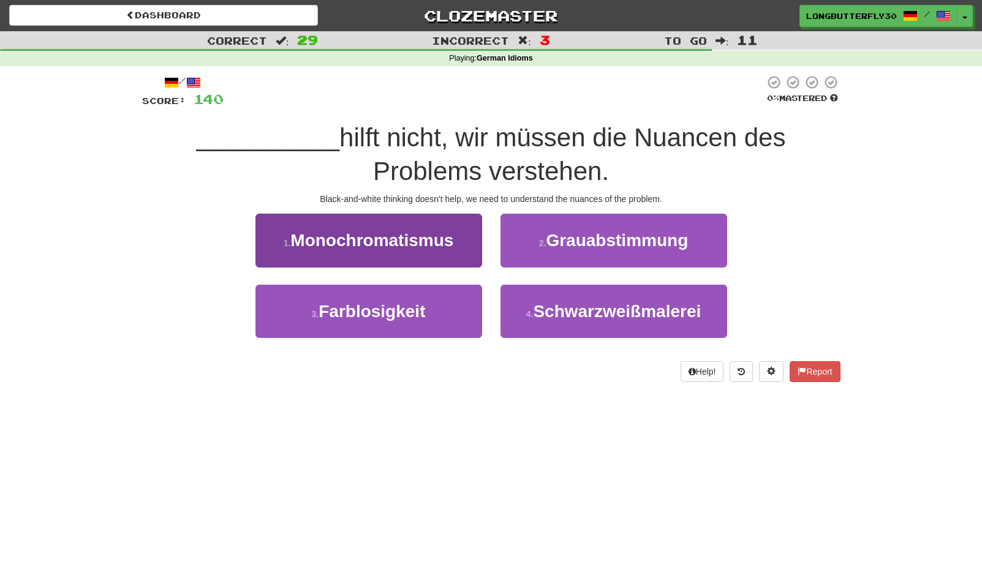
click at [475, 240] on button "1 . Monochromatismus" at bounding box center [368, 240] width 227 height 53
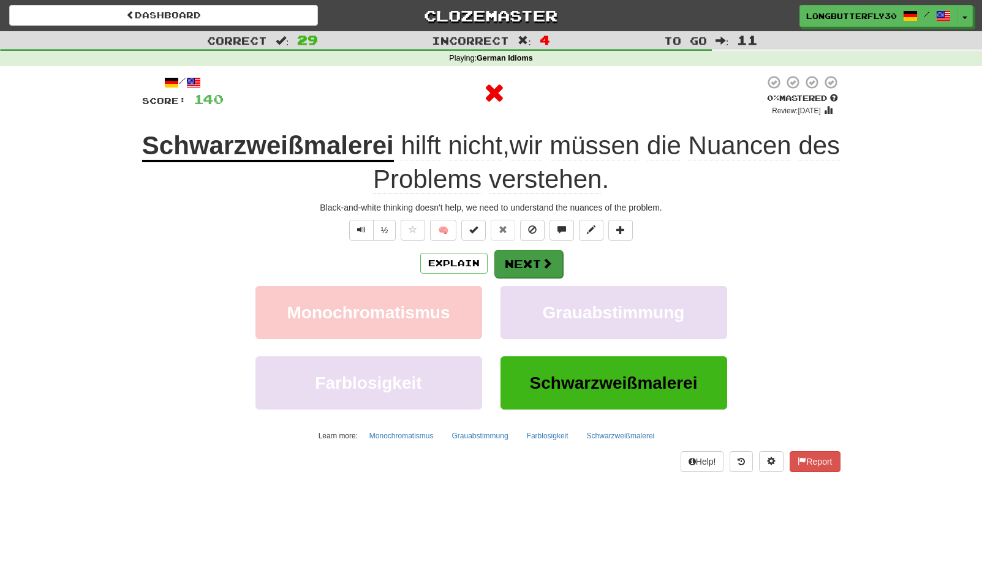
click at [524, 261] on button "Next" at bounding box center [528, 264] width 69 height 28
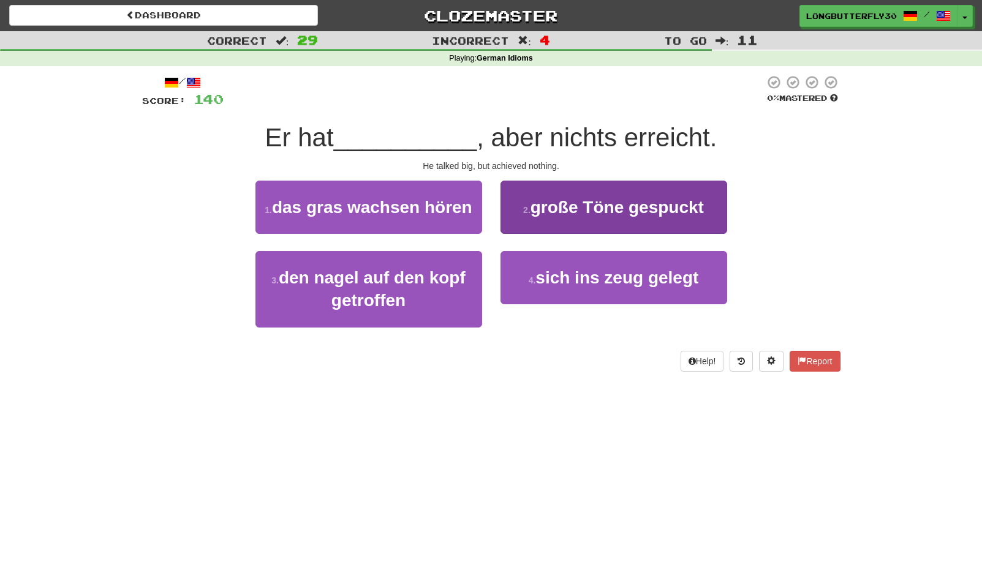
click at [583, 204] on span "große Töne gespuckt" at bounding box center [616, 207] width 173 height 19
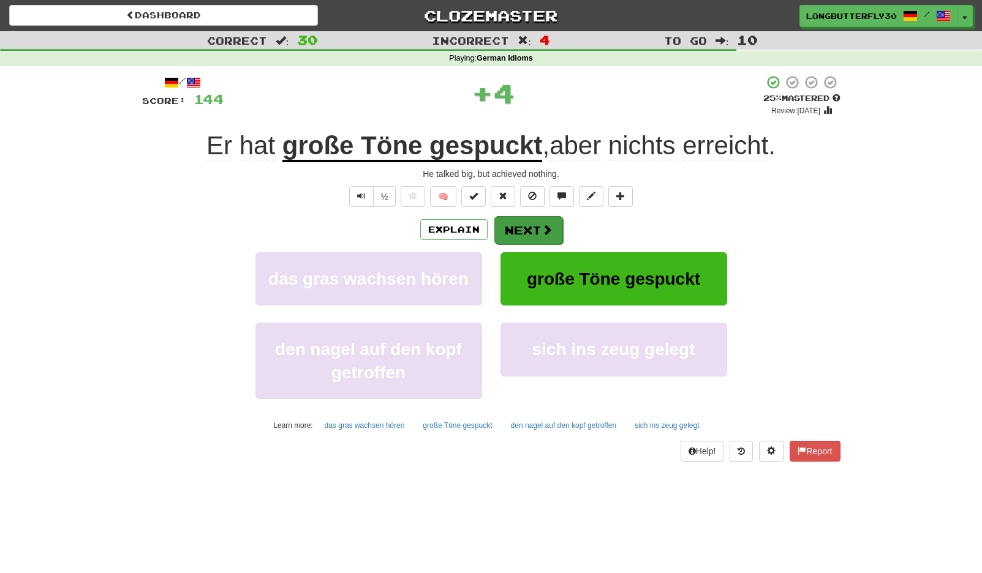
click at [534, 232] on button "Next" at bounding box center [528, 230] width 69 height 28
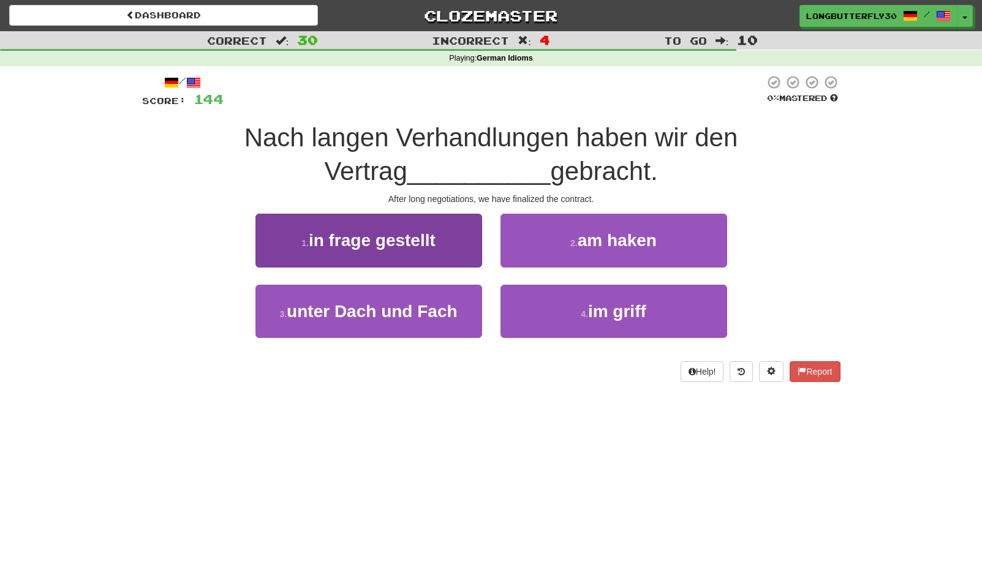
drag, startPoint x: 447, startPoint y: 307, endPoint x: 453, endPoint y: 303, distance: 7.0
click at [448, 306] on span "unter Dach und Fach" at bounding box center [372, 311] width 170 height 19
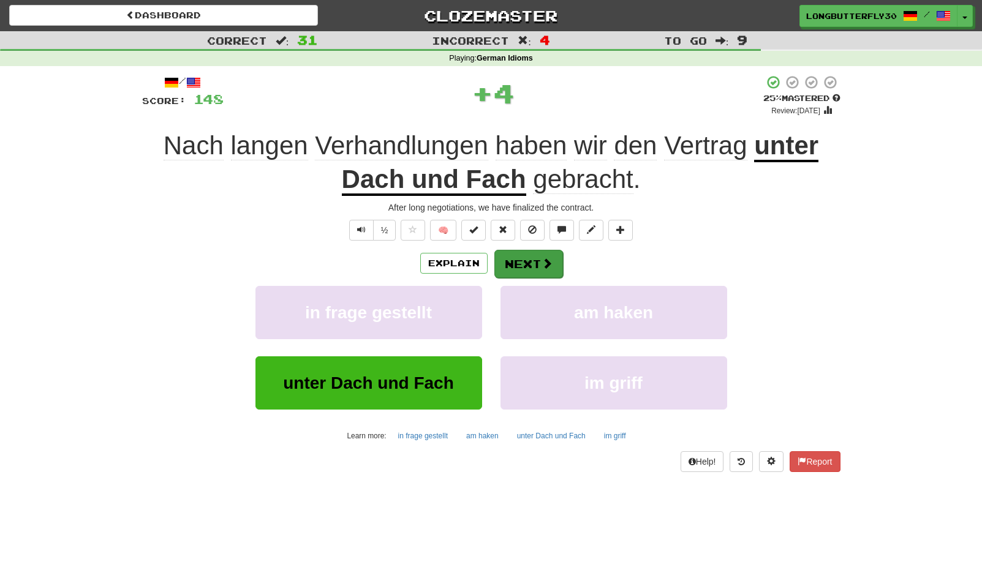
click at [519, 256] on button "Next" at bounding box center [528, 264] width 69 height 28
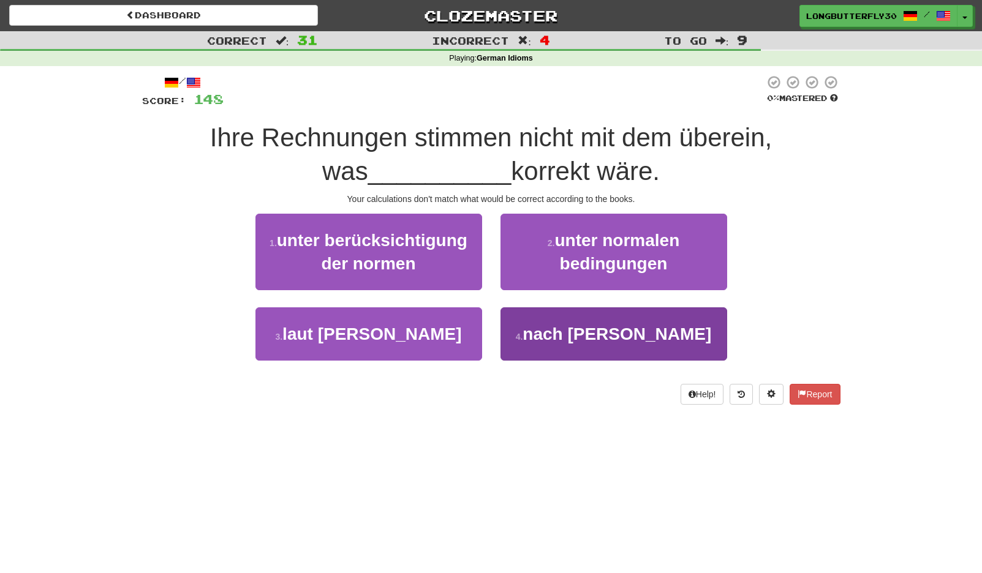
click at [701, 333] on button "4 . nach Adam Riese" at bounding box center [613, 334] width 227 height 53
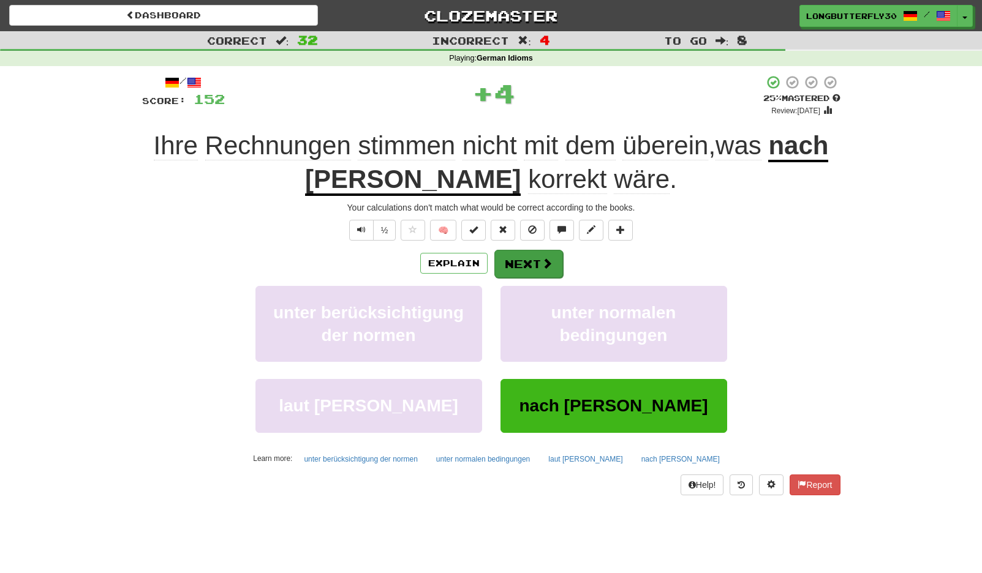
click at [559, 265] on button "Next" at bounding box center [528, 264] width 69 height 28
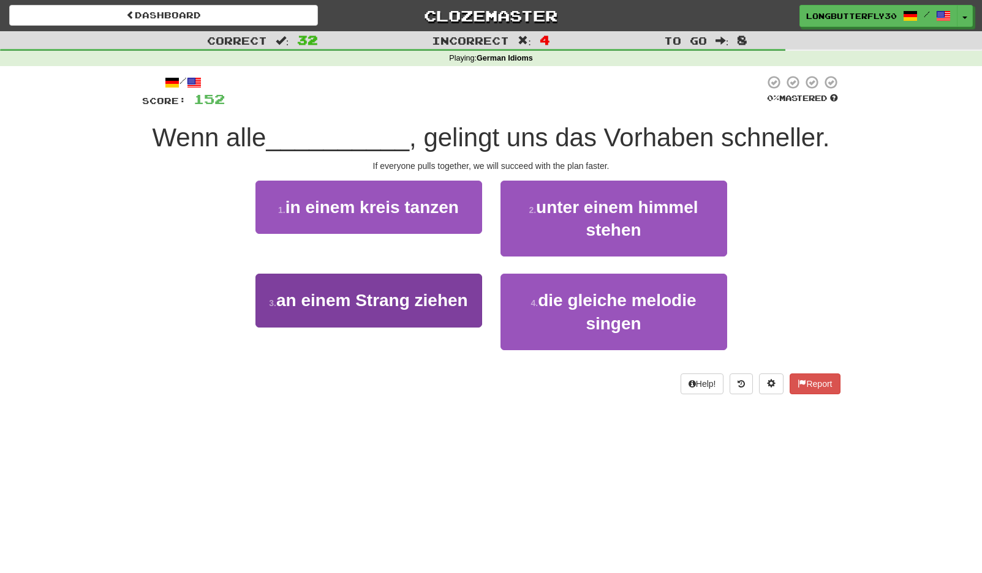
click at [468, 302] on span "an einem Strang ziehen" at bounding box center [372, 300] width 192 height 19
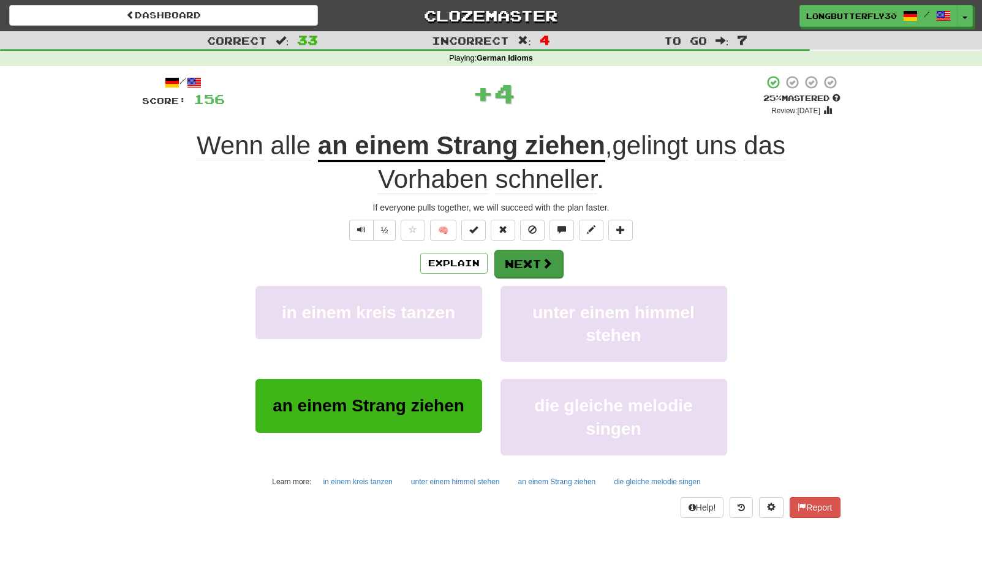
click at [532, 257] on button "Next" at bounding box center [528, 264] width 69 height 28
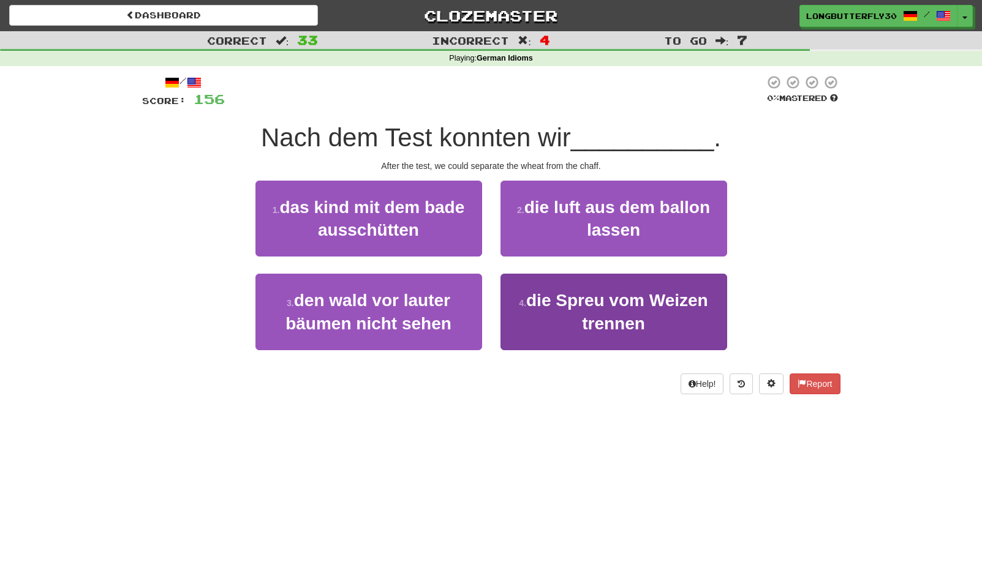
click at [571, 301] on span "die Spreu vom Weizen trennen" at bounding box center [617, 312] width 182 height 42
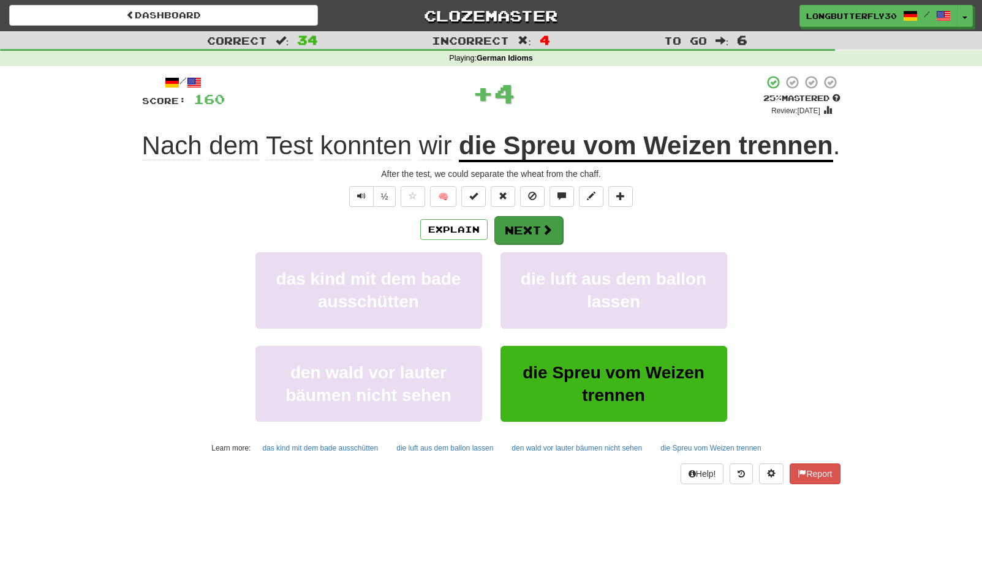
click at [549, 235] on span at bounding box center [547, 229] width 11 height 11
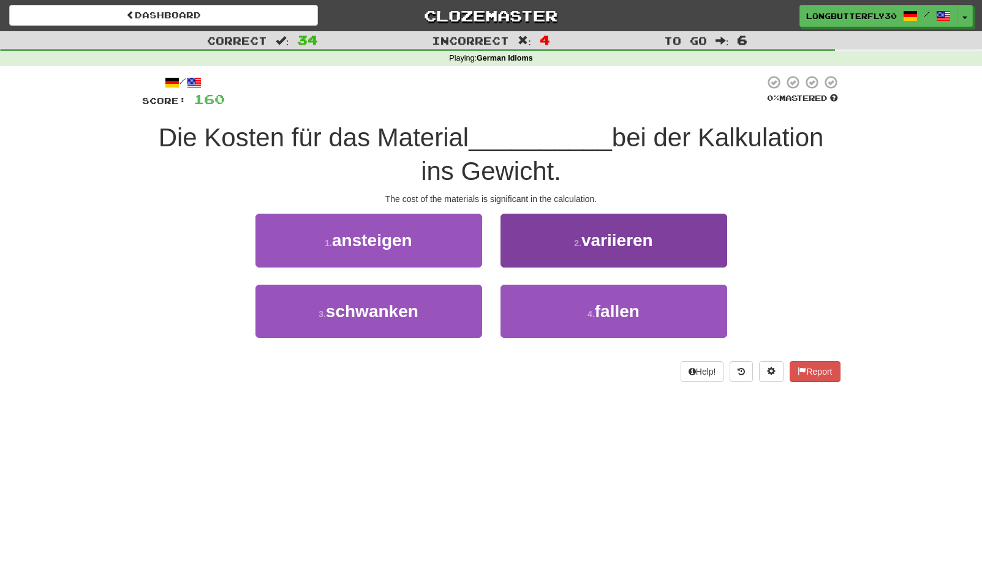
click at [570, 252] on button "2 . variieren" at bounding box center [613, 240] width 227 height 53
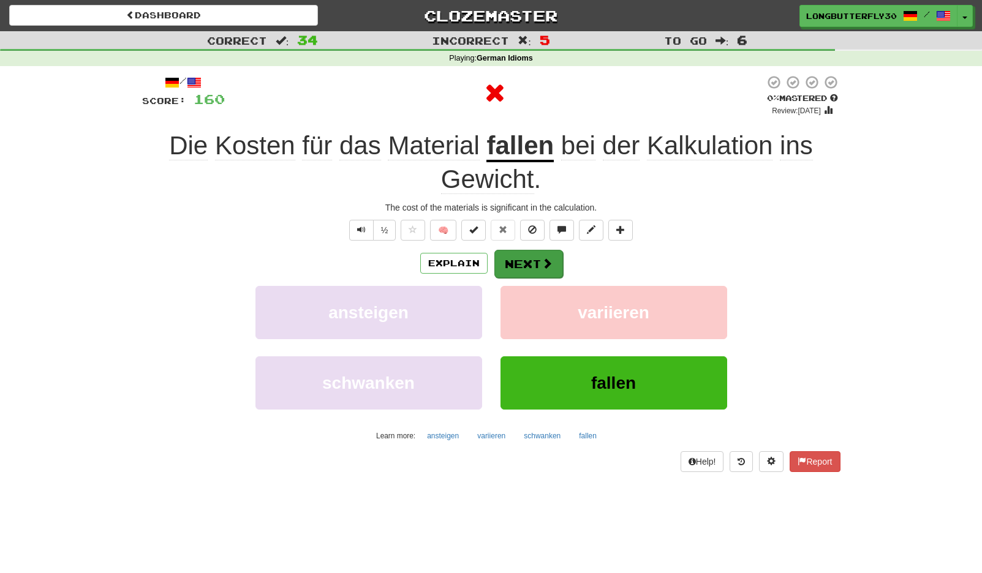
click at [541, 255] on button "Next" at bounding box center [528, 264] width 69 height 28
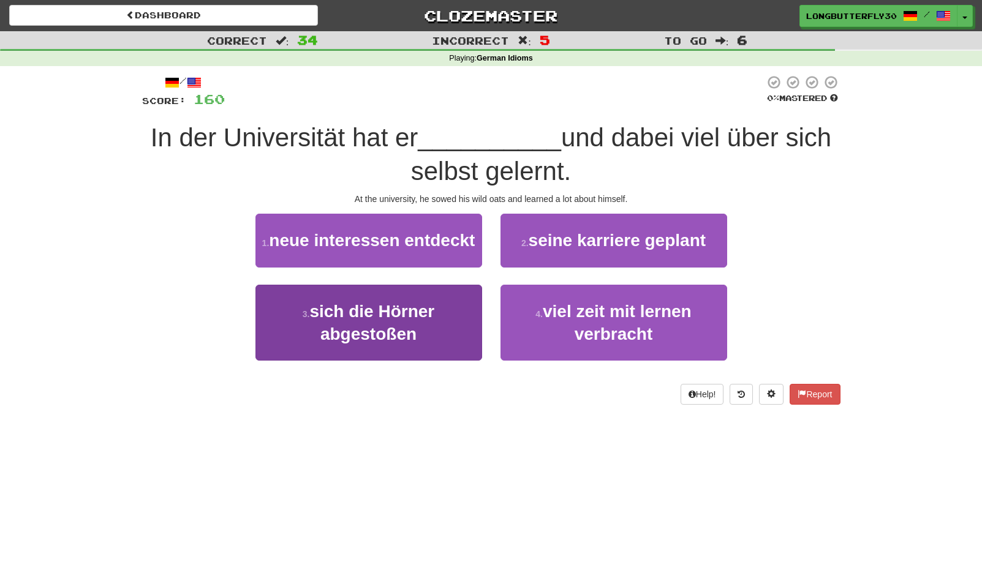
click at [479, 332] on button "3 . sich die Hörner abgestoßen" at bounding box center [368, 323] width 227 height 77
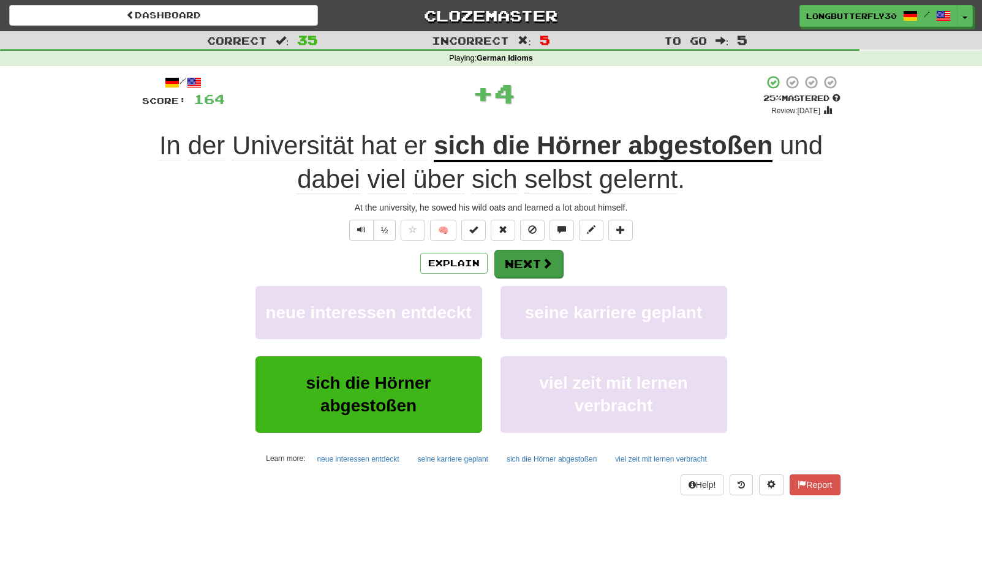
click at [540, 275] on button "Next" at bounding box center [528, 264] width 69 height 28
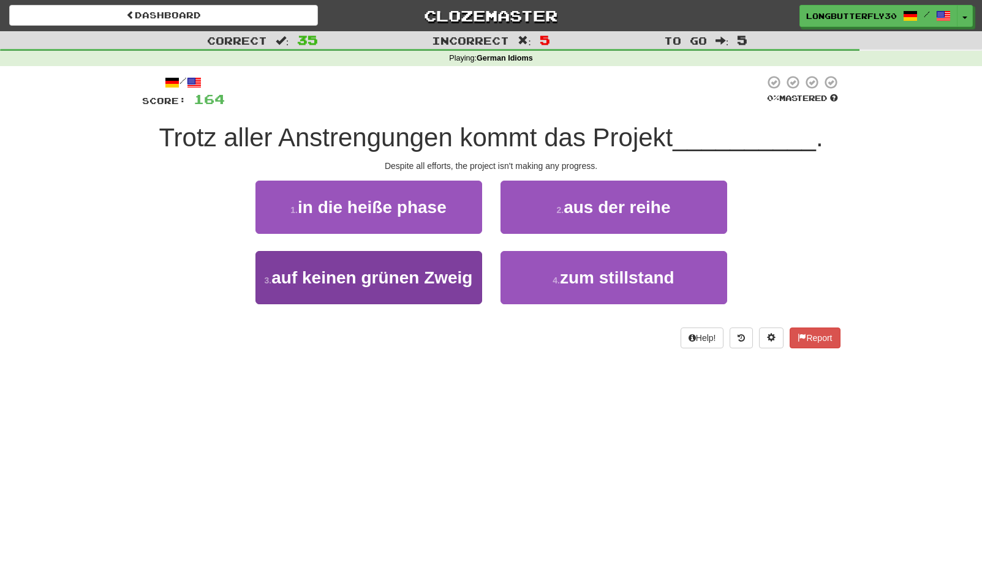
click at [467, 278] on span "auf keinen grünen Zweig" at bounding box center [371, 277] width 201 height 19
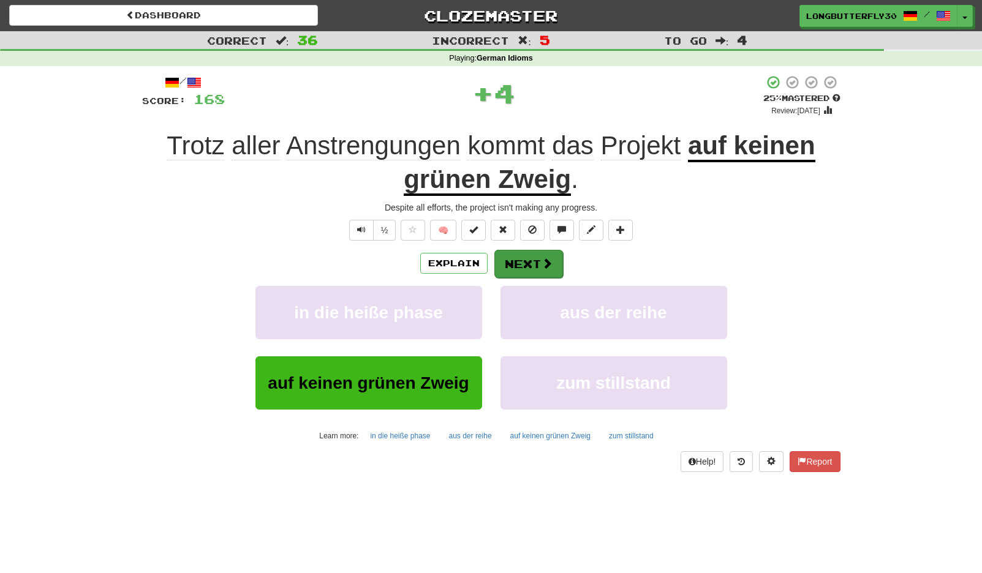
click at [516, 263] on button "Next" at bounding box center [528, 264] width 69 height 28
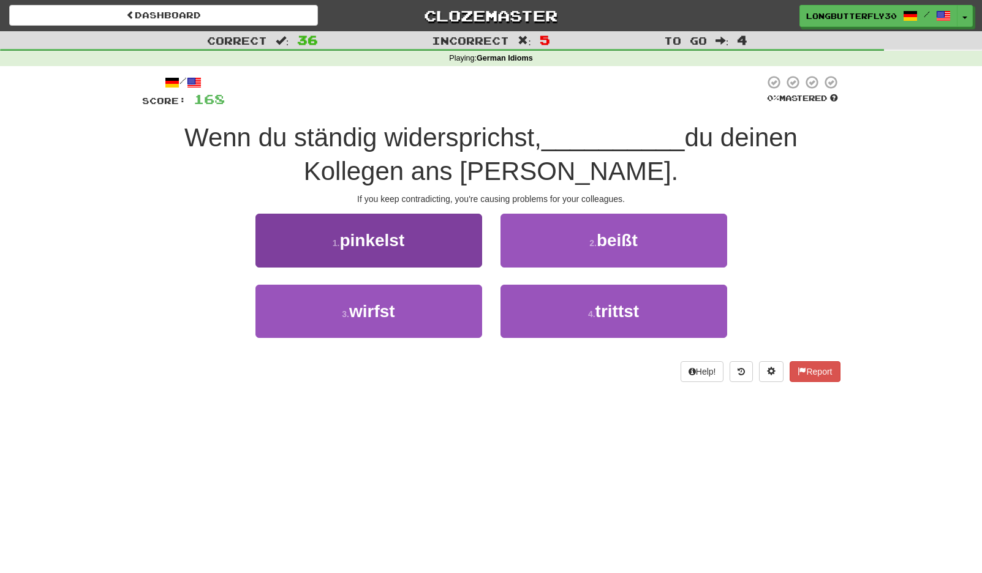
click at [425, 238] on button "1 . pinkelst" at bounding box center [368, 240] width 227 height 53
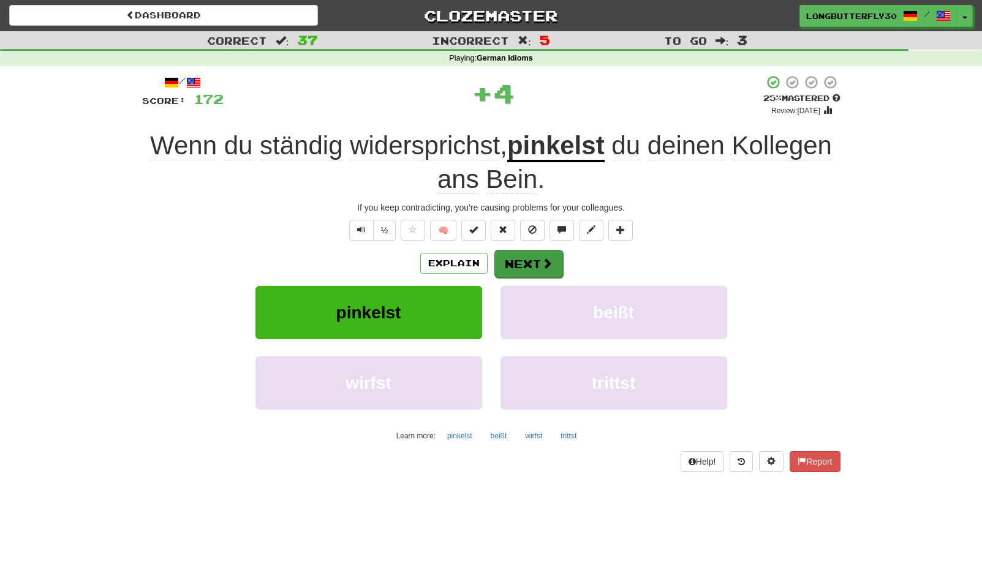
click at [503, 255] on button "Next" at bounding box center [528, 264] width 69 height 28
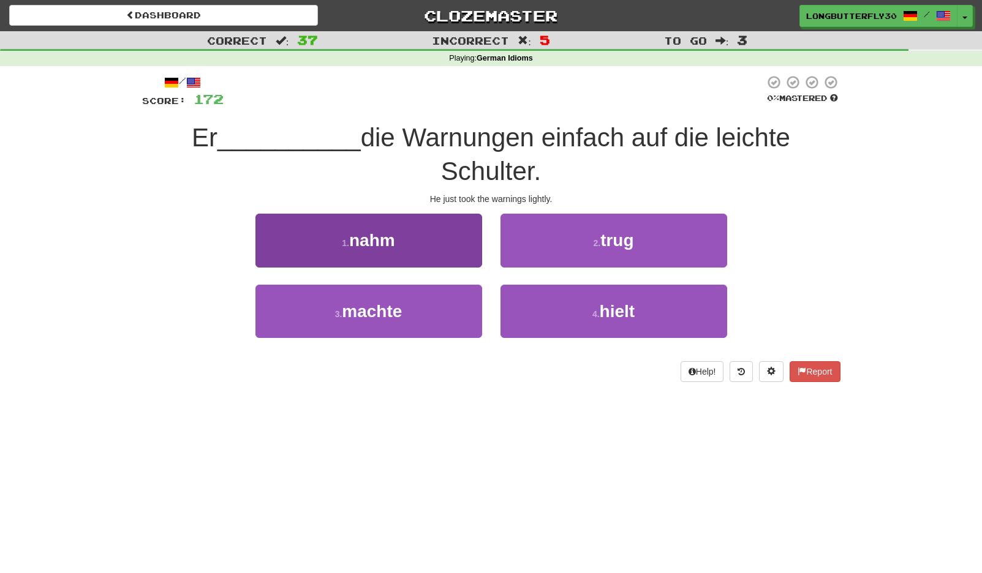
click at [444, 241] on button "1 . nahm" at bounding box center [368, 240] width 227 height 53
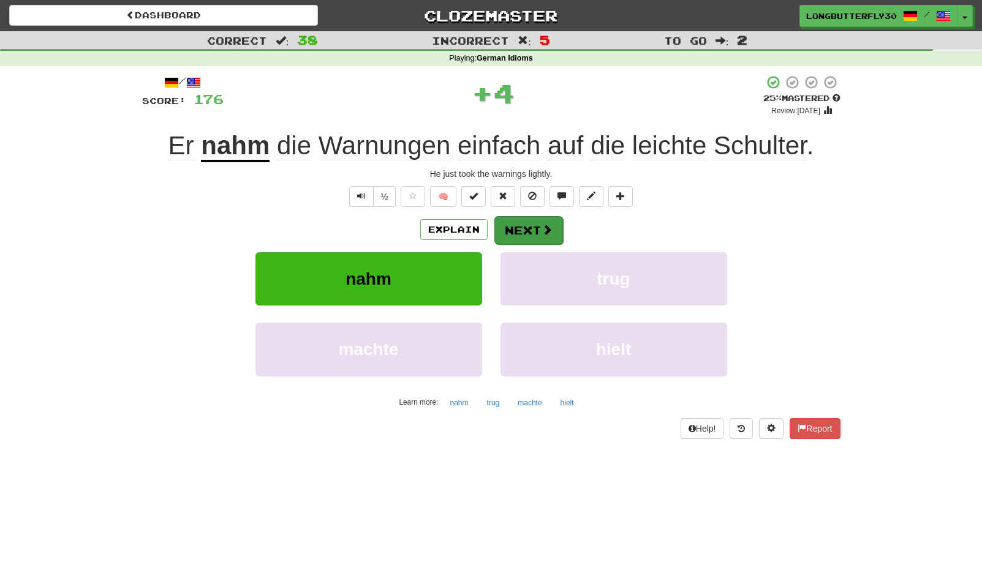
click at [519, 226] on button "Next" at bounding box center [528, 230] width 69 height 28
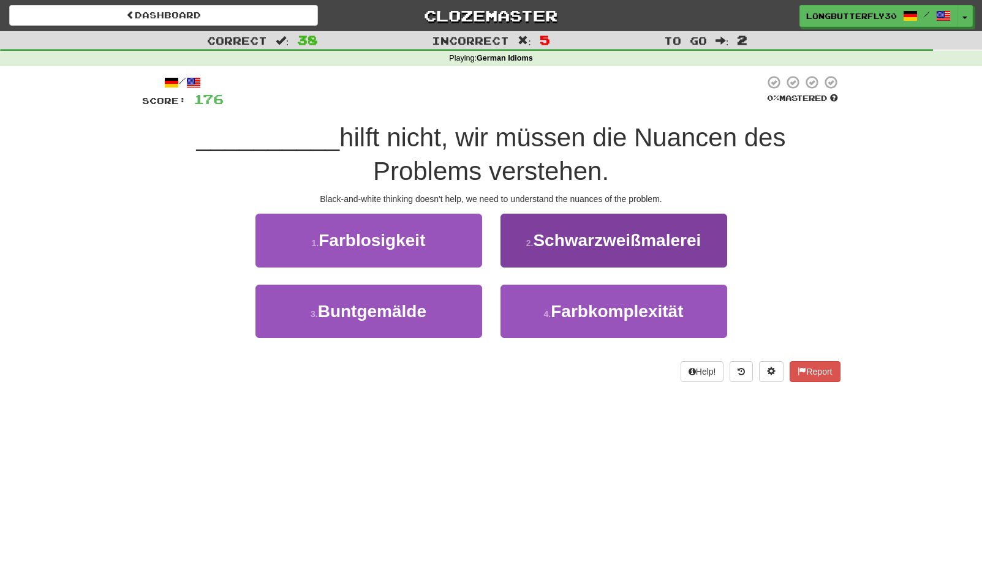
click at [559, 244] on span "Schwarzweißmalerei" at bounding box center [617, 240] width 168 height 19
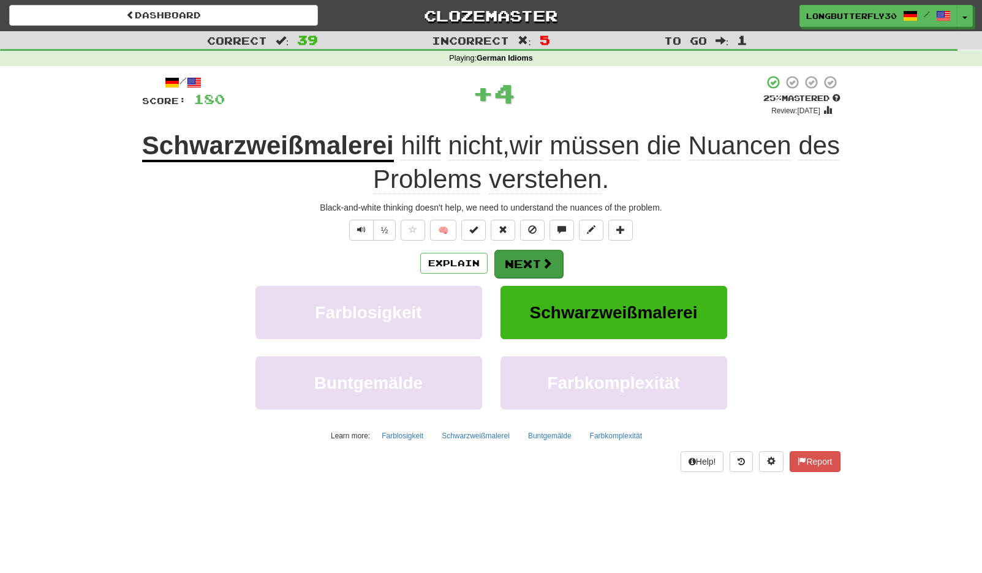
click at [509, 266] on button "Next" at bounding box center [528, 264] width 69 height 28
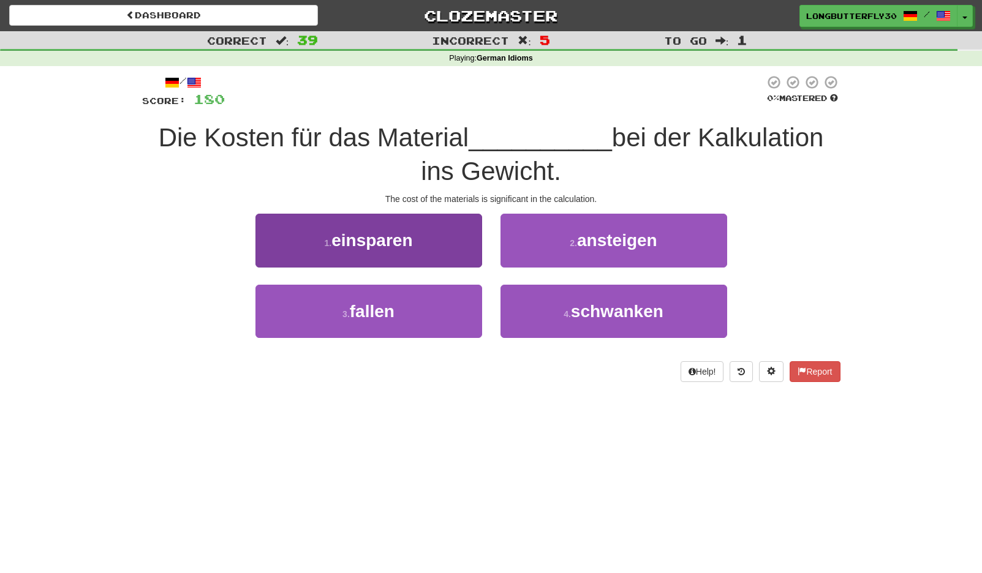
click at [449, 309] on button "3 . fallen" at bounding box center [368, 311] width 227 height 53
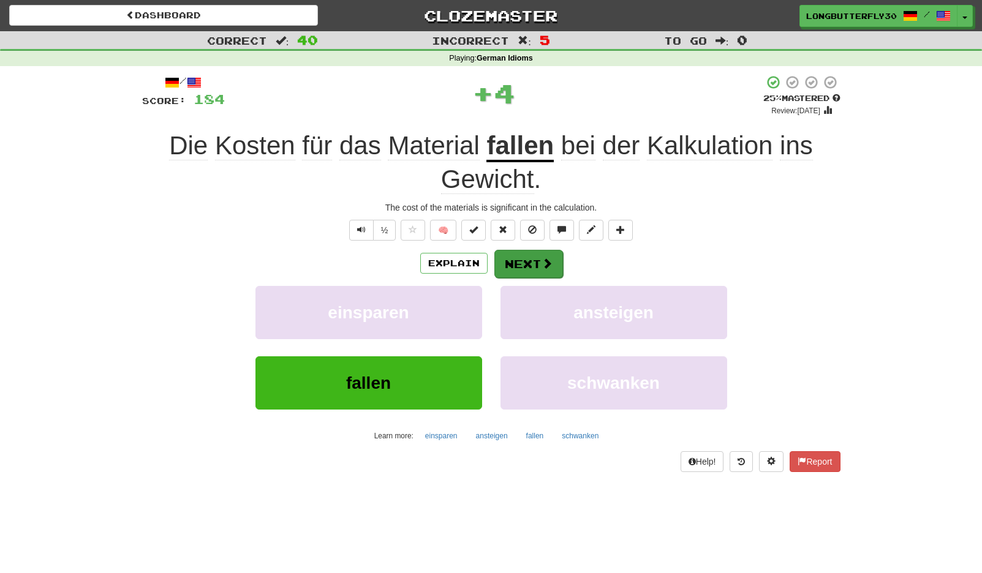
click at [530, 254] on button "Next" at bounding box center [528, 264] width 69 height 28
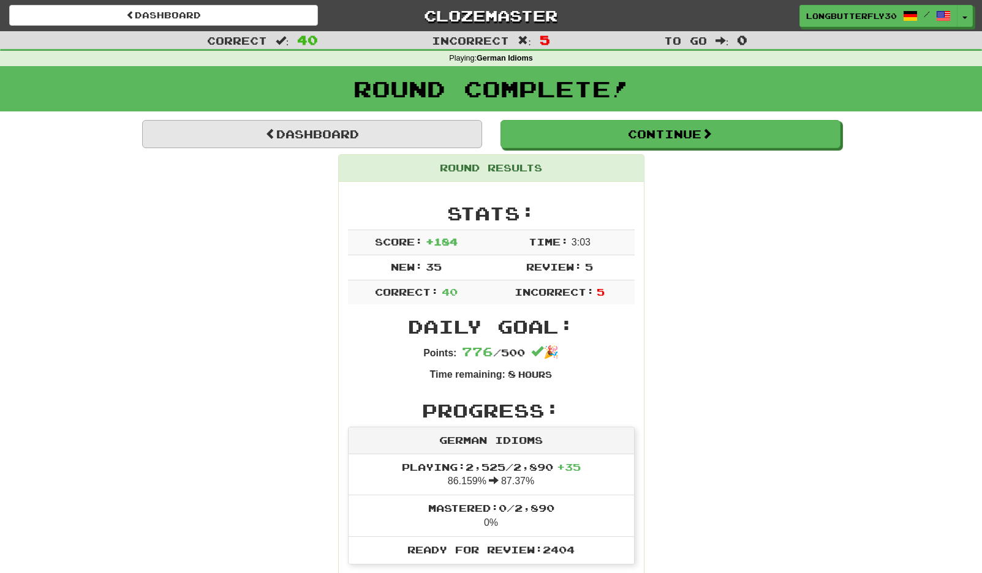
click at [417, 142] on link "Dashboard" at bounding box center [312, 134] width 340 height 28
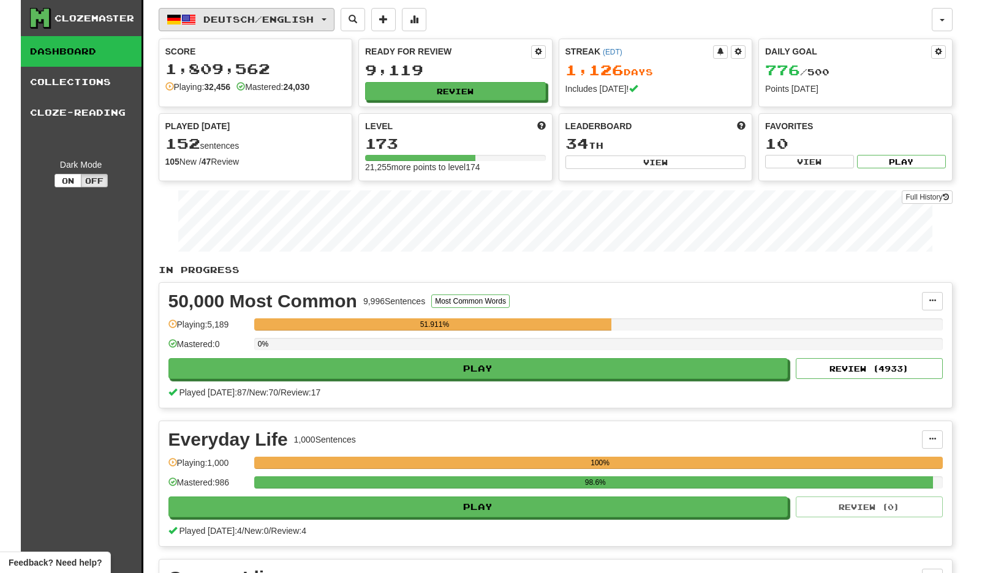
click at [293, 9] on button "Deutsch / English" at bounding box center [247, 19] width 176 height 23
